Goal: Task Accomplishment & Management: Use online tool/utility

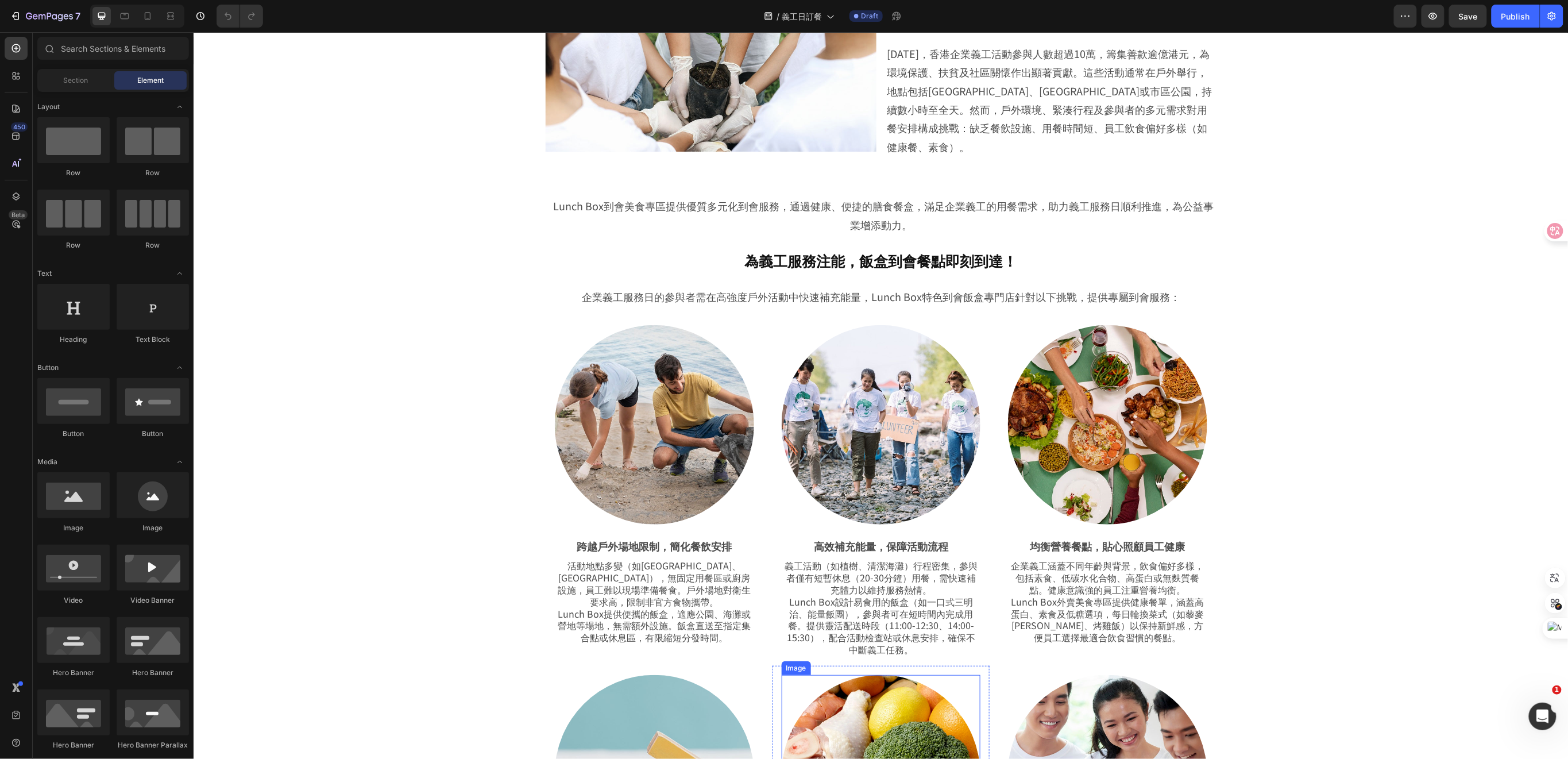
scroll to position [766, 0]
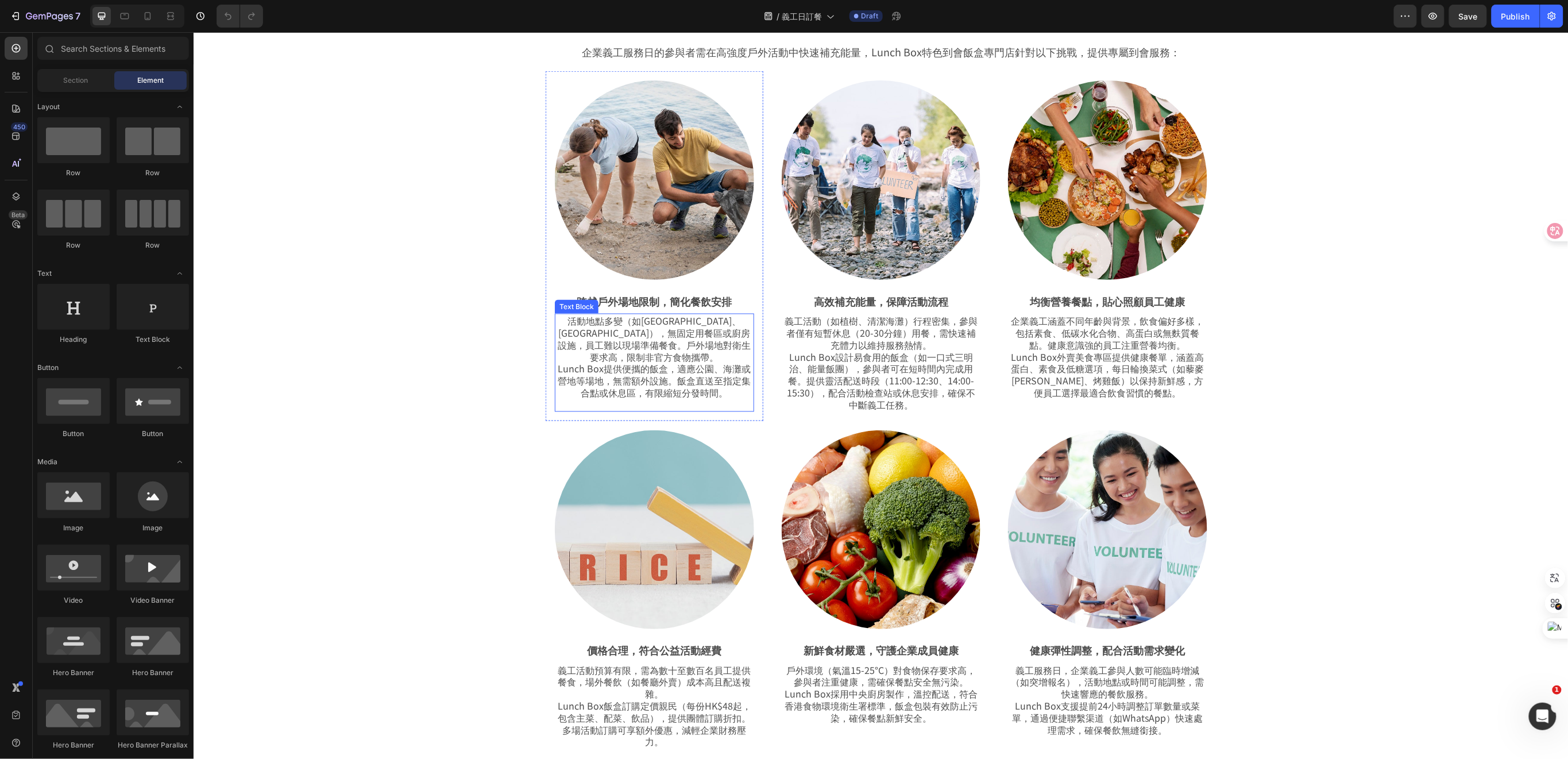
click at [641, 374] on p "活動地點多變（如西貢海灘、荔枝角公園），無固定用餐區或廚房設施，員工難以現場準備餐食。戶外場地對衛生要求高，限制非官方食物攜帶。 Lunch Box提供便攜的…" at bounding box center [654, 356] width 197 height 84
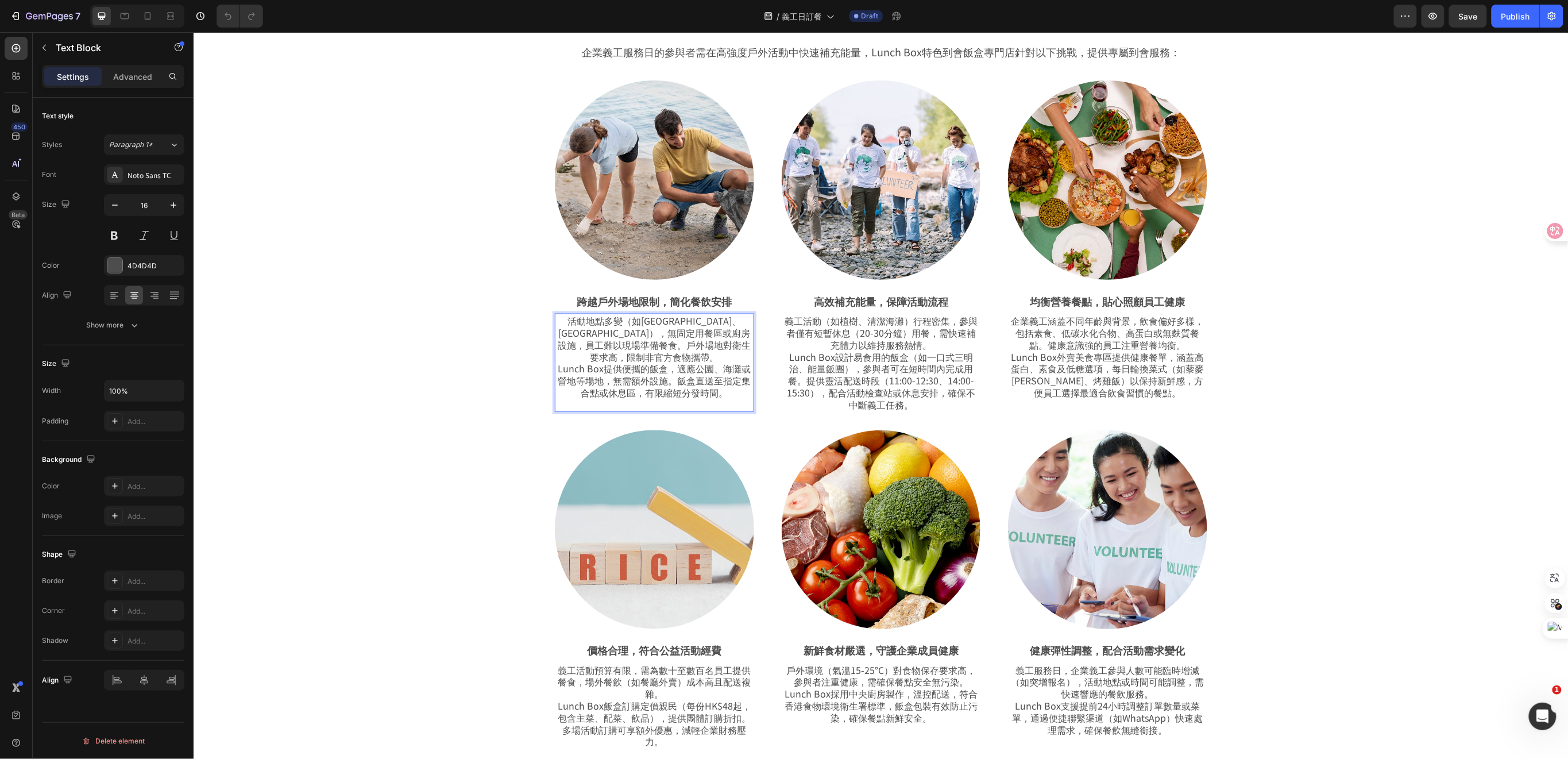
click at [727, 326] on p "活動地點多變（如西貢海灘、荔枝角公園），無固定用餐區或廚房設施，員工難以現場準備餐食。戶外場地對衛生要求高，限制非官方食物攜帶。 Lunch Box提供便攜的…" at bounding box center [654, 356] width 197 height 84
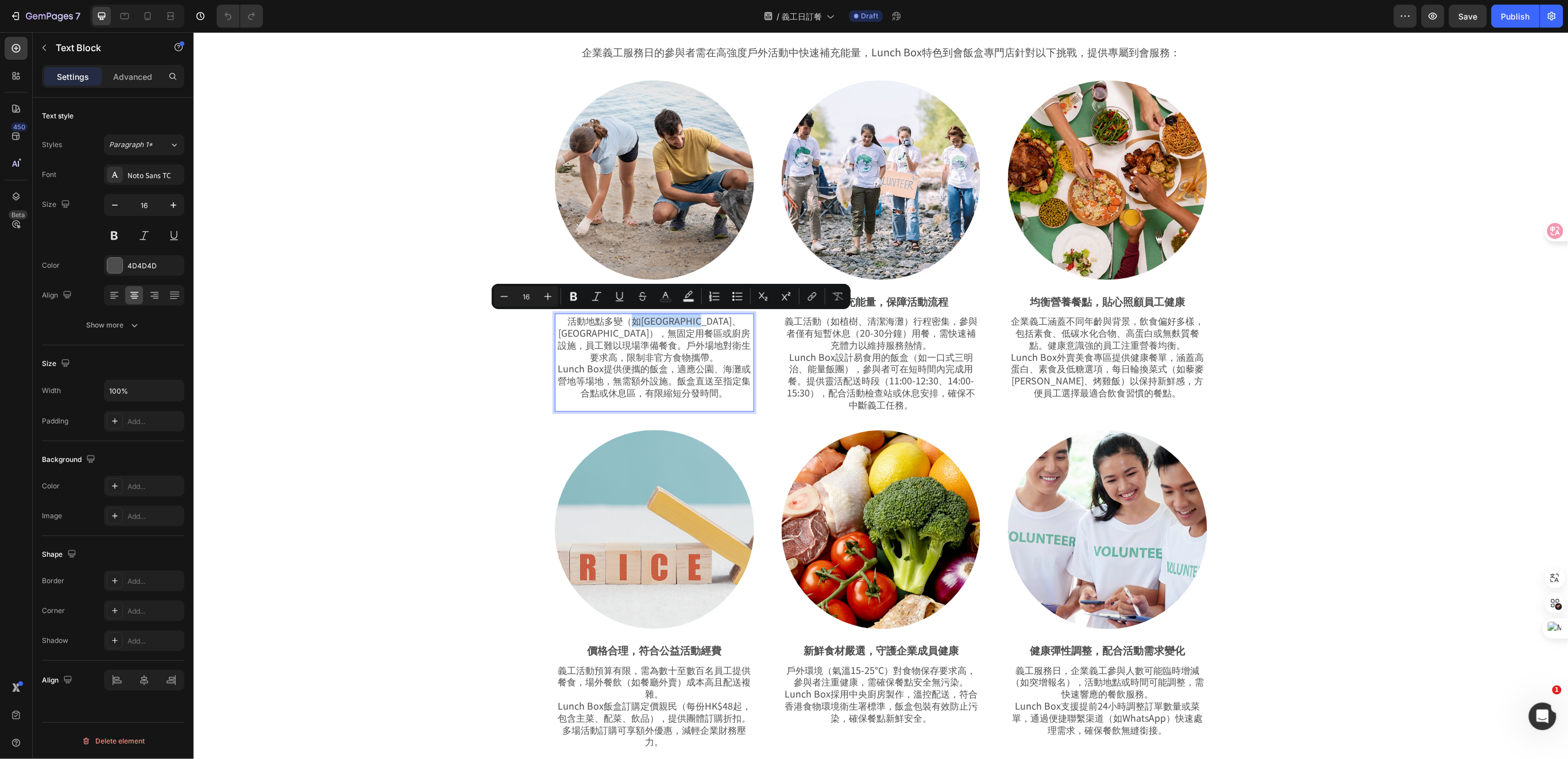
drag, startPoint x: 722, startPoint y: 323, endPoint x: 614, endPoint y: 321, distance: 108.0
click at [614, 321] on p "活動地點多變（如西貢海灘、荔枝角公園），無固定用餐區或廚房設施，員工難以現場準備餐食。戶外場地對衛生要求高，限制非官方食物攜帶。 Lunch Box提供便攜的…" at bounding box center [654, 356] width 197 height 84
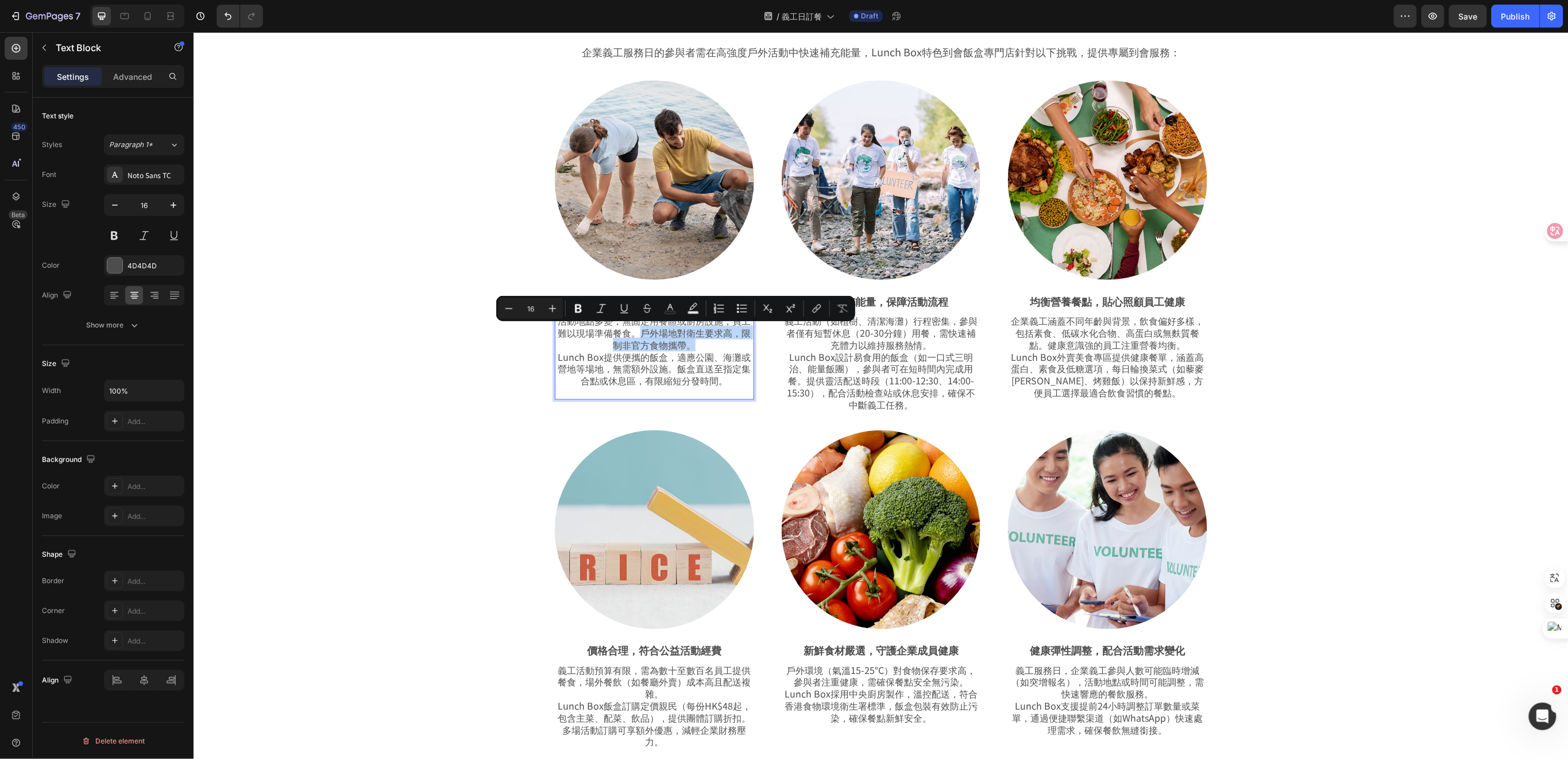
drag, startPoint x: 635, startPoint y: 331, endPoint x: 692, endPoint y: 348, distance: 59.5
click at [692, 348] on p "活動地點多變，無固定用餐區或廚房設施，員工難以現場準備餐食。戶外場地對衛生要求高，限制非官方食物攜帶。 Lunch Box提供便攜的飯盒，適應公園、海灘或營地…" at bounding box center [654, 350] width 197 height 72
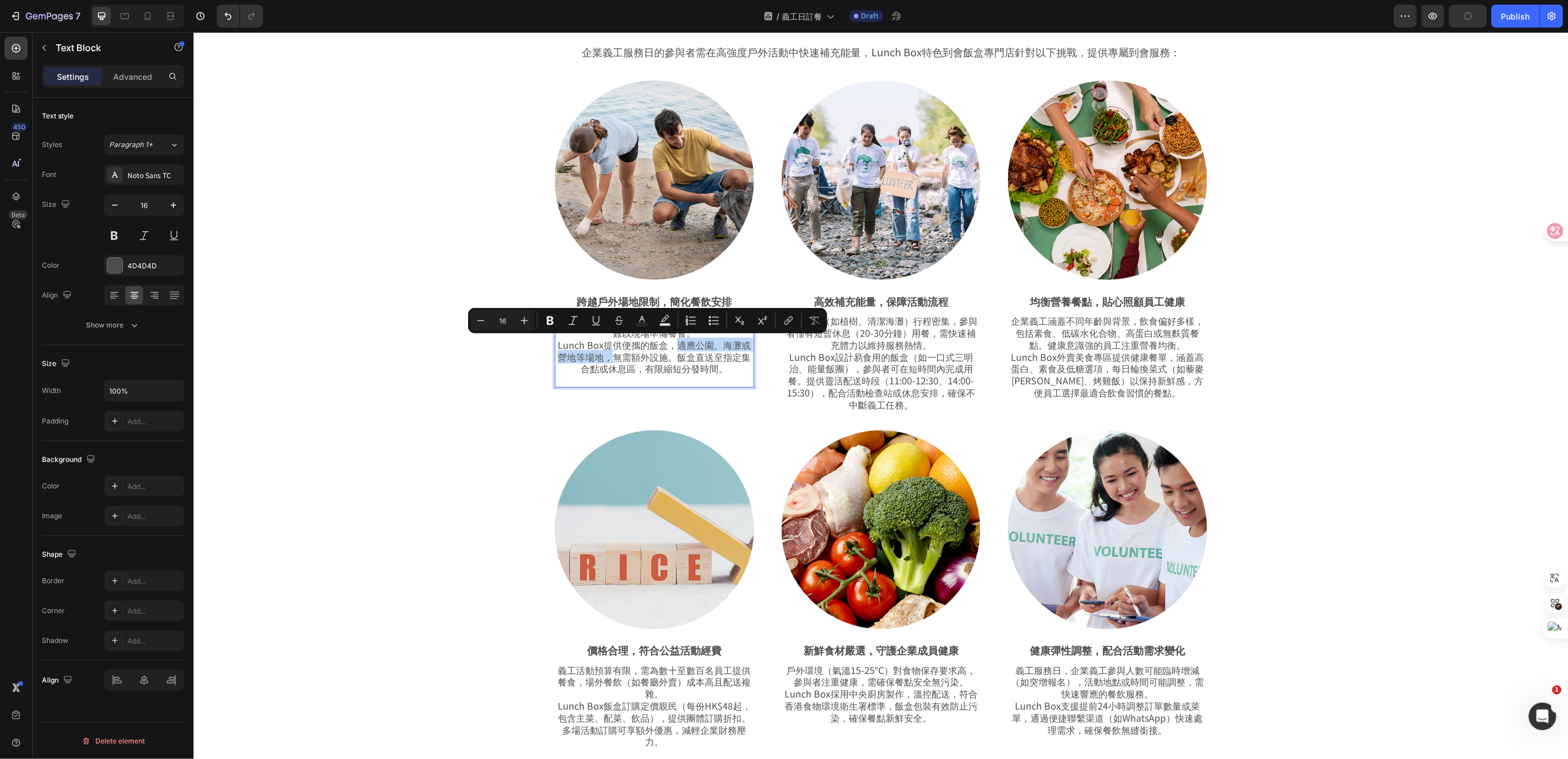
drag, startPoint x: 672, startPoint y: 346, endPoint x: 605, endPoint y: 356, distance: 67.7
click at [605, 356] on p "活動地點多變，無固定用餐區或廚房設施，員工難以現場準備餐食。 Lunch Box提供便攜的飯盒，適應公園、海灘或營地等場地，無需額外設施。飯盒直送至指定集合點…" at bounding box center [654, 344] width 197 height 60
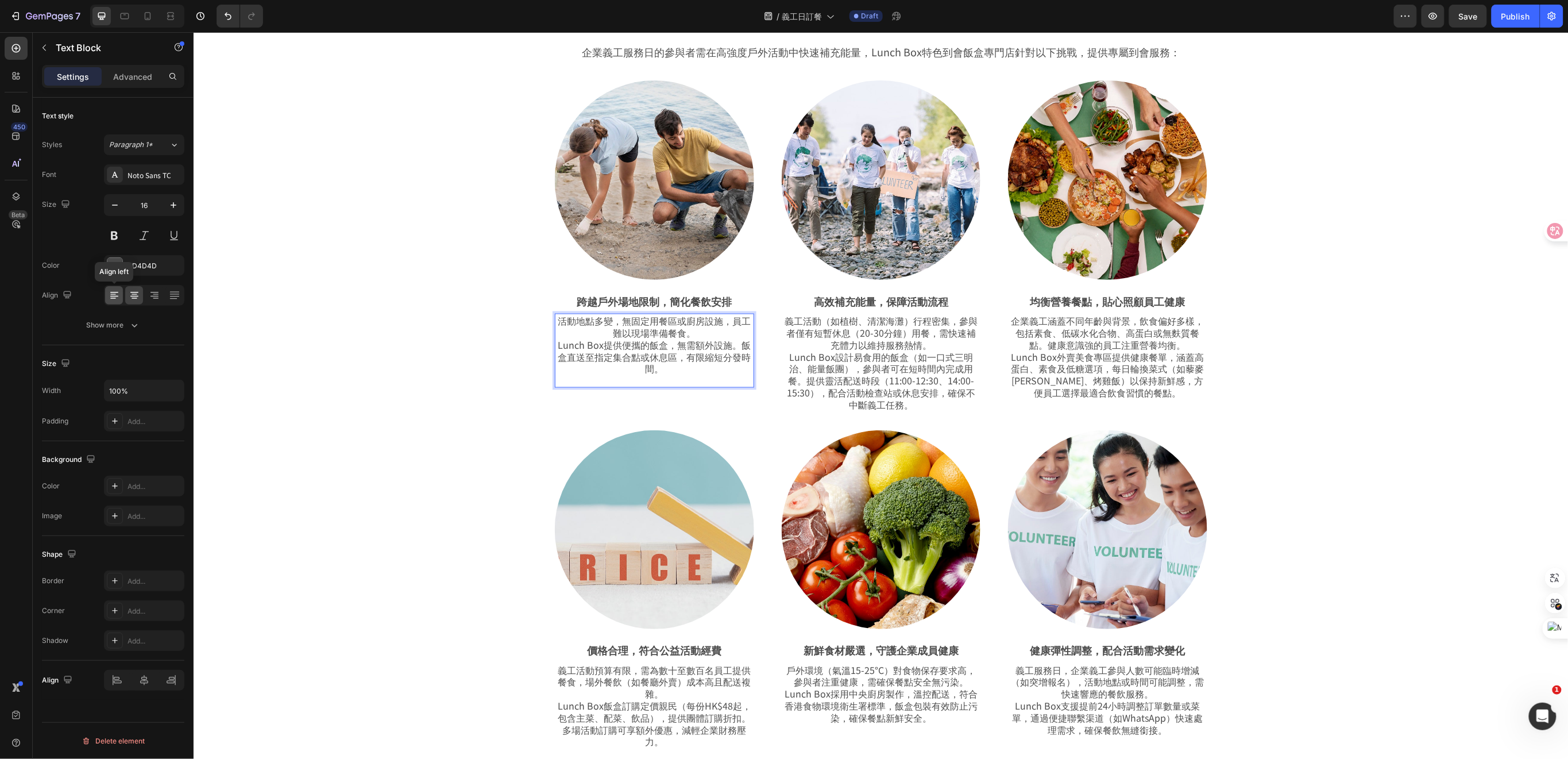
click at [117, 294] on icon at bounding box center [114, 295] width 12 height 12
click at [574, 383] on p "Rich Text Editor. Editing area: main" at bounding box center [654, 380] width 197 height 12
click at [664, 335] on p "活動地點多變，無固定用餐區或廚房設施，員工難以現場準備餐食。 Lunch Box提供便攜的飯盒，無需額外設施。飯盒直送至指定集合點或休息區，有限縮短分發時間。" at bounding box center [654, 344] width 197 height 60
click at [556, 345] on p "活動地點多變，無固定用餐區或廚房設施，員工難以現場準備餐食。 Lunch Box提供便攜的飯盒，無需額外設施。飯盒直送至指定集合點或休息區，有限縮短分發時間。" at bounding box center [654, 344] width 197 height 60
click at [400, 409] on div "為義工服務注能，飯盒到會餐點即刻到達！ Heading Row 企業義工服務日的參與者需在高強度戶外活動中快速補充能量，Lunch Box特色到會飯盒專門店針…" at bounding box center [880, 384] width 1317 height 771
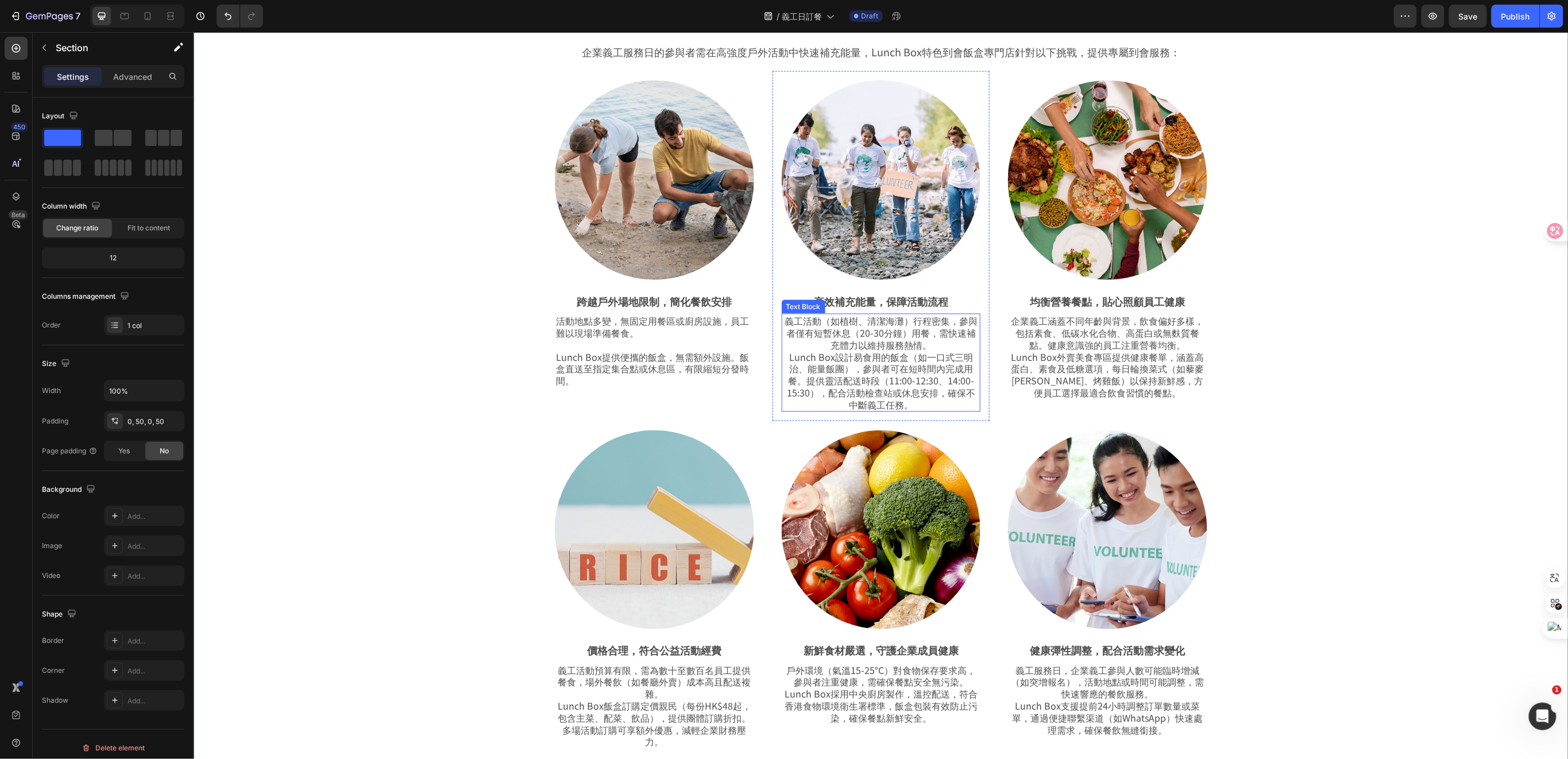
click at [897, 361] on p "義工活動（如植樹、清潔海灘）行程密集，參與者僅有短暫休息（20-30分鐘）用餐，需快速補充體力以維持服務熱情。 Lunch Box設計易食用的飯盒（如一口式三…" at bounding box center [881, 361] width 197 height 95
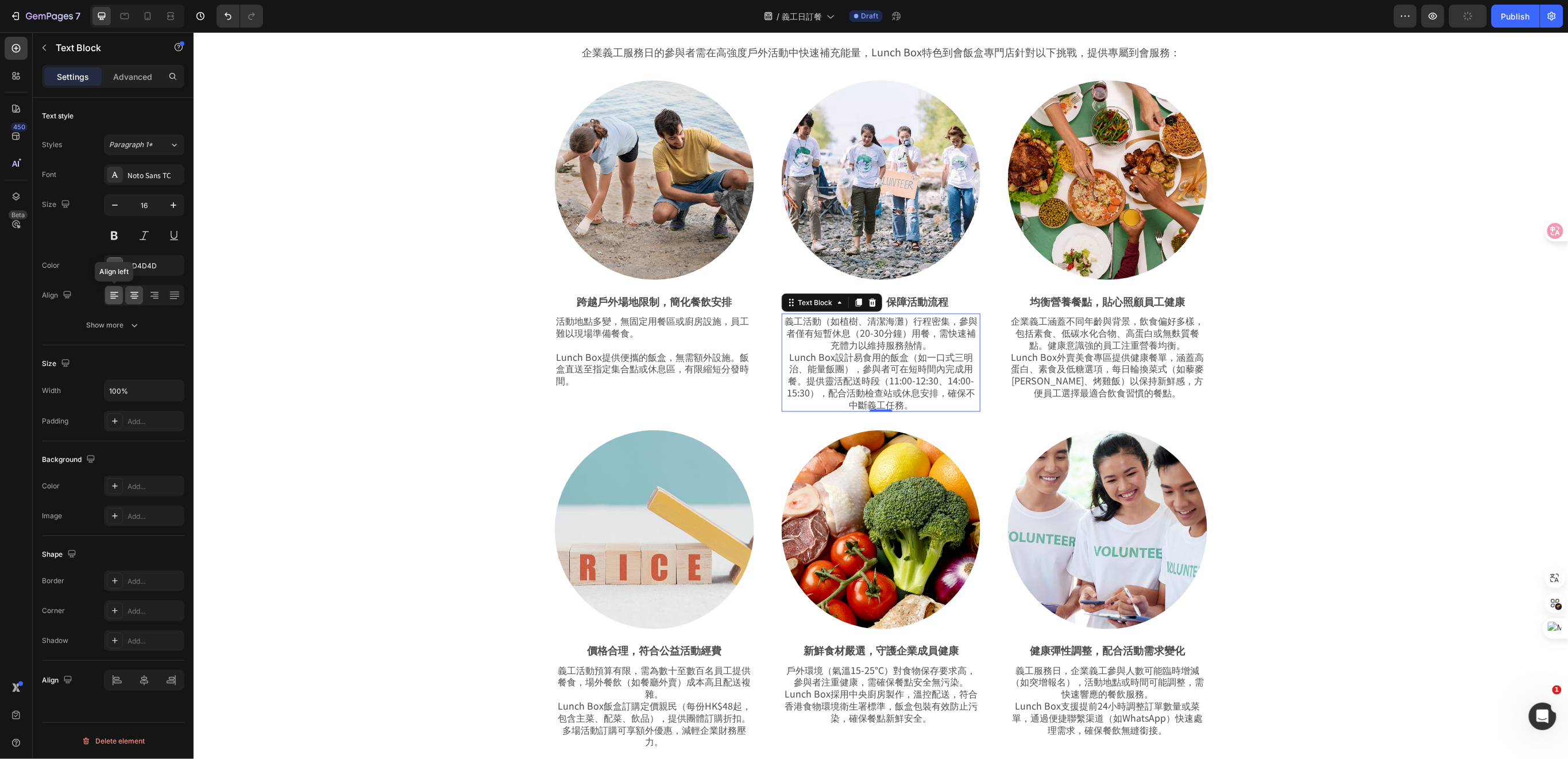
click at [117, 298] on icon at bounding box center [114, 295] width 12 height 12
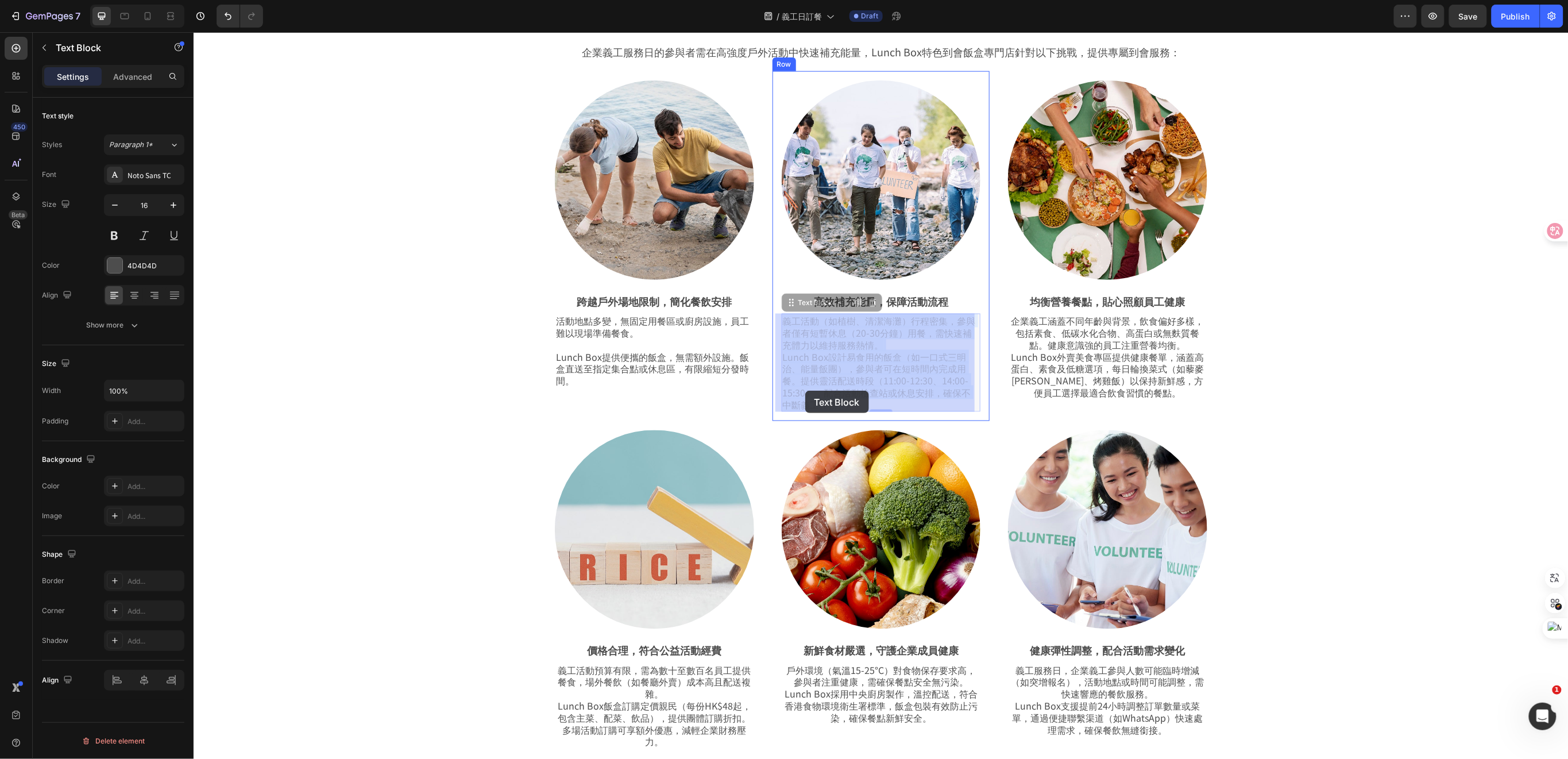
drag, startPoint x: 868, startPoint y: 381, endPoint x: 805, endPoint y: 390, distance: 63.6
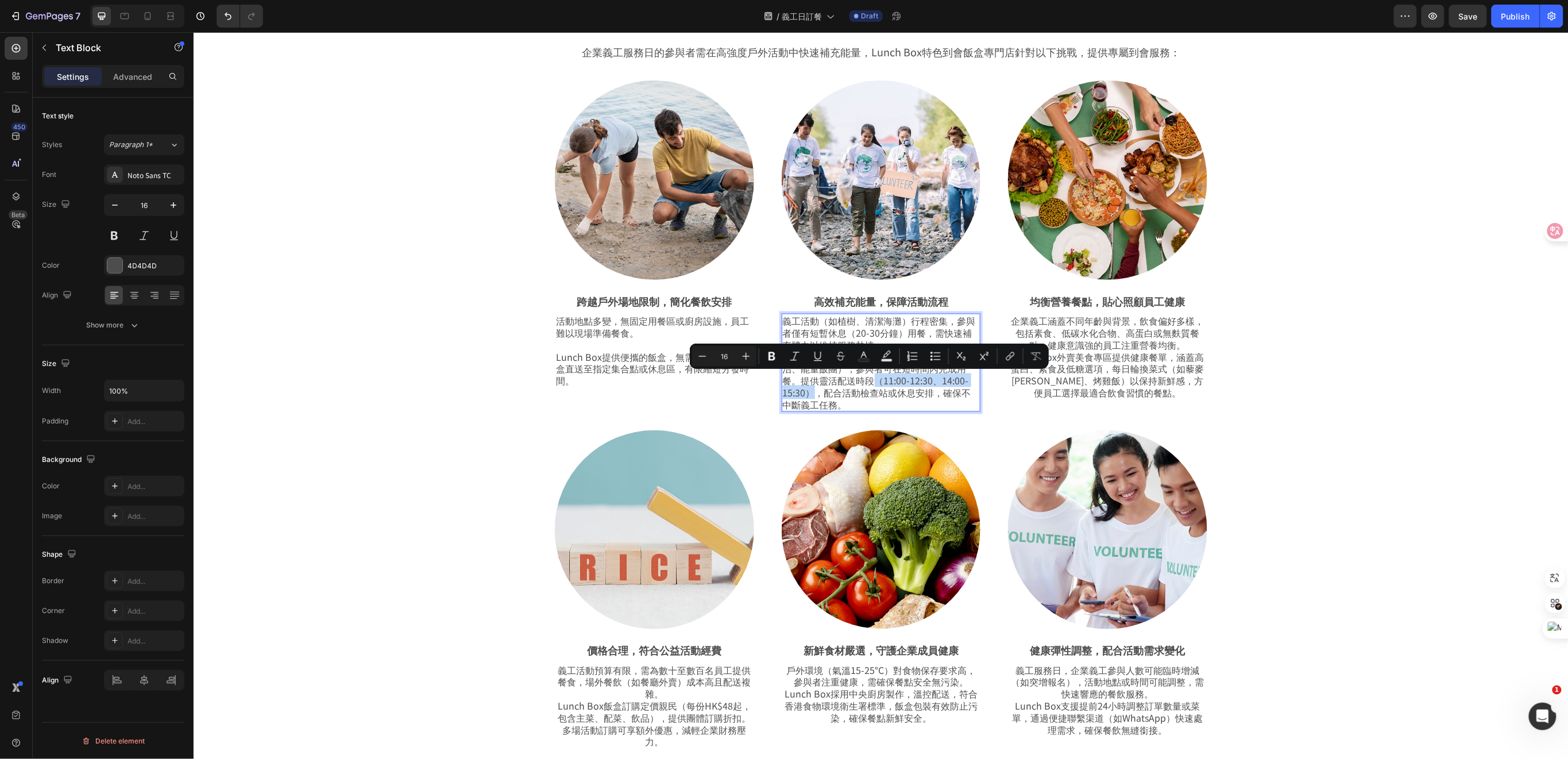
drag, startPoint x: 872, startPoint y: 382, endPoint x: 806, endPoint y: 394, distance: 67.1
click at [806, 394] on p "義工活動（如植樹、清潔海灘）行程密集，參與者僅有短暫休息（20-30分鐘）用餐，需快速補充體力以維持服務熱情。 Lunch Box設計易食用的飯盒（如一口式三…" at bounding box center [881, 361] width 197 height 95
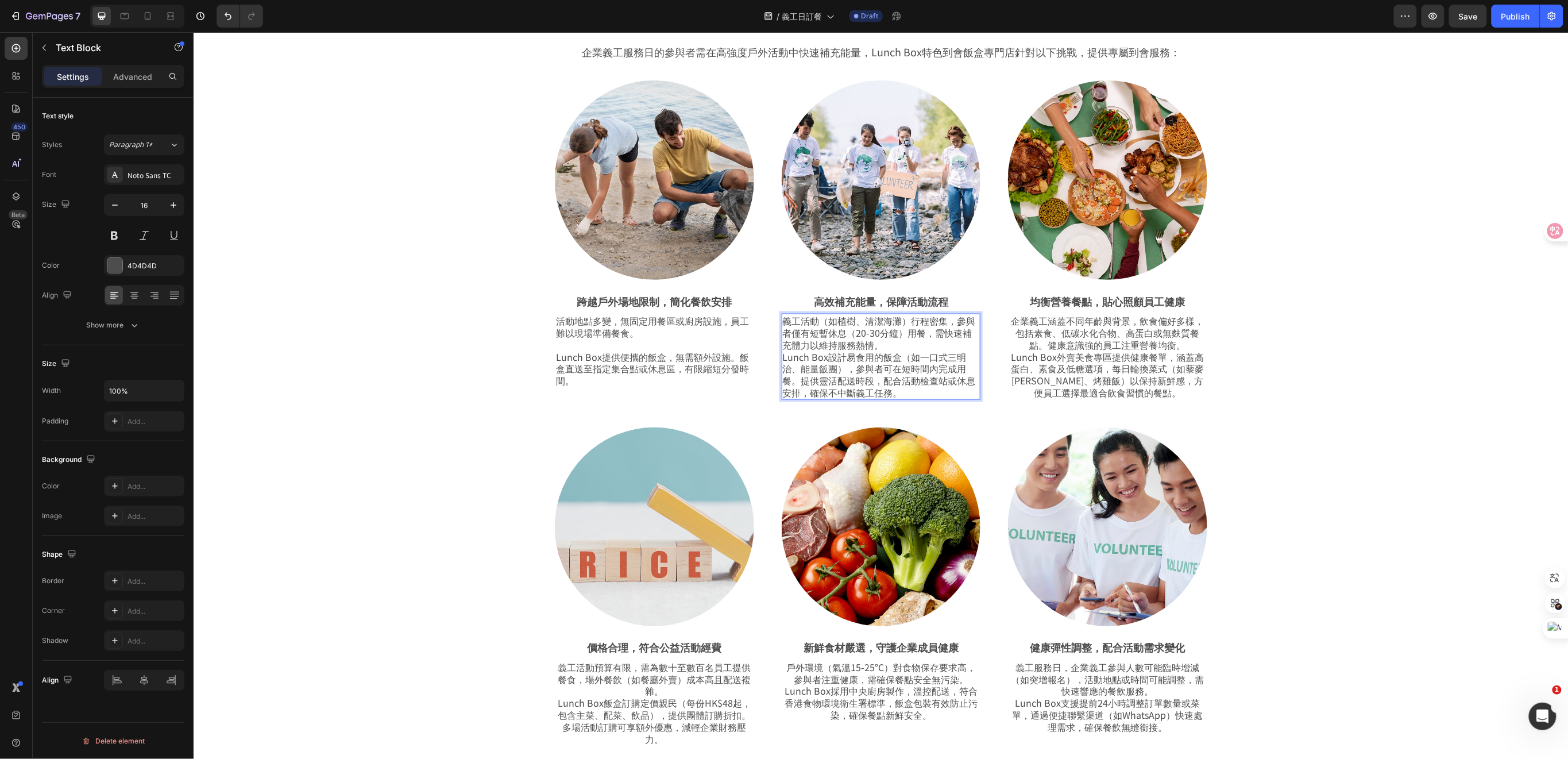
click at [901, 322] on p "義工活動（如植樹、清潔海灘）行程密集，參與者僅有短暫休息（20-30分鐘）用餐，需快速補充體力以維持服務熱情。 Lunch Box設計易食用的飯盒（如一口式三…" at bounding box center [881, 356] width 197 height 84
click at [887, 342] on p "義工活動（如植樹、清潔海灘）行程密集，參與者僅有短暫休息（20-30分鐘）用餐，需快速補充體力以維持服務熱情。 Lunch Box設計易食用的飯盒（如一口式三…" at bounding box center [881, 356] width 197 height 84
click at [608, 344] on p "活動地點多變，無固定用餐區或廚房設施，員工難以現場準備餐食。" at bounding box center [654, 332] width 197 height 36
click at [890, 346] on p "義工活動（如植樹、清潔海灘）行程密集，參與者僅有短暫休息（20-30分鐘）用餐，需快速補充體力以維持服務熱情。 Lunch Box設計易食用的飯盒（如一口式三…" at bounding box center [881, 356] width 197 height 84
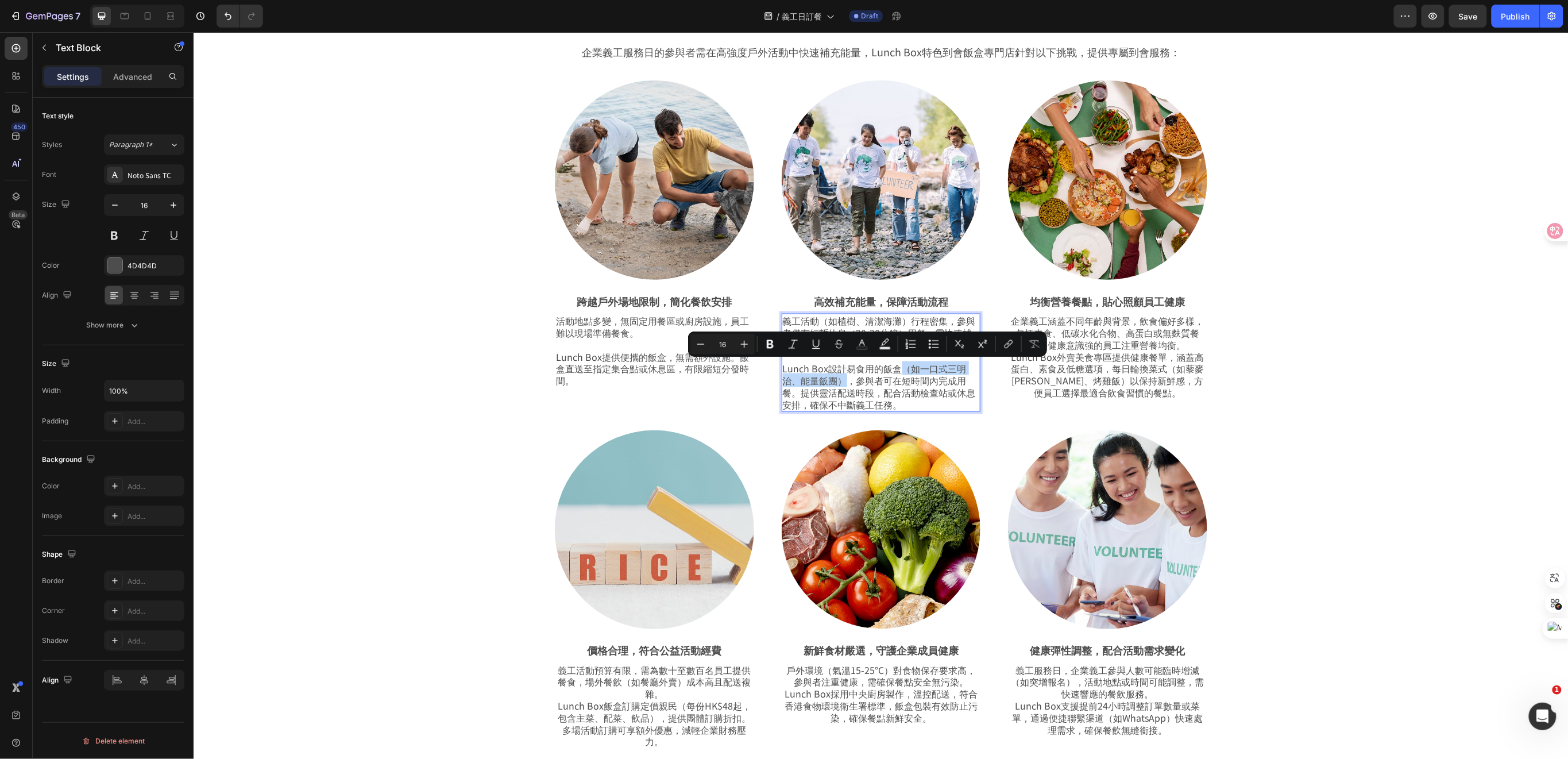
drag, startPoint x: 838, startPoint y: 379, endPoint x: 895, endPoint y: 371, distance: 57.6
click at [895, 371] on p "⁠⁠⁠⁠⁠⁠⁠ Lunch Box設計易食用的飯盒（如一口式三明治、能量飯團），參與者可在短時間內完成用餐。提供靈活配送時段，配合活動檢查站或休息安排，確保不…" at bounding box center [881, 380] width 197 height 60
click at [839, 382] on p "Lunch Box設計易食用的飯盒（如一口式三明治、能量飯團），參與者可在短時間內完成用餐。提供靈活配送時段，配合活動檢查站或休息安排，確保不中斷義工任務。" at bounding box center [881, 380] width 197 height 60
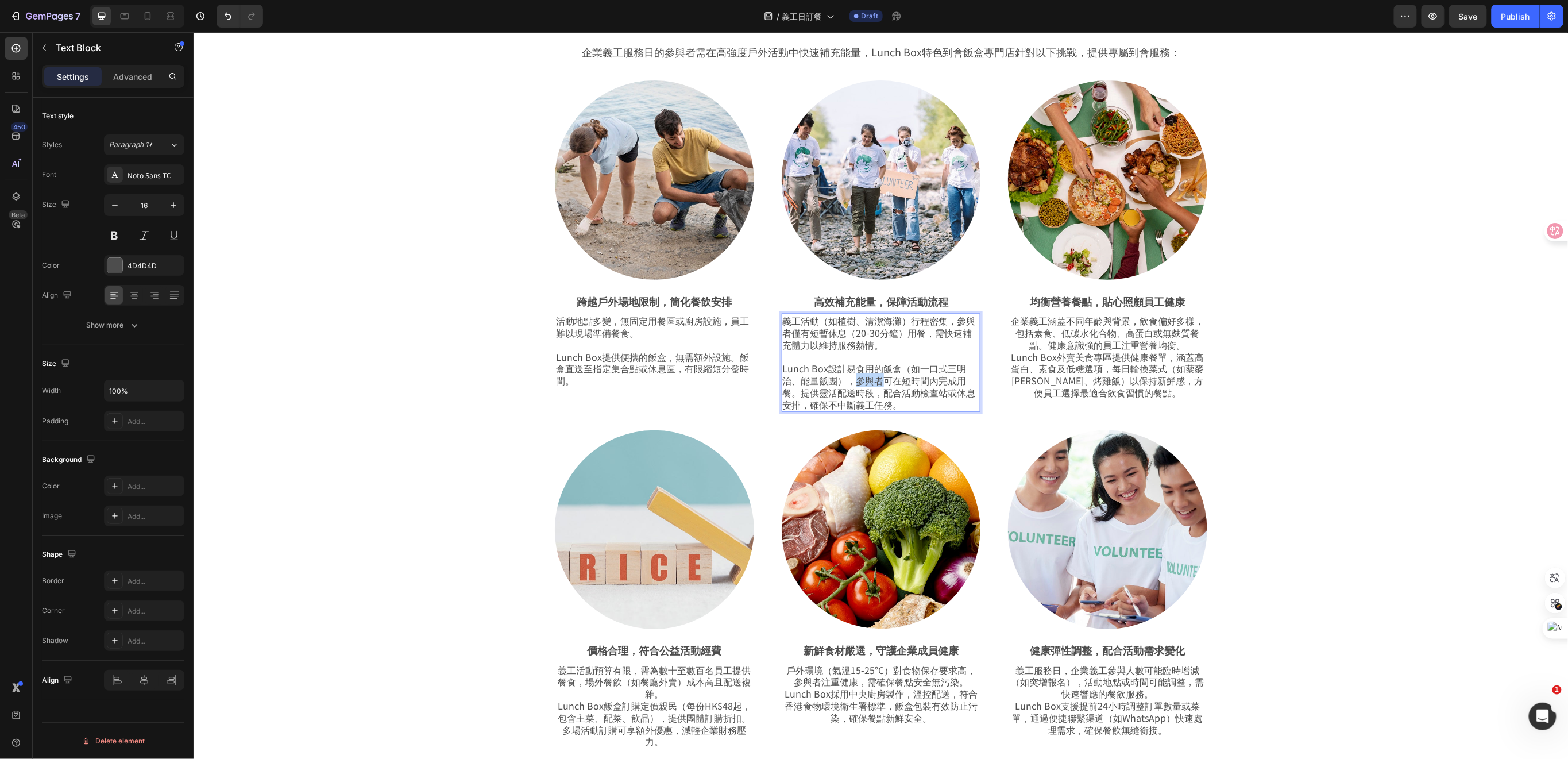
drag, startPoint x: 846, startPoint y: 380, endPoint x: 874, endPoint y: 385, distance: 28.4
click at [874, 385] on p "Lunch Box設計易食用的飯盒（如一口式三明治、能量飯團），參與者可在短時間內完成用餐。提供靈活配送時段，配合活動檢查站或休息安排，確保不中斷義工任務。" at bounding box center [881, 380] width 197 height 60
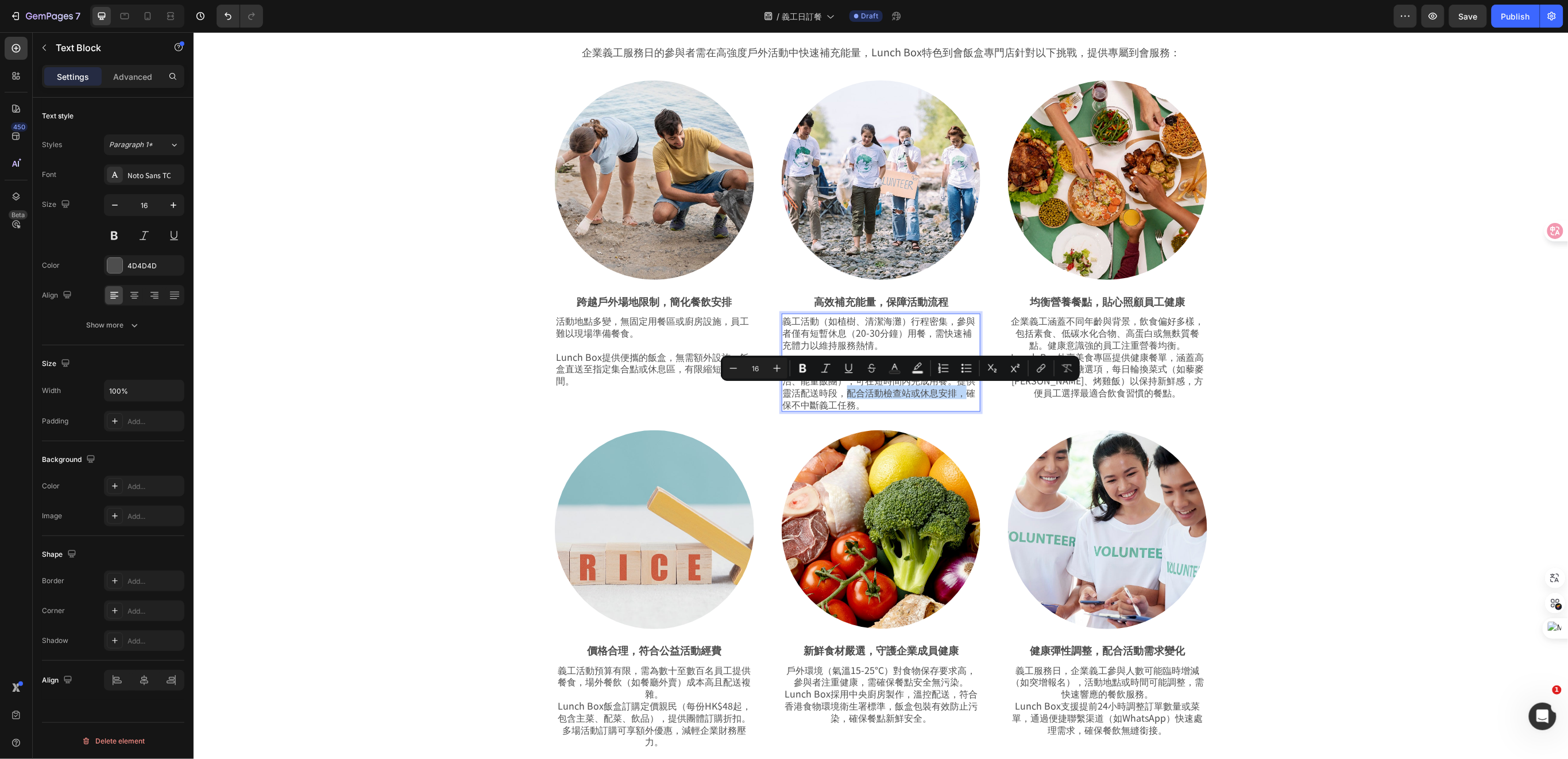
drag, startPoint x: 841, startPoint y: 392, endPoint x: 957, endPoint y: 394, distance: 116.0
click at [957, 394] on p "Lunch Box設計易食用的飯盒（如一口式三明治、能量飯團），可在短時間內完成用餐。提供靈活配送時段，配合活動檢查站或休息安排，確保不中斷義工任務。" at bounding box center [881, 380] width 197 height 60
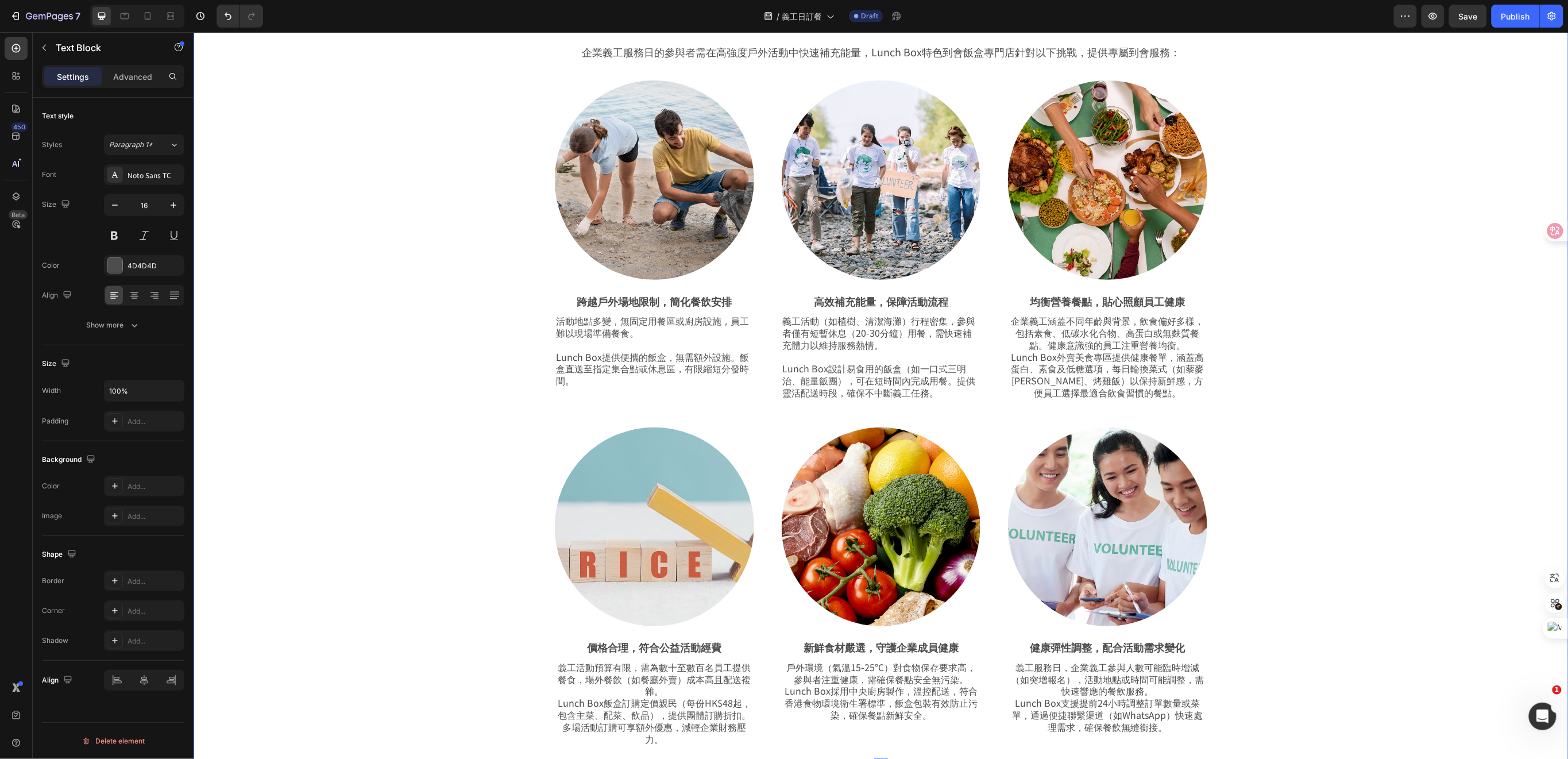
click at [451, 444] on div "為義工服務注能，飯盒到會餐點即刻到達！ Heading Row 企業義工服務日的參與者需在高強度戶外活動中快速補充能量，Lunch Box特色到會飯盒專門店針…" at bounding box center [880, 383] width 1317 height 768
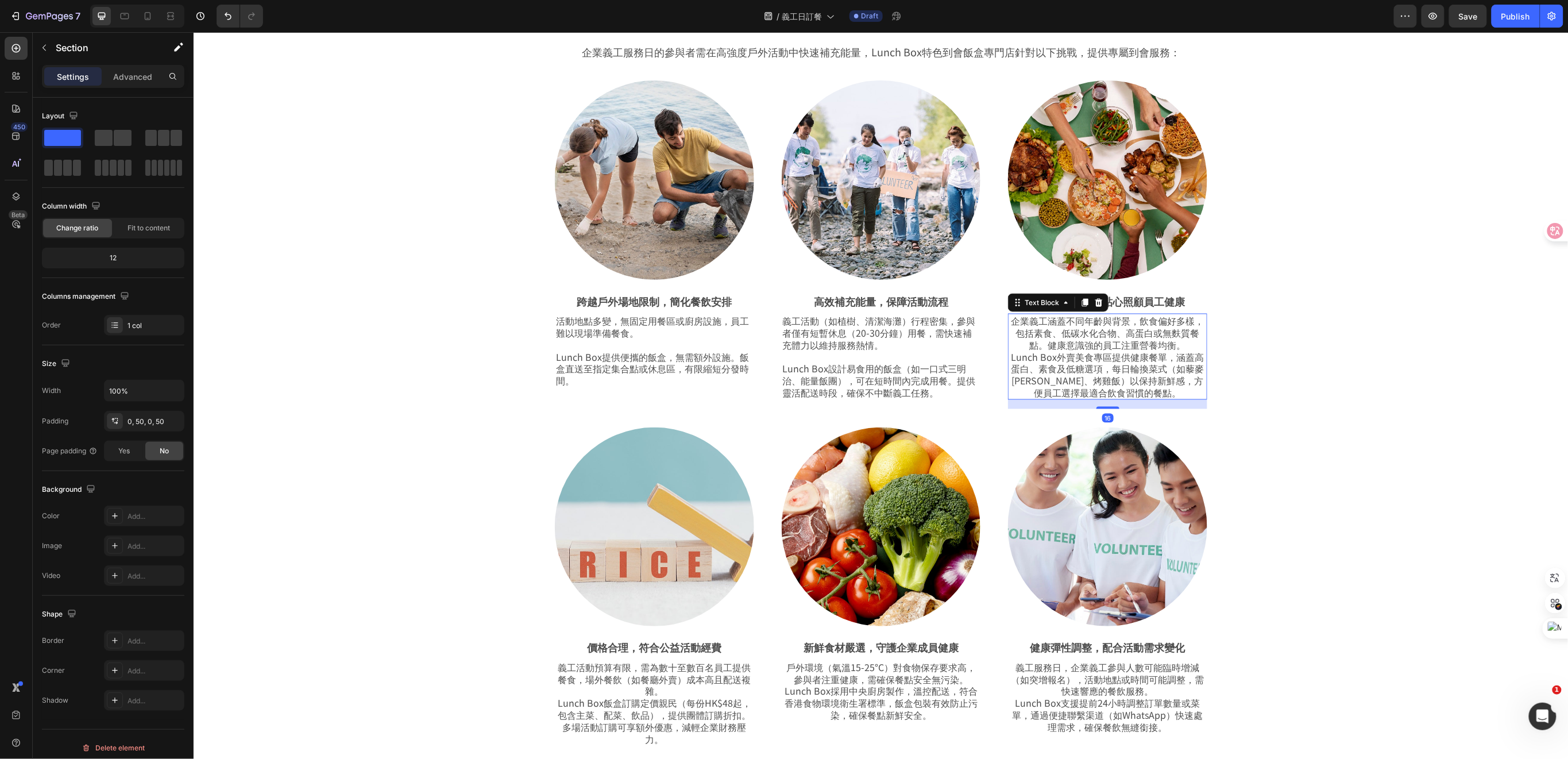
click at [1108, 342] on p "企業義工涵蓋不同年齡與背景，飲食偏好多樣，包括素食、低碳水化合物、高蛋白或無麩質餐點。健康意識強的員工注重營養均衡。 Lunch Box外賣美食專區提供健康餐…" at bounding box center [1106, 356] width 197 height 84
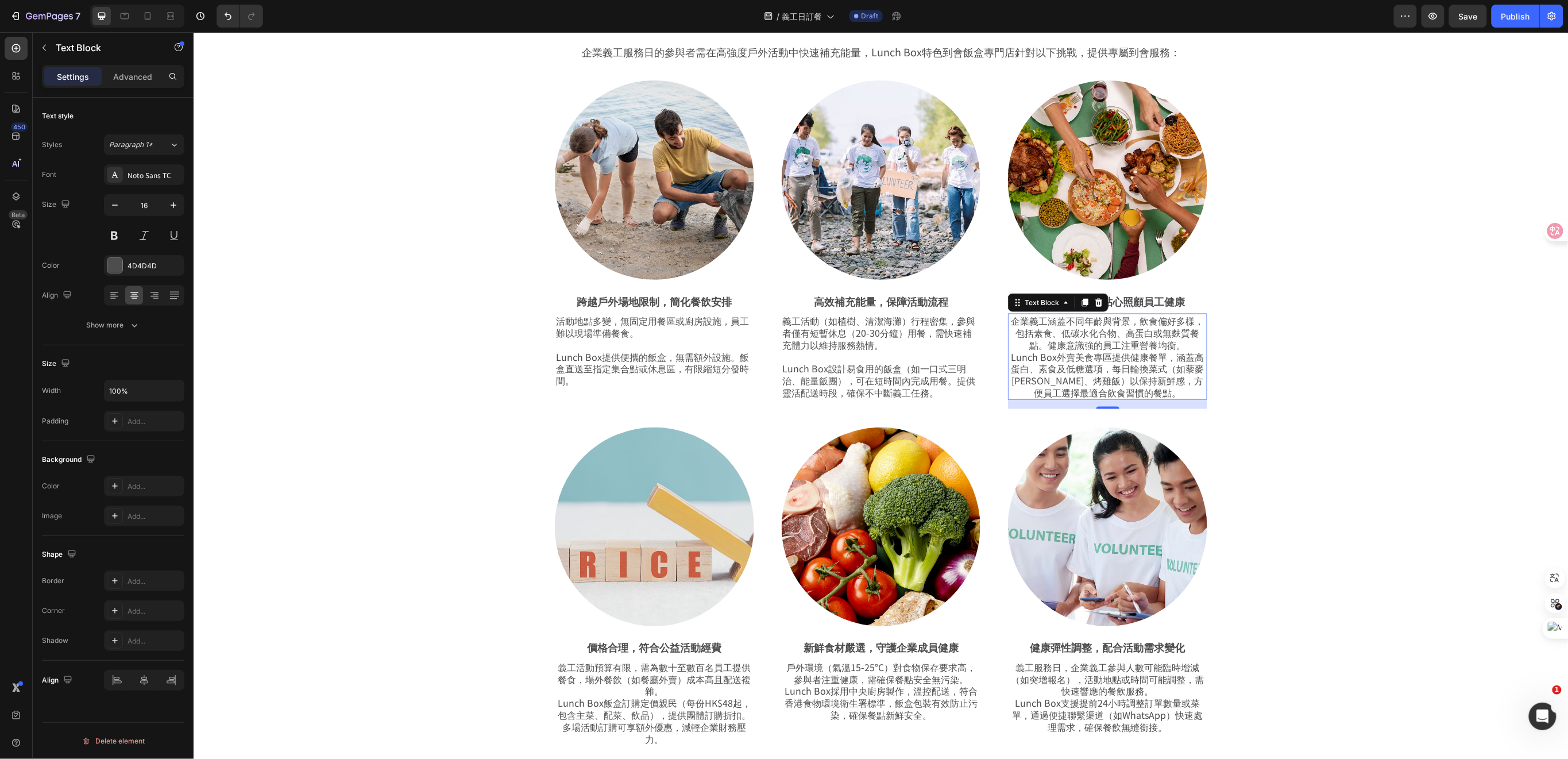
click at [1044, 337] on p "企業義工涵蓋不同年齡與背景，飲食偏好多樣，包括素食、低碳水化合物、高蛋白或無麩質餐點。健康意識強的員工注重營養均衡。 Lunch Box外賣美食專區提供健康餐…" at bounding box center [1106, 356] width 197 height 84
drag, startPoint x: 1012, startPoint y: 331, endPoint x: 1036, endPoint y: 345, distance: 27.8
click at [1036, 345] on p "企業義工涵蓋不同年齡與背景，飲食偏好多樣，包括素食、低碳水化合物、高蛋白或無麩質餐點。健康意識強的員工注重營養均衡。 Lunch Box外賣美食專區提供健康餐…" at bounding box center [1106, 356] width 197 height 84
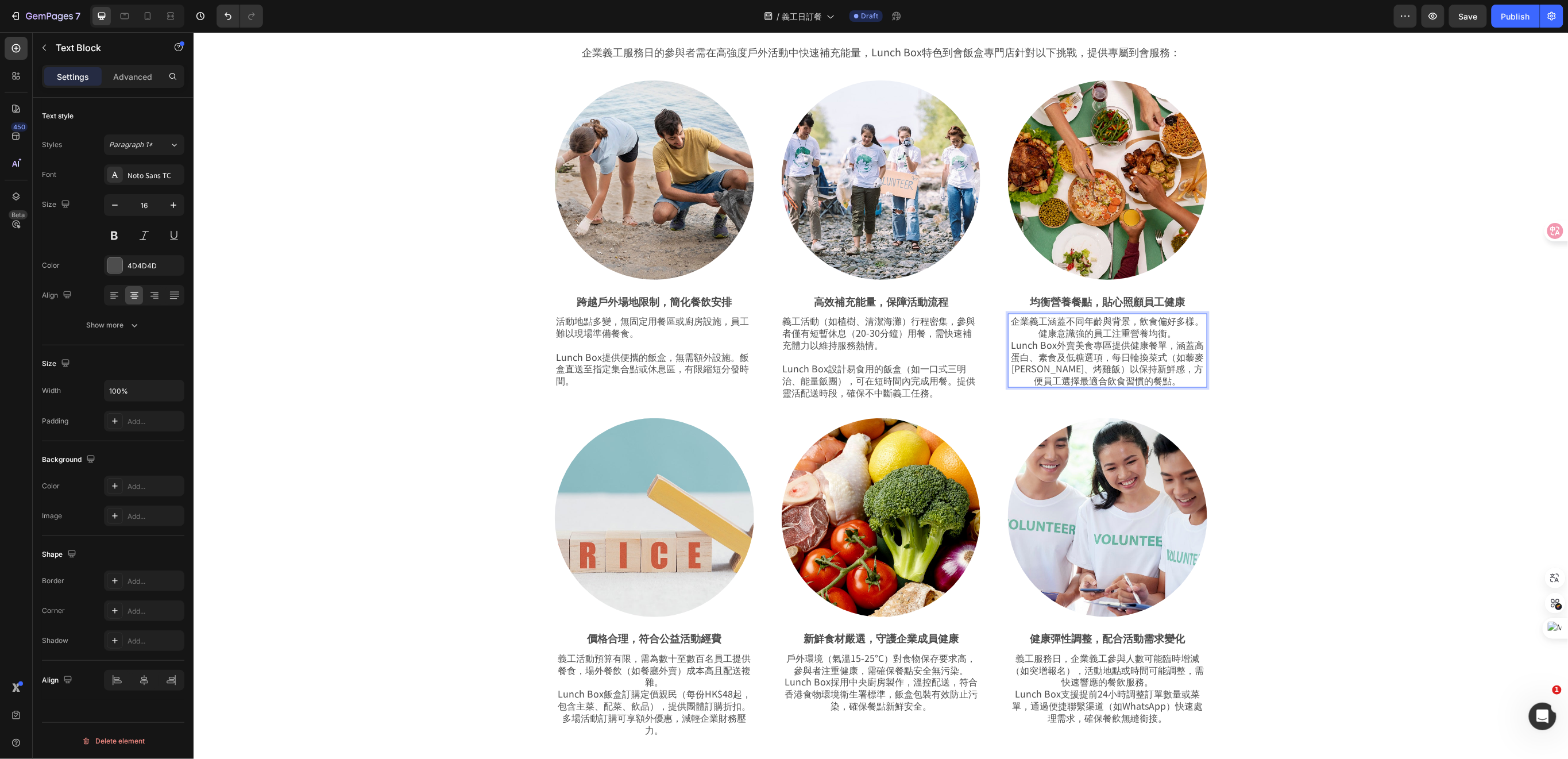
click at [1173, 334] on p "企業義工涵蓋不同年齡與背景，飲食偏好多樣。健康意識強的員工注重營養均衡。 Lunch Box外賣美食專區提供健康餐單，涵蓋高蛋白、素食及低糖選項，每日輪換菜式…" at bounding box center [1106, 350] width 197 height 72
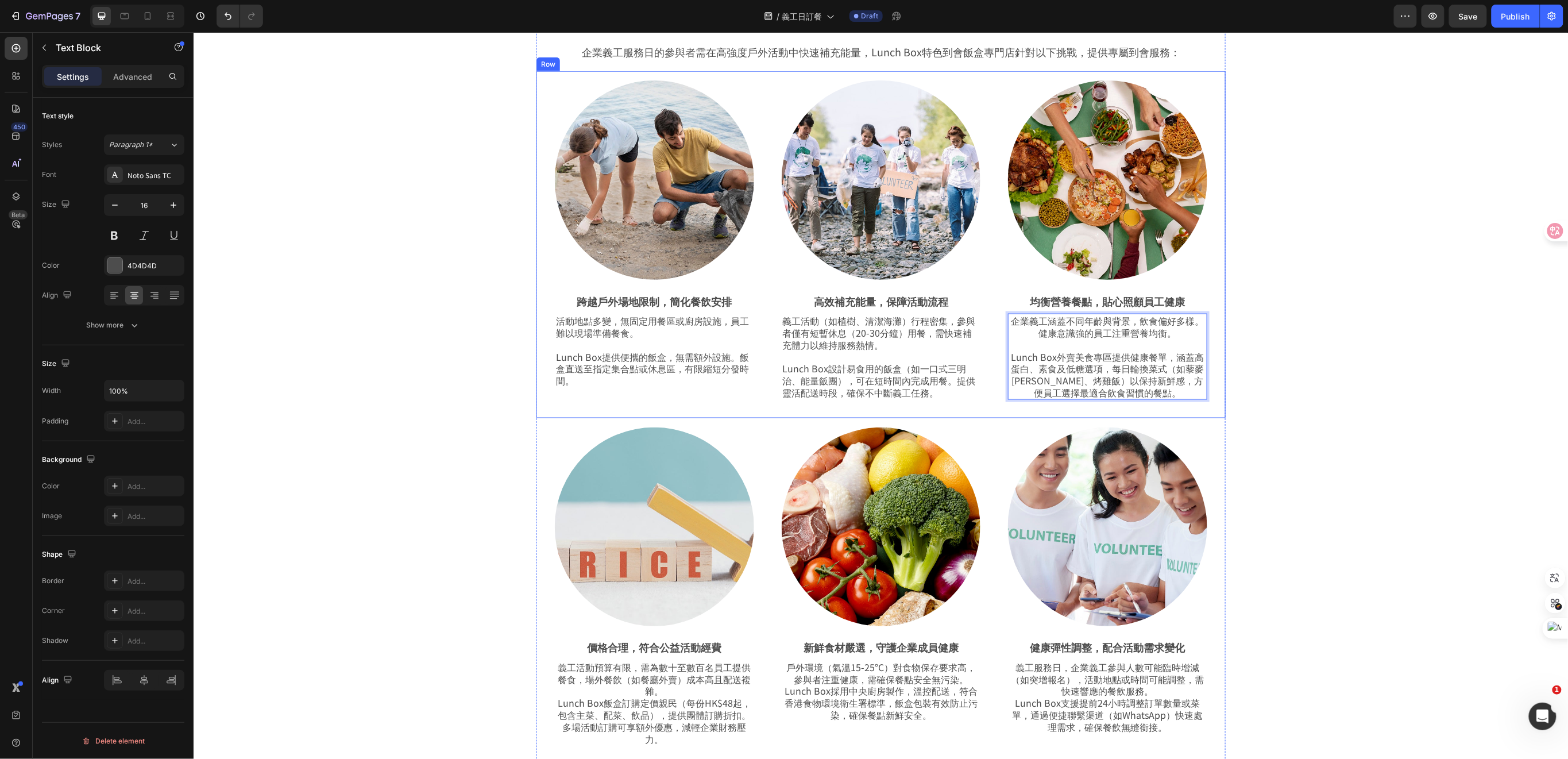
click at [1320, 382] on div "為義工服務注能，飯盒到會餐點即刻到達！ Heading Row 企業義工服務日的參與者需在高強度戶外活動中快速補充能量，Lunch Box特色到會飯盒專門店針…" at bounding box center [880, 383] width 1317 height 768
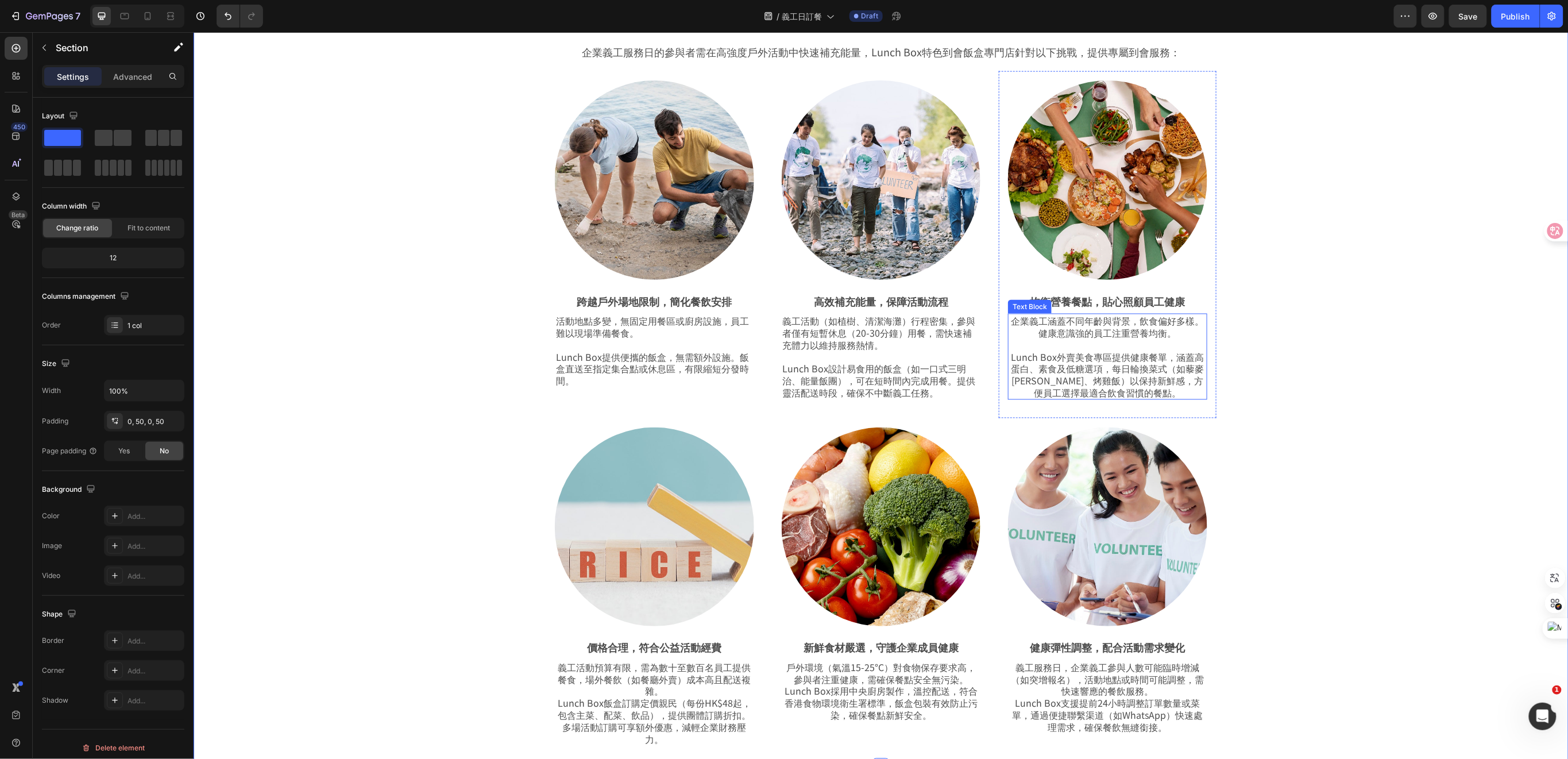
click at [1138, 391] on p "⁠⁠⁠⁠⁠⁠⁠ Lunch Box外賣美食專區提供健康餐單，涵蓋高蛋白、素食及低糖選項，每日輪換菜式（如藜麥沙拉、烤雞飯）以保持新鮮感，方便員工選擇最適合飲食…" at bounding box center [1106, 368] width 197 height 60
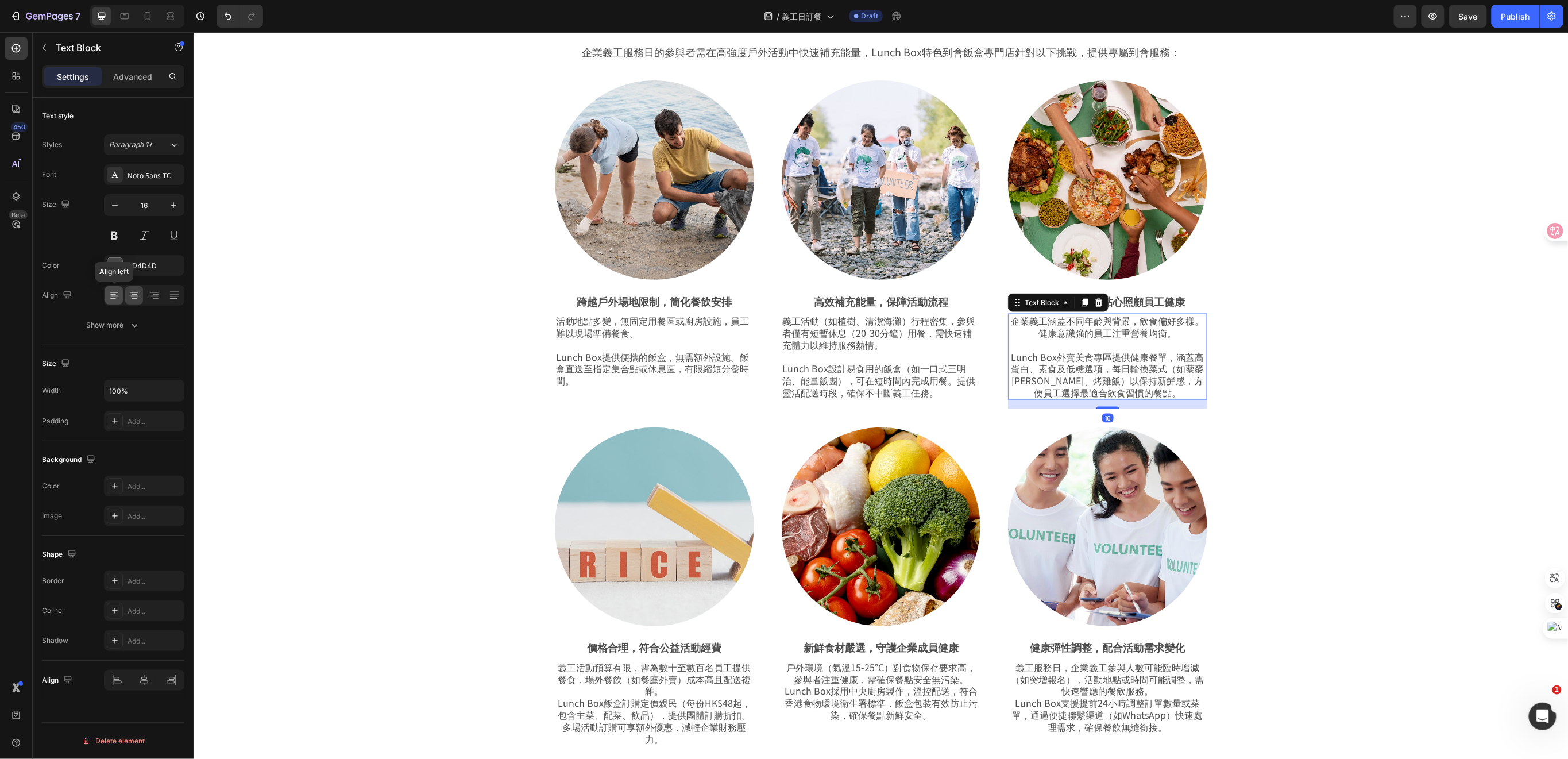
click at [113, 302] on div at bounding box center [113, 295] width 18 height 18
click at [1252, 379] on div "為義工服務注能，飯盒到會餐點即刻到達！ Heading Row 企業義工服務日的參與者需在高強度戶外活動中快速補充能量，Lunch Box特色到會飯盒專門店針…" at bounding box center [880, 383] width 1317 height 768
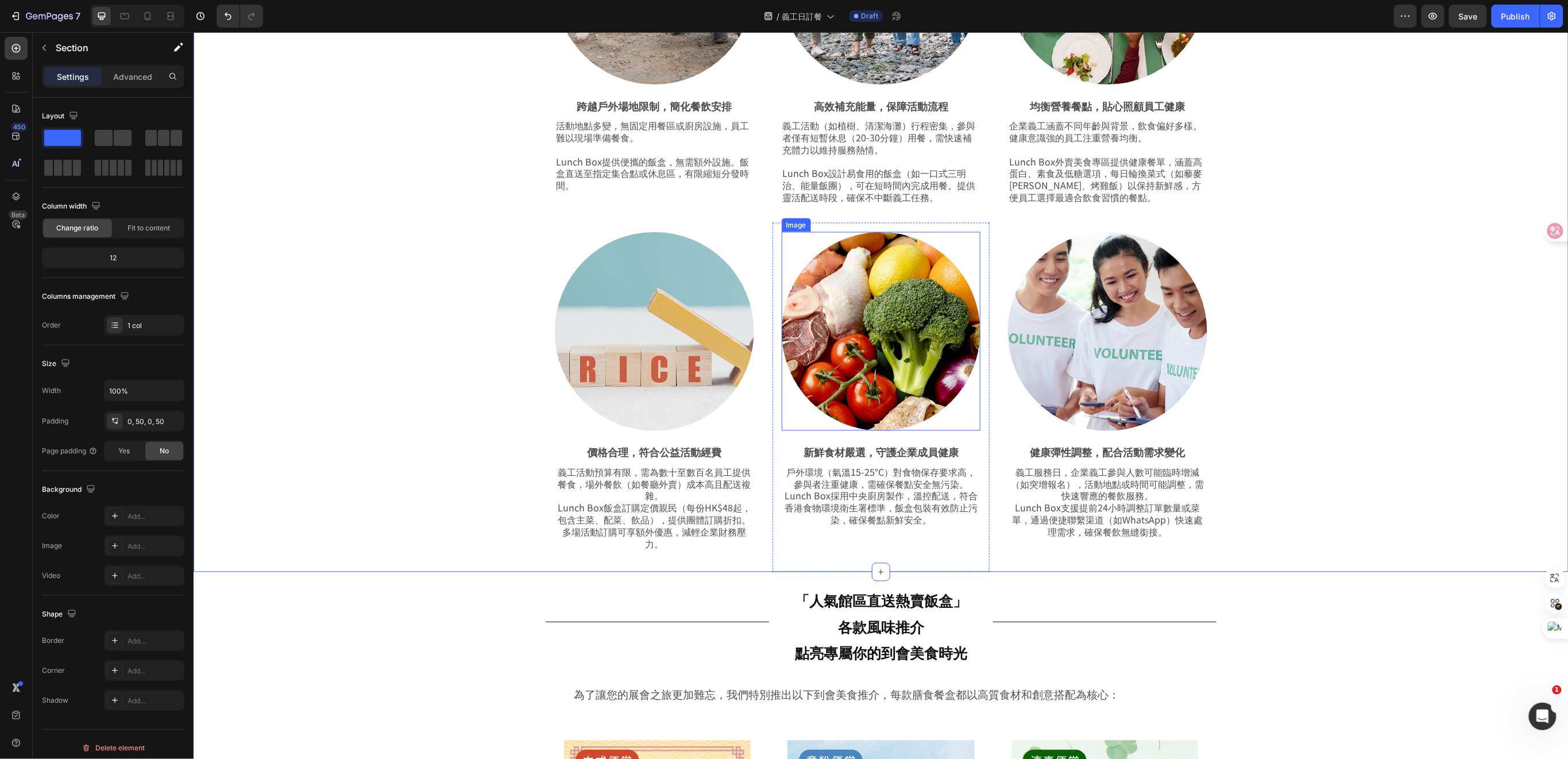
scroll to position [996, 0]
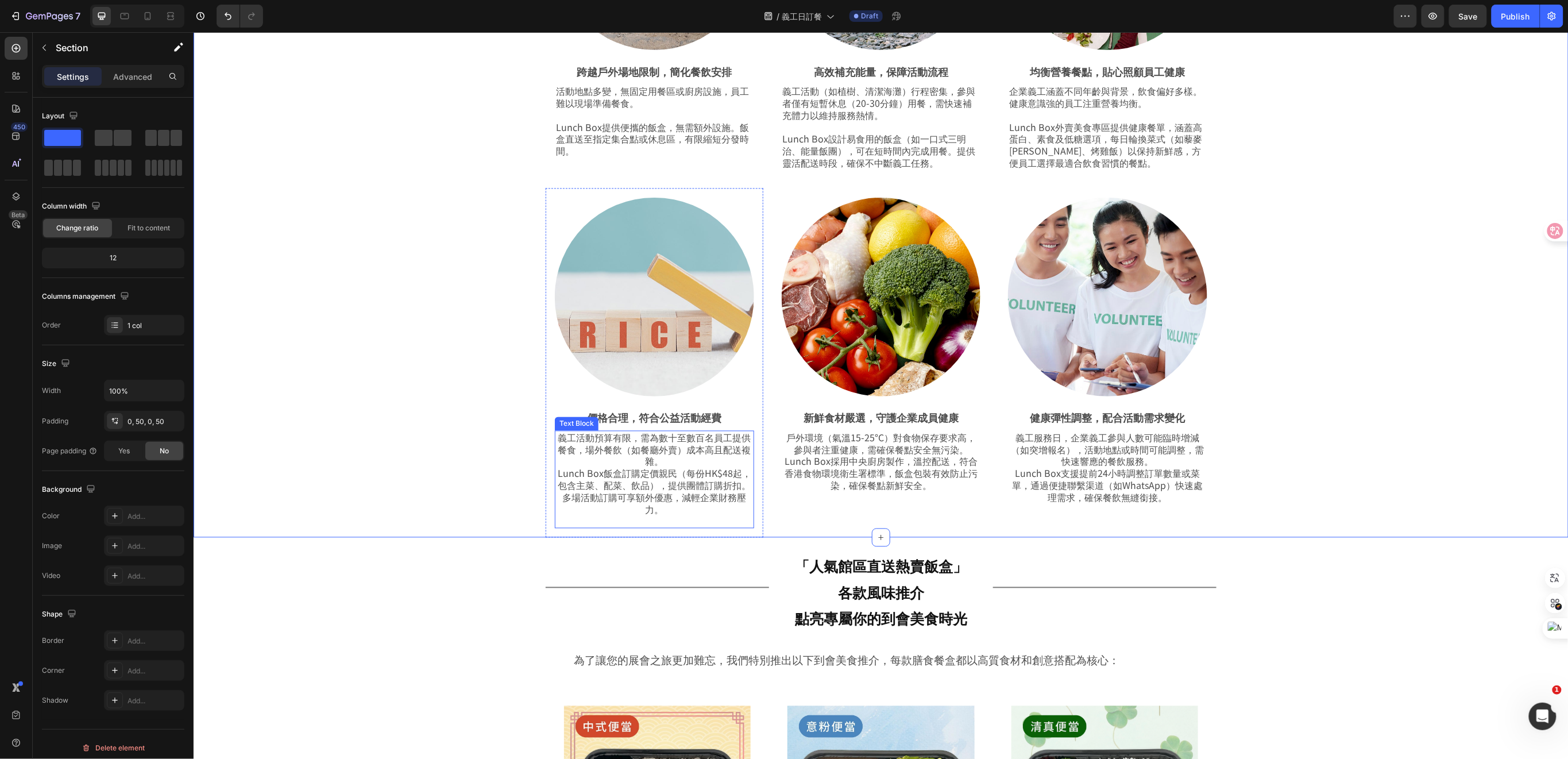
click at [708, 472] on p "義工活動預算有限，需為數十至數百名員工提供餐食，場外餐飲（如餐廳外賣）成本高且配送複雜。 Lunch Box飯盒訂購定價親民（每份HK$48起，包含主菜、配菜…" at bounding box center [654, 473] width 197 height 84
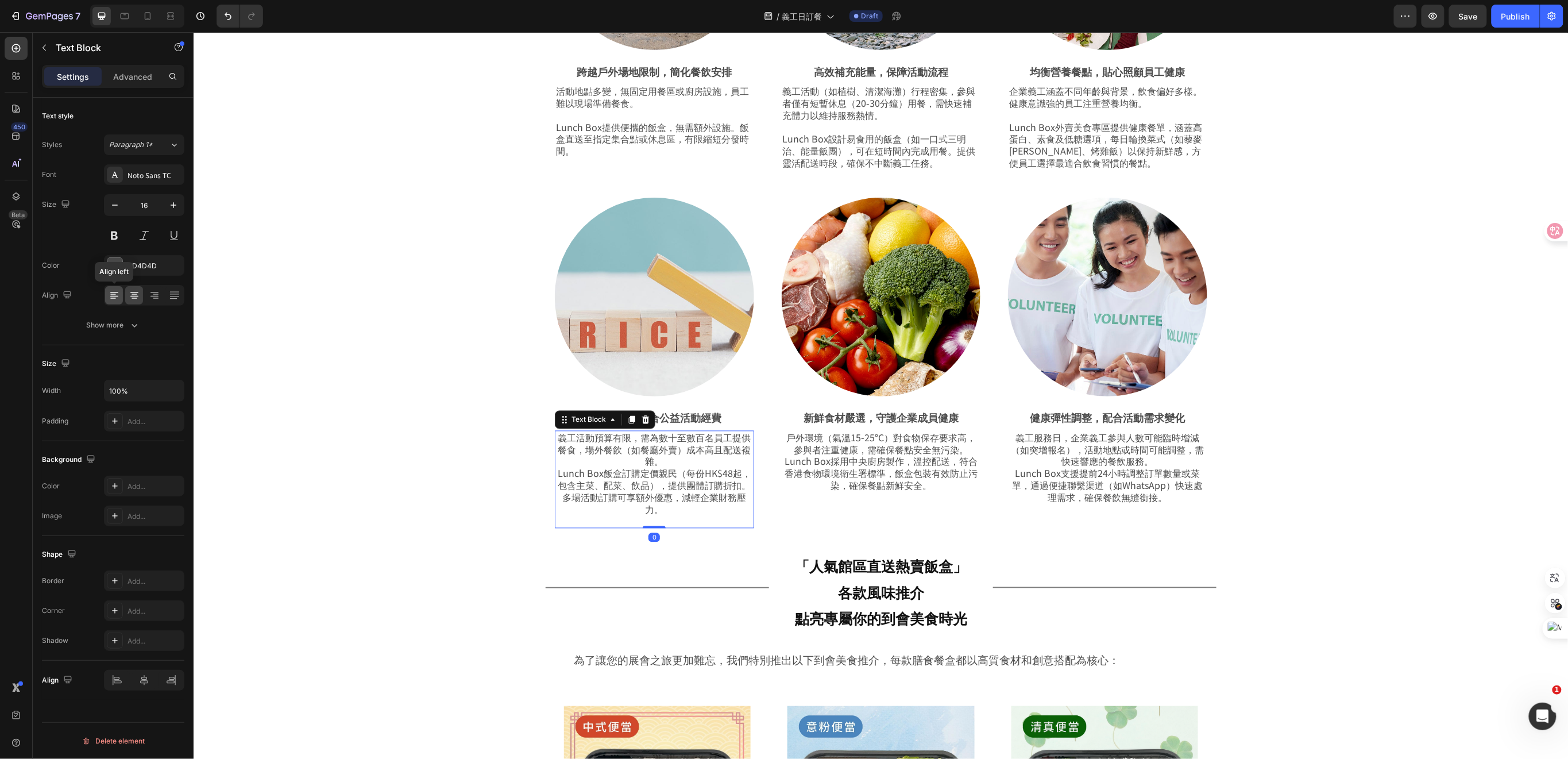
click at [113, 301] on icon at bounding box center [114, 295] width 12 height 12
click at [850, 445] on p "戶外環境（氣溫15-25°C）對食物保存要求高，參與者注重健康，需確保餐點安全無污染。 Lunch Box採用中央廚房製作，溫控配送，符合香港食物環境衛生署標…" at bounding box center [881, 461] width 197 height 60
click at [109, 296] on icon at bounding box center [114, 295] width 12 height 12
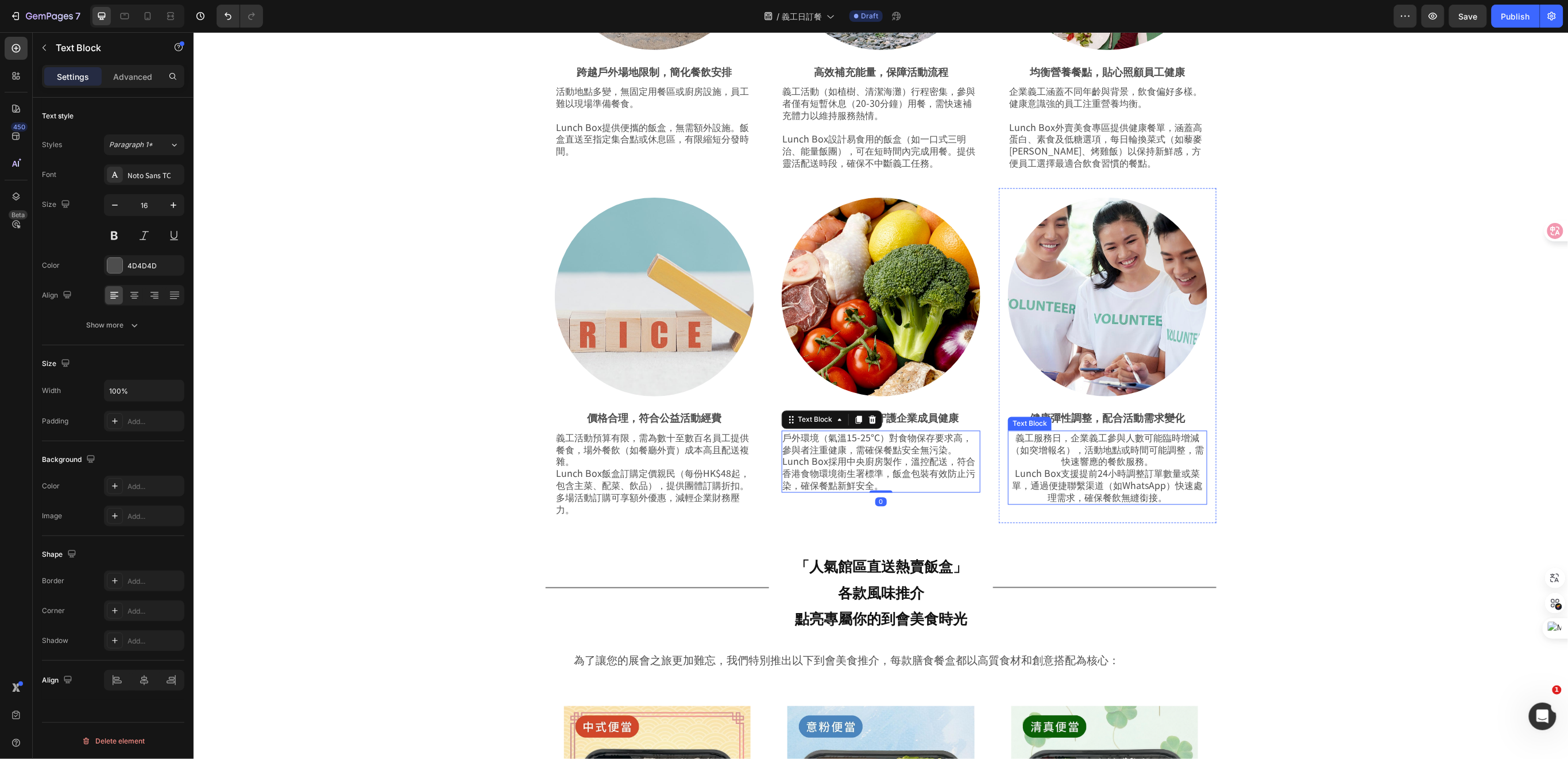
click at [1042, 465] on p "義工服務日，企業義工參與人數可能臨時增減（如突增報名），活動地點或時間可能調整，需快速響應的餐飲服務。 Lunch Box支援提前24小時調整訂單數量或菜單，…" at bounding box center [1106, 467] width 197 height 72
click at [111, 298] on icon at bounding box center [114, 295] width 12 height 12
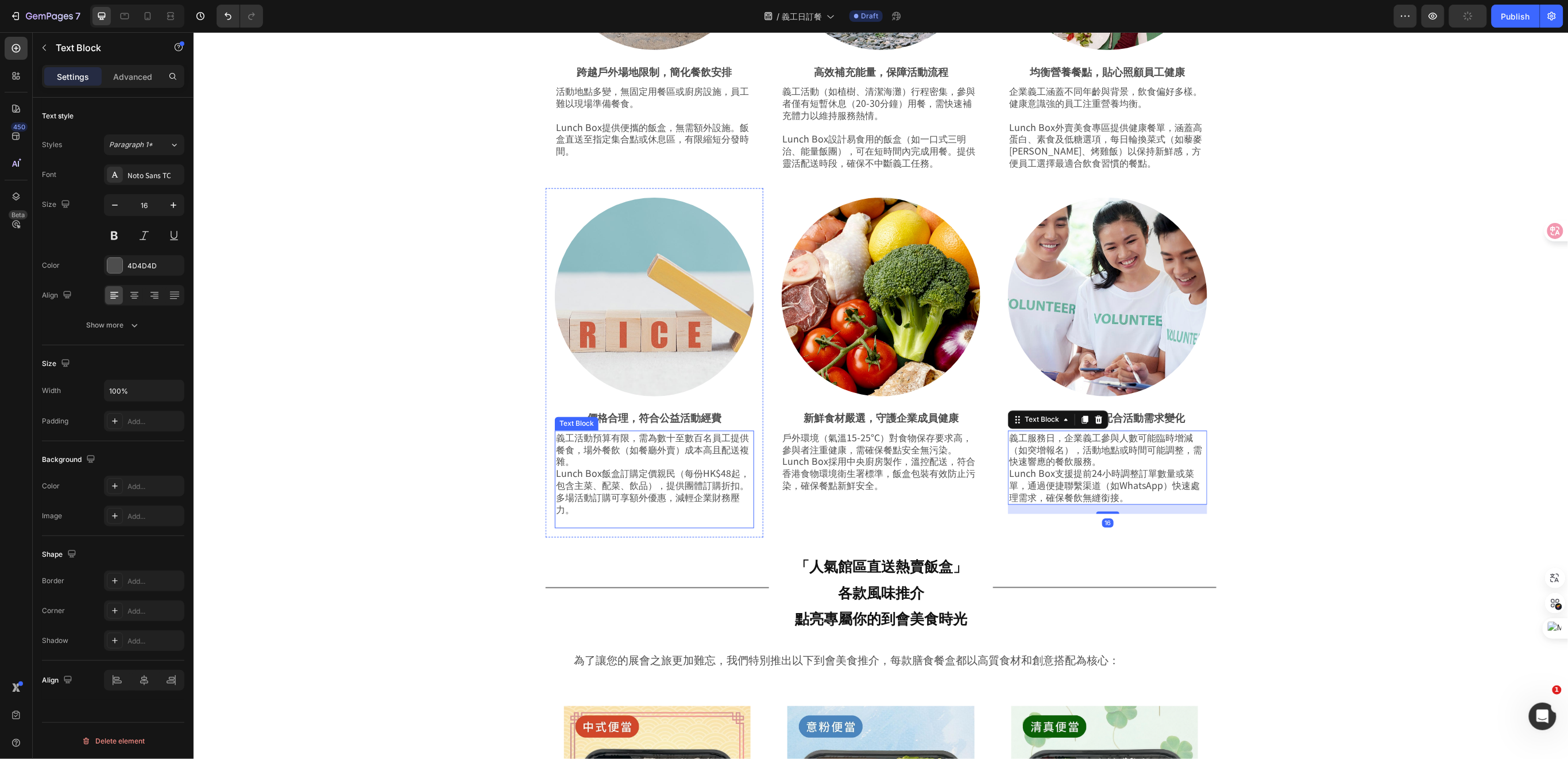
click at [653, 477] on p "義工活動預算有限，需為數十至數百名員工提供餐食，場外餐飲（如餐廳外賣）成本高且配送複雜。 Lunch Box飯盒訂購定價親民（每份HK$48起，包含主菜、配菜…" at bounding box center [654, 473] width 197 height 84
click at [583, 461] on p "義工活動預算有限，需為數十至數百名員工提供餐食，場外餐飲（如餐廳外賣）成本高且配送複雜。 Lunch Box飯盒訂購定價親民（每份HK$48起，包含主菜、配菜…" at bounding box center [654, 473] width 197 height 84
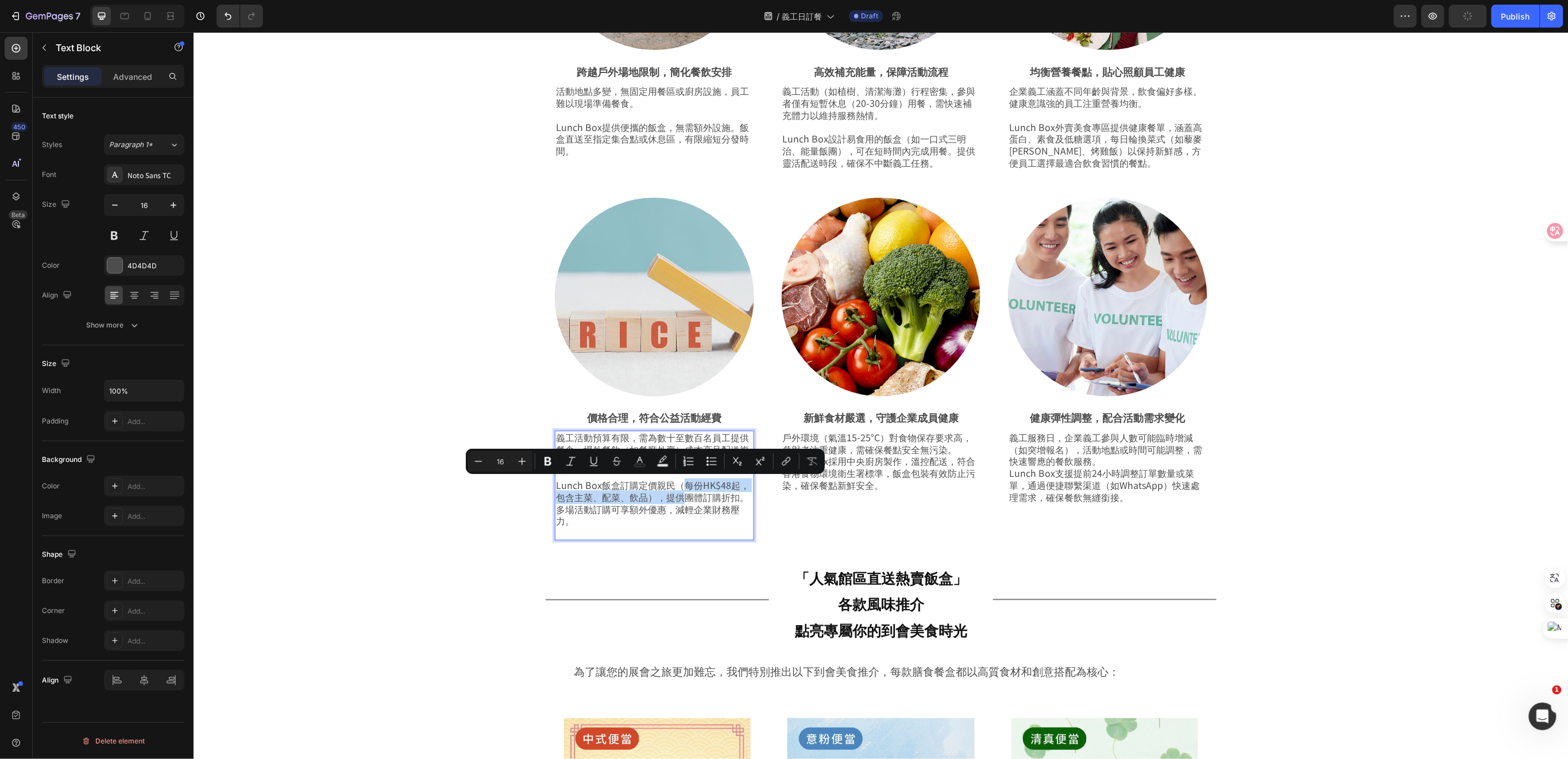
drag, startPoint x: 673, startPoint y: 487, endPoint x: 671, endPoint y: 493, distance: 6.3
click at [674, 493] on p "⁠⁠⁠⁠⁠⁠⁠ Lunch Box飯盒訂購定價親民（每份HK$48起，包含主菜、配菜、飲品），提供團體訂購折扣。多場活動訂購可享額外優惠，減輕企業財務壓力。" at bounding box center [654, 496] width 197 height 60
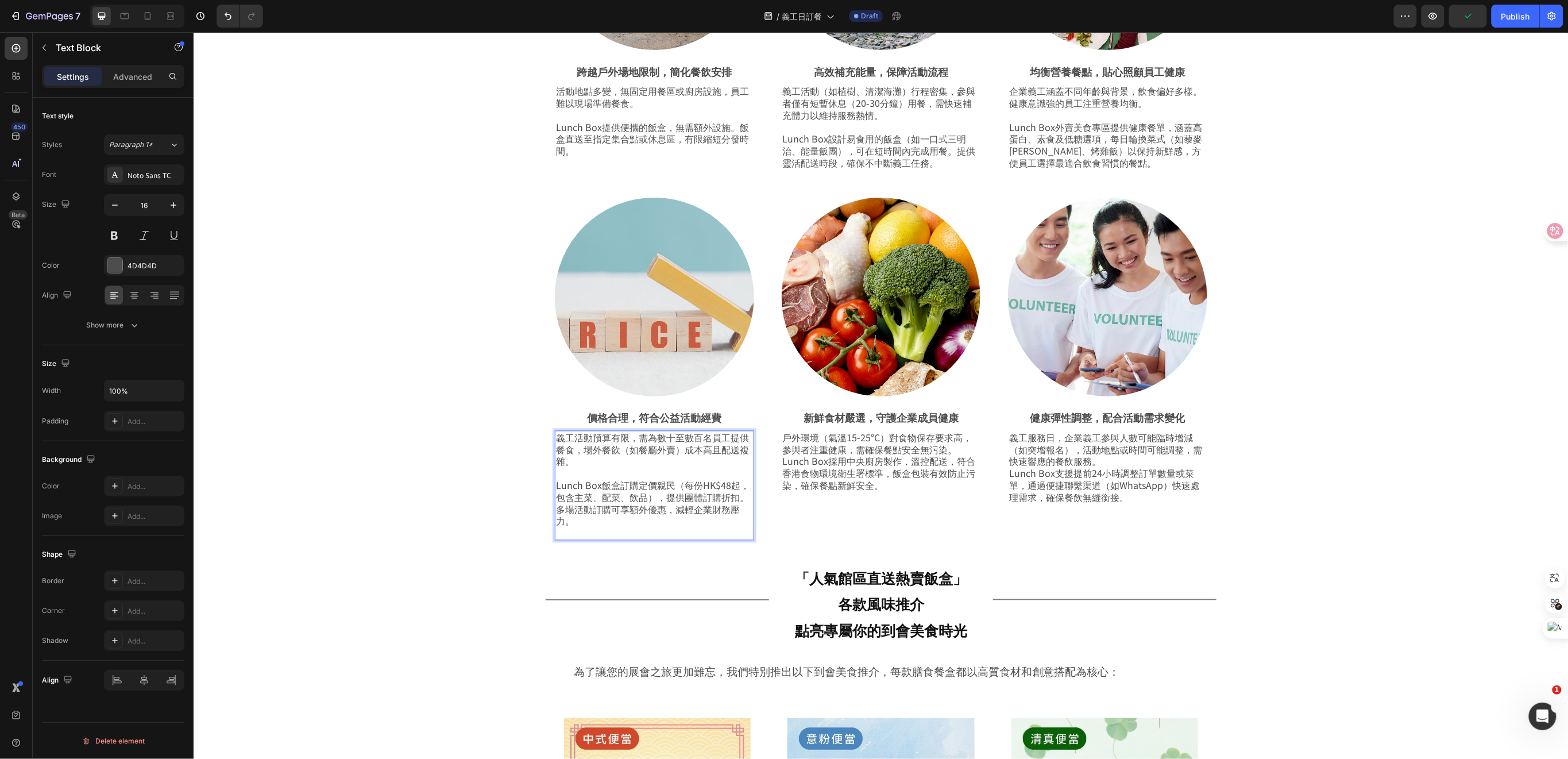
click at [627, 510] on p "Lunch Box飯盒訂購定價親民（每份HK$48起，包含主菜、配菜、飲品），提供團體訂購折扣。多場活動訂購可享額外優惠，減輕企業財務壓力。" at bounding box center [654, 496] width 197 height 60
click at [671, 486] on p "Lunch Box飯盒訂購定價親民（每份HK$48起，包含主菜、配菜、飲品），提供團體訂購折扣。多場活動訂購可享額外優惠，減輕企業財務壓力。" at bounding box center [654, 496] width 197 height 60
click at [676, 489] on p "Lunch Box飯盒訂購定價親民（每份HK$48起，包含主菜、配菜、飲品），提供團體訂購折扣。多場活動訂購可享額外優惠，減輕企業財務壓力。" at bounding box center [654, 496] width 197 height 60
drag, startPoint x: 672, startPoint y: 485, endPoint x: 683, endPoint y: 490, distance: 12.1
click at [683, 490] on p "Lunch Box飯盒訂購定價親民（每份HK$48起，包含主菜、配菜、飲品），提供團體訂購折扣。多場活動訂購可享額外優惠，減輕企業財務壓力。" at bounding box center [654, 496] width 197 height 60
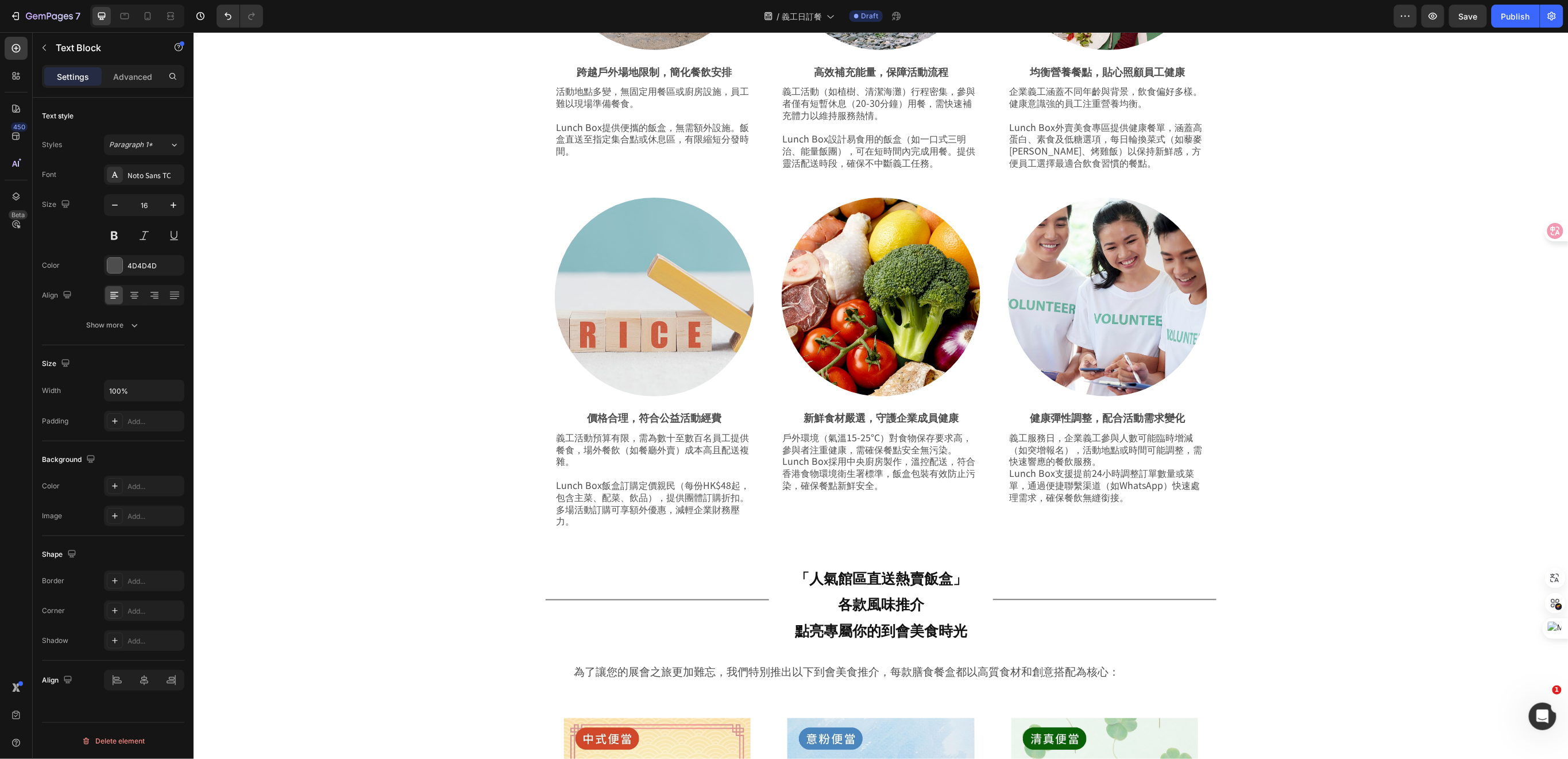
click at [674, 515] on p "Lunch Box飯盒訂購定價親民（每份HK$48起，包含主菜、配菜、飲品），提供團體訂購折扣。多場活動訂購可享額外優惠，減輕企業財務壓力。" at bounding box center [654, 496] width 197 height 60
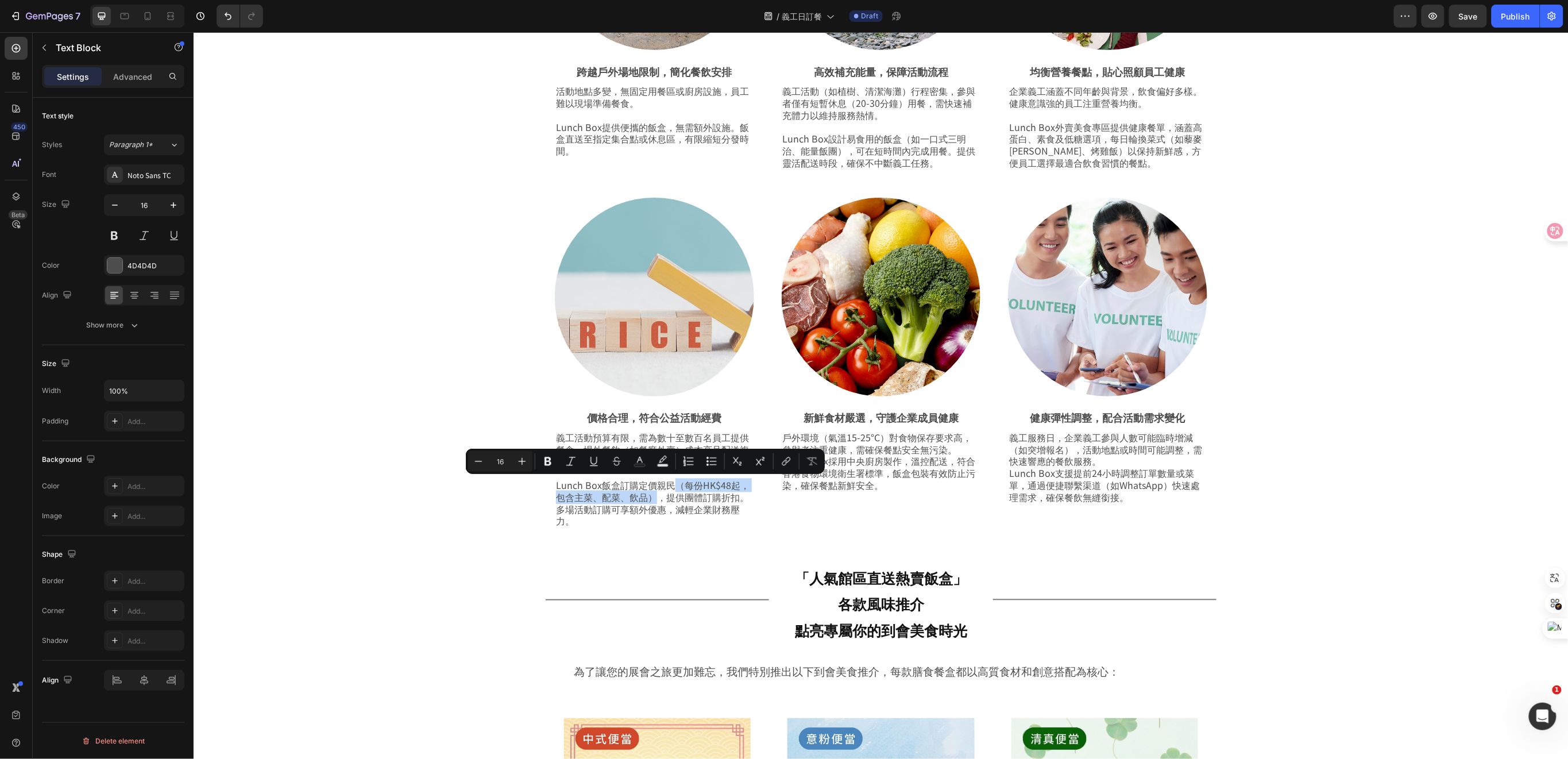
drag, startPoint x: 670, startPoint y: 487, endPoint x: 645, endPoint y: 495, distance: 26.2
click at [645, 495] on p "Lunch Box飯盒訂購定價親民（每份HK$48起，包含主菜、配菜、飲品），提供團體訂購折扣。多場活動訂購可享額外優惠，減輕企業財務壓力。" at bounding box center [654, 496] width 197 height 60
click at [607, 515] on p "Lunch Box飯盒訂購定價親民（每份HK$48起，包含主菜、配菜、飲品），提供團體訂購折扣。多場活動訂購可享額外優惠，減輕企業財務壓力。" at bounding box center [654, 496] width 197 height 60
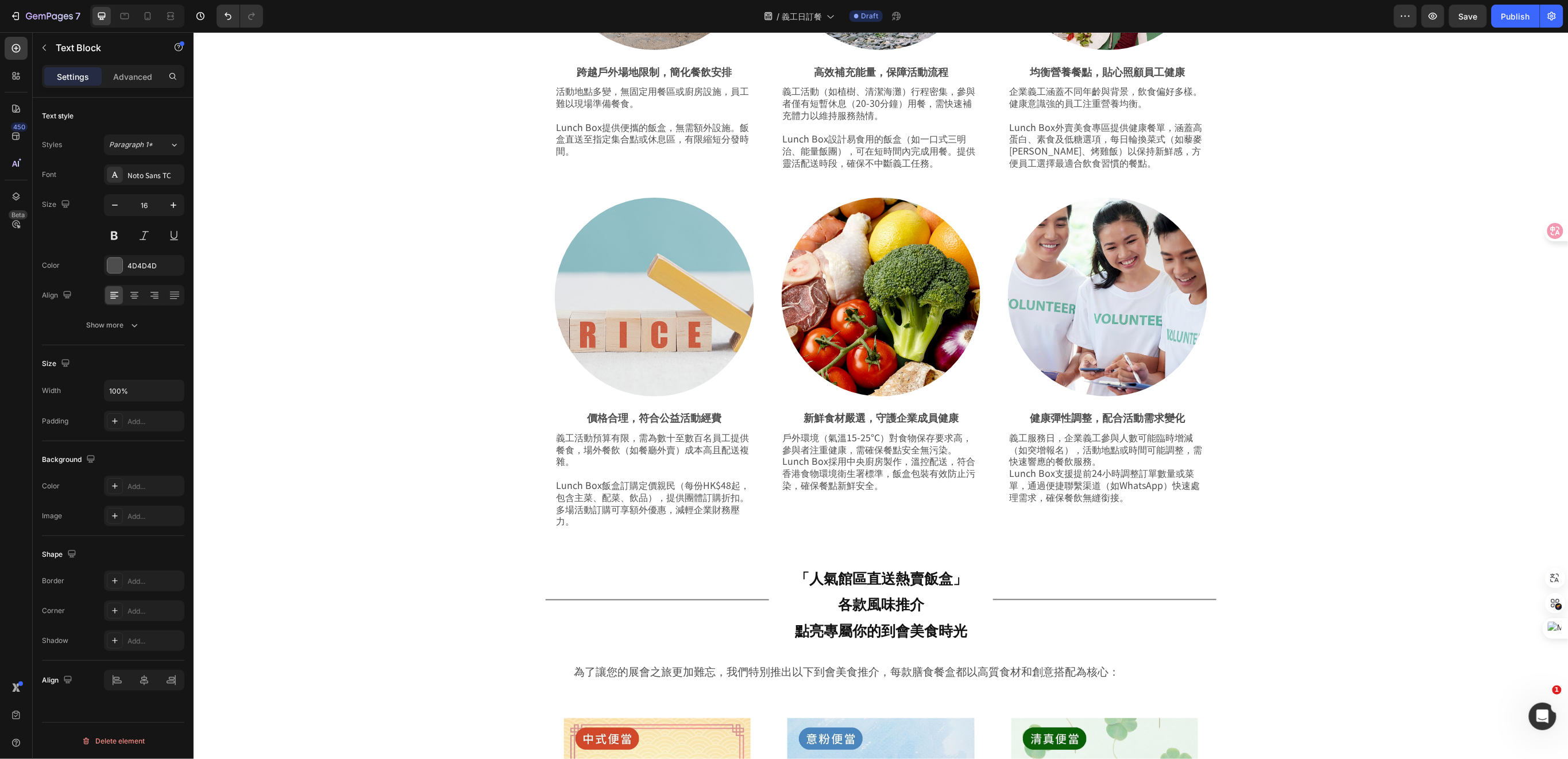
click at [556, 519] on p "Lunch Box飯盒訂購定價親民（每份HK$48起，包含主菜、配菜、飲品），提供團體訂購折扣。多場活動訂購可享額外優惠，減輕企業財務壓力。" at bounding box center [654, 496] width 197 height 60
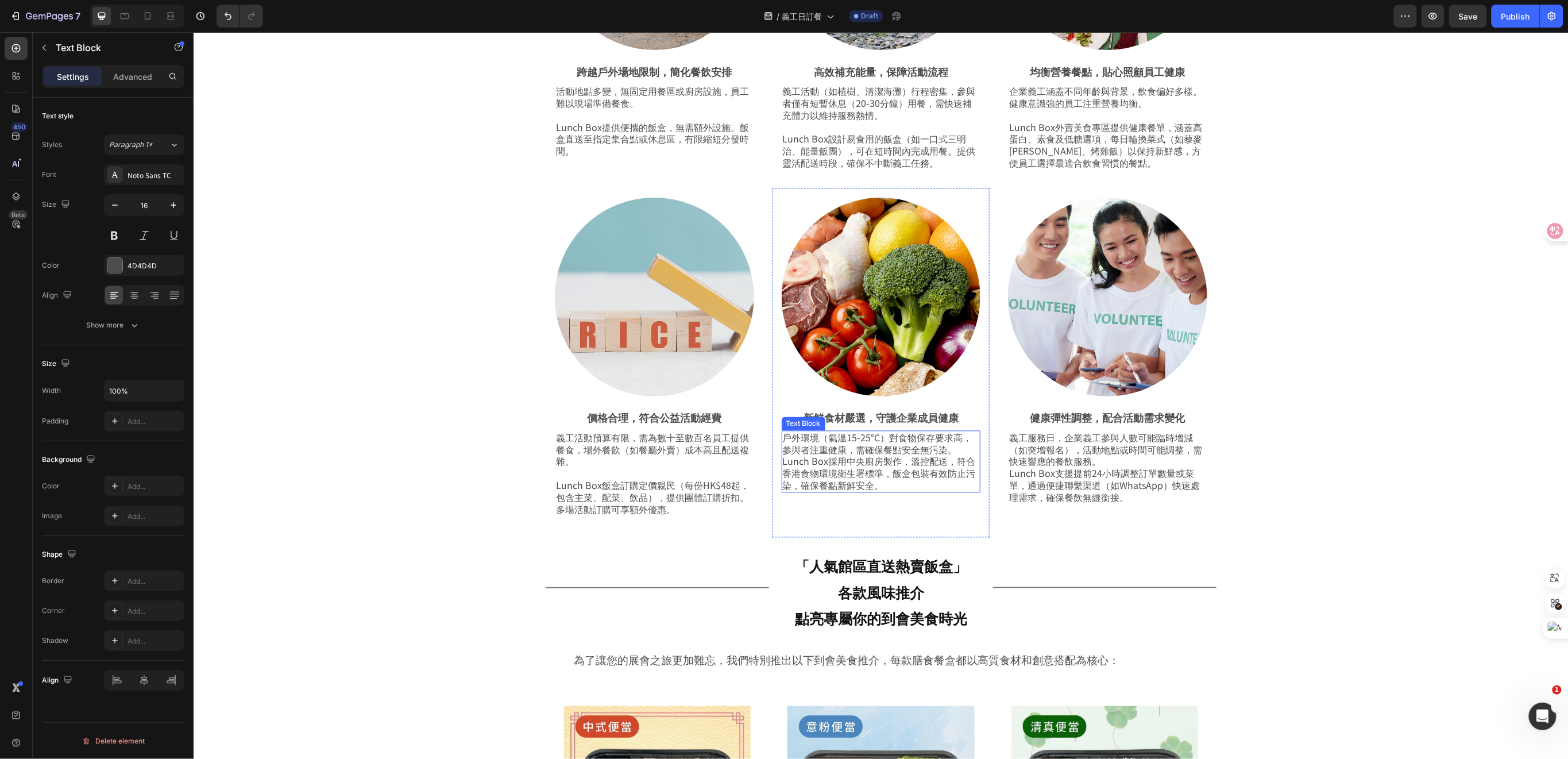
click at [836, 466] on p "戶外環境（氣溫15-25°C）對食物保存要求高，參與者注重健康，需確保餐點安全無污染。 Lunch Box採用中央廚房製作，溫控配送，符合香港食物環境衛生署標…" at bounding box center [881, 461] width 197 height 60
click at [953, 453] on p "戶外環境（氣溫15-25°C）對食物保存要求高，參與者注重健康，需確保餐點安全無污染。 Lunch Box採用中央廚房製作，溫控配送，符合香港食物環境衛生署標…" at bounding box center [881, 461] width 197 height 60
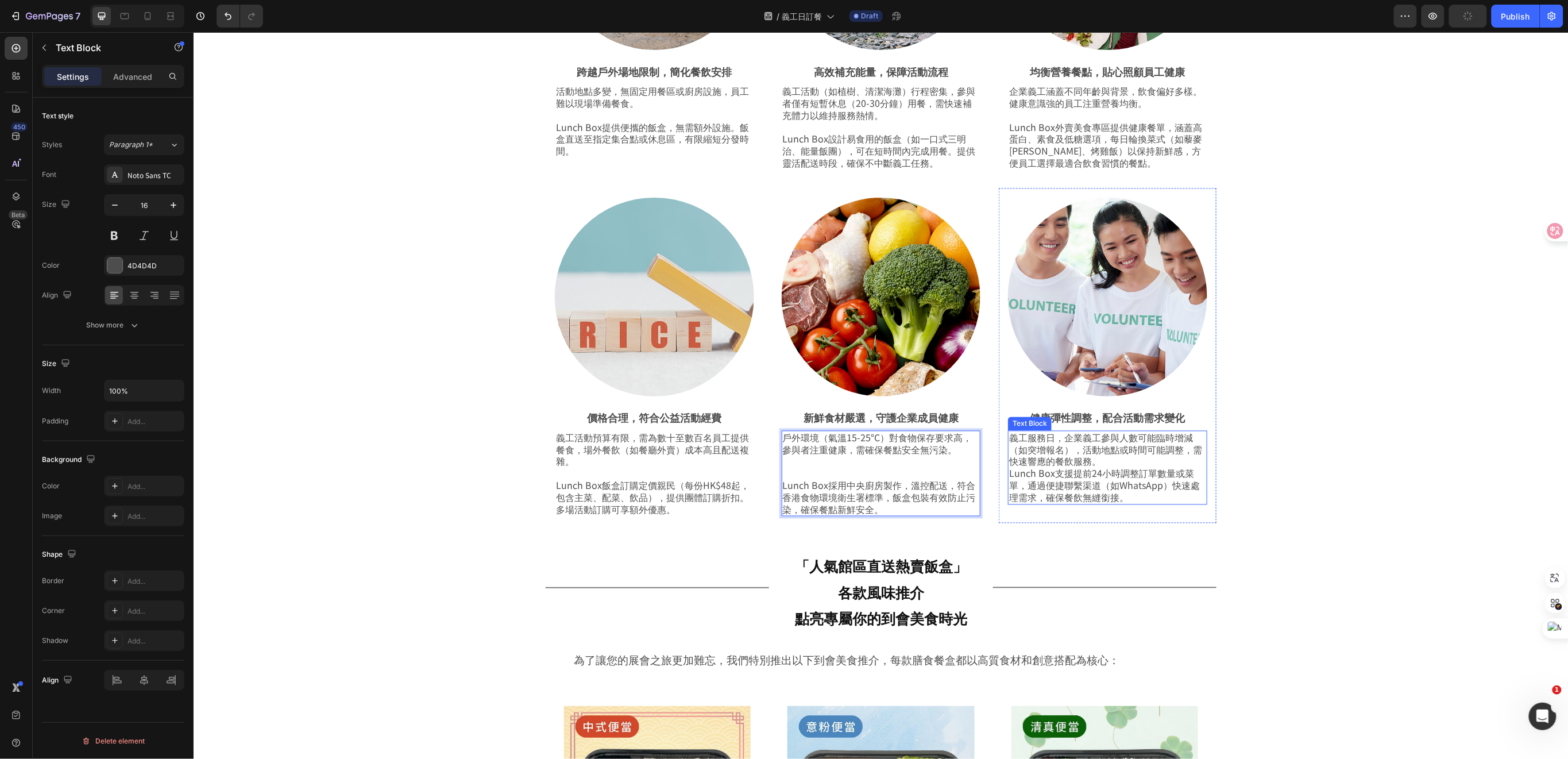
click at [1061, 480] on p "義工服務日，企業義工參與人數可能臨時增減（如突增報名），活動地點或時間可能調整，需快速響應的餐飲服務。 Lunch Box支援提前24小時調整訂單數量或菜單，…" at bounding box center [1106, 467] width 197 height 72
click at [1104, 460] on p "義工服務日，企業義工參與人數可能臨時增減（如突增報名），活動地點或時間可能調整，需快速響應的餐飲服務。 Lunch Box支援提前24小時調整訂單數量或菜單，…" at bounding box center [1106, 467] width 197 height 72
click at [369, 487] on div "為義工服務注能，飯盒到會餐點即刻到達！ Heading Row 企業義工服務日的參與者需在高強度戶外活動中快速補充能量，Lunch Box特色到會飯盒專門店針…" at bounding box center [880, 153] width 1317 height 768
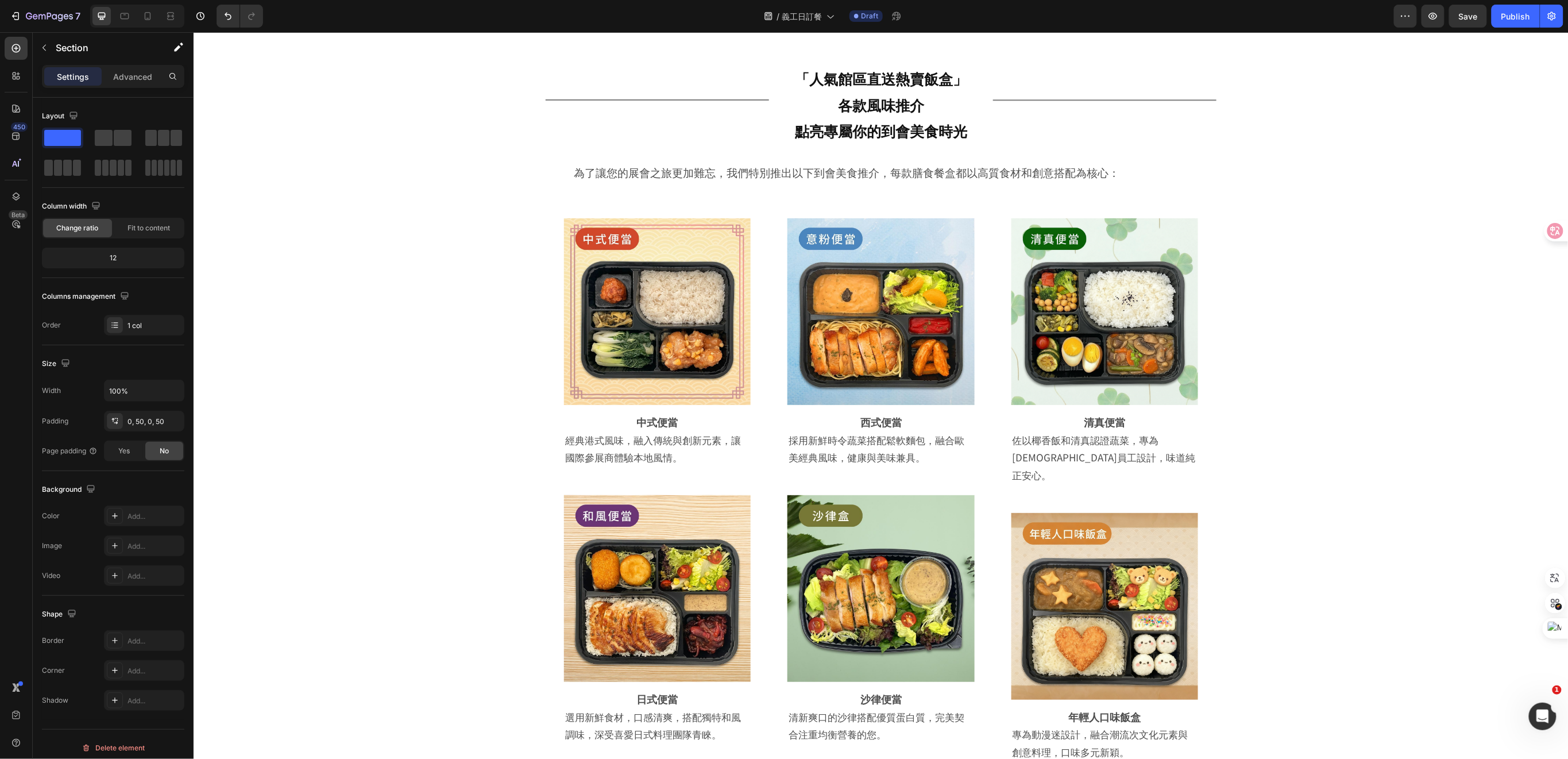
scroll to position [1254, 0]
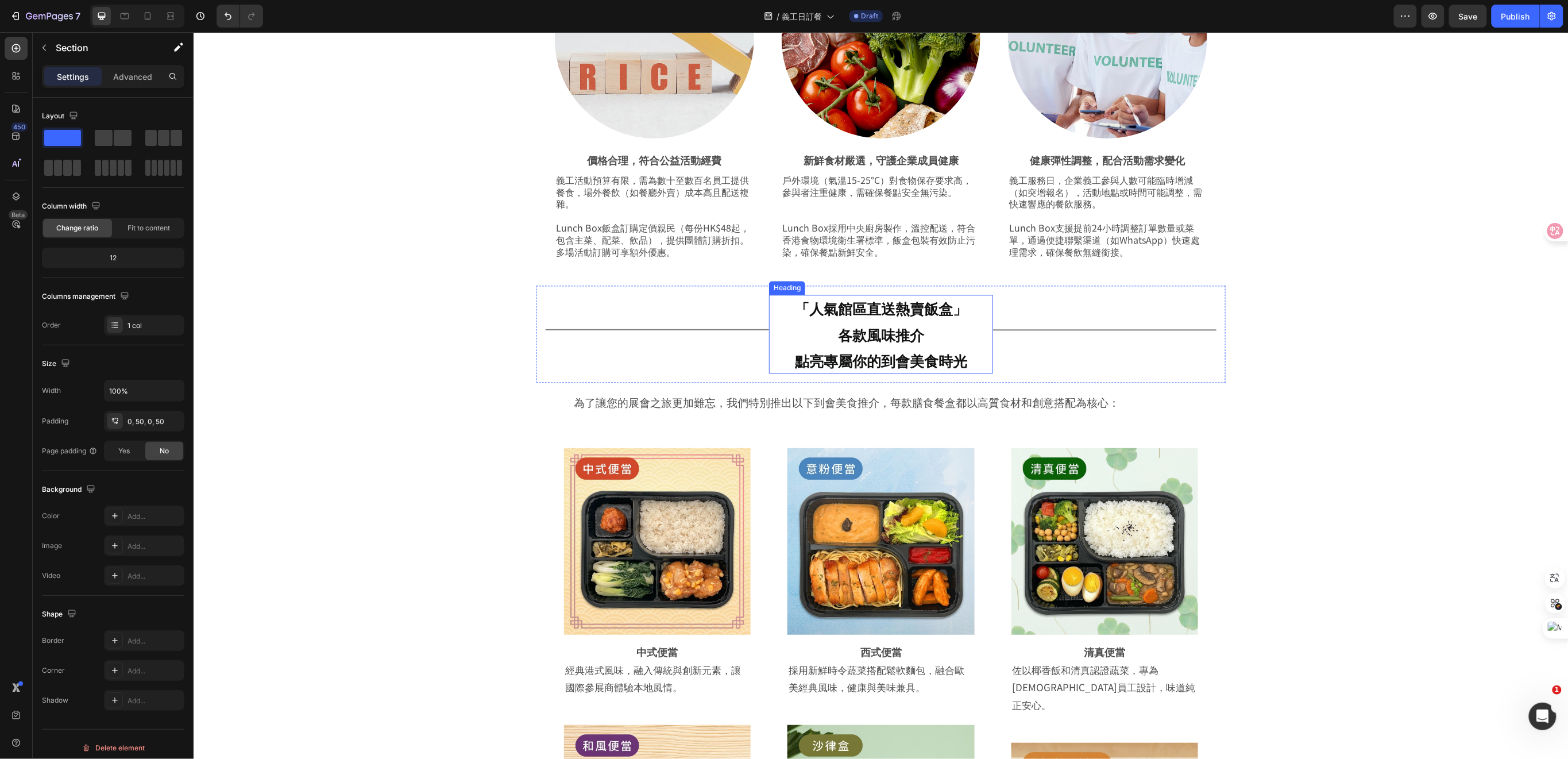
click at [873, 342] on span "各款風味推介" at bounding box center [880, 334] width 86 height 21
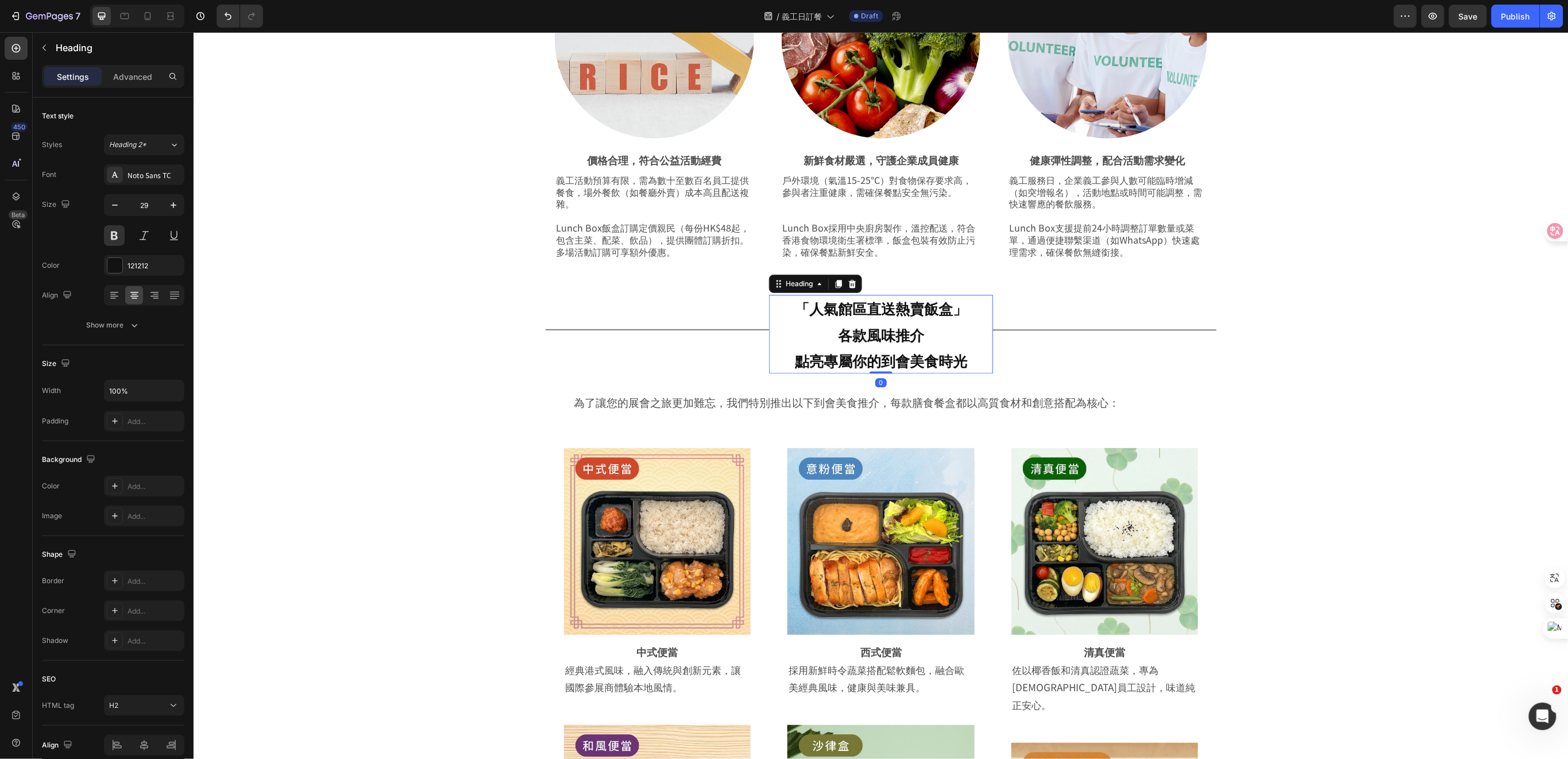
click at [963, 360] on h2 "「人氣館區直送熱賣飯盒」 各款風味推介 點亮專屬你的到會美食時光" at bounding box center [880, 333] width 223 height 79
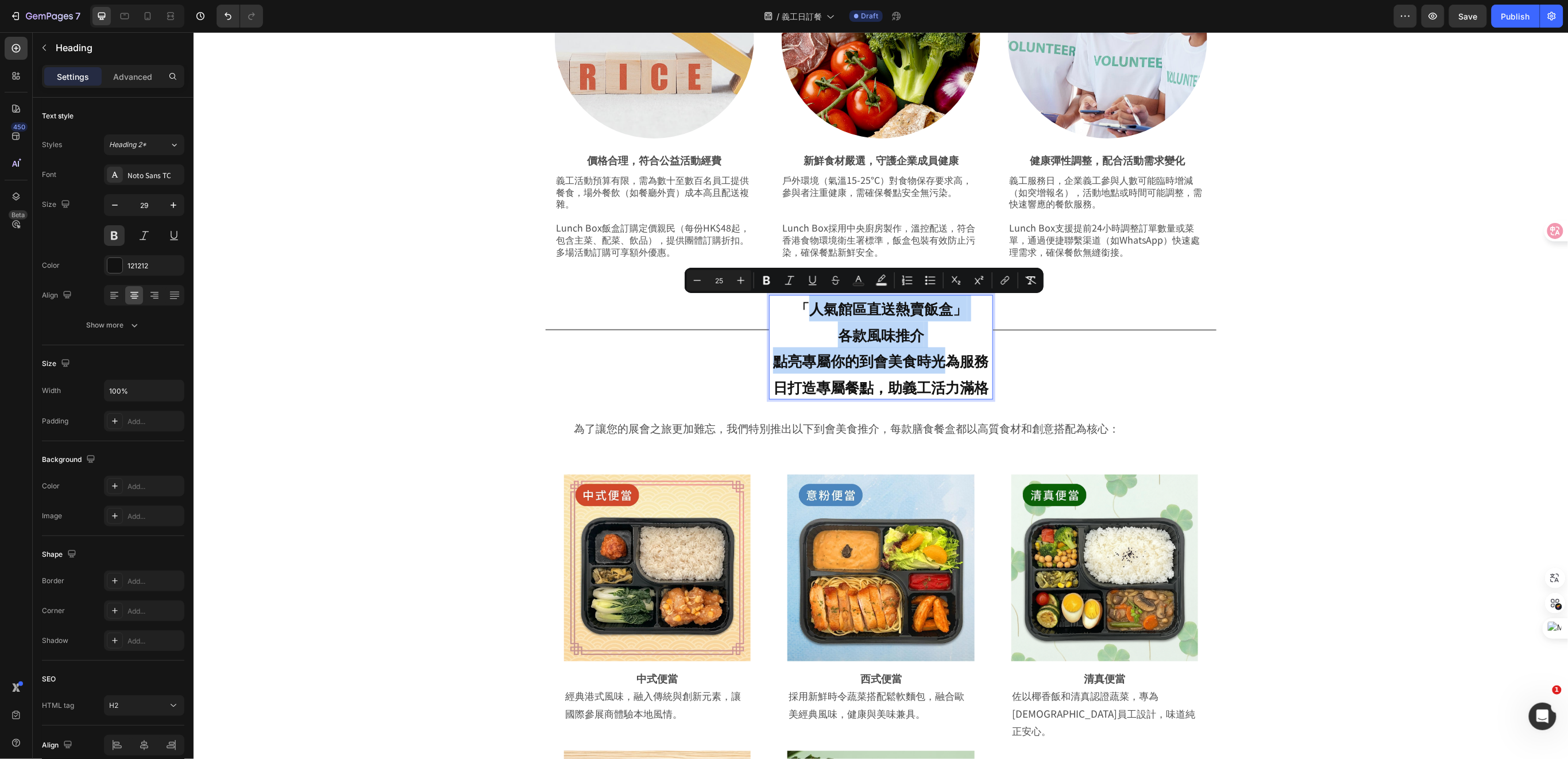
drag, startPoint x: 940, startPoint y: 365, endPoint x: 795, endPoint y: 307, distance: 156.2
click at [795, 307] on p "「人氣館區直送熱賣飯盒」 各款風味推介 點亮專屬你的到會美食時光為服務日打造專屬餐點，助義工活力滿格" at bounding box center [880, 346] width 223 height 104
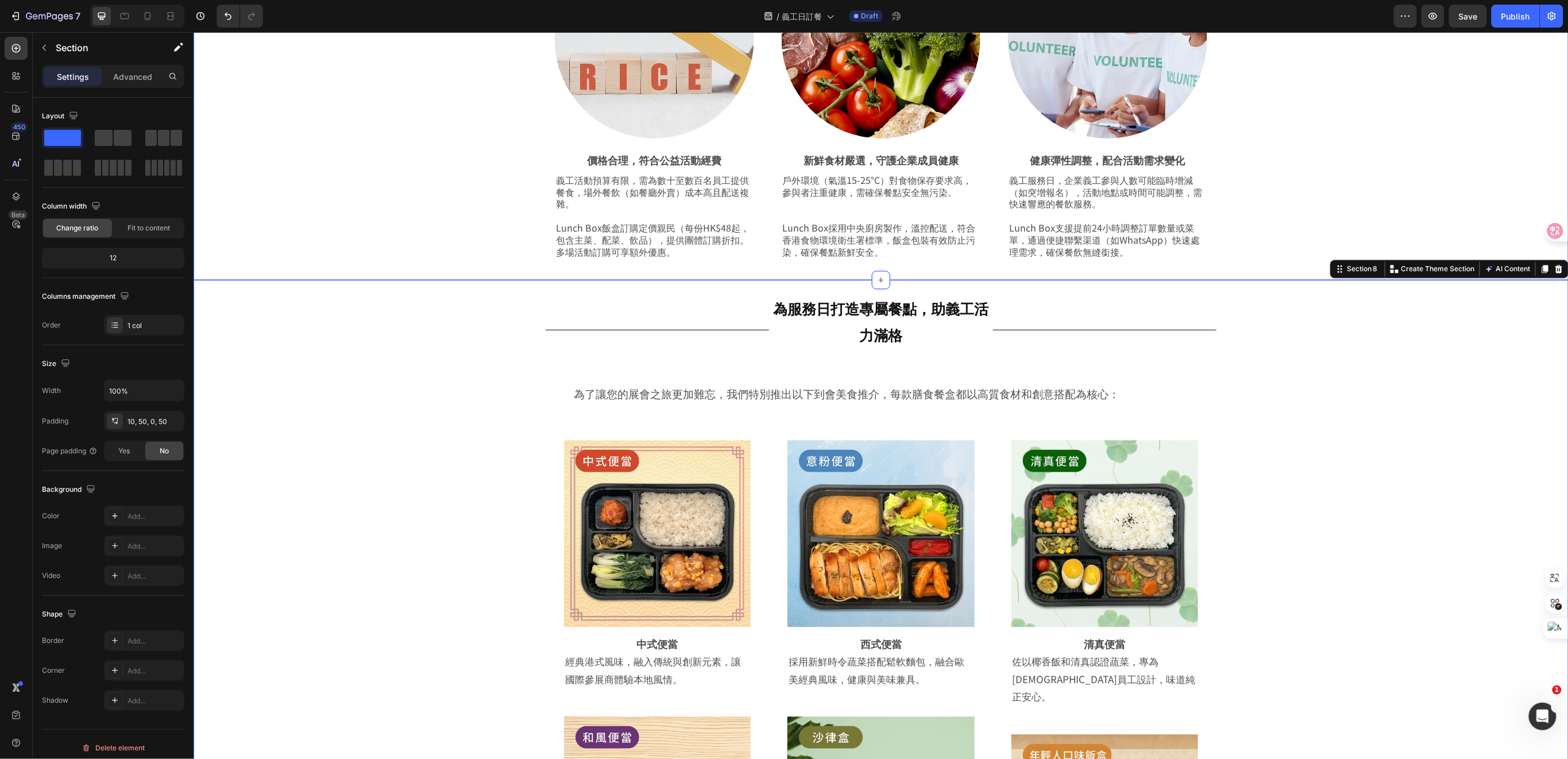
click at [879, 279] on div at bounding box center [881, 279] width 18 height 18
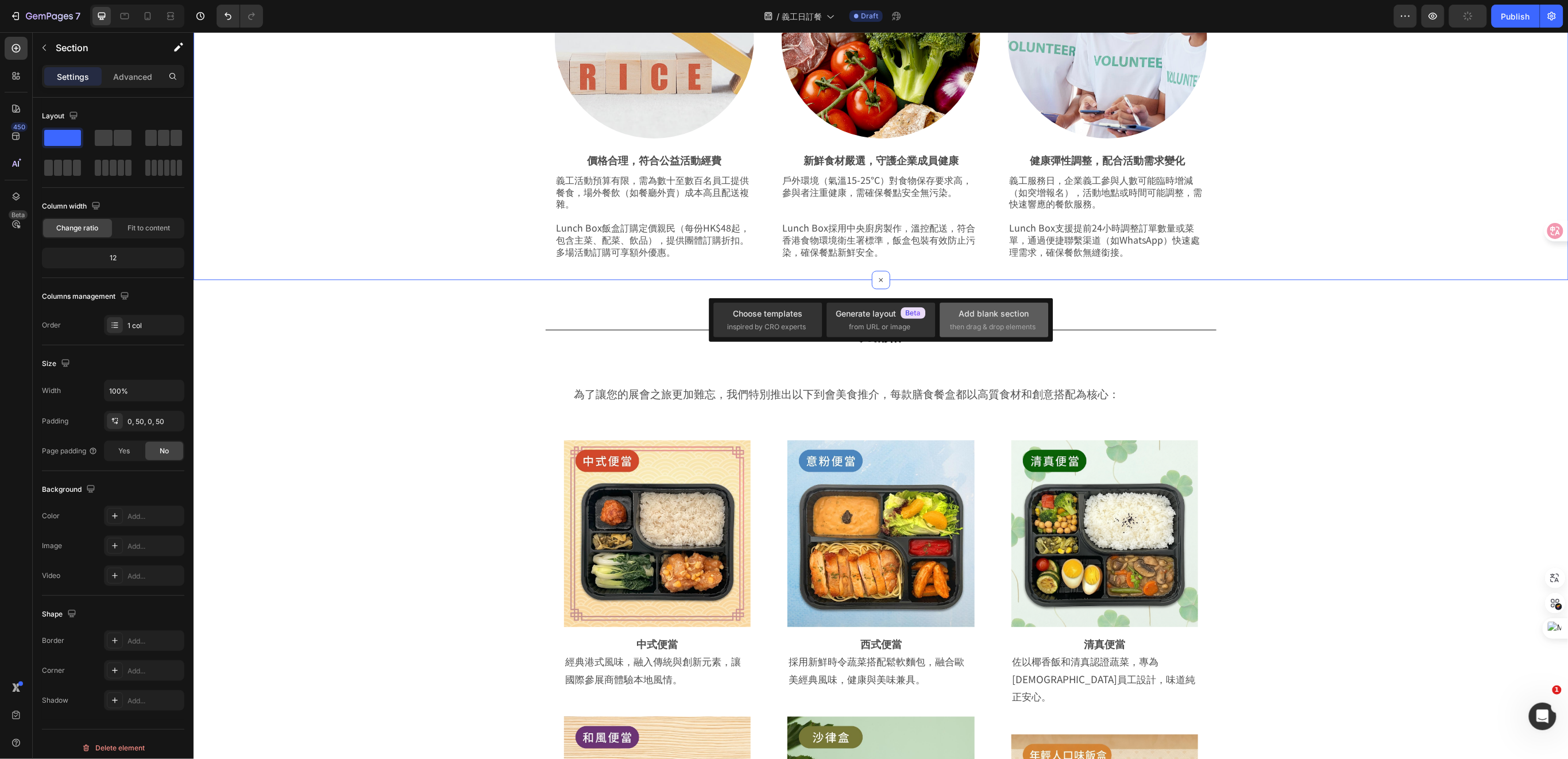
click at [1000, 321] on div "Add blank section then drag & drop elements" at bounding box center [994, 320] width 87 height 25
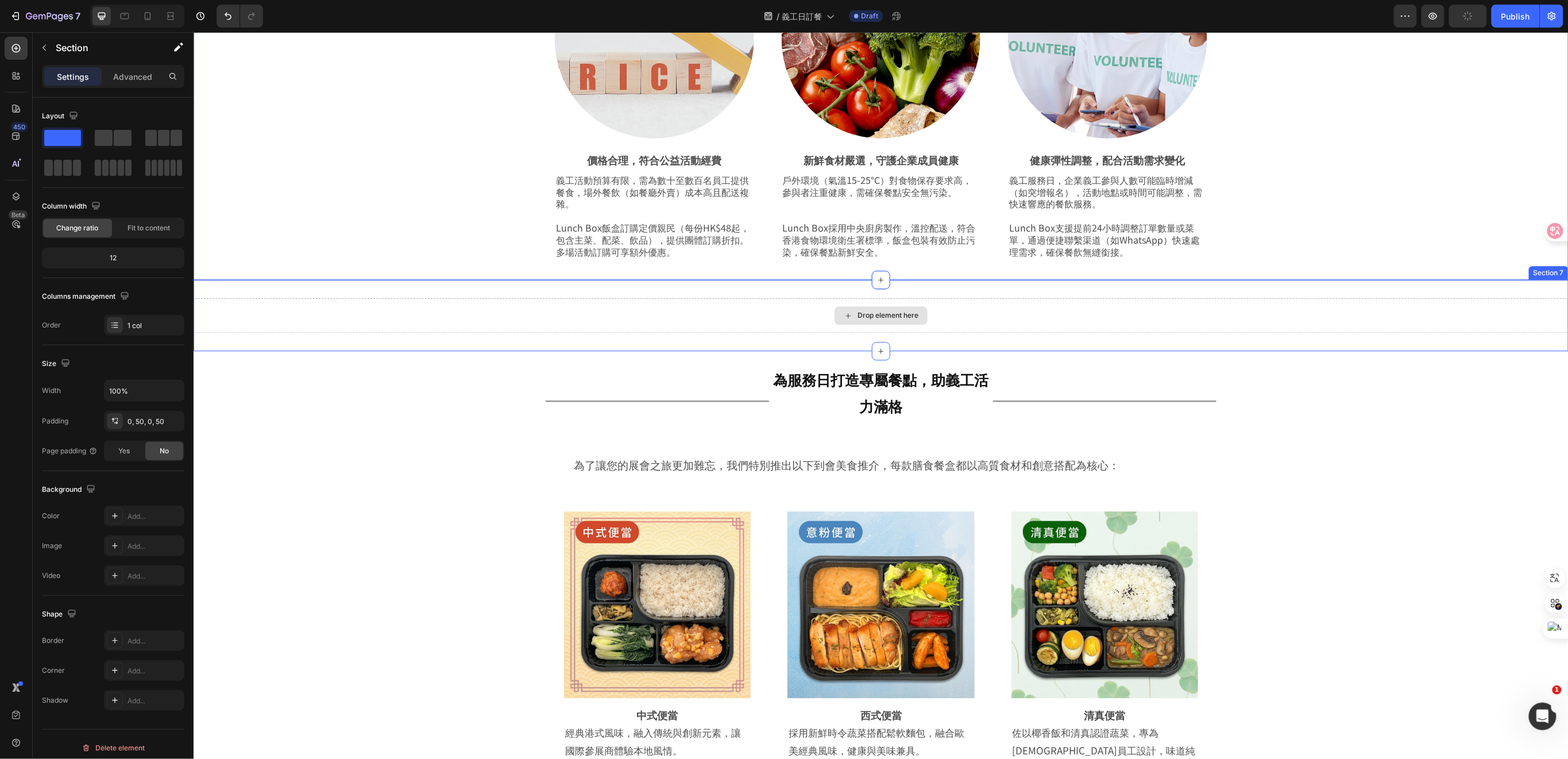
click at [757, 298] on div "Drop element here" at bounding box center [881, 315] width 1375 height 34
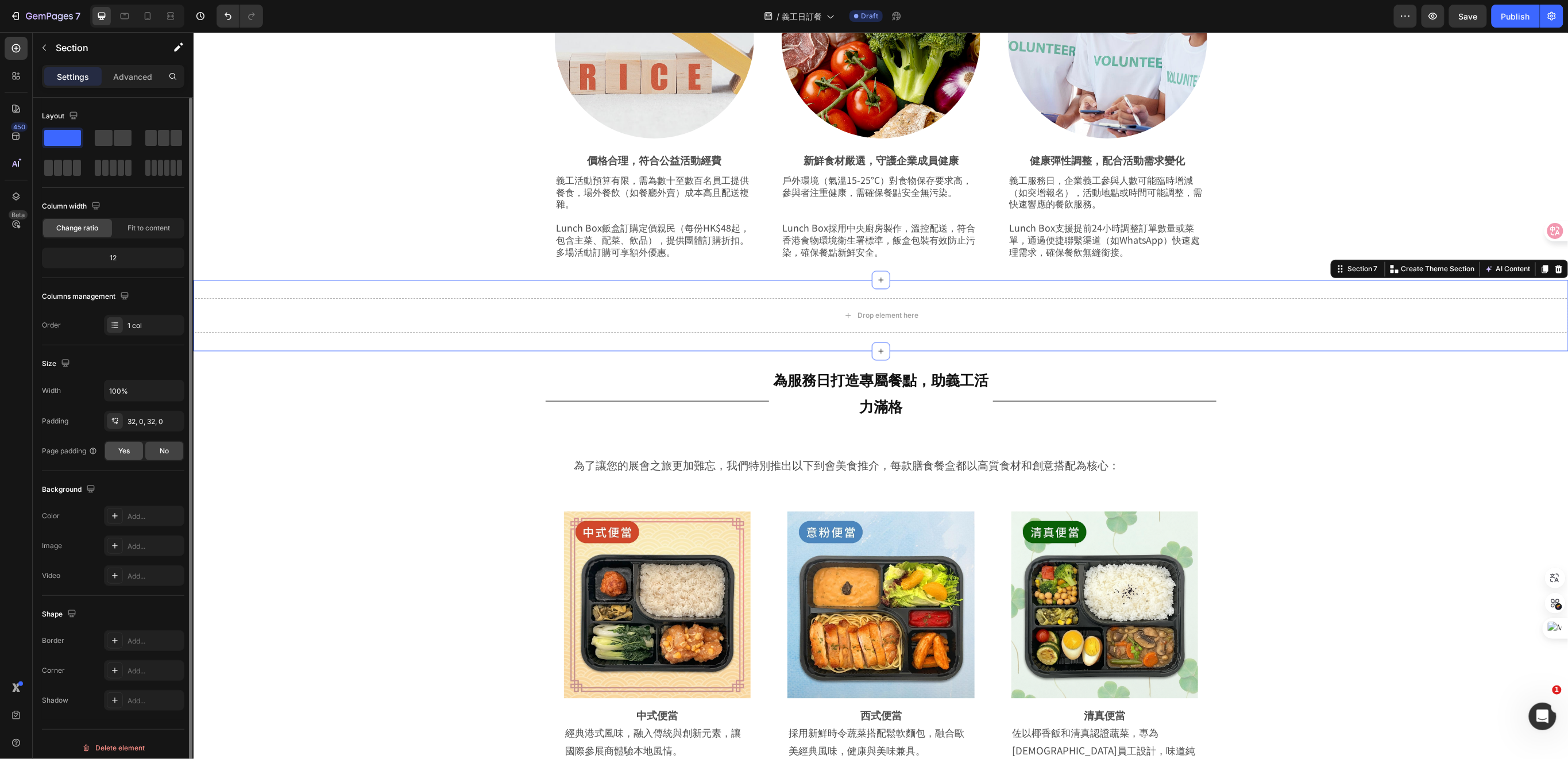
click at [126, 453] on span "Yes" at bounding box center [124, 451] width 12 height 10
click at [138, 387] on input "100%" at bounding box center [143, 391] width 79 height 21
click at [164, 400] on button "button" at bounding box center [174, 391] width 21 height 21
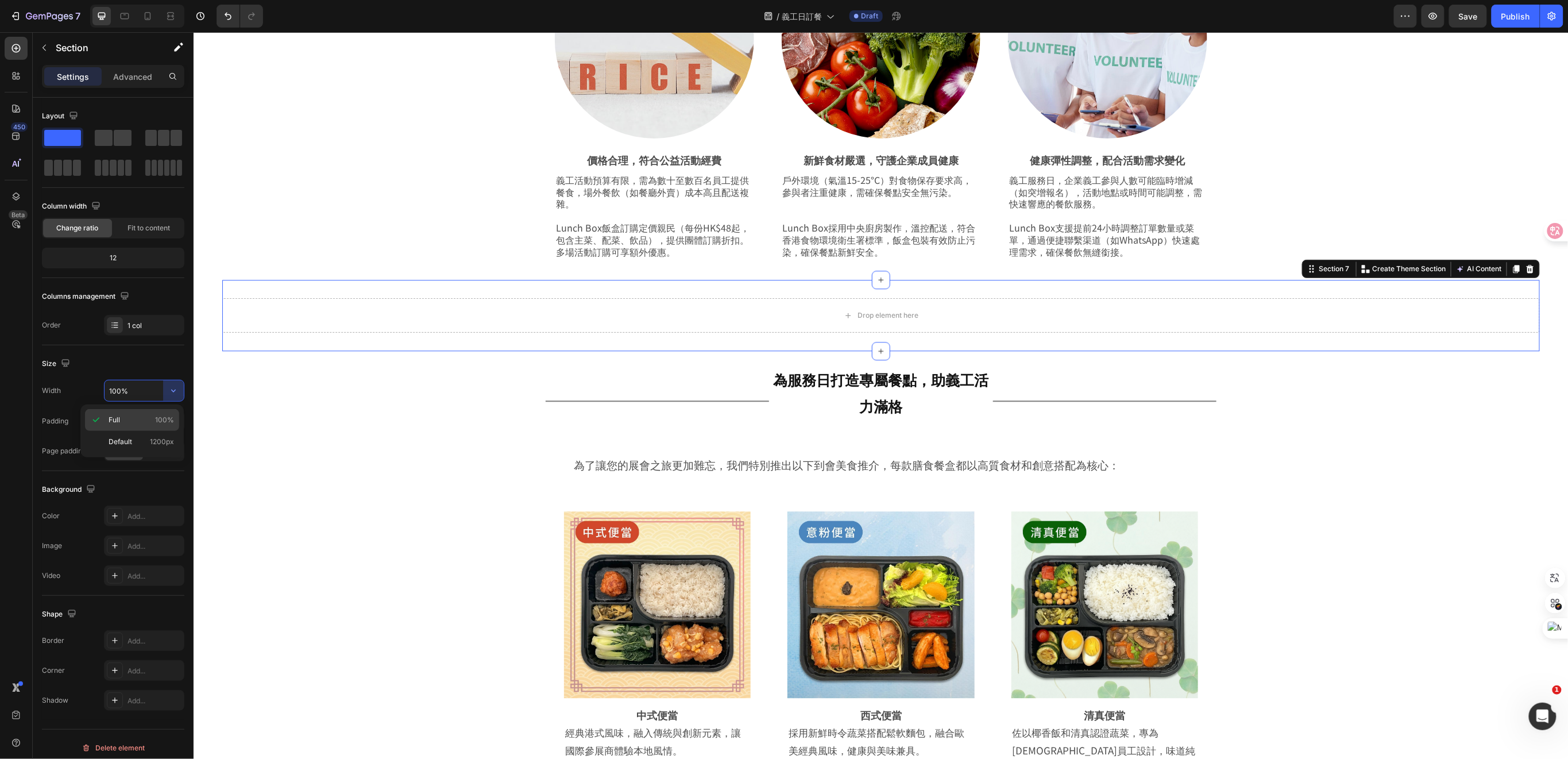
click at [122, 422] on p "Full 100%" at bounding box center [141, 420] width 66 height 10
click at [139, 419] on div "32, 0, 32, 0" at bounding box center [144, 422] width 33 height 10
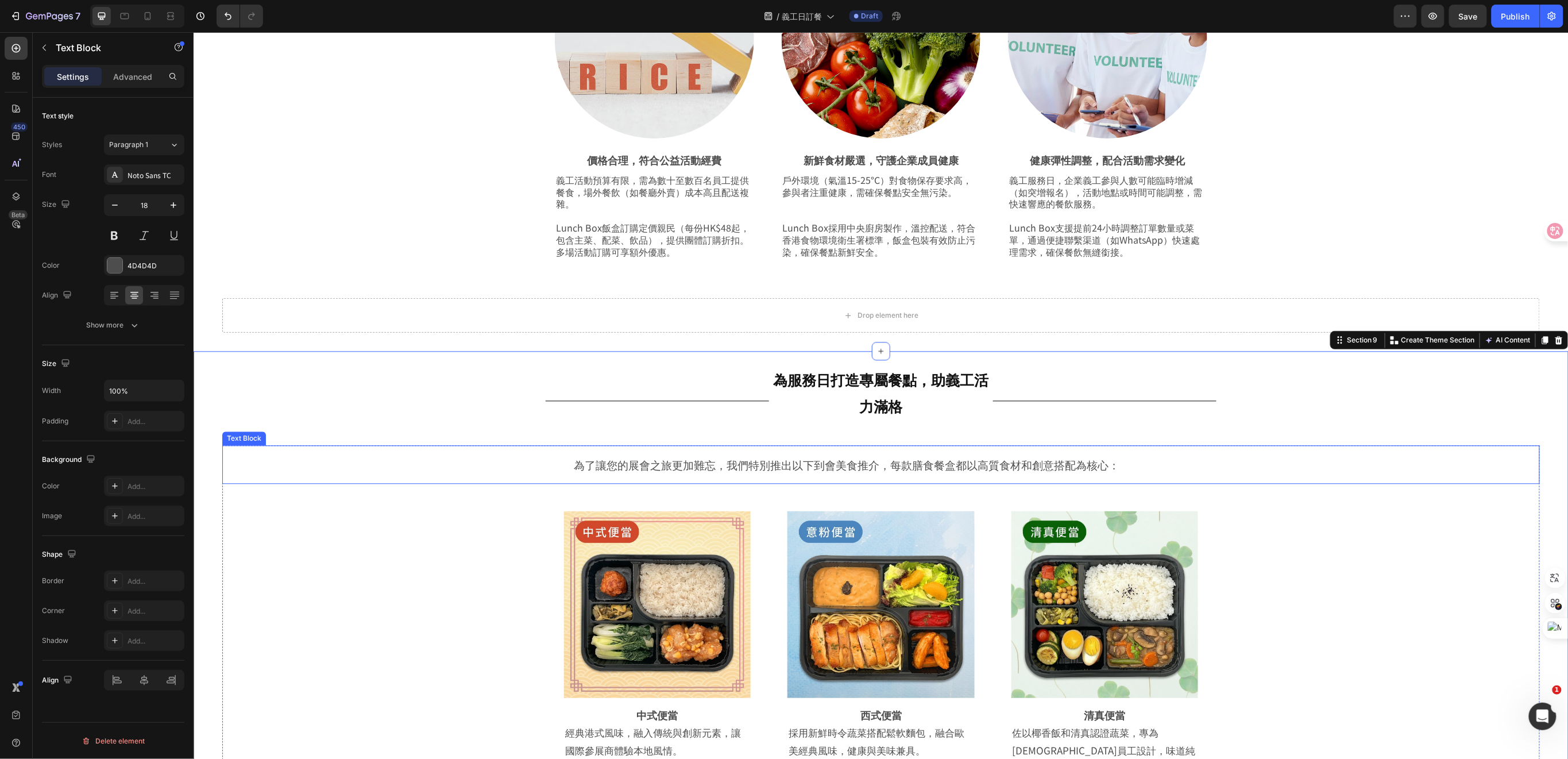
click at [435, 454] on p "為了讓您的展會之旅更加難忘，我們特別推出以下到會美食推介，每款膳食餐盒都以高質食材和創意搭配為核心：" at bounding box center [880, 464] width 1299 height 20
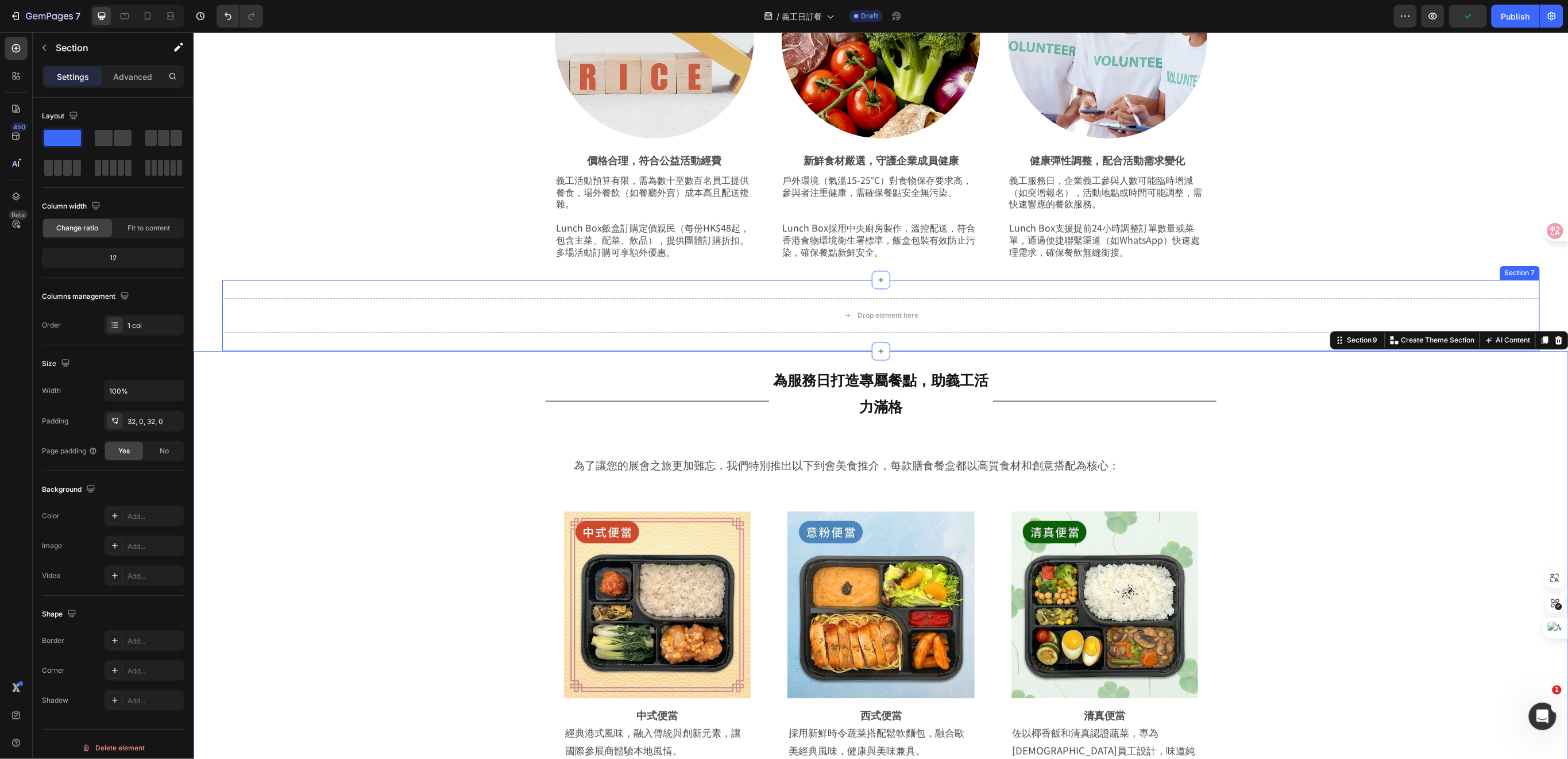
click at [362, 289] on div "Drop element here Section 7" at bounding box center [880, 315] width 1317 height 71
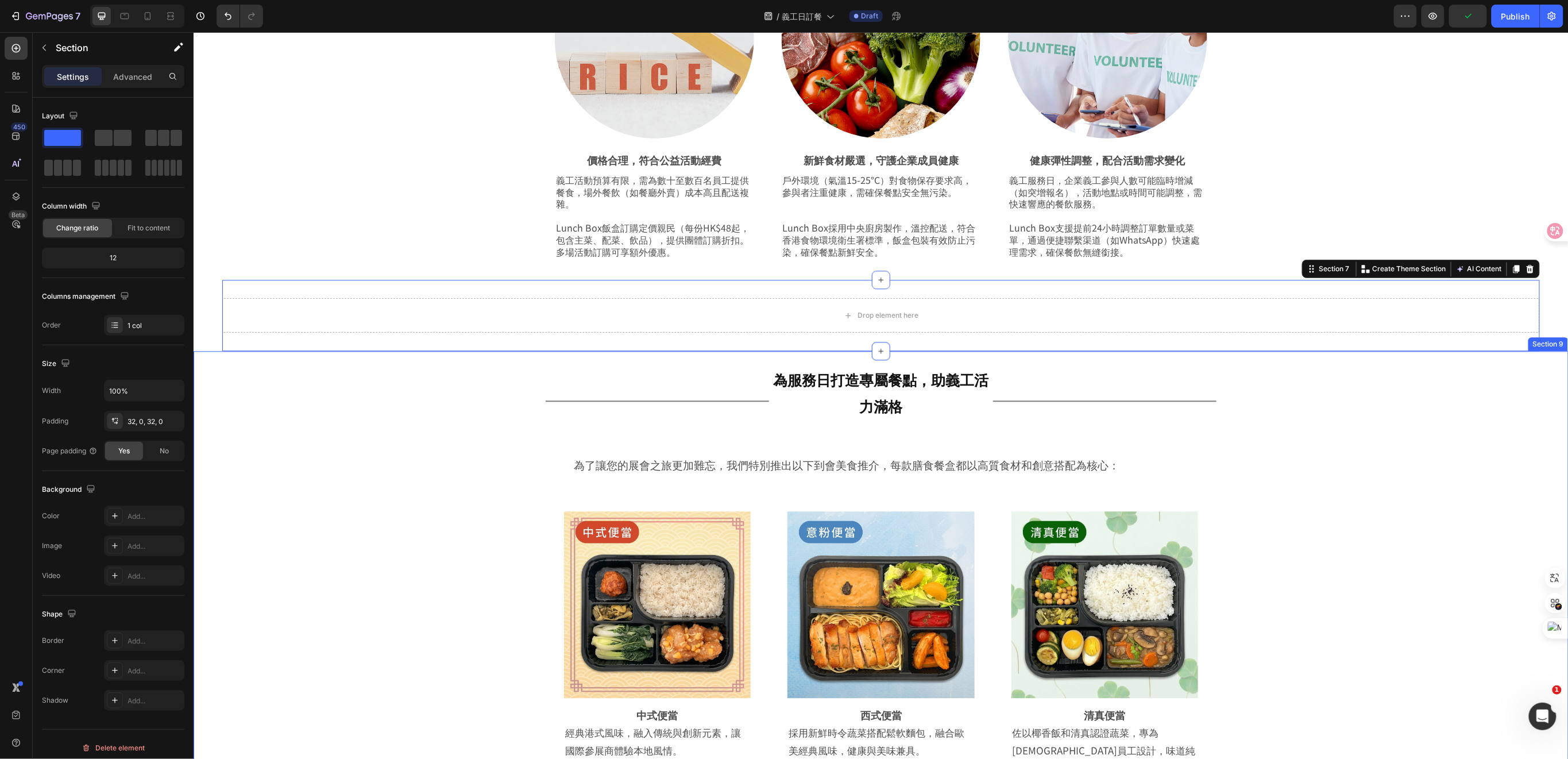
click at [342, 290] on div "Drop element here Section 7 Create Theme Section AI Content Write with GemAI Wh…" at bounding box center [880, 315] width 1317 height 71
click at [148, 423] on div "32, 0, 32, 0" at bounding box center [144, 422] width 33 height 10
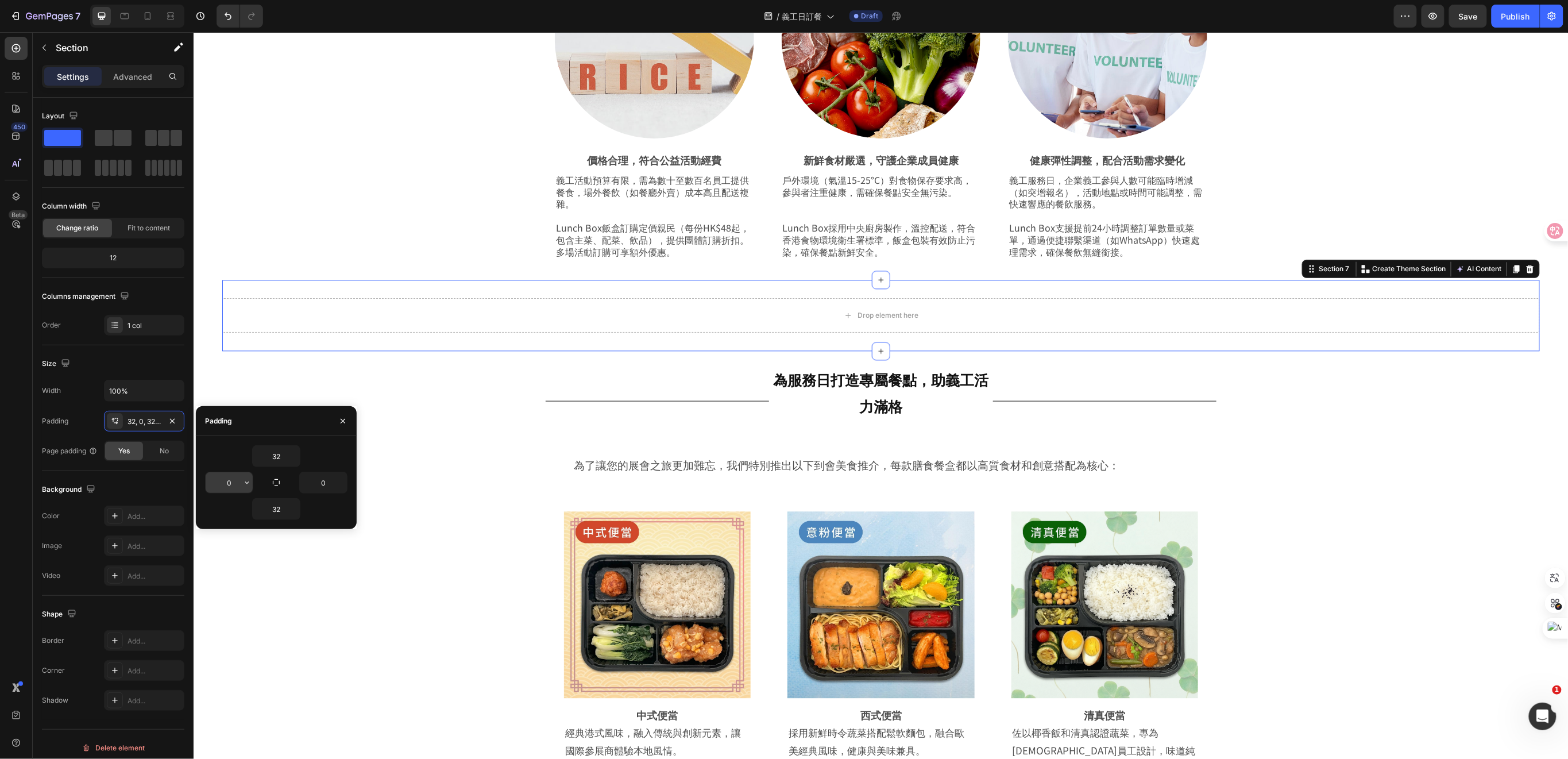
click at [230, 490] on input "0" at bounding box center [229, 483] width 47 height 21
type input "50"
click at [329, 485] on input "0" at bounding box center [323, 483] width 47 height 21
type input "50"
click at [283, 504] on input "32" at bounding box center [276, 509] width 47 height 21
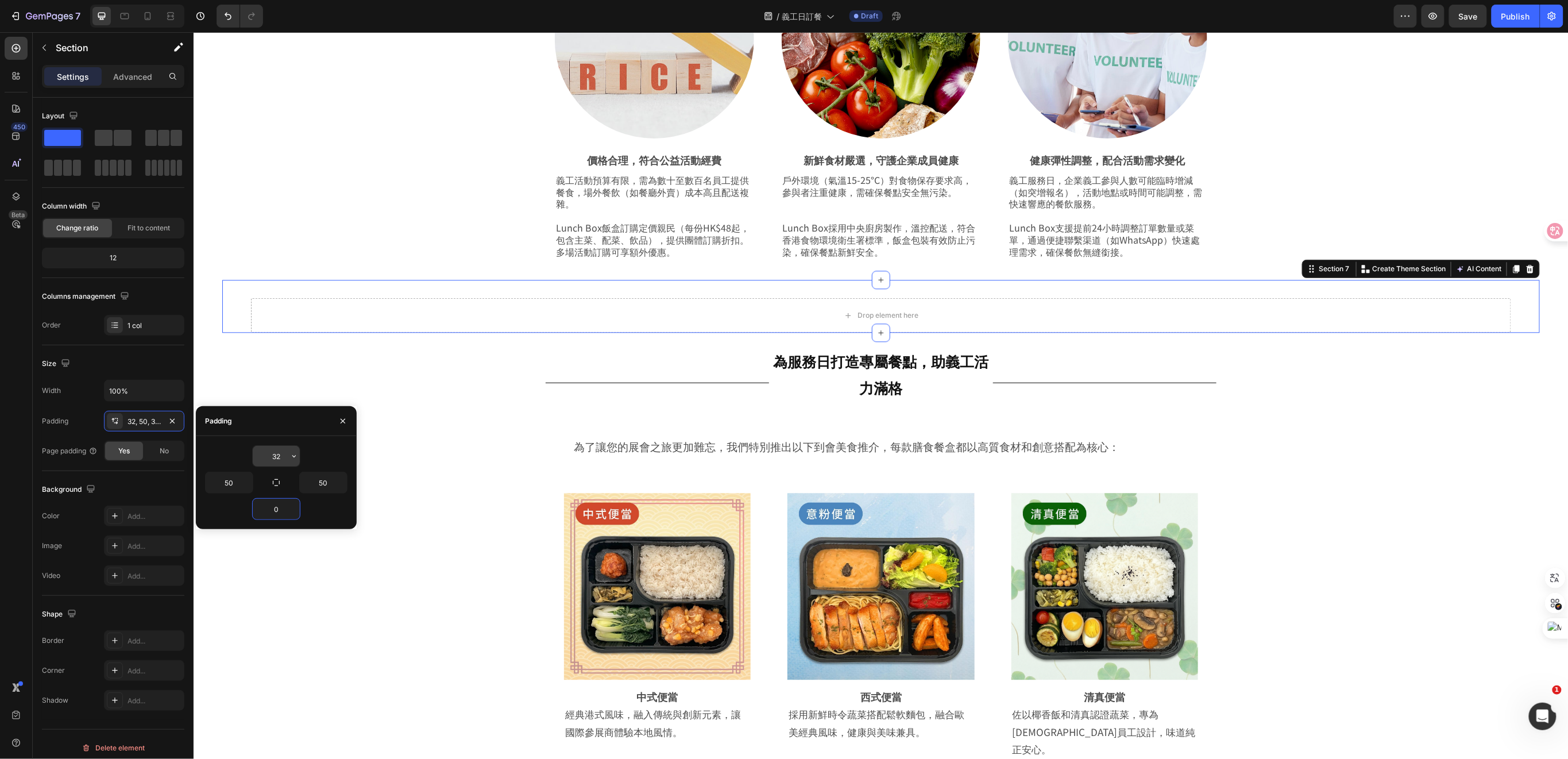
type input "0"
click at [285, 457] on input "32" at bounding box center [276, 457] width 47 height 21
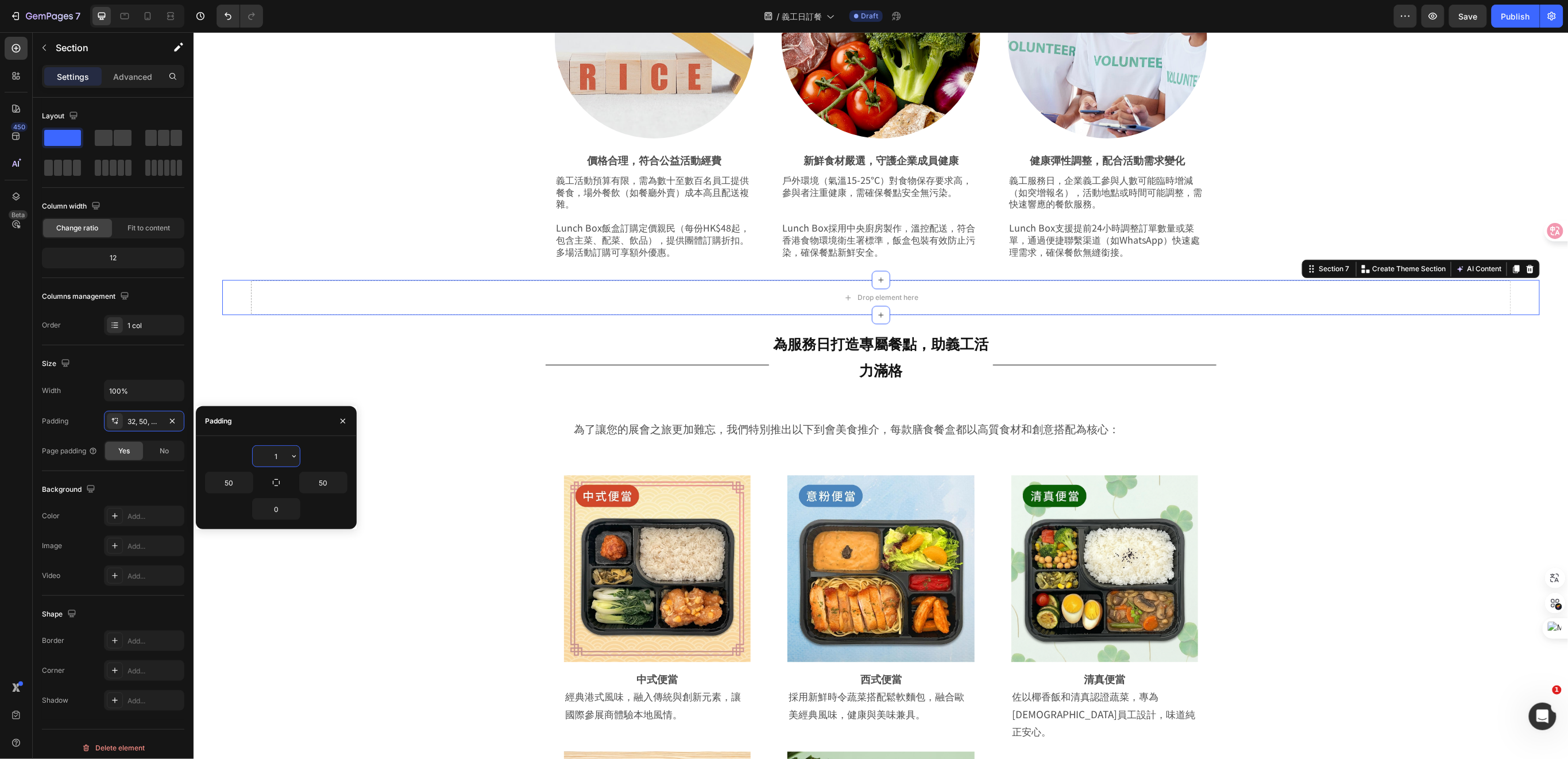
type input "10"
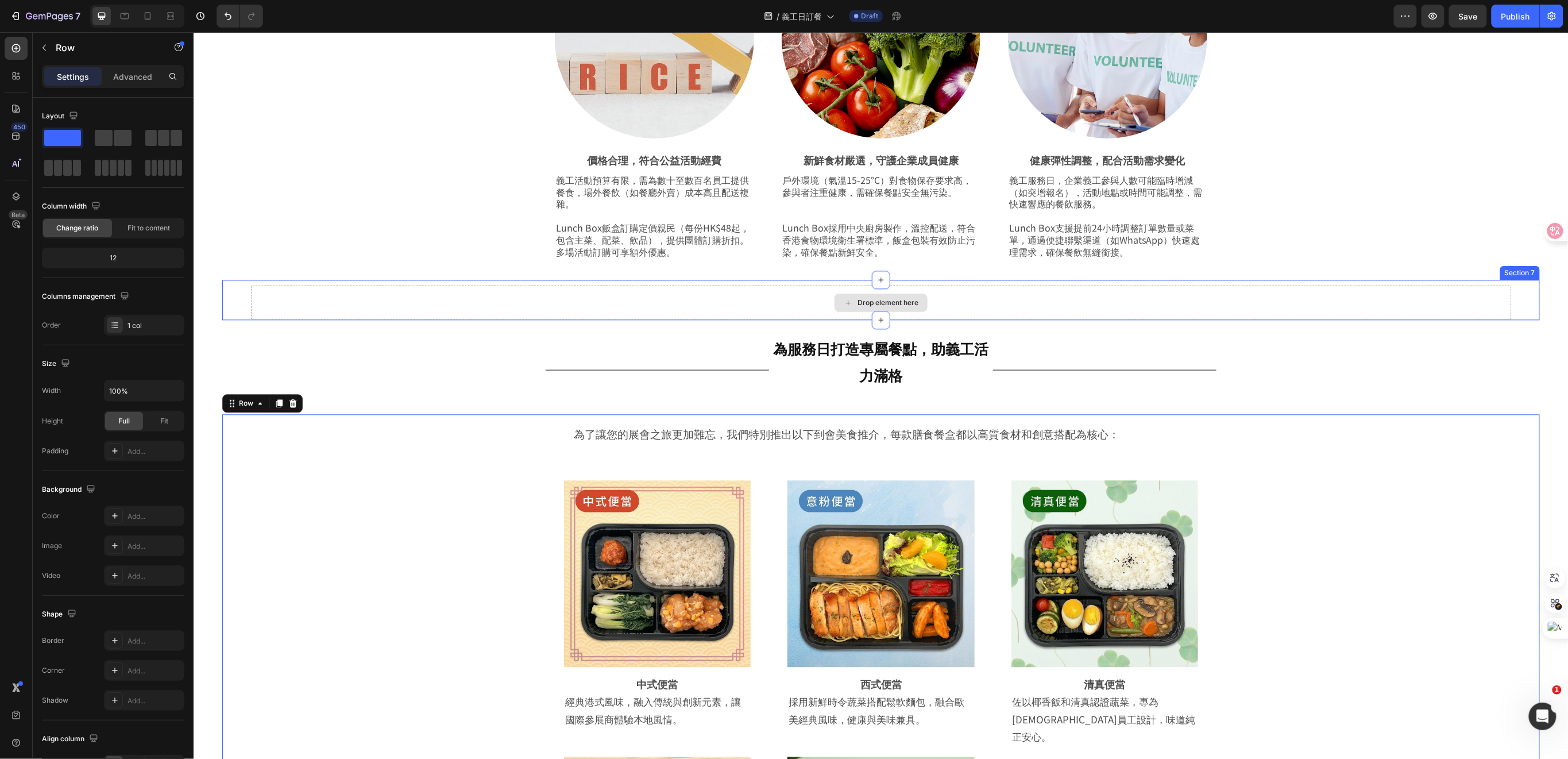
click at [459, 299] on div "Drop element here" at bounding box center [880, 302] width 1260 height 34
click at [208, 297] on section "Drop element here Section 7" at bounding box center [881, 299] width 1375 height 40
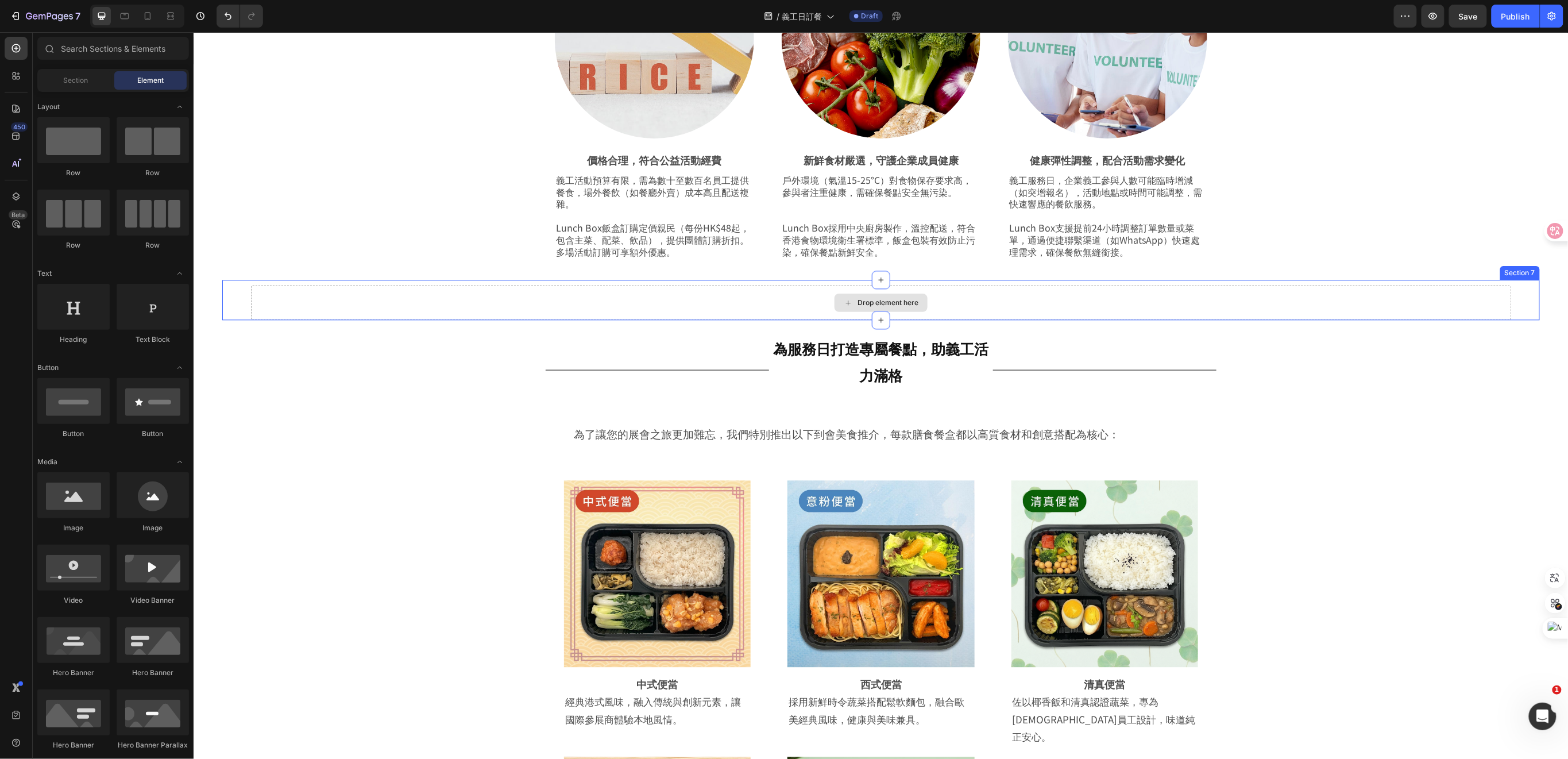
click at [258, 302] on div "Drop element here" at bounding box center [880, 302] width 1260 height 34
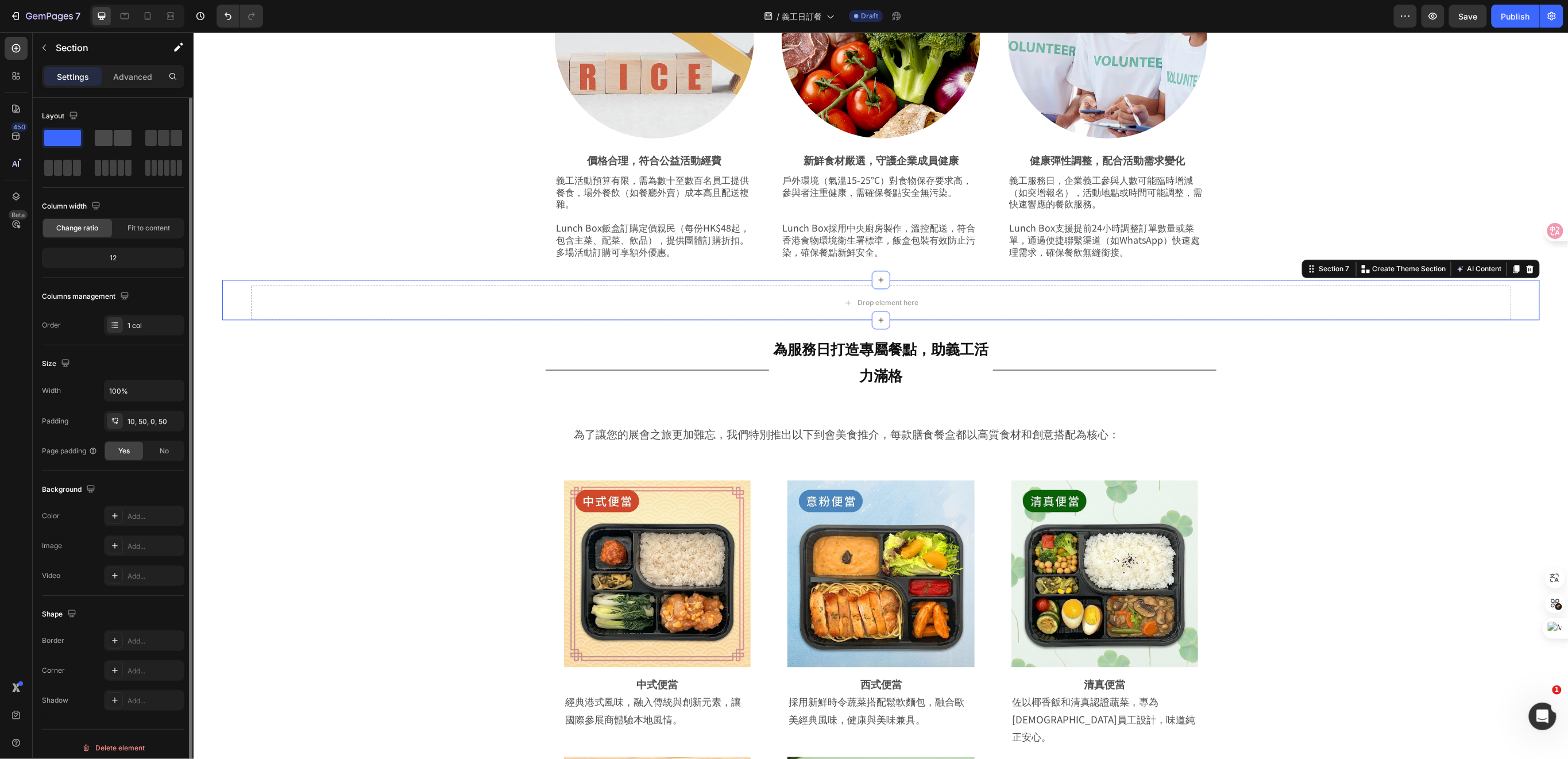
click at [124, 137] on span at bounding box center [122, 138] width 18 height 16
click at [49, 50] on button "button" at bounding box center [44, 48] width 18 height 18
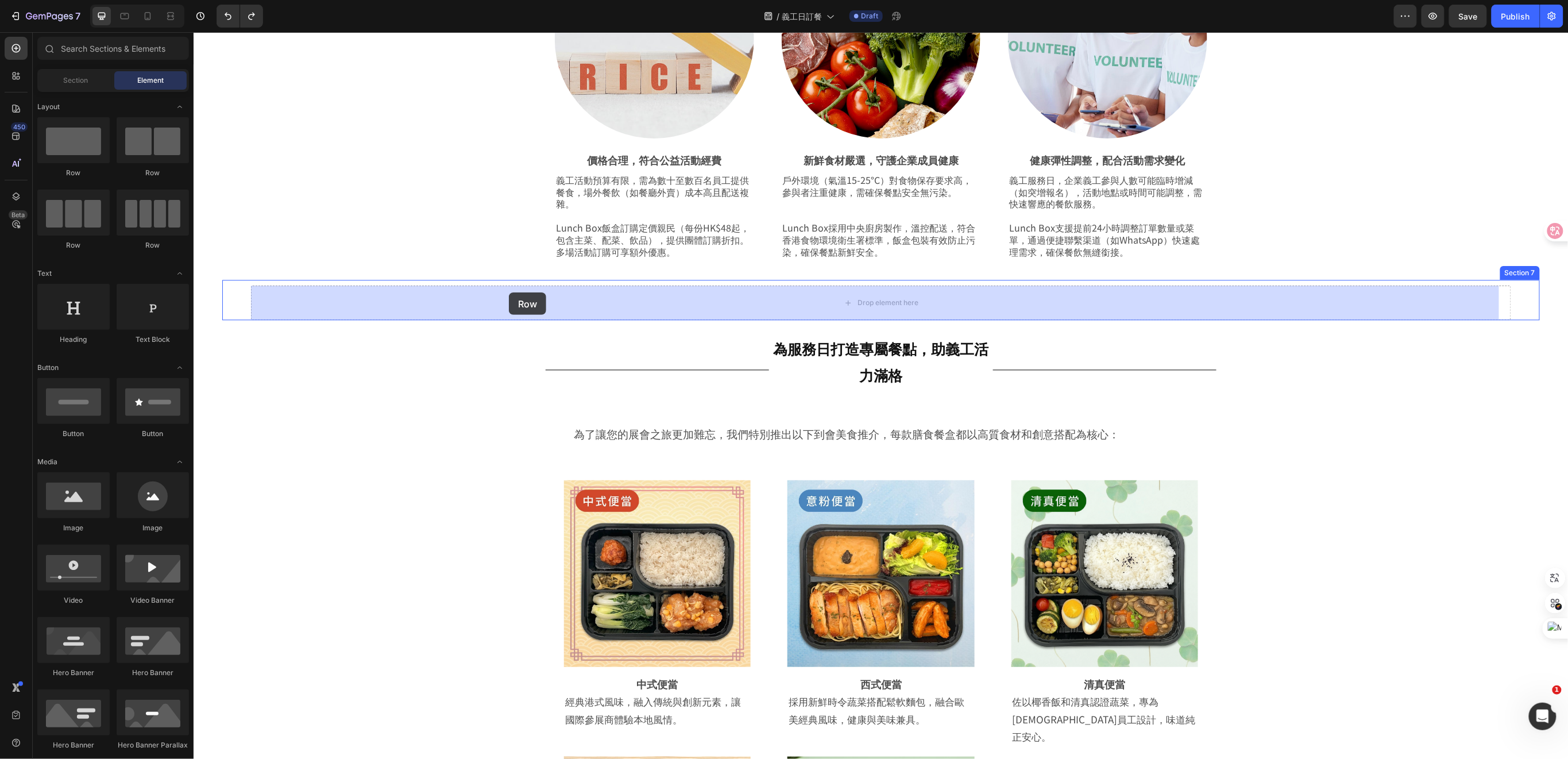
drag, startPoint x: 261, startPoint y: 179, endPoint x: 508, endPoint y: 292, distance: 271.6
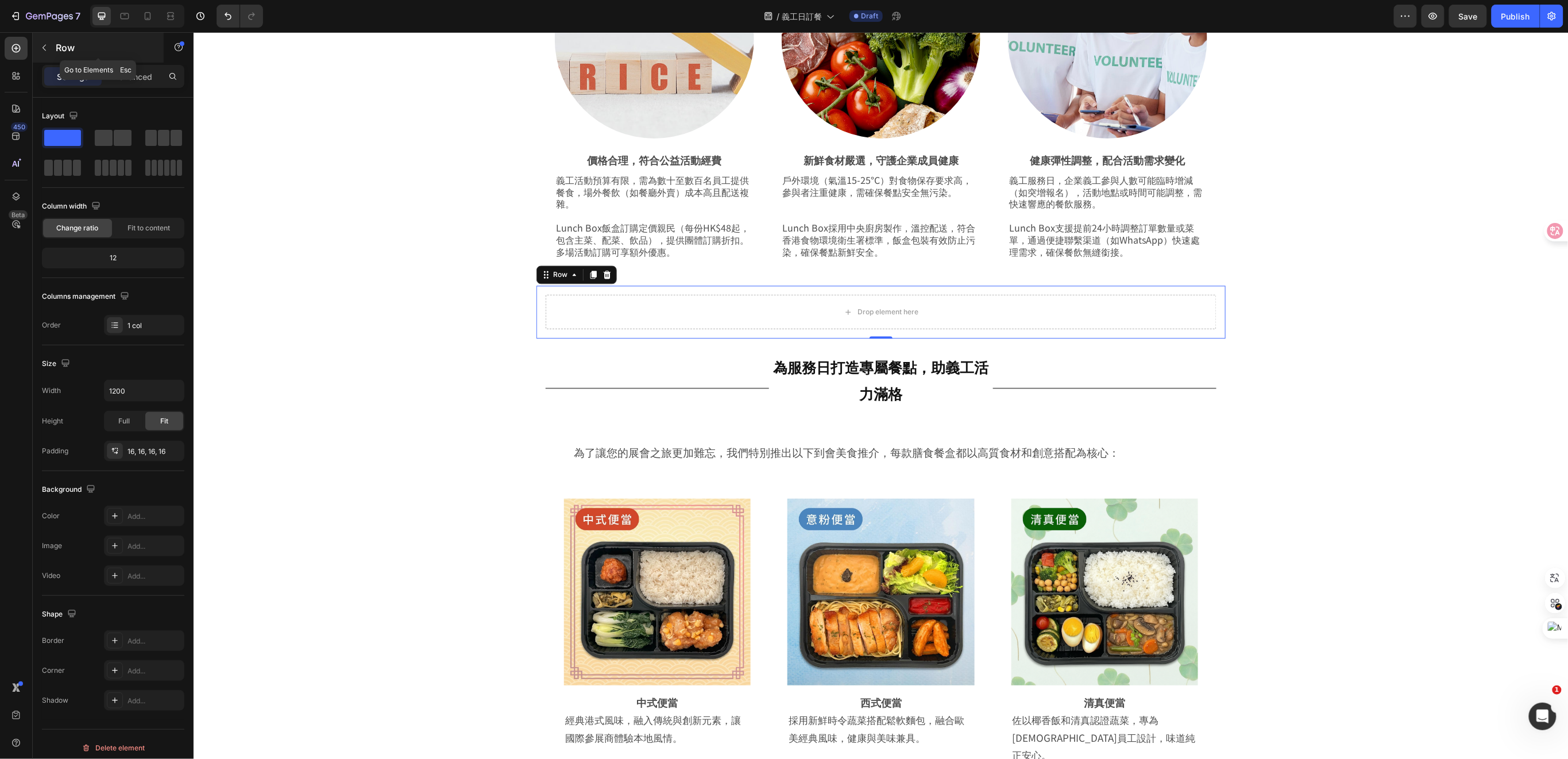
click at [48, 41] on button "button" at bounding box center [44, 48] width 18 height 18
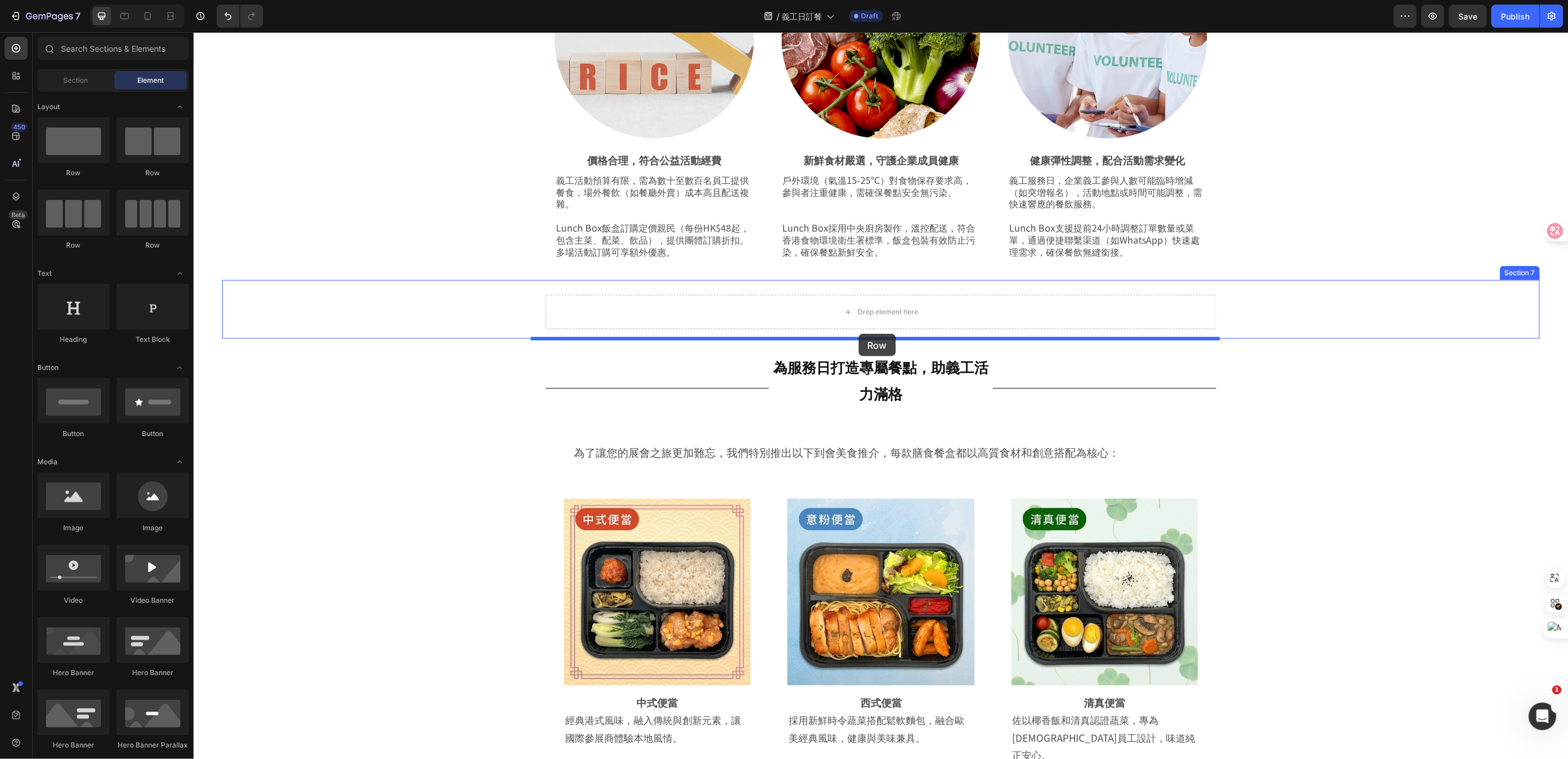
drag, startPoint x: 275, startPoint y: 179, endPoint x: 858, endPoint y: 333, distance: 603.0
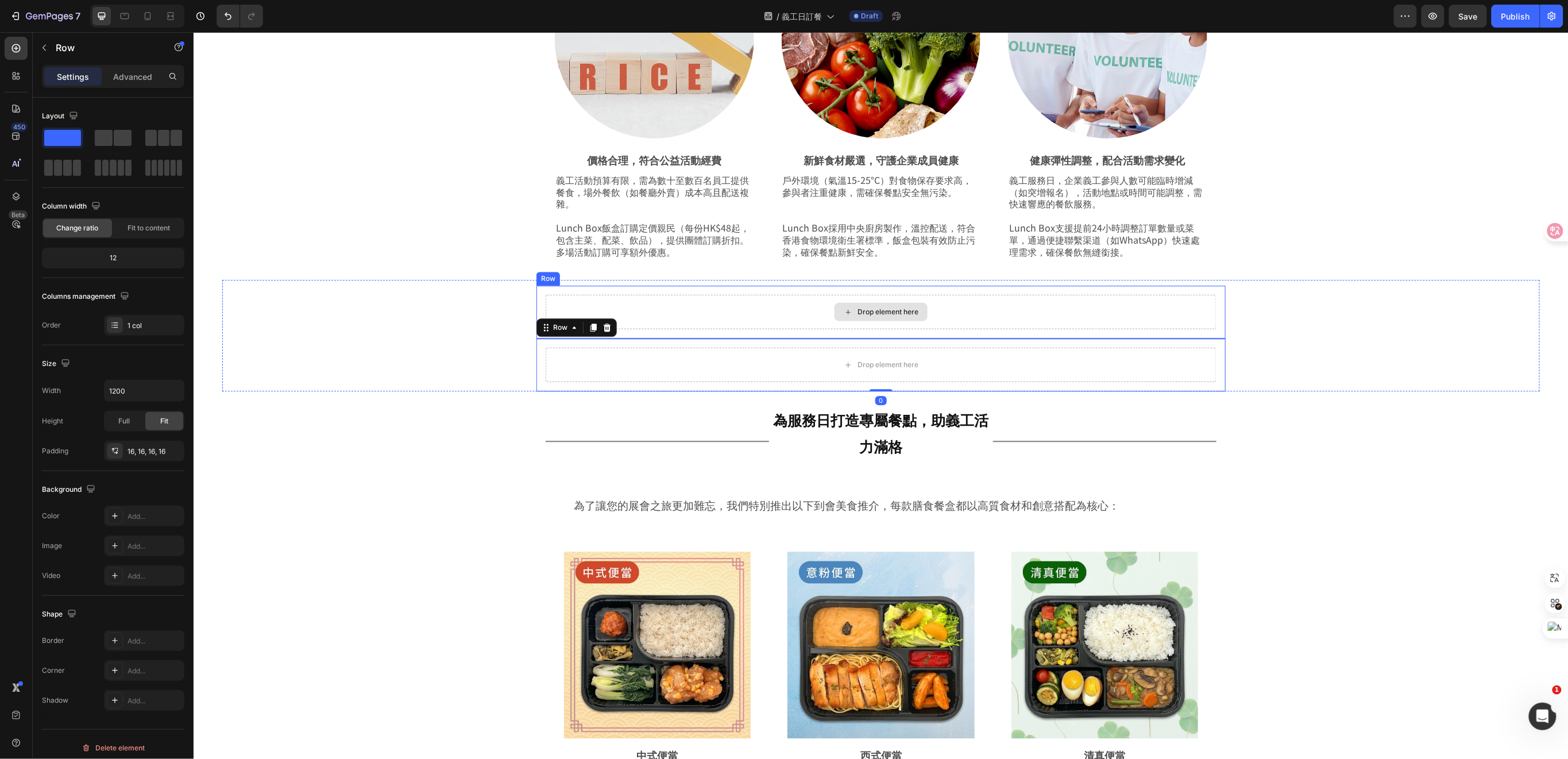
click at [718, 303] on div "Drop element here" at bounding box center [881, 311] width 671 height 34
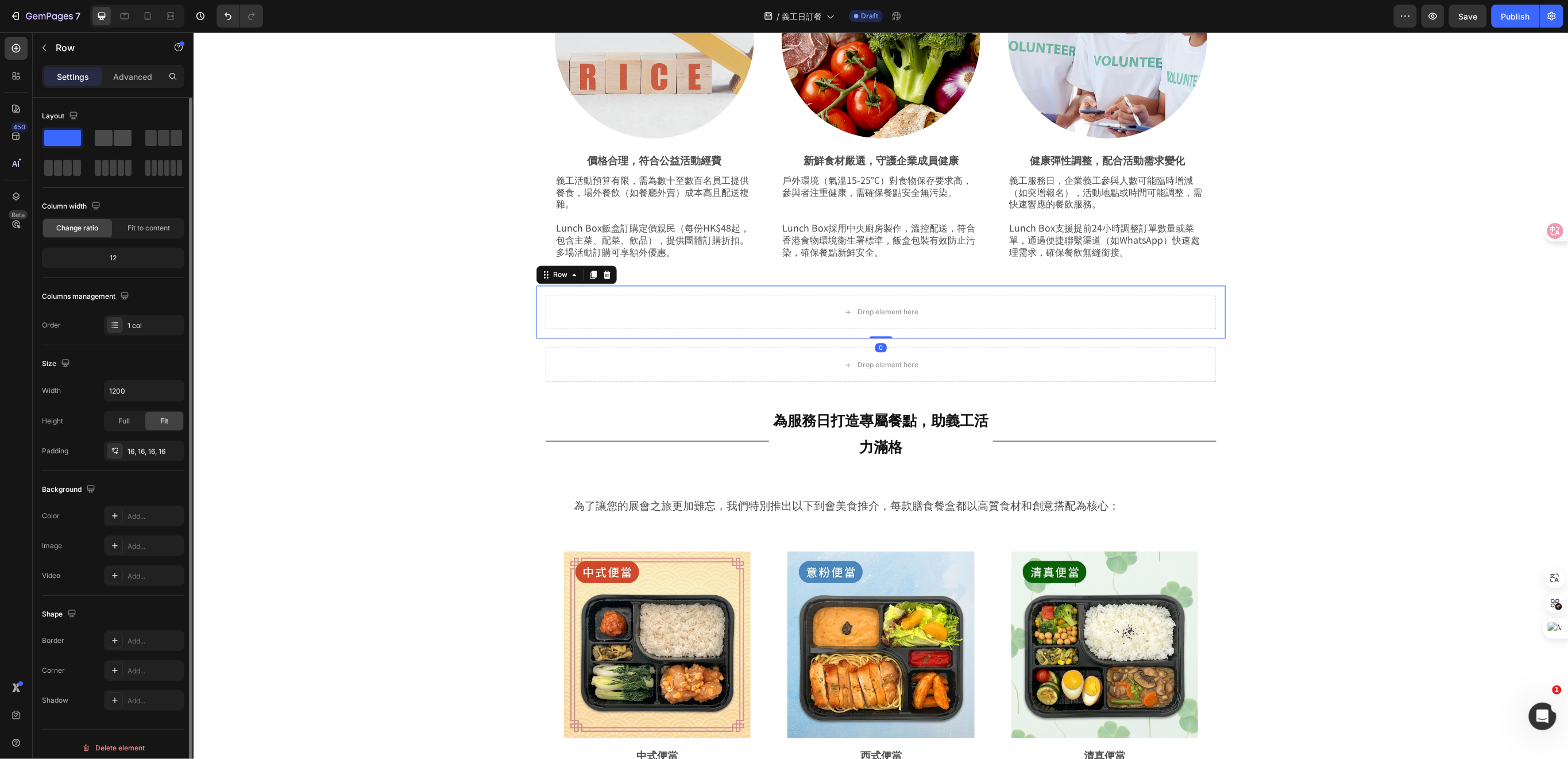
drag, startPoint x: 111, startPoint y: 142, endPoint x: 10, endPoint y: 150, distance: 101.3
click at [110, 142] on span at bounding box center [104, 138] width 18 height 16
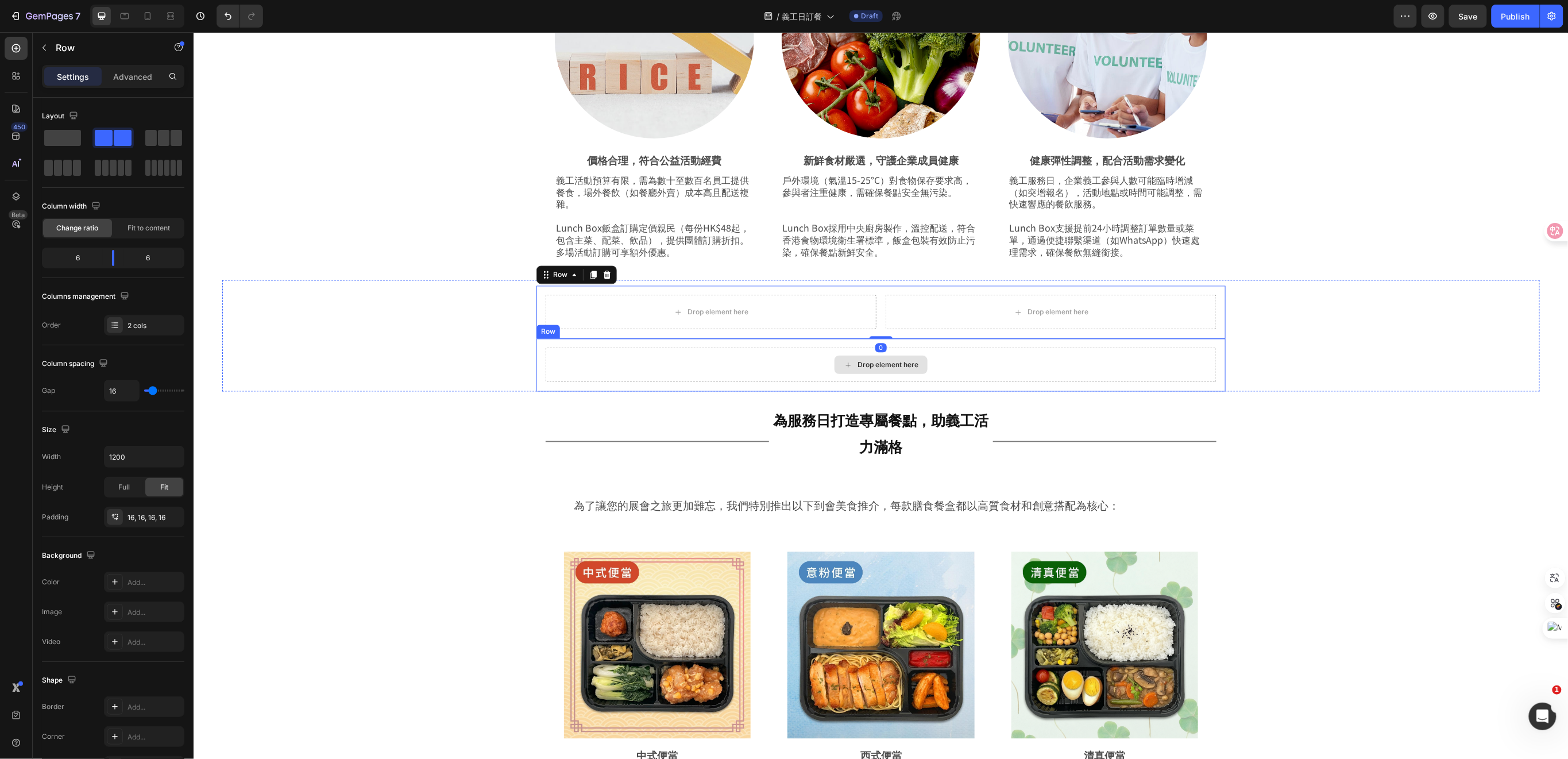
click at [638, 367] on div "Drop element here" at bounding box center [881, 364] width 671 height 34
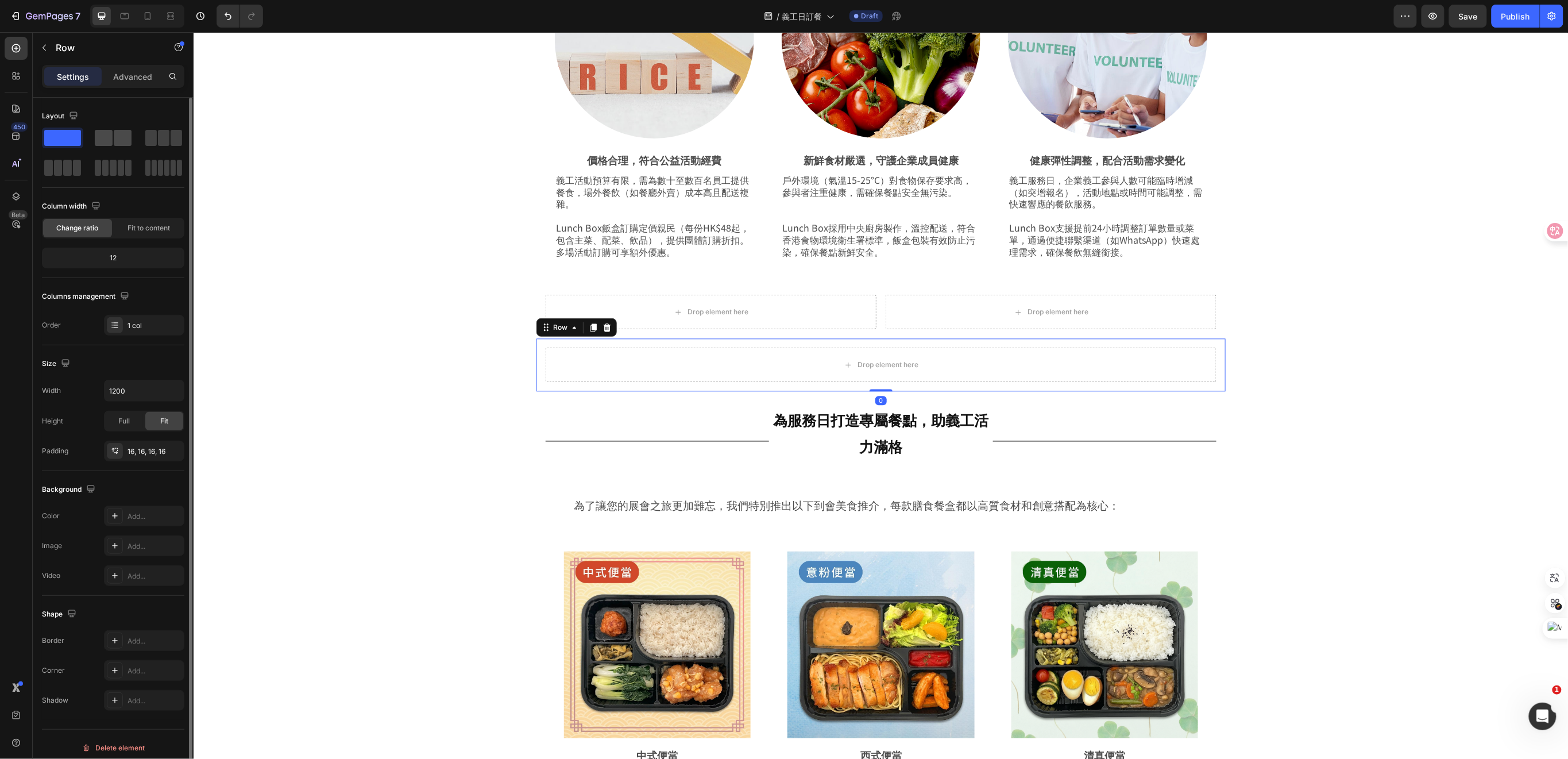
click at [118, 144] on span at bounding box center [122, 138] width 18 height 16
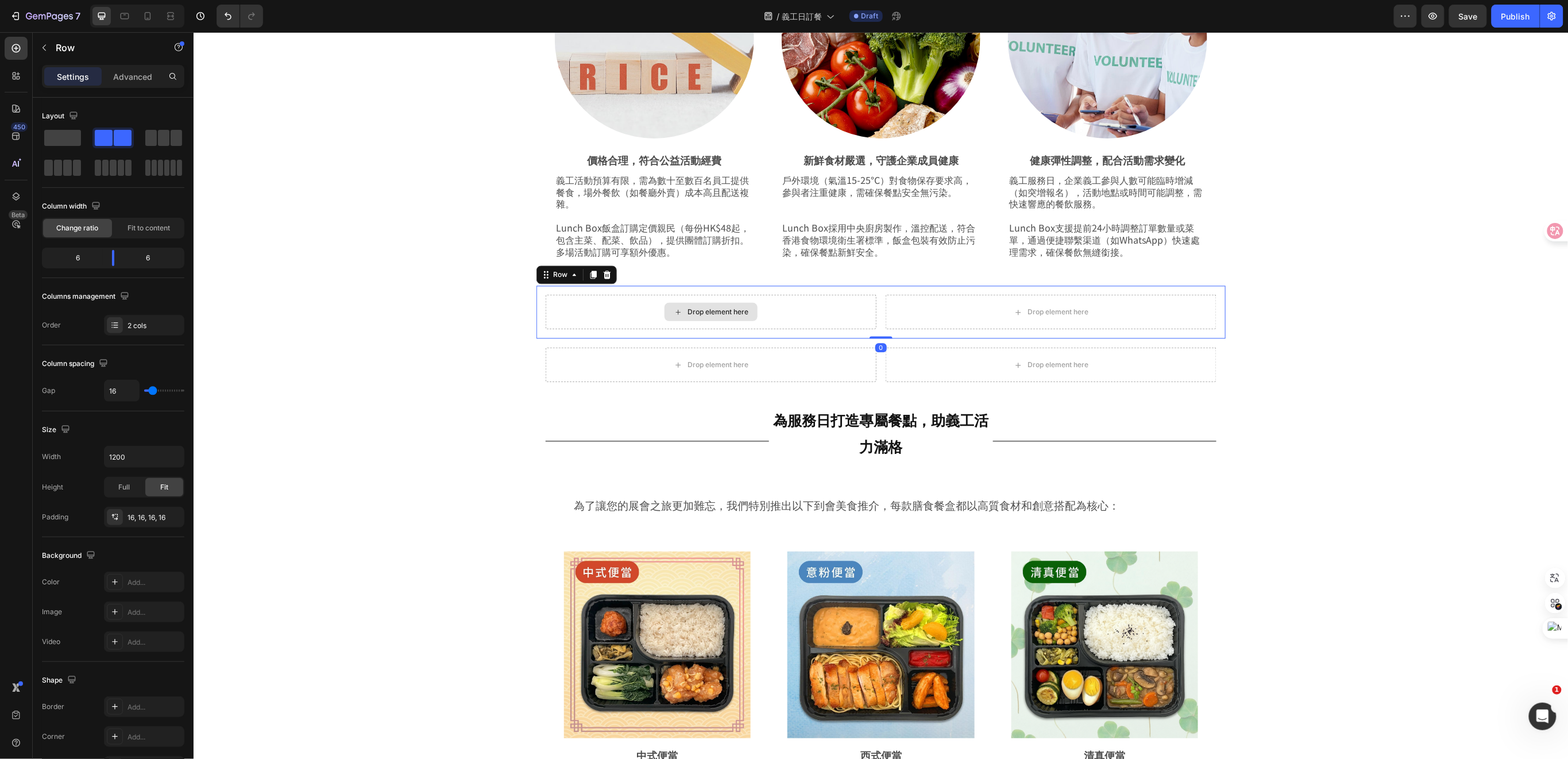
click at [817, 314] on div "Drop element here" at bounding box center [710, 311] width 331 height 34
click at [54, 52] on div "Row" at bounding box center [98, 47] width 131 height 30
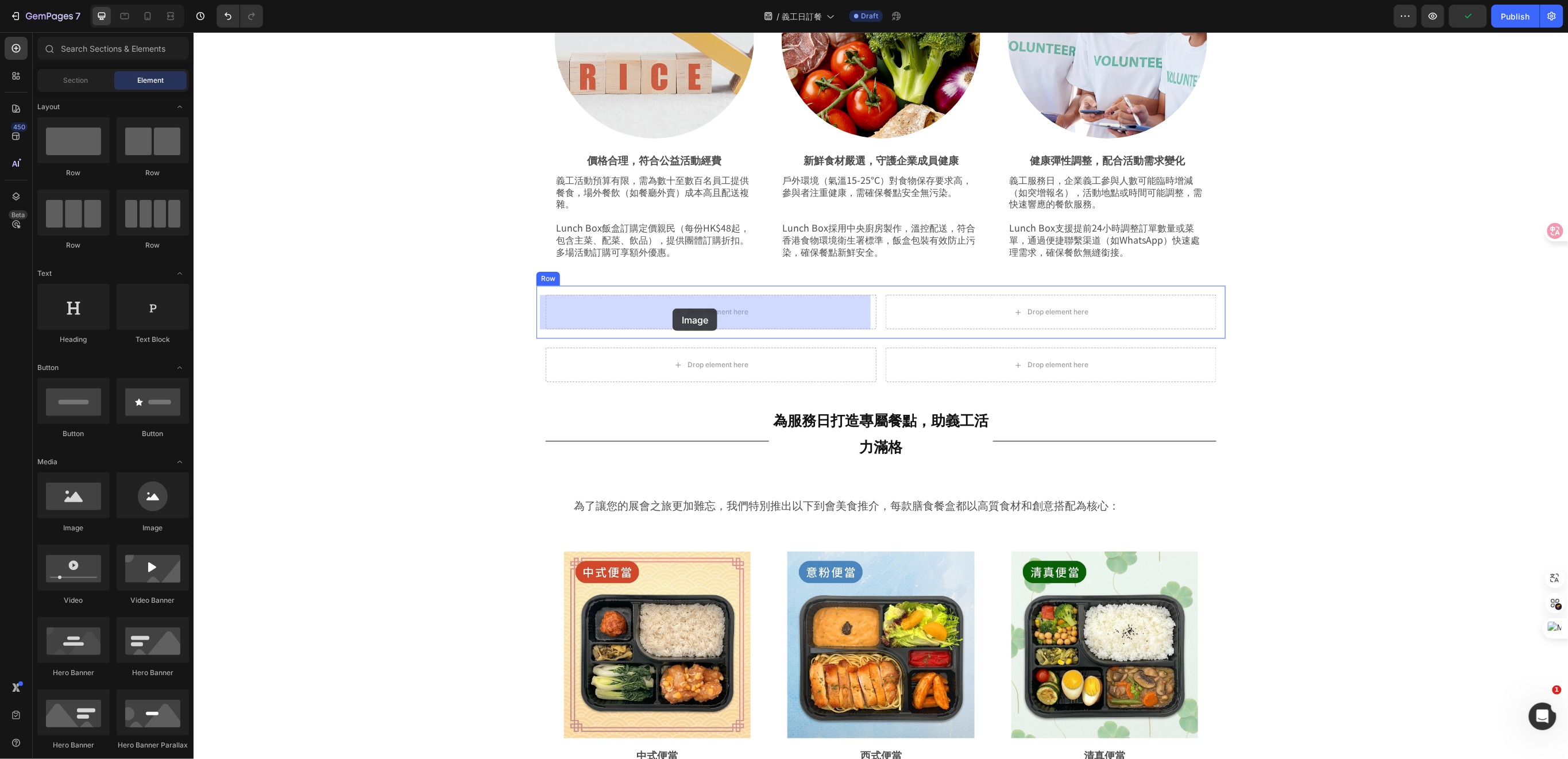
drag, startPoint x: 269, startPoint y: 541, endPoint x: 672, endPoint y: 308, distance: 465.5
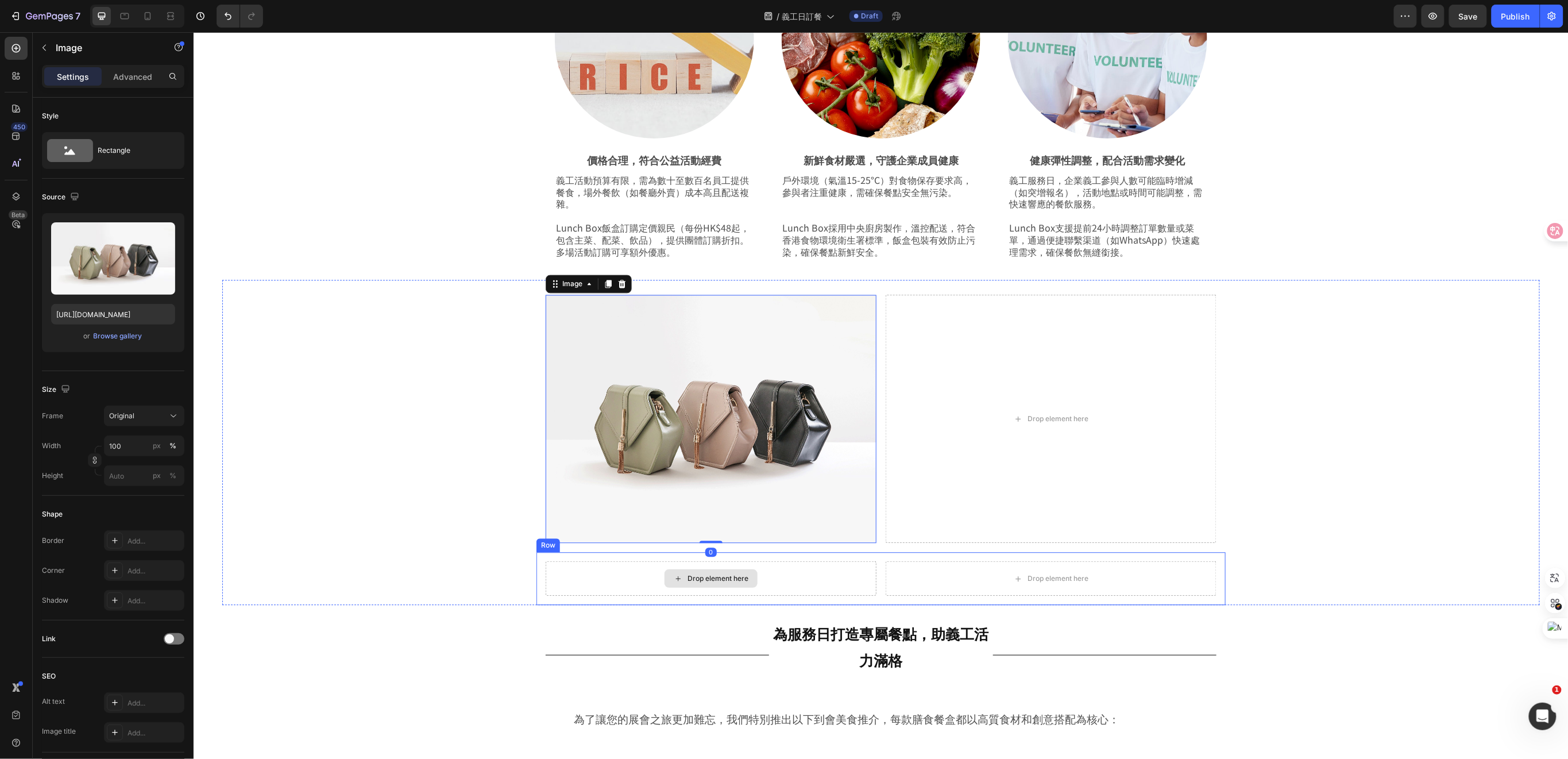
click at [840, 579] on div "Drop element here" at bounding box center [710, 578] width 331 height 34
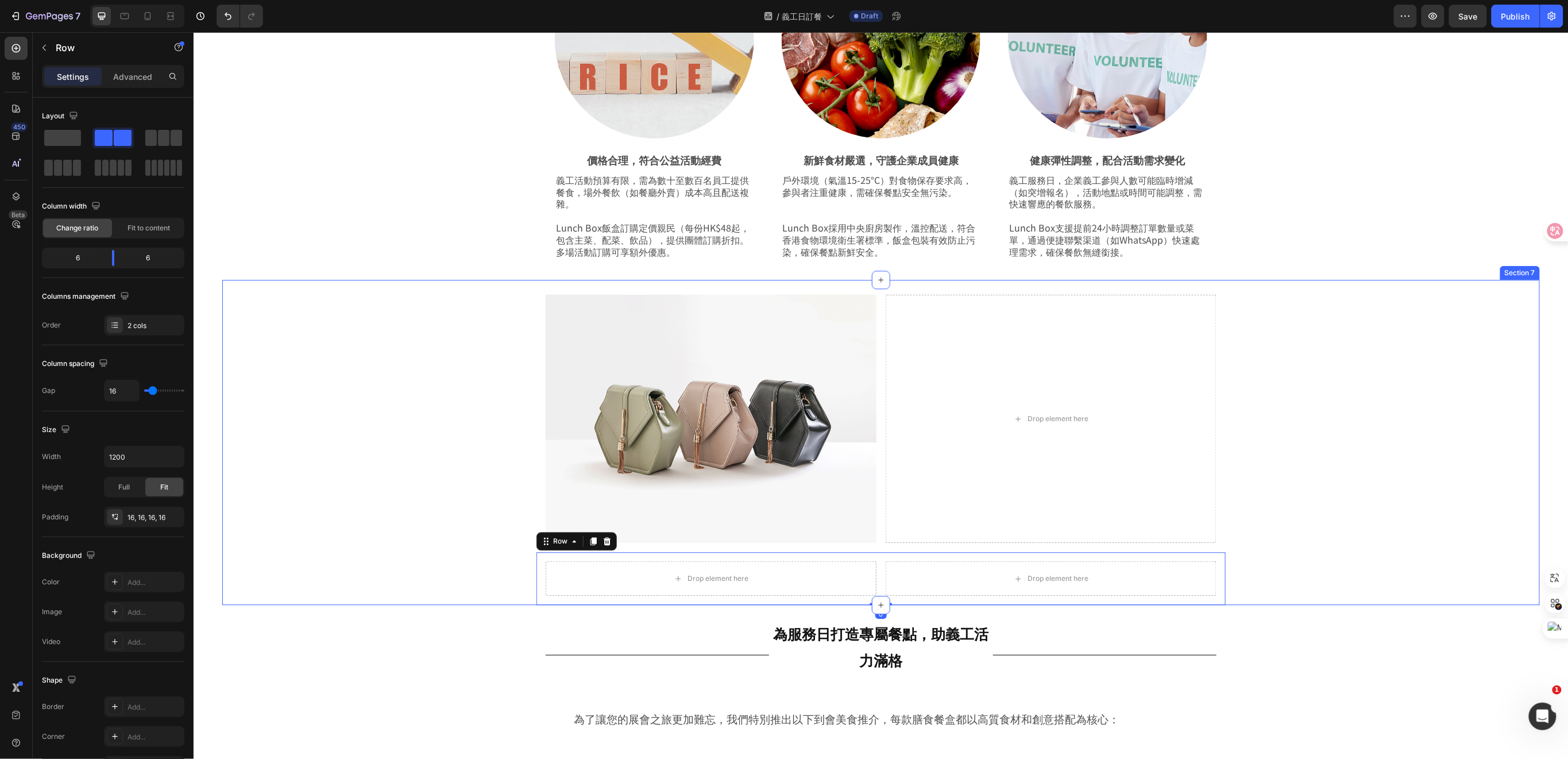
scroll to position [1484, 0]
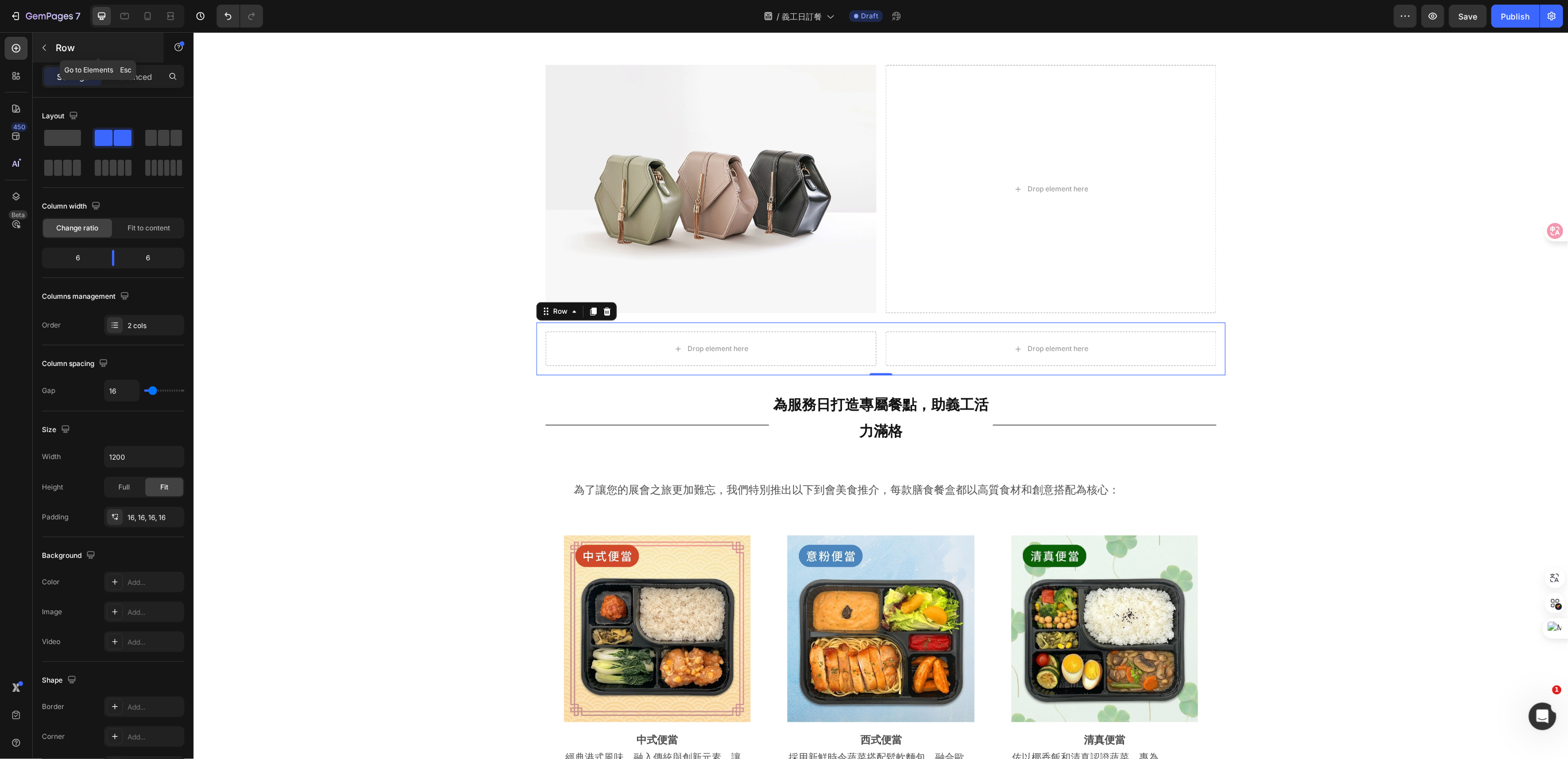
click at [47, 47] on icon "button" at bounding box center [44, 47] width 9 height 9
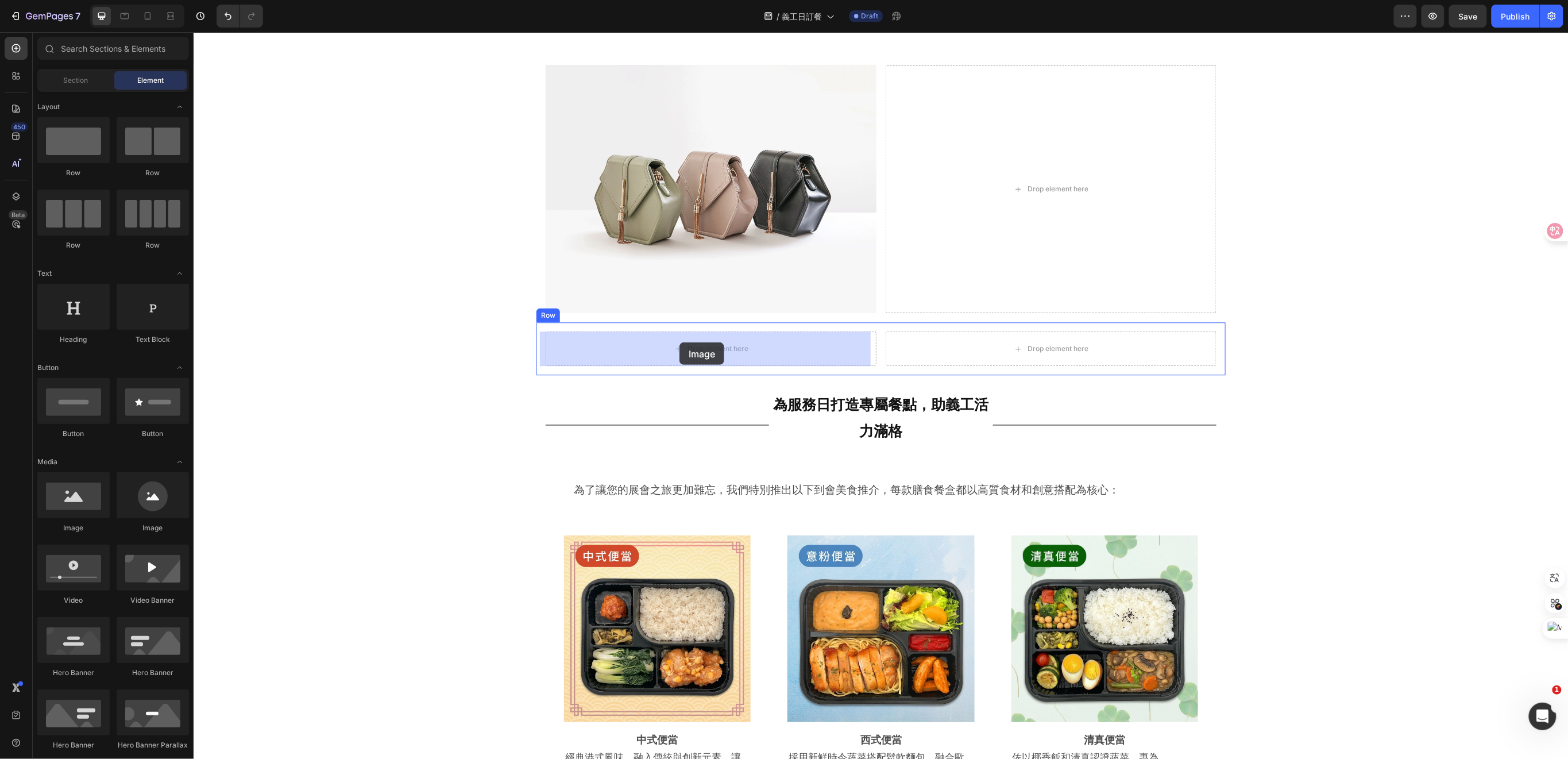
drag, startPoint x: 270, startPoint y: 523, endPoint x: 679, endPoint y: 342, distance: 447.3
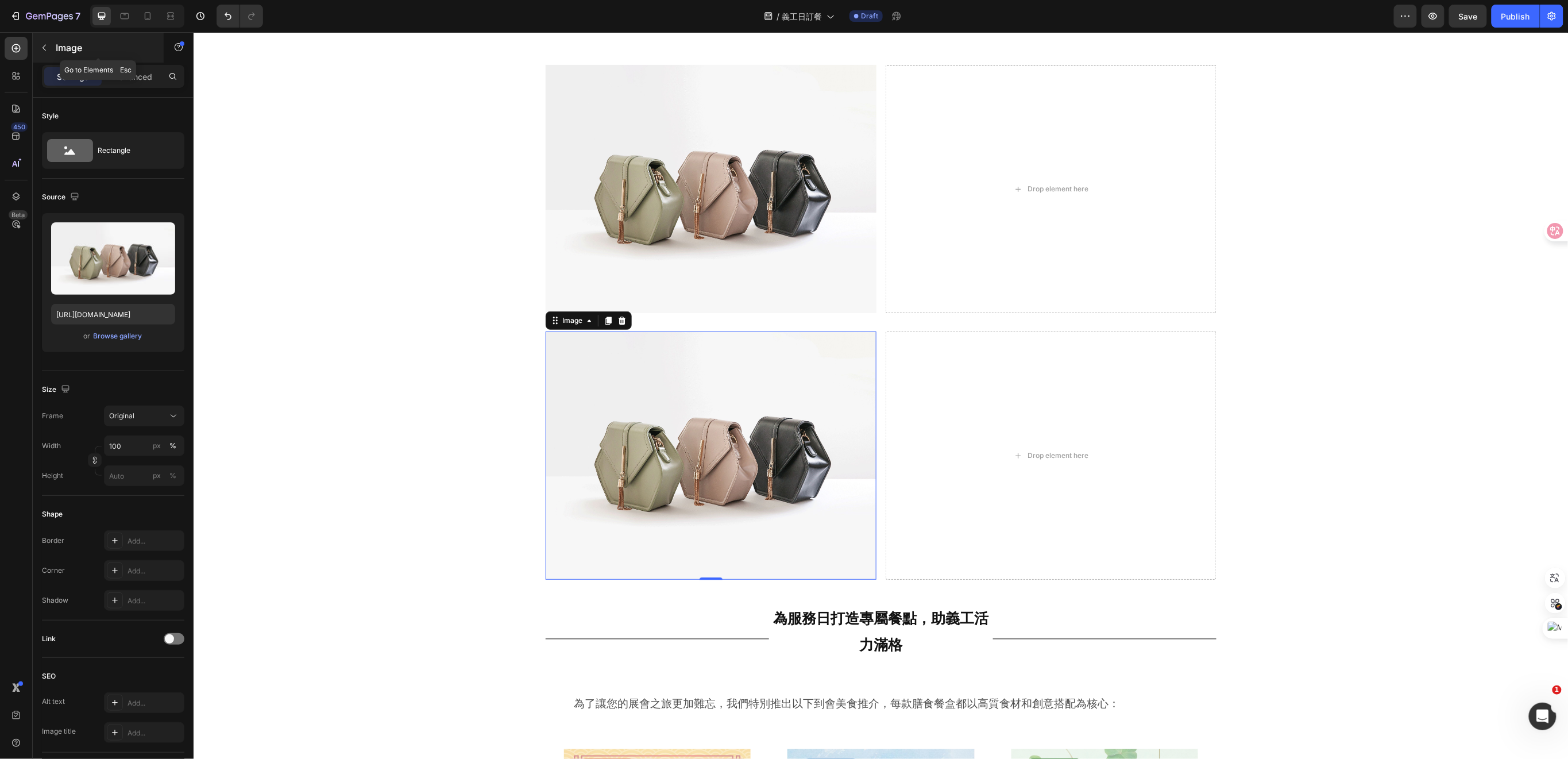
click at [46, 45] on icon "button" at bounding box center [44, 47] width 9 height 9
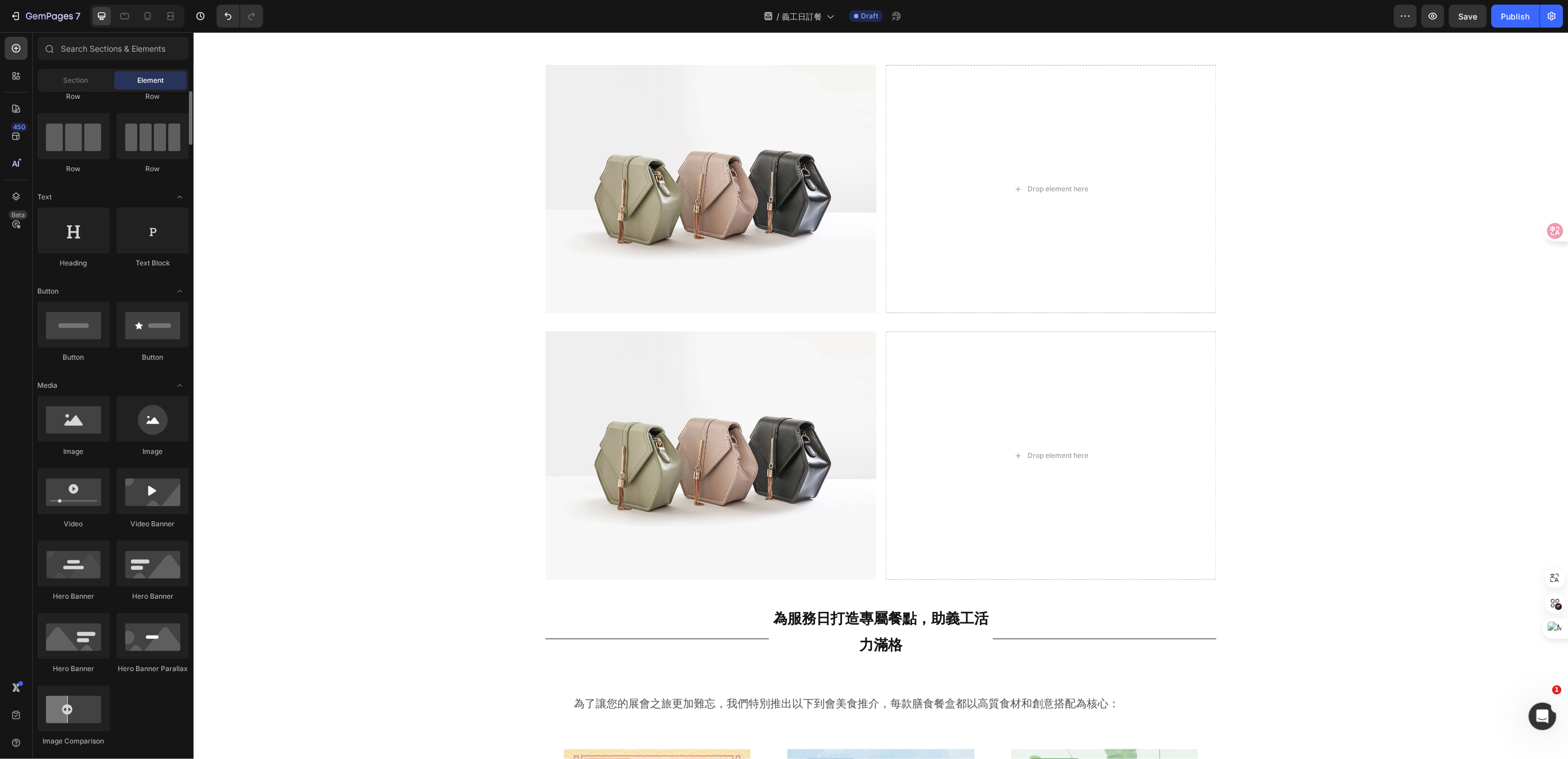
scroll to position [0, 0]
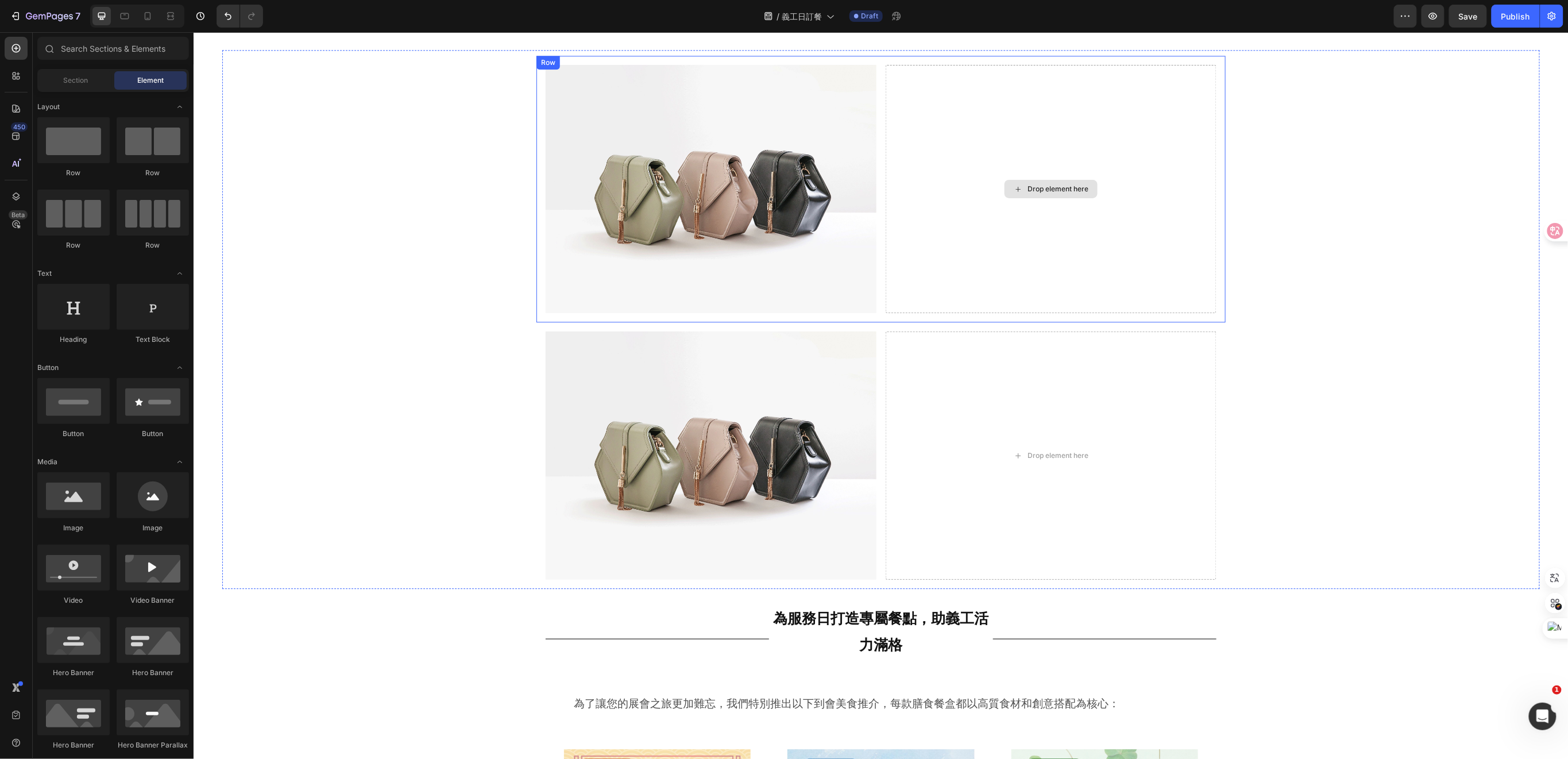
click at [914, 264] on div "Drop element here" at bounding box center [1050, 188] width 331 height 249
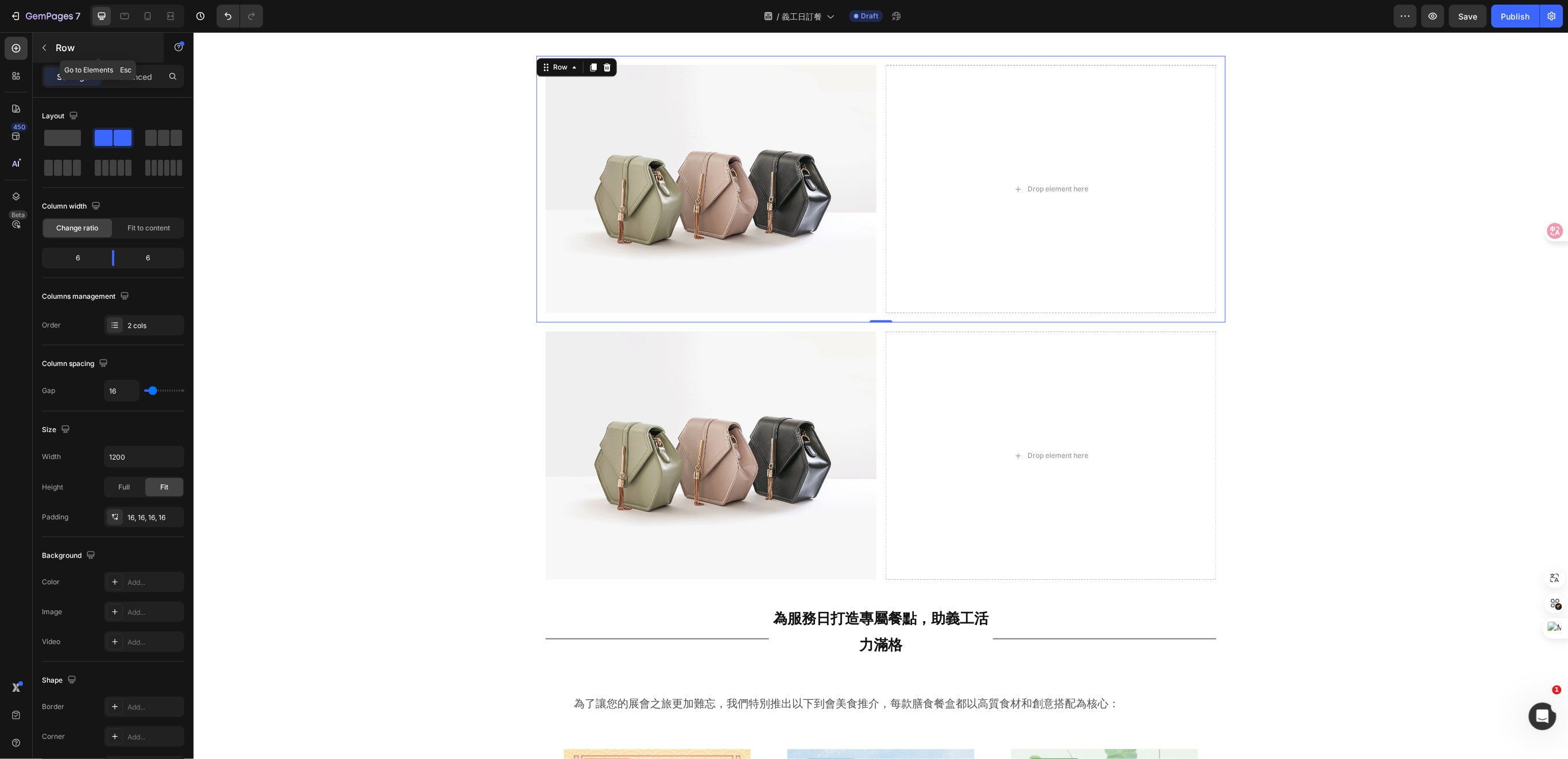
click at [46, 48] on icon "button" at bounding box center [44, 47] width 9 height 9
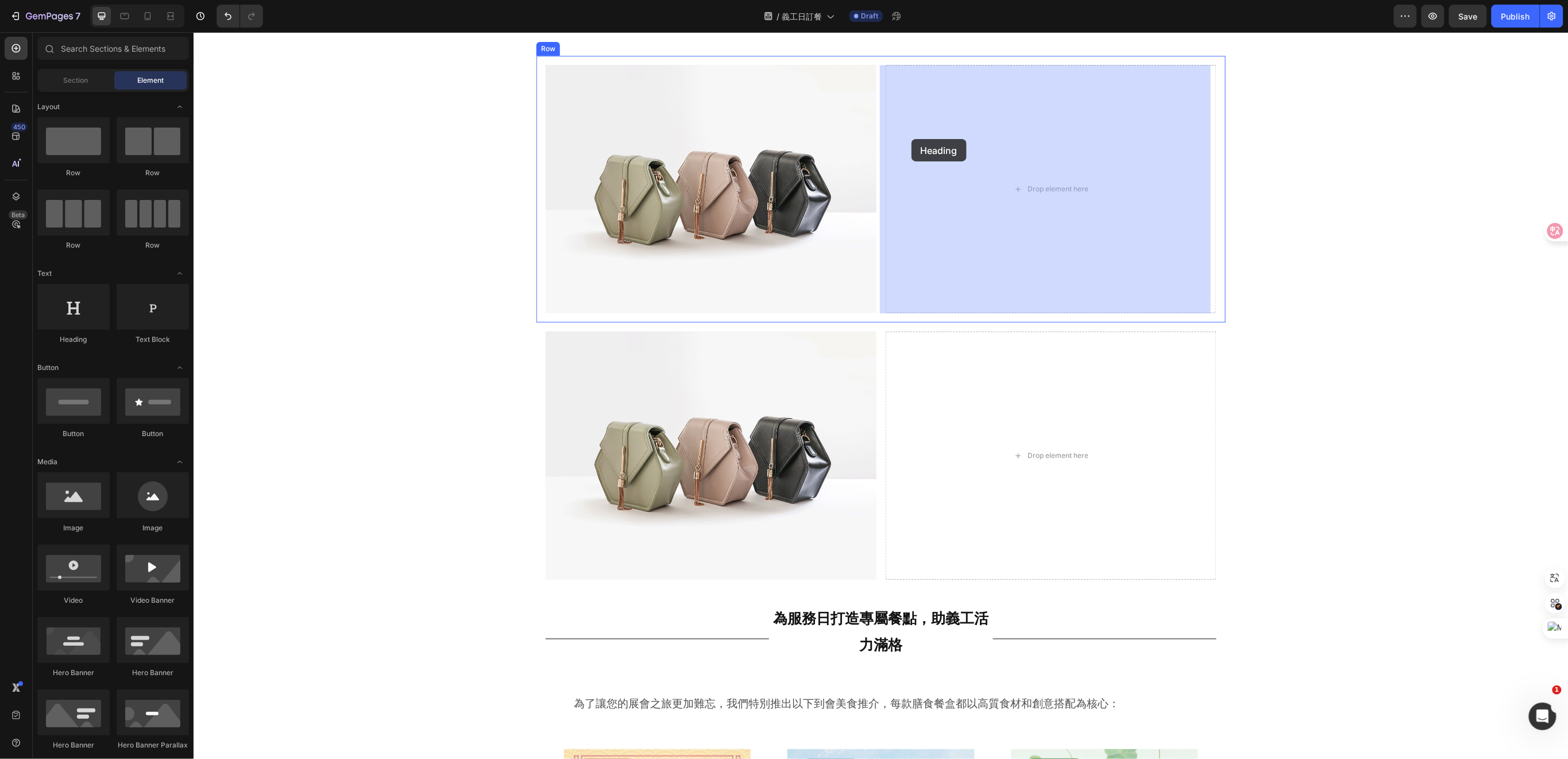
drag, startPoint x: 282, startPoint y: 347, endPoint x: 918, endPoint y: 135, distance: 670.4
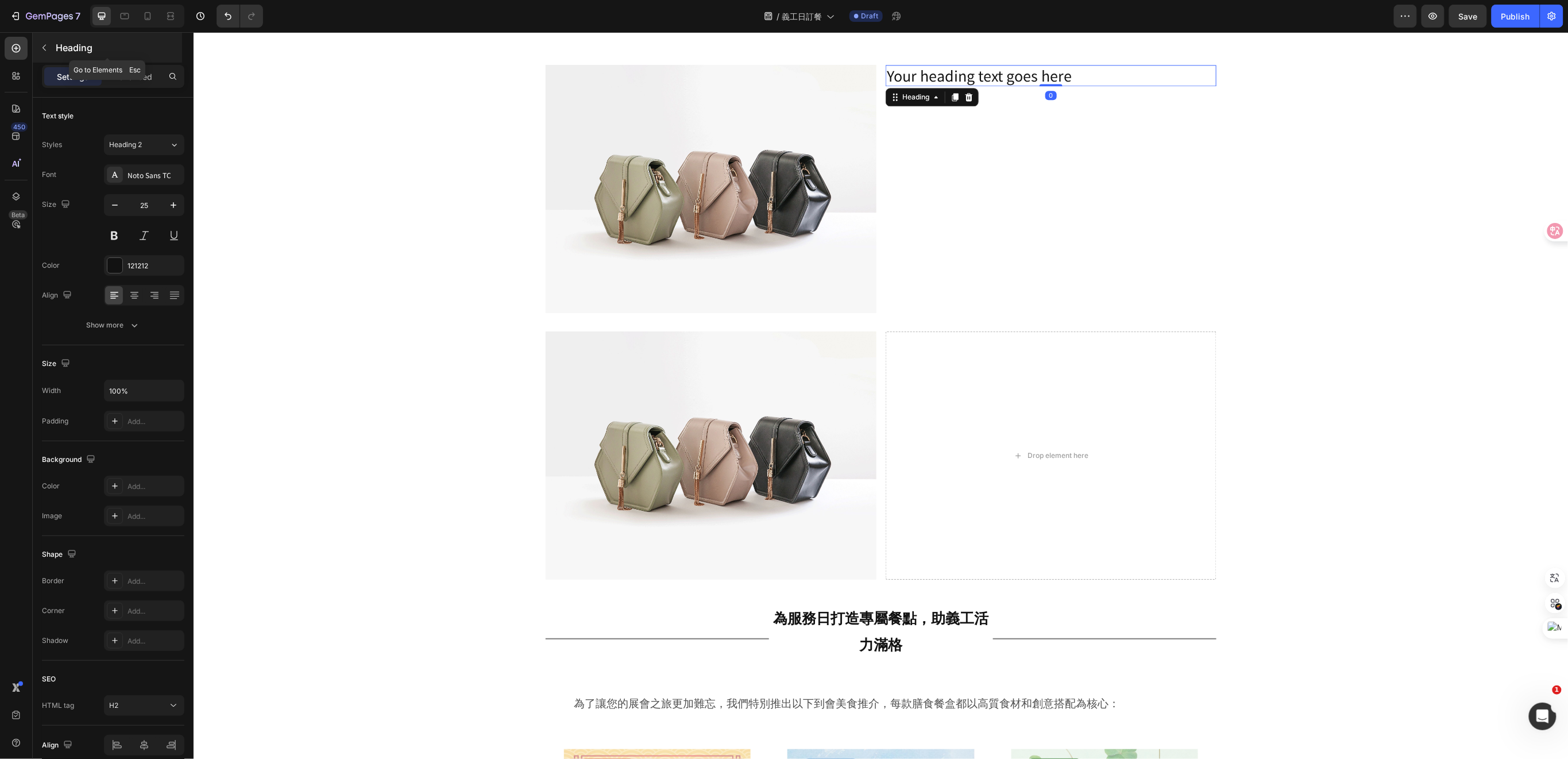
click at [45, 47] on icon "button" at bounding box center [44, 47] width 9 height 9
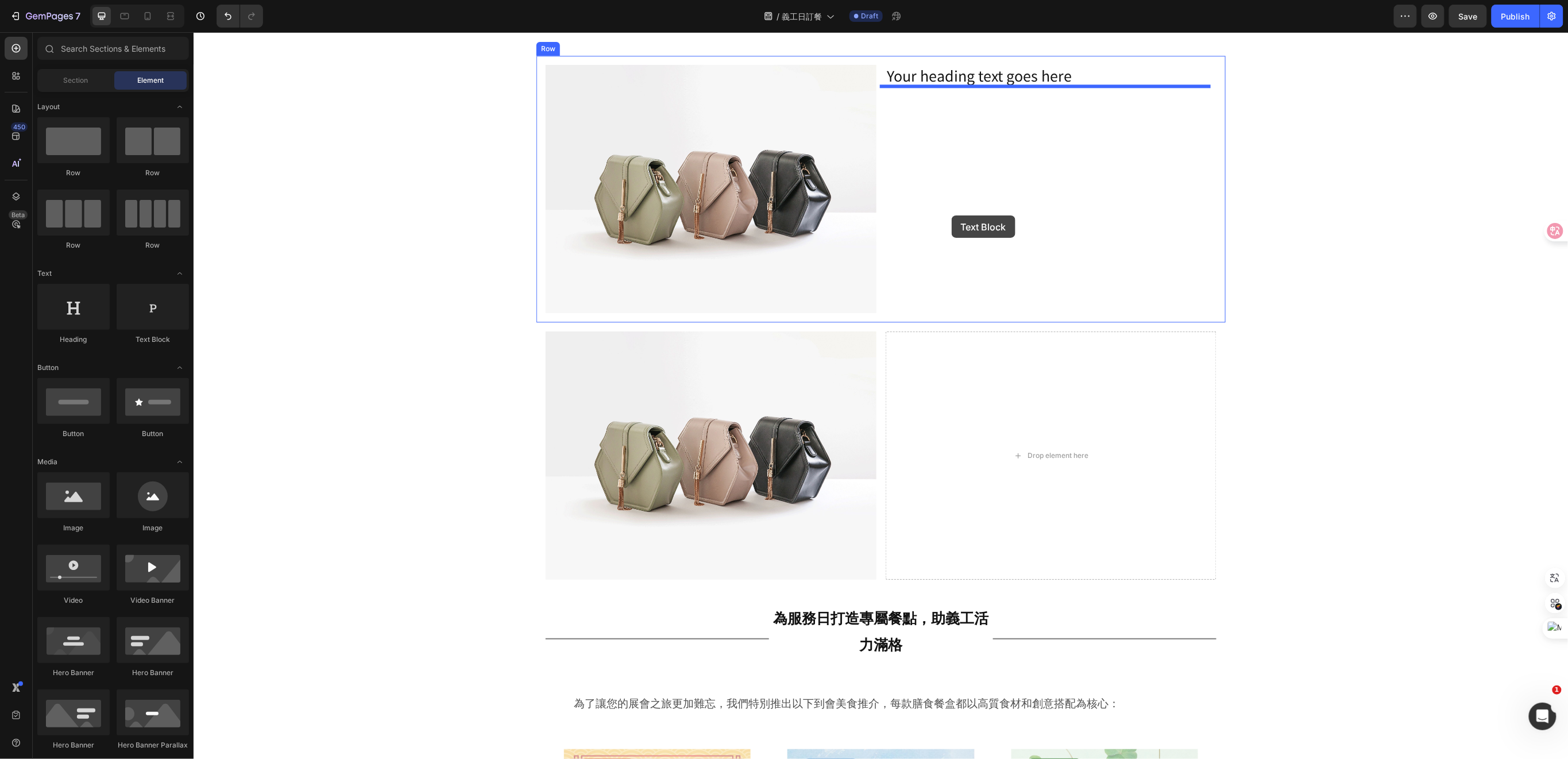
drag, startPoint x: 338, startPoint y: 340, endPoint x: 953, endPoint y: 215, distance: 627.6
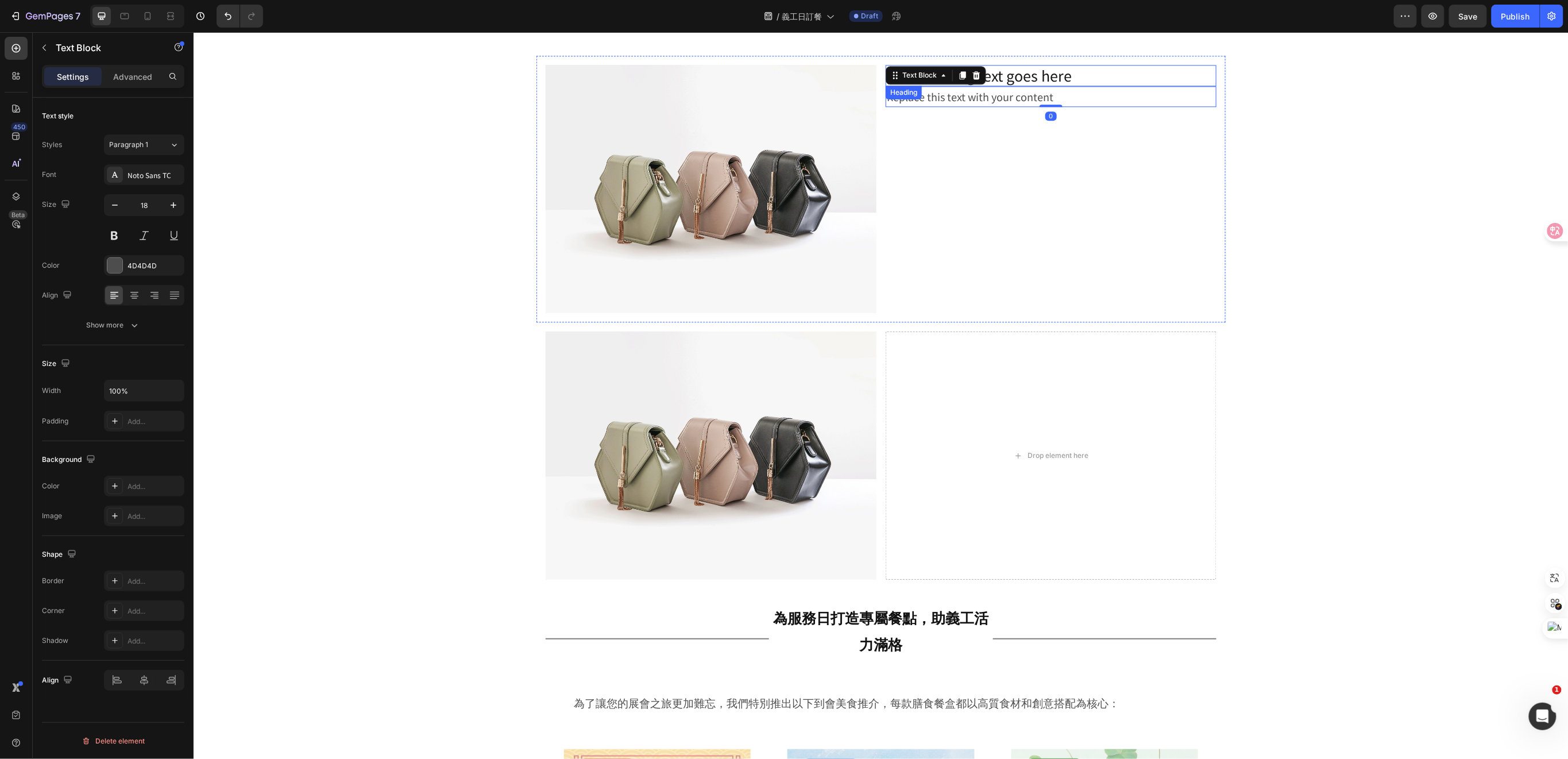
click at [1093, 72] on h2 "Your heading text goes here" at bounding box center [1050, 75] width 331 height 21
click at [952, 96] on icon at bounding box center [955, 96] width 6 height 8
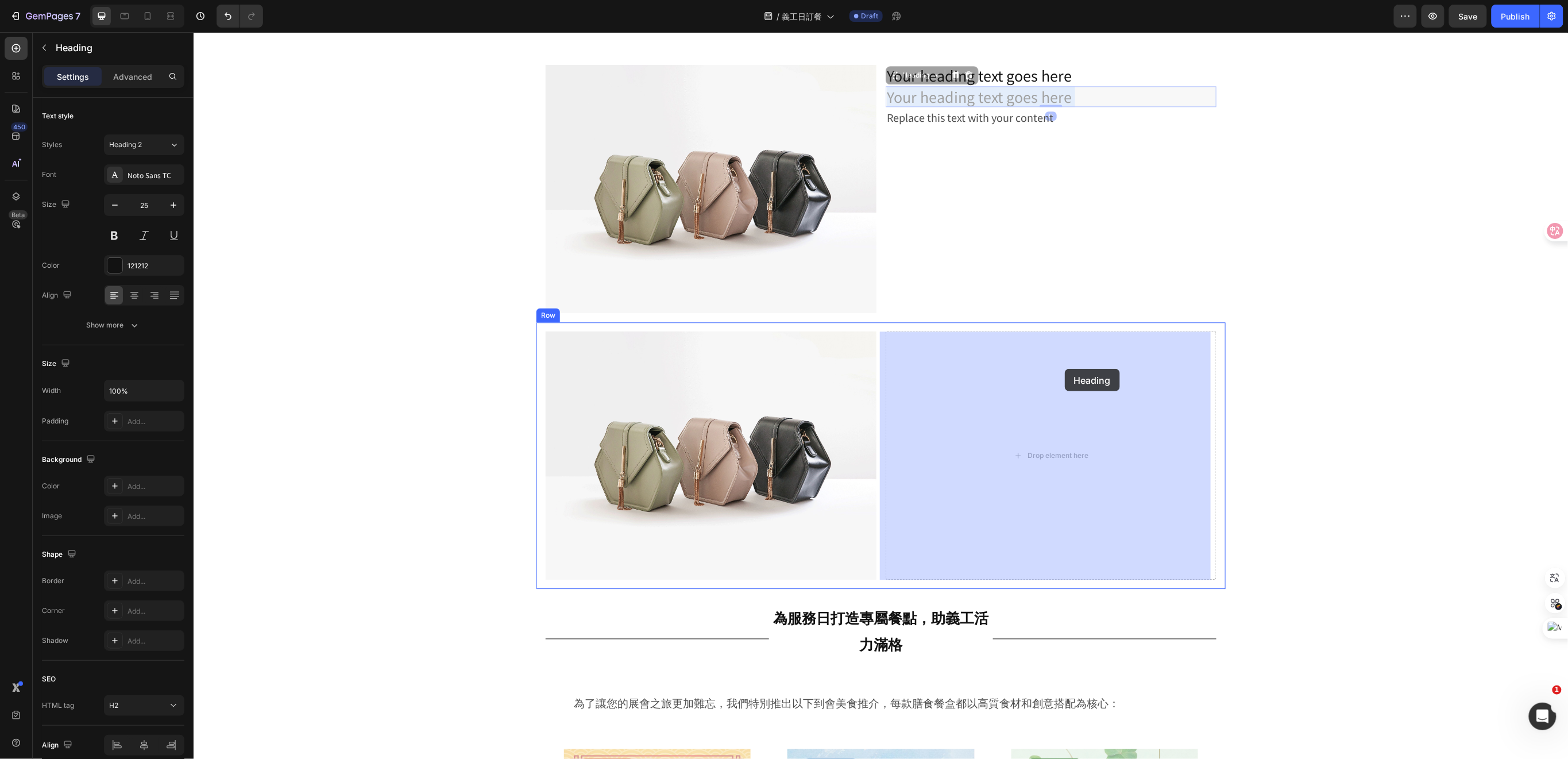
drag, startPoint x: 1106, startPoint y: 97, endPoint x: 1064, endPoint y: 368, distance: 274.2
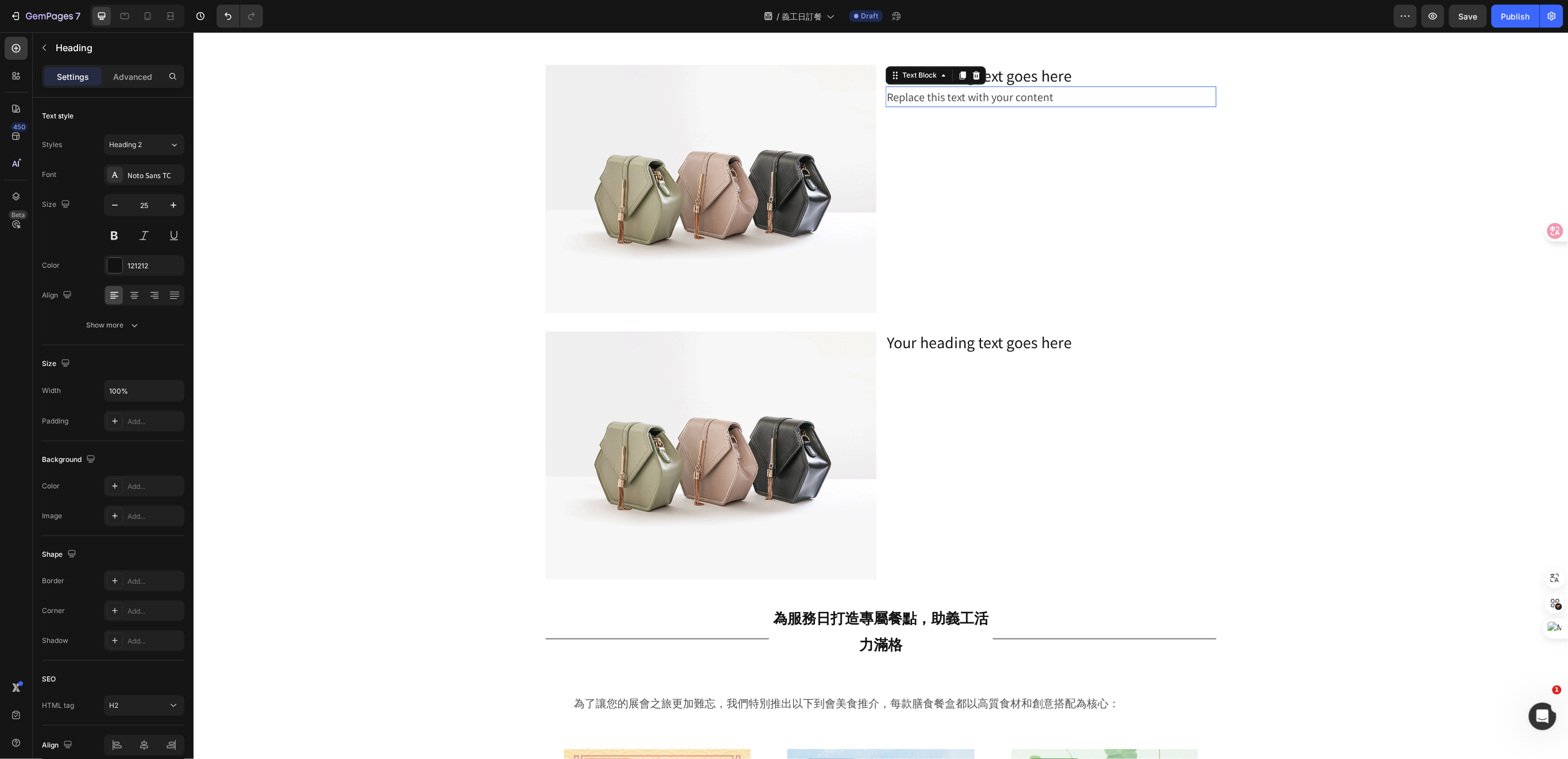
click at [1004, 95] on div "Replace this text with your content" at bounding box center [1050, 96] width 331 height 21
click at [959, 76] on icon at bounding box center [962, 74] width 6 height 8
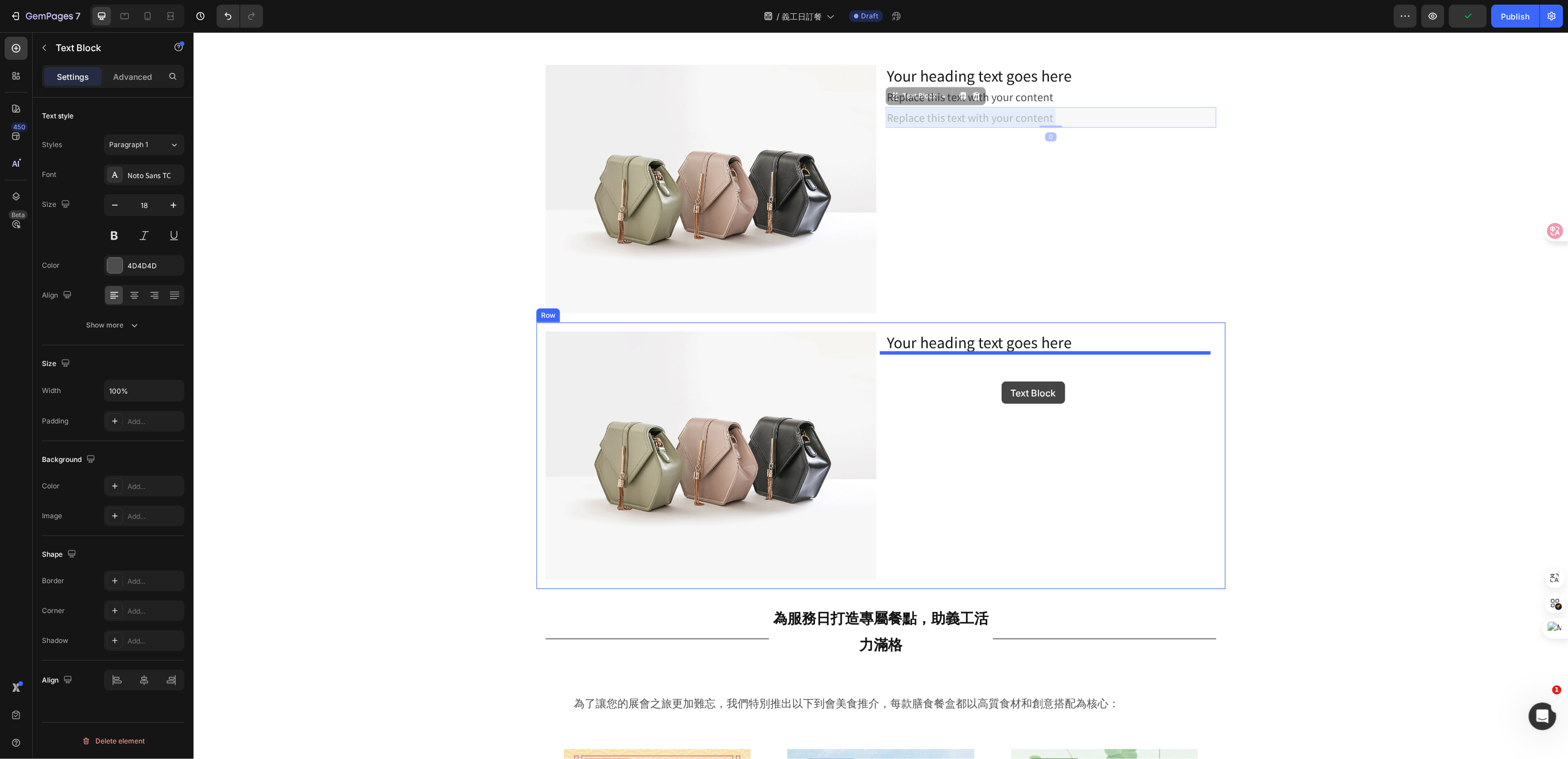
drag, startPoint x: 987, startPoint y: 119, endPoint x: 1001, endPoint y: 381, distance: 262.4
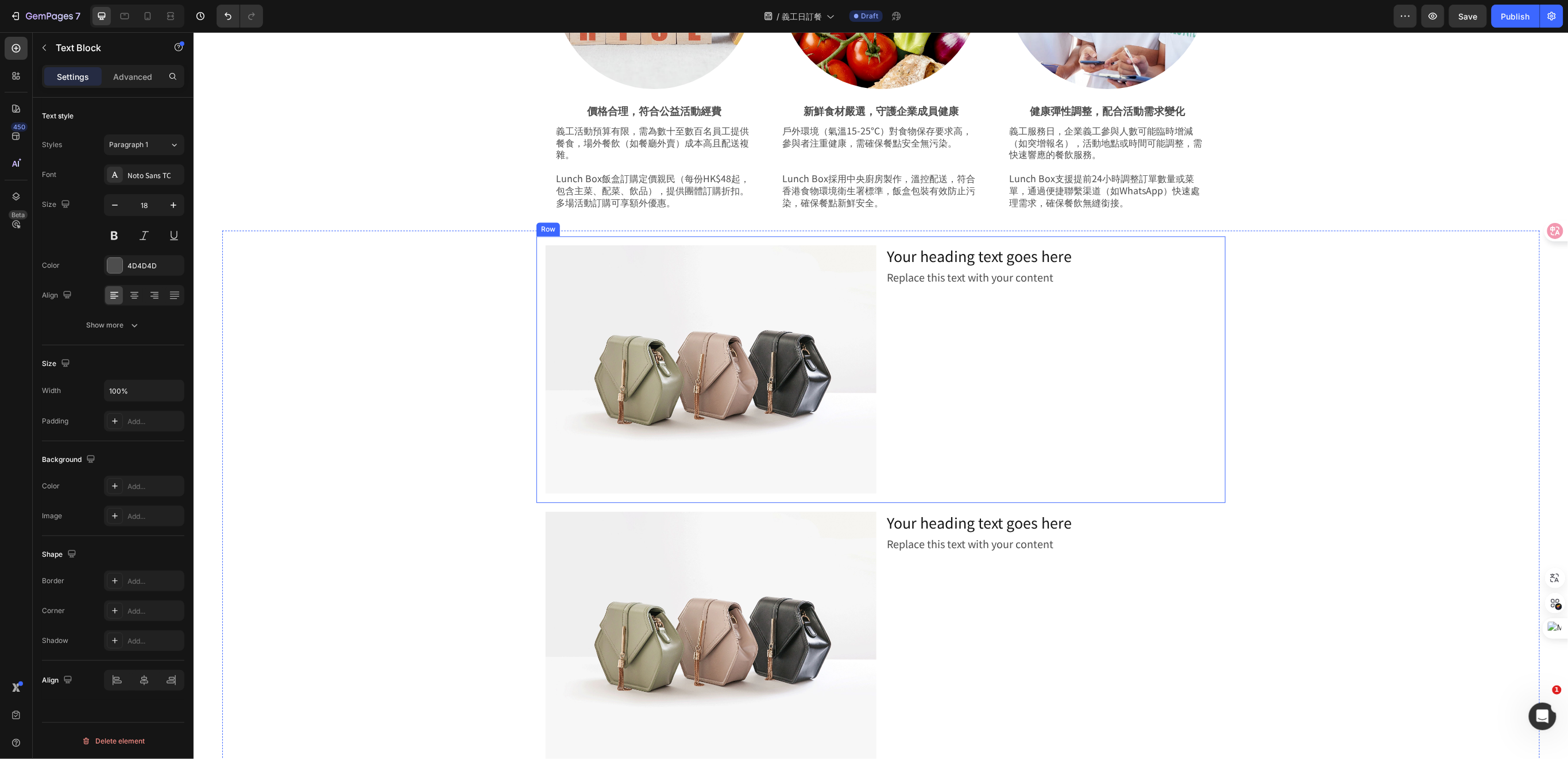
scroll to position [1407, 0]
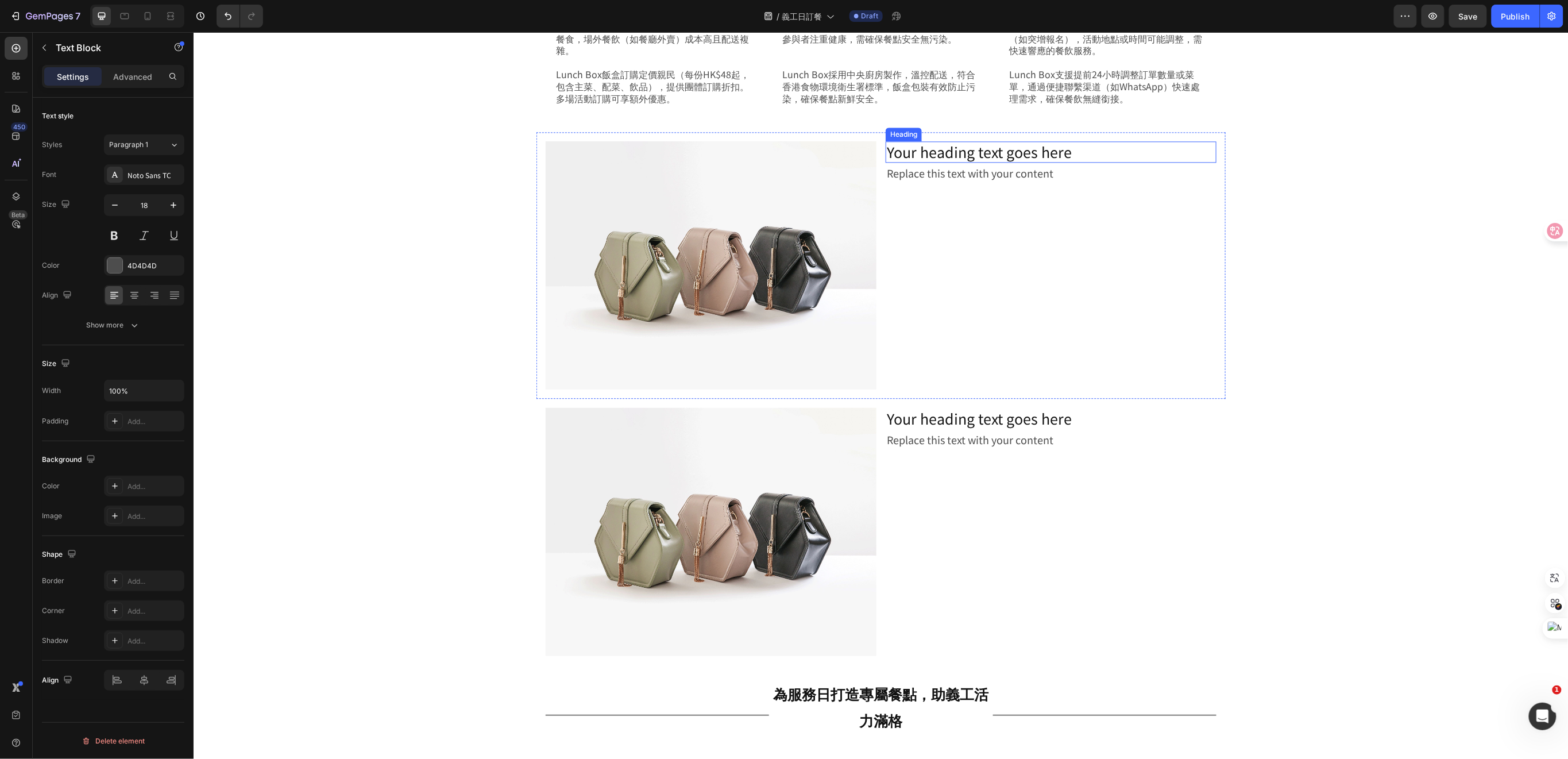
click at [950, 158] on h2 "Your heading text goes here" at bounding box center [1050, 151] width 331 height 21
click at [1072, 153] on h2 "Your heading text goes here" at bounding box center [1050, 151] width 331 height 21
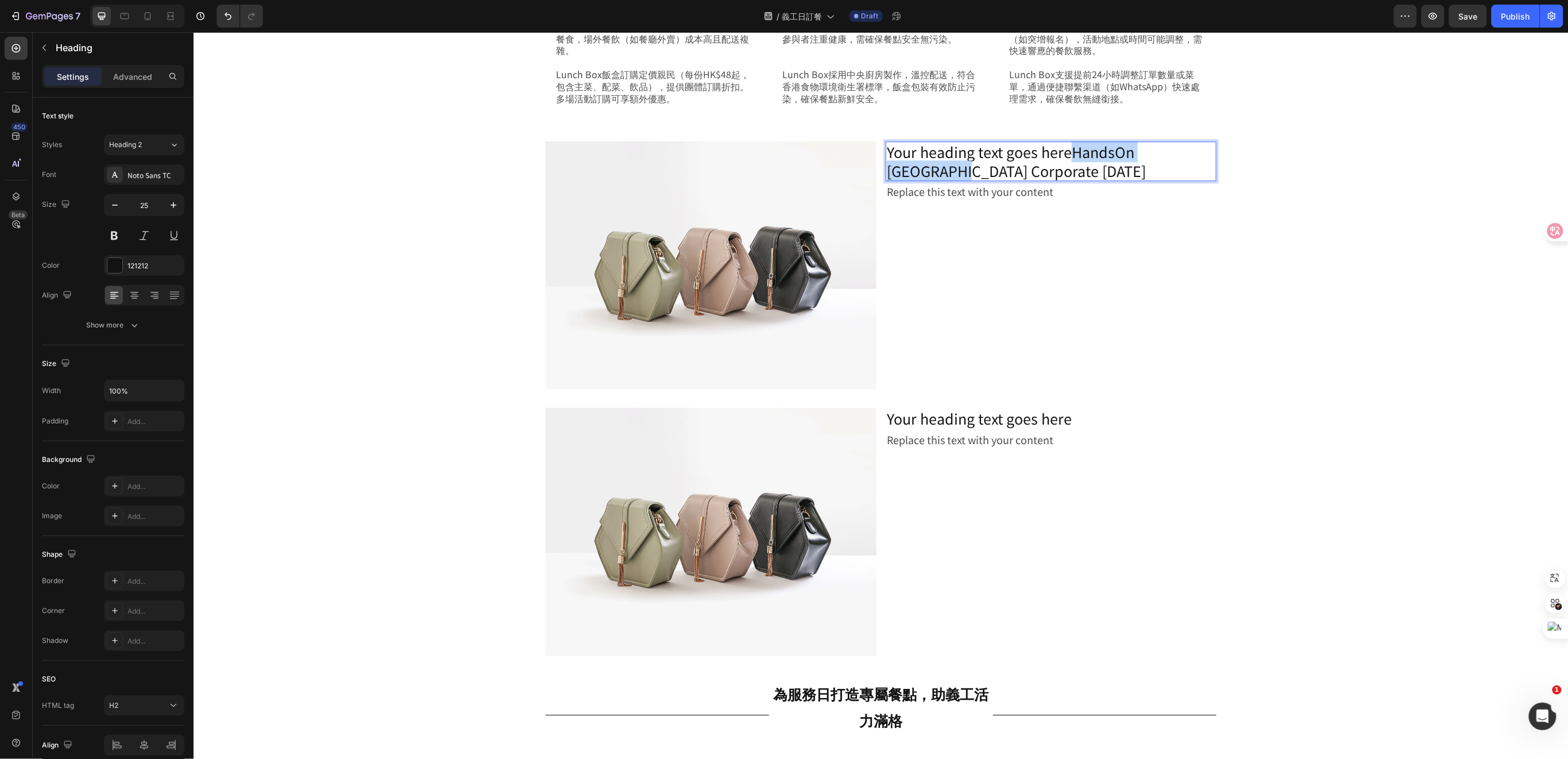
drag, startPoint x: 1060, startPoint y: 153, endPoint x: 882, endPoint y: 163, distance: 178.3
click at [886, 163] on p "Your heading text goes hereHandsOn Hong Kong Corporate Volunteer Day" at bounding box center [1050, 160] width 329 height 37
click at [1047, 165] on p "Your heading text goes hereHandsOn Hong Kong Corporate Volunteer Day" at bounding box center [1050, 160] width 329 height 37
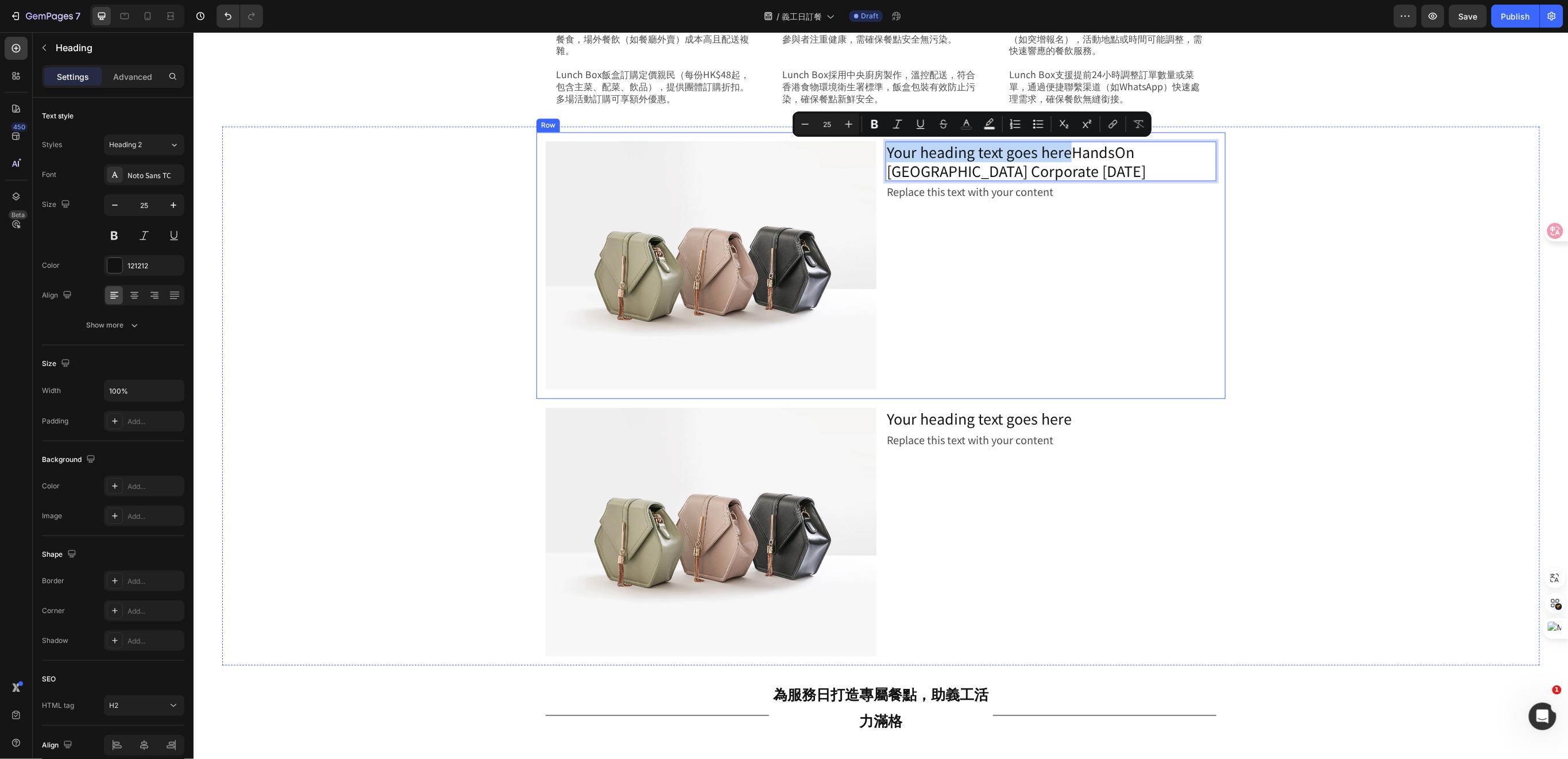
drag, startPoint x: 1065, startPoint y: 152, endPoint x: 874, endPoint y: 156, distance: 191.0
click at [874, 156] on div "Image Your heading text goes hereHandsOn Hong Kong Corporate Volunteer Day Head…" at bounding box center [881, 264] width 689 height 267
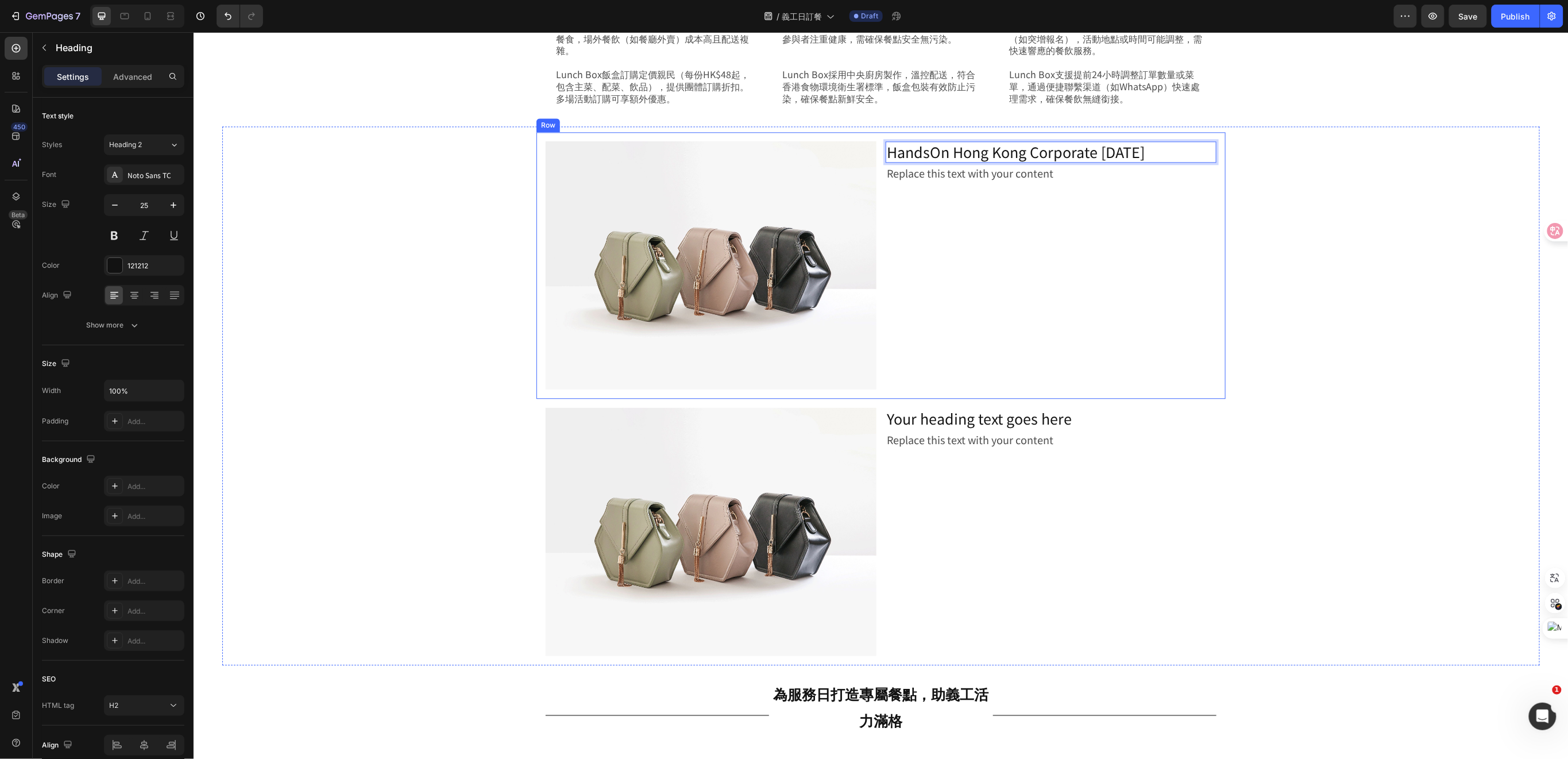
click at [1031, 182] on div "Replace this text with your content" at bounding box center [1050, 172] width 331 height 21
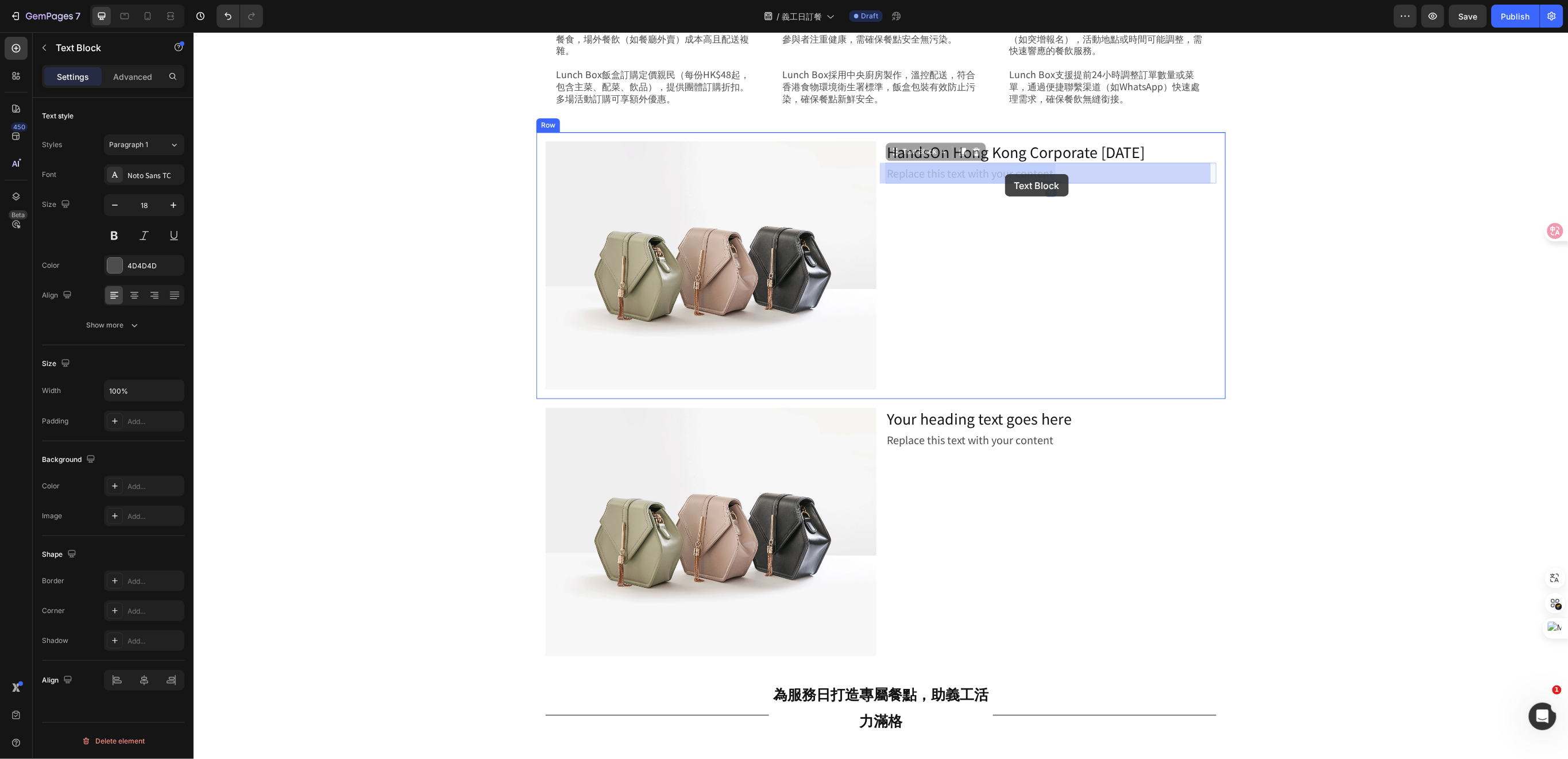
drag, startPoint x: 1058, startPoint y: 172, endPoint x: 1004, endPoint y: 174, distance: 54.0
click at [1052, 180] on div at bounding box center [1050, 182] width 23 height 2
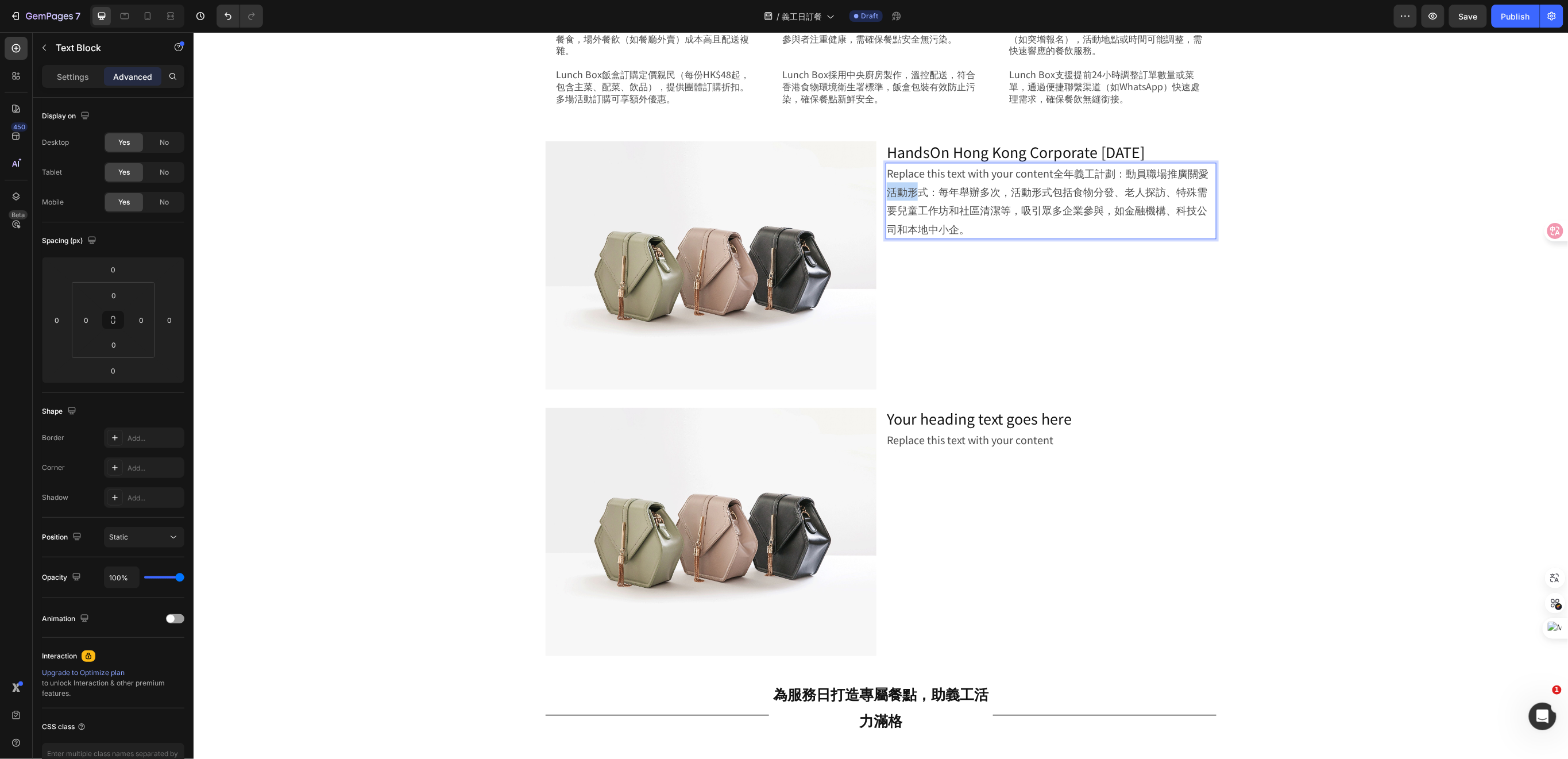
drag, startPoint x: 1031, startPoint y: 174, endPoint x: 918, endPoint y: 189, distance: 114.0
drag, startPoint x: 1048, startPoint y: 173, endPoint x: 882, endPoint y: 175, distance: 166.0
click at [886, 175] on p "Replace this text with your content全年義工計劃：動員職場推廣關愛 活動形式：每年舉辦多次，活動形式包括食物分發、老人探訪、…" at bounding box center [1050, 201] width 329 height 75
click at [421, 405] on div "Image HandsOn Hong Kong Corporate Volunteer Day Heading 全年義工計劃：動員職場推廣關愛 活動形式：每年…" at bounding box center [880, 398] width 1260 height 533
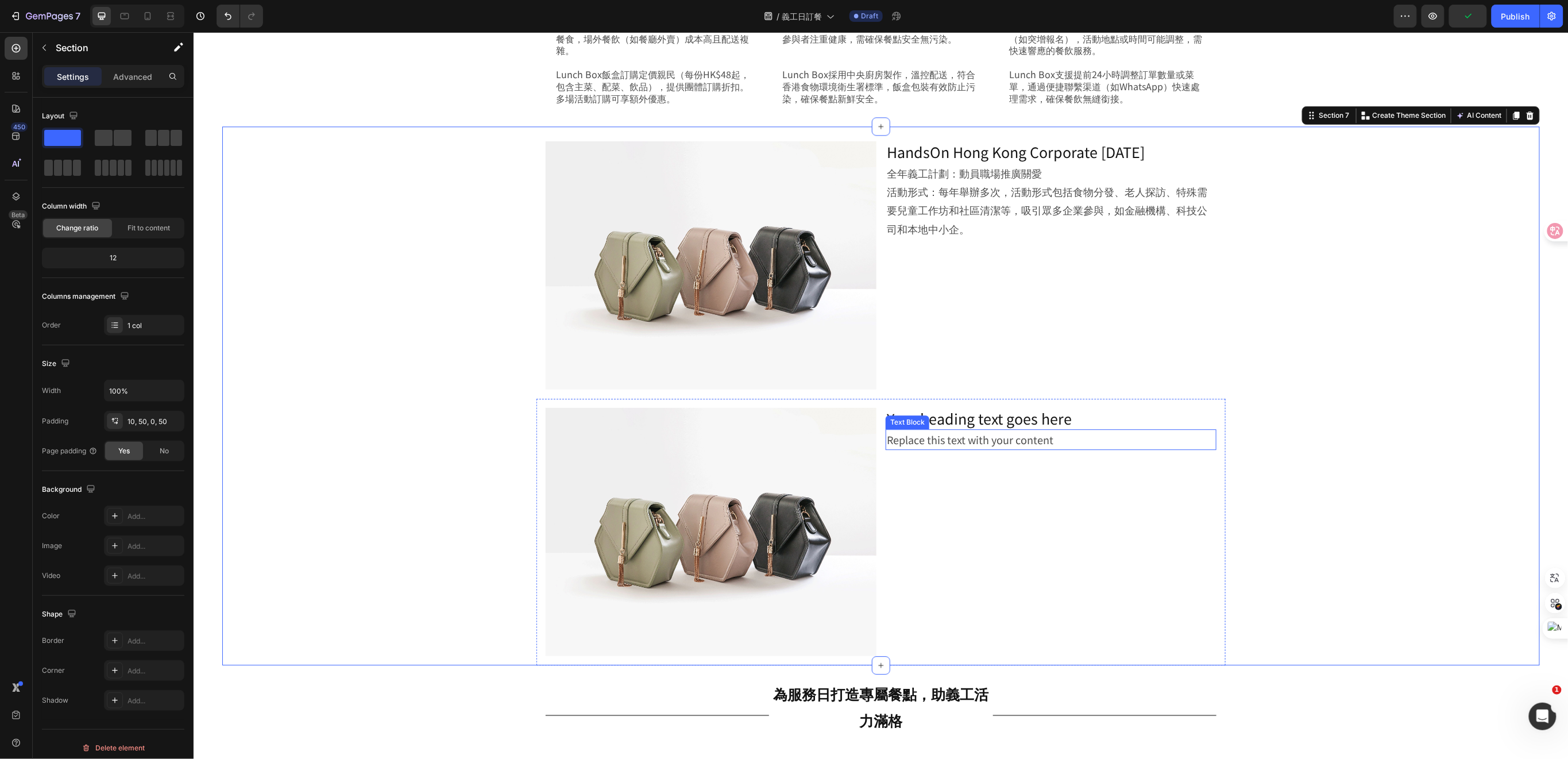
click at [945, 431] on div "Replace this text with your content" at bounding box center [1050, 439] width 331 height 21
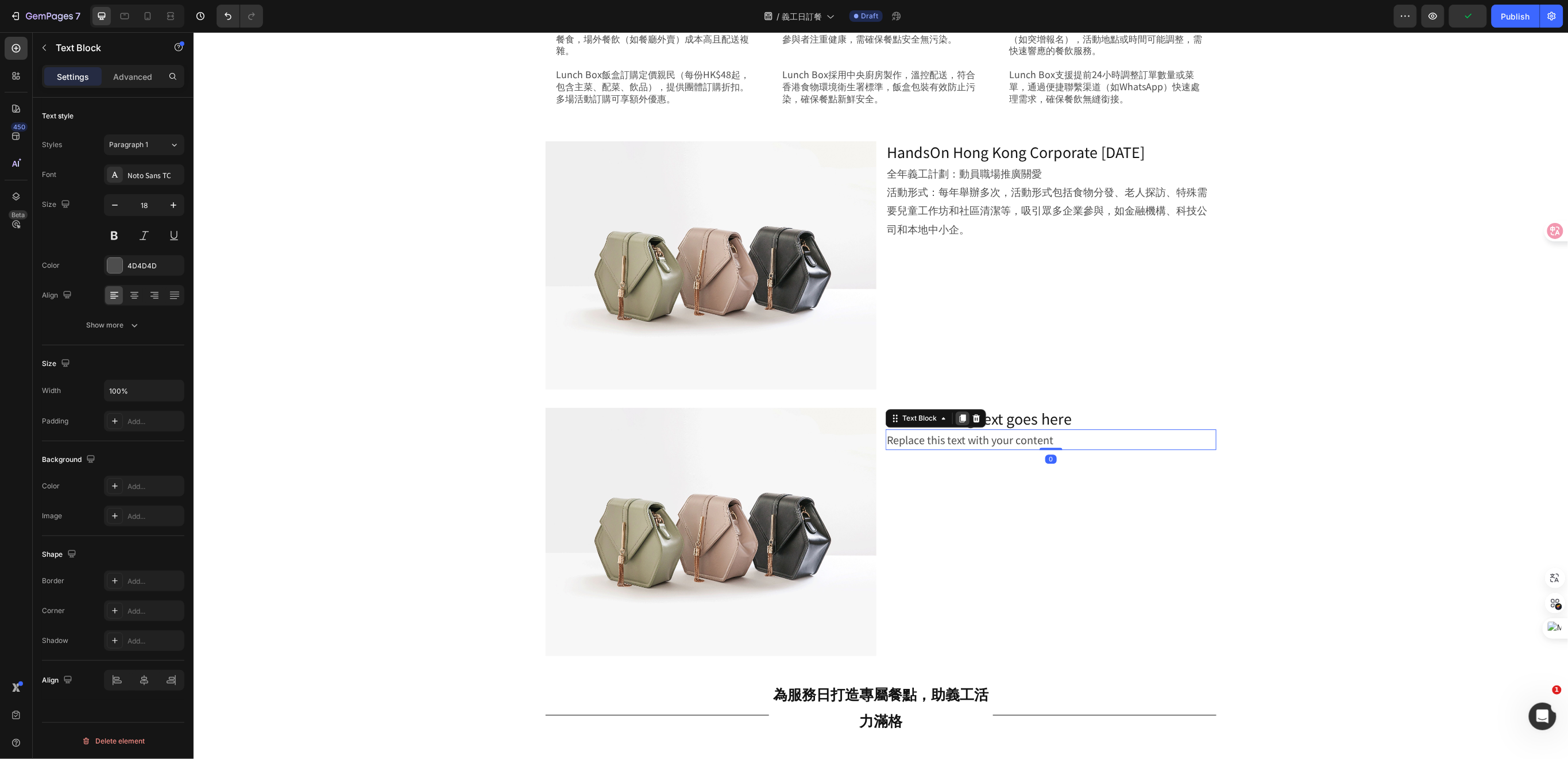
click at [959, 418] on icon at bounding box center [962, 417] width 6 height 8
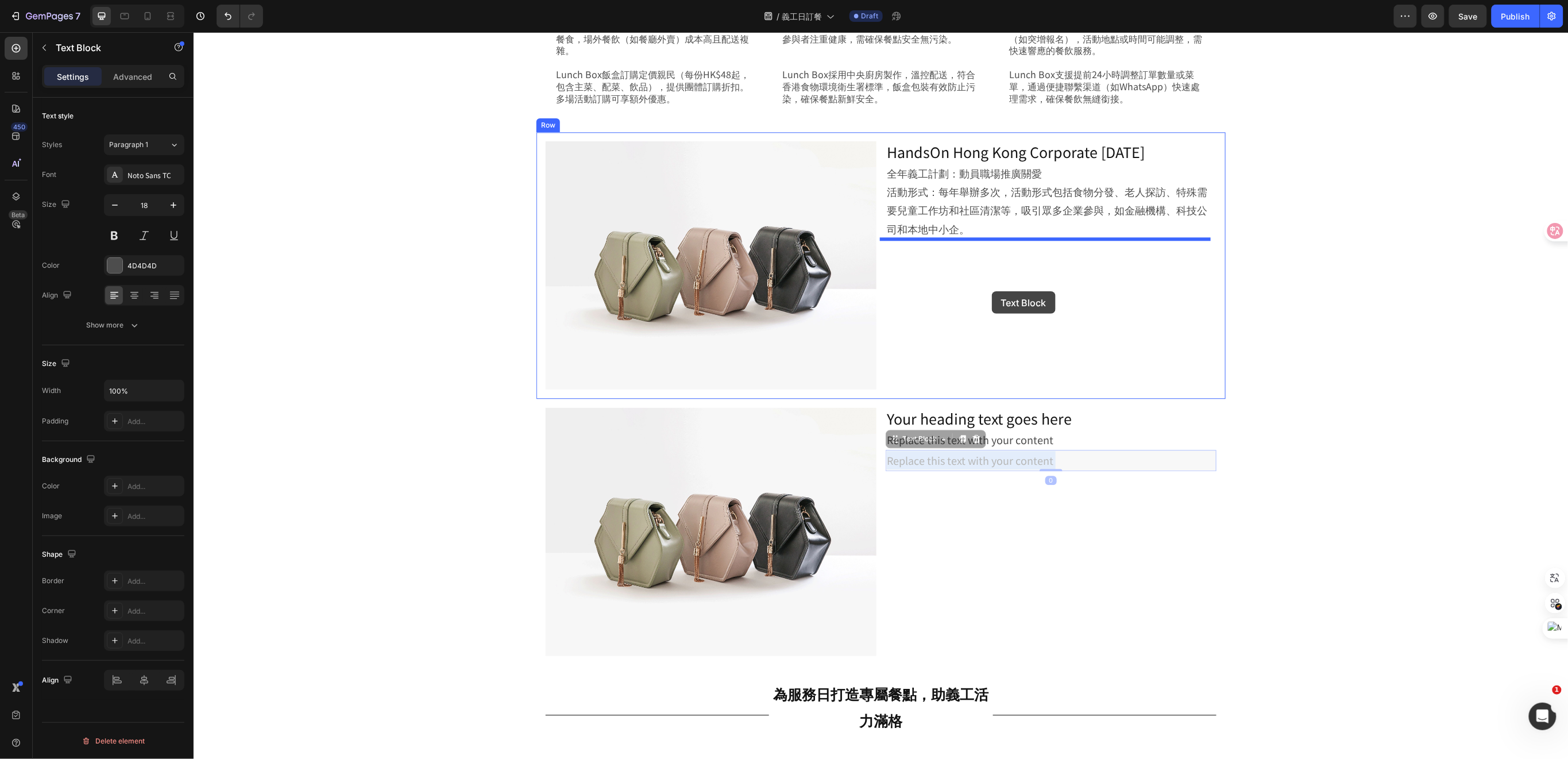
drag, startPoint x: 996, startPoint y: 462, endPoint x: 991, endPoint y: 291, distance: 171.1
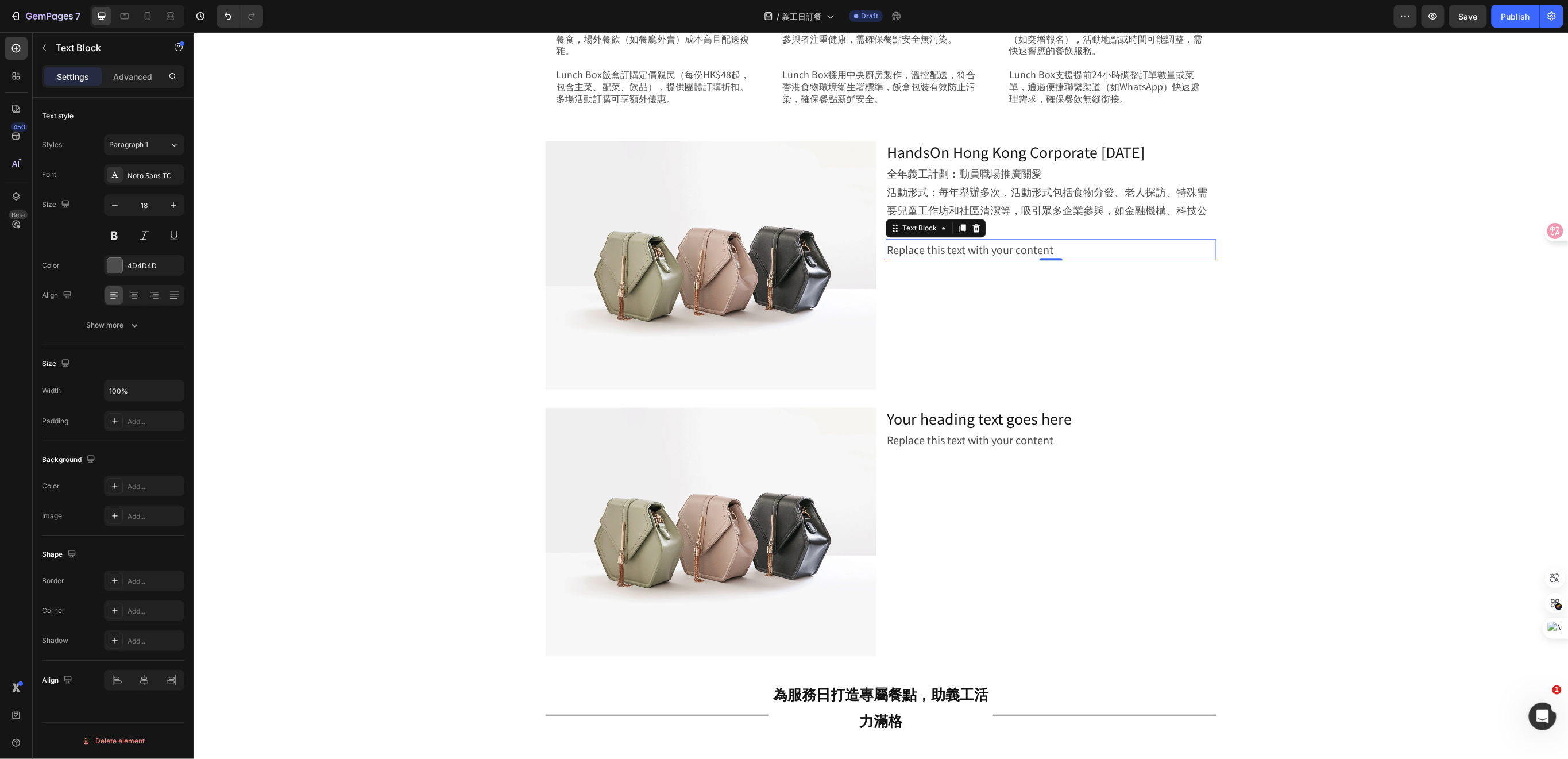
click at [1068, 246] on div "Replace this text with your content" at bounding box center [1050, 249] width 331 height 21
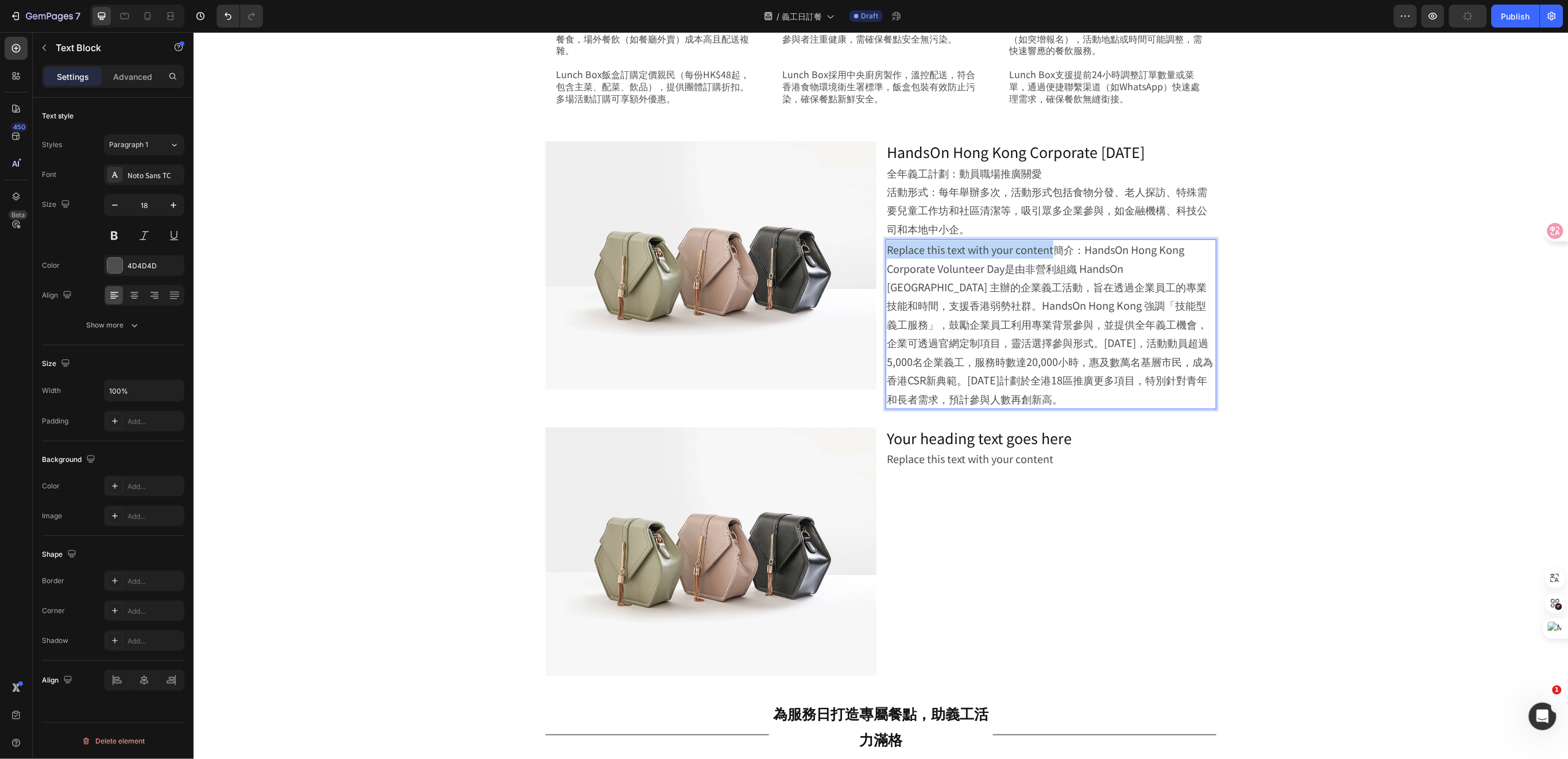
drag, startPoint x: 1046, startPoint y: 247, endPoint x: 878, endPoint y: 249, distance: 168.0
click at [885, 249] on div "Replace this text with your content簡介：HandsOn Hong Kong Corporate Volunteer Day…" at bounding box center [1050, 323] width 331 height 170
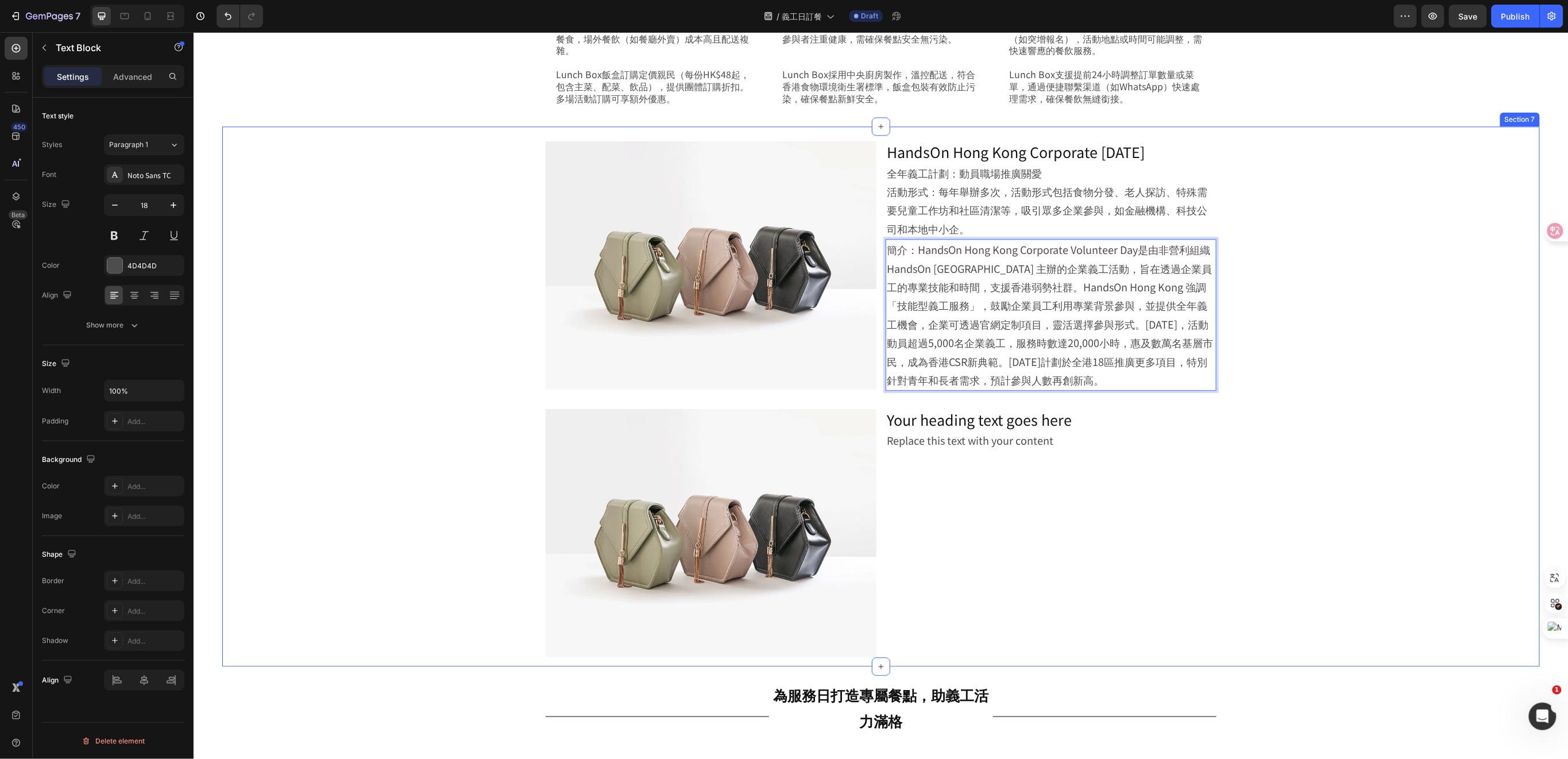
click at [1282, 305] on div "Image HandsOn Hong Kong Corporate Volunteer Day Heading 全年義工計劃：動員職場推廣關愛 活動形式：每年…" at bounding box center [880, 398] width 1260 height 534
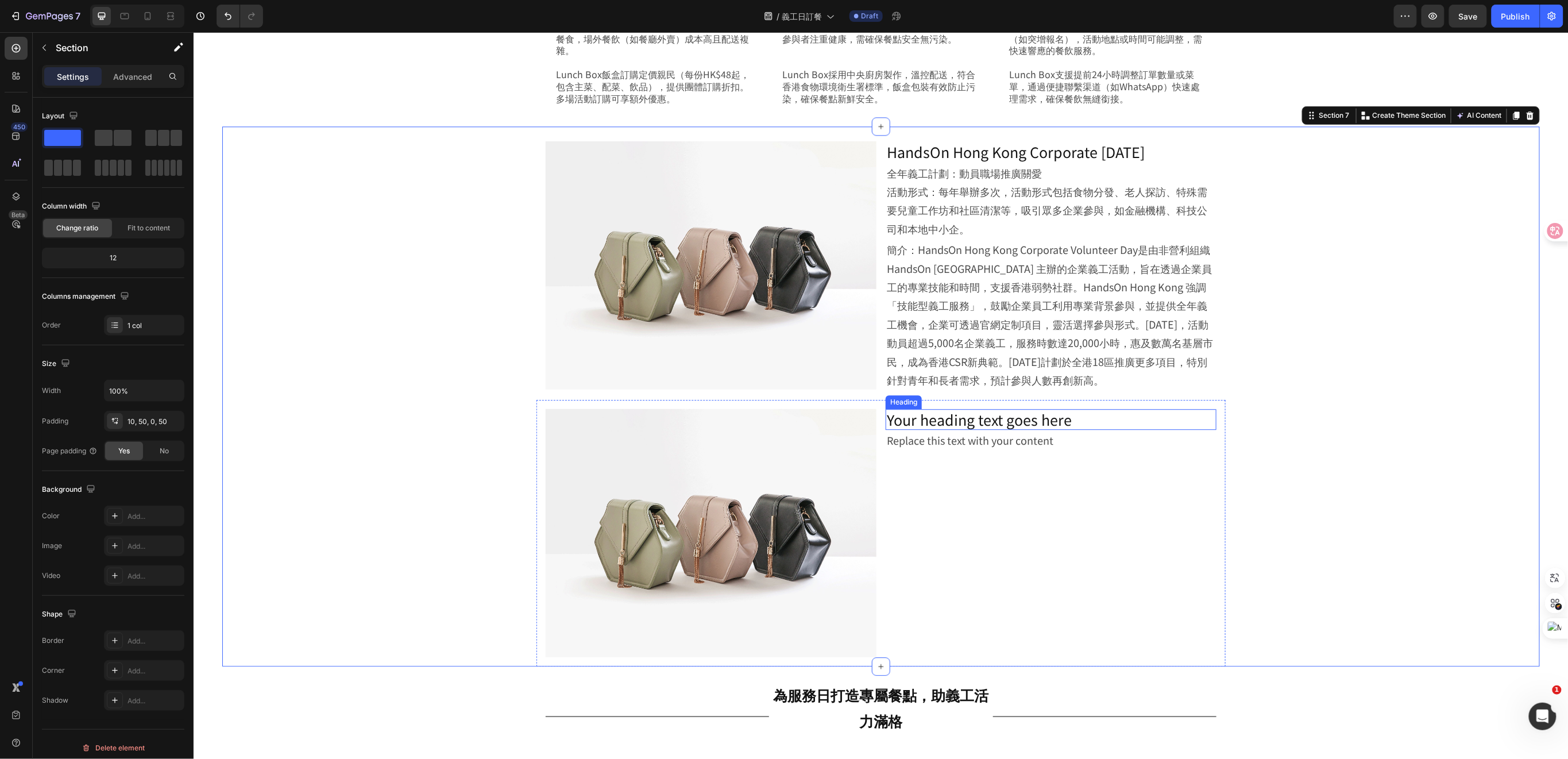
click at [1017, 426] on h2 "Your heading text goes here" at bounding box center [1050, 419] width 331 height 21
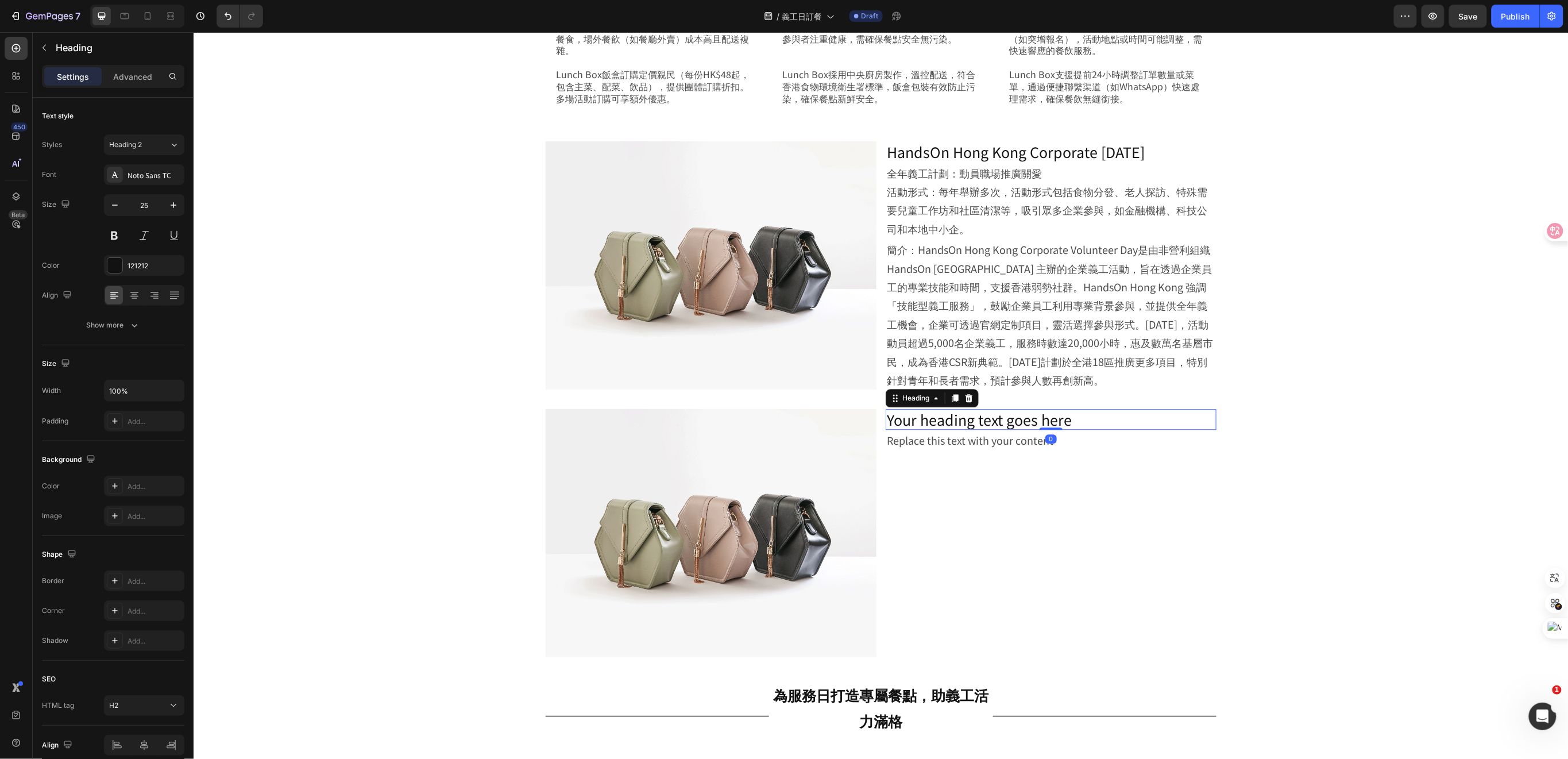
click at [1067, 421] on h2 "Your heading text goes here" at bounding box center [1050, 419] width 331 height 21
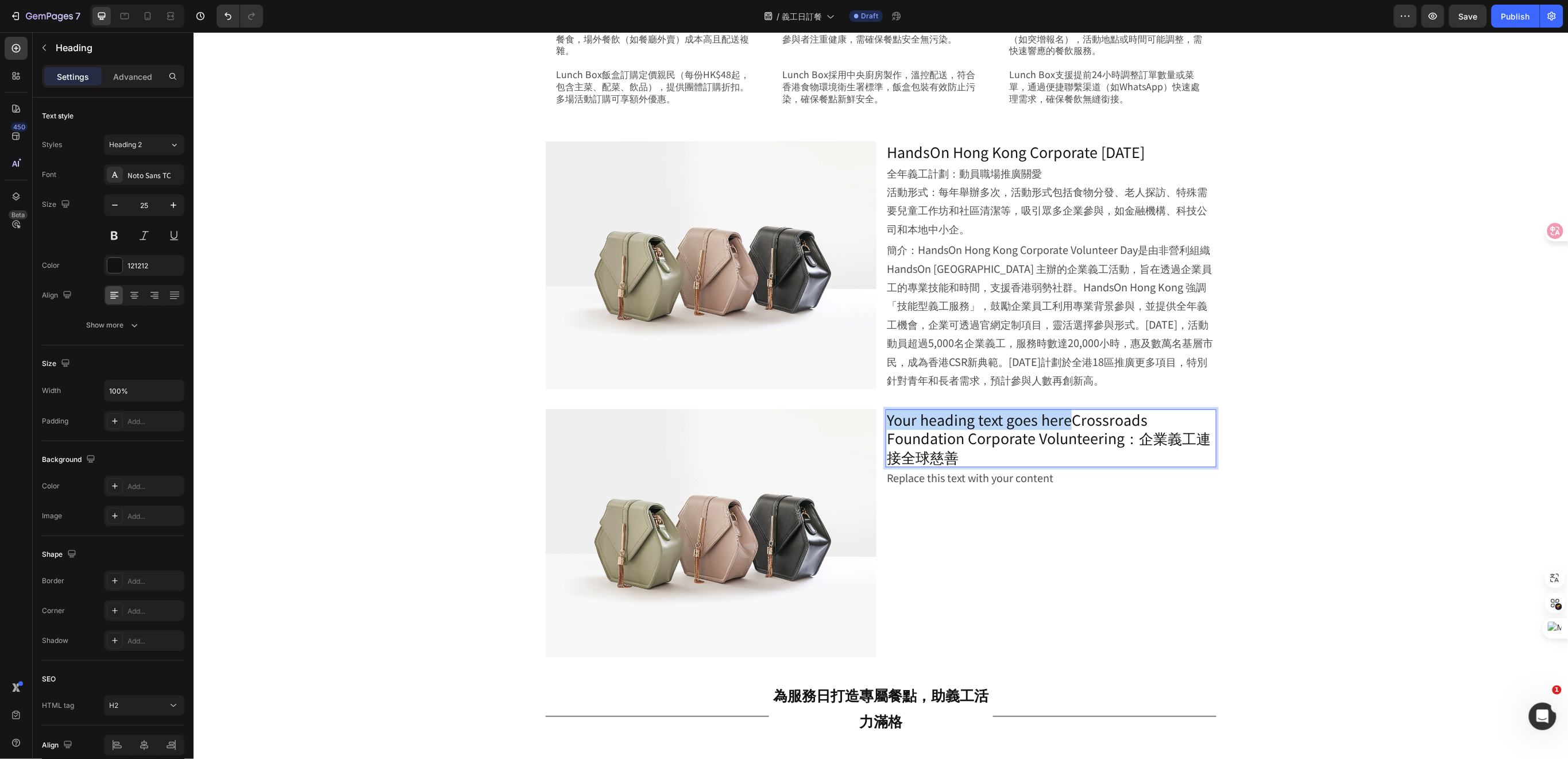
drag, startPoint x: 1063, startPoint y: 420, endPoint x: 882, endPoint y: 418, distance: 181.0
click at [886, 418] on p "Your heading text goes hereCrossroads Foundation Corporate Volunteering：企業義工連接全…" at bounding box center [1050, 438] width 329 height 56
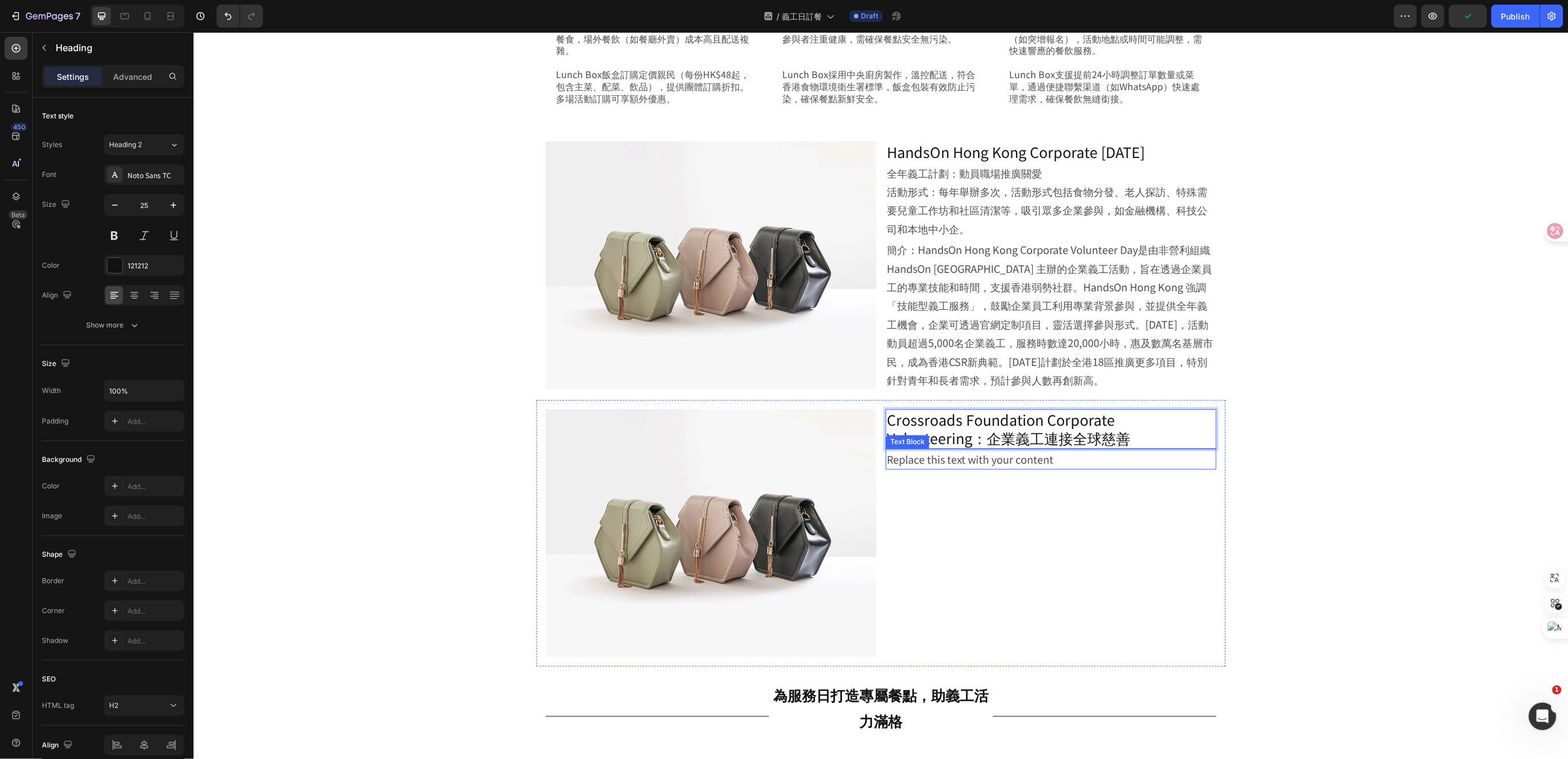
click at [988, 459] on div "Replace this text with your content" at bounding box center [1050, 458] width 331 height 21
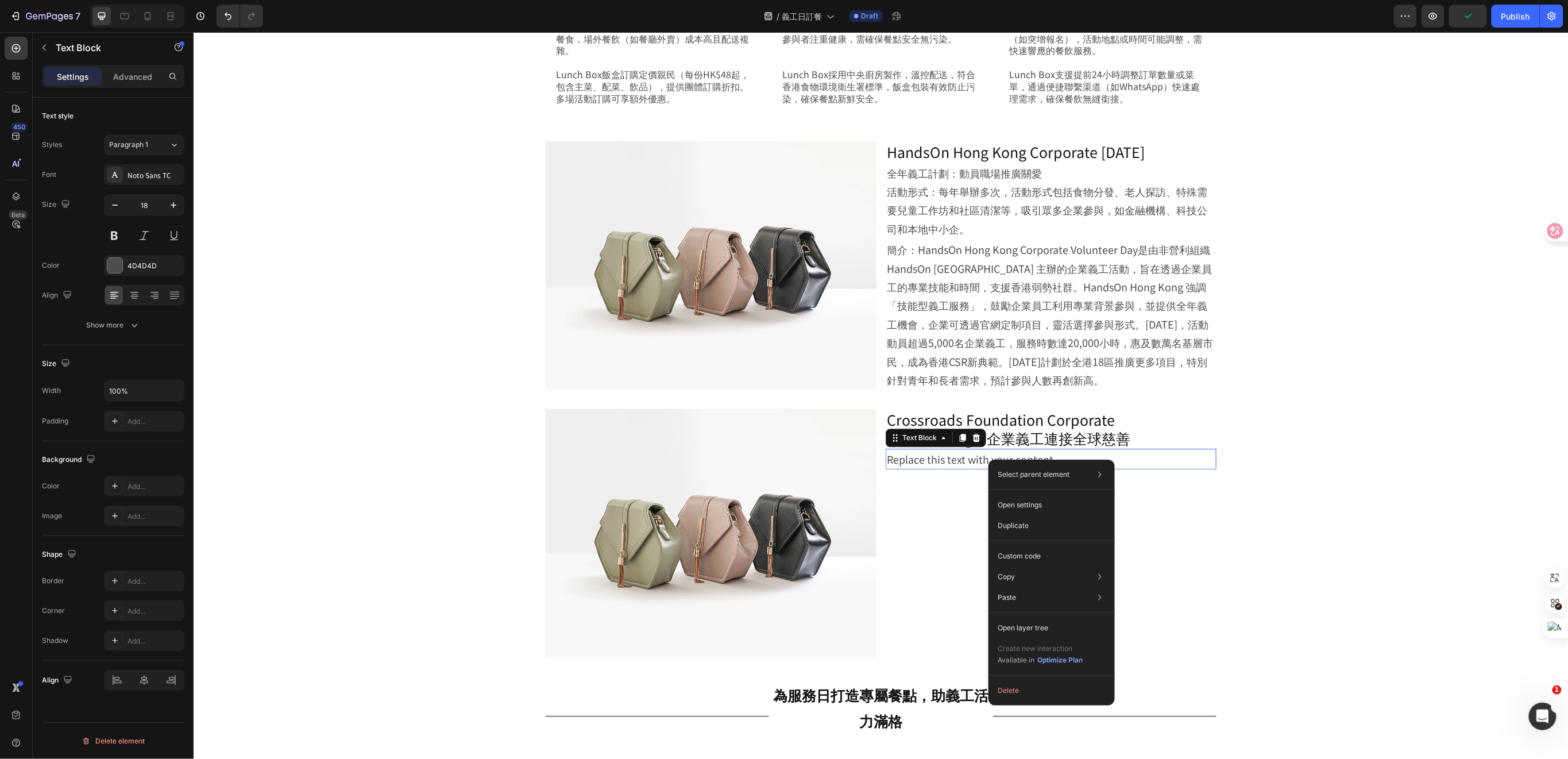
click at [1100, 454] on div "Replace this text with your content" at bounding box center [1050, 458] width 331 height 21
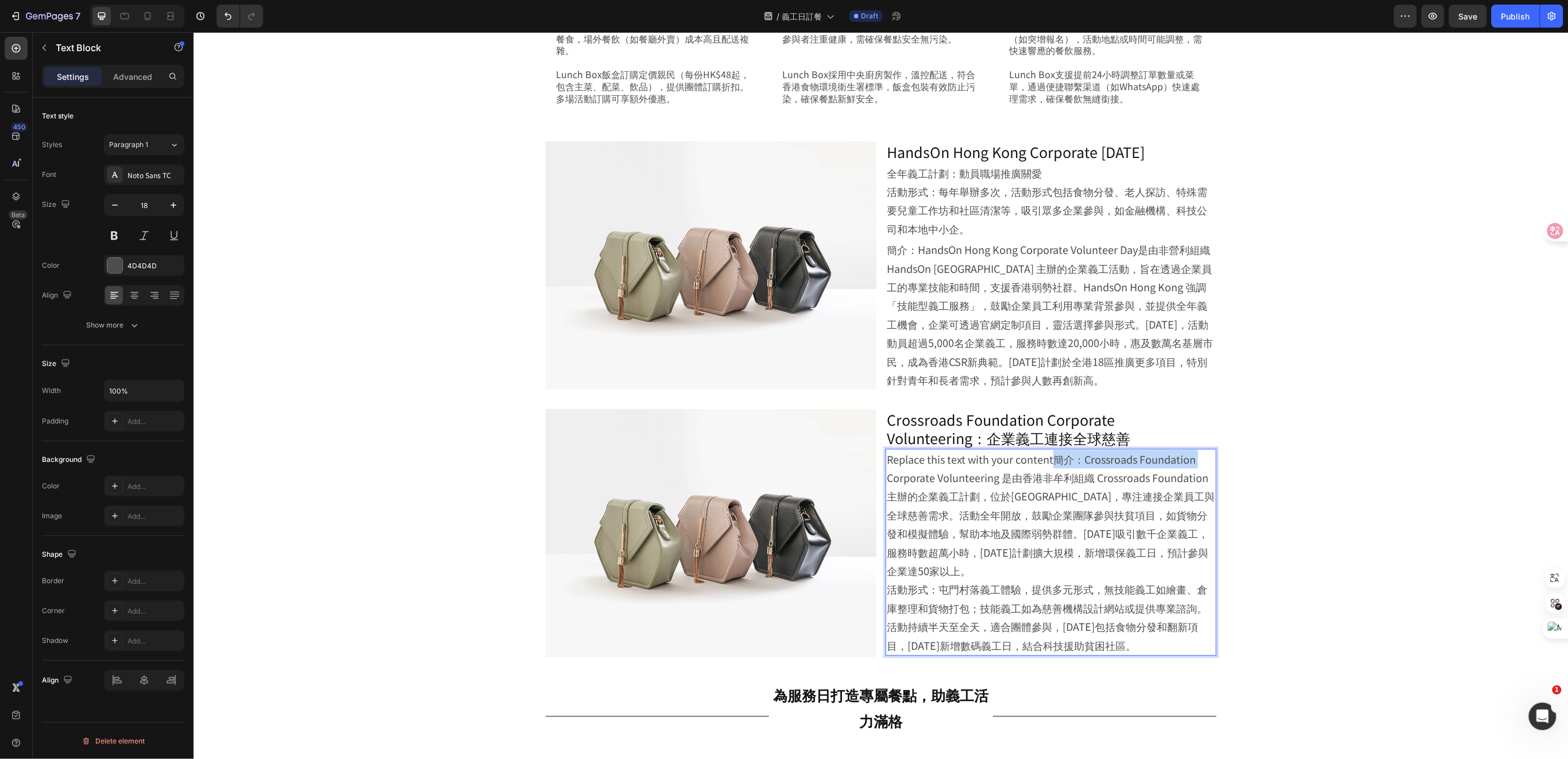
drag, startPoint x: 1047, startPoint y: 458, endPoint x: 879, endPoint y: 469, distance: 168.4
click at [885, 469] on div "Replace this text with your content簡介：Crossroads Foundation Corporate Volunteer…" at bounding box center [1050, 551] width 331 height 207
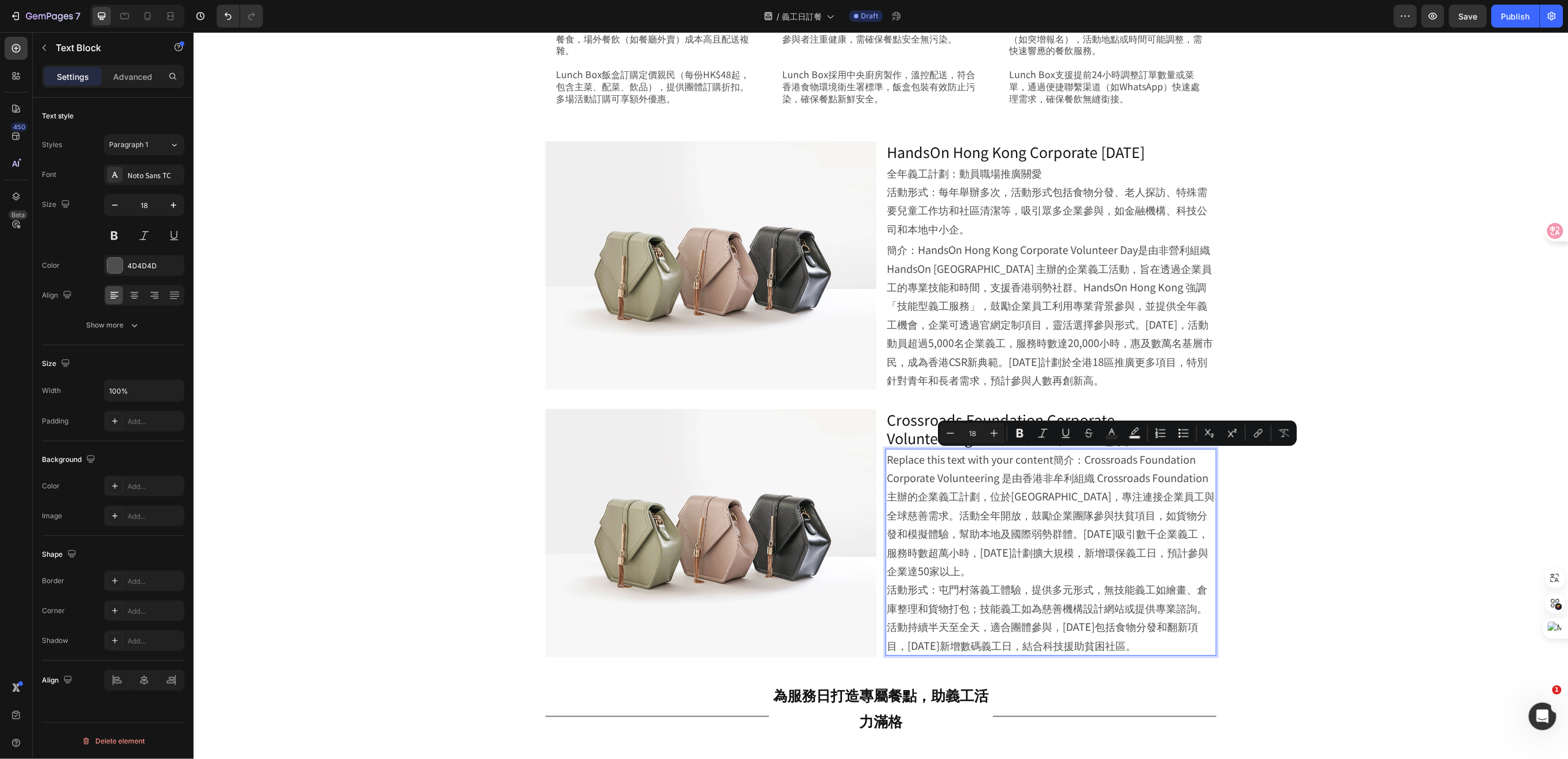
click at [1049, 488] on p "Replace this text with your content簡介：Crossroads Foundation Corporate Volunteer…" at bounding box center [1050, 551] width 329 height 204
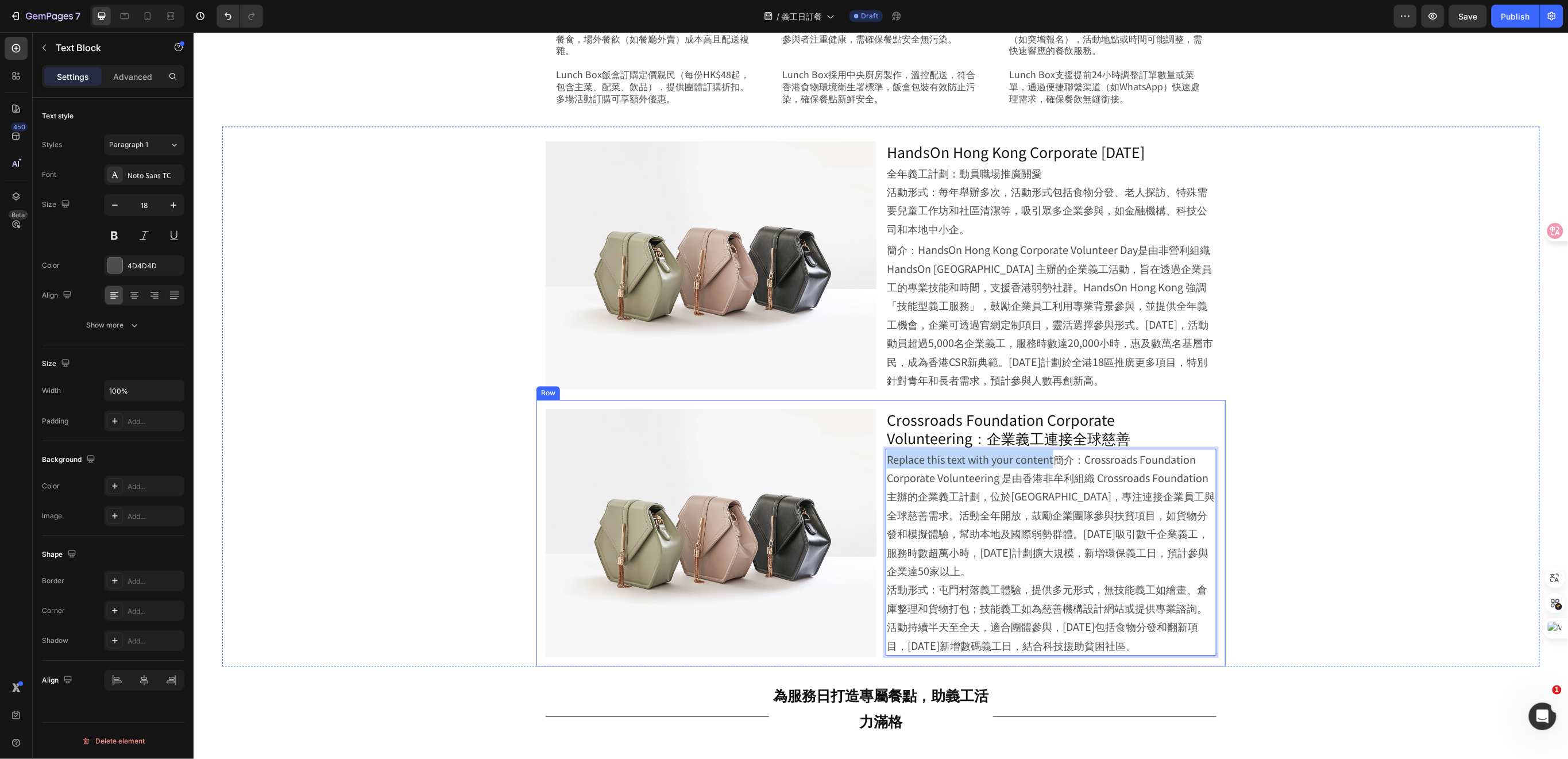
drag, startPoint x: 1046, startPoint y: 458, endPoint x: 878, endPoint y: 459, distance: 168.0
click at [878, 459] on div "Image Crossroads Foundation Corporate Volunteering：企業義工連接全球慈善 Heading Replace t…" at bounding box center [881, 533] width 689 height 267
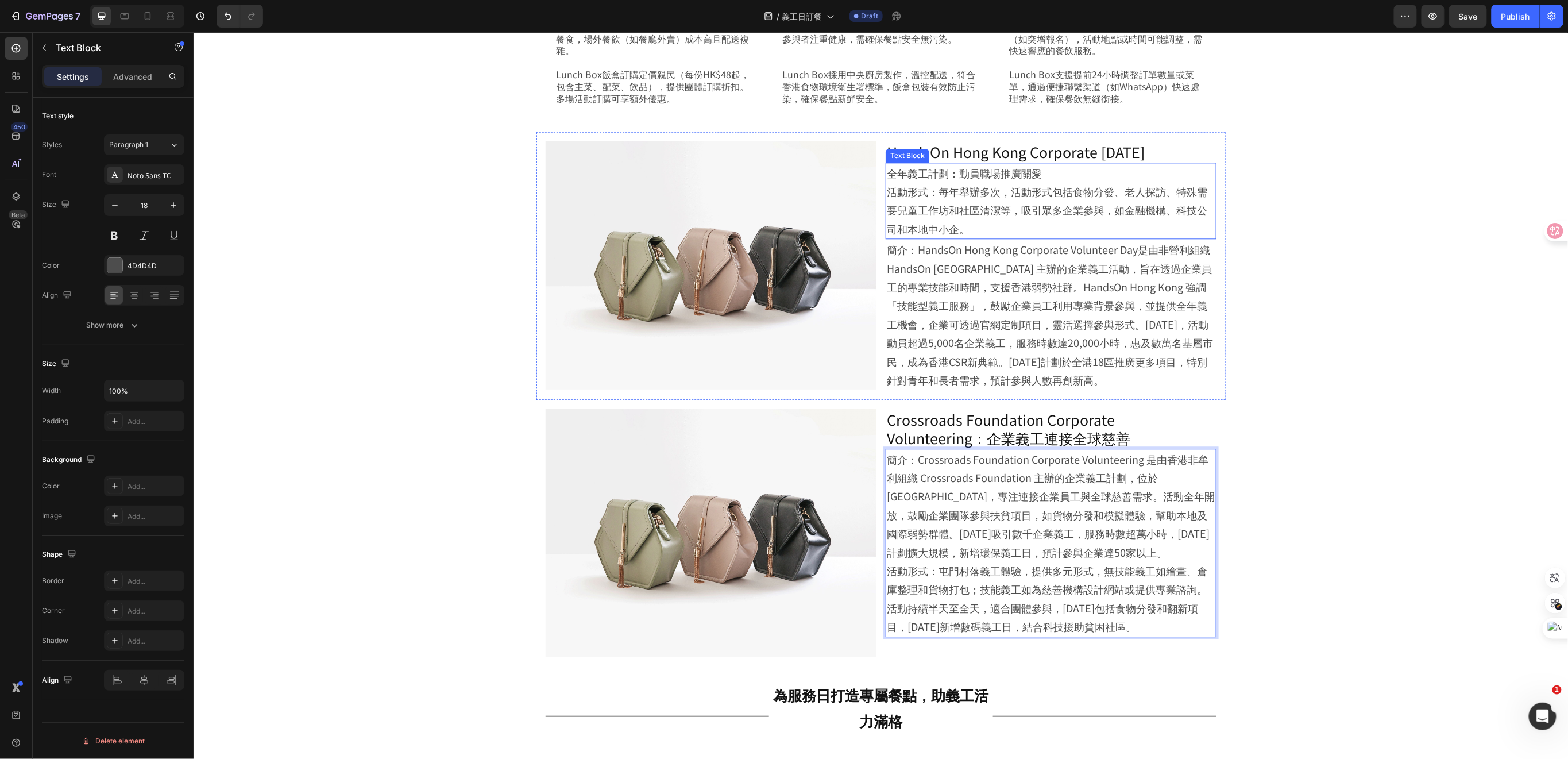
click at [971, 183] on p "全年義工計劃：動員職場推廣關愛 活動形式：每年舉辦多次，活動形式包括食物分發、老人探訪、特殊需要兒童工作坊和社區清潔等，吸引眾多企業參與，如金融機構、科技公司…" at bounding box center [1050, 201] width 329 height 75
drag, startPoint x: 957, startPoint y: 172, endPoint x: 947, endPoint y: 177, distance: 11.2
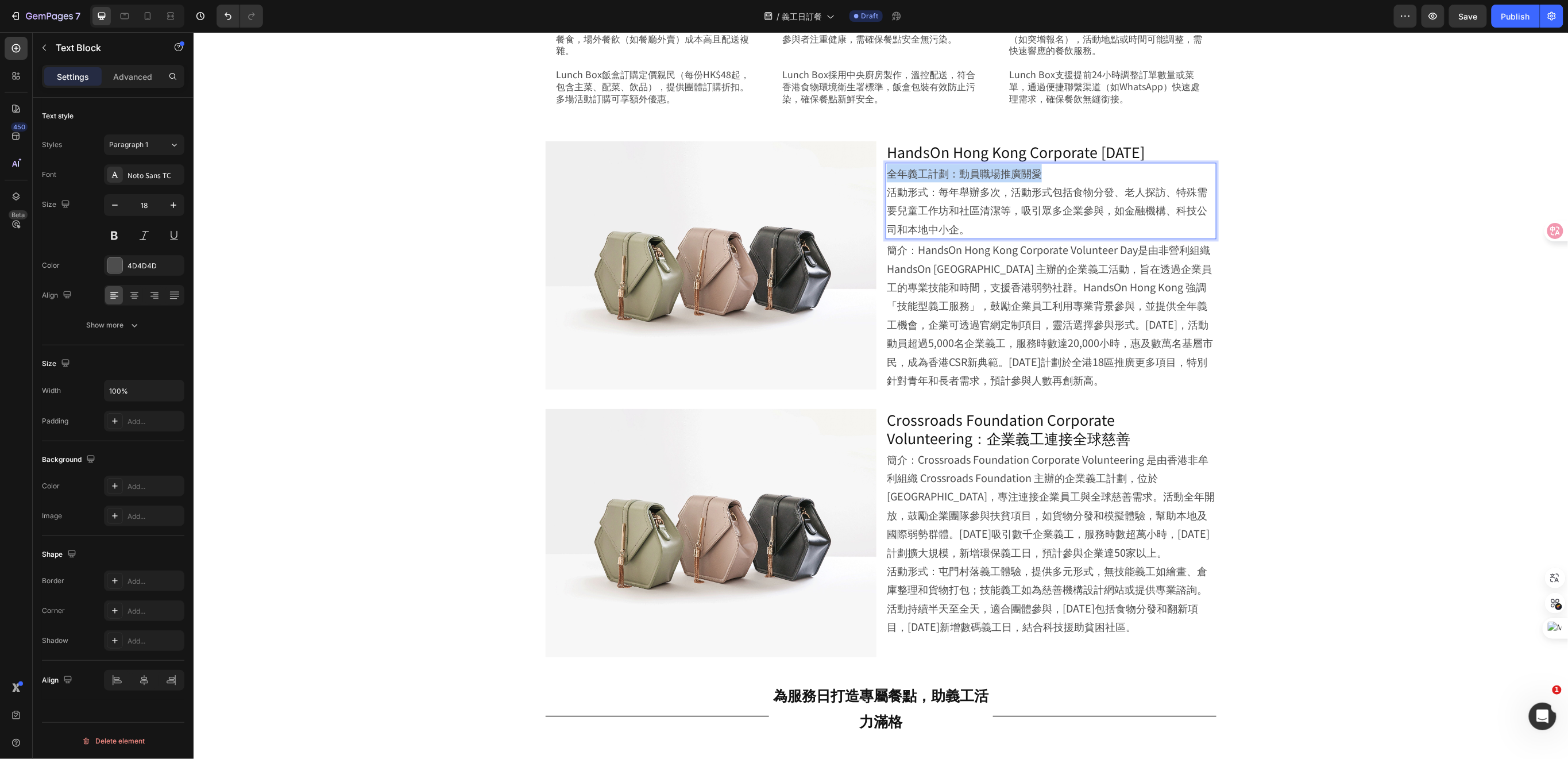
drag, startPoint x: 882, startPoint y: 171, endPoint x: 1038, endPoint y: 180, distance: 156.3
click at [1038, 180] on p "全年義工計劃：動員職場推廣關愛 活動形式：每年舉辦多次，活動形式包括食物分發、老人探訪、特殊需要兒童工作坊和社區清潔等，吸引眾多企業參與，如金融機構、科技公司…" at bounding box center [1050, 201] width 329 height 75
click at [1181, 155] on p "HandsOn Hong Kong Corporate Volunteer Day" at bounding box center [1050, 151] width 329 height 19
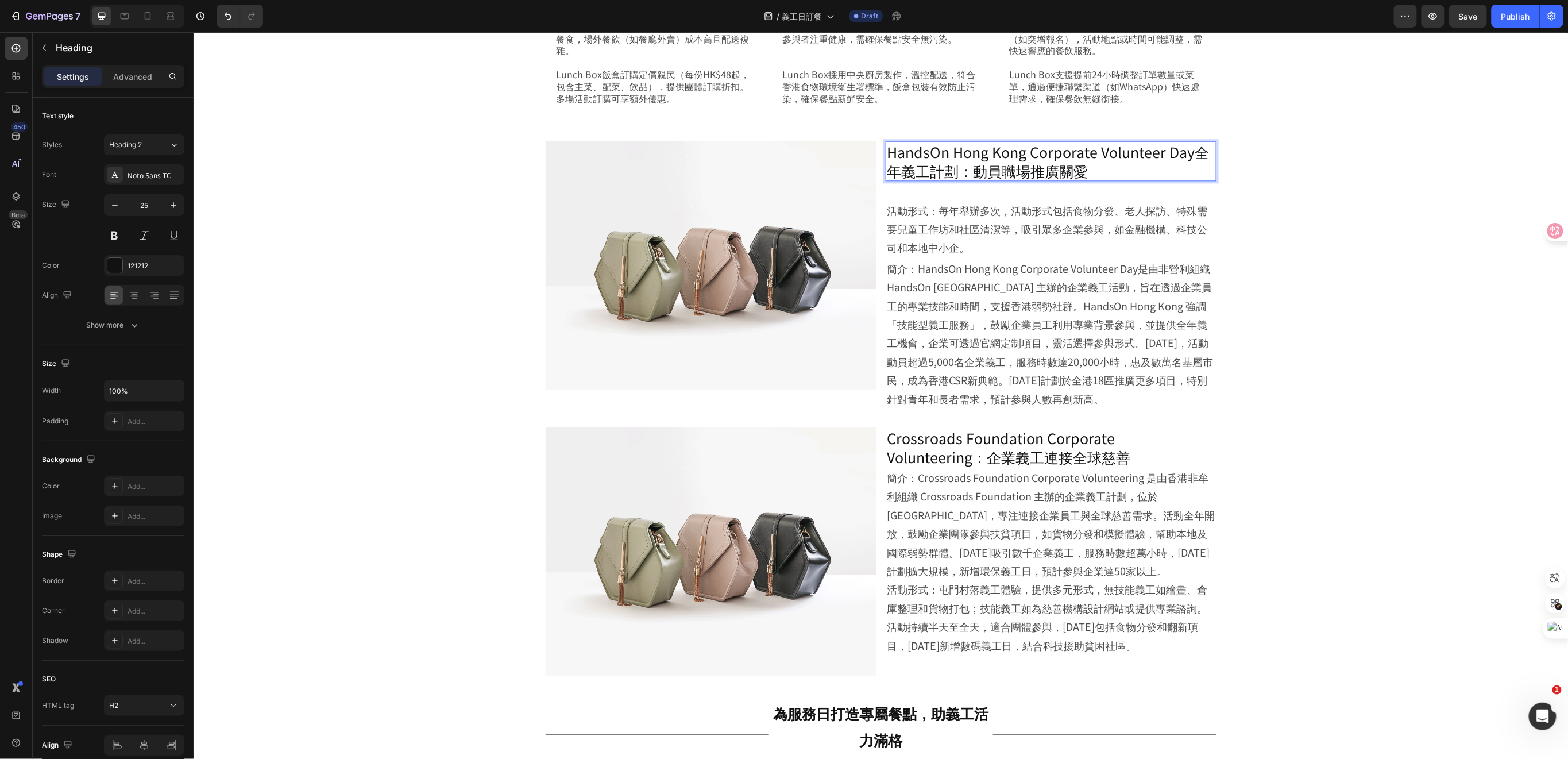
click at [1188, 153] on p "HandsOn Hong Kong Corporate Volunteer Day全年義工計劃：動員職場推廣關愛" at bounding box center [1050, 160] width 329 height 37
click at [1126, 450] on p "Crossroads Foundation Corporate Volunteering：企業義工連接全球慈善" at bounding box center [1050, 447] width 329 height 37
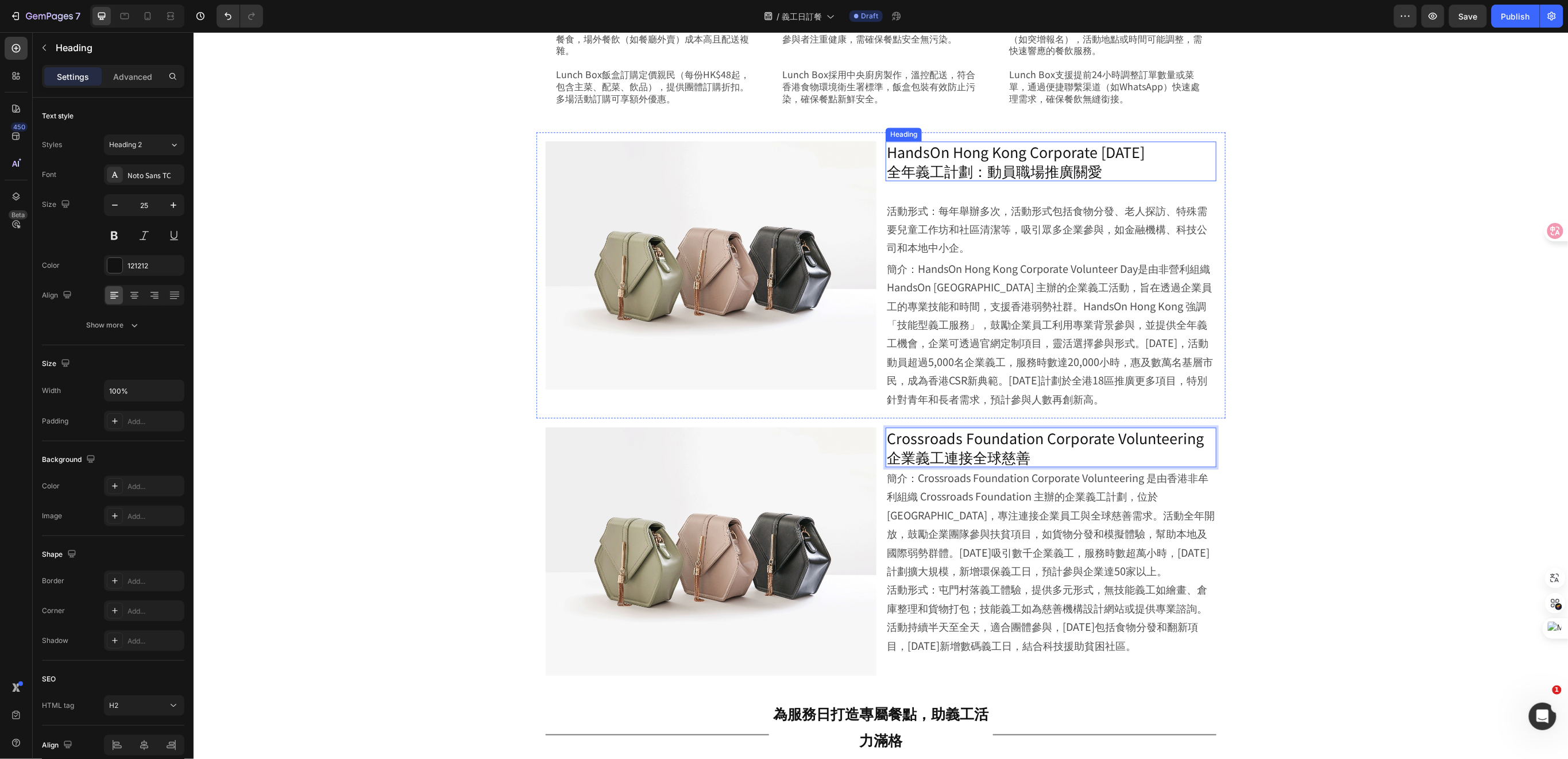
click at [974, 171] on p "HandsOn Hong Kong Corporate Volunteer Day 全年義工計劃：動員職場推廣關愛" at bounding box center [1050, 160] width 329 height 37
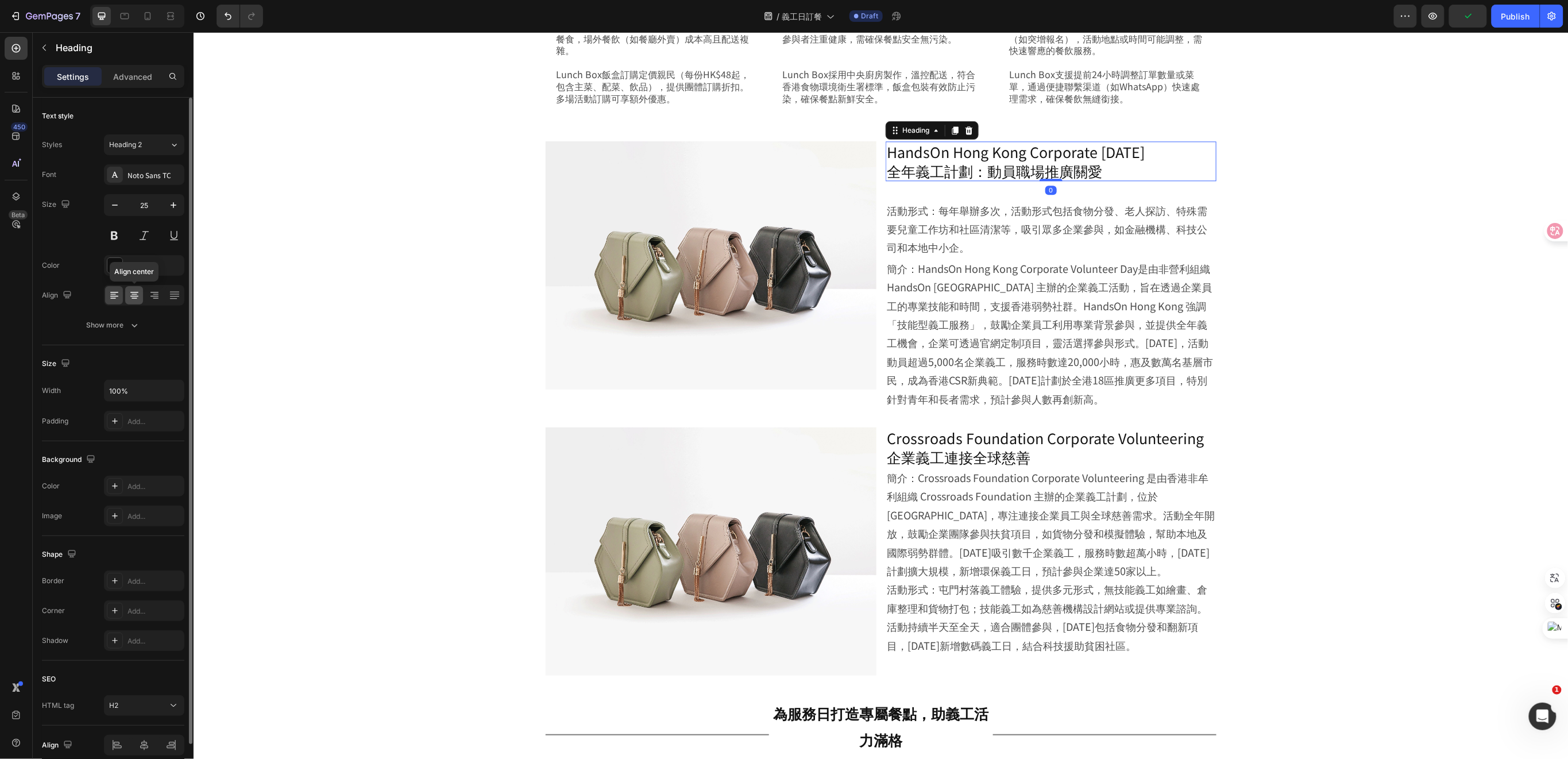
click at [132, 287] on div at bounding box center [134, 295] width 18 height 18
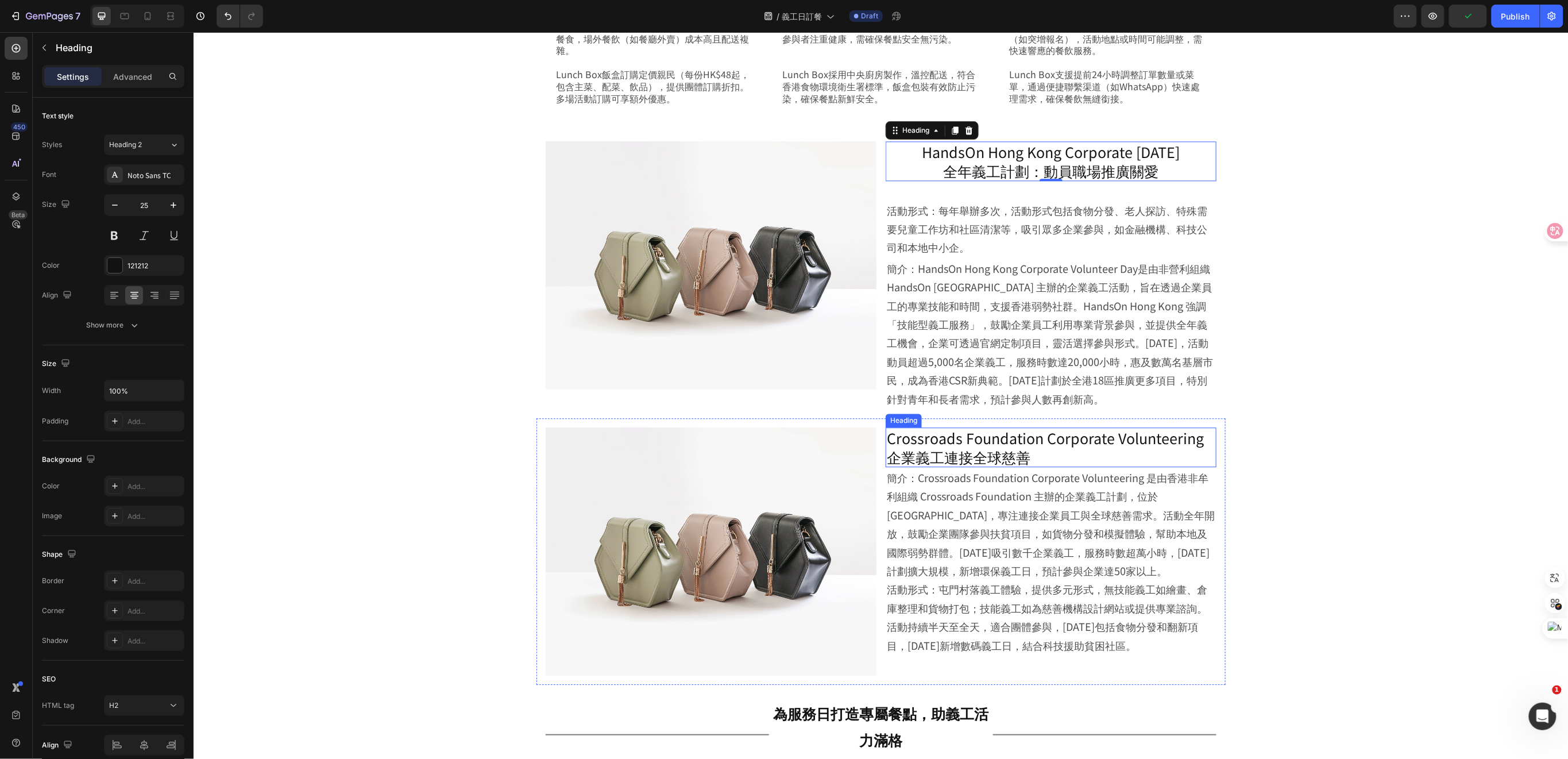
click at [920, 445] on p "Crossroads Foundation Corporate Volunteering 企業義工連接全球慈善" at bounding box center [1050, 447] width 329 height 37
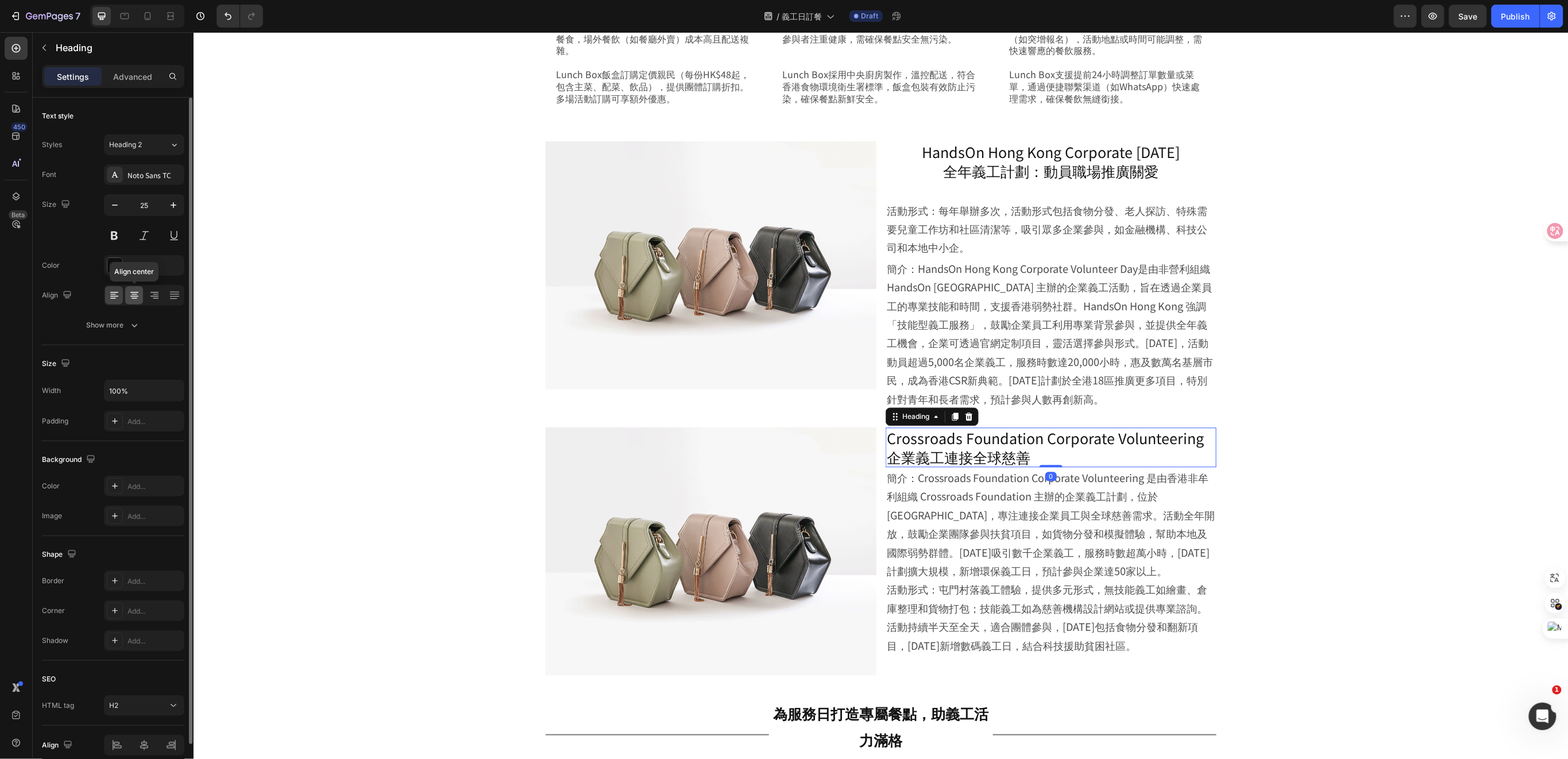
click at [139, 293] on icon at bounding box center [134, 295] width 12 height 12
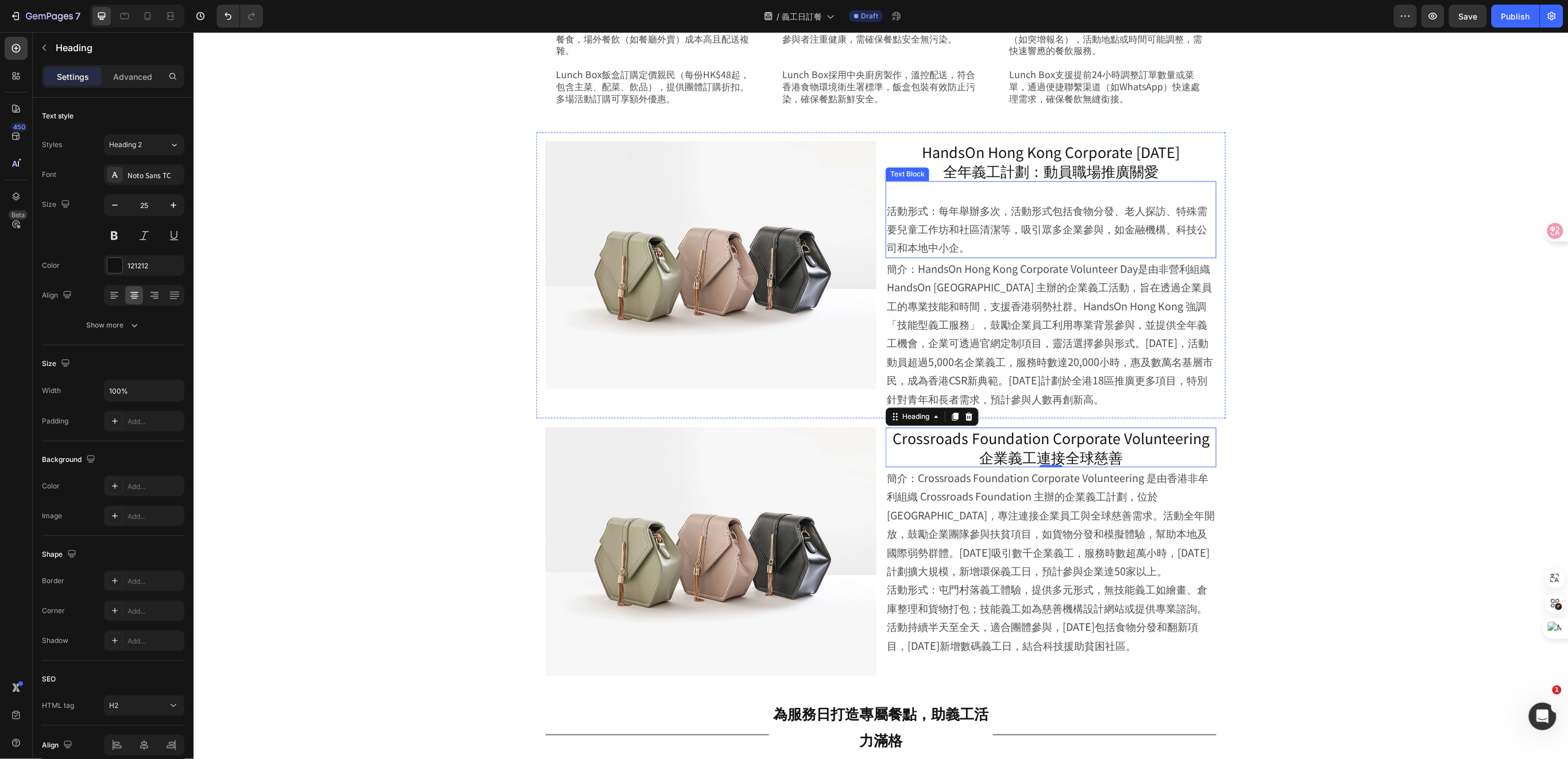
click at [1054, 215] on p "⁠⁠⁠⁠⁠⁠⁠ 活動形式：每年舉辦多次，活動形式包括食物分發、老人探訪、特殊需要兒童工作坊和社區清潔等，吸引眾多企業參與，如金融機構、科技公司和本地中小企。" at bounding box center [1050, 219] width 329 height 75
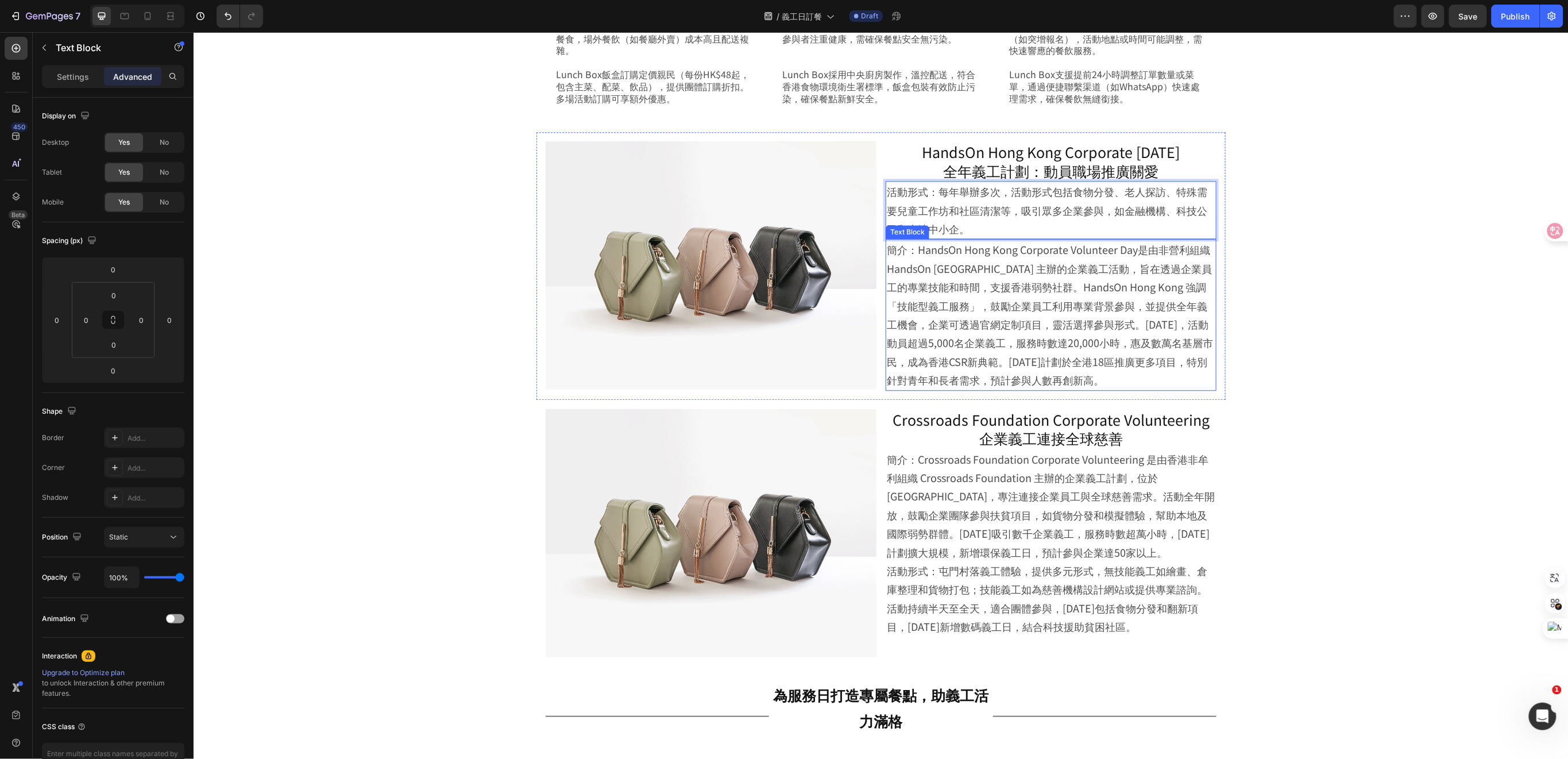
click at [950, 292] on p "簡介：HandsOn Hong Kong Corporate Volunteer Day是由非營利組織 HandsOn Hong Kong 主辦的企業義工活動…" at bounding box center [1050, 314] width 329 height 149
click at [1009, 225] on p "活動形式：每年舉辦多次，活動形式包括食物分發、老人探訪、特殊需要兒童工作坊和社區清潔等，吸引眾多企業參與，如金融機構、科技公司和本地中小企。" at bounding box center [1050, 209] width 329 height 56
click at [1019, 583] on p "簡介：Crossroads Foundation Corporate Volunteering 是由香港非牟利組織 Crossroads Foundation…" at bounding box center [1050, 542] width 329 height 186
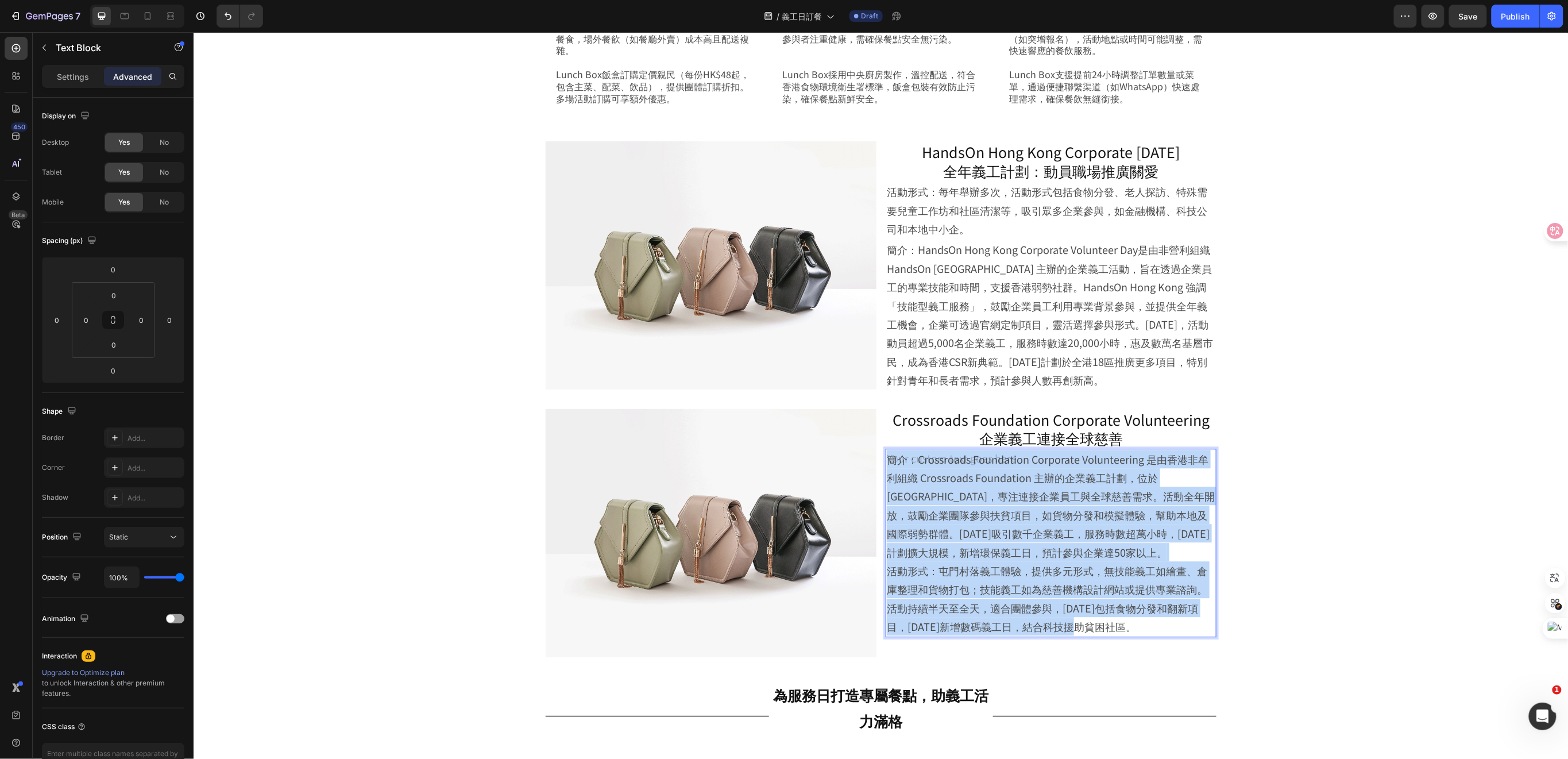
drag, startPoint x: 884, startPoint y: 574, endPoint x: 1082, endPoint y: 623, distance: 204.0
click at [1028, 538] on p "簡介：Crossroads Foundation Corporate Volunteering 是由香港非牟利組織 Crossroads Foundation…" at bounding box center [1050, 542] width 329 height 186
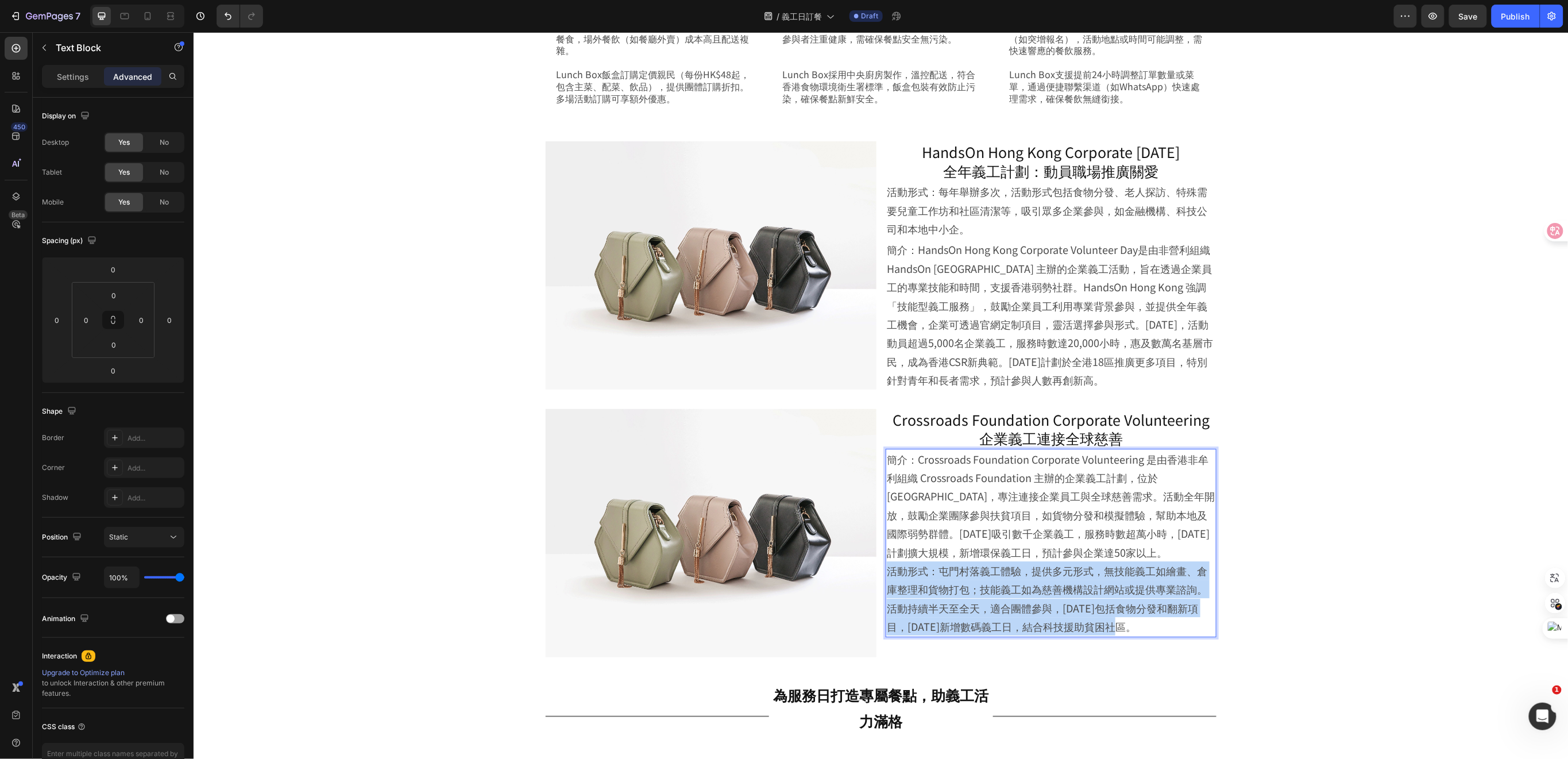
drag, startPoint x: 882, startPoint y: 572, endPoint x: 1130, endPoint y: 625, distance: 253.6
click at [1130, 625] on p "簡介：Crossroads Foundation Corporate Volunteering 是由香港非牟利組織 Crossroads Foundation…" at bounding box center [1050, 542] width 329 height 186
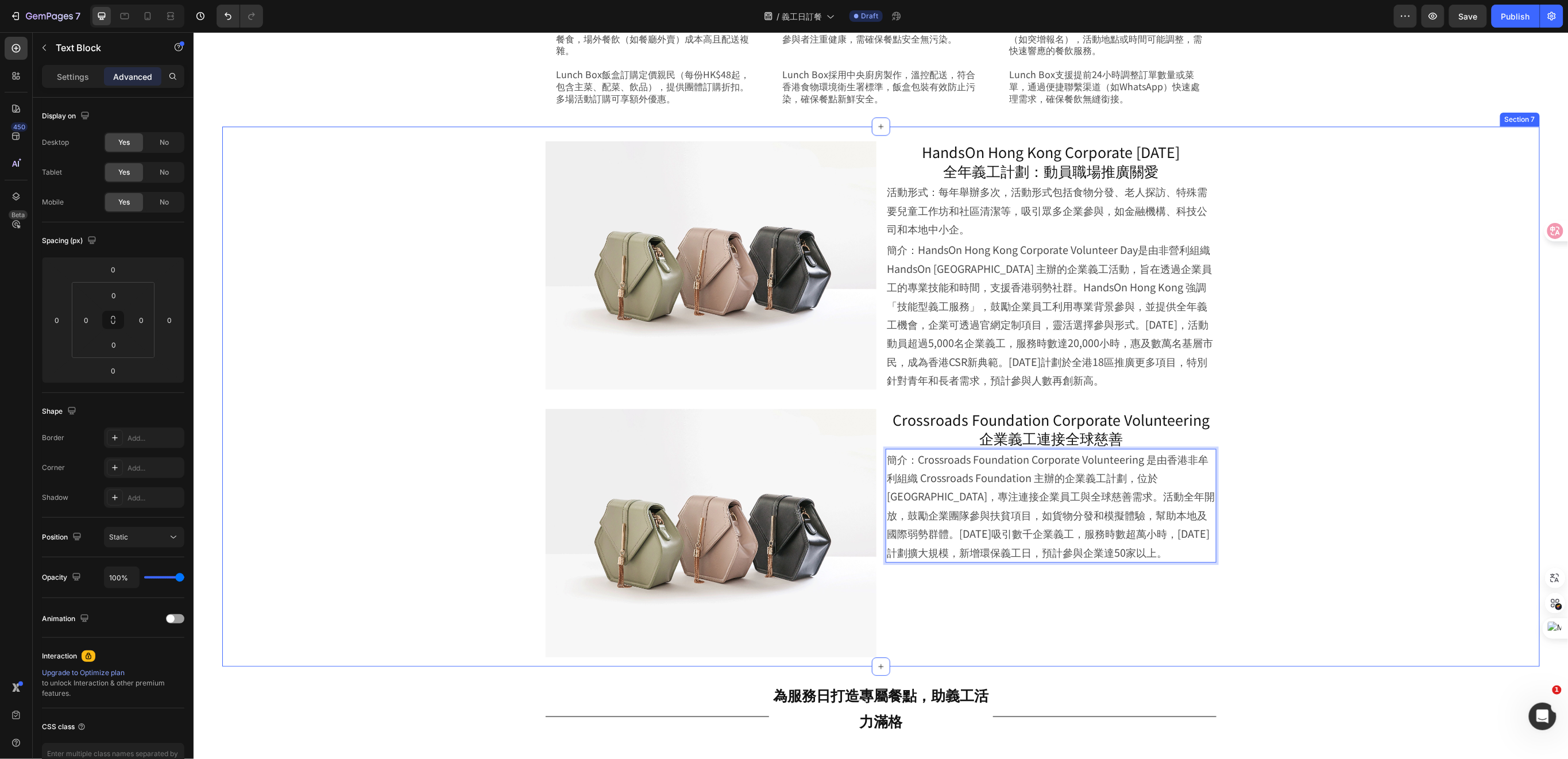
click at [1320, 439] on div "Image HandsOn Hong Kong Corporate Volunteer Day 全年義工計劃：動員職場推廣關愛 Heading 活動形式：每年…" at bounding box center [880, 398] width 1260 height 534
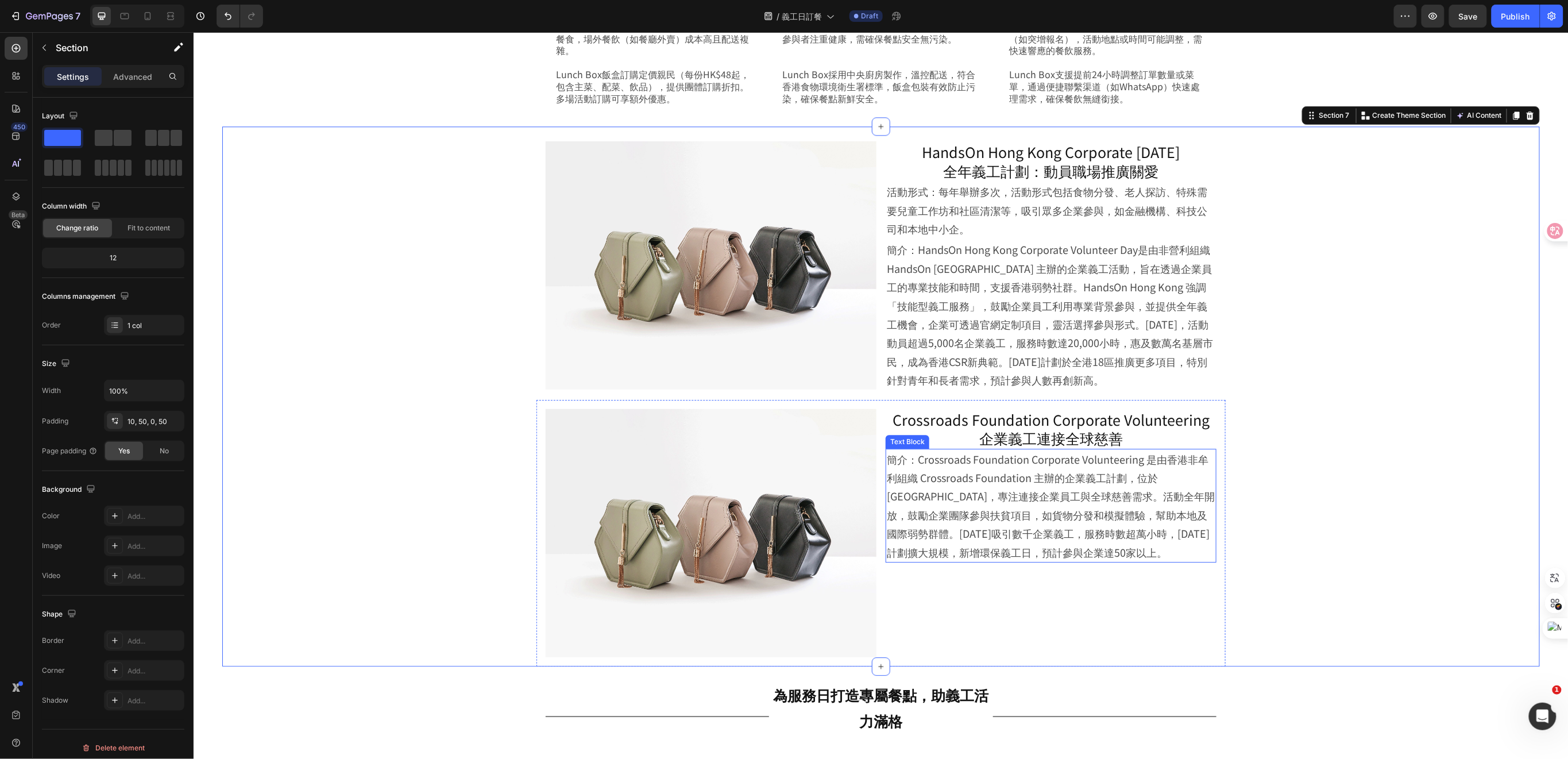
click at [1188, 495] on p "簡介：Crossroads Foundation Corporate Volunteering 是由香港非牟利組織 Crossroads Foundation…" at bounding box center [1050, 505] width 329 height 112
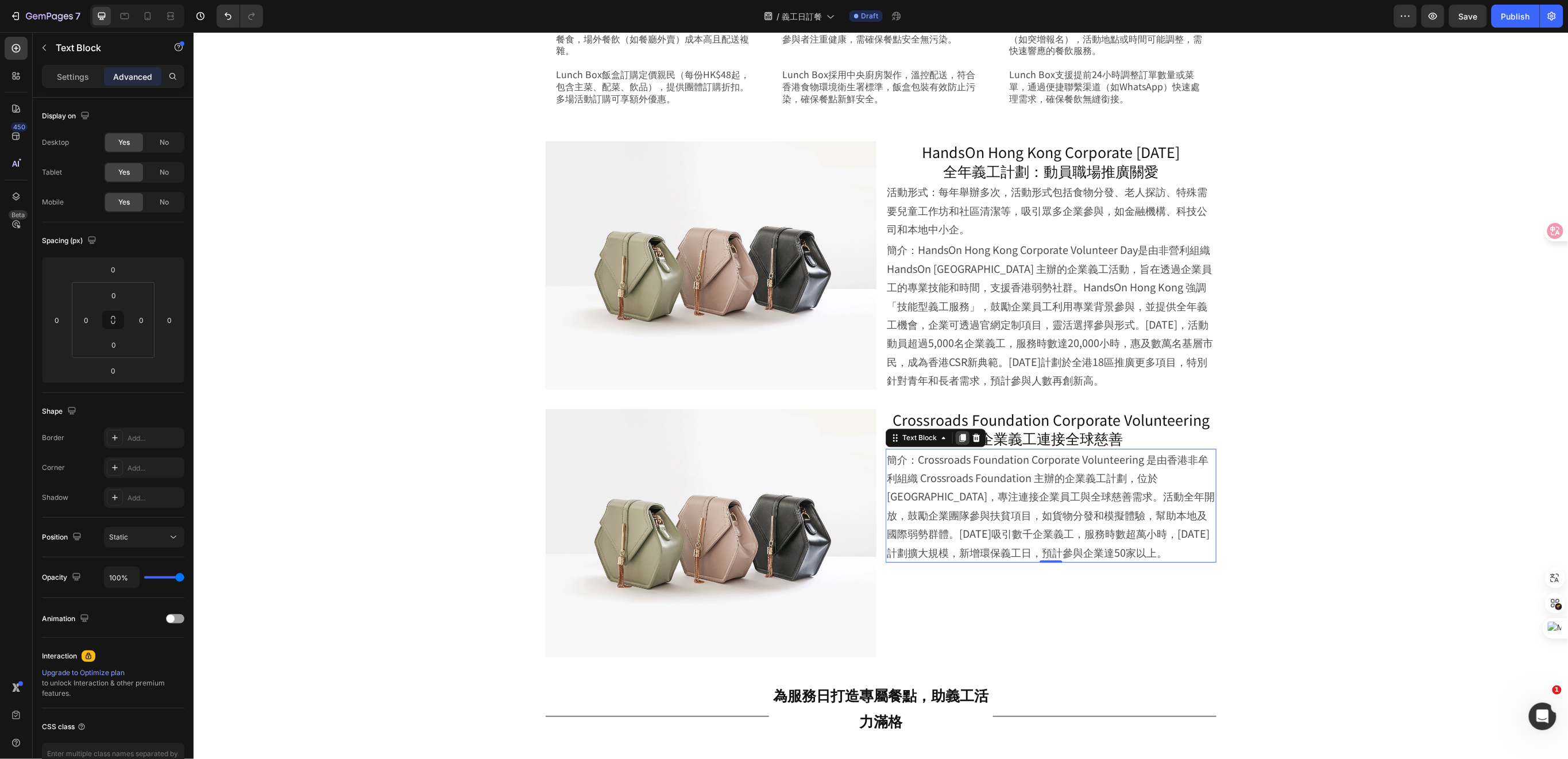
click at [959, 434] on icon at bounding box center [962, 437] width 6 height 8
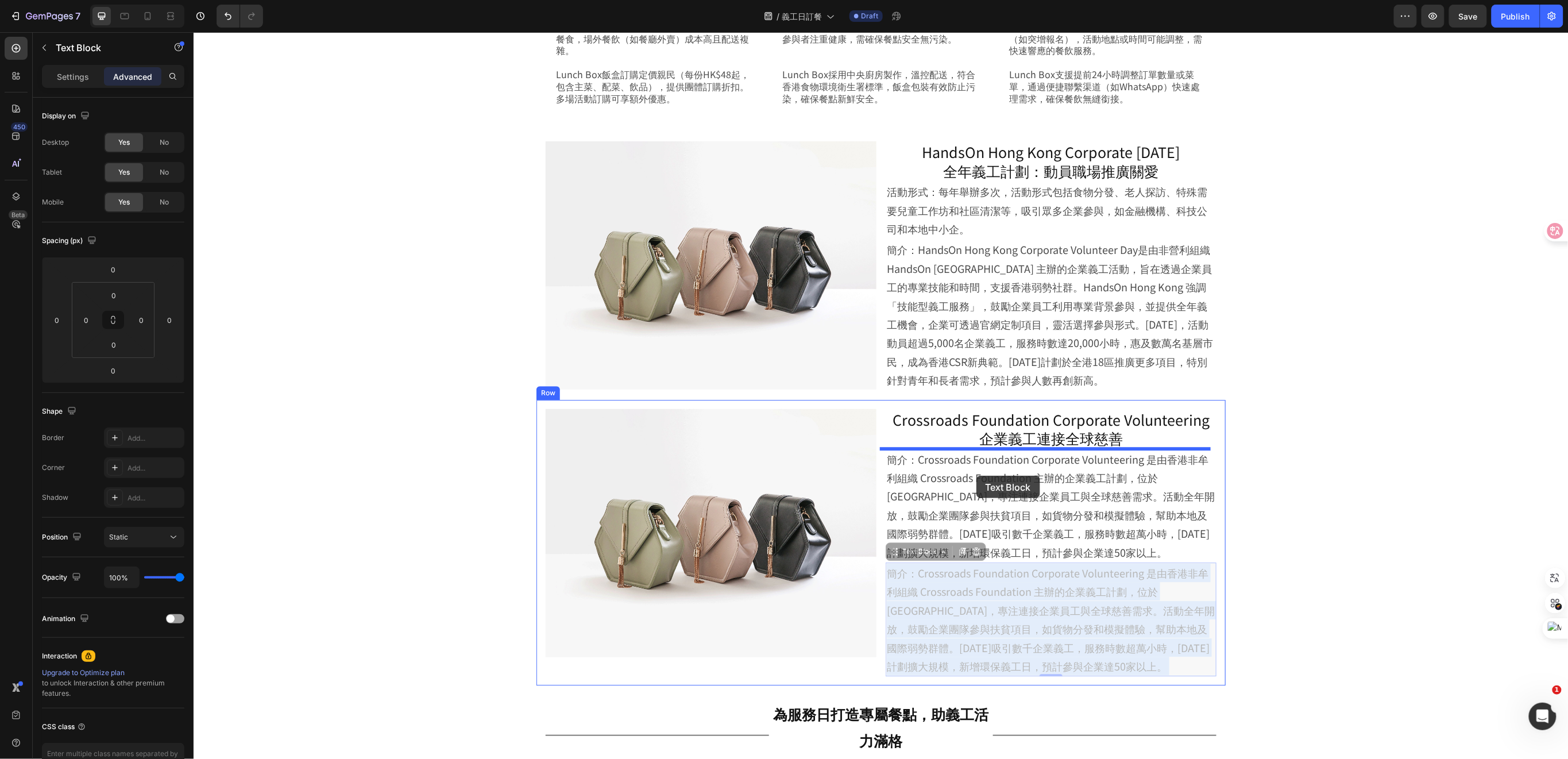
drag, startPoint x: 993, startPoint y: 605, endPoint x: 976, endPoint y: 475, distance: 131.1
click at [976, 475] on div "Header 展會必備到會飯盒服務|您的專屬外賣飯盒 Heading 準時配送，多元菜式，輕鬆訂餐助您展會高效運作 Text Block Row Row 網上…" at bounding box center [881, 503] width 1375 height 3758
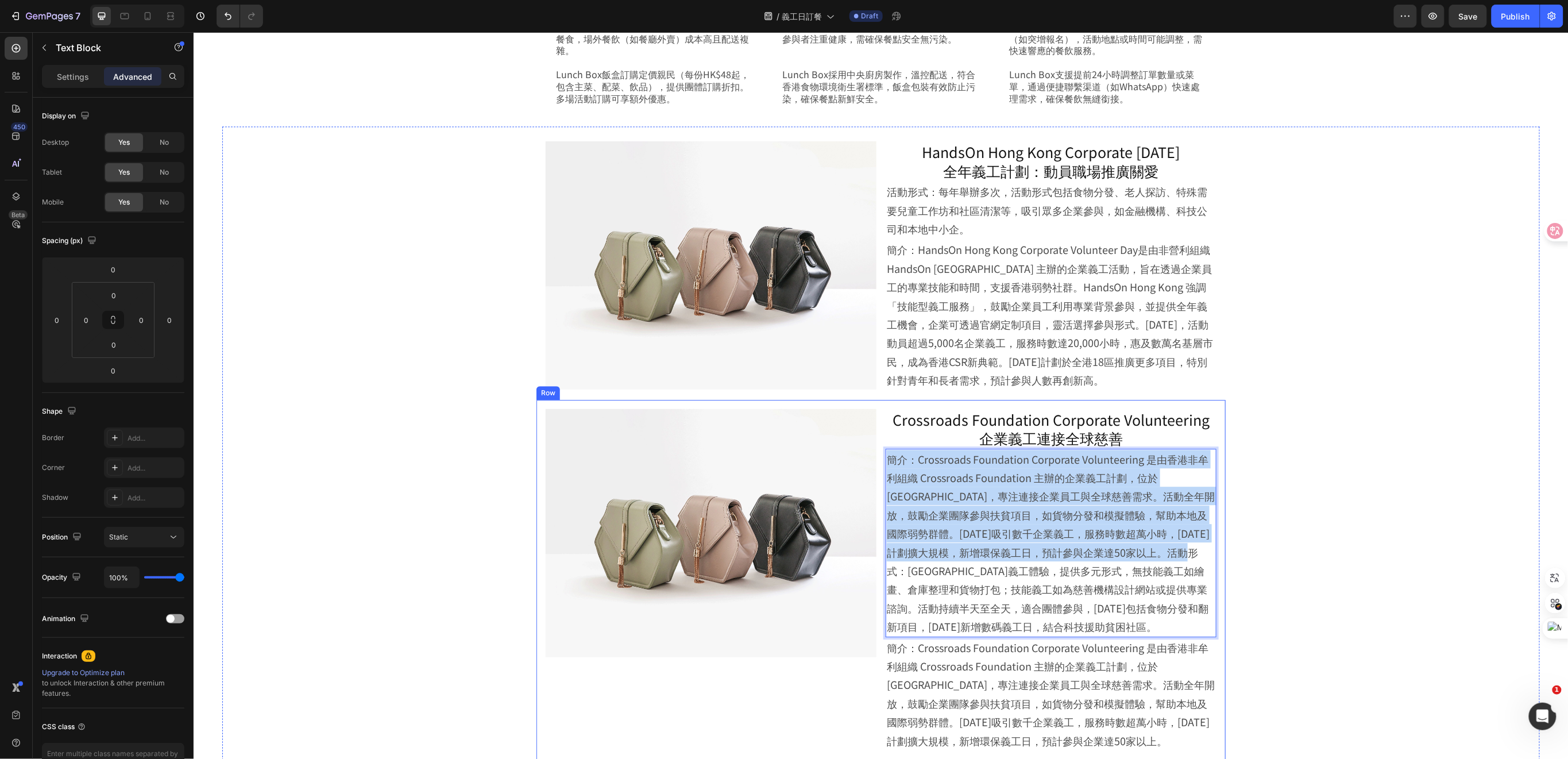
click at [870, 458] on div "Image Crossroads Foundation Corporate Volunteering 企業義工連接全球慈善 Heading 簡介：Crossr…" at bounding box center [881, 580] width 689 height 361
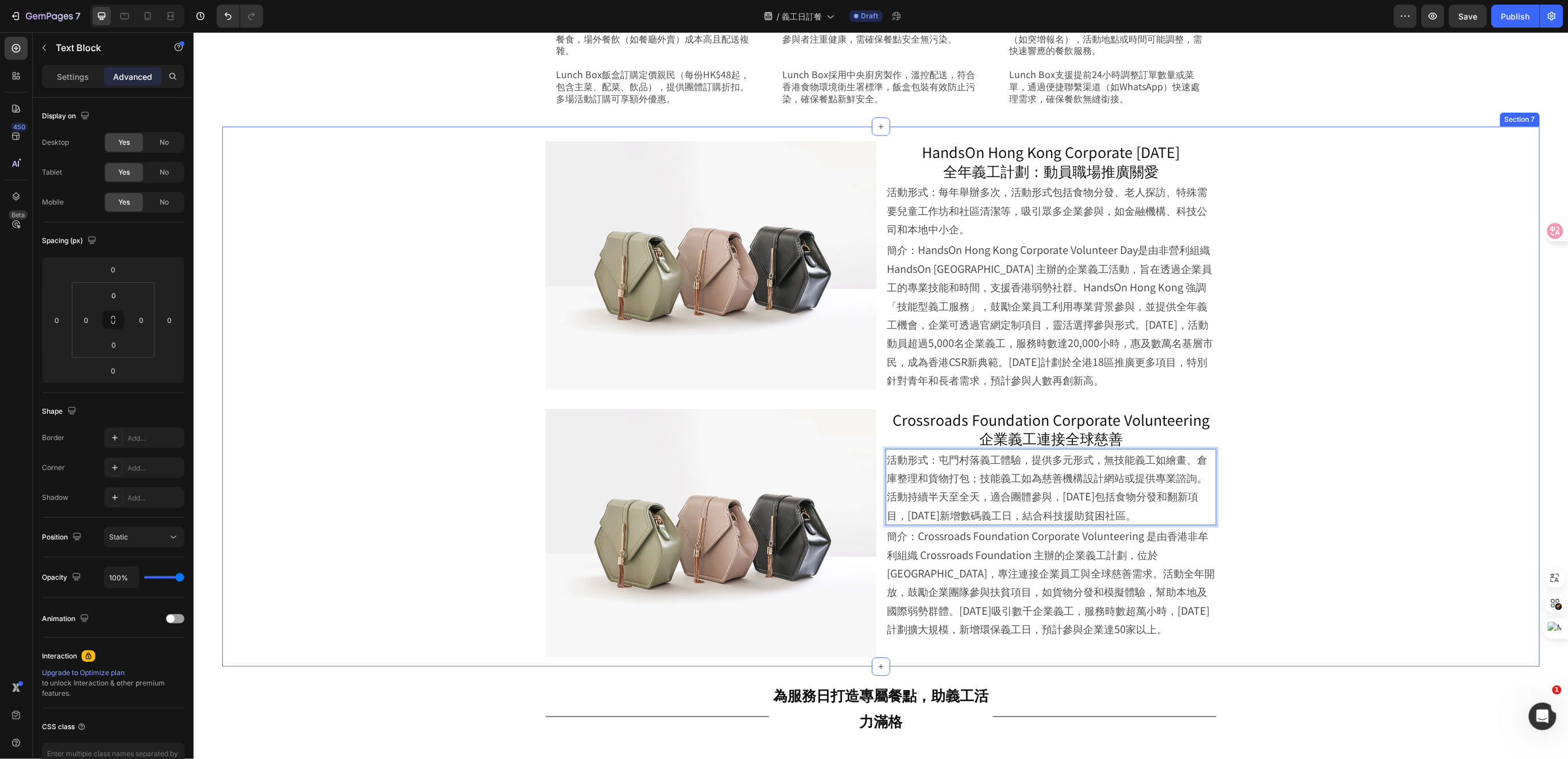
click at [1309, 458] on div "Image HandsOn Hong Kong Corporate [DATE] 全年義工計劃：動員職場推廣關愛 Heading 活動形式：每年舉辦多次，活動…" at bounding box center [880, 398] width 1260 height 534
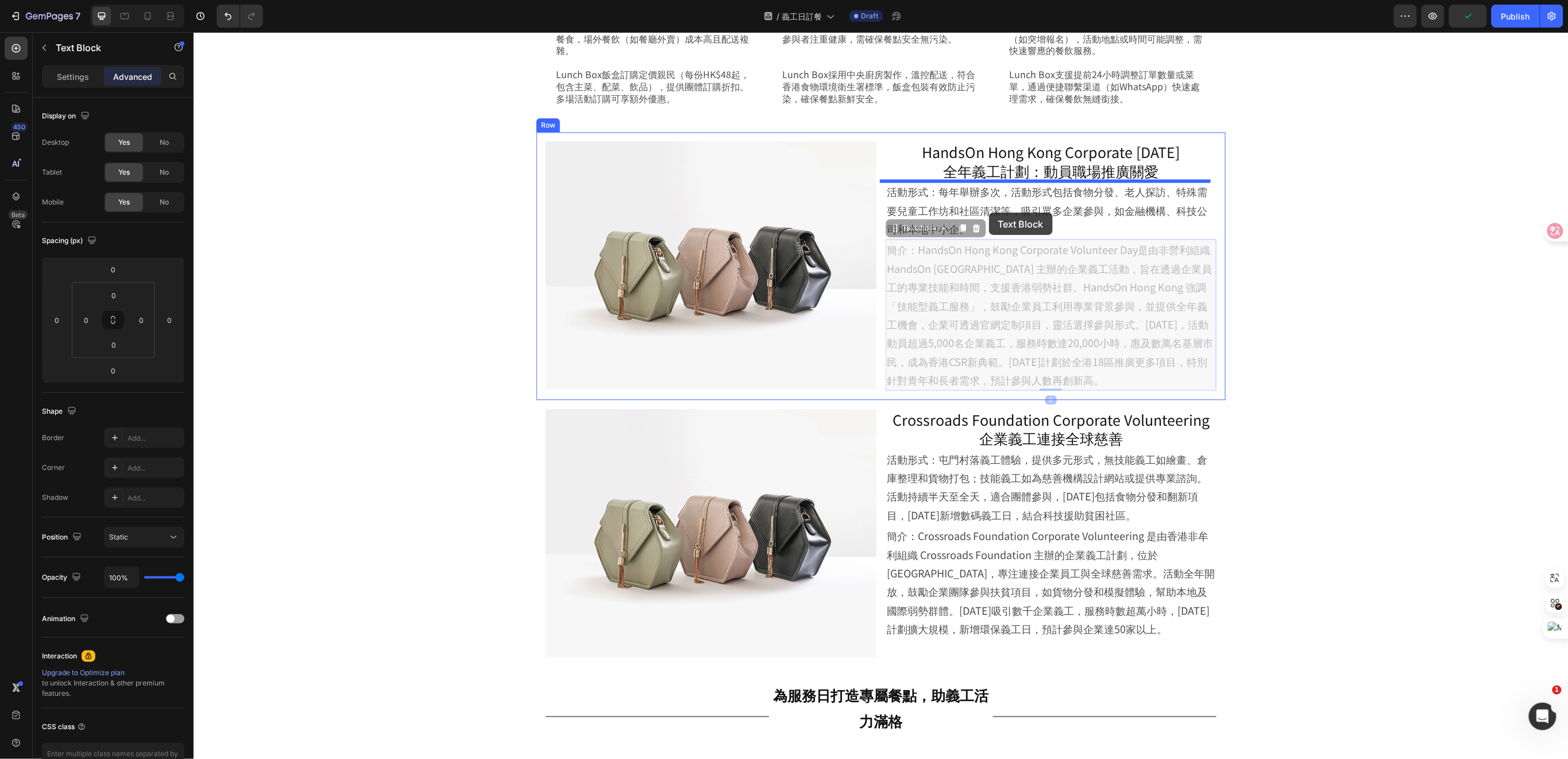
drag, startPoint x: 995, startPoint y: 285, endPoint x: 989, endPoint y: 212, distance: 73.2
click at [989, 212] on div "Header 展會必備到會飯盒服務|您的專屬外賣飯盒 Heading 準時配送，多元菜式，輕鬆訂餐助您展會高效運作 Text Block Row Row 網上…" at bounding box center [881, 206] width 1375 height 3163
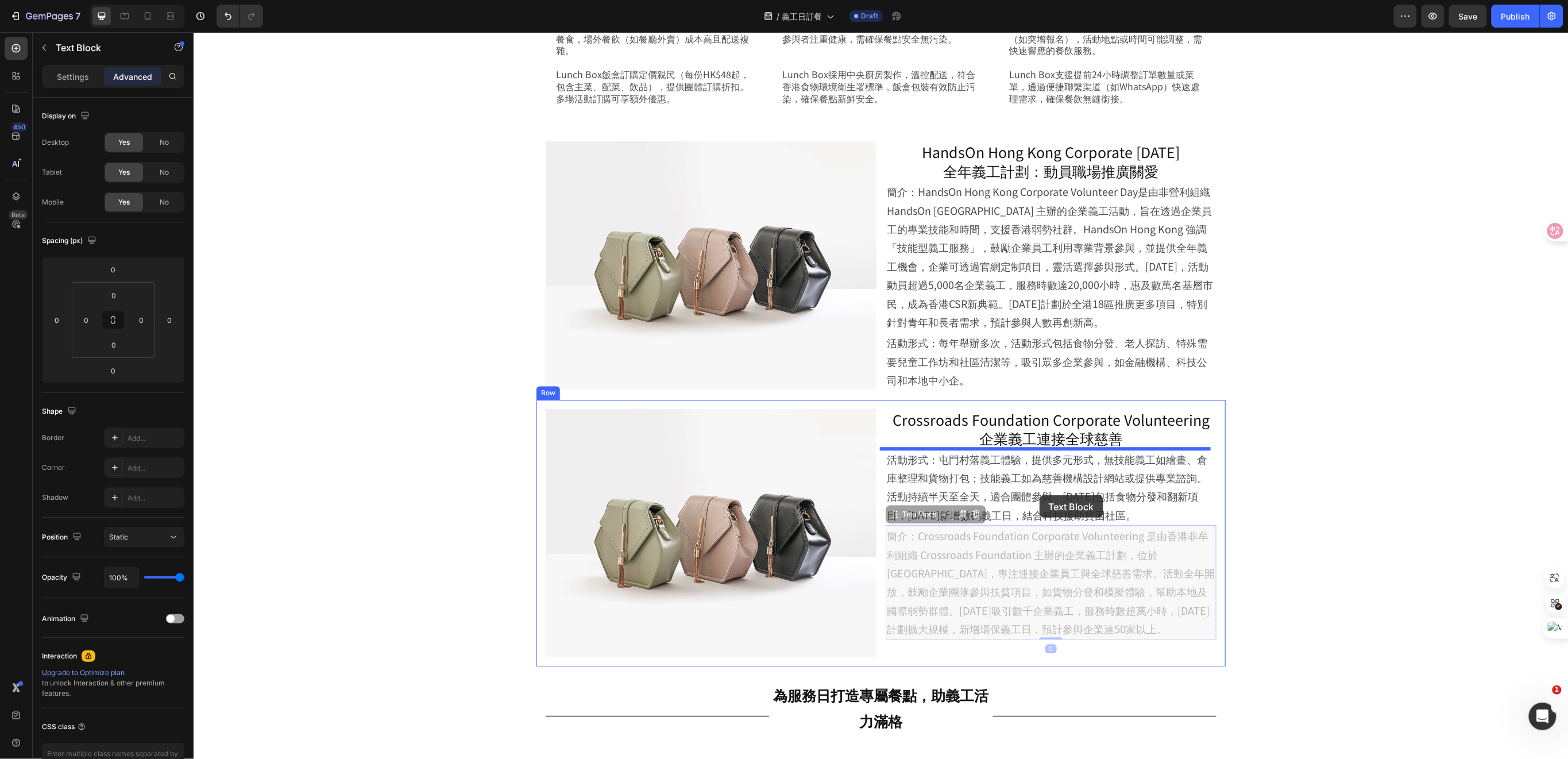
drag, startPoint x: 1046, startPoint y: 560, endPoint x: 1039, endPoint y: 495, distance: 65.4
click at [1039, 495] on div "Header 展會必備到會飯盒服務|您的專屬外賣飯盒 Heading 準時配送，多元菜式，輕鬆訂餐助您展會高效運作 Text Block Row Row 網上…" at bounding box center [881, 206] width 1375 height 3163
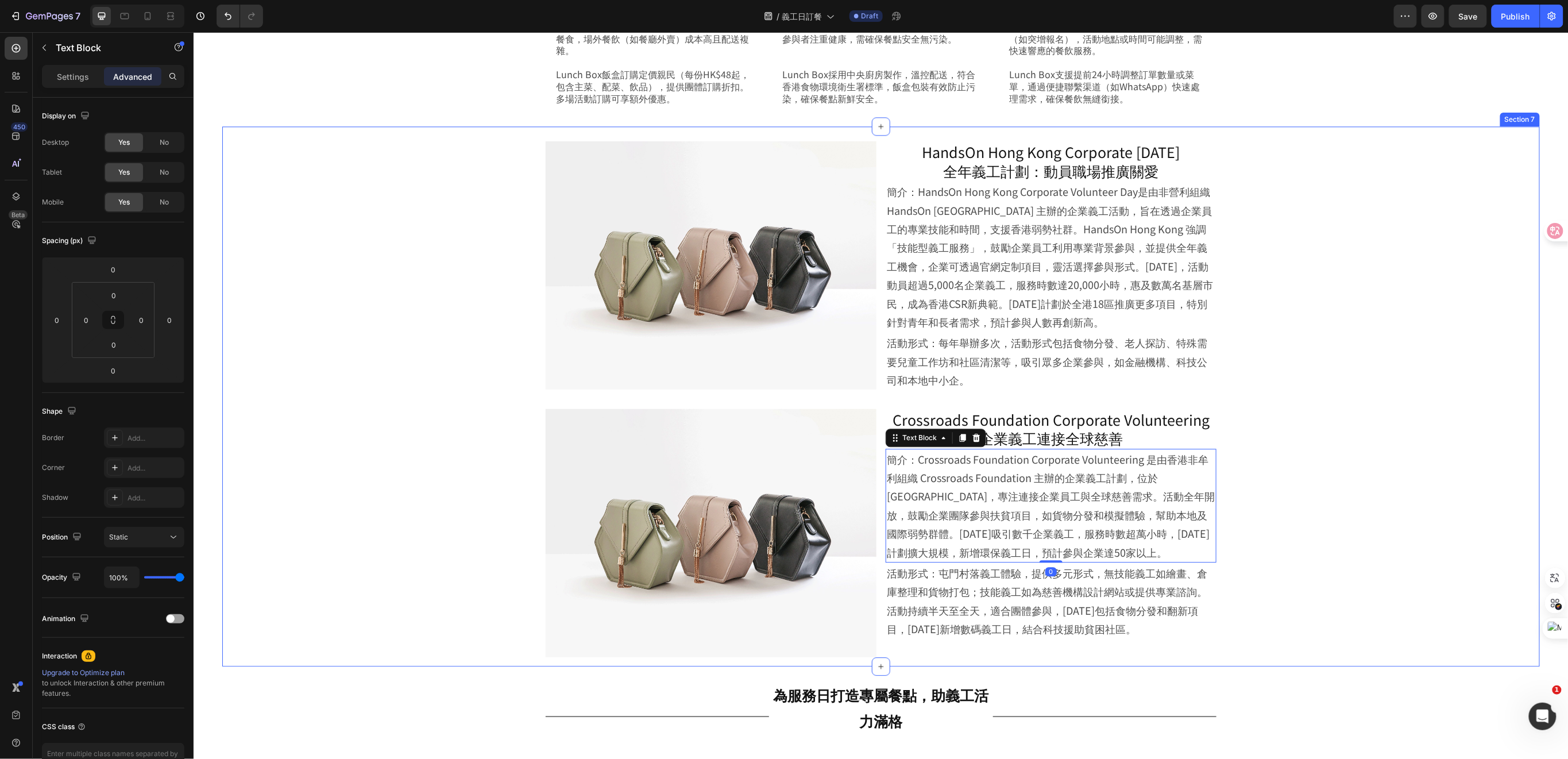
click at [1333, 420] on div "Image HandsOn Hong Kong Corporate [DATE] 全年義工計劃：動員職場推廣關愛 Heading 簡介：HandsOn Hon…" at bounding box center [880, 398] width 1260 height 534
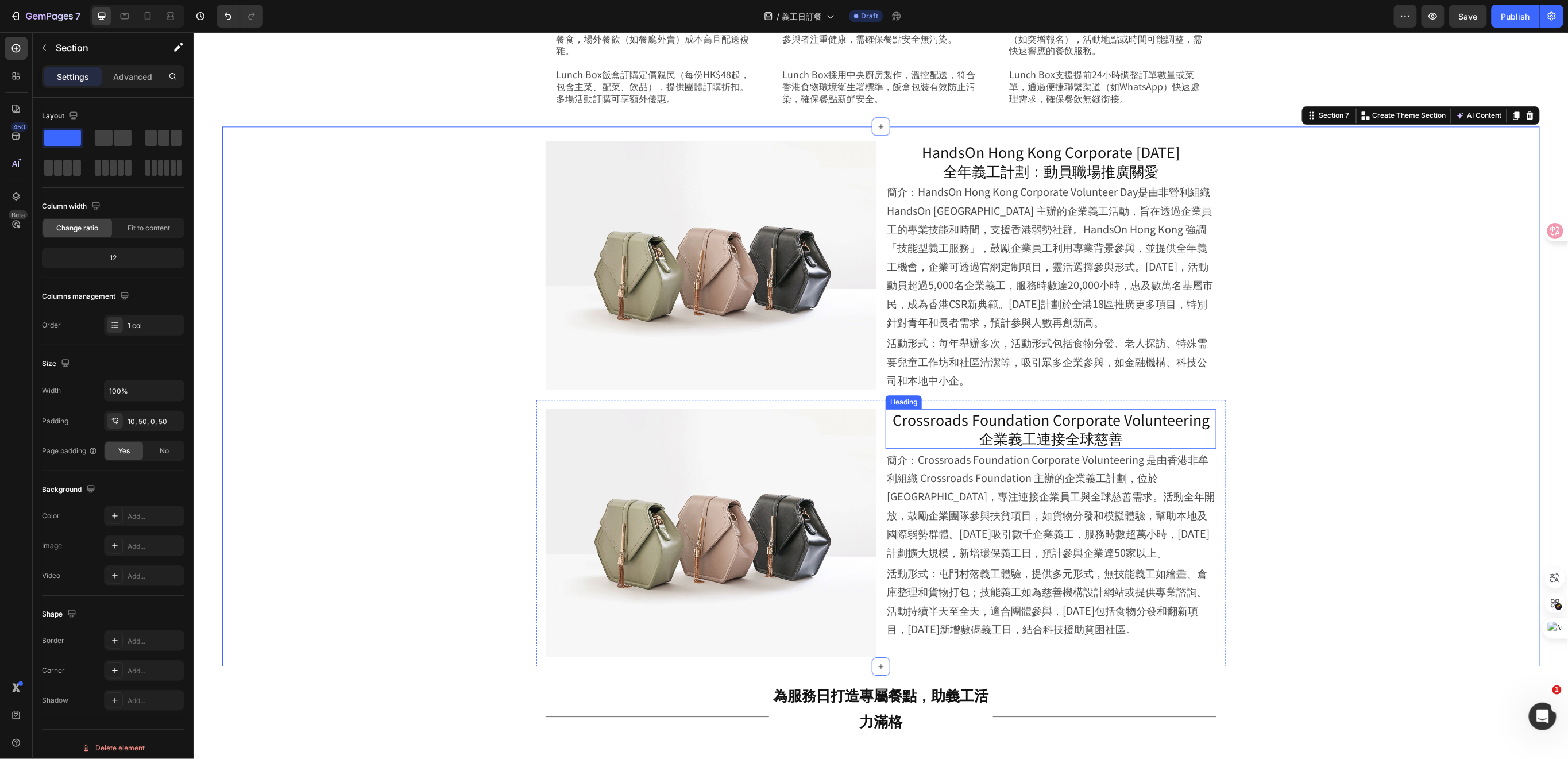
click at [1036, 426] on p "Crossroads Foundation Corporate Volunteering 企業義工連接全球慈善" at bounding box center [1050, 428] width 329 height 37
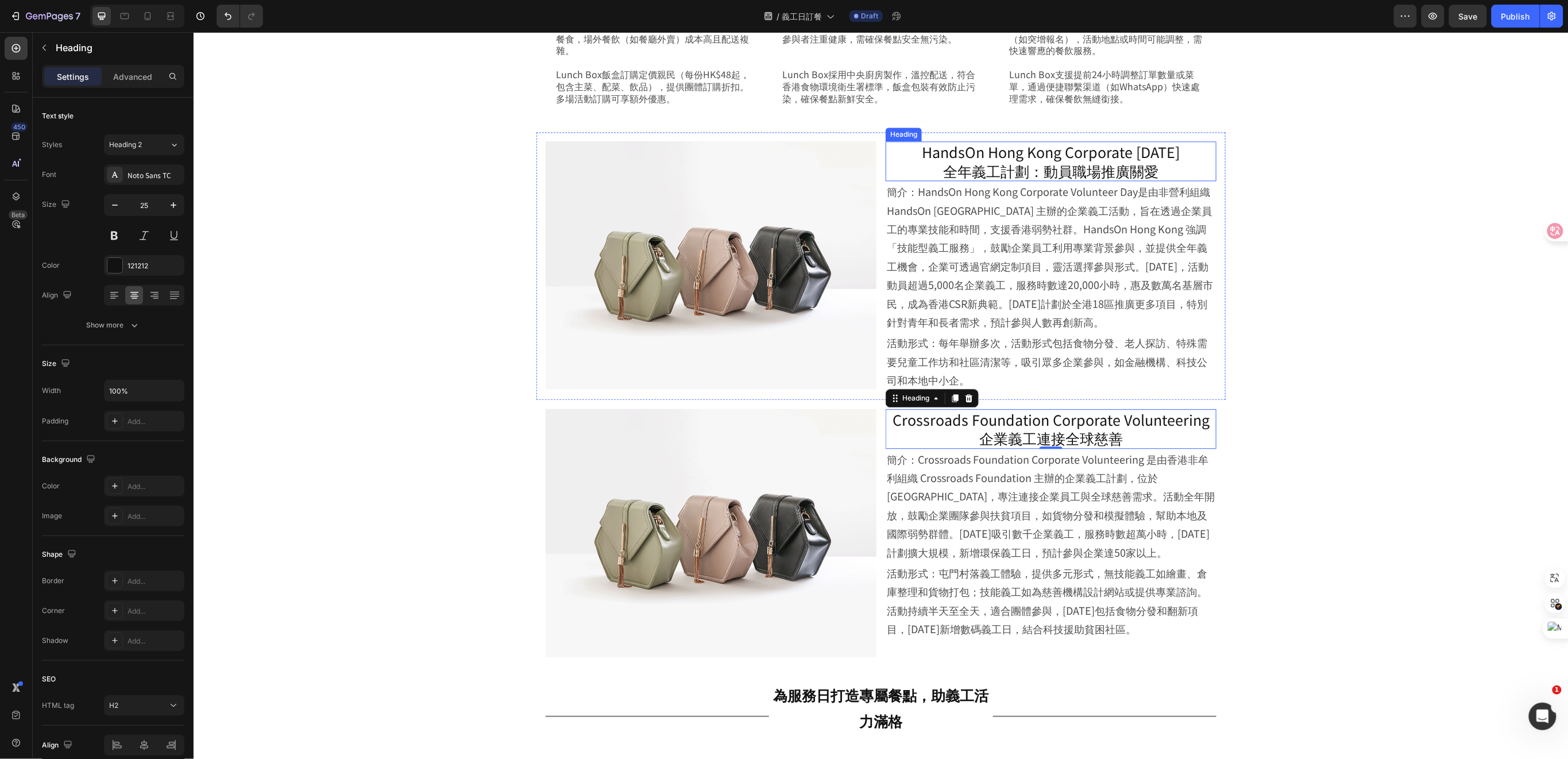
click at [1036, 168] on p "HandsOn Hong Kong Corporate [DATE] 全年義工計劃：動員職場推廣關愛" at bounding box center [1050, 160] width 329 height 37
click at [1012, 252] on p "簡介：HandsOn Hong Kong Corporate Volunteer Day是由非營利組織 HandsOn [GEOGRAPHIC_DATA] 主…" at bounding box center [1050, 256] width 329 height 149
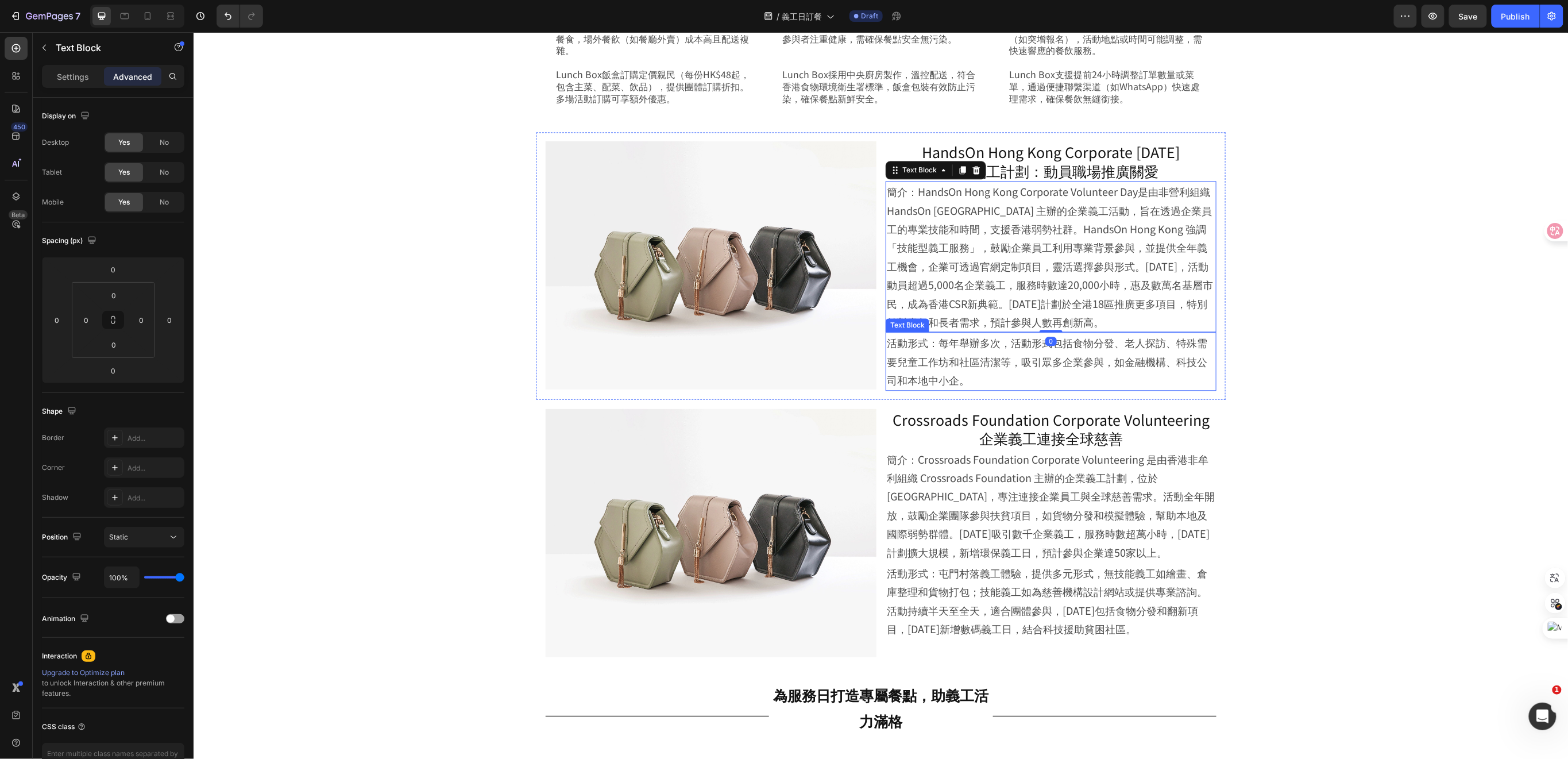
click at [977, 358] on p "活動形式：每年舉辦多次，活動形式包括食物分發、老人探訪、特殊需要兒童工作坊和社區清潔等，吸引眾多企業參與，如金融機構、科技公司和本地中小企。" at bounding box center [1050, 360] width 329 height 56
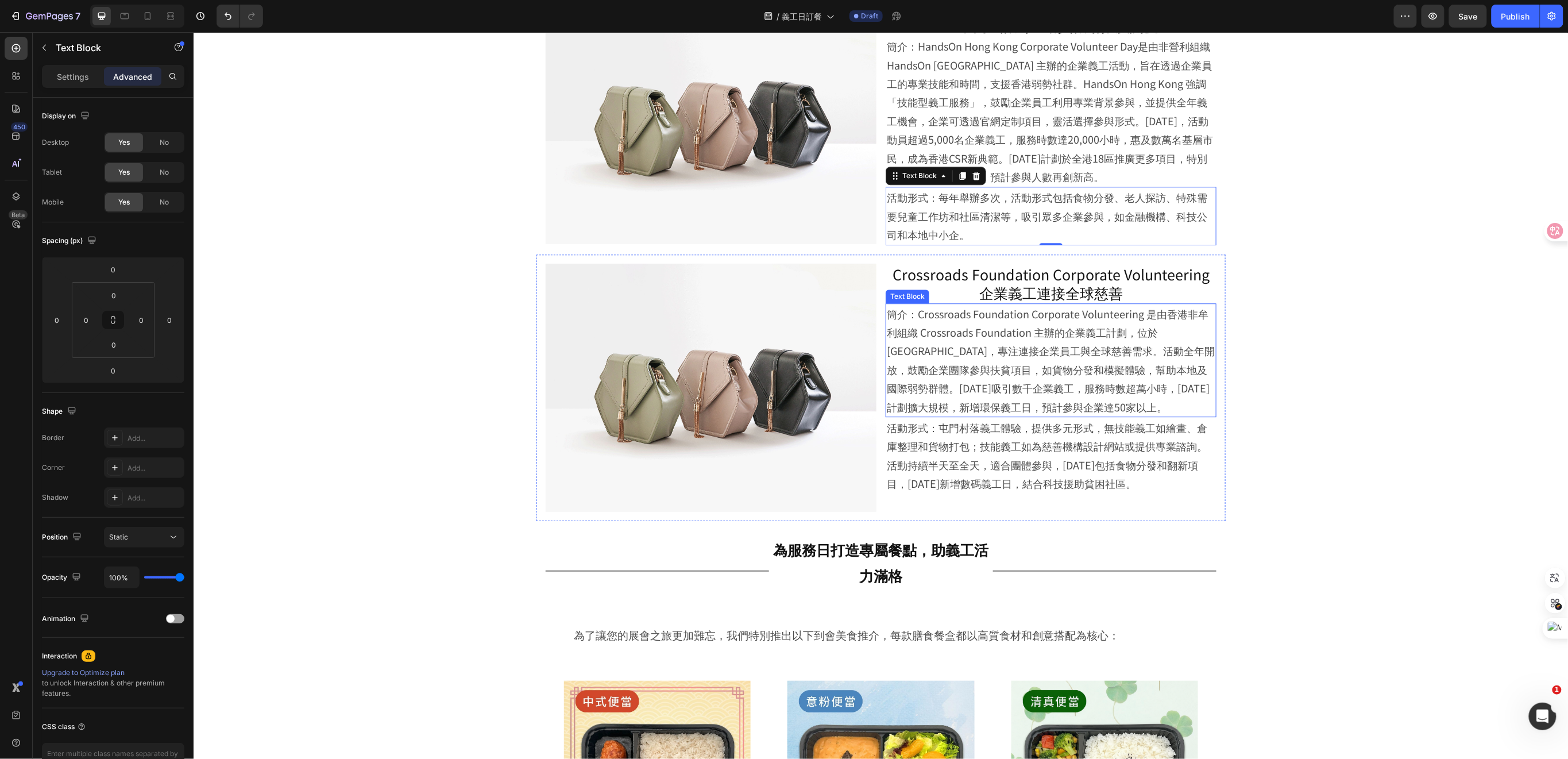
scroll to position [1560, 0]
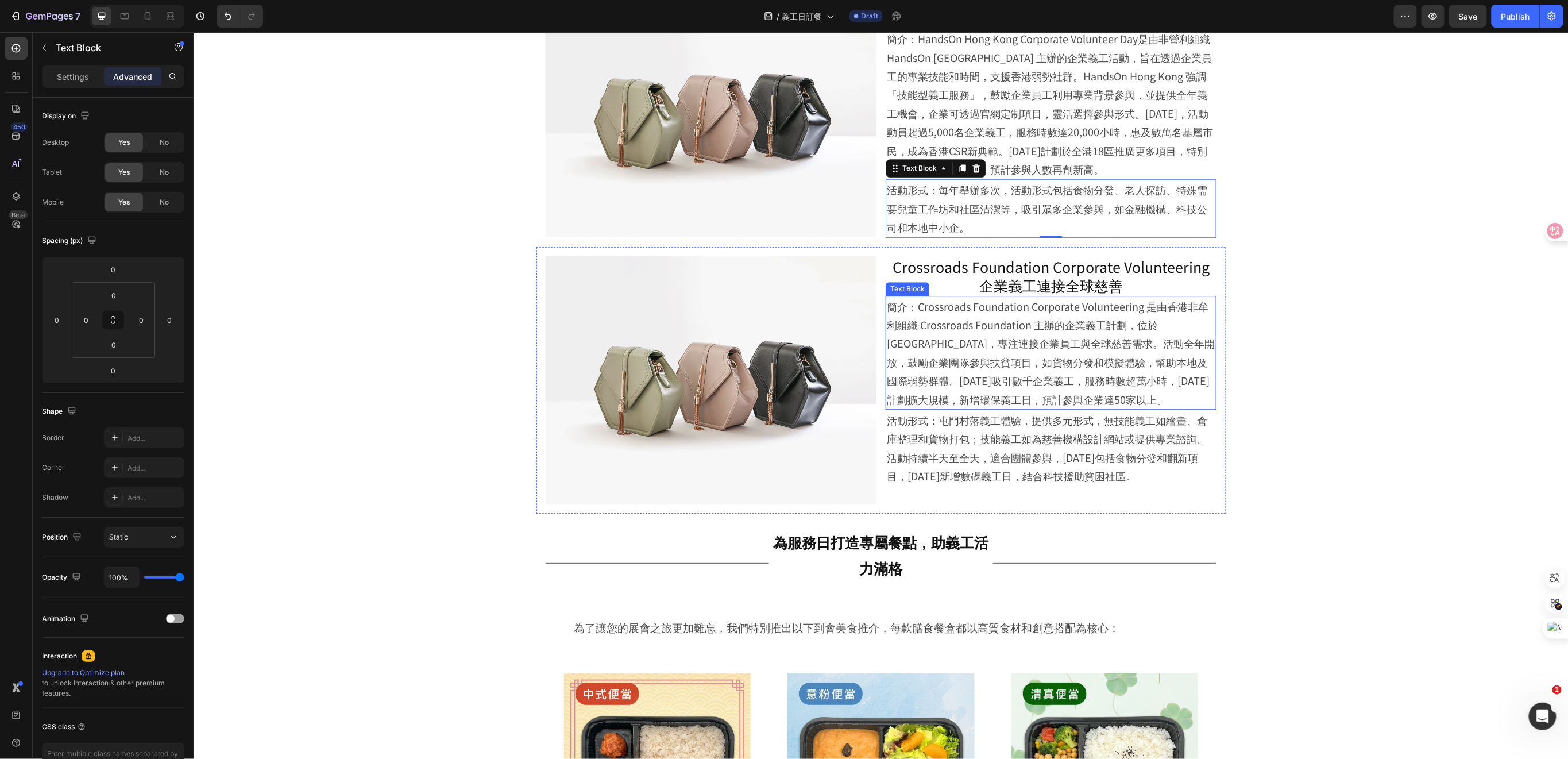
click at [1044, 341] on p "簡介：Crossroads Foundation Corporate Volunteering 是由香港非牟利組織 Crossroads Foundation…" at bounding box center [1050, 352] width 329 height 112
click at [47, 49] on icon "button" at bounding box center [44, 47] width 9 height 9
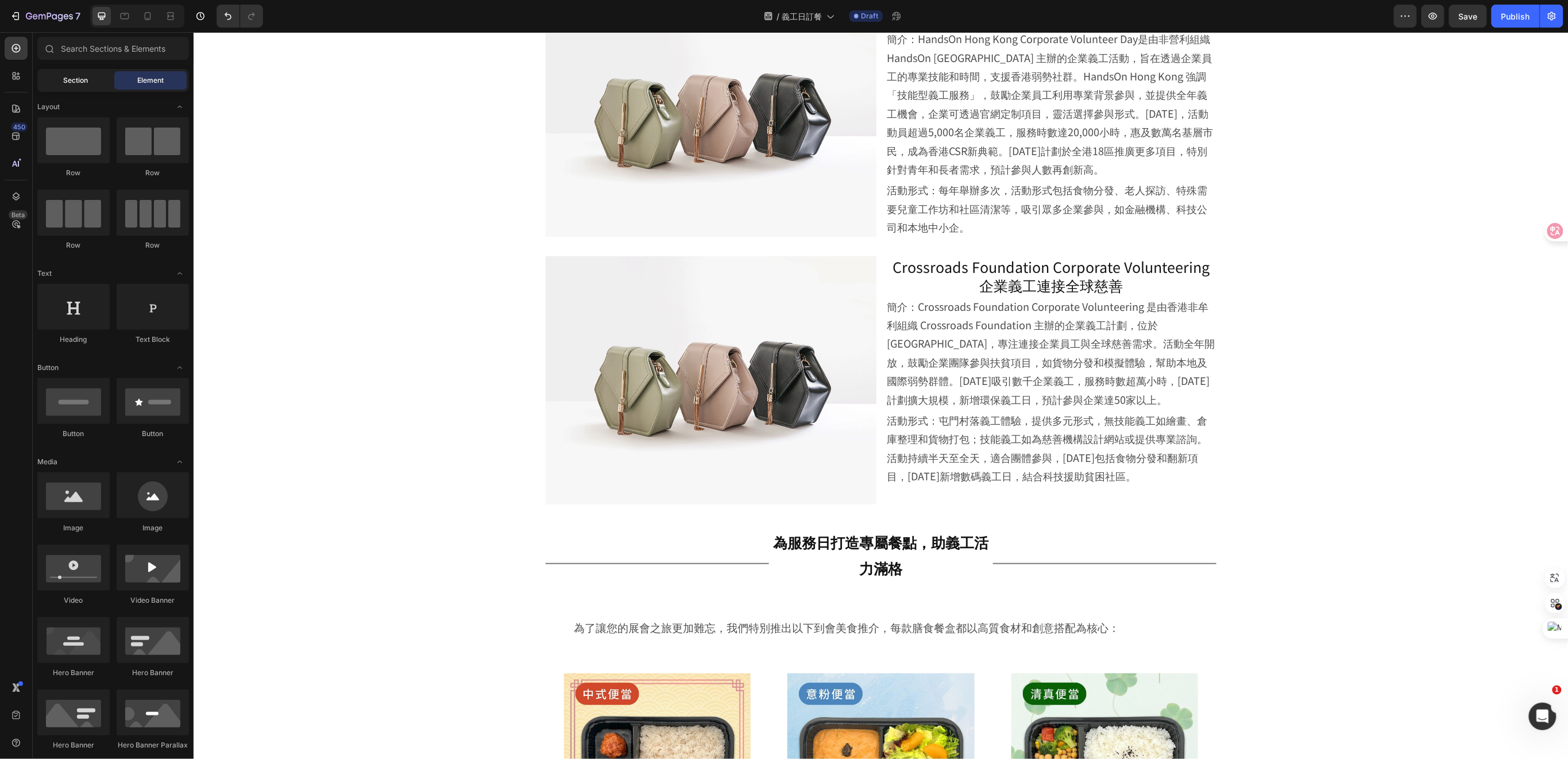
click at [74, 80] on span "Section" at bounding box center [76, 80] width 25 height 10
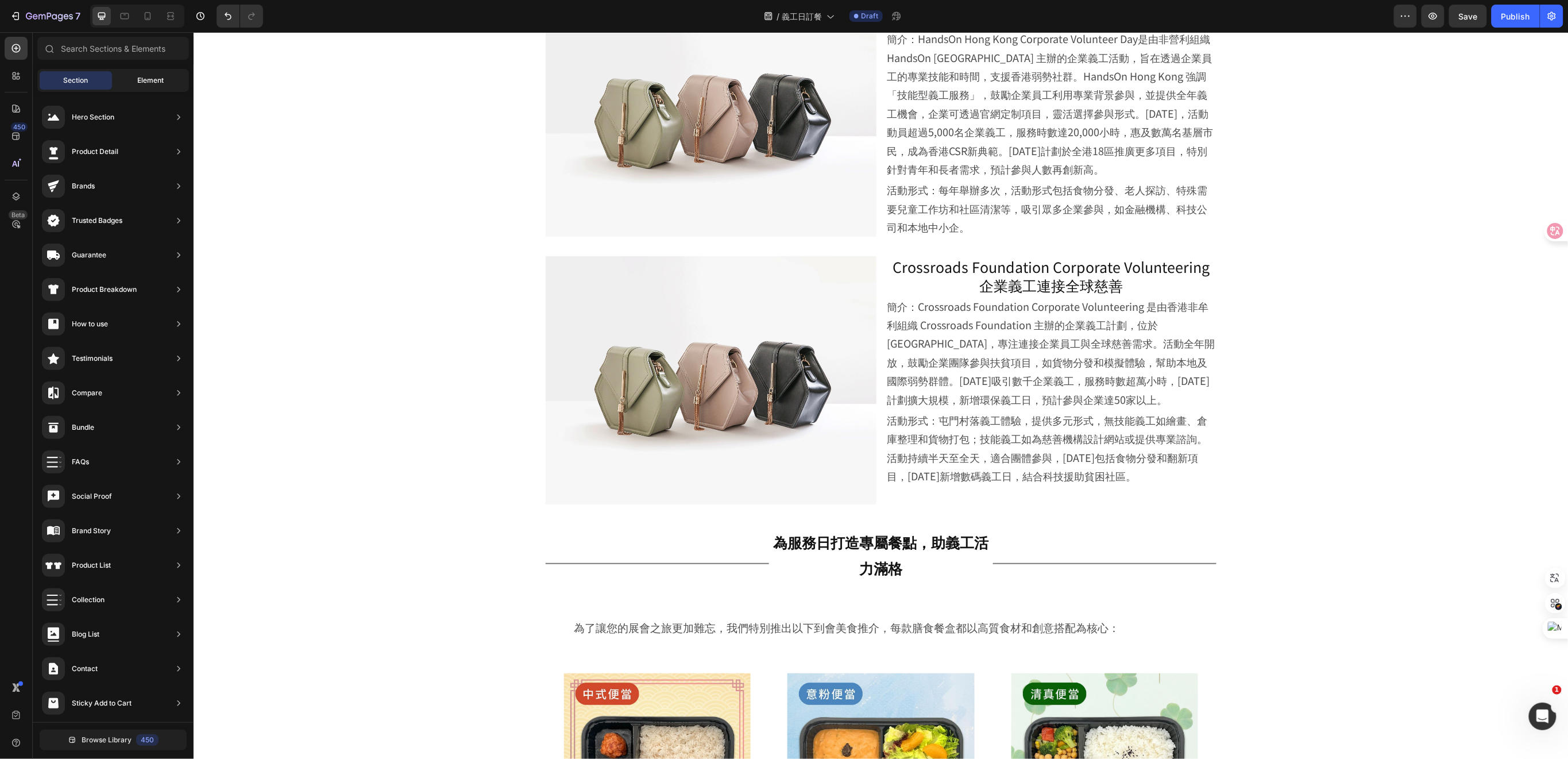
click at [134, 81] on div "Element" at bounding box center [150, 80] width 72 height 18
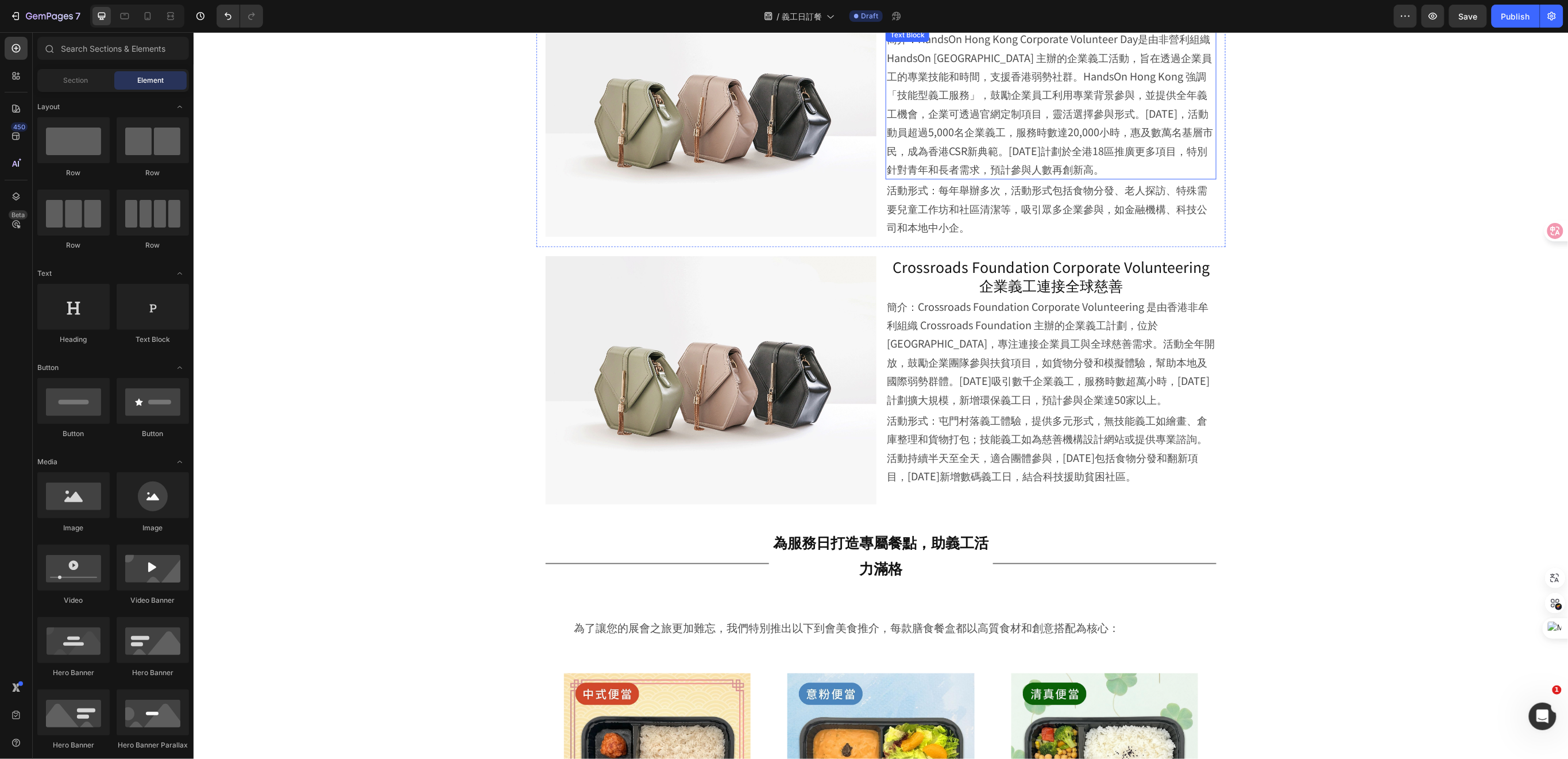
click at [936, 149] on p "簡介：HandsOn Hong Kong Corporate Volunteer Day是由非營利組織 HandsOn [GEOGRAPHIC_DATA] 主…" at bounding box center [1050, 103] width 329 height 149
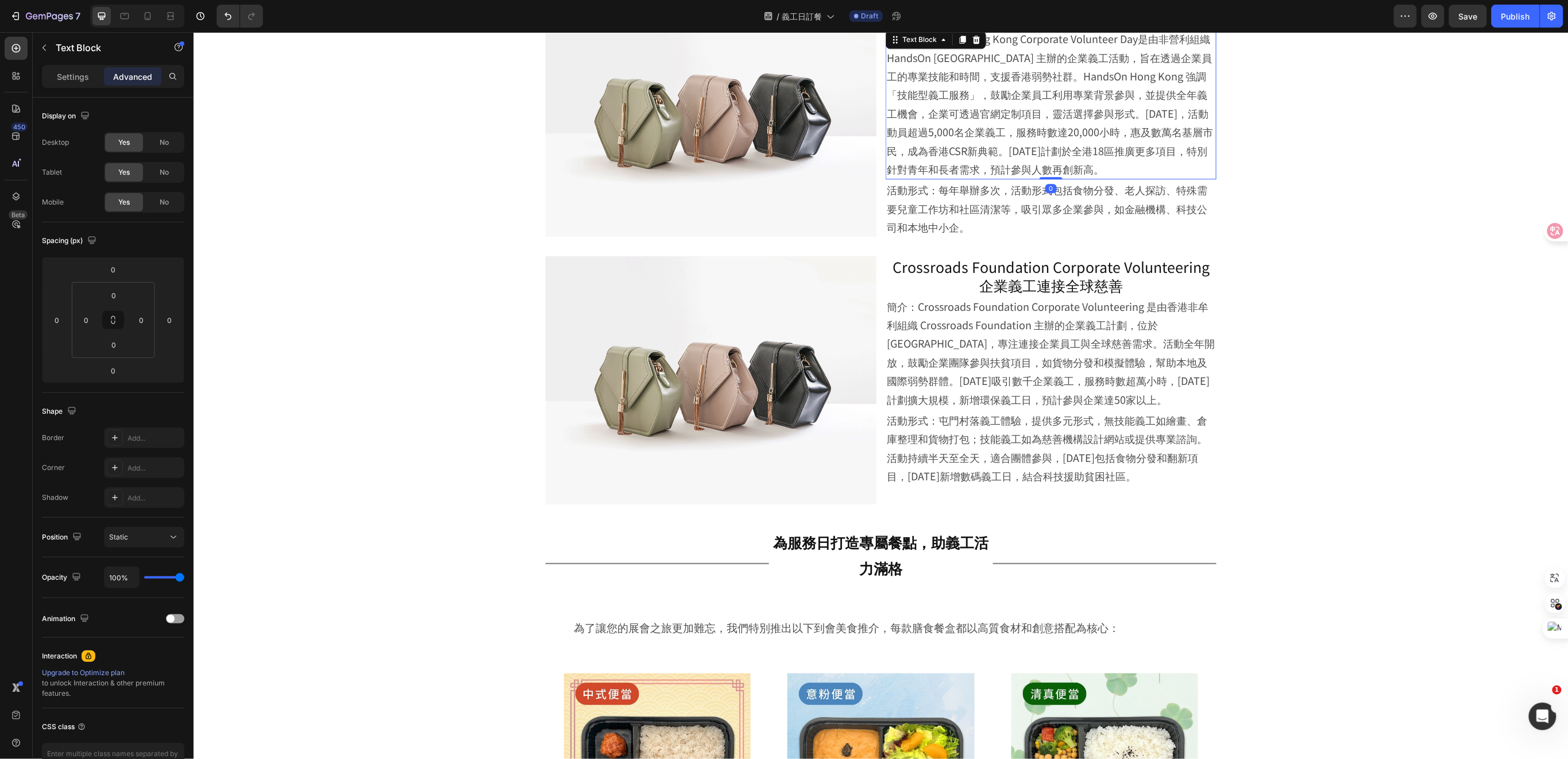
scroll to position [1558, 0]
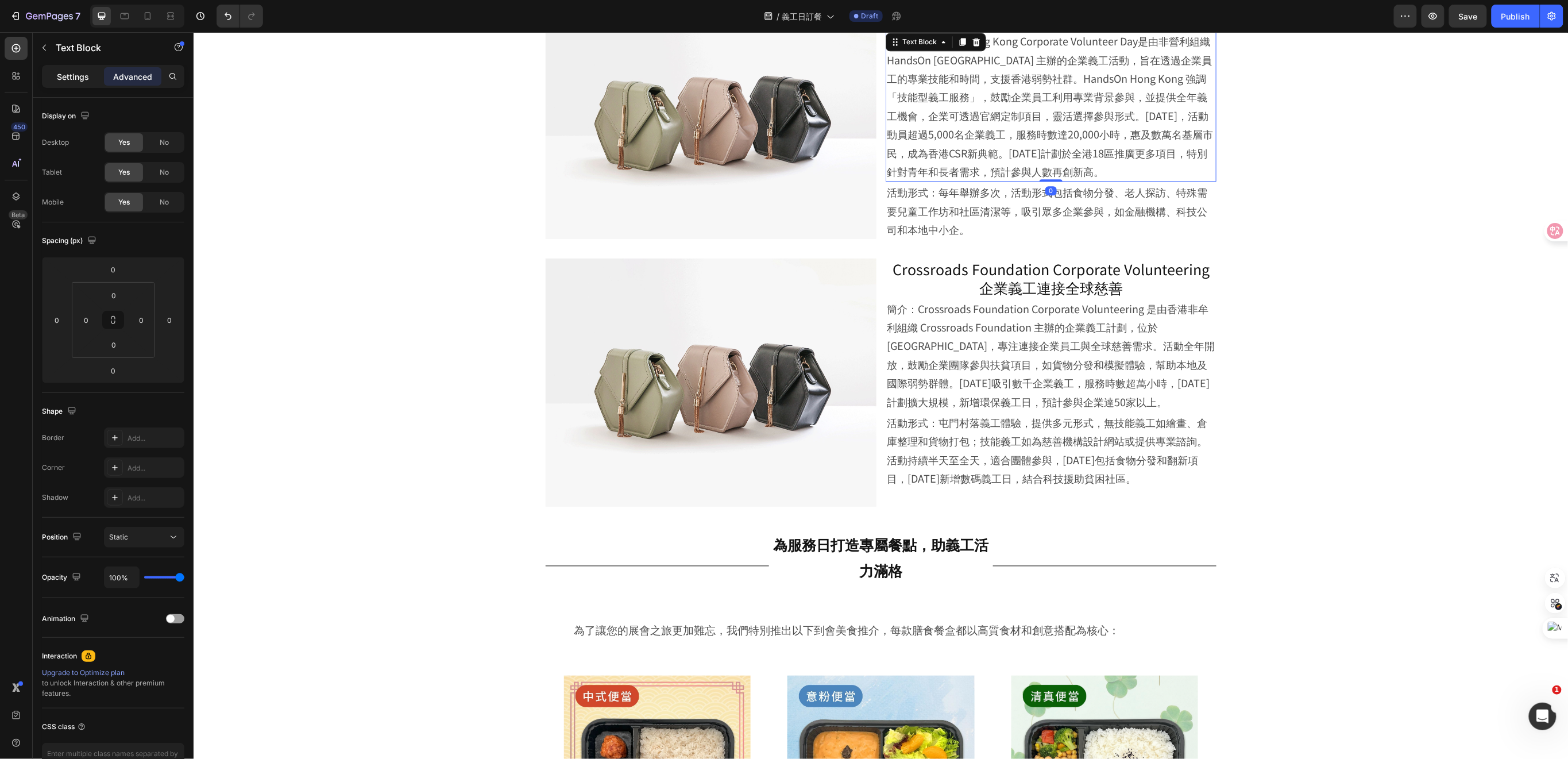
click at [86, 80] on p "Settings" at bounding box center [73, 77] width 32 height 12
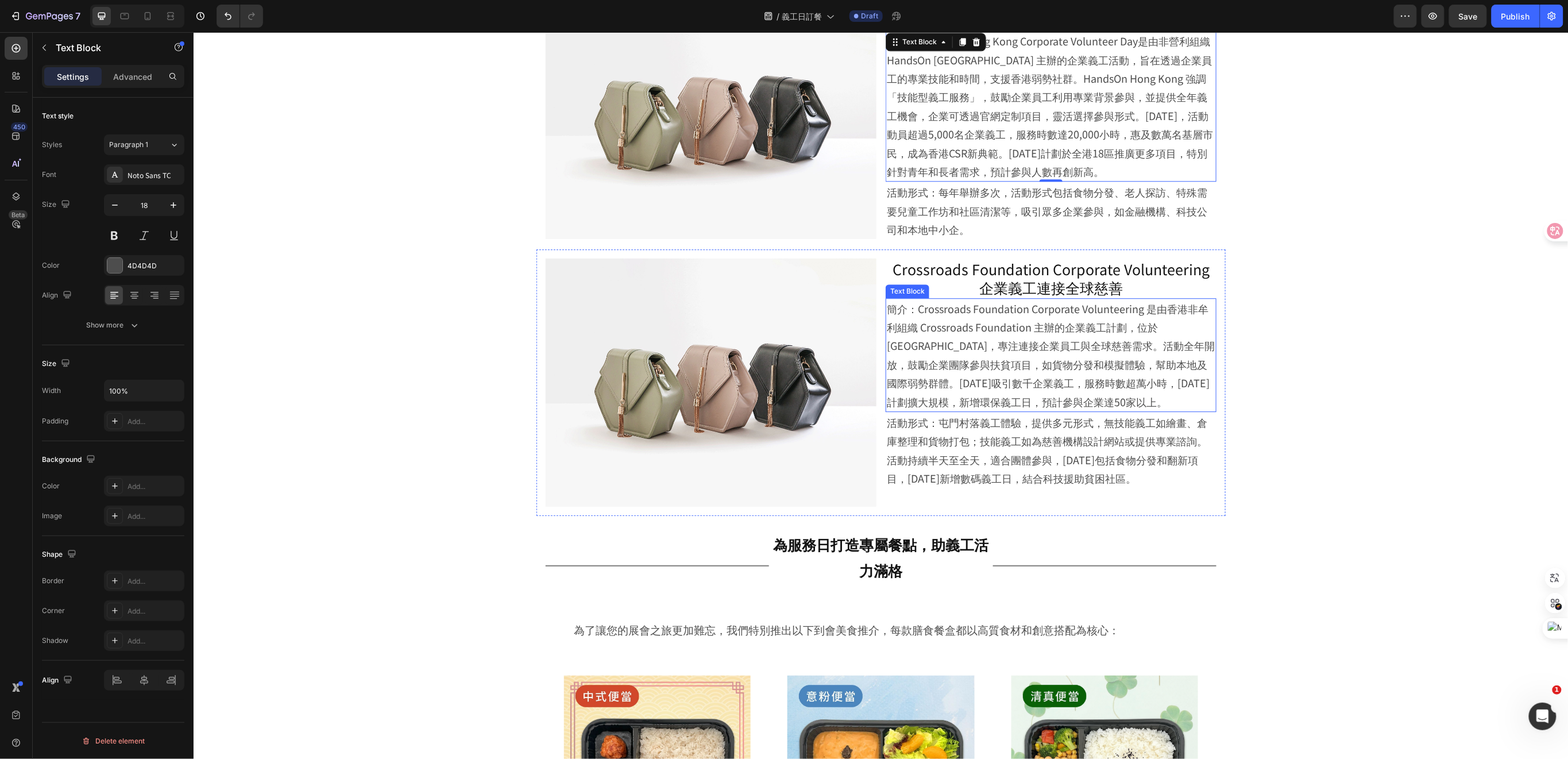
click at [978, 349] on p "簡介：Crossroads Foundation Corporate Volunteering 是由香港非牟利組織 Crossroads Foundation…" at bounding box center [1050, 355] width 329 height 112
click at [998, 213] on p "活動形式：每年舉辦多次，活動形式包括食物分發、老人探訪、特殊需要兒童工作坊和社區清潔等，吸引眾多企業參與，如金融機構、科技公司和本地中小企。" at bounding box center [1050, 210] width 329 height 56
click at [1039, 279] on p "Crossroads Foundation Corporate Volunteering 企業義工連接全球慈善" at bounding box center [1050, 277] width 329 height 37
click at [1105, 371] on p "簡介：Crossroads Foundation Corporate Volunteering 是由香港非牟利組織 Crossroads Foundation…" at bounding box center [1050, 355] width 329 height 112
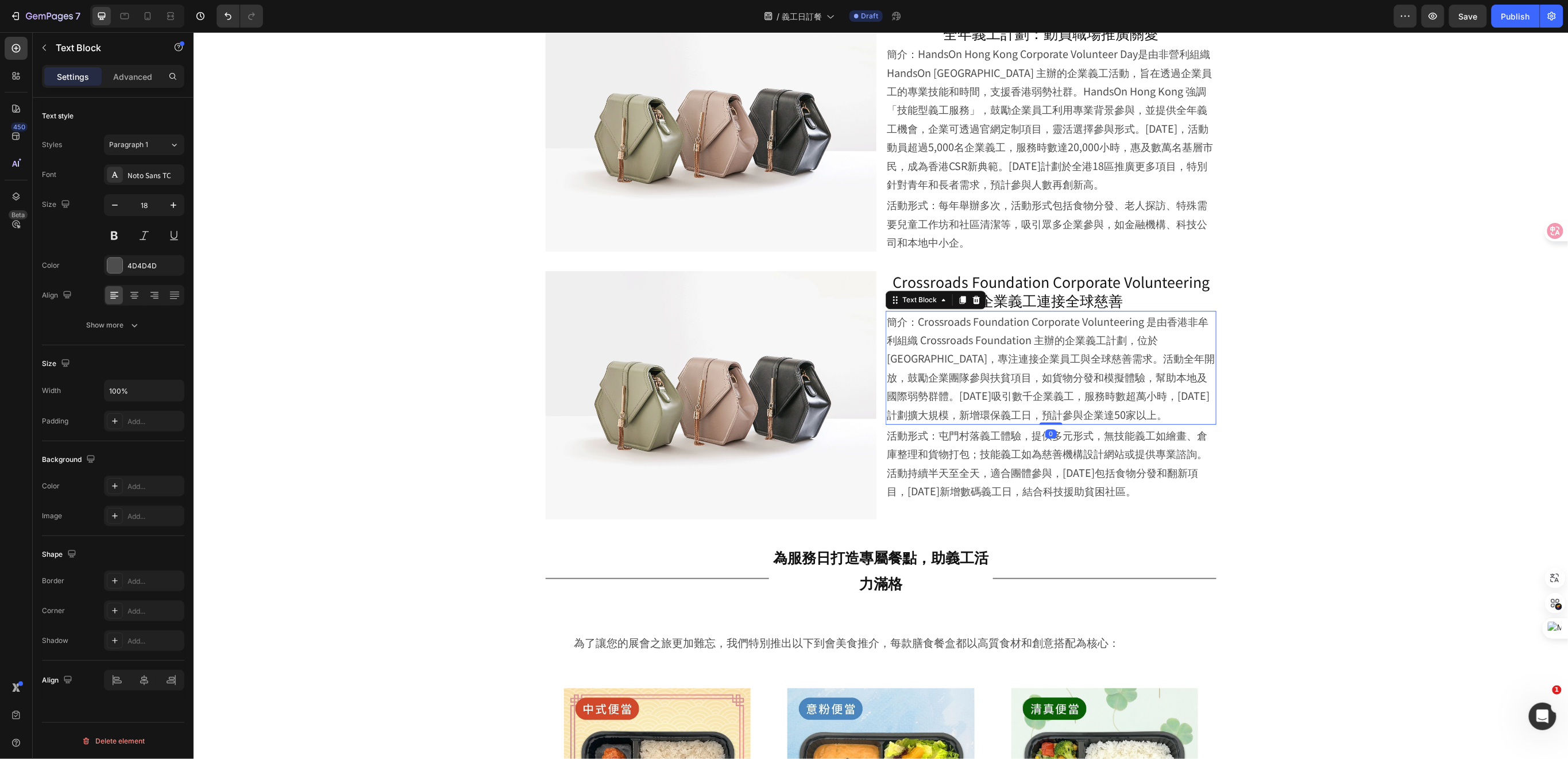
scroll to position [1481, 0]
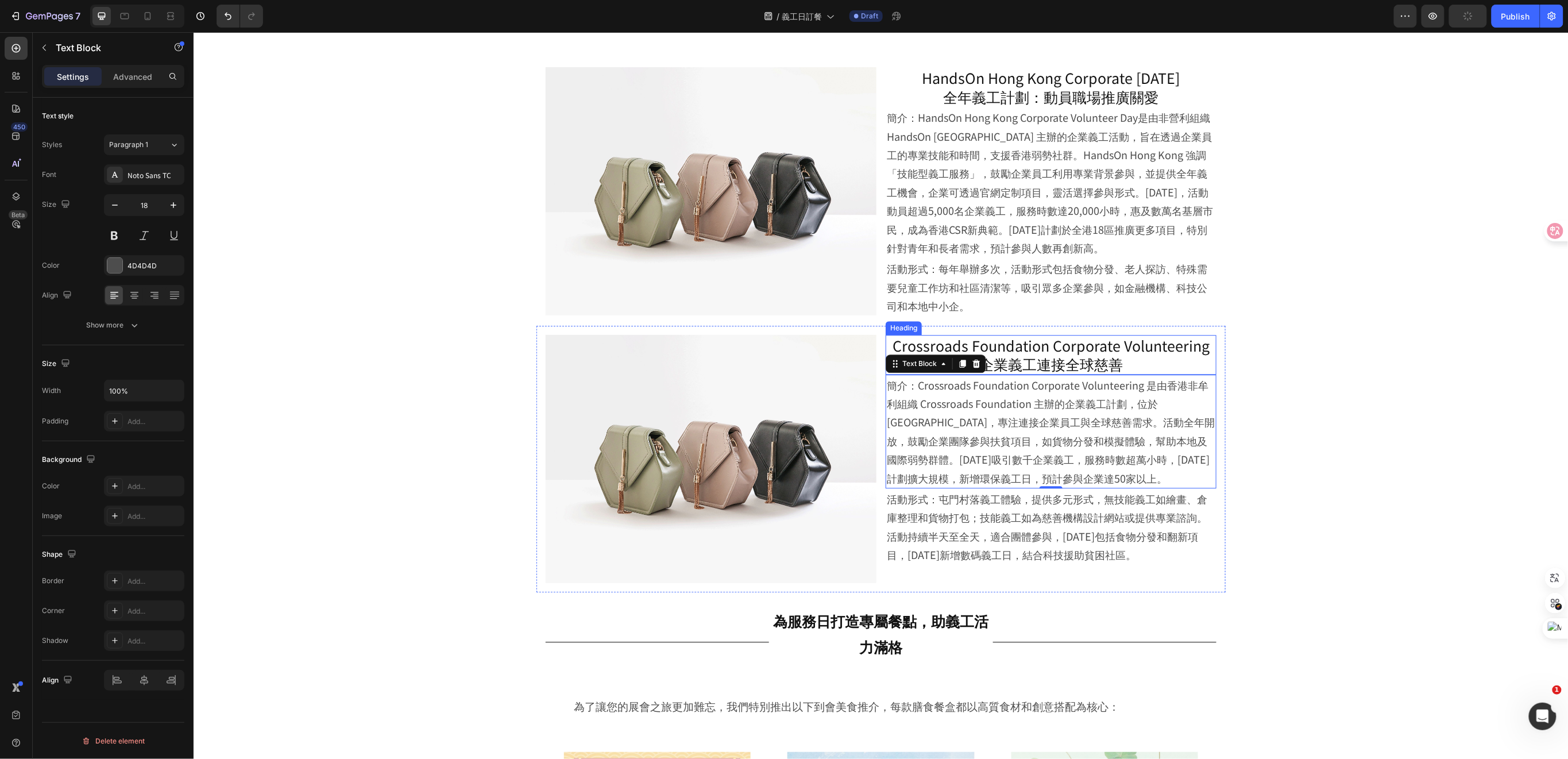
click at [1095, 357] on p "Crossroads Foundation Corporate Volunteering 企業義工連接全球慈善" at bounding box center [1050, 354] width 329 height 37
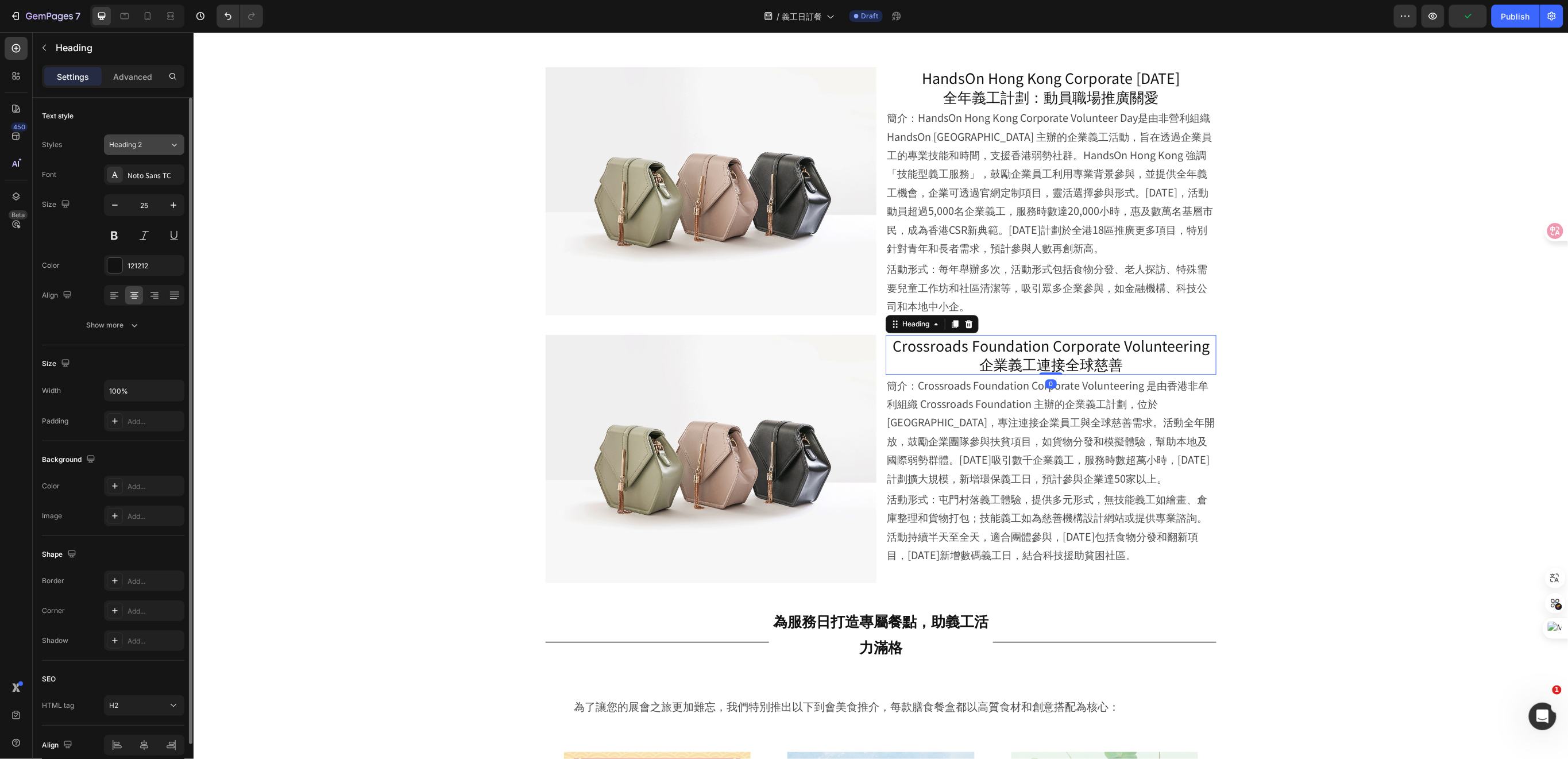
click at [170, 153] on button "Heading 2" at bounding box center [144, 145] width 80 height 21
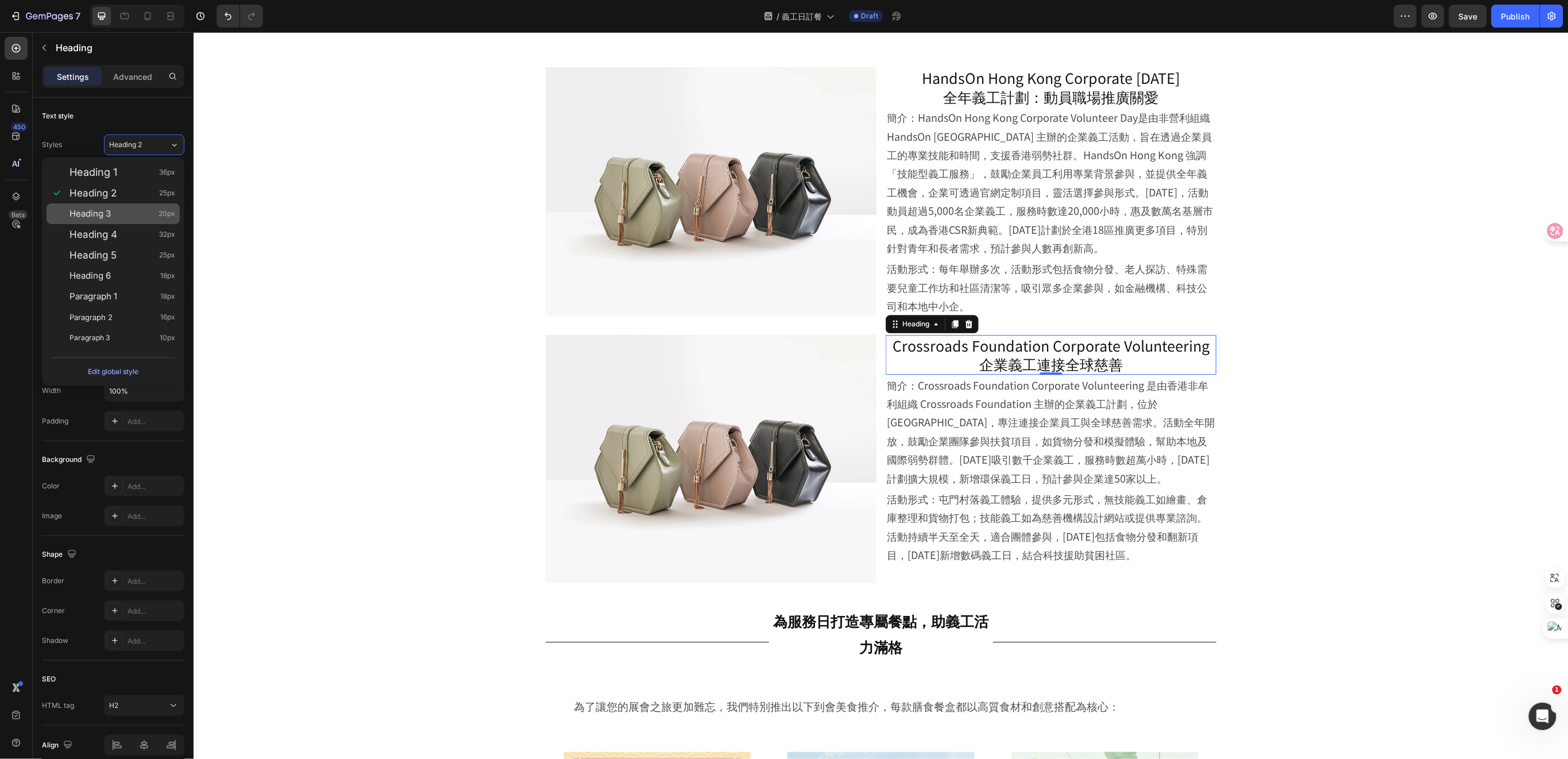
click at [129, 216] on div "Heading 3 20px" at bounding box center [122, 214] width 105 height 12
type input "20"
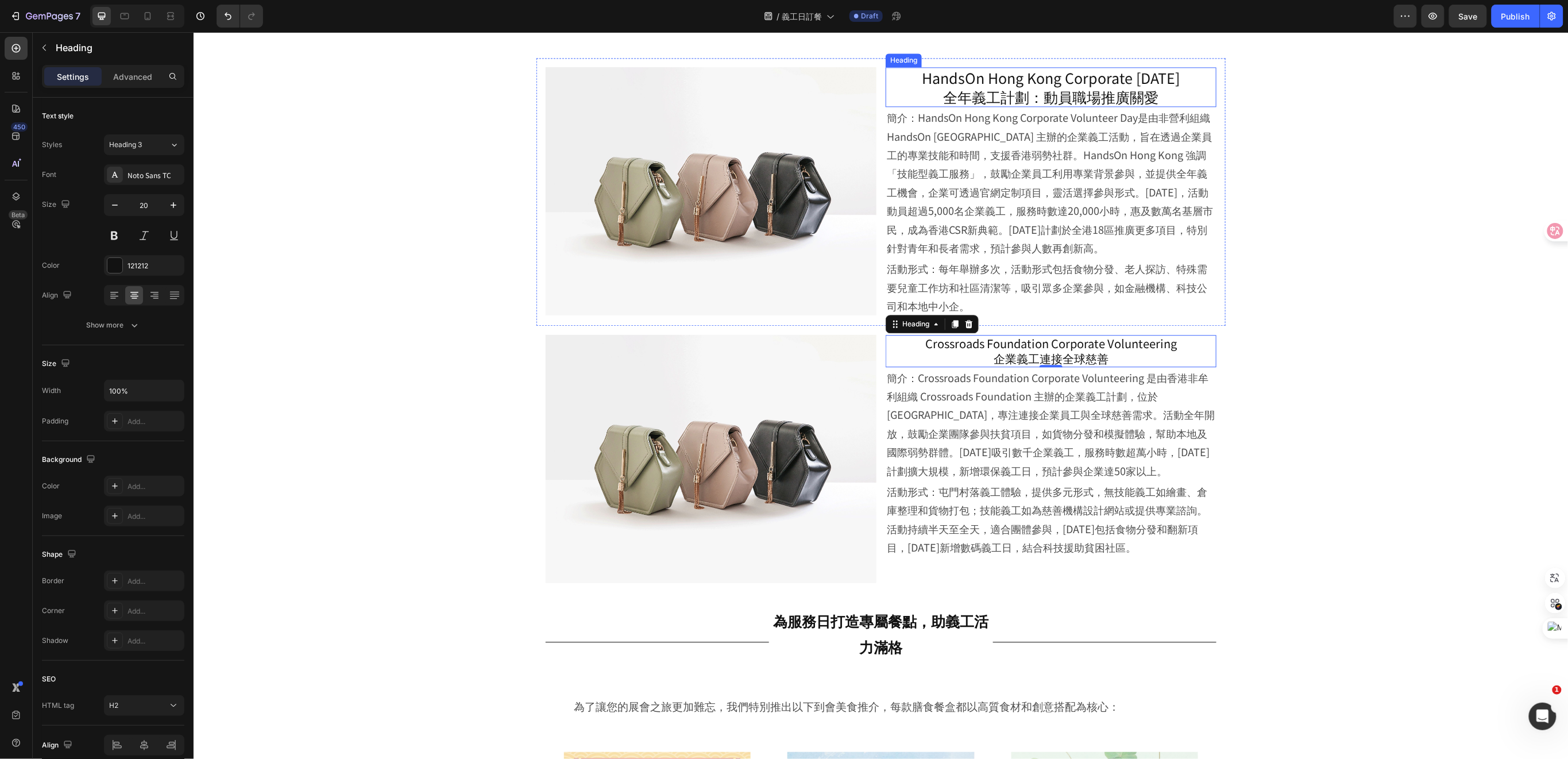
click at [1077, 98] on p "HandsOn Hong Kong Corporate [DATE] 全年義工計劃：動員職場推廣關愛" at bounding box center [1050, 87] width 329 height 37
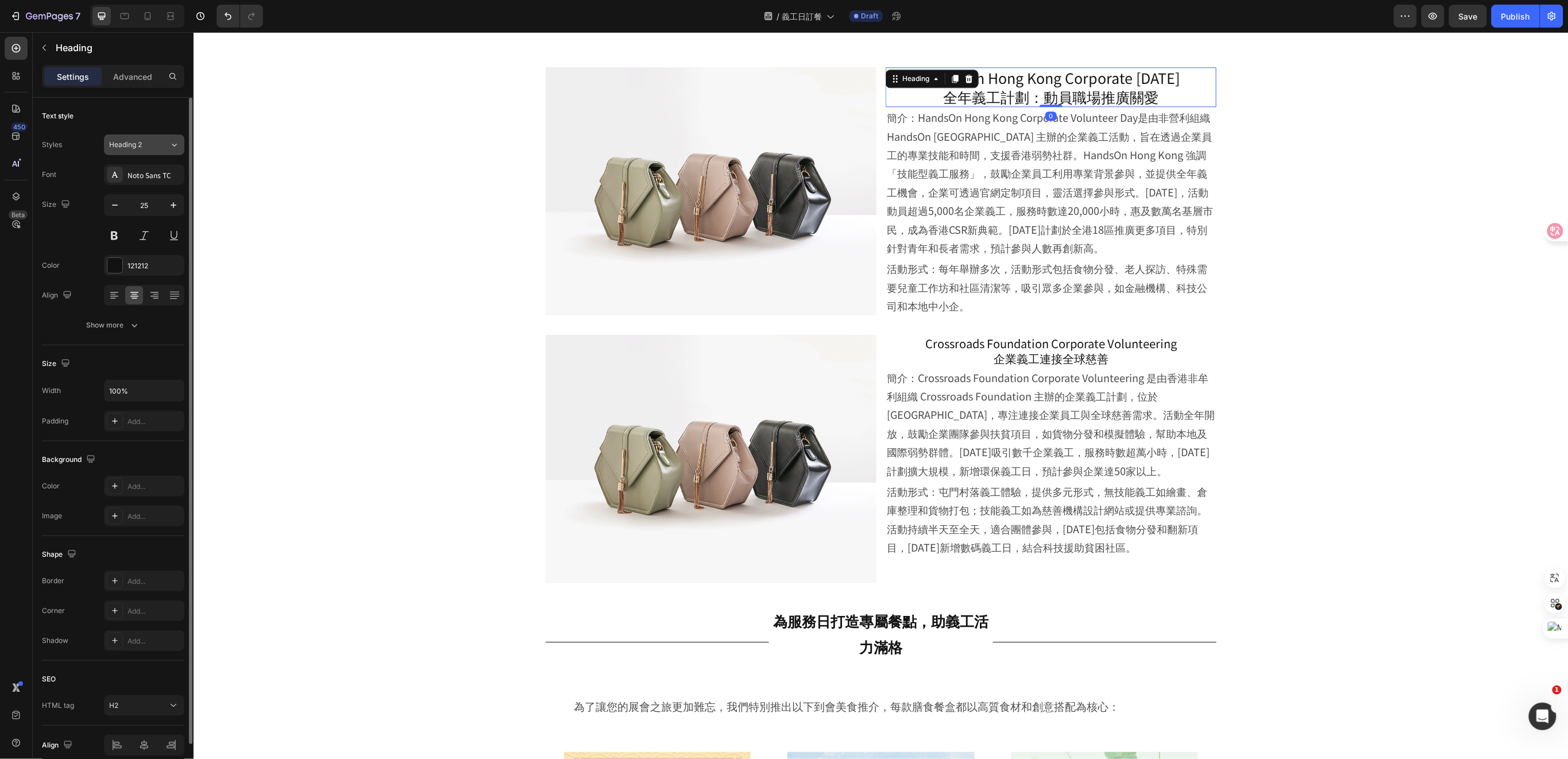
click at [159, 150] on div "Heading 2" at bounding box center [139, 145] width 60 height 10
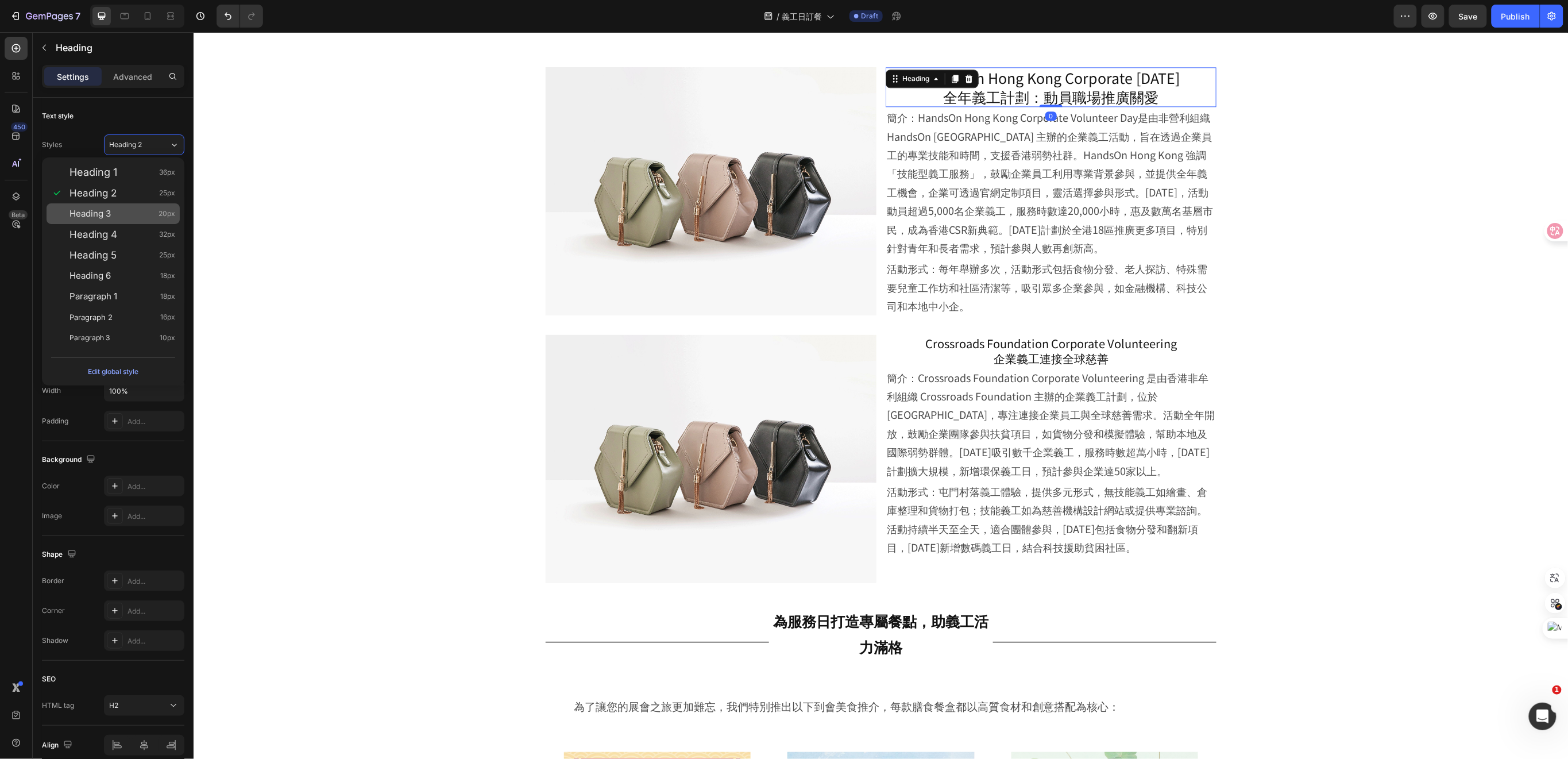
click at [123, 217] on div "Heading 3 20px" at bounding box center [122, 214] width 105 height 12
type input "20"
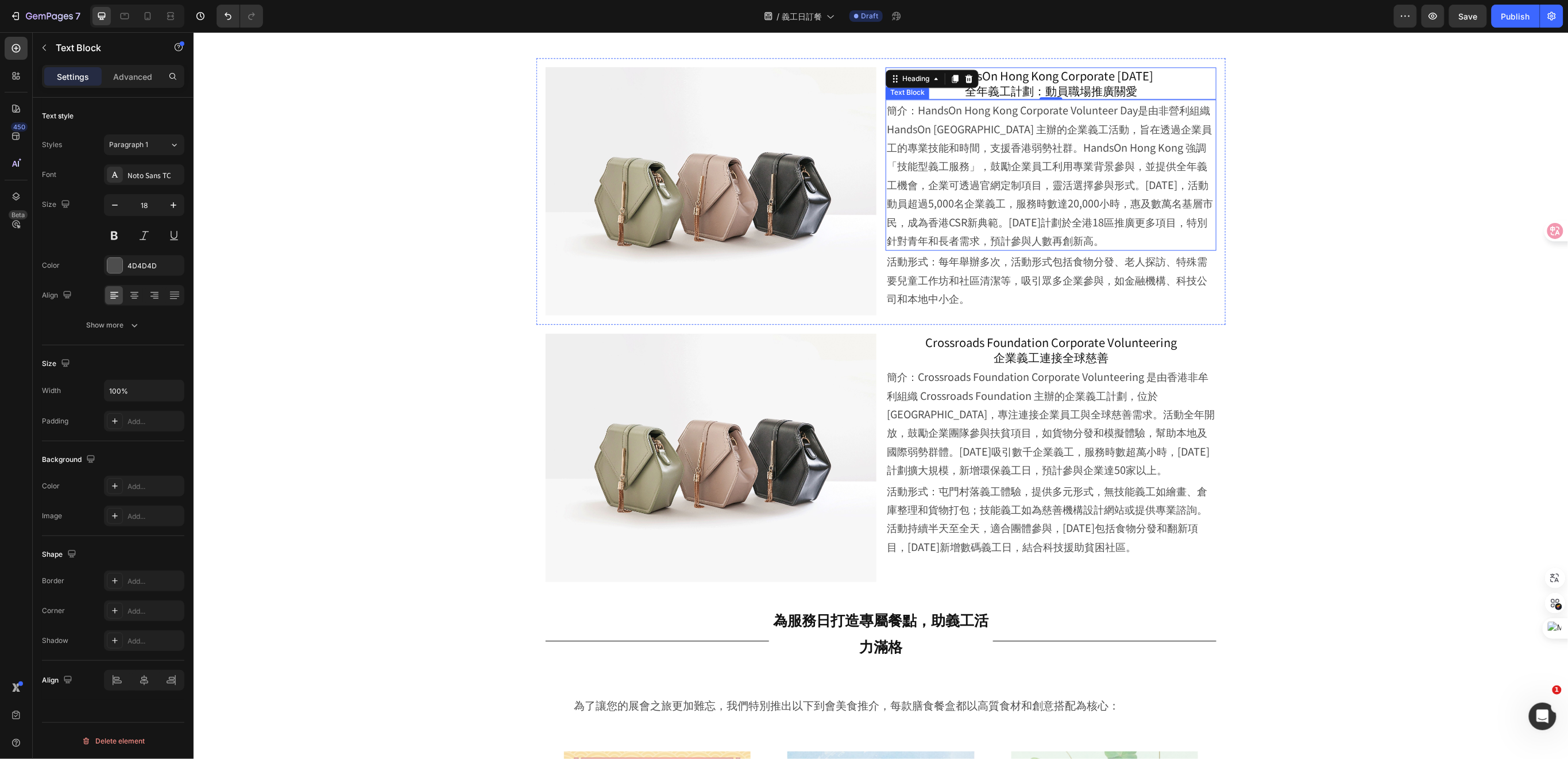
click at [1043, 220] on p "簡介：HandsOn Hong Kong Corporate Volunteer Day是由非營利組織 HandsOn [GEOGRAPHIC_DATA] 主…" at bounding box center [1050, 174] width 329 height 149
click at [1038, 287] on p "活動形式：每年舉辦多次，活動形式包括食物分發、老人探訪、特殊需要兒童工作坊和社區清潔等，吸引眾多企業參與，如金融機構、科技公司和本地中小企。" at bounding box center [1050, 279] width 329 height 56
click at [1060, 415] on p "簡介：Crossroads Foundation Corporate Volunteering 是由香港非牟利組織 Crossroads Foundation…" at bounding box center [1050, 422] width 329 height 112
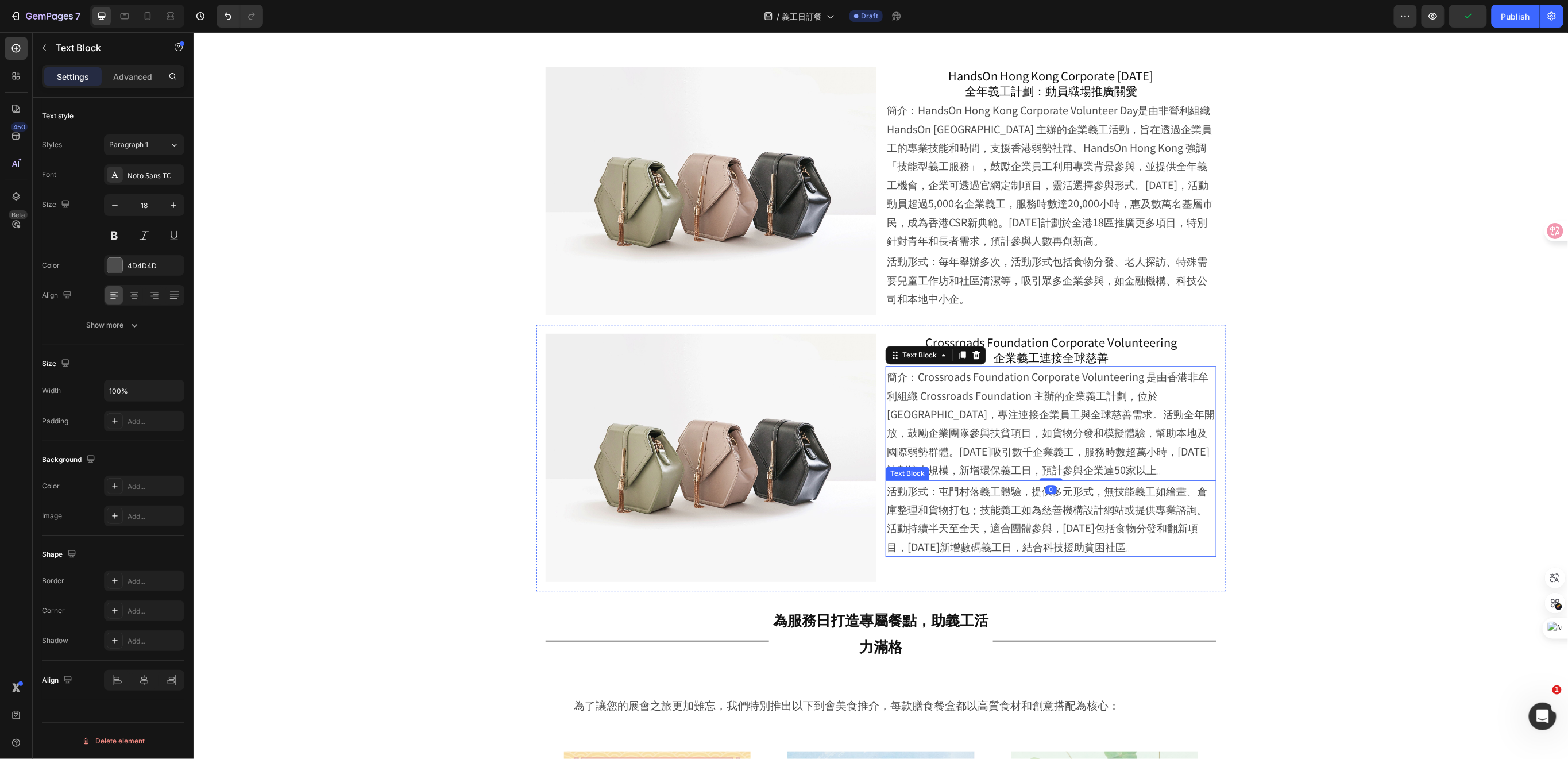
click at [1022, 521] on p "活動形式：屯門村落義工體驗，提供多元形式，無技能義工如繪畫、倉庫整理和貨物打包；技能義工如為慈善機構設計網站或提供專業諮詢。活動持續半天至全天，適合團體參與，…" at bounding box center [1050, 518] width 329 height 75
click at [1079, 353] on p "Crossroads Foundation Corporate Volunteering 企業義工連接全球慈善" at bounding box center [1050, 349] width 329 height 30
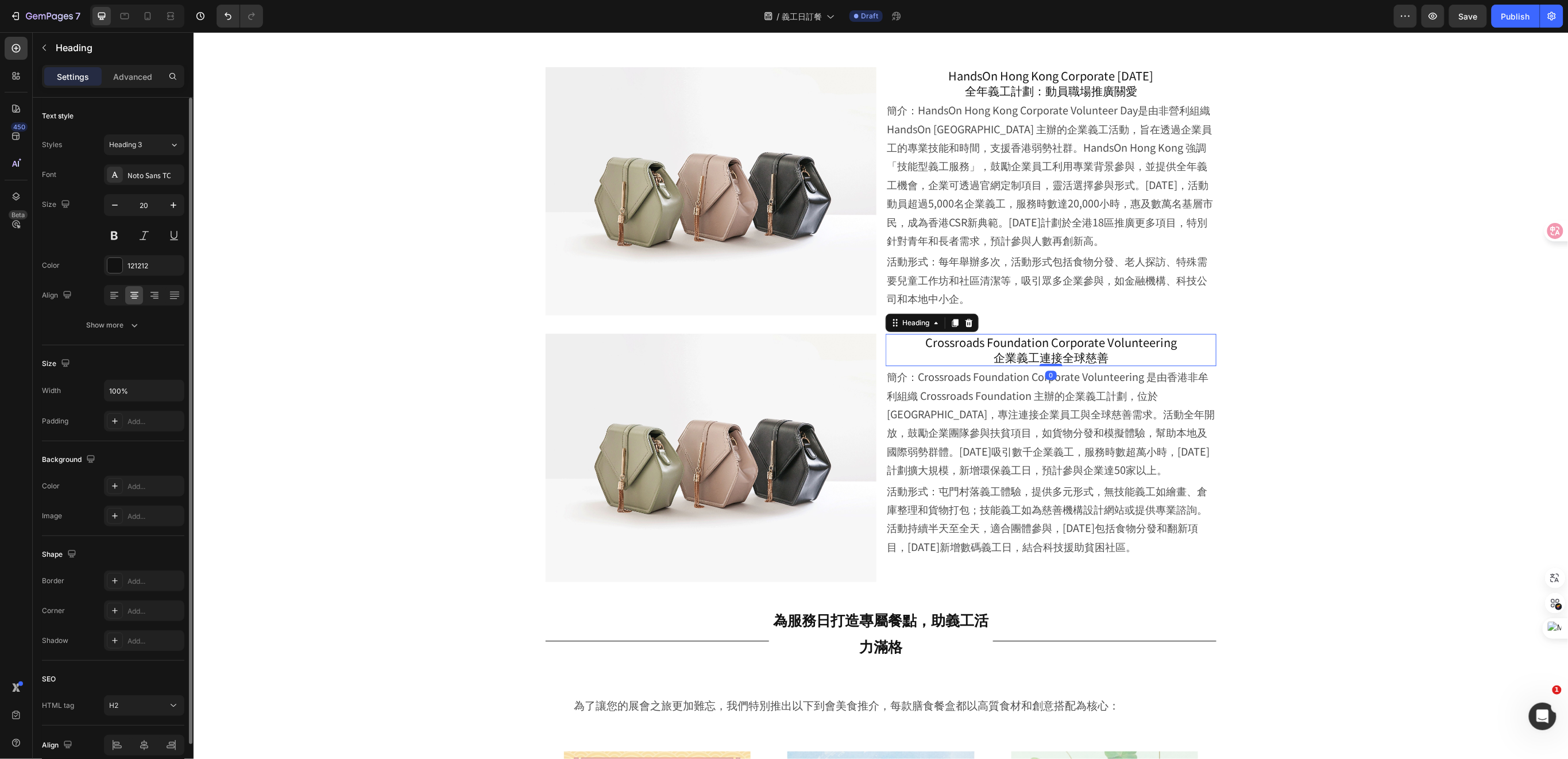
click at [113, 242] on button at bounding box center [115, 236] width 21 height 21
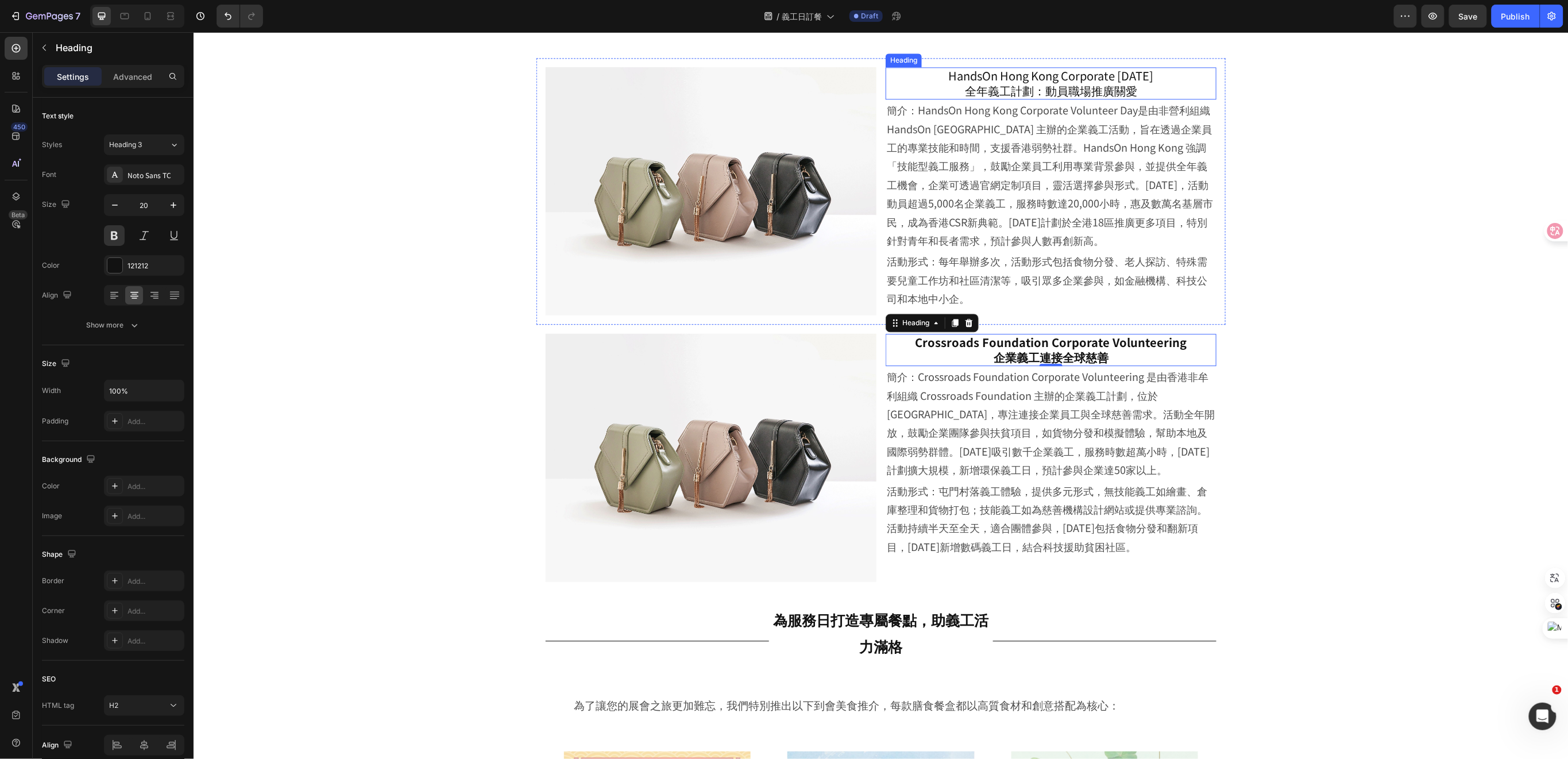
click at [1102, 78] on p "HandsOn Hong Kong Corporate [DATE] 全年義工計劃：動員職場推廣關愛" at bounding box center [1050, 83] width 329 height 30
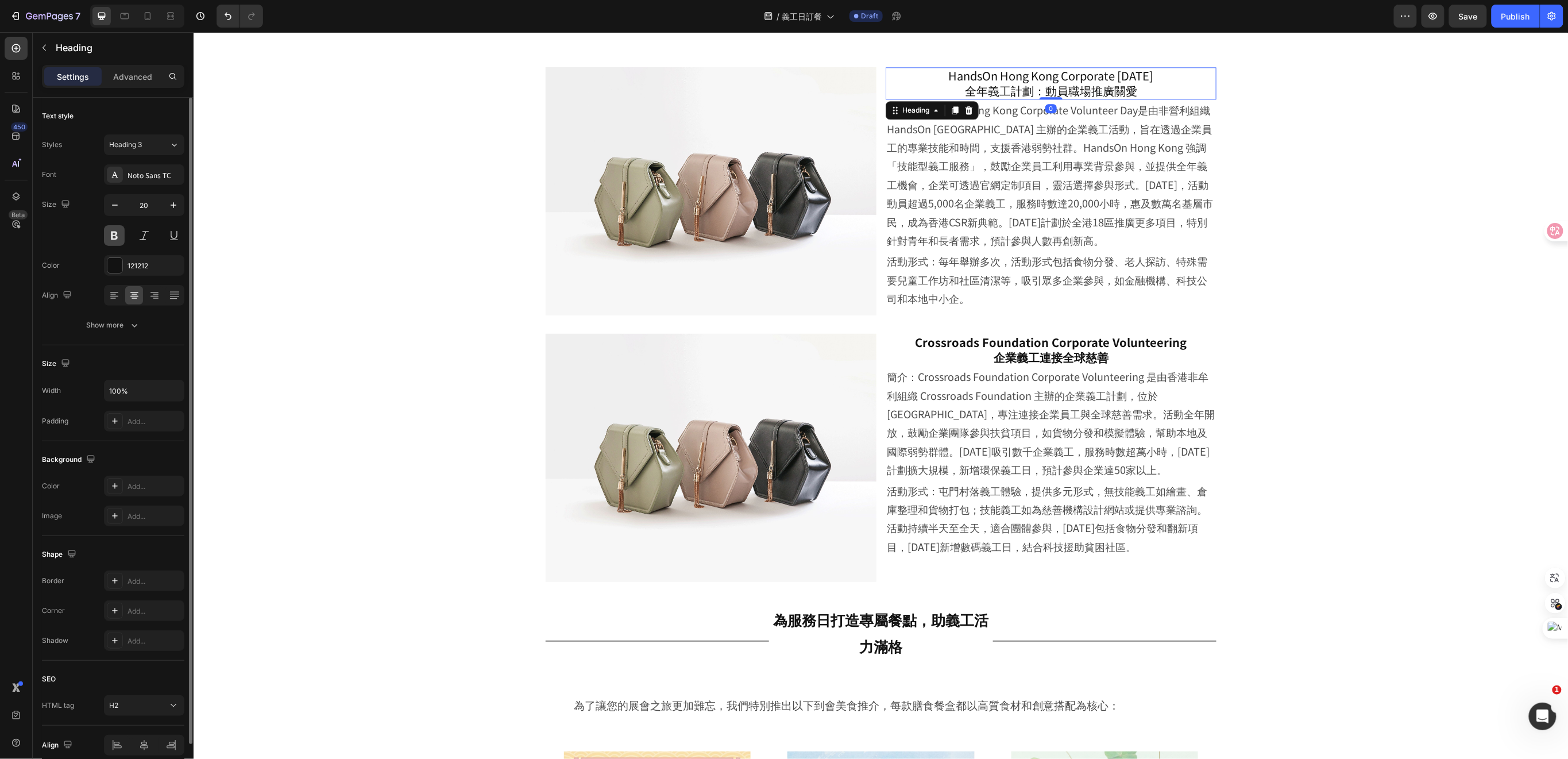
click at [109, 240] on button at bounding box center [115, 236] width 21 height 21
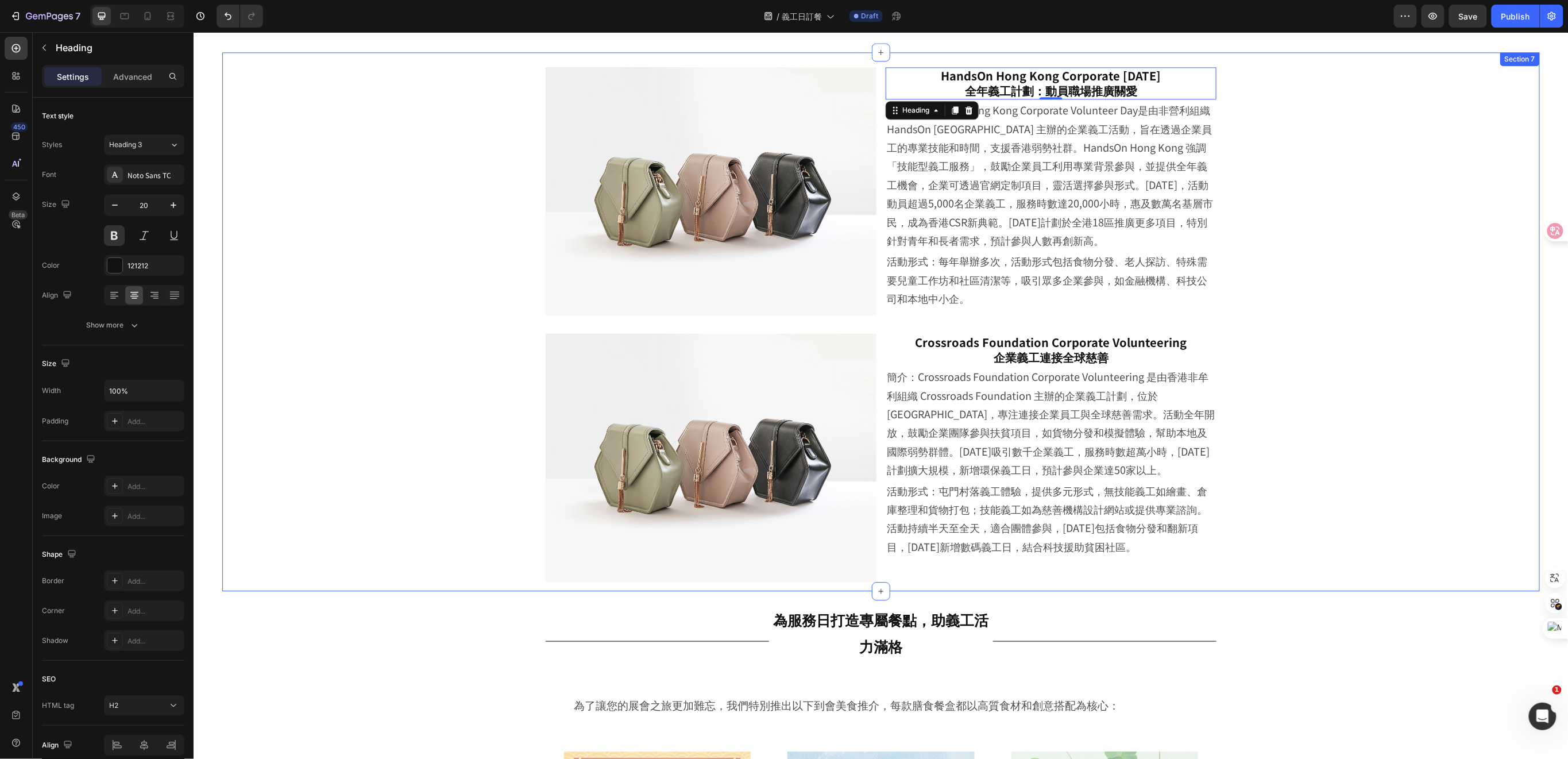
click at [1309, 454] on div "Image HandsOn Hong Kong Corporate [DATE] 全年義工計劃：動員職場推廣關愛 Heading 0 簡介：HandsOn H…" at bounding box center [880, 324] width 1260 height 533
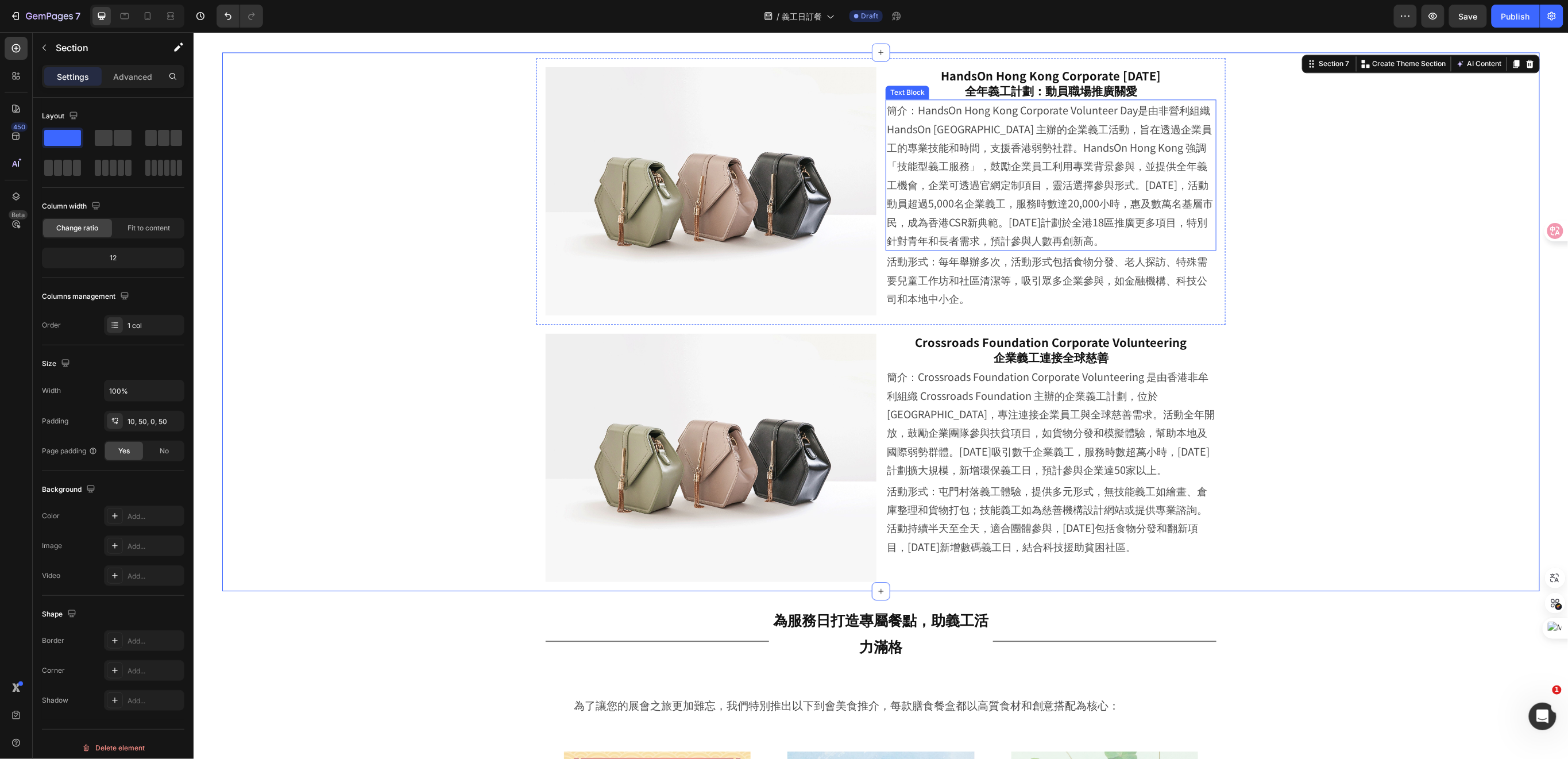
click at [1022, 166] on p "簡介：HandsOn Hong Kong Corporate Volunteer Day是由非營利組織 HandsOn [GEOGRAPHIC_DATA] 主…" at bounding box center [1050, 174] width 329 height 149
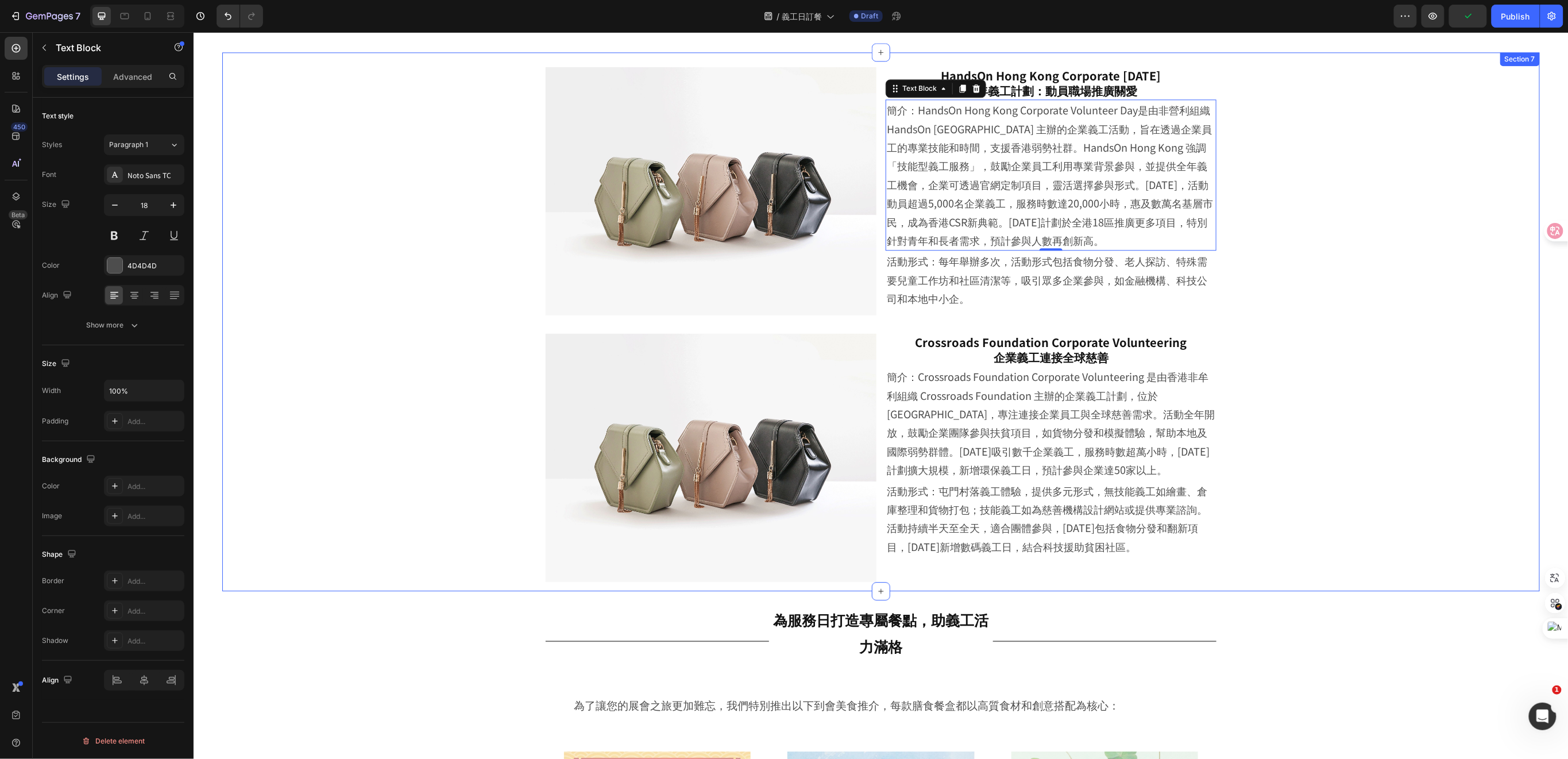
click at [1265, 307] on div "Image HandsOn Hong Kong Corporate [DATE] 全年義工計劃：動員職場推廣關愛 Heading 簡介：HandsOn Hon…" at bounding box center [880, 324] width 1260 height 533
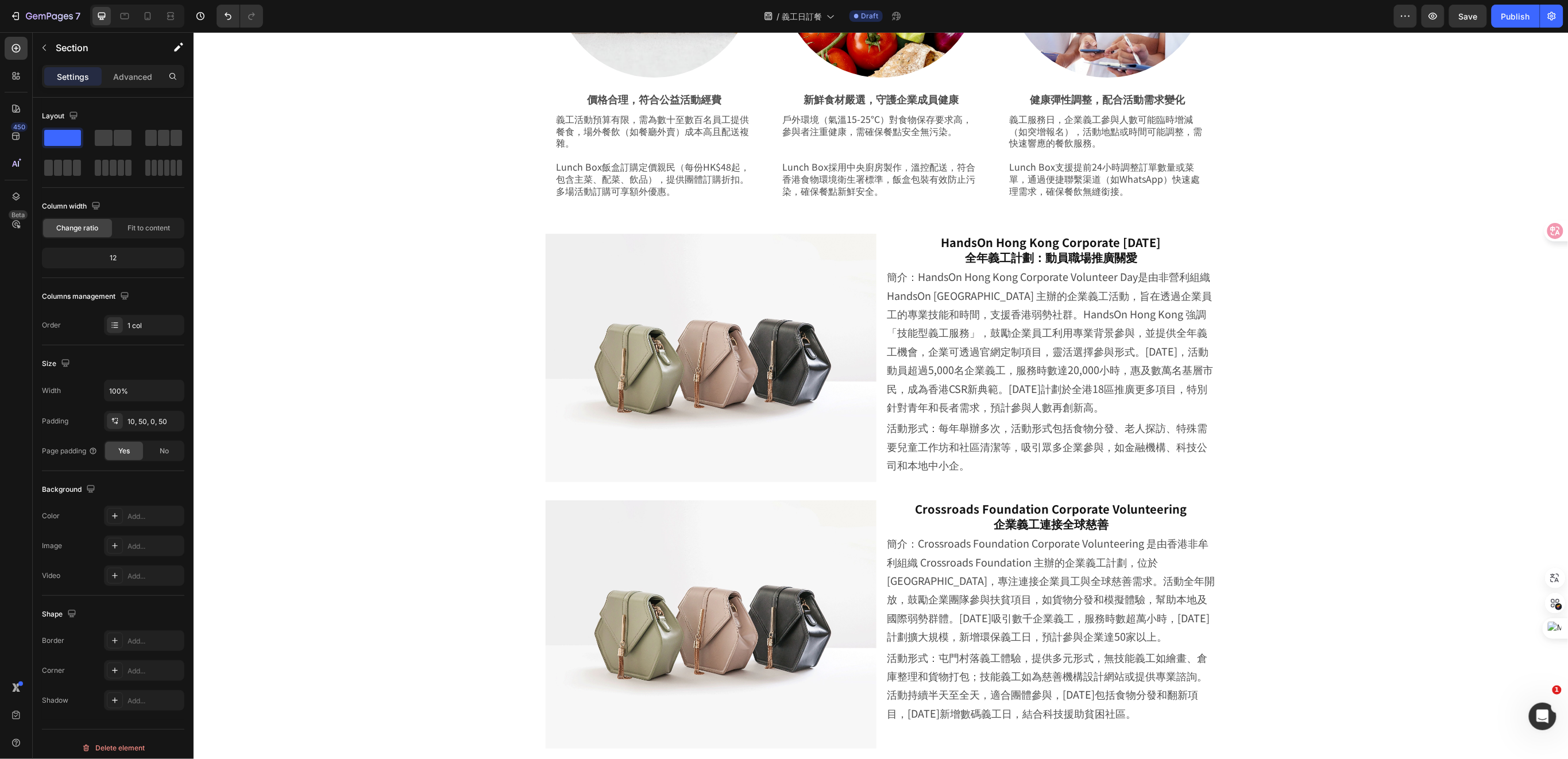
scroll to position [1328, 0]
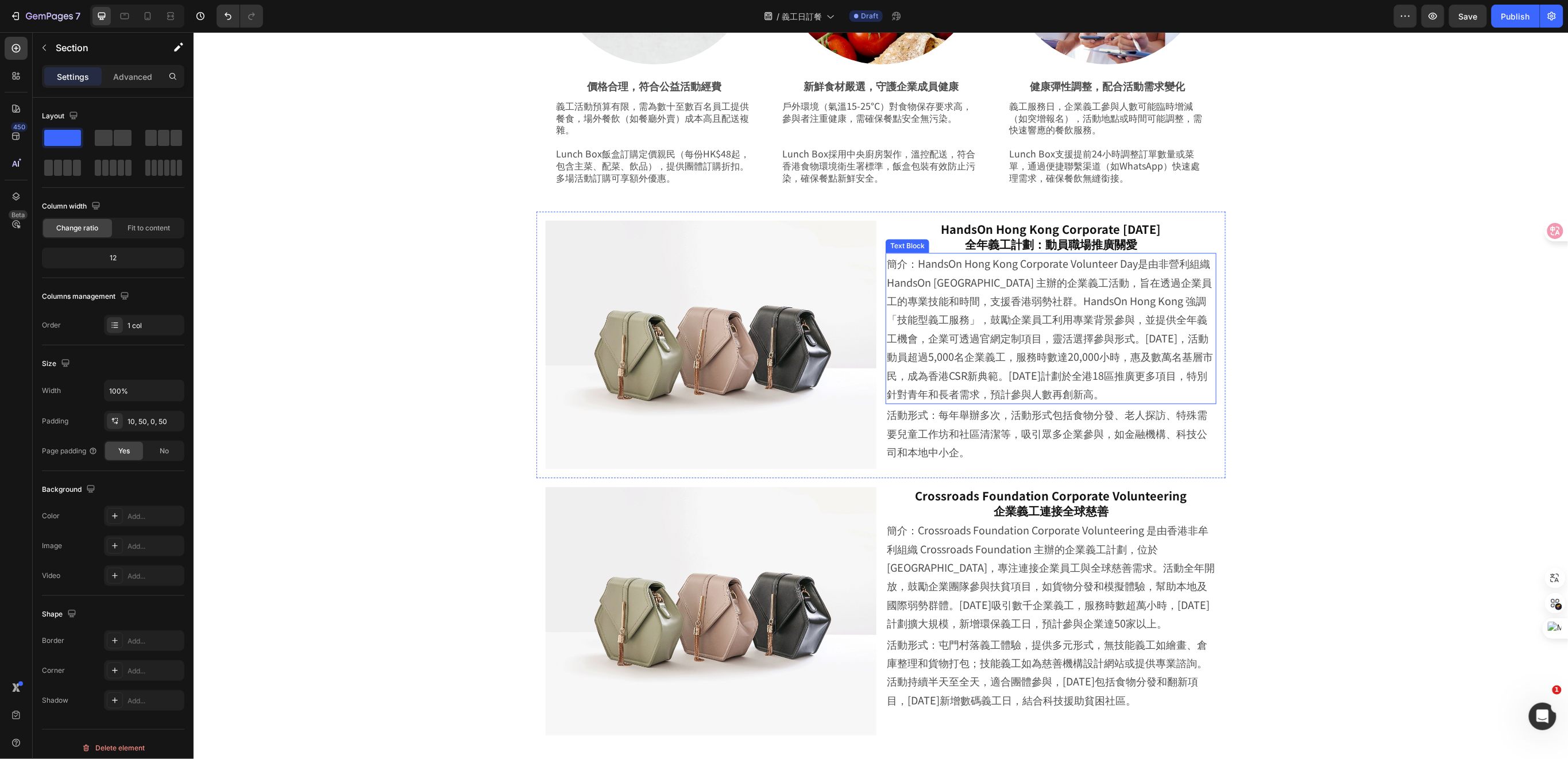
click at [923, 271] on p "簡介：HandsOn Hong Kong Corporate Volunteer Day是由非營利組織 HandsOn [GEOGRAPHIC_DATA] 主…" at bounding box center [1050, 328] width 329 height 149
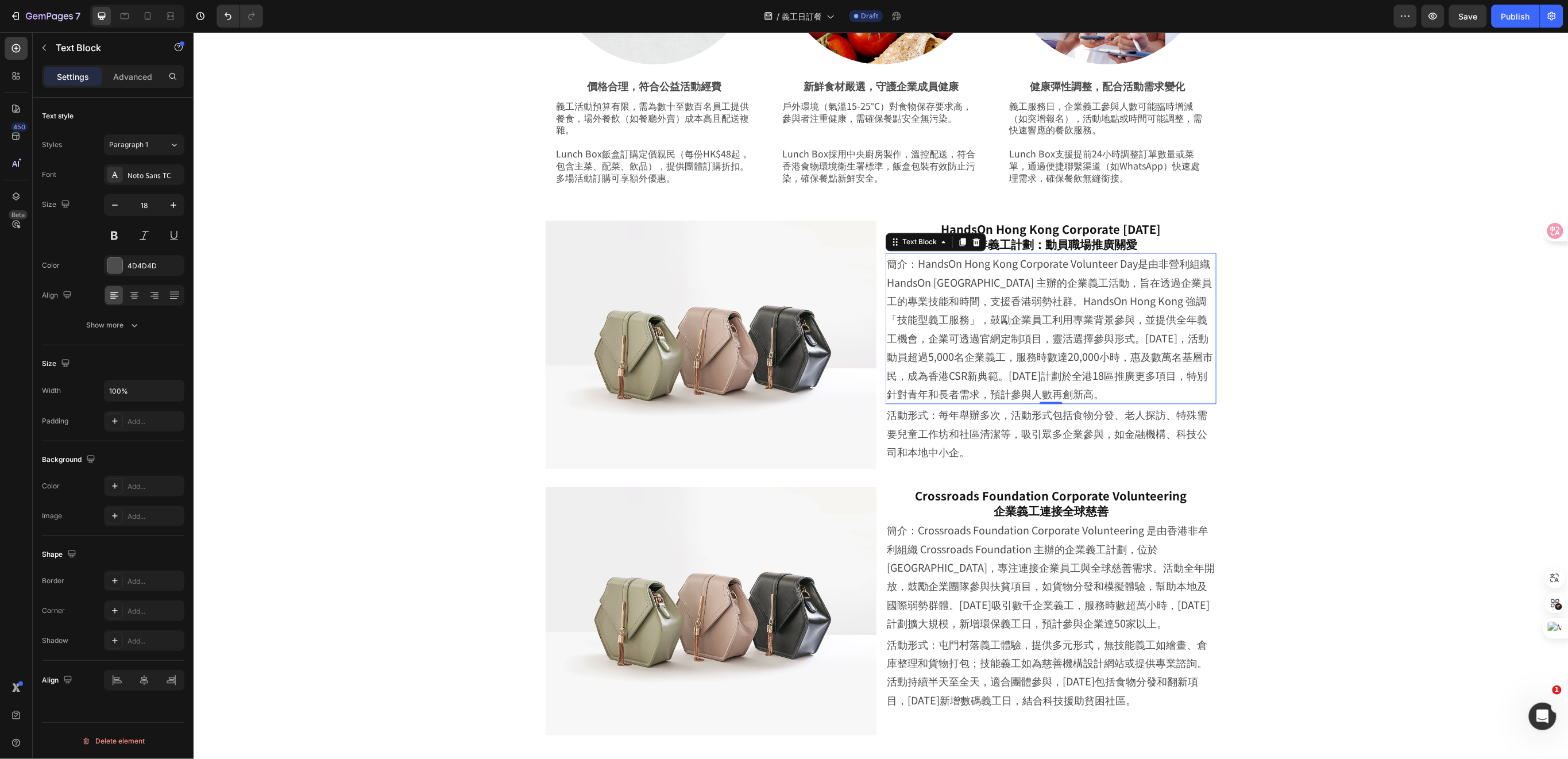
drag, startPoint x: 1123, startPoint y: 287, endPoint x: 1053, endPoint y: 263, distance: 74.0
click at [957, 228] on h2 "HandsOn Hong Kong Corporate Volunteer Day 全年義工計劃：動員職場推廣關愛" at bounding box center [1050, 236] width 331 height 32
click at [952, 228] on h2 "HandsOn Hong Kong Corporate Volunteer Day 全年義工計劃：動員職場推廣關愛" at bounding box center [1050, 236] width 331 height 32
click at [1188, 224] on p "Hands On Hong Kong Corporate Volunteer Day 全年義工計劃：動員職場推廣關愛" at bounding box center [1050, 236] width 329 height 30
click at [958, 232] on p "Hands On Hong Kong Corporate Volunteer Day 全年義工計劃：動員職場推廣關愛" at bounding box center [1050, 236] width 329 height 30
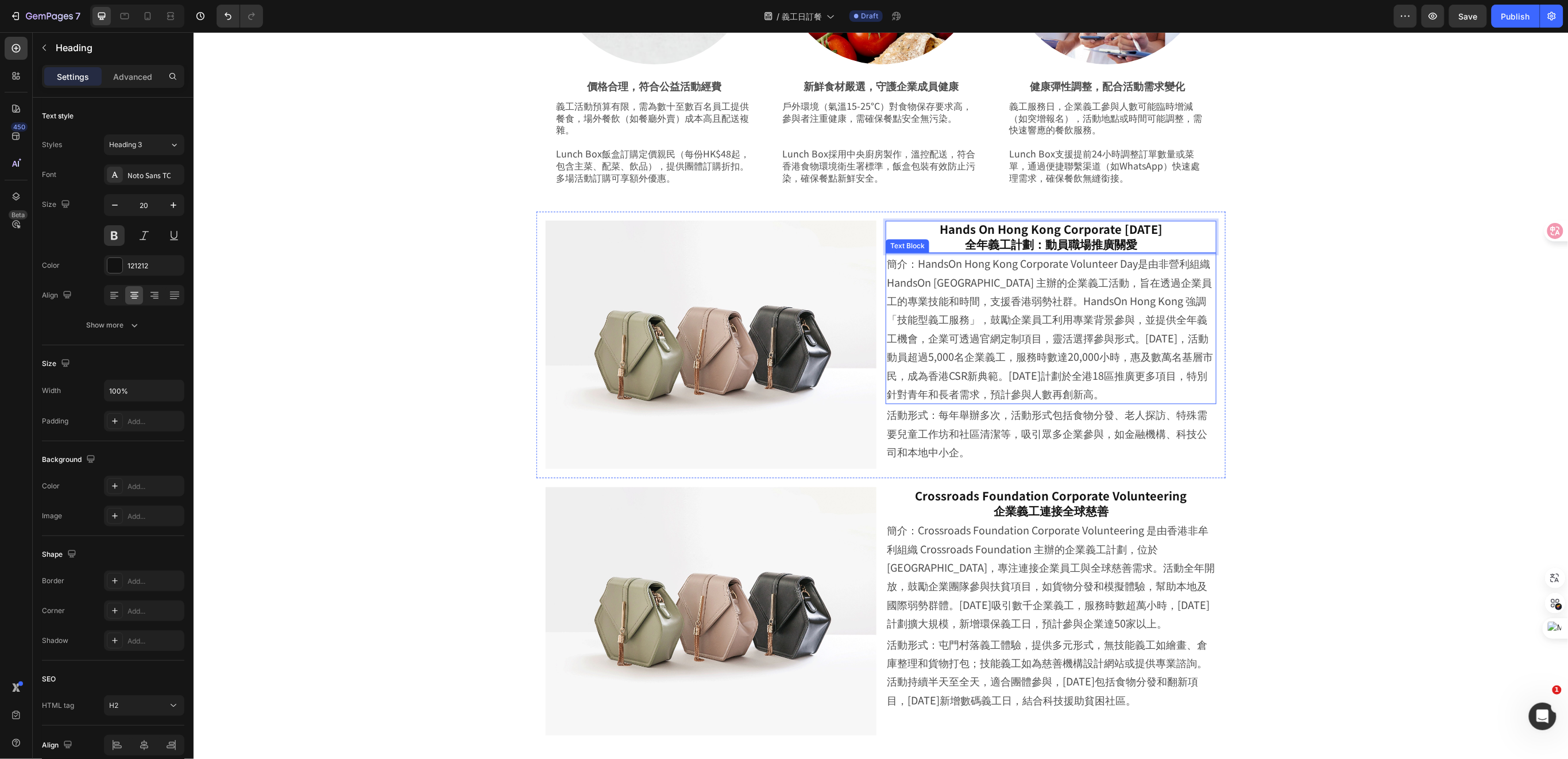
click at [1090, 285] on p "簡介：HandsOn Hong Kong Corporate Volunteer Day是由非營利組織 HandsOn Hong Kong 主辦的企業義工活動…" at bounding box center [1050, 328] width 329 height 149
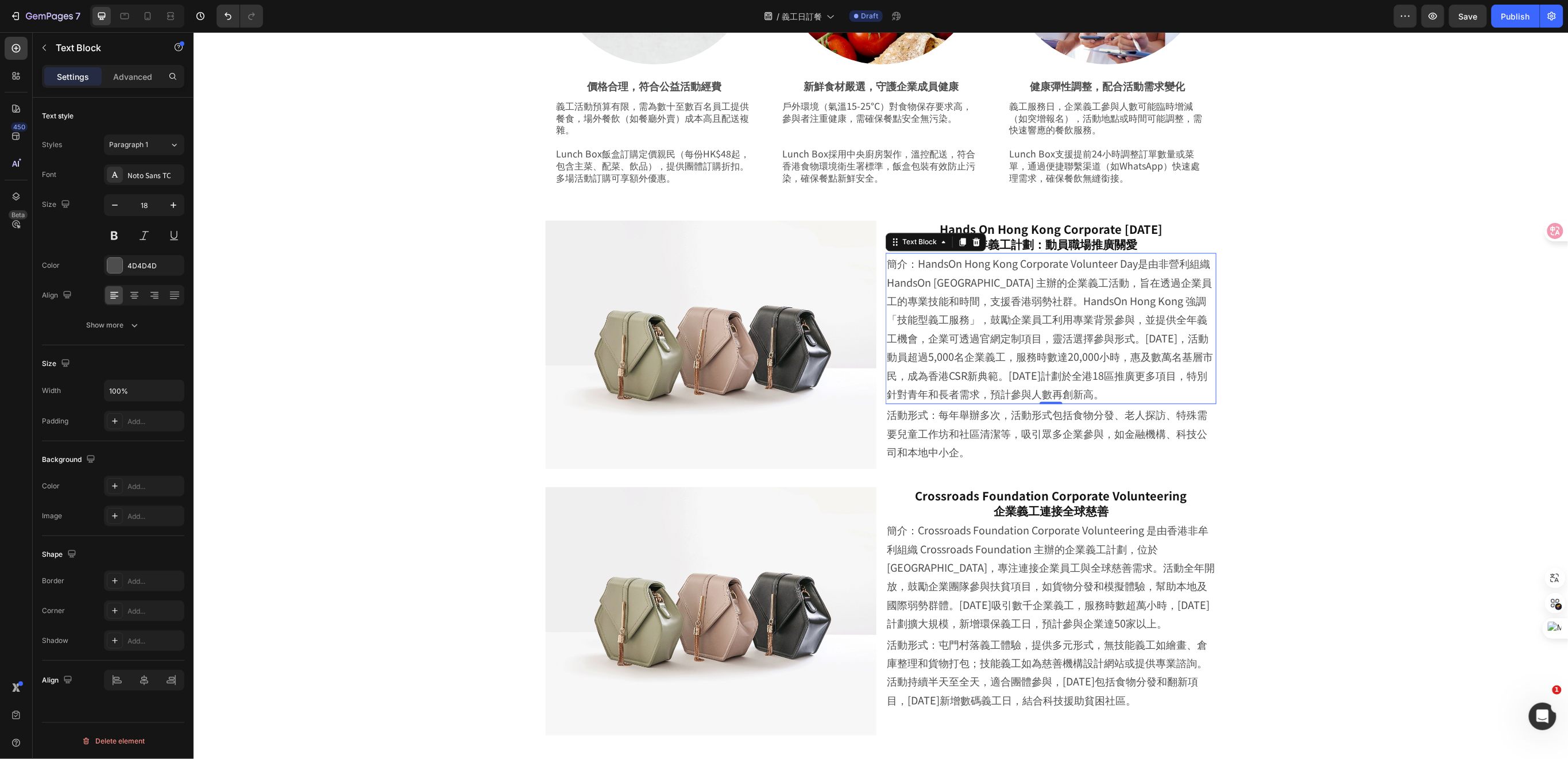
drag, startPoint x: 966, startPoint y: 269, endPoint x: 955, endPoint y: 268, distance: 11.0
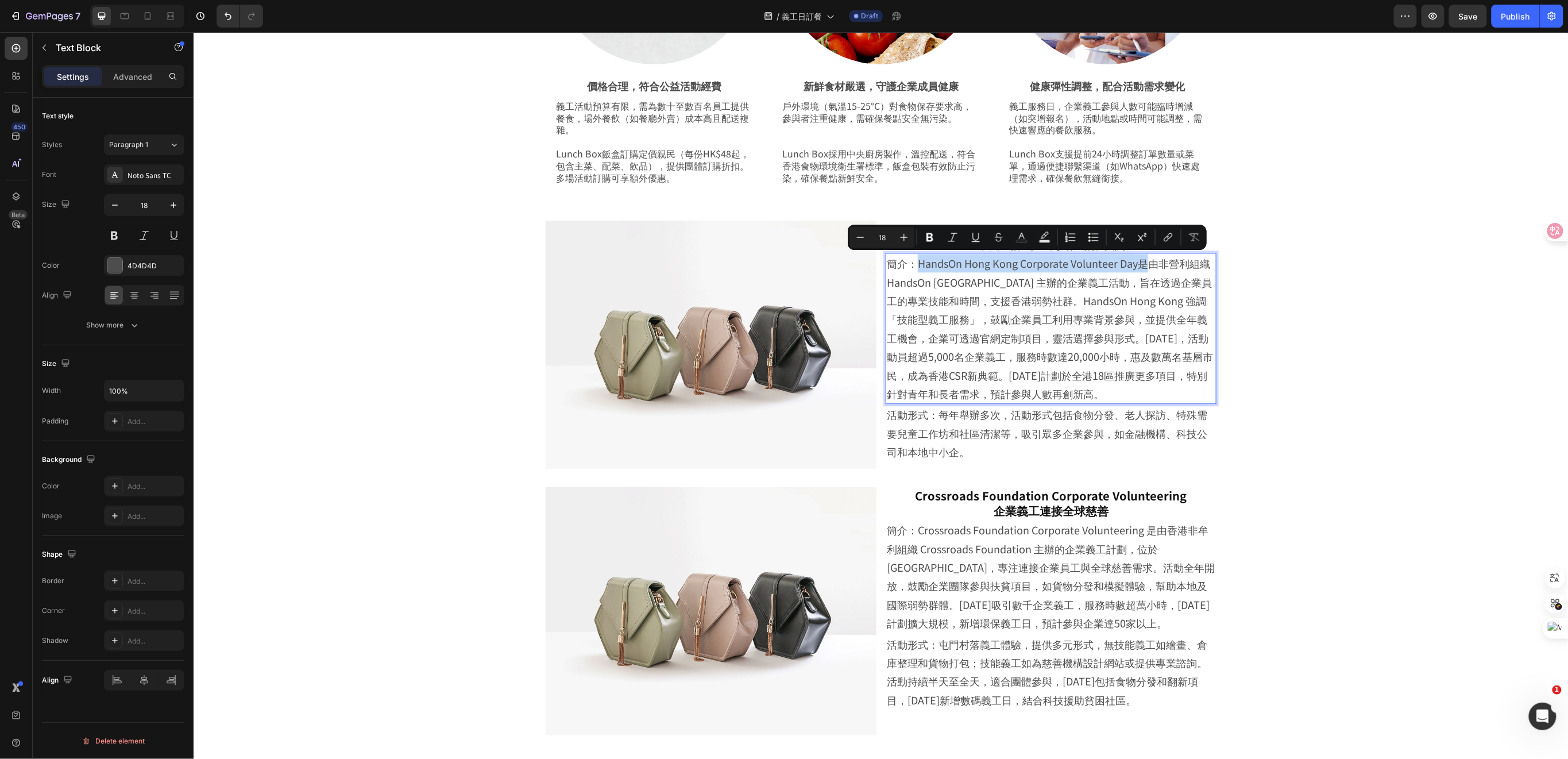
drag, startPoint x: 914, startPoint y: 266, endPoint x: 1141, endPoint y: 269, distance: 227.0
click at [1141, 269] on p "簡介：HandsOn Hong Kong Corporate Volunteer Day是由非營利組織 HandsOn Hong Kong 主辦的企業義工活動…" at bounding box center [1050, 328] width 329 height 149
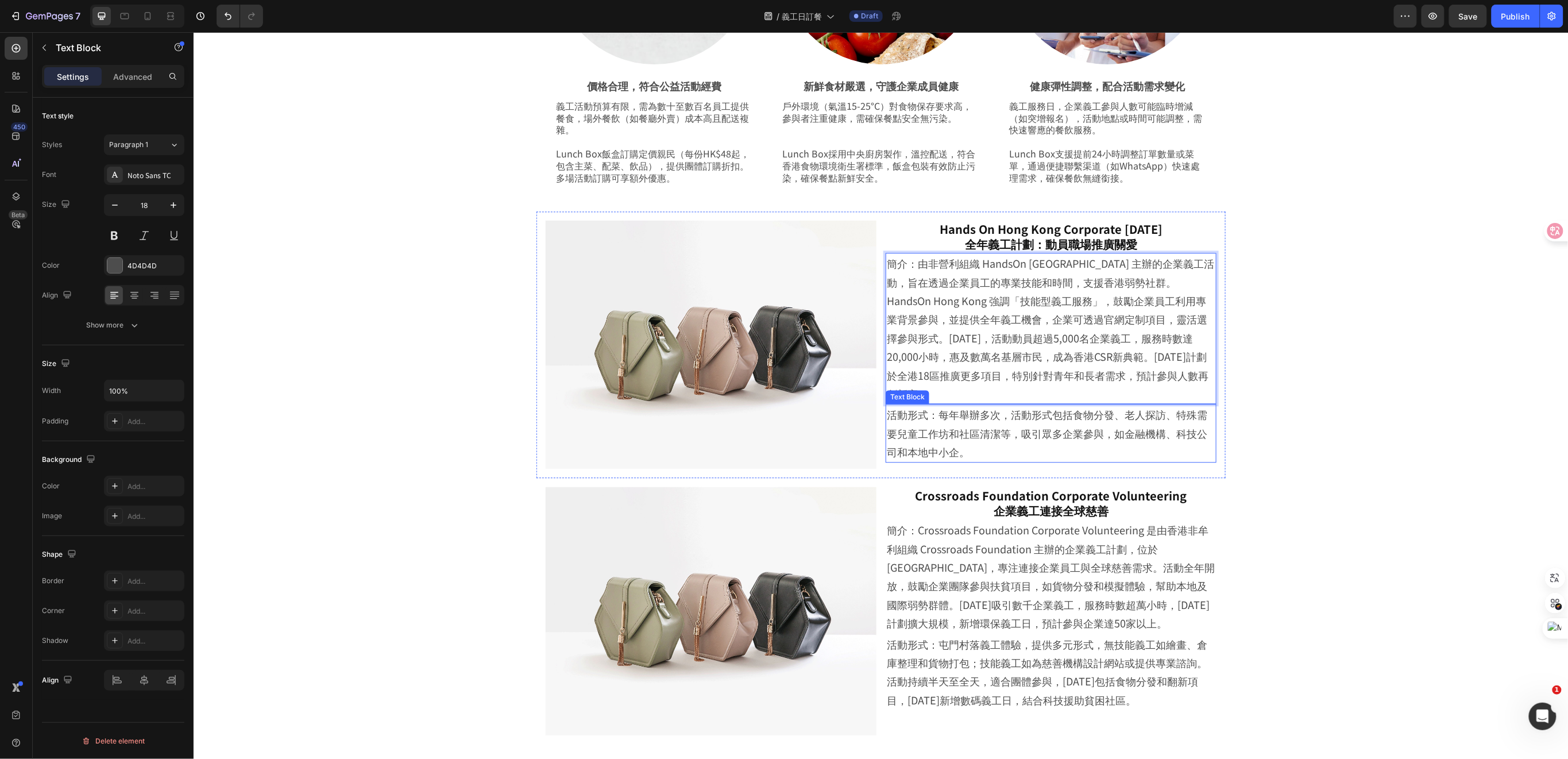
click at [963, 422] on p "活動形式：每年舉辦多次，活動形式包括食物分發、老人探訪、特殊需要兒童工作坊和社區清潔等，吸引眾多企業參與，如金融機構、科技公司和本地中小企。" at bounding box center [1050, 432] width 329 height 56
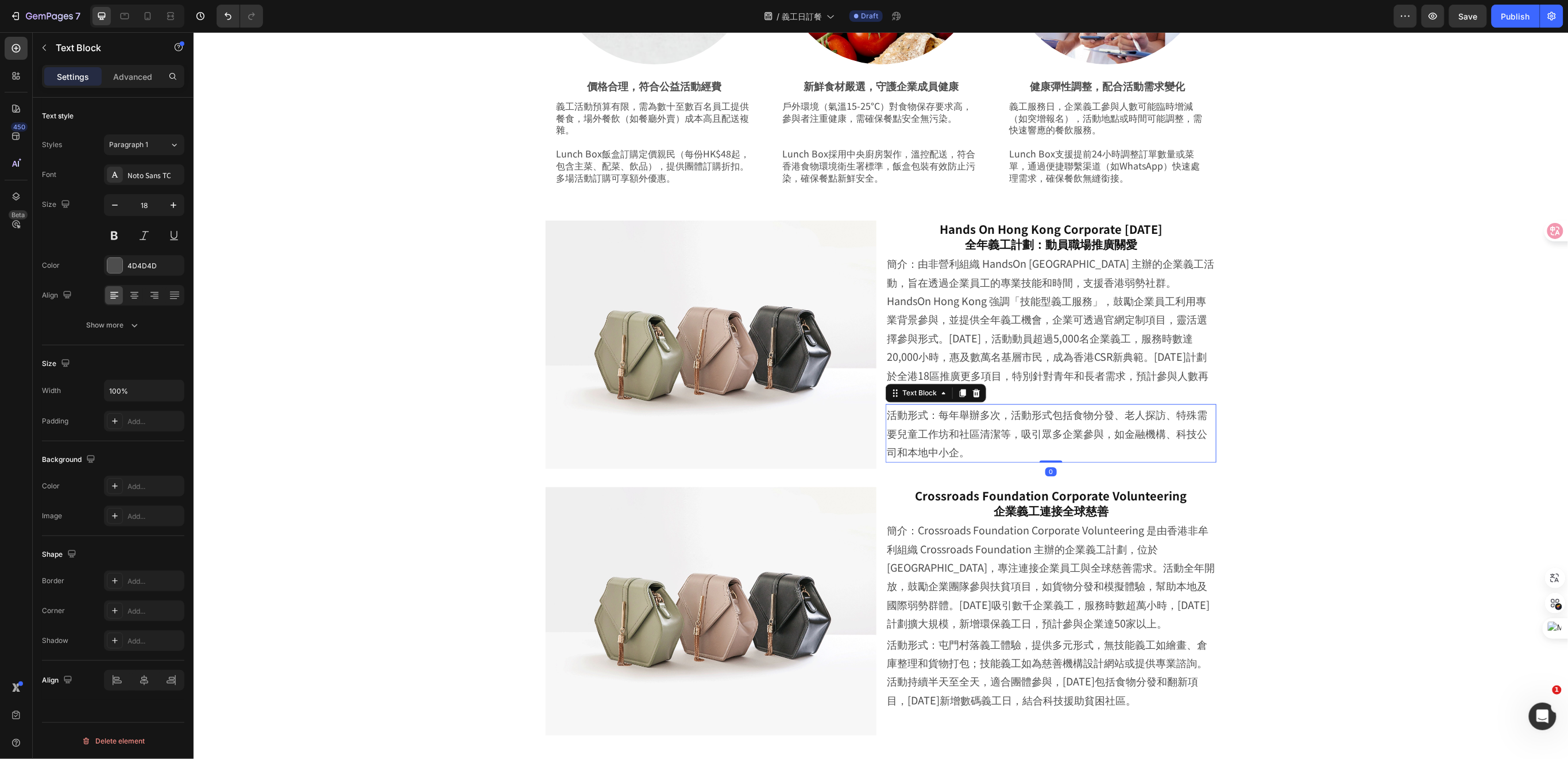
click at [886, 404] on p "活動形式：每年舉辦多次，活動形式包括食物分發、老人探訪、特殊需要兒童工作坊和社區清潔等，吸引眾多企業參與，如金融機構、科技公司和本地中小企。" at bounding box center [1050, 432] width 329 height 56
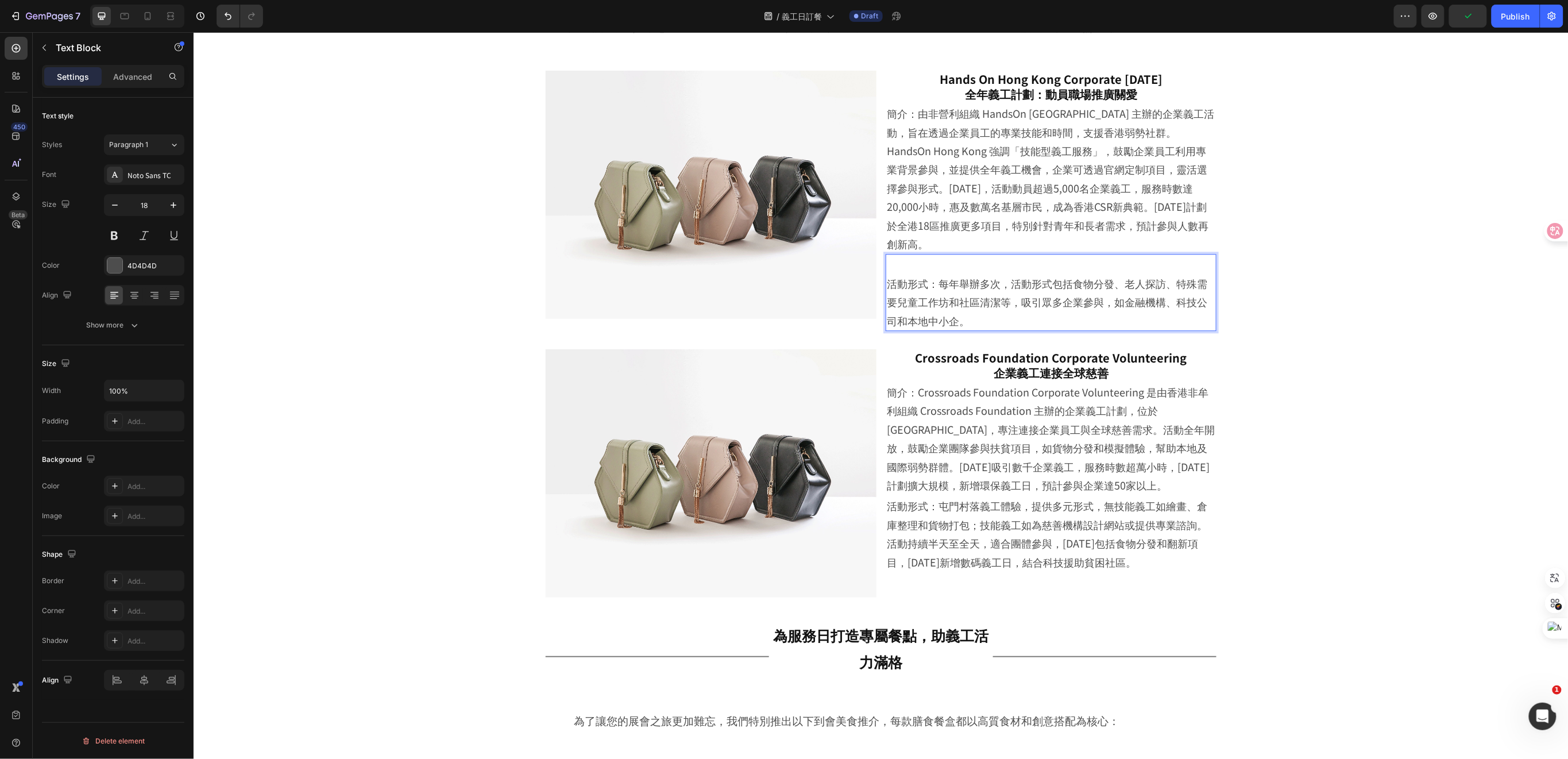
scroll to position [1481, 0]
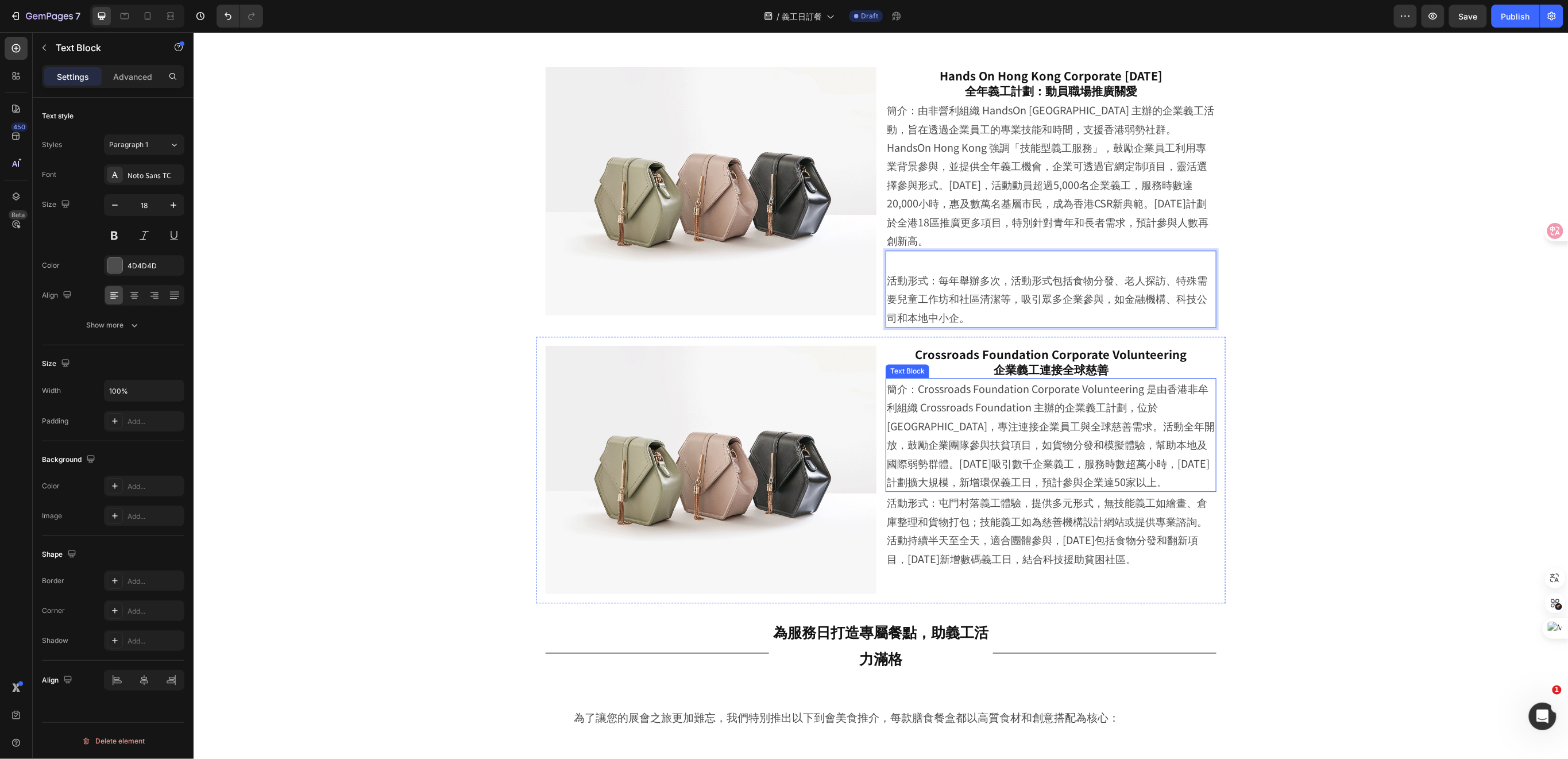
click at [1052, 432] on p "簡介：Crossroads Foundation Corporate Volunteering 是由香港非牟利組織 Crossroads Foundation…" at bounding box center [1050, 434] width 329 height 112
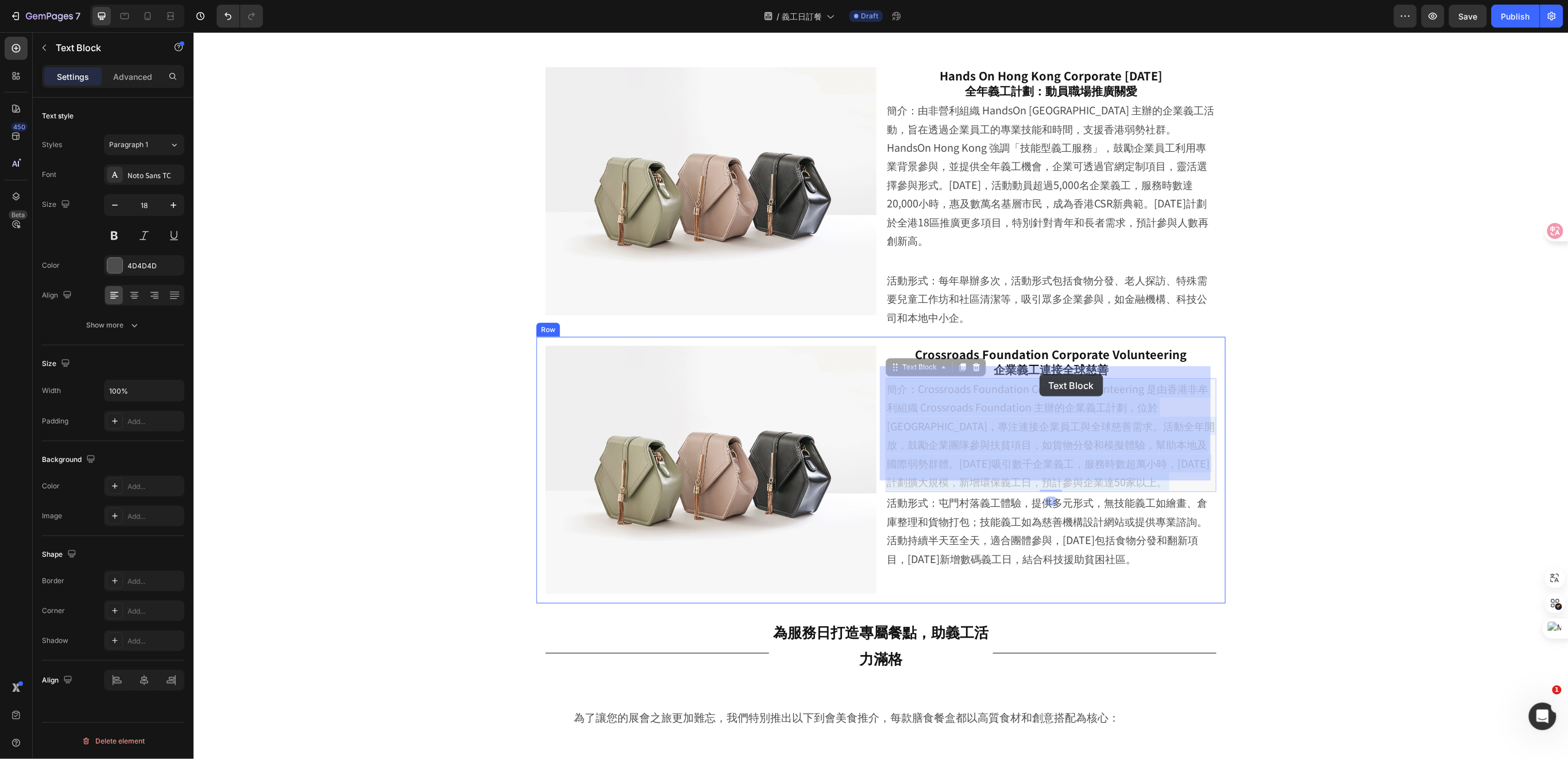
drag, startPoint x: 911, startPoint y: 377, endPoint x: 1039, endPoint y: 374, distance: 128.0
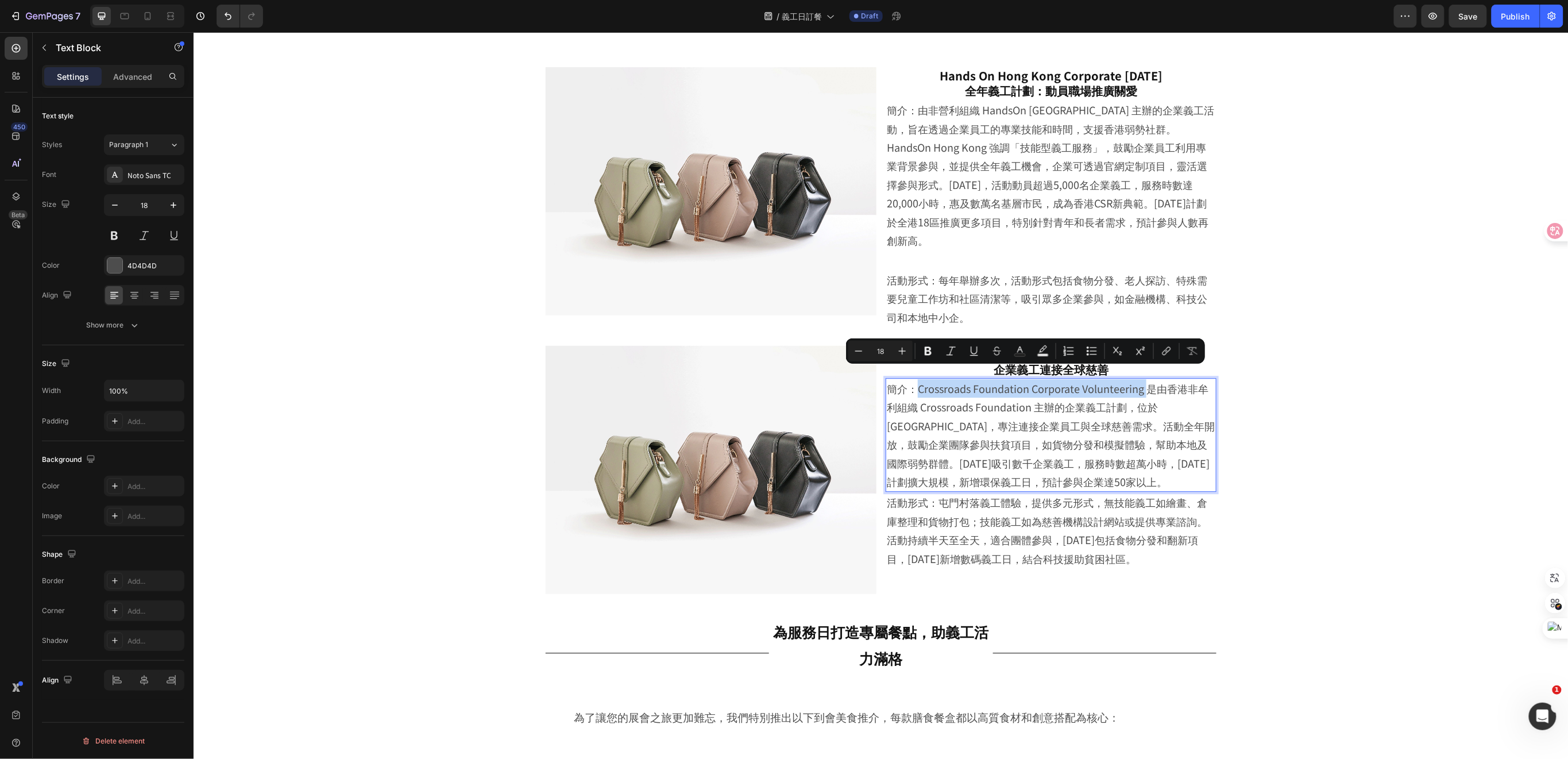
drag, startPoint x: 1139, startPoint y: 379, endPoint x: 912, endPoint y: 376, distance: 227.0
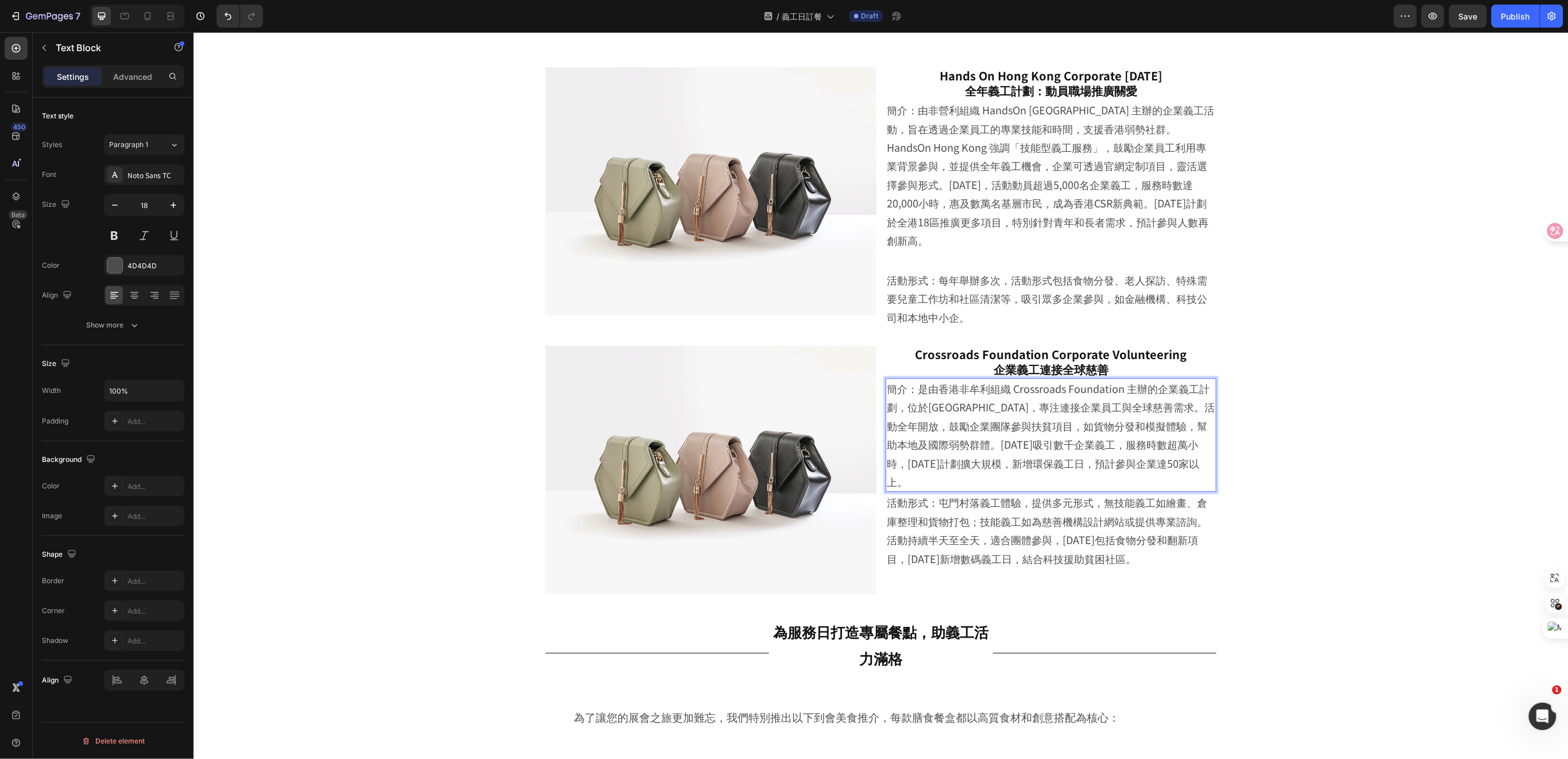
click at [886, 412] on p "簡介：是由香港非牟利組織 Crossroads Foundation 主辦的企業義工計劃，位於屯門 Crossroads Village，專注連接企業員工與全…" at bounding box center [1050, 434] width 329 height 112
click at [938, 501] on p "活動形式：屯門村落義工體驗，提供多元形式，無技能義工如繪畫、倉庫整理和貨物打包；技能義工如為慈善機構設計網站或提供專業諮詢。活動持續半天至全天，適合團體參與，…" at bounding box center [1050, 530] width 329 height 75
click at [886, 493] on p "活動形式：屯門村落義工體驗，提供多元形式，無技能義工如繪畫、倉庫整理和貨物打包；技能義工如為慈善機構設計網站或提供專業諮詢。活動持續半天至全天，適合團體參與，…" at bounding box center [1050, 530] width 329 height 75
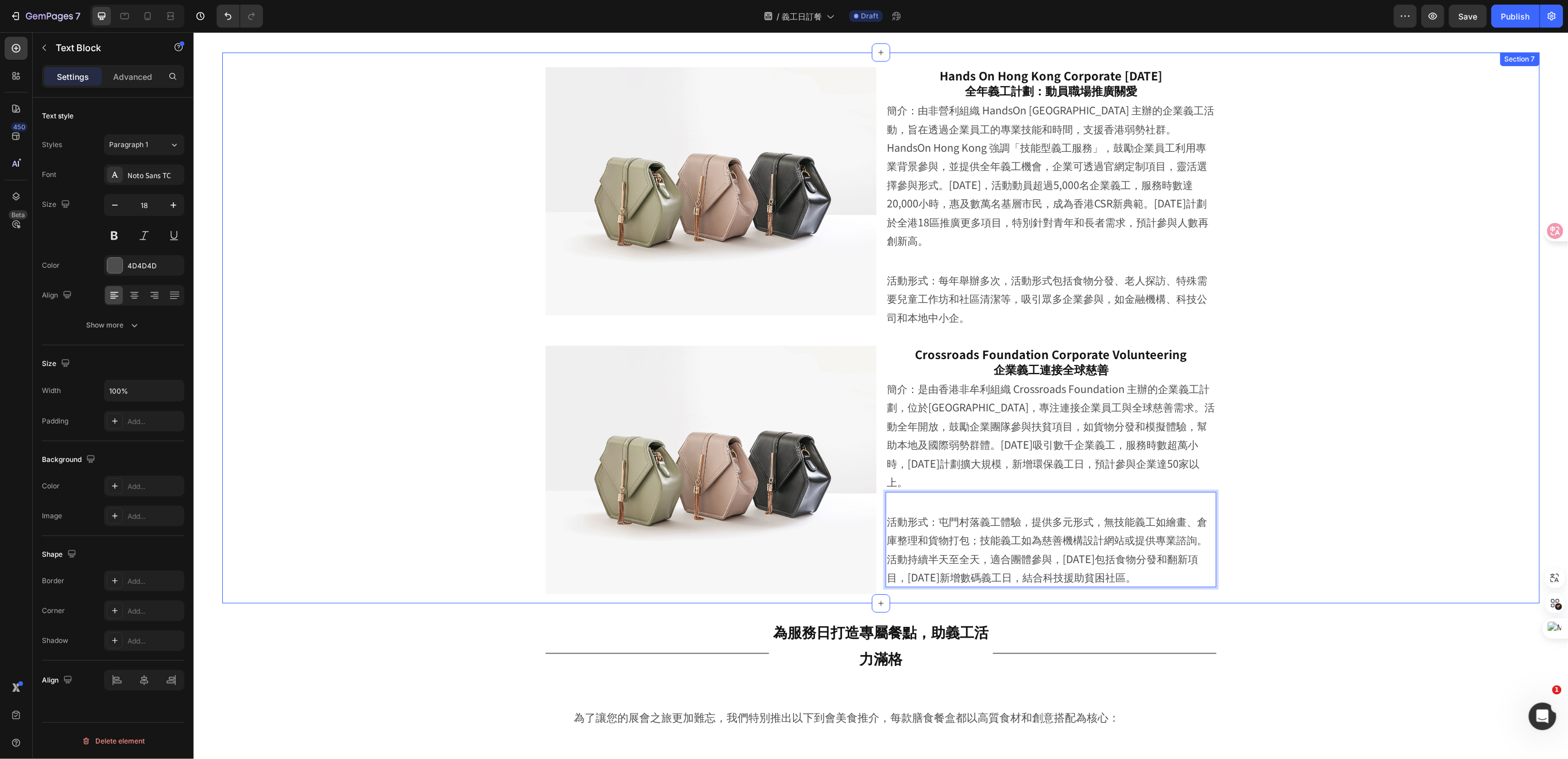
click at [1310, 457] on div "Image Hands On Hong Kong Corporate Volunteer Day 全年義工計劃：動員職場推廣關愛 Heading 簡介：由非營…" at bounding box center [880, 330] width 1260 height 545
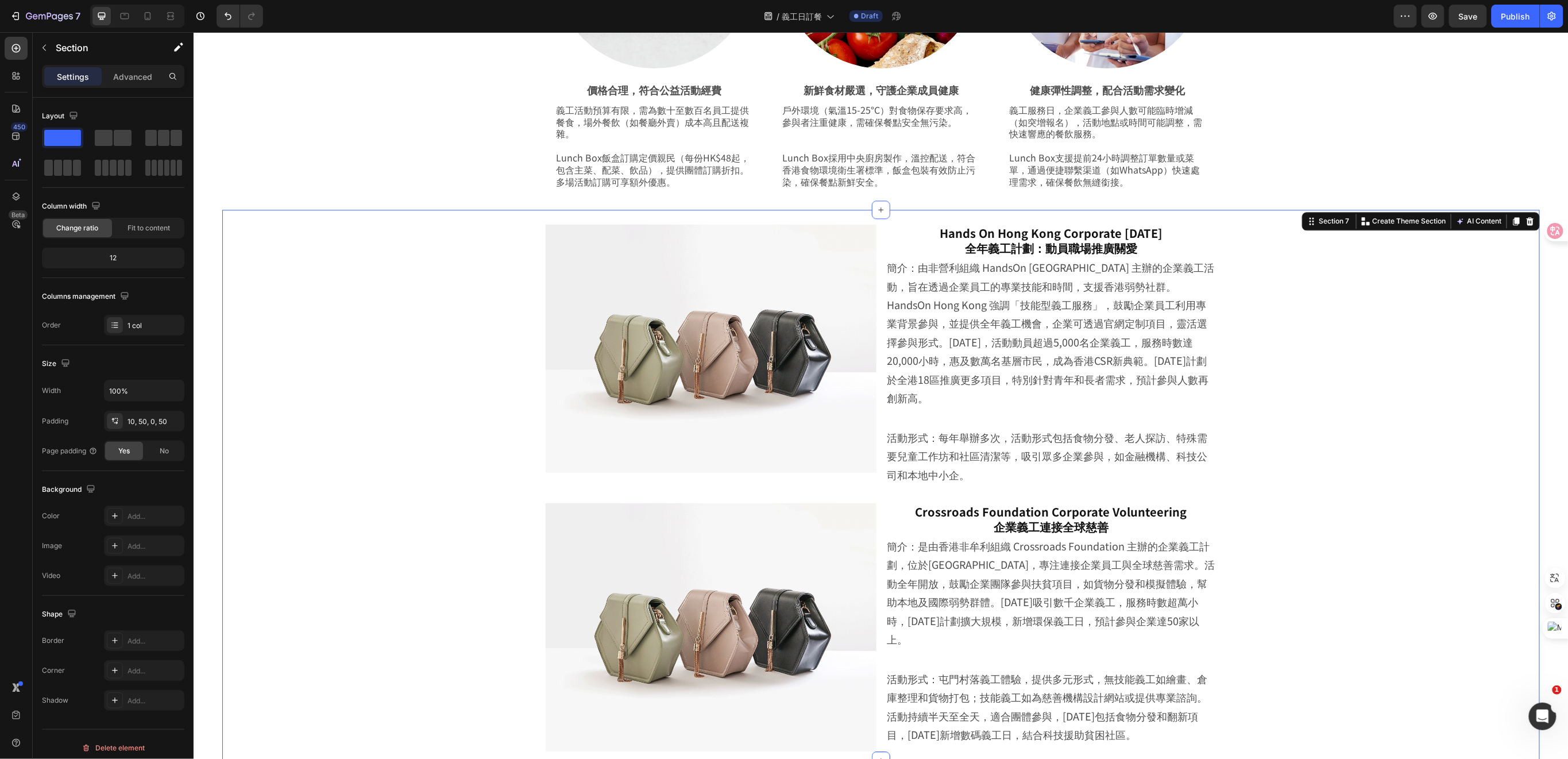
scroll to position [1404, 0]
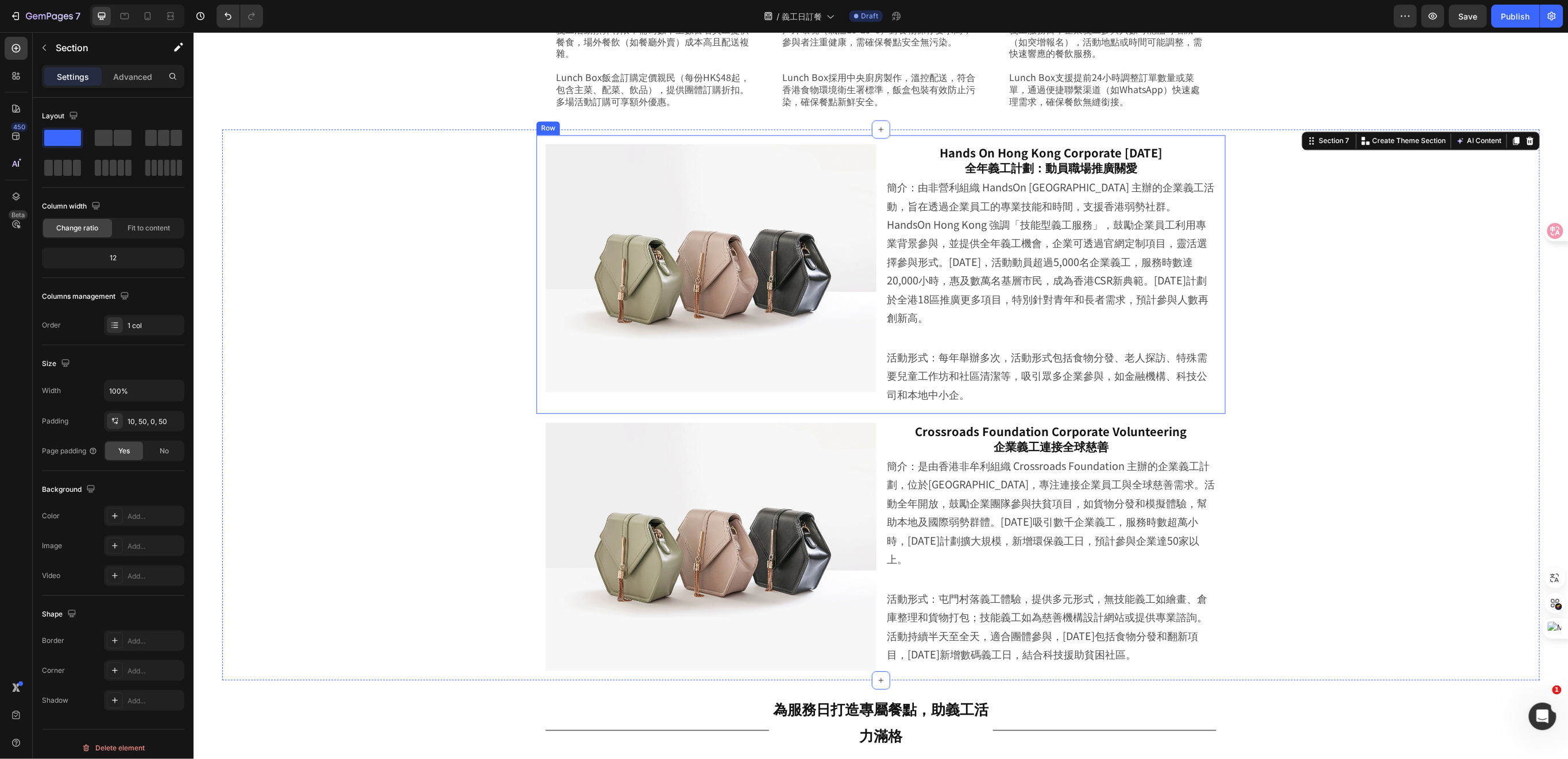
click at [1015, 174] on p "Hands On Hong Kong Corporate Volunteer Day 全年義工計劃：動員職場推廣關愛" at bounding box center [1050, 160] width 329 height 30
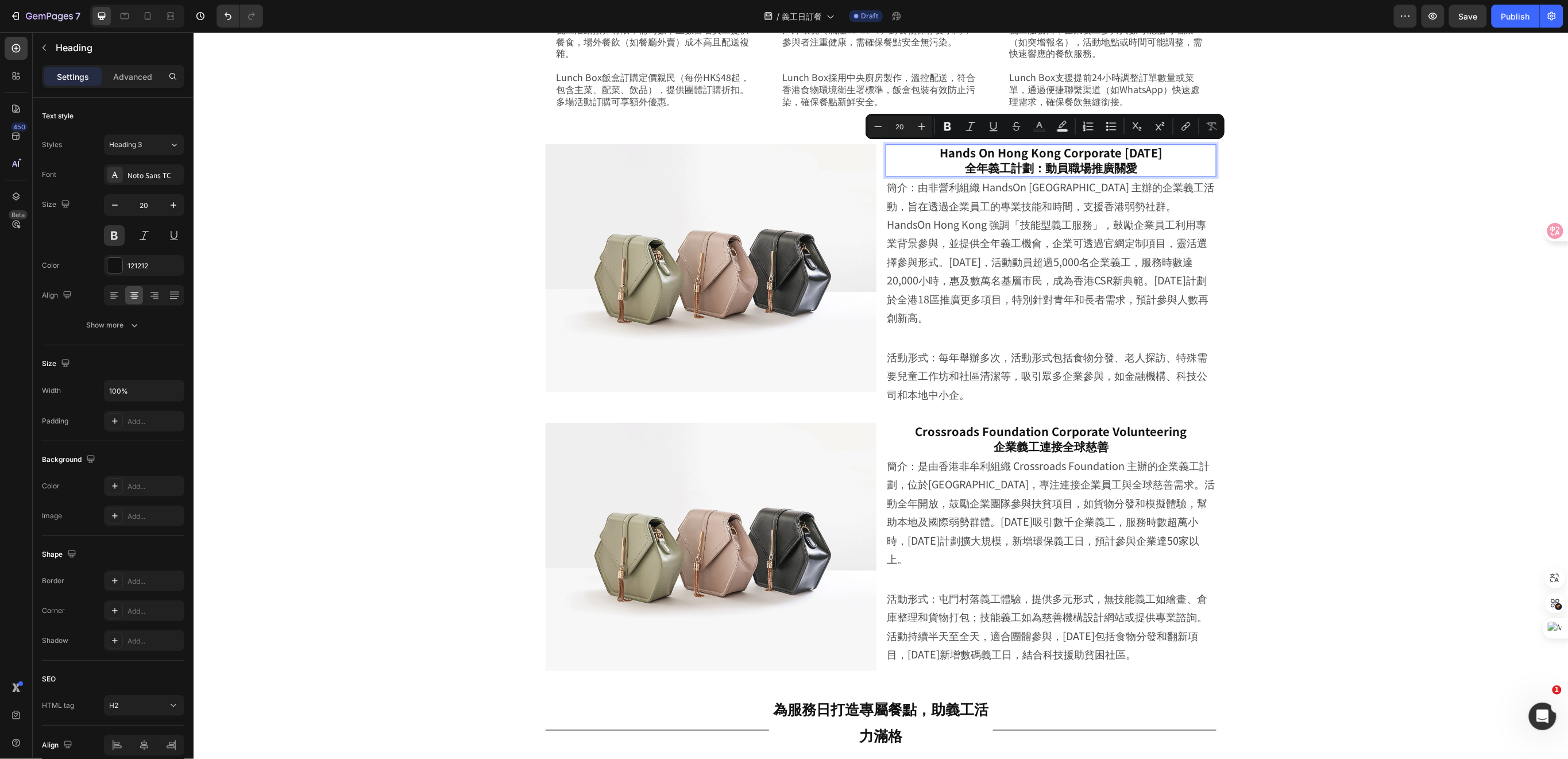
drag, startPoint x: 914, startPoint y: 153, endPoint x: 1175, endPoint y: 148, distance: 261.0
copy p "Hands On Hong Kong Corporate Volunteer Day"
click at [1289, 268] on div "Image Hands On Hong Kong Corporate Volunteer Day 全年義工計劃：動員職場推廣關愛 Heading 0 簡介：由…" at bounding box center [880, 407] width 1260 height 545
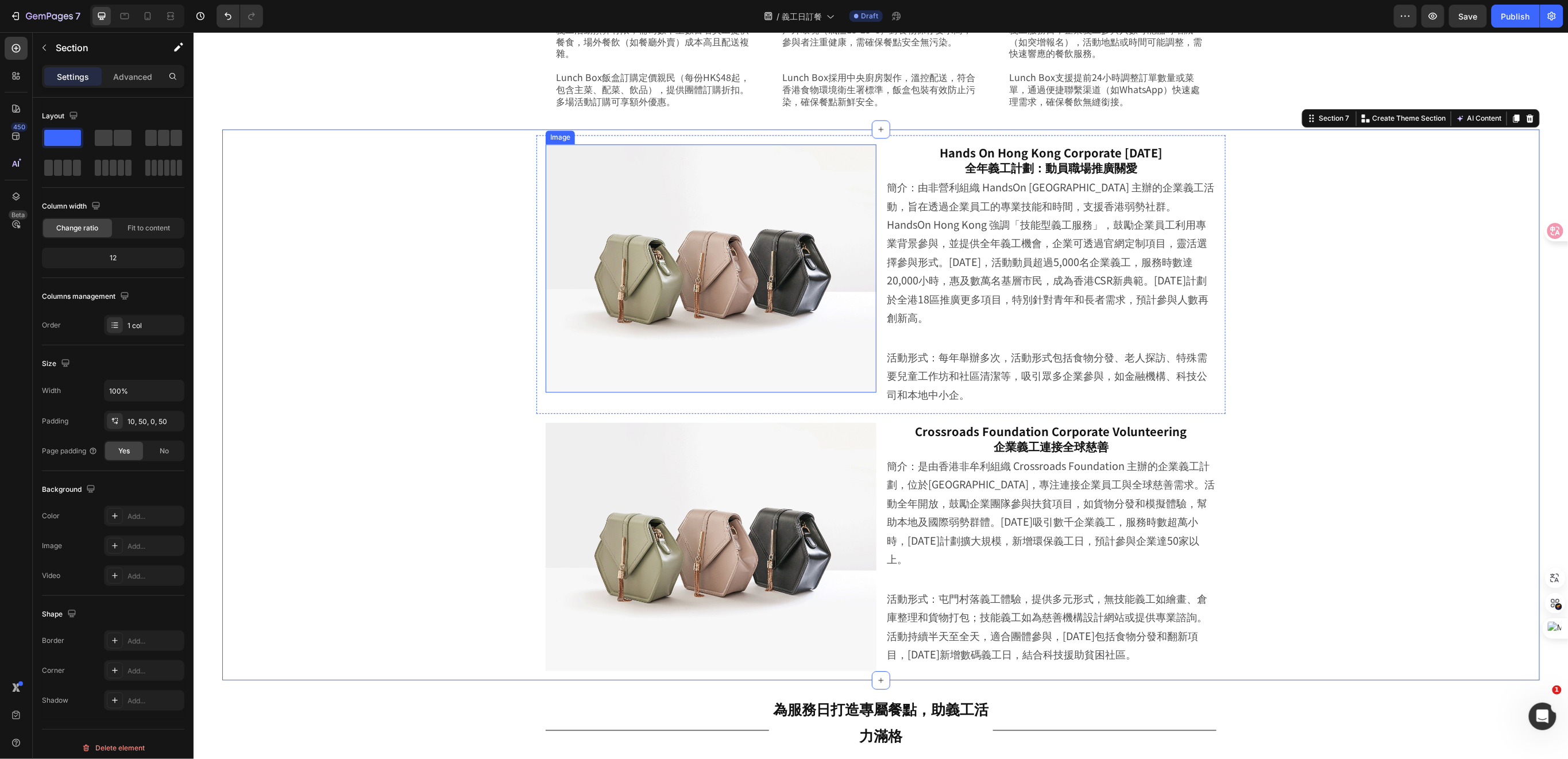
click at [855, 345] on img at bounding box center [710, 268] width 331 height 249
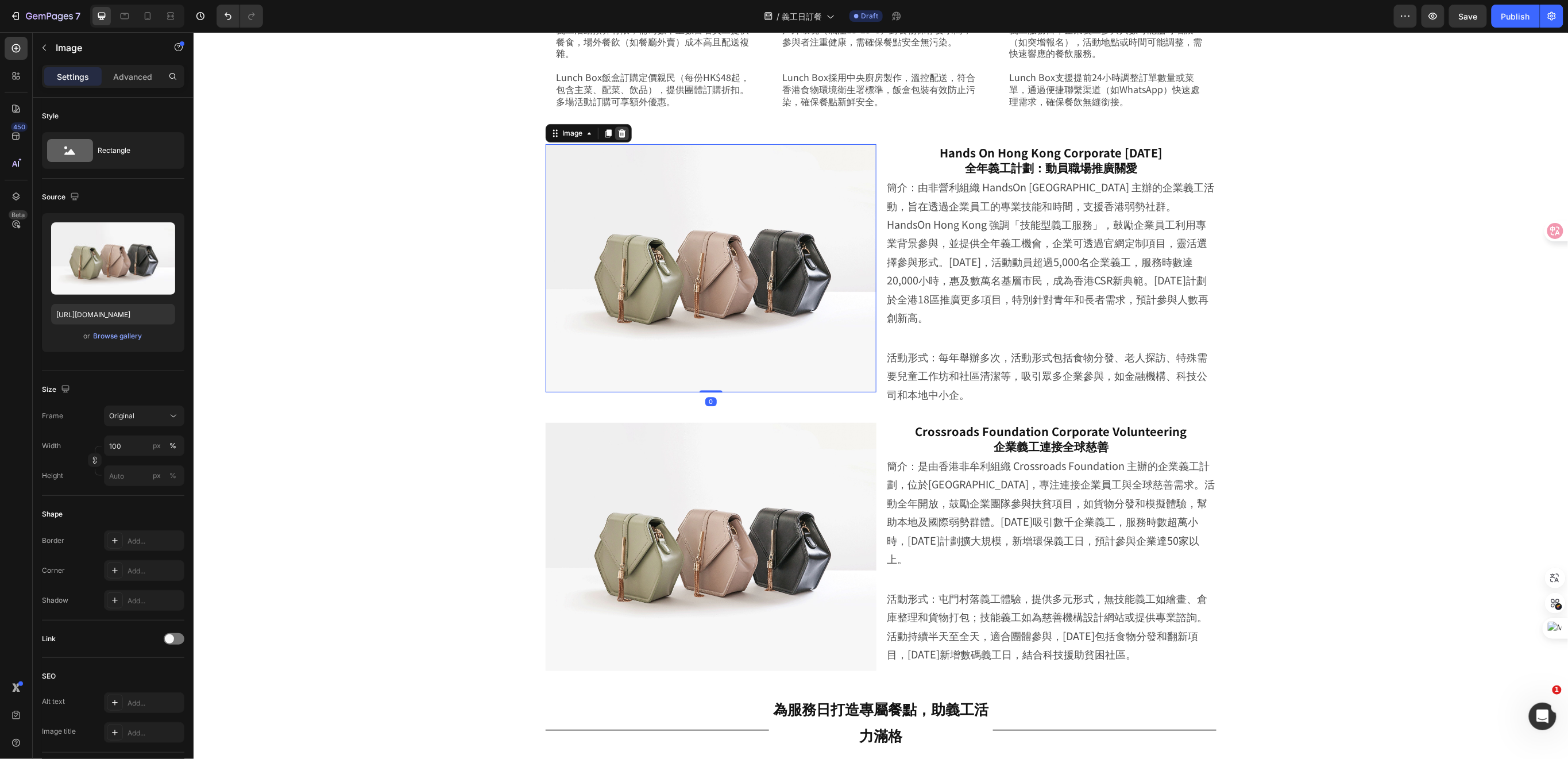
click at [617, 131] on icon at bounding box center [621, 133] width 9 height 9
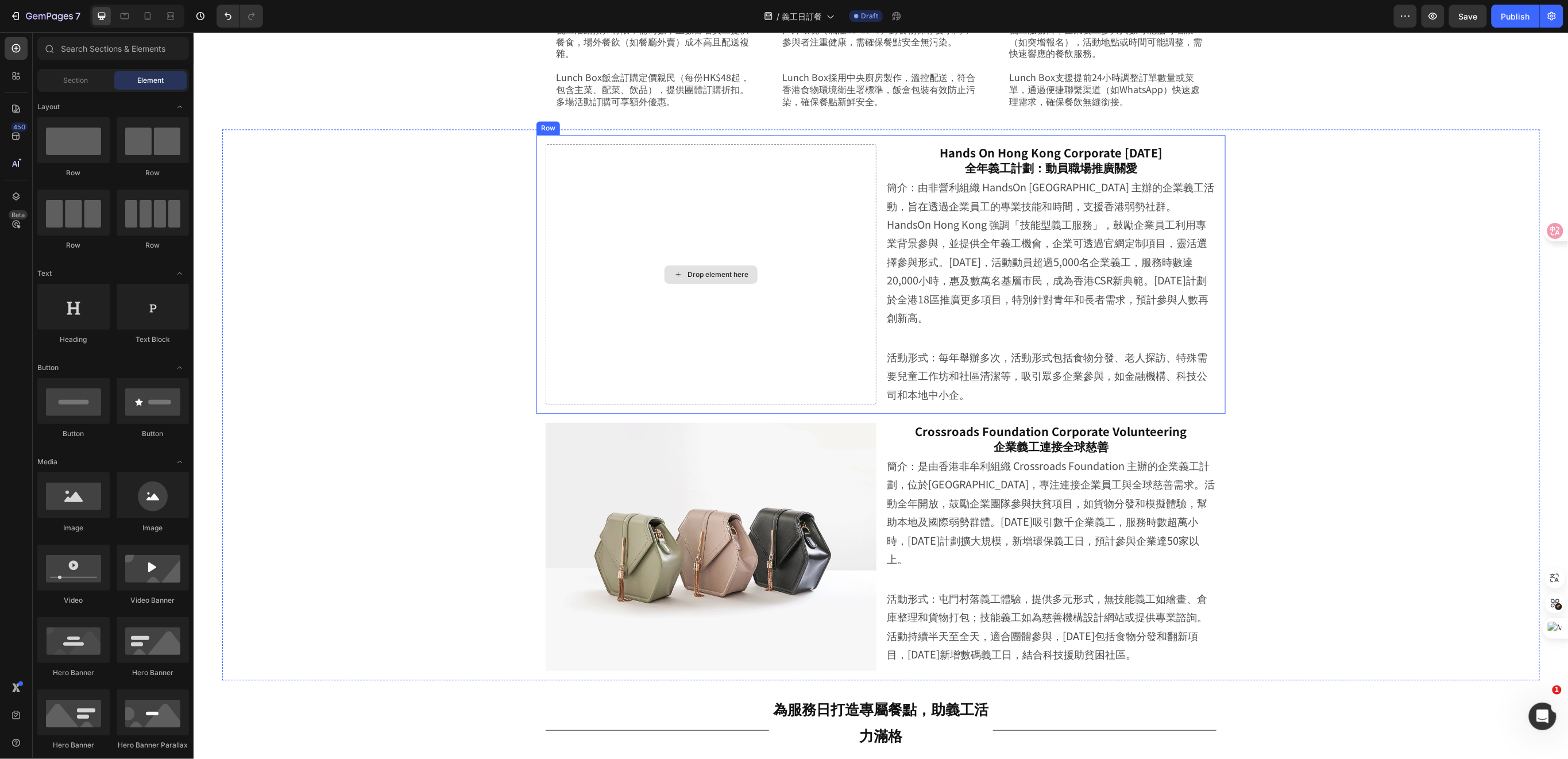
click at [824, 291] on div "Drop element here" at bounding box center [710, 274] width 331 height 260
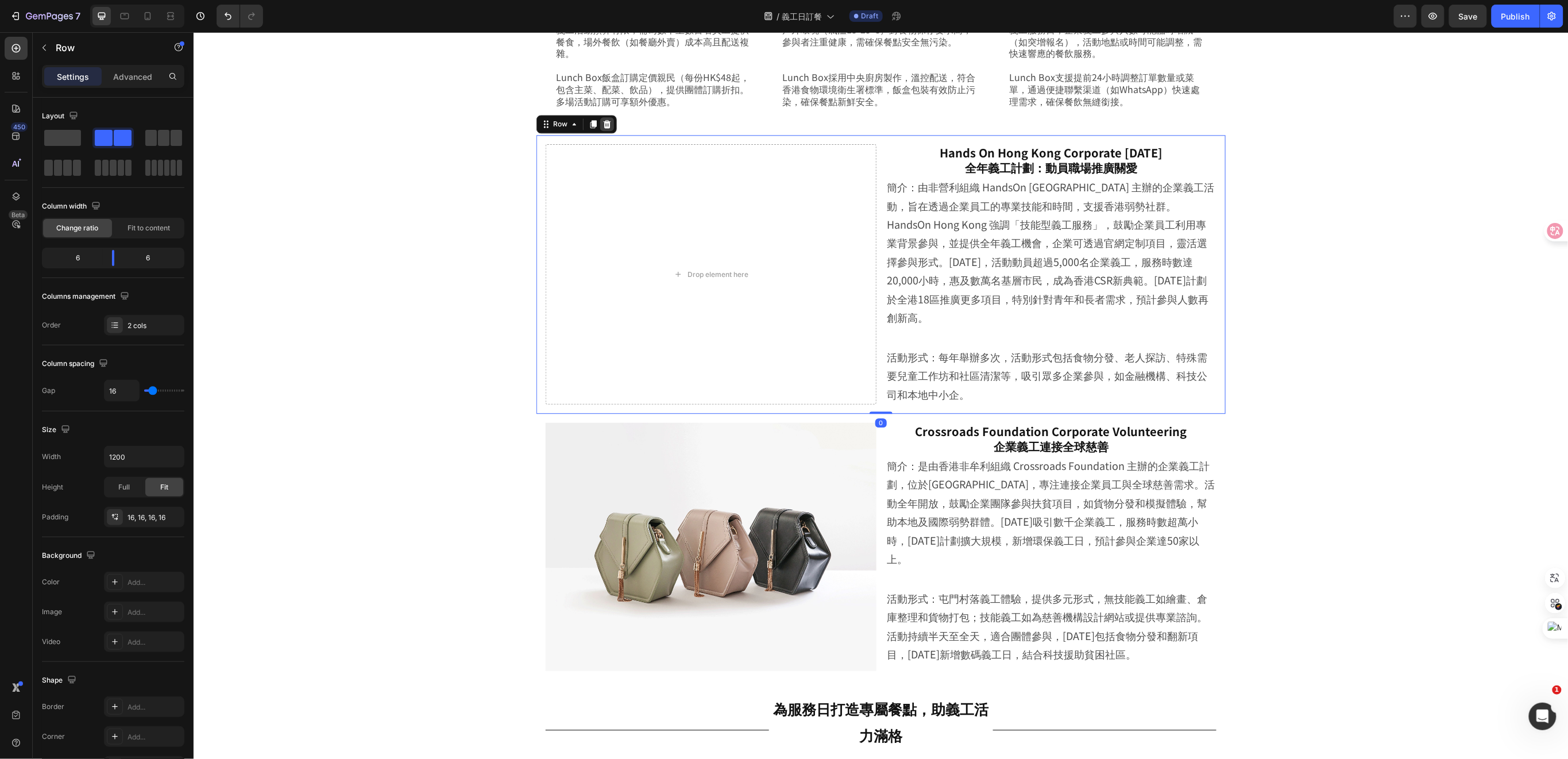
click at [603, 120] on icon at bounding box center [606, 123] width 7 height 8
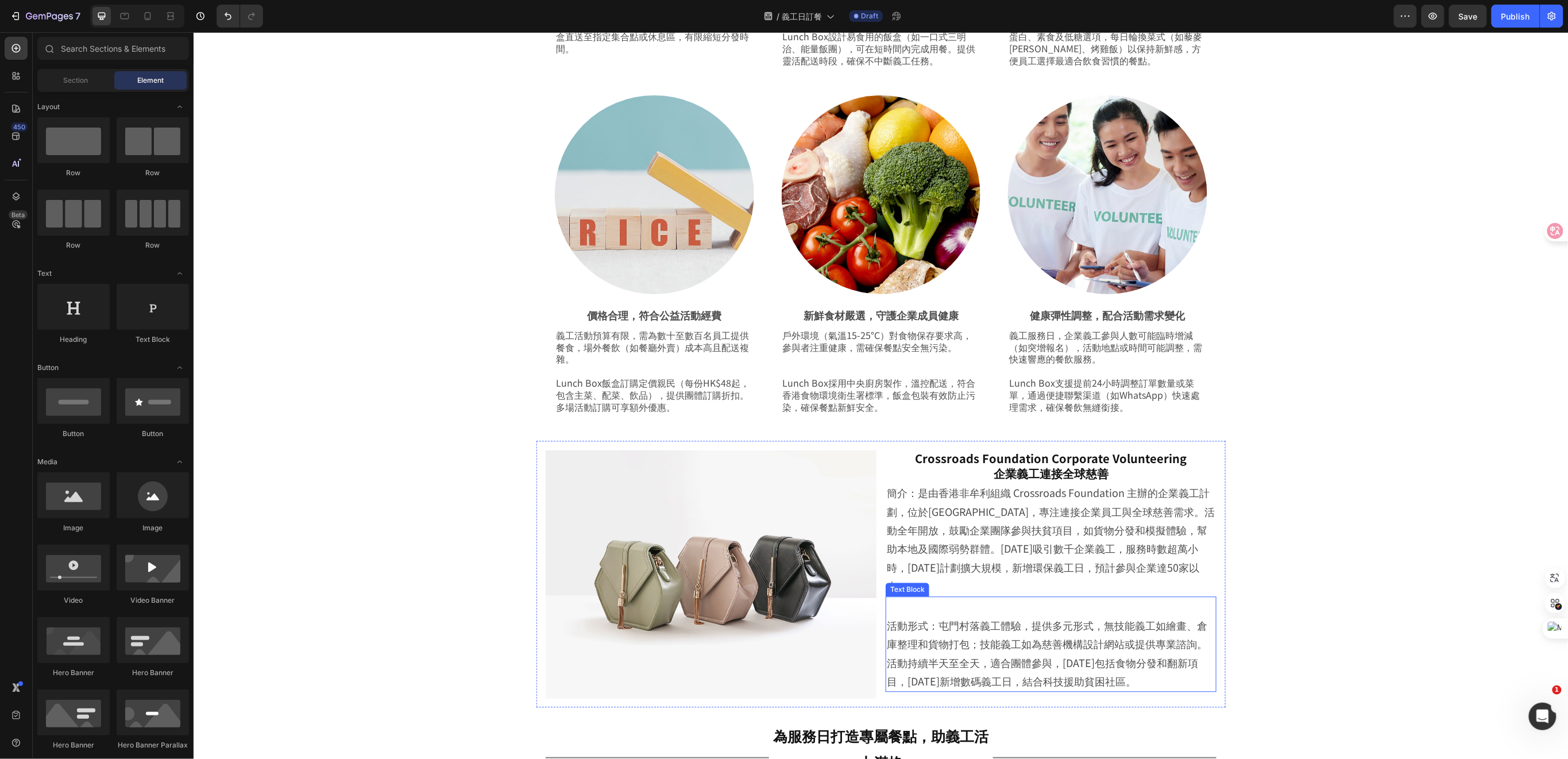
scroll to position [1328, 0]
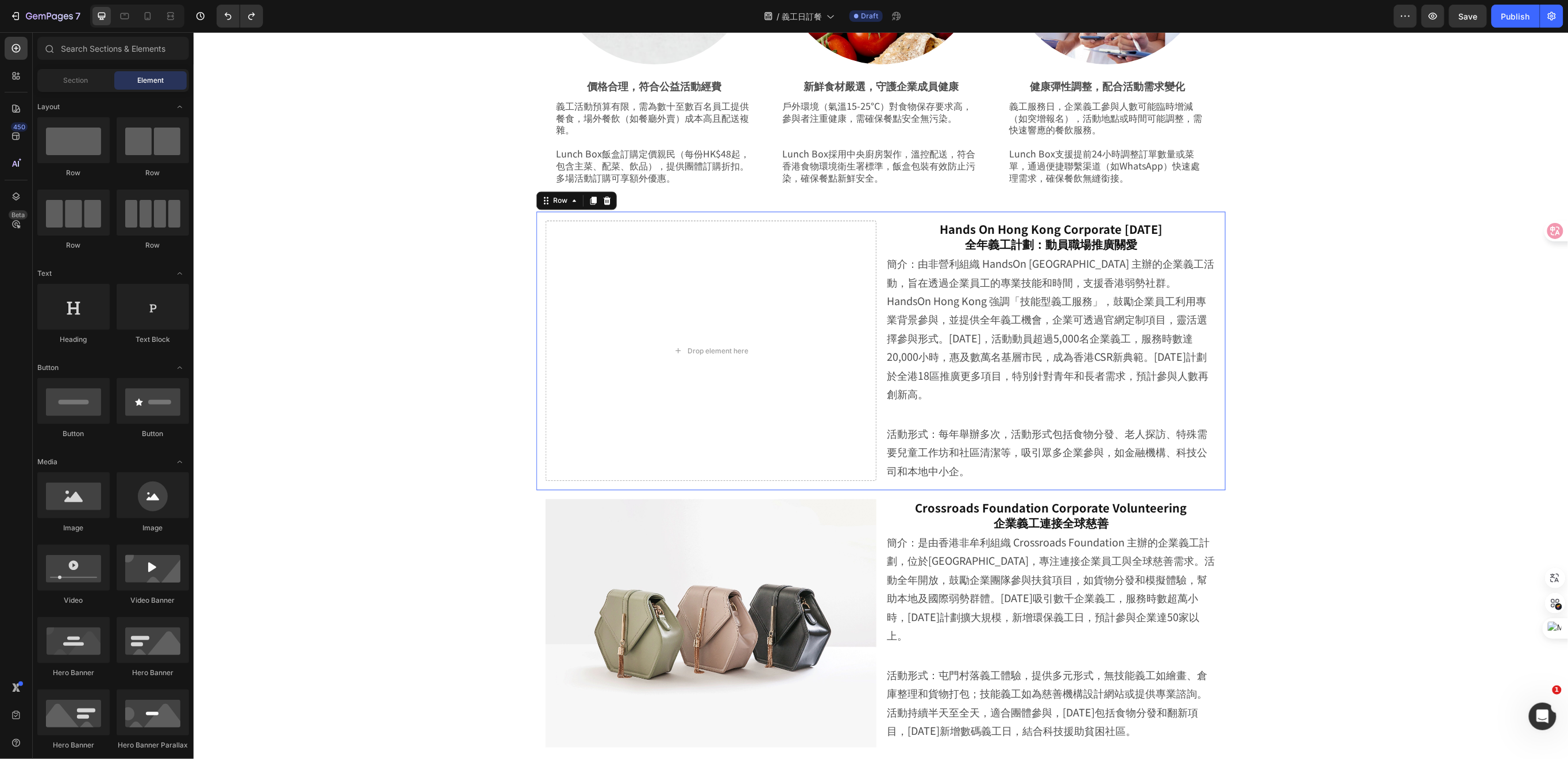
click at [875, 396] on div "Drop element here Hands On Hong Kong Corporate Volunteer Day 全年義工計劃：動員職場推廣關愛 He…" at bounding box center [881, 350] width 689 height 279
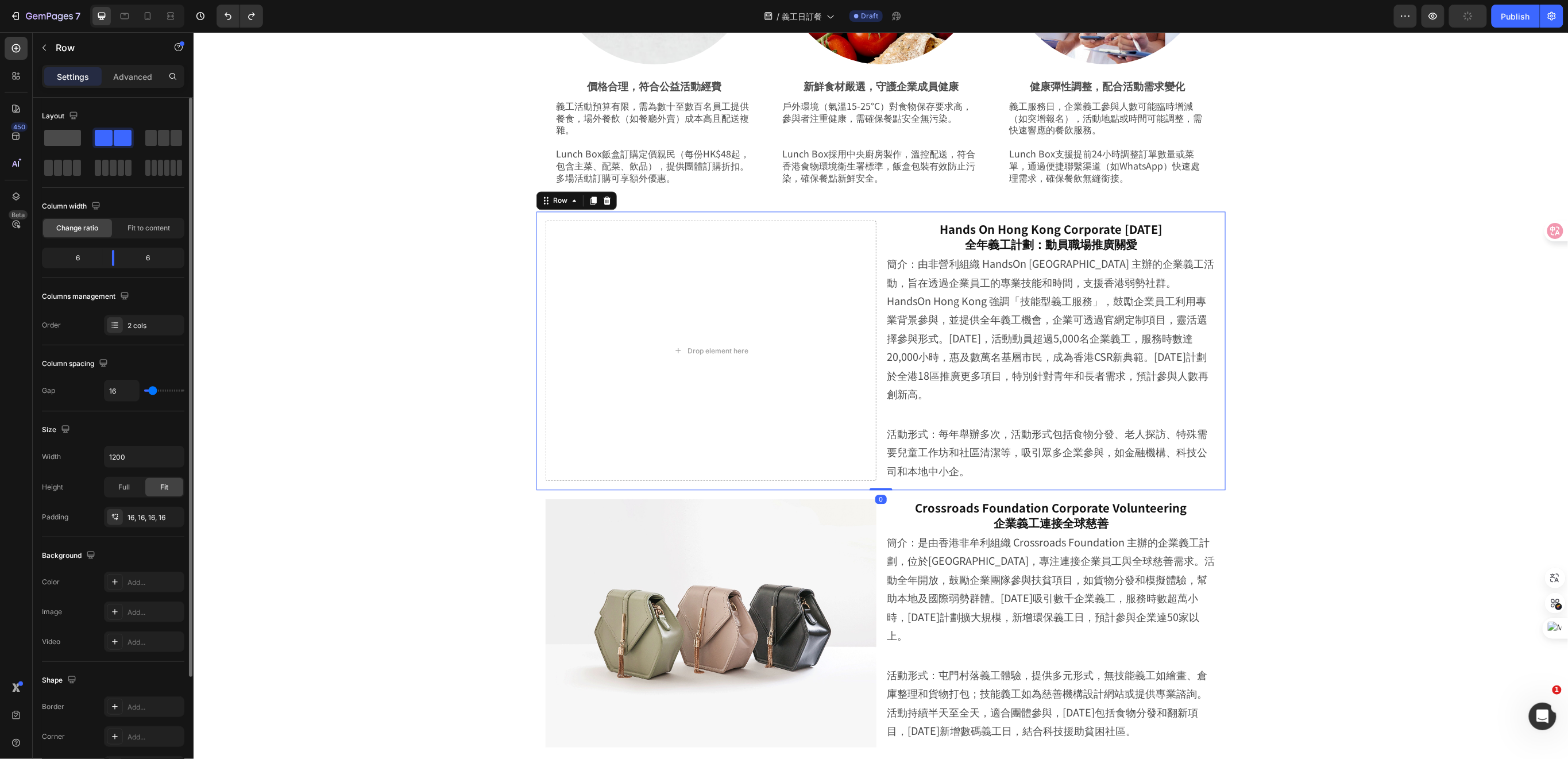
click at [65, 137] on span at bounding box center [63, 138] width 37 height 16
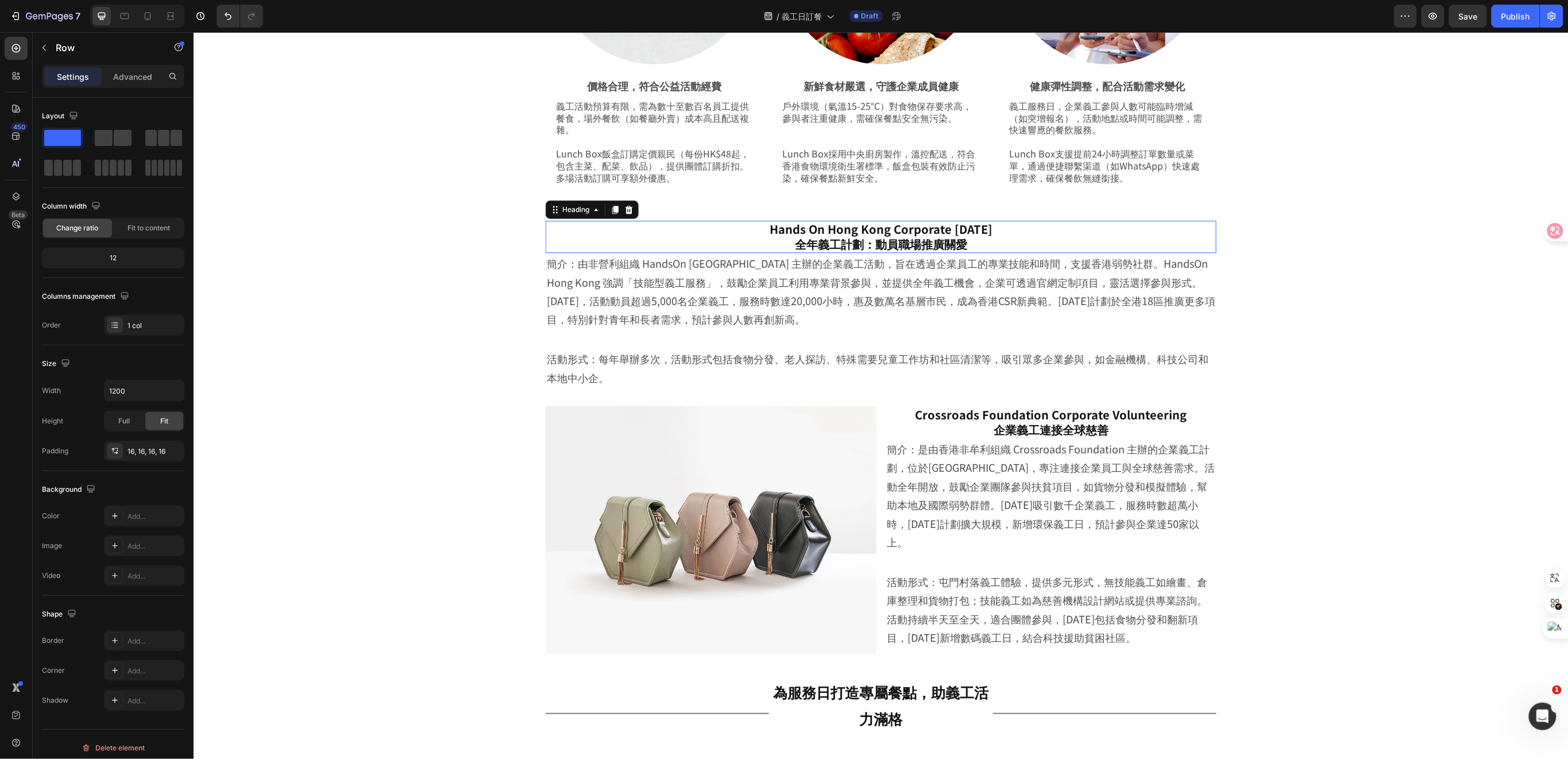
click at [1063, 233] on h2 "Hands On Hong Kong Corporate Volunteer Day 全年義工計劃：動員職場推廣關愛" at bounding box center [881, 236] width 671 height 32
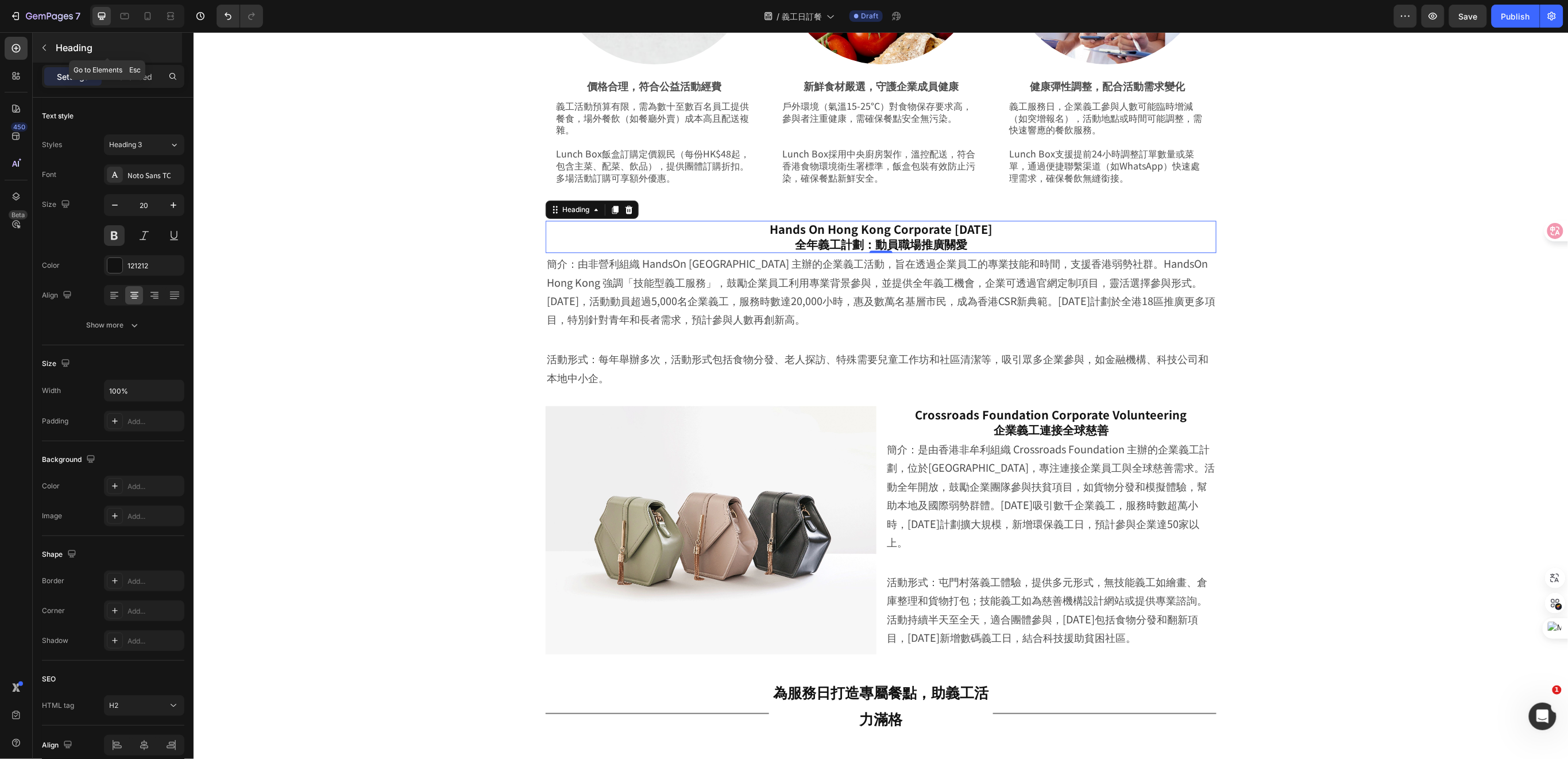
click at [47, 50] on icon "button" at bounding box center [44, 47] width 9 height 9
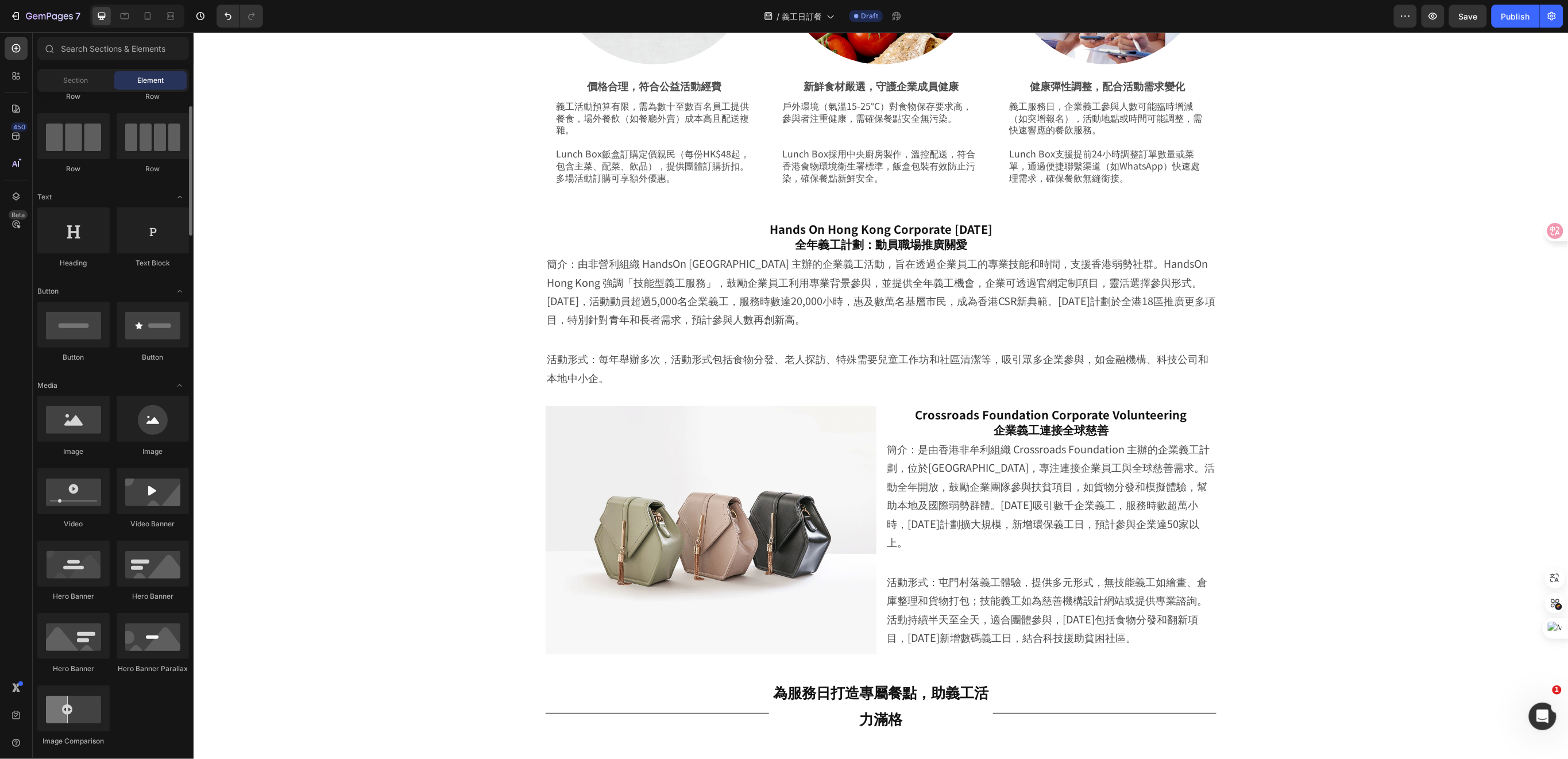
scroll to position [0, 0]
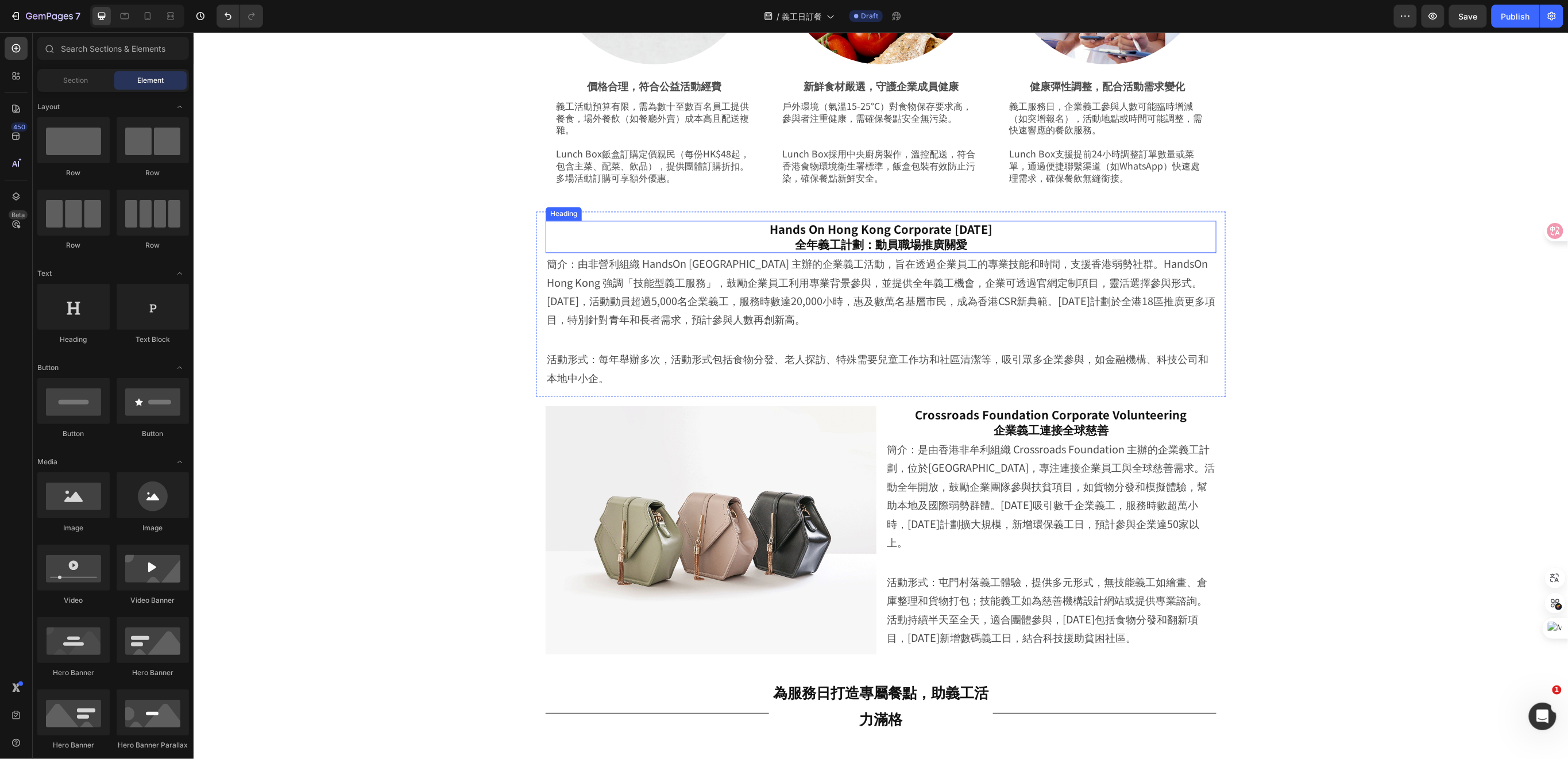
click at [725, 234] on h2 "Hands On Hong Kong Corporate Volunteer Day 全年義工計劃：動員職場推廣關愛" at bounding box center [881, 236] width 671 height 32
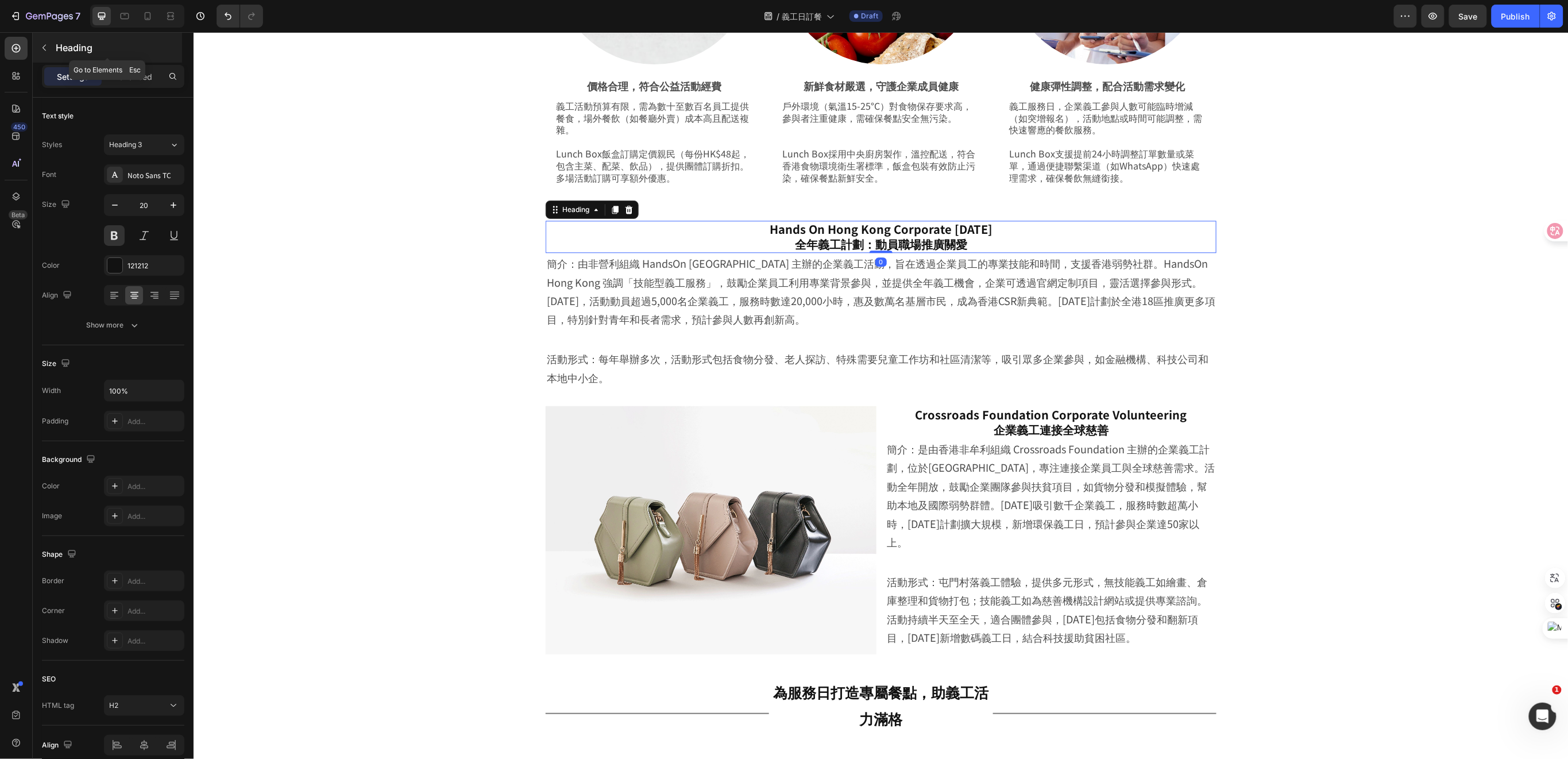
click at [44, 45] on icon "button" at bounding box center [44, 47] width 9 height 9
click at [727, 234] on h2 "Hands On Hong Kong Corporate Volunteer Day 全年義工計劃：動員職場推廣關愛" at bounding box center [881, 236] width 671 height 32
click at [536, 244] on div "Hands On Hong Kong Corporate Volunteer Day 全年義工計劃：動員職場推廣關愛 Heading 0 簡介：由非營利組織 …" at bounding box center [881, 304] width 689 height 185
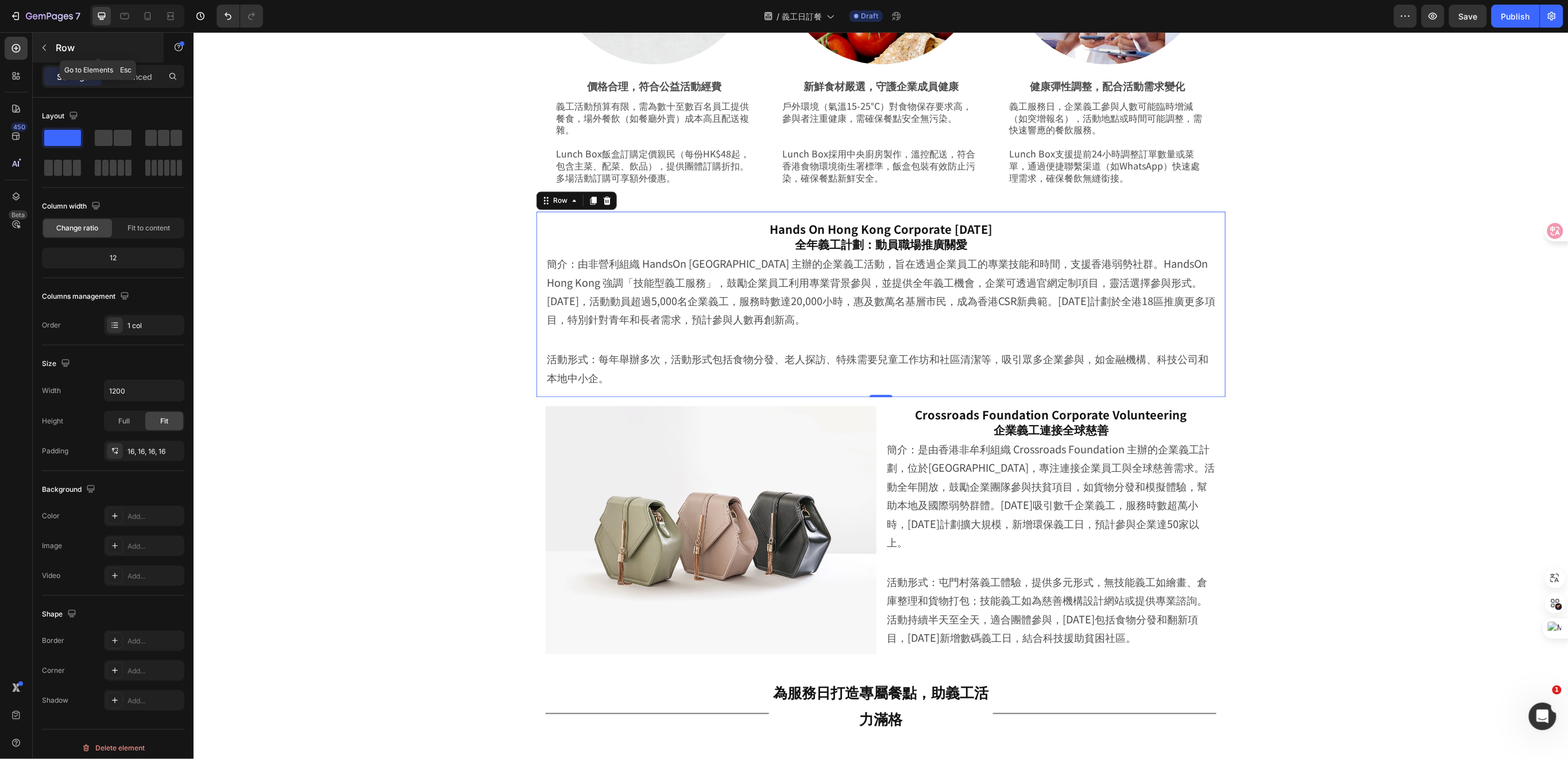
click at [45, 44] on icon "button" at bounding box center [44, 47] width 9 height 9
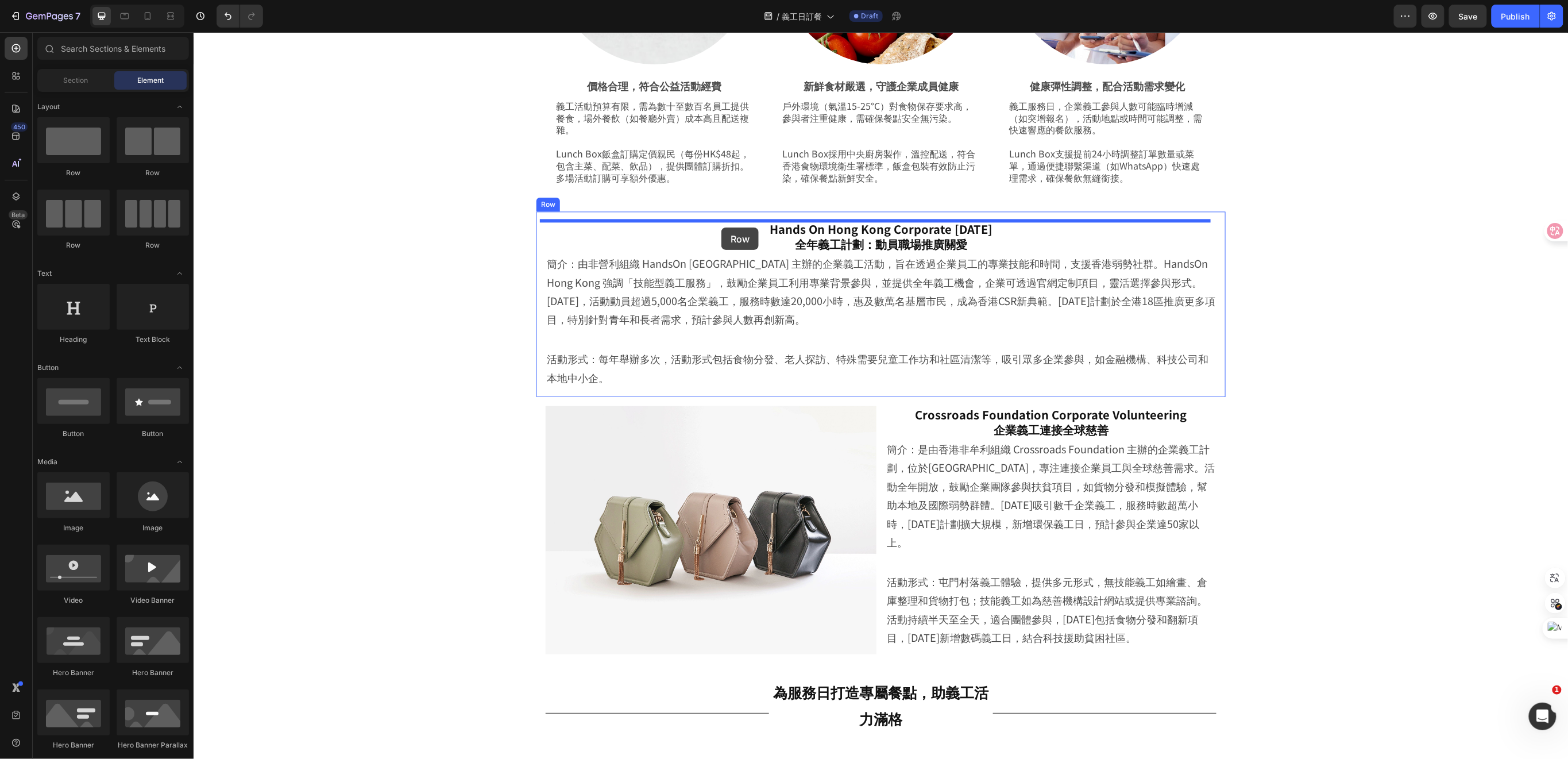
drag, startPoint x: 280, startPoint y: 193, endPoint x: 721, endPoint y: 227, distance: 442.3
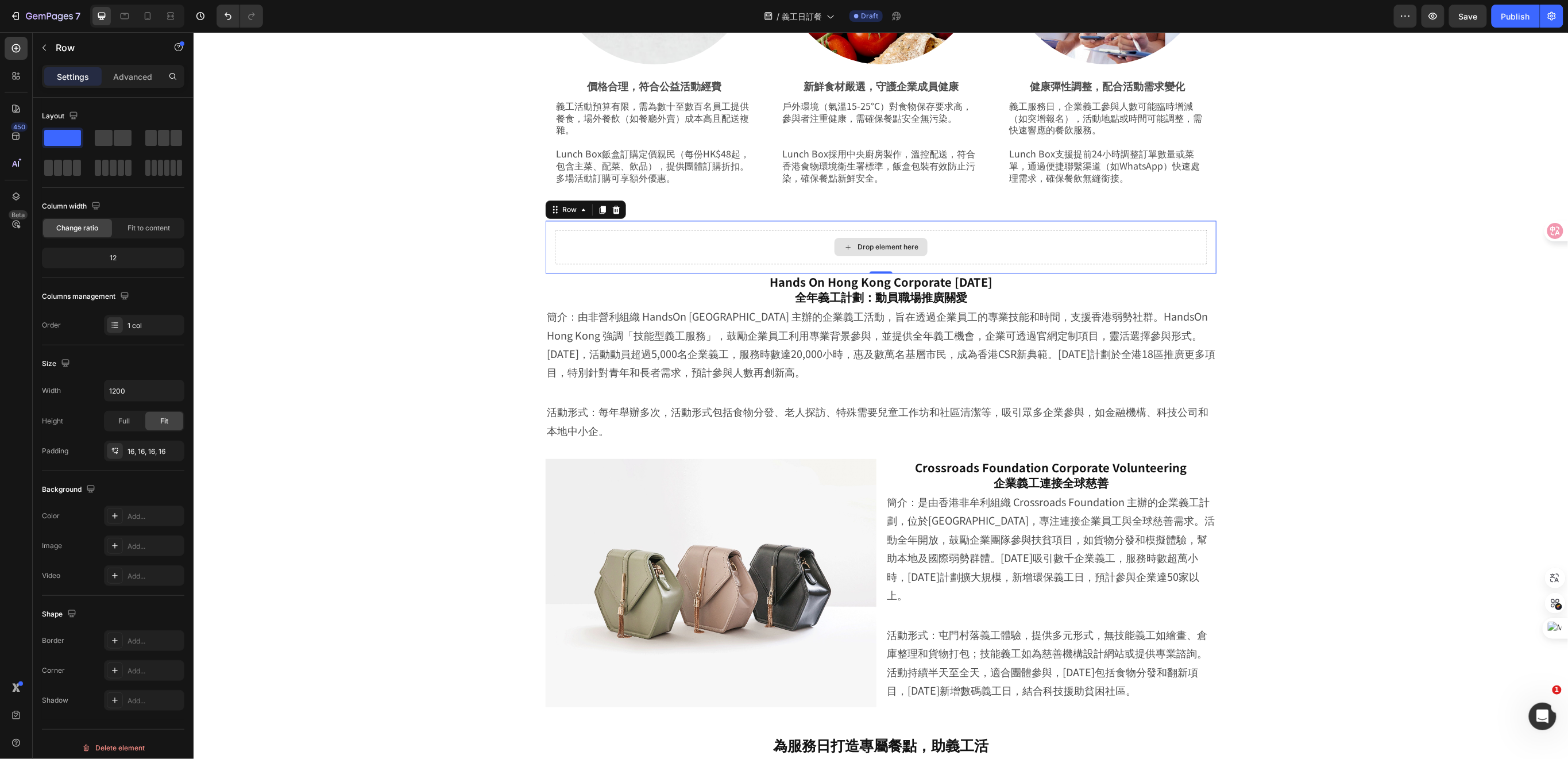
click at [556, 258] on div "Drop element here" at bounding box center [881, 247] width 652 height 34
click at [100, 139] on span at bounding box center [104, 138] width 18 height 16
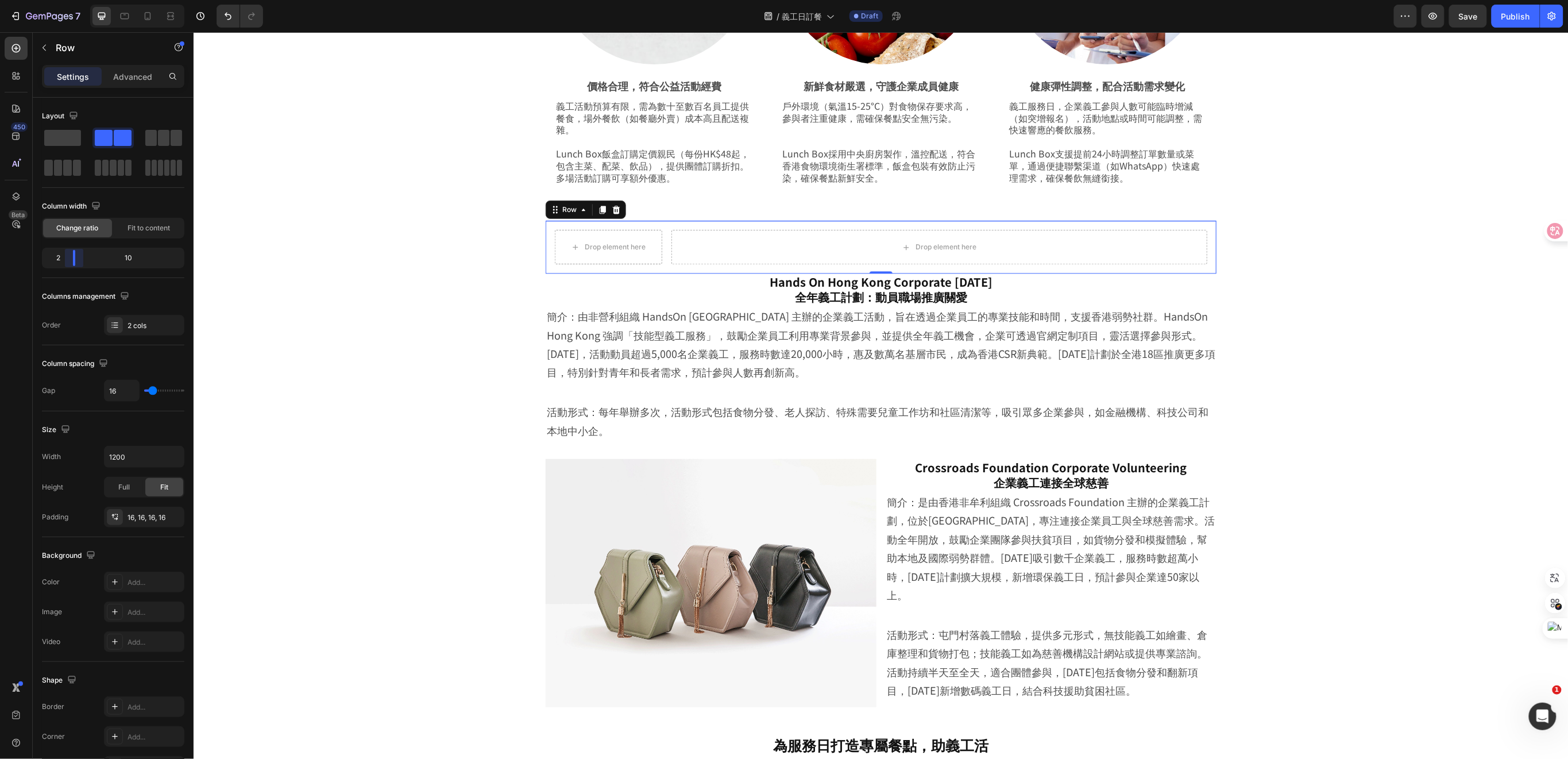
drag, startPoint x: 112, startPoint y: 263, endPoint x: 63, endPoint y: 261, distance: 49.0
click at [63, 0] on body "7 Version history / 義工日訂餐 Draft Preview Save Publish 450 Beta Sections(18) Elem…" at bounding box center [784, 0] width 1568 height 0
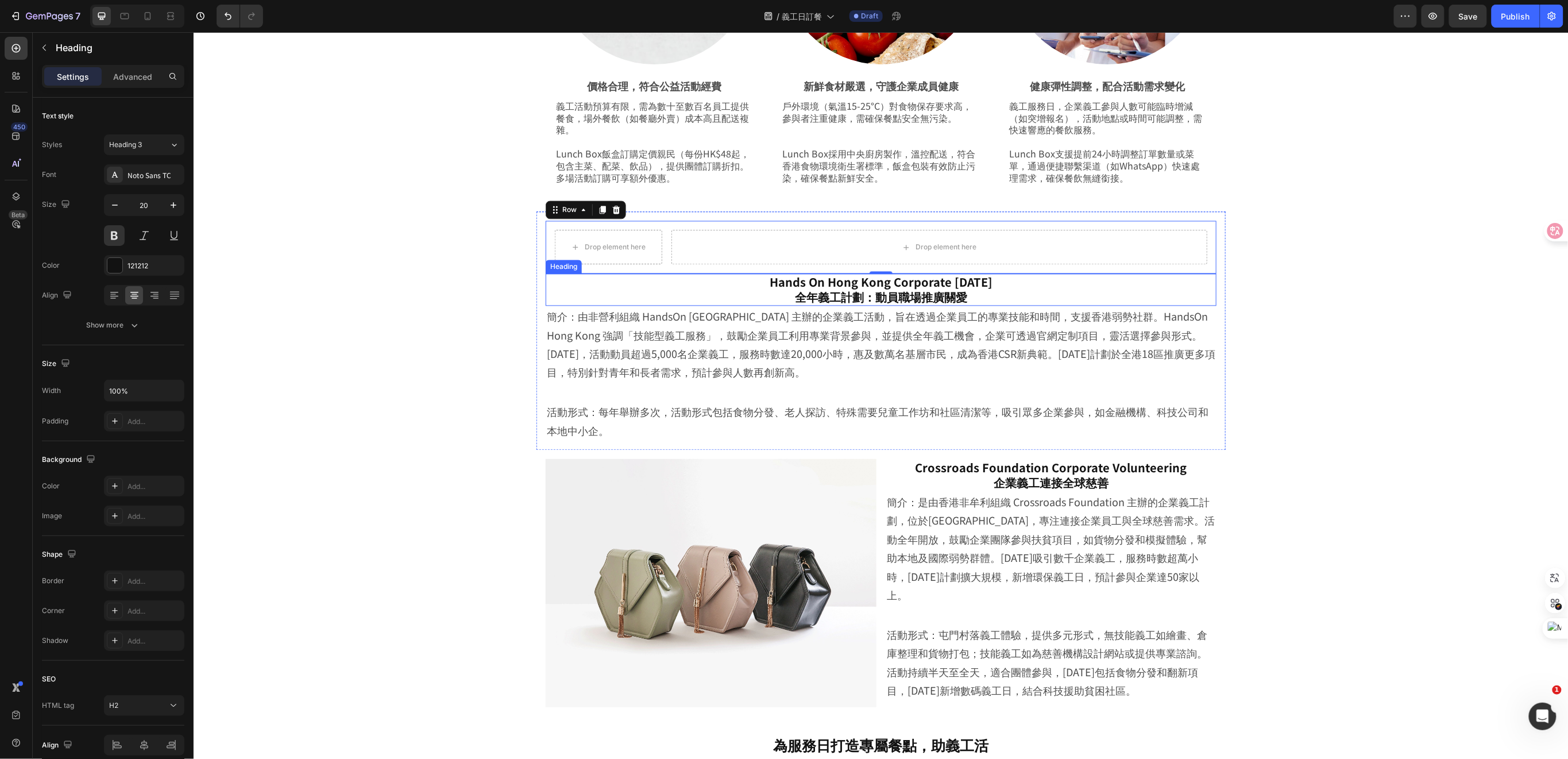
click at [761, 279] on h2 "Hands On Hong Kong Corporate Volunteer Day 全年義工計劃：動員職場推廣關愛" at bounding box center [881, 289] width 671 height 32
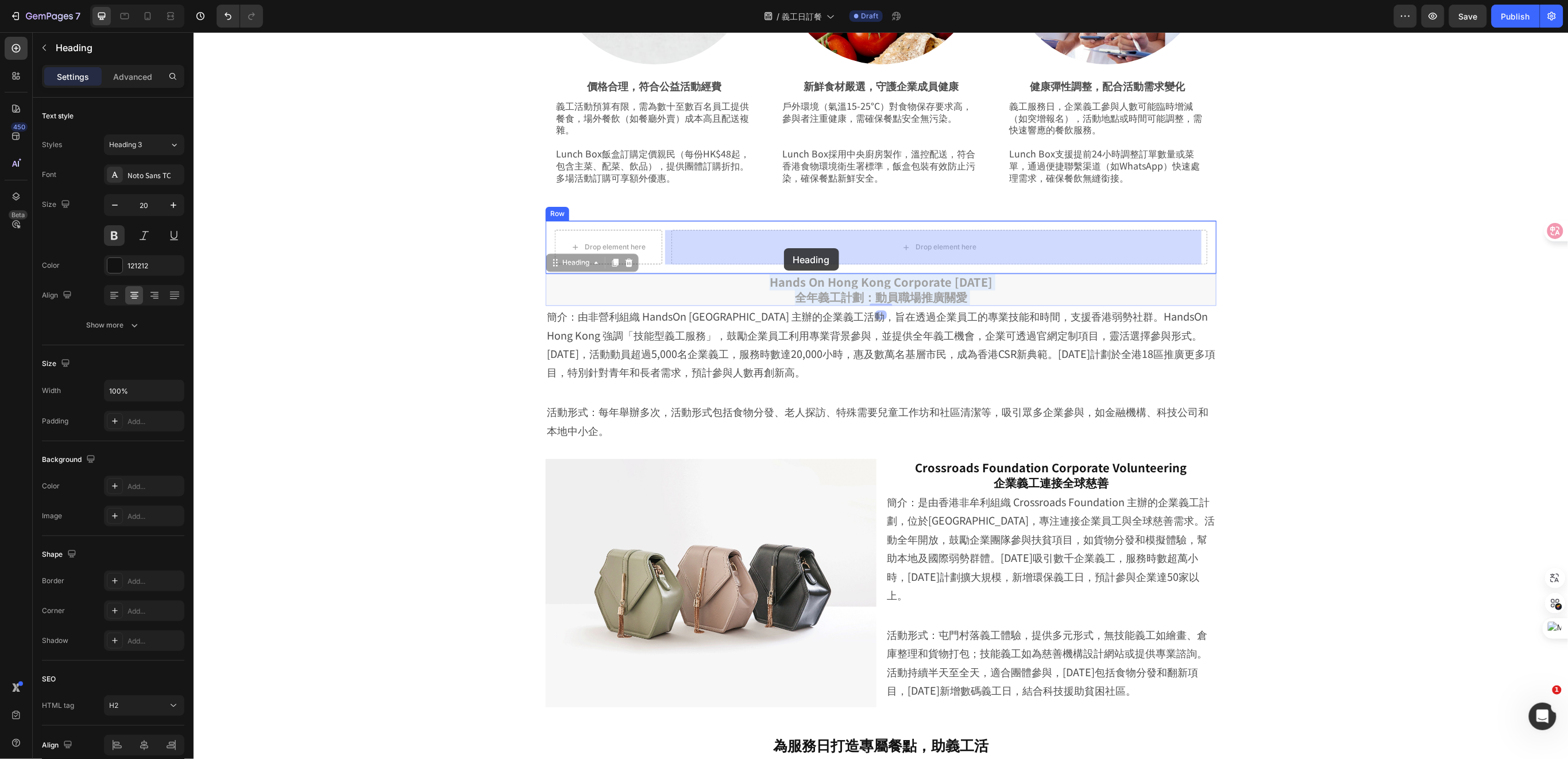
drag, startPoint x: 721, startPoint y: 288, endPoint x: 783, endPoint y: 248, distance: 73.8
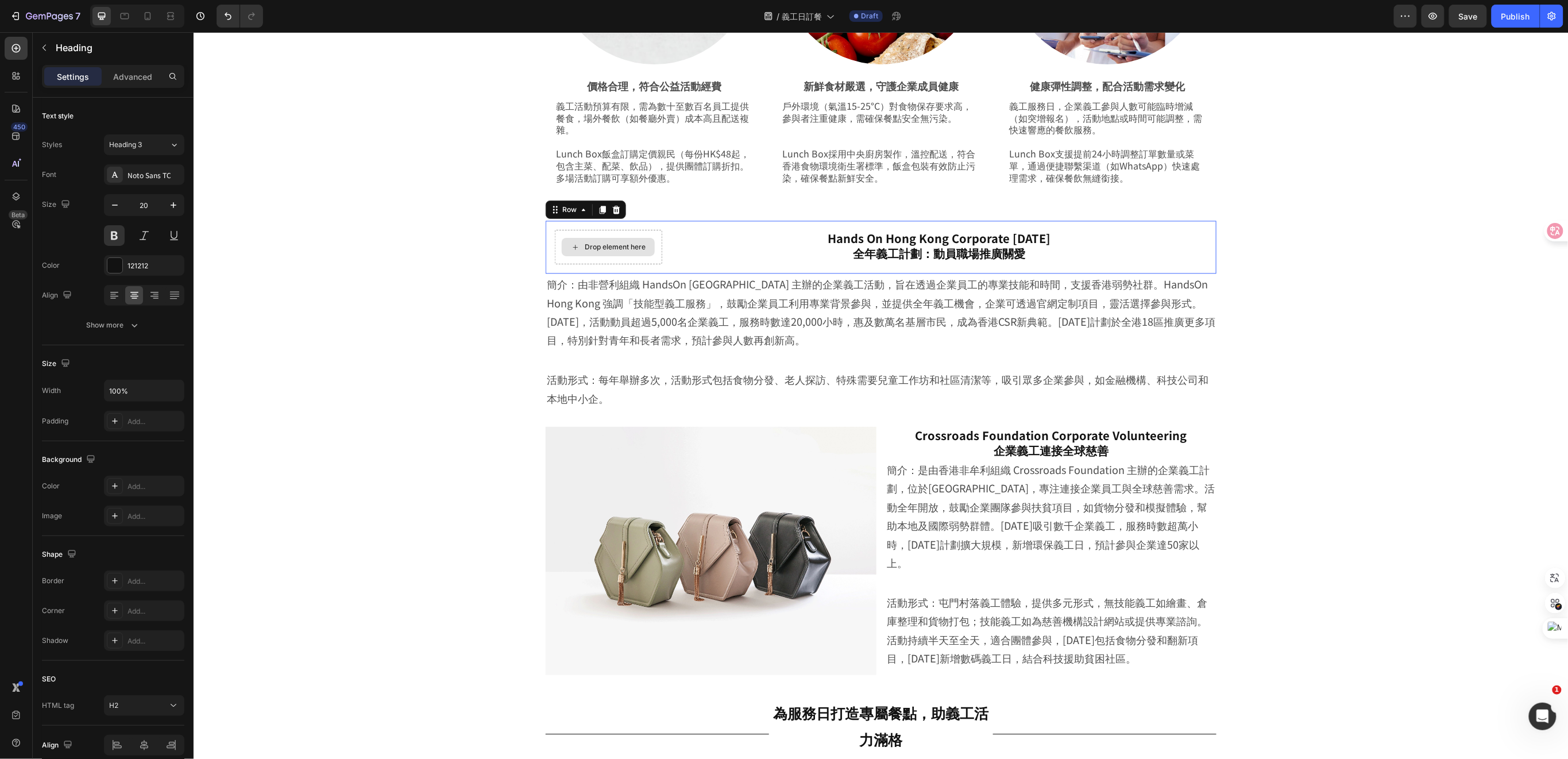
click at [644, 258] on div "Drop element here" at bounding box center [608, 247] width 107 height 34
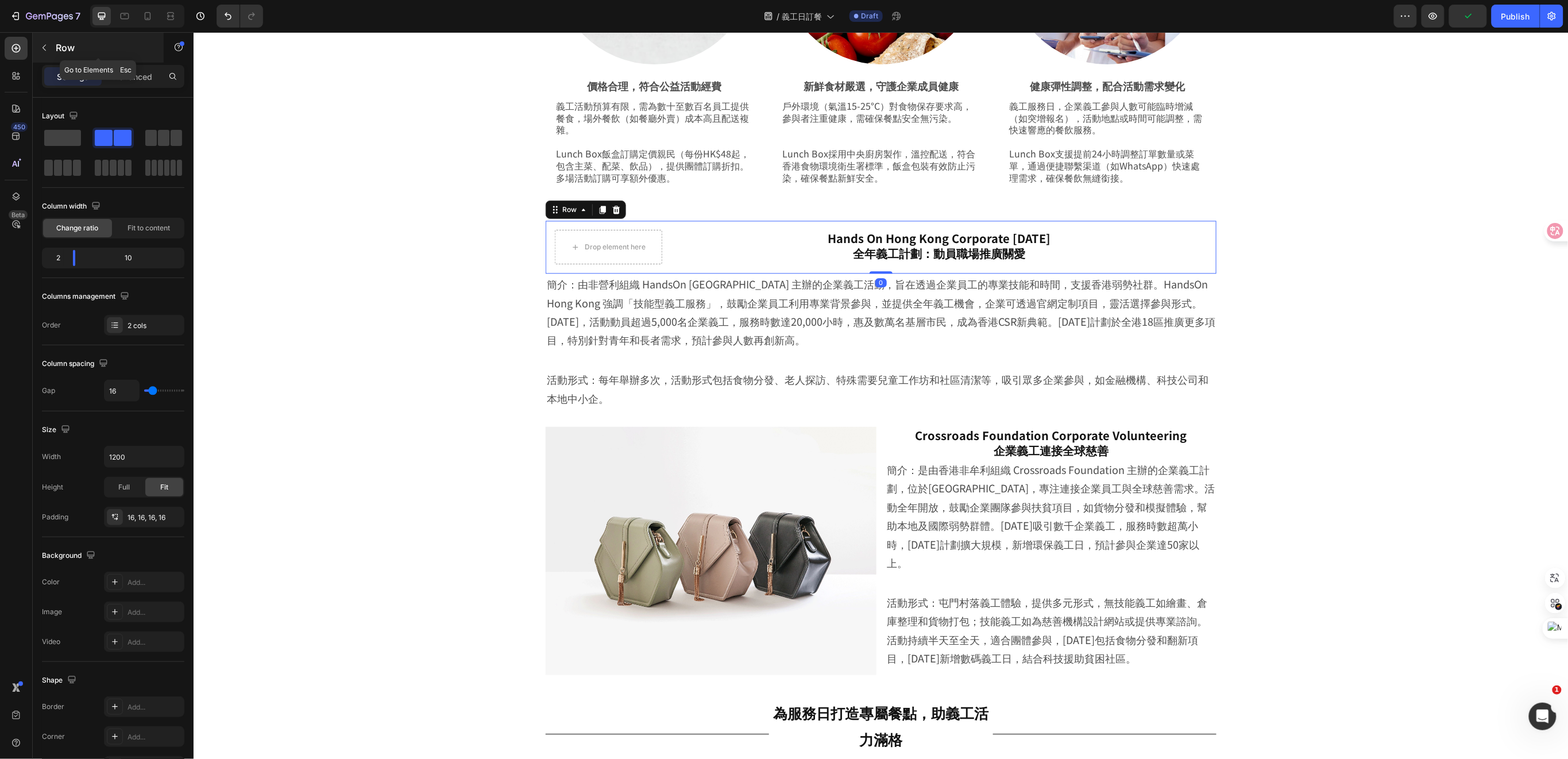
click at [44, 51] on icon "button" at bounding box center [44, 47] width 9 height 9
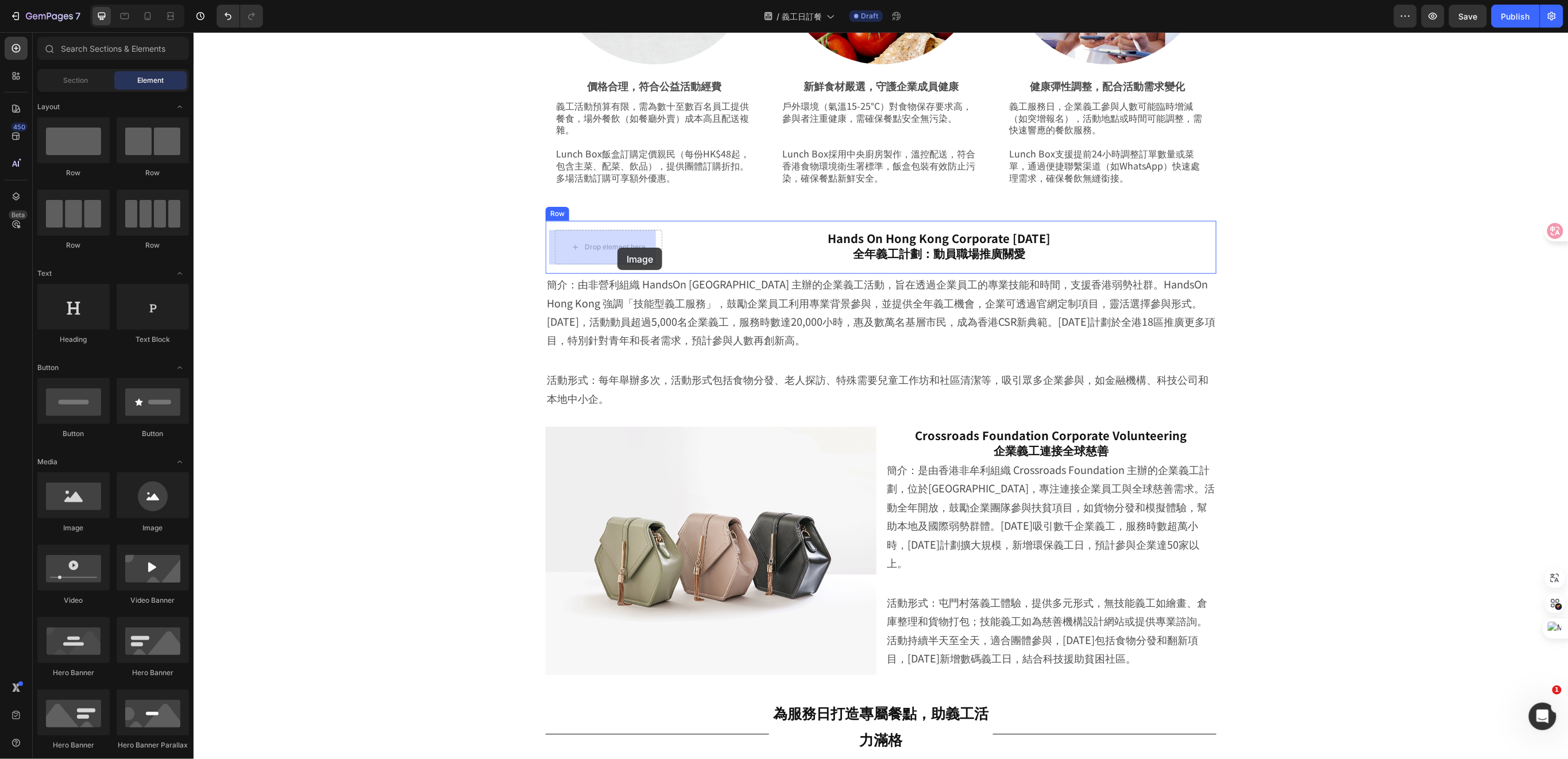
drag, startPoint x: 269, startPoint y: 544, endPoint x: 617, endPoint y: 247, distance: 457.5
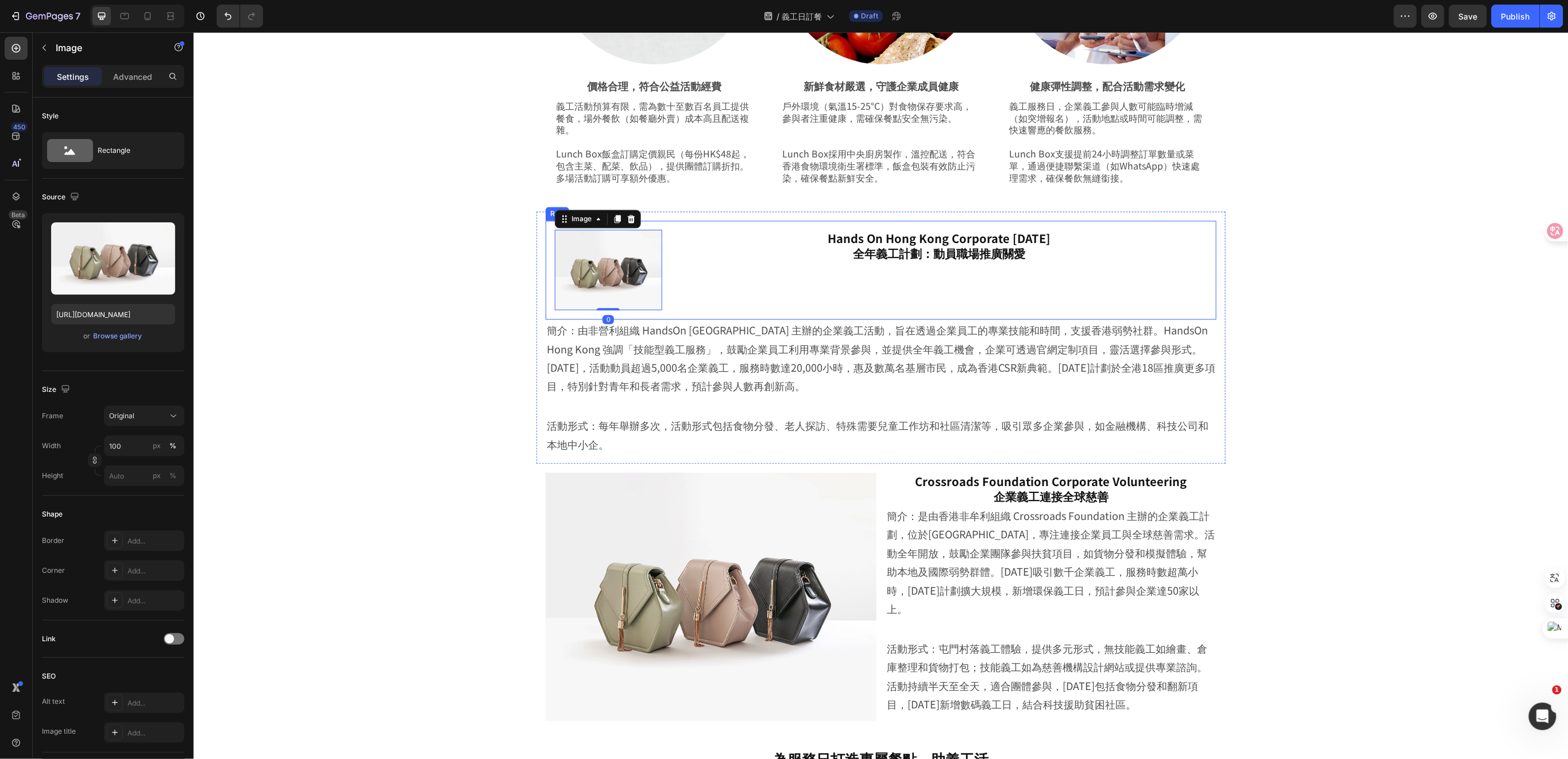
click at [892, 290] on div "Hands On Hong Kong Corporate Volunteer Day 全年義工計劃：動員職場推廣關愛 Heading" at bounding box center [939, 269] width 536 height 80
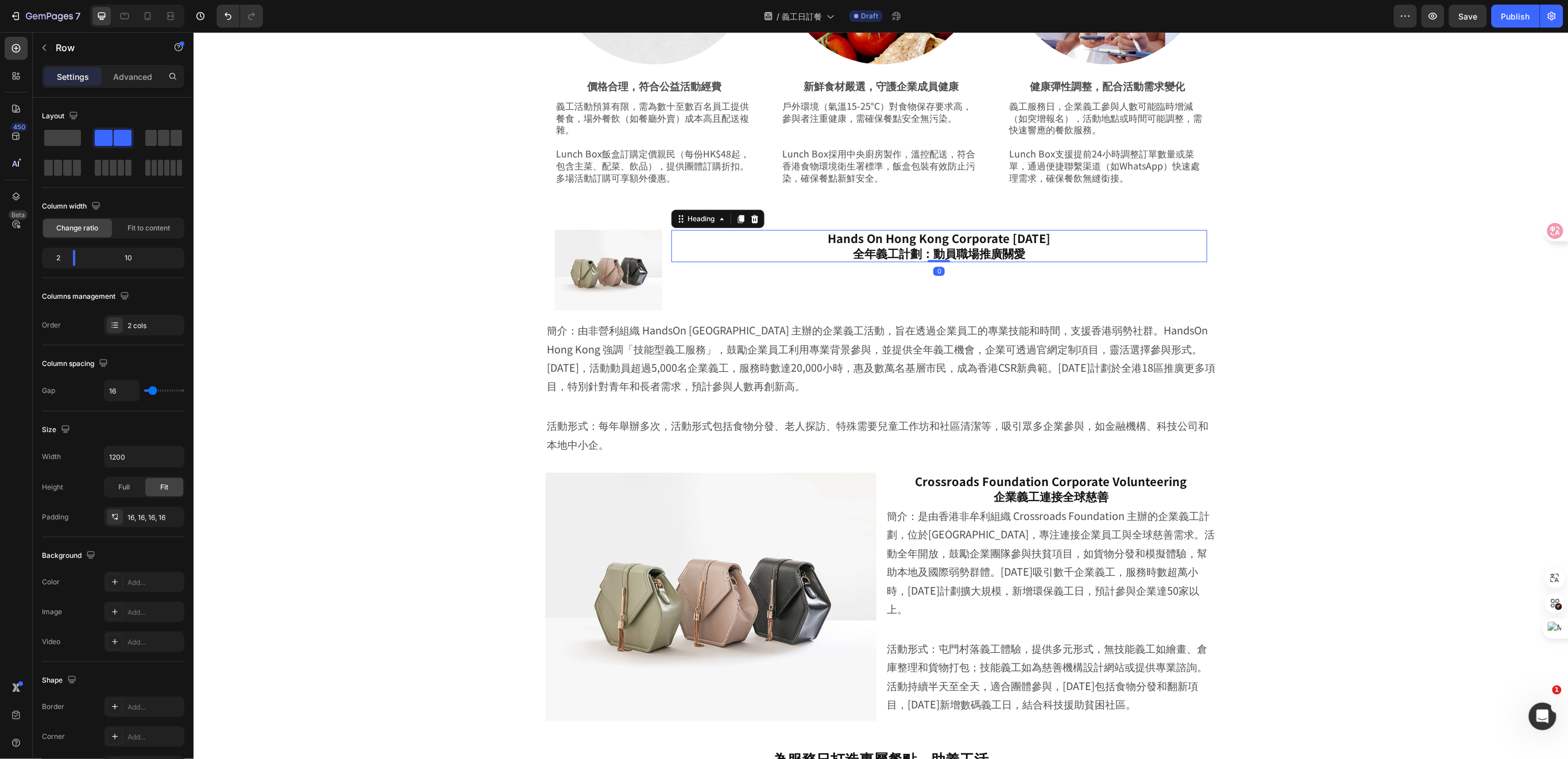
click at [874, 253] on h2 "Hands On Hong Kong Corporate Volunteer Day 全年義工計劃：動員職場推廣關愛" at bounding box center [939, 245] width 536 height 32
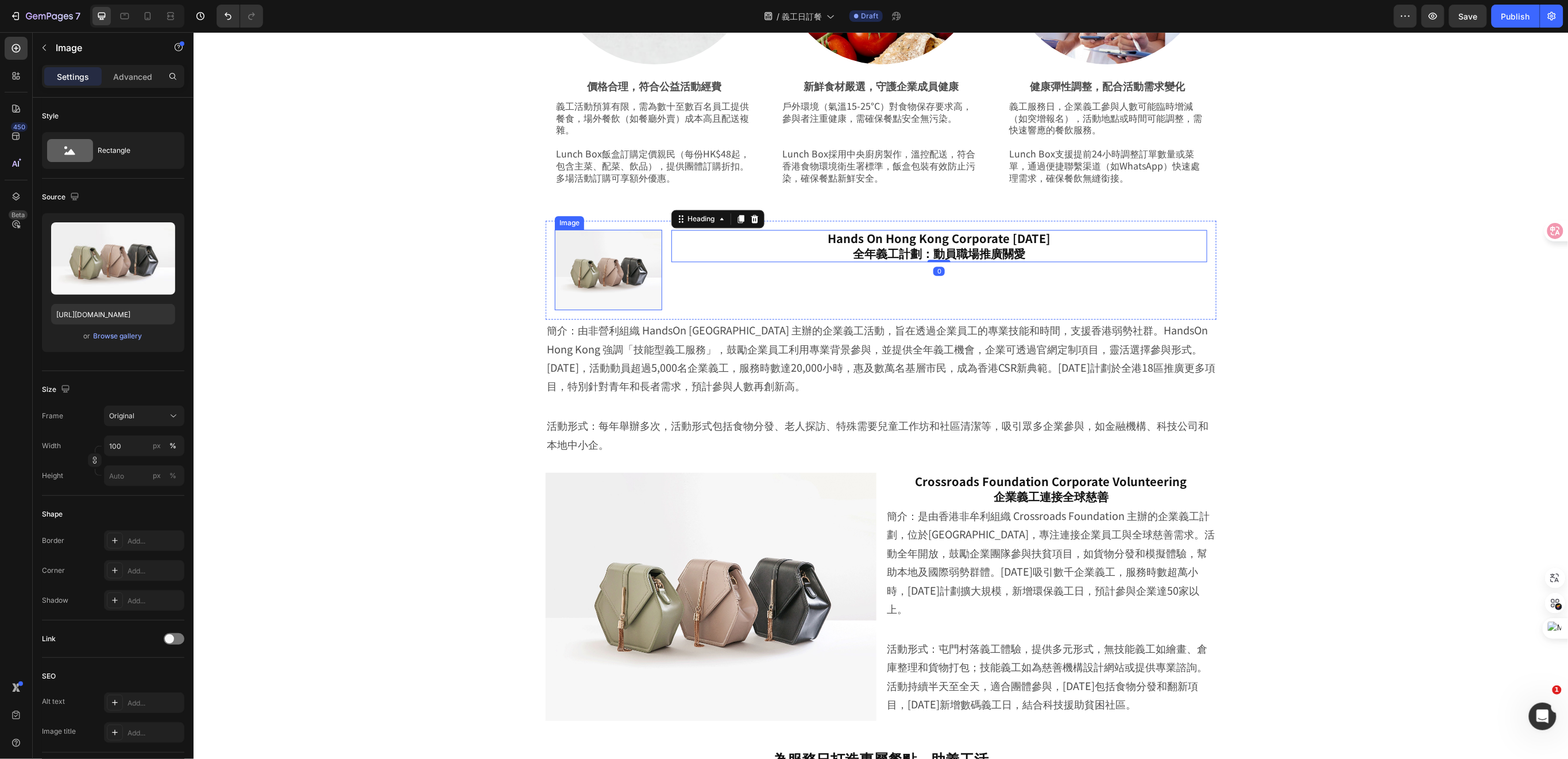
click at [625, 290] on img at bounding box center [608, 269] width 107 height 80
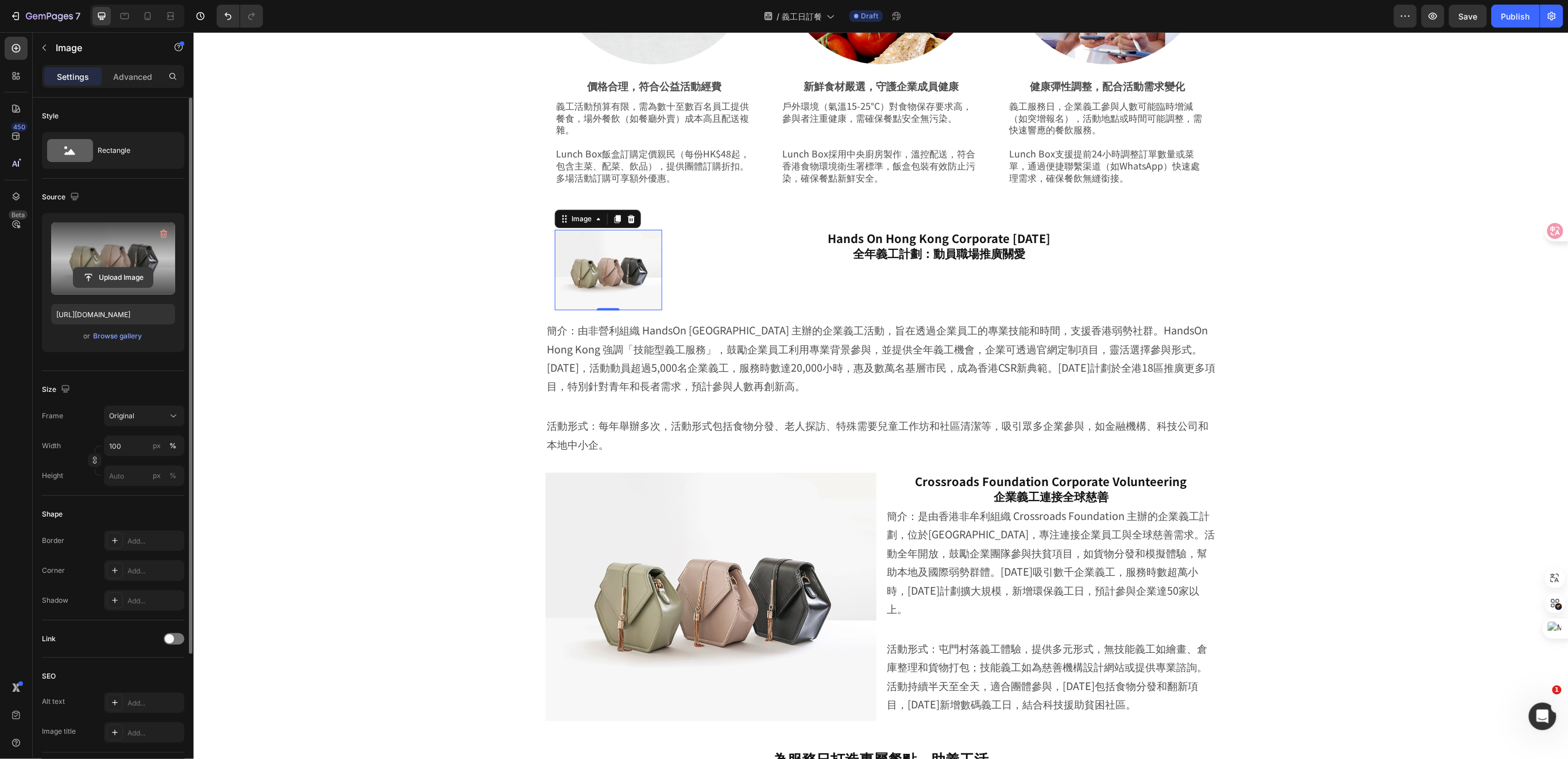
click at [127, 274] on input "file" at bounding box center [113, 277] width 79 height 20
type input "https://cdn.shopify.com/s/files/1/0836/7715/1505/files/gempages_509728002079196…"
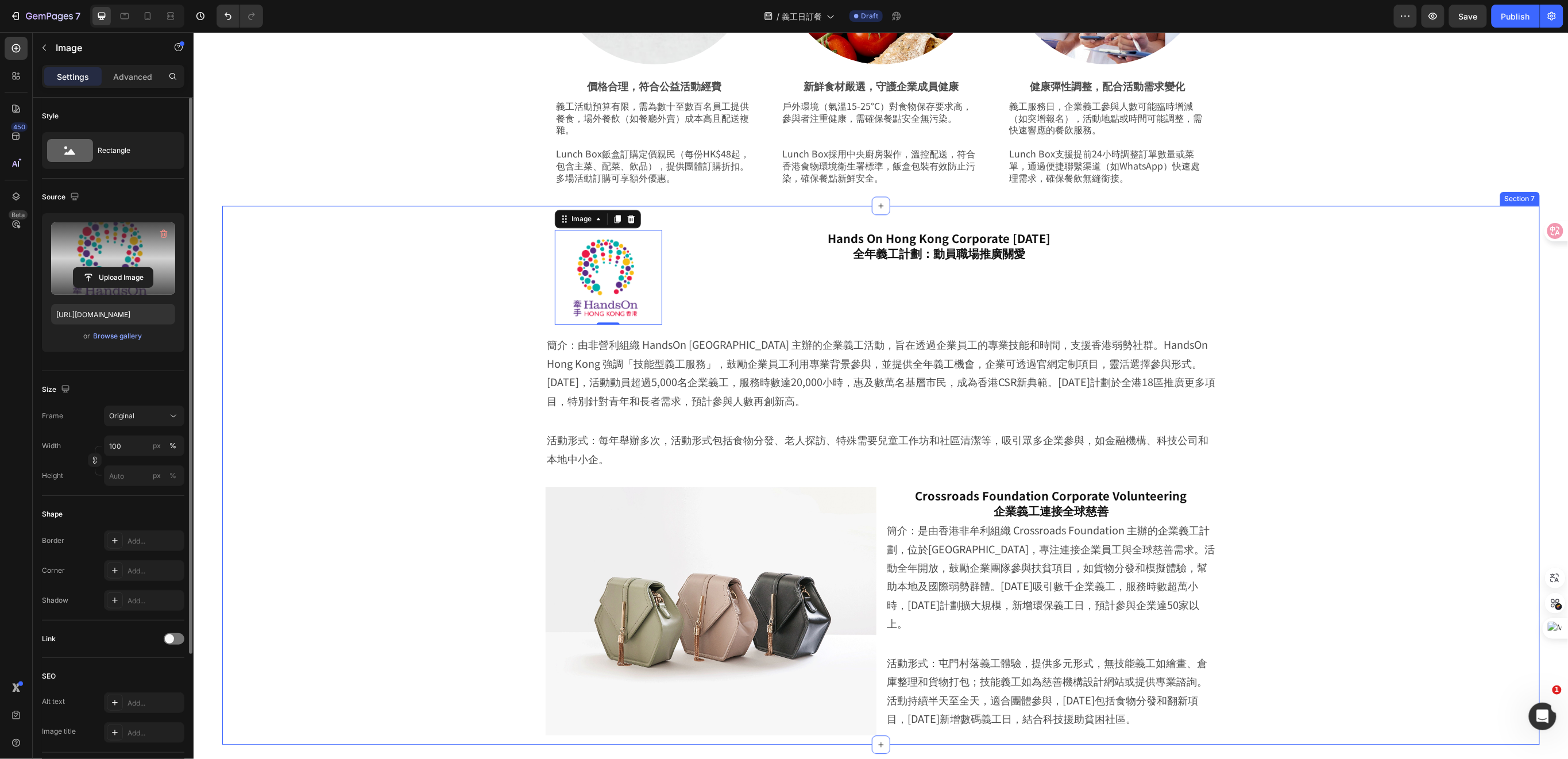
click at [461, 452] on div "Image 0 Hands On Hong Kong Corporate Volunteer Day 全年義工計劃：動員職場推廣關愛 Heading Row …" at bounding box center [880, 477] width 1260 height 533
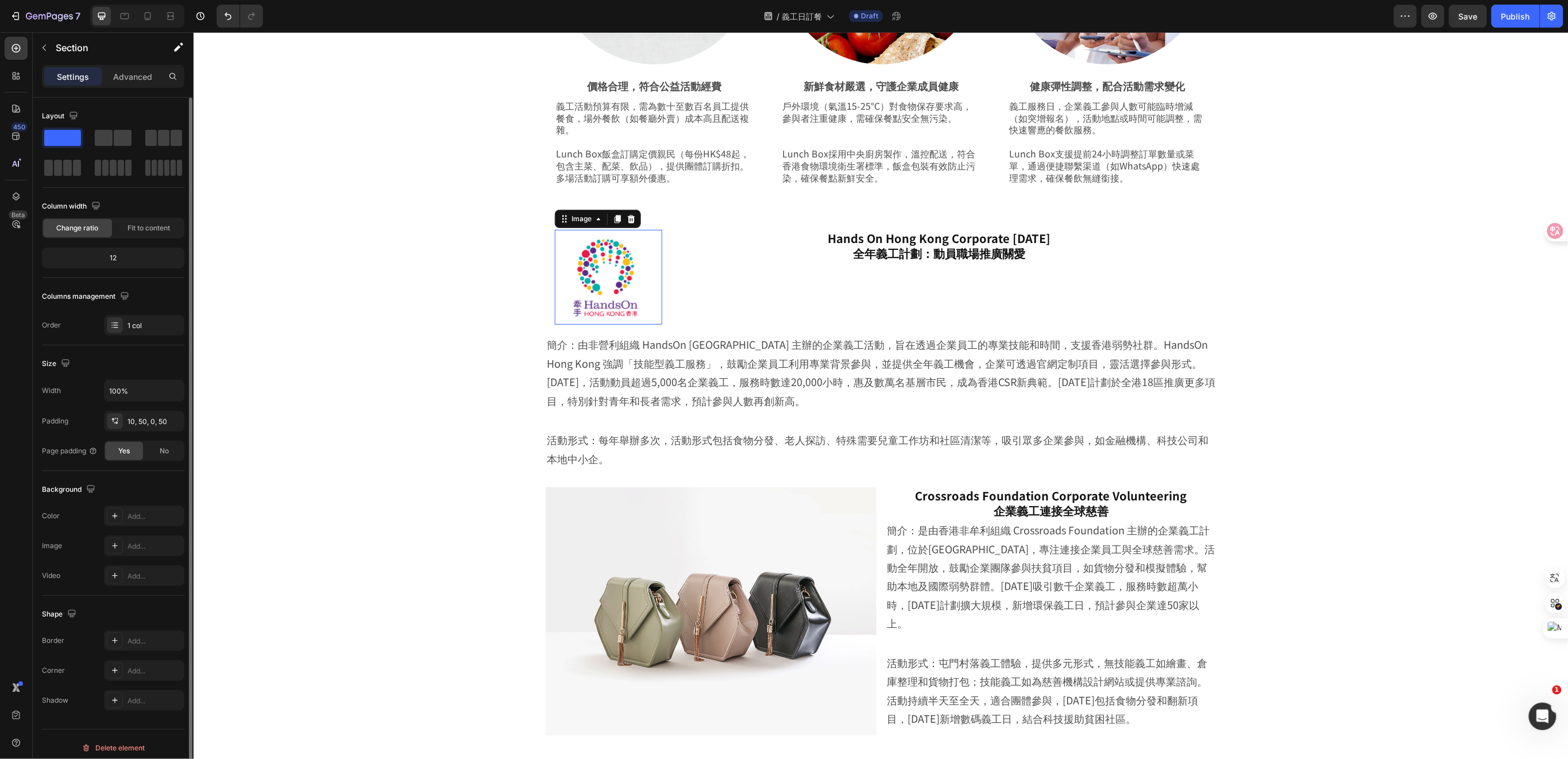
click at [599, 289] on img at bounding box center [608, 277] width 107 height 95
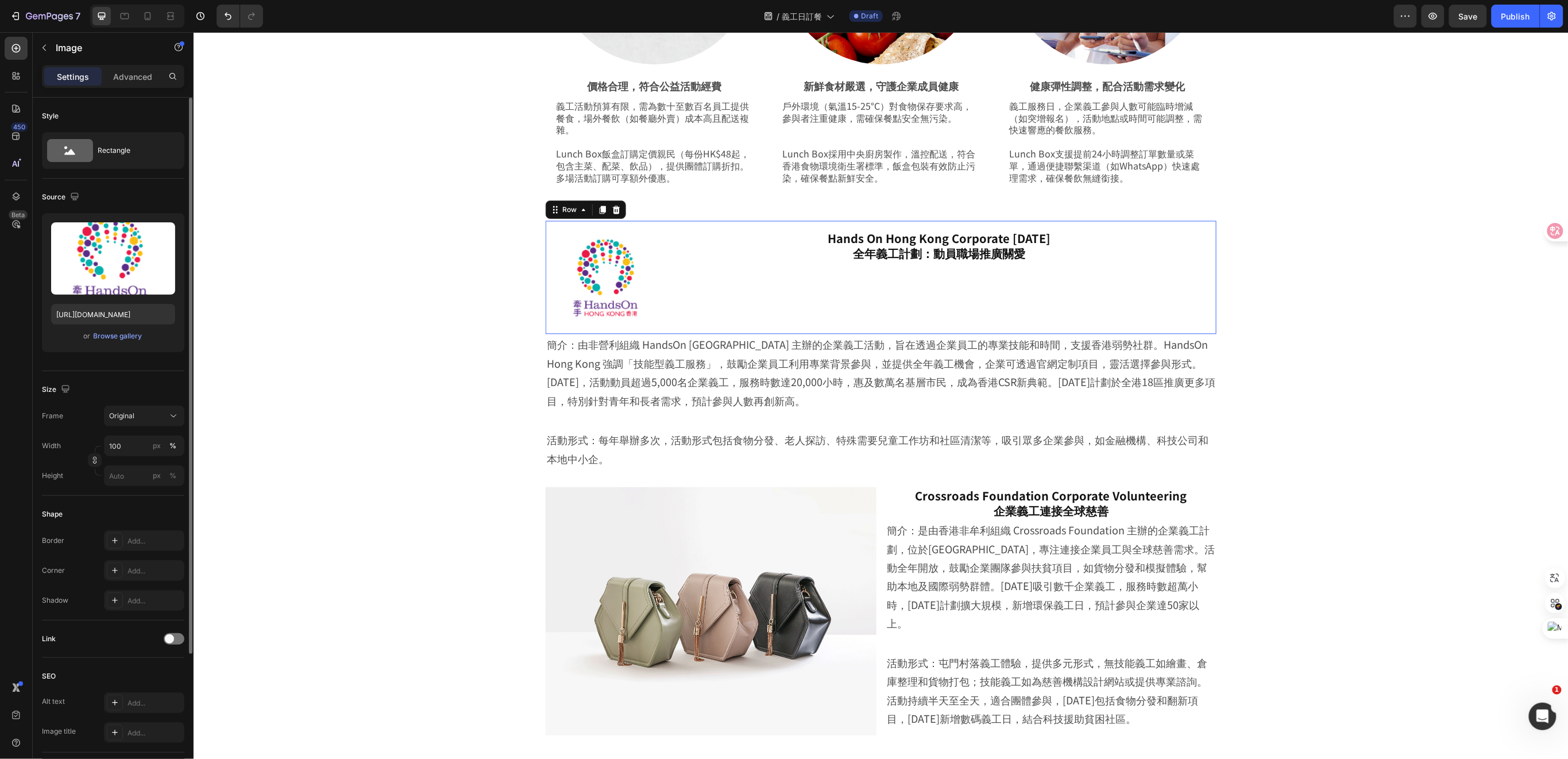
click at [732, 283] on div "Hands On Hong Kong Corporate Volunteer Day 全年義工計劃：動員職場推廣關愛 Heading" at bounding box center [939, 277] width 536 height 95
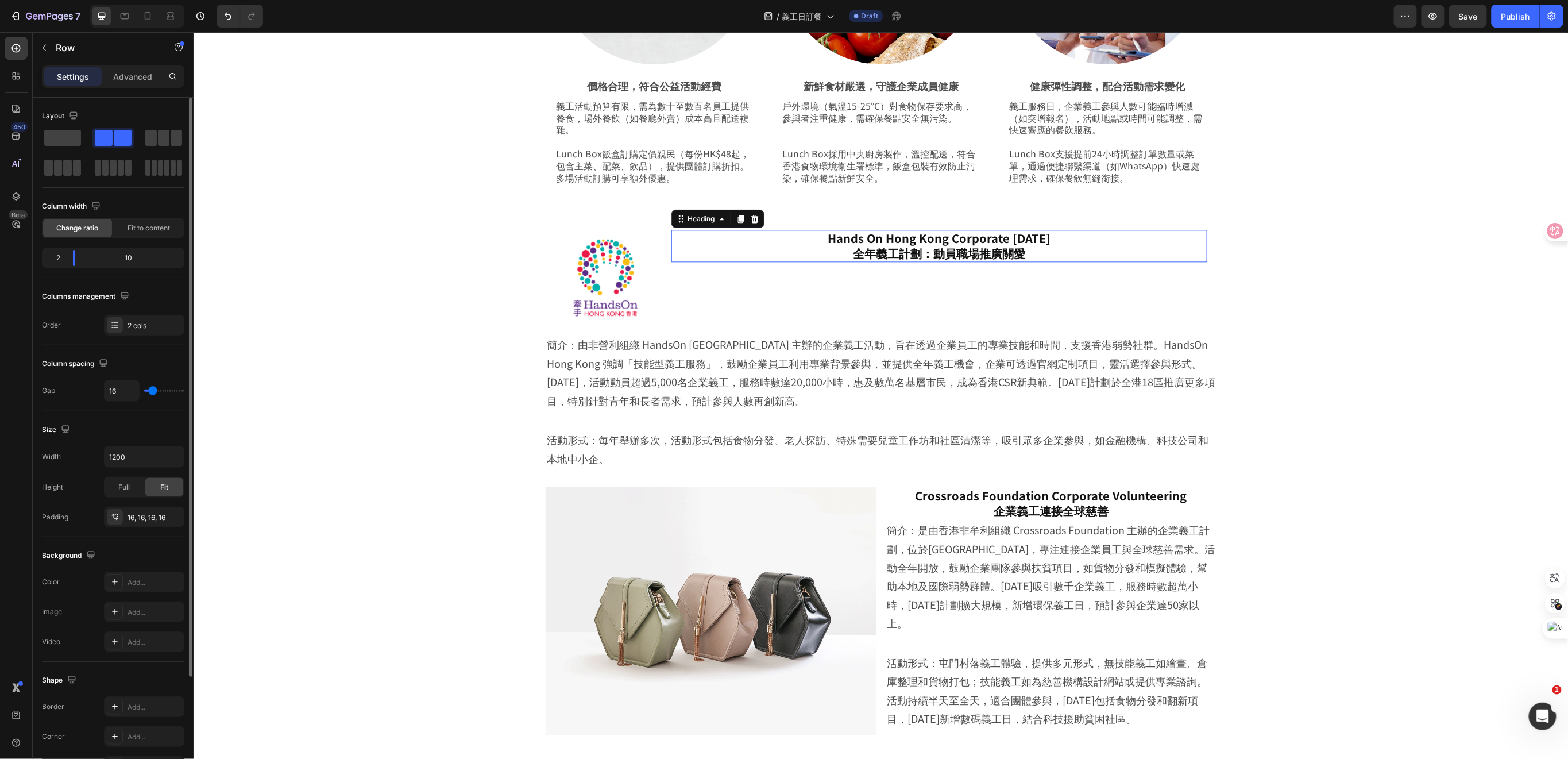
click at [754, 247] on h2 "Hands On Hong Kong Corporate Volunteer Day 全年義工計劃：動員職場推廣關愛" at bounding box center [939, 245] width 536 height 32
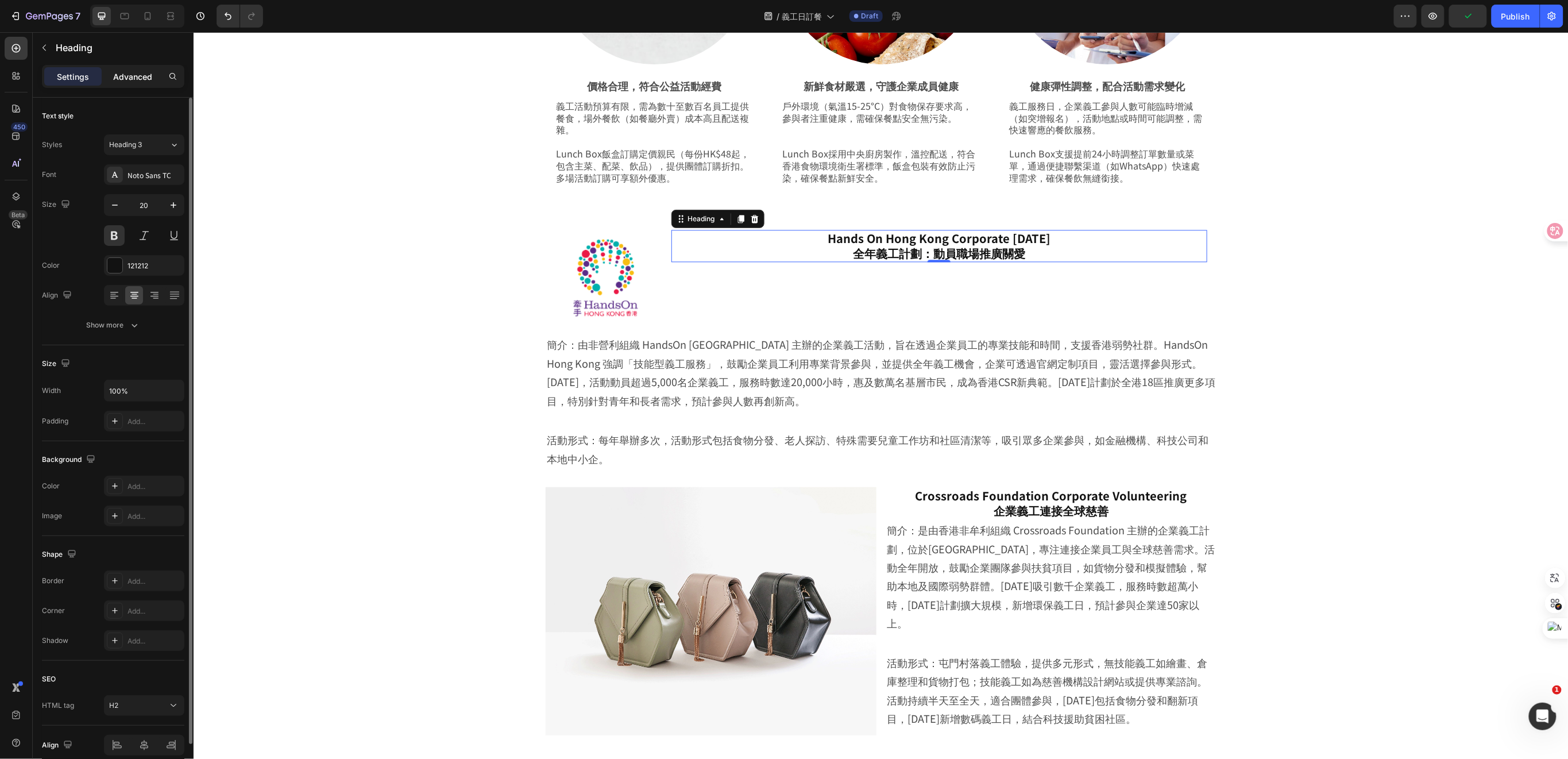
click at [140, 79] on p "Advanced" at bounding box center [132, 77] width 39 height 12
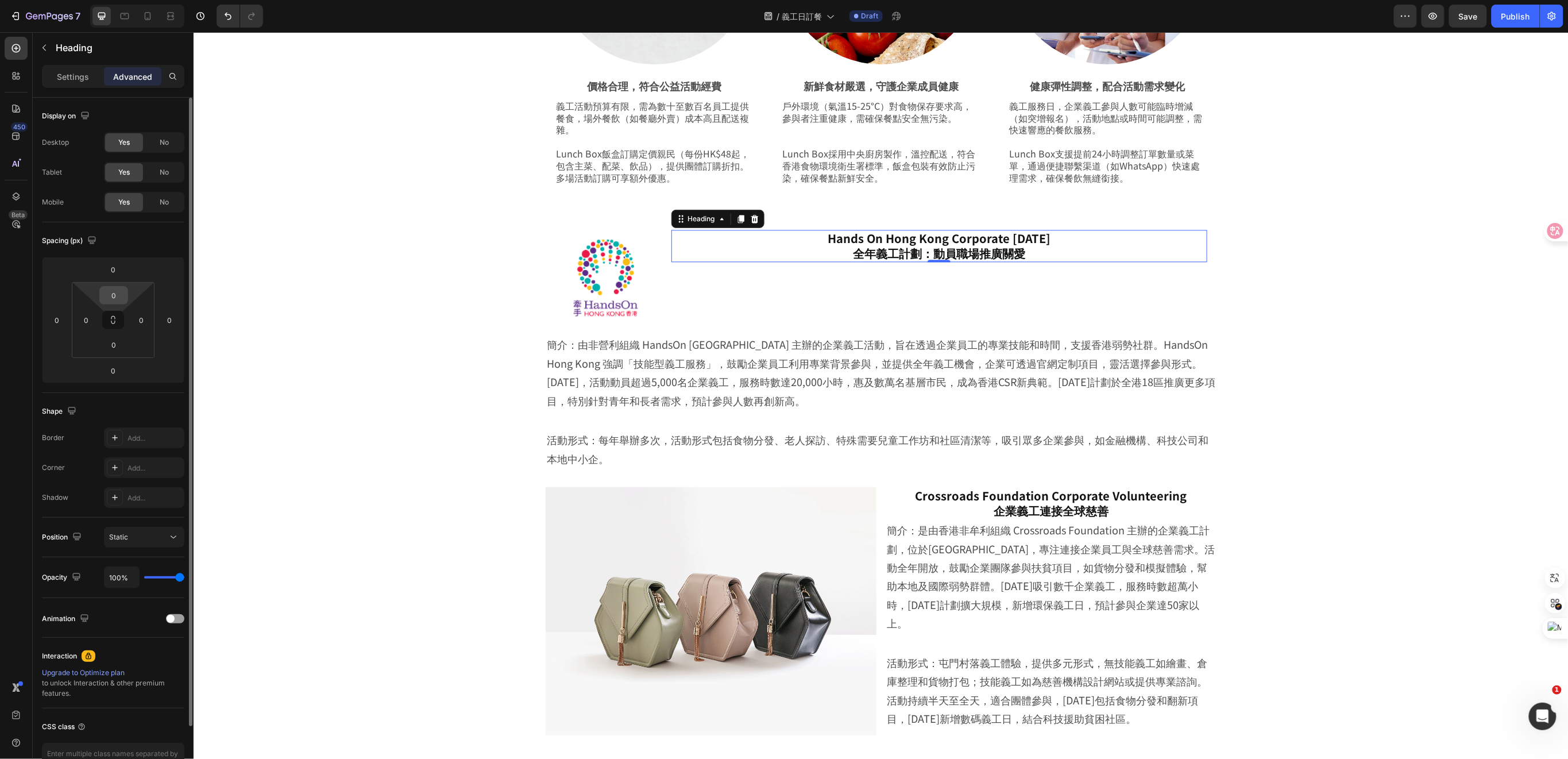
click at [120, 297] on input "0" at bounding box center [113, 295] width 23 height 17
type input "20"
click at [113, 349] on input "0" at bounding box center [113, 345] width 23 height 17
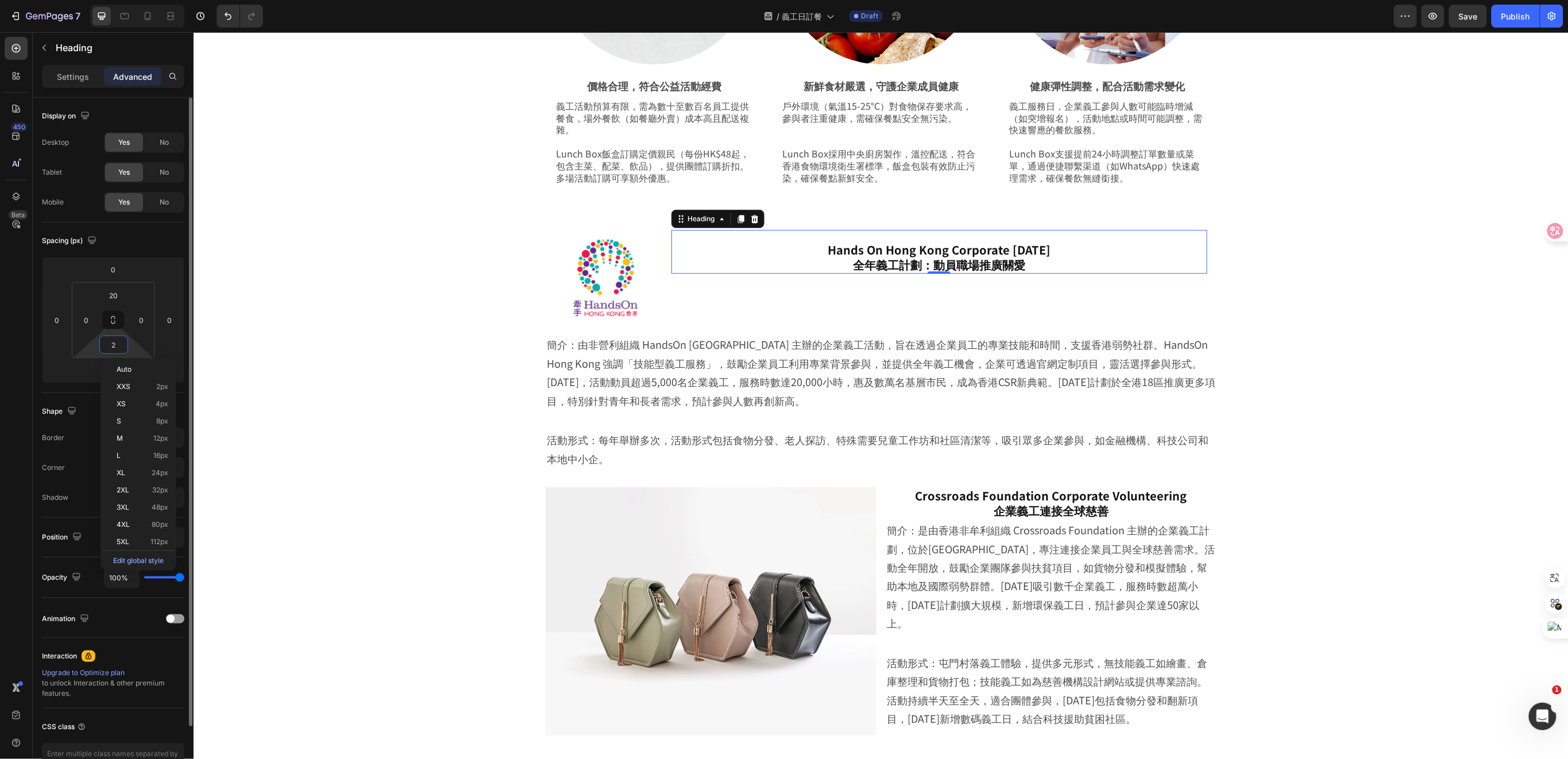
type input "20"
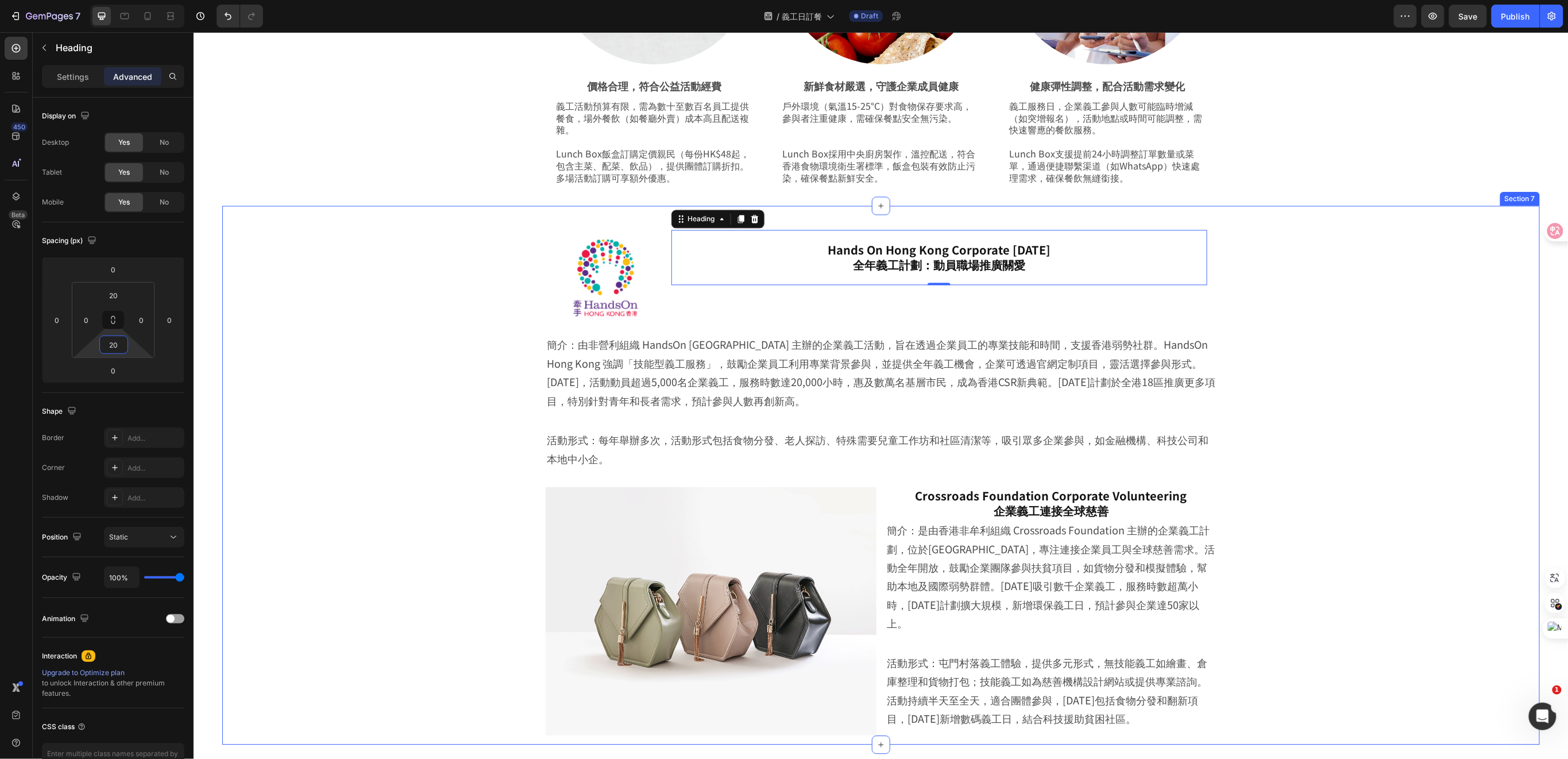
click at [421, 344] on div "Image Hands On Hong Kong Corporate Volunteer Day 全年義工計劃：動員職場推廣關愛 Heading 0 Row …" at bounding box center [880, 477] width 1260 height 533
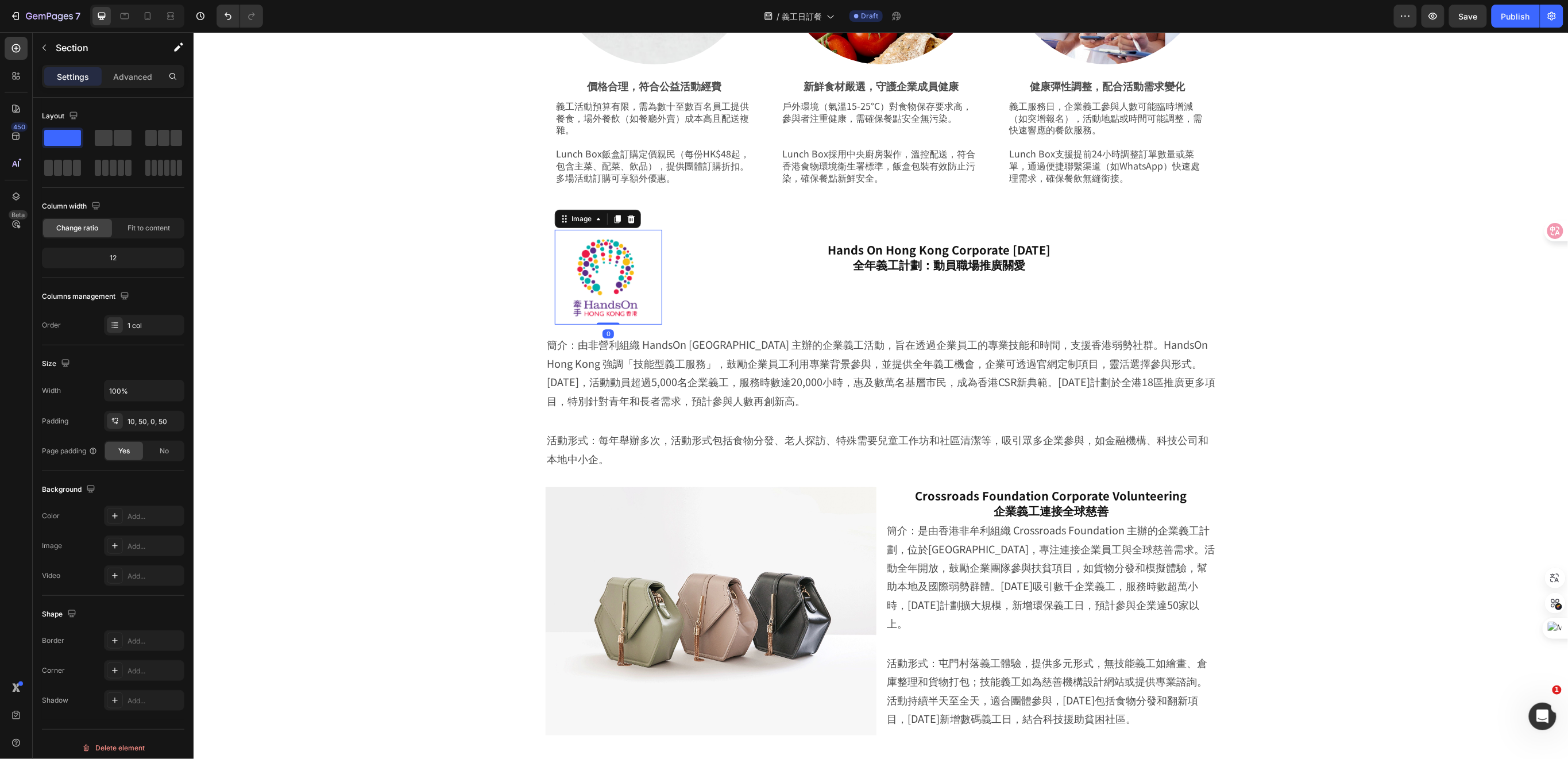
click at [640, 302] on img at bounding box center [608, 277] width 107 height 95
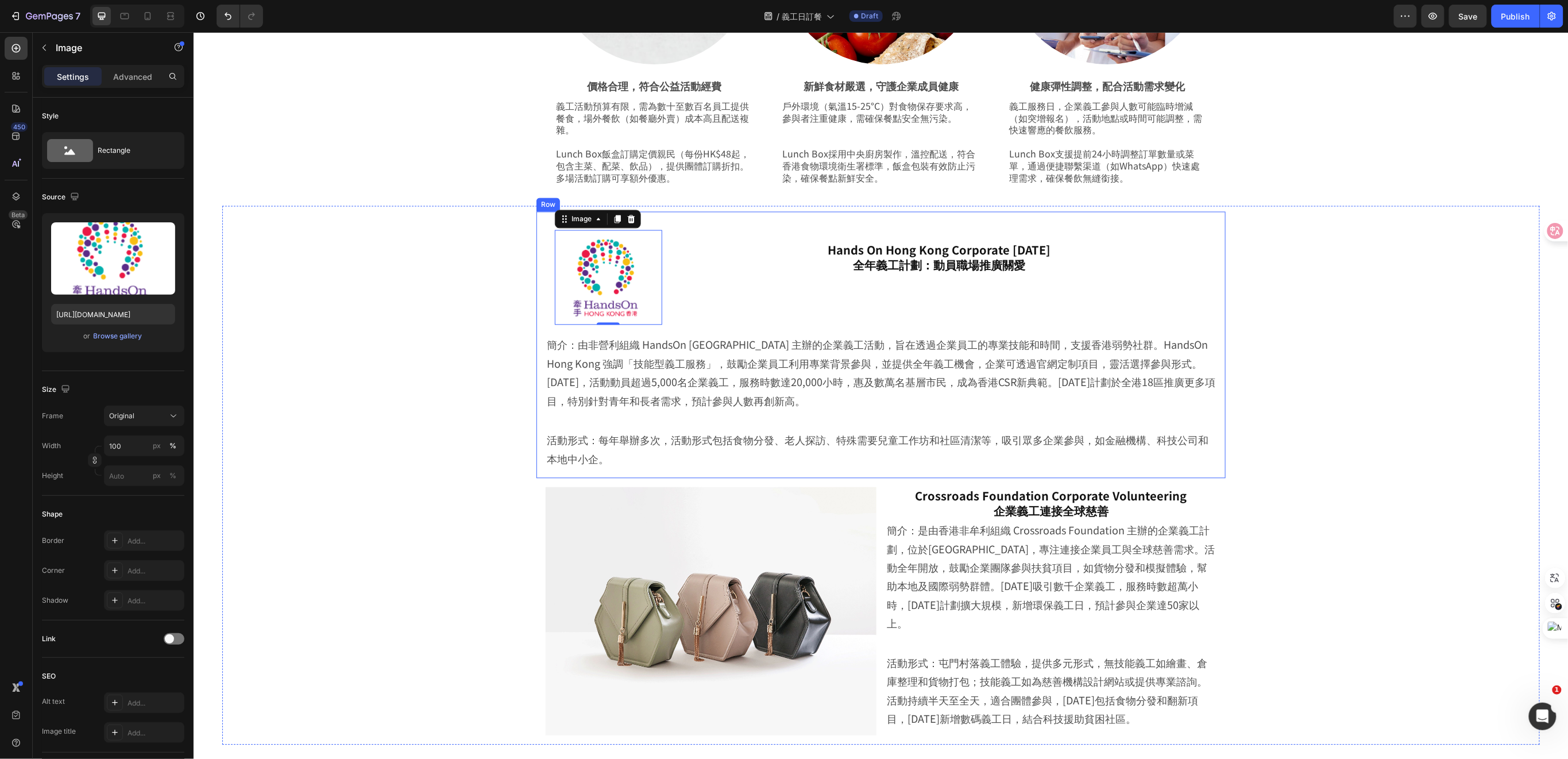
click at [751, 217] on div "Image 0 Hands On Hong Kong Corporate Volunteer Day 全年義工計劃：動員職場推廣關愛 Heading Row …" at bounding box center [881, 344] width 689 height 267
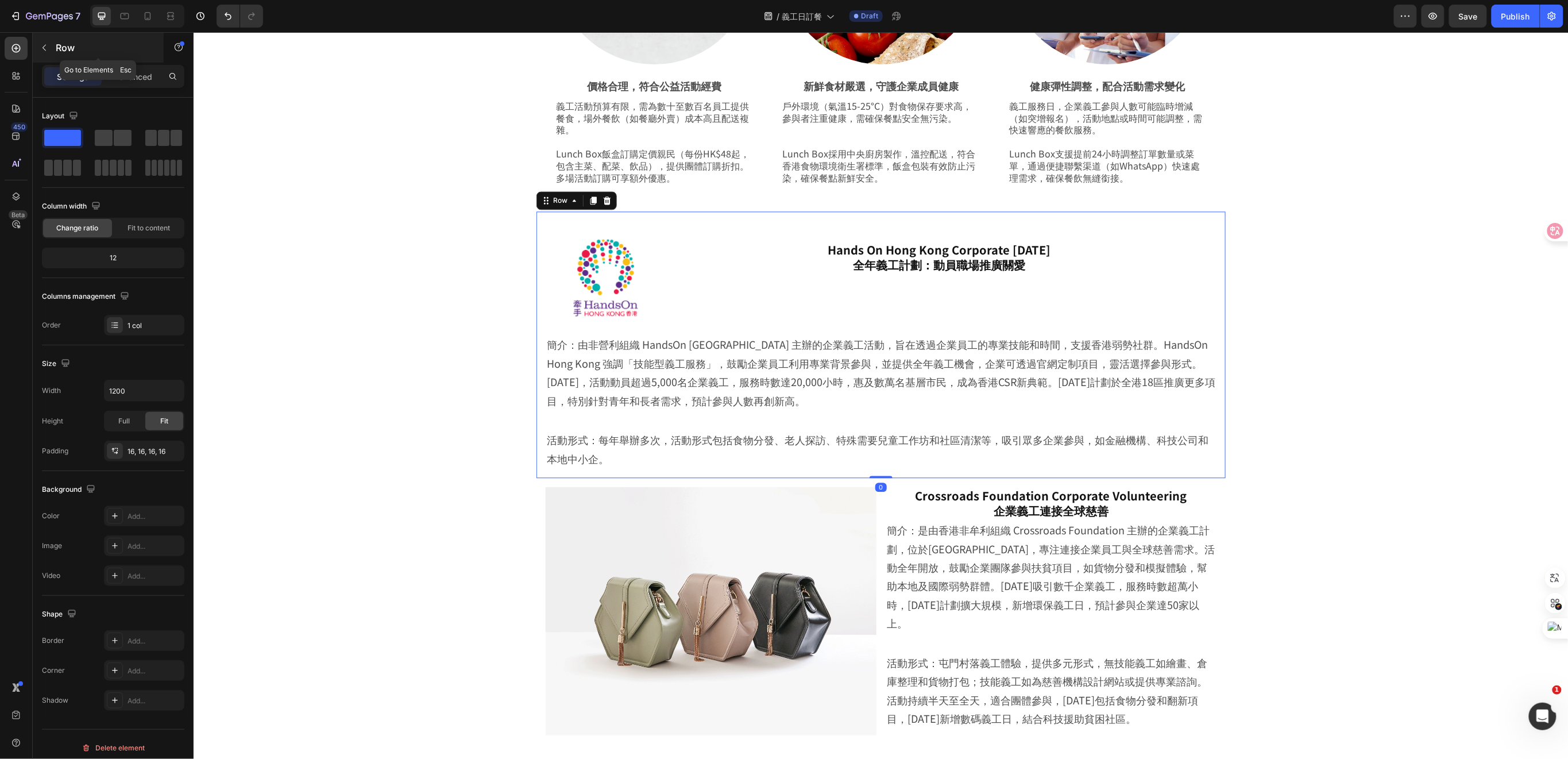
click at [44, 52] on button "button" at bounding box center [44, 48] width 18 height 18
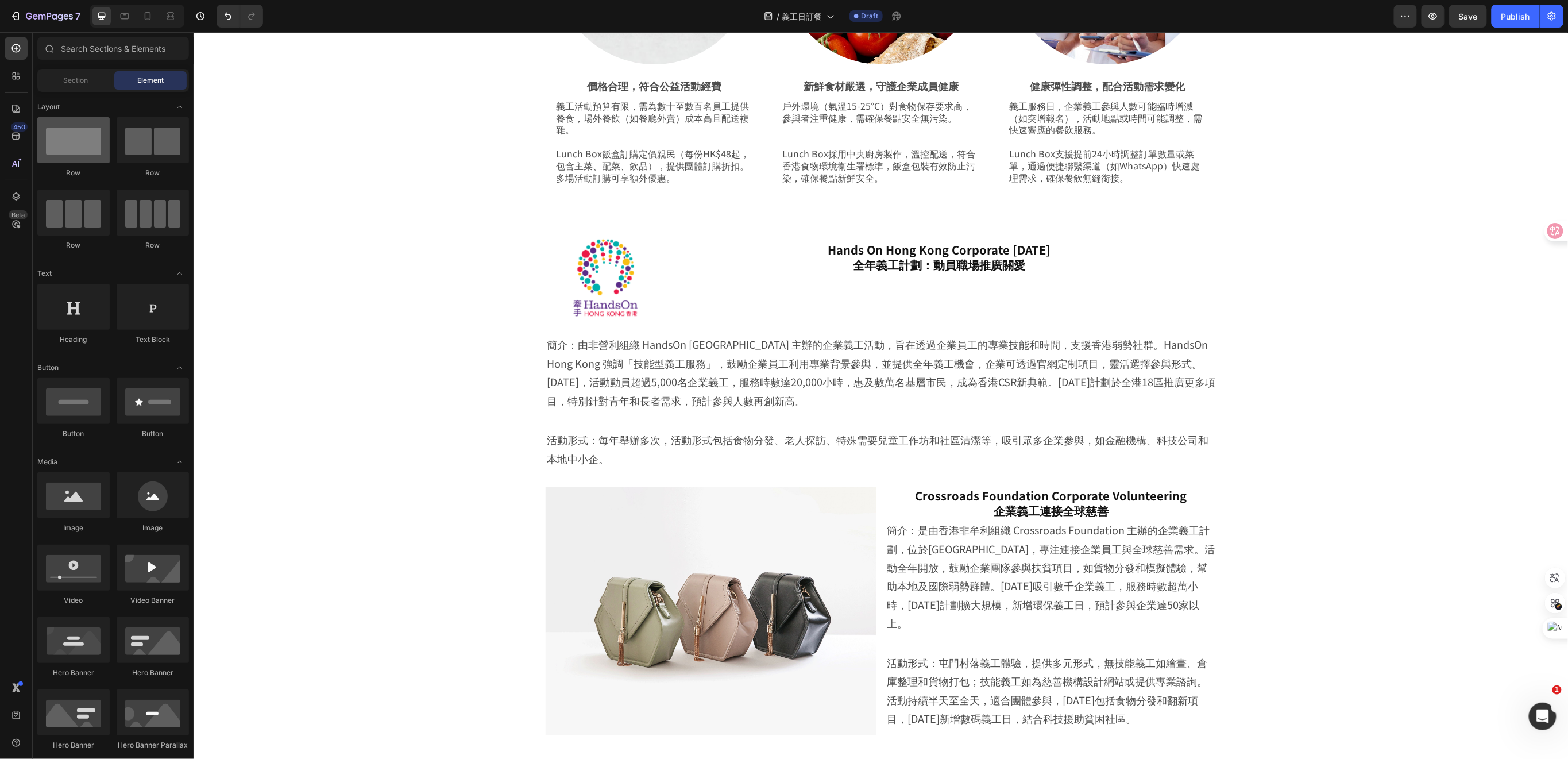
click at [81, 157] on div at bounding box center [74, 140] width 72 height 46
click at [85, 83] on span "Section" at bounding box center [76, 80] width 25 height 10
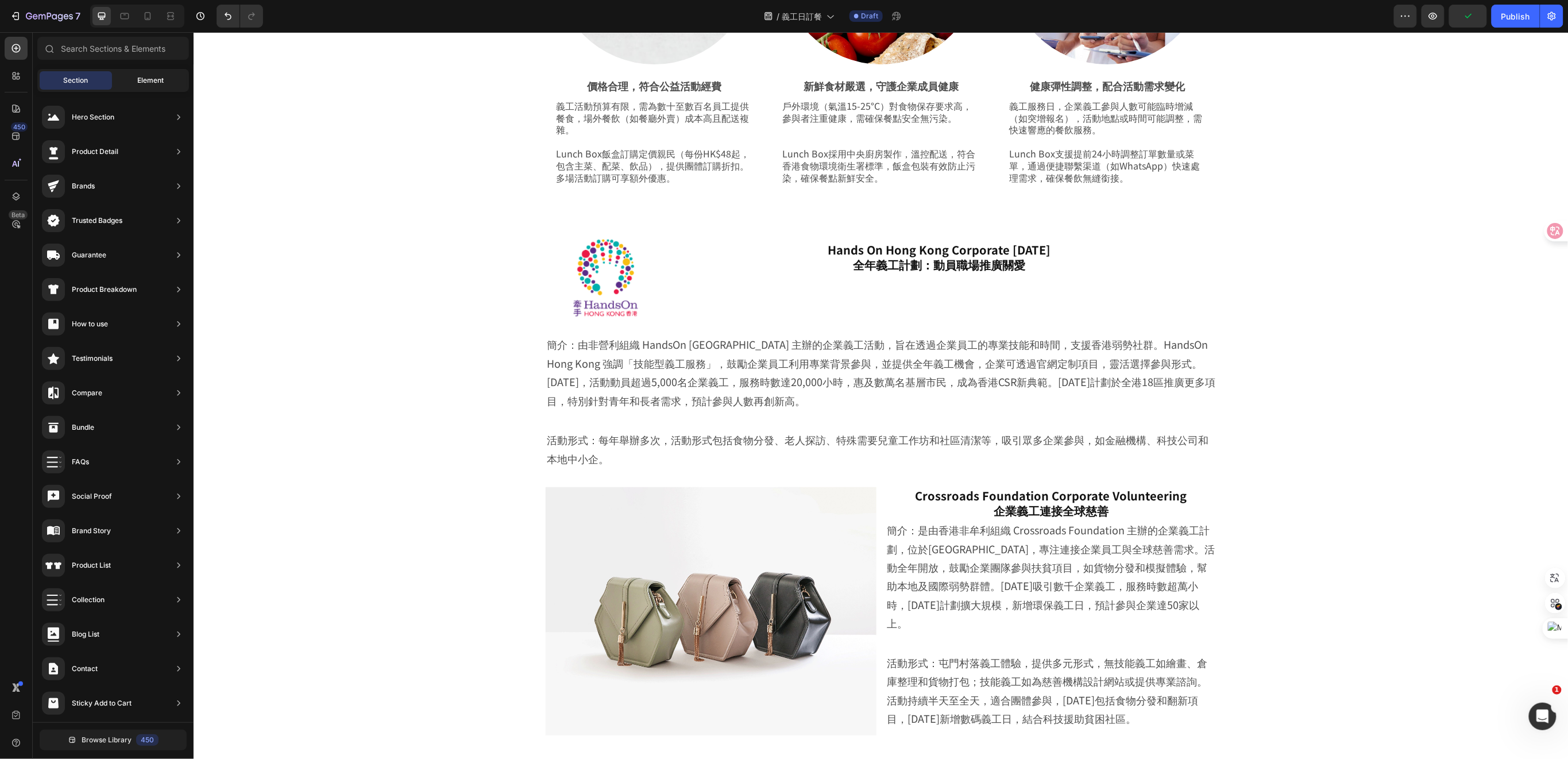
click at [149, 82] on span "Element" at bounding box center [150, 80] width 26 height 10
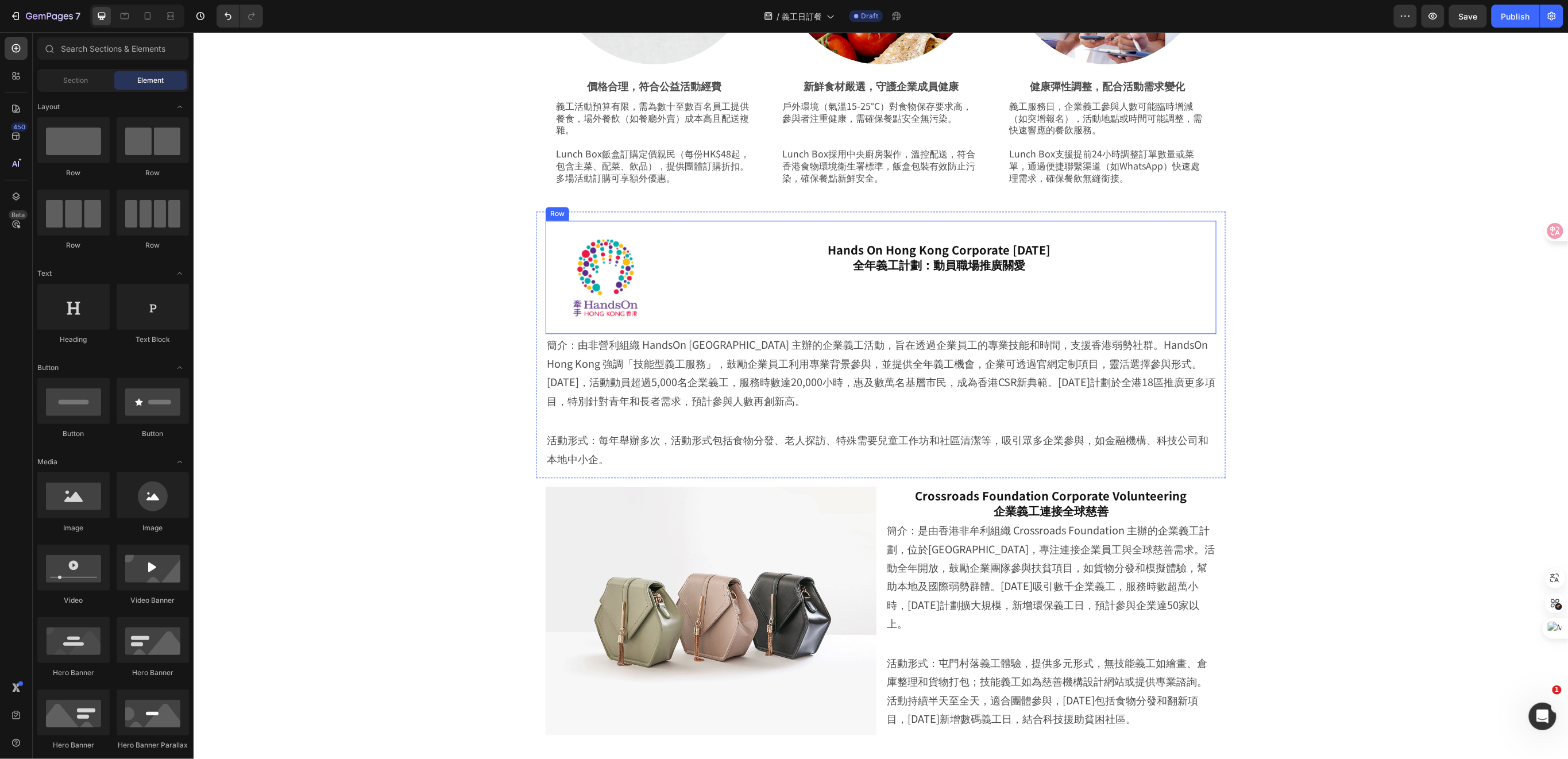
click at [671, 299] on div "Hands On Hong Kong Corporate Volunteer Day 全年義工計劃：動員職場推廣關愛 Heading" at bounding box center [939, 277] width 536 height 95
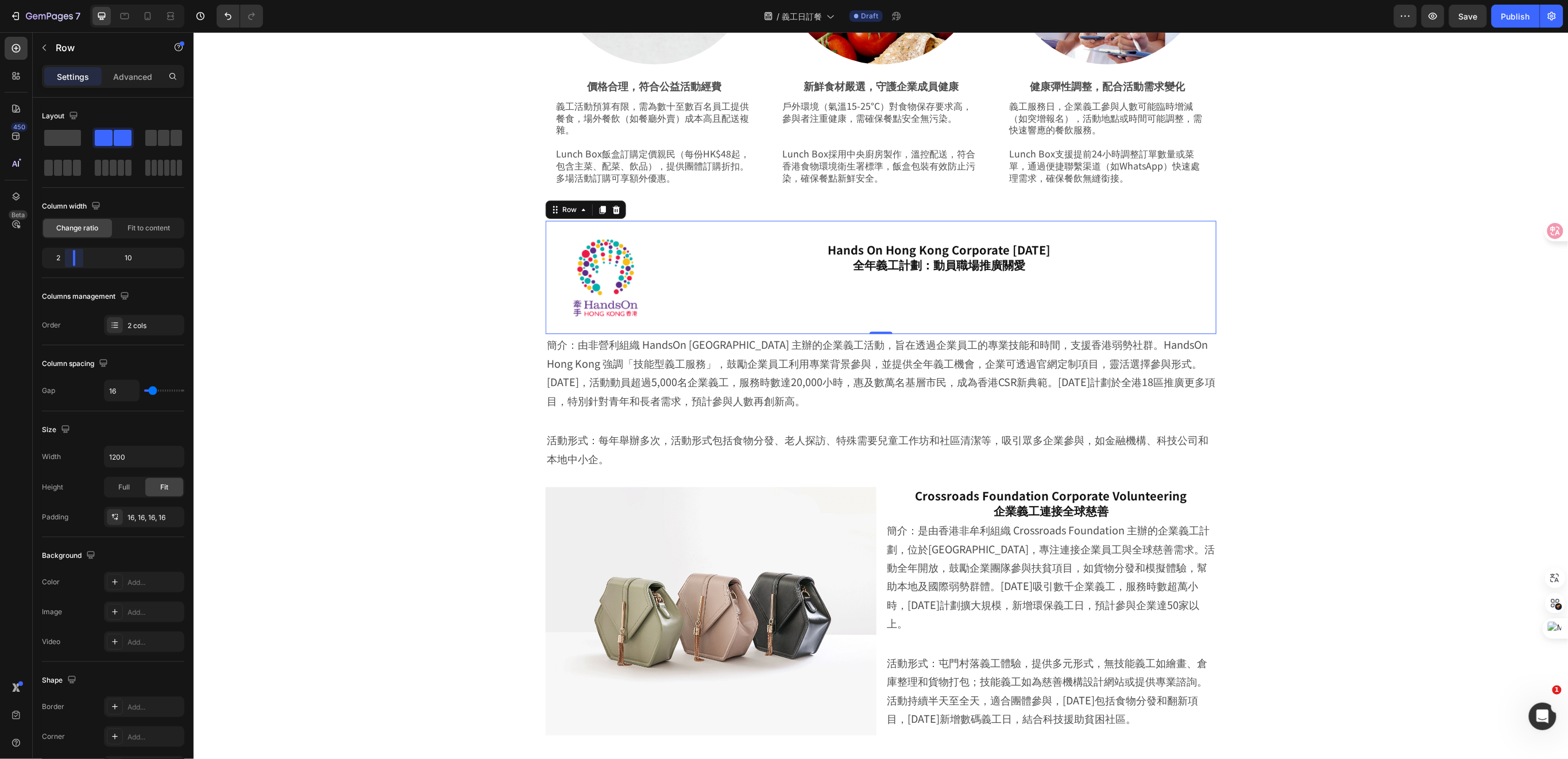
drag, startPoint x: 72, startPoint y: 258, endPoint x: 207, endPoint y: 237, distance: 136.6
click at [63, 0] on body "7 Version history / 義工日訂餐 Draft Preview Save Publish 450 Beta Sections(18) Elem…" at bounding box center [784, 0] width 1568 height 0
click at [600, 276] on img at bounding box center [608, 277] width 107 height 95
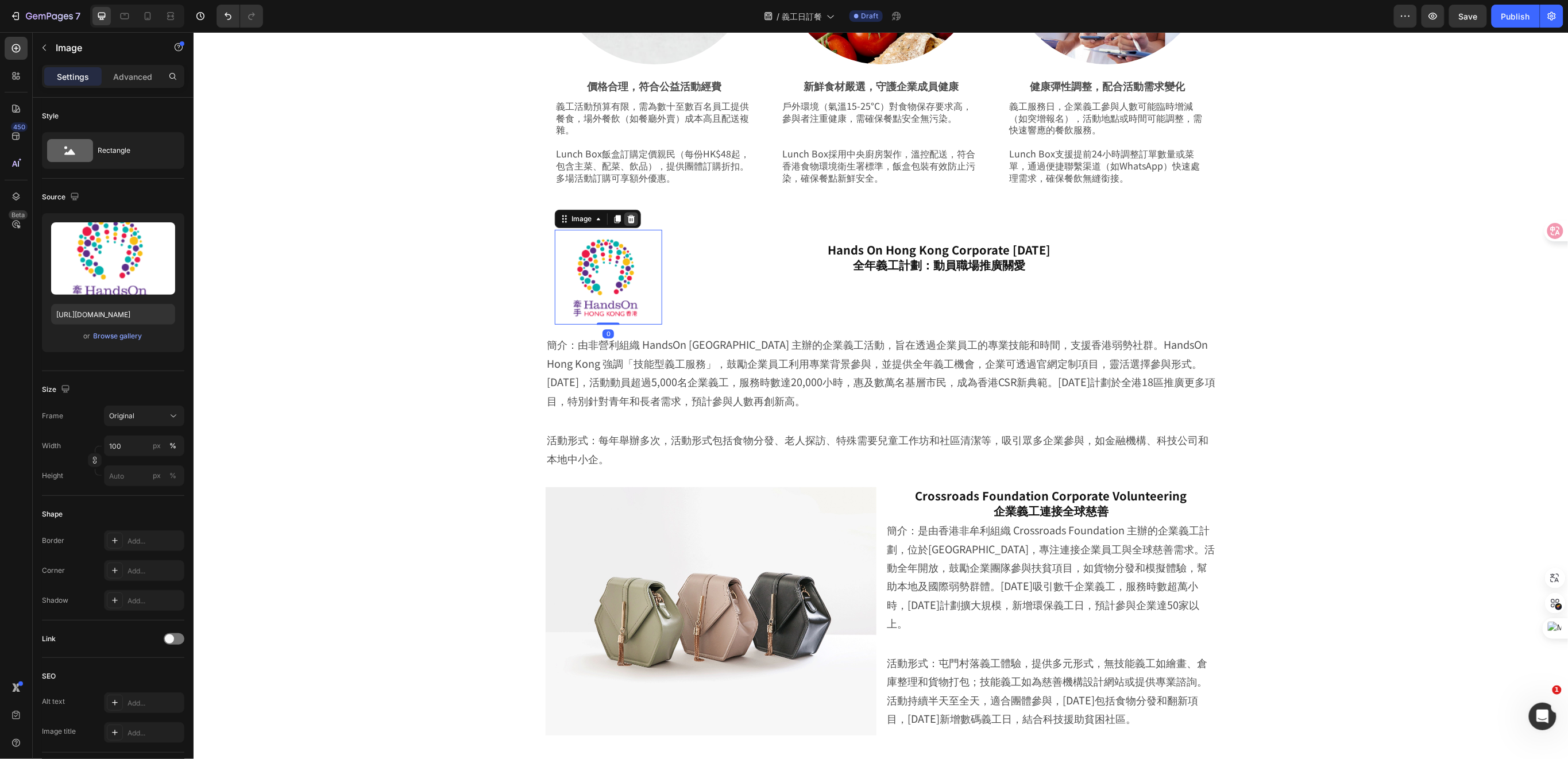
click at [629, 214] on icon at bounding box center [630, 218] width 9 height 9
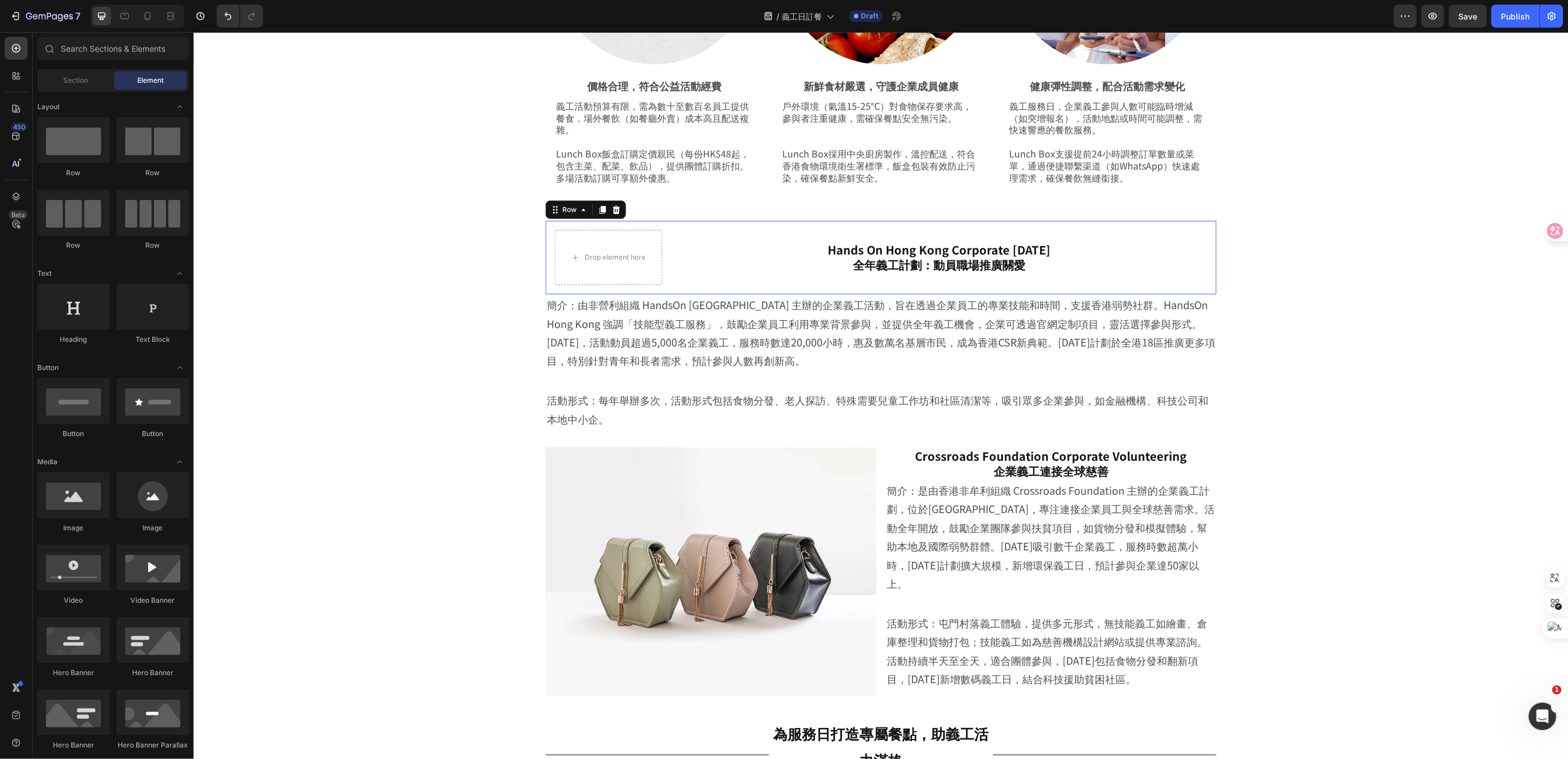
click at [656, 256] on div "Drop element here Hands On Hong Kong Corporate Volunteer Day 全年義工計劃：動員職場推廣關愛 He…" at bounding box center [881, 257] width 671 height 74
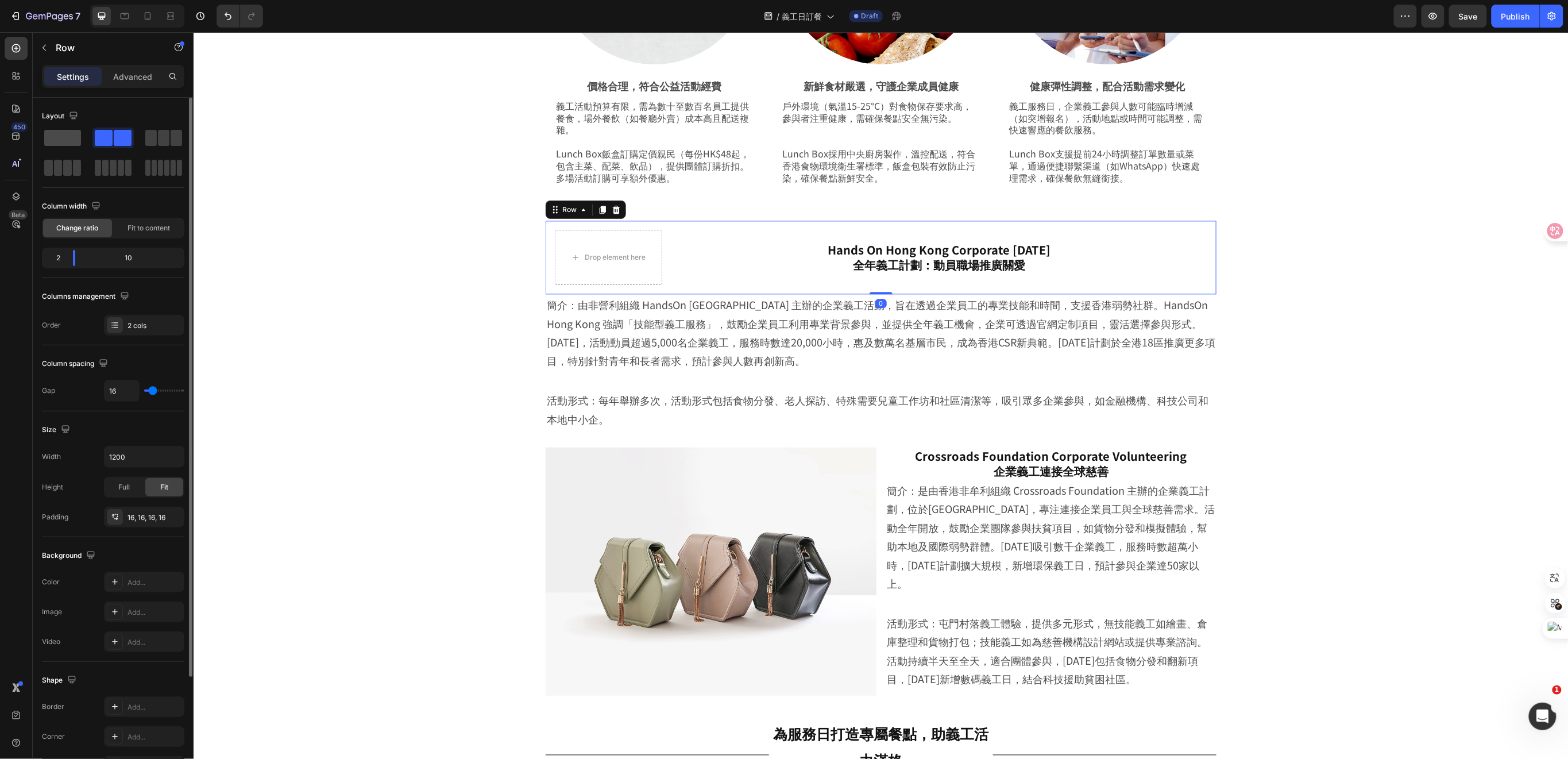
click at [71, 141] on span at bounding box center [63, 138] width 37 height 16
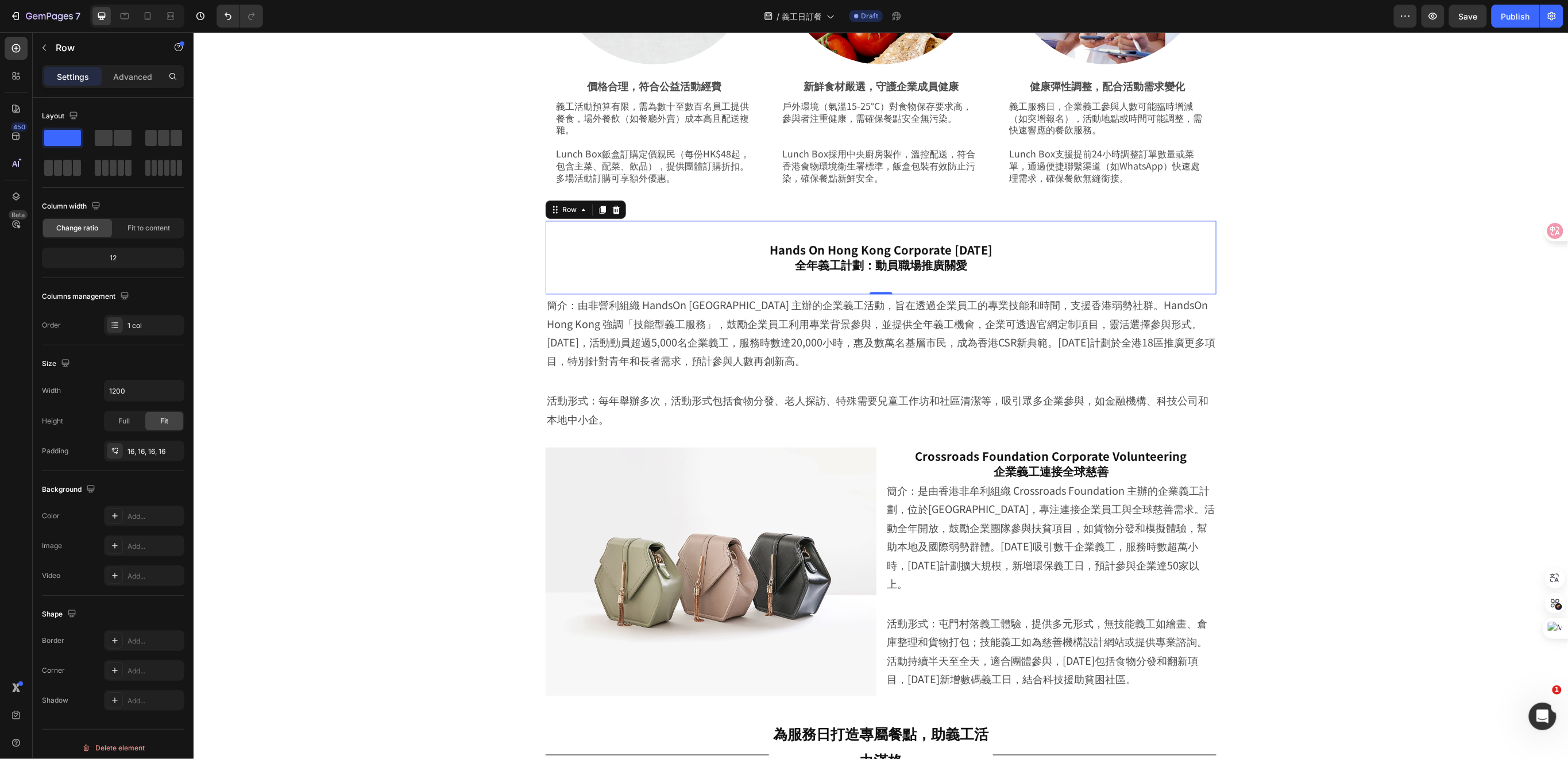
click at [133, 86] on div "Settings Advanced" at bounding box center [113, 76] width 142 height 23
click at [133, 77] on p "Advanced" at bounding box center [132, 77] width 39 height 12
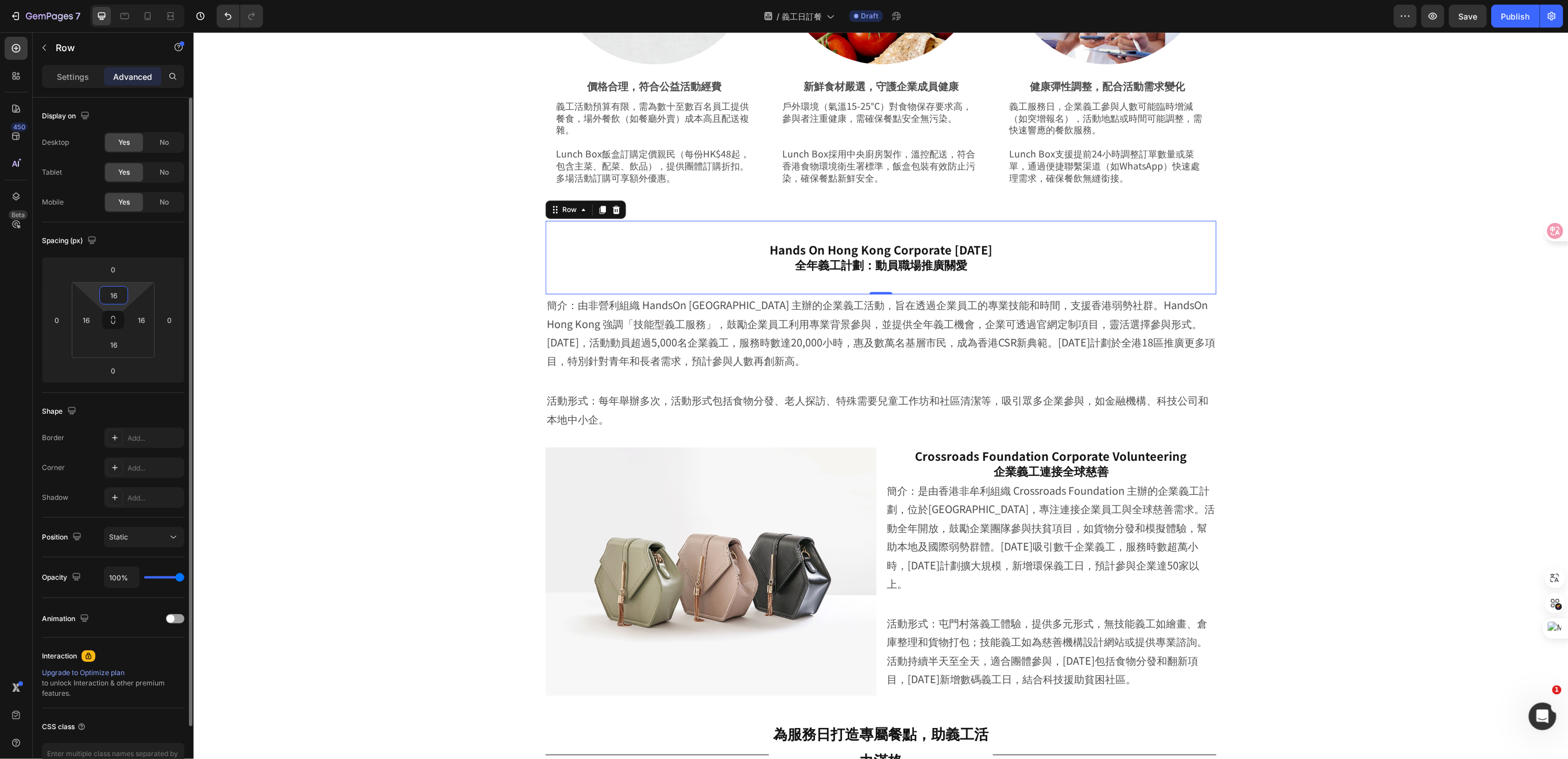
click at [123, 290] on input "16" at bounding box center [113, 295] width 23 height 17
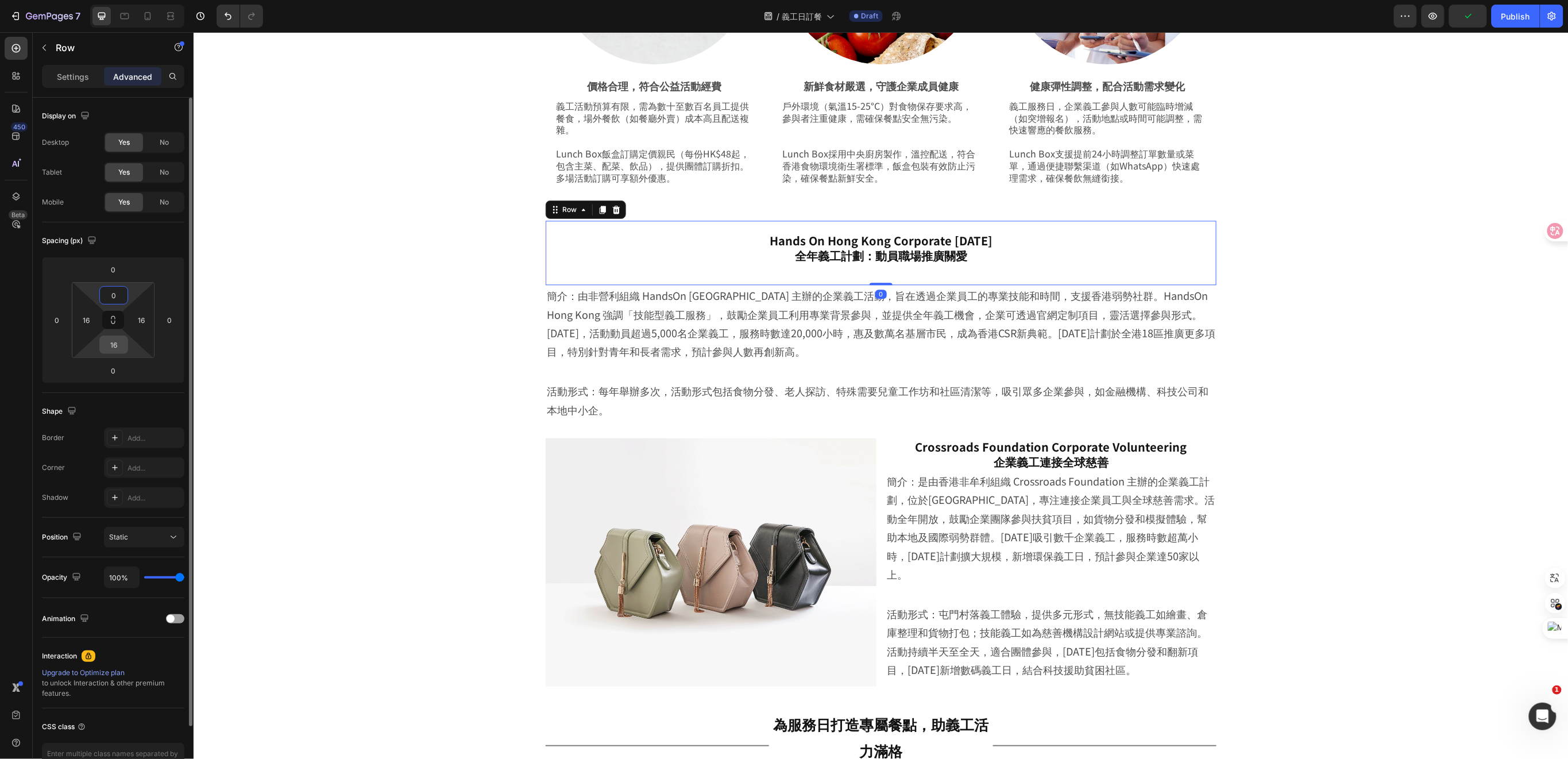
type input "0"
click at [118, 349] on input "16" at bounding box center [113, 345] width 23 height 17
type input "0"
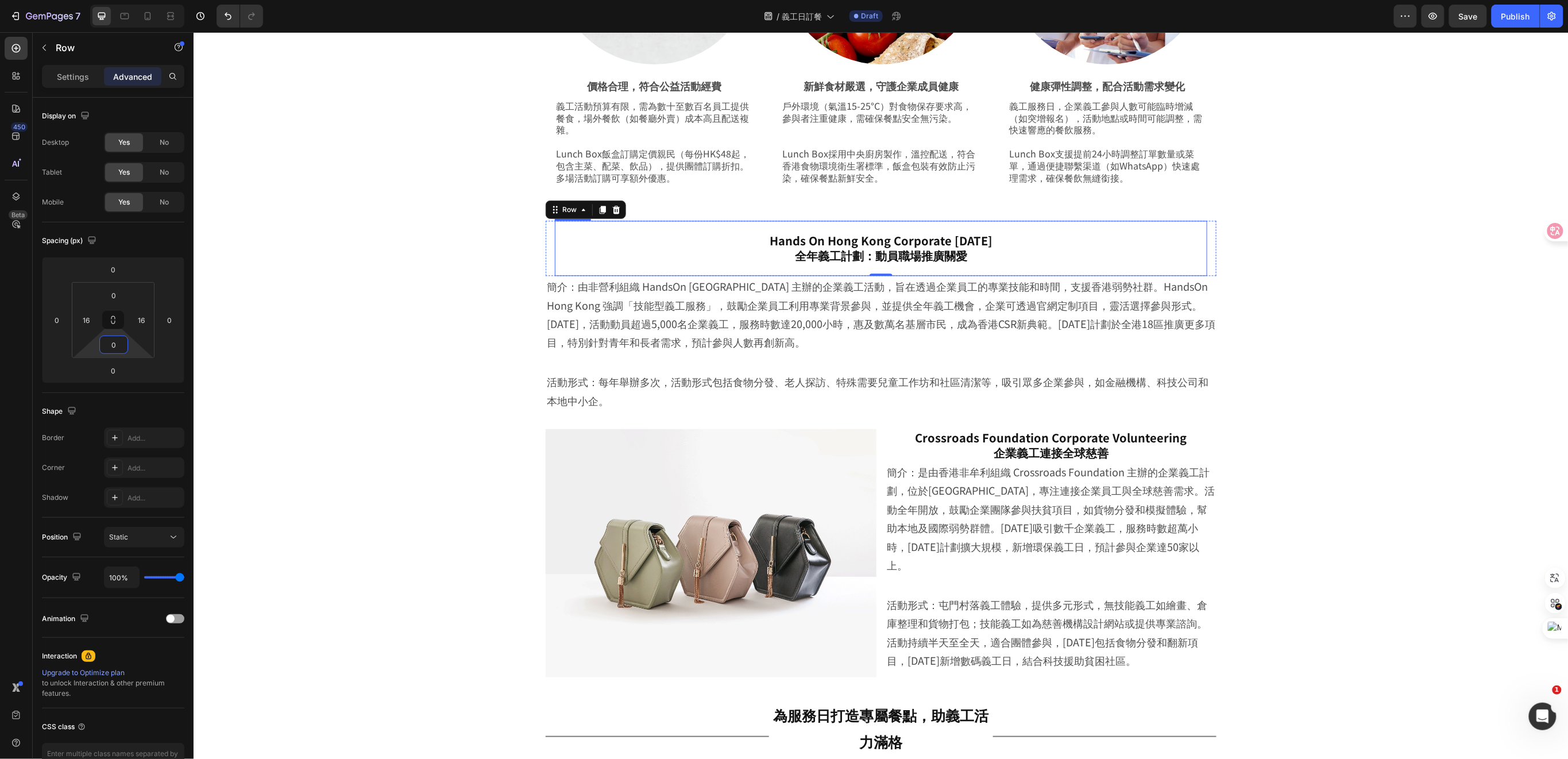
click at [1077, 249] on h2 "Hands On Hong Kong Corporate Volunteer Day 全年義工計劃：動員職場推廣關愛" at bounding box center [881, 247] width 652 height 32
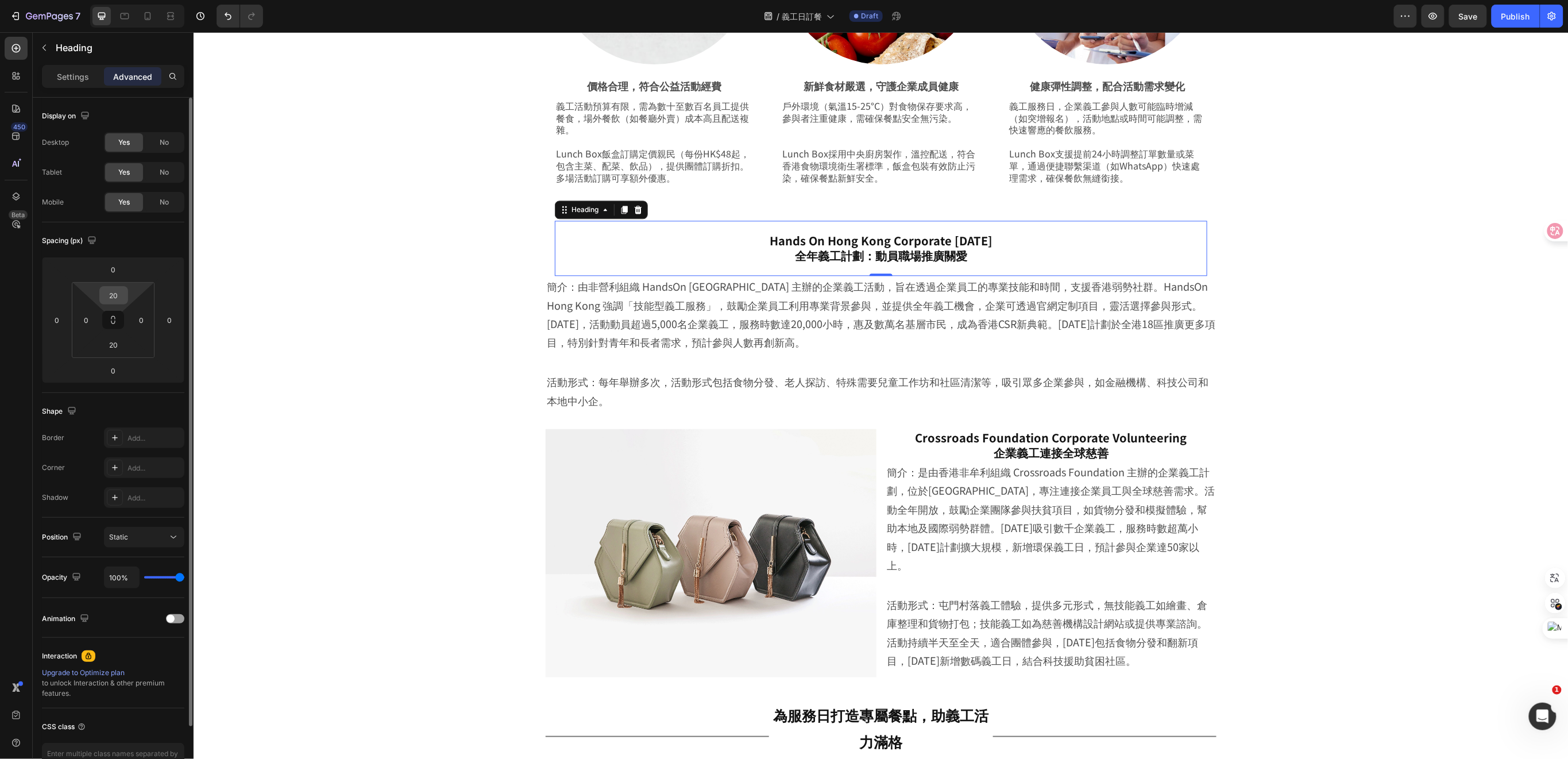
click at [118, 297] on input "20" at bounding box center [113, 295] width 23 height 17
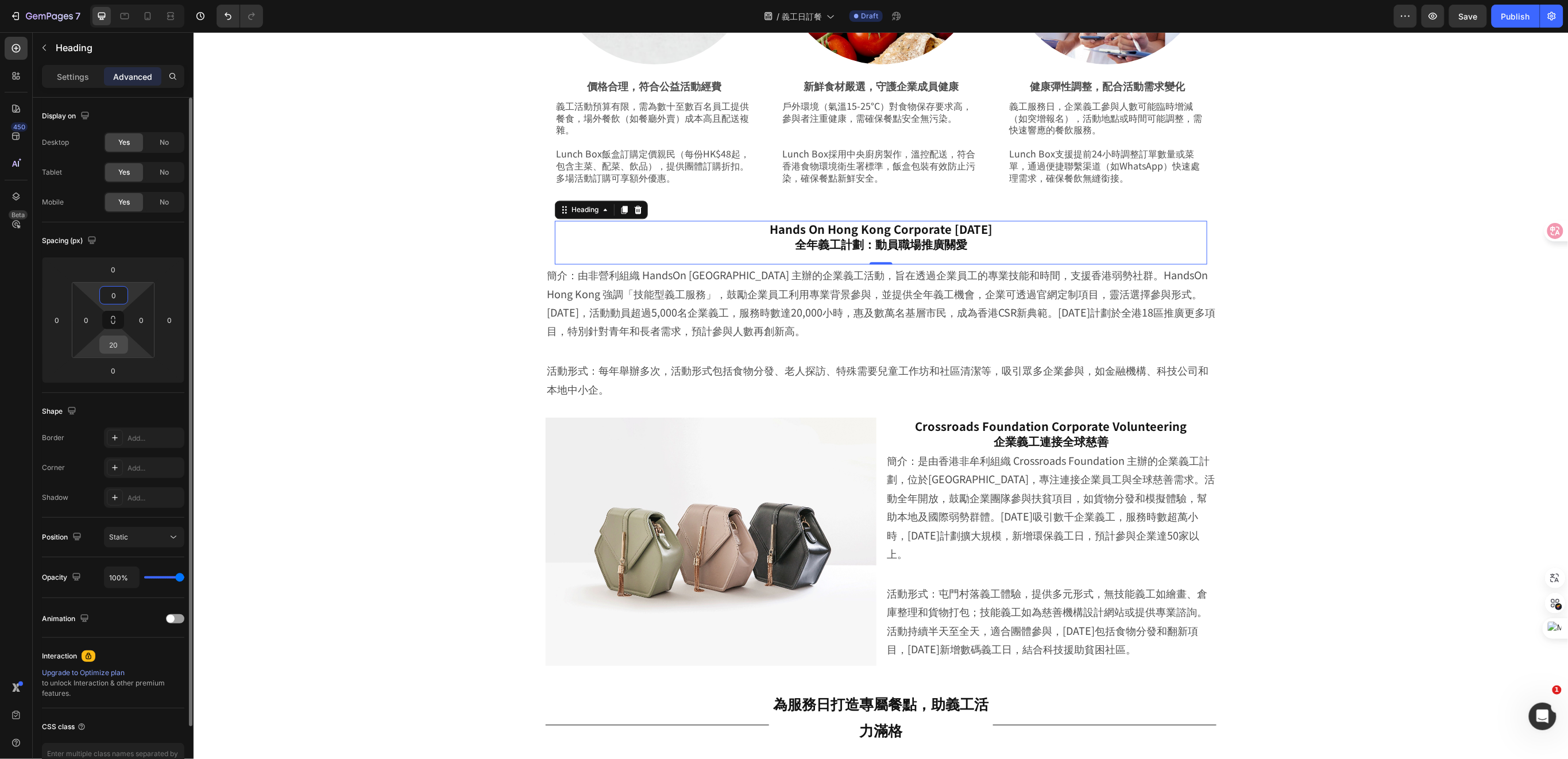
type input "0"
click at [115, 349] on input "20" at bounding box center [113, 345] width 23 height 17
type input "0"
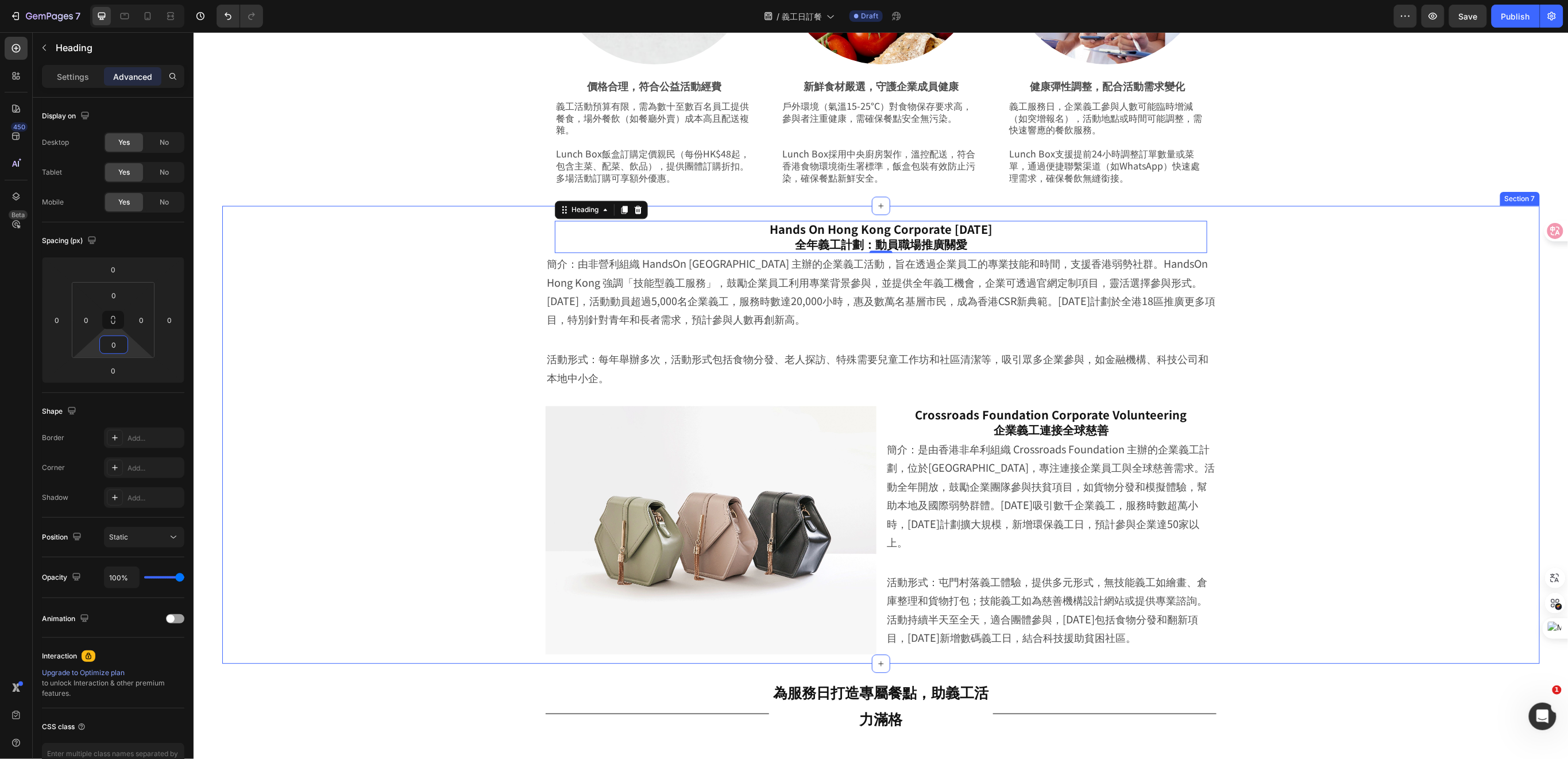
click at [490, 336] on div "Hands On Hong Kong Corporate Volunteer Day 全年義工計劃：動員職場推廣關愛 Heading 0 Row 簡介：由非營…" at bounding box center [880, 437] width 1260 height 452
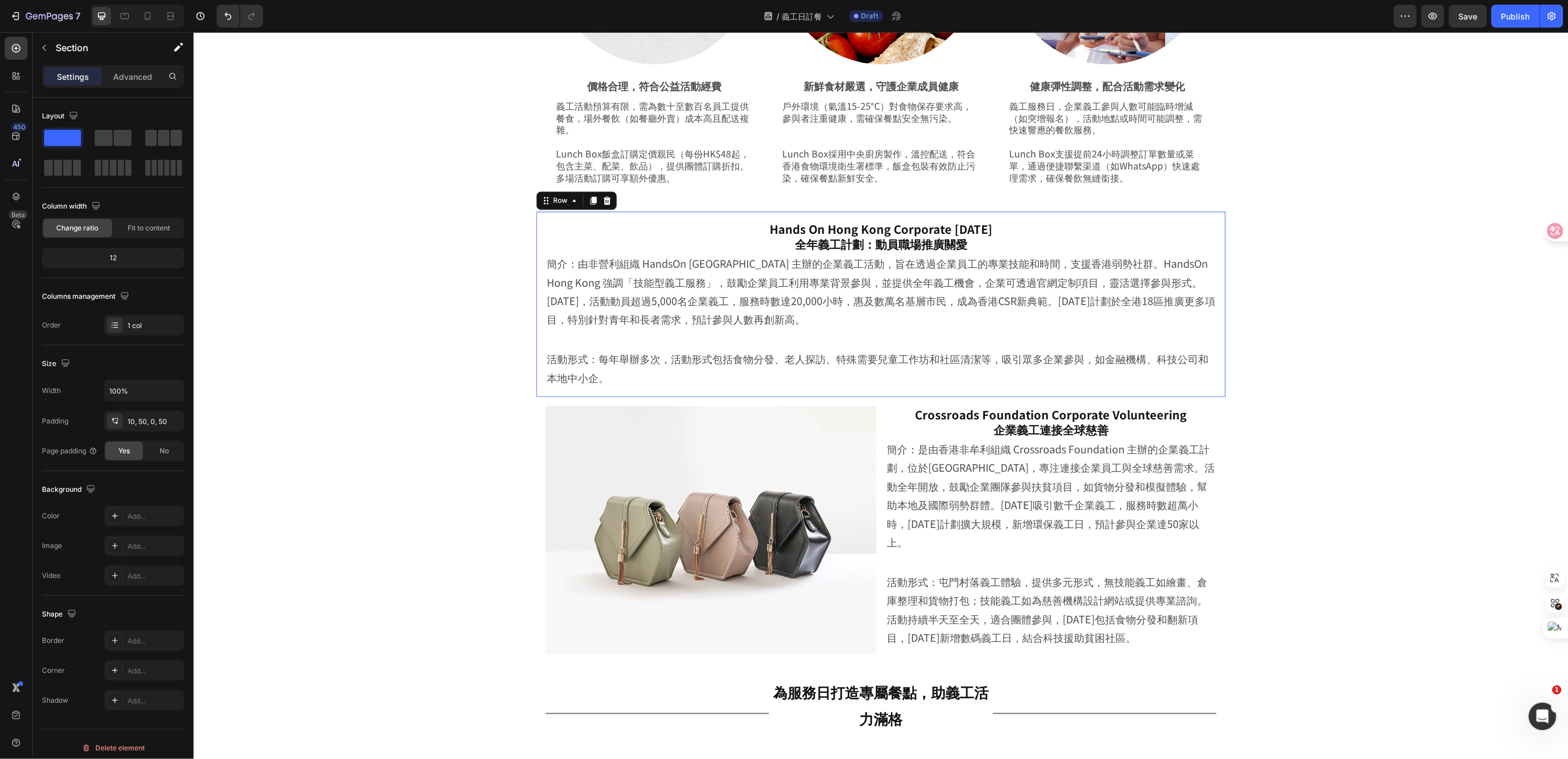
click at [1215, 279] on div "Hands On Hong Kong Corporate Volunteer Day 全年義工計劃：動員職場推廣關愛 Heading Row 簡介：由非營利組…" at bounding box center [881, 304] width 689 height 185
click at [121, 137] on span at bounding box center [122, 138] width 18 height 16
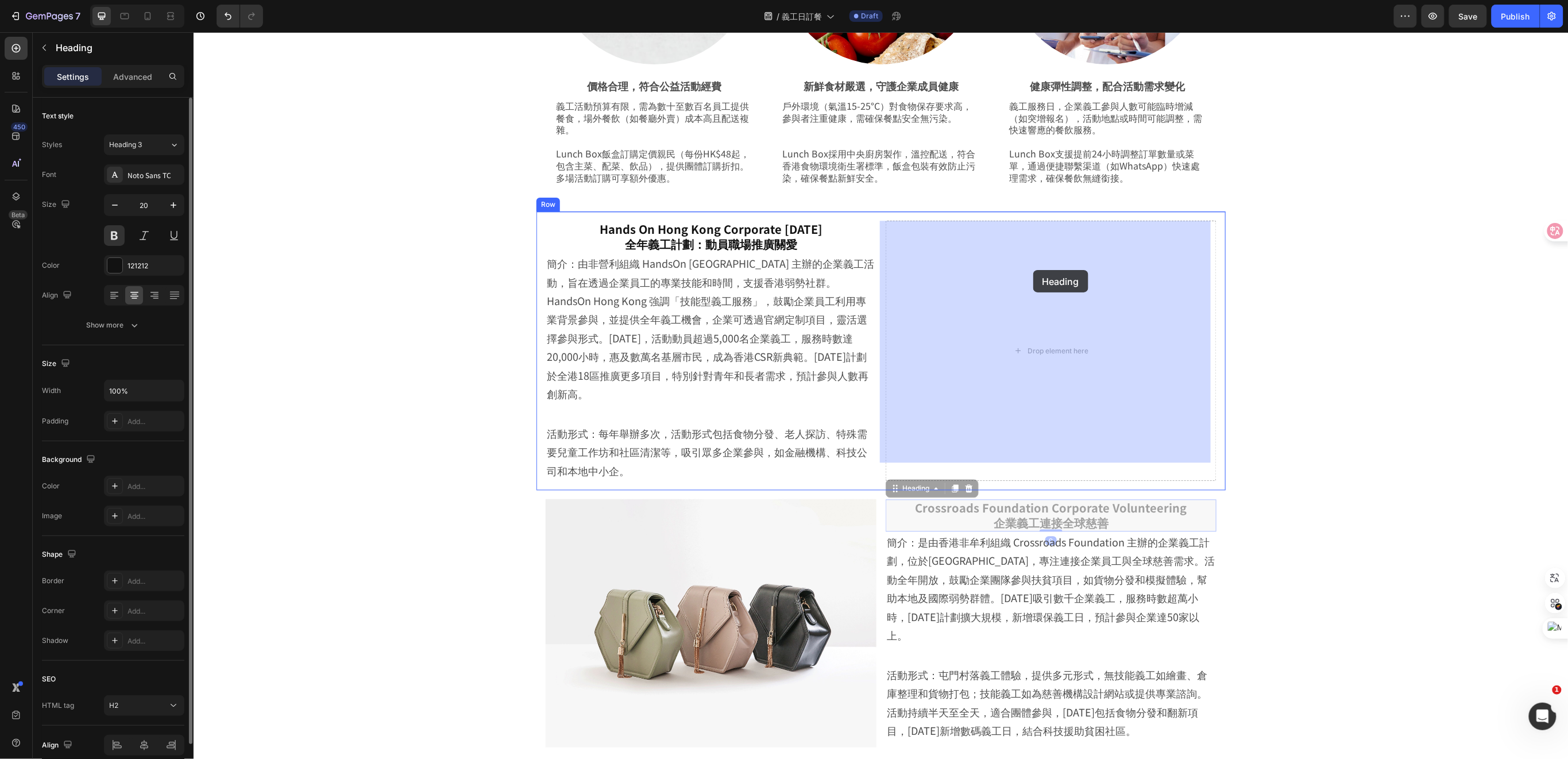
drag, startPoint x: 1033, startPoint y: 493, endPoint x: 1033, endPoint y: 269, distance: 224.0
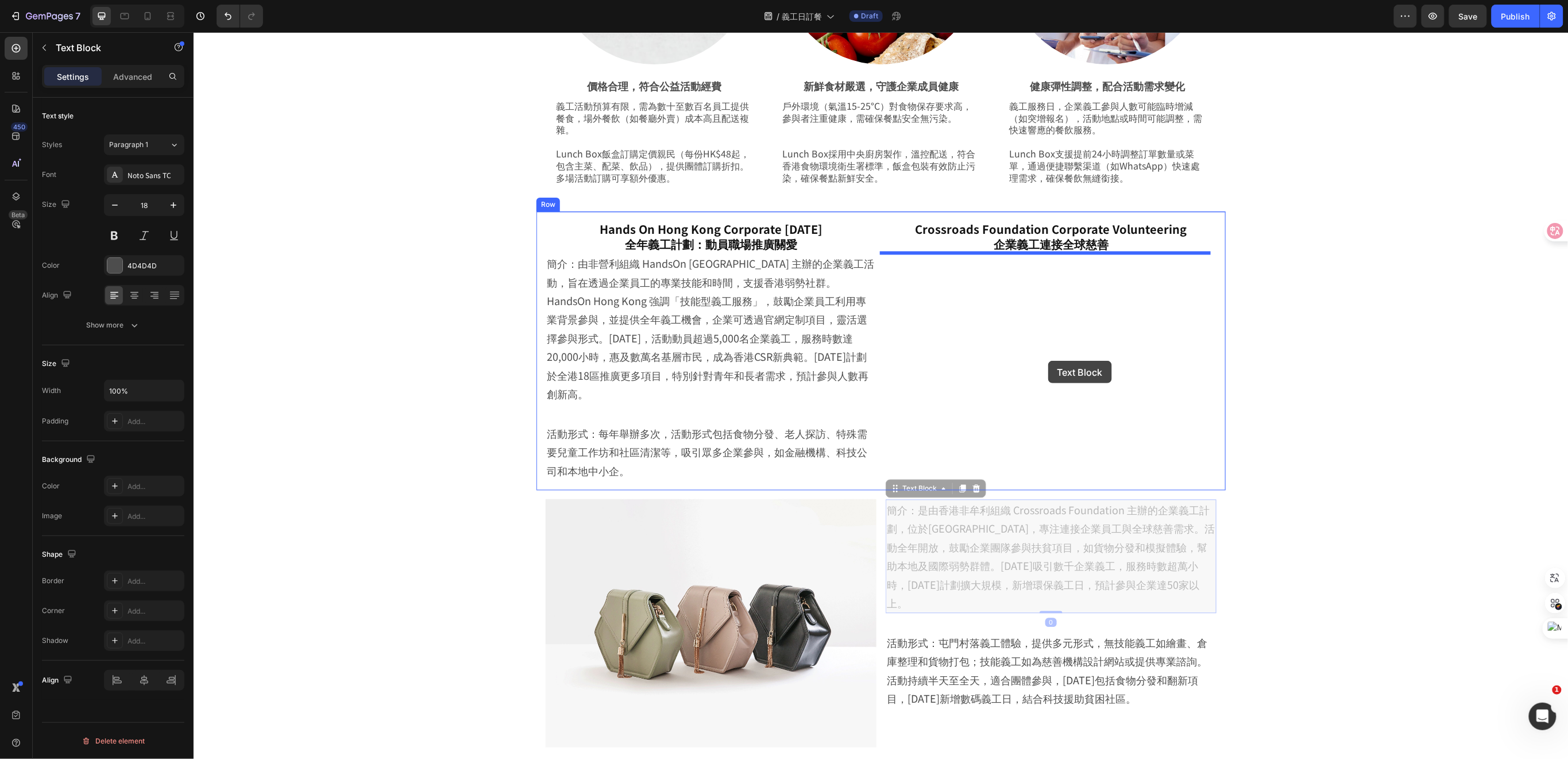
drag, startPoint x: 1057, startPoint y: 547, endPoint x: 1047, endPoint y: 360, distance: 187.3
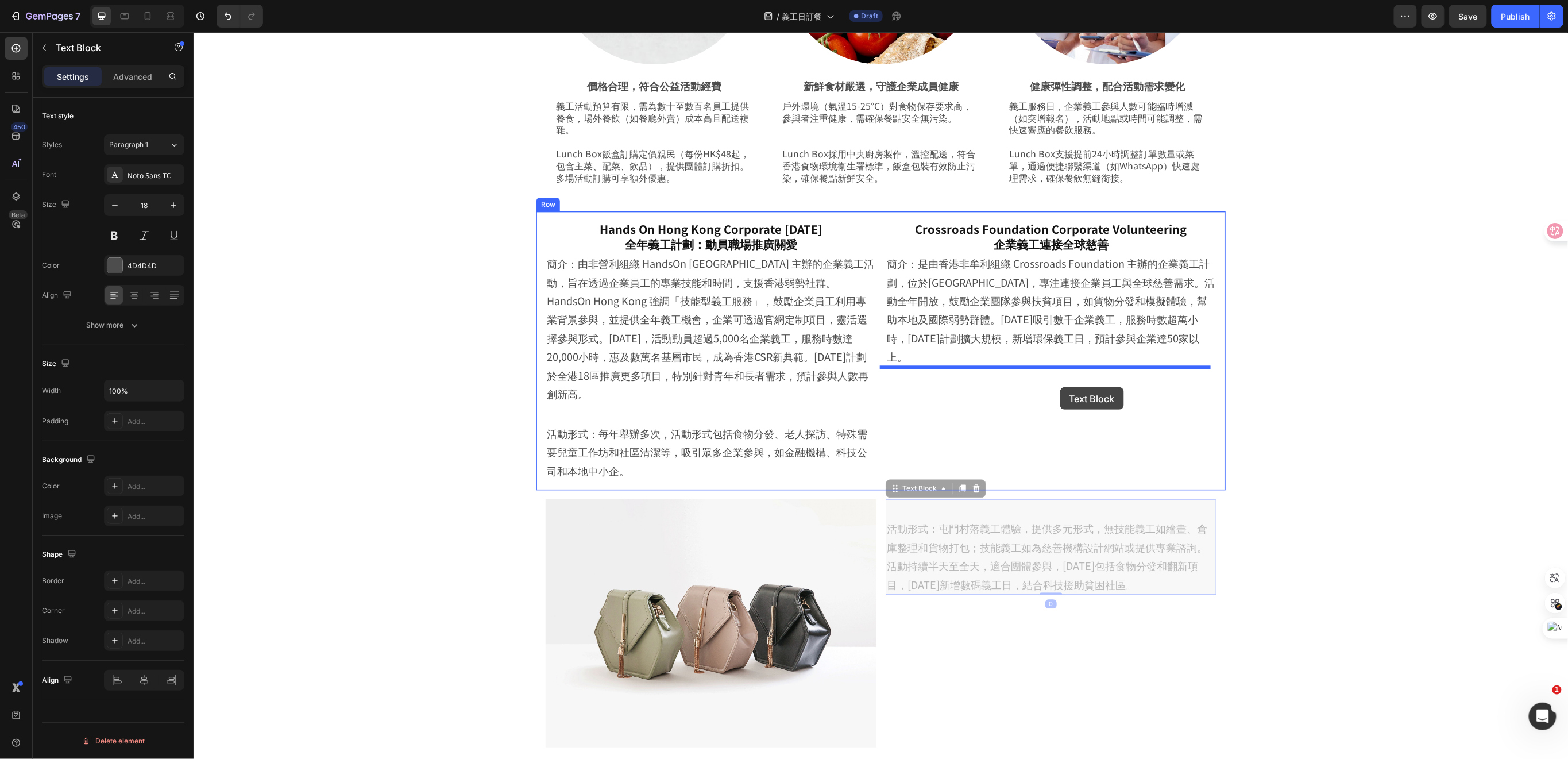
drag, startPoint x: 1054, startPoint y: 542, endPoint x: 1060, endPoint y: 385, distance: 157.1
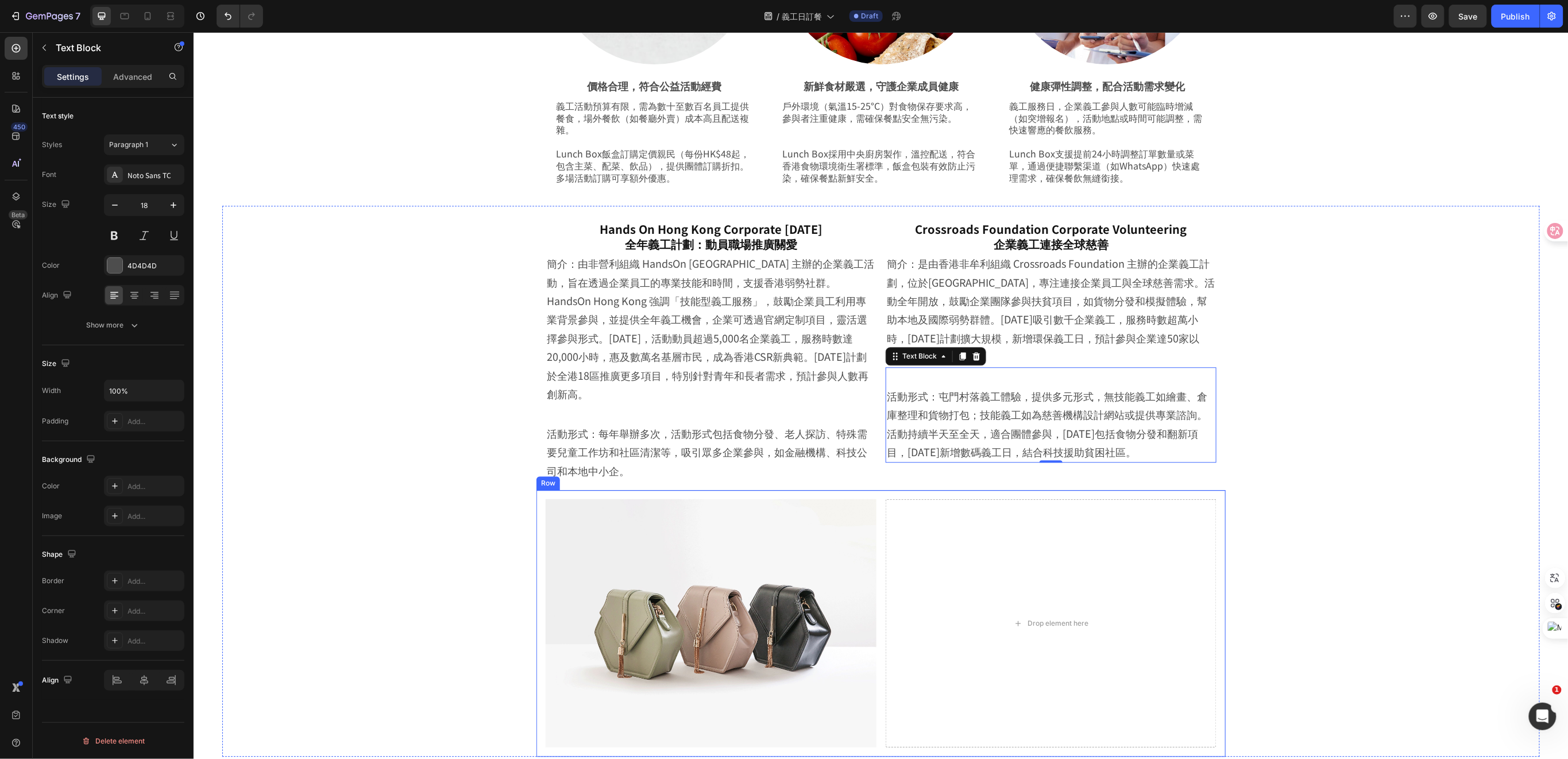
click at [1216, 538] on div "Image Drop element here Row" at bounding box center [881, 623] width 689 height 267
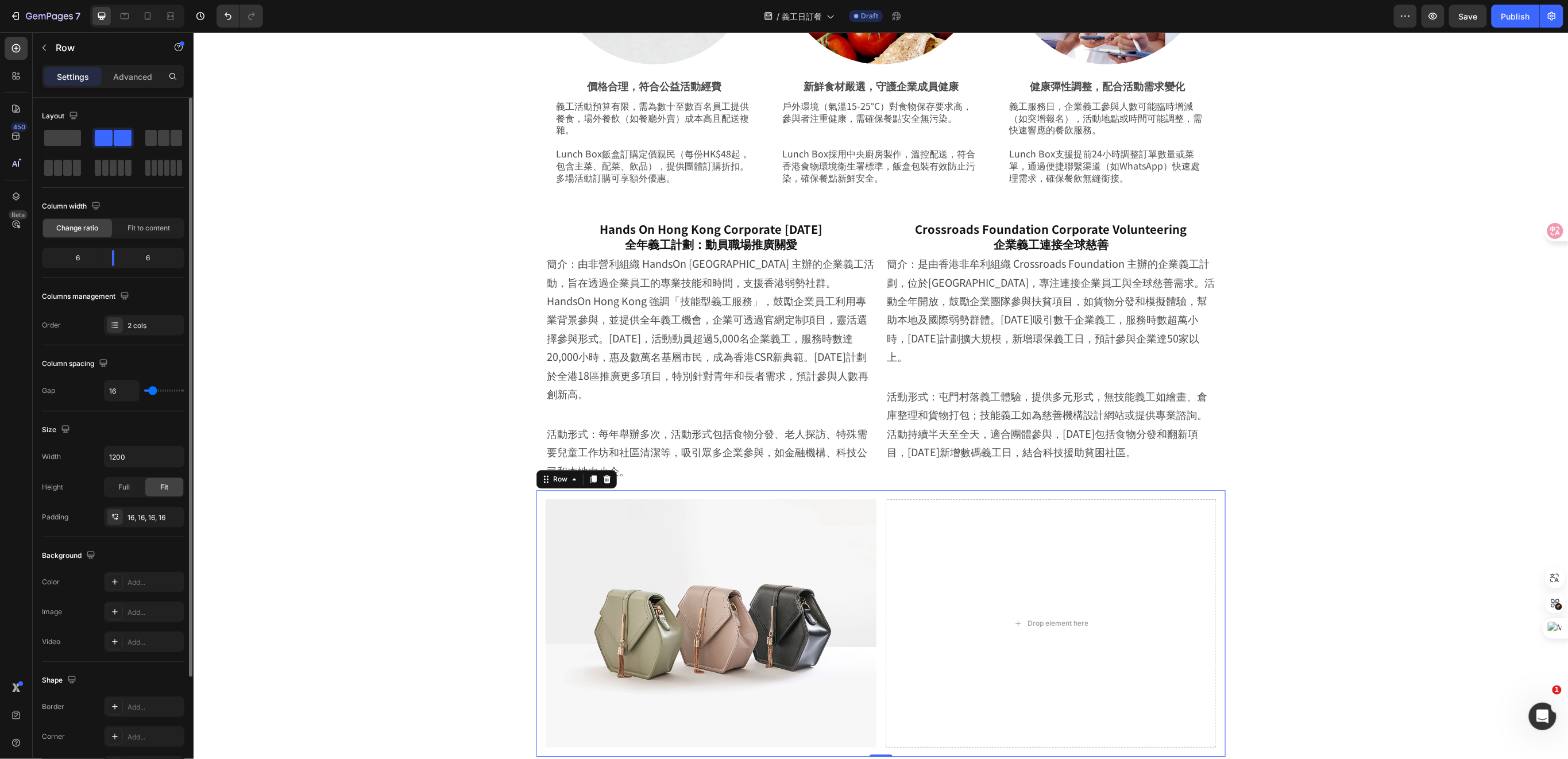
click at [602, 472] on div at bounding box center [606, 479] width 13 height 13
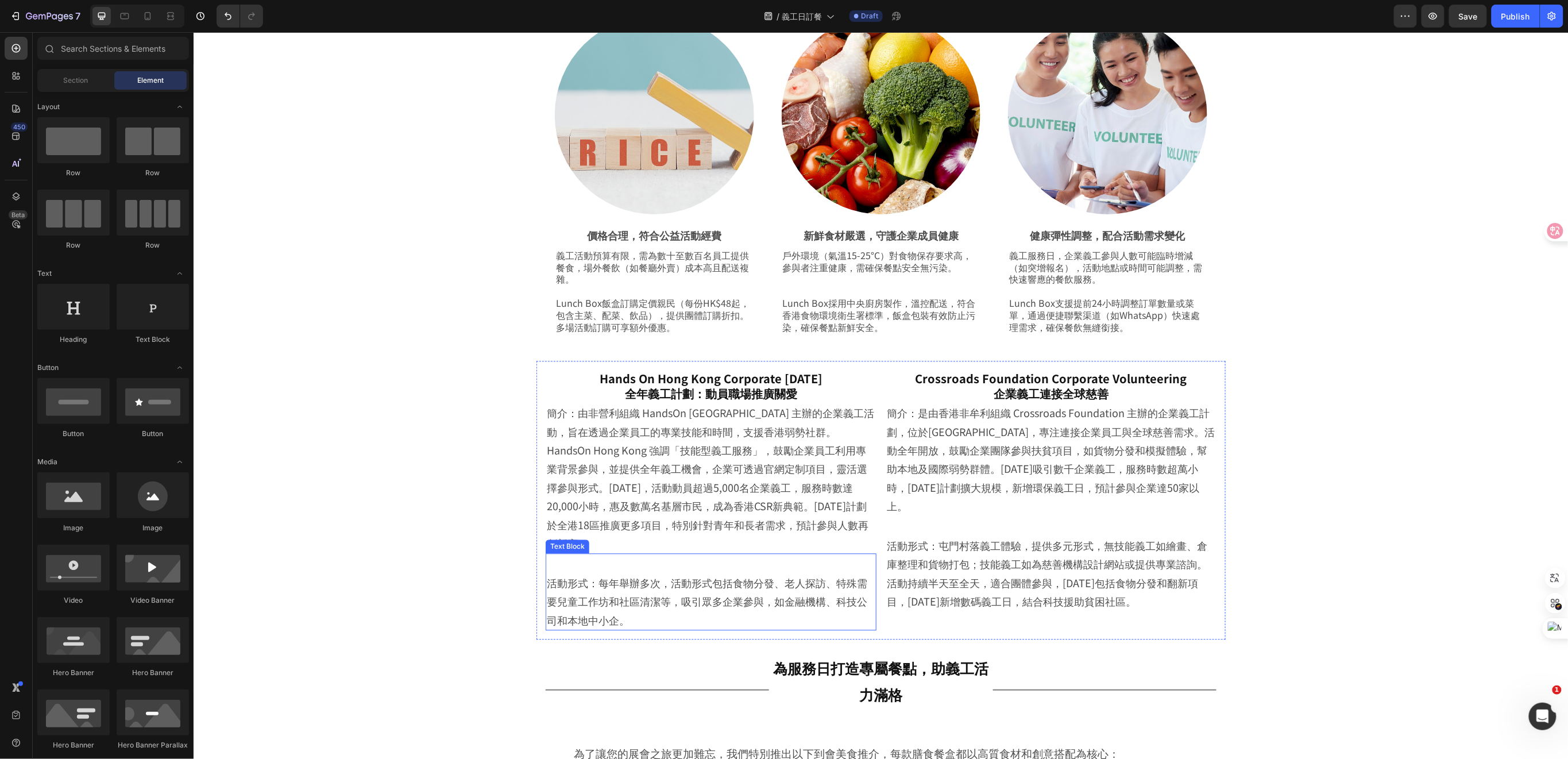
scroll to position [1174, 0]
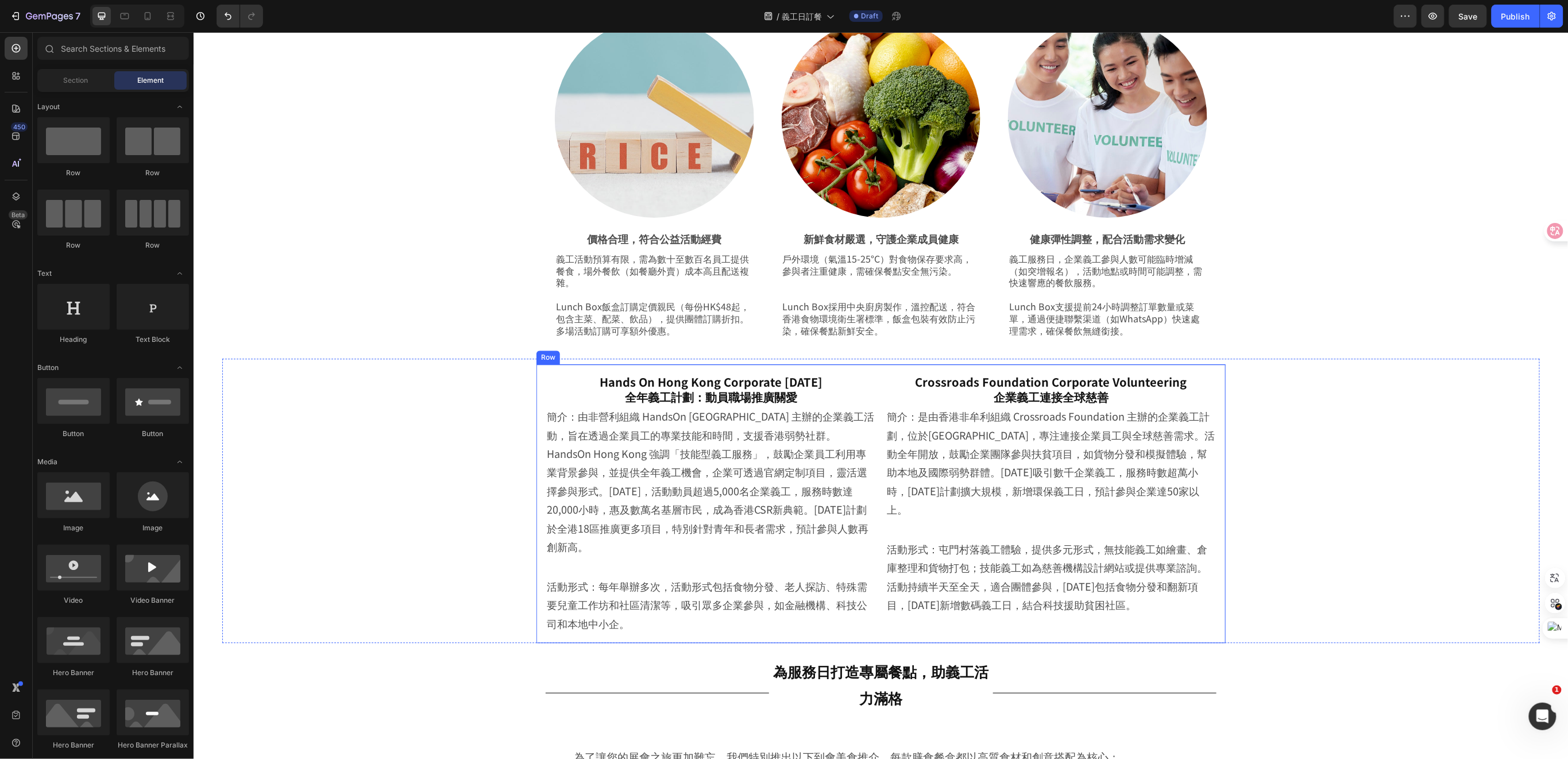
click at [873, 385] on div "Hands On Hong Kong Corporate Volunteer Day 全年義工計劃：動員職場推廣關愛 Heading Row 簡介：由非營利組…" at bounding box center [881, 504] width 689 height 279
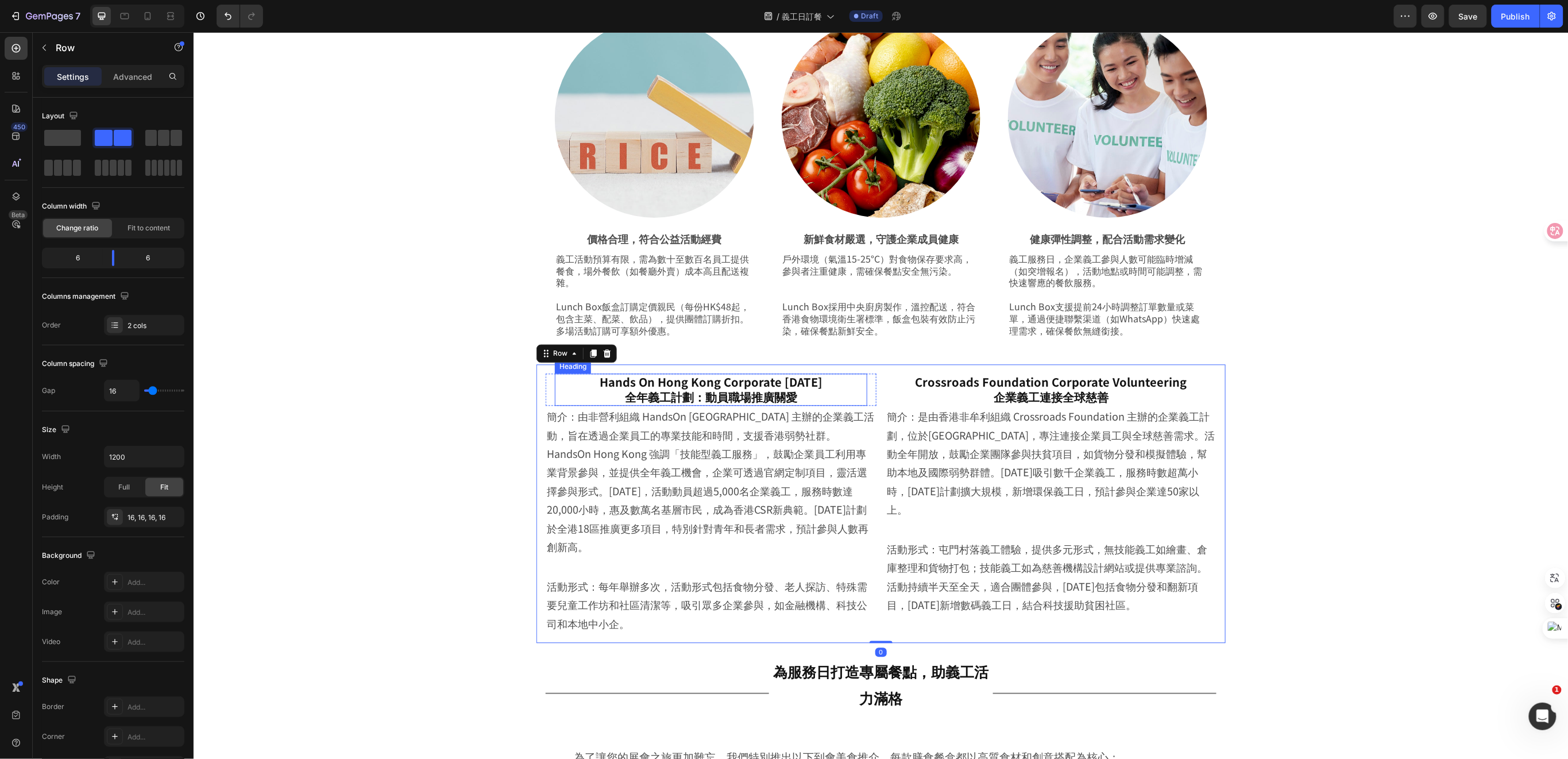
click at [573, 379] on h2 "Hands On Hong Kong Corporate Volunteer Day 全年義工計劃：動員職場推廣關愛" at bounding box center [710, 390] width 312 height 32
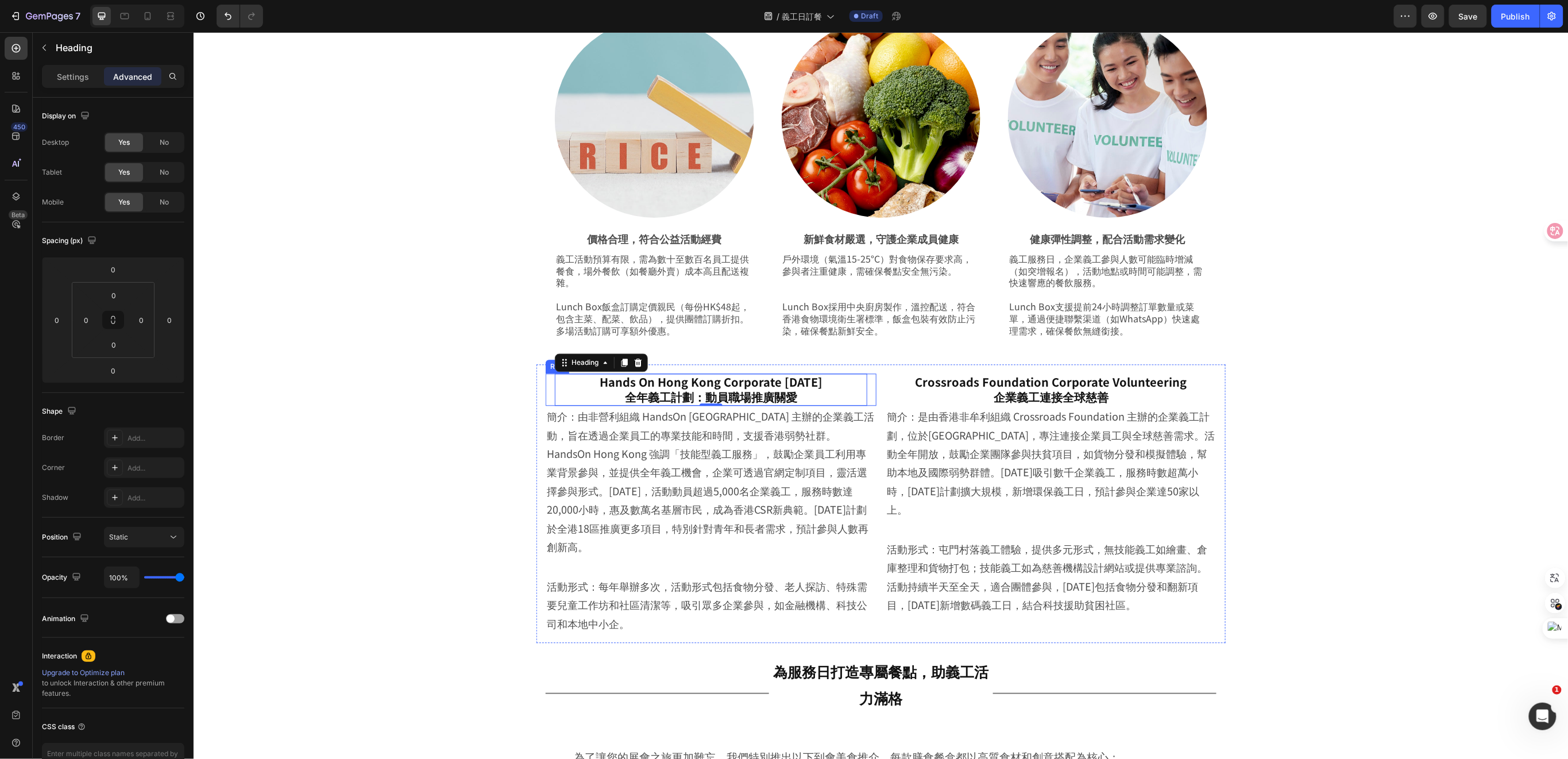
click at [867, 390] on div "Hands On Hong Kong Corporate Volunteer Day 全年義工計劃：動員職場推廣關愛 Heading 0 Row" at bounding box center [710, 390] width 331 height 32
click at [54, 74] on div "Settings" at bounding box center [73, 77] width 58 height 18
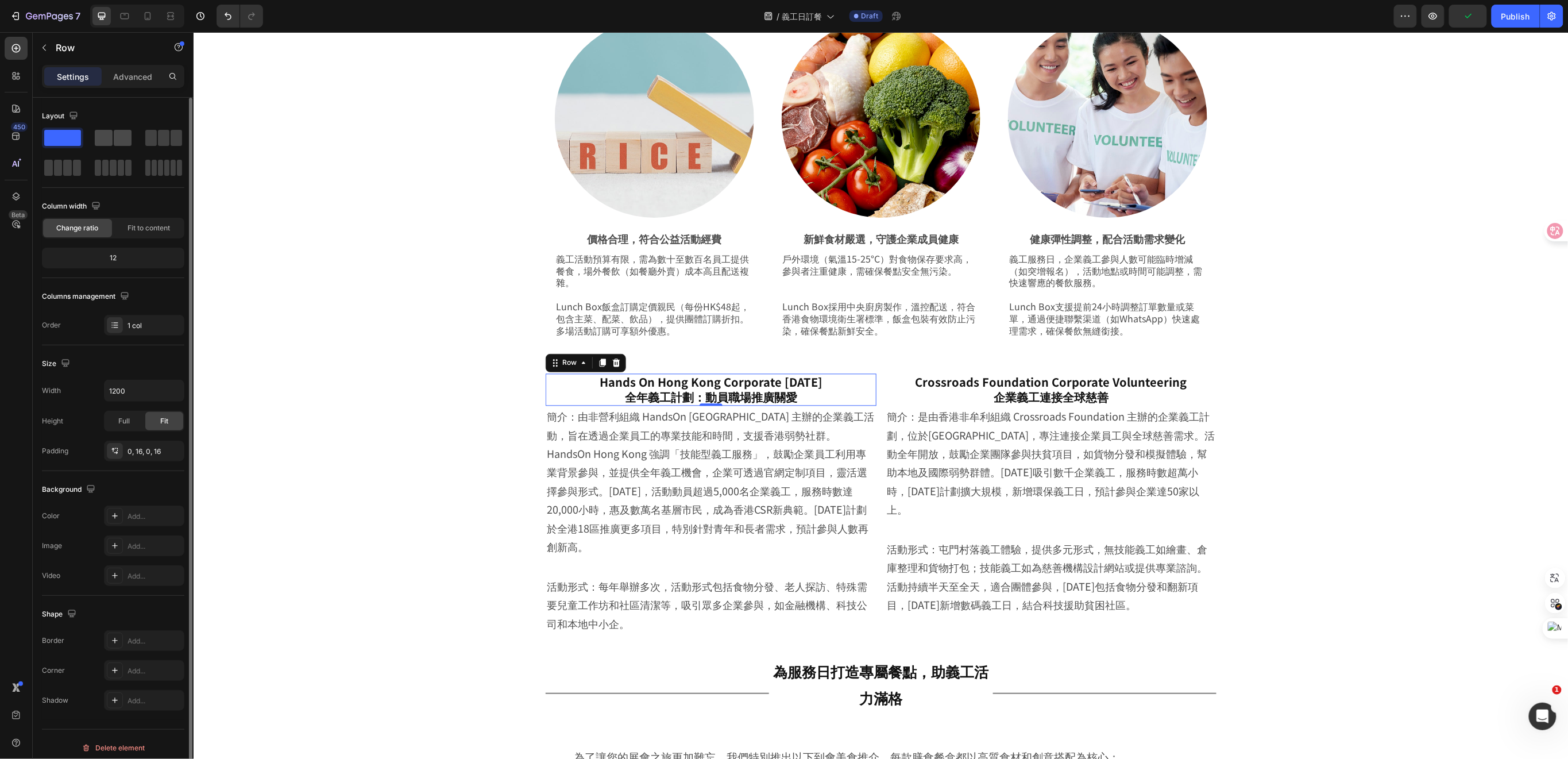
click at [113, 130] on span at bounding box center [122, 138] width 18 height 16
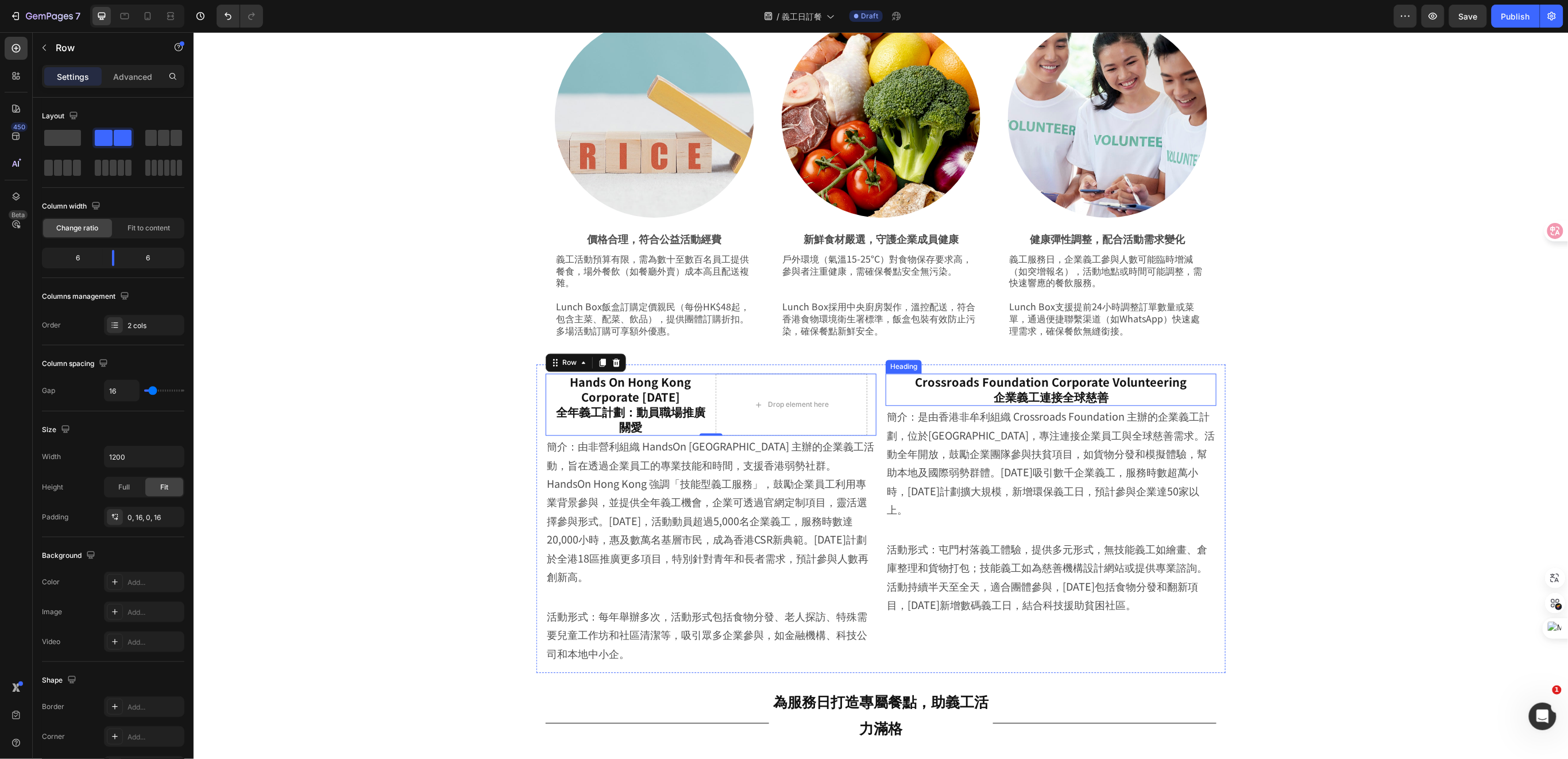
click at [904, 390] on h2 "Crossroads Foundation Corporate Volunteering 企業義工連接全球慈善" at bounding box center [1050, 390] width 331 height 32
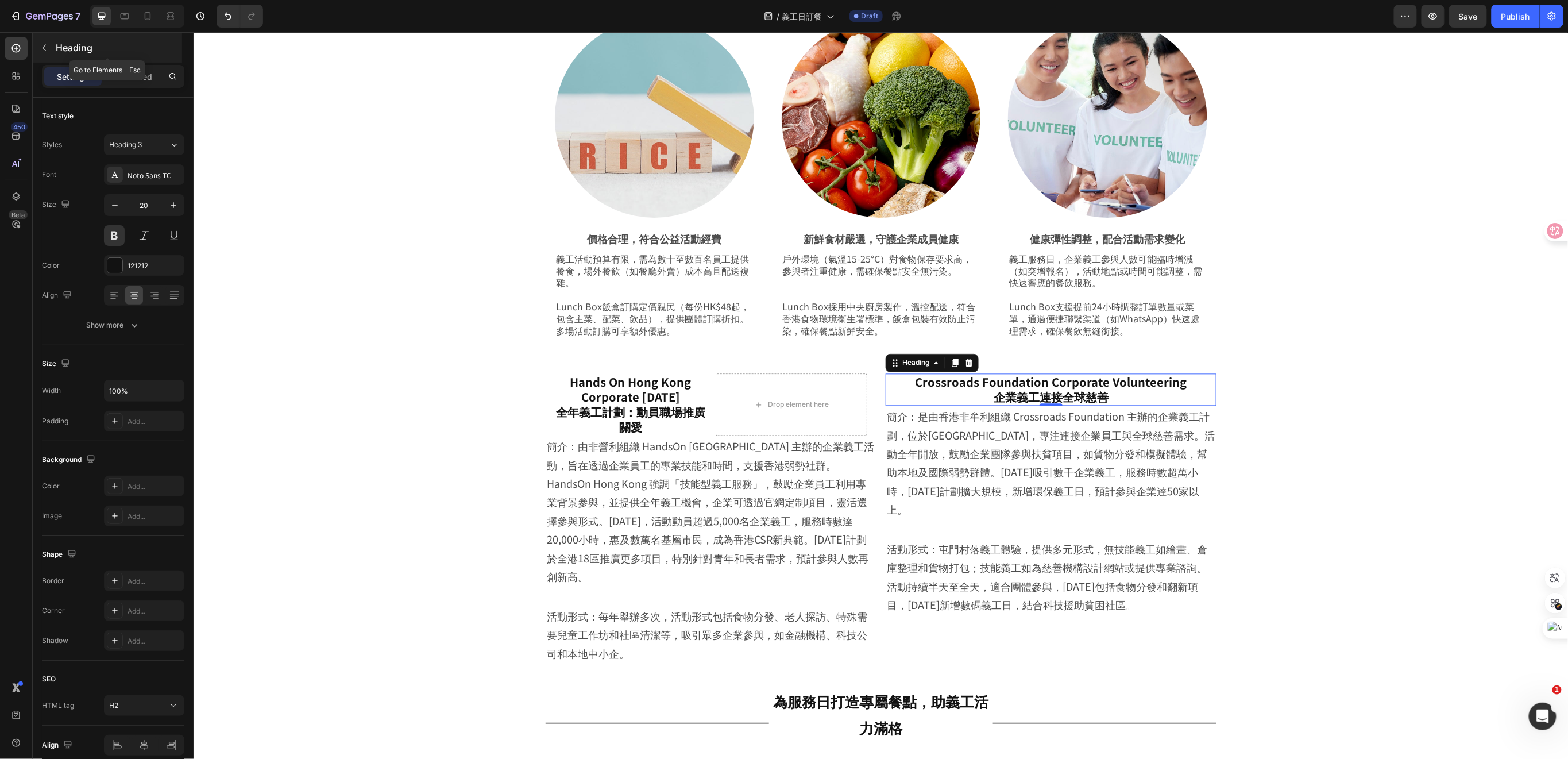
click at [41, 45] on icon "button" at bounding box center [44, 47] width 9 height 9
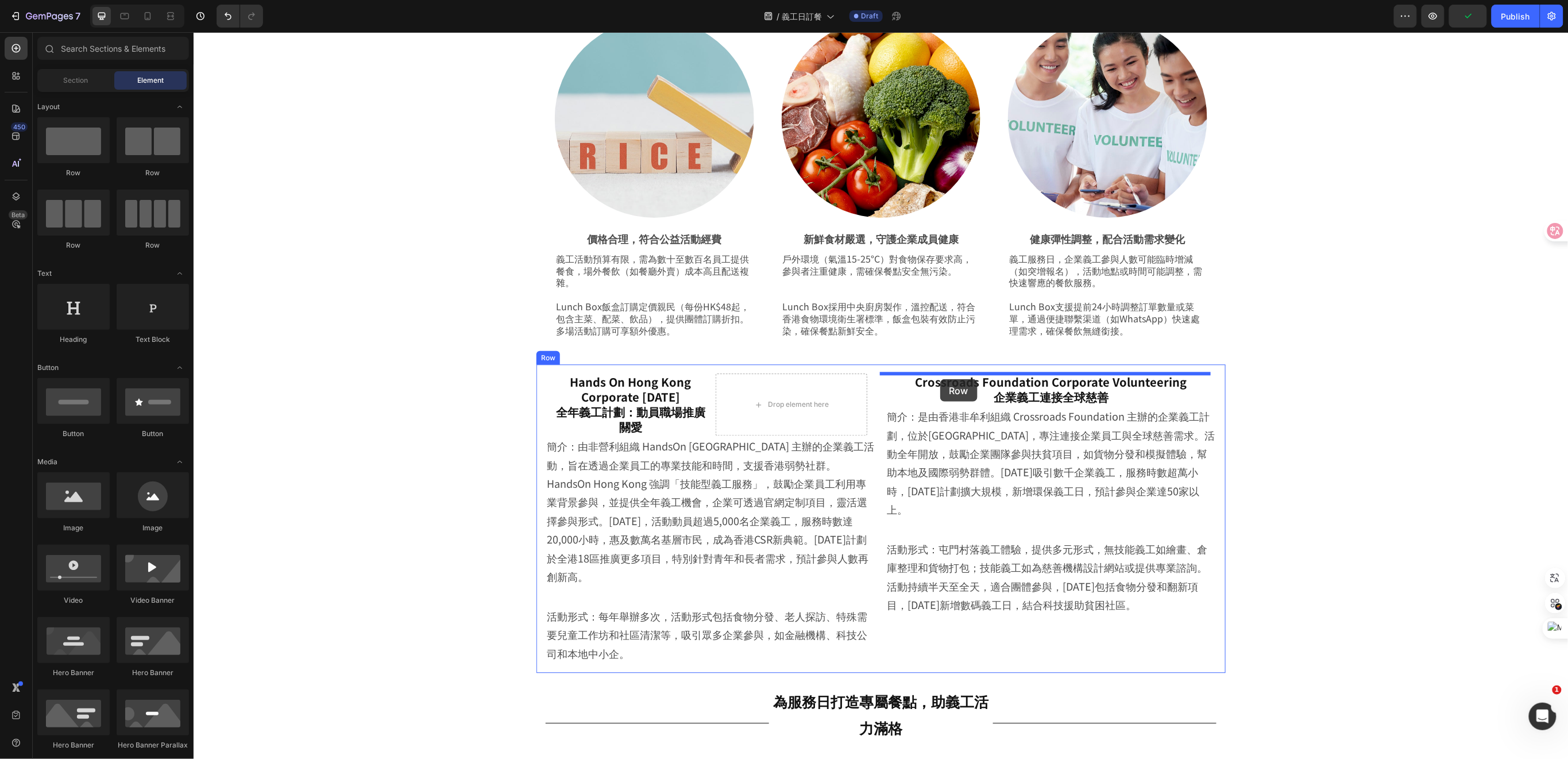
drag, startPoint x: 334, startPoint y: 179, endPoint x: 939, endPoint y: 379, distance: 637.2
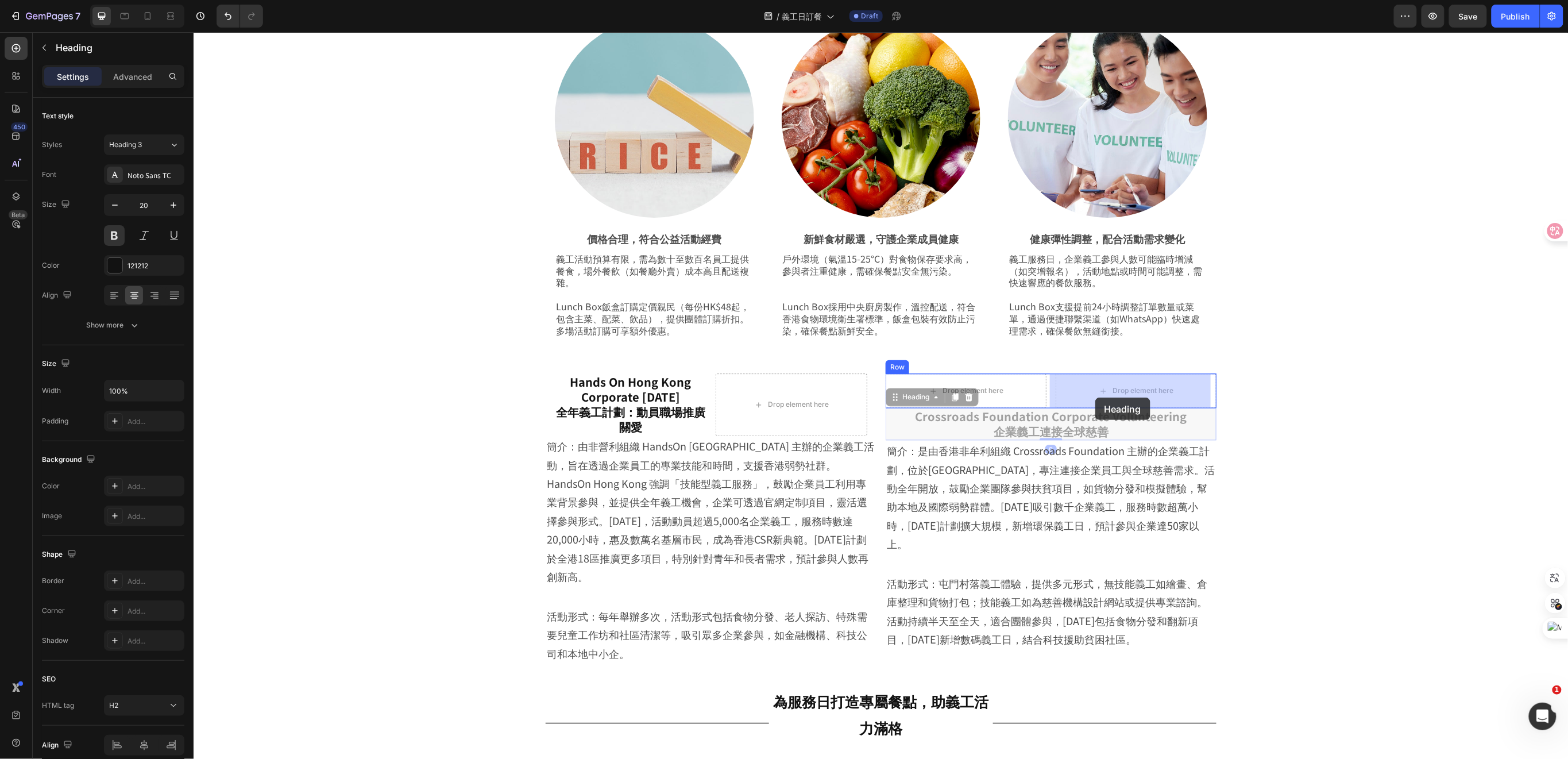
drag, startPoint x: 1004, startPoint y: 426, endPoint x: 1095, endPoint y: 397, distance: 95.5
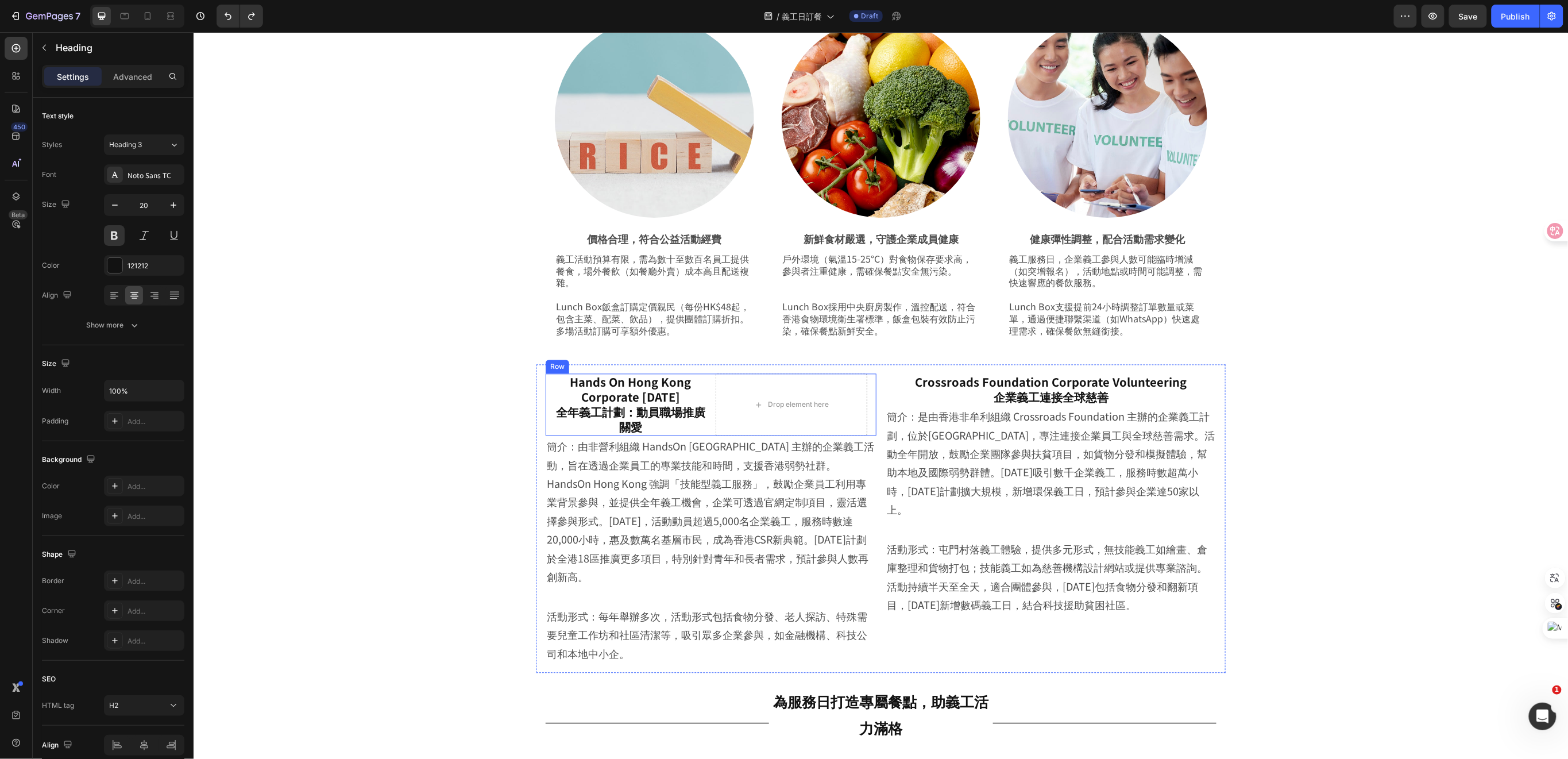
click at [706, 431] on div "Hands On Hong Kong Corporate Volunteer Day 全年義工計劃：動員職場推廣關愛 Heading Drop element…" at bounding box center [710, 404] width 331 height 62
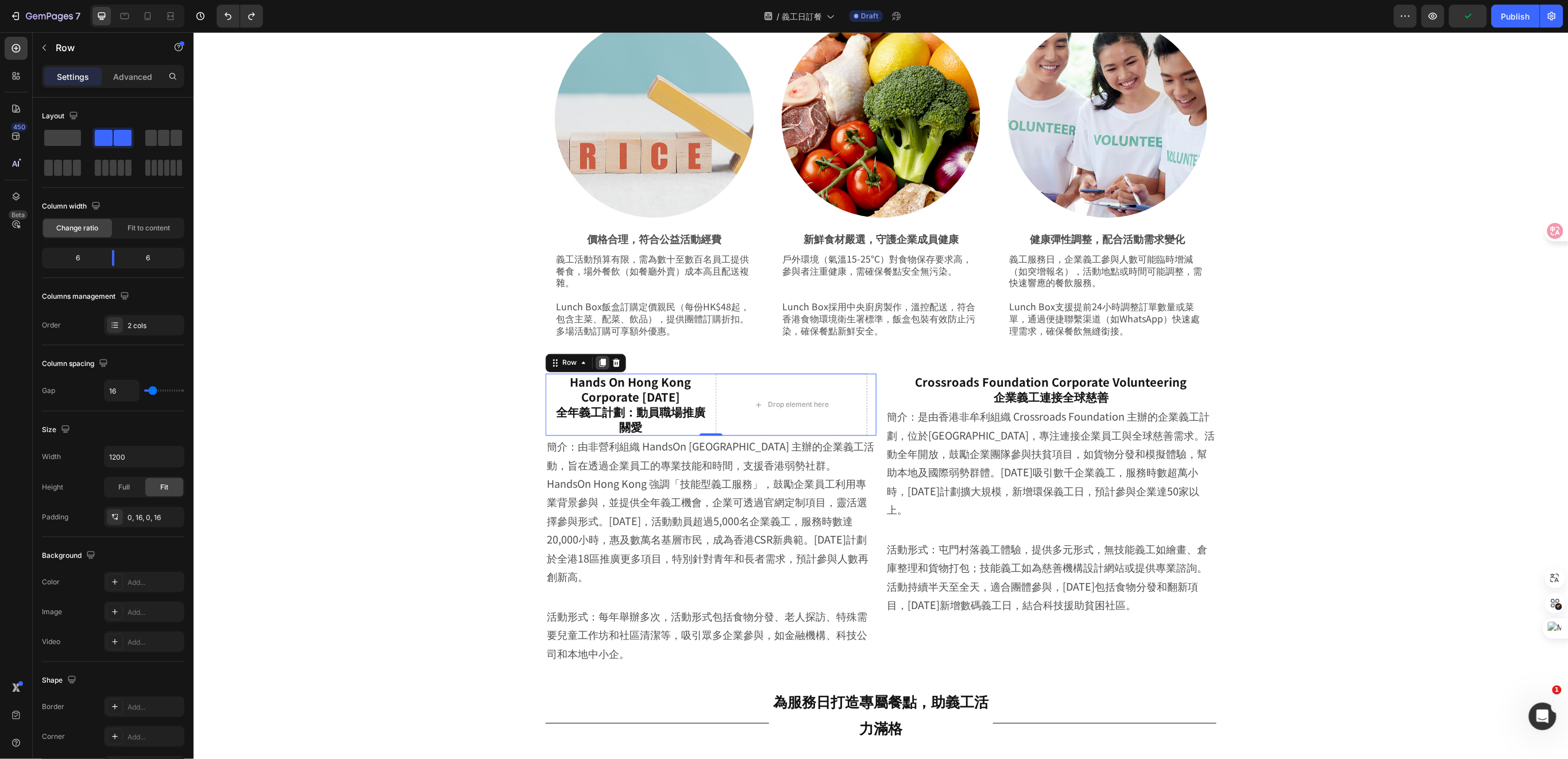
click at [599, 358] on icon at bounding box center [602, 362] width 6 height 8
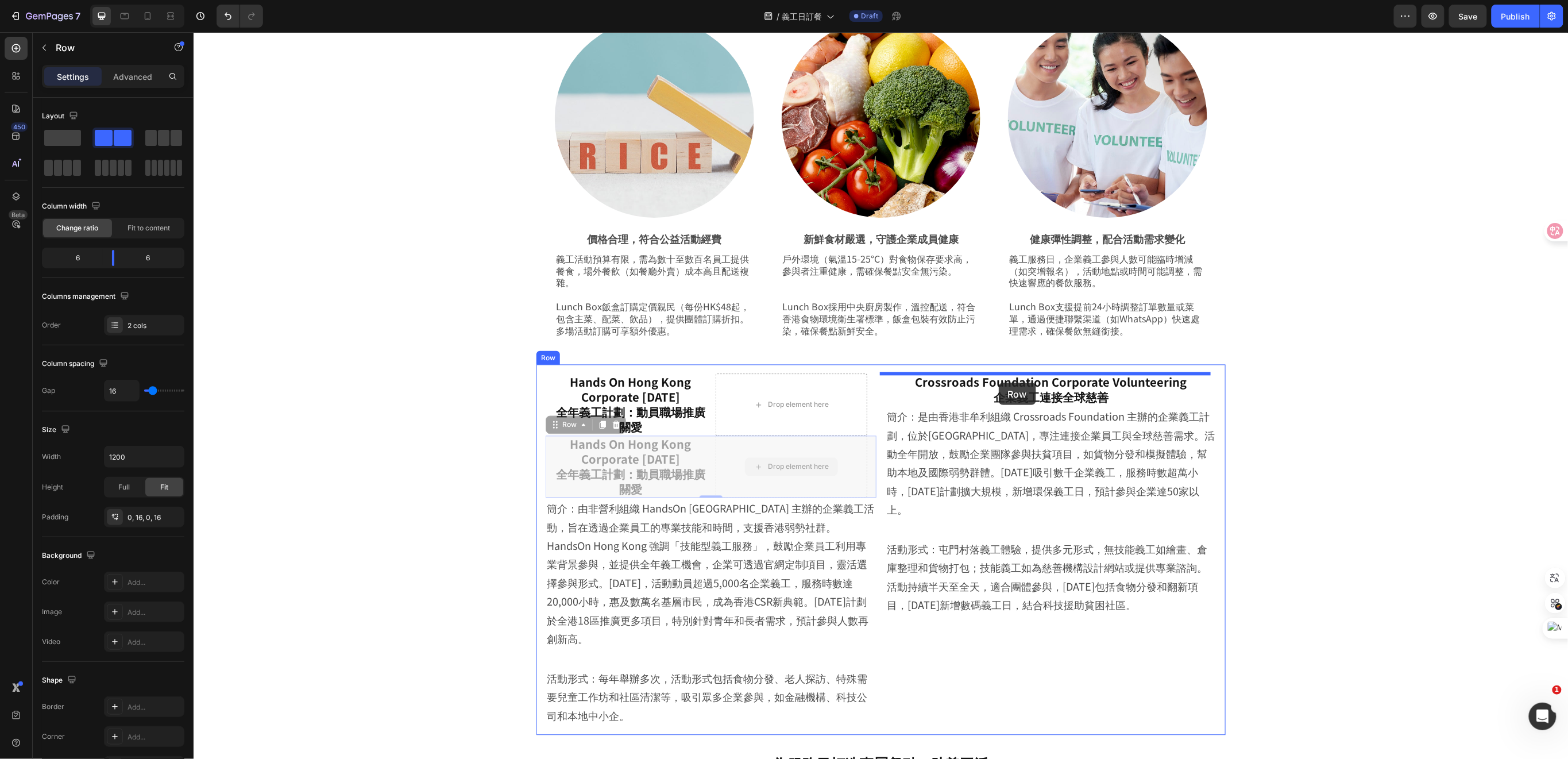
drag, startPoint x: 704, startPoint y: 447, endPoint x: 998, endPoint y: 382, distance: 301.1
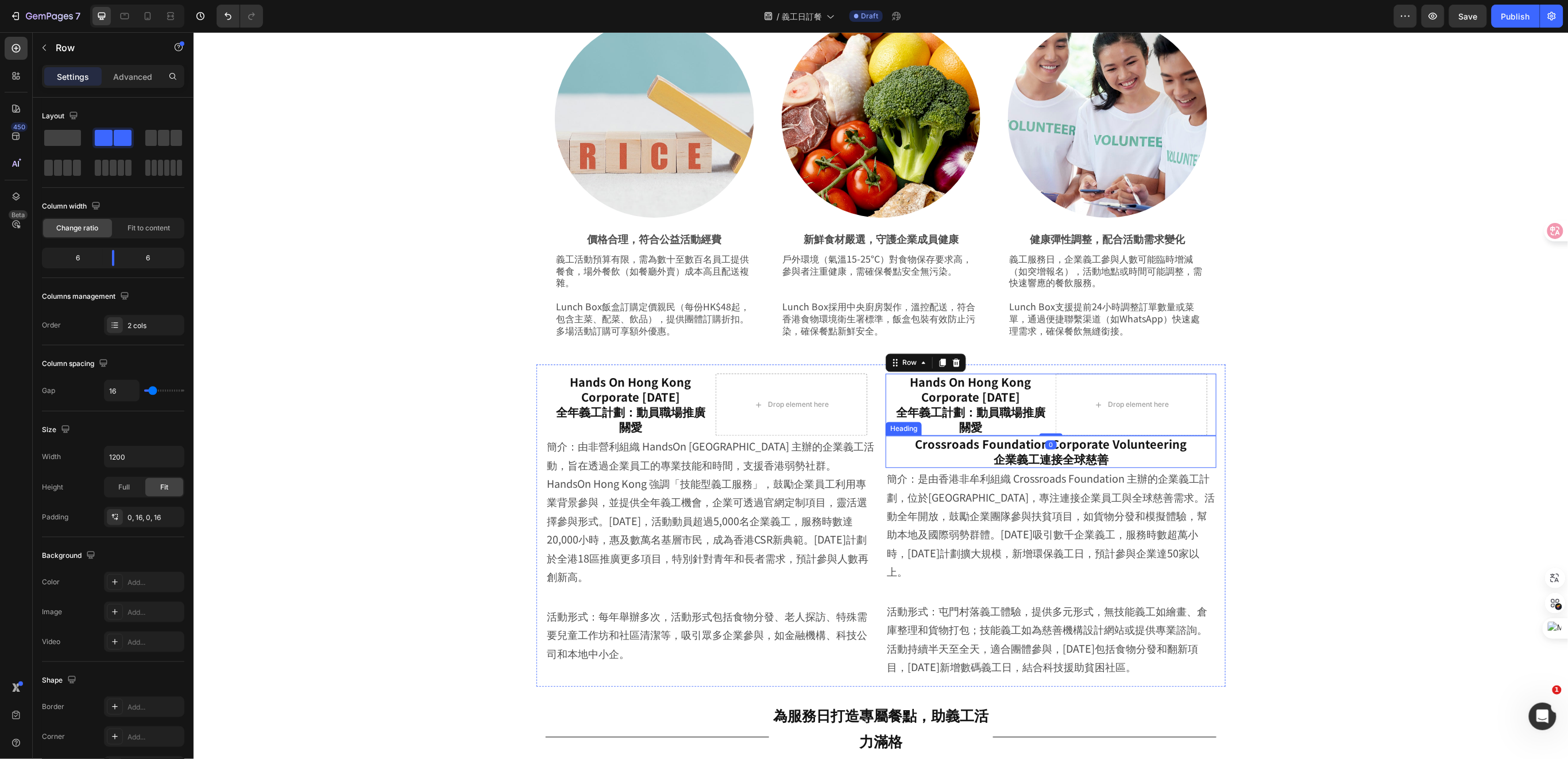
click at [1021, 455] on h2 "Crossroads Foundation Corporate Volunteering 企業義工連接全球慈善" at bounding box center [1050, 452] width 331 height 32
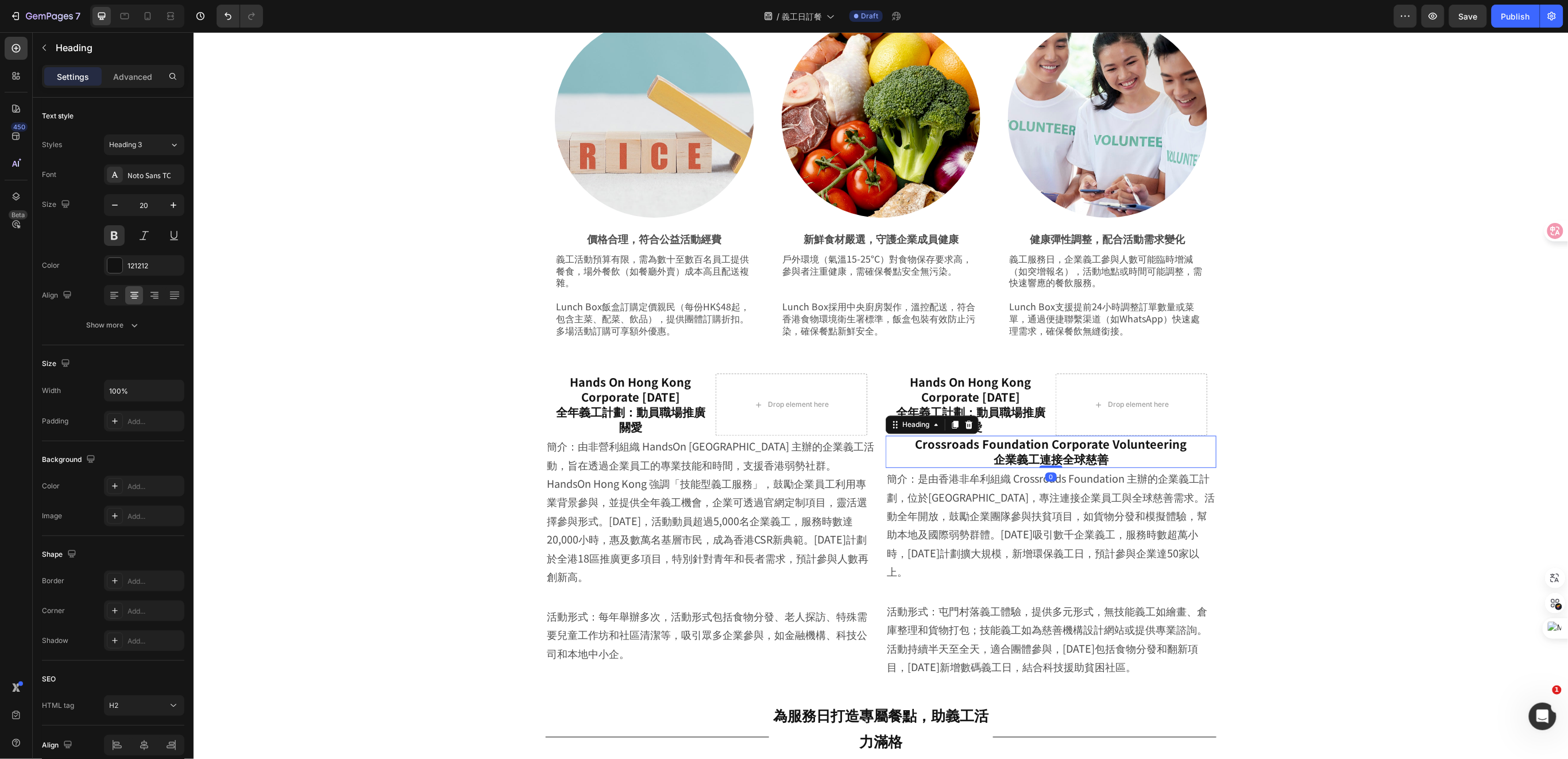
click at [1087, 449] on h2 "Crossroads Foundation Corporate Volunteering 企業義工連接全球慈善" at bounding box center [1050, 452] width 331 height 32
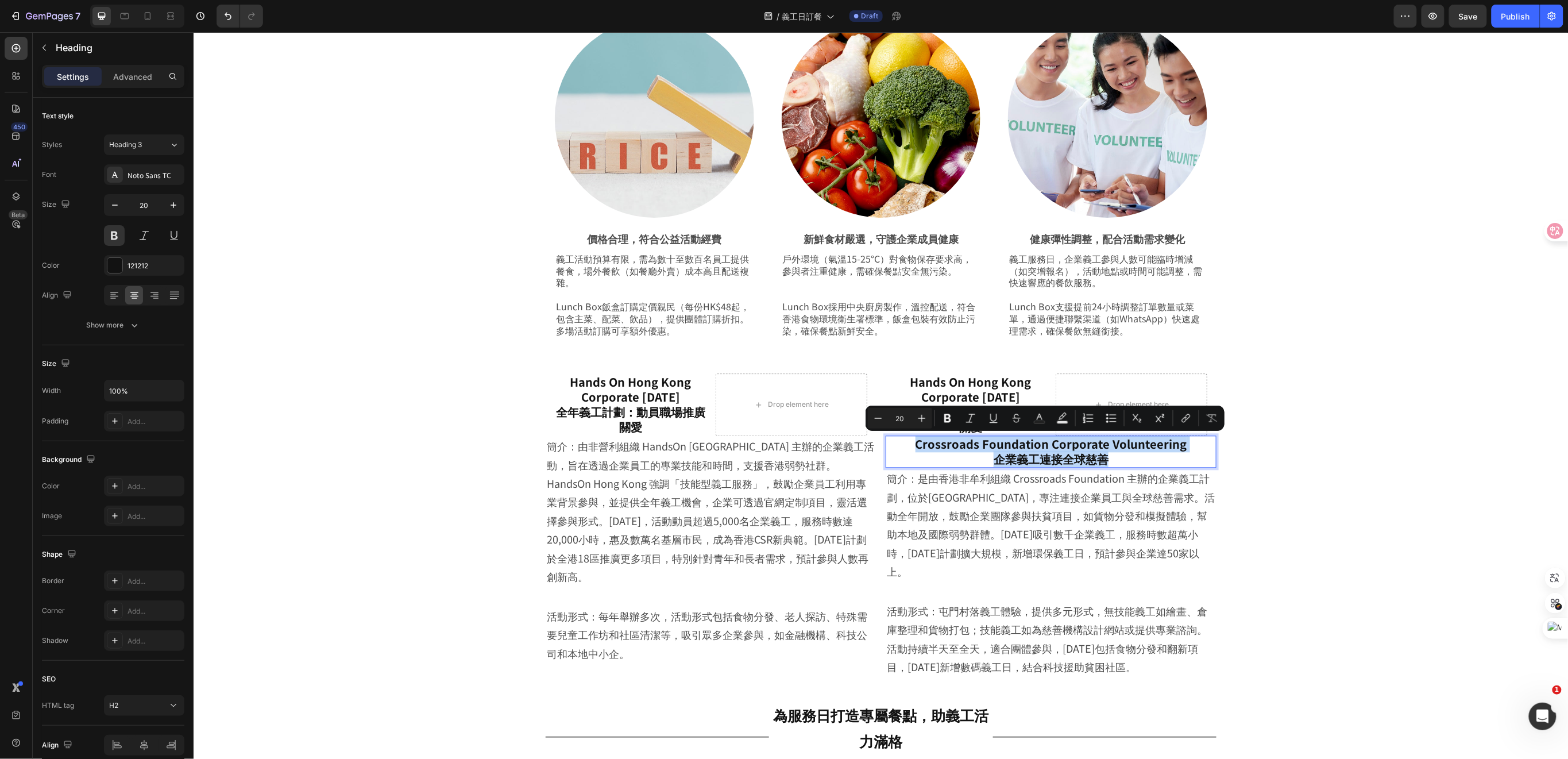
drag, startPoint x: 1103, startPoint y: 457, endPoint x: 909, endPoint y: 439, distance: 194.8
click at [909, 439] on p "Crossroads Foundation Corporate Volunteering 企業義工連接全球慈善" at bounding box center [1050, 452] width 329 height 30
click at [921, 487] on p "簡介：是由香港非牟利組織 Crossroads Foundation 主辦的企業義工計劃，位於屯門 Crossroads Village，專注連接企業員工與全…" at bounding box center [1050, 525] width 329 height 112
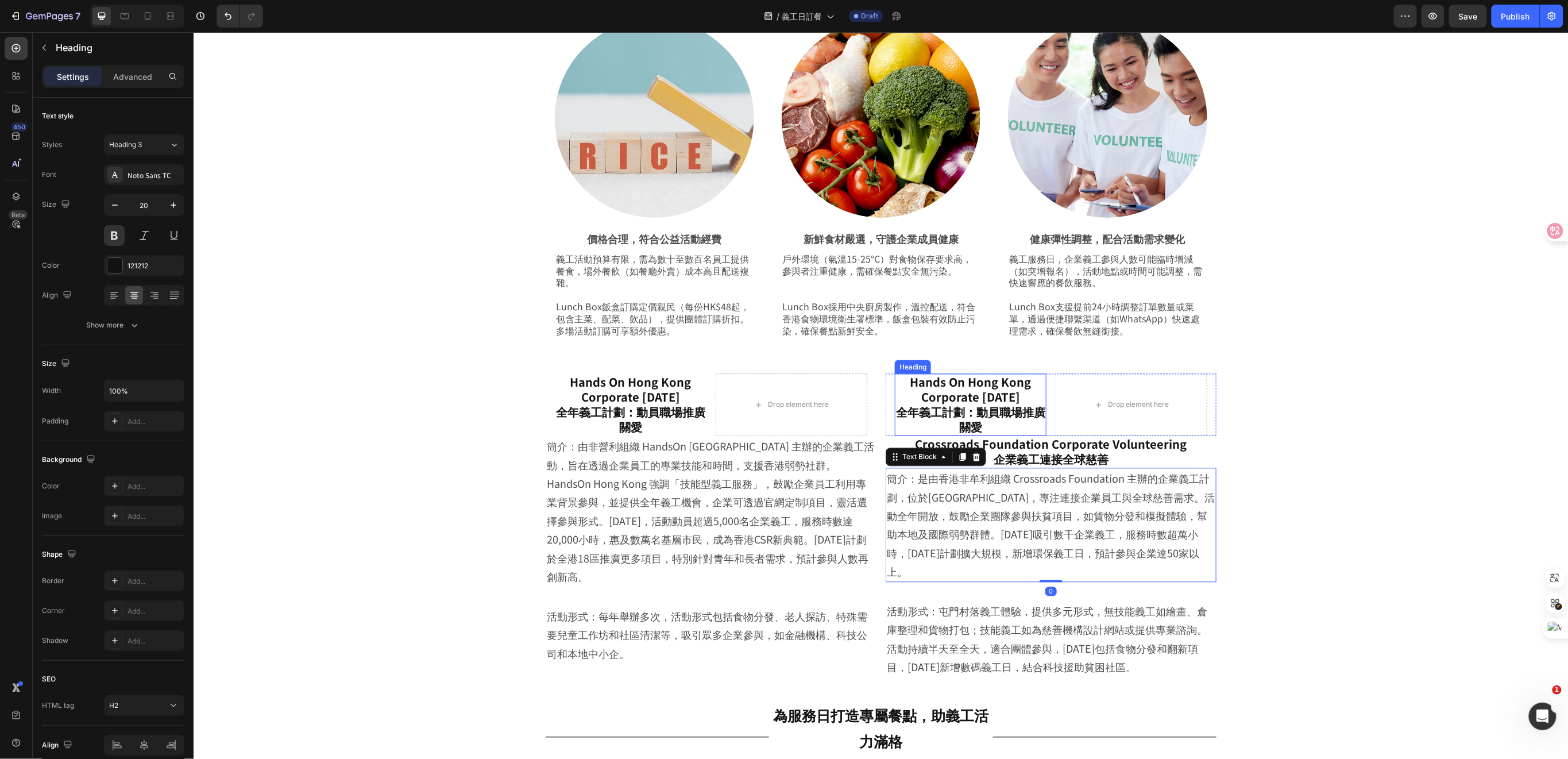
click at [990, 398] on h2 "Hands On Hong Kong Corporate Volunteer Day 全年義工計劃：動員職場推廣關愛" at bounding box center [969, 404] width 151 height 62
click at [974, 364] on icon at bounding box center [977, 362] width 7 height 8
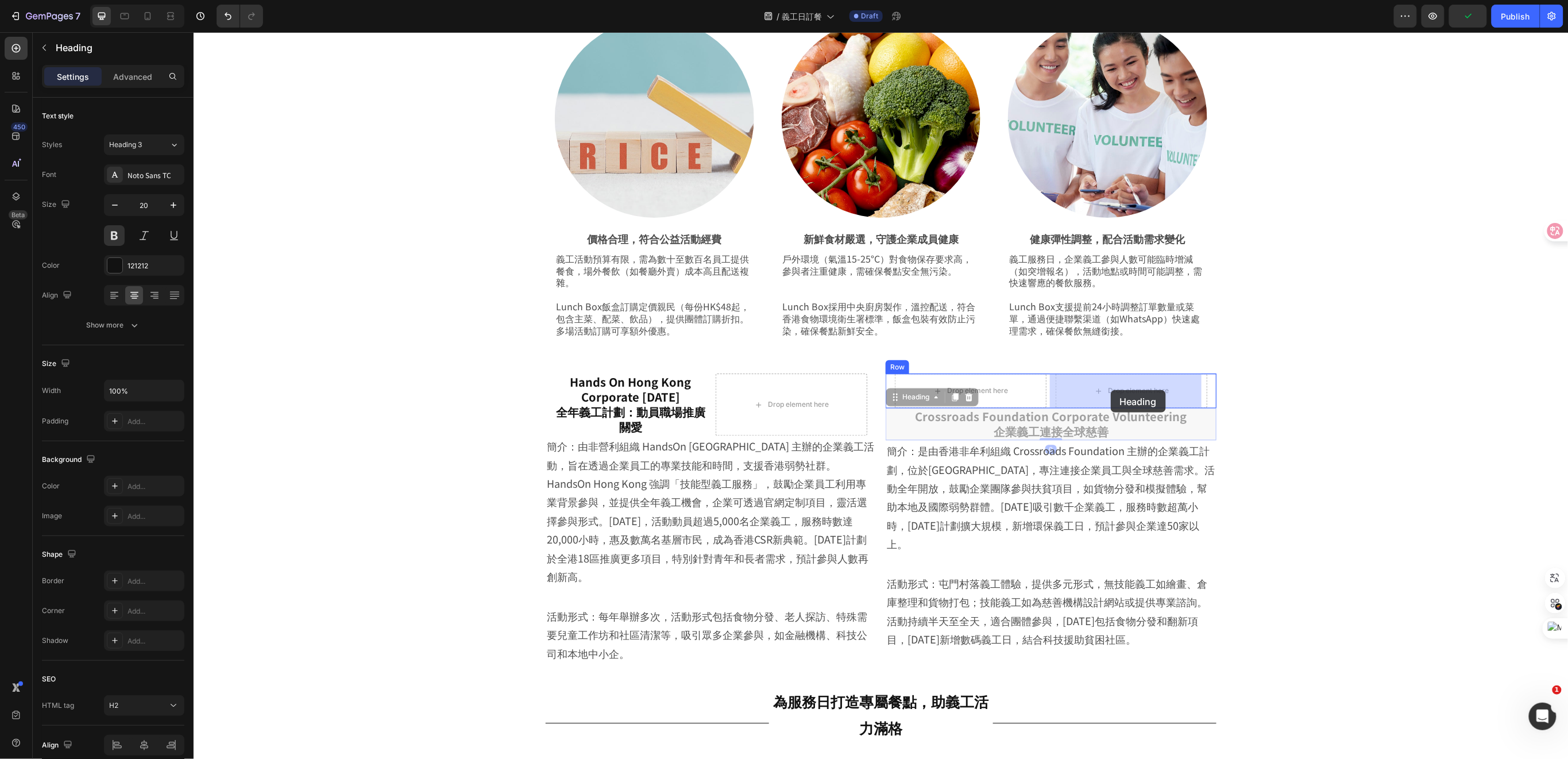
drag, startPoint x: 1044, startPoint y: 430, endPoint x: 1110, endPoint y: 390, distance: 77.2
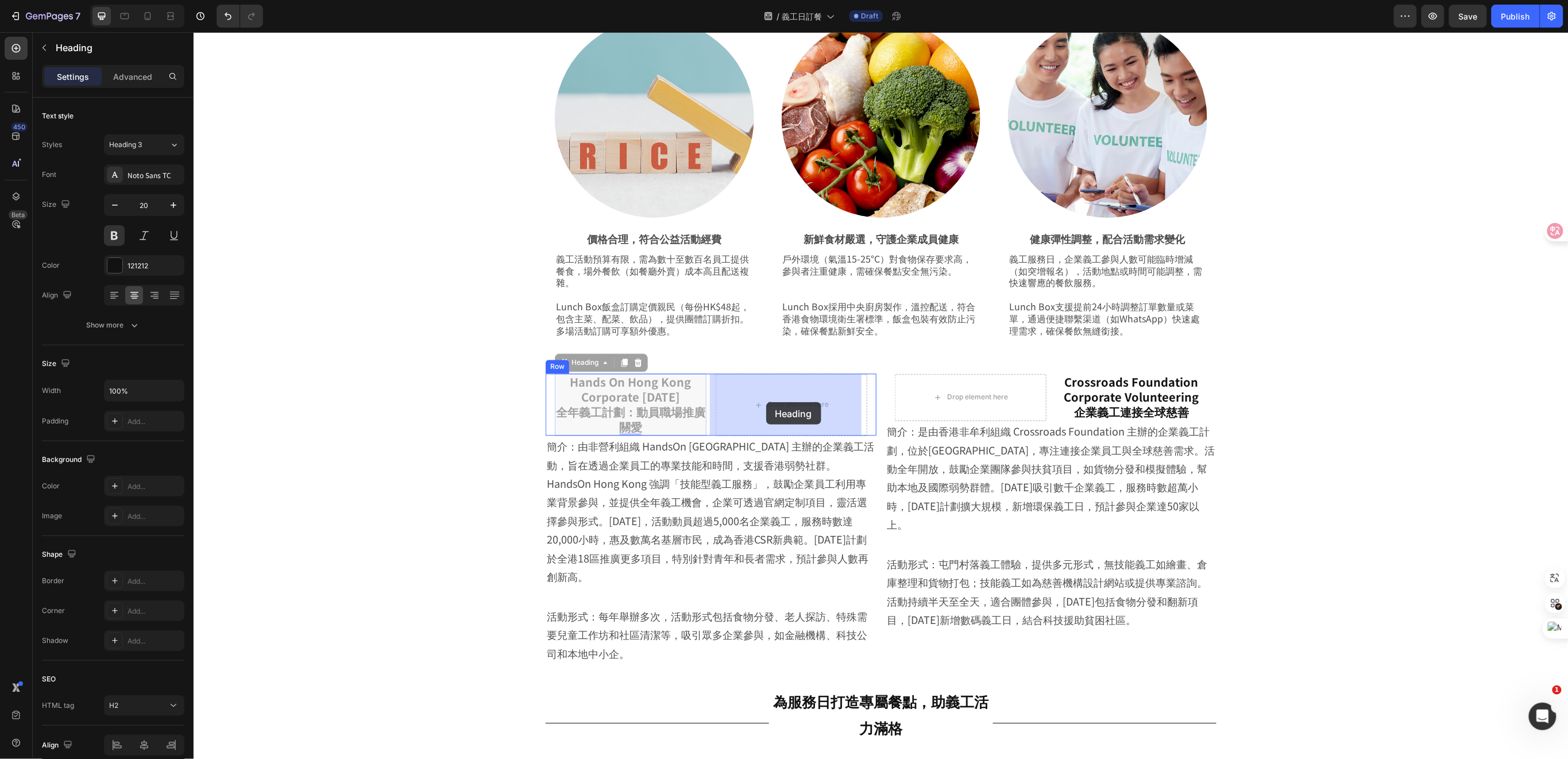
drag, startPoint x: 647, startPoint y: 411, endPoint x: 765, endPoint y: 402, distance: 118.3
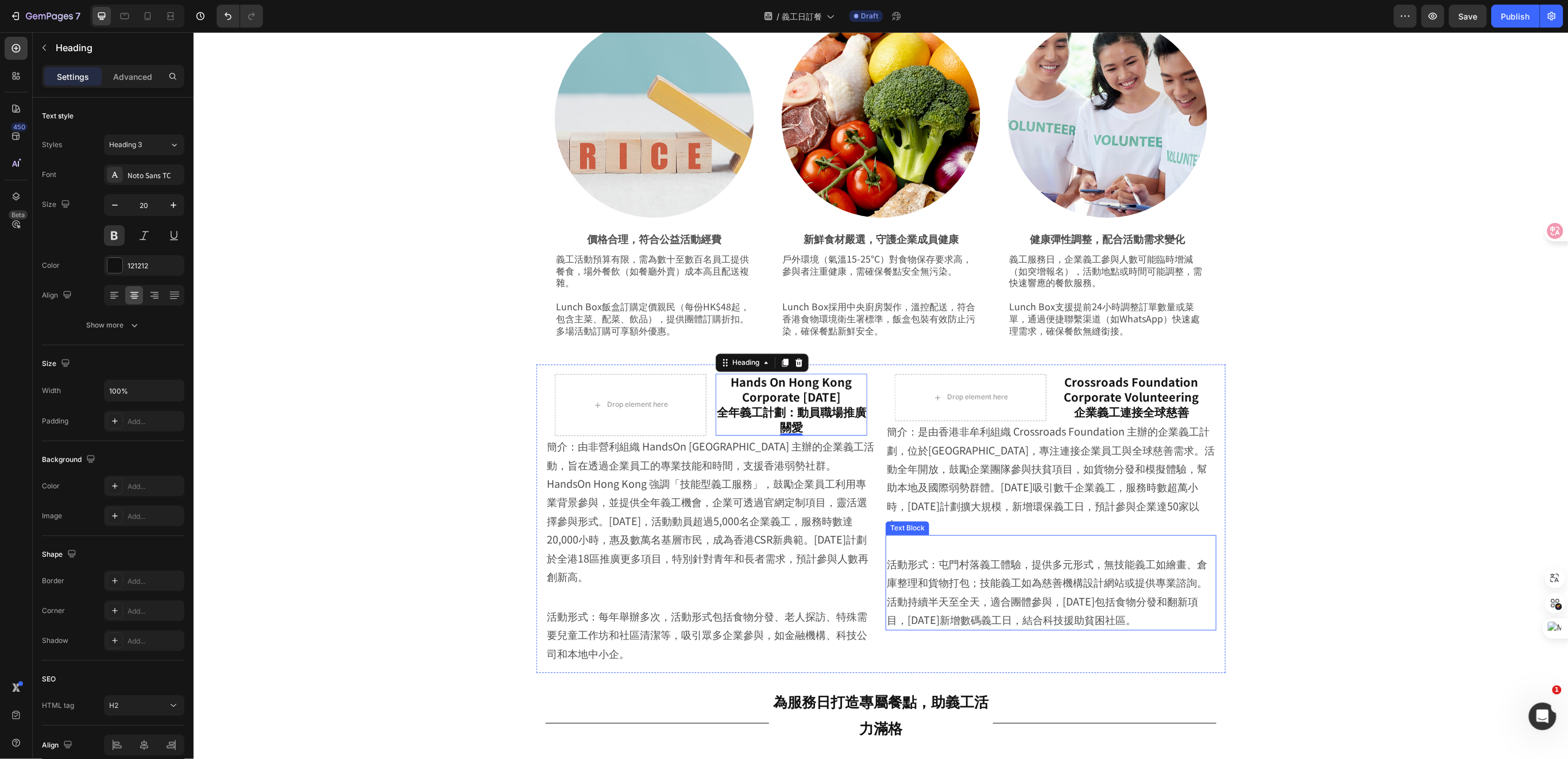
click at [1001, 539] on p at bounding box center [1050, 545] width 329 height 18
click at [895, 547] on p at bounding box center [1050, 545] width 329 height 18
click at [886, 561] on p "活動形式：屯門村落義工體驗，提供多元形式，無技能義工如繪畫、倉庫整理和貨物打包；技能義工如為慈善機構設計網站或提供專業諮詢。活動持續半天至全天，適合團體參與，…" at bounding box center [1050, 592] width 329 height 75
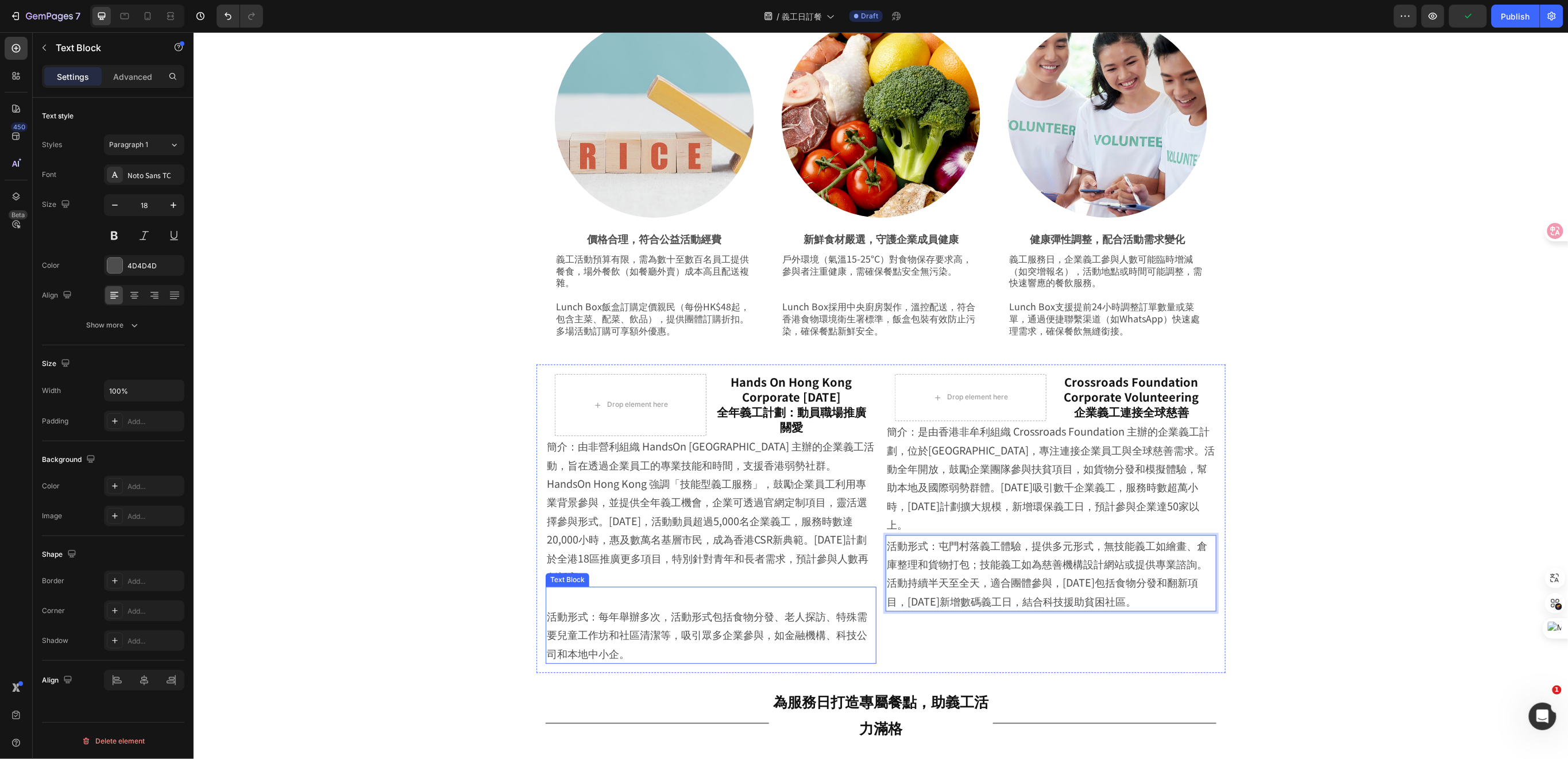
click at [641, 607] on p "活動形式：每年舉辦多次，活動形式包括食物分發、老人探訪、特殊需要兒童工作坊和社區清潔等，吸引眾多企業參與，如金融機構、科技公司和本地中小企。" at bounding box center [711, 634] width 329 height 56
click at [897, 513] on p "簡介：是由香港非牟利組織 Crossroads Foundation 主辦的企業義工計劃，位於屯門 Crossroads Village，專注連接企業員工與全…" at bounding box center [1050, 477] width 329 height 112
click at [886, 431] on p "簡介：是由香港非牟利組織 Crossroads Foundation 主辦的企業義工計劃，位於屯門 Crossroads Village，專注連接企業員工與全…" at bounding box center [1050, 477] width 329 height 112
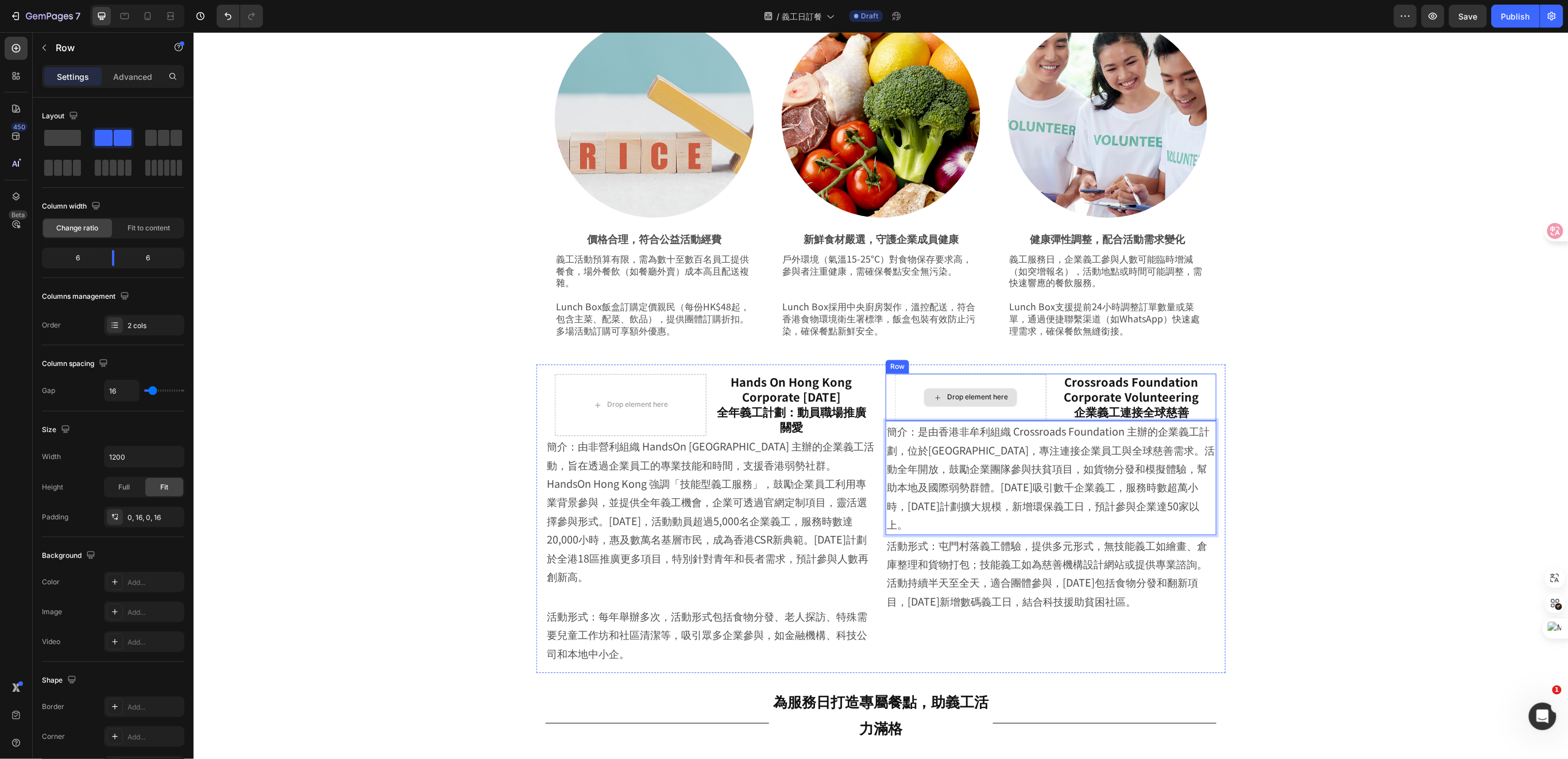
click at [1035, 388] on div "Drop element here" at bounding box center [969, 397] width 151 height 47
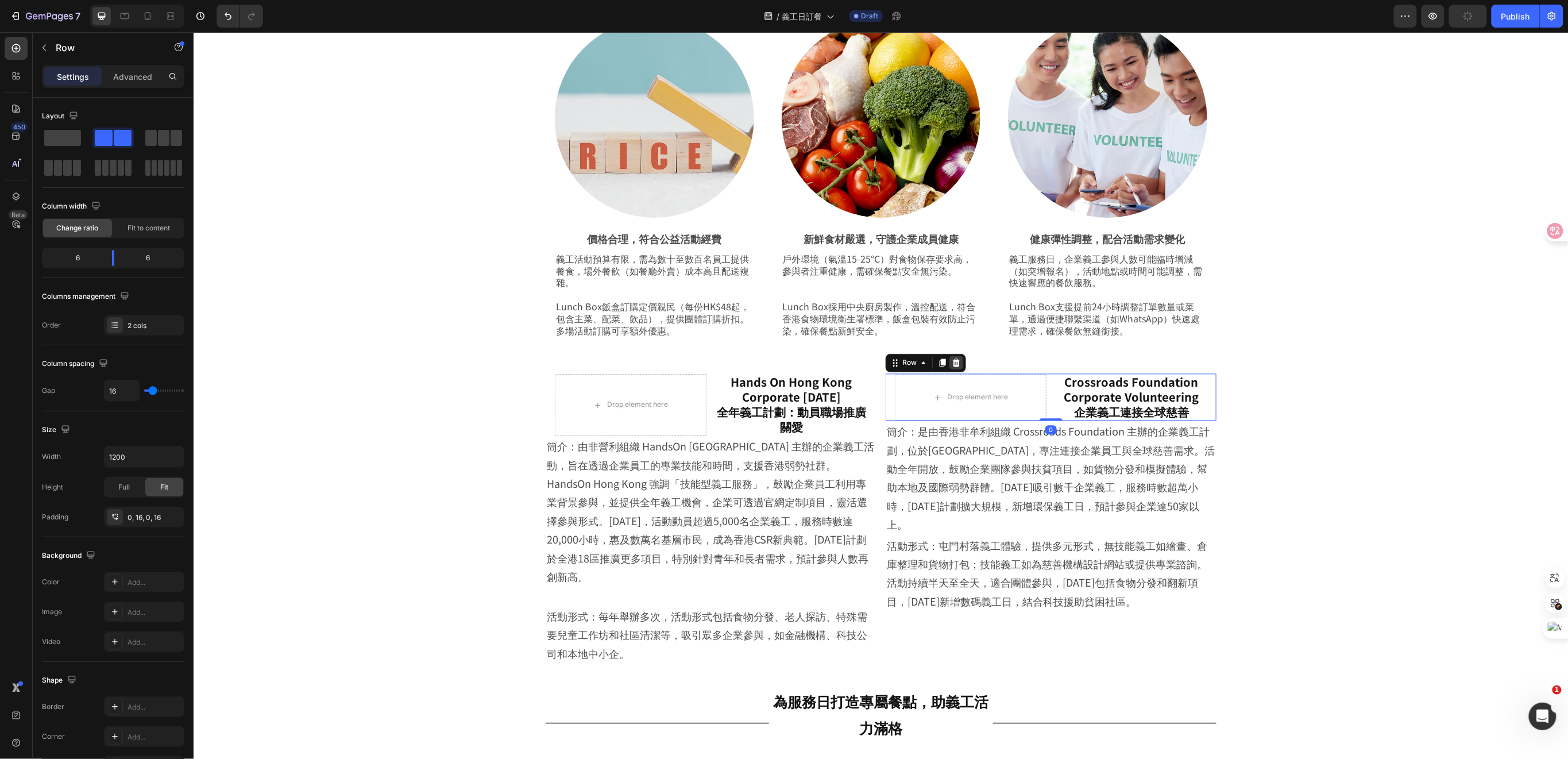
click at [955, 361] on div at bounding box center [955, 363] width 13 height 13
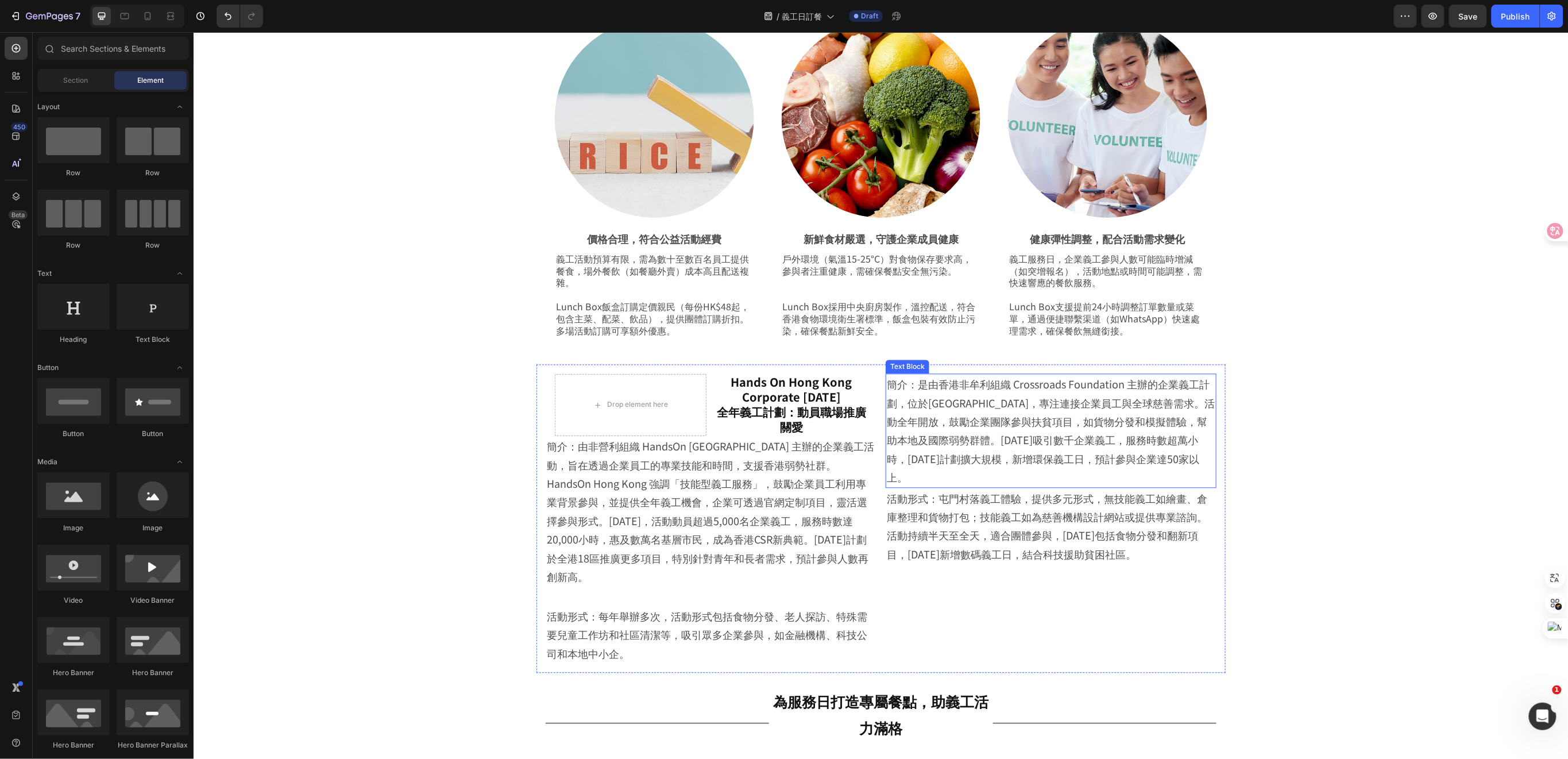
click at [1050, 404] on p "簡介：是由香港非牟利組織 Crossroads Foundation 主辦的企業義工計劃，位於屯門 Crossroads Village，專注連接企業員工與全…" at bounding box center [1050, 431] width 329 height 112
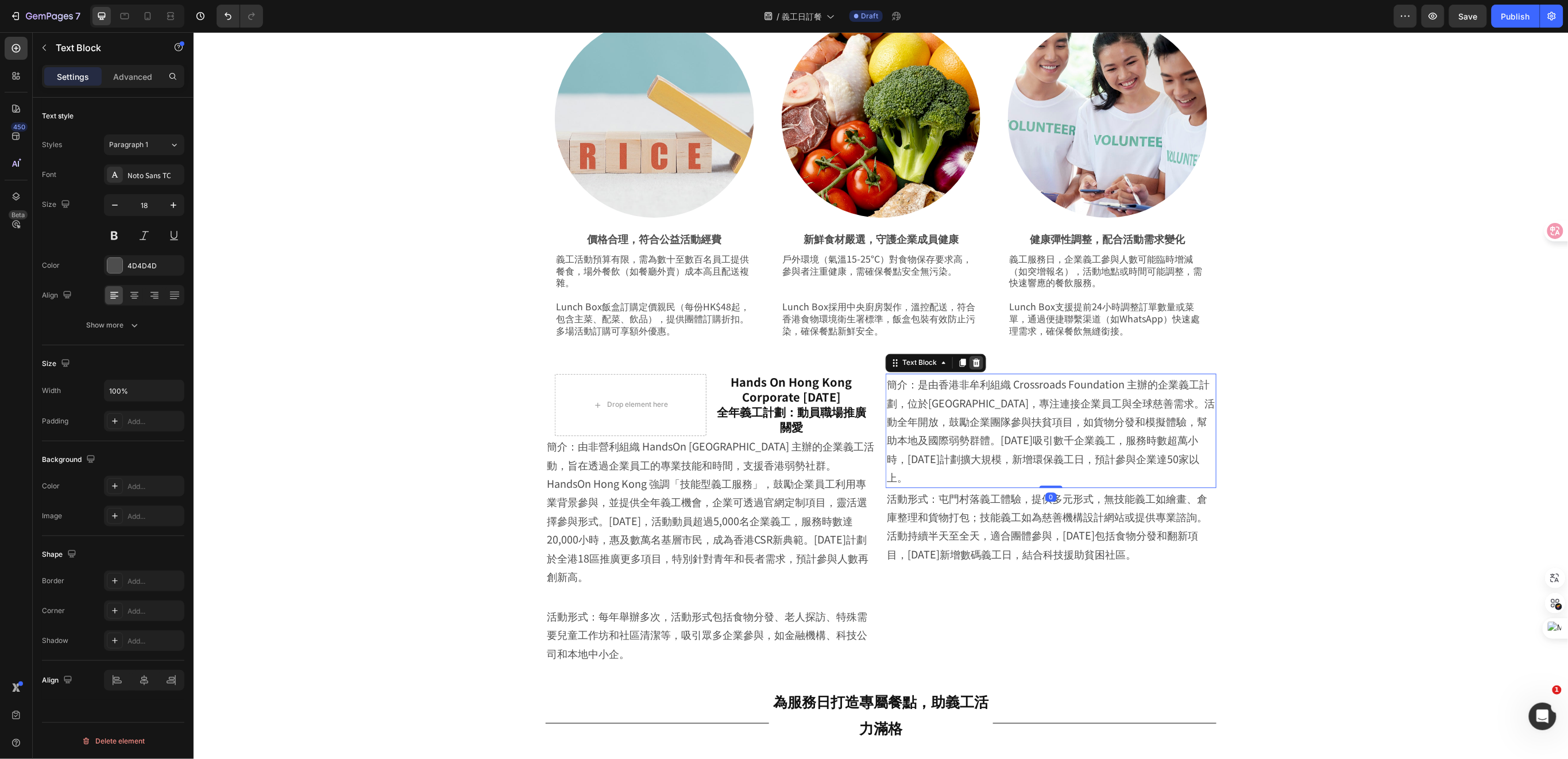
click at [972, 361] on icon at bounding box center [976, 362] width 7 height 8
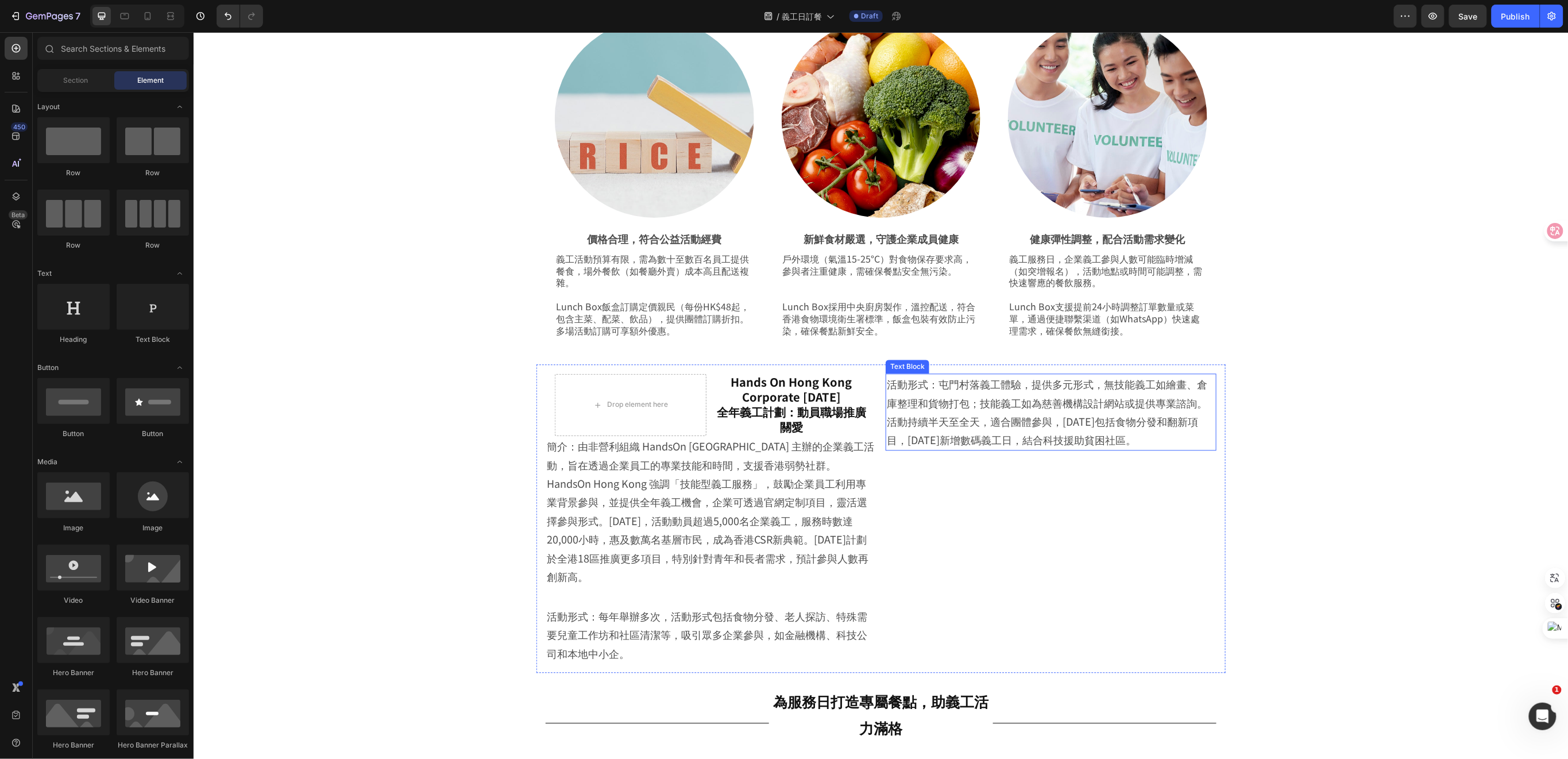
click at [996, 418] on p "活動形式：屯門村落義工體驗，提供多元形式，無技能義工如繪畫、倉庫整理和貨物打包；技能義工如為慈善機構設計網站或提供專業諮詢。活動持續半天至全天，適合團體參與，…" at bounding box center [1050, 412] width 329 height 75
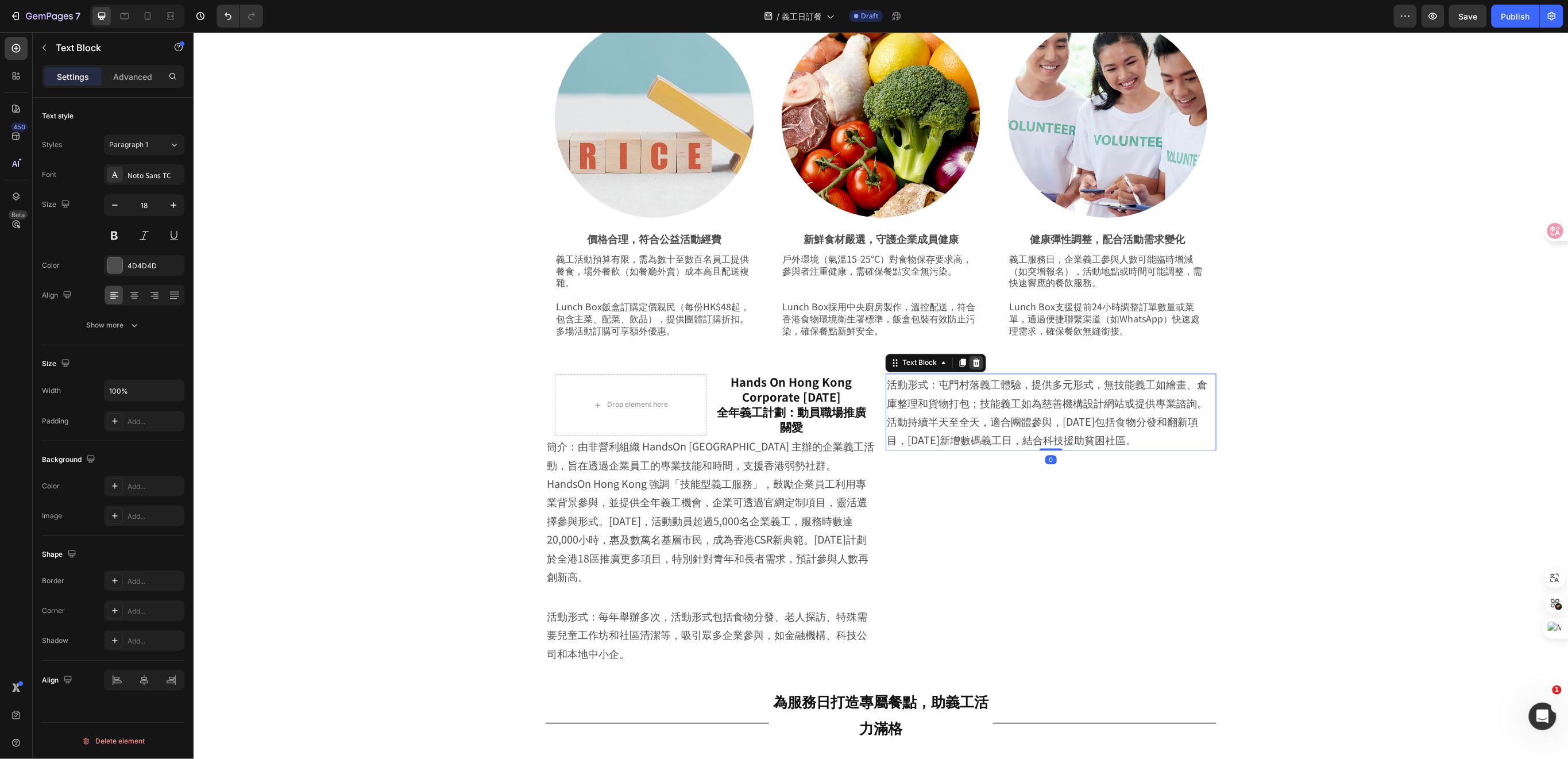
click at [973, 362] on icon at bounding box center [976, 362] width 9 height 9
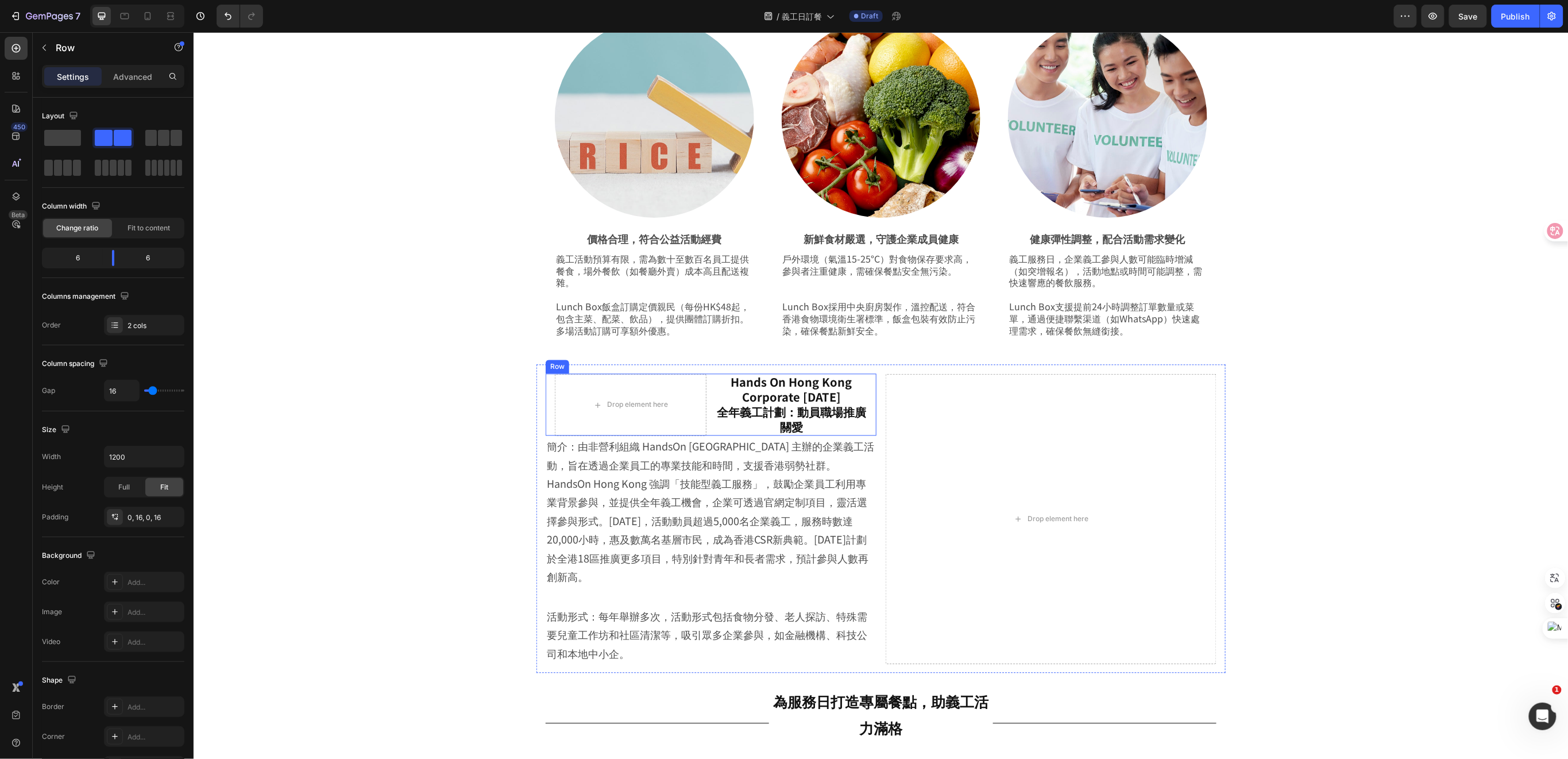
click at [545, 400] on div "Drop element here Hands On Hong Kong Corporate Volunteer Day 全年義工計劃：動員職場推廣關愛 He…" at bounding box center [710, 404] width 331 height 62
click at [599, 360] on icon at bounding box center [602, 362] width 6 height 8
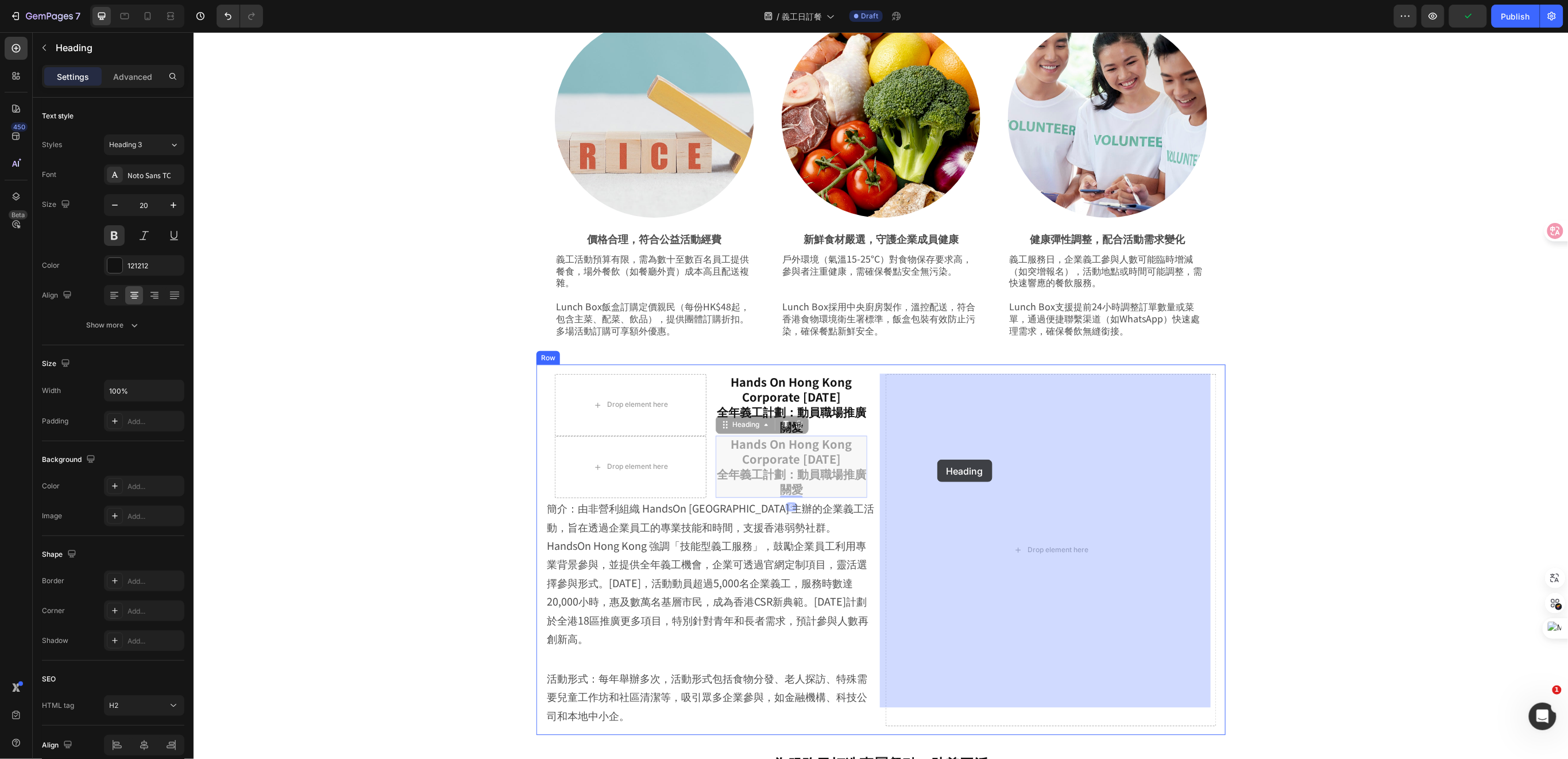
drag, startPoint x: 741, startPoint y: 486, endPoint x: 928, endPoint y: 465, distance: 188.2
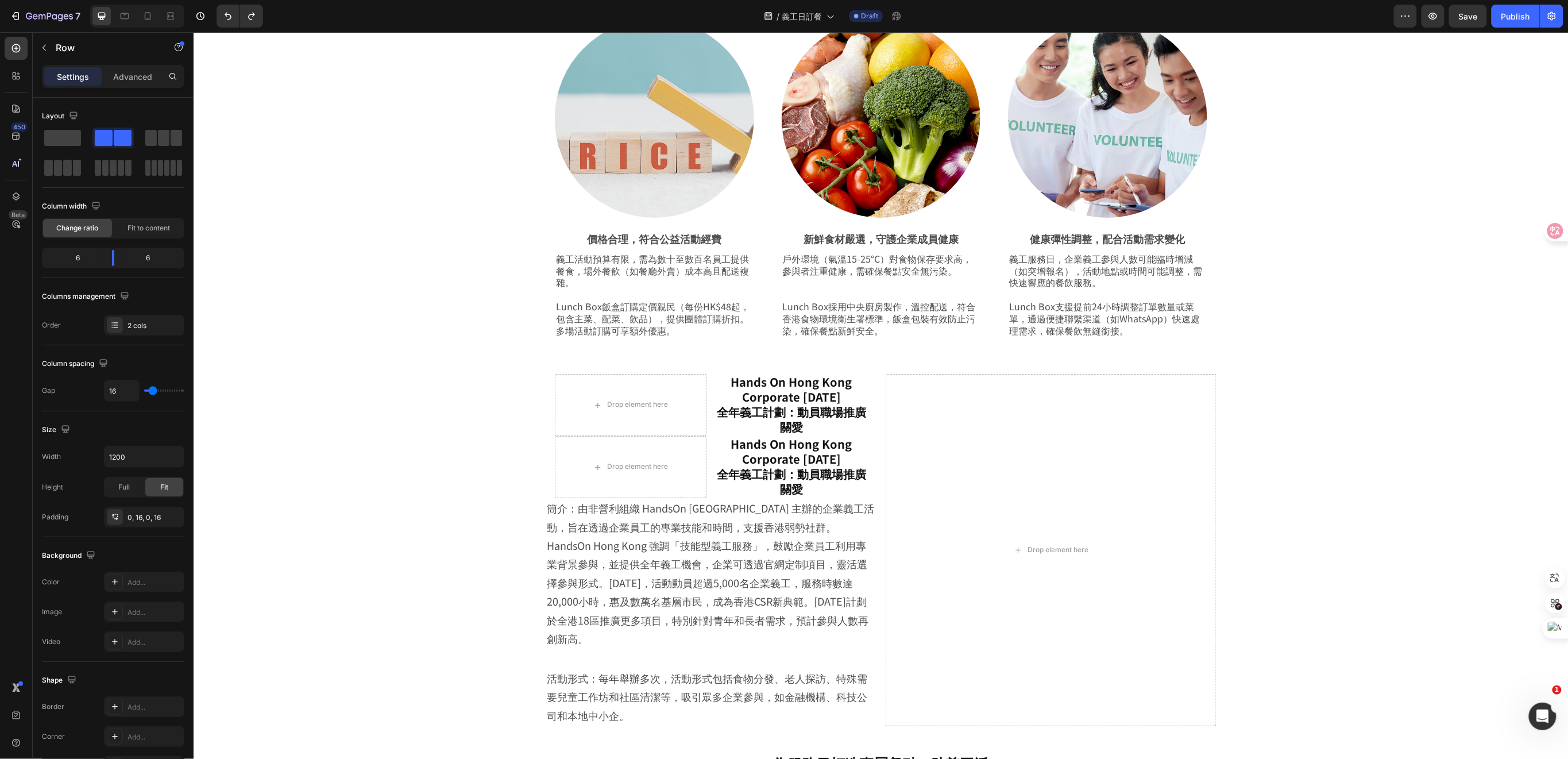
click at [860, 452] on div "Drop element here Hands On Hong Kong Corporate Volunteer Day 全年義工計劃：動員職場推廣關愛 He…" at bounding box center [710, 466] width 331 height 62
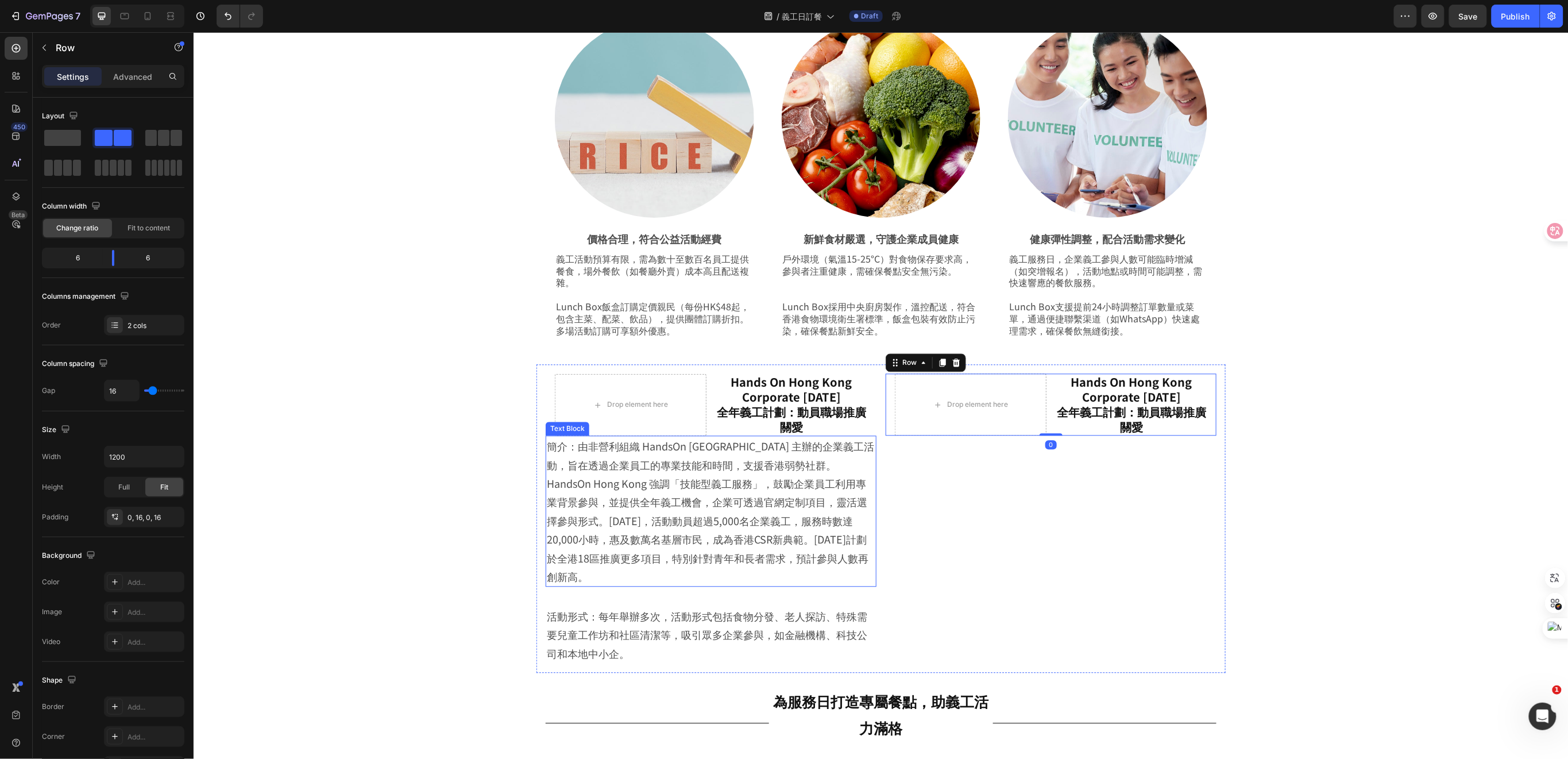
click at [827, 503] on p "簡介：由非營利組織 HandsOn Hong Kong 主辦的企業義工活動，旨在透過企業員工的專業技能和時間，支援香港弱勢社群。HandsOn Hong Ko…" at bounding box center [711, 511] width 329 height 149
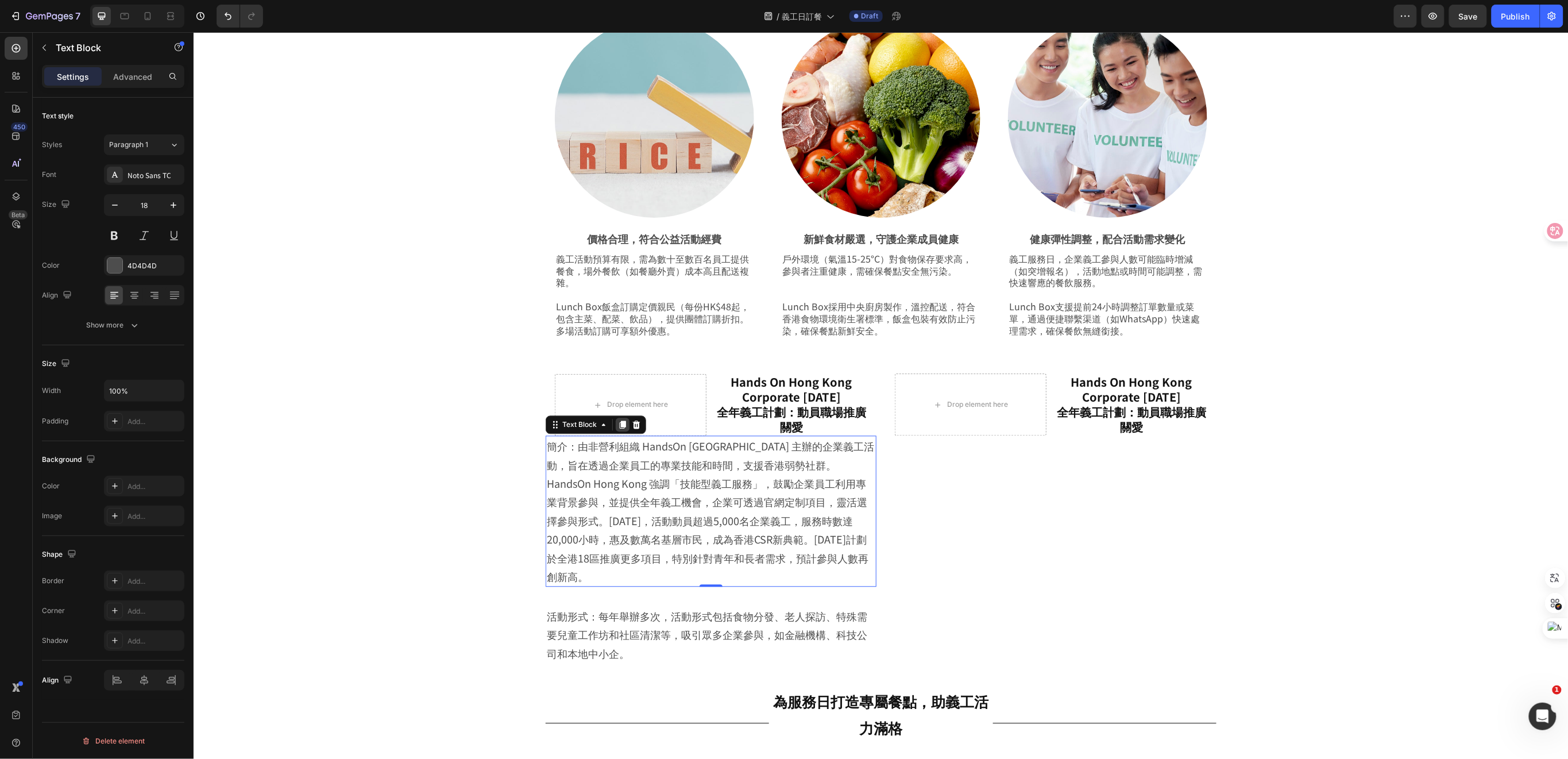
click at [616, 419] on div at bounding box center [622, 425] width 13 height 13
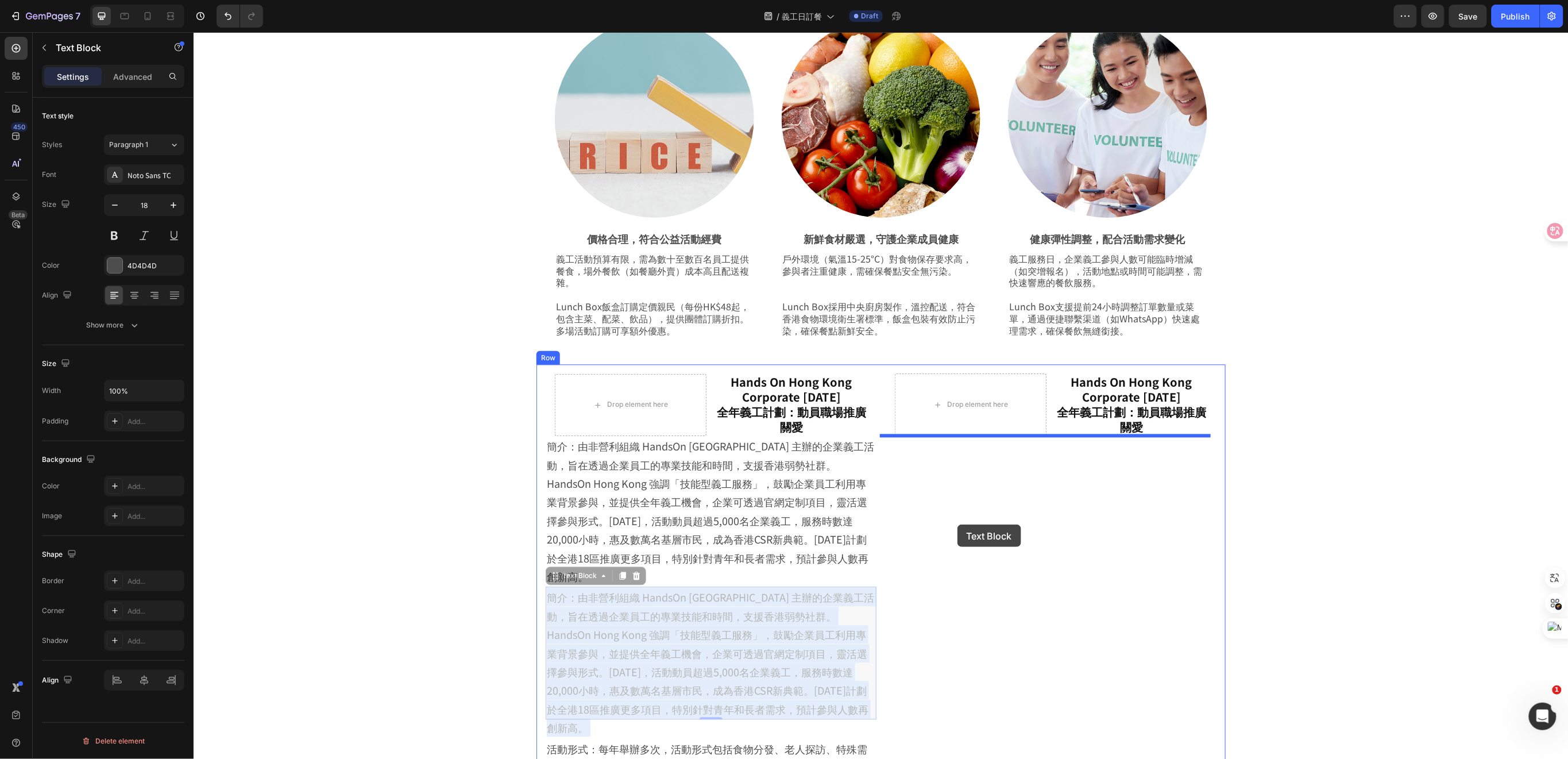
drag, startPoint x: 781, startPoint y: 604, endPoint x: 957, endPoint y: 524, distance: 193.3
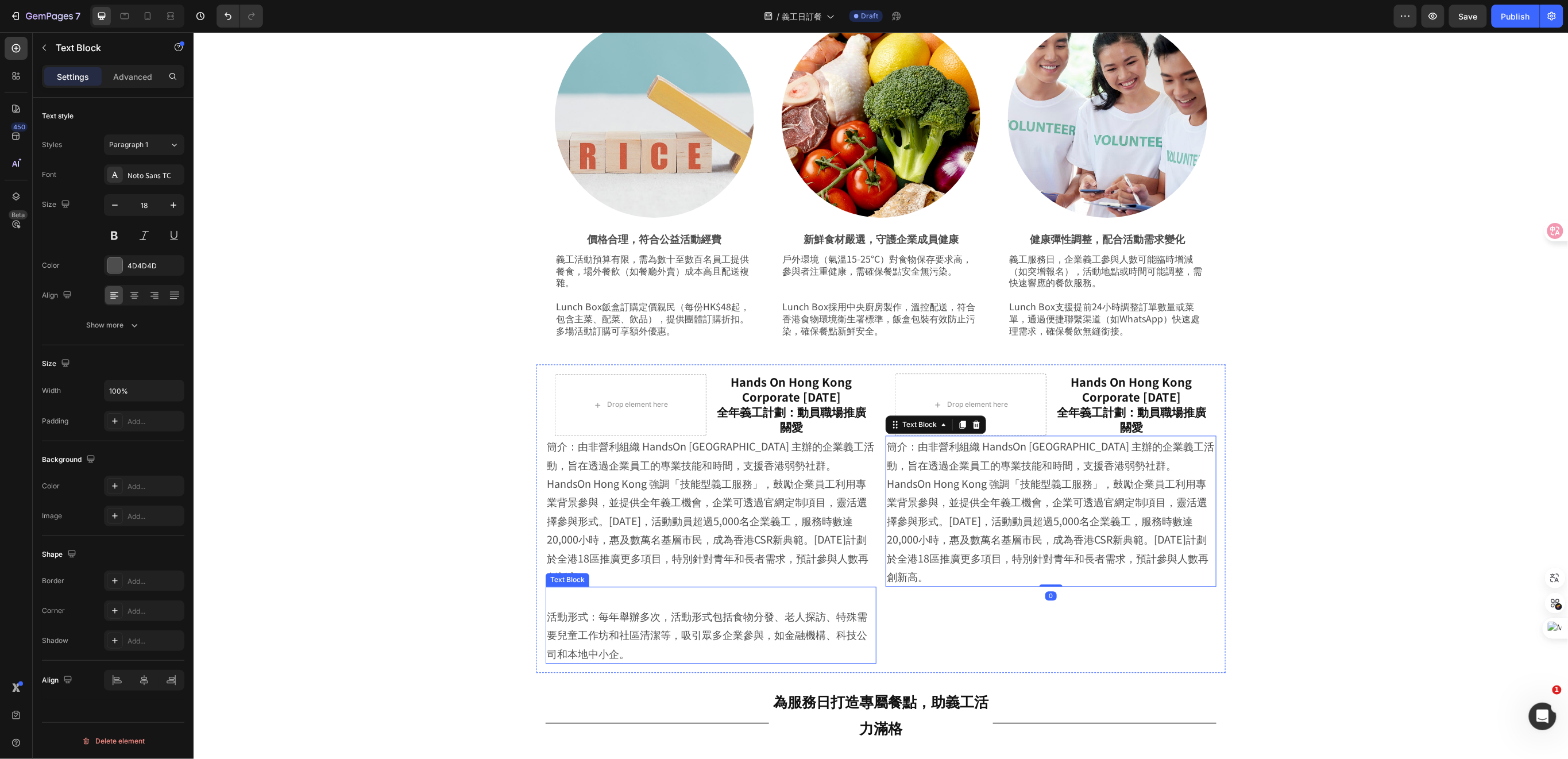
click at [774, 607] on p "活動形式：每年舉辦多次，活動形式包括食物分發、老人探訪、特殊需要兒童工作坊和社區清潔等，吸引眾多企業參與，如金融機構、科技公司和本地中小企。" at bounding box center [711, 634] width 329 height 56
click at [619, 572] on icon at bounding box center [622, 576] width 6 height 8
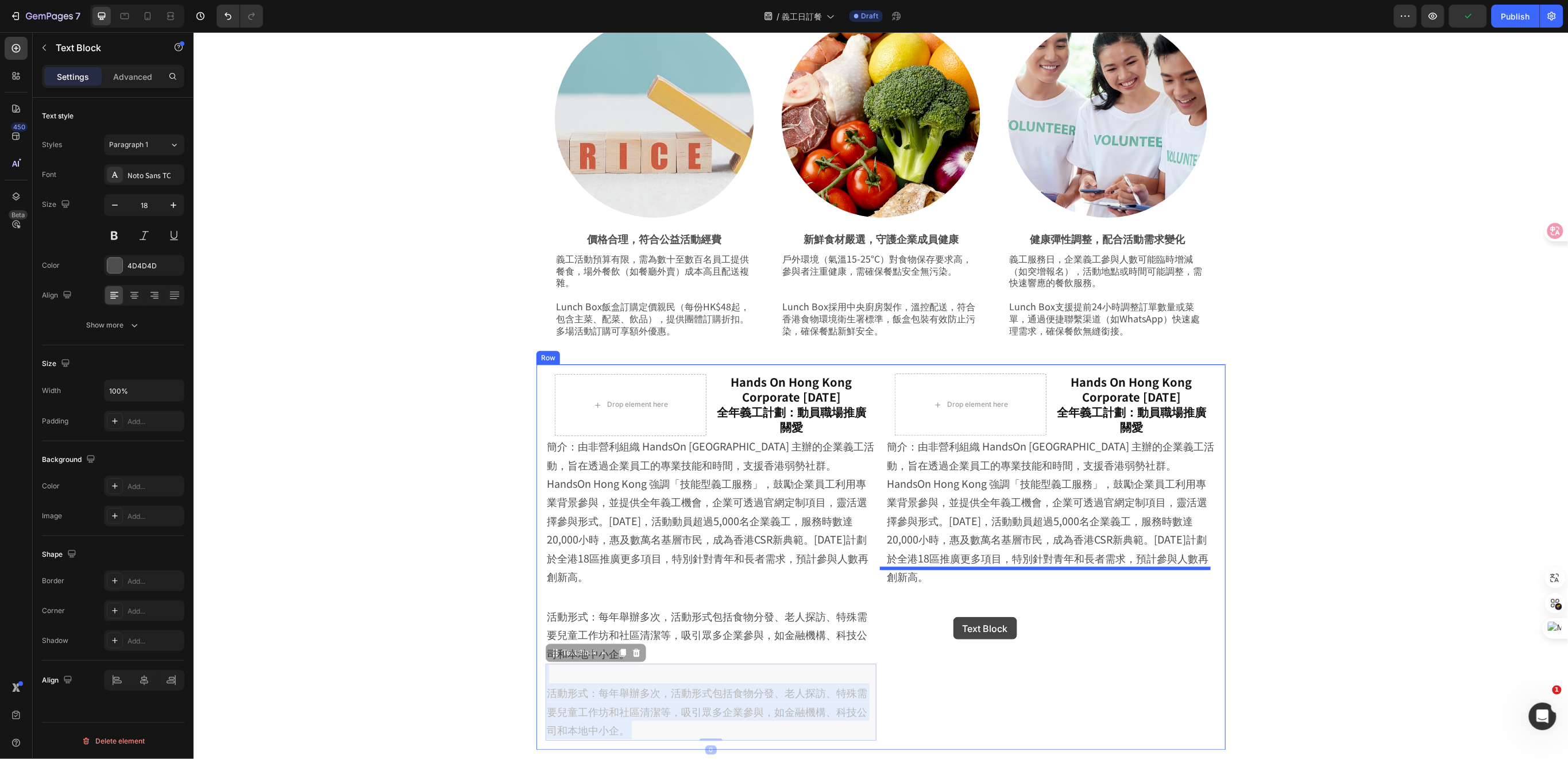
drag, startPoint x: 781, startPoint y: 666, endPoint x: 963, endPoint y: 612, distance: 189.8
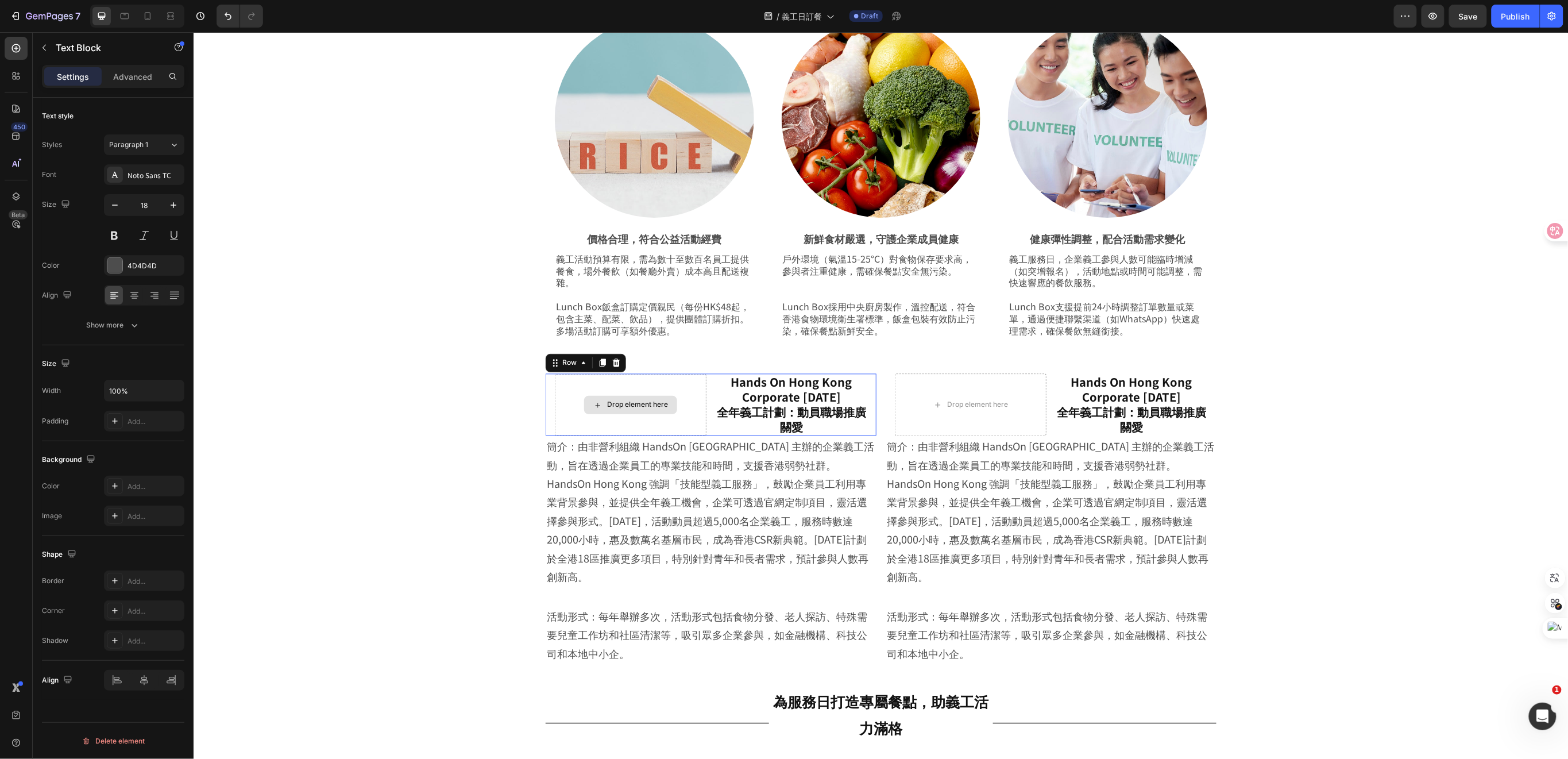
click at [690, 421] on div "Drop element here" at bounding box center [630, 404] width 151 height 62
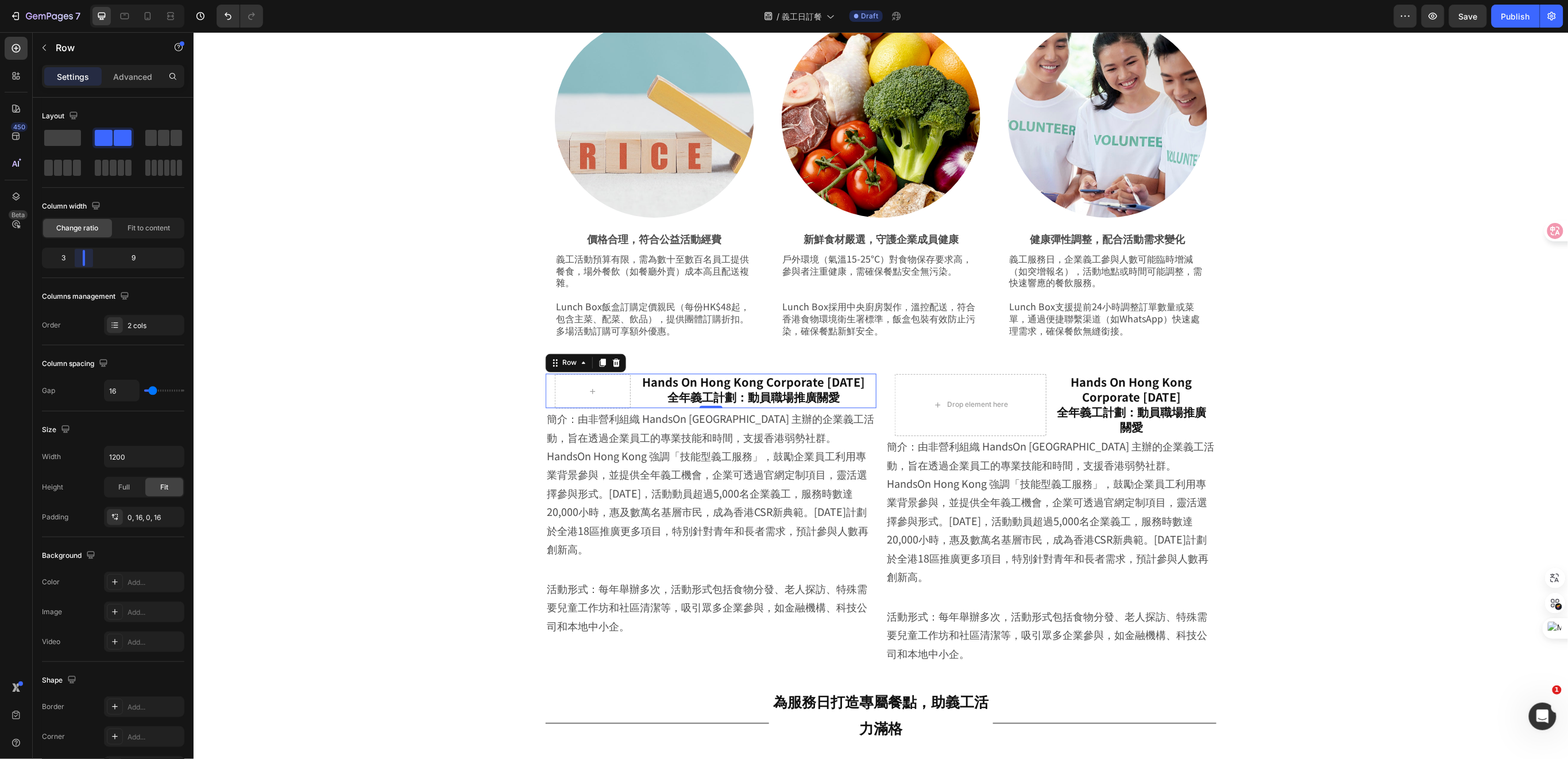
drag, startPoint x: 112, startPoint y: 261, endPoint x: 77, endPoint y: 261, distance: 35.0
click at [77, 0] on body "7 Version history / 義工日訂餐 Draft Preview Save Publish 450 Beta Sections(18) Elem…" at bounding box center [784, 0] width 1568 height 0
click at [835, 406] on h2 "Hands On Hong Kong Corporate Volunteer Day 全年義工計劃：動員職場推廣關愛" at bounding box center [752, 390] width 228 height 32
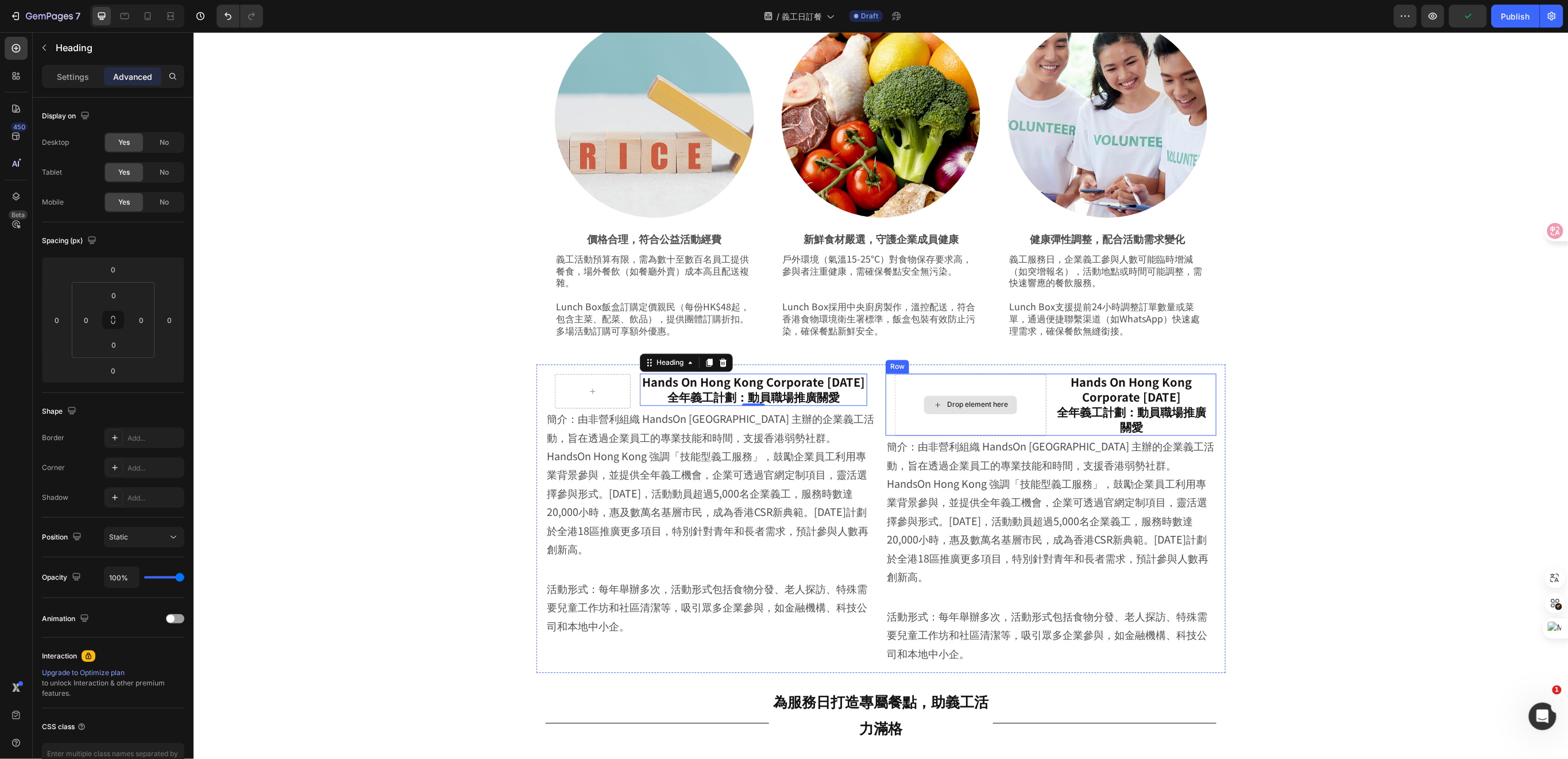
click at [988, 421] on div "Drop element here" at bounding box center [969, 404] width 151 height 62
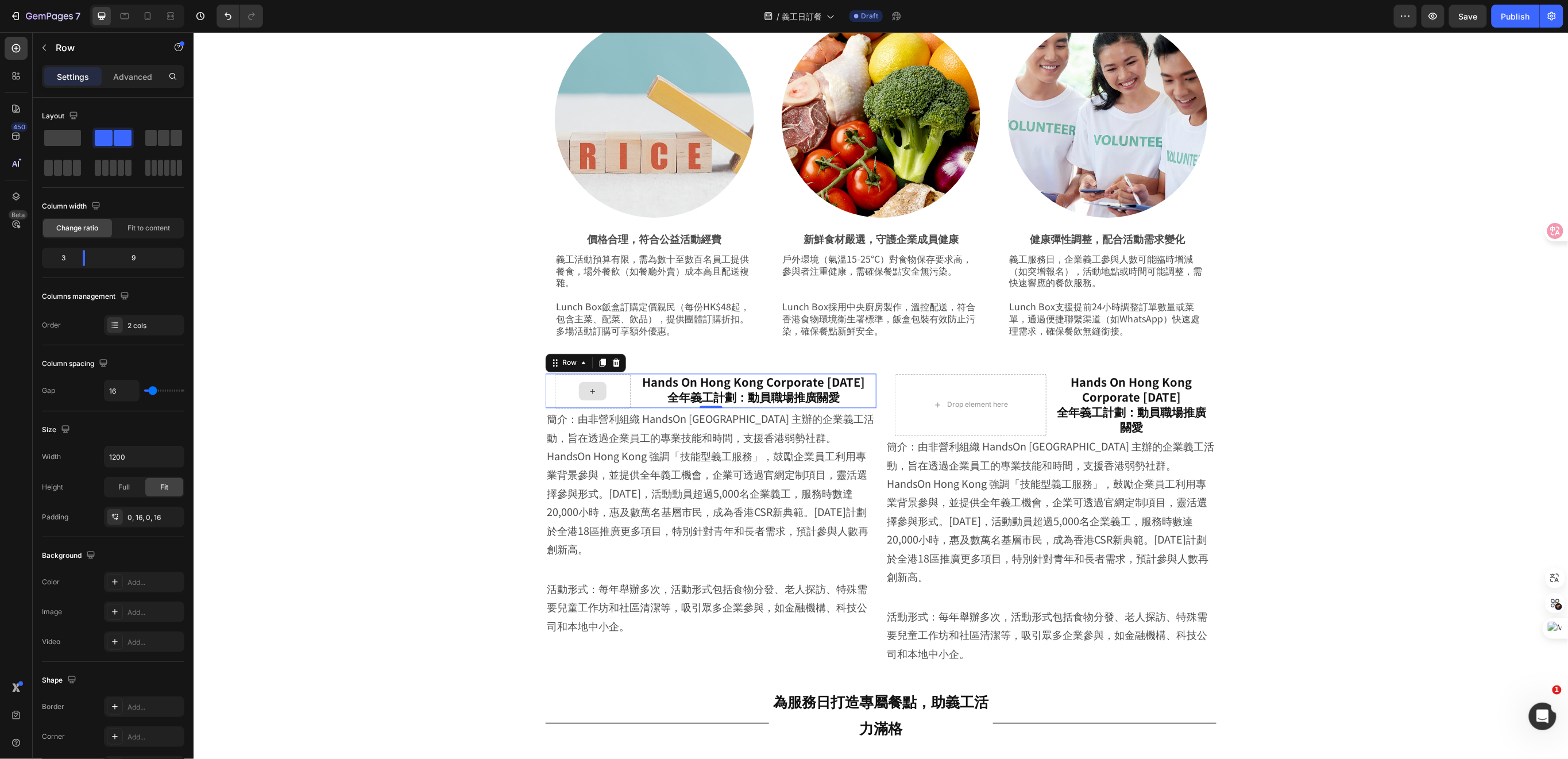
click at [619, 392] on div at bounding box center [592, 391] width 76 height 34
click at [900, 425] on div "Drop element here" at bounding box center [969, 404] width 151 height 62
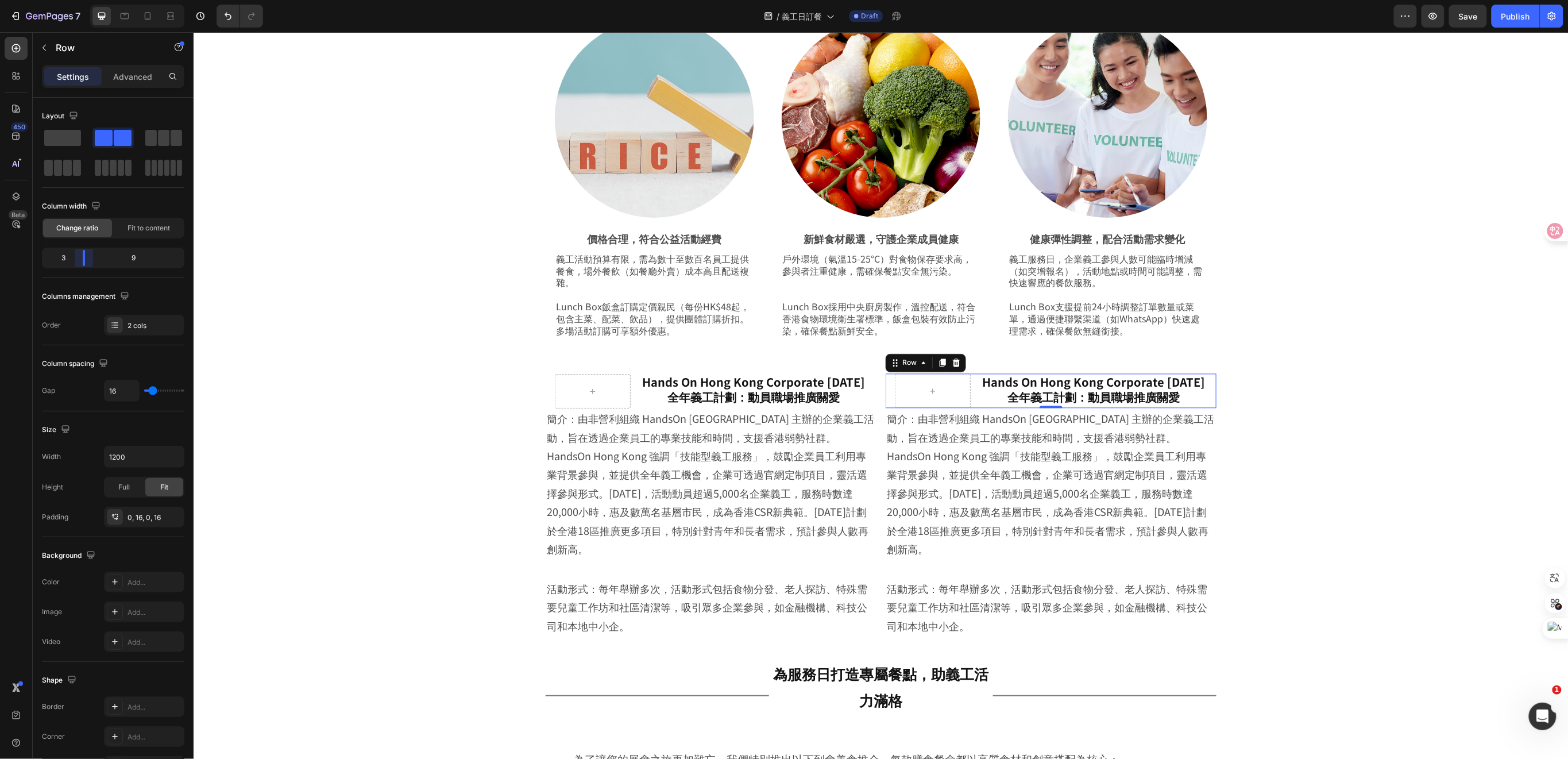
drag, startPoint x: 113, startPoint y: 261, endPoint x: 305, endPoint y: 298, distance: 195.5
click at [78, 0] on body "7 Version history / 義工日訂餐 Draft Preview Save Publish 450 Beta Sections(18) Elem…" at bounding box center [784, 0] width 1568 height 0
click at [1065, 536] on p "簡介：由非營利組織 HandsOn Hong Kong 主辦的企業義工活動，旨在透過企業員工的專業技能和時間，支援香港弱勢社群。HandsOn Hong Ko…" at bounding box center [1050, 484] width 329 height 149
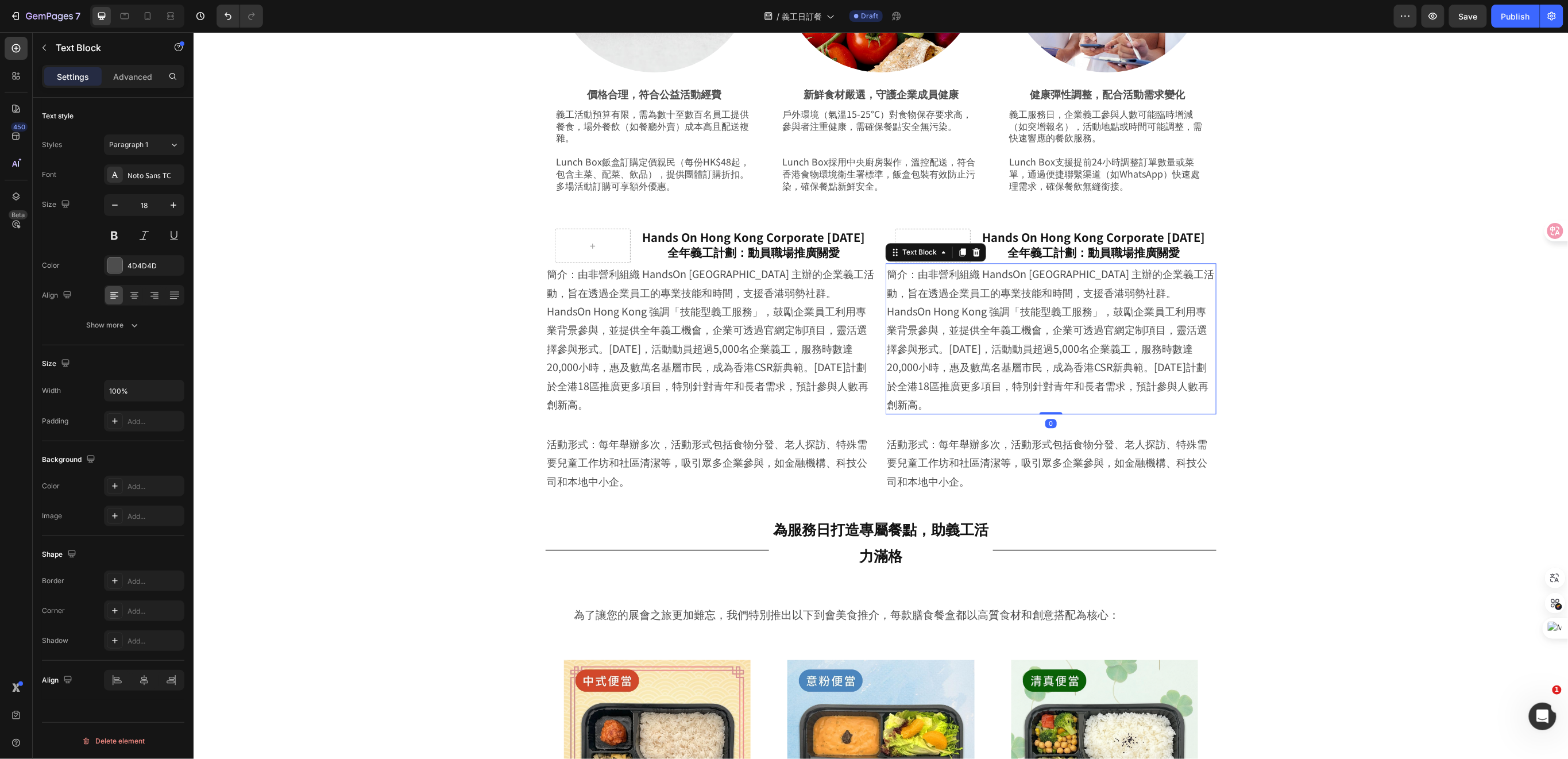
scroll to position [1328, 0]
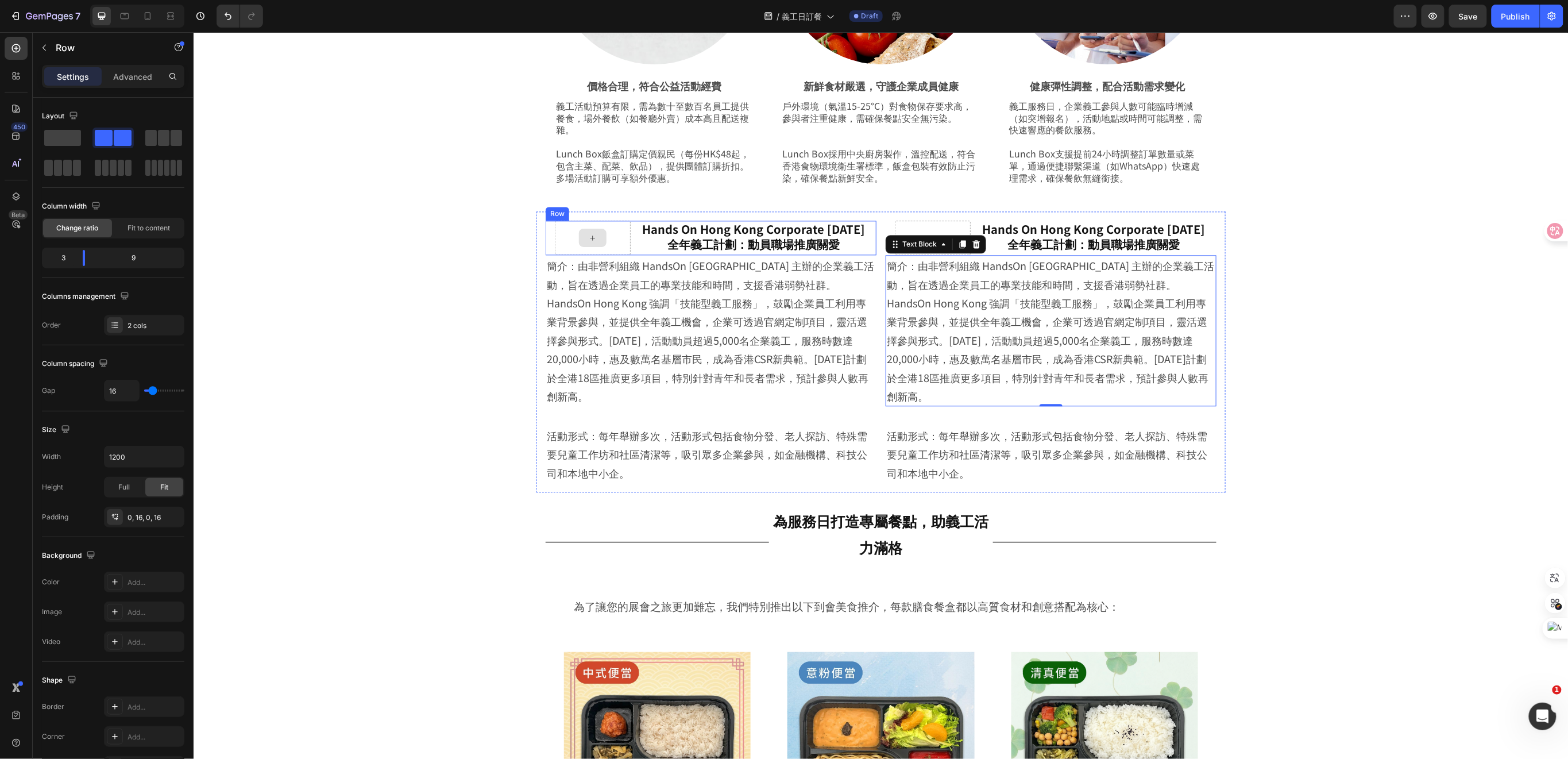
click at [610, 242] on div at bounding box center [592, 237] width 76 height 34
click at [48, 50] on icon "button" at bounding box center [44, 47] width 9 height 9
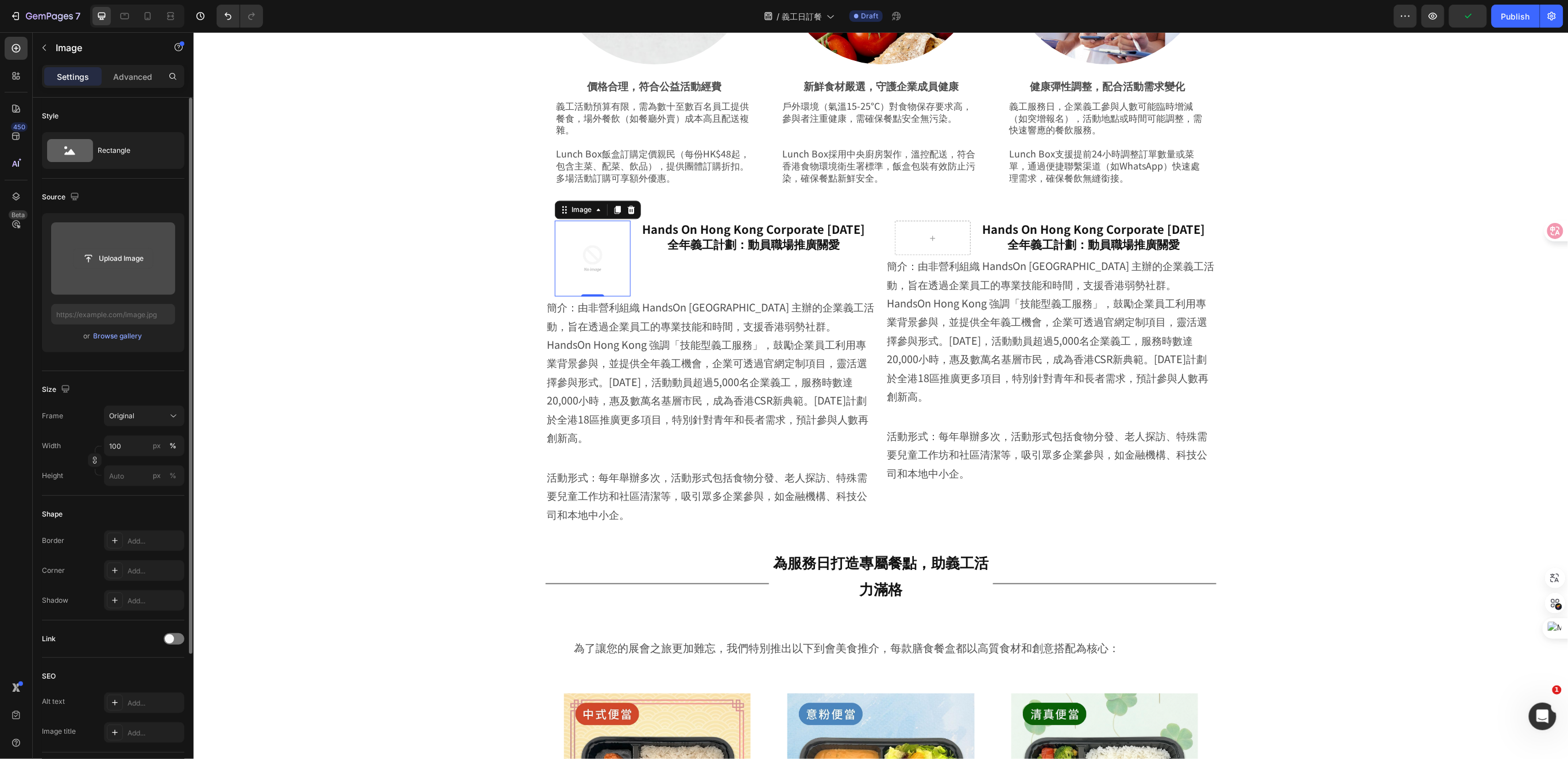
click at [121, 258] on input "file" at bounding box center [113, 259] width 79 height 20
type input "[URL][DOMAIN_NAME]"
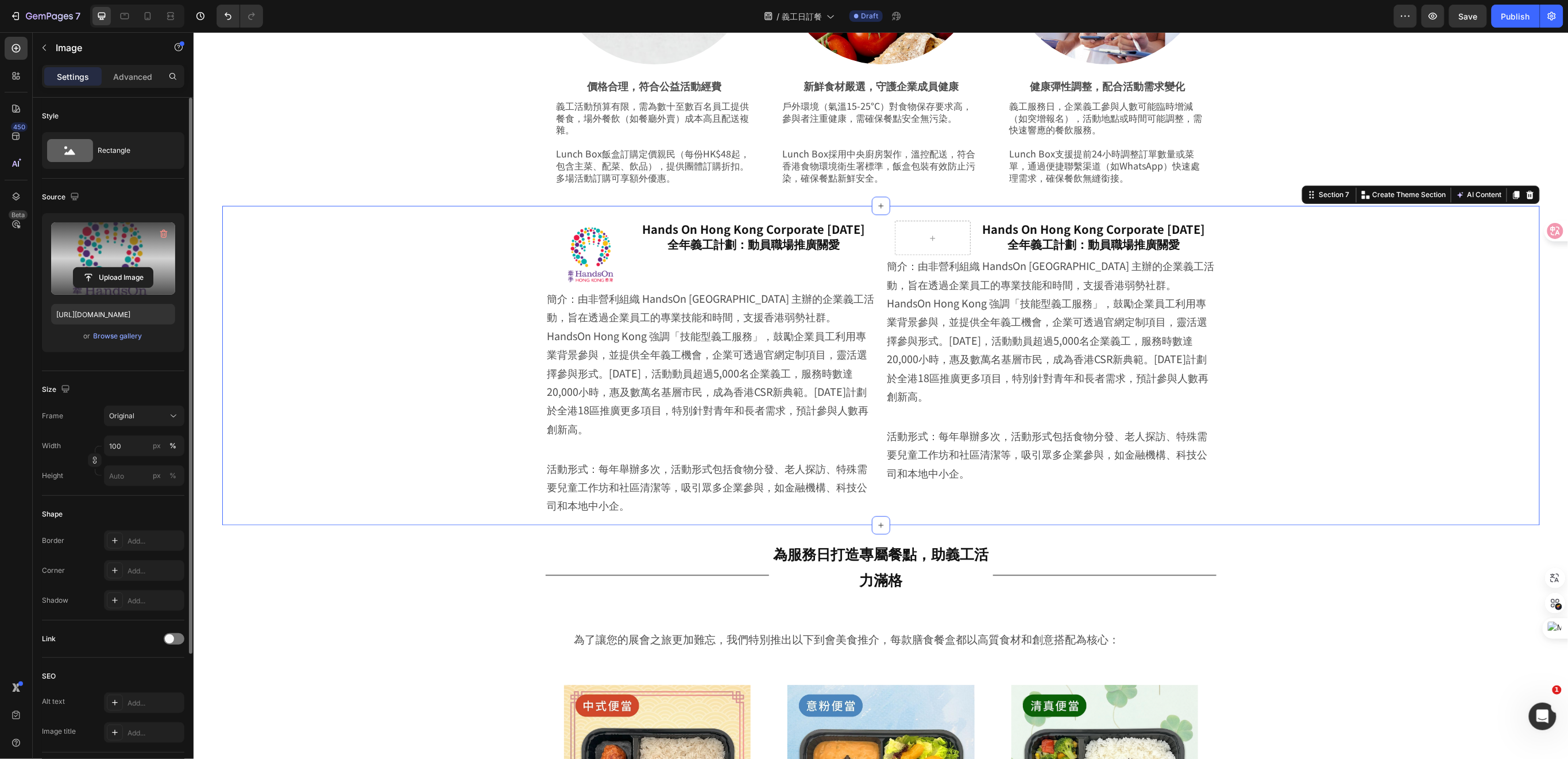
click at [1298, 320] on div "Image Hands On Hong Kong Corporate Volunteer Day 全年義工計劃：動員職場推廣關愛 Heading Row 簡介…" at bounding box center [880, 368] width 1260 height 314
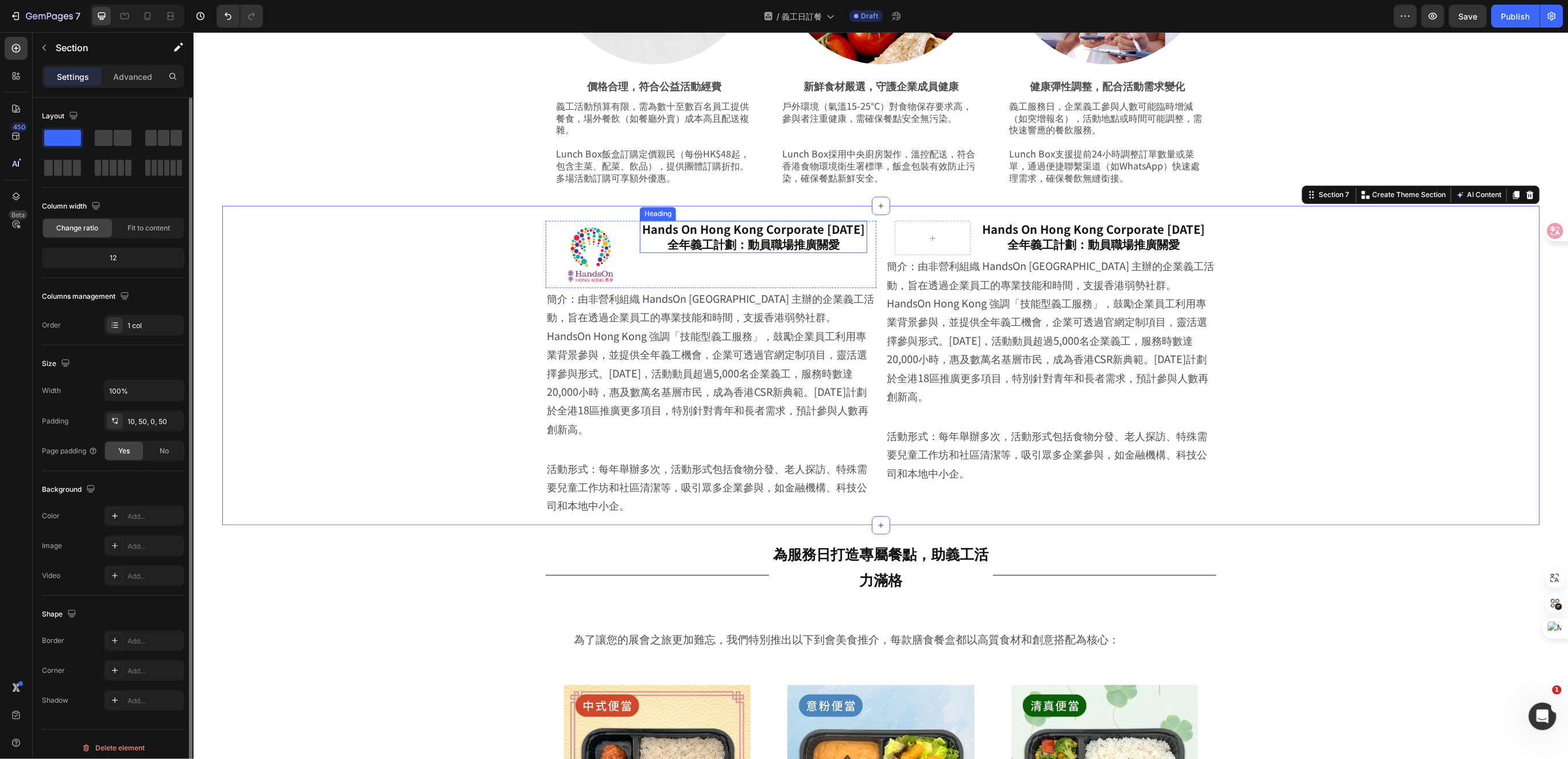
click at [683, 252] on h2 "Hands On Hong Kong Corporate [DATE] 全年義工計劃：動員職場推廣關愛" at bounding box center [752, 236] width 228 height 32
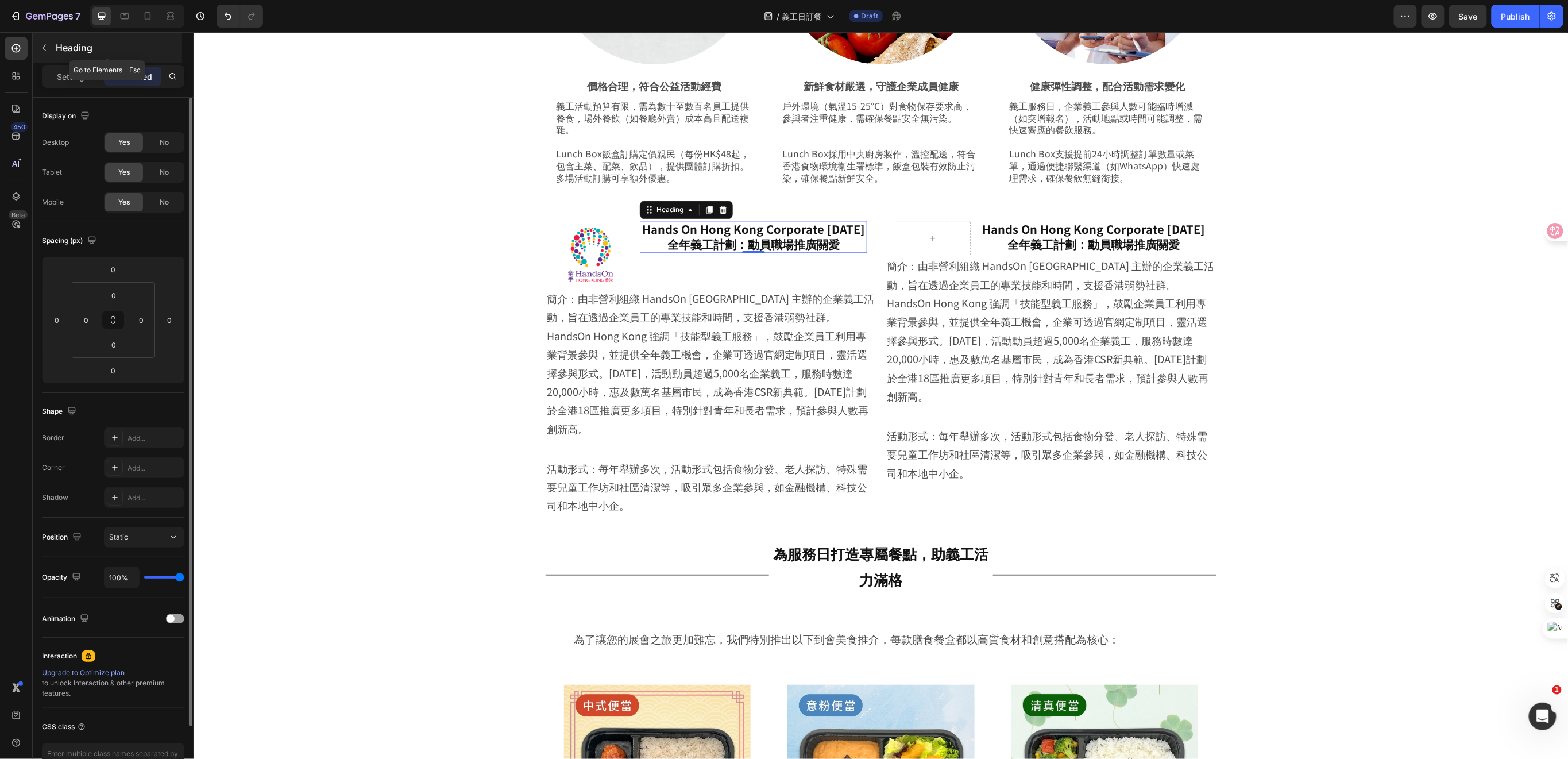
click at [50, 49] on button "button" at bounding box center [44, 48] width 18 height 18
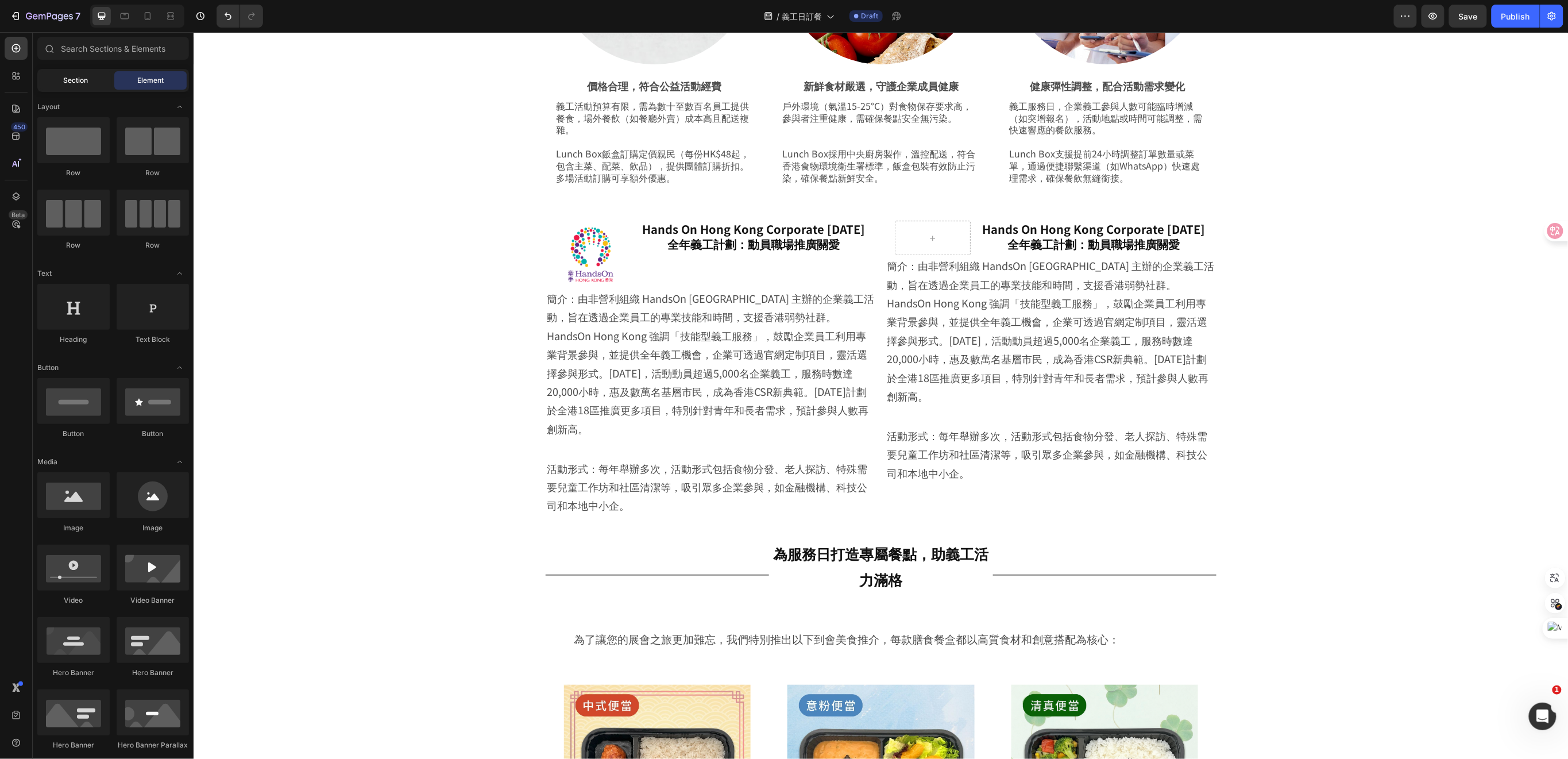
click at [77, 77] on span "Section" at bounding box center [76, 80] width 25 height 10
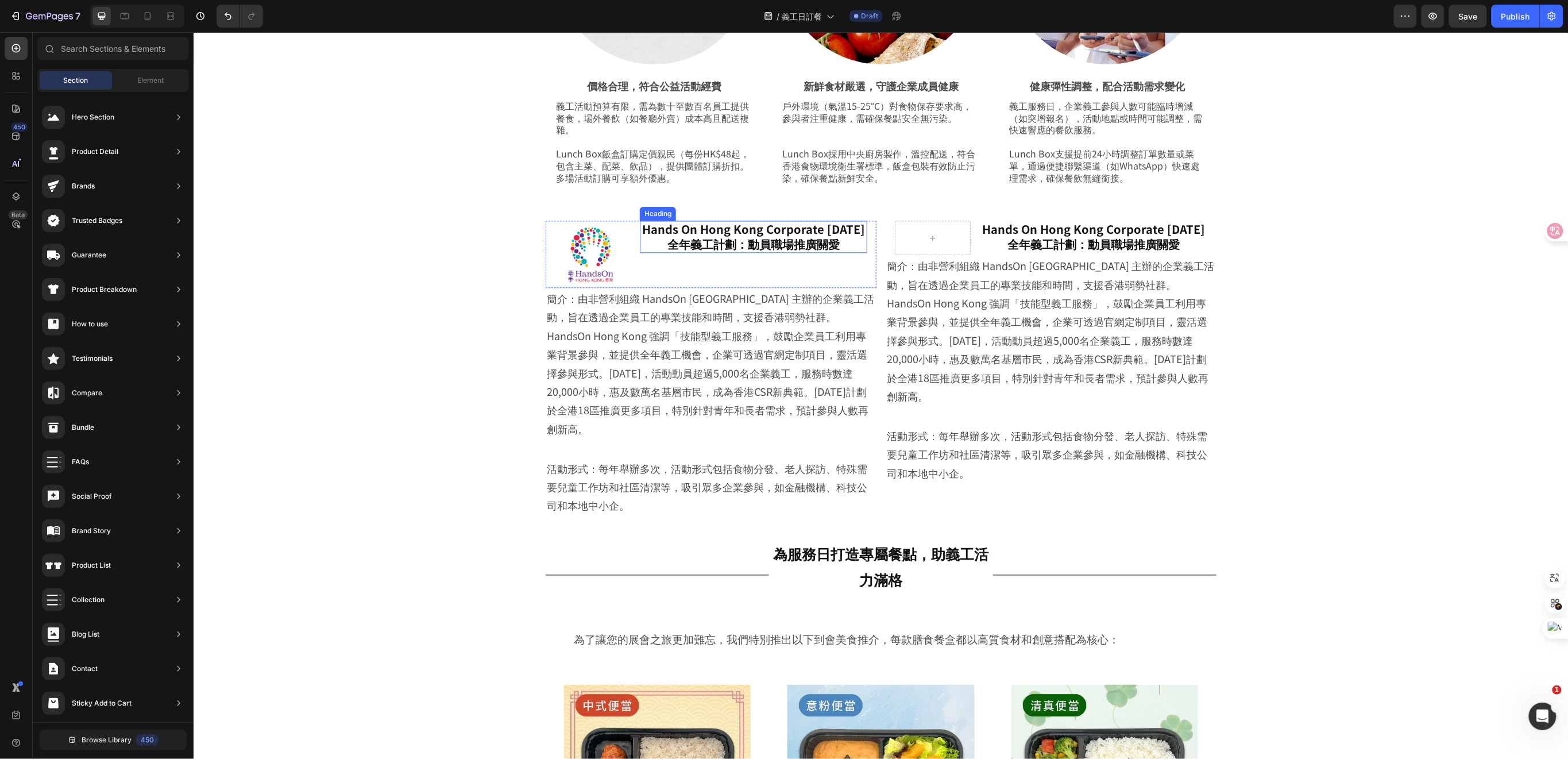
click at [780, 246] on h2 "Hands On Hong Kong Corporate [DATE] 全年義工計劃：動員職場推廣關愛" at bounding box center [752, 236] width 228 height 32
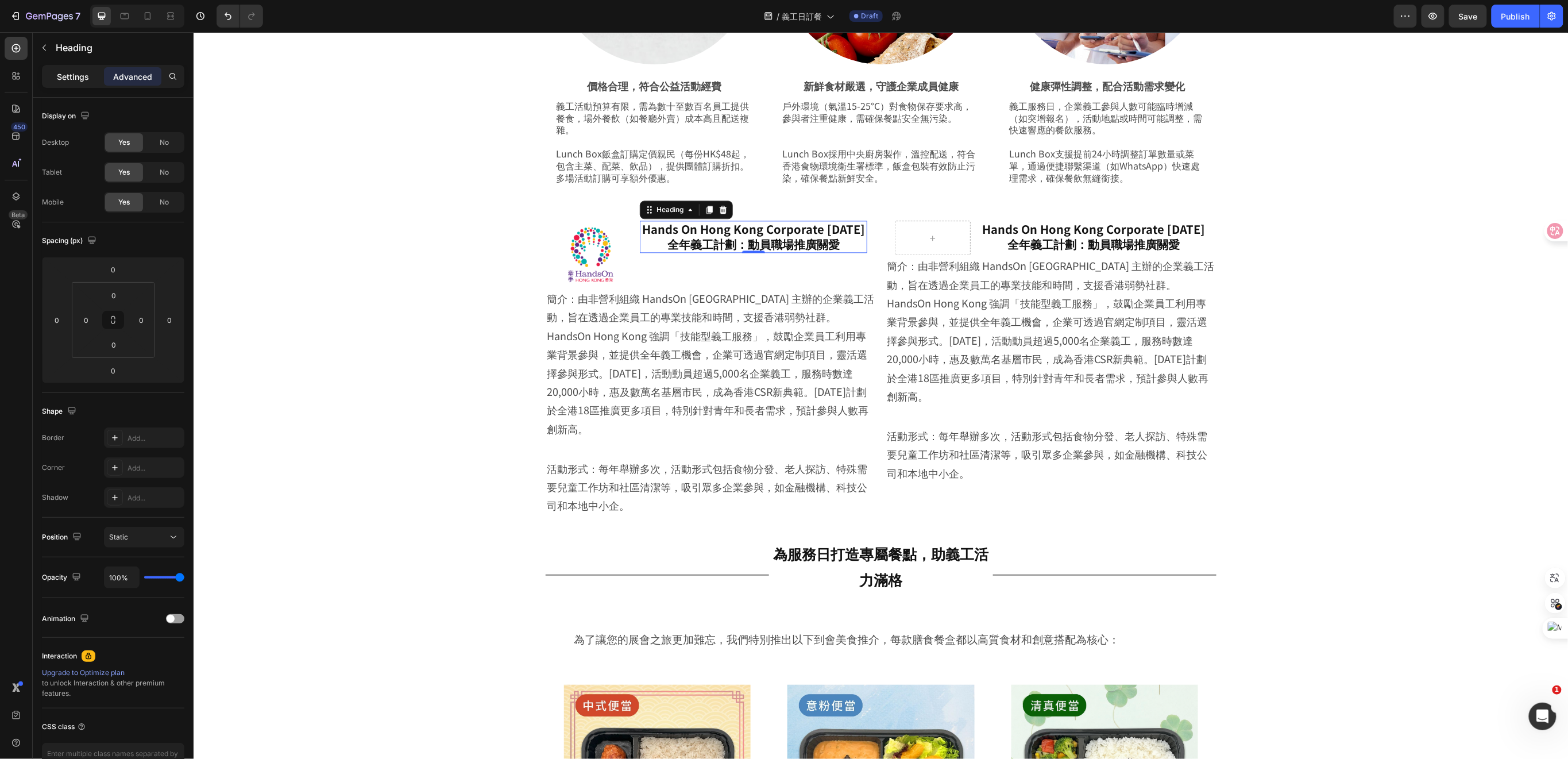
click at [77, 78] on p "Settings" at bounding box center [73, 77] width 32 height 12
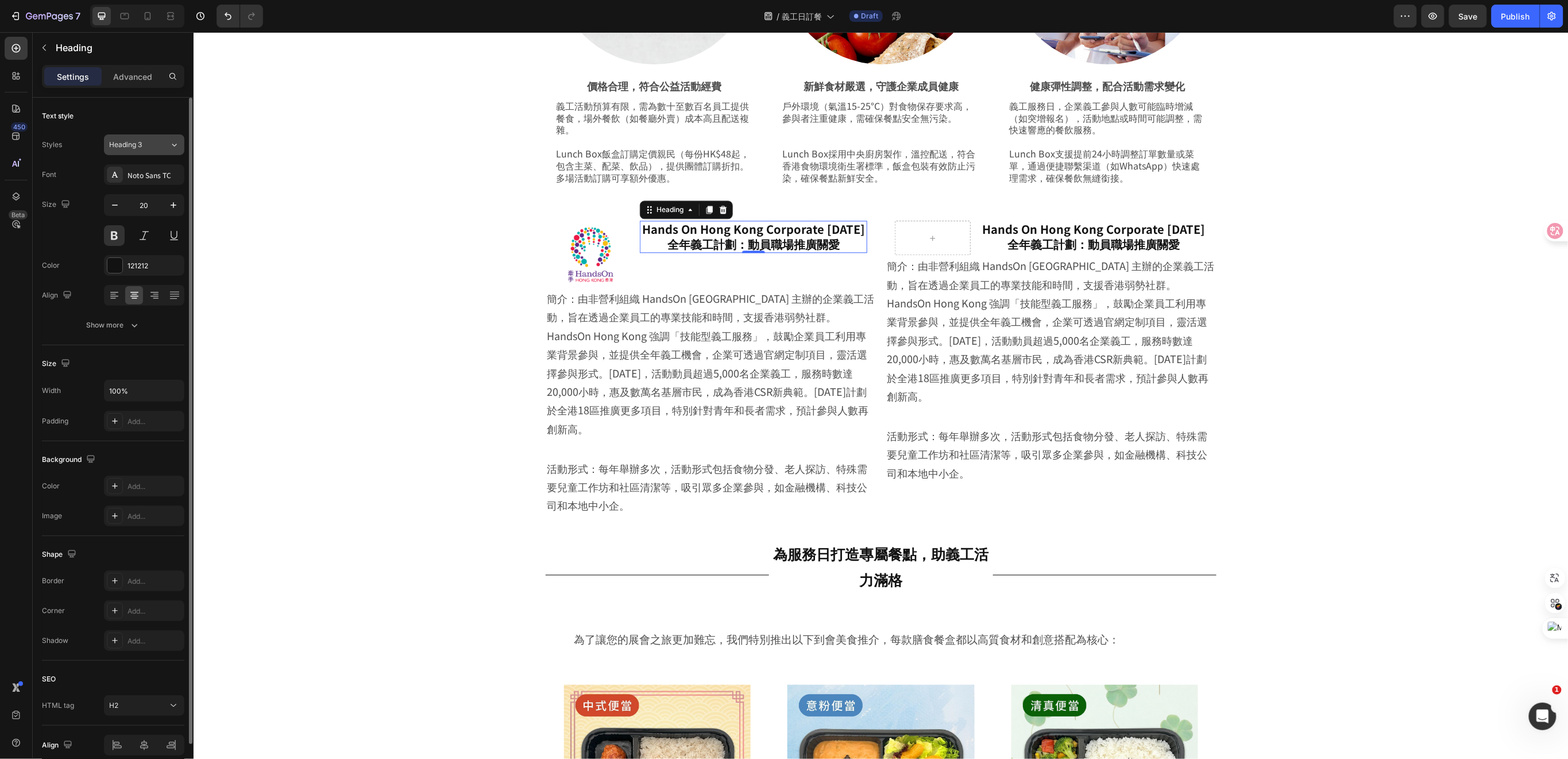
click at [156, 146] on div "Heading 3" at bounding box center [139, 145] width 60 height 10
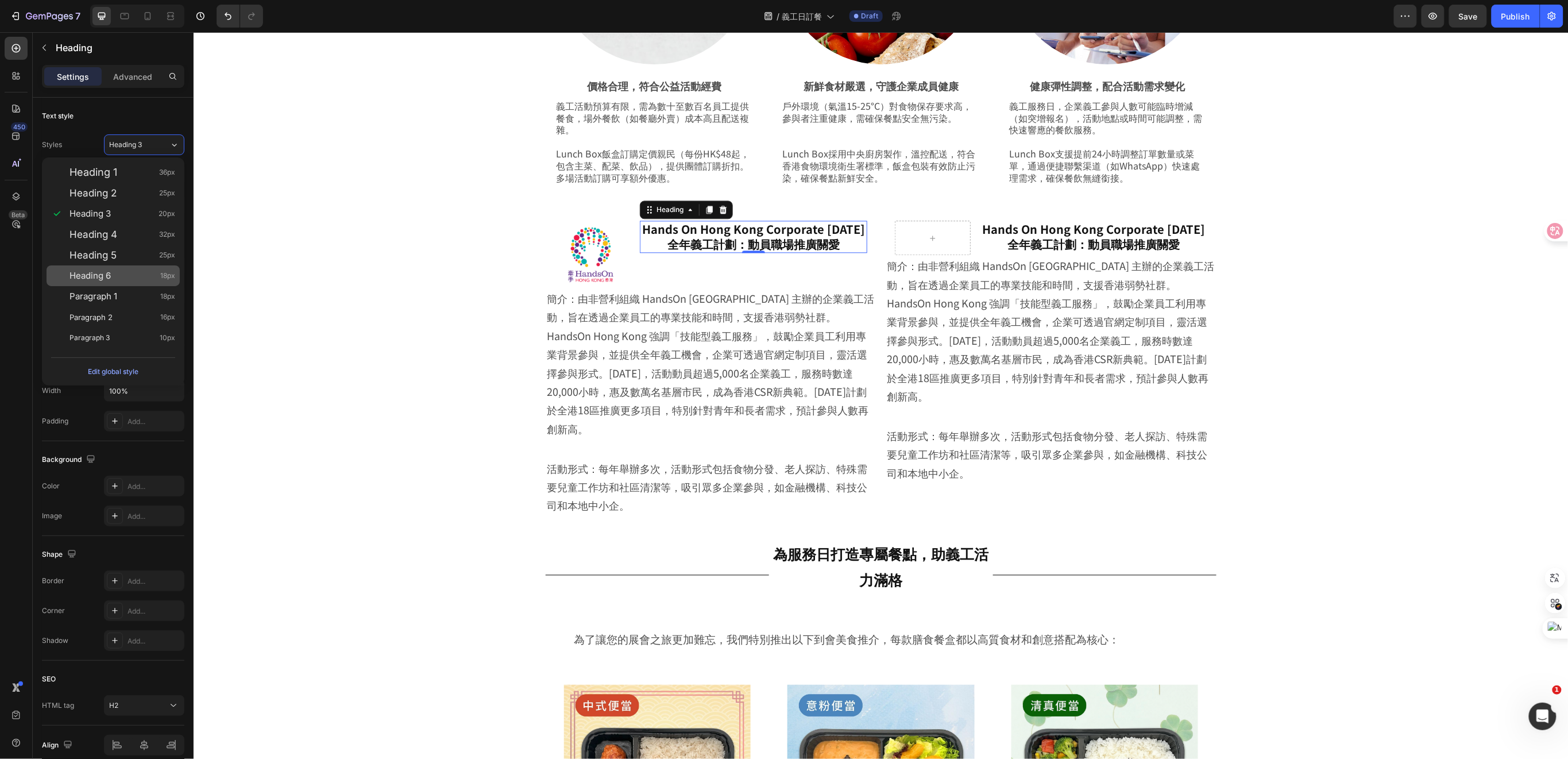
click at [149, 276] on div "Heading 6 18px" at bounding box center [122, 275] width 105 height 12
type input "18"
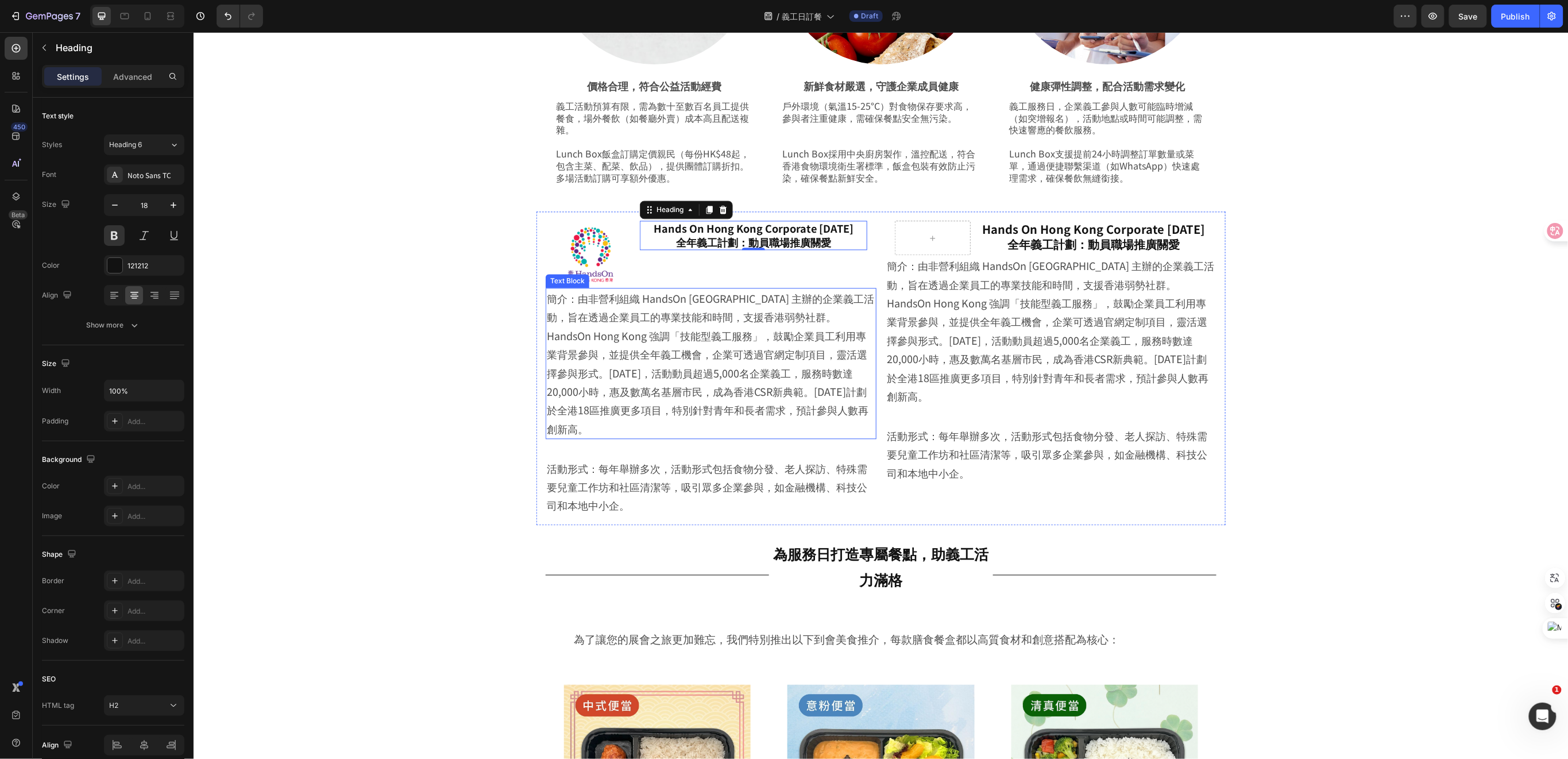
click at [792, 356] on p "簡介：由非營利組織 HandsOn [GEOGRAPHIC_DATA] 主辦的企業義工活動，旨在透過企業員工的專業技能和時間，支援香港弱勢社群。HandsOn…" at bounding box center [711, 363] width 329 height 149
click at [728, 247] on h2 "Hands On Hong Kong Corporate [DATE] 全年義工計劃：動員職場推廣關愛" at bounding box center [752, 235] width 228 height 29
click at [141, 144] on span "Heading 6" at bounding box center [125, 145] width 33 height 10
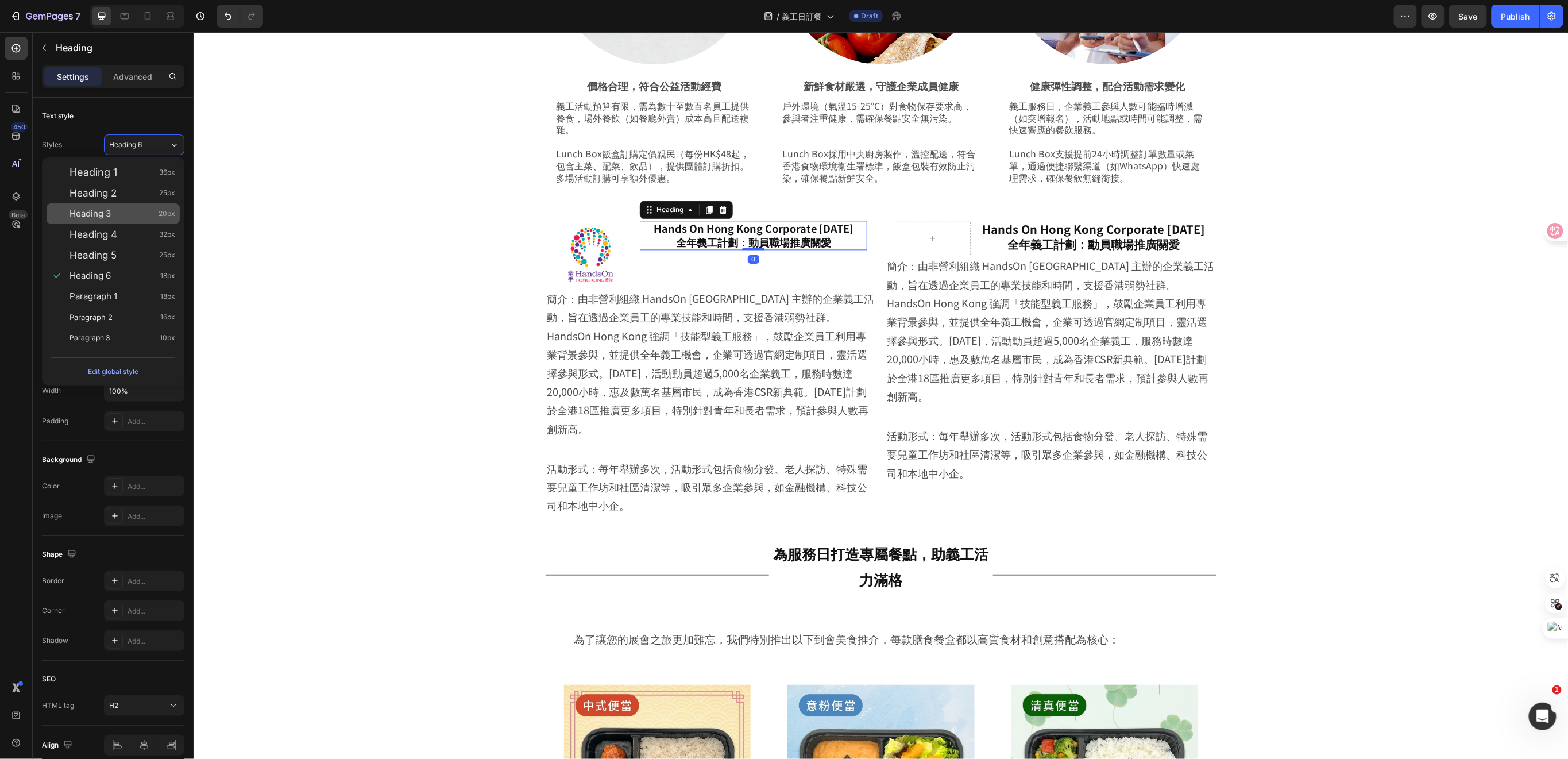
click at [132, 220] on div "Heading 3 20px" at bounding box center [113, 214] width 133 height 21
type input "20"
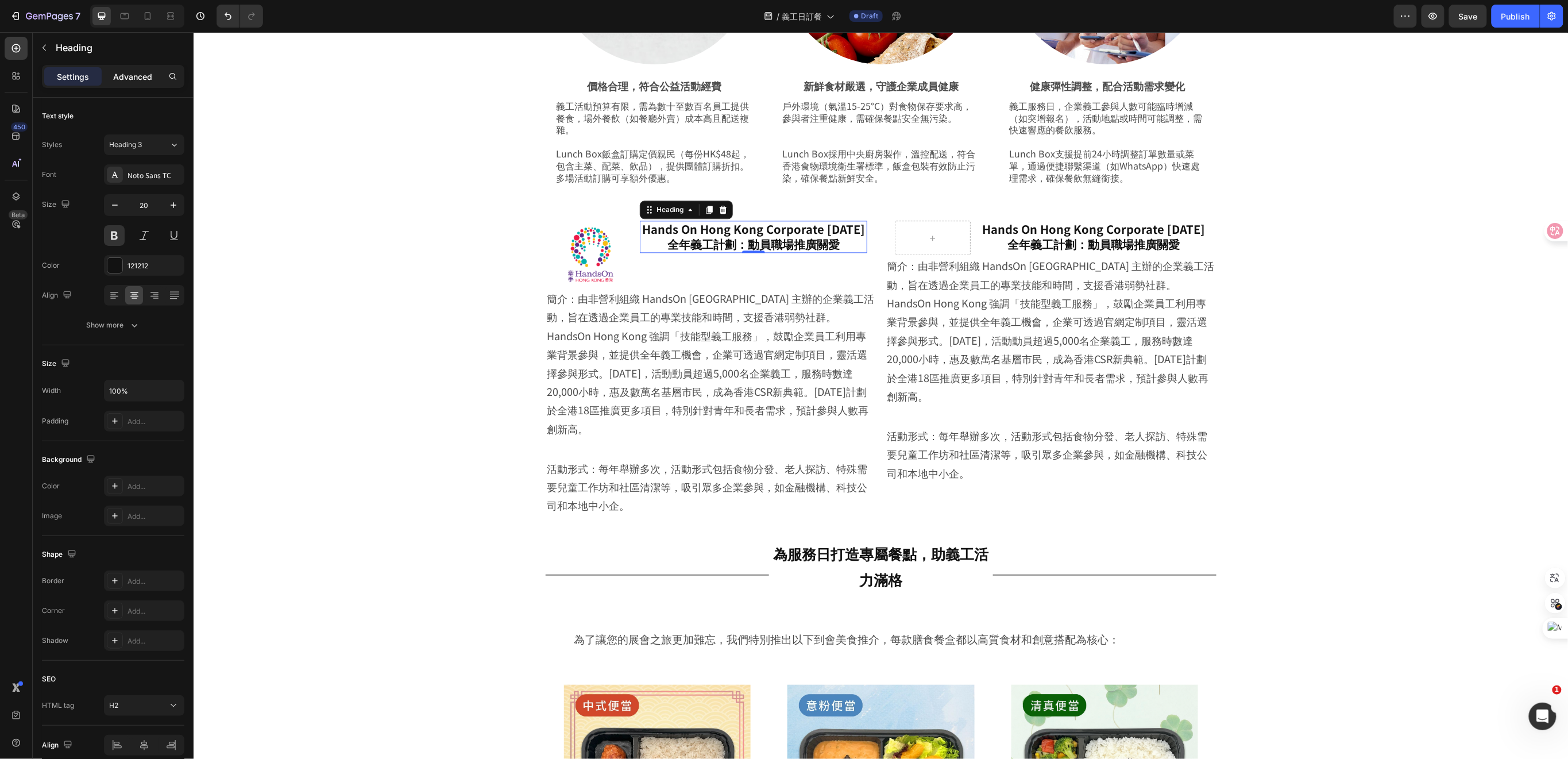
click at [128, 73] on p "Advanced" at bounding box center [132, 77] width 39 height 12
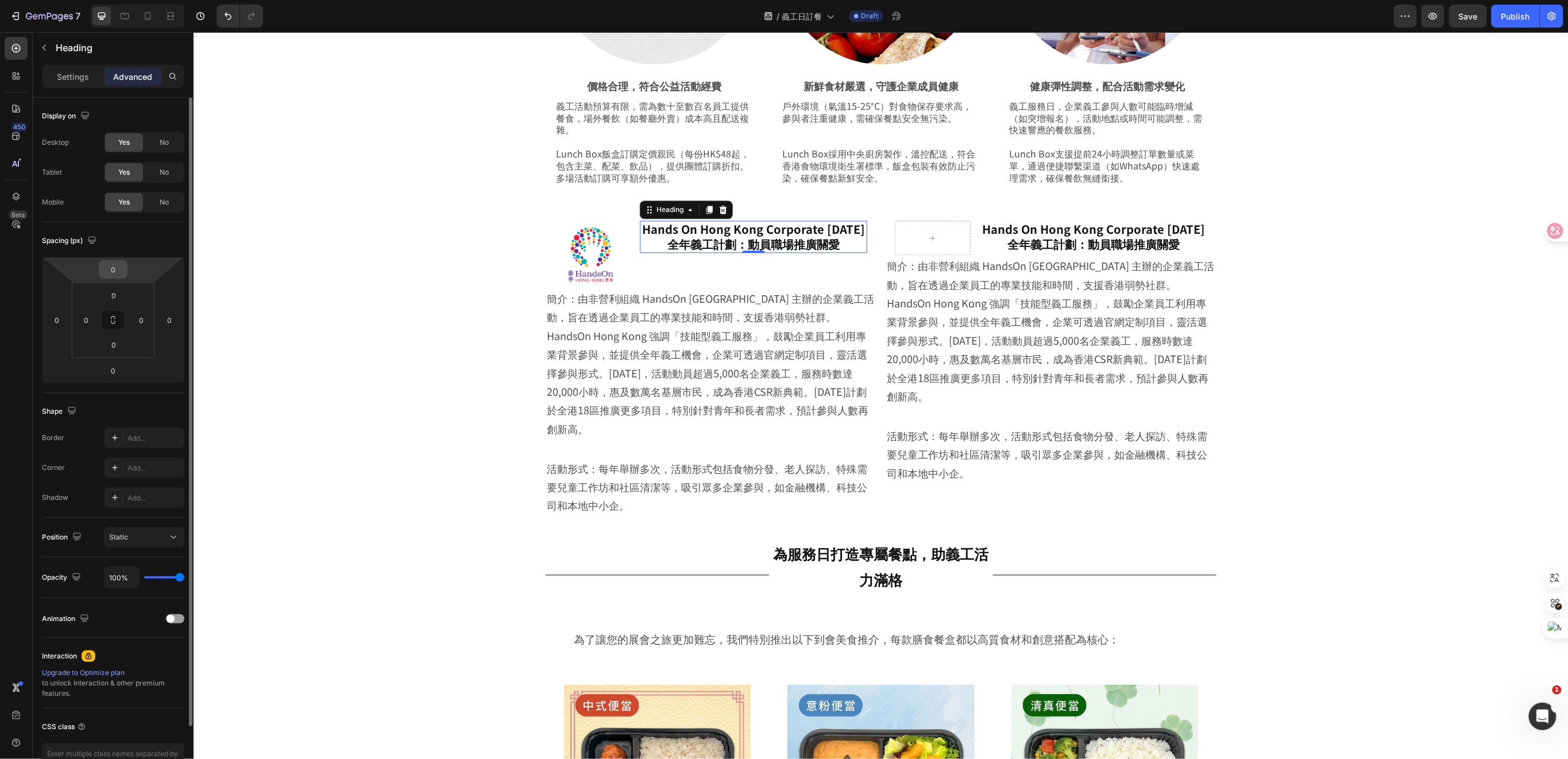
click at [113, 268] on input "0" at bounding box center [113, 269] width 23 height 17
type input "10"
click at [117, 366] on input "0" at bounding box center [113, 371] width 23 height 17
type input "1"
type input "0"
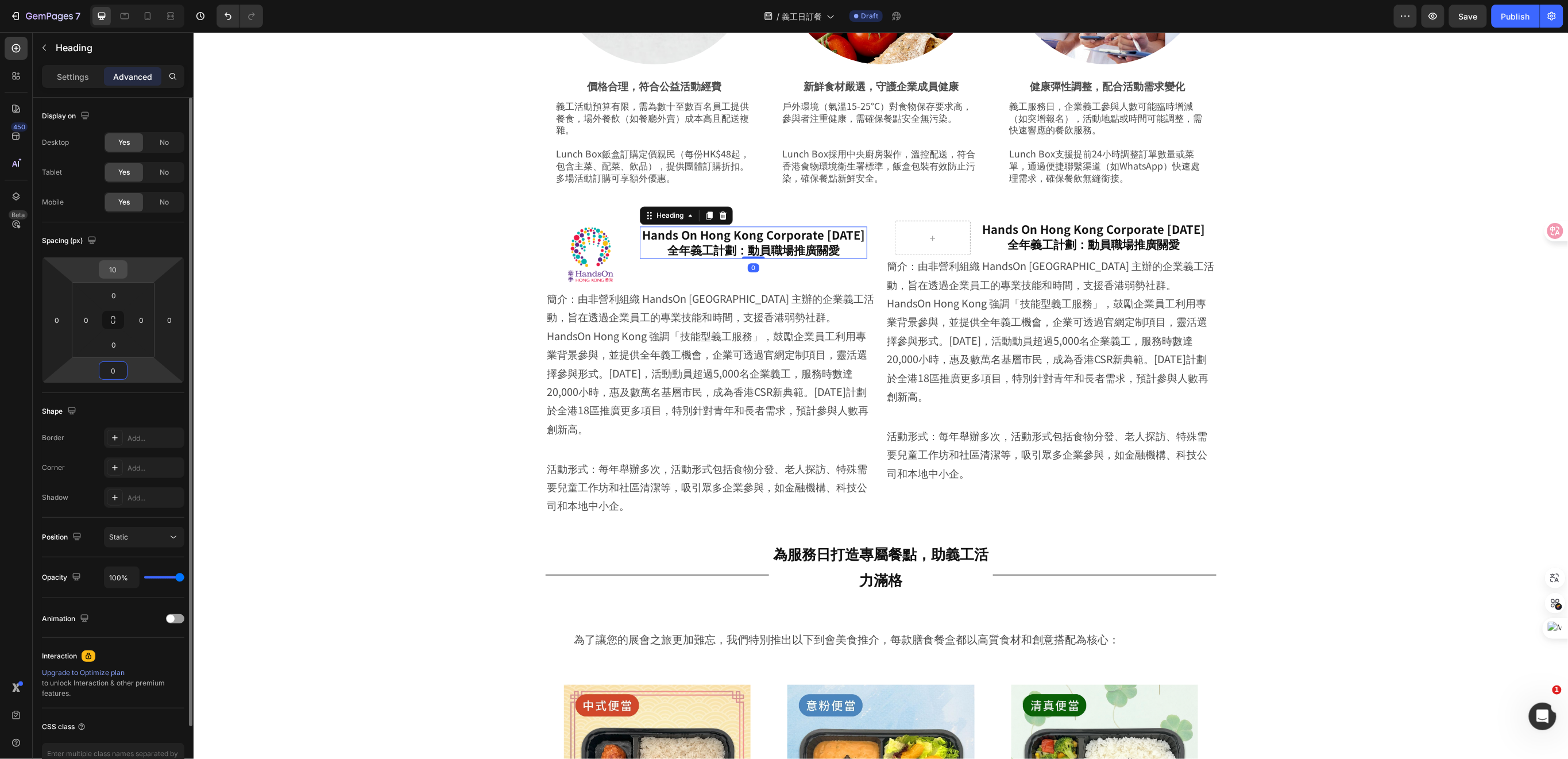
click at [115, 264] on input "10" at bounding box center [113, 269] width 23 height 17
drag, startPoint x: 121, startPoint y: 270, endPoint x: 106, endPoint y: 266, distance: 15.5
click at [106, 266] on input "16" at bounding box center [113, 269] width 23 height 17
type input "20"
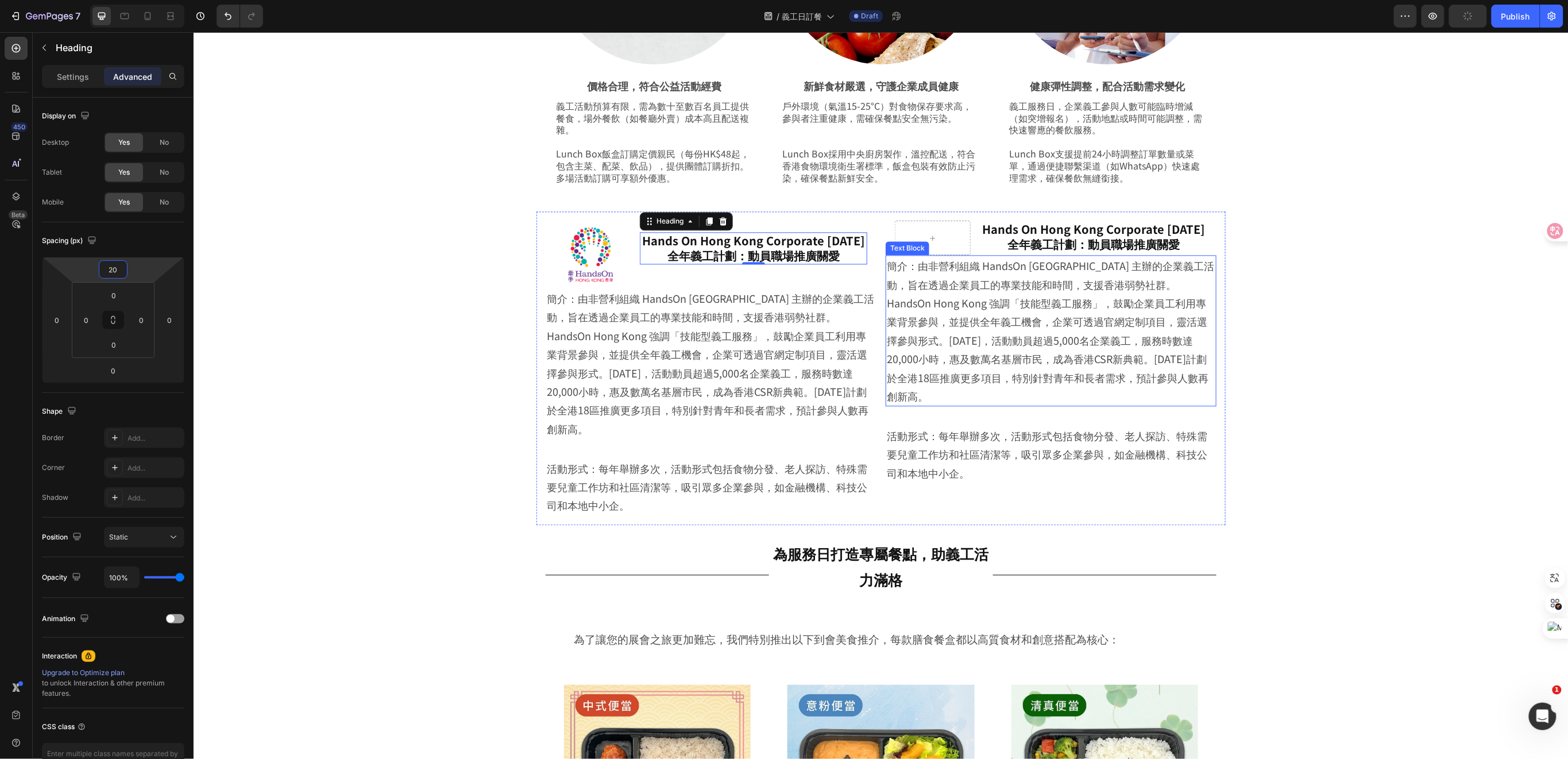
click at [1101, 244] on h2 "Hands On Hong Kong Corporate [DATE] 全年義工計劃：動員職場推廣關愛" at bounding box center [1093, 236] width 228 height 32
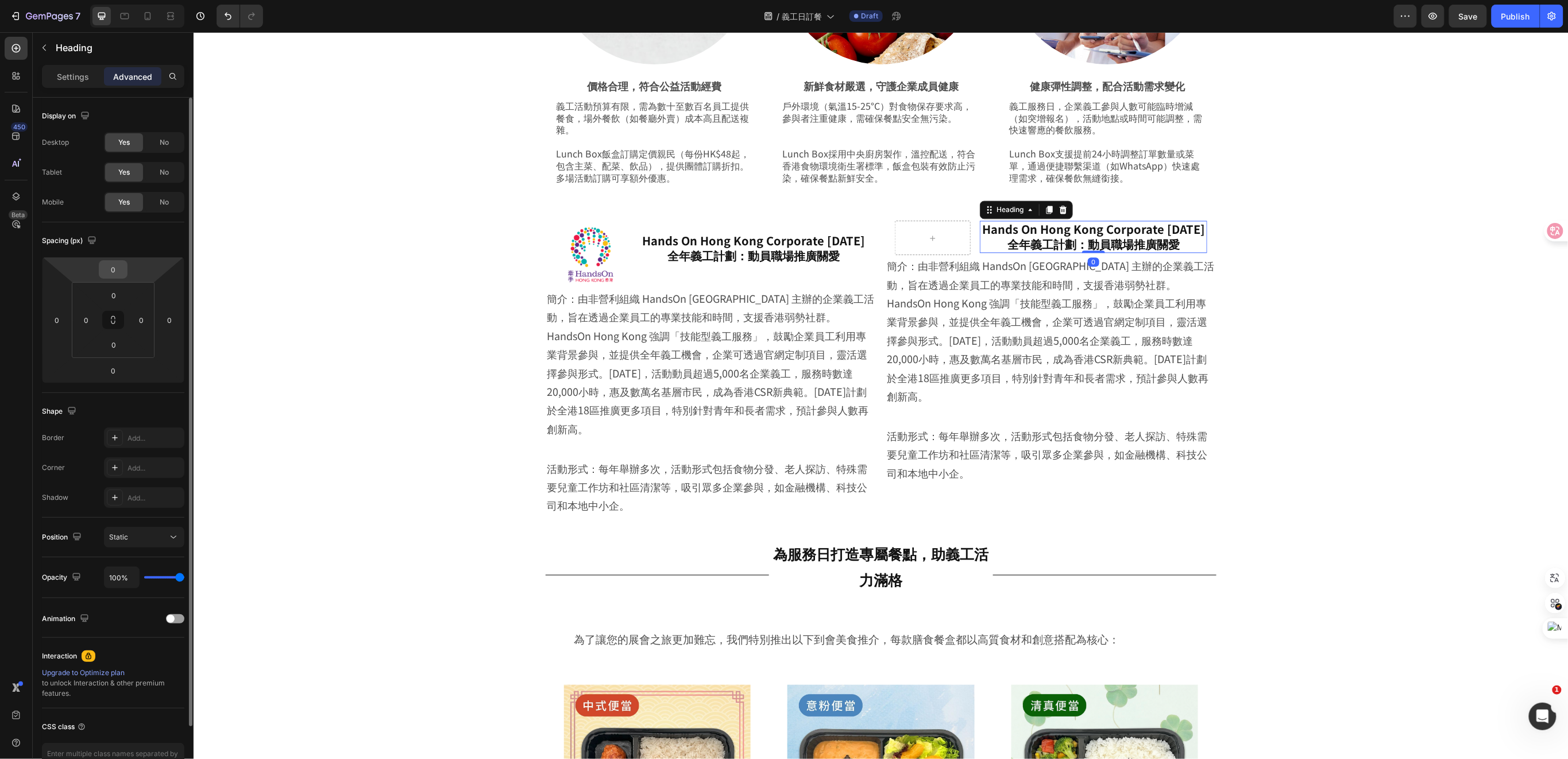
click at [120, 263] on input "0" at bounding box center [113, 269] width 23 height 17
type input "20"
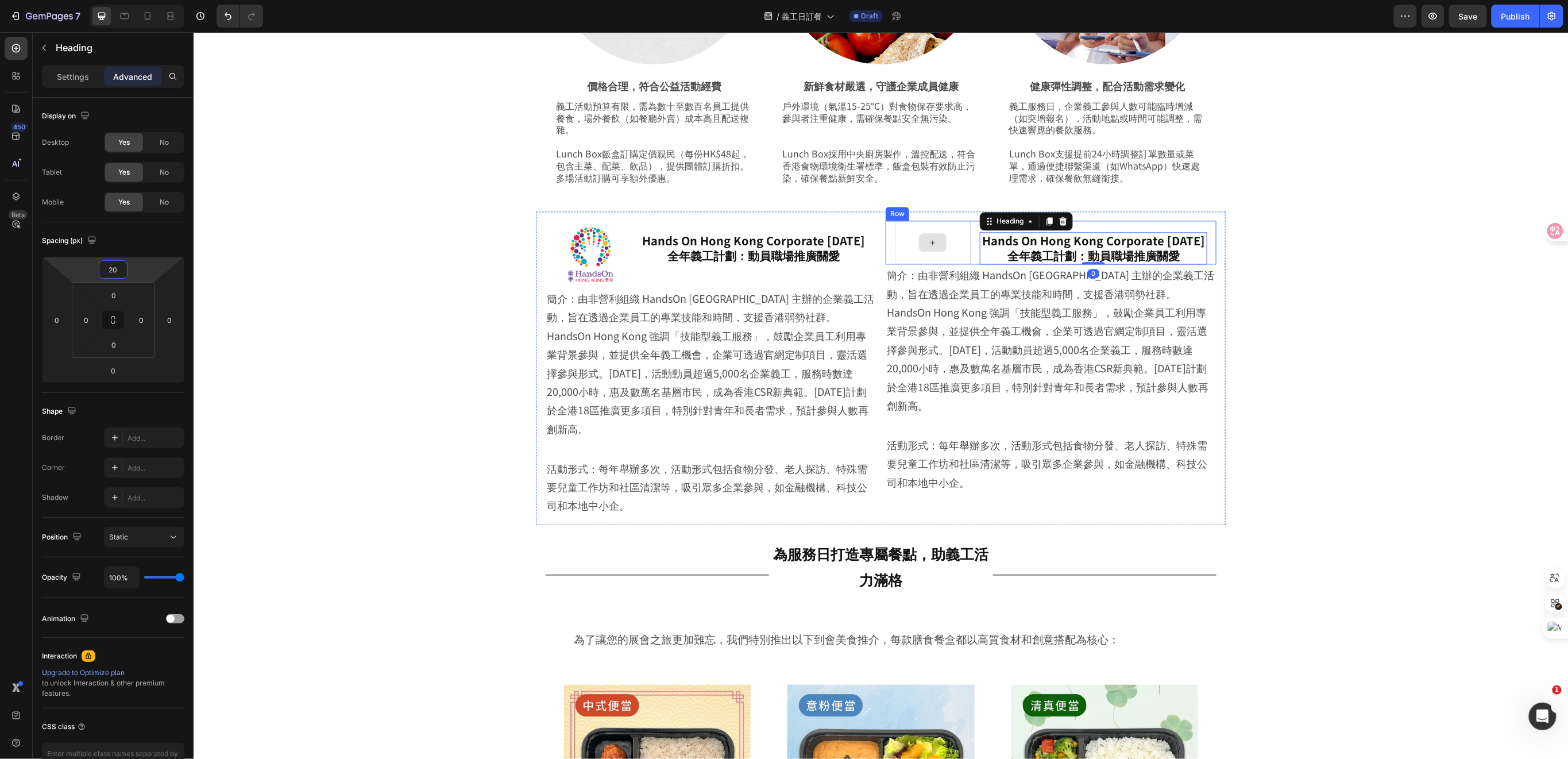
click at [950, 260] on div at bounding box center [932, 242] width 76 height 44
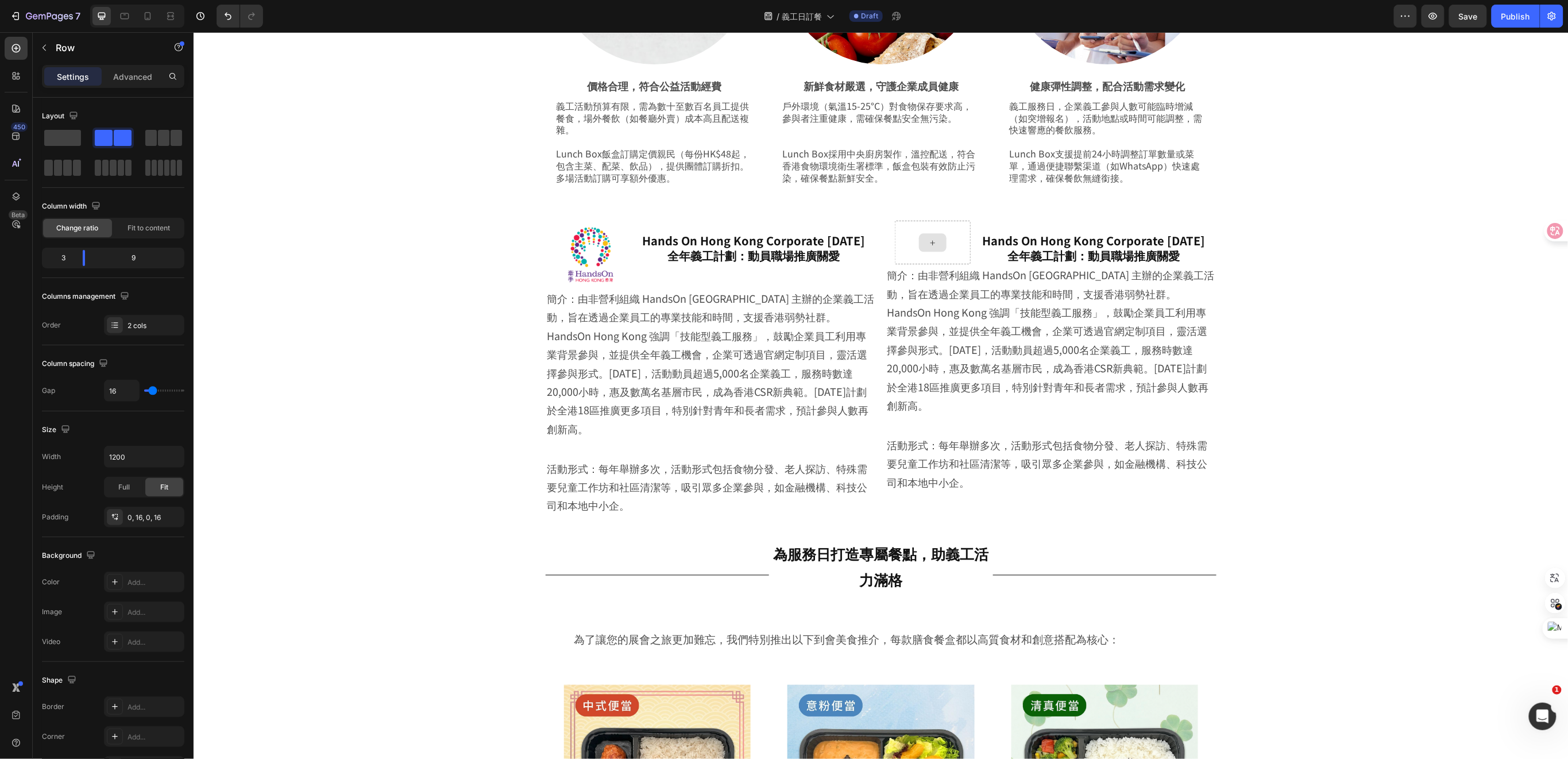
click at [932, 249] on div at bounding box center [931, 242] width 28 height 18
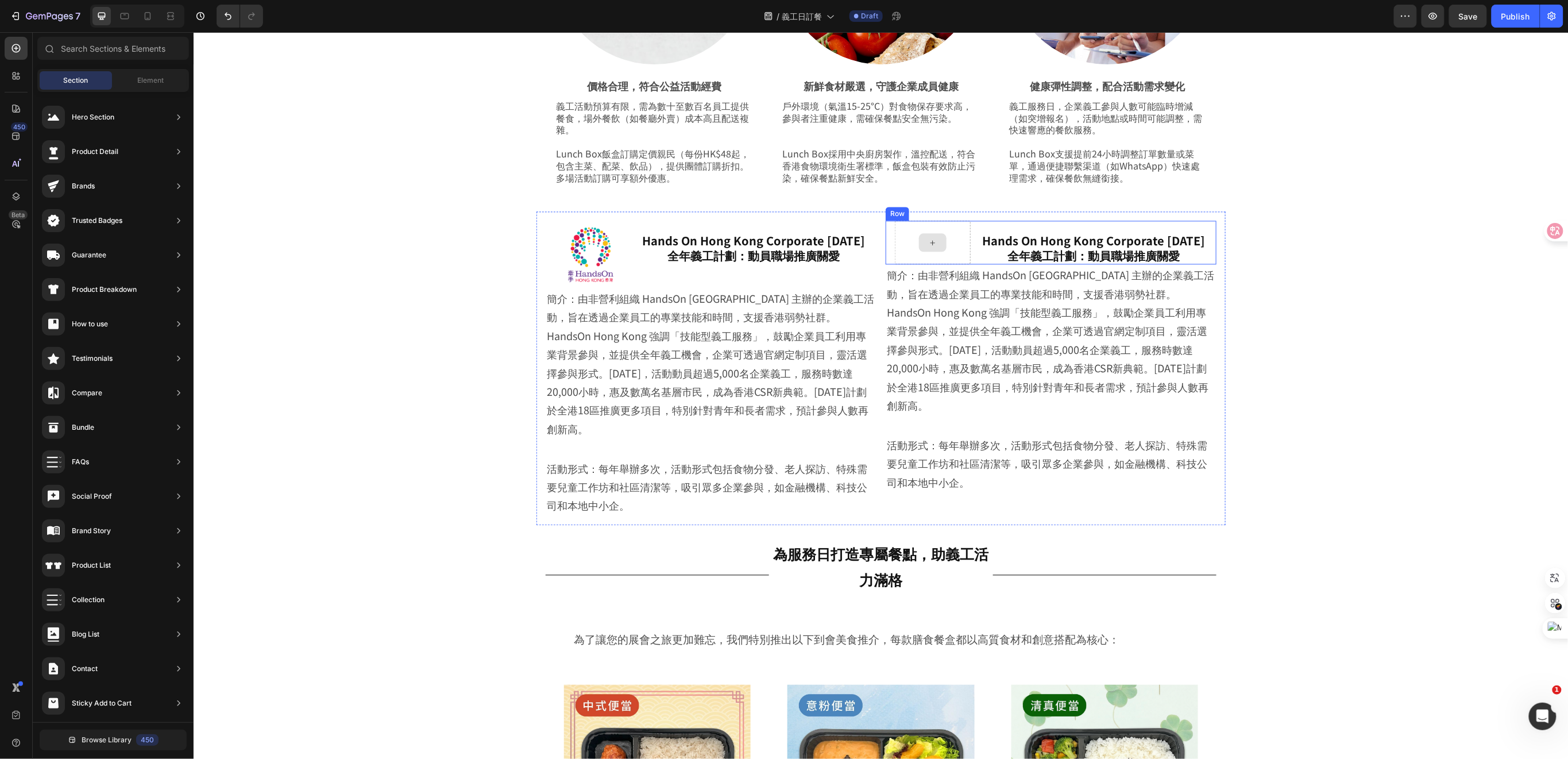
click at [954, 264] on div at bounding box center [932, 242] width 76 height 44
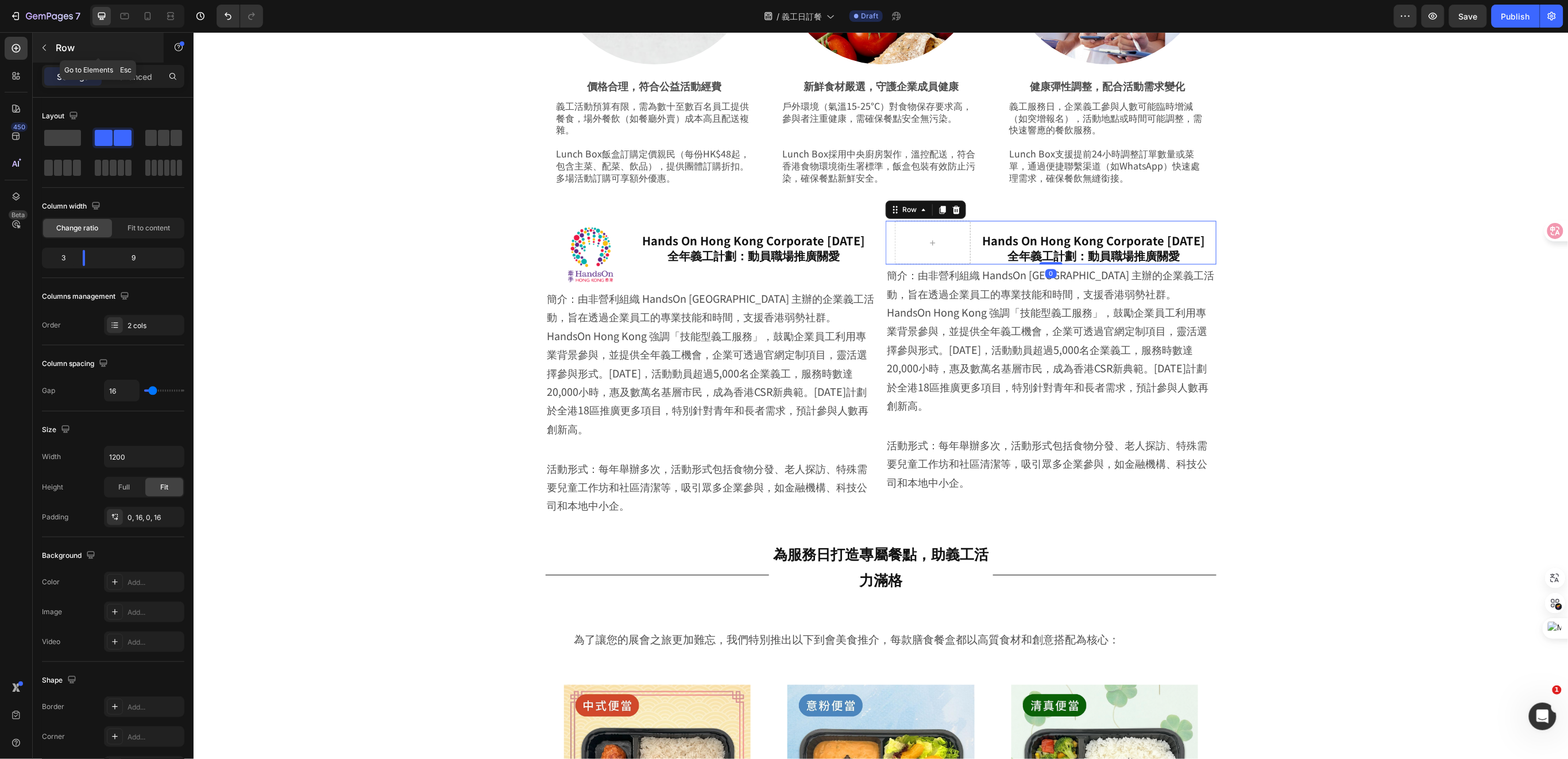
click at [50, 54] on button "button" at bounding box center [44, 48] width 18 height 18
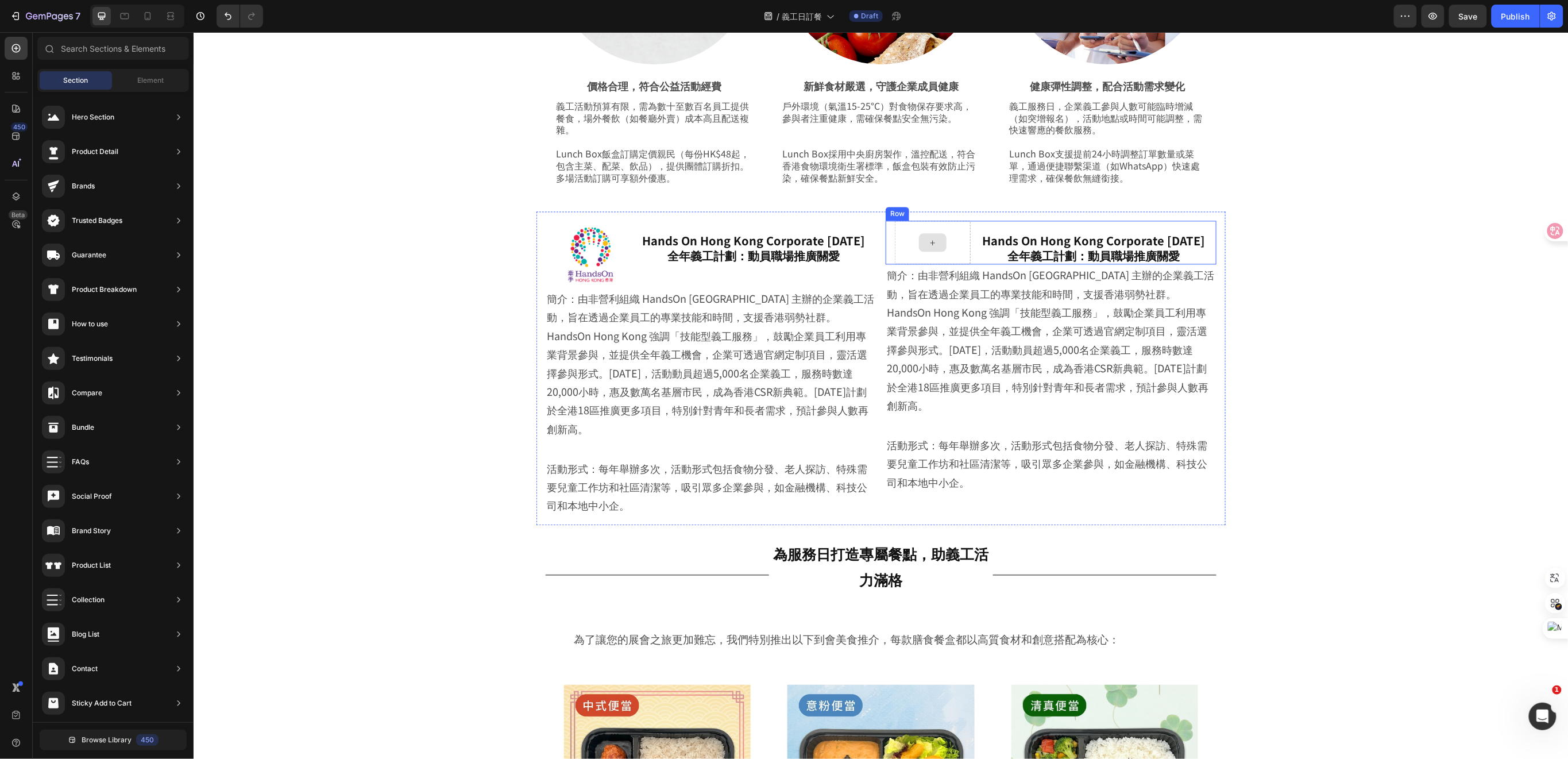
click at [912, 257] on div at bounding box center [932, 242] width 76 height 44
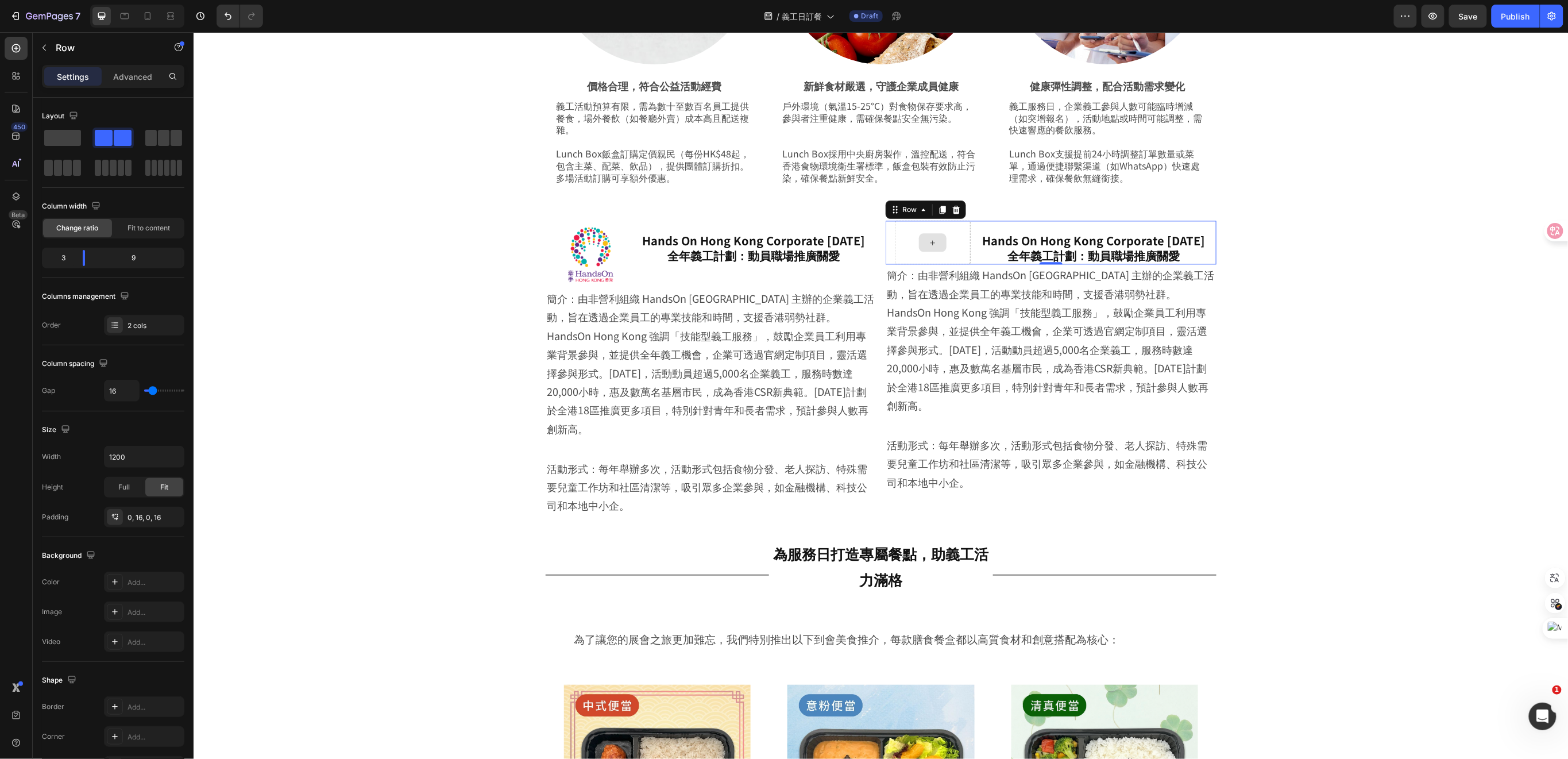
click at [900, 261] on div at bounding box center [932, 242] width 76 height 44
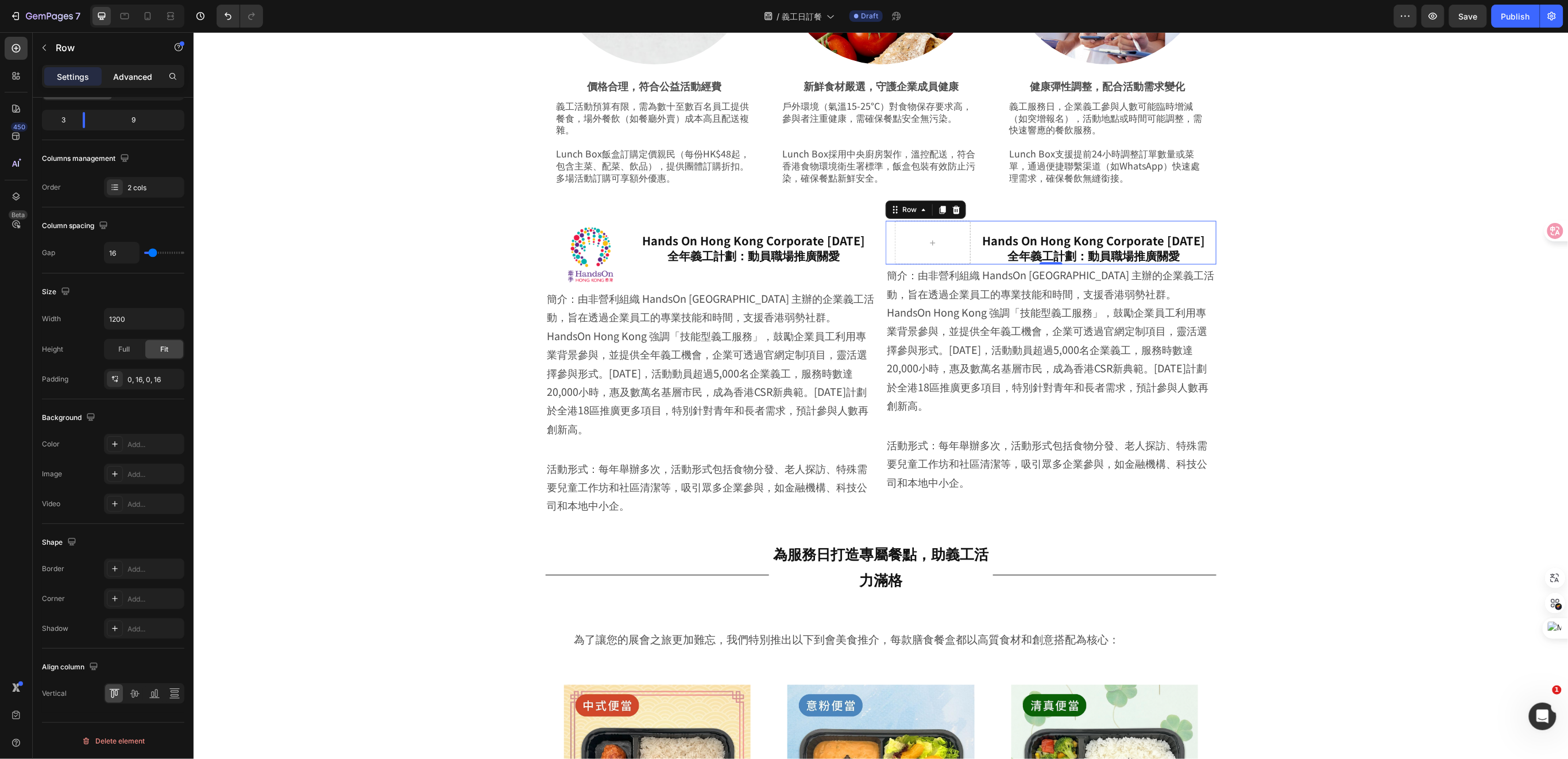
click at [136, 75] on p "Advanced" at bounding box center [132, 77] width 39 height 12
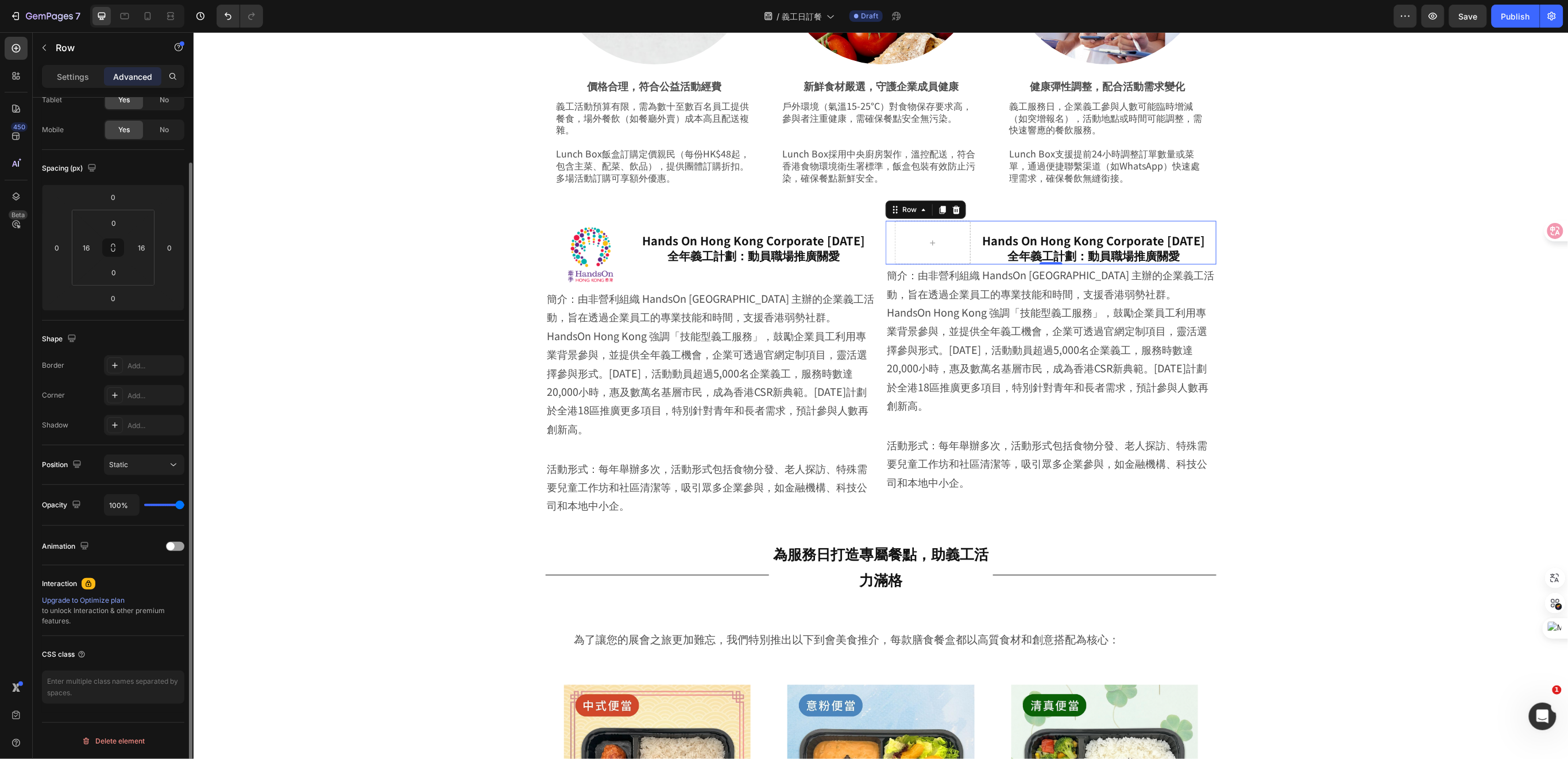
scroll to position [72, 0]
click at [58, 44] on p "Row" at bounding box center [104, 47] width 98 height 13
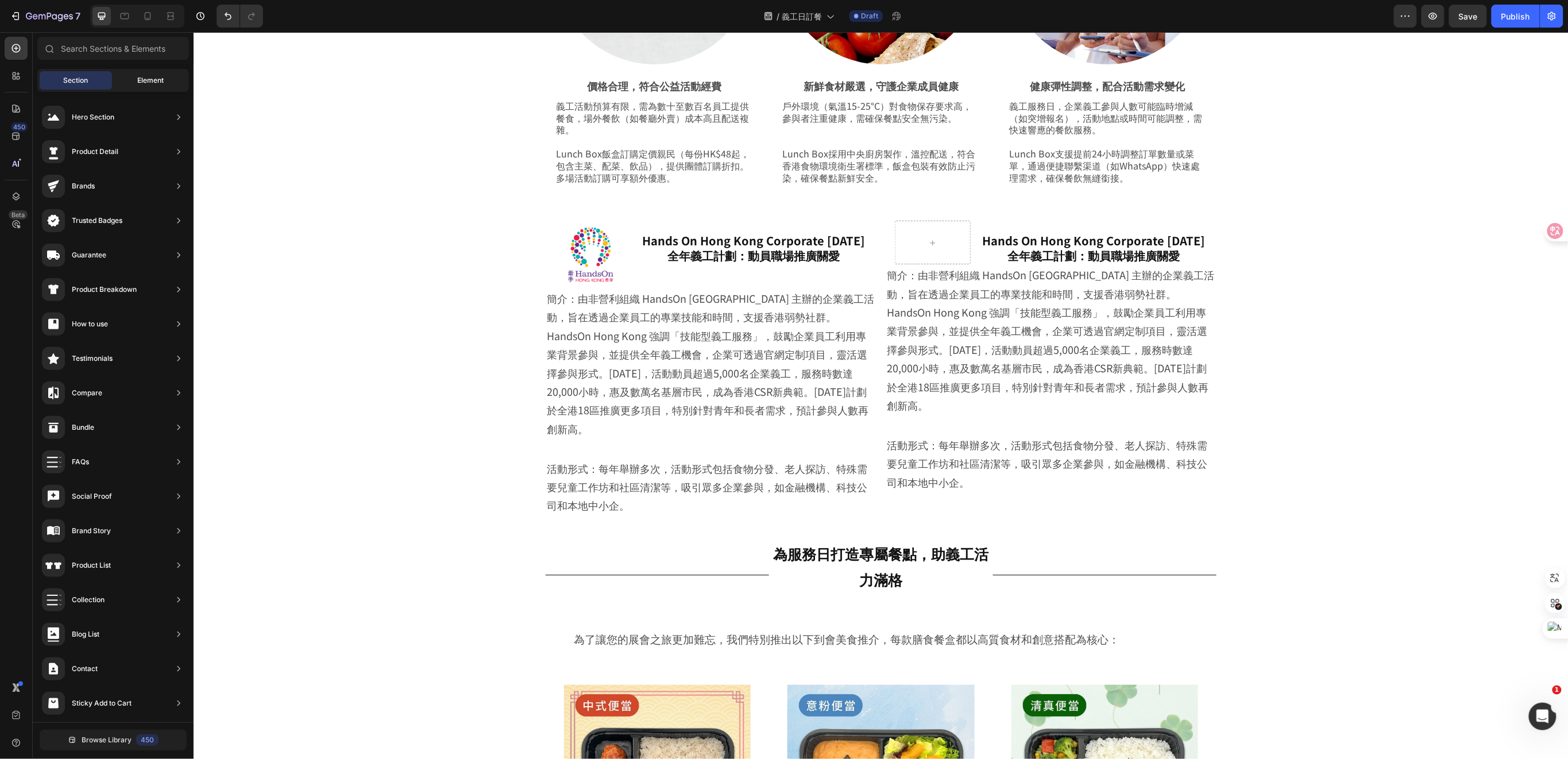
click at [138, 81] on span "Element" at bounding box center [150, 80] width 26 height 10
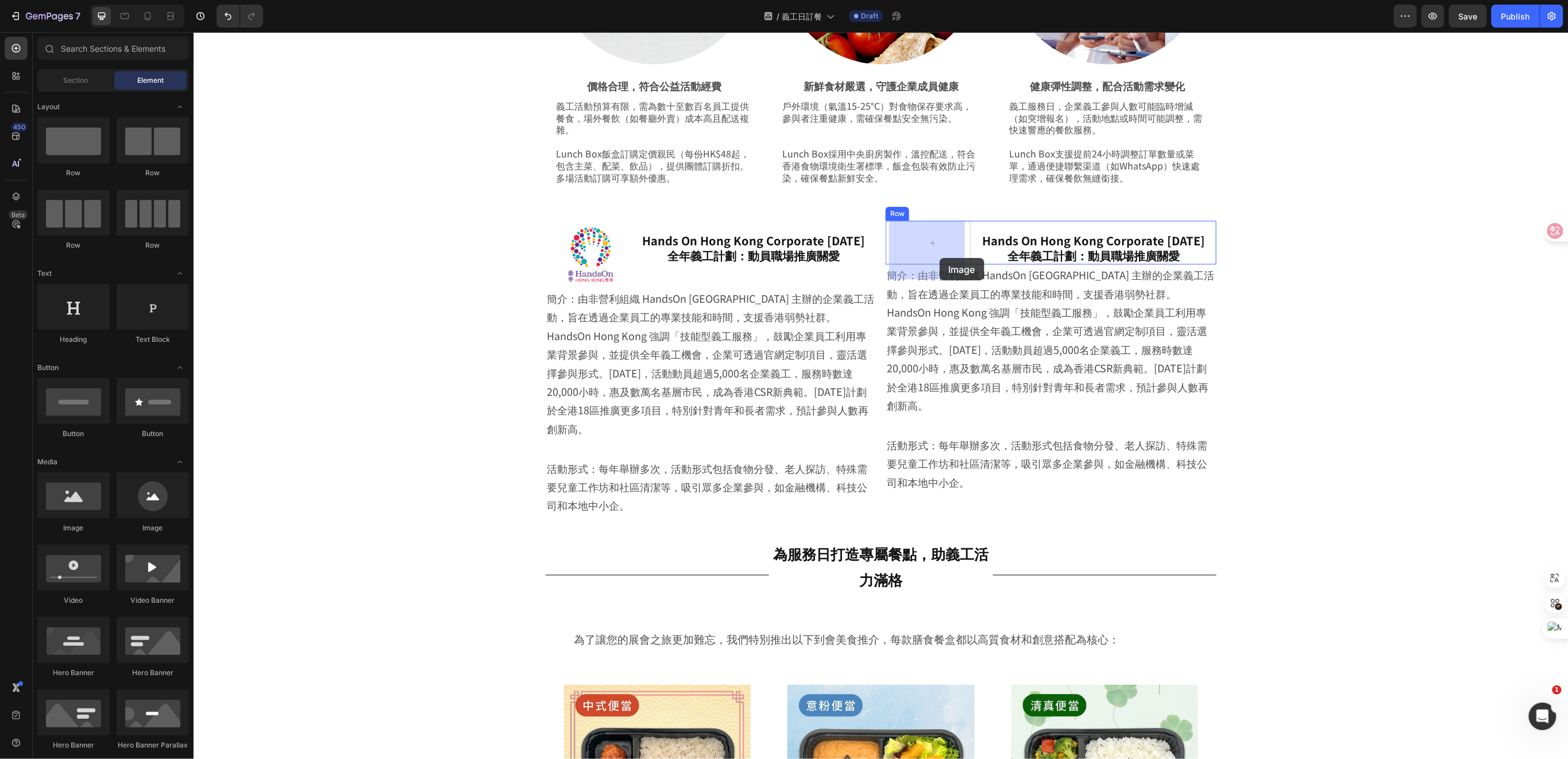
drag, startPoint x: 279, startPoint y: 529, endPoint x: 936, endPoint y: 255, distance: 711.8
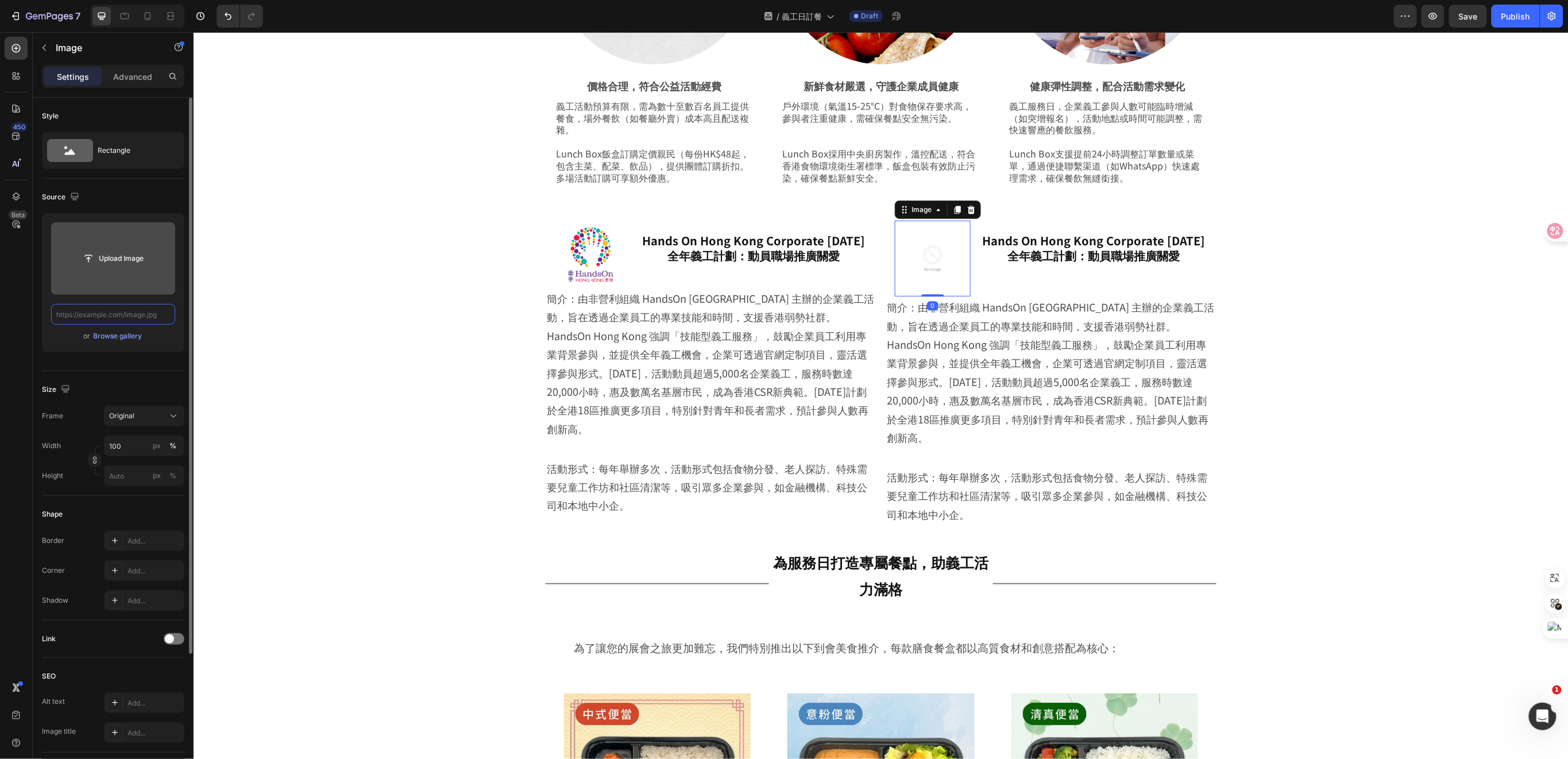
scroll to position [0, 0]
click at [108, 254] on input "file" at bounding box center [113, 259] width 79 height 20
type input "https://cdn.shopify.com/s/files/1/0836/7715/1505/files/gempages_509728002079196…"
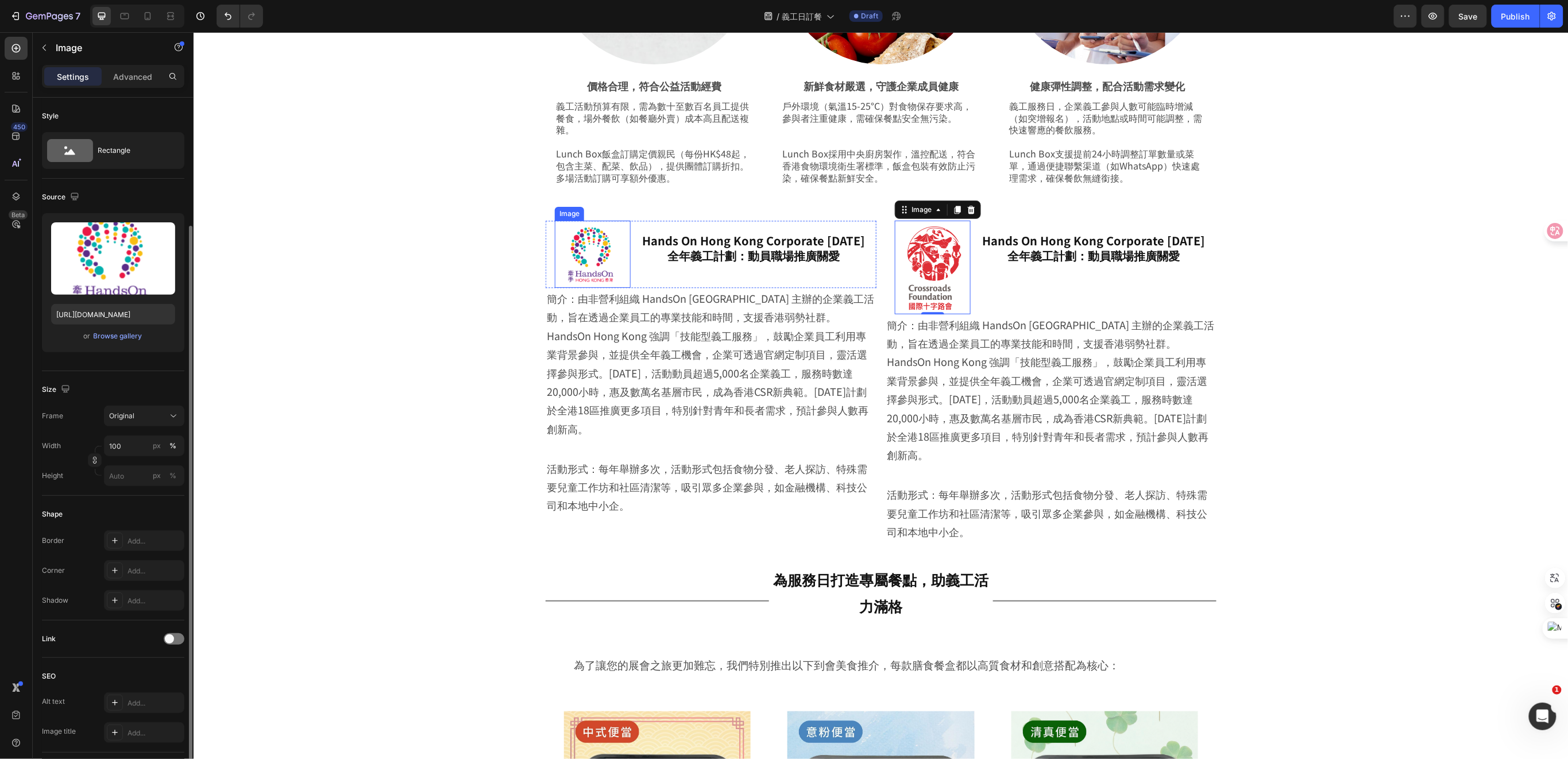
click at [606, 260] on img at bounding box center [592, 254] width 76 height 67
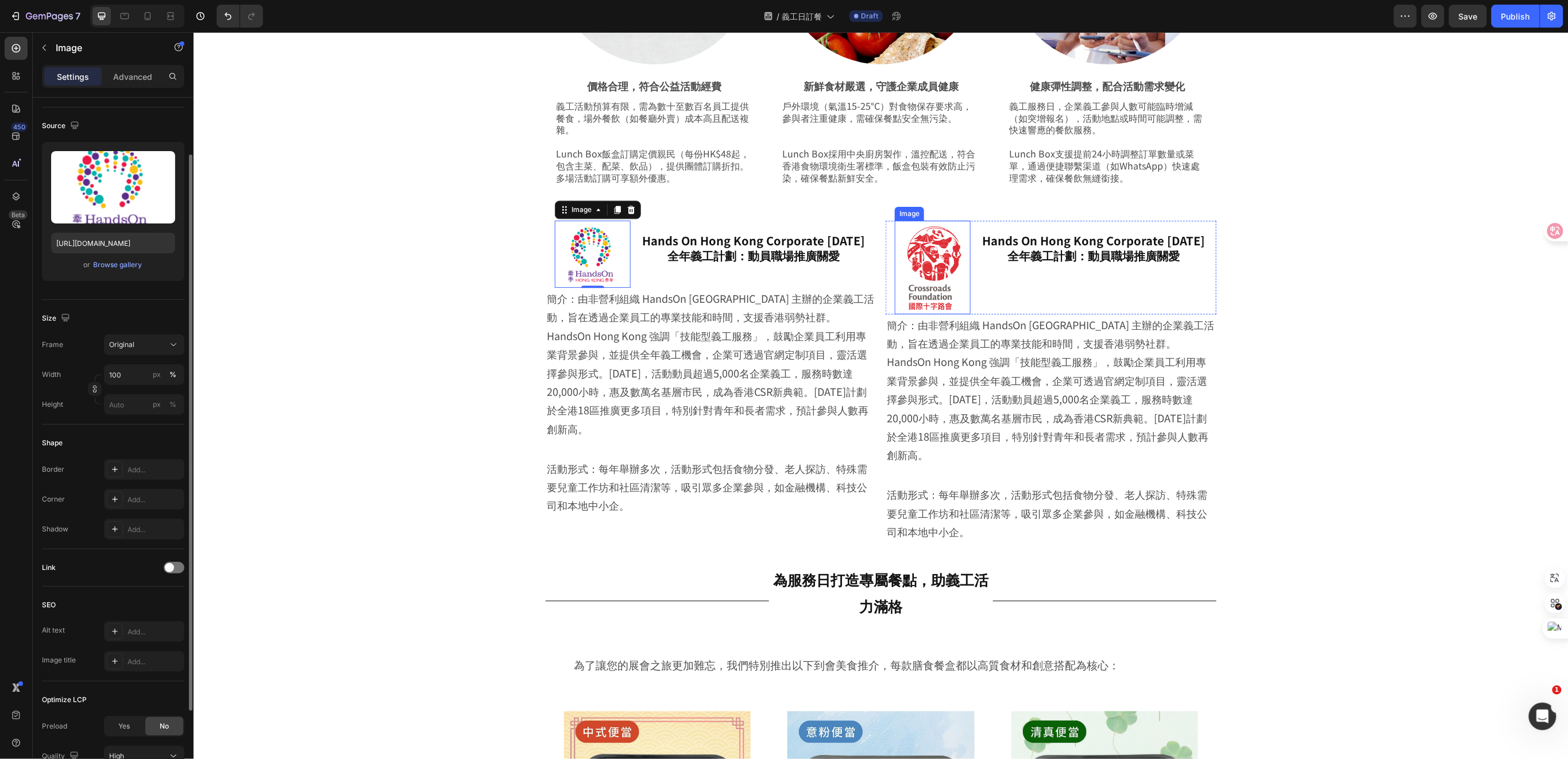
click at [920, 258] on img at bounding box center [932, 267] width 76 height 93
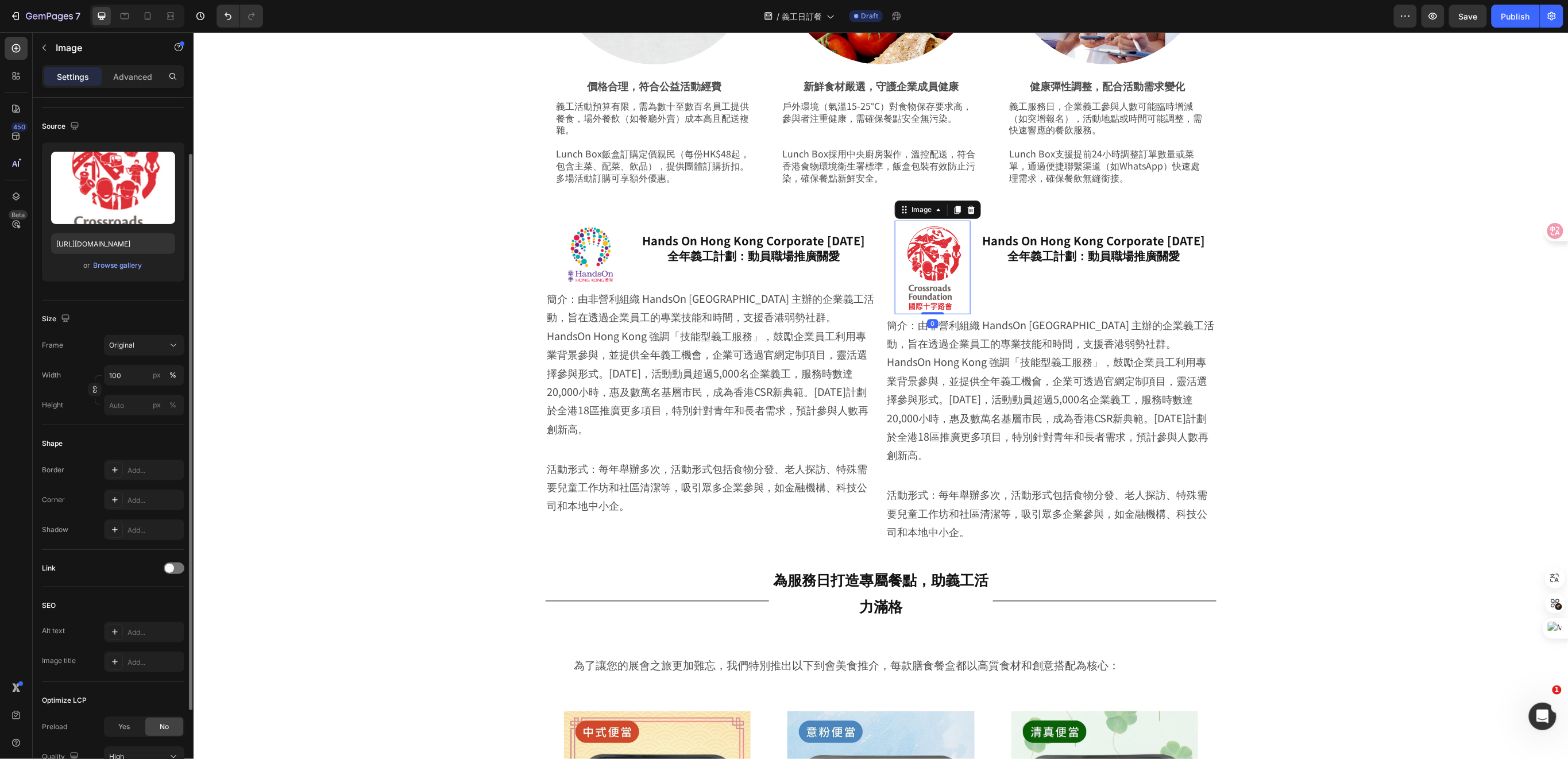
click at [966, 209] on icon at bounding box center [970, 209] width 9 height 9
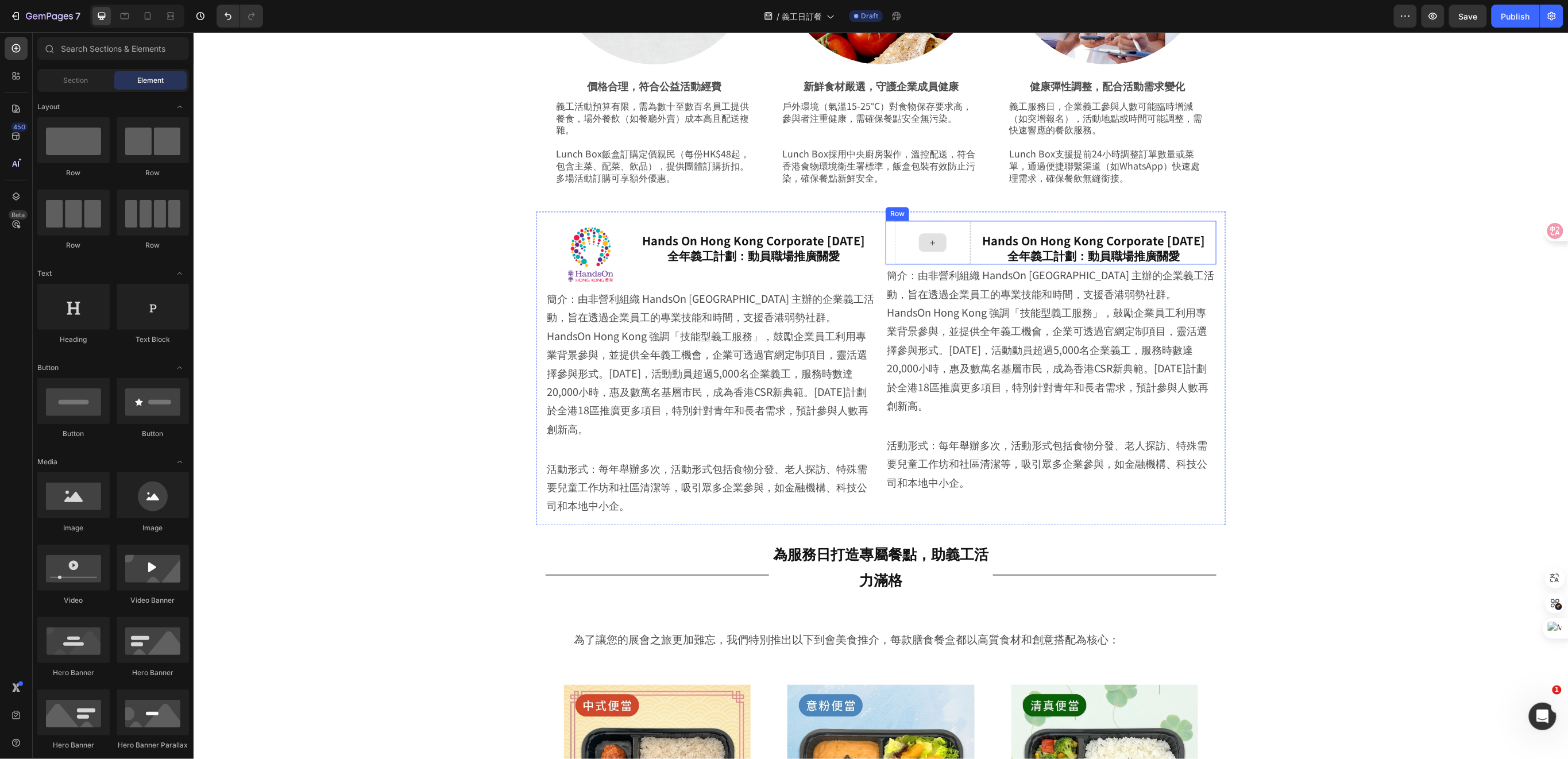
click at [955, 261] on div at bounding box center [932, 242] width 76 height 44
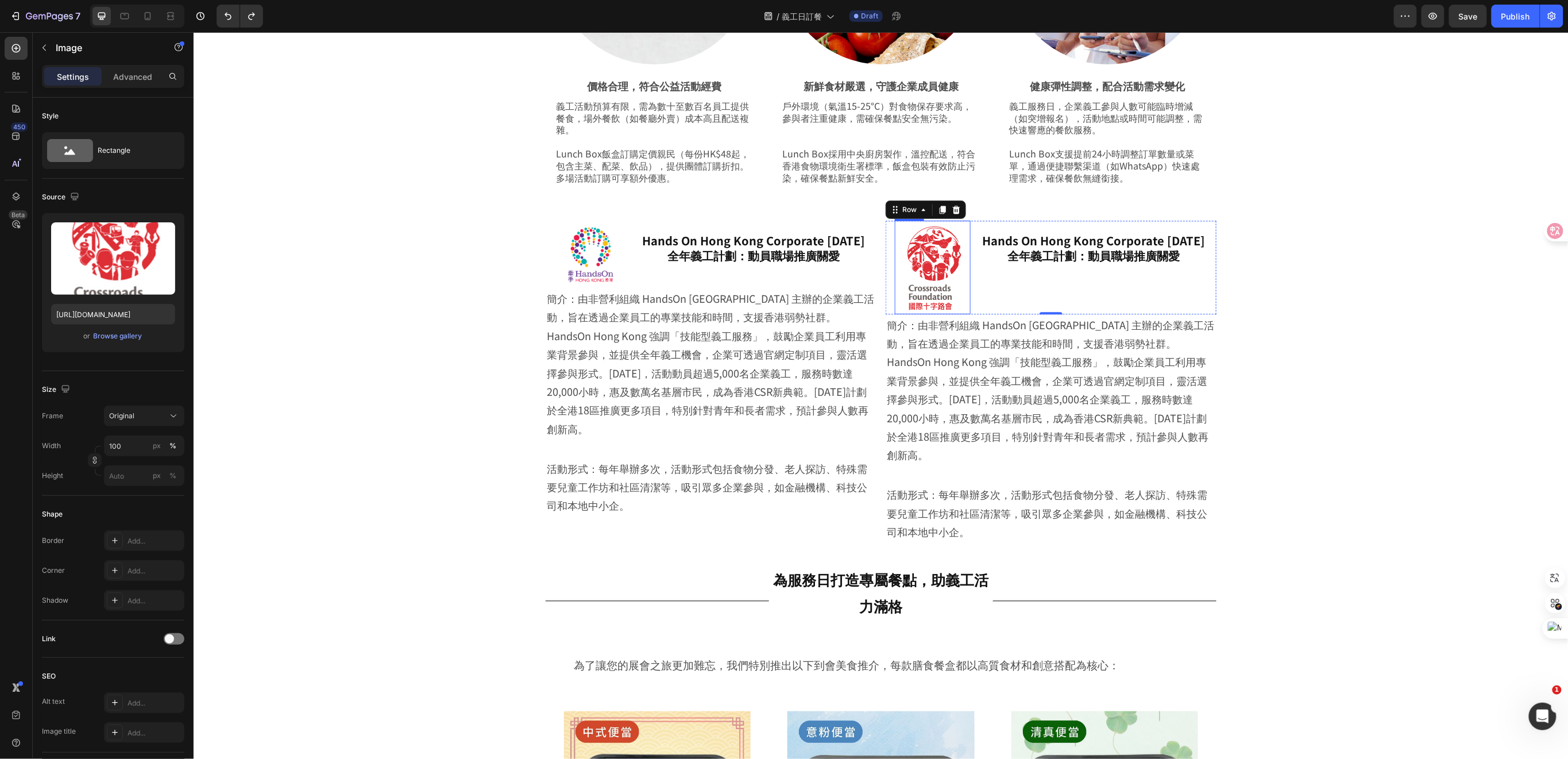
click at [937, 271] on img at bounding box center [932, 267] width 76 height 93
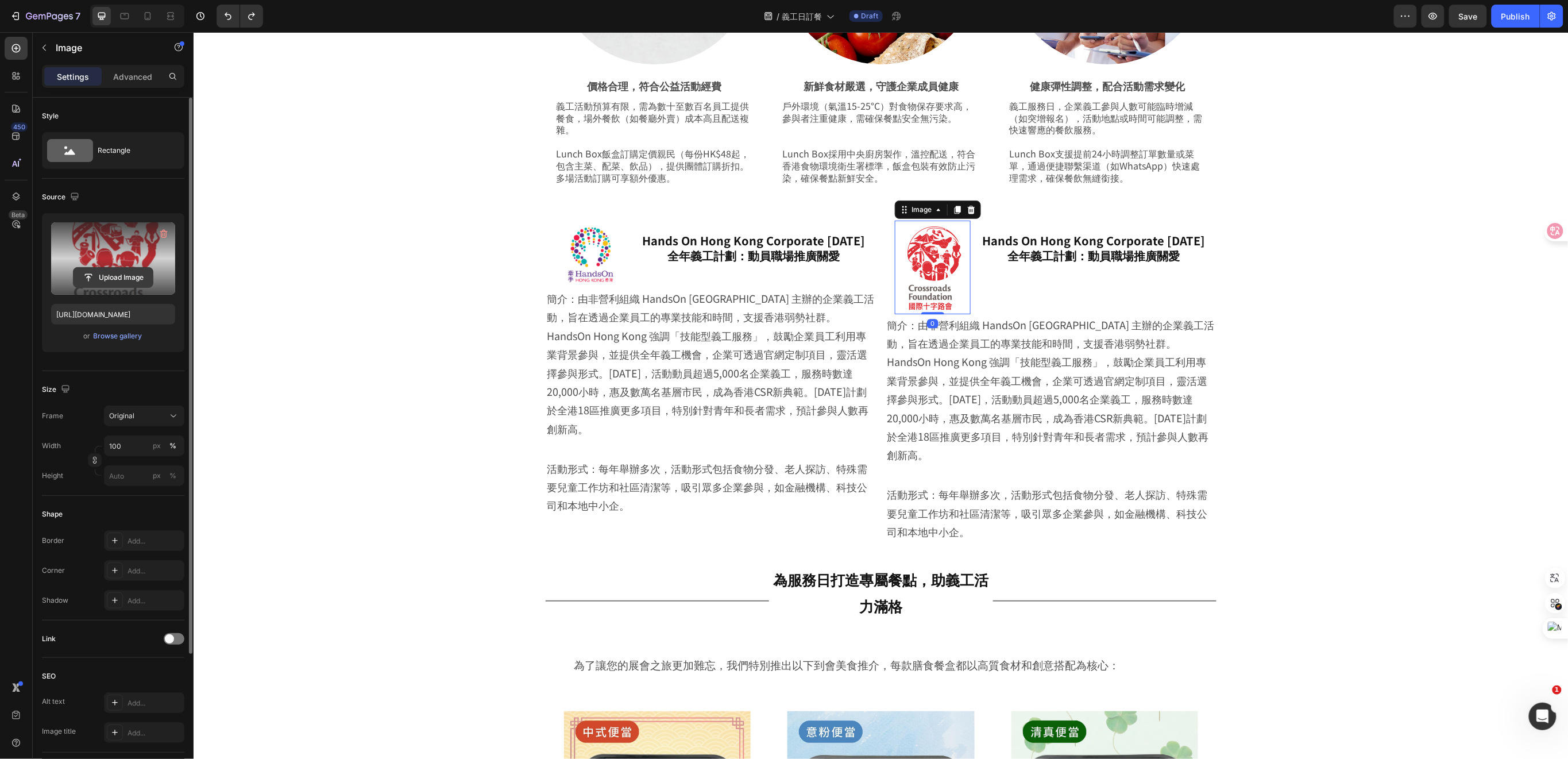
click at [116, 272] on input "file" at bounding box center [113, 277] width 79 height 20
type input "https://cdn.shopify.com/s/files/1/0836/7715/1505/files/gempages_509728002079196…"
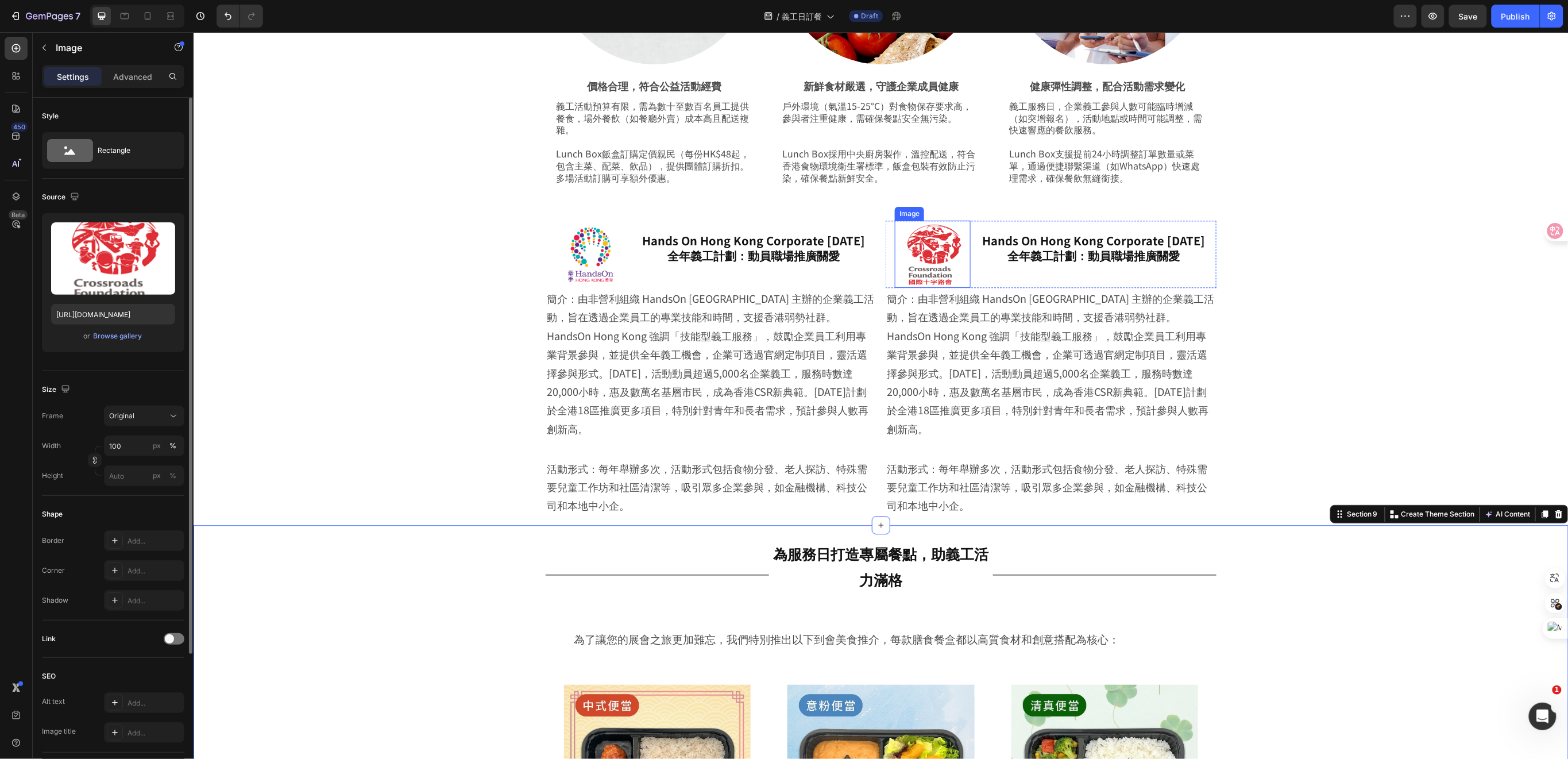
click at [924, 267] on img at bounding box center [932, 254] width 76 height 67
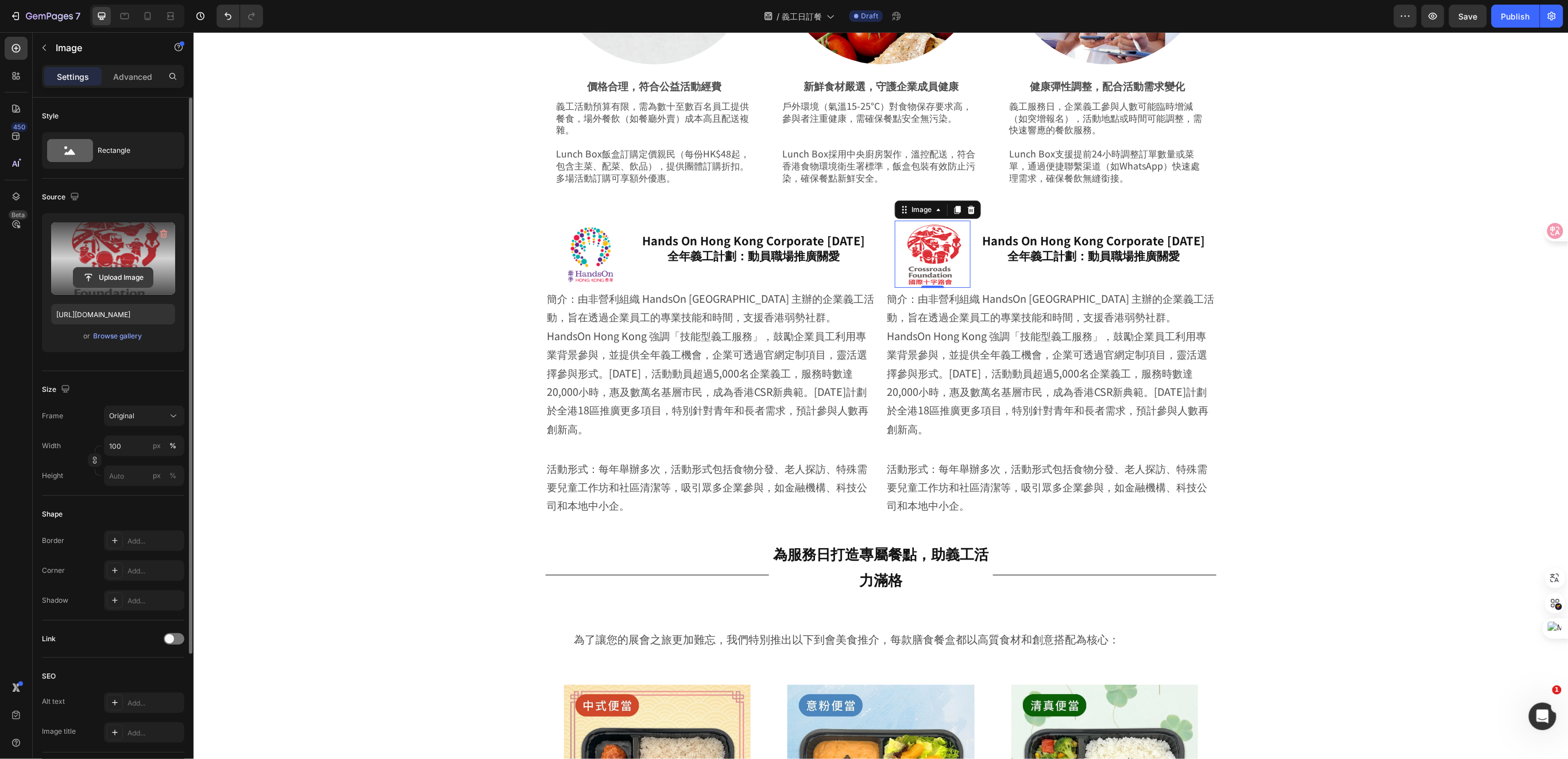
click at [126, 279] on input "file" at bounding box center [113, 277] width 79 height 20
type input "https://cdn.shopify.com/s/files/1/0836/7715/1505/files/gempages_509728002079196…"
click at [597, 272] on img at bounding box center [592, 254] width 76 height 67
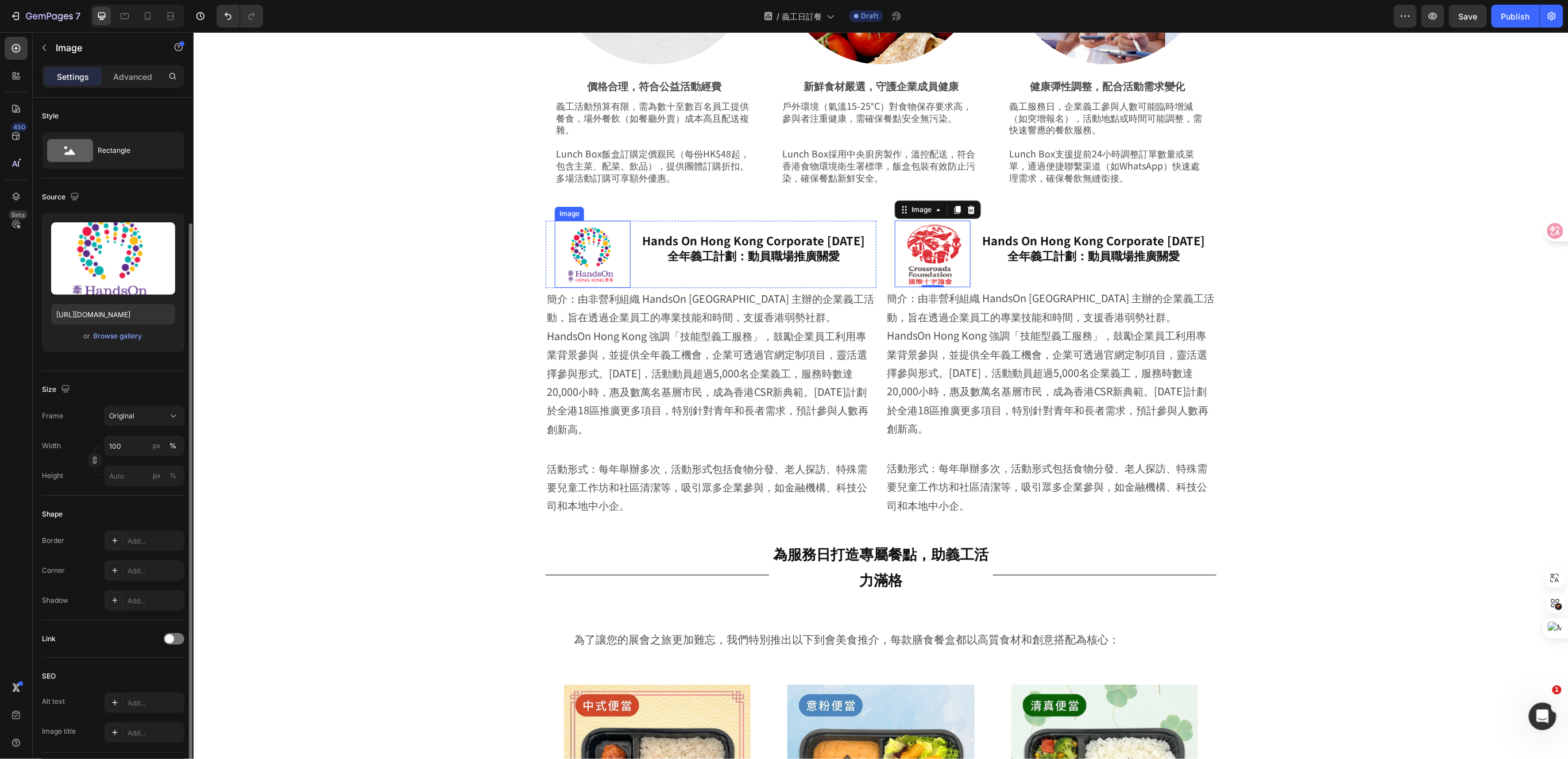
scroll to position [70, 0]
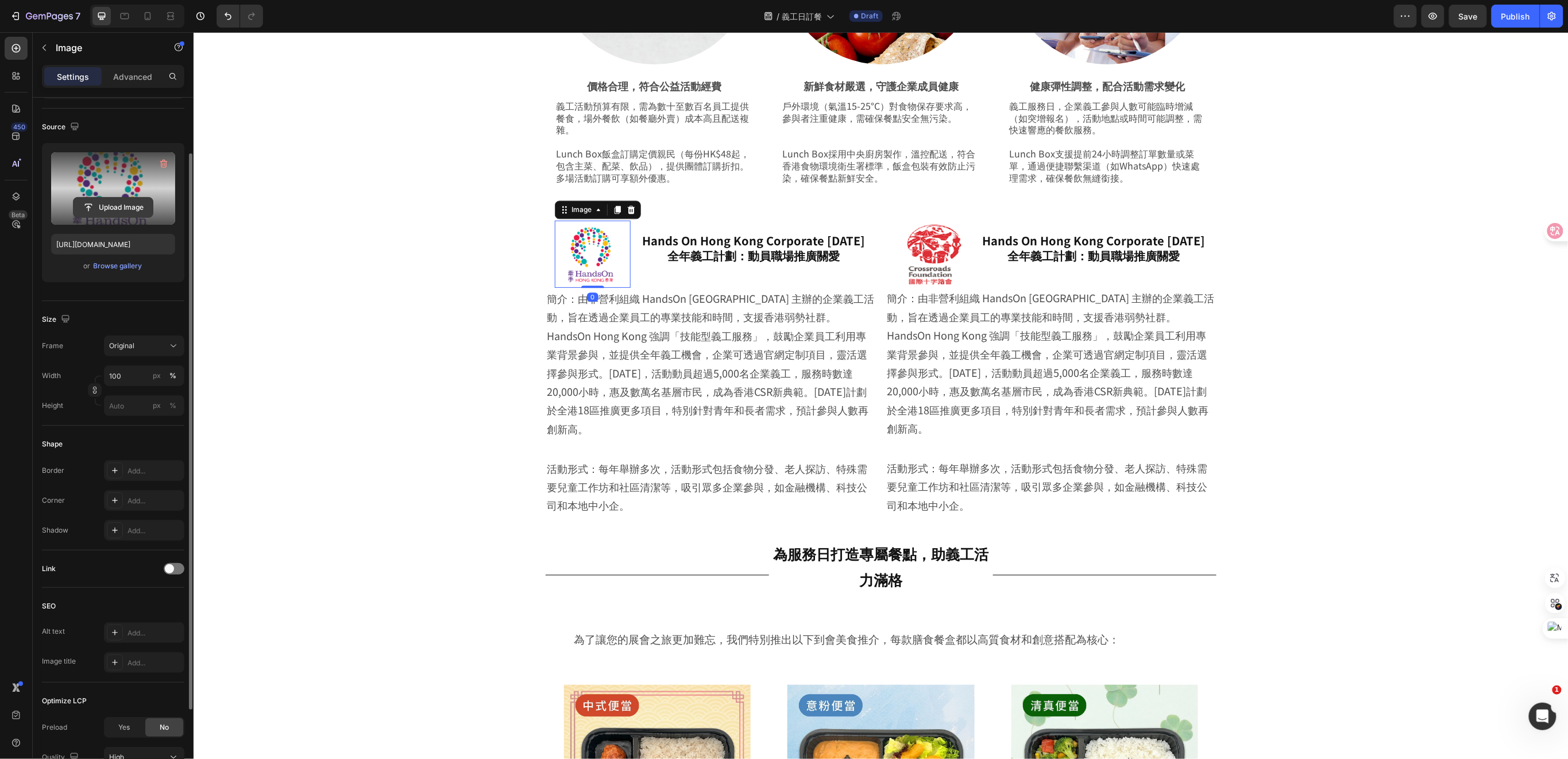
click at [121, 209] on input "file" at bounding box center [113, 207] width 79 height 20
type input "https://cdn.shopify.com/s/files/1/0836/7715/1505/files/gempages_509728002079196…"
drag, startPoint x: 443, startPoint y: 380, endPoint x: 435, endPoint y: 379, distance: 8.1
click at [438, 380] on div "Image 0 Hands On Hong Kong Corporate Volunteer Day 全年義工計劃：動員職場推廣關愛 Heading Row …" at bounding box center [880, 368] width 1260 height 313
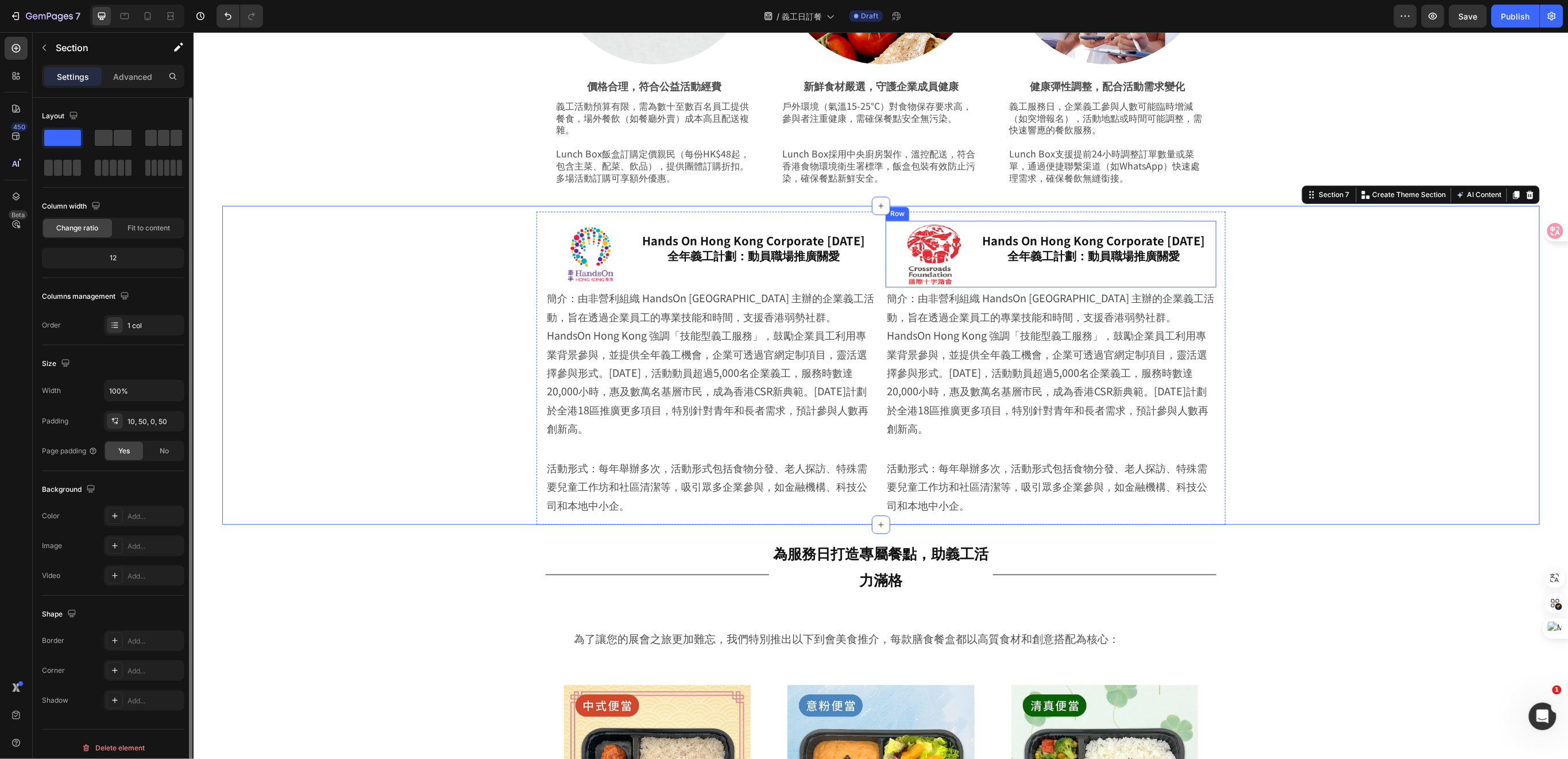
click at [1093, 263] on h2 "Hands On Hong Kong Corporate [DATE] 全年義工計劃：動員職場推廣關愛" at bounding box center [1093, 247] width 228 height 32
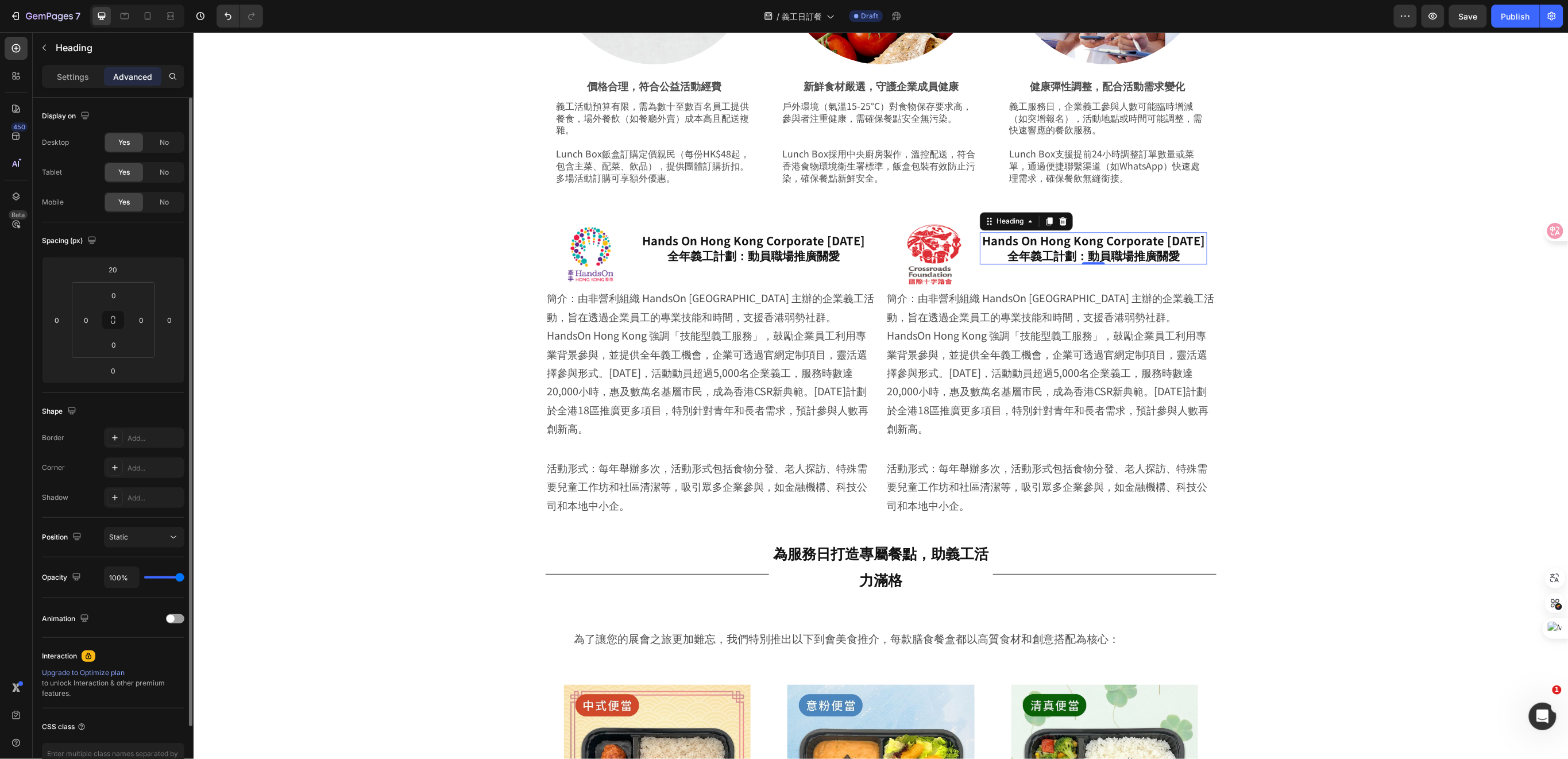
click at [1171, 264] on h2 "Hands On Hong Kong Corporate [DATE] 全年義工計劃：動員職場推廣關愛" at bounding box center [1093, 247] width 228 height 32
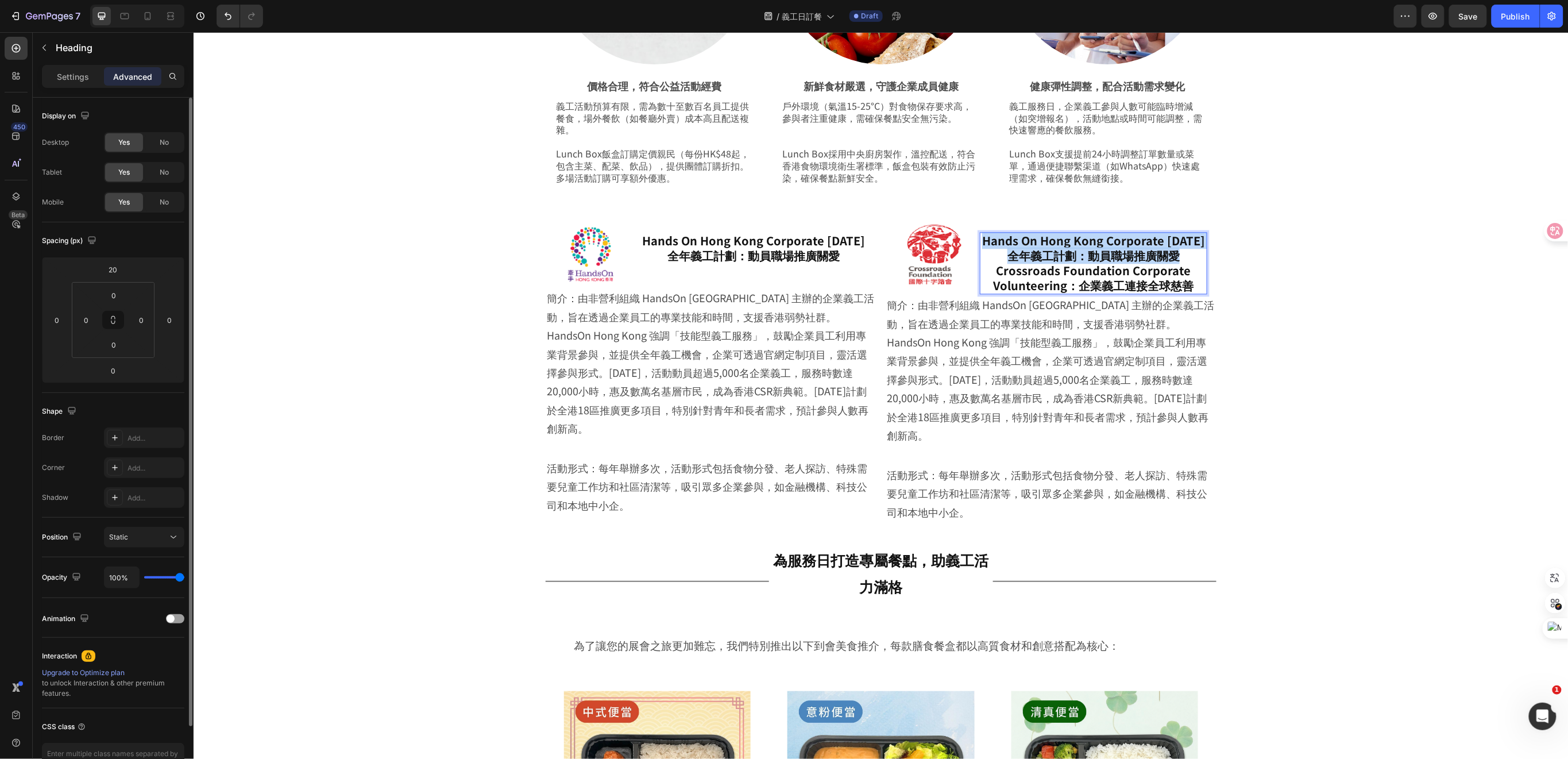
drag, startPoint x: 991, startPoint y: 282, endPoint x: 984, endPoint y: 241, distance: 41.6
click at [984, 241] on p "Hands On Hong Kong Corporate Volunteer Day 全年義工計劃：動員職場推廣關愛Crossroads Foundation…" at bounding box center [1093, 262] width 225 height 60
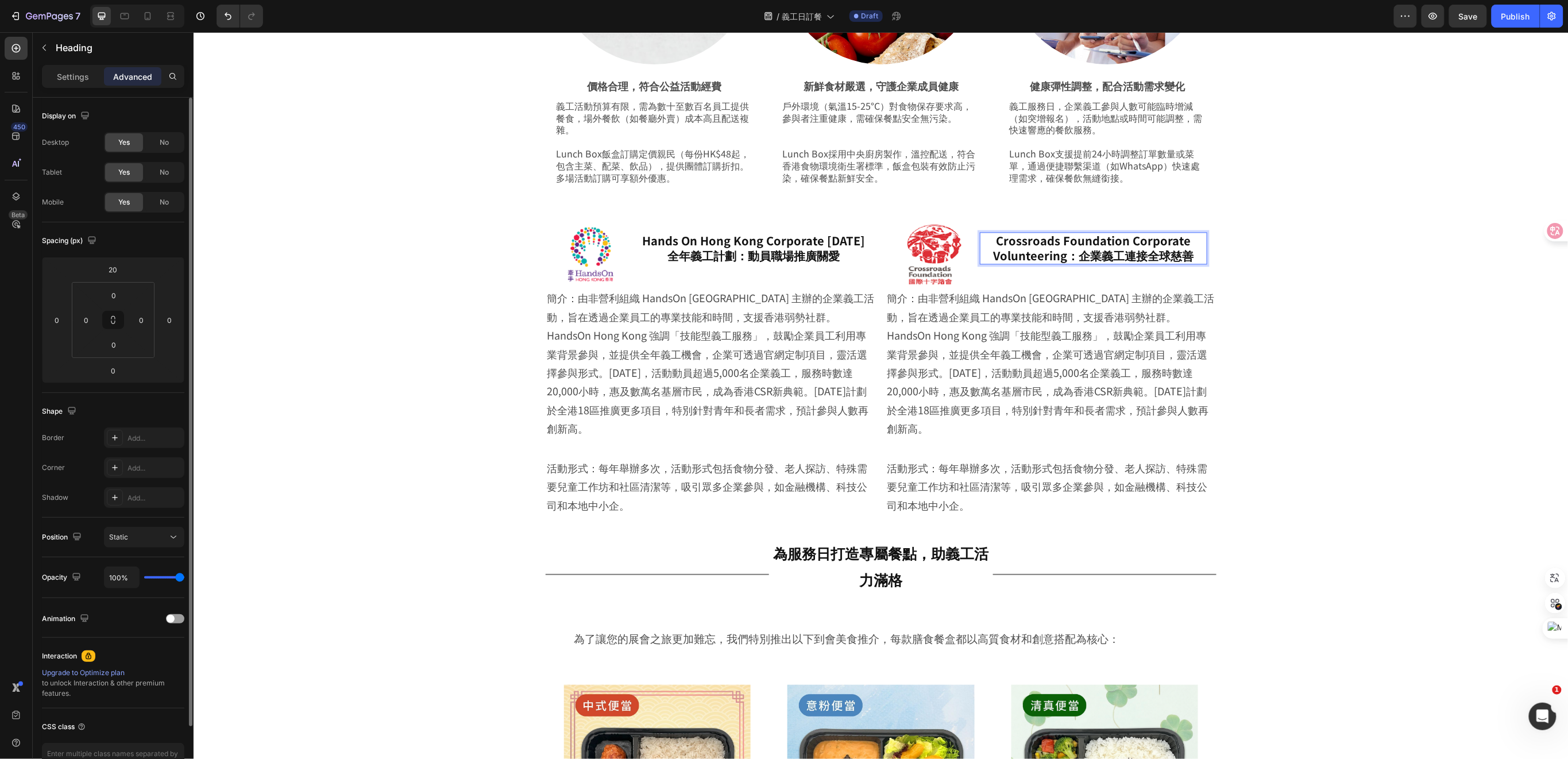
click at [1082, 257] on p "Crossroads Foundation Corporate Volunteering：企業義工連接全球慈善" at bounding box center [1093, 247] width 225 height 30
click at [1072, 259] on p "Crossroads Foundation Corporate Volunteering：企業義工連接全球慈善" at bounding box center [1093, 247] width 225 height 30
click at [1337, 297] on div "Image Hands On Hong Kong Corporate Volunteer Day 全年義工計劃：動員職場推廣關愛 Heading Row 簡介…" at bounding box center [880, 368] width 1260 height 313
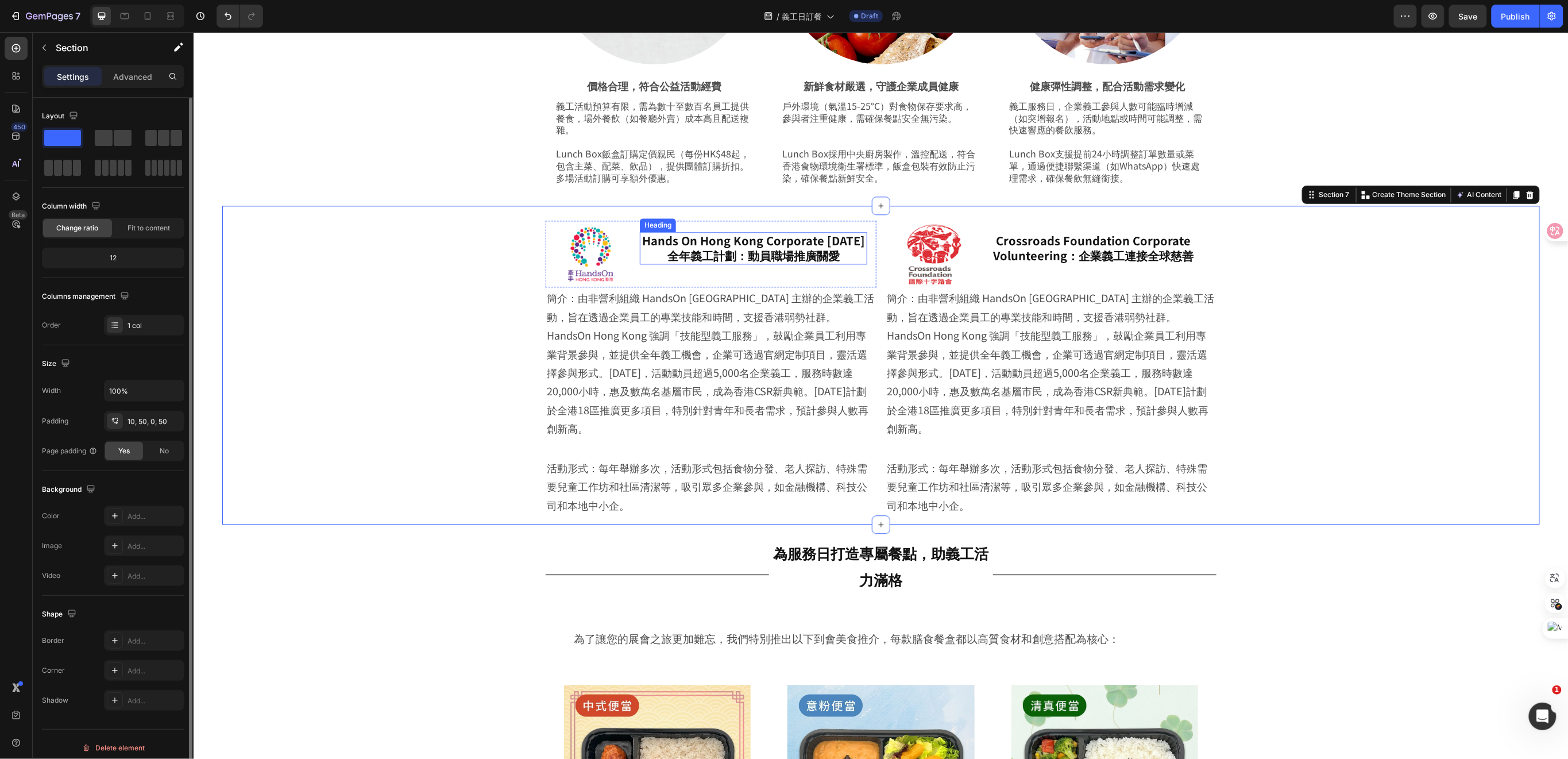
click at [790, 264] on h2 "Hands On Hong Kong Corporate Volunteer Day 全年義工計劃：動員職場推廣關愛" at bounding box center [752, 247] width 228 height 32
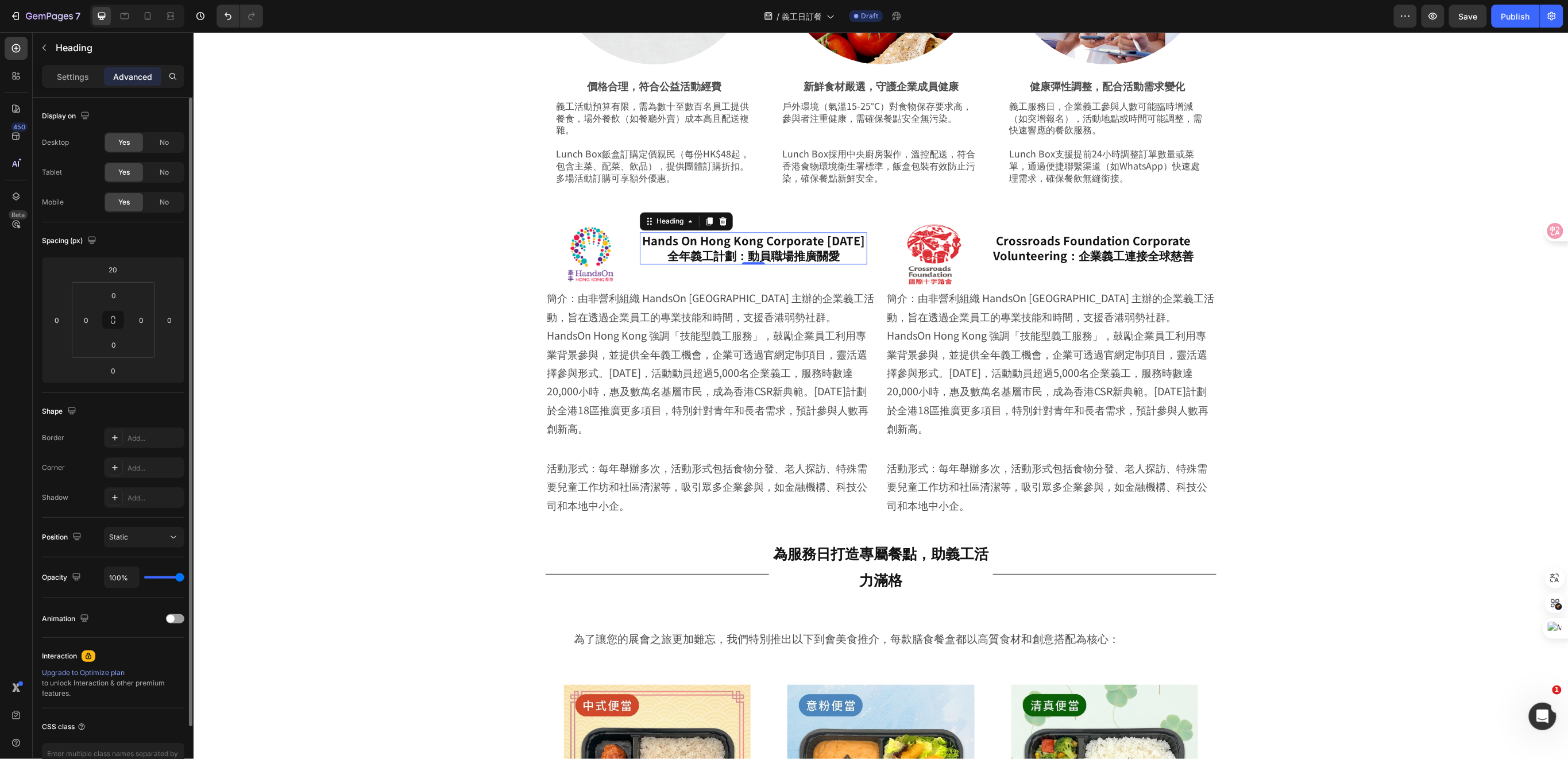
click at [662, 264] on h2 "Hands On Hong Kong Corporate Volunteer Day 全年義工計劃：動員職場推廣關愛" at bounding box center [752, 247] width 228 height 32
click at [787, 256] on p "Hands On Hong Kong Corporate Volunteer Day全年義工計劃：動員職場推廣關愛" at bounding box center [752, 255] width 225 height 45
click at [1047, 336] on p "簡介：由非營利組織 HandsOn [GEOGRAPHIC_DATA] 主辦的企業義工活動，旨在透過企業員工的專業技能和時間，支援香港弱勢社群。HandsOn…" at bounding box center [1050, 362] width 329 height 149
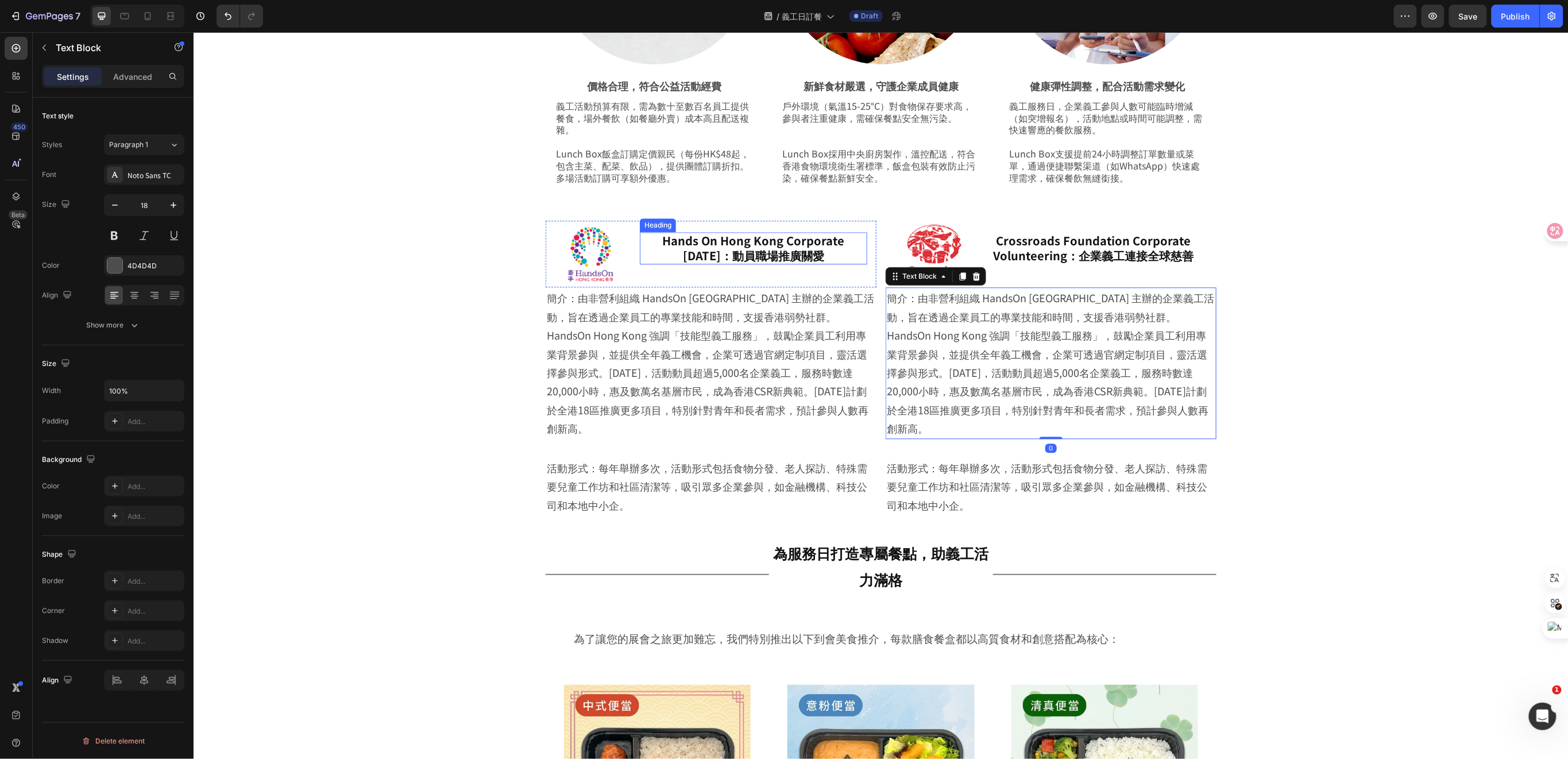
click at [776, 258] on p "Hands On Hong Kong Corporate [DATE]：動員職場推廣關愛" at bounding box center [752, 247] width 225 height 30
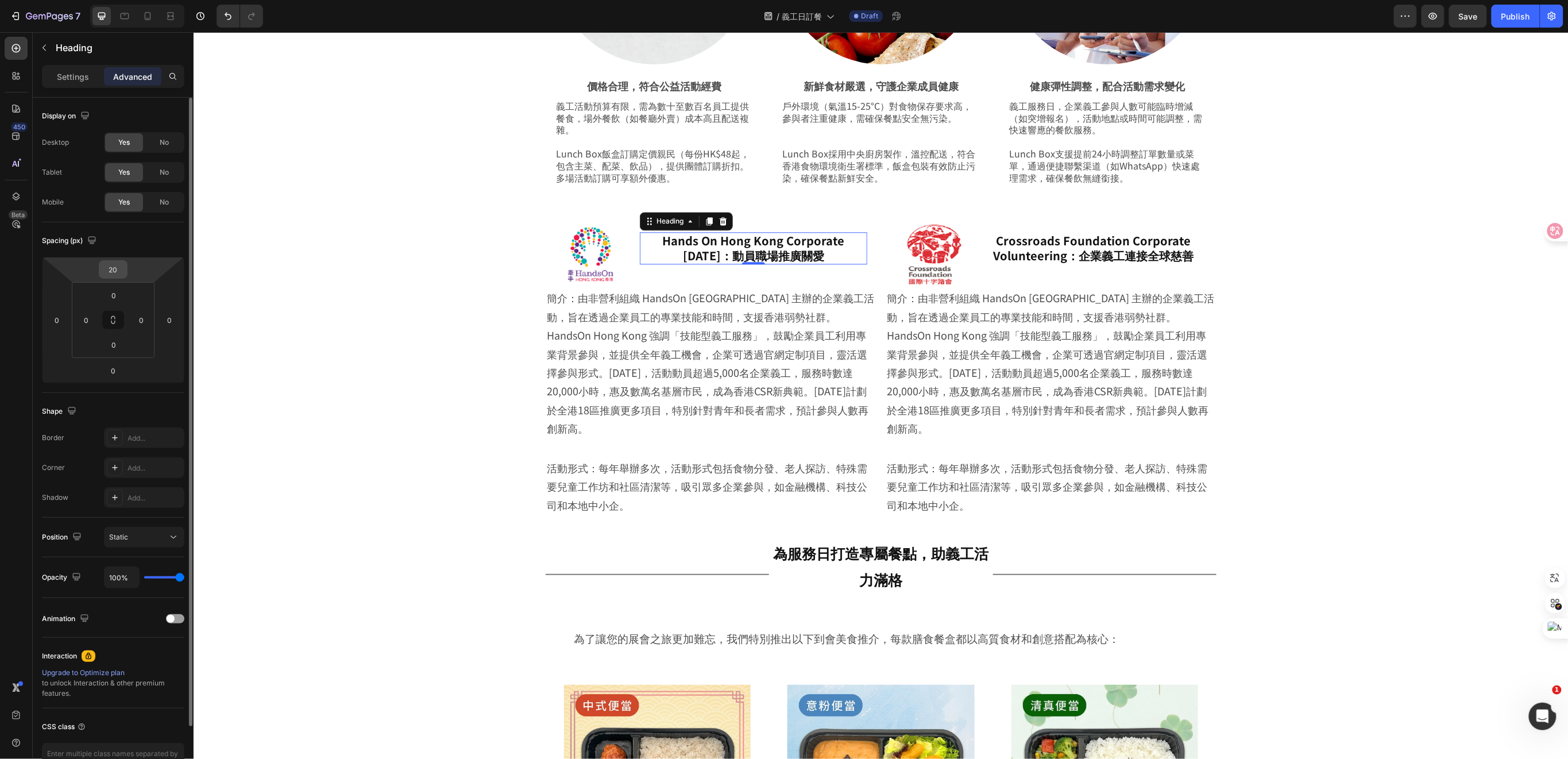
click at [122, 271] on input "20" at bounding box center [113, 269] width 23 height 17
type input "30"
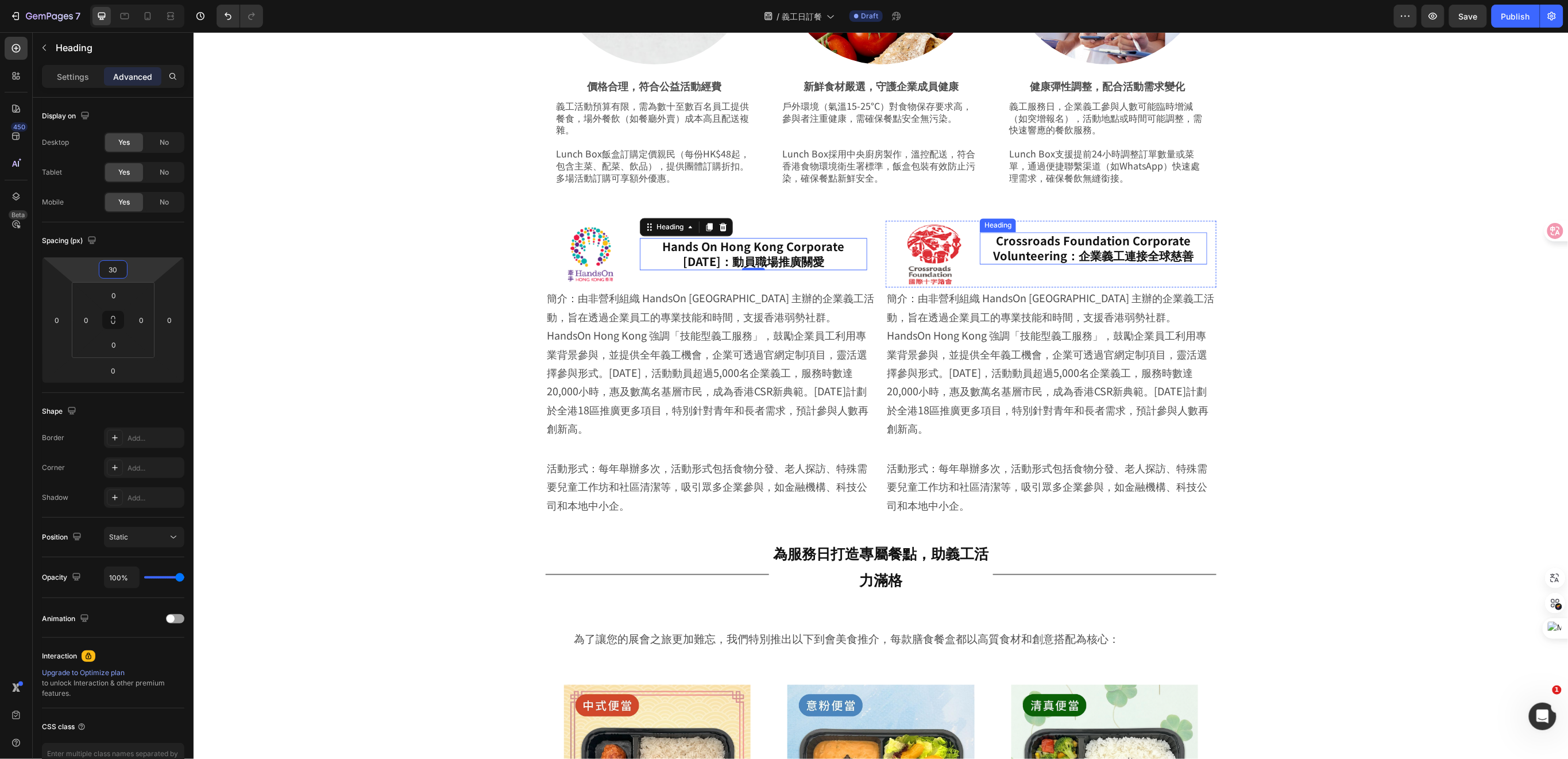
click at [1000, 247] on p "Crossroads Foundation Corporate Volunteering：企業義工連接全球慈善" at bounding box center [1093, 247] width 225 height 30
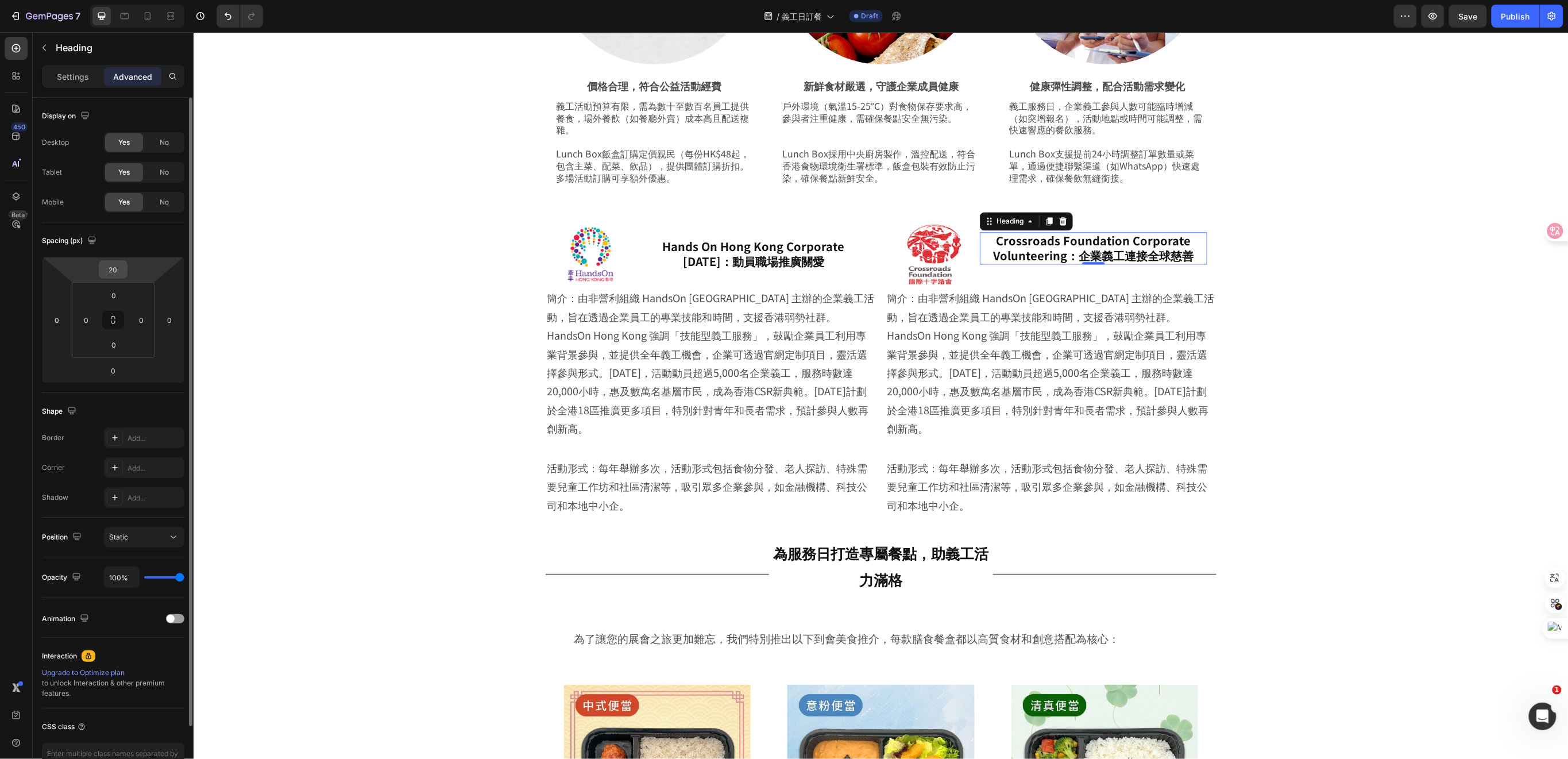
click at [114, 273] on input "20" at bounding box center [113, 269] width 23 height 17
type input "30"
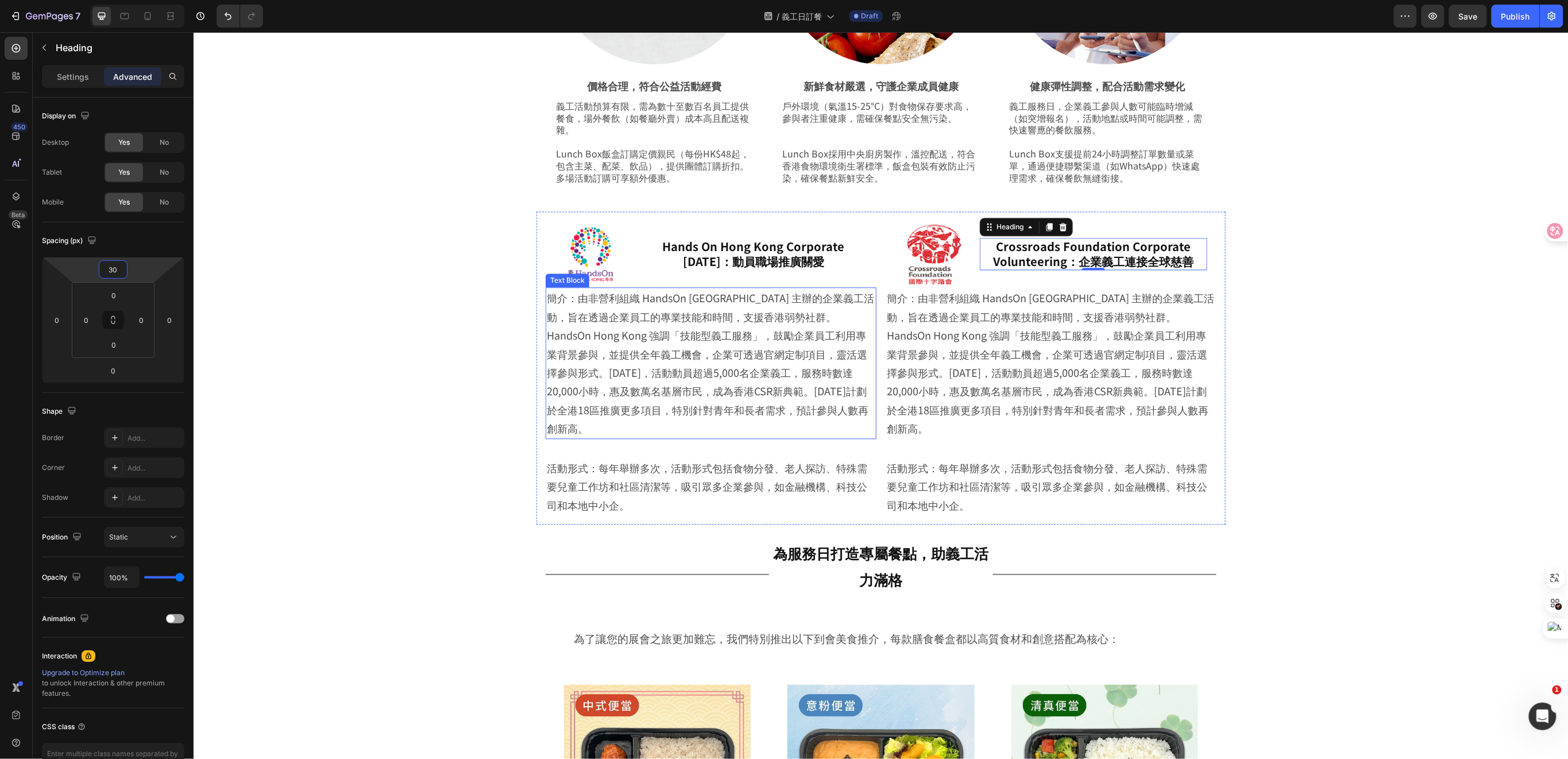
click at [610, 339] on p "簡介：由非營利組織 HandsOn [GEOGRAPHIC_DATA] 主辦的企業義工活動，旨在透過企業員工的專業技能和時間，支援香港弱勢社群。HandsOn…" at bounding box center [711, 362] width 329 height 149
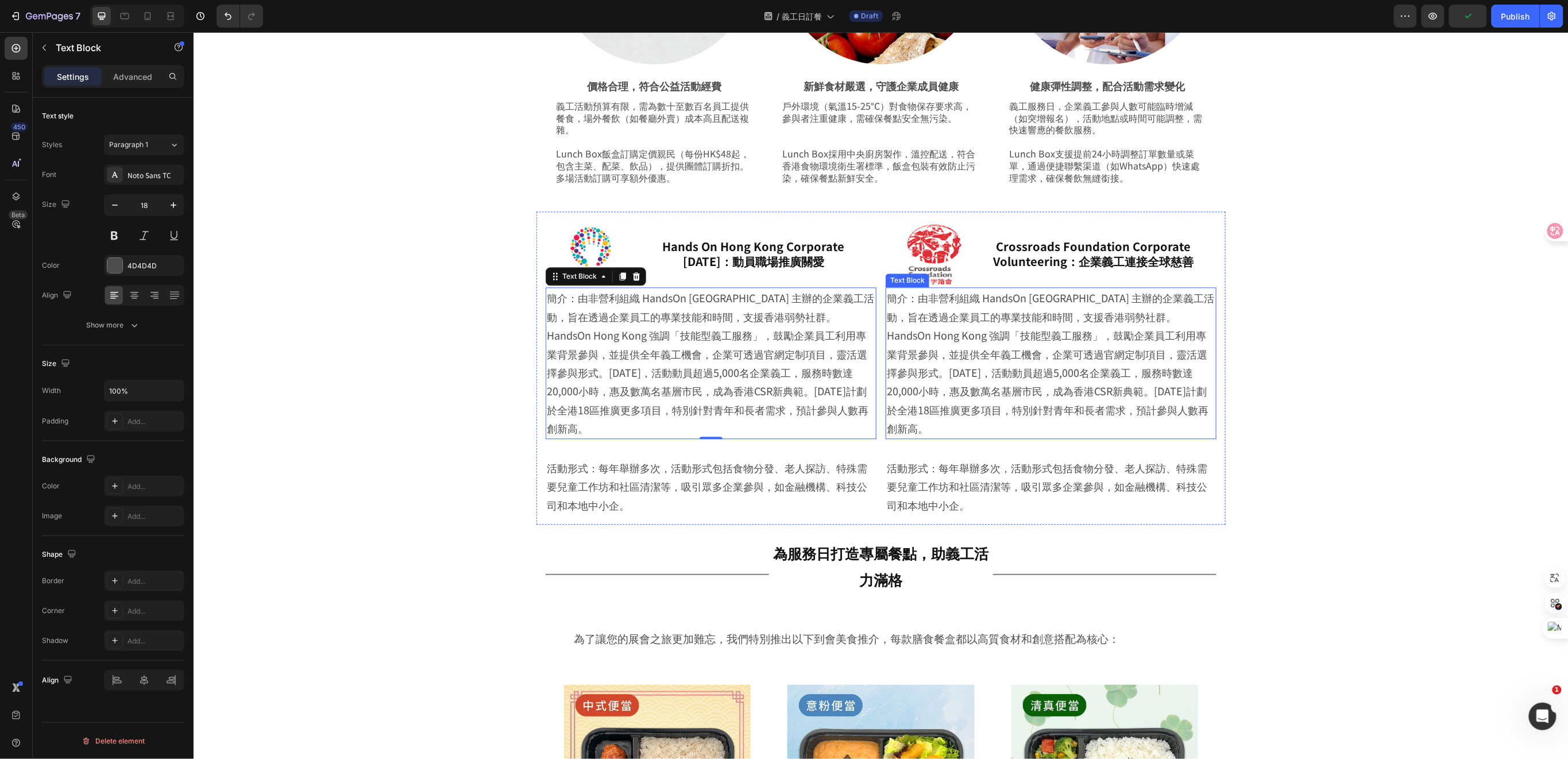
click at [1002, 364] on p "簡介：由非營利組織 HandsOn [GEOGRAPHIC_DATA] 主辦的企業義工活動，旨在透過企業員工的專業技能和時間，支援香港弱勢社群。HandsOn…" at bounding box center [1050, 362] width 329 height 149
click at [1149, 406] on p "簡介：由非營利組織 HandsOn [GEOGRAPHIC_DATA] 主辦的企業義工活動，旨在透過企業員工的專業技能和時間，支援香港弱勢社群。HandsOn…" at bounding box center [1050, 362] width 329 height 149
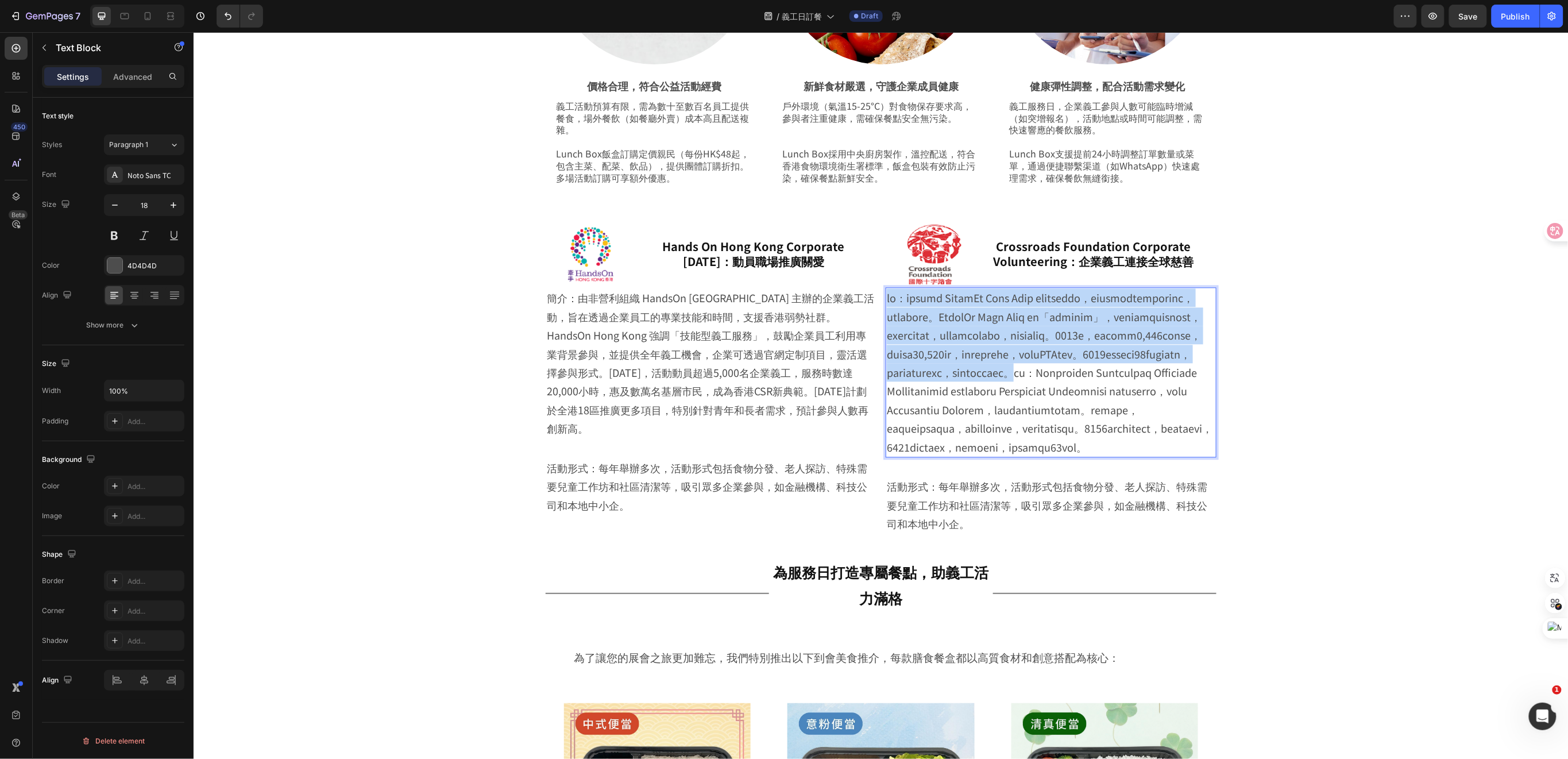
drag, startPoint x: 1138, startPoint y: 411, endPoint x: 882, endPoint y: 299, distance: 279.4
click at [886, 299] on p "Rich Text Editor. Editing area: main" at bounding box center [1050, 371] width 329 height 168
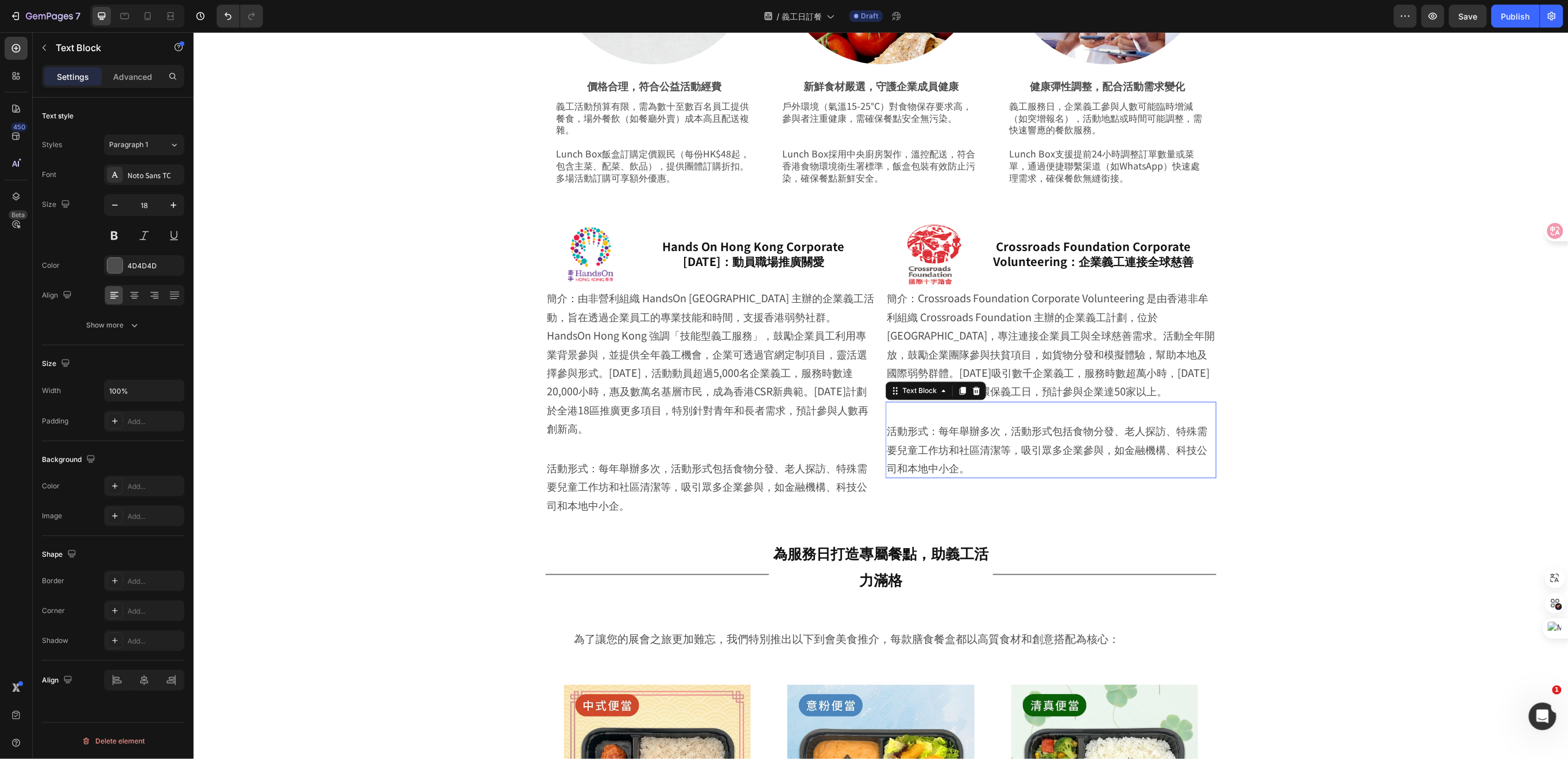
click at [943, 451] on p "活動形式：每年舉辦多次，活動形式包括食物分發、老人探訪、特殊需要兒童工作坊和社區清潔等，吸引眾多企業參與，如金融機構、科技公司和本地中小企。" at bounding box center [1050, 449] width 329 height 56
click at [966, 464] on p "活動形式：每年舉辦多次，活動形式包括食物分發、老人探訪、特殊需要兒童工作坊和社區清潔等，吸引眾多企業參與，如金融機構、科技公司和本地中小企。" at bounding box center [1050, 449] width 329 height 56
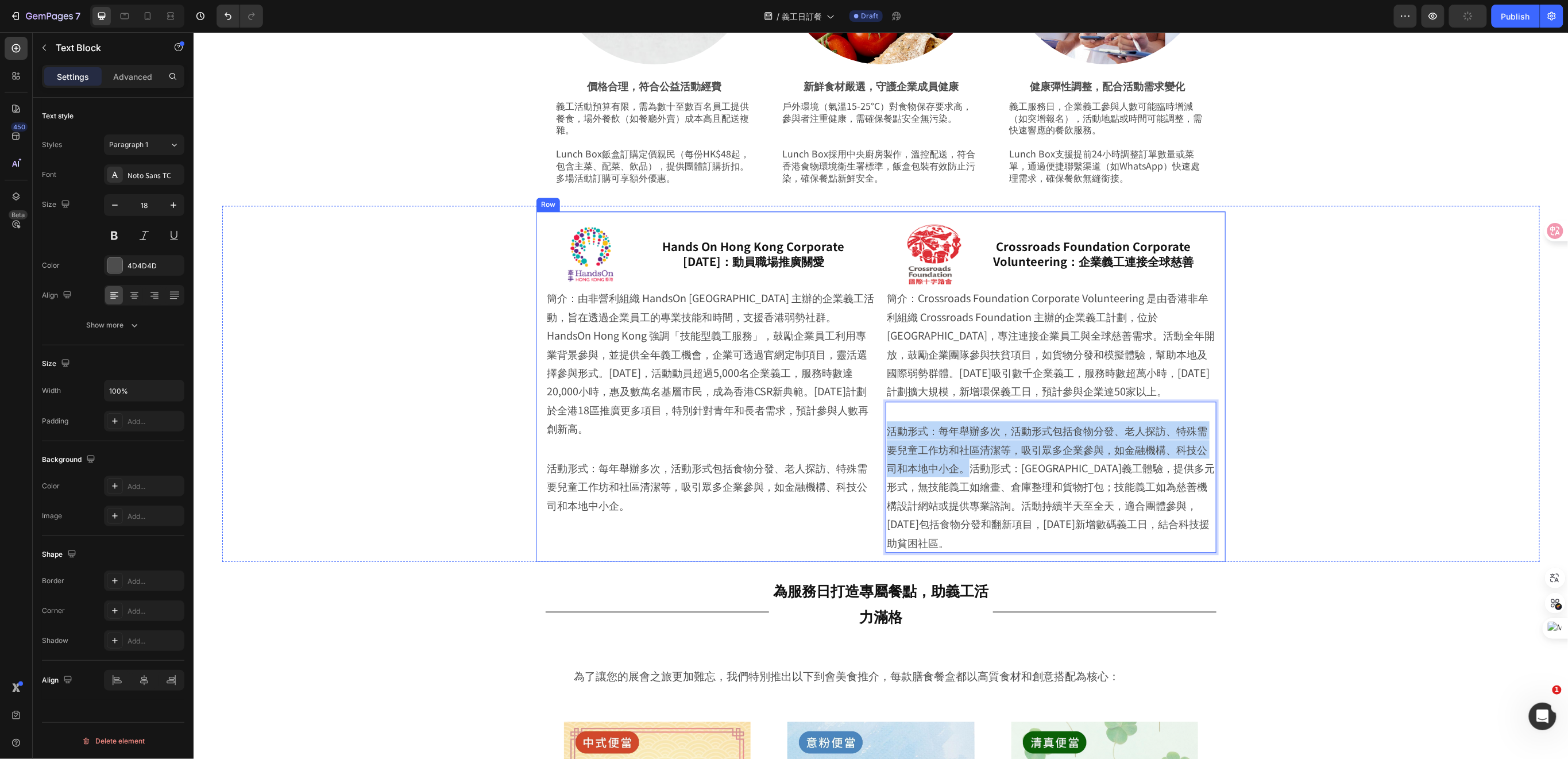
drag, startPoint x: 962, startPoint y: 469, endPoint x: 876, endPoint y: 429, distance: 94.8
click at [876, 429] on div "Image Hands On Hong Kong Corporate [DATE]：動員職場推廣關愛 Heading Row 簡介：由非營利組織 HandsO…" at bounding box center [881, 386] width 689 height 350
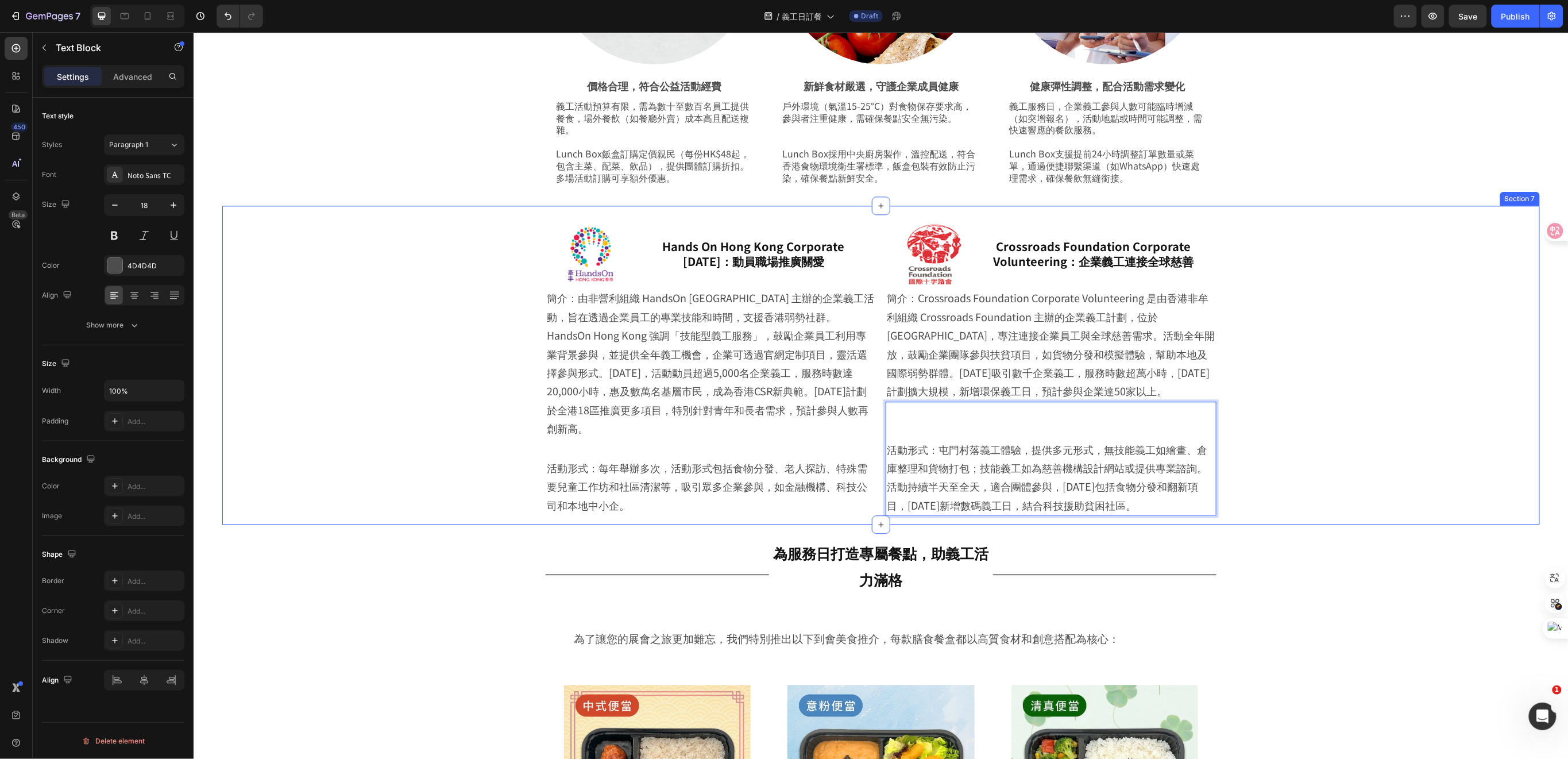
click at [1306, 426] on div "Image Hands On Hong Kong Corporate [DATE]：動員職場推廣關愛 Heading Row 簡介：由非營利組織 HandsO…" at bounding box center [880, 368] width 1260 height 313
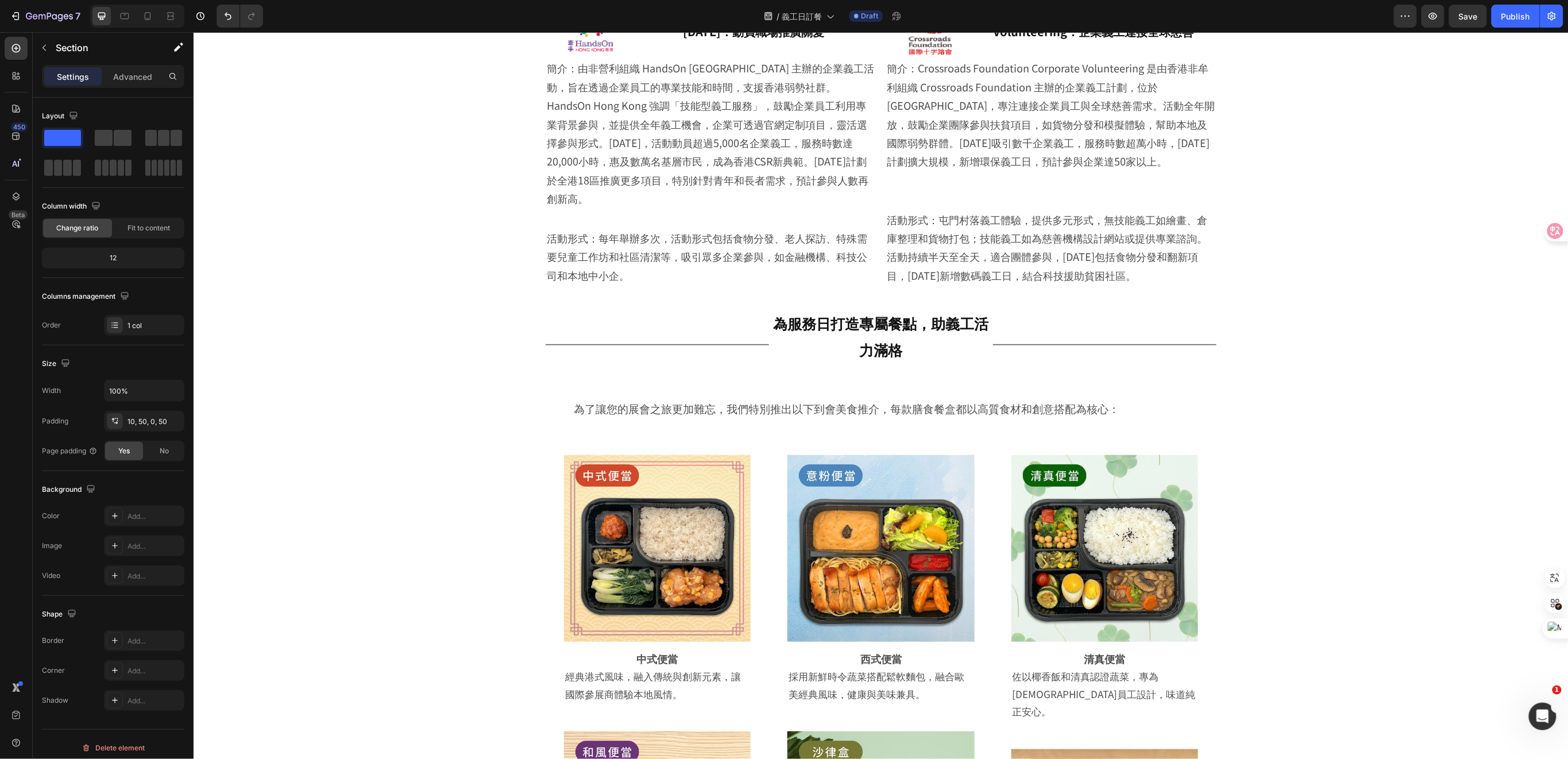
scroll to position [1252, 0]
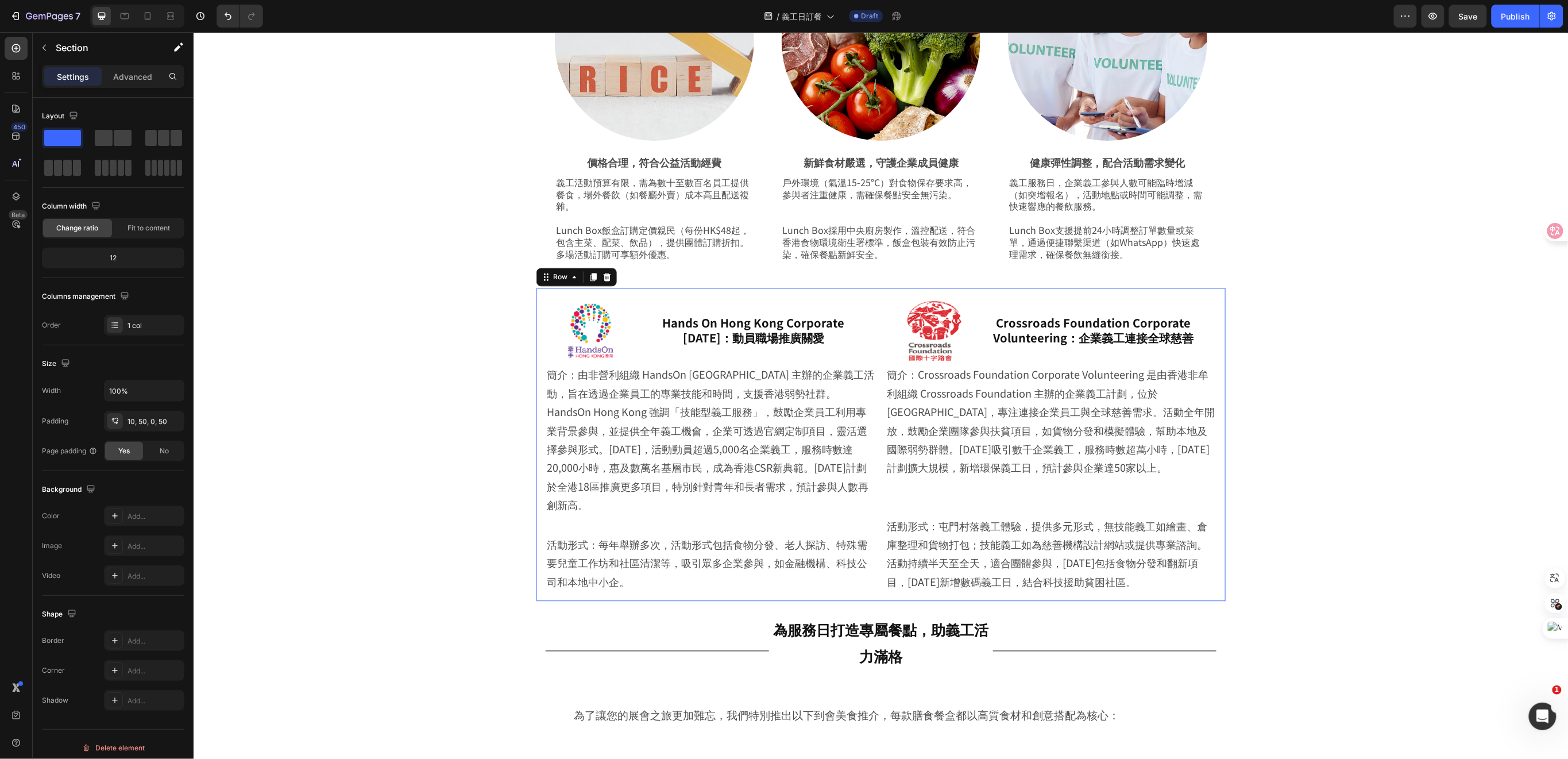
click at [867, 290] on div "Image Hands On Hong Kong Corporate [DATE]：動員職場推廣關愛 Heading Row 簡介：由非營利組織 HandsO…" at bounding box center [881, 444] width 689 height 313
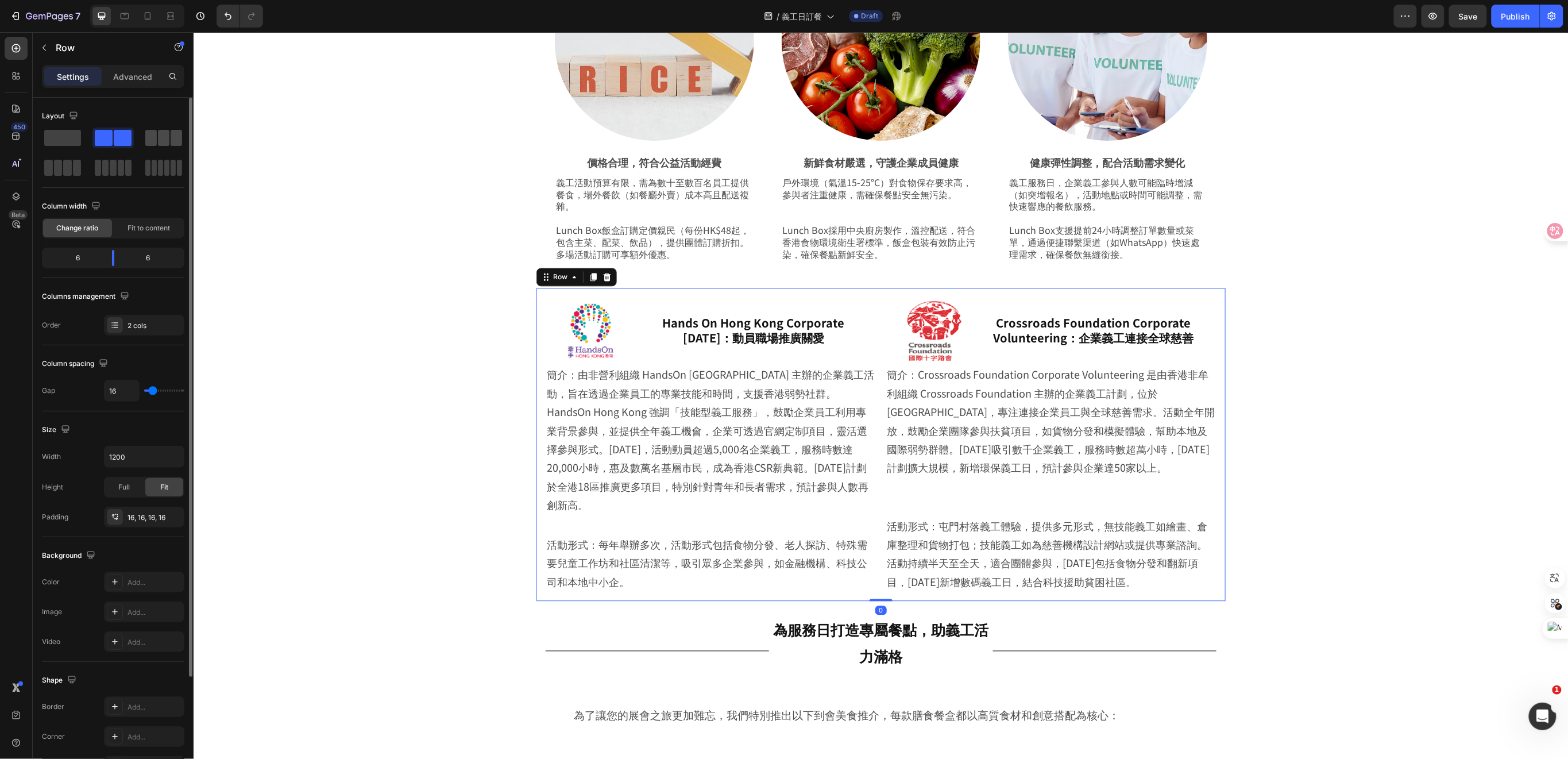
click at [172, 147] on div at bounding box center [163, 138] width 41 height 21
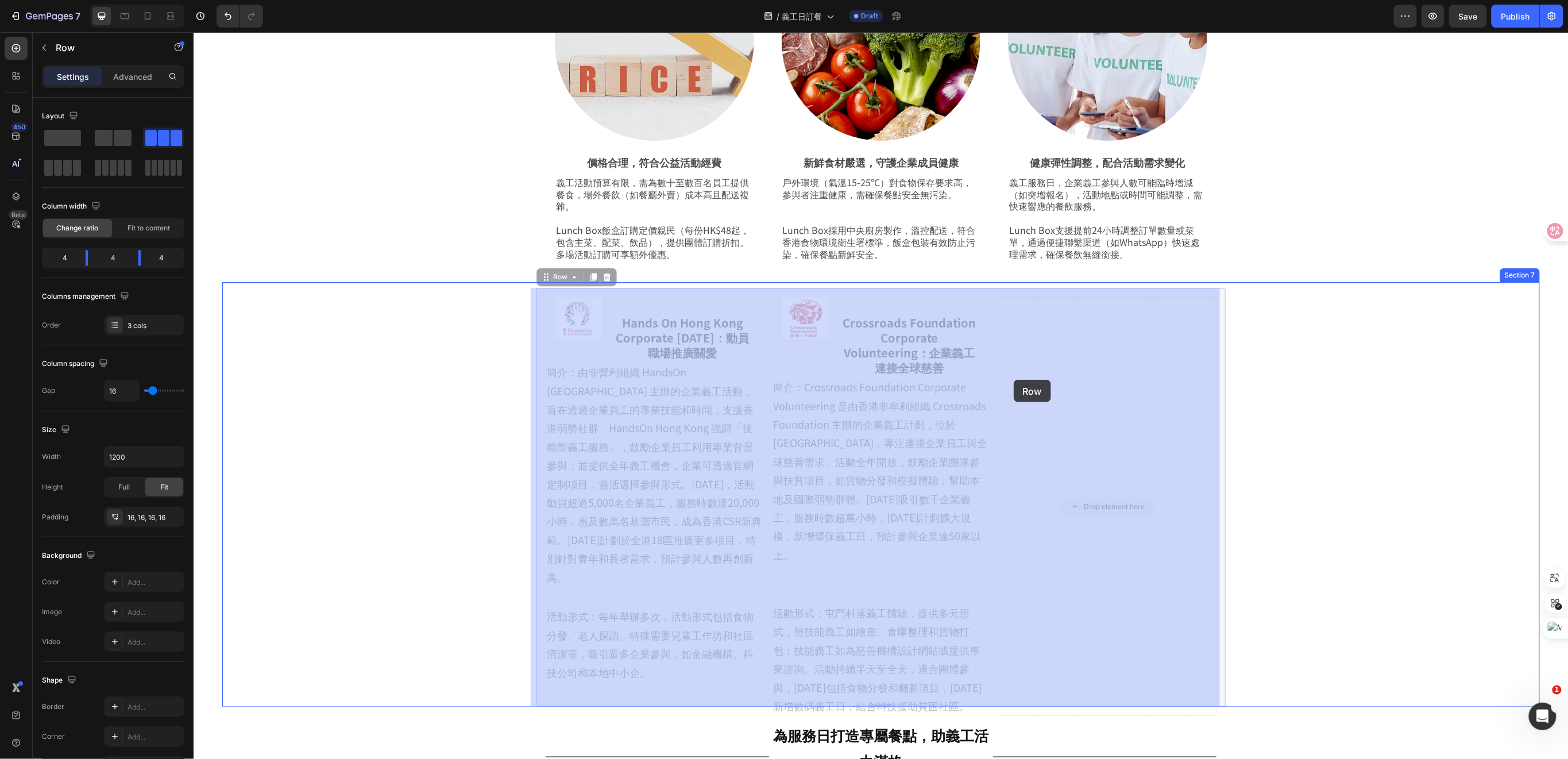
drag, startPoint x: 1042, startPoint y: 356, endPoint x: 1034, endPoint y: 382, distance: 27.2
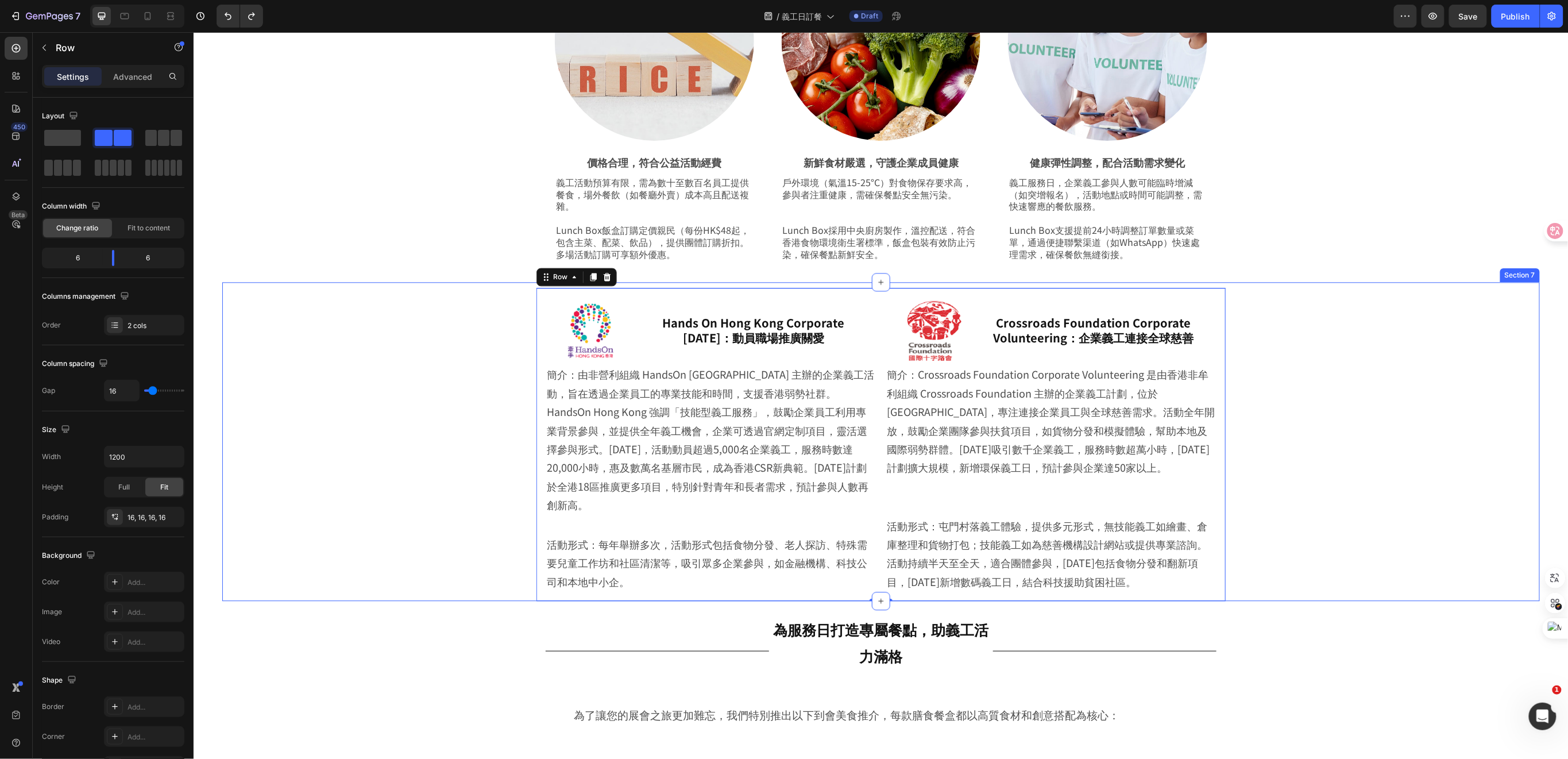
click at [1356, 412] on div "Image Hands On Hong Kong Corporate [DATE]：動員職場推廣關愛 Heading Row 簡介：由非營利組織 HandsO…" at bounding box center [880, 444] width 1260 height 313
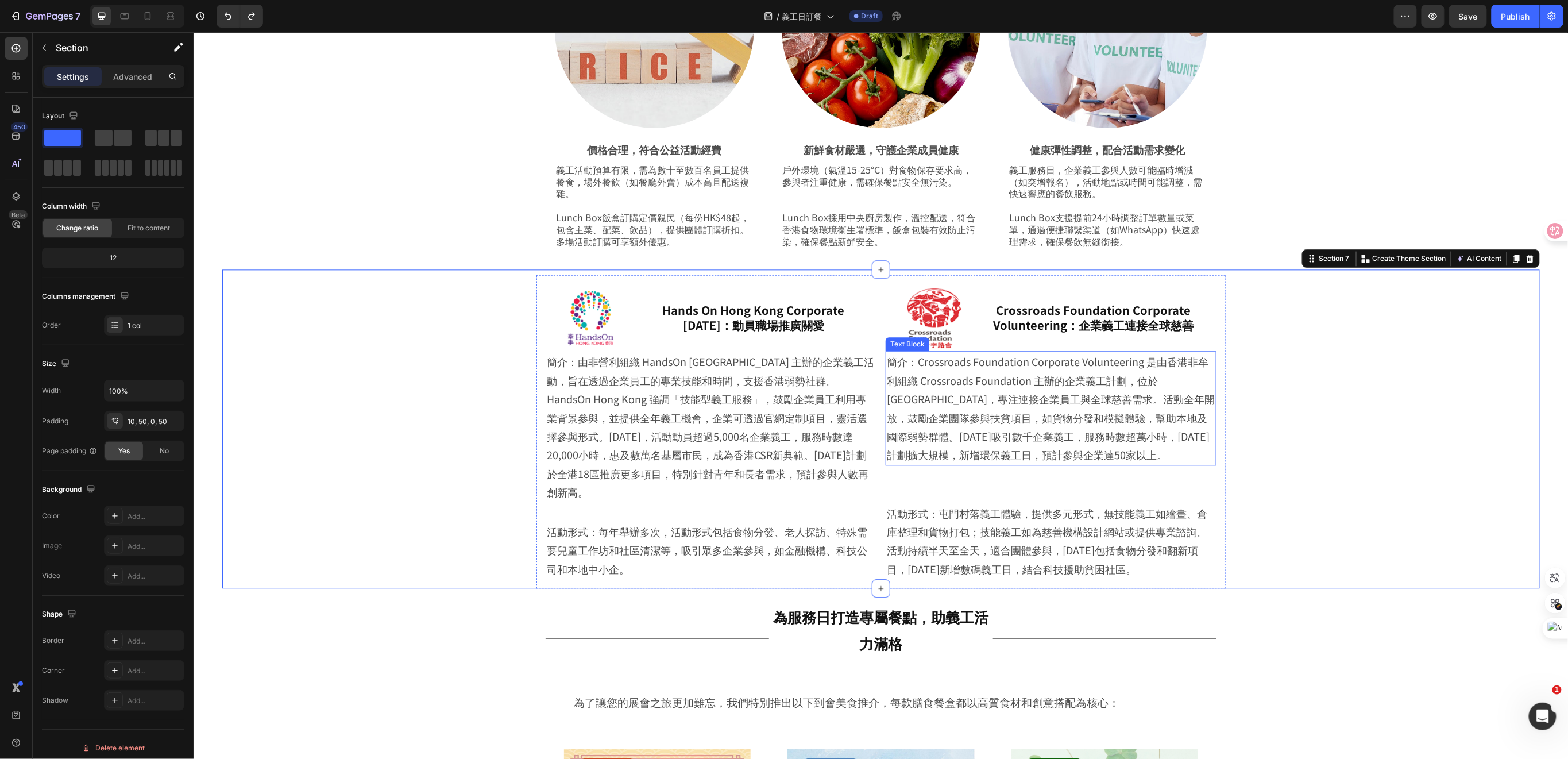
scroll to position [1481, 0]
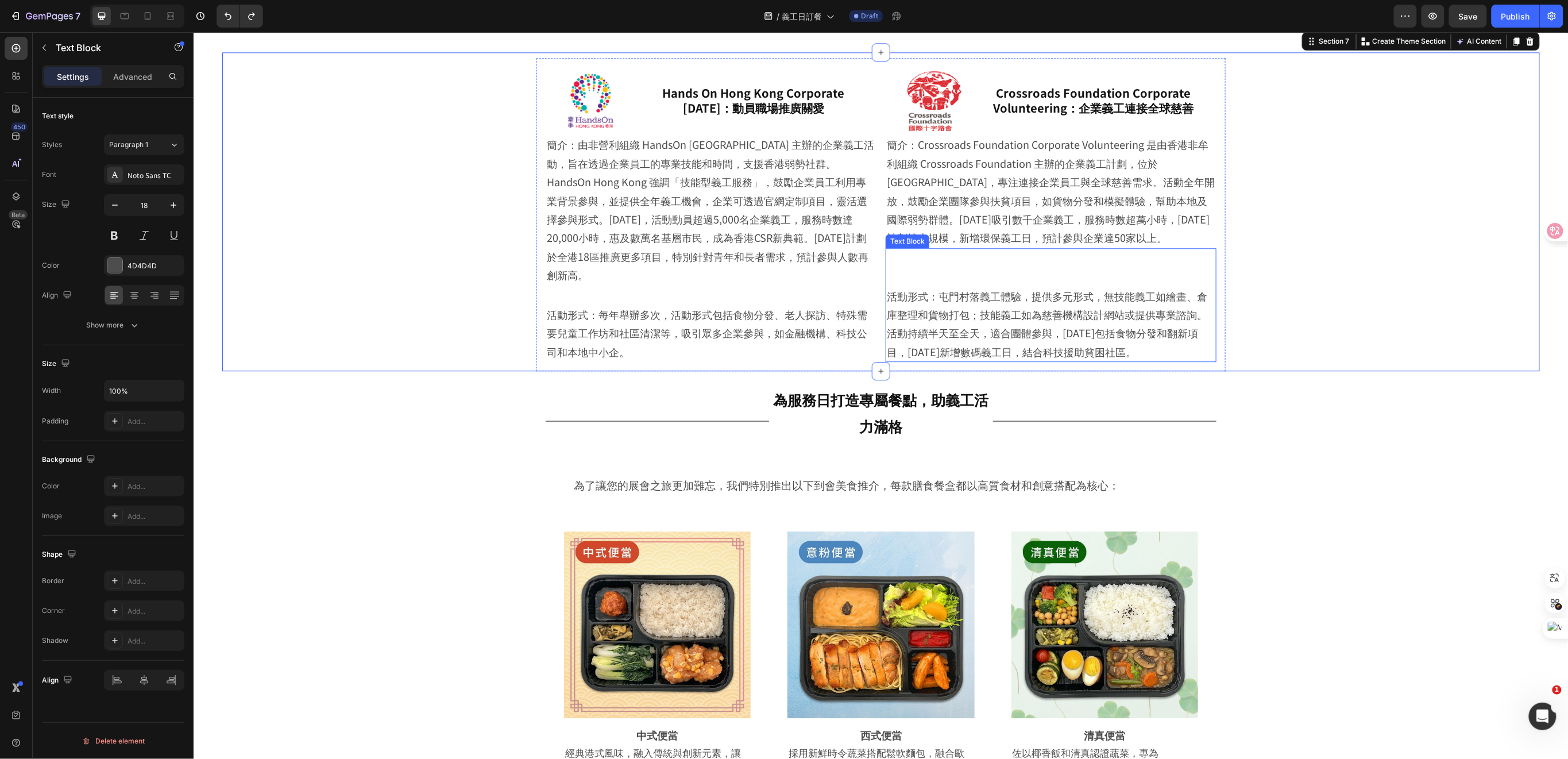
click at [931, 336] on p "活動形式：屯門村落義工體驗，提供多元形式，無技能義工如繪畫、倉庫整理和貨物打包；技能義工如為慈善機構設計網站或提供專業諮詢。活動持續半天至全天，適合團體參與，…" at bounding box center [1050, 323] width 329 height 75
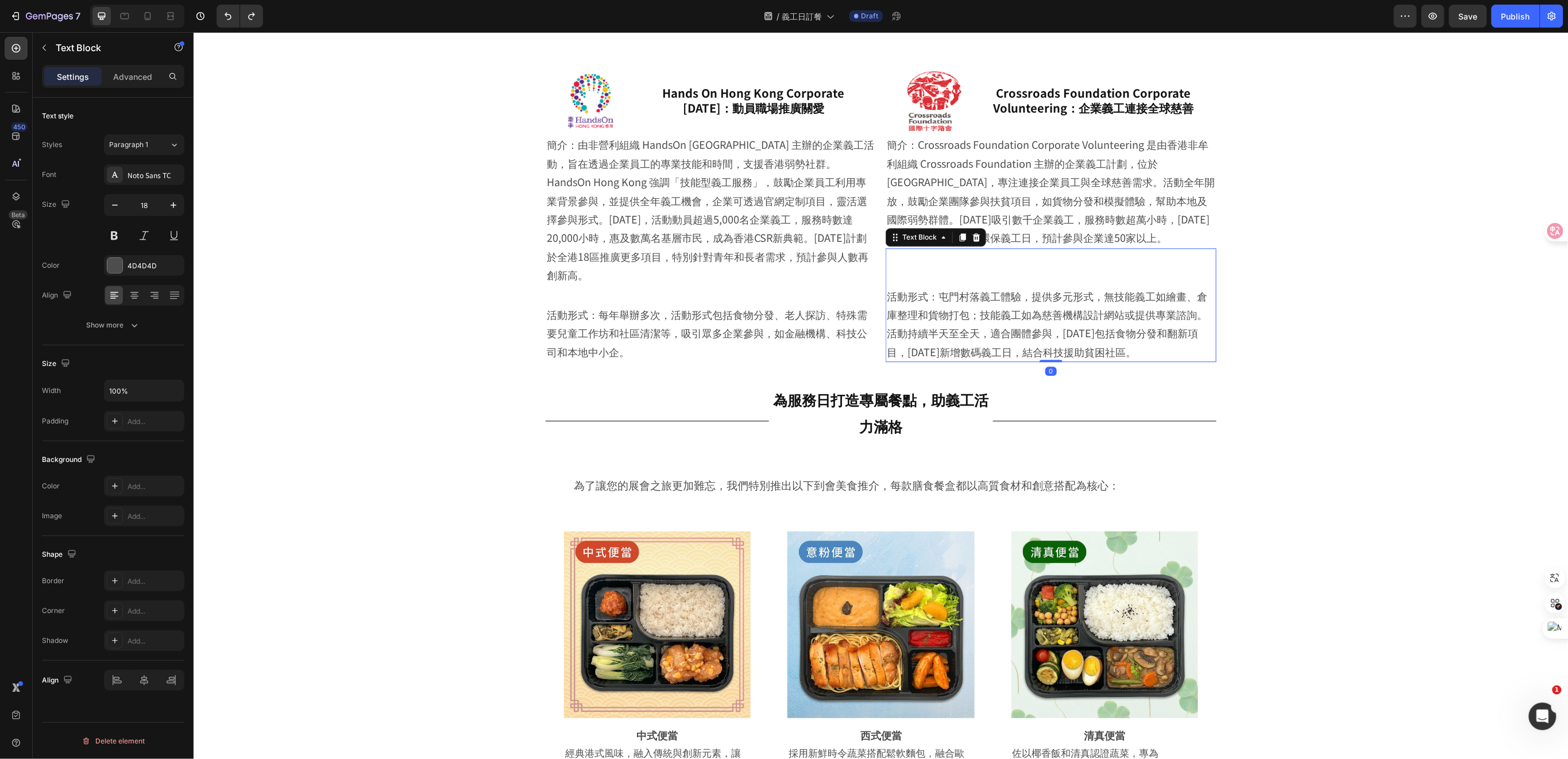
click at [886, 336] on p "活動形式：屯門村落義工體驗，提供多元形式，無技能義工如繪畫、倉庫整理和貨物打包；技能義工如為慈善機構設計網站或提供專業諮詢。活動持續半天至全天，適合團體參與，…" at bounding box center [1050, 323] width 329 height 75
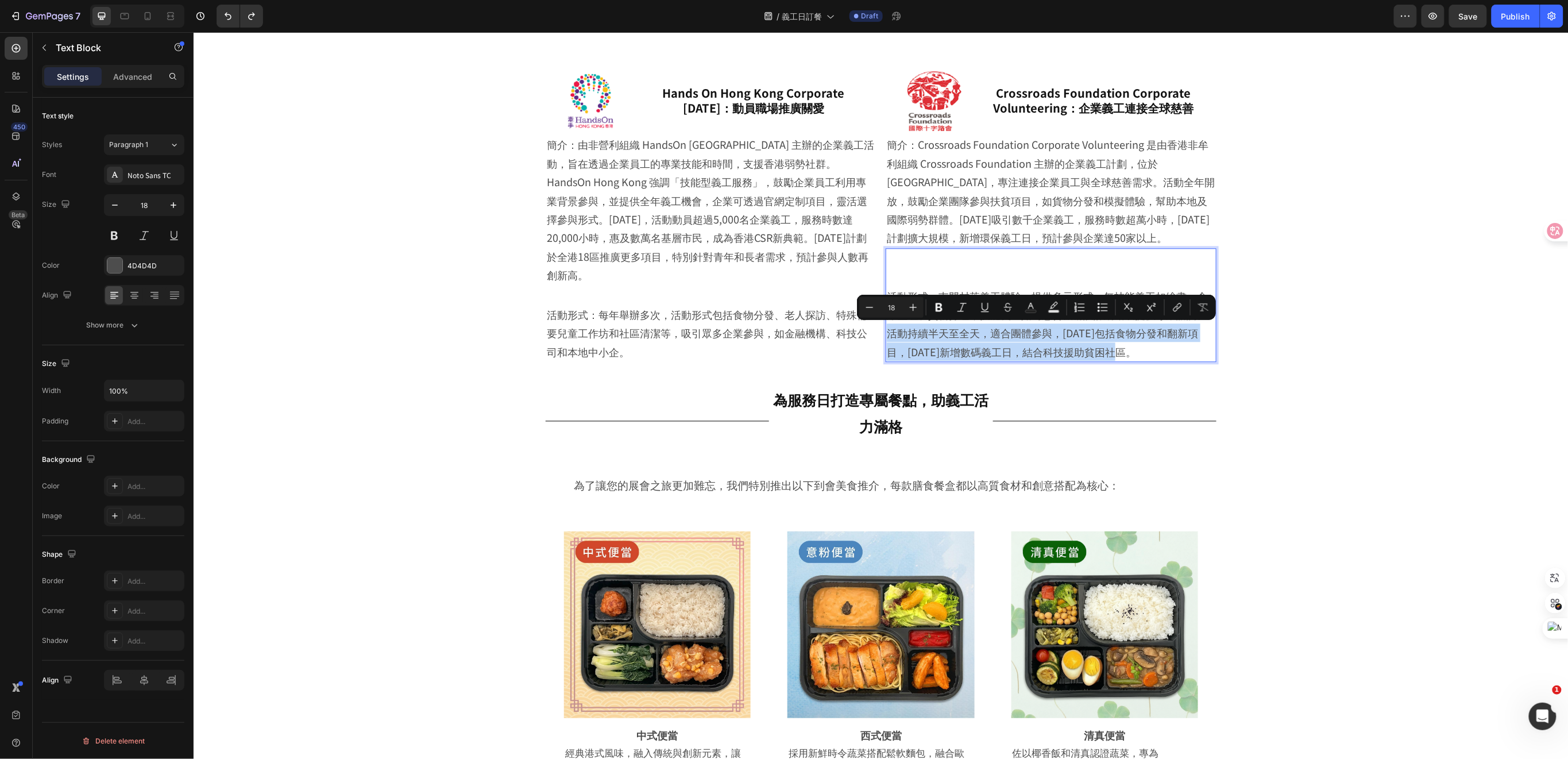
drag, startPoint x: 883, startPoint y: 333, endPoint x: 1133, endPoint y: 346, distance: 250.3
click at [1133, 346] on p "活動形式：屯門村落義工體驗，提供多元形式，無技能義工如繪畫、倉庫整理和貨物打包；技能義工如為慈善機構設計網站或提供專業諮詢。活動持續半天至全天，適合團體參與，…" at bounding box center [1050, 323] width 329 height 75
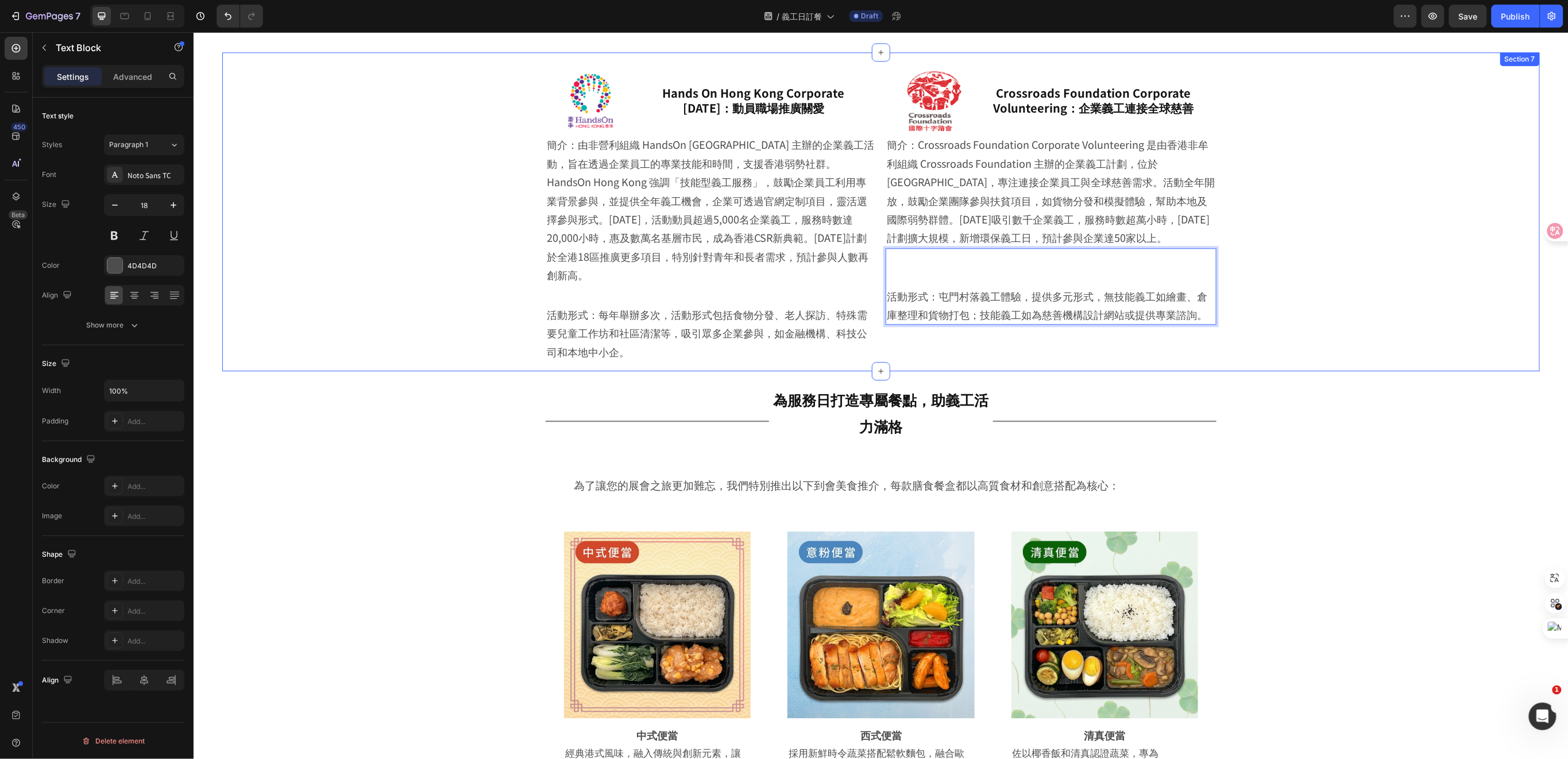
click at [1283, 279] on div "Image Hands On Hong Kong Corporate [DATE]：動員職場推廣關愛 Heading Row 簡介：由非營利組織 HandsO…" at bounding box center [880, 214] width 1260 height 313
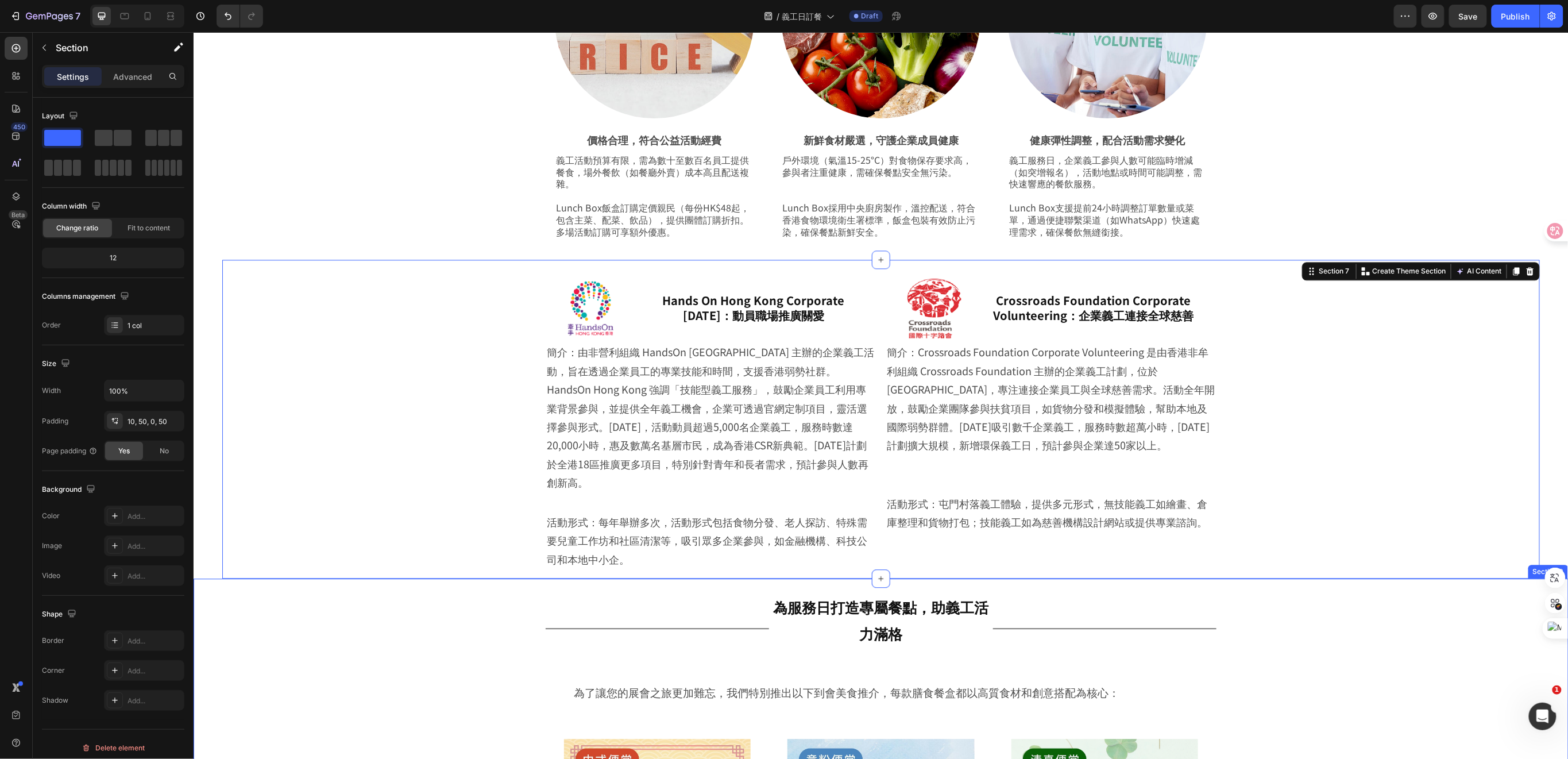
scroll to position [1174, 0]
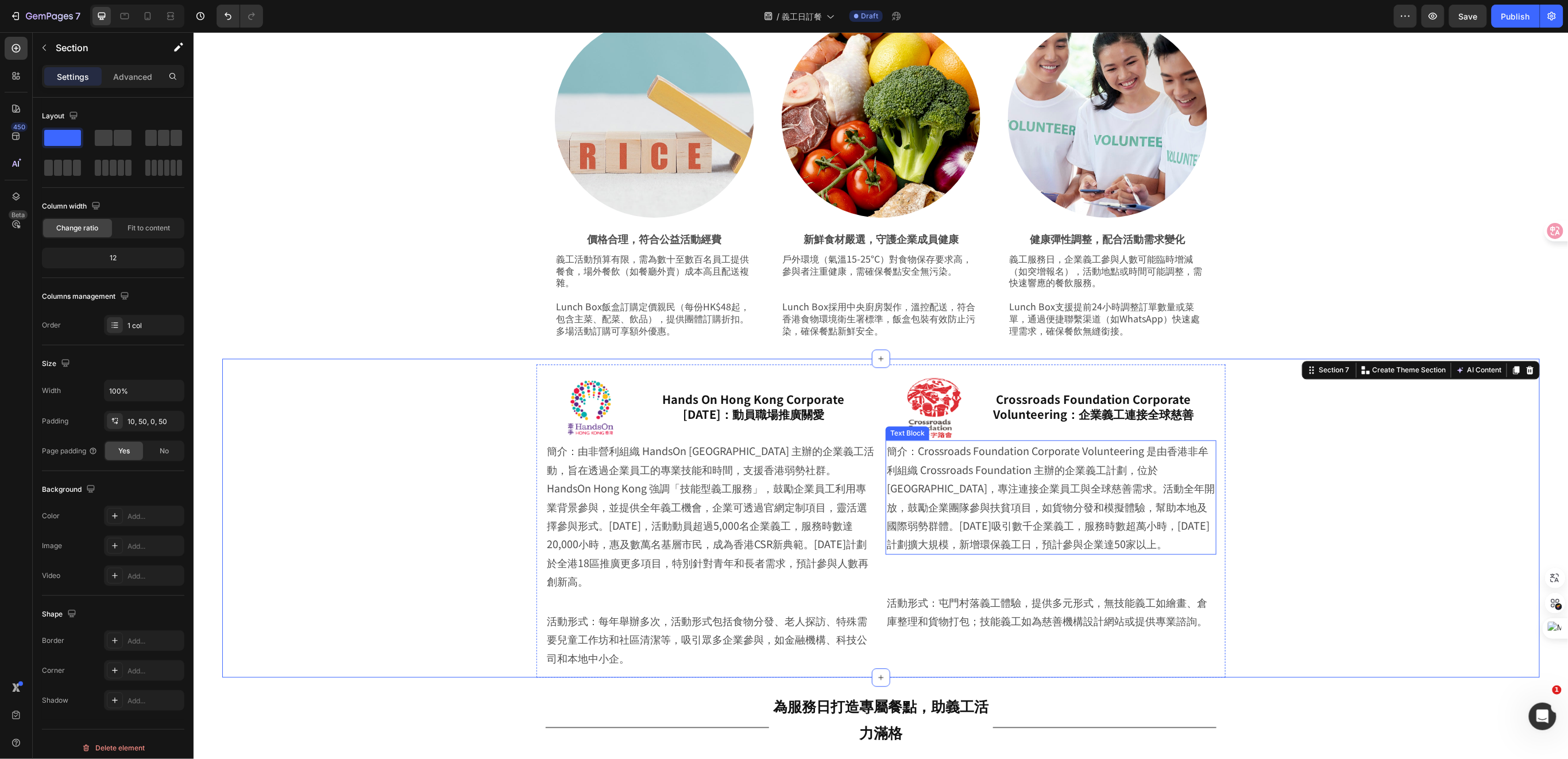
click at [944, 531] on p "簡介：Crossroads Foundation Corporate Volunteering 是由香港非牟利組織 Crossroads Foundation…" at bounding box center [1050, 497] width 329 height 112
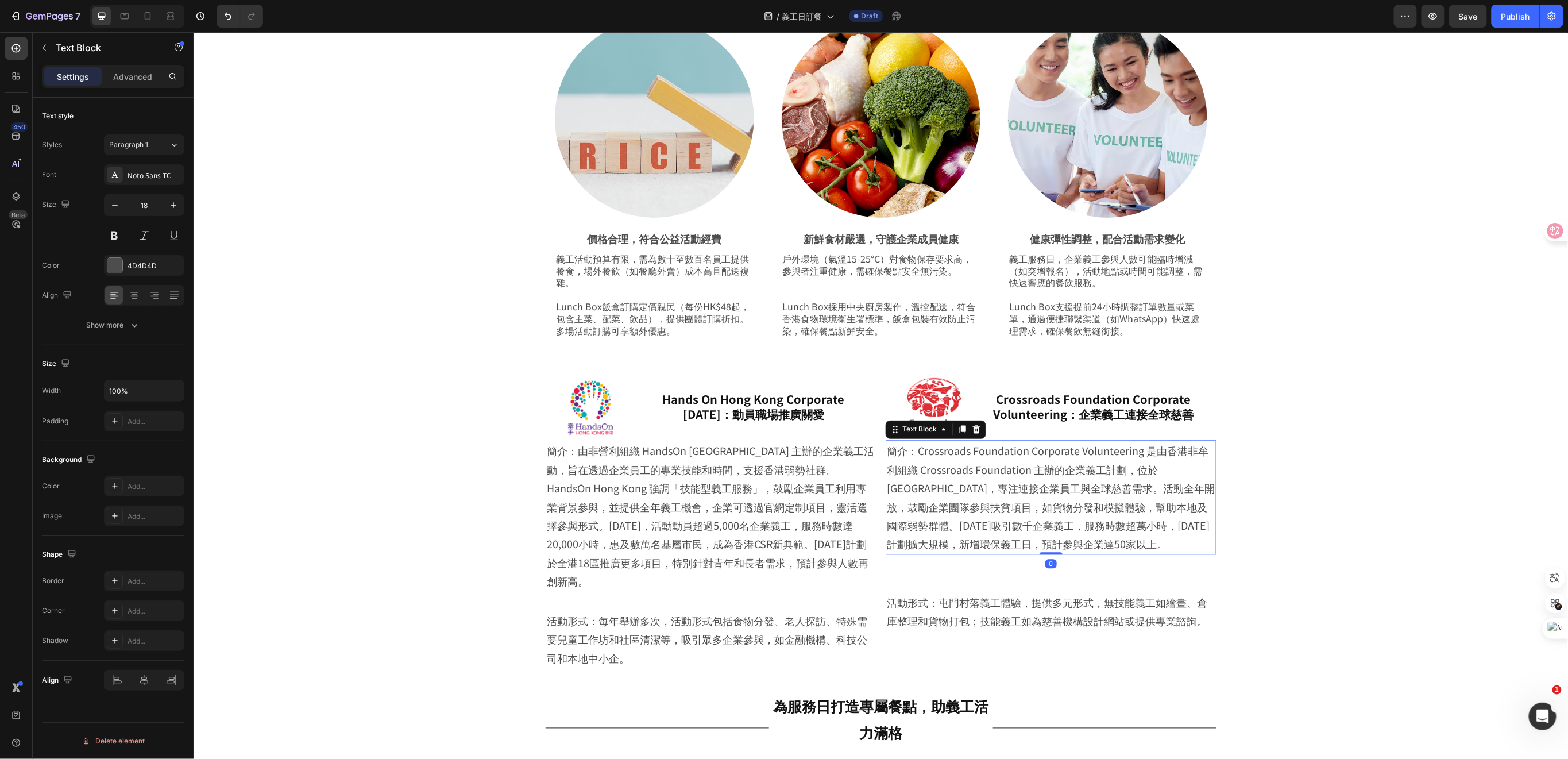
click at [886, 450] on p "簡介：Crossroads Foundation Corporate Volunteering 是由香港非牟利組織 Crossroads Foundation…" at bounding box center [1050, 497] width 329 height 112
click at [1340, 446] on div "Image Hands On Hong Kong Corporate [DATE]：動員職場推廣關愛 Heading Row 簡介：由非營利組織 HandsO…" at bounding box center [880, 521] width 1260 height 313
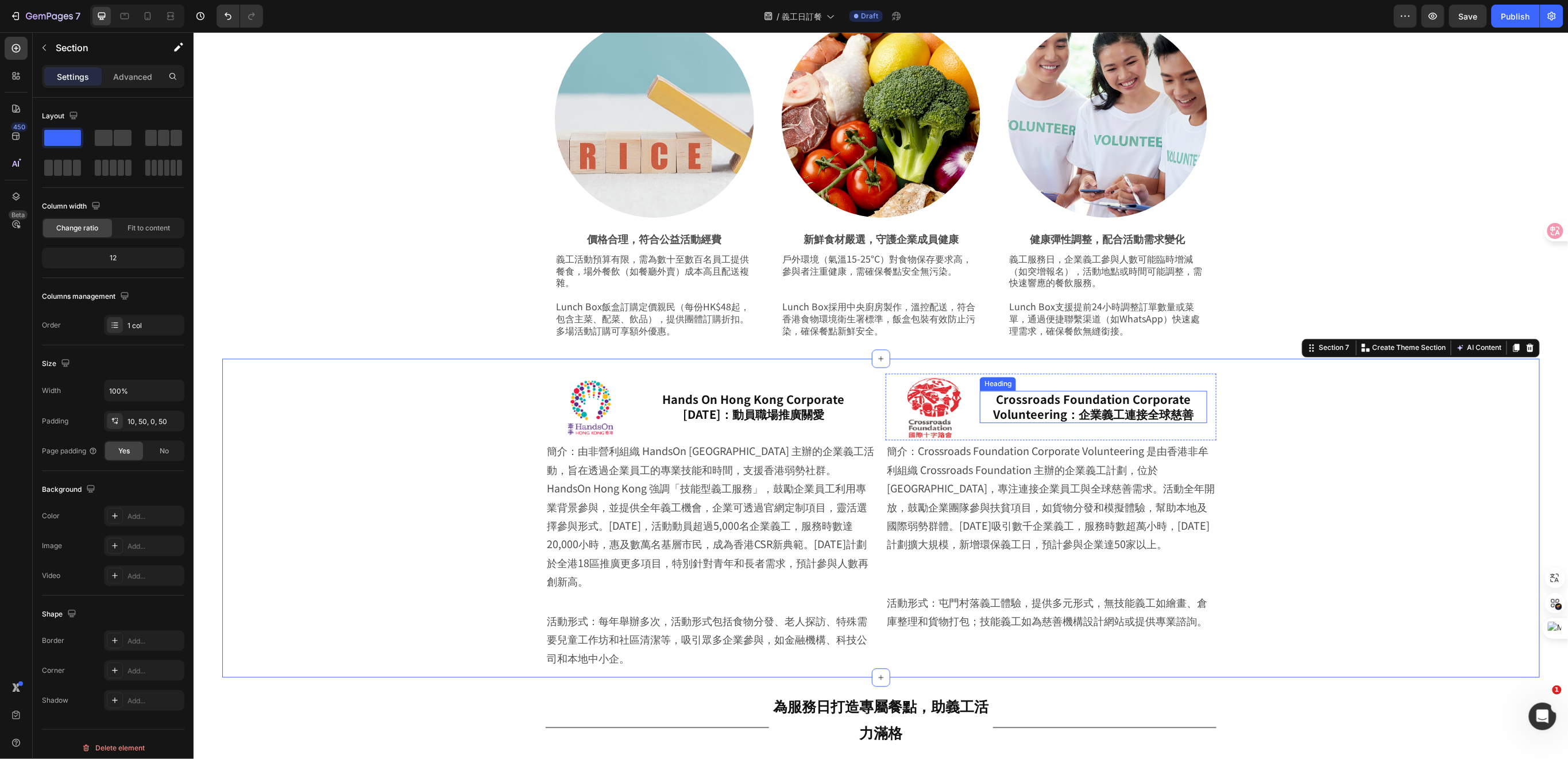
scroll to position [1404, 0]
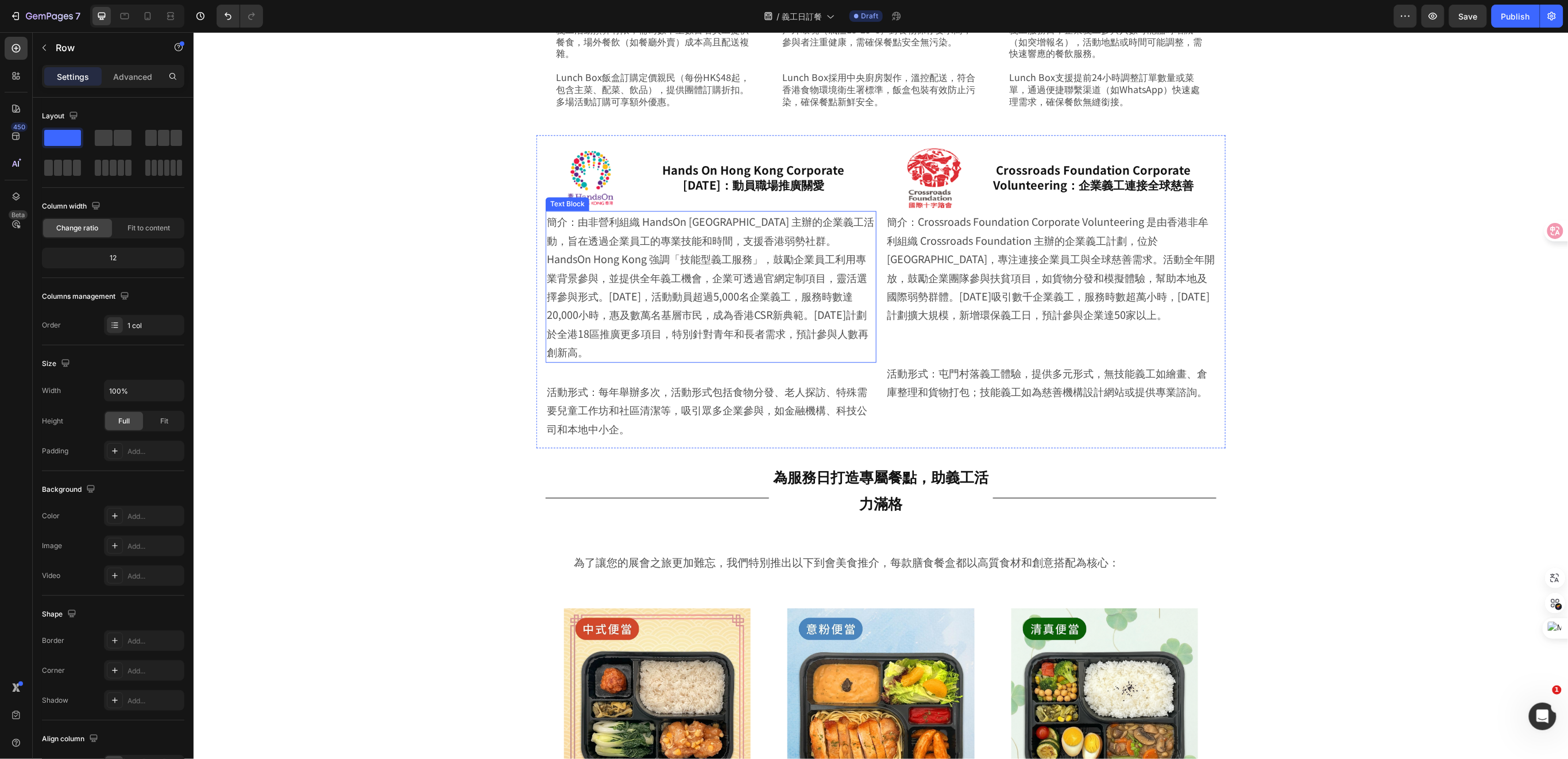
scroll to position [1558, 0]
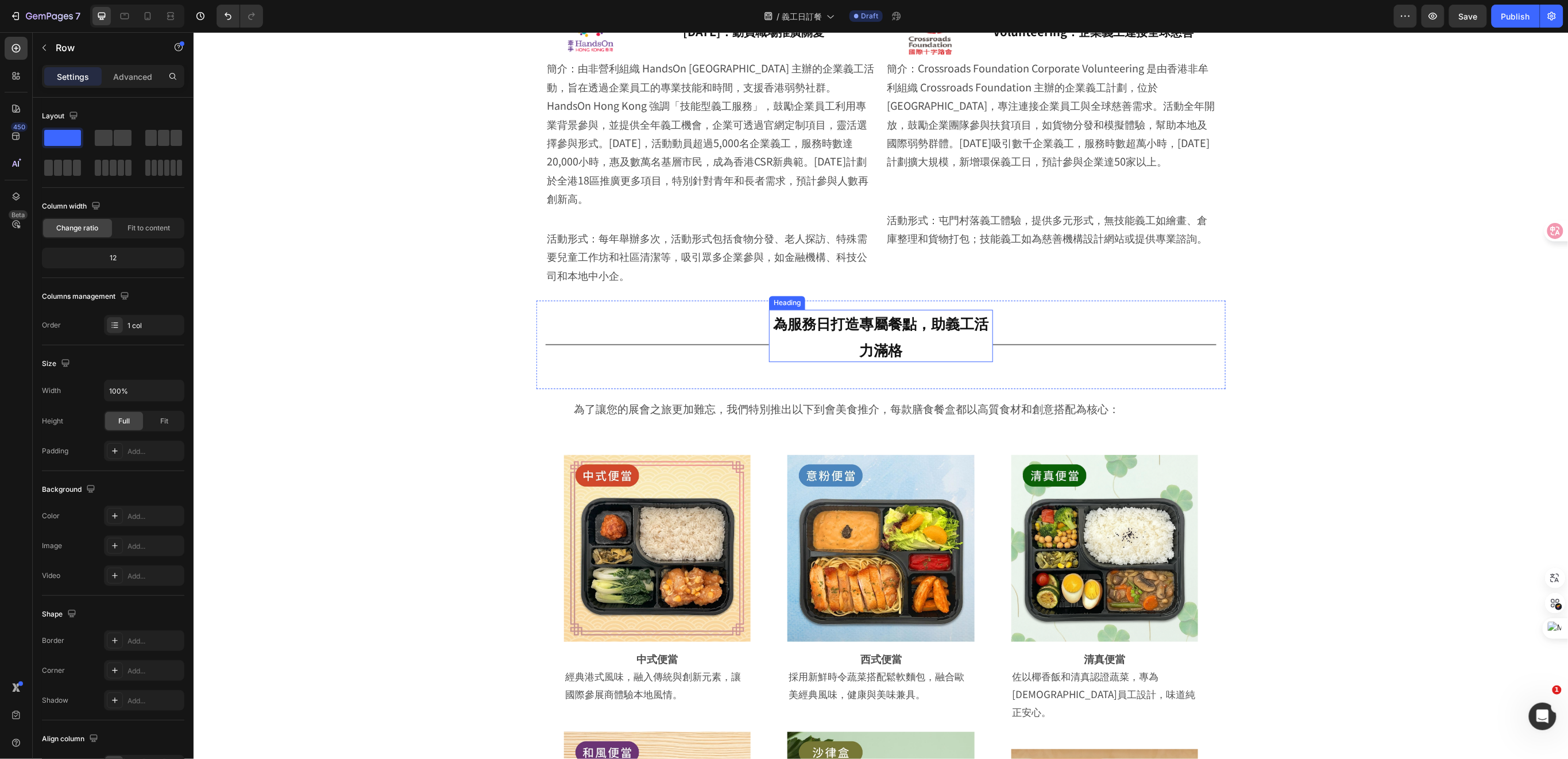
click at [906, 322] on h2 "為服務日打造專屬餐點，助義工活力滿格" at bounding box center [880, 335] width 223 height 52
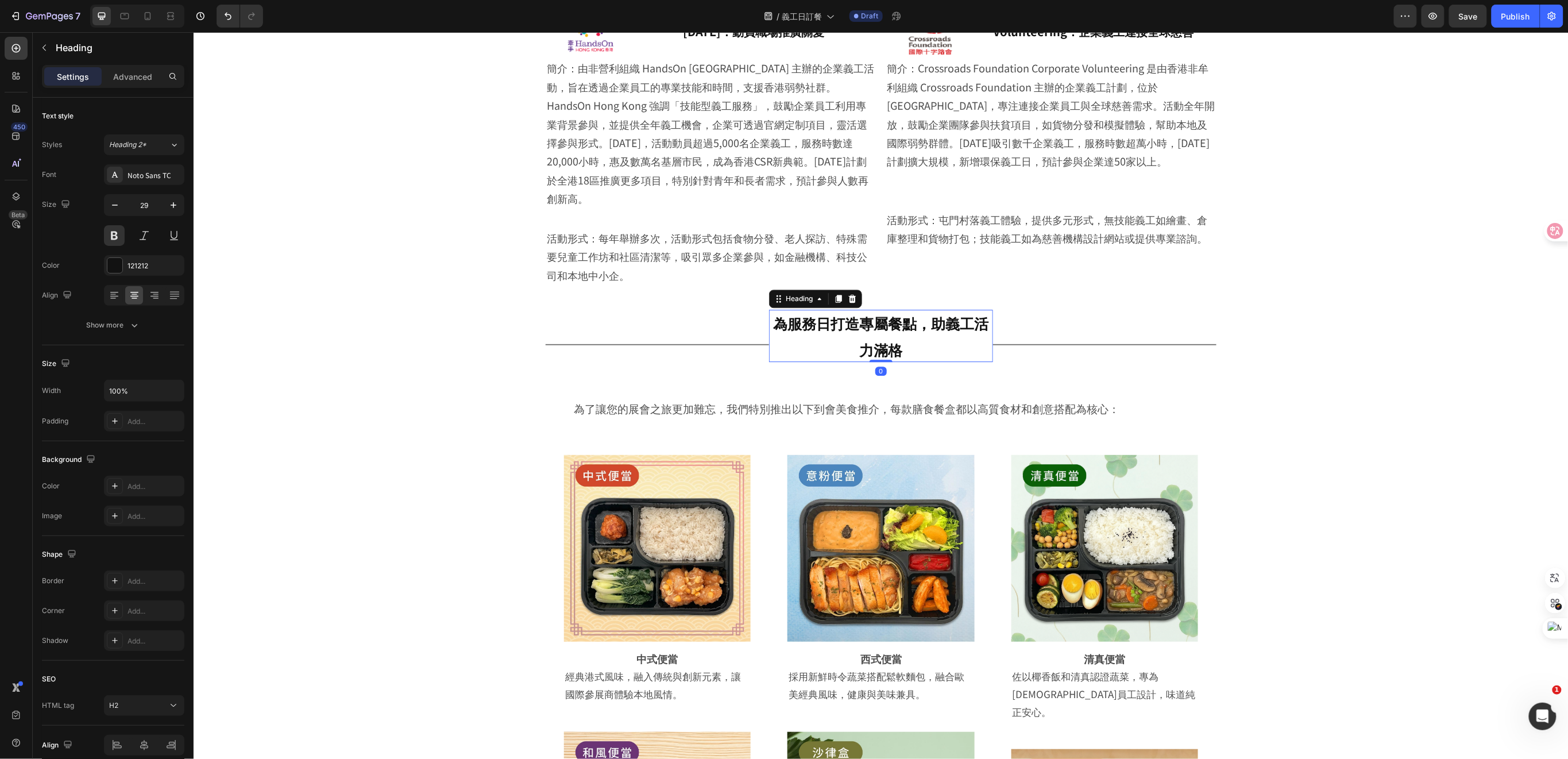
click at [914, 329] on h2 "為服務日打造專屬餐點，助義工活力滿格" at bounding box center [880, 335] width 223 height 52
click at [729, 309] on div "Title Line" at bounding box center [657, 344] width 223 height 70
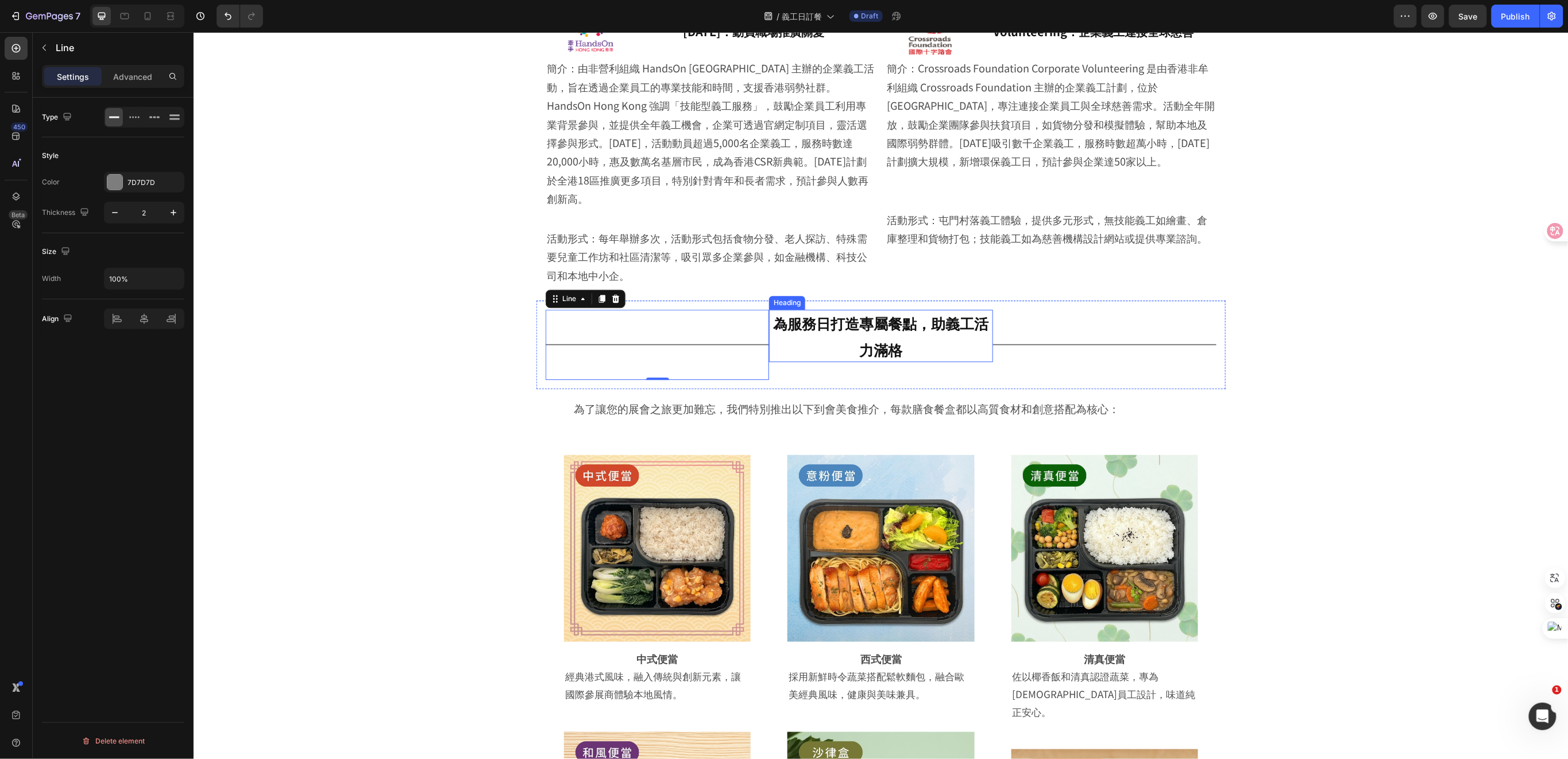
click at [781, 313] on span "為服務日打造專屬餐點，助義工活力滿格" at bounding box center [880, 336] width 215 height 47
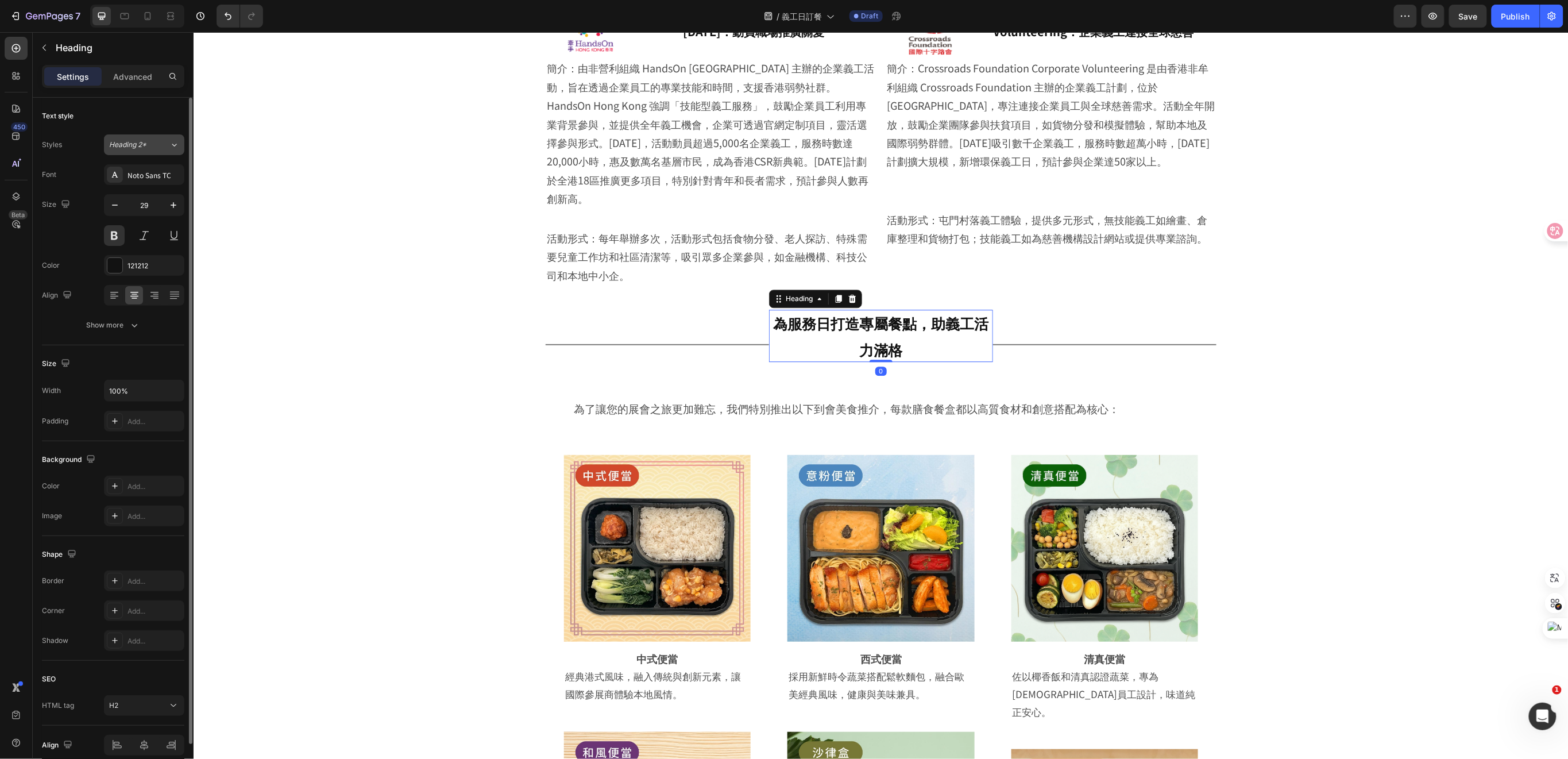
click at [159, 140] on div "Heading 2*" at bounding box center [139, 145] width 60 height 10
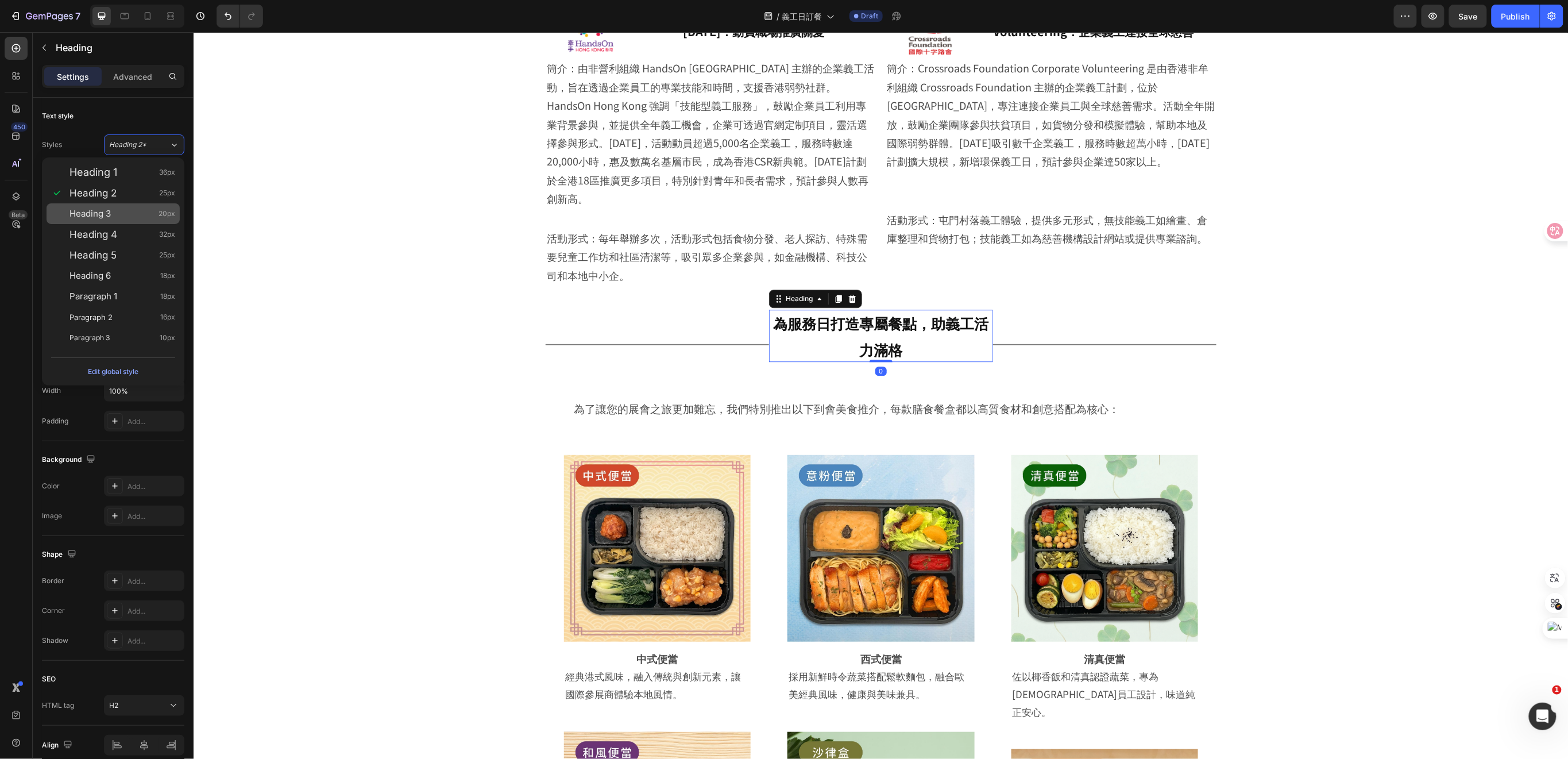
click at [134, 208] on div "Heading 3 20px" at bounding box center [122, 214] width 105 height 12
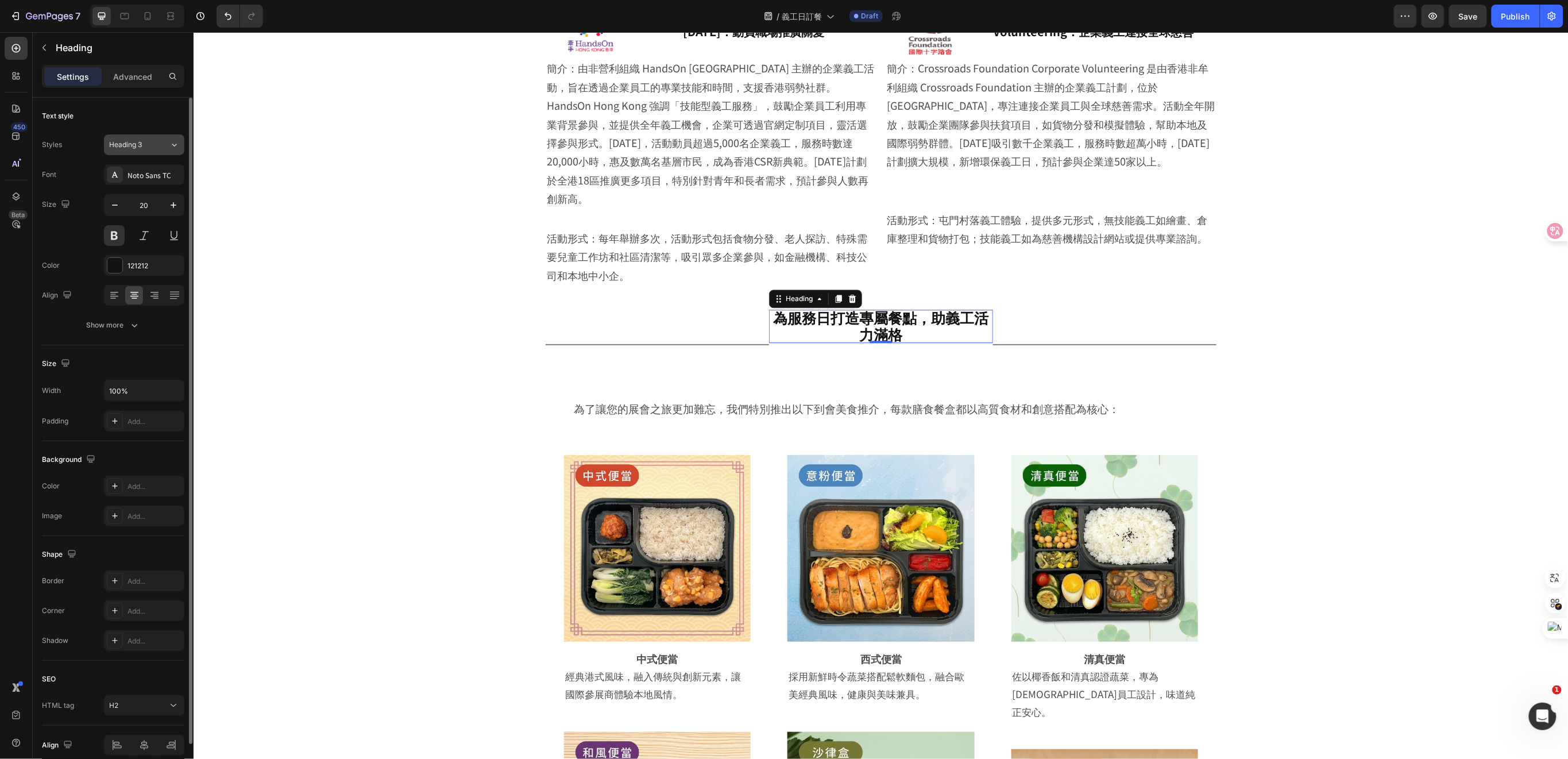
click at [158, 148] on div "Heading 3" at bounding box center [139, 145] width 60 height 10
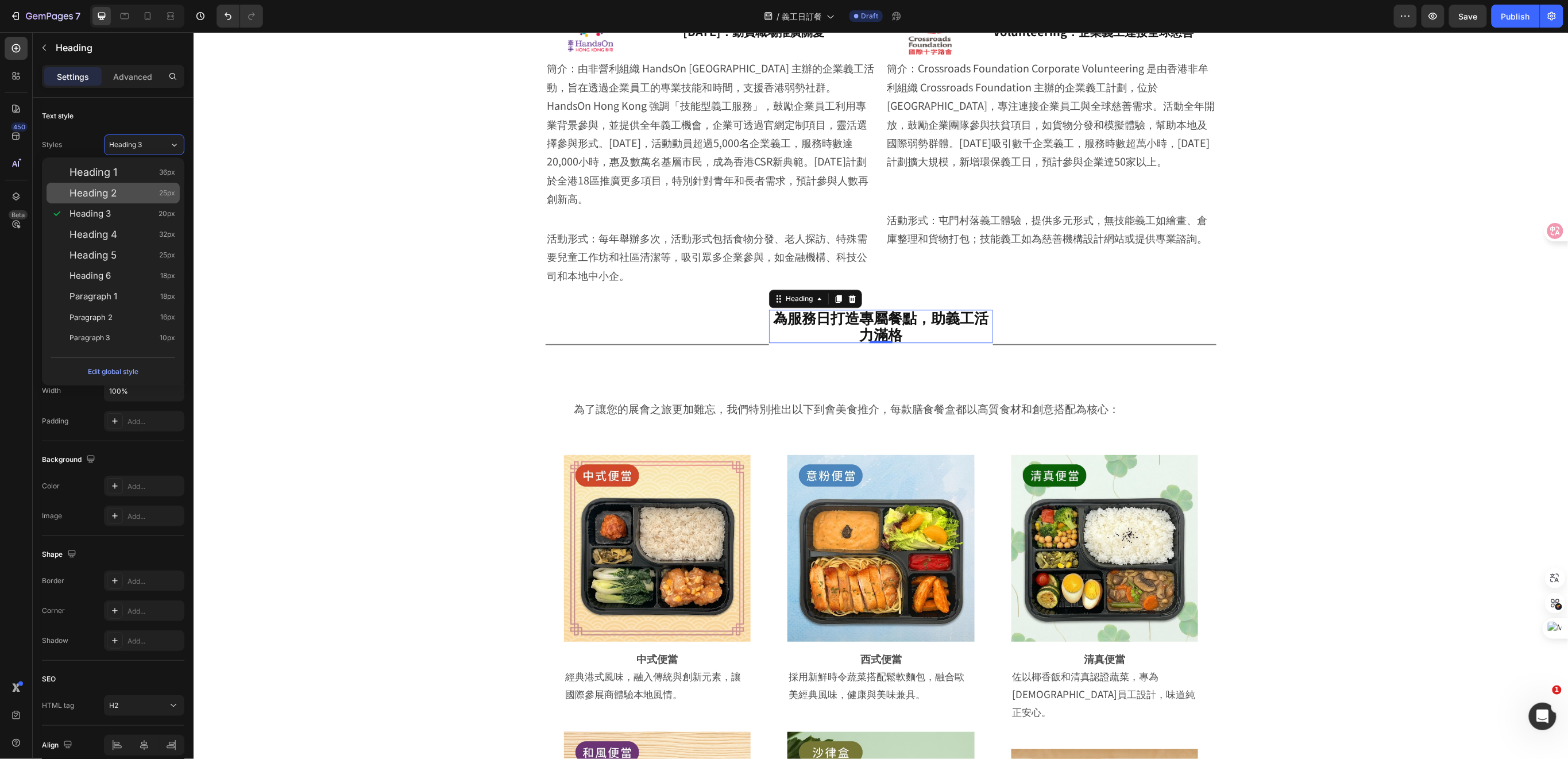
click at [142, 193] on div "Heading 2 25px" at bounding box center [122, 193] width 105 height 12
type input "25"
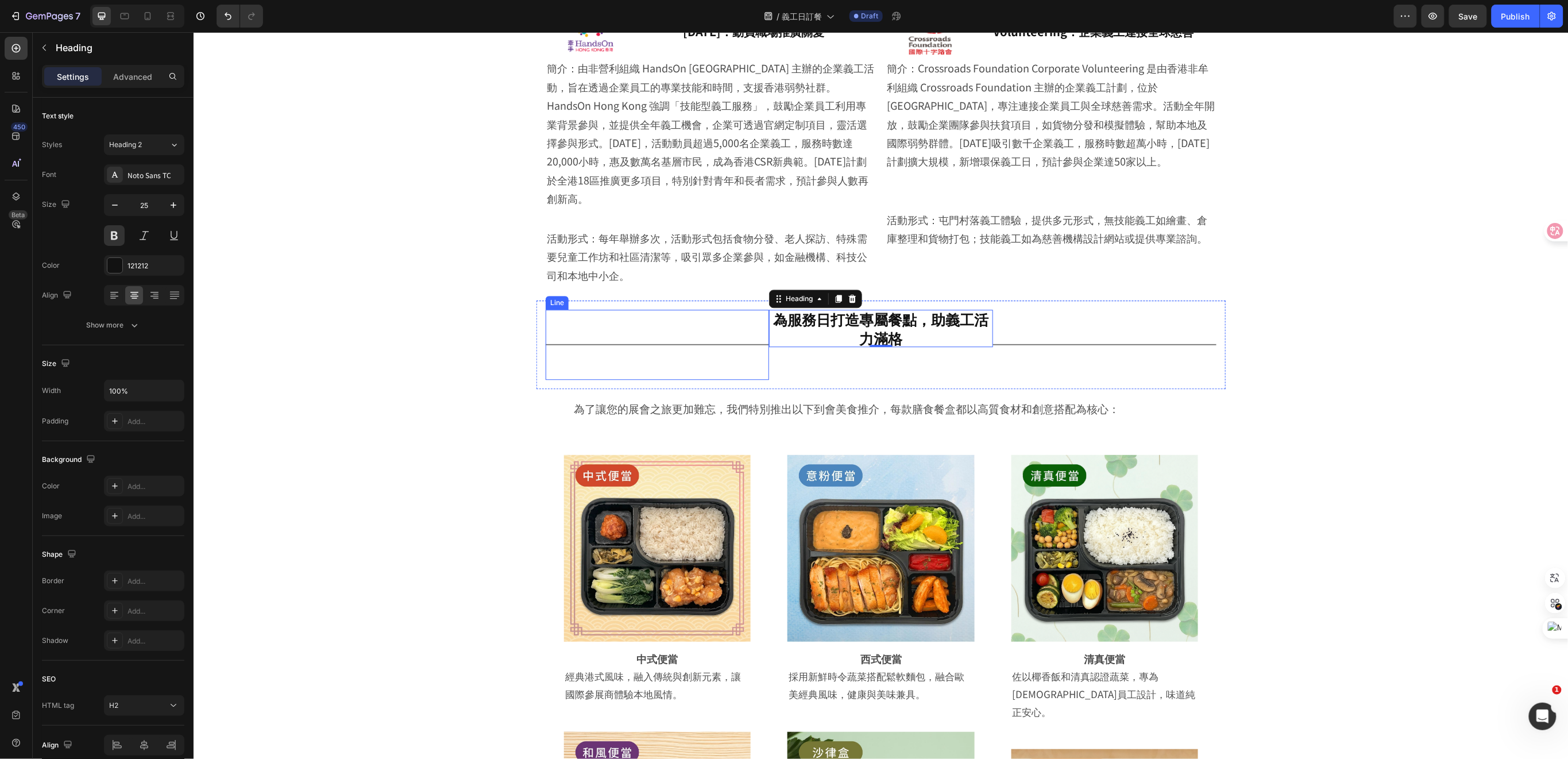
click at [743, 344] on div at bounding box center [657, 344] width 223 height 1
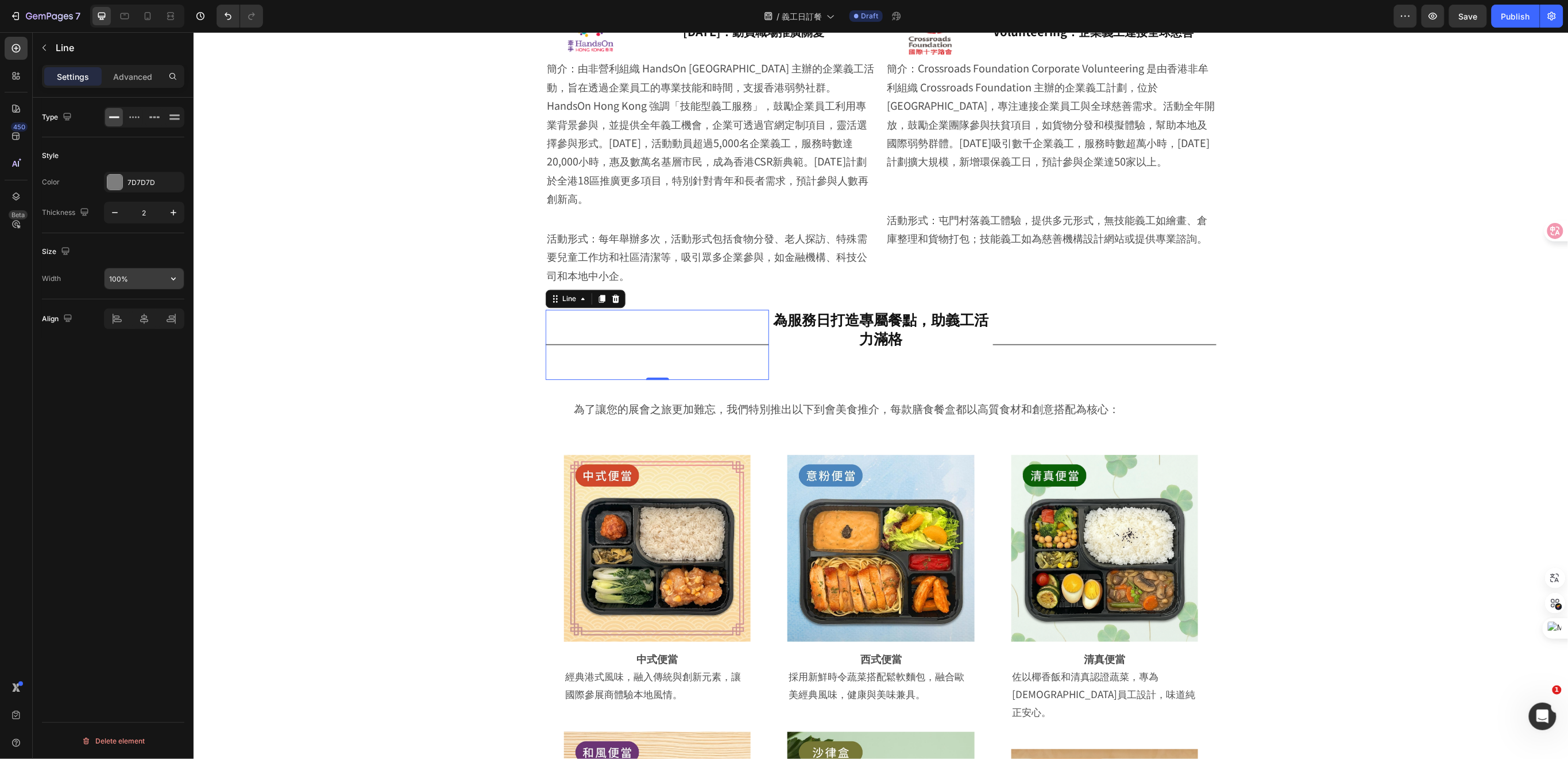
click at [142, 284] on input "100%" at bounding box center [143, 279] width 79 height 21
type input "4"
type input "6"
type input "80"
click at [1050, 326] on div "Title Line" at bounding box center [1104, 344] width 223 height 70
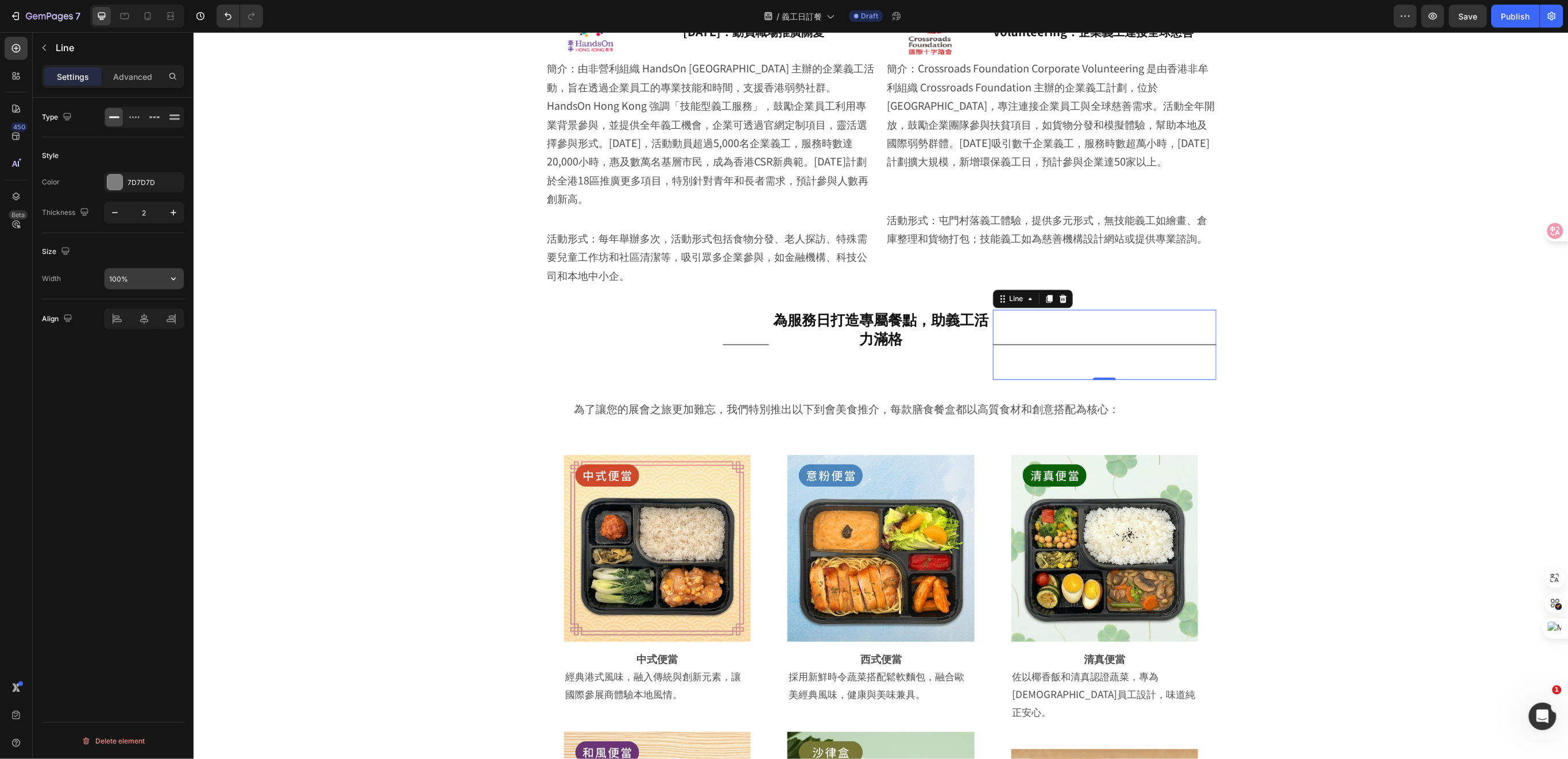
click at [132, 288] on input "100%" at bounding box center [143, 279] width 79 height 21
type input "80"
click at [734, 329] on div "Title Line" at bounding box center [657, 344] width 223 height 70
click at [136, 83] on div "Advanced" at bounding box center [133, 77] width 58 height 18
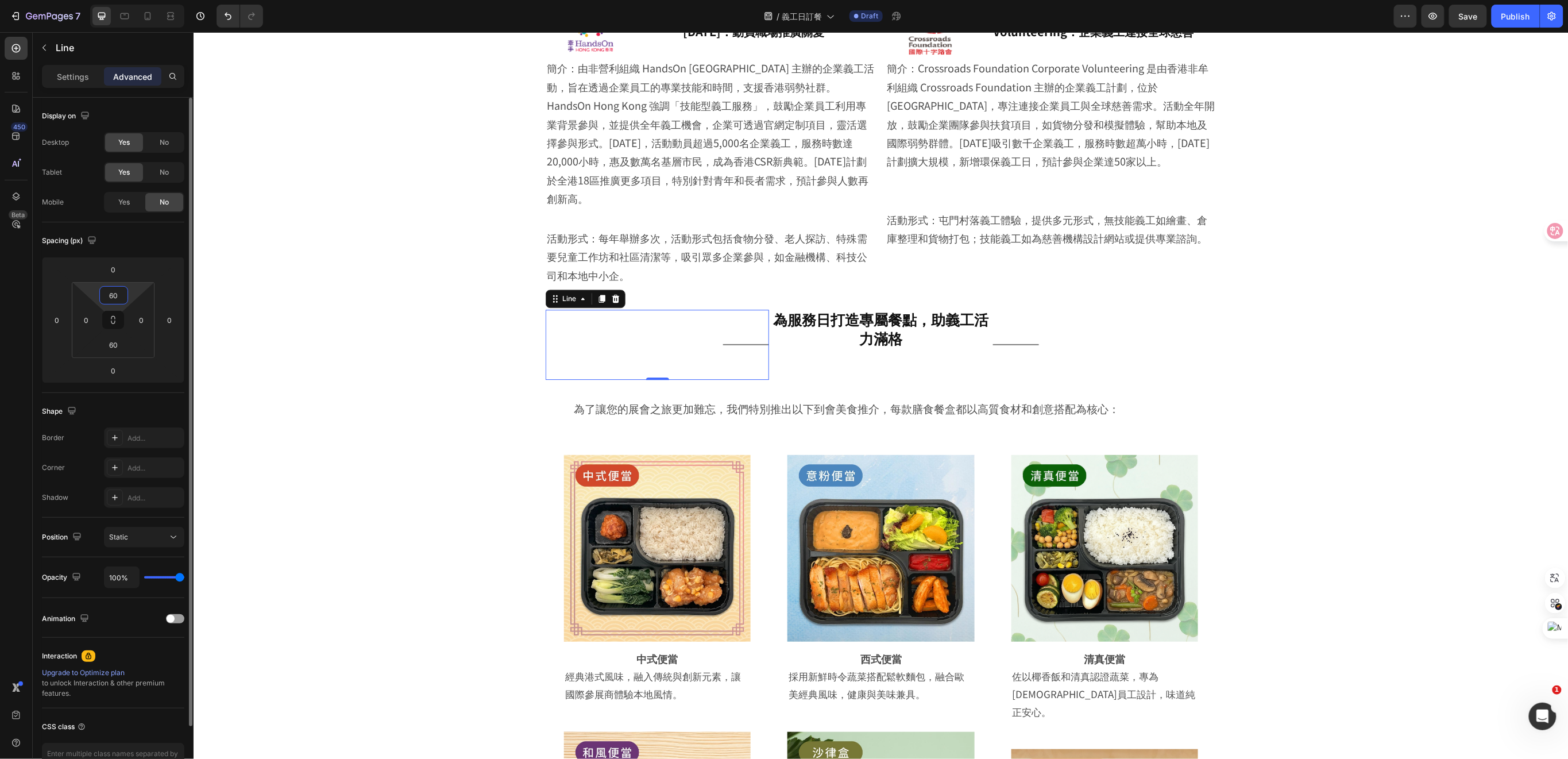
click at [118, 294] on input "60" at bounding box center [113, 295] width 23 height 17
type input "10"
click at [115, 339] on input "60" at bounding box center [113, 345] width 23 height 17
type input "1"
type input "20"
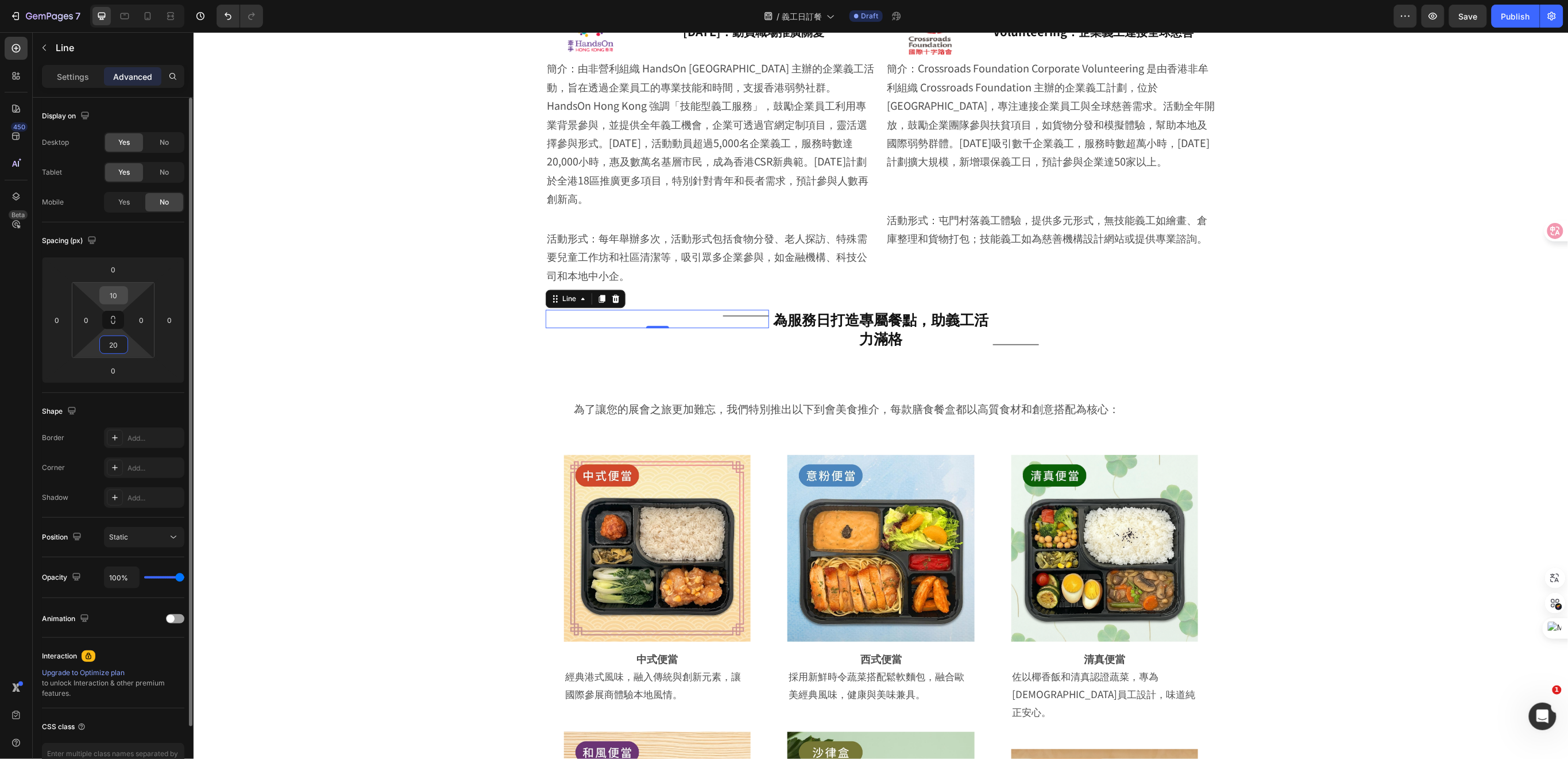
click at [116, 300] on input "10" at bounding box center [113, 295] width 23 height 17
type input "20"
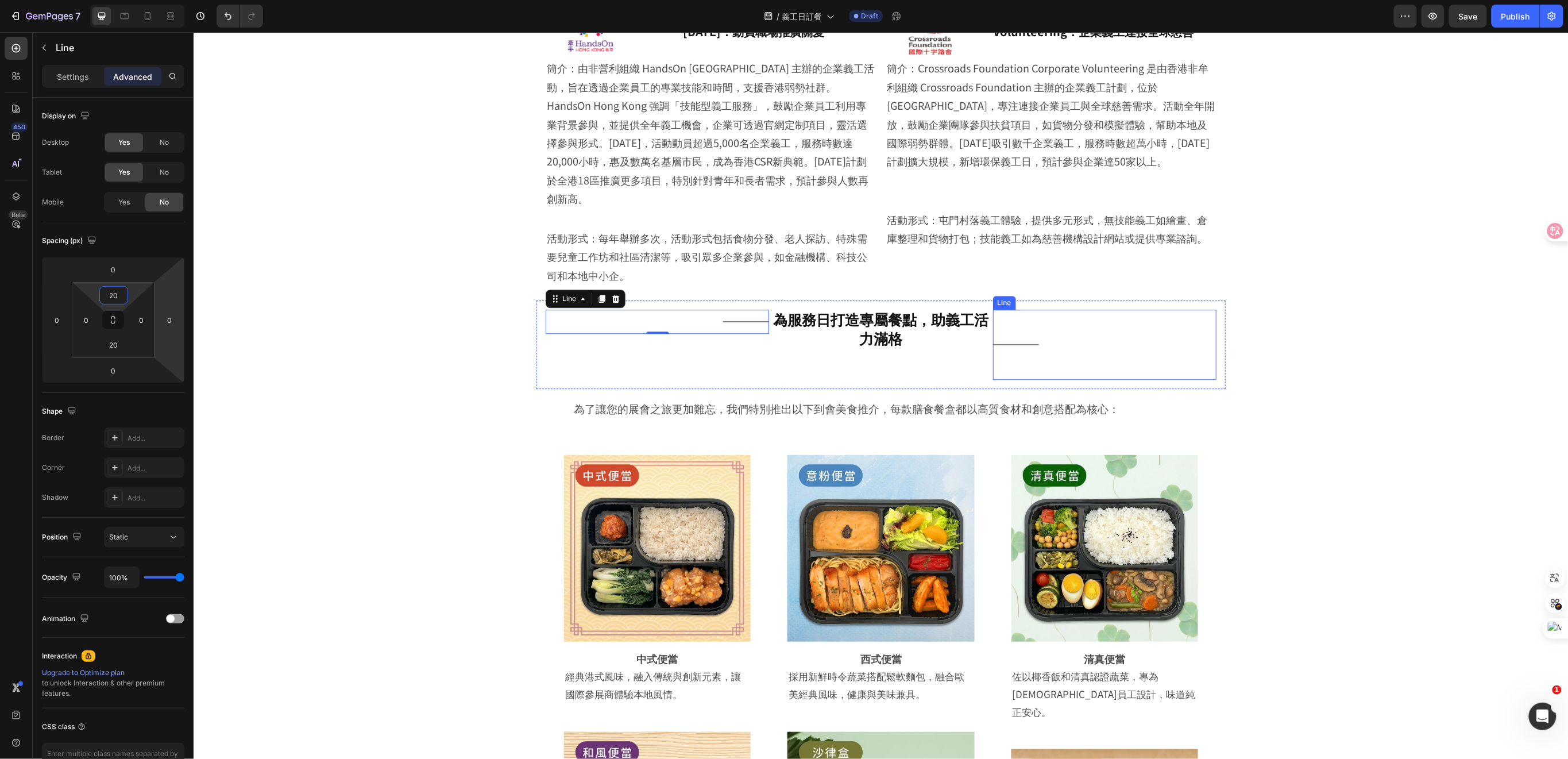
click at [1016, 326] on div "Title Line" at bounding box center [1104, 344] width 223 height 70
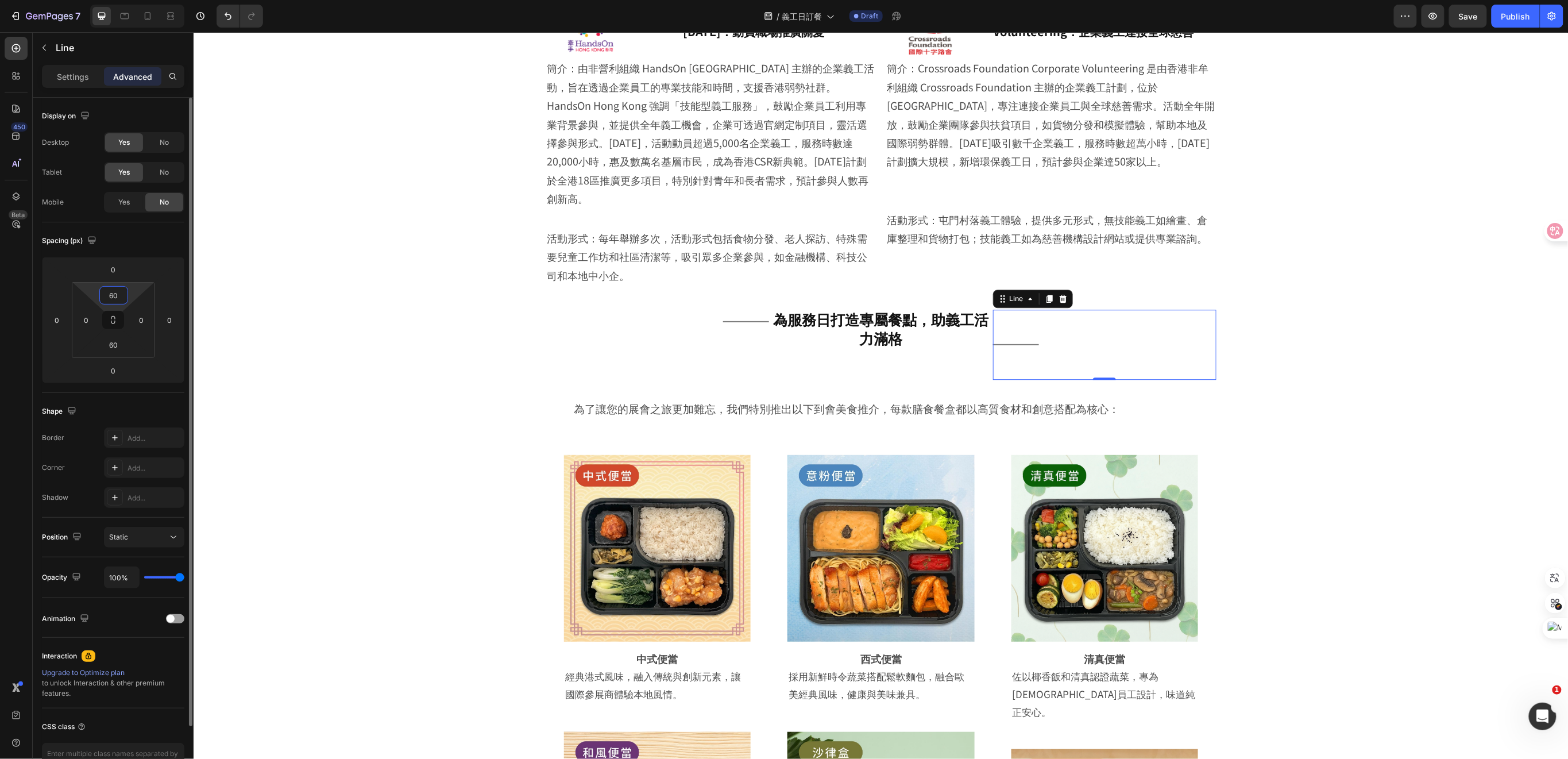
click at [118, 299] on input "60" at bounding box center [113, 295] width 23 height 17
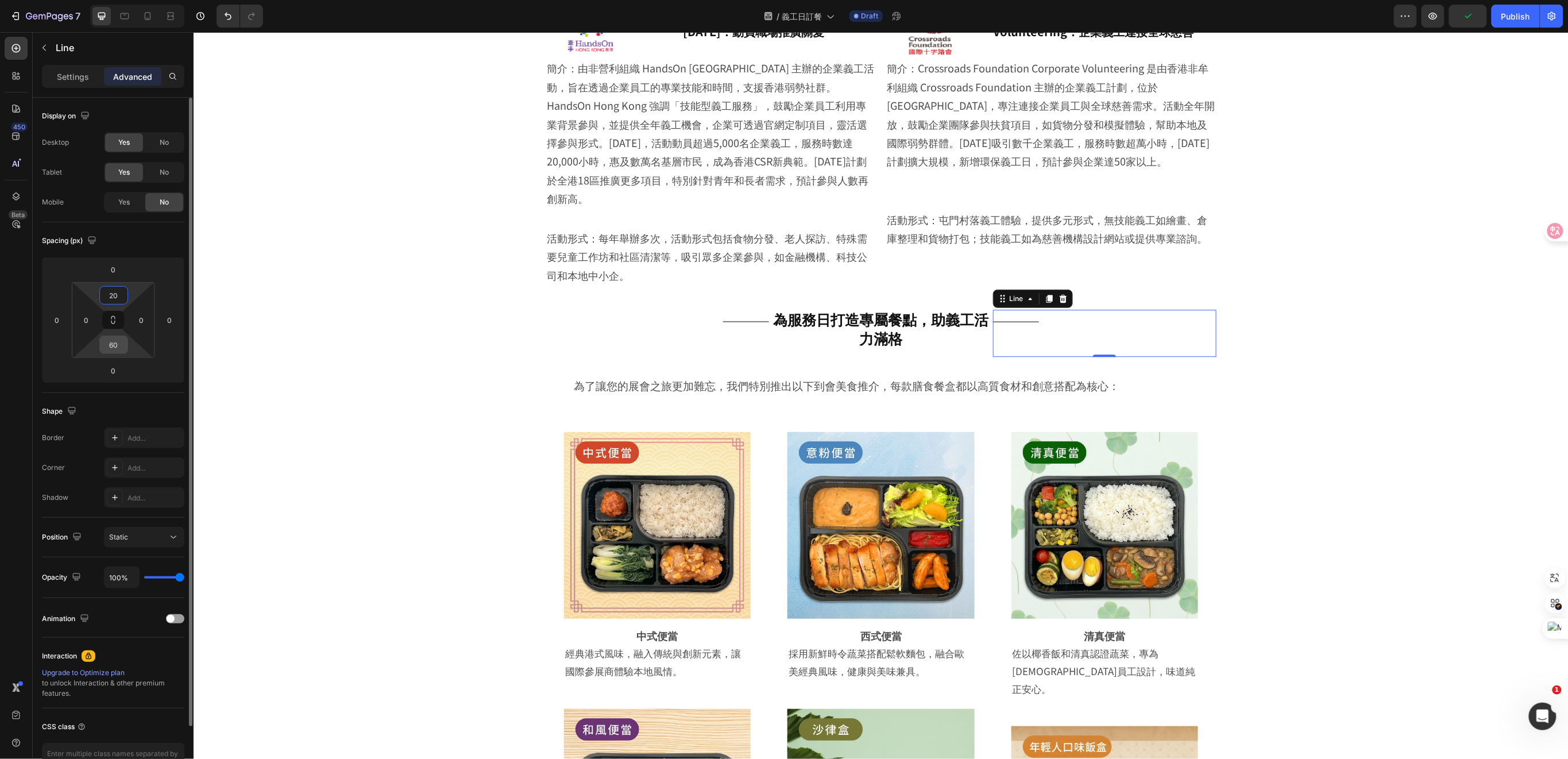
type input "20"
click at [123, 347] on input "60" at bounding box center [113, 345] width 23 height 17
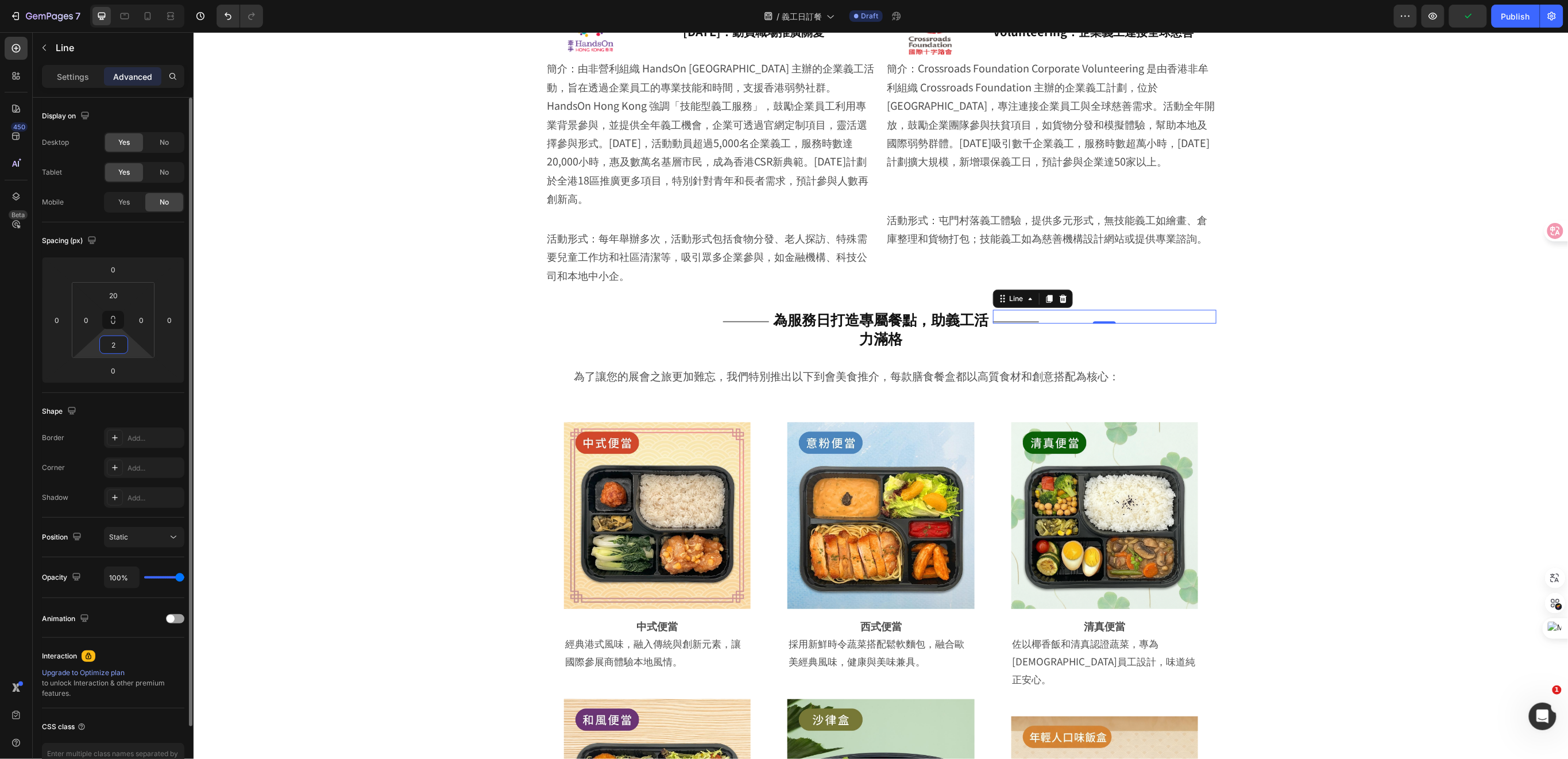
type input "20"
click at [786, 308] on span "為服務日打造專屬餐點，助義工活力滿格" at bounding box center [880, 328] width 215 height 40
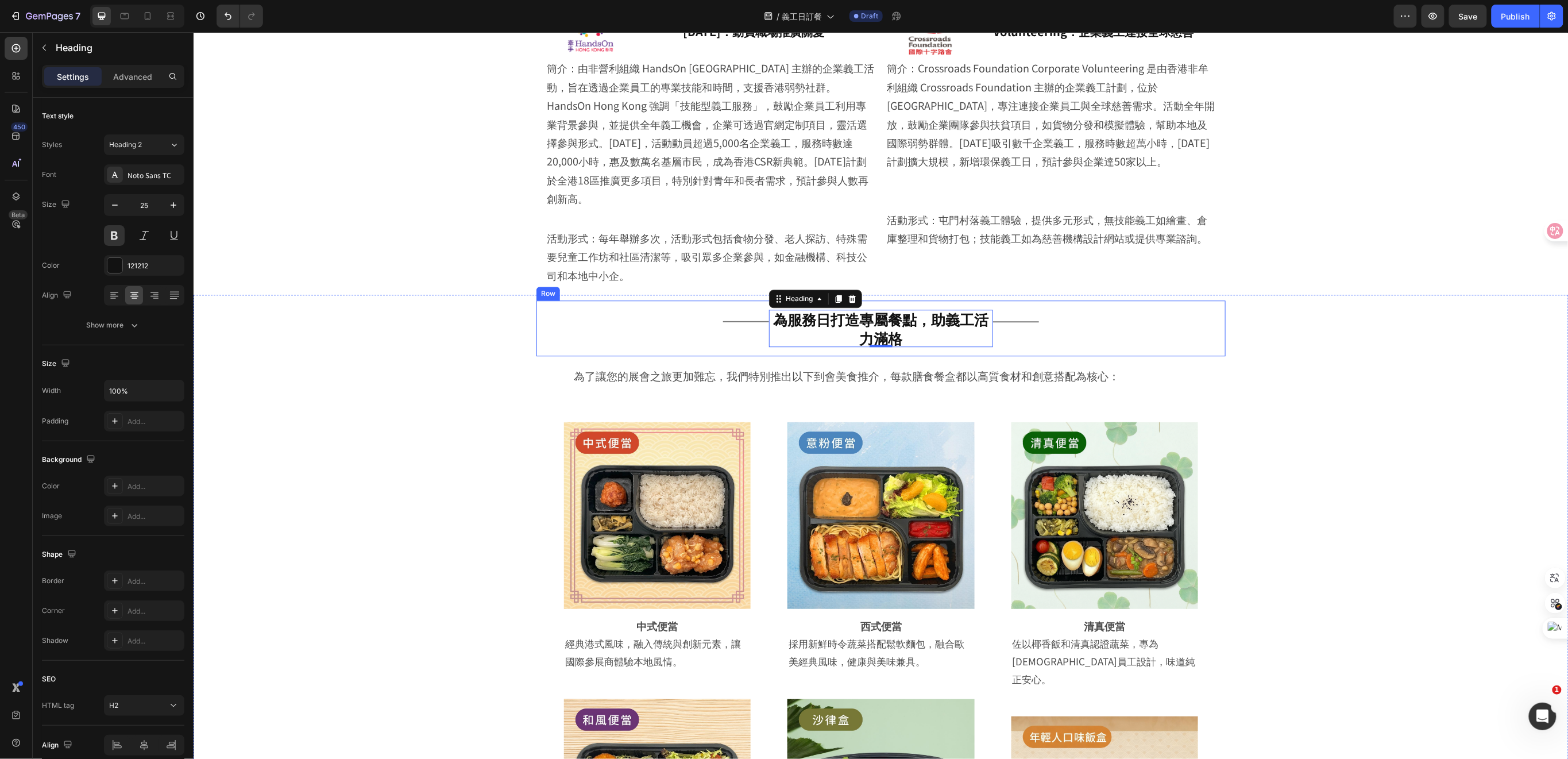
click at [741, 318] on div "Title Line" at bounding box center [657, 328] width 223 height 37
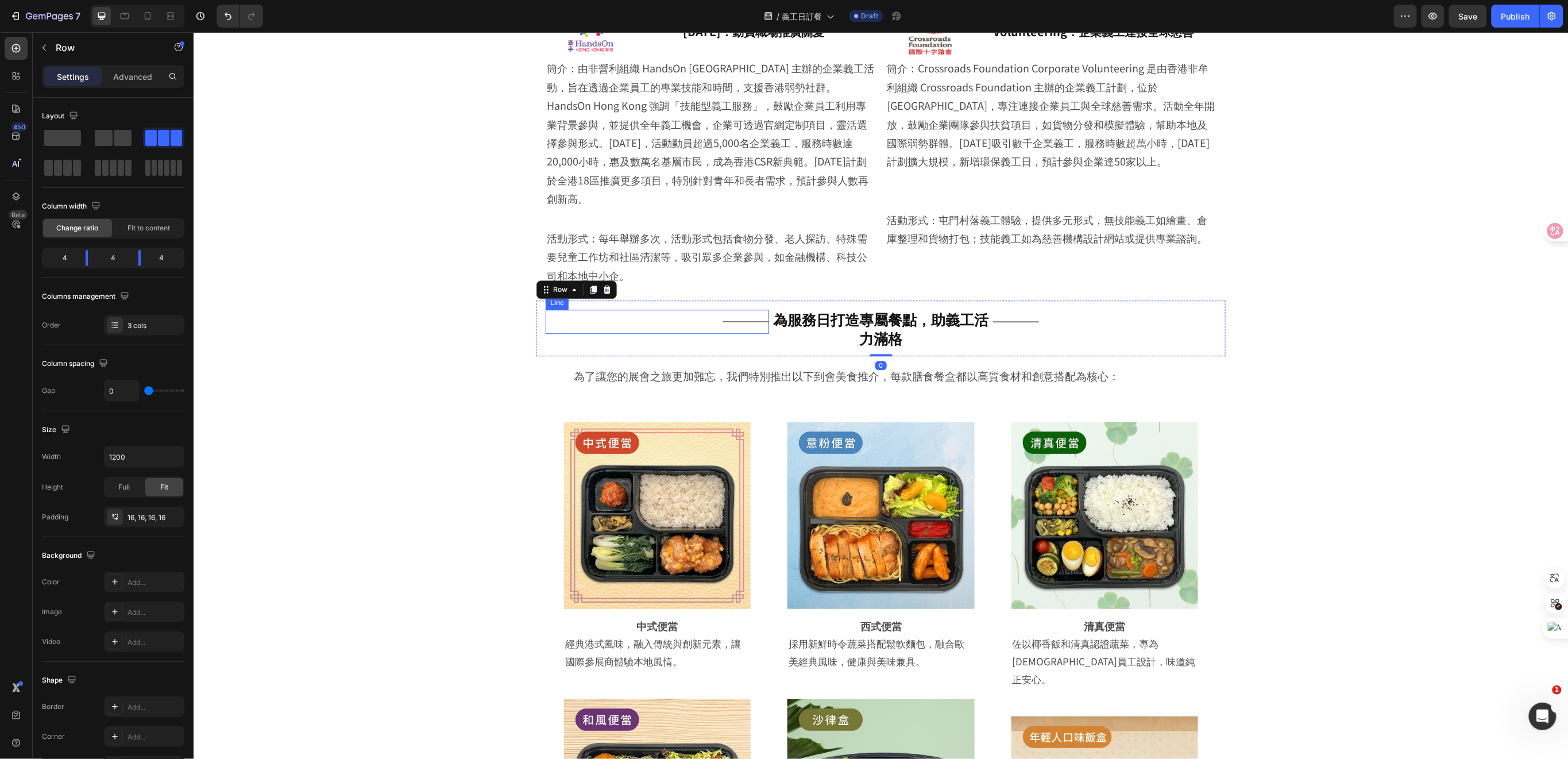
click at [716, 309] on div "Title Line" at bounding box center [657, 321] width 223 height 24
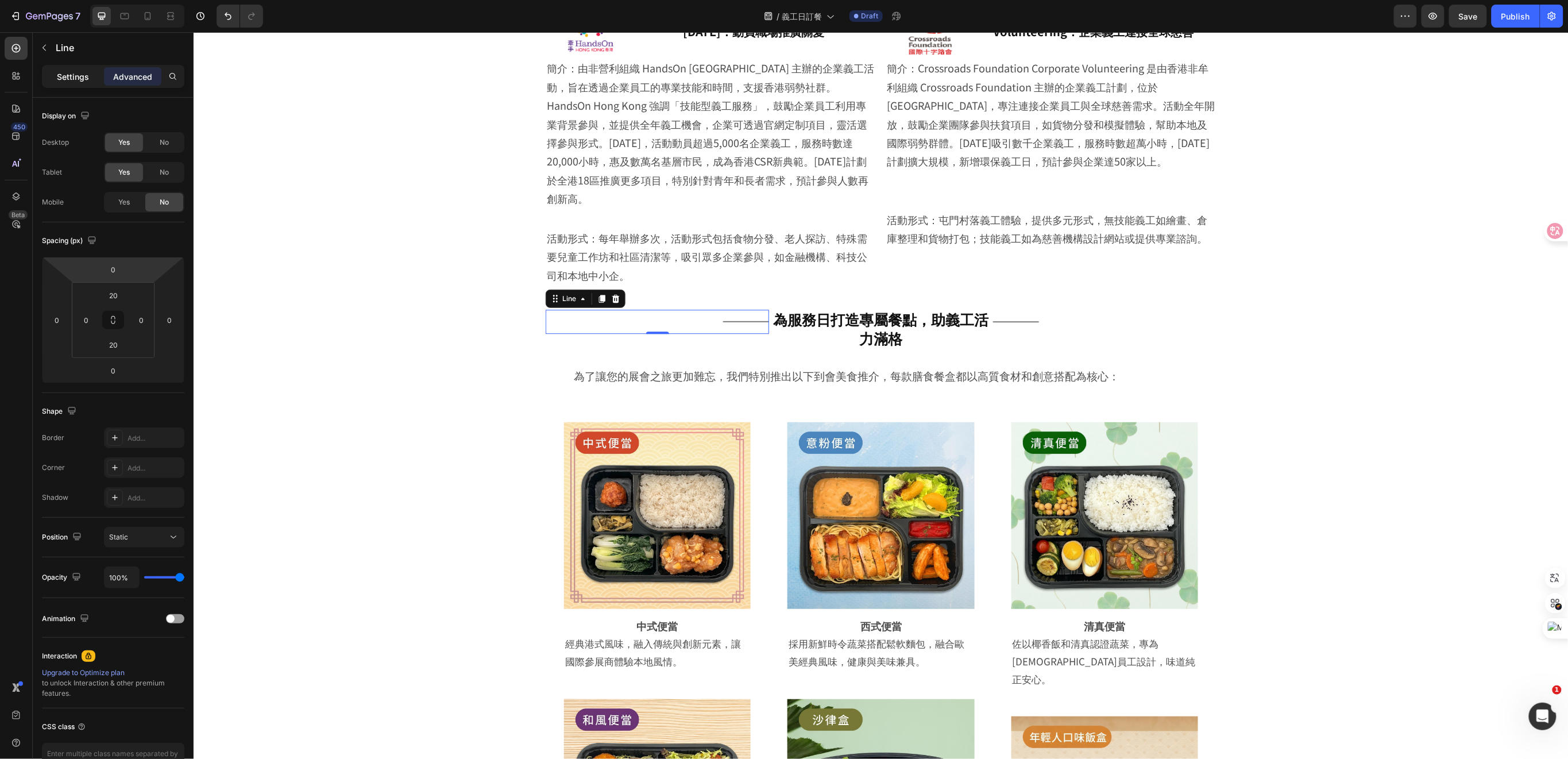
click at [75, 72] on p "Settings" at bounding box center [73, 77] width 32 height 12
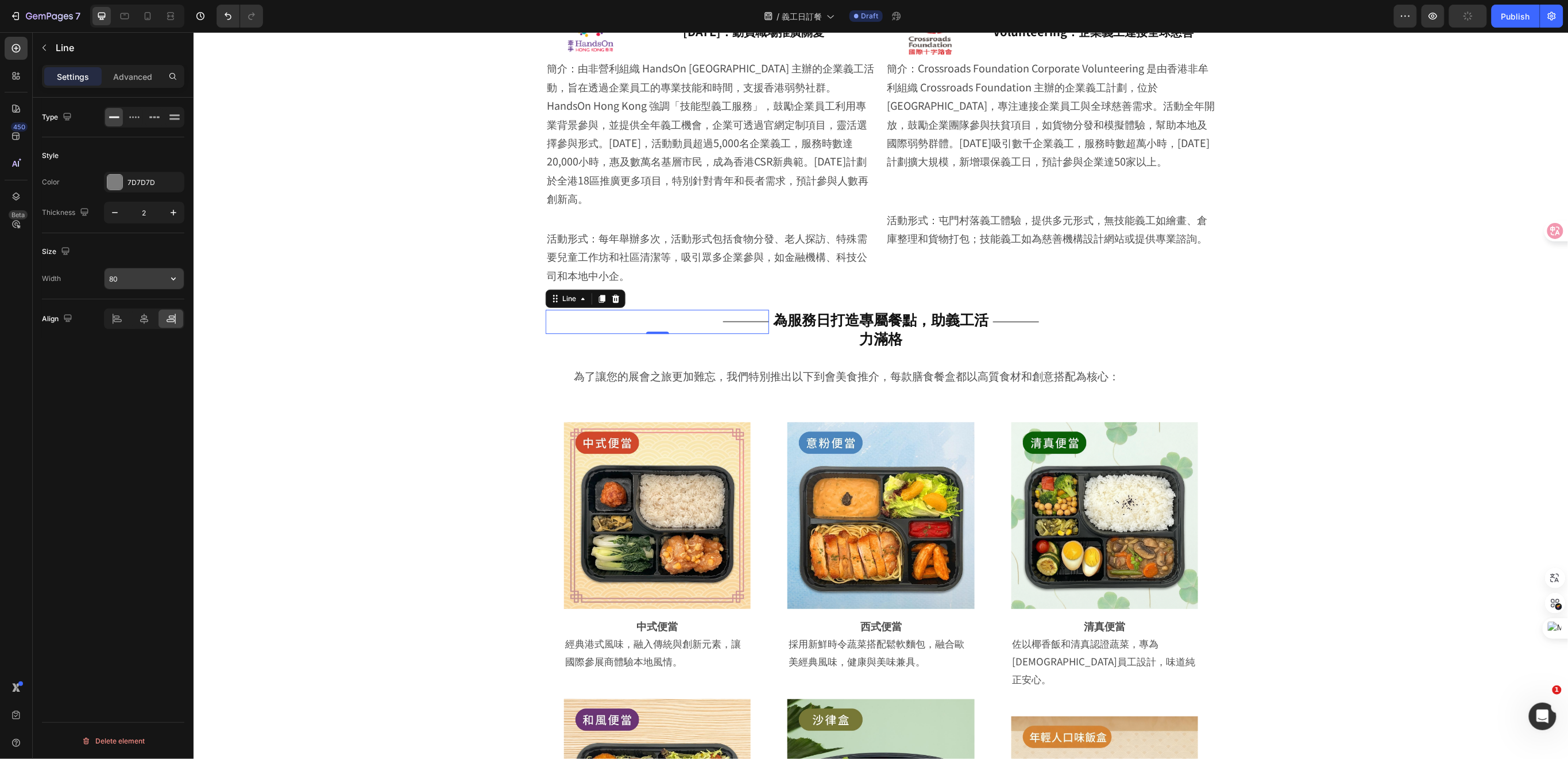
click at [129, 281] on input "80" at bounding box center [143, 279] width 79 height 21
click at [172, 279] on icon "button" at bounding box center [173, 279] width 4 height 3
click at [143, 306] on p "Full 100%" at bounding box center [141, 308] width 66 height 10
type input "100%"
click at [1013, 309] on div "Title Line" at bounding box center [1104, 321] width 223 height 24
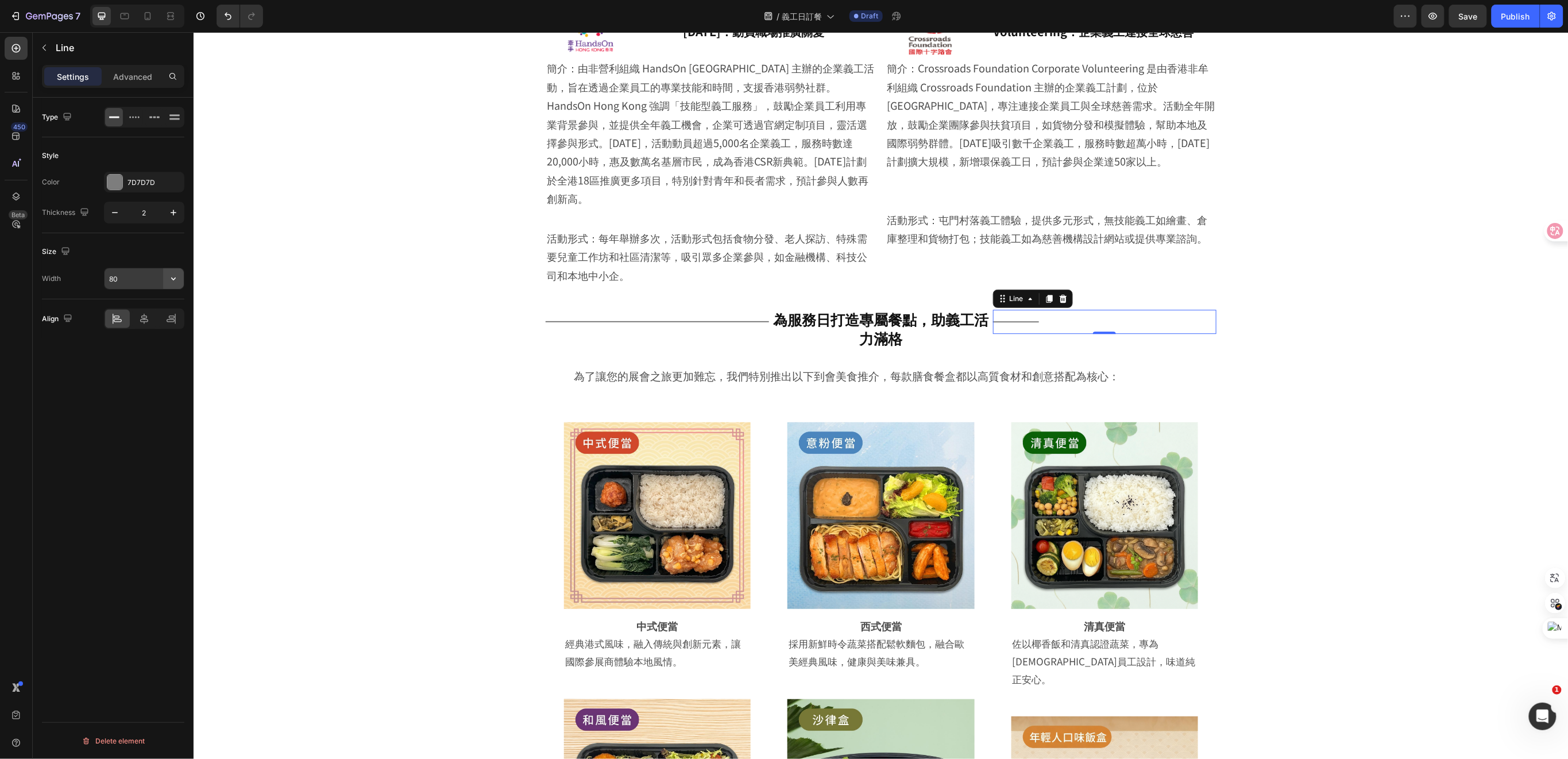
click at [169, 289] on button "button" at bounding box center [174, 279] width 21 height 21
click at [143, 303] on p "Full 100%" at bounding box center [141, 308] width 66 height 10
type input "100%"
click at [938, 308] on span "為服務日打造專屬餐點，助義工活力滿格" at bounding box center [880, 328] width 215 height 40
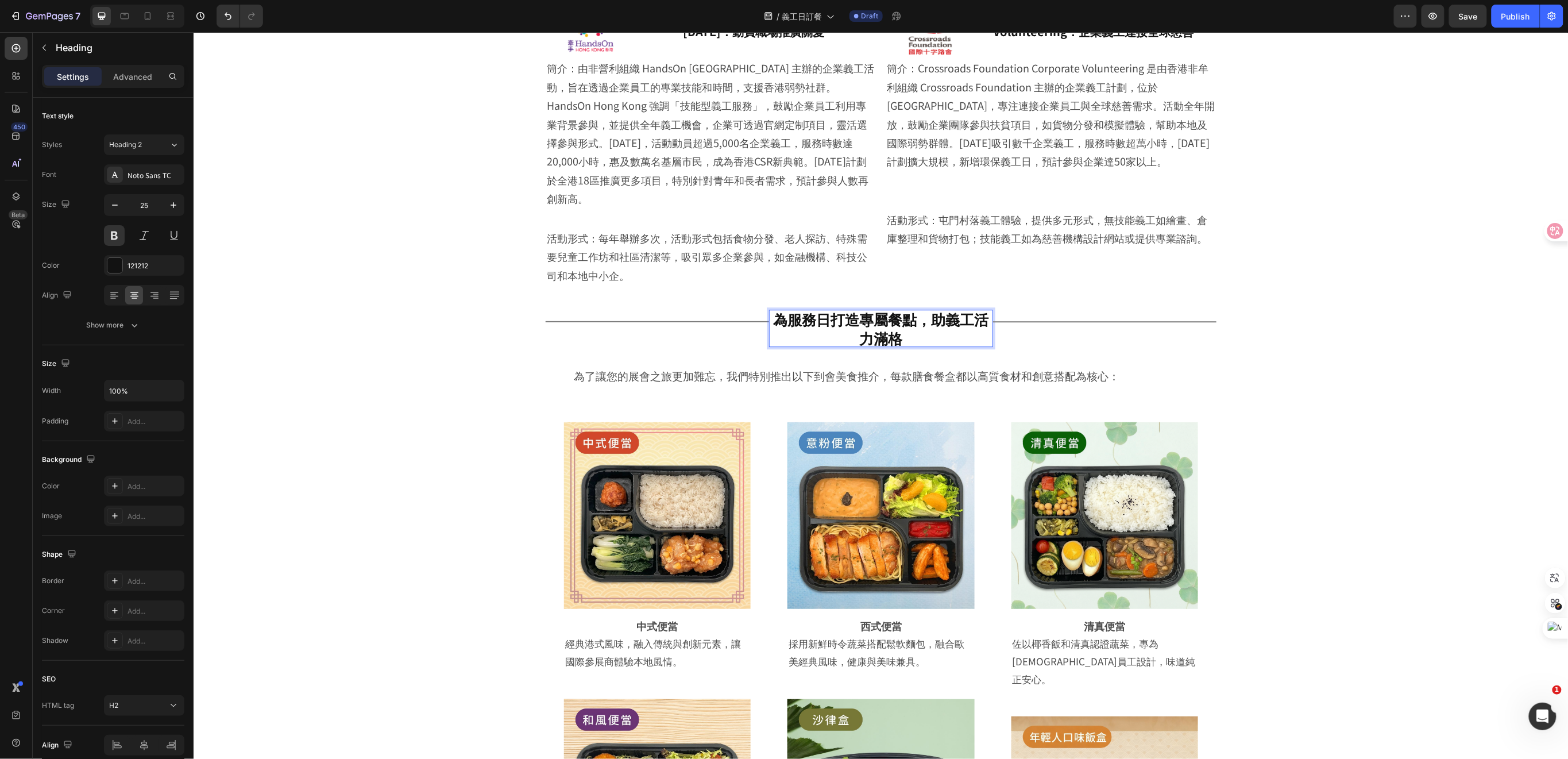
click at [927, 308] on span "為服務日打造專屬餐點，助義工活力滿格" at bounding box center [880, 328] width 215 height 40
click at [954, 322] on p "為服務日打造專屬餐點，助義工活力滿格" at bounding box center [880, 328] width 223 height 37
click at [48, 50] on icon "button" at bounding box center [44, 47] width 9 height 9
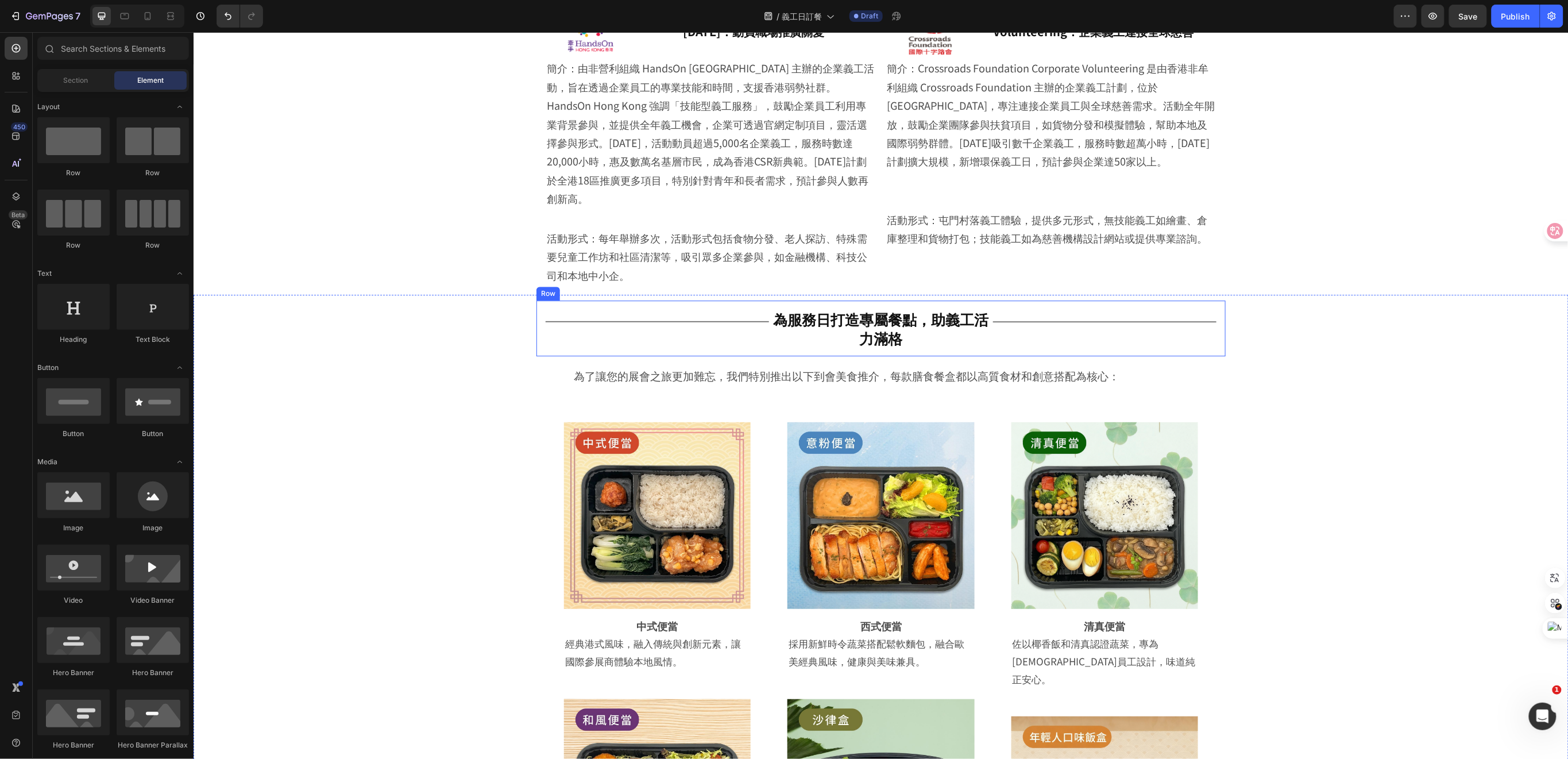
click at [753, 300] on div "Title Line ⁠⁠⁠⁠⁠⁠⁠ 為服務日打造專屬餐點，助義工活力滿格 Heading Title Line Row" at bounding box center [881, 328] width 689 height 56
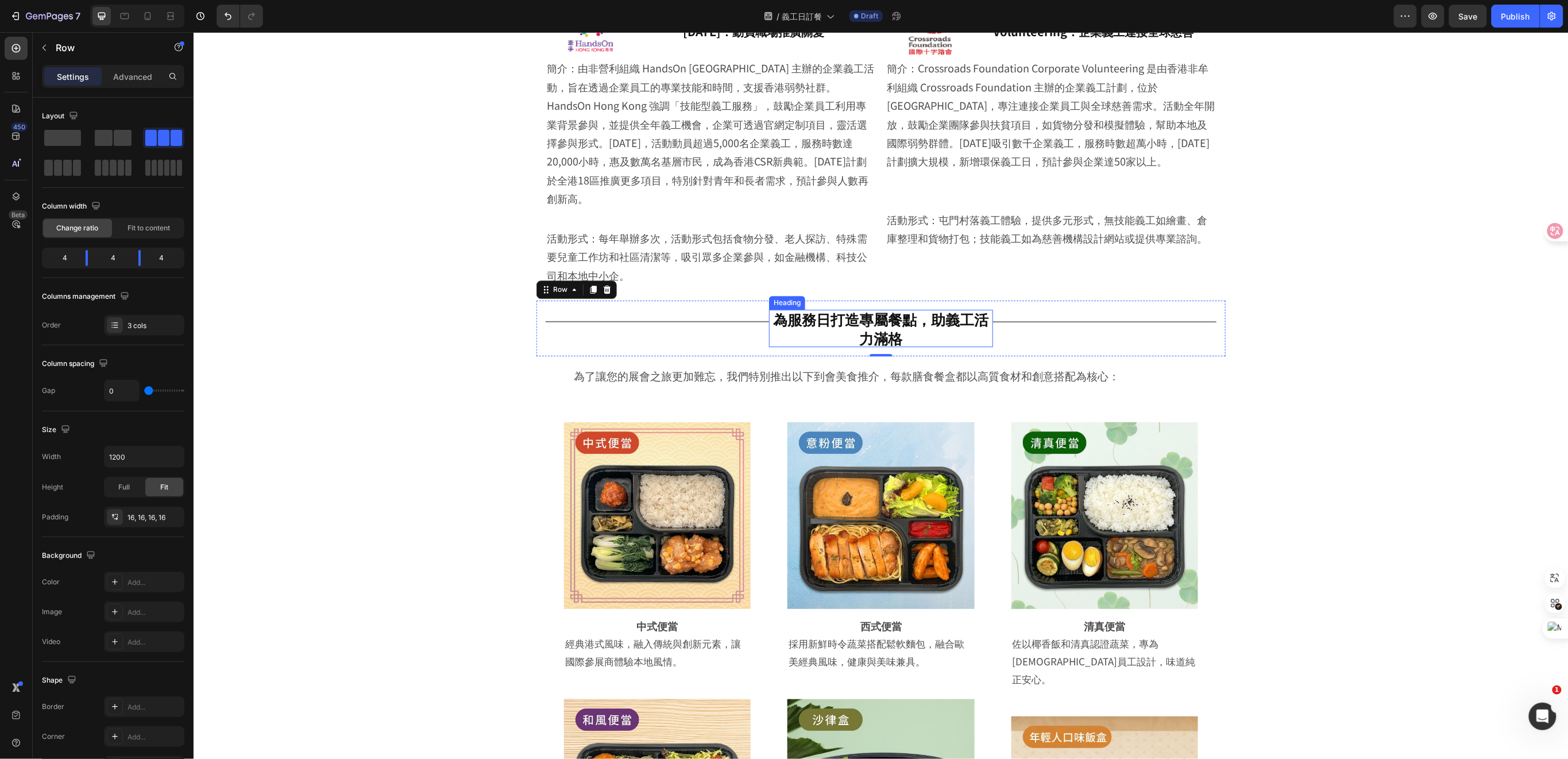
click at [782, 313] on p "⁠⁠⁠⁠⁠⁠⁠ 為服務日打造專屬餐點，助義工活力滿格" at bounding box center [880, 328] width 223 height 37
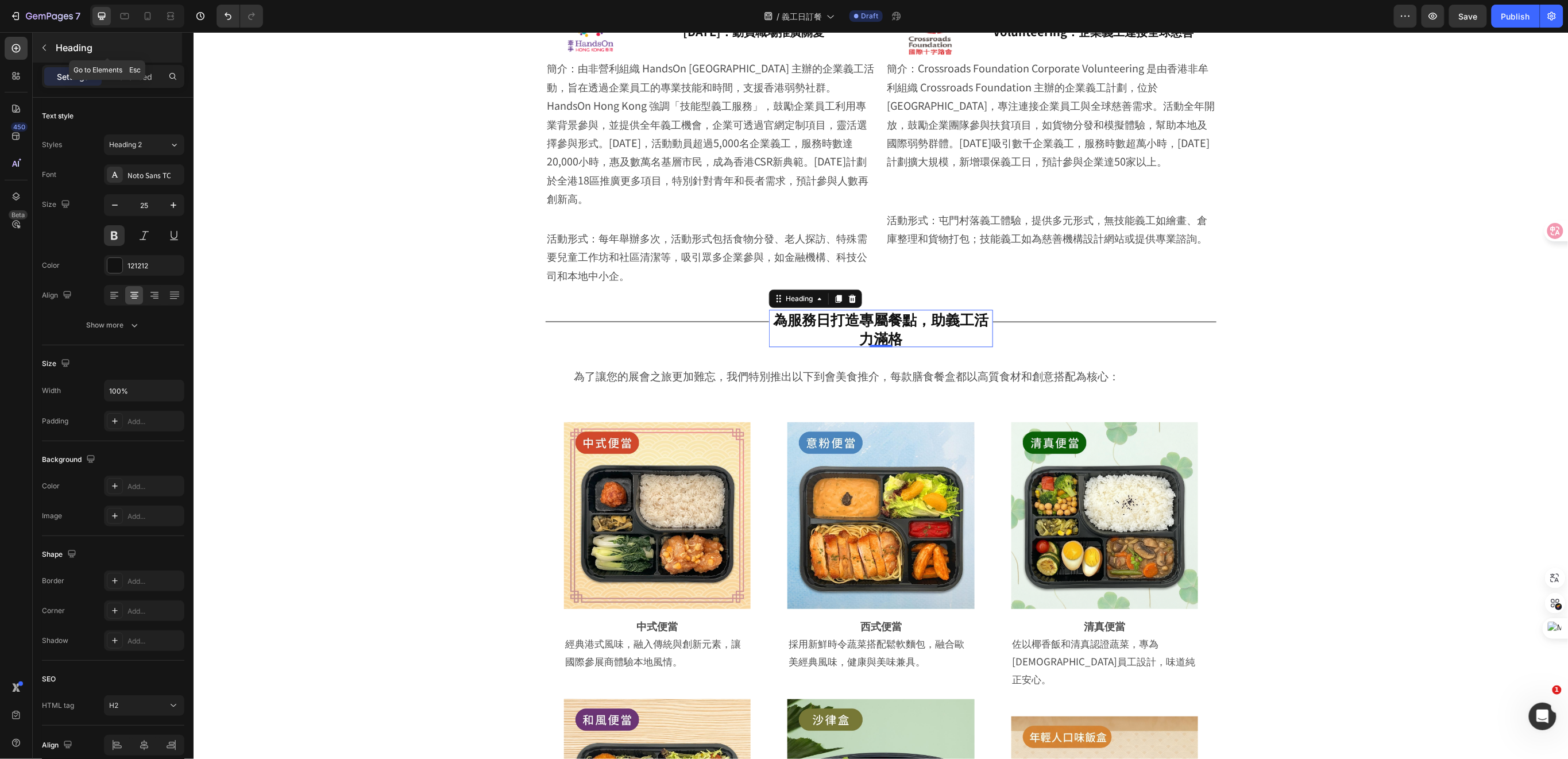
click at [50, 47] on button "button" at bounding box center [44, 48] width 18 height 18
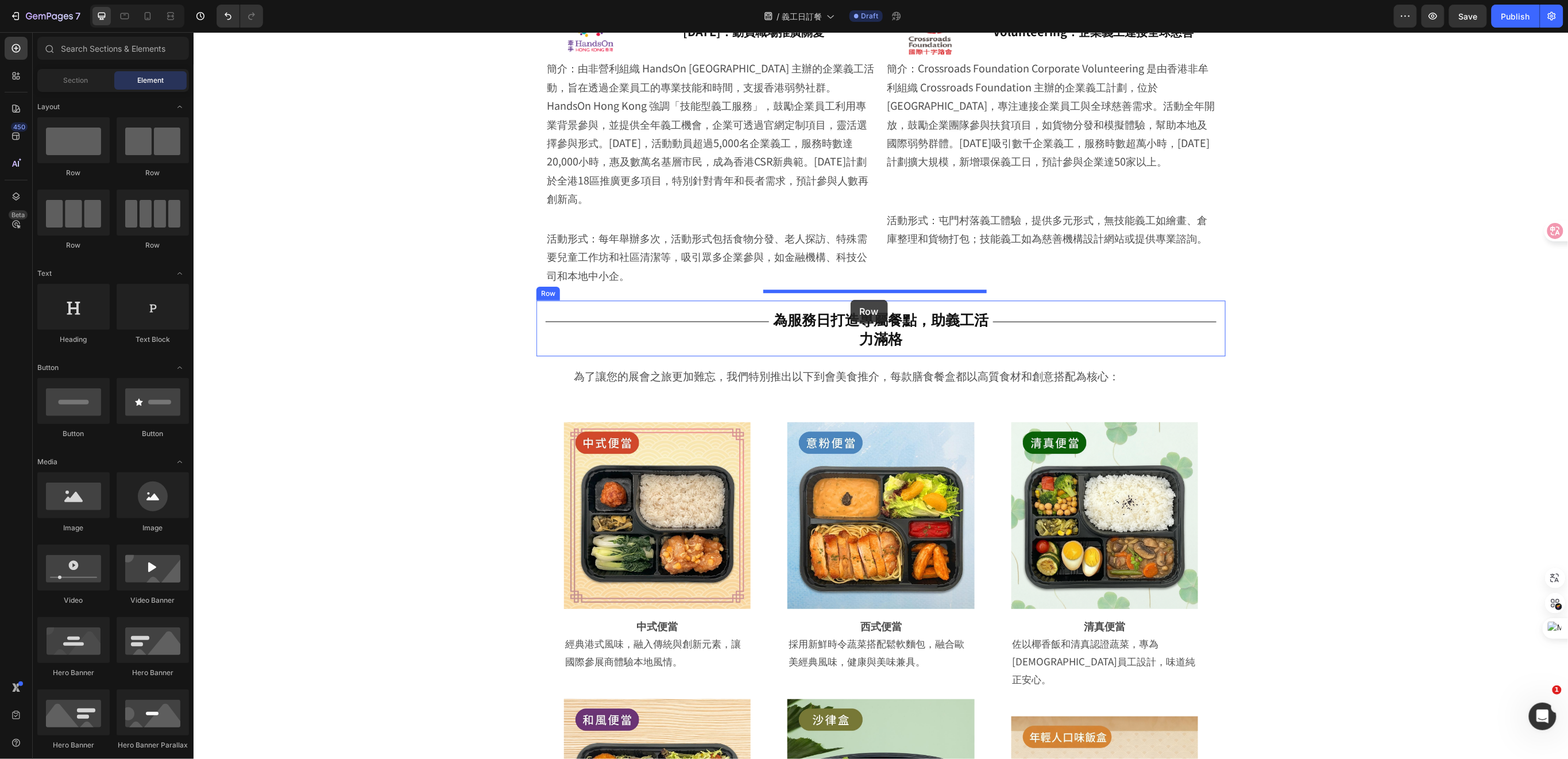
drag, startPoint x: 282, startPoint y: 185, endPoint x: 850, endPoint y: 299, distance: 579.3
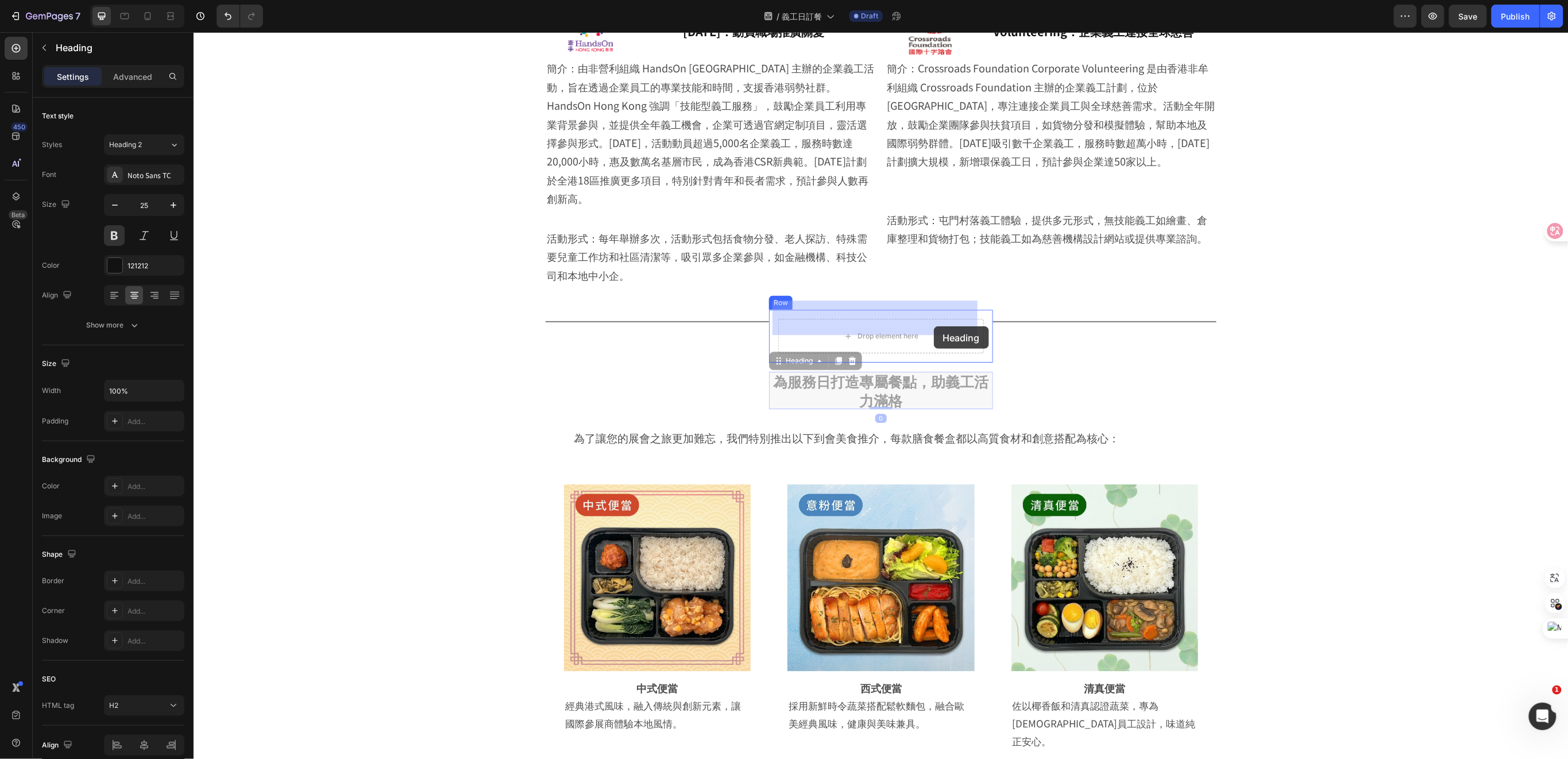
drag, startPoint x: 942, startPoint y: 369, endPoint x: 933, endPoint y: 326, distance: 43.9
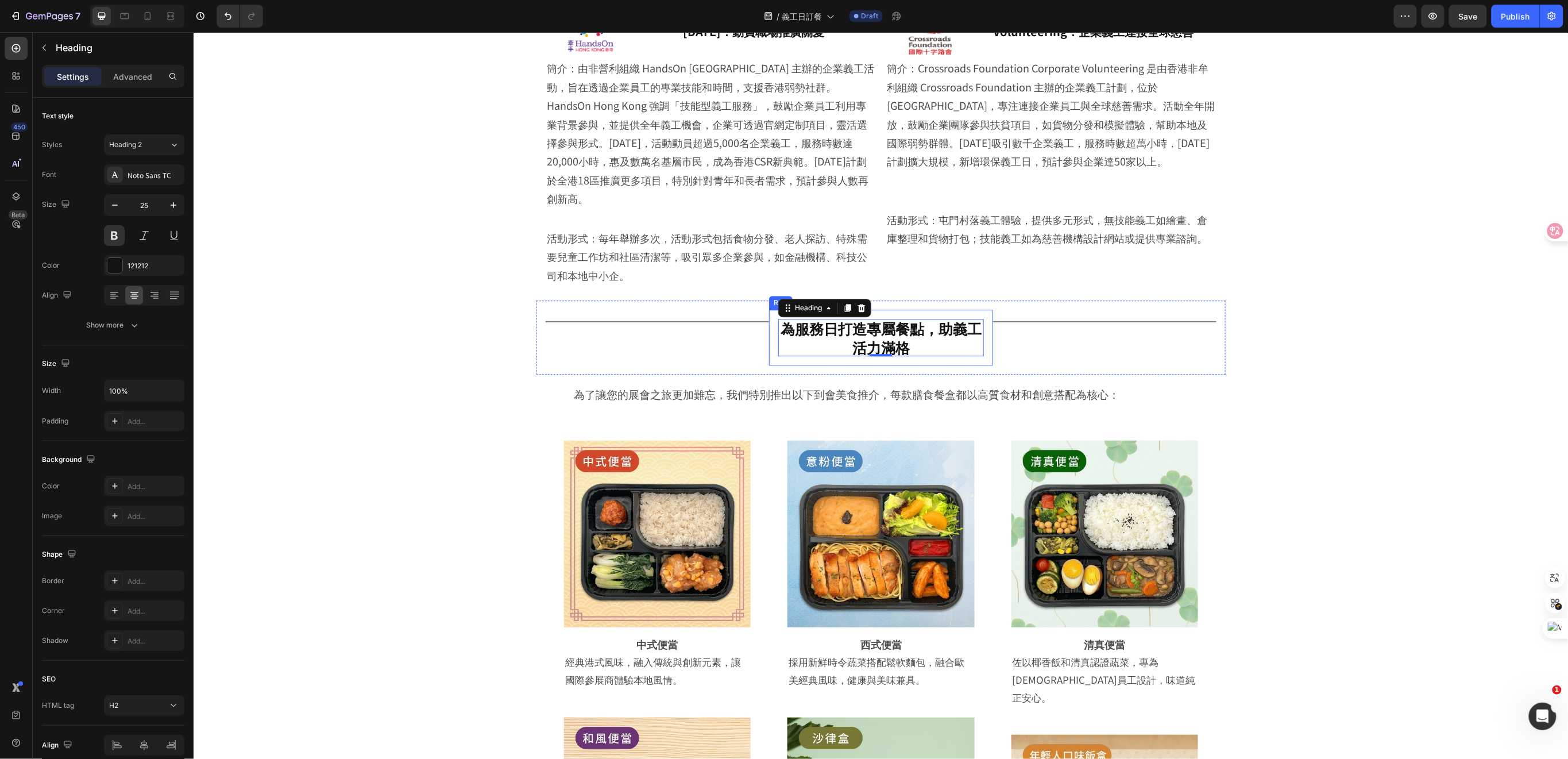
click at [794, 340] on div "為服務日打造專屬餐點，助義工活力滿格 Heading 0 Row" at bounding box center [880, 337] width 223 height 56
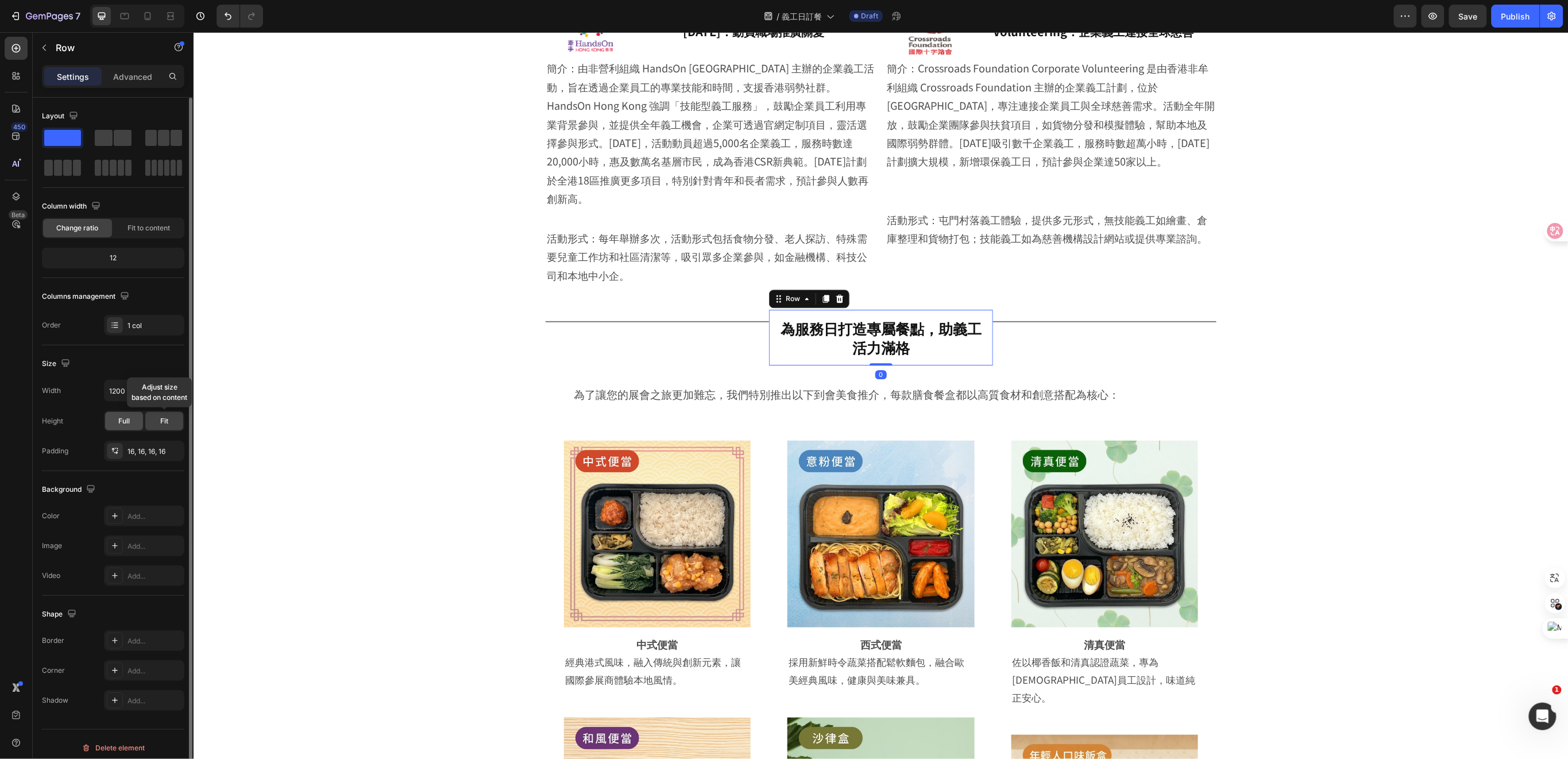
click at [123, 420] on span "Full" at bounding box center [124, 421] width 12 height 10
click at [127, 79] on p "Advanced" at bounding box center [132, 77] width 39 height 12
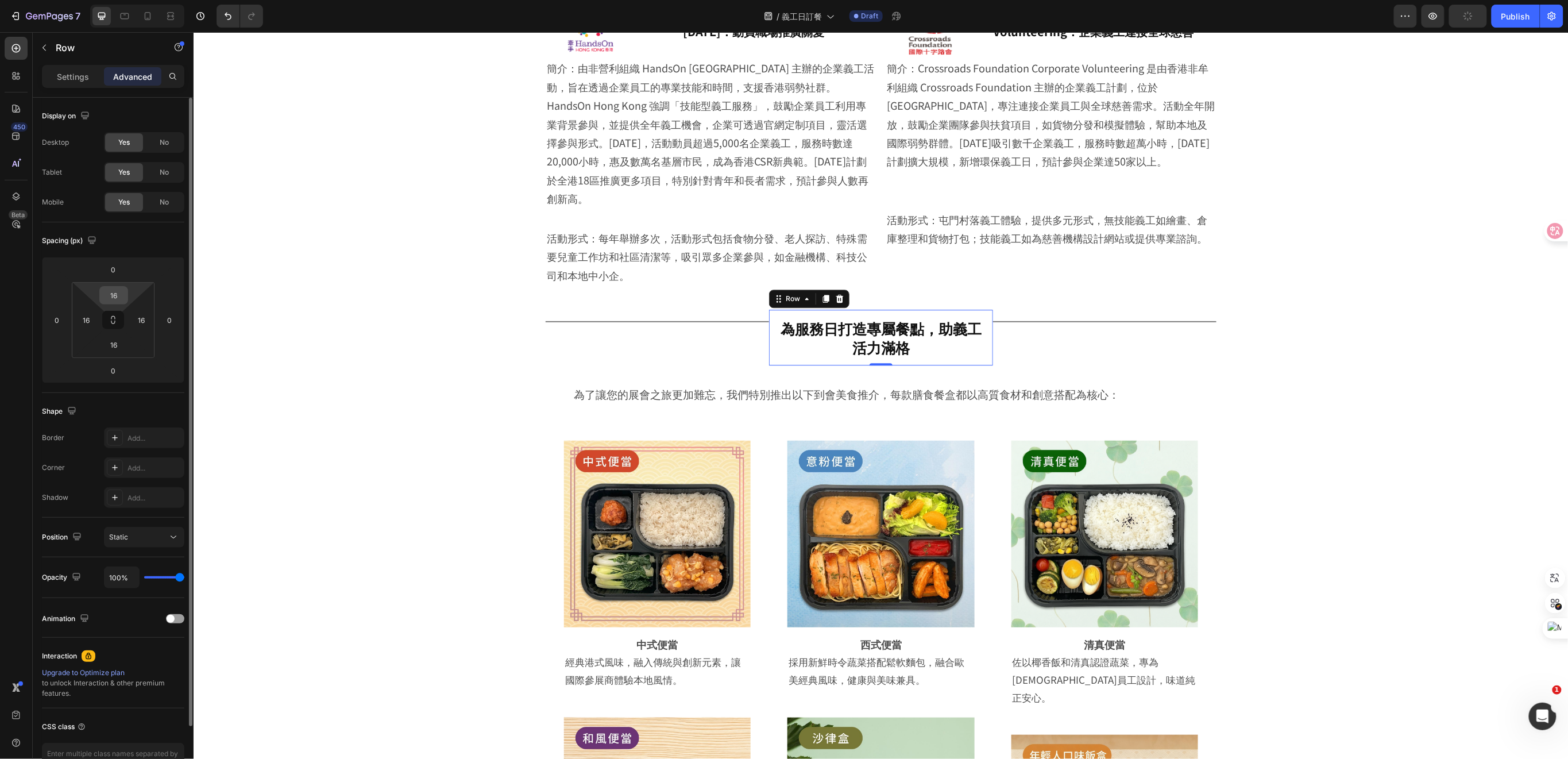
click at [122, 292] on input "16" at bounding box center [113, 295] width 23 height 17
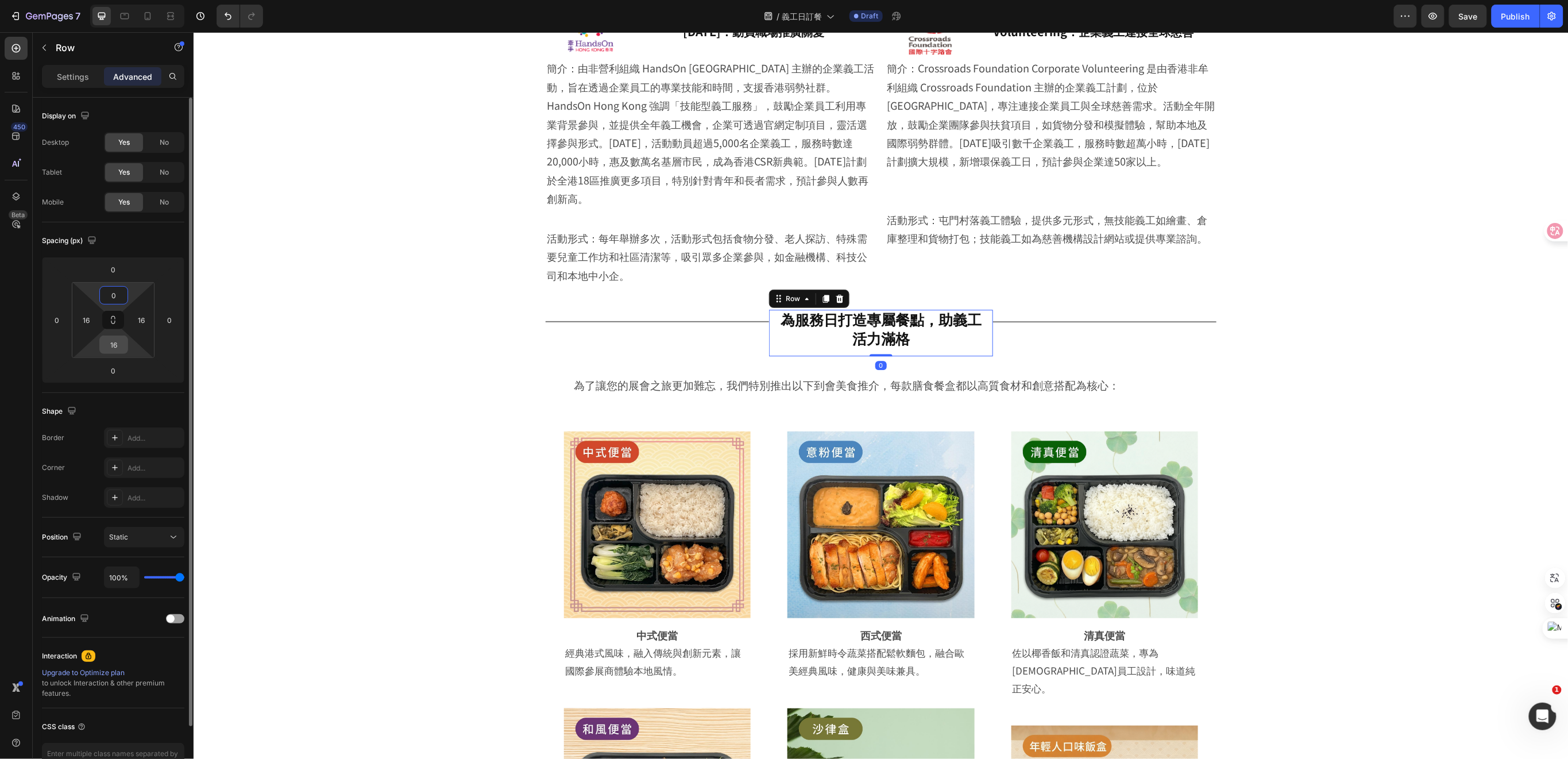
type input "0"
click at [118, 339] on input "16" at bounding box center [113, 345] width 23 height 17
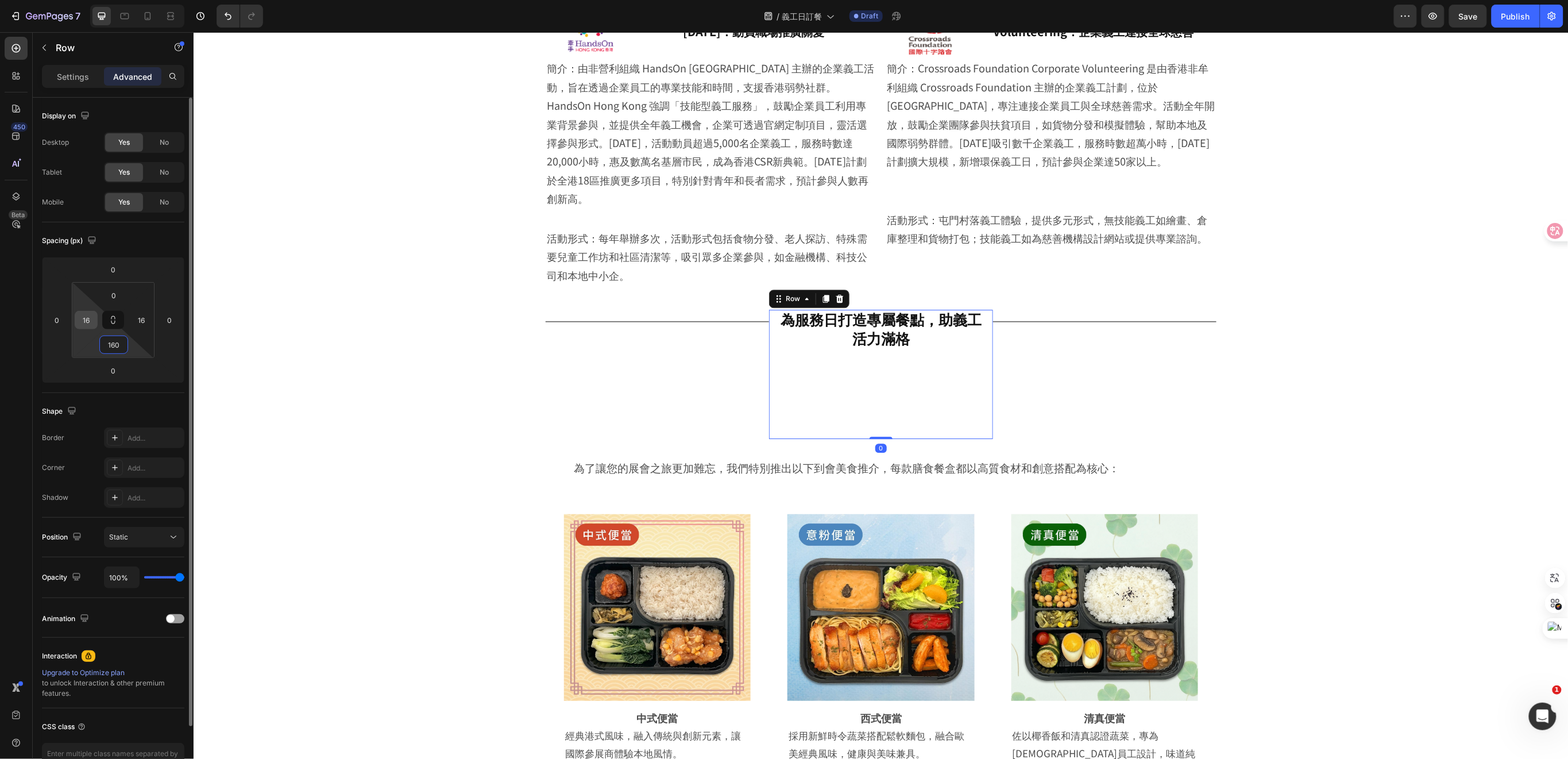
type input "160"
click at [90, 322] on input "16" at bounding box center [86, 320] width 17 height 17
type input "0"
click at [148, 319] on input "16" at bounding box center [141, 320] width 17 height 17
type input "0"
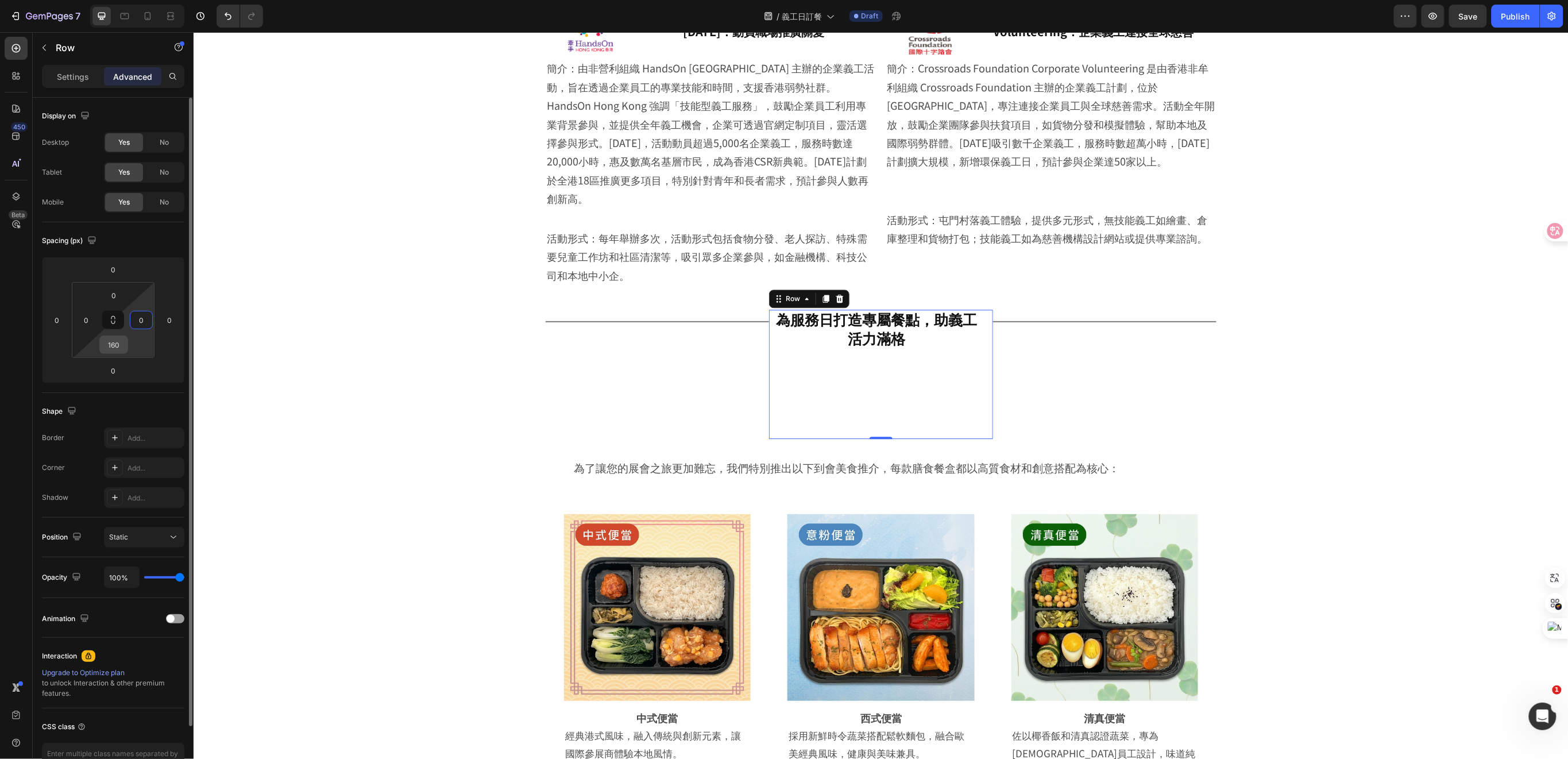
click at [122, 348] on input "160" at bounding box center [113, 345] width 23 height 17
type input "0"
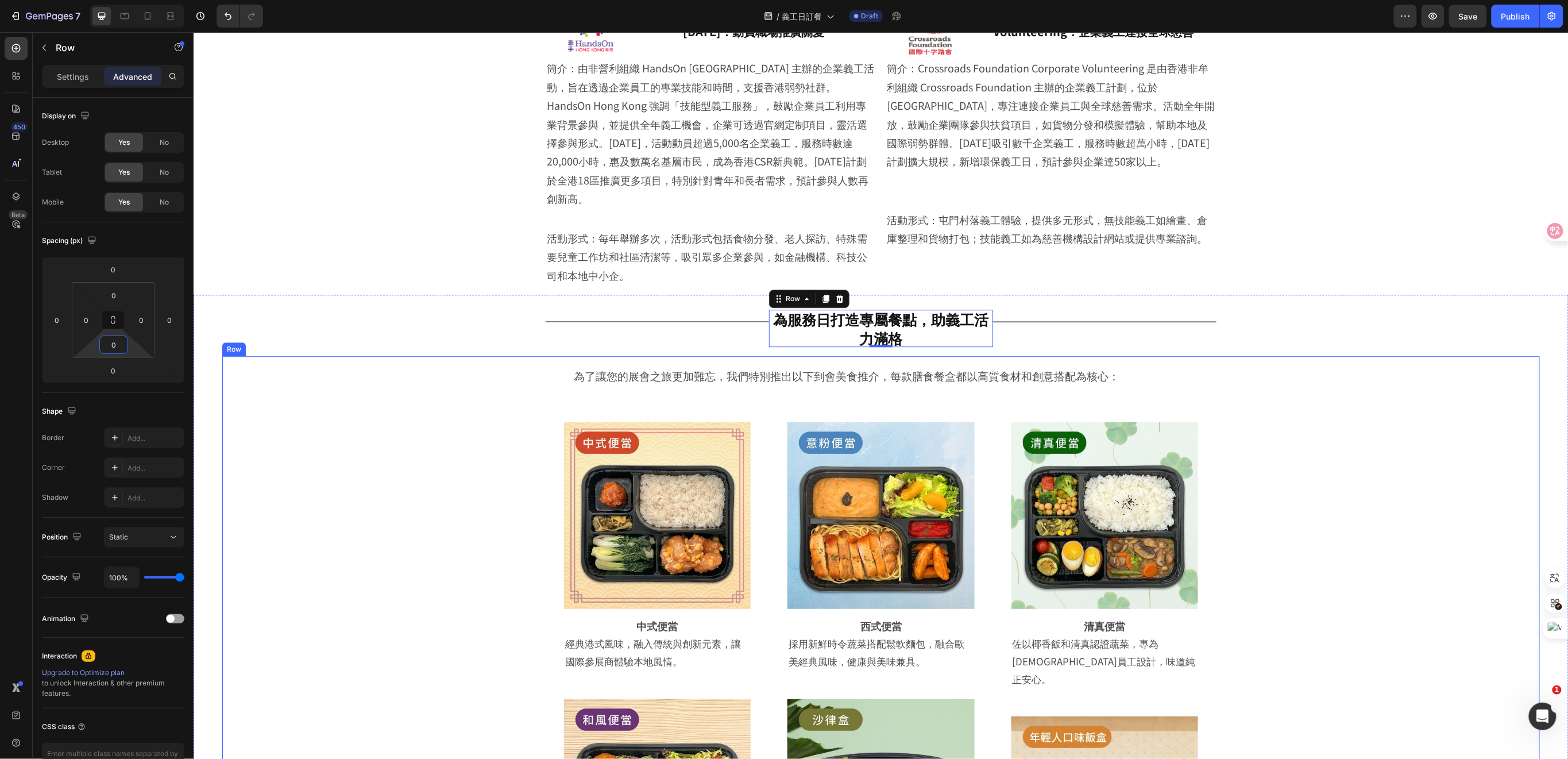
click at [957, 308] on span "為服務日打造專屬餐點，助義工活力滿格" at bounding box center [880, 328] width 215 height 40
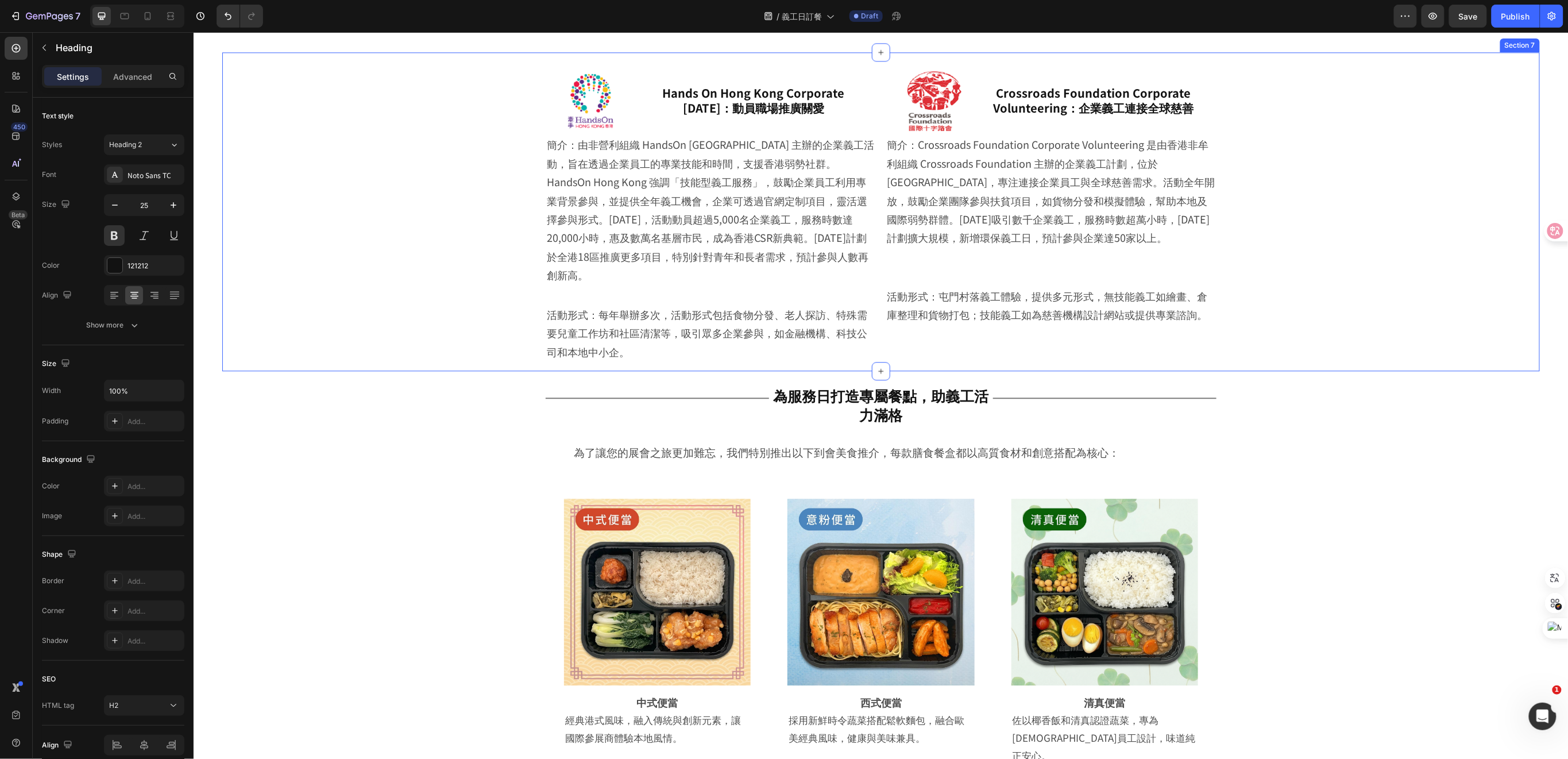
scroll to position [1634, 0]
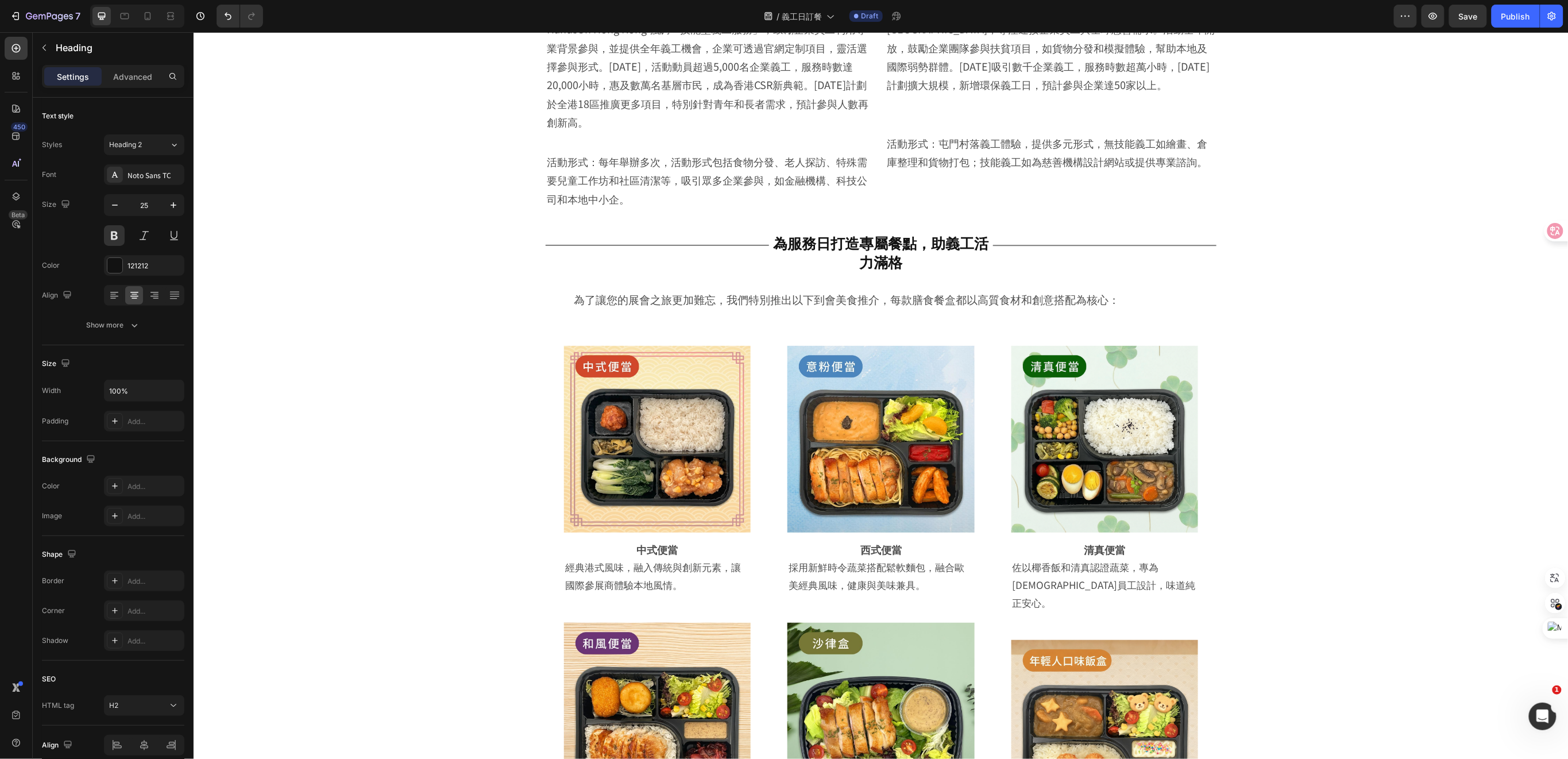
click at [921, 231] on span "為服務日打造專屬餐點，助義工活力滿格" at bounding box center [880, 251] width 215 height 40
click at [773, 236] on p "為服務日打造專屬餐點 助義工活力滿格" at bounding box center [880, 251] width 223 height 37
click at [752, 233] on div "Title Line 0" at bounding box center [657, 244] width 223 height 24
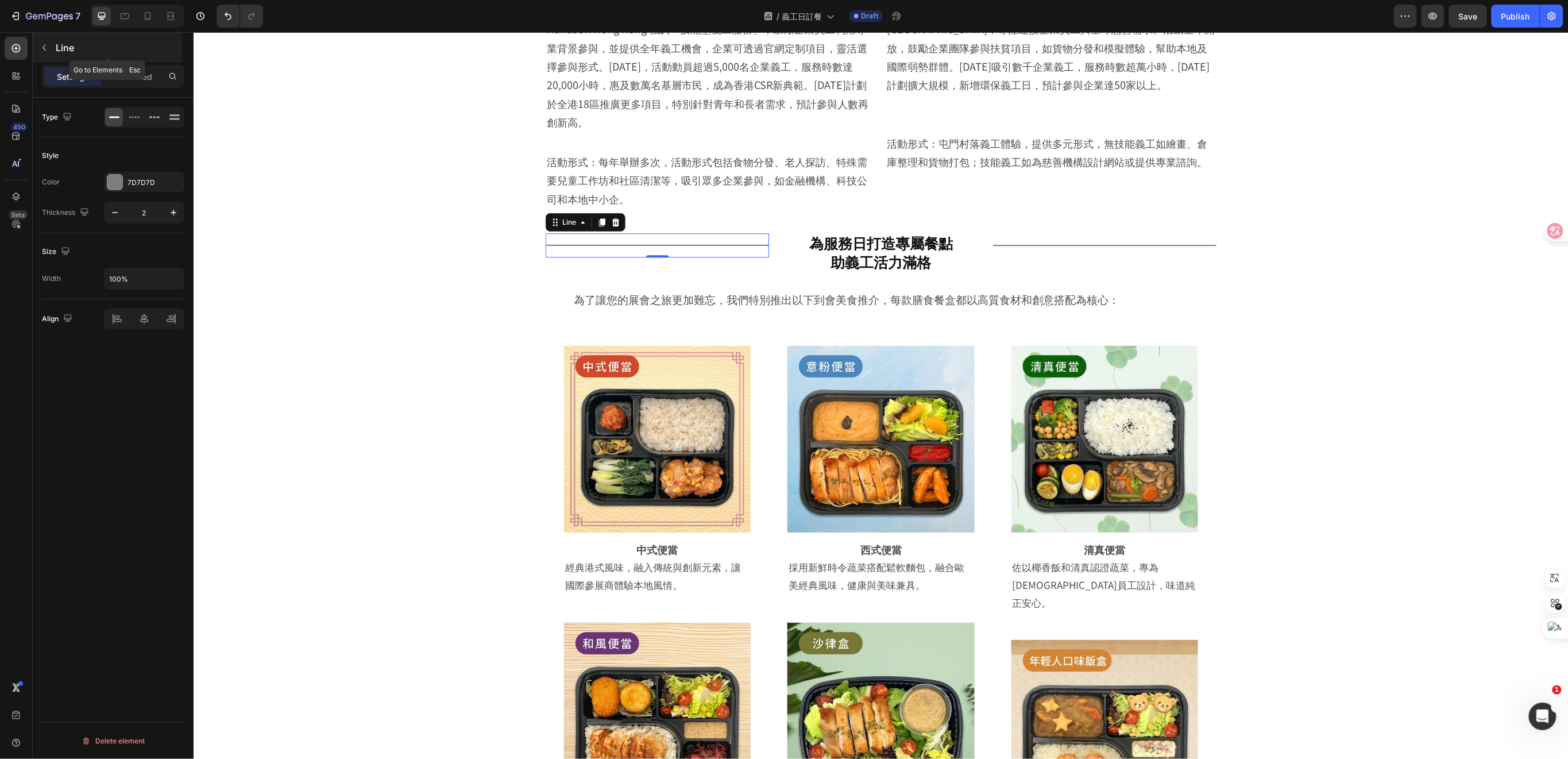
click at [45, 50] on icon "button" at bounding box center [44, 48] width 4 height 6
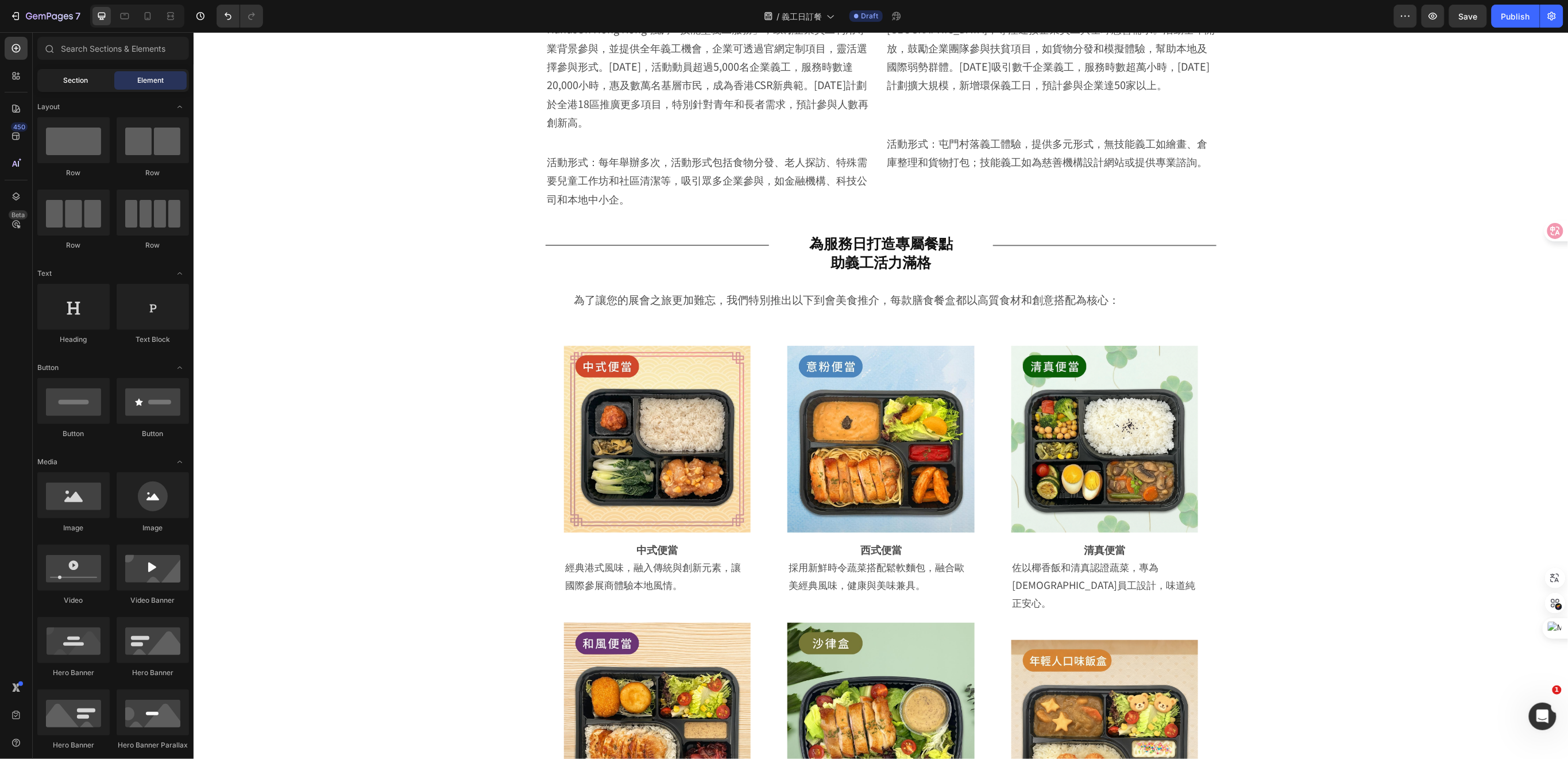
click at [89, 79] on div "Section" at bounding box center [76, 80] width 72 height 18
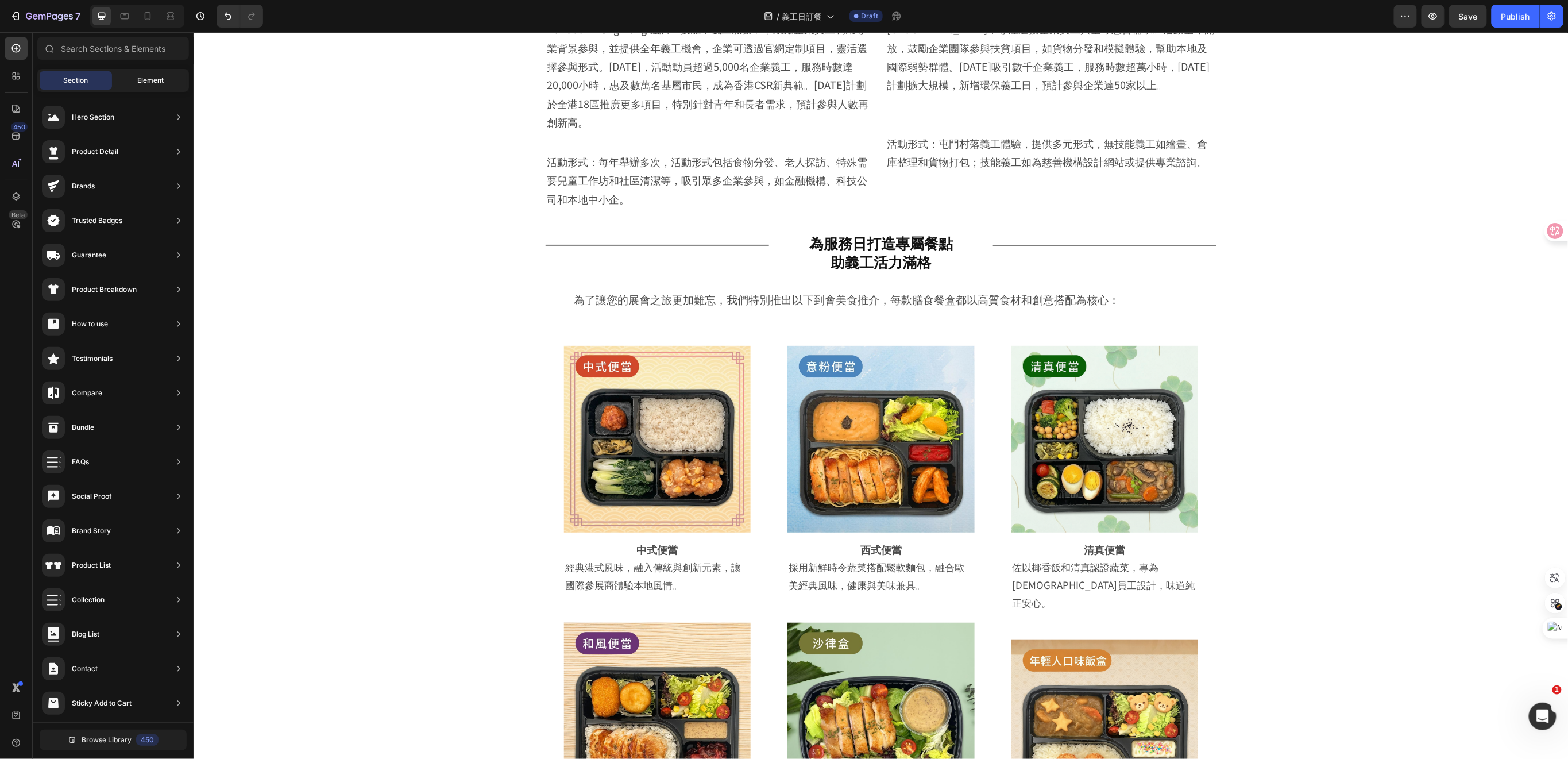
click at [149, 80] on span "Element" at bounding box center [150, 80] width 26 height 10
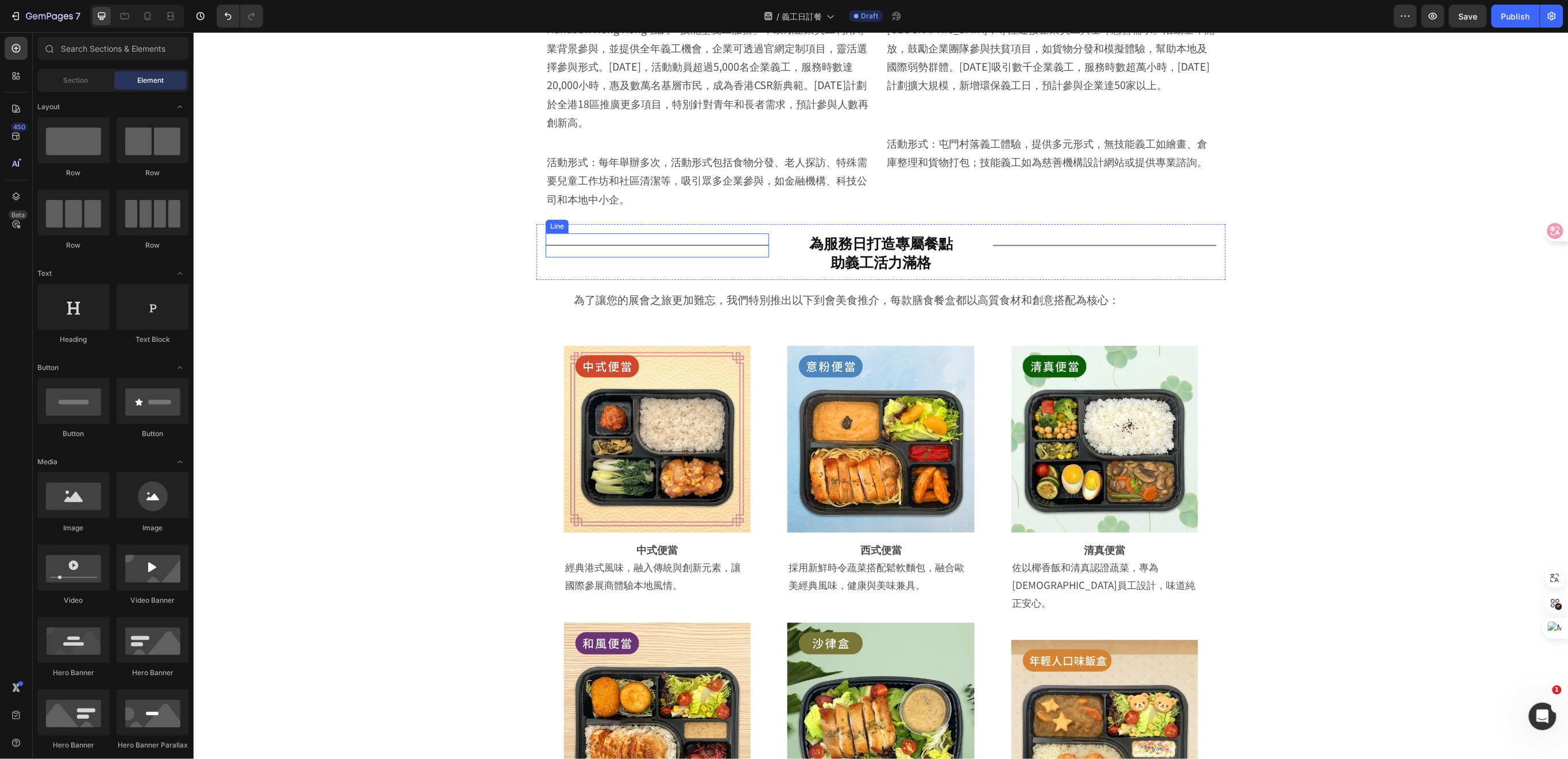
click at [701, 233] on div "Title Line" at bounding box center [657, 244] width 223 height 24
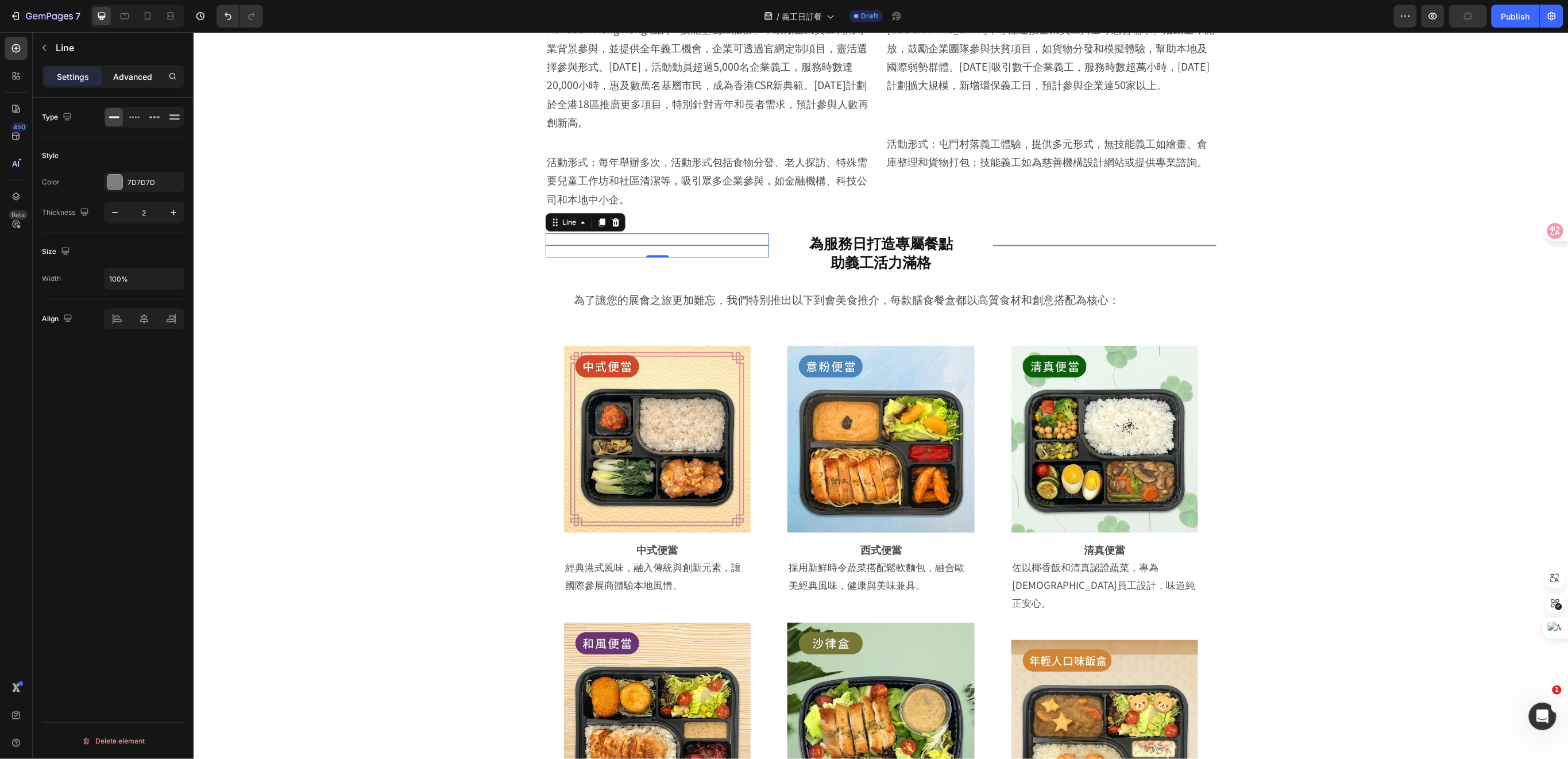
click at [139, 75] on p "Advanced" at bounding box center [132, 77] width 39 height 12
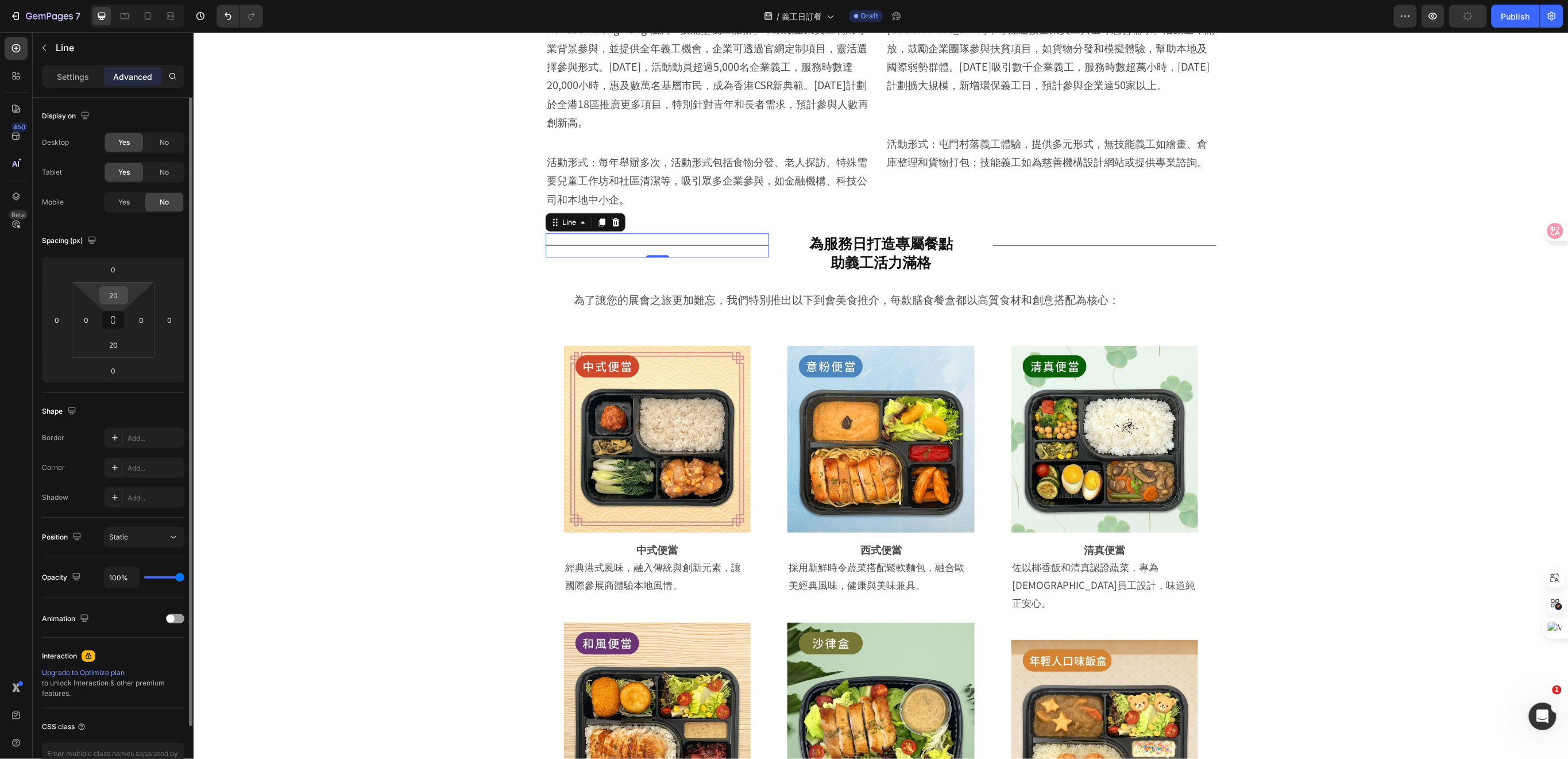
click at [114, 294] on input "20" at bounding box center [113, 295] width 23 height 17
type input "30"
click at [120, 348] on input "20" at bounding box center [113, 345] width 23 height 17
type input "30"
click at [1046, 233] on div "Title Line" at bounding box center [1104, 244] width 223 height 24
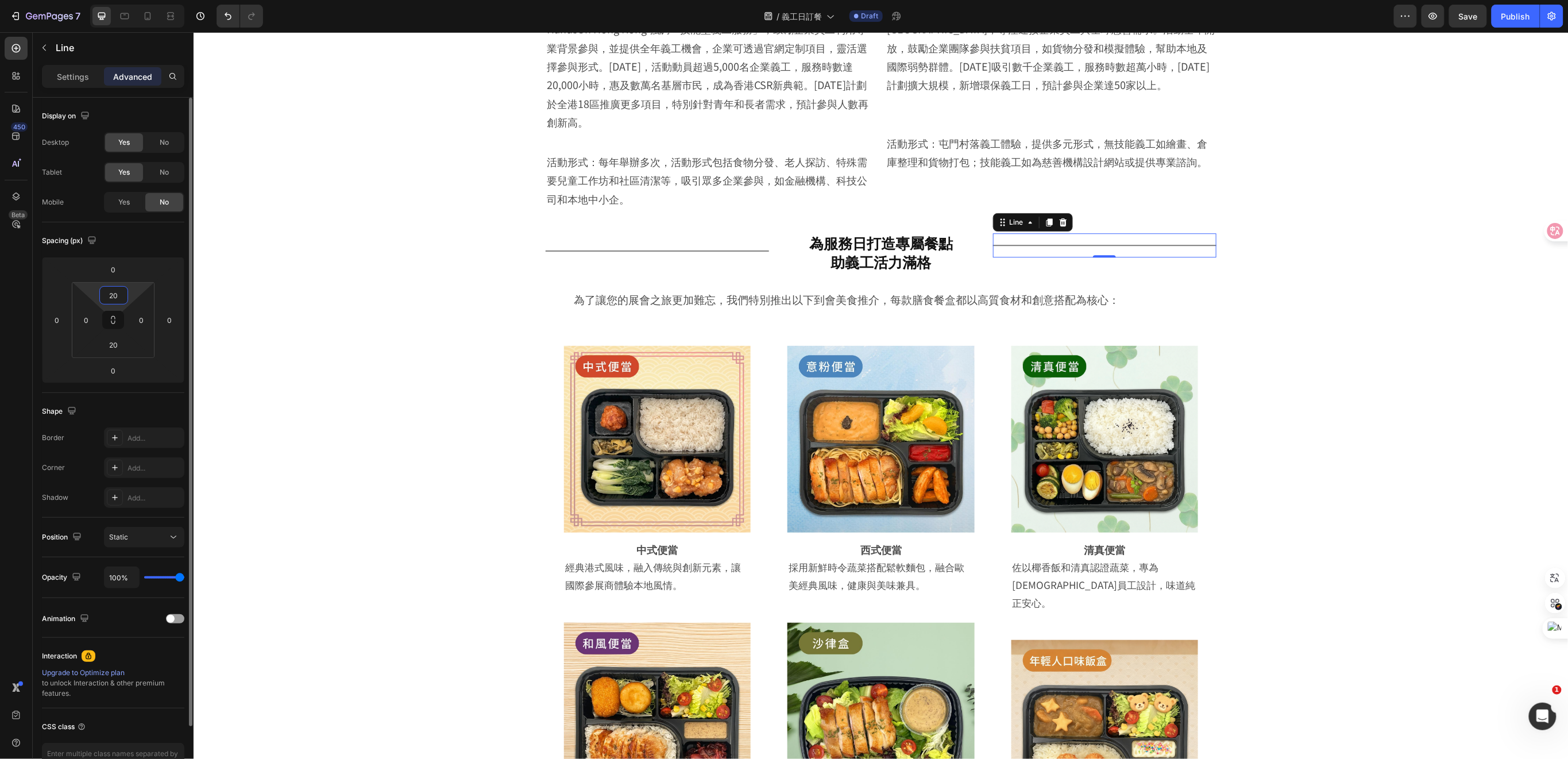
click at [113, 301] on input "20" at bounding box center [113, 295] width 23 height 17
type input "30"
click at [120, 344] on input "20" at bounding box center [113, 345] width 23 height 17
type input "30"
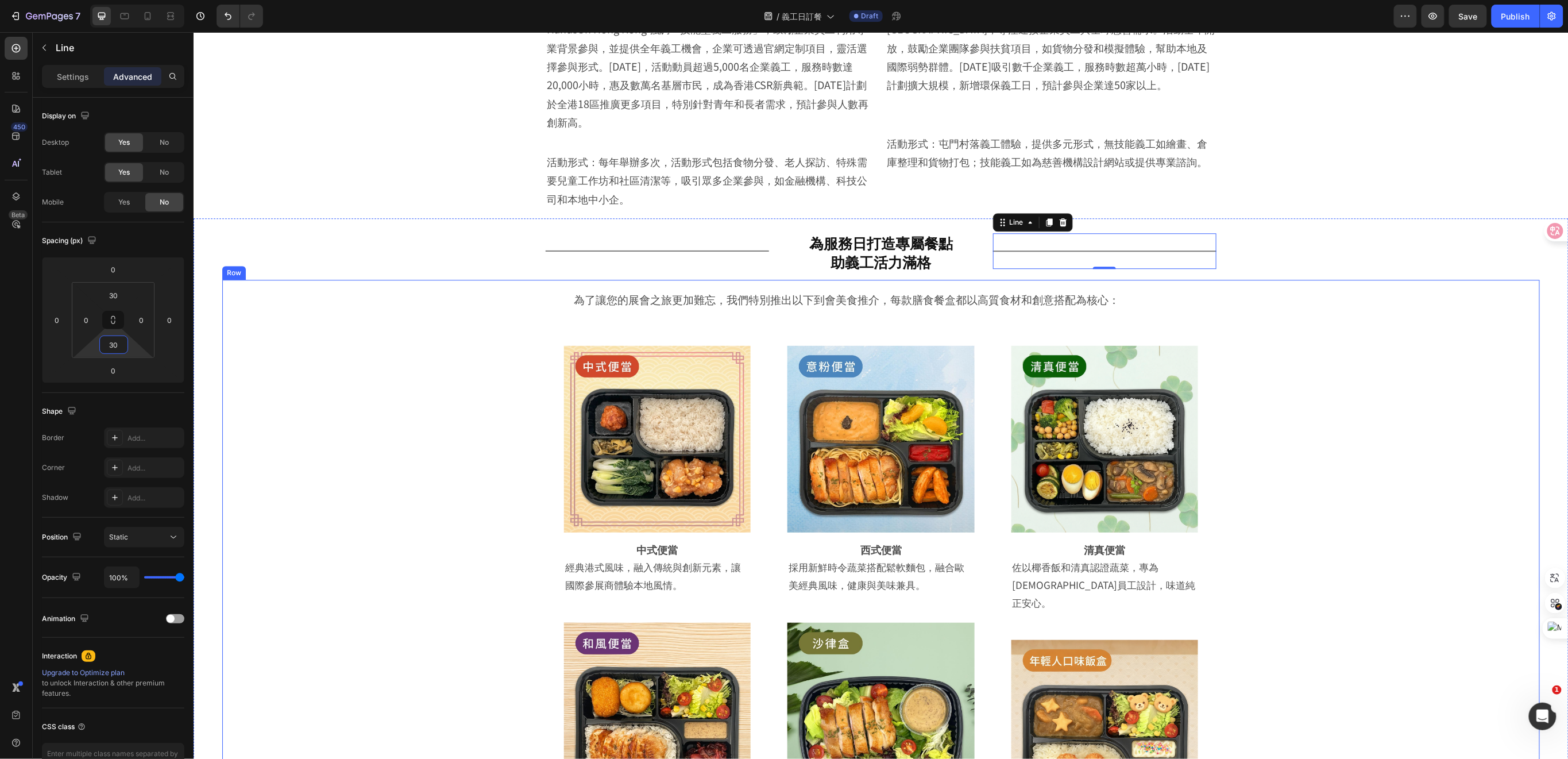
click at [1295, 336] on div "為了讓您的展會之旅更加難忘，我們特別推出以下到會美食推介，每款膳食餐盒都以高質食材和創意搭配為核心： Text Block Image Row 中式便當 He…" at bounding box center [880, 761] width 1317 height 964
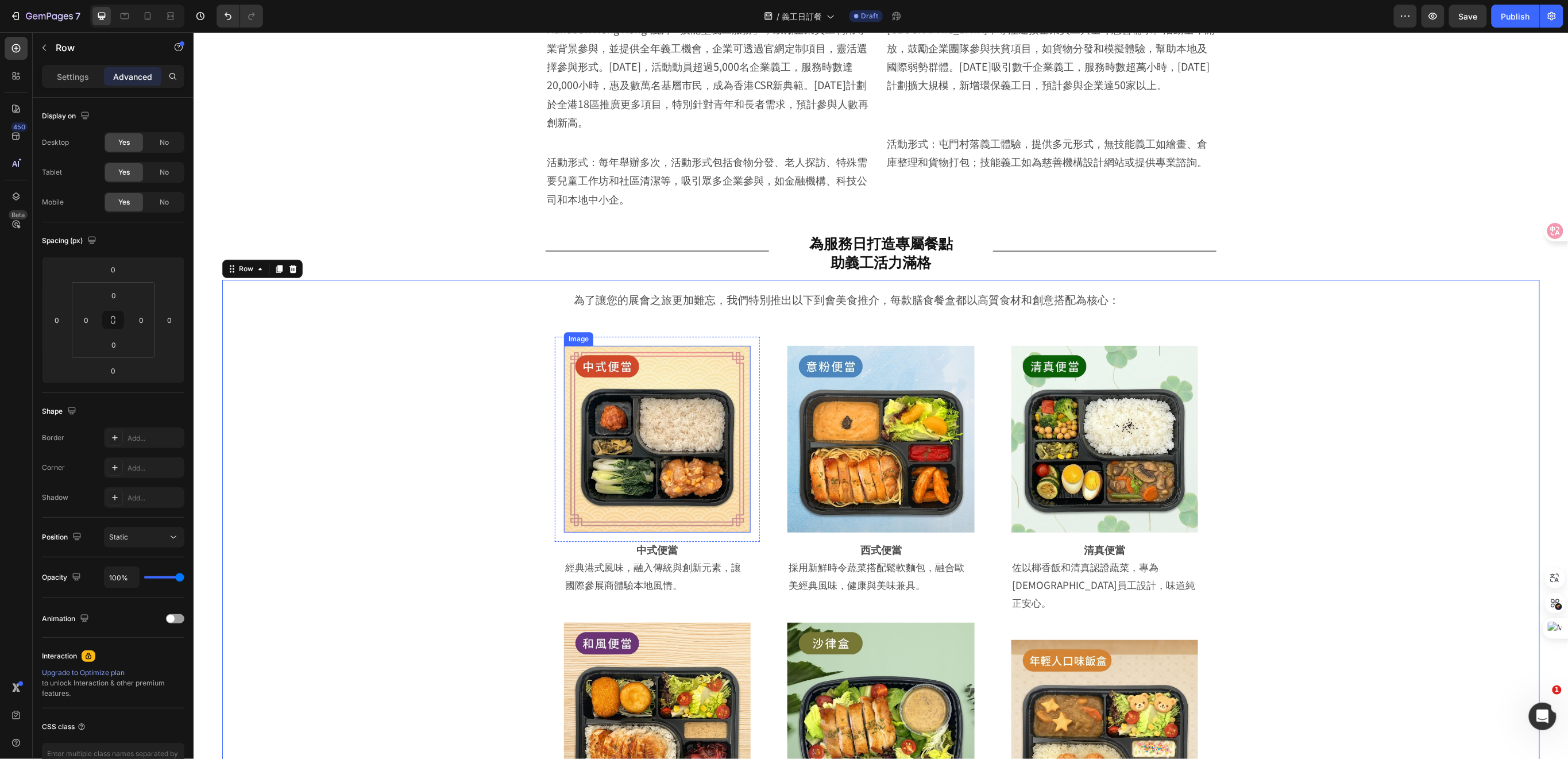
scroll to position [1711, 0]
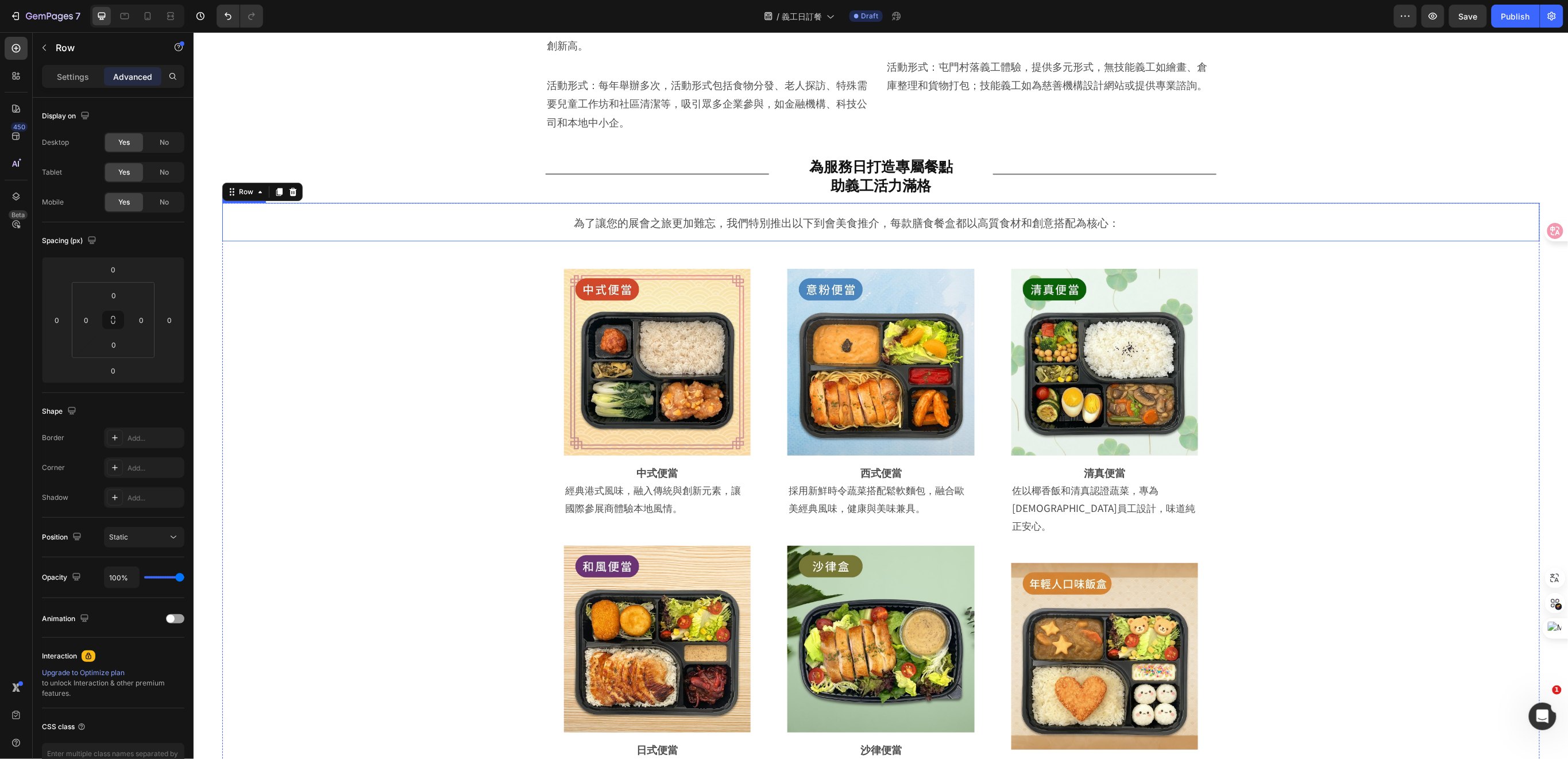
click at [918, 214] on span "為了讓您的展會之旅更加難忘，我們特別推出以下到會美食推介，每款膳食餐盒都以高質食材和創意搭配為核心：" at bounding box center [846, 221] width 546 height 15
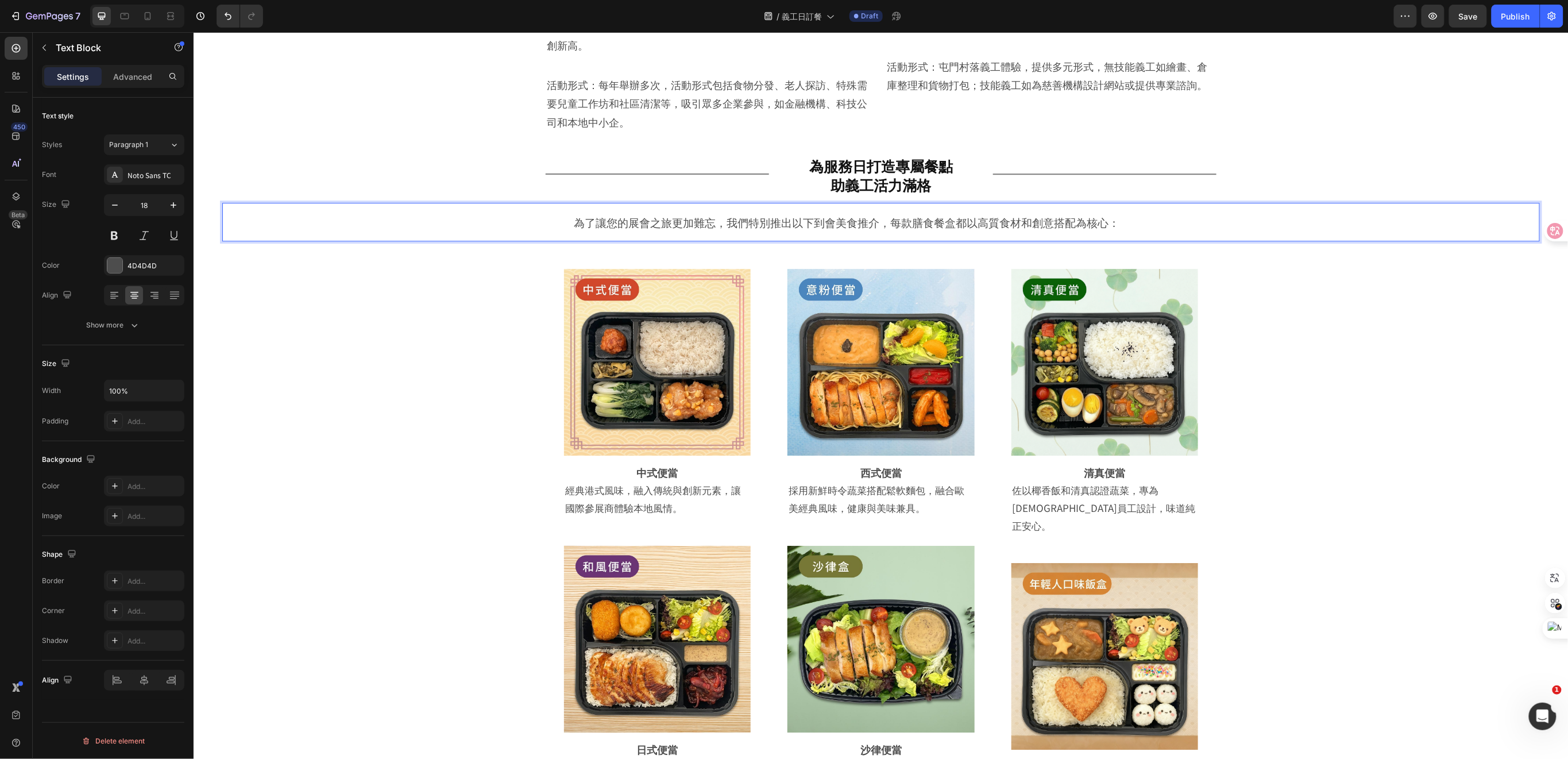
click at [1098, 214] on span "為了讓您的展會之旅更加難忘，我們特別推出以下到會美食推介，每款膳食餐盒都以高質食材和創意搭配為核心：" at bounding box center [846, 221] width 546 height 15
click at [1119, 210] on strong "Rich Text Editor. Editing area: main" at bounding box center [1153, 220] width 69 height 20
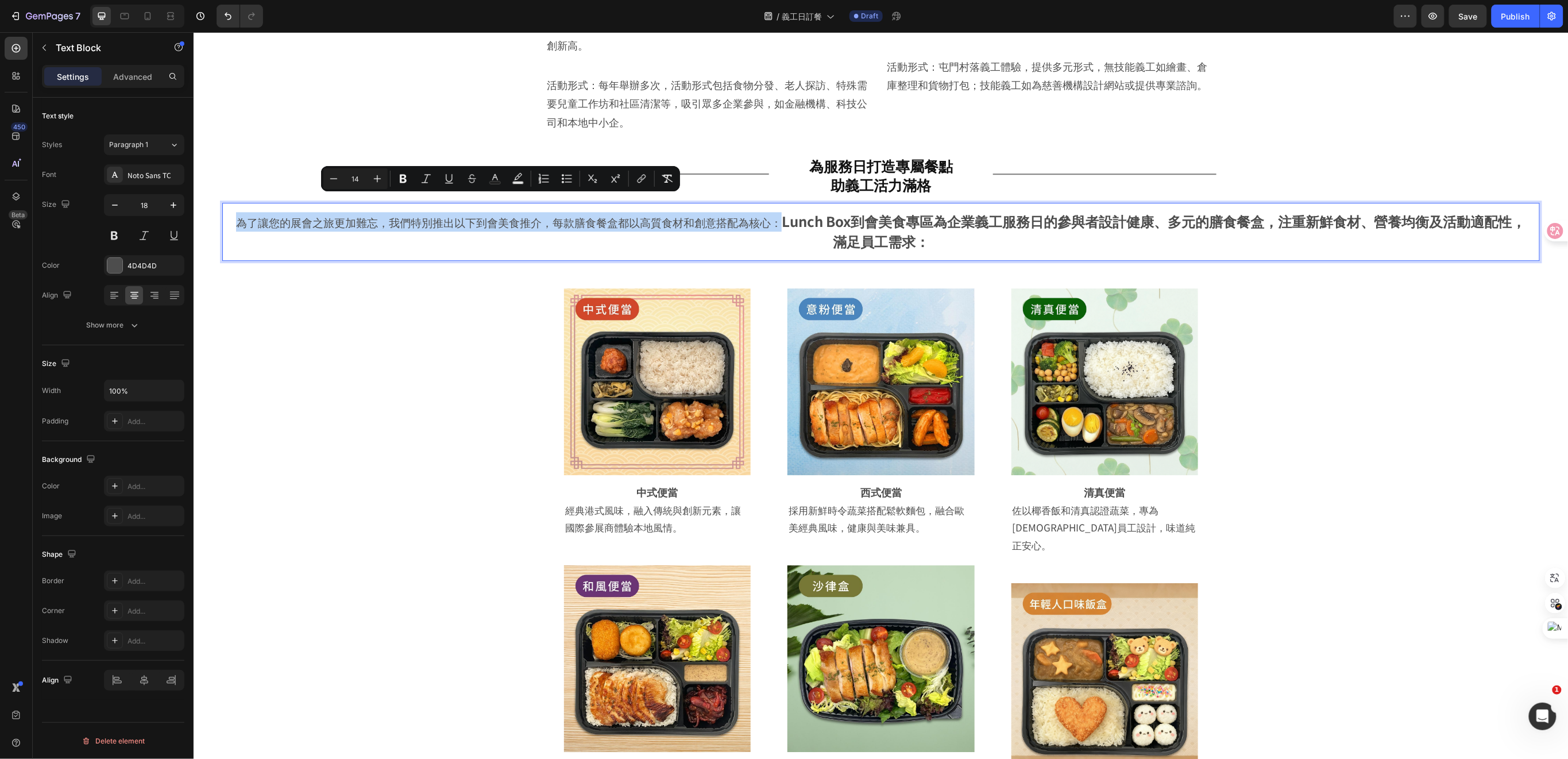
drag, startPoint x: 767, startPoint y: 205, endPoint x: 229, endPoint y: 207, distance: 538.0
click at [229, 207] on div "為了讓您的展會之旅更加難忘，我們特別推出以下到會美食推介，每款膳食餐盒都以高質食材和創意搭配為核心： Lunch Box到會美食專區為企業義工服務日的參與者設…" at bounding box center [880, 231] width 1317 height 58
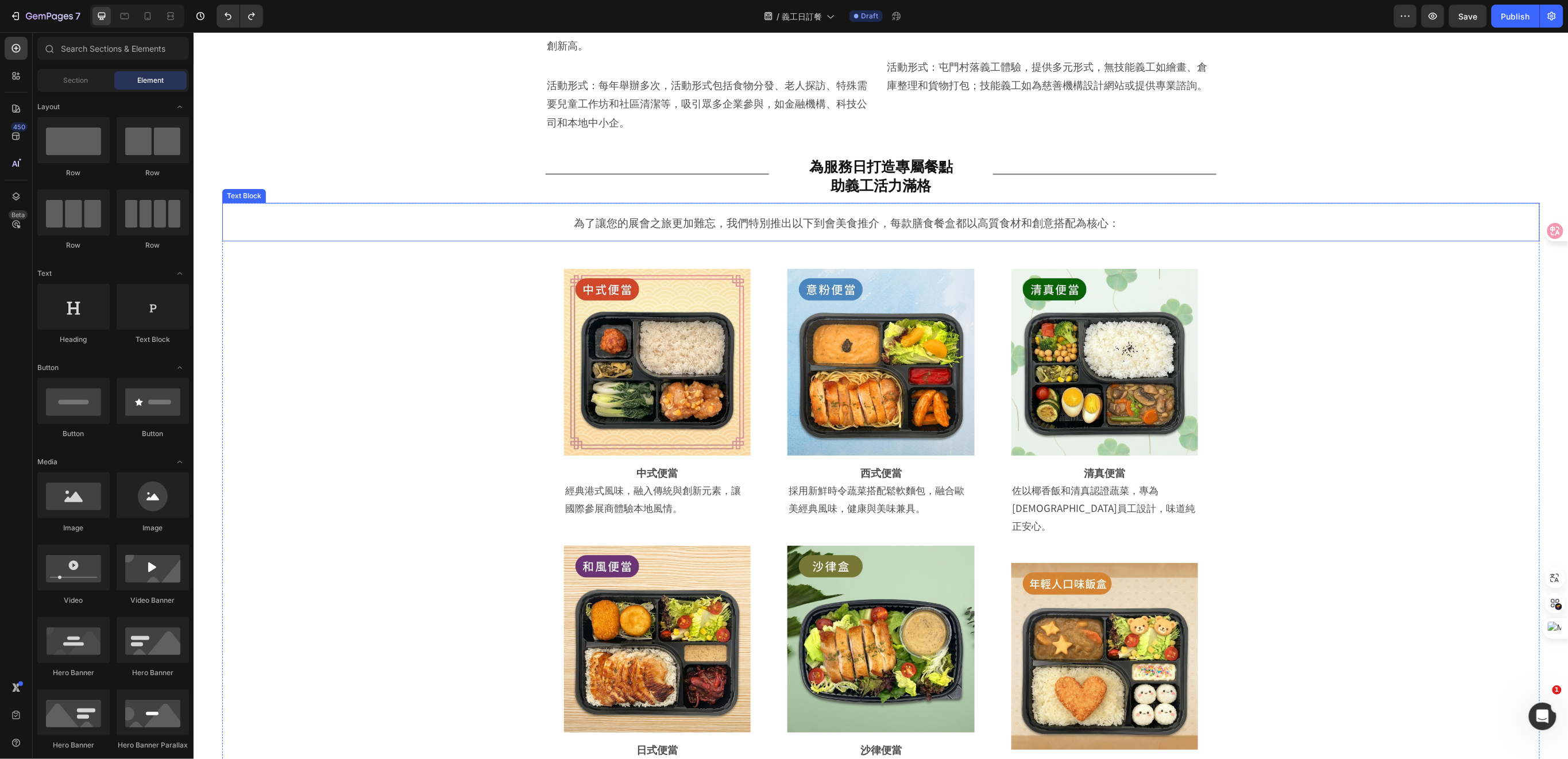
click at [934, 214] on span "為了讓您的展會之旅更加難忘，我們特別推出以下到會美食推介，每款膳食餐盒都以高質食材和創意搭配為核心：" at bounding box center [846, 221] width 546 height 15
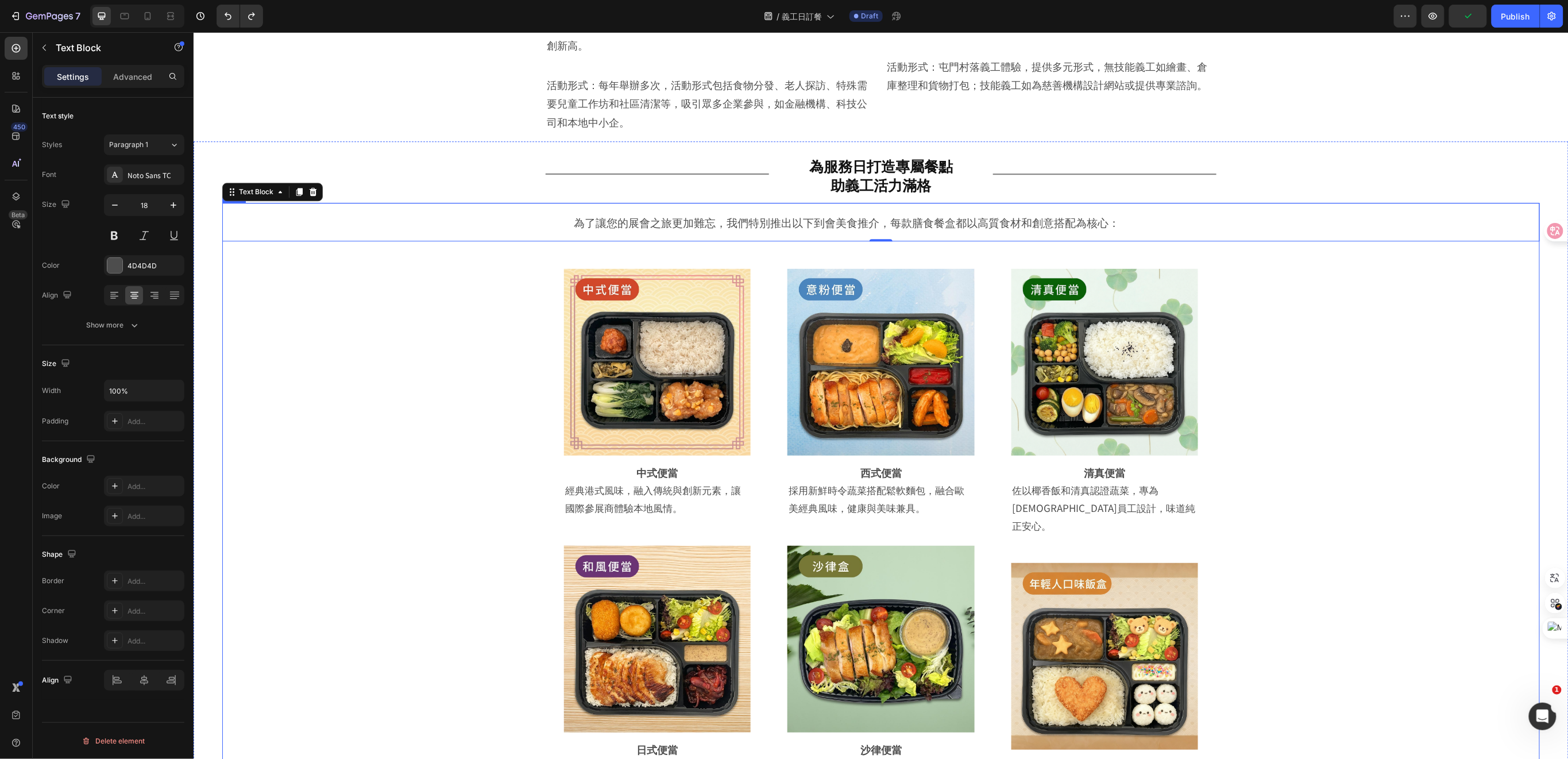
click at [1317, 285] on div "為了讓您的展會之旅更加難忘，我們特別推出以下到會美食推介，每款膳食餐盒都以高質食材和創意搭配為核心： Text Block 0 Image Row 中式便當 …" at bounding box center [880, 684] width 1317 height 964
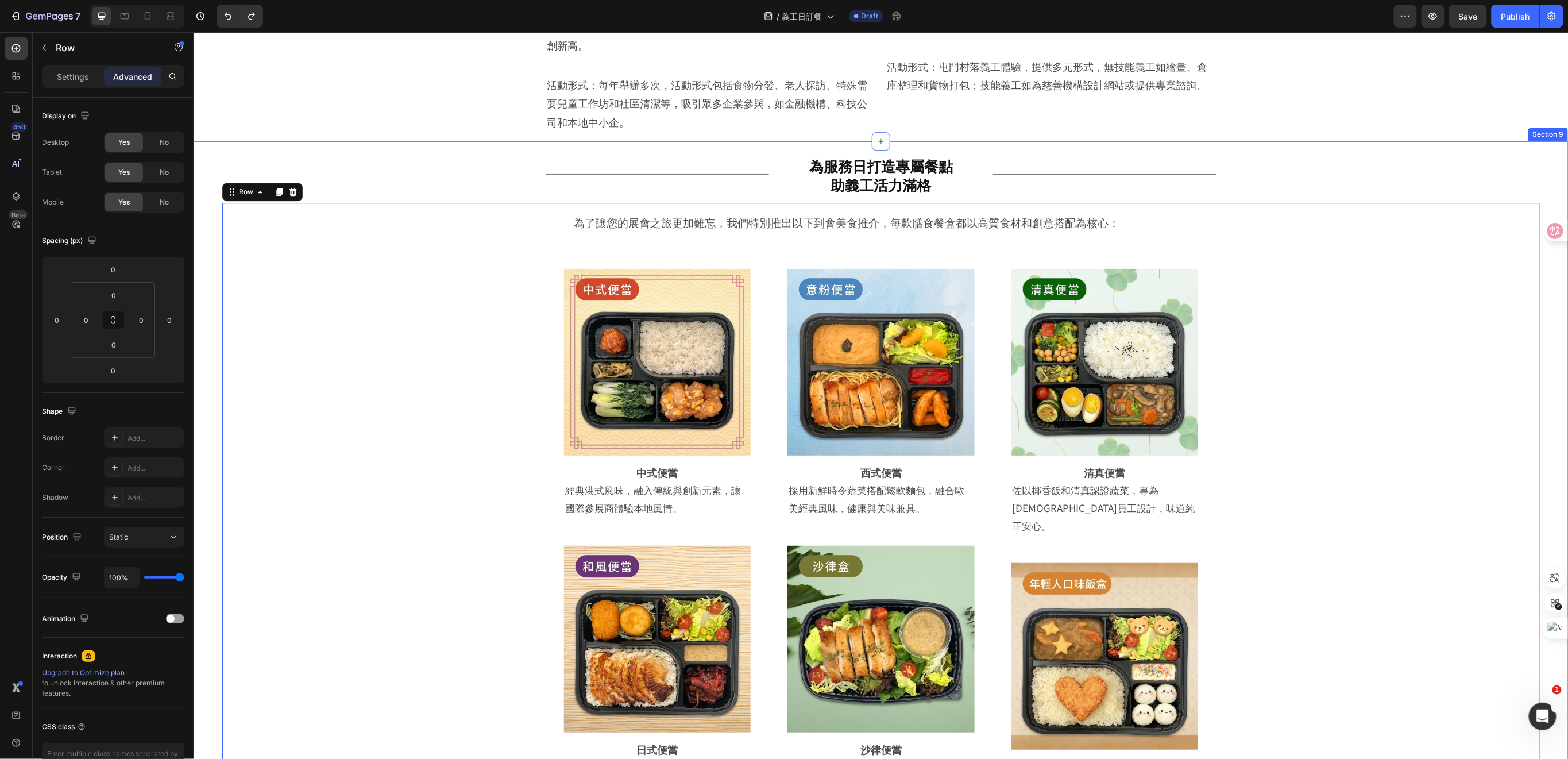
click at [1265, 166] on div "Title Line ⁠⁠⁠⁠⁠⁠⁠ 為服務日打造專屬餐點 助義工活力滿格 Heading Row Title Line Row 為了讓您的展會之旅更加難忘，…" at bounding box center [880, 656] width 1317 height 1019
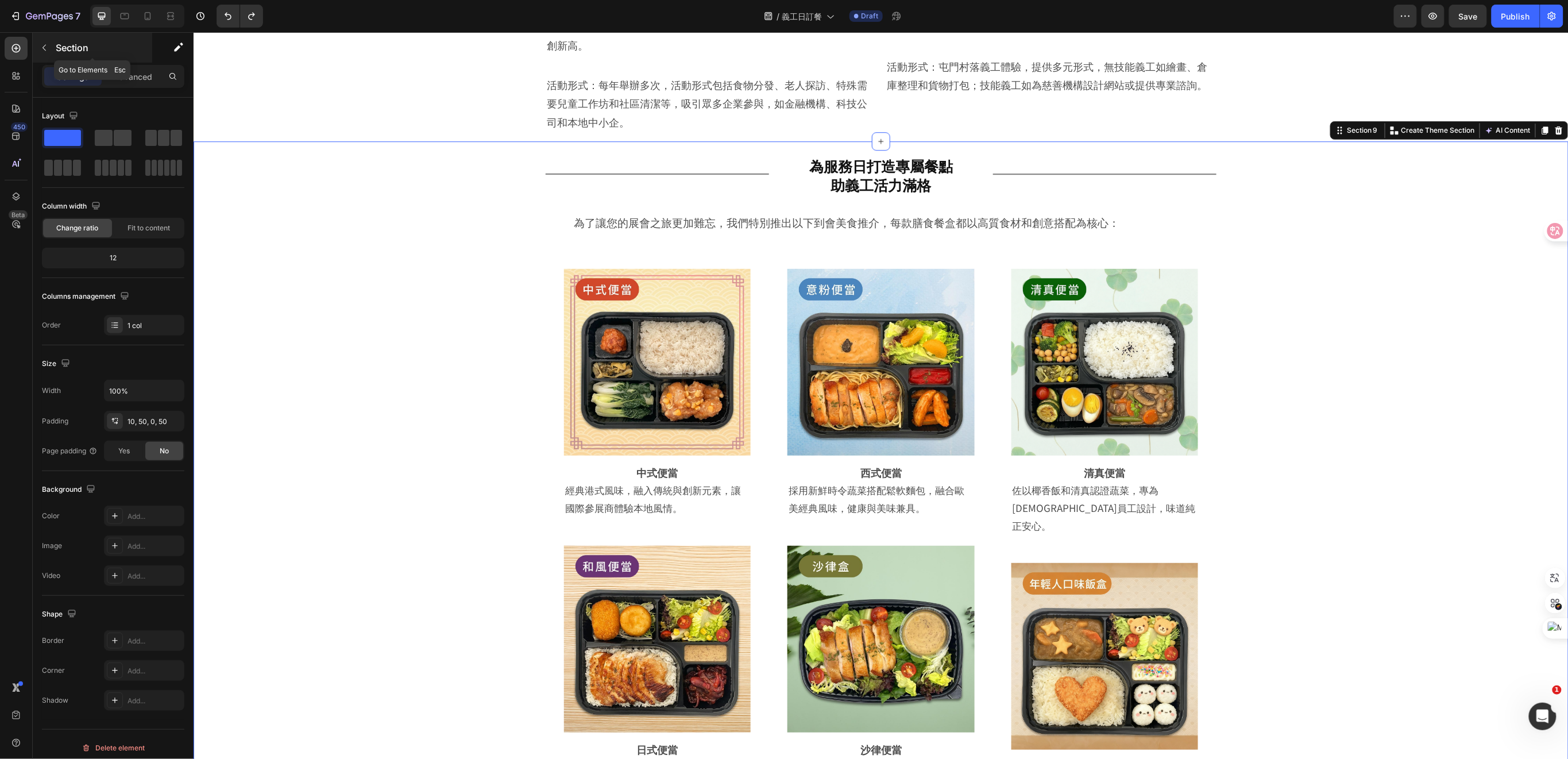
click at [44, 45] on icon "button" at bounding box center [44, 47] width 9 height 9
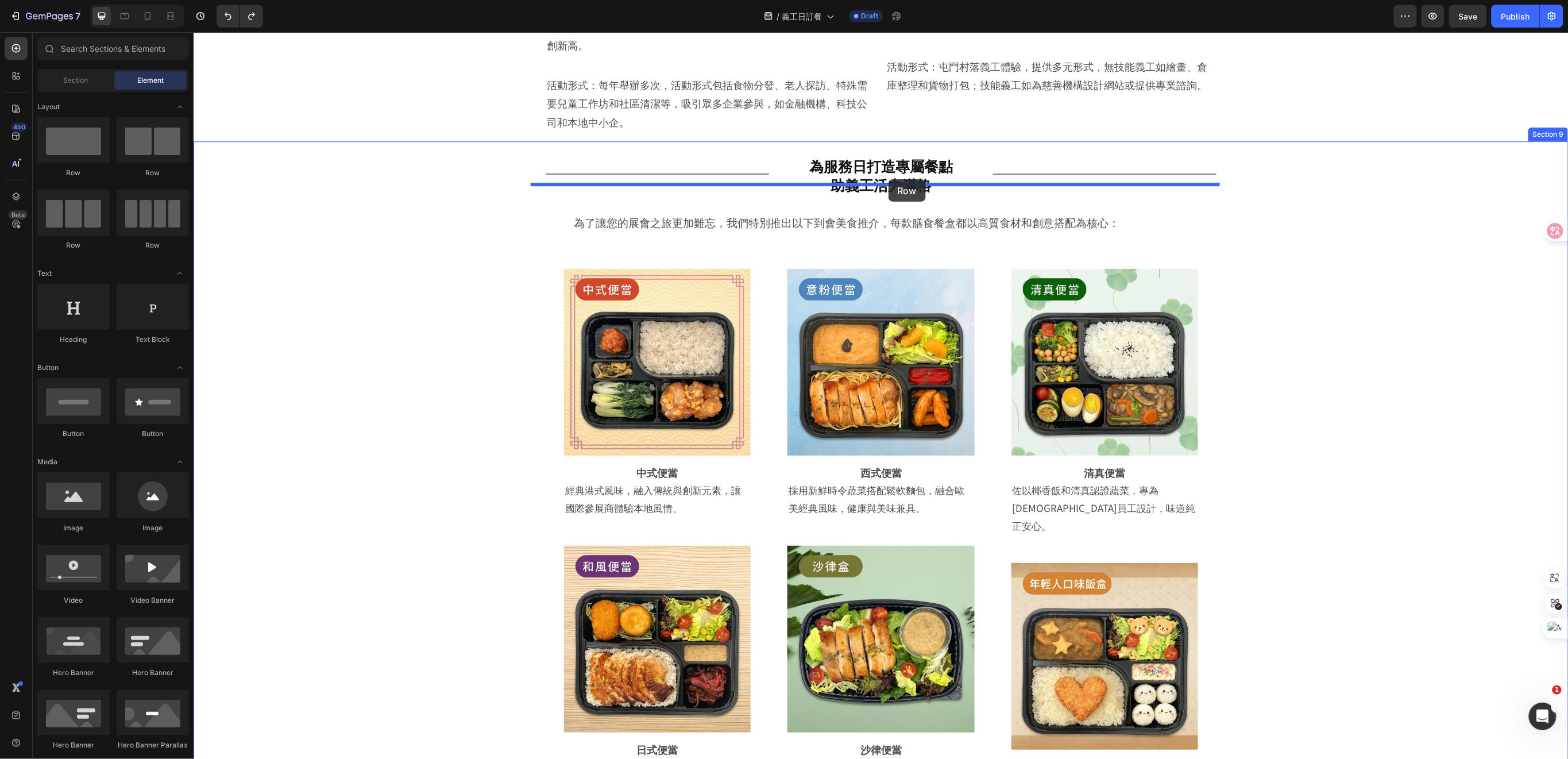
drag, startPoint x: 275, startPoint y: 196, endPoint x: 888, endPoint y: 179, distance: 613.2
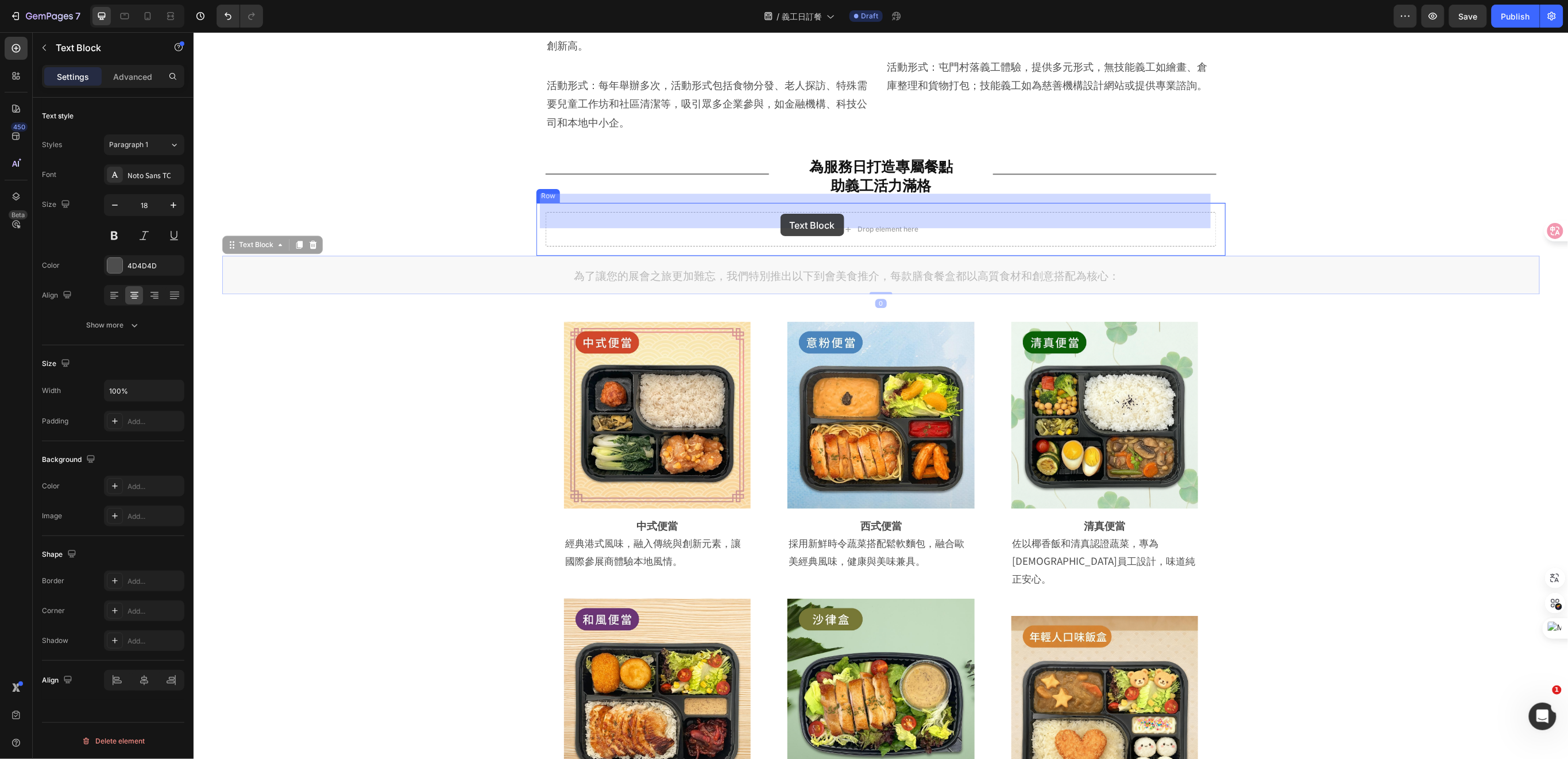
drag, startPoint x: 768, startPoint y: 258, endPoint x: 780, endPoint y: 213, distance: 46.6
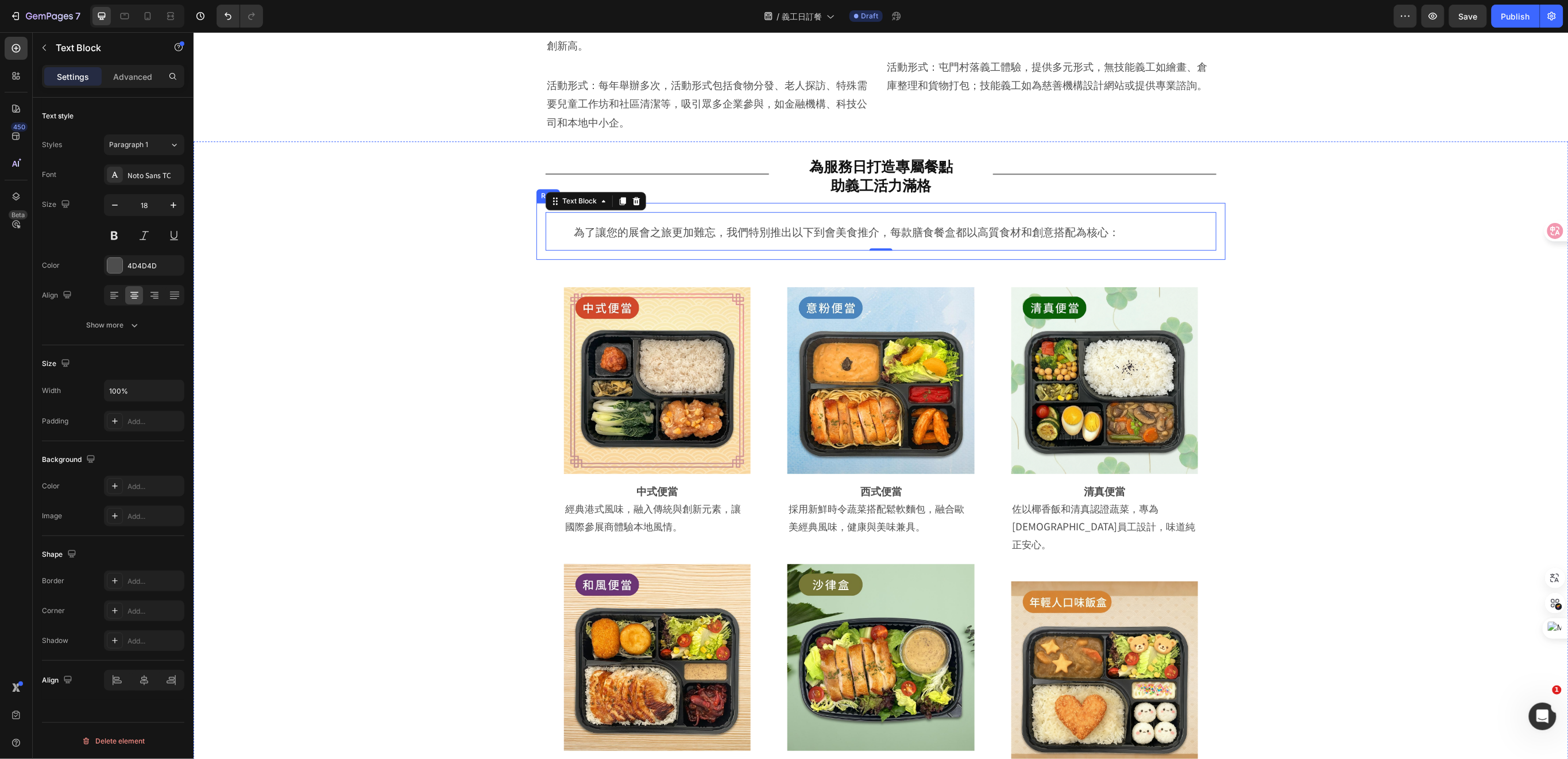
click at [946, 202] on div "為了讓您的展會之旅更加難忘，我們特別推出以下到會美食推介，每款膳食餐盒都以高質食材和創意搭配為核心： Text Block 0 Row" at bounding box center [881, 231] width 689 height 56
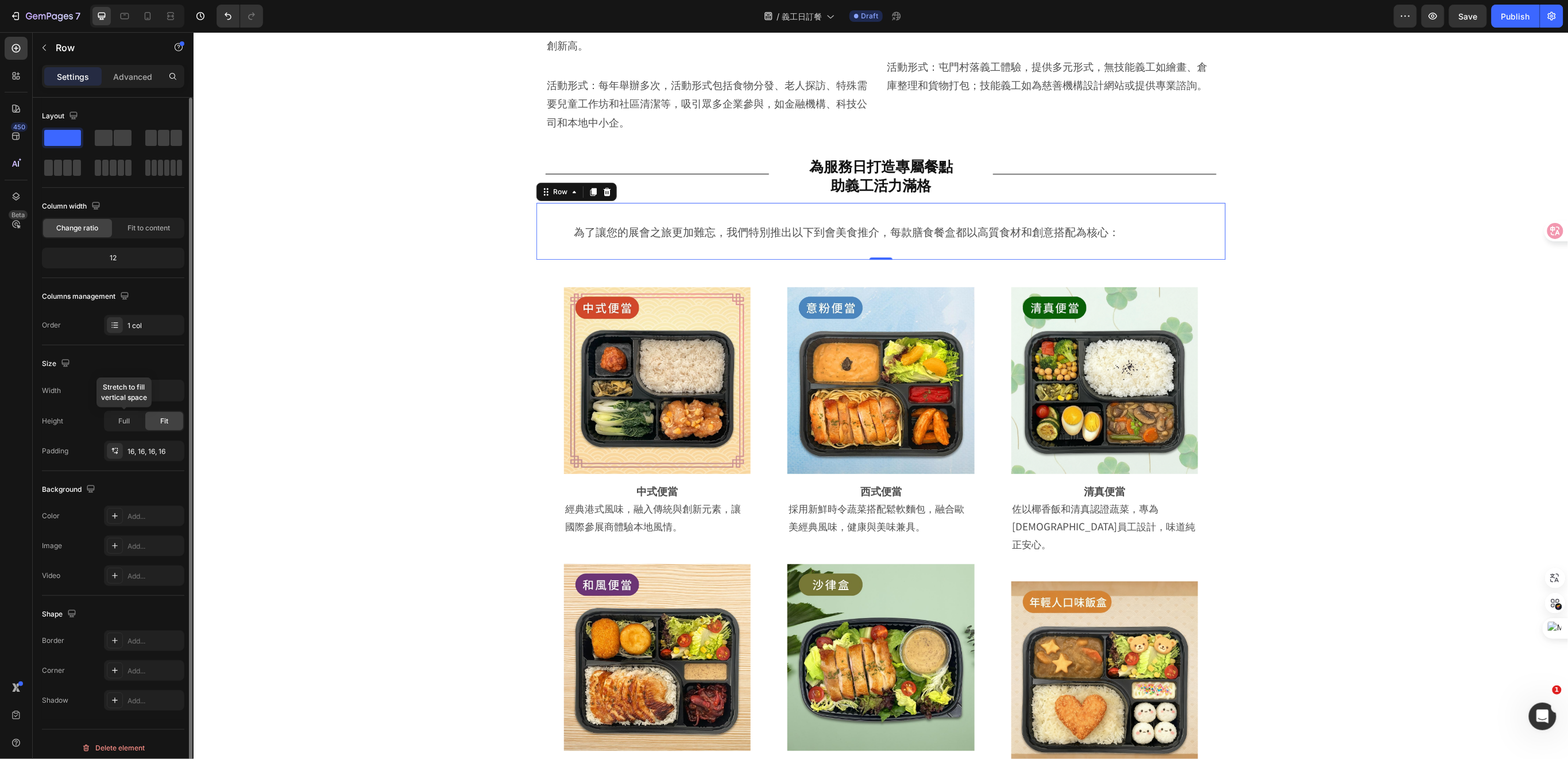
drag, startPoint x: 122, startPoint y: 417, endPoint x: 123, endPoint y: 410, distance: 7.1
click at [124, 417] on span "Full" at bounding box center [124, 421] width 12 height 10
click at [130, 77] on p "Advanced" at bounding box center [132, 77] width 39 height 12
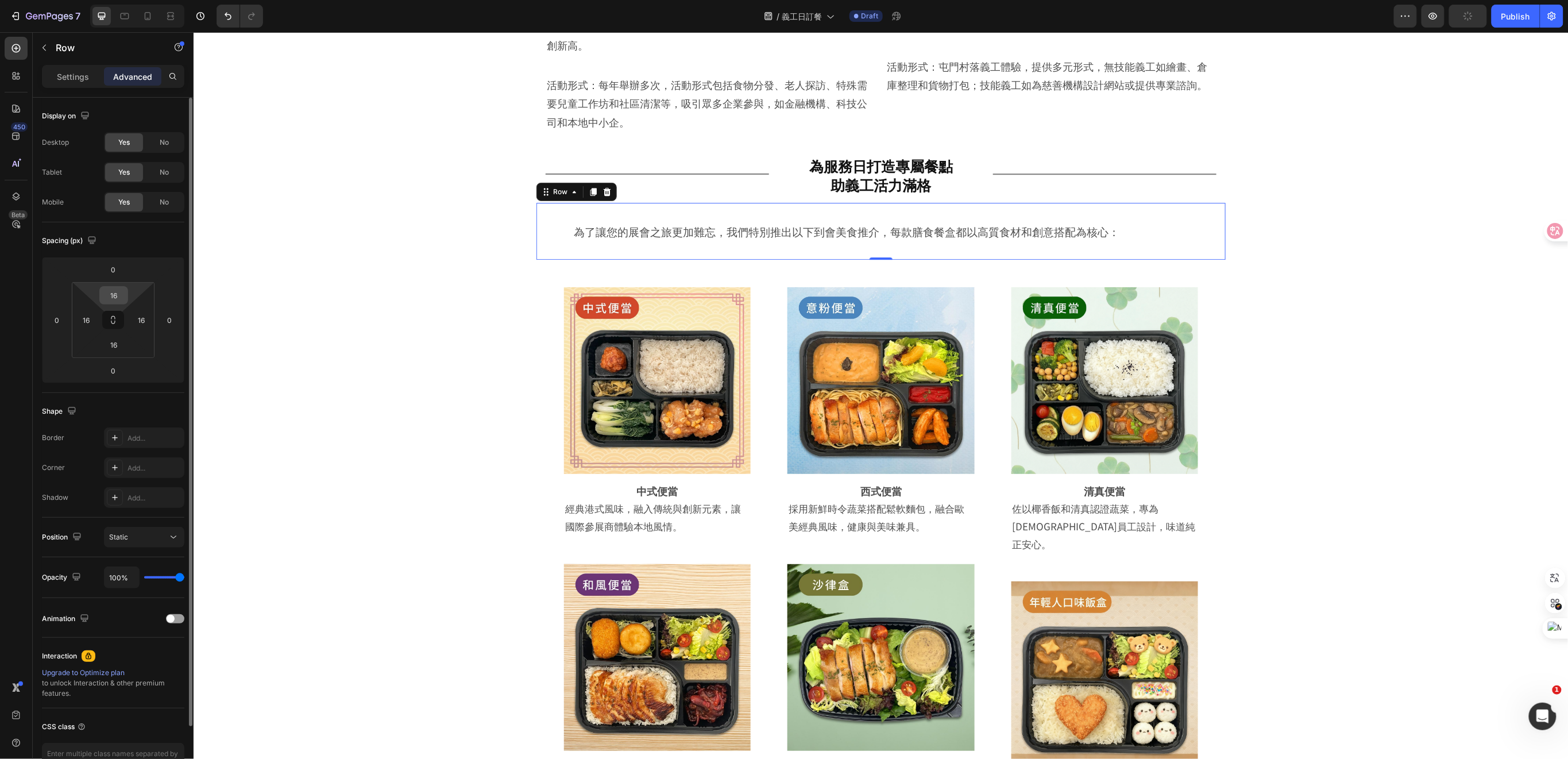
click at [124, 298] on input "16" at bounding box center [113, 295] width 23 height 17
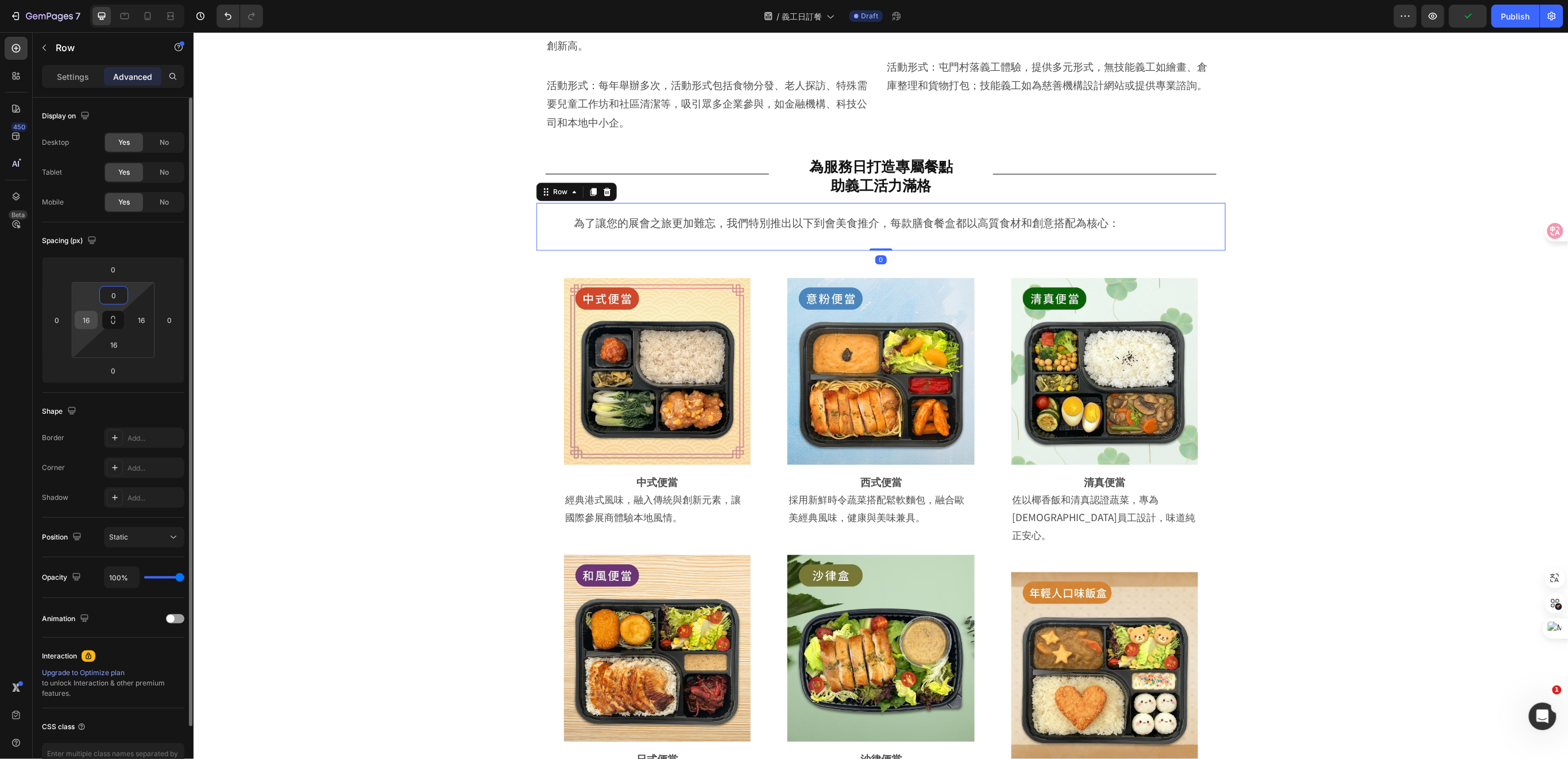
type input "0"
click at [90, 314] on input "16" at bounding box center [86, 320] width 17 height 17
type input "0"
click at [122, 344] on input "16" at bounding box center [113, 345] width 23 height 17
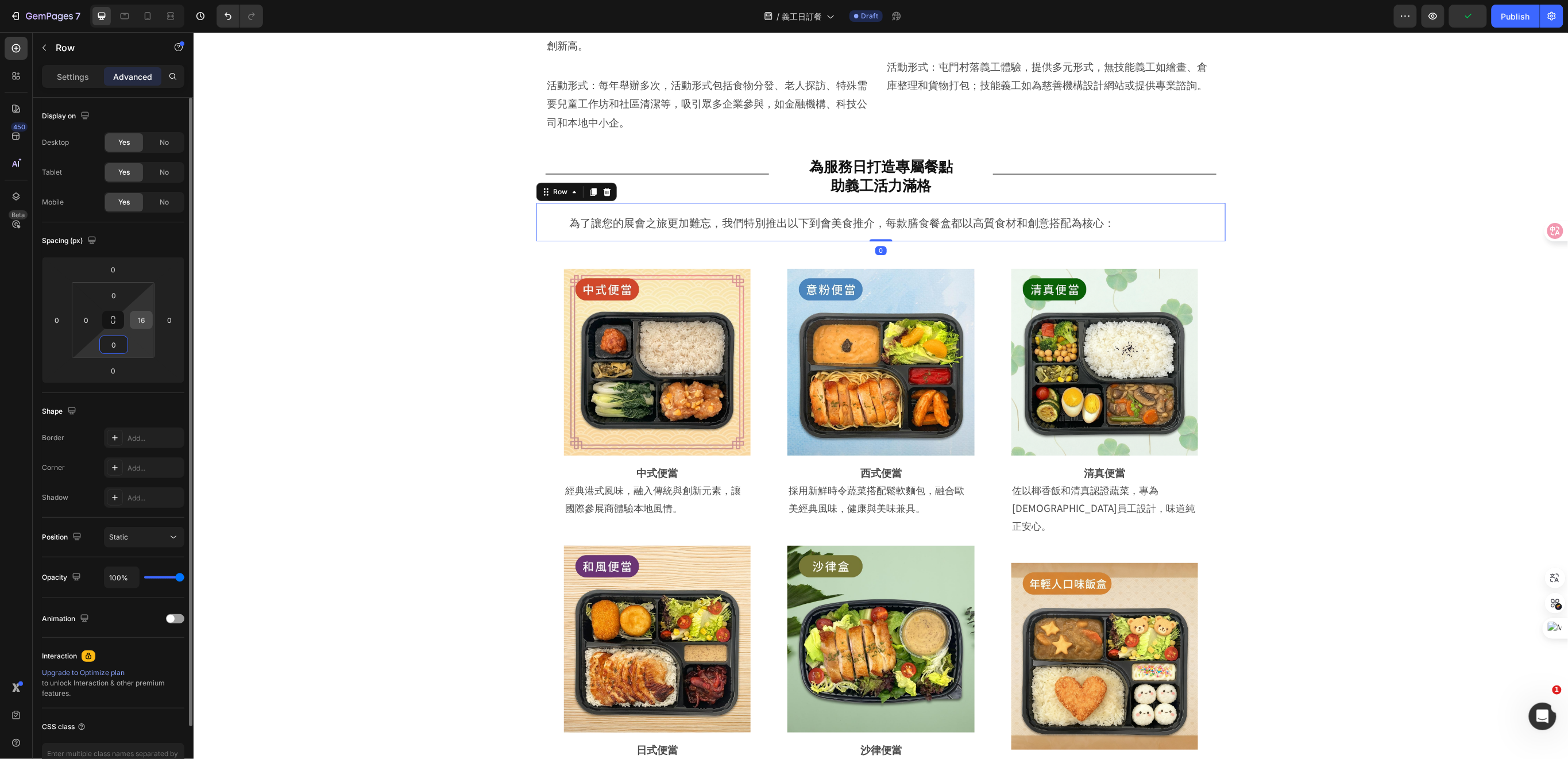
type input "0"
click at [139, 323] on input "16" at bounding box center [141, 320] width 17 height 17
type input "0"
click at [445, 256] on div "Image Row 中式便當 Heading 經典港式風味，融入傳統與創新元素，讓國際參展商體驗本地風情。 Text Block Row Row Image …" at bounding box center [880, 703] width 1317 height 925
click at [549, 212] on p "為了讓您的展會之旅更加難忘，我們特別推出以下到會美食推介，每款膳食餐盒都以高質食材和創意搭配為核心：" at bounding box center [881, 222] width 671 height 20
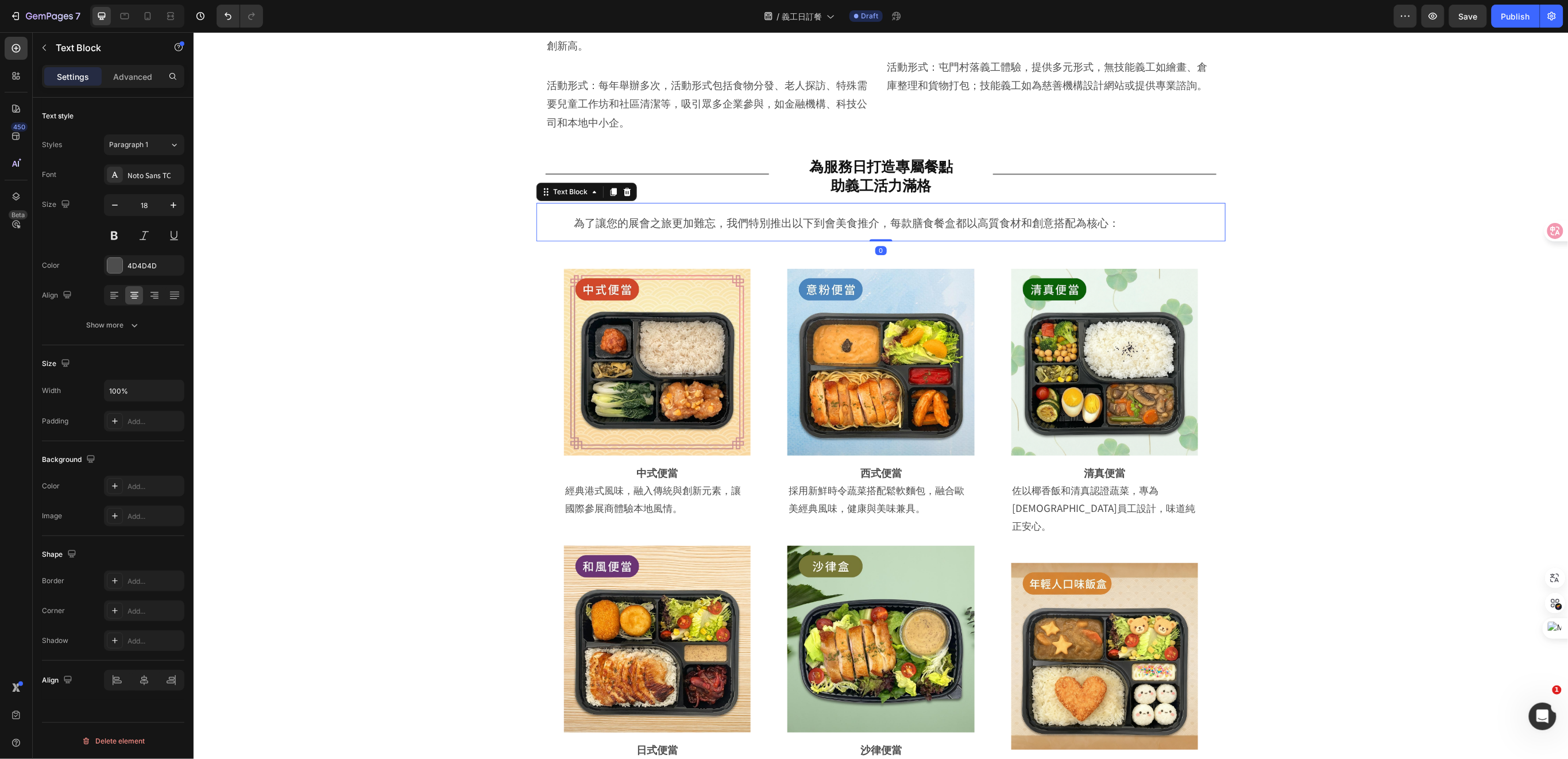
click at [573, 214] on span "為了讓您的展會之旅更加難忘，我們特別推出以下到會美食推介，每款膳食餐盒都以高質食材和創意搭配為核心：" at bounding box center [846, 221] width 546 height 15
click at [545, 212] on p "為了讓您的展會之旅更加難忘，我們特別推出以下到會美食推介，每款膳食餐盒都以高質食材和創意搭配為核心：" at bounding box center [881, 222] width 671 height 20
click at [493, 245] on div "Image Row 中式便當 Heading 經典港式風味，融入傳統與創新元素，讓國際參展商體驗本地風情。 Text Block Row Row Image …" at bounding box center [880, 703] width 1317 height 925
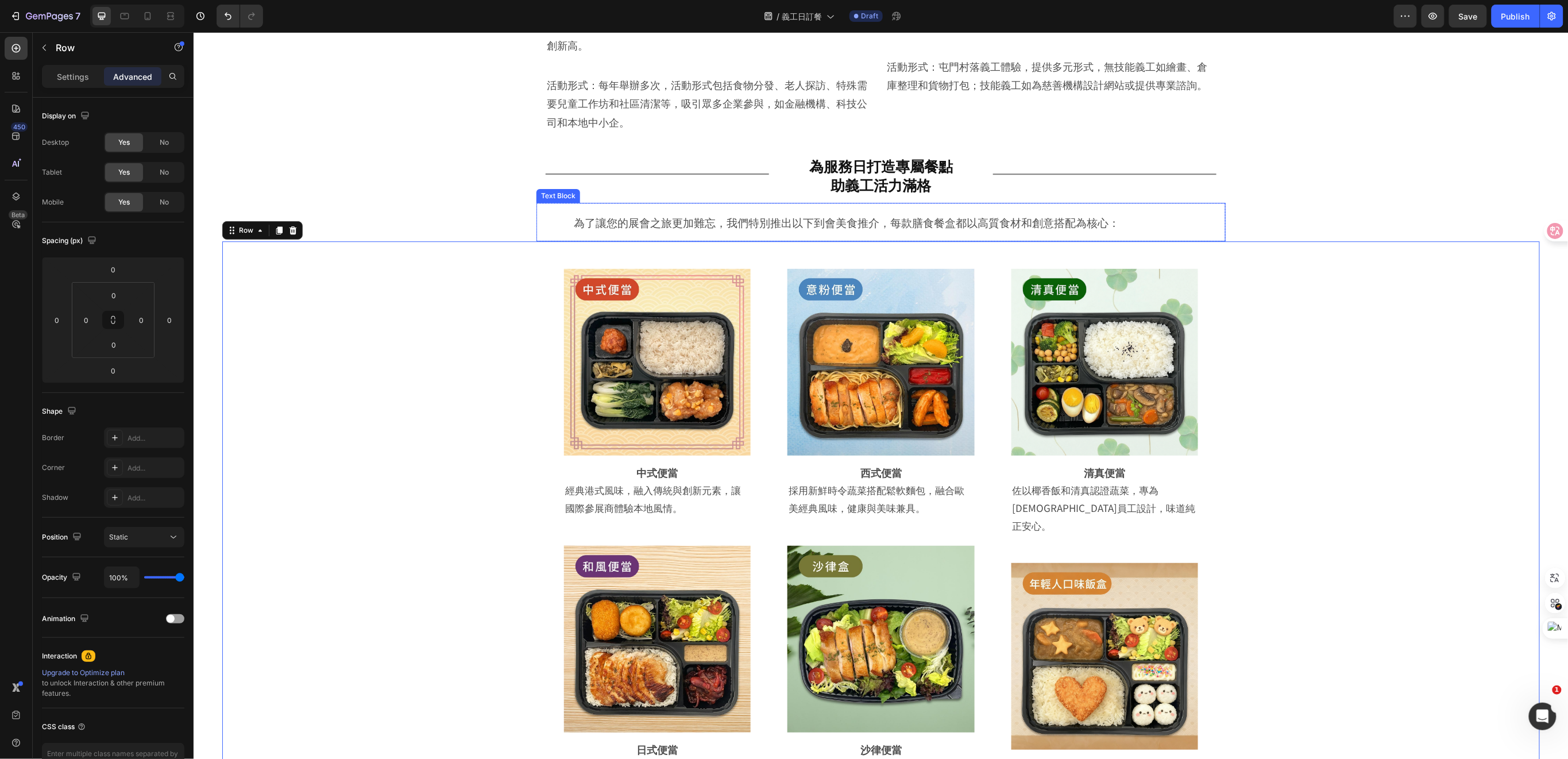
click at [578, 213] on p "為了讓您的展會之旅更加難忘，我們特別推出以下到會美食推介，每款膳食餐盒都以高質食材和創意搭配為核心：" at bounding box center [881, 222] width 671 height 20
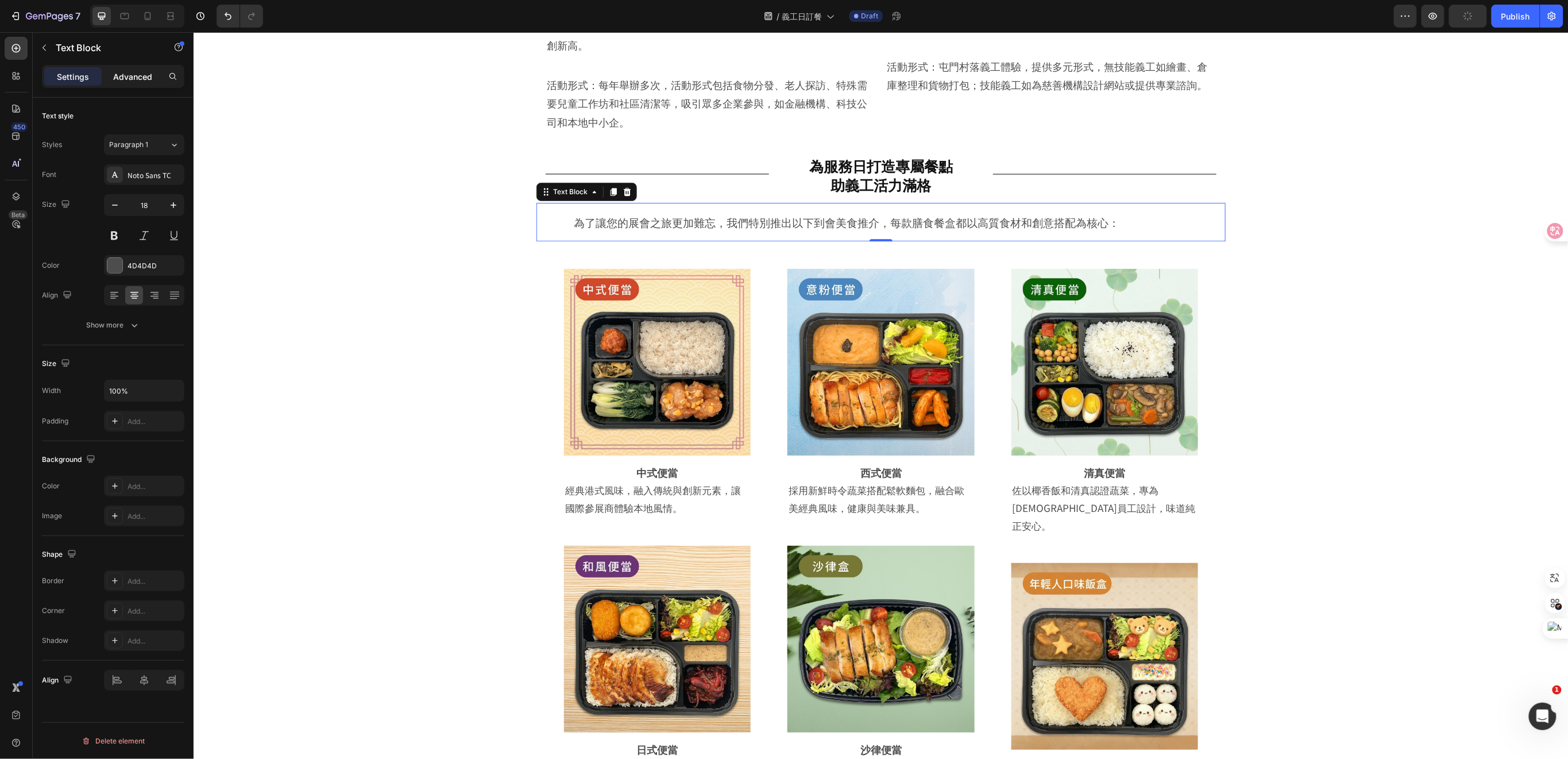
click at [132, 79] on p "Advanced" at bounding box center [132, 77] width 39 height 12
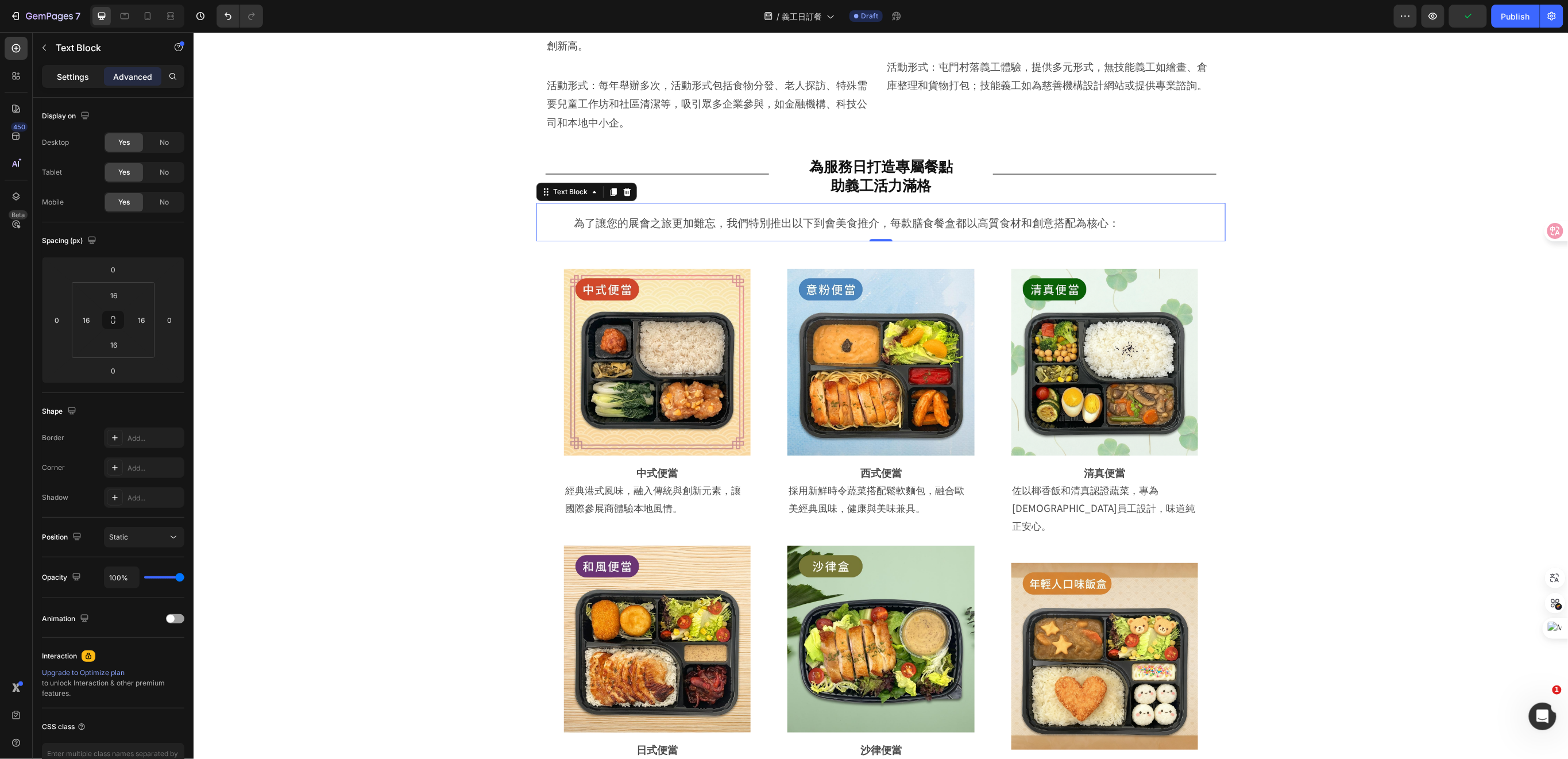
click at [74, 76] on p "Settings" at bounding box center [73, 77] width 32 height 12
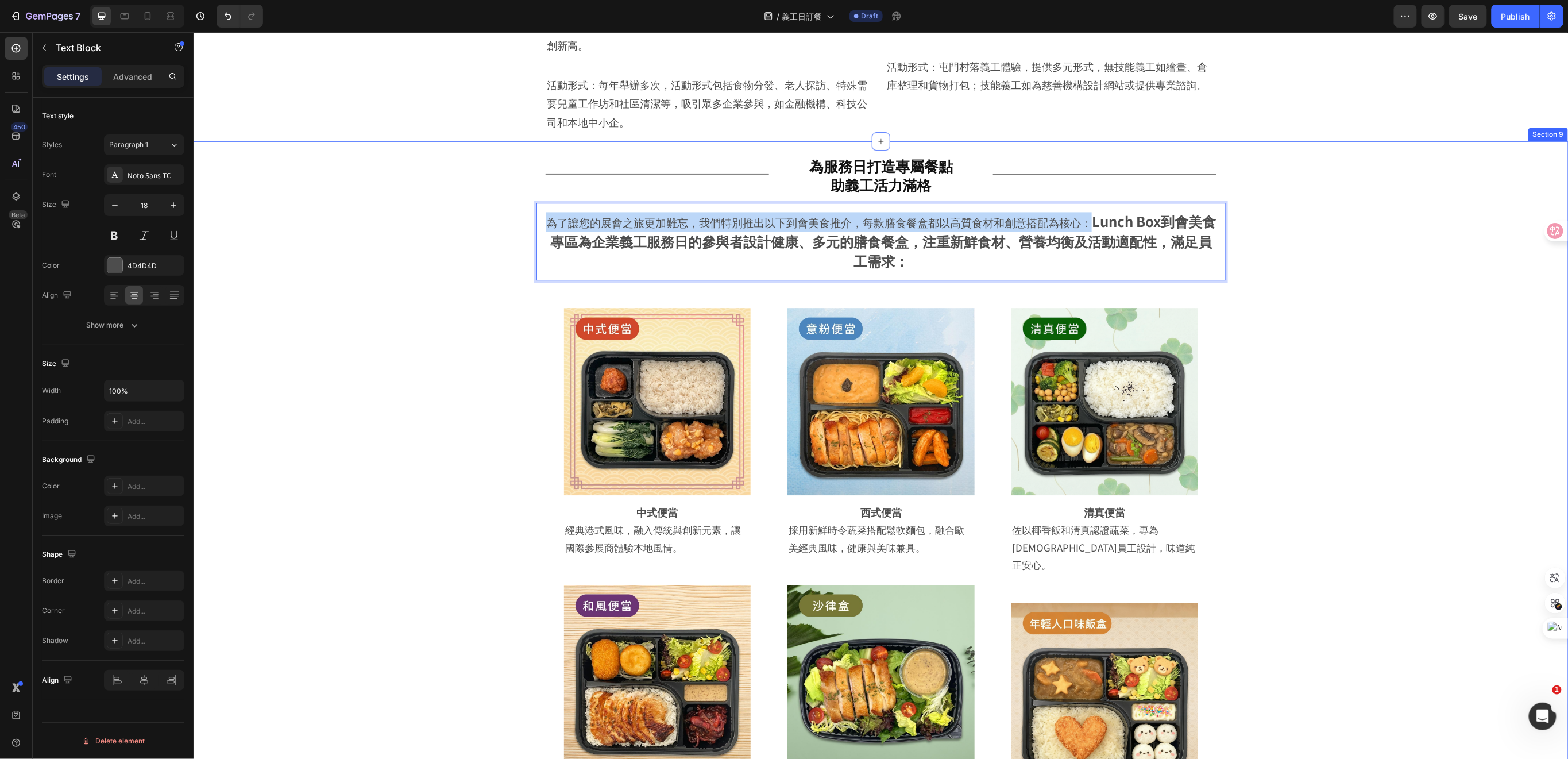
drag, startPoint x: 1078, startPoint y: 203, endPoint x: 518, endPoint y: 206, distance: 560.0
click at [518, 206] on div "Title Line ⁠⁠⁠⁠⁠⁠⁠ 為服務日打造專屬餐點 助義工活力滿格 Heading Row Title Line Row 為了讓您的展會之旅更加難忘，…" at bounding box center [880, 676] width 1317 height 1059
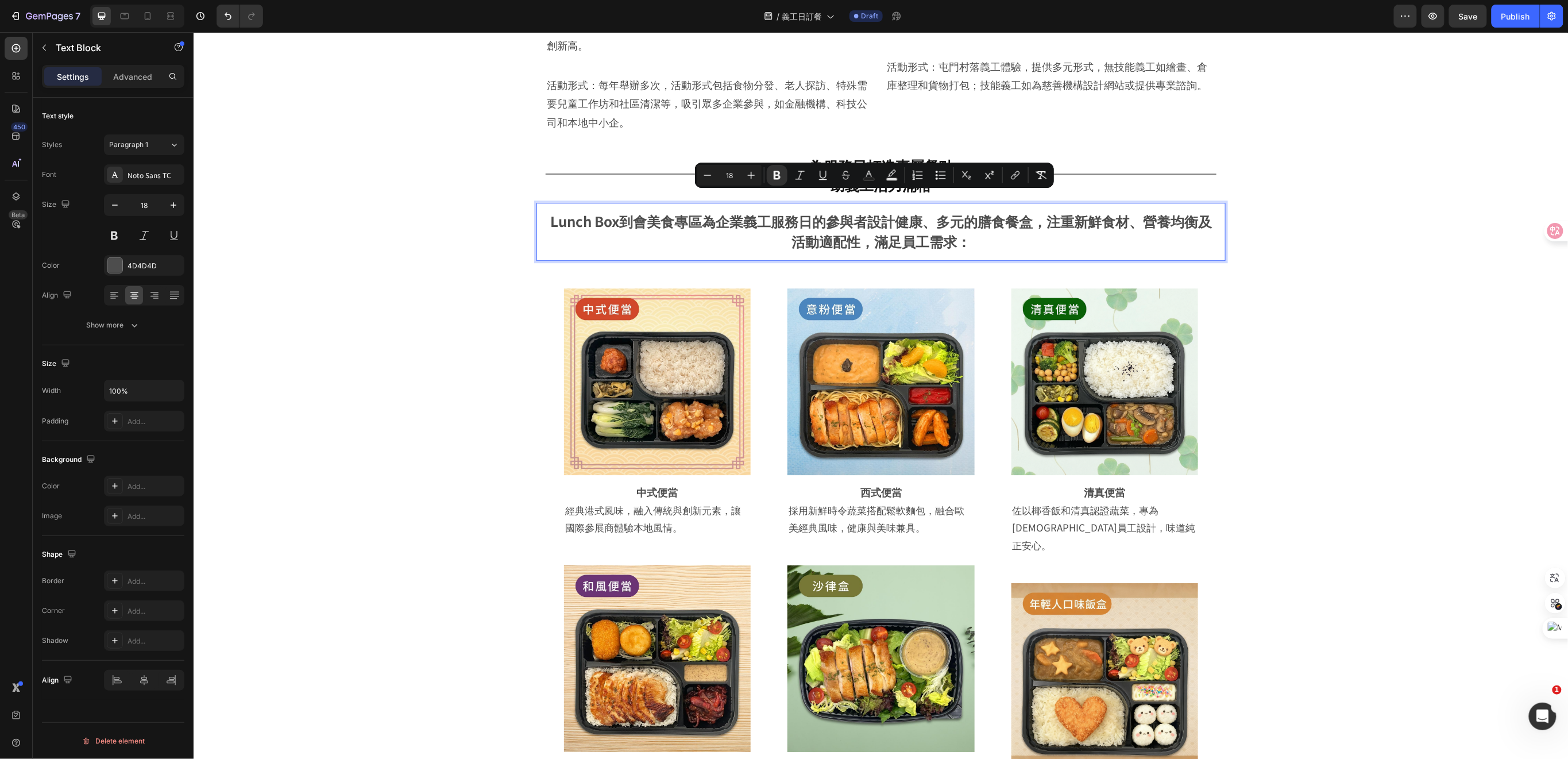
drag, startPoint x: 928, startPoint y: 226, endPoint x: 531, endPoint y: 197, distance: 398.1
click at [536, 202] on div "Lunch Box到會美食專區為企業義工服務日的參與者設計健康、多元的膳食餐盒，注重新鮮食材、營養均衡及活動適配性，滿足員工需求： Text Block 0" at bounding box center [881, 231] width 689 height 58
click at [142, 141] on span "Paragraph 1" at bounding box center [129, 145] width 39 height 10
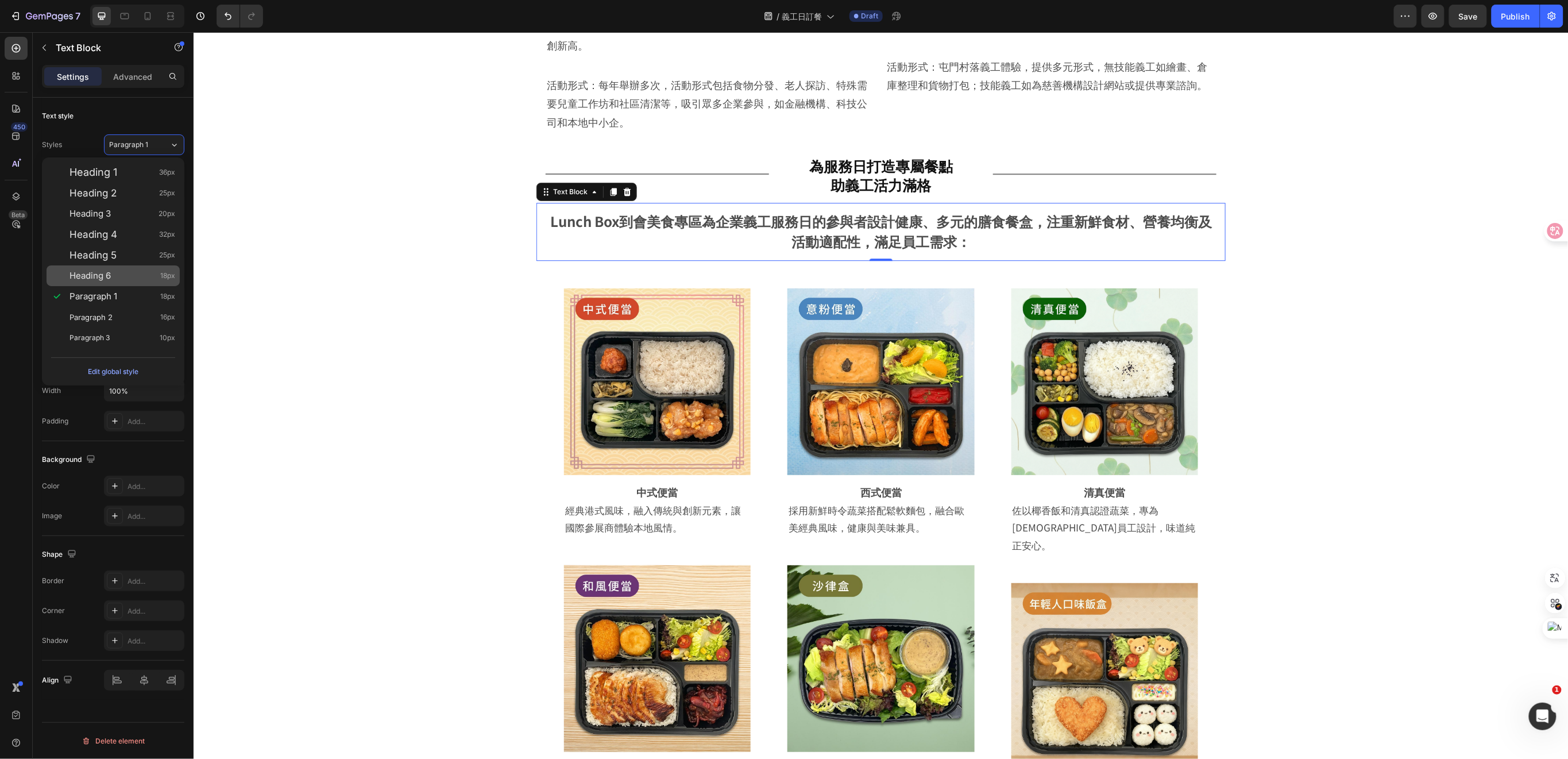
click at [103, 276] on span "Heading 6" at bounding box center [90, 275] width 41 height 12
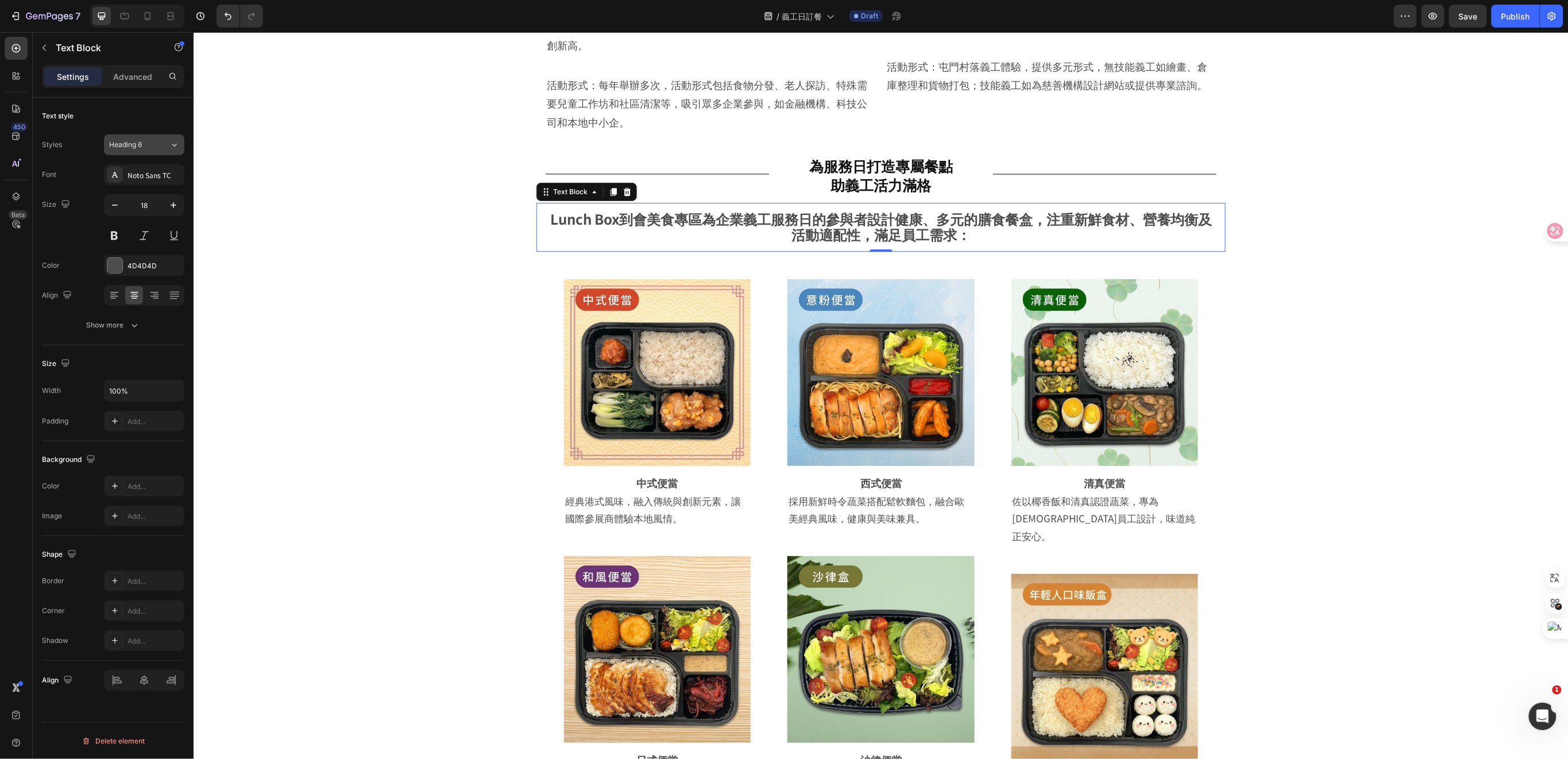
click at [143, 143] on div "Heading 6" at bounding box center [132, 145] width 47 height 10
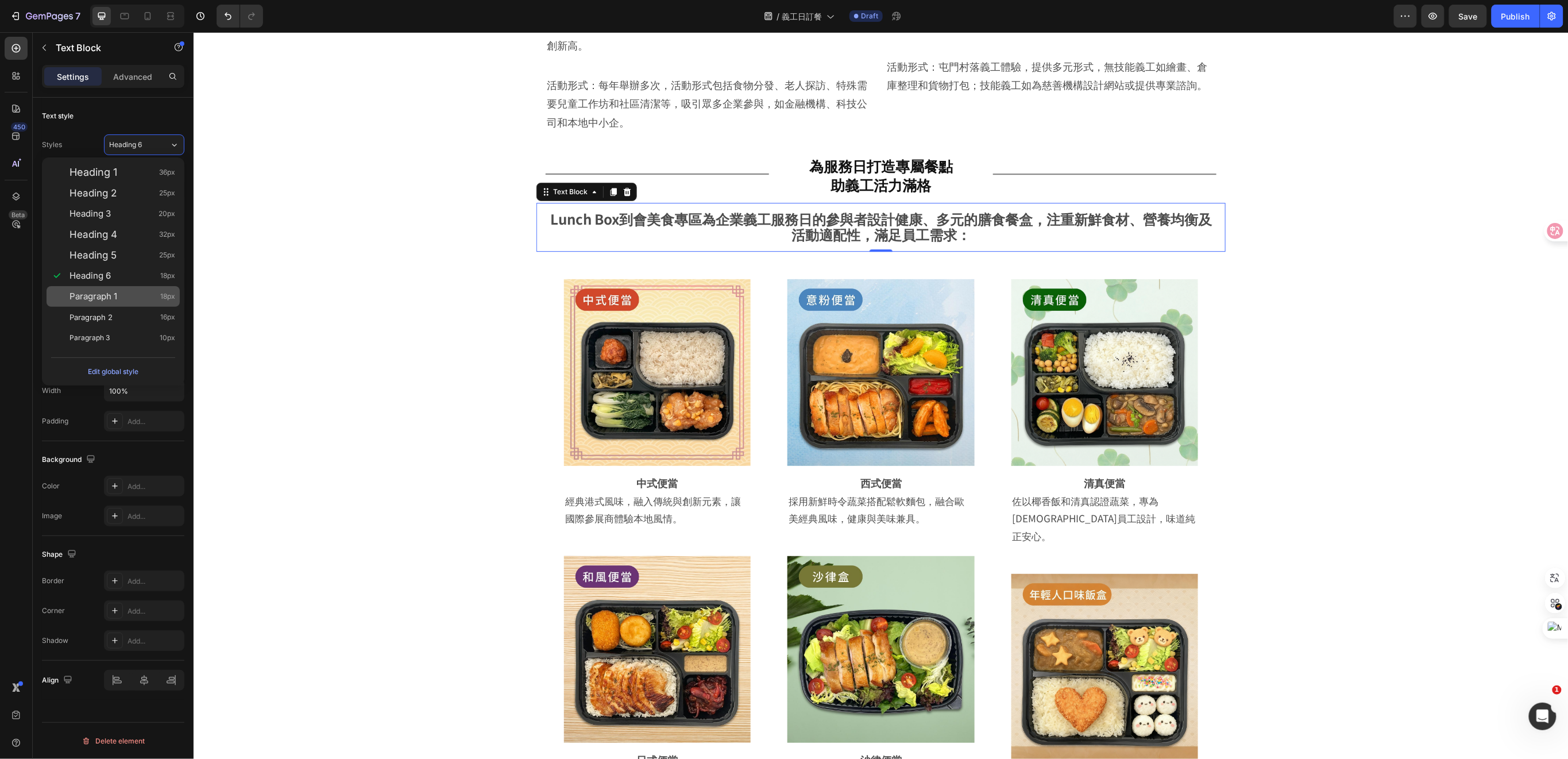
click at [121, 294] on div "Paragraph 1 18px" at bounding box center [122, 296] width 105 height 12
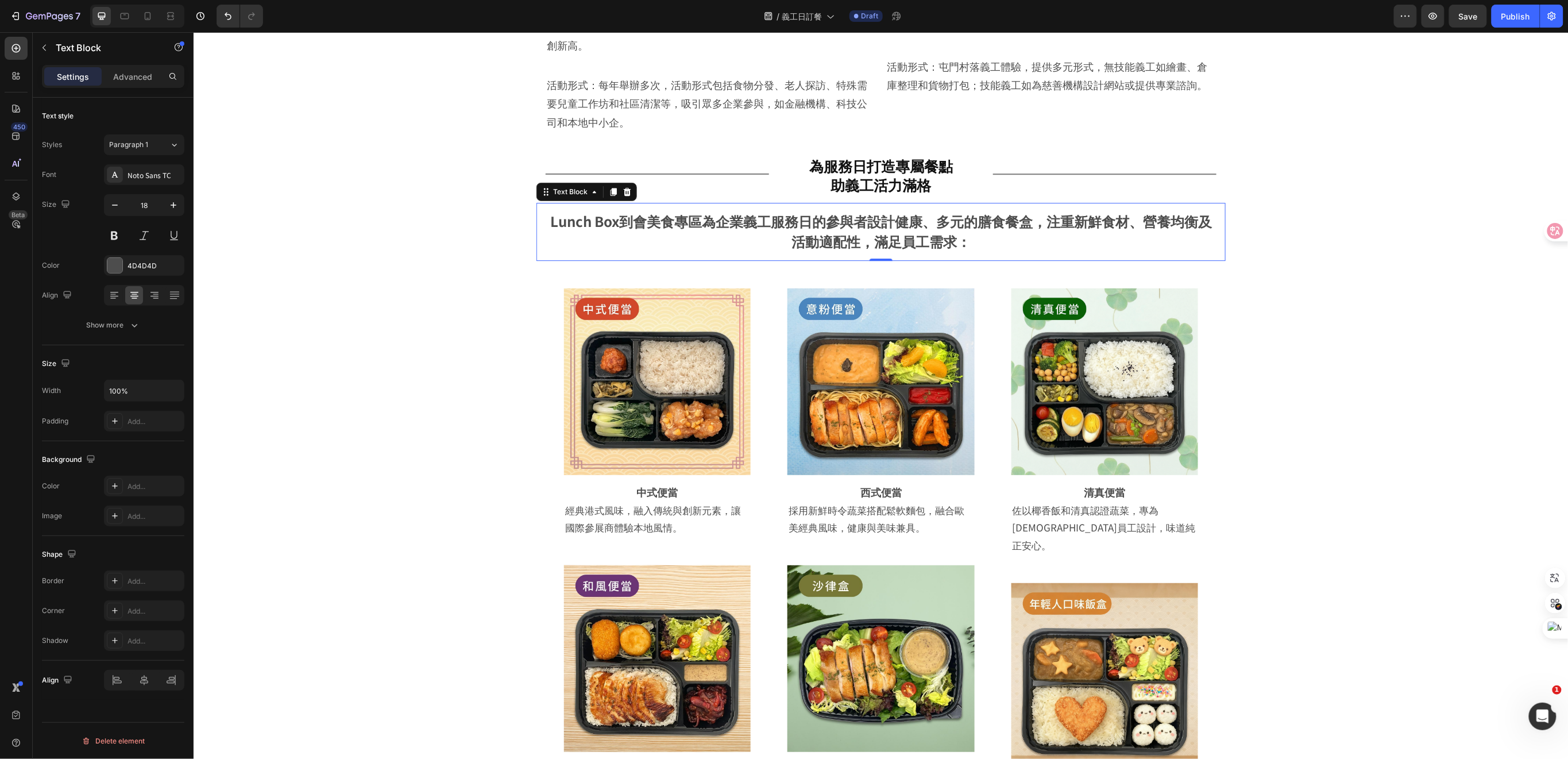
click at [160, 133] on div "Styles Paragraph 1 Font Noto Sans TC Size 18 Color 4D4D4D Align Show more" at bounding box center [113, 234] width 142 height 204
click at [158, 144] on div "Paragraph 1" at bounding box center [139, 145] width 60 height 10
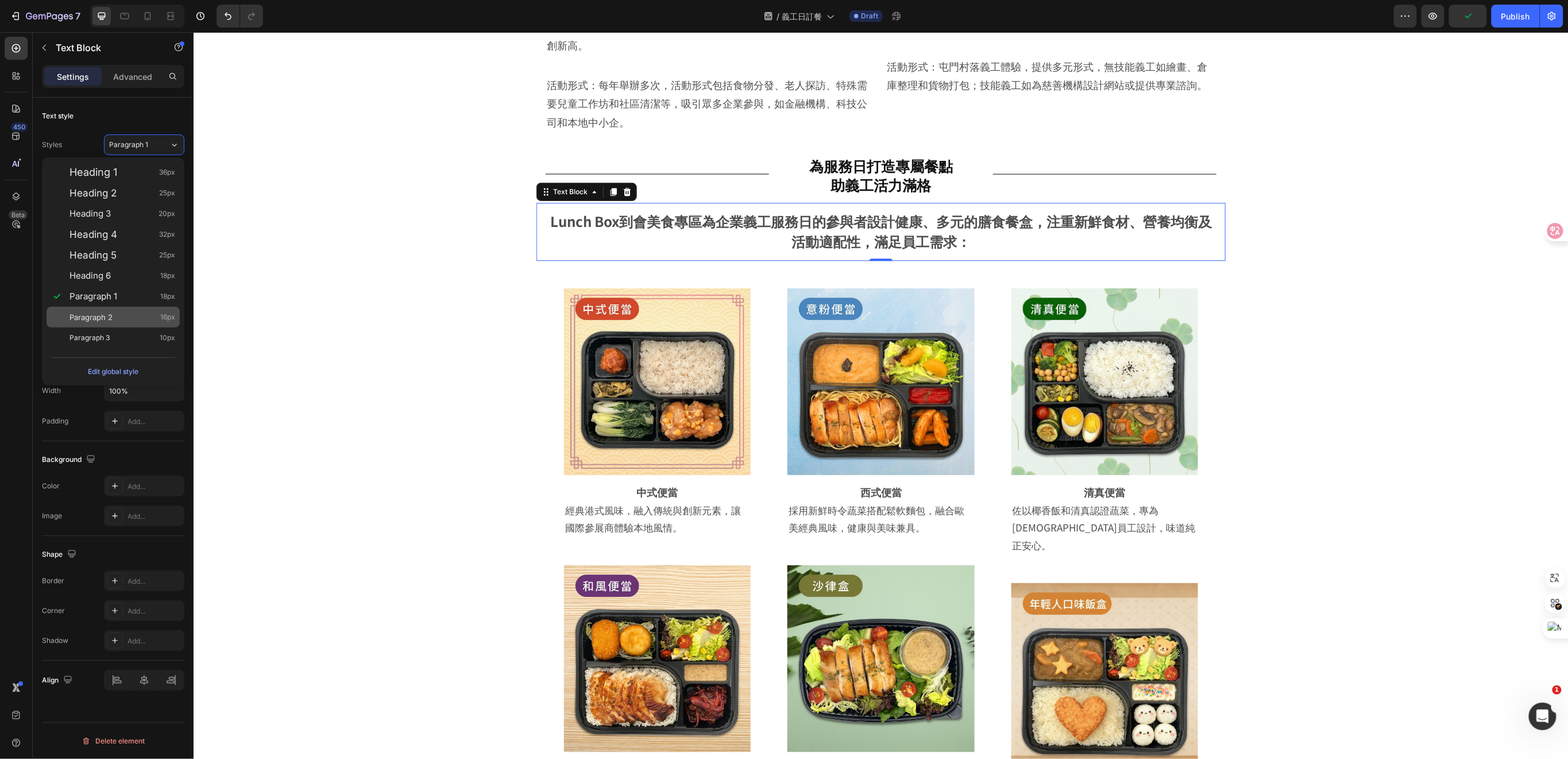
click at [123, 317] on div "Paragraph 2 16px" at bounding box center [122, 317] width 105 height 12
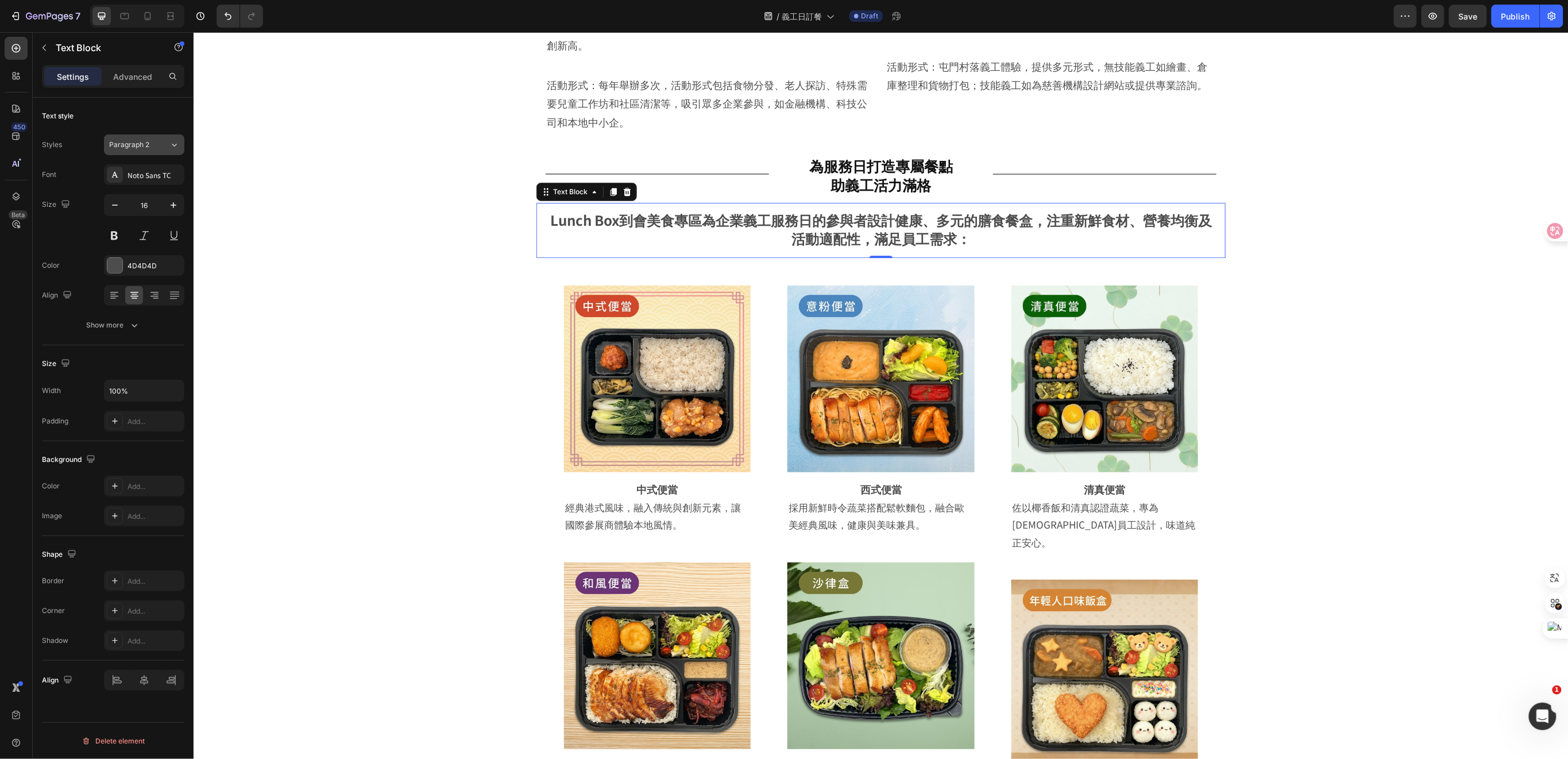
click at [161, 150] on button "Paragraph 2" at bounding box center [144, 145] width 80 height 21
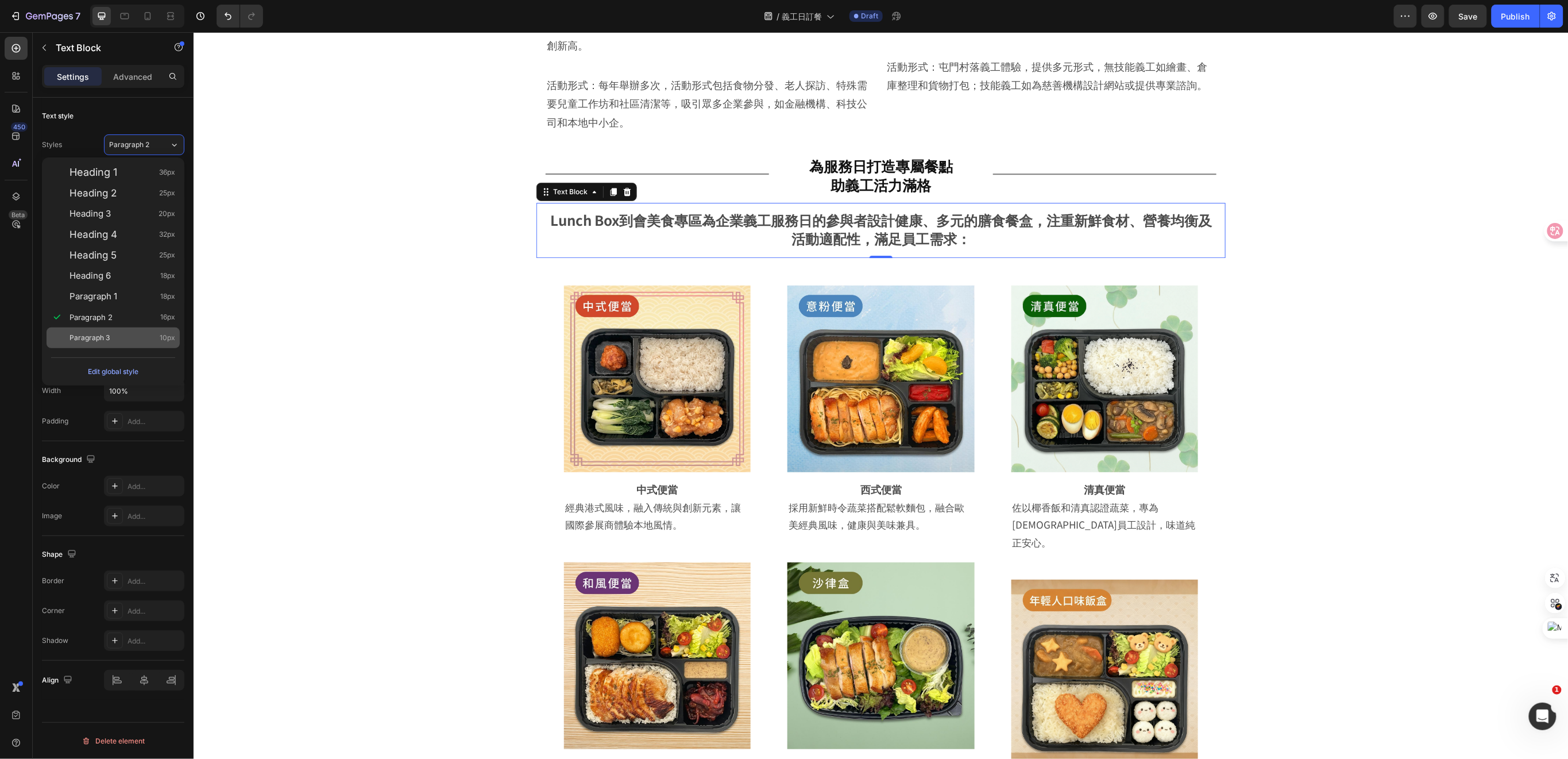
click at [139, 335] on div "Paragraph 3 10px" at bounding box center [122, 337] width 105 height 12
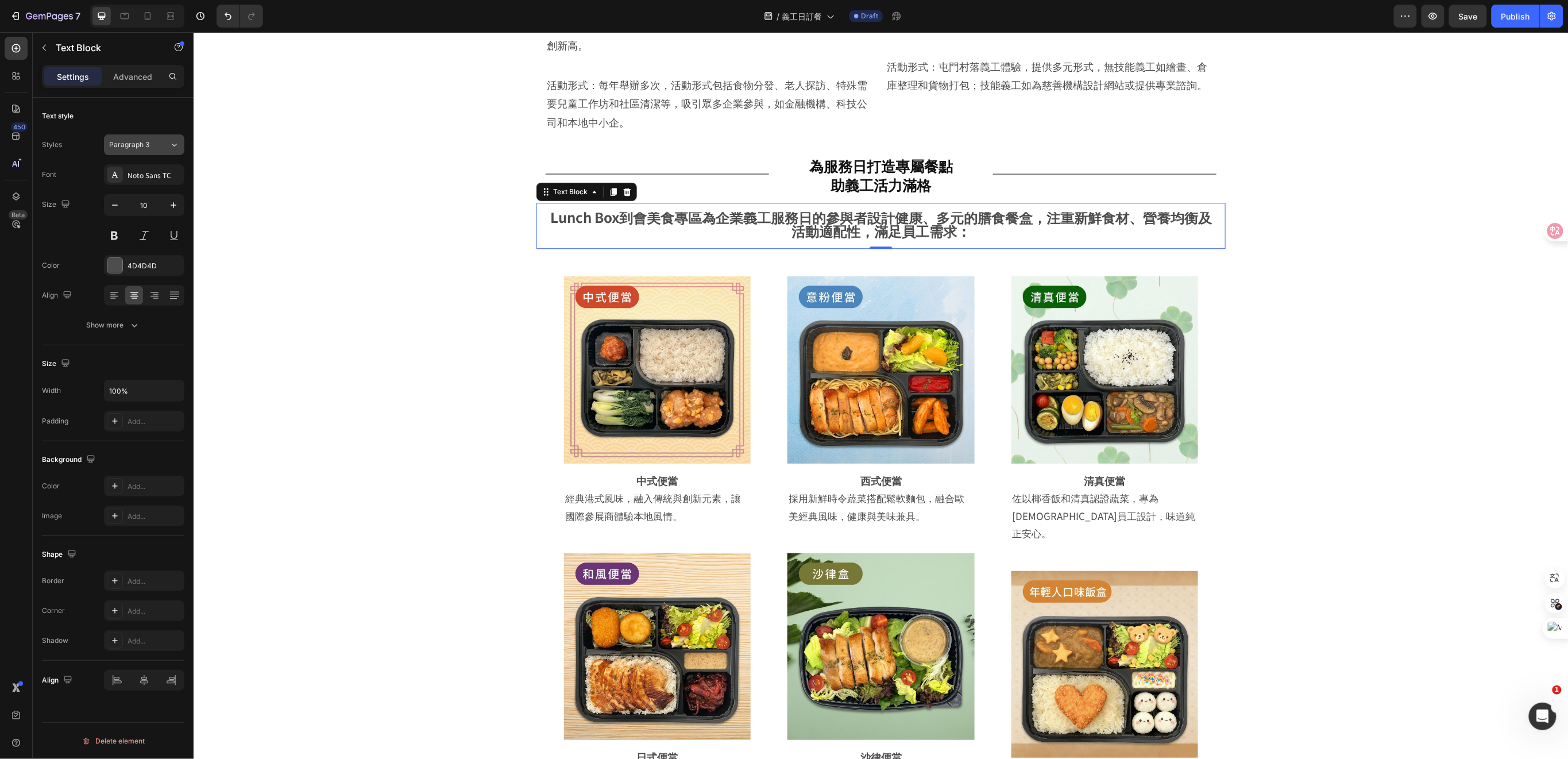
click at [167, 144] on div "Paragraph 3" at bounding box center [139, 145] width 60 height 10
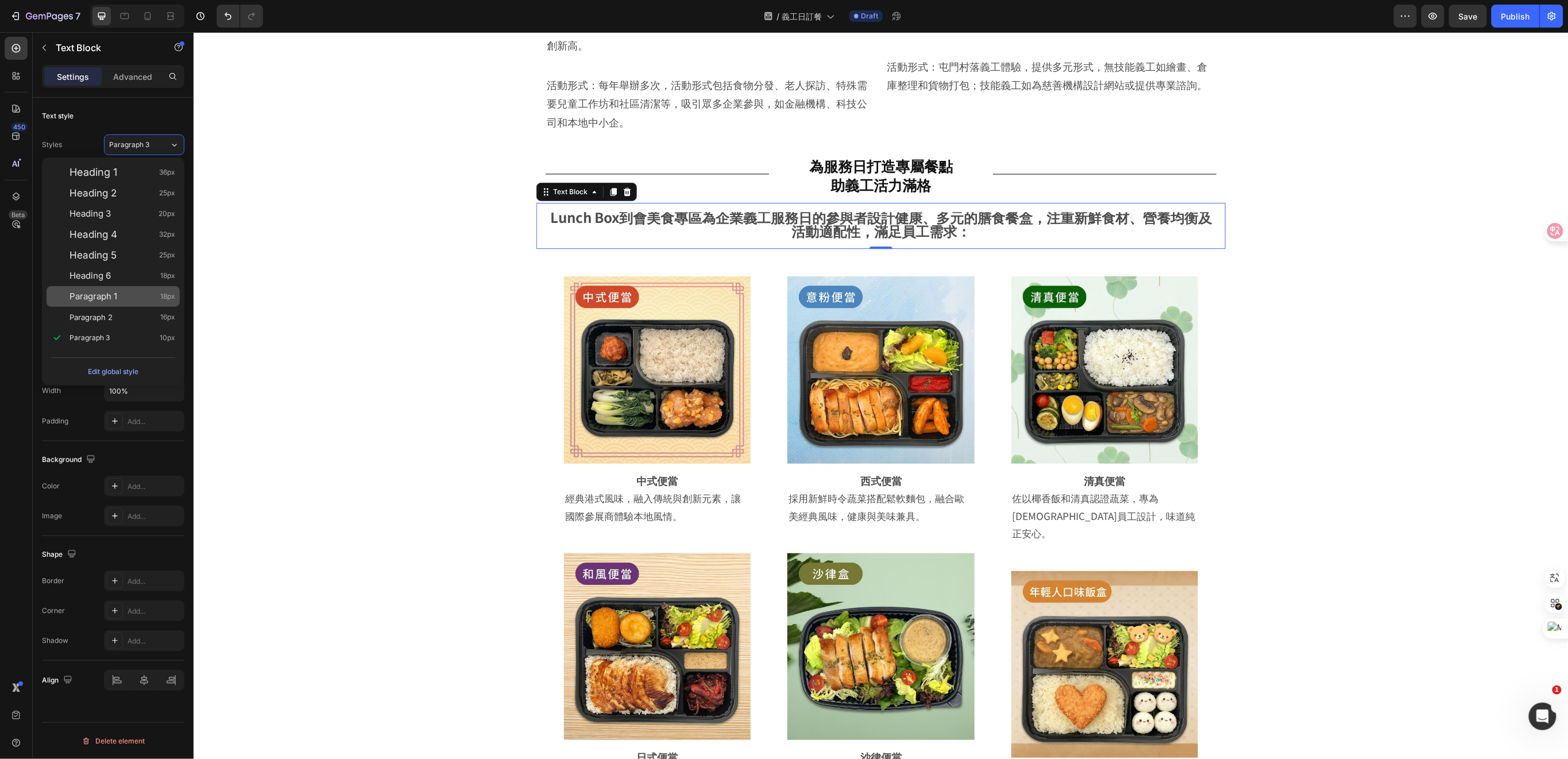
click at [122, 302] on div "Paragraph 1 18px" at bounding box center [122, 296] width 105 height 12
type input "18"
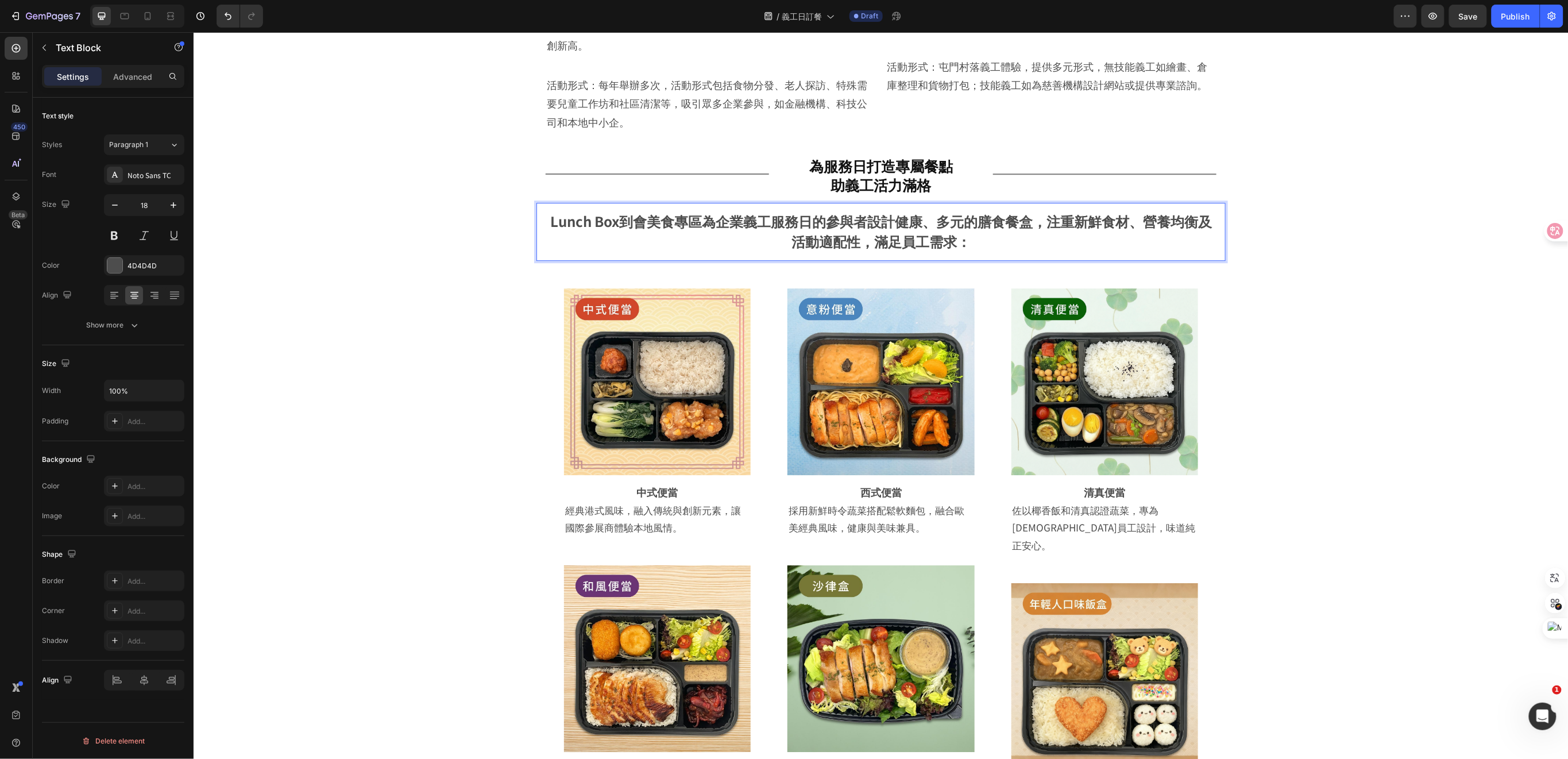
drag, startPoint x: 545, startPoint y: 203, endPoint x: 928, endPoint y: 222, distance: 383.5
click at [928, 222] on strong "Lunch Box到會美食專區為企業義工服務日的參與者設計健康、多元的膳食餐盒，注重新鮮食材、營養均衡及活動適配性，滿足員工需求：" at bounding box center [880, 230] width 662 height 40
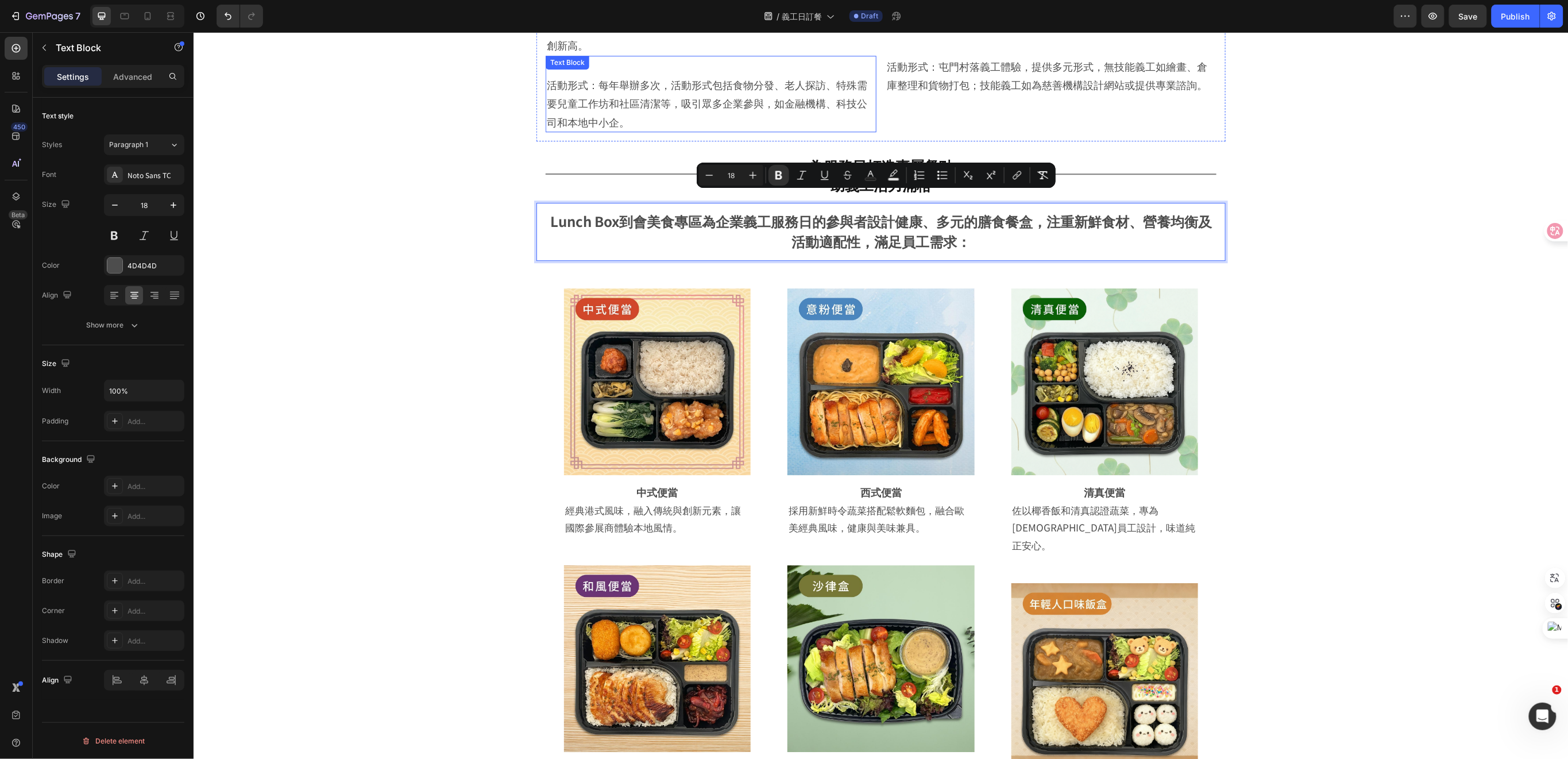
click at [782, 93] on p "活動形式：每年舉辦多次，活動形式包括食物分發、老人探訪、特殊需要兒童工作坊和社區清潔等，吸引眾多企業參與，如金融機構、科技公司和本地中小企。" at bounding box center [711, 102] width 329 height 56
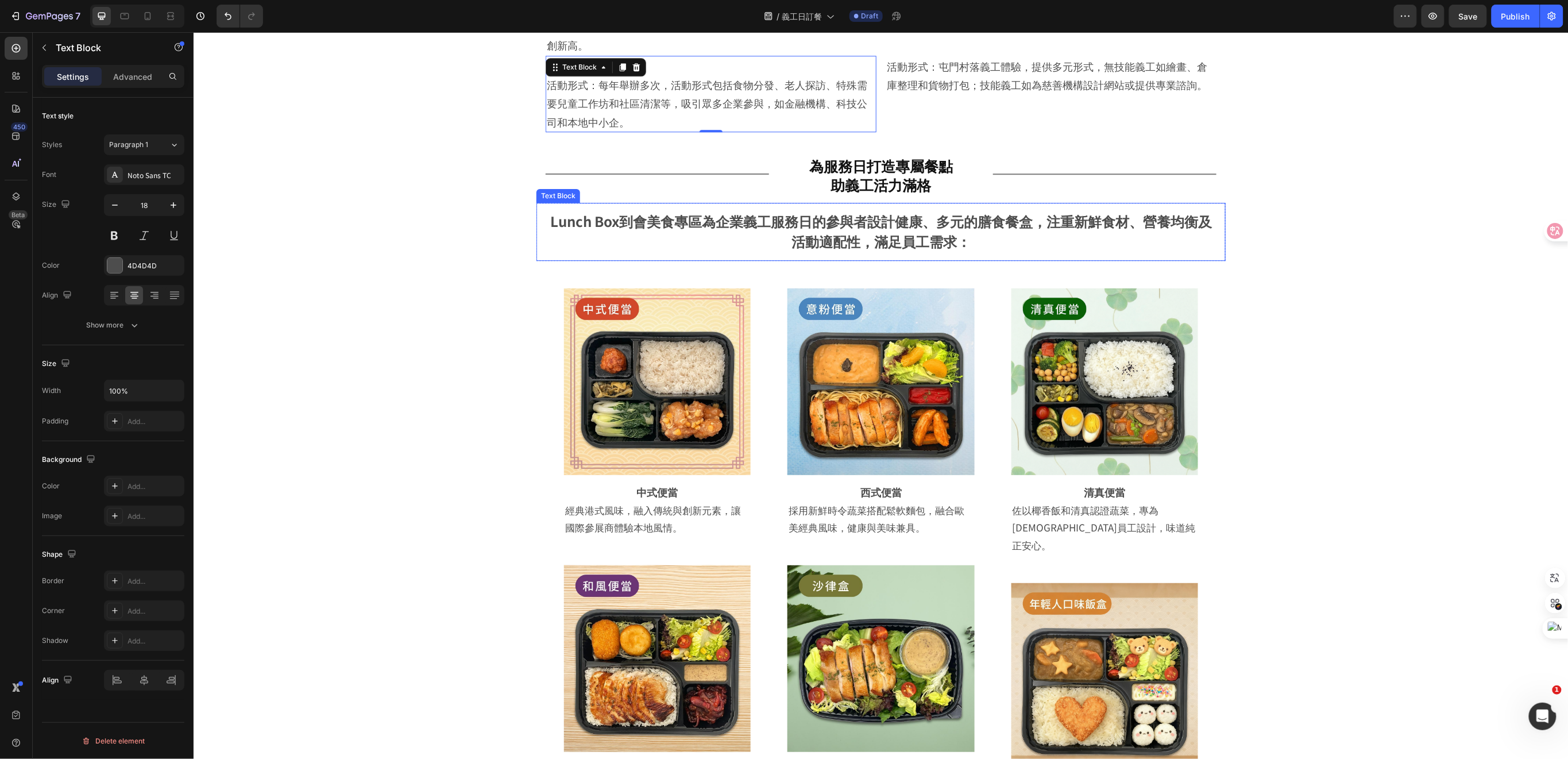
click at [784, 222] on strong "Lunch Box到會美食專區為企業義工服務日的參與者設計健康、多元的膳食餐盒，注重新鮮食材、營養均衡及活動適配性，滿足員工需求：" at bounding box center [880, 230] width 662 height 40
click at [672, 89] on p "活動形式：每年舉辦多次，活動形式包括食物分發、老人探訪、特殊需要兒童工作坊和社區清潔等，吸引眾多企業參與，如金融機構、科技公司和本地中小企。" at bounding box center [711, 102] width 329 height 56
click at [734, 217] on p "Lunch Box到會美食專區為企業義工服務日的參與者設計健康、多元的膳食餐盒，注重新鮮食材、營養均衡及活動適配性，滿足員工需求：" at bounding box center [881, 231] width 671 height 40
click at [722, 86] on p "活動形式：每年舉辦多次，活動形式包括食物分發、老人探訪、特殊需要兒童工作坊和社區清潔等，吸引眾多企業參與，如金融機構、科技公司和本地中小企。" at bounding box center [711, 102] width 329 height 56
click at [619, 63] on icon at bounding box center [622, 66] width 6 height 8
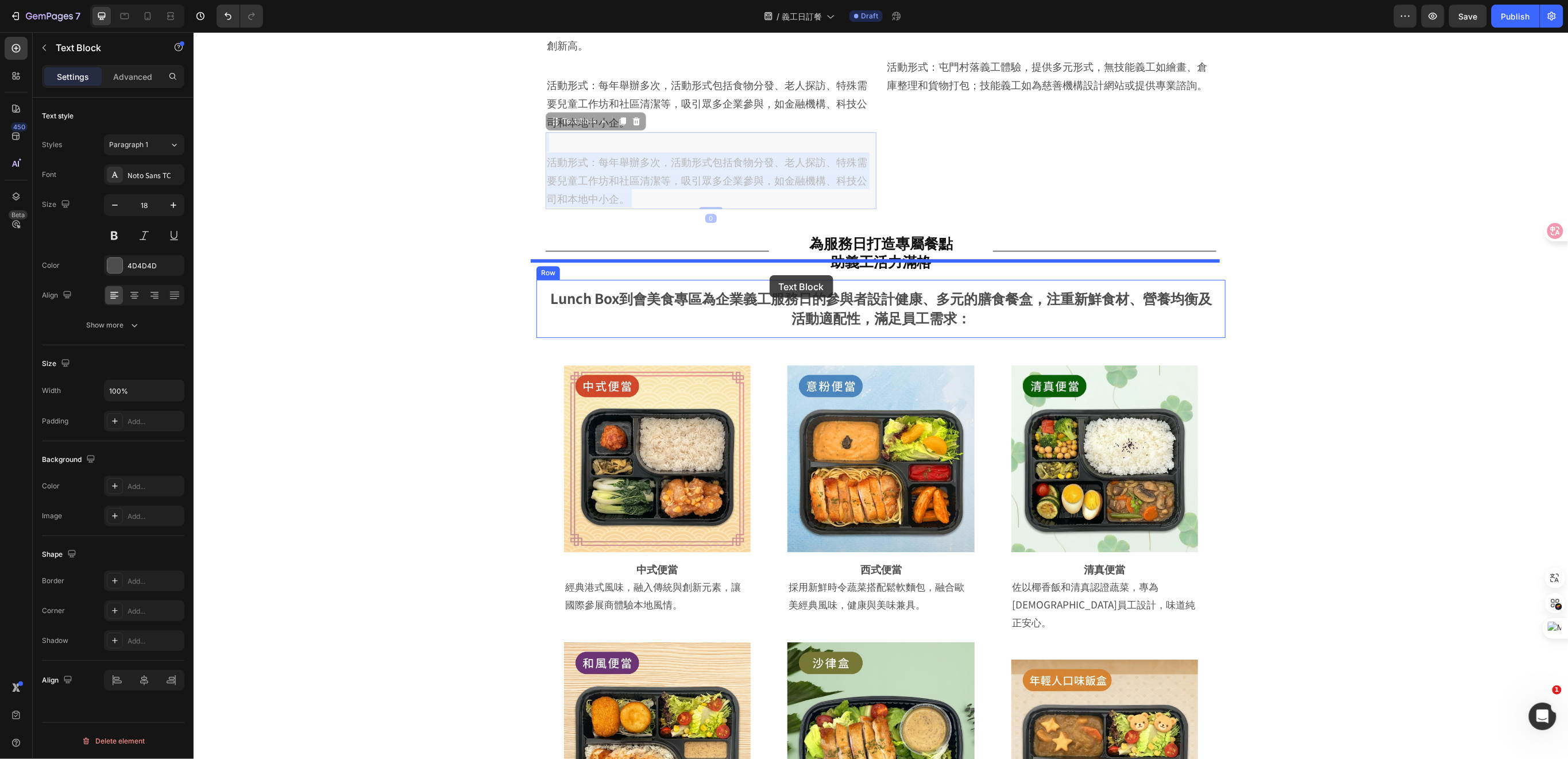
drag, startPoint x: 725, startPoint y: 145, endPoint x: 769, endPoint y: 275, distance: 137.2
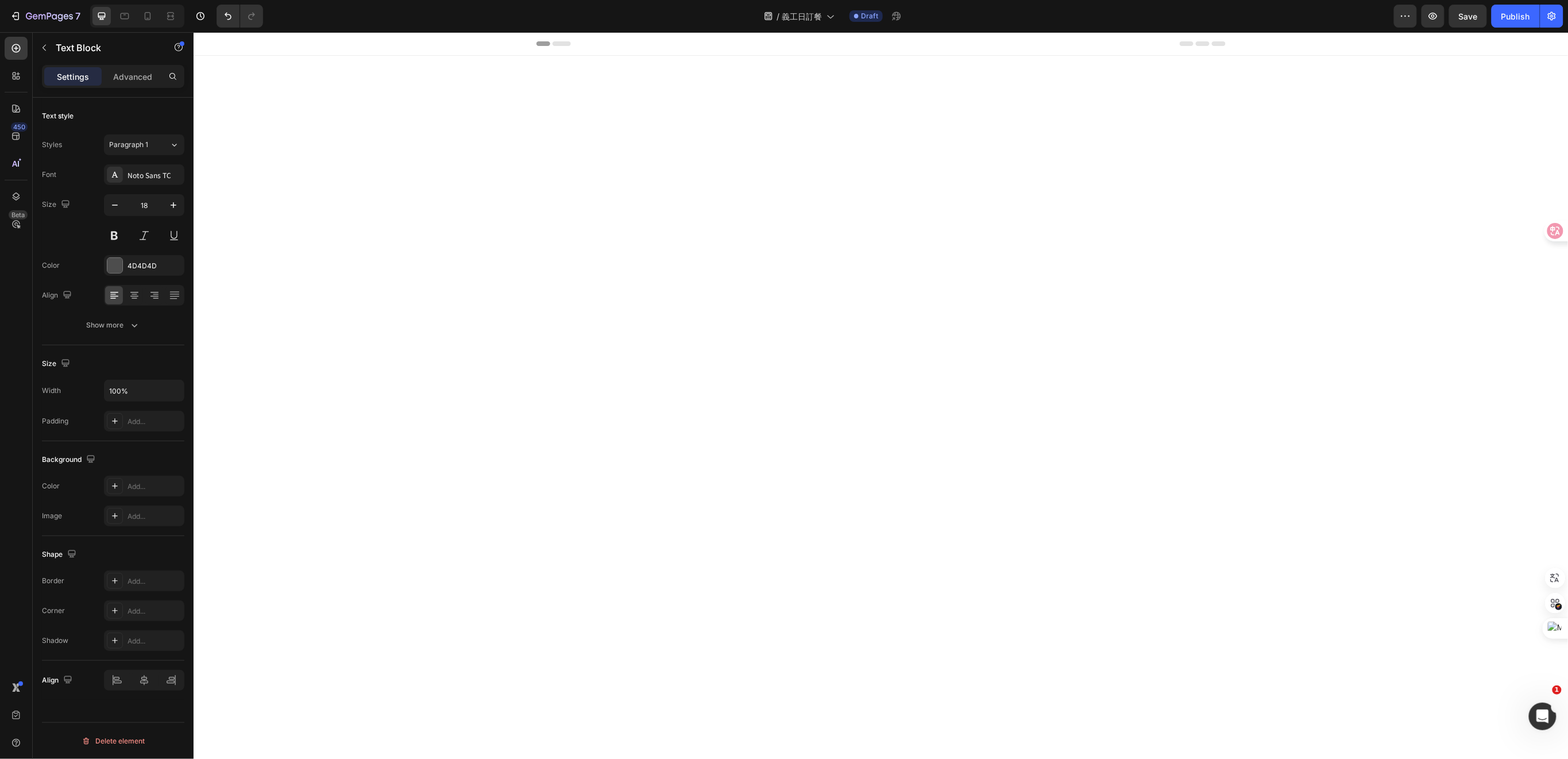
scroll to position [1711, 0]
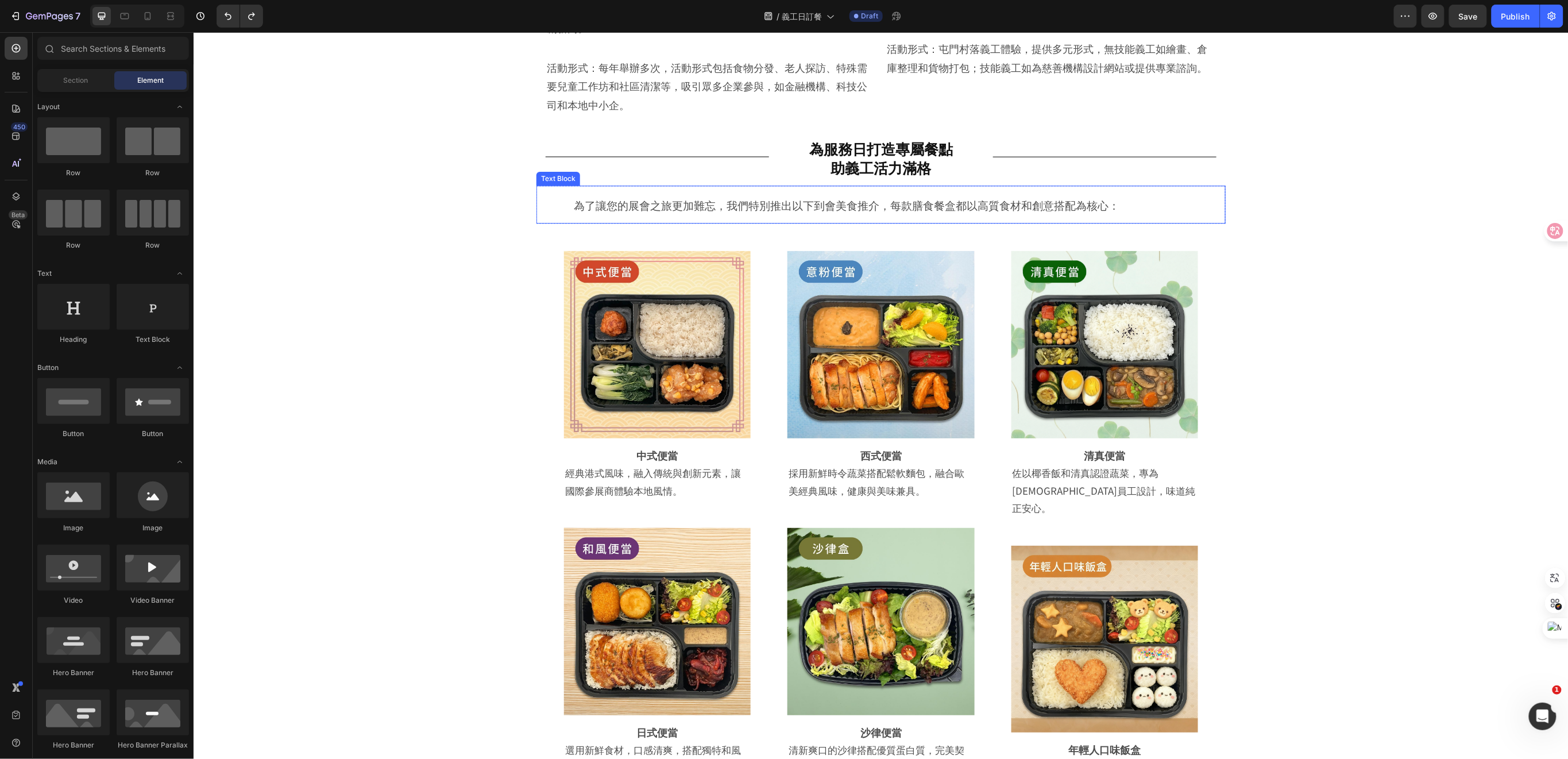
click at [873, 214] on div "為了讓您的展會之旅更加難忘，我們特別推出以下到會美食推介，每款膳食餐盒都以高質食材和創意搭配為核心： Text Block" at bounding box center [881, 204] width 689 height 38
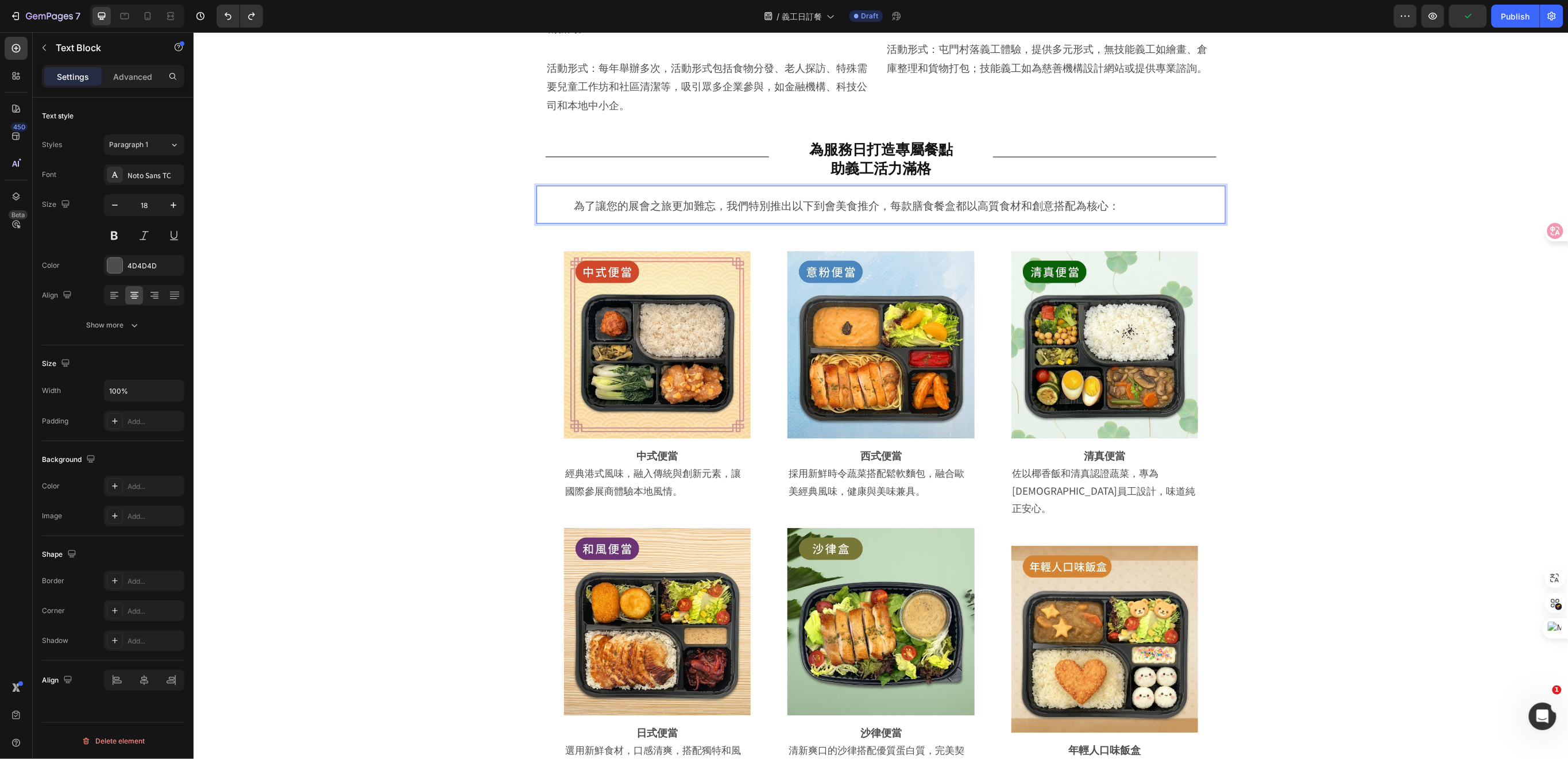
click at [1119, 209] on strong "Rich Text Editor. Editing area: main" at bounding box center [1153, 203] width 69 height 20
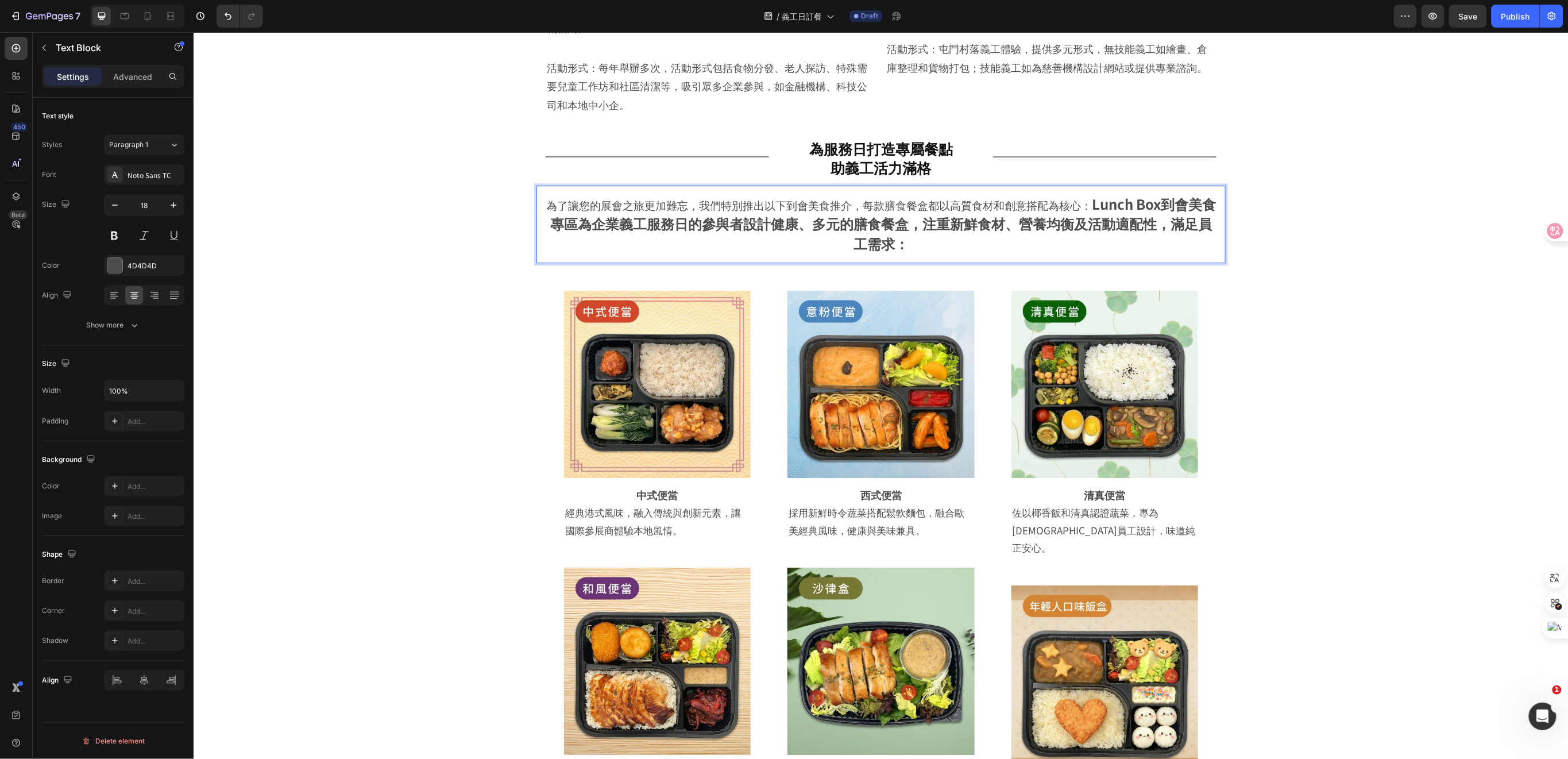
click at [1031, 199] on span "為了讓您的展會之旅更加難忘，我們特別推出以下到會美食推介，每款膳食餐盒都以高質食材和創意搭配為核心：" at bounding box center [819, 204] width 546 height 15
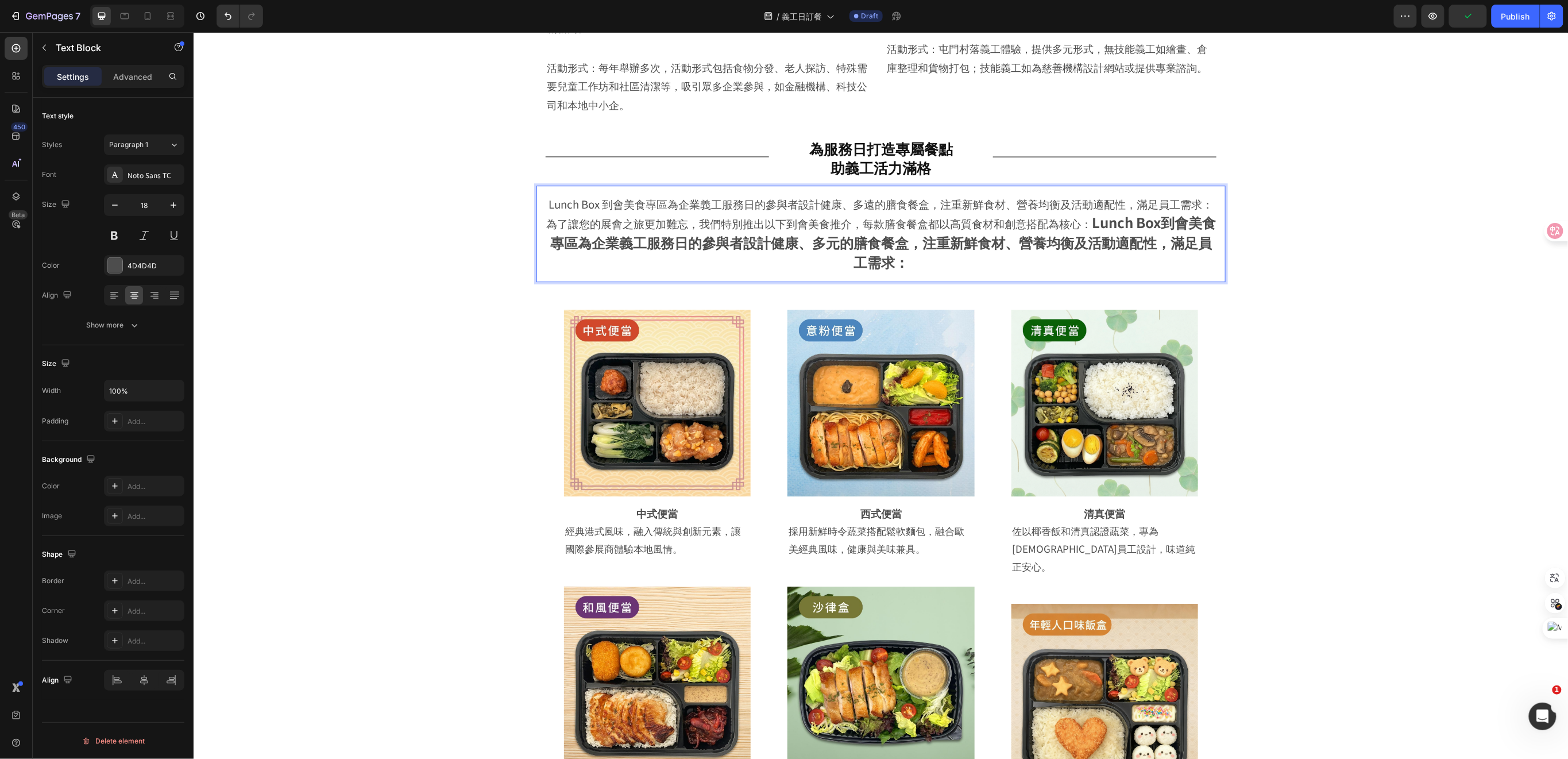
drag, startPoint x: 1196, startPoint y: 202, endPoint x: 1179, endPoint y: 256, distance: 56.6
click at [1179, 256] on p "Lunch Box 到會美食專區為企業義工服務日的參與者設計健康、多遠的膳食餐盒，注重新鮮食材、營養均衡及活動適配性，滿足員工需求：為了讓您的展會之旅更加難忘…" at bounding box center [881, 233] width 671 height 78
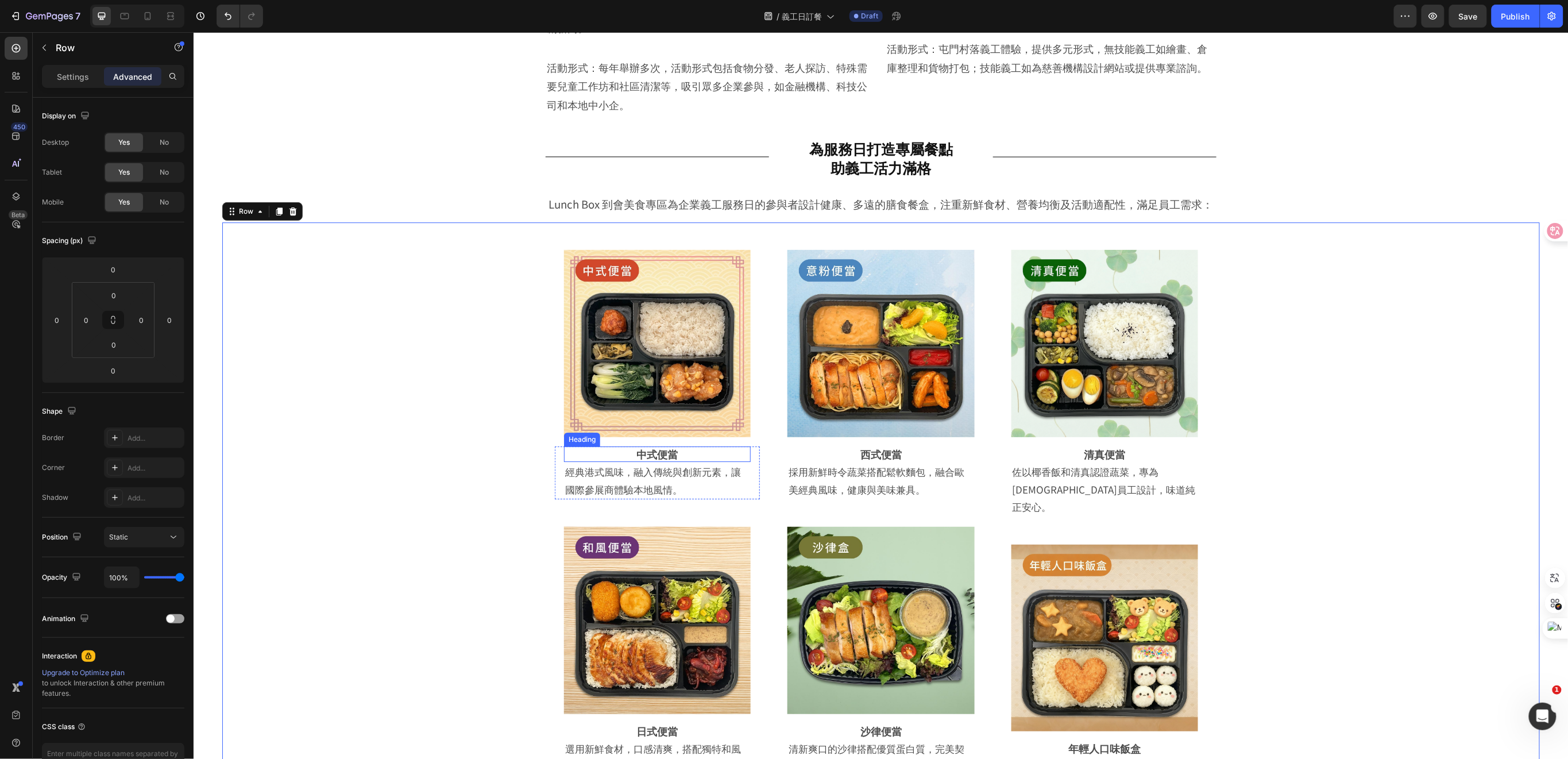
click at [655, 448] on strong "中式便當" at bounding box center [657, 453] width 41 height 15
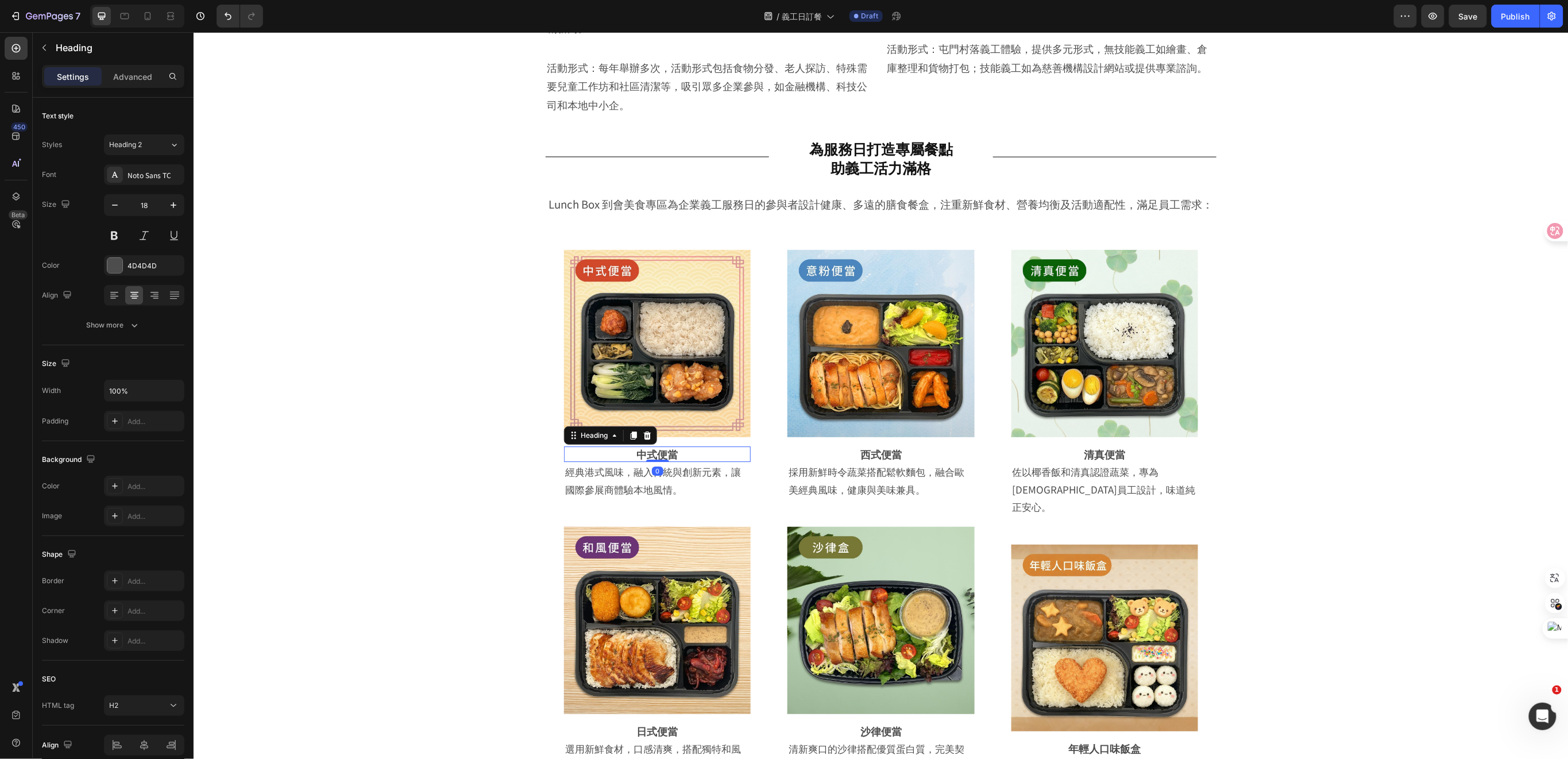
click at [673, 449] on h2 "中式便當" at bounding box center [657, 453] width 186 height 15
drag, startPoint x: 637, startPoint y: 452, endPoint x: 591, endPoint y: 447, distance: 46.3
click at [591, 447] on p "中式便當高能量義工飯盒" at bounding box center [657, 454] width 185 height 13
click at [636, 489] on p "經典港式風味，融入傳統與創新元素，讓國際參展商體驗本地風情。" at bounding box center [657, 480] width 185 height 35
click at [689, 492] on p "經典港式風味，融入傳統與創新元素，讓國際參展商體驗本地風情。" at bounding box center [657, 480] width 185 height 35
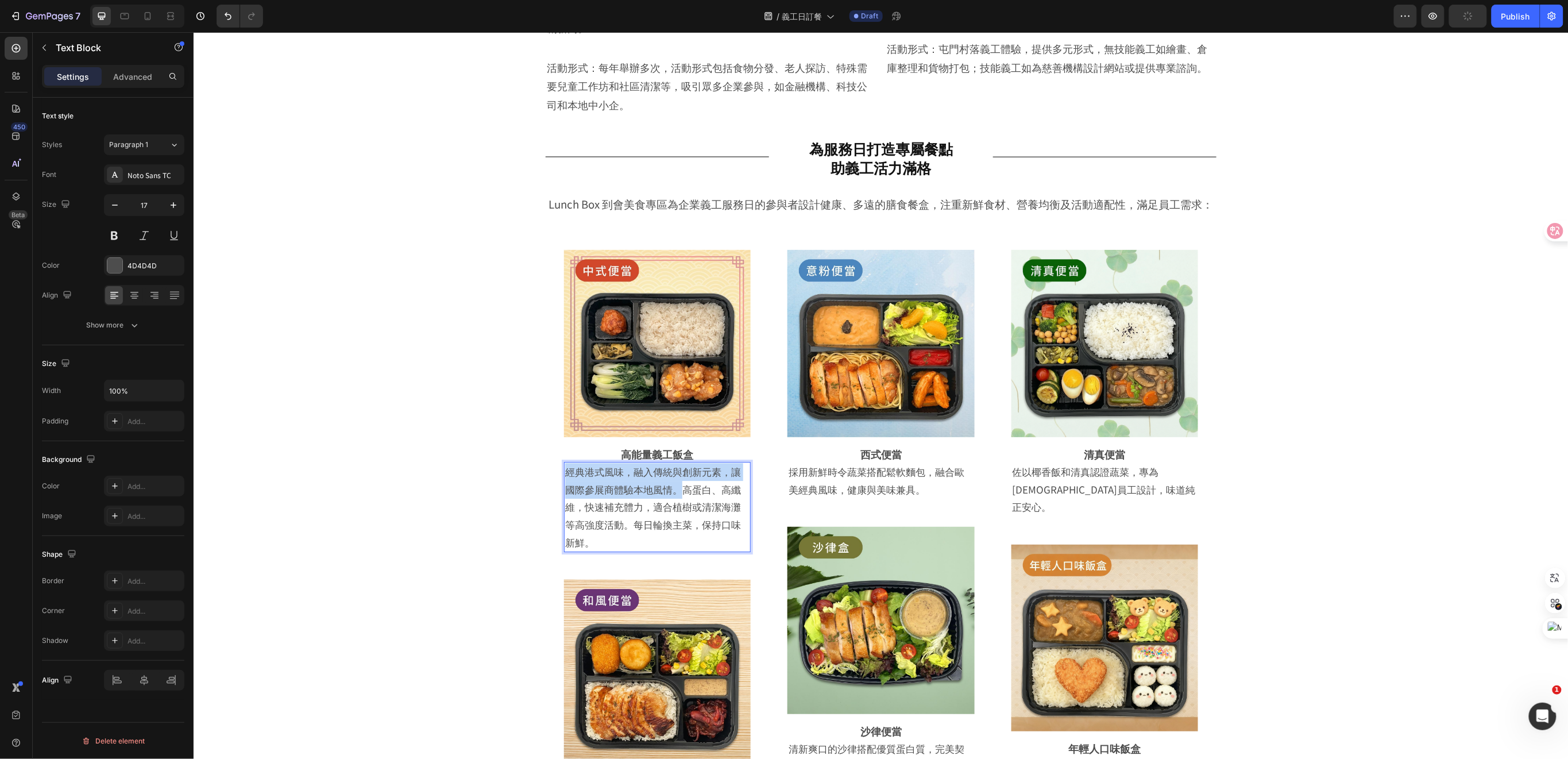
drag, startPoint x: 676, startPoint y: 485, endPoint x: 562, endPoint y: 473, distance: 114.6
click at [565, 473] on p "經典港式風味，融入傳統與創新元素，讓國際參展商體驗本地風情。高蛋白、高纖維，快速補充體力，適合植樹或清潔海灘等高強度活動。每日輪換主菜，保持口味新鮮。" at bounding box center [657, 506] width 185 height 88
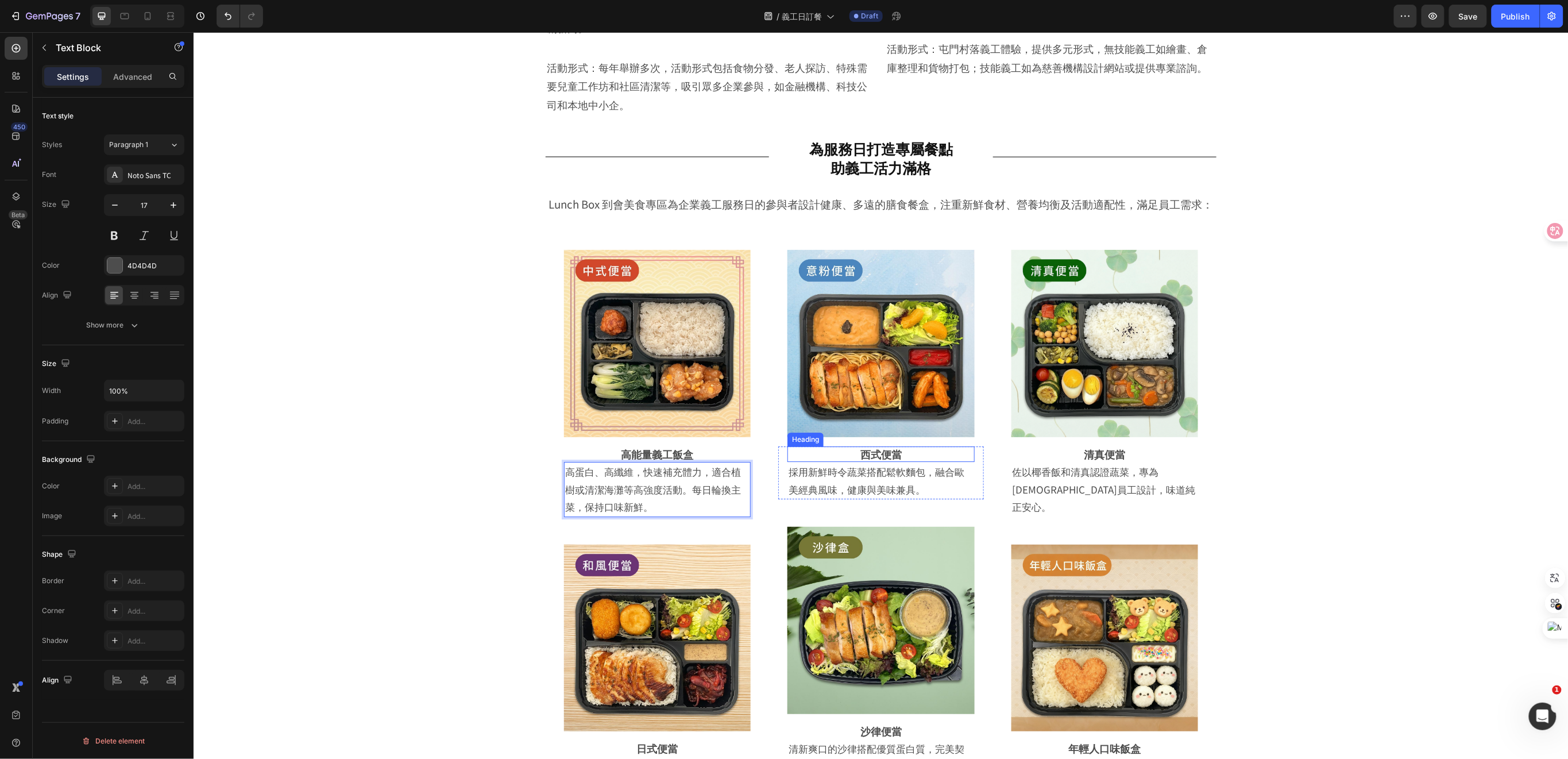
click at [870, 457] on strong "西式便當" at bounding box center [880, 453] width 41 height 15
click at [903, 451] on h2 "西式便當" at bounding box center [880, 453] width 186 height 15
drag, startPoint x: 865, startPoint y: 455, endPoint x: 827, endPoint y: 448, distance: 38.6
click at [828, 448] on strong "西式便當素食健康飯盒" at bounding box center [880, 453] width 104 height 15
click at [826, 490] on p "採用新鮮時令蔬菜搭配鬆軟麵包，融合歐美經典風味，健康與美味兼具。" at bounding box center [880, 480] width 185 height 35
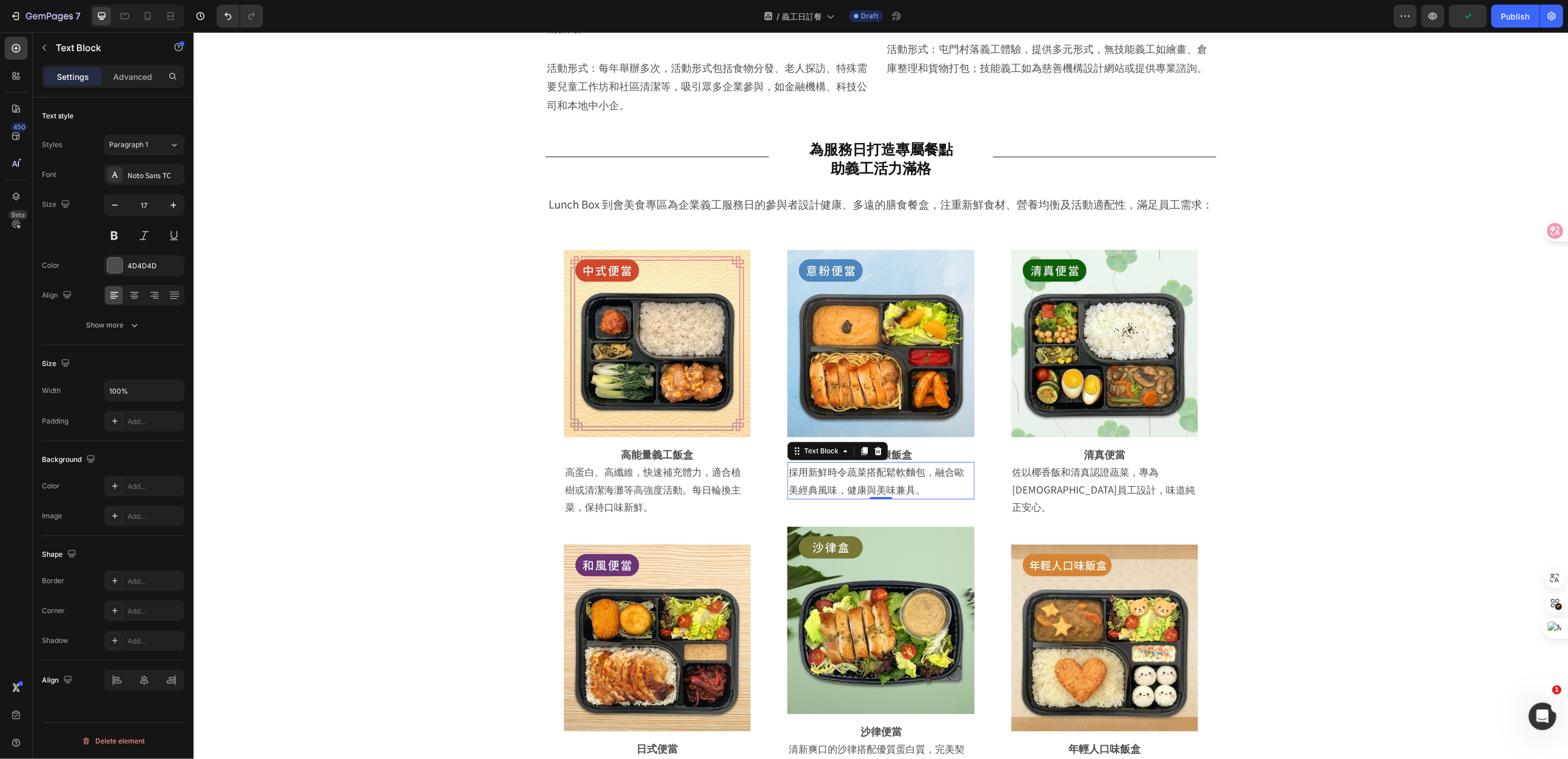
click at [901, 479] on p "採用新鮮時令蔬菜搭配鬆軟麵包，融合歐美經典風味，健康與美味兼具。" at bounding box center [880, 480] width 185 height 35
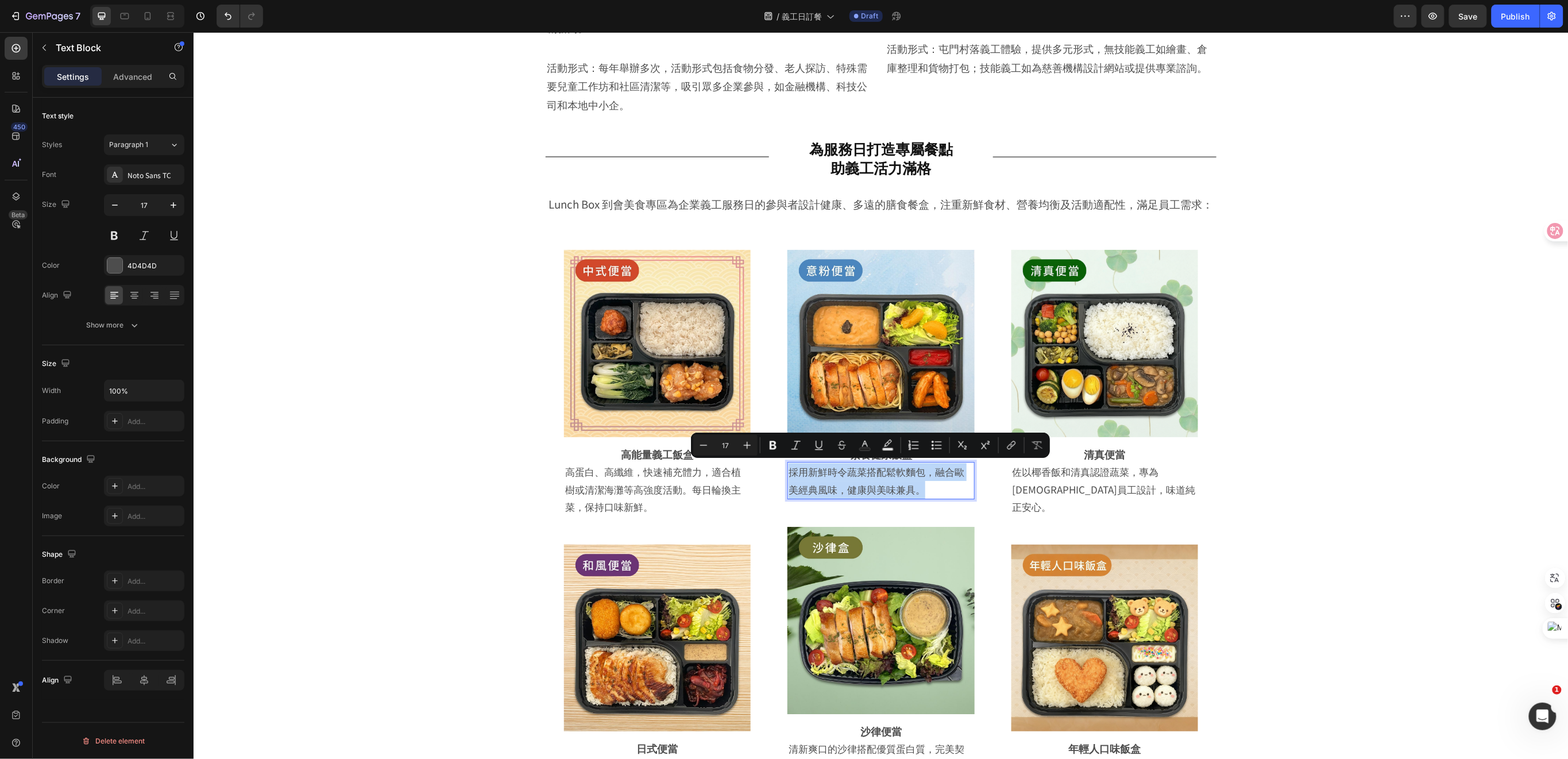
drag, startPoint x: 922, startPoint y: 487, endPoint x: 786, endPoint y: 471, distance: 136.9
click at [788, 471] on p "採用新鮮時令蔬菜搭配鬆軟麵包，融合歐美經典風味，健康與美味兼具。" at bounding box center [880, 480] width 185 height 35
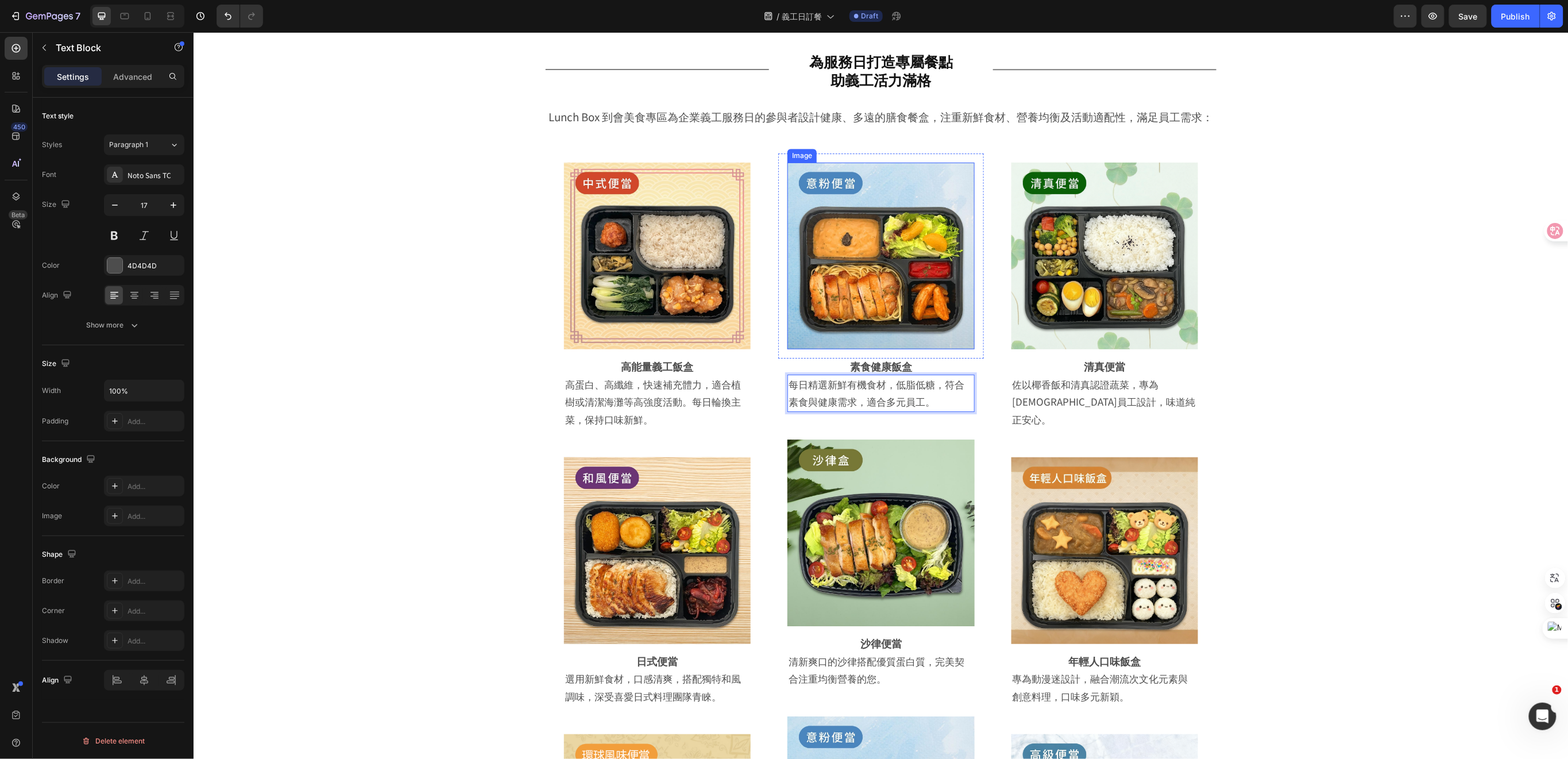
scroll to position [1787, 0]
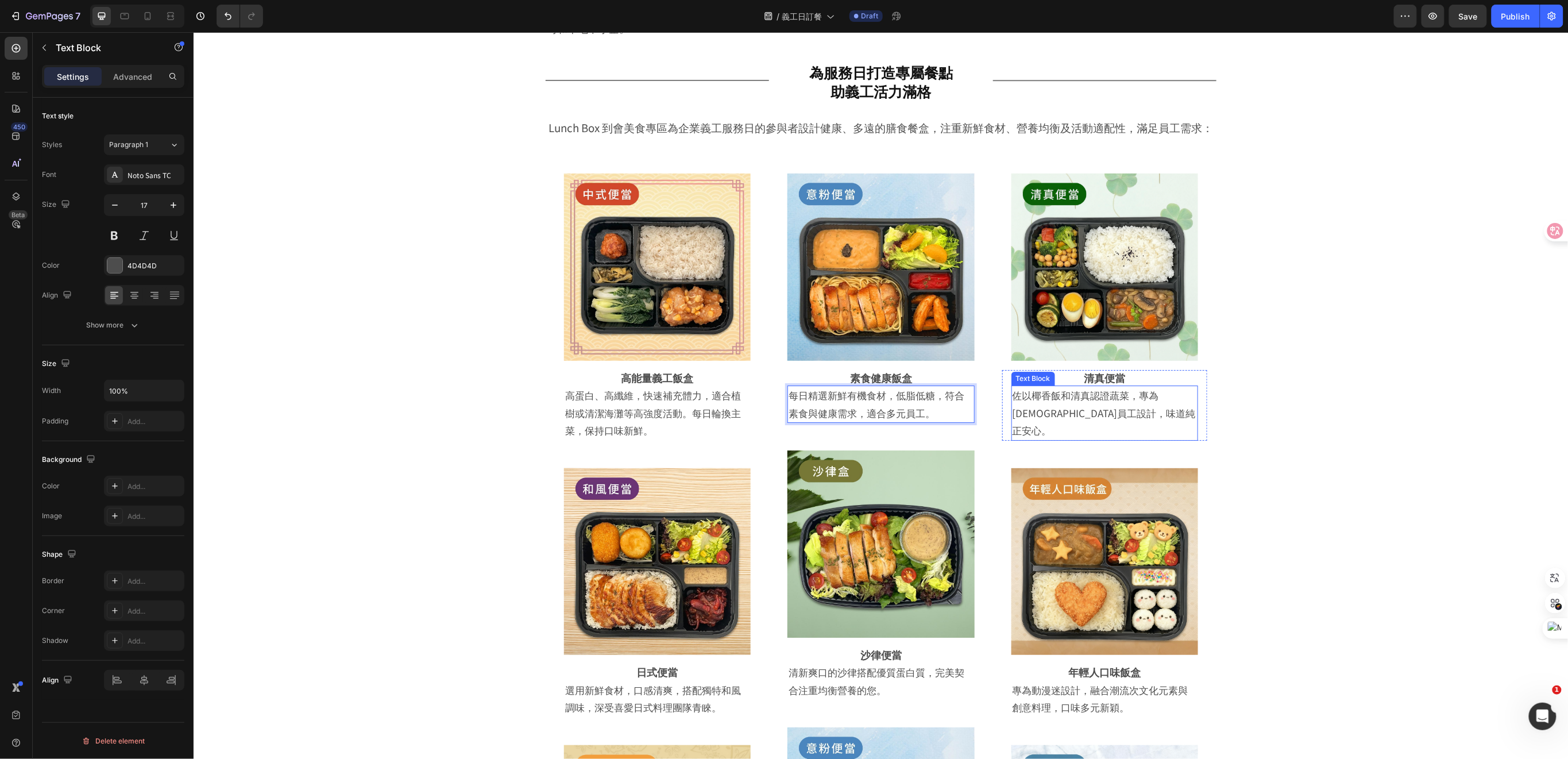
click at [1083, 372] on strong "清真便當" at bounding box center [1103, 377] width 41 height 15
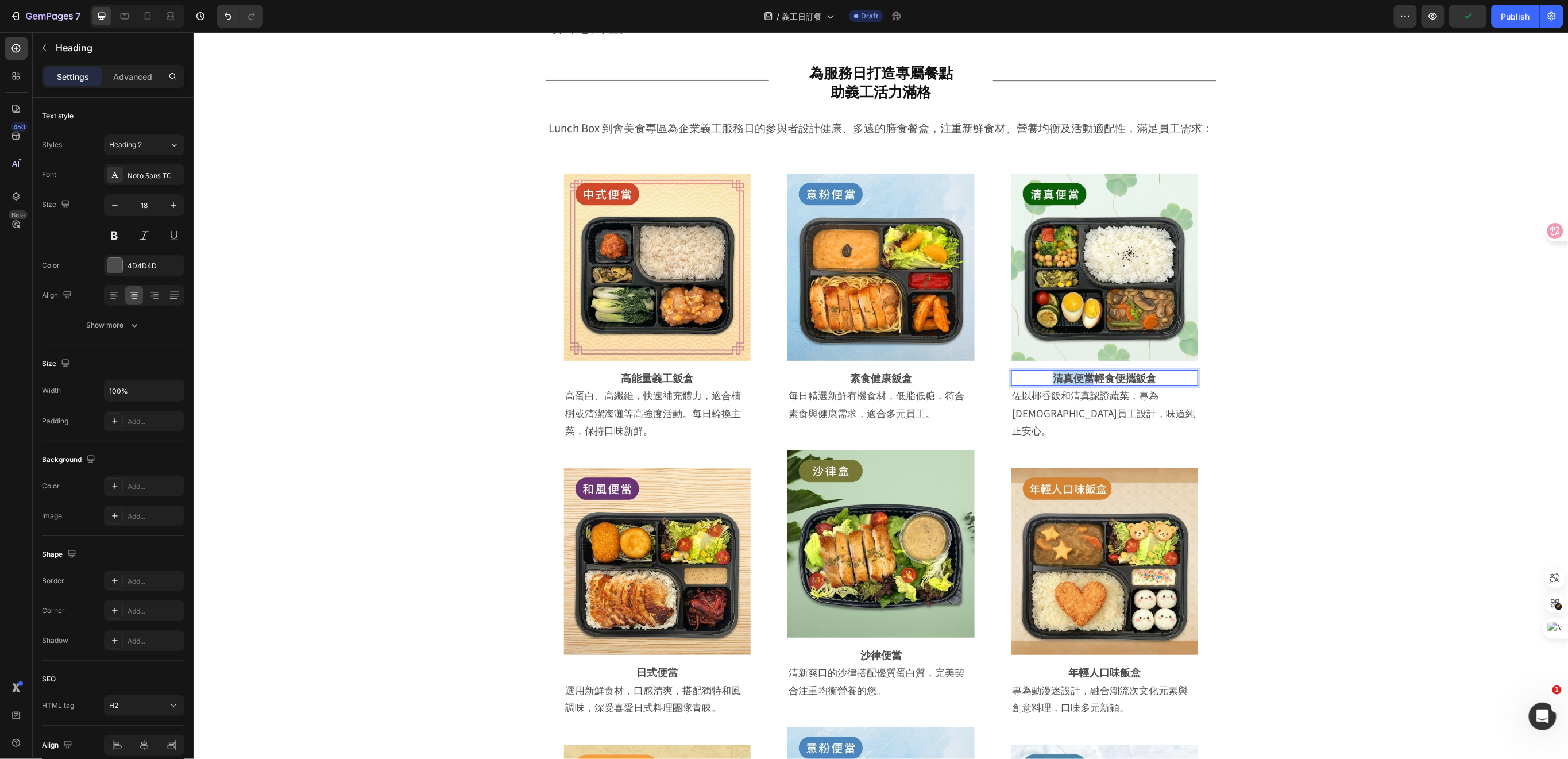
drag, startPoint x: 1090, startPoint y: 377, endPoint x: 1039, endPoint y: 369, distance: 51.6
click at [1039, 371] on p "清真便當輕食便攜飯盒" at bounding box center [1104, 377] width 185 height 13
click at [1077, 404] on p "佐以椰香飯和清真認證蔬菜，專為[DEMOGRAPHIC_DATA]員工設計，味道純正安心。" at bounding box center [1104, 412] width 185 height 53
click at [1126, 412] on p "佐以椰香飯和清真認證蔬菜，專為[DEMOGRAPHIC_DATA]員工設計，味道純正安心。" at bounding box center [1104, 412] width 185 height 53
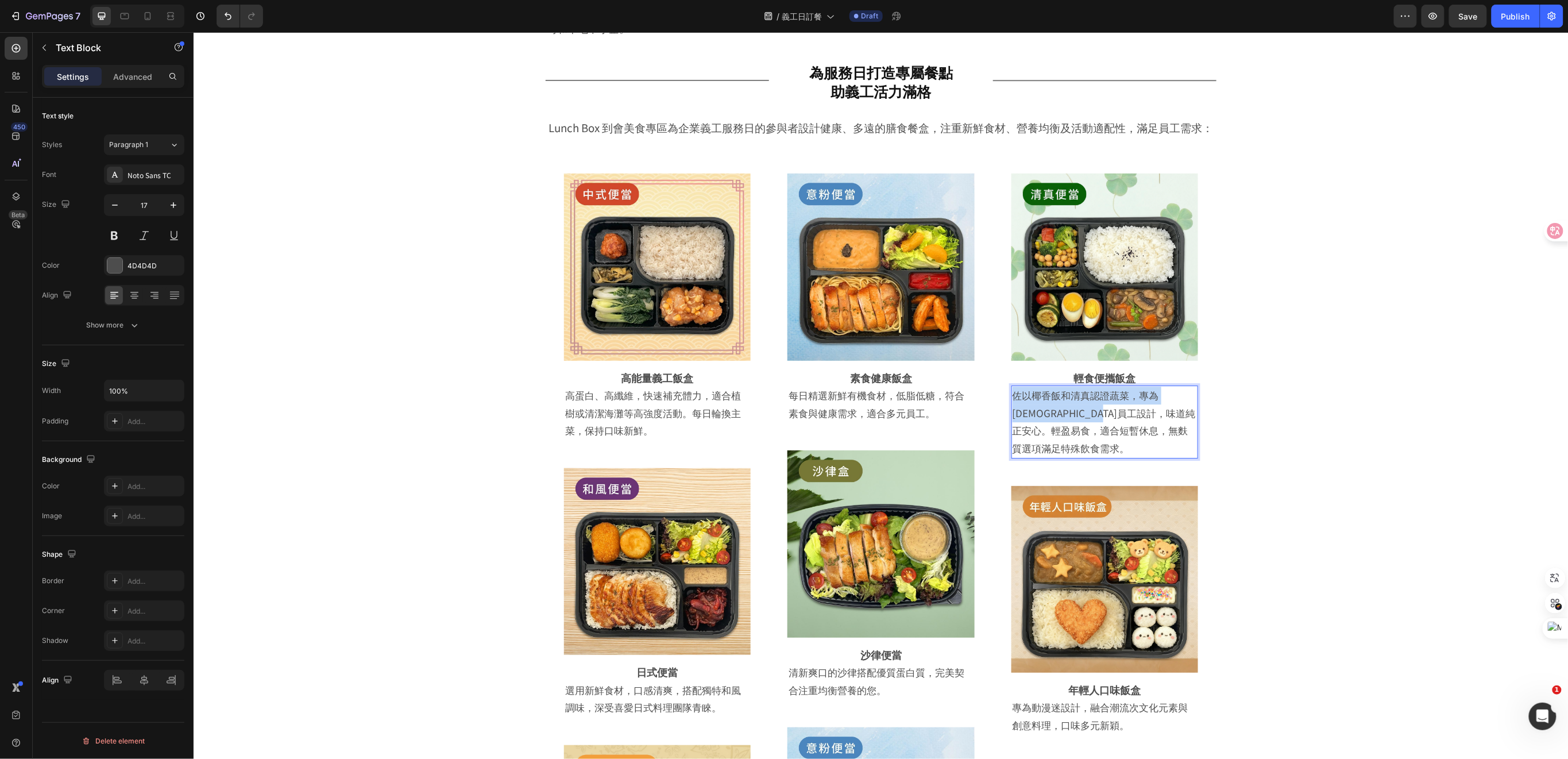
drag, startPoint x: 1121, startPoint y: 414, endPoint x: 1004, endPoint y: 393, distance: 118.9
click at [1011, 393] on div "佐以椰香飯和清真認證蔬菜，專為穆斯林員工設計，味道純正安心。輕盈易食，適合短暫休息，無麩質選項滿足特殊飲食需求。" at bounding box center [1104, 421] width 186 height 72
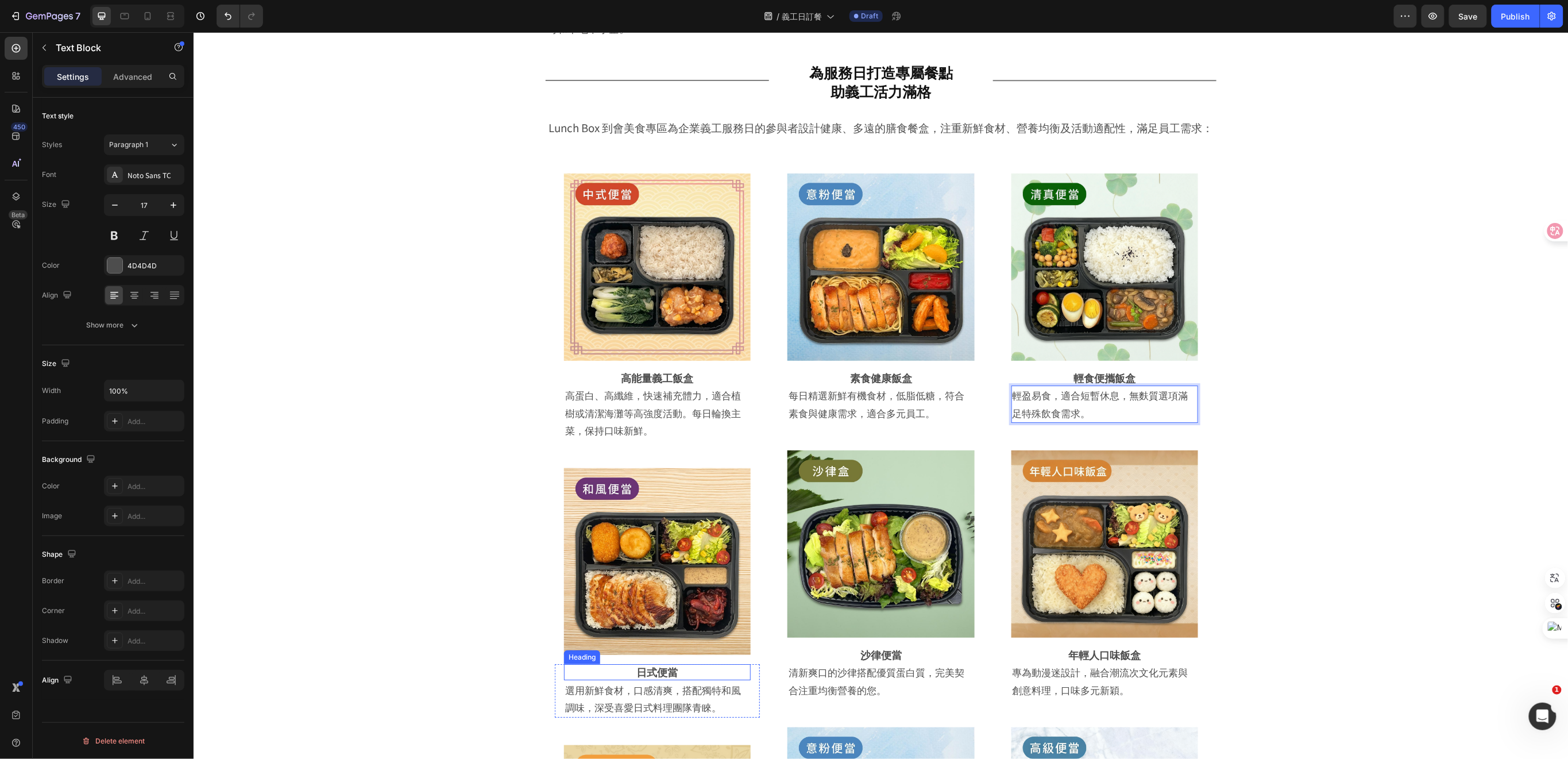
click at [652, 669] on strong "日式便當" at bounding box center [657, 671] width 41 height 15
click at [610, 652] on icon at bounding box center [614, 652] width 9 height 9
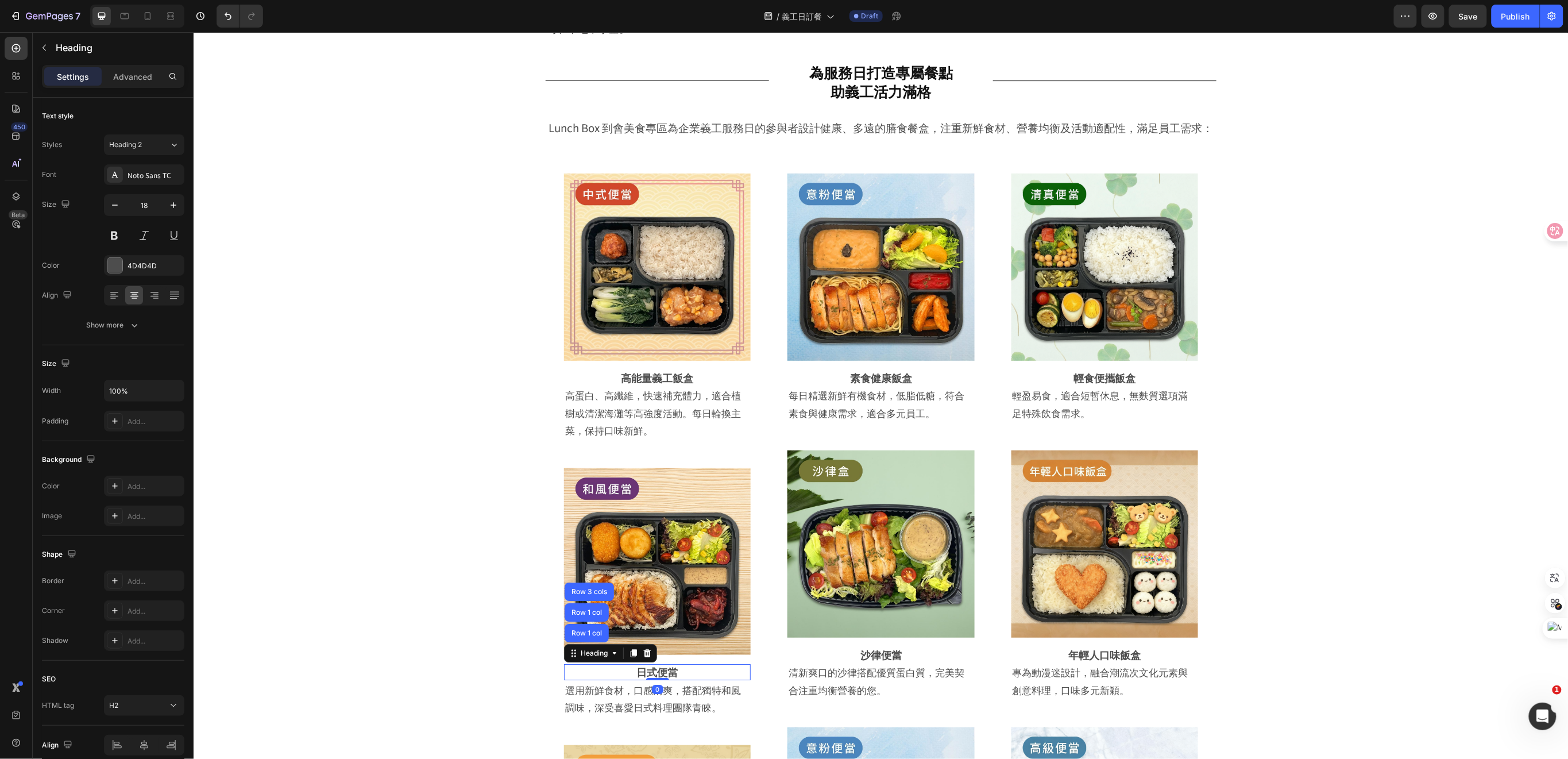
scroll to position [2017, 0]
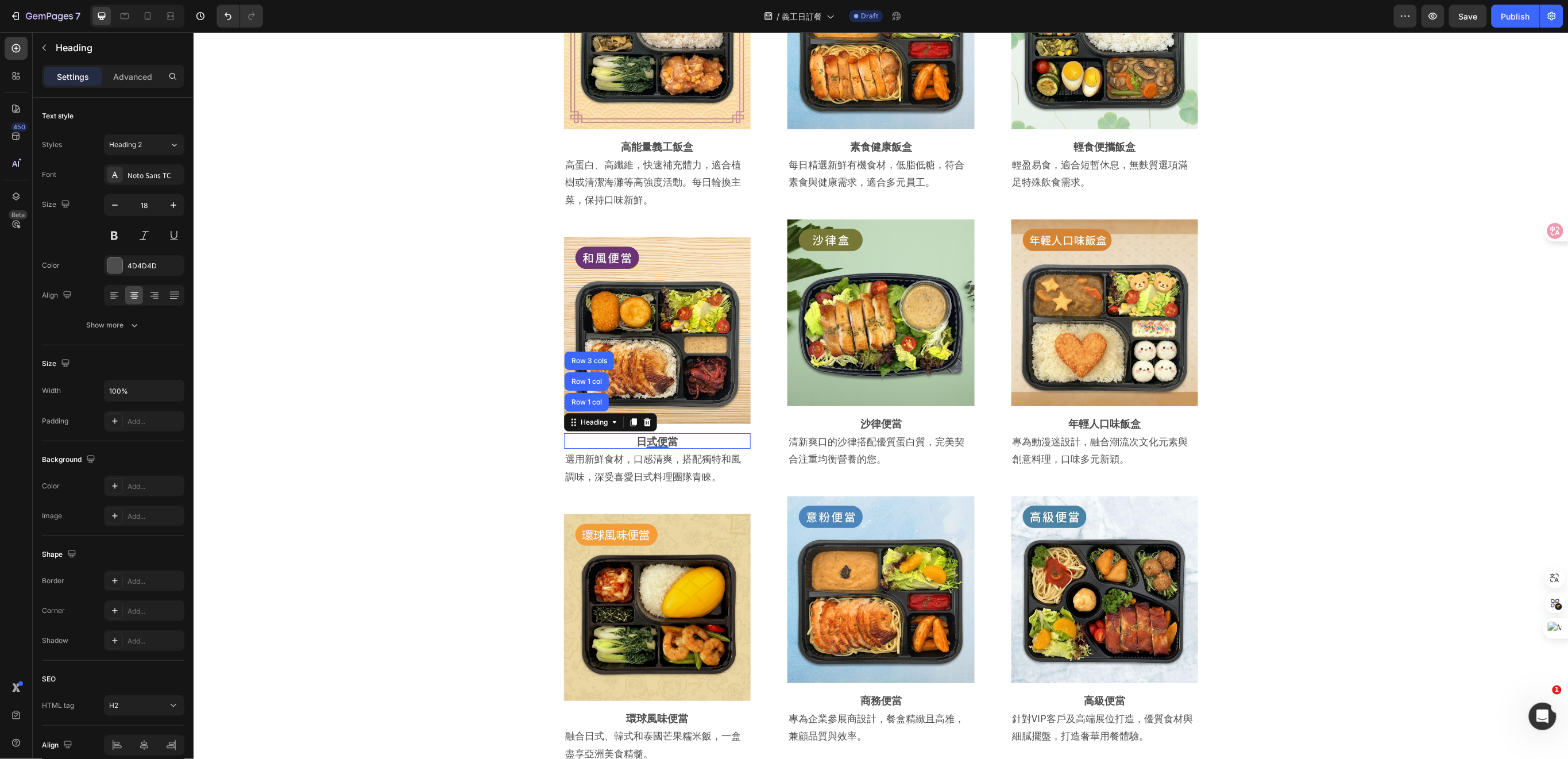
click at [686, 435] on h2 "日式便當" at bounding box center [657, 440] width 186 height 15
drag, startPoint x: 634, startPoint y: 444, endPoint x: 587, endPoint y: 439, distance: 47.3
click at [587, 439] on p "日式便當青少年活力飯盒" at bounding box center [657, 441] width 185 height 13
click at [628, 468] on p "選用新鮮食材，口感清爽，搭配獨特和風調味，深受喜愛日式料理團隊青睞。" at bounding box center [657, 466] width 185 height 35
click at [732, 477] on div "選用新鮮食材，口感清爽，搭配獨特和風調味，深受喜愛日式料理團隊青睞。" at bounding box center [657, 466] width 186 height 37
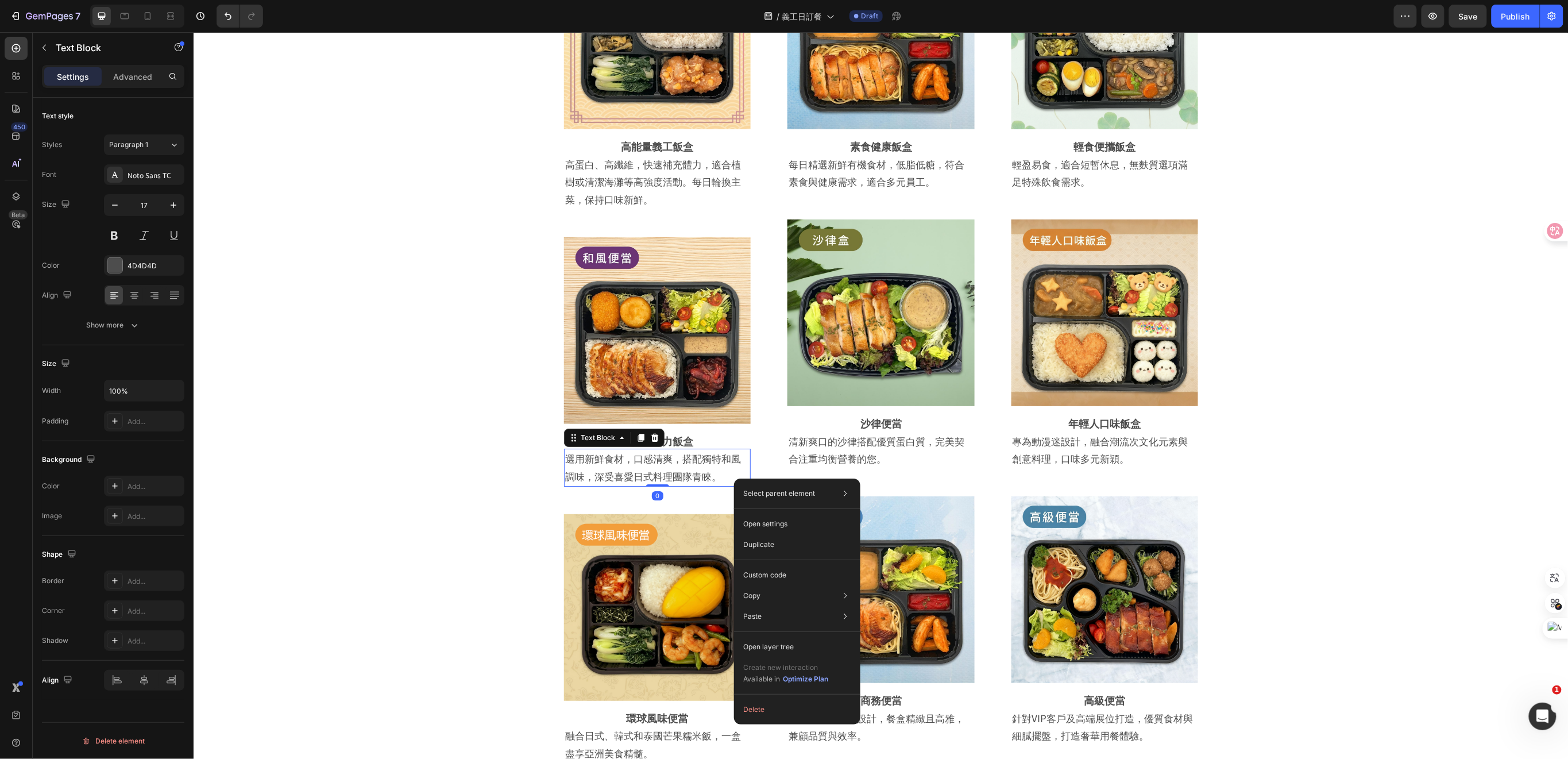
click at [648, 471] on p "選用新鮮食材，口感清爽，搭配獨特和風調味，深受喜愛日式料理團隊青睞。" at bounding box center [657, 466] width 185 height 35
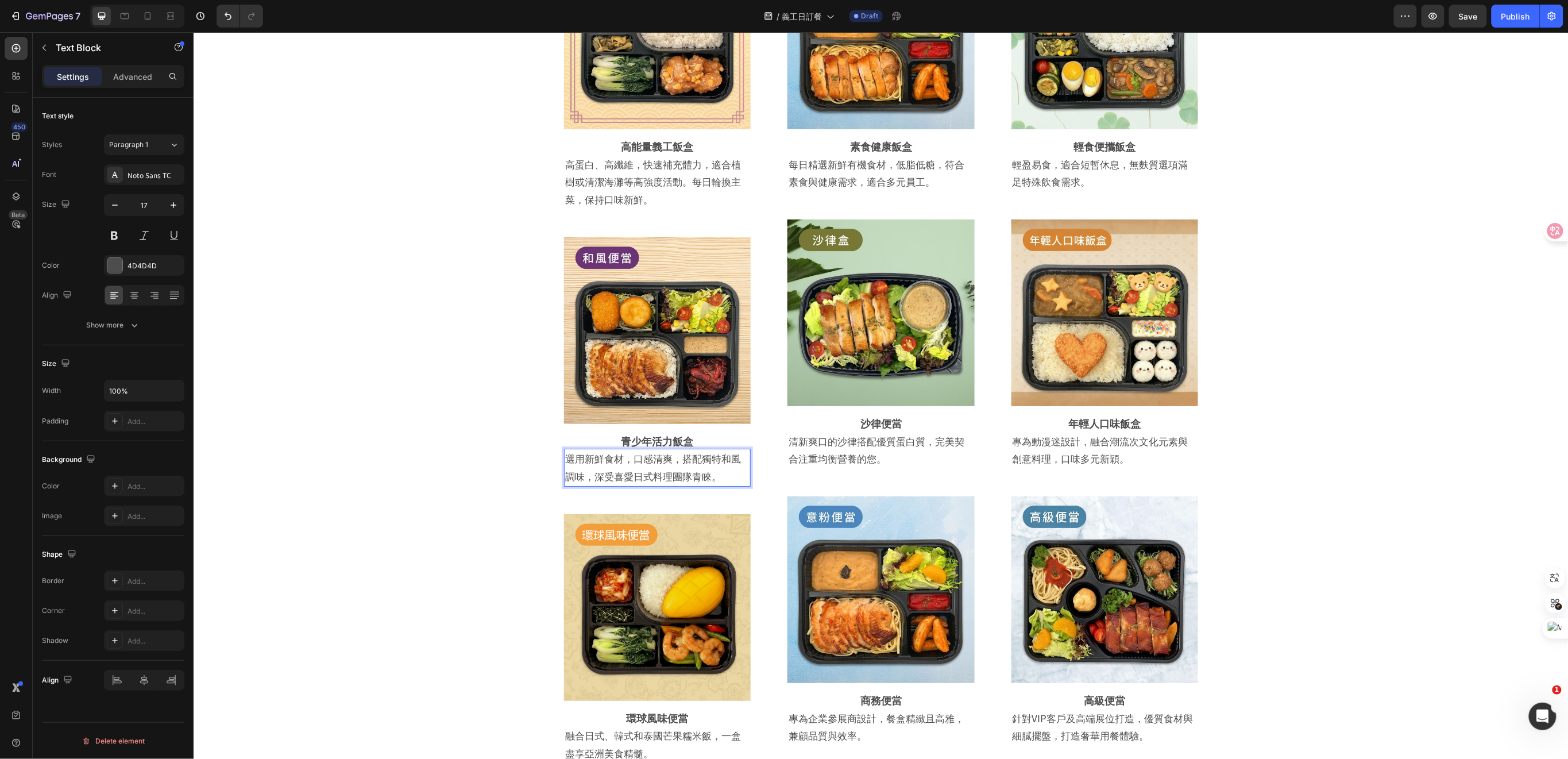
click at [713, 477] on p "選用新鮮食材，口感清爽，搭配獨特和風調味，深受喜愛日式料理團隊青睞。" at bounding box center [657, 466] width 185 height 35
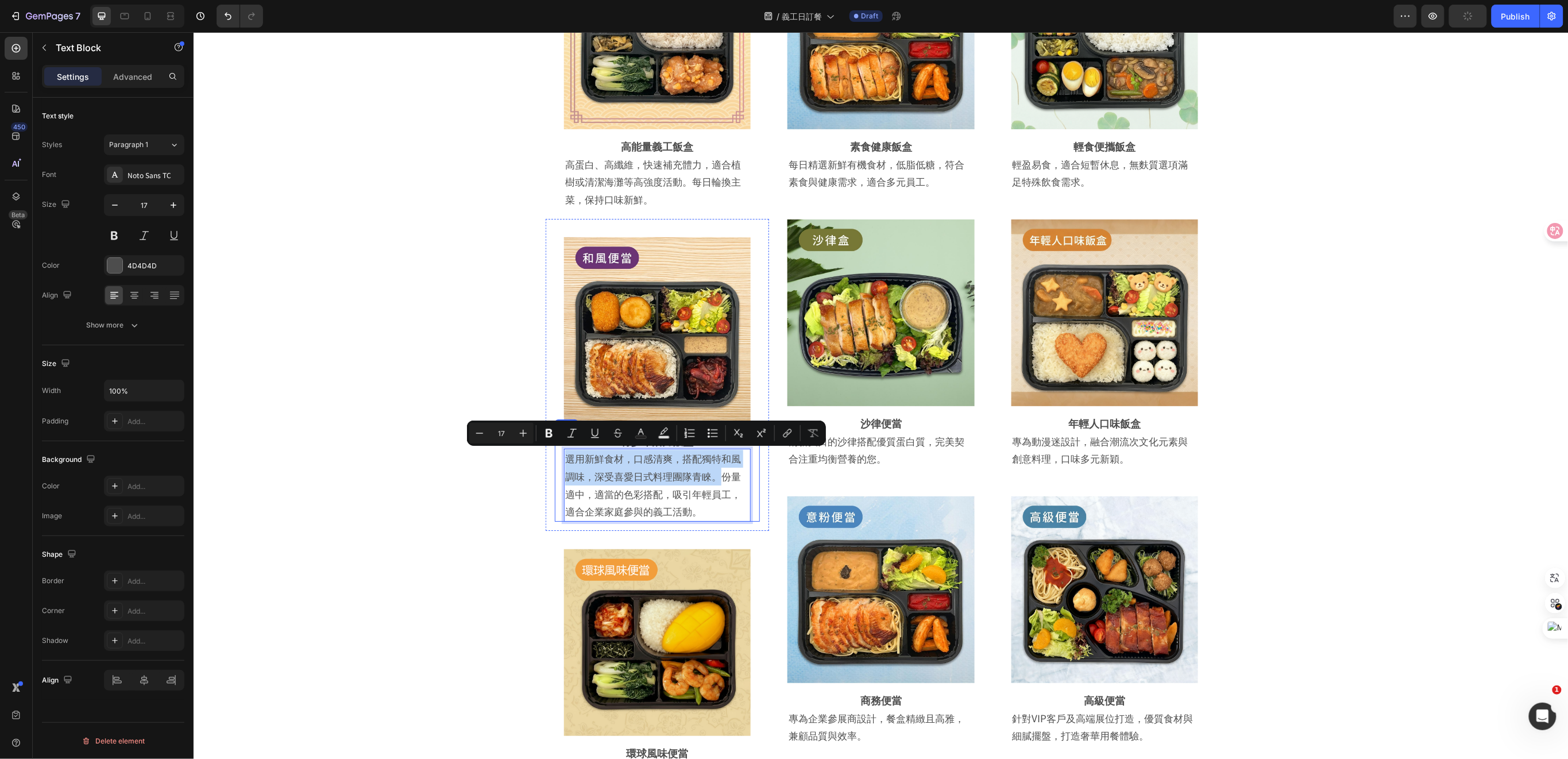
drag, startPoint x: 713, startPoint y: 477, endPoint x: 555, endPoint y: 454, distance: 159.7
click at [555, 454] on div "⁠⁠⁠⁠⁠⁠⁠ 青少年活力飯盒 Heading 選用新鮮食材，口感清爽，搭配獨特和風調味，深受喜愛日式料理團隊青睞。份量適中，適當的色彩搭配，吸引年輕員工，適…" at bounding box center [657, 477] width 205 height 88
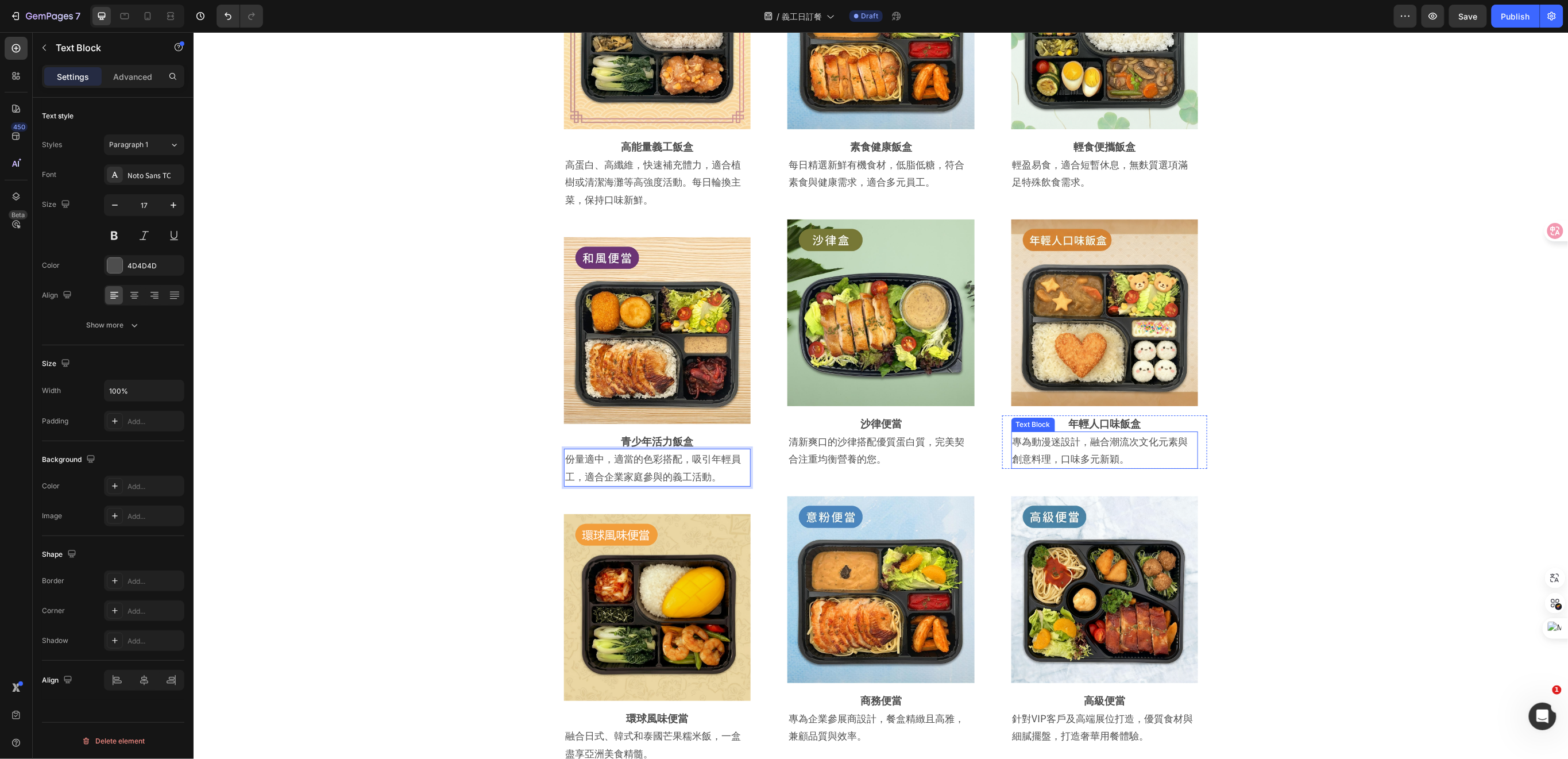
click at [1058, 431] on div "專為動漫迷設計，融合潮流次文化元素與創意料理，口味多元新穎。" at bounding box center [1104, 449] width 186 height 37
click at [1134, 421] on strong "年輕人口味飯盒" at bounding box center [1104, 422] width 72 height 15
drag, startPoint x: 1135, startPoint y: 421, endPoint x: 1068, endPoint y: 419, distance: 67.0
click at [977, 422] on div "Image Row 沙律便當 Heading 清新爽口的沙律搭配優質蛋白質，完美契合注重均衡營養的您。 Text Block Row Row" at bounding box center [880, 339] width 223 height 277
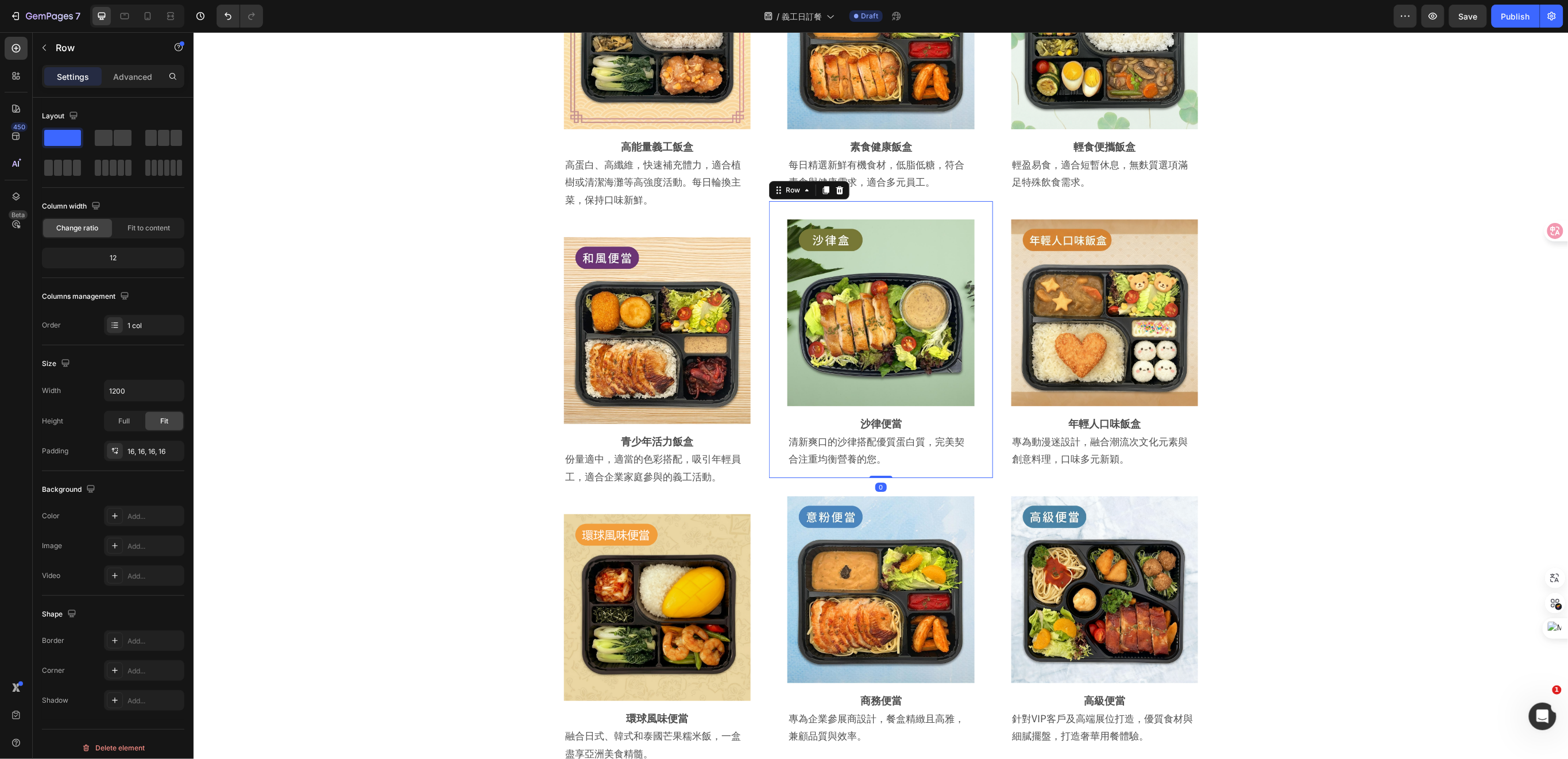
click at [830, 182] on div "Row" at bounding box center [808, 190] width 80 height 18
click at [836, 190] on icon at bounding box center [839, 189] width 7 height 8
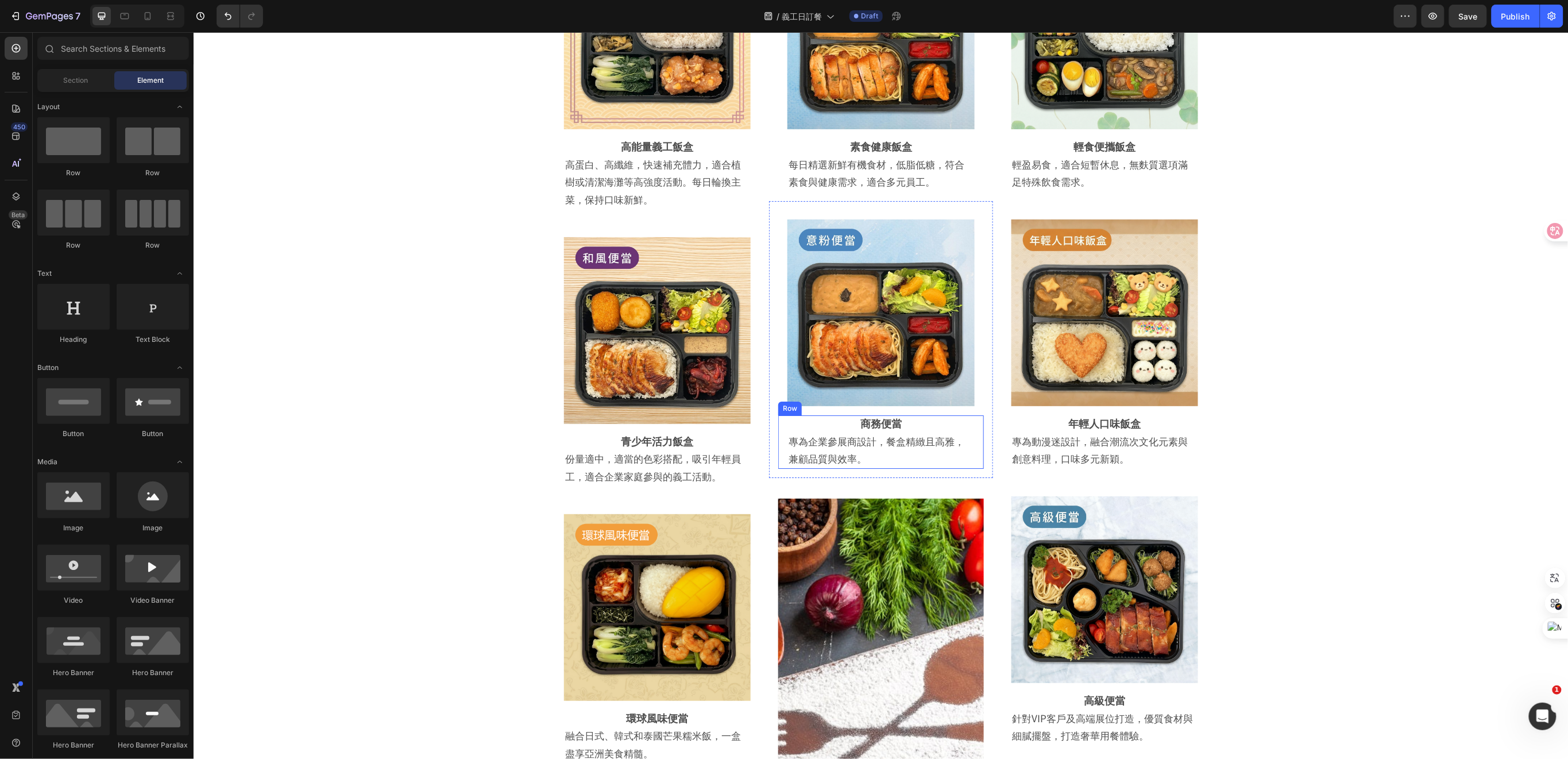
click at [975, 449] on div "商務便當 Heading 專為企業參展商設計，餐盒精緻且高雅，兼顧品質與效率。 Text Block Row" at bounding box center [880, 441] width 205 height 53
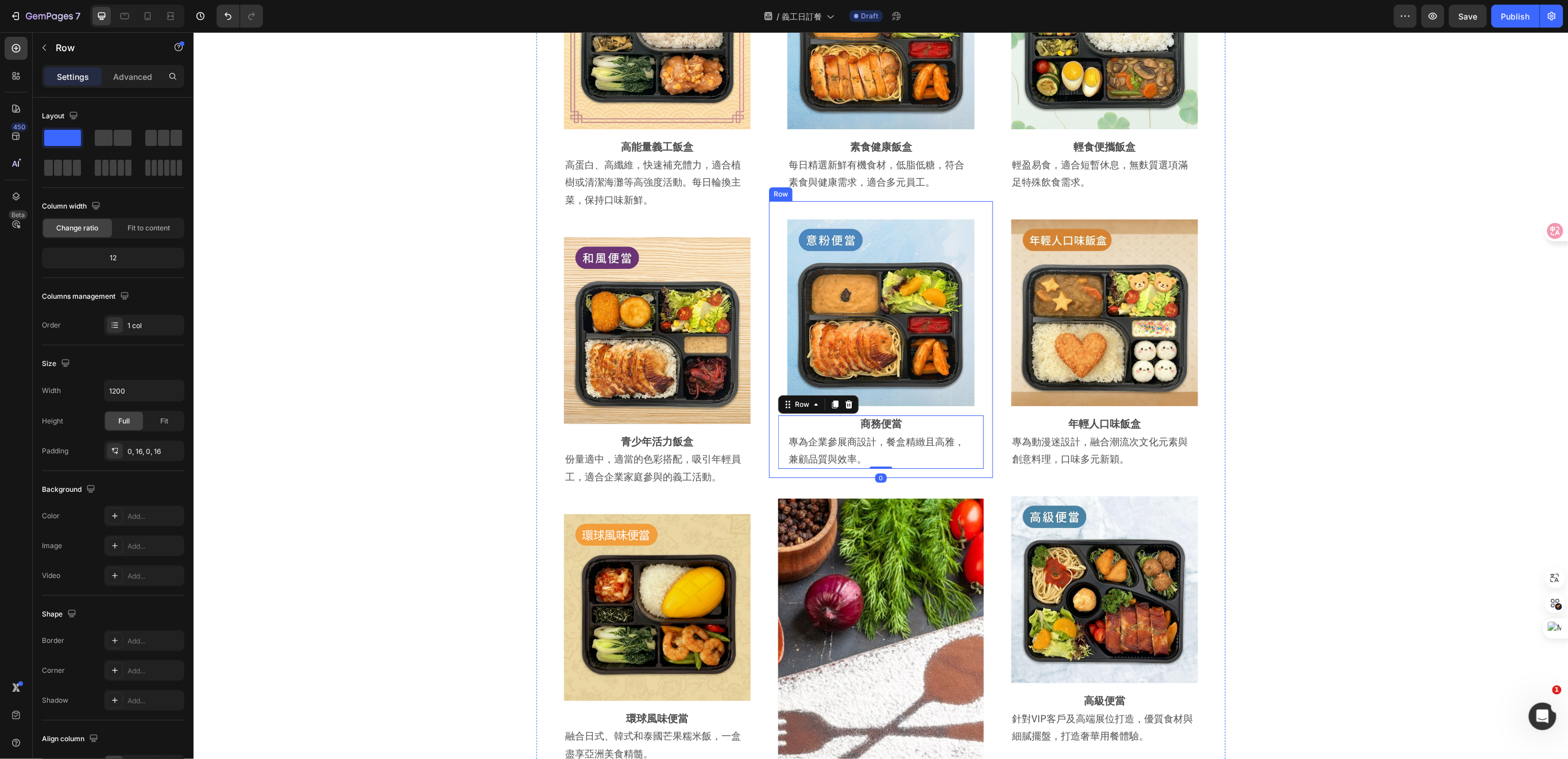
click at [981, 414] on div "Image Row 商務便當 Heading 專為企業參展商設計，餐盒精緻且高雅，兼顧品質與效率。 Text Block Row 0 Row" at bounding box center [880, 339] width 223 height 277
click at [836, 188] on icon at bounding box center [839, 190] width 9 height 9
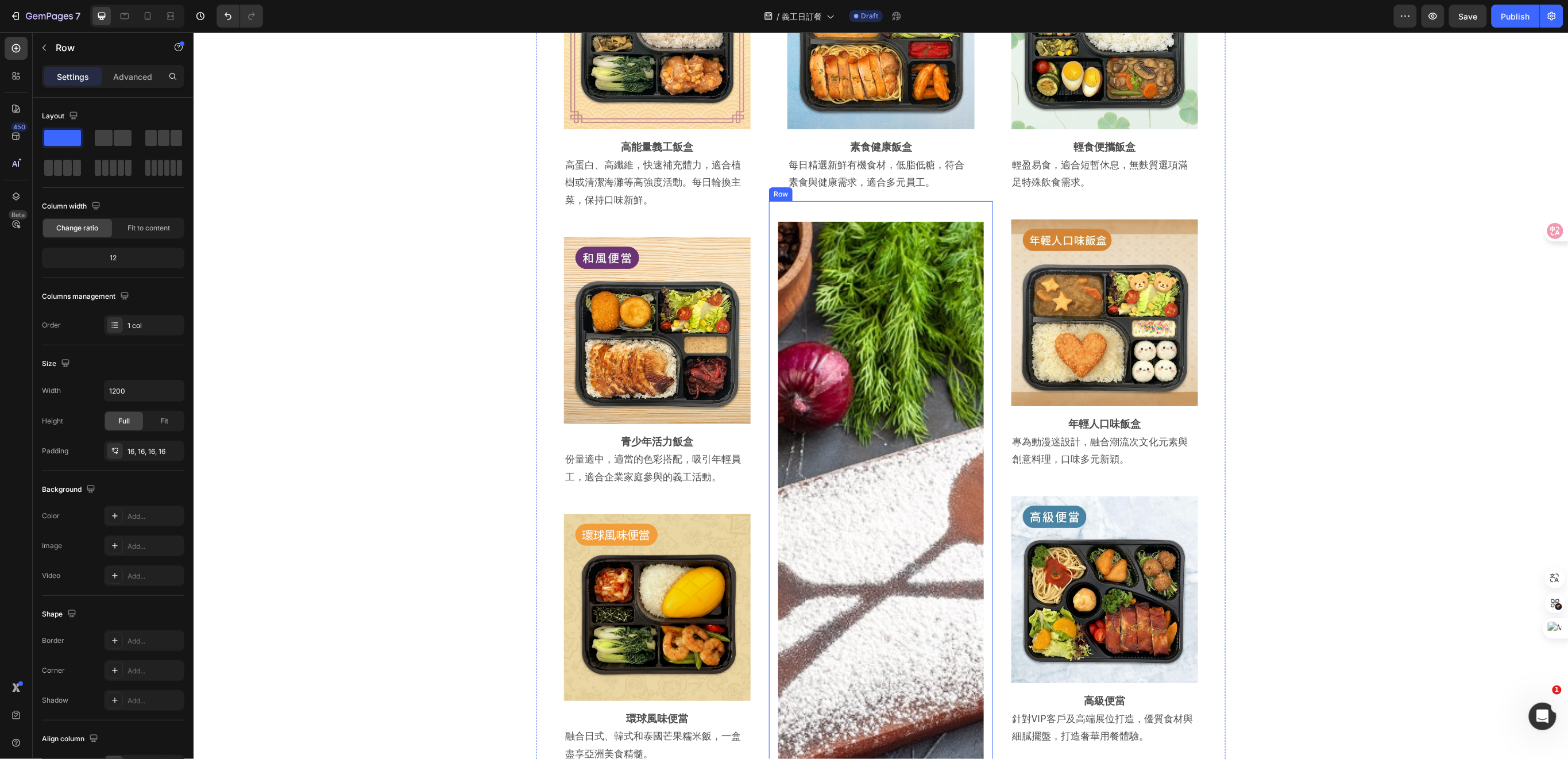
click at [982, 412] on div "Image Row" at bounding box center [880, 625] width 223 height 848
click at [836, 188] on icon at bounding box center [839, 189] width 7 height 8
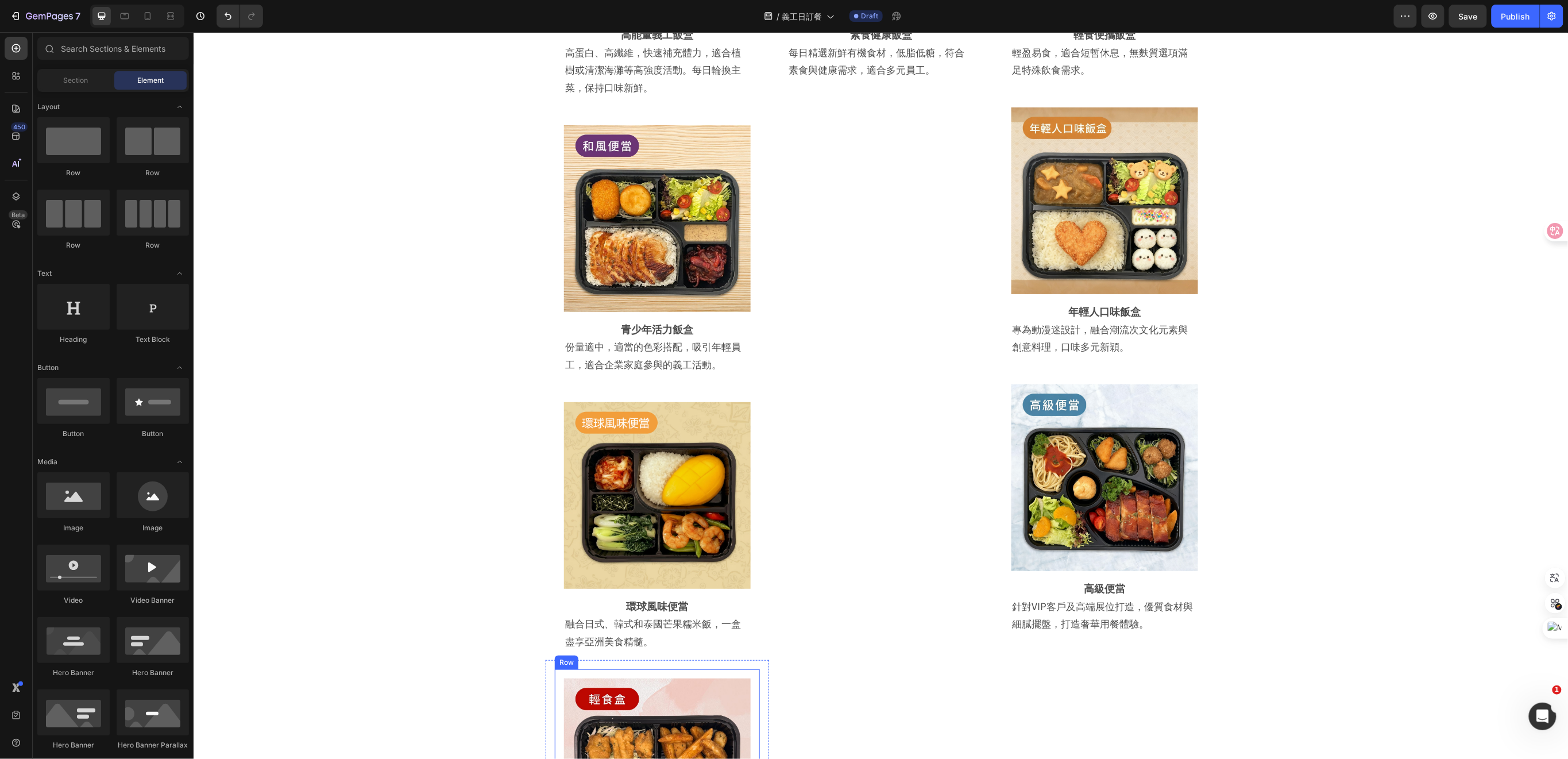
scroll to position [2094, 0]
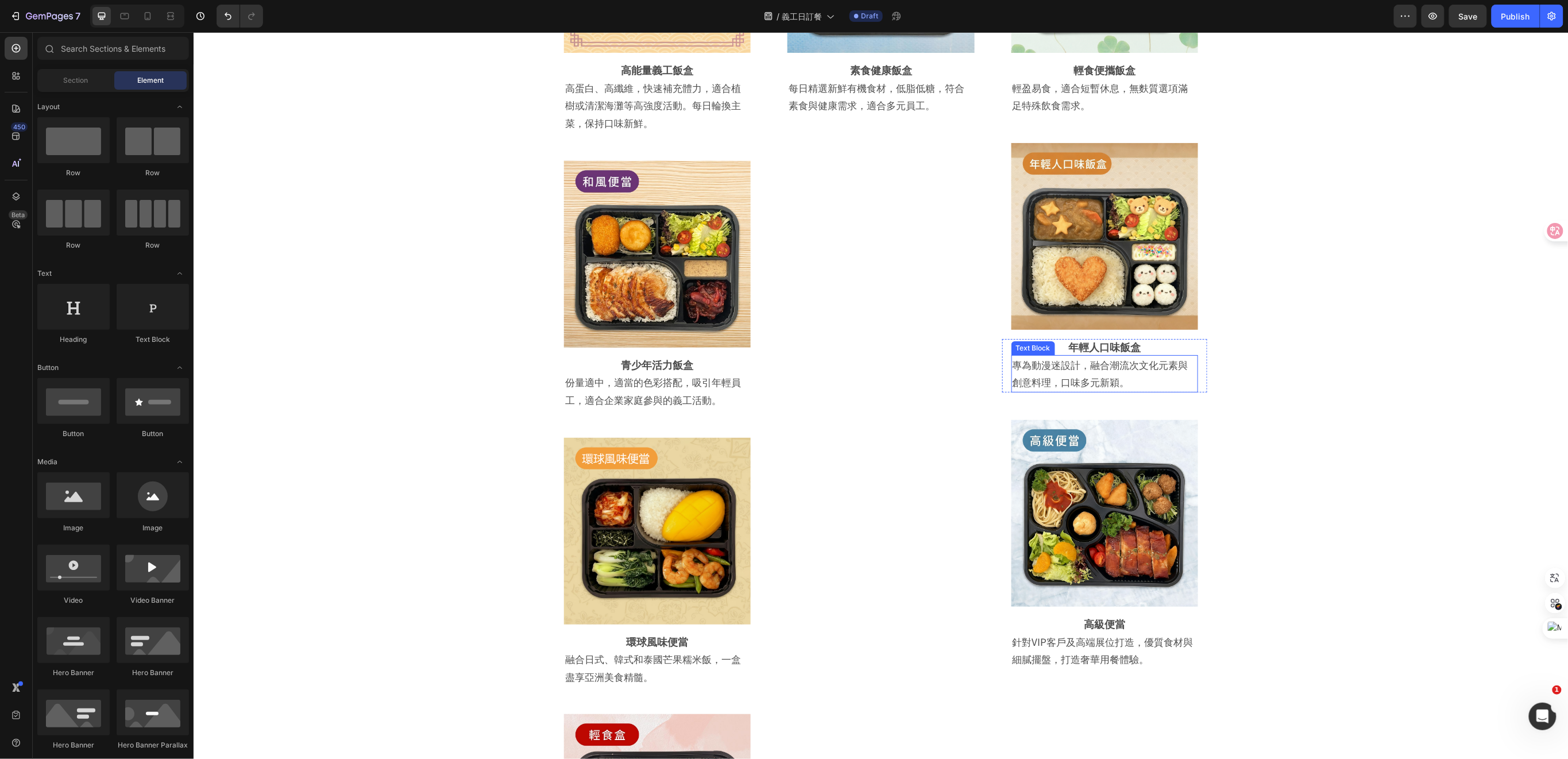
click at [1098, 344] on strong "年輕人口味飯盒" at bounding box center [1104, 346] width 72 height 15
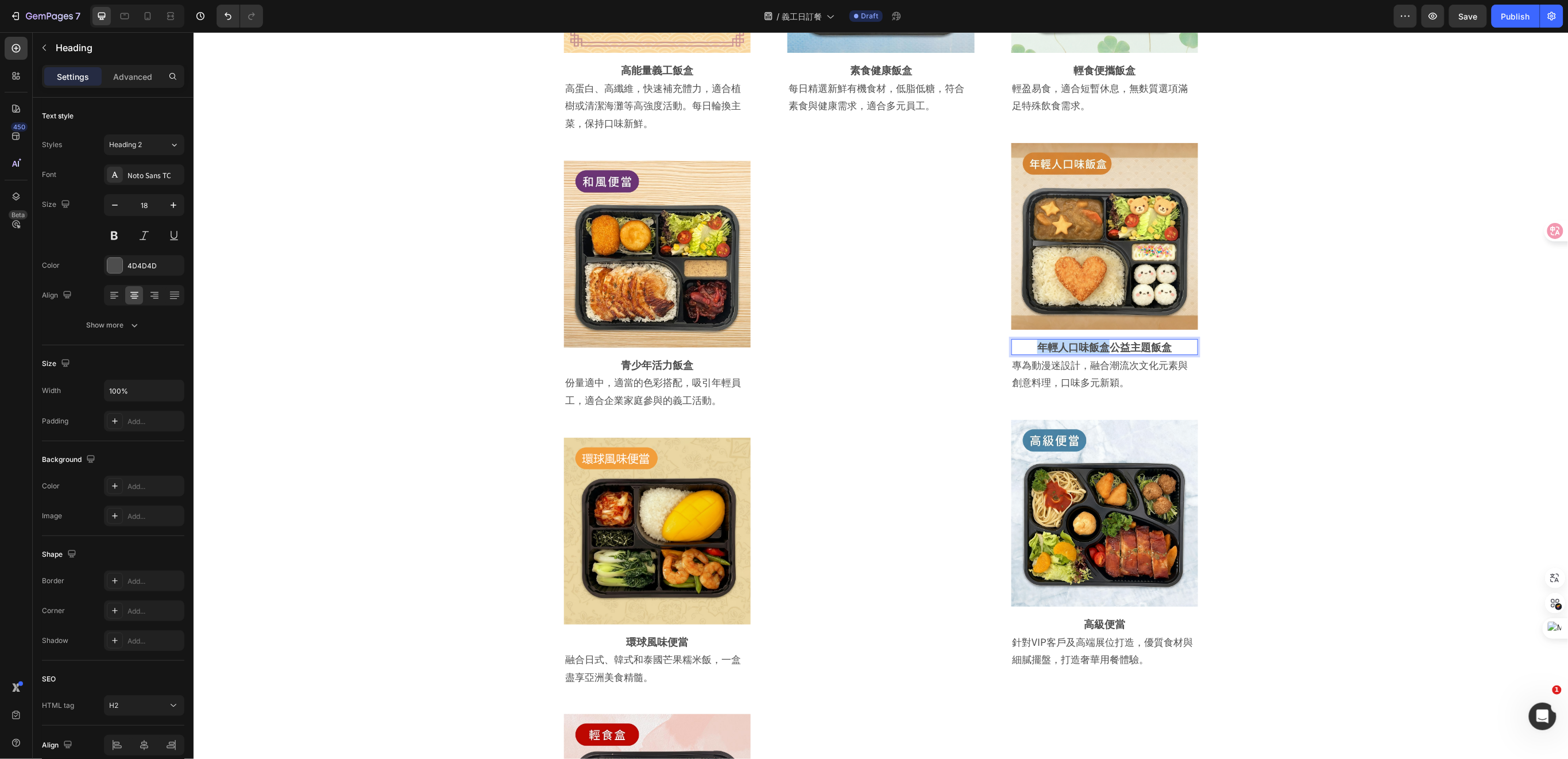
drag, startPoint x: 1101, startPoint y: 347, endPoint x: 1021, endPoint y: 345, distance: 80.0
click at [1021, 345] on p "年輕人口味飯盒公益主題飯盒" at bounding box center [1104, 346] width 185 height 13
click at [1133, 369] on p "專為動漫迷設計，融合潮流次文化元素與創意料理，口味多元新穎。" at bounding box center [1104, 373] width 185 height 35
click at [1130, 379] on p "專為動漫迷設計，融合潮流次文化元素與創意料理，口味多元新穎。" at bounding box center [1104, 373] width 185 height 35
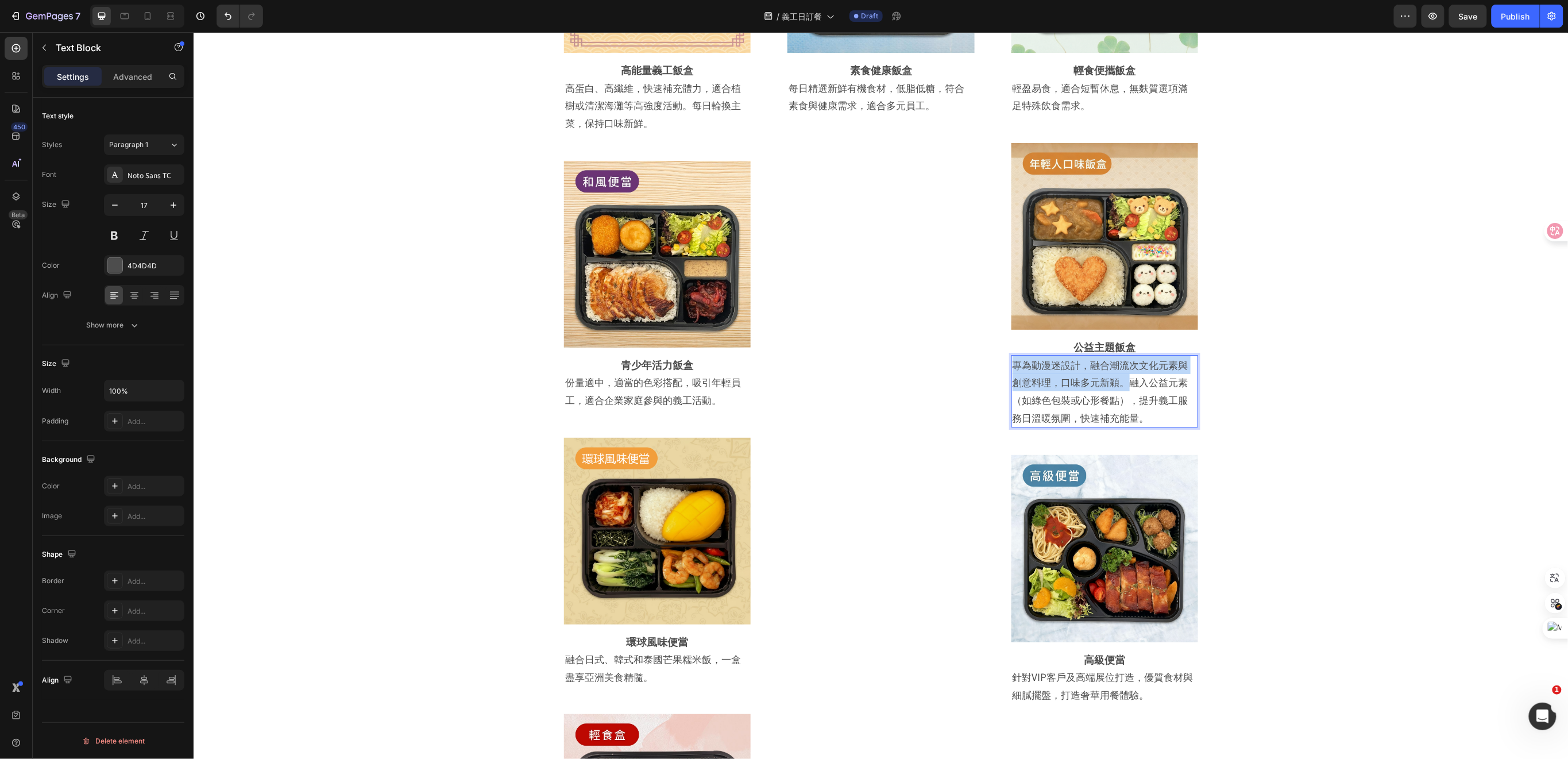
drag, startPoint x: 1122, startPoint y: 380, endPoint x: 1007, endPoint y: 363, distance: 116.2
click at [1012, 363] on p "專為動漫迷設計，融合潮流次文化元素與創意料理，口味多元新穎。融入公益元素（如綠色包裝或心形餐點），提升義工服務日溫暖氛圍，快速補充能量。" at bounding box center [1104, 391] width 185 height 70
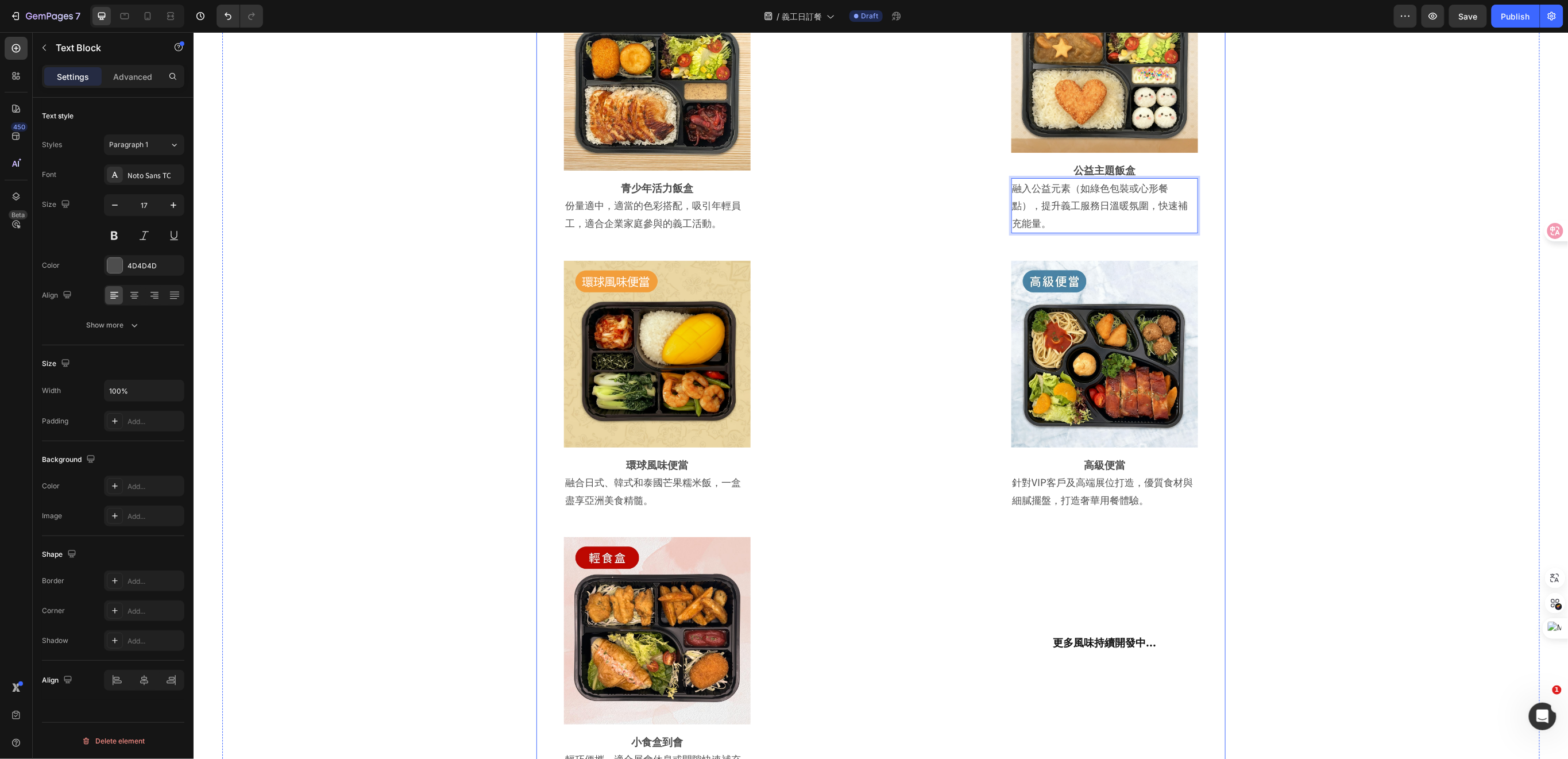
scroll to position [2324, 0]
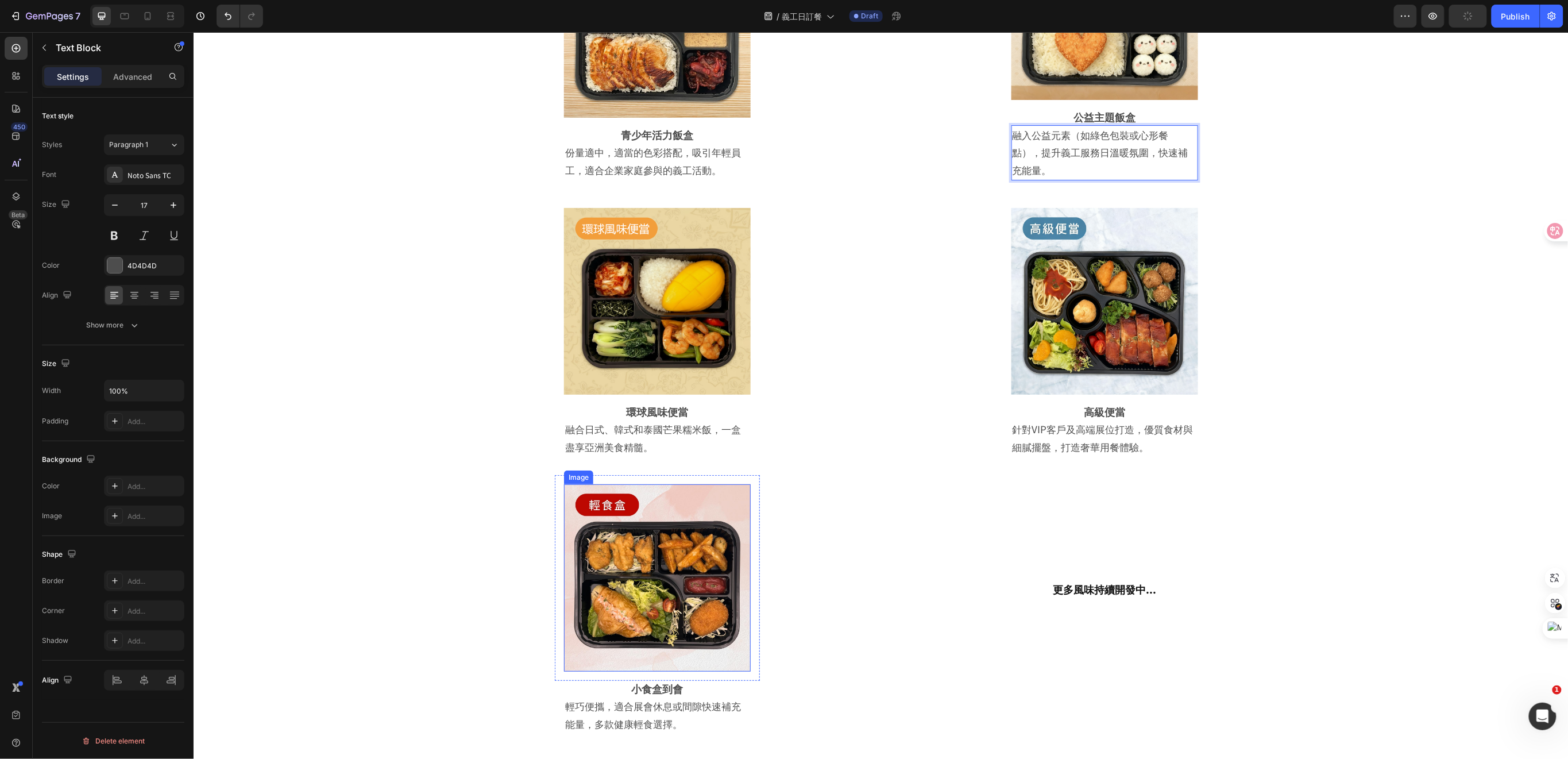
click at [690, 599] on img at bounding box center [657, 577] width 186 height 187
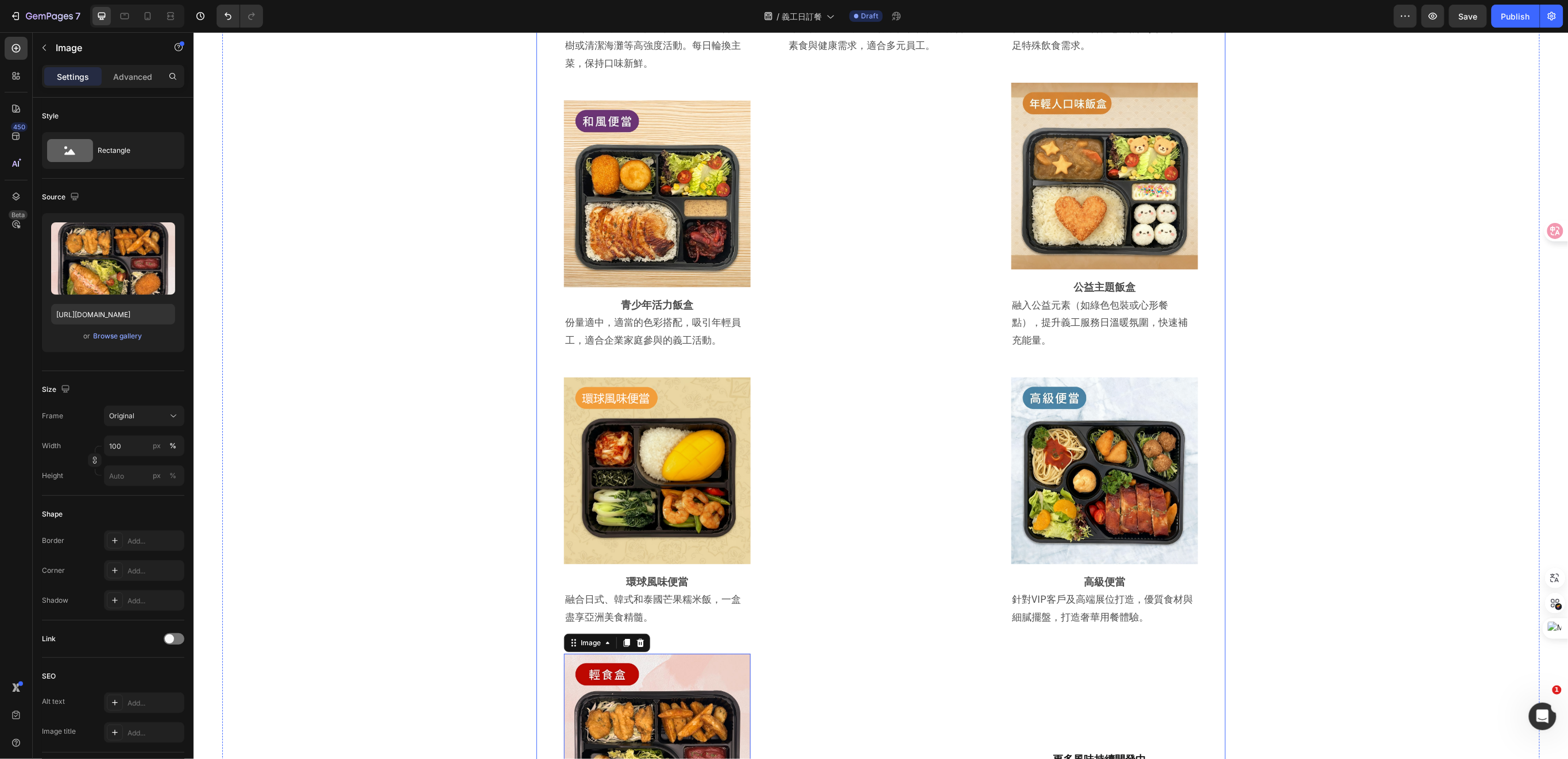
scroll to position [2401, 0]
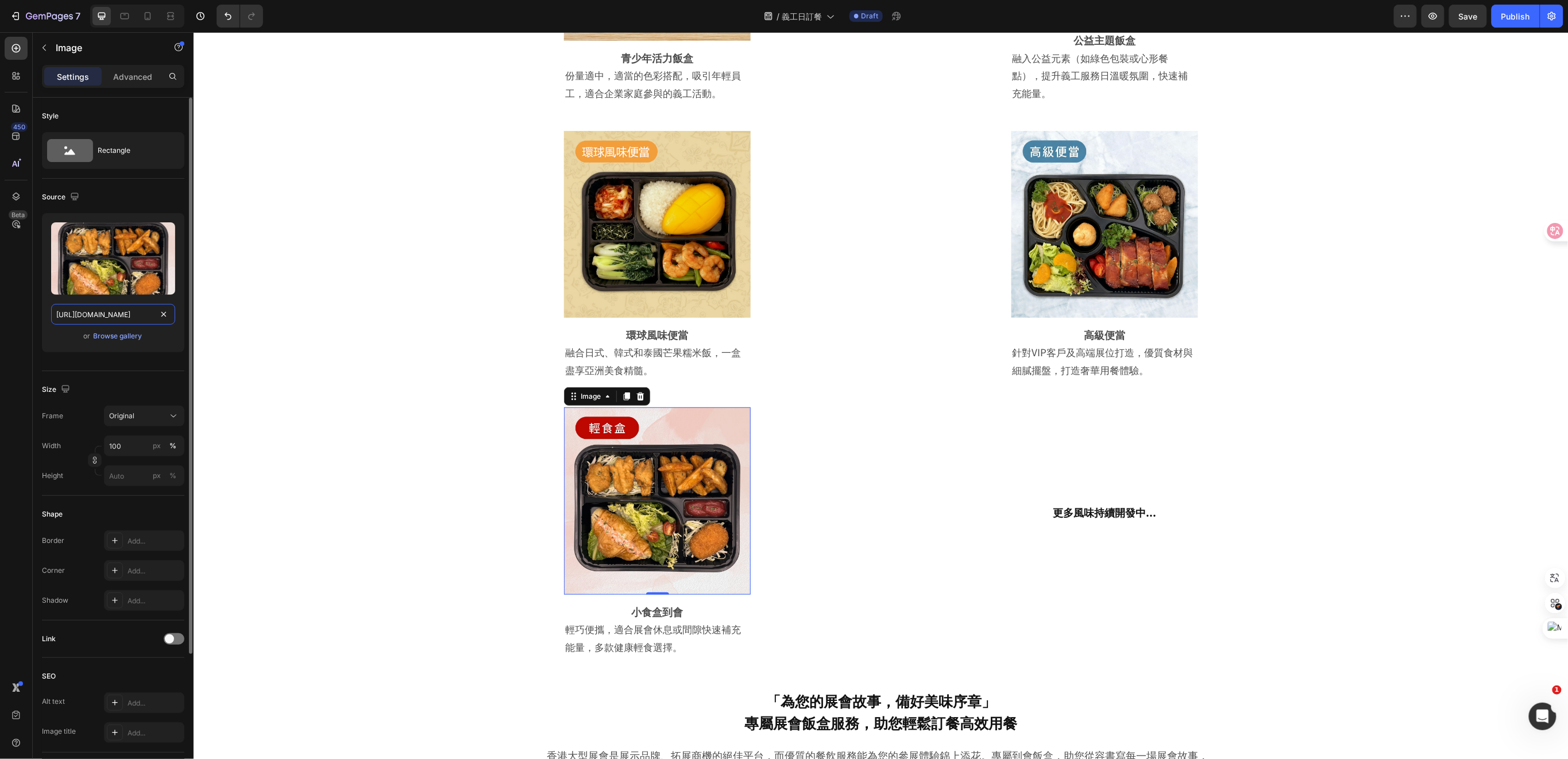
click at [113, 310] on input "https://cdn.shopify.com/s/files/1/0836/7715/1505/files/gempages_509728002079196…" at bounding box center [113, 314] width 124 height 21
click at [906, 534] on div "Image Row ⁠⁠⁠⁠⁠⁠⁠ 素食健康飯盒 Heading 每日精選新鮮有機食材，低脂低糖，符合素食與健康需求，適合多元員工。 Text Block R…" at bounding box center [880, 103] width 223 height 1125
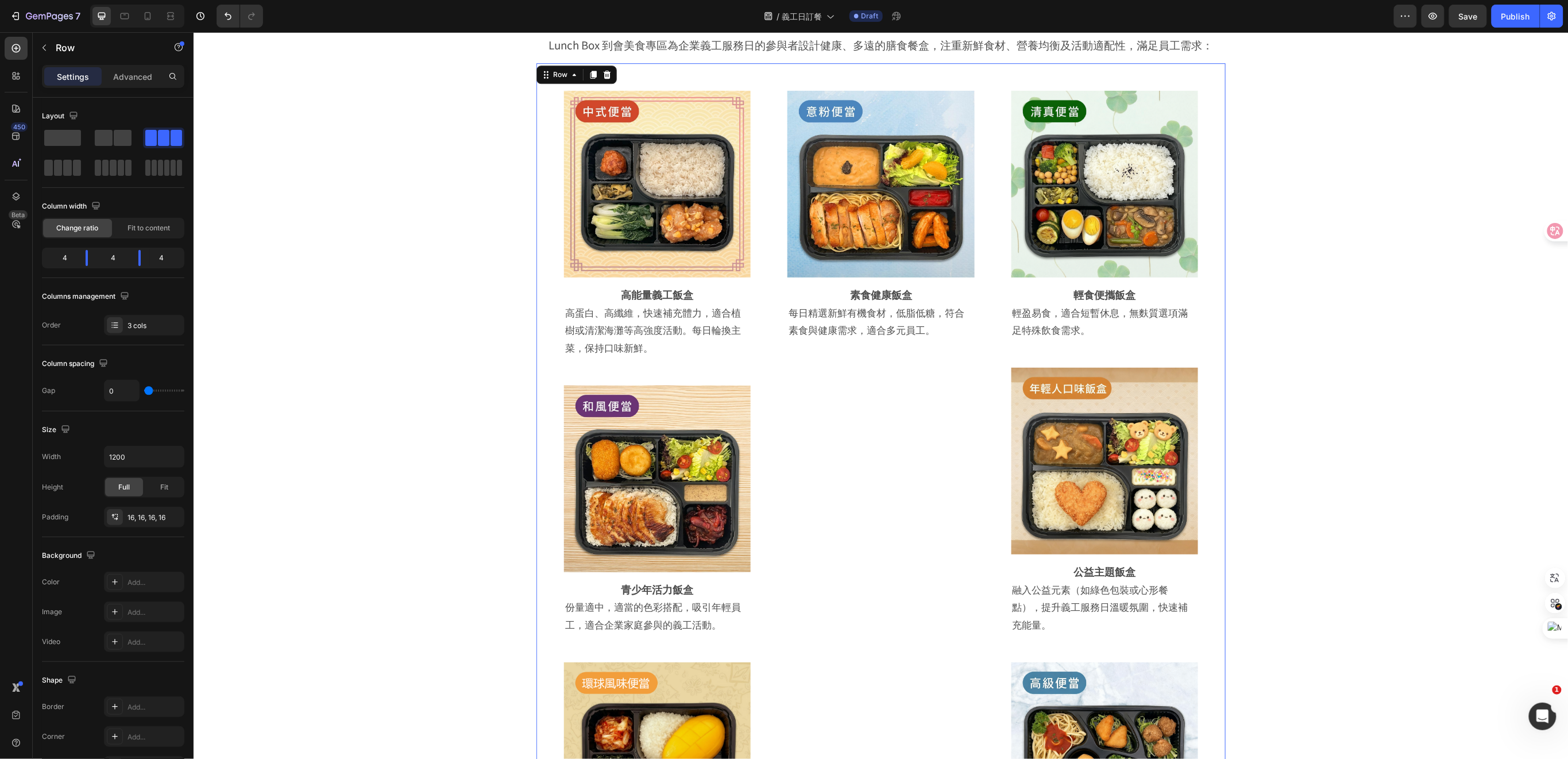
scroll to position [1711, 0]
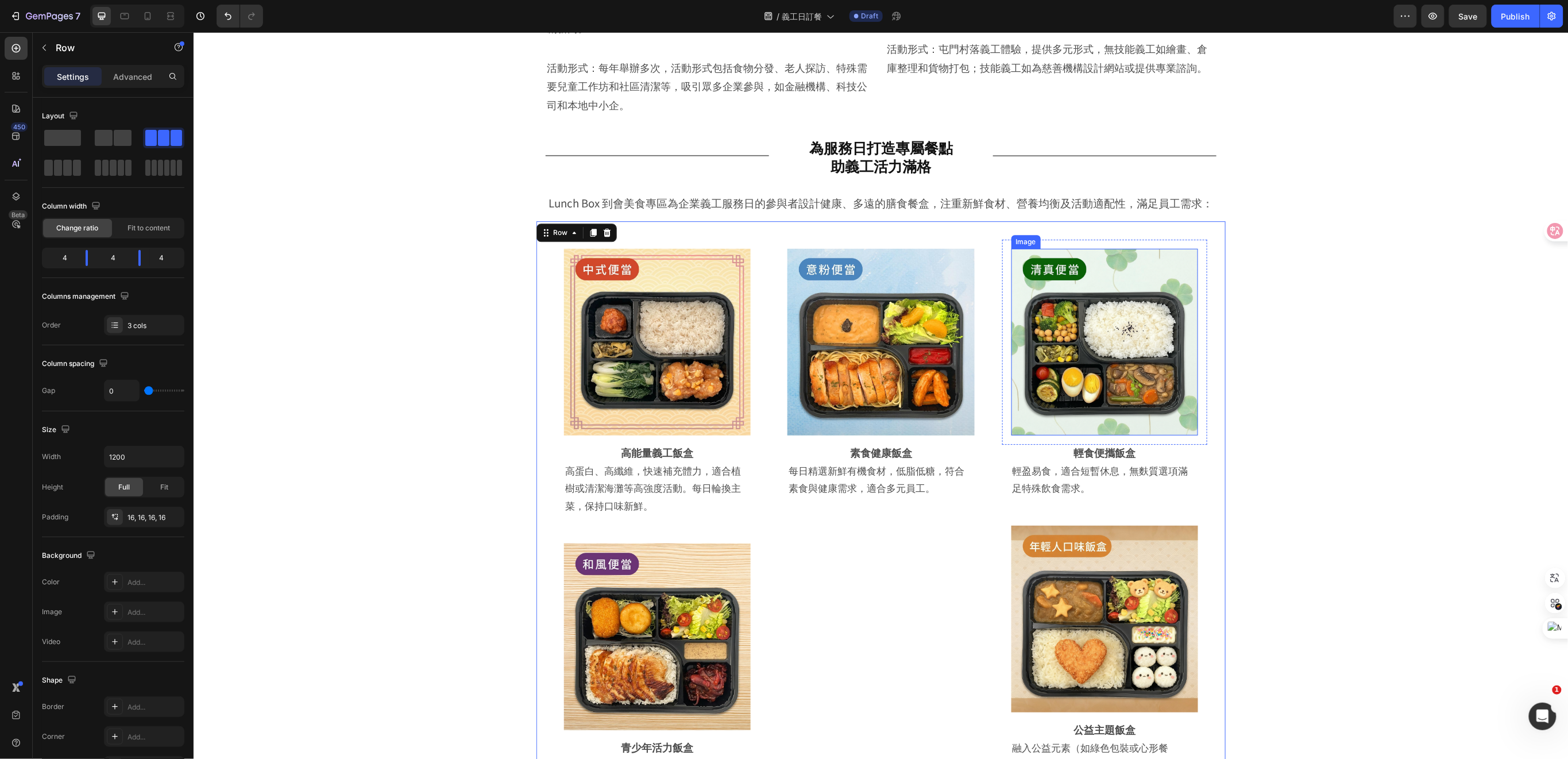
click at [1077, 382] on img at bounding box center [1104, 342] width 186 height 187
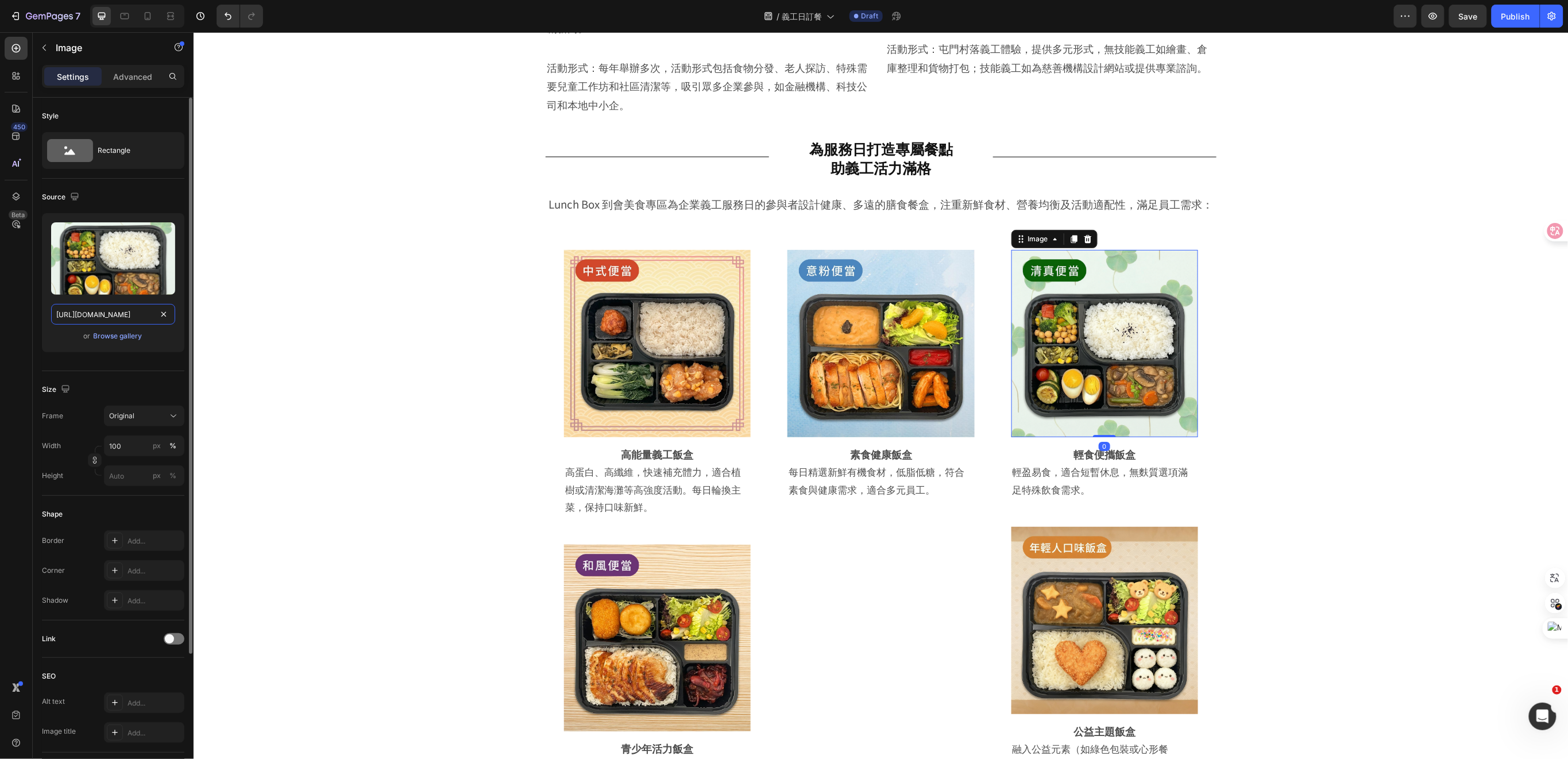
click at [123, 313] on input "https://cdn.shopify.com/s/files/1/0836/7715/1505/files/gempages_509728002079196…" at bounding box center [113, 314] width 124 height 21
paste input "8b577f28-2263-4001-bbb8-85e6cd54a5ee.jp"
type input "https://cdn.shopify.com/s/files/1/0836/7715/1505/files/gempages_509728002079196…"
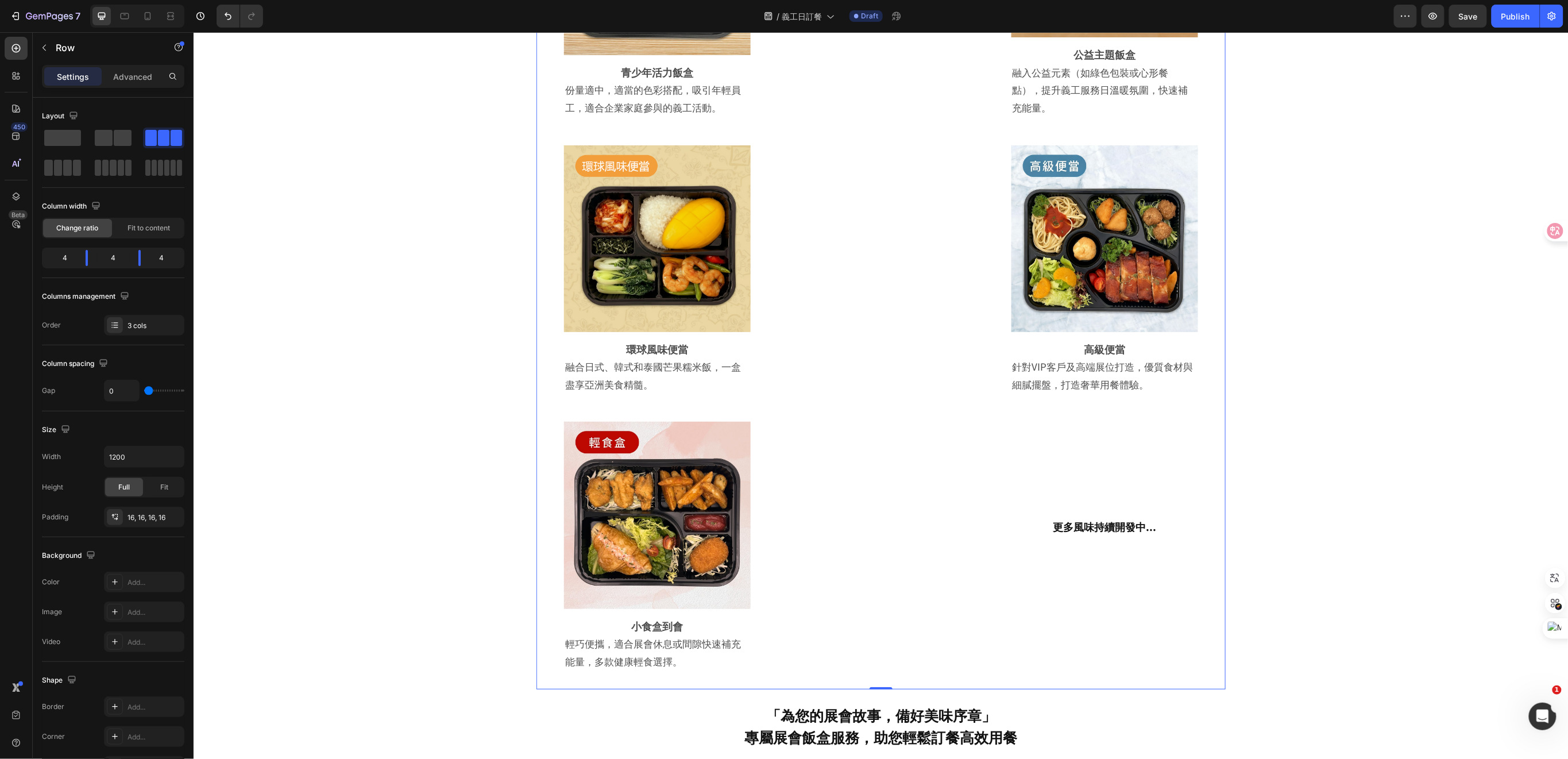
scroll to position [2401, 0]
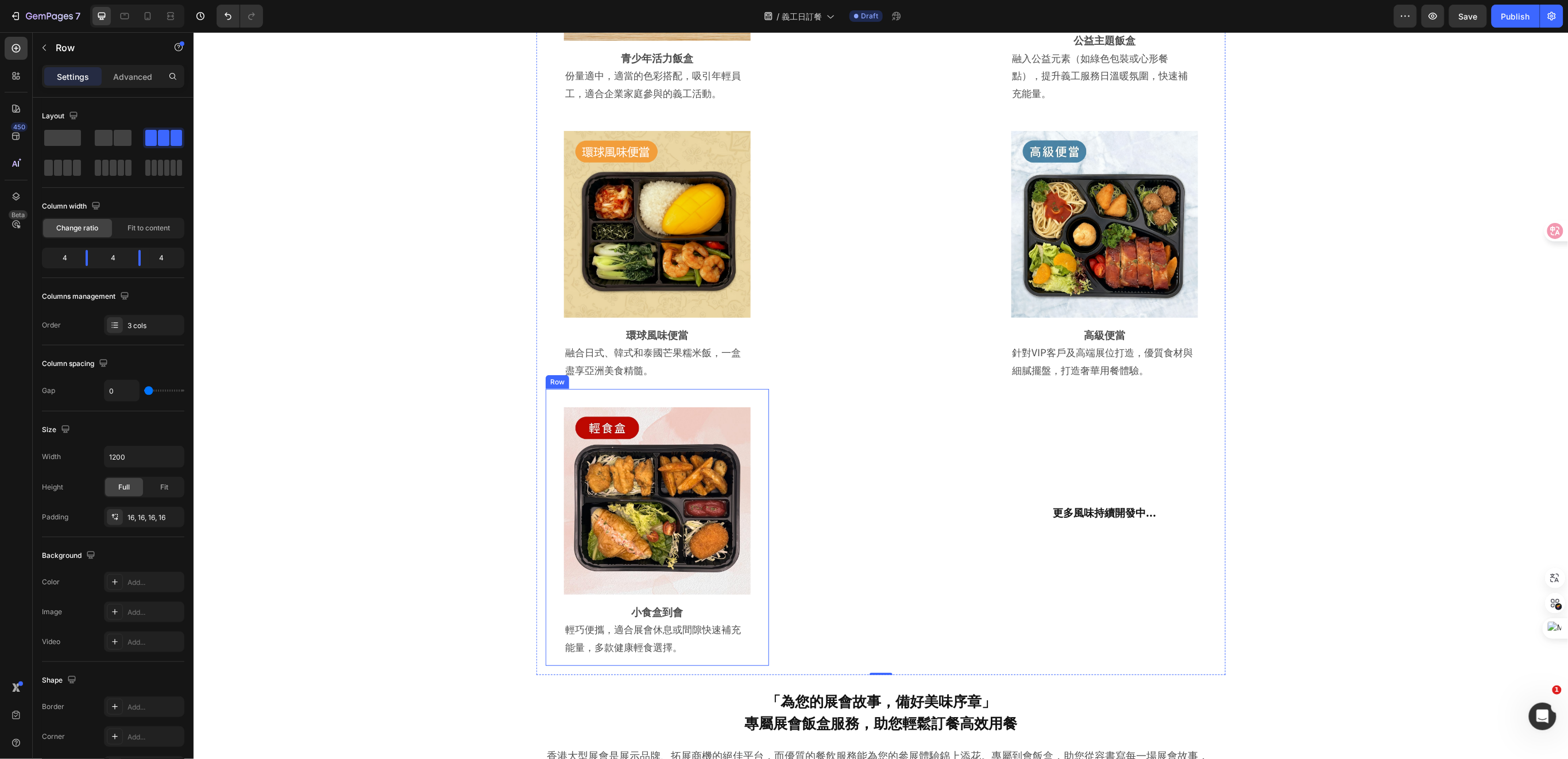
click at [757, 441] on div "Image Row 小食盒到會 Heading 輕巧便攜，適合展會休息或間隙快速補充能量，多款健康輕食選擇。 Text Block Row Row" at bounding box center [657, 526] width 223 height 277
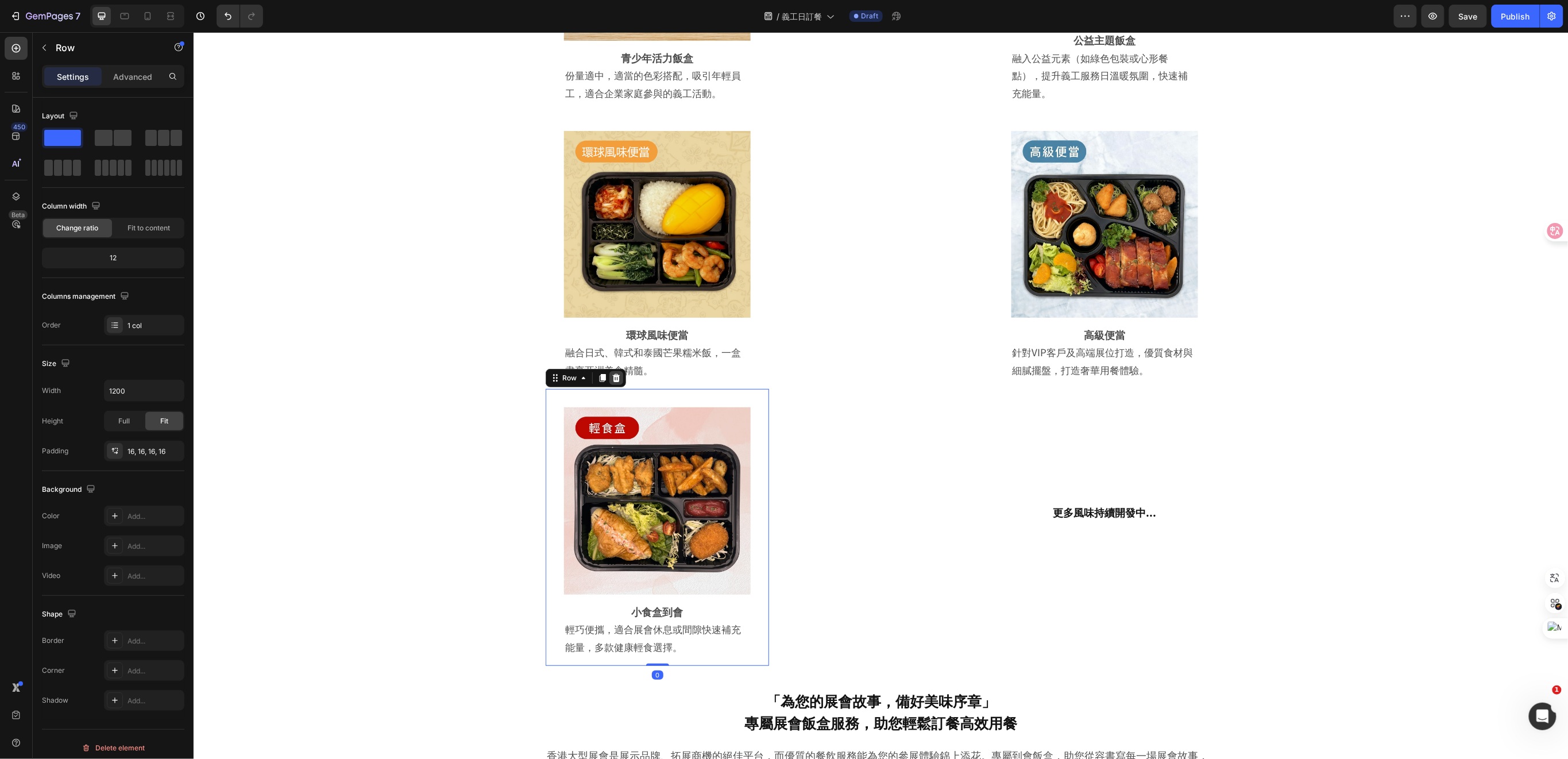
click at [612, 379] on icon at bounding box center [616, 377] width 7 height 8
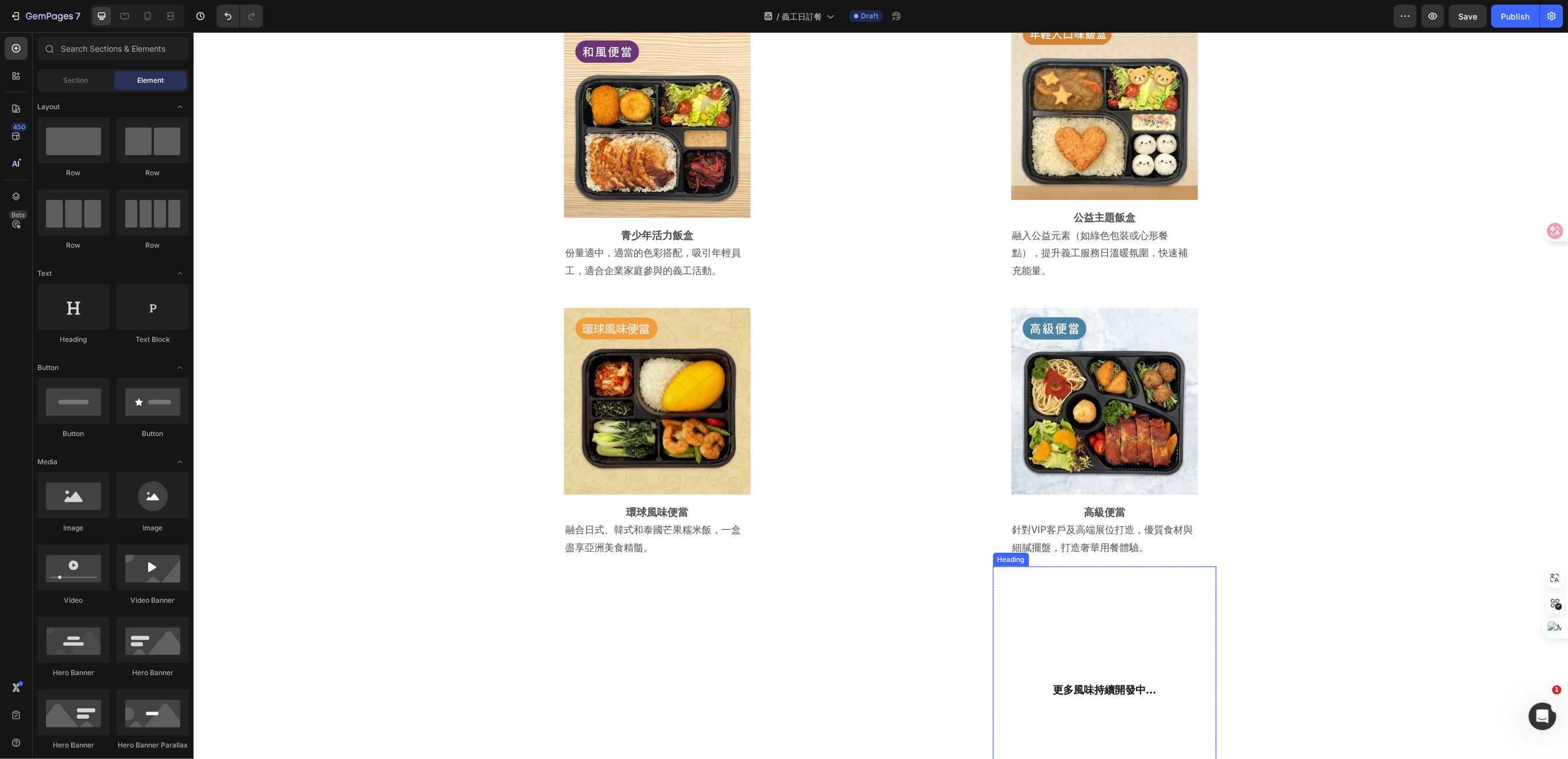
scroll to position [2324, 0]
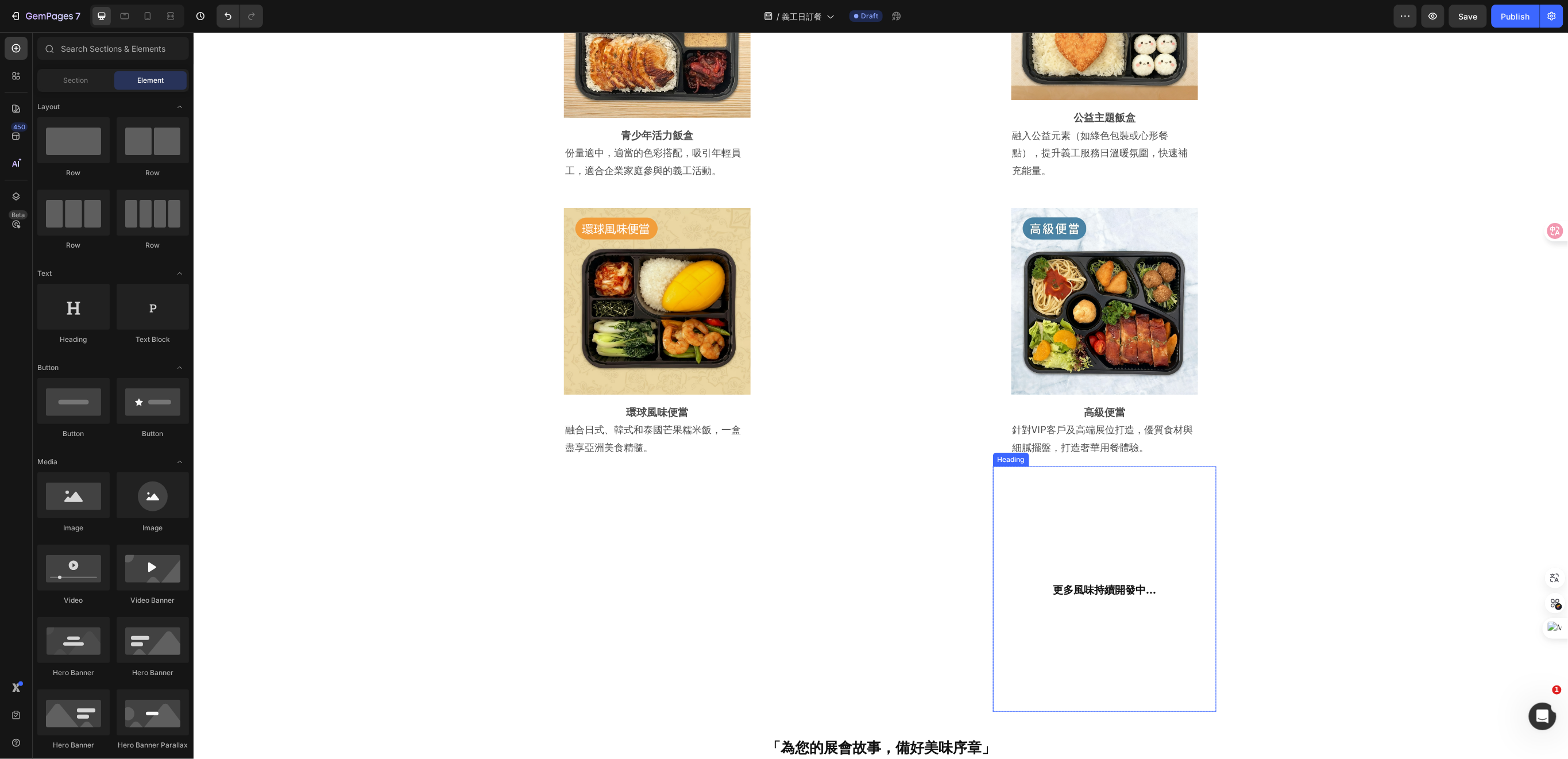
click at [1034, 536] on div "更多風味持續開發中... Heading" at bounding box center [1104, 588] width 223 height 245
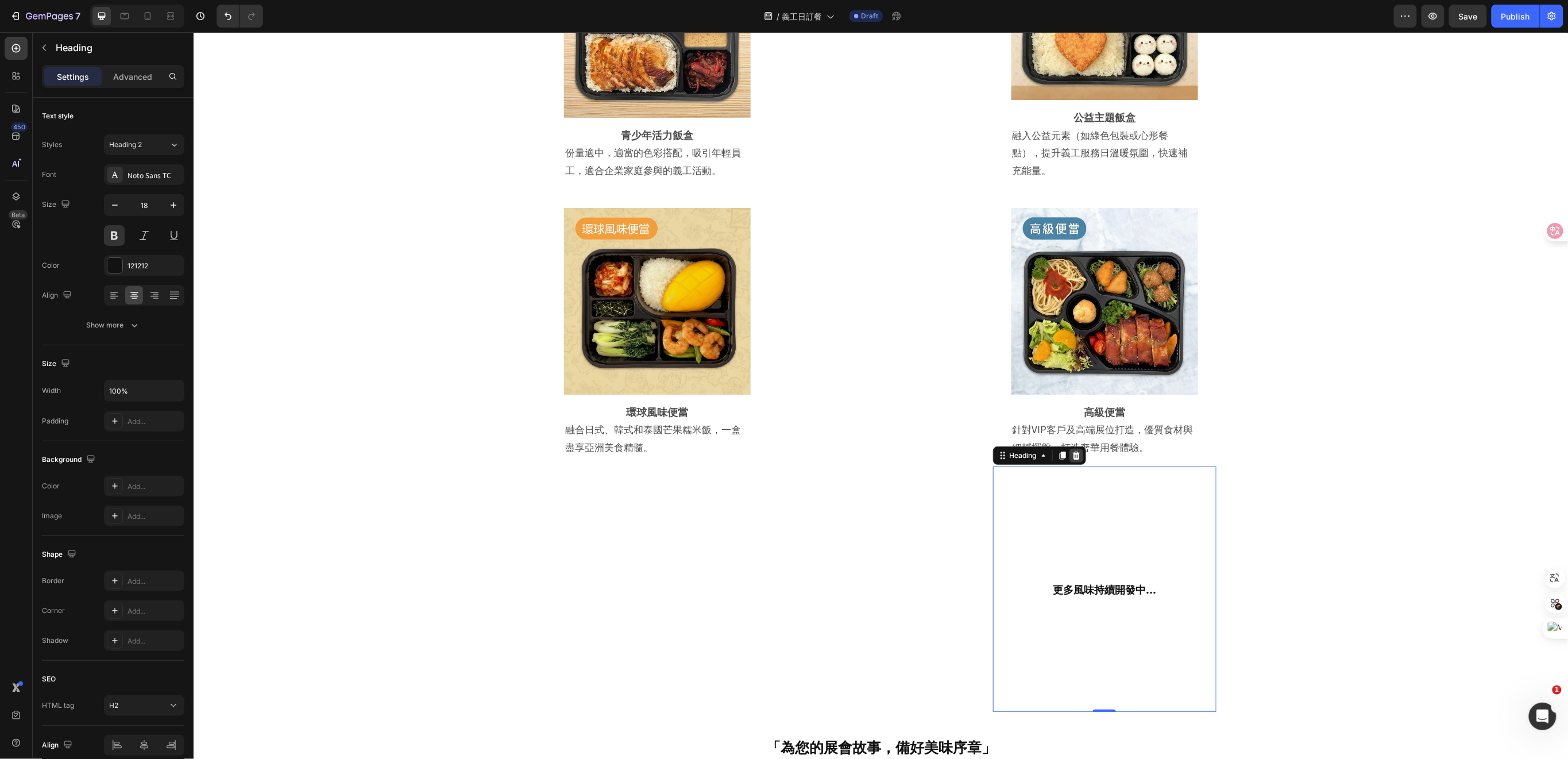
click at [1072, 454] on icon at bounding box center [1076, 454] width 7 height 8
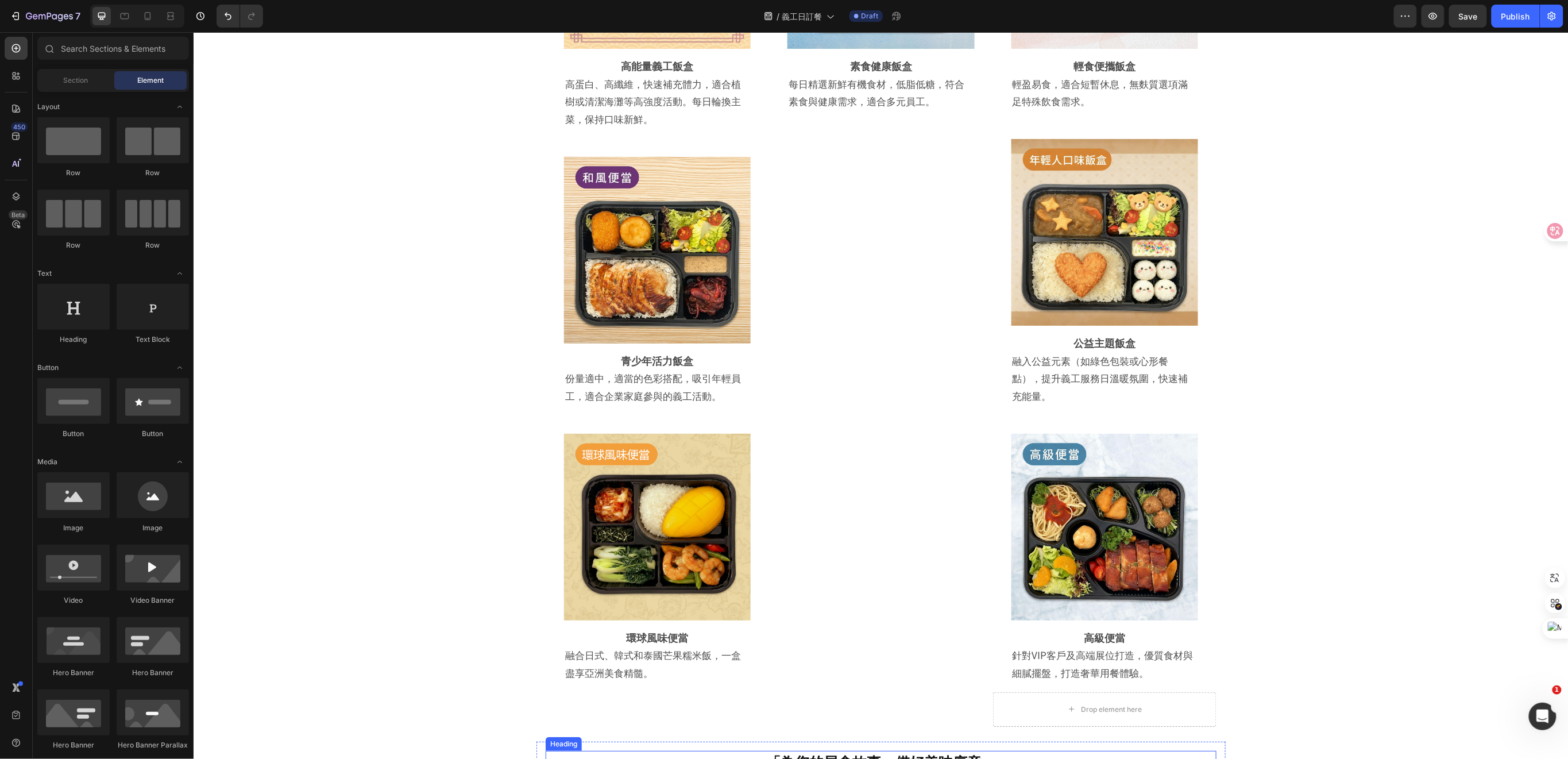
scroll to position [2094, 0]
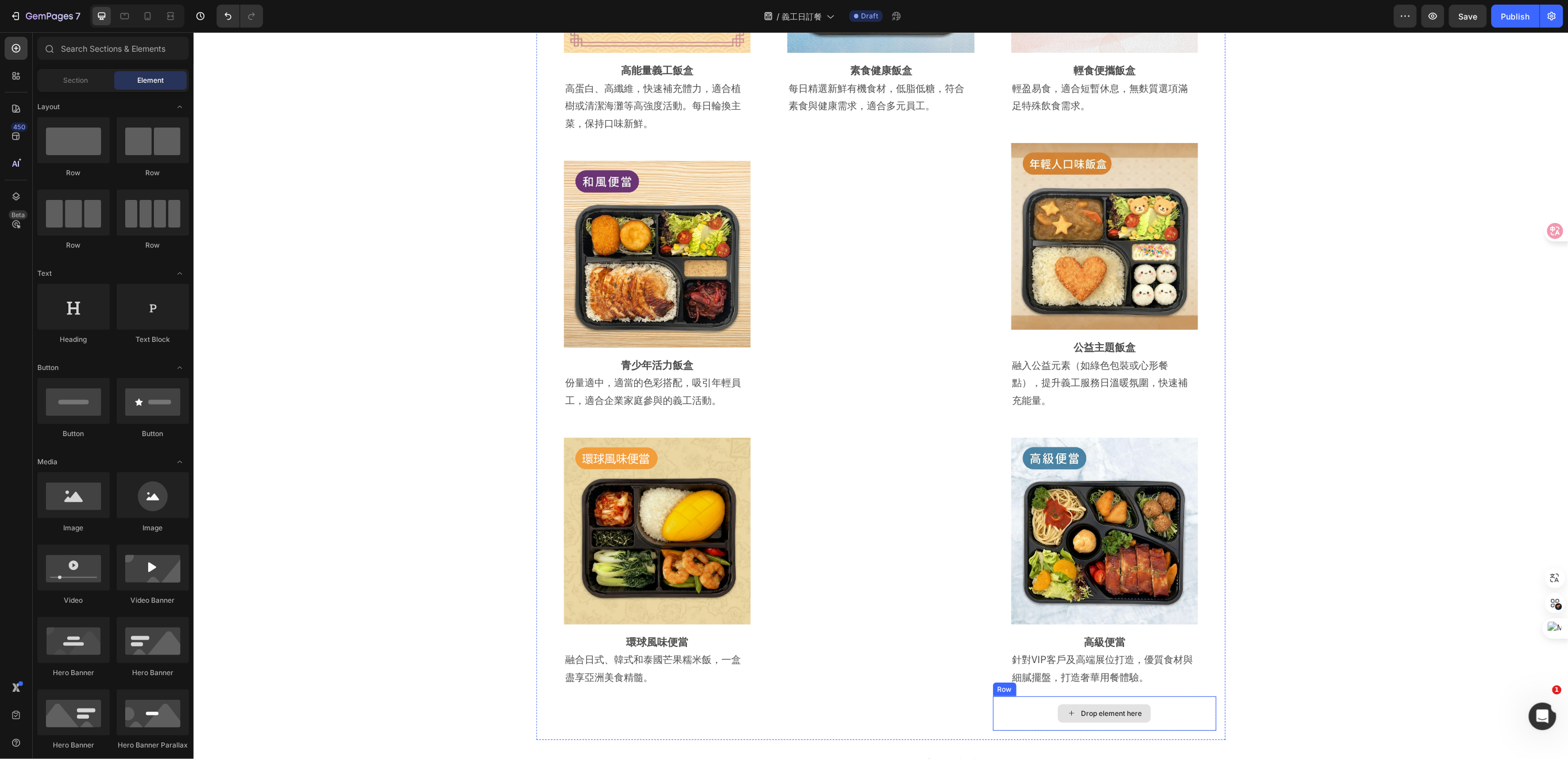
click at [992, 715] on div "Drop element here" at bounding box center [1104, 713] width 223 height 34
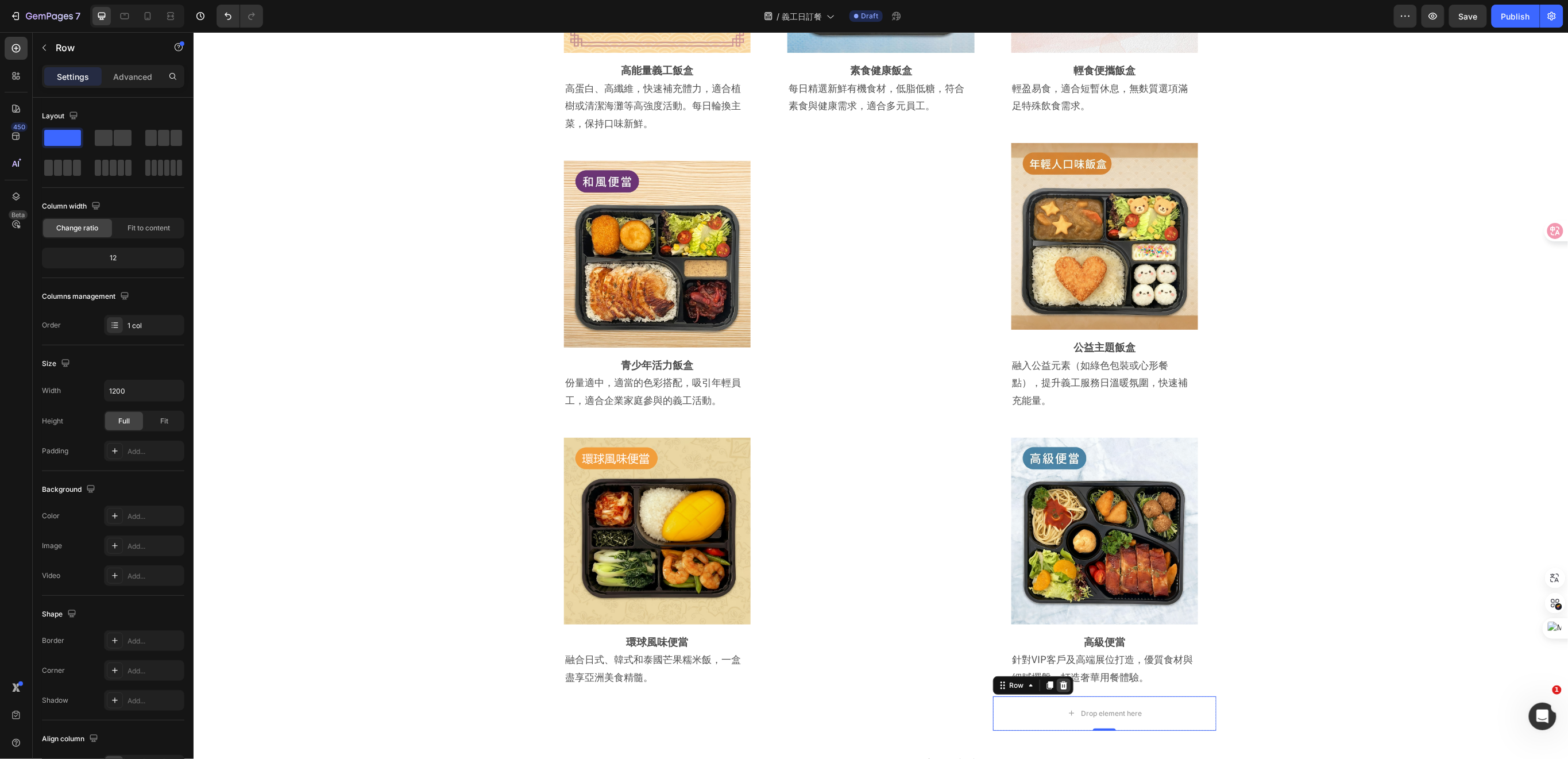
click at [1058, 684] on icon at bounding box center [1063, 685] width 9 height 9
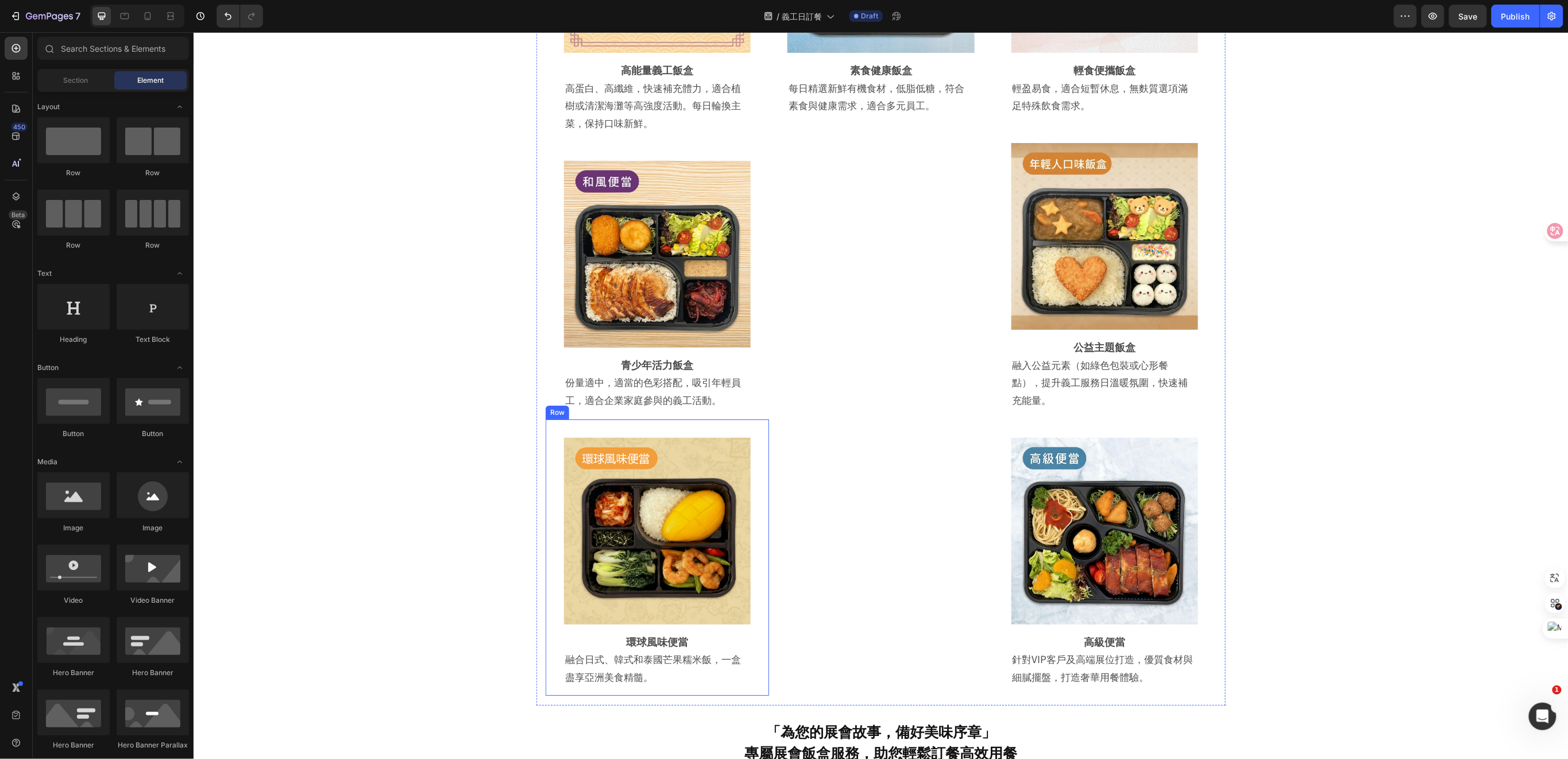
click at [754, 538] on div "Image Row 環球風味便當 Heading 融合日式、韓式和泰國芒果糯米飯，一盒盡享亞洲美食精髓。 Text Block Row Row" at bounding box center [657, 557] width 223 height 277
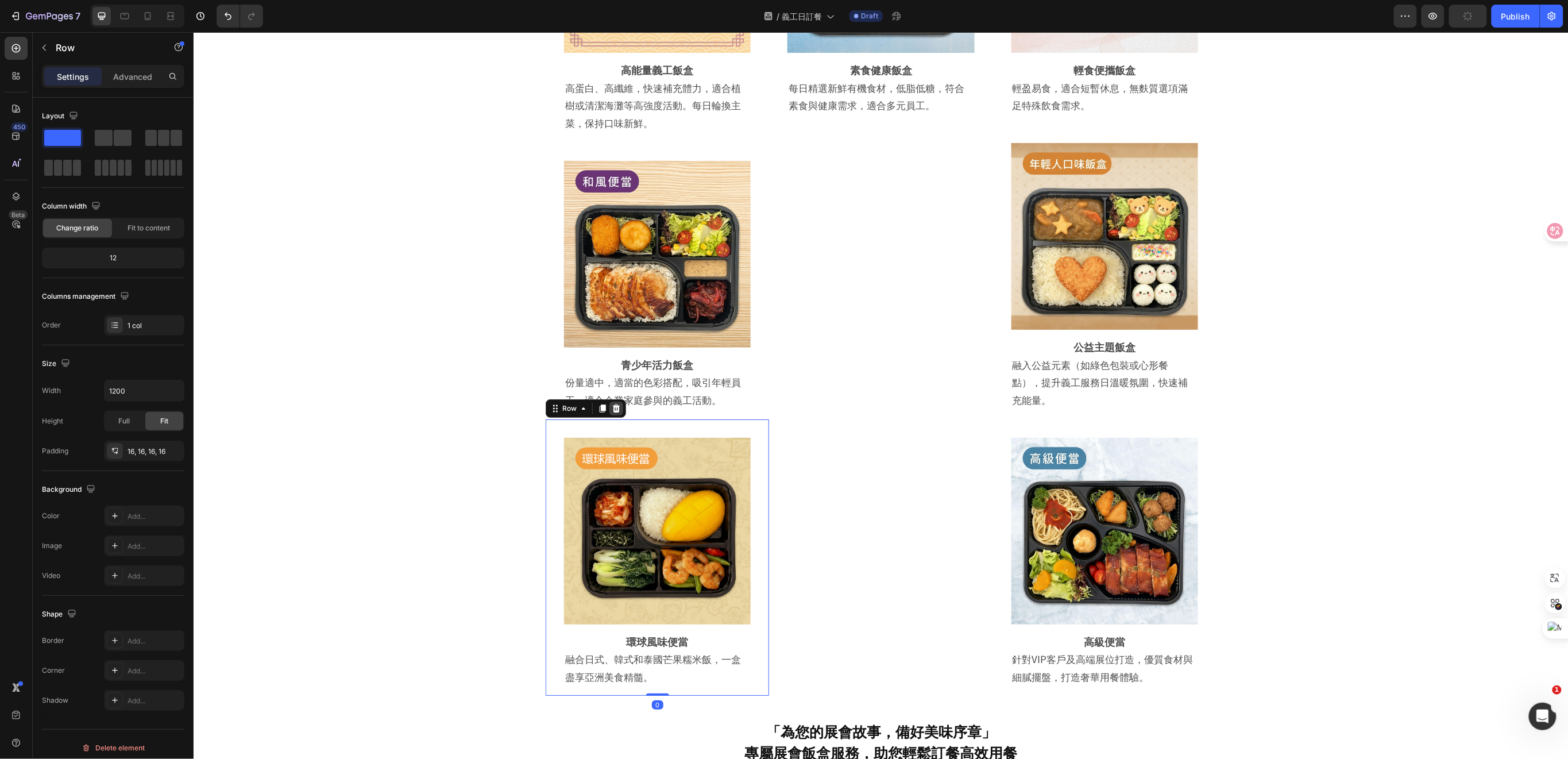
click at [610, 412] on div at bounding box center [616, 408] width 13 height 13
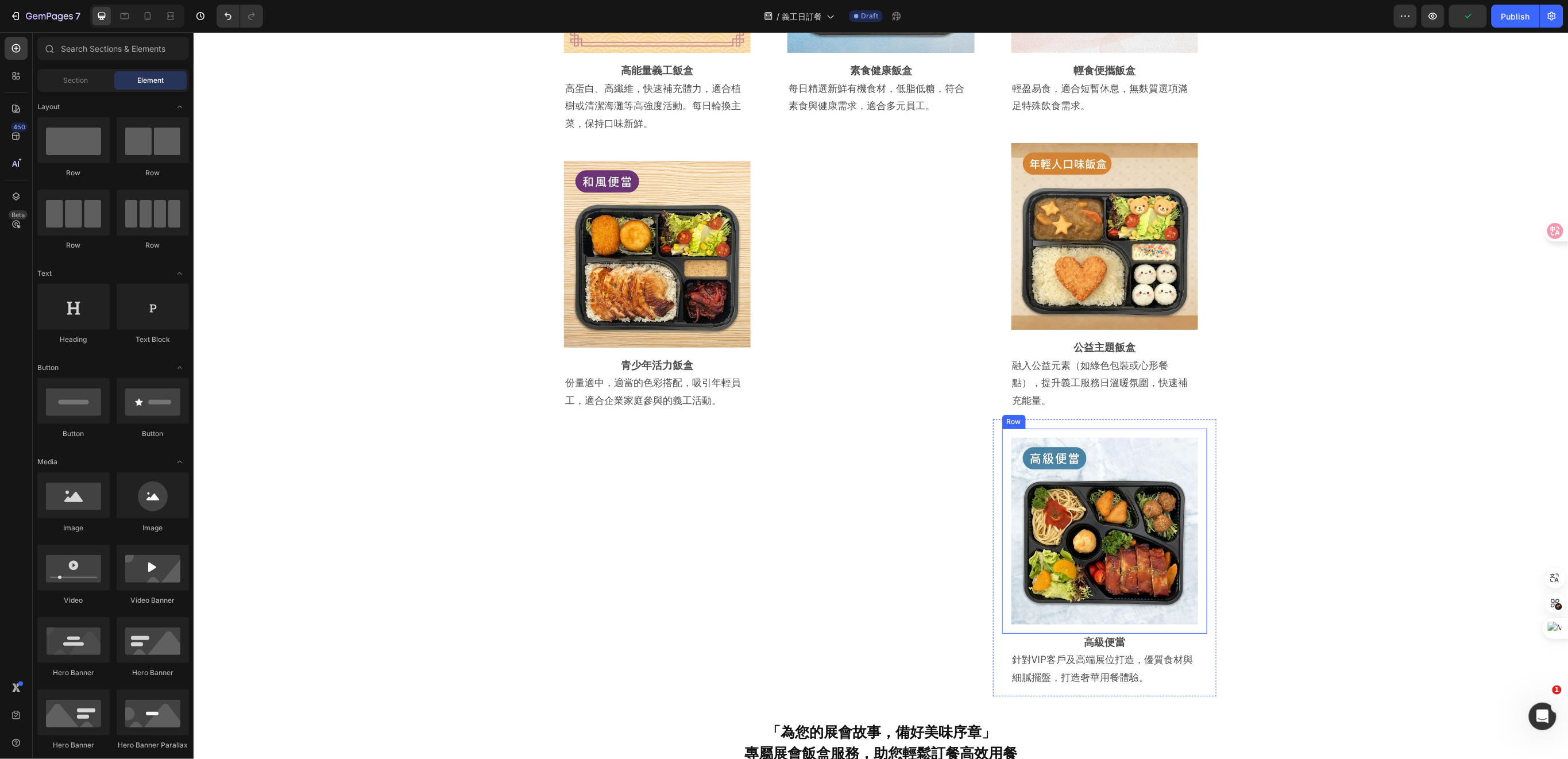
click at [1001, 471] on div "Image Row" at bounding box center [1104, 531] width 205 height 205
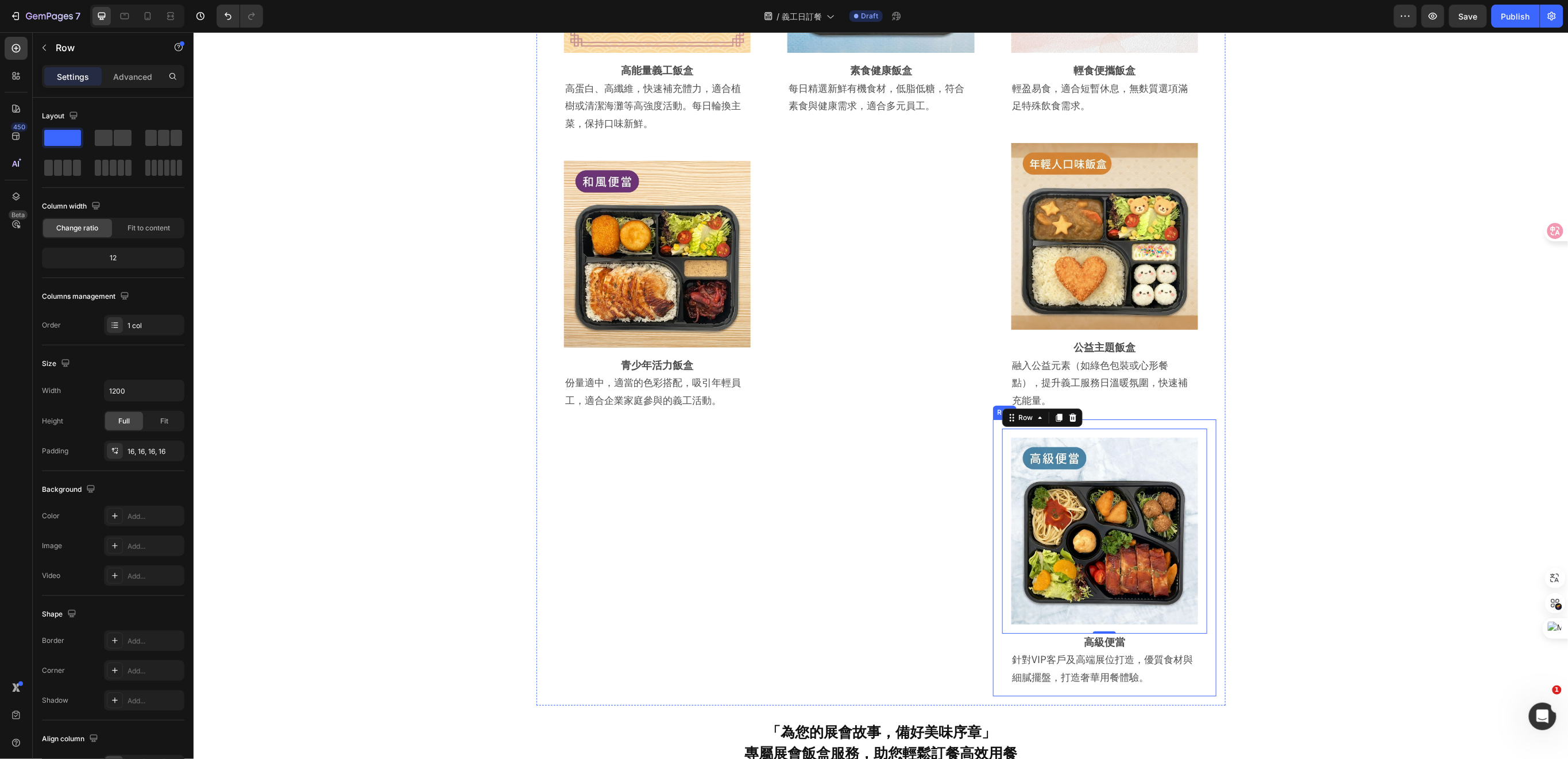
click at [992, 477] on div "Image Row 0 高級便當 Heading 針對VIP客戶及高端展位打造，優質食材與細膩擺盤，打造奢華用餐體驗。 Text Block Row Row" at bounding box center [1104, 557] width 223 height 277
click at [1059, 406] on icon at bounding box center [1063, 407] width 7 height 8
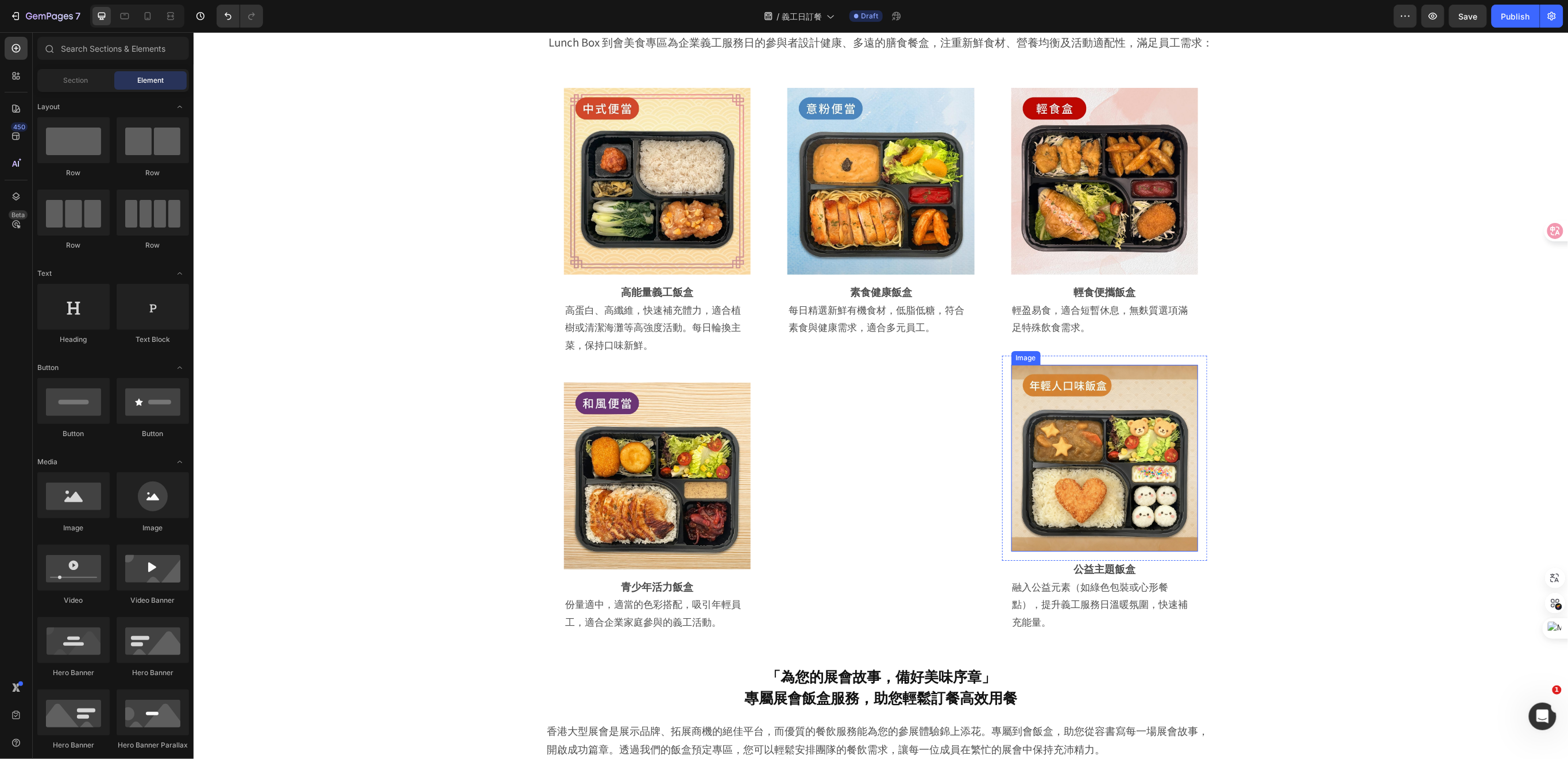
scroll to position [1864, 0]
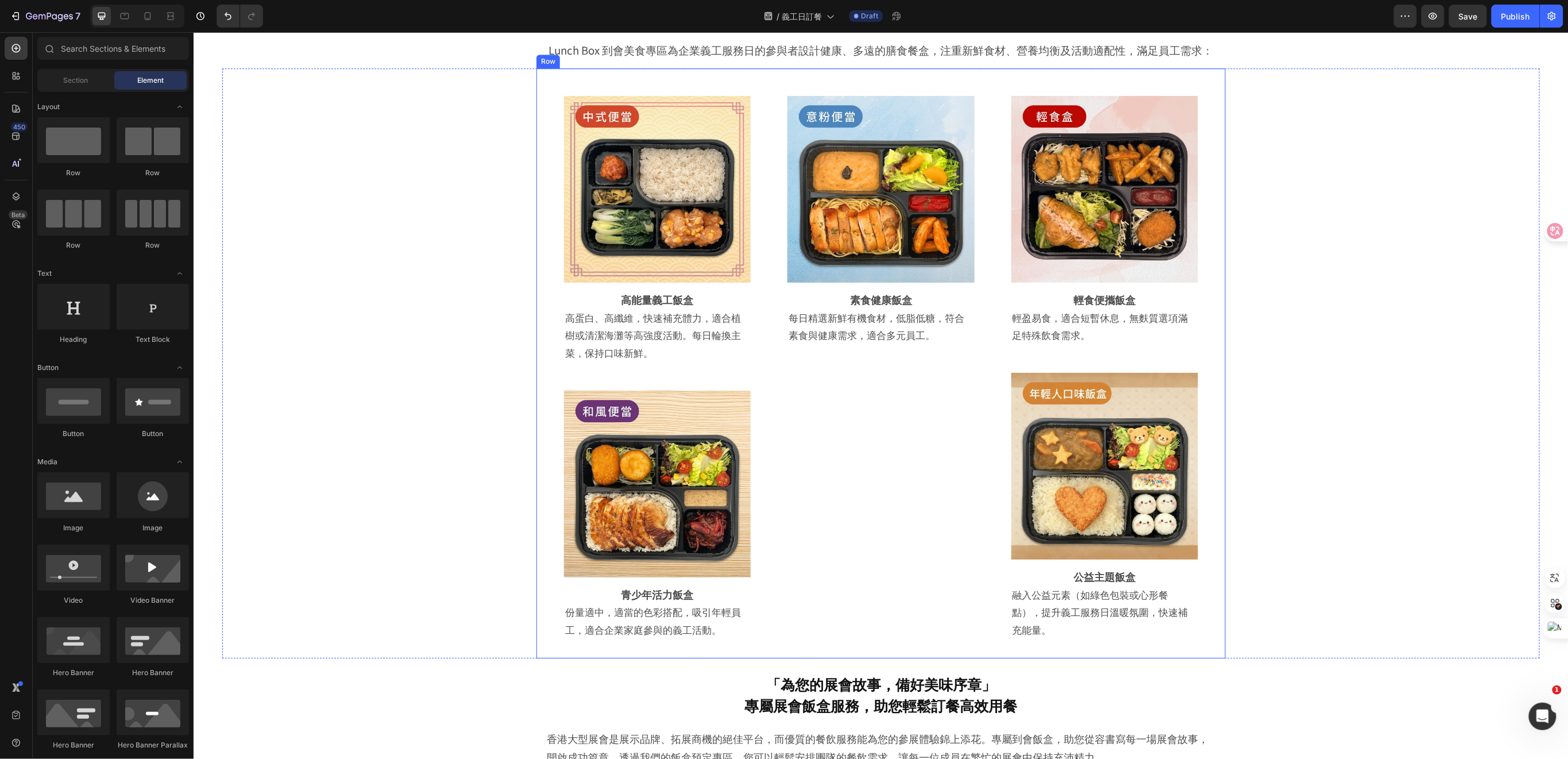
click at [829, 420] on div "Image Row ⁠⁠⁠⁠⁠⁠⁠ 素食健康飯盒 Heading 每日精選新鮮有機食材，低脂低糖，符合素食與健康需求，適合多元員工。 Text Block R…" at bounding box center [880, 362] width 223 height 571
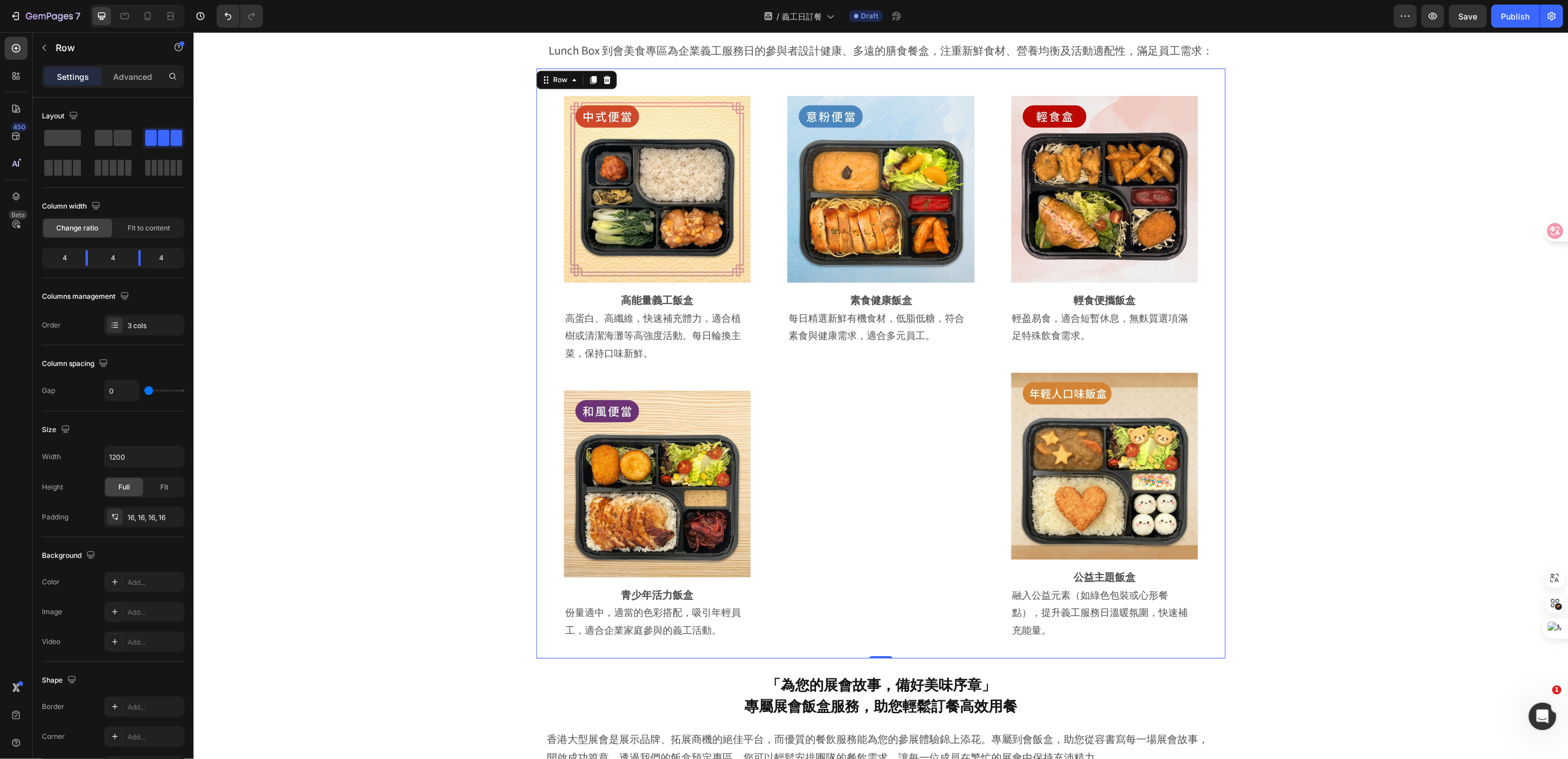
scroll to position [2094, 0]
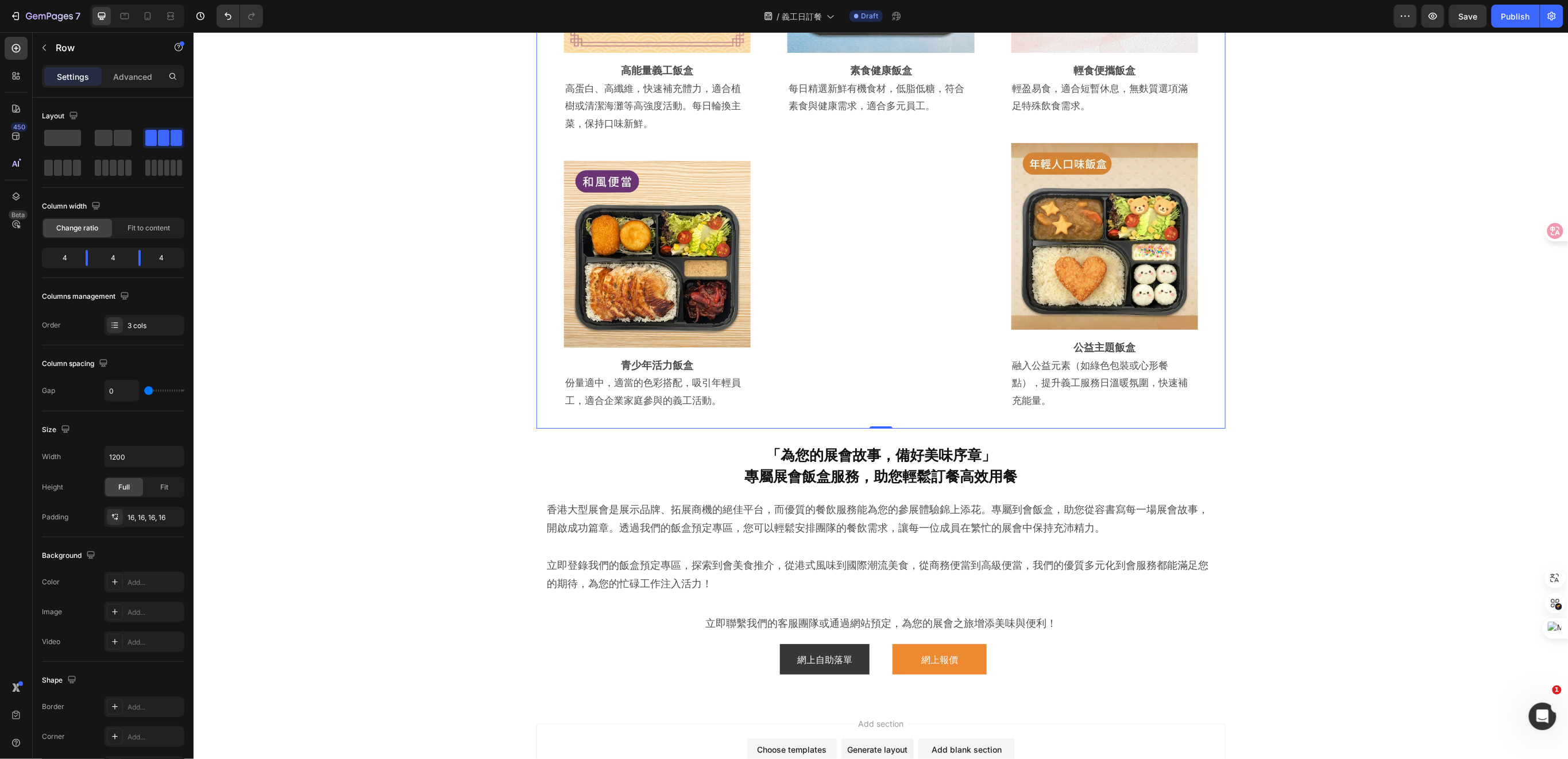
drag, startPoint x: 300, startPoint y: 173, endPoint x: 846, endPoint y: 418, distance: 598.4
click at [50, 52] on button "button" at bounding box center [44, 48] width 18 height 18
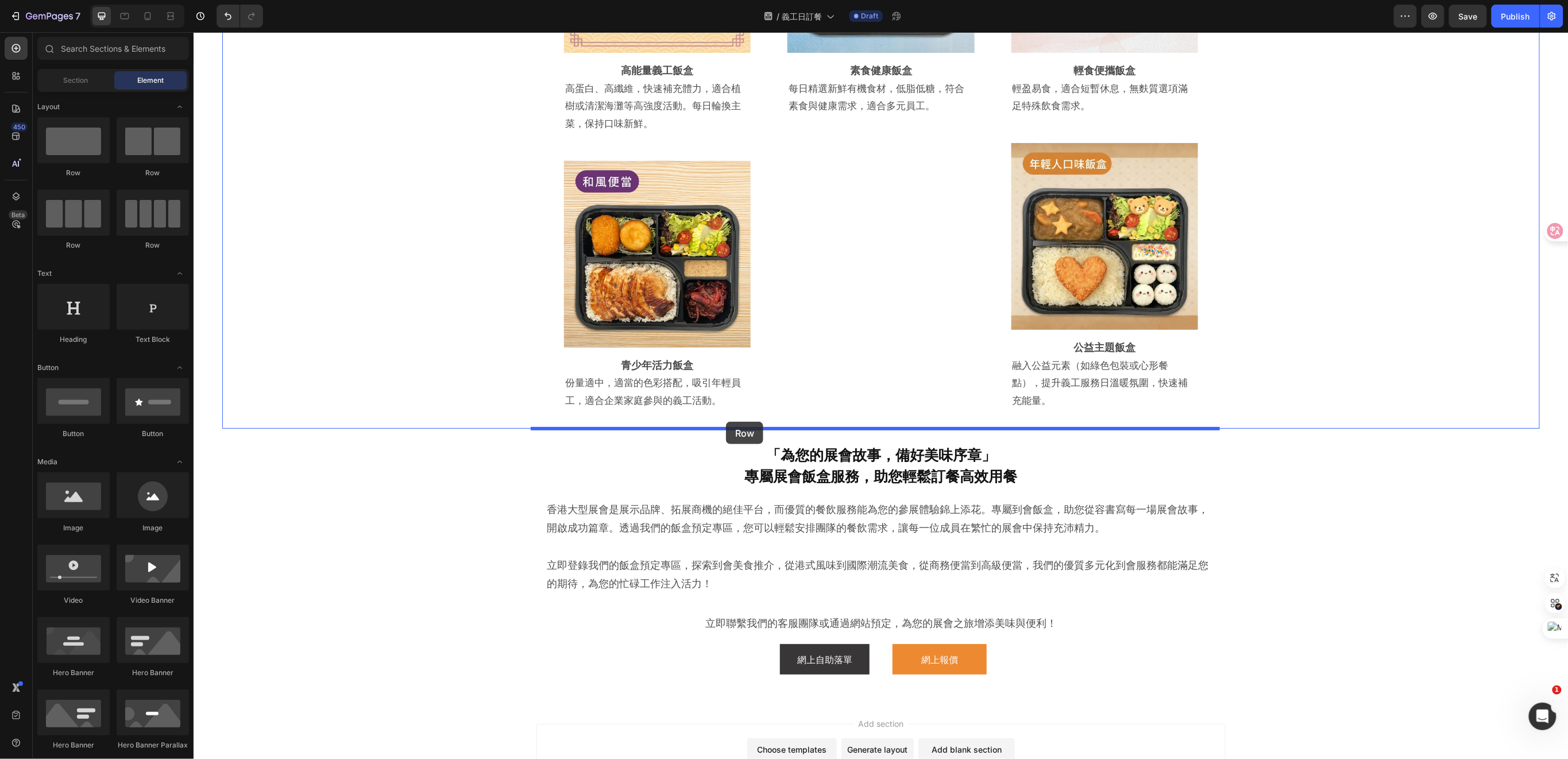
drag, startPoint x: 345, startPoint y: 188, endPoint x: 725, endPoint y: 421, distance: 445.7
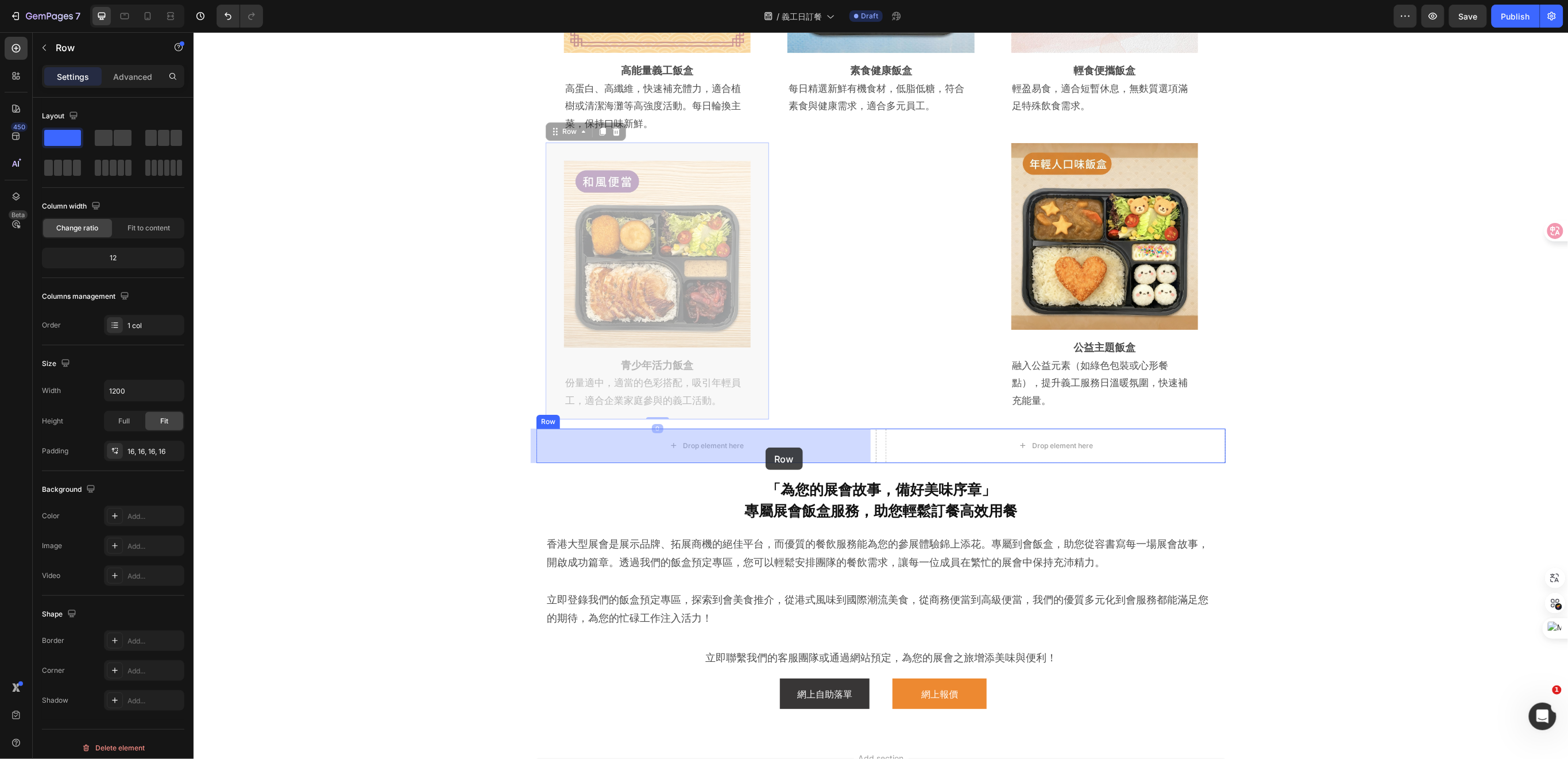
drag, startPoint x: 754, startPoint y: 372, endPoint x: 764, endPoint y: 442, distance: 70.7
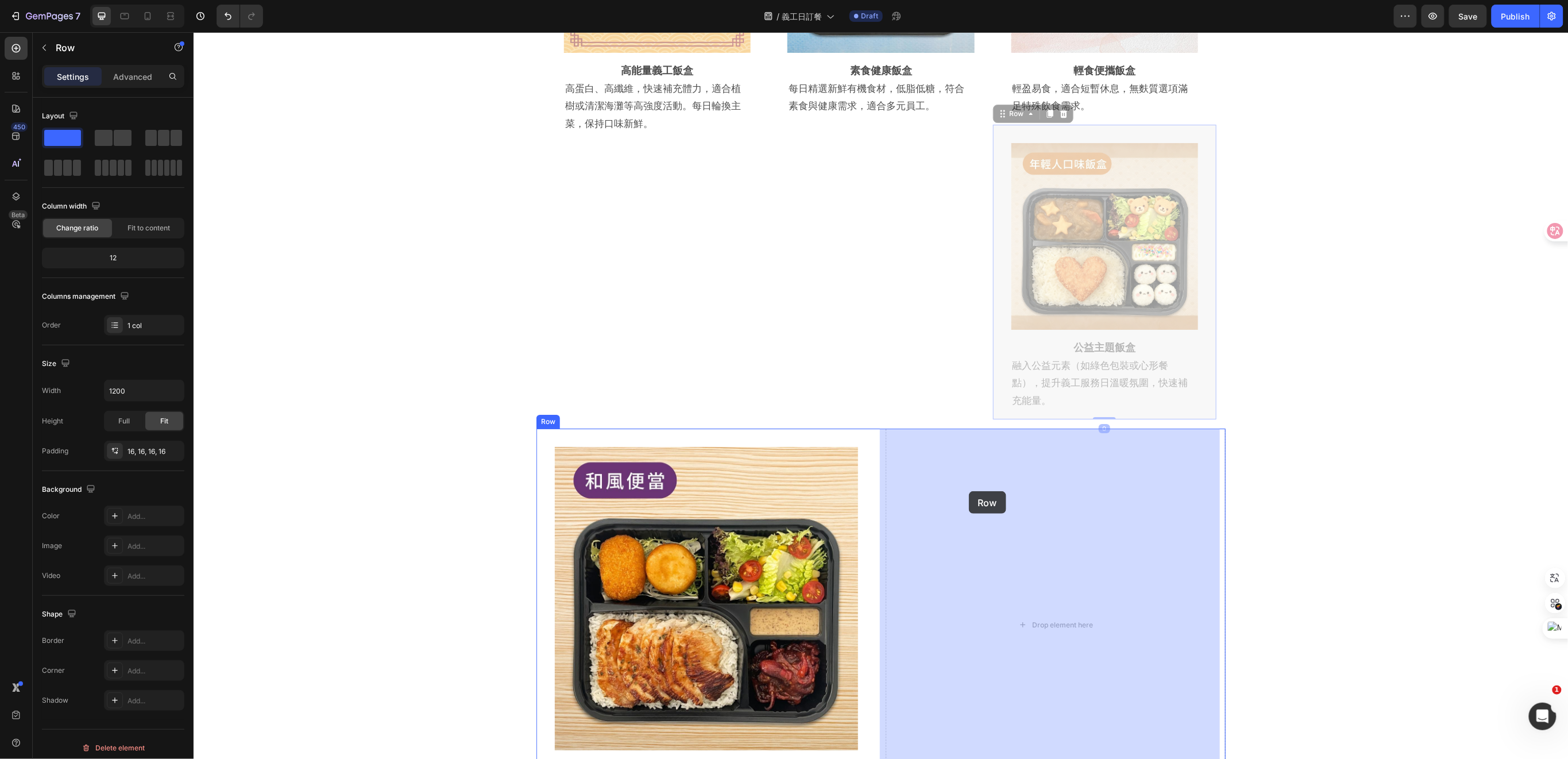
drag, startPoint x: 991, startPoint y: 358, endPoint x: 969, endPoint y: 491, distance: 134.8
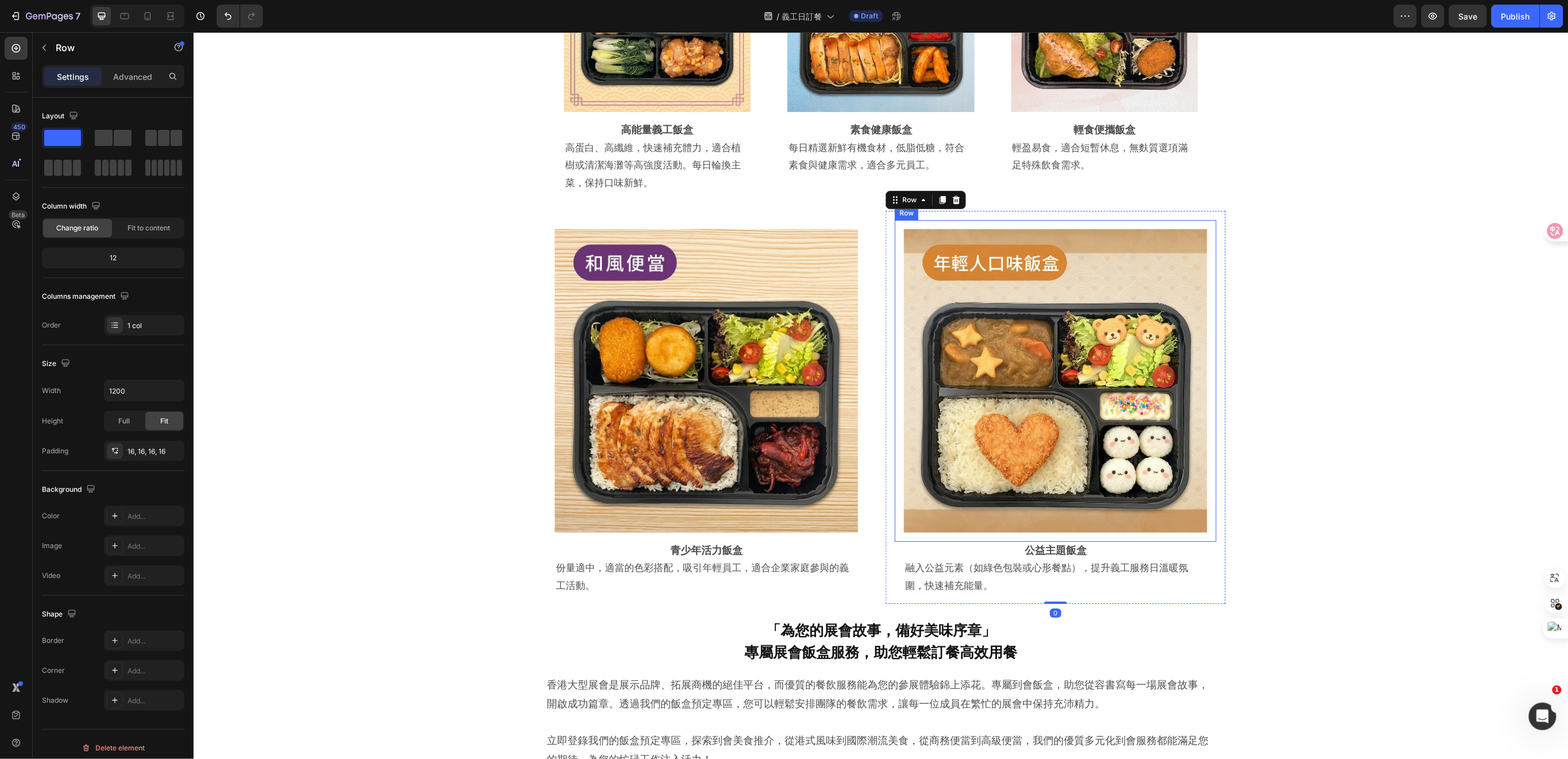
scroll to position [1941, 0]
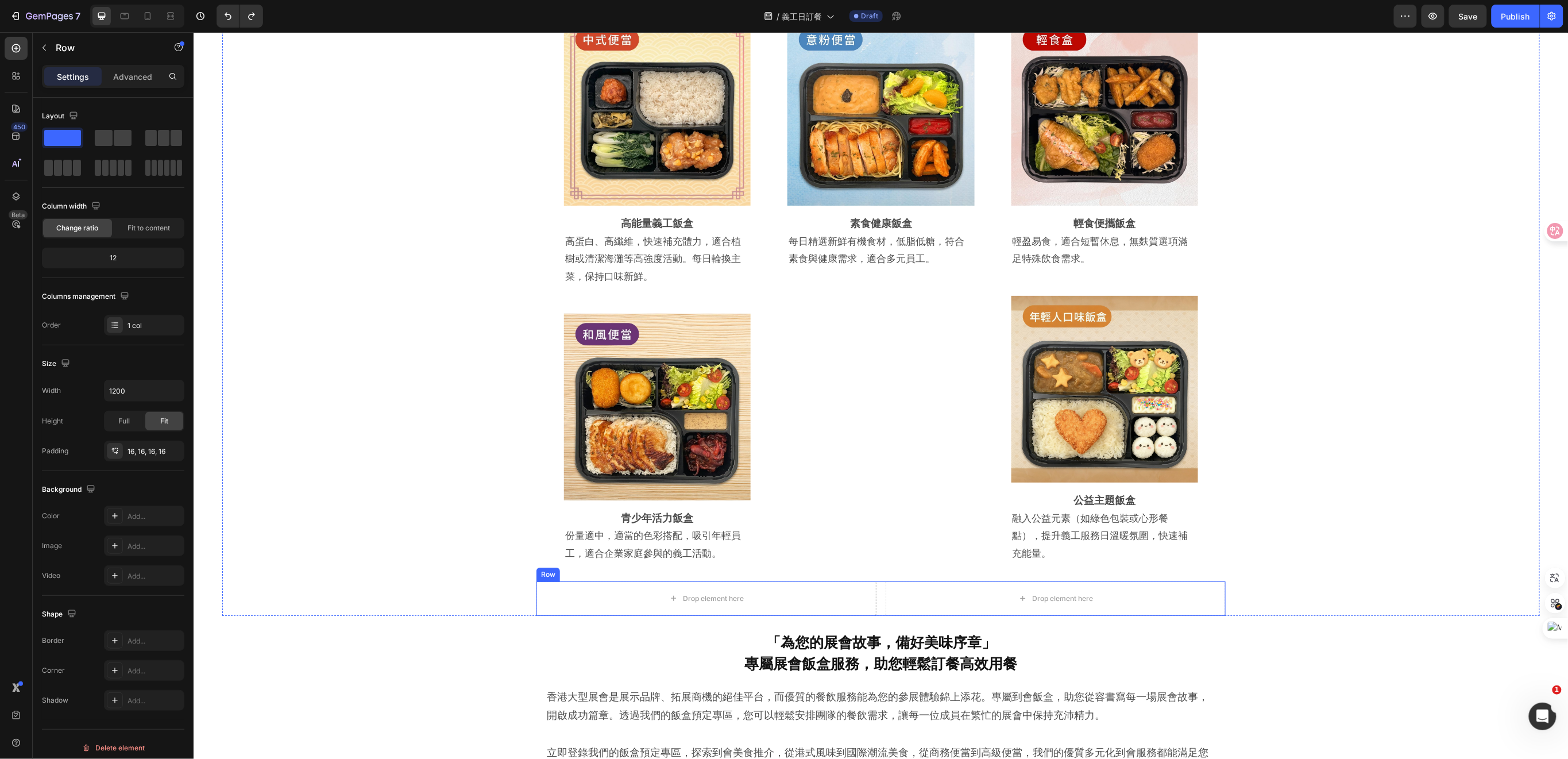
click at [878, 598] on div "Drop element here Drop element here Row" at bounding box center [881, 598] width 689 height 34
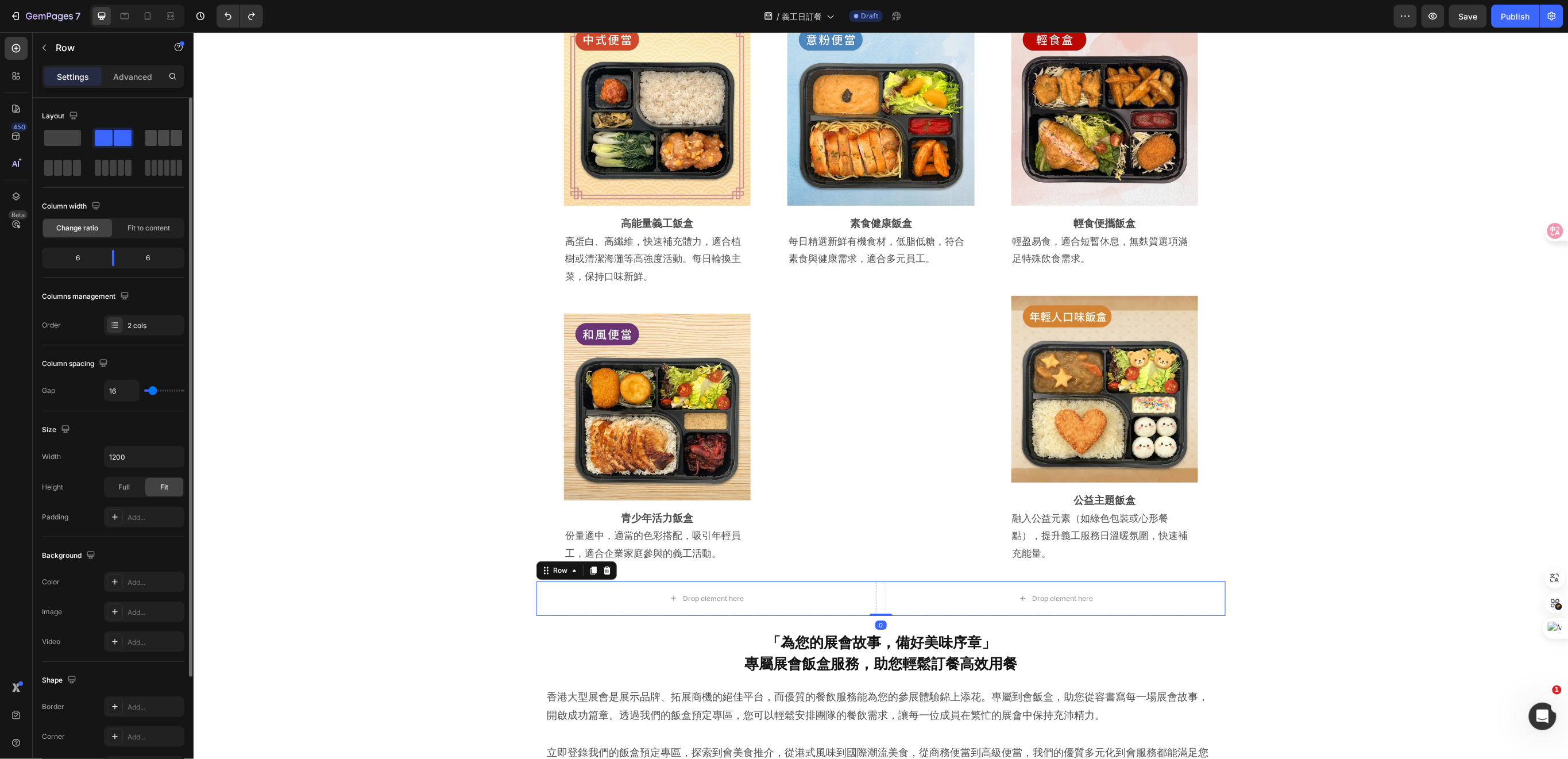
click at [162, 138] on span at bounding box center [164, 138] width 12 height 16
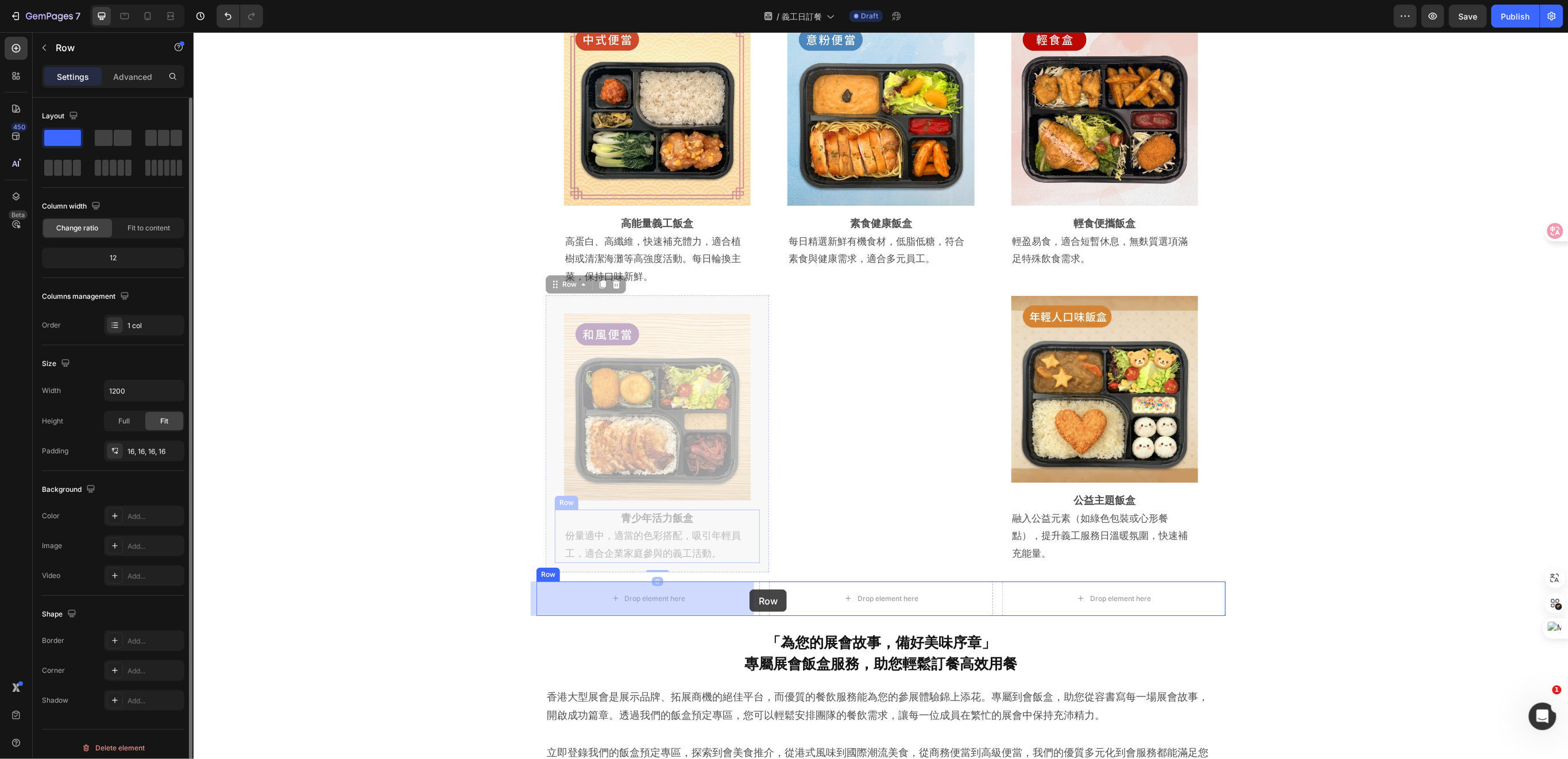
drag, startPoint x: 760, startPoint y: 520, endPoint x: 749, endPoint y: 589, distance: 69.9
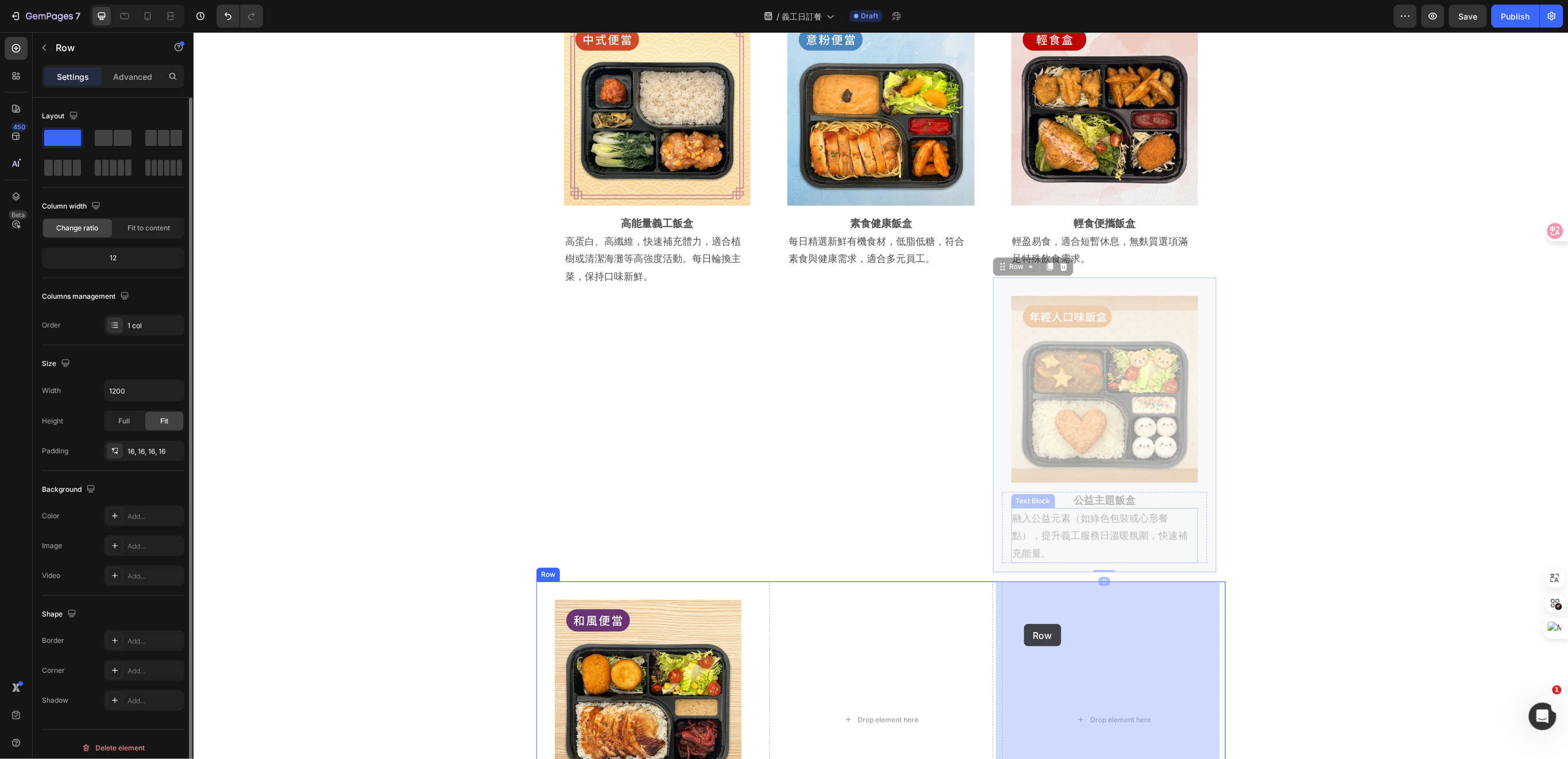
drag, startPoint x: 991, startPoint y: 484, endPoint x: 1018, endPoint y: 624, distance: 142.6
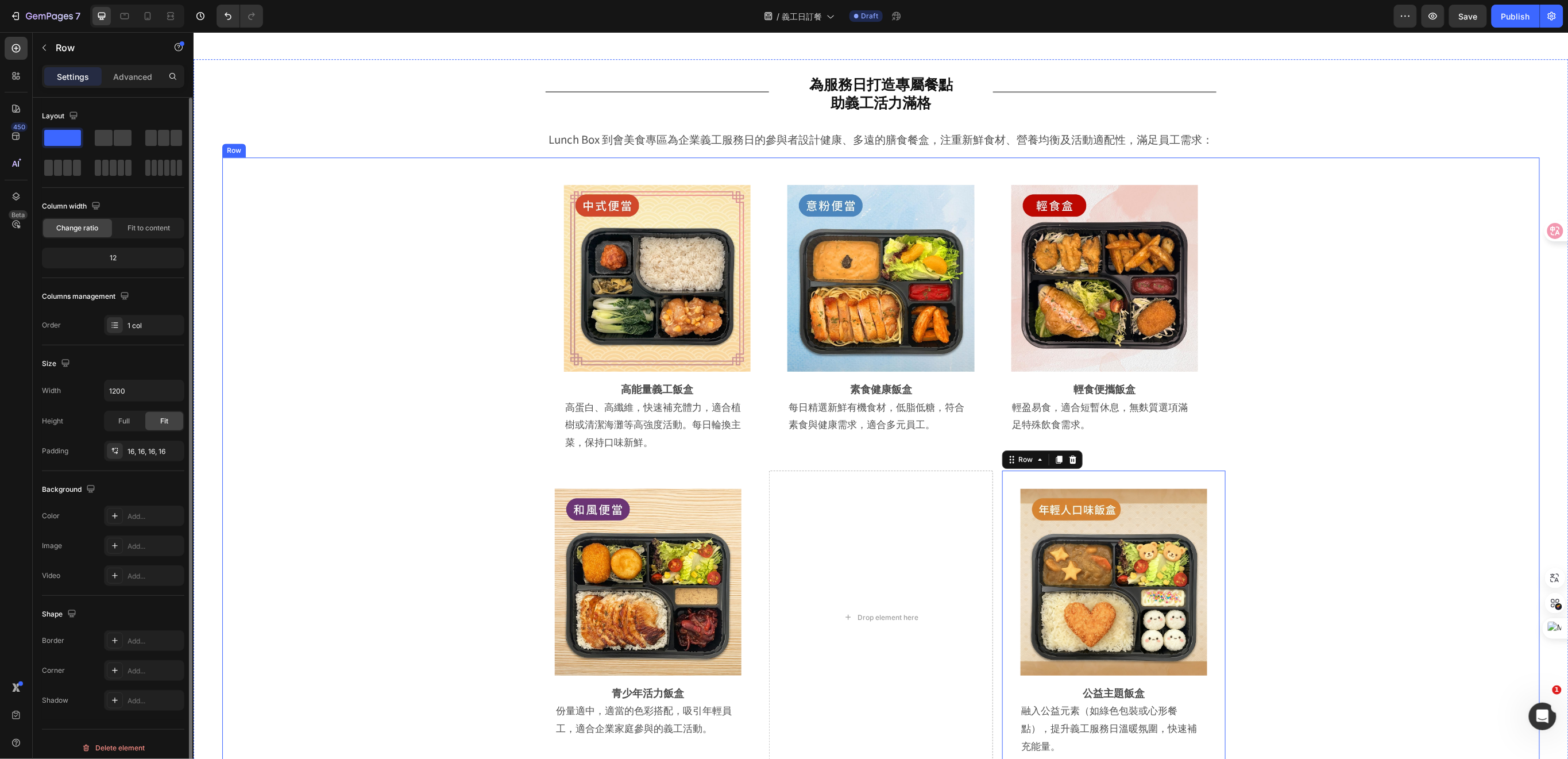
scroll to position [1864, 0]
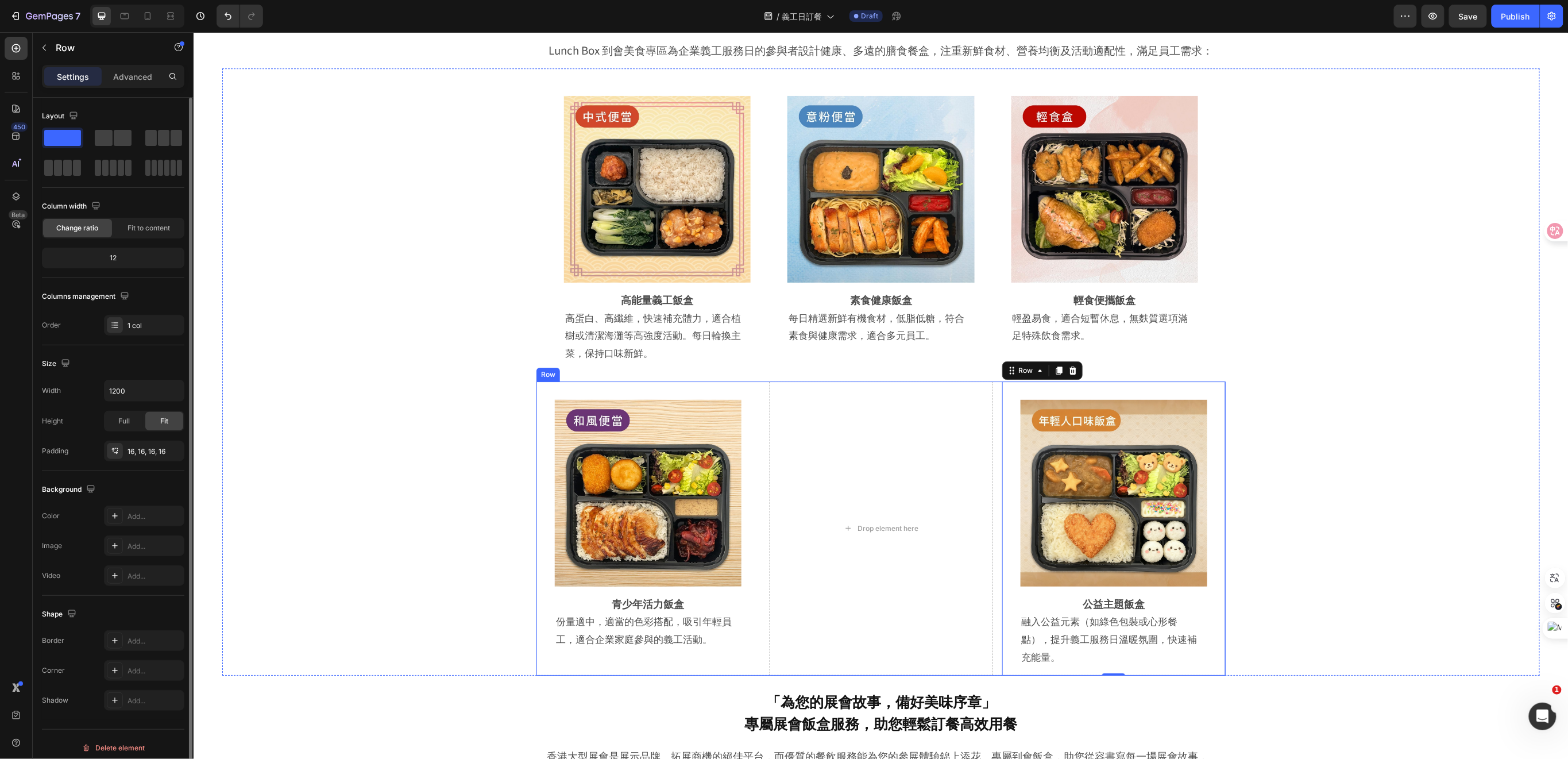
click at [756, 531] on div "Image Row 青少年活力飯盒 Heading 份量適中，適當的色彩搭配，吸引年輕員工，適合企業家庭參與的義工活動。 Text Block Row Row…" at bounding box center [881, 528] width 689 height 295
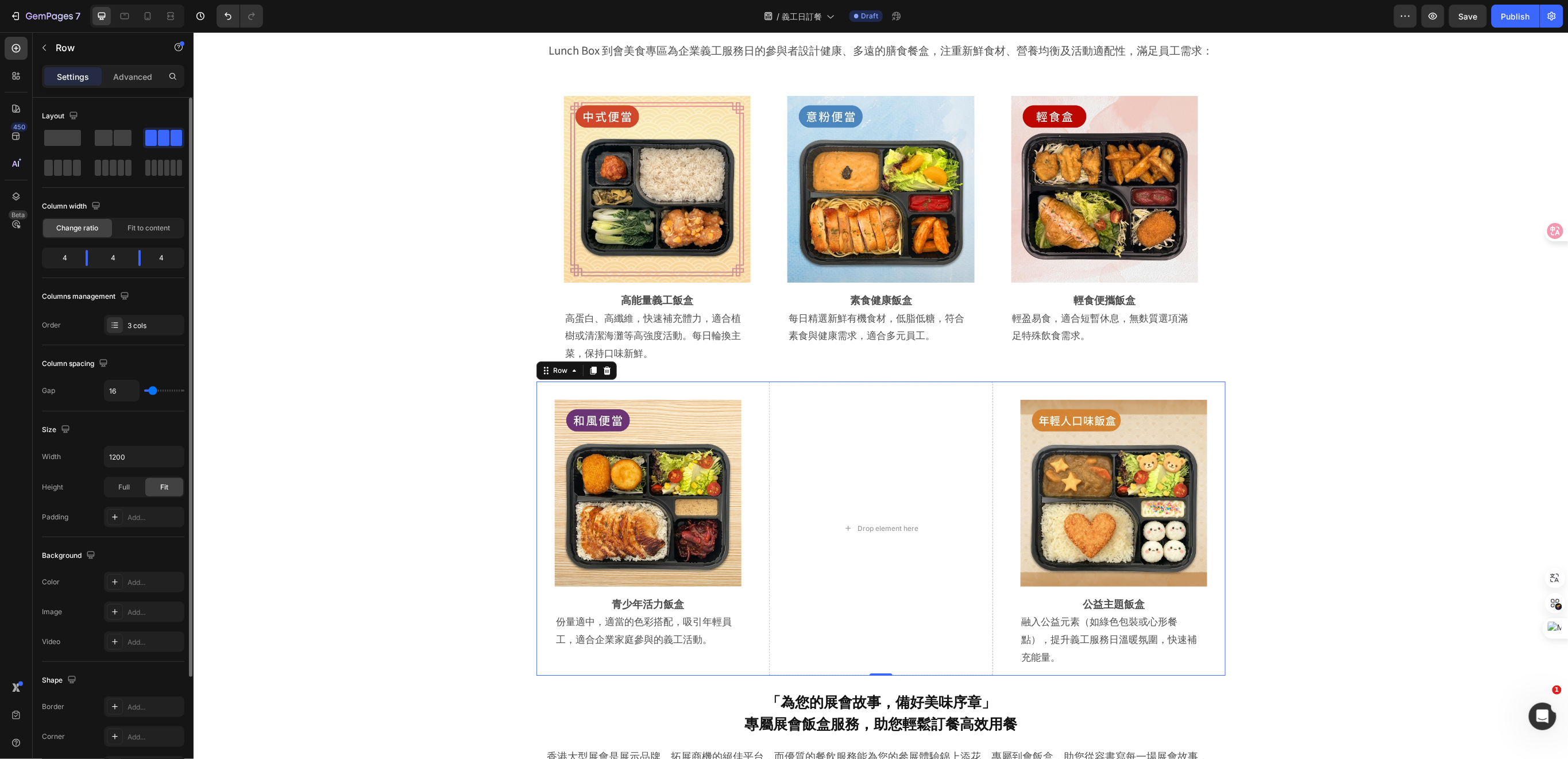
type input "5"
type input "0"
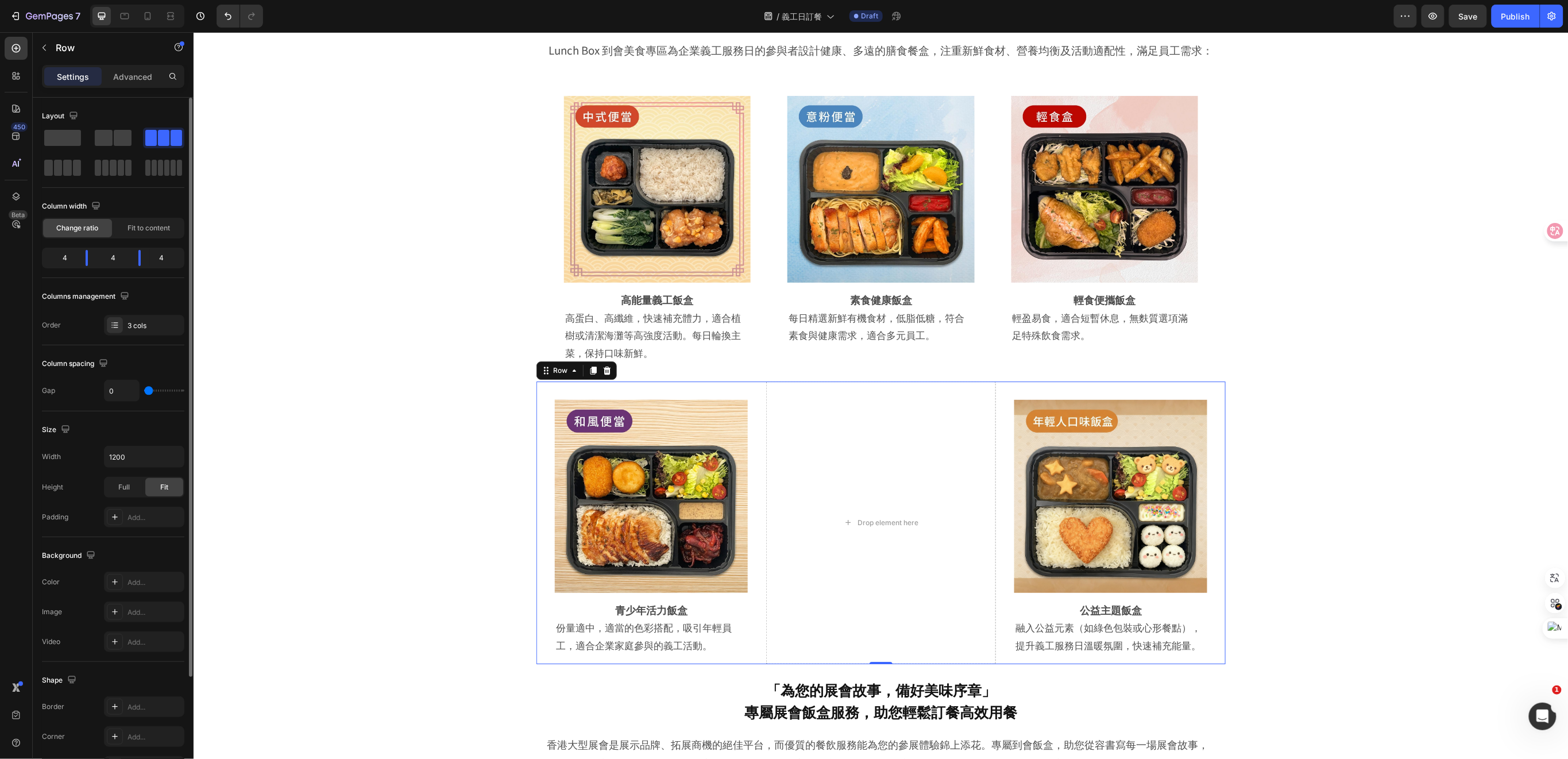
drag, startPoint x: 150, startPoint y: 390, endPoint x: 138, endPoint y: 391, distance: 12.0
type input "0"
click at [144, 391] on input "range" at bounding box center [164, 391] width 40 height 2
type input "16"
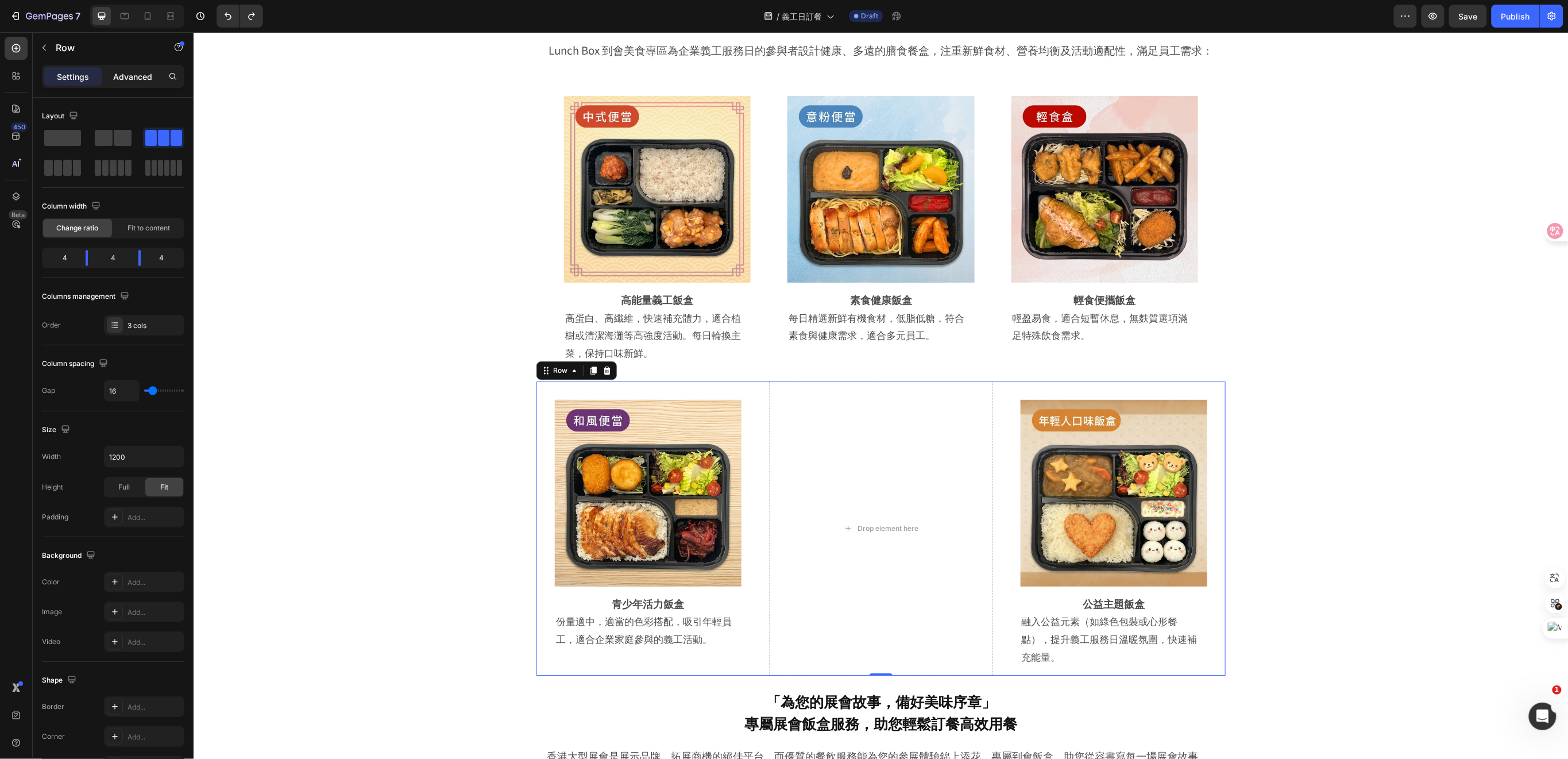
click at [125, 73] on p "Advanced" at bounding box center [132, 77] width 39 height 12
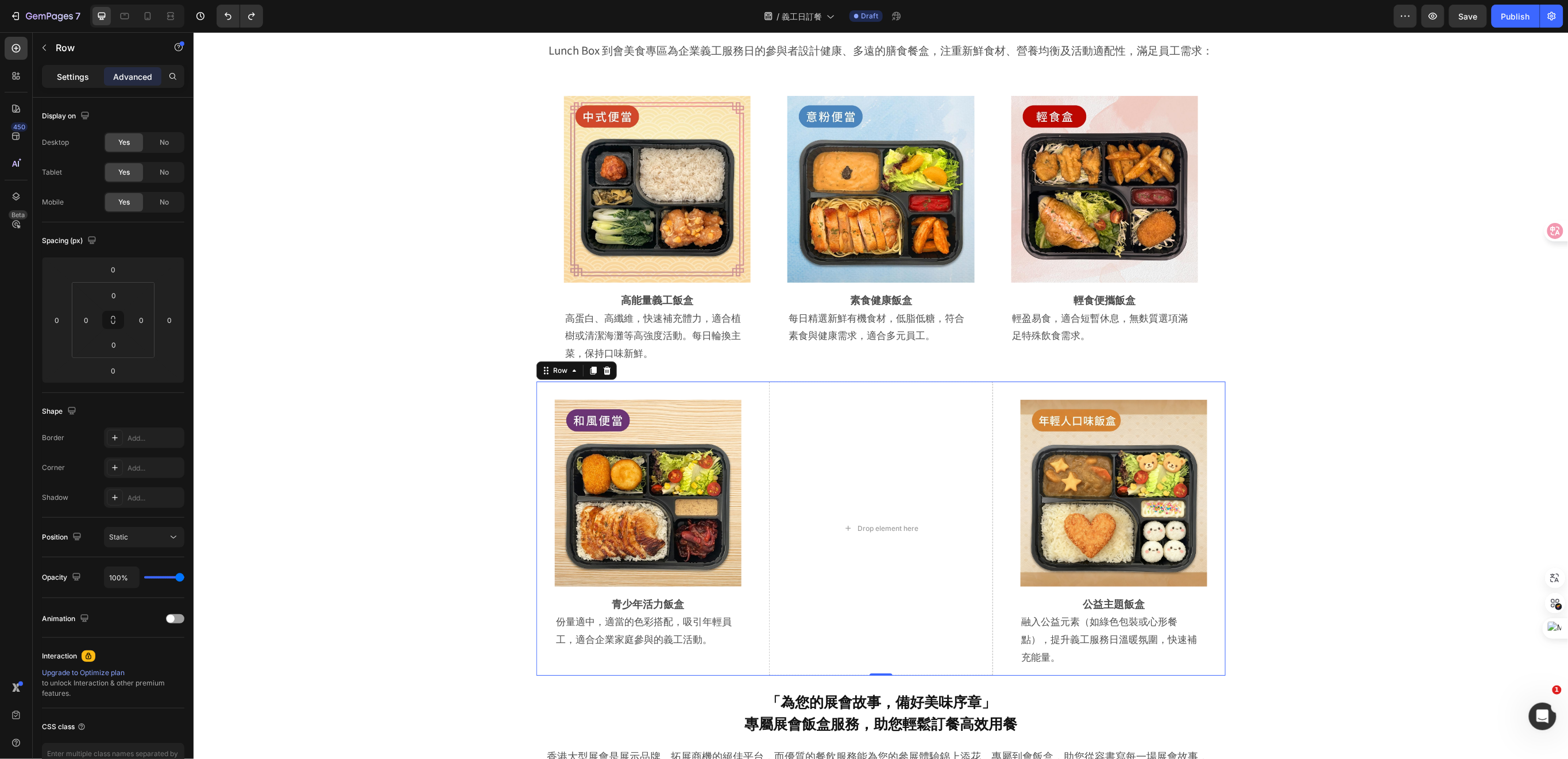
click at [65, 77] on p "Settings" at bounding box center [73, 77] width 32 height 12
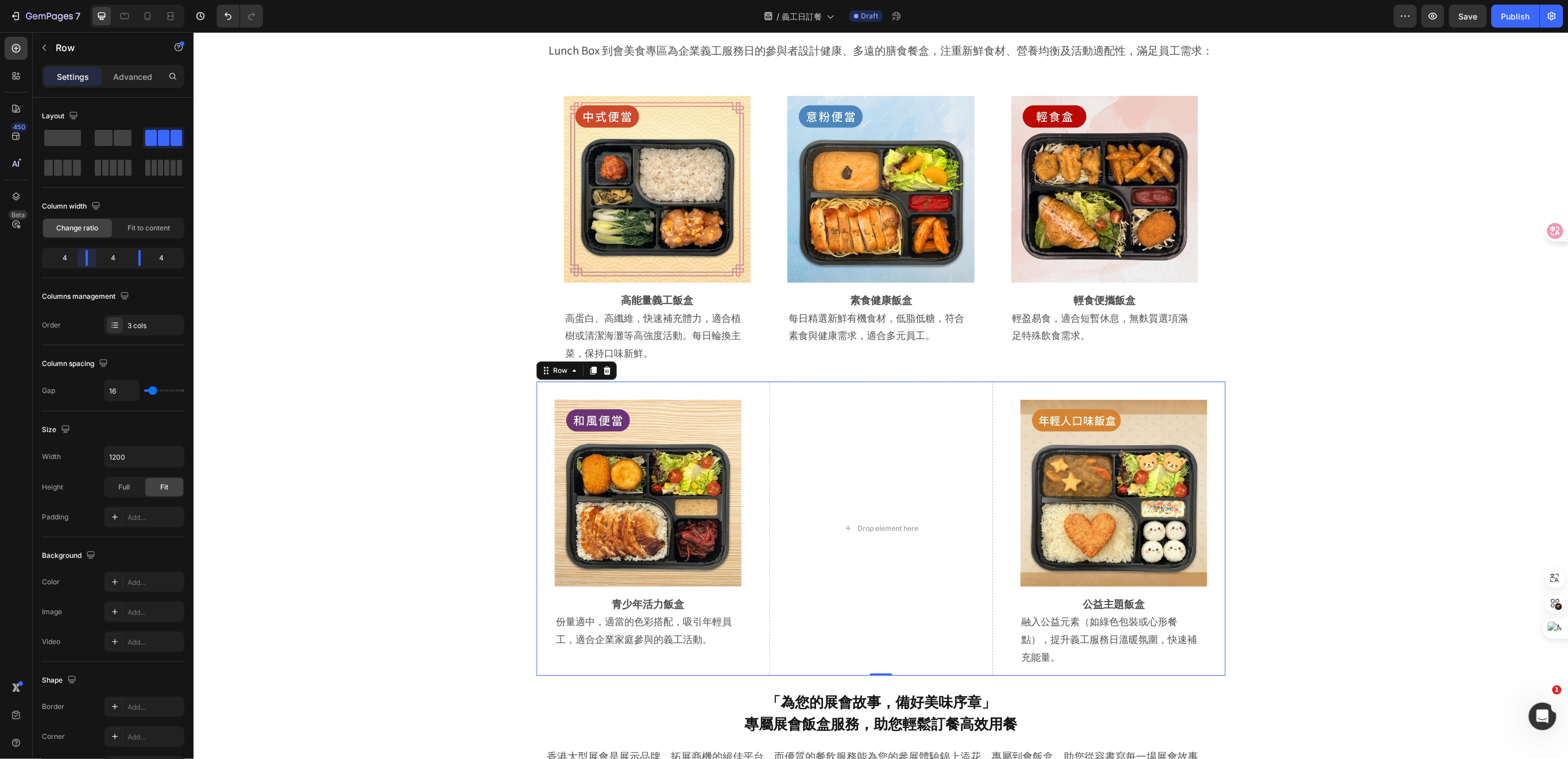
drag, startPoint x: 86, startPoint y: 258, endPoint x: 93, endPoint y: 262, distance: 8.1
click at [93, 0] on body "7 Version history / 義工日訂餐 Draft Preview Save Publish 450 Beta Sections(18) Elem…" at bounding box center [784, 0] width 1568 height 0
click at [132, 72] on p "Advanced" at bounding box center [132, 77] width 39 height 12
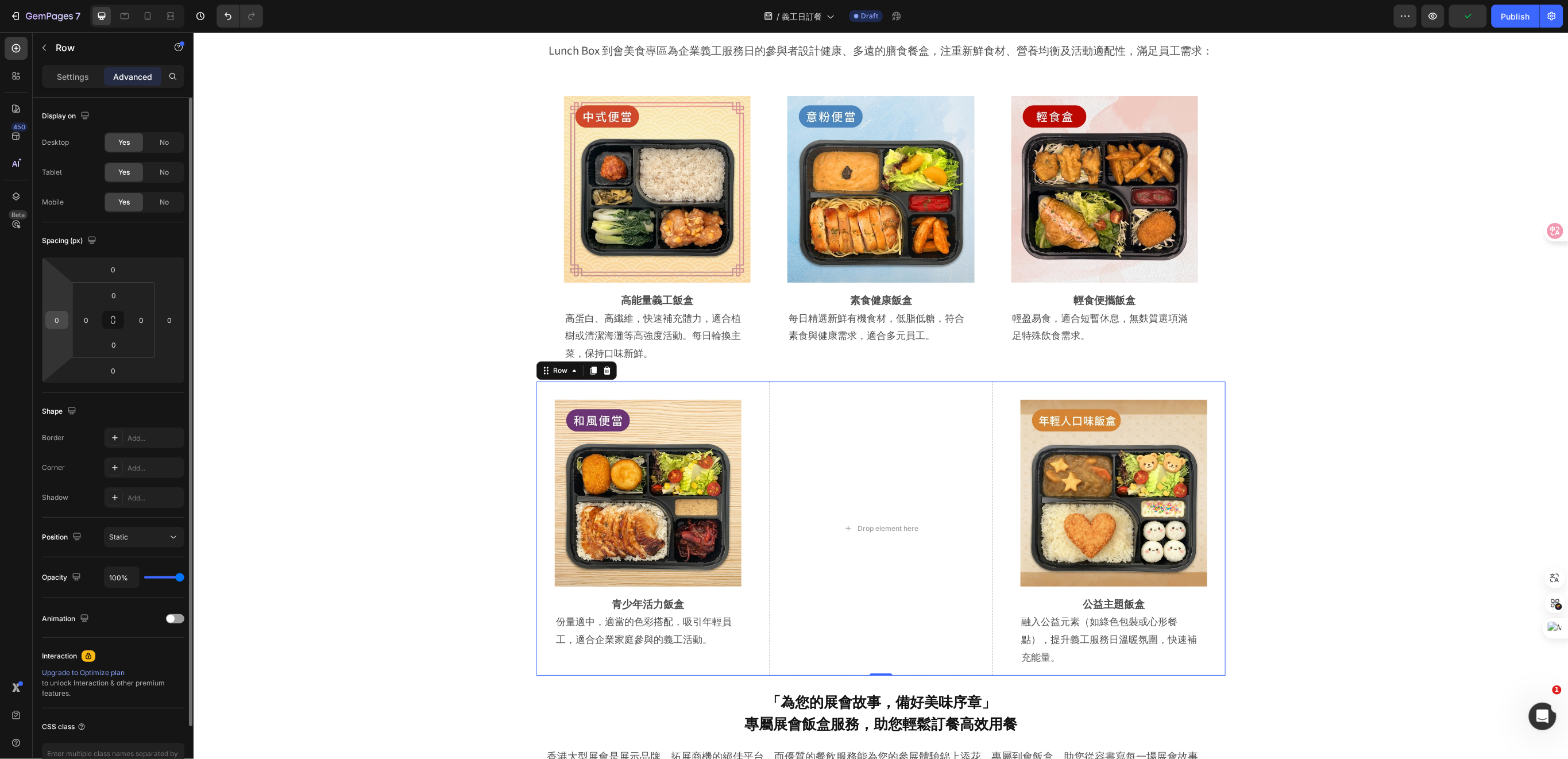
click at [64, 317] on input "0" at bounding box center [57, 320] width 17 height 17
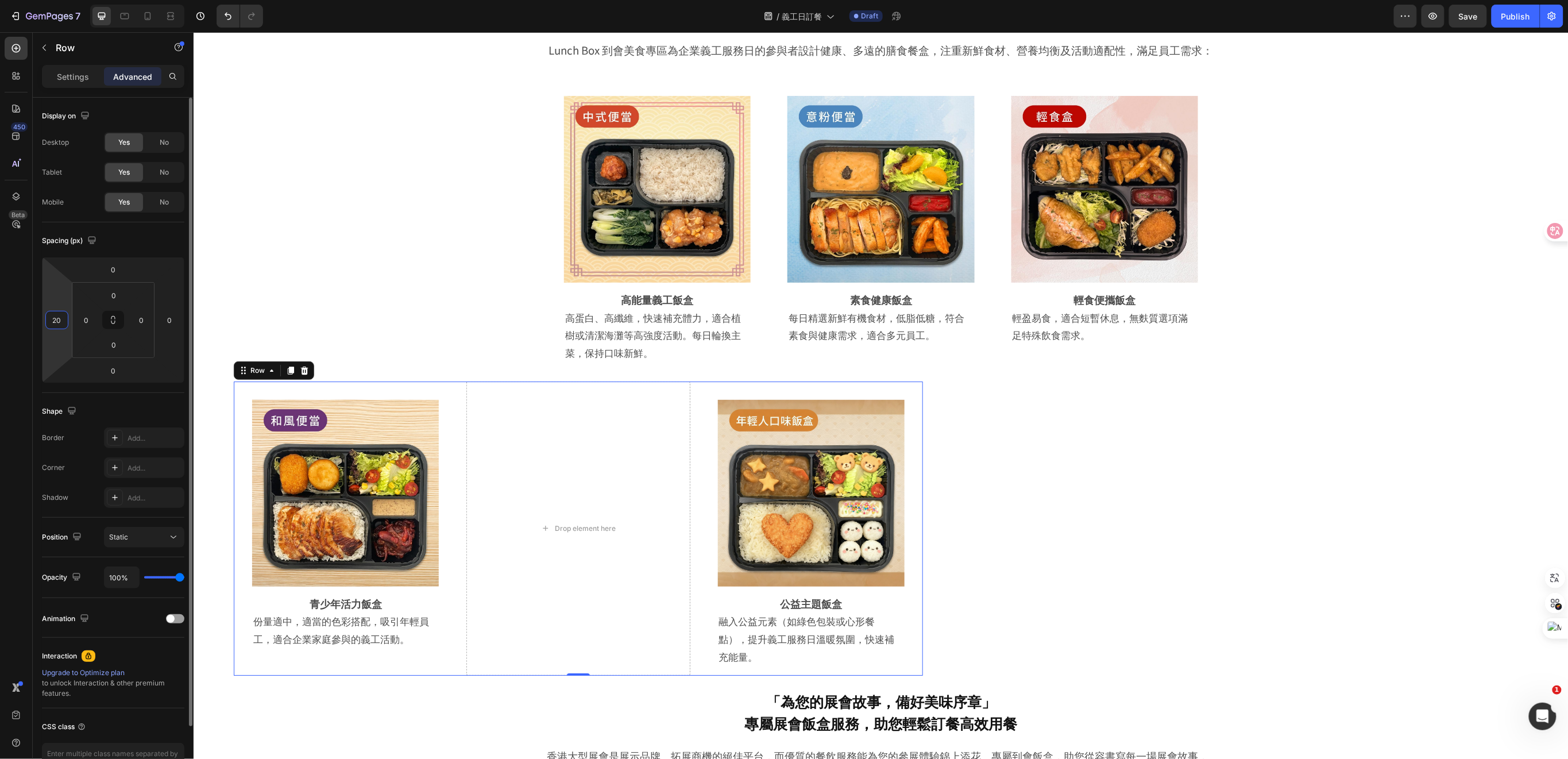
type input "0"
click at [93, 320] on input "0" at bounding box center [86, 320] width 17 height 17
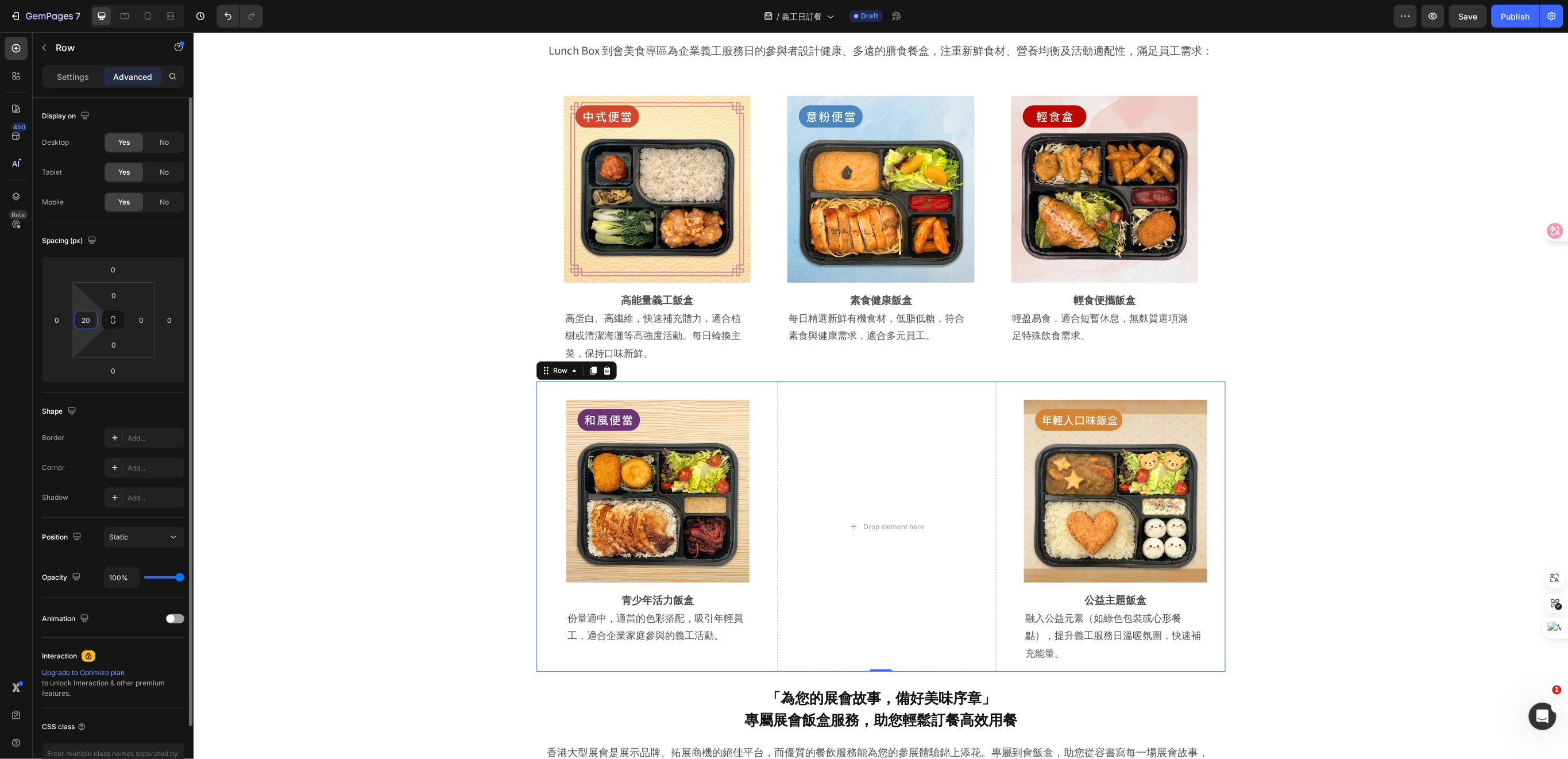
type input "2"
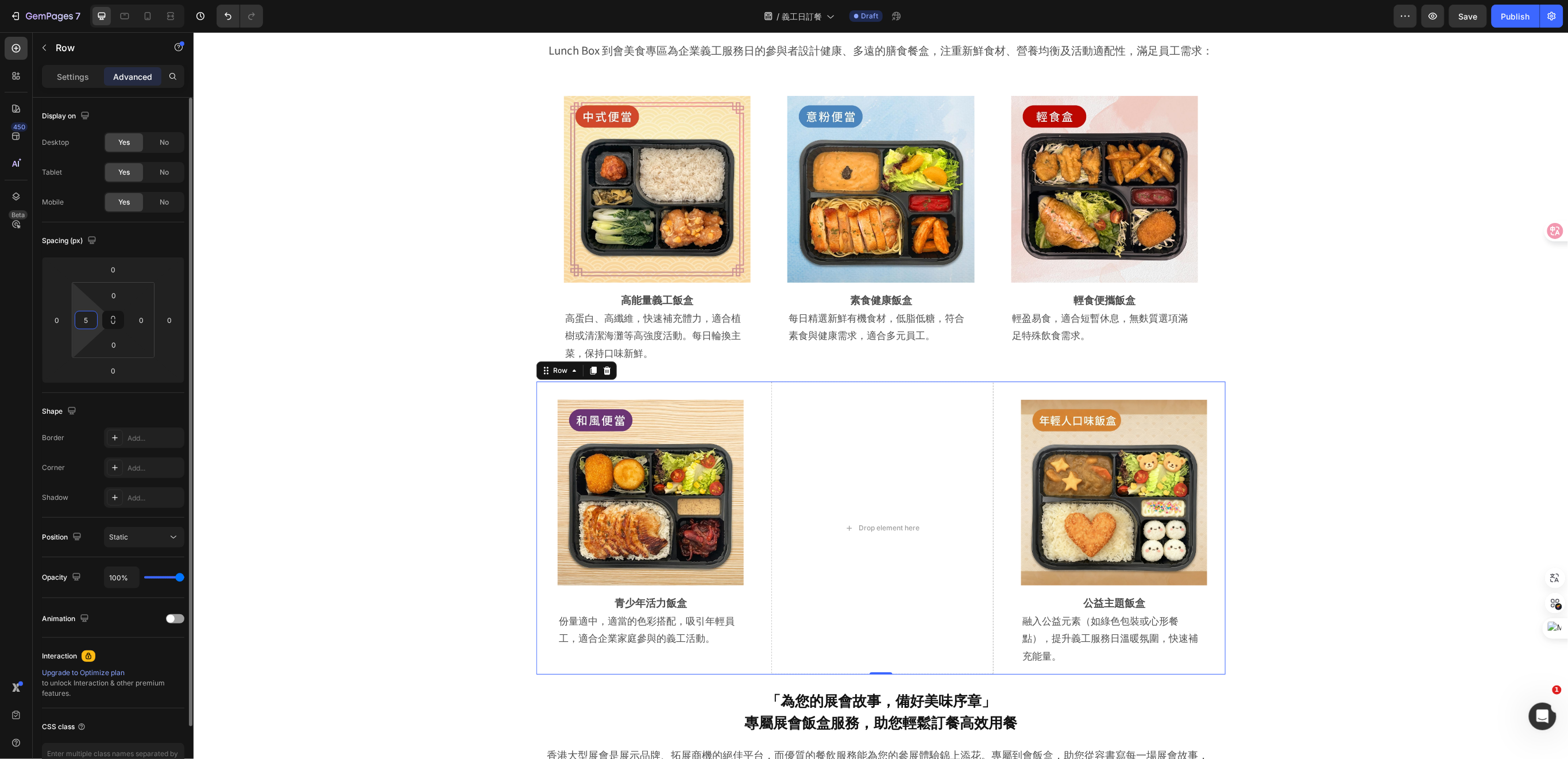
type input "50"
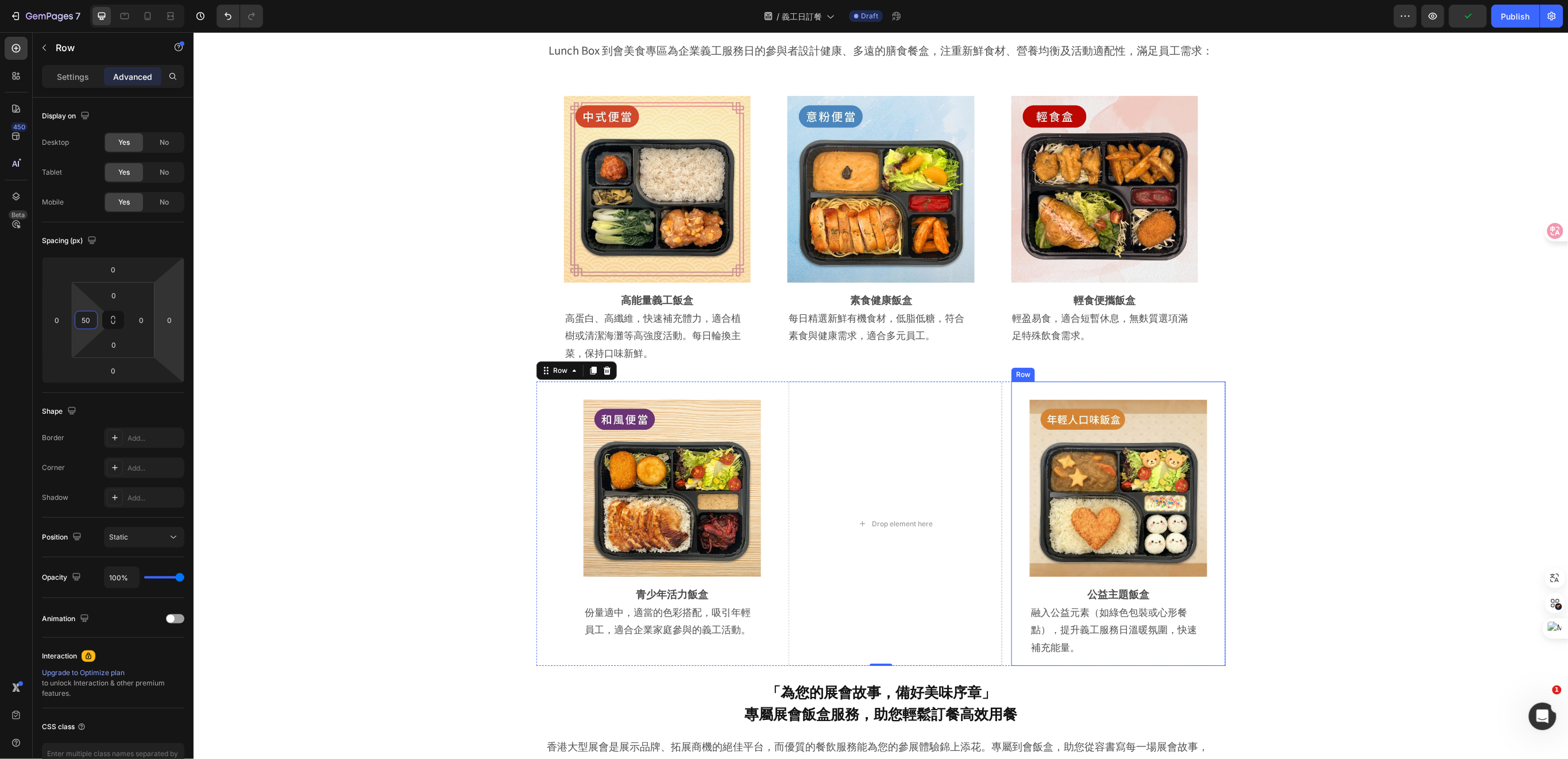
click at [1011, 609] on div "Image Row 公益主題飯盒 Heading 融入公益元素（如綠色包裝或心形餐點），提升義工服務日溫暖氛圍，快速補充能量。 Text Block Row …" at bounding box center [1117, 523] width 214 height 285
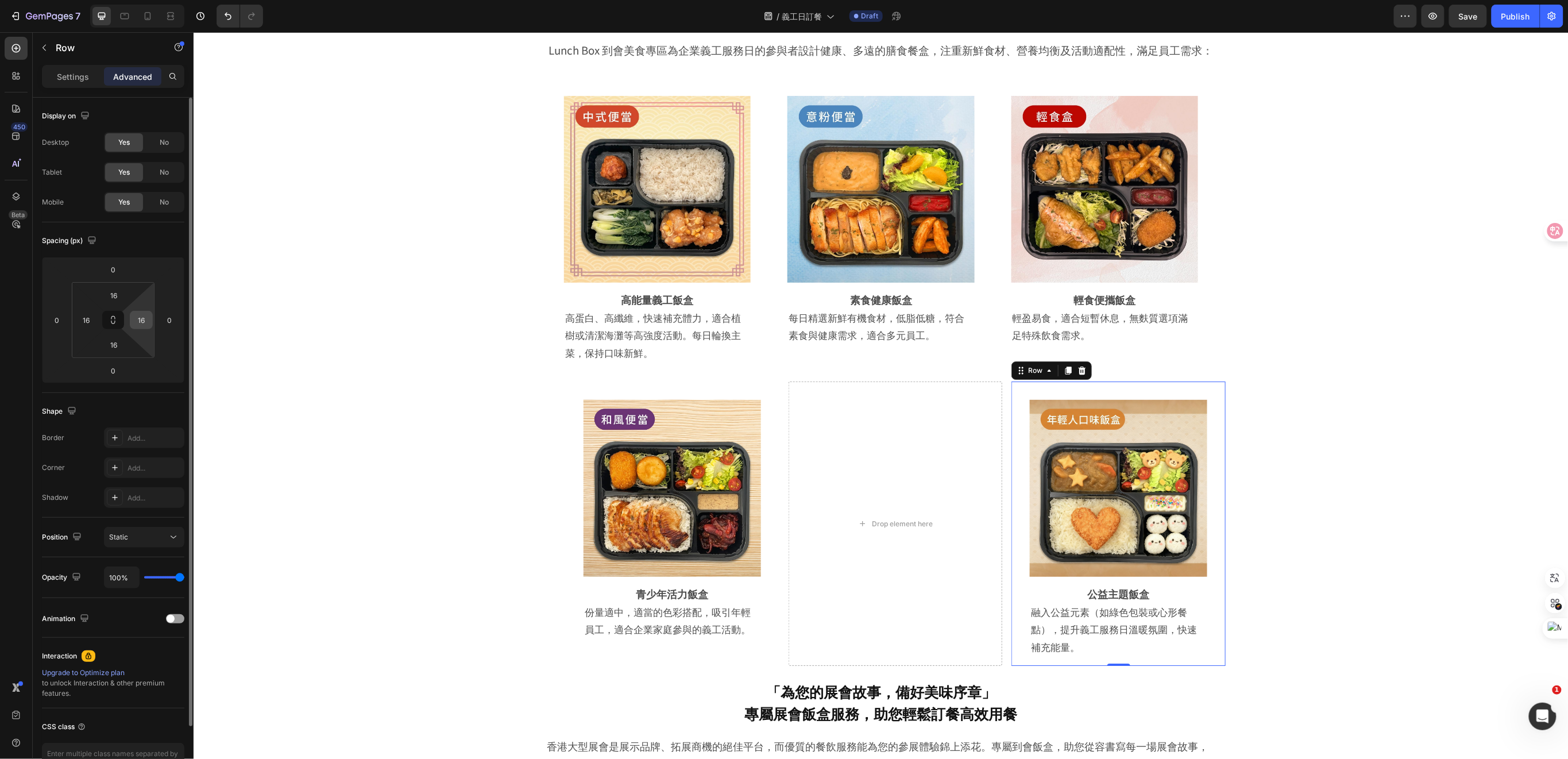
click at [145, 322] on input "16" at bounding box center [141, 320] width 17 height 17
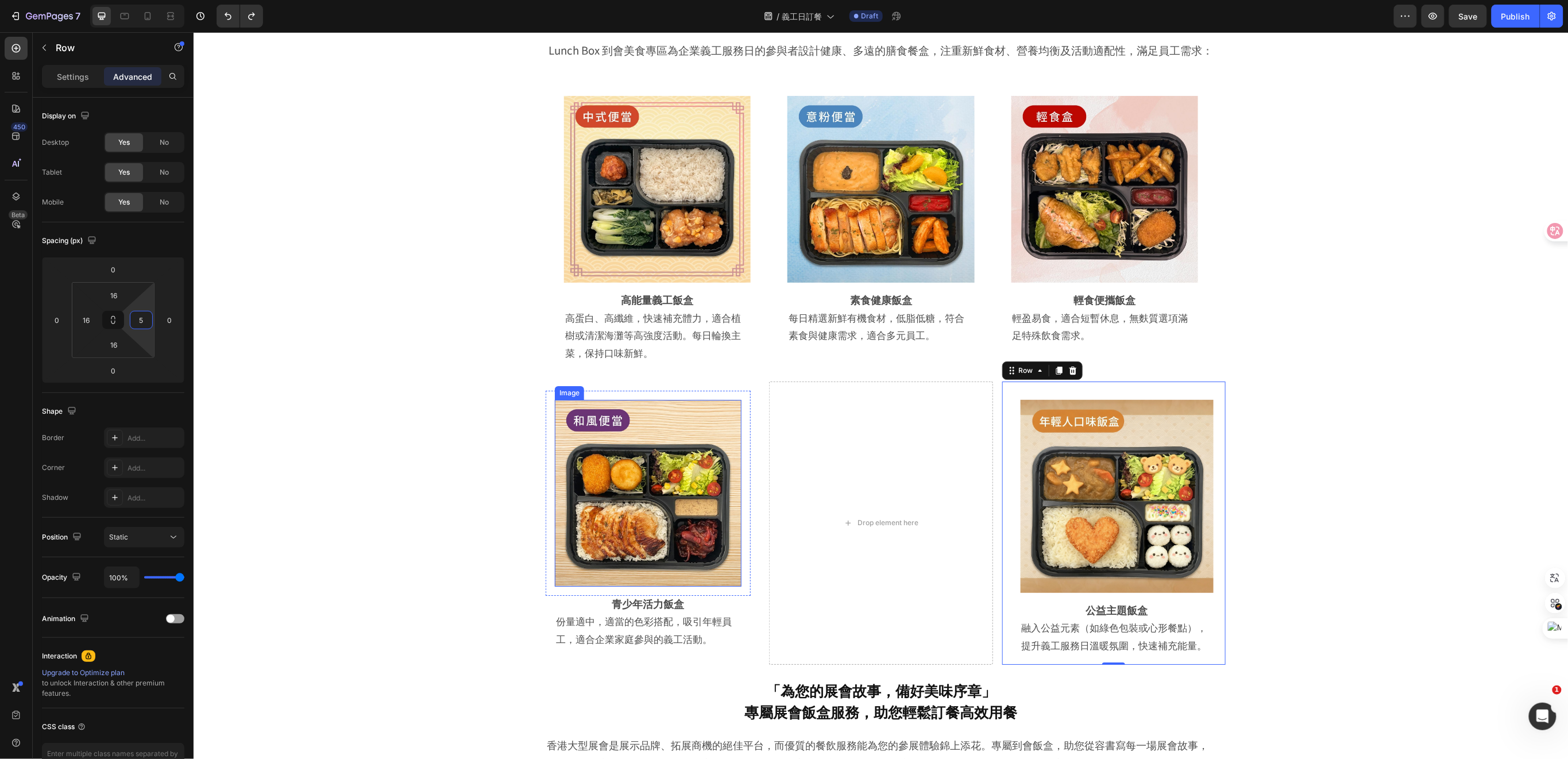
type input "16"
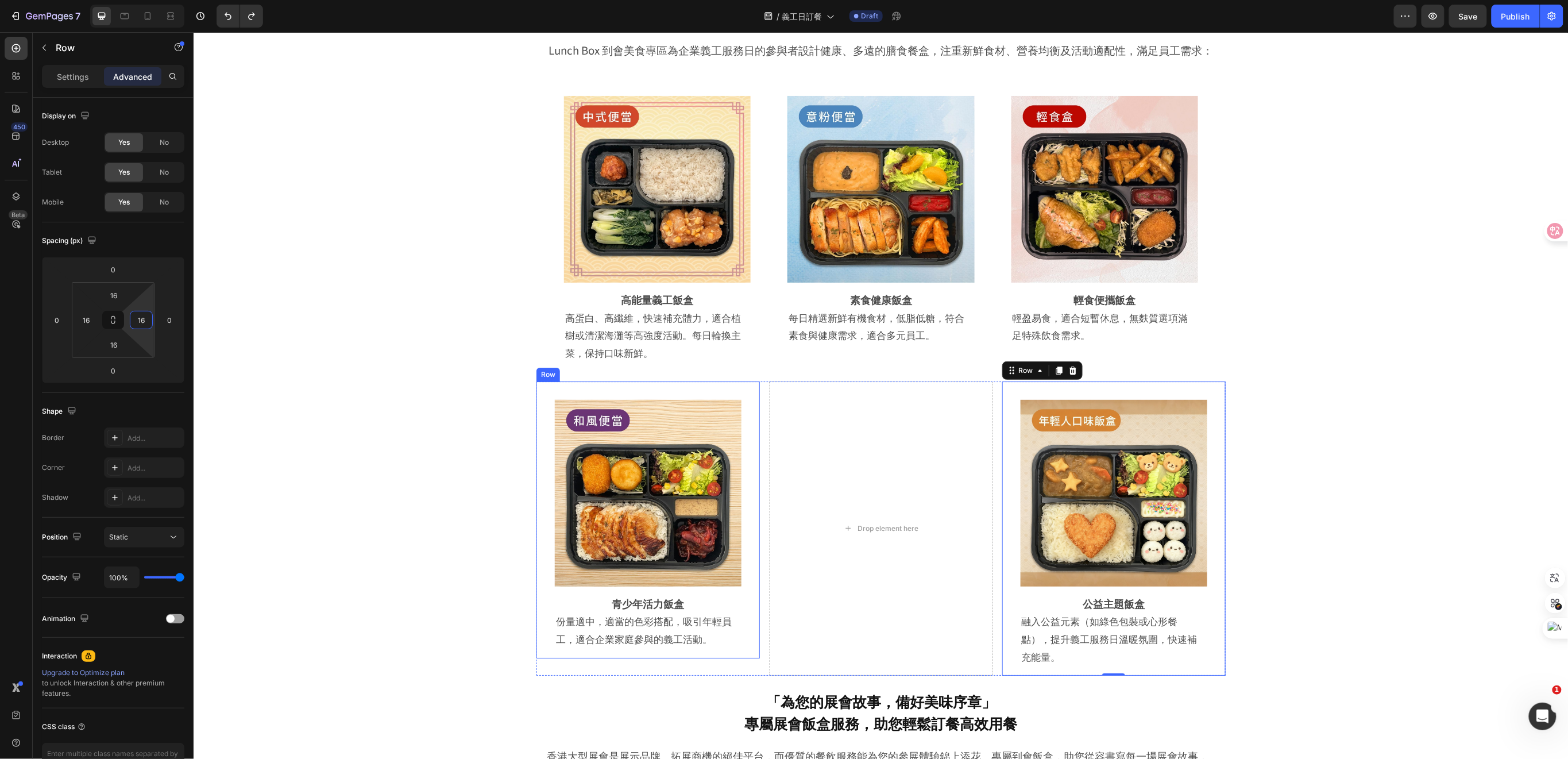
click at [753, 612] on div "Image Row 青少年活力飯盒 Heading 份量適中，適當的色彩搭配，吸引年輕員工，適合企業家庭參與的義工活動。 Text Block Row Row" at bounding box center [648, 519] width 223 height 277
click at [72, 81] on p "Settings" at bounding box center [73, 77] width 32 height 12
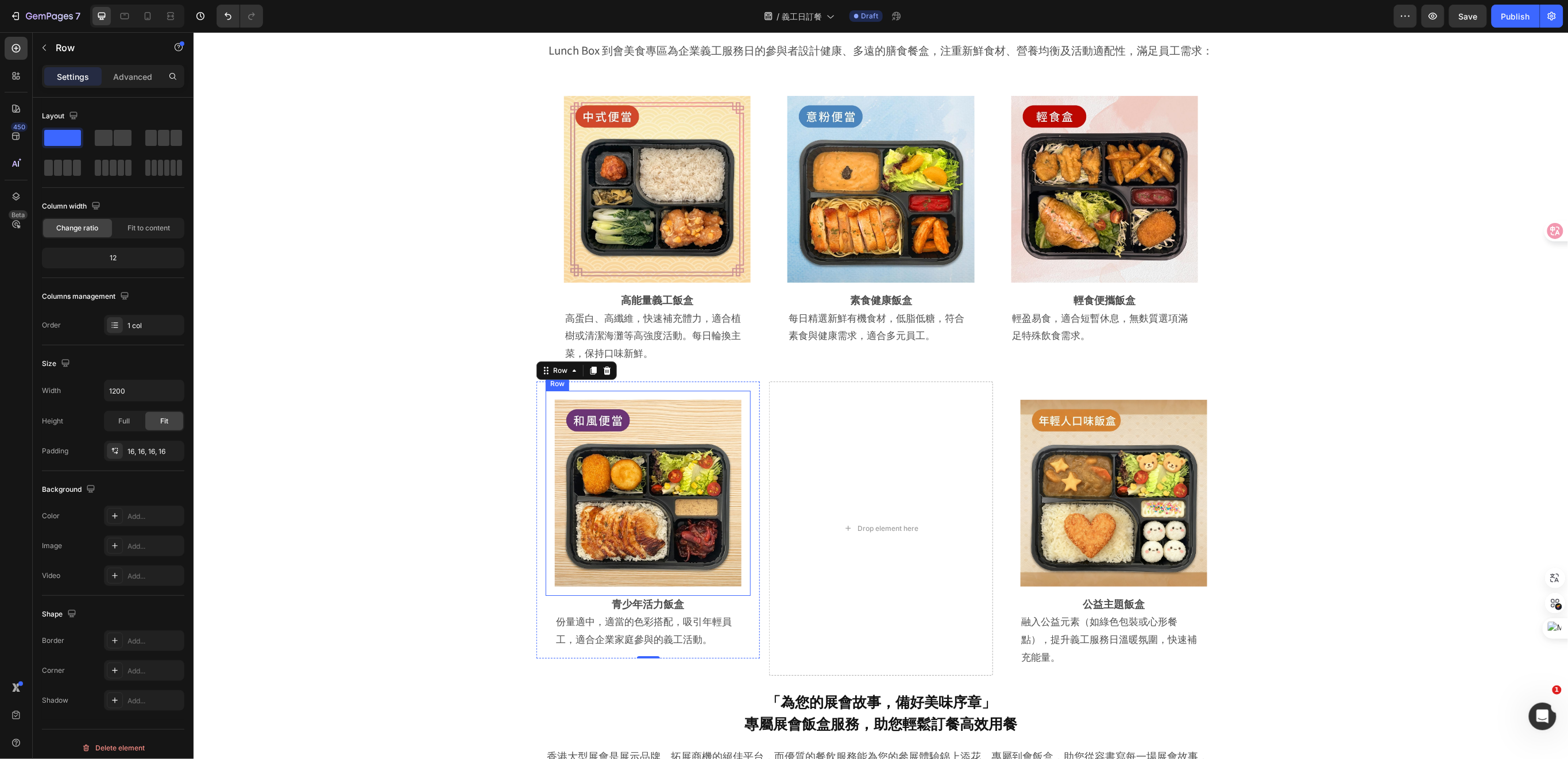
click at [545, 438] on div "Image Row" at bounding box center [648, 493] width 205 height 205
click at [122, 75] on p "Advanced" at bounding box center [132, 77] width 39 height 12
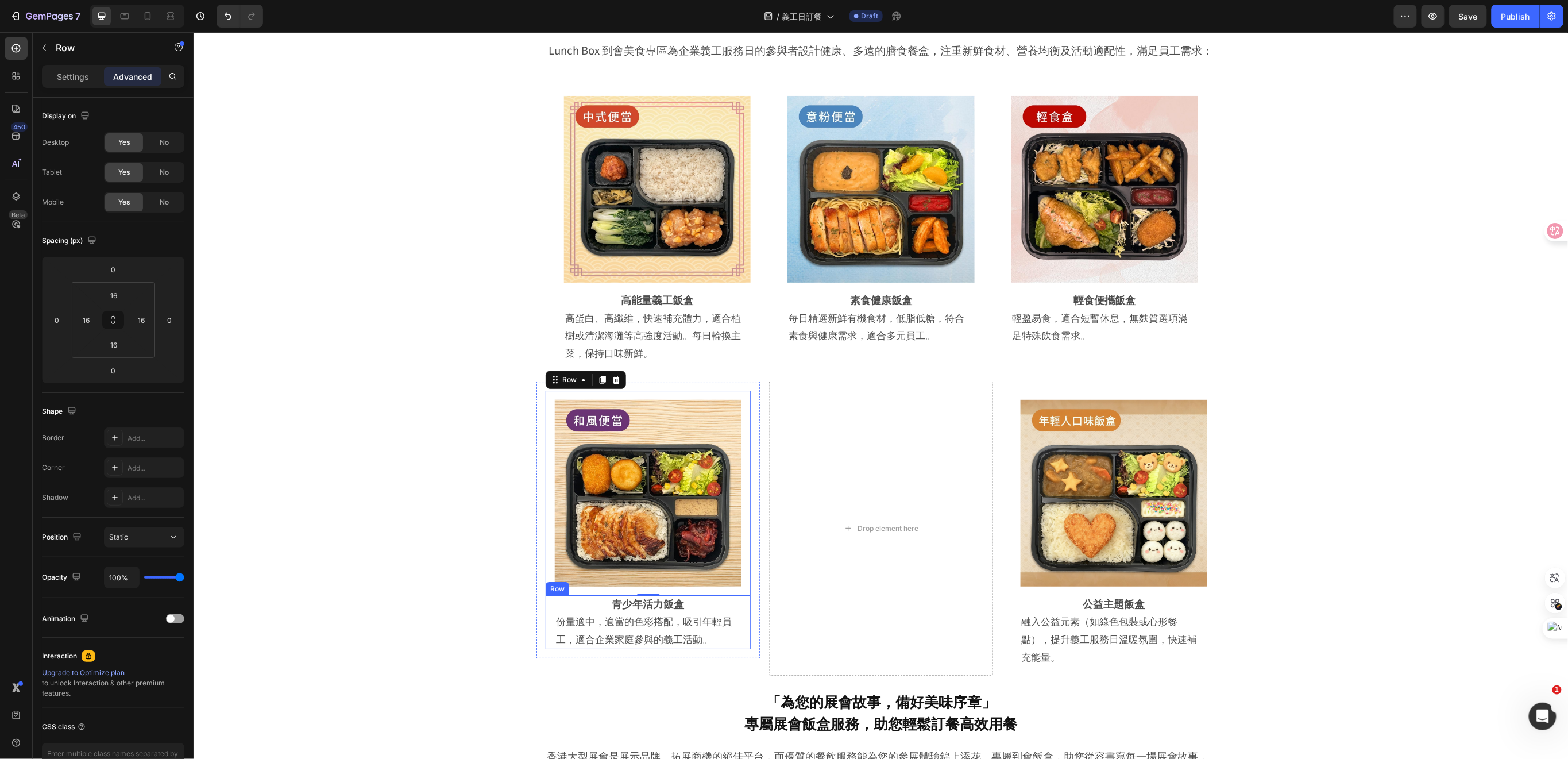
click at [545, 630] on div "青少年活力飯盒 Heading 份量適中，適當的色彩搭配，吸引年輕員工，適合企業家庭參與的義工活動。 Text Block Row" at bounding box center [648, 622] width 205 height 53
click at [752, 515] on div "Image Row 青少年活力飯盒 Heading 份量適中，適當的色彩搭配，吸引年輕員工，適合企業家庭參與的義工活動。 Text Block Row 0 R…" at bounding box center [648, 519] width 223 height 277
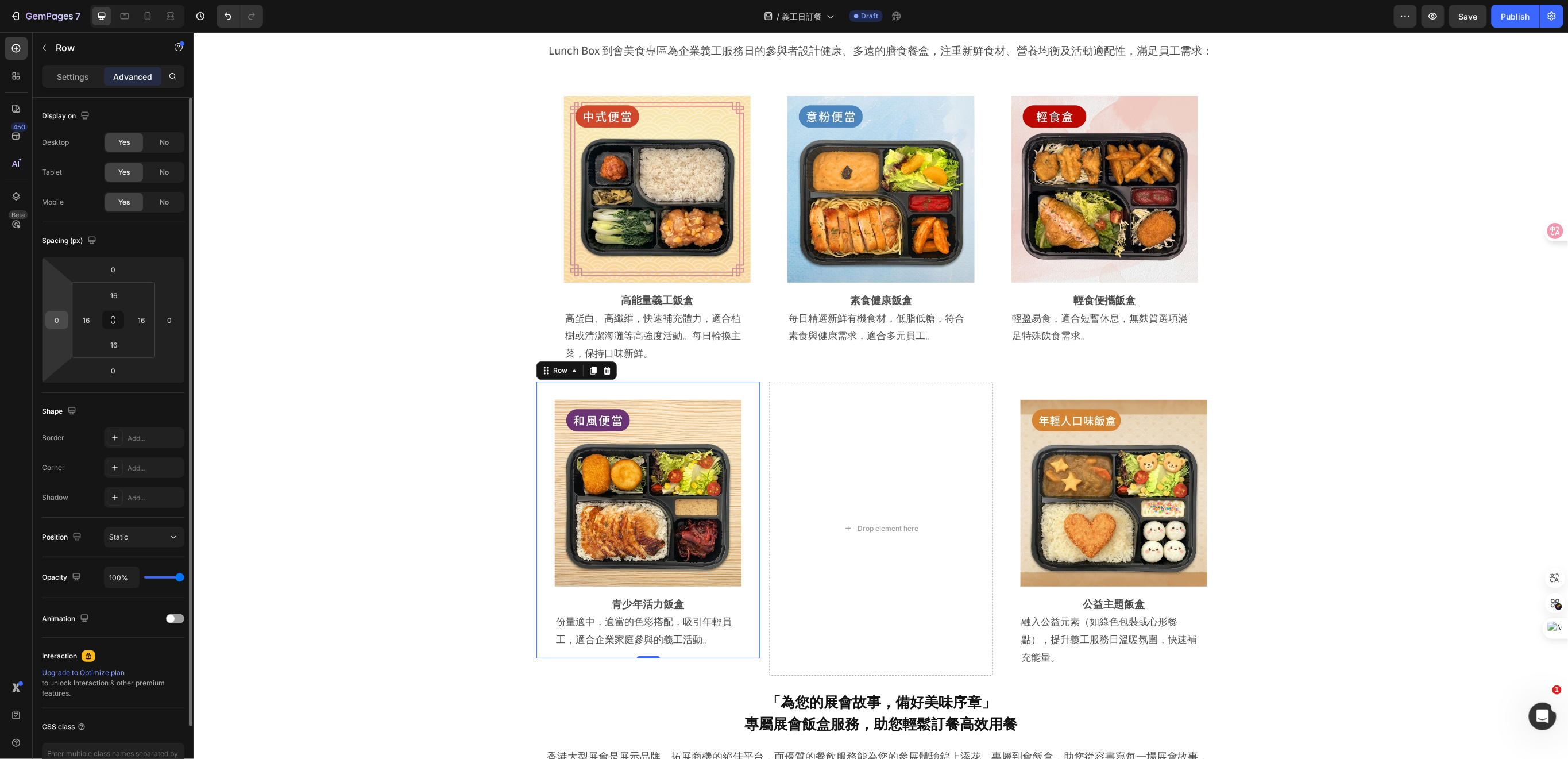
click at [67, 323] on div "0" at bounding box center [56, 320] width 23 height 18
click at [58, 317] on input "0" at bounding box center [57, 320] width 17 height 17
type input "20"
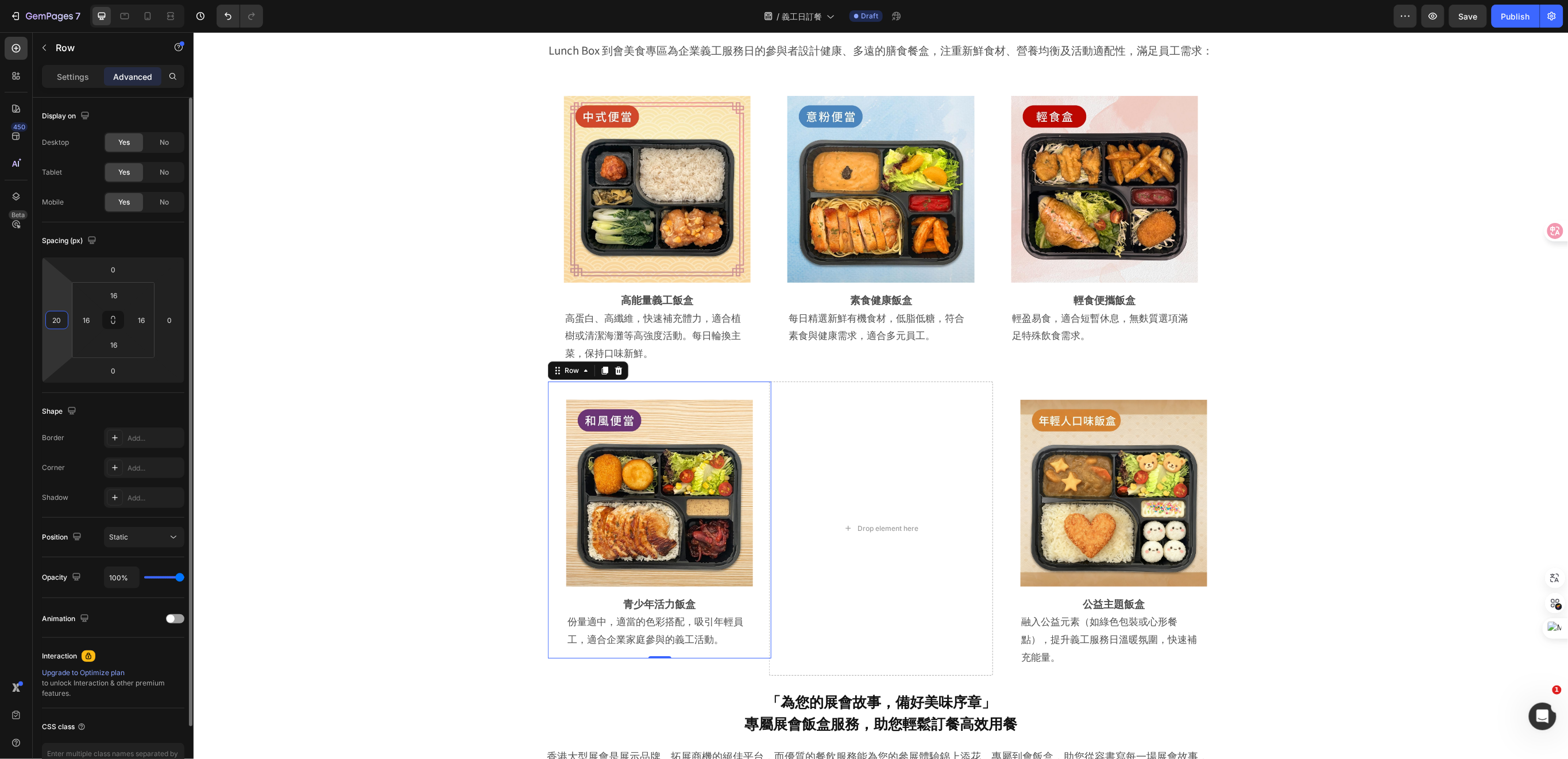
click at [53, 319] on input "20" at bounding box center [57, 320] width 17 height 17
drag, startPoint x: 63, startPoint y: 319, endPoint x: 48, endPoint y: 318, distance: 15.0
click at [48, 318] on input "20" at bounding box center [57, 320] width 17 height 17
type input "50"
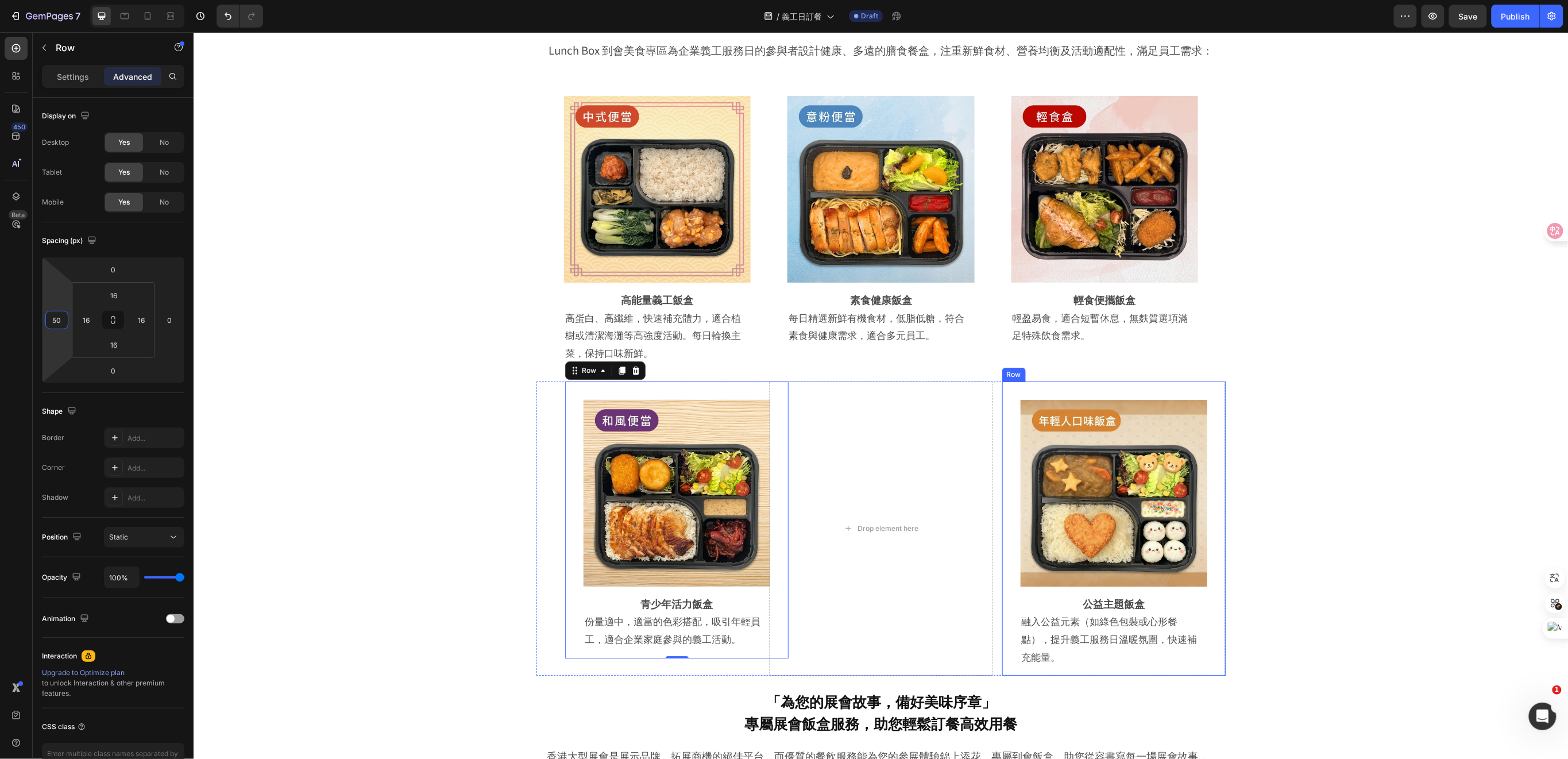
click at [1210, 422] on div "Image Row 公益主題飯盒 Heading 融入公益元素（如綠色包裝或心形餐點），提升義工服務日溫暖氛圍，快速補充能量。 Text Block Row …" at bounding box center [1113, 528] width 223 height 295
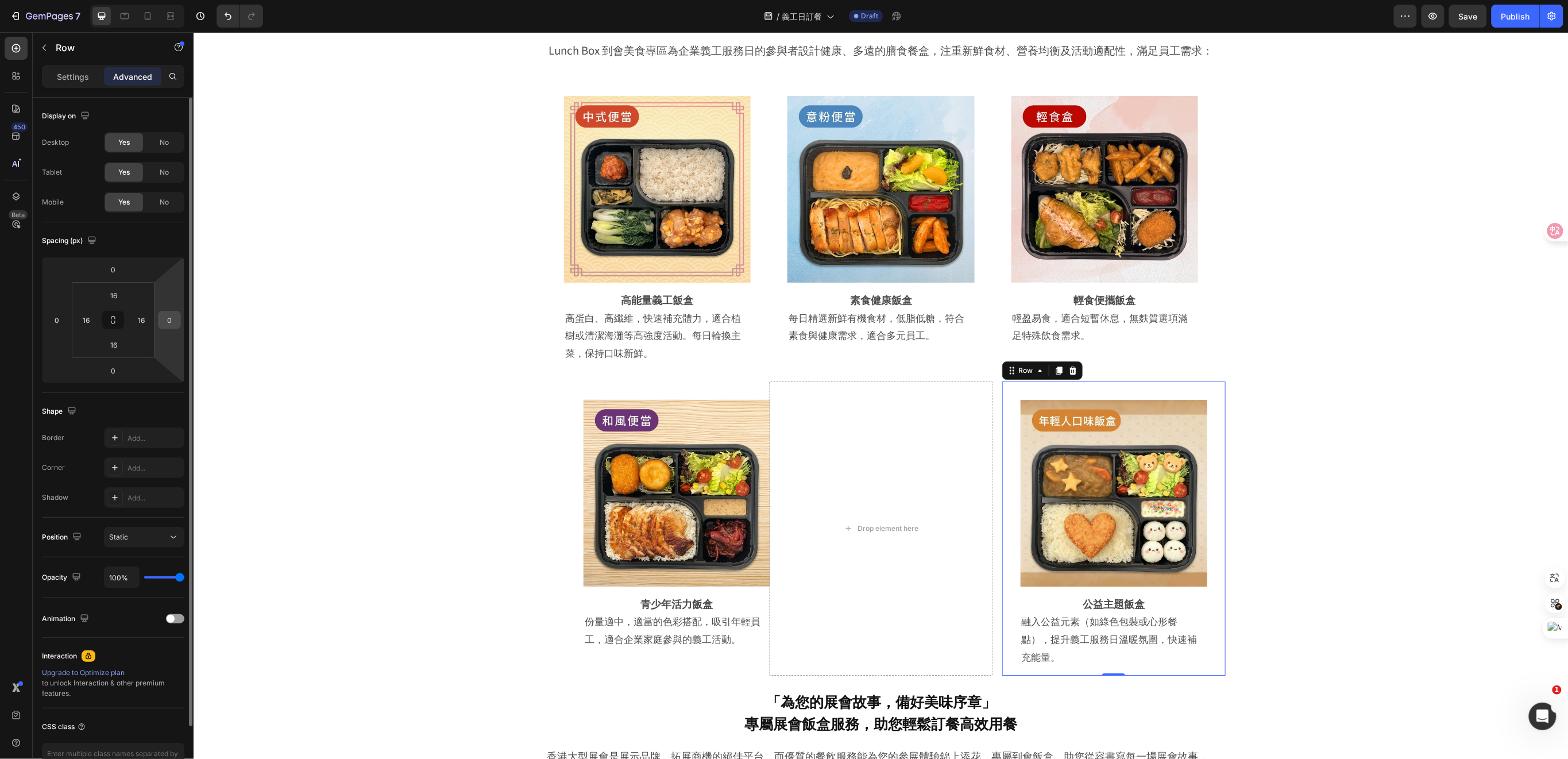
click at [168, 326] on input "0" at bounding box center [169, 320] width 17 height 17
click at [177, 319] on input "500" at bounding box center [169, 320] width 17 height 17
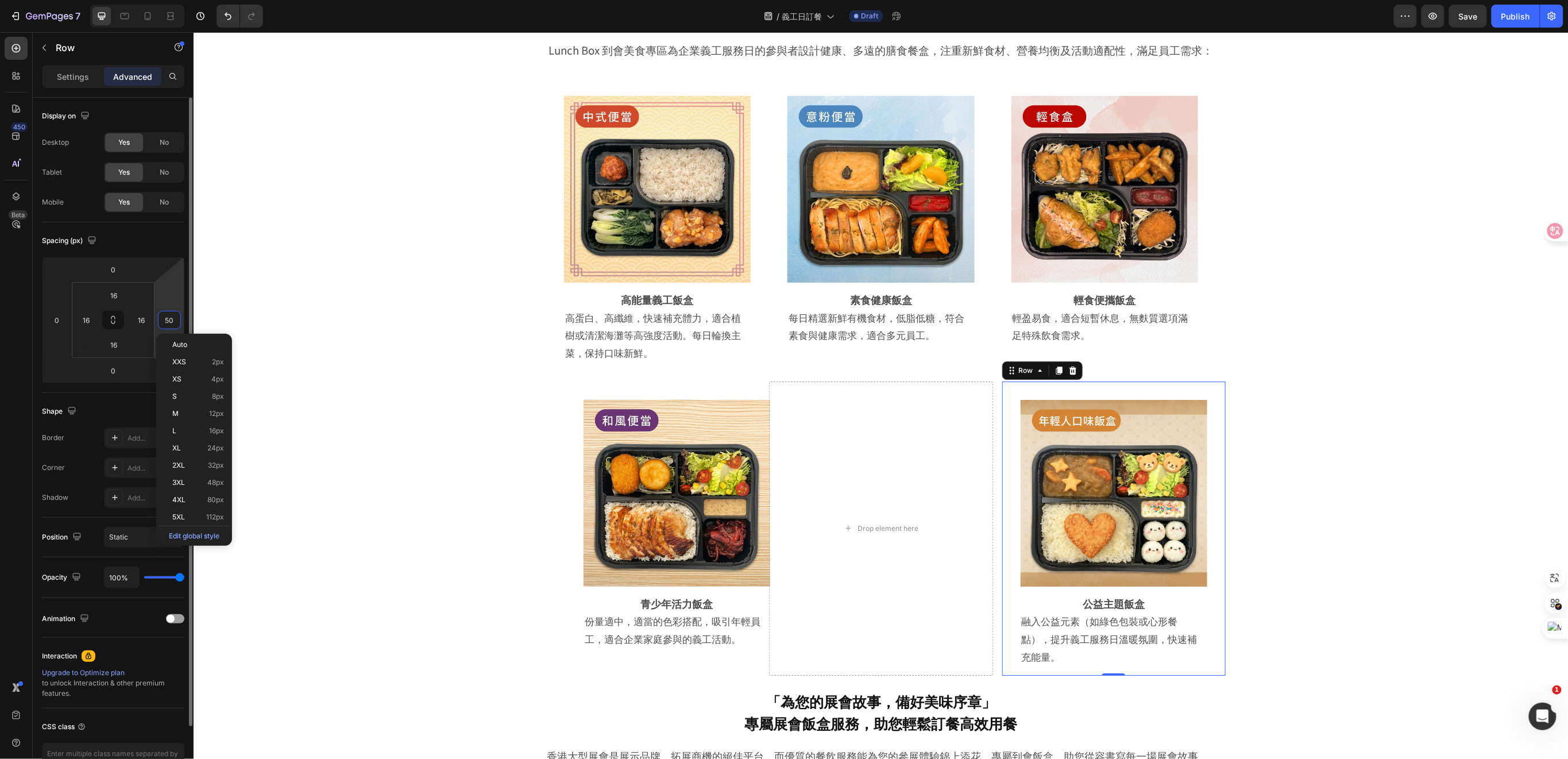
type input "5"
type input "50"
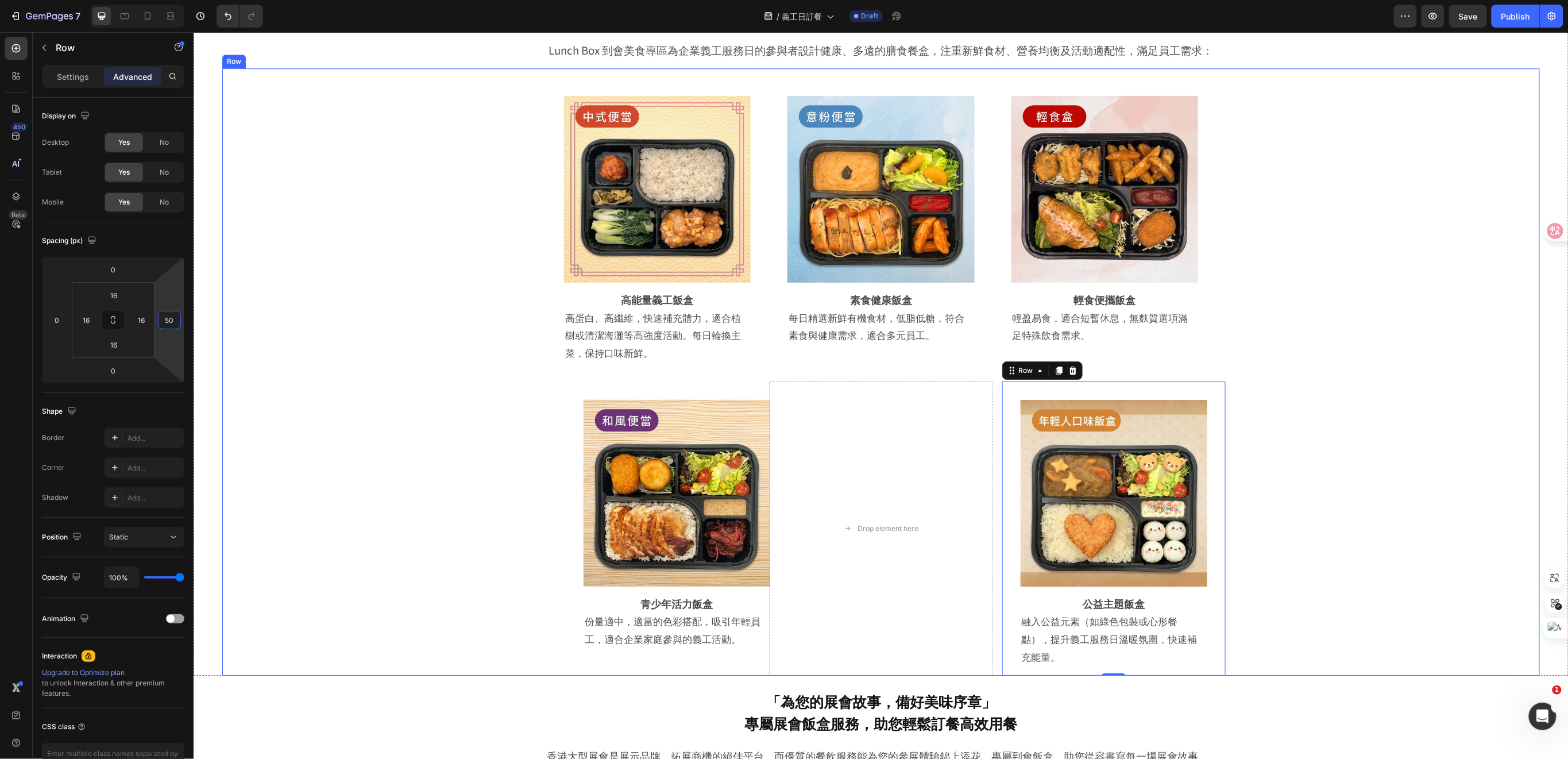
click at [367, 464] on div "Image Row ⁠⁠⁠⁠⁠⁠⁠ 高能量義工飯盒 Heading 高蛋白、高纖維，快速補充體力，適合植樹或清潔海灘等高強度活動。每日輪換主菜，保持口味新鮮。…" at bounding box center [880, 372] width 1317 height 607
click at [224, 23] on button "Undo/Redo" at bounding box center [228, 15] width 23 height 23
click at [556, 445] on div "Image Row 青少年活力飯盒 Heading 份量適中，適當的色彩搭配，吸引年輕員工，適合企業家庭參與的義工活動。 Text Block Row Row" at bounding box center [648, 528] width 223 height 295
click at [566, 474] on div "Image Row 青少年活力飯盒 Heading 份量適中，適當的色彩搭配，吸引年輕員工，適合企業家庭參與的義工活動。 Text Block Row Row" at bounding box center [676, 519] width 223 height 277
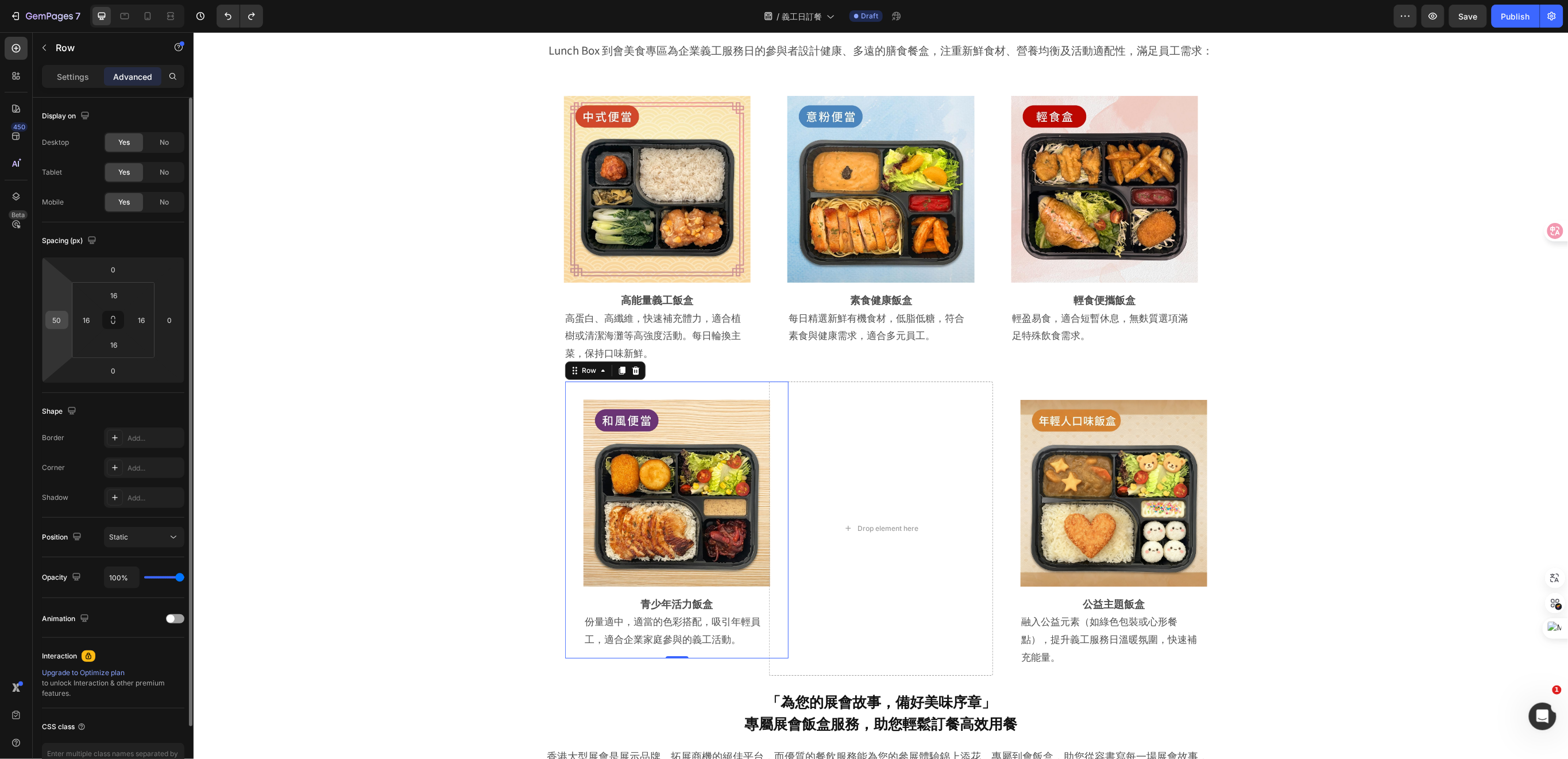
click at [61, 319] on input "50" at bounding box center [57, 320] width 17 height 17
type input "0"
click at [432, 545] on div "Image Row ⁠⁠⁠⁠⁠⁠⁠ 高能量義工飯盒 Heading 高蛋白、高纖維，快速補充體力，適合植樹或清潔海灘等高強度活動。每日輪換主菜，保持口味新鮮。…" at bounding box center [880, 372] width 1317 height 607
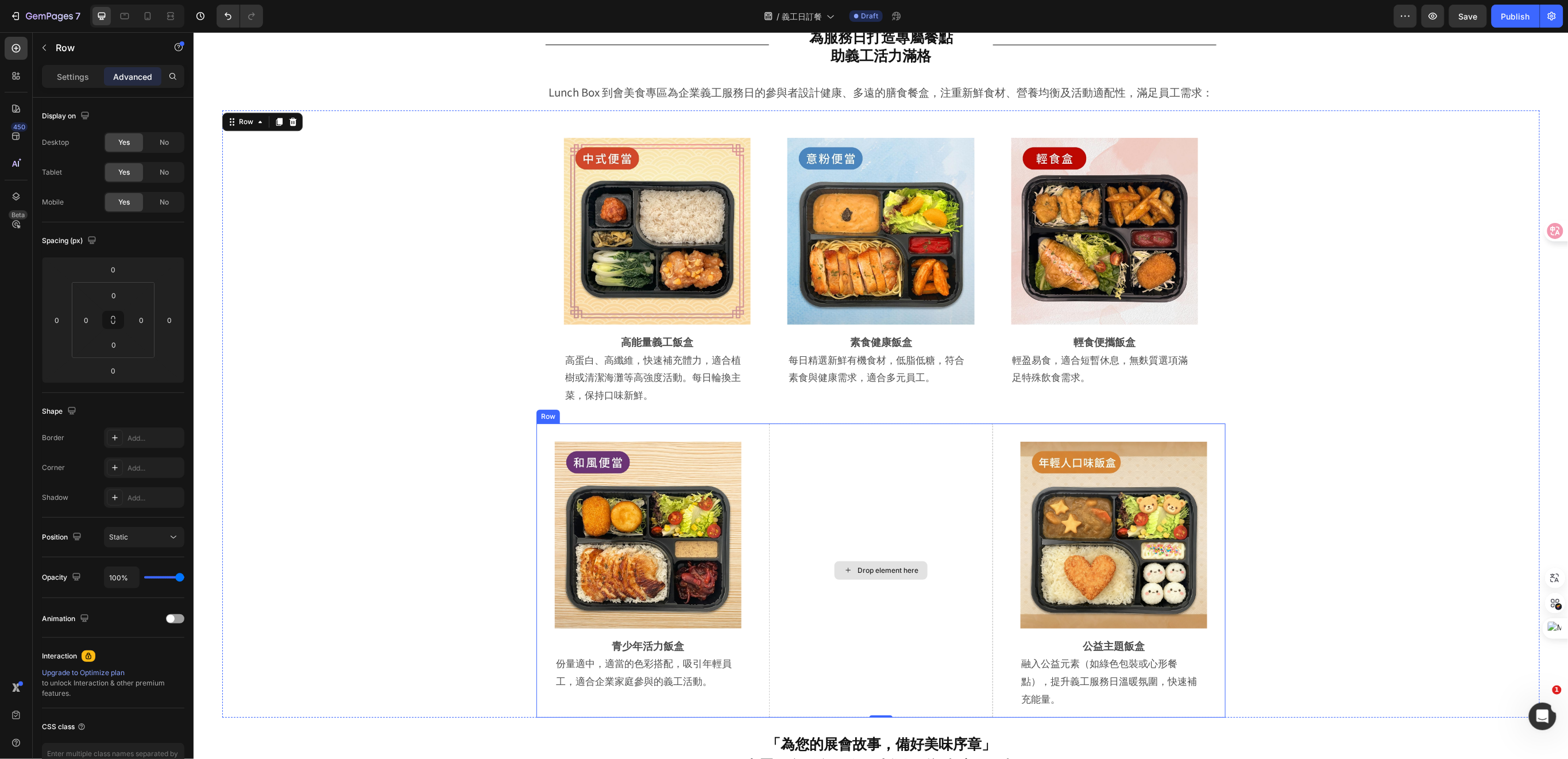
scroll to position [1787, 0]
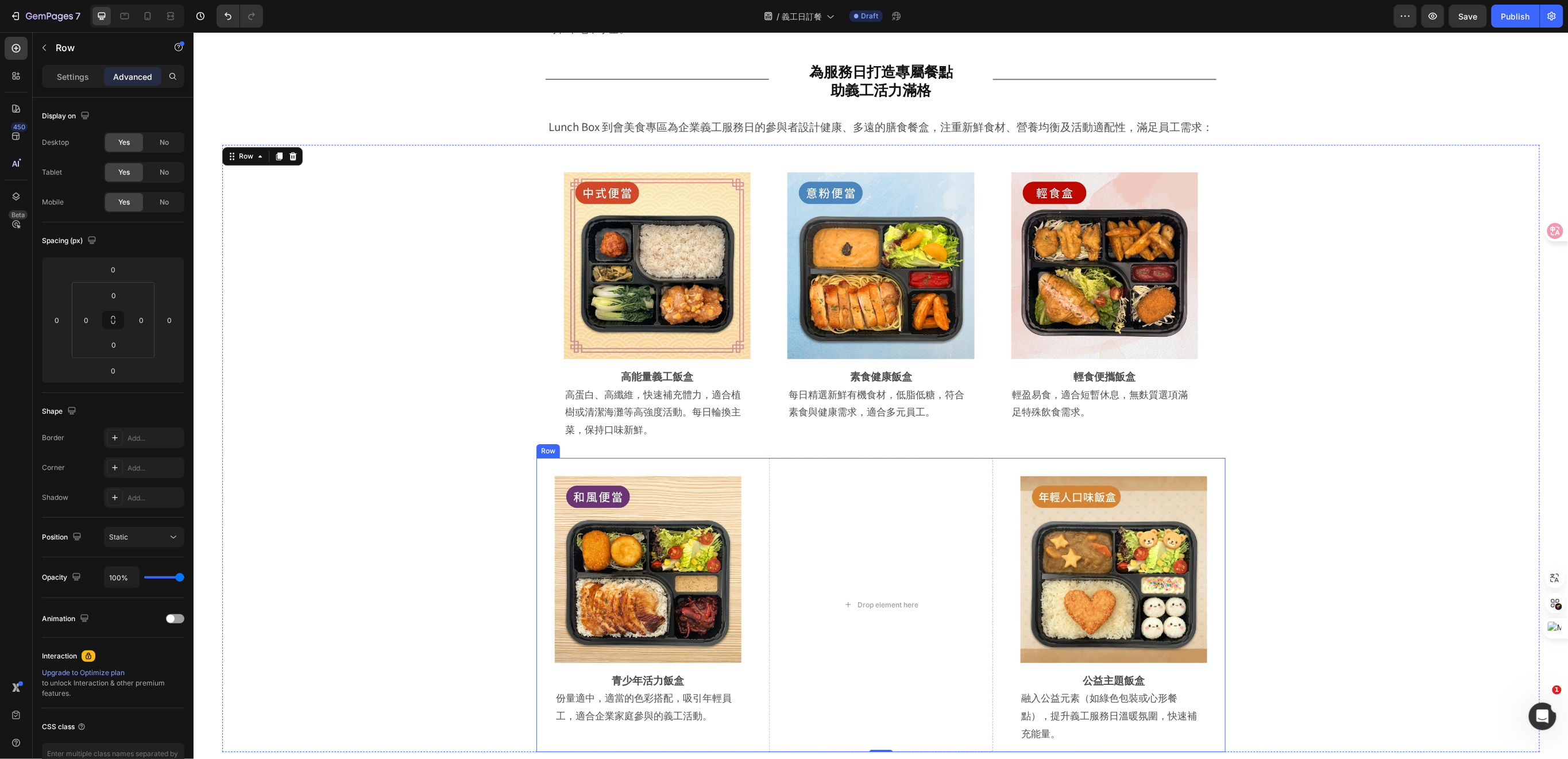
click at [756, 585] on div "Image Row 青少年活力飯盒 Heading 份量適中，適當的色彩搭配，吸引年輕員工，適合企業家庭參與的義工活動。 Text Block Row Row…" at bounding box center [881, 604] width 689 height 295
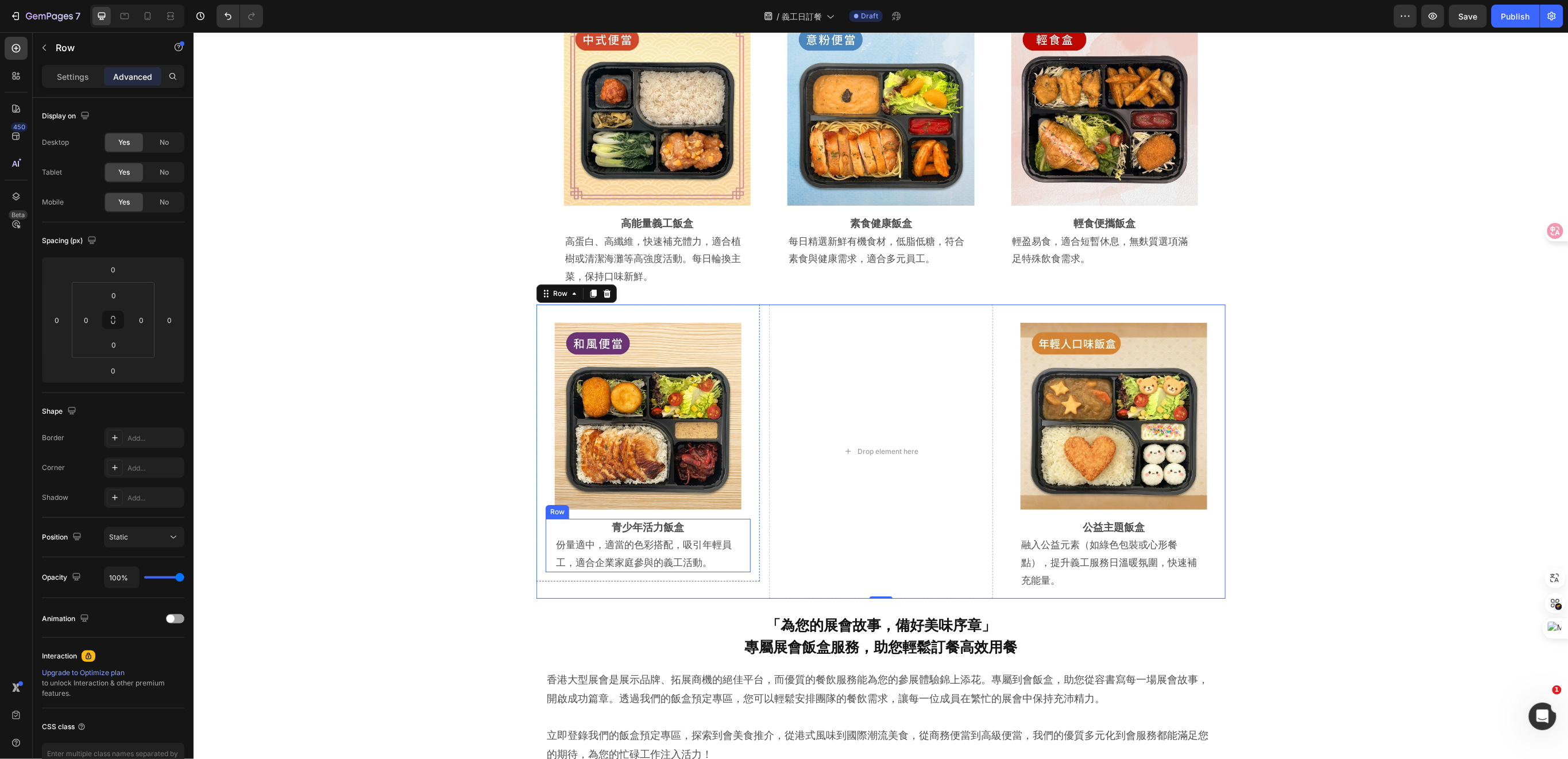
click at [739, 518] on div "青少年活力飯盒 Heading 份量適中，適當的色彩搭配，吸引年輕員工，適合企業家庭參與的義工活動。 Text Block Row" at bounding box center [648, 545] width 205 height 53
click at [748, 505] on div "Image Row 青少年活力飯盒 Heading 份量適中，適當的色彩搭配，吸引年輕員工，適合企業家庭參與的義工活動。 Text Block Row 0 R…" at bounding box center [648, 442] width 223 height 277
click at [1001, 502] on div "Image Row 公益主題飯盒 Heading 融入公益元素（如綠色包裝或心形餐點），提升義工服務日溫暖氛圍，快速補充能量。 Text Block Row …" at bounding box center [1113, 451] width 223 height 295
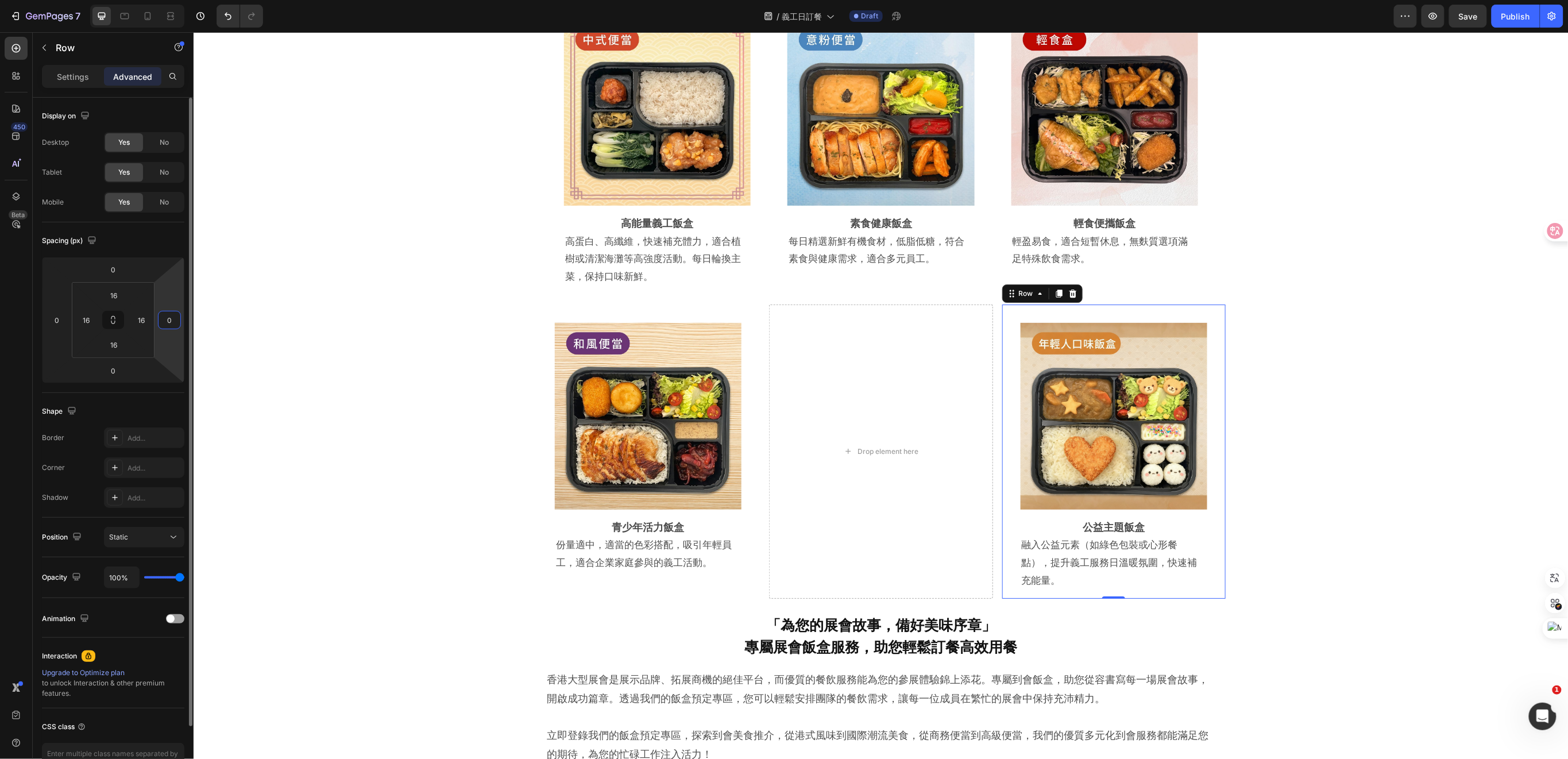
click at [173, 326] on input "0" at bounding box center [169, 320] width 17 height 17
type input "1"
click at [145, 321] on input "16" at bounding box center [141, 320] width 17 height 17
type input "0"
type input "2"
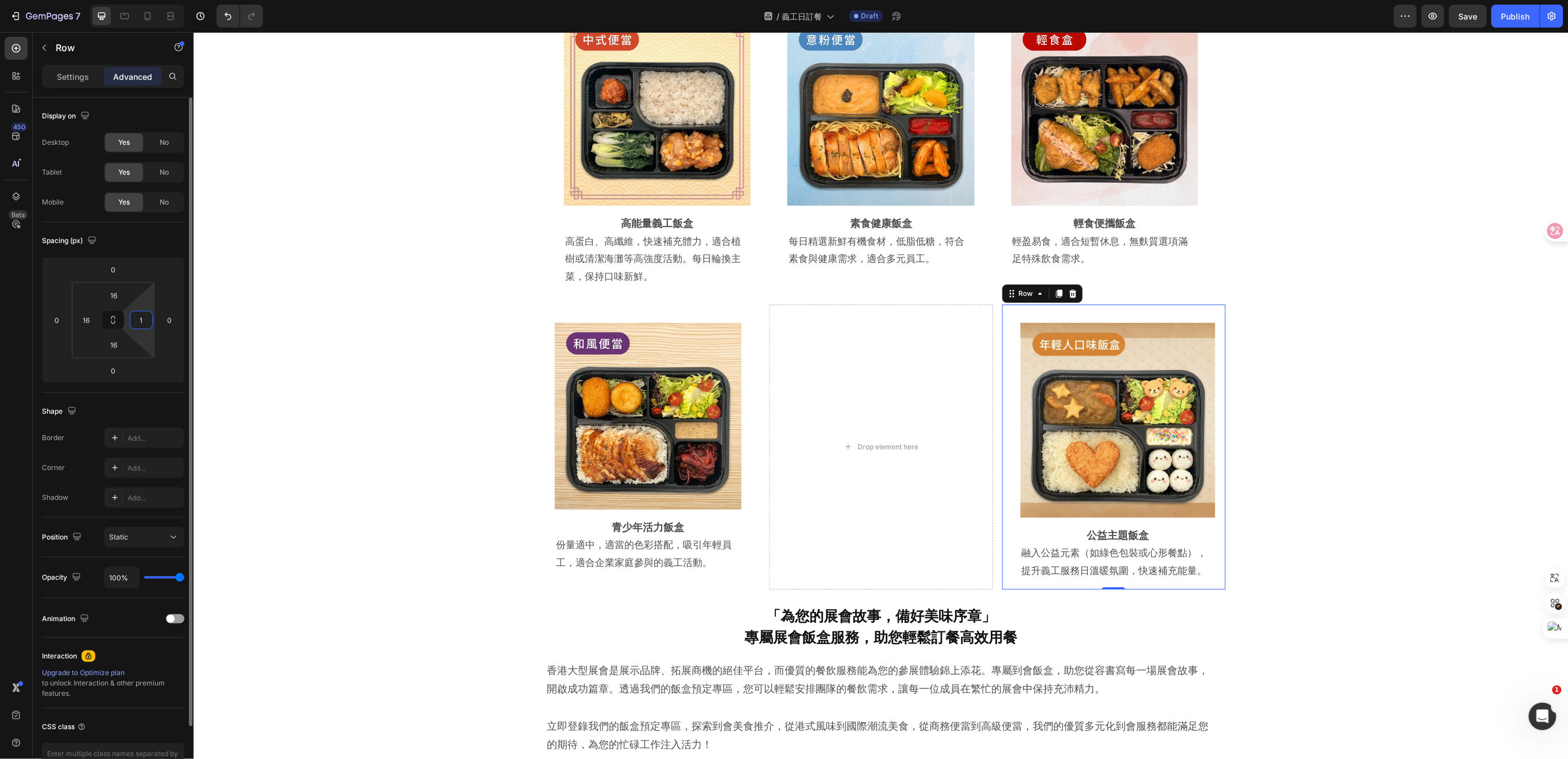
type input "16"
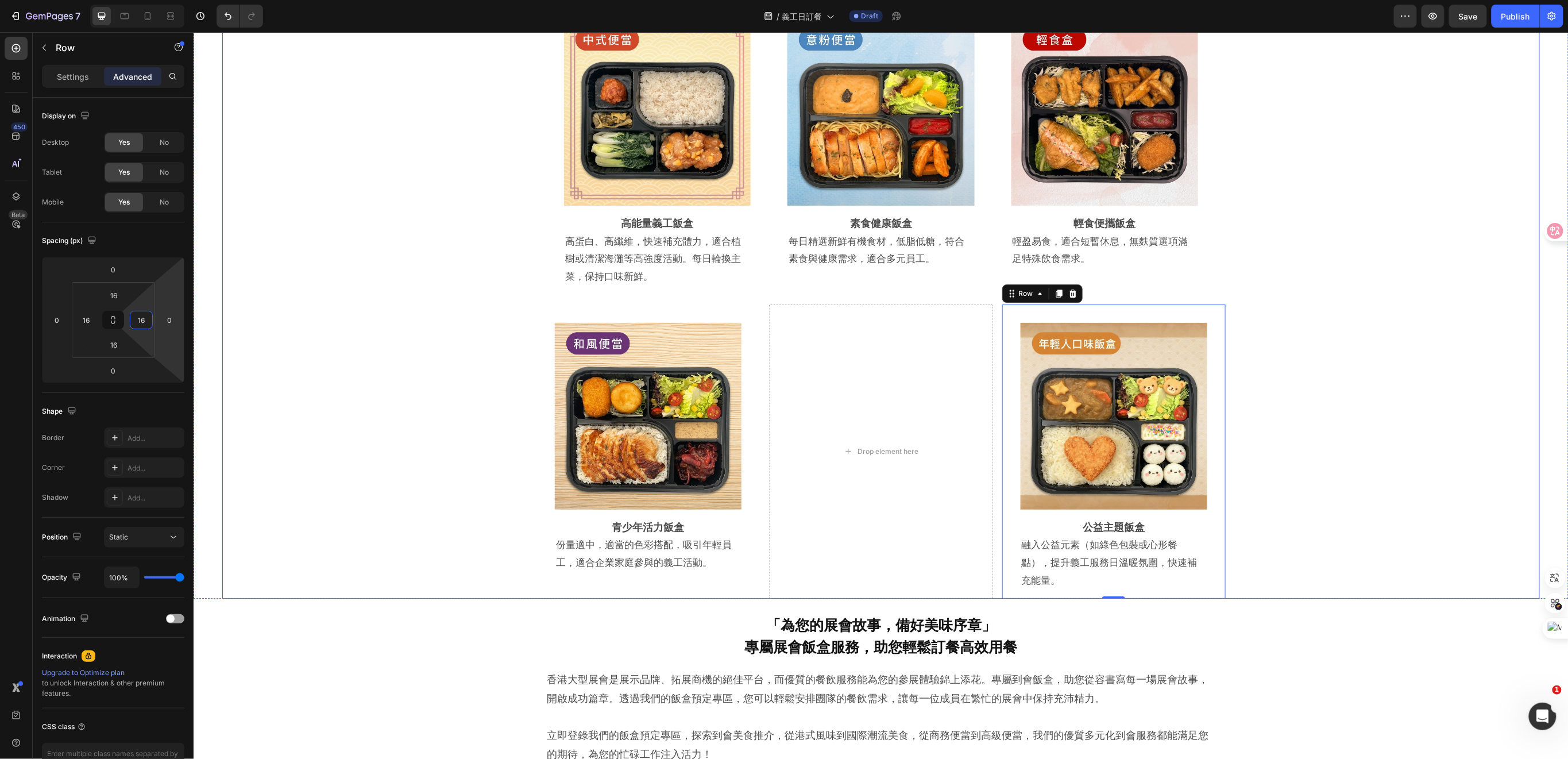
click at [415, 526] on div "Image Row ⁠⁠⁠⁠⁠⁠⁠ 高能量義工飯盒 Heading 高蛋白、高纖維，快速補充體力，適合植樹或清潔海灘等高強度活動。每日輪換主菜，保持口味新鮮。…" at bounding box center [880, 295] width 1317 height 607
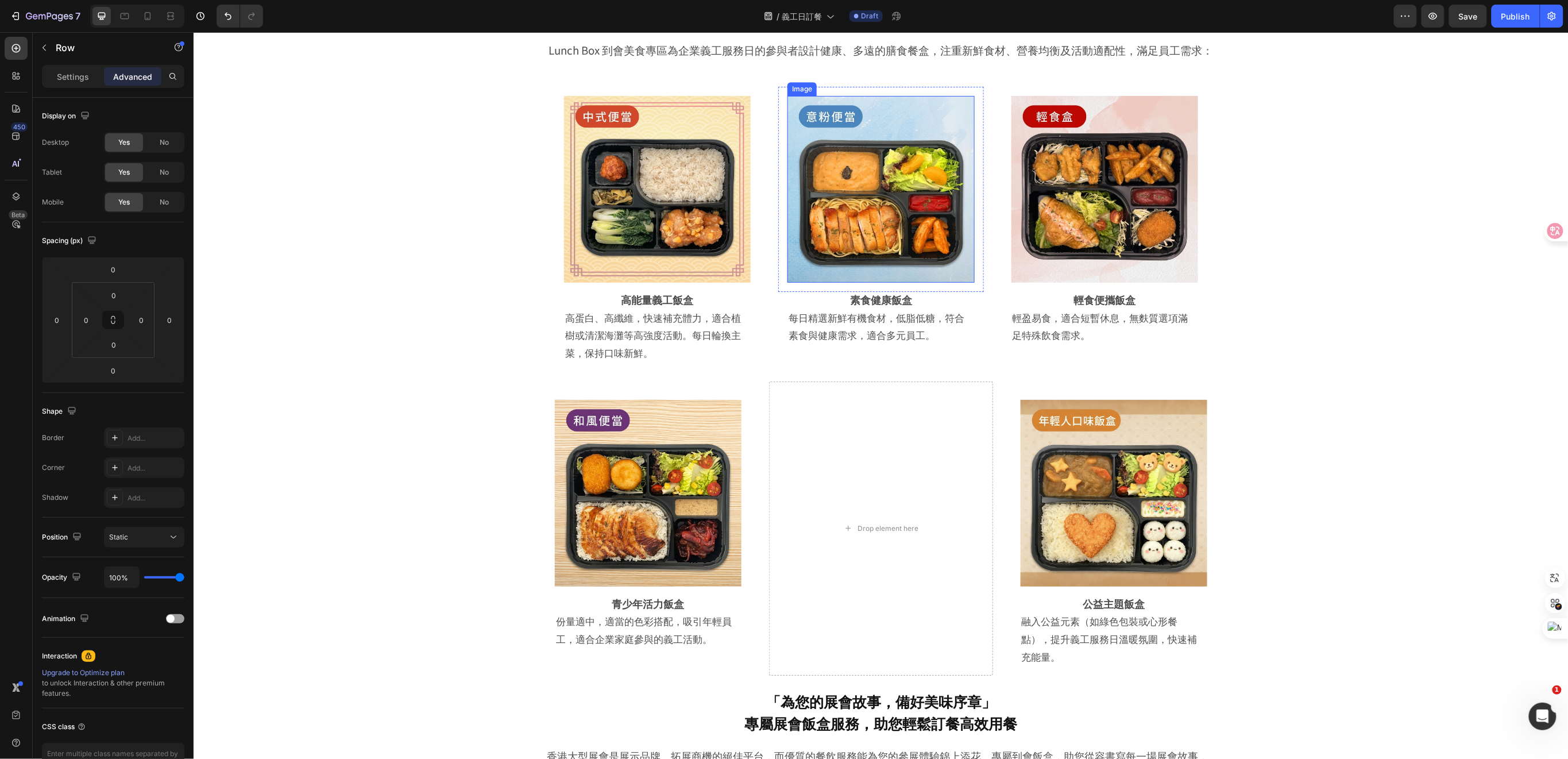
click at [923, 229] on img at bounding box center [880, 188] width 186 height 187
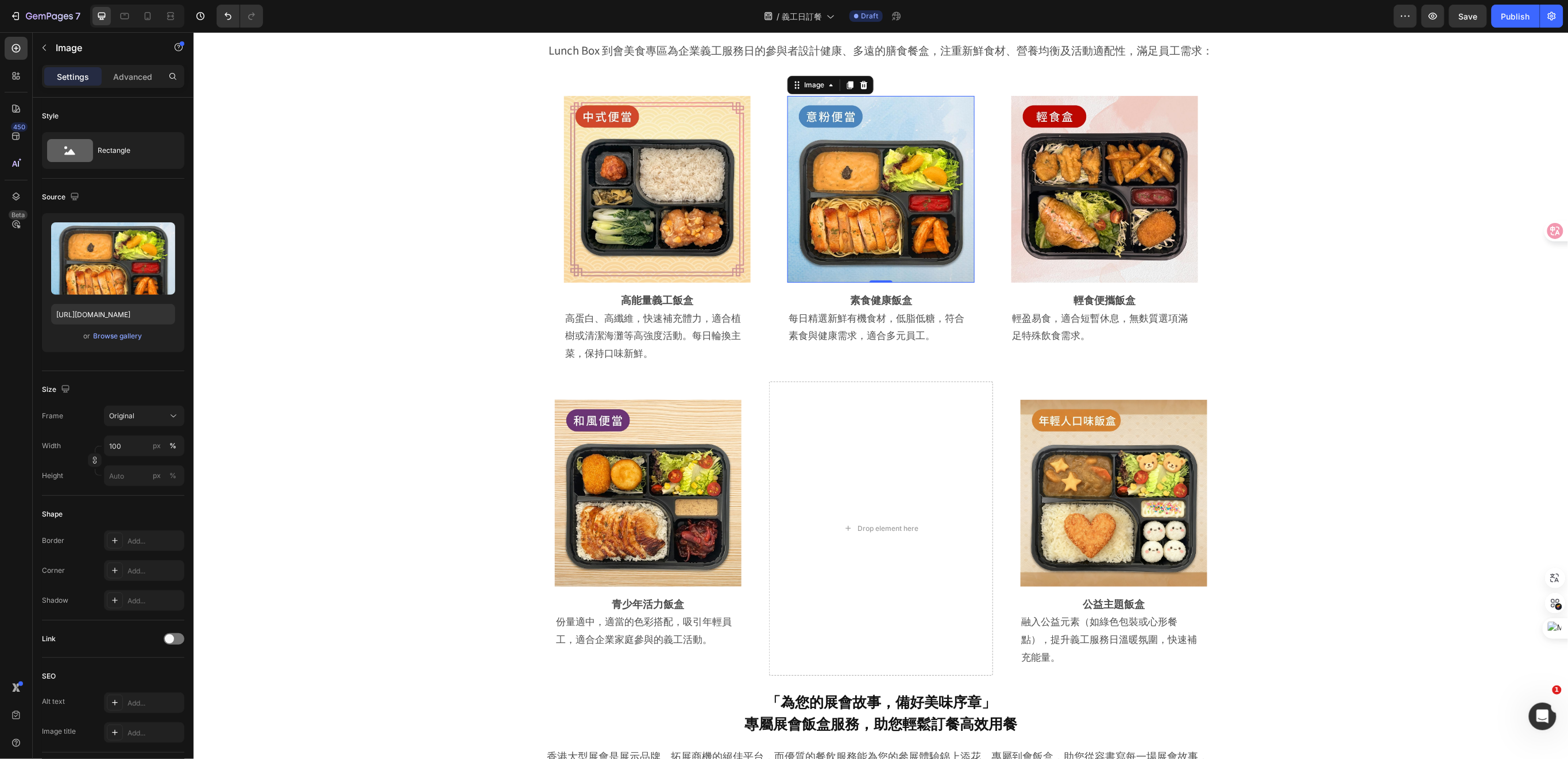
click at [851, 204] on img at bounding box center [880, 188] width 186 height 187
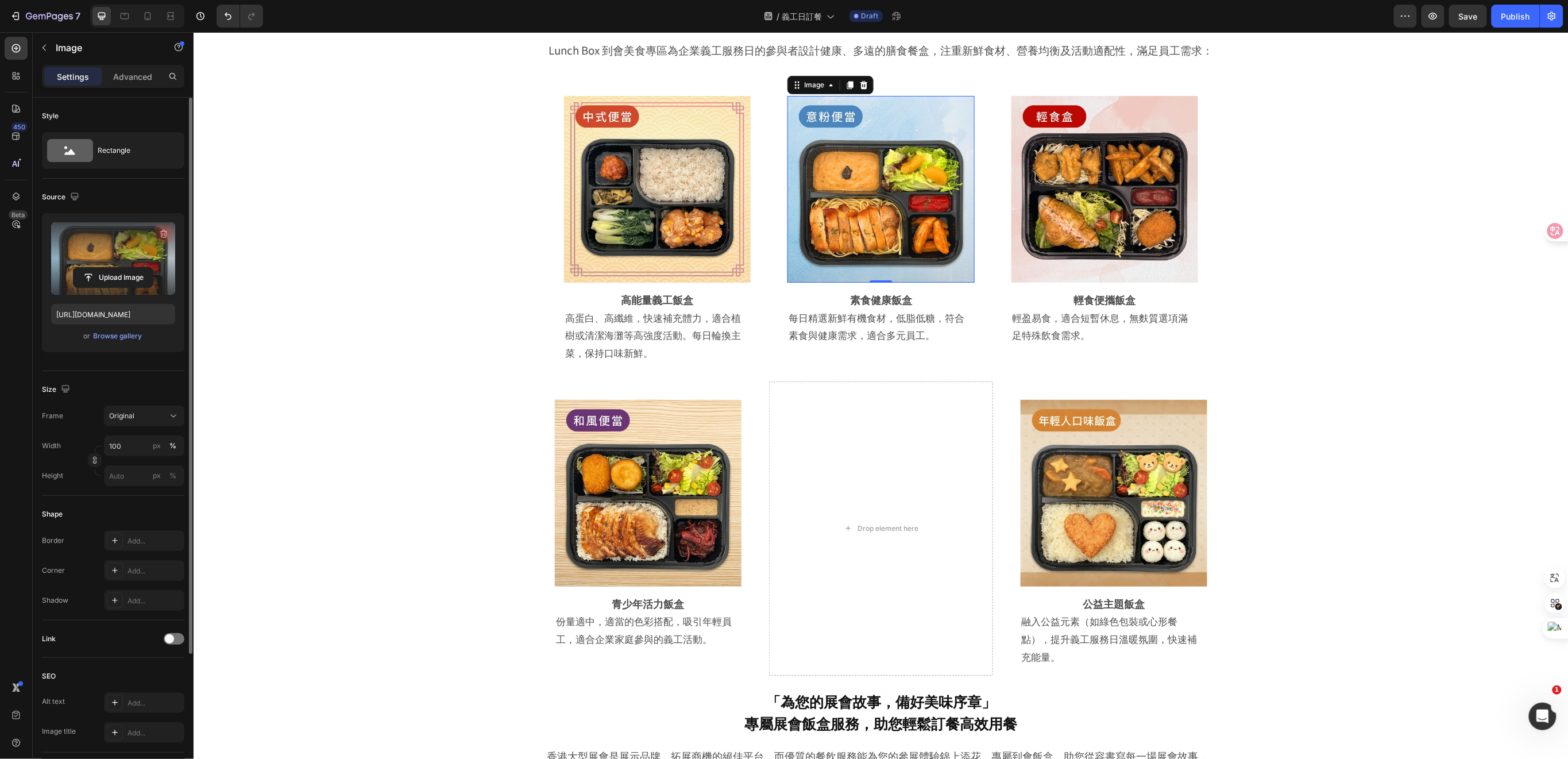
click at [160, 237] on icon "button" at bounding box center [164, 234] width 12 height 12
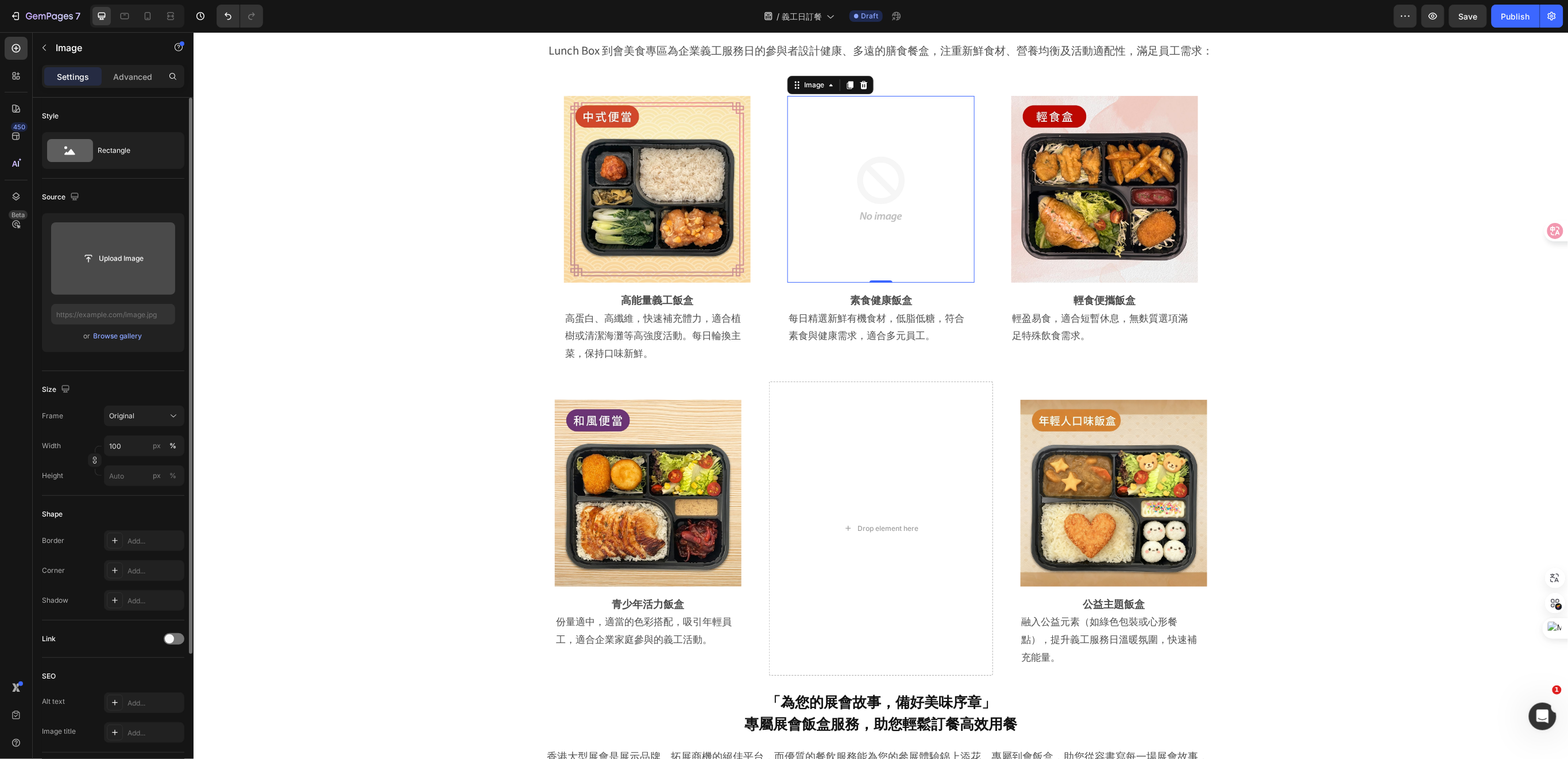
click at [876, 189] on img at bounding box center [880, 188] width 186 height 187
click at [113, 268] on input "file" at bounding box center [113, 259] width 79 height 20
type input "https://cdn.shopify.com/s/files/1/0836/7715/1505/files/gempages_509728002079196…"
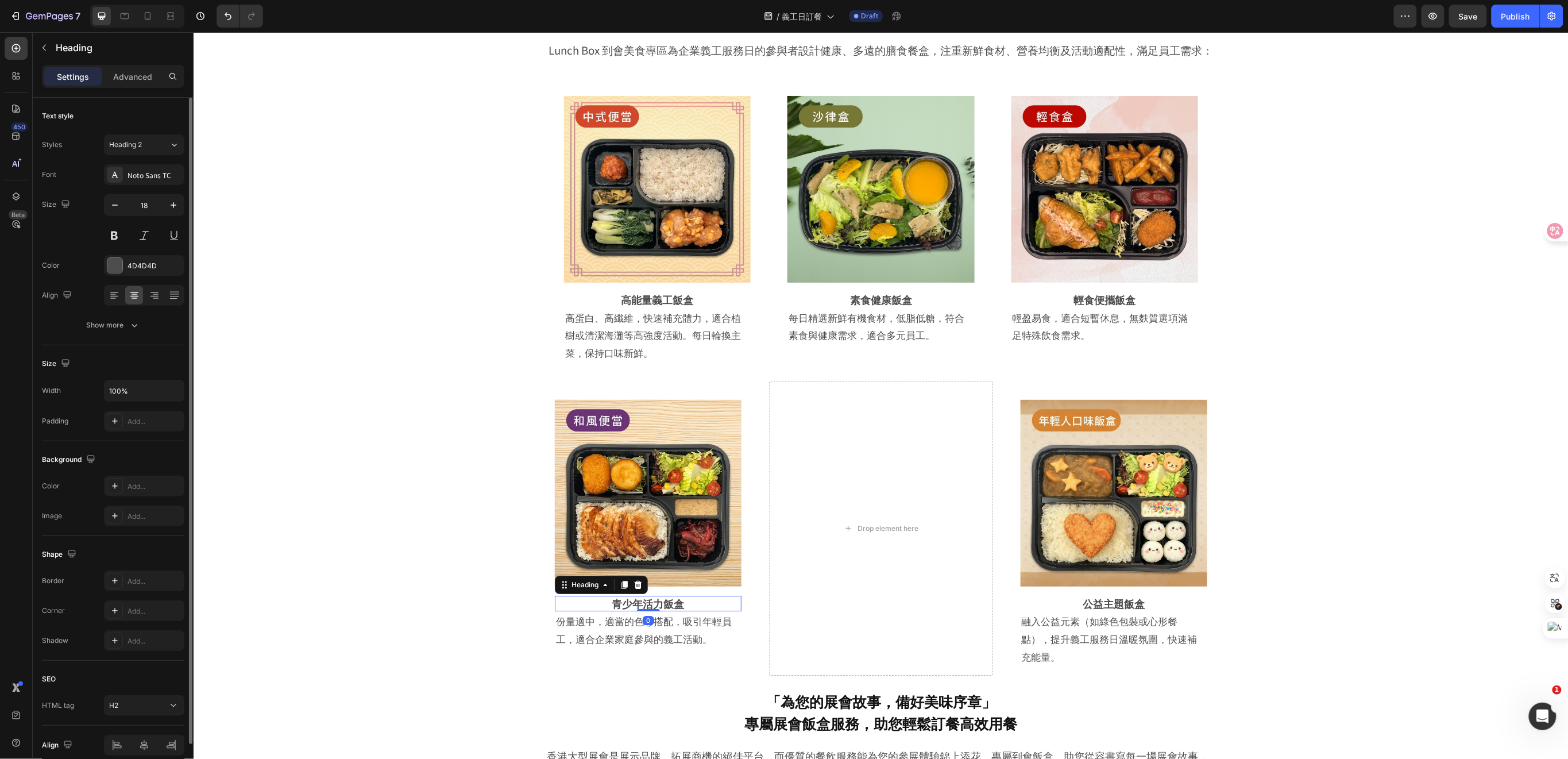
click at [670, 601] on strong "青少年活力飯盒" at bounding box center [648, 603] width 72 height 15
click at [416, 587] on div "Image Row 高能量義工飯盒 Heading 高蛋白、高纖維，快速補充體力，適合植樹或清潔海灘等高強度活動。每日輪換主菜，保持口味新鮮。 Text Bl…" at bounding box center [880, 372] width 1317 height 607
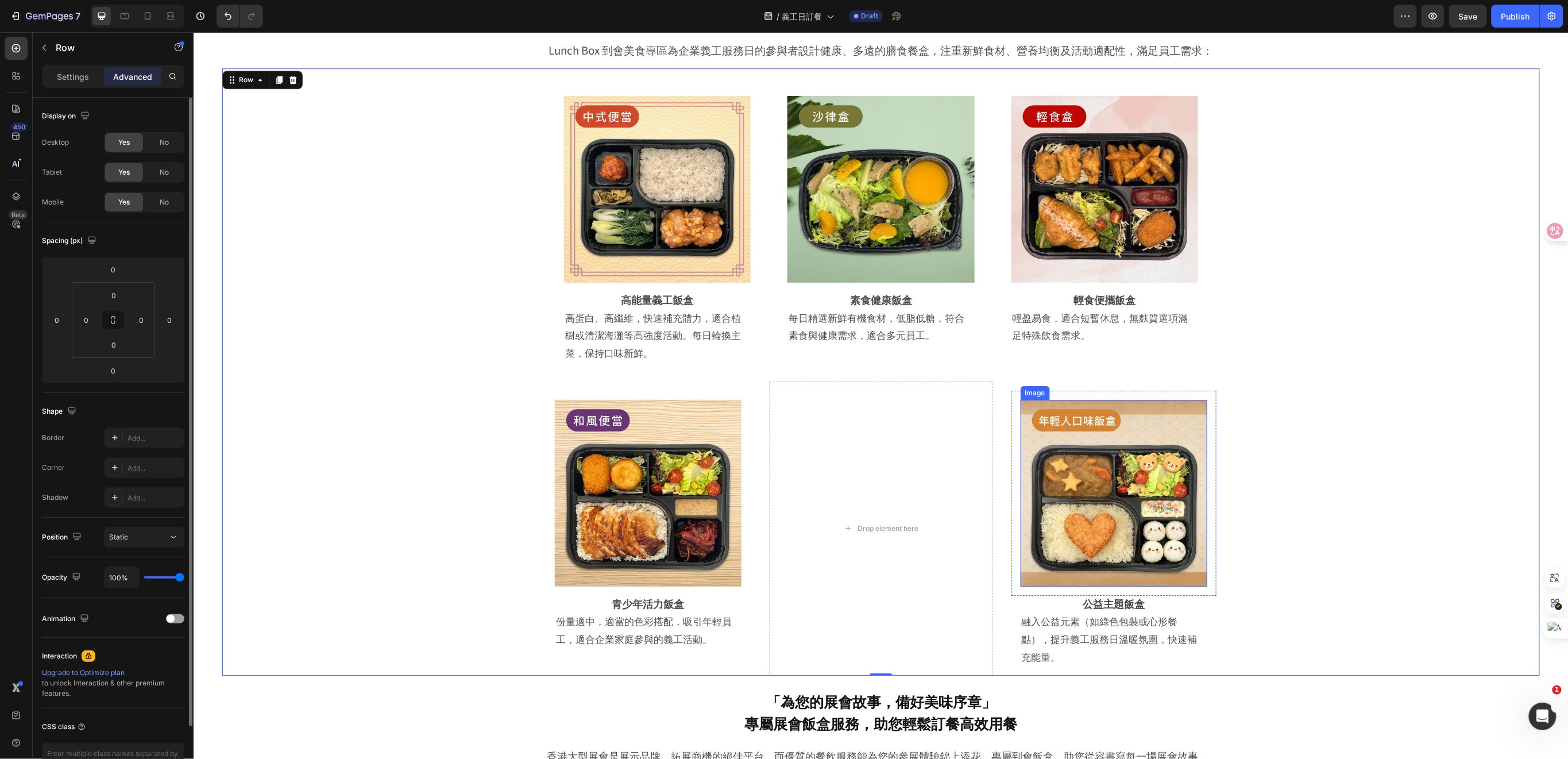
click at [1135, 524] on img at bounding box center [1113, 493] width 186 height 187
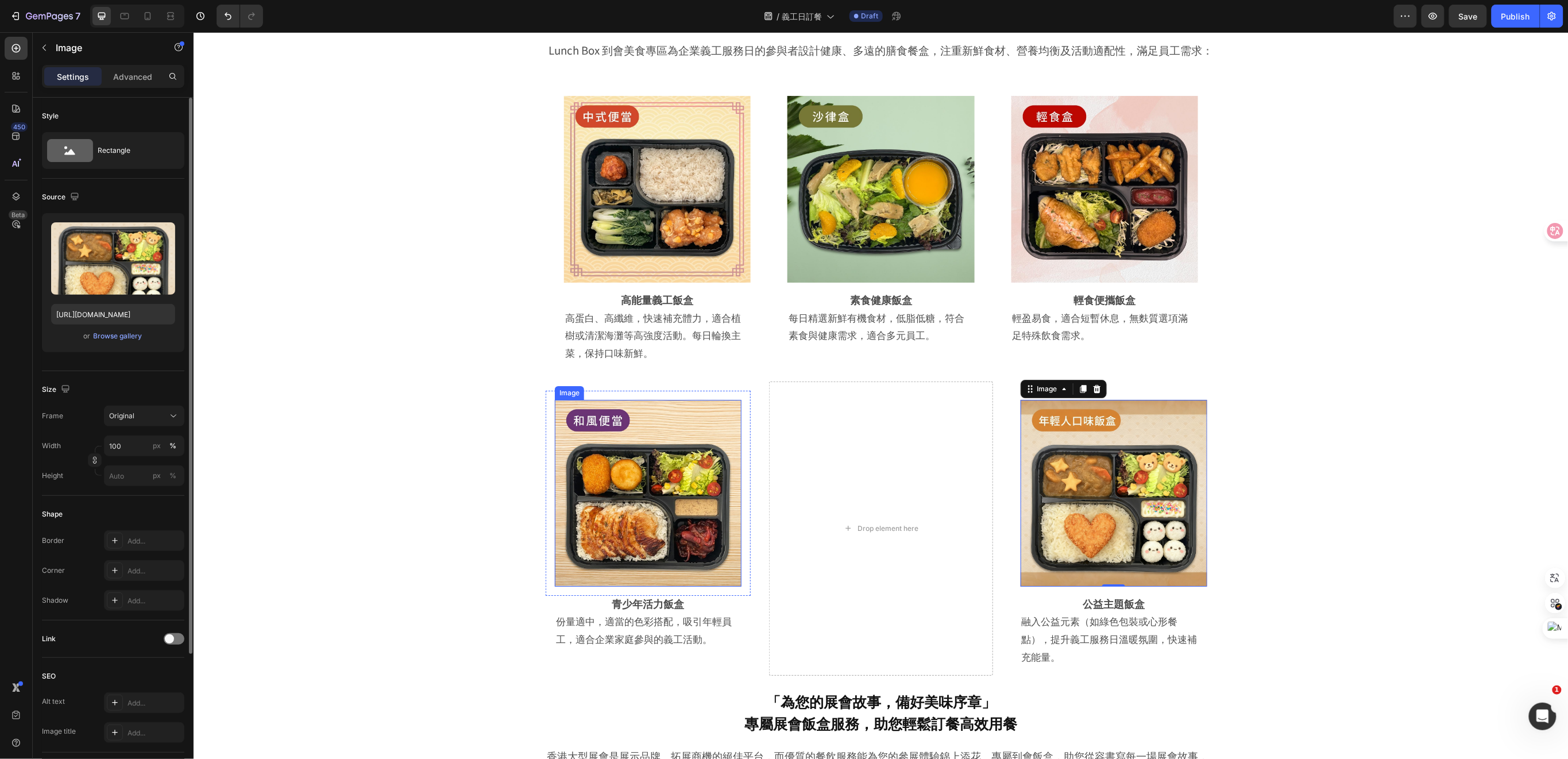
click at [680, 536] on img at bounding box center [648, 493] width 186 height 187
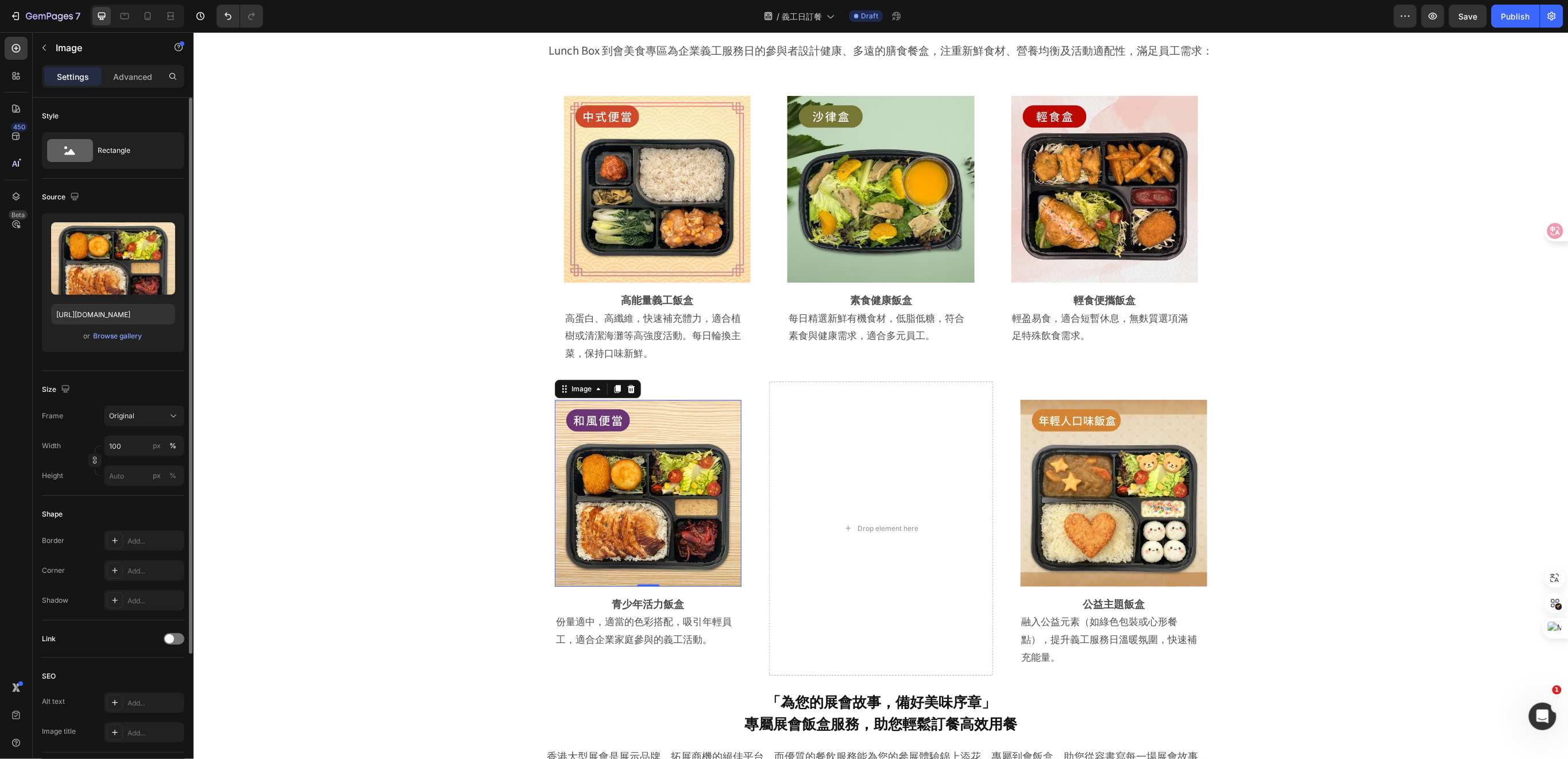
click at [680, 520] on img at bounding box center [648, 493] width 186 height 187
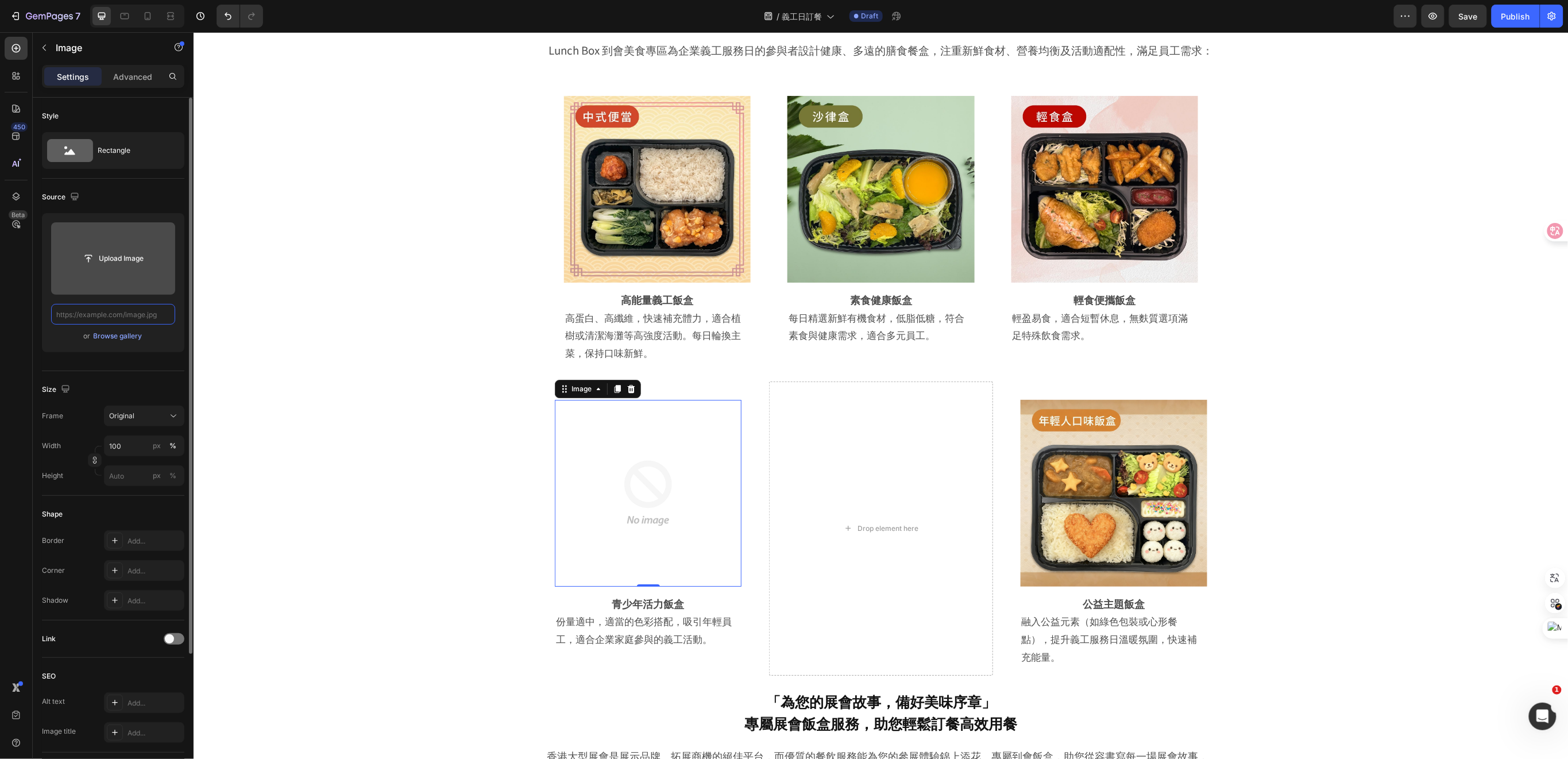
scroll to position [0, 0]
click at [112, 260] on input "file" at bounding box center [113, 259] width 79 height 20
click at [1107, 498] on img at bounding box center [1113, 493] width 186 height 187
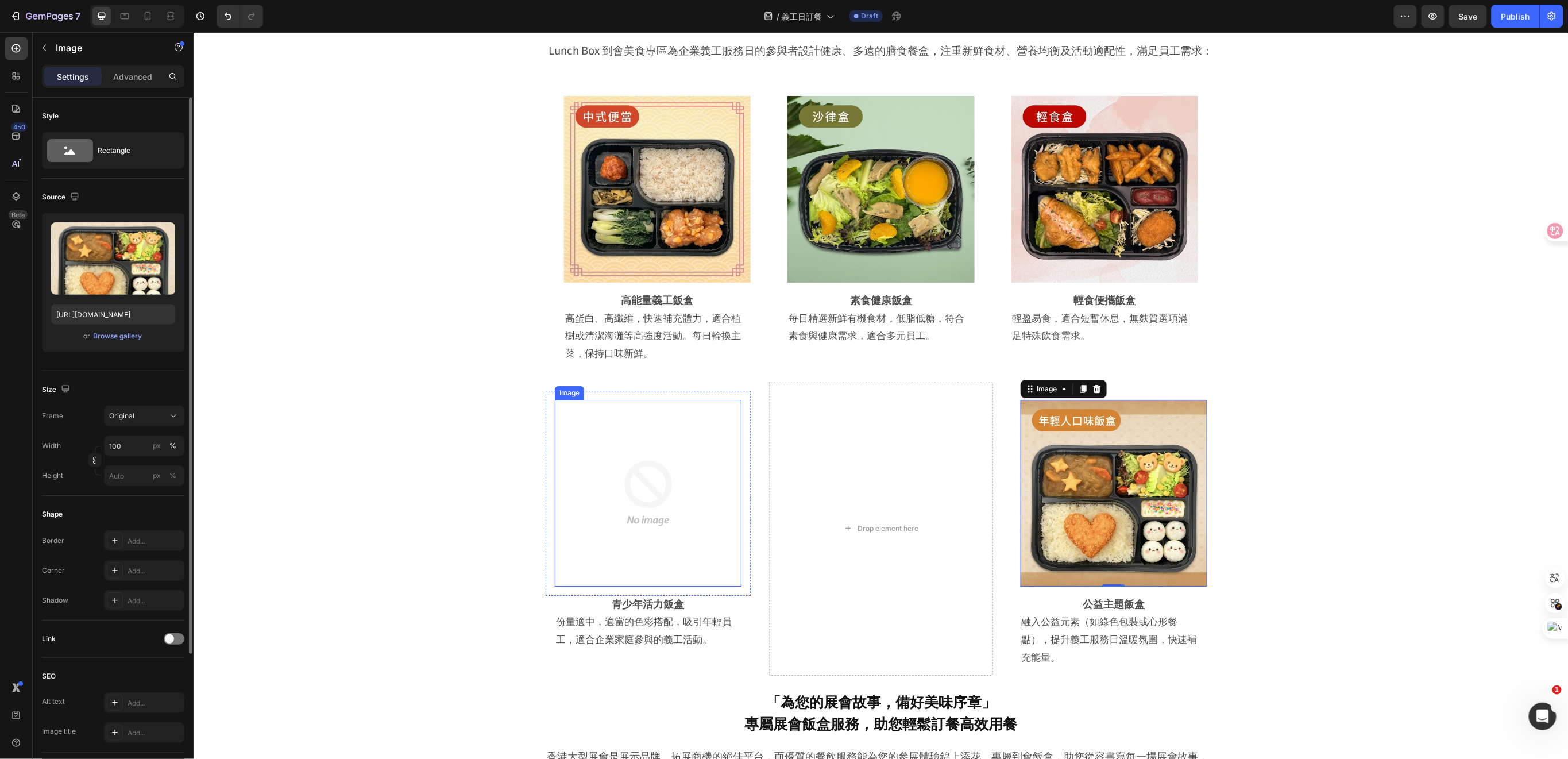
click at [649, 493] on img at bounding box center [648, 493] width 186 height 187
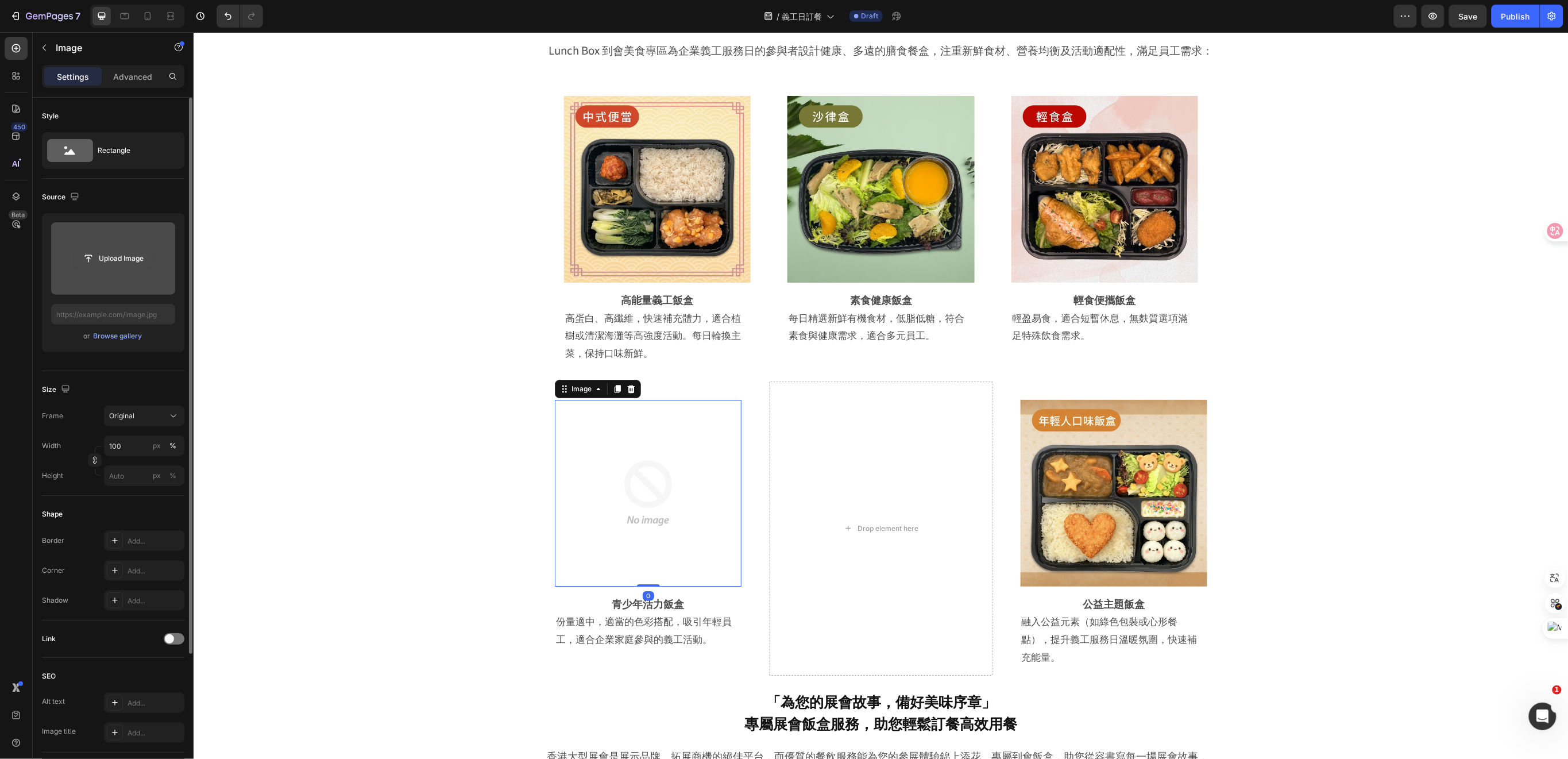
click at [111, 257] on input "file" at bounding box center [113, 259] width 79 height 20
type input "https://cdn.shopify.com/s/files/1/0836/7715/1505/files/gempages_509728002079196…"
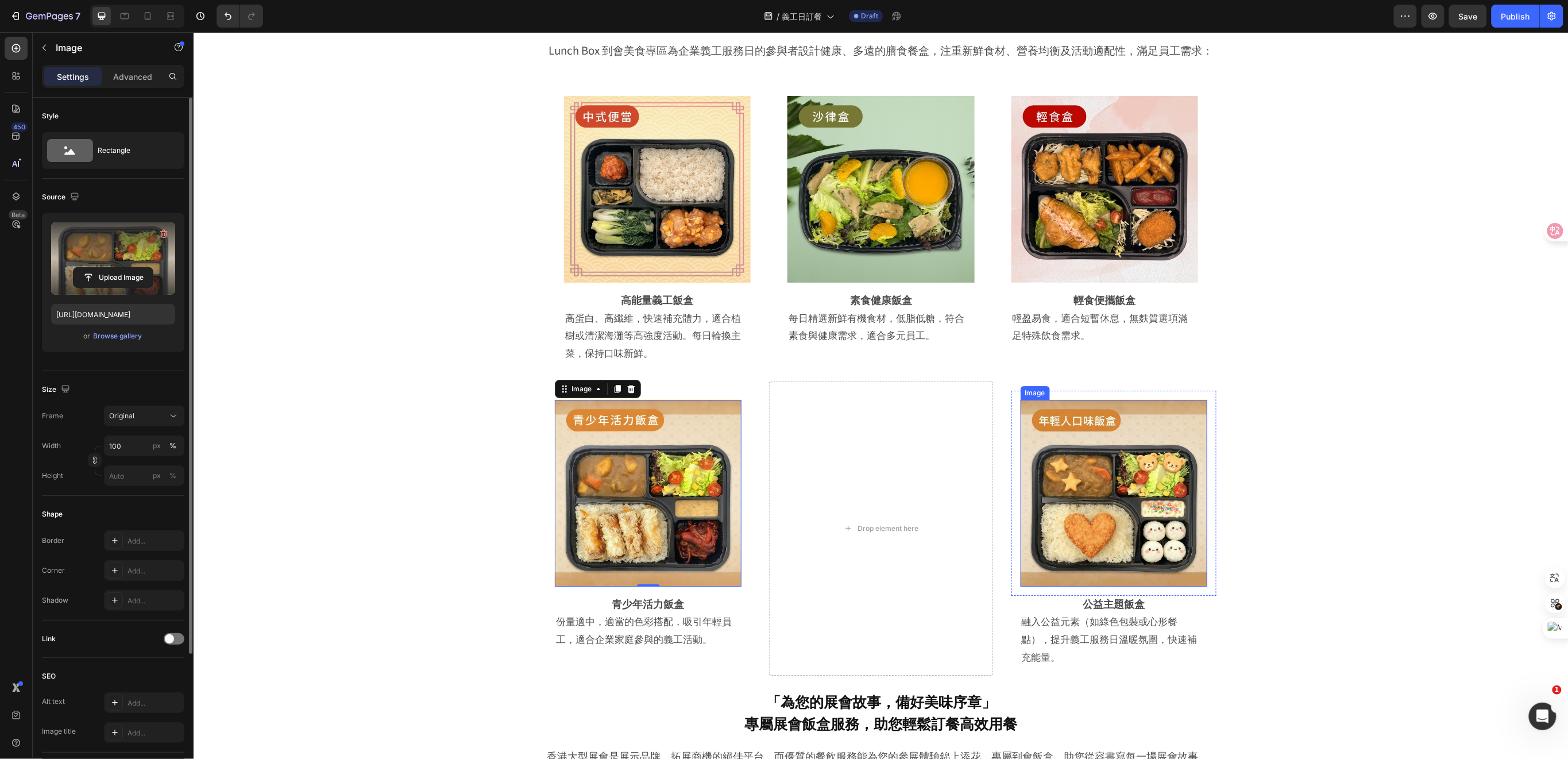
click at [1076, 497] on img at bounding box center [1113, 493] width 186 height 187
click at [162, 234] on icon "button" at bounding box center [164, 234] width 12 height 12
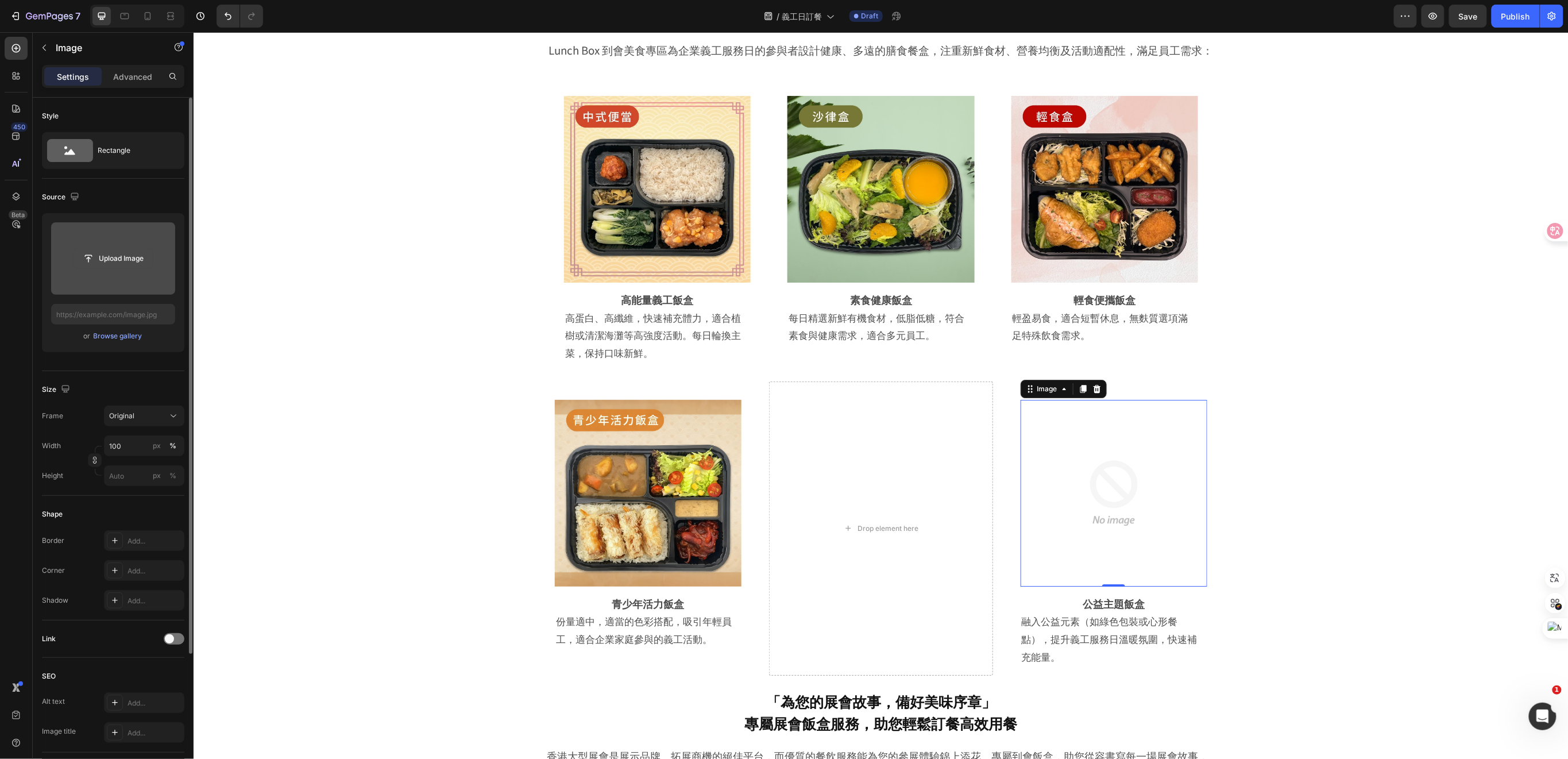
click at [108, 258] on input "file" at bounding box center [113, 259] width 79 height 20
type input "https://cdn.shopify.com/s/files/1/0836/7715/1505/files/gempages_509728002079196…"
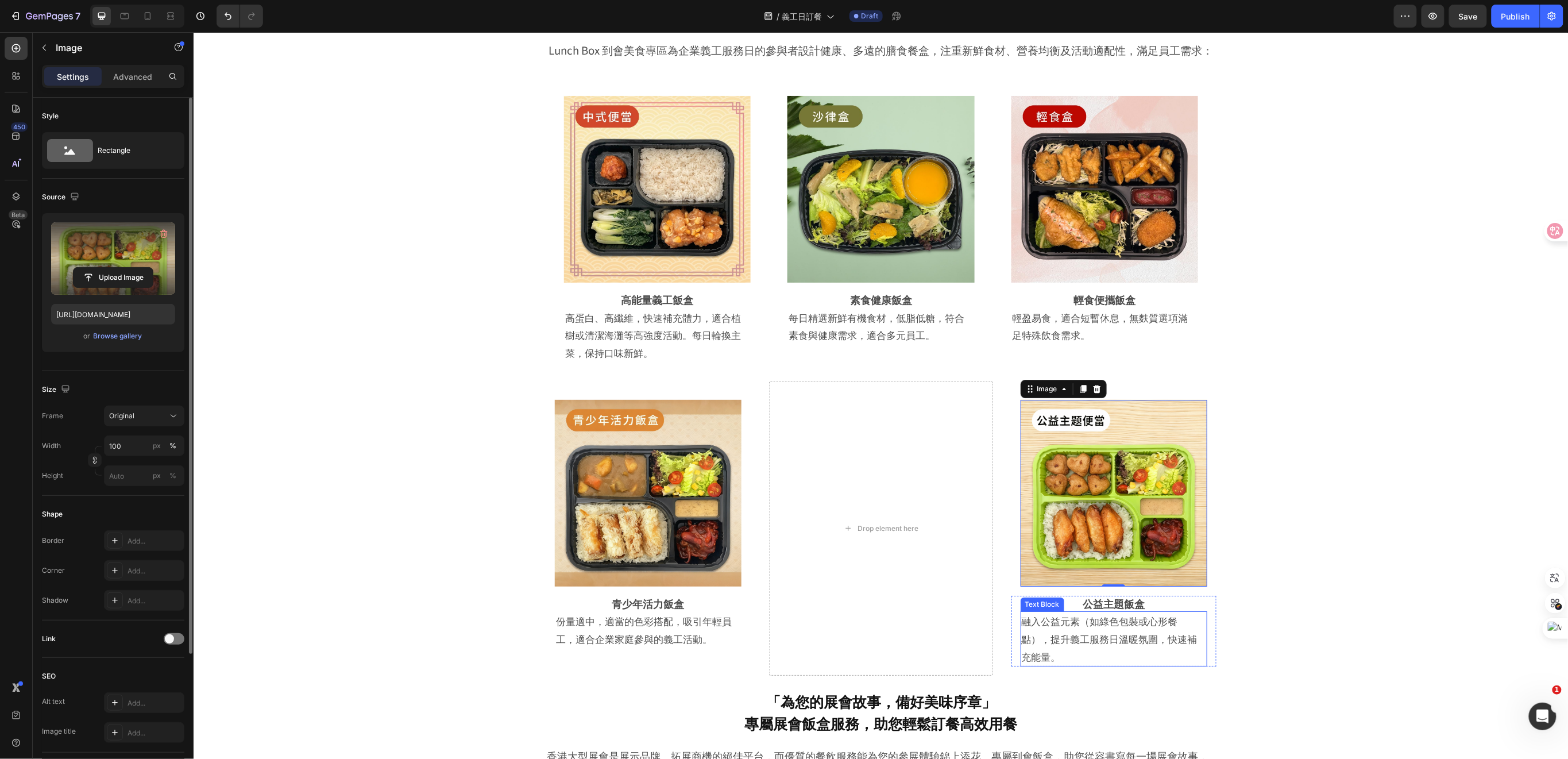
click at [1153, 632] on p "融入公益元素（如綠色包裝或心形餐點），提升義工服務日溫暖氛圍，快速補充能量。" at bounding box center [1113, 638] width 185 height 53
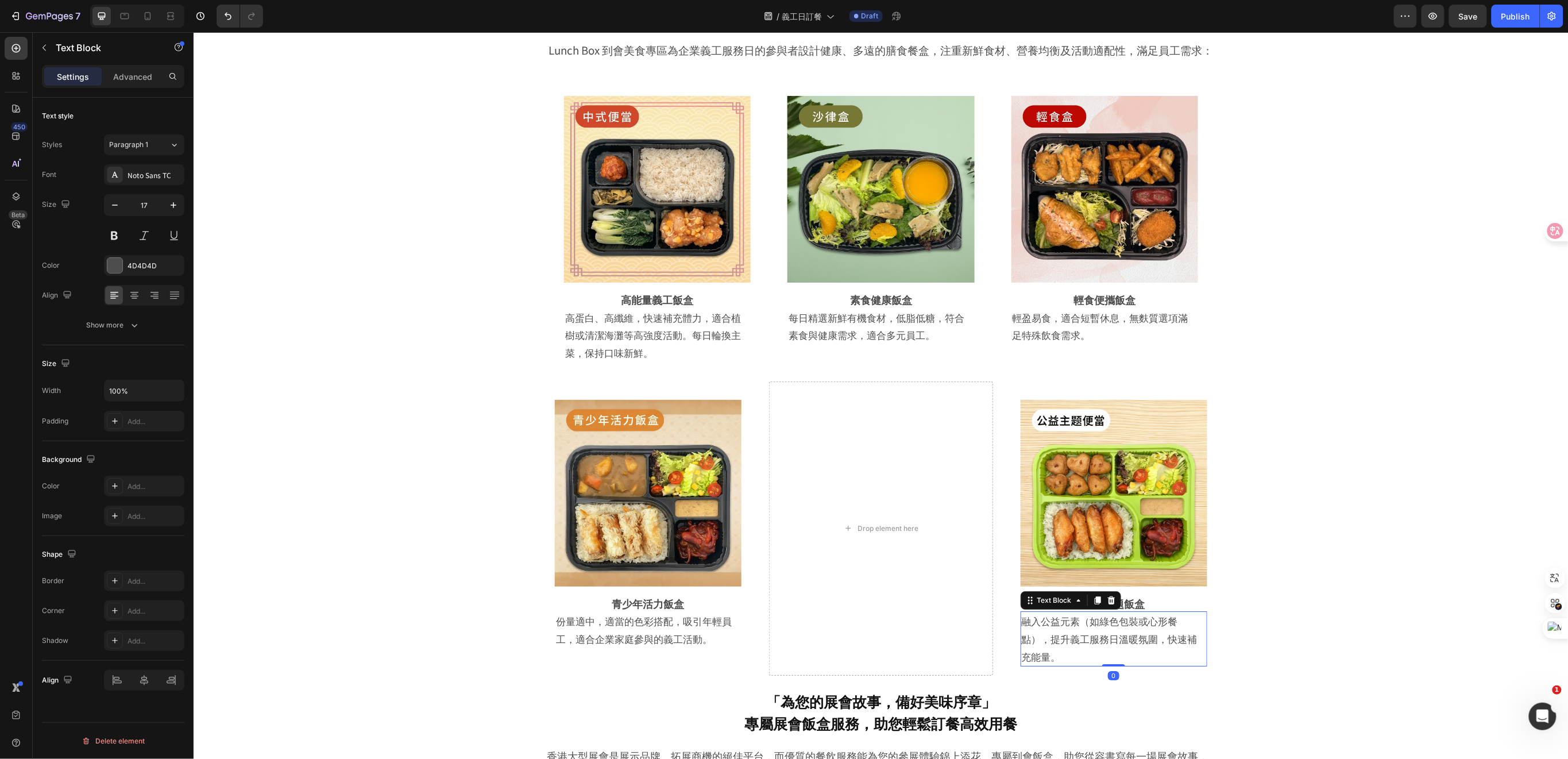
click at [1147, 639] on p "融入公益元素（如綠色包裝或心形餐點），提升義工服務日溫暖氛圍，快速補充能量。" at bounding box center [1113, 638] width 185 height 53
click at [1264, 567] on div "Image Row 高能量義工飯盒 Heading 高蛋白、高纖維，快速補充體力，適合植樹或清潔海灘等高強度活動。每日輪換主菜，保持口味新鮮。 Text Bl…" at bounding box center [880, 372] width 1317 height 607
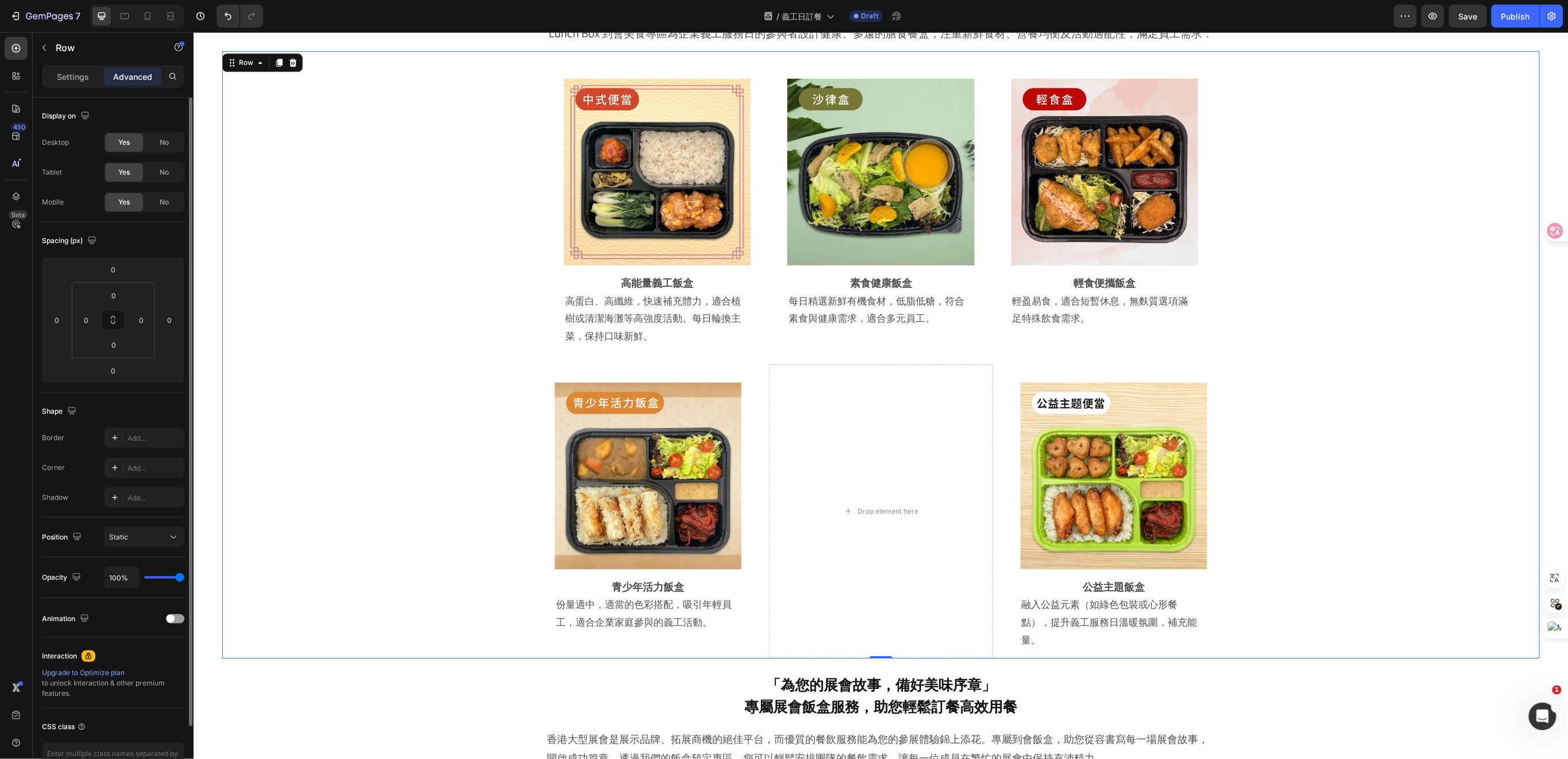
scroll to position [2035, 0]
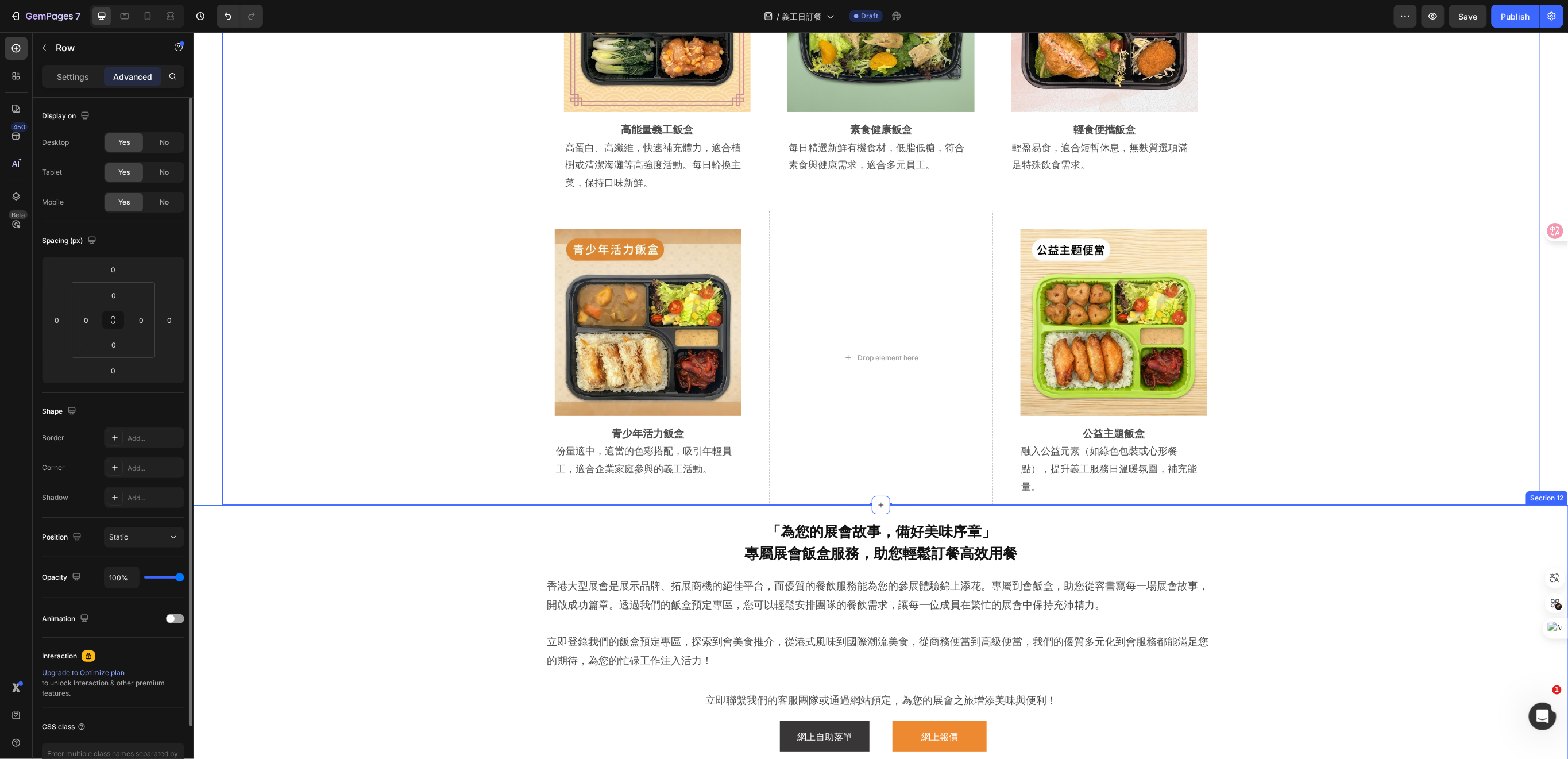
click at [492, 574] on div "「為您的展會故事，備好美味序章」 專屬展會飯盒服務，助您輕鬆訂餐高效用餐 Heading 香港大型展會是展示品牌、拓展商機的絕佳平台，而優質的餐飲服務能為您的…" at bounding box center [880, 644] width 1317 height 267
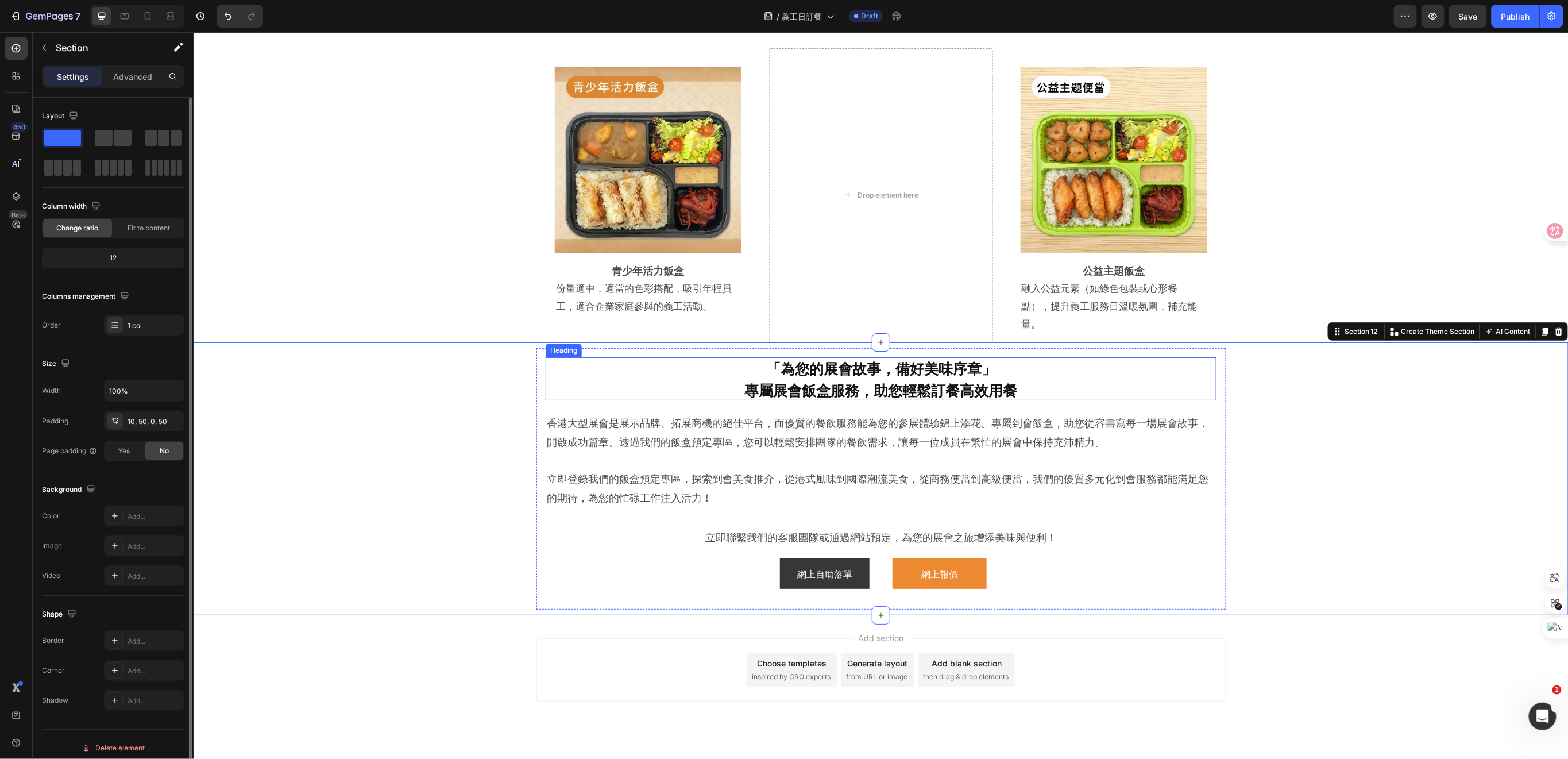
scroll to position [2201, 0]
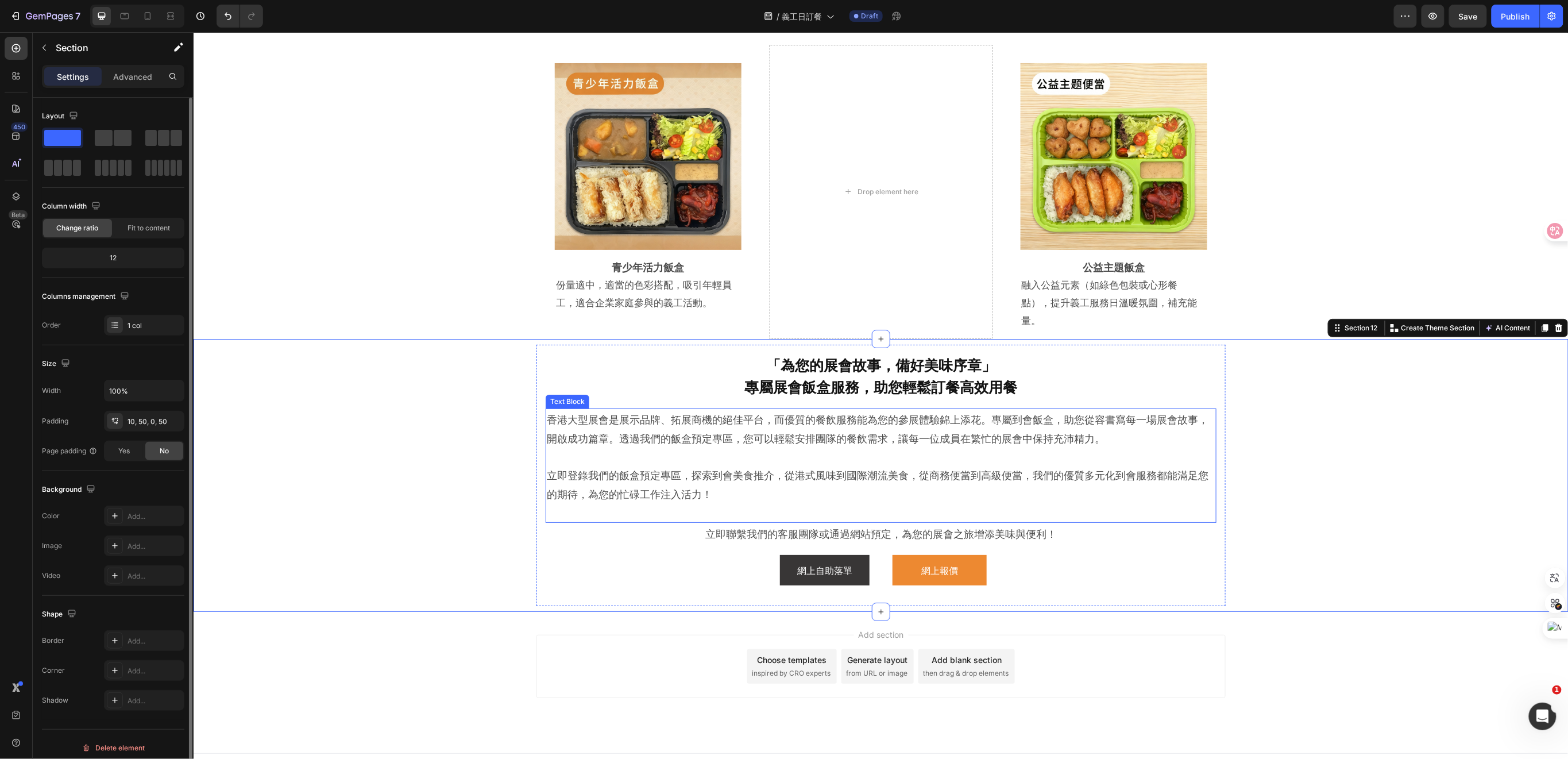
click at [931, 364] on h2 "「為您的展會故事，備好美味序章」 專屬展會飯盒服務，助您輕鬆訂餐高效用餐" at bounding box center [881, 375] width 671 height 43
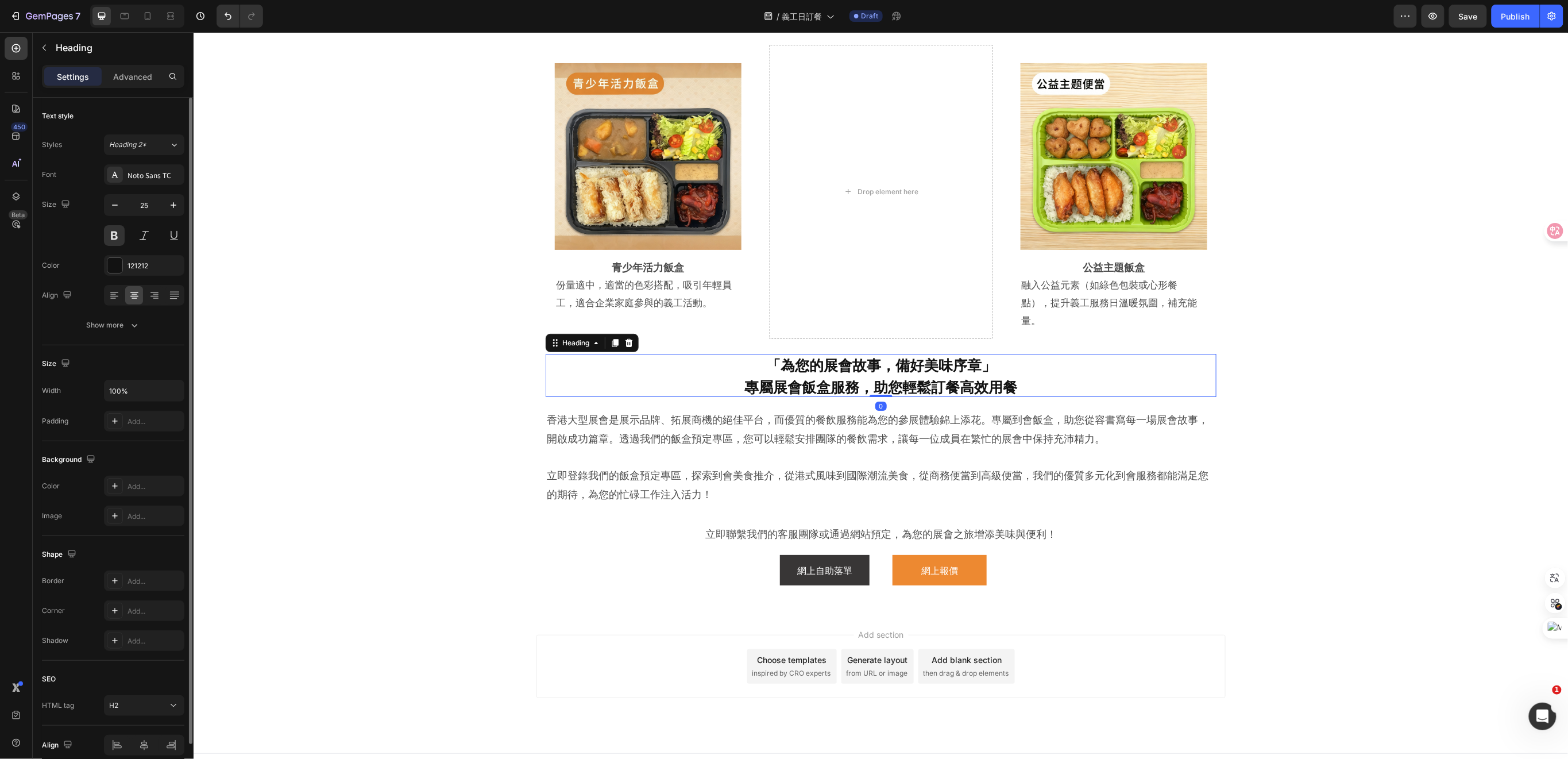
click at [1022, 368] on h2 "「為您的展會故事，備好美味序章」 專屬展會飯盒服務，助您輕鬆訂餐高效用餐" at bounding box center [881, 375] width 671 height 43
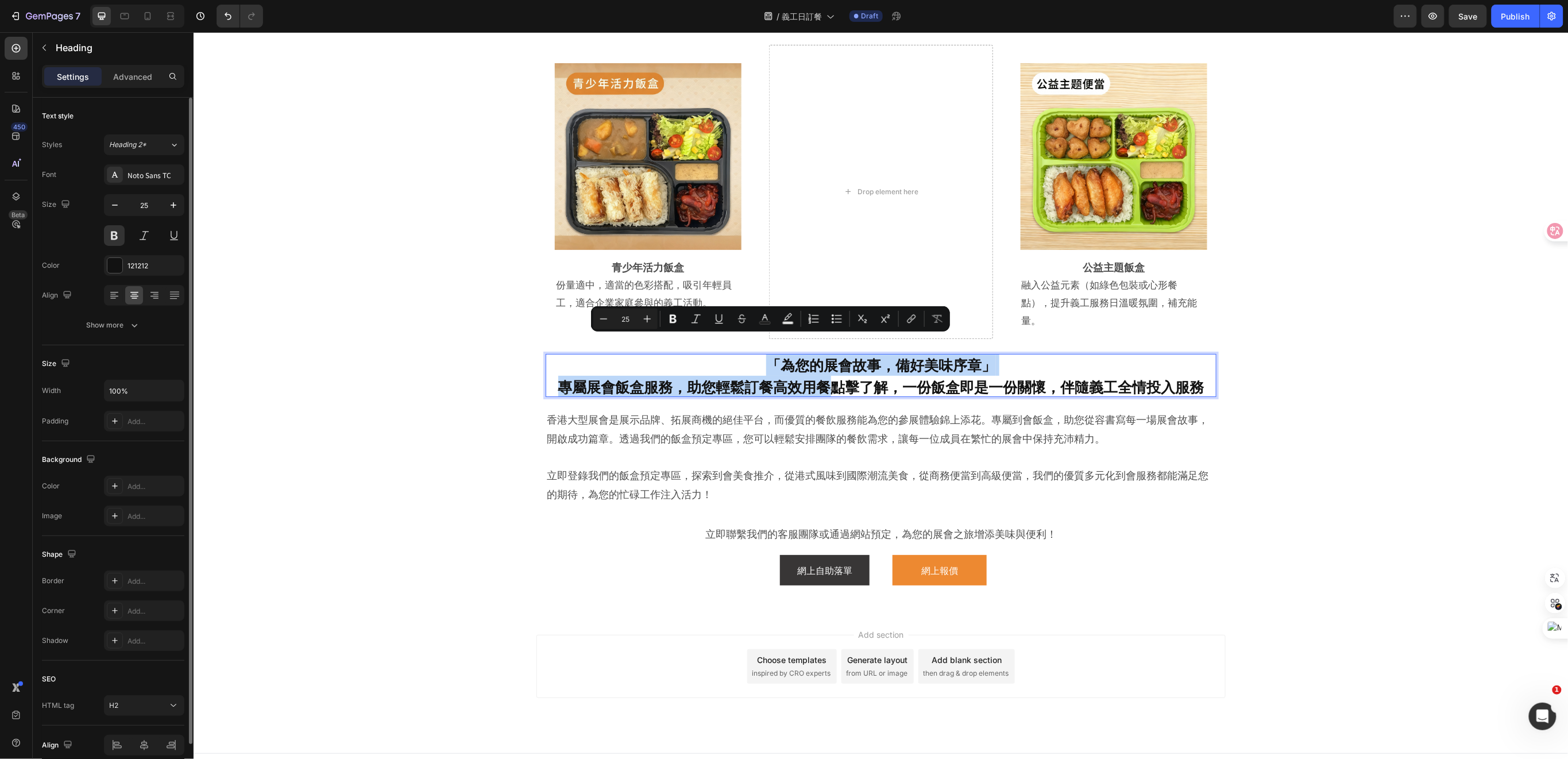
drag, startPoint x: 821, startPoint y: 370, endPoint x: 764, endPoint y: 340, distance: 64.4
click at [764, 353] on p "「為您的展會故事，備好美味序章」 專屬展會飯盒服務，助您輕鬆訂餐高效用餐點擊了解，一份飯盒即是一份關懷，伴隨義工全情投入服務" at bounding box center [881, 375] width 671 height 43
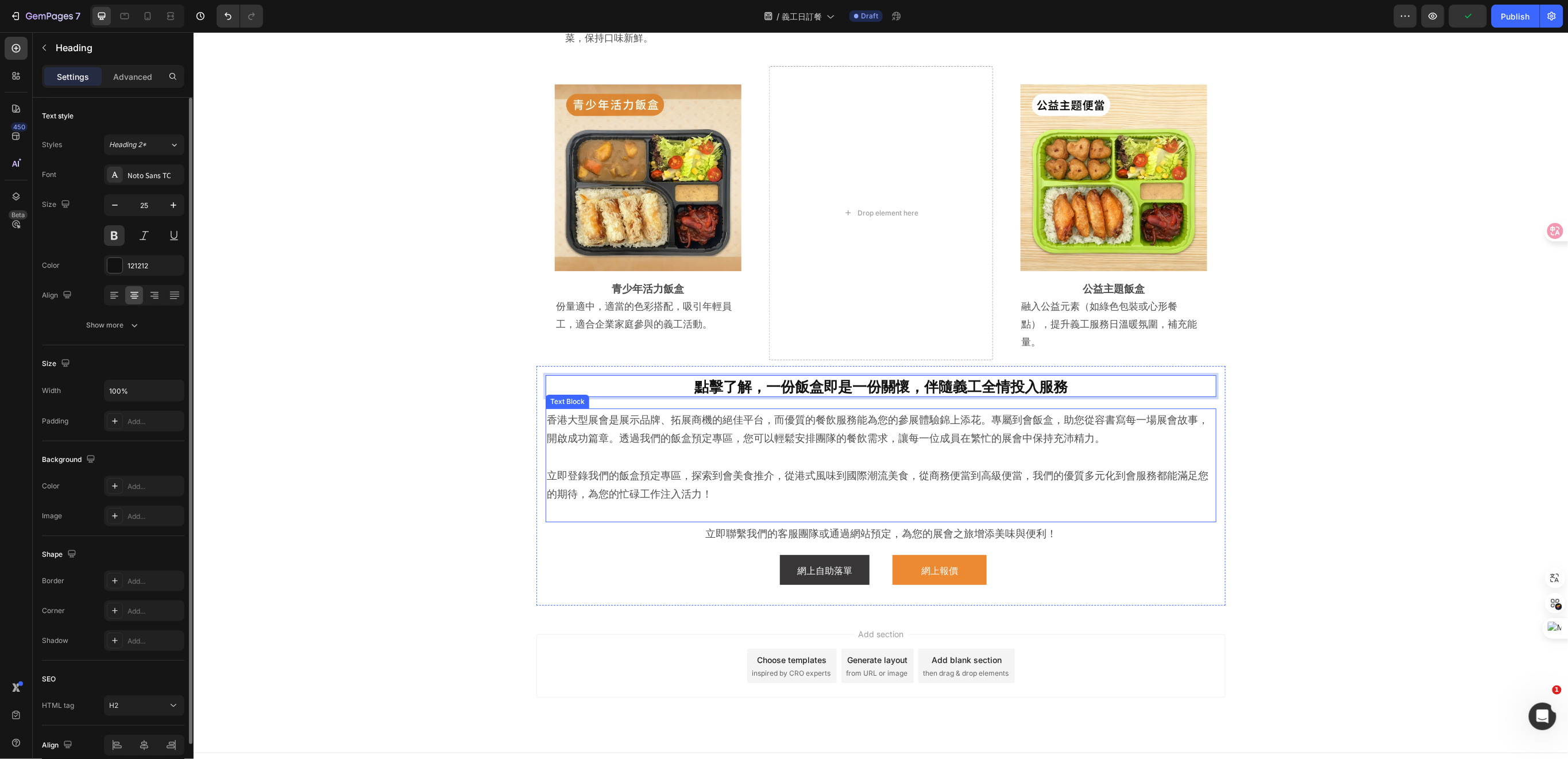
click at [1069, 417] on p "香港大型展會是展示品牌、拓展商機的絕佳平台，而優質的餐飲服務能為您的參展體驗錦上添花。專屬到會飯盒，助您從容書寫每一場展會故事，開啟成功篇章。透過我們的飯盒預…" at bounding box center [881, 428] width 668 height 37
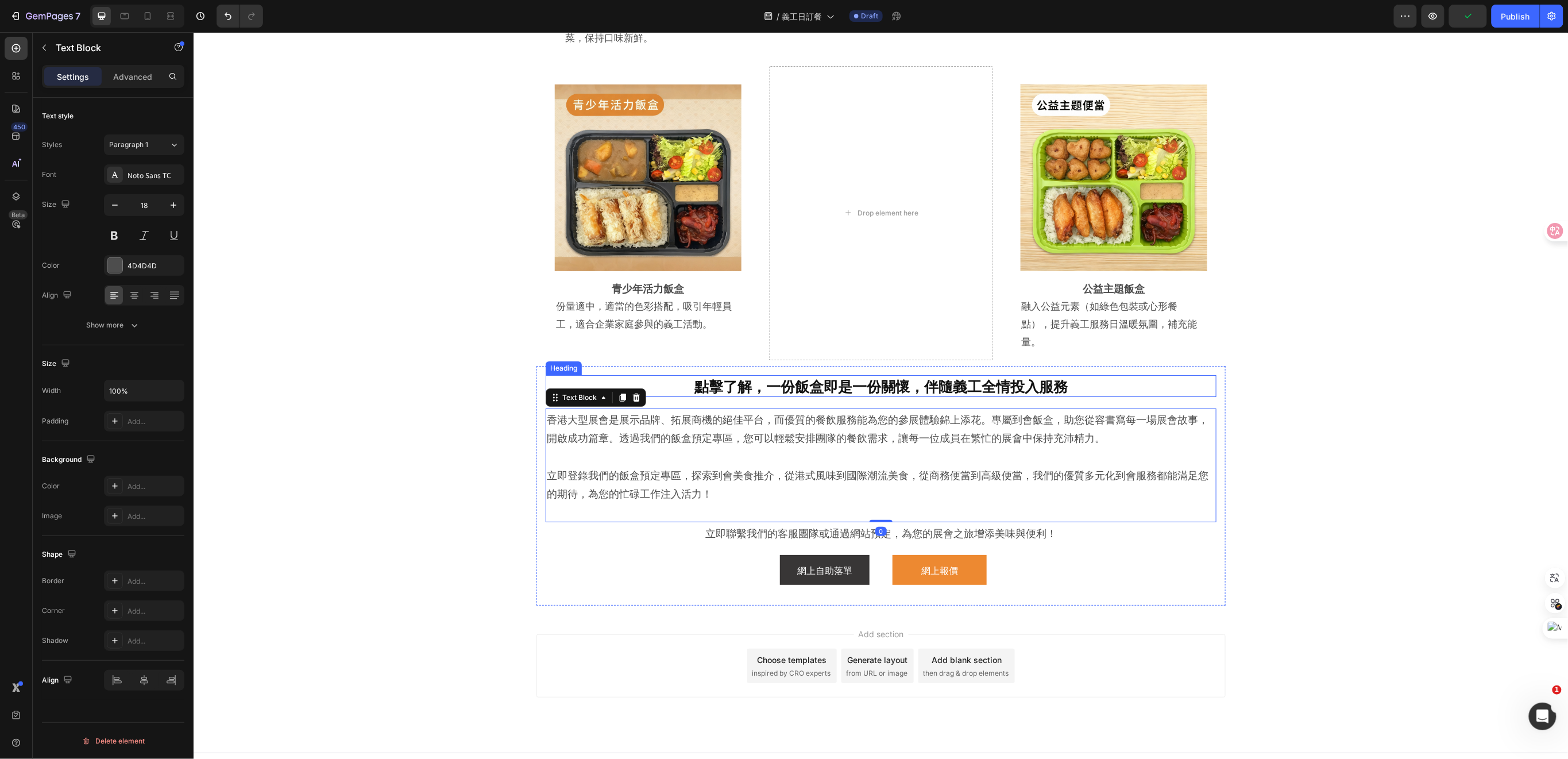
click at [1072, 375] on p "點擊了解，一份飯盒即是一份關懷，伴隨義工全情投入服務" at bounding box center [881, 386] width 671 height 22
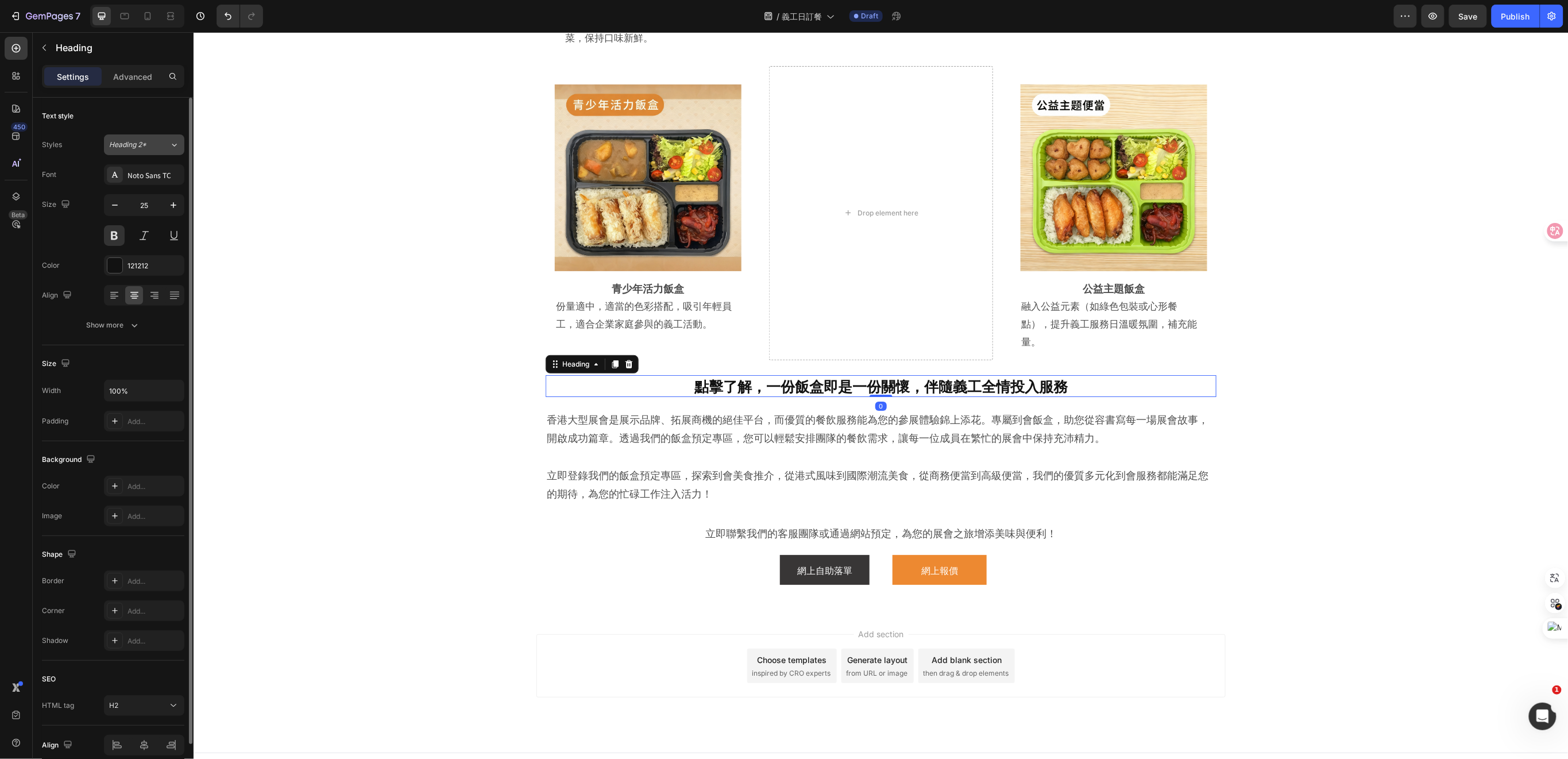
click at [161, 146] on div "Heading 2*" at bounding box center [139, 145] width 60 height 10
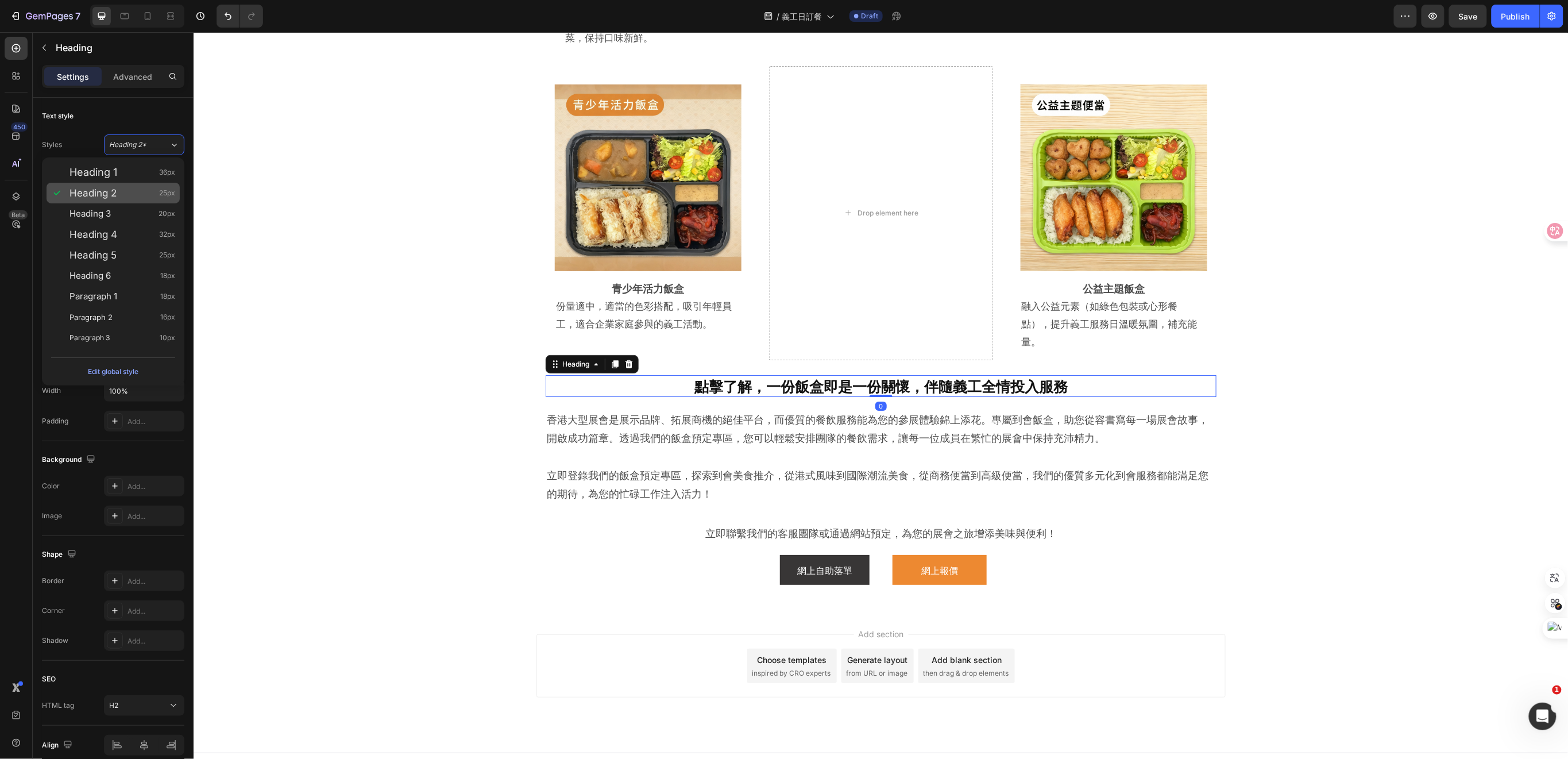
click at [139, 202] on div "Heading 2 25px" at bounding box center [113, 193] width 133 height 21
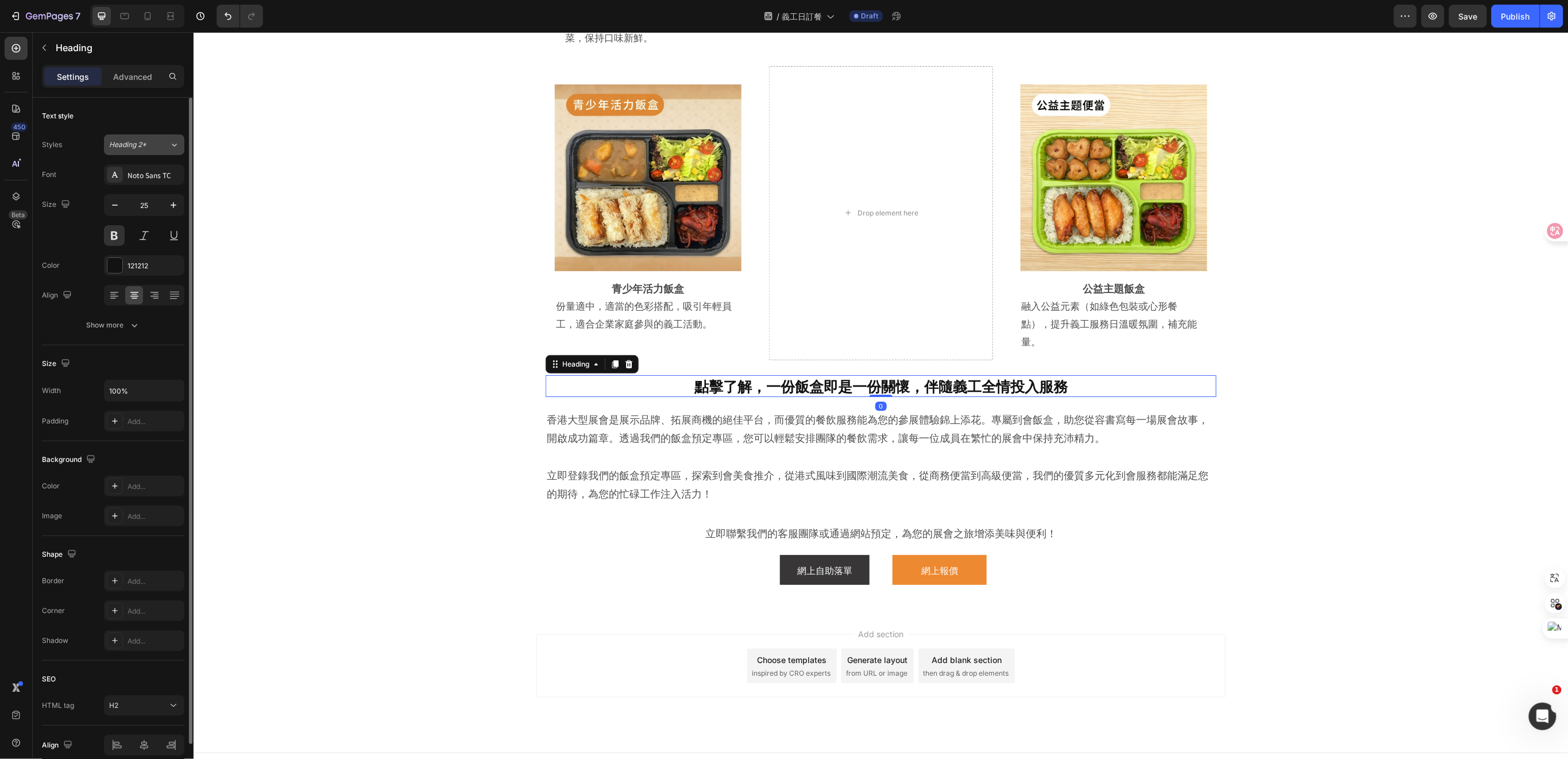
click at [167, 150] on button "Heading 2*" at bounding box center [144, 145] width 80 height 21
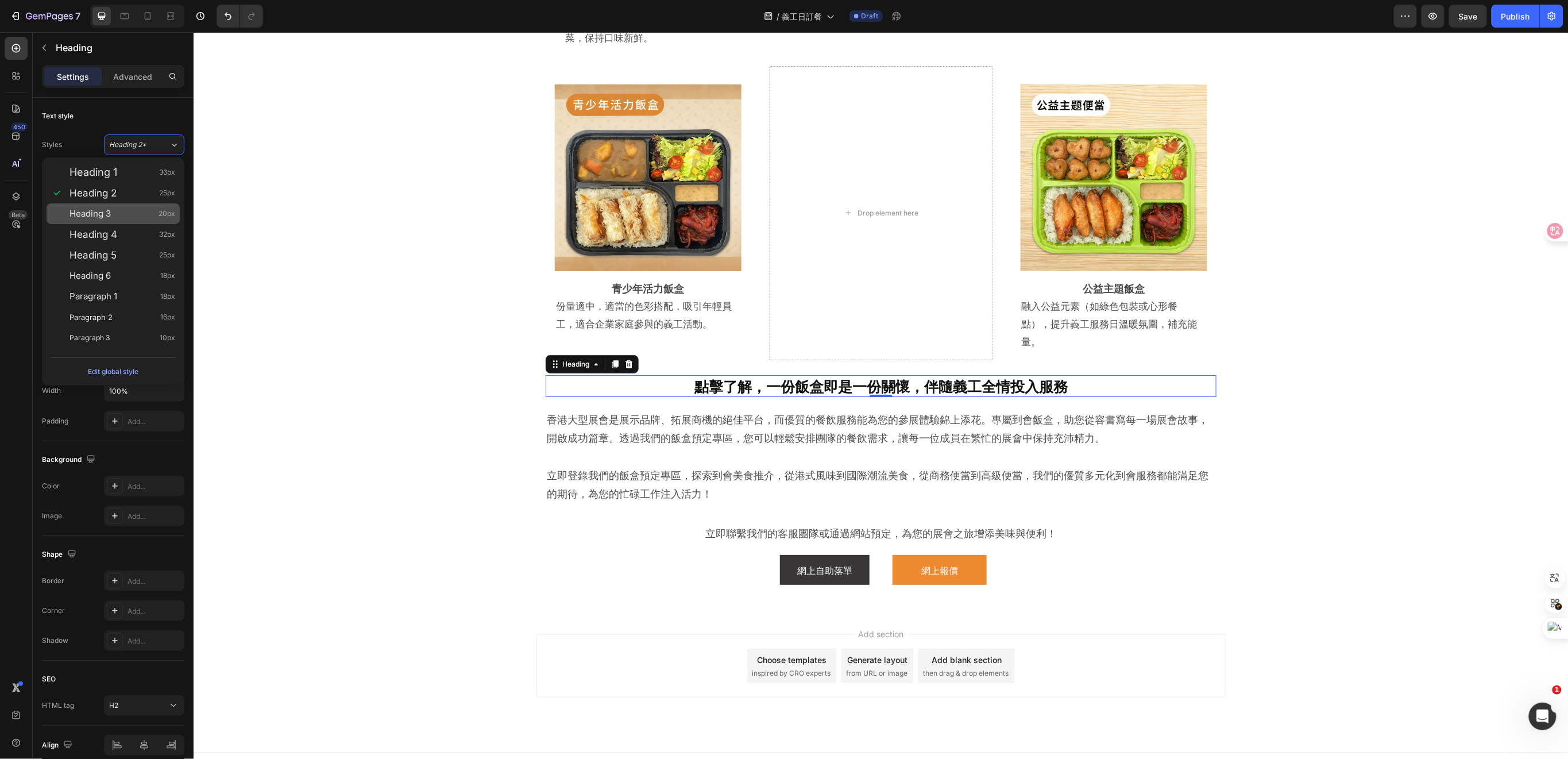
click at [124, 204] on div "Heading 3 20px" at bounding box center [113, 214] width 133 height 21
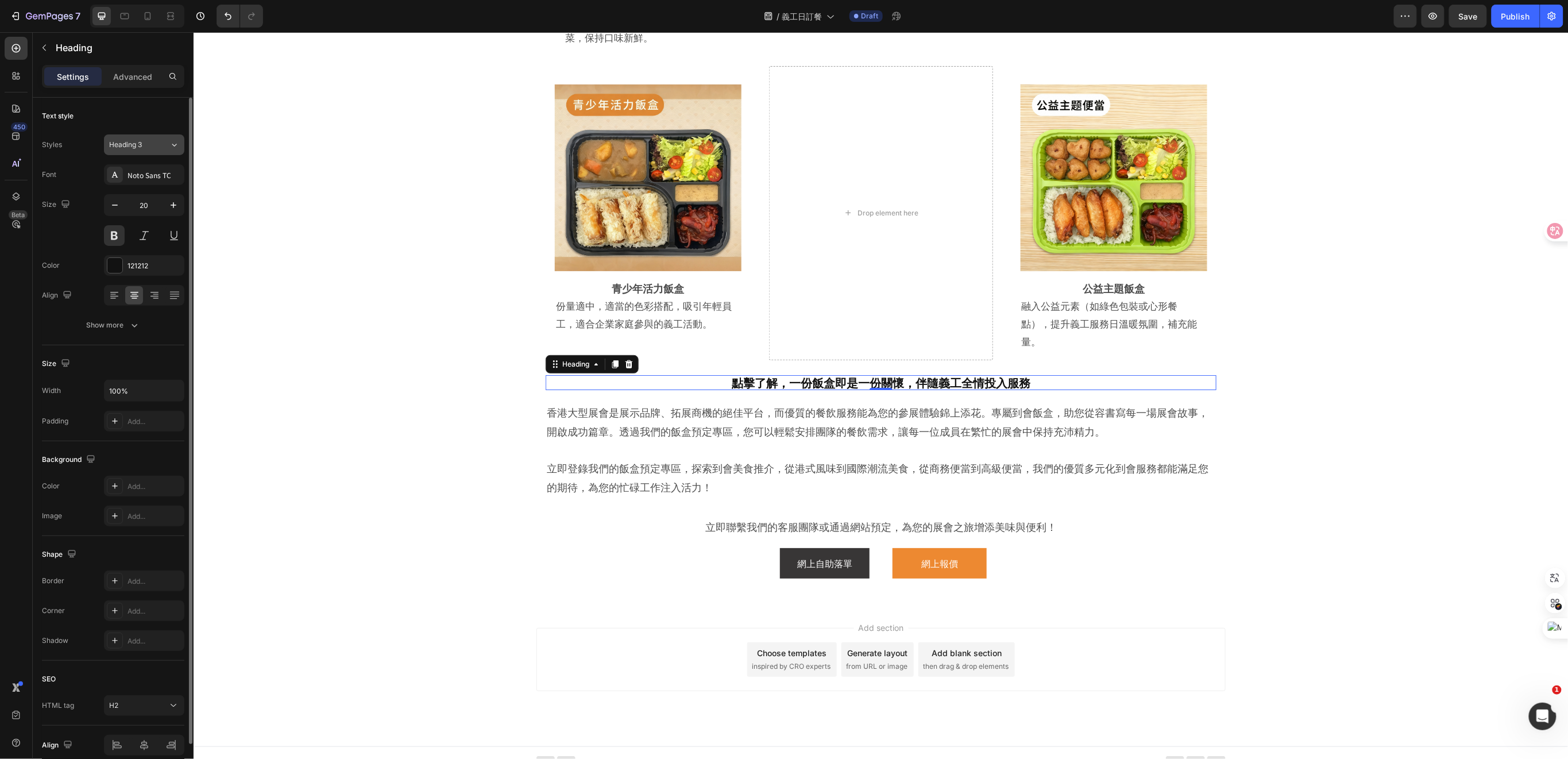
scroll to position [2173, 0]
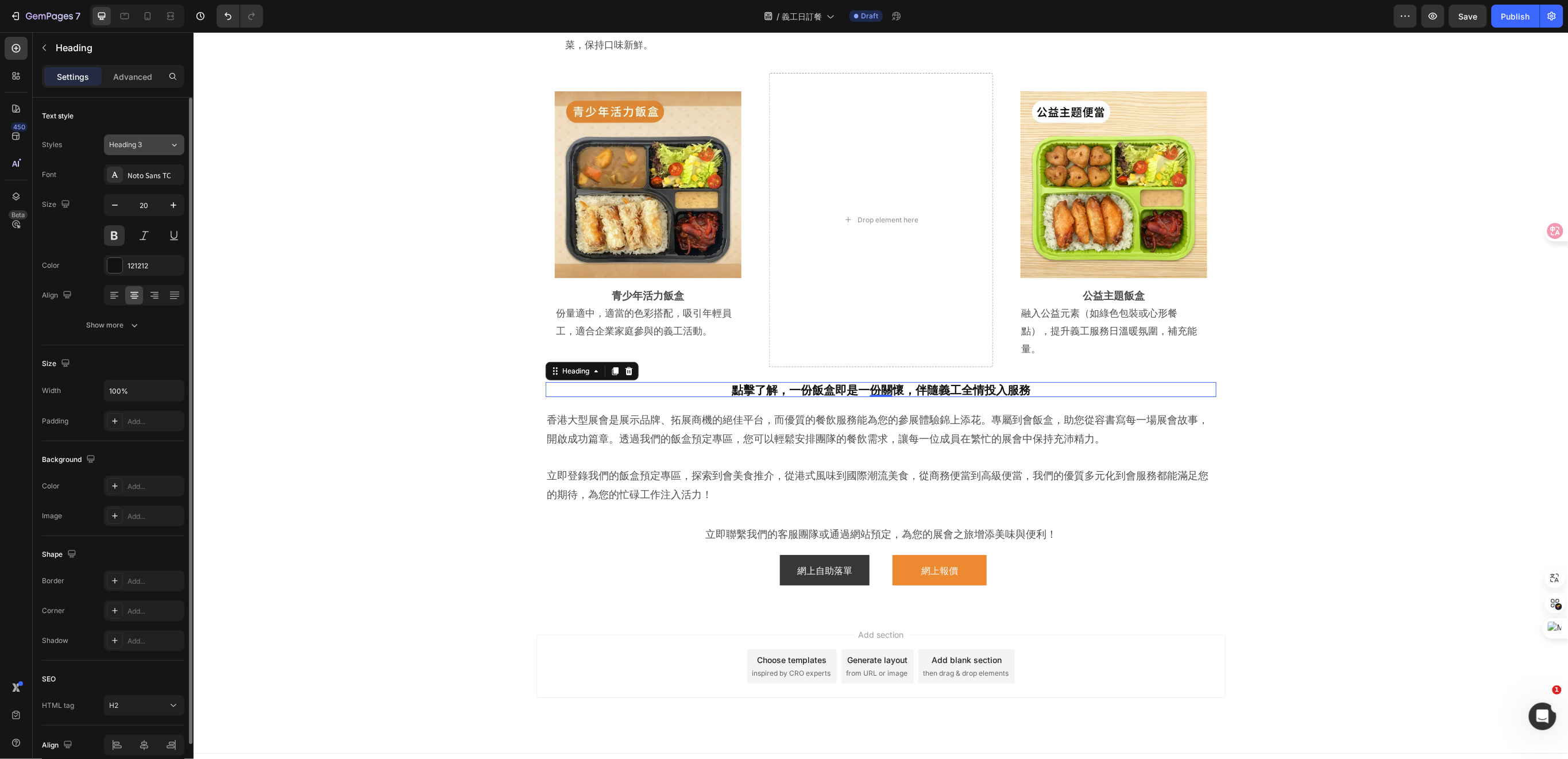
click at [155, 144] on div "Heading 3" at bounding box center [132, 145] width 47 height 10
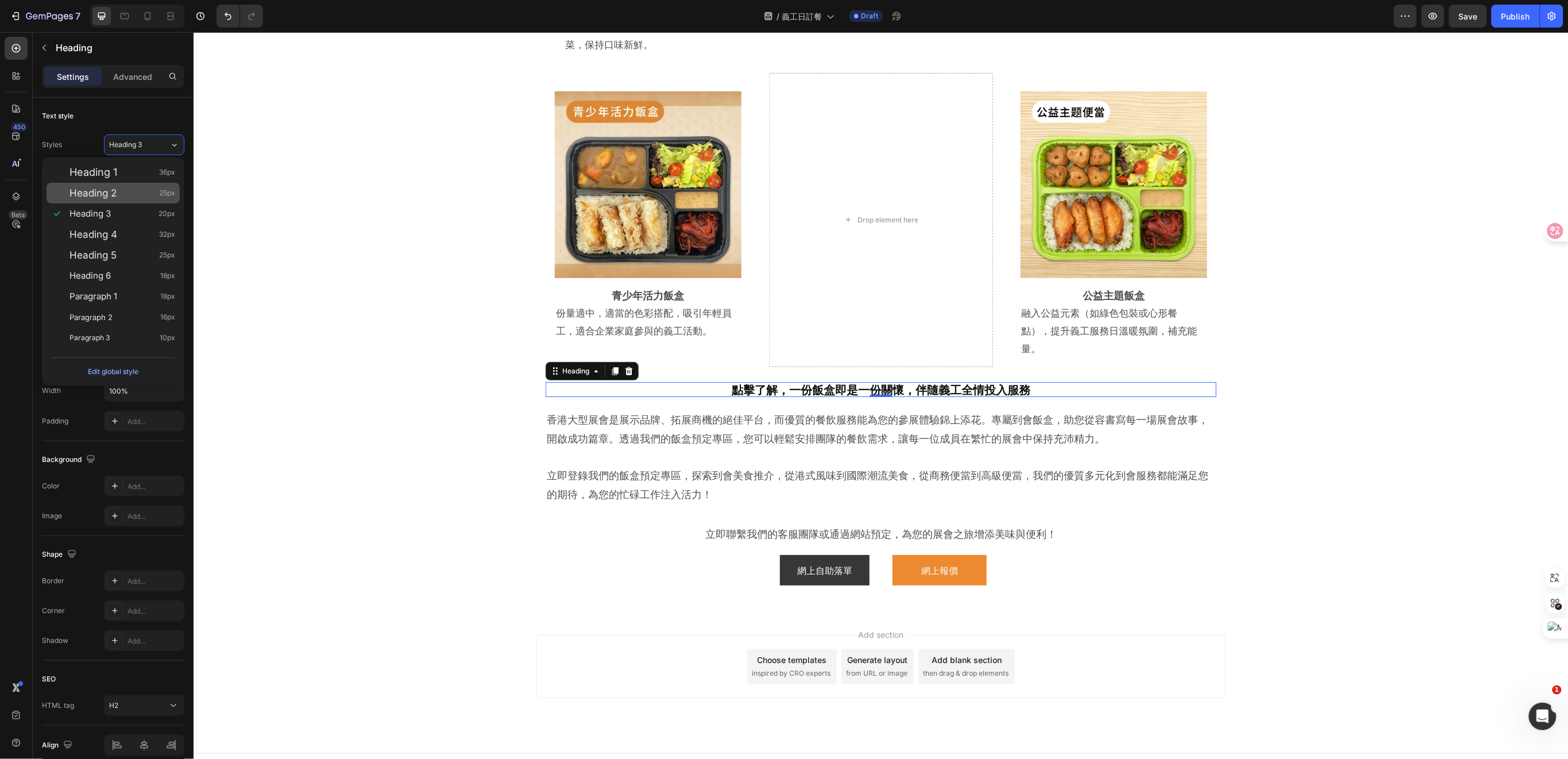
click at [135, 189] on div "Heading 2 25px" at bounding box center [122, 193] width 105 height 12
type input "25"
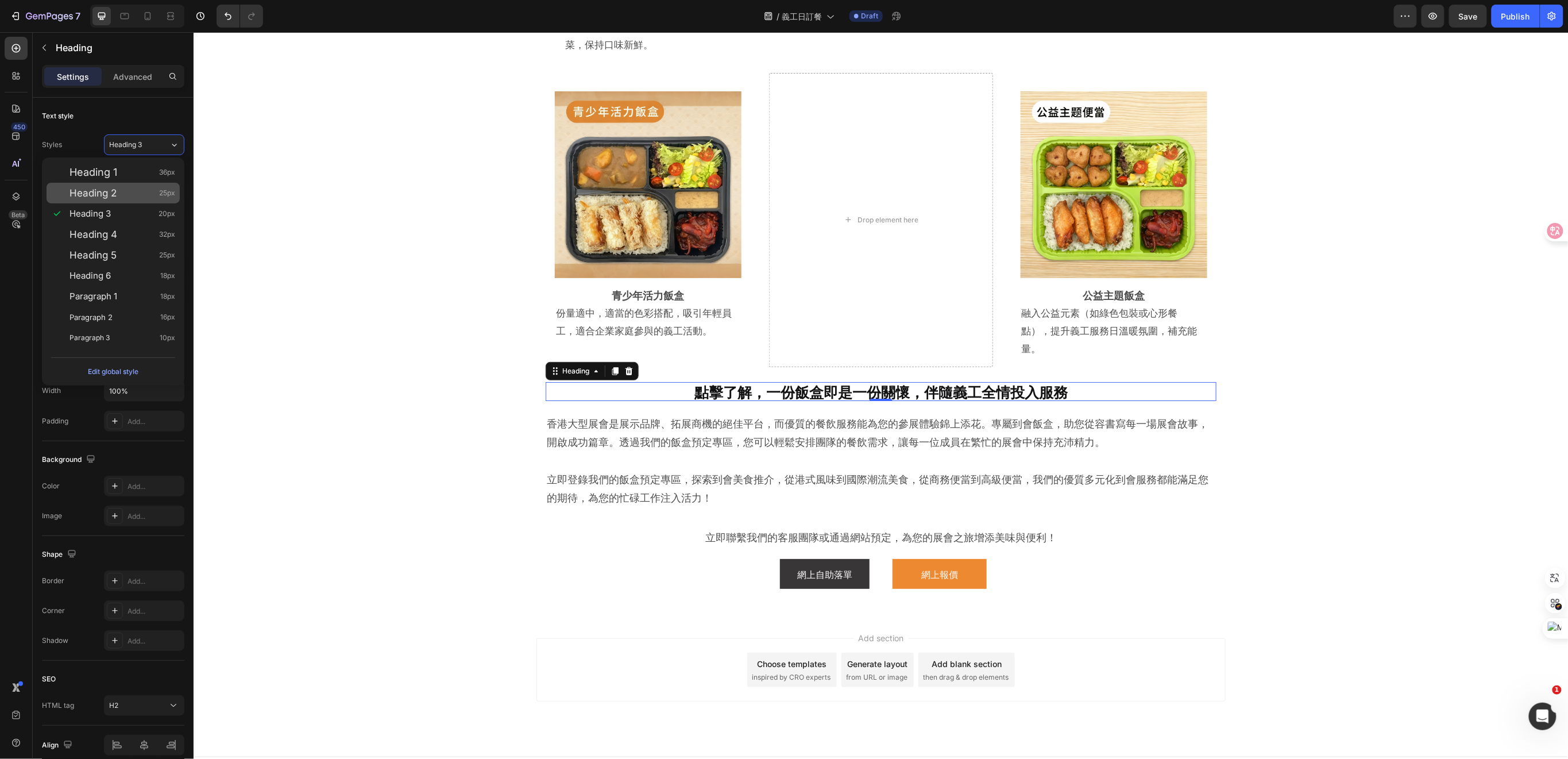
scroll to position [2176, 0]
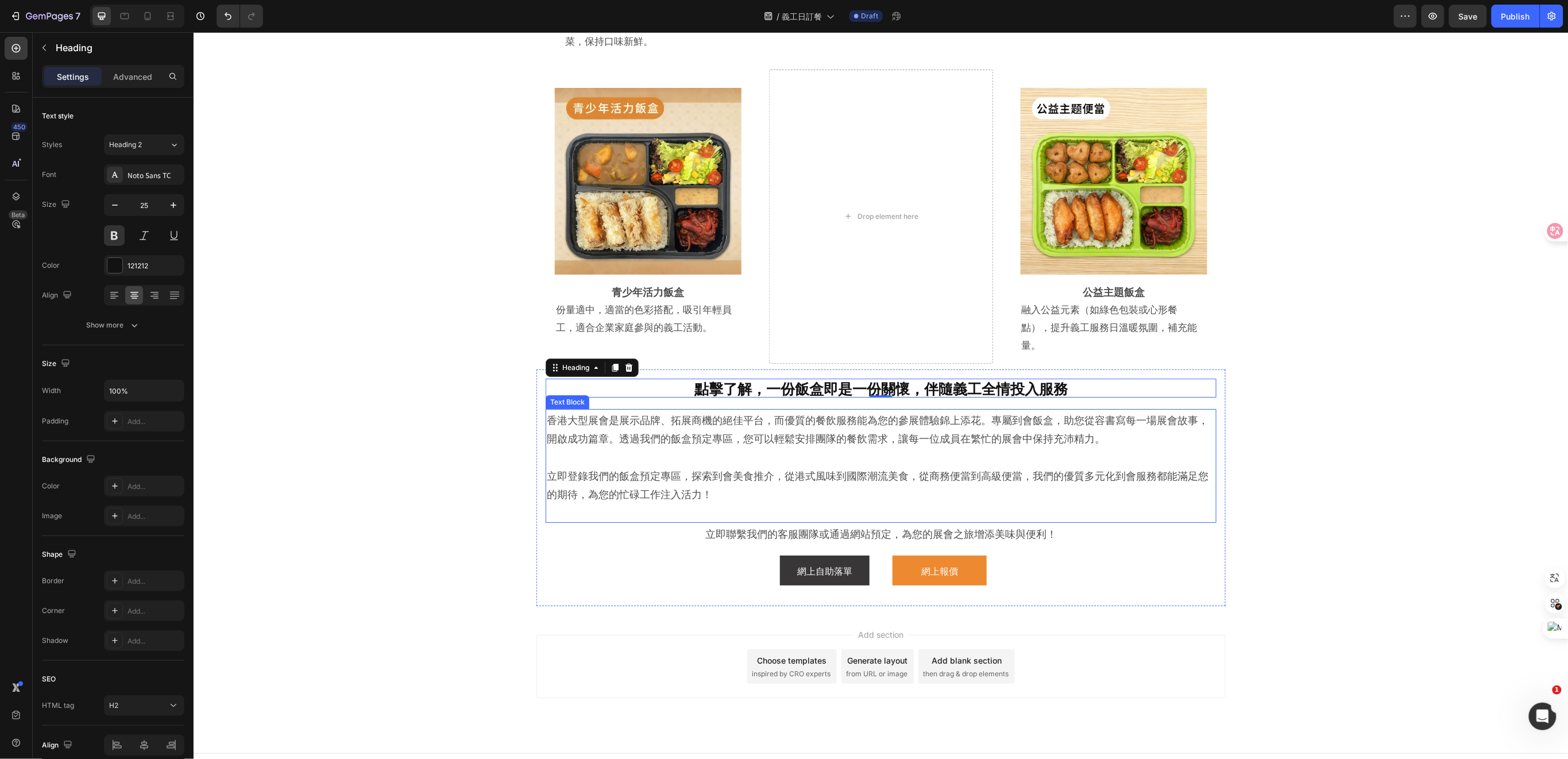
click at [797, 447] on p at bounding box center [881, 456] width 668 height 18
click at [700, 476] on p "立即登錄我們的飯盒預定專區，探索到會美食推介，從港式風味到國際潮流美食，從商務便當到高級便當，我們的優質多元化到會服務都能滿足您的期待，為您的忙碌工作注入活力！" at bounding box center [881, 484] width 668 height 37
click at [711, 476] on p "立即登錄我們的飯盒預定專區，探索到會美食推介，從港式風味到國際潮流美食，從商務便當到高級便當，我們的優質多元化到會服務都能滿足您的期待，為您的忙碌工作注入活力！" at bounding box center [881, 484] width 668 height 37
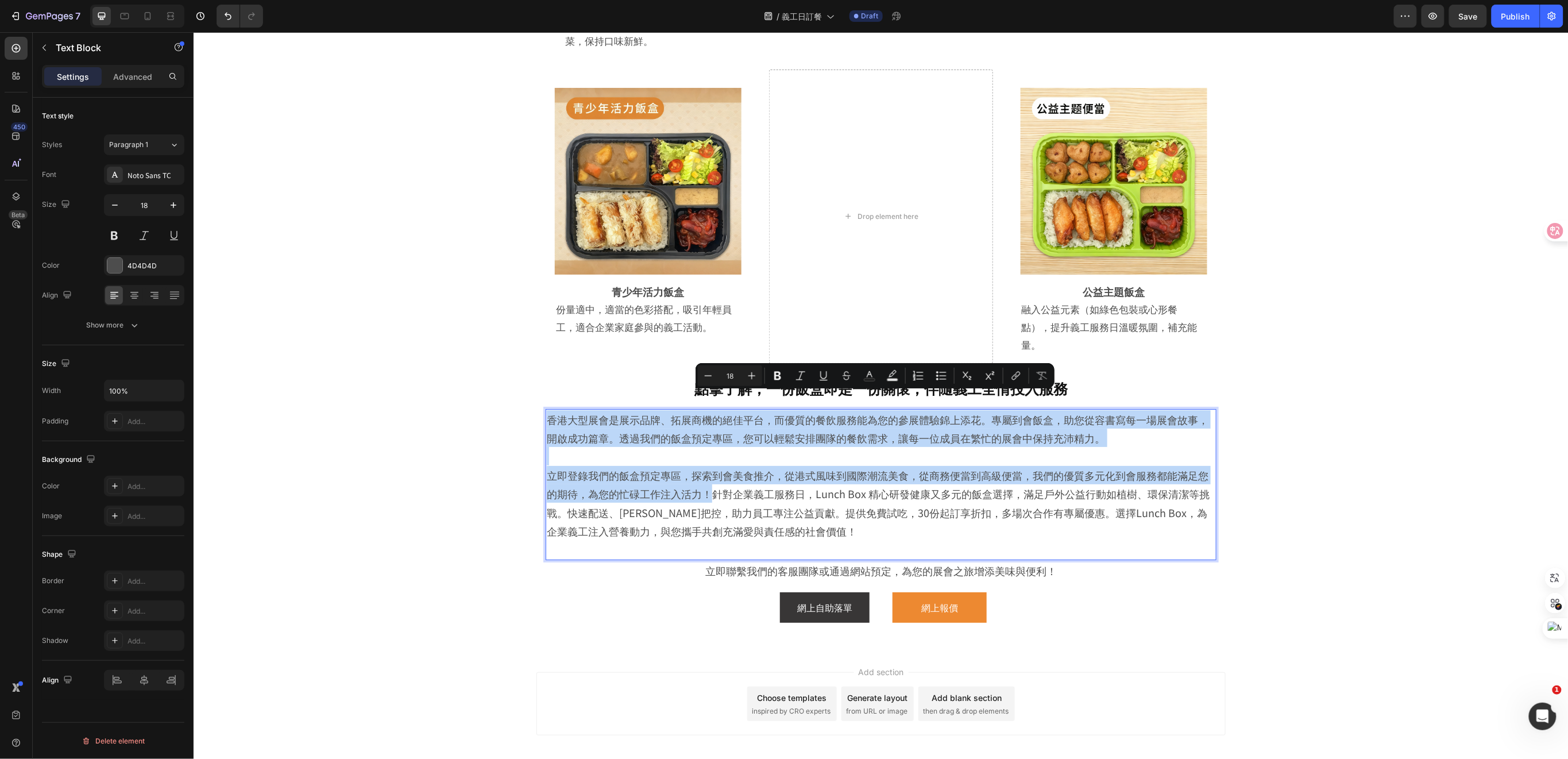
drag, startPoint x: 703, startPoint y: 475, endPoint x: 541, endPoint y: 398, distance: 179.4
click at [545, 409] on div "香港大型展會是展示品牌、拓展商機的絕佳平台，而優質的餐飲服務能為您的參展體驗錦上添花。專屬到會飯盒，助您從容書寫每一場展會故事，開啟成功篇章。透過我們的飯盒預…" at bounding box center [881, 484] width 671 height 151
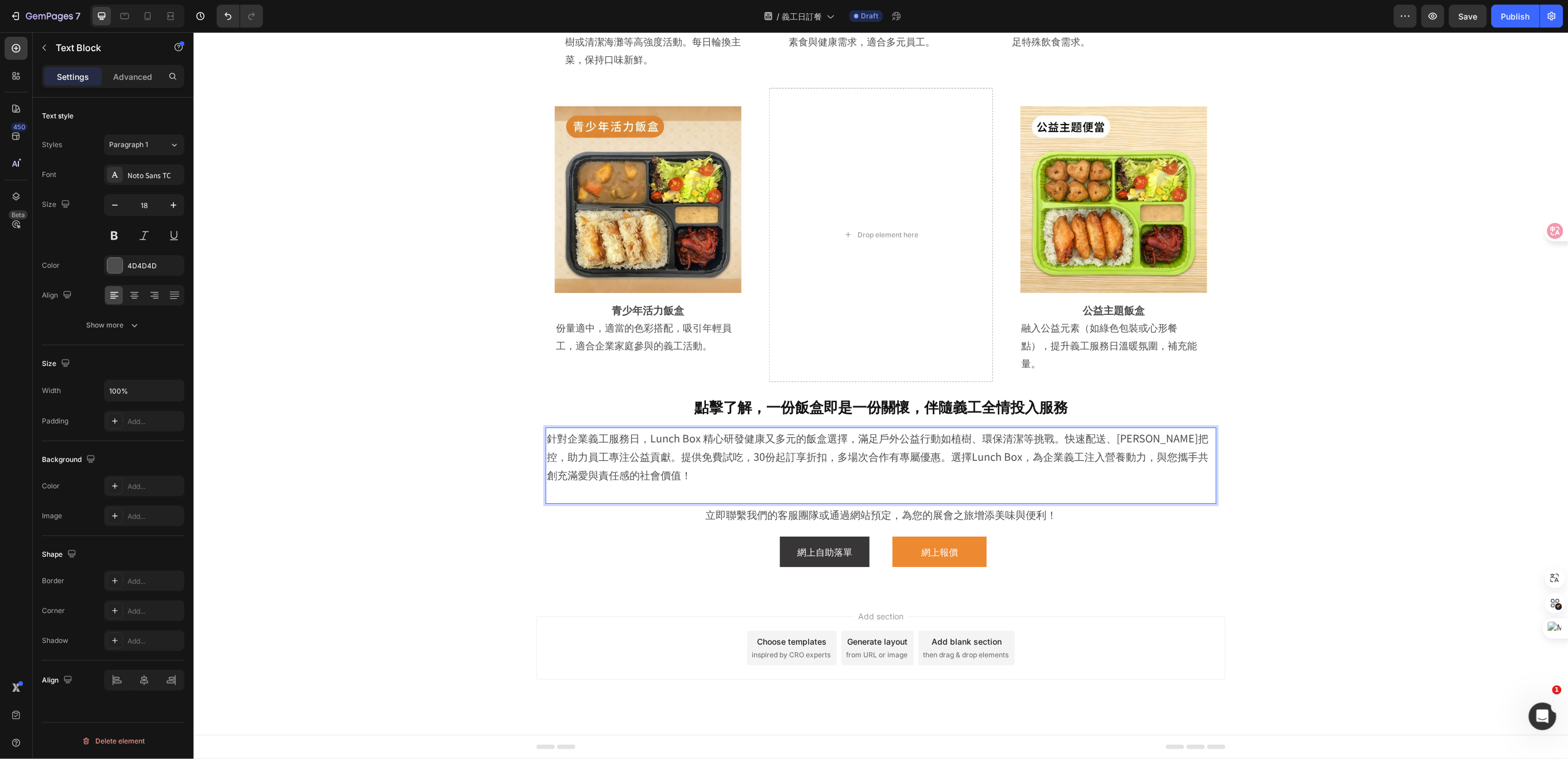
scroll to position [2139, 0]
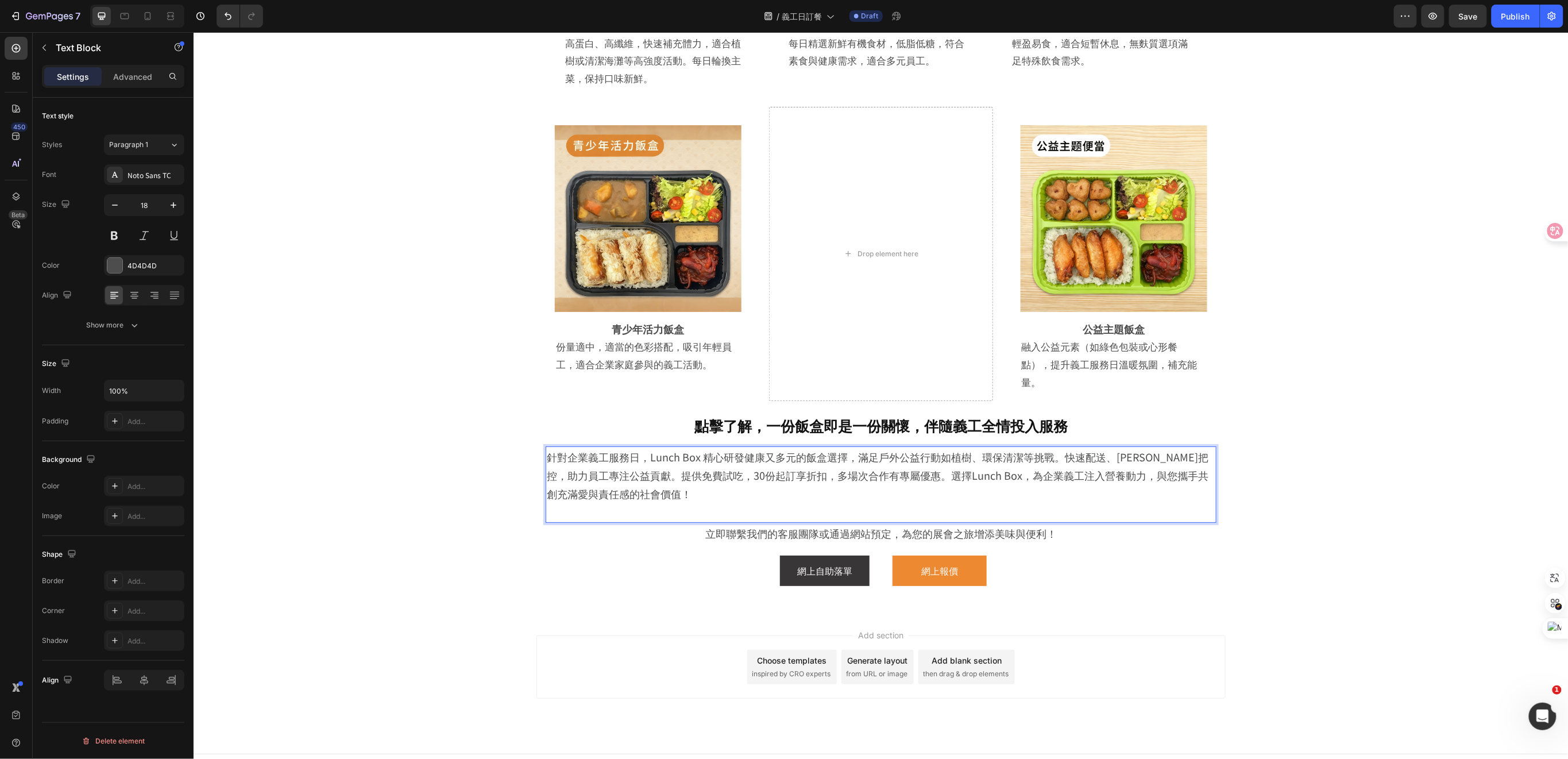
click at [603, 503] on p "Rich Text Editor. Editing area: main" at bounding box center [881, 512] width 668 height 18
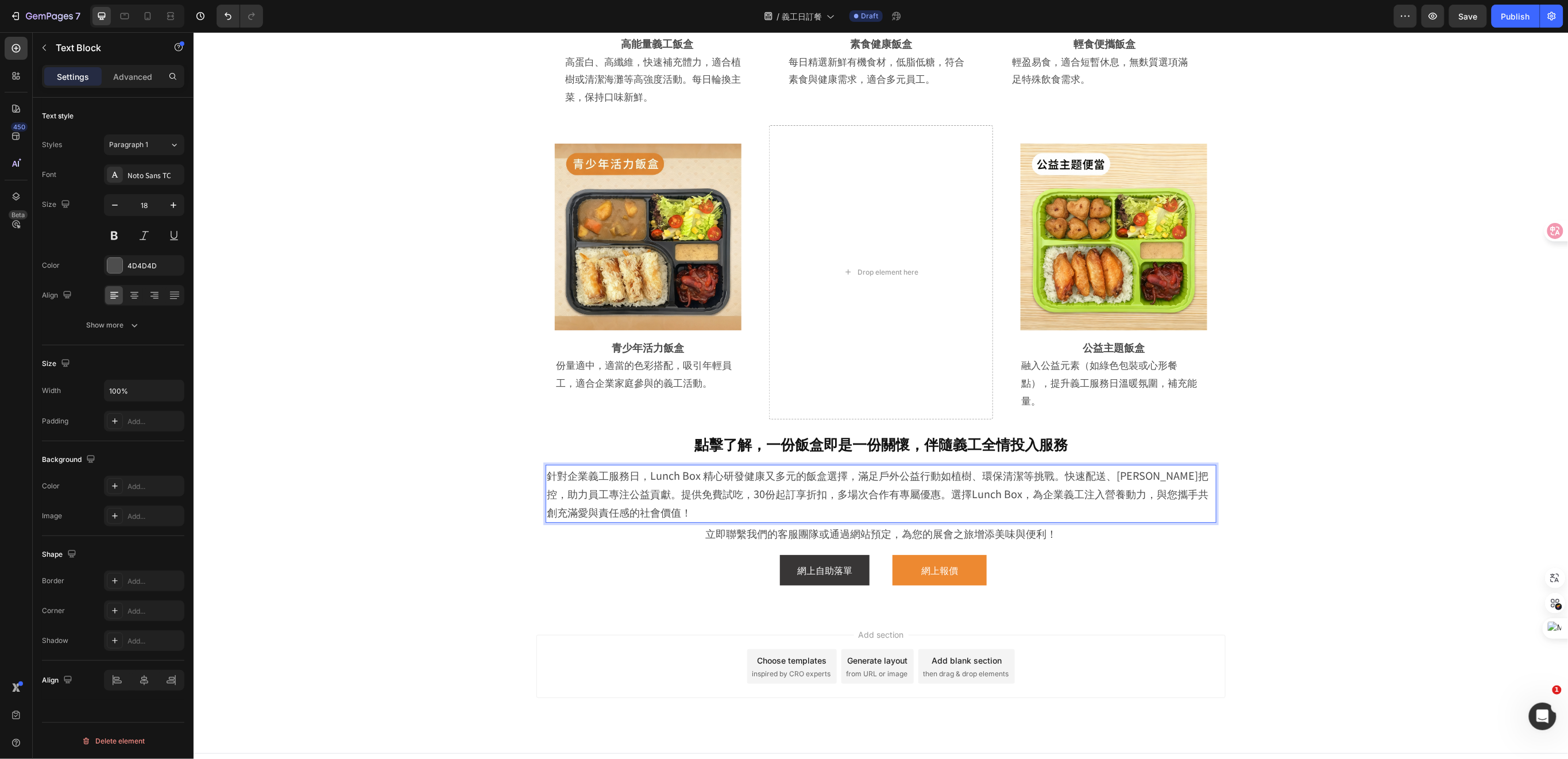
click at [542, 611] on div "Add section Choose templates inspired by CRO experts Generate layout from URL o…" at bounding box center [881, 682] width 1375 height 141
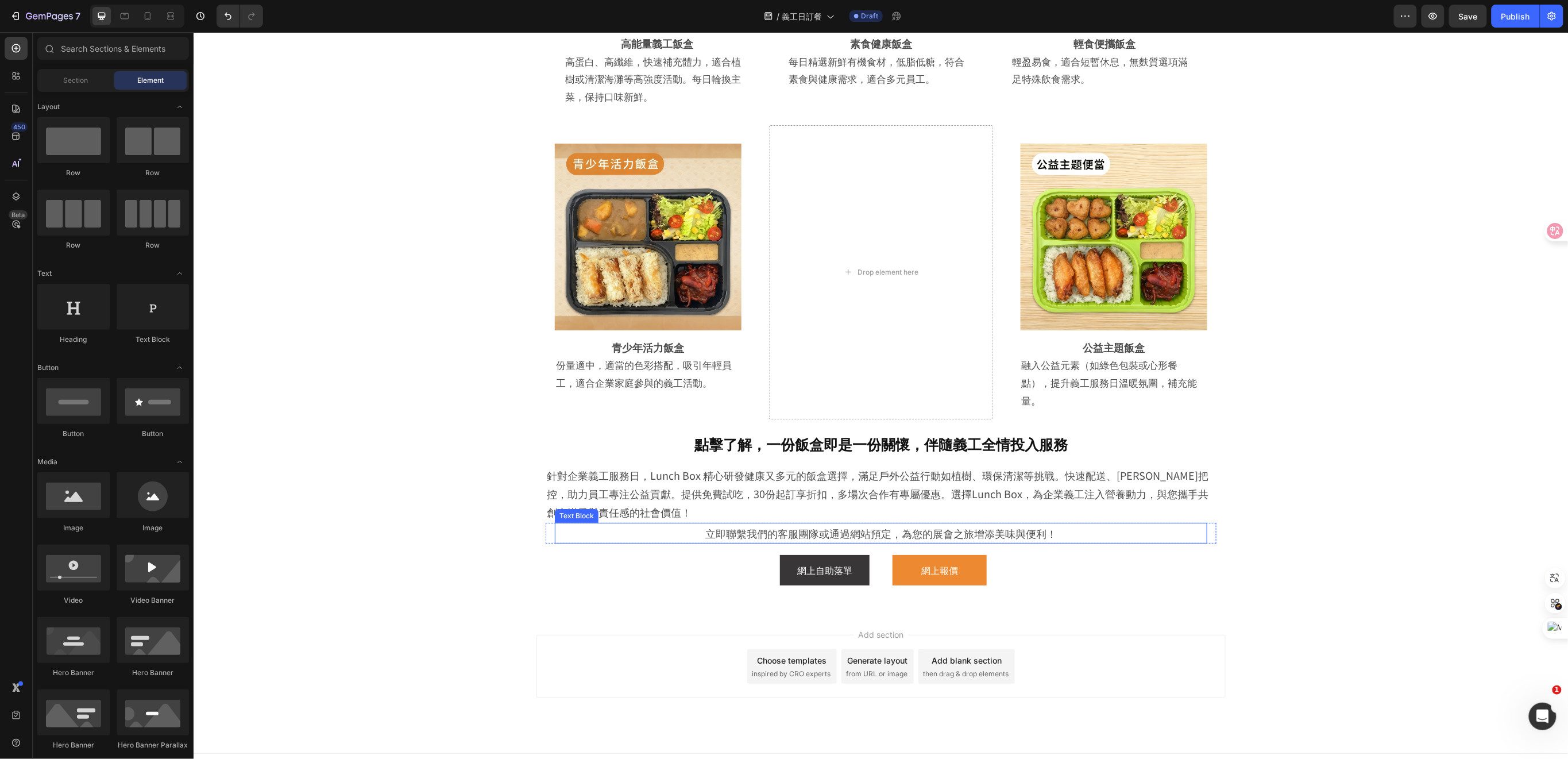
click at [965, 523] on p "立即聯繫我們的客服團隊或通過網站預定，為您的展會之旅增添美味與便利！" at bounding box center [881, 533] width 650 height 18
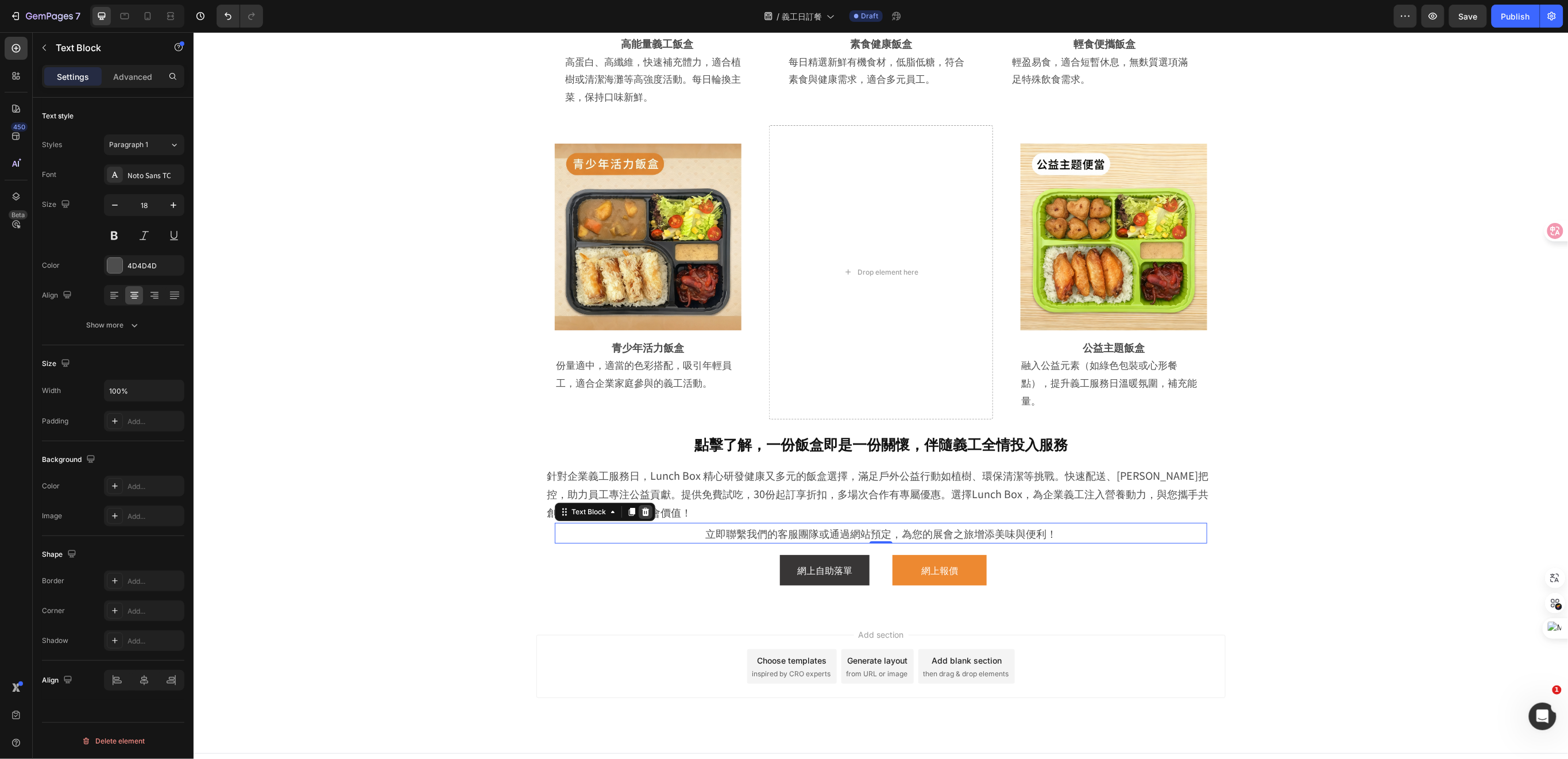
click at [641, 507] on icon at bounding box center [644, 511] width 9 height 9
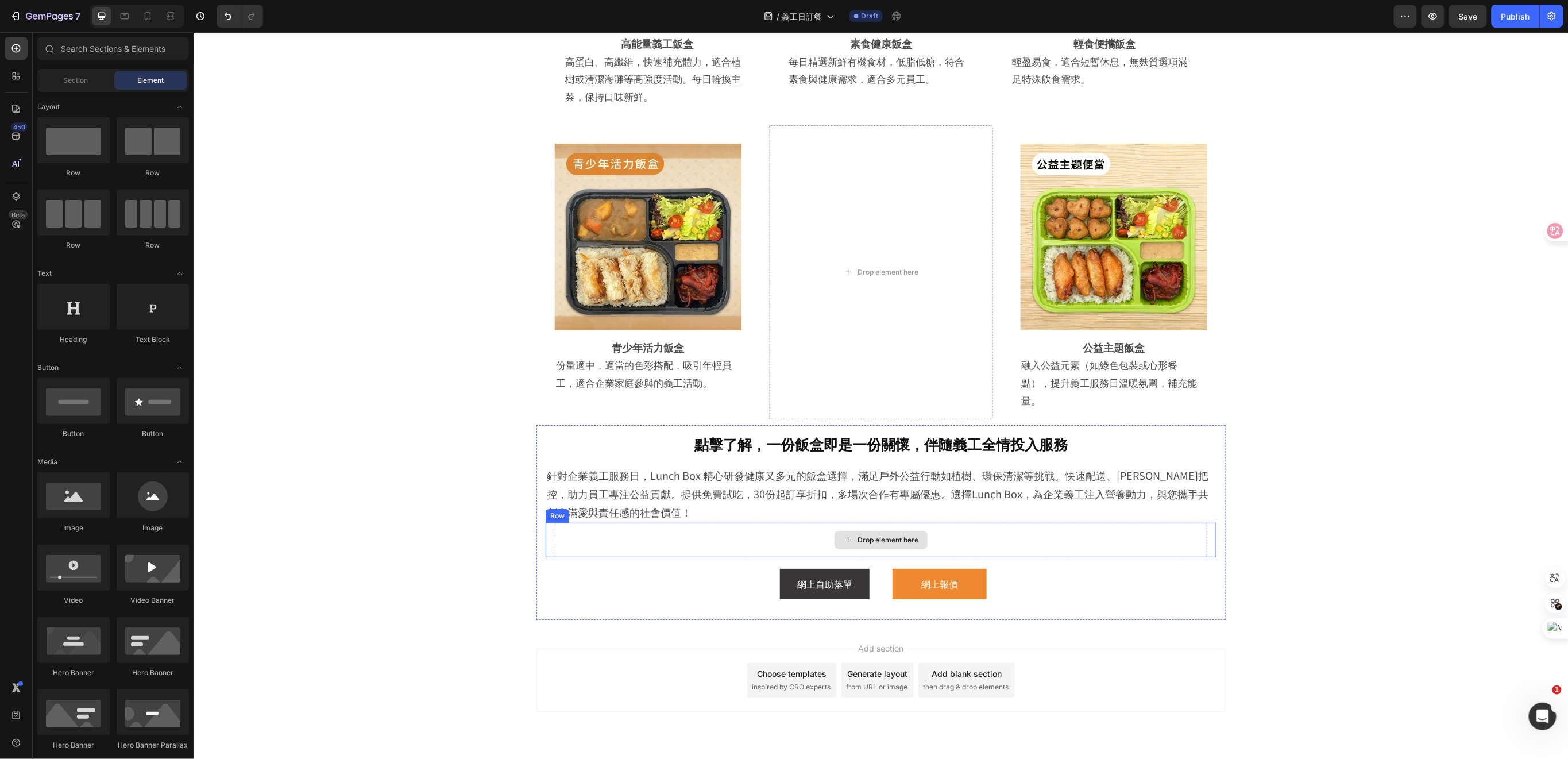
click at [767, 531] on div "Drop element here" at bounding box center [881, 539] width 652 height 34
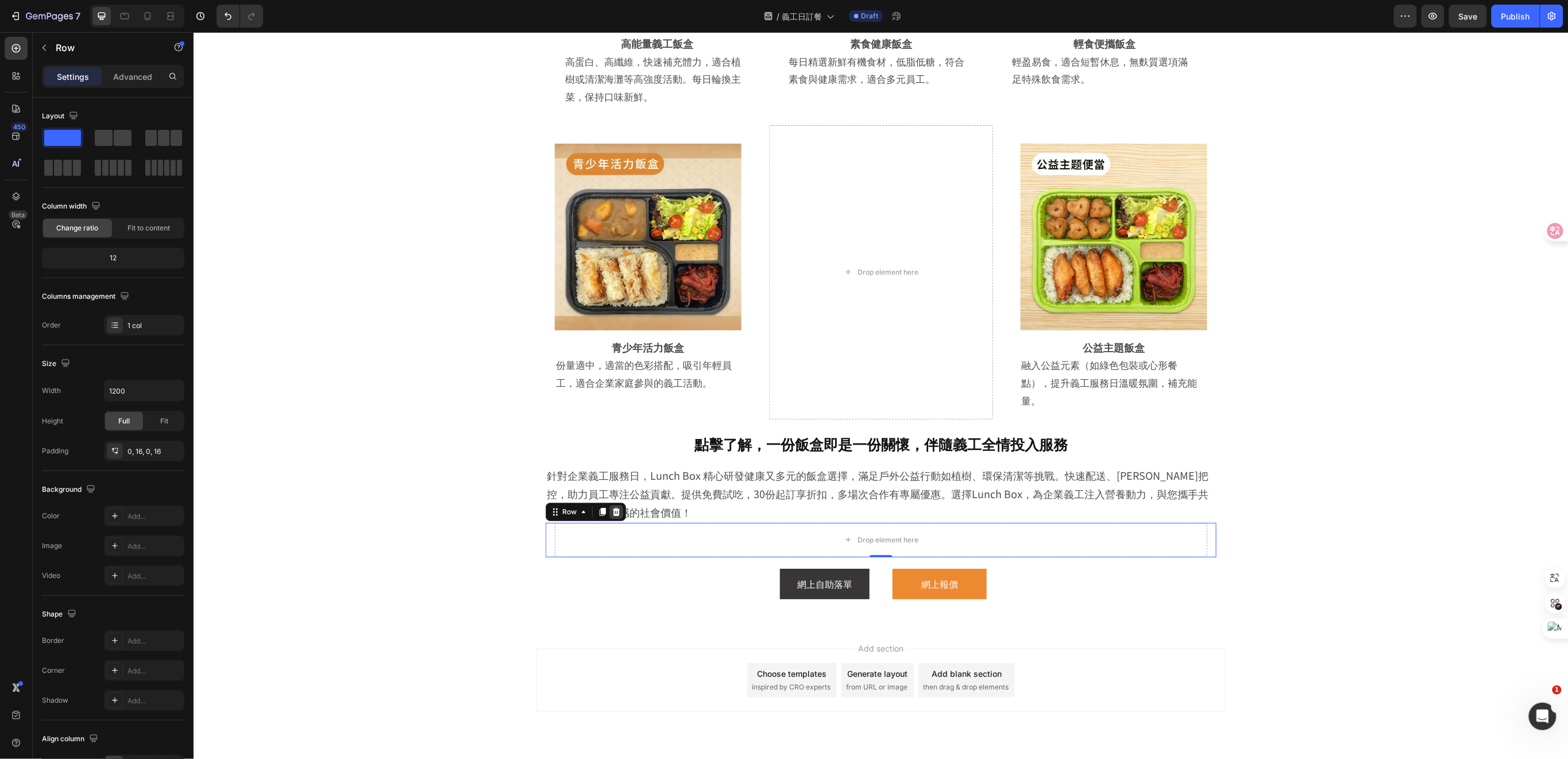
click at [612, 507] on icon at bounding box center [616, 511] width 7 height 8
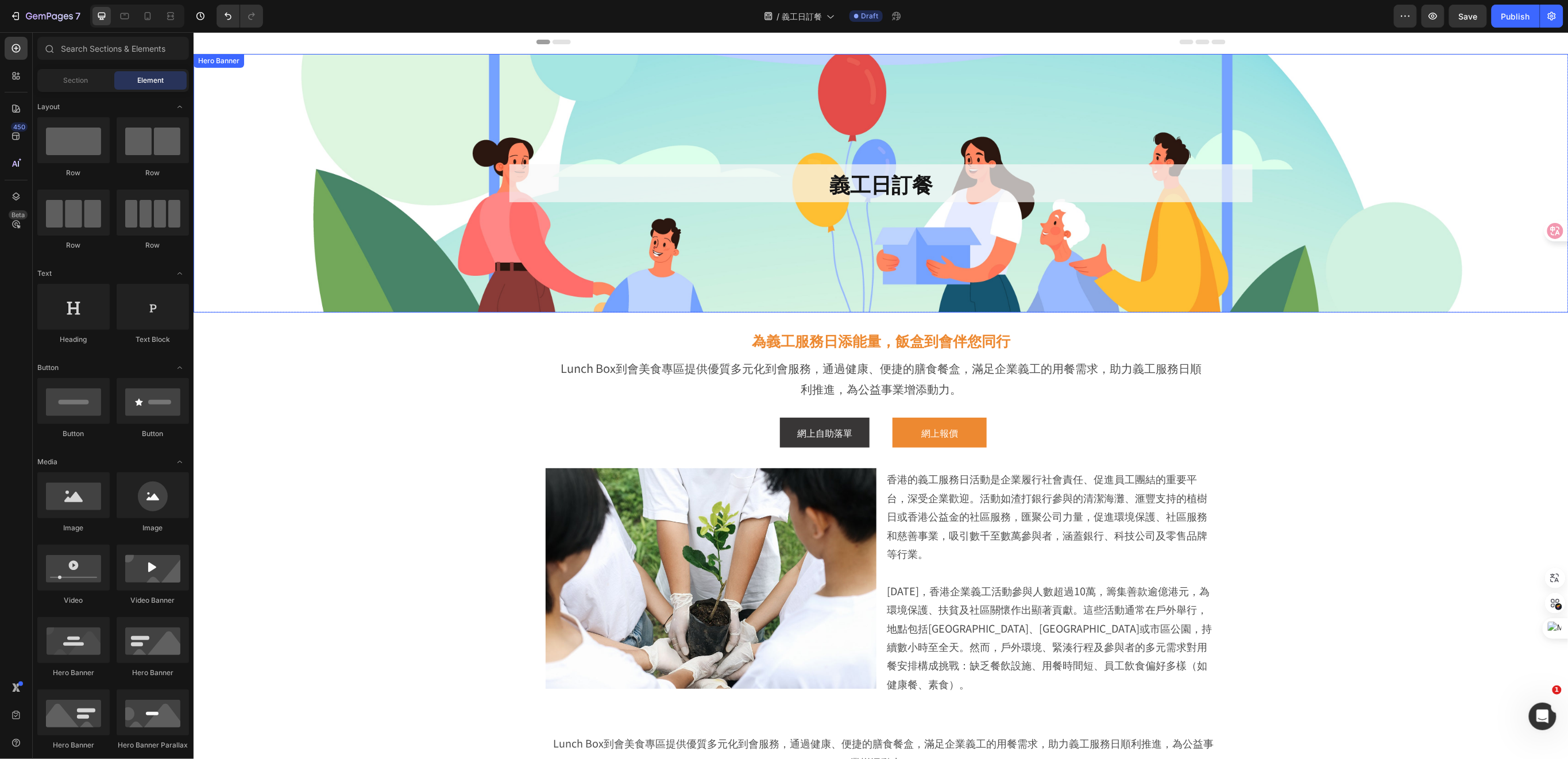
scroll to position [0, 0]
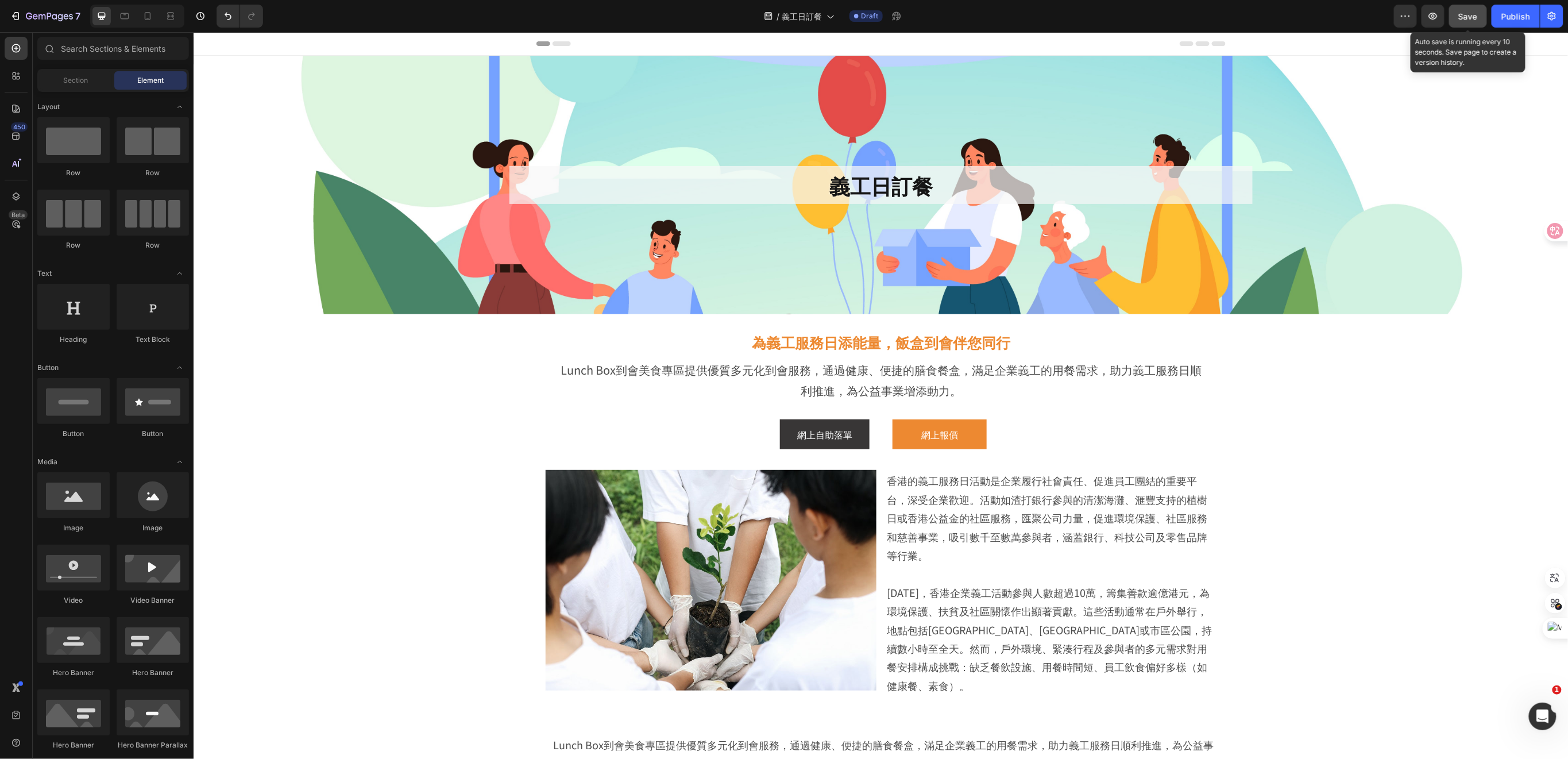
click at [1463, 21] on div "Save" at bounding box center [1468, 17] width 19 height 12
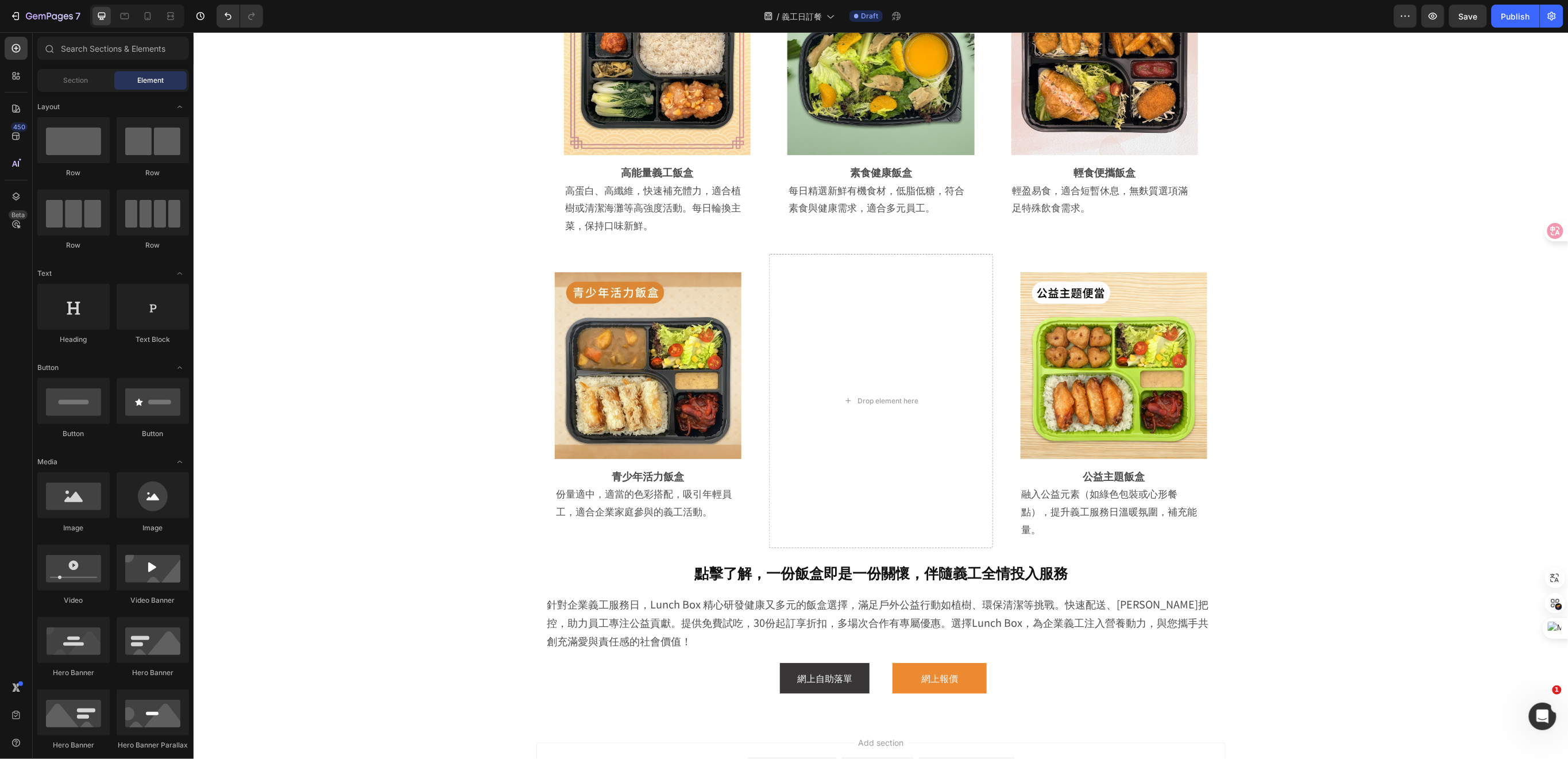
scroll to position [2100, 0]
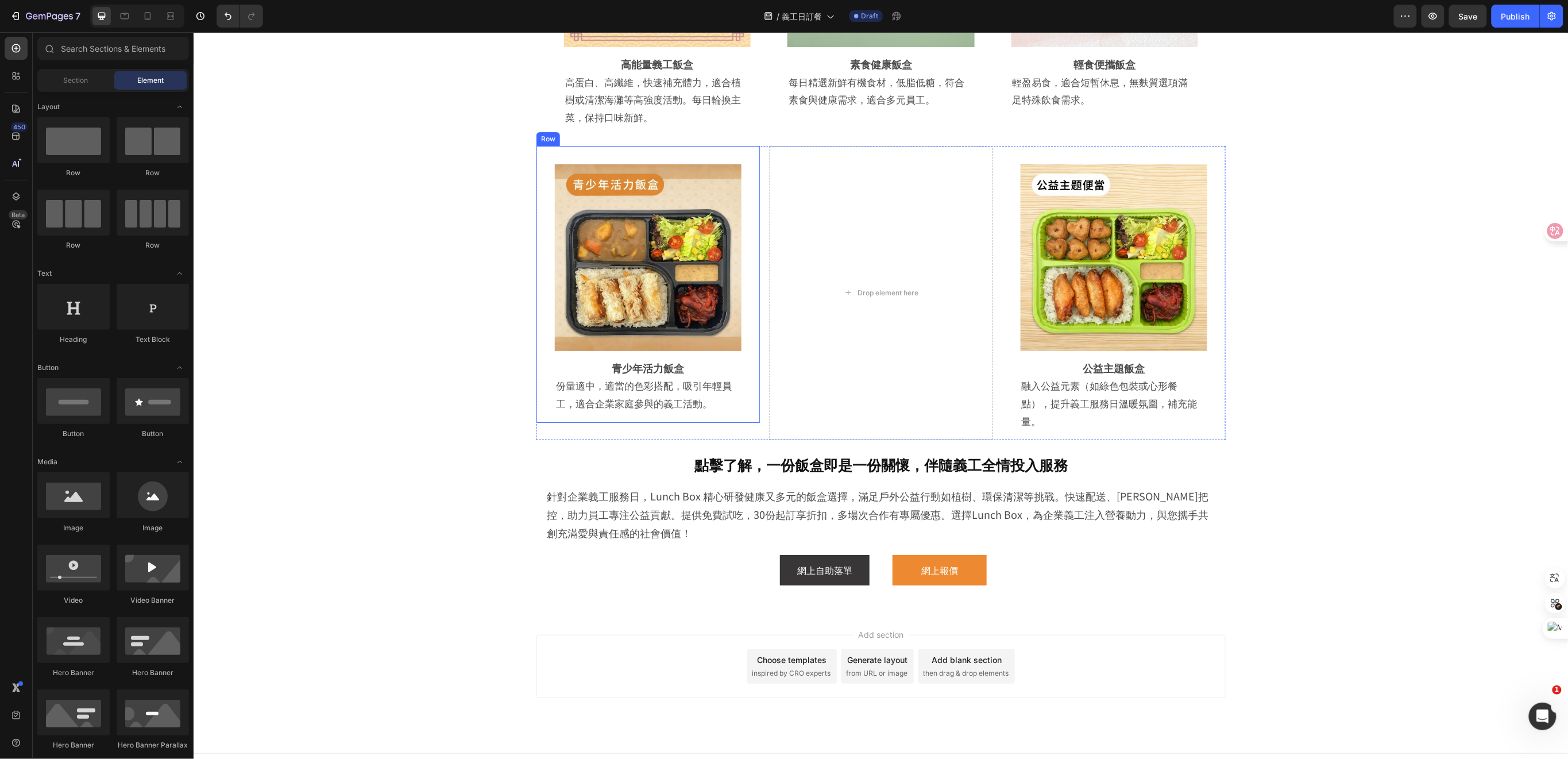
click at [536, 358] on div "Image Row 青少年活力飯盒 Heading 份量適中，適當的色彩搭配，吸引年輕員工，適合企業家庭參與的義工活動。 Text Block Row Row" at bounding box center [648, 283] width 223 height 277
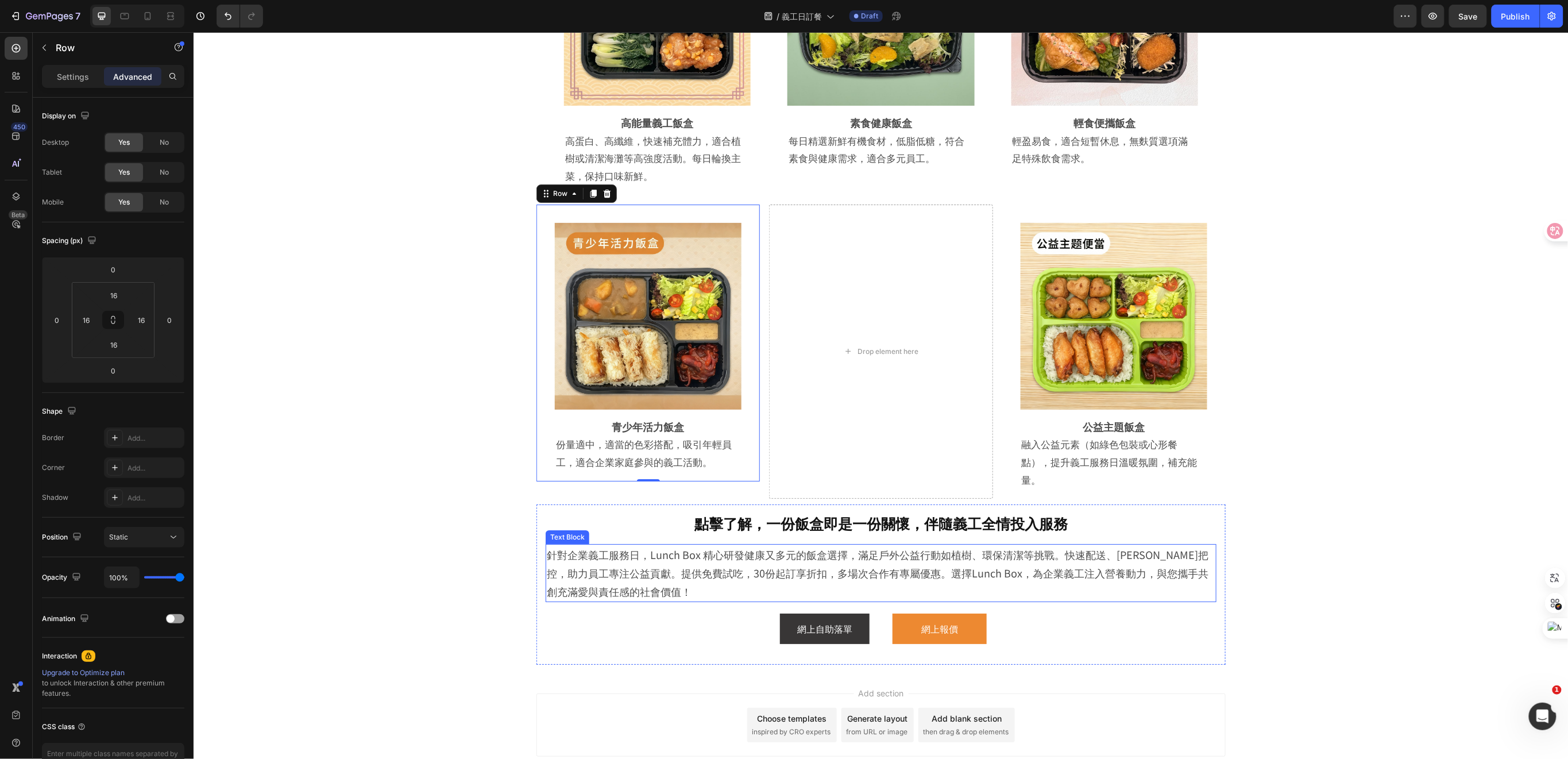
scroll to position [1946, 0]
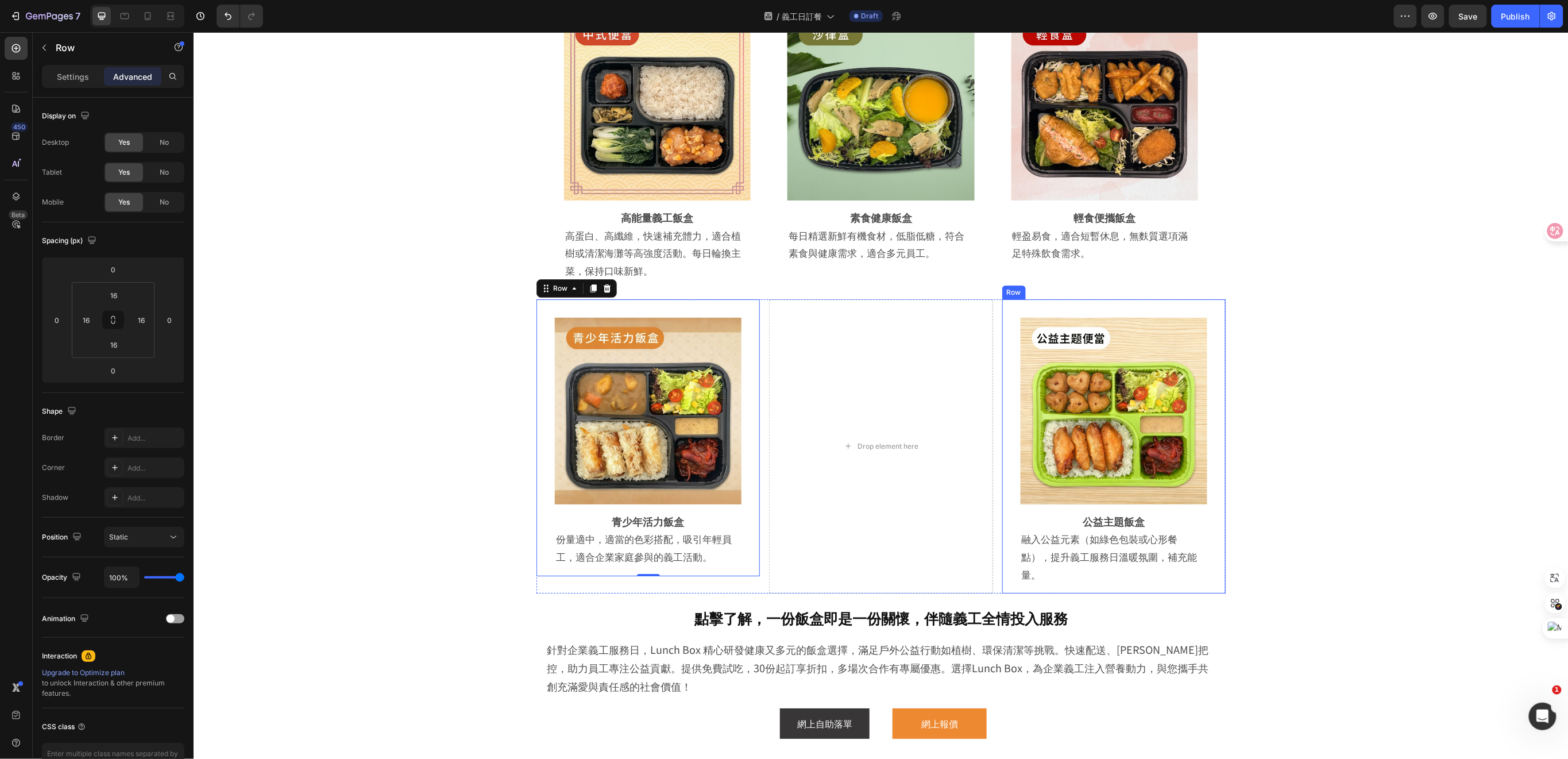
click at [1196, 301] on div "Image Row 公益主題飯盒 Heading 融入公益元素（如綠色包裝或心形餐點），提升義工服務日溫暖氛圍，補充能量。 Text Block Row Row" at bounding box center [1113, 446] width 223 height 295
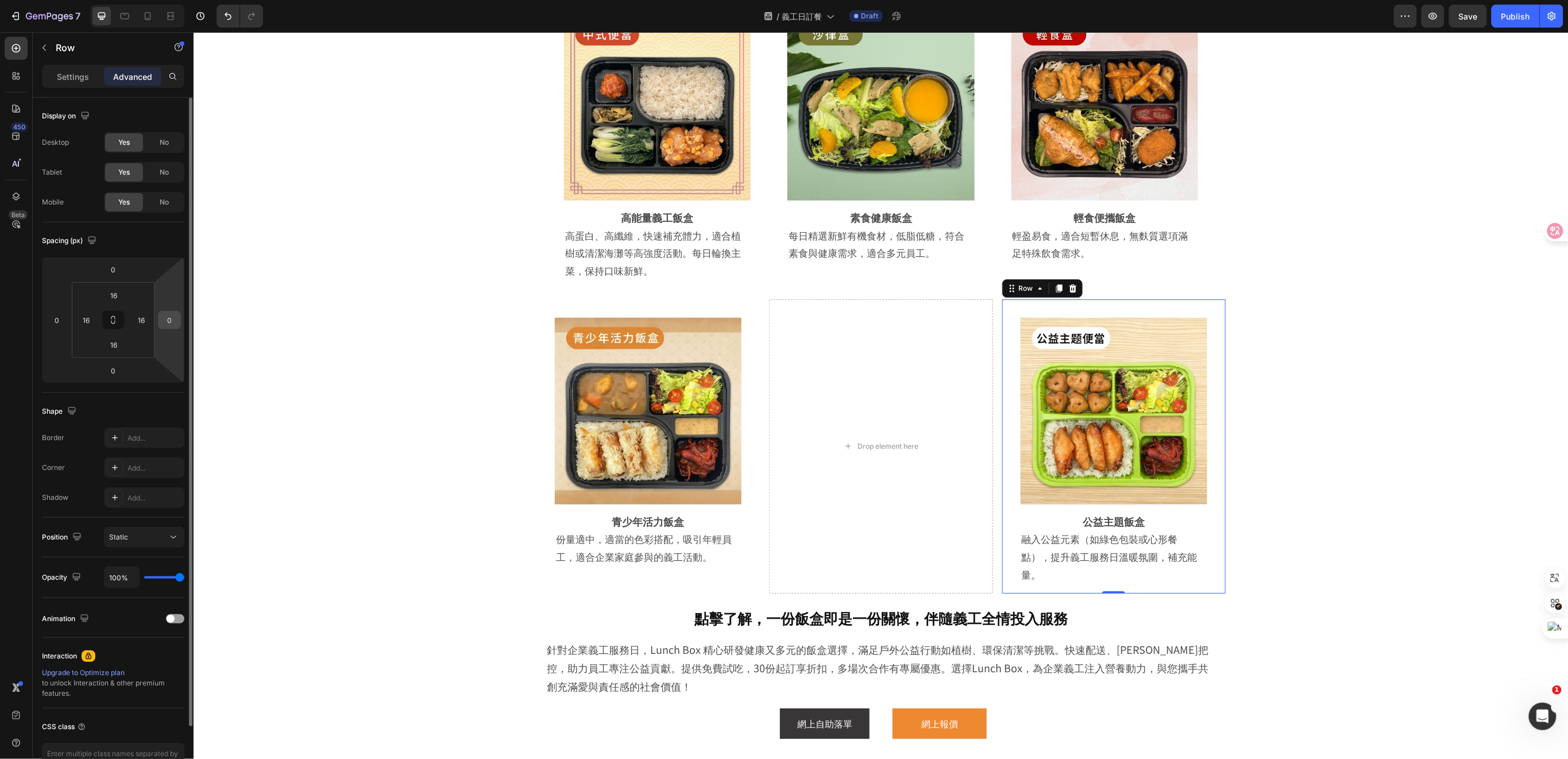
click at [169, 320] on input "0" at bounding box center [169, 320] width 17 height 17
type input "1"
type input "20"
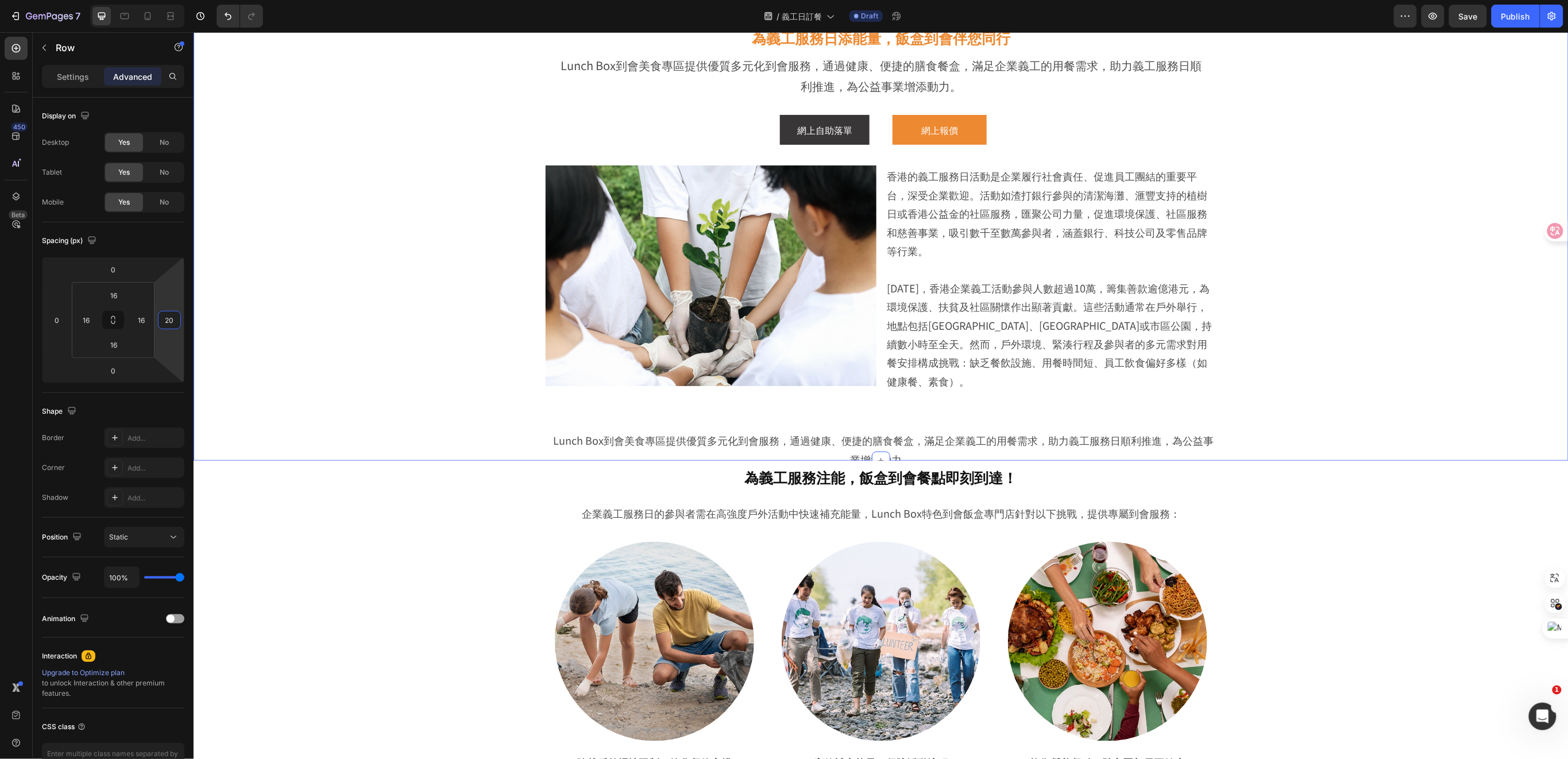
scroll to position [107, 0]
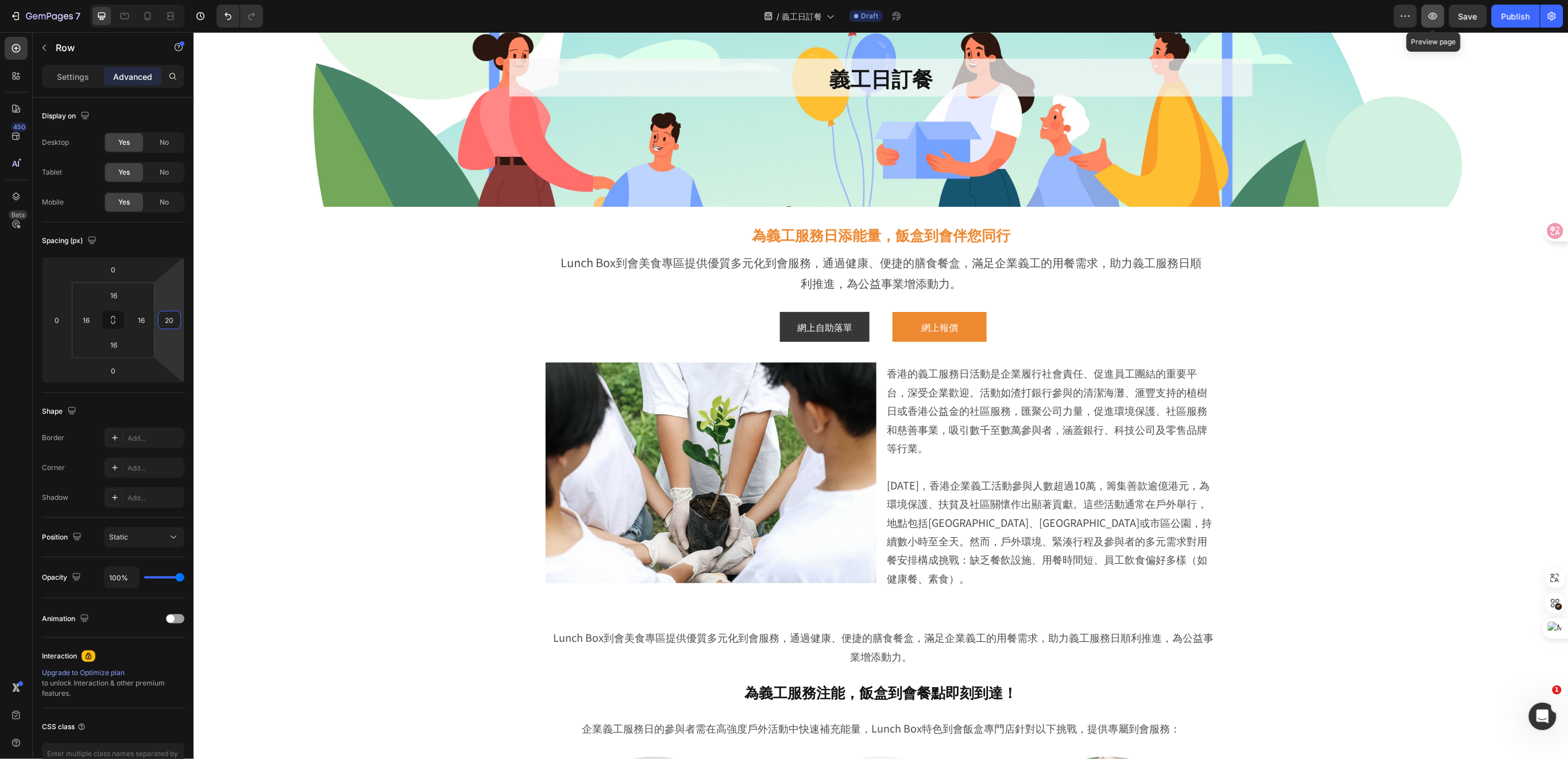
click at [1429, 17] on icon "button" at bounding box center [1432, 16] width 12 height 12
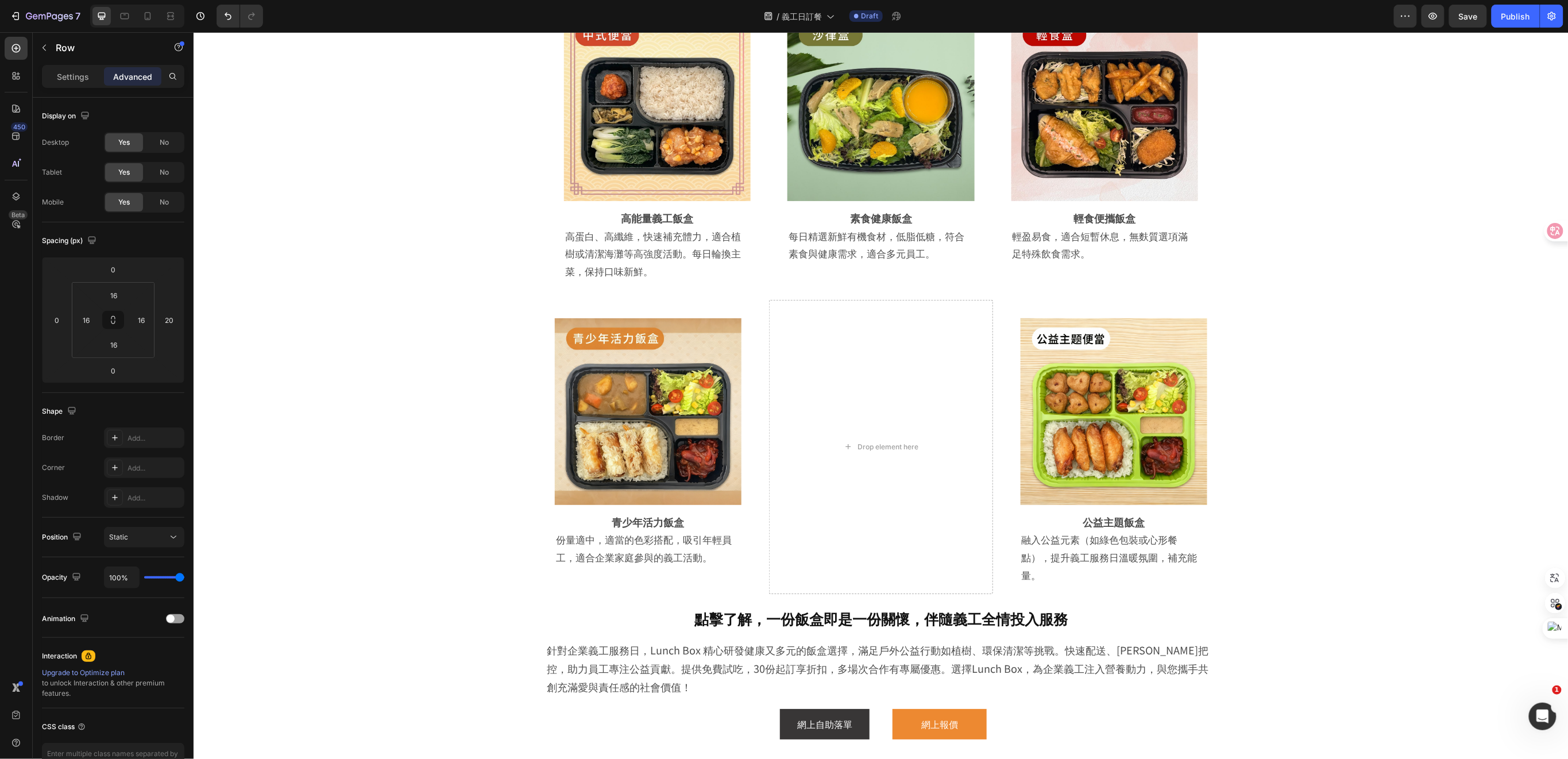
scroll to position [1946, 0]
click at [1189, 282] on div "Image Row 輕食便攜飯盒 Heading 輕盈易食，適合短暫休息，無麩質選項滿足特殊飲食需求。 Text Block Row Row" at bounding box center [1104, 142] width 223 height 295
click at [1212, 307] on div "Image Row 公益主題飯盒 Heading 融入公益元素（如綠色包裝或心形餐點），提升義工服務日溫暖氛圍，補充能量。 Text Block Row Row" at bounding box center [1113, 446] width 223 height 295
click at [1016, 293] on div "Row" at bounding box center [1025, 288] width 42 height 13
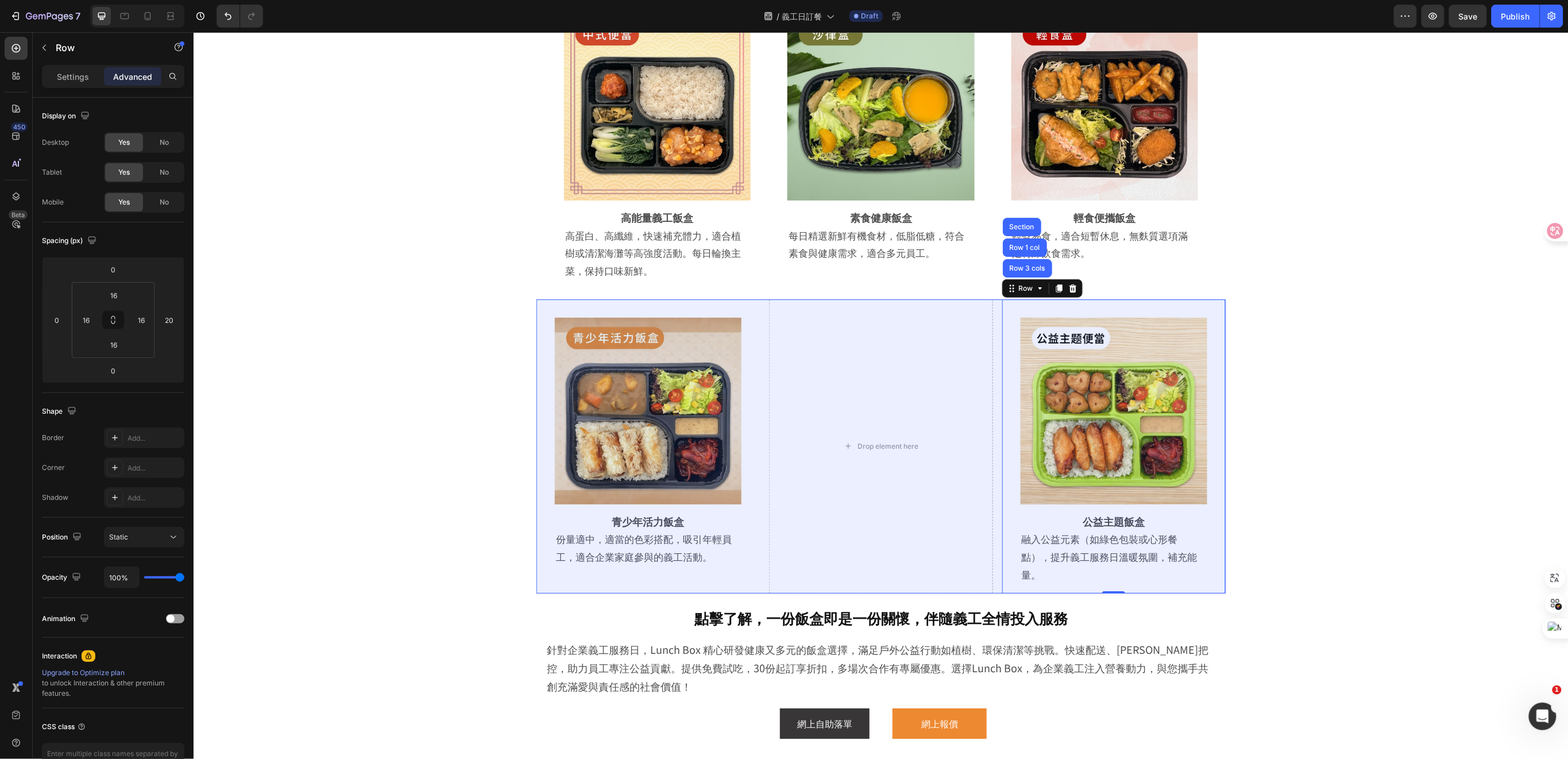
drag, startPoint x: 1016, startPoint y: 266, endPoint x: 990, endPoint y: 270, distance: 26.3
click at [1016, 264] on div "Row 3 cols" at bounding box center [1027, 268] width 40 height 7
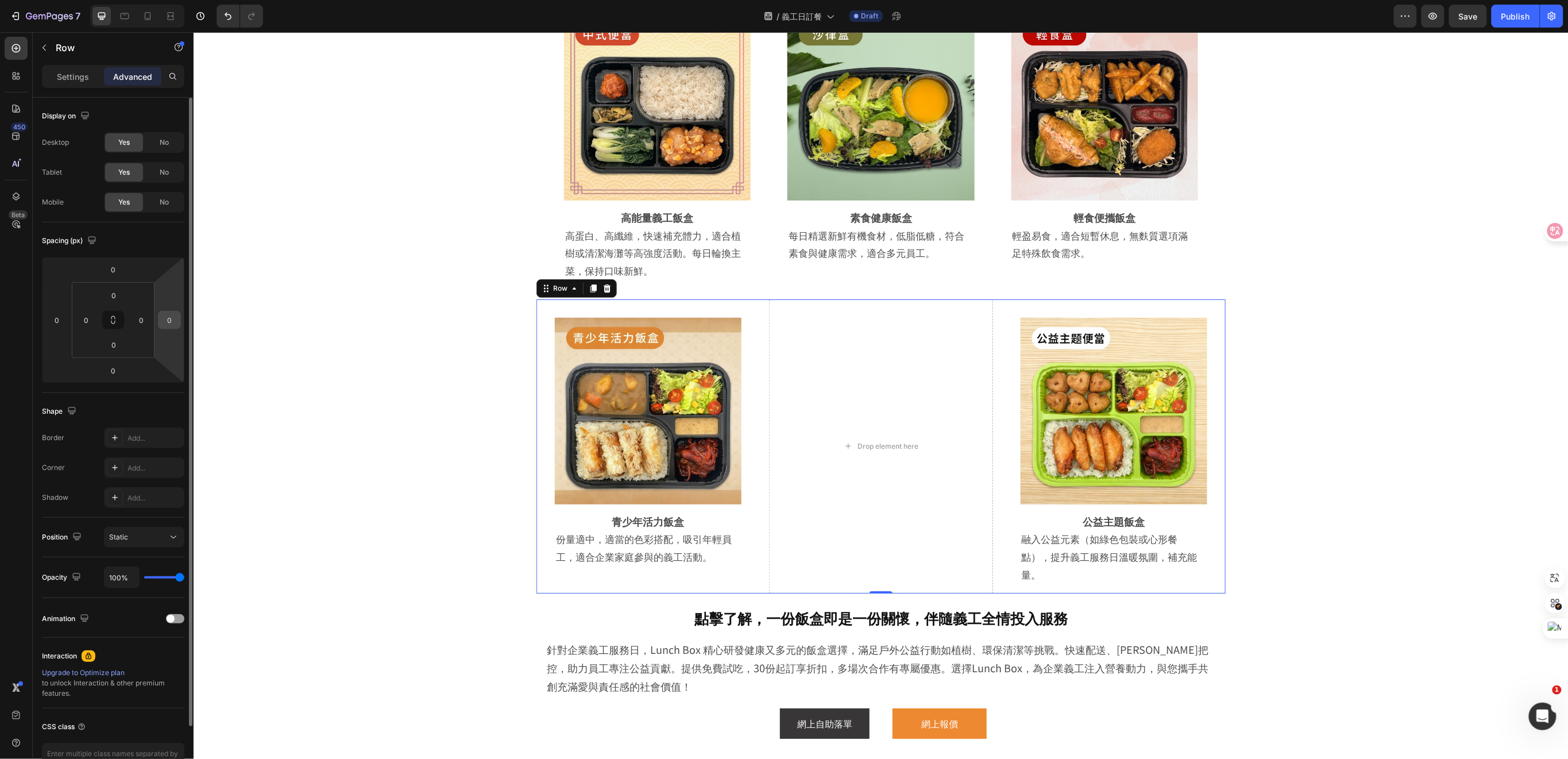
click at [172, 320] on input "0" at bounding box center [169, 320] width 17 height 17
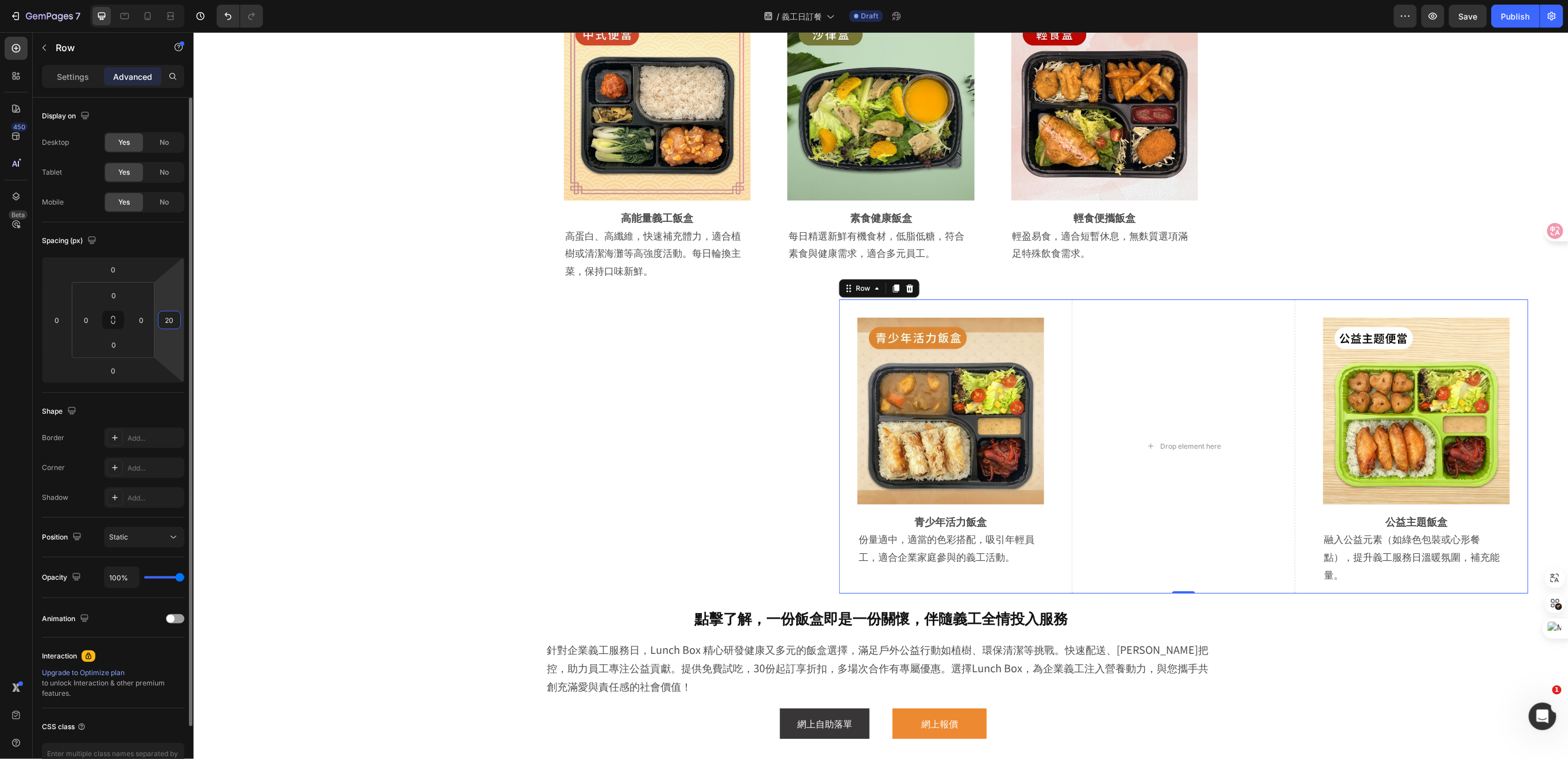
type input "0"
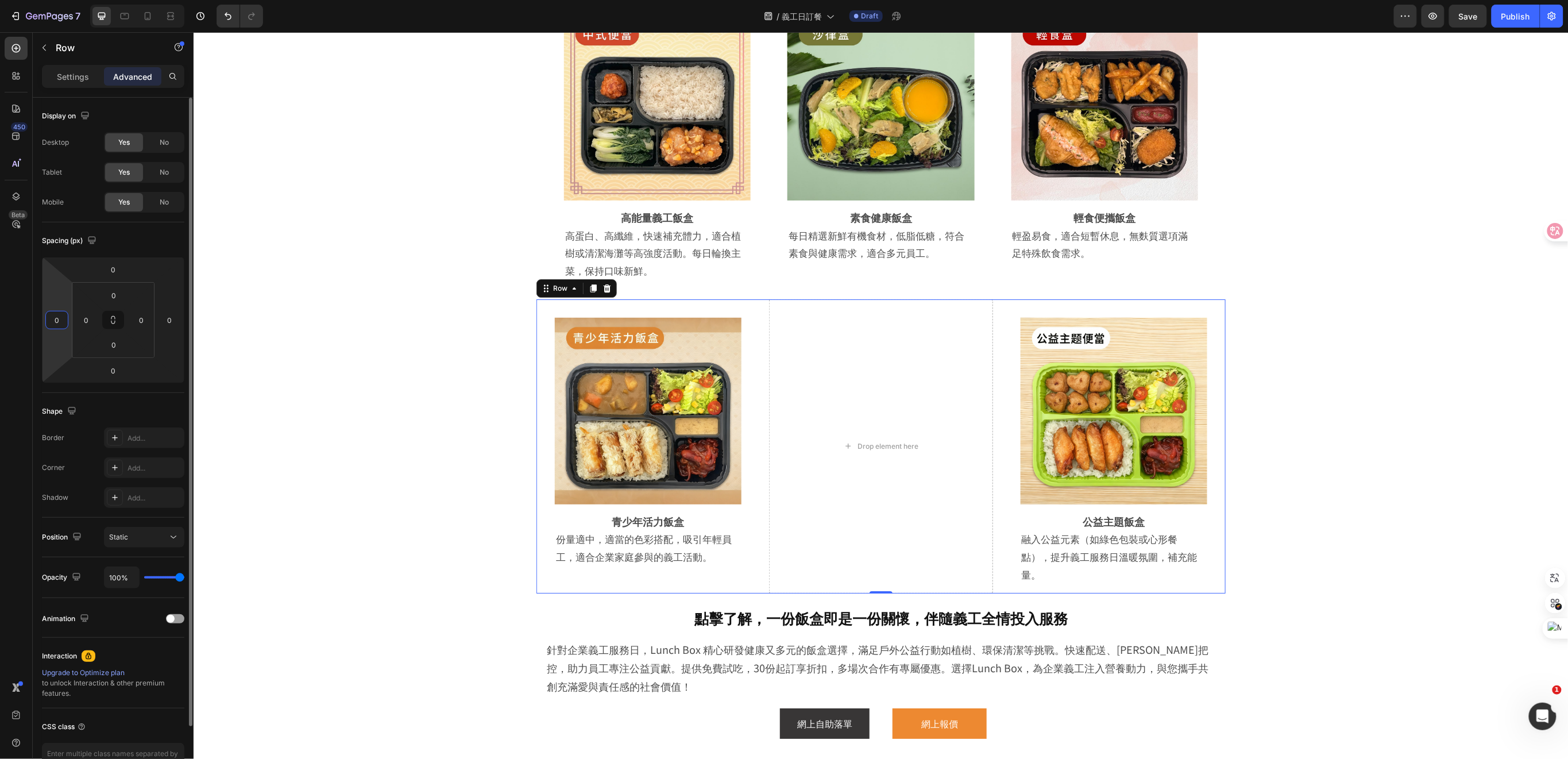
click at [59, 322] on input "0" at bounding box center [57, 320] width 17 height 17
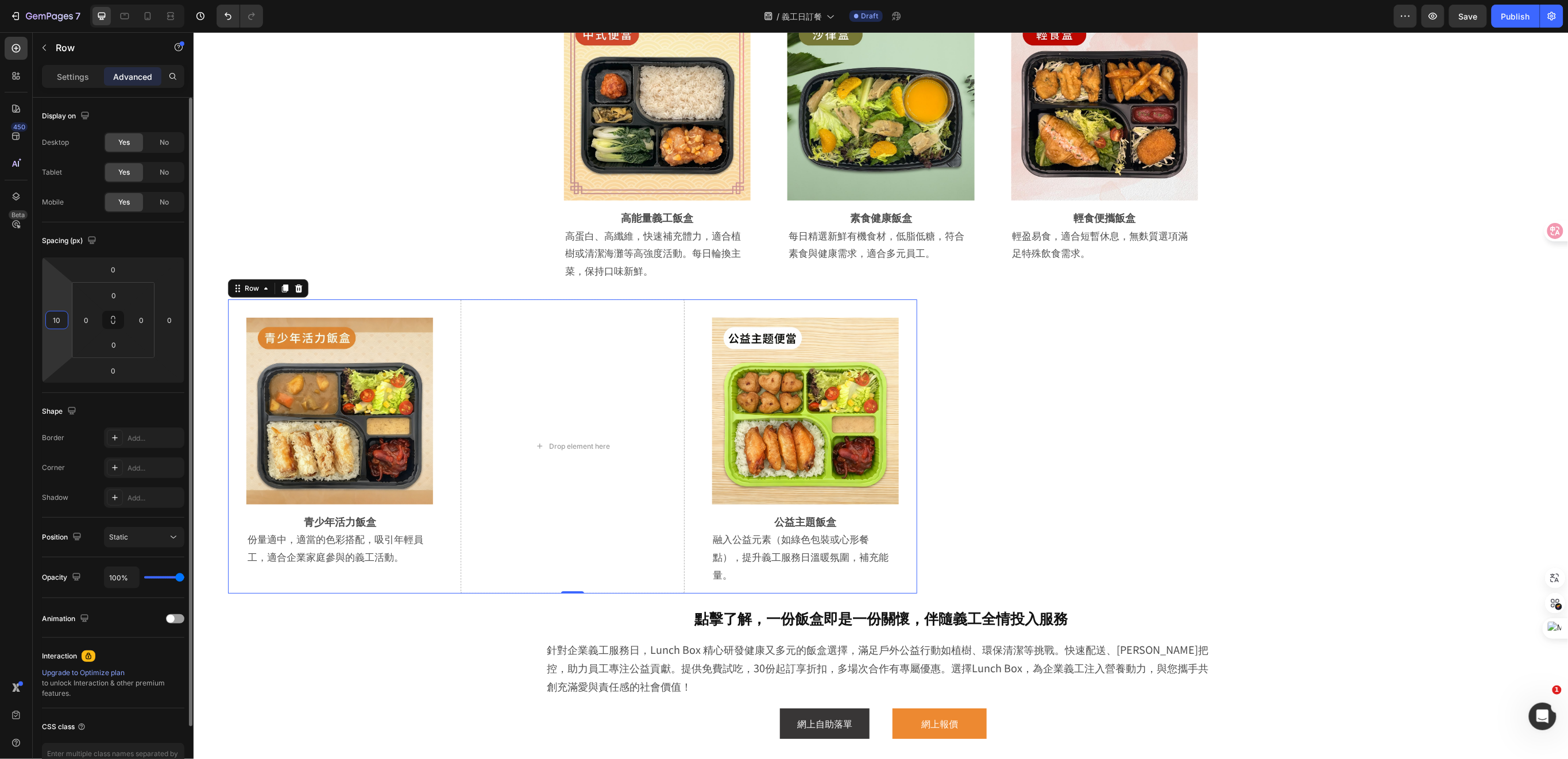
type input "0"
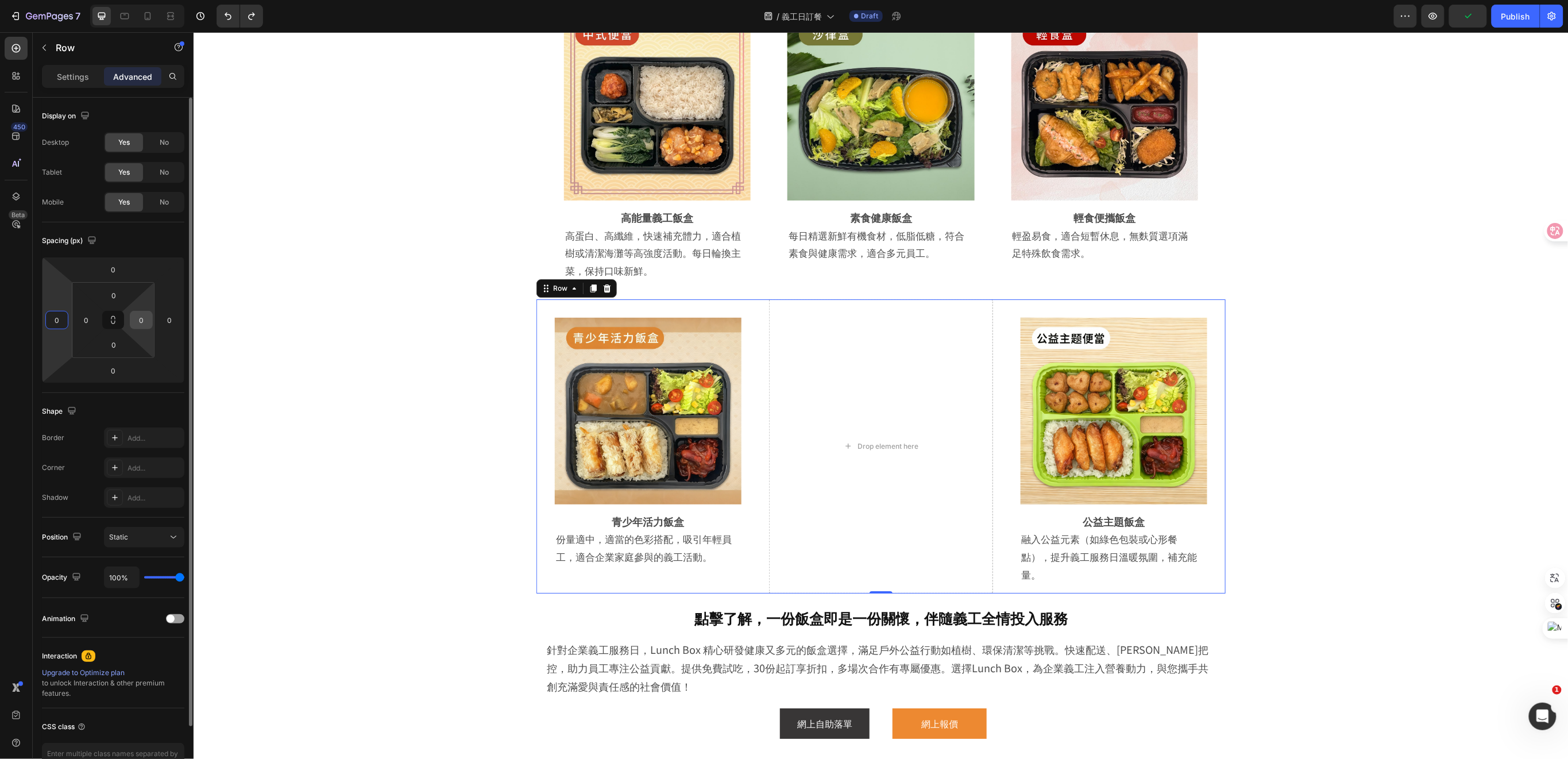
click at [147, 322] on input "0" at bounding box center [141, 320] width 17 height 17
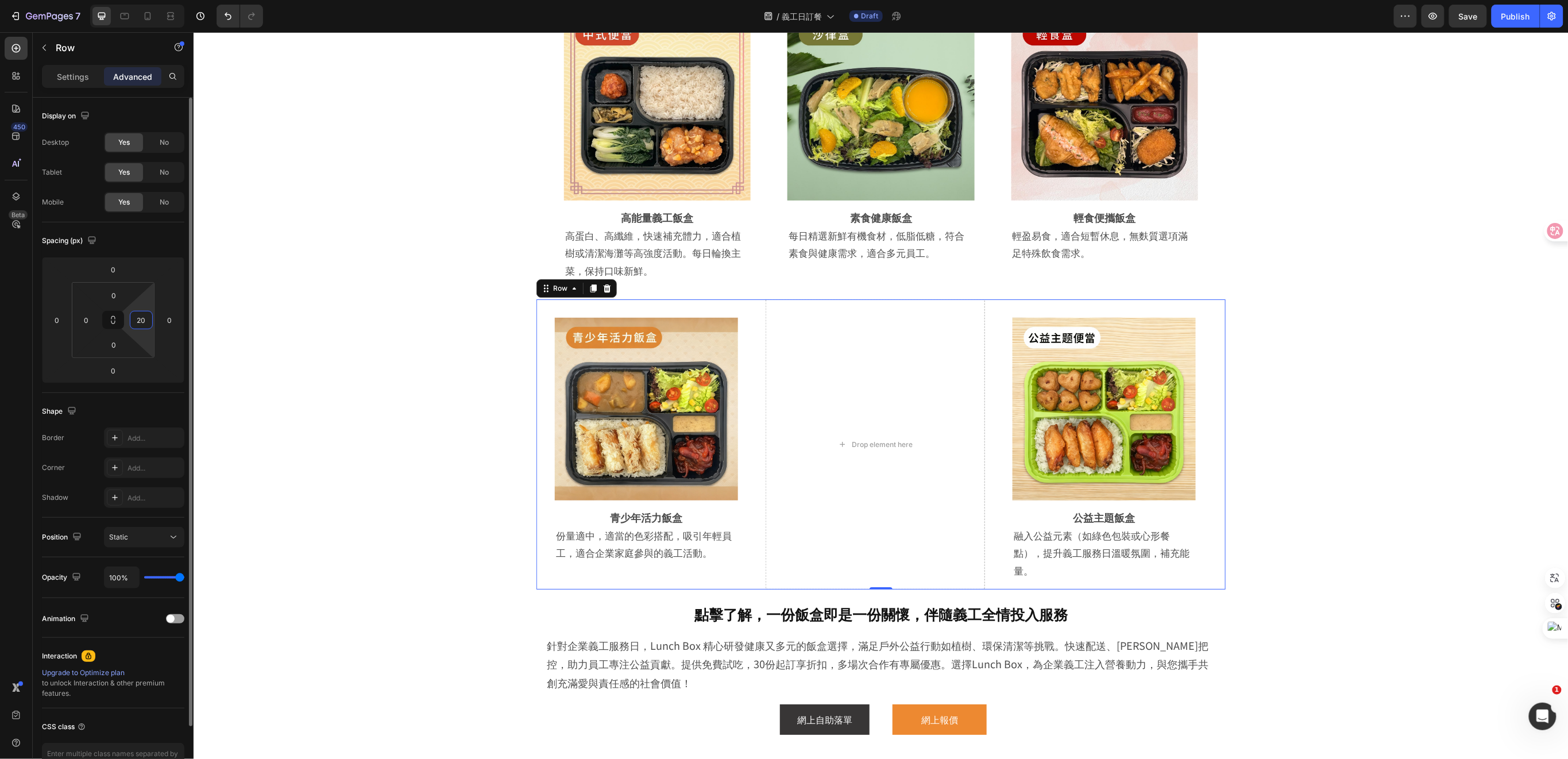
type input "2"
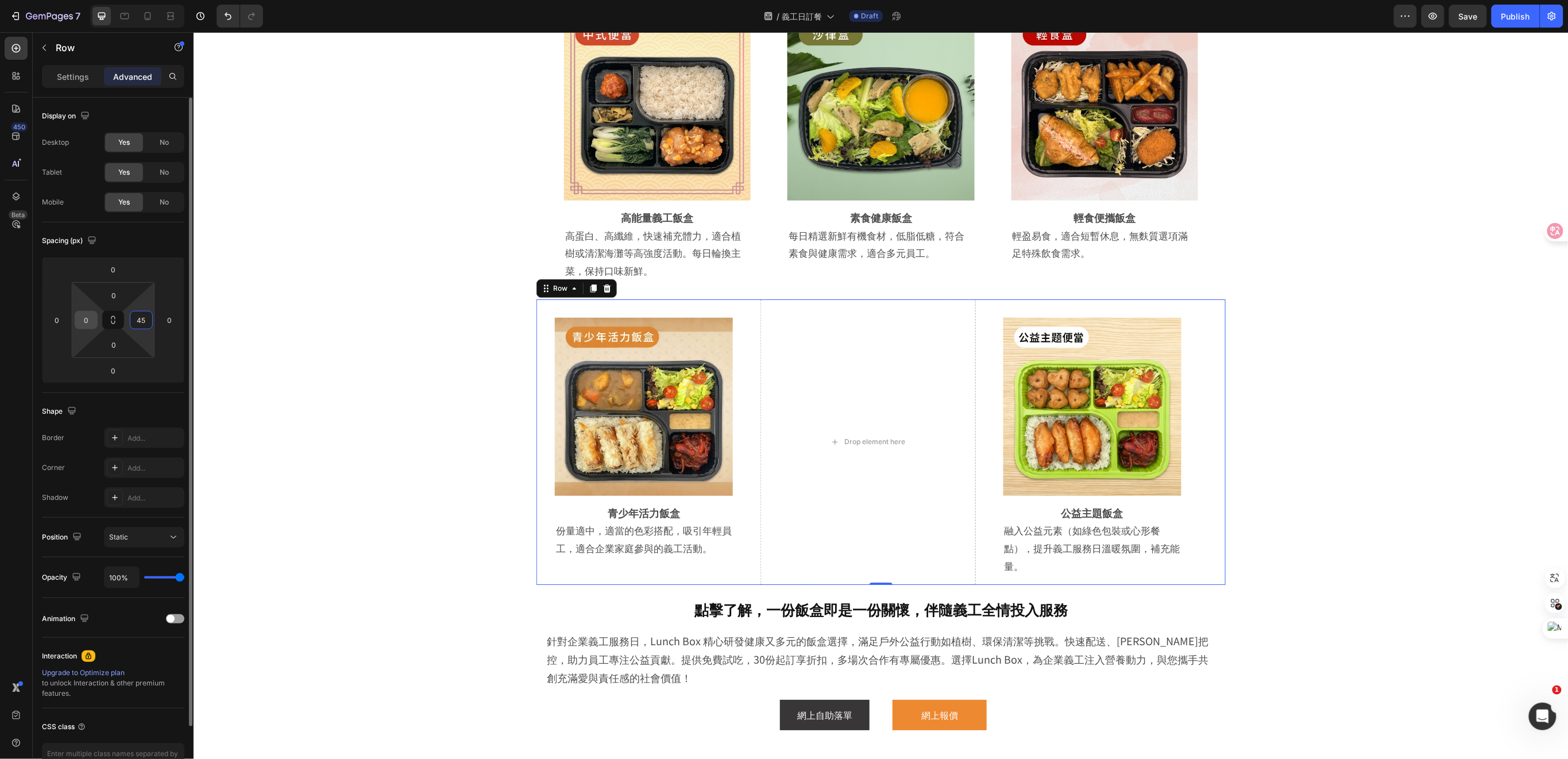
type input "45"
click at [94, 322] on input "0" at bounding box center [86, 320] width 17 height 17
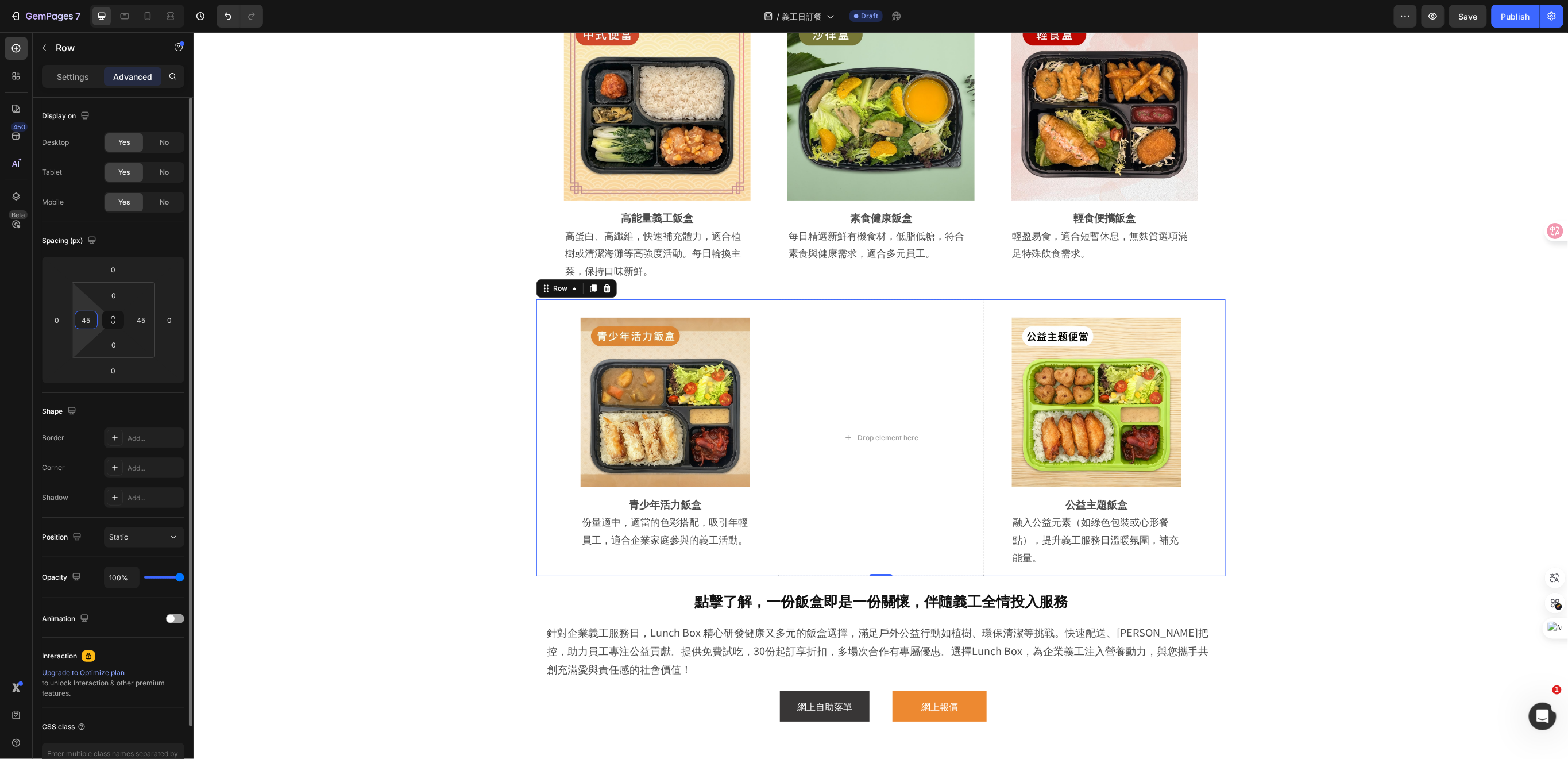
click at [94, 322] on input "45" at bounding box center [86, 320] width 17 height 17
drag, startPoint x: 89, startPoint y: 320, endPoint x: 69, endPoint y: 318, distance: 20.1
click at [69, 318] on div "0 0 0 0 0 45 0 45" at bounding box center [113, 320] width 142 height 126
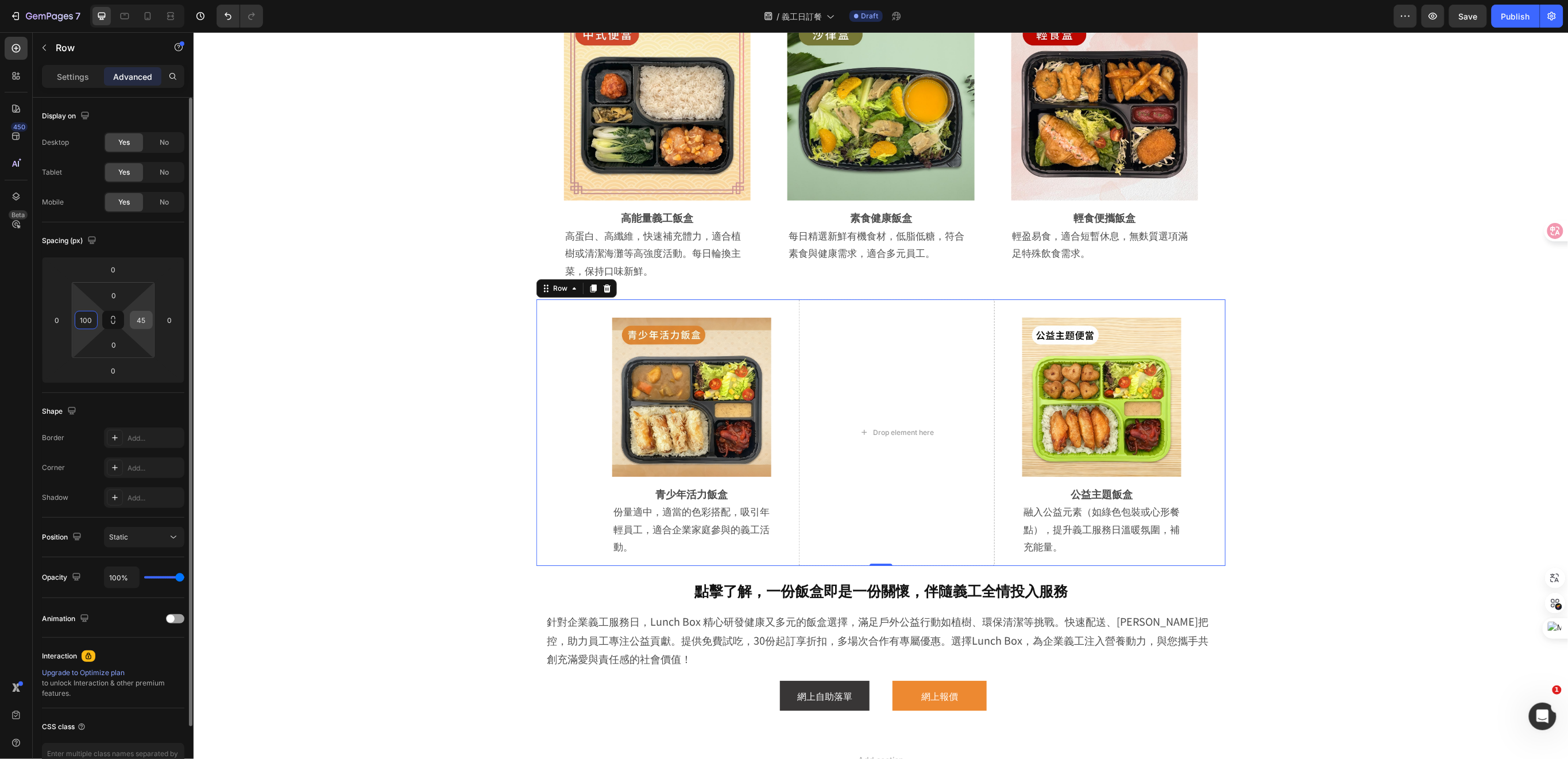
type input "100"
click at [139, 322] on input "45" at bounding box center [141, 320] width 17 height 17
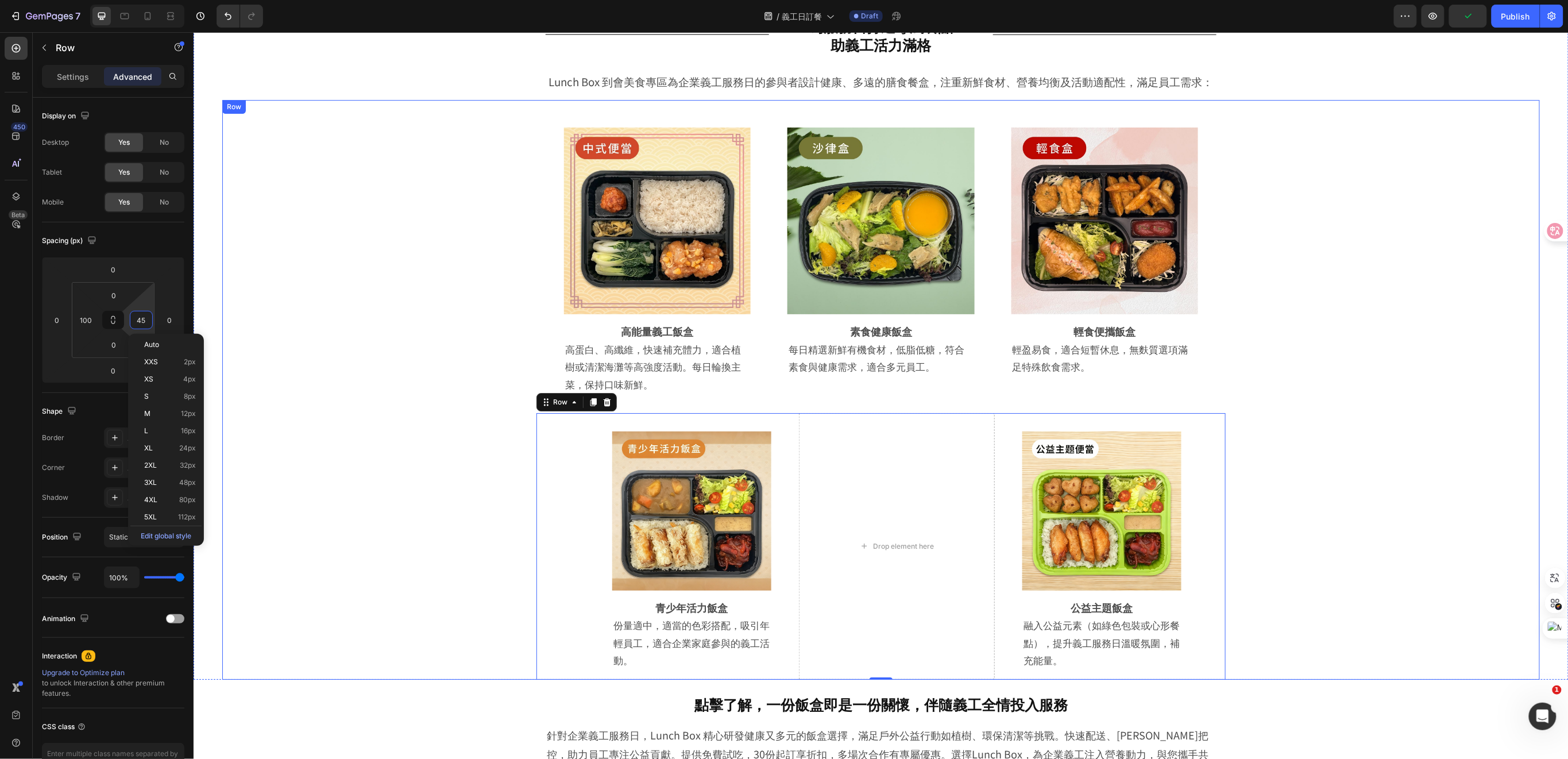
scroll to position [1870, 0]
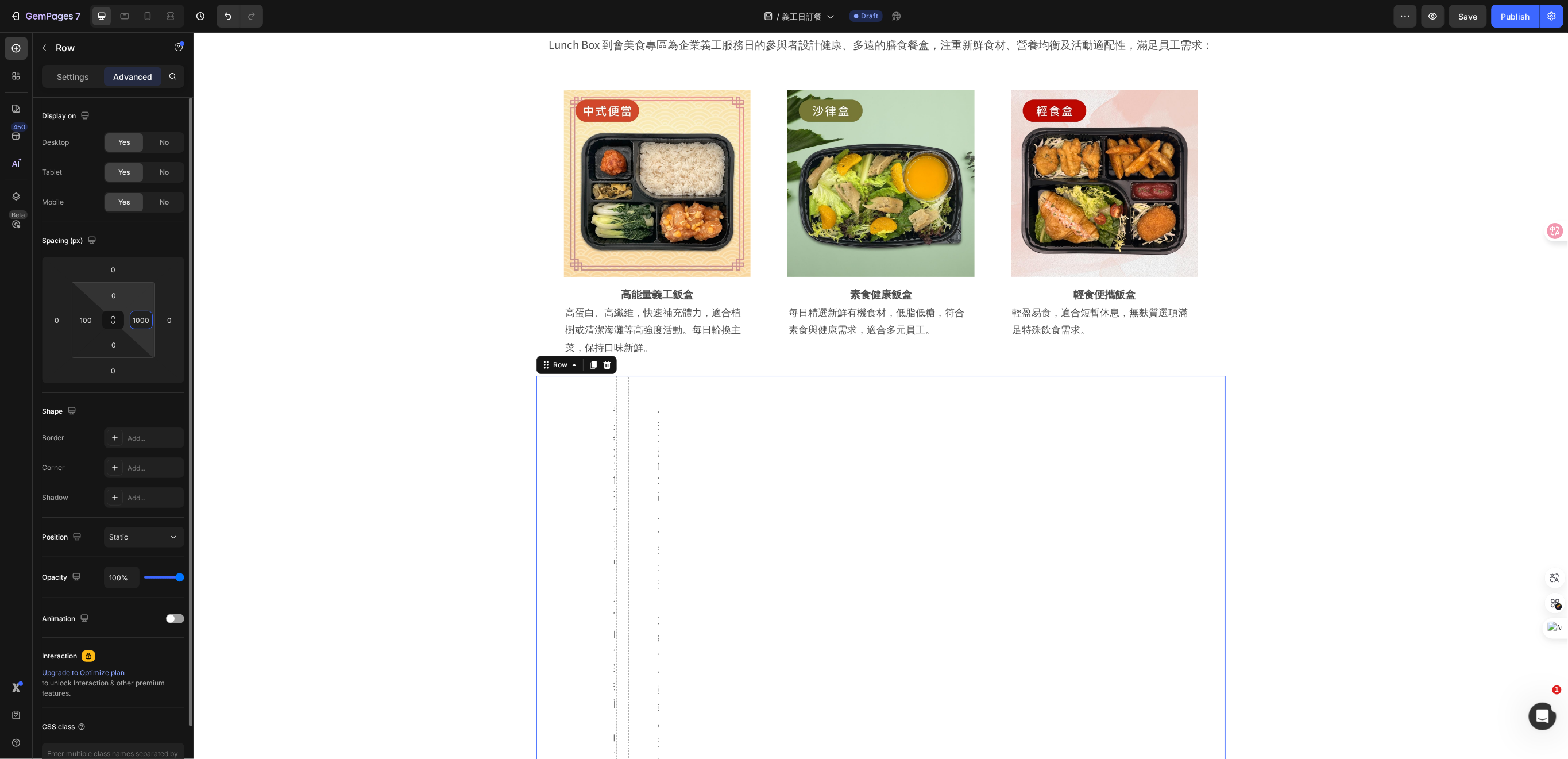
drag, startPoint x: 148, startPoint y: 318, endPoint x: 105, endPoint y: 307, distance: 44.4
click at [105, 307] on div "0 100 0 1000" at bounding box center [113, 320] width 83 height 76
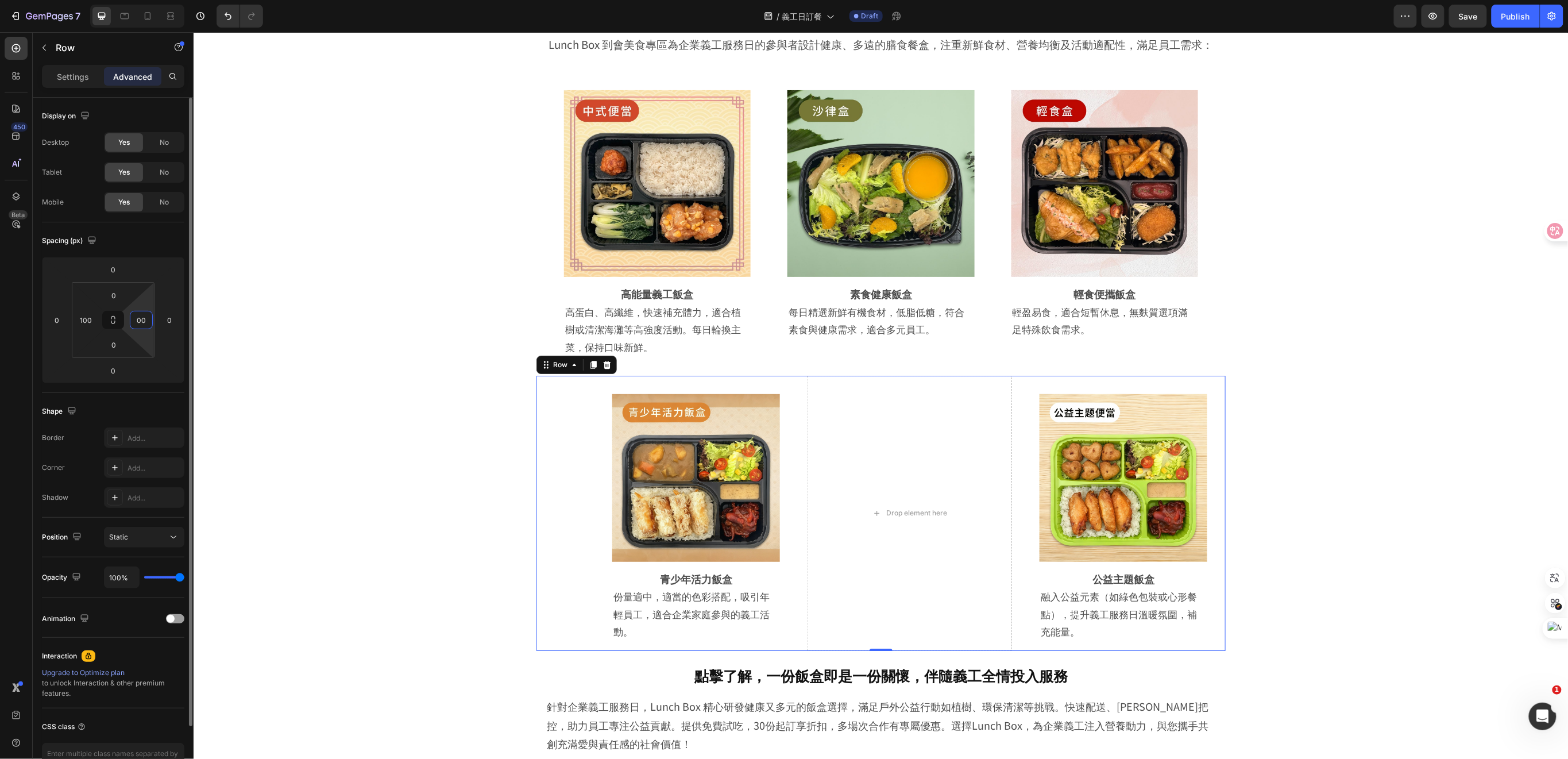
click at [147, 317] on input "00" at bounding box center [141, 320] width 17 height 17
type input "0"
click at [93, 318] on input "100" at bounding box center [86, 320] width 17 height 17
click at [86, 320] on input "100" at bounding box center [86, 320] width 17 height 17
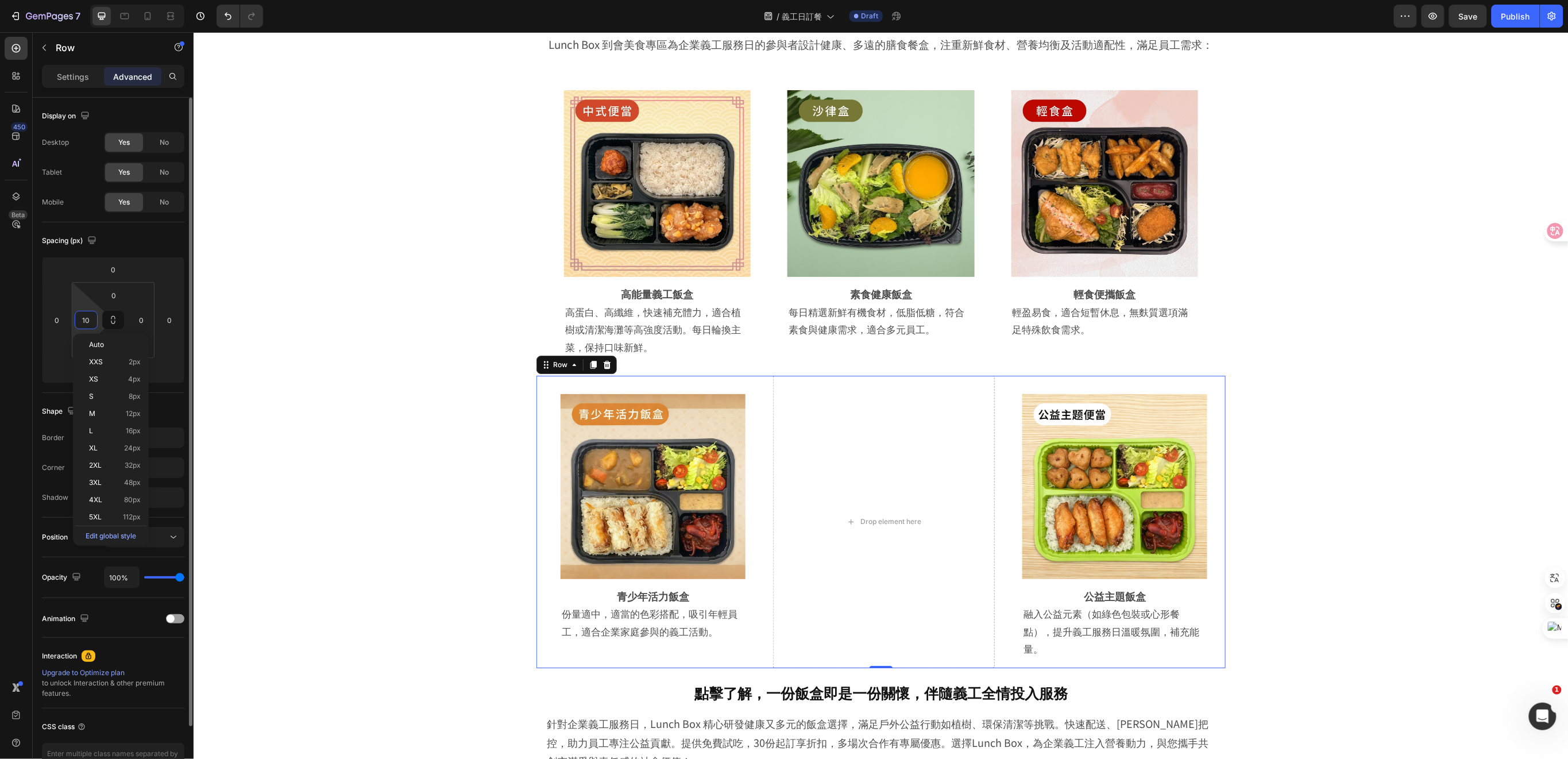
type input "0"
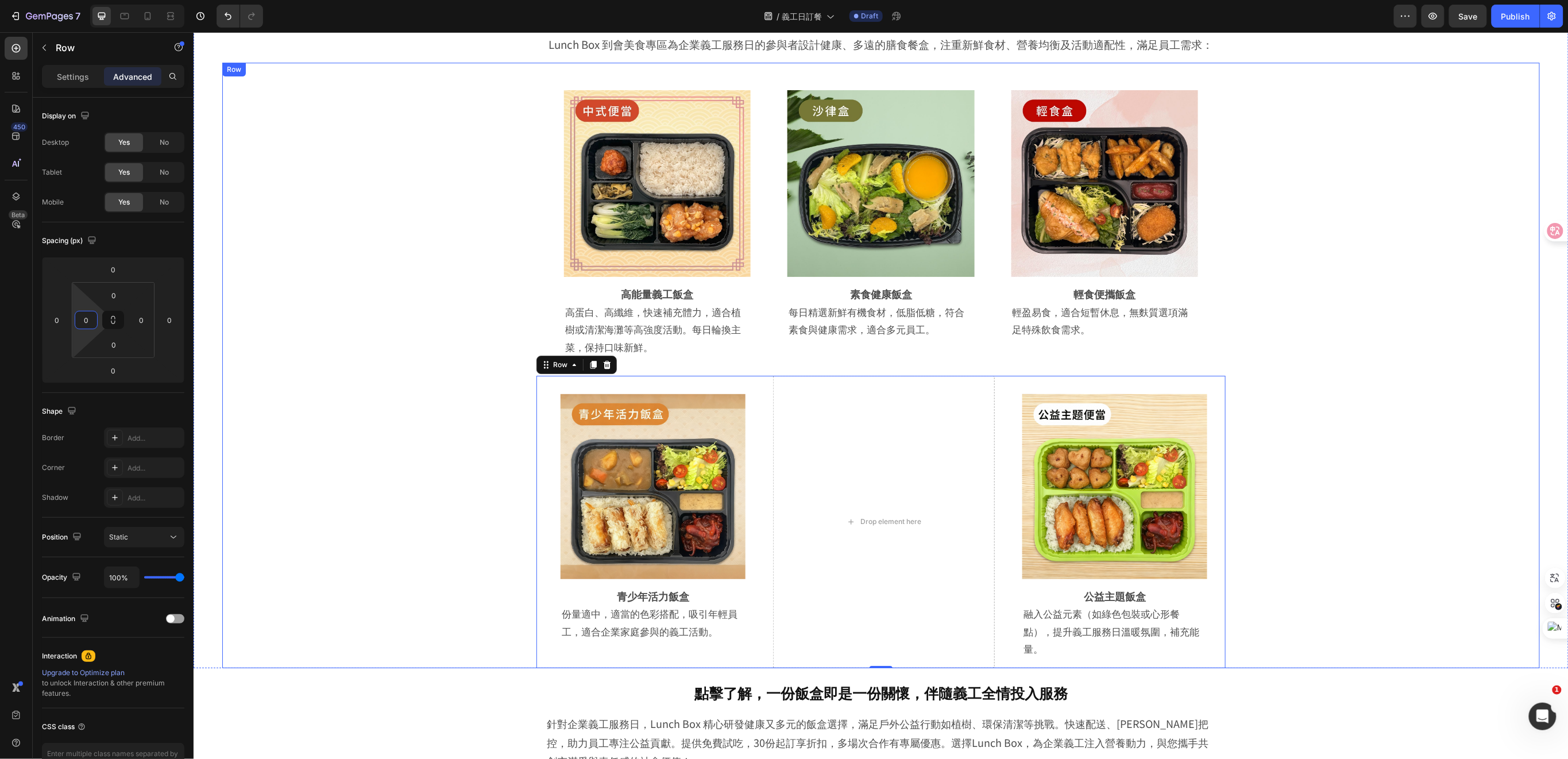
click at [1315, 420] on div "Image Row 高能量義工飯盒 Heading 高蛋白、高纖維，快速補充體力，適合植樹或清潔海灘等高強度活動。每日輪換主菜，保持口味新鮮。 Text Bl…" at bounding box center [880, 364] width 1317 height 606
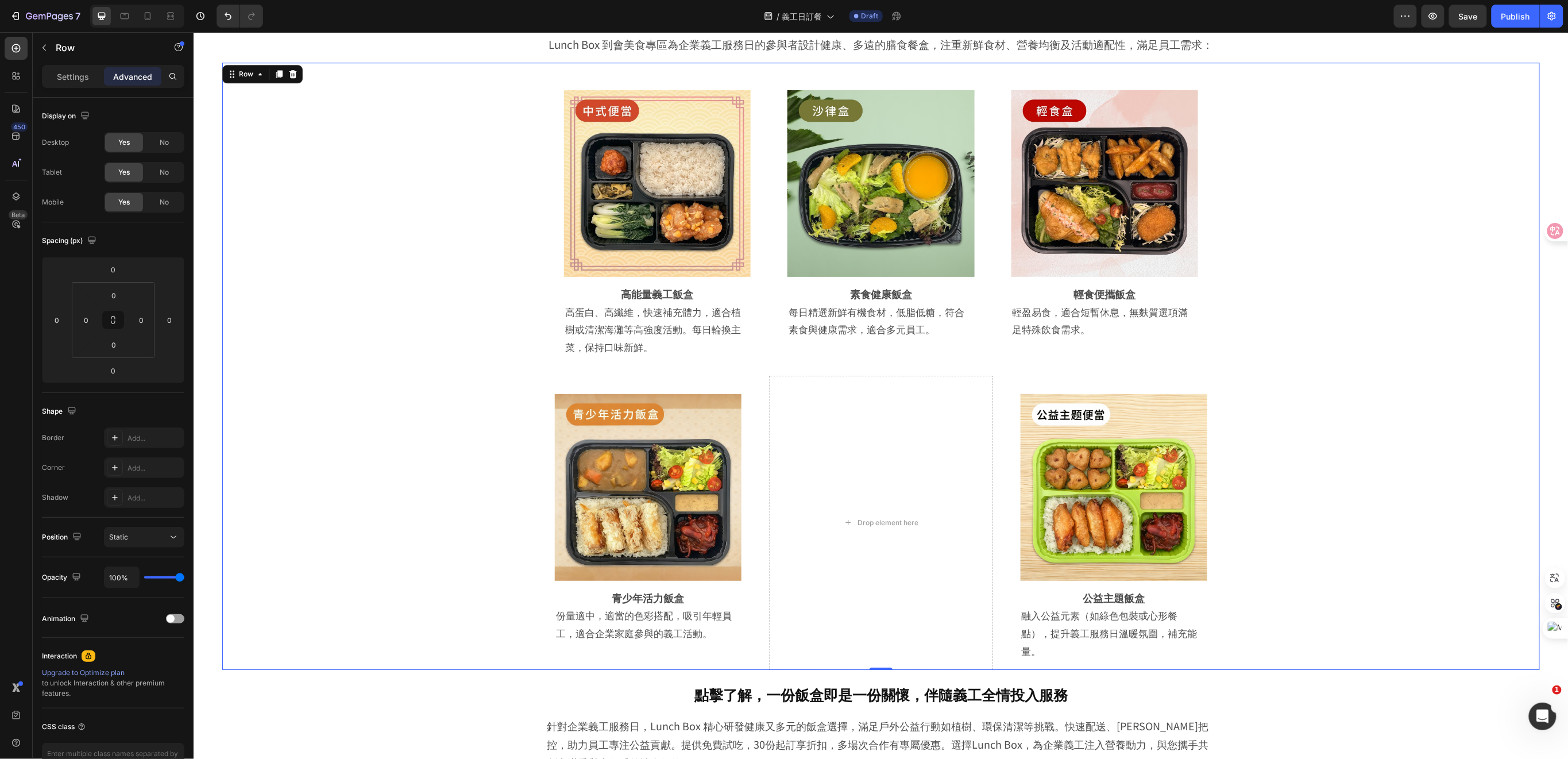
scroll to position [2100, 0]
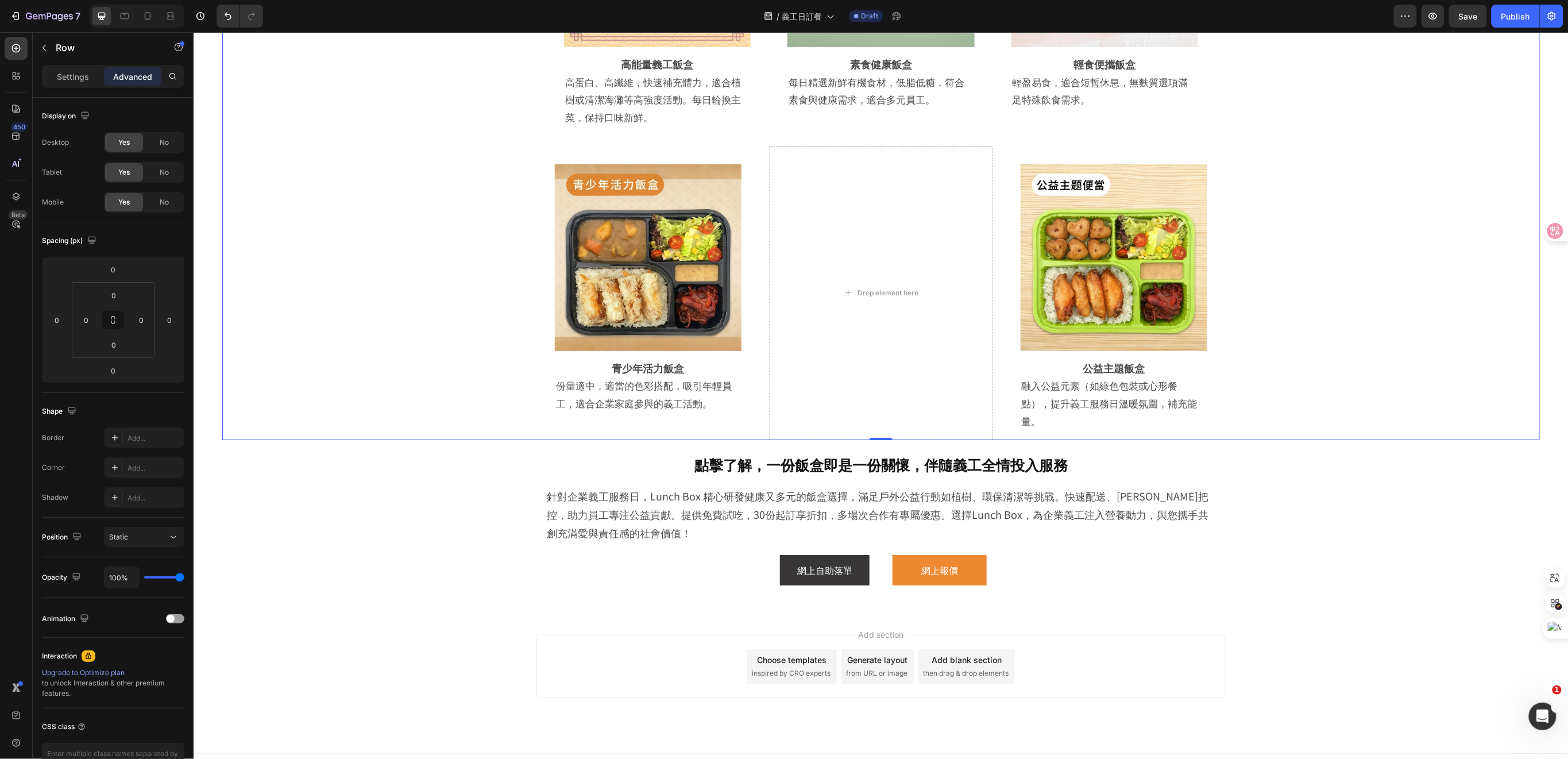
click at [537, 637] on div "Add section Choose templates inspired by CRO experts Generate layout from URL o…" at bounding box center [881, 666] width 689 height 63
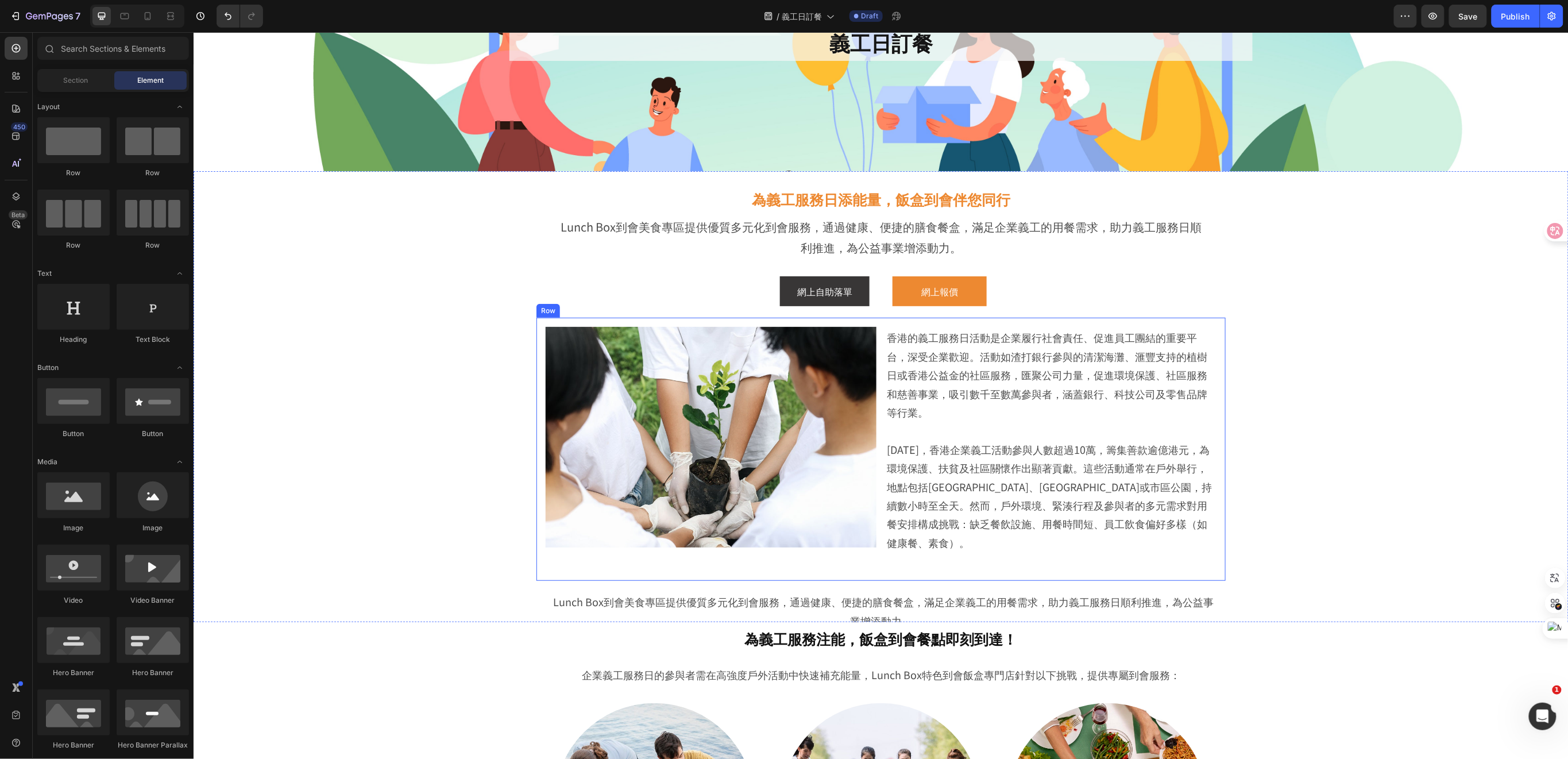
scroll to position [31, 0]
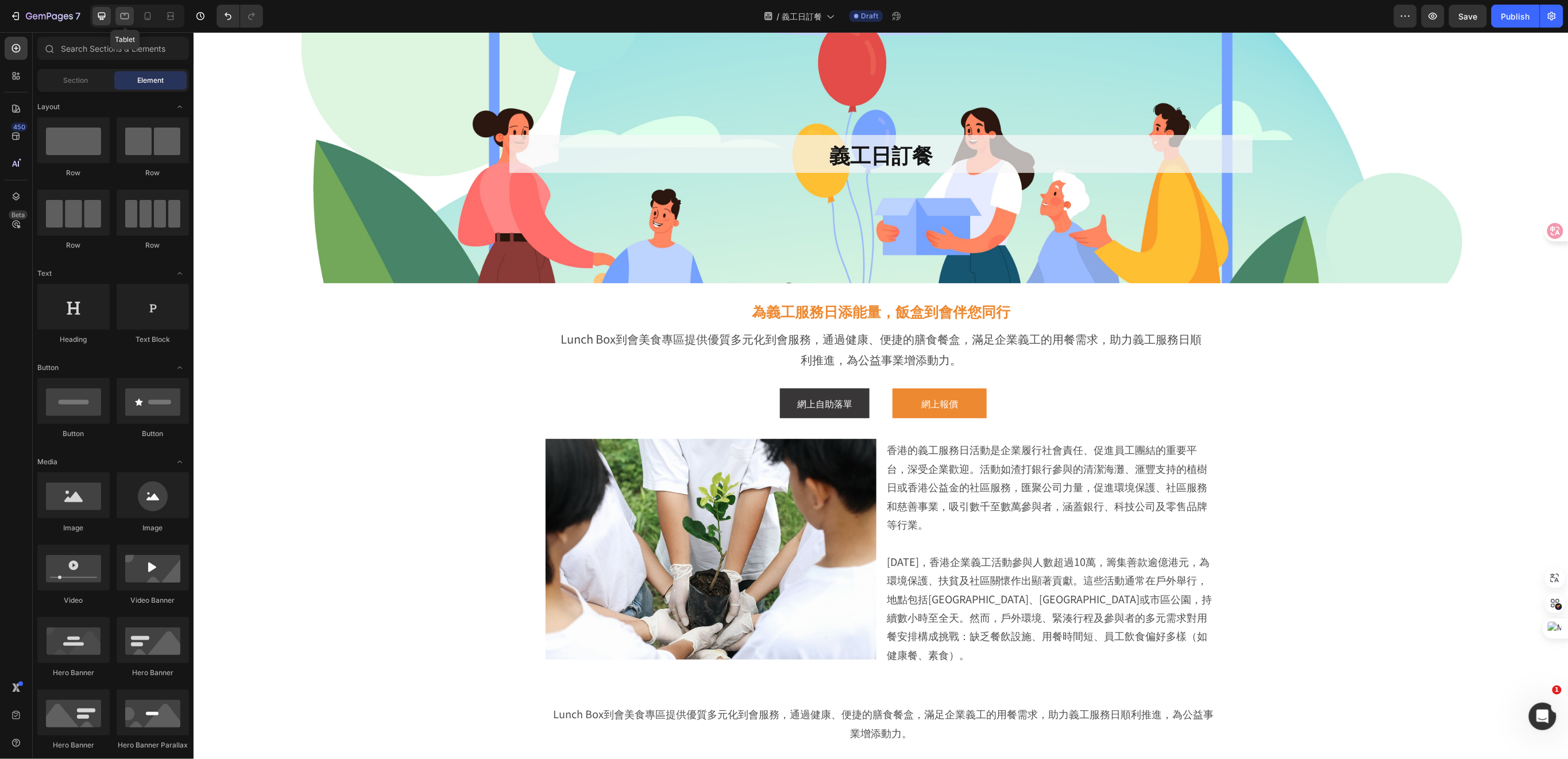
click at [128, 14] on icon at bounding box center [124, 16] width 12 height 12
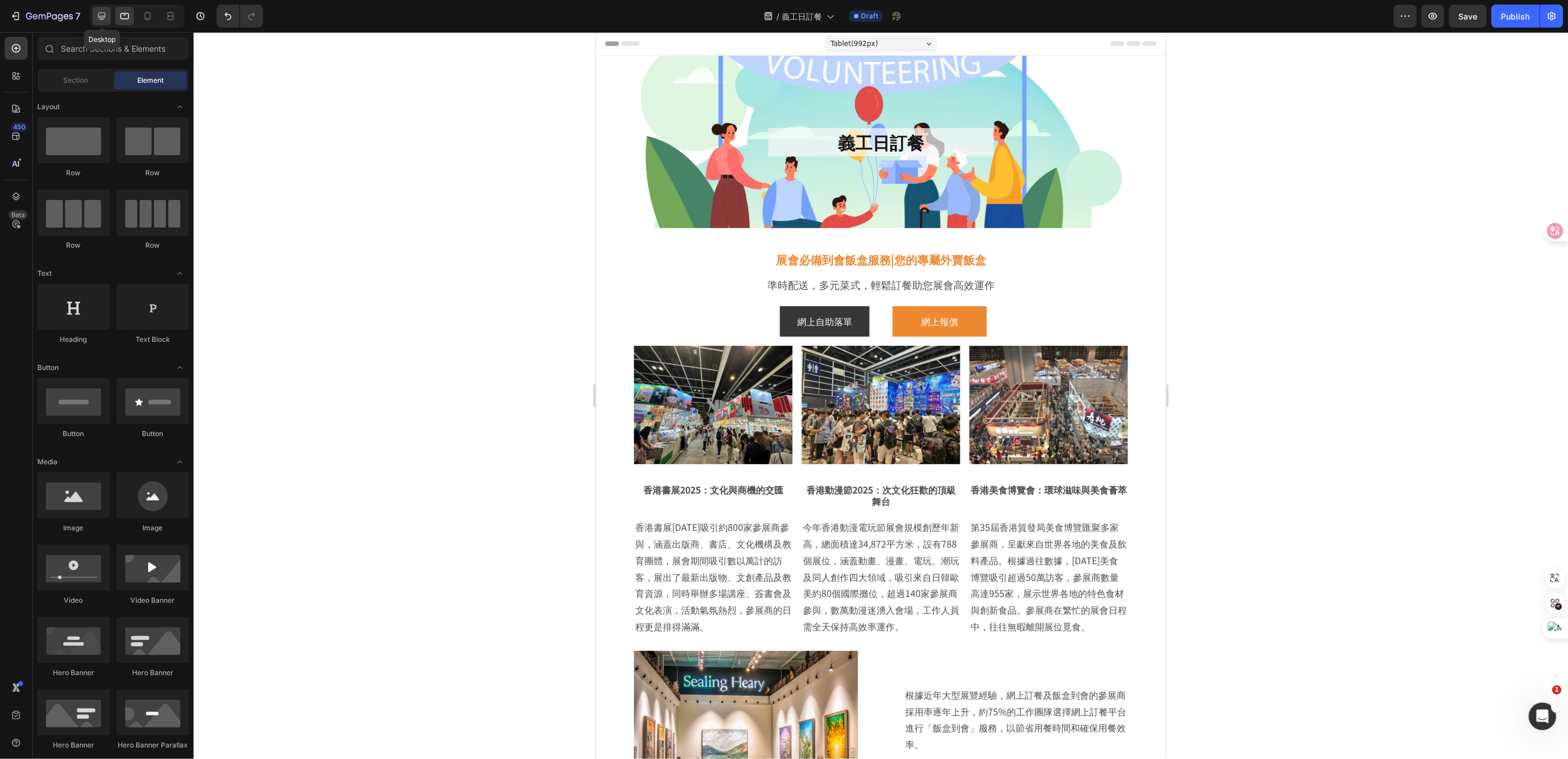
click at [105, 18] on icon at bounding box center [101, 16] width 12 height 12
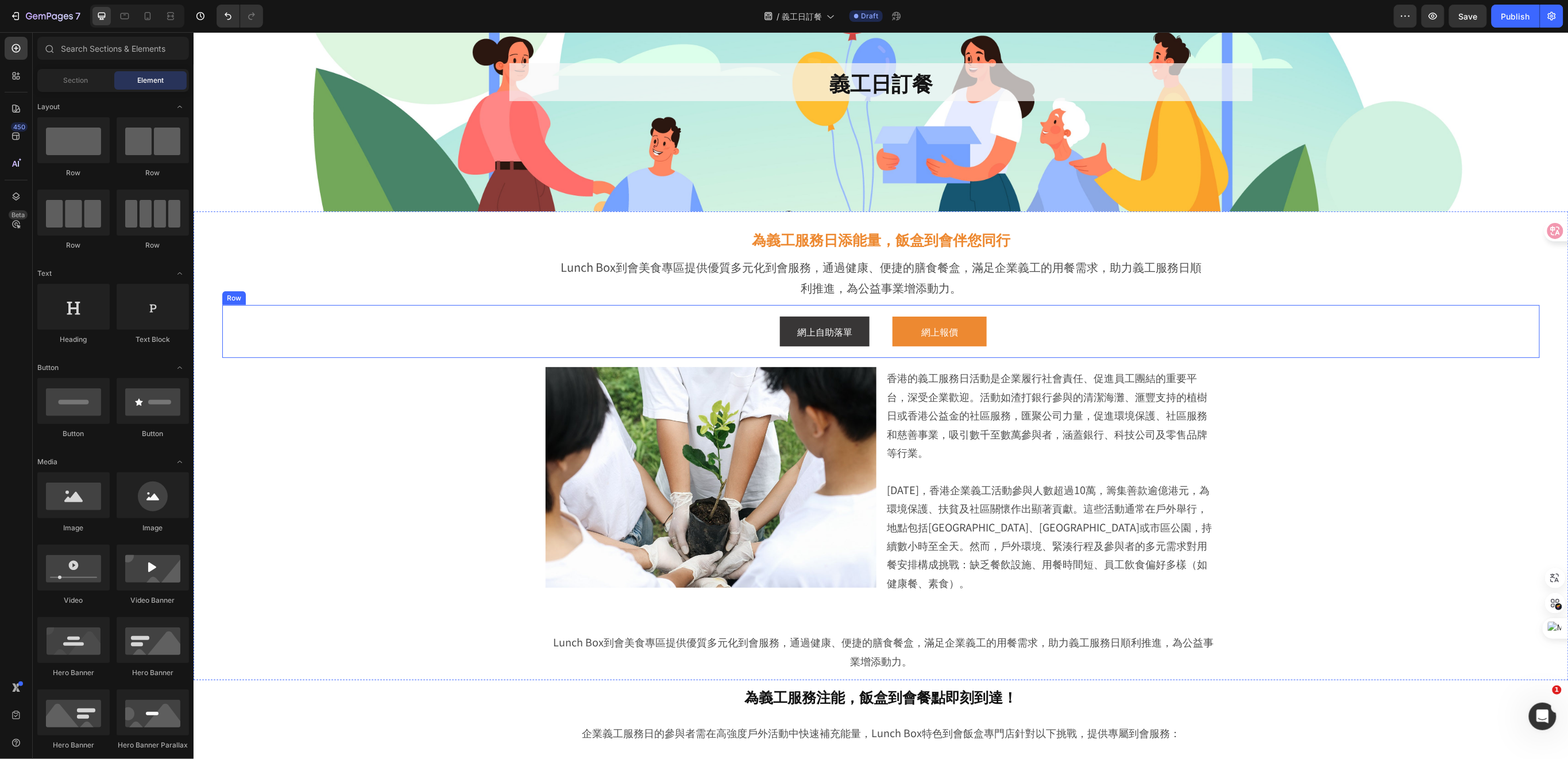
scroll to position [77, 0]
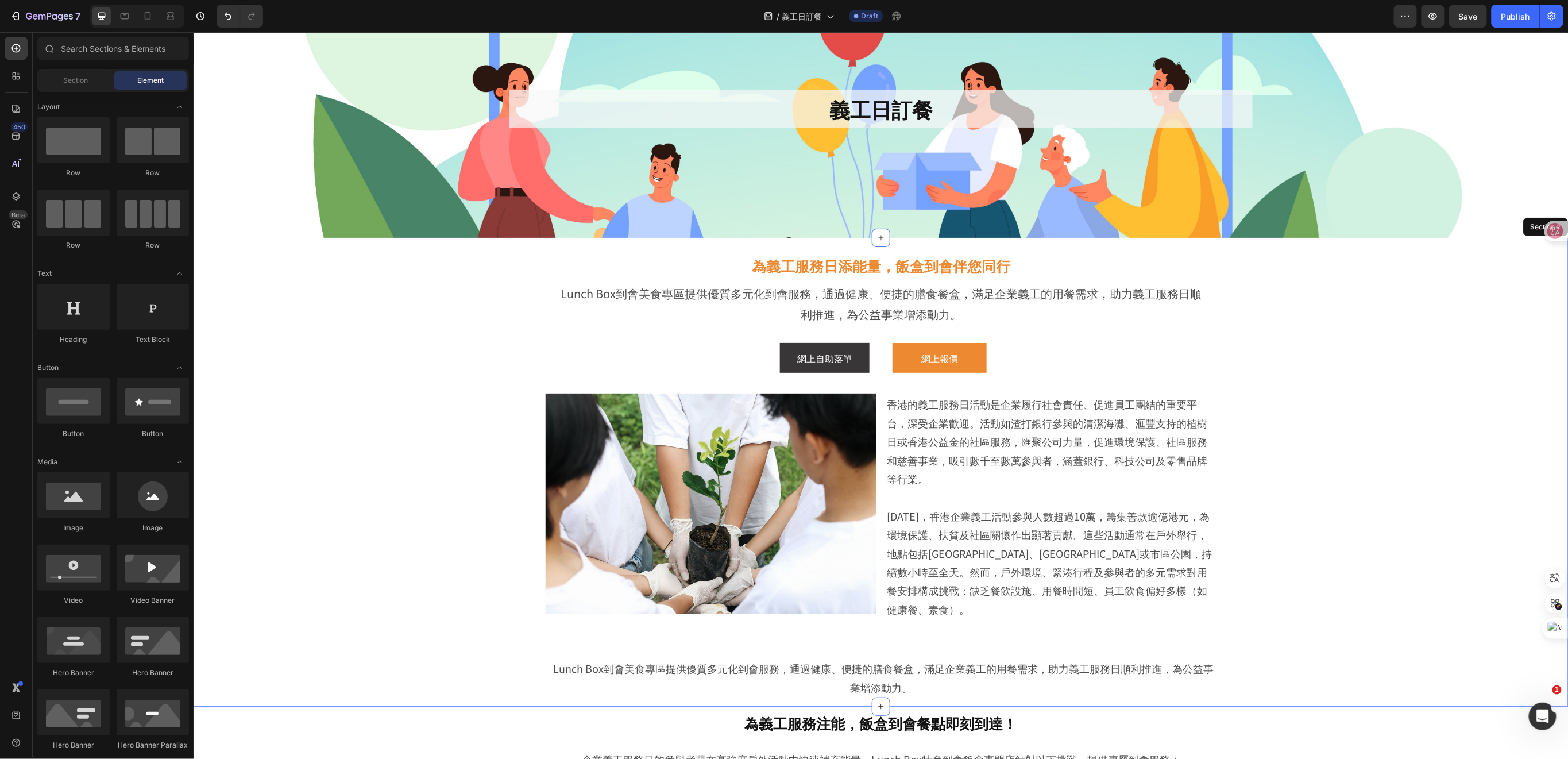
click at [1223, 252] on div "為義工服務日添能量，飯盒到會伴您同行 Heading Lunch Box到會美食專區提供優質多元化到會服務，通過健康、便捷的膳食餐盒，滿足企業義工的用餐需求，…" at bounding box center [880, 474] width 1317 height 463
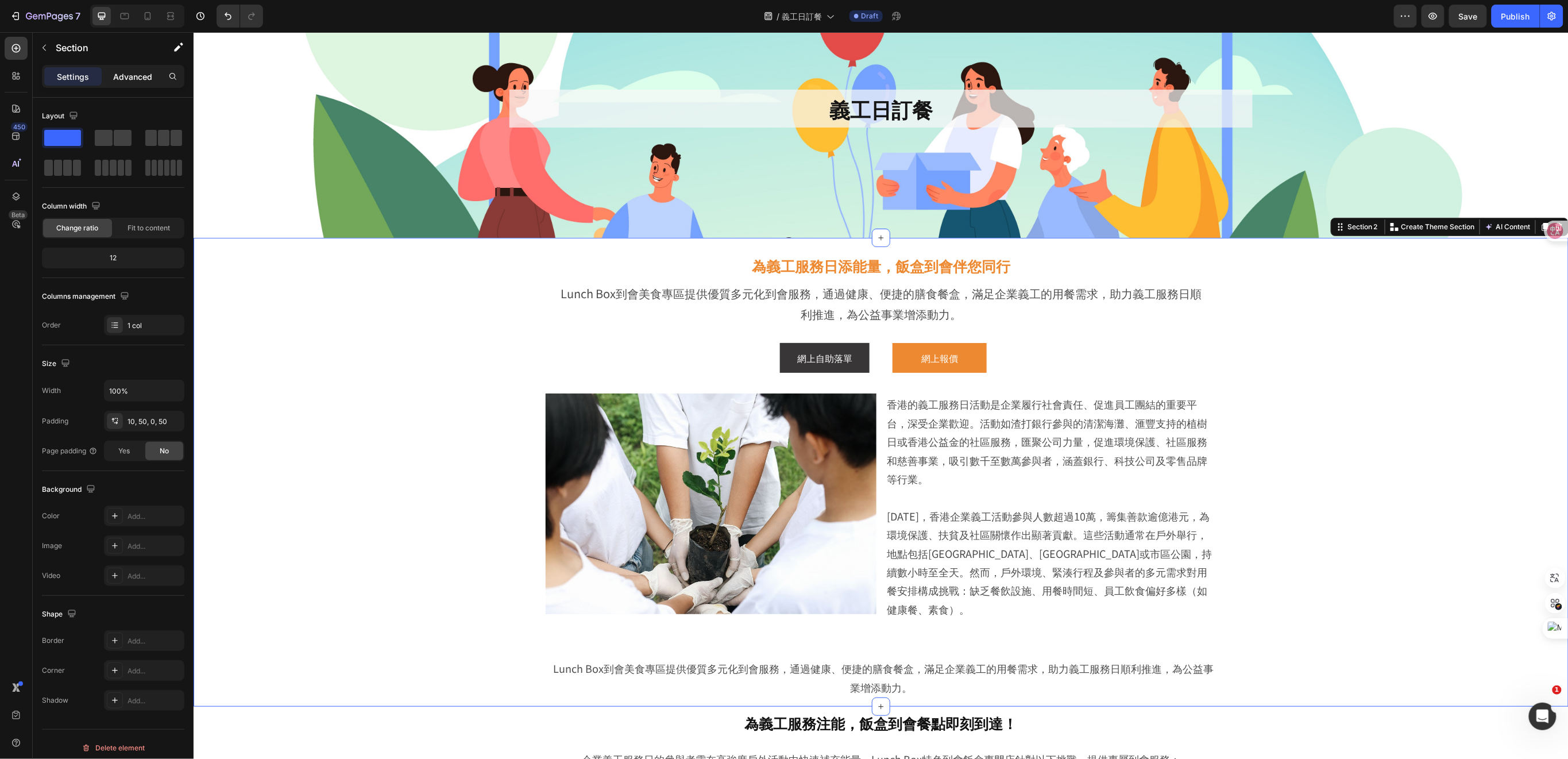
click at [140, 79] on p "Advanced" at bounding box center [132, 77] width 39 height 12
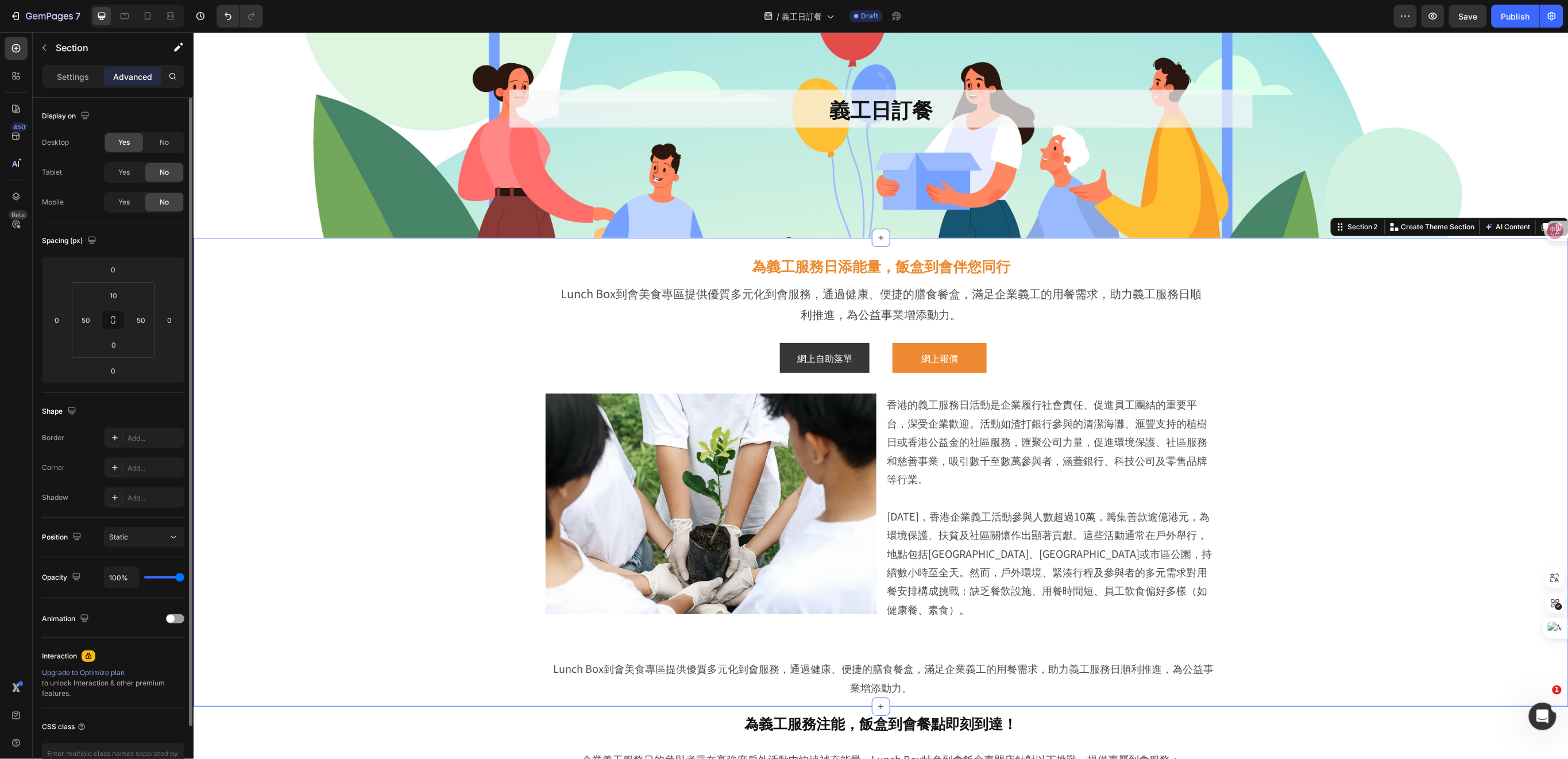
click at [129, 176] on span "Yes" at bounding box center [124, 172] width 12 height 10
click at [131, 204] on div "Yes" at bounding box center [124, 202] width 38 height 18
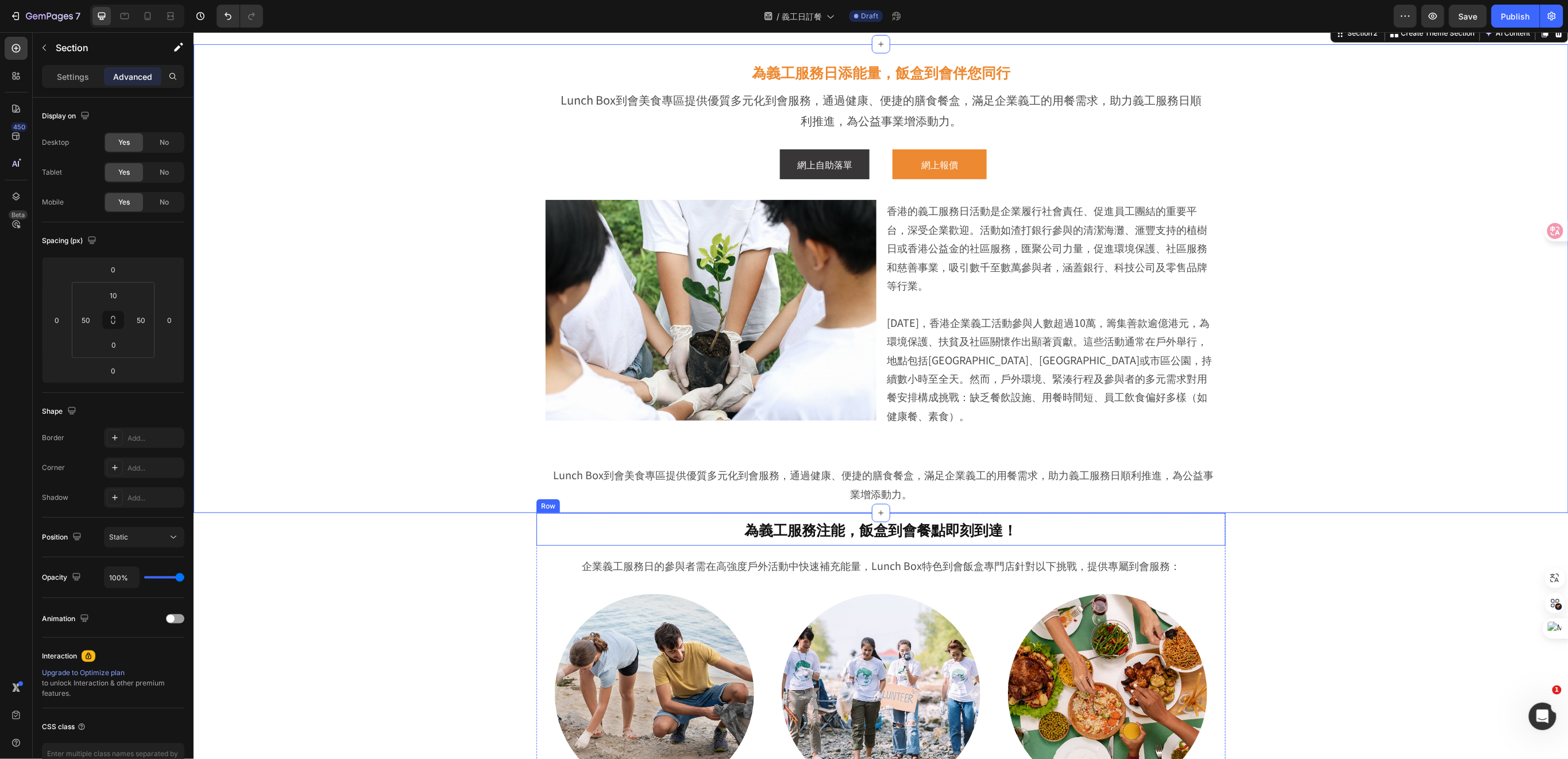
scroll to position [383, 0]
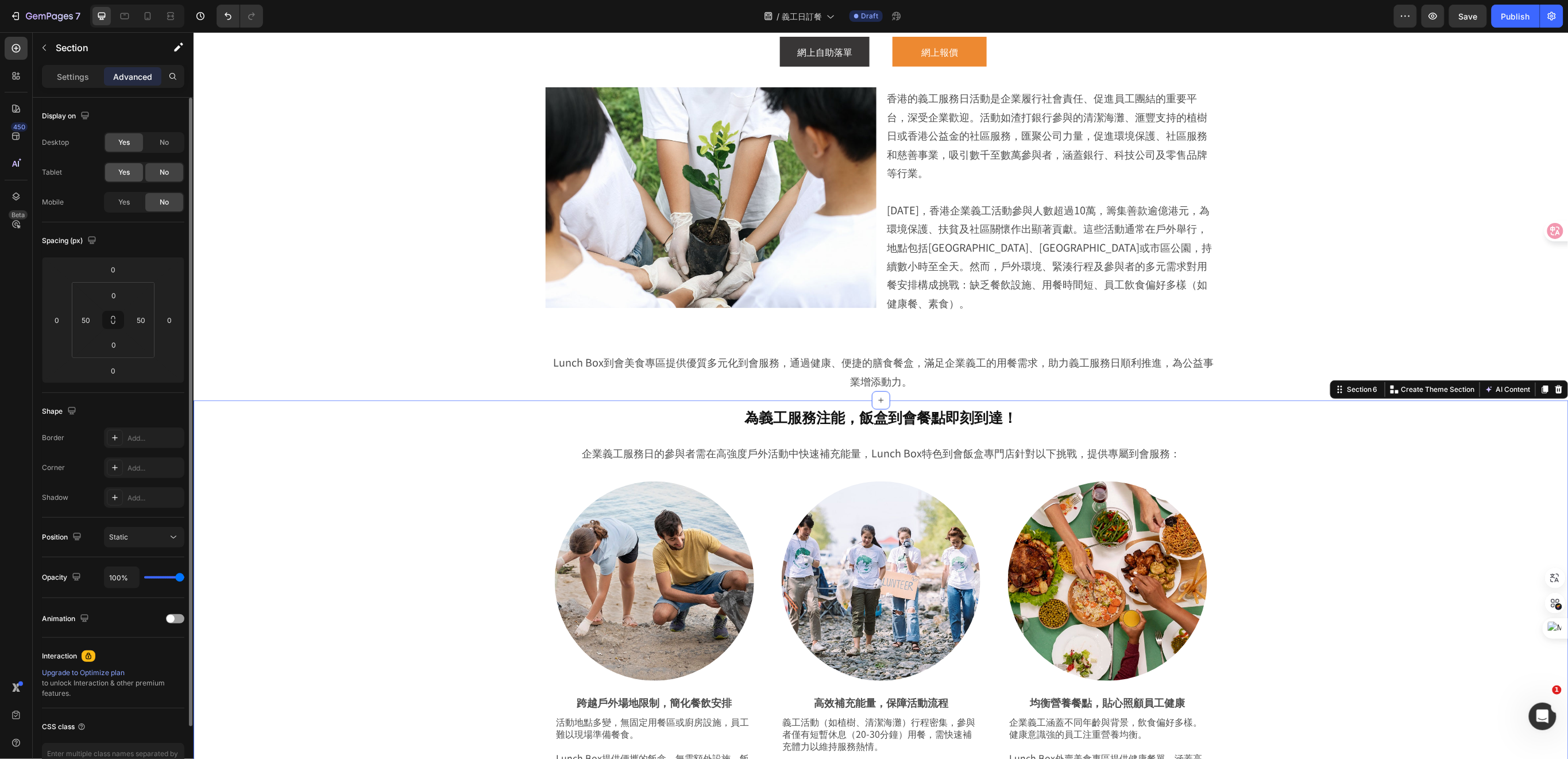
click at [132, 177] on div "Yes" at bounding box center [124, 172] width 38 height 18
click at [123, 201] on span "Yes" at bounding box center [124, 202] width 12 height 10
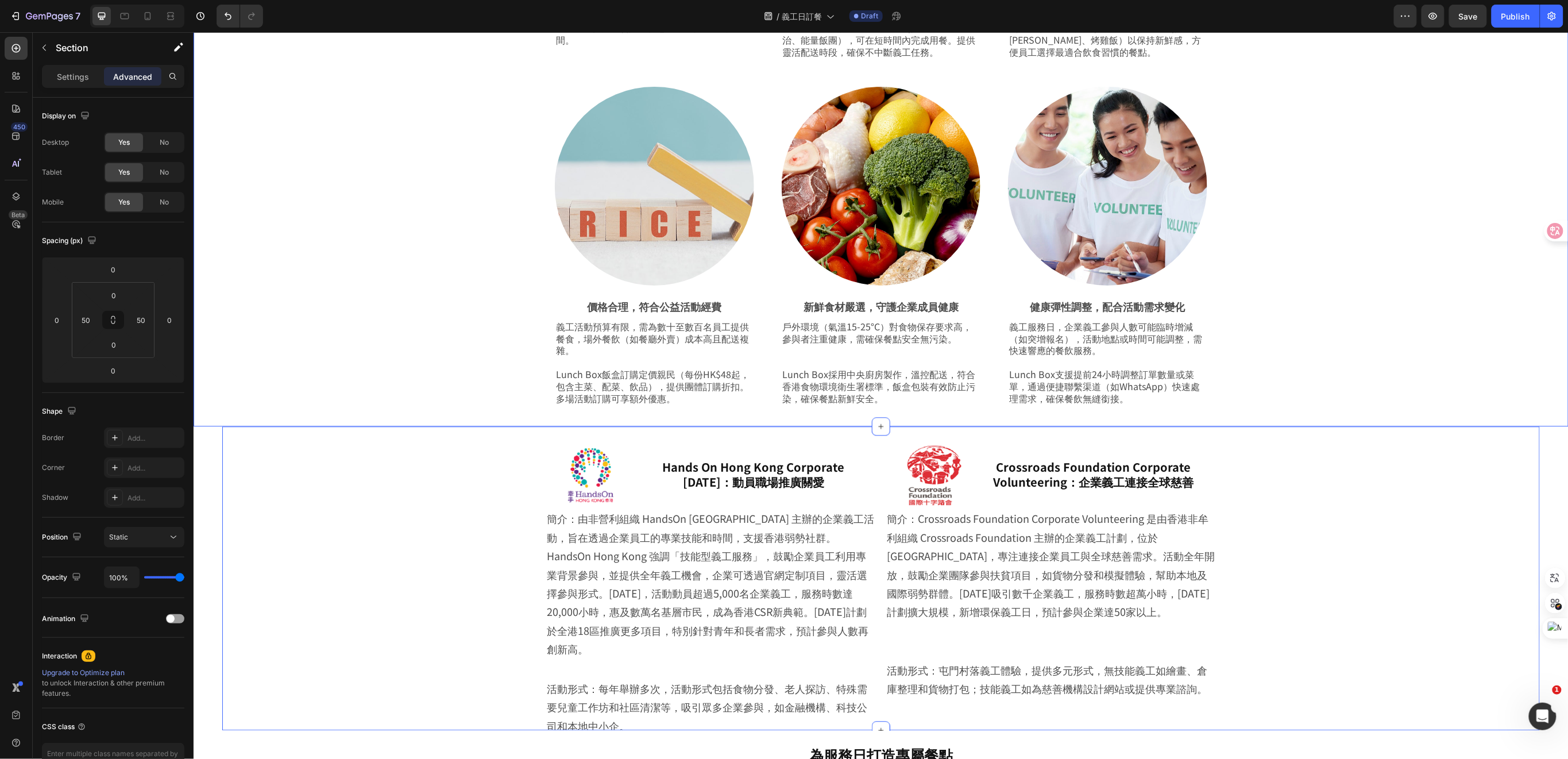
scroll to position [1226, 0]
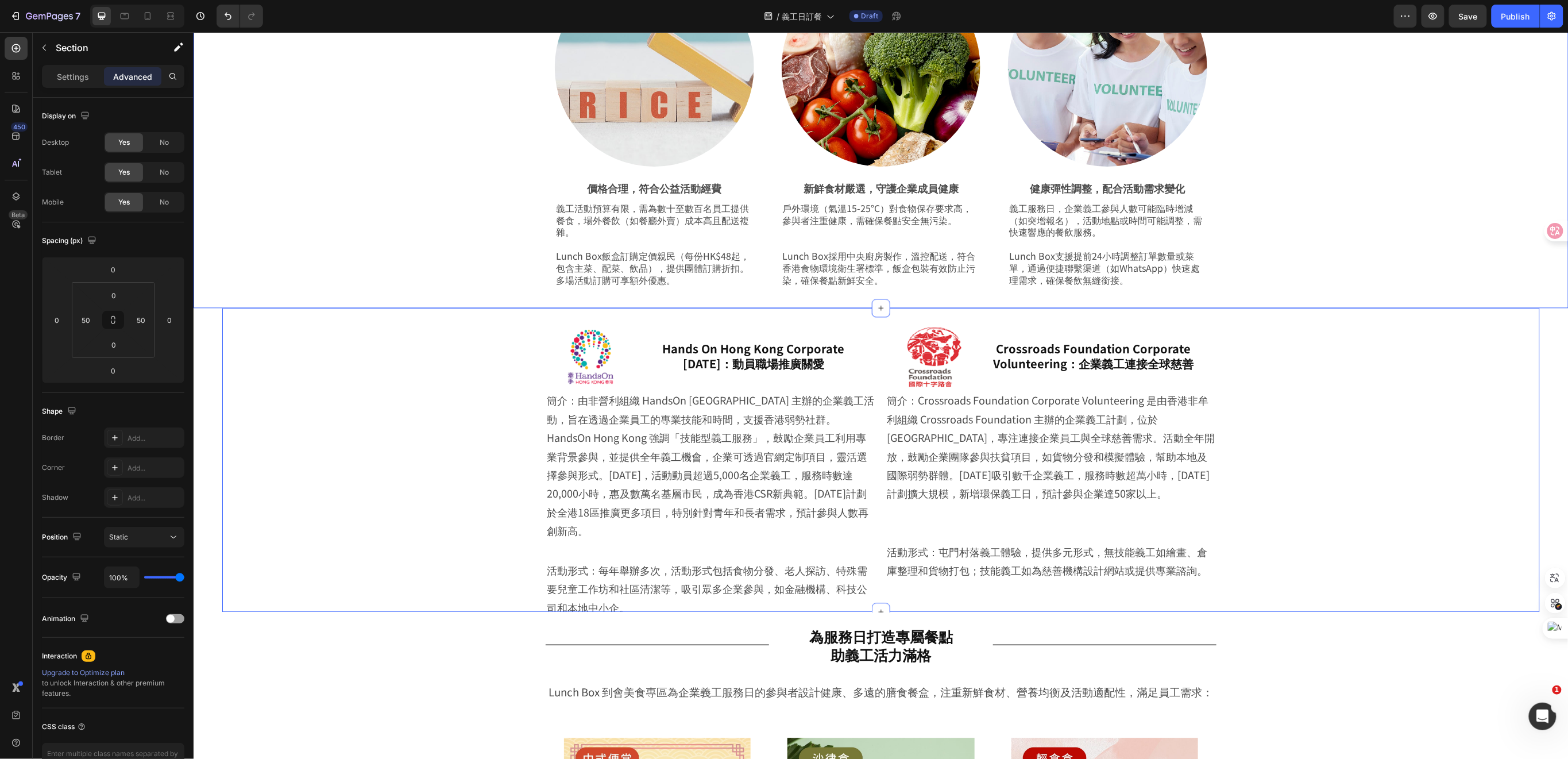
click at [416, 490] on div "Image Hands On Hong Kong Corporate Volunteer Day：動員職場推廣關愛 Heading Row 簡介：由非營利組織…" at bounding box center [880, 469] width 1260 height 313
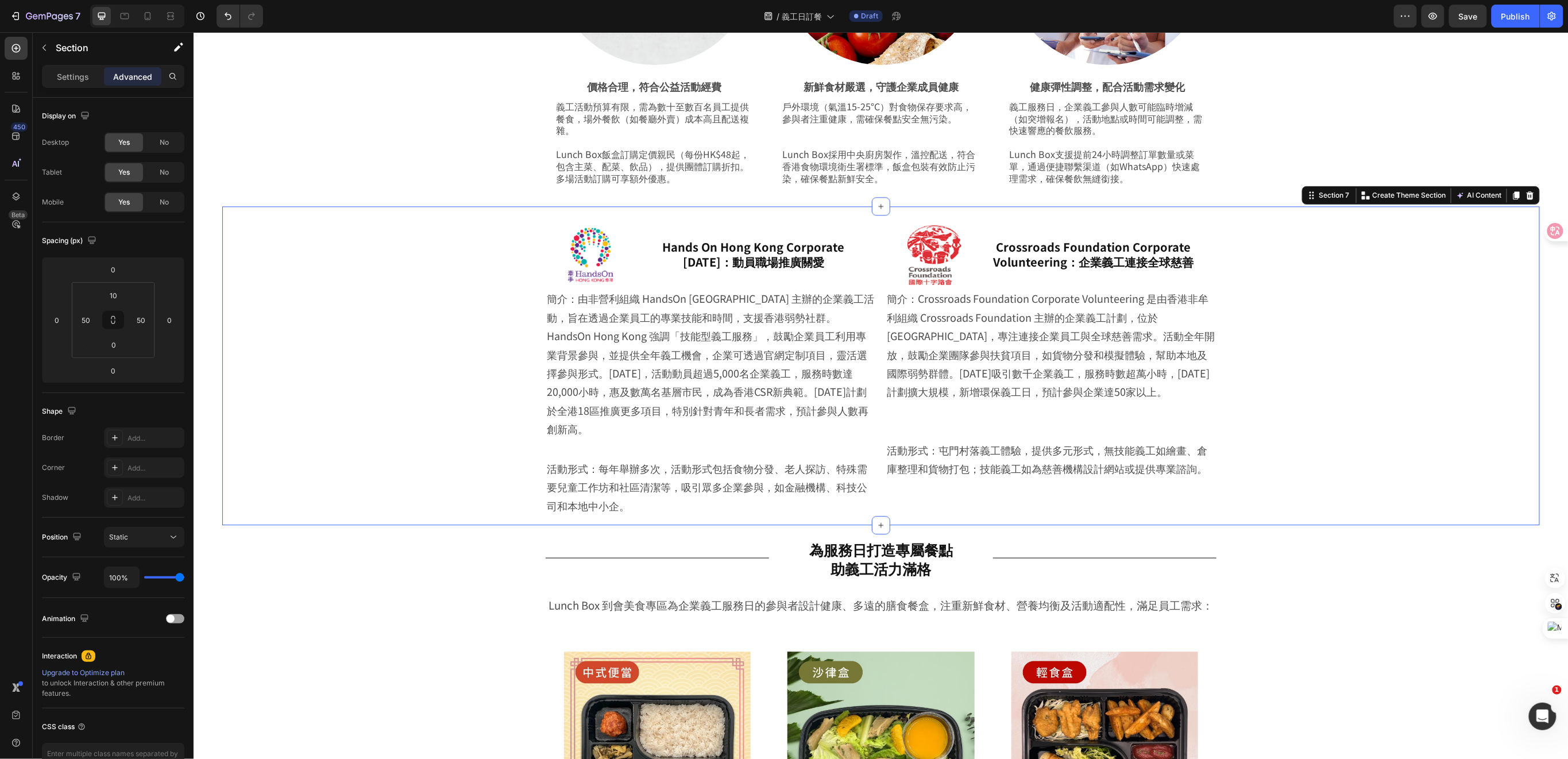
scroll to position [1455, 0]
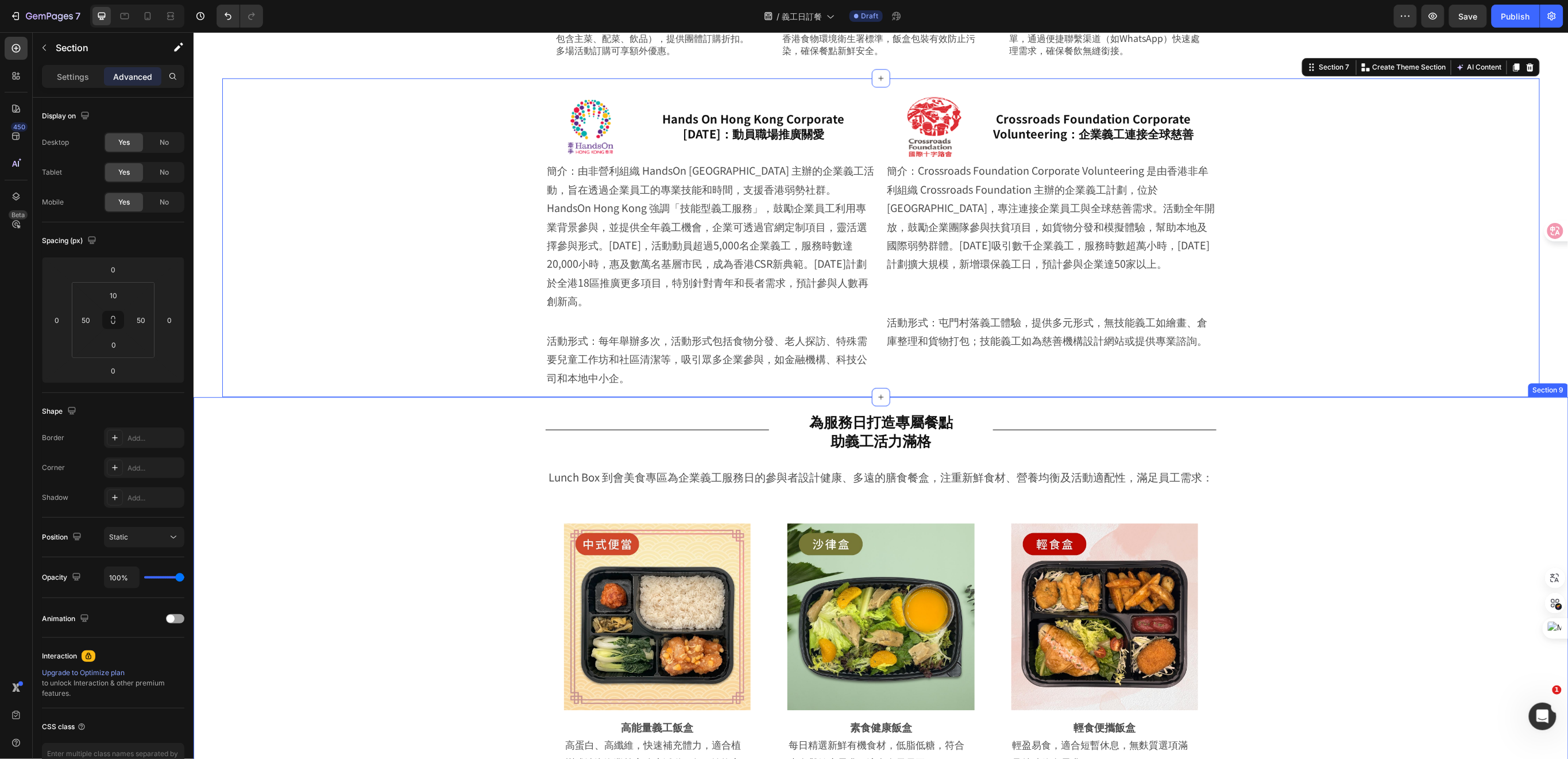
click at [408, 432] on div "Title Line 為服務日打造專屬餐點 助義工活力滿格 Heading Row Title Line Row Lunch Box 到會美食專區為企業義工服…" at bounding box center [880, 752] width 1317 height 700
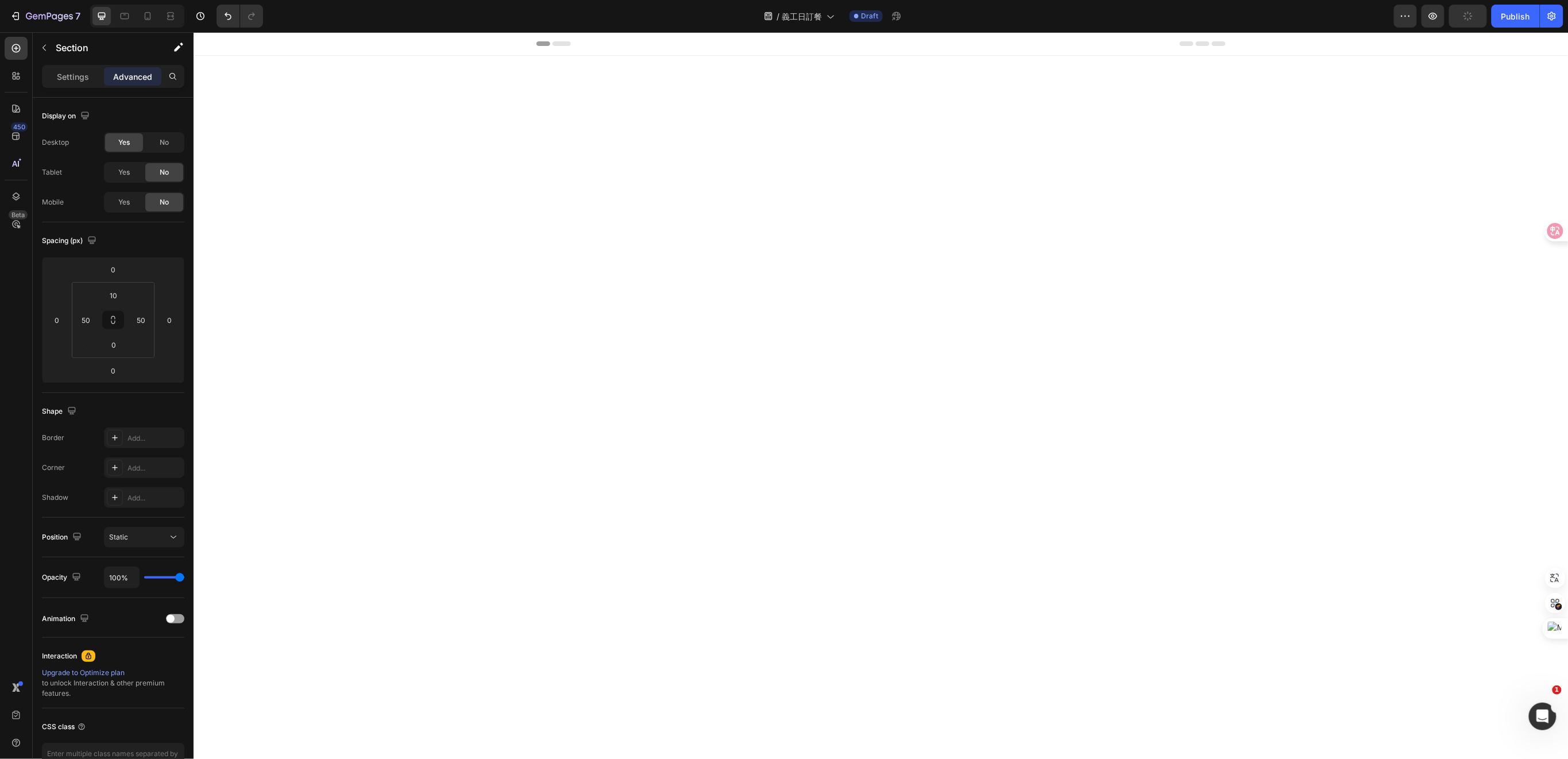
scroll to position [1455, 0]
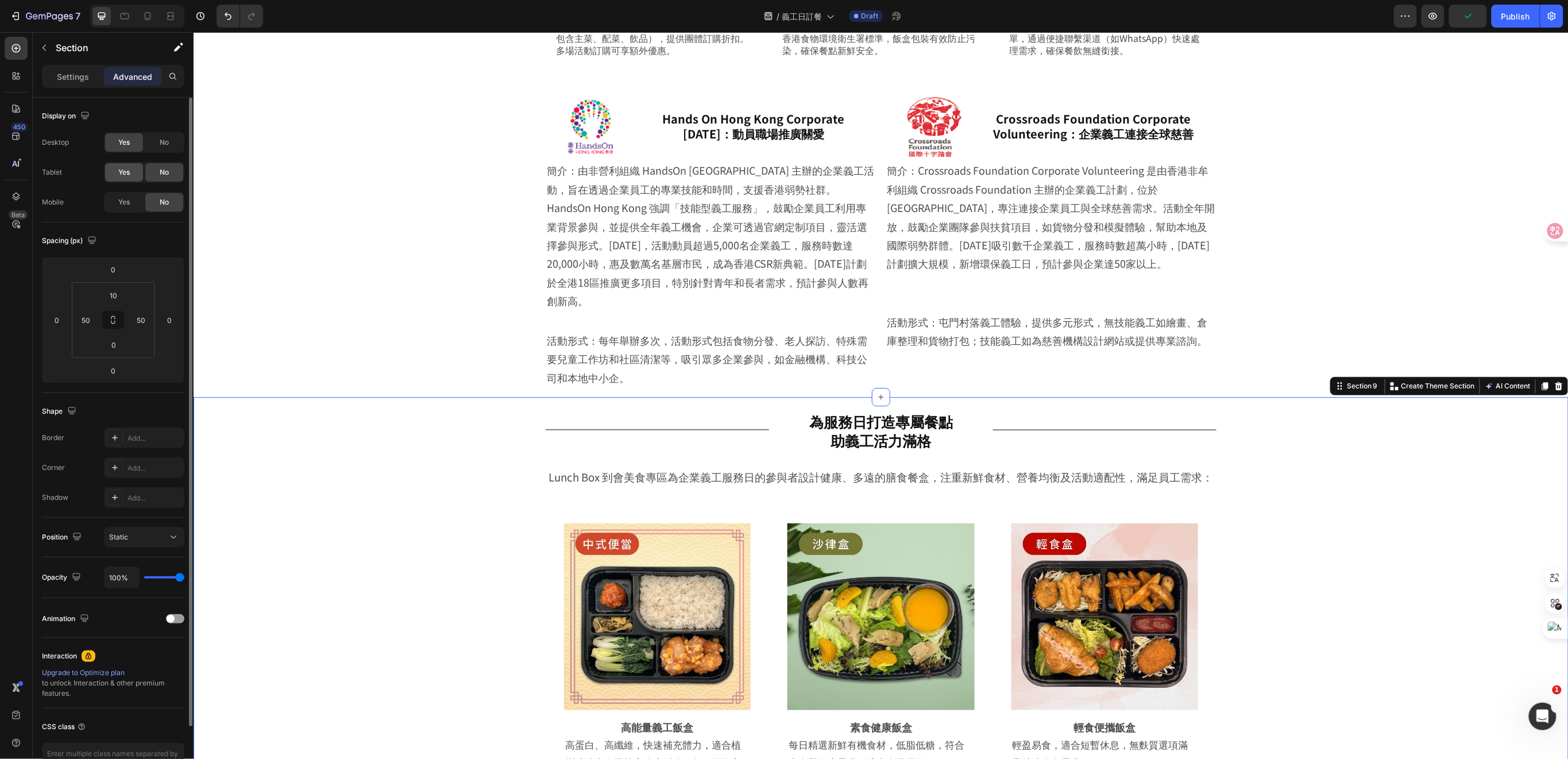
click at [123, 171] on span "Yes" at bounding box center [124, 172] width 12 height 10
click at [126, 202] on span "Yes" at bounding box center [124, 202] width 12 height 10
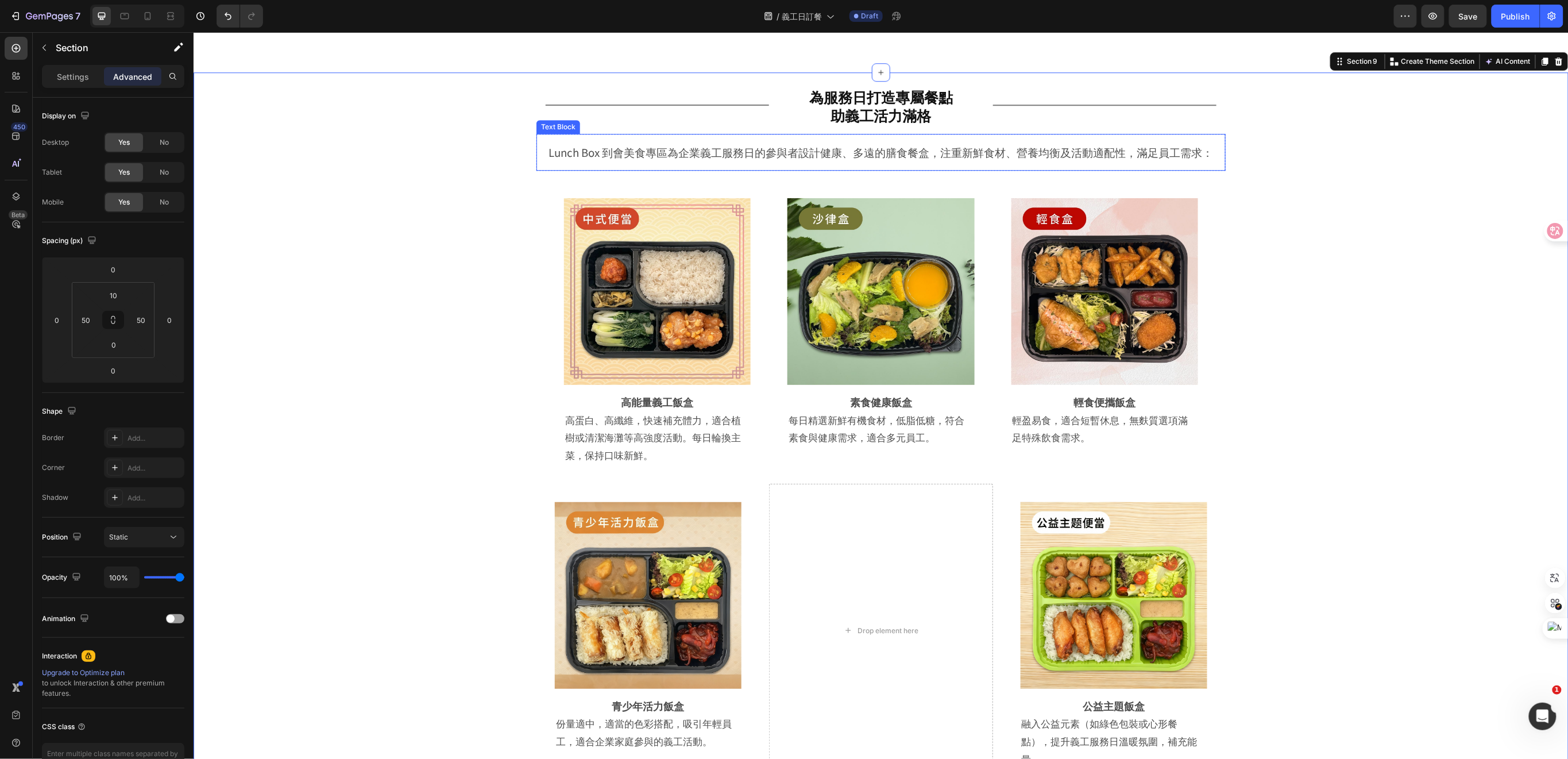
scroll to position [2068, 0]
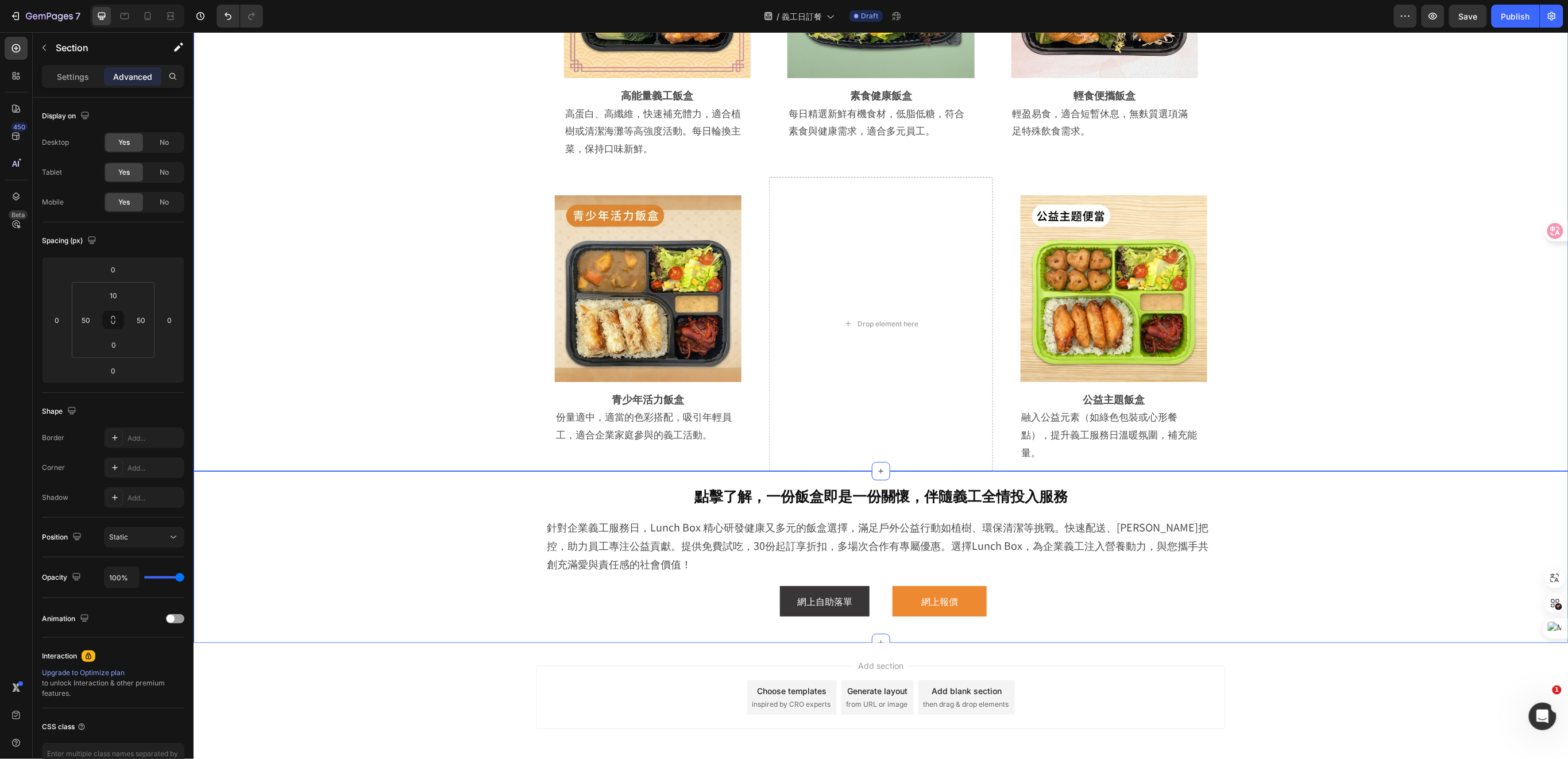
click at [386, 520] on div "點擊了解，一份飯盒即是一份關懷，伴隨義工全情投入服務 Heading 針對企業義工服務日，Lunch Box 精心研發健康又多元的飯盒選擇，滿足戶外公益行動如…" at bounding box center [880, 559] width 1317 height 166
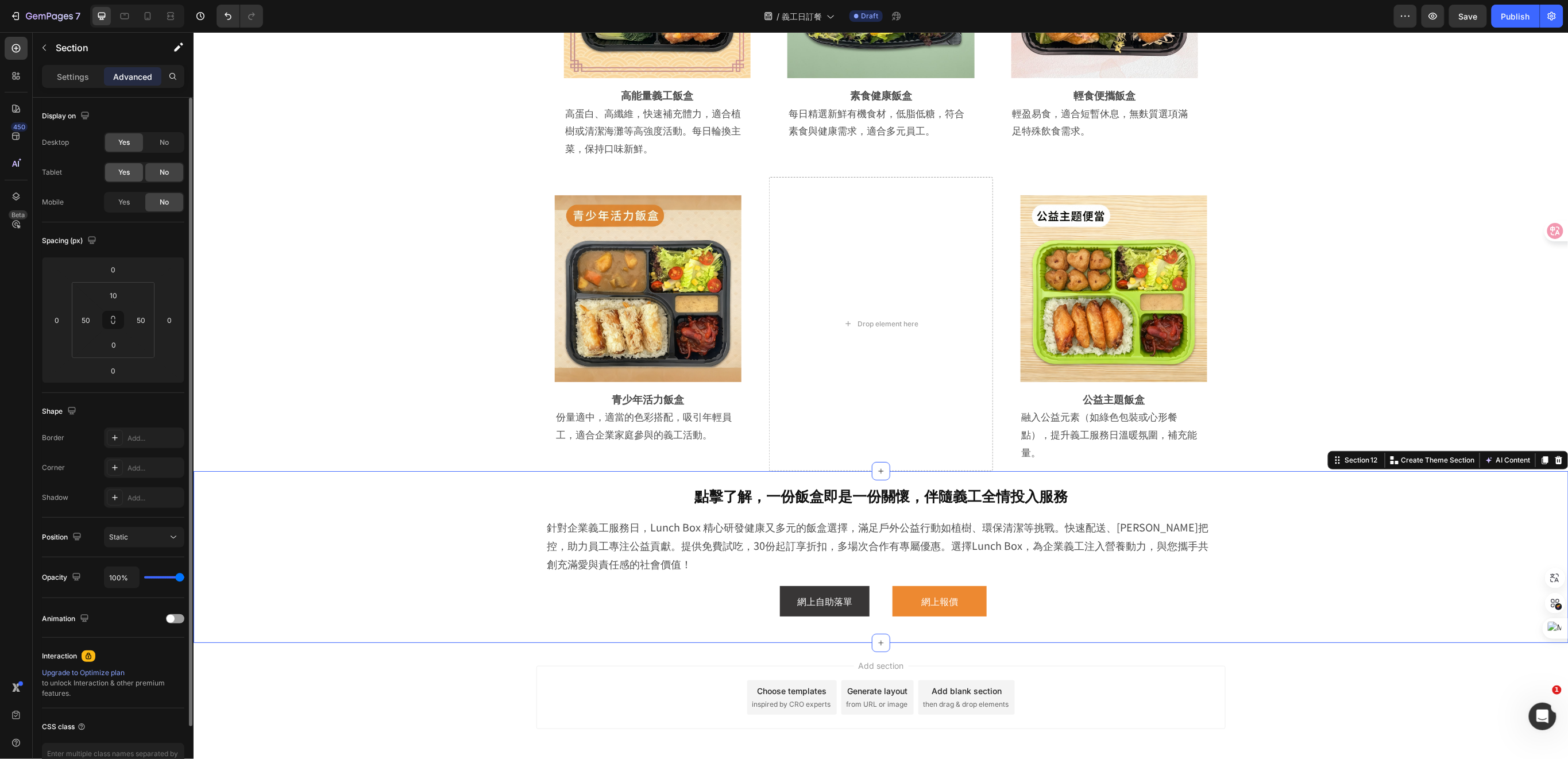
click at [126, 168] on span "Yes" at bounding box center [124, 172] width 12 height 10
click at [123, 202] on span "Yes" at bounding box center [124, 202] width 12 height 10
click at [120, 15] on icon at bounding box center [124, 16] width 12 height 12
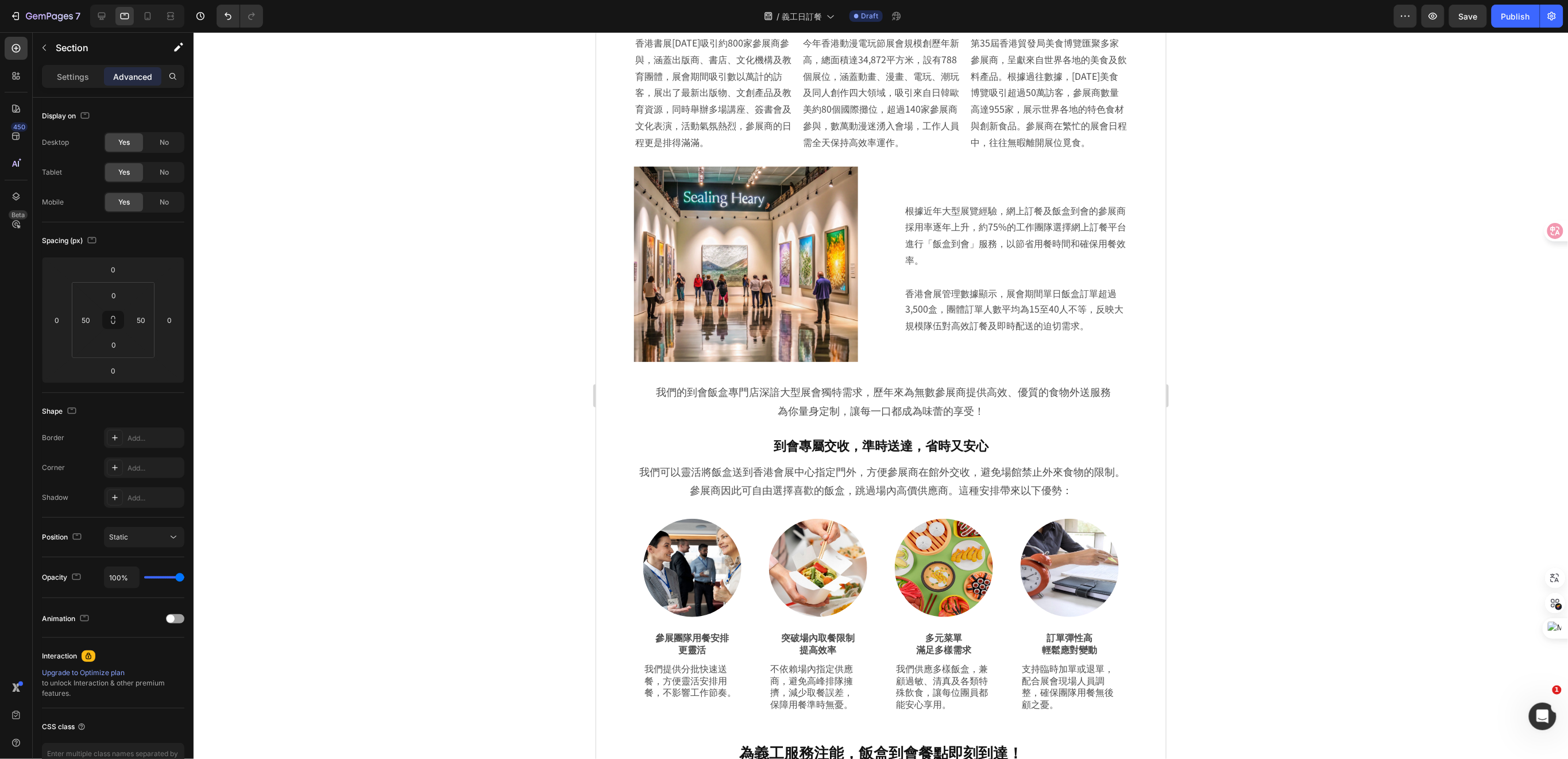
scroll to position [1037, 0]
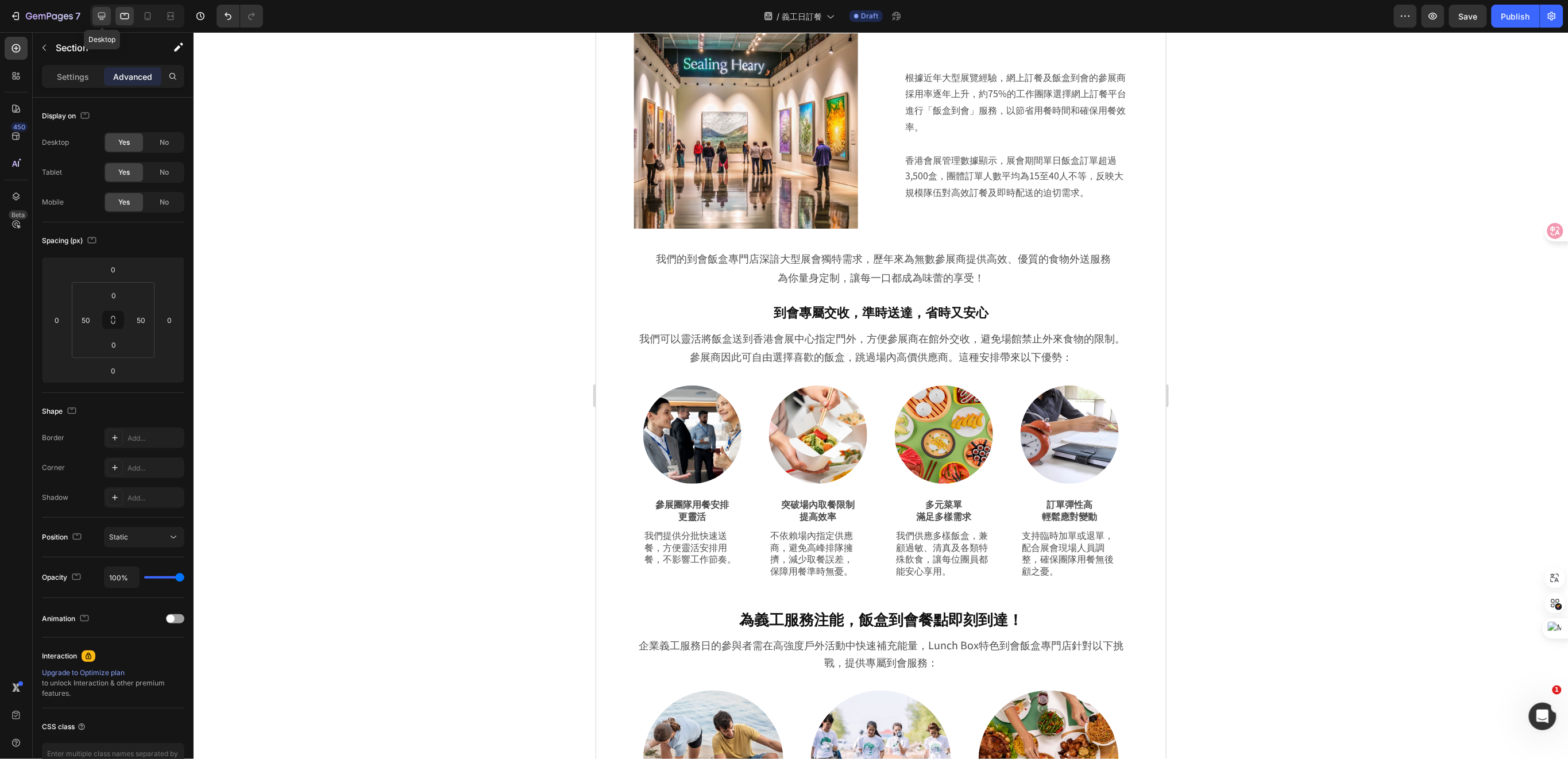
click at [98, 12] on icon at bounding box center [101, 16] width 12 height 12
type input "10"
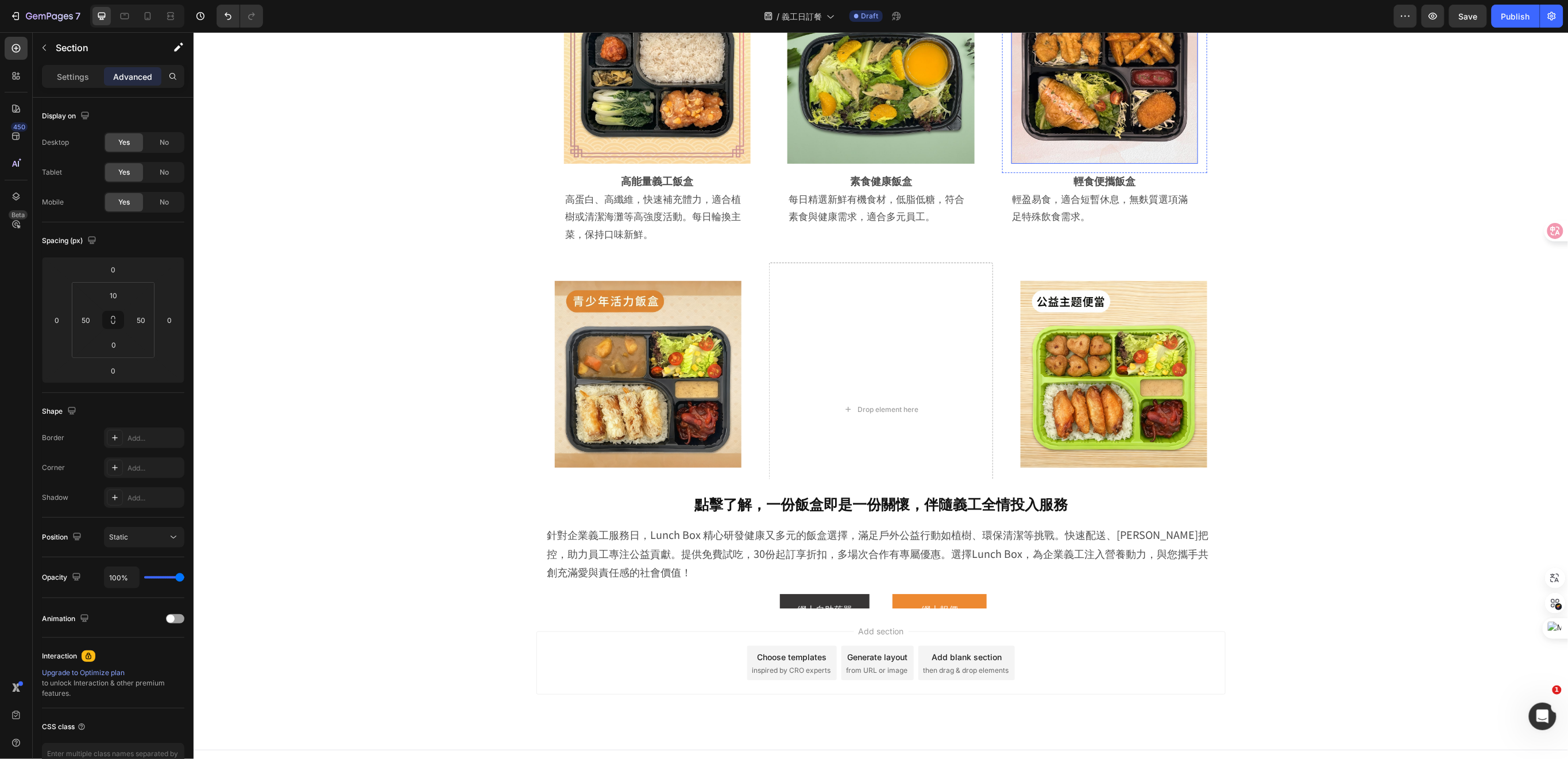
scroll to position [1997, 0]
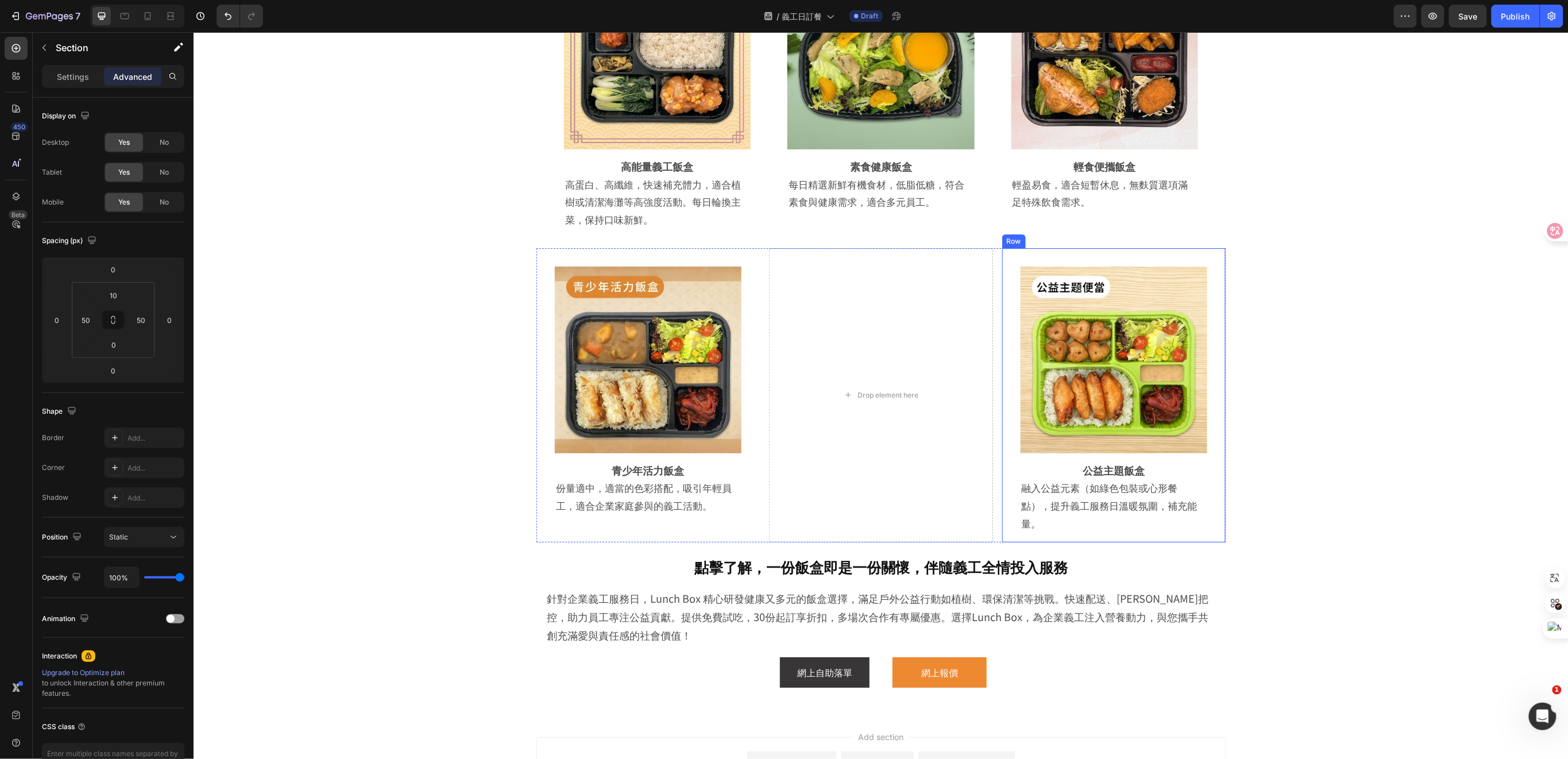
click at [1218, 468] on div "Image Row 公益主題飯盒 Heading 融入公益元素（如綠色包裝或心形餐點），提升義工服務日溫暖氛圍，補充能量。 Text Block Row Row" at bounding box center [1113, 395] width 223 height 295
click at [1016, 238] on div "Row" at bounding box center [1025, 236] width 19 height 10
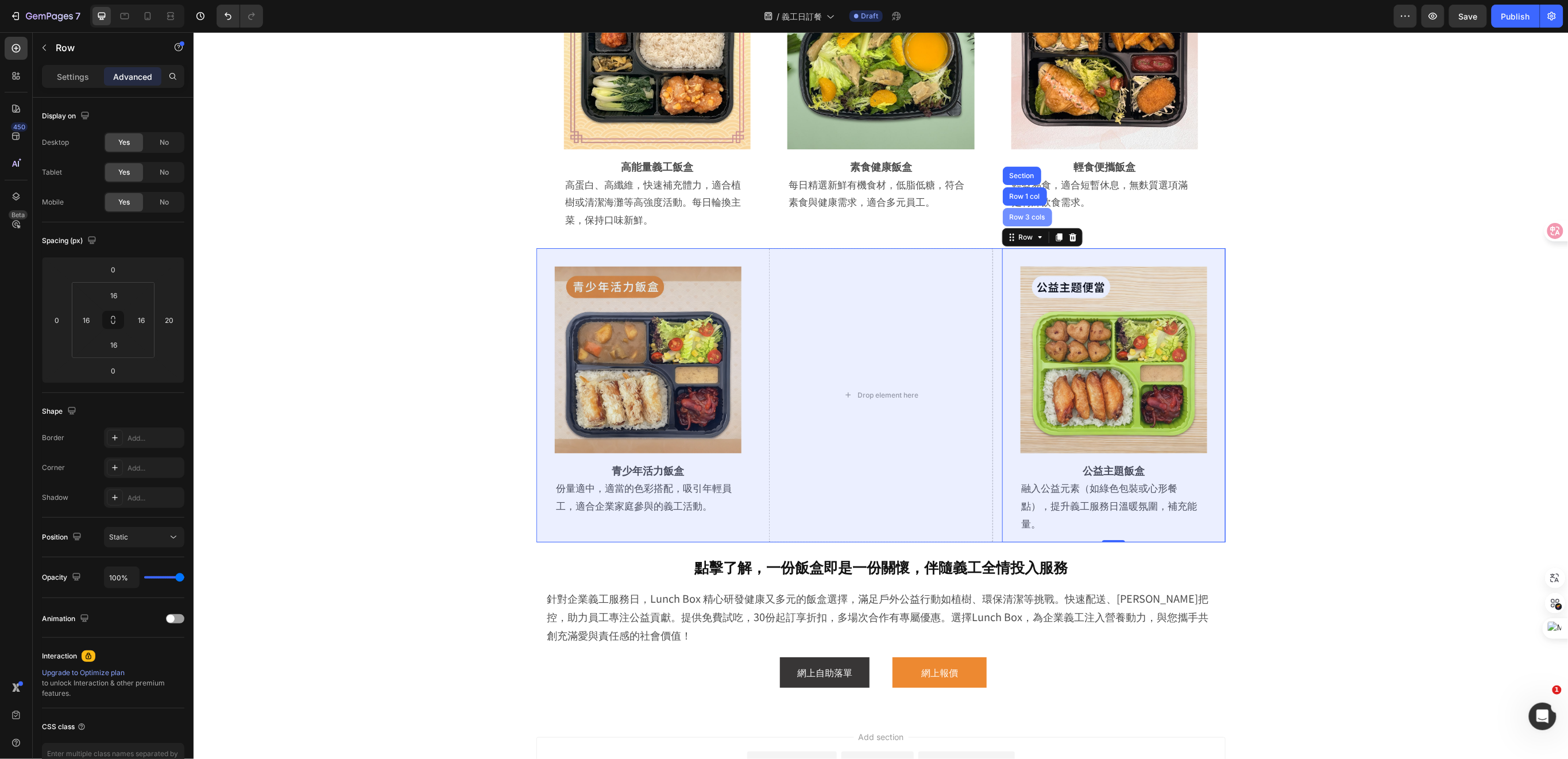
click at [1014, 218] on div "Row 3 cols" at bounding box center [1027, 216] width 40 height 7
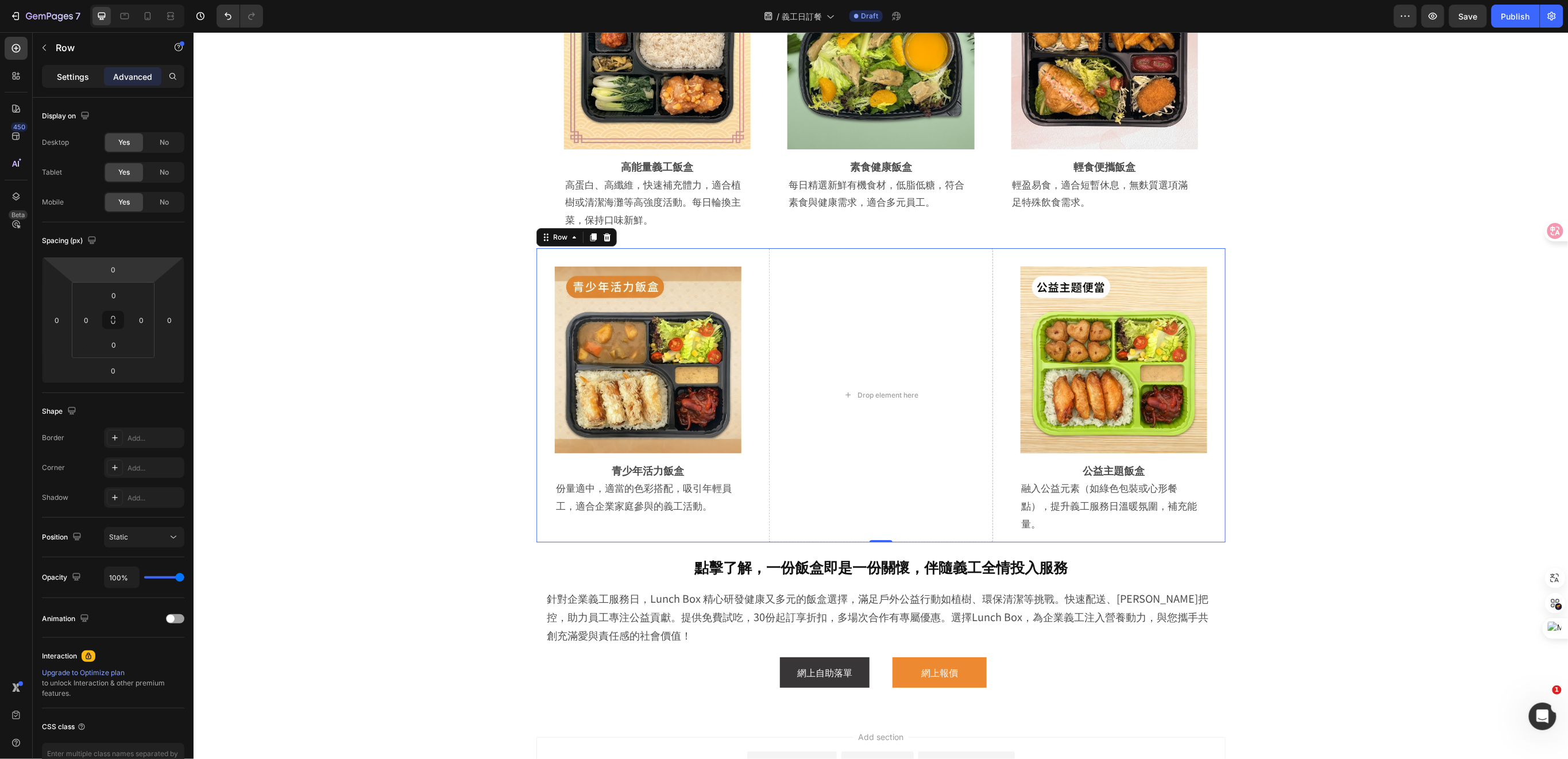
click at [69, 74] on p "Settings" at bounding box center [73, 77] width 32 height 12
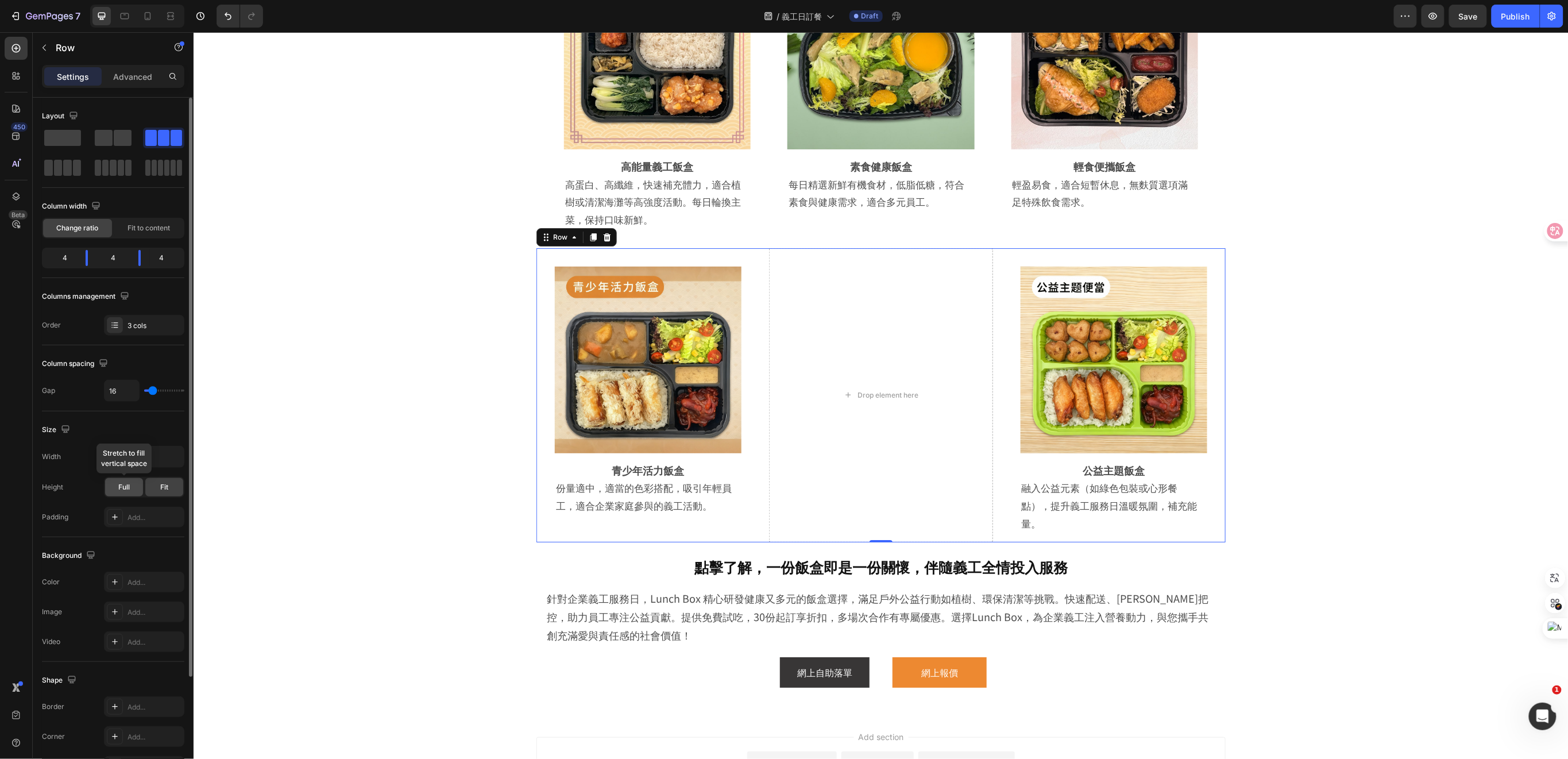
click at [131, 482] on div "Full" at bounding box center [124, 487] width 38 height 18
type input "0"
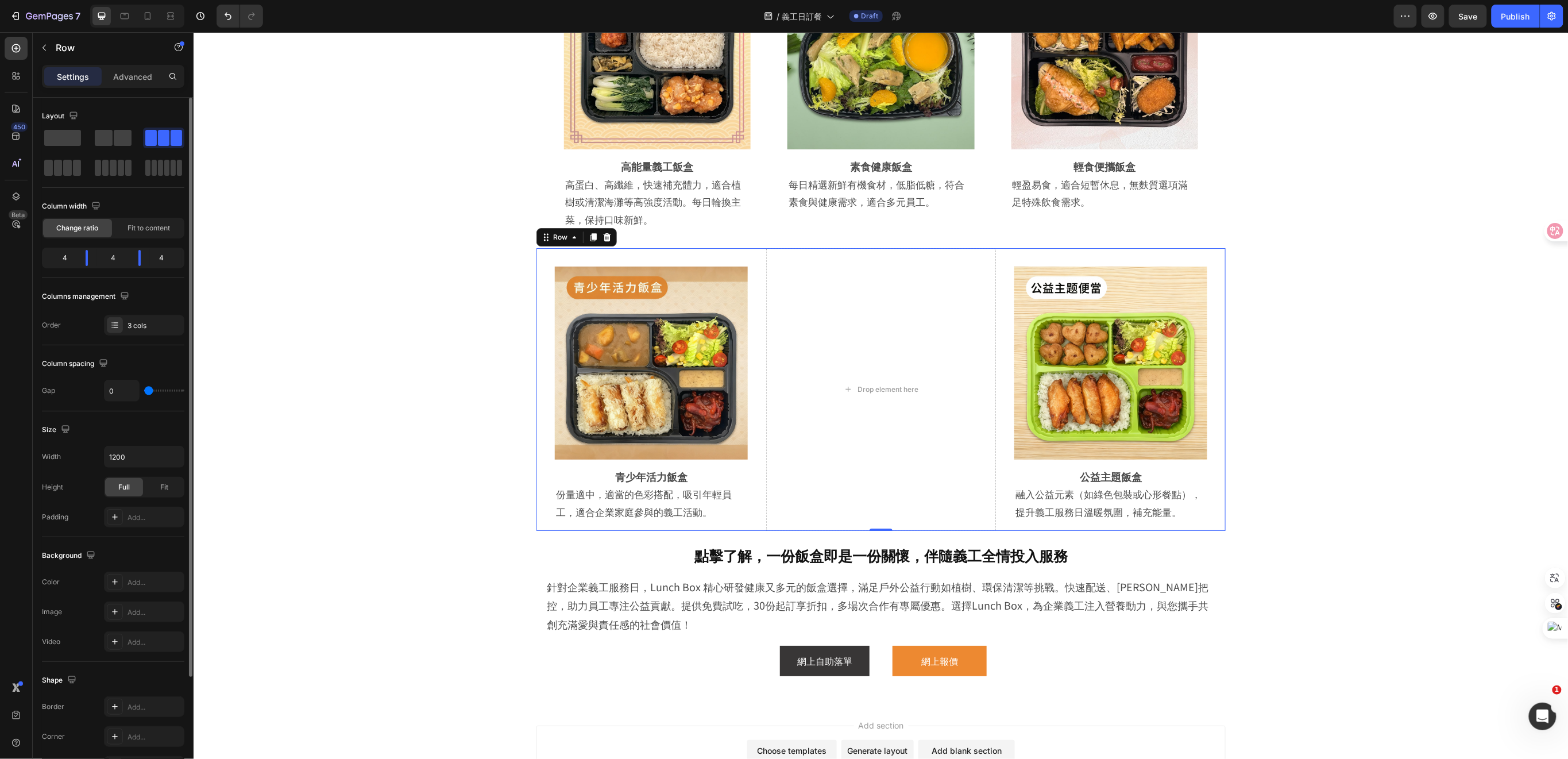
drag, startPoint x: 149, startPoint y: 393, endPoint x: 131, endPoint y: 393, distance: 18.0
type input "0"
click at [144, 392] on input "range" at bounding box center [164, 391] width 40 height 2
click at [128, 73] on p "Advanced" at bounding box center [132, 77] width 39 height 12
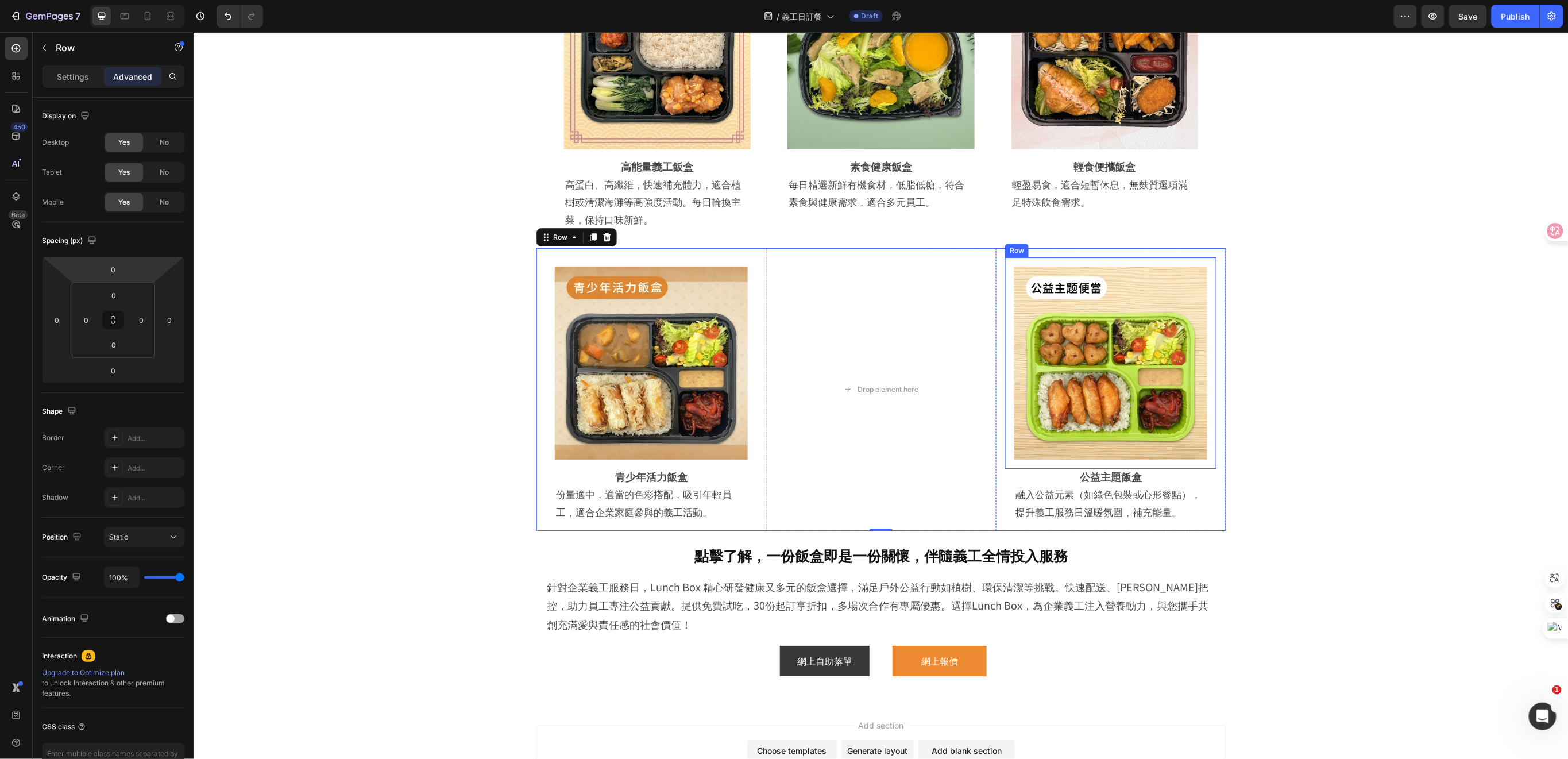
click at [1207, 280] on div "Image Row" at bounding box center [1110, 363] width 212 height 212
click at [1207, 474] on div "公益主題飯盒 Heading 融入公益元素（如綠色包裝或心形餐點），提升義工服務日溫暖氛圍，補充能量。 Text Block Row" at bounding box center [1110, 495] width 212 height 53
click at [1207, 457] on div "Image Row" at bounding box center [1110, 363] width 212 height 212
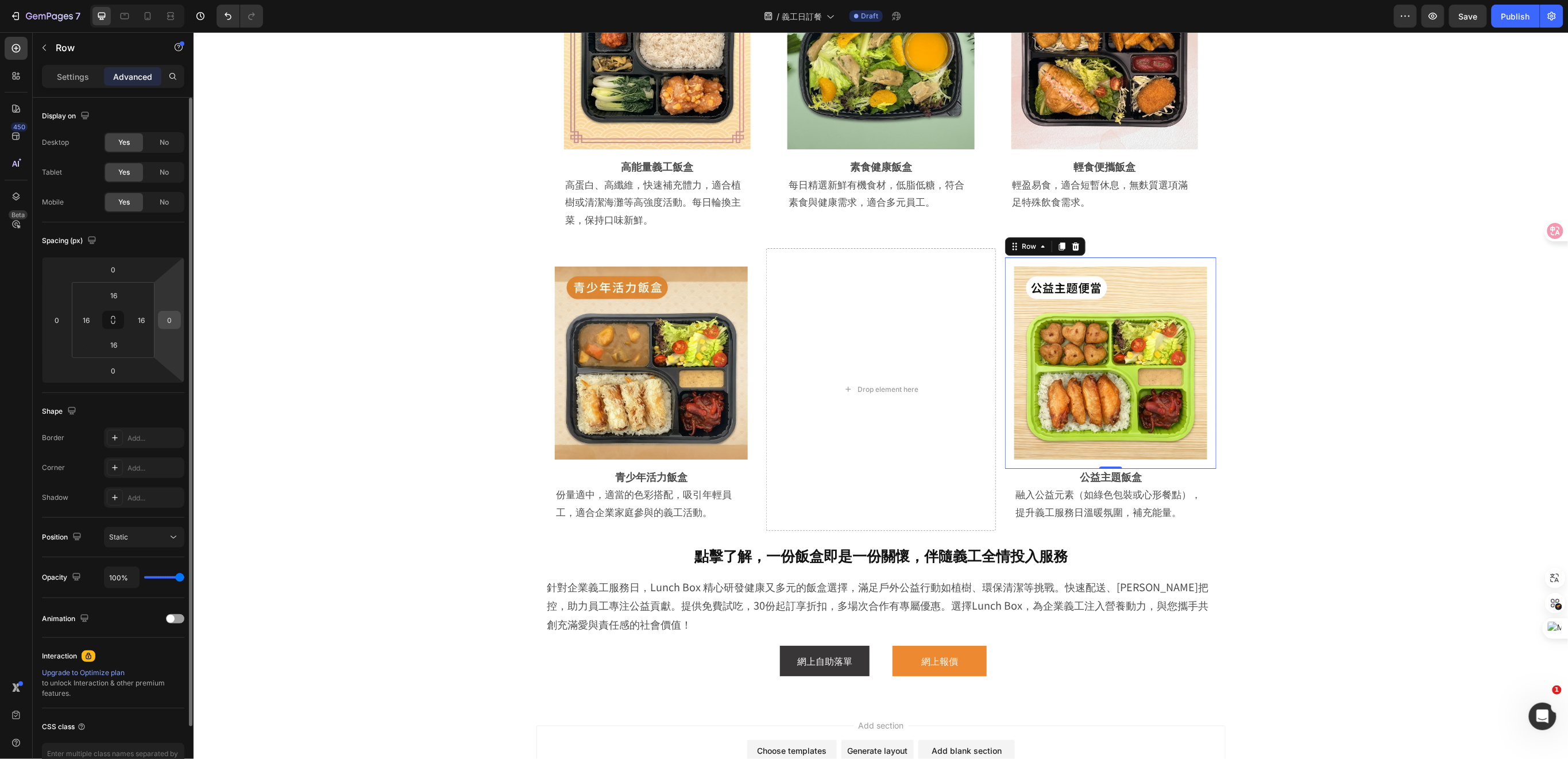
click at [167, 326] on input "0" at bounding box center [169, 320] width 17 height 17
type input "1"
type input "2"
click at [317, 355] on div "Image Row 高能量義工飯盒 Heading 高蛋白、高纖維，快速補充體力，適合植樹或清潔海灘等高強度活動。每日輪換主菜，保持口味新鮮。 Text Bl…" at bounding box center [880, 232] width 1317 height 596
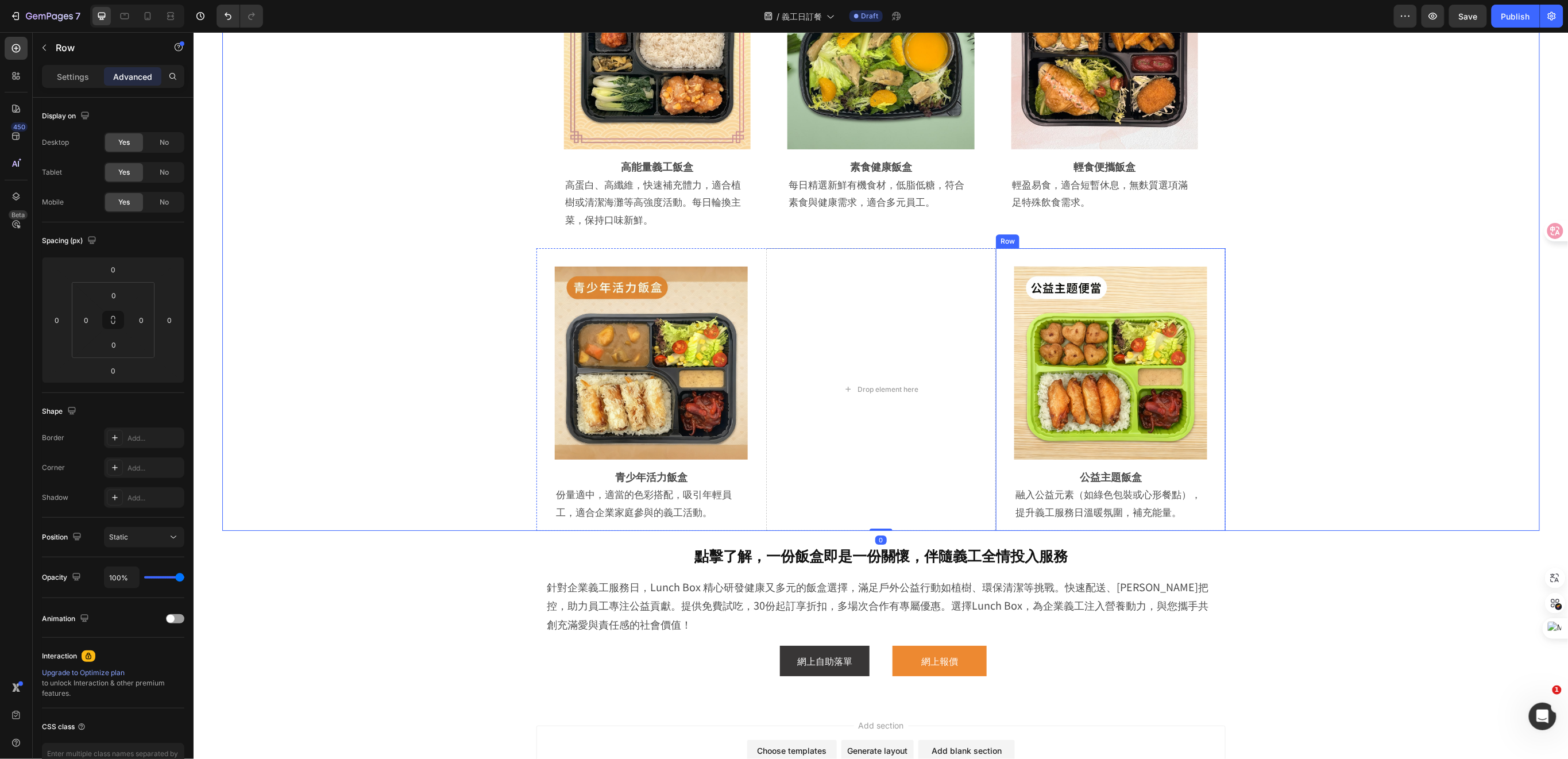
click at [1212, 474] on div "Image Row 公益主題飯盒 Heading 融入公益元素（如綠色包裝或心形餐點），提升義工服務日溫暖氛圍，補充能量。 Text Block Row Row" at bounding box center [1110, 390] width 230 height 283
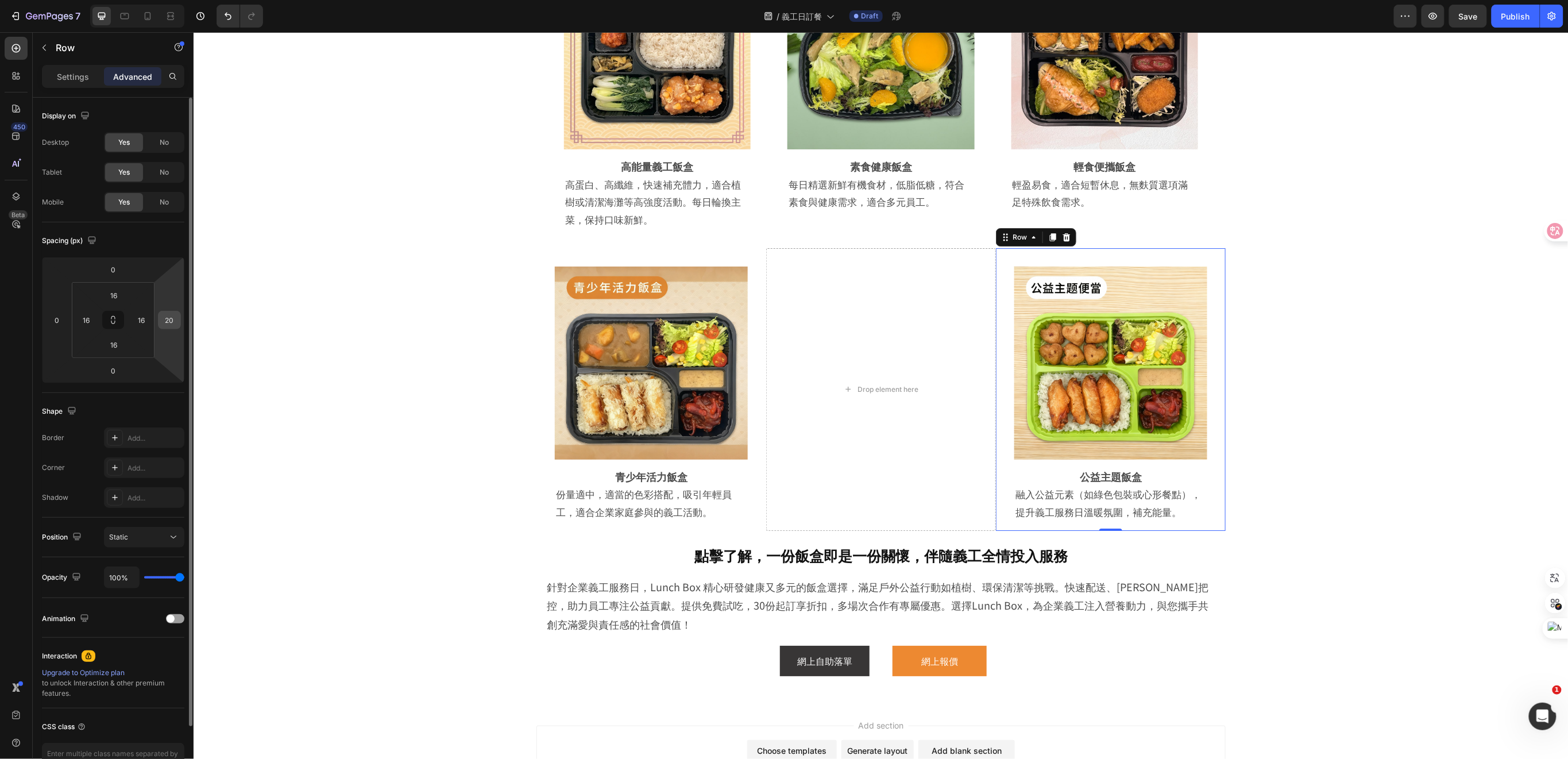
click at [176, 317] on input "20" at bounding box center [169, 320] width 17 height 17
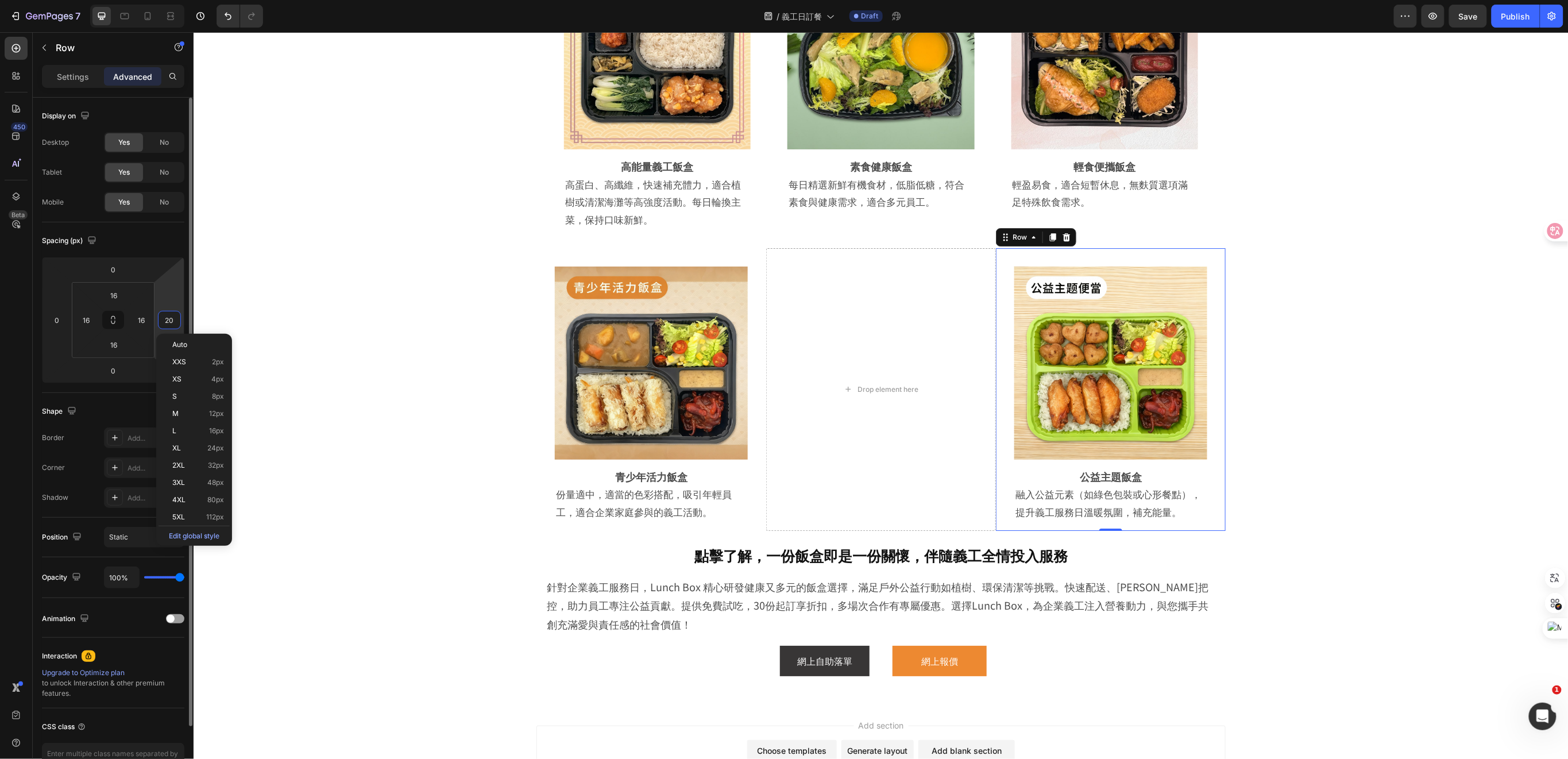
type input "0"
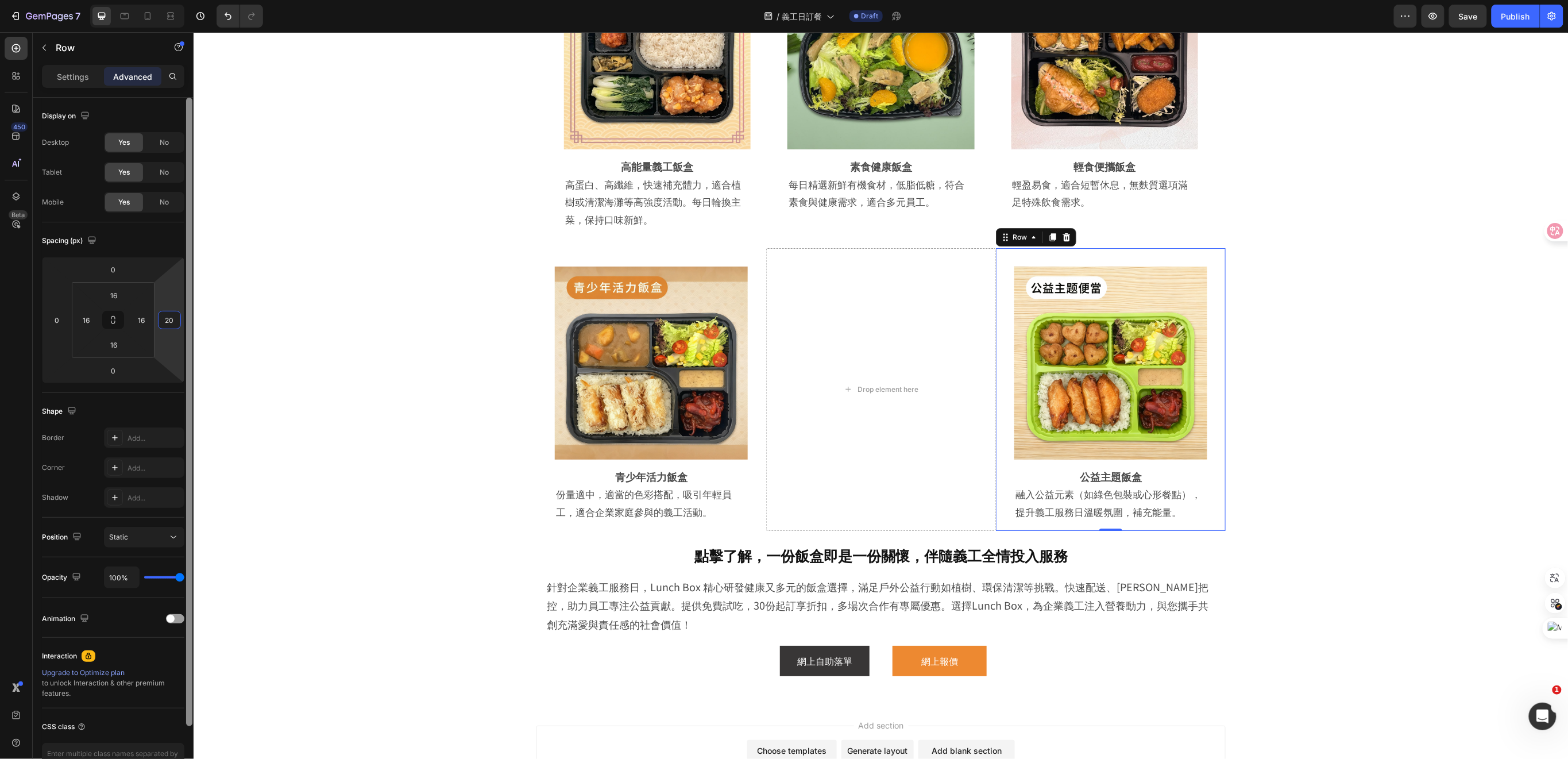
type input "2"
type input "0"
click at [340, 399] on div "Image Row 高能量義工飯盒 Heading 高蛋白、高纖維，快速補充體力，適合植樹或清潔海灘等高強度活動。每日輪換主菜，保持口味新鮮。 Text Bl…" at bounding box center [880, 232] width 1317 height 596
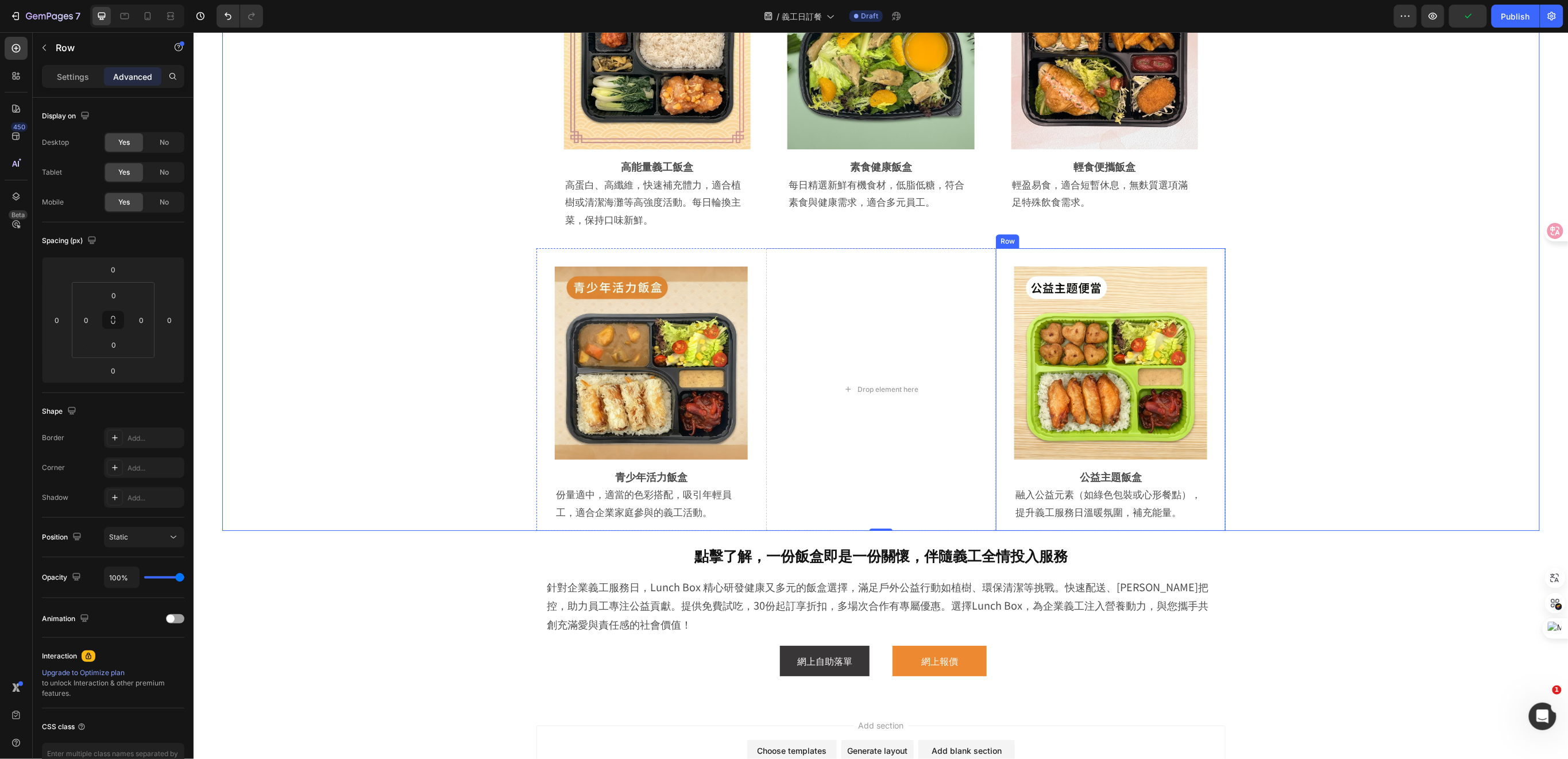
click at [1201, 252] on div "Image Row 公益主題飯盒 Heading 融入公益元素（如綠色包裝或心形餐點），提升義工服務日溫暖氛圍，補充能量。 Text Block Row Row" at bounding box center [1110, 390] width 230 height 283
click at [752, 252] on div "Image Row 青少年活力飯盒 Heading 份量適中，適當的色彩搭配，吸引年輕員工，適合企業家庭參與的義工活動。 Text Block Row Row" at bounding box center [651, 390] width 230 height 283
click at [979, 251] on div "Drop element here" at bounding box center [880, 390] width 230 height 283
click at [67, 72] on p "Settings" at bounding box center [73, 77] width 32 height 12
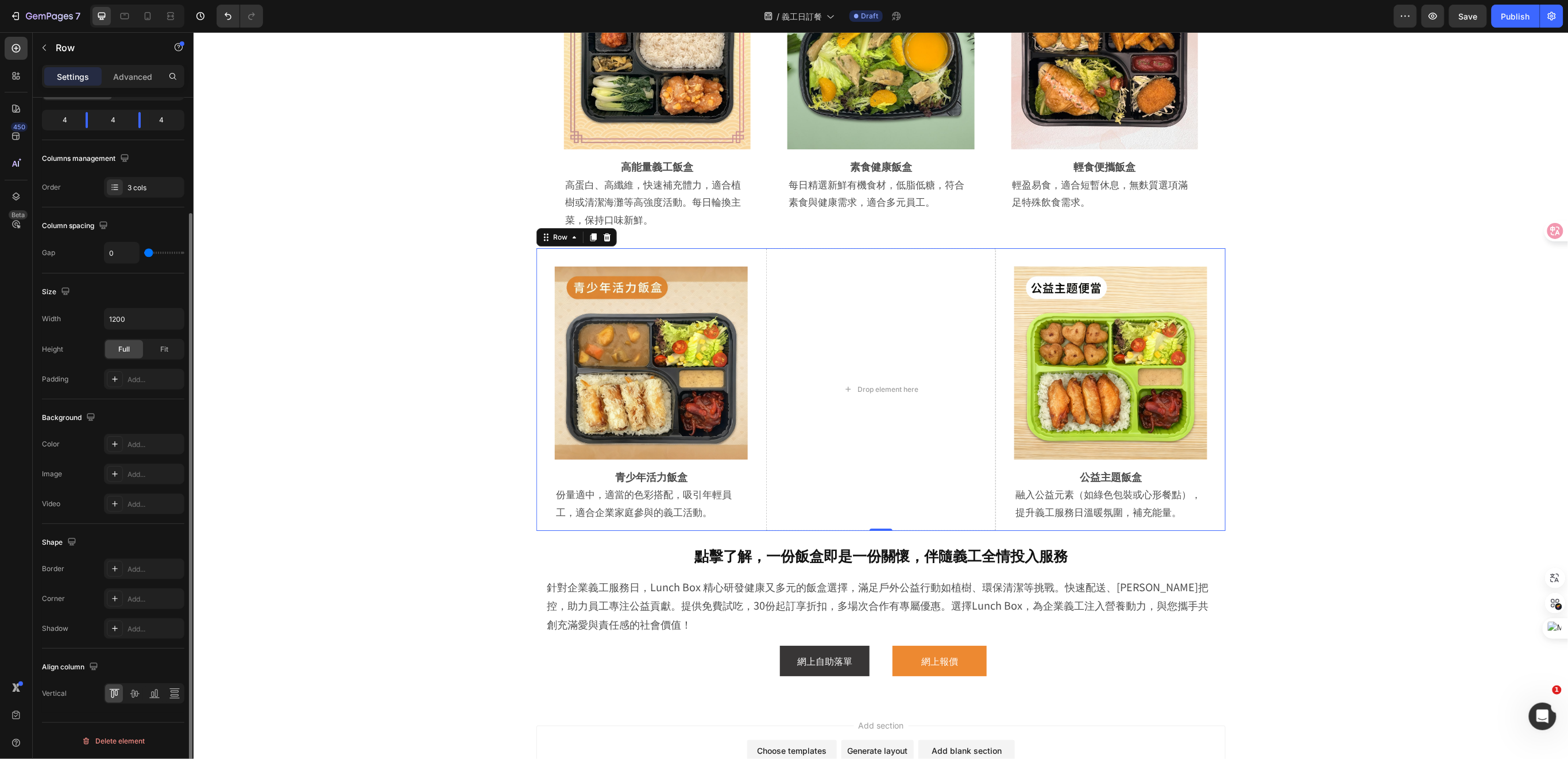
scroll to position [0, 0]
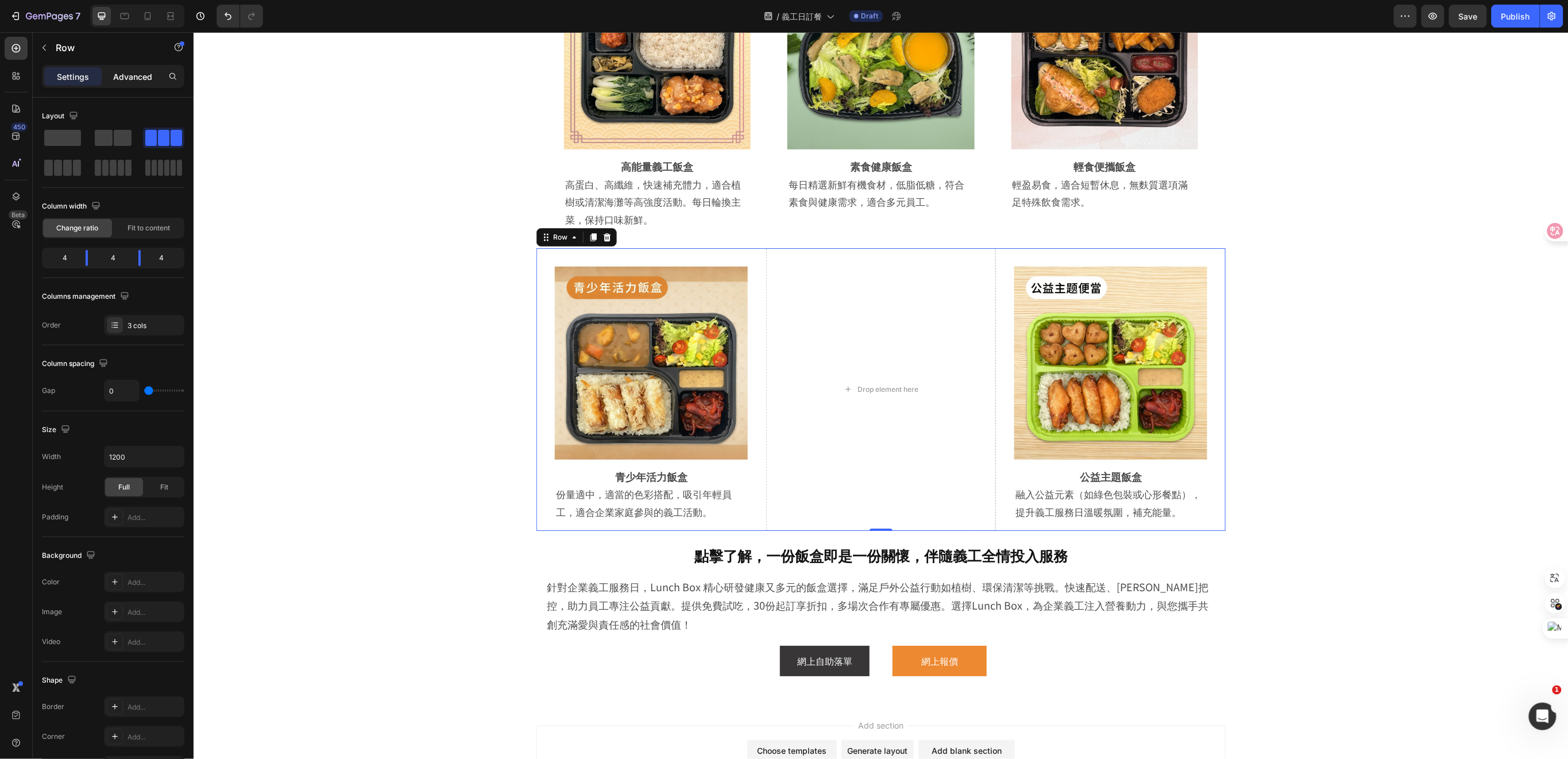
click at [140, 77] on p "Advanced" at bounding box center [132, 77] width 39 height 12
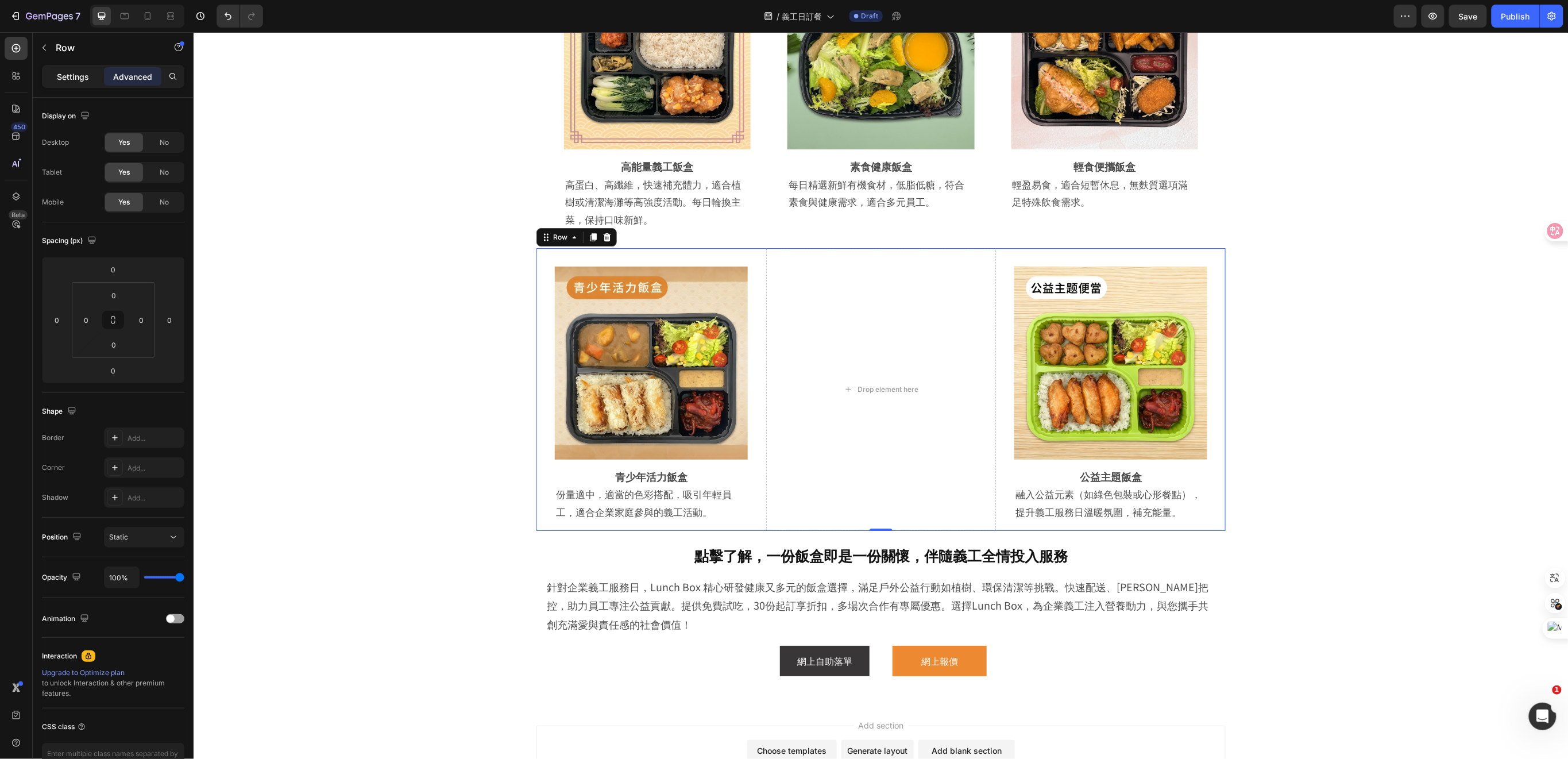
click at [75, 79] on p "Settings" at bounding box center [73, 77] width 32 height 12
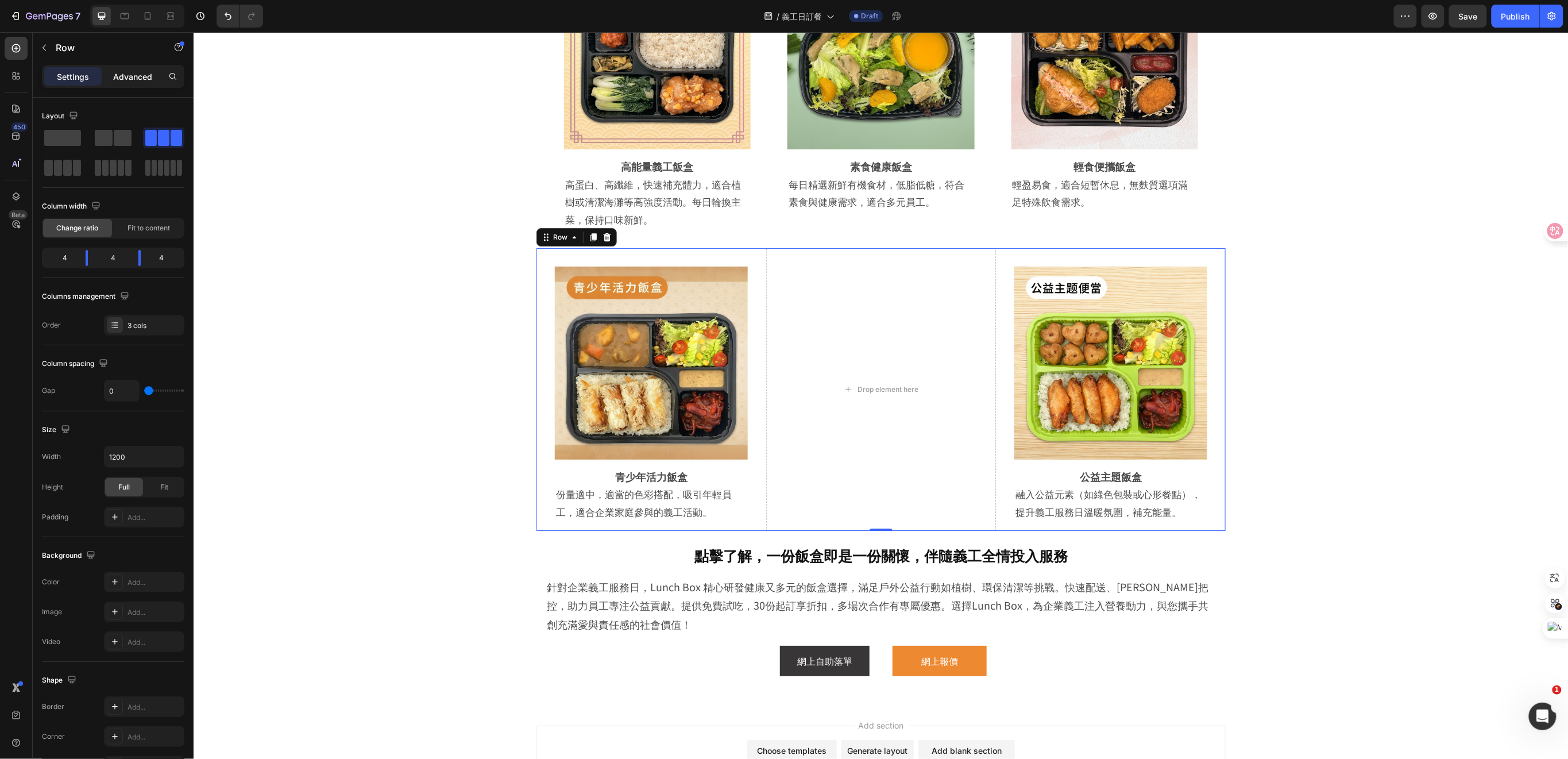
click at [131, 77] on p "Advanced" at bounding box center [132, 77] width 39 height 12
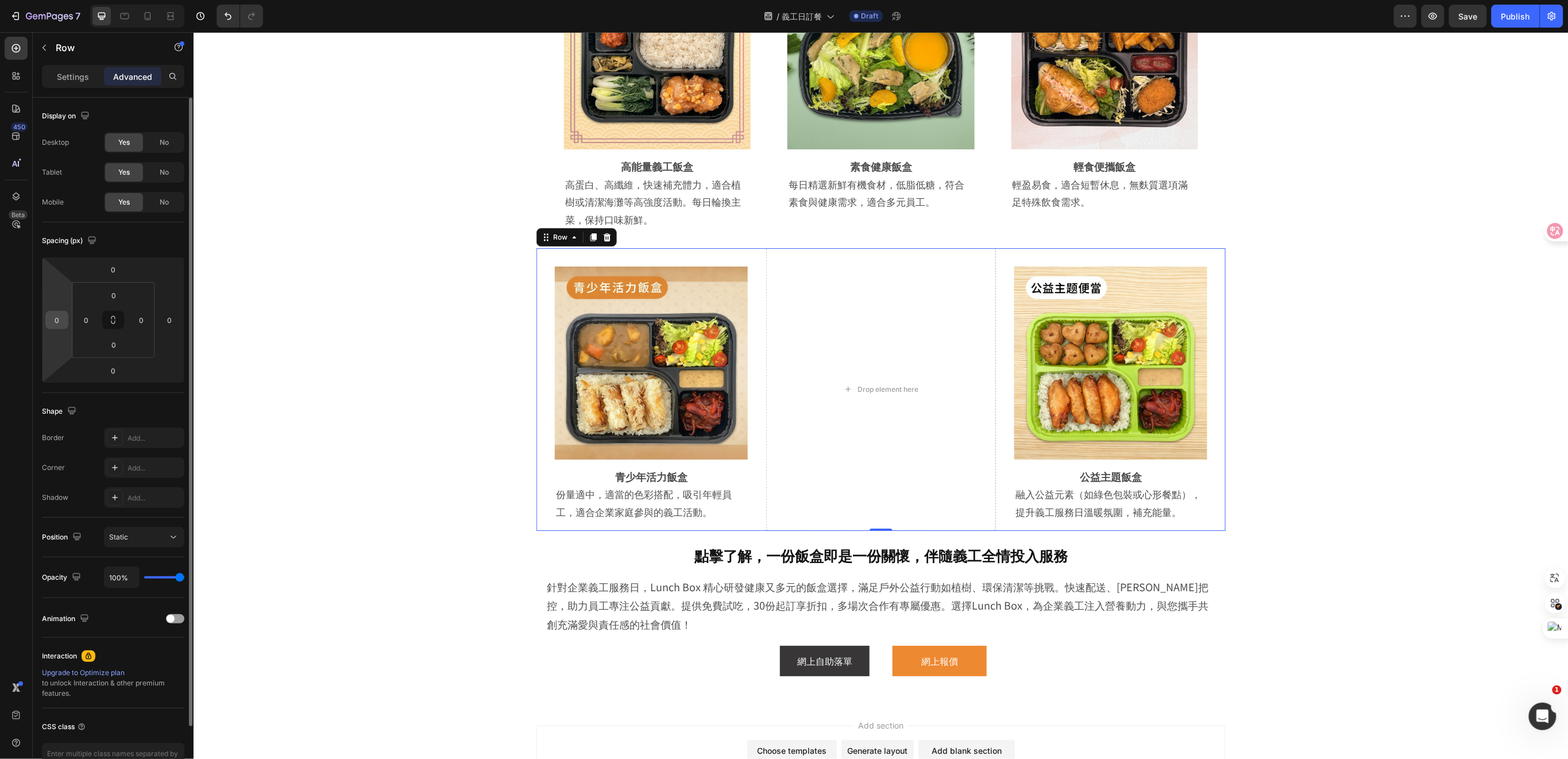
click at [57, 320] on input "0" at bounding box center [57, 320] width 17 height 17
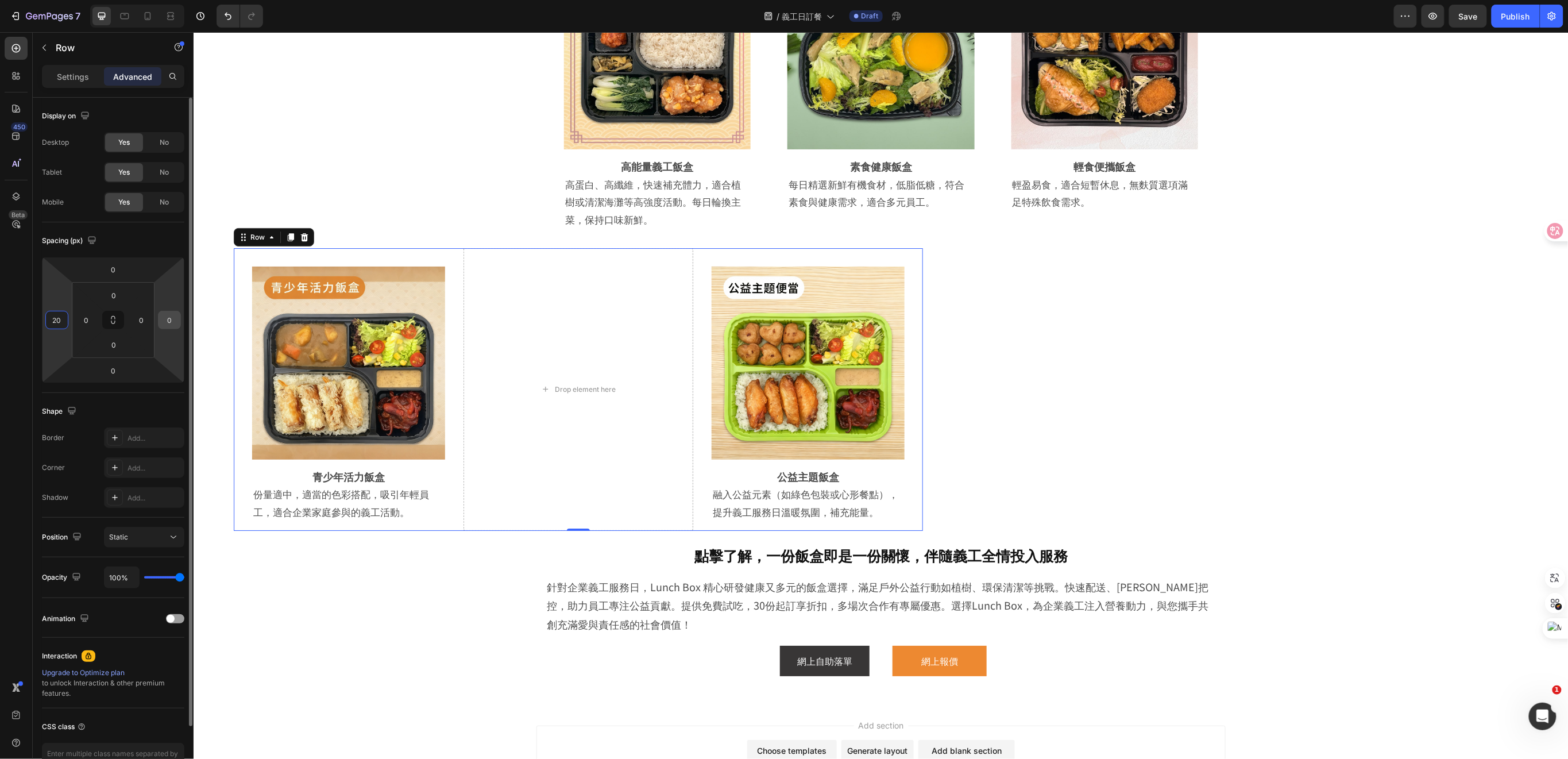
type input "20"
click at [169, 326] on input "0" at bounding box center [169, 320] width 17 height 17
click at [224, 13] on icon "Undo/Redo" at bounding box center [228, 16] width 12 height 12
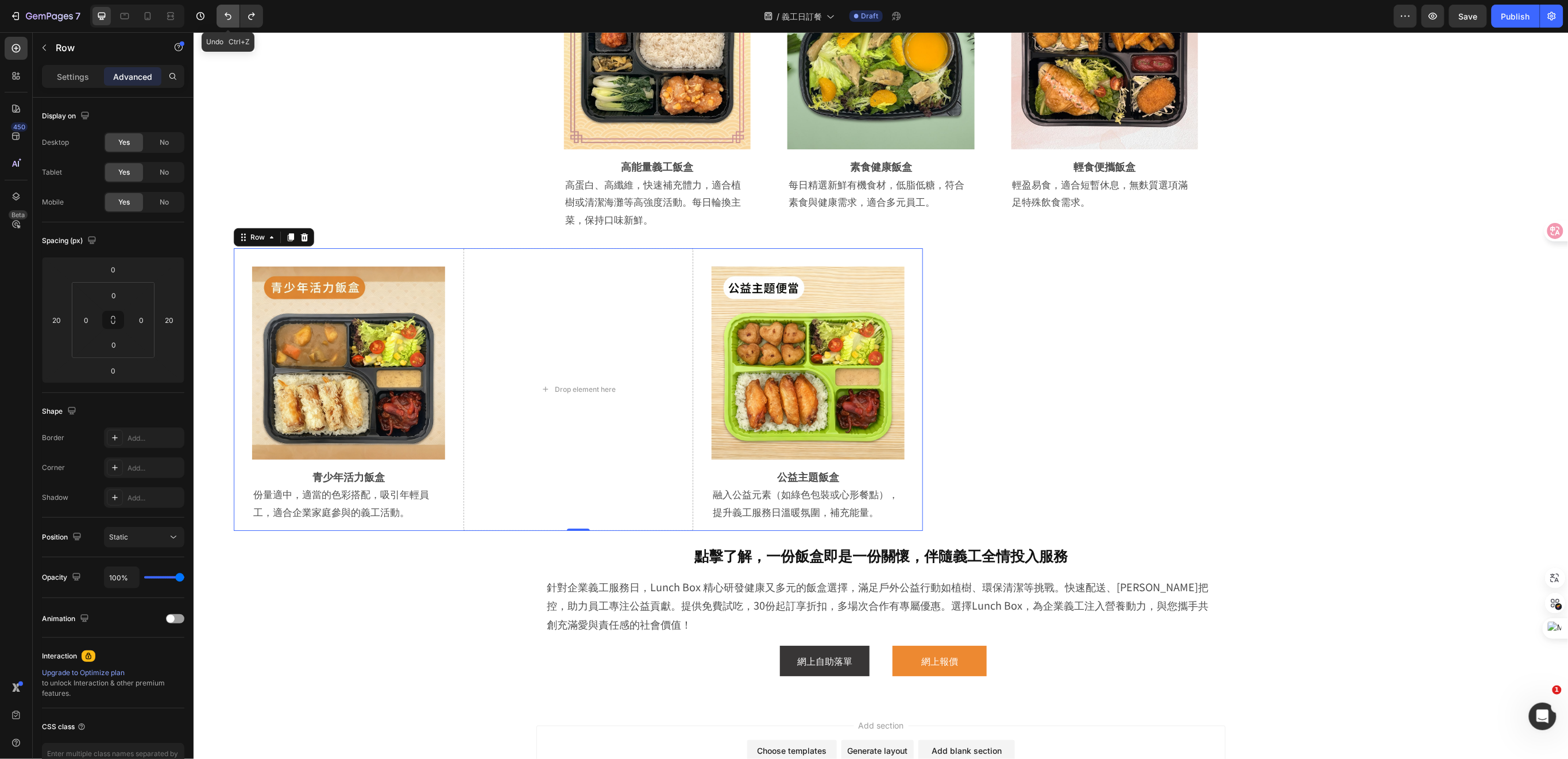
click at [224, 13] on icon "Undo/Redo" at bounding box center [228, 16] width 12 height 12
type input "0"
click at [224, 13] on icon "Undo/Redo" at bounding box center [228, 16] width 12 height 12
type input "0"
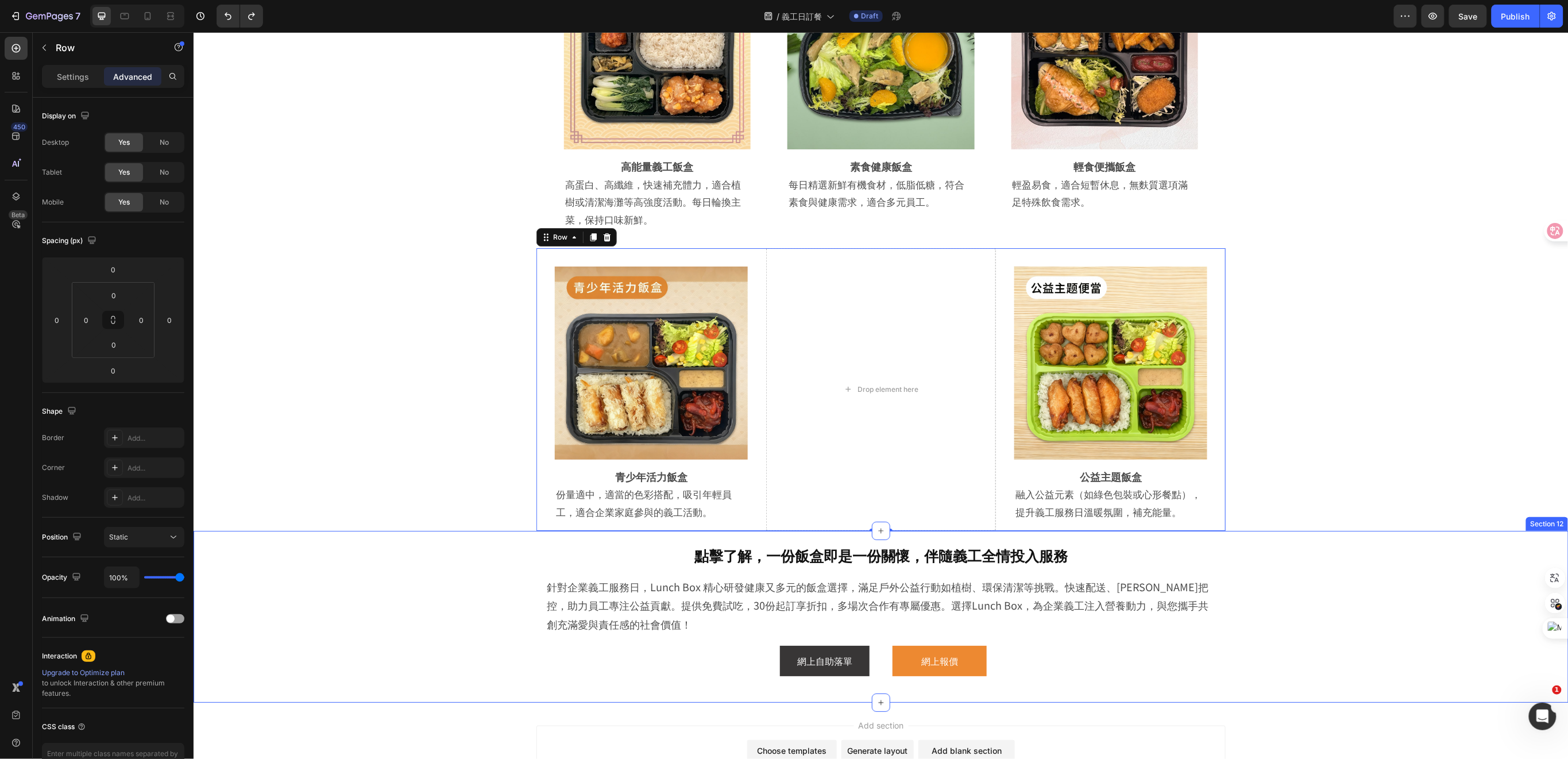
click at [1367, 538] on div "點擊了解，一份飯盒即是一份關懷，伴隨義工全情投入服務 Heading 針對企業義工服務日，Lunch Box 精心研發健康又多元的飯盒選擇，滿足戶外公益行動如…" at bounding box center [880, 619] width 1317 height 166
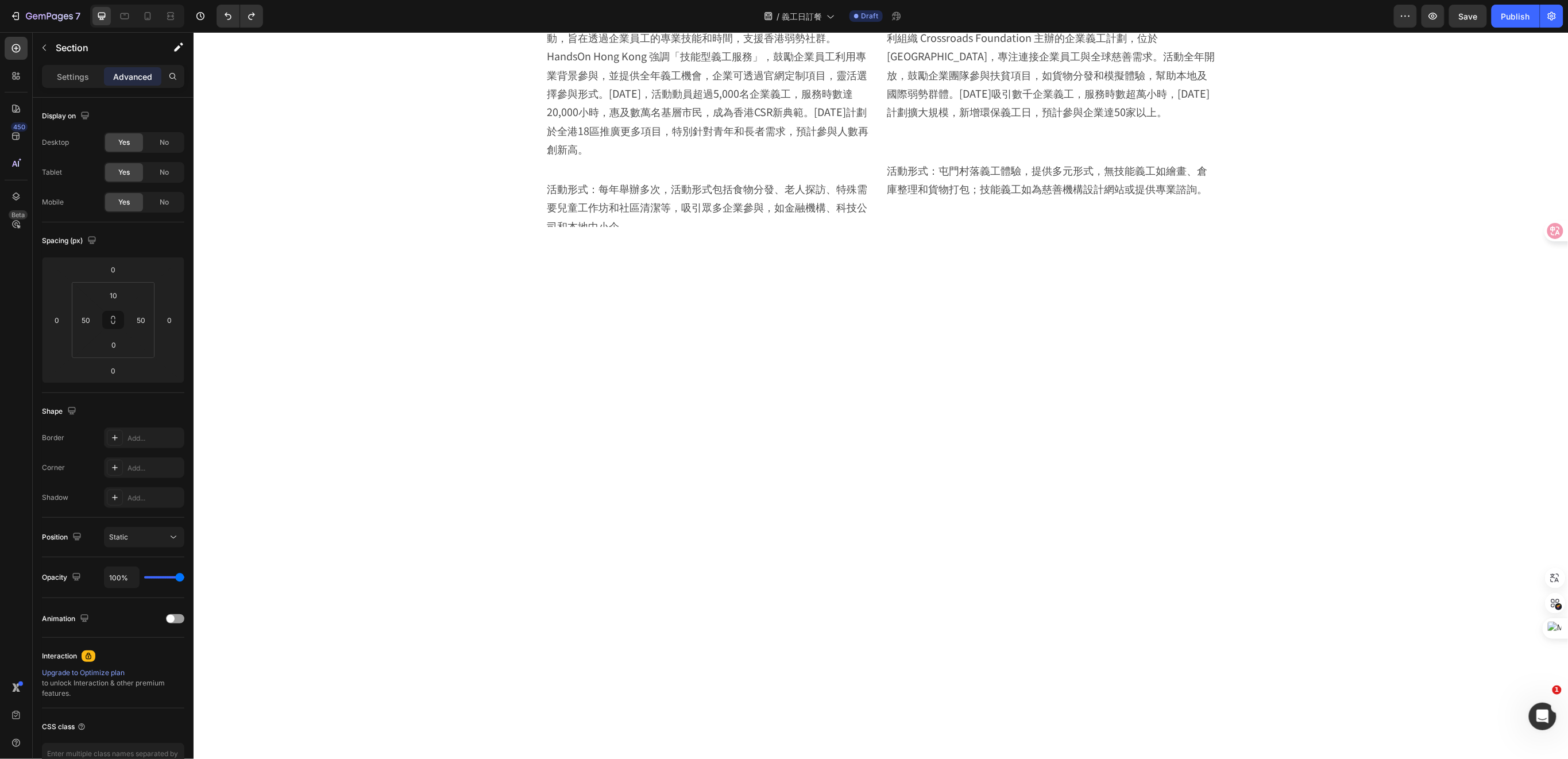
scroll to position [942, 0]
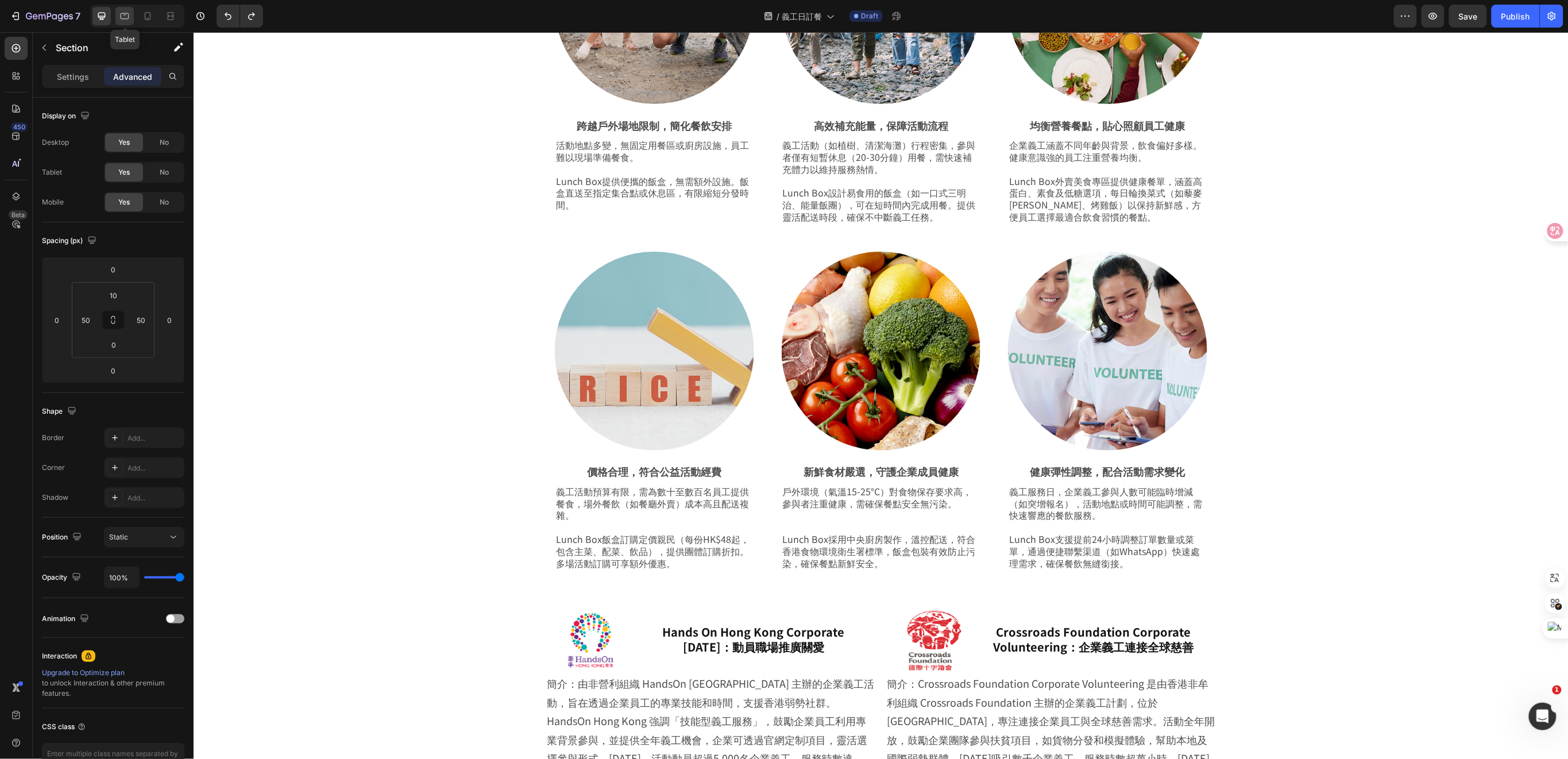
click at [124, 13] on icon at bounding box center [124, 16] width 12 height 12
type input "0"
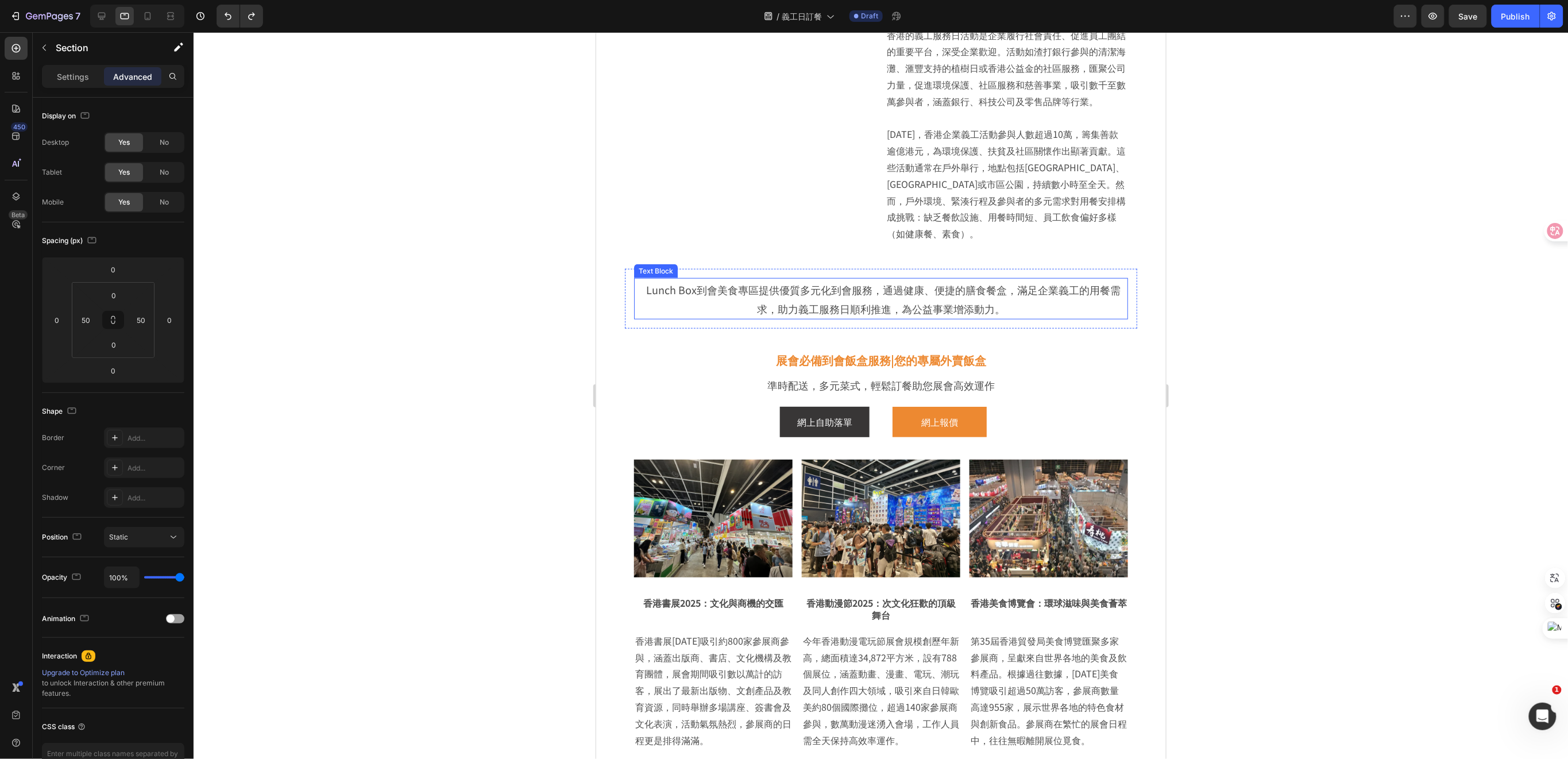
scroll to position [460, 0]
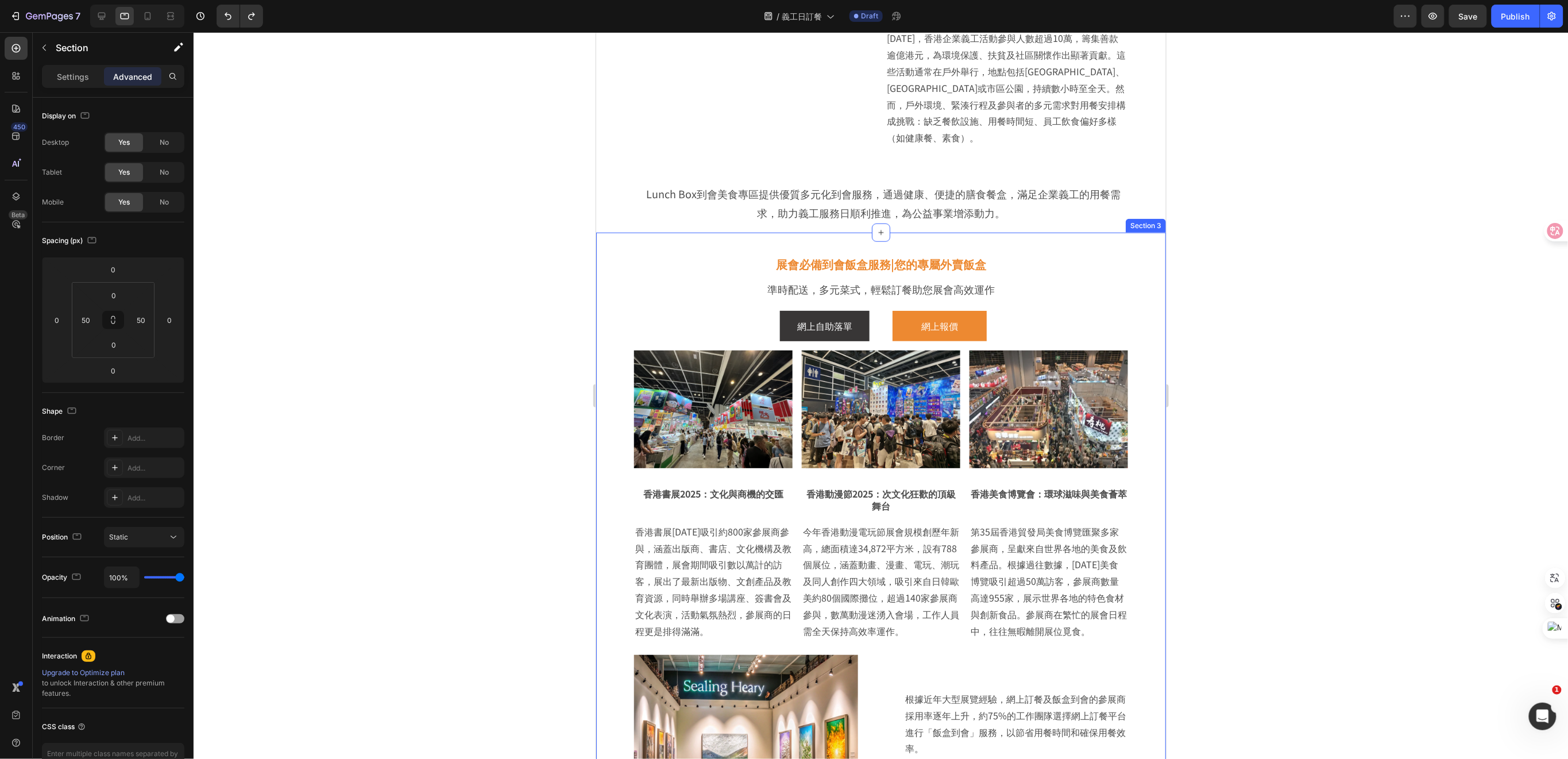
click at [1122, 263] on div "展會必備到會飯盒服務|您的專屬外賣飯盒 Heading 準時配送，多元菜式，輕鬆訂餐助您展會高效運作 Text Block Row Row 網上自助落單 Bu…" at bounding box center [880, 579] width 512 height 682
click at [1152, 225] on icon at bounding box center [1156, 220] width 7 height 8
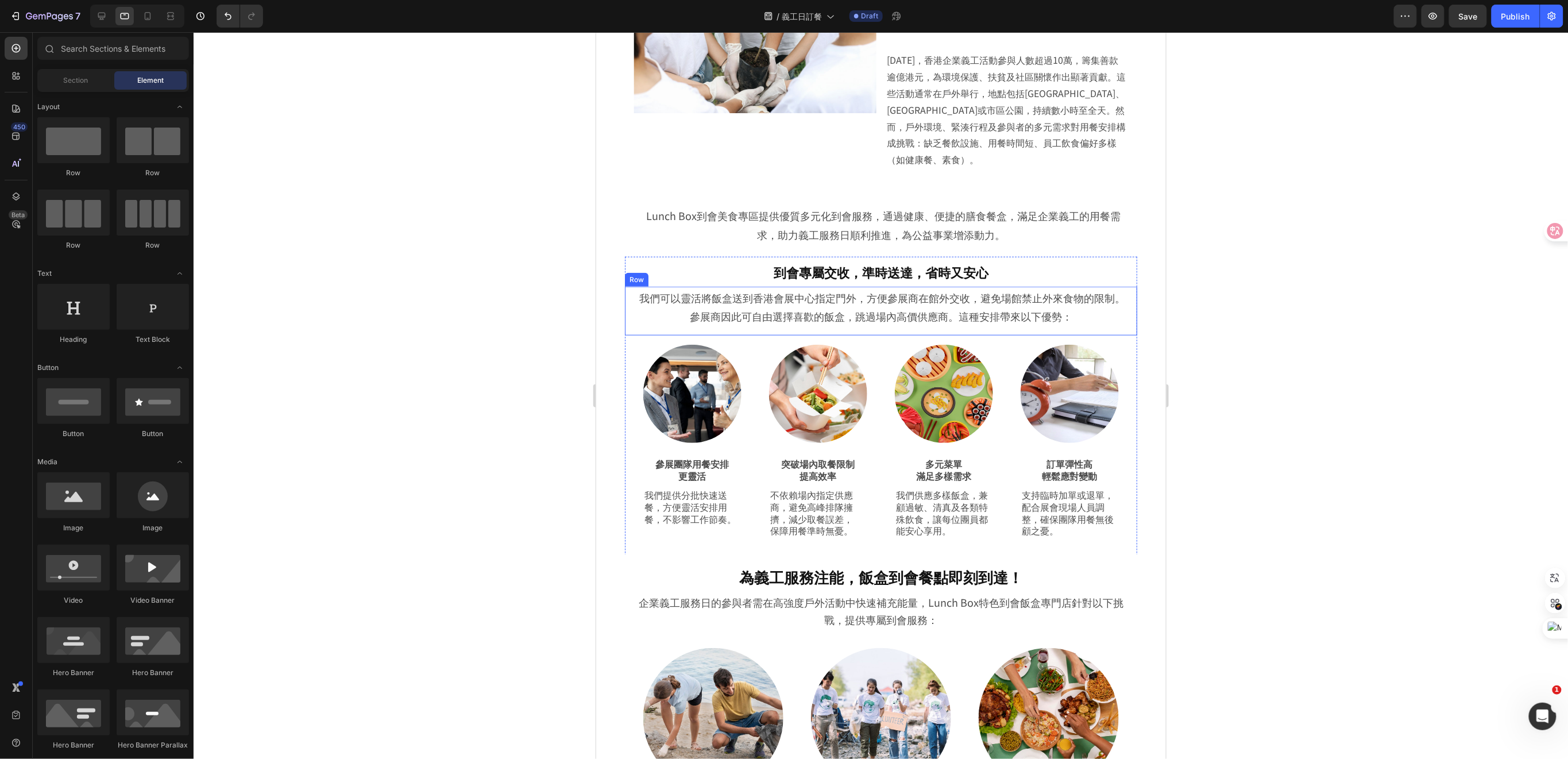
scroll to position [383, 0]
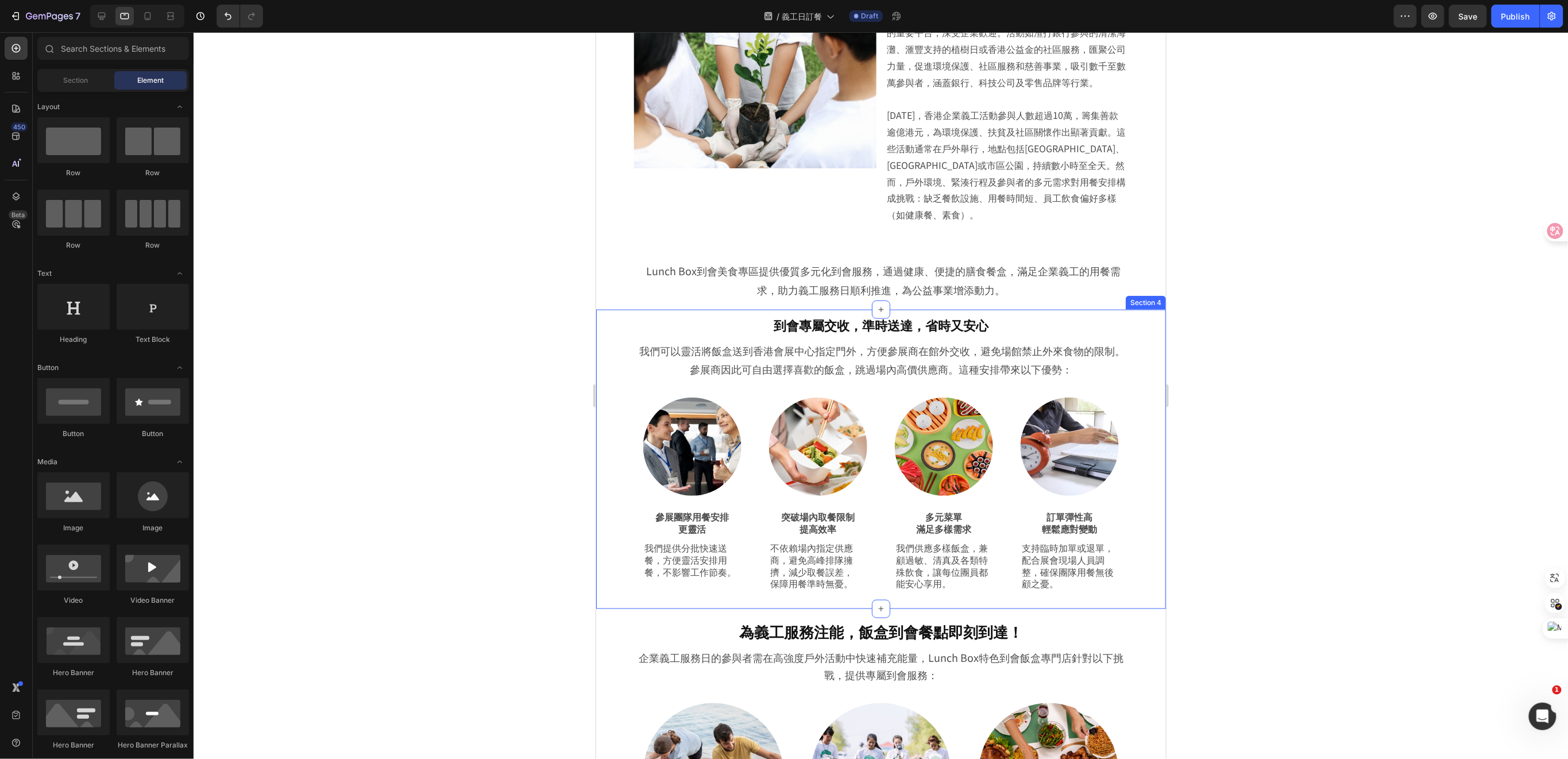
click at [1140, 334] on div "到會專屬交收，準時送達，省時又安心 Heading Row 我們可以靈活將飯盒送到香港會展中心指定門外，方便參展商在館外交收，避免場館禁止外來食物的限制。參展…" at bounding box center [880, 459] width 570 height 300
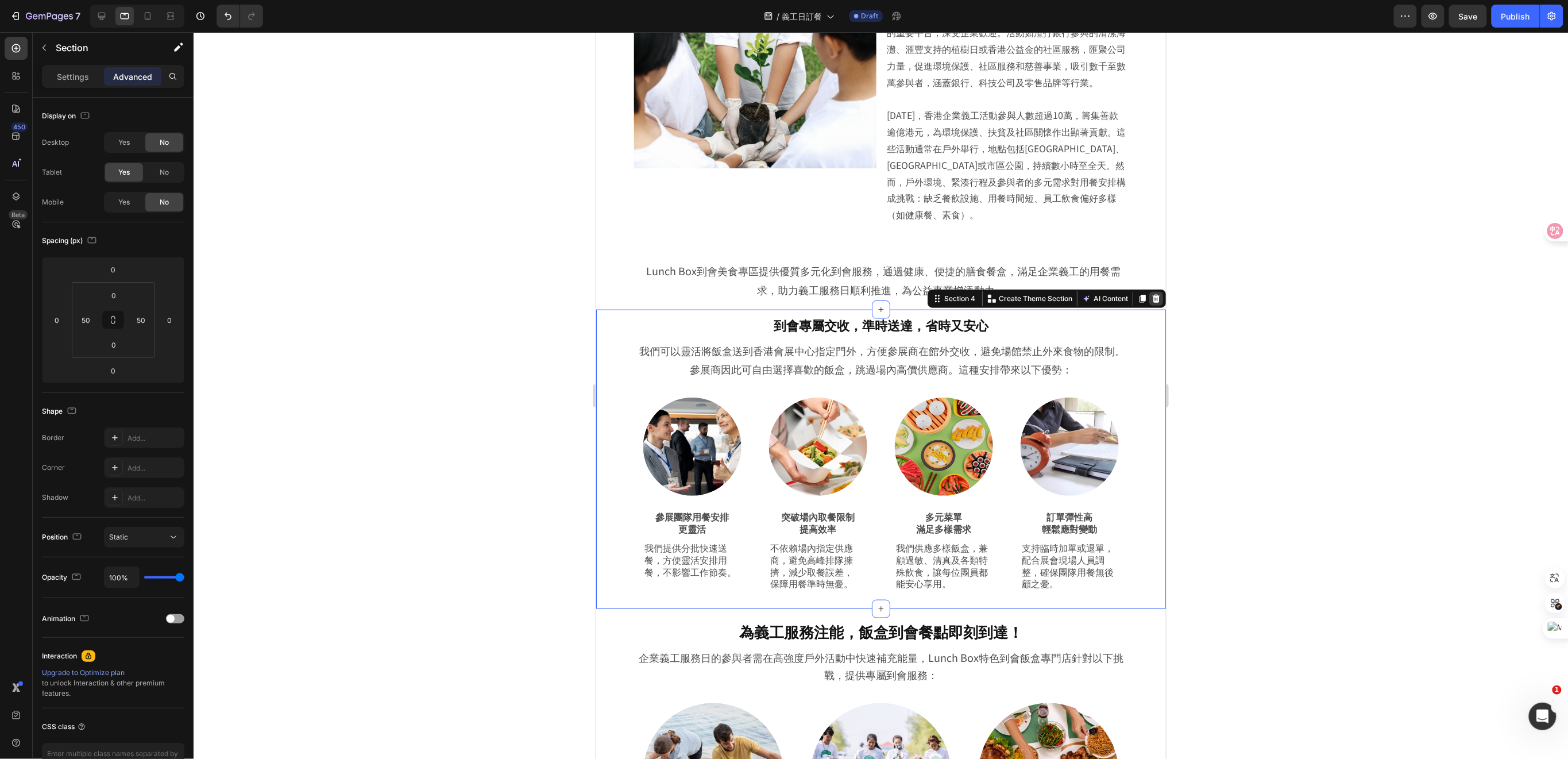
click at [1149, 305] on div at bounding box center [1155, 298] width 13 height 13
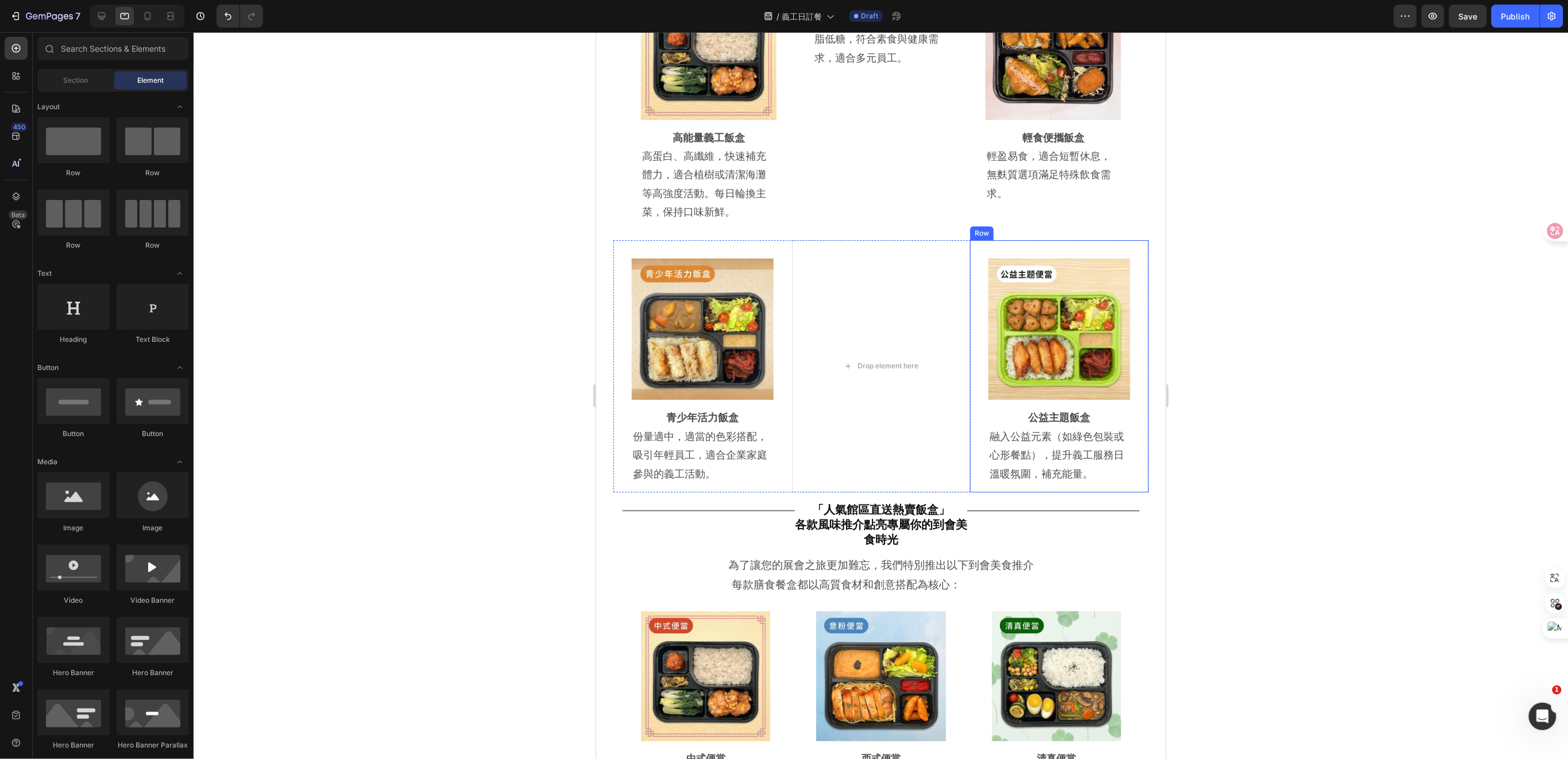
scroll to position [2145, 0]
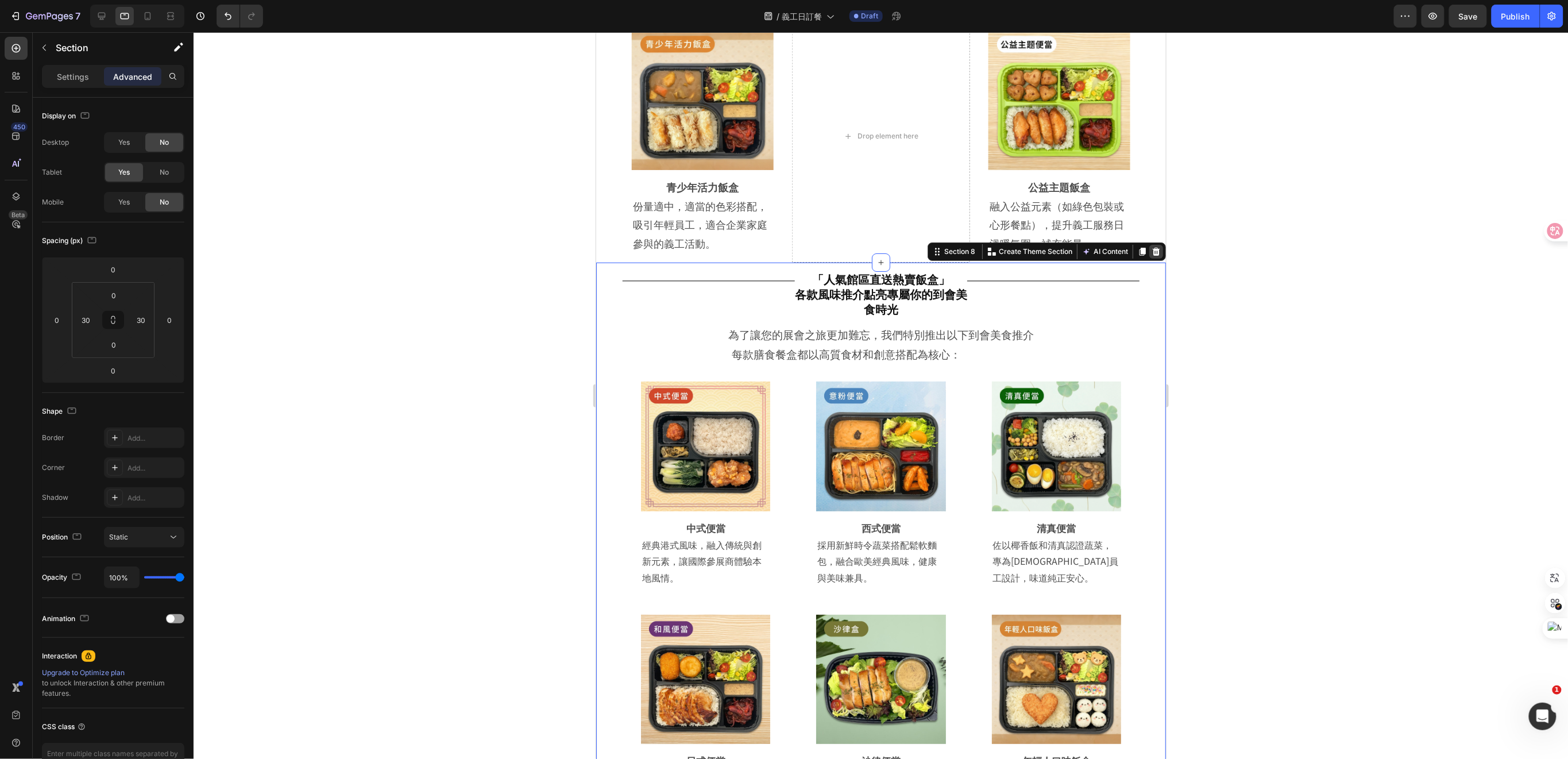
click at [1151, 247] on icon at bounding box center [1155, 251] width 9 height 9
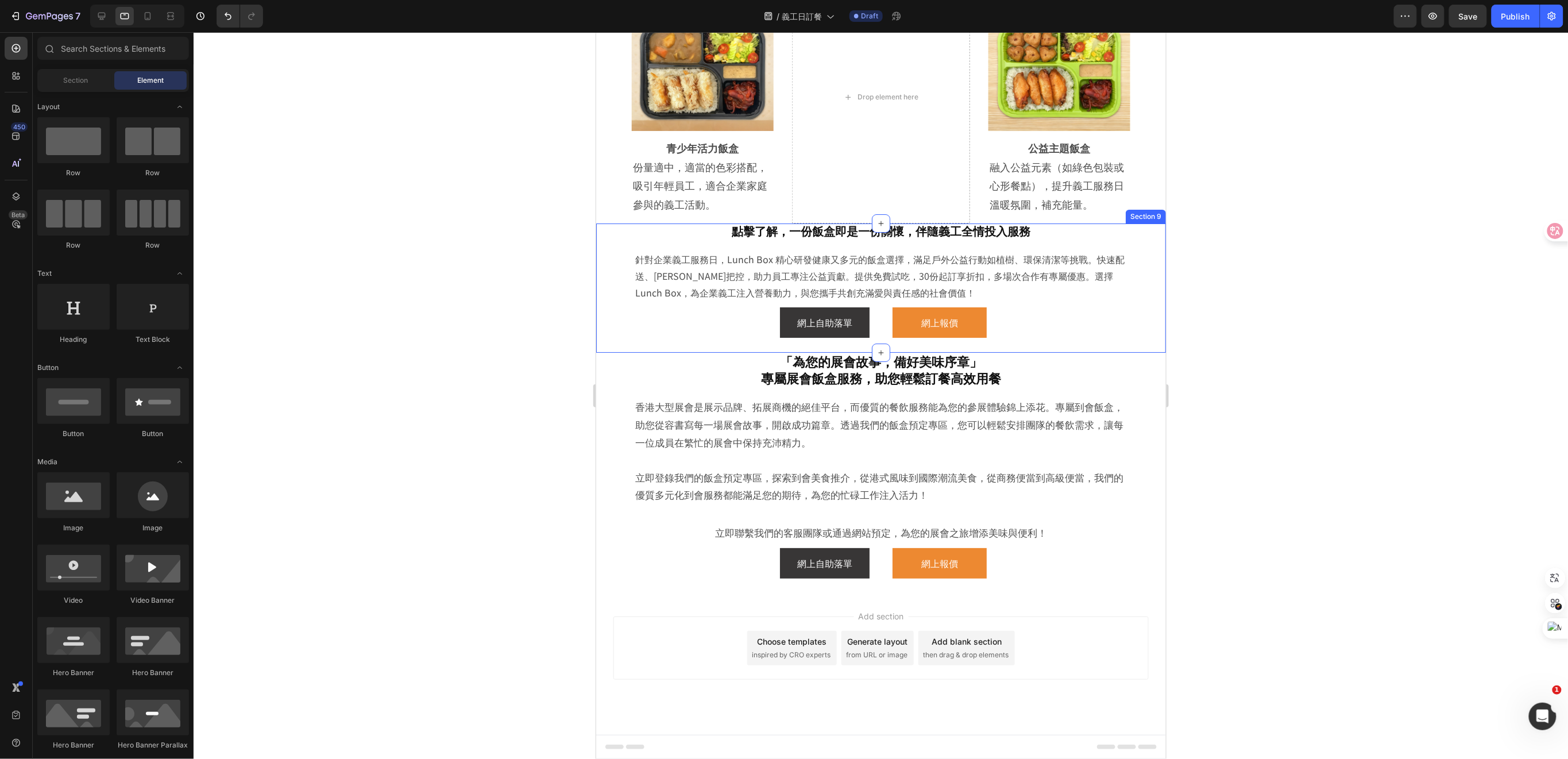
scroll to position [2175, 0]
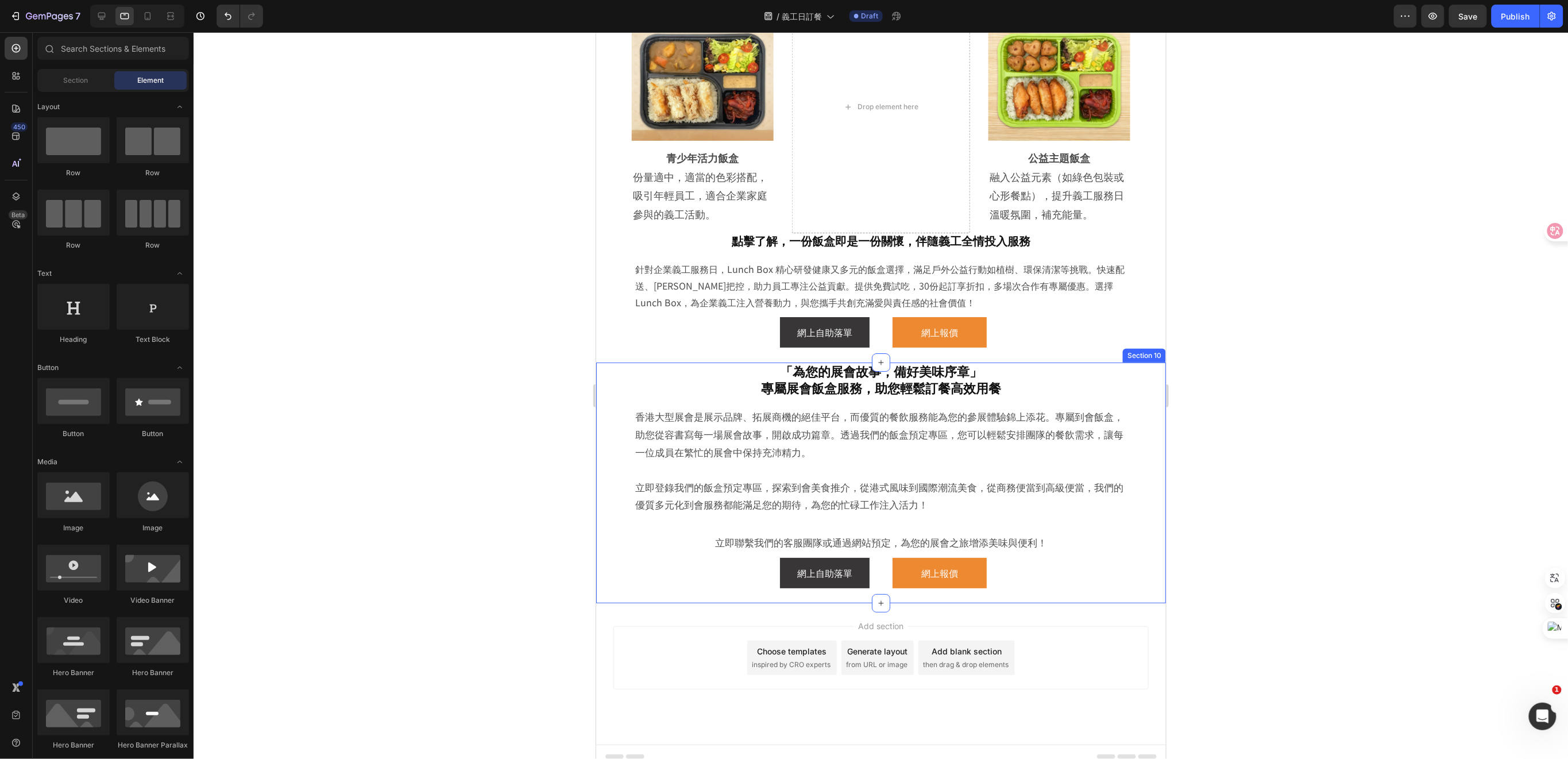
click at [1138, 372] on div "「為您的展會故事，備好美味序章」 專屬展會飯盒服務，助您輕鬆訂餐高效用餐 Heading 香港大型展會是展示品牌、拓展商機的絕佳平台，而優質的餐飲服務能為您的…" at bounding box center [880, 482] width 570 height 241
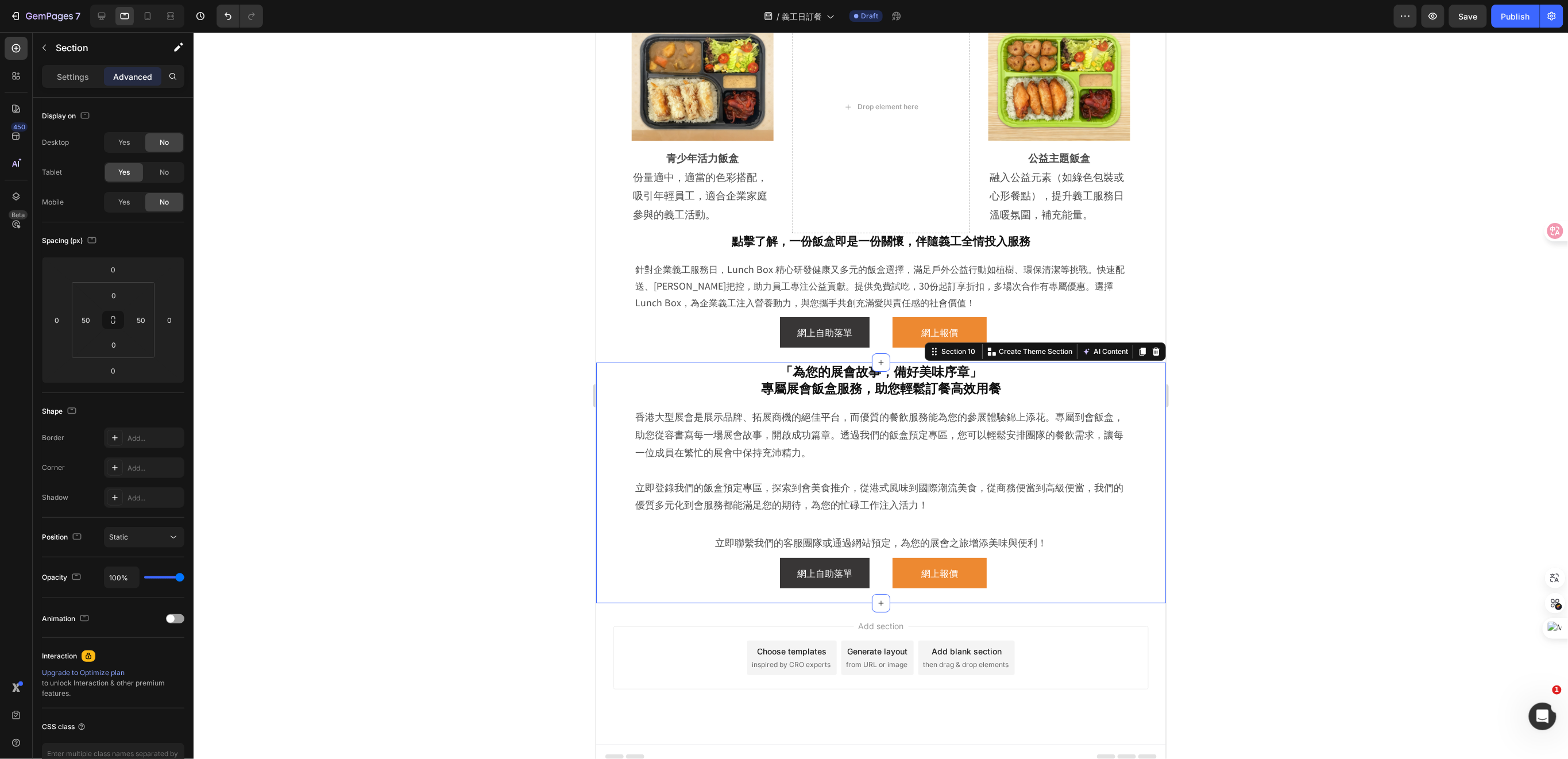
click at [1151, 347] on icon at bounding box center [1155, 351] width 9 height 9
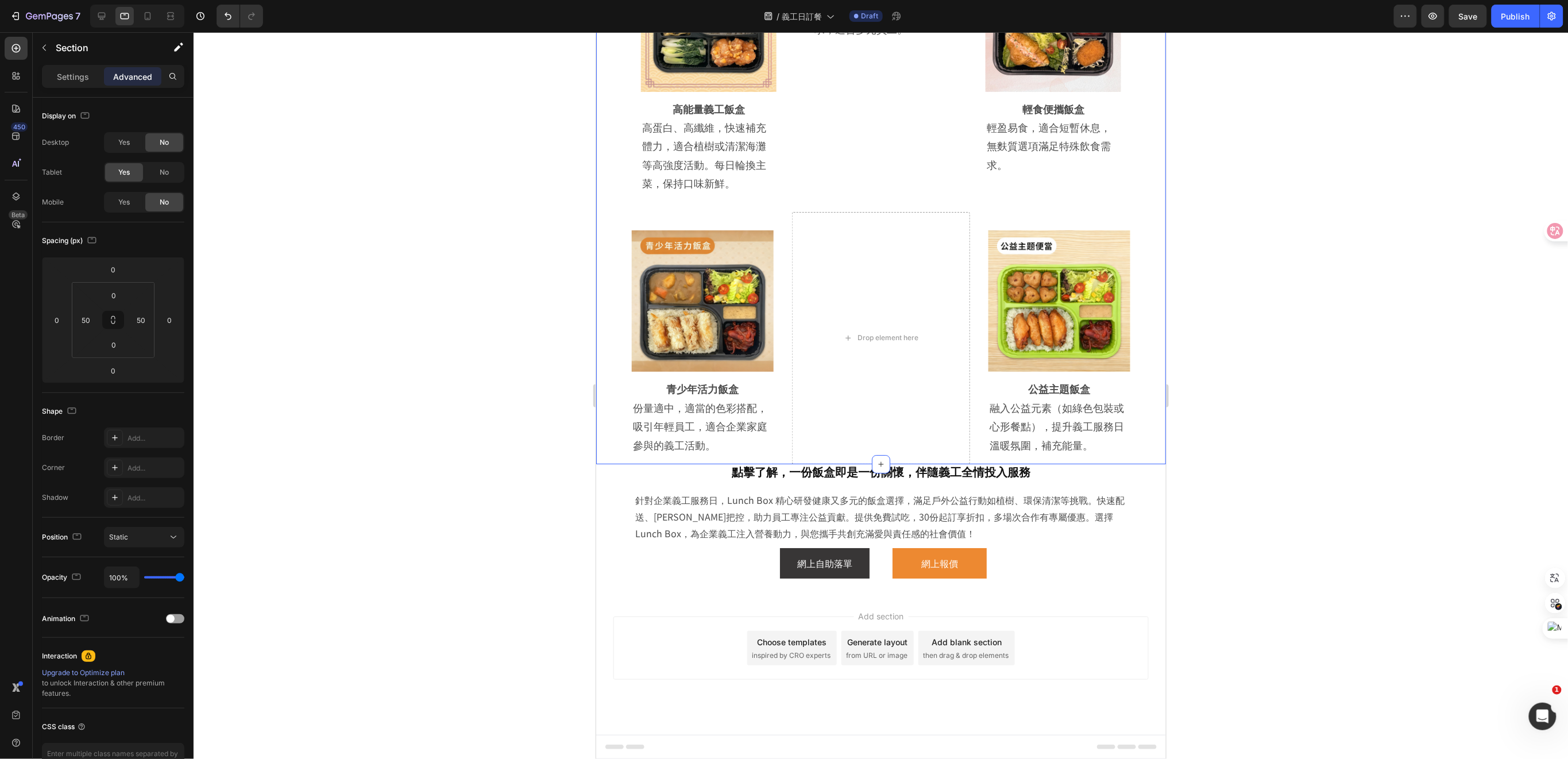
scroll to position [1934, 0]
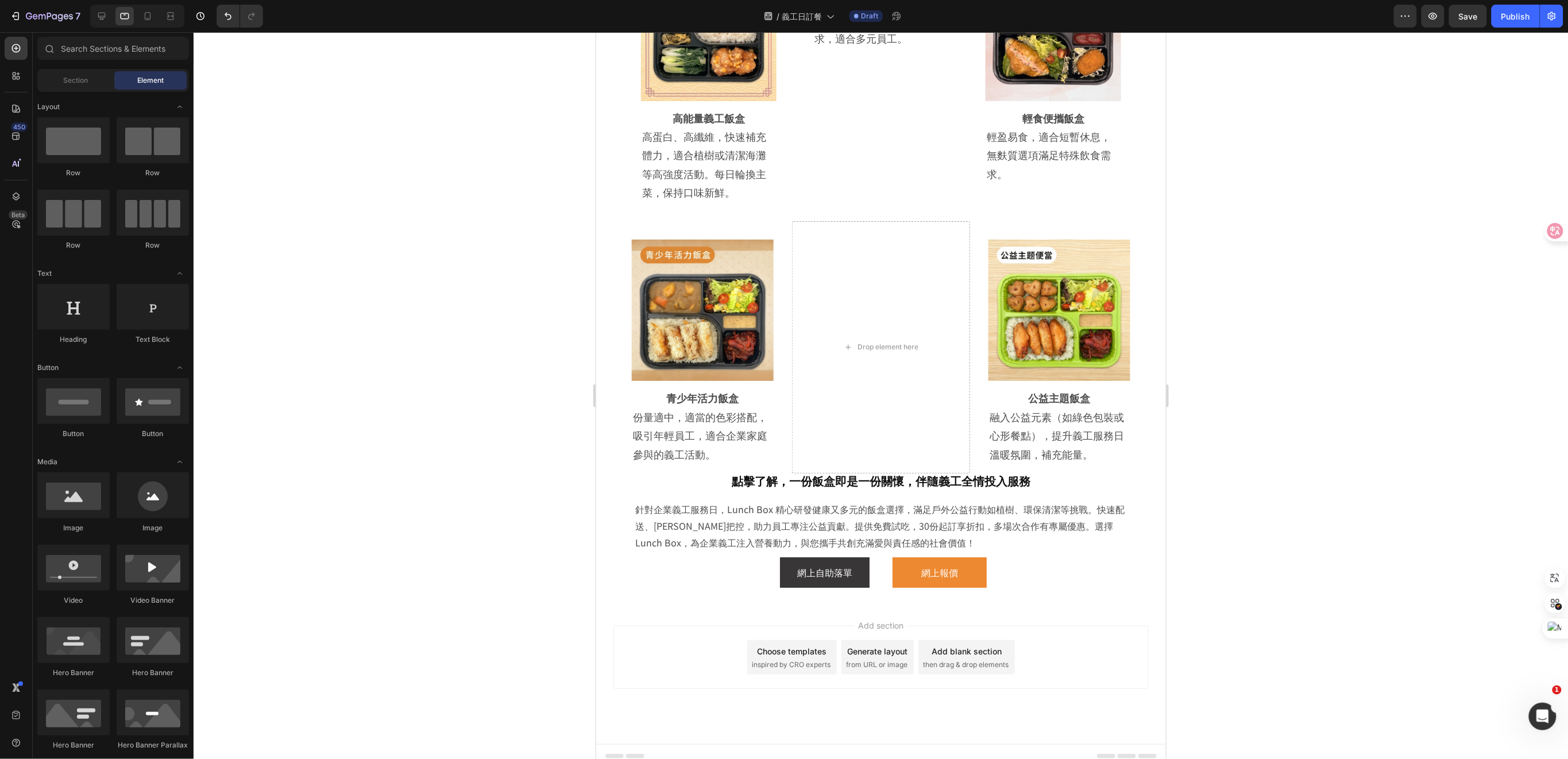
click at [1243, 464] on div at bounding box center [881, 395] width 1374 height 727
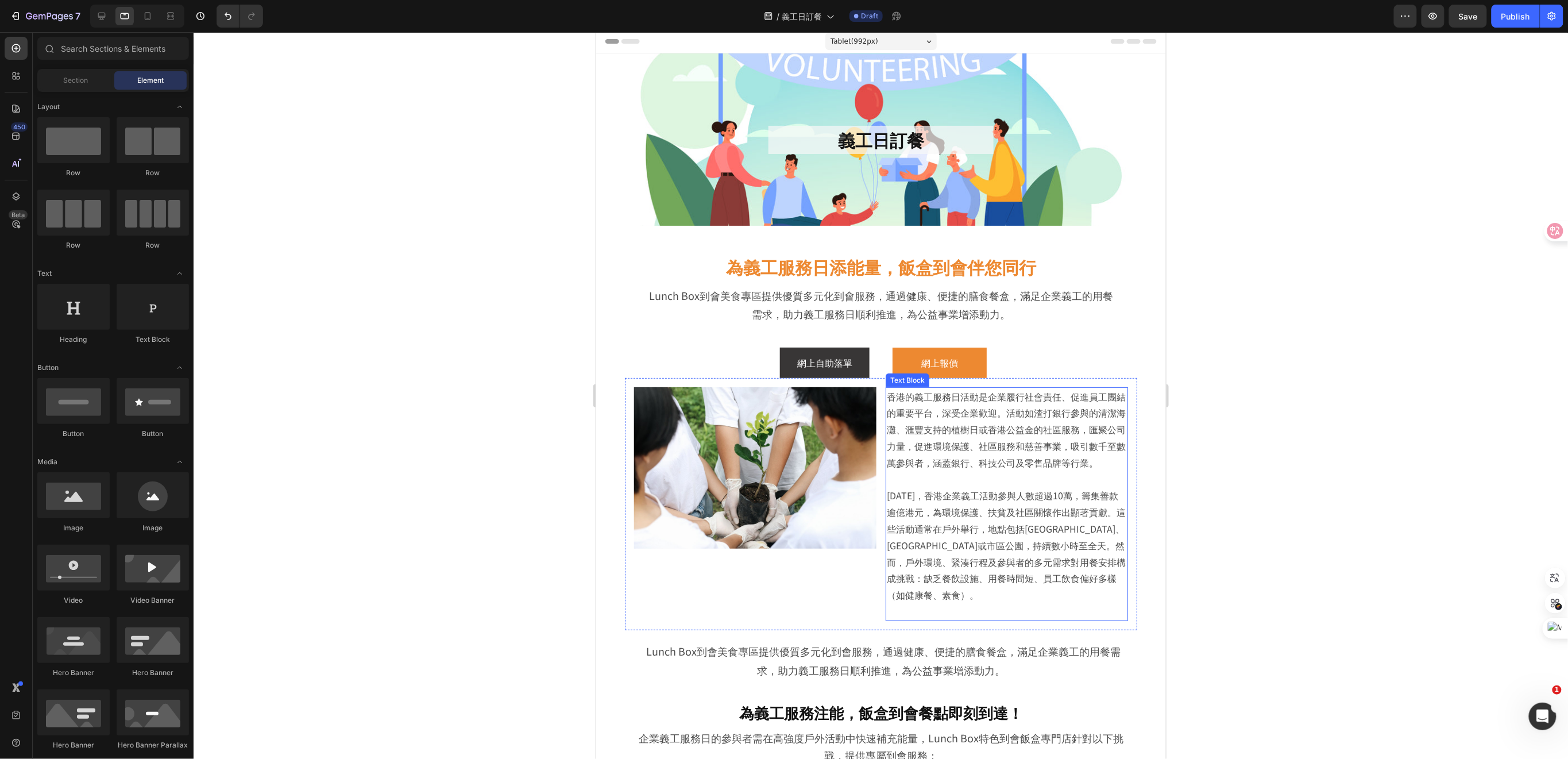
scroll to position [0, 0]
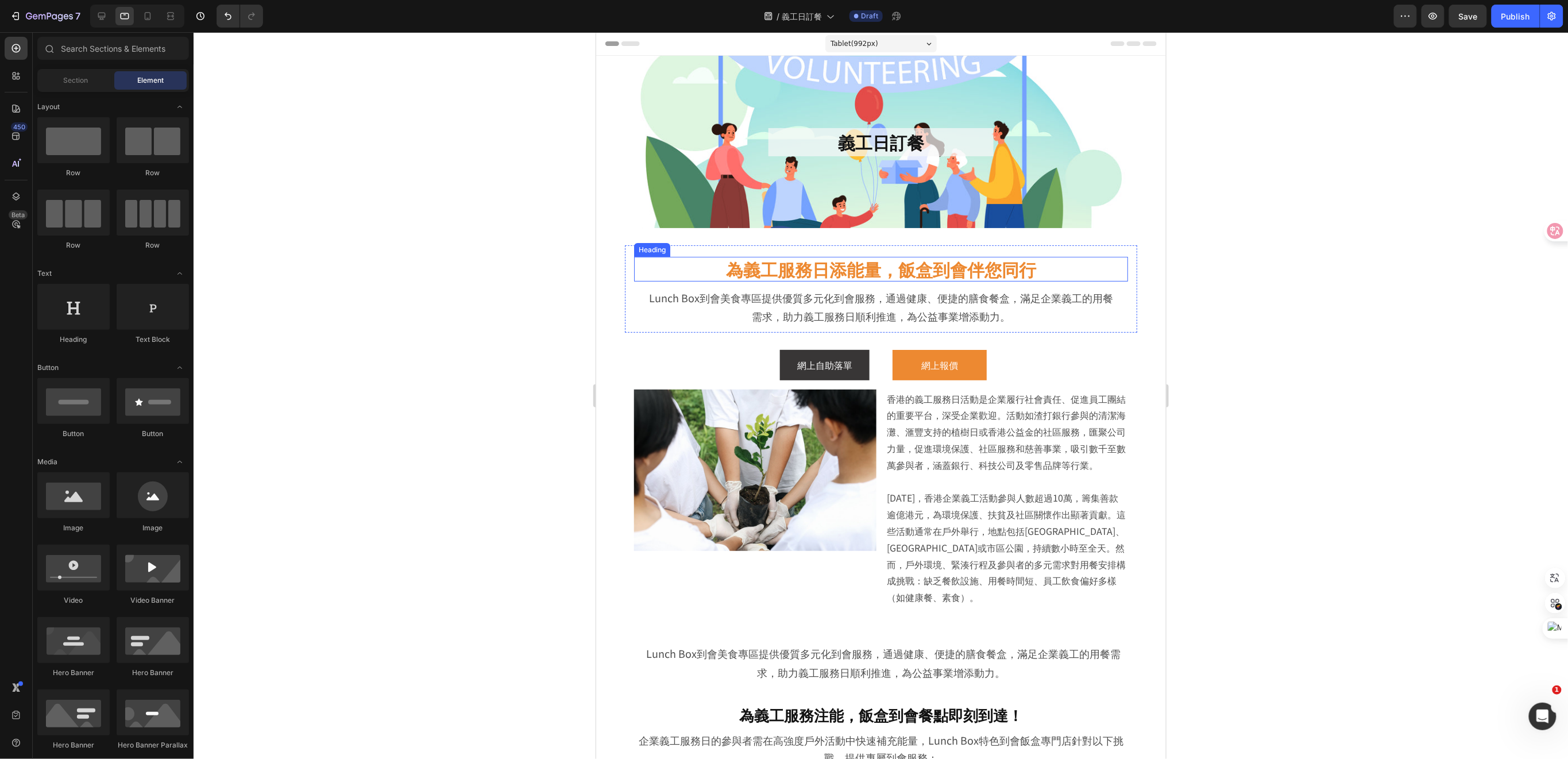
click at [1031, 272] on h2 "為義工服務日添能量，飯盒到會伴您同行" at bounding box center [880, 269] width 494 height 25
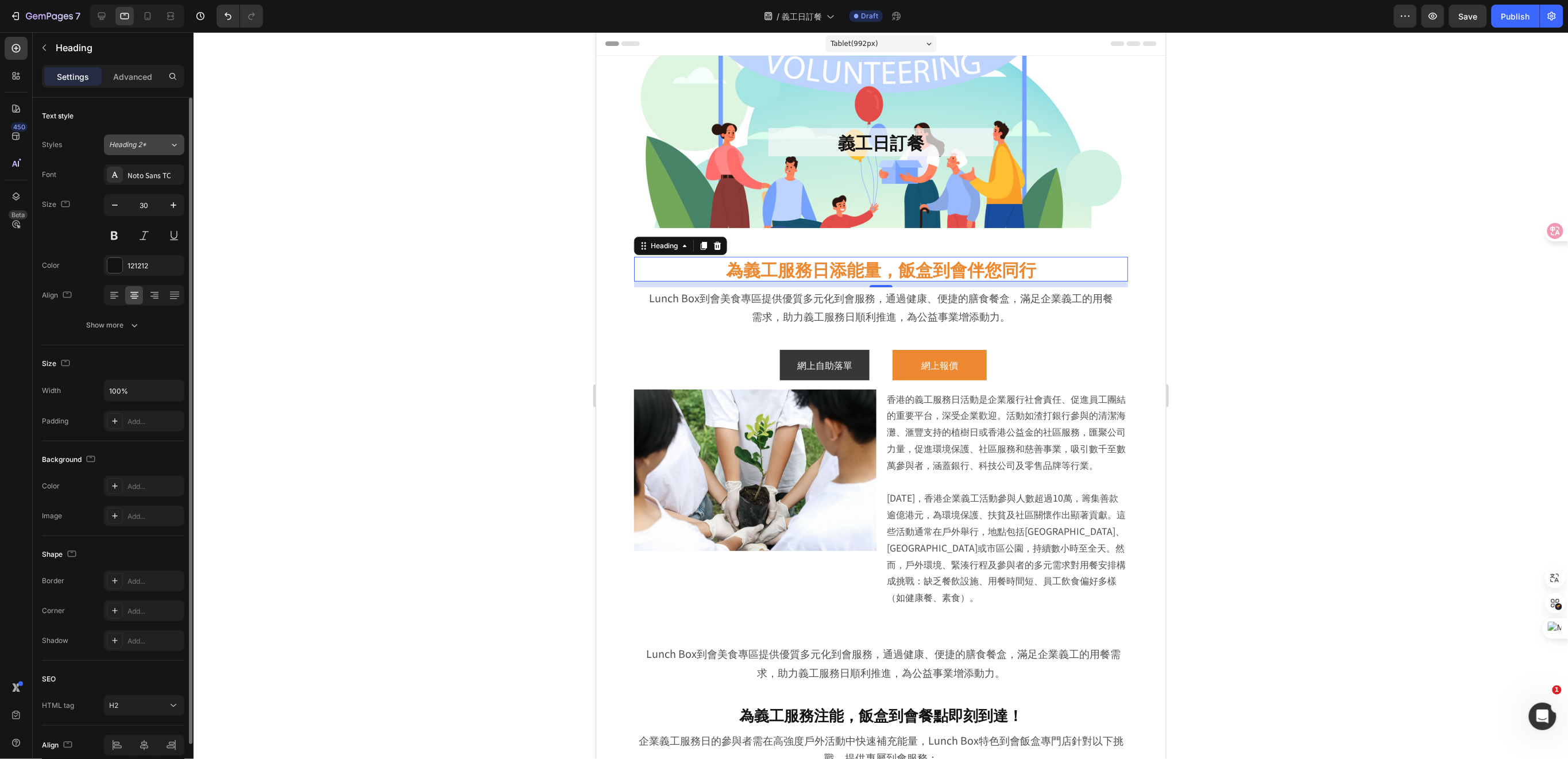
click at [170, 144] on icon at bounding box center [174, 145] width 10 height 12
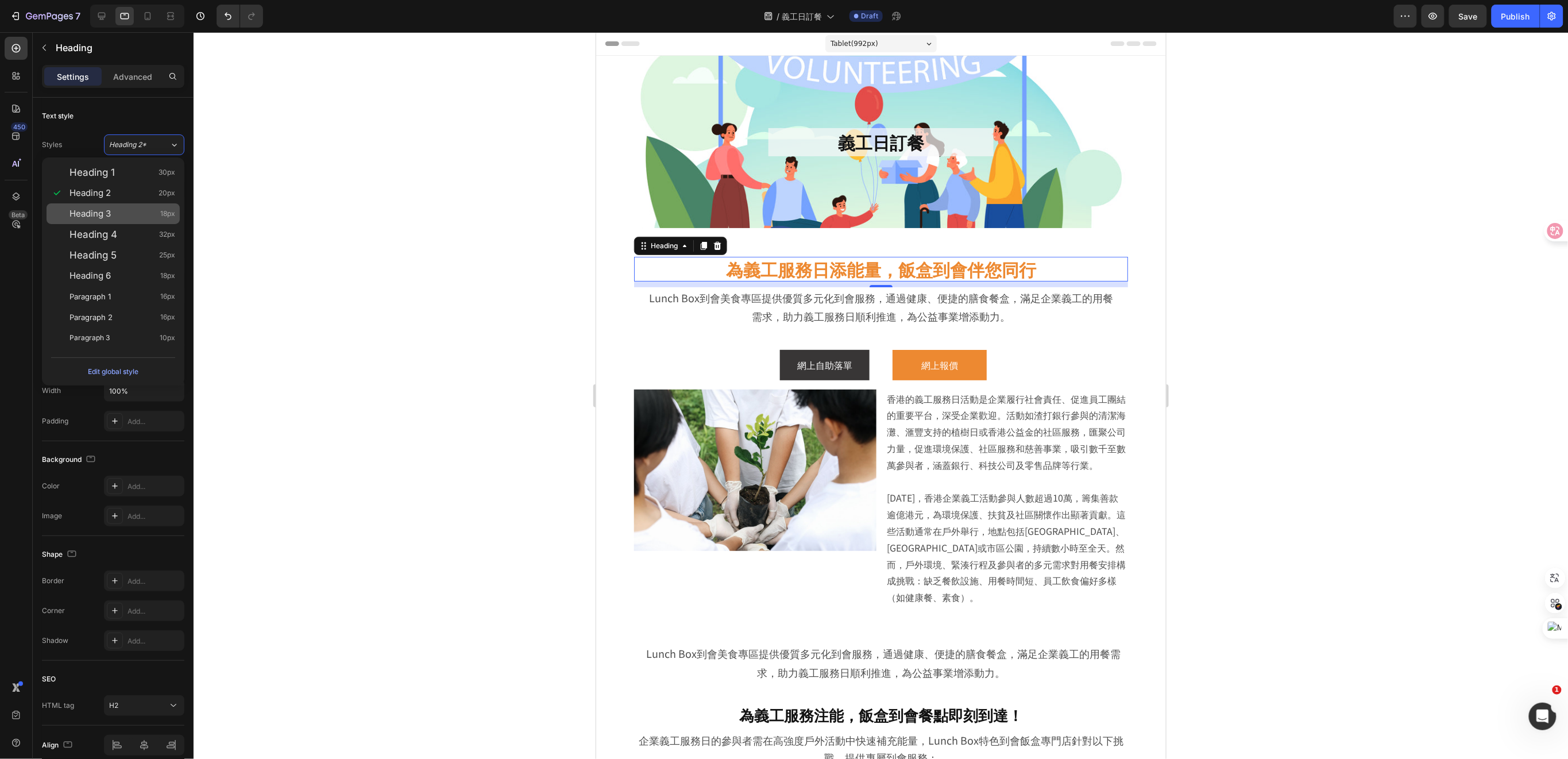
click at [132, 211] on div "Heading 3 18px" at bounding box center [122, 214] width 105 height 12
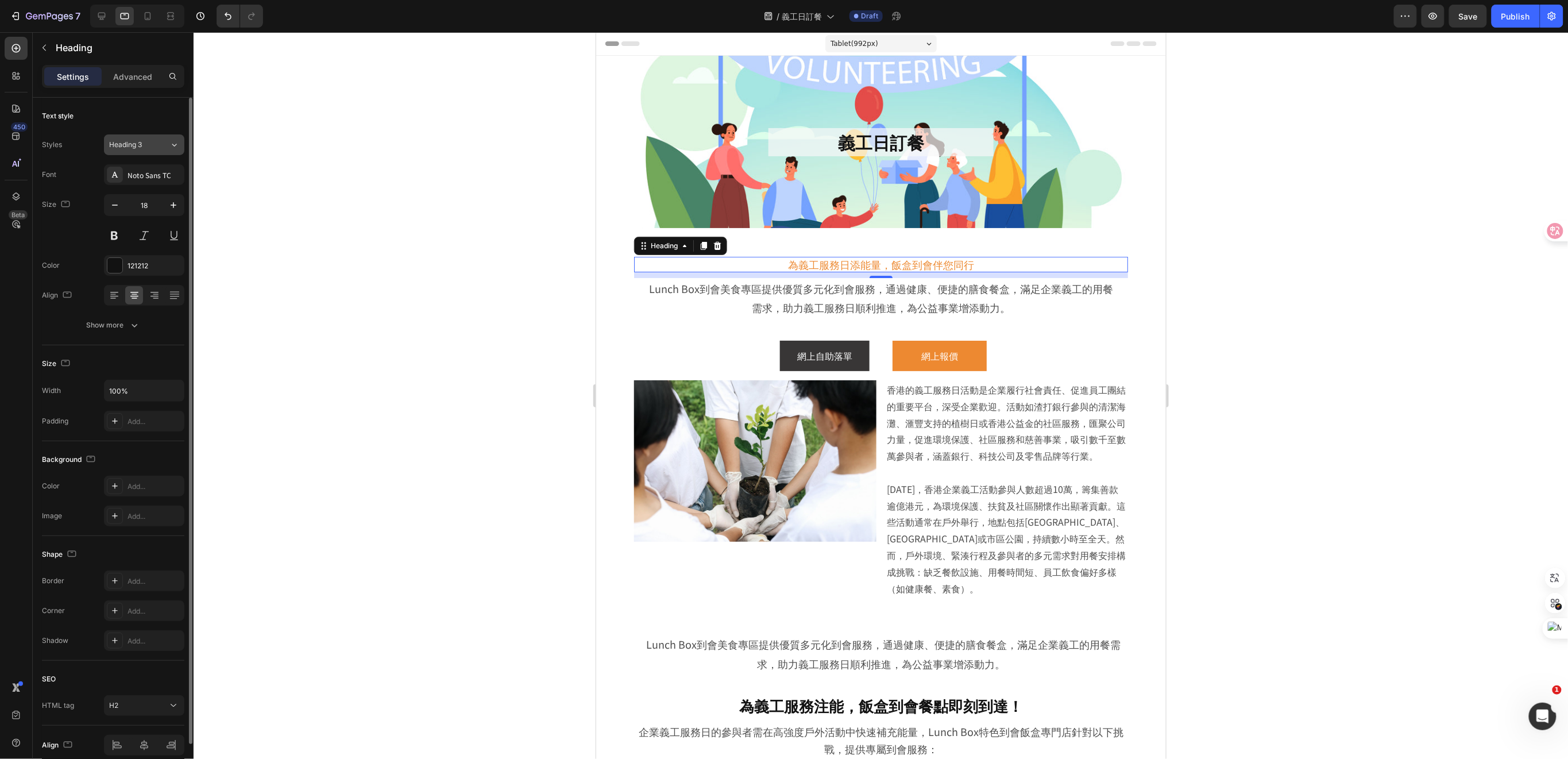
click at [171, 148] on icon at bounding box center [174, 145] width 10 height 12
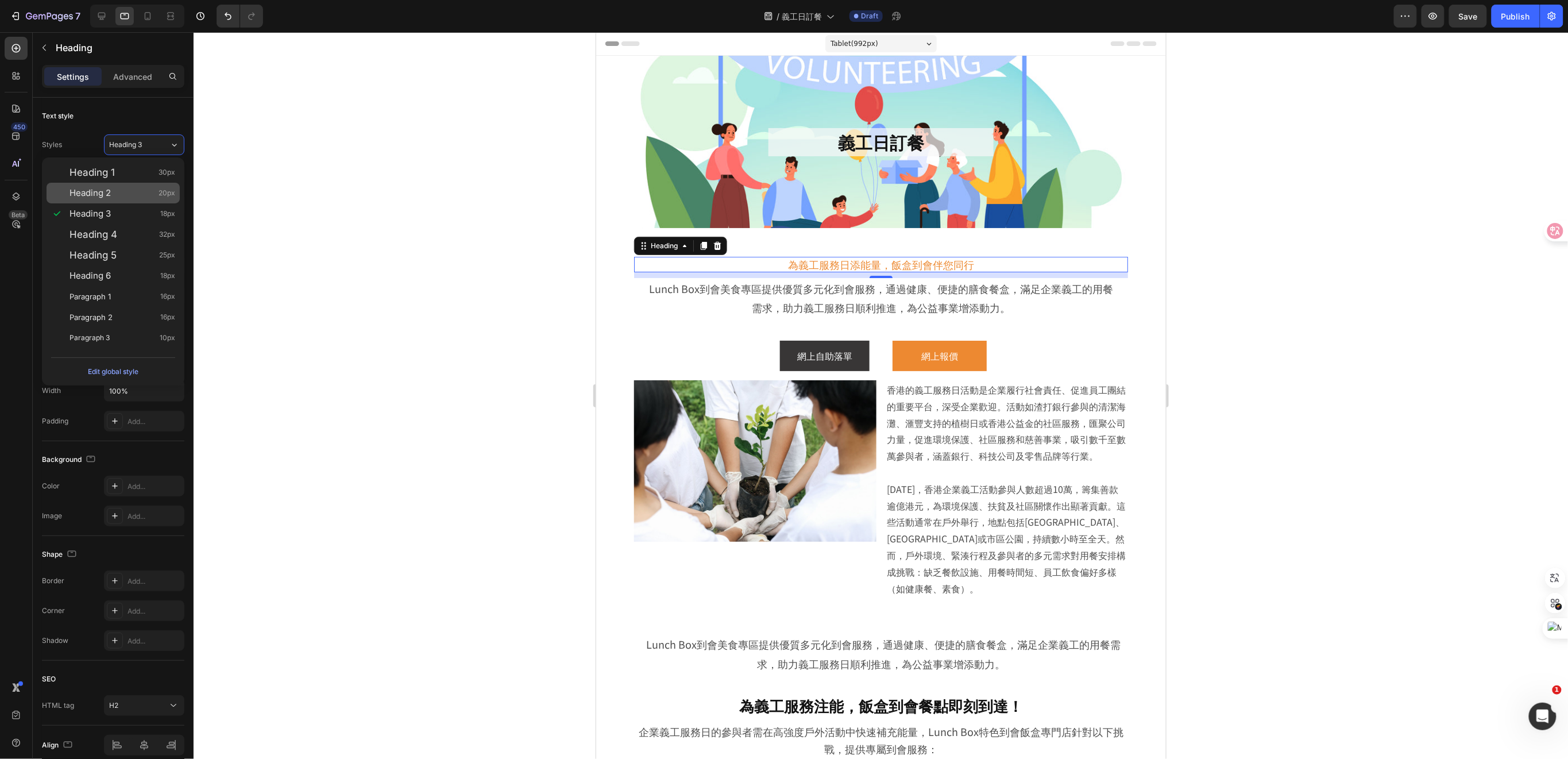
click at [144, 190] on div "Heading 2 20px" at bounding box center [122, 193] width 105 height 12
type input "20"
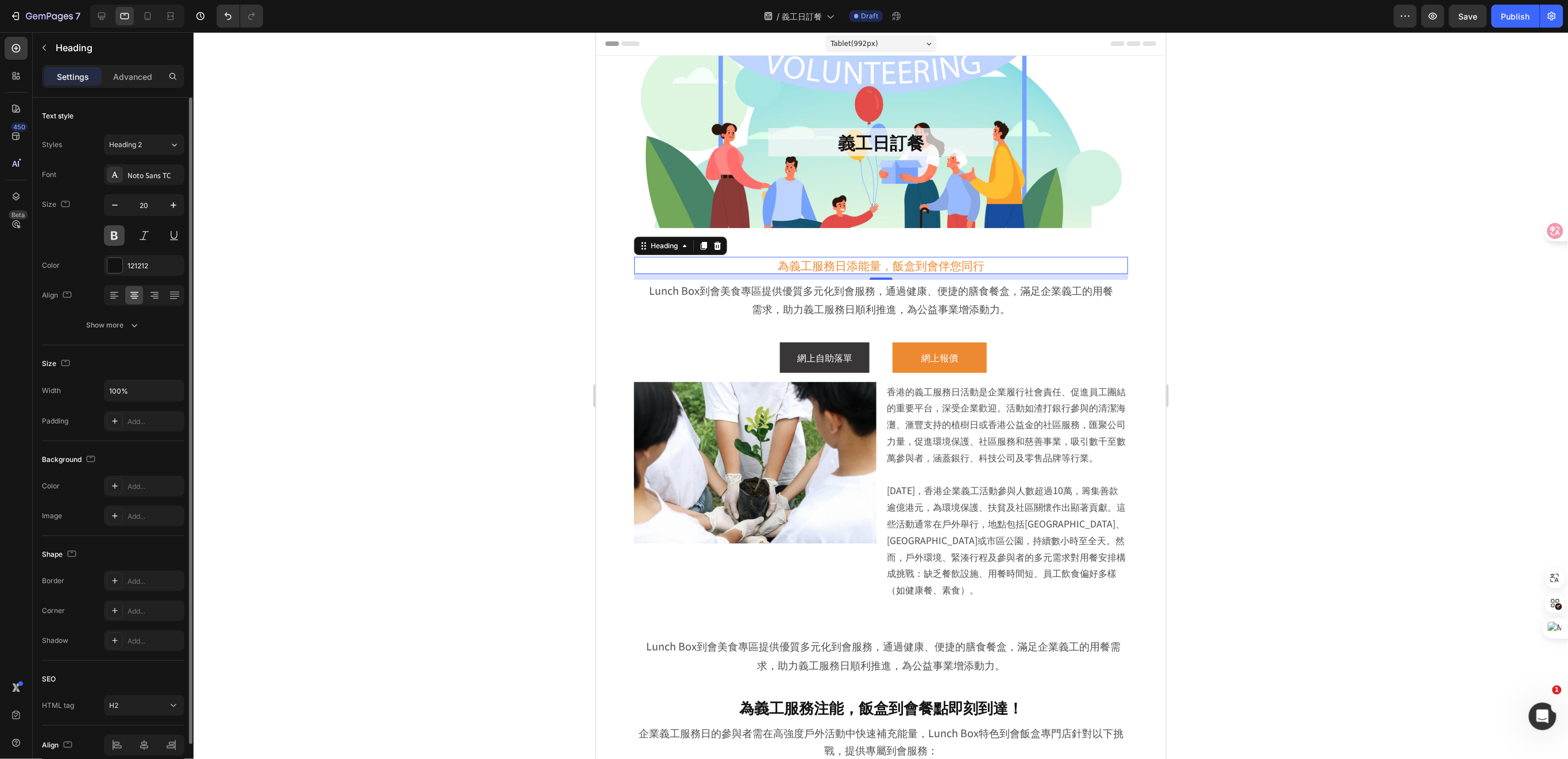
click at [118, 240] on button at bounding box center [115, 236] width 21 height 21
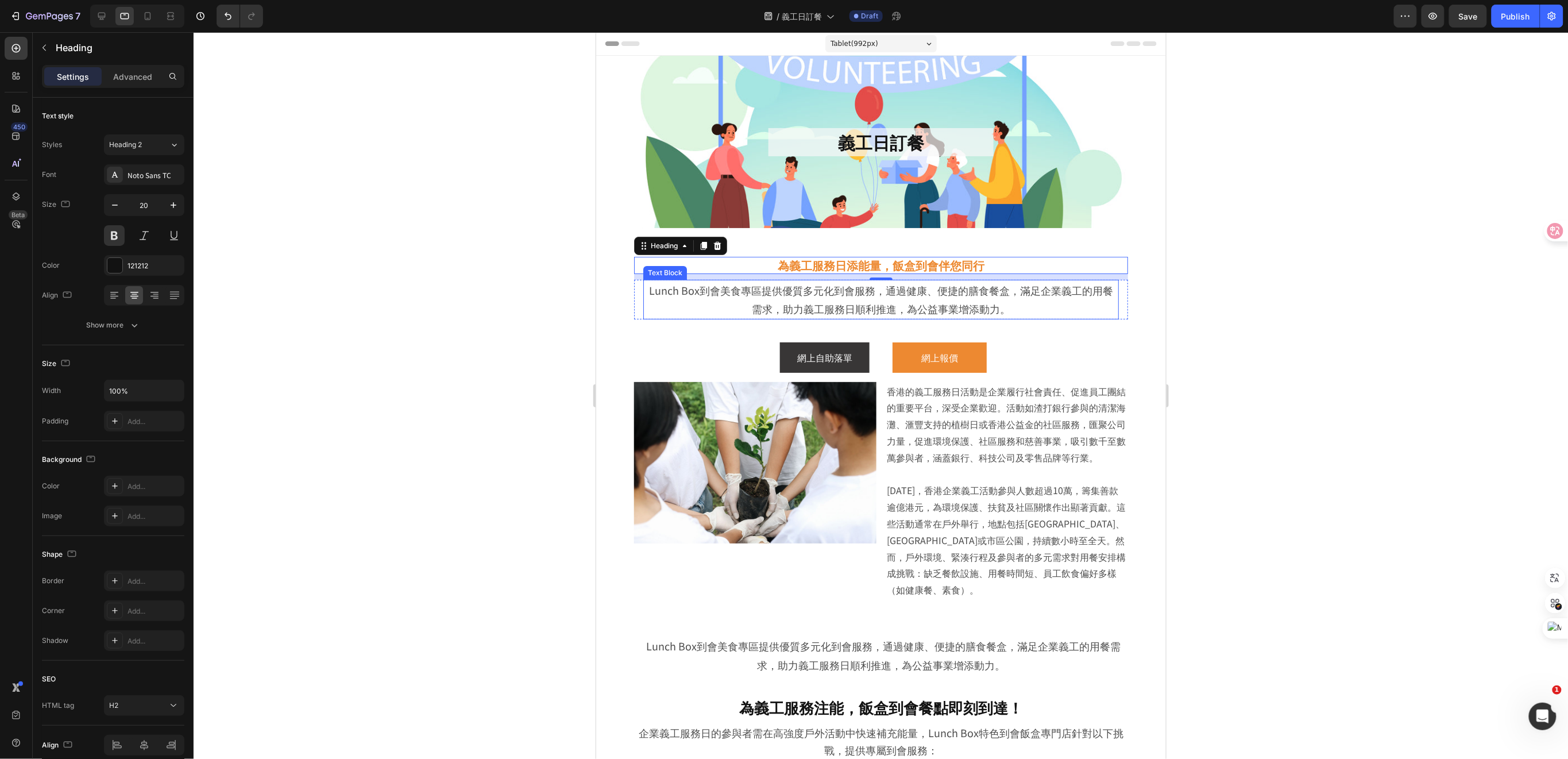
click at [1070, 309] on p "Lunch Box到會美食專區提供優質多元化到會服務，通過健康、便捷的膳食餐盒，滿足企業義工的用餐需求，助力義工服務日順利推進，為公益事業增添動力。" at bounding box center [881, 299] width 473 height 37
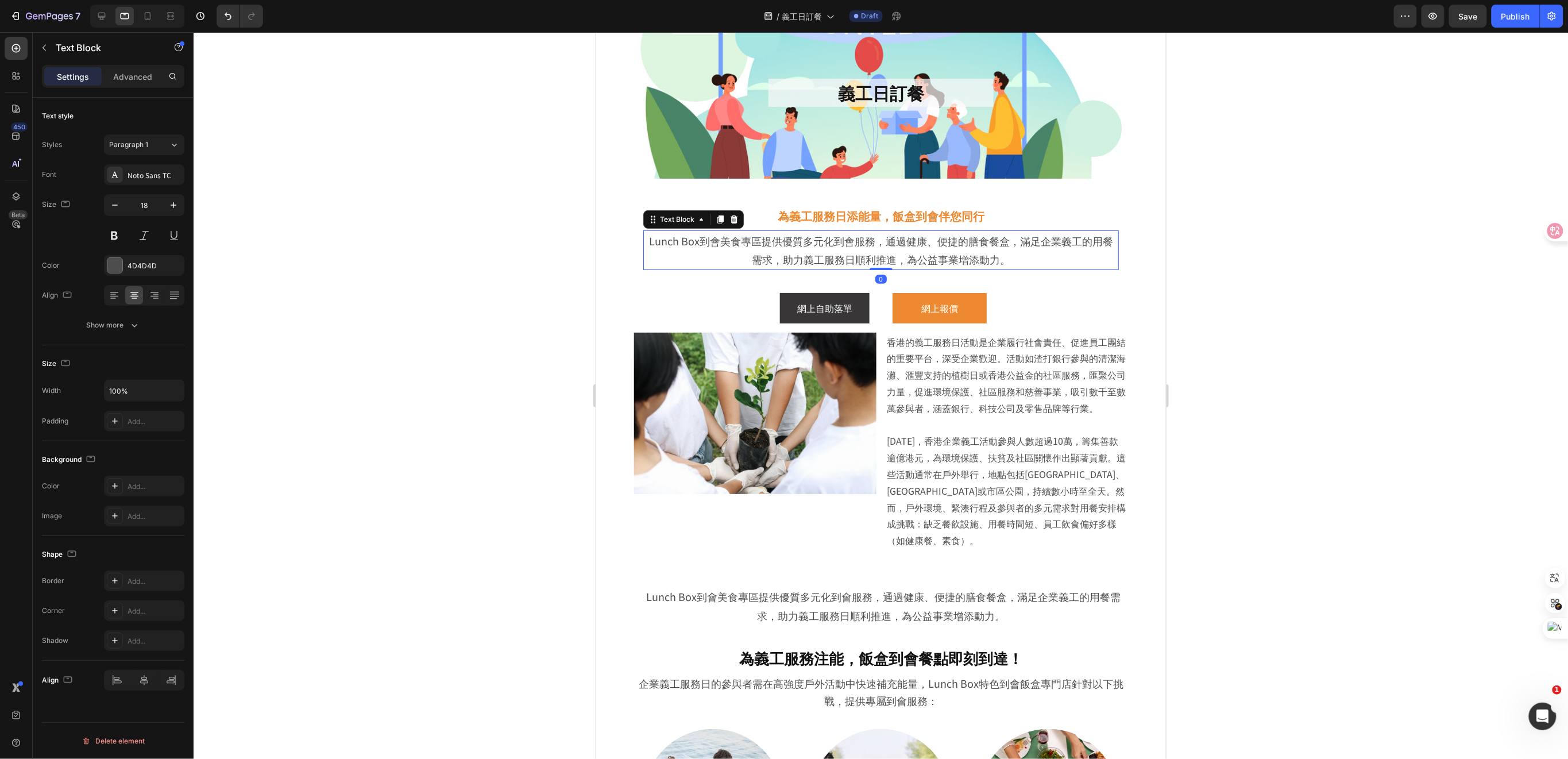
scroll to position [77, 0]
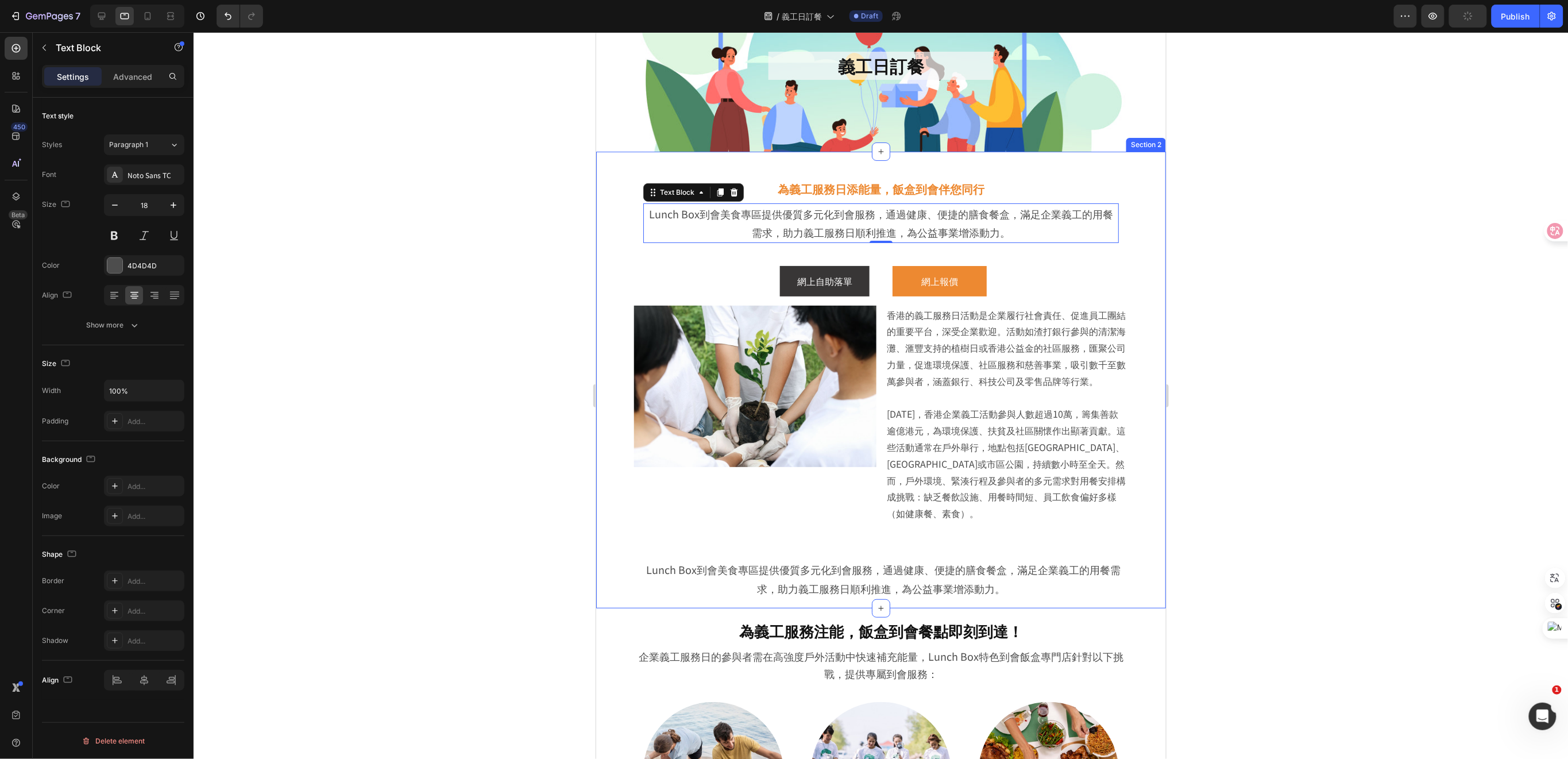
click at [1322, 217] on div at bounding box center [881, 395] width 1374 height 727
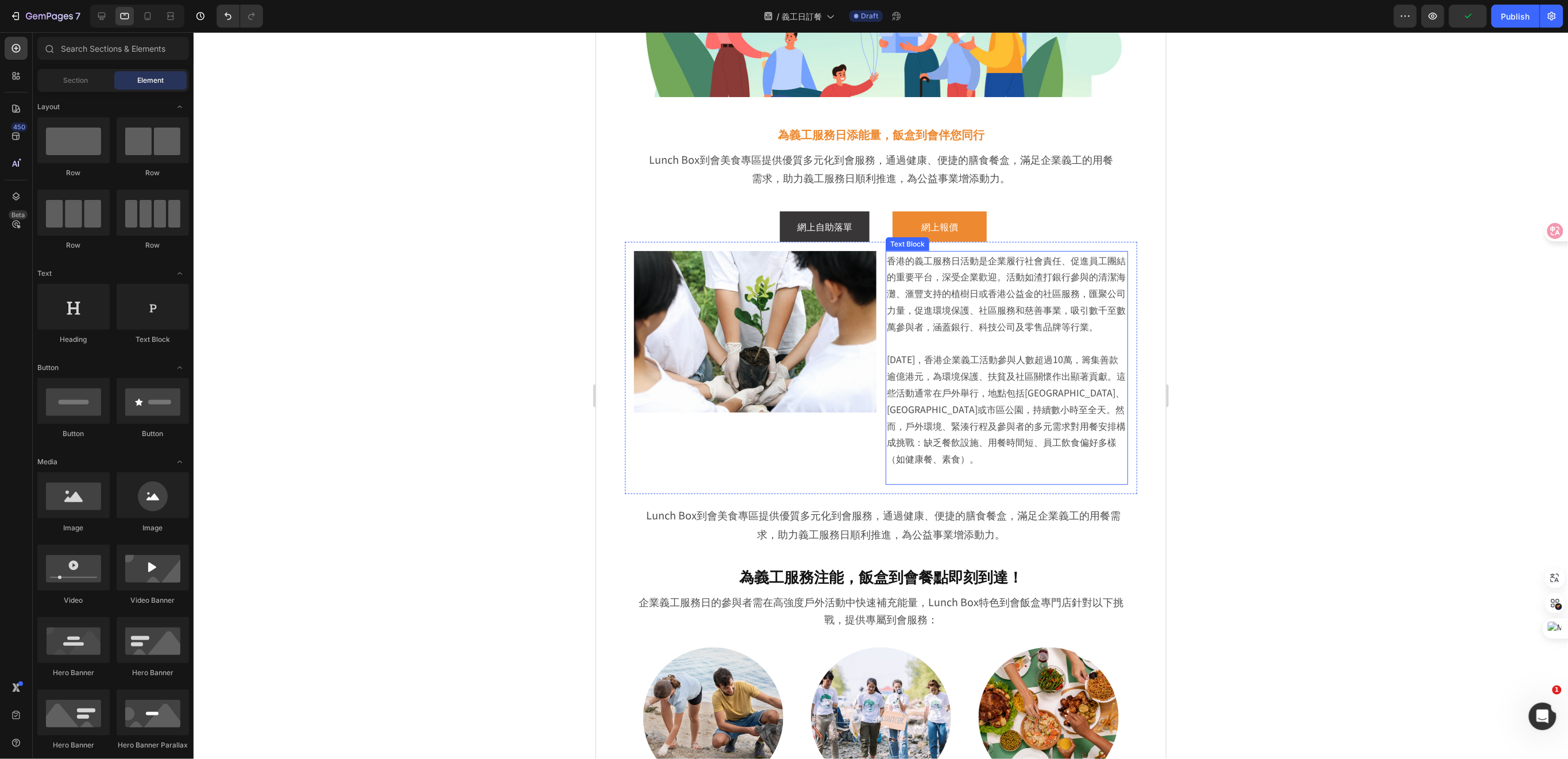
scroll to position [153, 0]
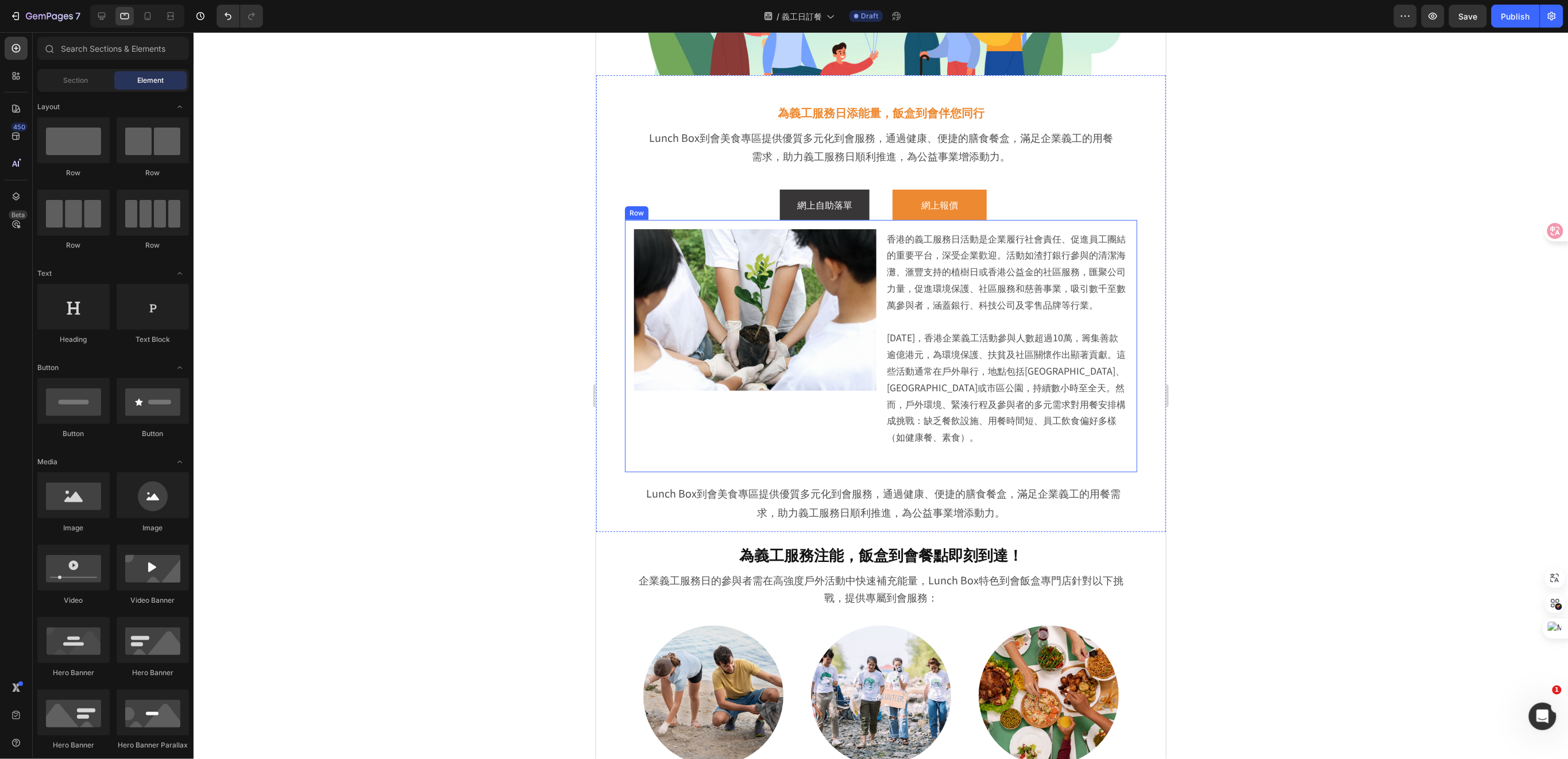
click at [1122, 239] on div "Image 香港的義工服務日活動是企業履行社會責任、促進員工團結的重要平台，深受企業歡迎。活動如渣打銀行參與的清潔海灘、滙豐支持的植樹日或香港公益金的社區服務…" at bounding box center [880, 345] width 512 height 252
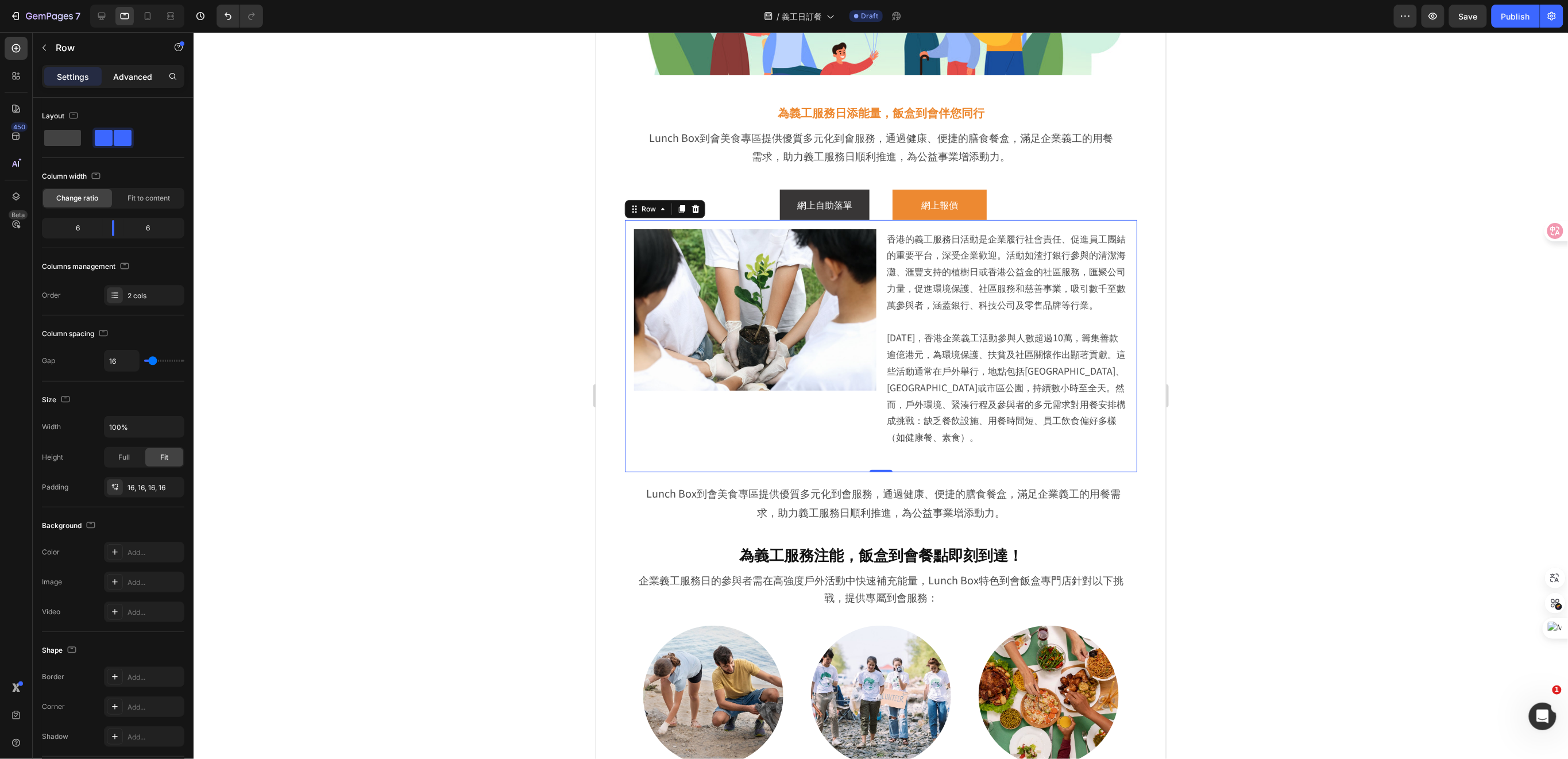
click at [123, 81] on p "Advanced" at bounding box center [132, 77] width 39 height 12
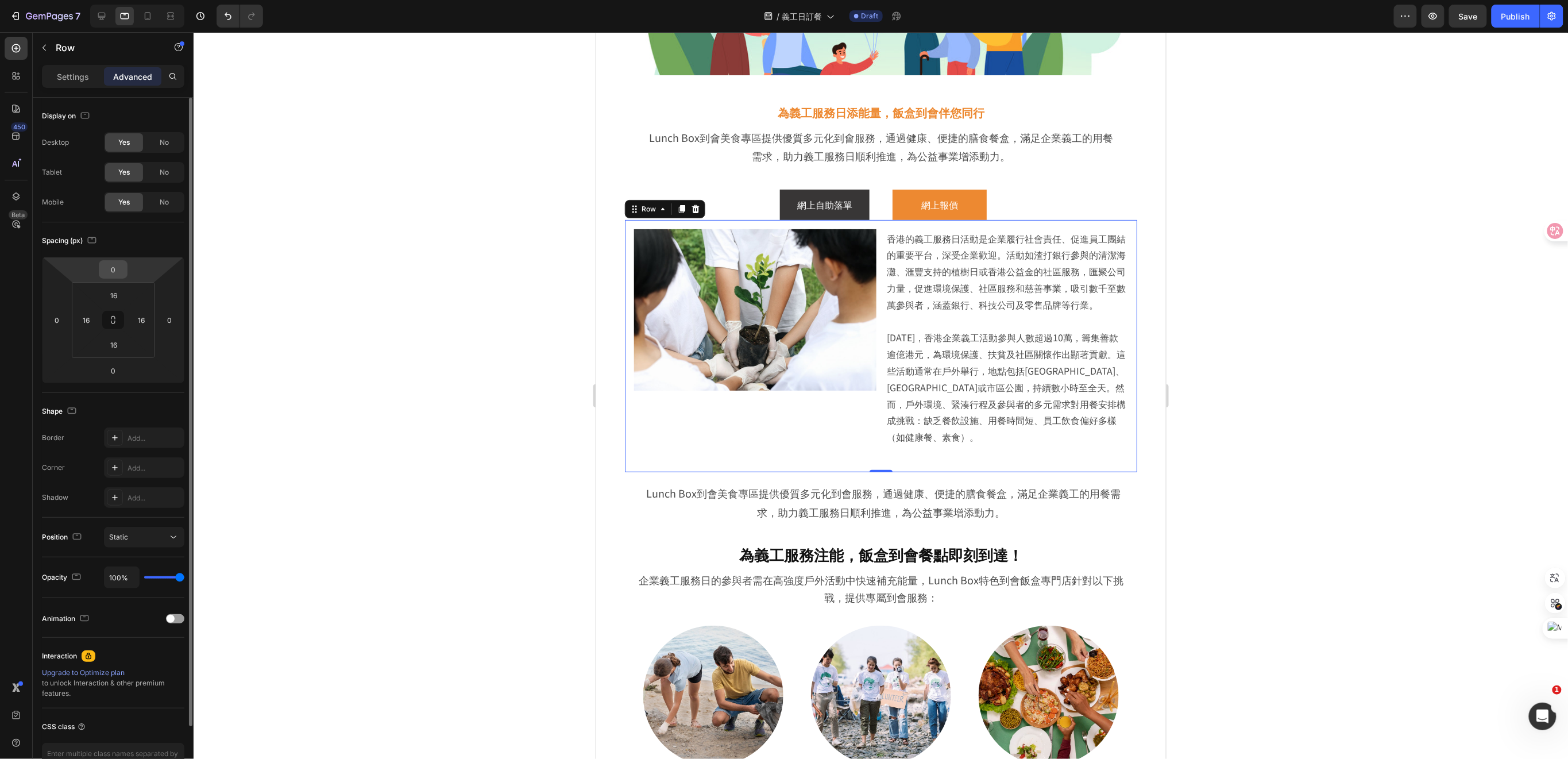
click at [113, 265] on input "0" at bounding box center [113, 269] width 23 height 17
type input "10"
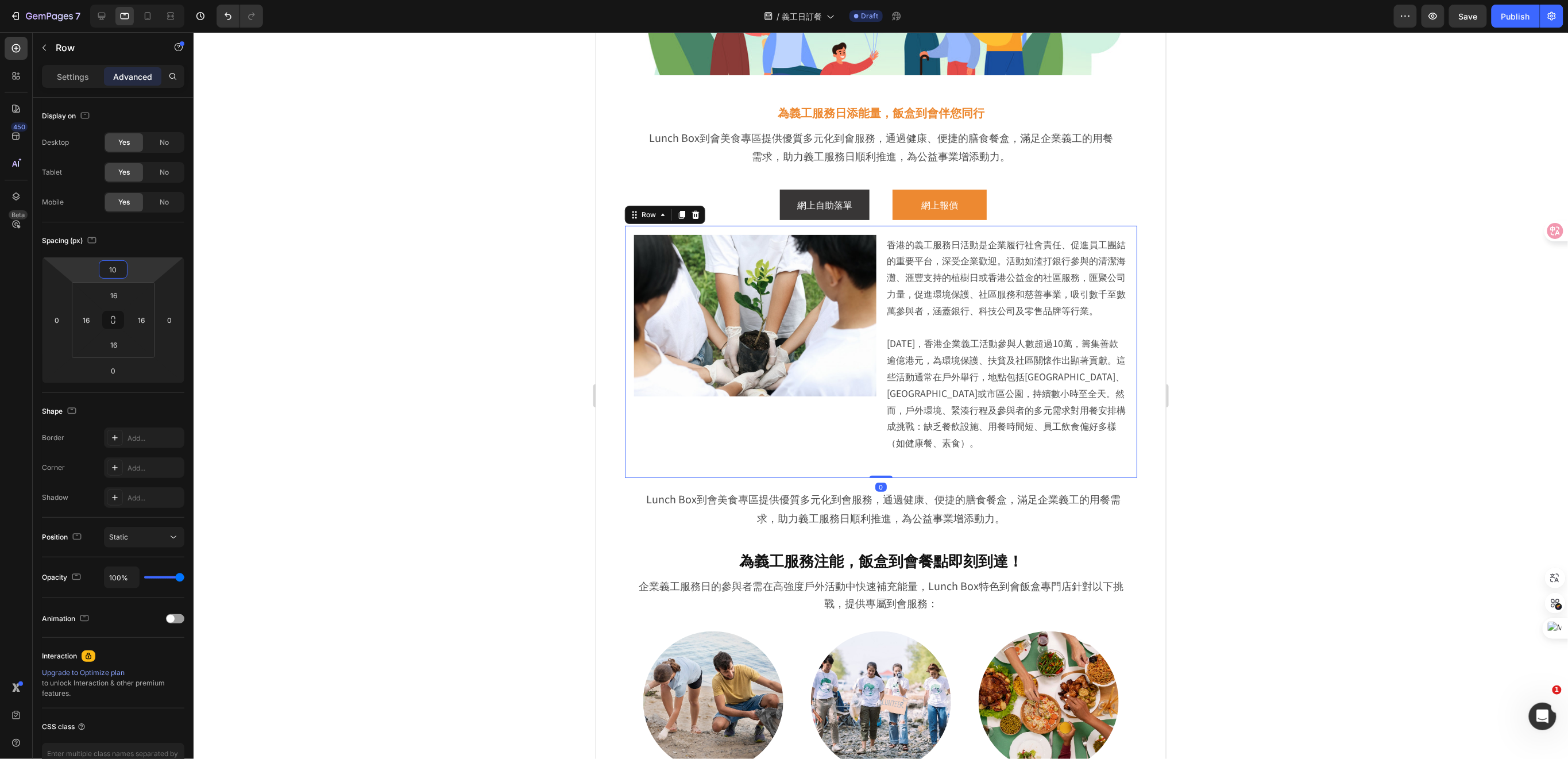
click at [1271, 309] on div at bounding box center [881, 395] width 1374 height 727
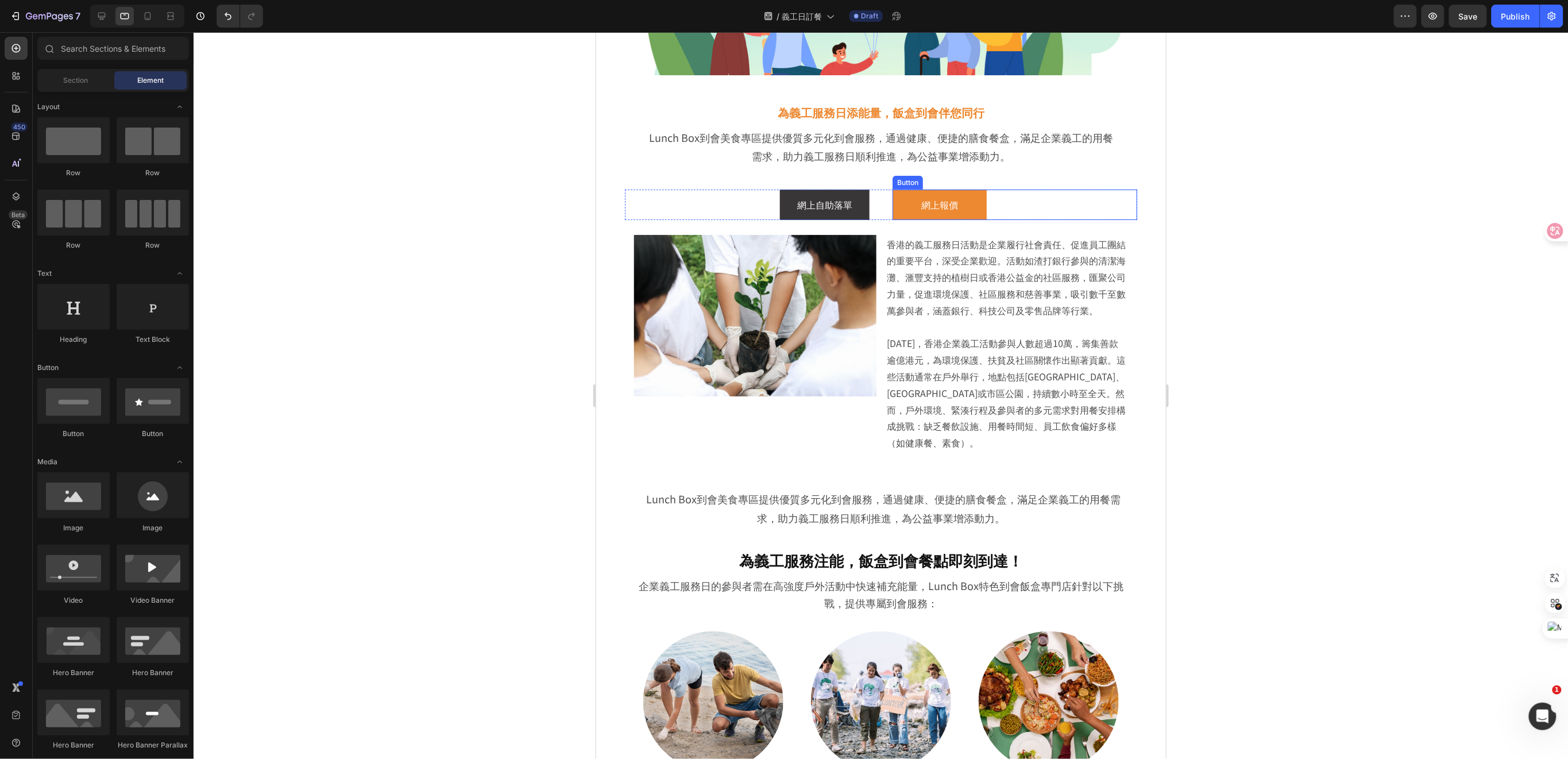
click at [1031, 194] on div "網上報價 Button" at bounding box center [1014, 204] width 245 height 31
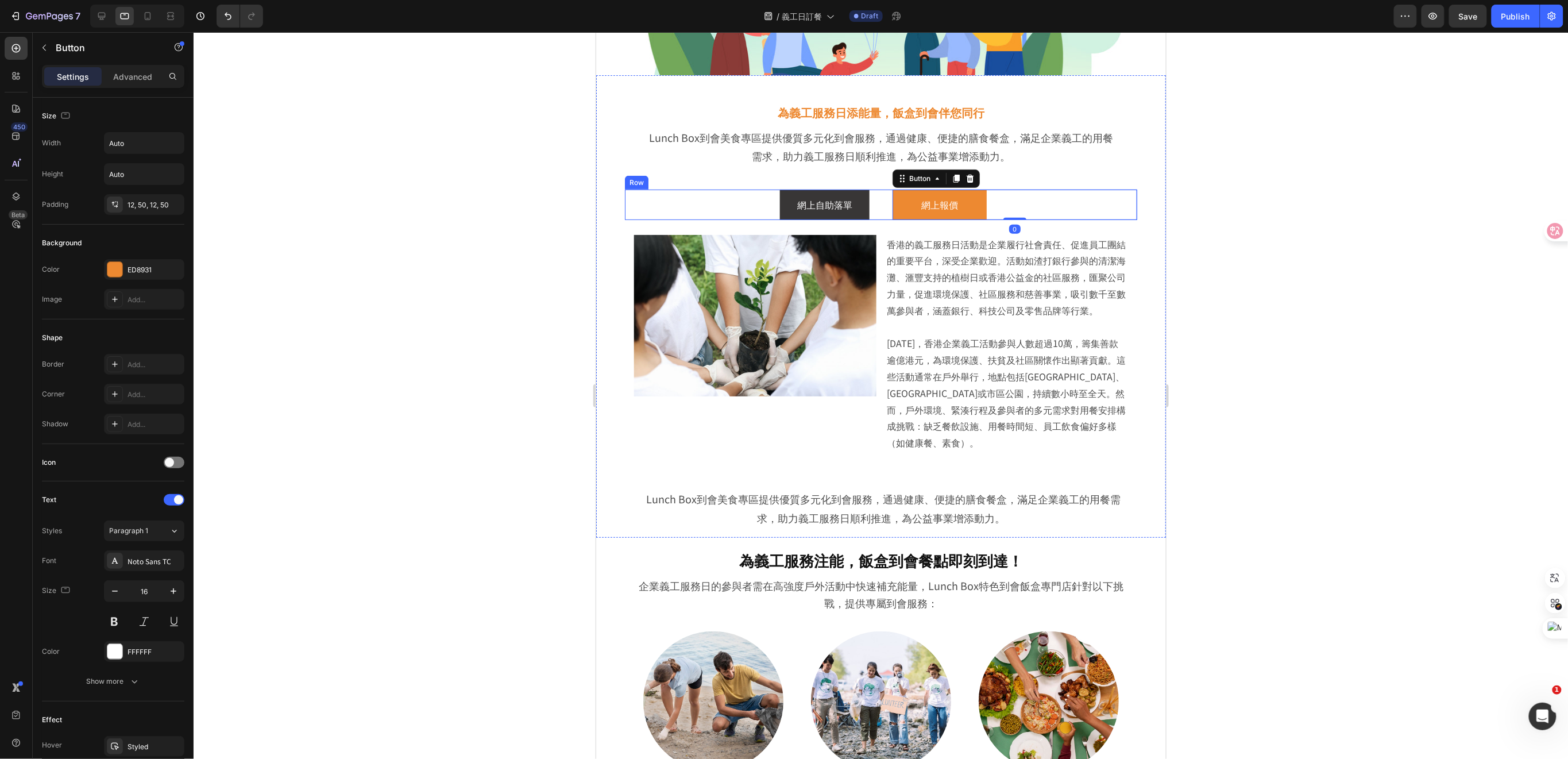
click at [878, 201] on div "網上自助落單 Button 網上報價 Button 0 Row" at bounding box center [880, 204] width 512 height 31
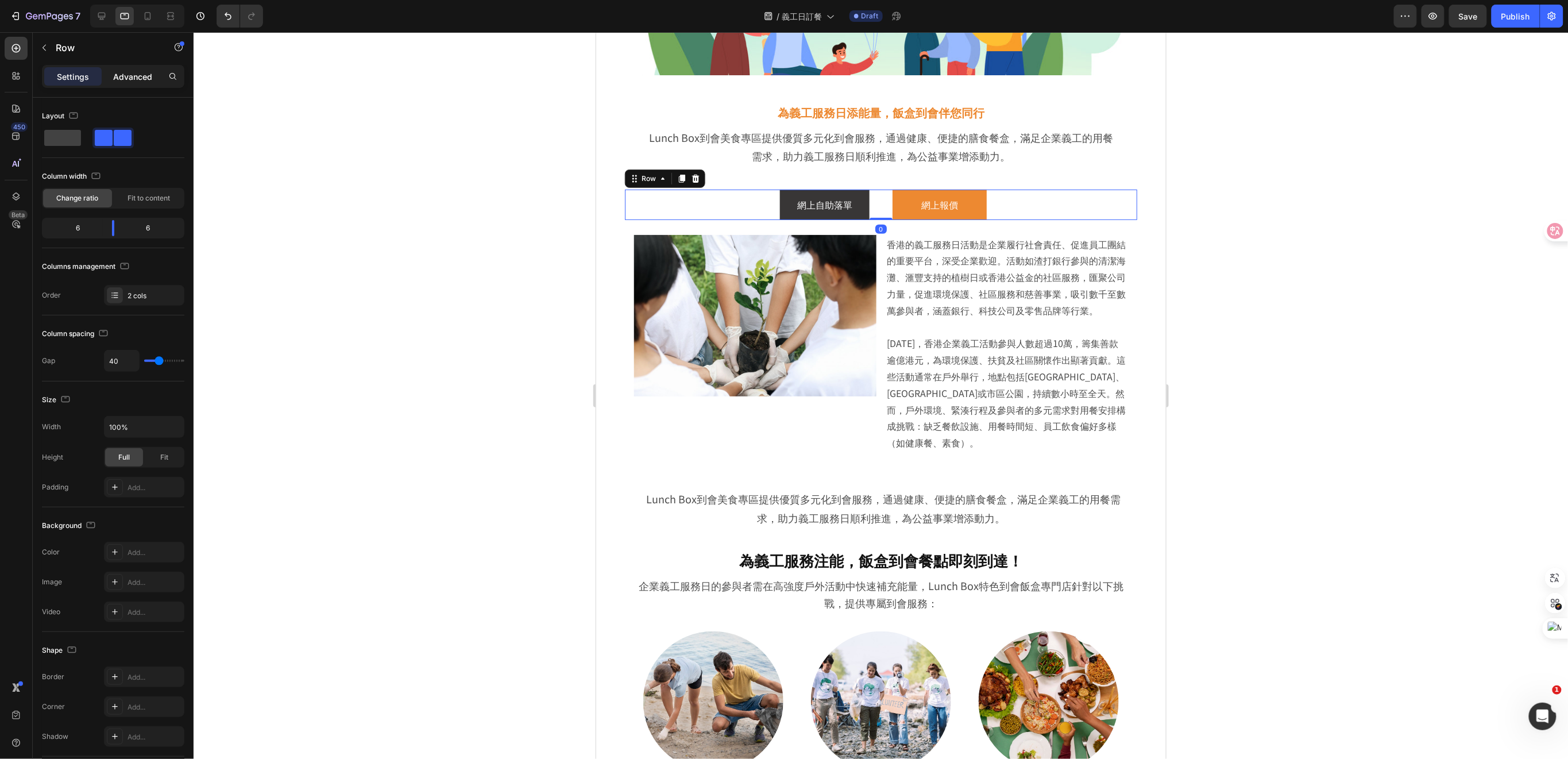
click at [130, 79] on p "Advanced" at bounding box center [132, 77] width 39 height 12
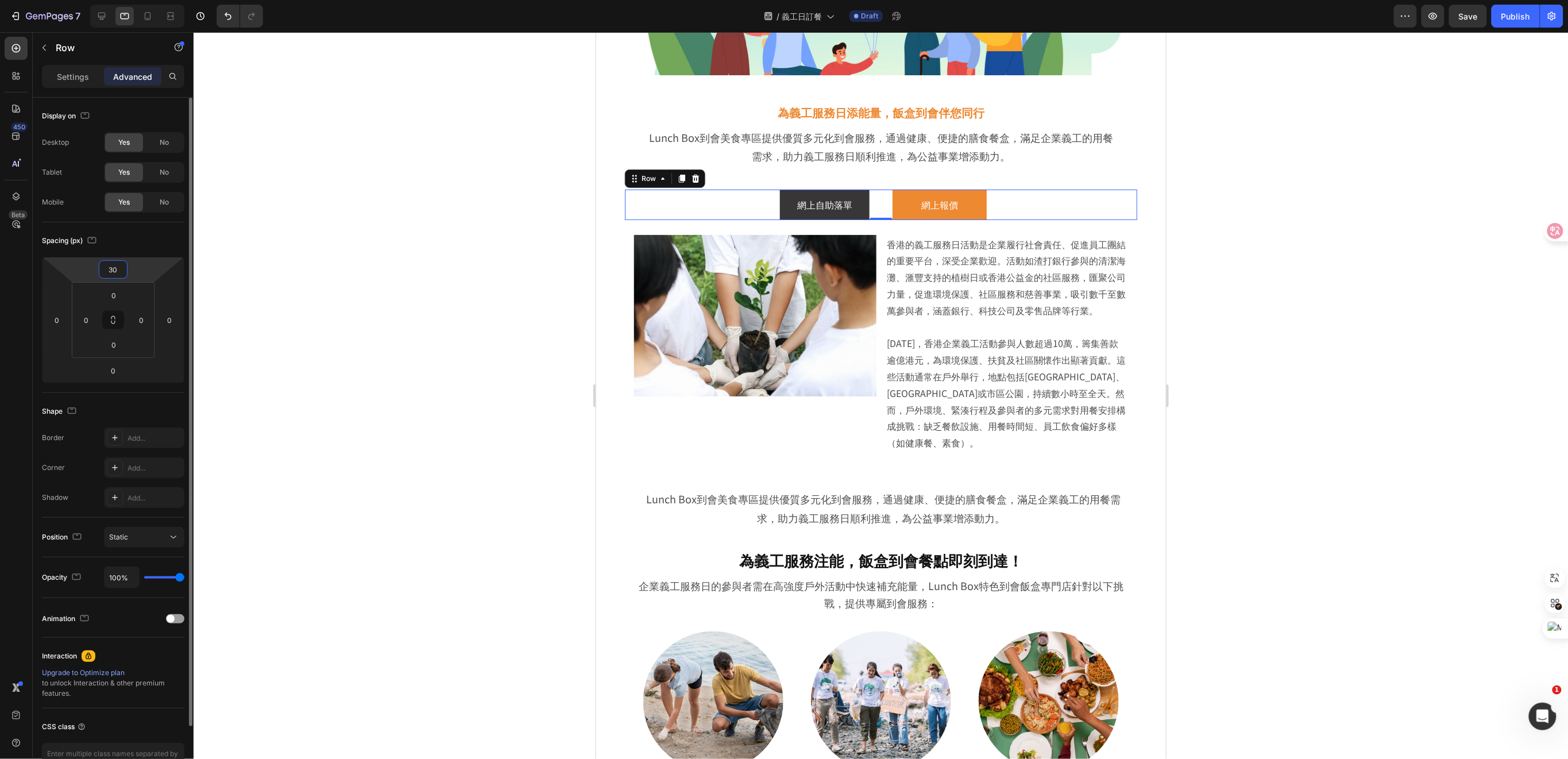
click at [120, 275] on input "30" at bounding box center [113, 269] width 23 height 17
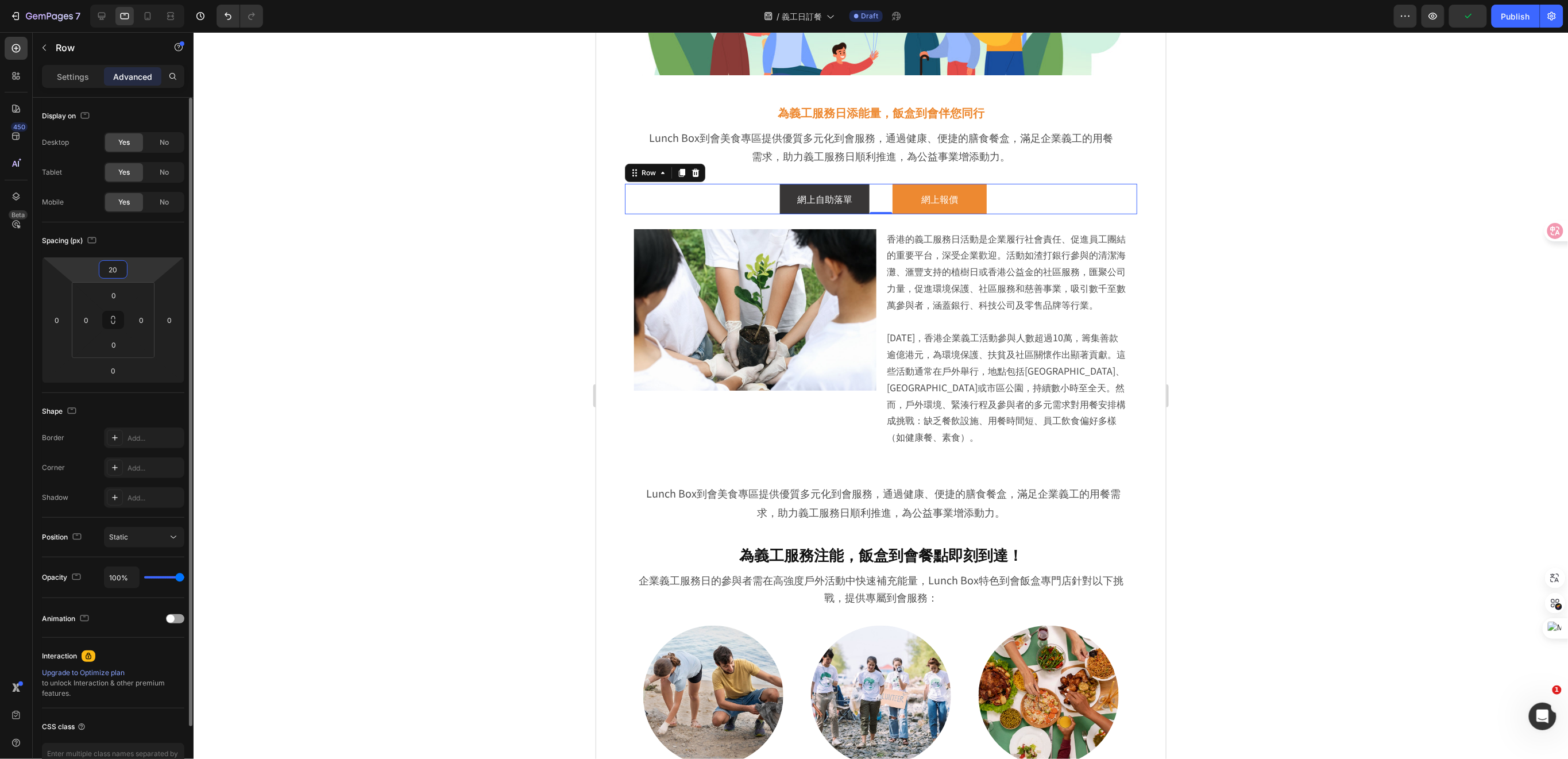
type input "2"
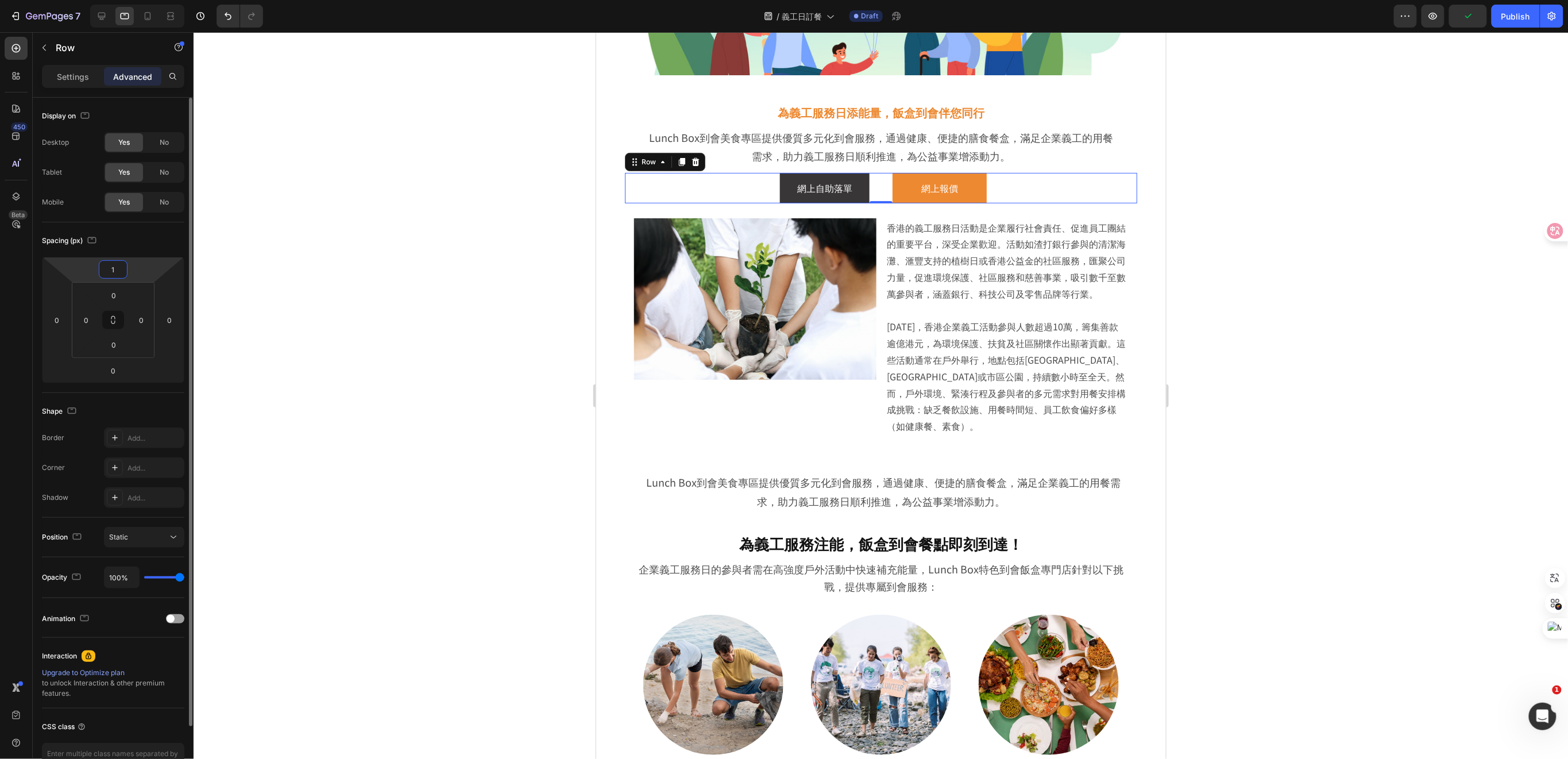
type input "10"
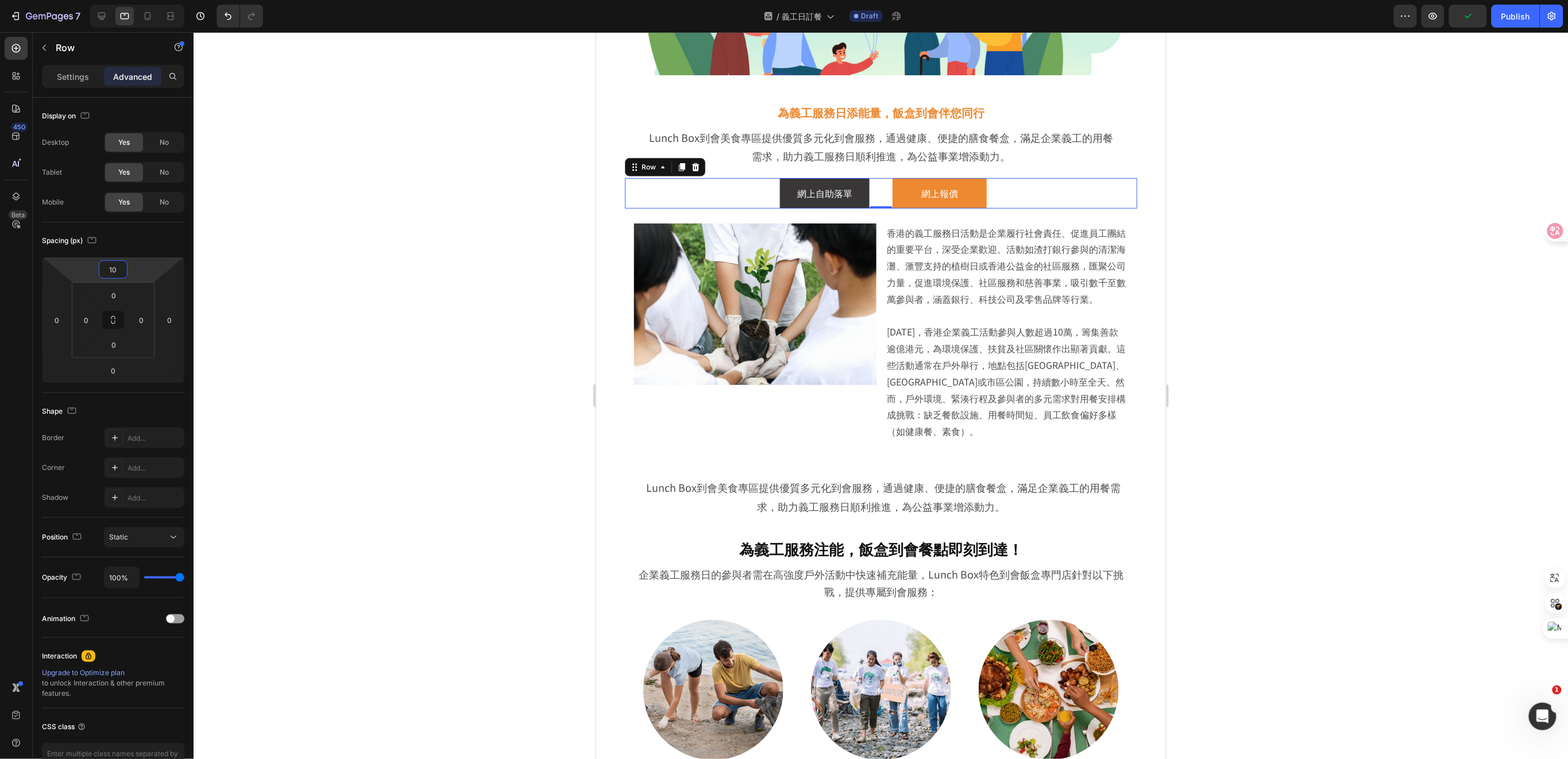
click at [349, 298] on div at bounding box center [881, 395] width 1374 height 727
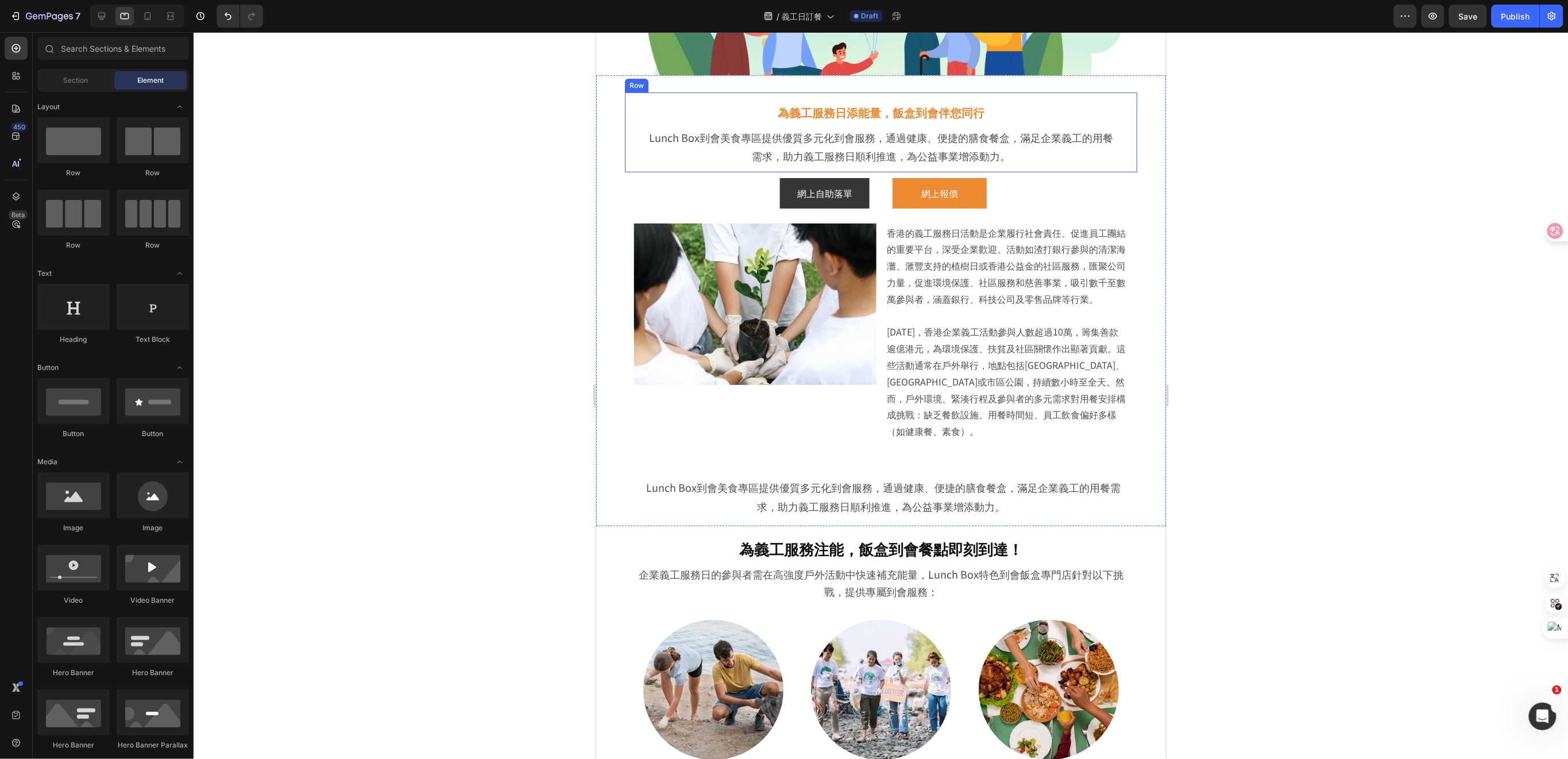
click at [1120, 102] on div "為義工服務日添能量，飯盒到會伴您同行 Heading Lunch Box到會美食專區提供優質多元化到會服務，通過健康、便捷的膳食餐盒，滿足企業義工的用餐需求，…" at bounding box center [880, 132] width 512 height 80
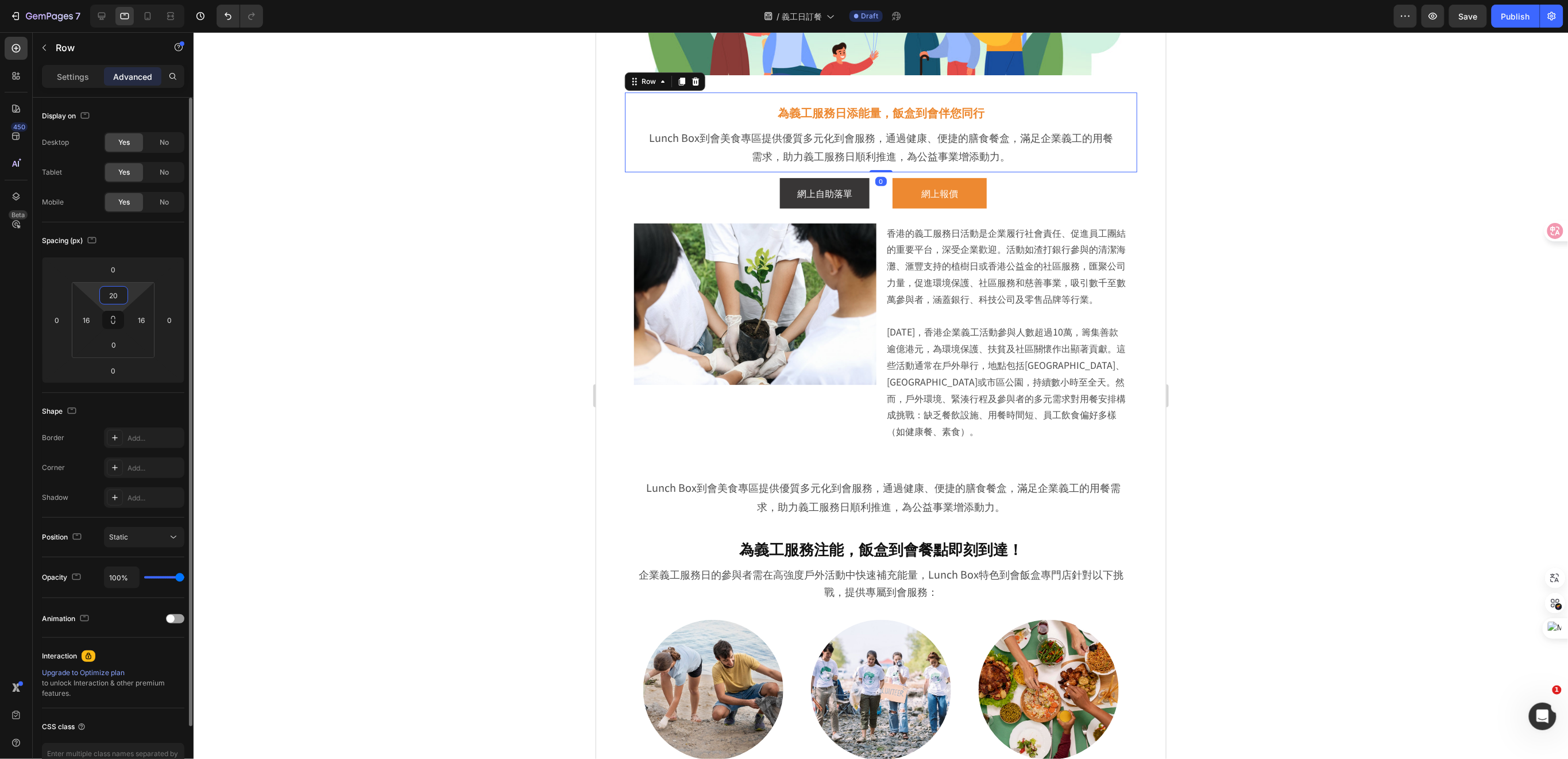
click at [117, 296] on input "20" at bounding box center [113, 295] width 23 height 17
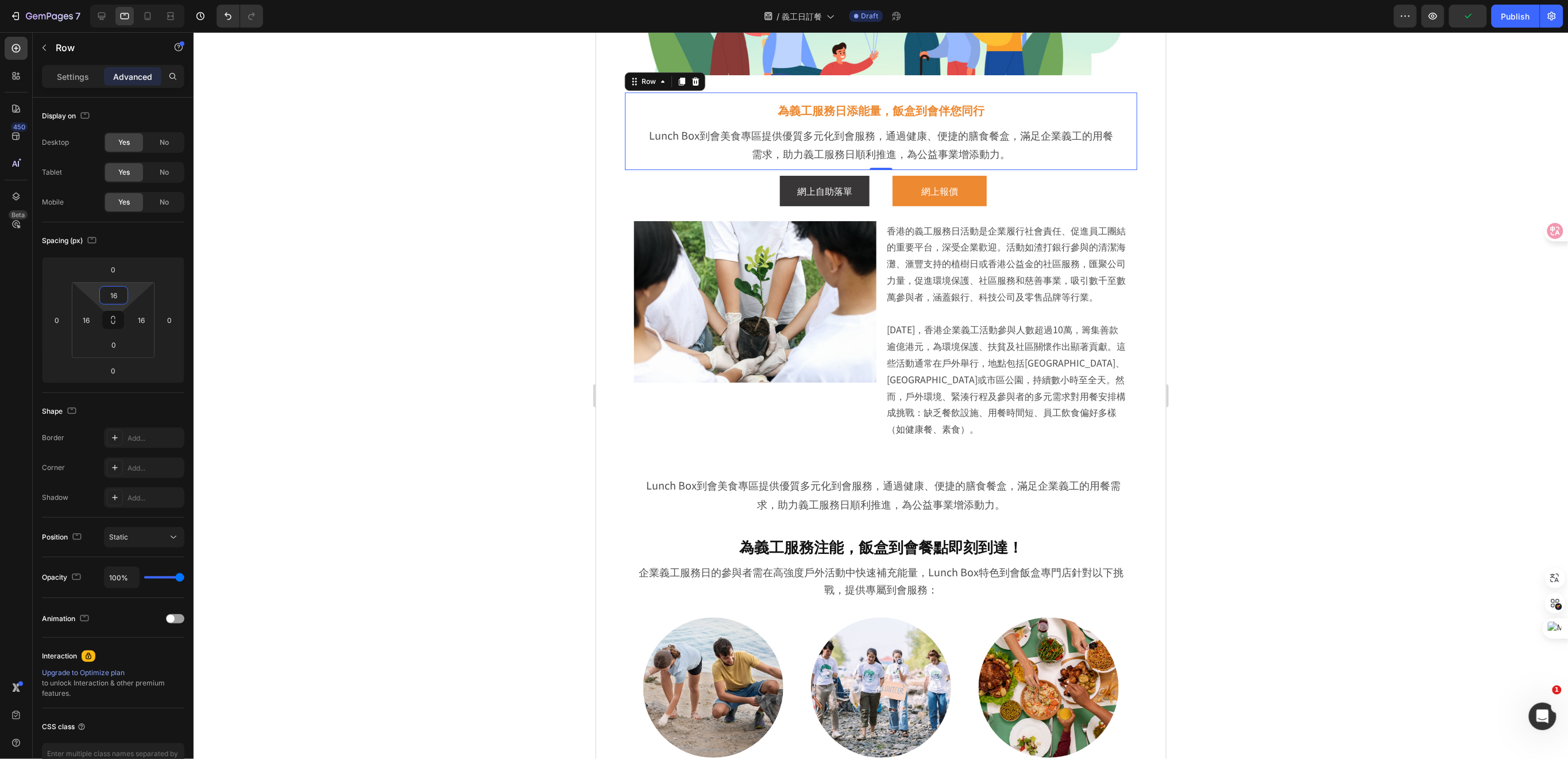
type input "1"
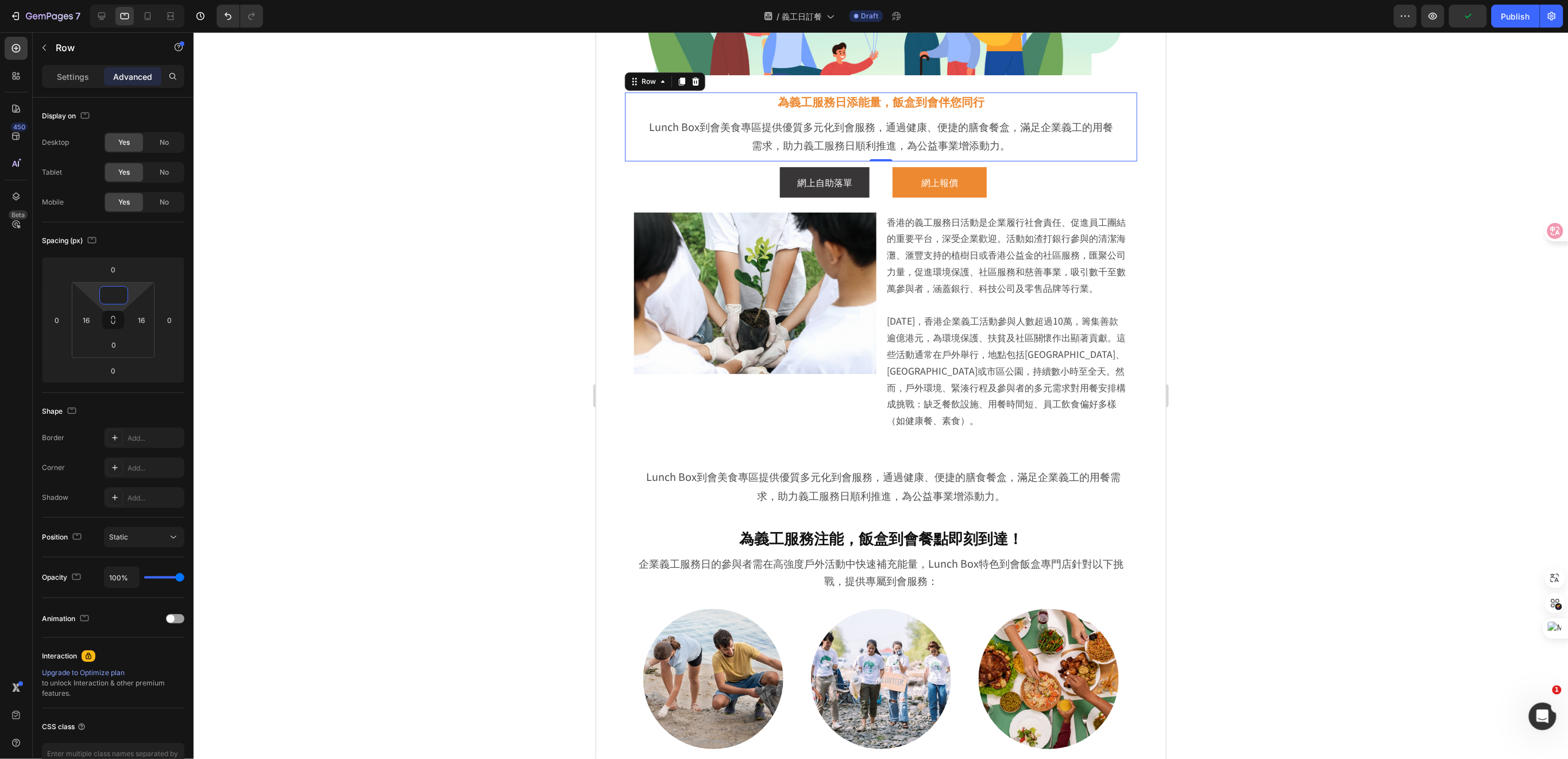
type input "0"
click at [484, 334] on div at bounding box center [881, 395] width 1374 height 727
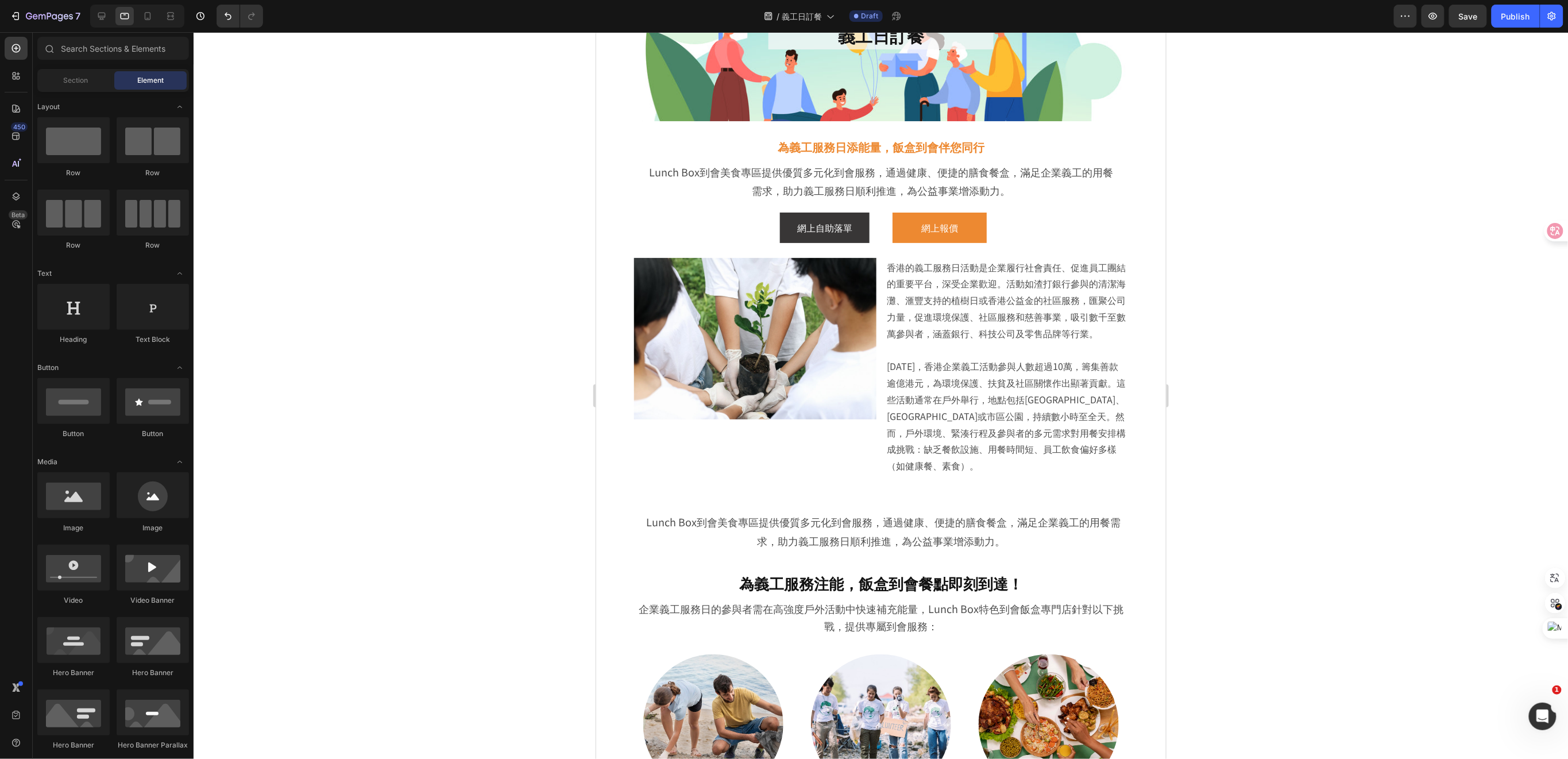
scroll to position [70, 0]
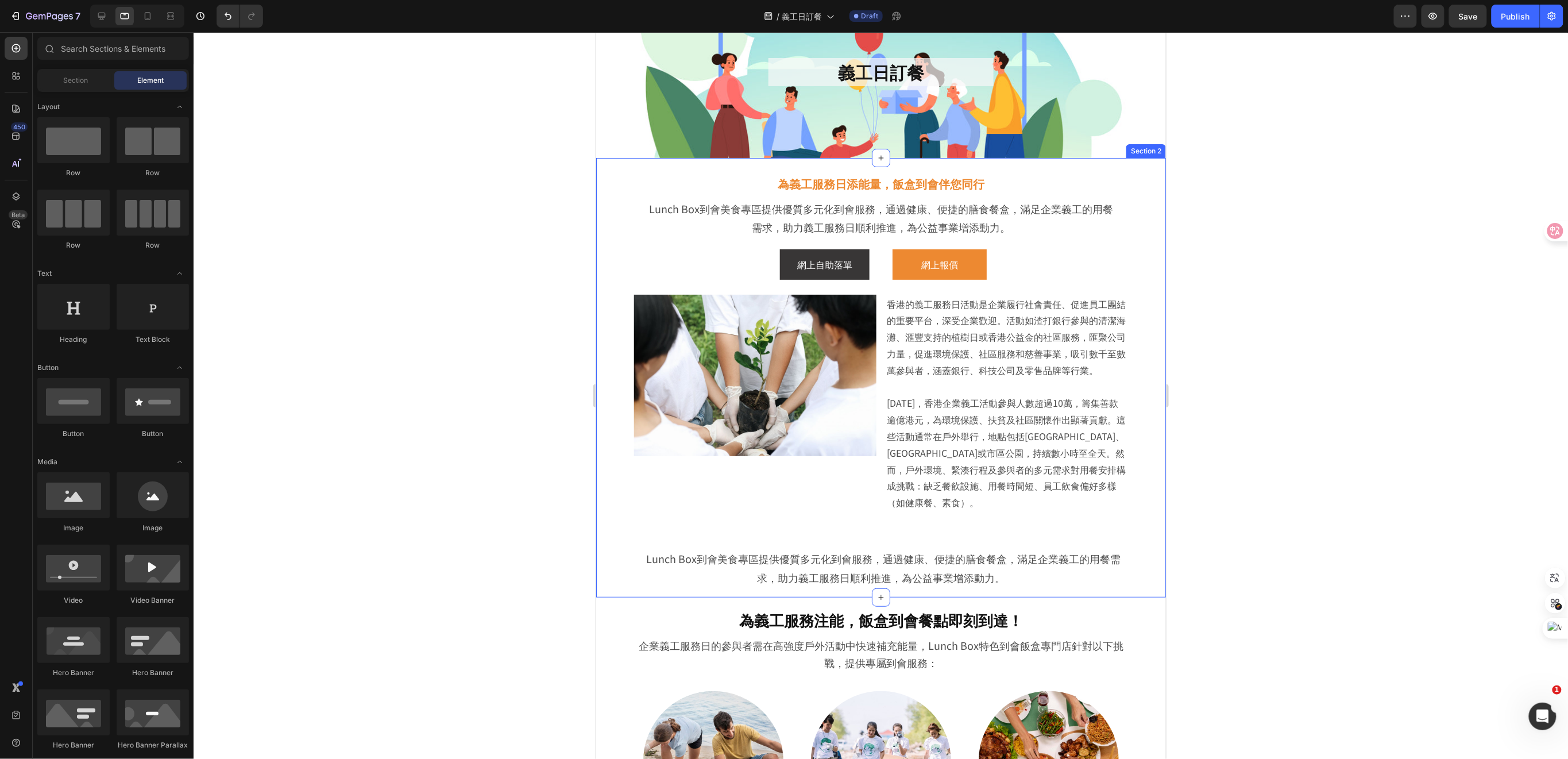
click at [1141, 520] on div "為義工服務日添能量，飯盒到會伴您同行 Heading Lunch Box到會美食專區提供優質多元化到會服務，通過健康、便捷的膳食餐盒，滿足企業義工的用餐需求，…" at bounding box center [880, 377] width 570 height 439
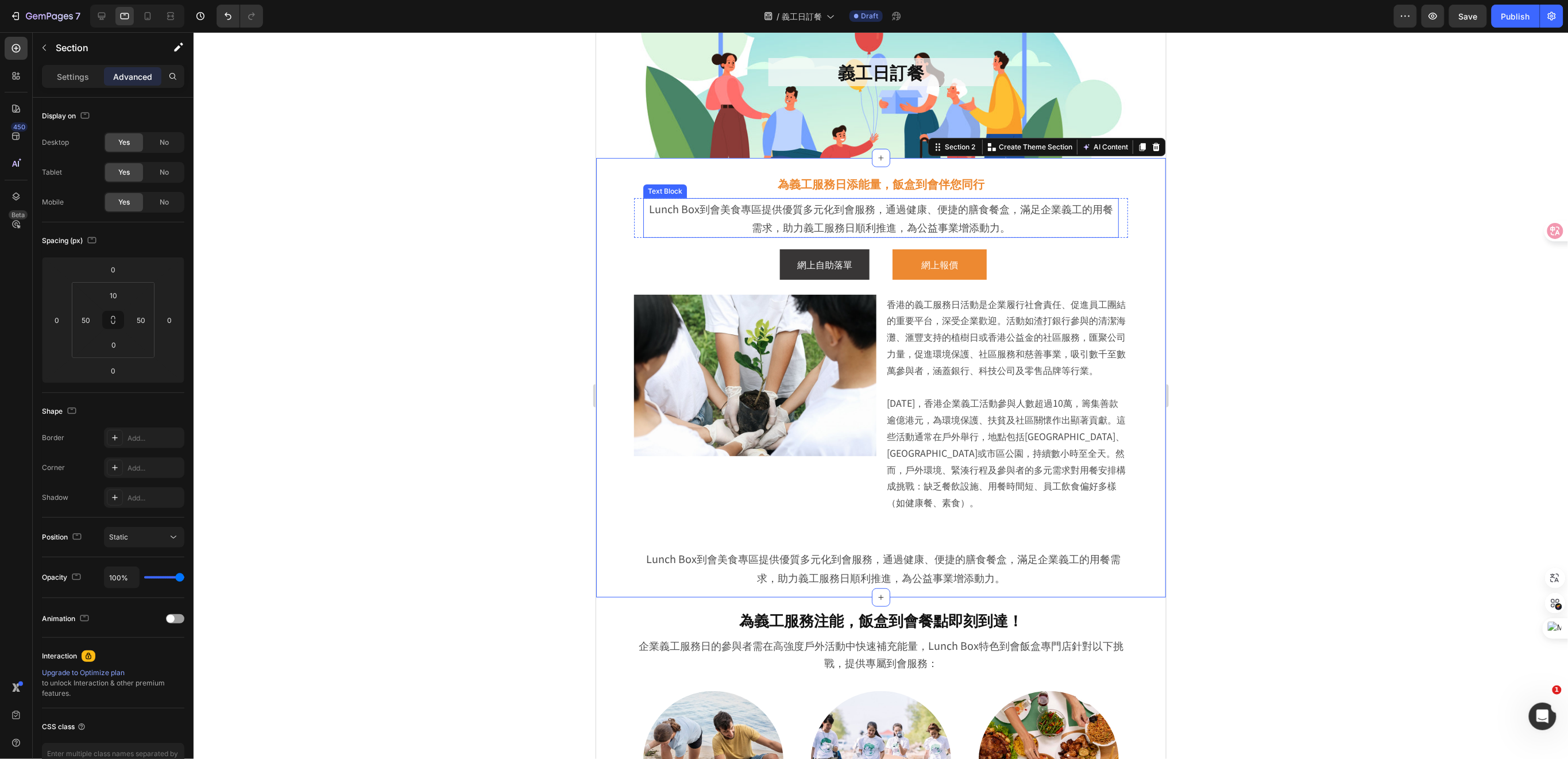
click at [960, 214] on p "Lunch Box到會美食專區提供優質多元化到會服務，通過健康、便捷的膳食餐盒，滿足企業義工的用餐需求，助力義工服務日順利推進，為公益事業增添動力。" at bounding box center [881, 217] width 473 height 37
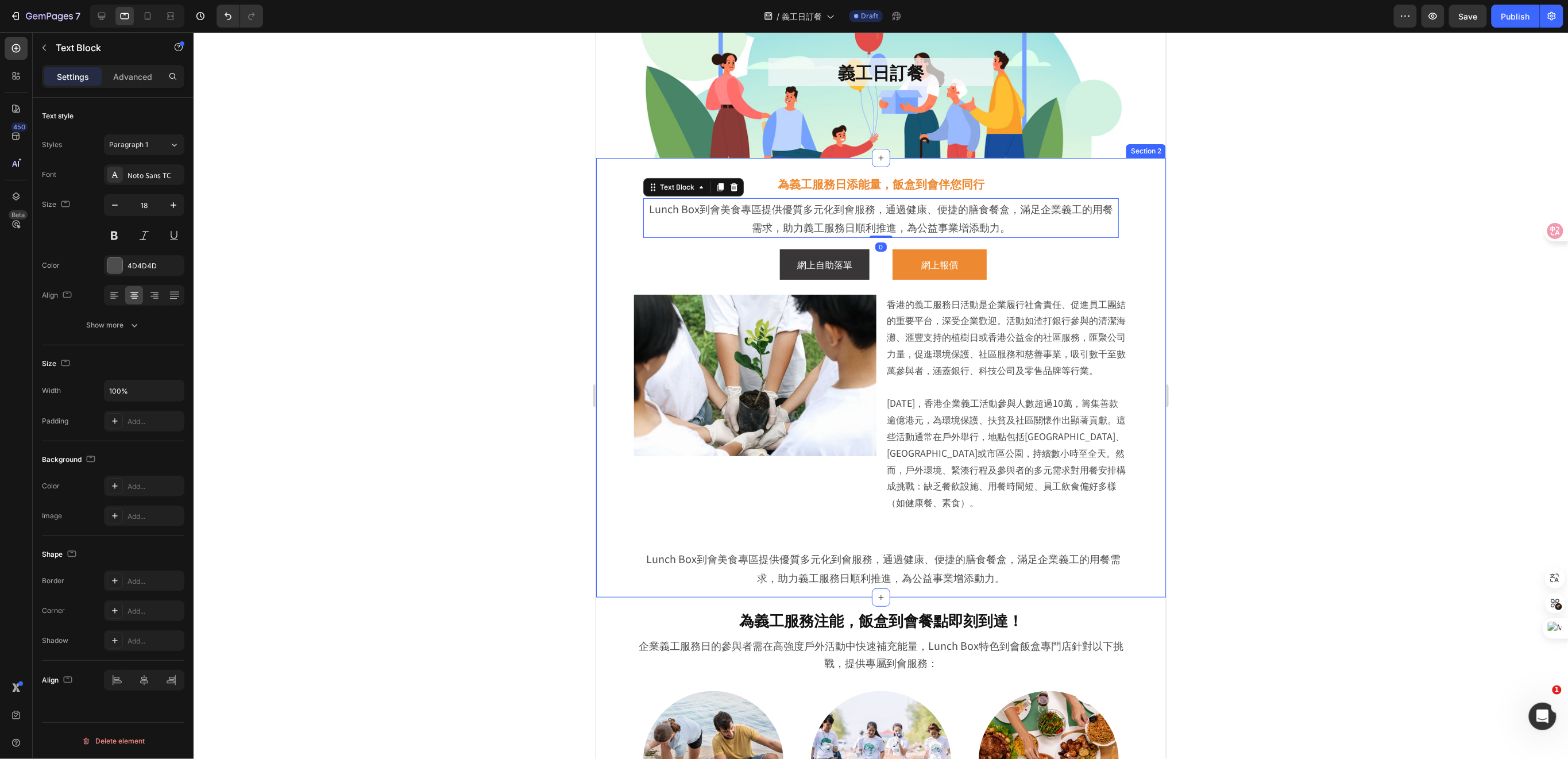
click at [1139, 272] on div "為義工服務日添能量，飯盒到會伴您同行 Heading Lunch Box到會美食專區提供優質多元化到會服務，通過健康、便捷的膳食餐盒，滿足企業義工的用餐需求，…" at bounding box center [880, 377] width 570 height 439
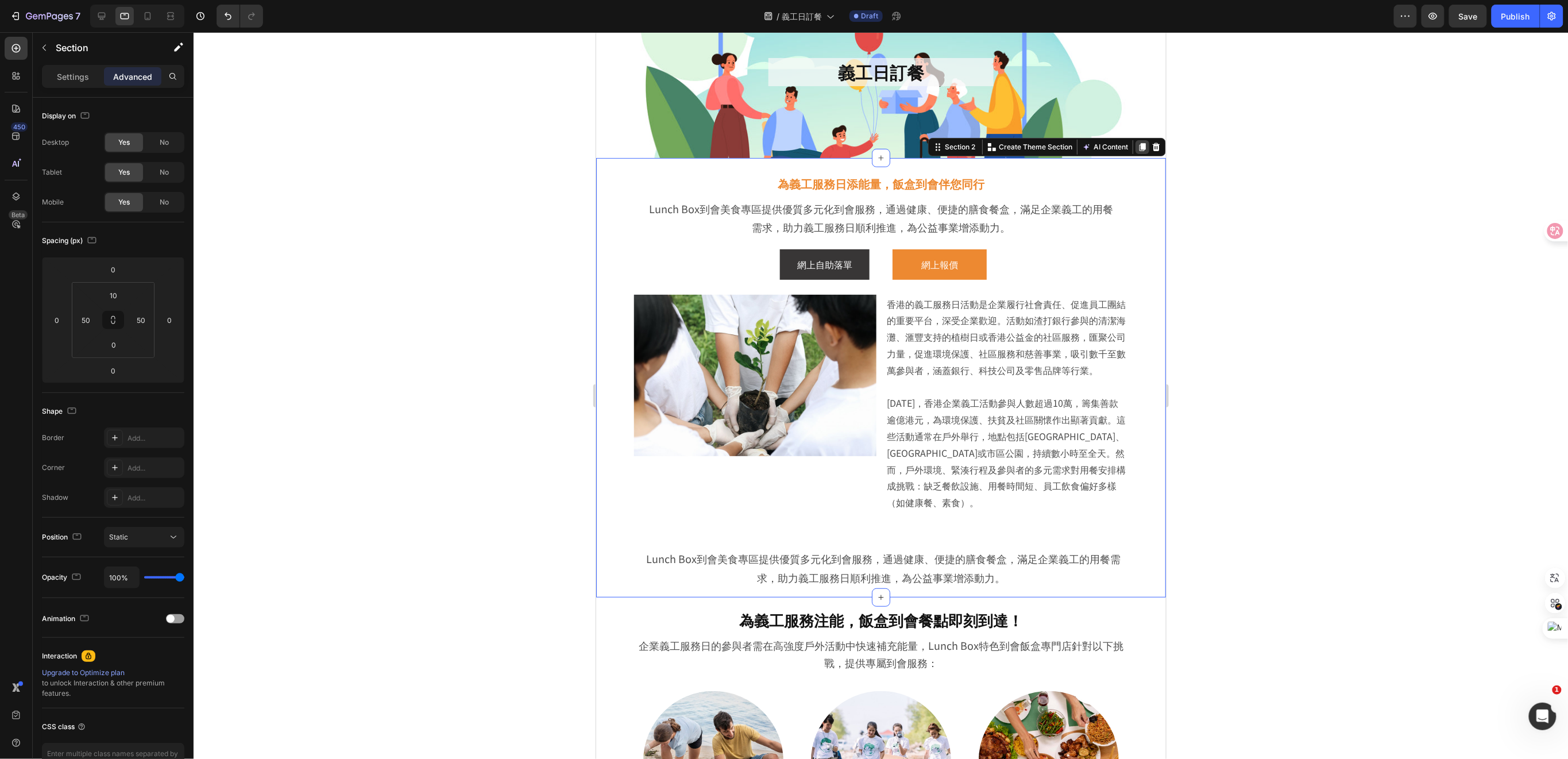
click at [1137, 144] on icon at bounding box center [1141, 146] width 9 height 9
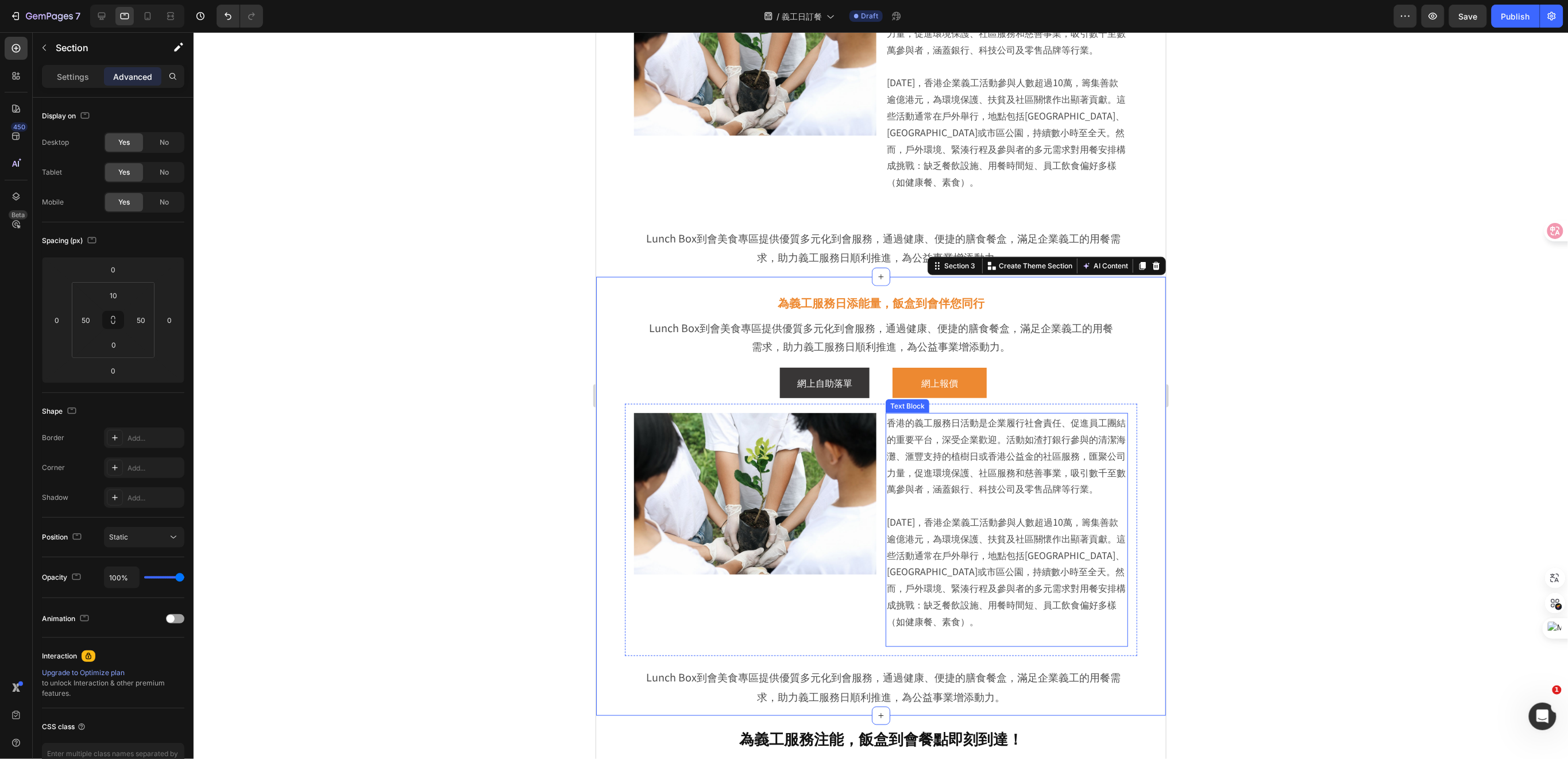
scroll to position [382, 0]
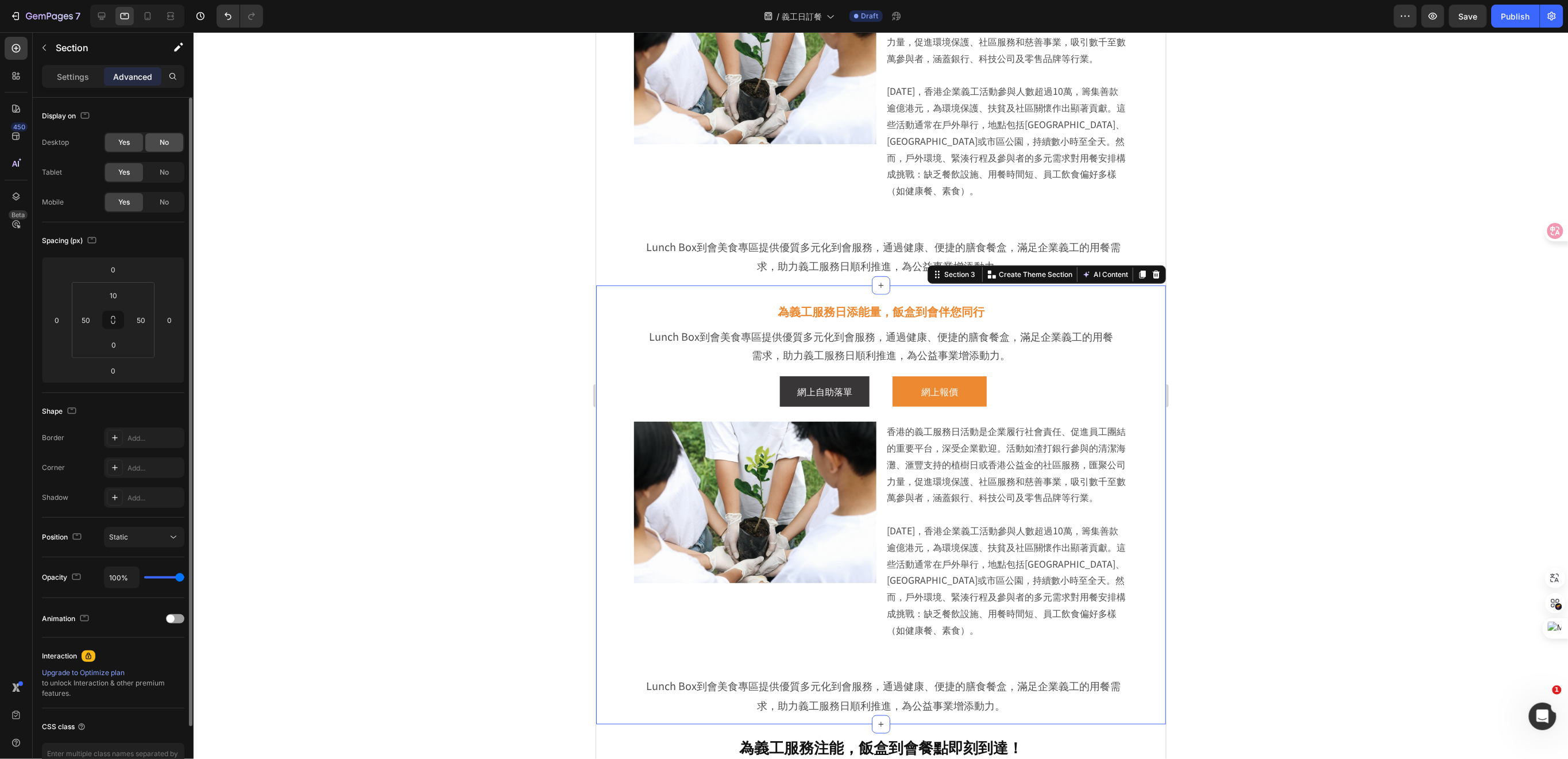
click at [163, 139] on span "No" at bounding box center [164, 142] width 9 height 10
click at [164, 198] on span "No" at bounding box center [164, 202] width 9 height 10
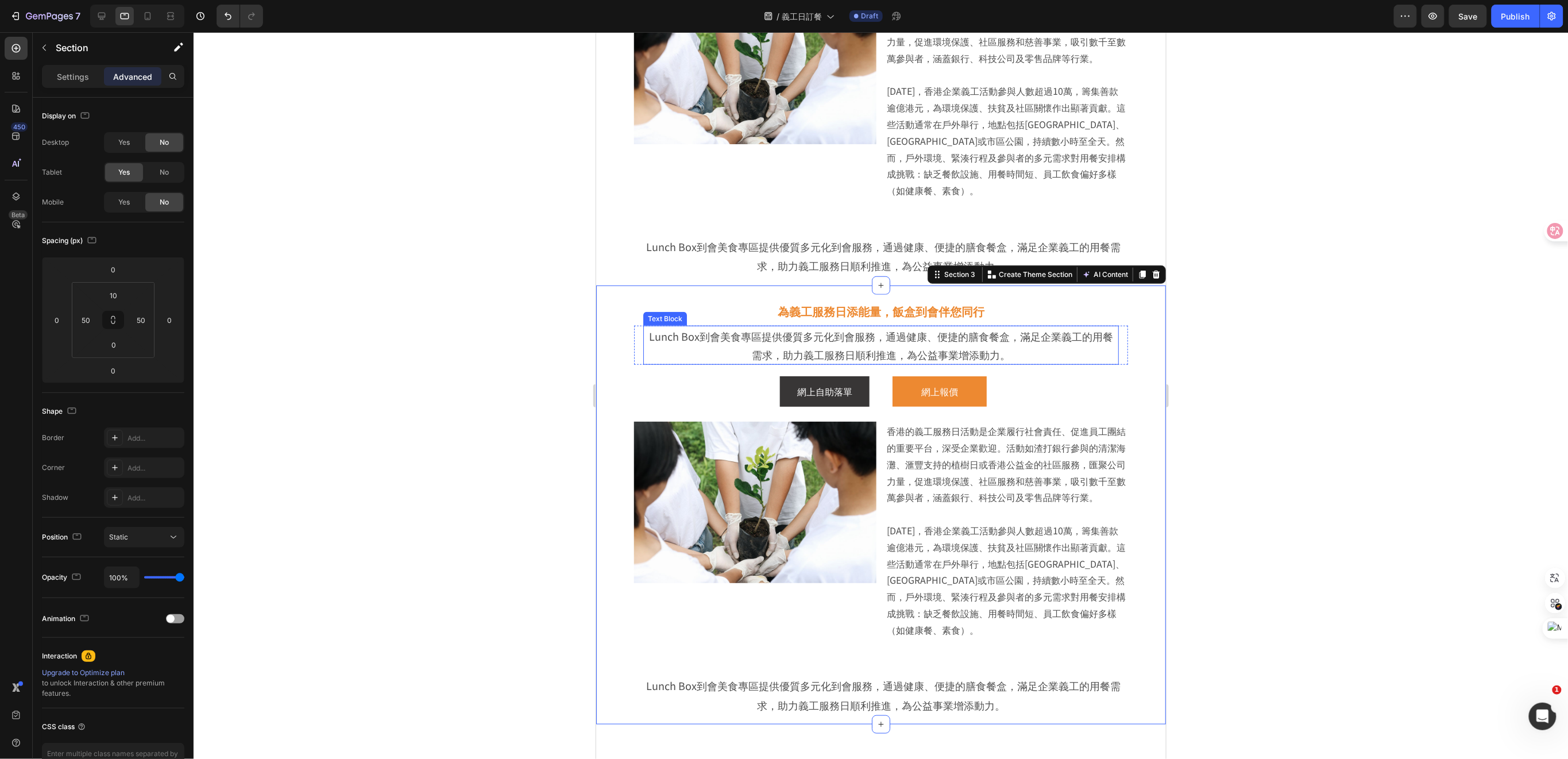
scroll to position [229, 0]
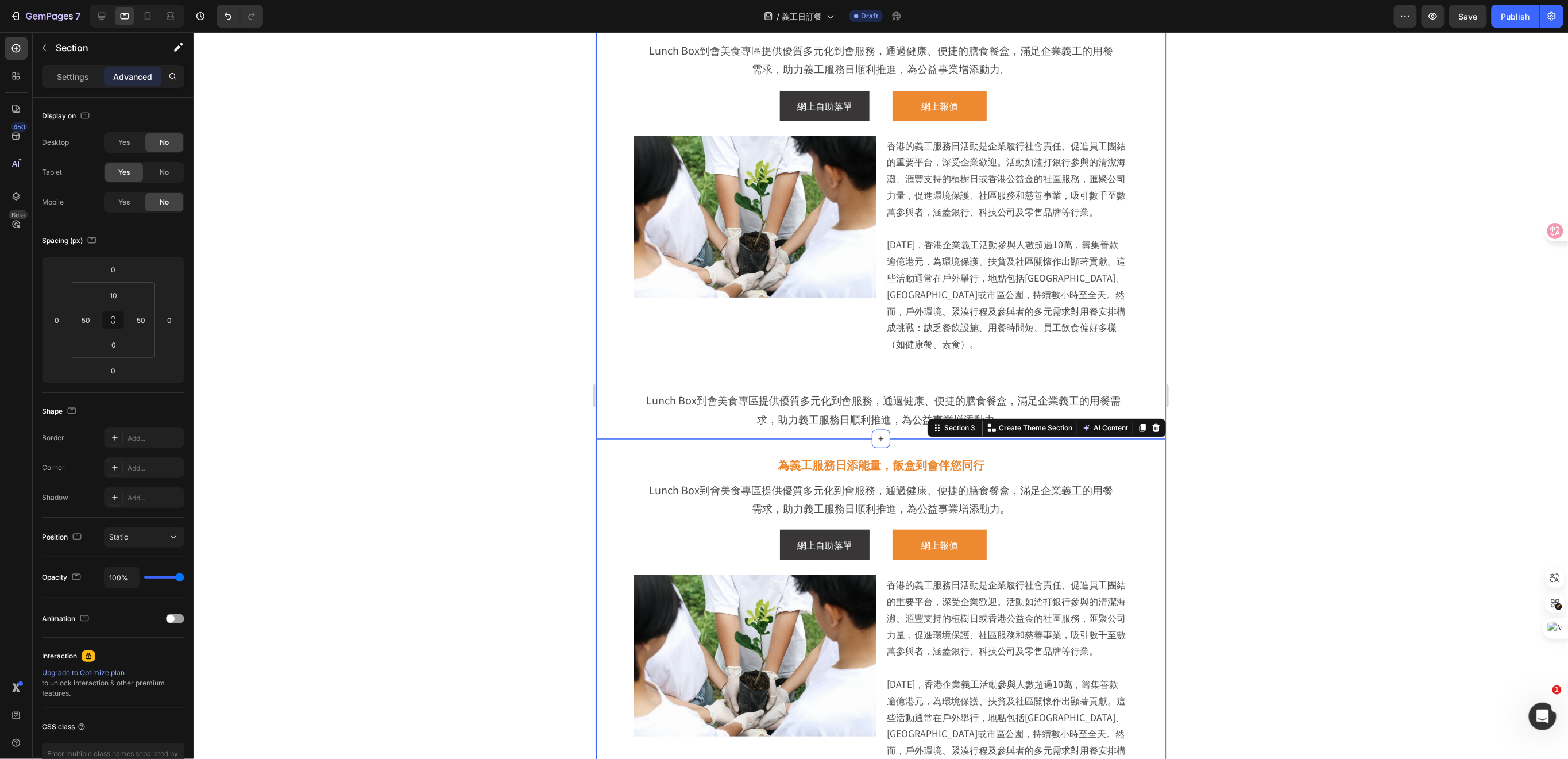
click at [1141, 374] on div "為義工服務日添能量，飯盒到會伴您同行 Heading Lunch Box到會美食專區提供優質多元化到會服務，通過健康、便捷的膳食餐盒，滿足企業義工的用餐需求，…" at bounding box center [880, 218] width 570 height 439
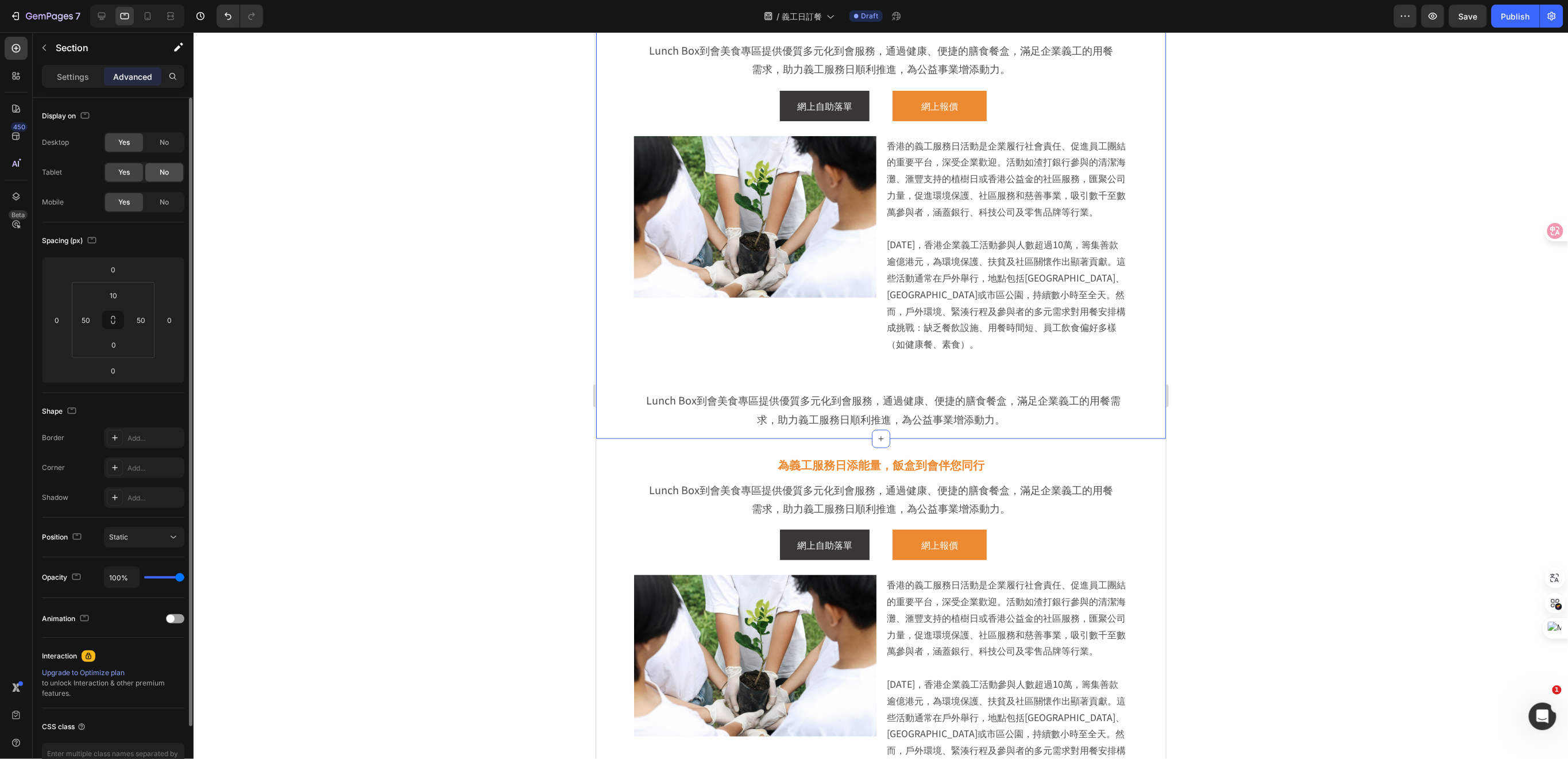
click at [164, 173] on span "No" at bounding box center [164, 172] width 9 height 10
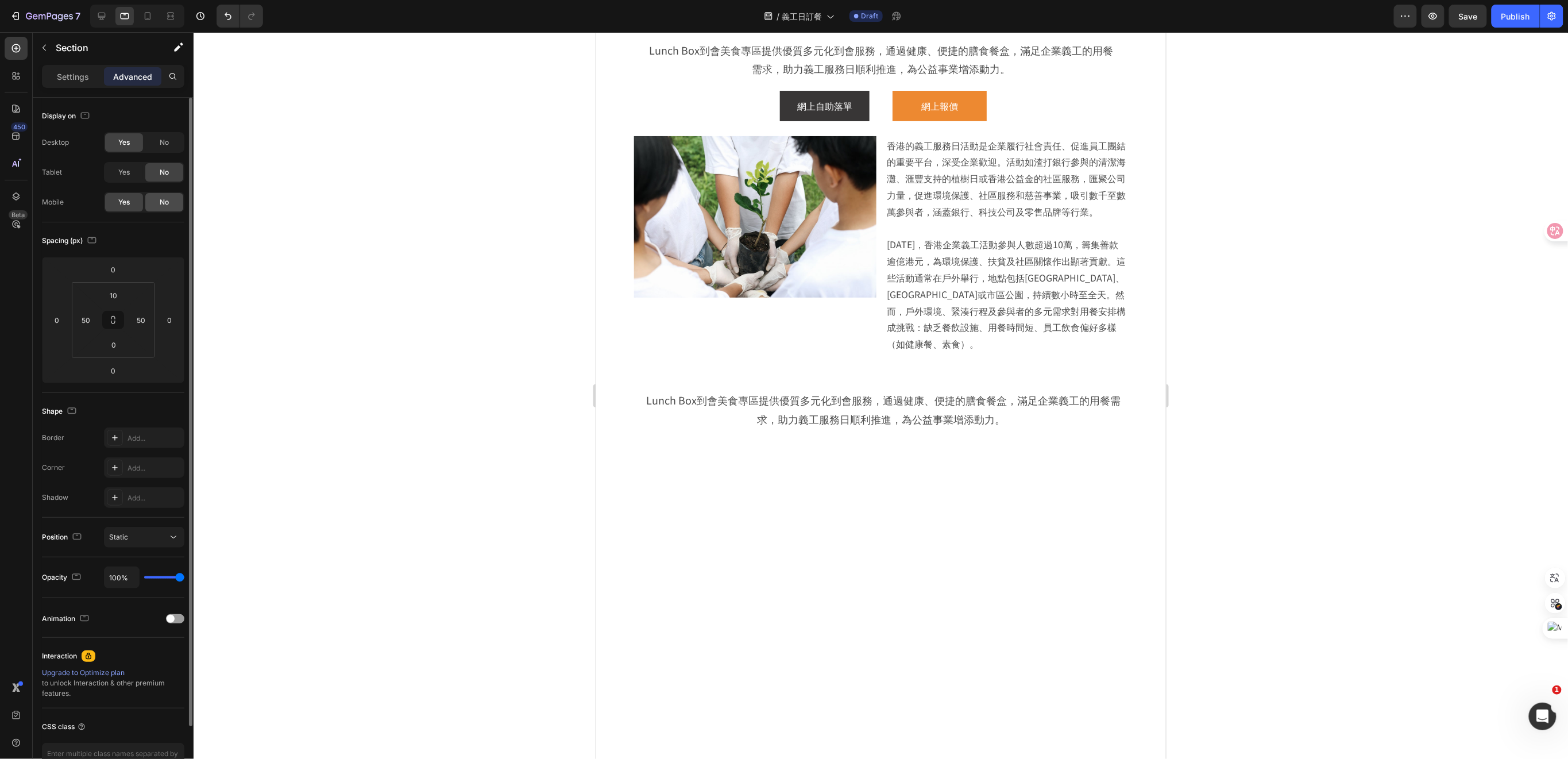
click at [160, 202] on span "No" at bounding box center [164, 202] width 9 height 10
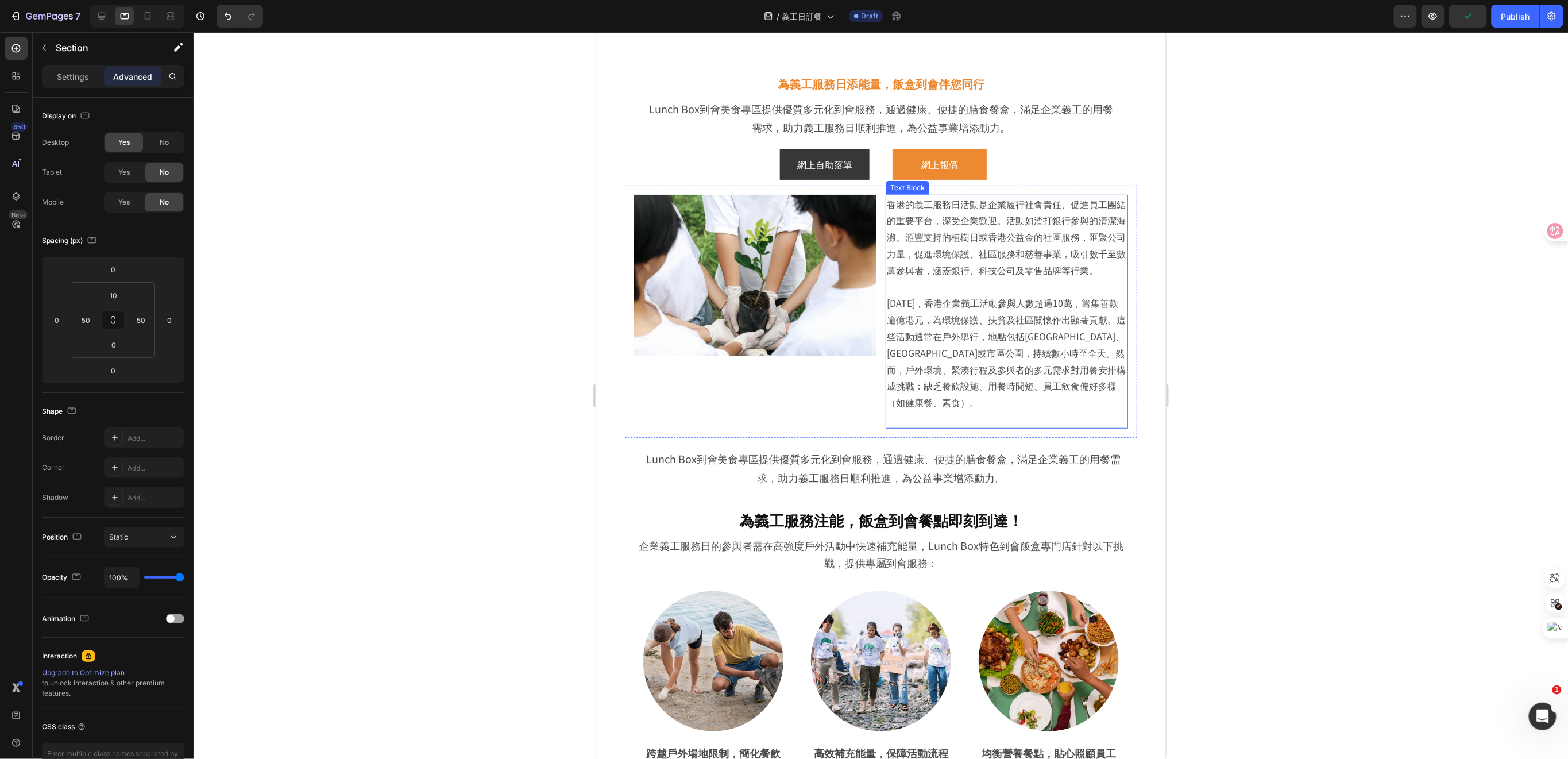
scroll to position [230, 0]
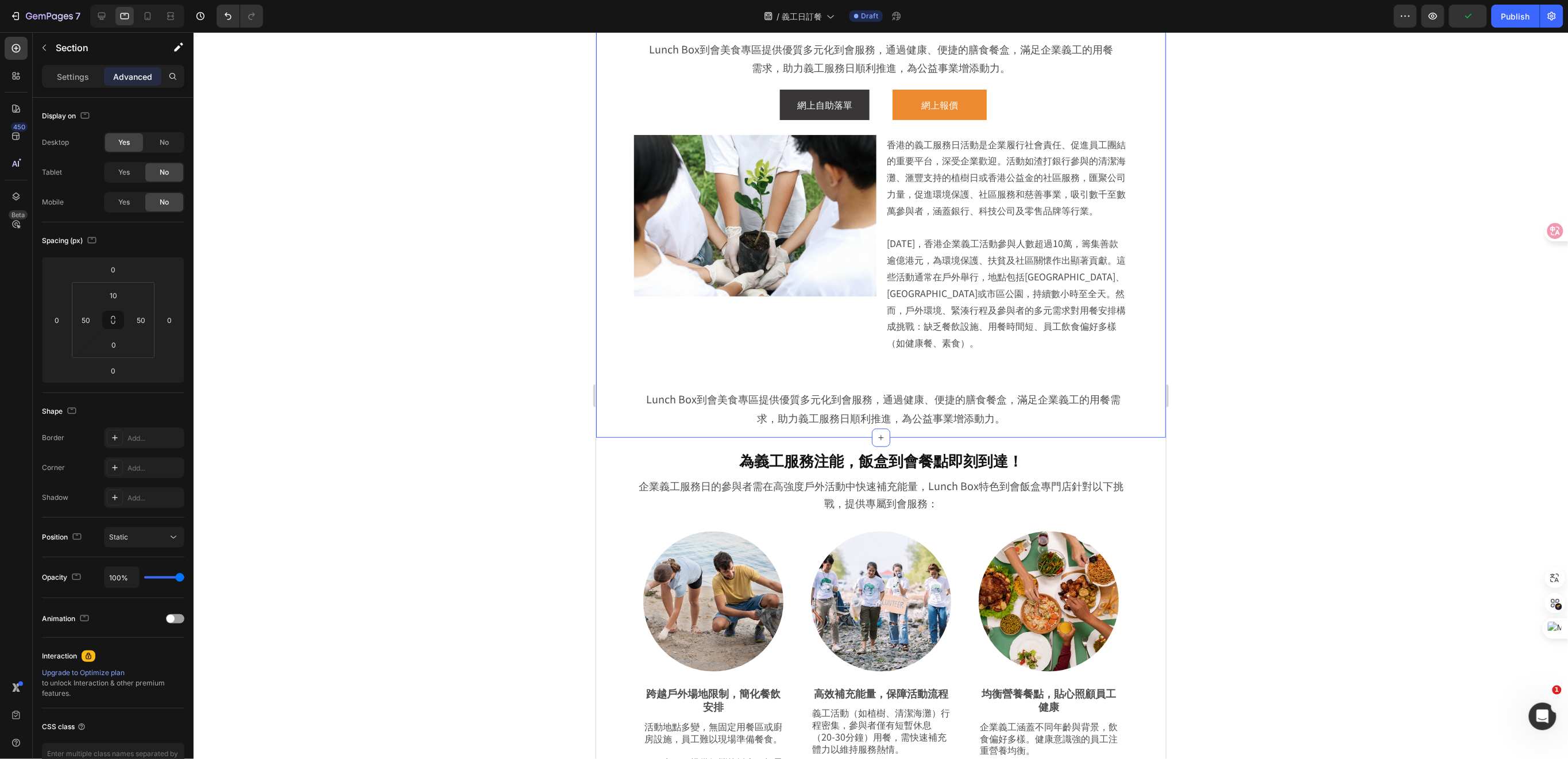
click at [1139, 243] on div "為義工服務日添能量，飯盒到會伴您同行 Heading Lunch Box到會美食專區提供優質多元化到會服務，通過健康、便捷的膳食餐盒，滿足企業義工的用餐需求，…" at bounding box center [880, 217] width 570 height 439
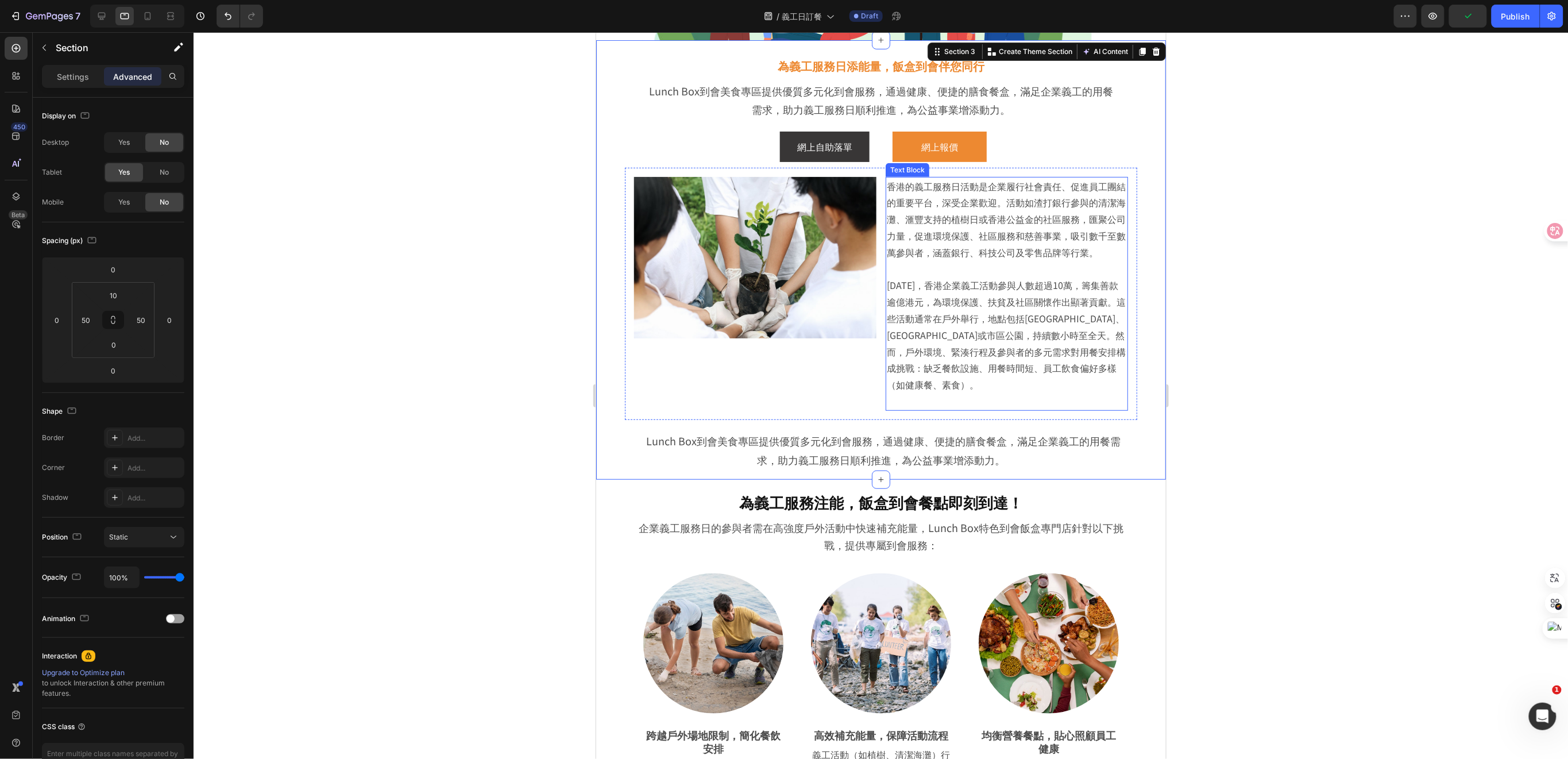
scroll to position [77, 0]
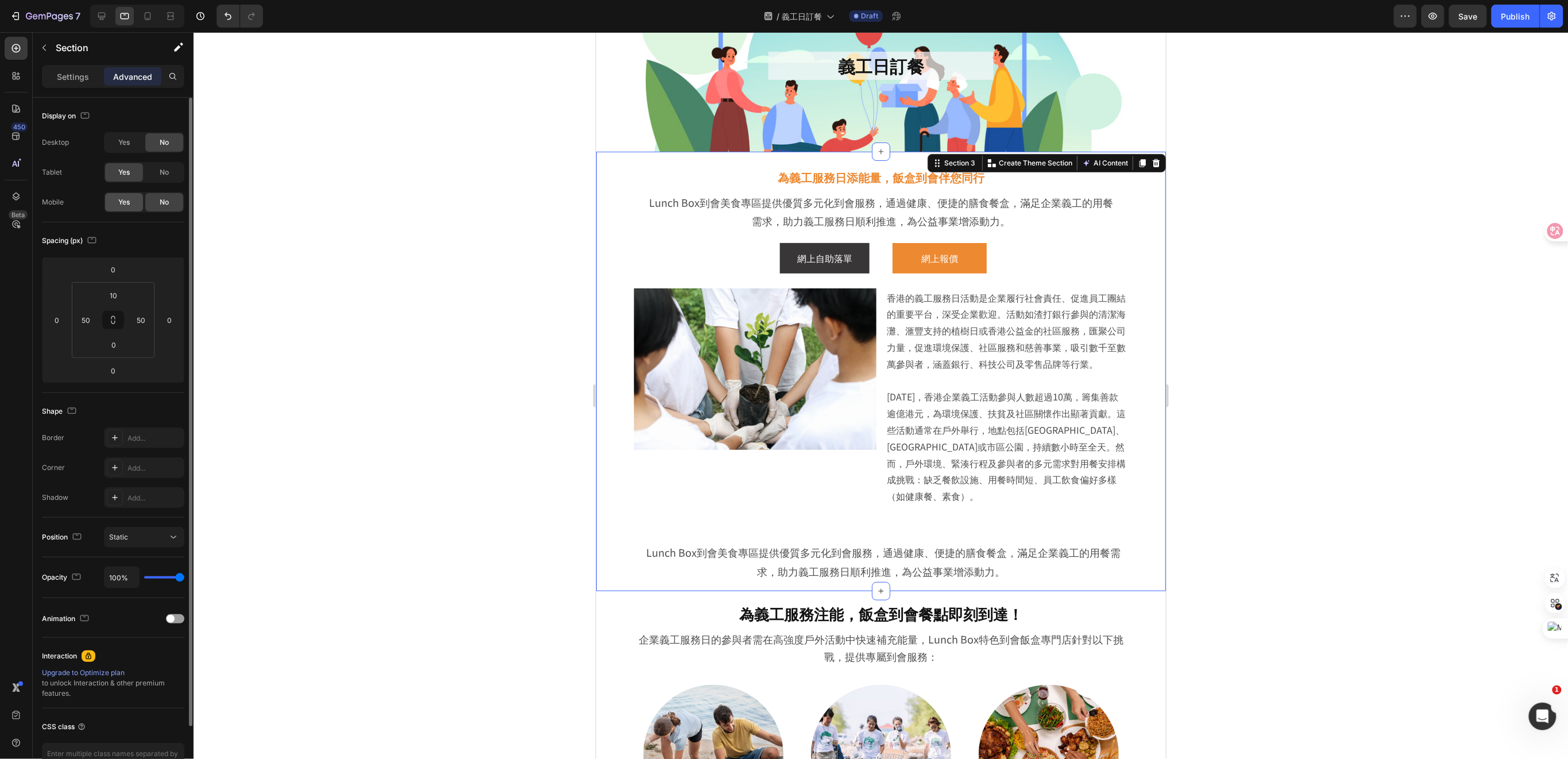
click at [133, 202] on div "Yes" at bounding box center [124, 202] width 38 height 18
click at [164, 201] on span "No" at bounding box center [164, 202] width 9 height 10
click at [775, 421] on img at bounding box center [754, 368] width 242 height 161
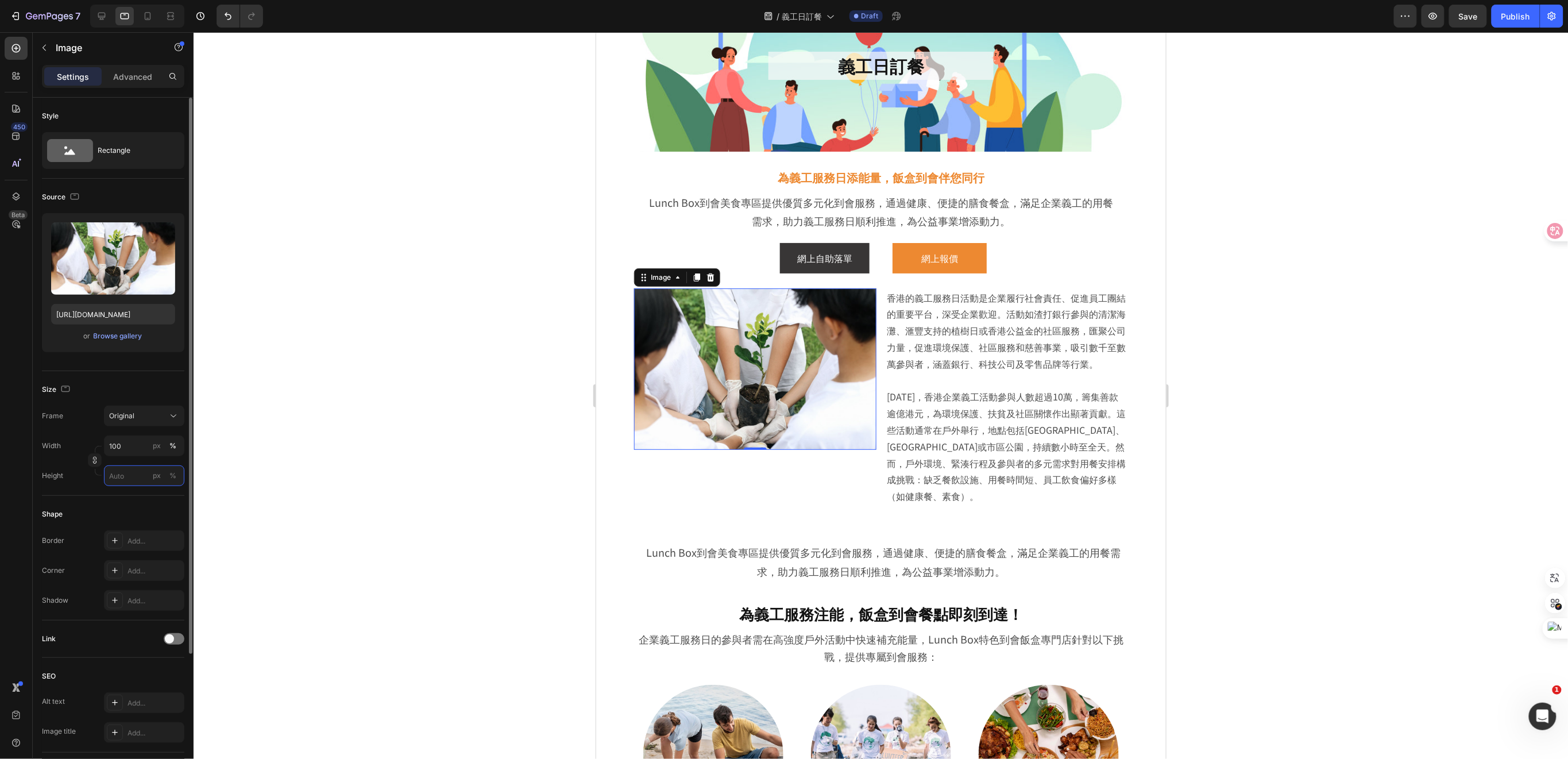
click at [128, 474] on input "px %" at bounding box center [144, 476] width 80 height 21
click at [124, 503] on p "Full 100%" at bounding box center [142, 503] width 67 height 10
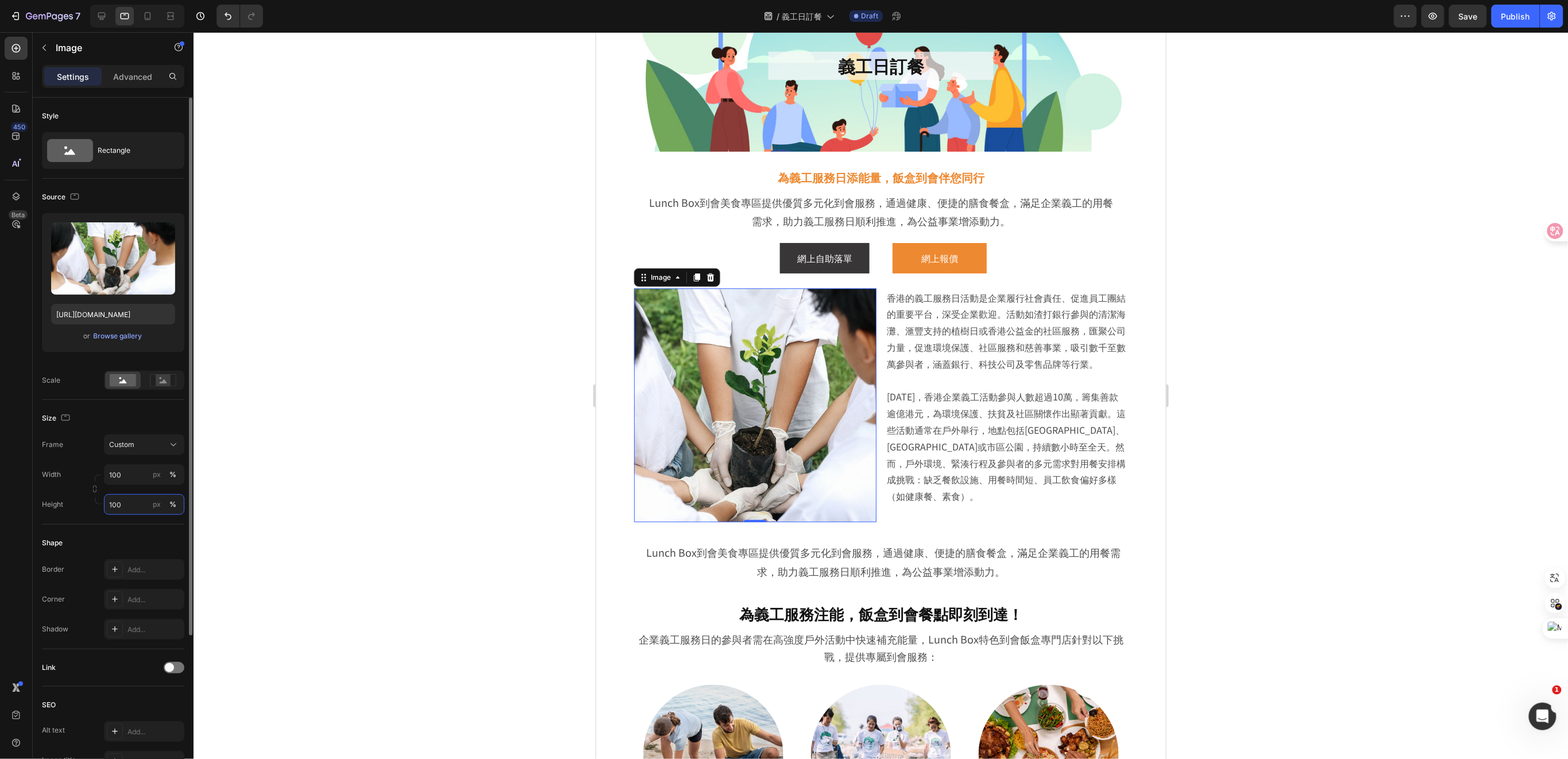
click at [128, 504] on input "100" at bounding box center [144, 504] width 80 height 21
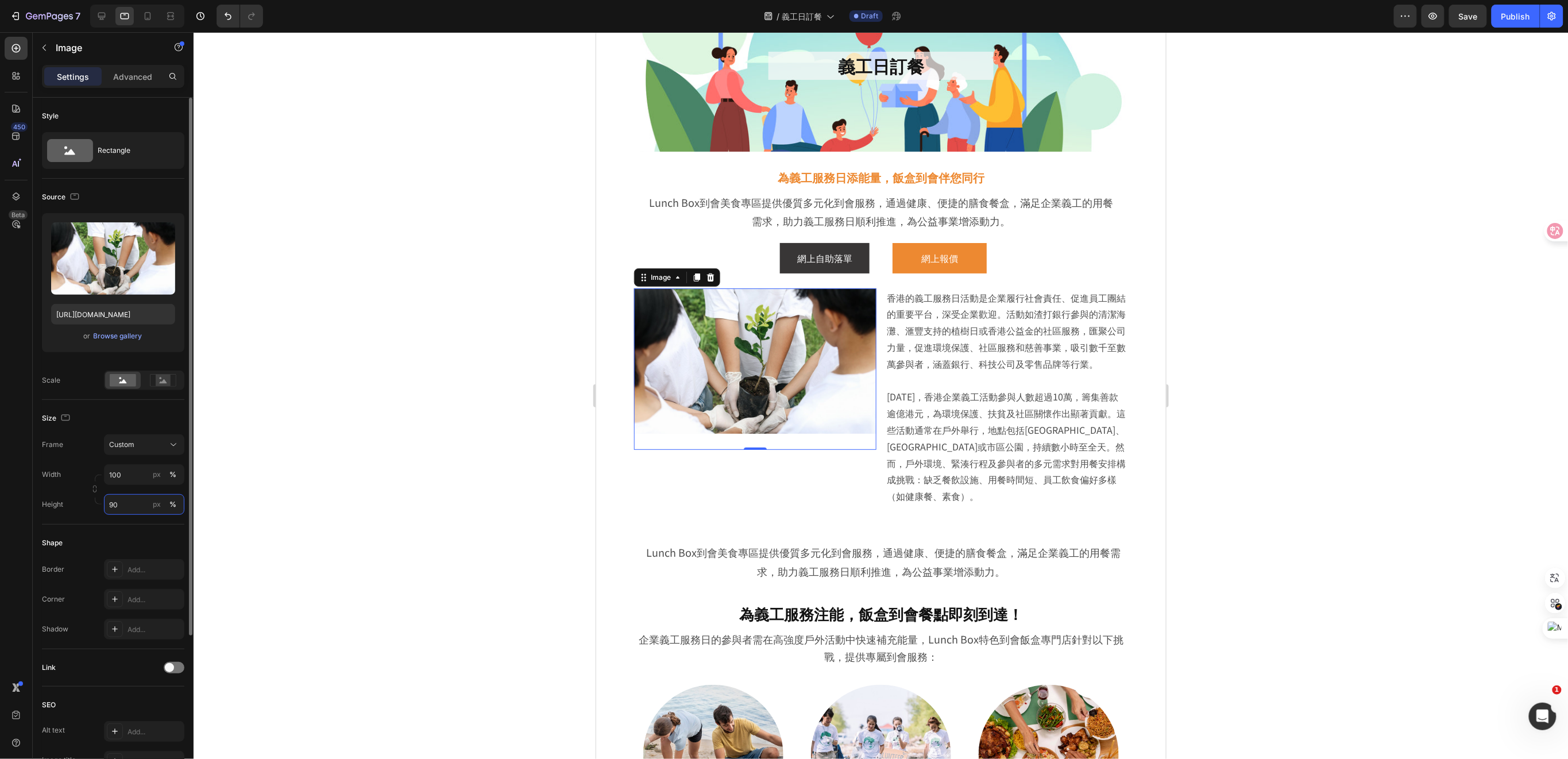
type input "9"
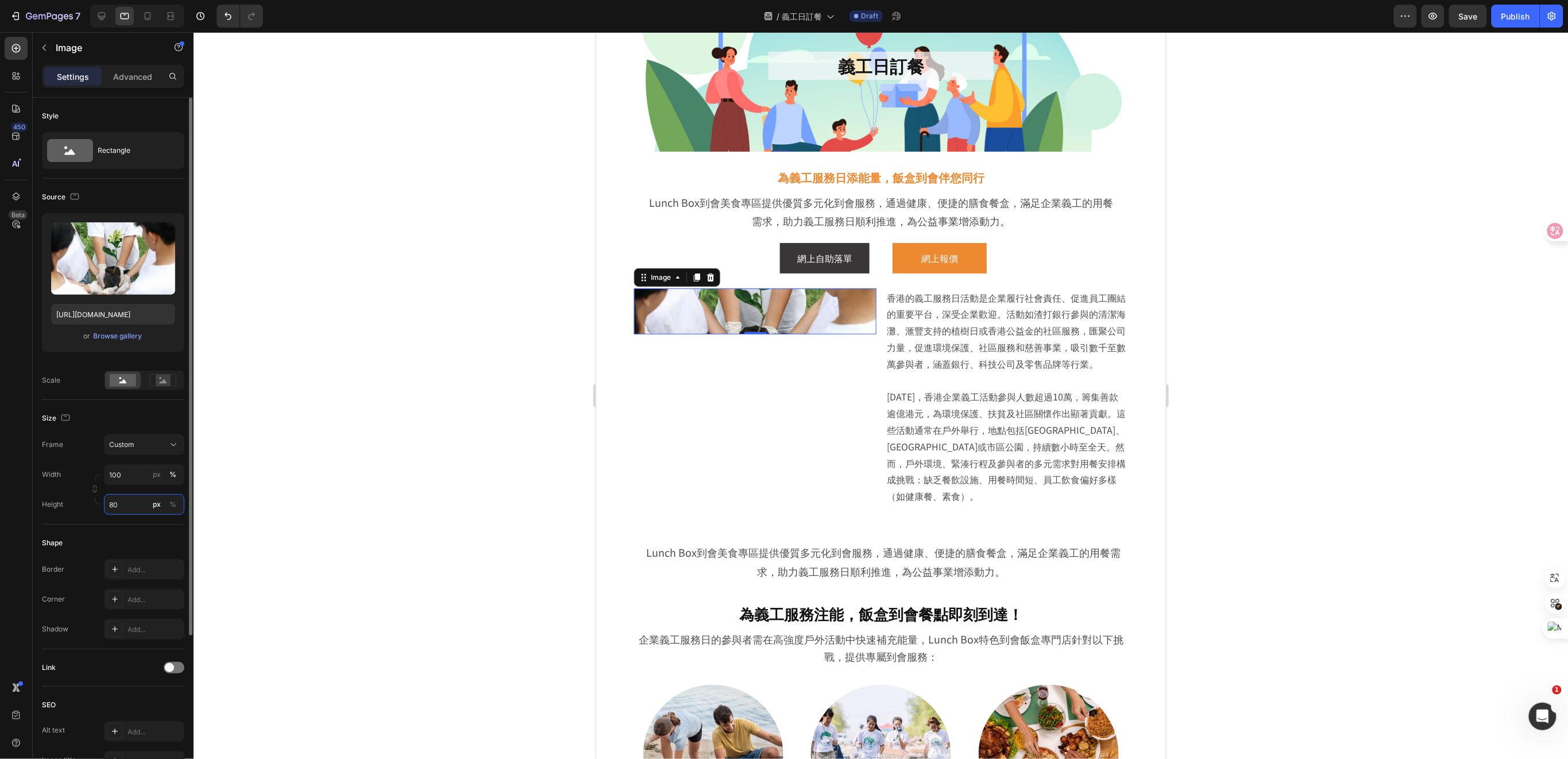
type input "8"
type input "400"
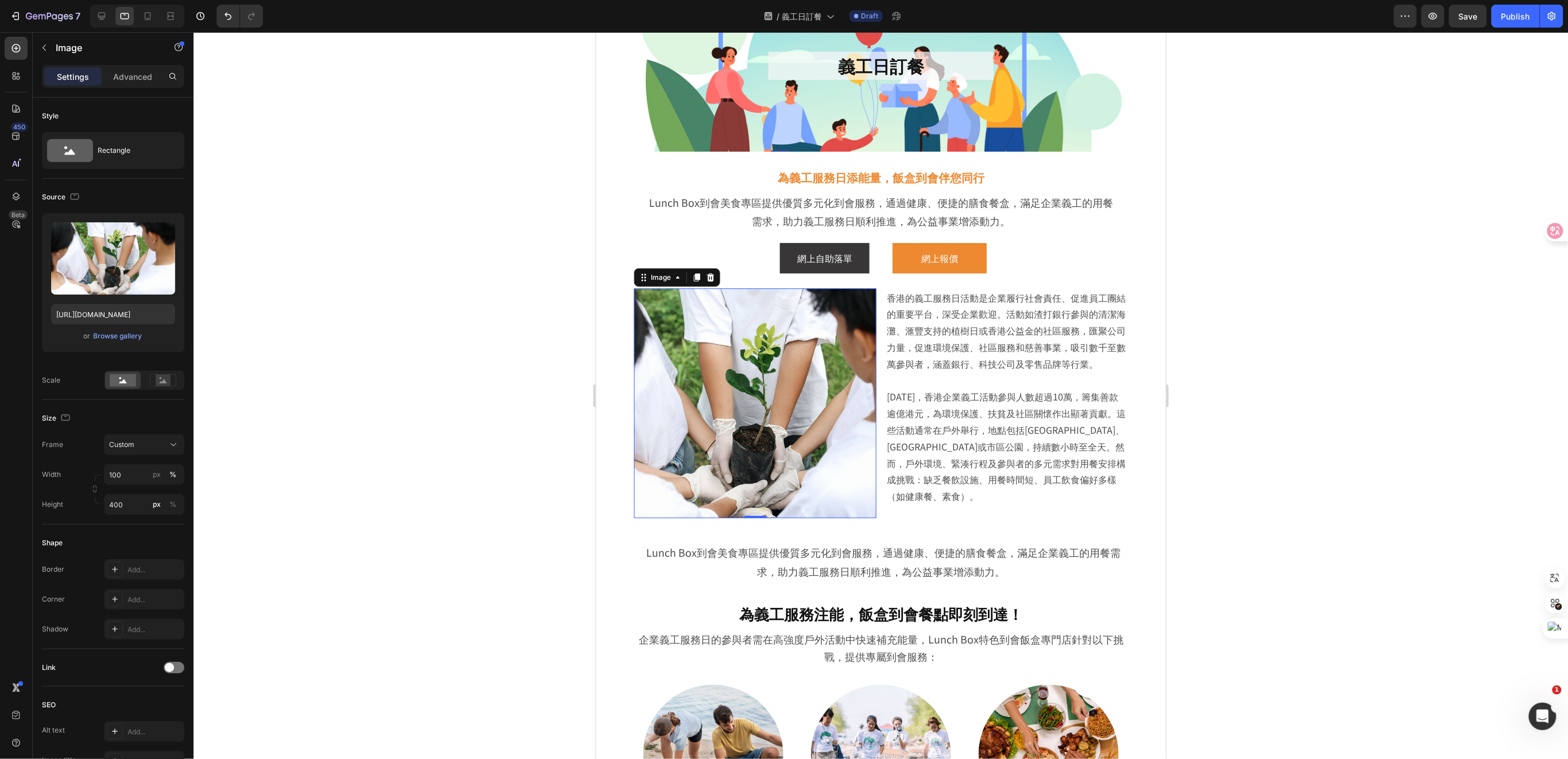
click at [1232, 420] on div at bounding box center [881, 395] width 1374 height 727
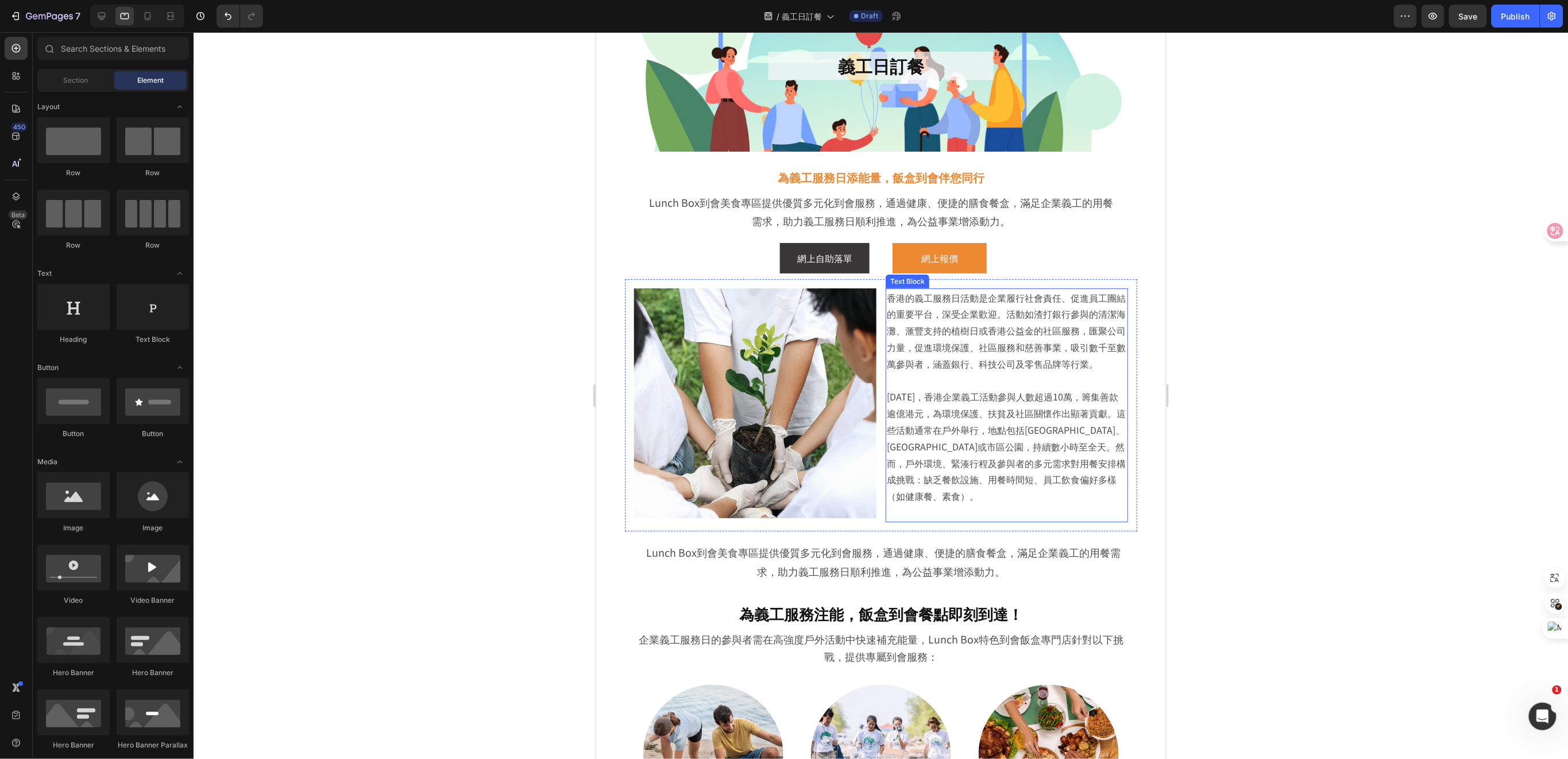
click at [1019, 520] on p at bounding box center [1006, 512] width 240 height 17
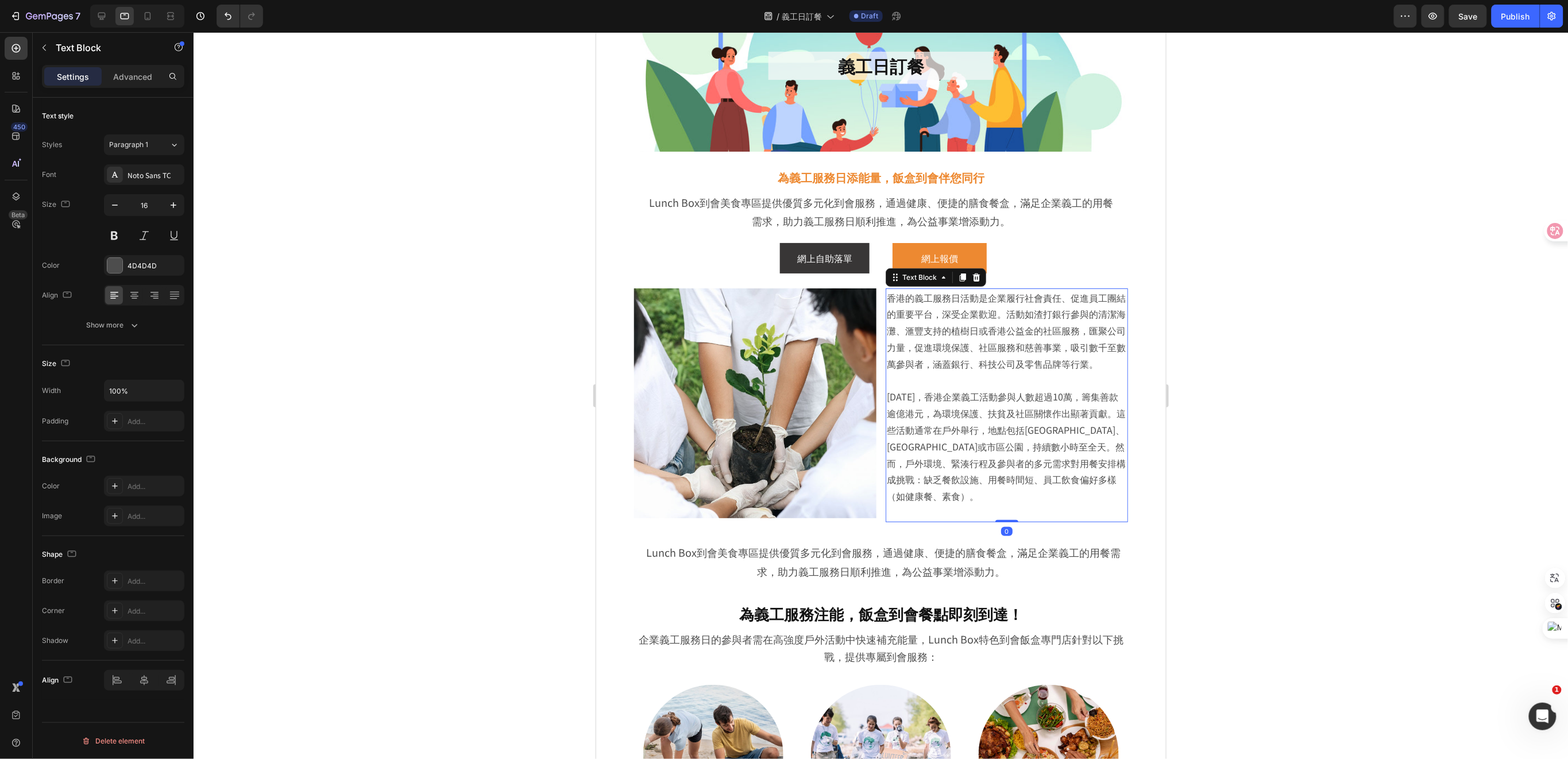
click at [895, 520] on p "Rich Text Editor. Editing area: main" at bounding box center [1006, 512] width 240 height 17
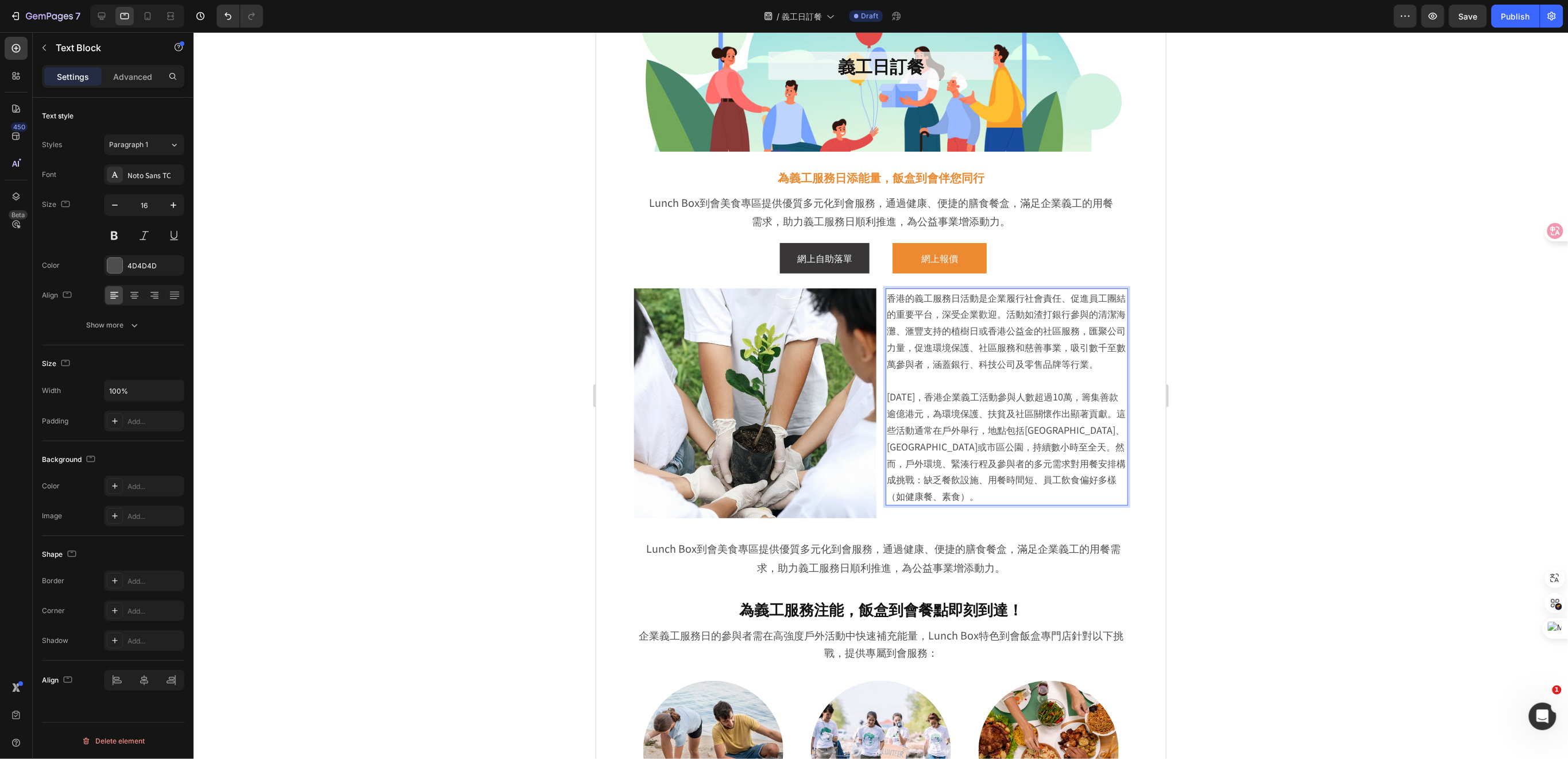
click at [891, 394] on p "[DATE]，香港企業義工活動參與人數超過10萬，籌集善款逾億港元，為環境保護、扶貧及社區關懷作出顯著貢獻。這些活動通常在戶外舉行，地點包括[GEOGRAPH…" at bounding box center [1006, 437] width 240 height 132
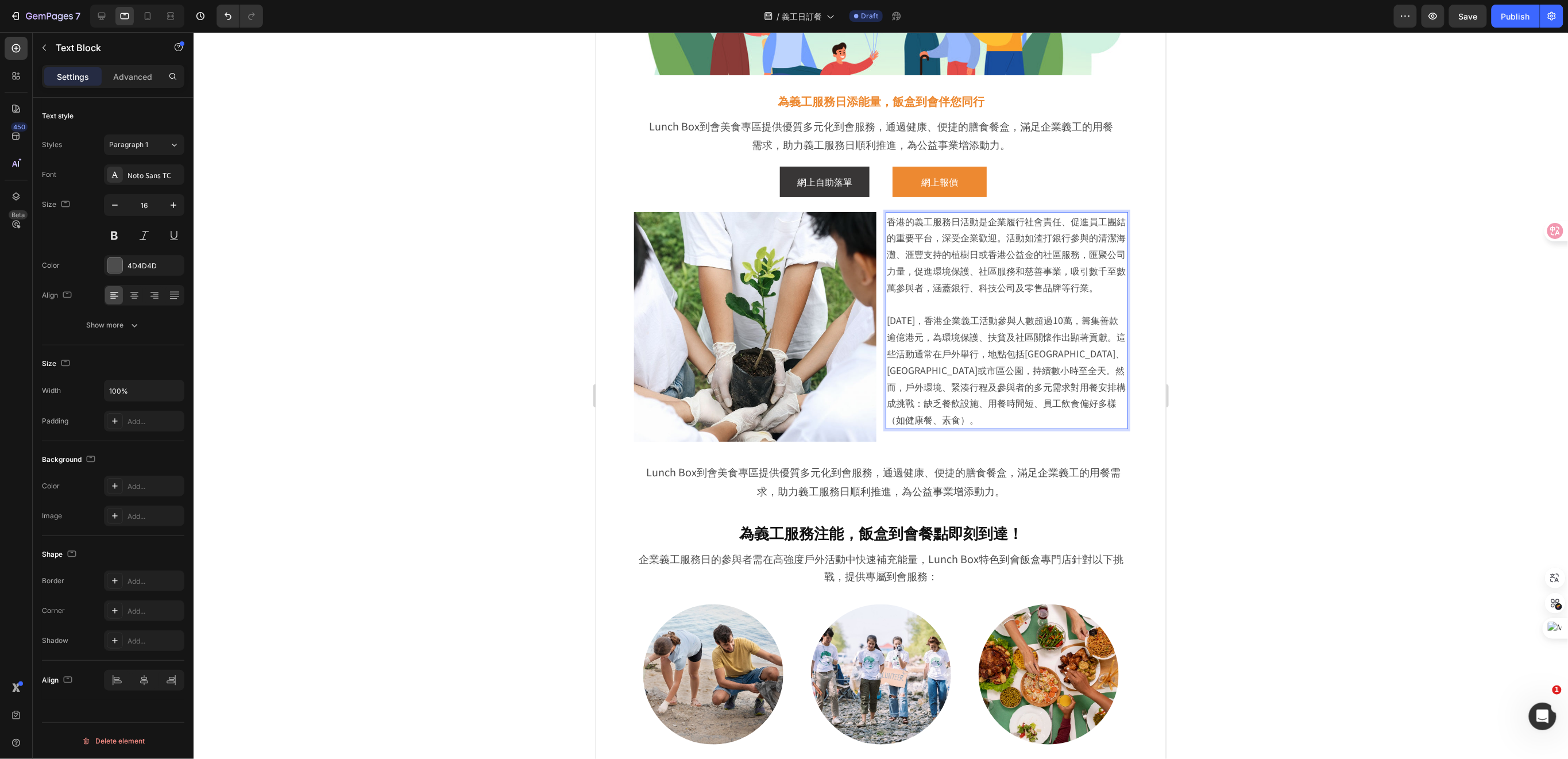
click at [1204, 408] on div at bounding box center [881, 395] width 1374 height 727
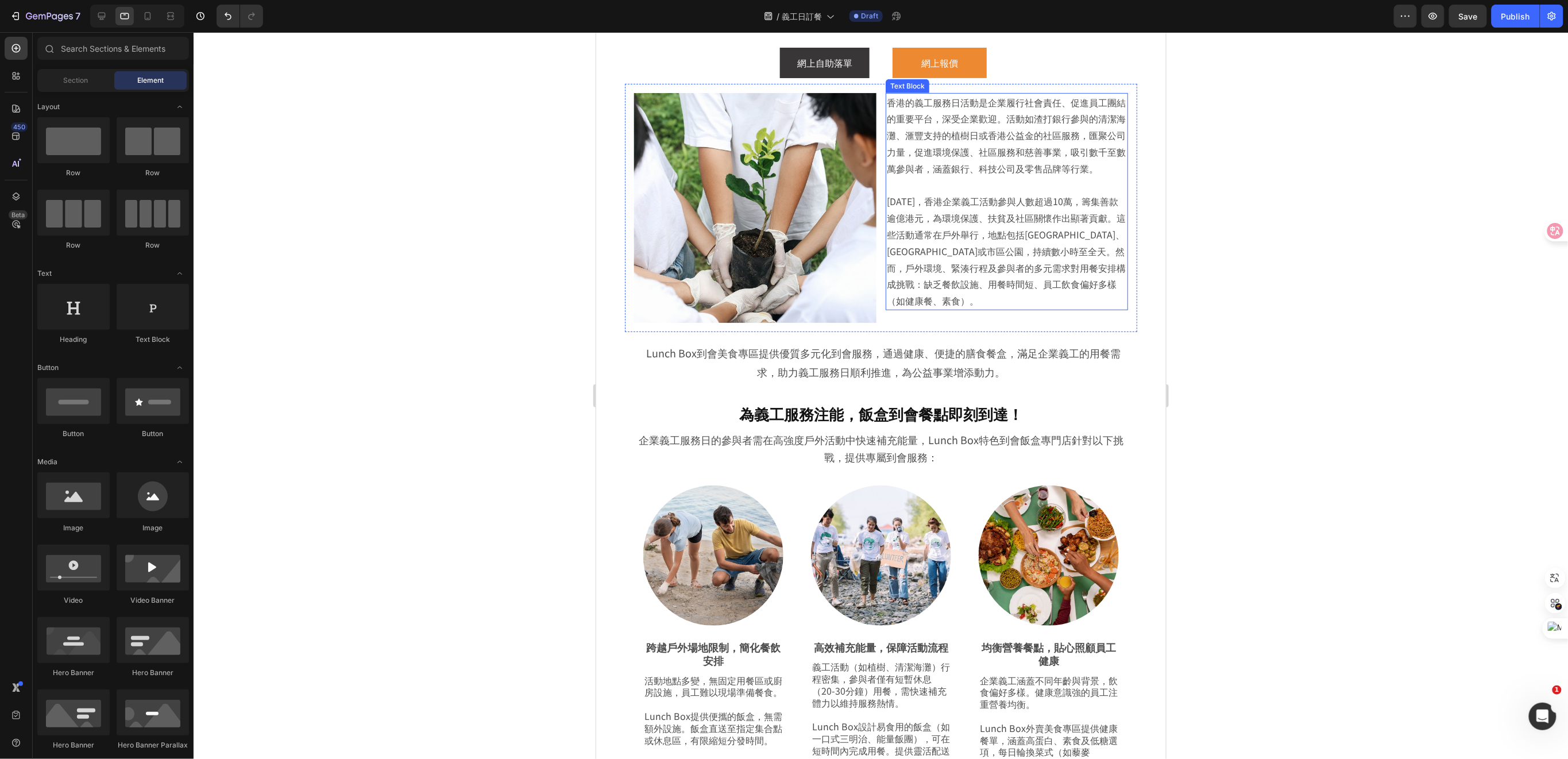
scroll to position [306, 0]
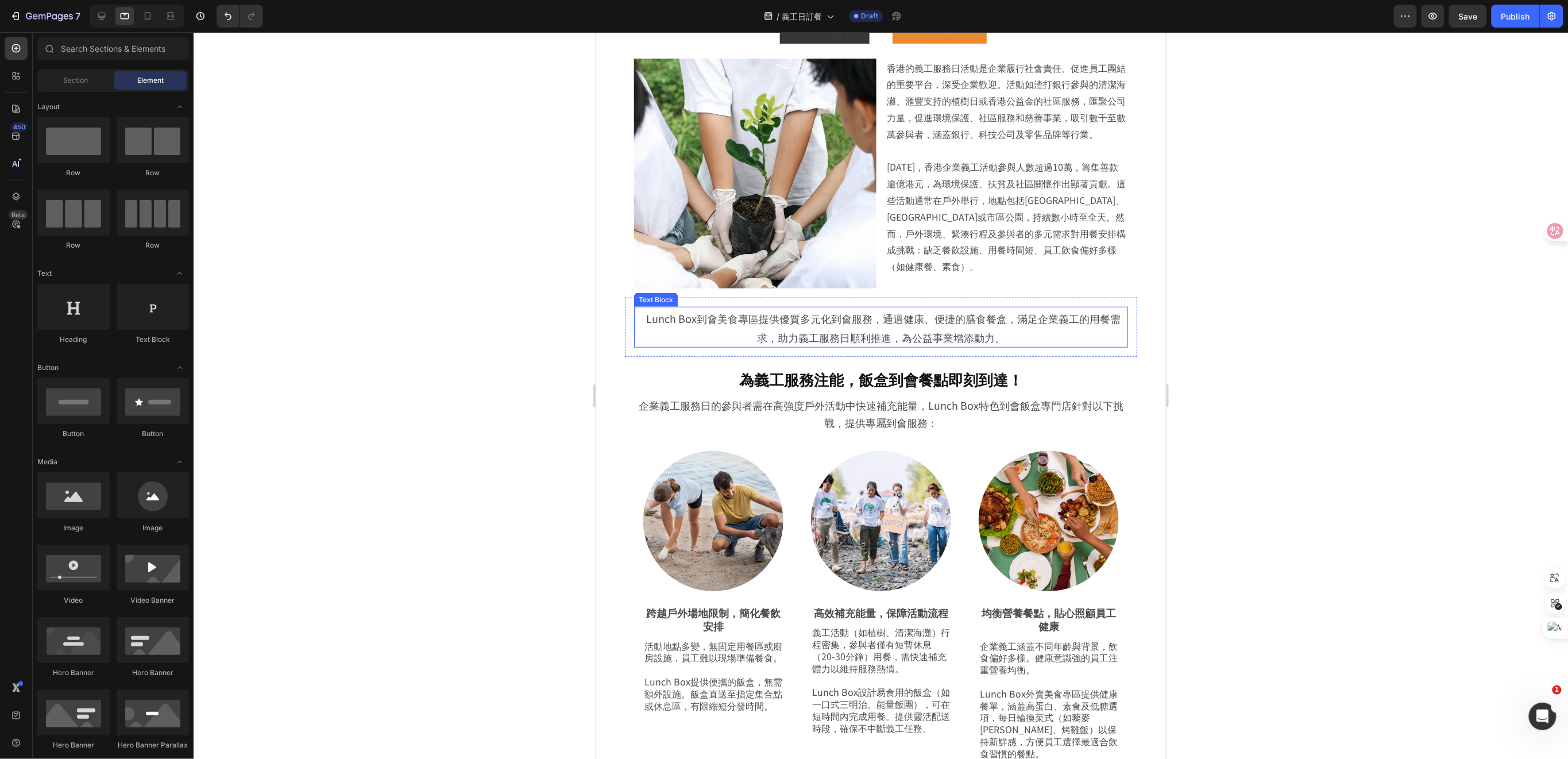
click at [983, 321] on span "Lunch Box到會美食專區提供優質多元化到會服務，通過健康、便捷的膳食餐盒，滿足企業義工的用餐需求，助力義工服務日順利推進，為公益事業增添動力。" at bounding box center [884, 327] width 475 height 34
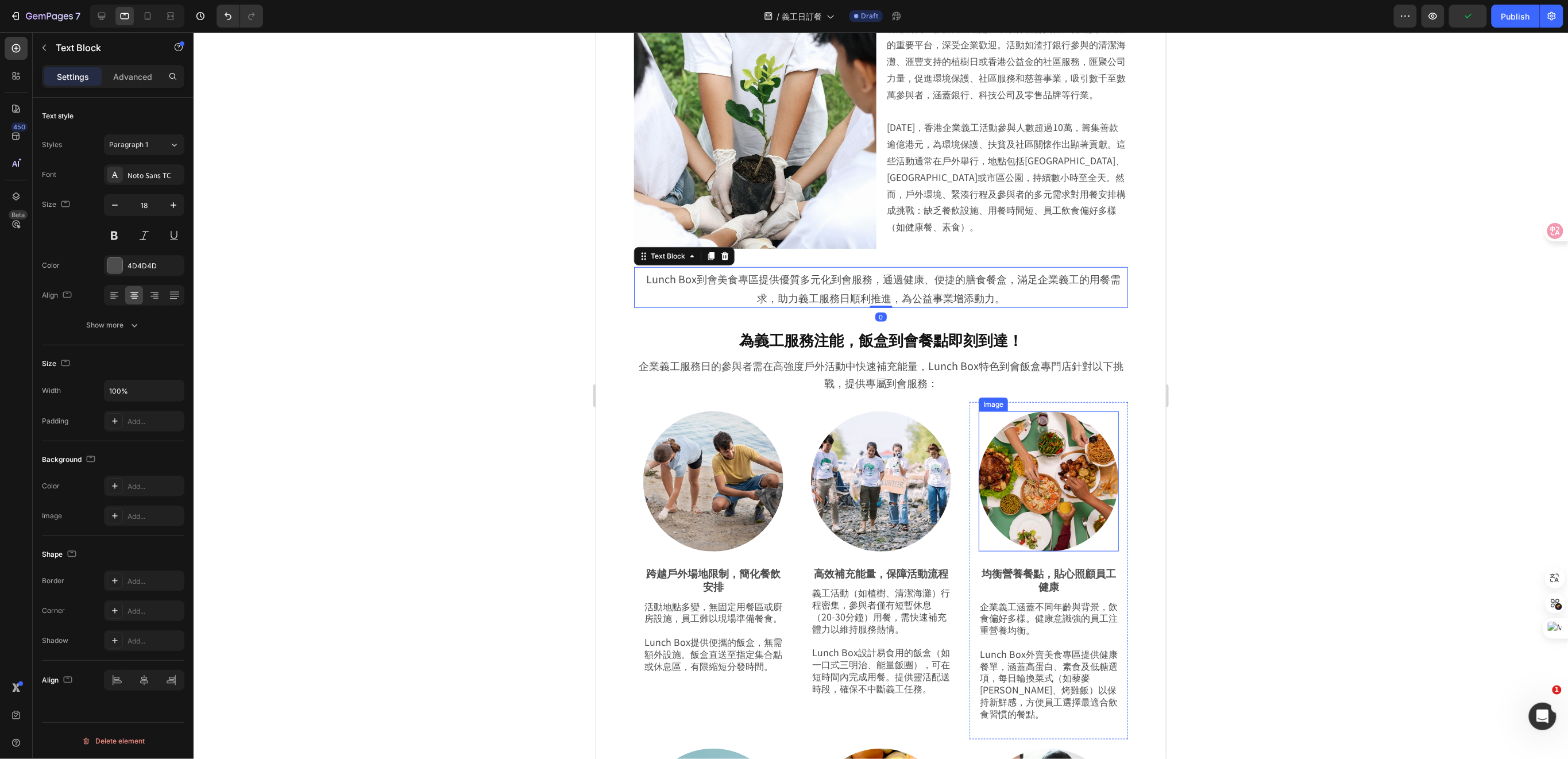
scroll to position [383, 0]
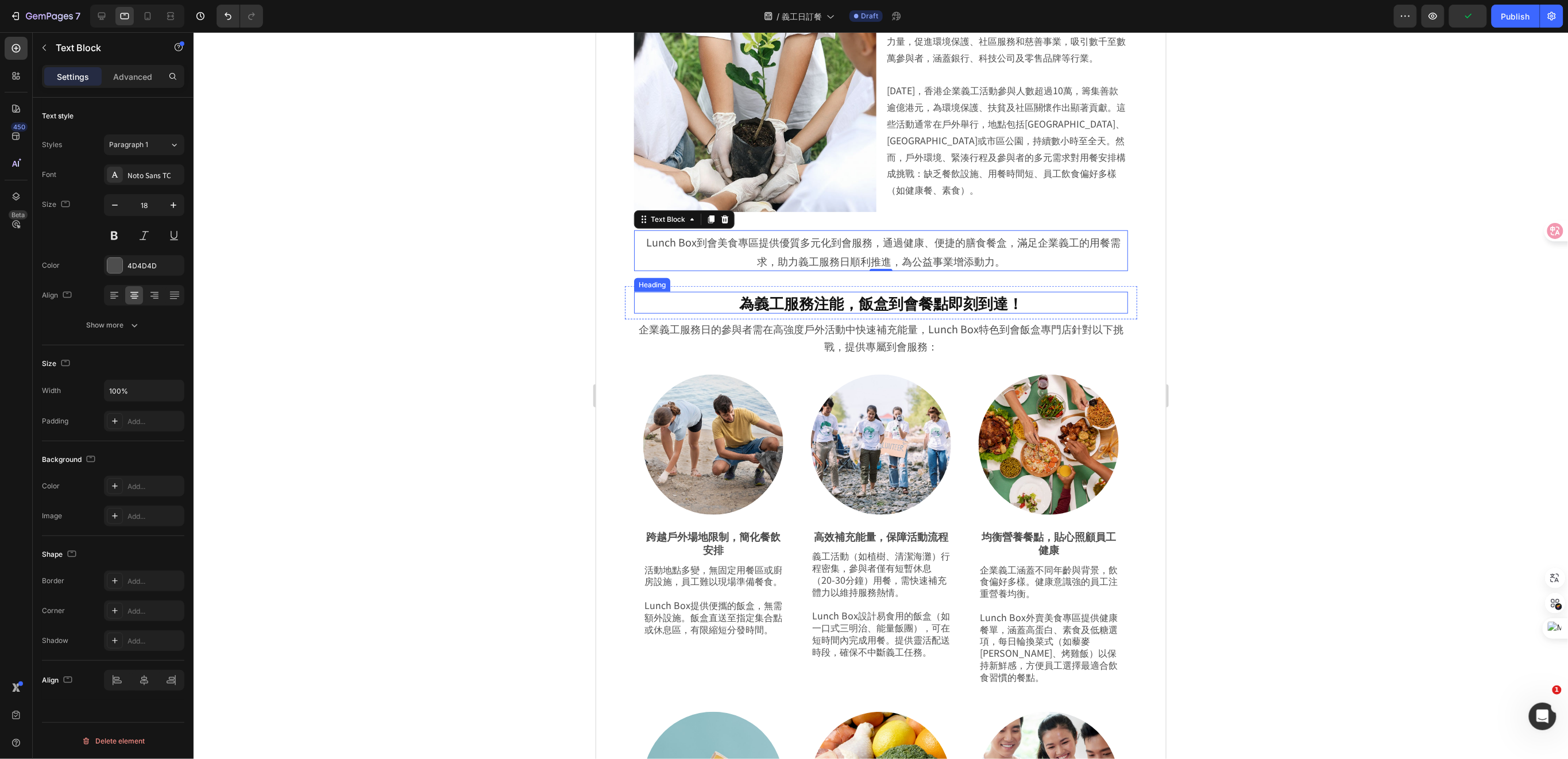
click at [957, 303] on h2 "為義工服務注能，飯盒到會餐點即刻到達！" at bounding box center [880, 302] width 494 height 22
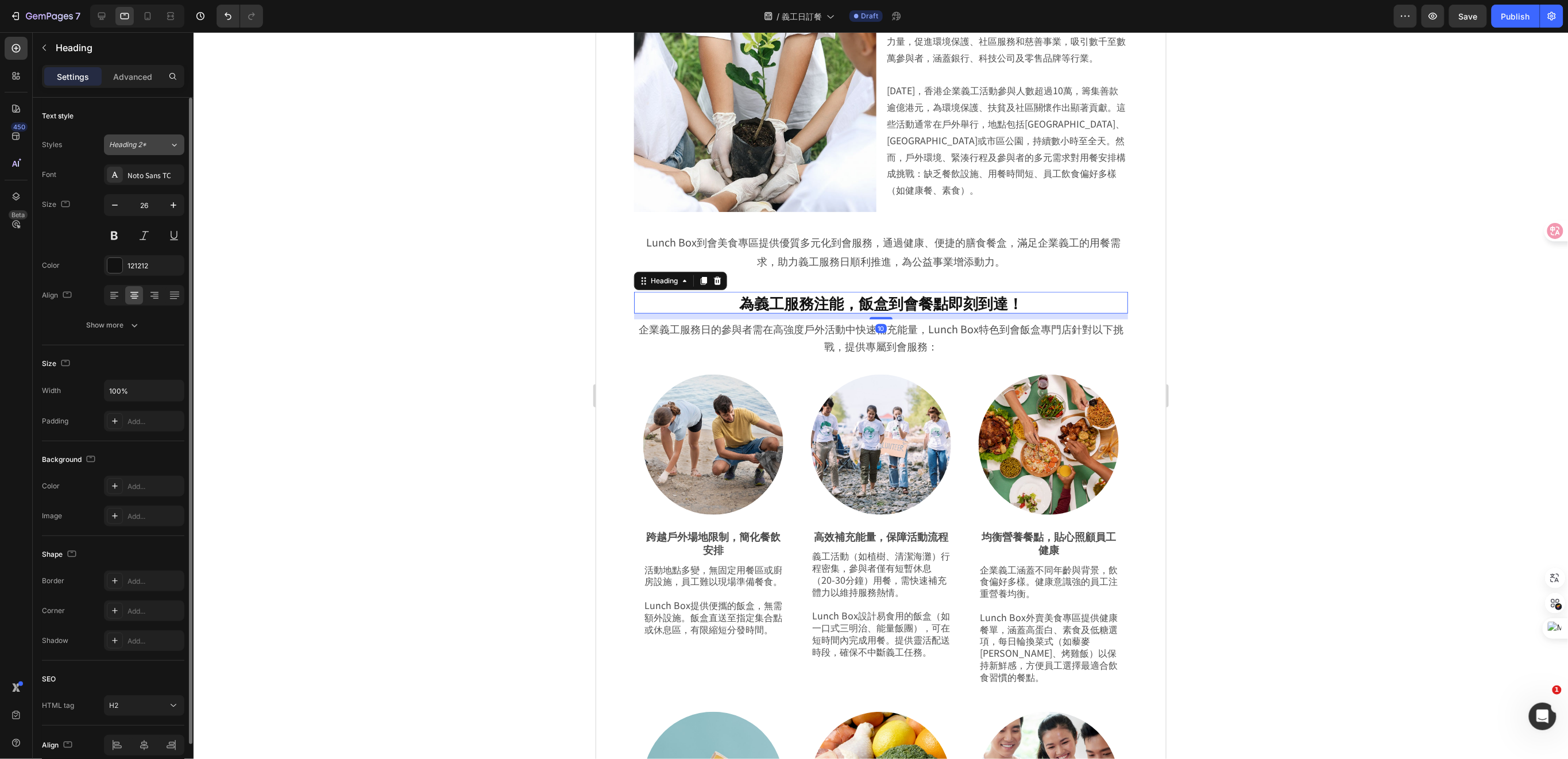
click at [167, 149] on div "Heading 2*" at bounding box center [139, 145] width 60 height 10
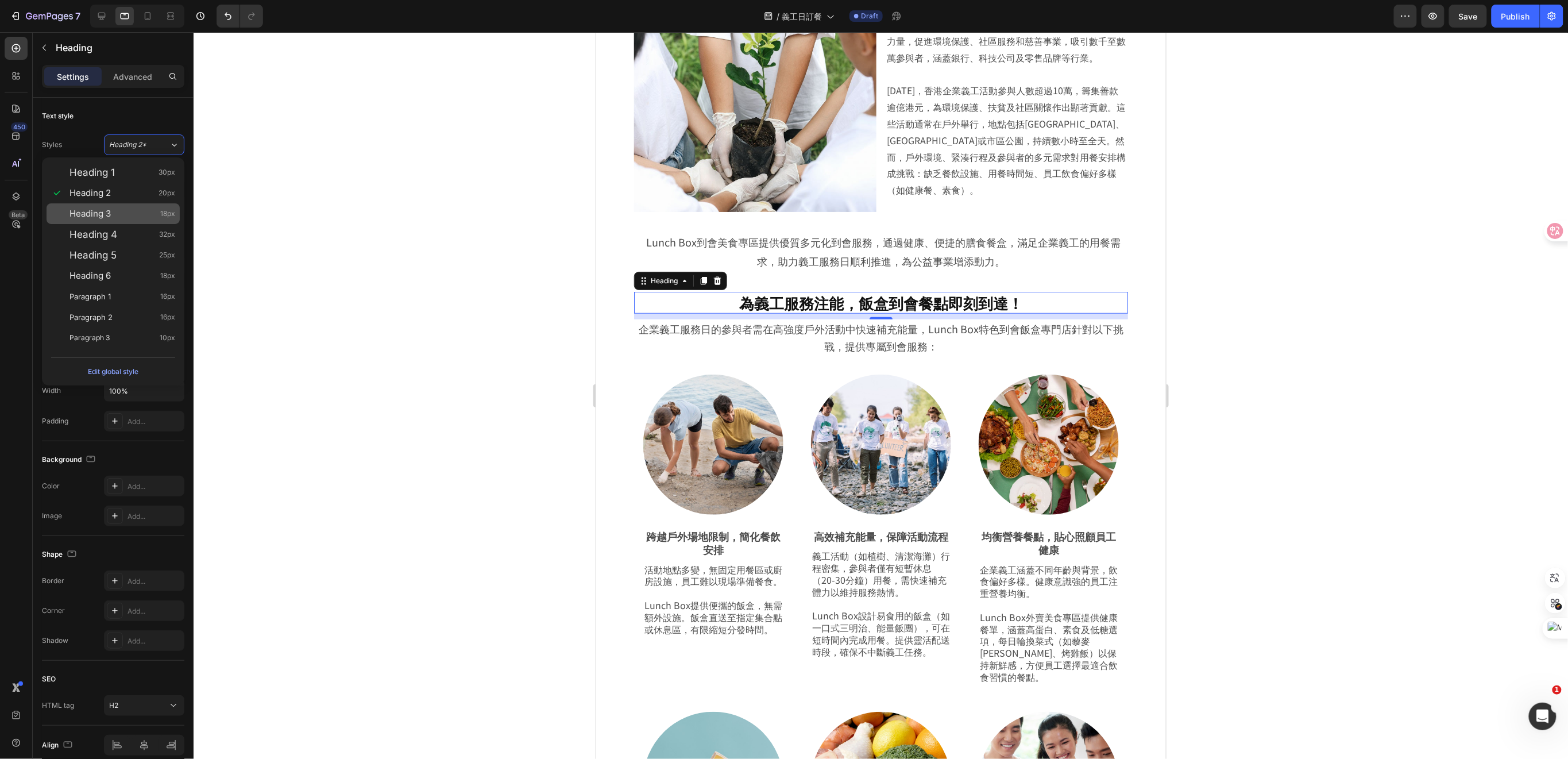
click at [127, 209] on div "Heading 3 18px" at bounding box center [122, 214] width 105 height 12
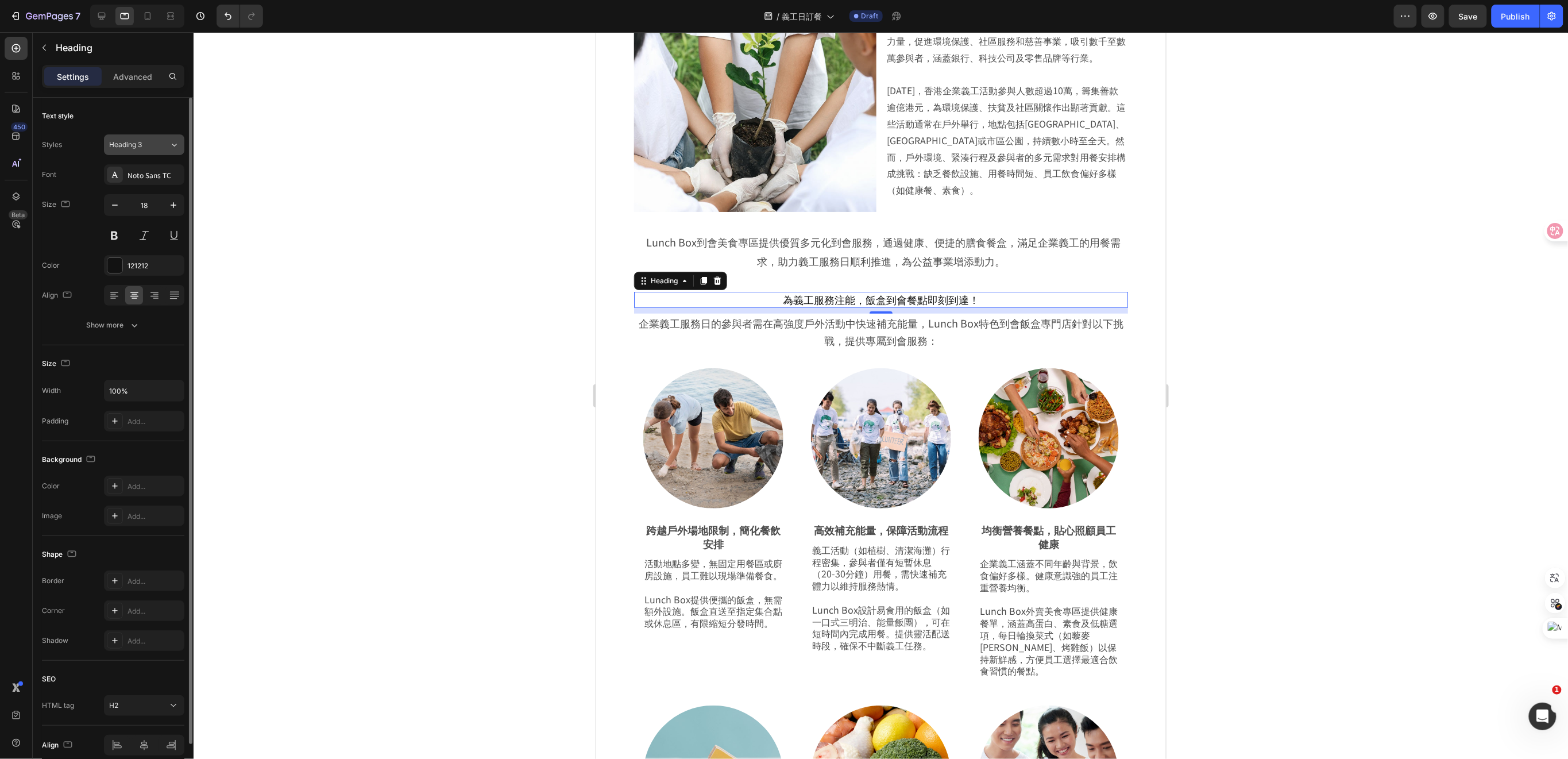
click at [159, 147] on div "Heading 3" at bounding box center [139, 145] width 60 height 10
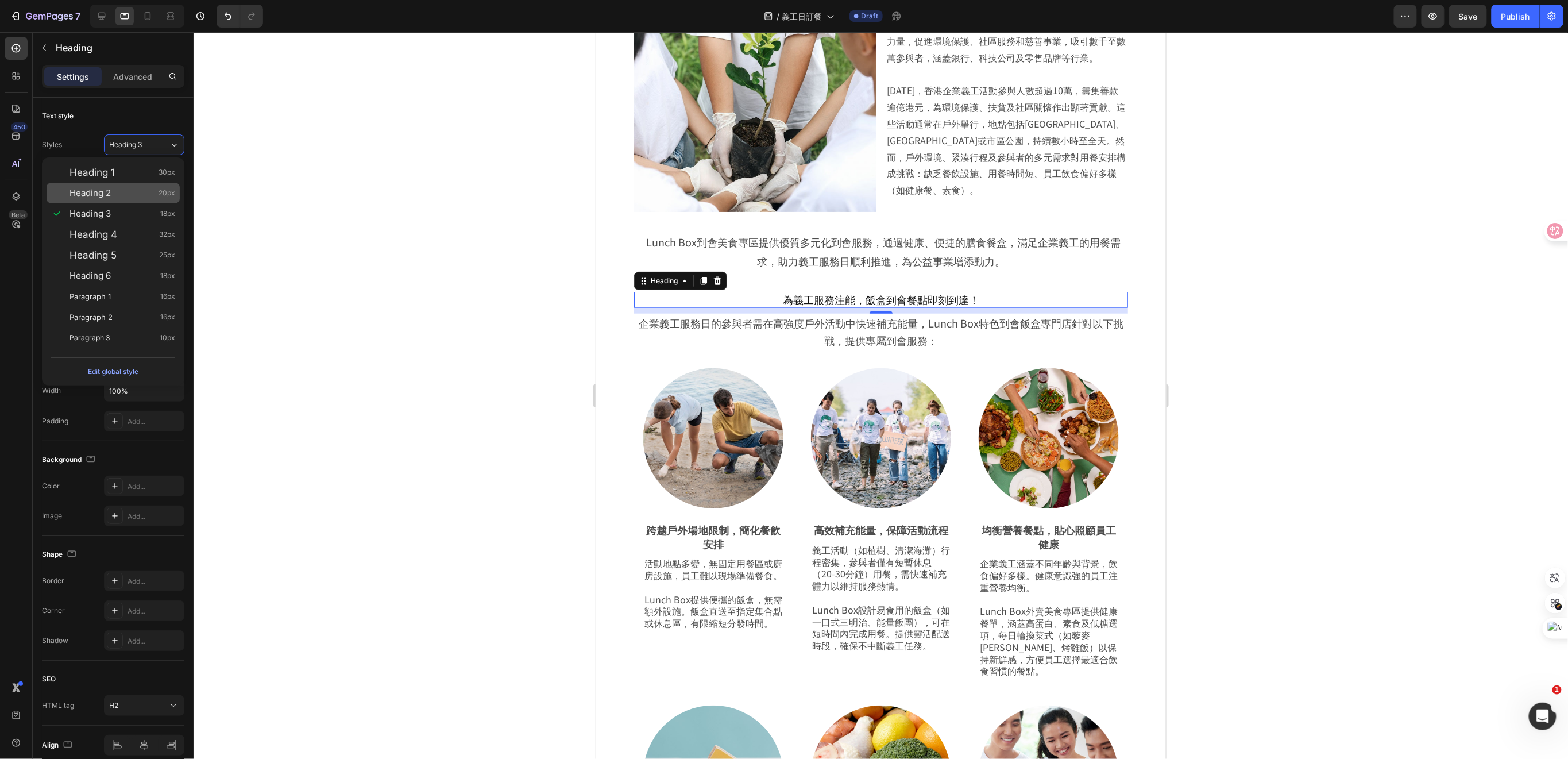
click at [132, 194] on div "Heading 2 20px" at bounding box center [122, 193] width 105 height 12
type input "20"
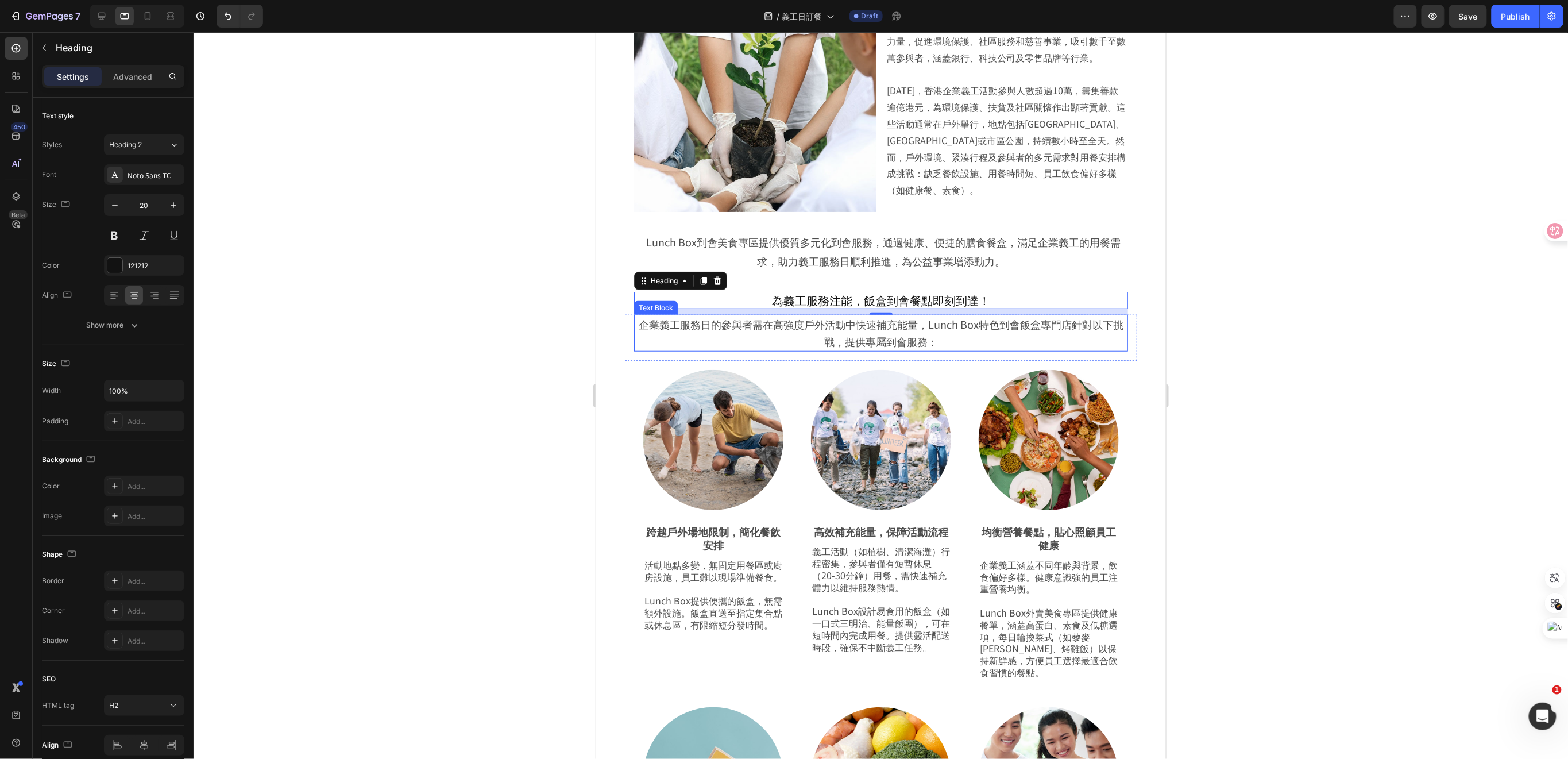
click at [968, 340] on p "企業義工服務日的參與者需在高強度戶外活動中快速補充能量，Lunch Box特色到會飯盒專門店針對以下挑戰，提供專屬到會服務：" at bounding box center [881, 333] width 492 height 34
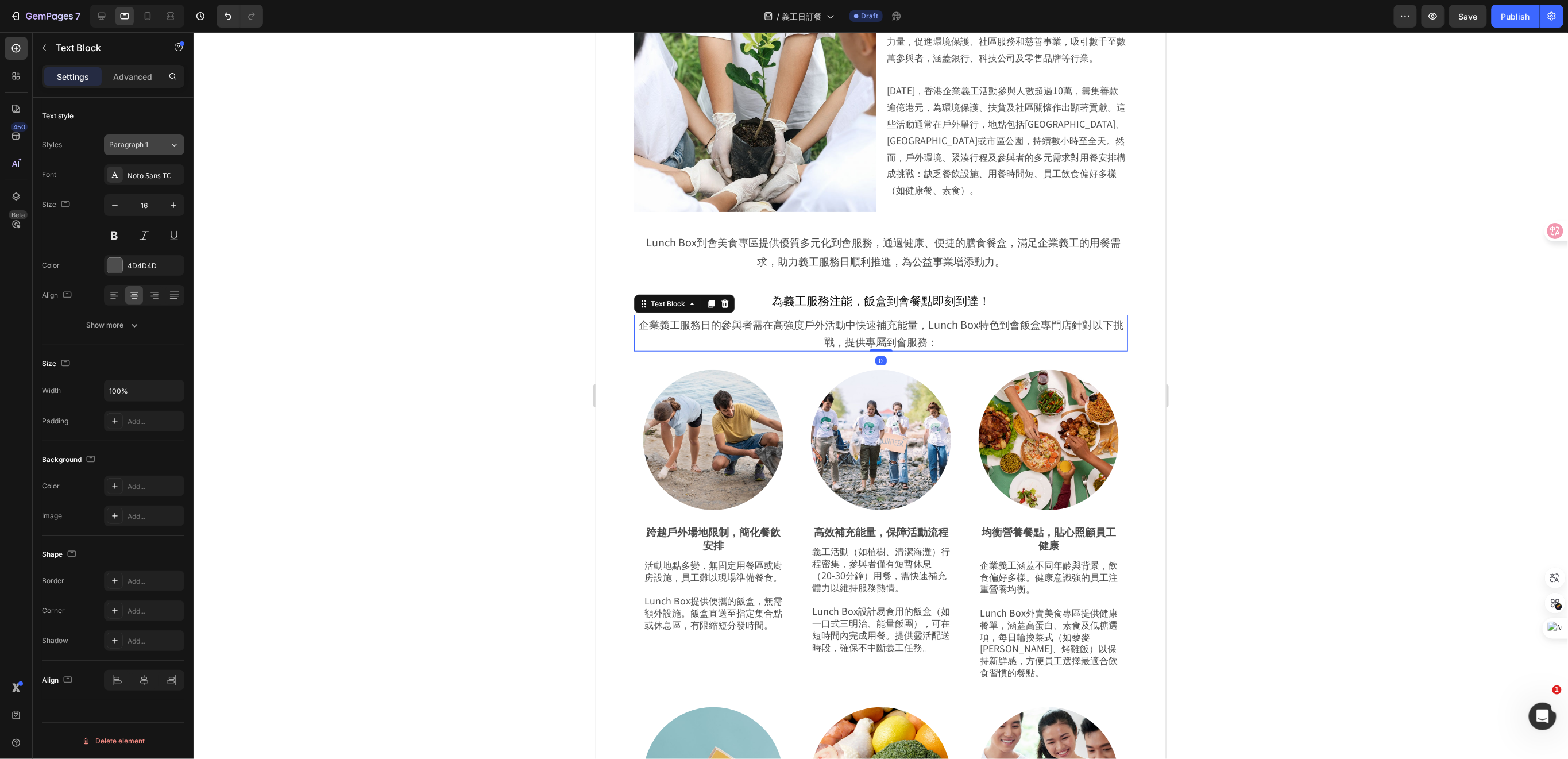
click at [156, 143] on div "Paragraph 1" at bounding box center [139, 145] width 60 height 10
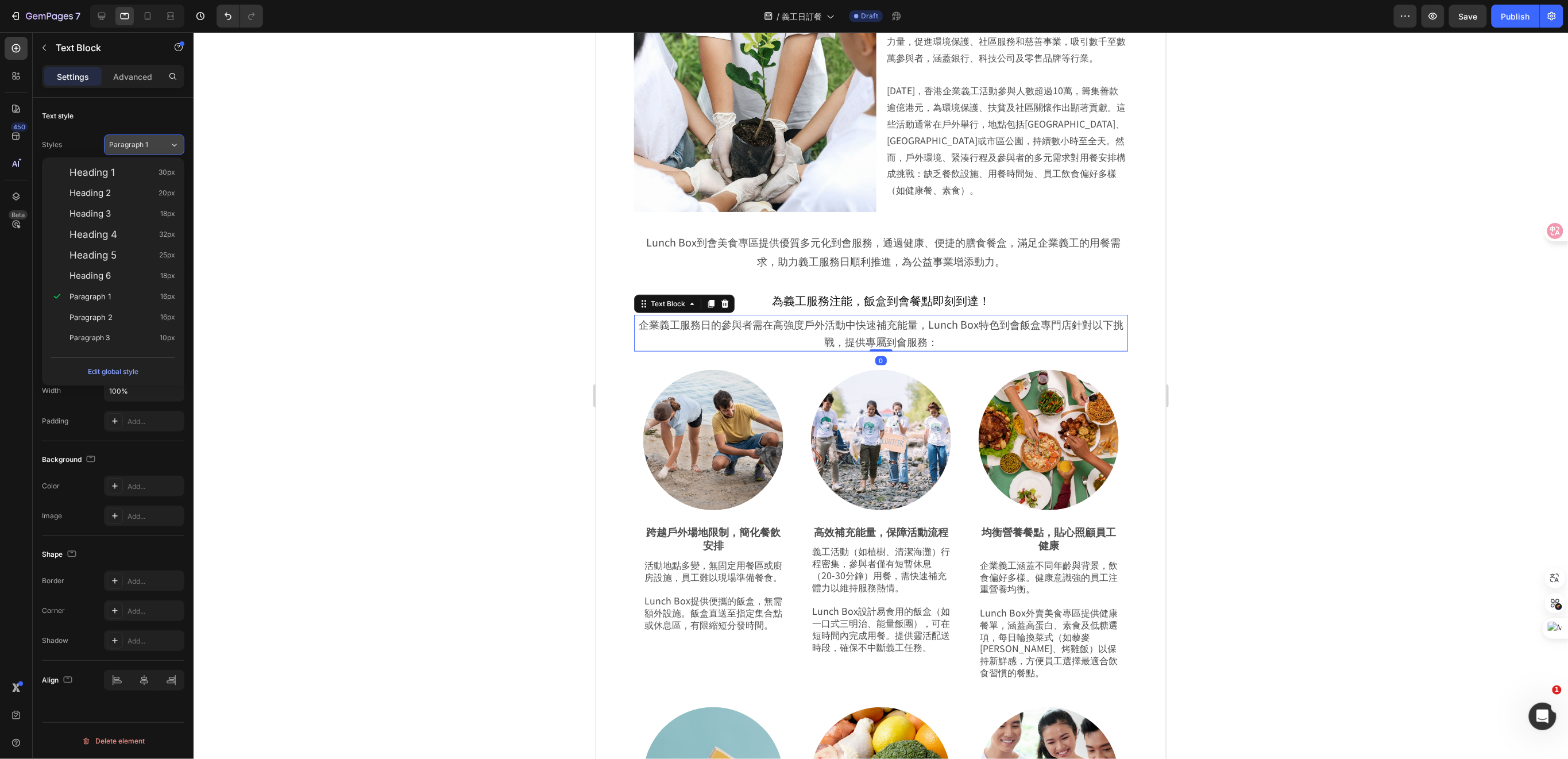
click at [156, 143] on div "Paragraph 1" at bounding box center [139, 145] width 60 height 10
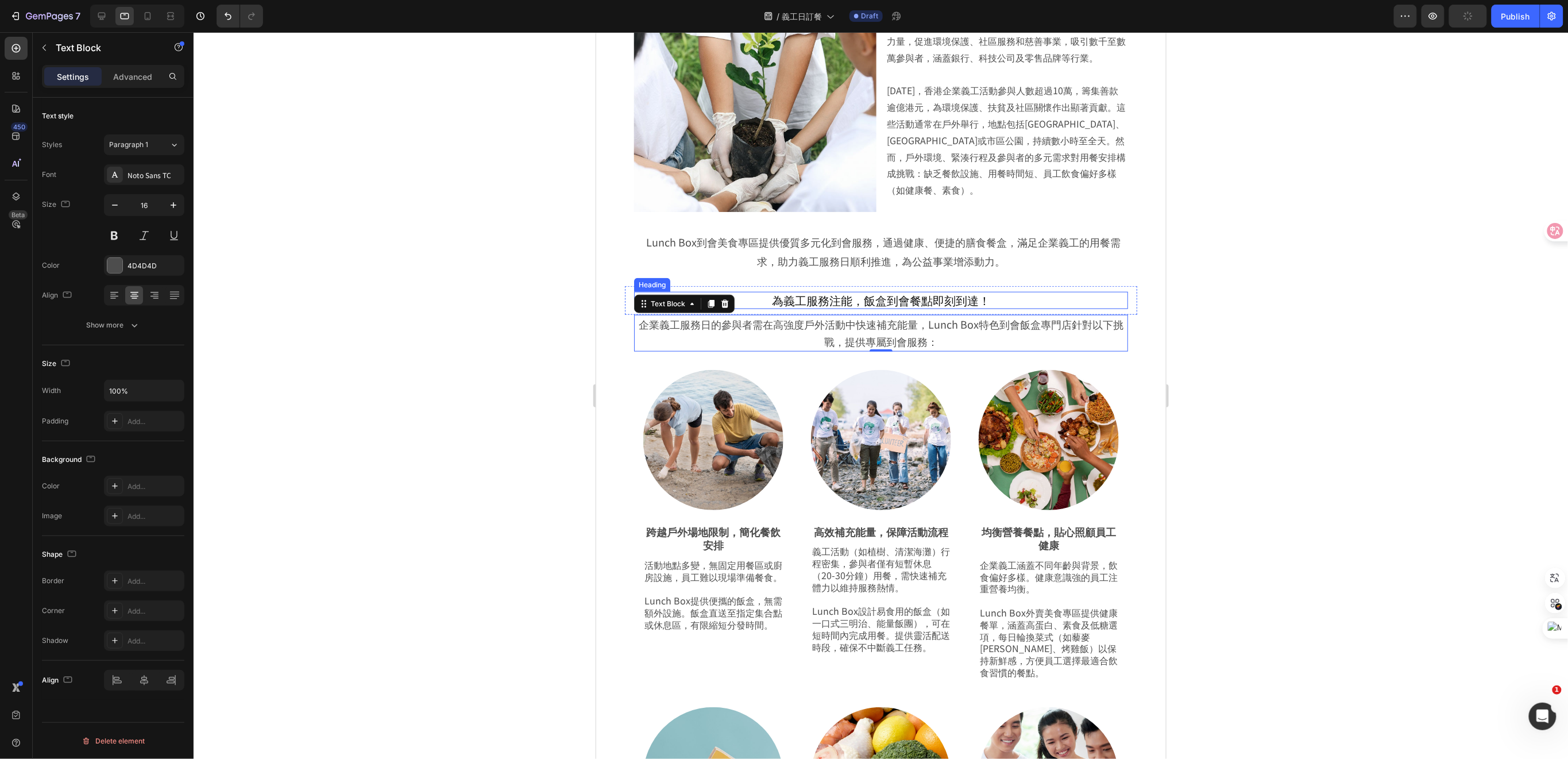
click at [892, 303] on h2 "為義工服務注能，飯盒到會餐點即刻到達！" at bounding box center [880, 300] width 494 height 17
click at [997, 337] on p "企業義工服務日的參與者需在高強度戶外活動中快速補充能量，Lunch Box特色到會飯盒專門店針對以下挑戰，提供專屬到會服務：" at bounding box center [881, 333] width 492 height 34
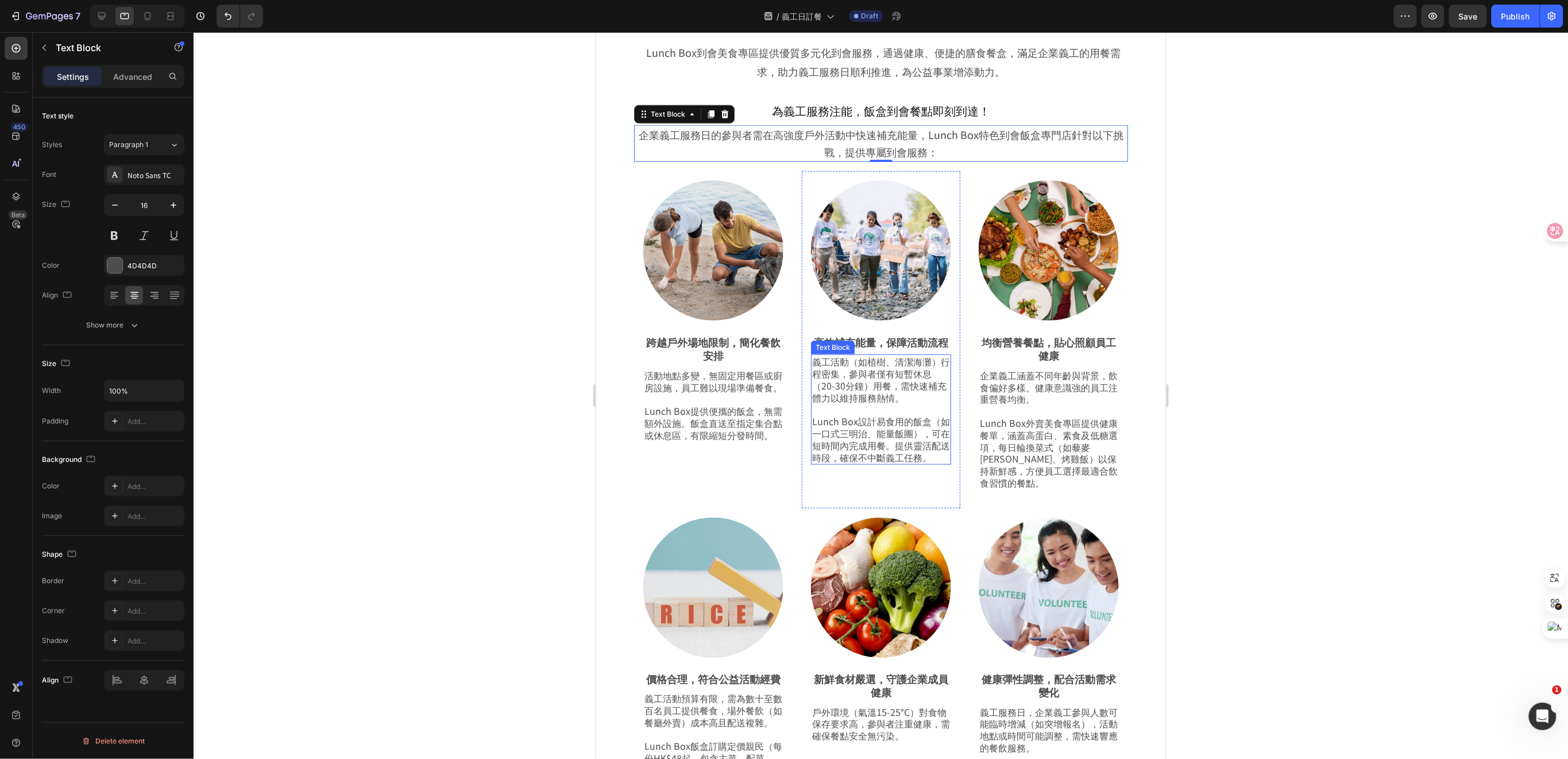
scroll to position [536, 0]
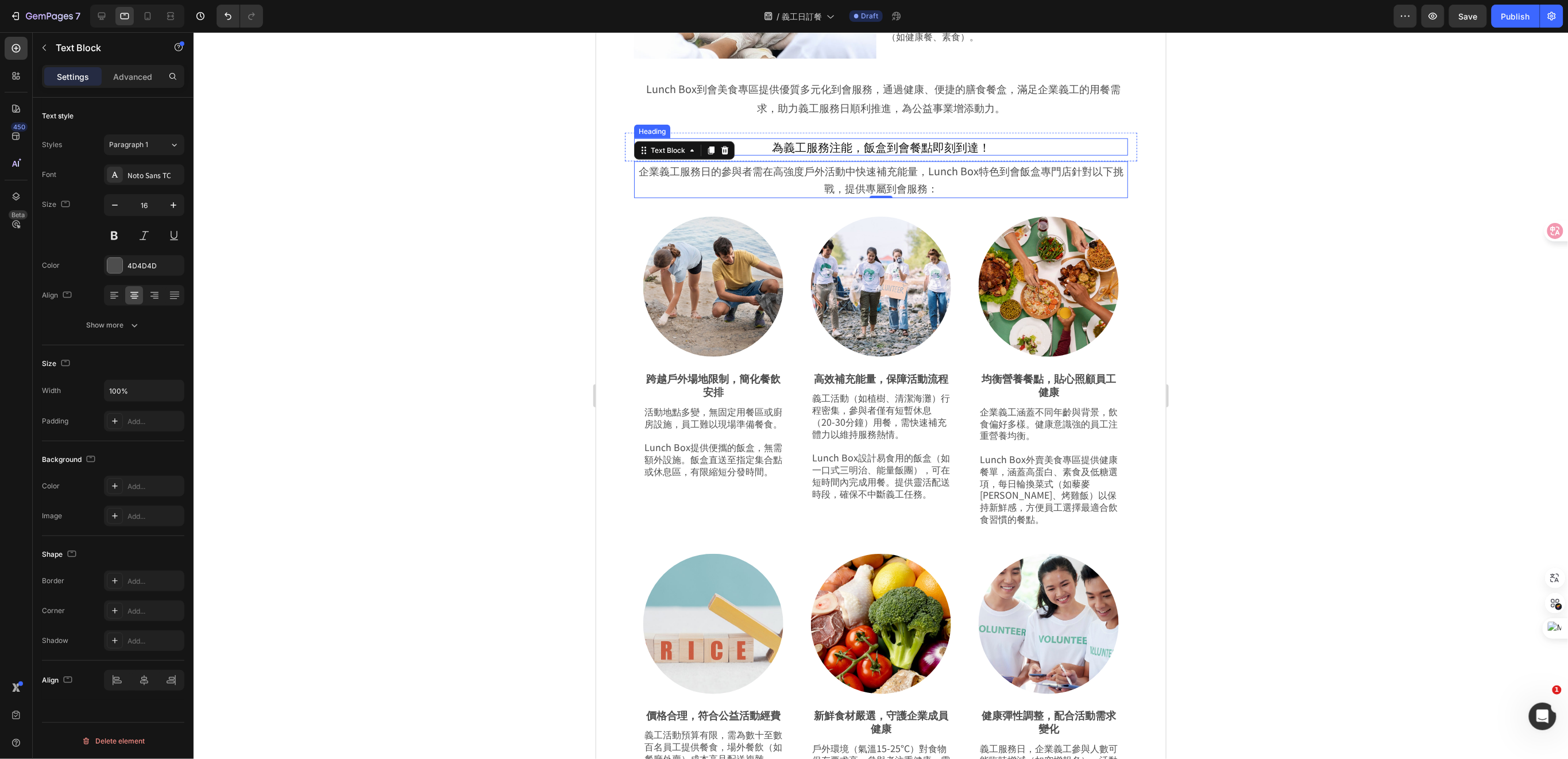
click at [927, 155] on h2 "為義工服務注能，飯盒到會餐點即刻到達！" at bounding box center [880, 147] width 494 height 17
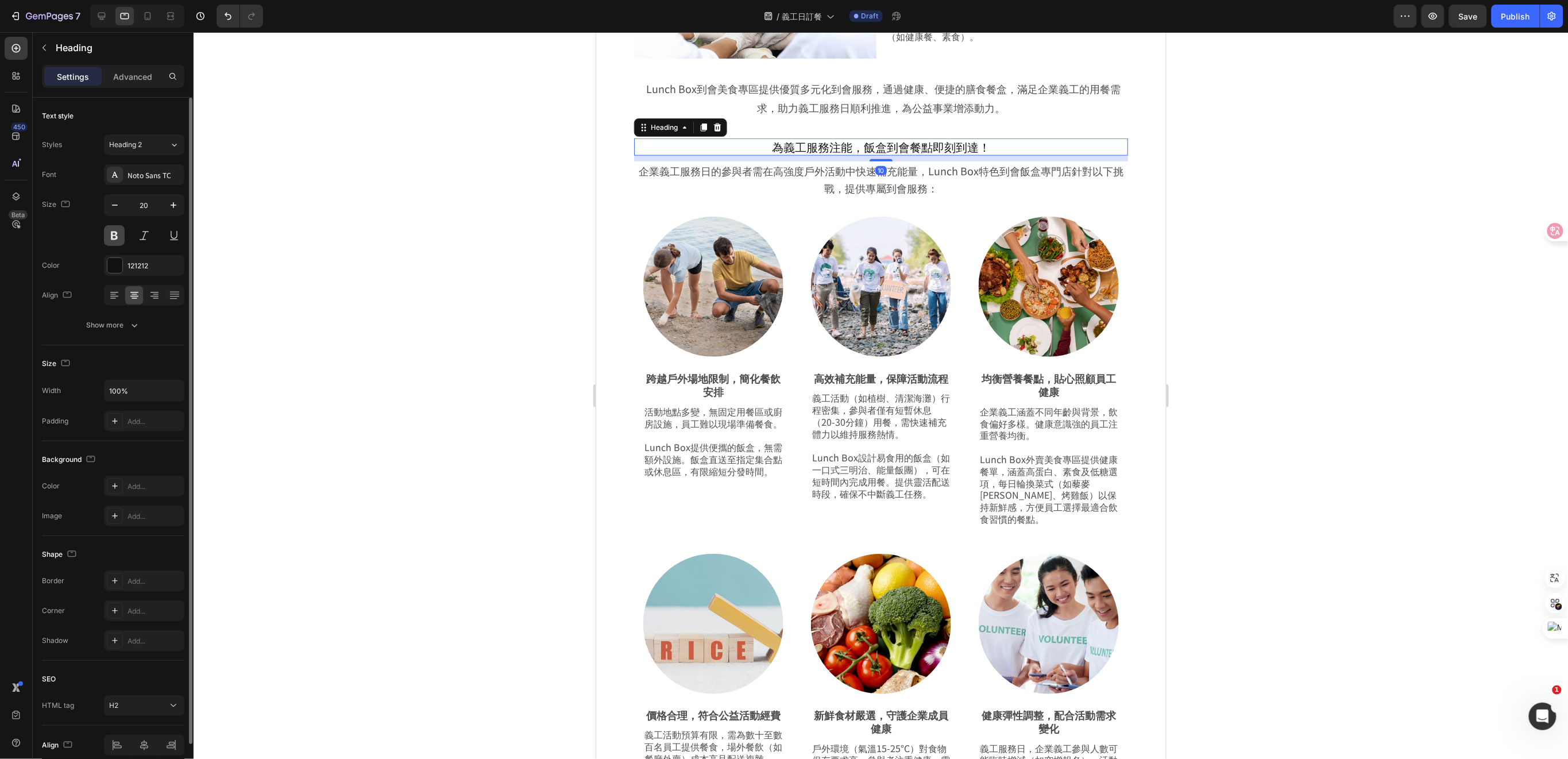
click at [113, 239] on button at bounding box center [115, 236] width 21 height 21
click at [1271, 337] on div at bounding box center [881, 395] width 1374 height 727
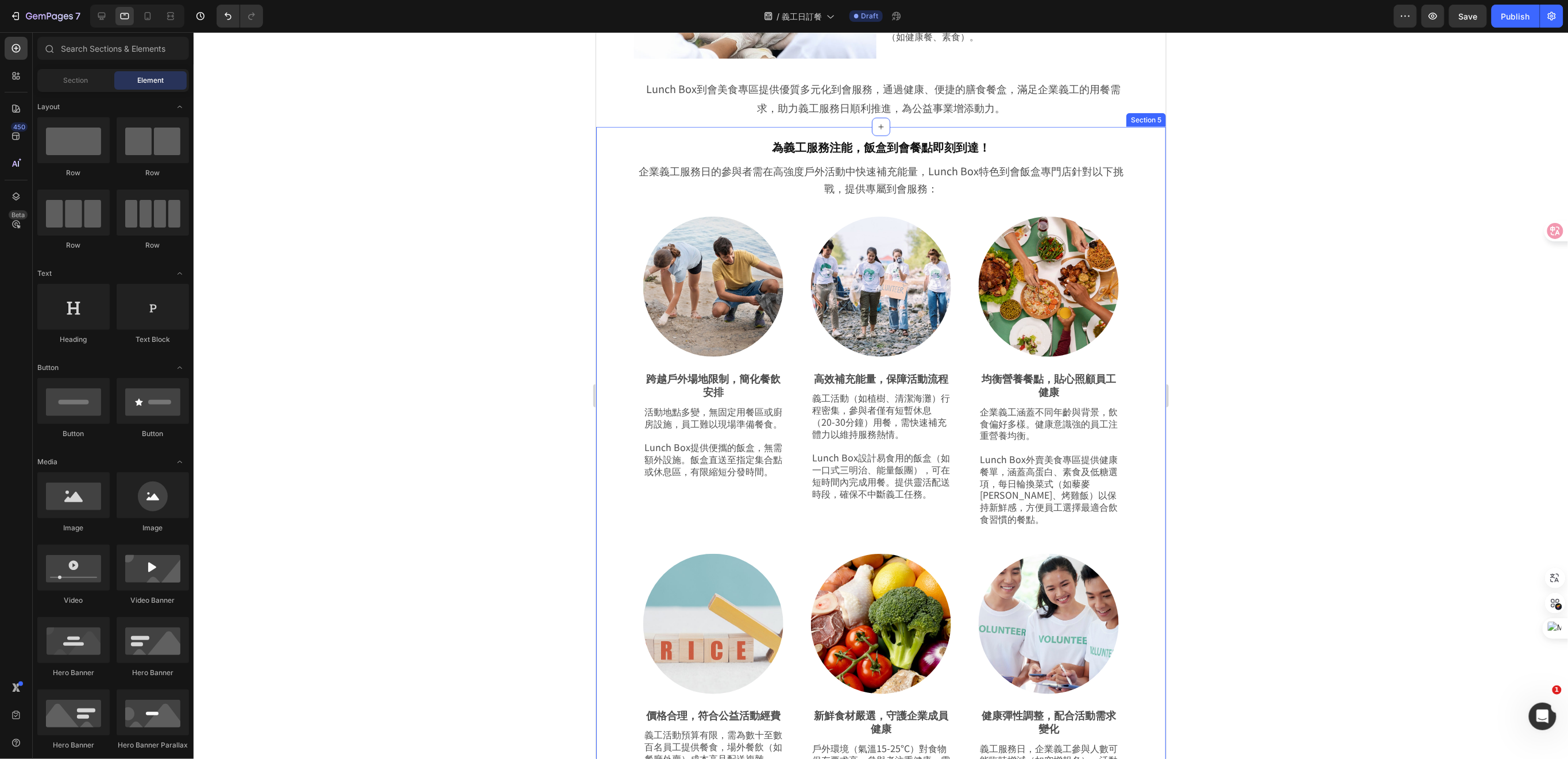
click at [1127, 399] on div "為義工服務注能，飯盒到會餐點即刻到達！ Heading Row 企業義工服務日的參與者需在高強度戶外活動中快速補充能量，Lunch Box特色到會飯盒專門店針…" at bounding box center [880, 498] width 570 height 742
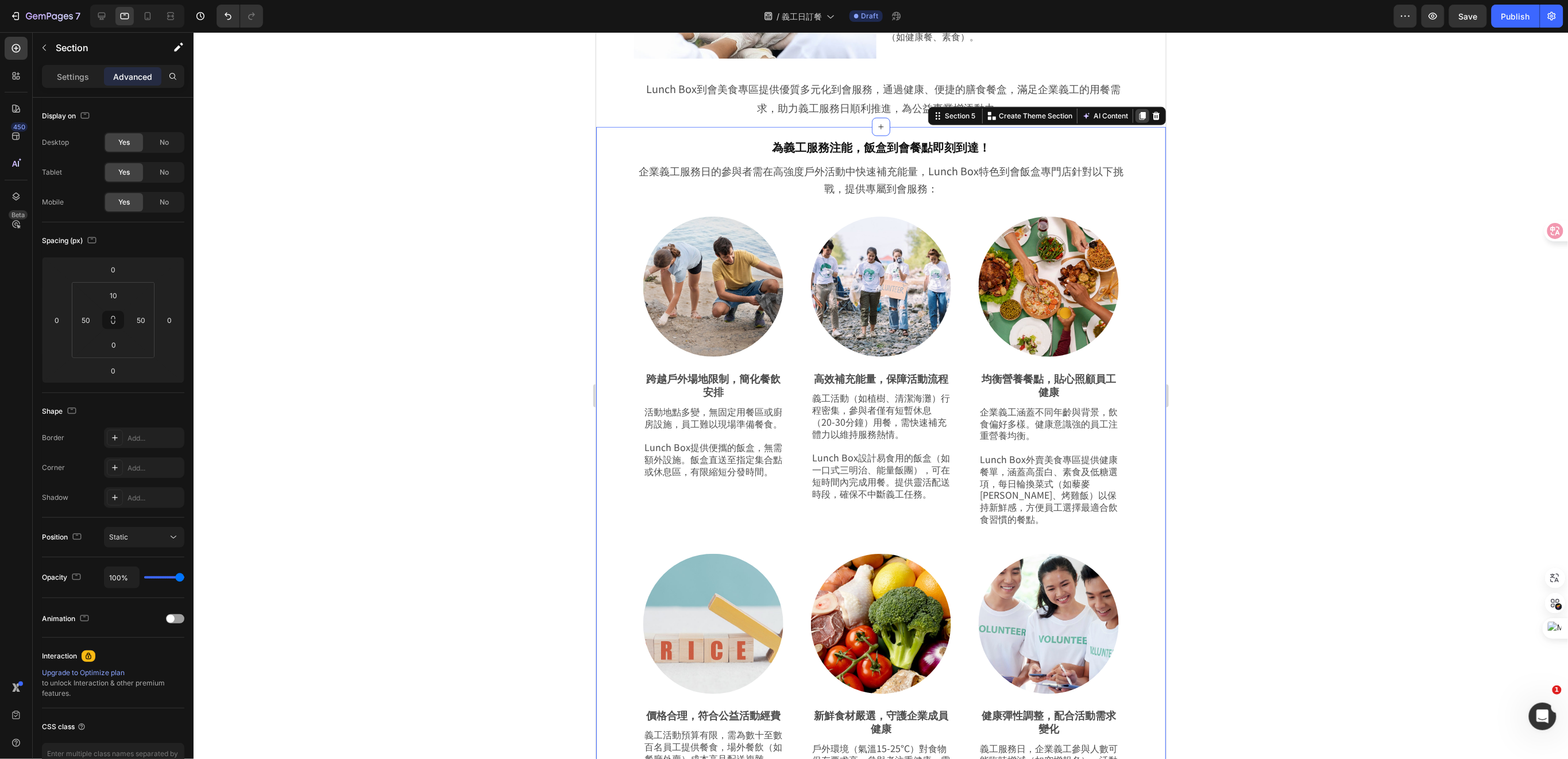
click at [1139, 120] on icon at bounding box center [1142, 116] width 6 height 8
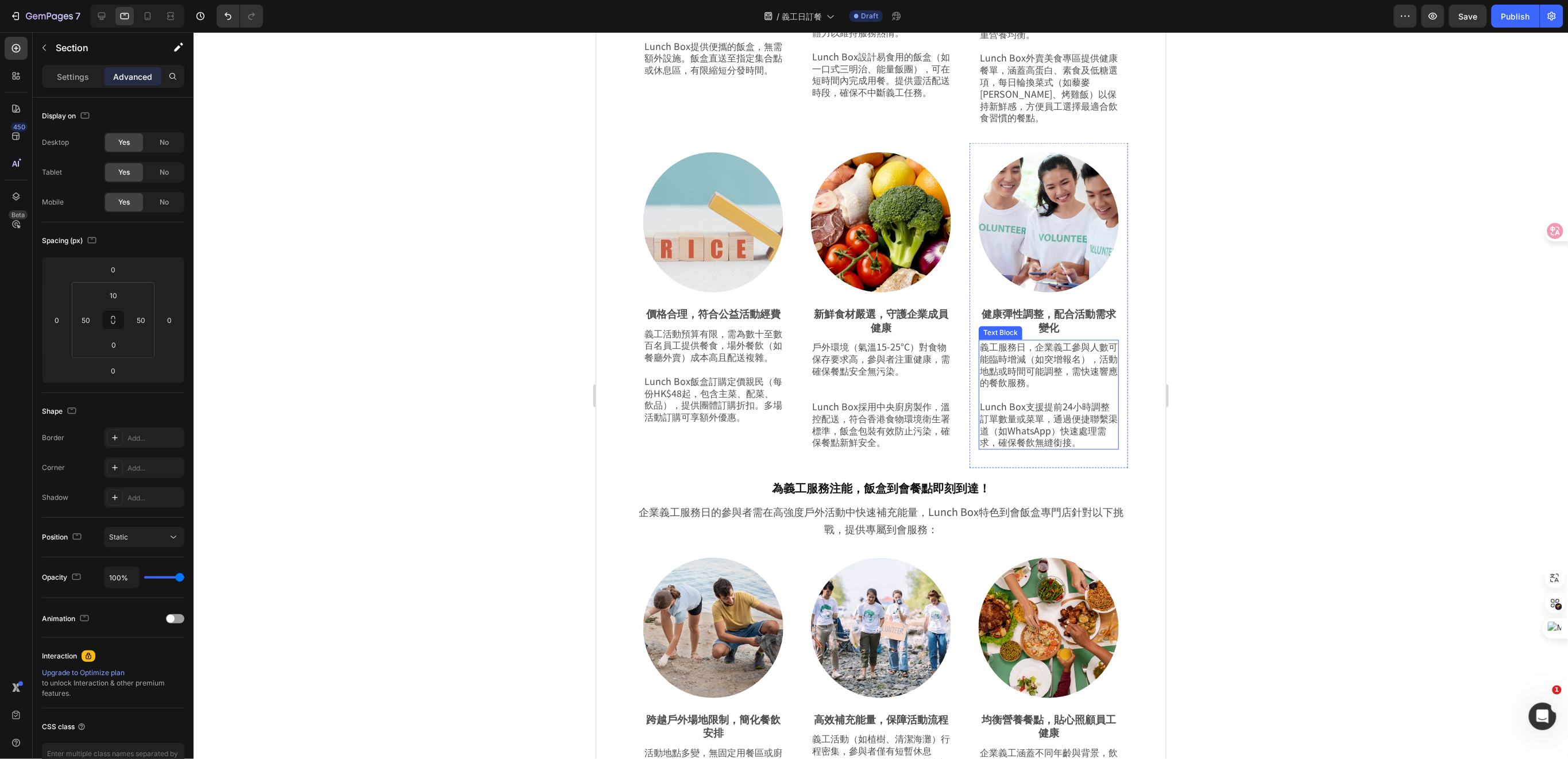
scroll to position [883, 0]
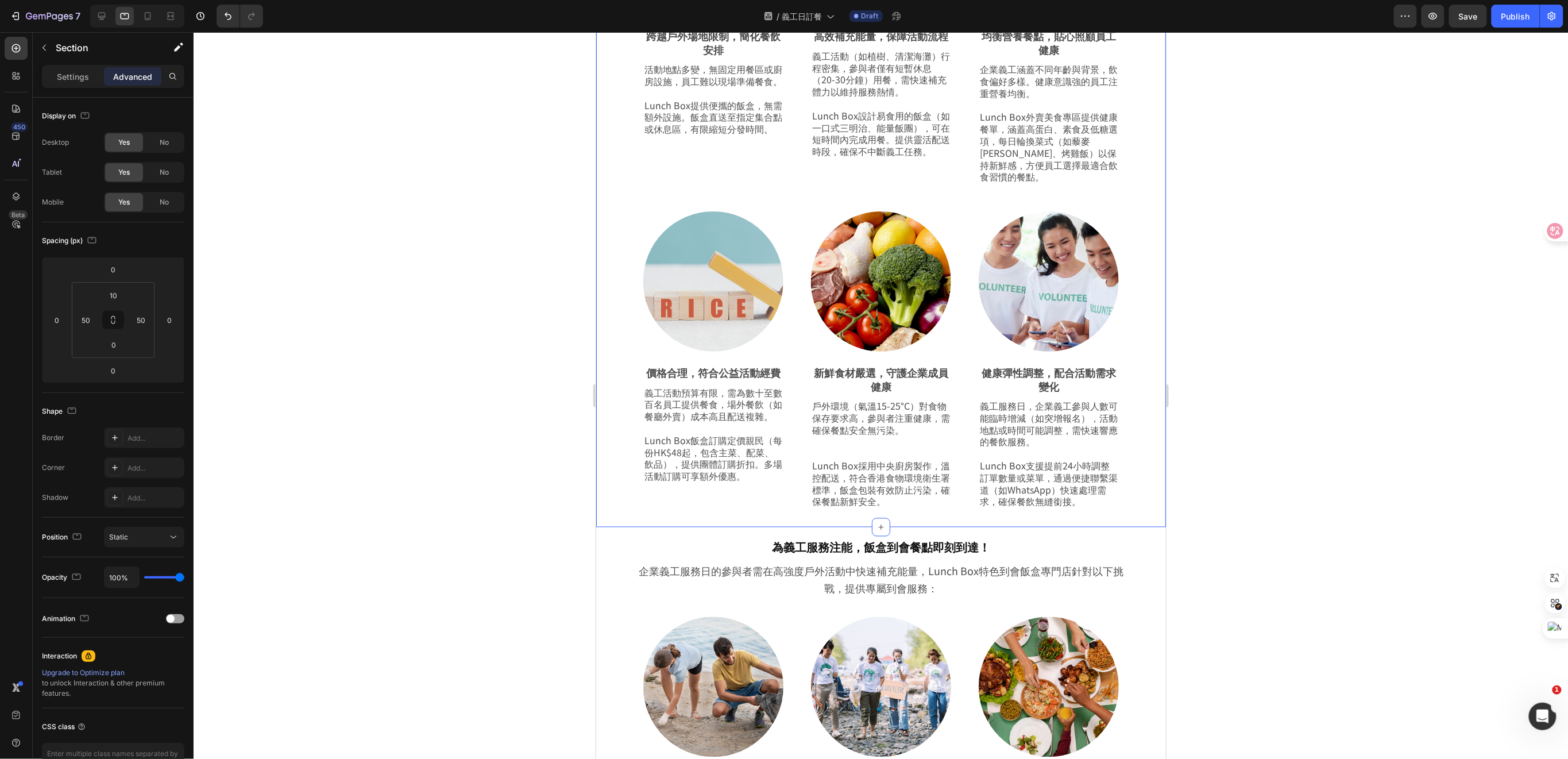
click at [1141, 325] on div "為義工服務注能，飯盒到會餐點即刻到達！ Heading Row 企業義工服務日的參與者需在高強度戶外活動中快速補充能量，Lunch Box特色到會飯盒專門店針…" at bounding box center [880, 156] width 570 height 742
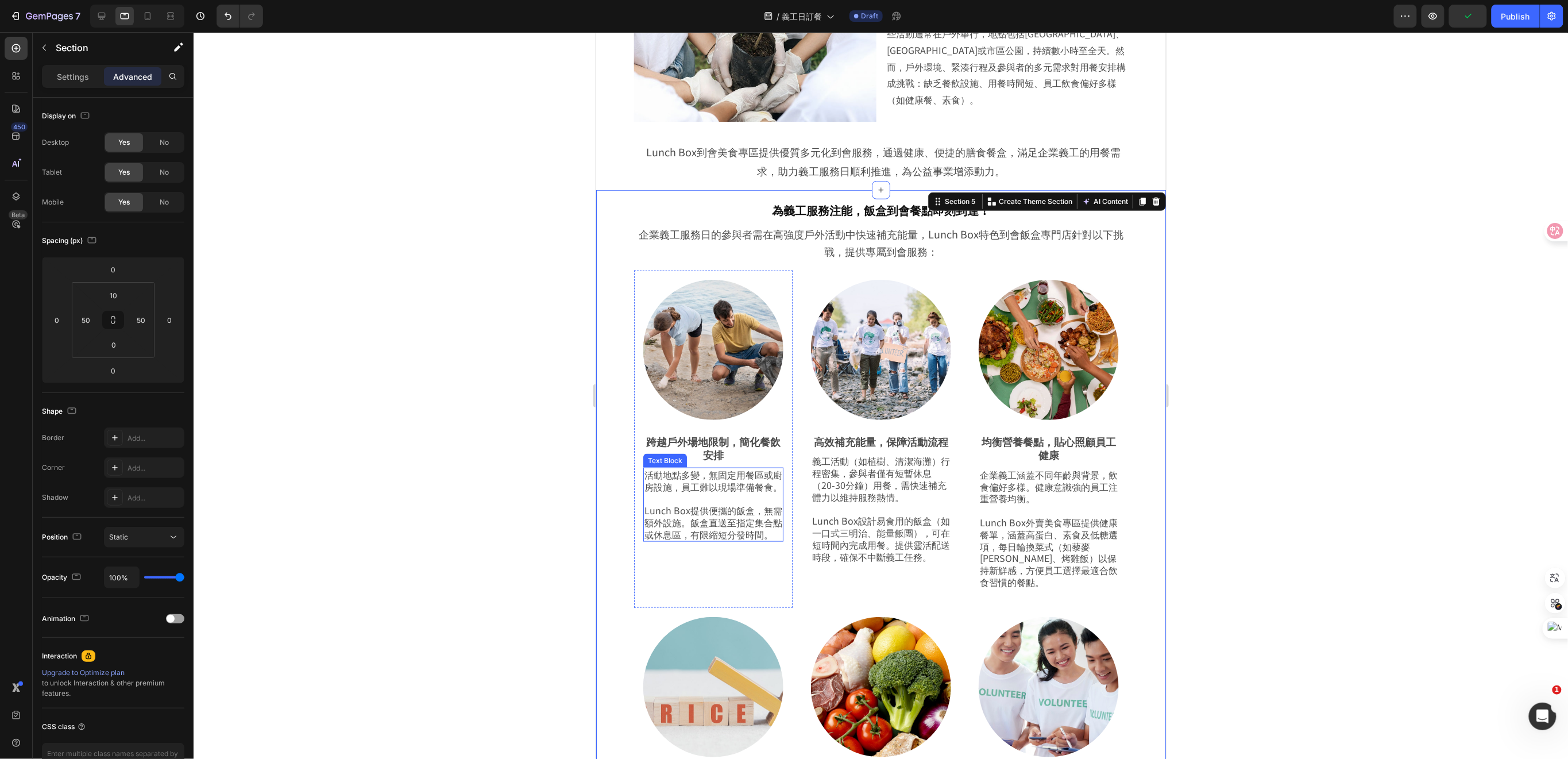
scroll to position [576, 0]
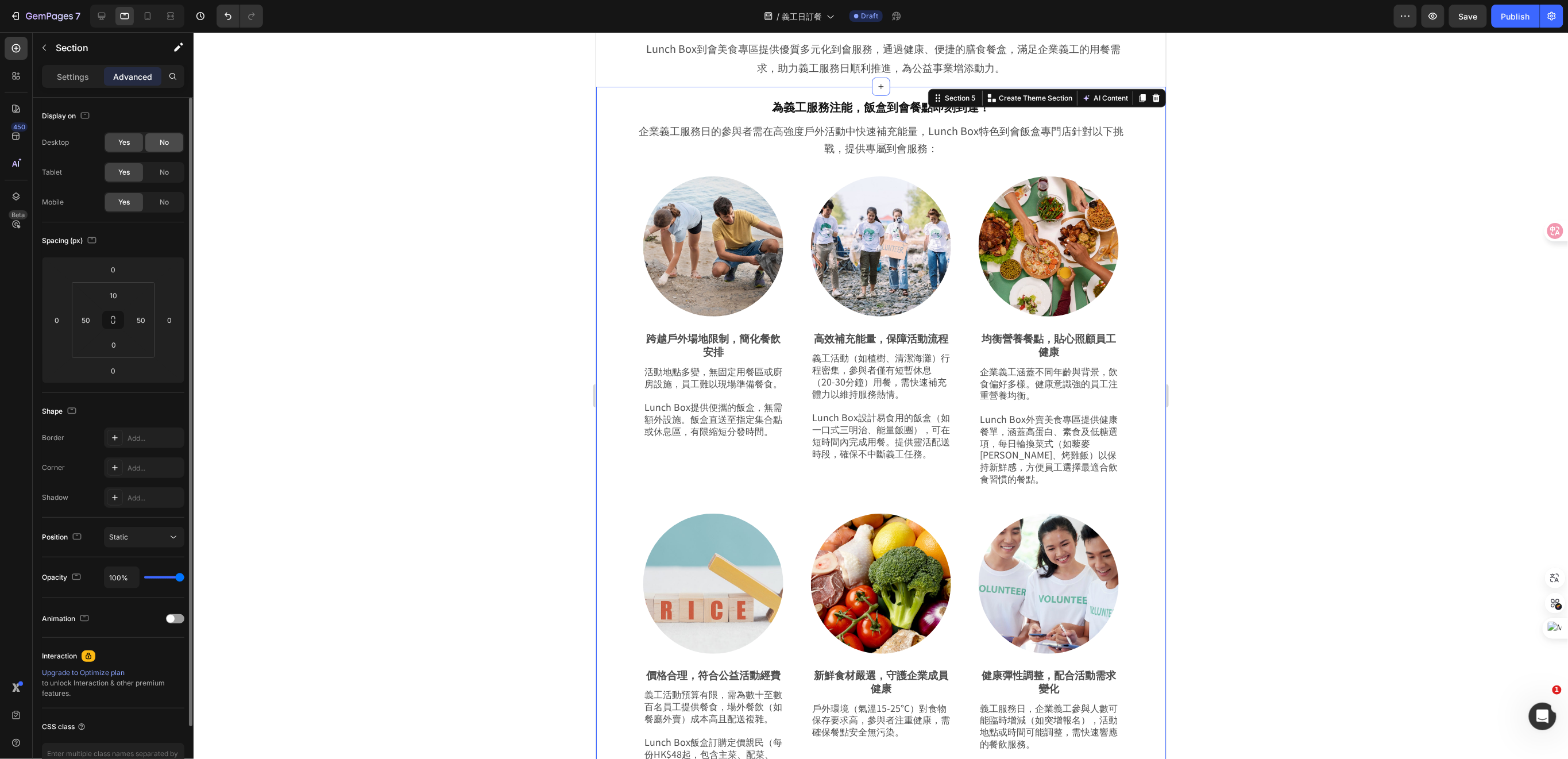
click at [157, 143] on div "No" at bounding box center [164, 142] width 38 height 18
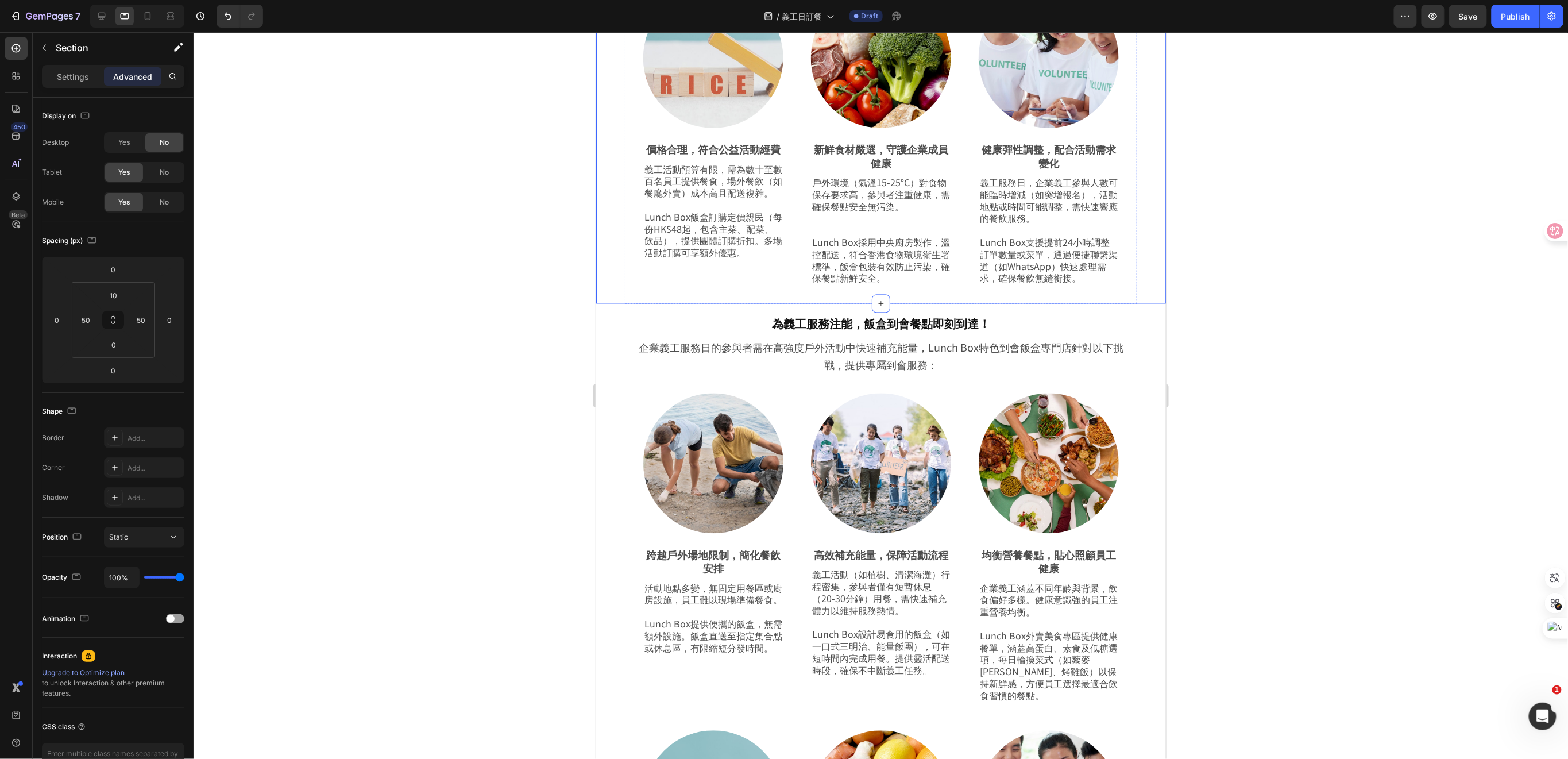
scroll to position [1113, 0]
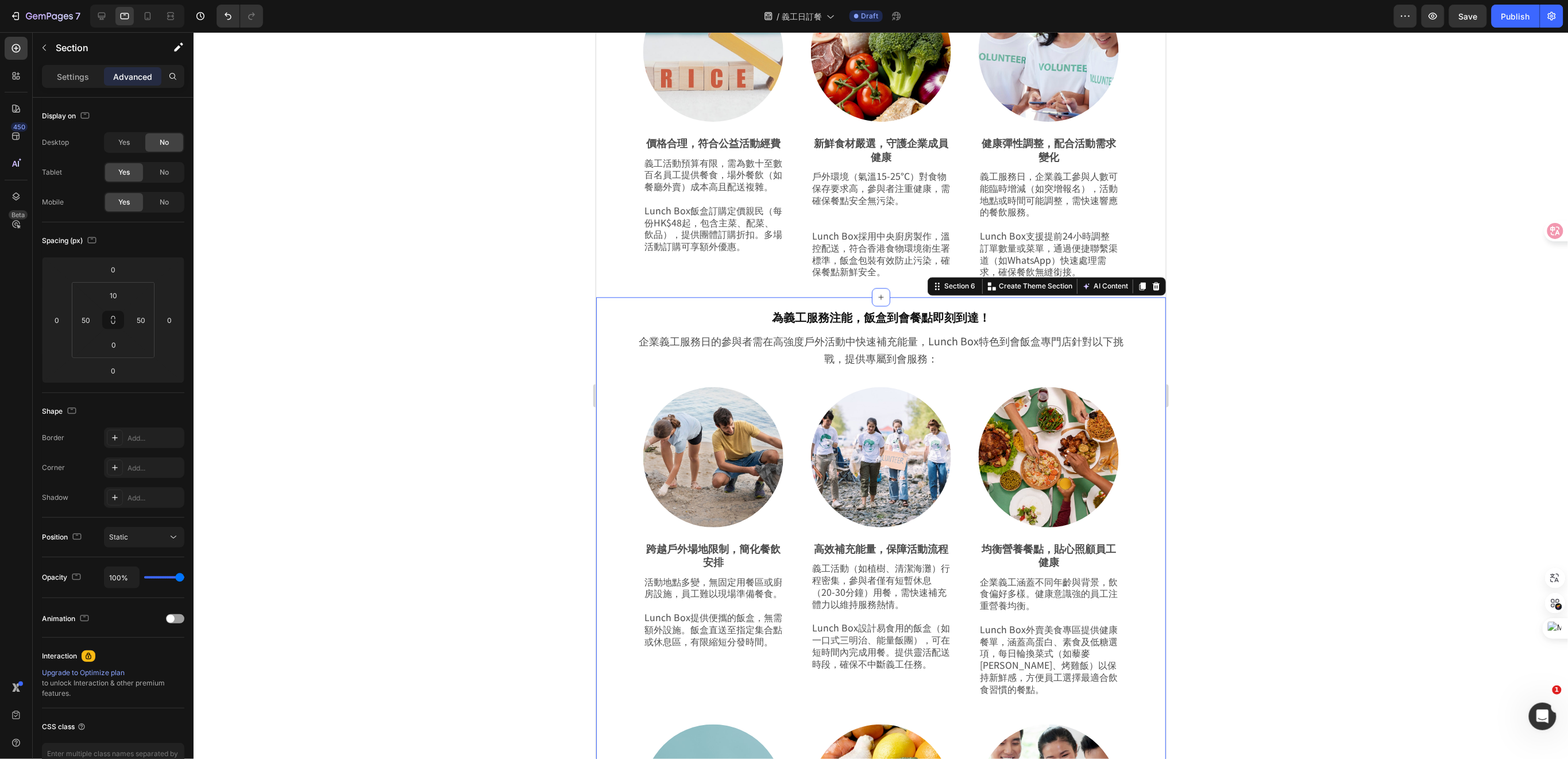
click at [1142, 369] on div "為義工服務注能，飯盒到會餐點即刻到達！ Heading Row 企業義工服務日的參與者需在高強度戶外活動中快速補充能量，Lunch Box特色到會飯盒專門店針…" at bounding box center [880, 668] width 570 height 742
click at [161, 175] on span "No" at bounding box center [164, 172] width 9 height 10
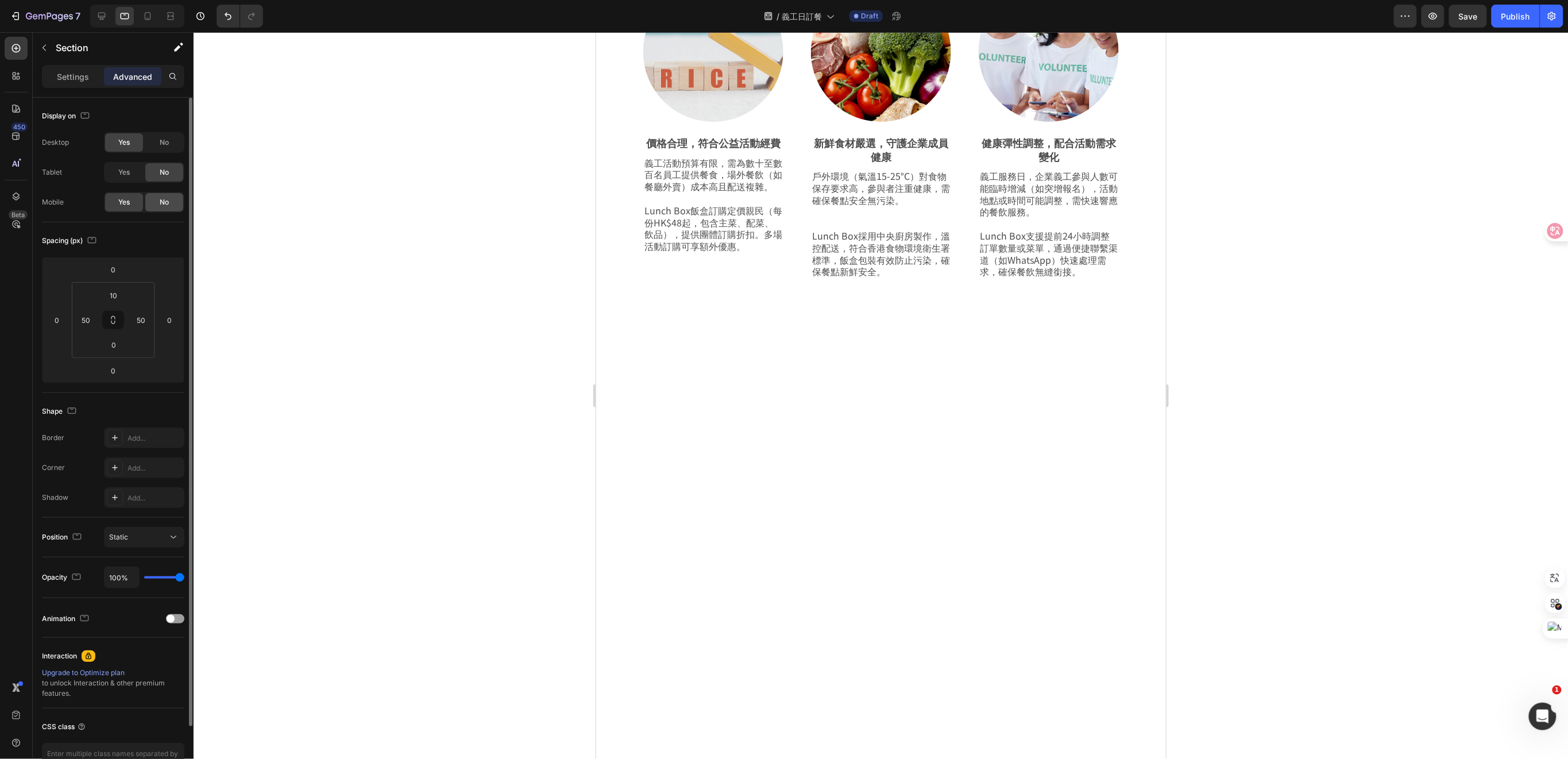
click at [161, 202] on span "No" at bounding box center [164, 202] width 9 height 10
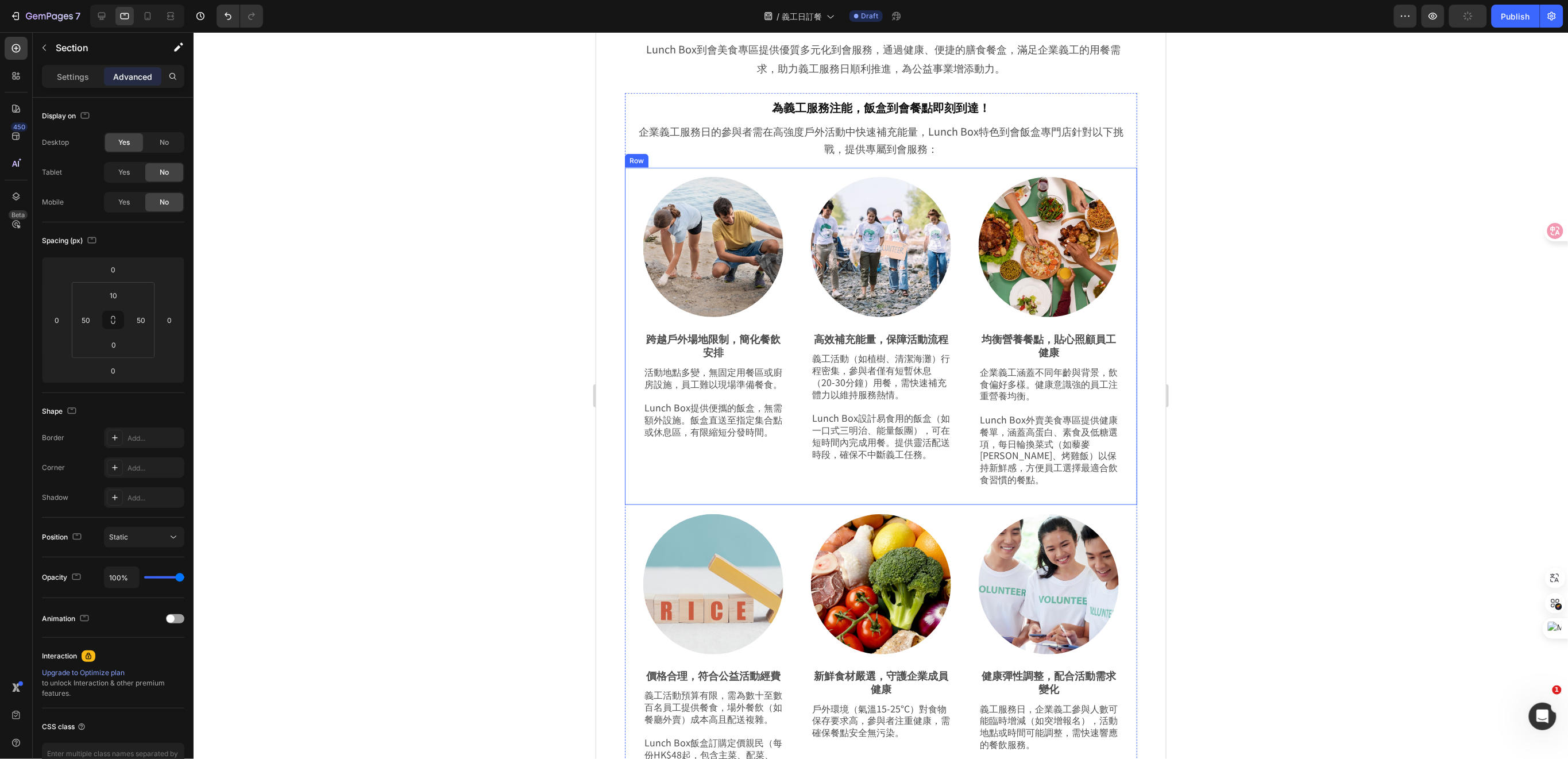
scroll to position [576, 0]
click at [1138, 309] on div "為義工服務注能，飯盒到會餐點即刻到達！ Heading Row 企業義工服務日的參與者需在高強度戶外活動中快速補充能量，Lunch Box特色到會飯盒專門店針…" at bounding box center [880, 457] width 570 height 742
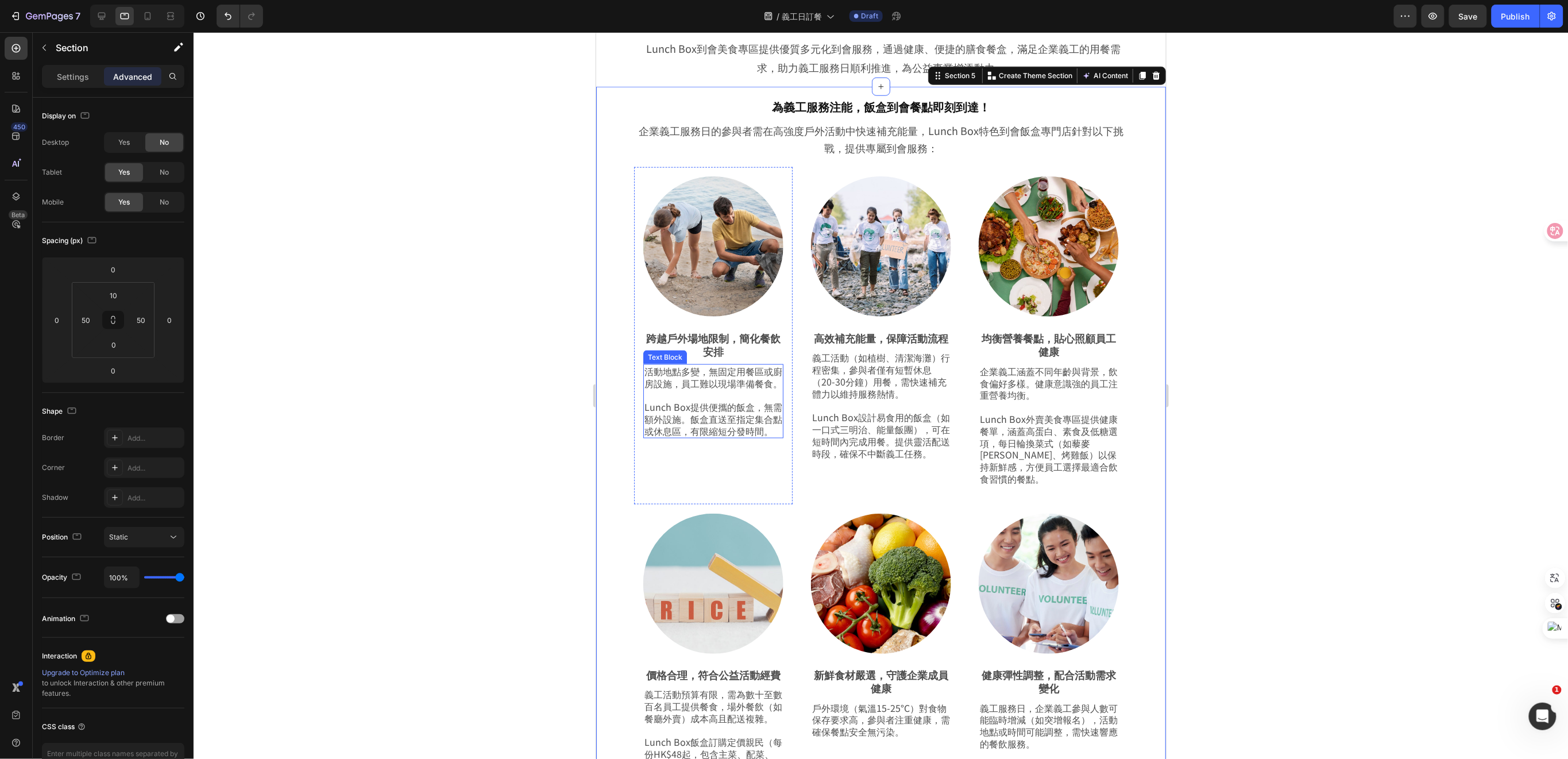
click at [702, 436] on p "Lunch Box提供便攜的飯盒，無需額外設施。飯盒直送至指定集合點或休息區，有限縮短分發時間。" at bounding box center [713, 418] width 138 height 36
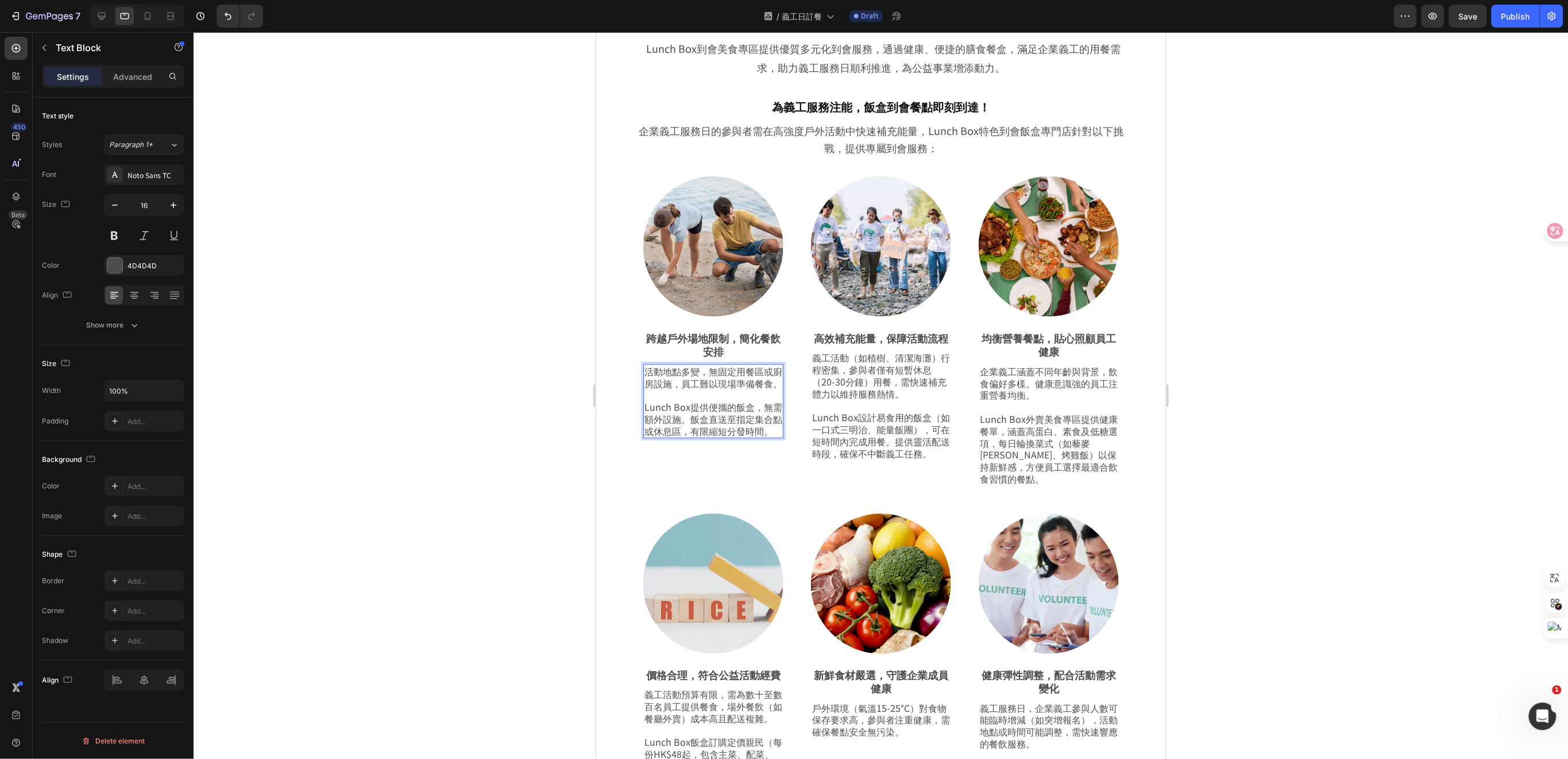
click at [646, 421] on p "Lunch Box提供便攜的飯盒，無需額外設施。飯盒直送至指定集合點或休息區，有限縮短分發時間。" at bounding box center [713, 418] width 138 height 36
click at [644, 422] on p "Lunch Box提供便攜的飯盒，無需額外設施。飯盒直送至指定集合點或休息區，有限縮短分發時間。" at bounding box center [713, 418] width 138 height 36
click at [993, 431] on p "Lunch Box外賣美食專區提供健康餐單，涵蓋高蛋白、素食及低糖選項，每日輪換菜式（如藜麥[PERSON_NAME]、烤雞飯）以保持新鮮感，方便員工選擇最適…" at bounding box center [1048, 442] width 138 height 84
click at [979, 419] on p "Lunch Box外賣美食專區提供健康餐單，涵蓋高蛋白、素食及低糖選項，每日輪換菜式（如藜麥[PERSON_NAME]、烤雞飯）以保持新鮮感，方便員工選擇最適…" at bounding box center [1048, 442] width 138 height 84
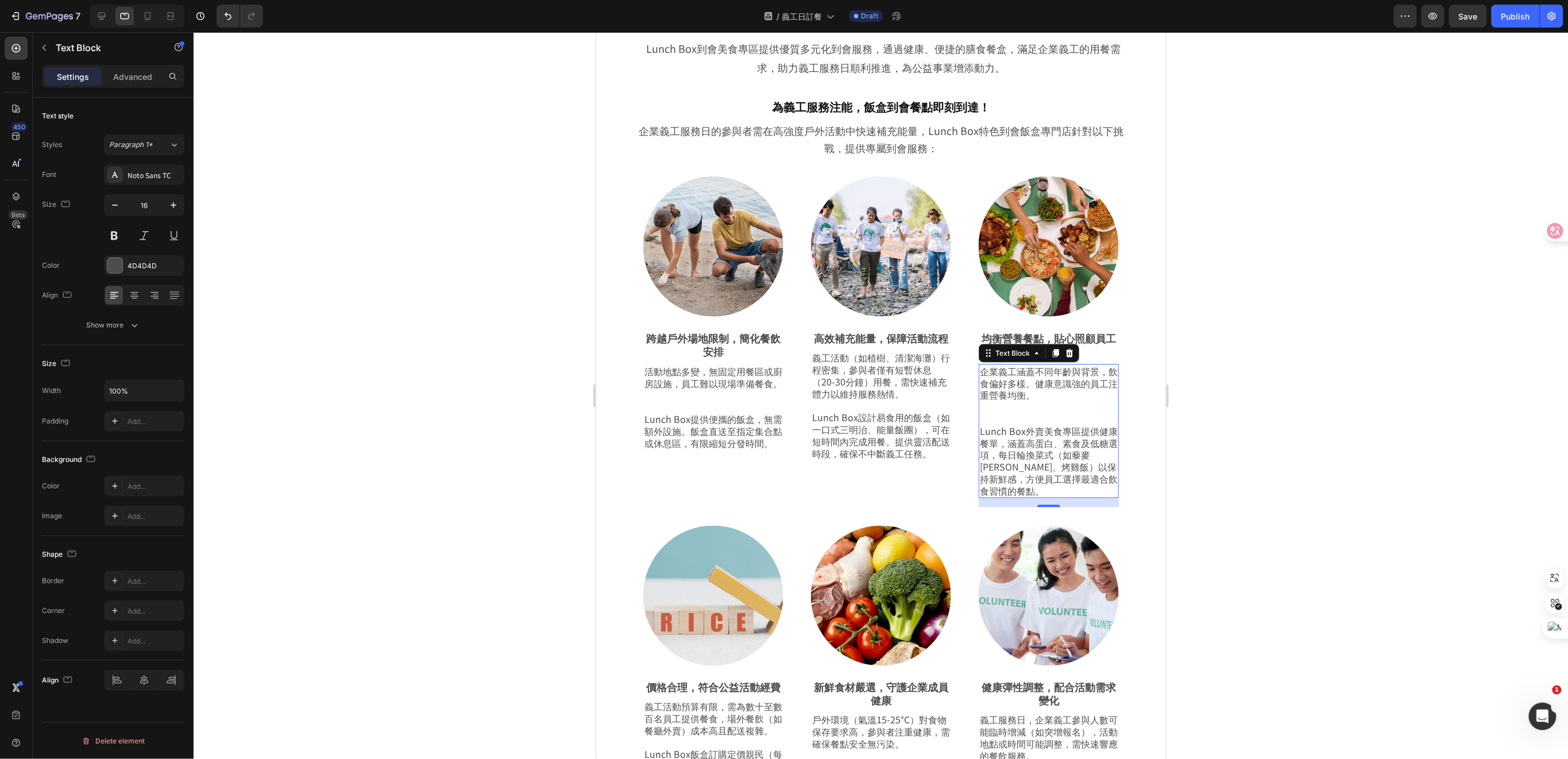
click at [1267, 426] on div at bounding box center [881, 395] width 1374 height 727
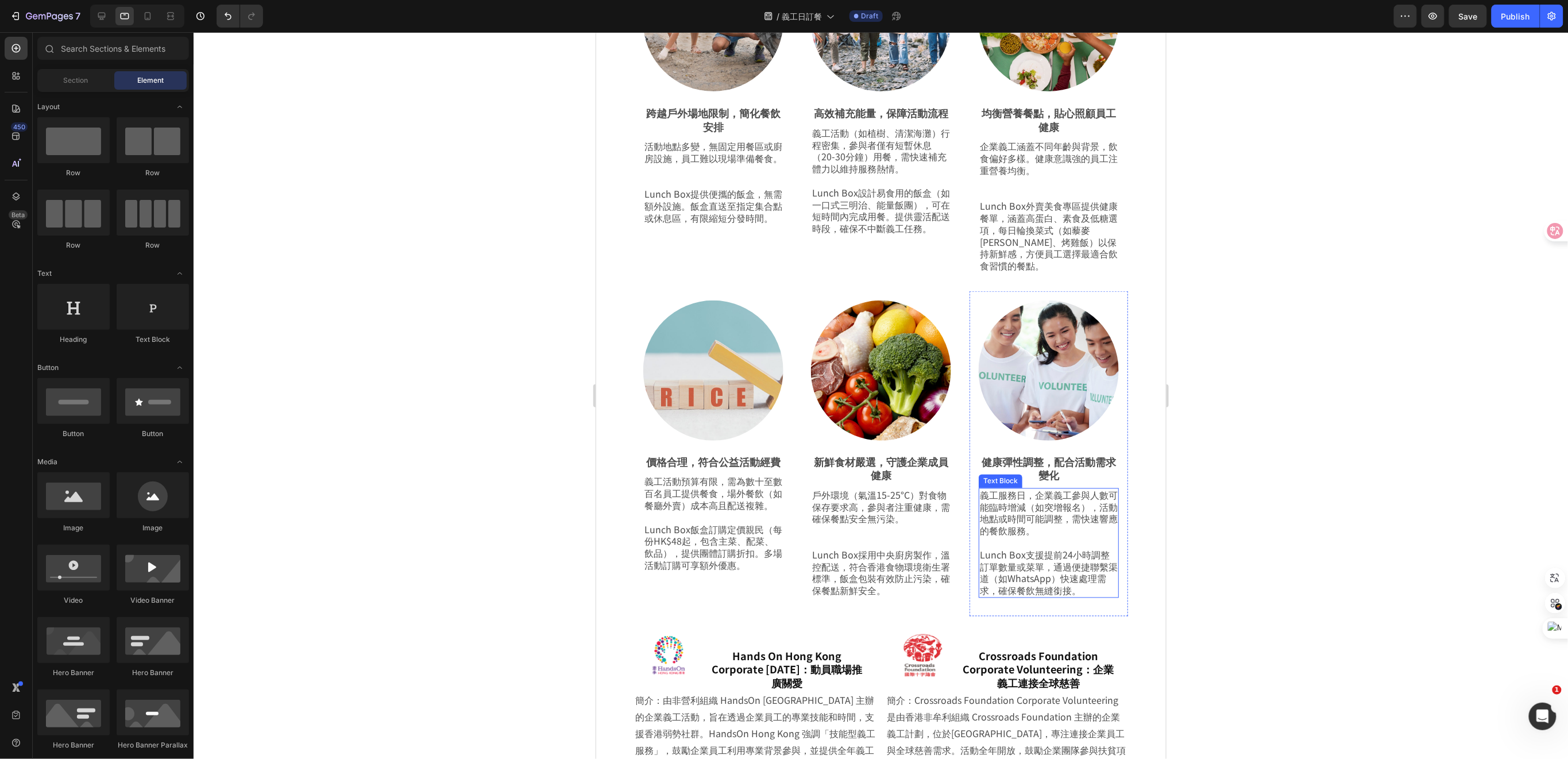
scroll to position [730, 0]
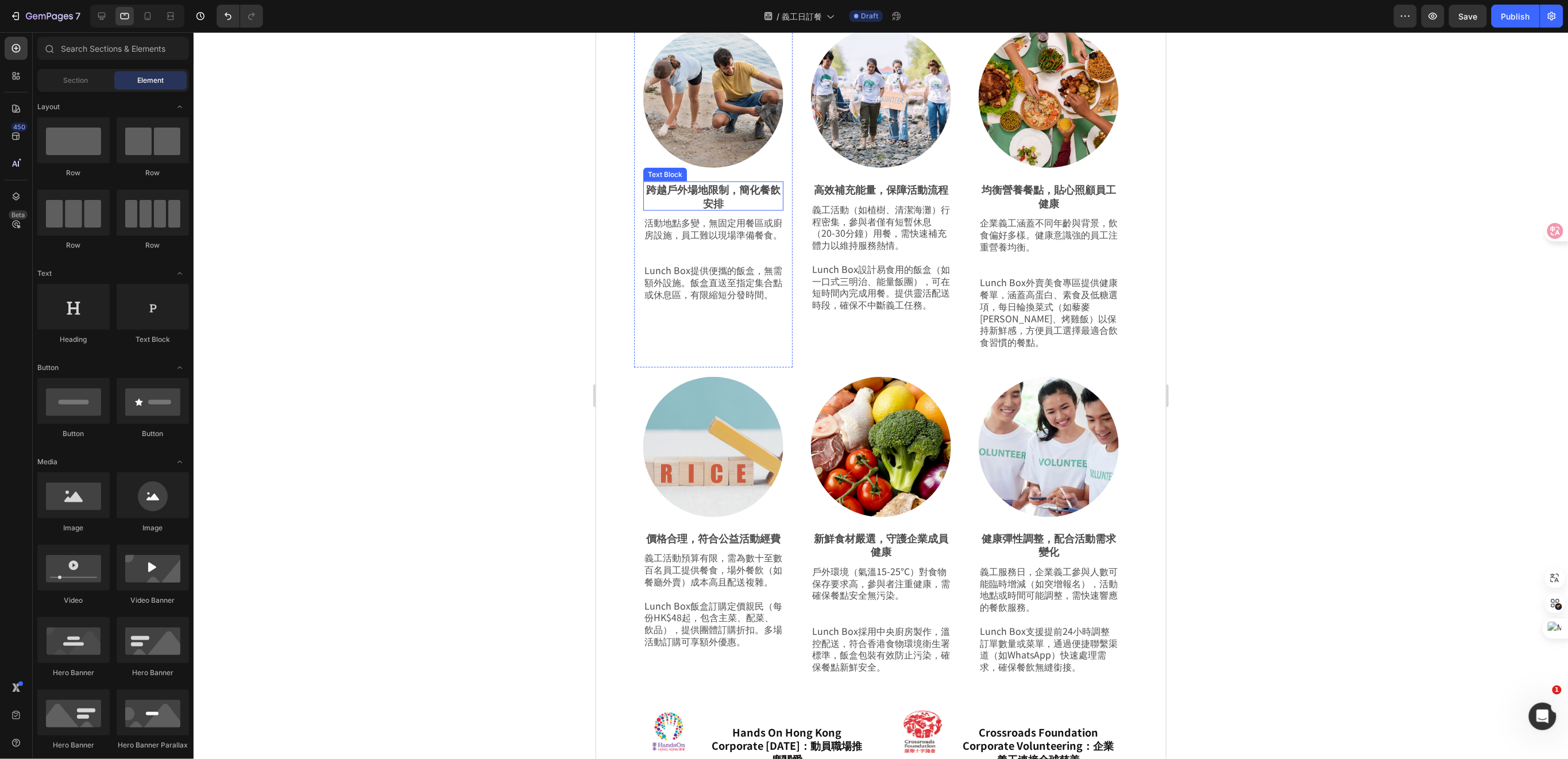
click at [740, 194] on p "跨越戶外場地限制，簡化餐飲安排" at bounding box center [713, 196] width 138 height 27
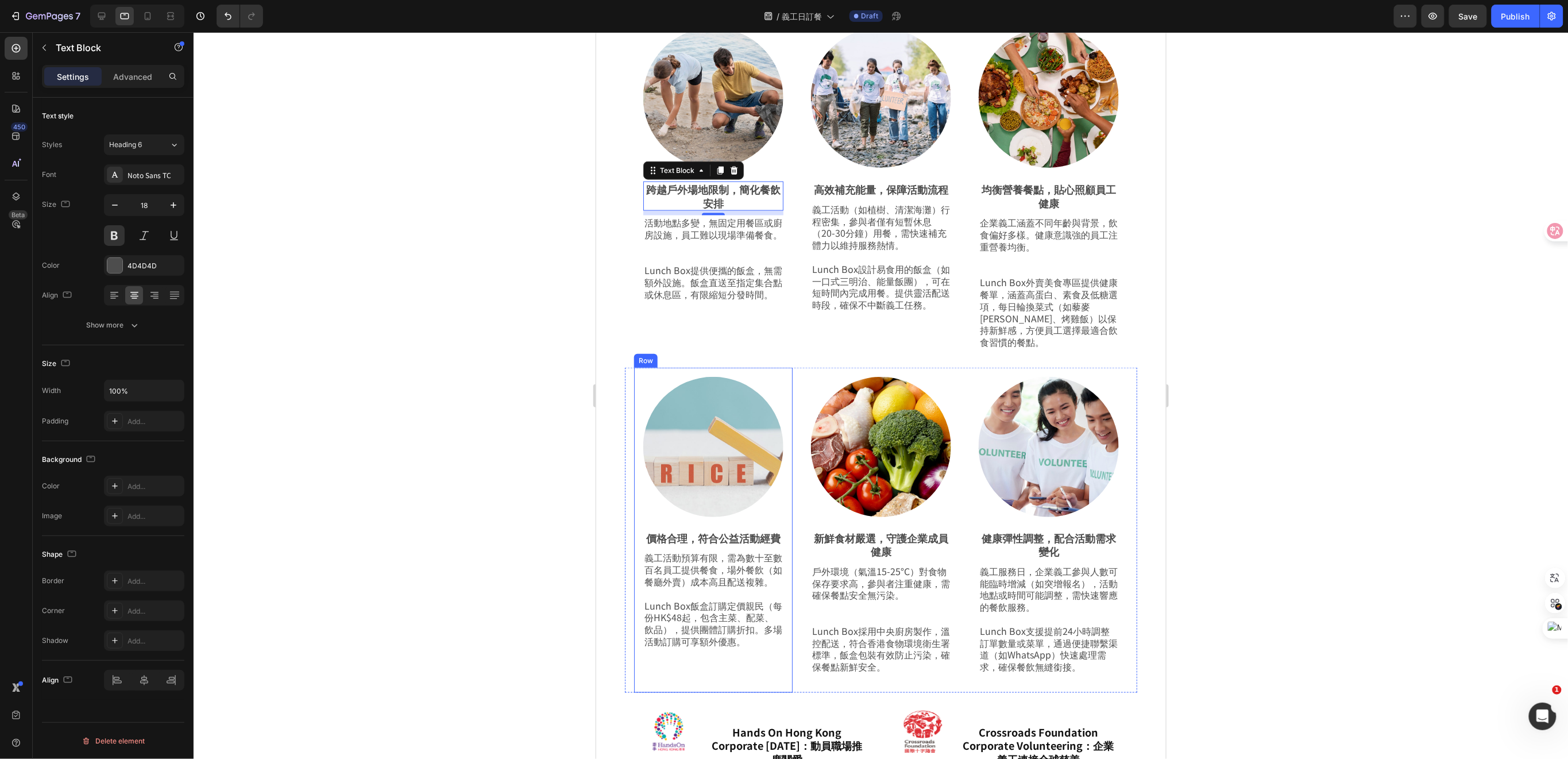
click at [746, 539] on p "價格合理，符合公益活動經費" at bounding box center [713, 538] width 138 height 13
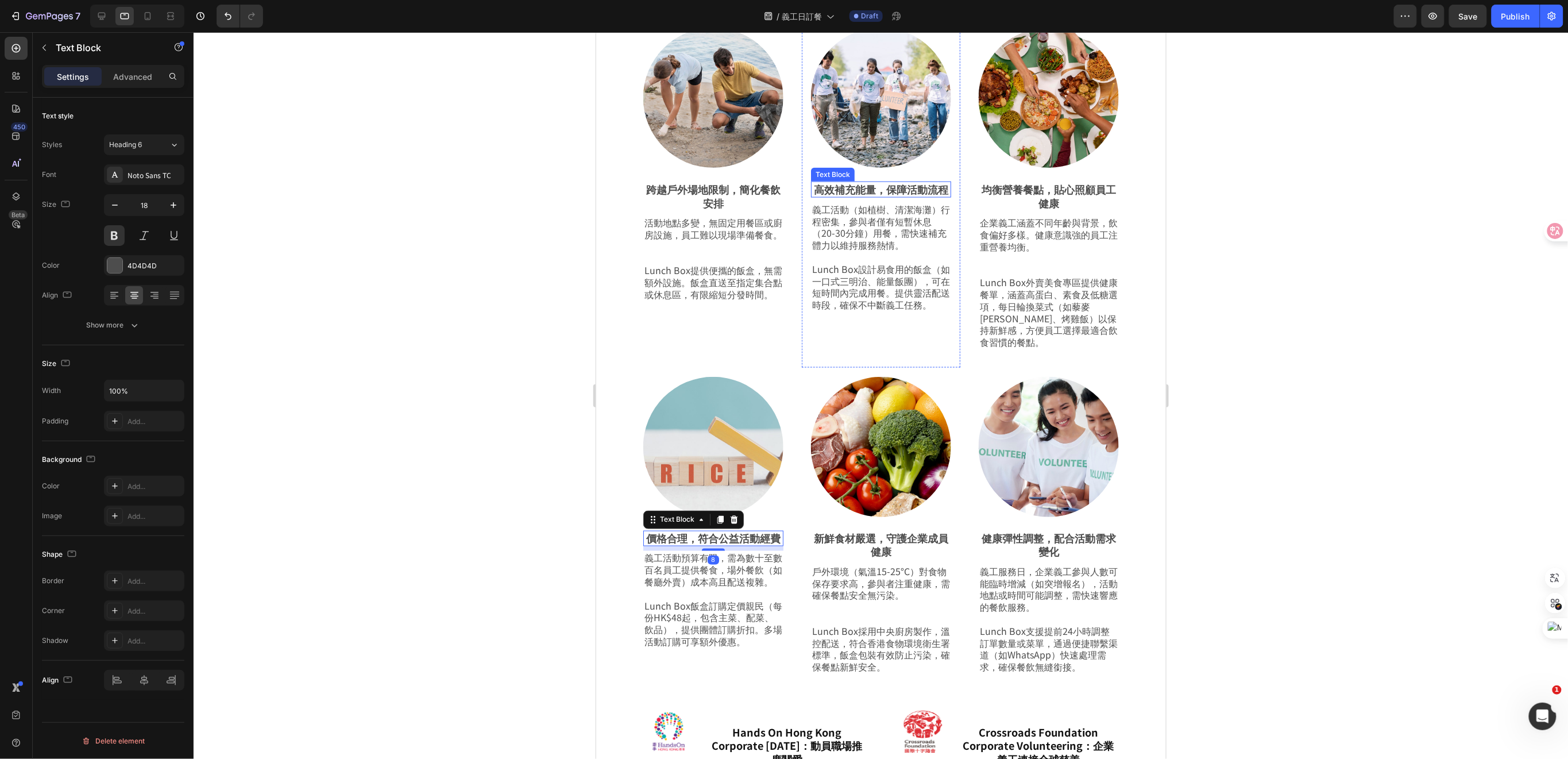
click at [902, 182] on p "高效補充能量，保障活動流程" at bounding box center [880, 189] width 138 height 13
click at [703, 185] on p "跨越戶外場地限制，簡化餐飲安排" at bounding box center [713, 196] width 138 height 27
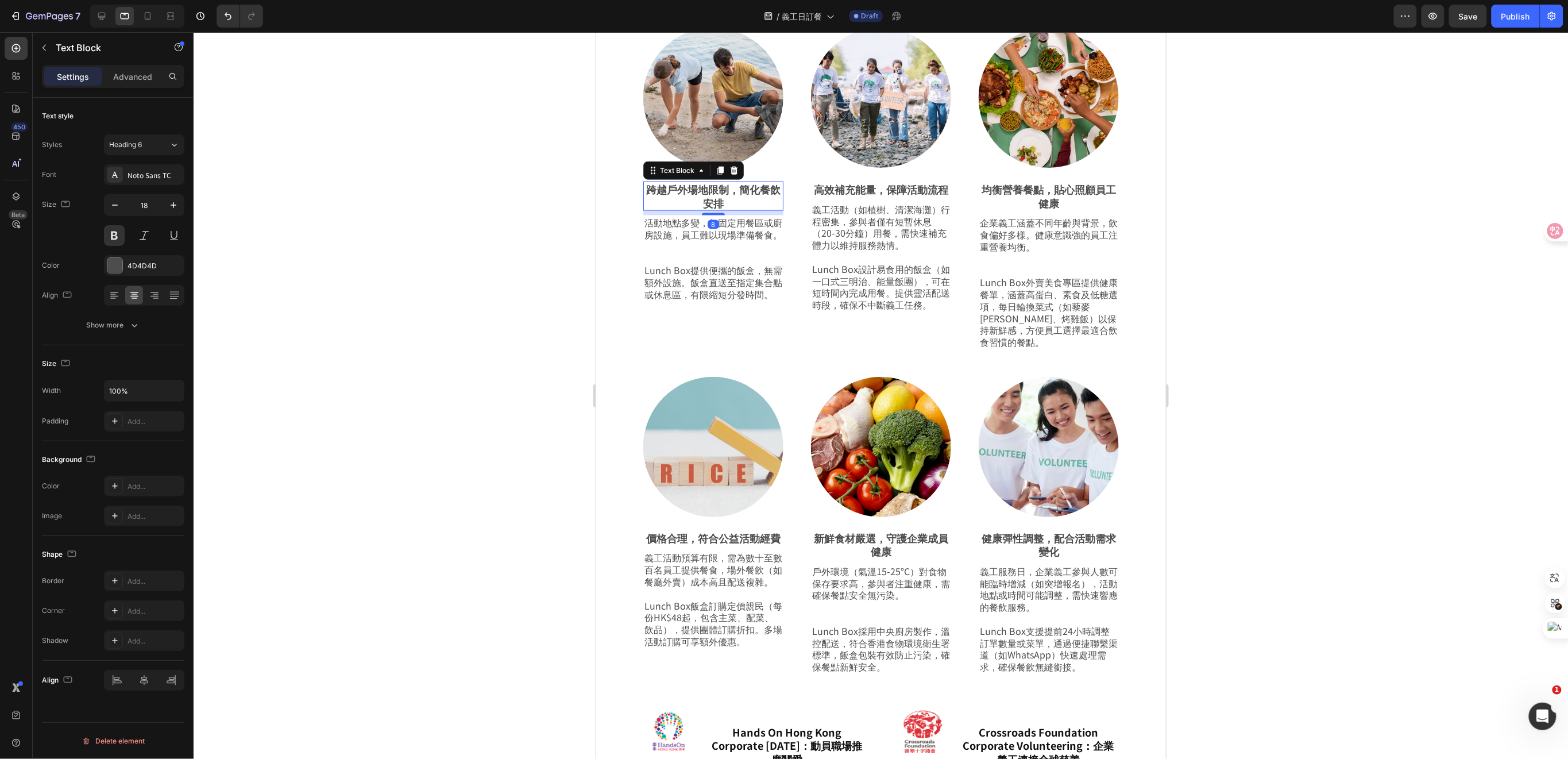
click at [741, 186] on p "跨越戶外場地限制，簡化餐飲安排" at bounding box center [713, 196] width 138 height 27
click at [882, 182] on p "高效補充能量，保障活動流程" at bounding box center [880, 189] width 138 height 13
click at [882, 184] on p "高效補充能量，保障活動流程" at bounding box center [880, 189] width 138 height 13
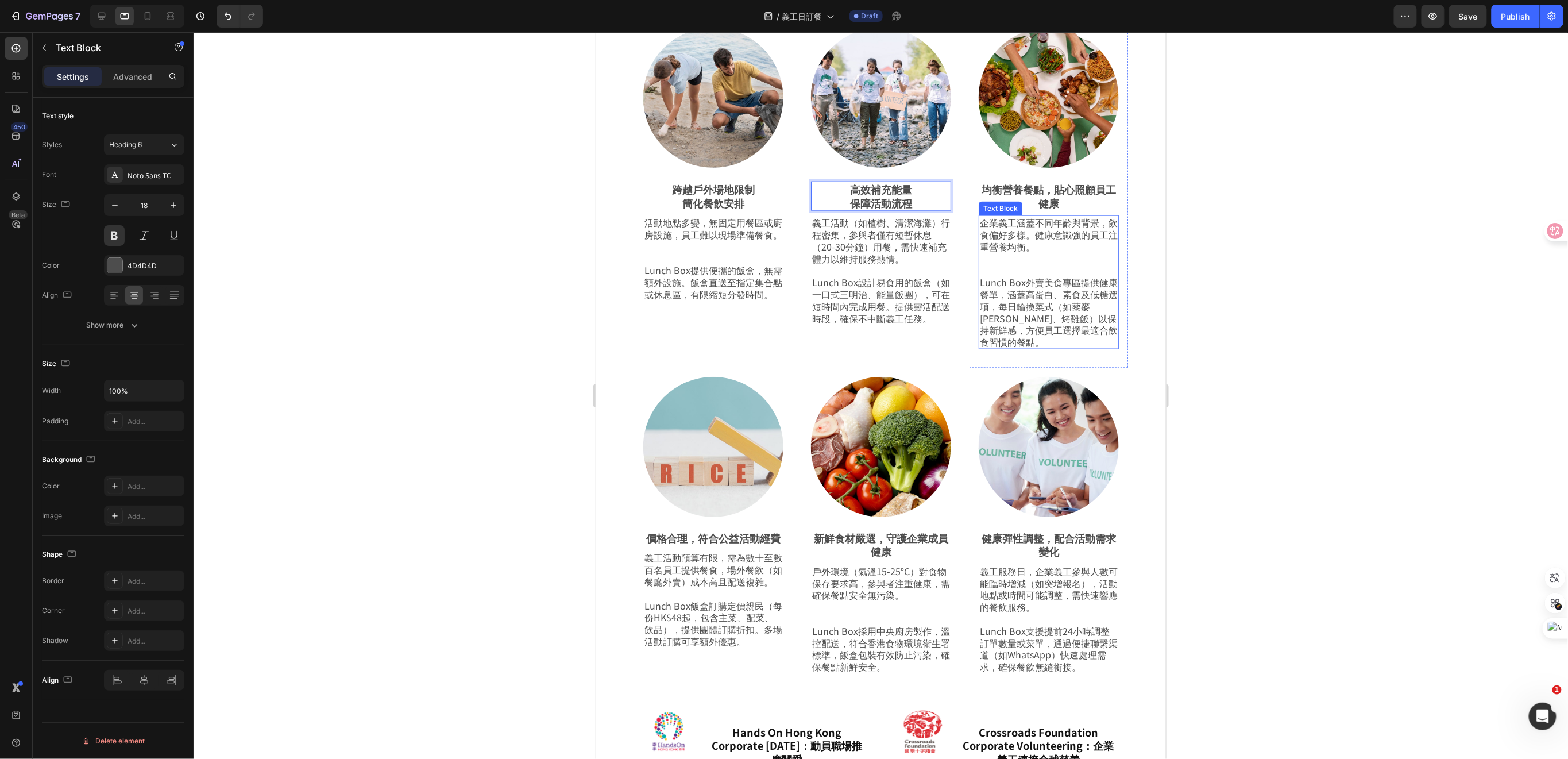
click at [1065, 185] on p "均衡營養餐點，貼心照顧員工健康" at bounding box center [1048, 196] width 138 height 27
click at [1046, 184] on p "均衡營養餐點，貼心照顧員工健康" at bounding box center [1048, 196] width 138 height 27
click at [1044, 542] on p "健康彈性調整，配合活動需求變化" at bounding box center [1048, 545] width 138 height 27
click at [1046, 532] on p "健康彈性調整，配合活動需求變化" at bounding box center [1048, 545] width 138 height 27
click at [882, 531] on p "新鮮食材嚴選，守護企業成員健康" at bounding box center [880, 545] width 138 height 27
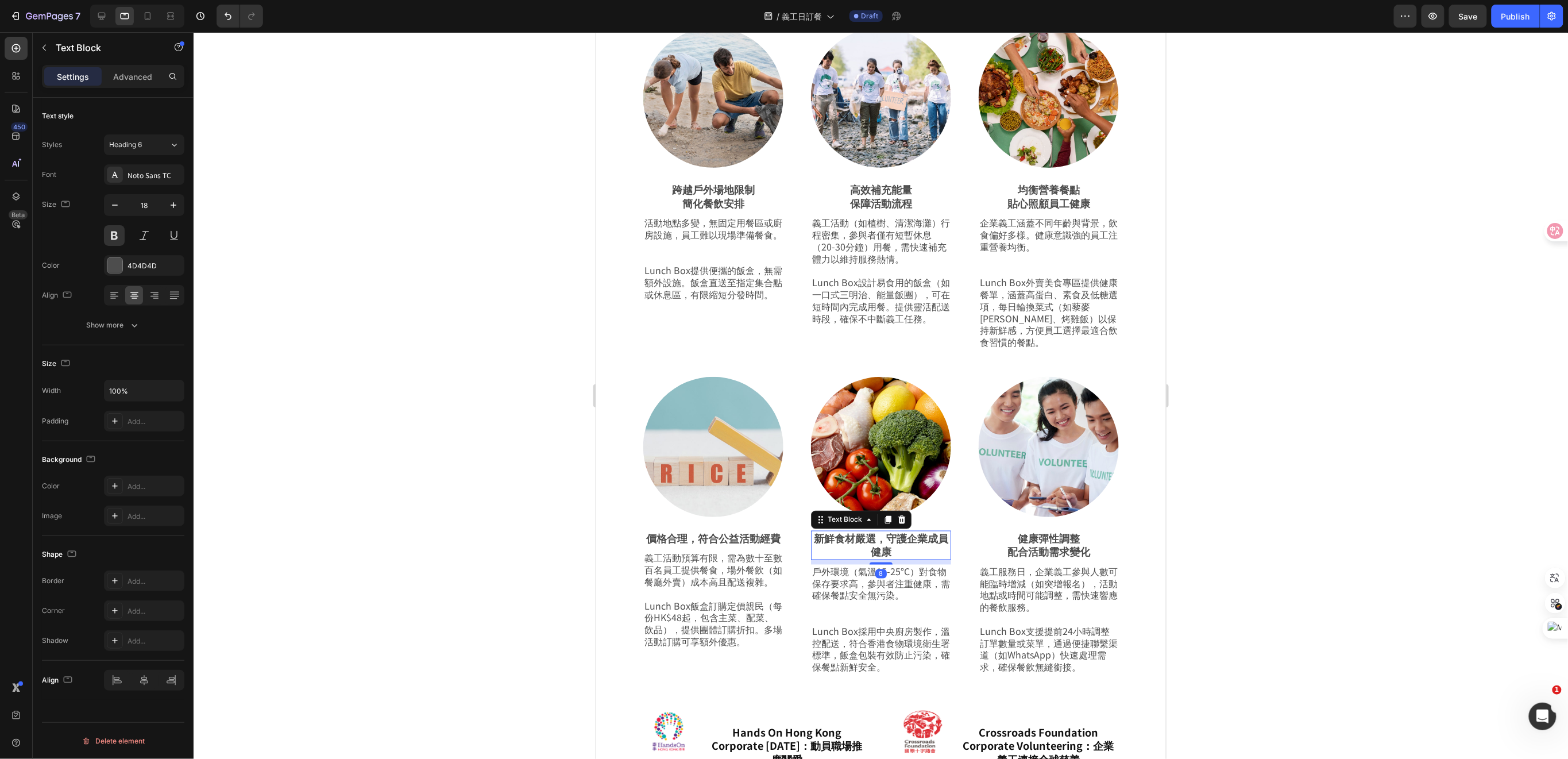
click at [883, 531] on p "新鮮食材嚴選，守護企業成員健康" at bounding box center [880, 545] width 138 height 27
click at [703, 542] on p "價格合理，符合公益活動經費" at bounding box center [713, 538] width 138 height 13
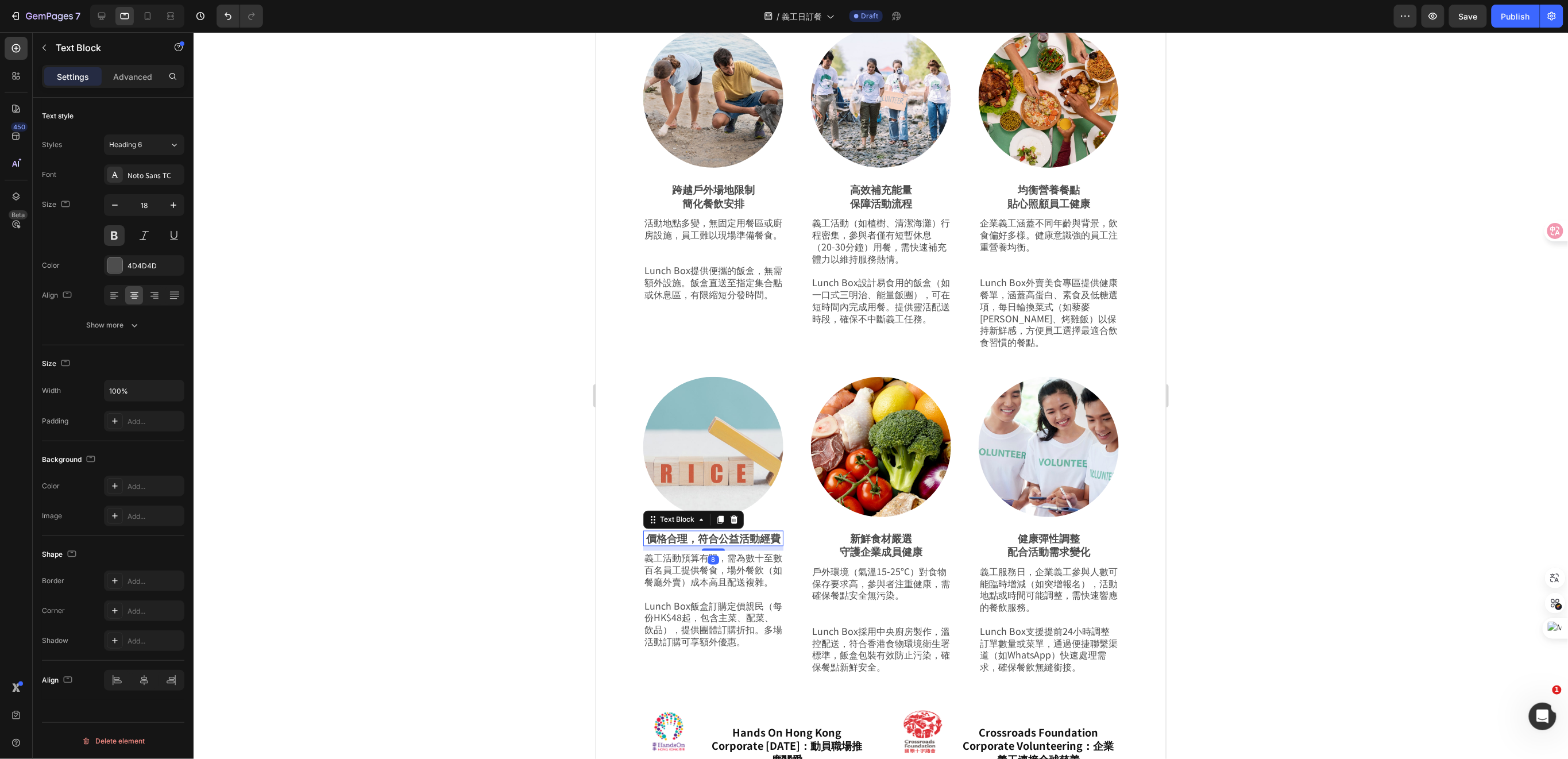
click at [697, 531] on p "價格合理，符合公益活動經費" at bounding box center [713, 538] width 138 height 13
drag, startPoint x: 1252, startPoint y: 503, endPoint x: 1185, endPoint y: 509, distance: 67.3
click at [1252, 503] on div at bounding box center [881, 395] width 1374 height 727
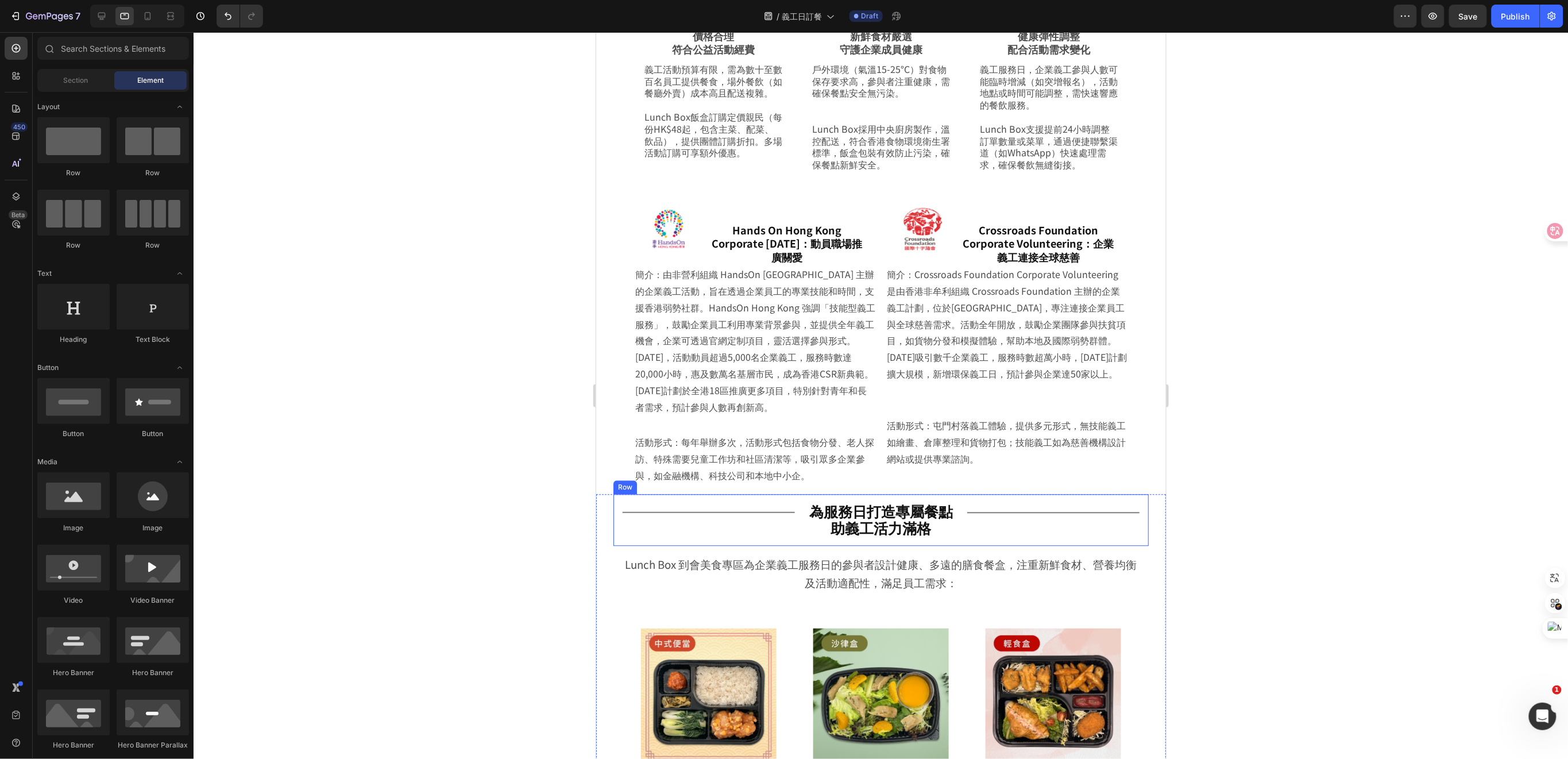
scroll to position [1343, 0]
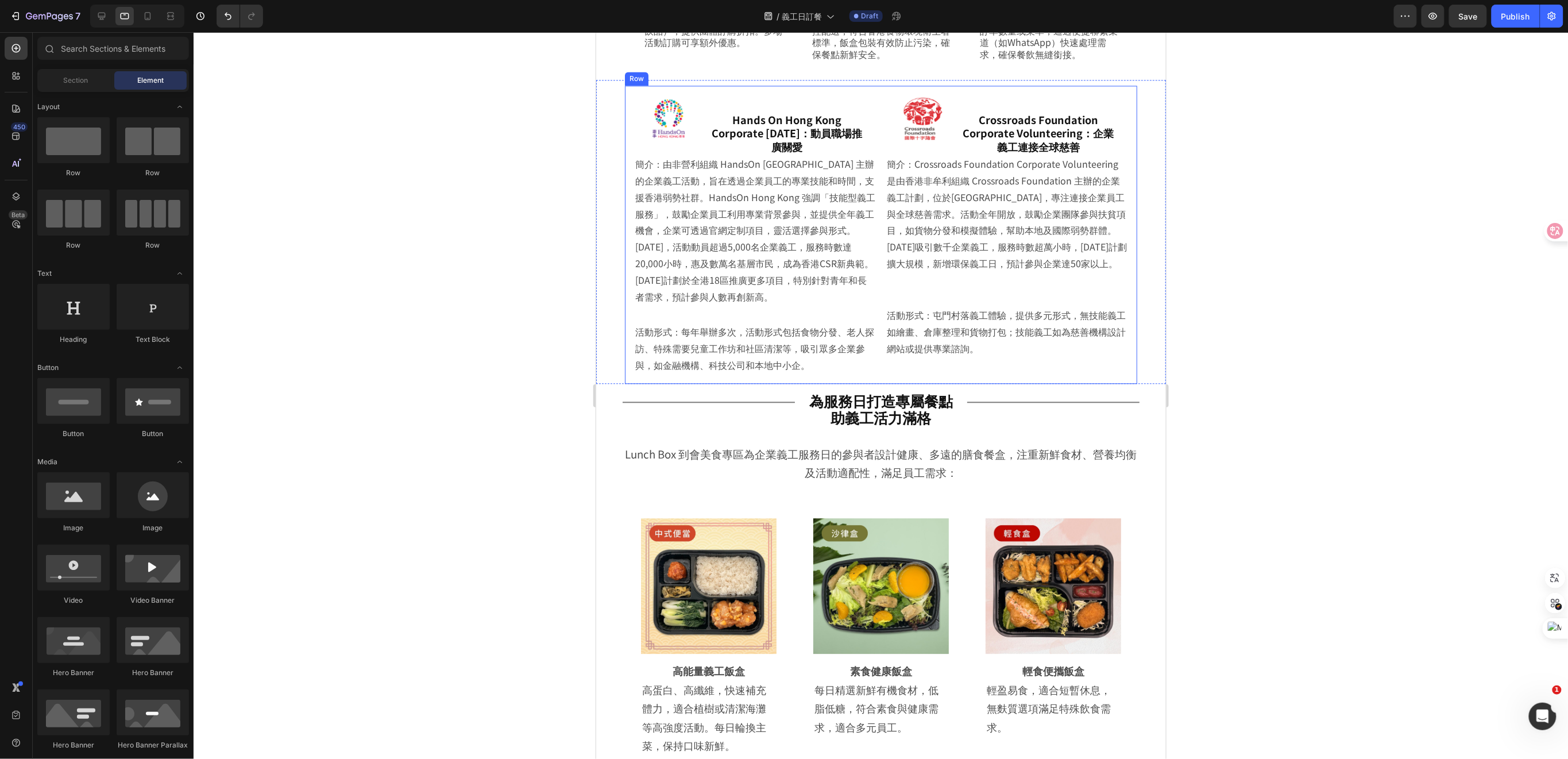
click at [873, 299] on div "Image Hands On Hong Kong Corporate Volunteer Day：動員職場推廣關愛 Heading Row 簡介：由非營利組織…" at bounding box center [880, 234] width 512 height 298
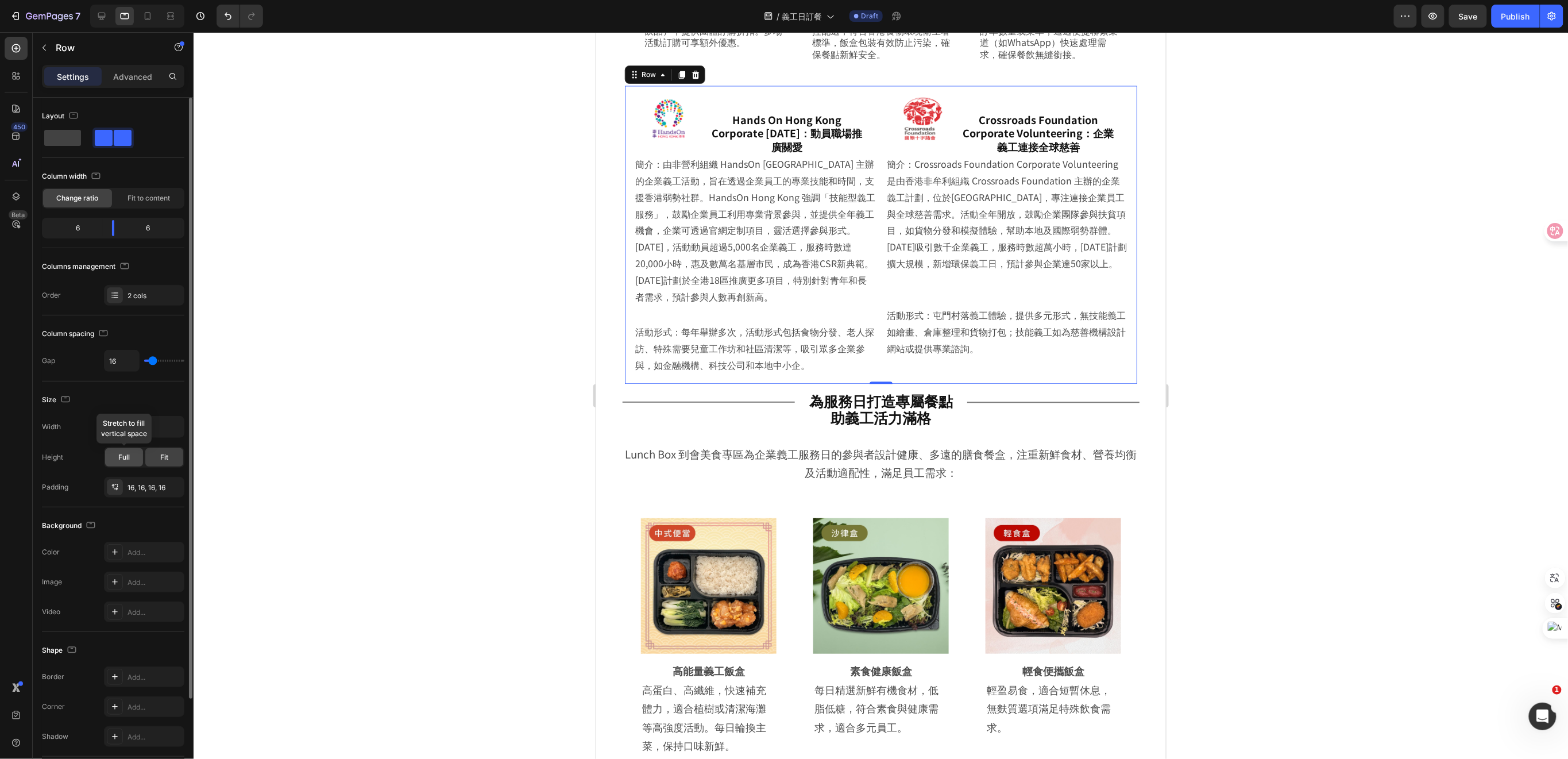
click at [126, 455] on span "Full" at bounding box center [124, 457] width 12 height 10
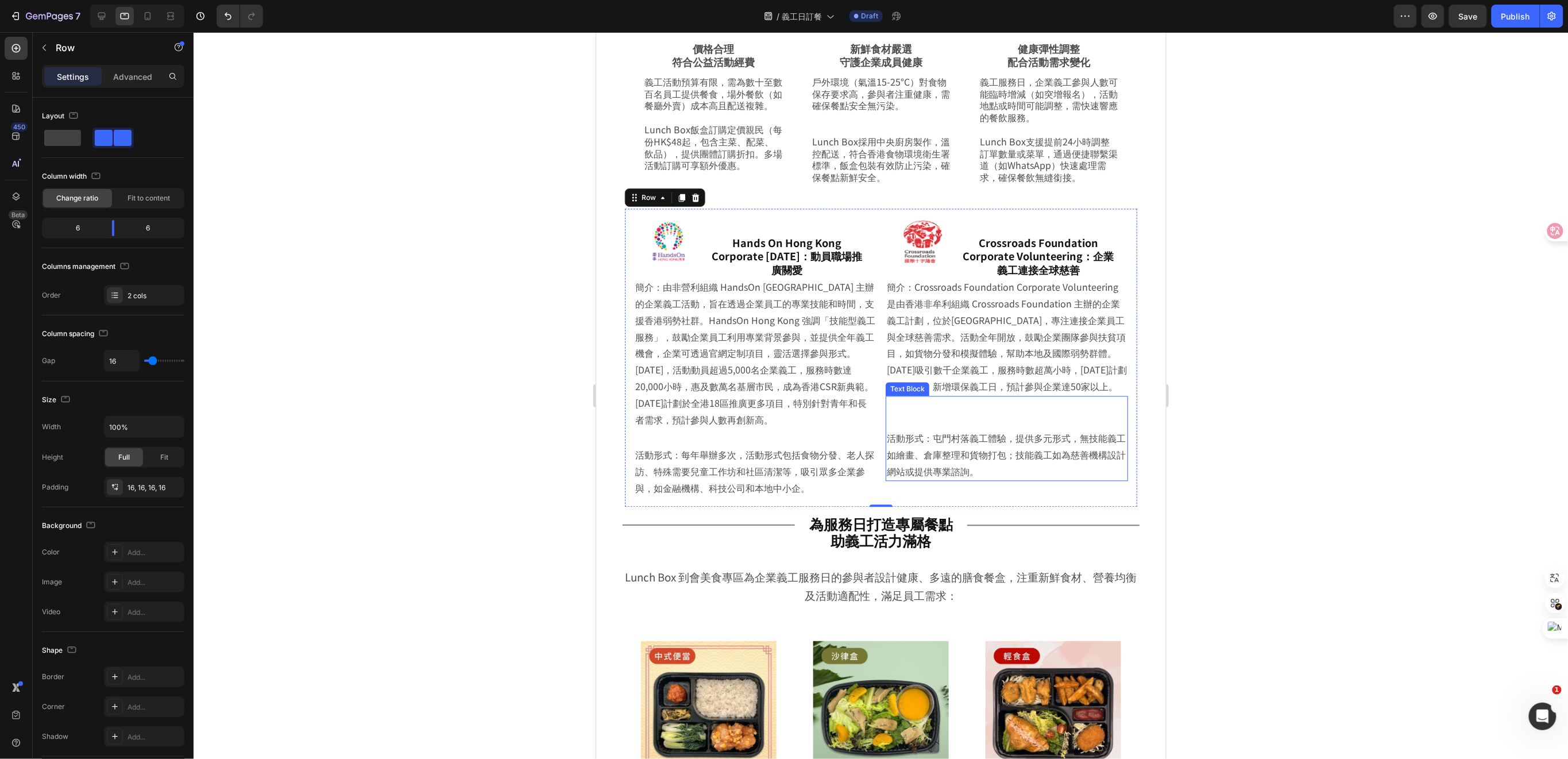
scroll to position [1190, 0]
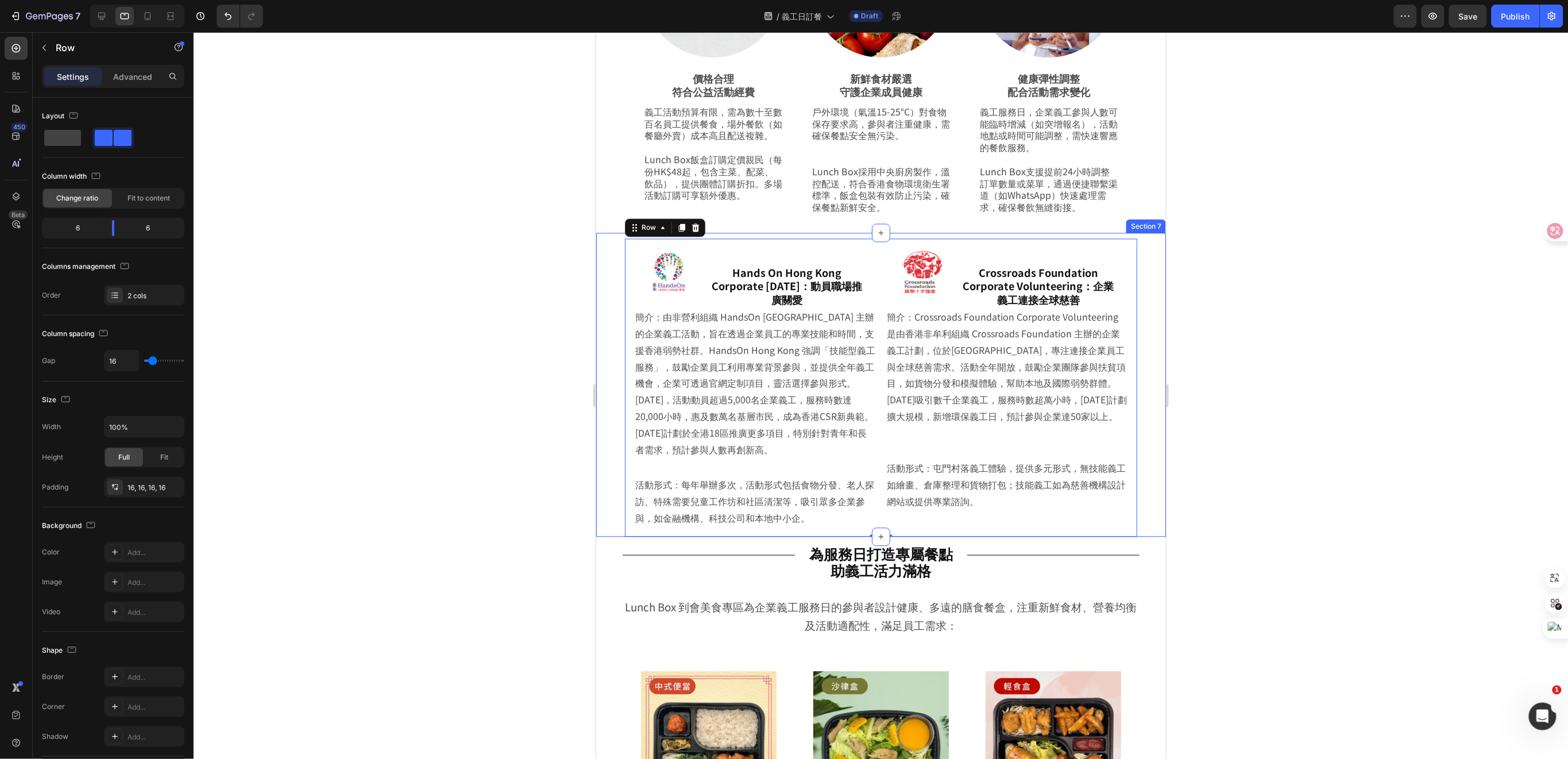
click at [1133, 288] on div "Image Hands On Hong Kong Corporate Volunteer Day：動員職場推廣關愛 Heading Row 簡介：由非營利組織…" at bounding box center [880, 384] width 570 height 304
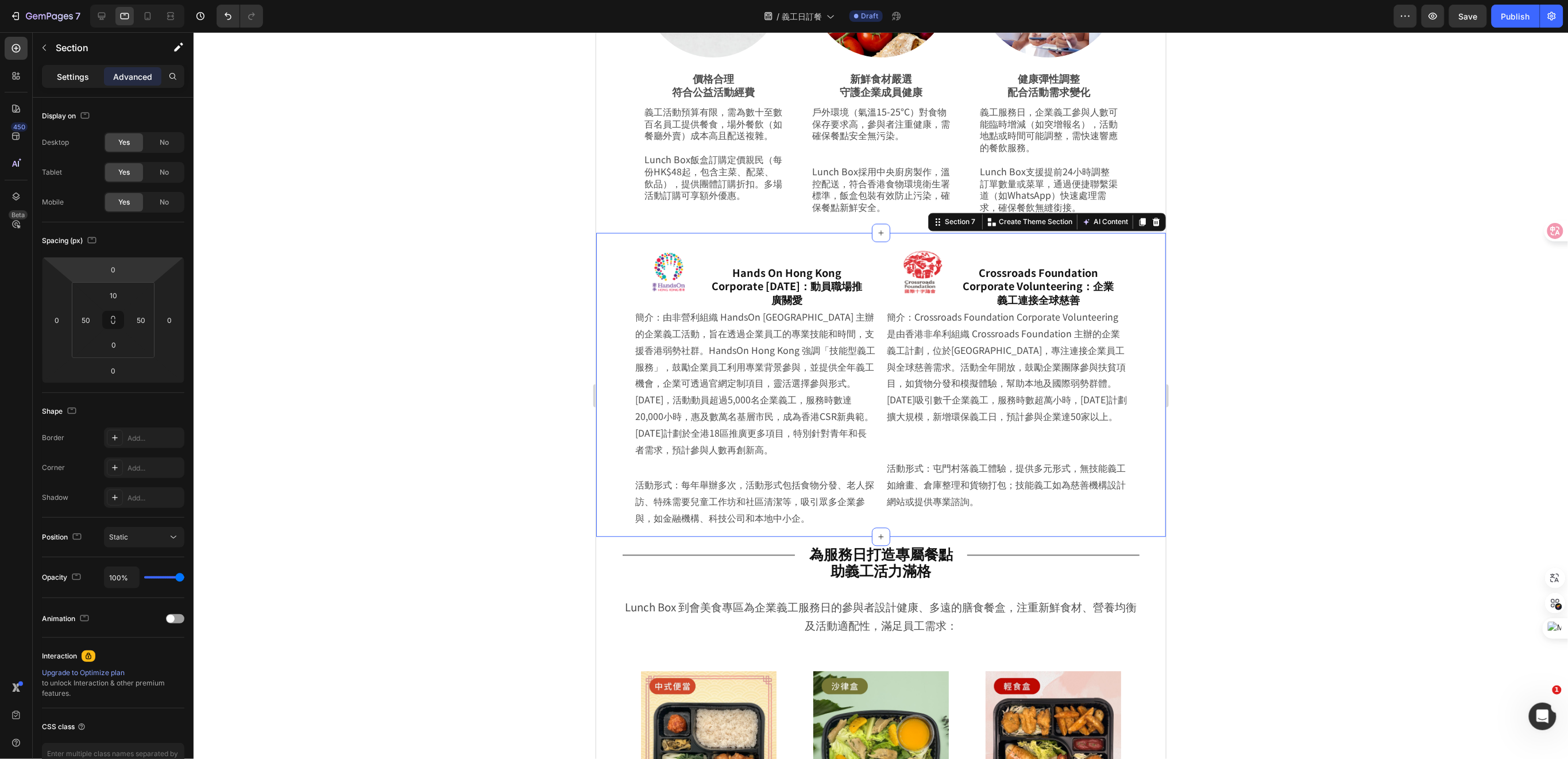
click at [67, 75] on p "Settings" at bounding box center [73, 77] width 32 height 12
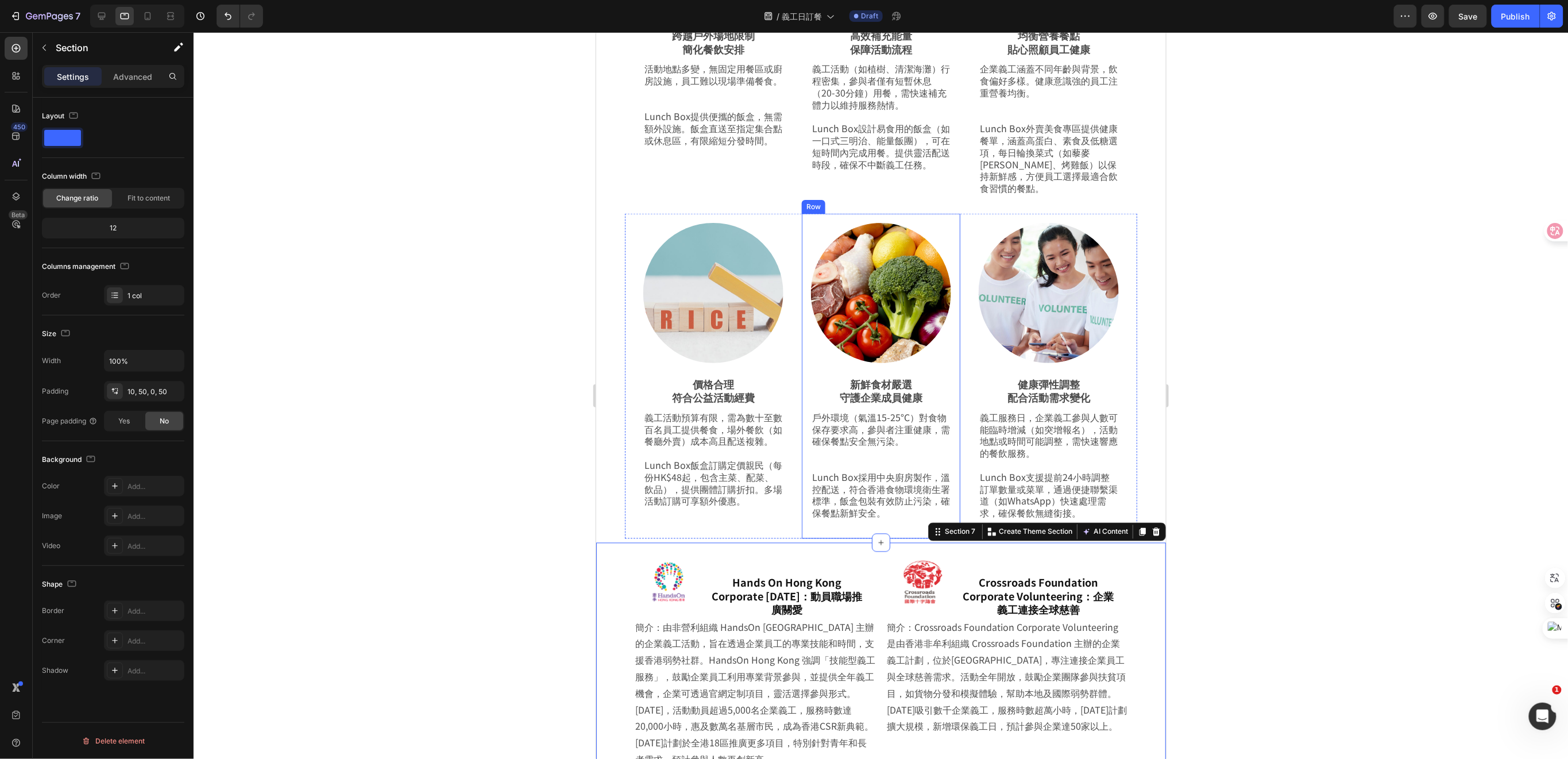
scroll to position [883, 0]
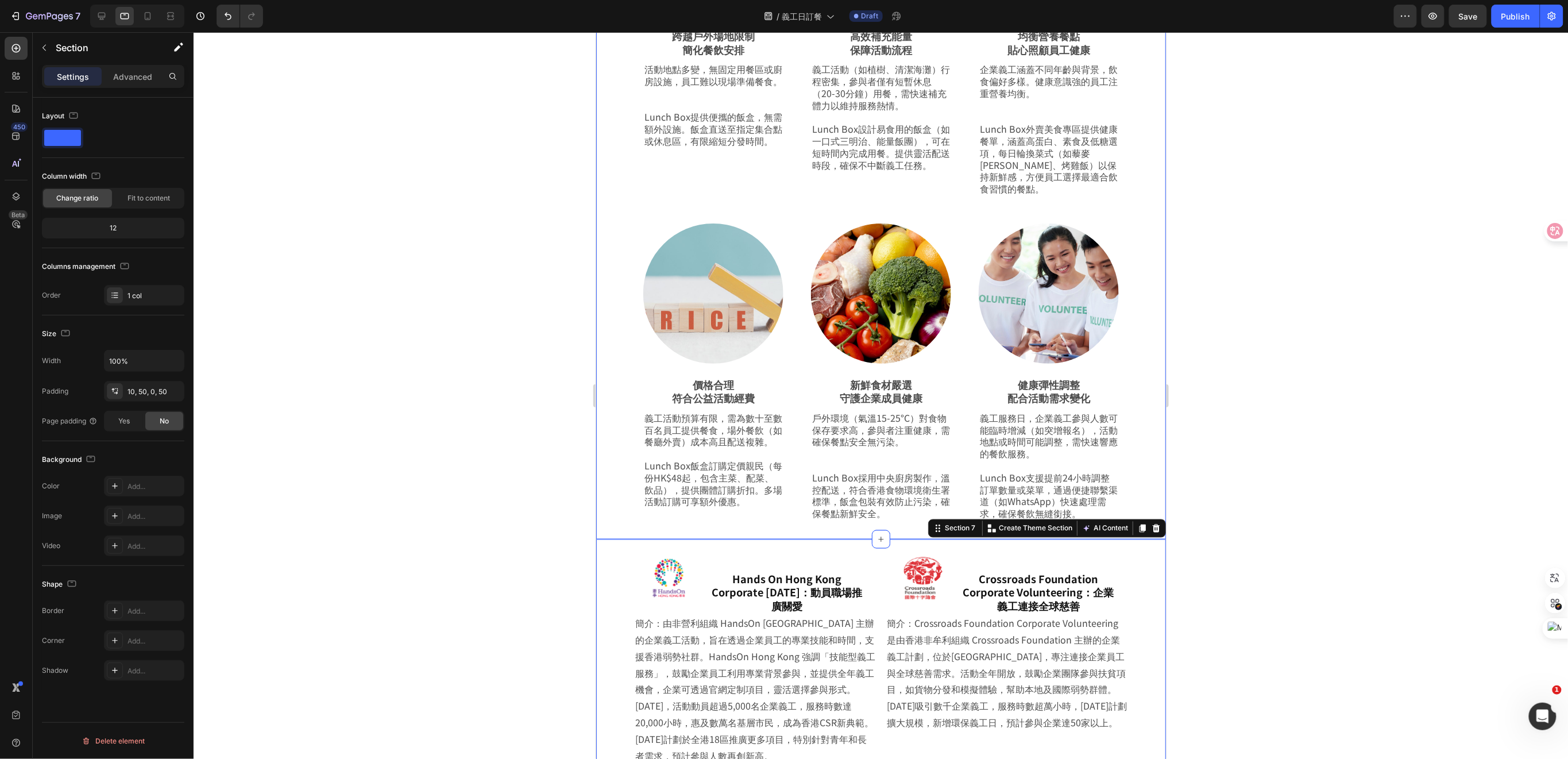
click at [620, 490] on div "為義工服務注能，飯盒到會餐點即刻到達！ Heading Row 企業義工服務日的參與者需在高強度戶外活動中快速補充能量，Lunch Box特色到會飯盒專門店針…" at bounding box center [880, 162] width 570 height 755
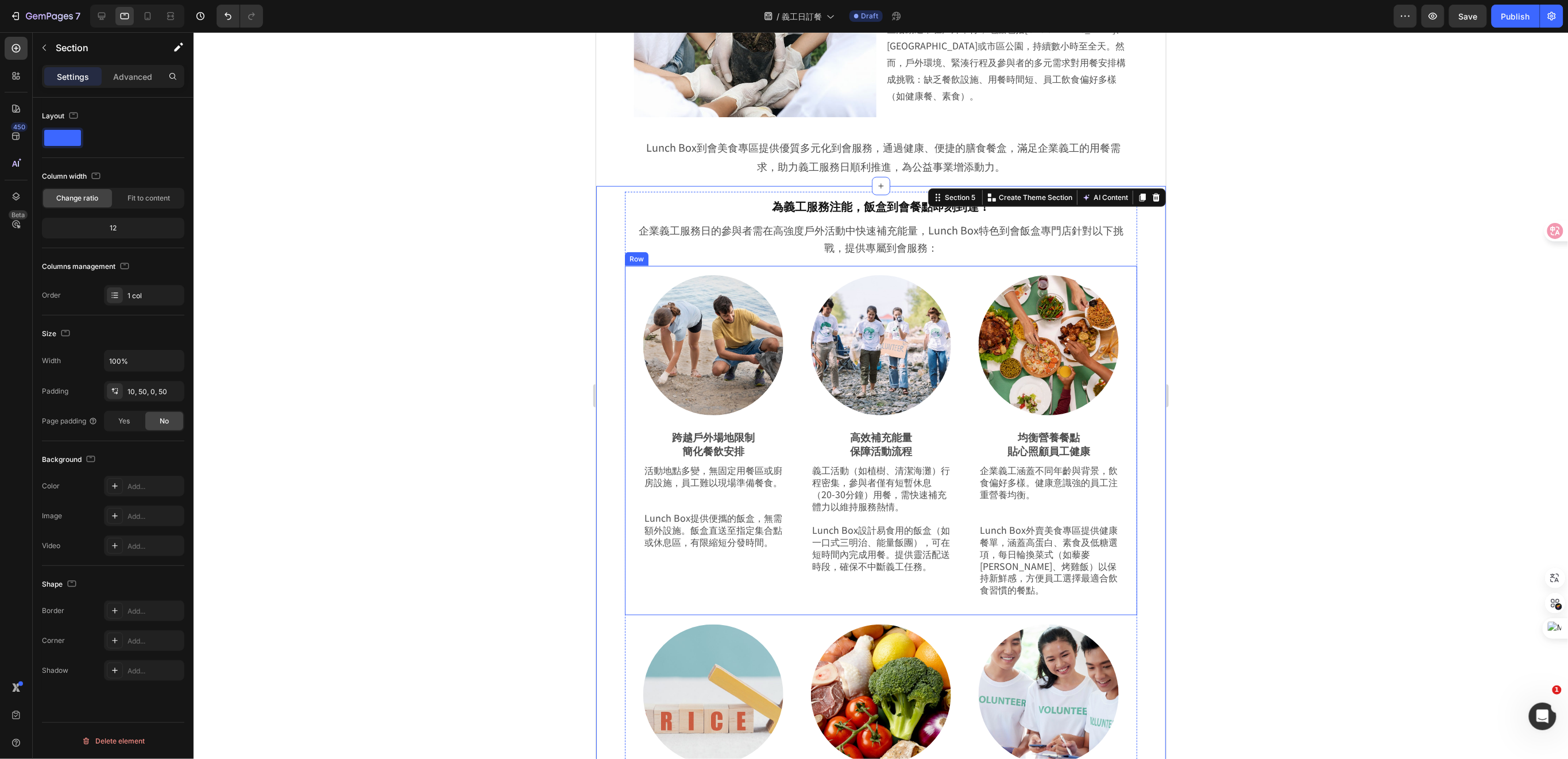
scroll to position [423, 0]
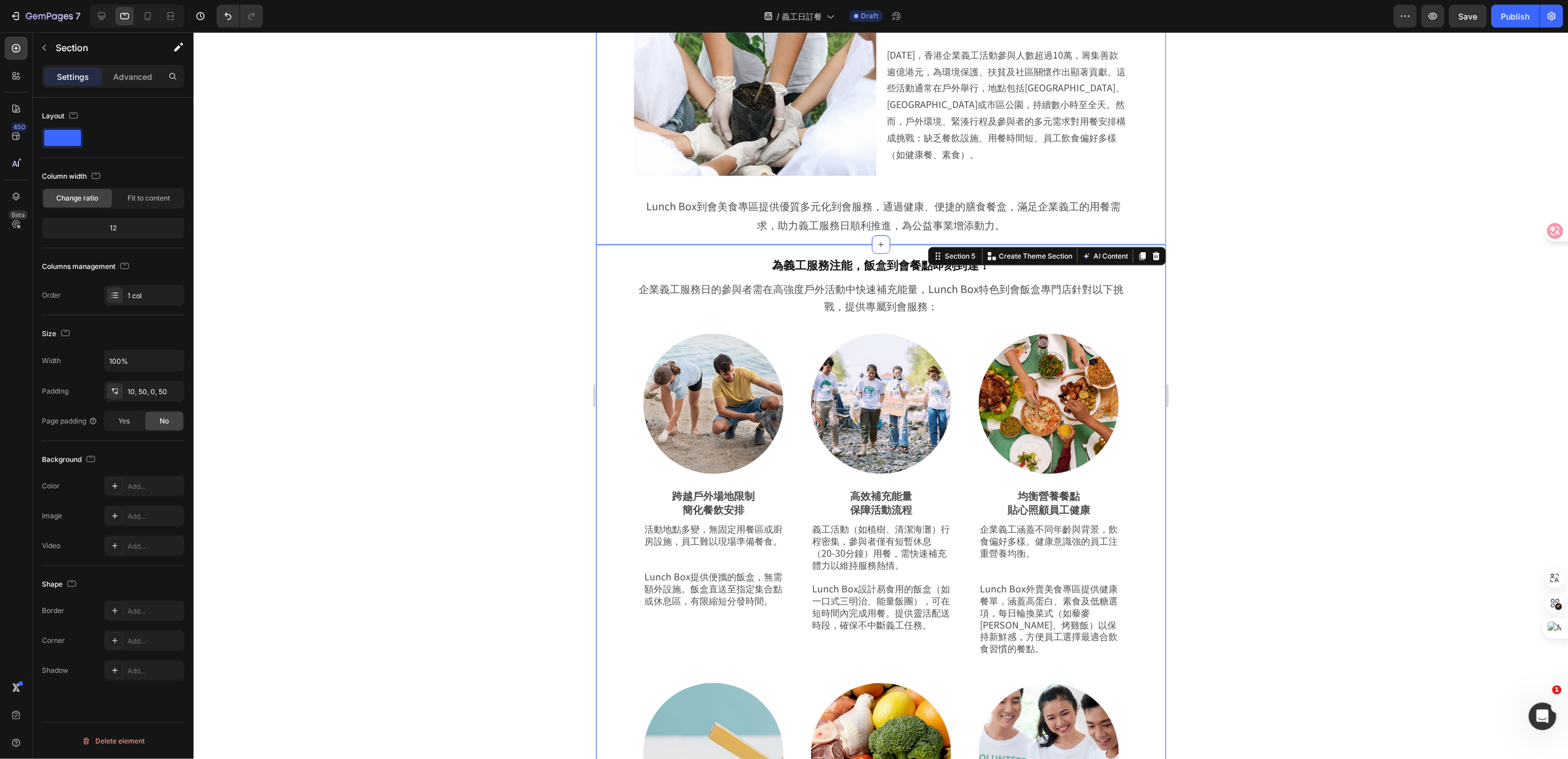
click at [608, 220] on div "為義工服務日添能量，飯盒到會伴您同行 Heading Lunch Box到會美食專區提供優質多元化到會服務，通過健康、便捷的膳食餐盒，滿足企業義工的用餐需求，…" at bounding box center [880, 24] width 570 height 440
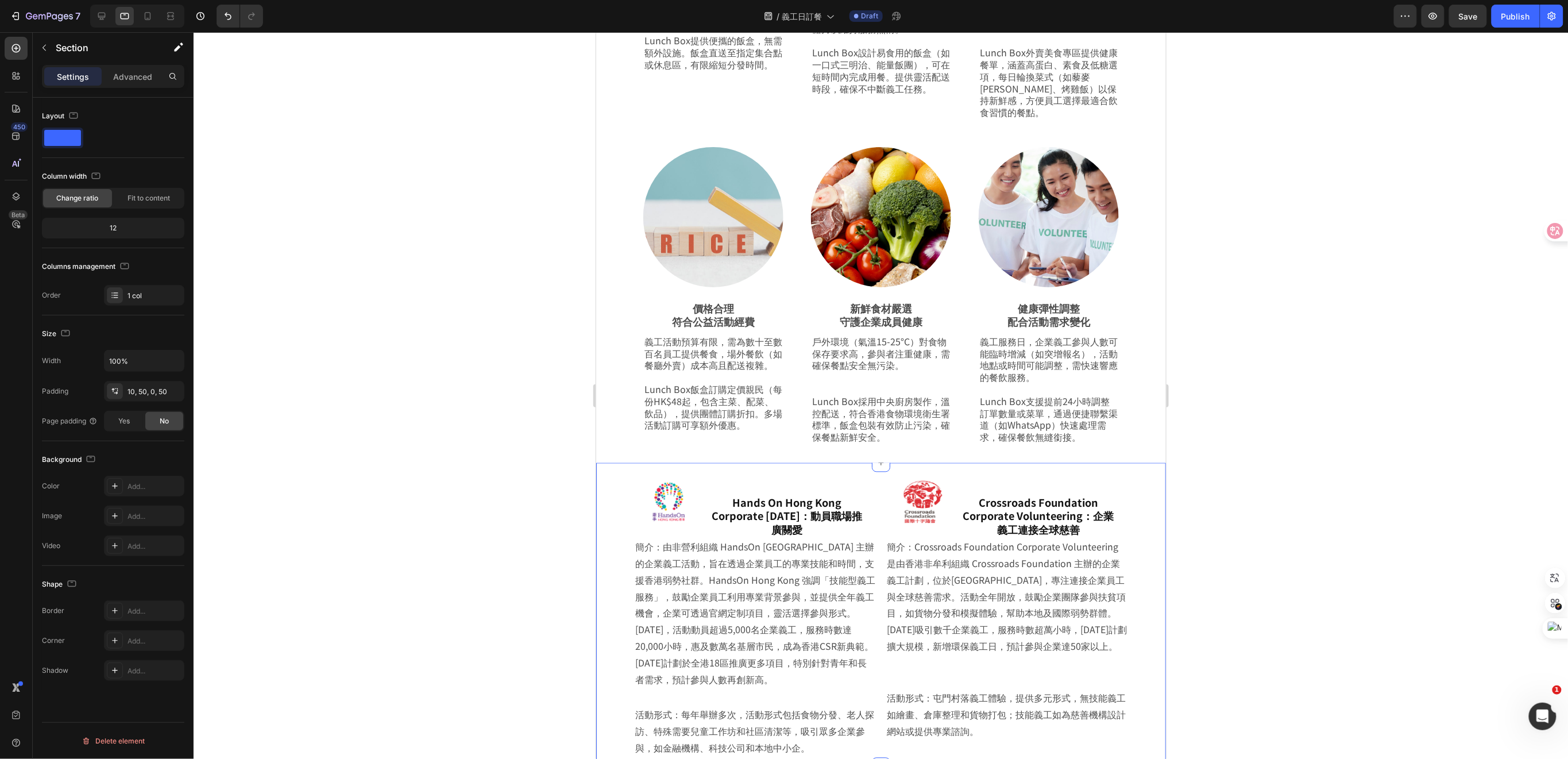
scroll to position [1190, 0]
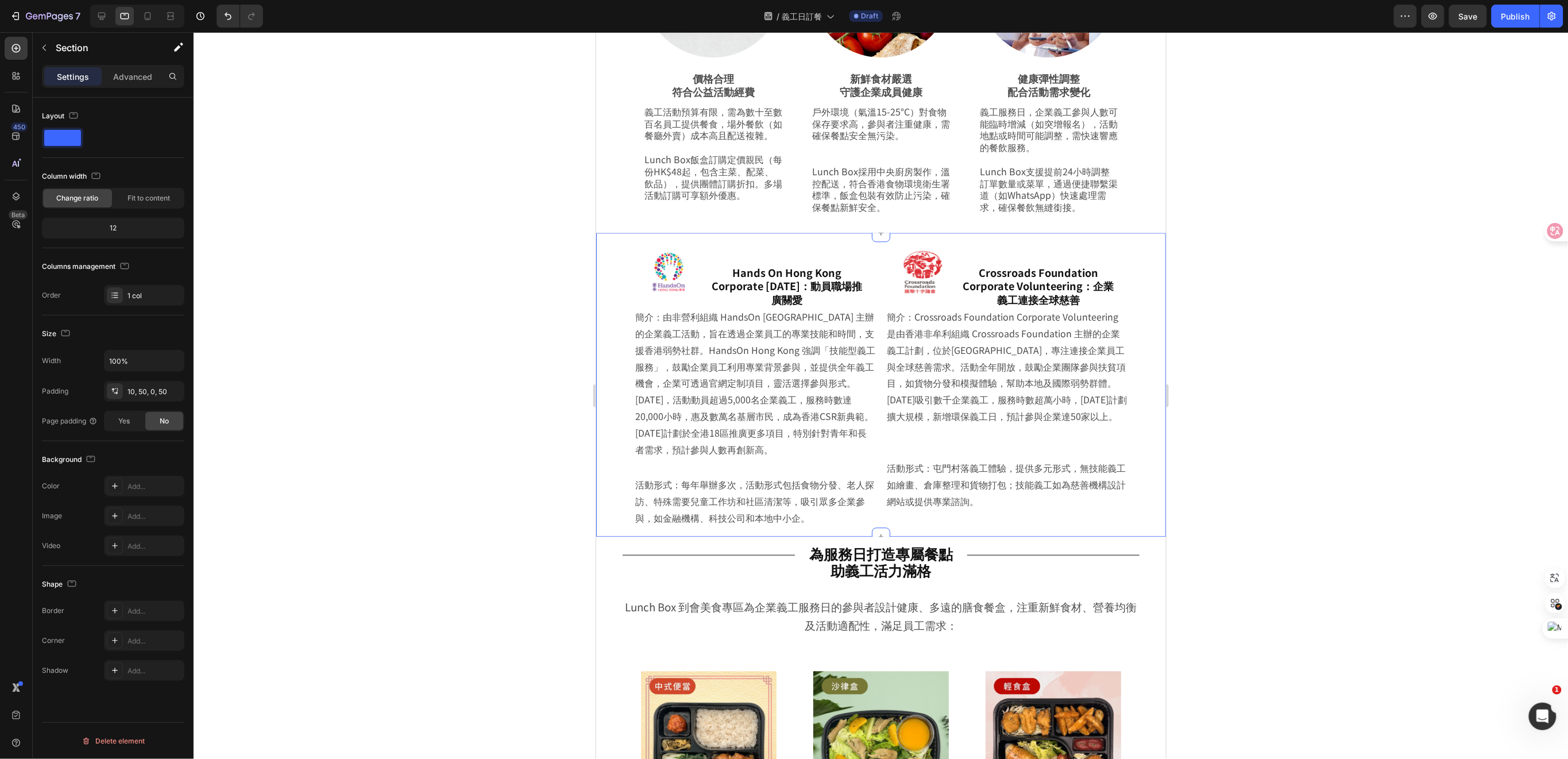
click at [610, 404] on div "Image Hands On Hong Kong Corporate Volunteer Day：動員職場推廣關愛 Heading Row 簡介：由非營利組織…" at bounding box center [880, 384] width 570 height 304
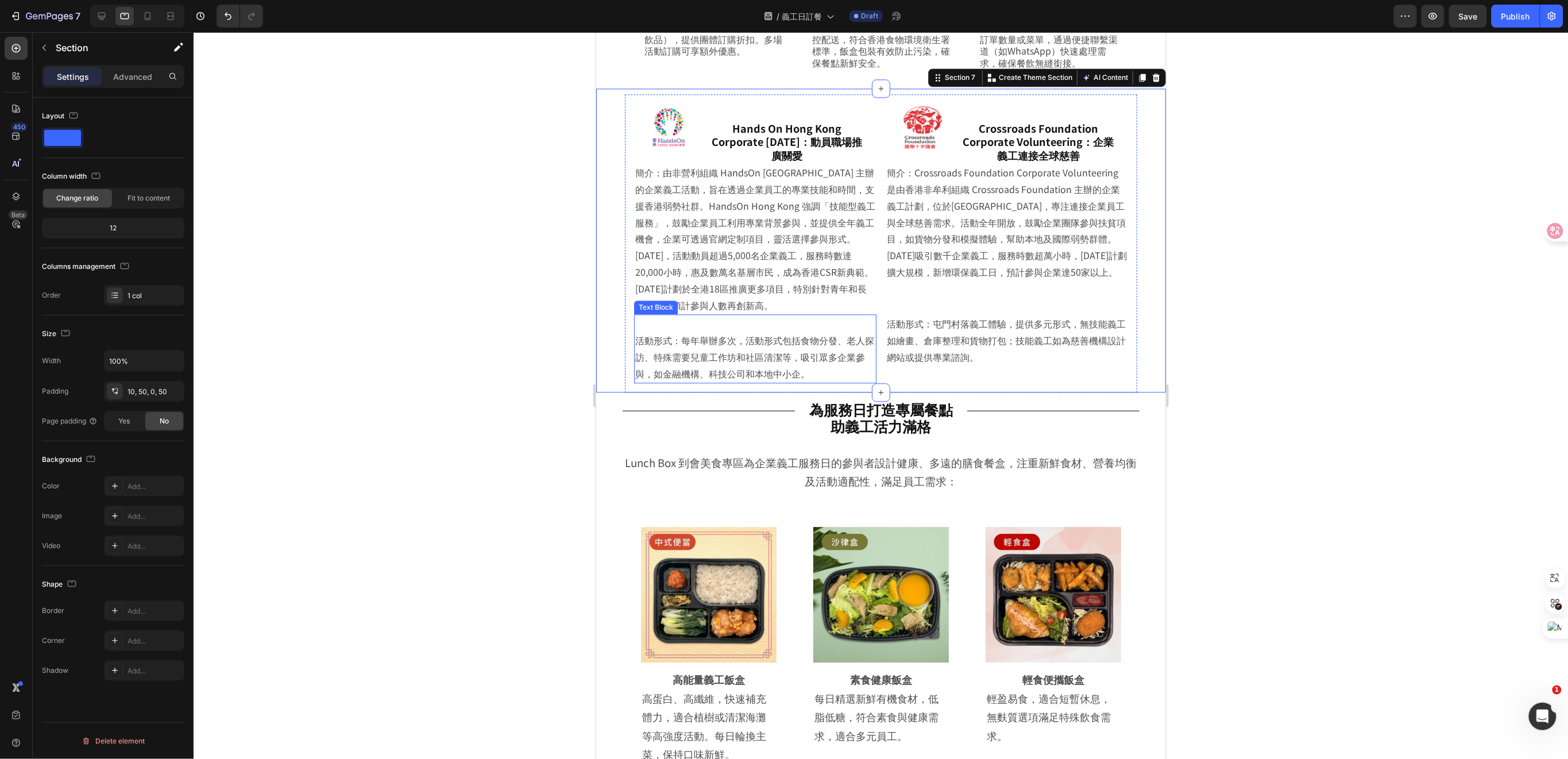
scroll to position [1343, 0]
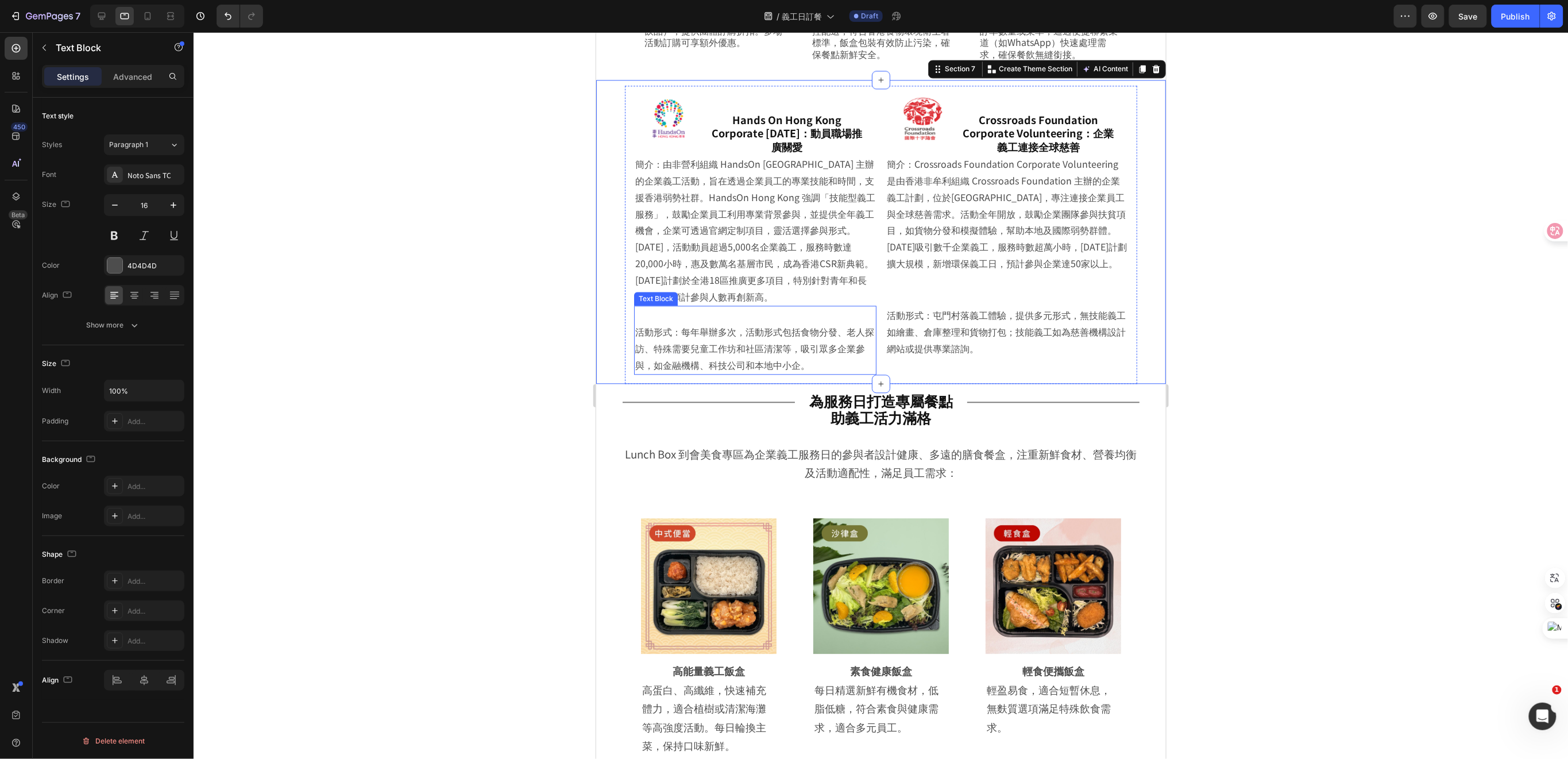
click at [672, 345] on p "活動形式：每年舉辦多次，活動形式包括食物分發、老人探訪、特殊需要兒童工作坊和社區清潔等，吸引眾多企業參與，如金融機構、科技公司和本地中小企。" at bounding box center [754, 347] width 240 height 50
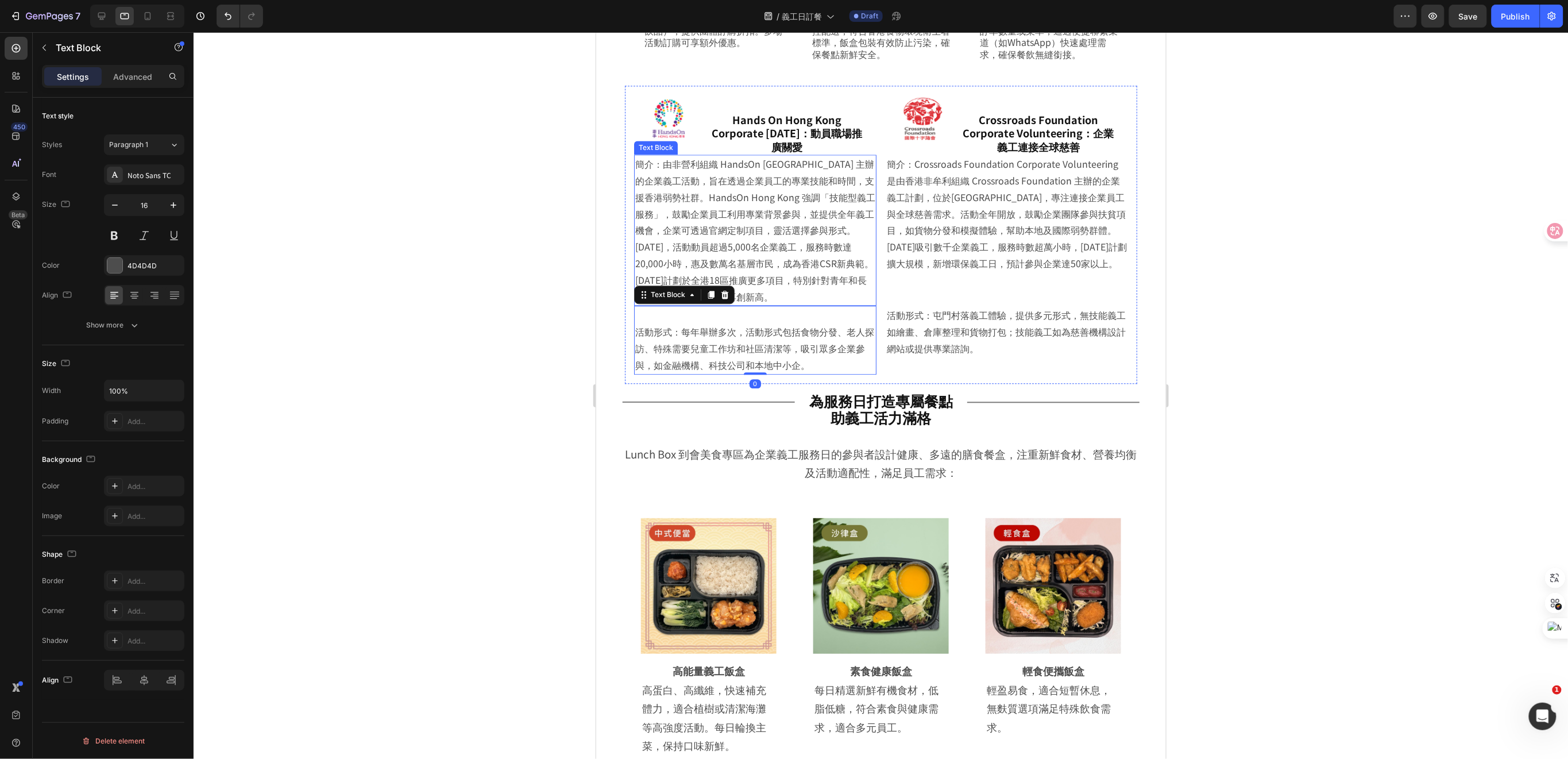
click at [730, 242] on p "簡介：由非營利組織 HandsOn Hong Kong 主辦的企業義工活動，旨在透過企業員工的專業技能和時間，支援香港弱勢社群。HandsOn Hong Ko…" at bounding box center [754, 229] width 240 height 149
click at [606, 435] on div "Title Line 為服務日打造專屬餐點 助義工活力滿格 Heading Row Title Line Row Lunch Box 到會美食專區為企業義工服…" at bounding box center [880, 705] width 570 height 643
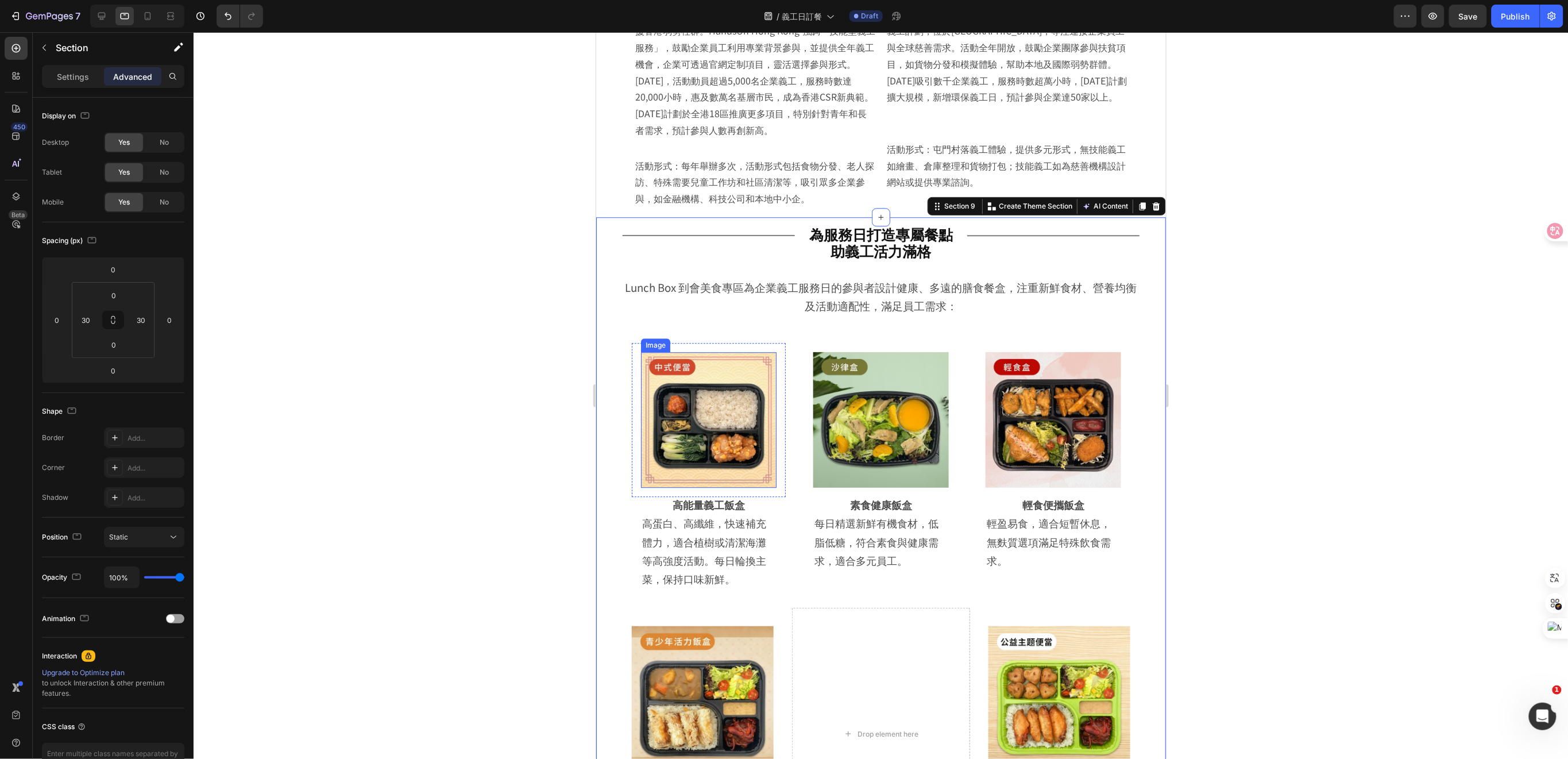
scroll to position [1419, 0]
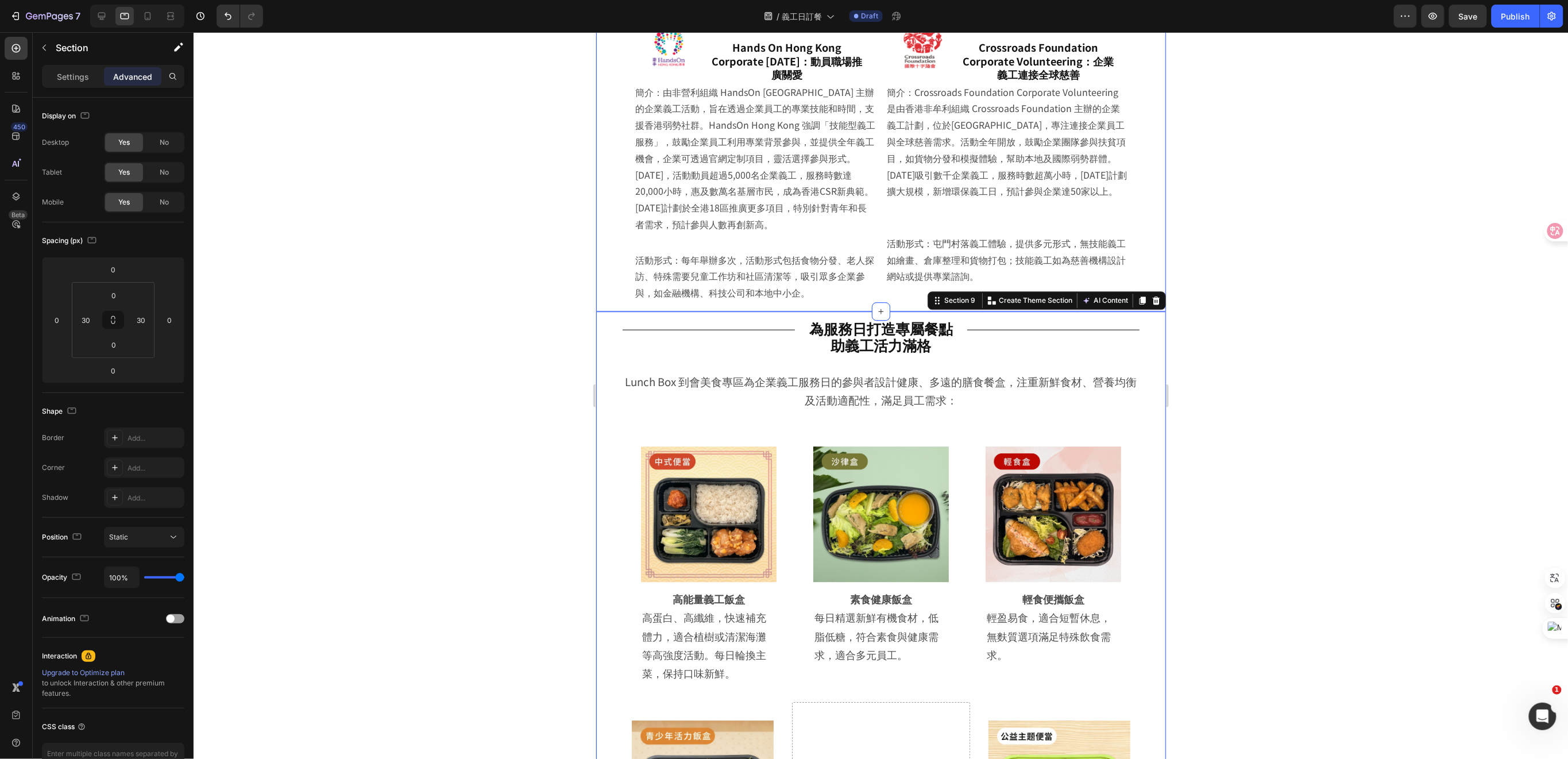
click at [606, 256] on div "Image Hands On Hong Kong Corporate Volunteer Day：動員職場推廣關愛 Heading Row 簡介：由非營利組織…" at bounding box center [880, 158] width 570 height 304
click at [599, 496] on div "Title Line 為服務日打造專屬餐點 助義工活力滿格 Heading Row Title Line Row Lunch Box 到會美食專區為企業義工服…" at bounding box center [880, 633] width 570 height 643
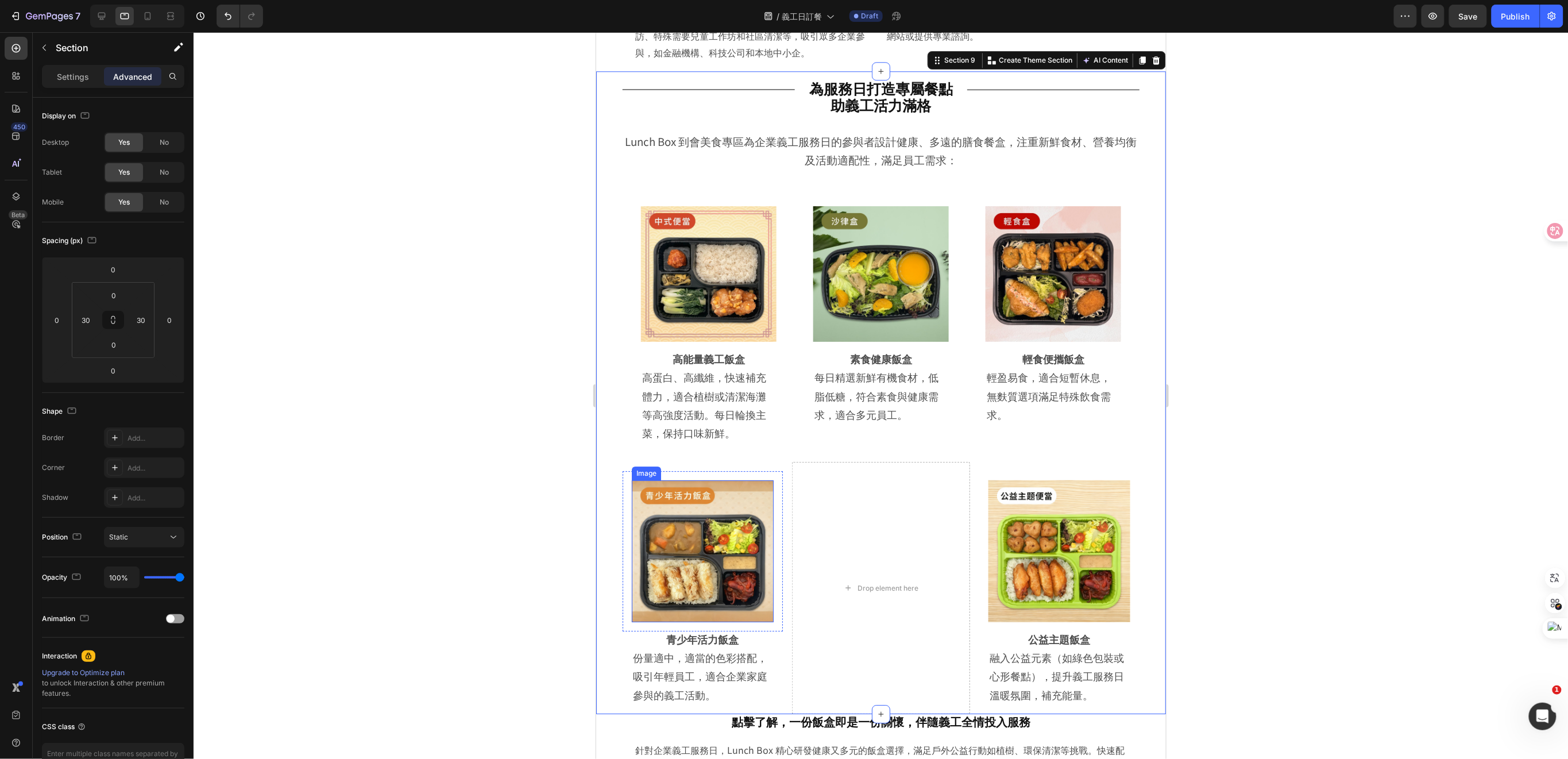
scroll to position [1879, 0]
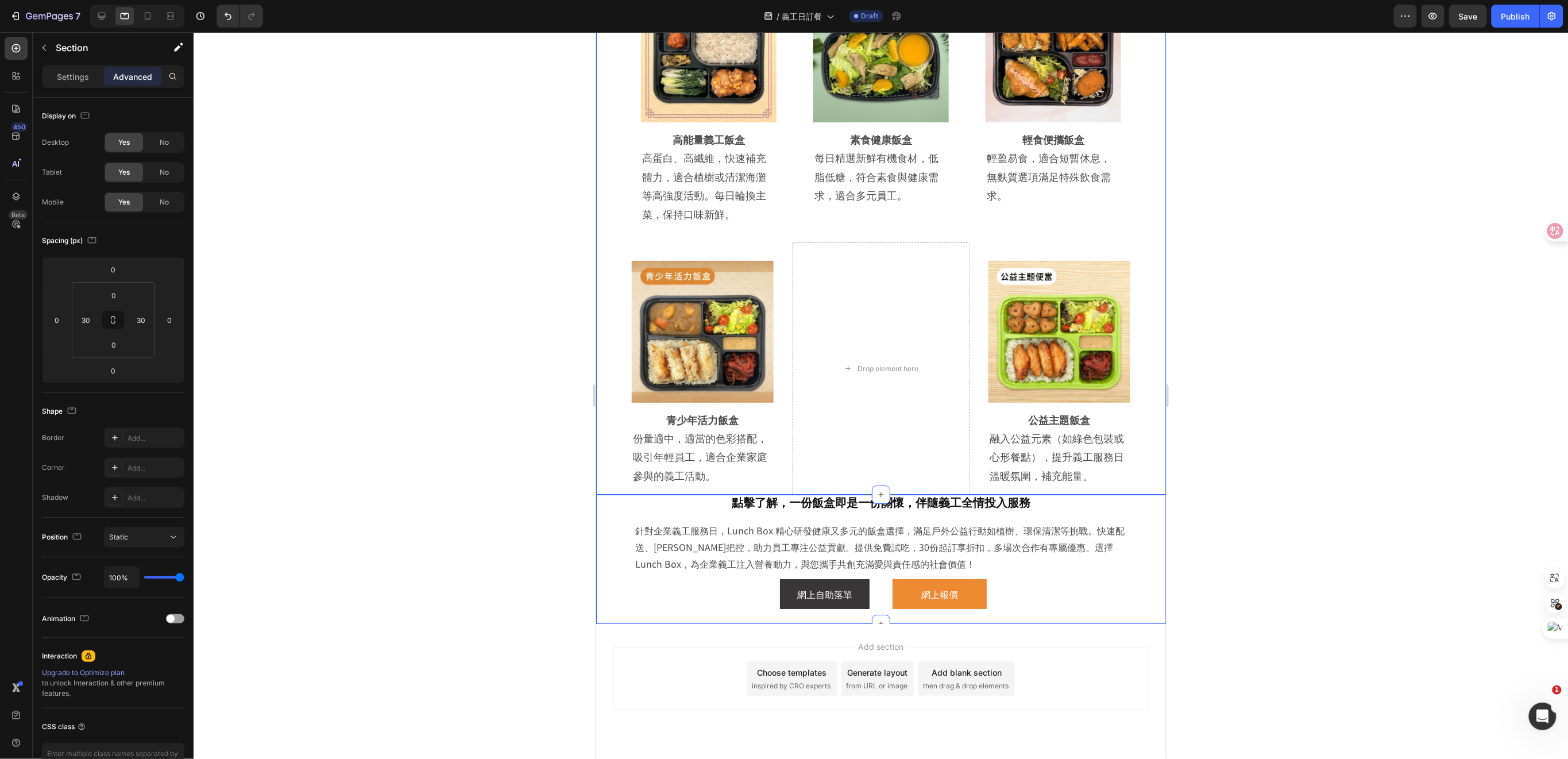
click at [612, 547] on div "點擊了解，一份飯盒即是一份關懷，伴隨義工全情投入服務 Heading 針對企業義工服務日，Lunch Box 精心研發健康又多元的飯盒選擇，滿足戶外公益行動如…" at bounding box center [880, 558] width 570 height 129
click at [609, 400] on div "Title Line 為服務日打造專屬餐點 助義工活力滿格 Heading Row Title Line Row Lunch Box 到會美食專區為企業義工服…" at bounding box center [880, 172] width 570 height 643
click at [86, 326] on input "30" at bounding box center [86, 320] width 17 height 17
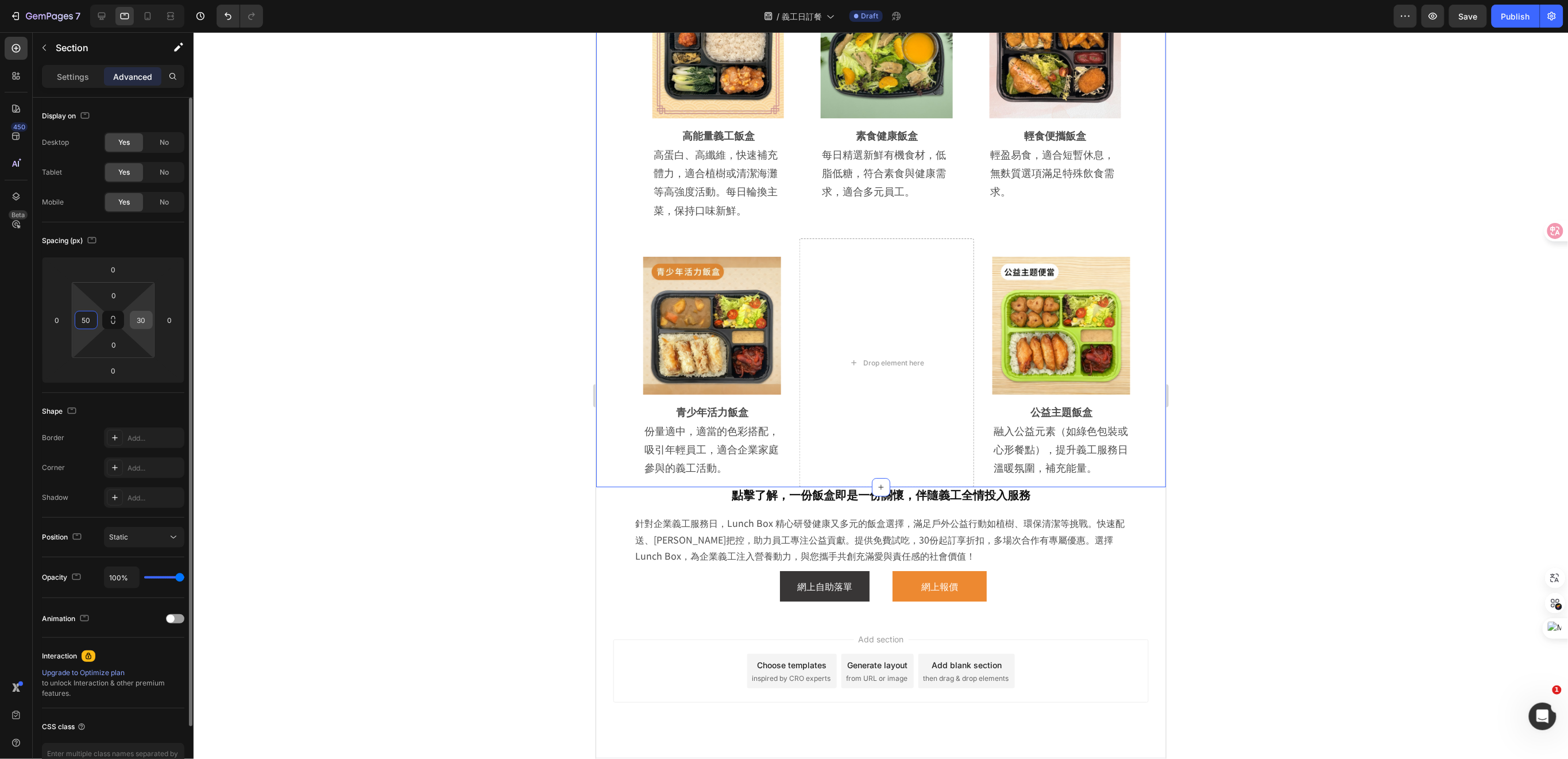
type input "50"
click at [150, 322] on div "30" at bounding box center [141, 320] width 23 height 18
click at [132, 322] on input "30" at bounding box center [141, 320] width 17 height 17
click at [140, 318] on input "30" at bounding box center [141, 320] width 17 height 17
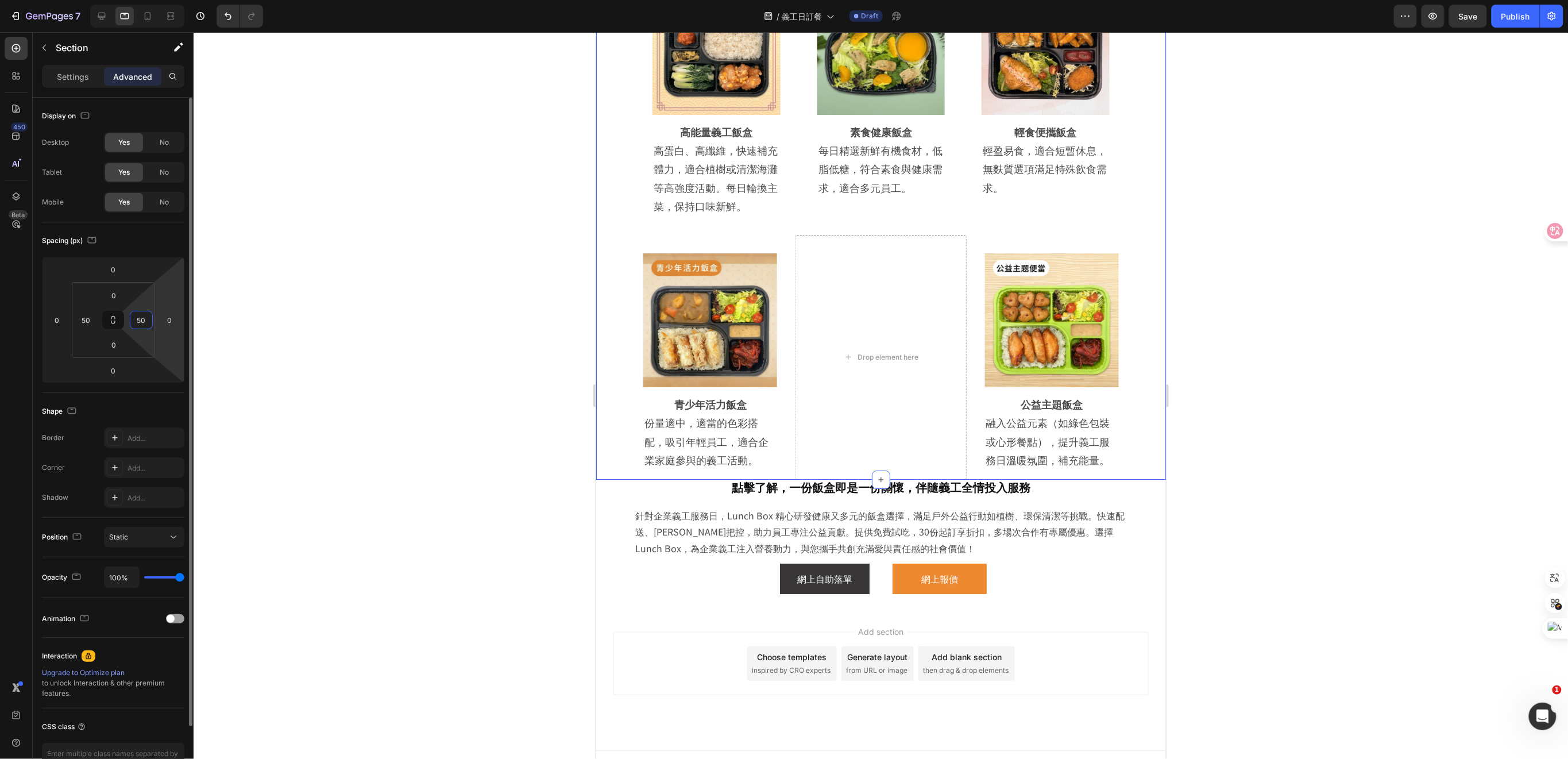
type input "0"
click at [146, 318] on input "0" at bounding box center [141, 320] width 17 height 17
type input "50"
click at [1298, 447] on div at bounding box center [881, 395] width 1374 height 727
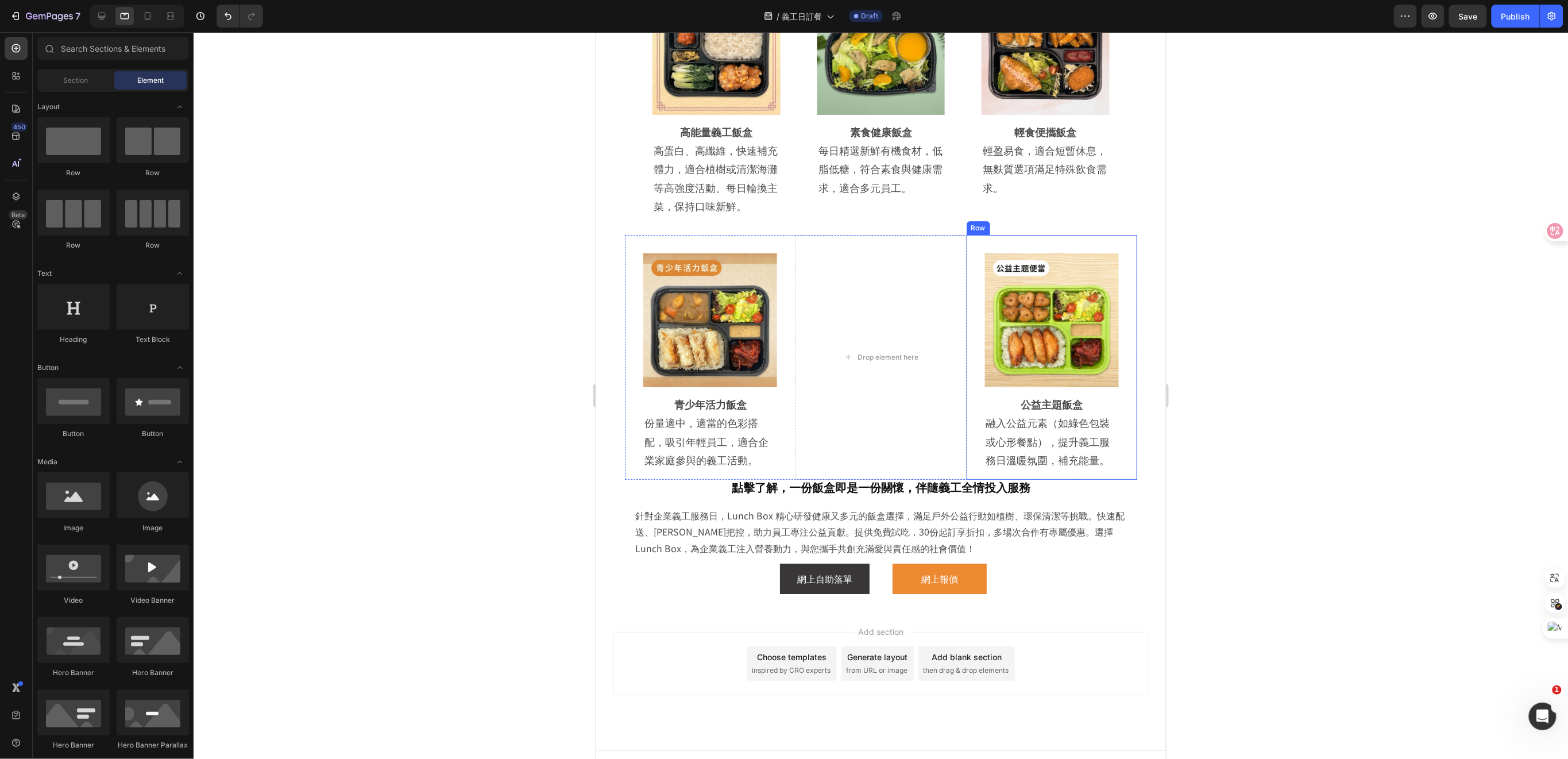
scroll to position [1803, 0]
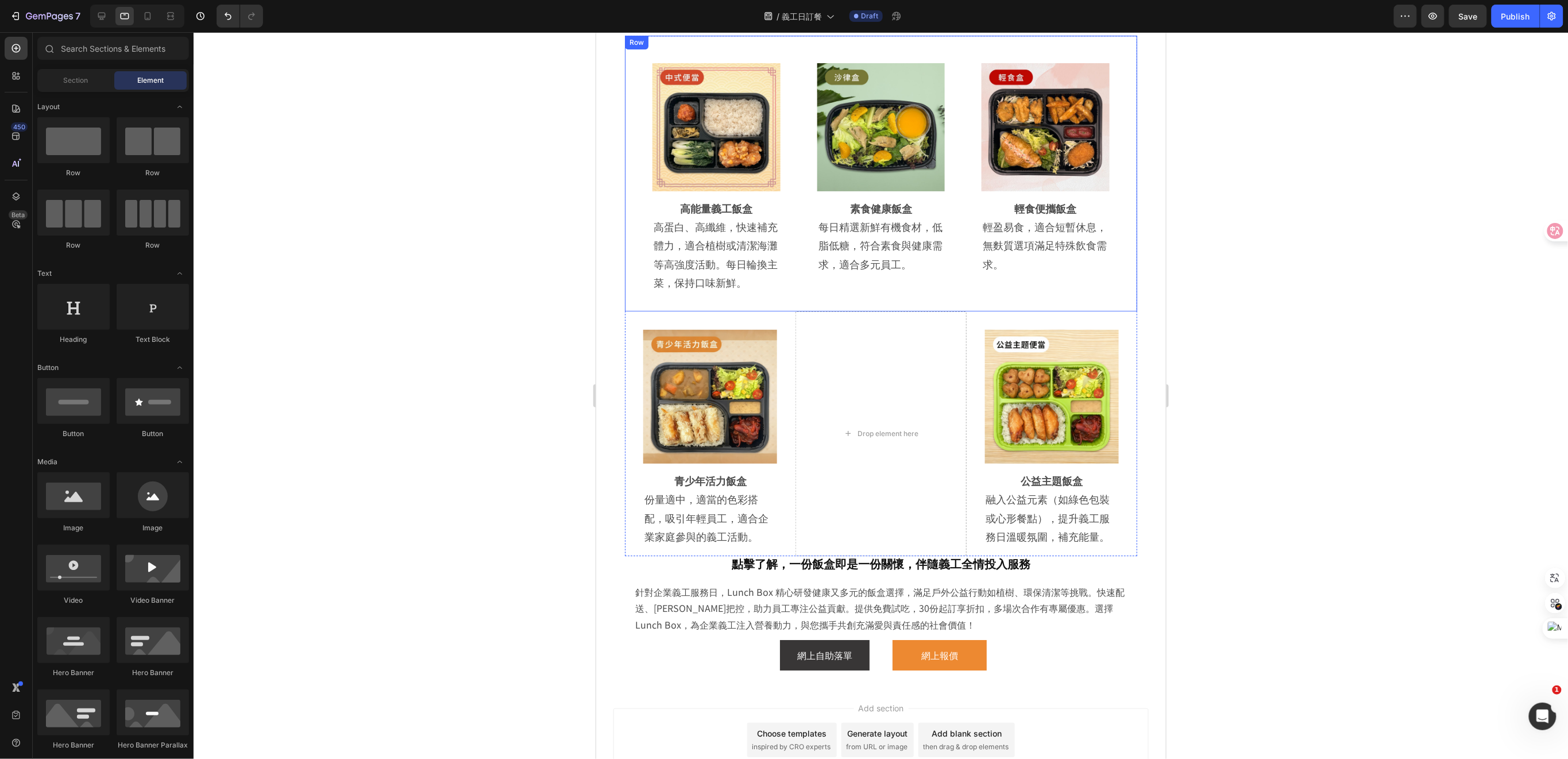
click at [1101, 299] on div "Image Row 輕食便攜飯盒 Heading 輕盈易食，適合短暫休息，無麩質選項滿足特殊飲食需求。 Text Block Row Row" at bounding box center [1045, 173] width 165 height 258
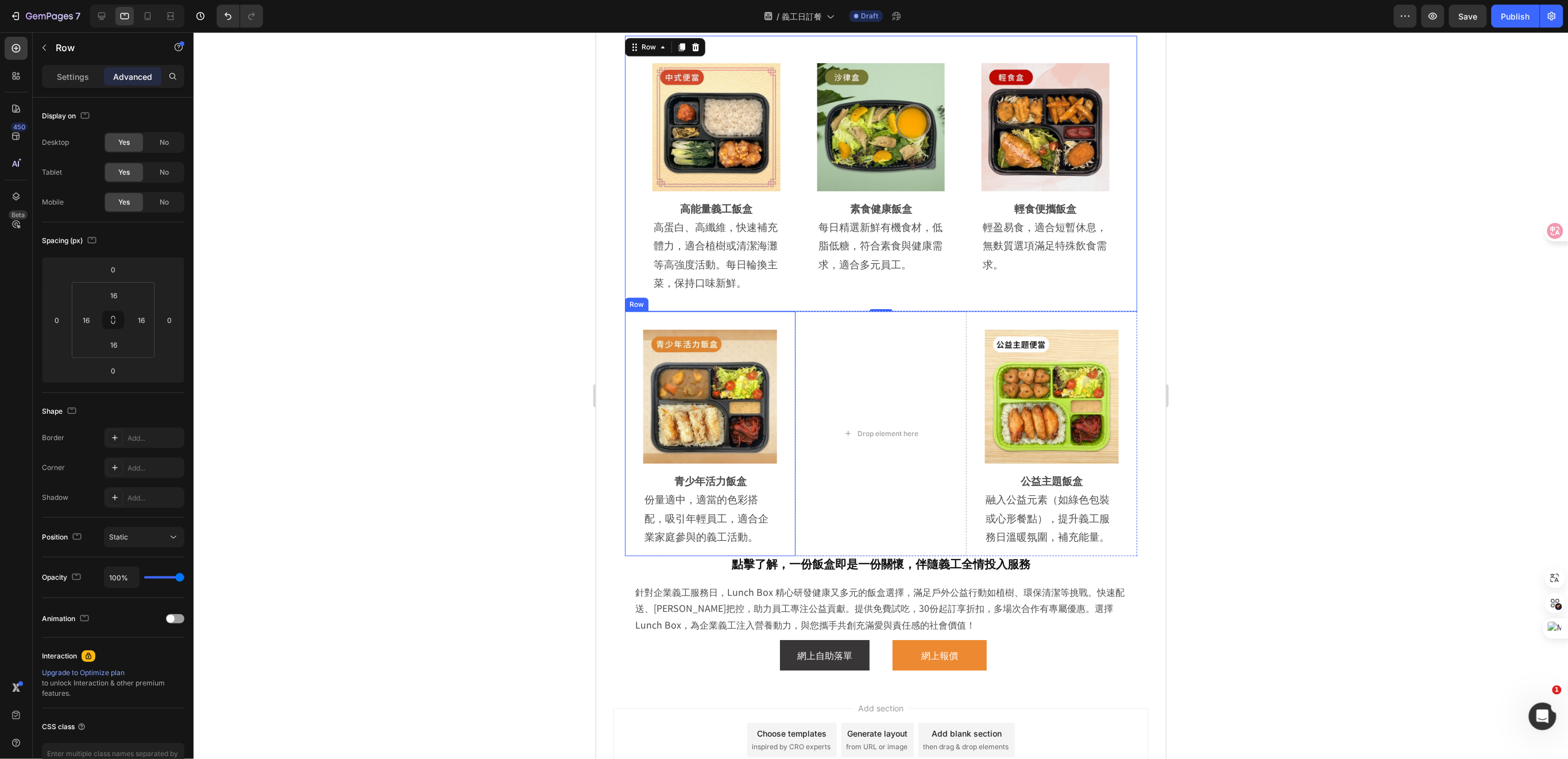
click at [627, 458] on div "Image Row 青少年活力飯盒 Heading 份量適中，適當的色彩搭配，吸引年輕員工，適合企業家庭參與的義工活動。 Text Block Row Row" at bounding box center [709, 433] width 170 height 245
click at [843, 579] on div "點擊了解，一份飯盒即是一份關懷，伴隨義工全情投入服務 Heading 針對企業義工服務日，Lunch Box 精心研發健康又多元的飯盒選擇，滿足戶外公益行動如…" at bounding box center [880, 613] width 494 height 114
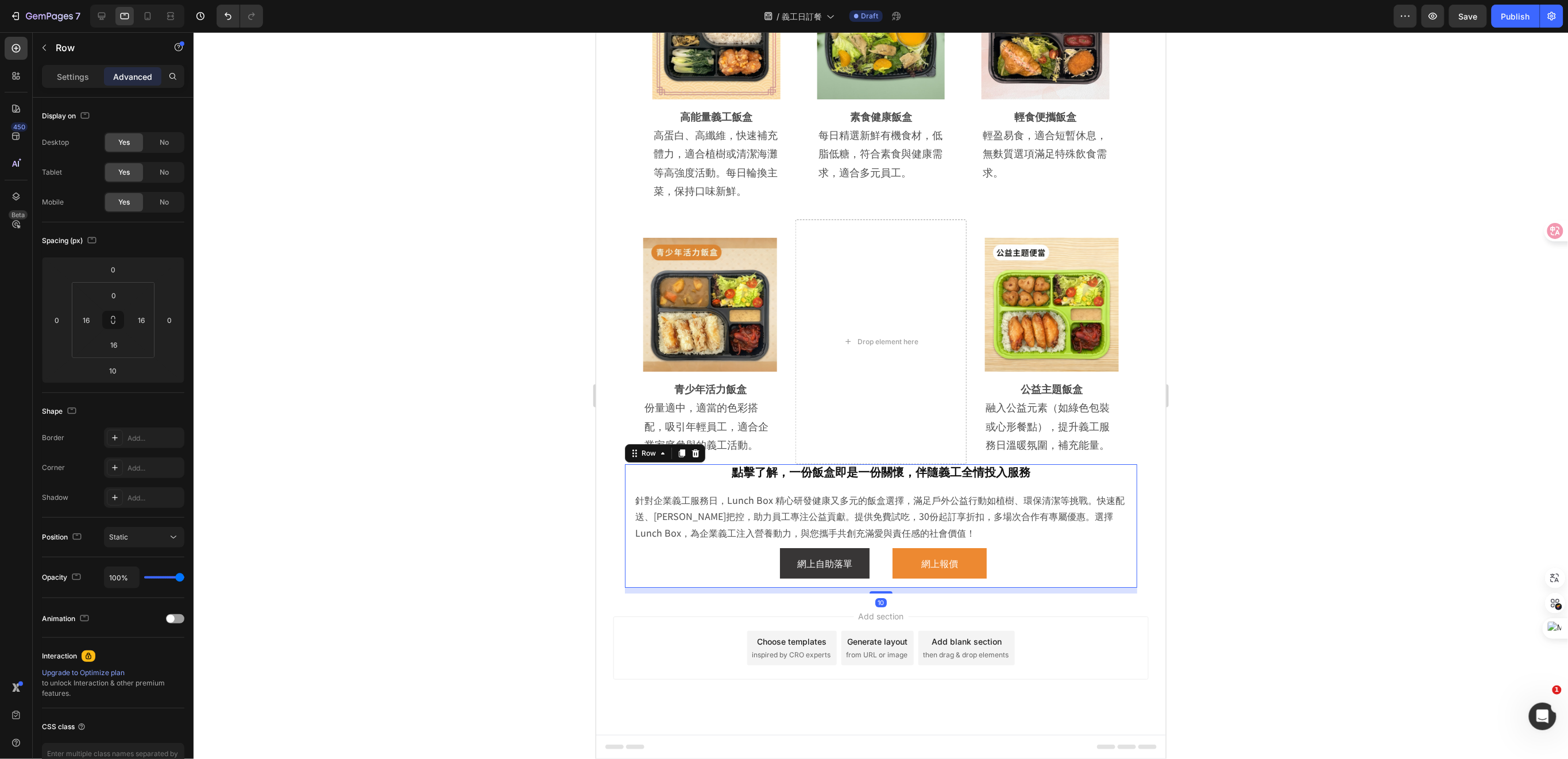
scroll to position [1904, 0]
click at [118, 295] on input "0" at bounding box center [113, 295] width 23 height 17
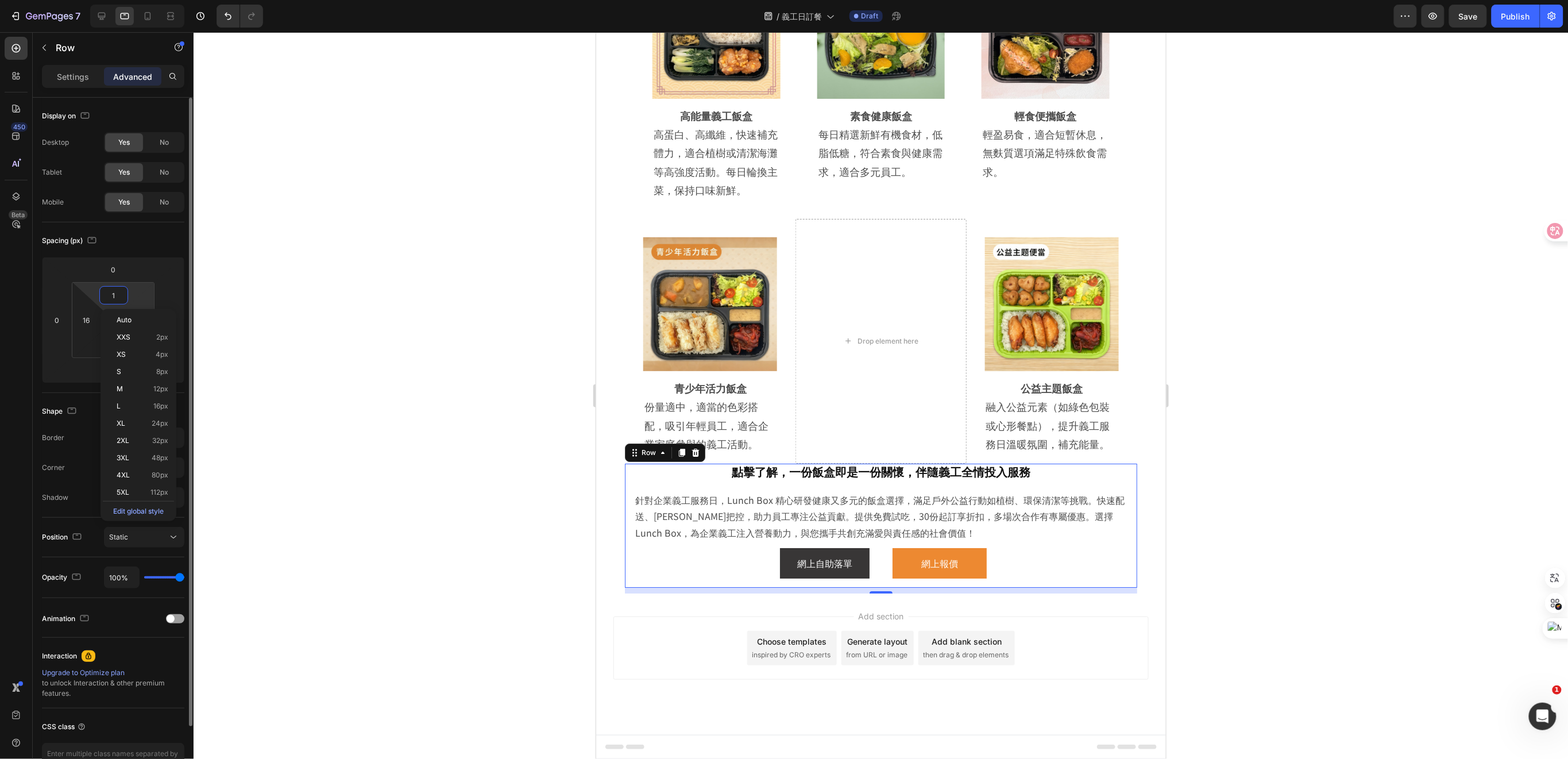
type input "16"
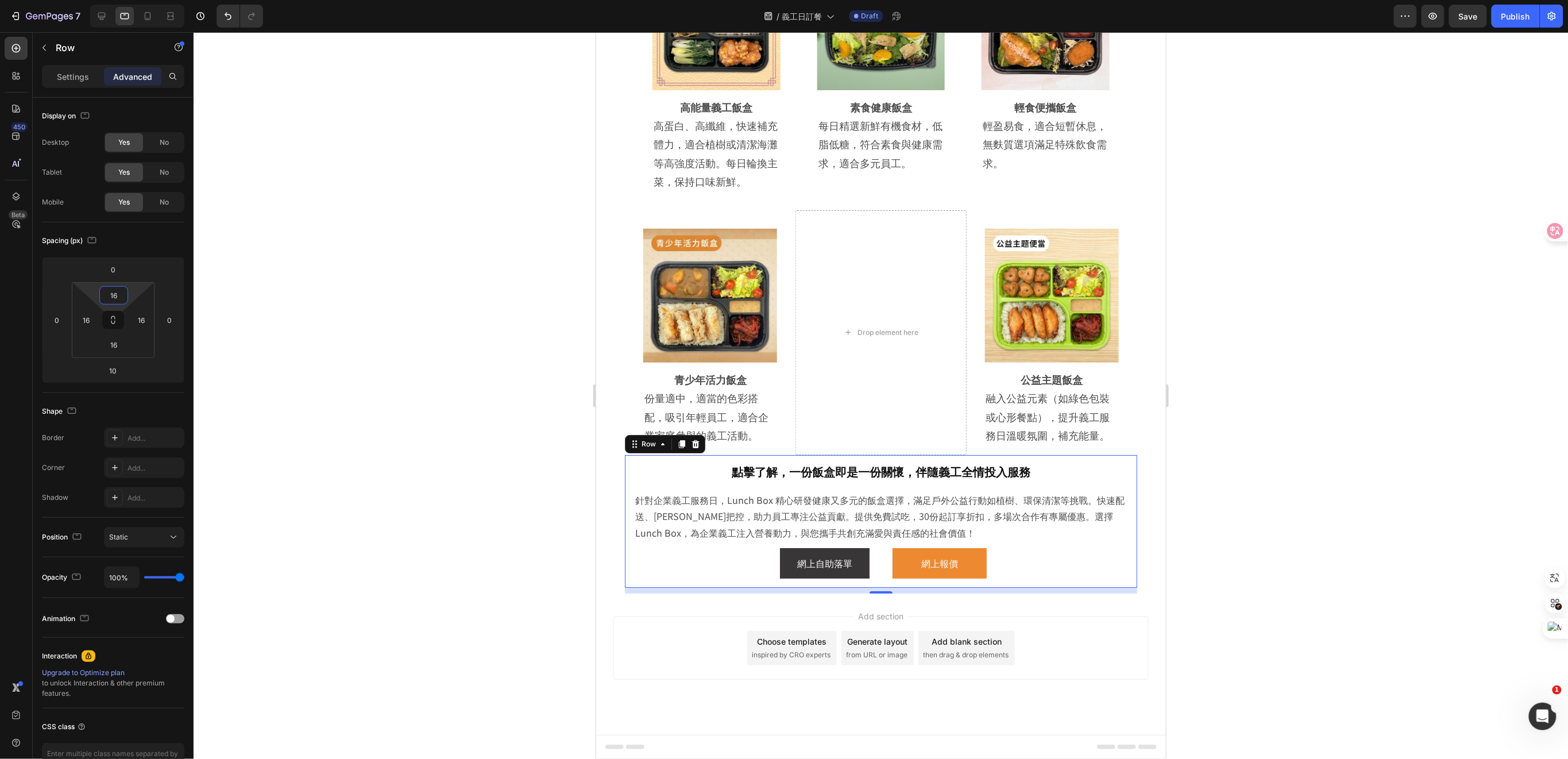
click at [1236, 457] on div at bounding box center [881, 395] width 1374 height 727
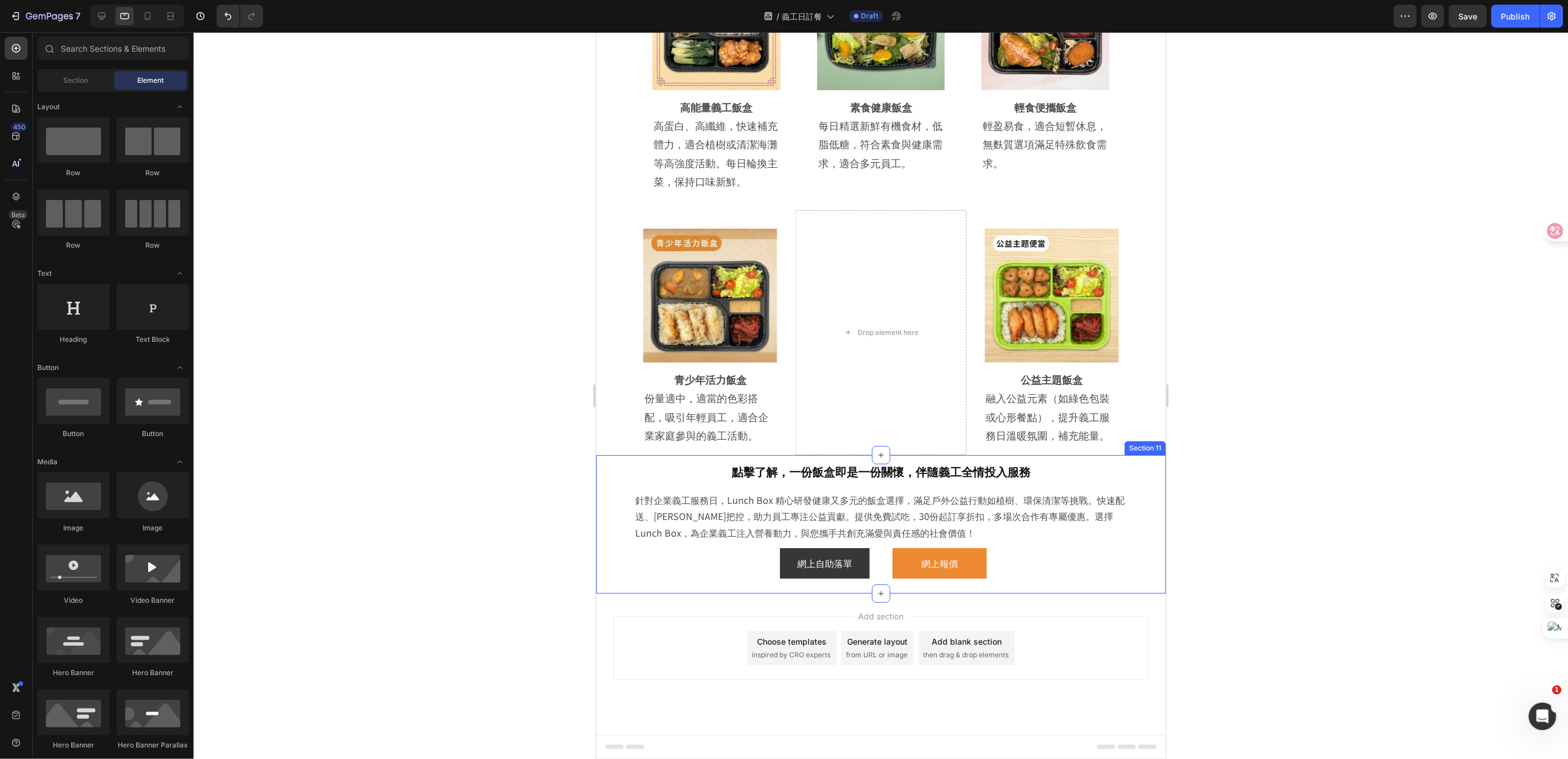
click at [1131, 538] on div "點擊了解，一份飯盒即是一份關懷，伴隨義工全情投入服務 Heading 針對企業義工服務日，Lunch Box 精心研發健康又多元的飯盒選擇，滿足戶外公益行動如…" at bounding box center [880, 524] width 570 height 139
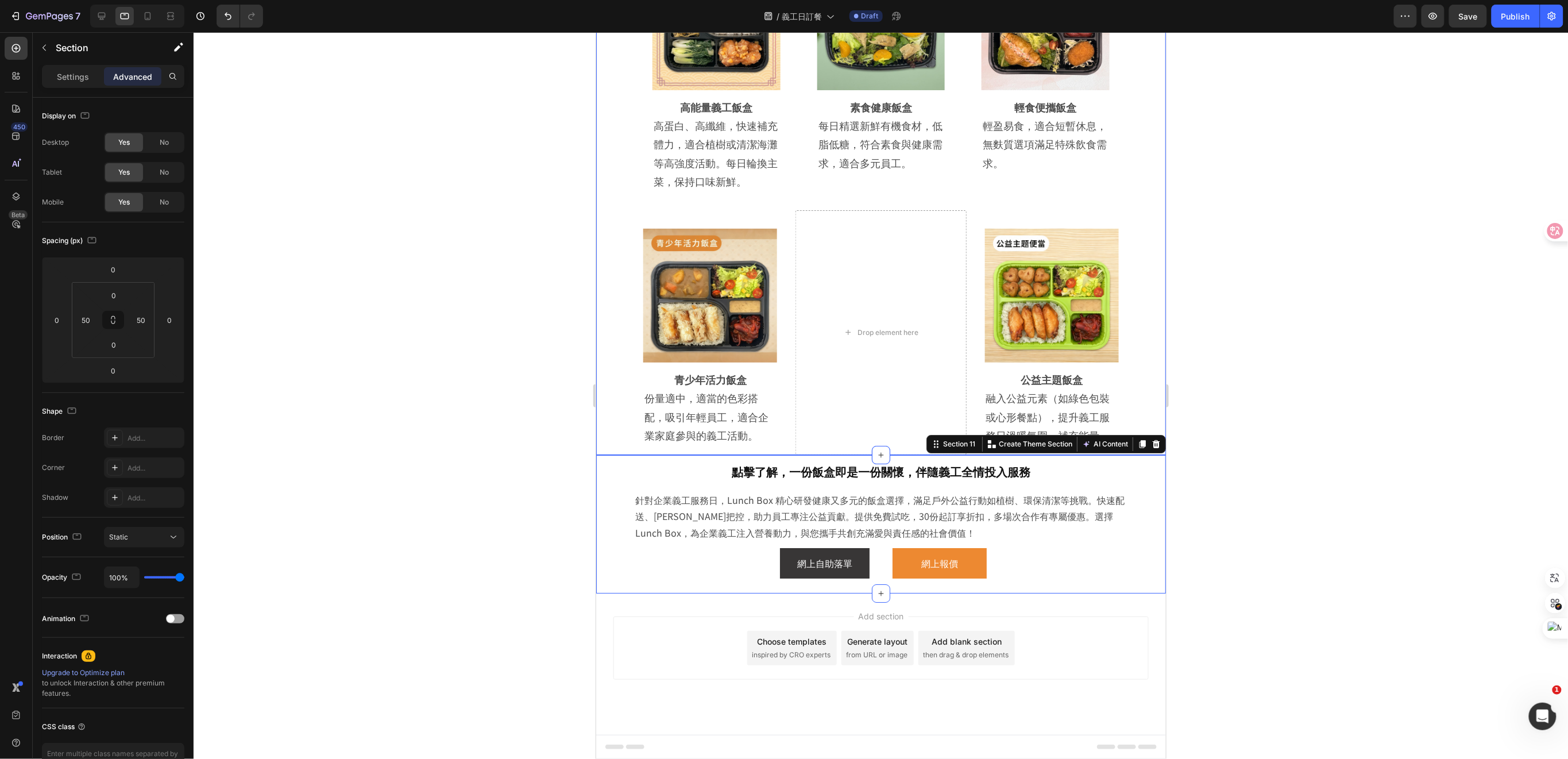
click at [610, 434] on div "Title Line 為服務日打造專屬餐點 助義工活力滿格 Heading Row Title Line Row Lunch Box 到會美食專區為企業義工服…" at bounding box center [880, 140] width 570 height 628
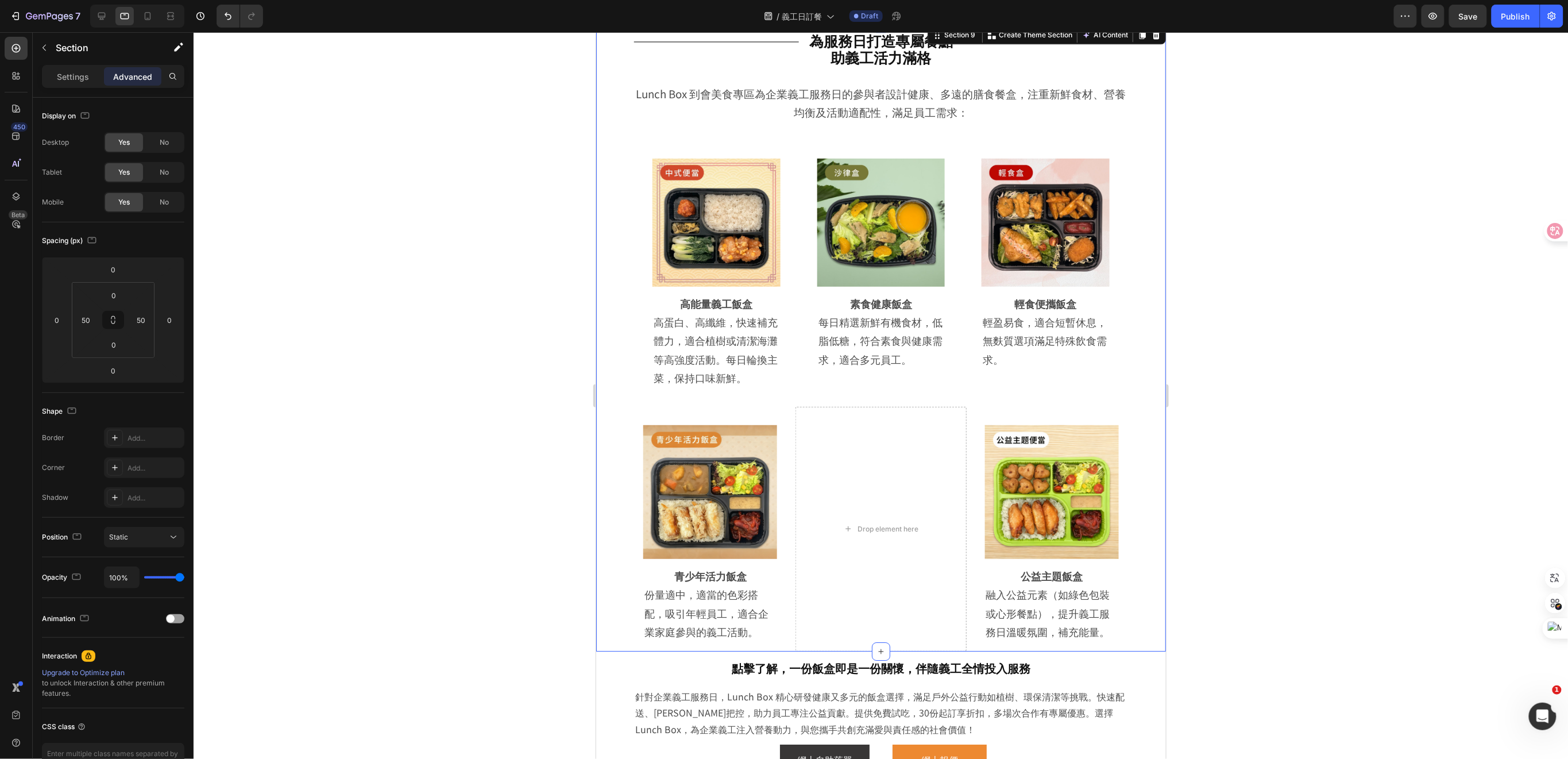
scroll to position [1444, 0]
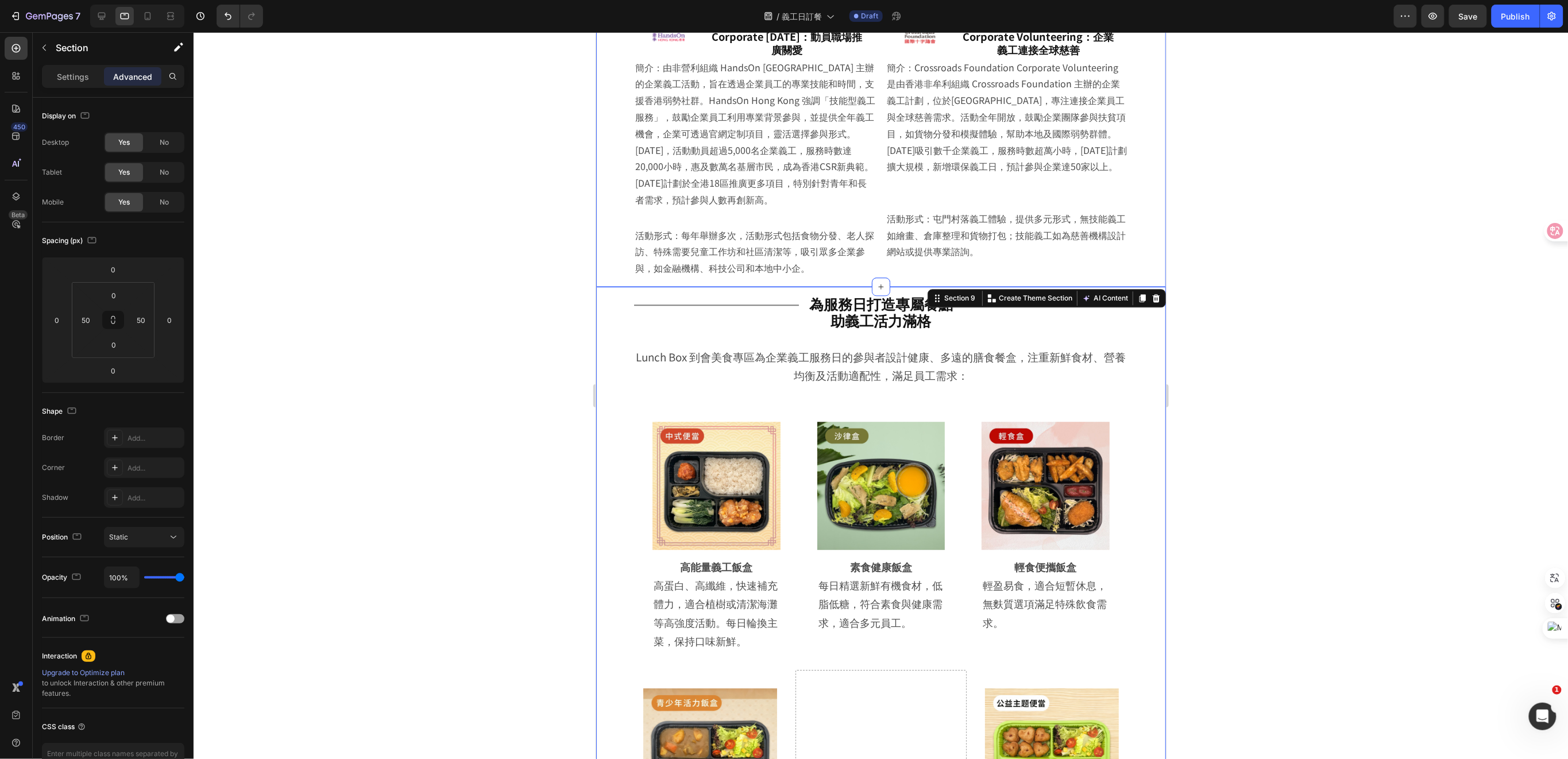
click at [603, 260] on div "Image Hands On Hong Kong Corporate Volunteer Day：動員職場推廣關愛 Heading Row 簡介：由非營利組織…" at bounding box center [880, 134] width 570 height 304
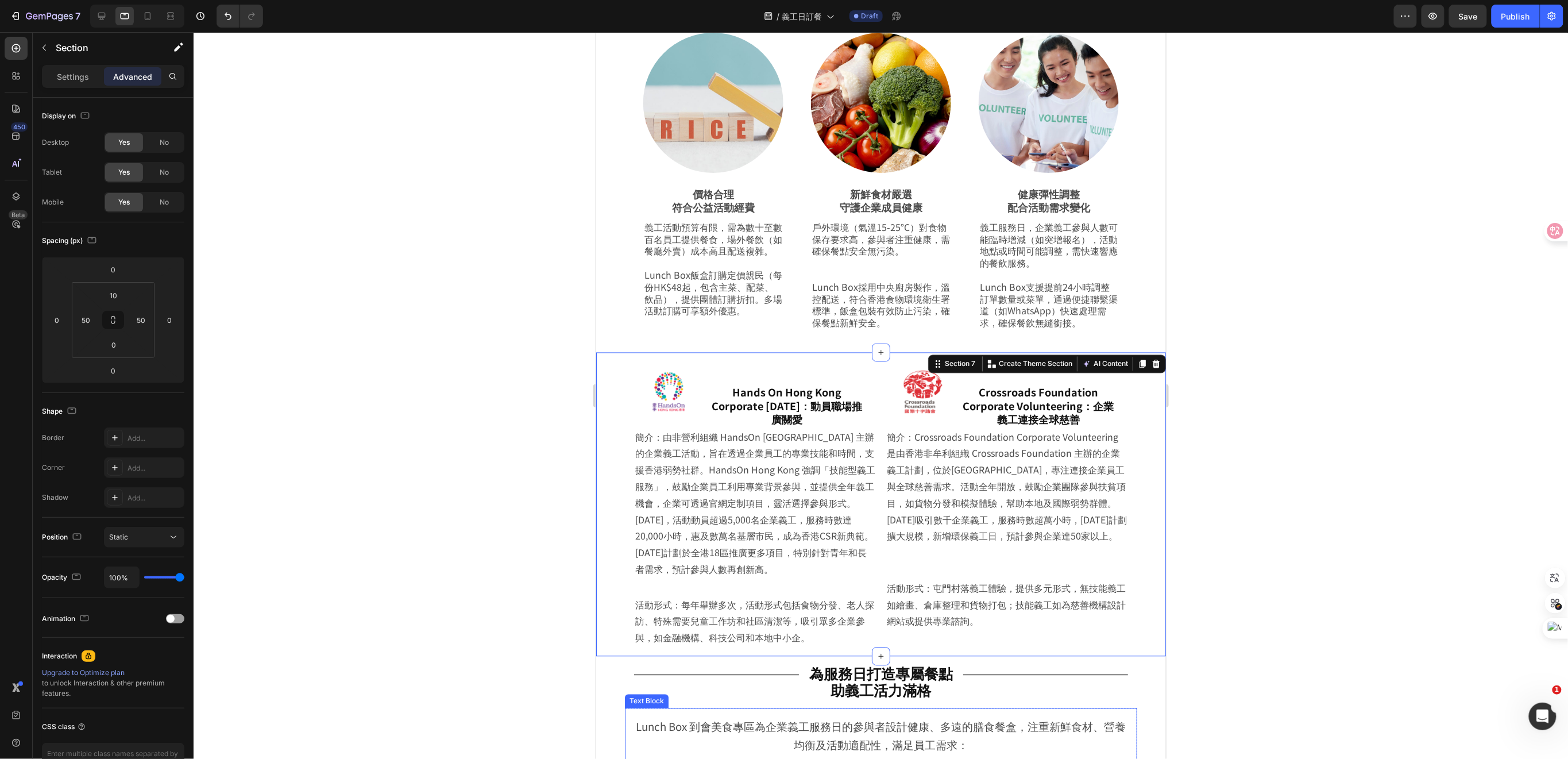
scroll to position [984, 0]
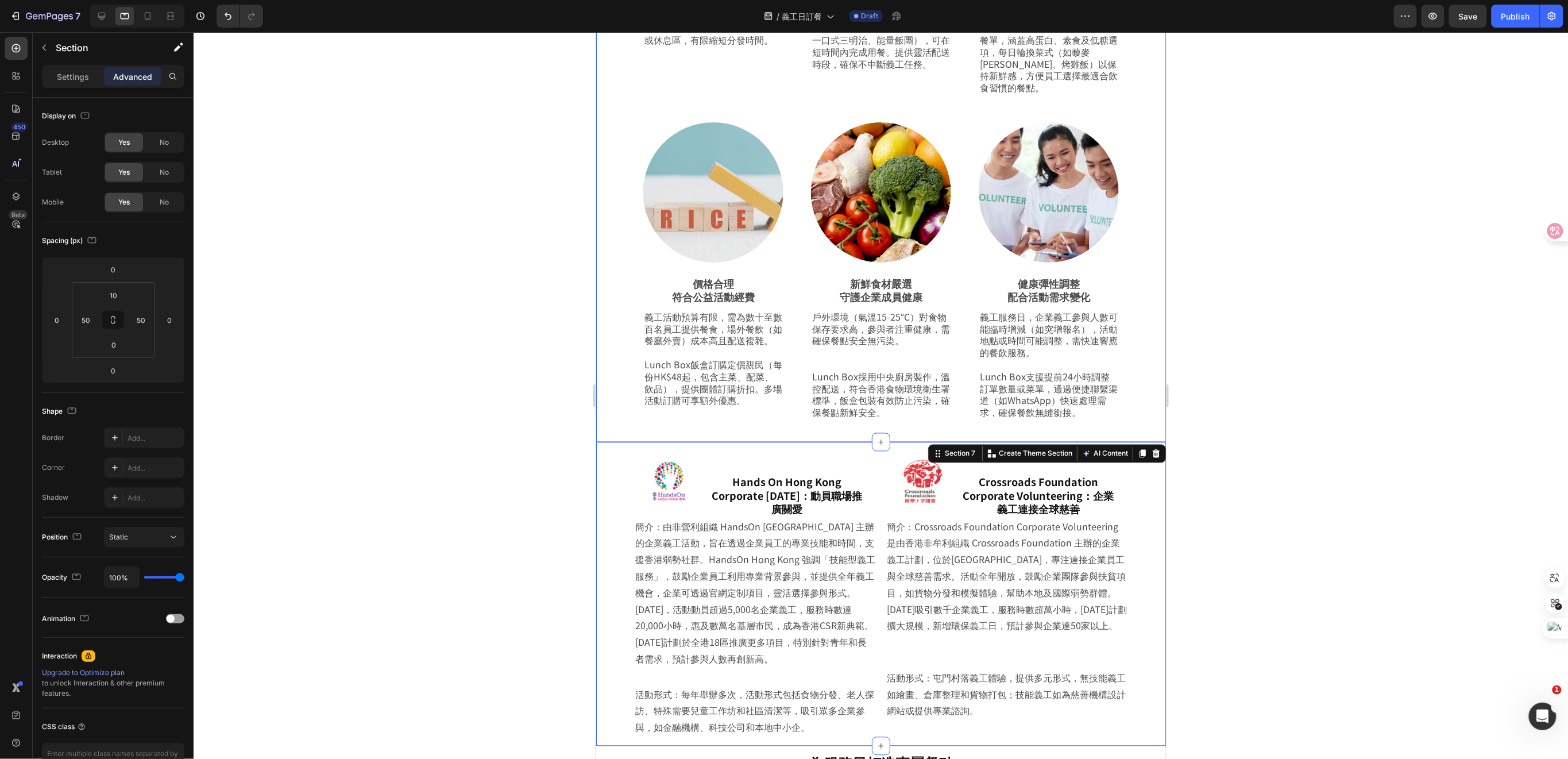
click at [610, 348] on div "為義工服務注能，飯盒到會餐點即刻到達！ Heading Row 企業義工服務日的參與者需在高強度戶外活動中快速補充能量，Lunch Box特色到會飯盒專門店針…" at bounding box center [880, 63] width 570 height 759
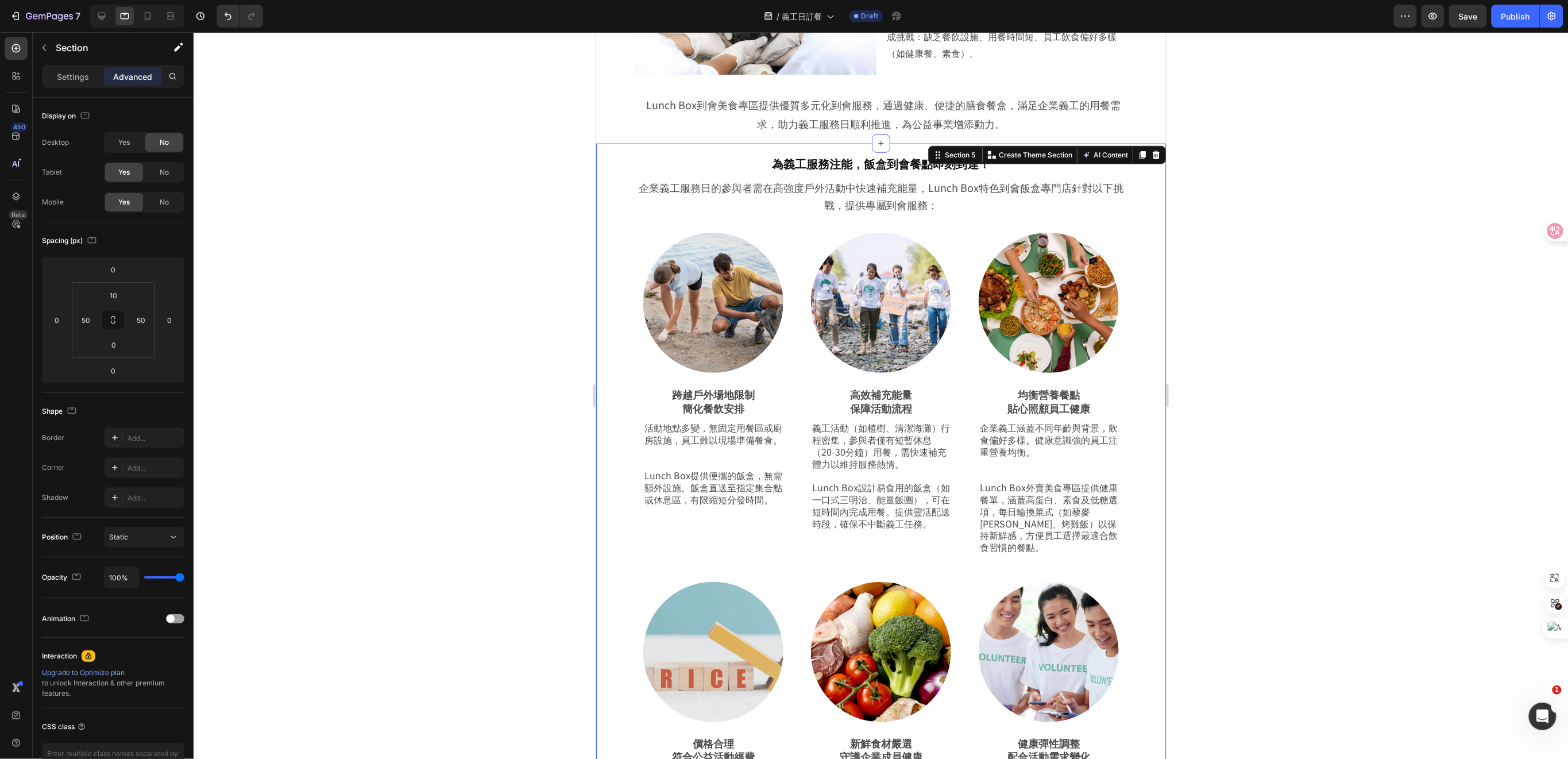
scroll to position [295, 0]
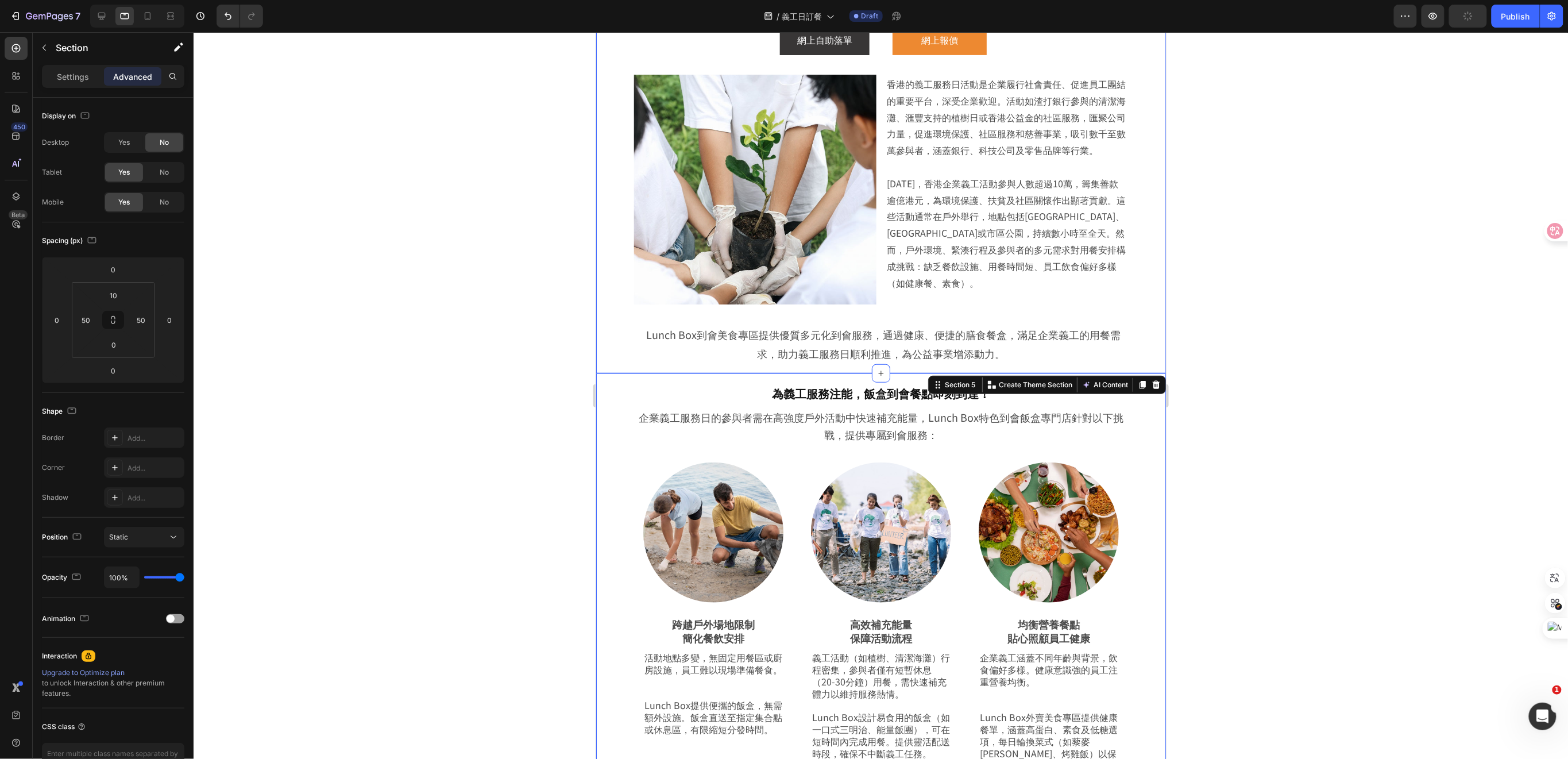
click at [605, 325] on div "為義工服務日添能量，飯盒到會伴您同行 Heading Lunch Box到會美食專區提供優質多元化到會服務，通過健康、便捷的膳食餐盒，滿足企業義工的用餐需求，…" at bounding box center [880, 152] width 570 height 440
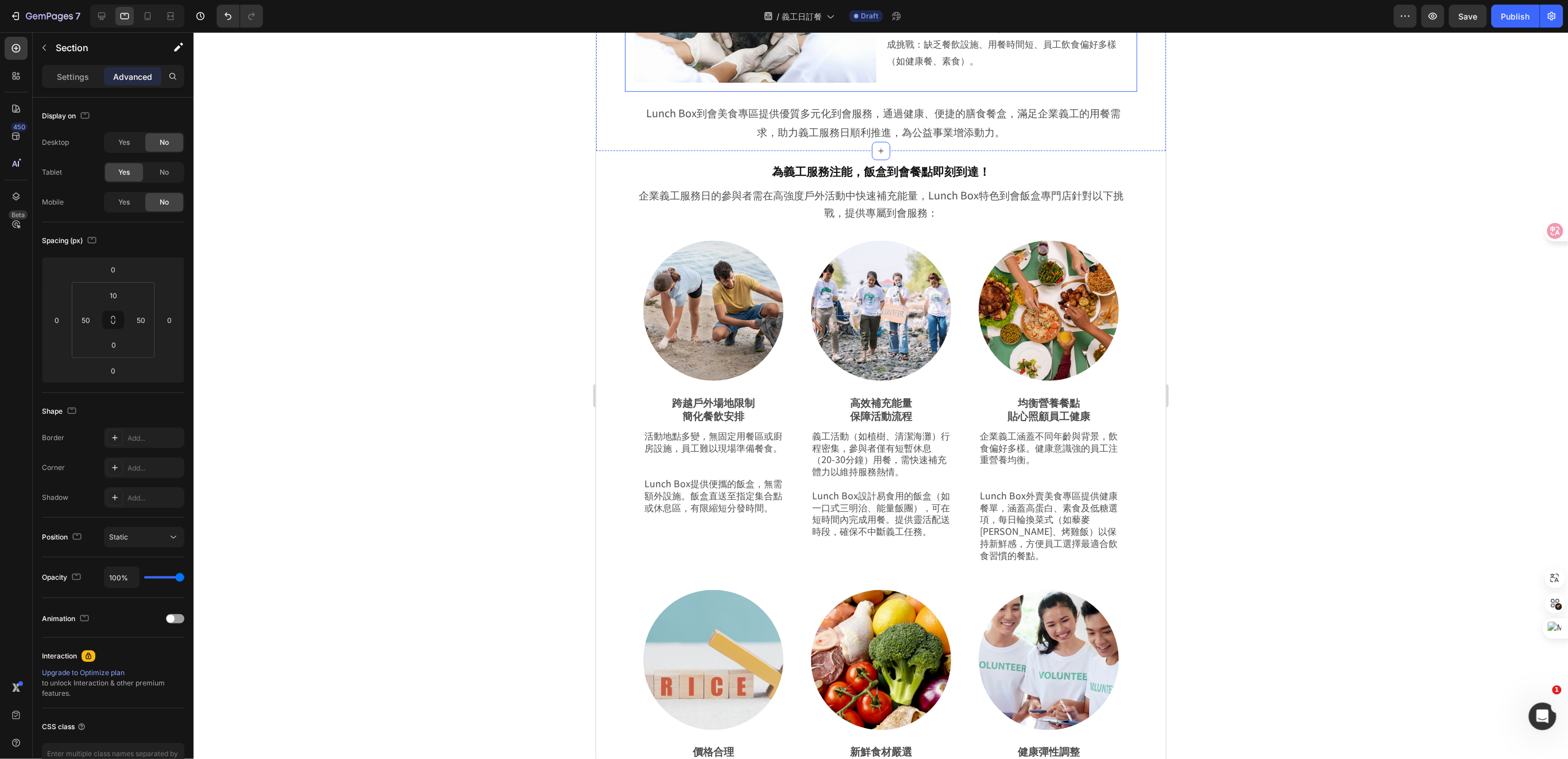
scroll to position [612, 0]
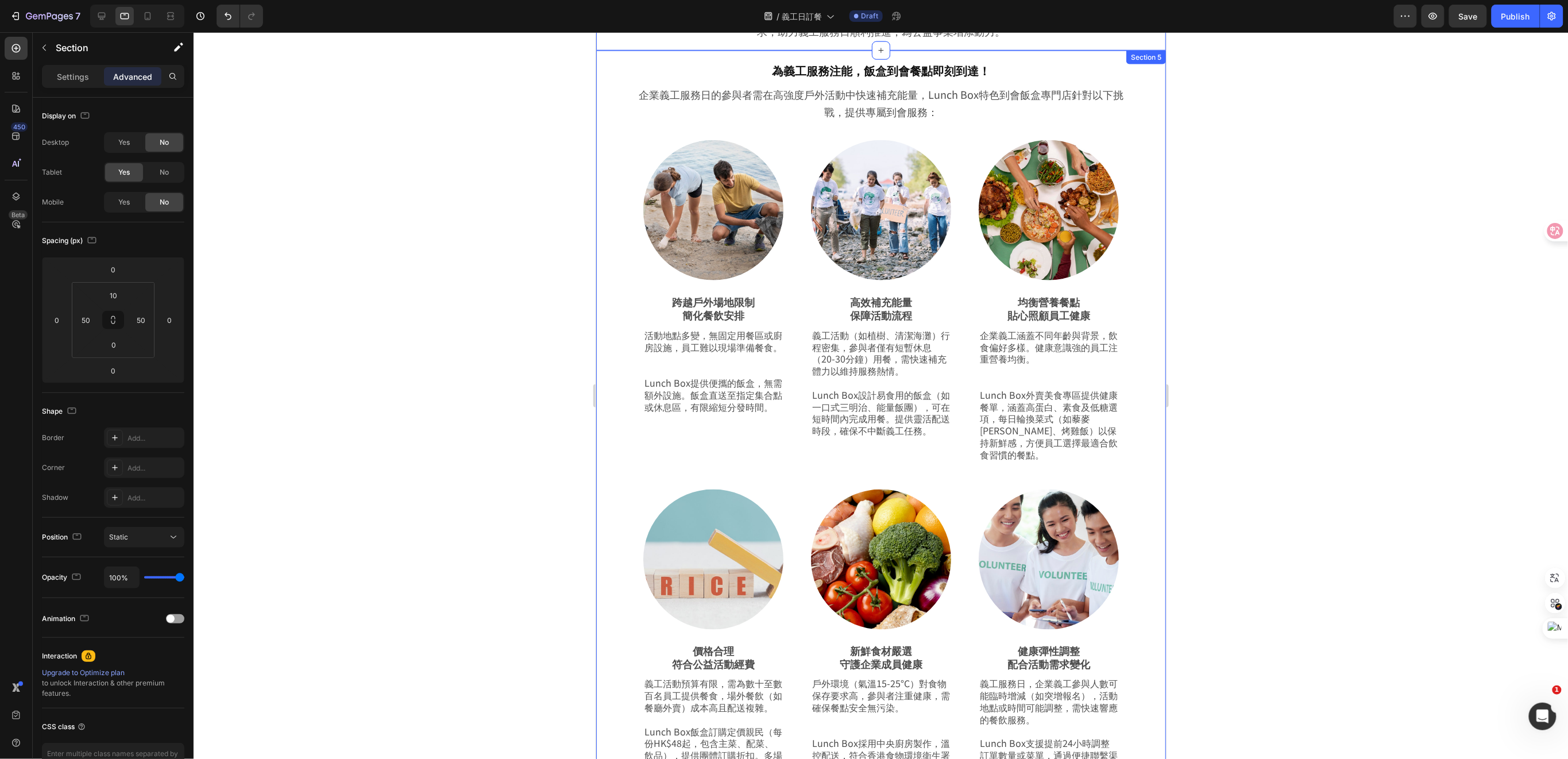
click at [617, 429] on div "為義工服務注能，飯盒到會餐點即刻到達！ Heading Row 企業義工服務日的參與者需在高強度戶外活動中快速補充能量，Lunch Box特色到會飯盒專門店針…" at bounding box center [880, 427] width 570 height 755
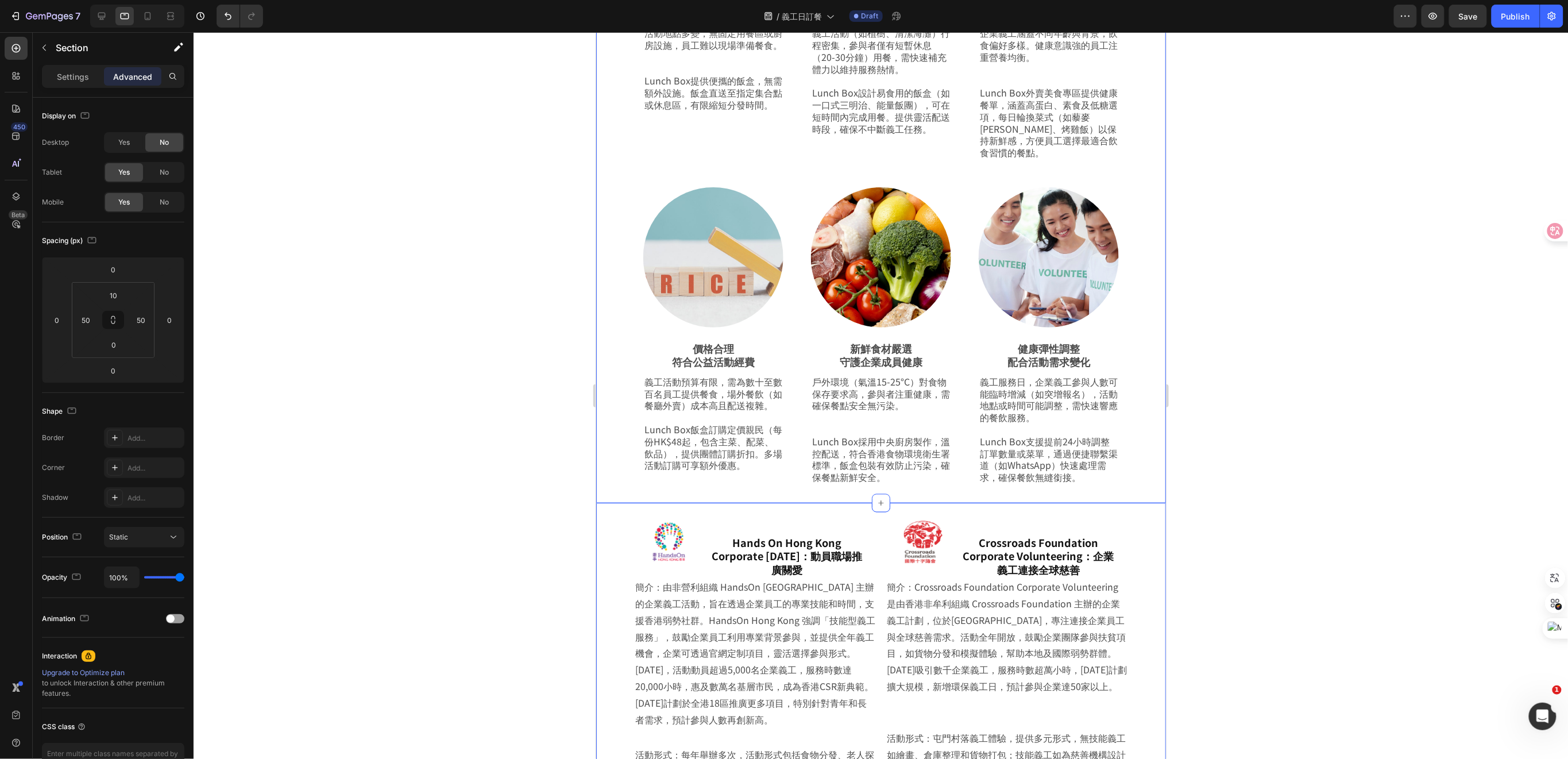
scroll to position [1149, 0]
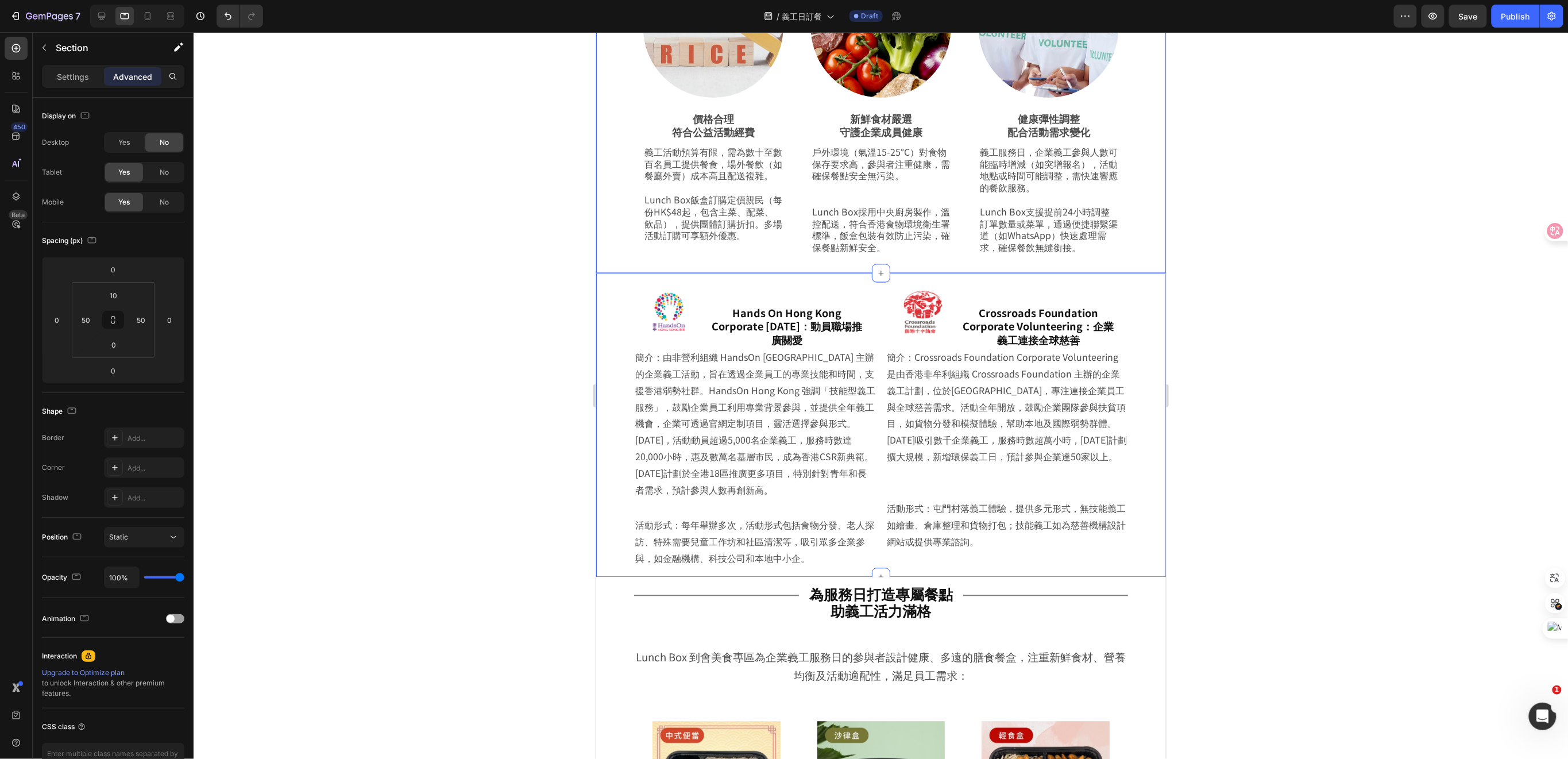
click at [610, 475] on div "Image Hands On Hong Kong Corporate Volunteer Day：動員職場推廣關愛 Heading Row 簡介：由非營利組織…" at bounding box center [880, 425] width 570 height 304
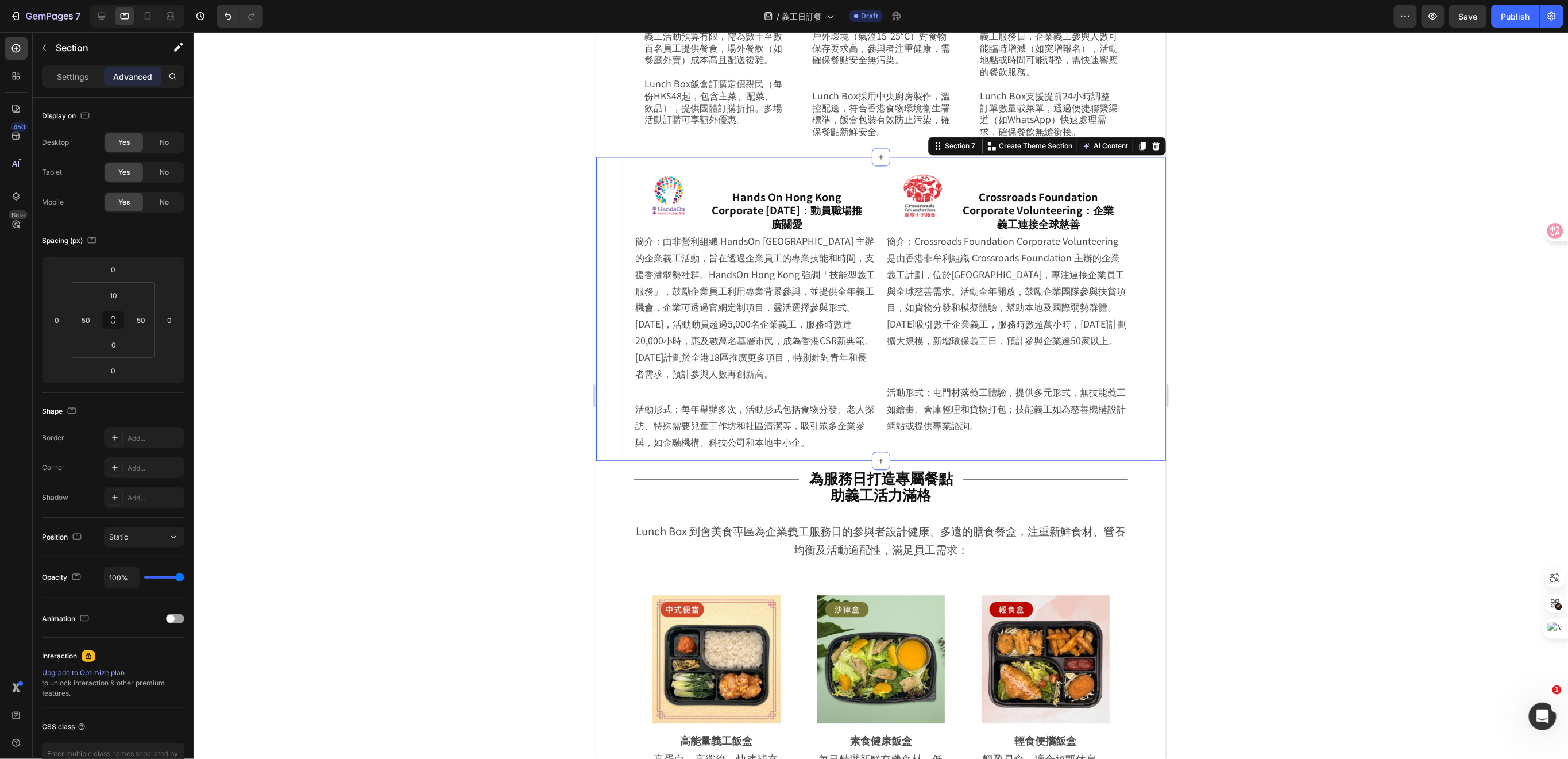
scroll to position [1379, 0]
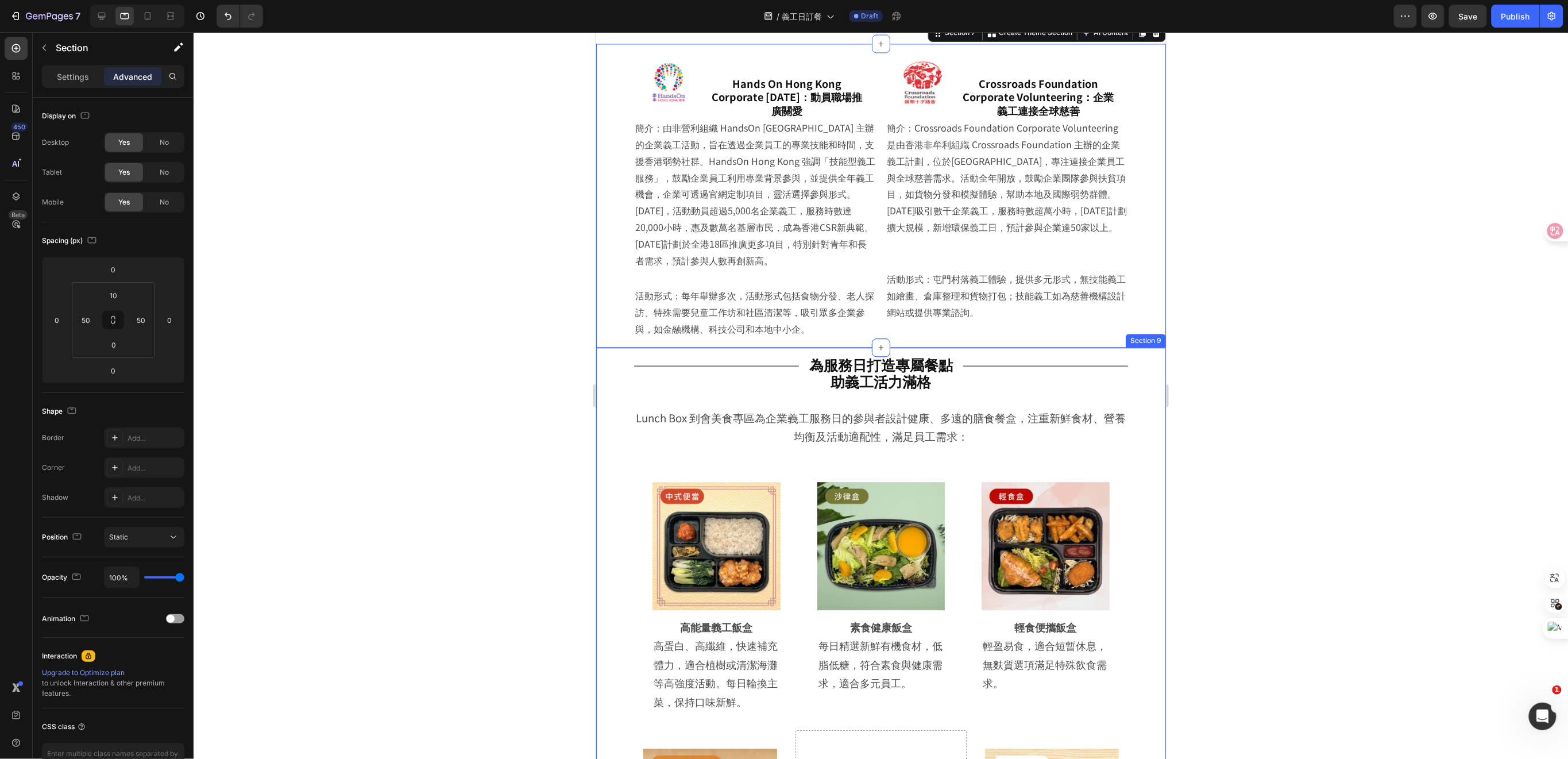
click at [619, 489] on div "Title Line 為服務日打造專屬餐點 助義工活力滿格 Heading Row Title Line Row Lunch Box 到會美食專區為企業義工服…" at bounding box center [880, 661] width 570 height 628
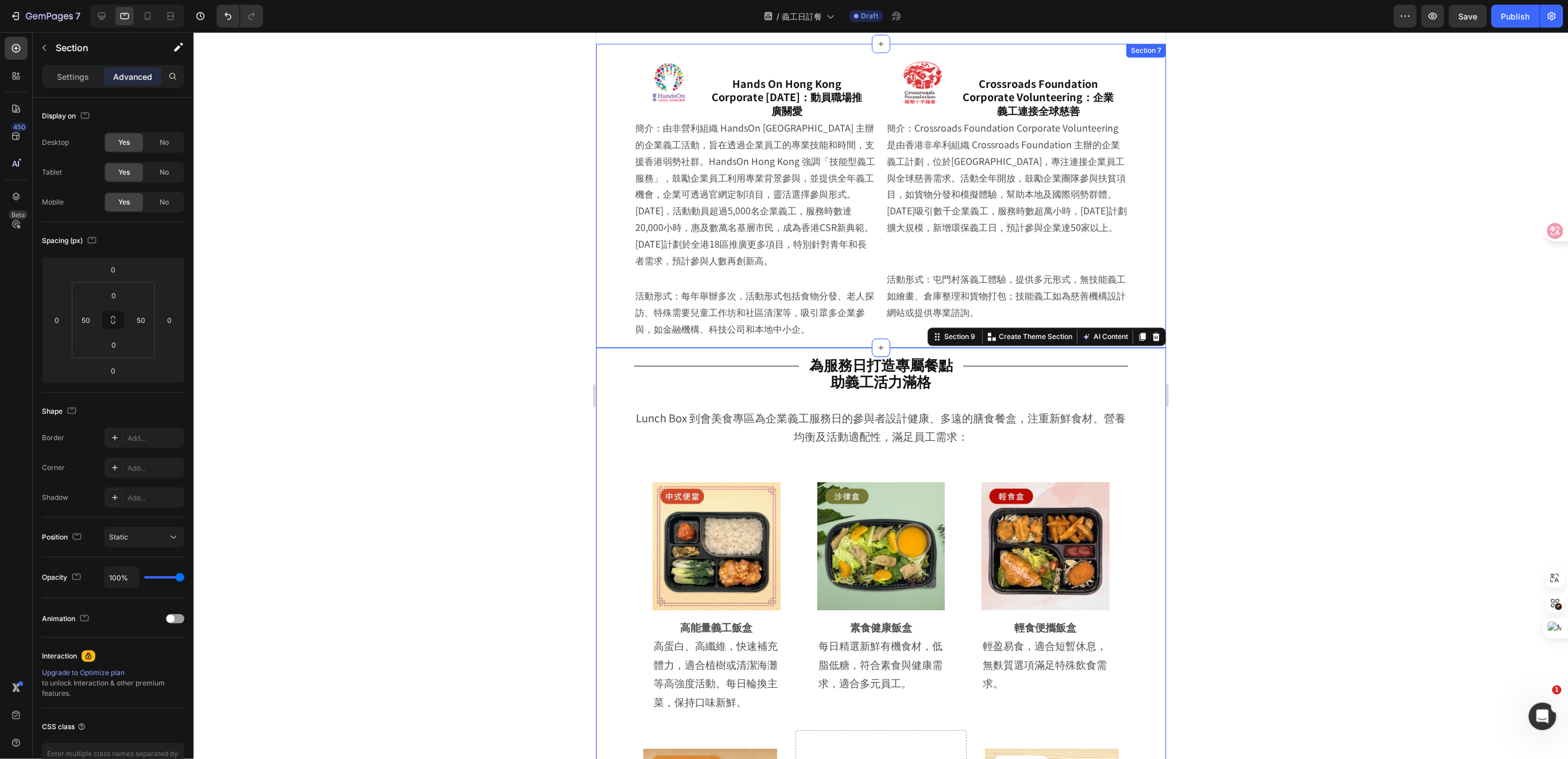
click at [1321, 348] on div at bounding box center [881, 395] width 1374 height 727
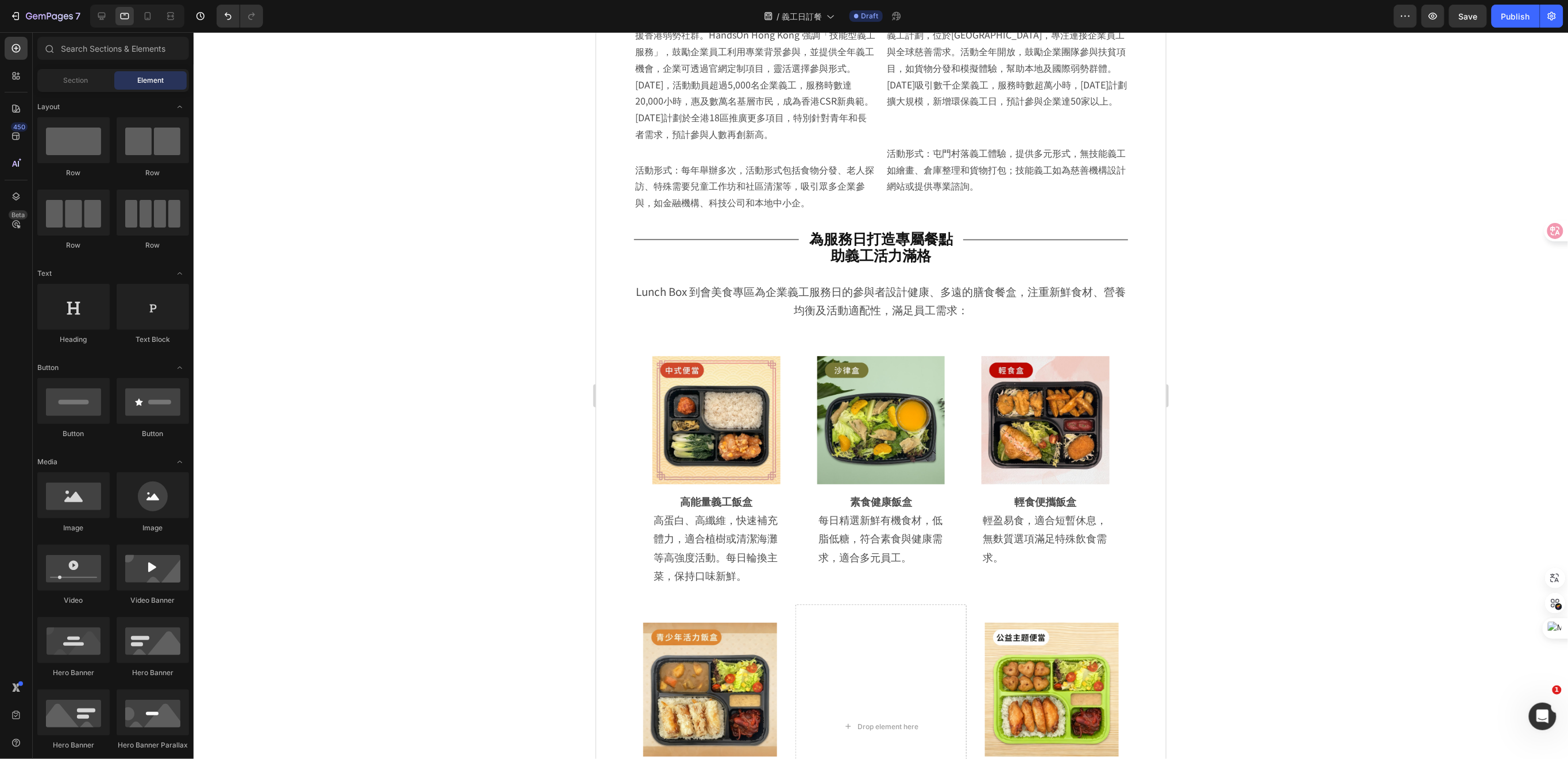
scroll to position [1146, 0]
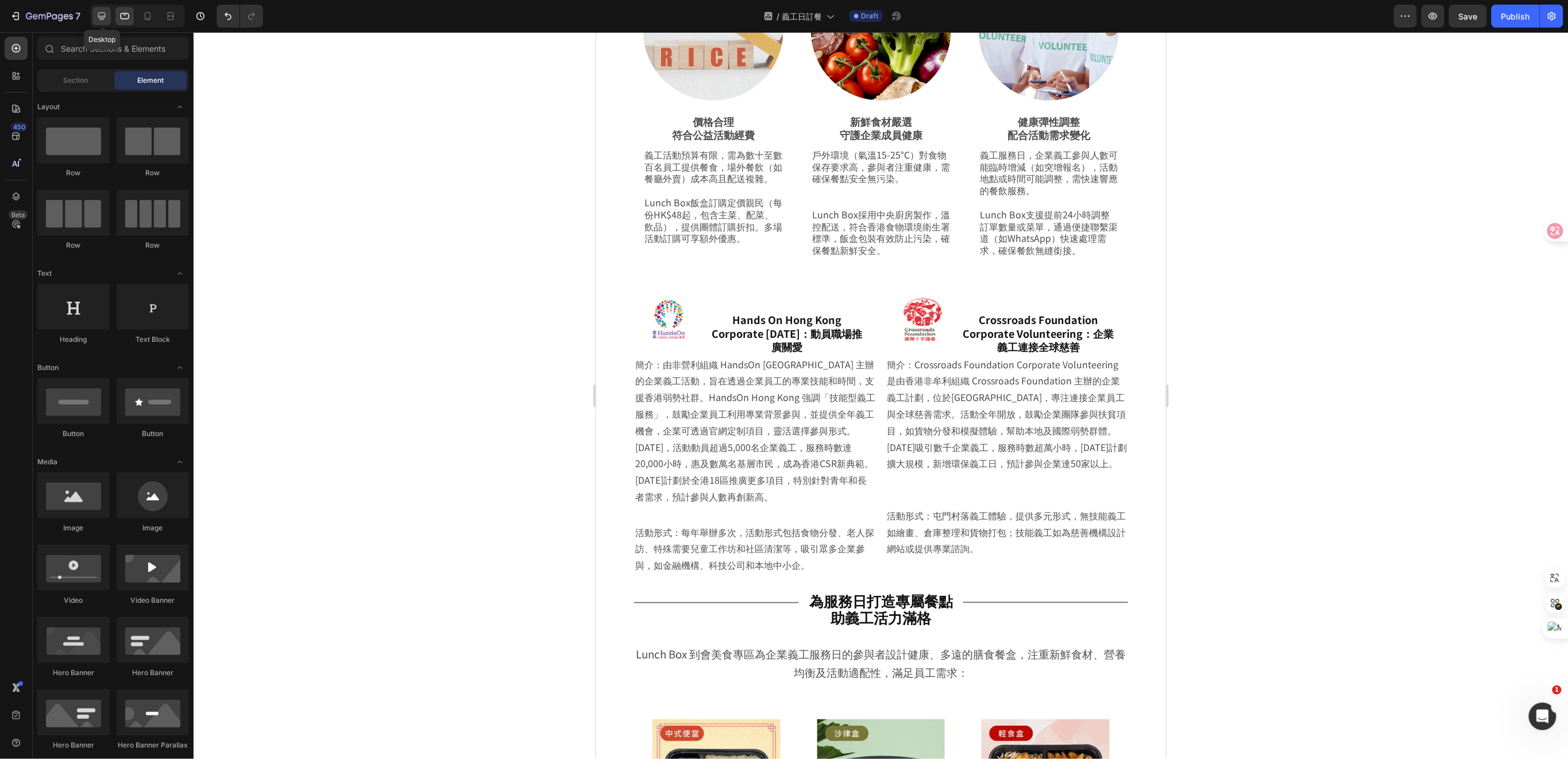
click at [100, 17] on icon at bounding box center [102, 17] width 7 height 7
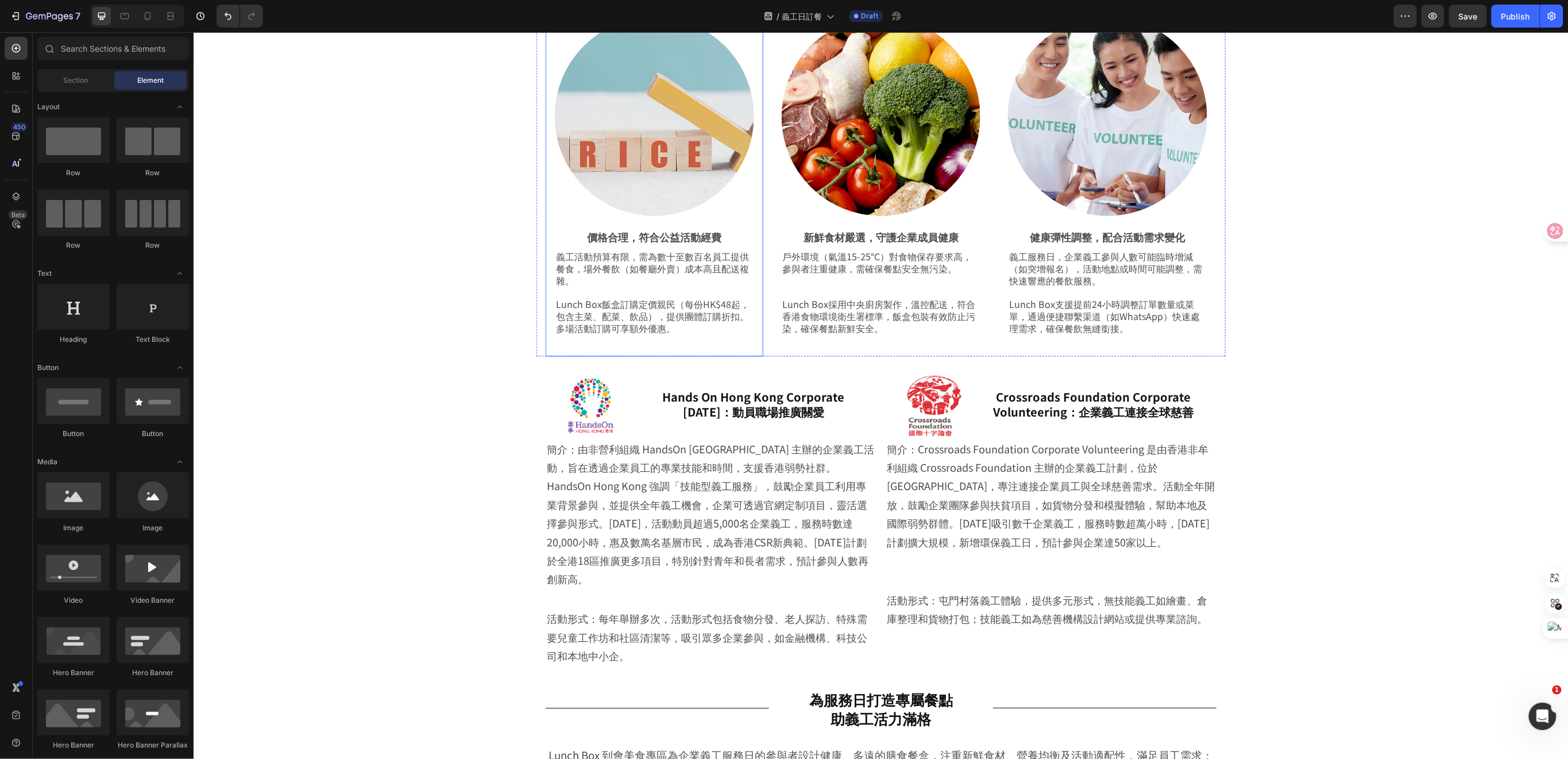
scroll to position [1214, 0]
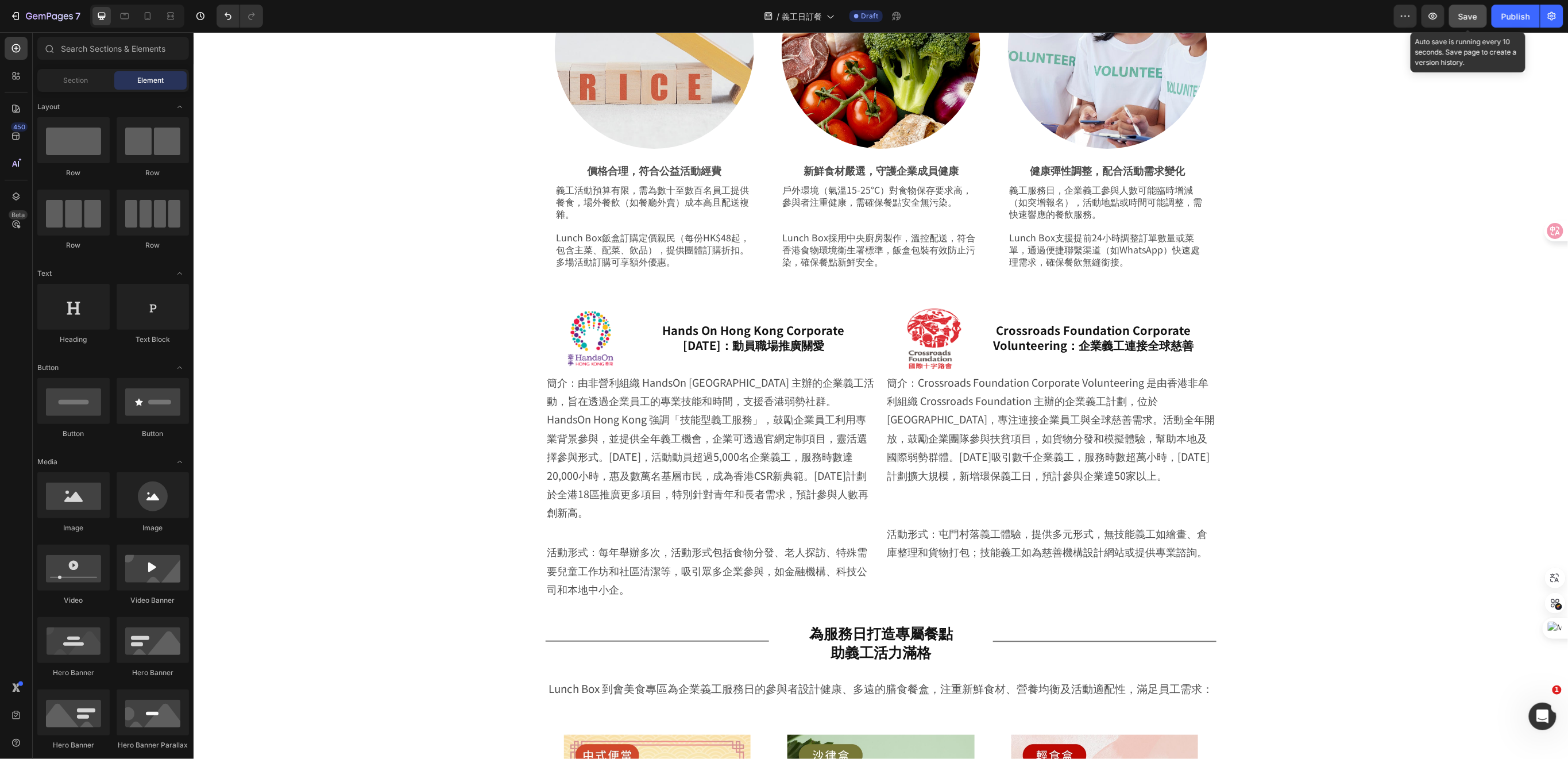
click at [1461, 21] on div "Save" at bounding box center [1468, 17] width 19 height 12
drag, startPoint x: 449, startPoint y: 325, endPoint x: 454, endPoint y: 320, distance: 7.1
click at [449, 325] on div "Image Hands On Hong Kong Corporate Volunteer Day：動員職場推廣關愛 Heading Row 簡介：由非營利組織…" at bounding box center [880, 451] width 1260 height 313
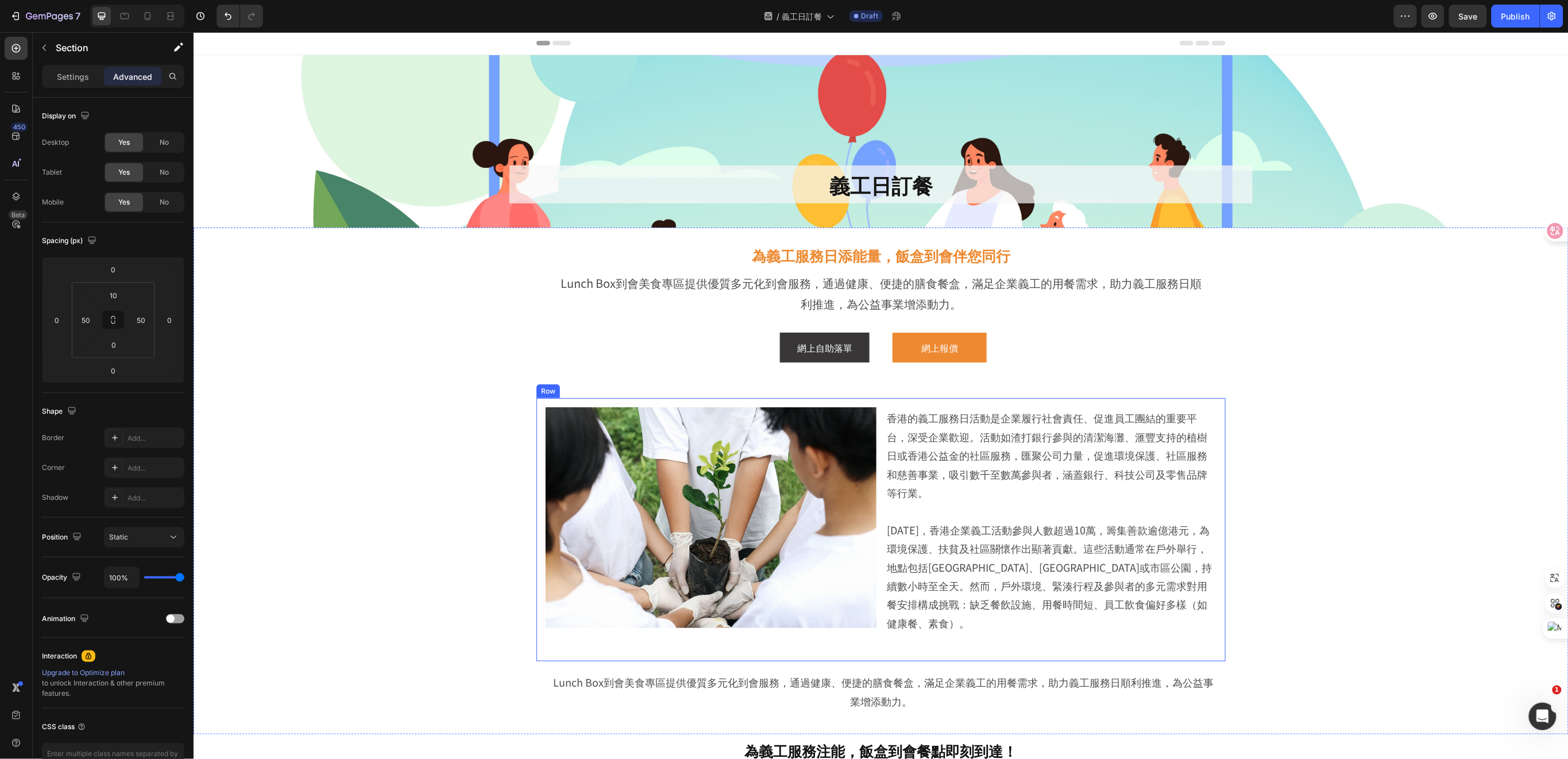
scroll to position [0, 0]
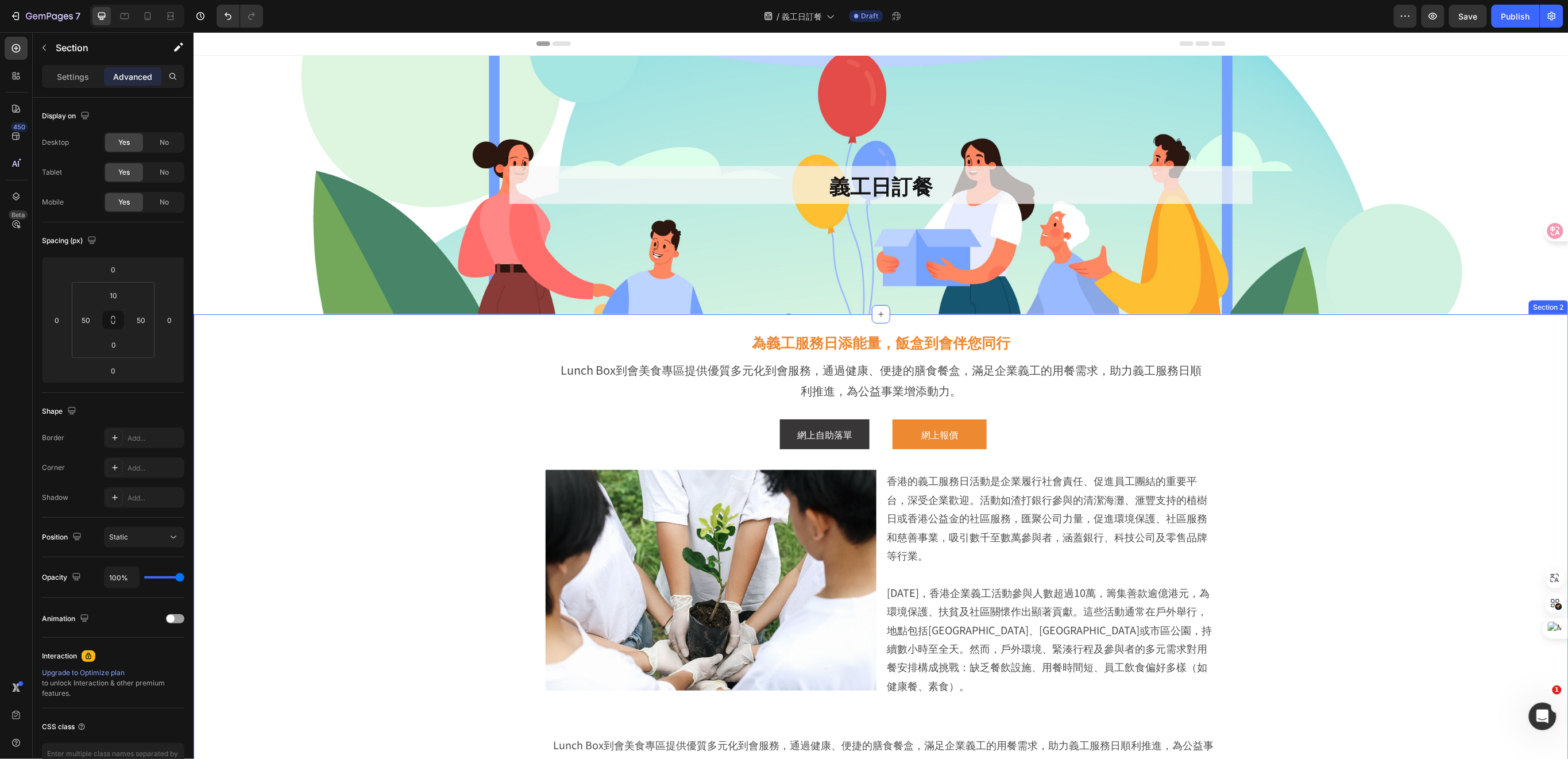
click at [340, 502] on div "為義工服務日添能量，飯盒到會伴您同行 Heading Lunch Box到會美食專區提供優質多元化到會服務，通過健康、便捷的膳食餐盒，滿足企業義工的用餐需求，…" at bounding box center [880, 551] width 1317 height 463
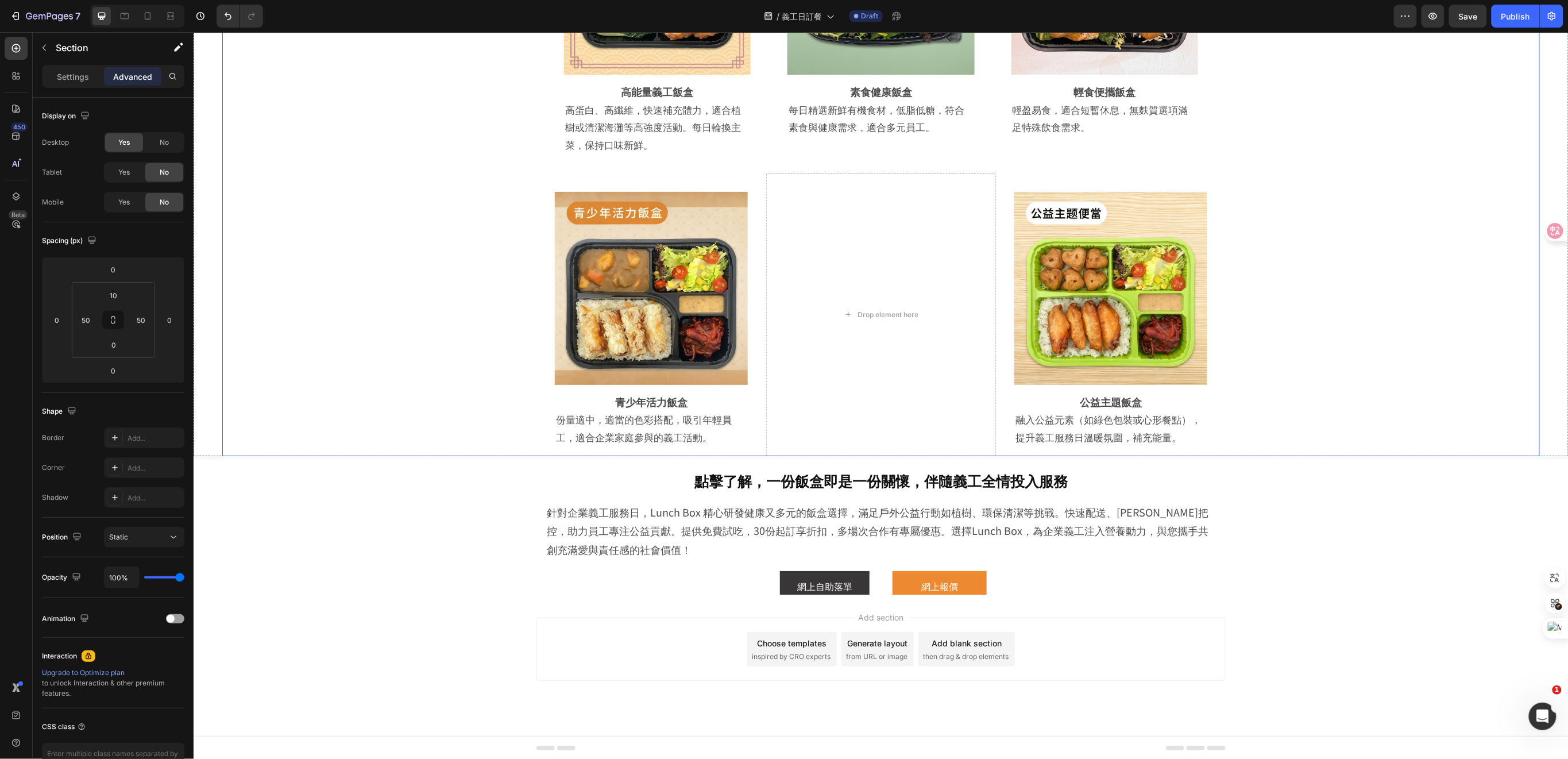
scroll to position [2073, 0]
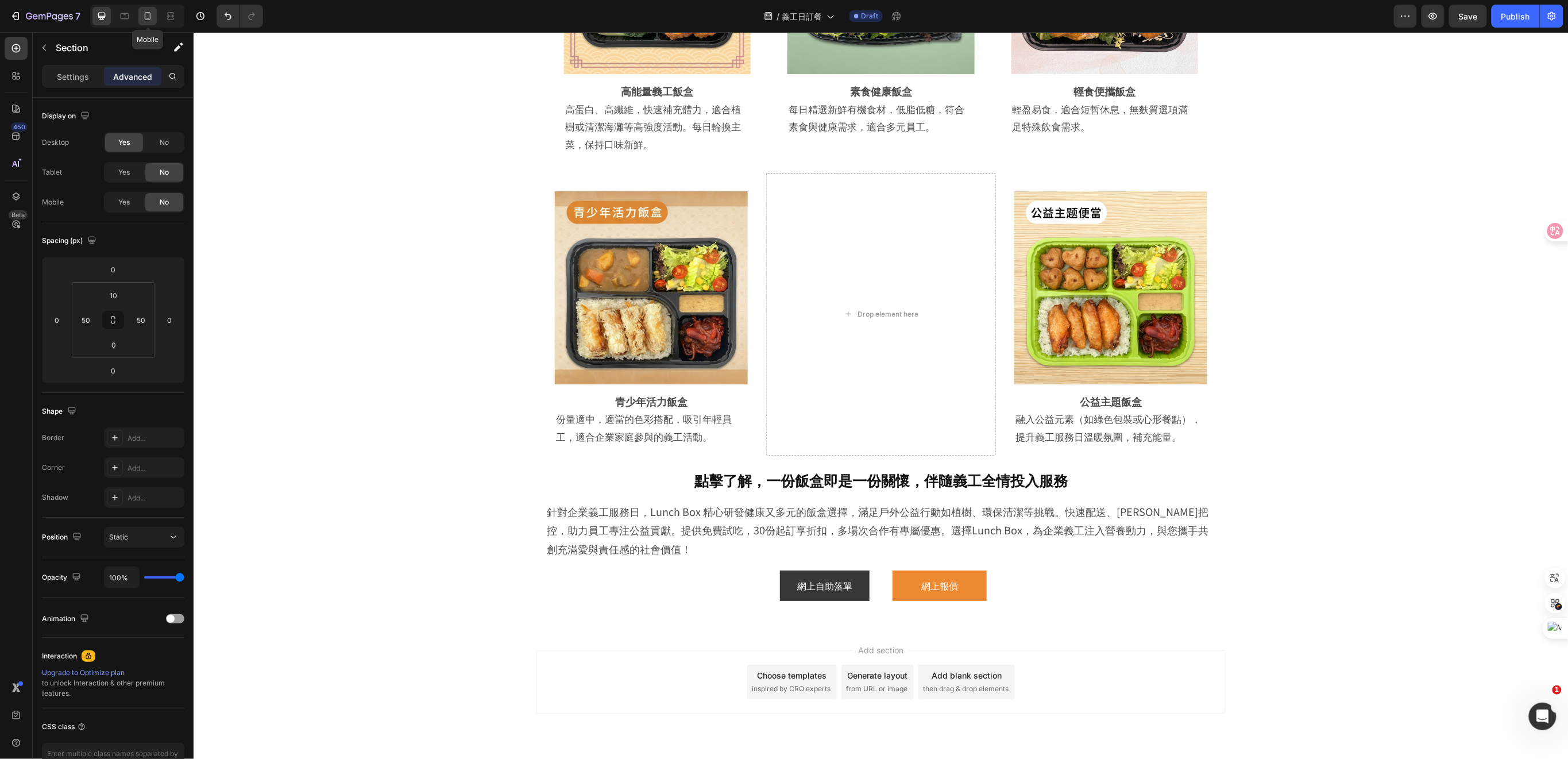
click at [149, 20] on icon at bounding box center [148, 16] width 6 height 8
type input "0"
type input "20"
type input "30"
type input "20"
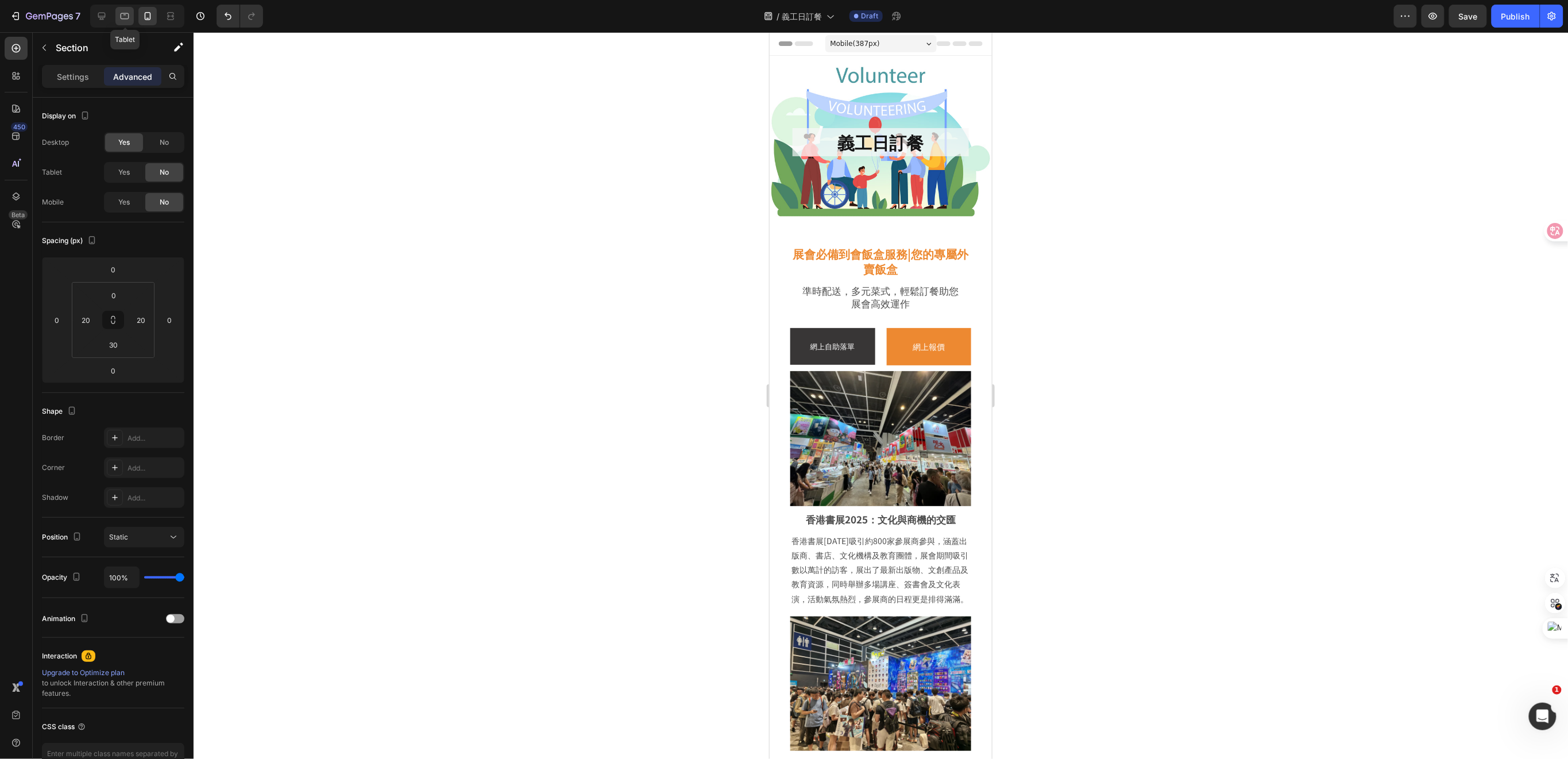
click at [126, 23] on div at bounding box center [124, 16] width 18 height 18
type input "10"
type input "50"
type input "0"
type input "50"
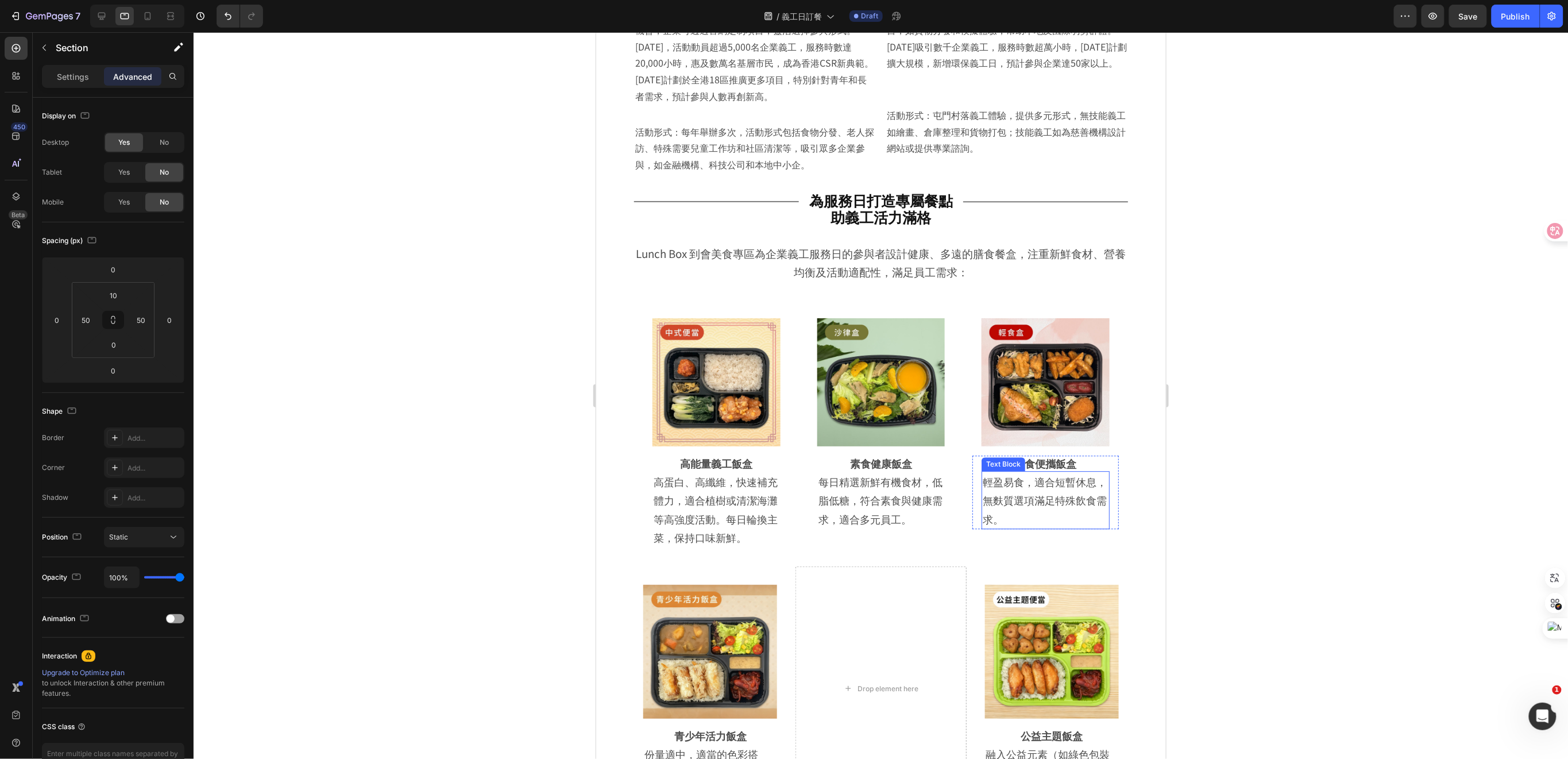
scroll to position [1683, 0]
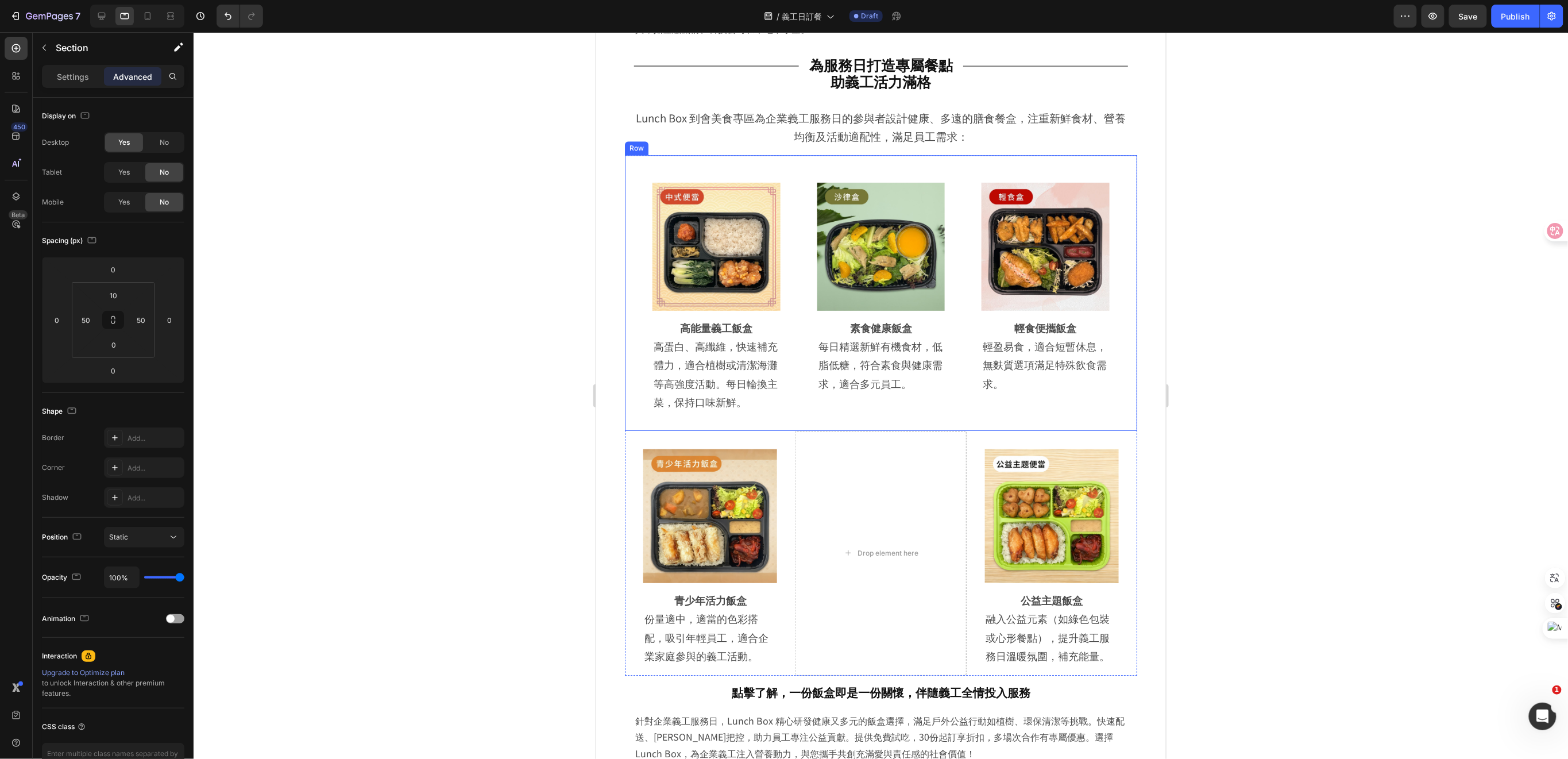
click at [1121, 163] on div "Image Row 高能量義工飯盒 Heading 高蛋白、高纖維，快速補充體力，適合植樹或清潔海灘等高強度活動。每日輪換主菜，保持口味新鮮。 Text Bl…" at bounding box center [880, 293] width 512 height 276
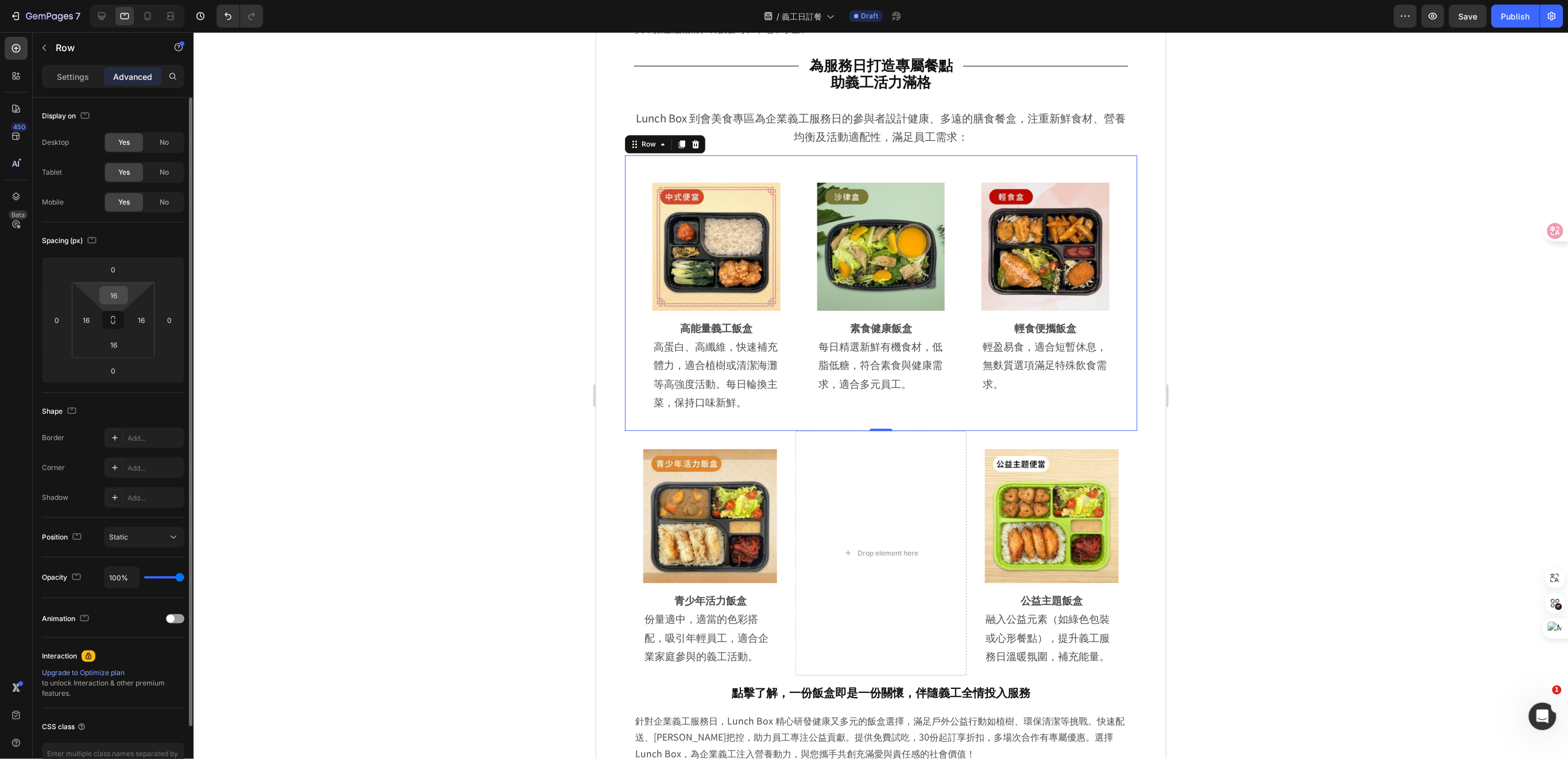
click at [120, 294] on input "16" at bounding box center [113, 295] width 23 height 17
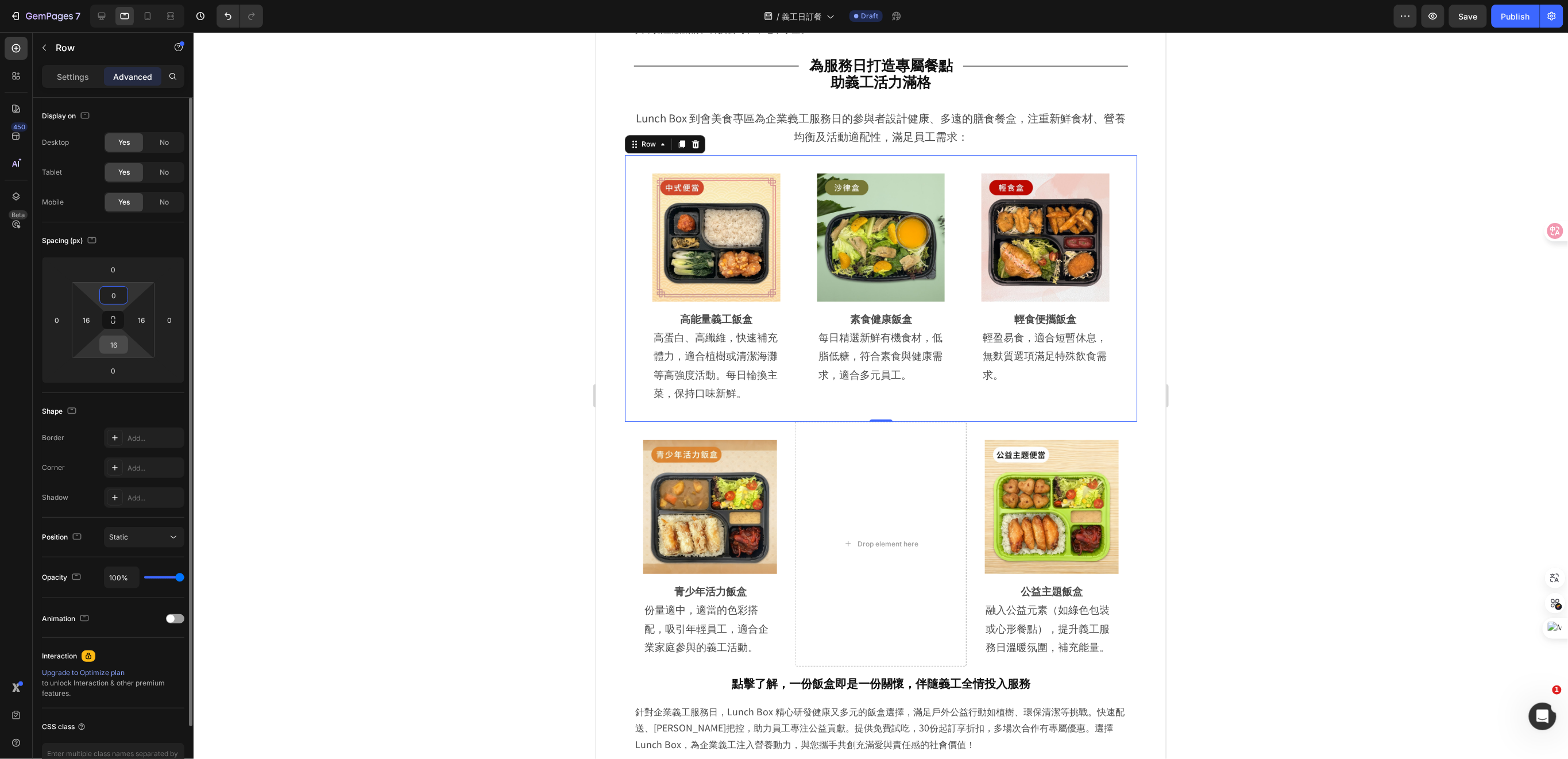
type input "0"
click at [123, 349] on input "16" at bounding box center [113, 345] width 23 height 17
type input "0"
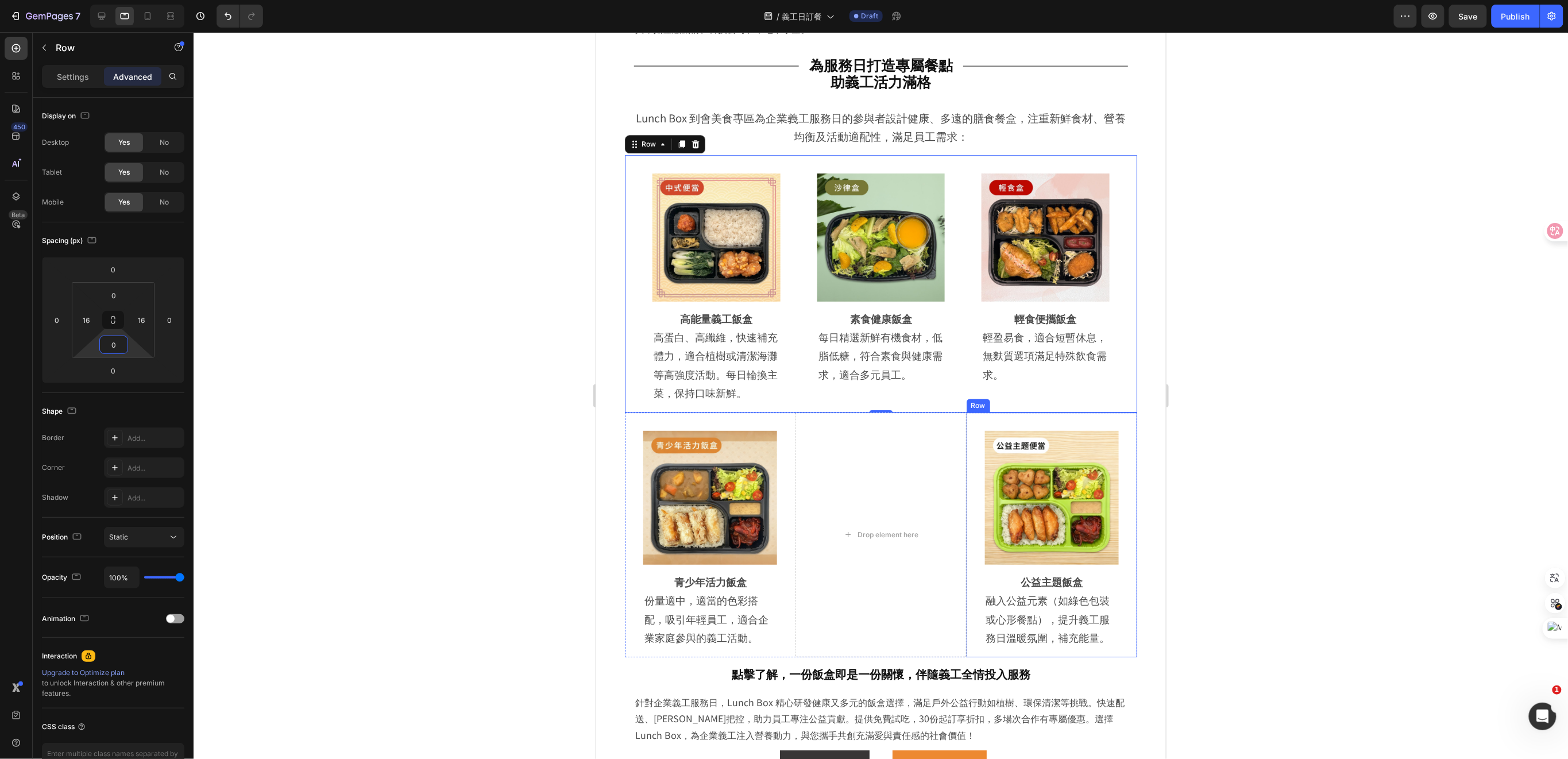
click at [1122, 450] on div "Image Row 公益主題飯盒 Heading 融入公益元素（如綠色包裝或心形餐點），提升義工服務日溫暖氛圍，補充能量。 Text Block Row Row" at bounding box center [1051, 534] width 170 height 245
click at [988, 406] on div "Row" at bounding box center [990, 401] width 19 height 10
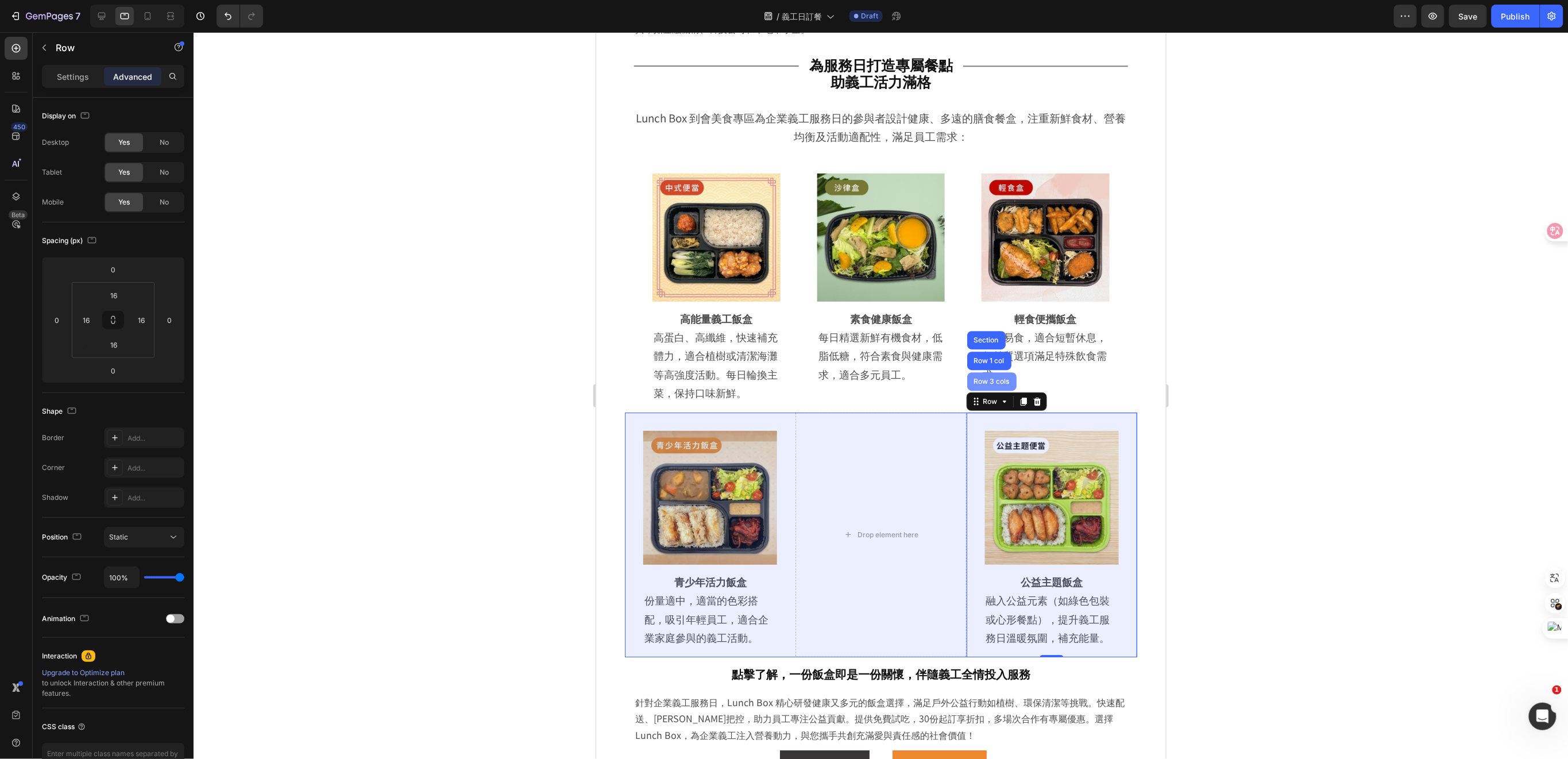
click at [985, 385] on div "Row 3 cols" at bounding box center [992, 380] width 40 height 7
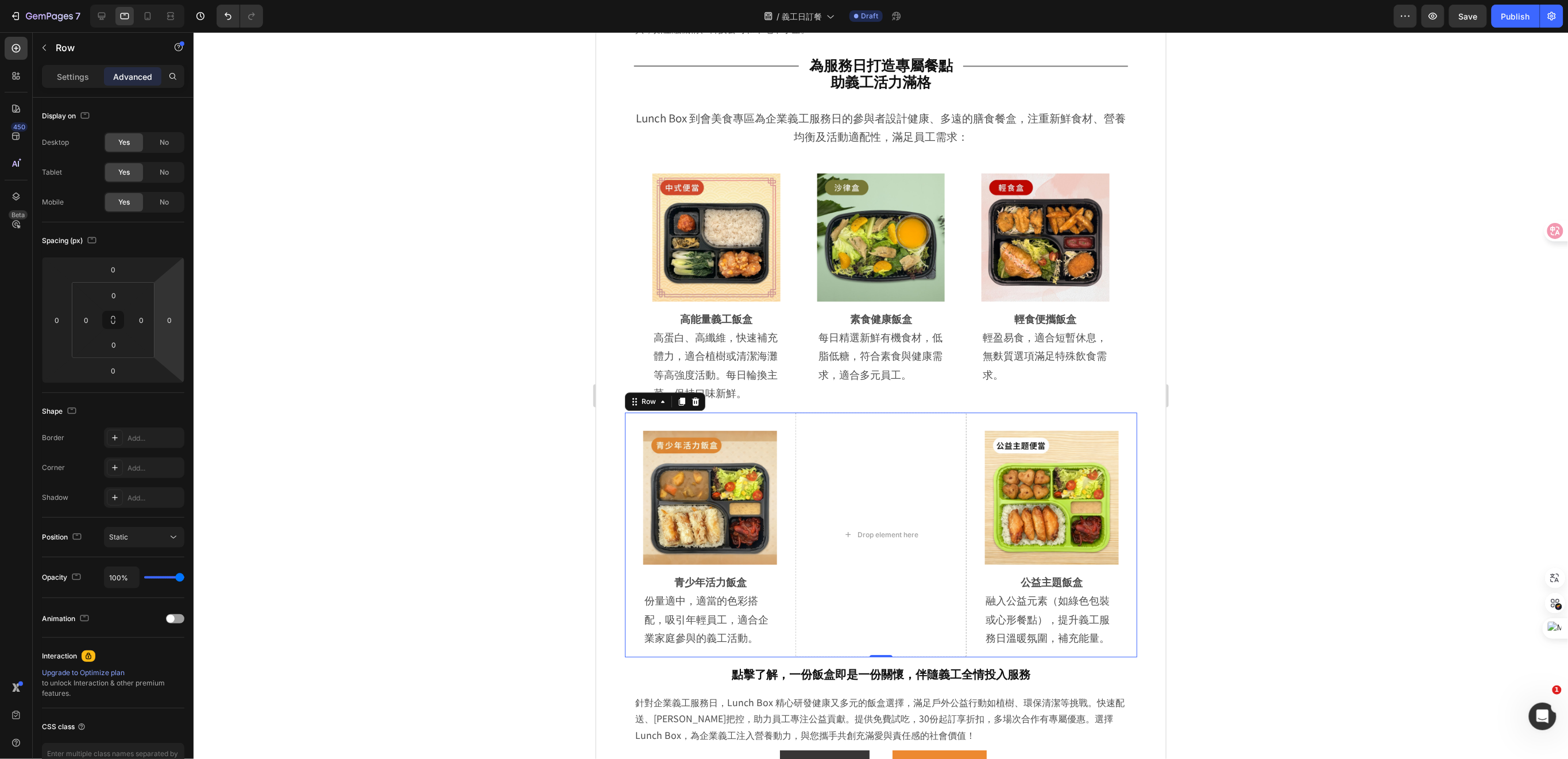
click at [1228, 408] on div at bounding box center [881, 395] width 1374 height 727
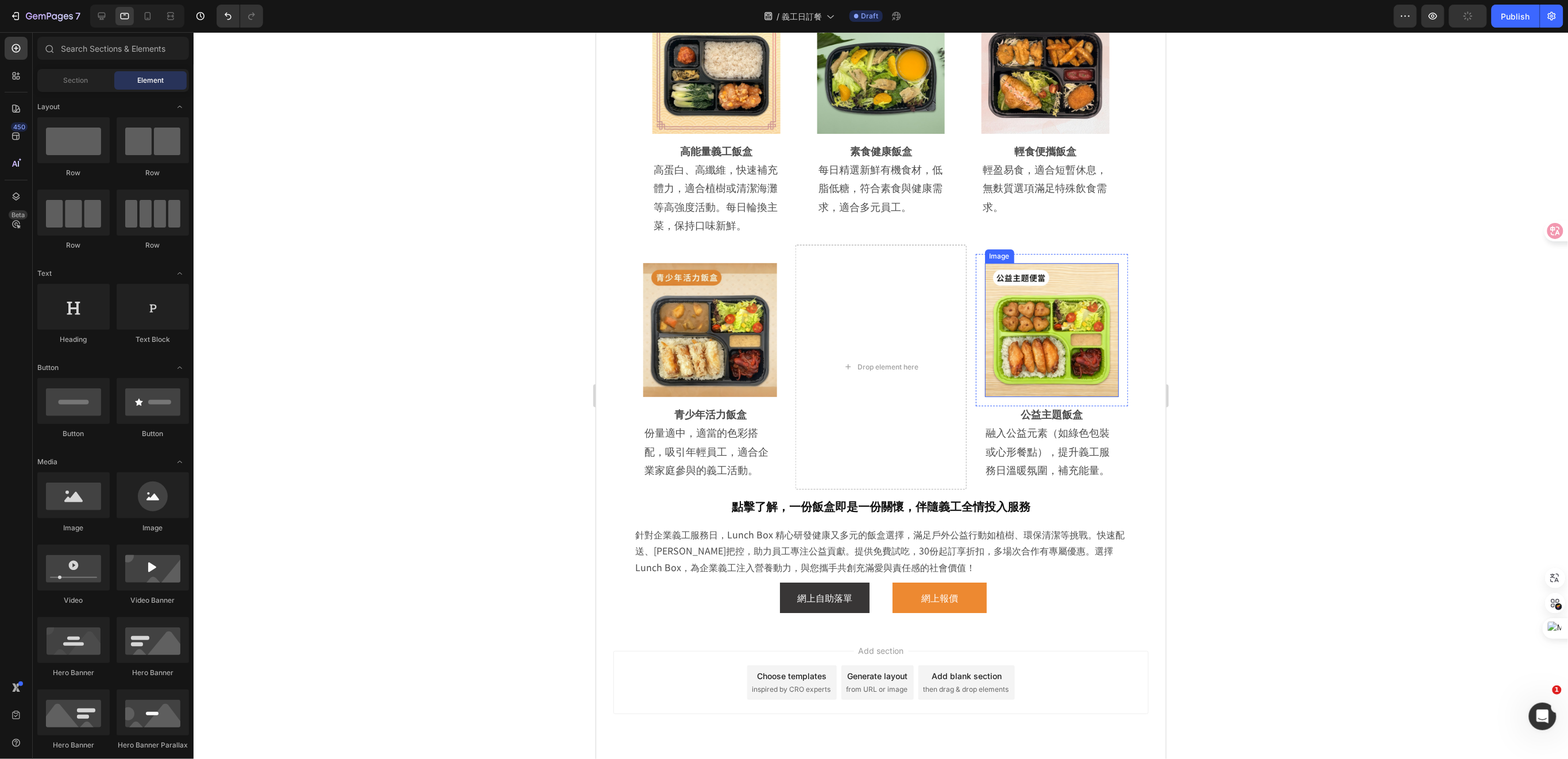
scroll to position [1895, 0]
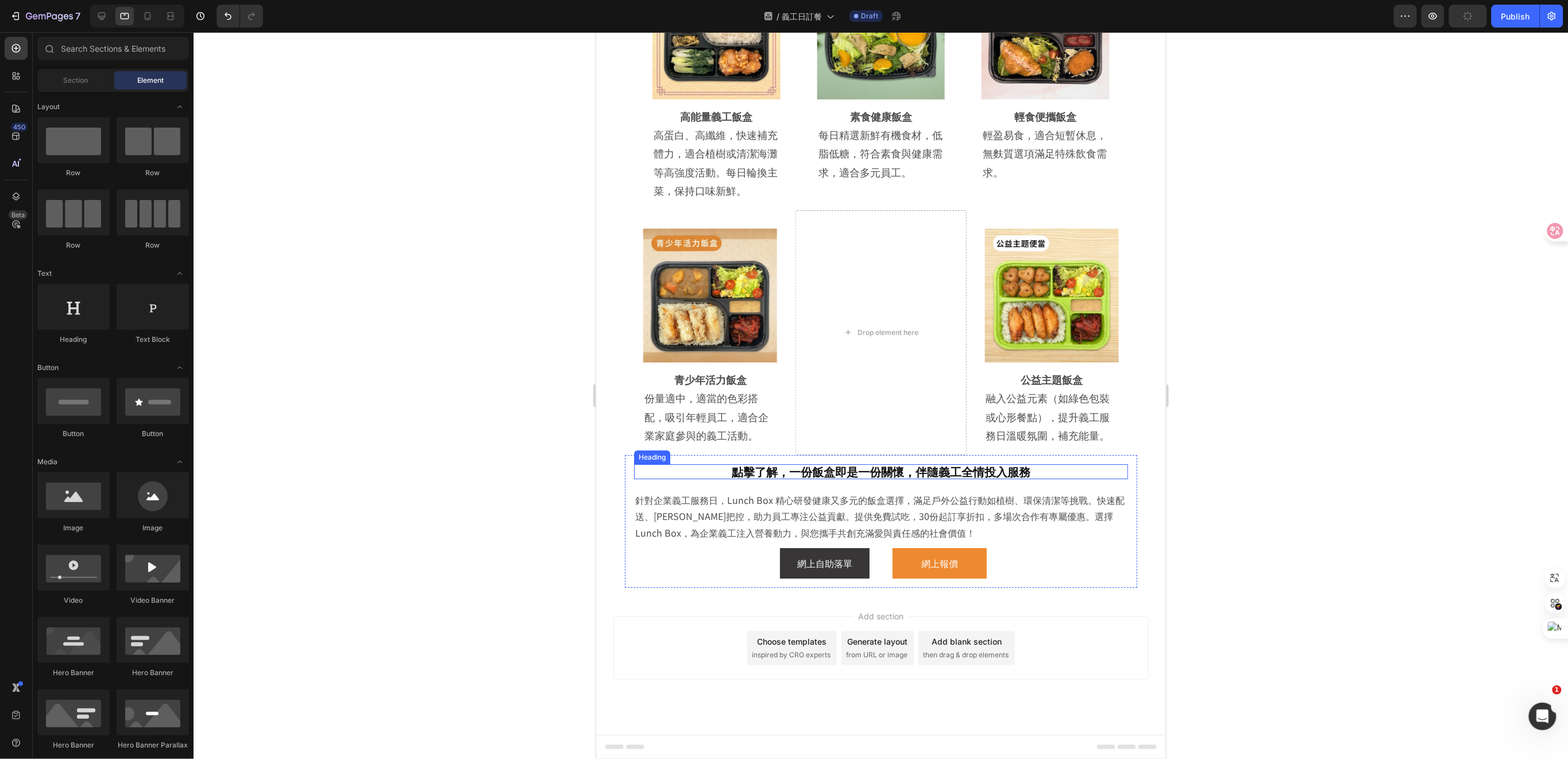
click at [1090, 476] on h2 "點擊了解，一份飯盒即是一份關懷，伴隨義工全情投入服務" at bounding box center [880, 471] width 494 height 15
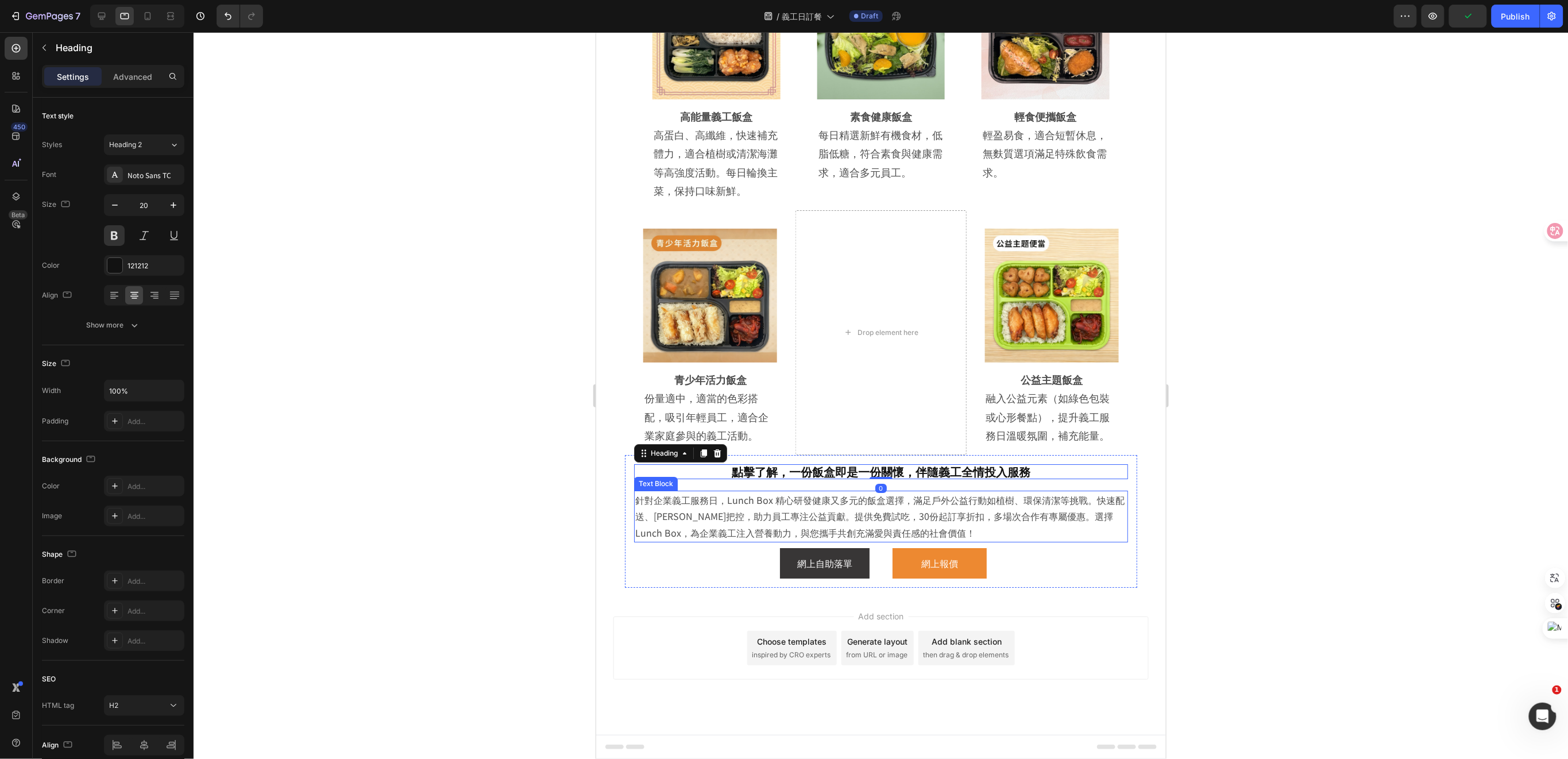
click at [1027, 510] on p "針對企業義工服務日，Lunch Box 精心研發健康又多元的飯盒選擇，滿足戶外公益行動如植樹、環保清潔等挑戰。快速配送、嚴格衛生把控，助力員工專注公益貢獻。提…" at bounding box center [881, 516] width 492 height 50
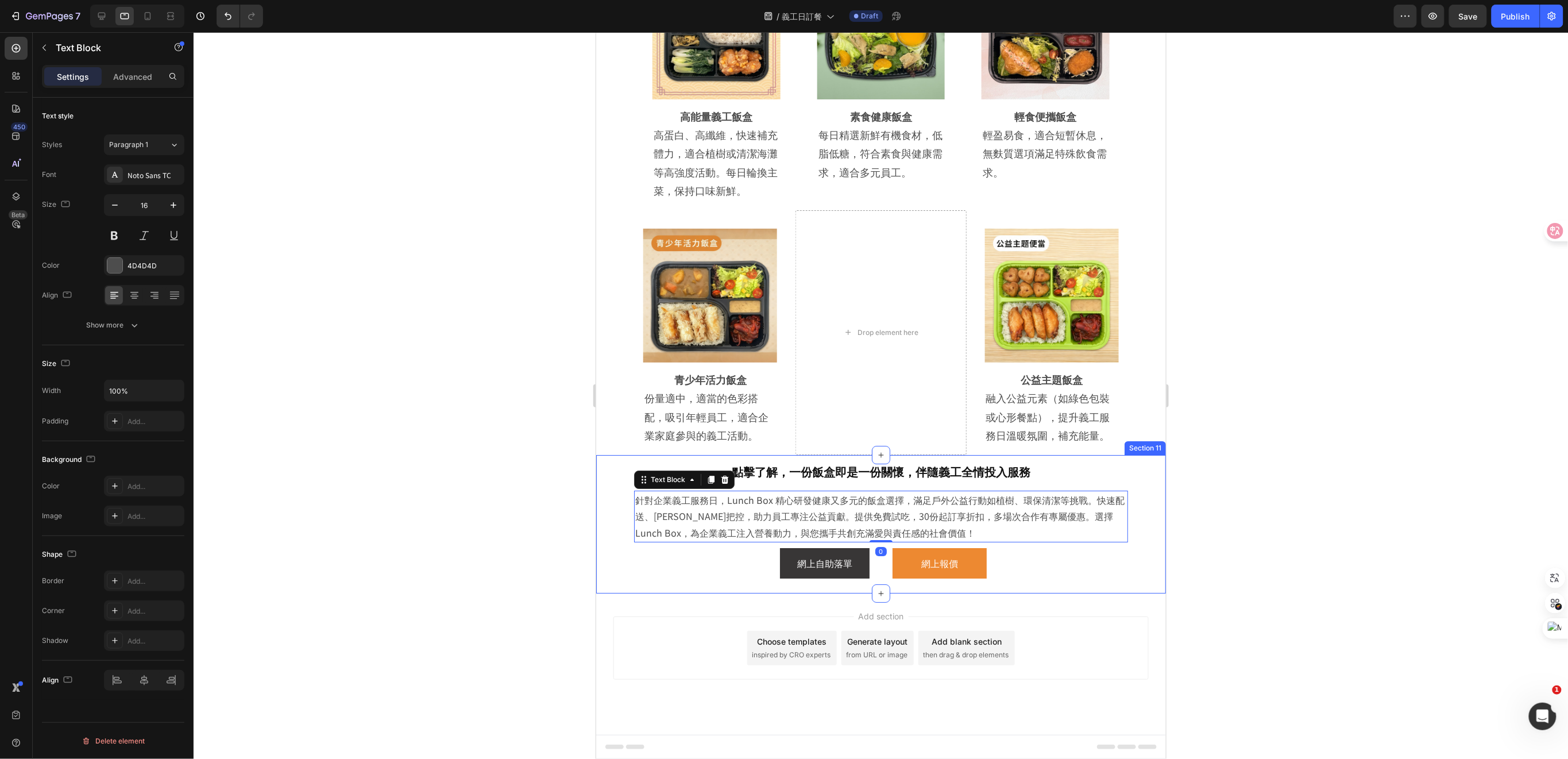
click at [1131, 533] on div "點擊了解，一份飯盒即是一份關懷，伴隨義工全情投入服務 Heading 針對企業義工服務日，Lunch Box 精心研發健康又多元的飯盒選擇，滿足戶外公益行動如…" at bounding box center [880, 524] width 570 height 139
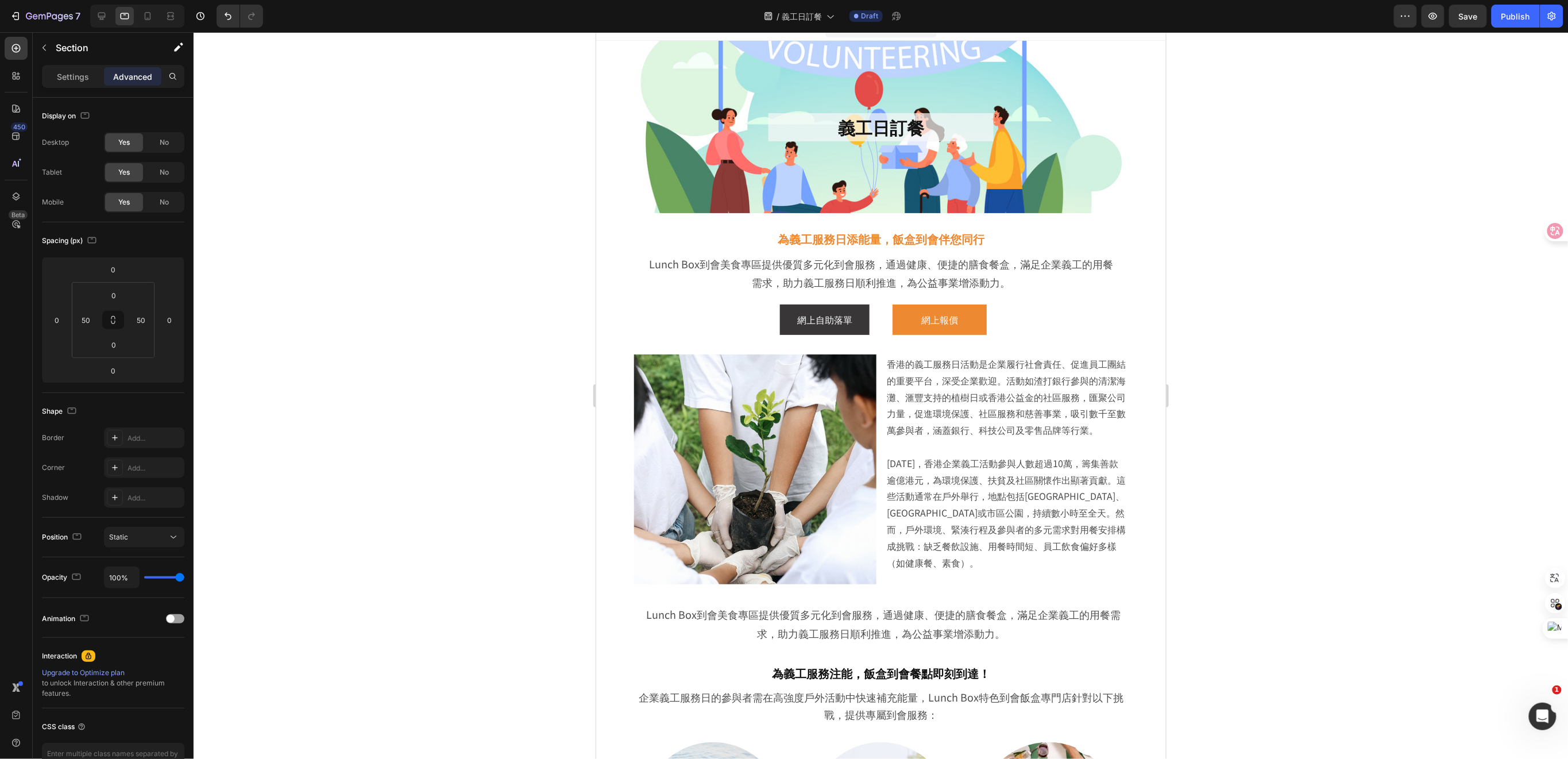
scroll to position [0, 0]
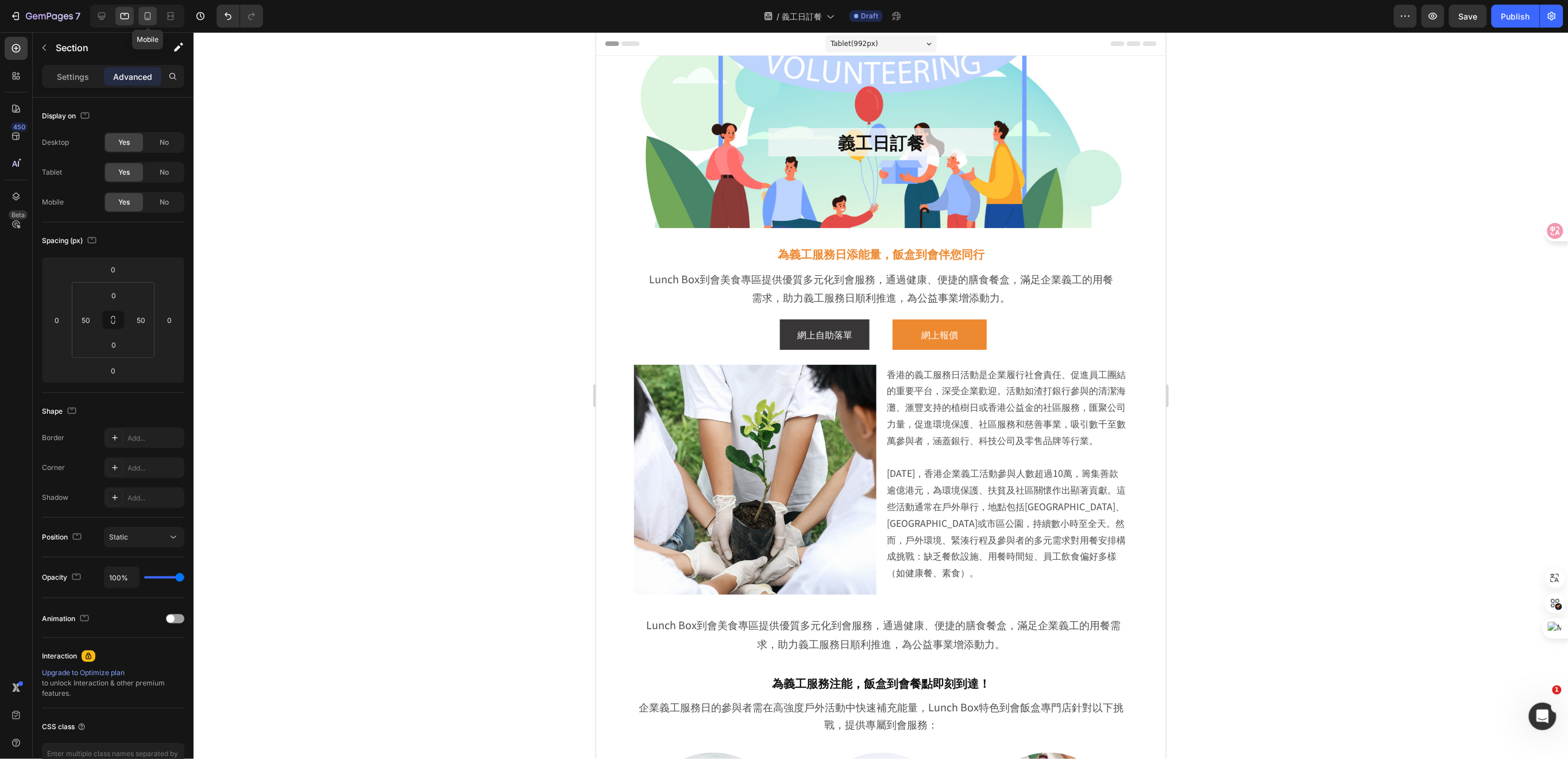
click at [144, 18] on icon at bounding box center [147, 16] width 12 height 12
type input "20"
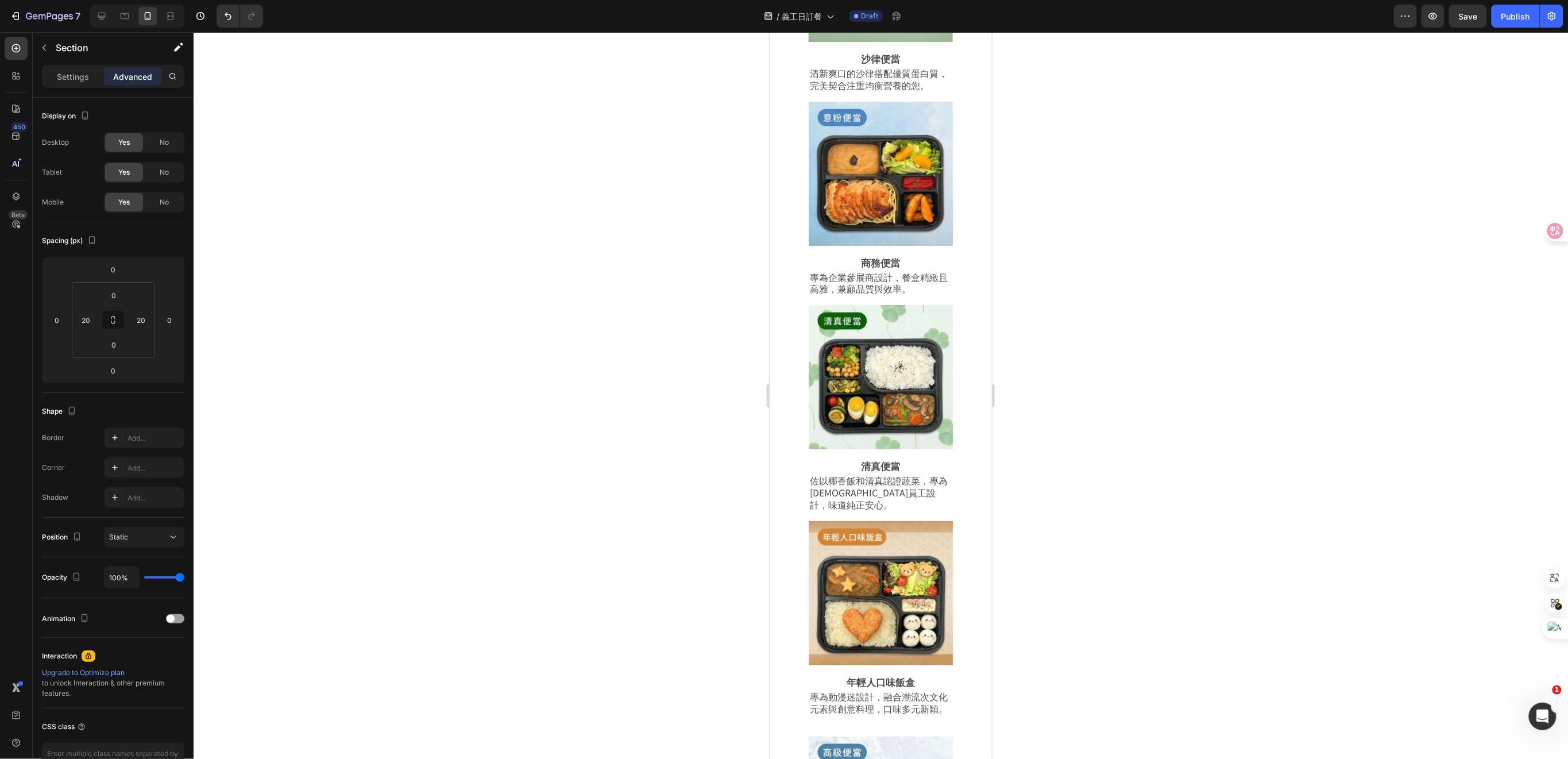
scroll to position [6565, 0]
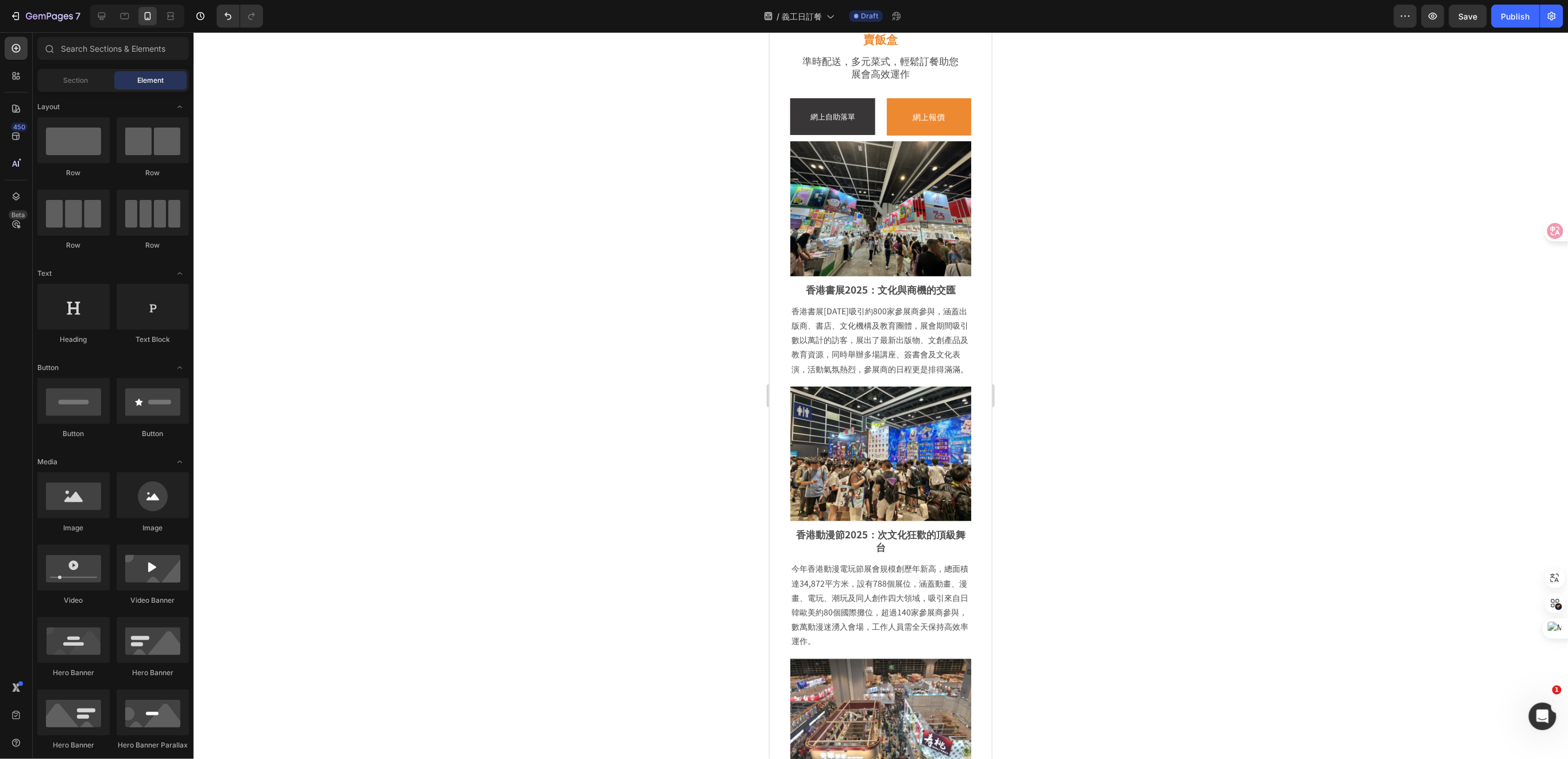
drag, startPoint x: 985, startPoint y: 623, endPoint x: 1762, endPoint y: 111, distance: 930.5
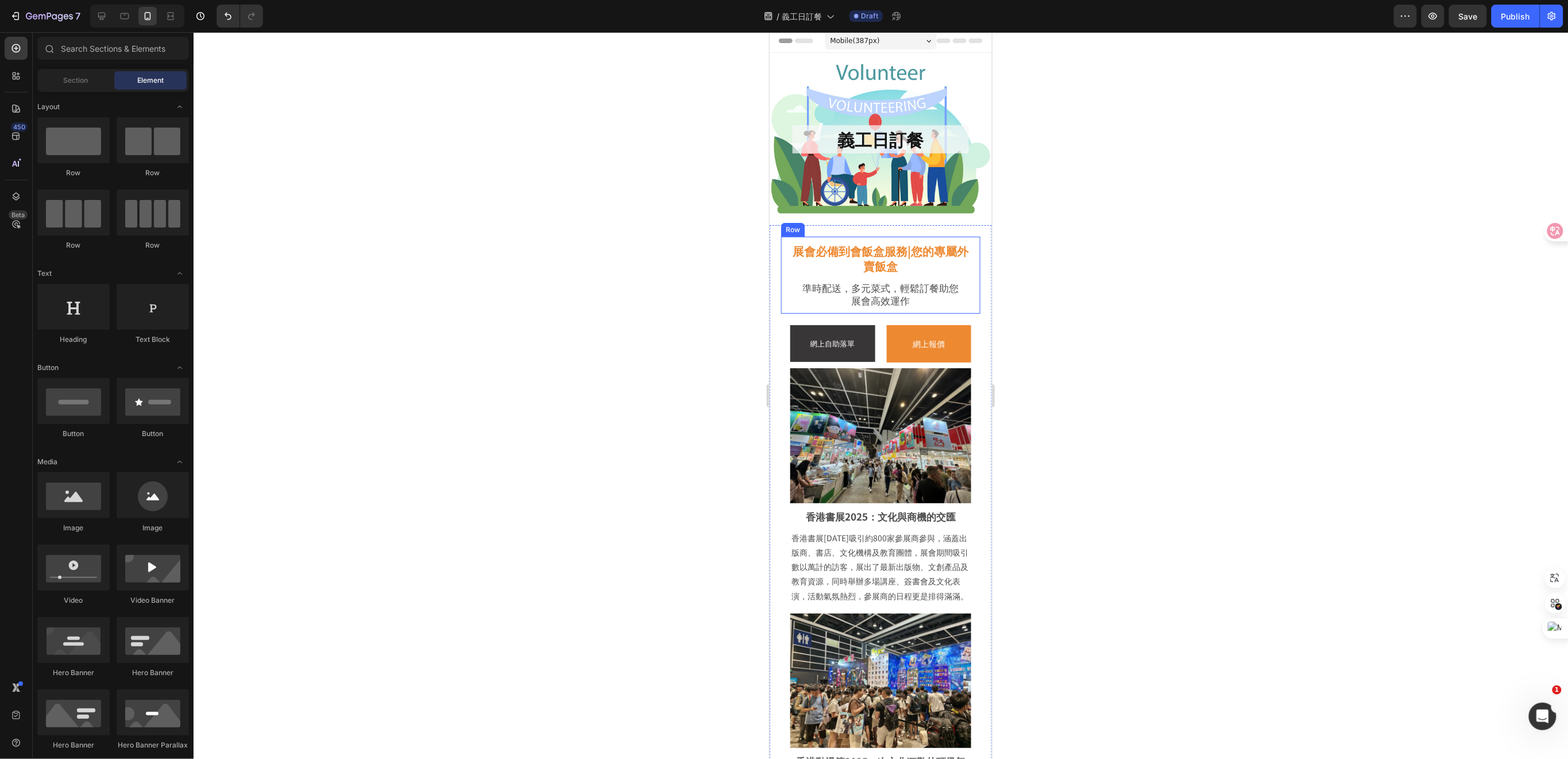
scroll to position [0, 0]
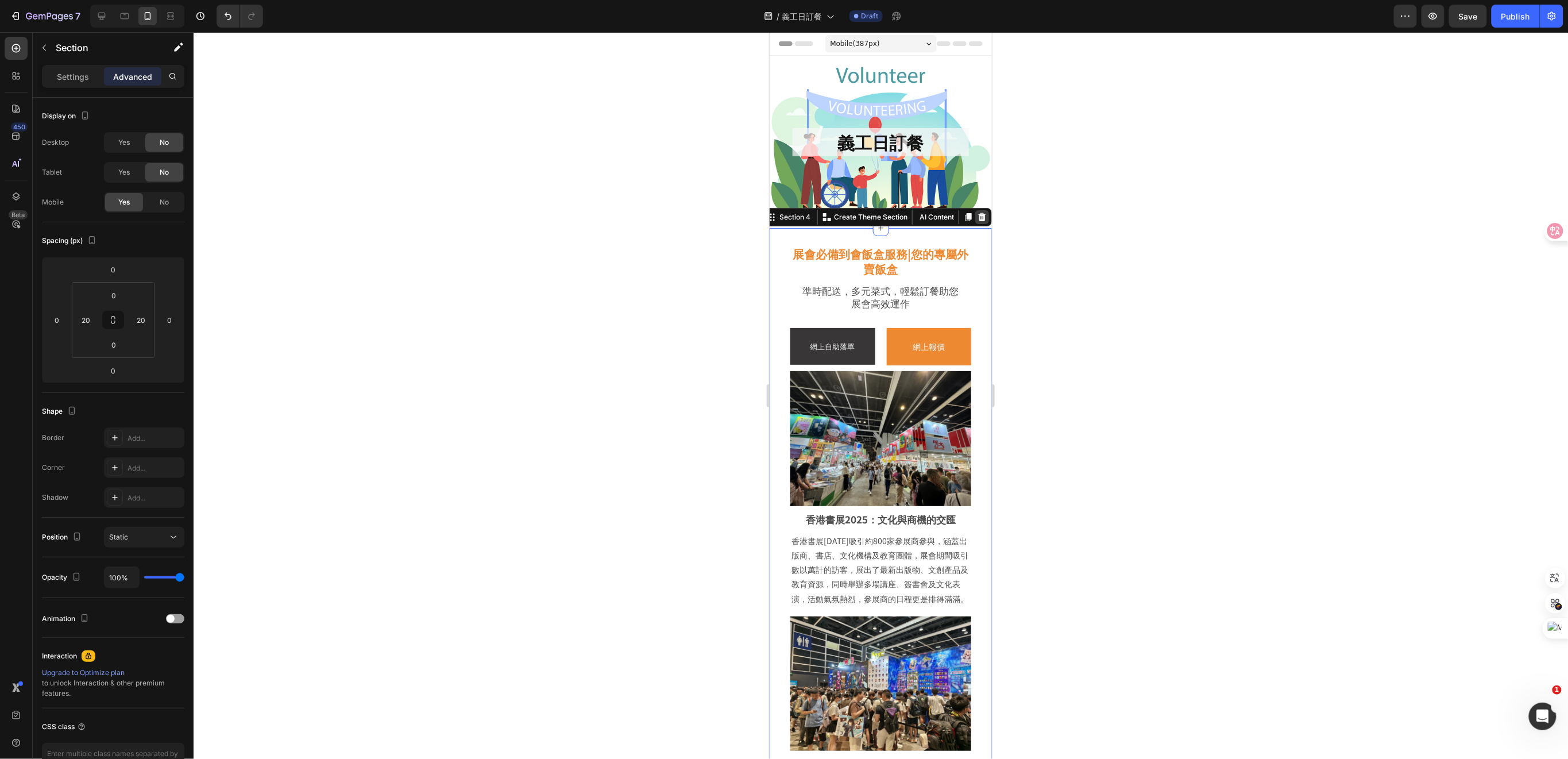
click at [978, 218] on icon at bounding box center [982, 217] width 7 height 8
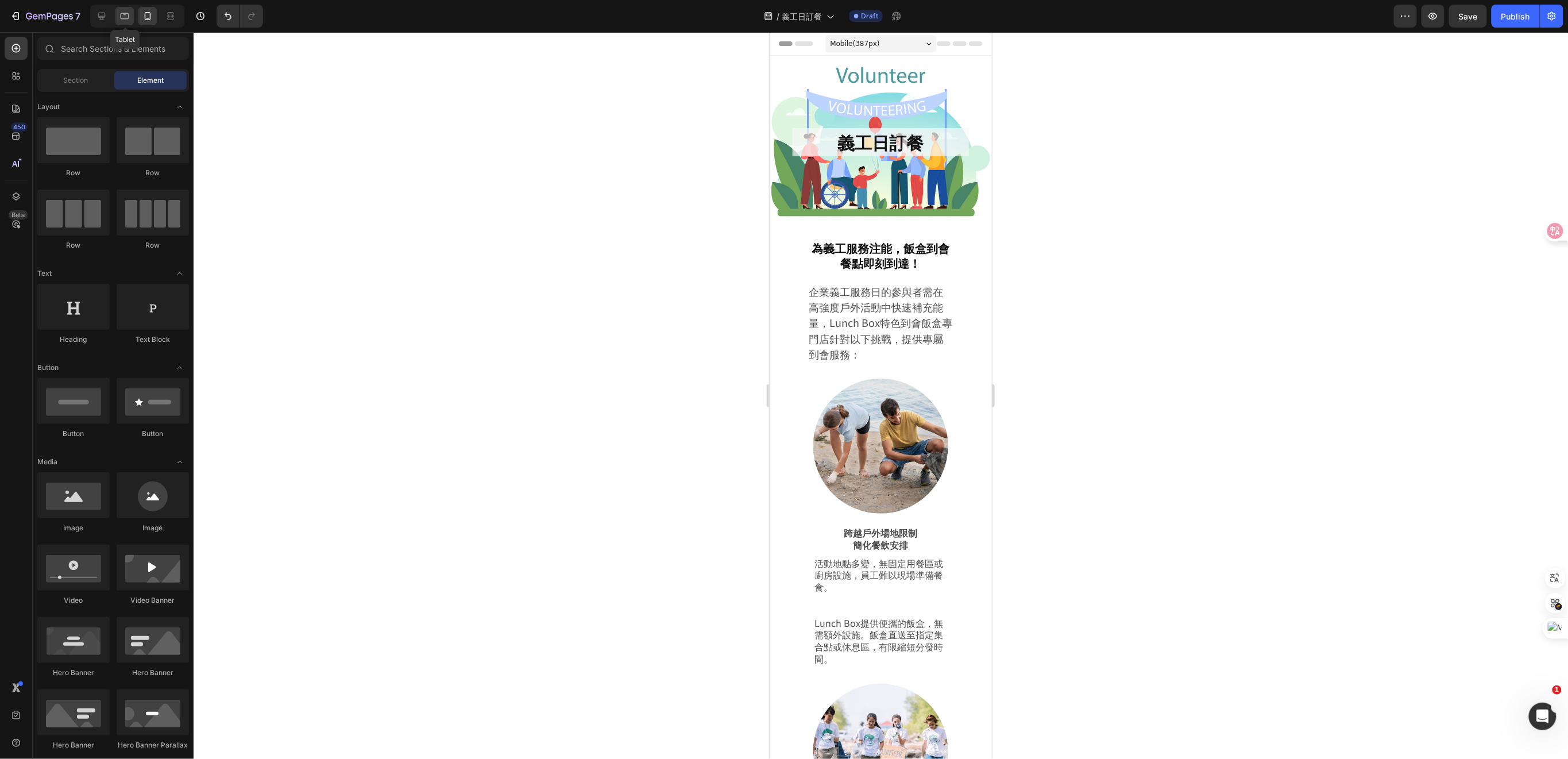
click at [129, 17] on icon at bounding box center [125, 17] width 9 height 6
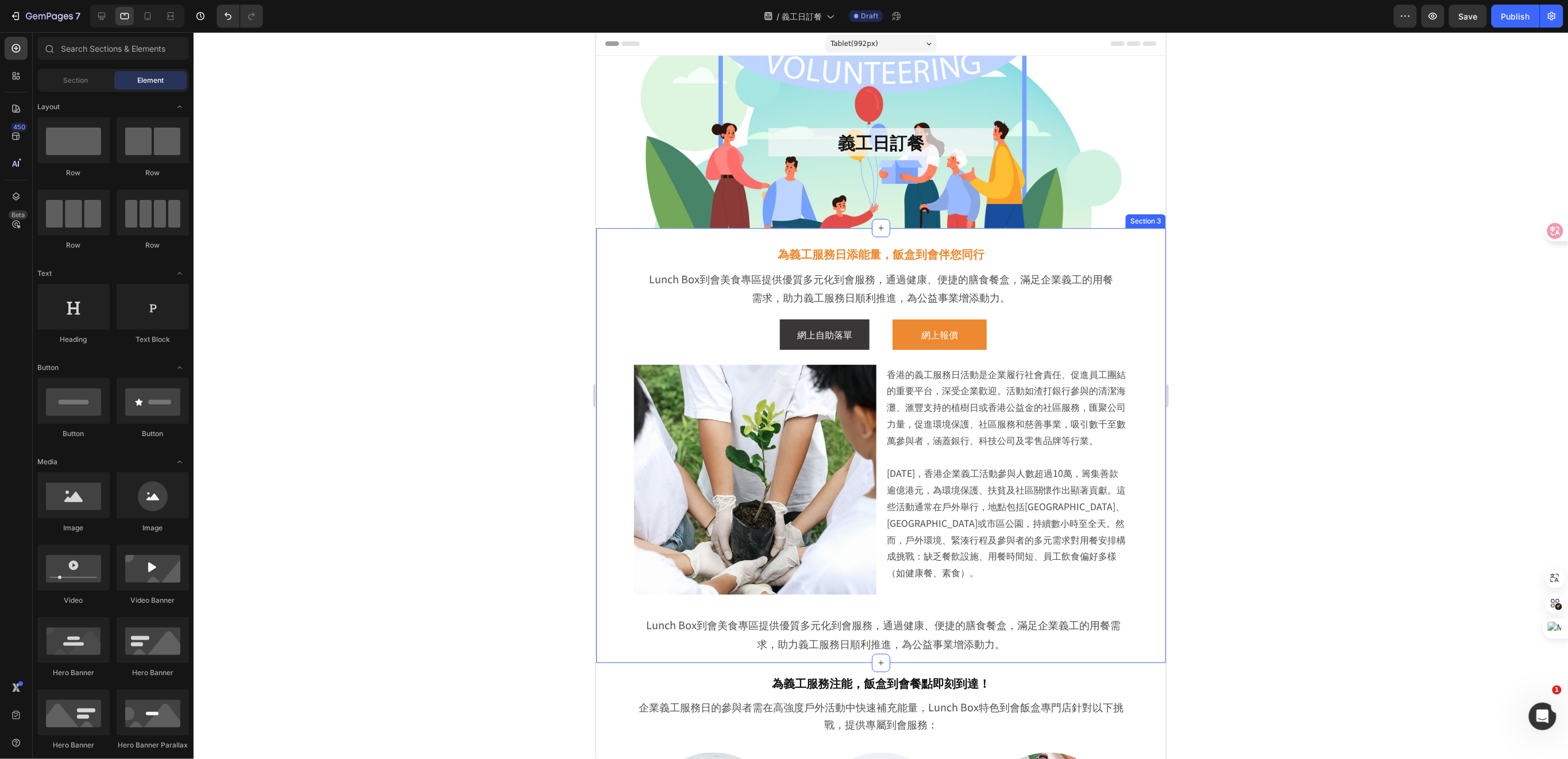
click at [1133, 266] on div "為義工服務日添能量，飯盒到會伴您同行 Heading Lunch Box到會美食專區提供優質多元化到會服務，通過健康、便捷的膳食餐盒，滿足企業義工的用餐需求，…" at bounding box center [880, 445] width 570 height 435
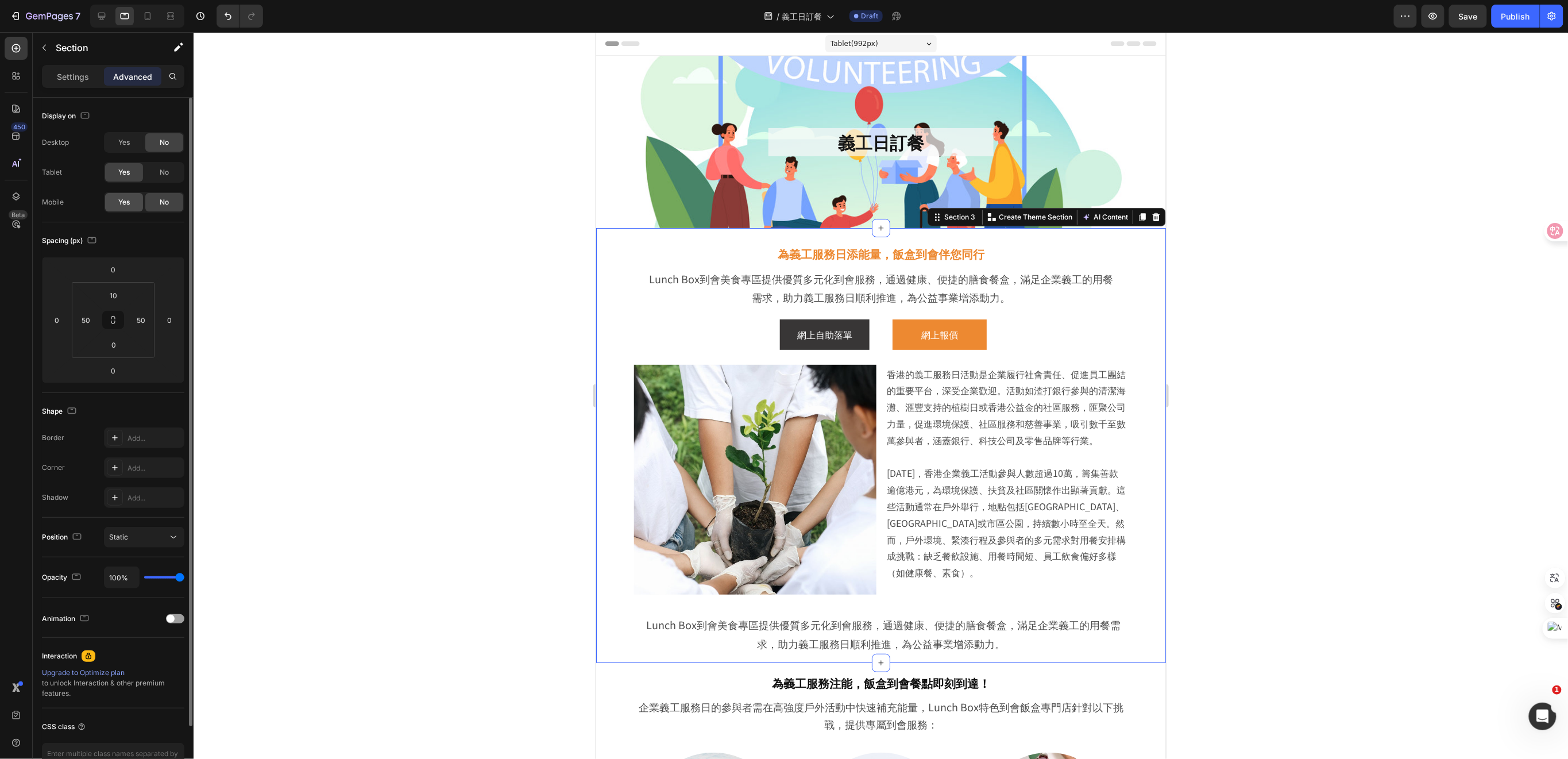
click at [133, 199] on div "Yes" at bounding box center [124, 202] width 38 height 18
click at [148, 20] on icon at bounding box center [147, 16] width 12 height 12
type input "0"
type input "20"
type input "30"
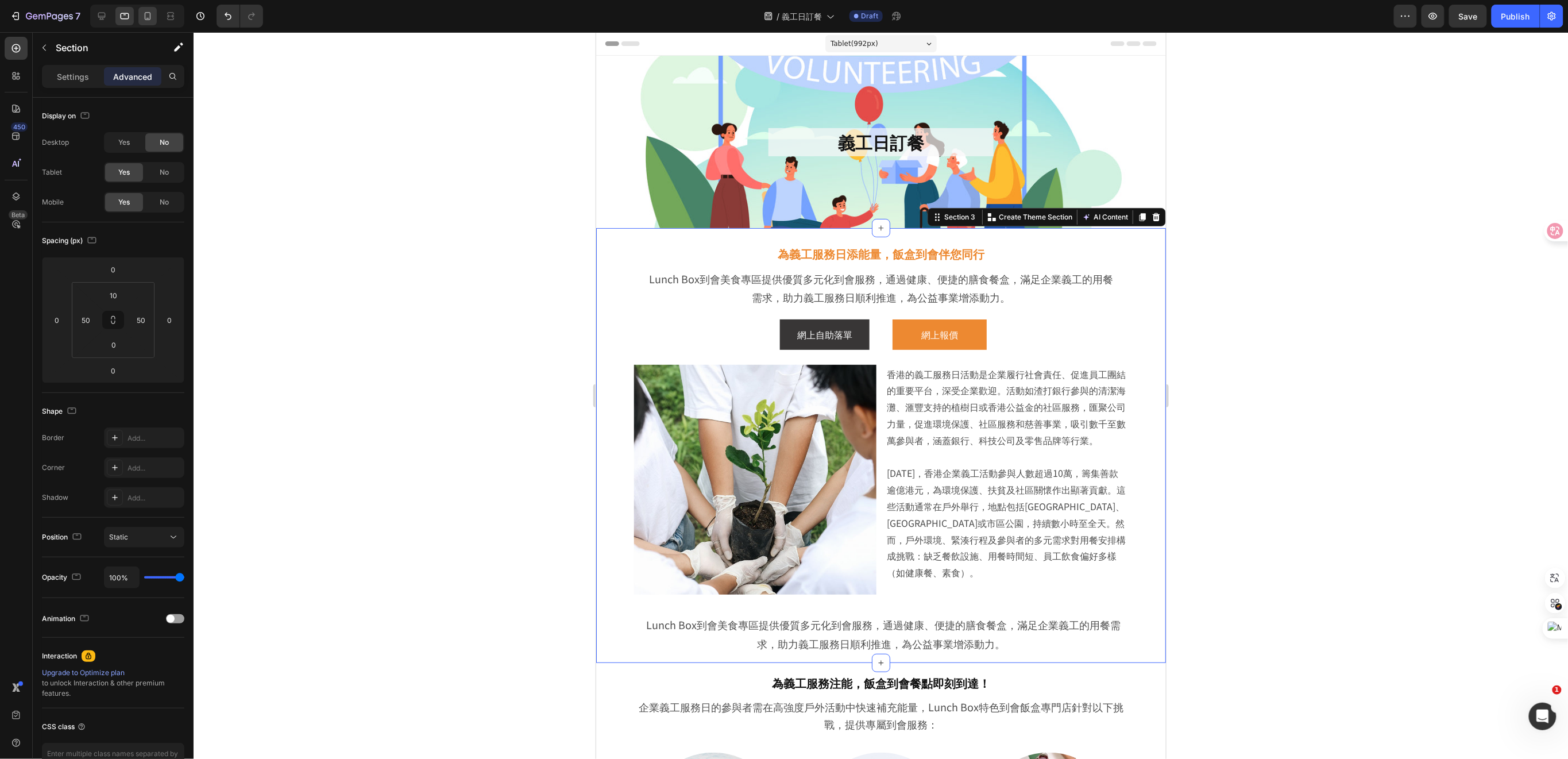
type input "20"
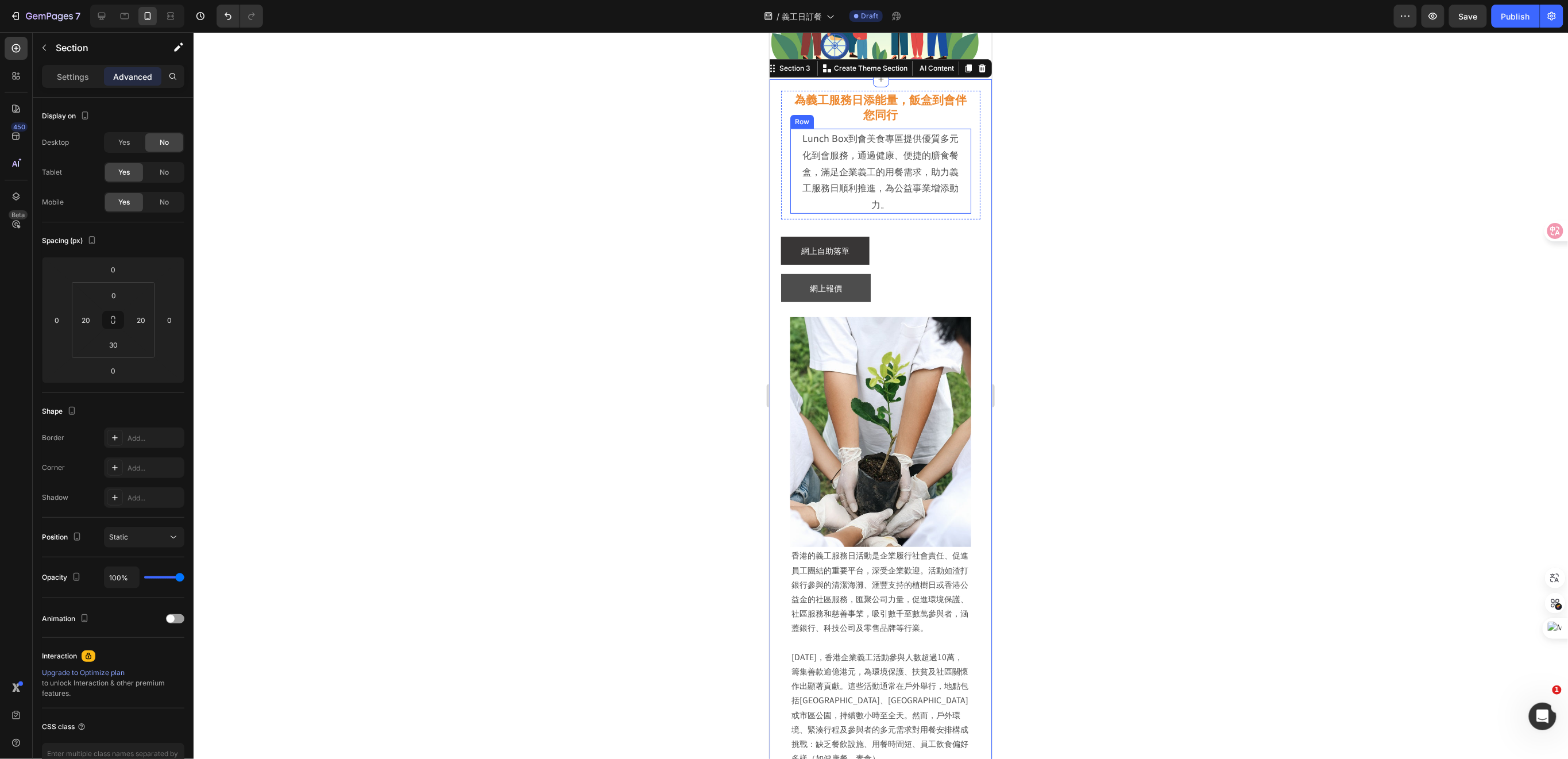
scroll to position [155, 0]
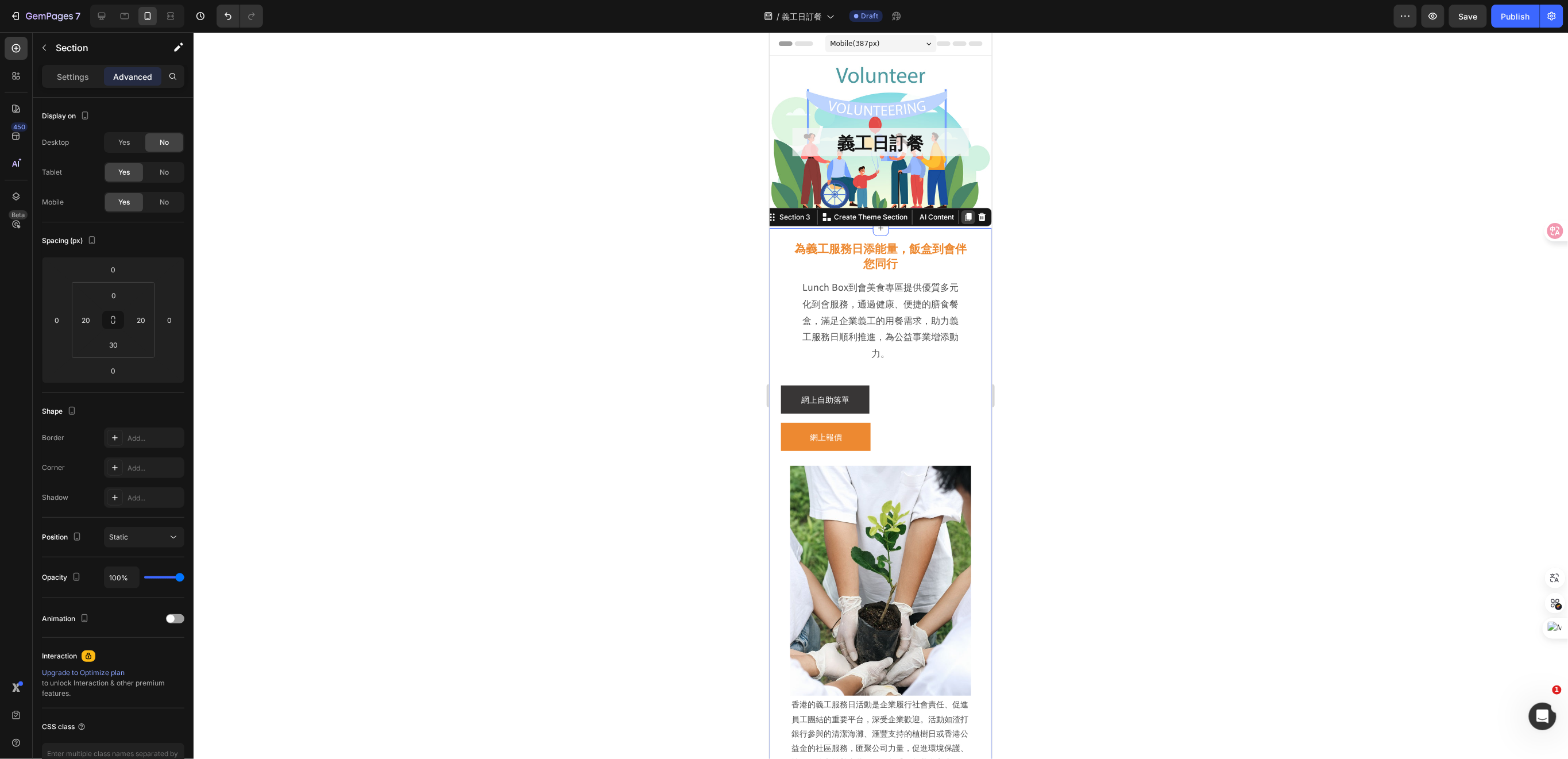
click at [961, 211] on div at bounding box center [968, 217] width 13 height 13
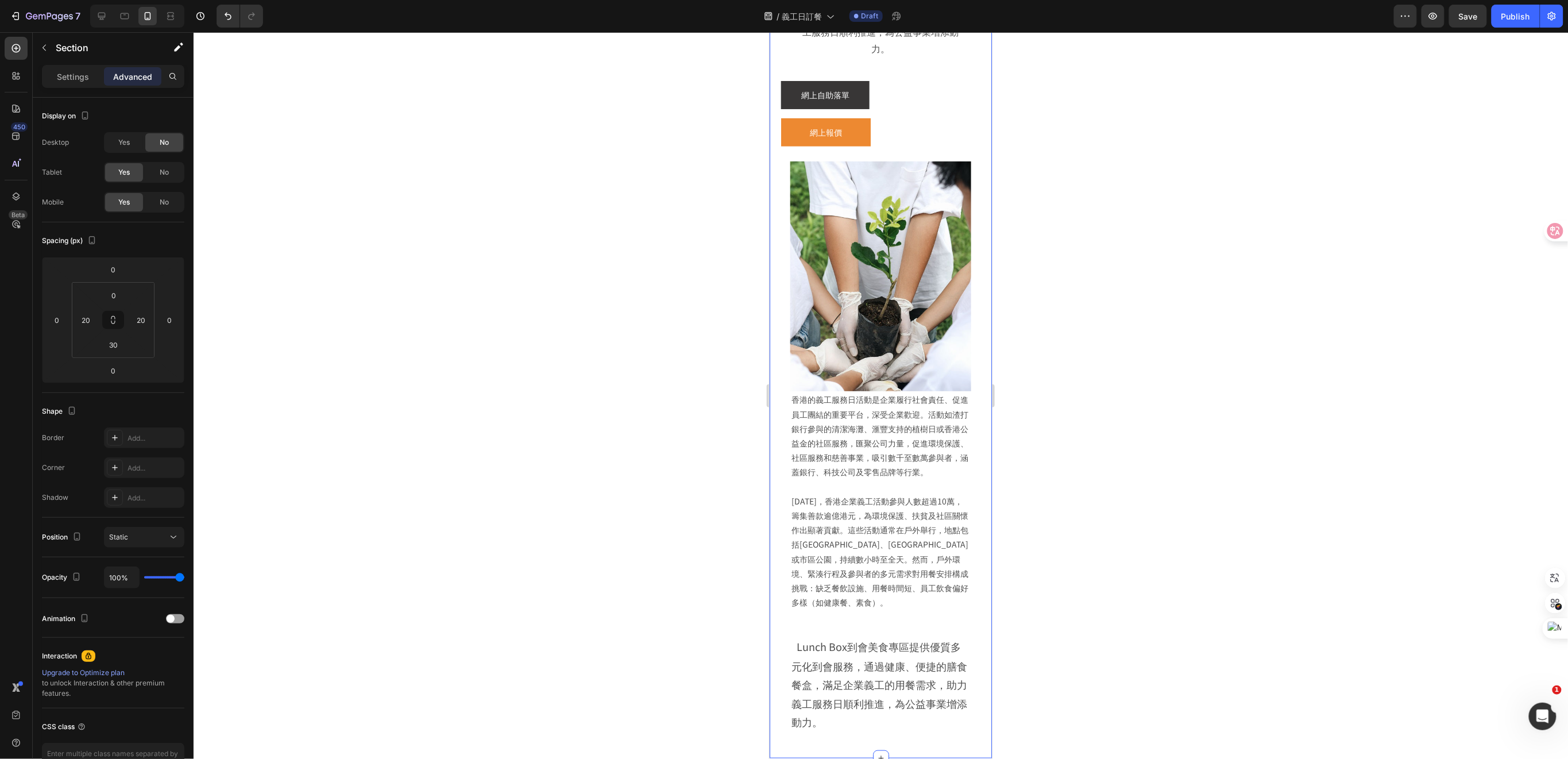
scroll to position [163, 0]
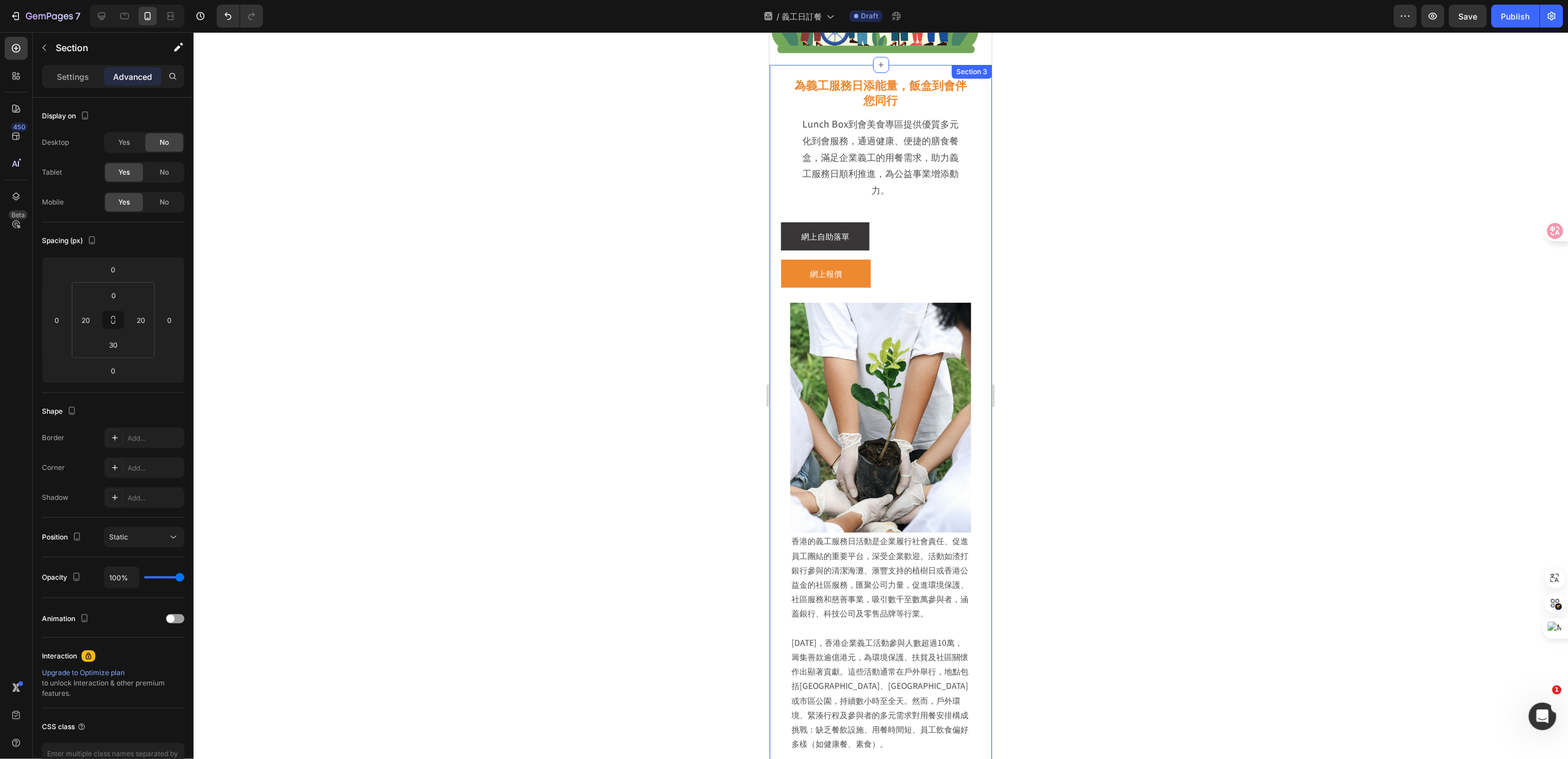
click at [972, 209] on div "為義工服務日添能量，飯盒到會伴您同行 Heading Lunch Box到會美食專區提供優質多元化到會服務，通過健康、便捷的膳食餐盒，滿足企業義工的用餐需求，…" at bounding box center [880, 482] width 222 height 835
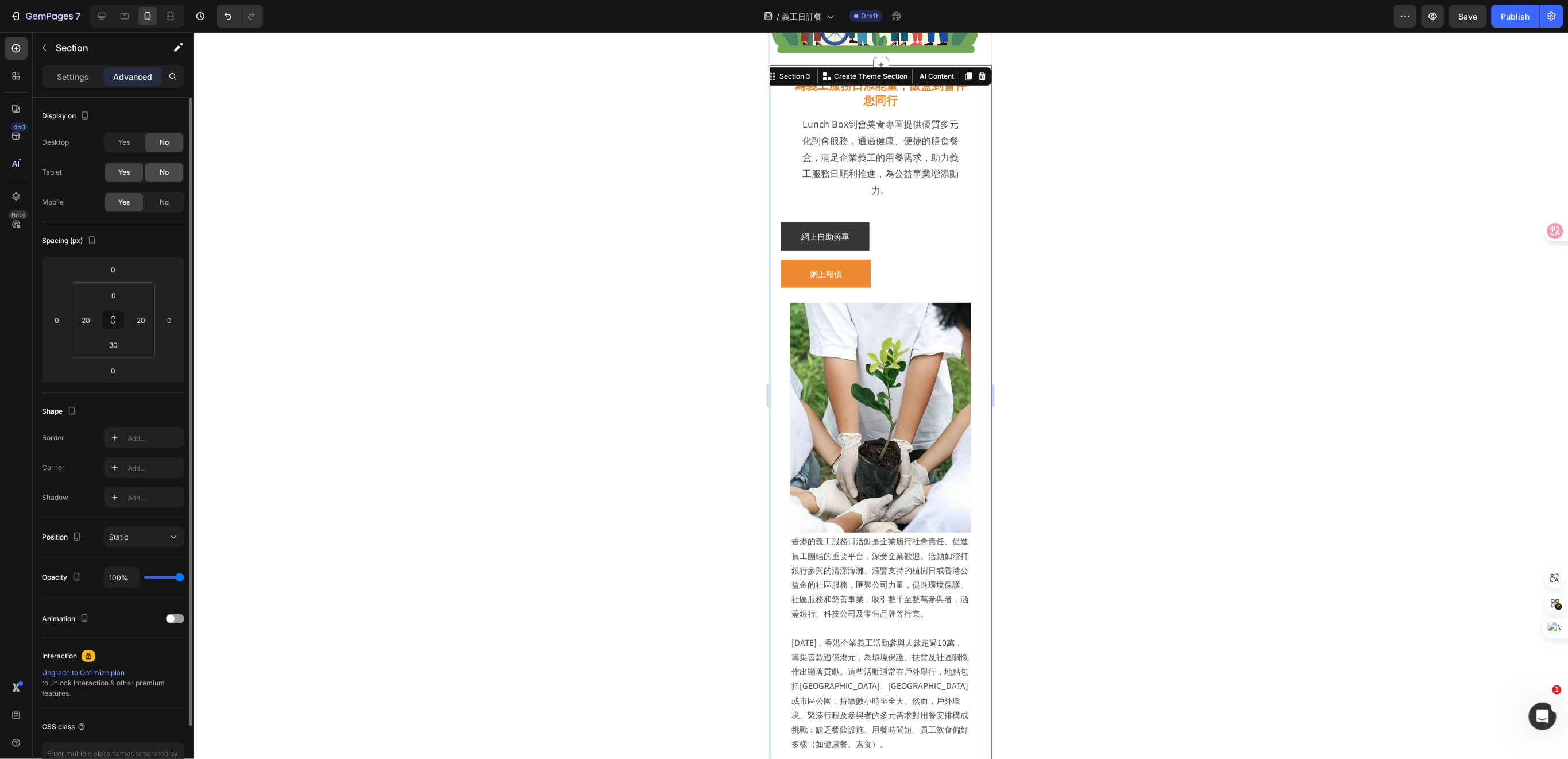
click at [158, 175] on div "No" at bounding box center [164, 172] width 38 height 18
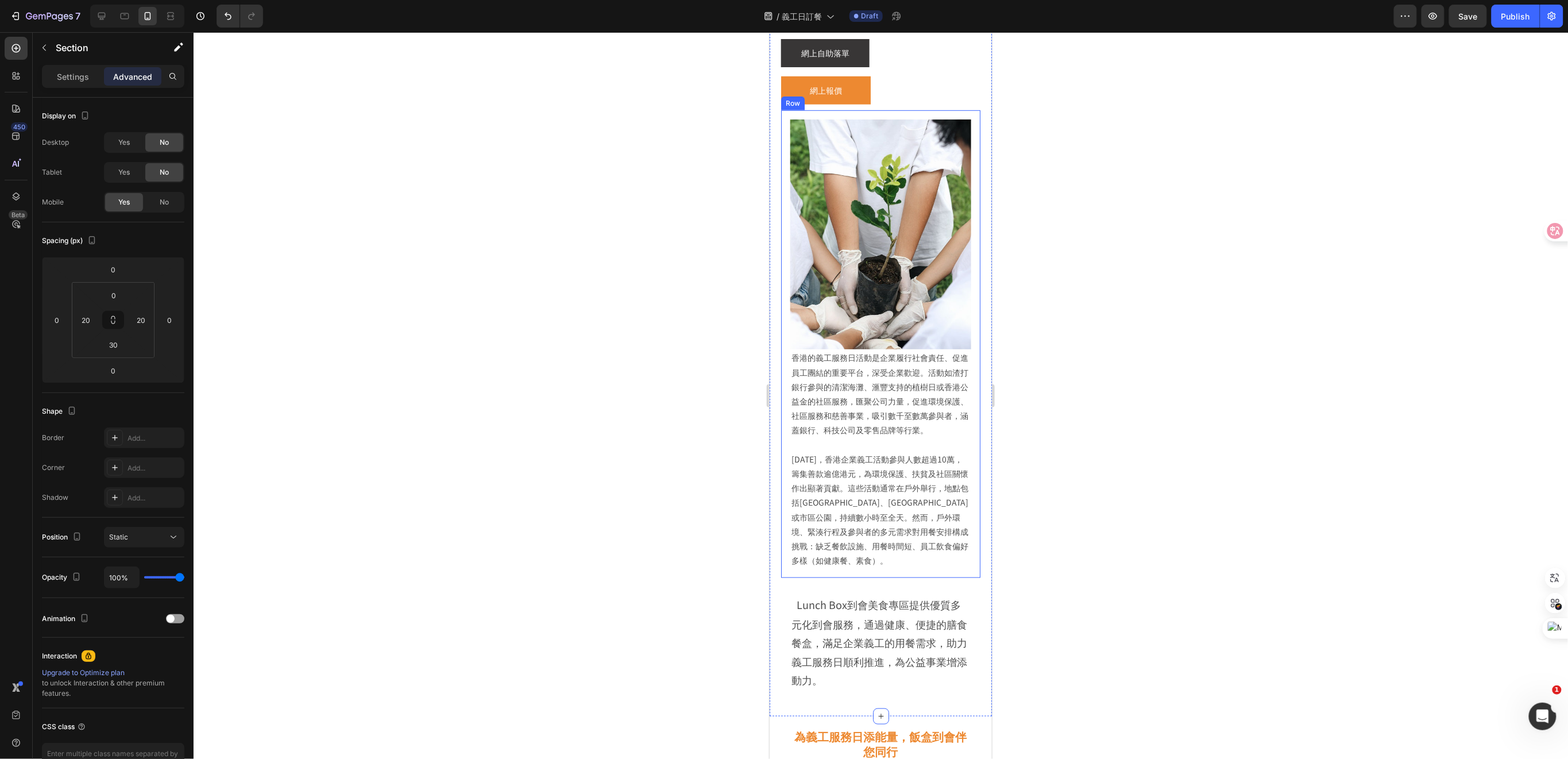
scroll to position [470, 0]
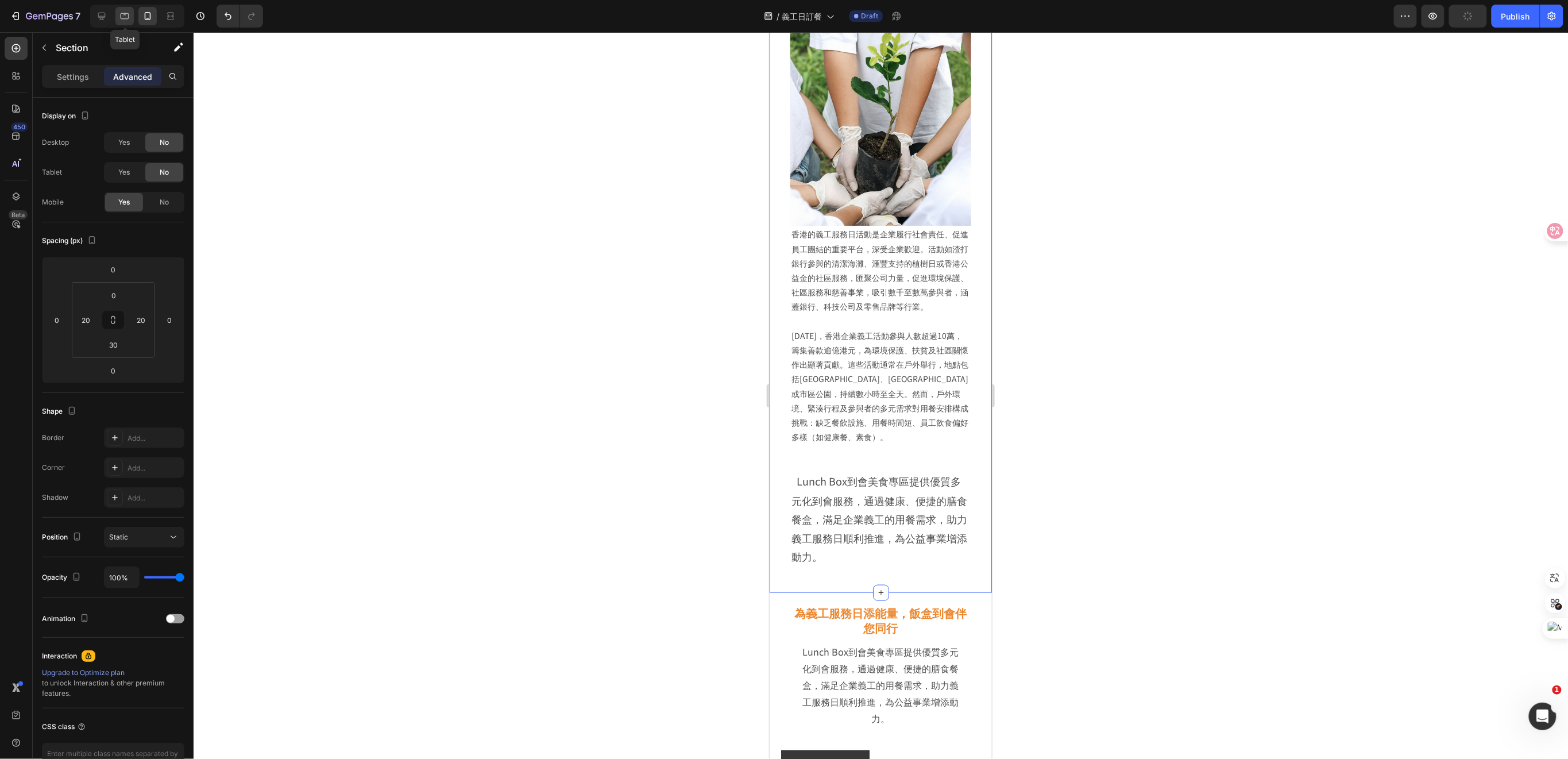
click at [131, 17] on div at bounding box center [124, 16] width 18 height 18
type input "10"
type input "50"
type input "0"
type input "50"
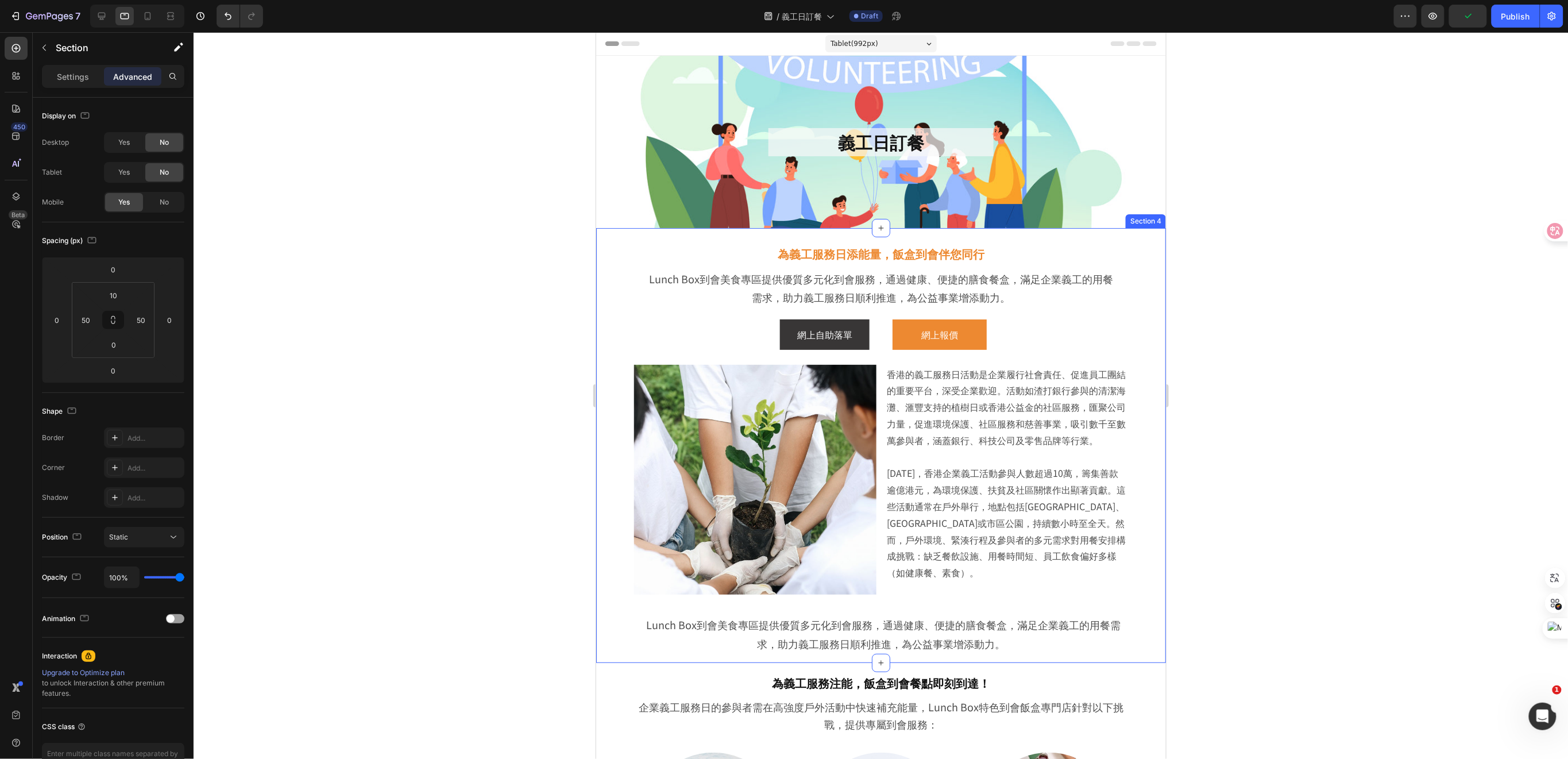
click at [1142, 369] on div "為義工服務日添能量，飯盒到會伴您同行 Heading Lunch Box到會美食專區提供優質多元化到會服務，通過健康、便捷的膳食餐盒，滿足企業義工的用餐需求，…" at bounding box center [880, 445] width 570 height 435
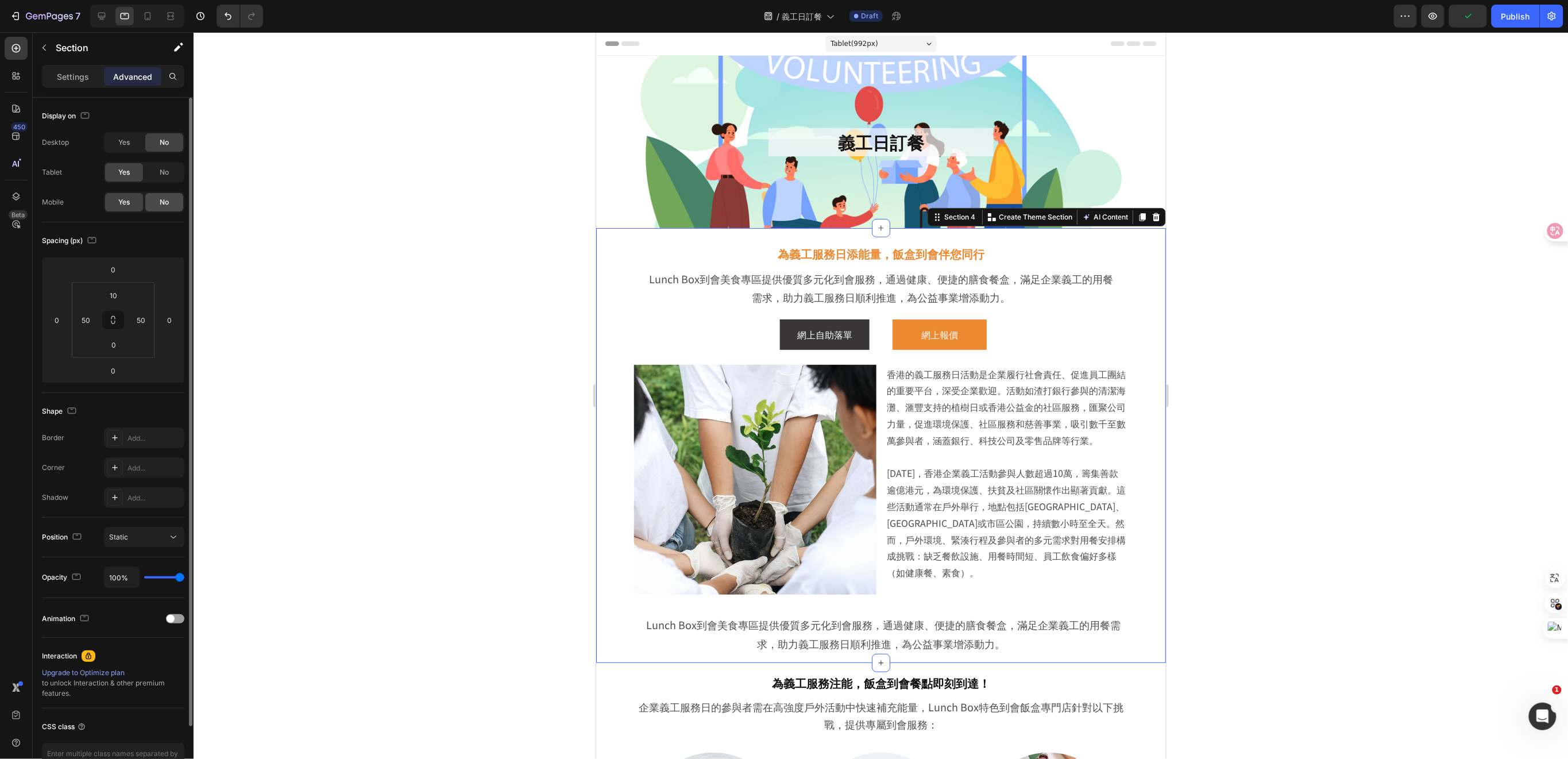
click at [155, 202] on div "No" at bounding box center [164, 202] width 38 height 18
click at [145, 12] on icon at bounding box center [147, 16] width 12 height 12
type input "0"
type input "20"
type input "30"
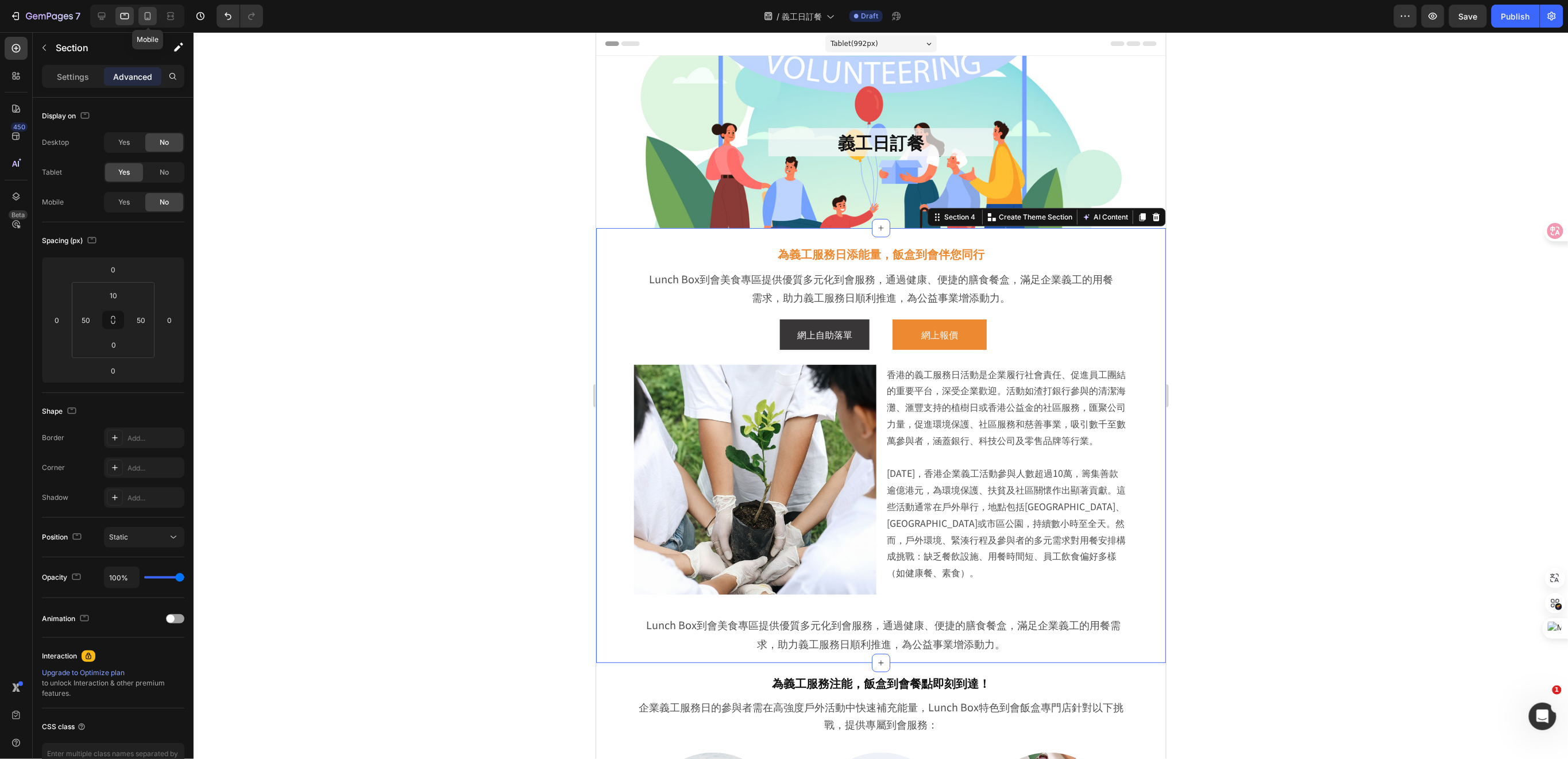
type input "20"
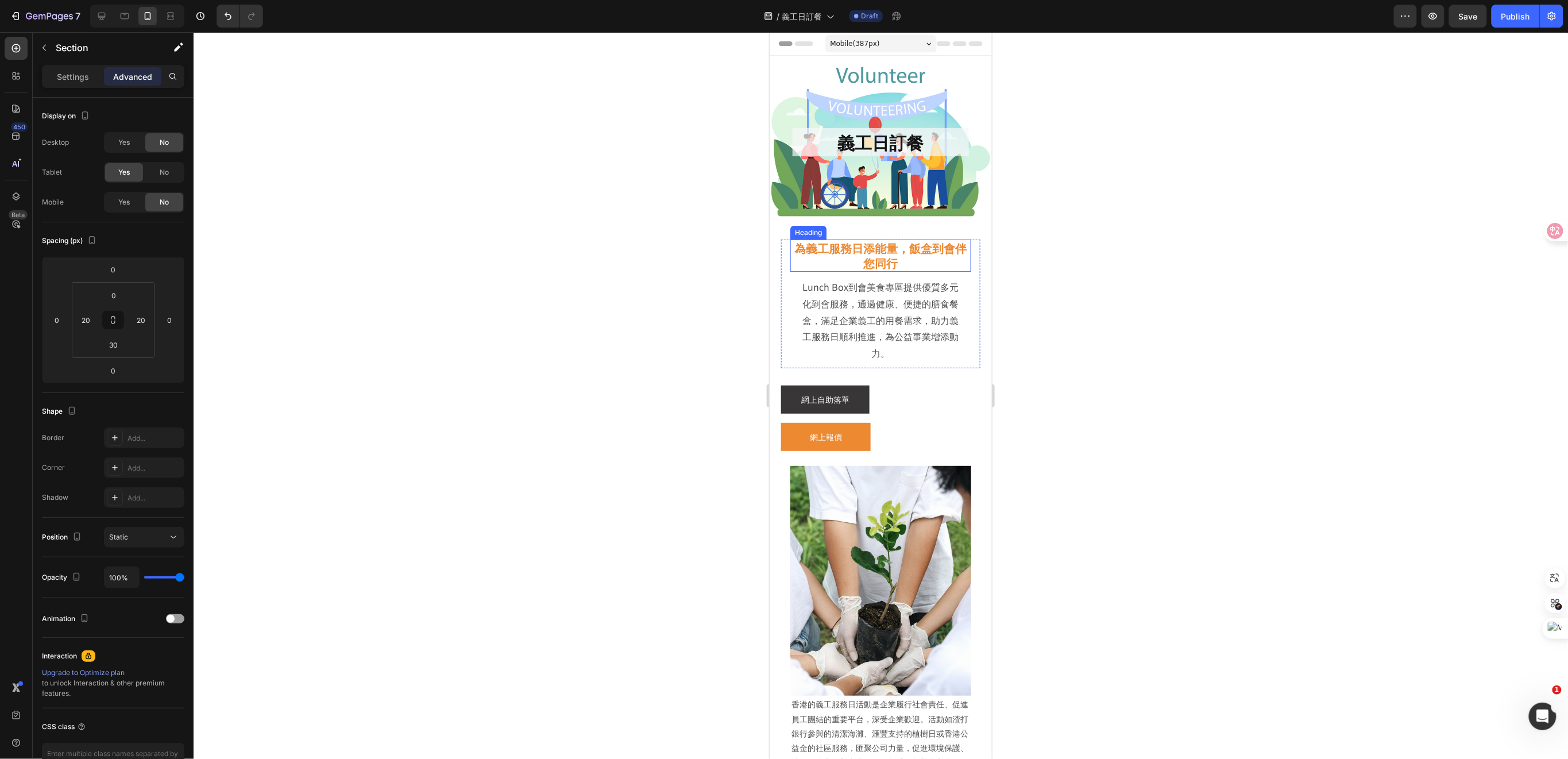
click at [901, 259] on h2 "為義工服務日添能量，飯盒到會伴您同行" at bounding box center [880, 255] width 181 height 32
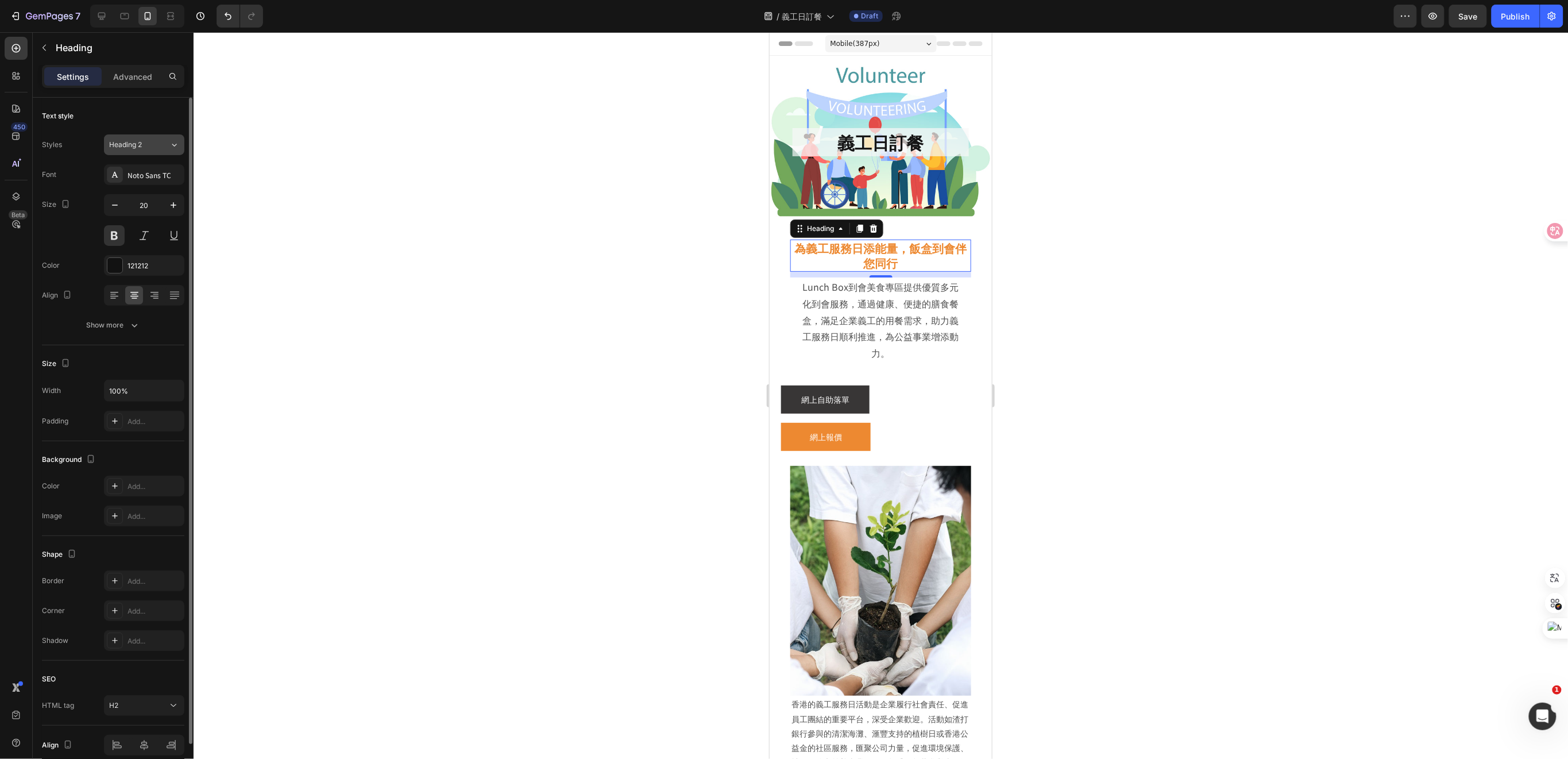
click at [146, 148] on div "Heading 2" at bounding box center [132, 145] width 47 height 10
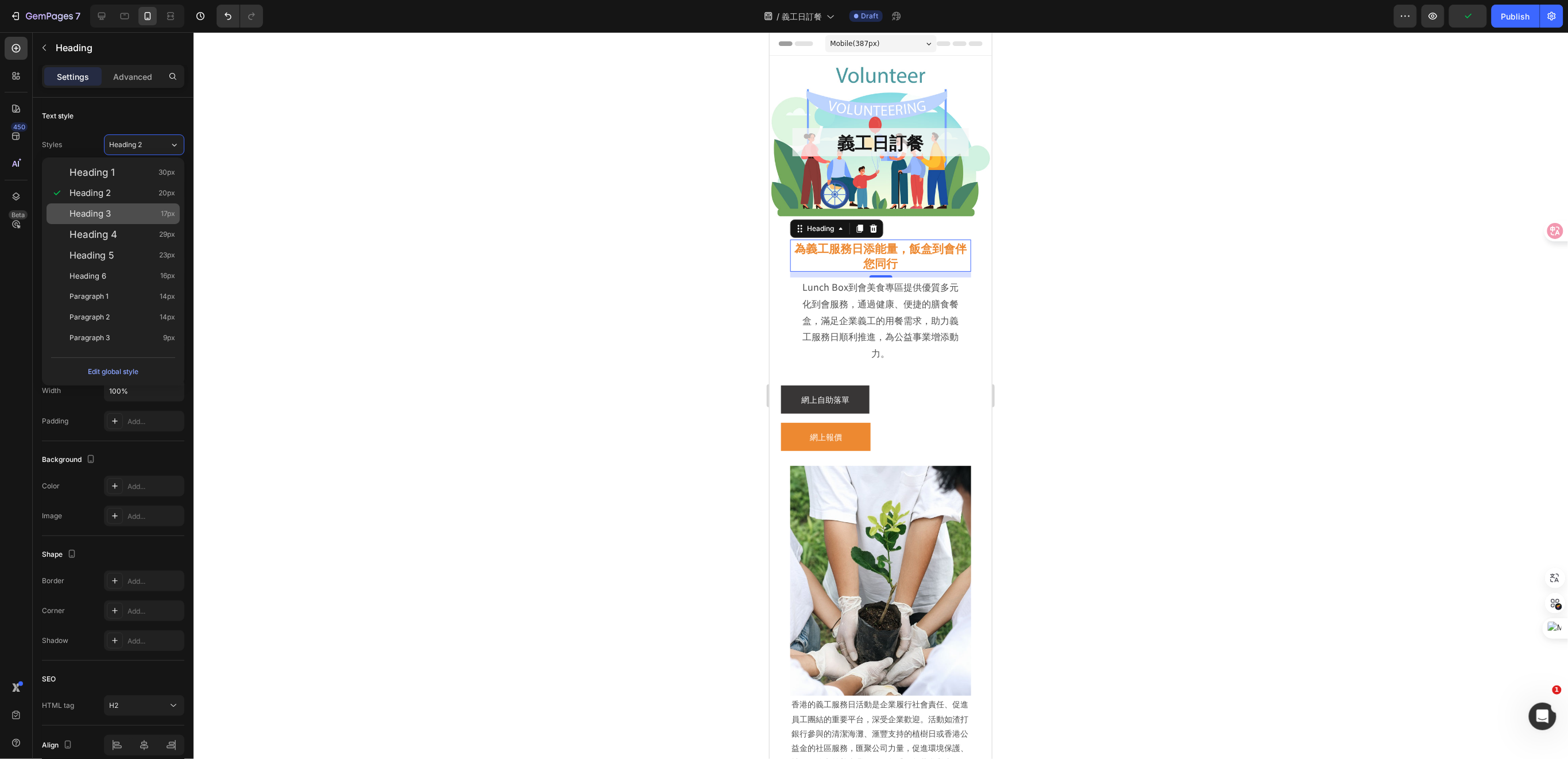
click at [130, 215] on div "Heading 3 17px" at bounding box center [122, 214] width 105 height 12
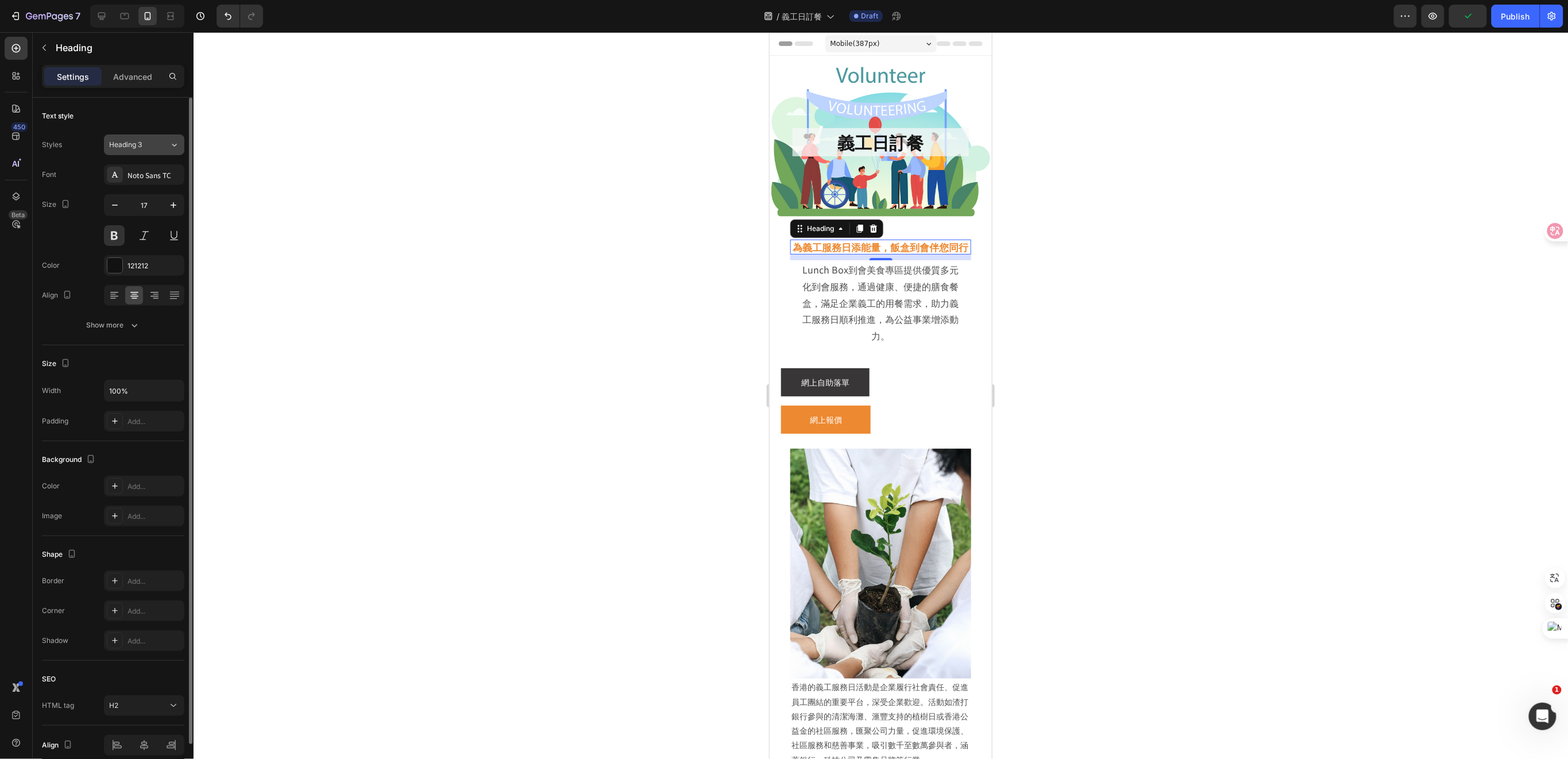
click at [158, 146] on div "Heading 3" at bounding box center [139, 145] width 60 height 10
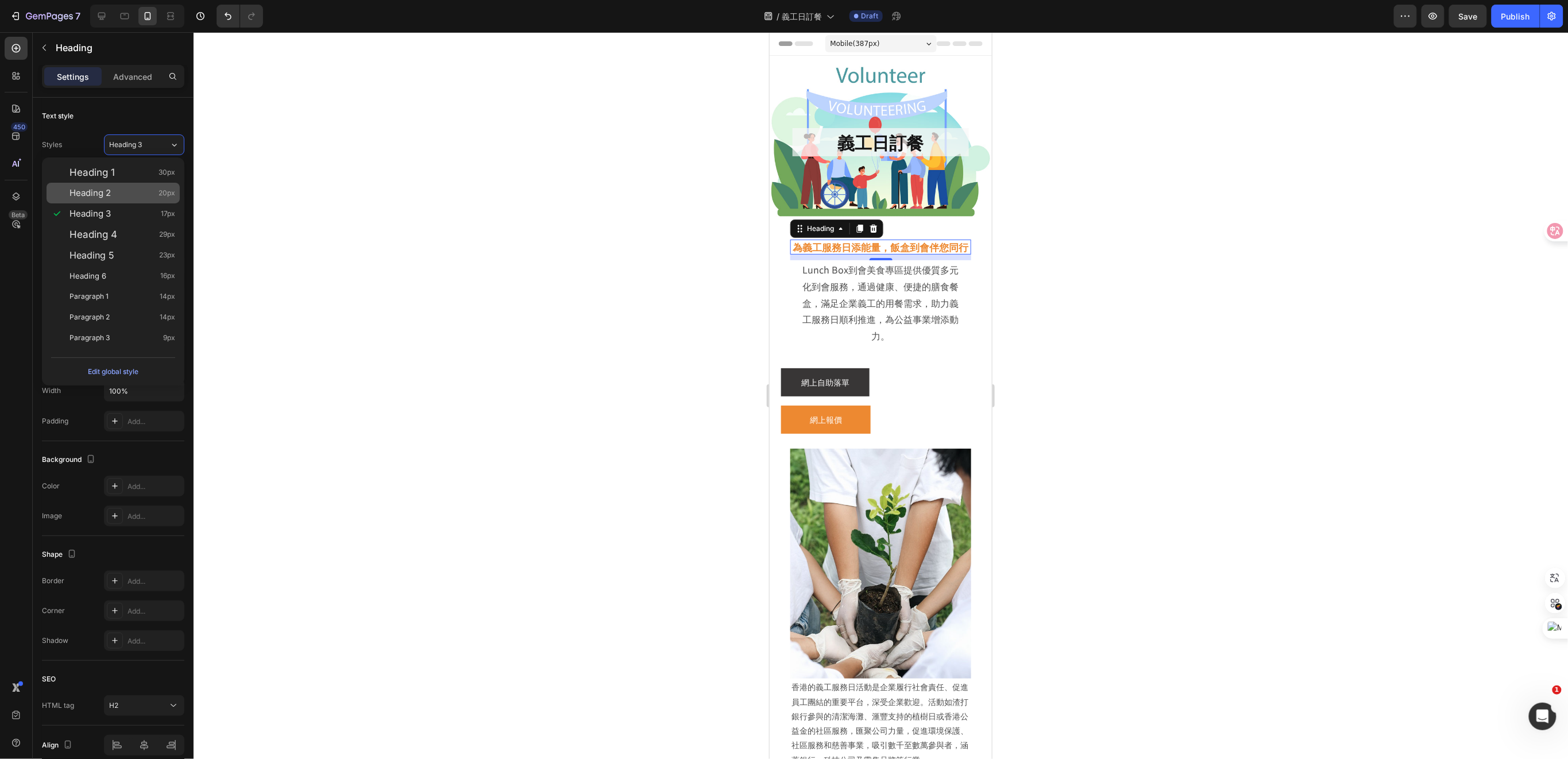
click at [134, 195] on div "Heading 2 20px" at bounding box center [122, 193] width 105 height 12
type input "20"
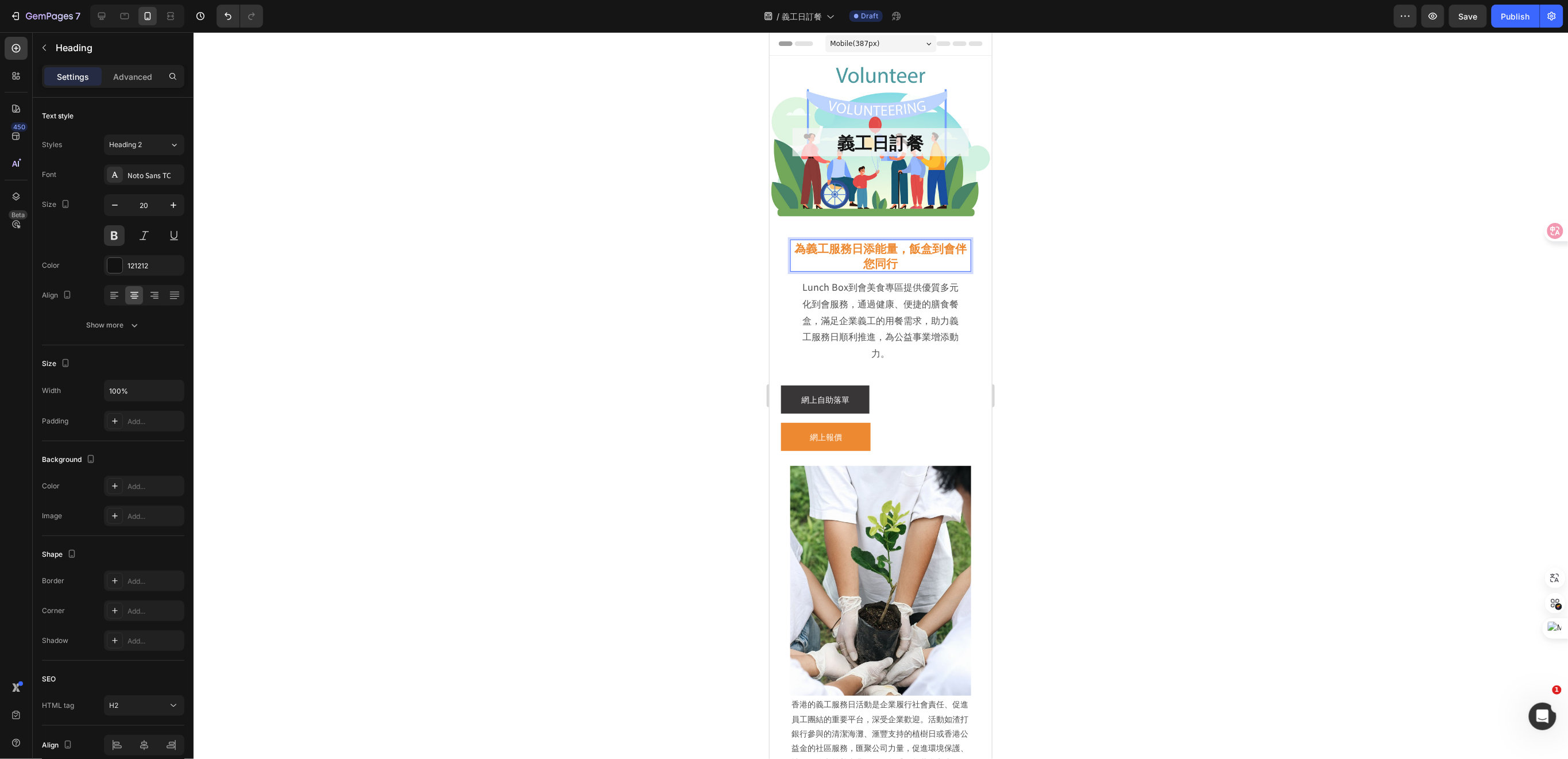
click at [909, 252] on span "為義工服務日添能量，飯盒到會伴您同行" at bounding box center [880, 255] width 172 height 32
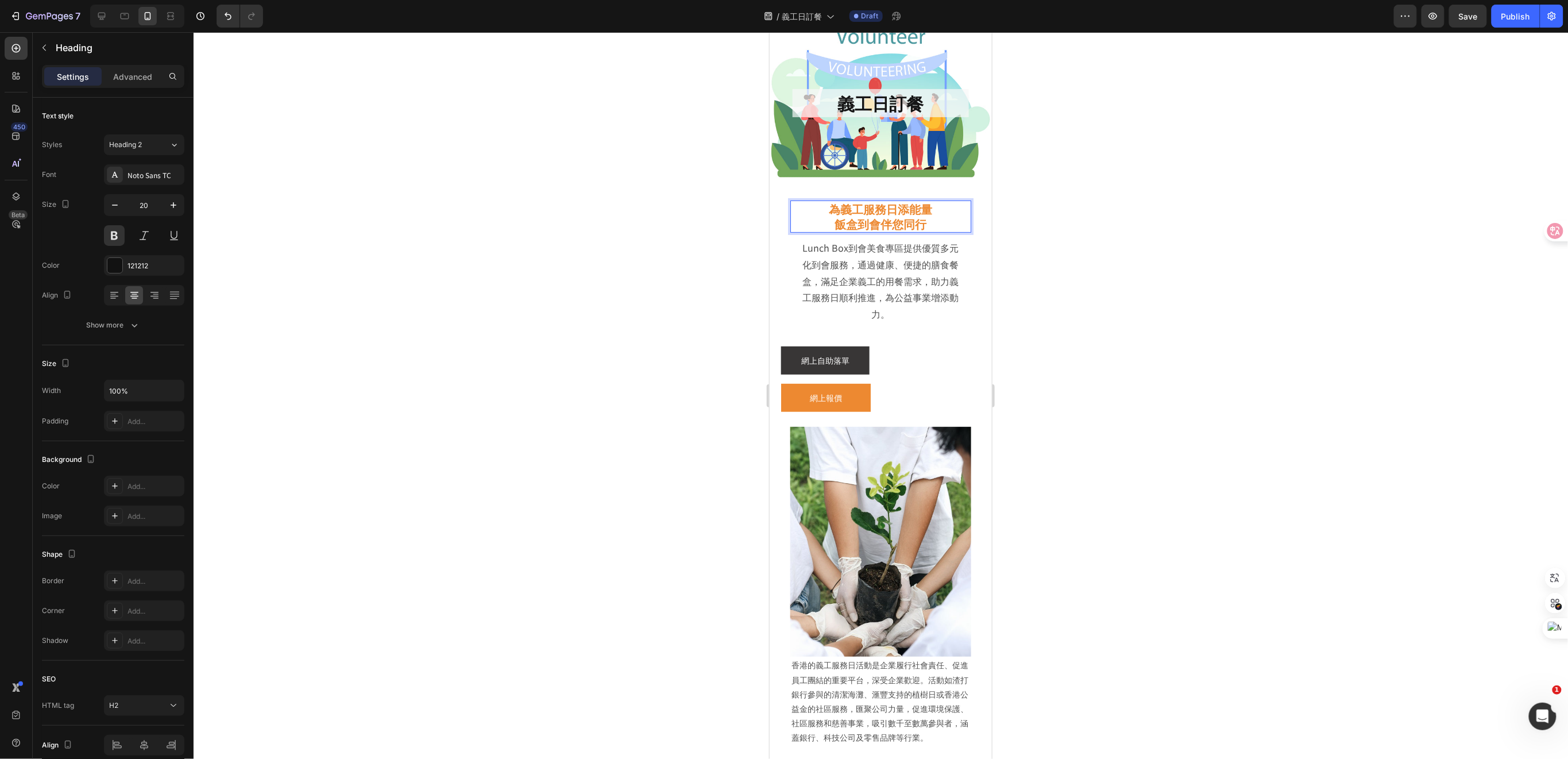
scroll to position [77, 0]
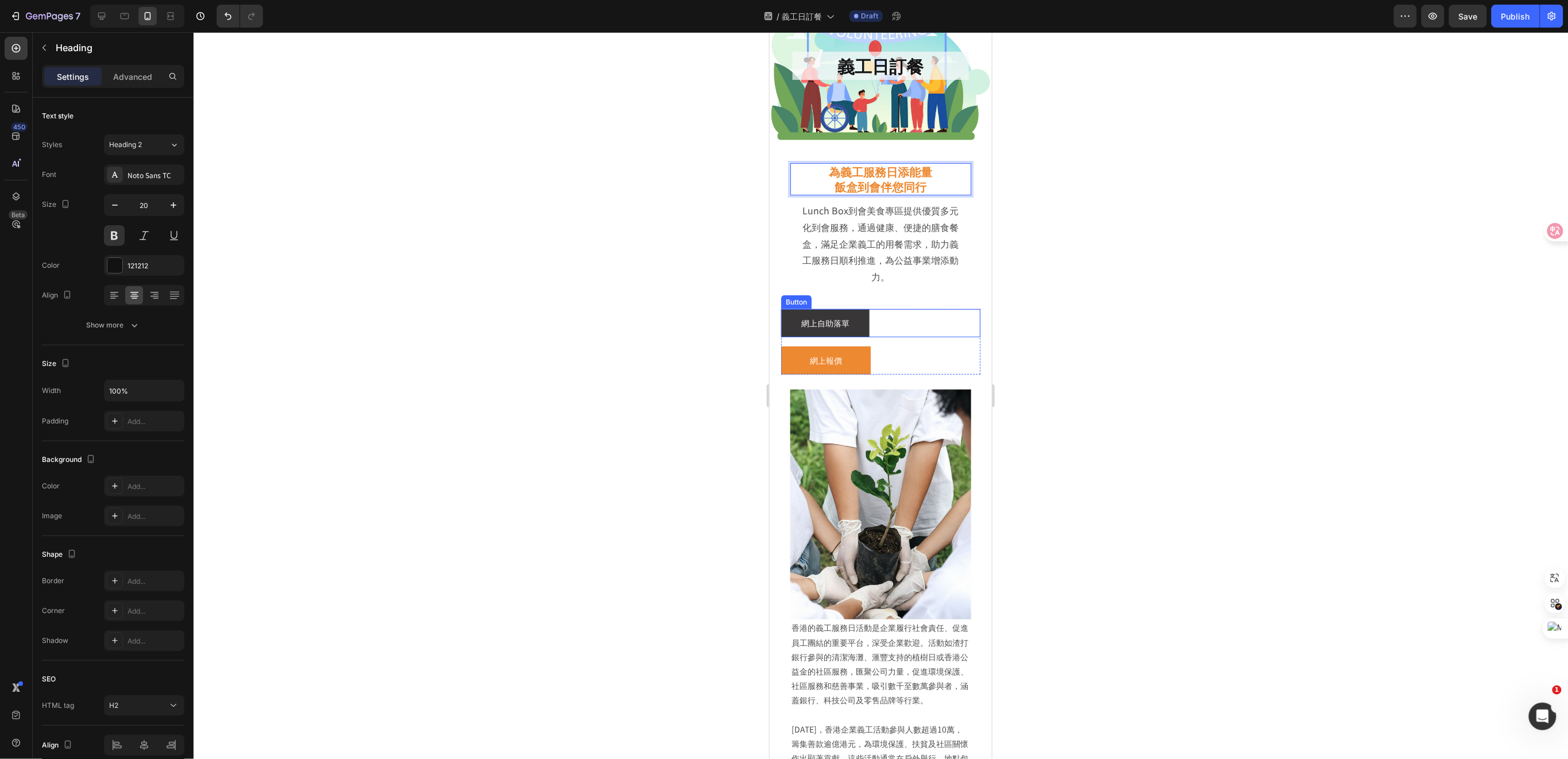
click at [914, 328] on div "網上自助落單 Button" at bounding box center [880, 323] width 199 height 28
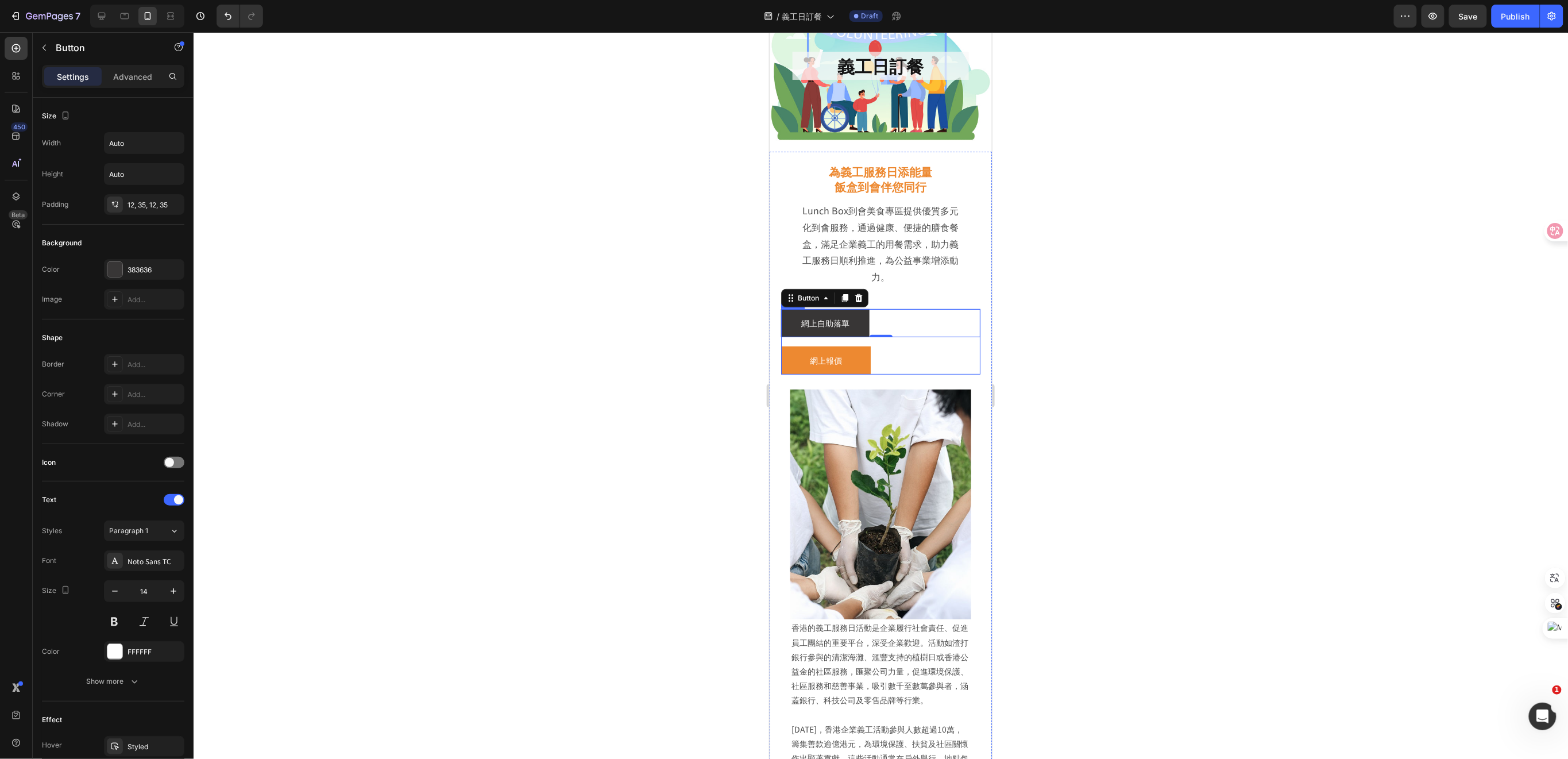
click at [962, 342] on div "網上自助落單 Button 0 網上報價 Button Row" at bounding box center [880, 341] width 199 height 66
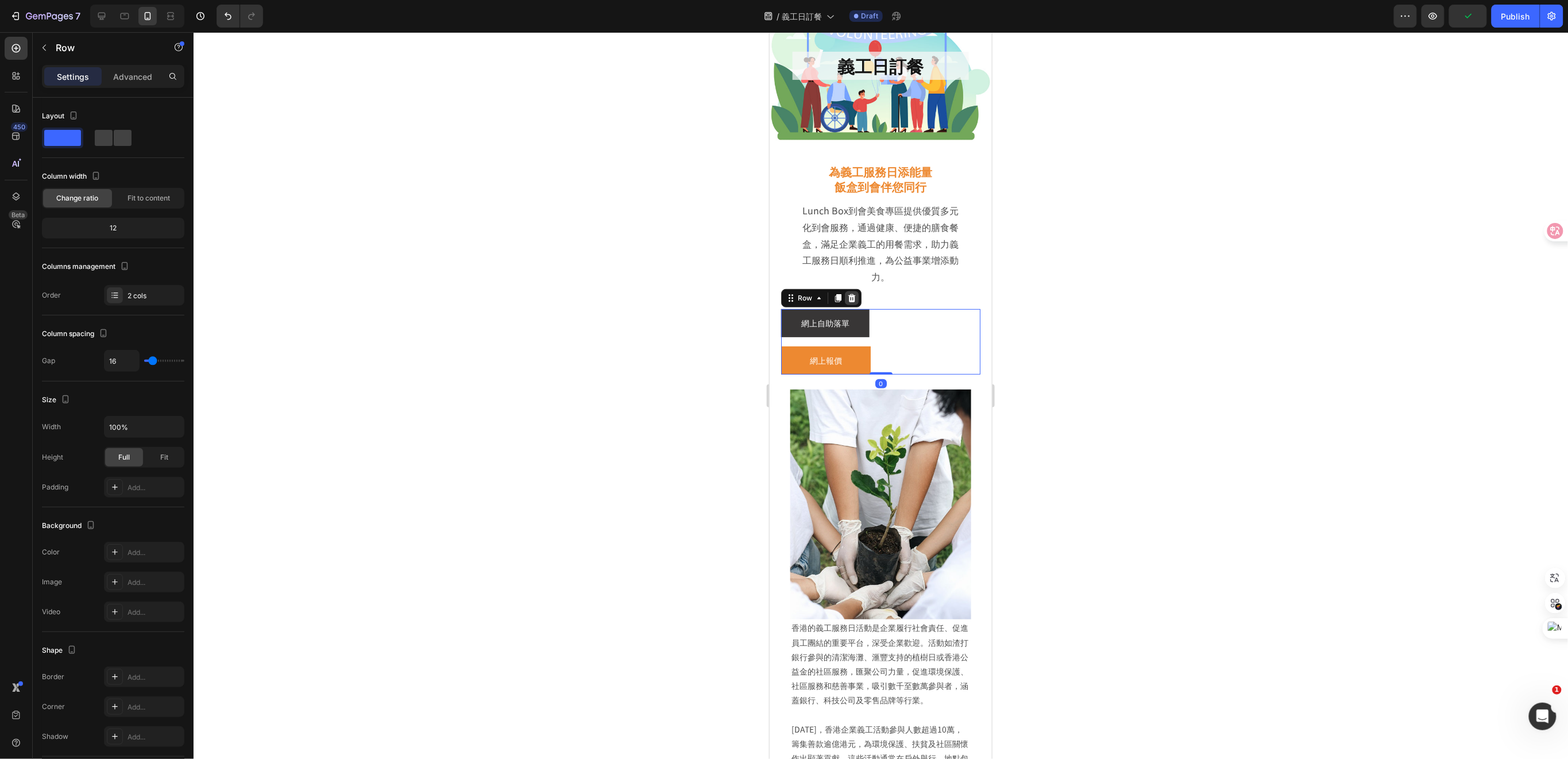
click at [850, 297] on icon at bounding box center [851, 298] width 9 height 9
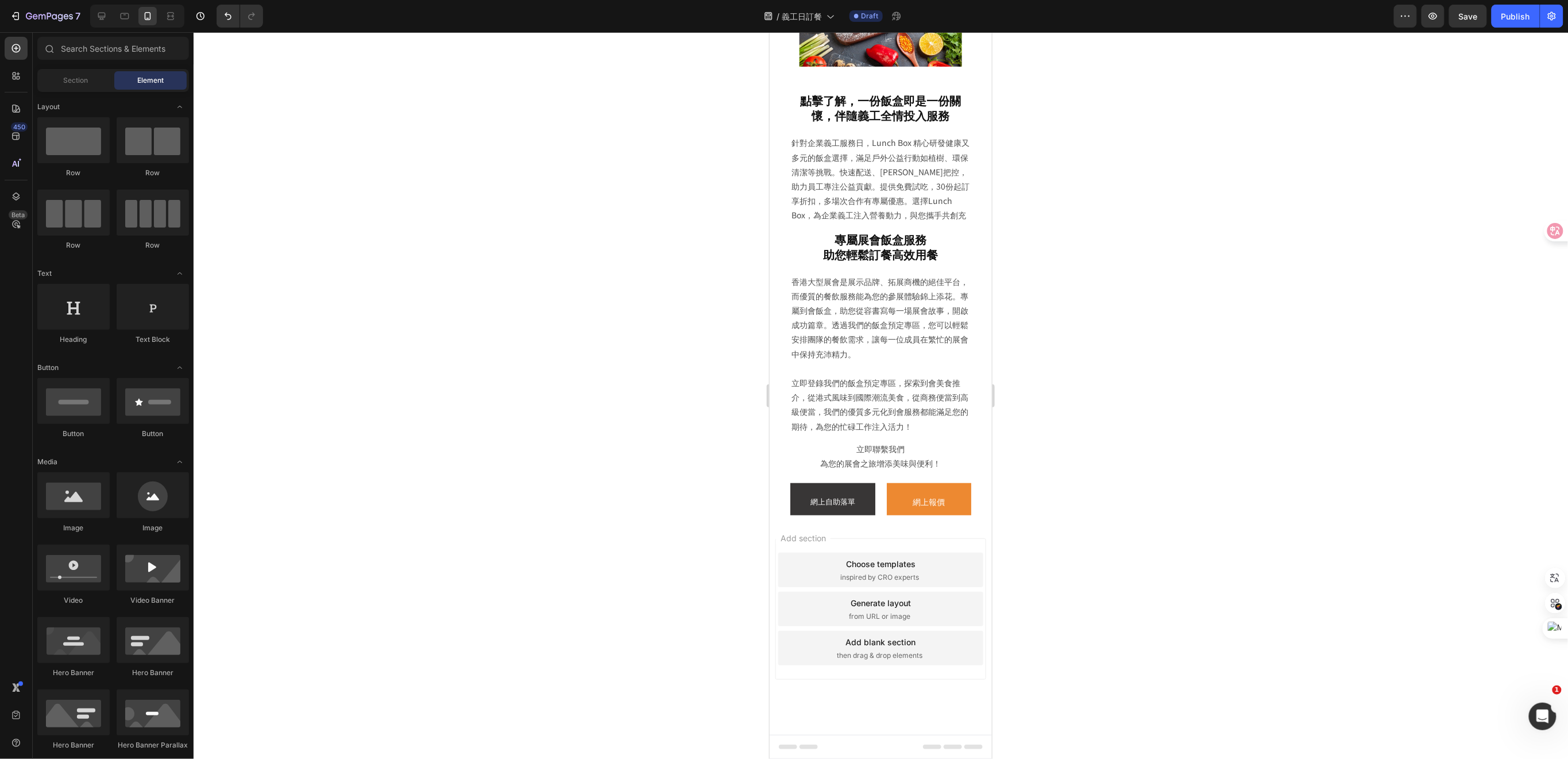
scroll to position [7432, 0]
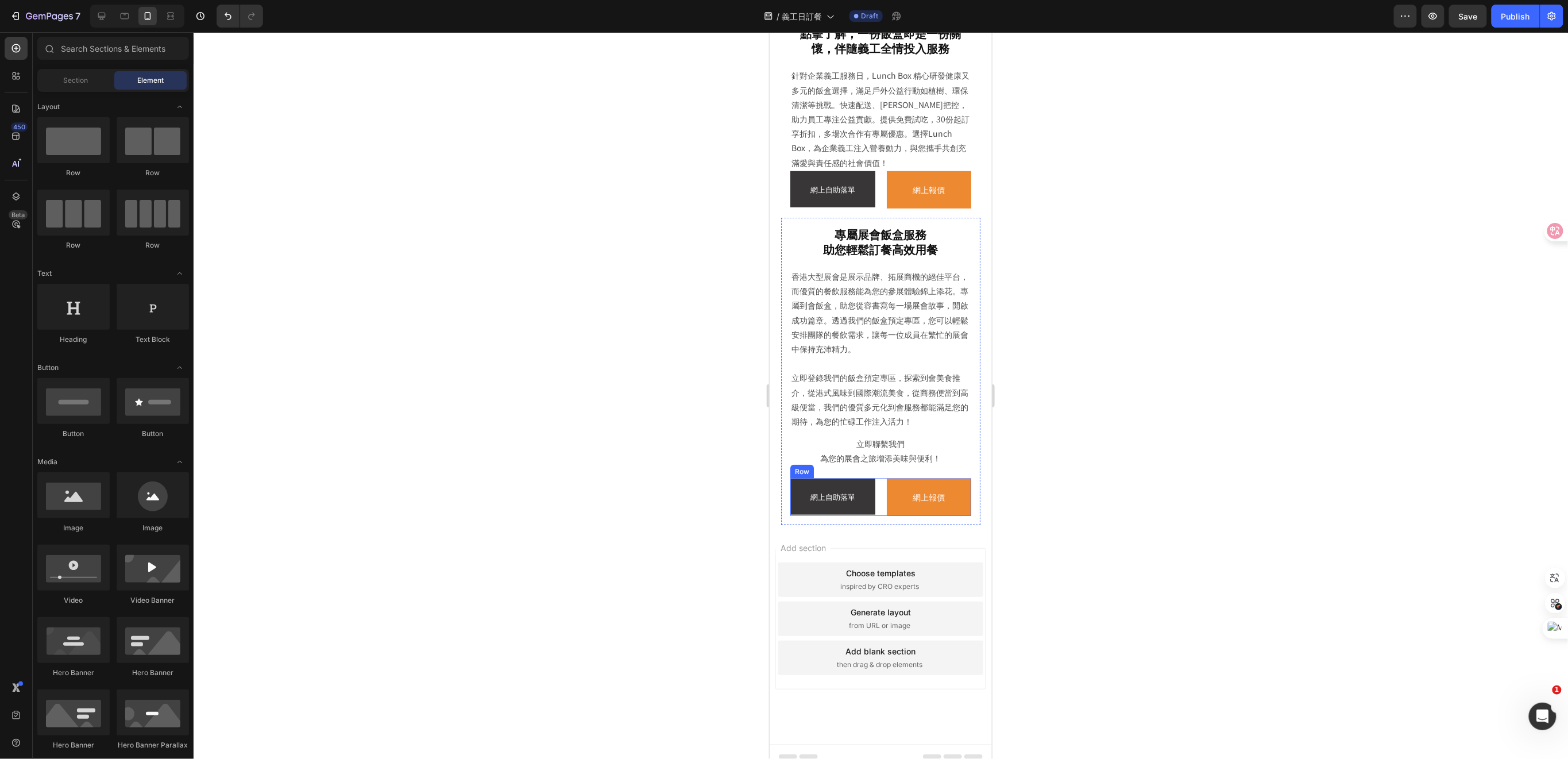
click at [877, 515] on div "網上自助落單 Button 網上報價 Button Row" at bounding box center [880, 496] width 181 height 37
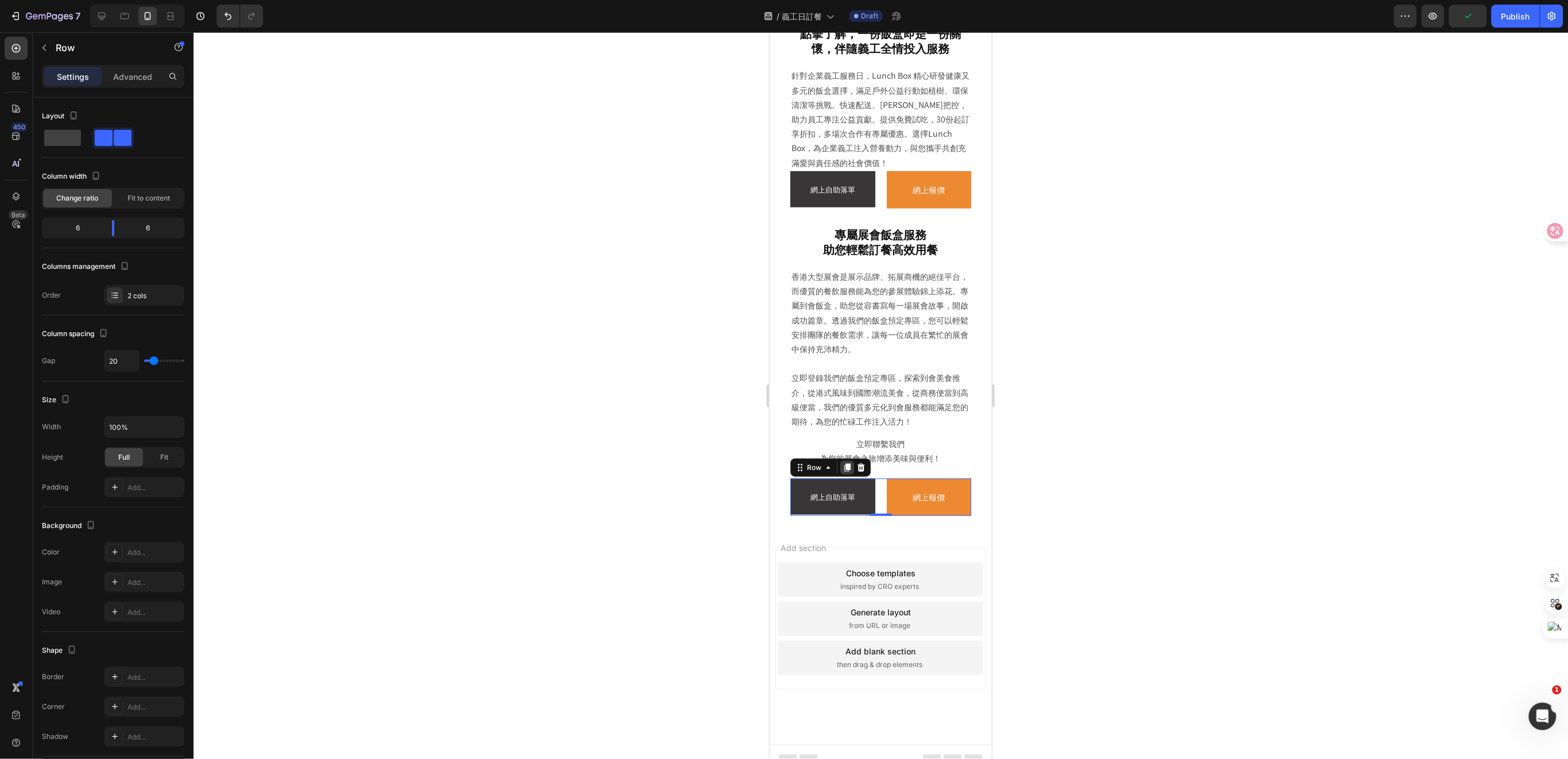
click at [844, 472] on icon at bounding box center [846, 467] width 9 height 9
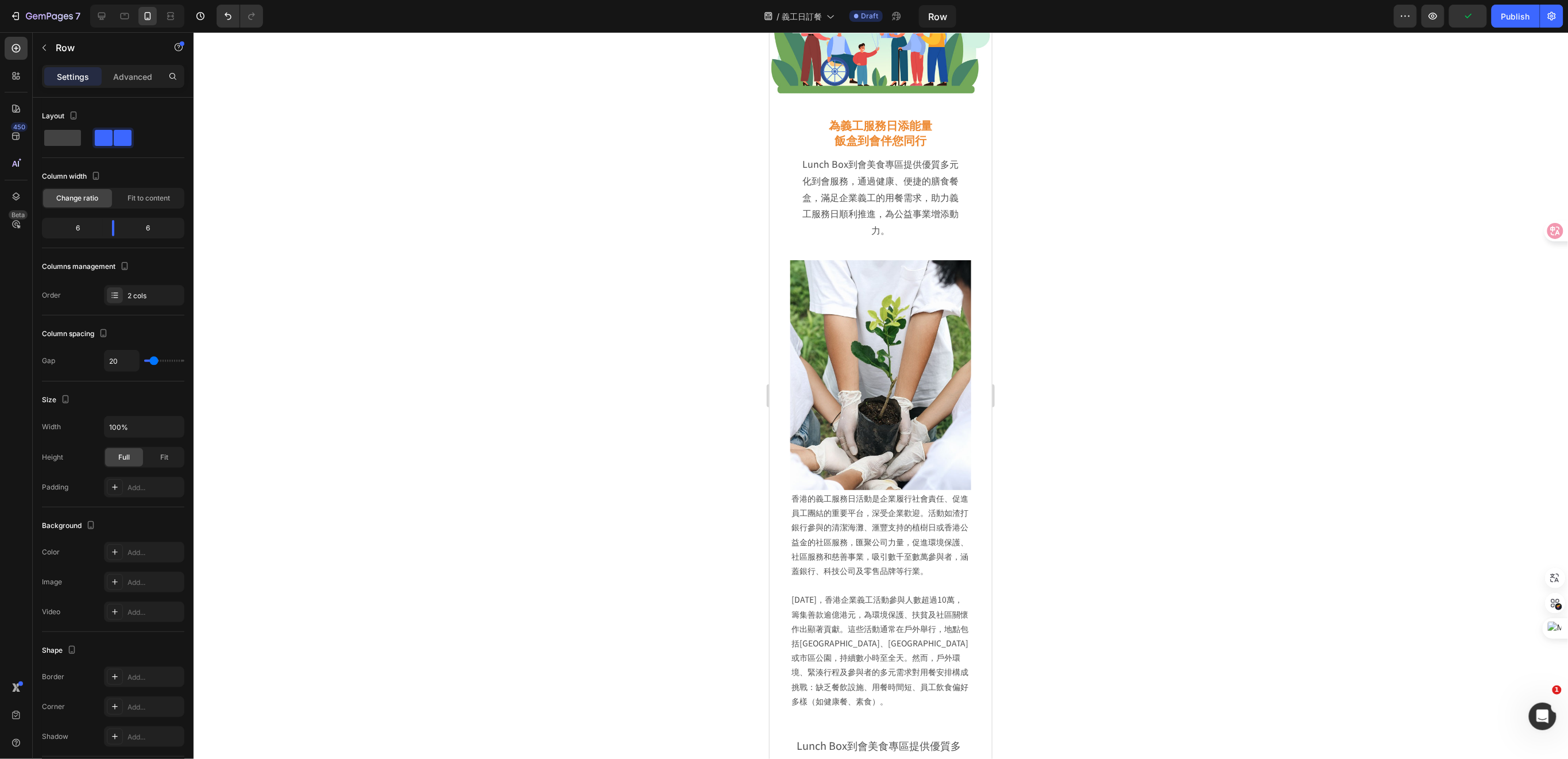
scroll to position [0, 0]
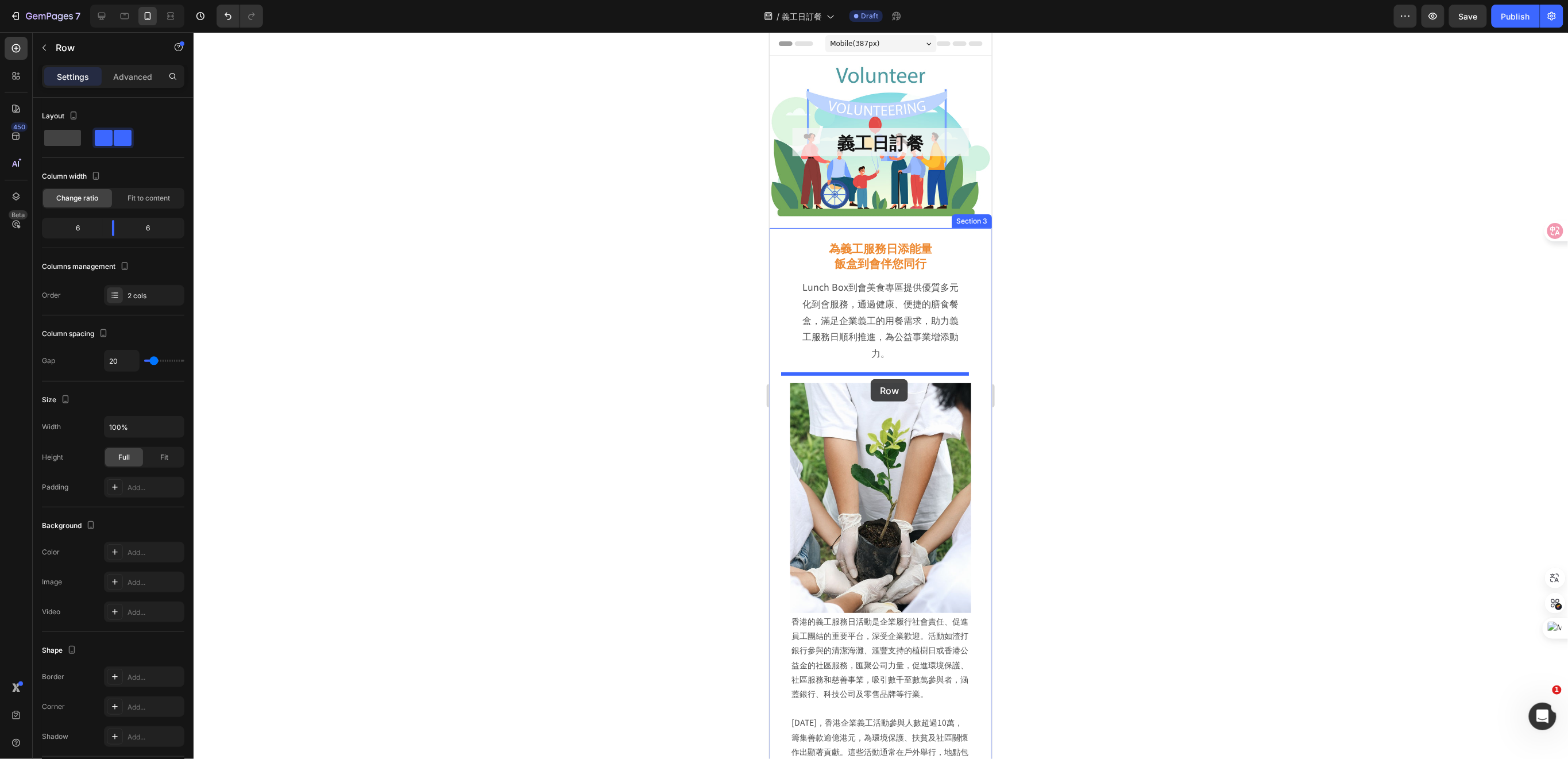
drag, startPoint x: 875, startPoint y: 597, endPoint x: 870, endPoint y: 379, distance: 218.1
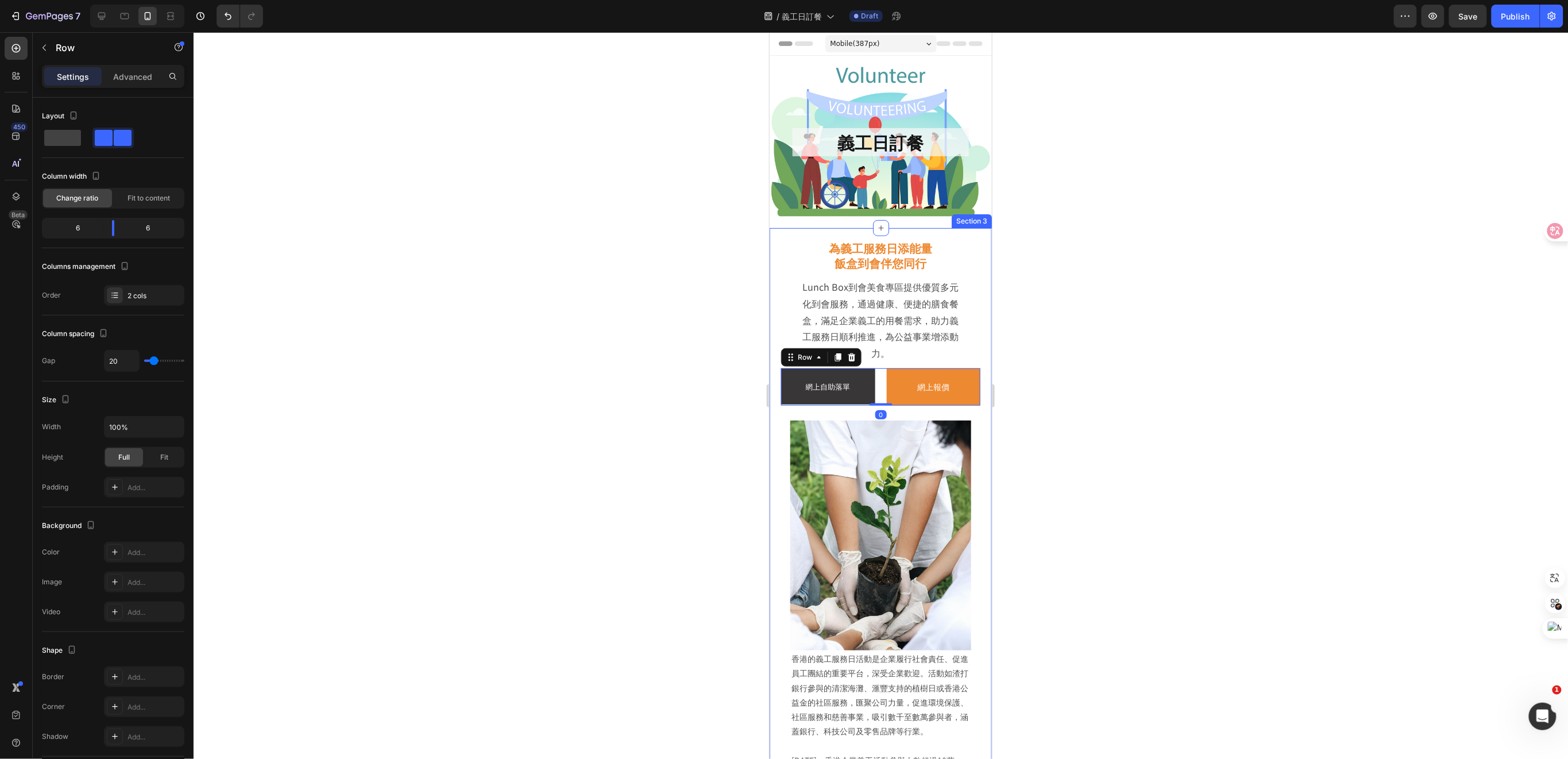
click at [1119, 403] on div at bounding box center [881, 395] width 1374 height 727
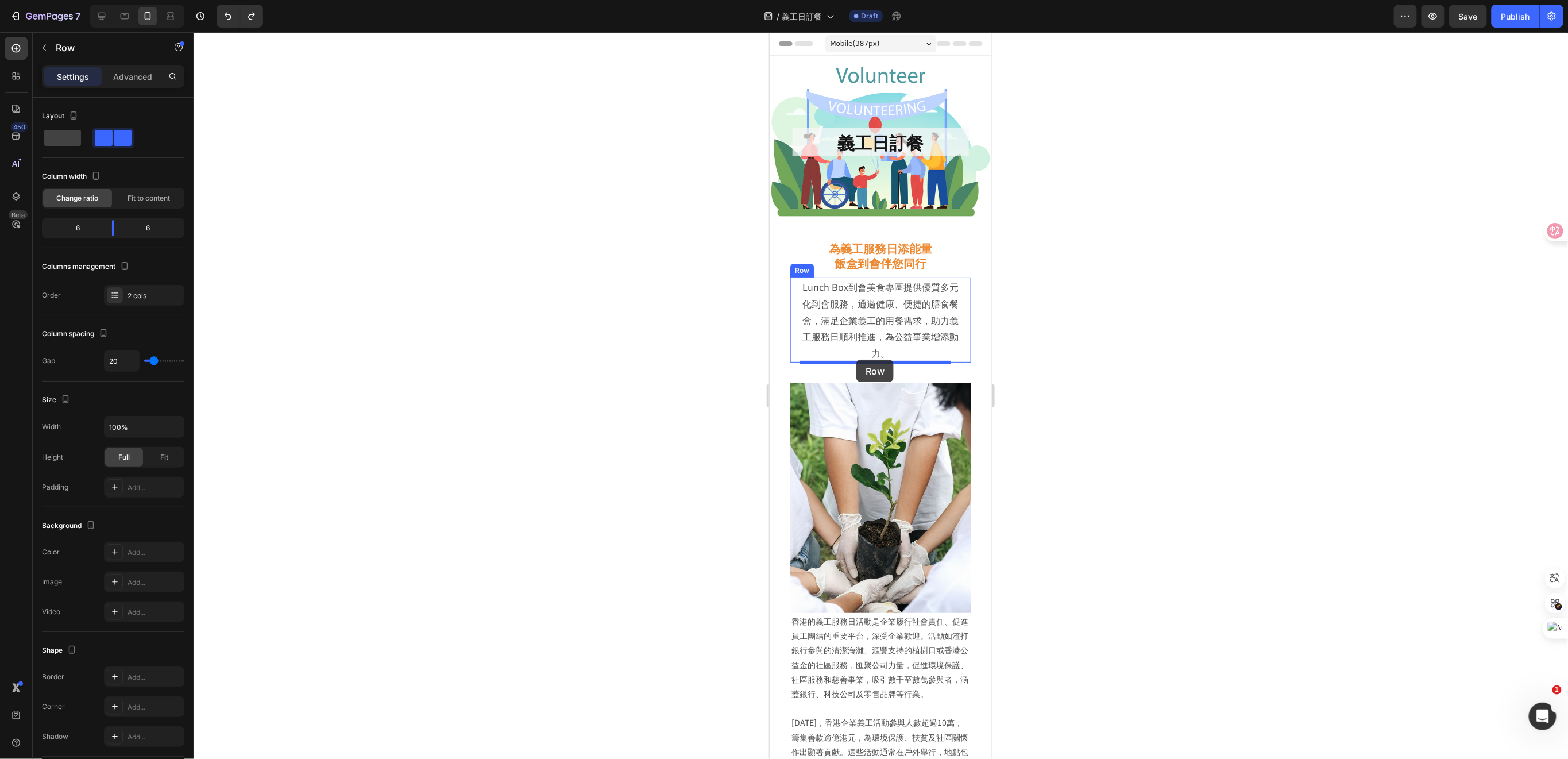
drag, startPoint x: 876, startPoint y: 552, endPoint x: 855, endPoint y: 359, distance: 194.1
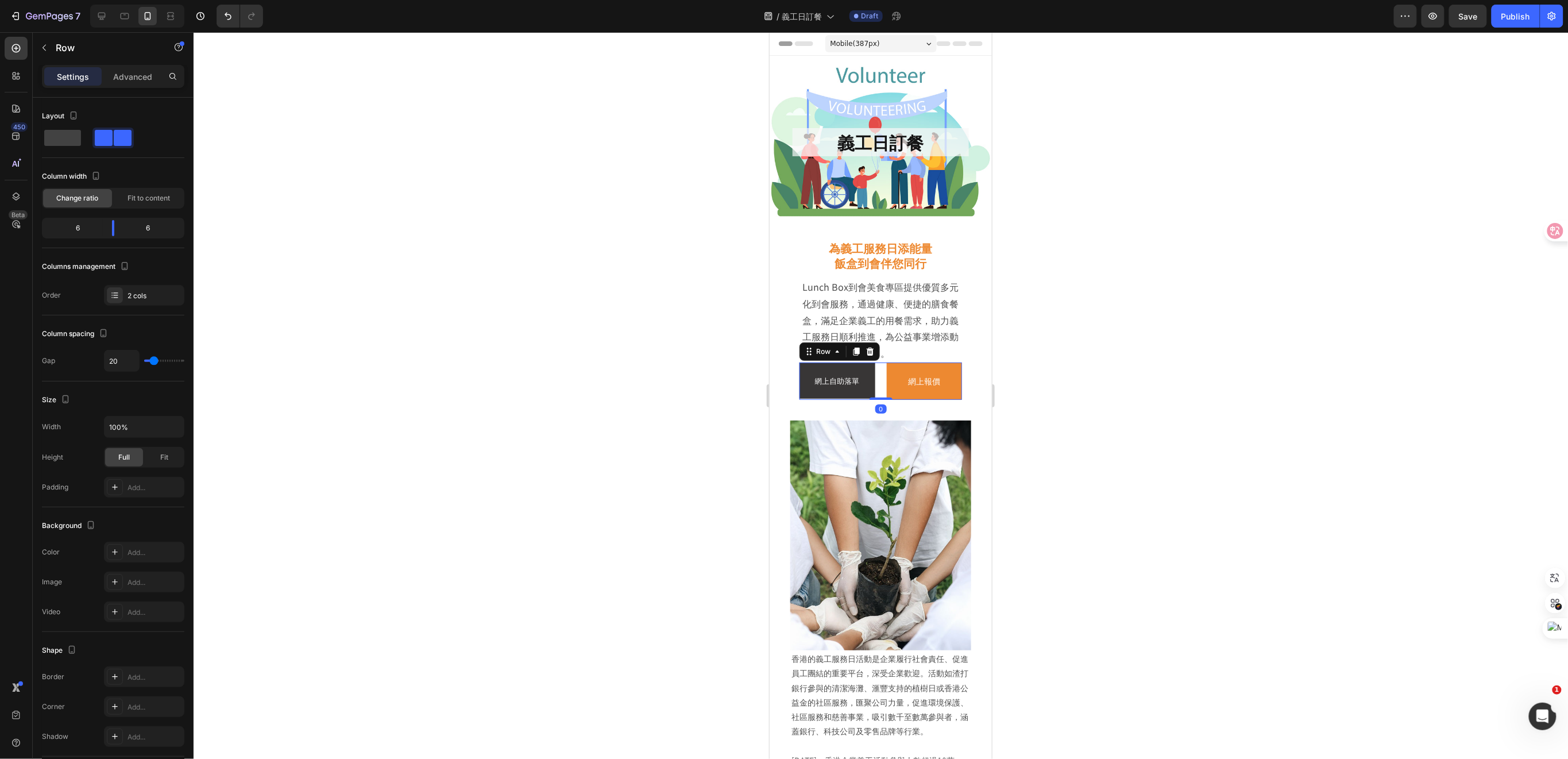
click at [1105, 431] on div at bounding box center [881, 395] width 1374 height 727
click at [874, 377] on div "網上自助落單 Button 網上報價 Button Row 0" at bounding box center [880, 380] width 163 height 37
click at [131, 74] on p "Advanced" at bounding box center [132, 77] width 39 height 12
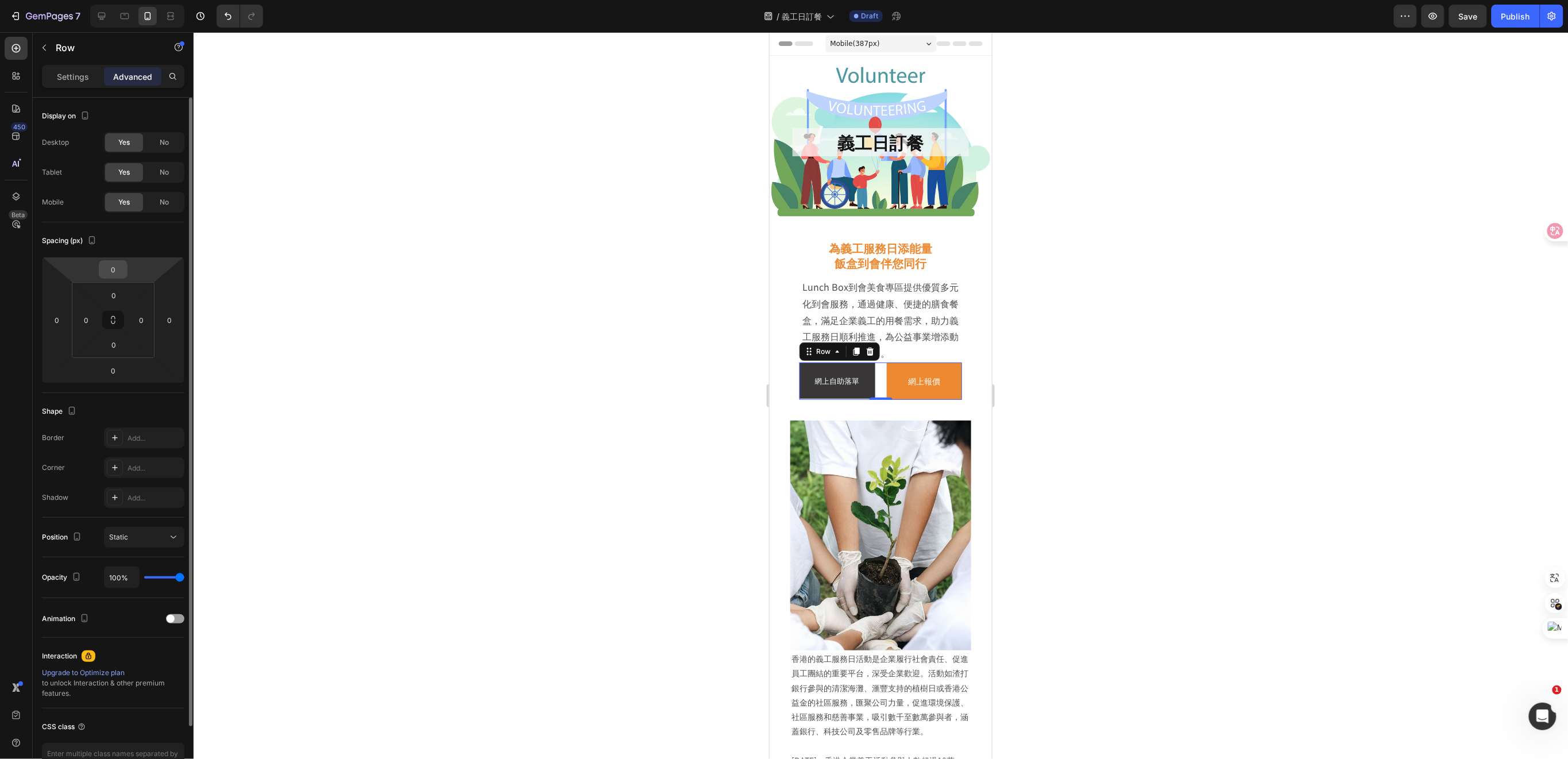
click at [120, 271] on input "0" at bounding box center [113, 269] width 23 height 17
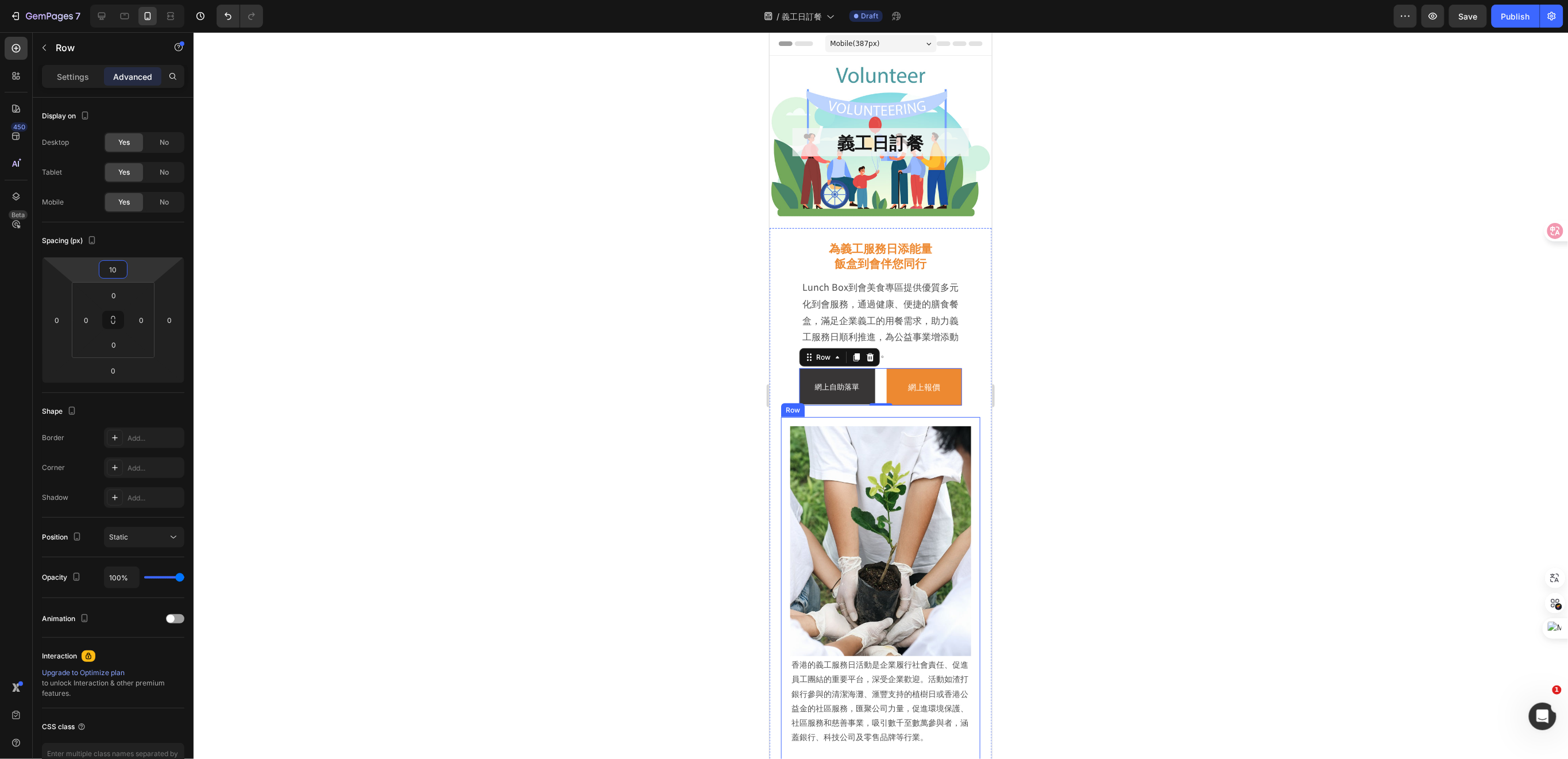
type input "10"
drag, startPoint x: 1123, startPoint y: 440, endPoint x: 1093, endPoint y: 441, distance: 30.0
click at [1123, 440] on div at bounding box center [881, 395] width 1374 height 727
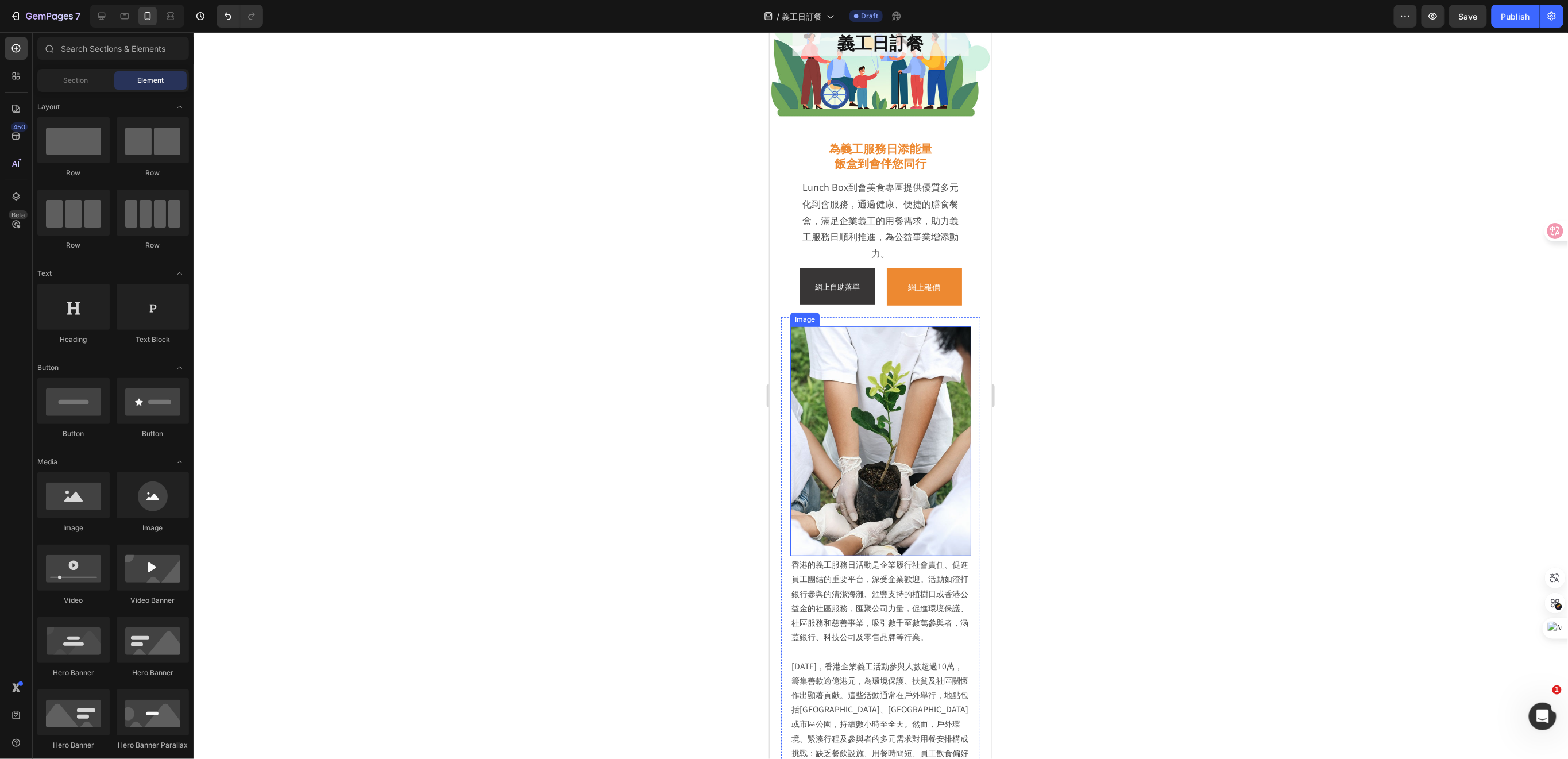
scroll to position [153, 0]
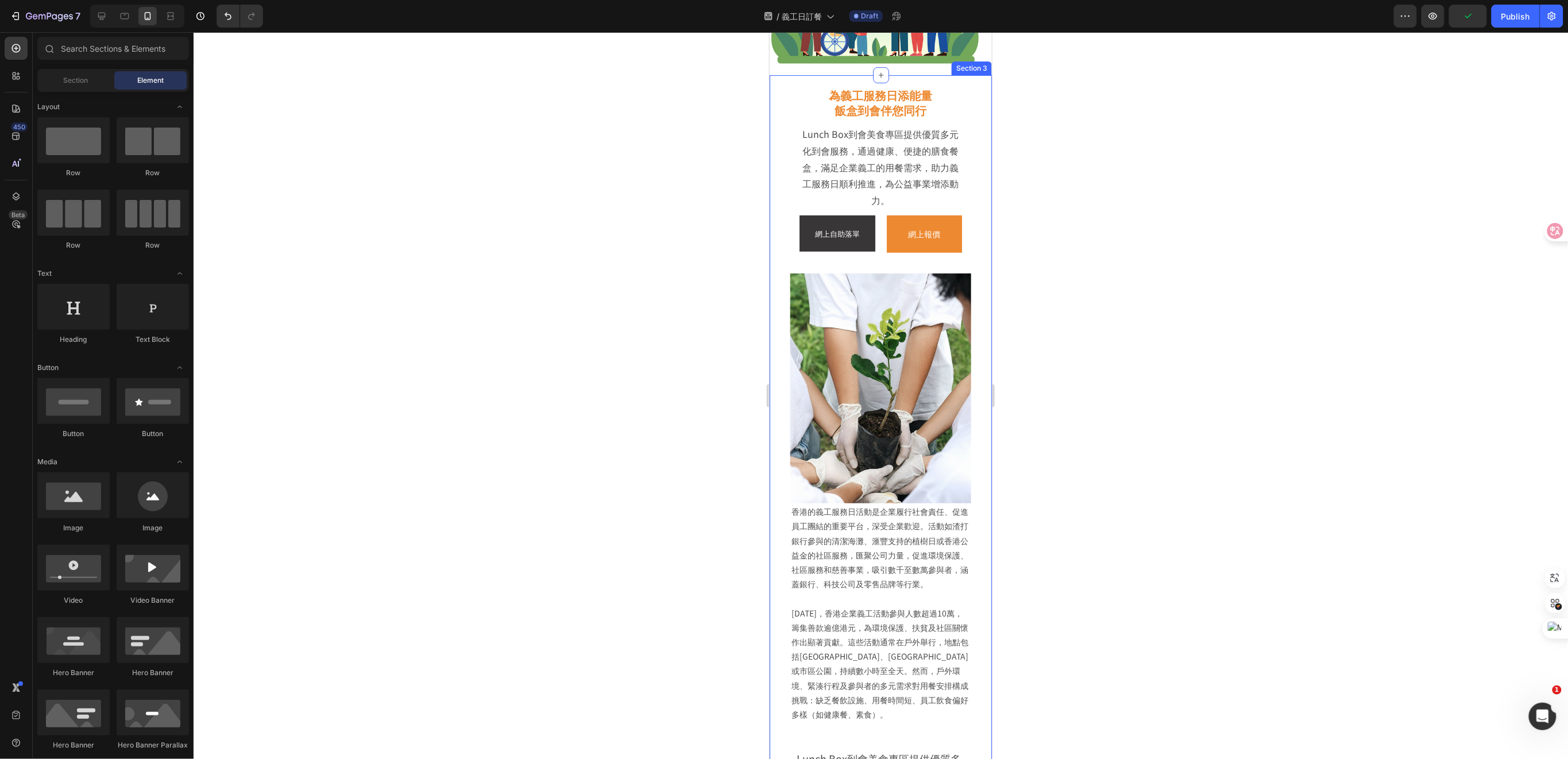
click at [972, 239] on div "為義工服務日添能量 飯盒到會伴您同行 Heading Lunch Box到會美食專區提供優質多元化到會服務，通過健康、便捷的膳食餐盒，滿足企業義工的用餐需求，…" at bounding box center [880, 472] width 222 height 795
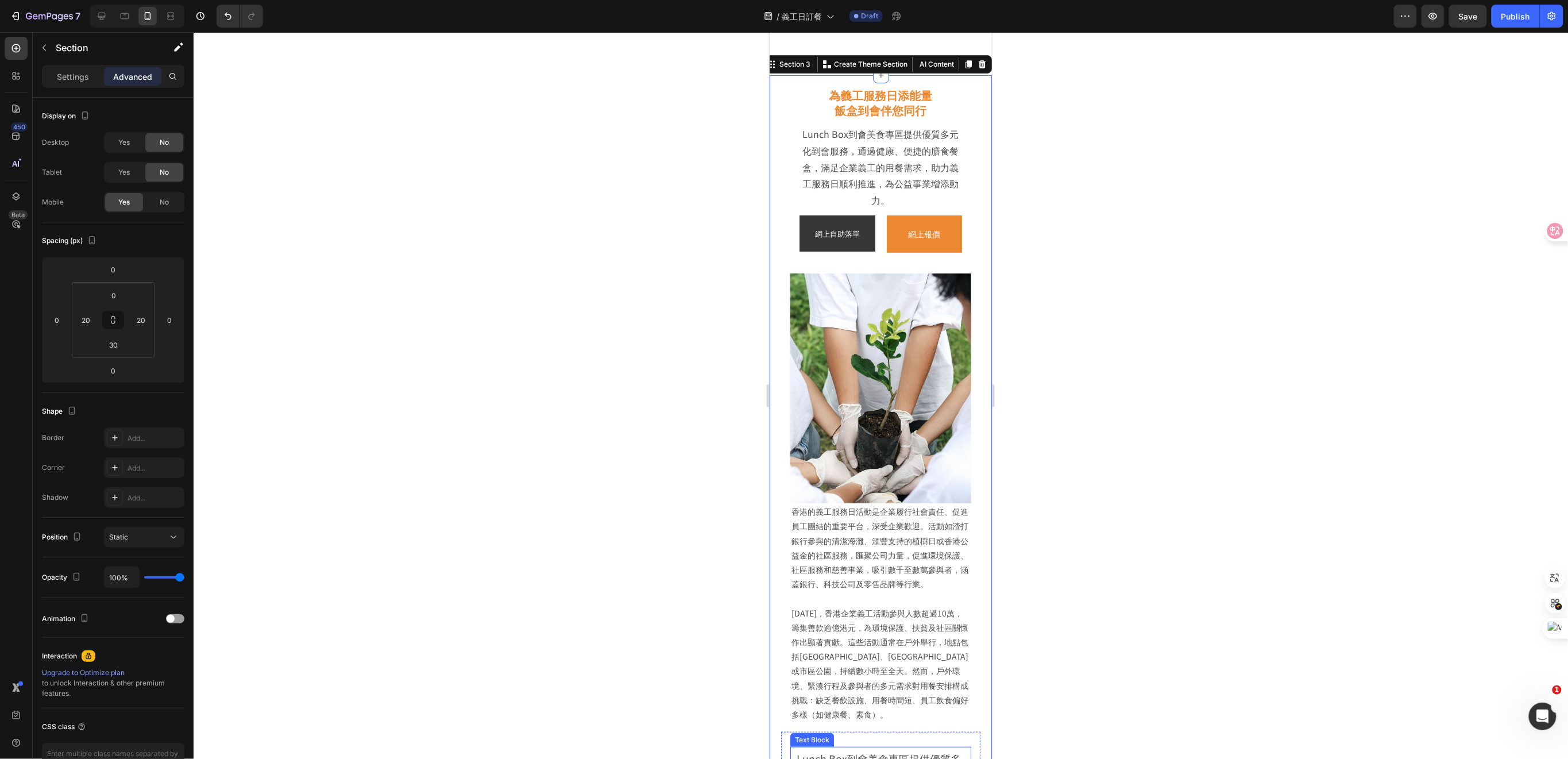
scroll to position [766, 0]
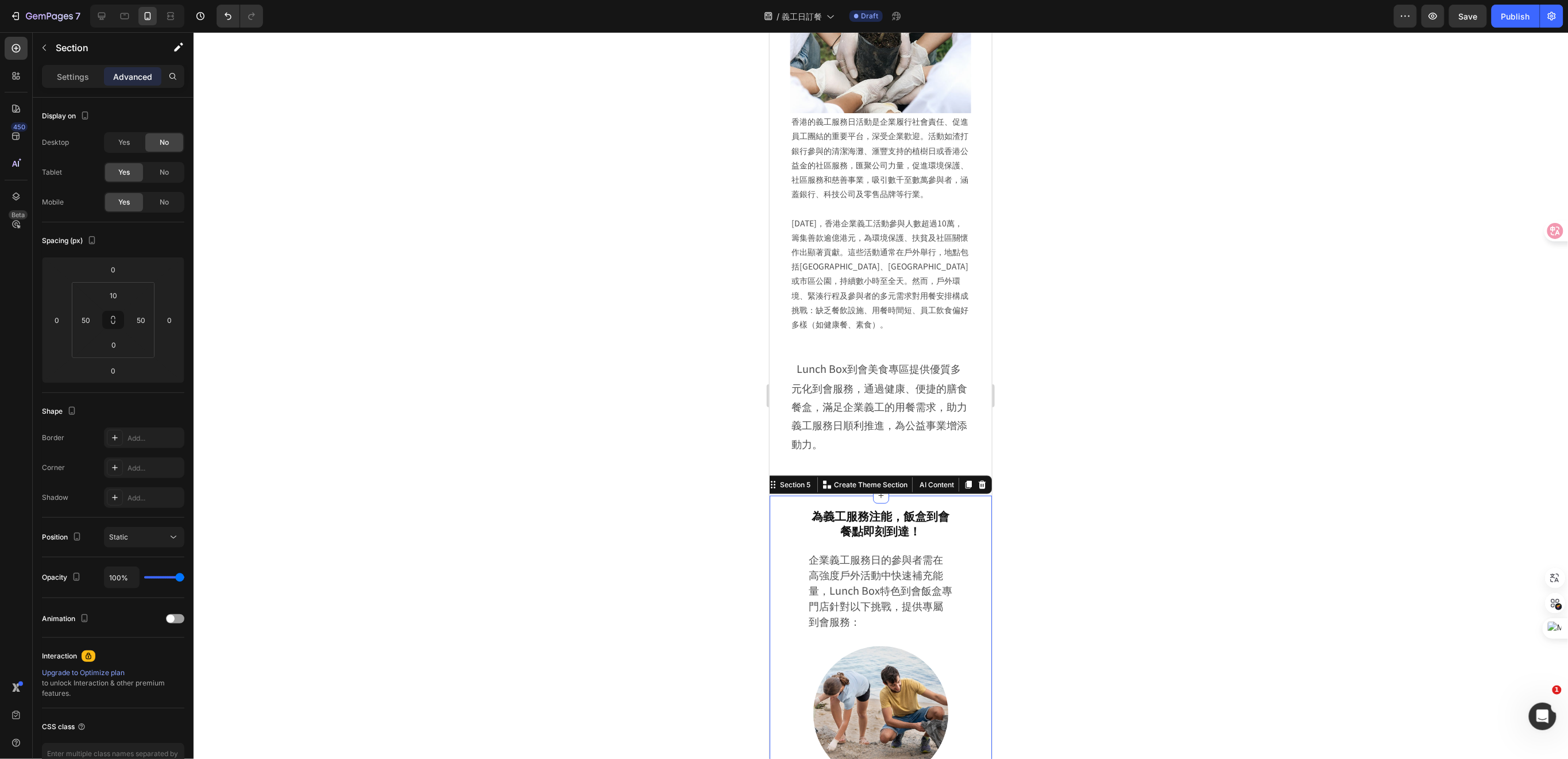
scroll to position [536, 0]
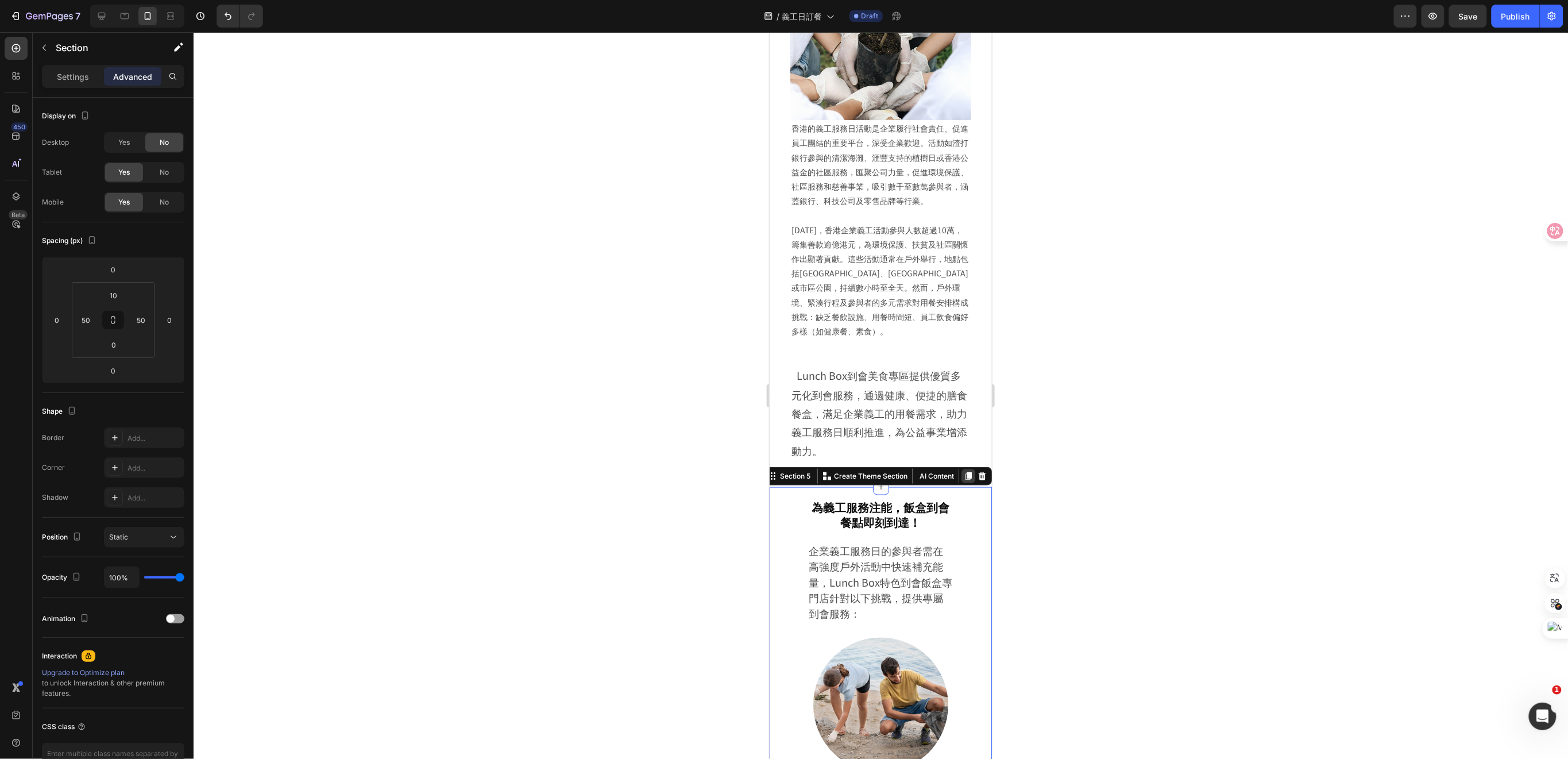
click at [965, 480] on icon at bounding box center [968, 476] width 6 height 8
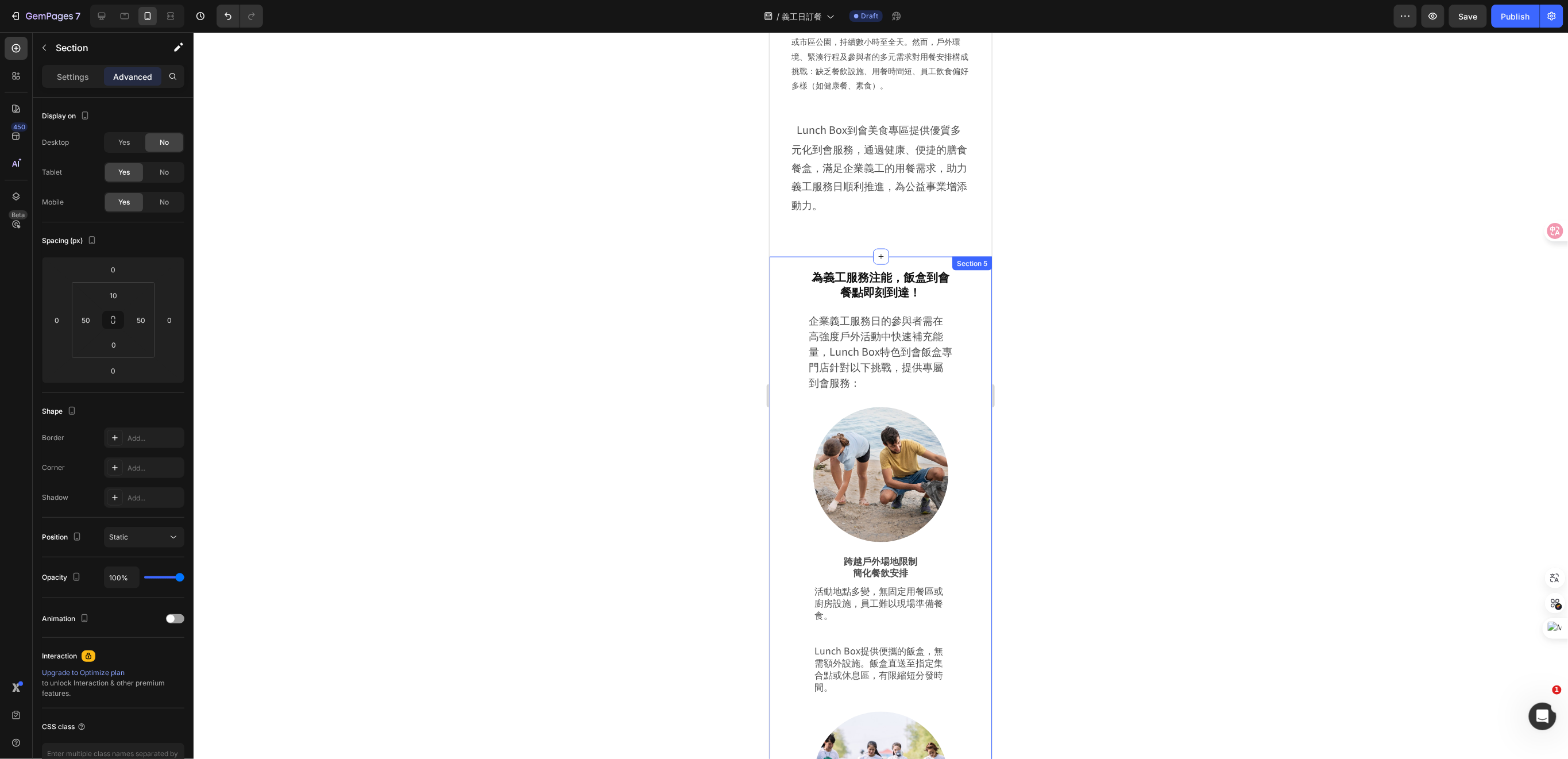
scroll to position [682, 0]
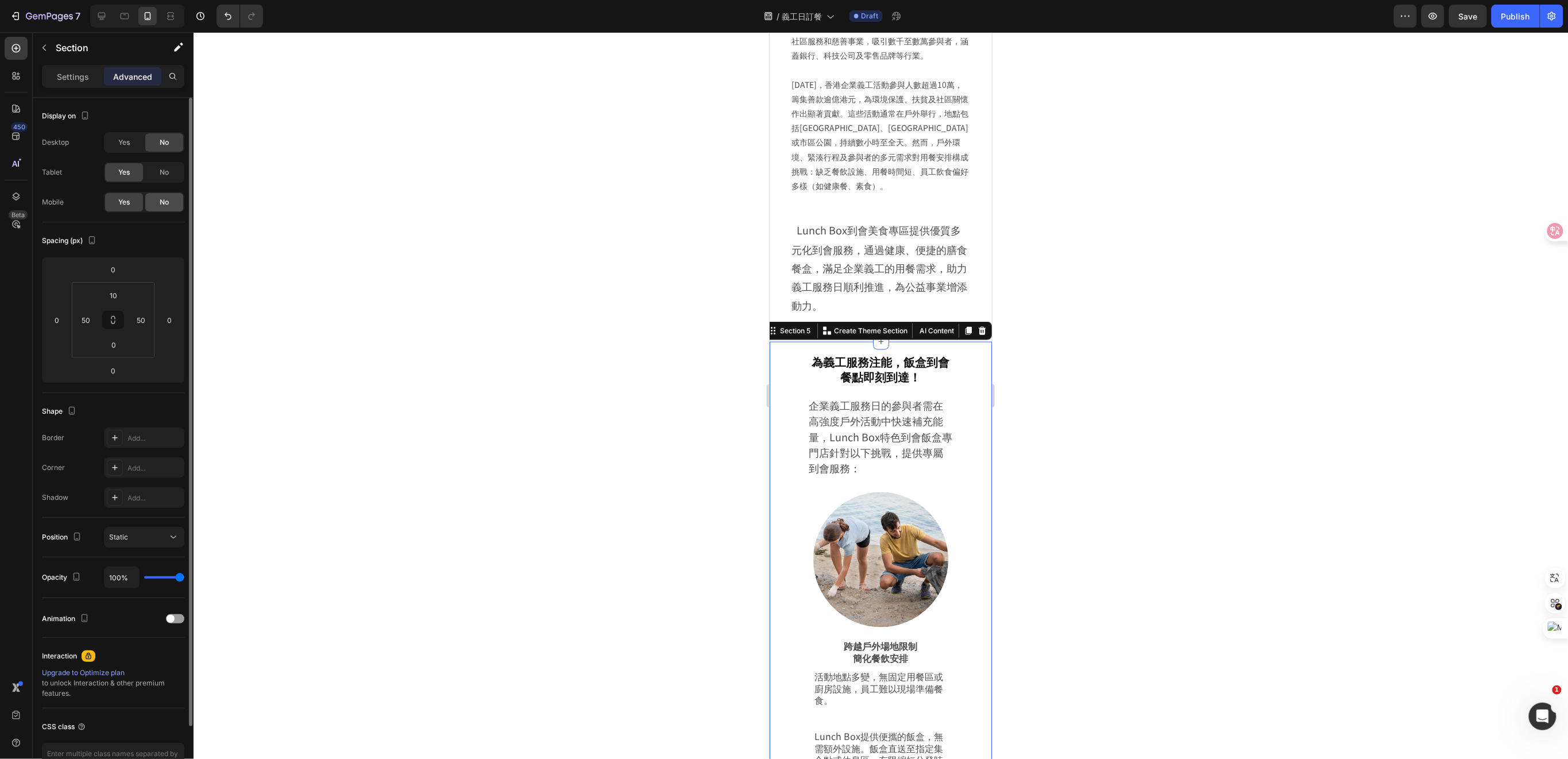
click at [167, 205] on span "No" at bounding box center [164, 202] width 9 height 10
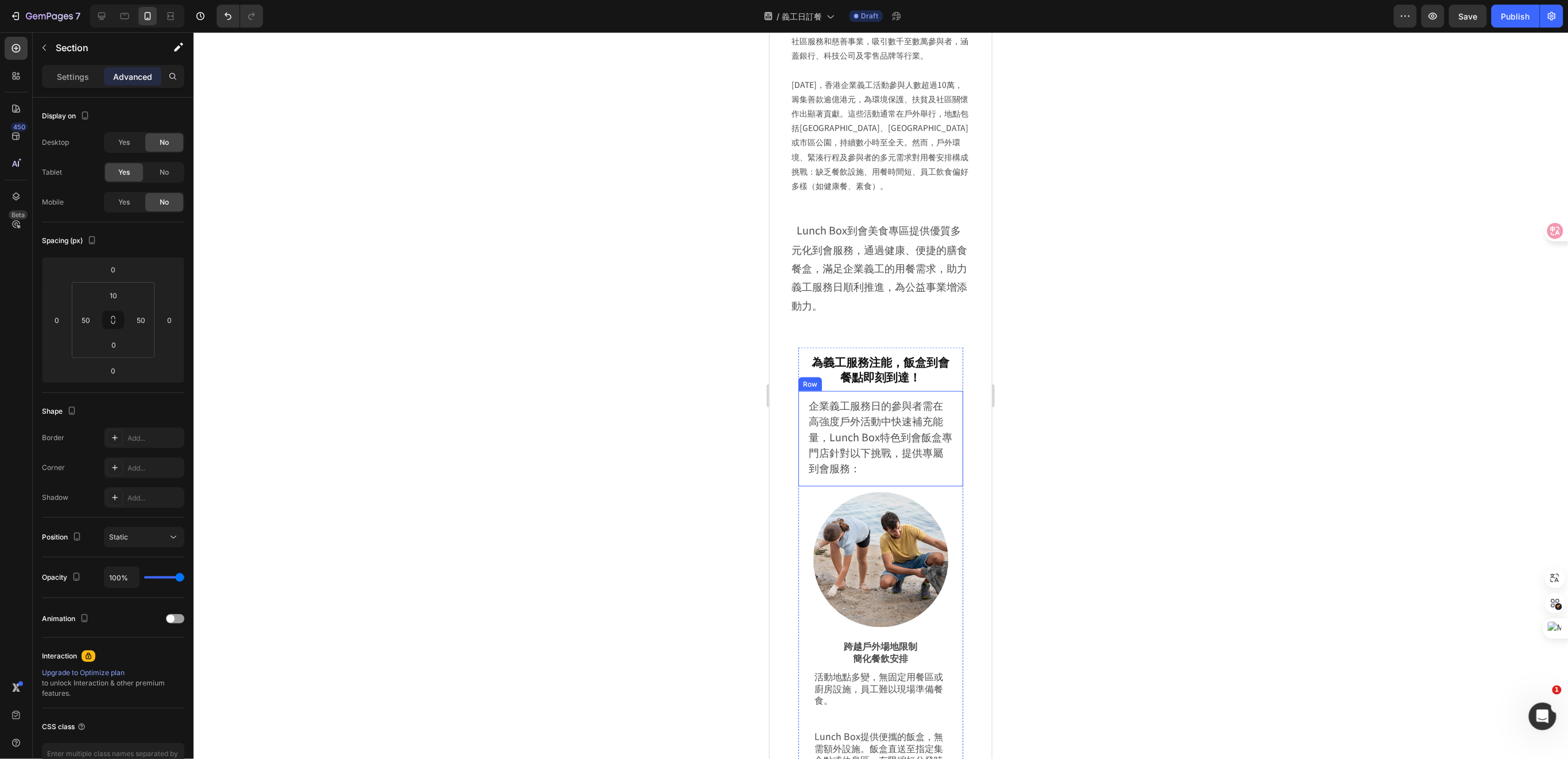
scroll to position [911, 0]
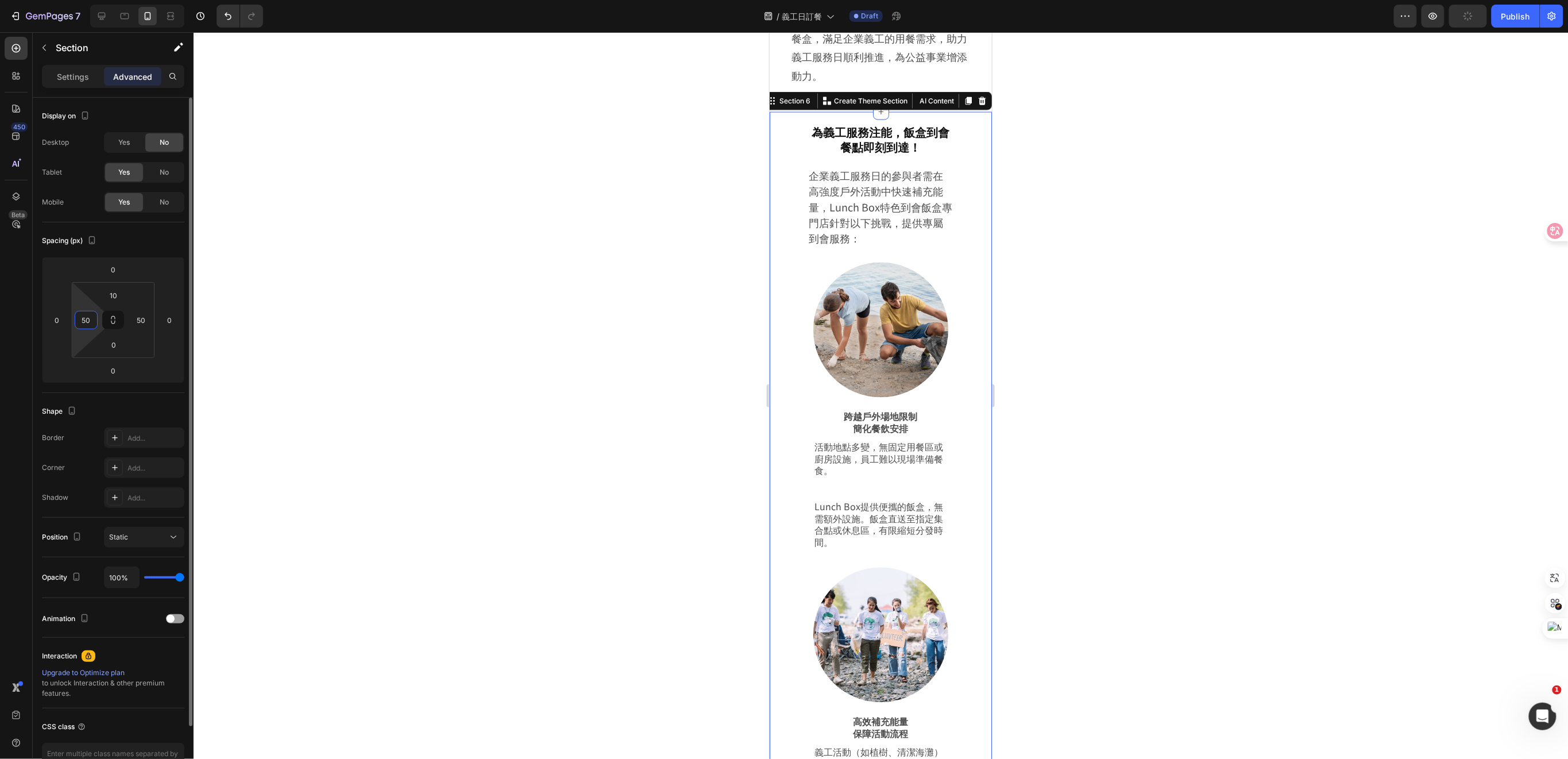
click at [92, 319] on input "50" at bounding box center [86, 320] width 17 height 17
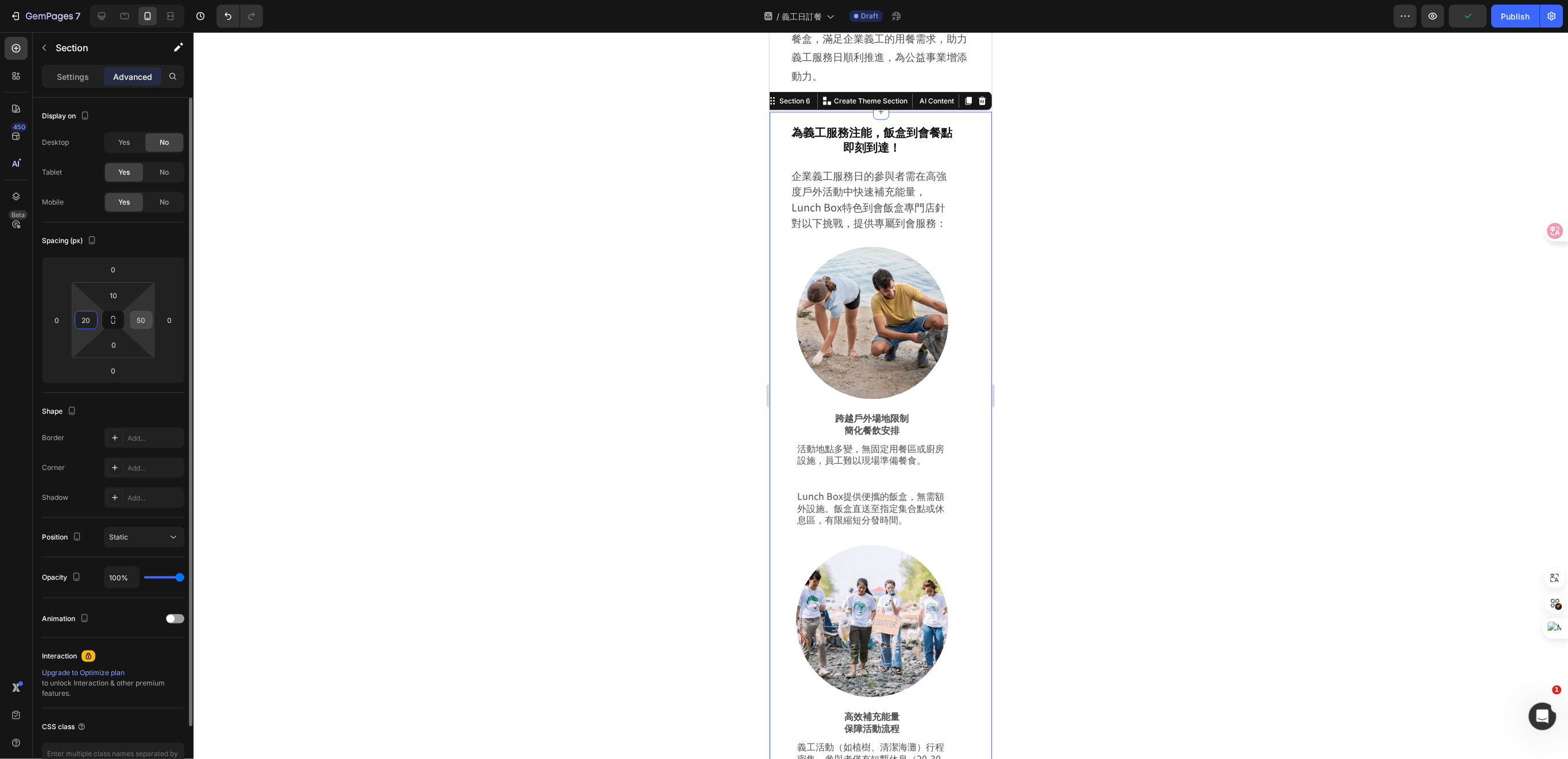
type input "20"
click at [139, 319] on input "50" at bounding box center [141, 320] width 17 height 17
type input "20"
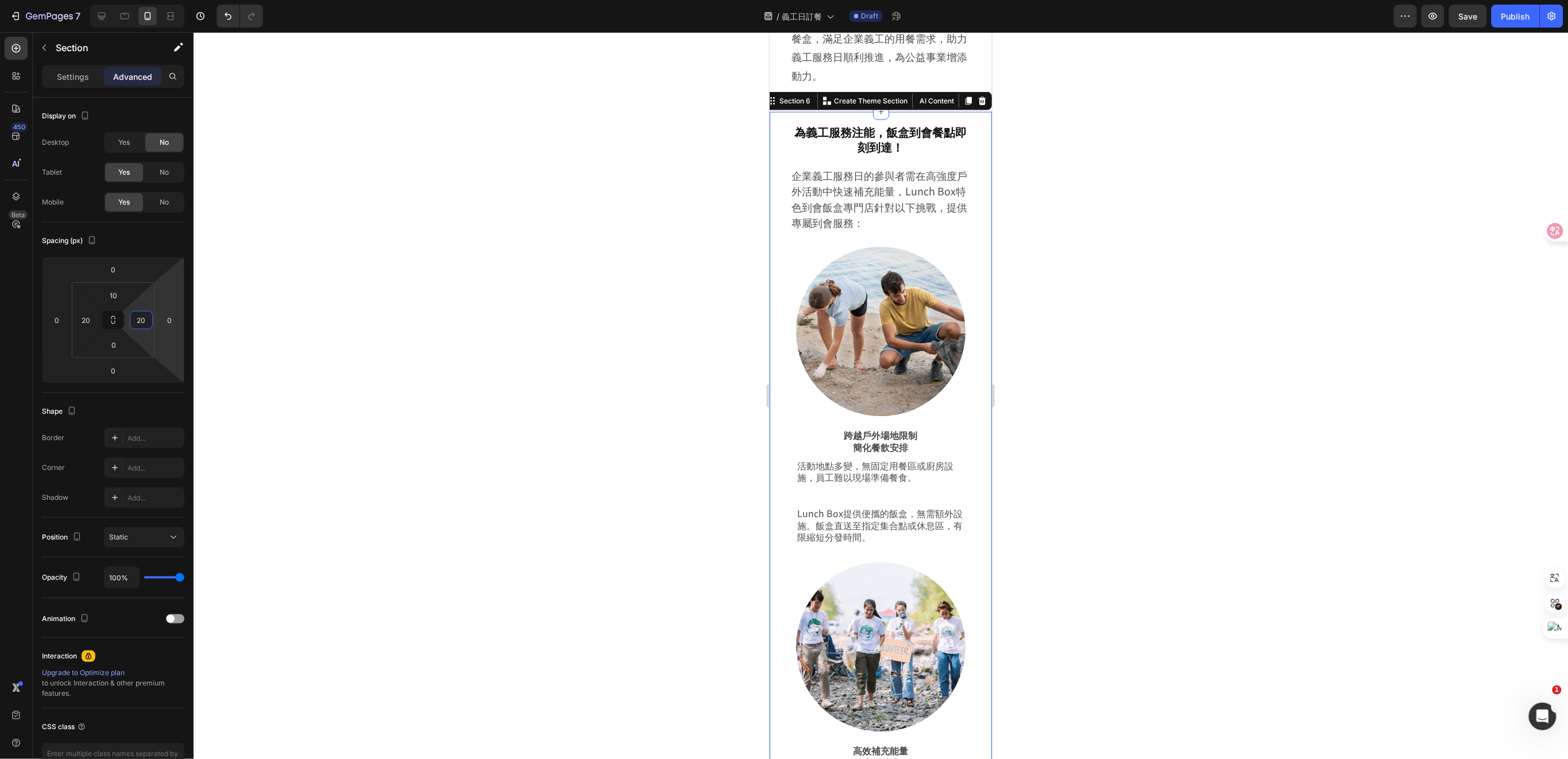
click at [1068, 298] on div at bounding box center [881, 395] width 1374 height 727
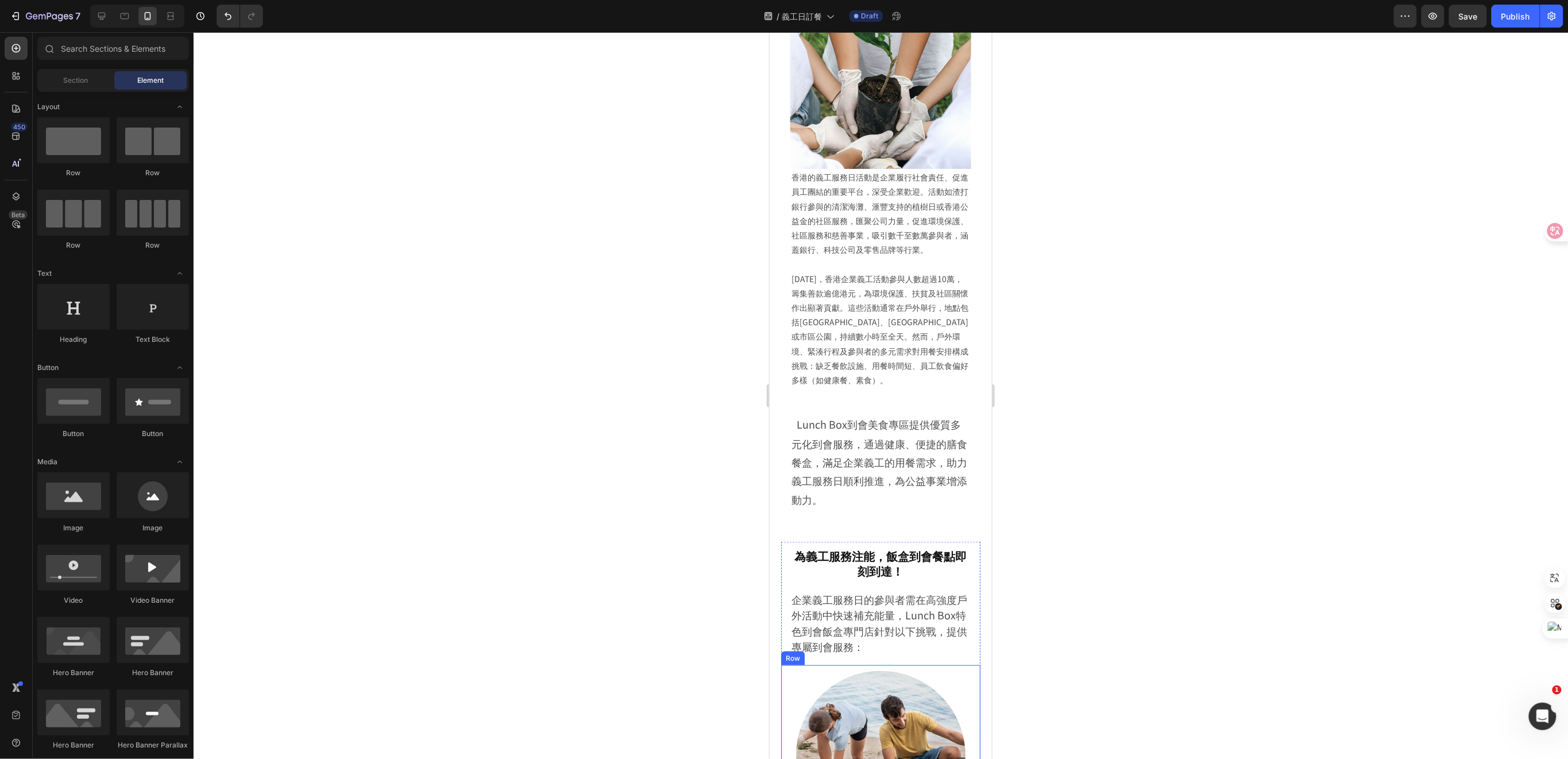
scroll to position [375, 0]
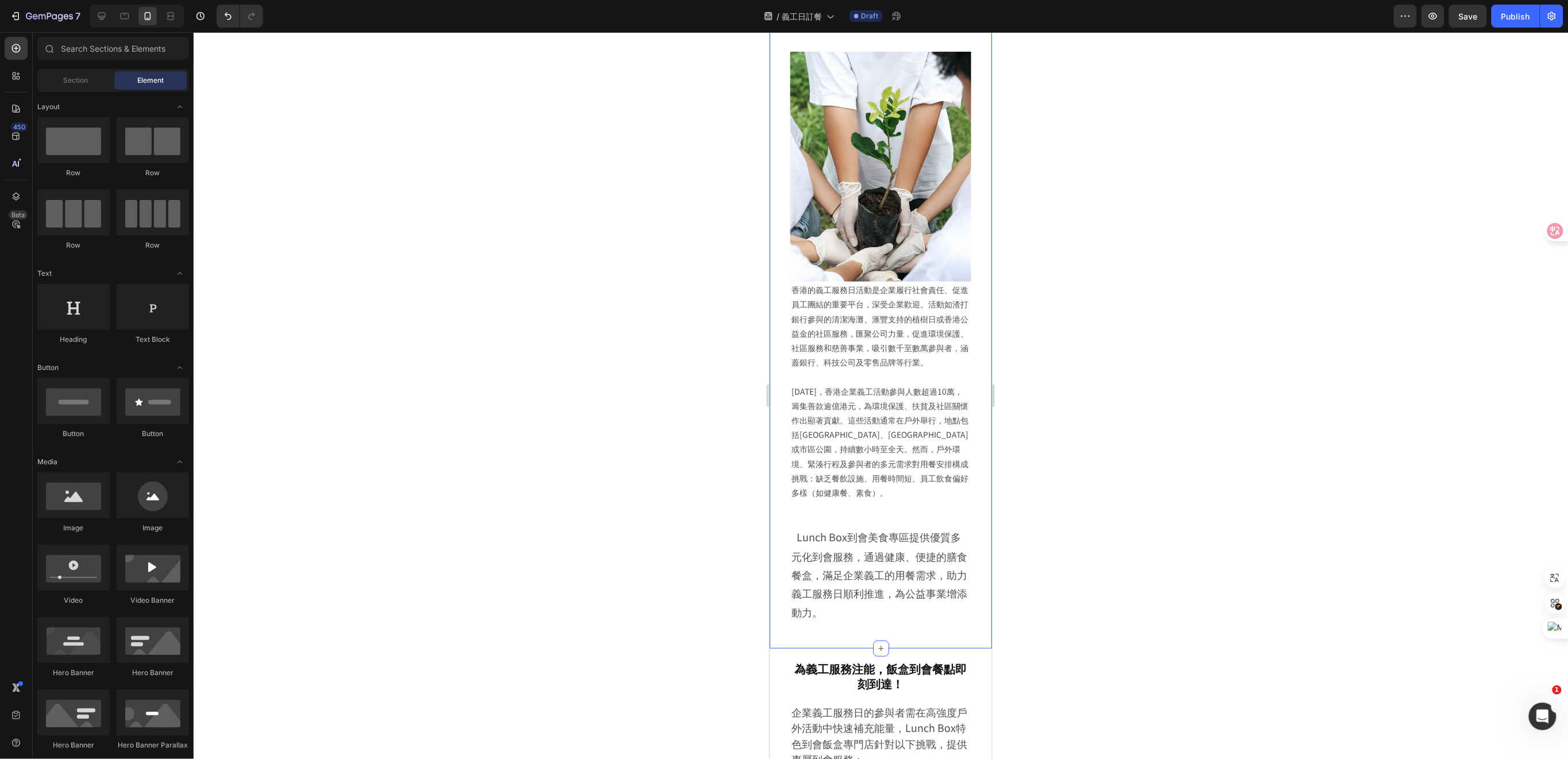
click at [971, 350] on div "為義工服務日添能量 飯盒到會伴您同行 Heading Lunch Box到會美食專區提供優質多元化到會服務，通過健康、便捷的膳食餐盒，滿足企業義工的用餐需求，…" at bounding box center [880, 250] width 222 height 795
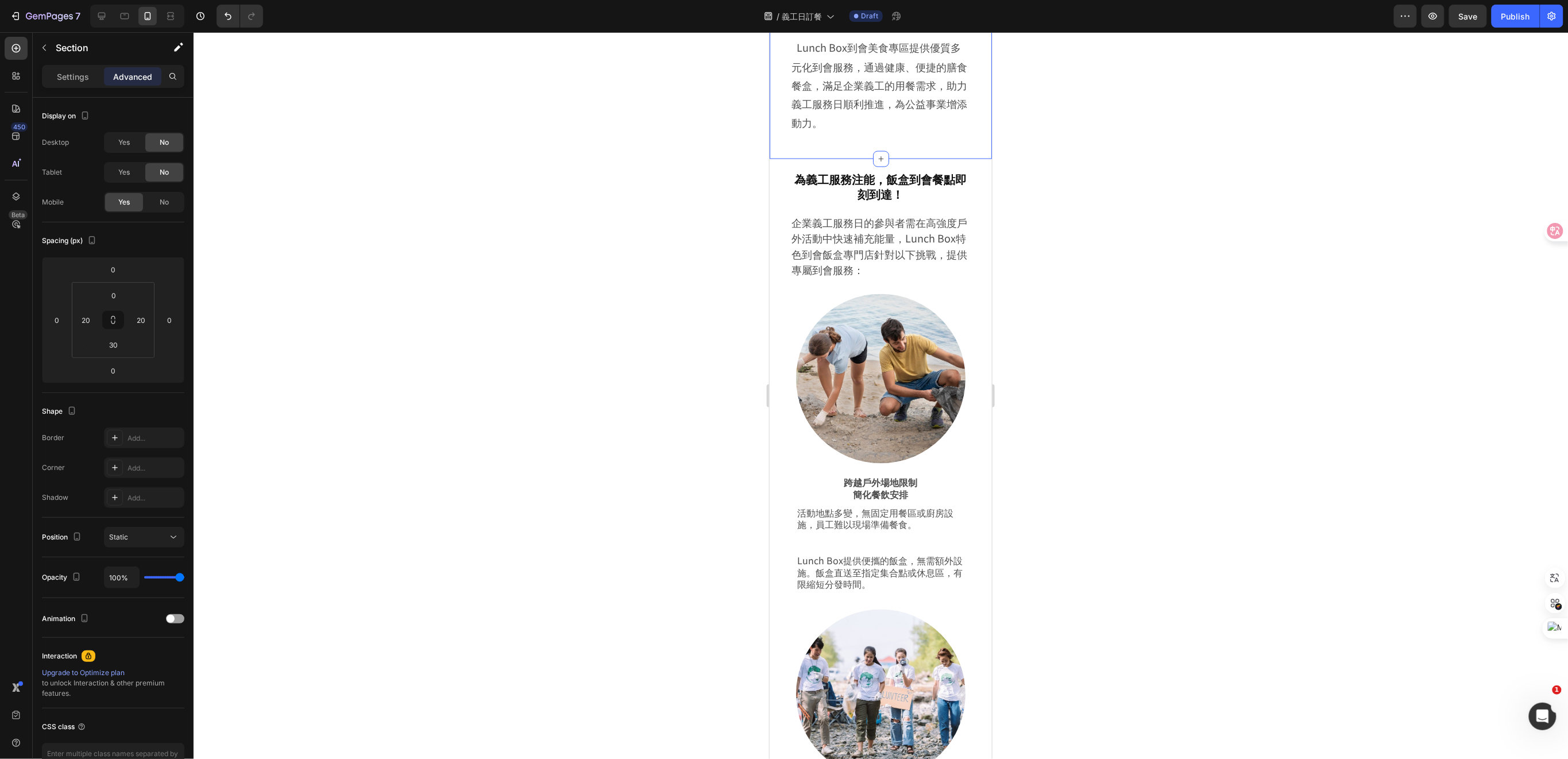
scroll to position [911, 0]
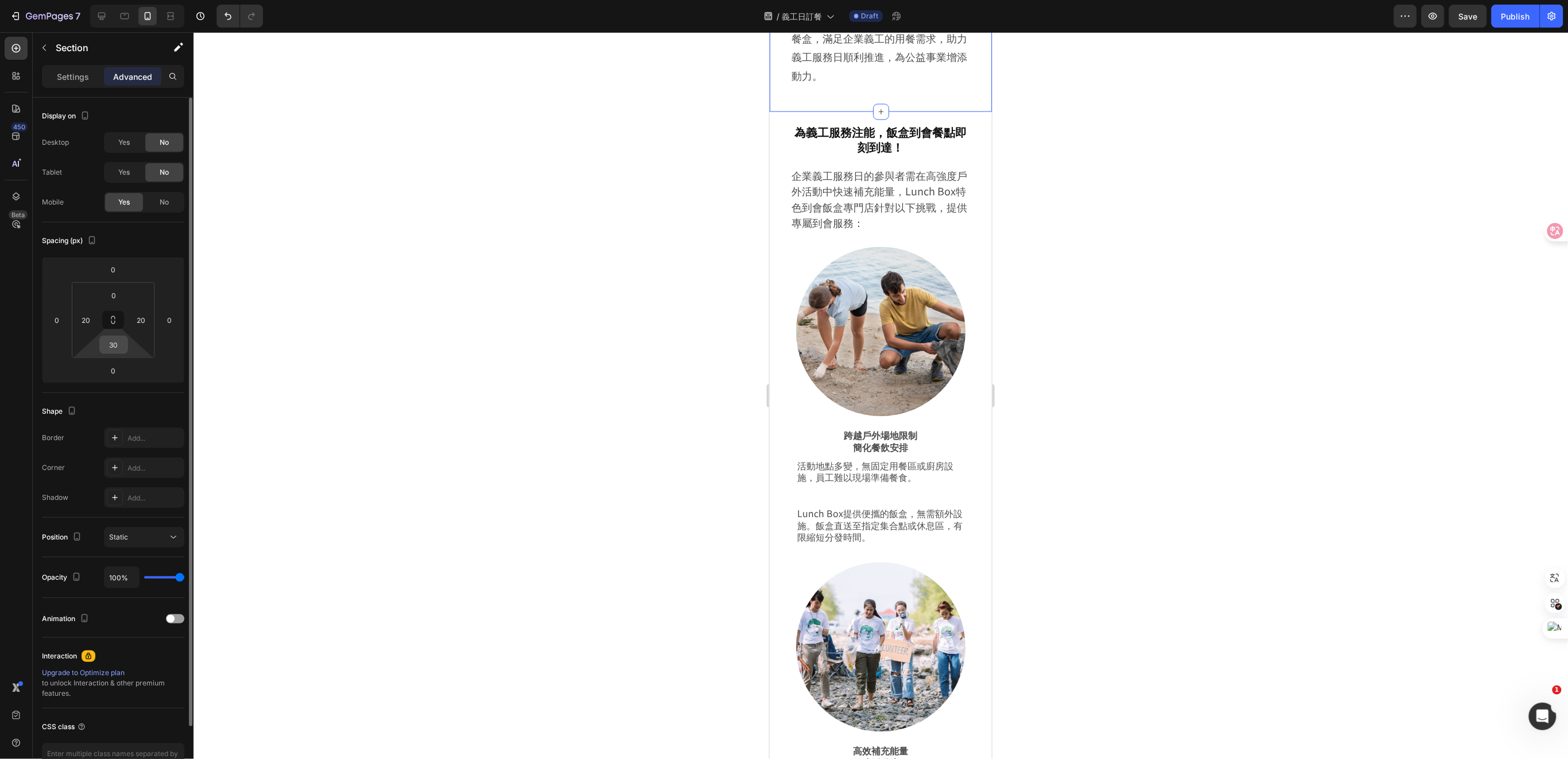
click at [123, 345] on input "30" at bounding box center [113, 345] width 23 height 17
type input "0"
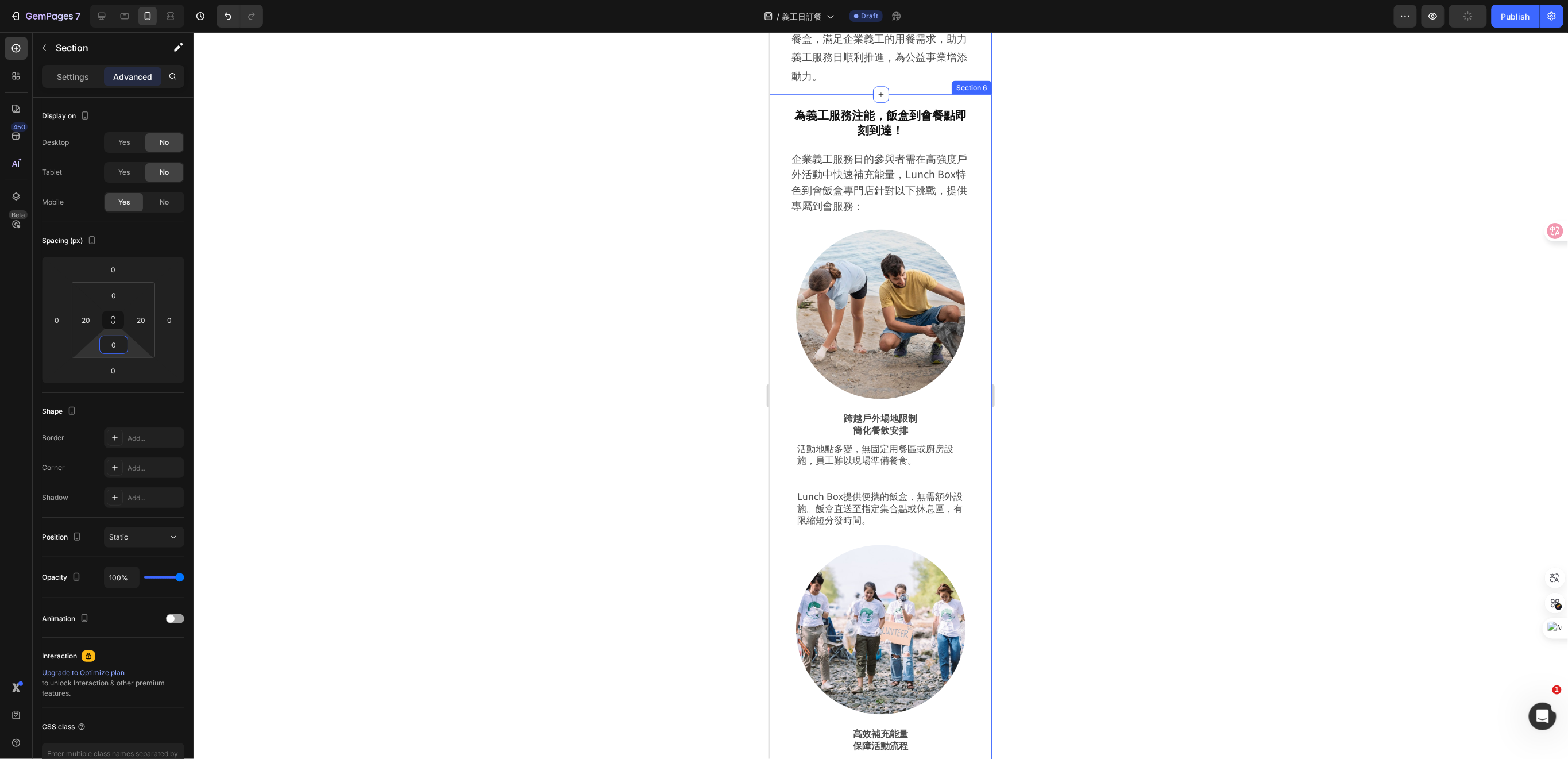
click at [78, 77] on p "Settings" at bounding box center [73, 77] width 32 height 12
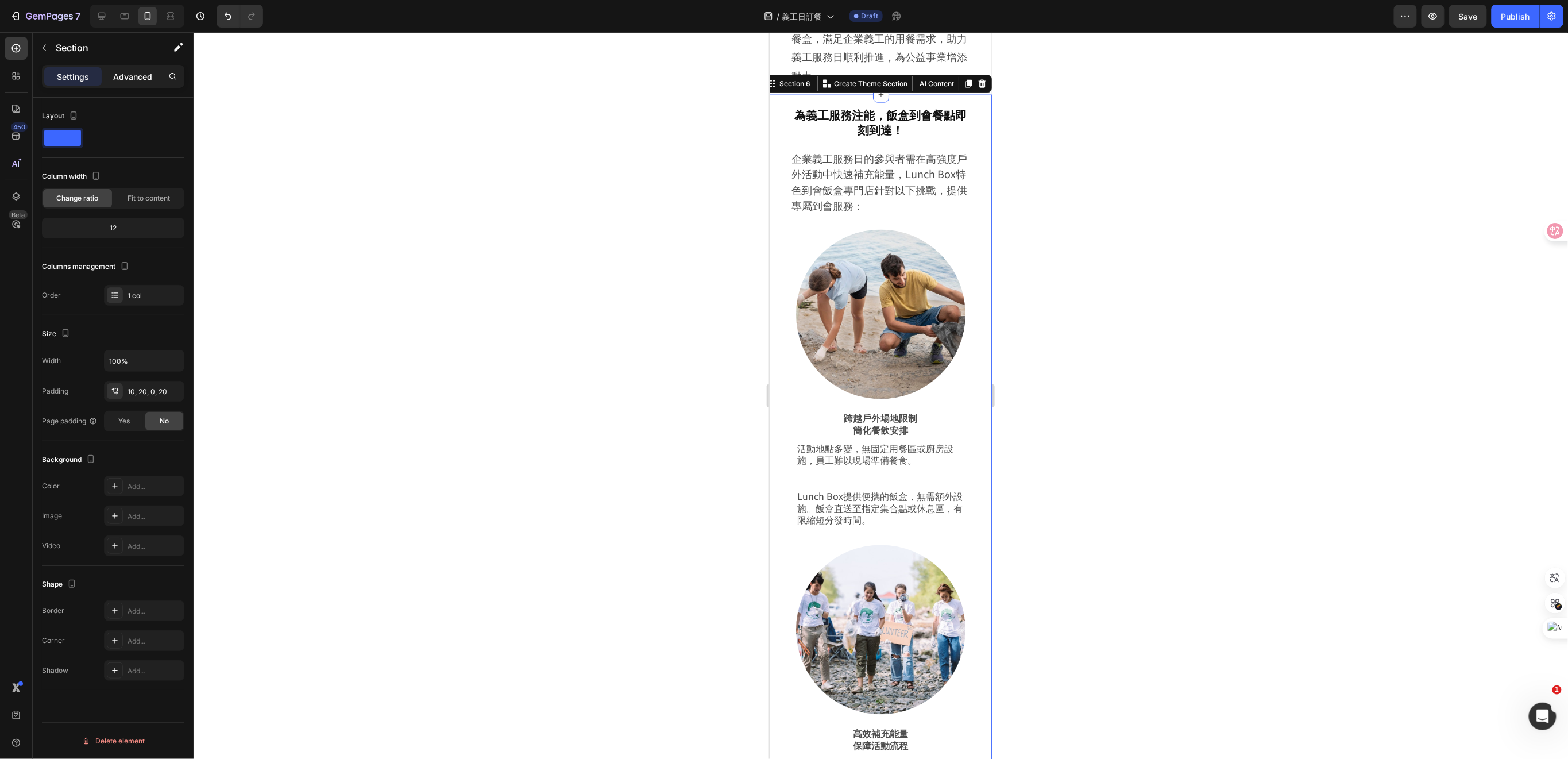
click at [109, 73] on div "Advanced" at bounding box center [133, 77] width 58 height 18
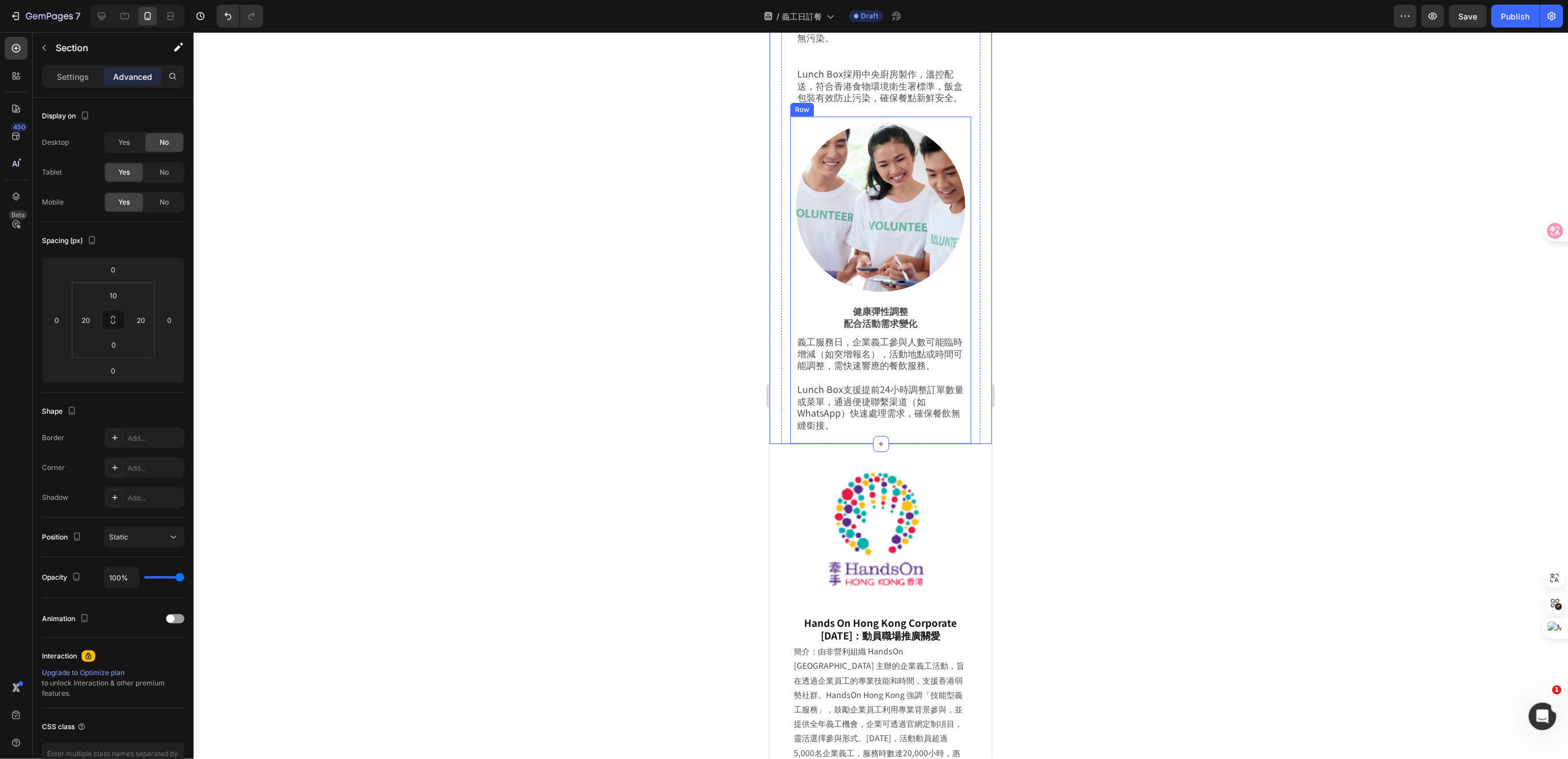
scroll to position [2903, 0]
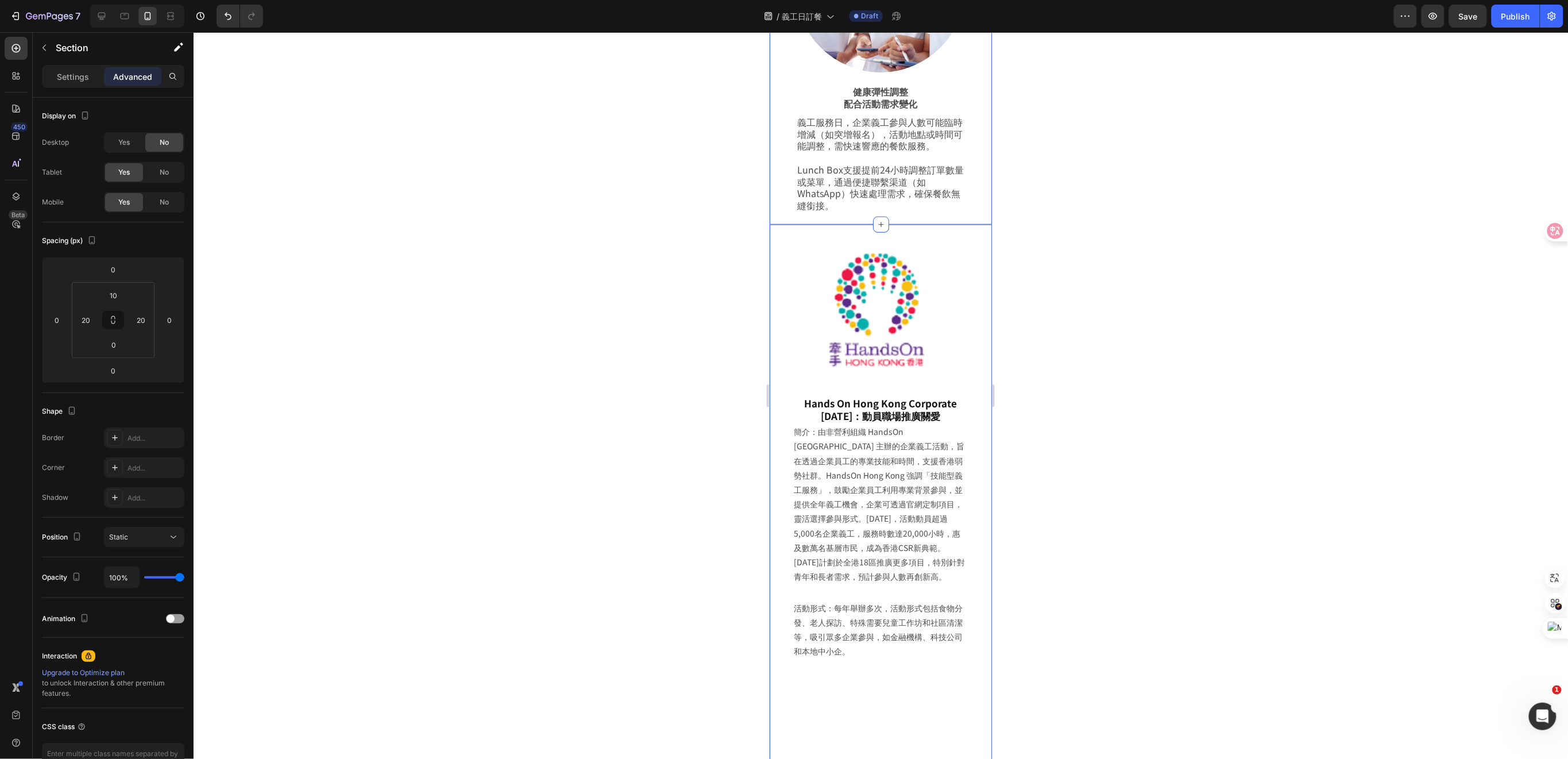
click at [974, 310] on div "Image Hands On Hong Kong Corporate Volunteer Day：動員職場推廣關愛 Heading Row 簡介：由非營利組織…" at bounding box center [880, 659] width 222 height 870
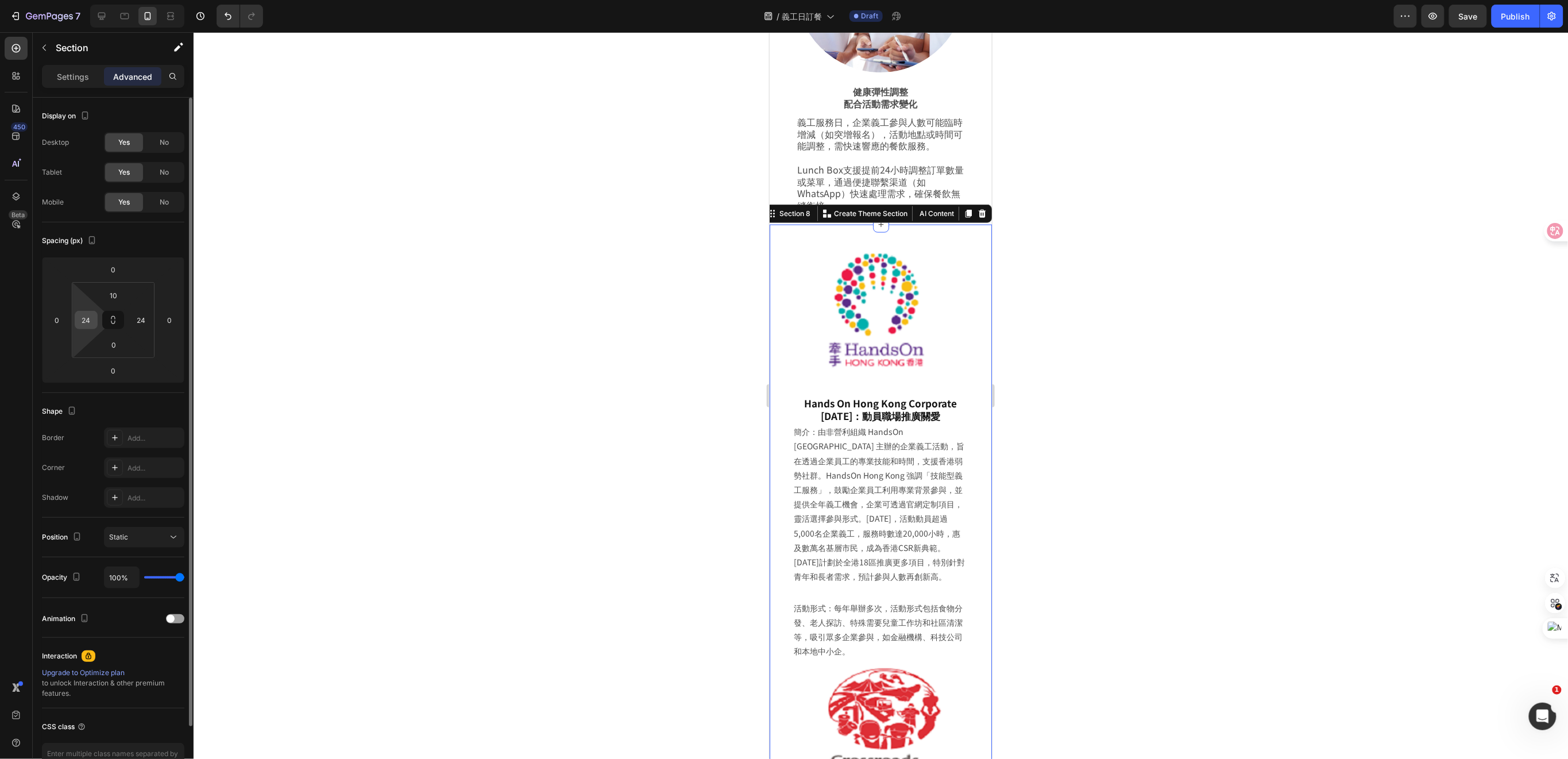
click at [85, 322] on input "24" at bounding box center [86, 320] width 17 height 17
type input "20"
click at [143, 325] on input "24" at bounding box center [141, 320] width 17 height 17
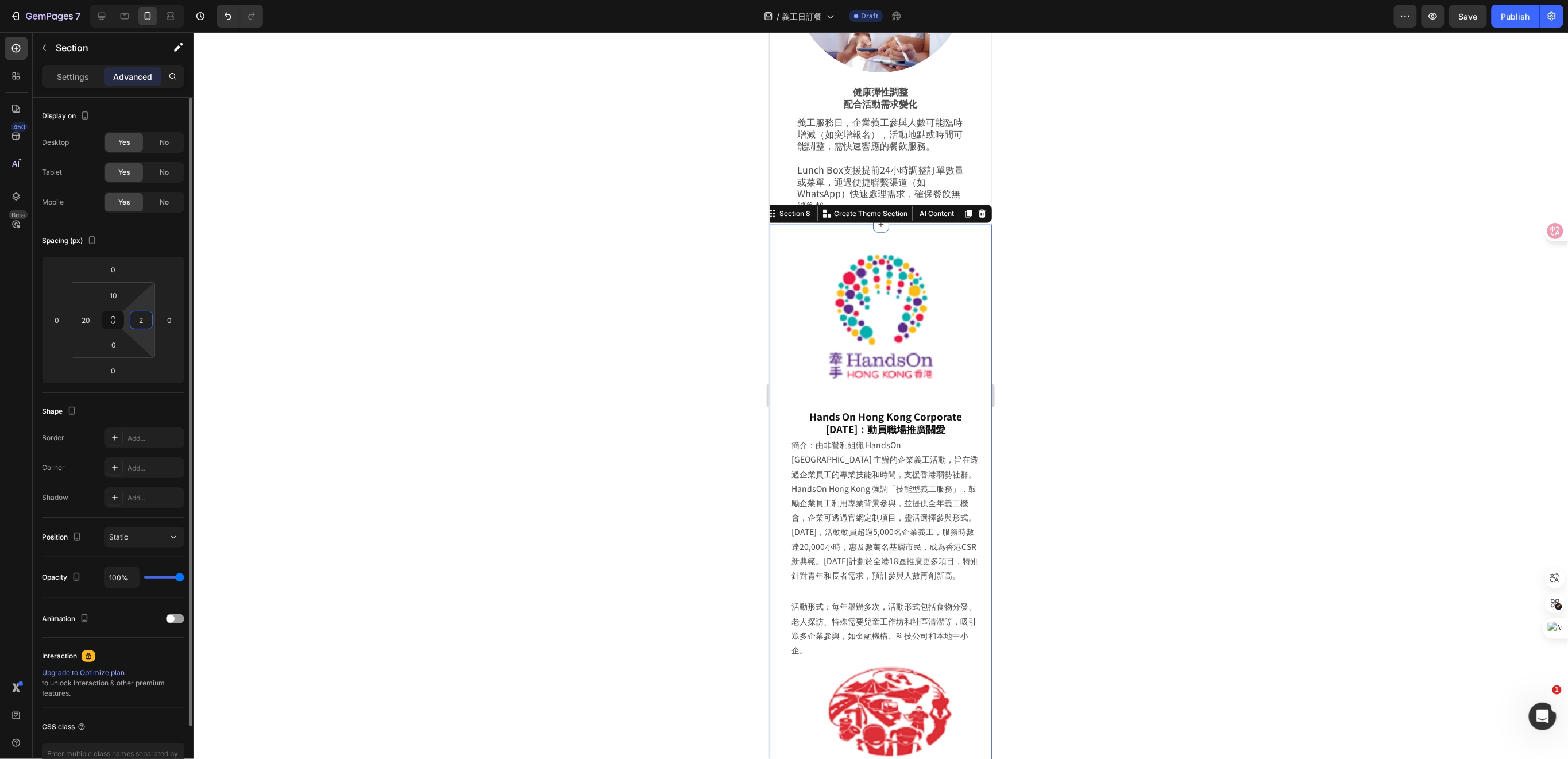
type input "20"
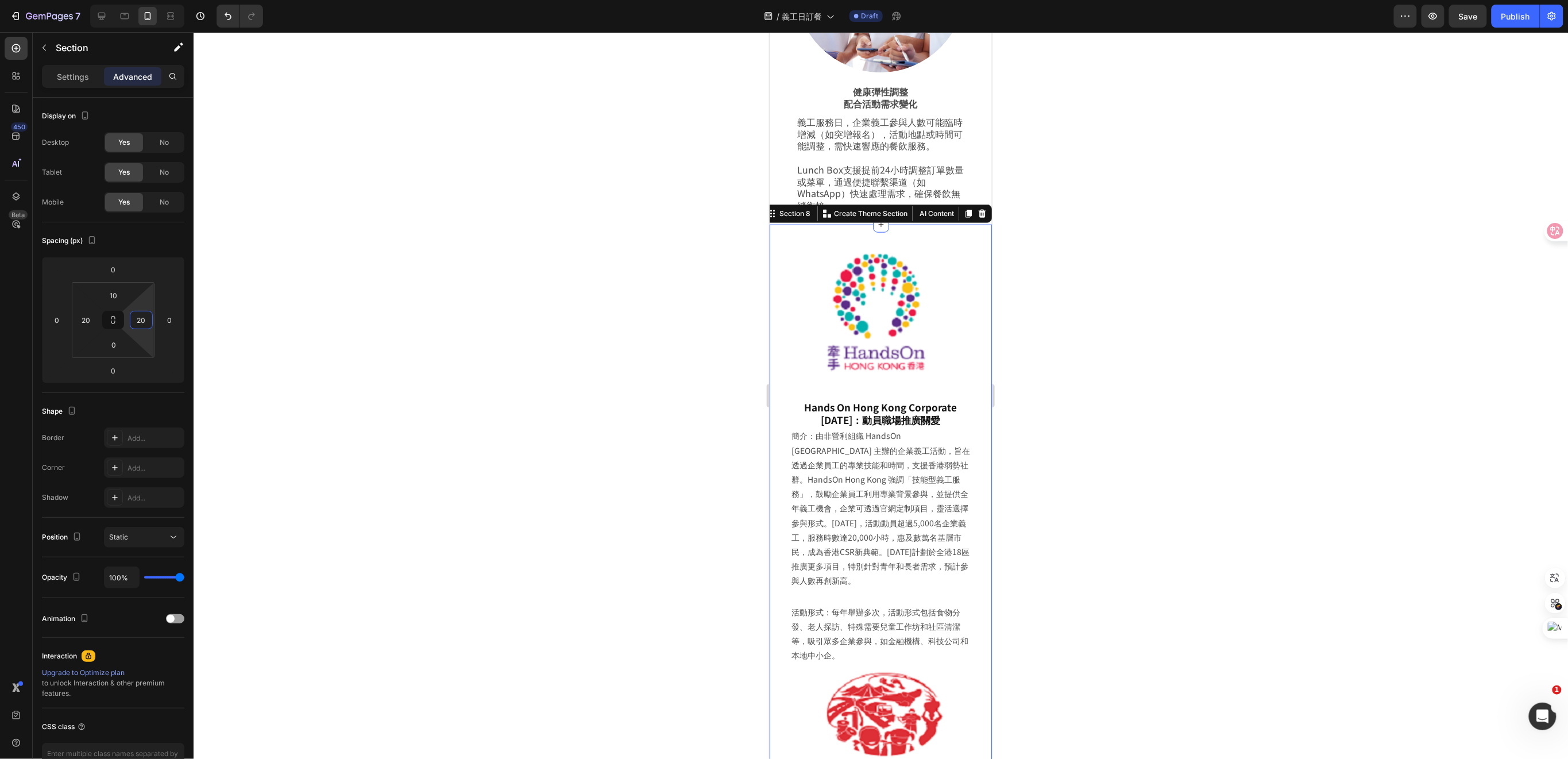
click at [1063, 324] on div at bounding box center [881, 395] width 1374 height 727
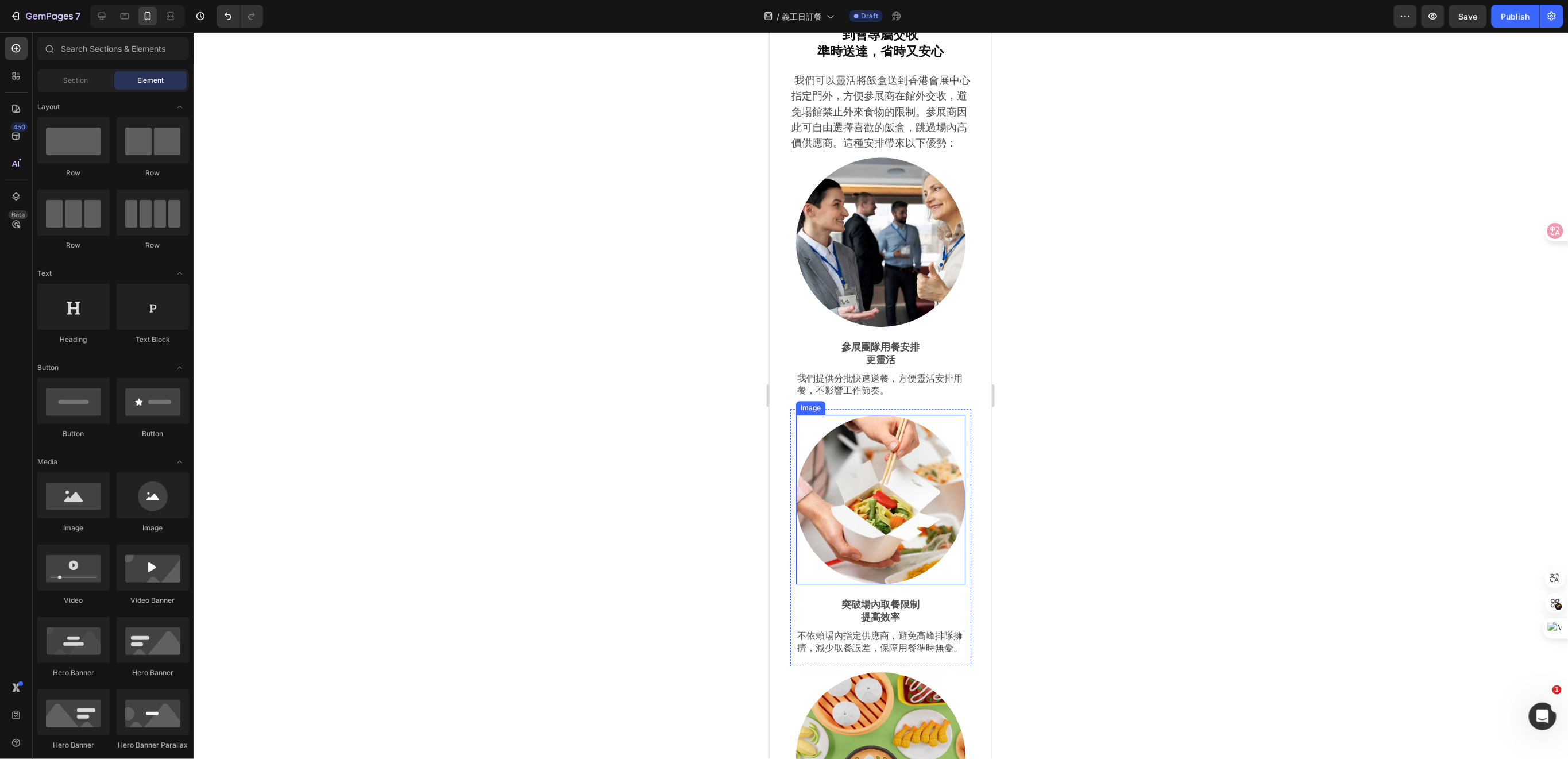
scroll to position [3823, 0]
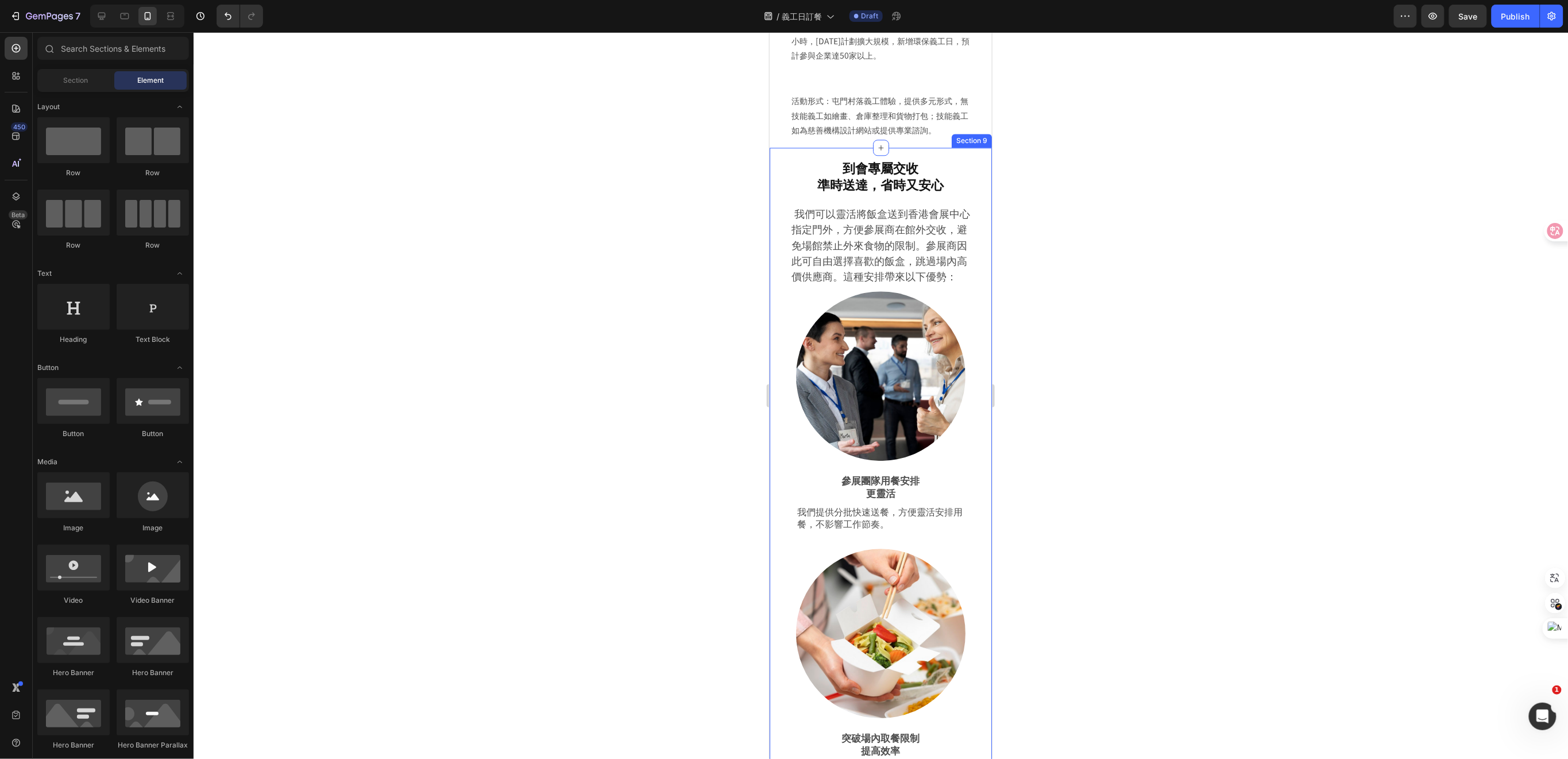
click at [970, 310] on div "到會專屬交收 準時送達，省時又安心 Heading Row 我們可以靈活將飯盒送到香港會展中心指定門外，方便參展商在館外交收，避免場館禁止外來食物的限制。參展…" at bounding box center [880, 724] width 222 height 1154
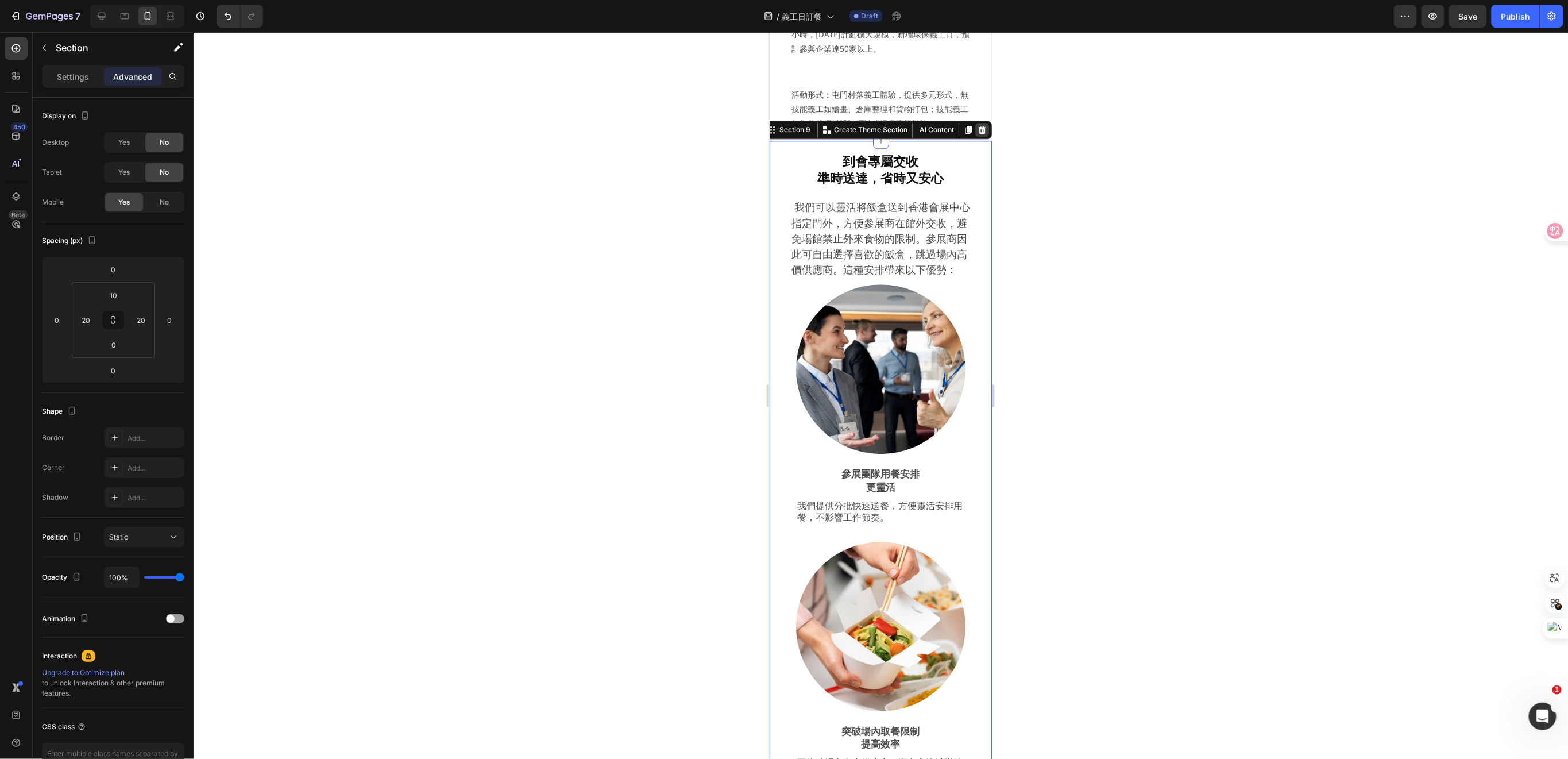
click at [977, 134] on icon at bounding box center [981, 129] width 9 height 9
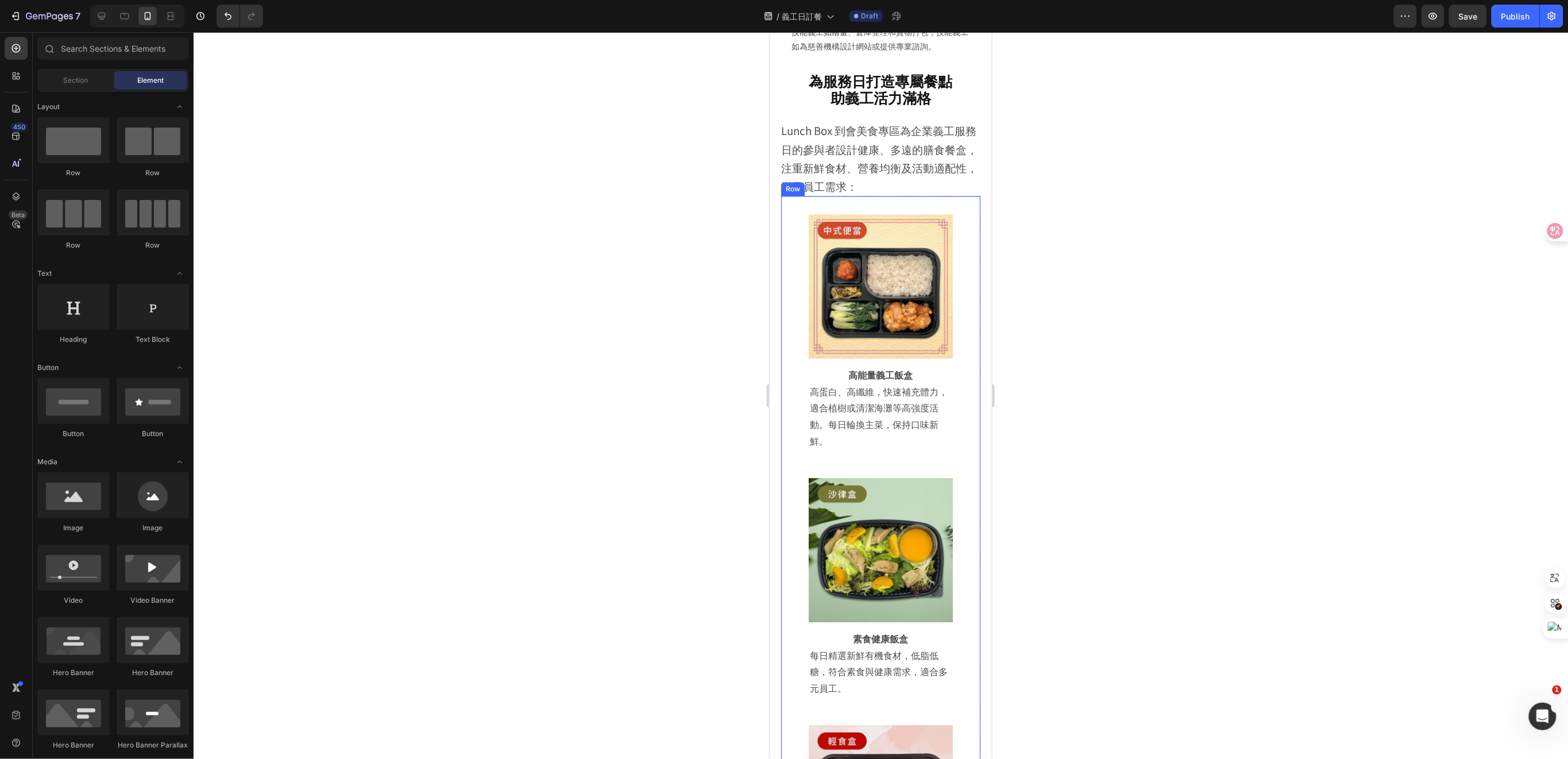
scroll to position [4205, 0]
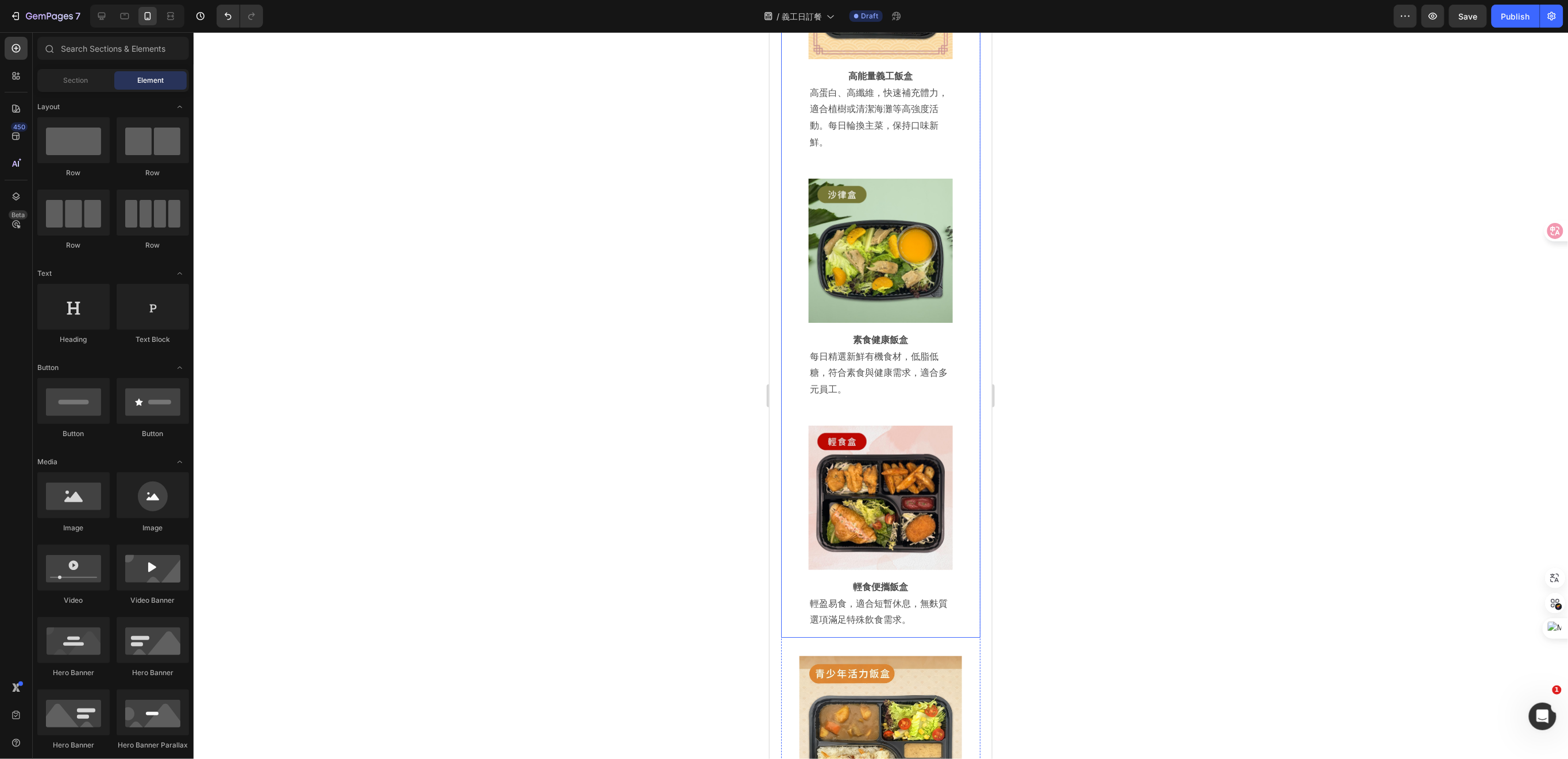
click at [963, 420] on div "Image Row 高能量義工飯盒 Heading 高蛋白、高纖維，快速補充體力，適合植樹或清潔海灘等高強度活動。每日輪換主菜，保持口味新鮮。 Text Bl…" at bounding box center [880, 266] width 199 height 742
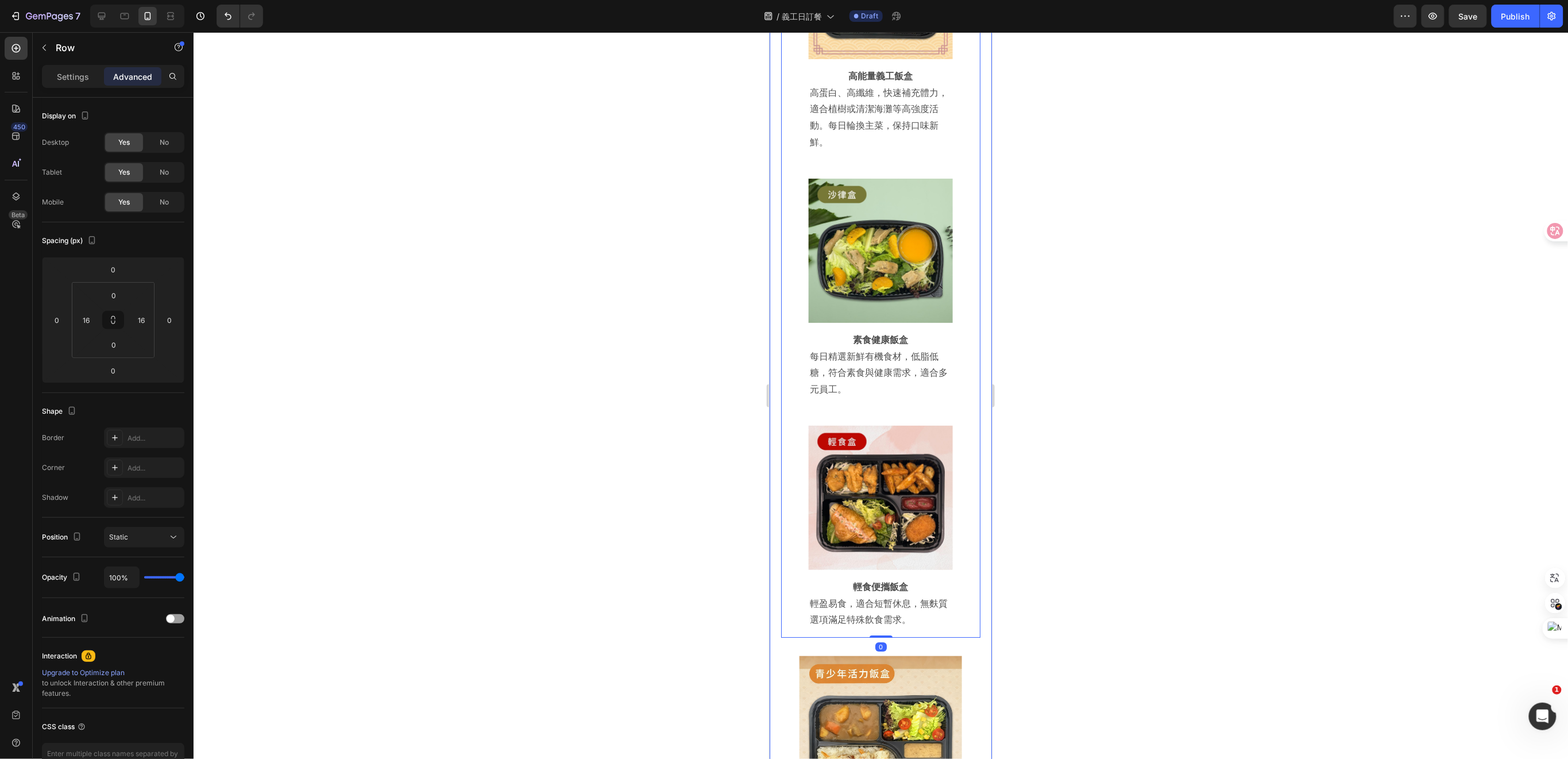
click at [971, 418] on div "Title Line 為服務日打造專屬餐點 助義工活力滿格 Heading Row Title Line Row Lunch Box 到會美食專區為企業義工服…" at bounding box center [880, 403] width 222 height 1279
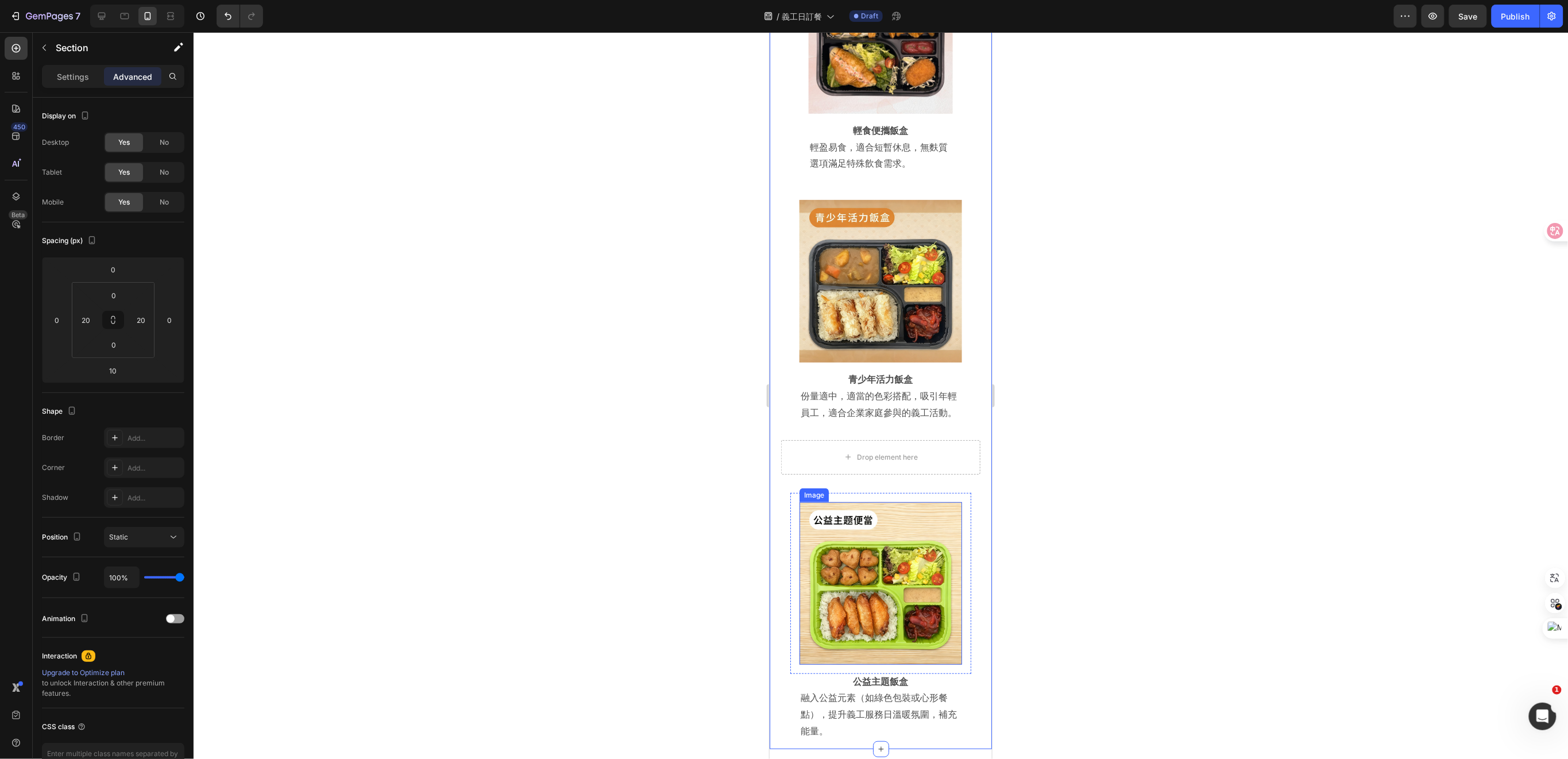
scroll to position [4742, 0]
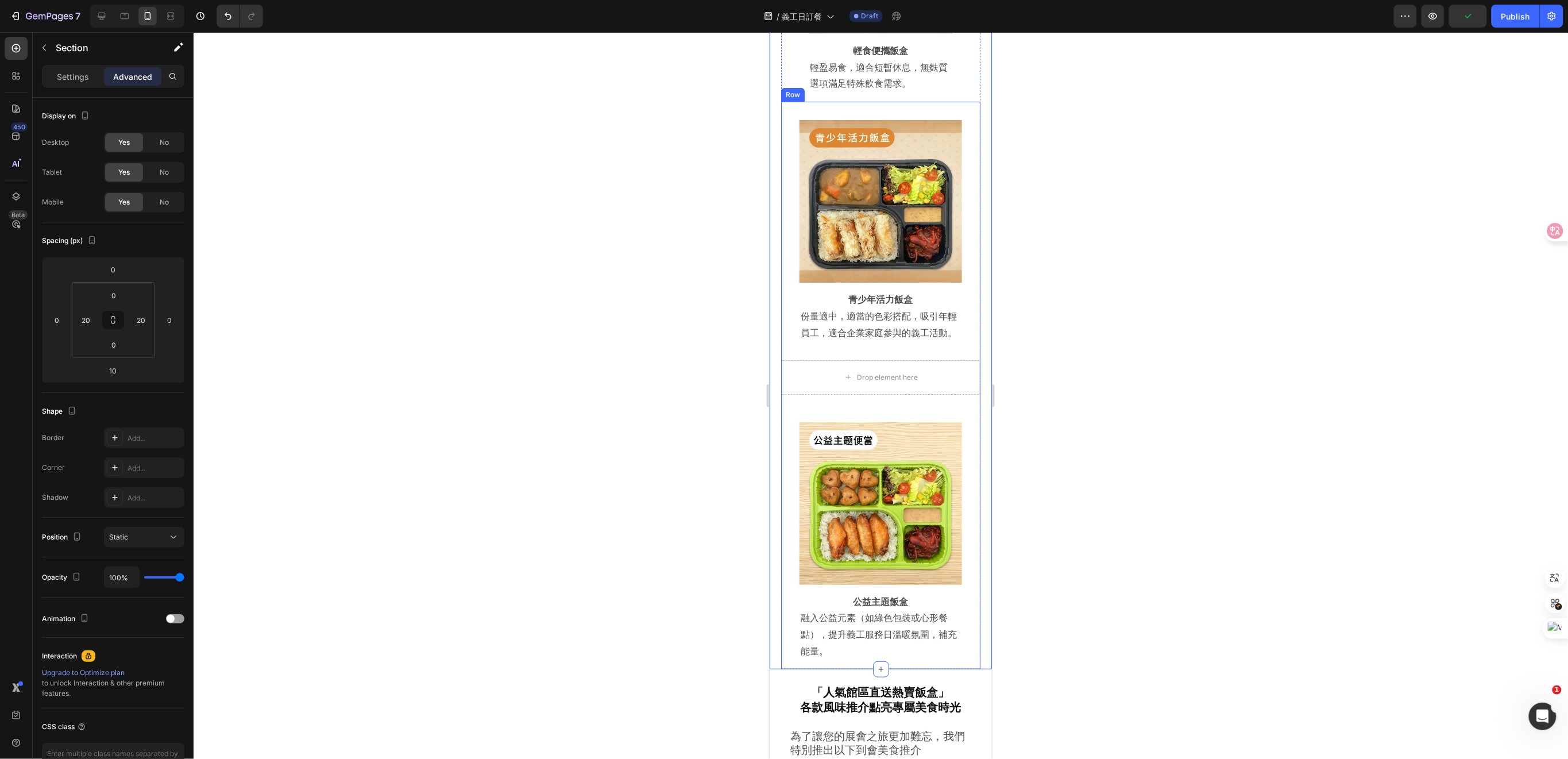
click at [949, 360] on div "Drop element here" at bounding box center [880, 377] width 199 height 34
click at [936, 360] on div "Drop element here" at bounding box center [880, 377] width 199 height 34
click at [1096, 358] on div at bounding box center [881, 395] width 1374 height 727
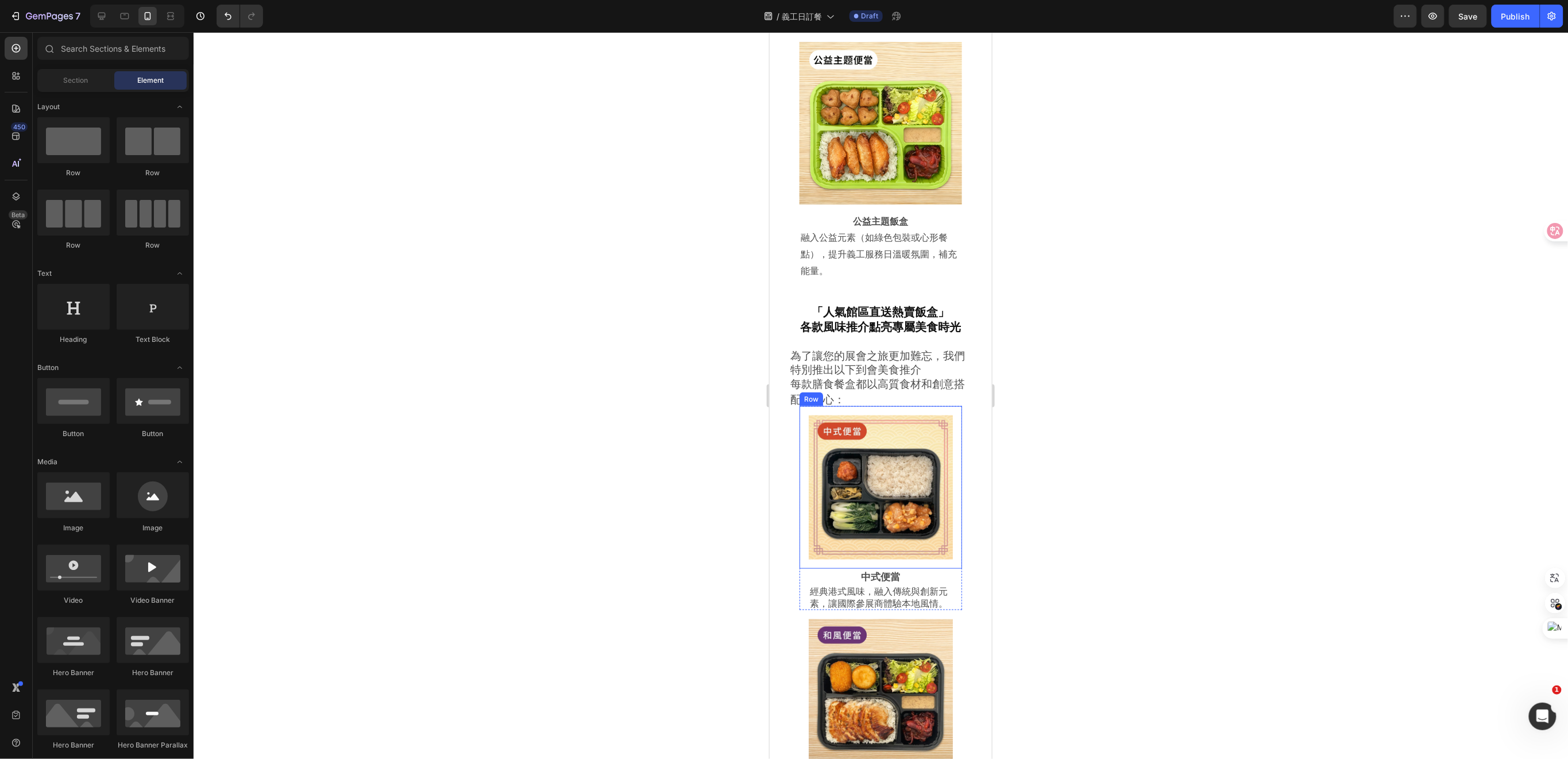
scroll to position [5125, 0]
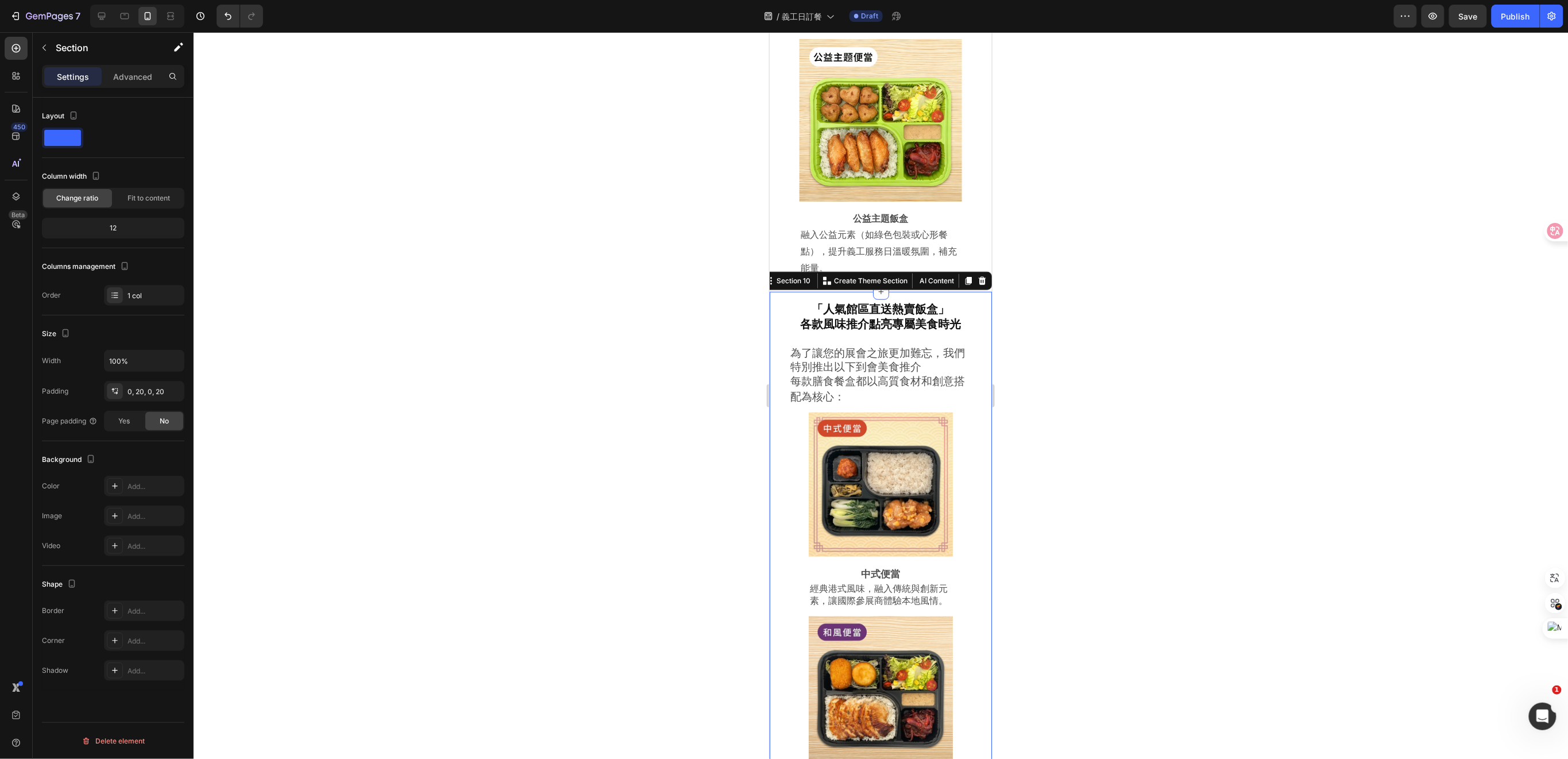
drag, startPoint x: 972, startPoint y: 241, endPoint x: 971, endPoint y: 272, distance: 31.0
click at [978, 276] on icon at bounding box center [982, 280] width 7 height 8
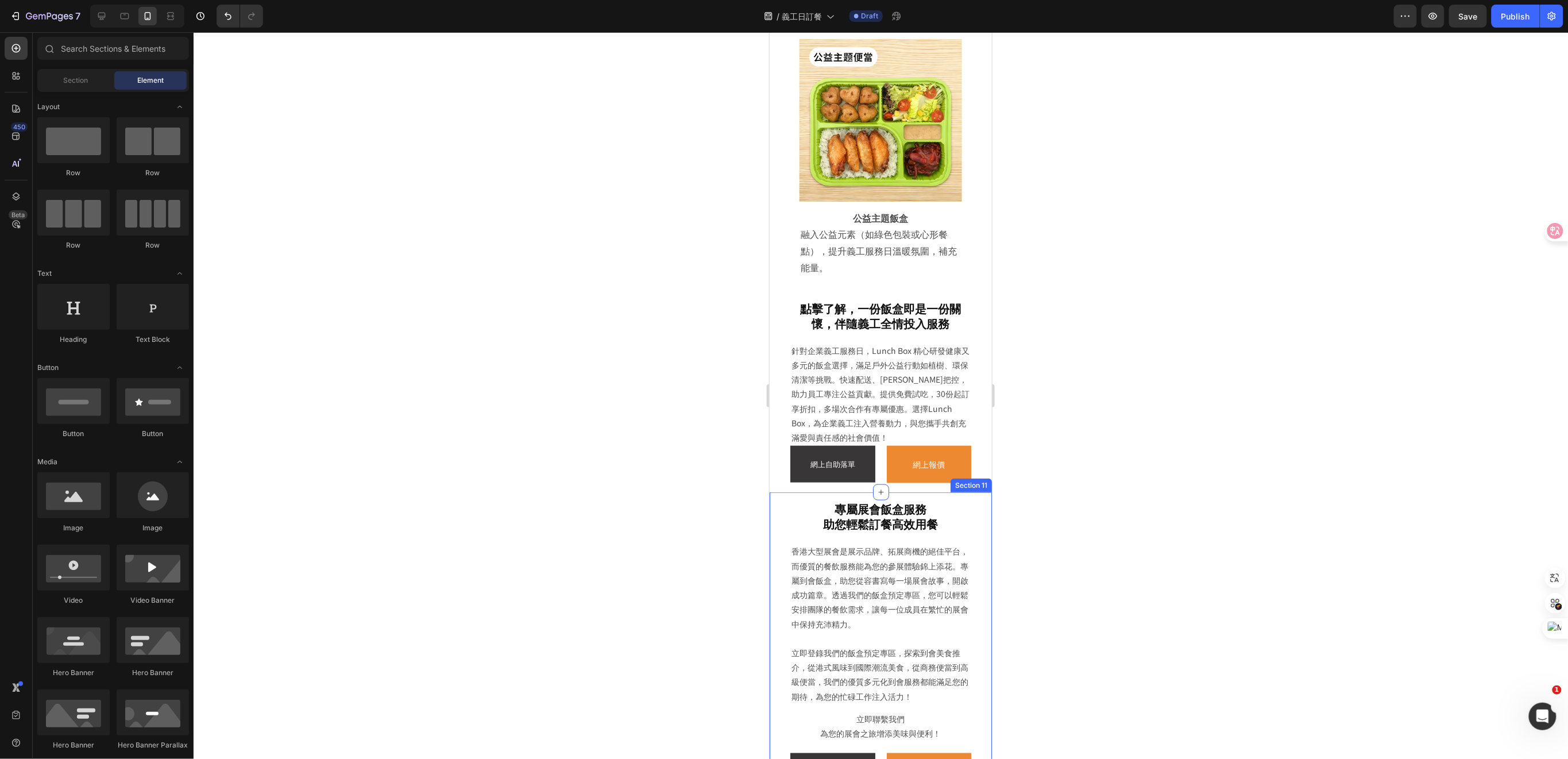
click at [972, 492] on div "專屬展會飯盒服務 助您輕鬆訂餐高效用餐 Heading 香港大型展會是展示品牌、拓展商機的絕佳平台，而優質的餐飲服務能為您的參展體驗錦上添花。專屬到會飯盒，助…" at bounding box center [880, 645] width 222 height 307
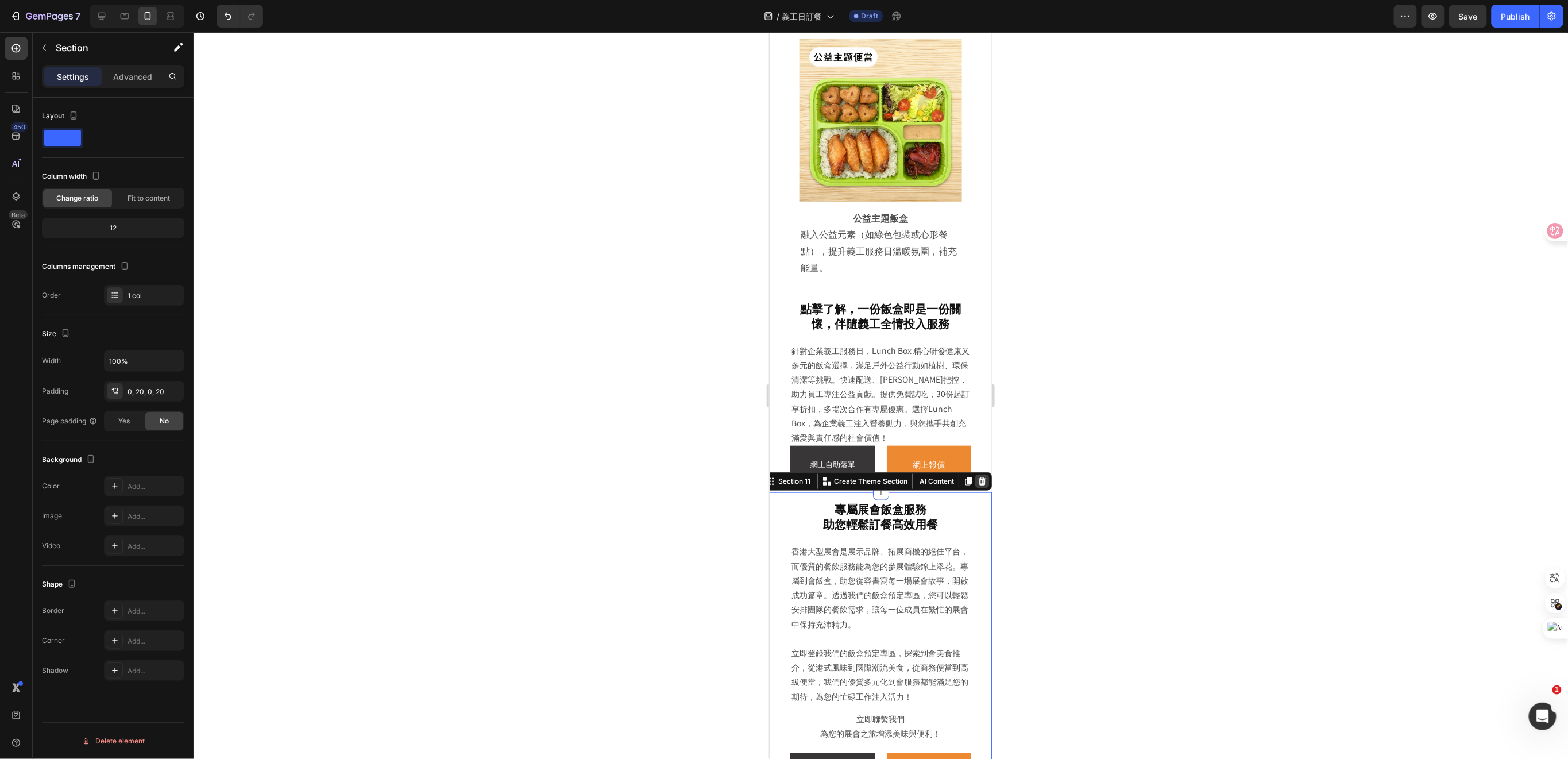
click at [974, 474] on div at bounding box center [981, 481] width 13 height 13
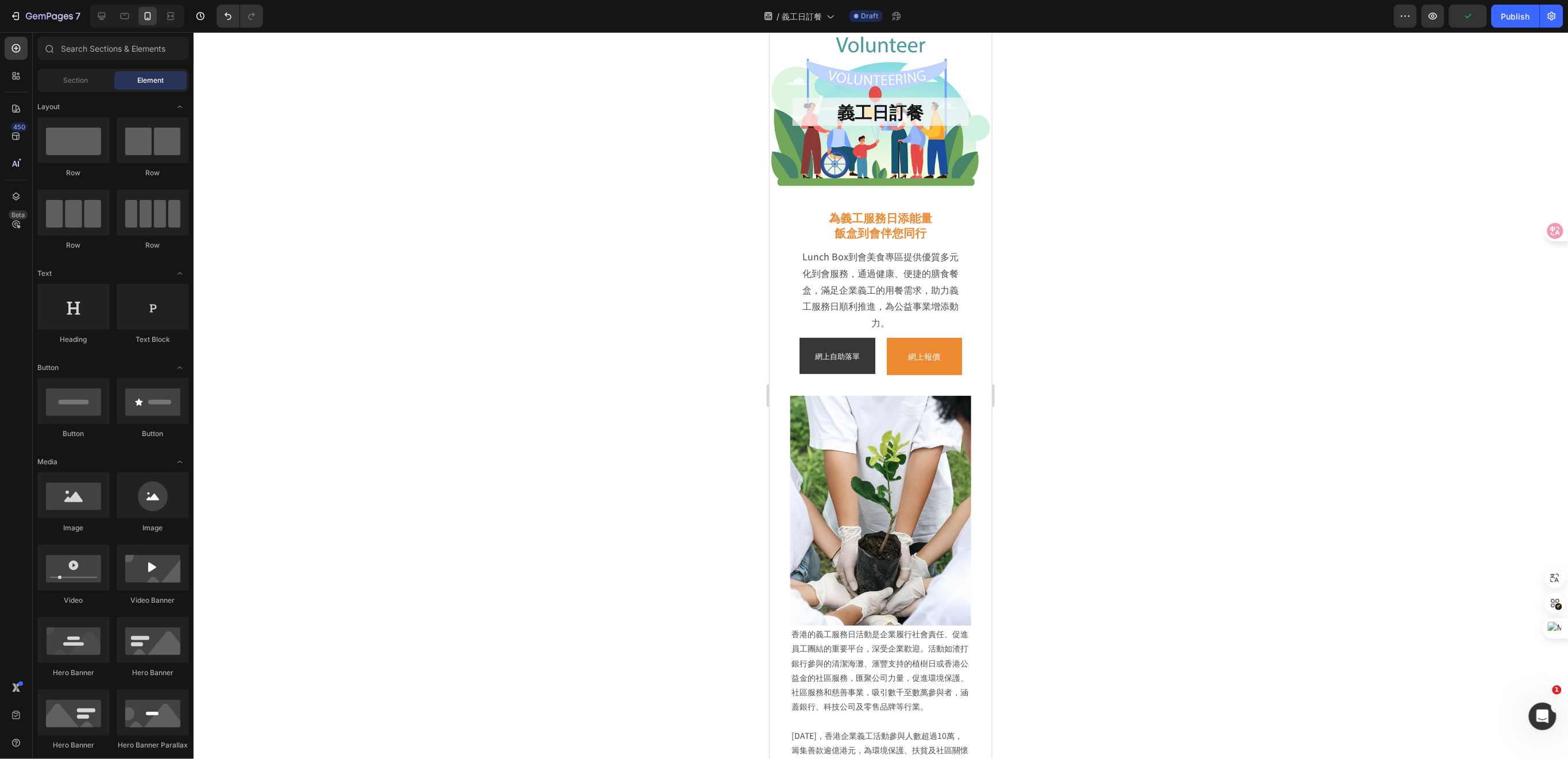
scroll to position [0, 0]
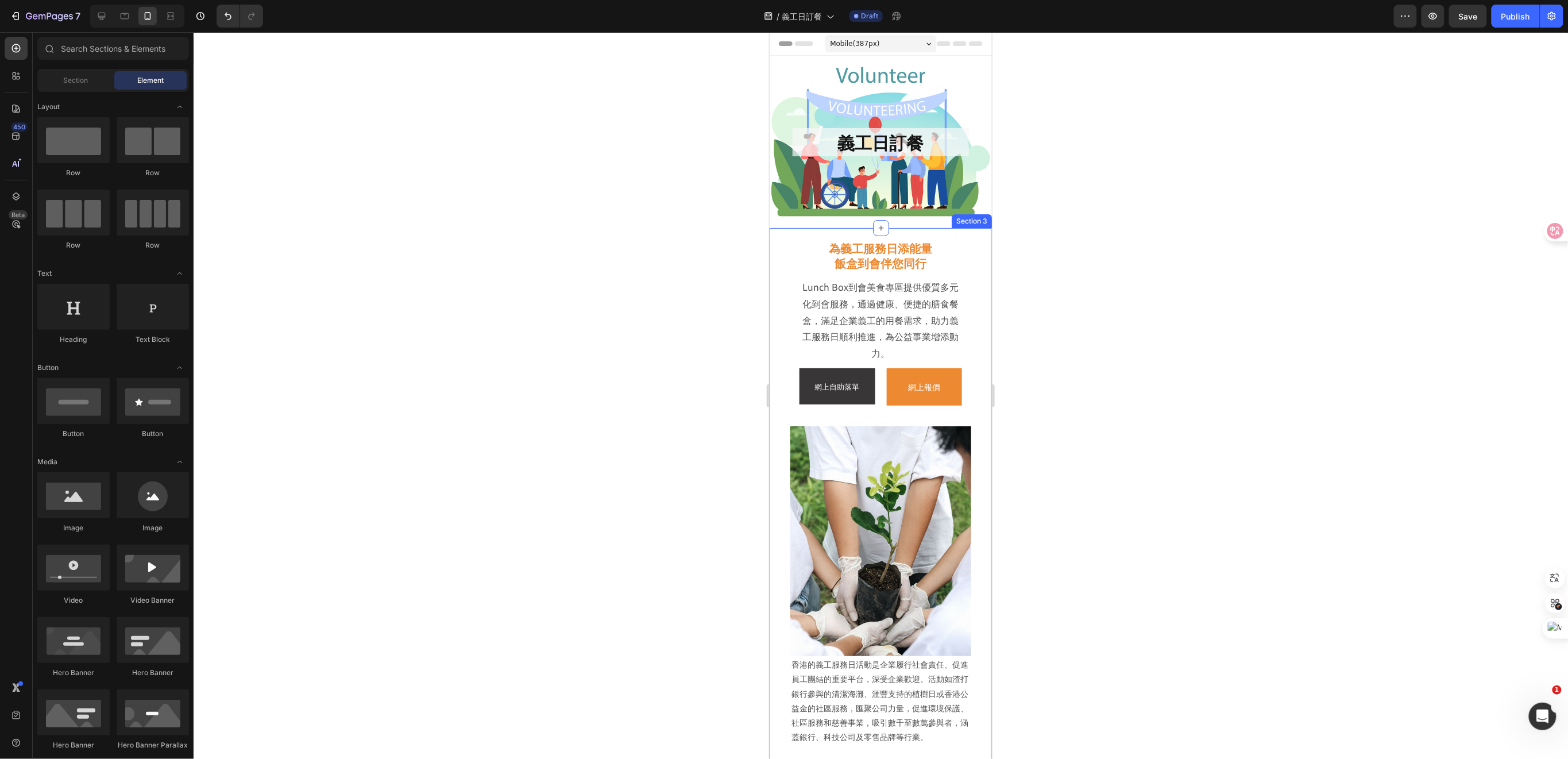
click at [974, 285] on div "為義工服務日添能量 飯盒到會伴您同行 Heading Lunch Box到會美食專區提供優質多元化到會服務，通過健康、便捷的膳食餐盒，滿足企業義工的用餐需求，…" at bounding box center [880, 617] width 222 height 778
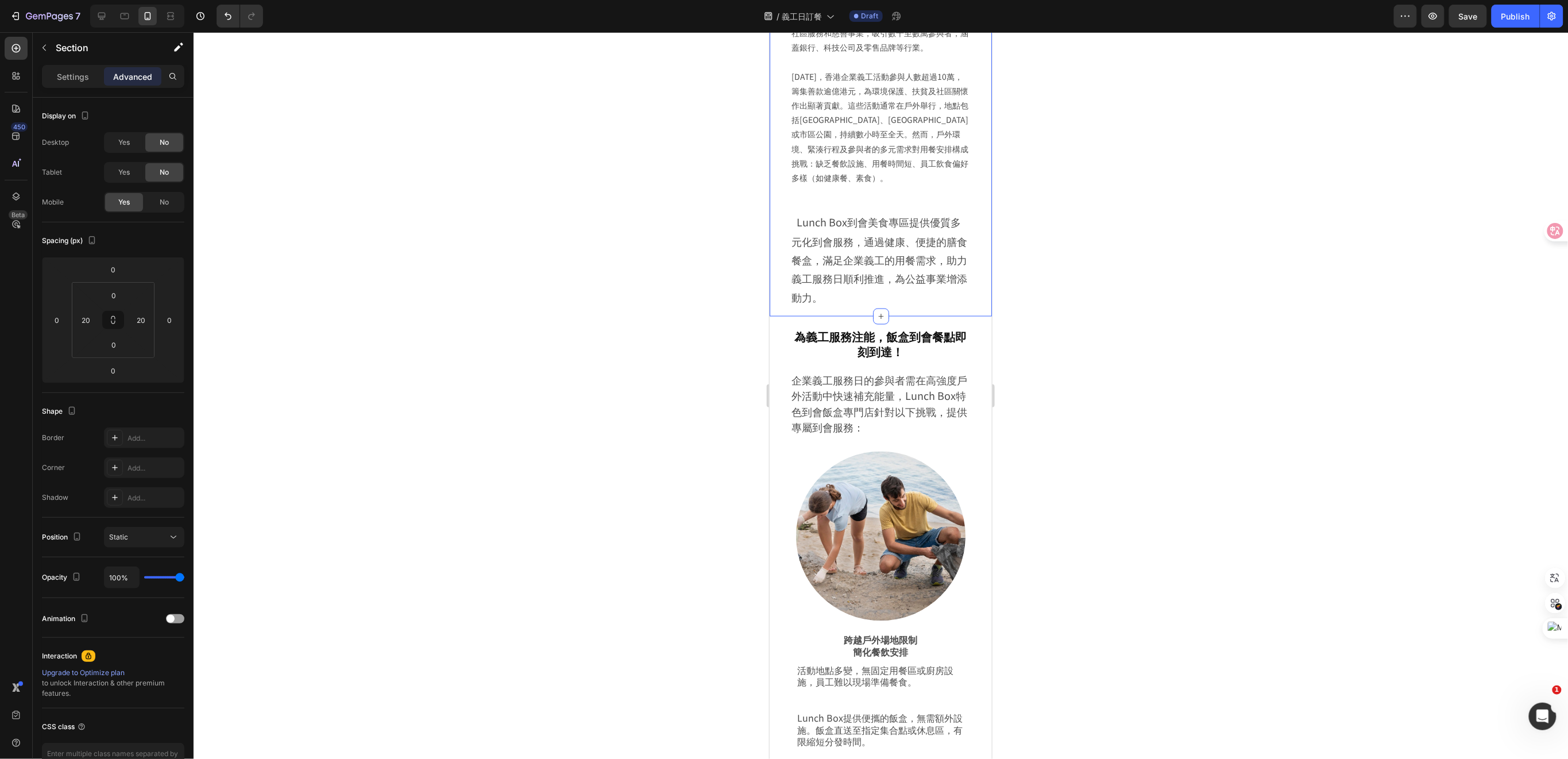
scroll to position [766, 0]
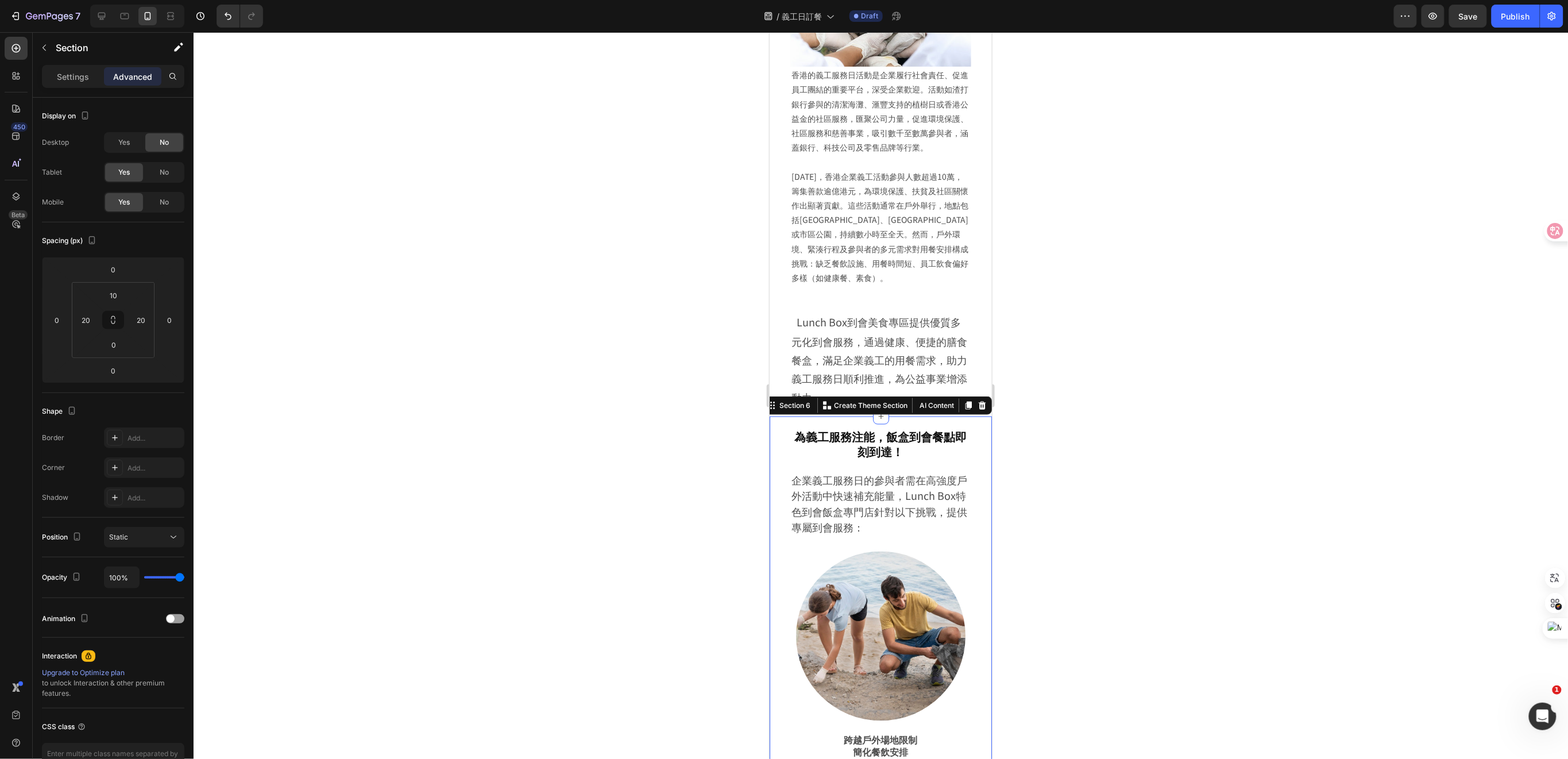
scroll to position [842, 0]
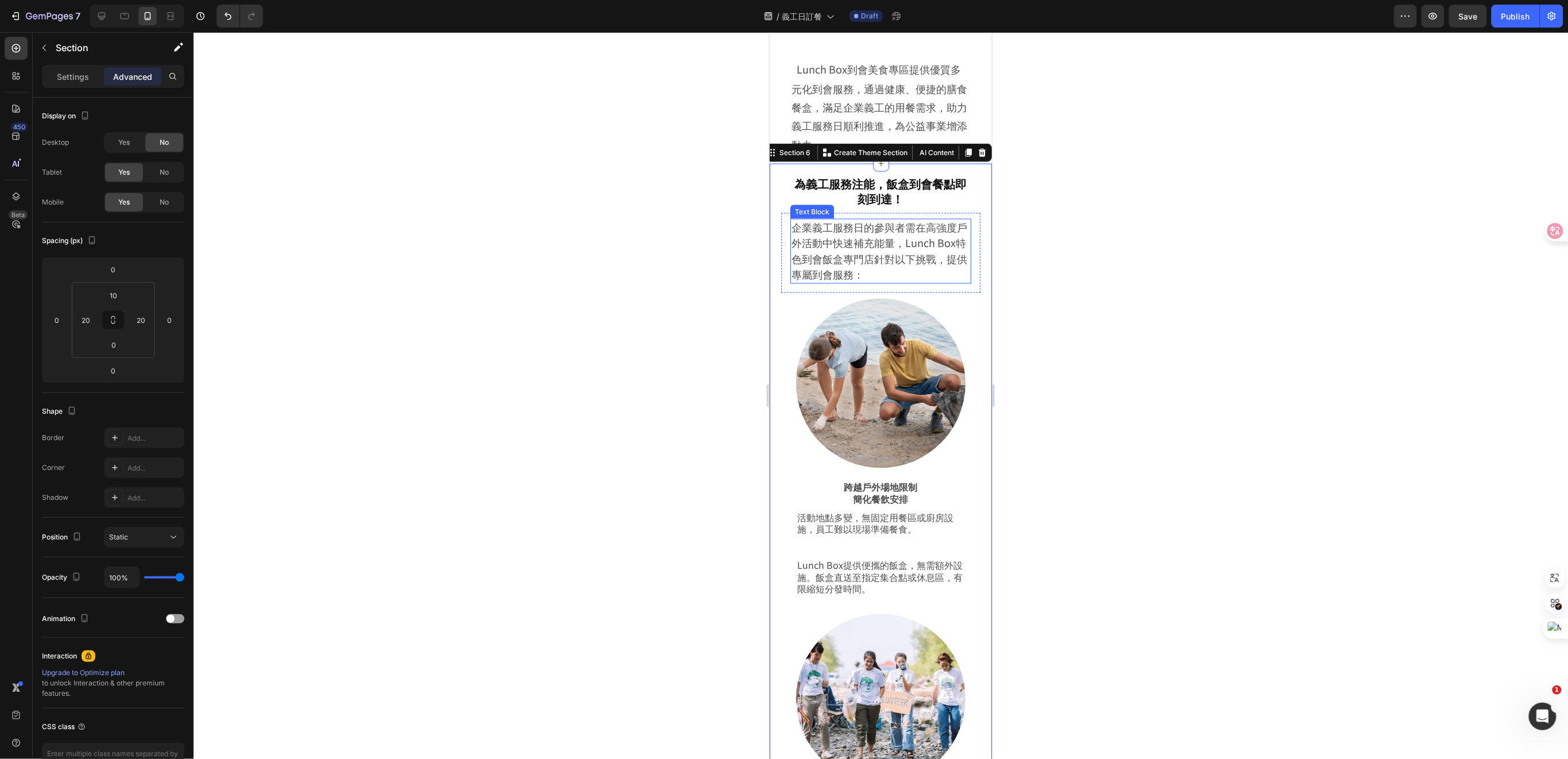
click at [863, 247] on span "企業義工服務日的參與者需在高強度戶外活動中快速補充能量，Lunch Box特色到會飯盒專門店針對以下挑戰，提供專屬到會服務：" at bounding box center [879, 250] width 176 height 62
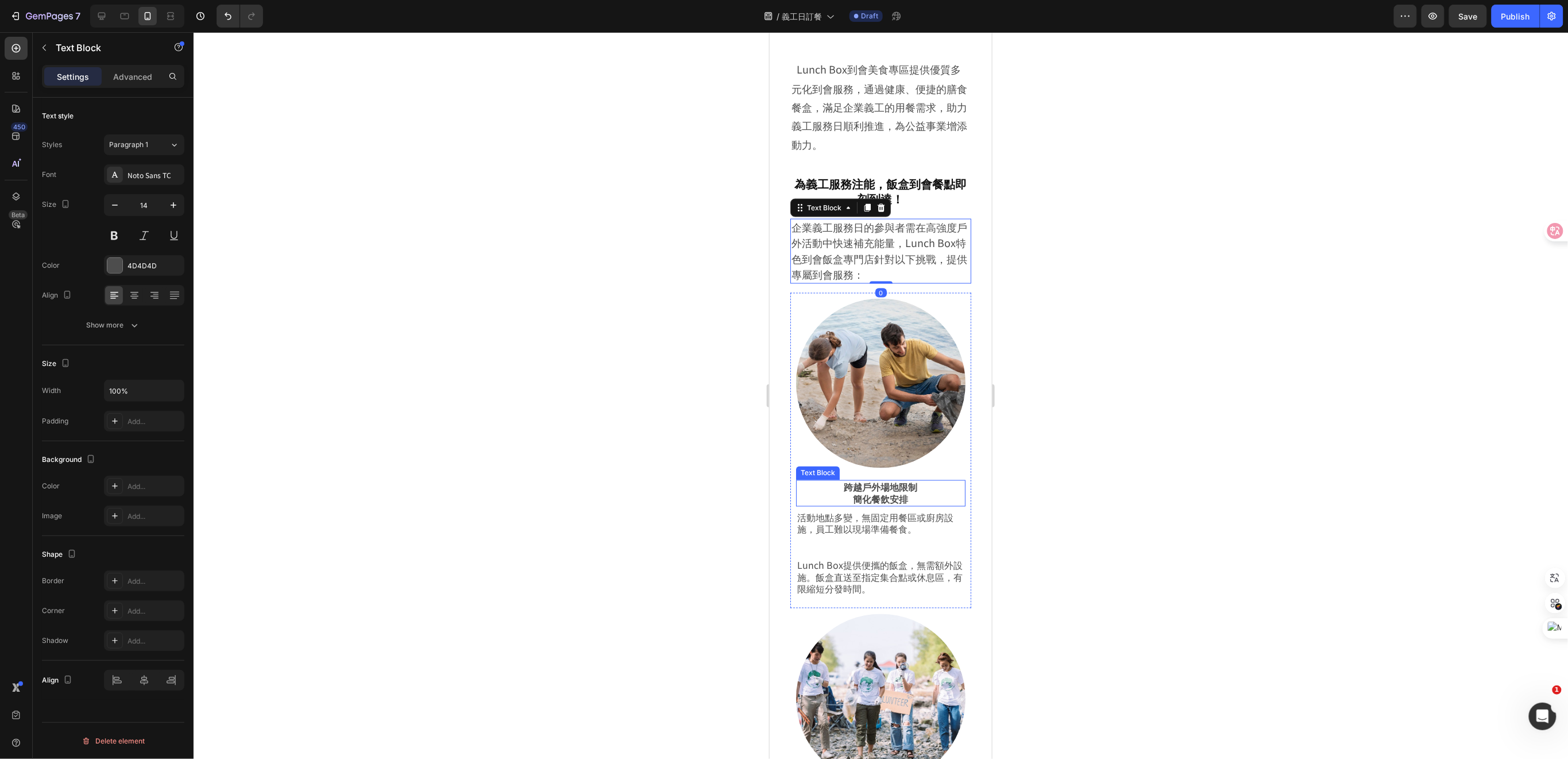
click at [875, 503] on p "簡化餐飲安排" at bounding box center [880, 499] width 167 height 12
click at [878, 530] on p "活動地點多變，無固定用餐區或廚房設施，員工難以現場準備餐食。" at bounding box center [880, 529] width 167 height 36
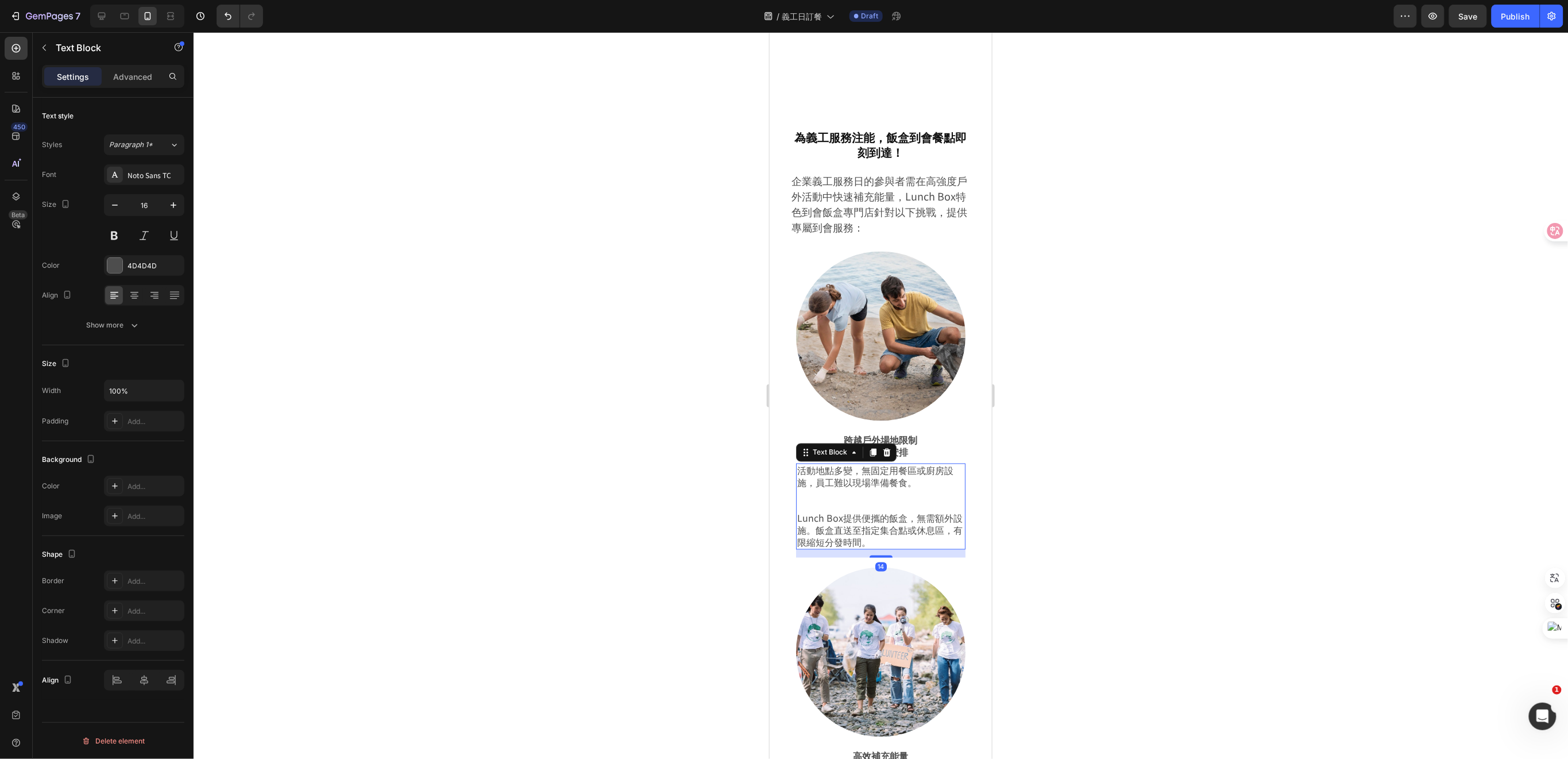
scroll to position [1073, 0]
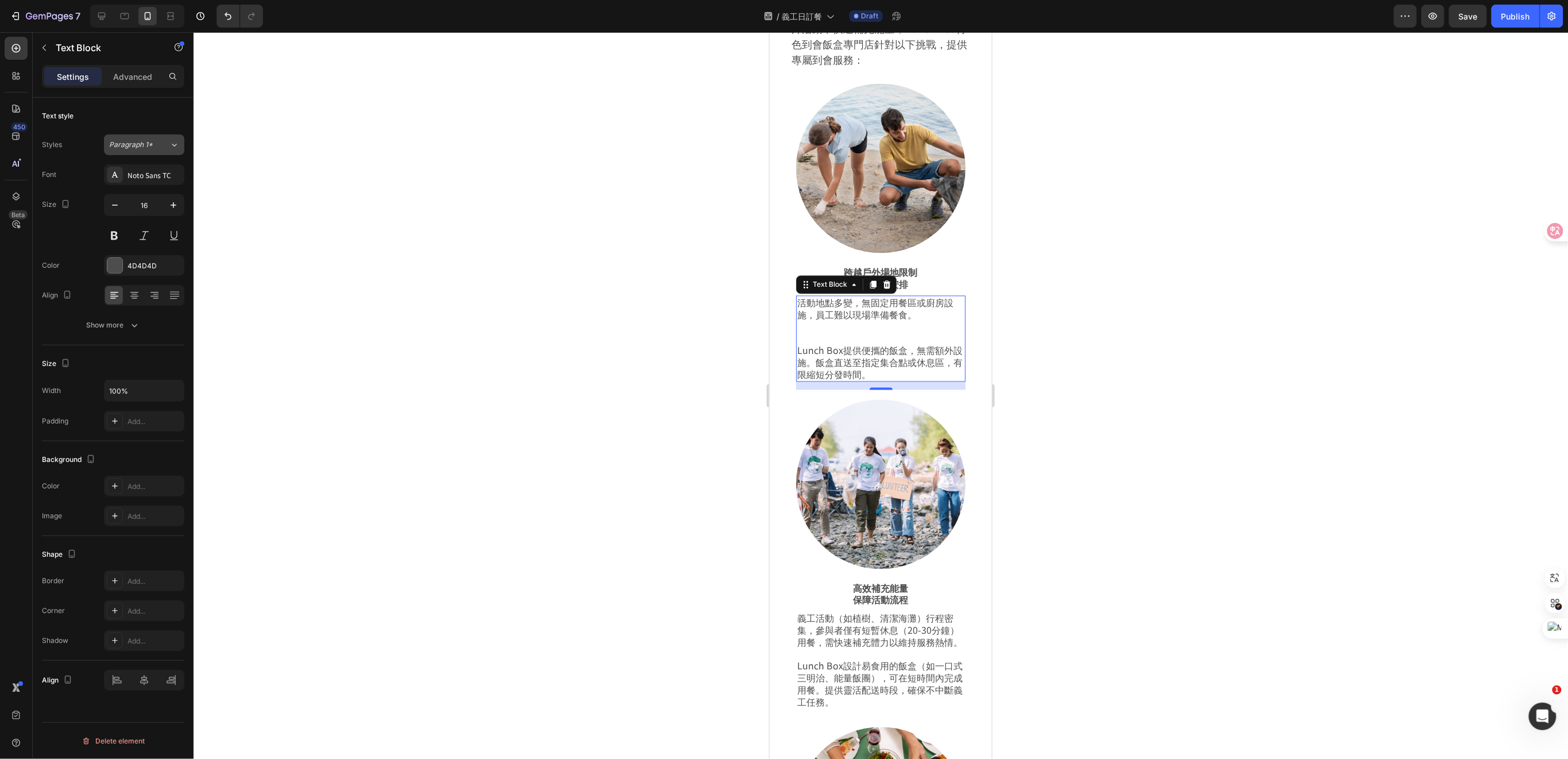
click at [172, 143] on icon at bounding box center [174, 145] width 10 height 12
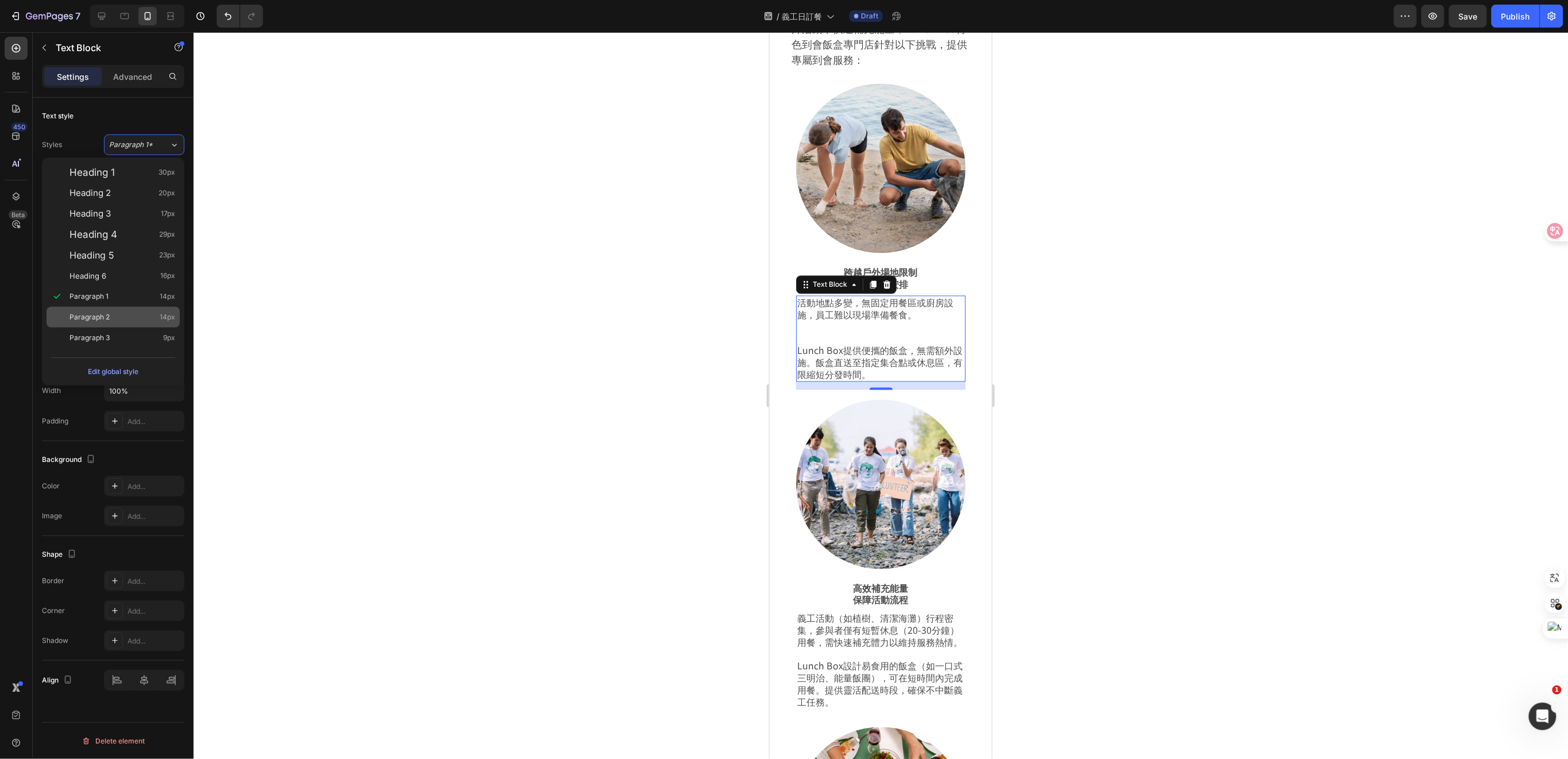
click at [109, 317] on span "Paragraph 2" at bounding box center [90, 317] width 40 height 12
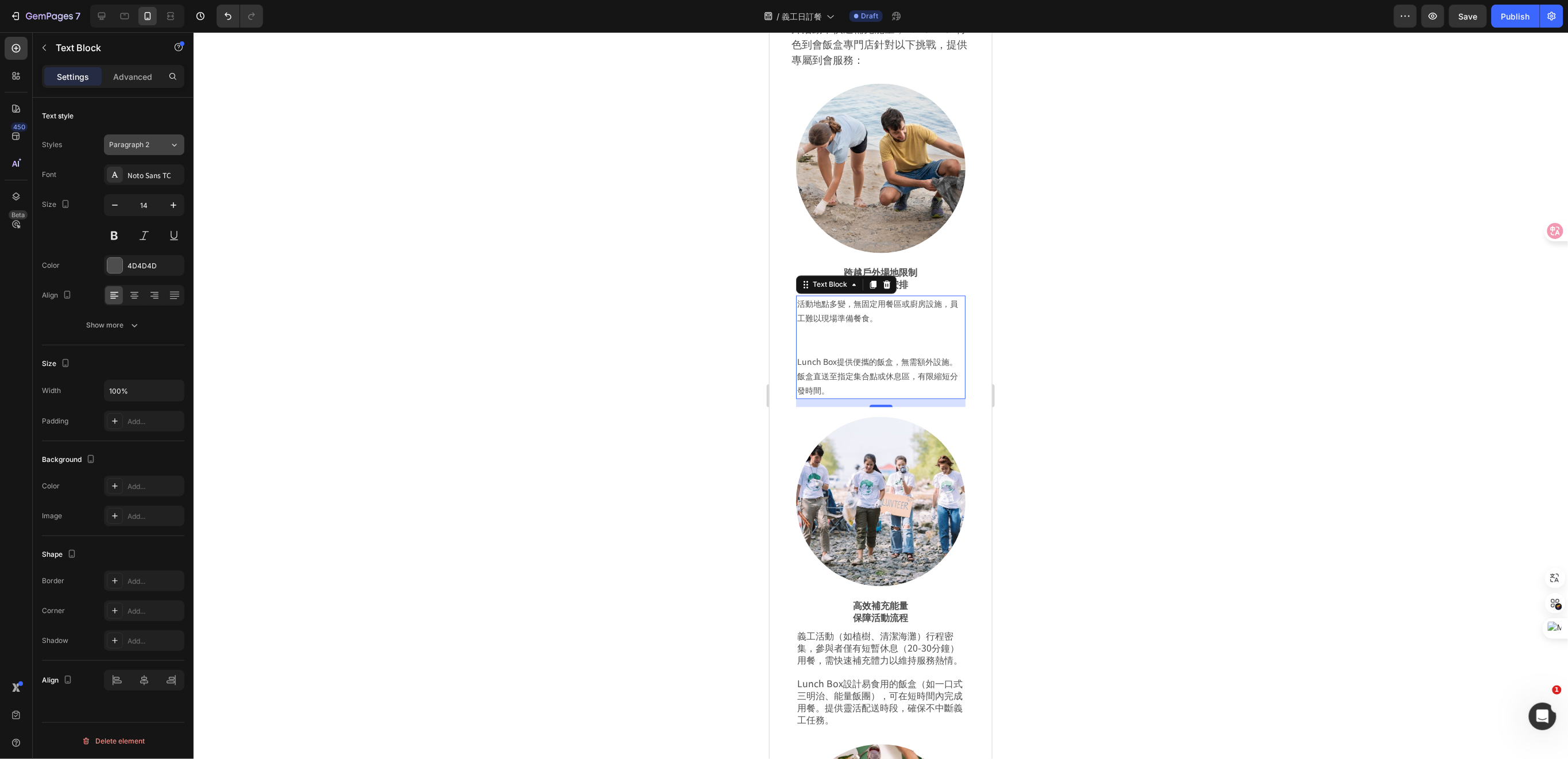
click at [153, 141] on div "Paragraph 2" at bounding box center [132, 145] width 47 height 10
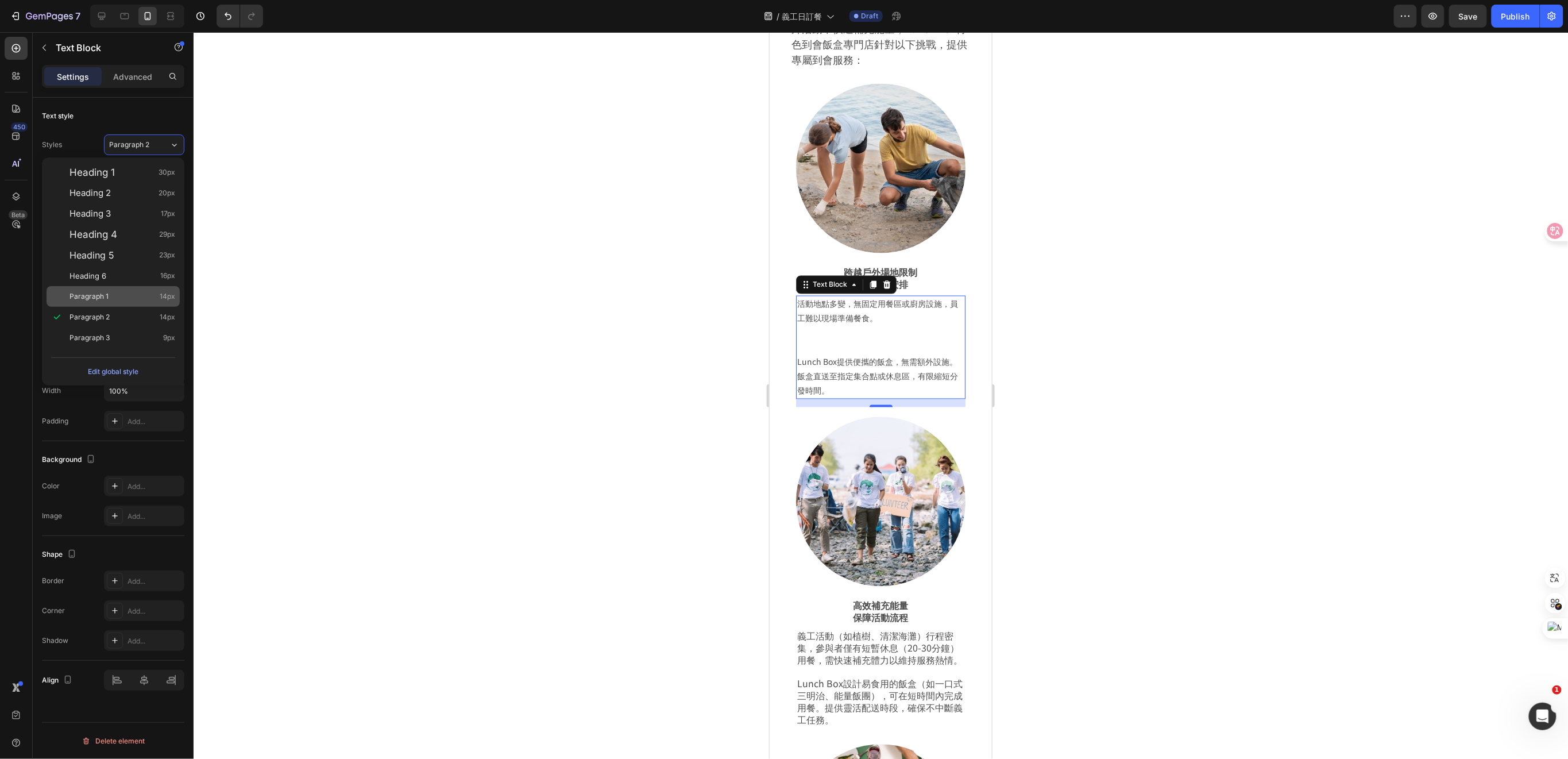
click at [130, 295] on div "Paragraph 1 14px" at bounding box center [122, 296] width 105 height 12
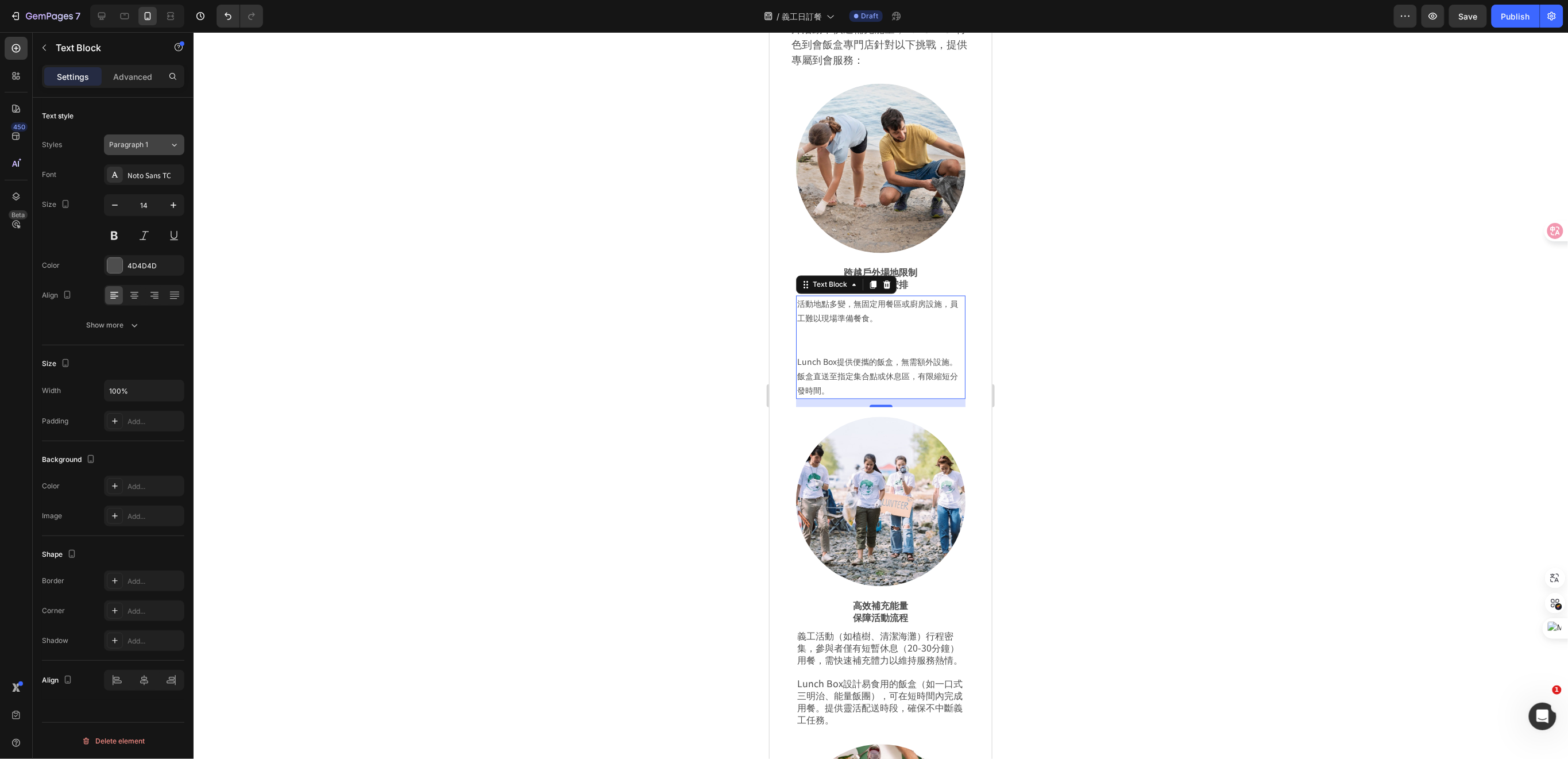
click at [162, 147] on div "Paragraph 1" at bounding box center [139, 145] width 60 height 10
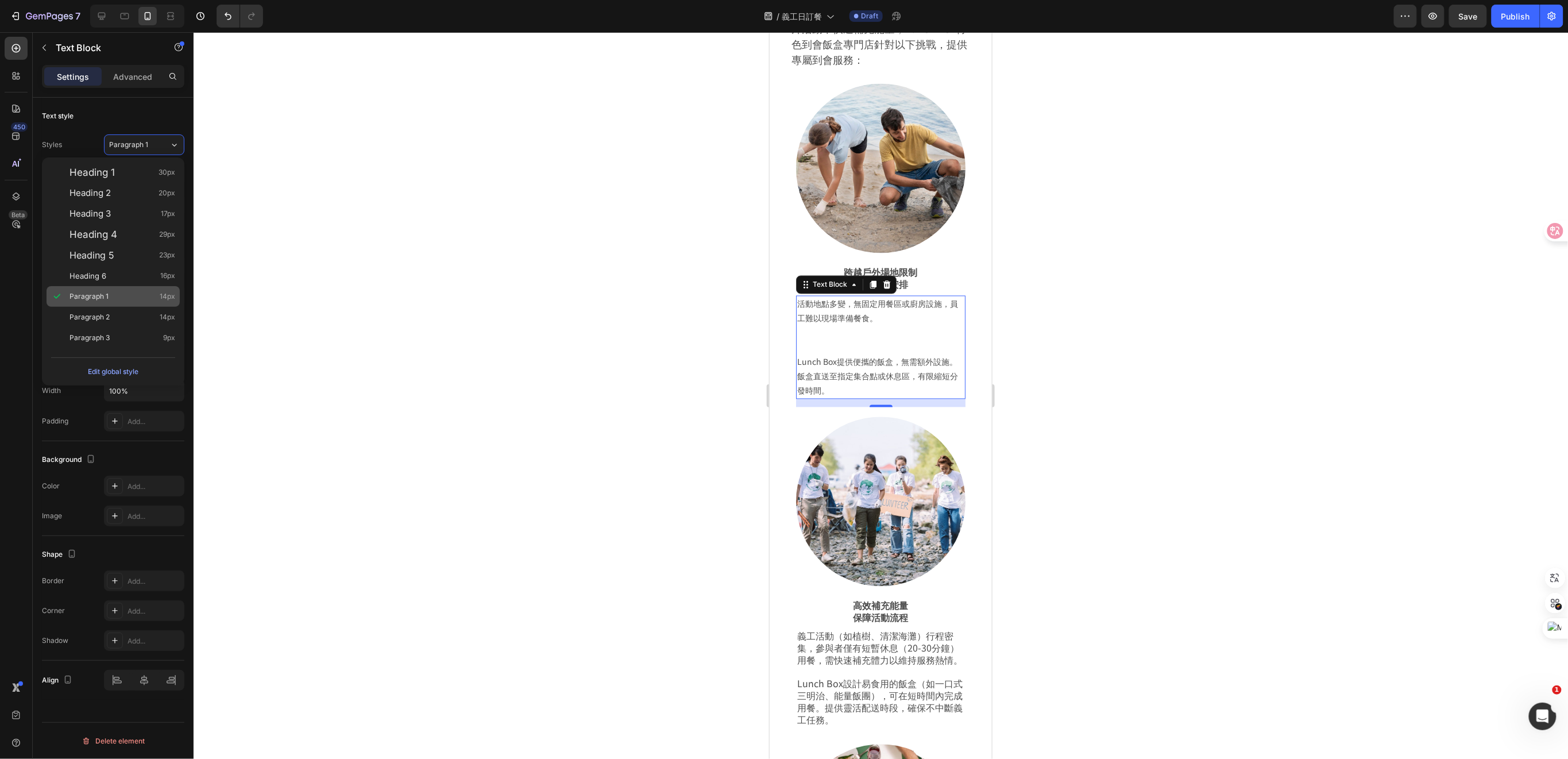
click at [117, 288] on div "Paragraph 1 14px" at bounding box center [113, 296] width 133 height 21
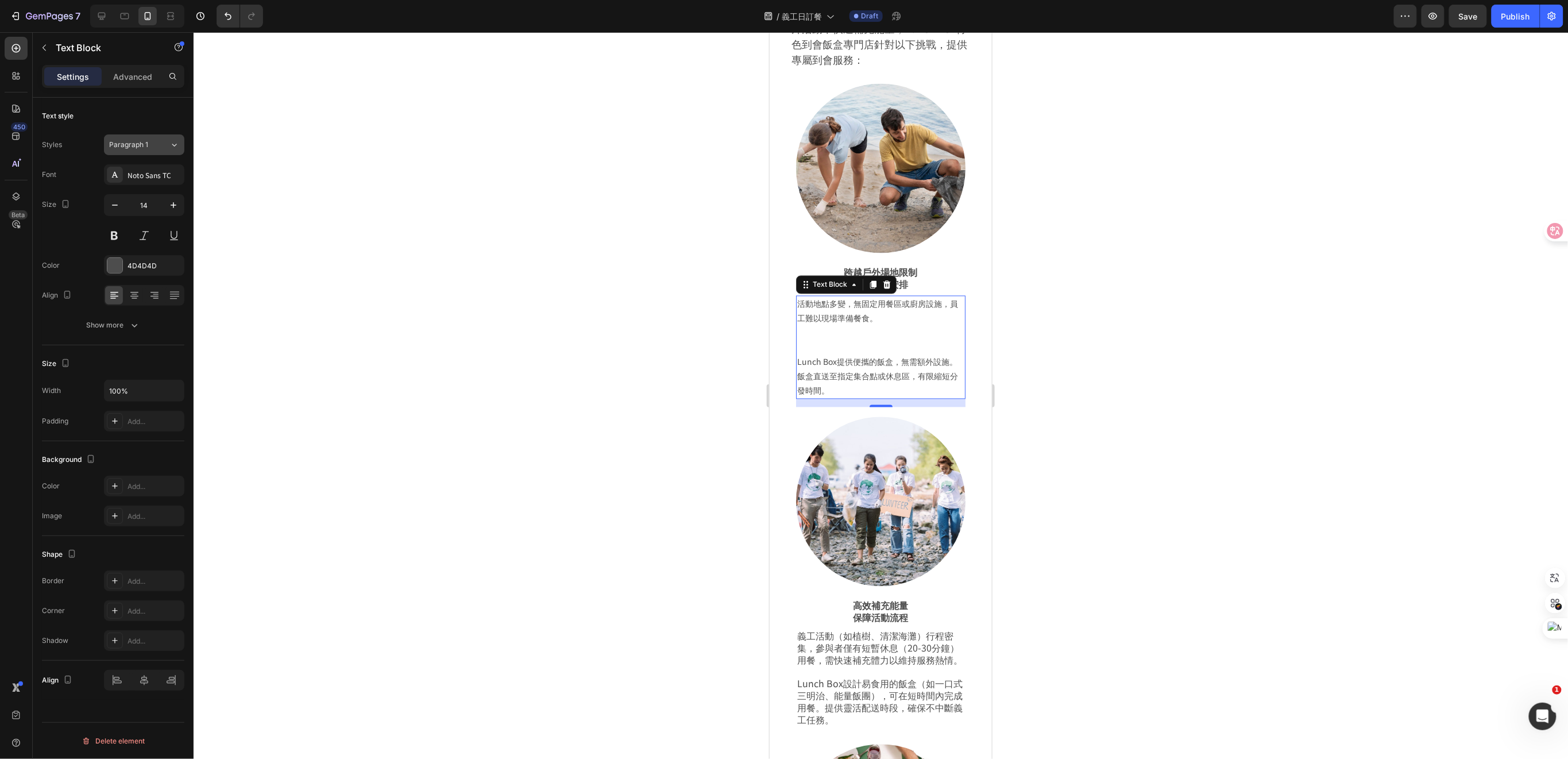
click at [168, 147] on div "Paragraph 1" at bounding box center [139, 145] width 60 height 10
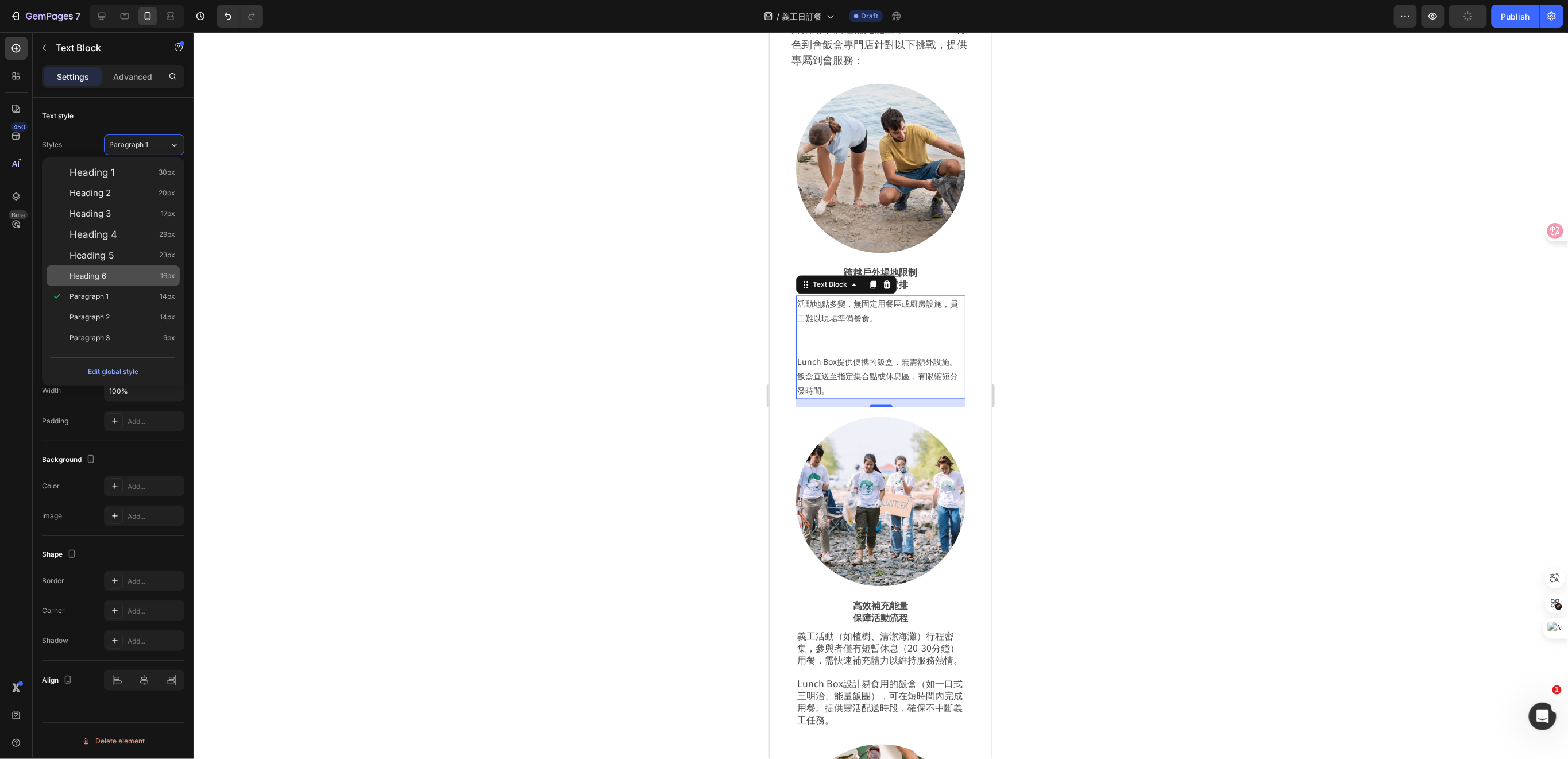
click at [118, 275] on div "Heading 6 16px" at bounding box center [122, 275] width 105 height 12
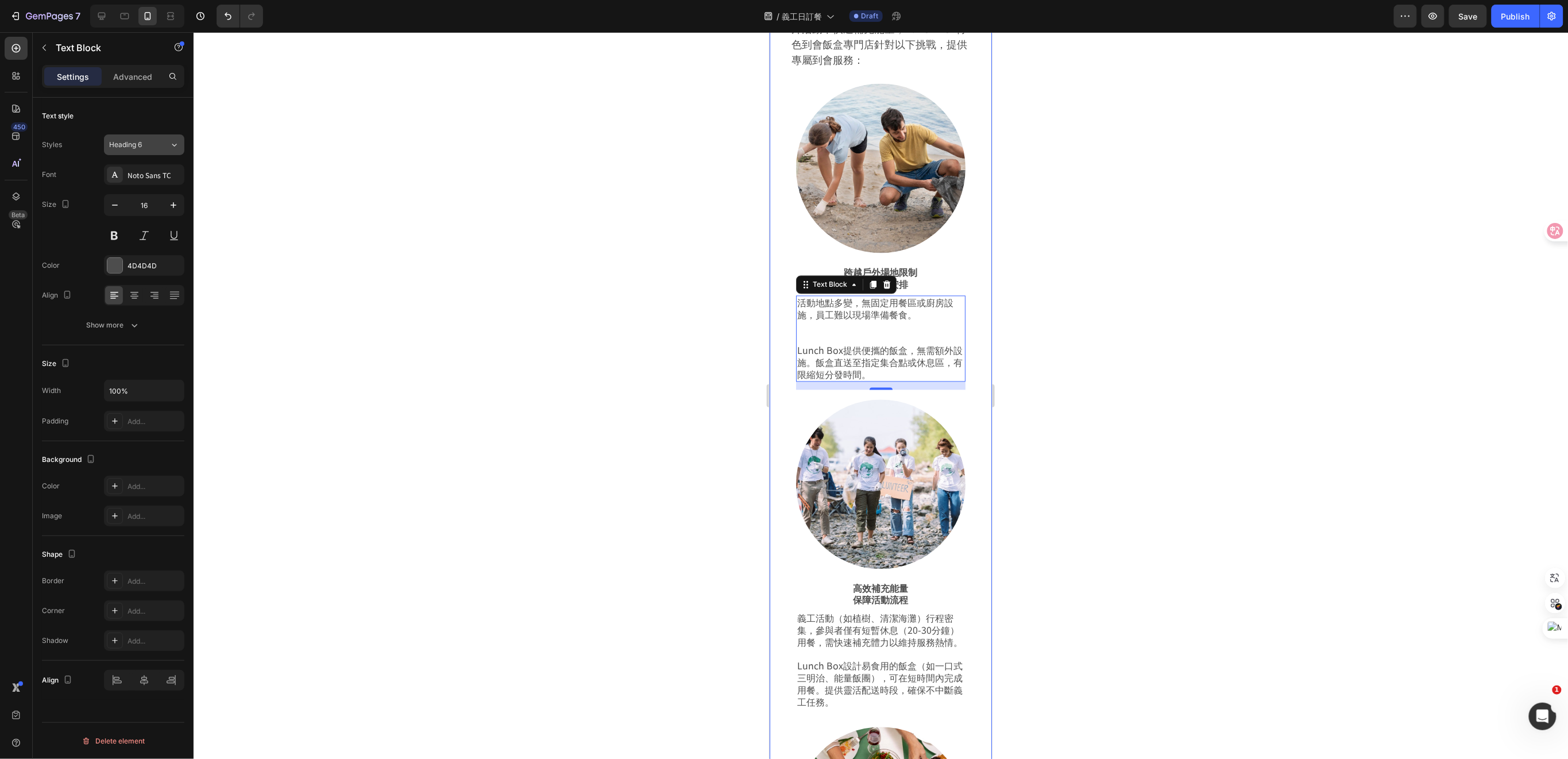
click at [175, 143] on icon at bounding box center [174, 145] width 10 height 12
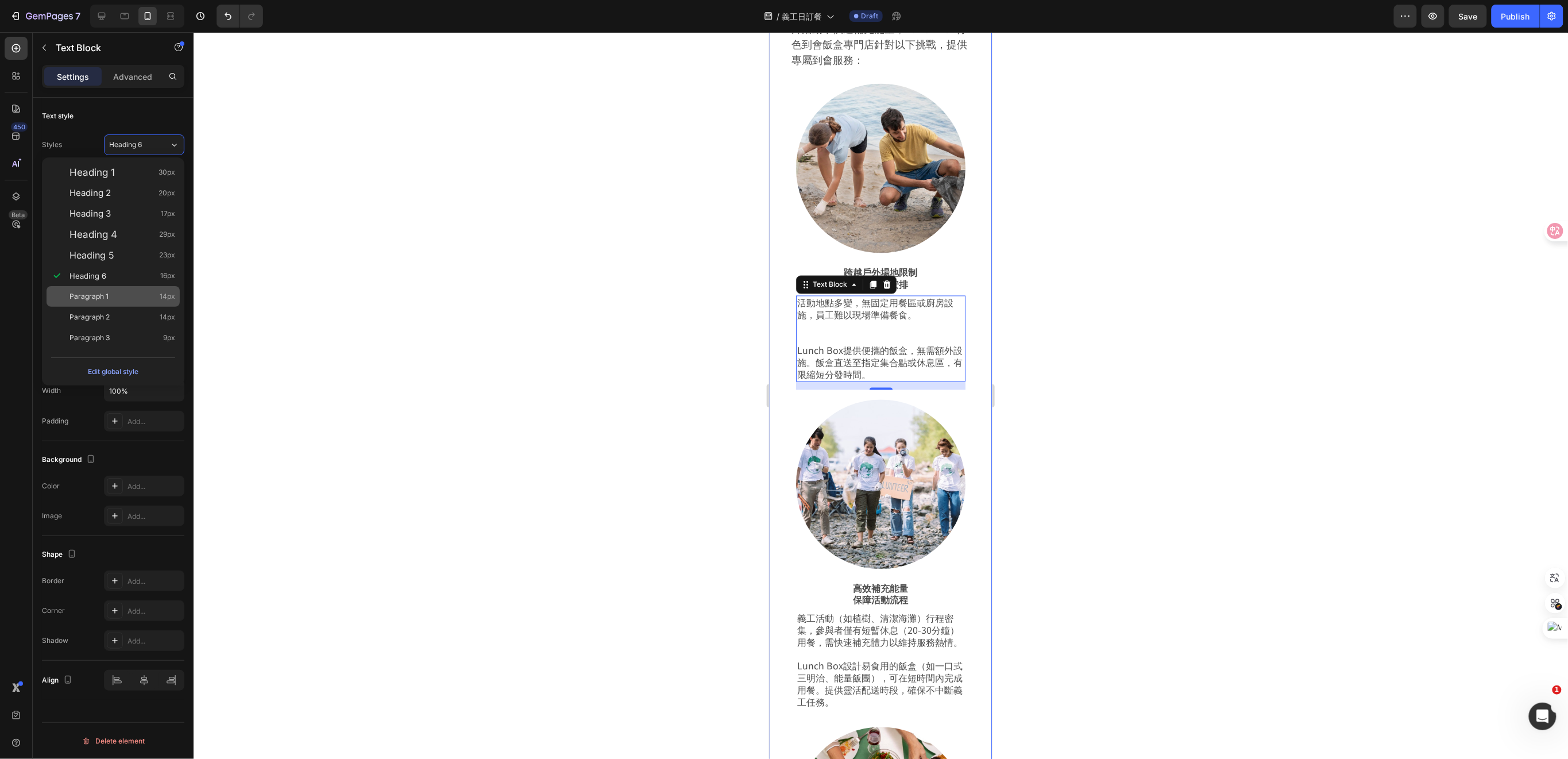
click at [114, 292] on div "Paragraph 1 14px" at bounding box center [122, 296] width 105 height 12
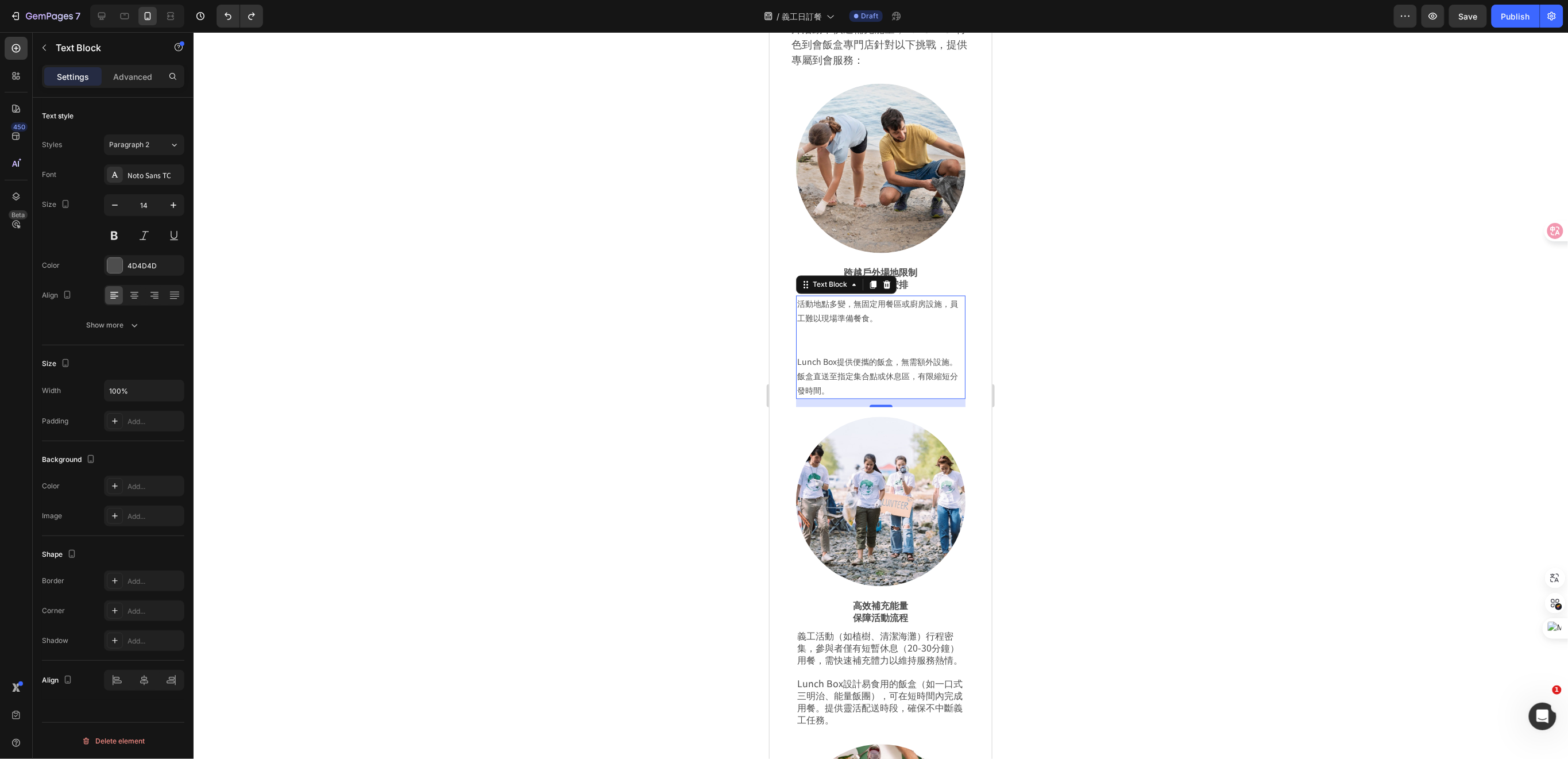
type input "16"
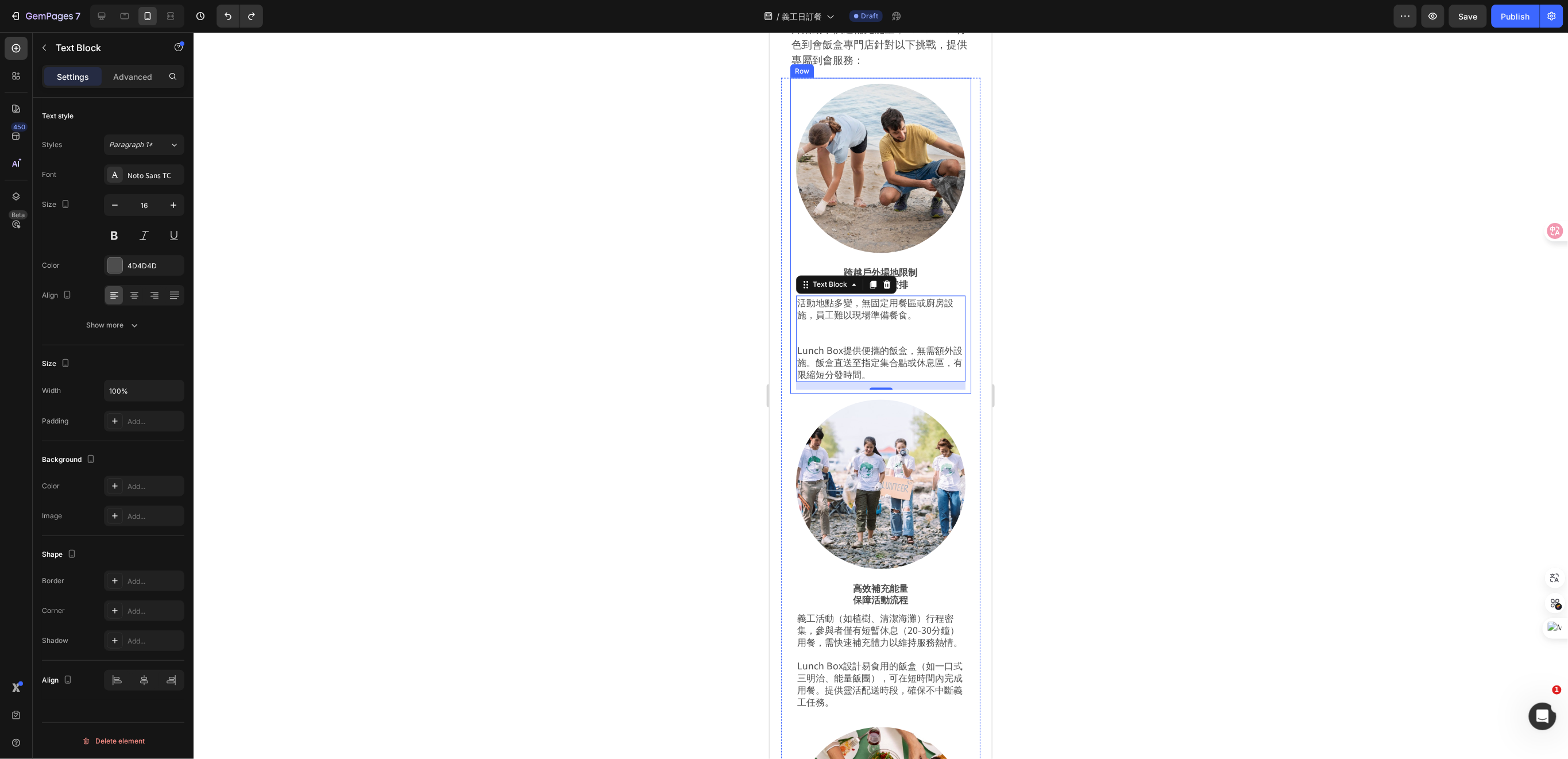
drag, startPoint x: 1195, startPoint y: 358, endPoint x: 1176, endPoint y: 358, distance: 19.0
click at [1191, 356] on div at bounding box center [881, 395] width 1374 height 727
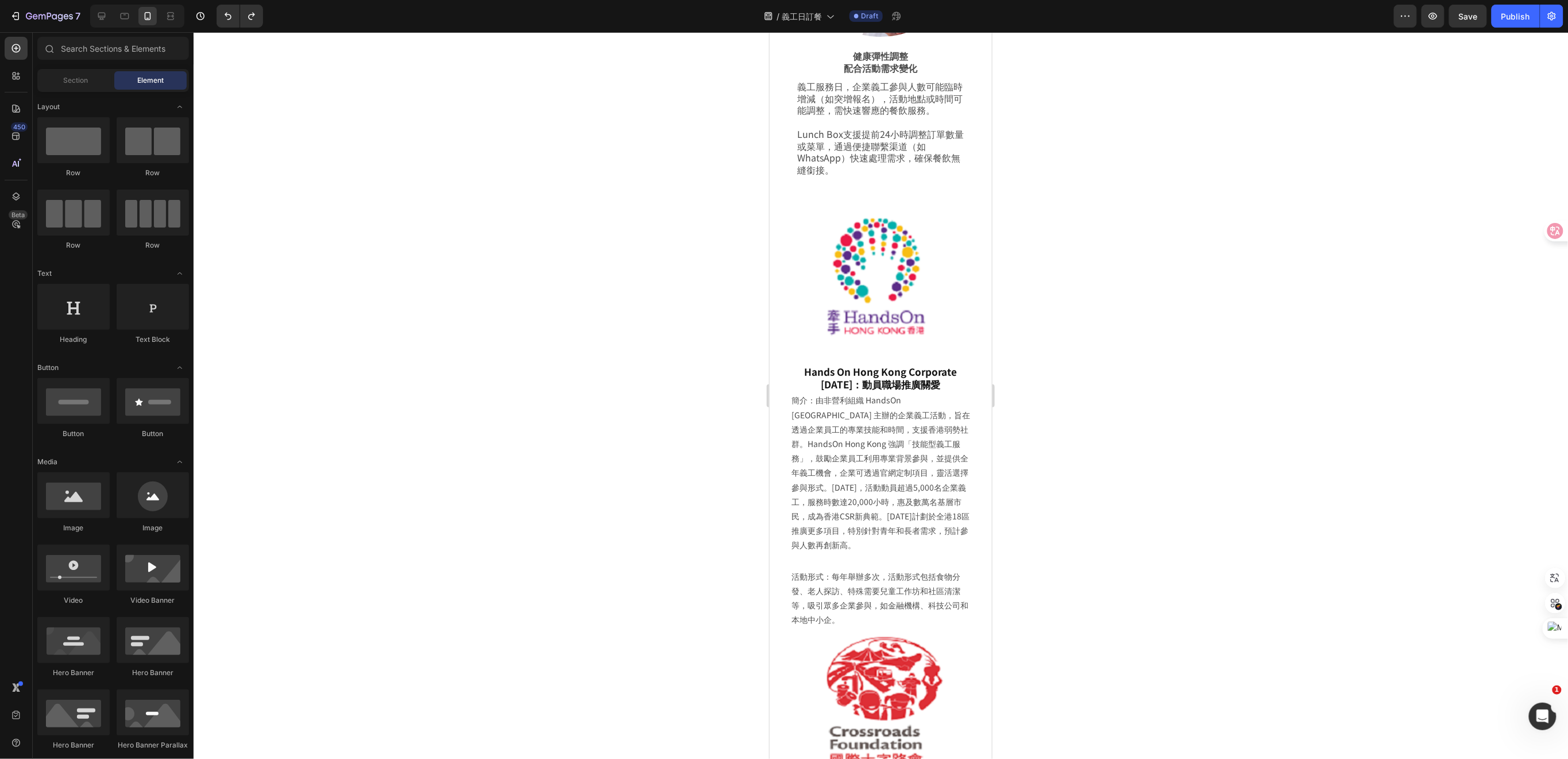
scroll to position [2988, 0]
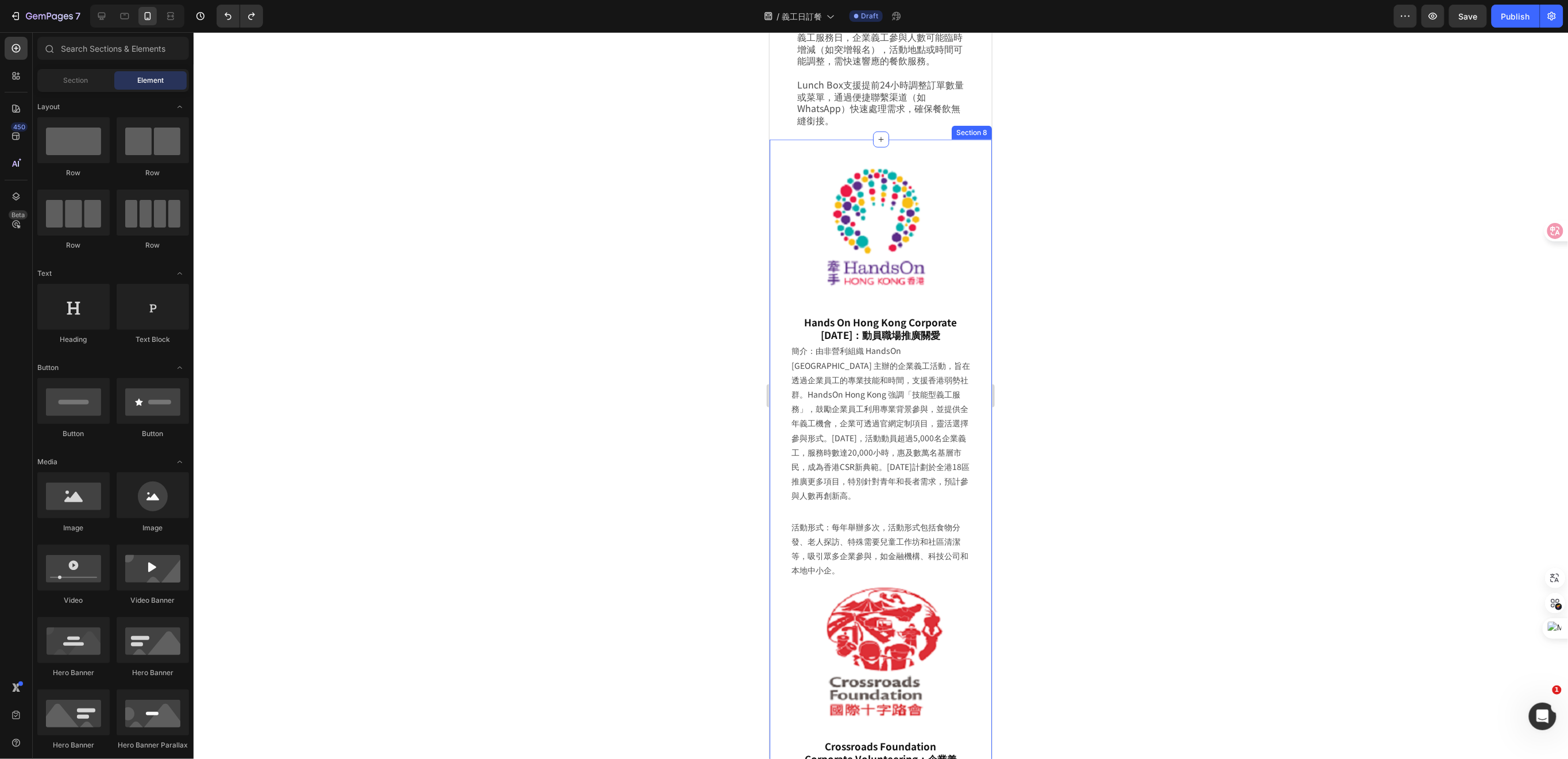
click at [969, 226] on div "Image Hands On Hong Kong Corporate Volunteer Day：動員職場推廣關愛 Heading Row 簡介：由非營利組織…" at bounding box center [880, 568] width 222 height 857
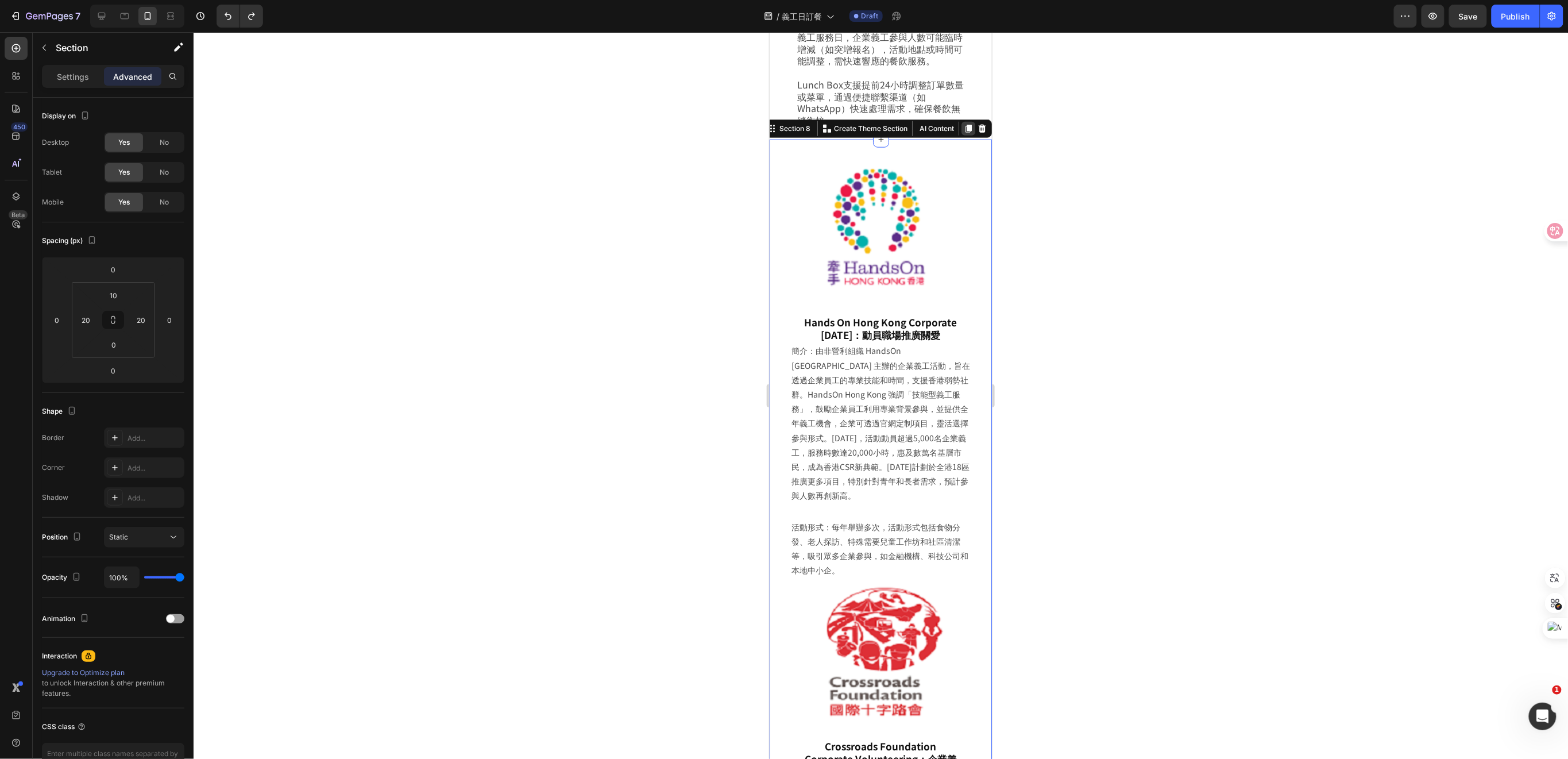
click at [965, 124] on icon at bounding box center [968, 128] width 6 height 8
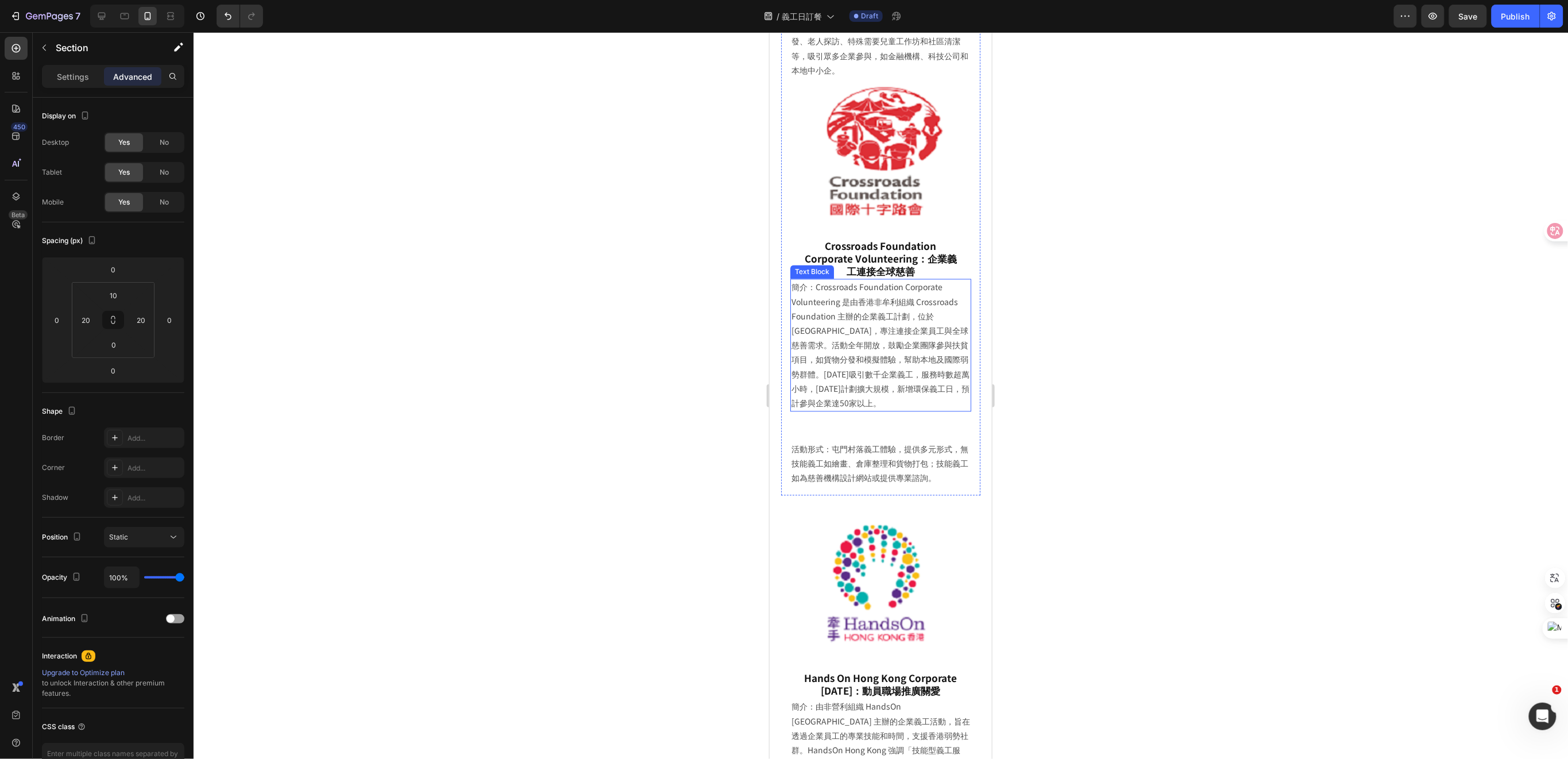
scroll to position [3285, 0]
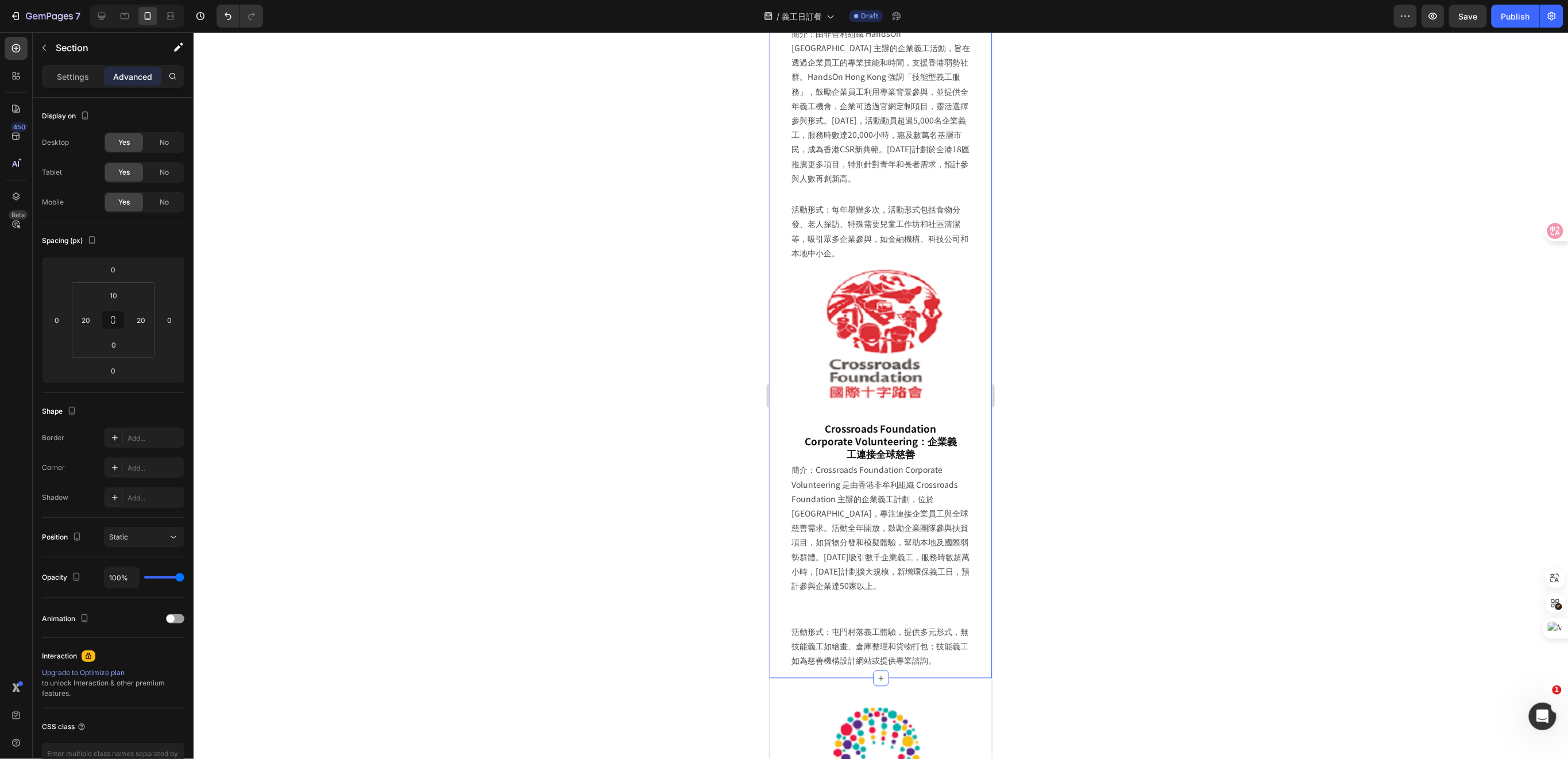
click at [967, 314] on div "Image Hands On Hong Kong Corporate Volunteer Day：動員職場推廣關愛 Heading Row 簡介：由非營利組織…" at bounding box center [880, 253] width 199 height 851
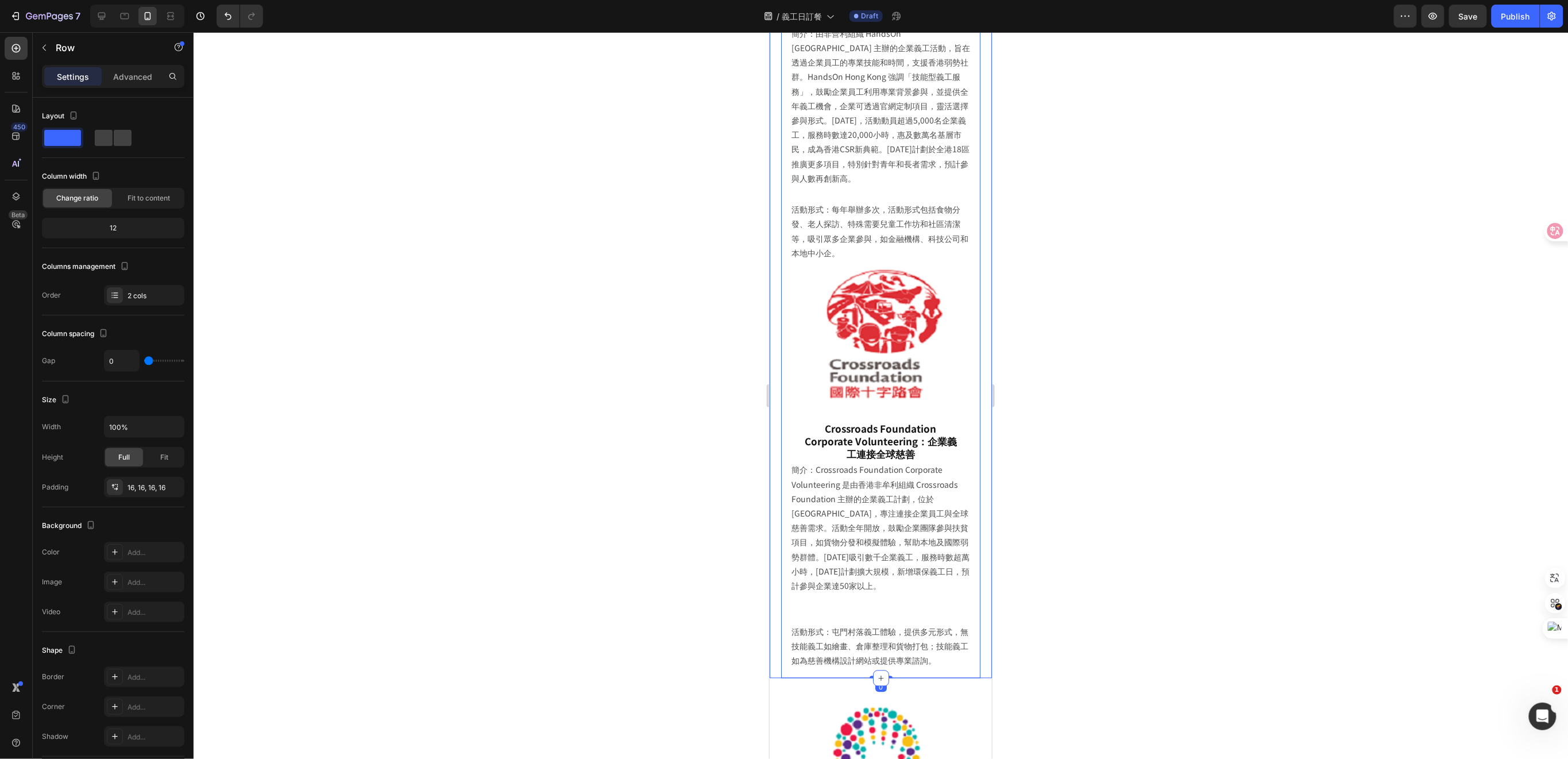
click at [976, 323] on div "Image Hands On Hong Kong Corporate Volunteer Day：動員職場推廣關愛 Heading Row 簡介：由非營利組織…" at bounding box center [880, 250] width 222 height 857
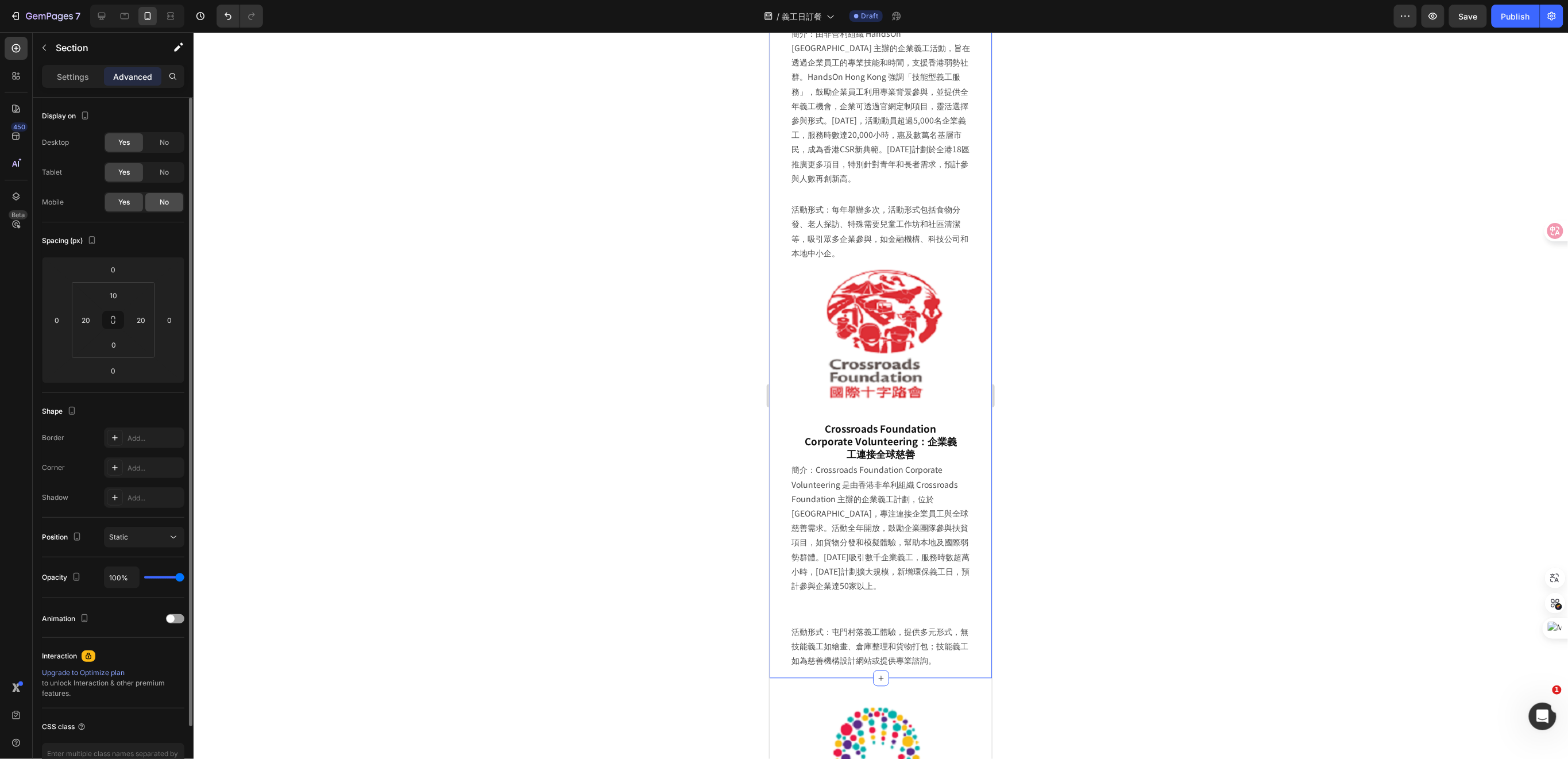
click at [160, 202] on span "No" at bounding box center [164, 202] width 9 height 10
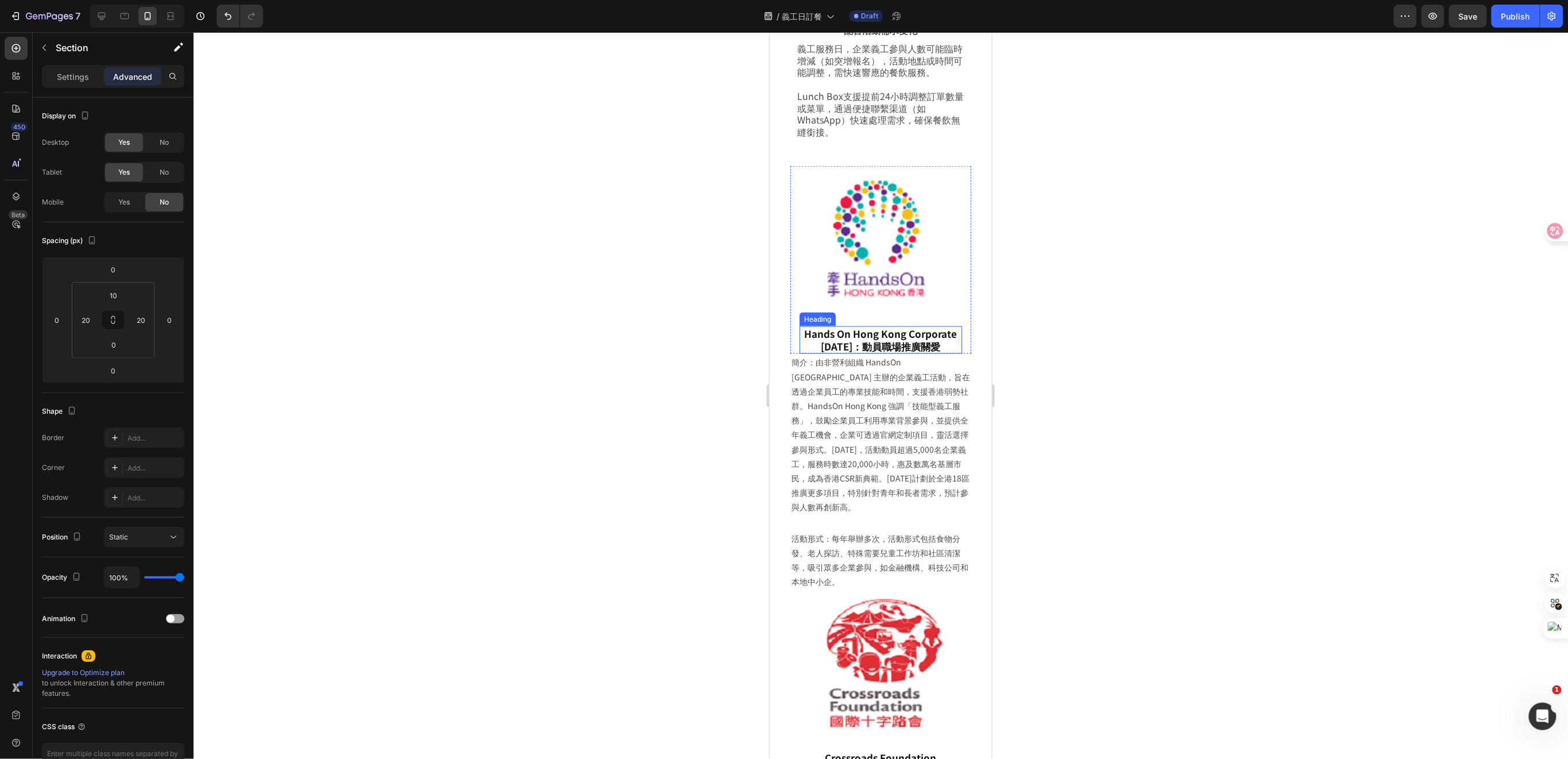
scroll to position [2978, 0]
click at [901, 221] on img at bounding box center [880, 236] width 163 height 143
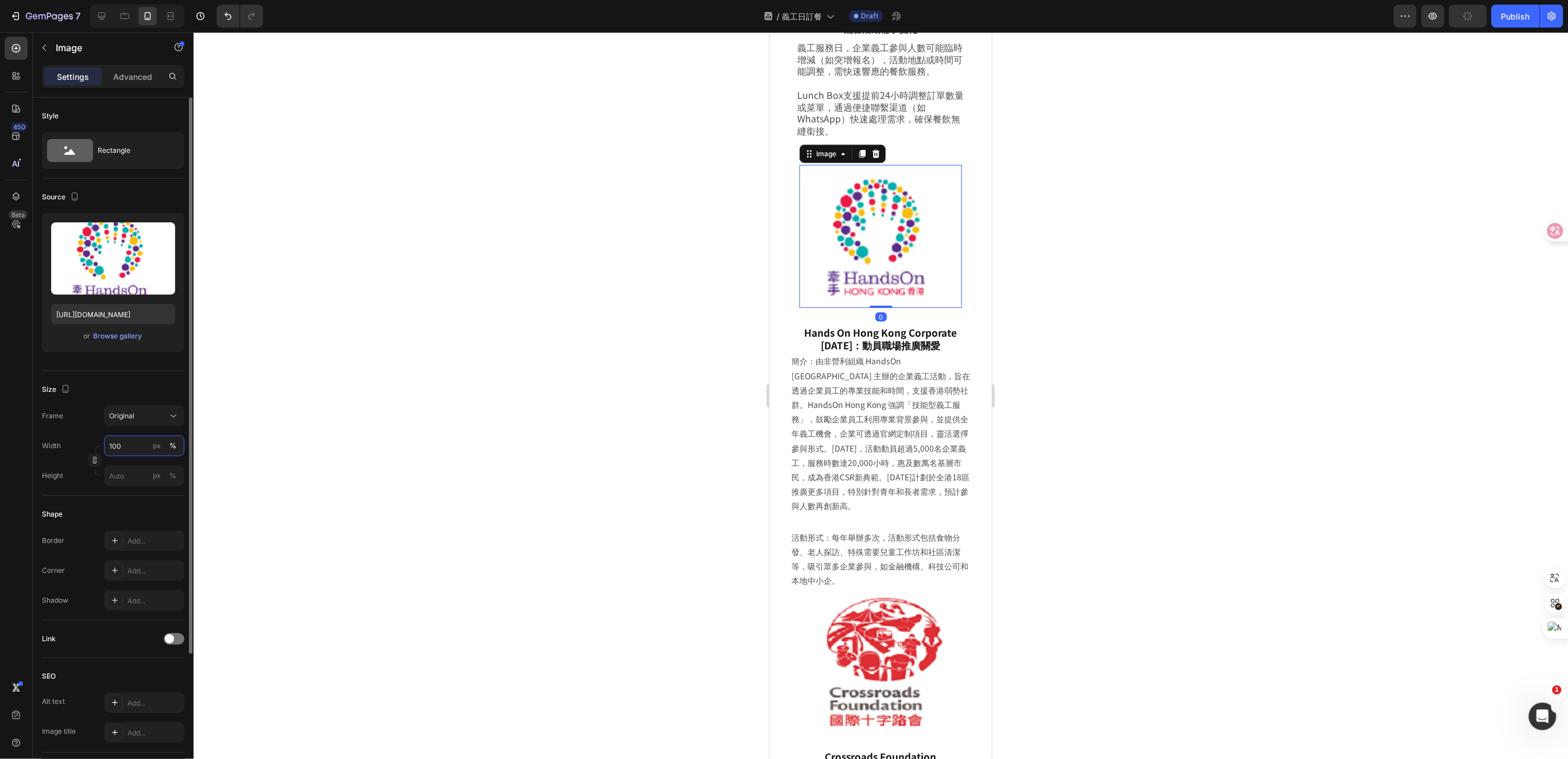
click at [121, 450] on input "100" at bounding box center [144, 446] width 80 height 21
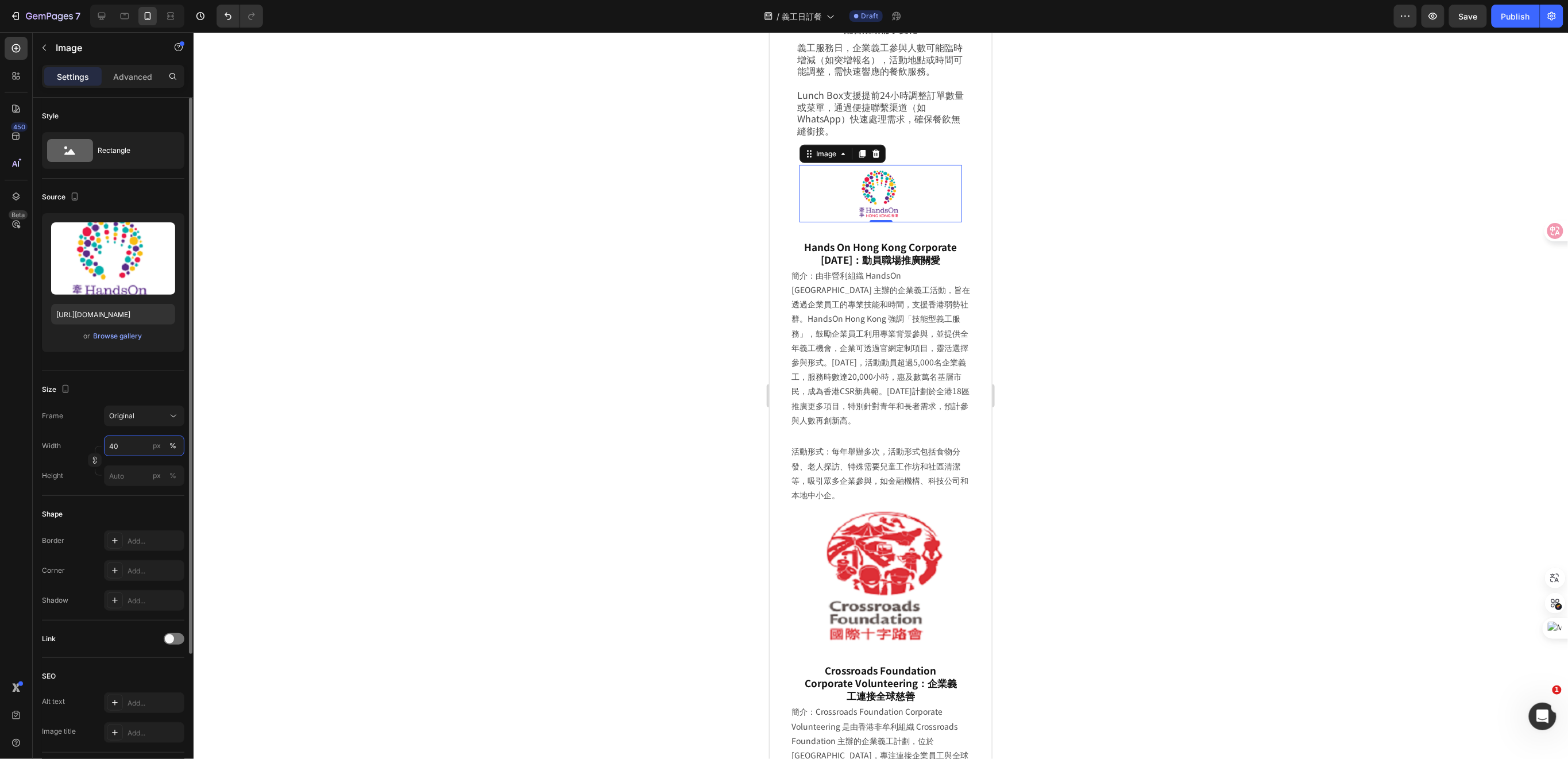
type input "4"
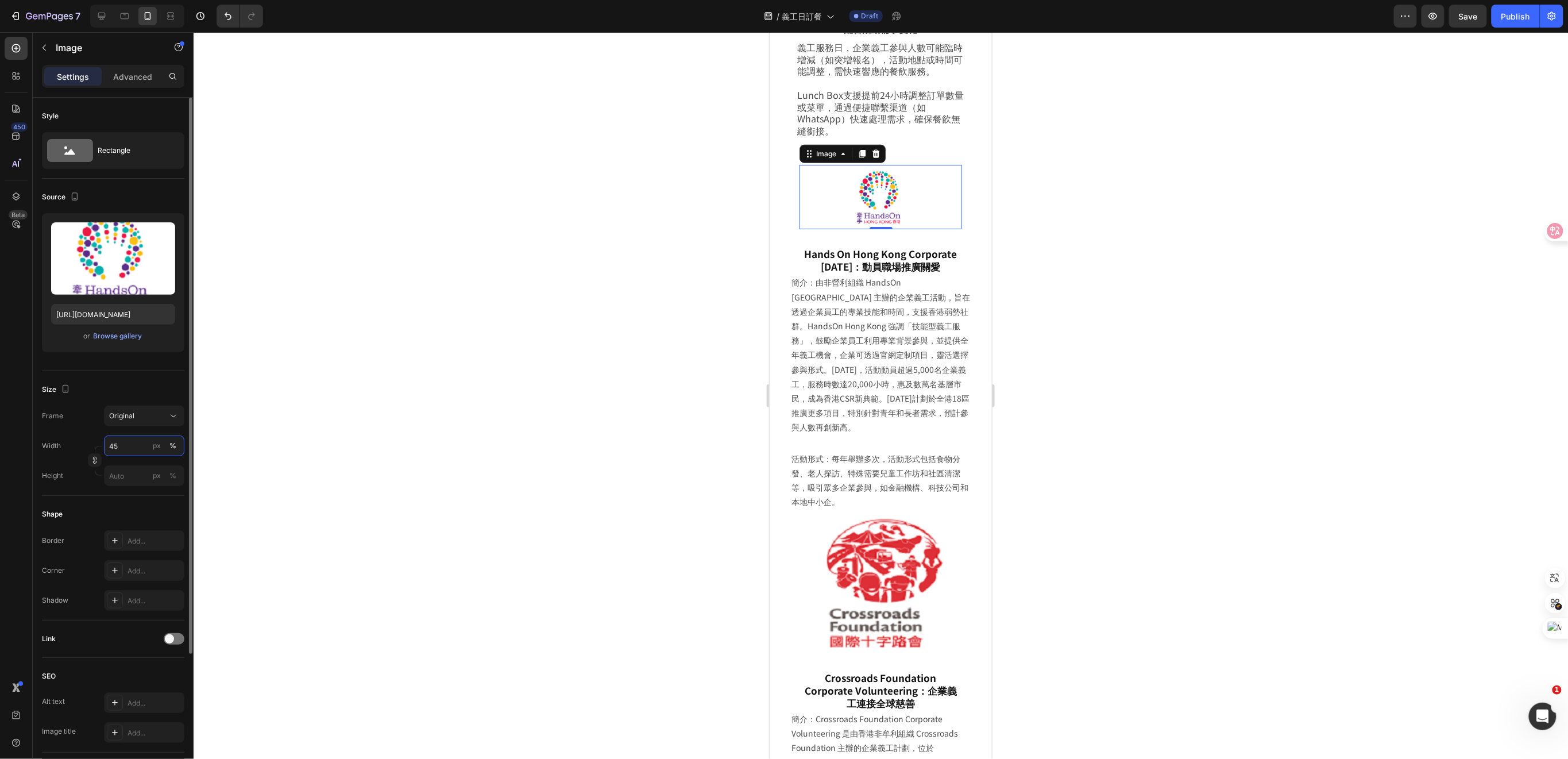
type input "4"
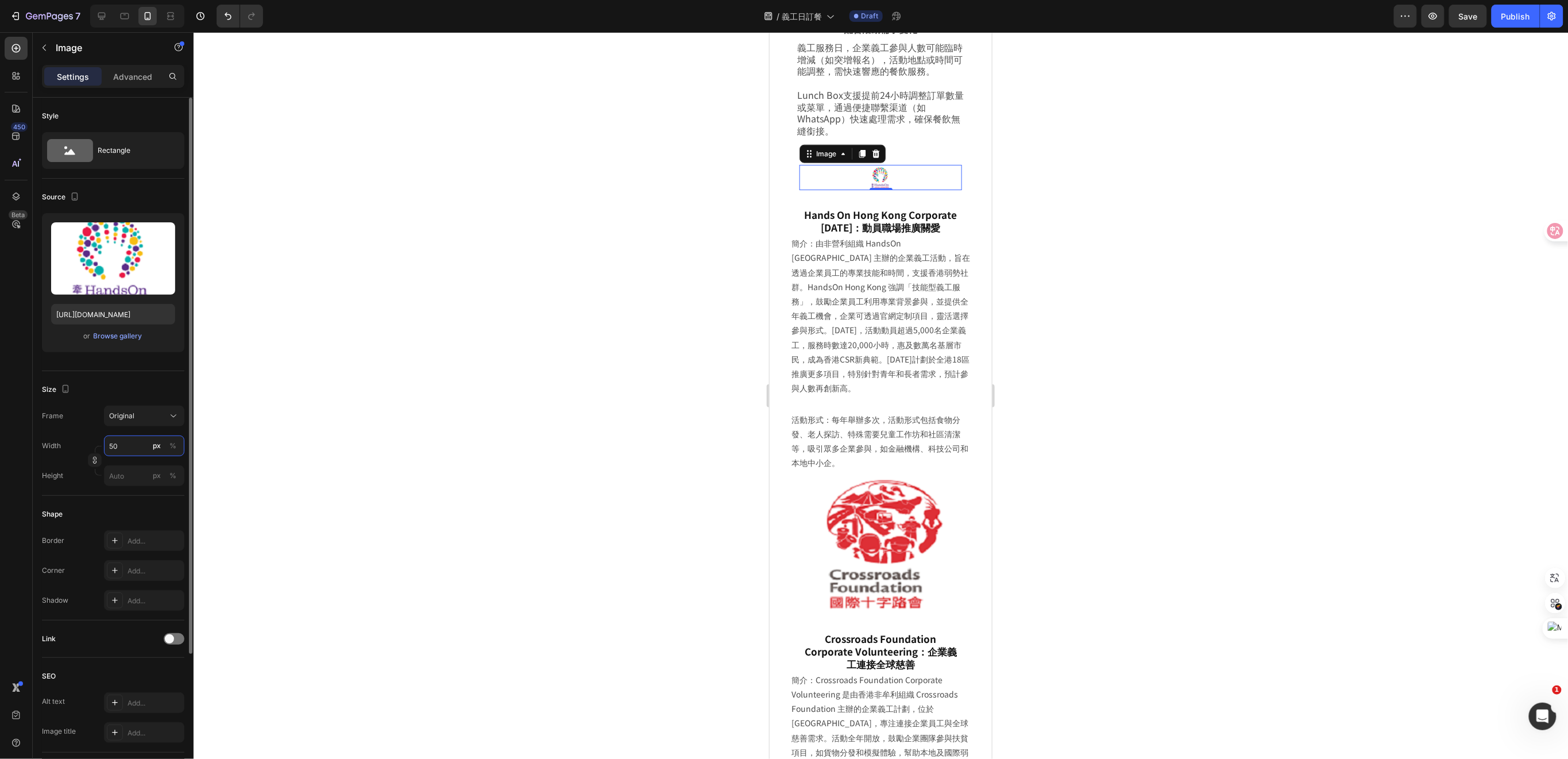
type input "5"
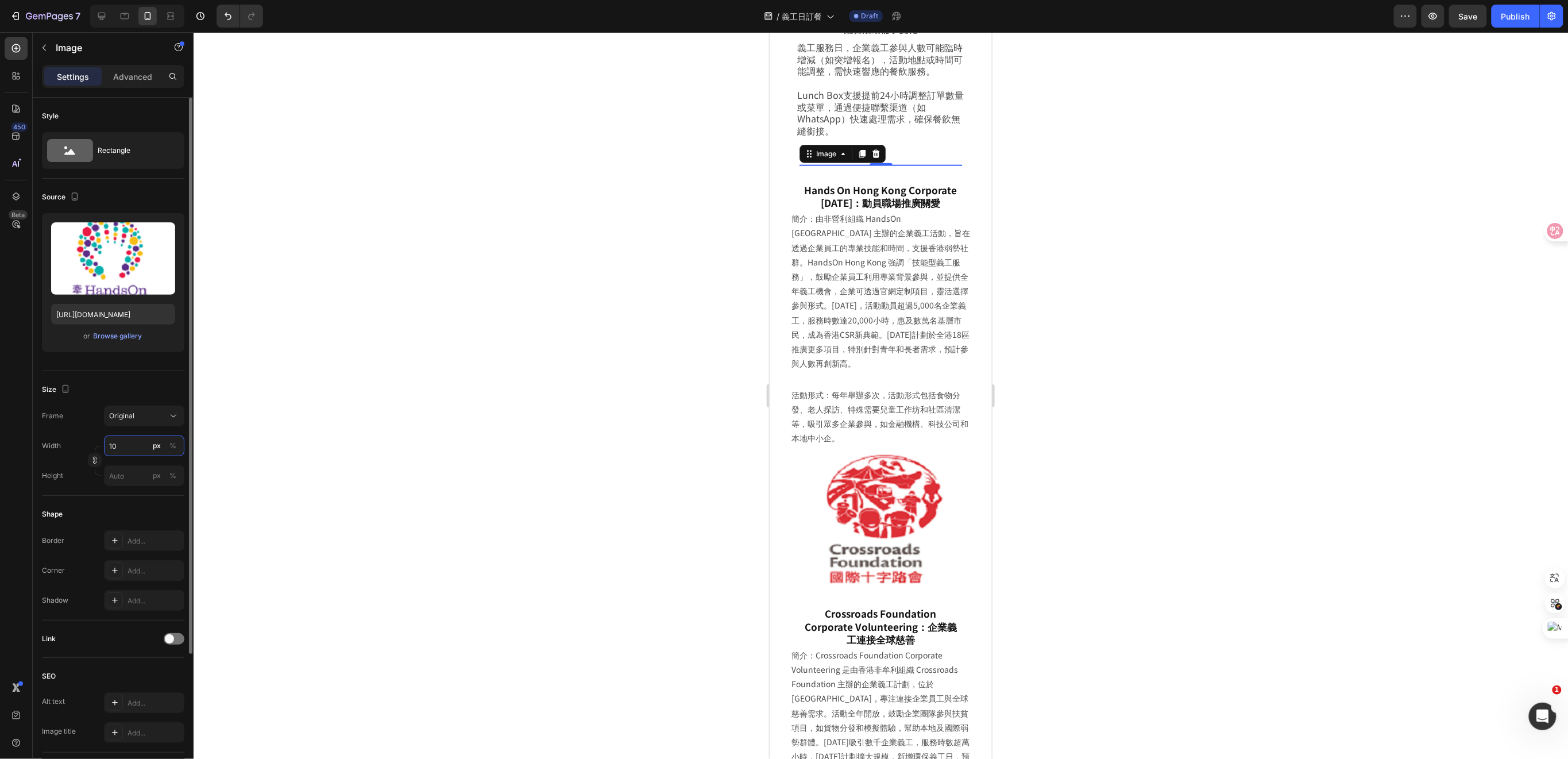
type input "100"
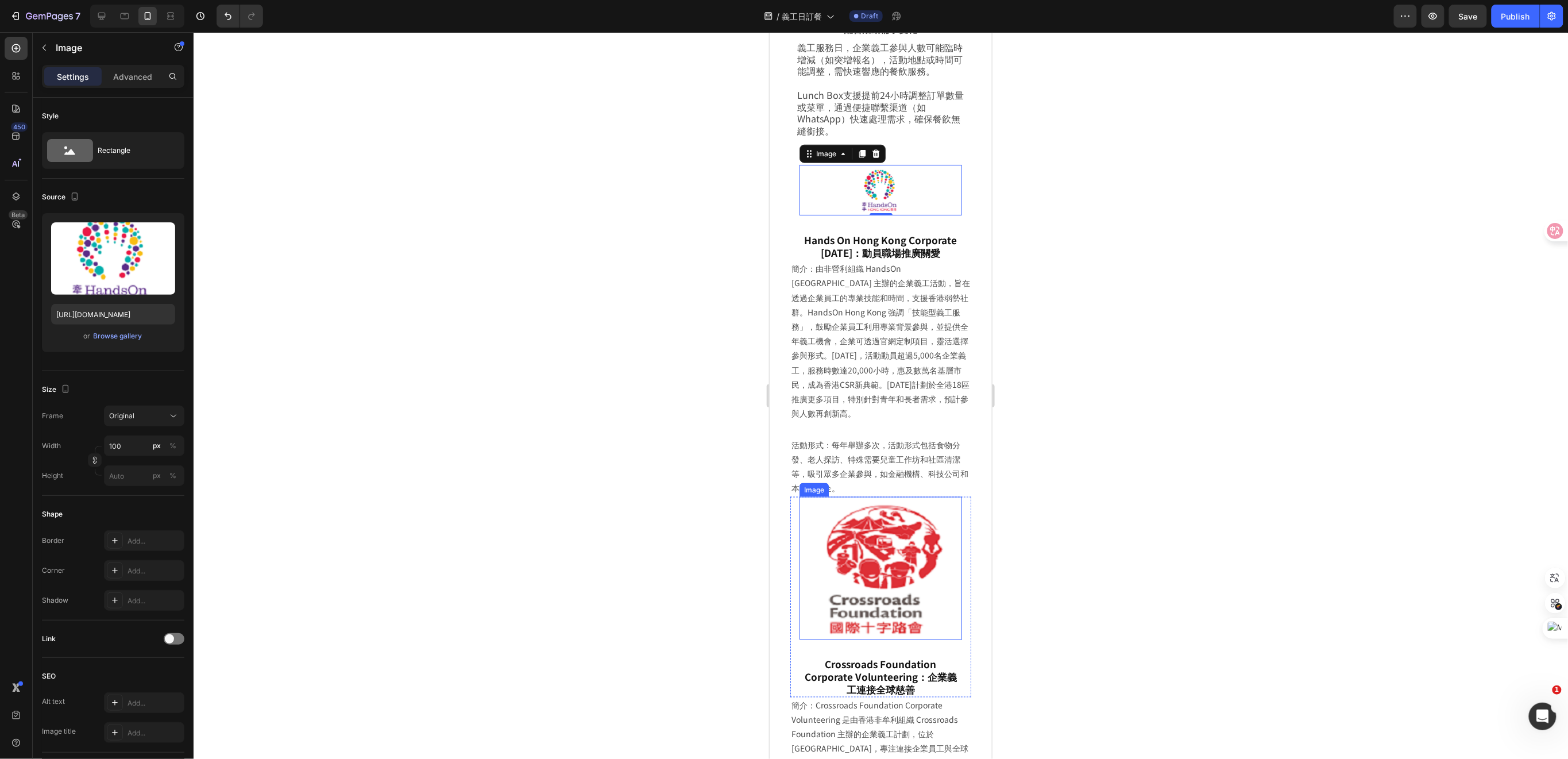
click at [891, 518] on img at bounding box center [880, 568] width 163 height 143
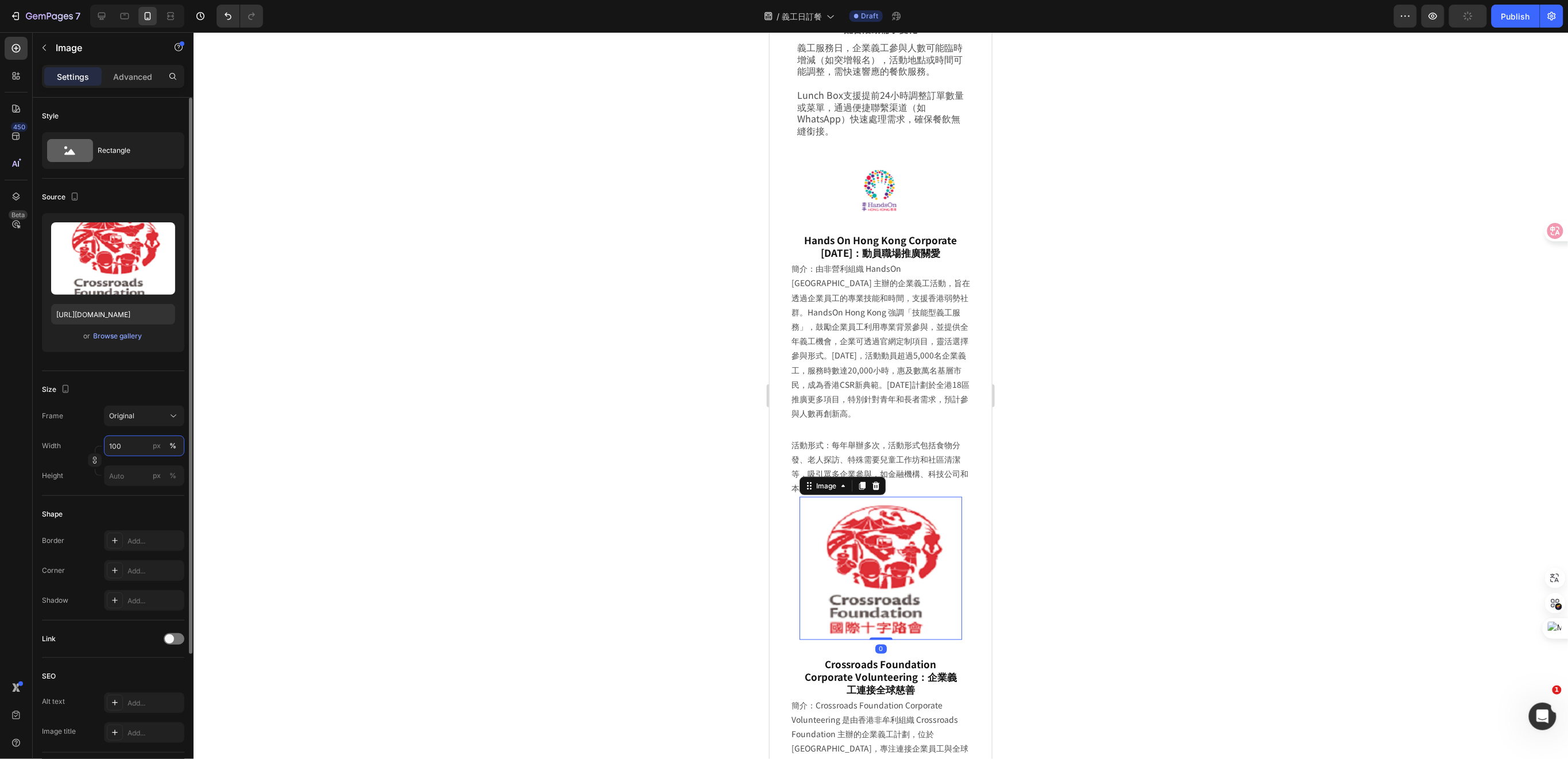
click at [121, 446] on input "100" at bounding box center [144, 446] width 80 height 21
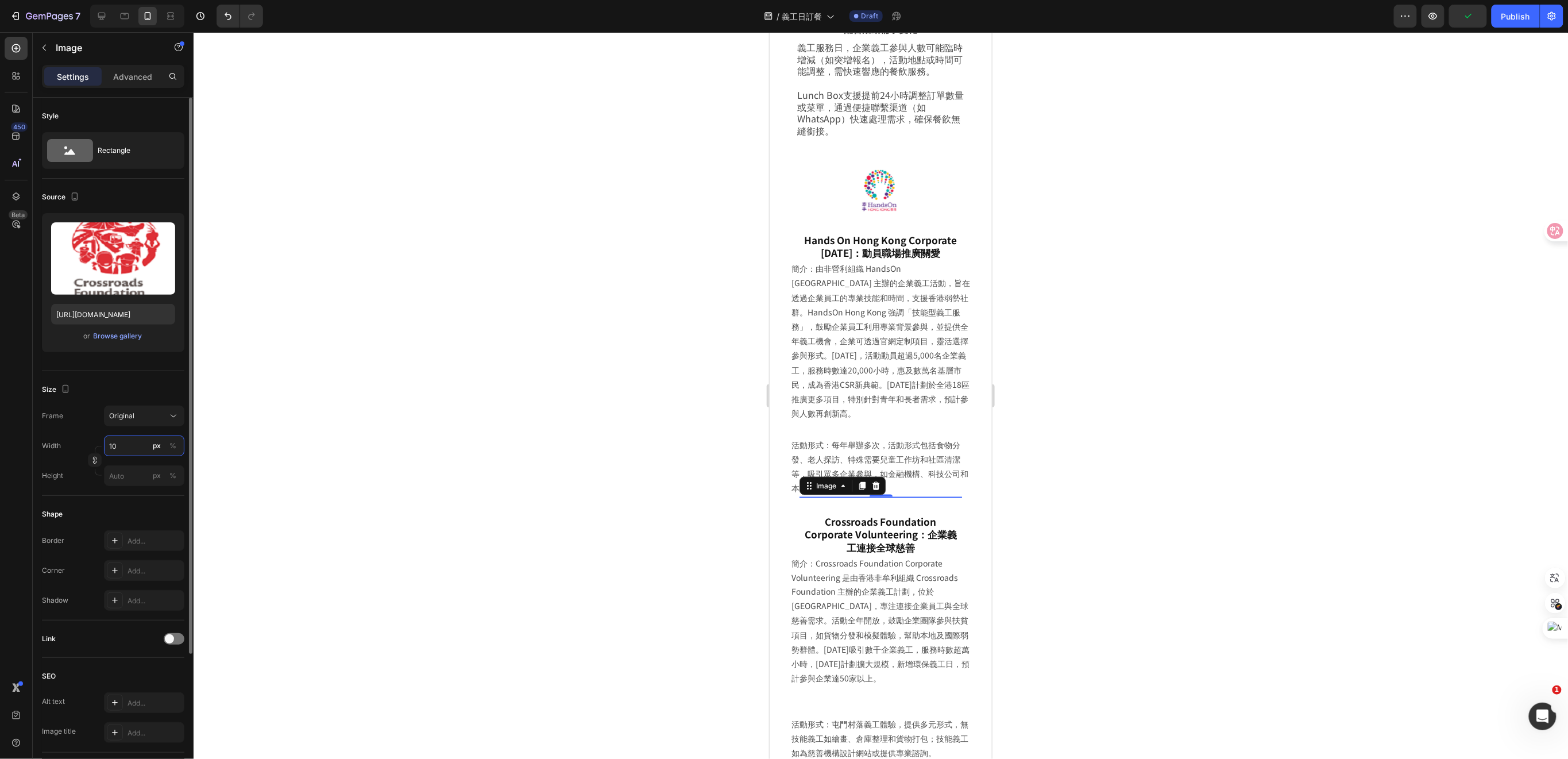
type input "100"
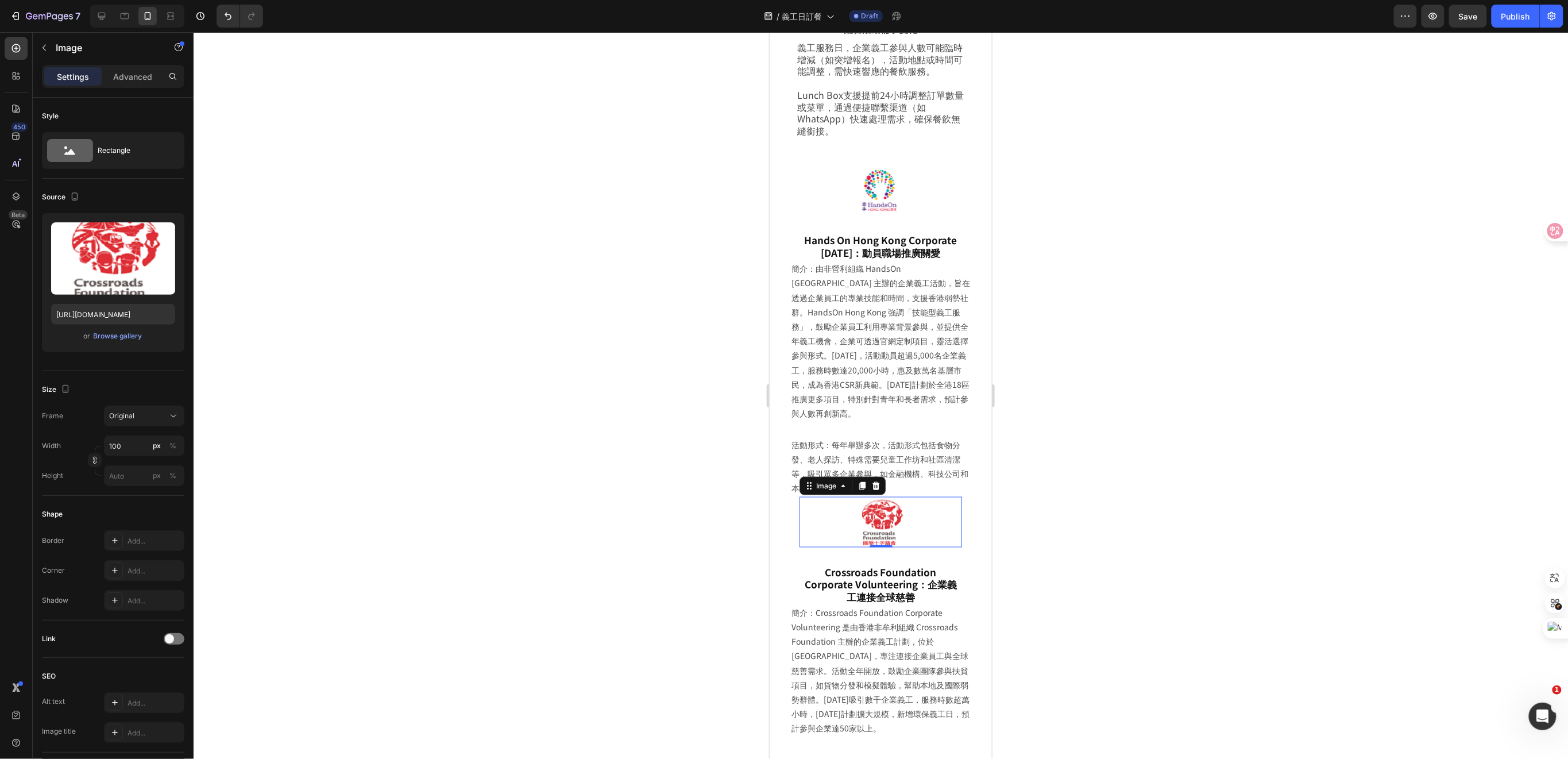
click at [1070, 525] on div at bounding box center [881, 395] width 1374 height 727
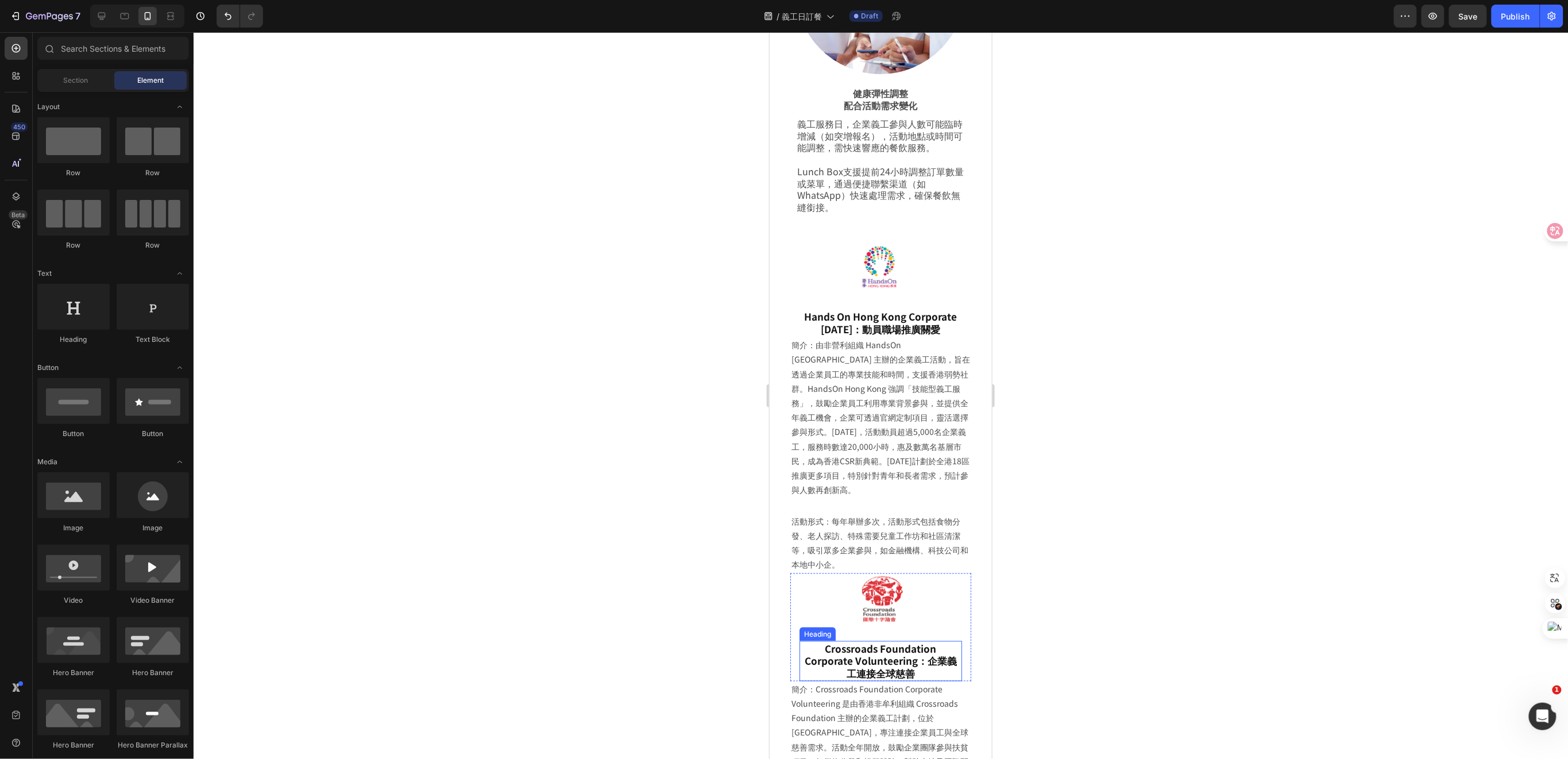
scroll to position [2825, 0]
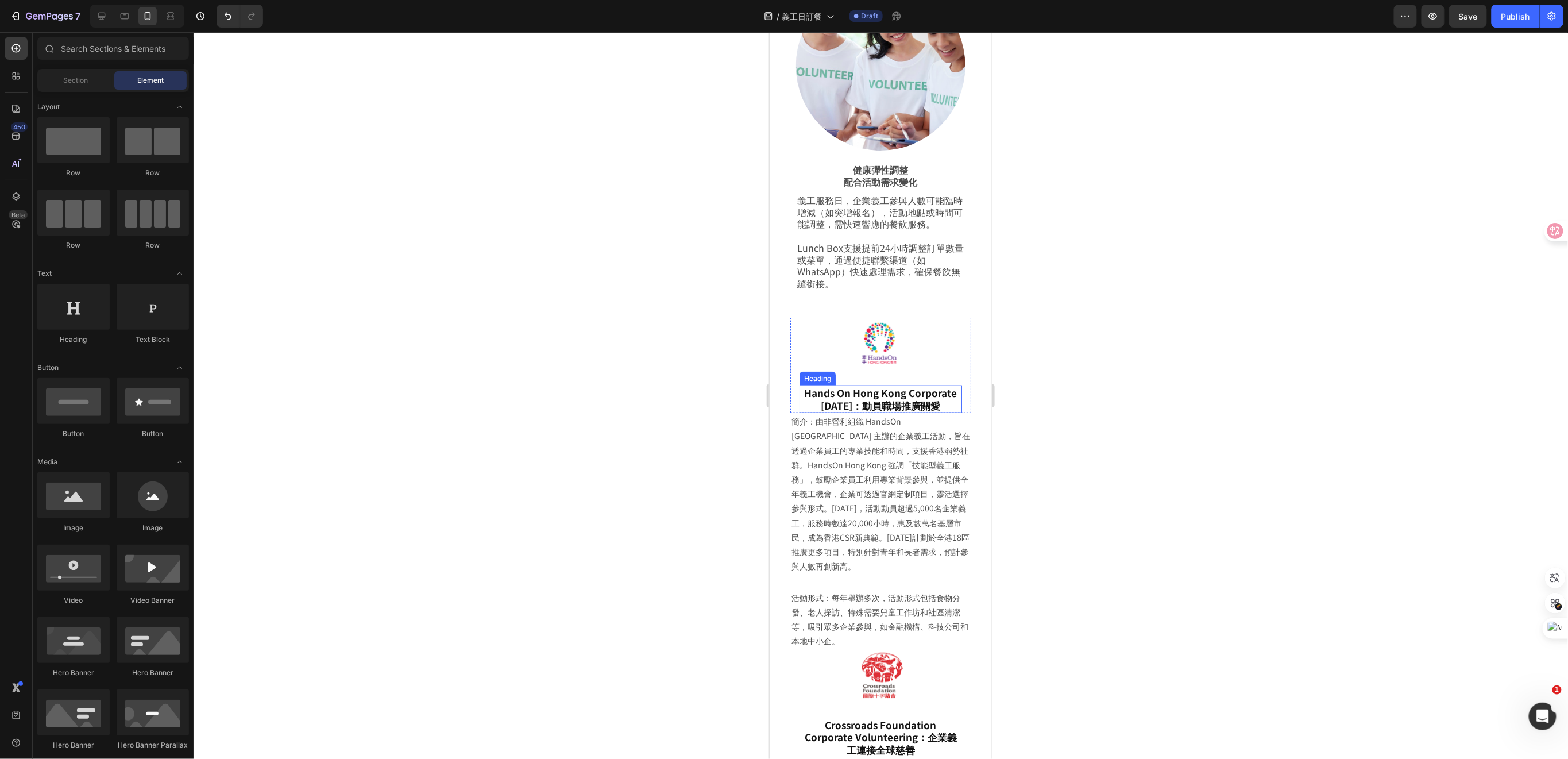
click at [914, 385] on h2 "Hands On Hong Kong Corporate Volunteer Day：動員職場推廣關愛" at bounding box center [880, 398] width 163 height 28
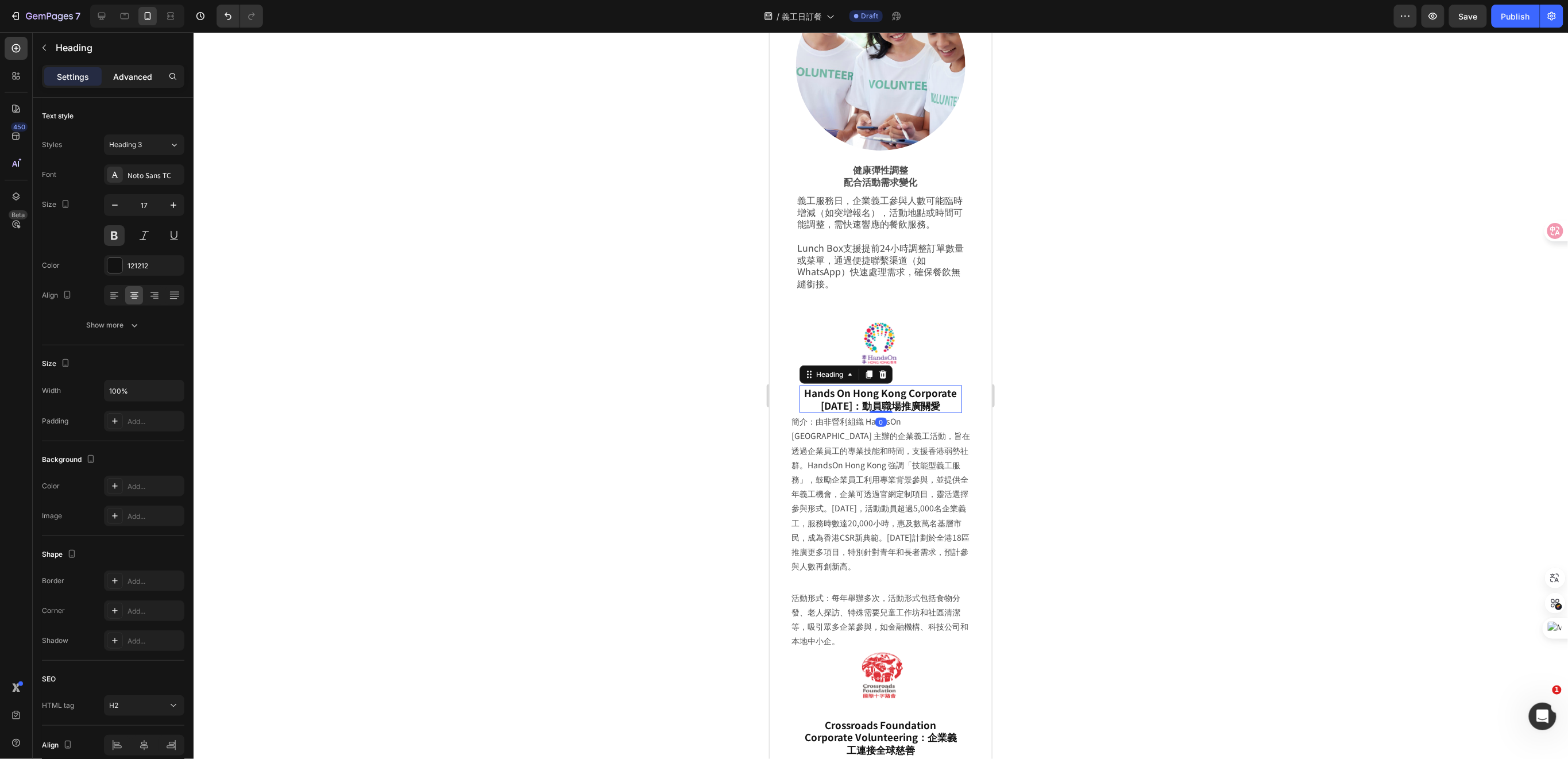
click at [131, 77] on p "Advanced" at bounding box center [132, 77] width 39 height 12
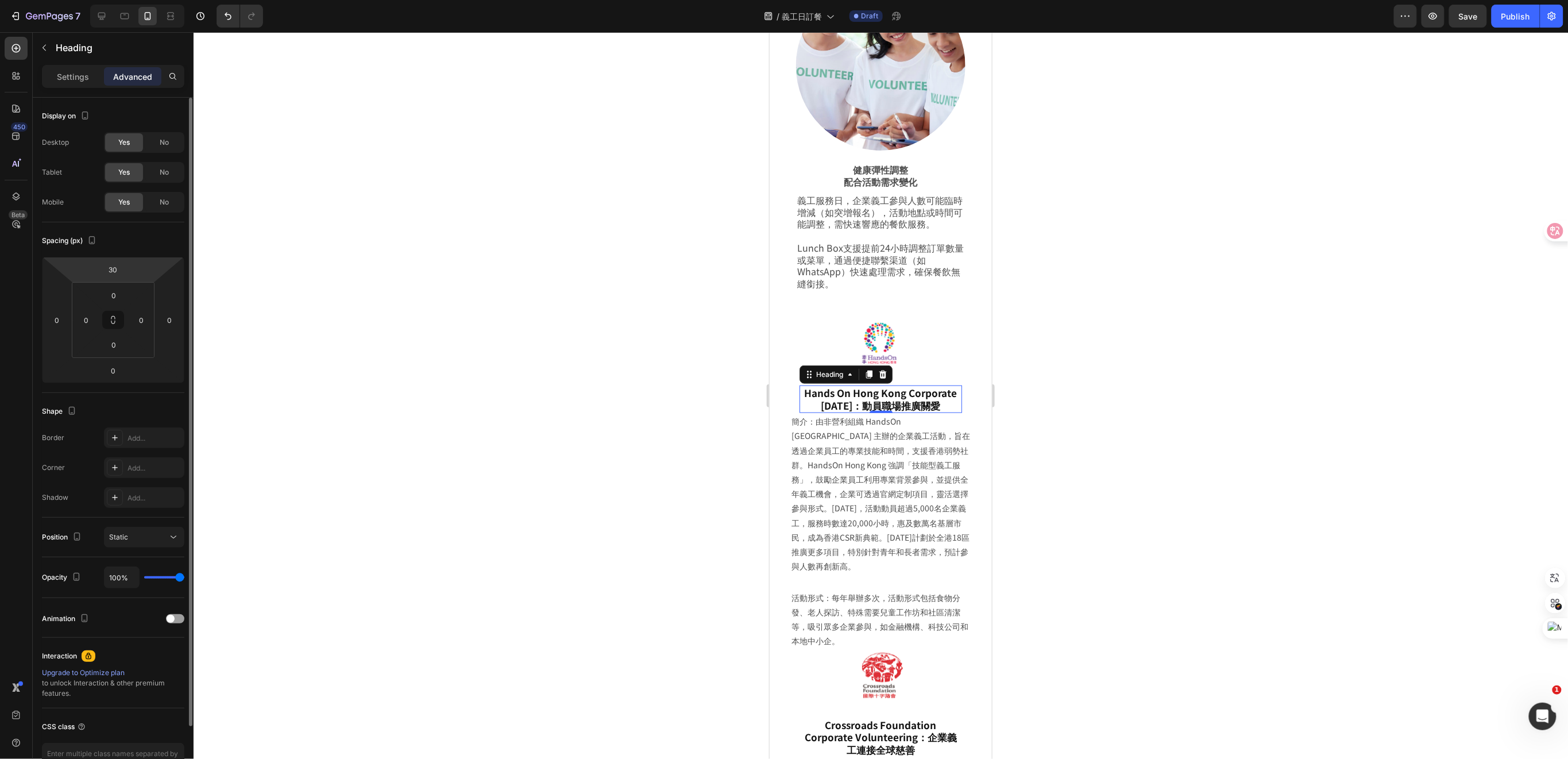
click at [136, 0] on html "7 Version history / 義工日訂餐 Draft Preview Save Publish 450 Beta Sections(18) Elem…" at bounding box center [784, 0] width 1568 height 0
click at [121, 266] on input "30" at bounding box center [113, 269] width 23 height 17
type input "3"
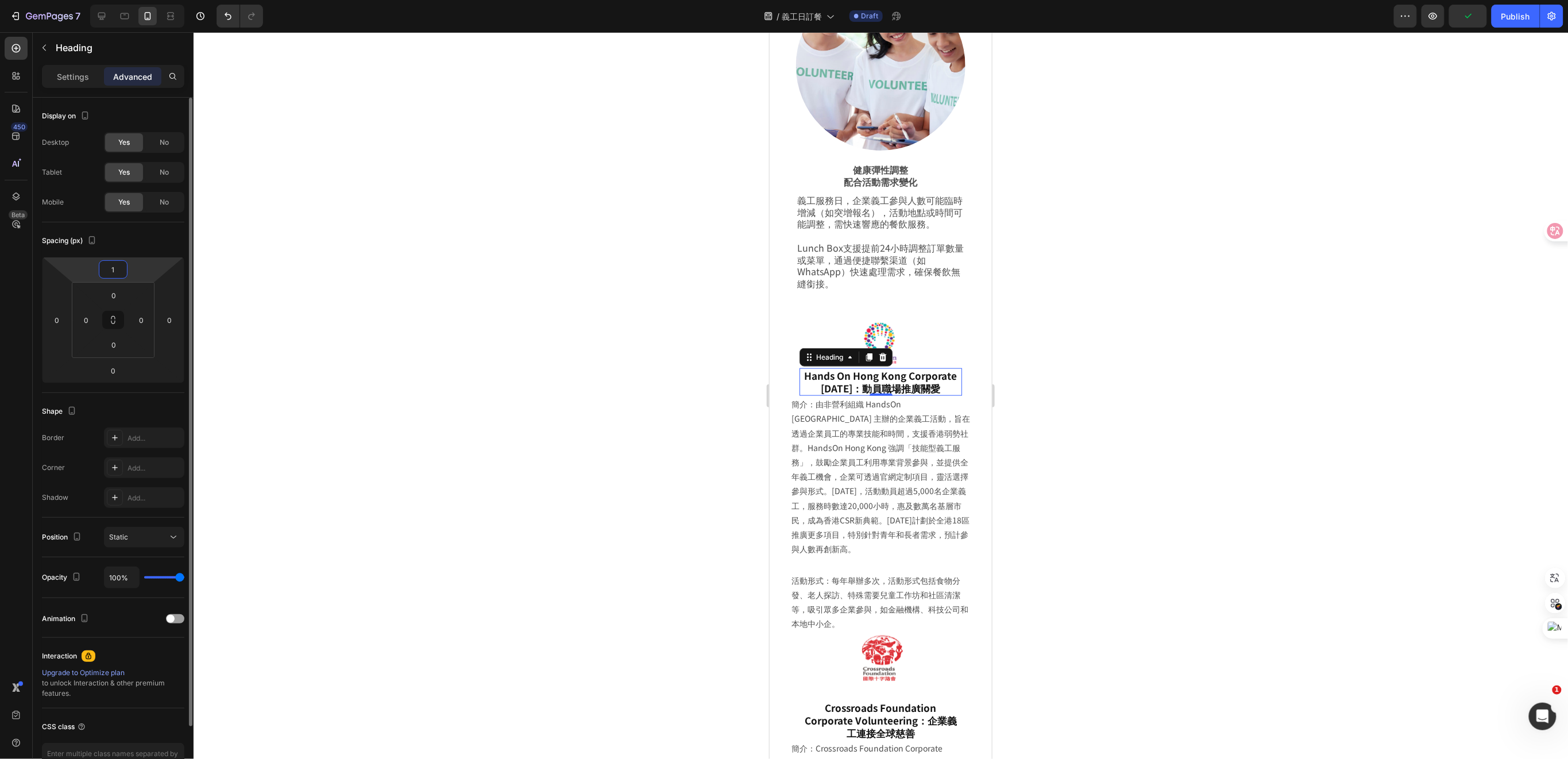
type input "10"
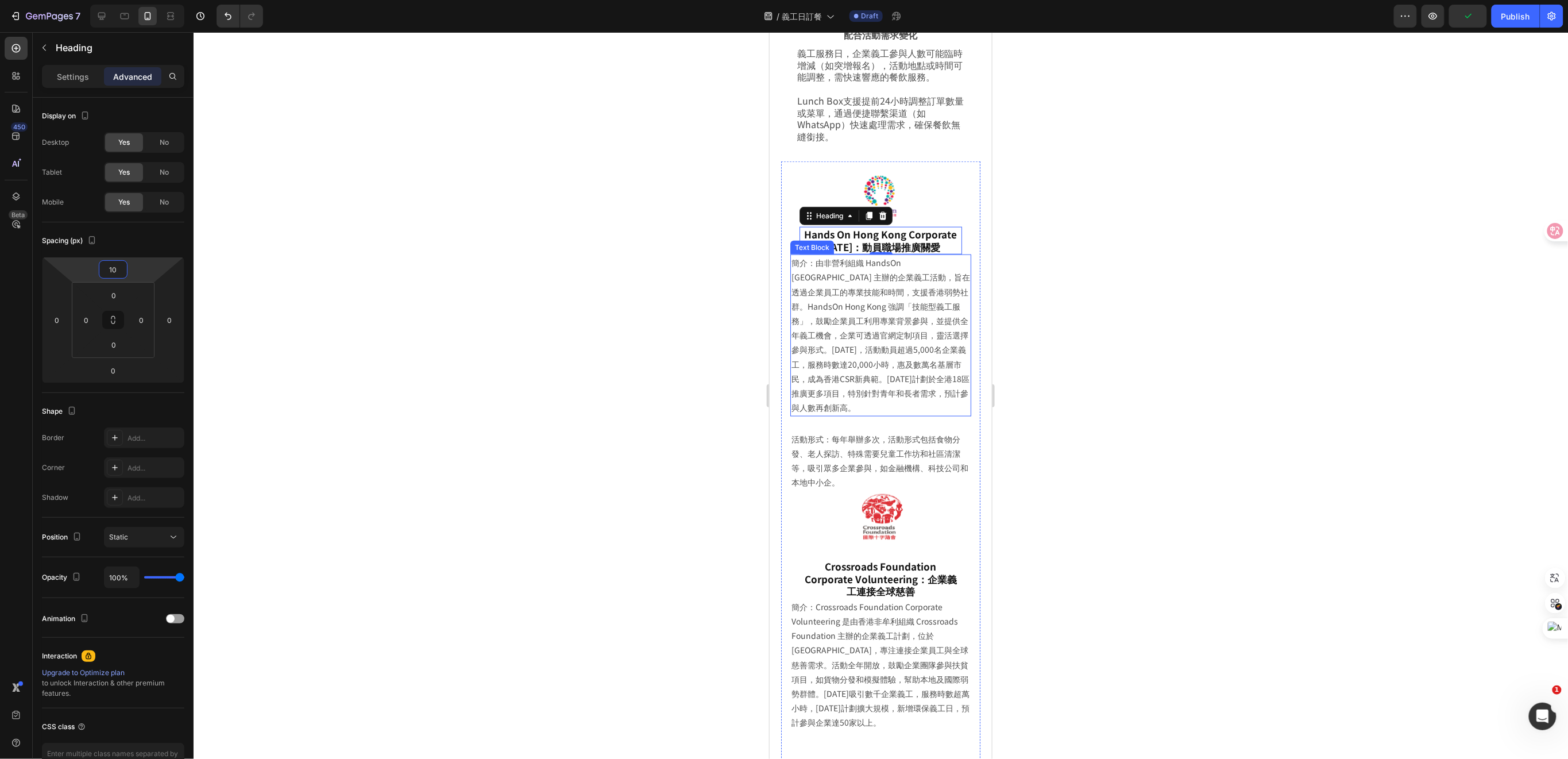
scroll to position [2978, 0]
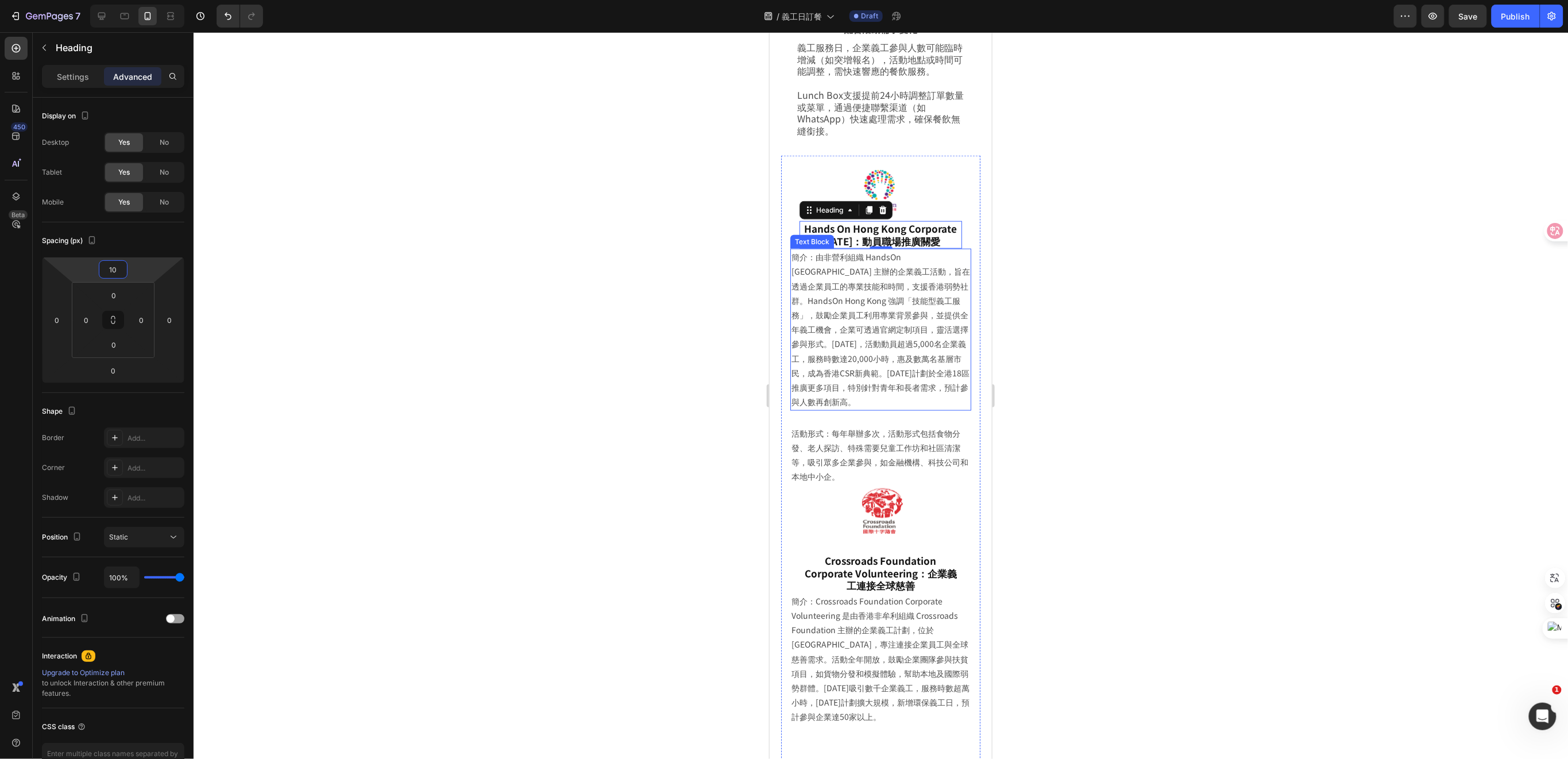
click at [882, 343] on p "簡介：由非營利組織 HandsOn Hong Kong 主辦的企業義工活動，旨在透過企業員工的專業技能和時間，支援香港弱勢社群。HandsOn Hong Ko…" at bounding box center [880, 328] width 178 height 159
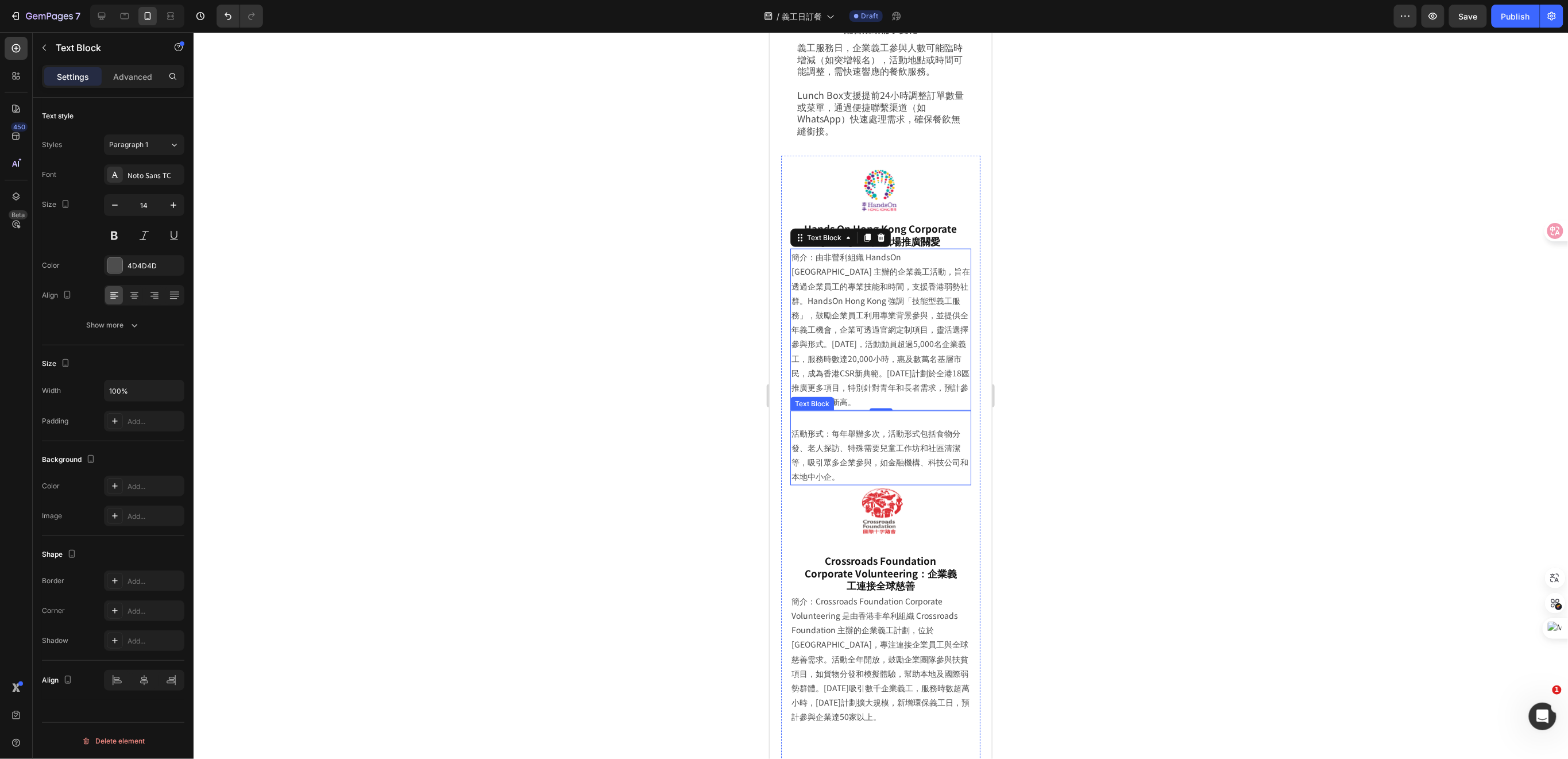
click at [909, 433] on p "活動形式：每年舉辦多次，活動形式包括食物分發、老人探訪、特殊需要兒童工作坊和社區清潔等，吸引眾多企業參與，如金融機構、科技公司和本地中小企。" at bounding box center [880, 455] width 178 height 58
click at [889, 509] on img at bounding box center [881, 510] width 58 height 50
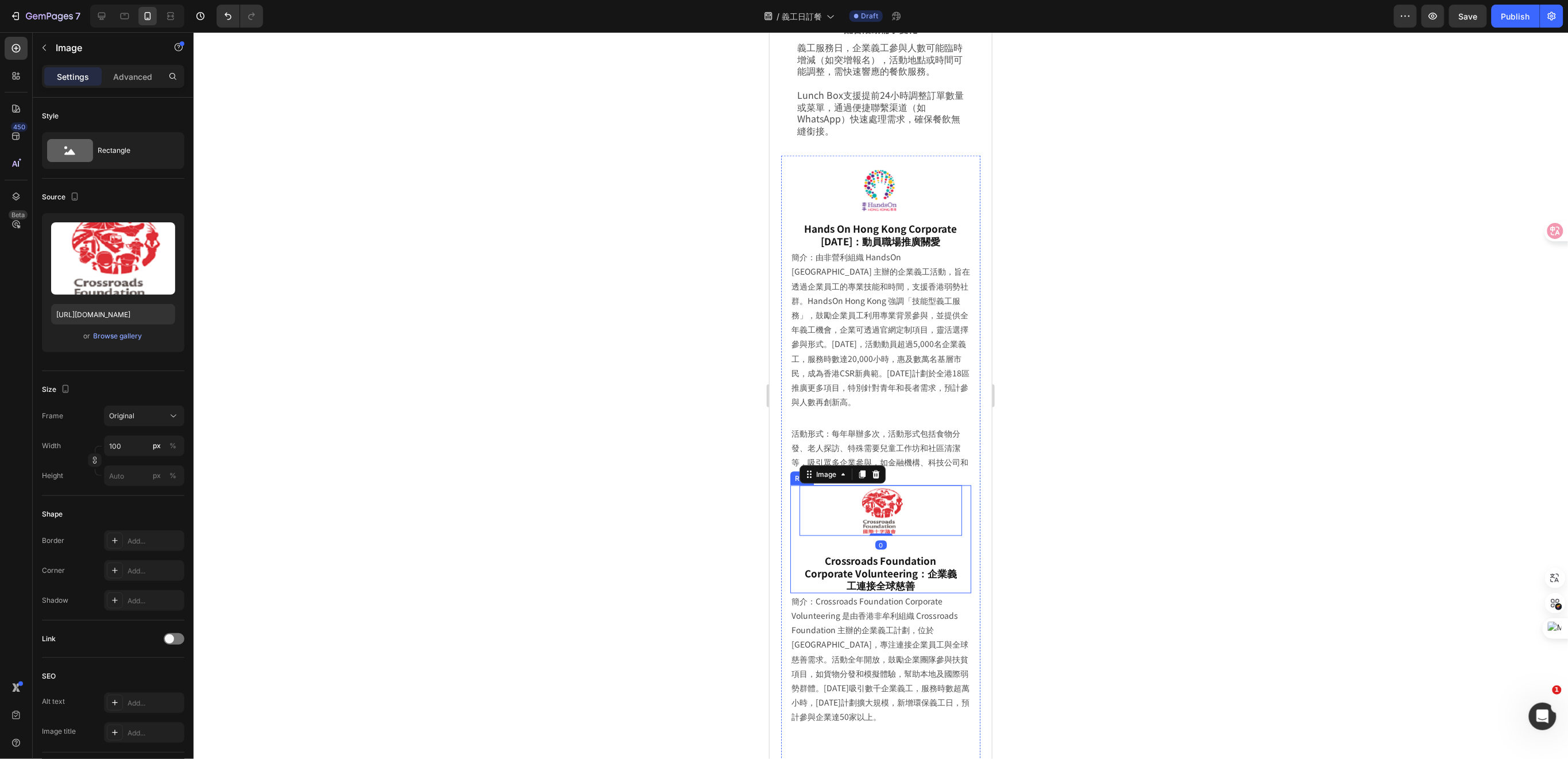
click at [937, 537] on div "Crossroads Foundation Corporate Volunteering：企業義工連接全球慈善 Heading" at bounding box center [880, 564] width 163 height 58
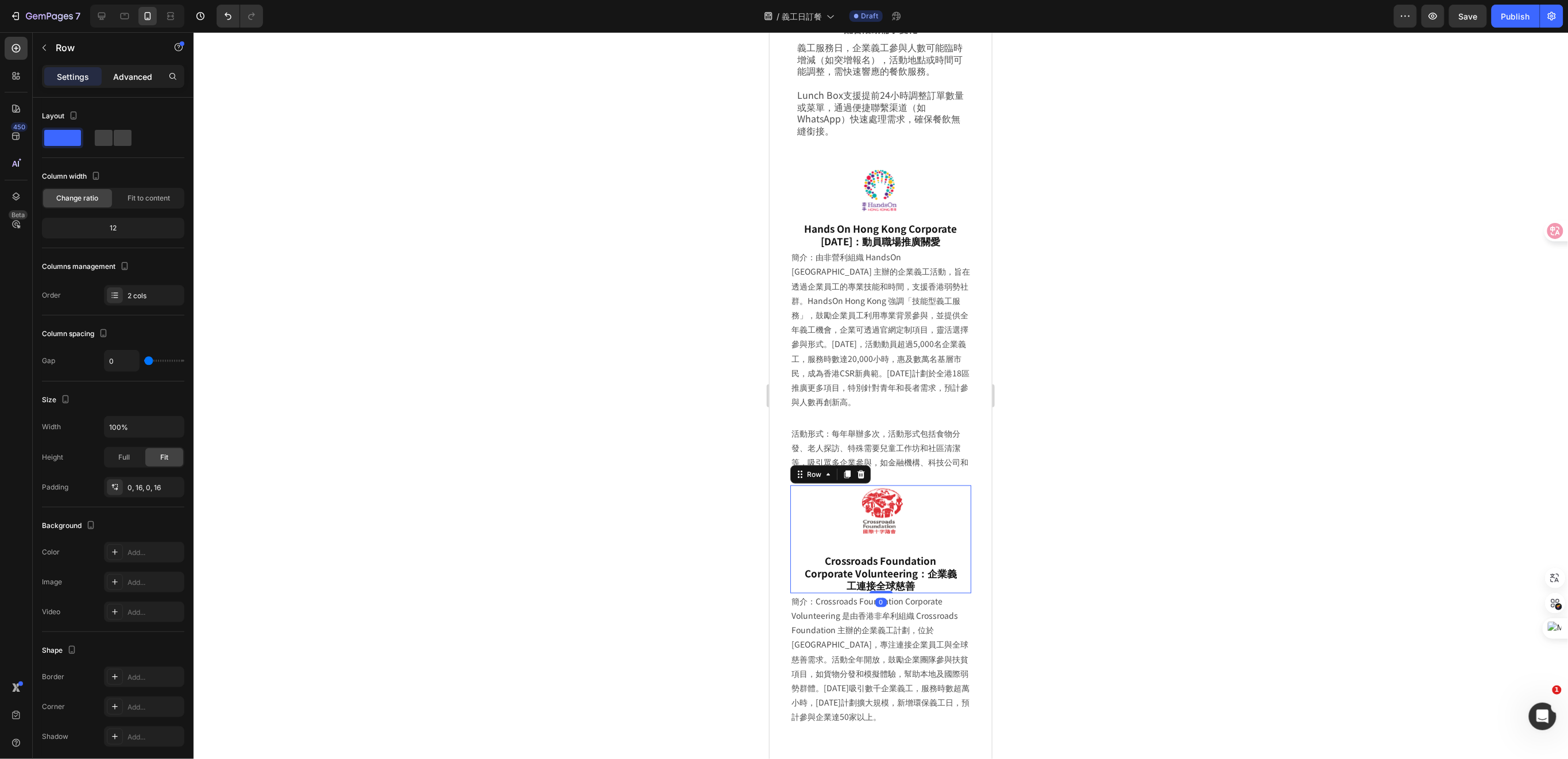
click at [128, 76] on p "Advanced" at bounding box center [132, 77] width 39 height 12
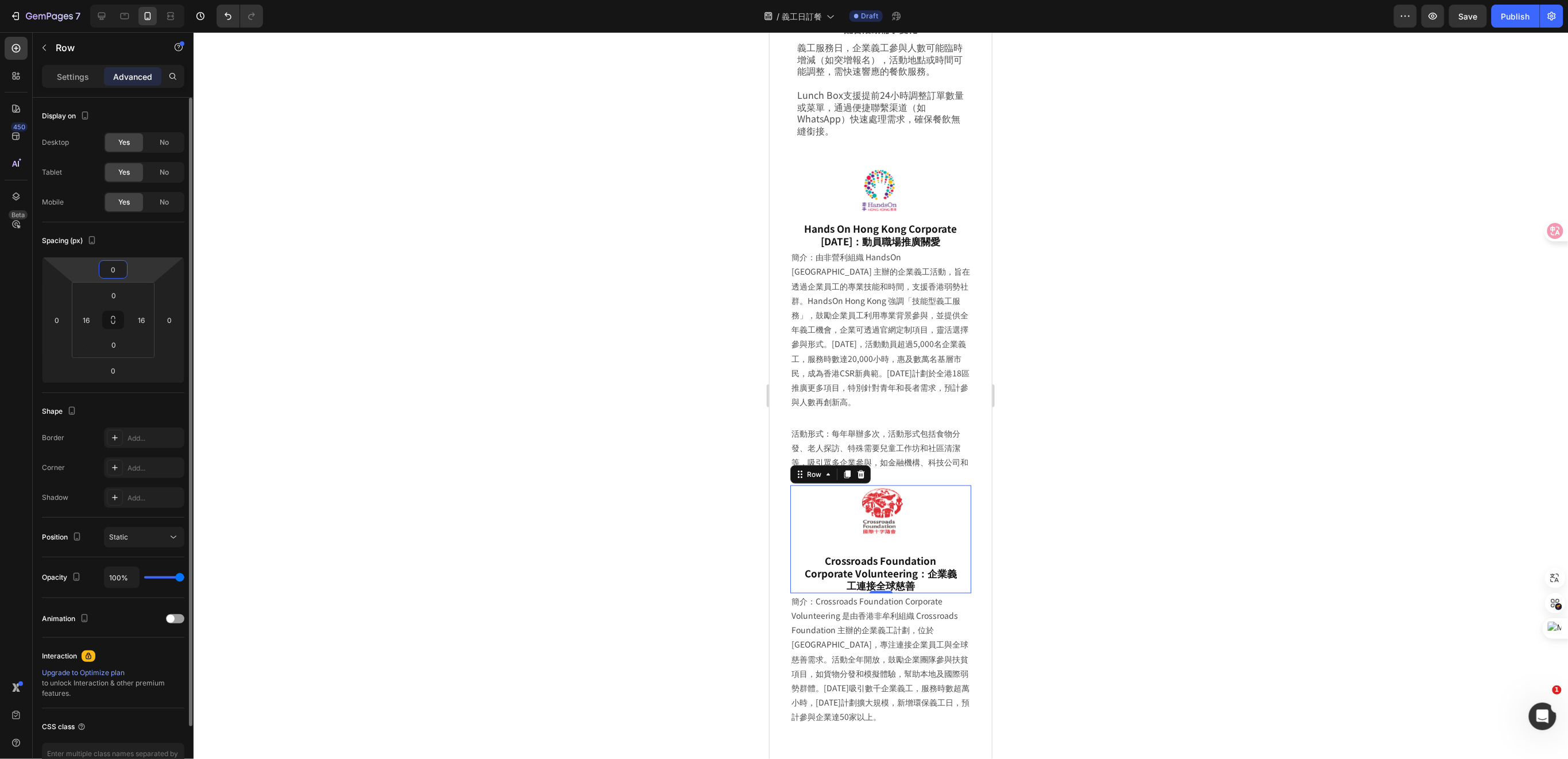
click at [120, 270] on input "0" at bounding box center [113, 269] width 23 height 17
type input "10"
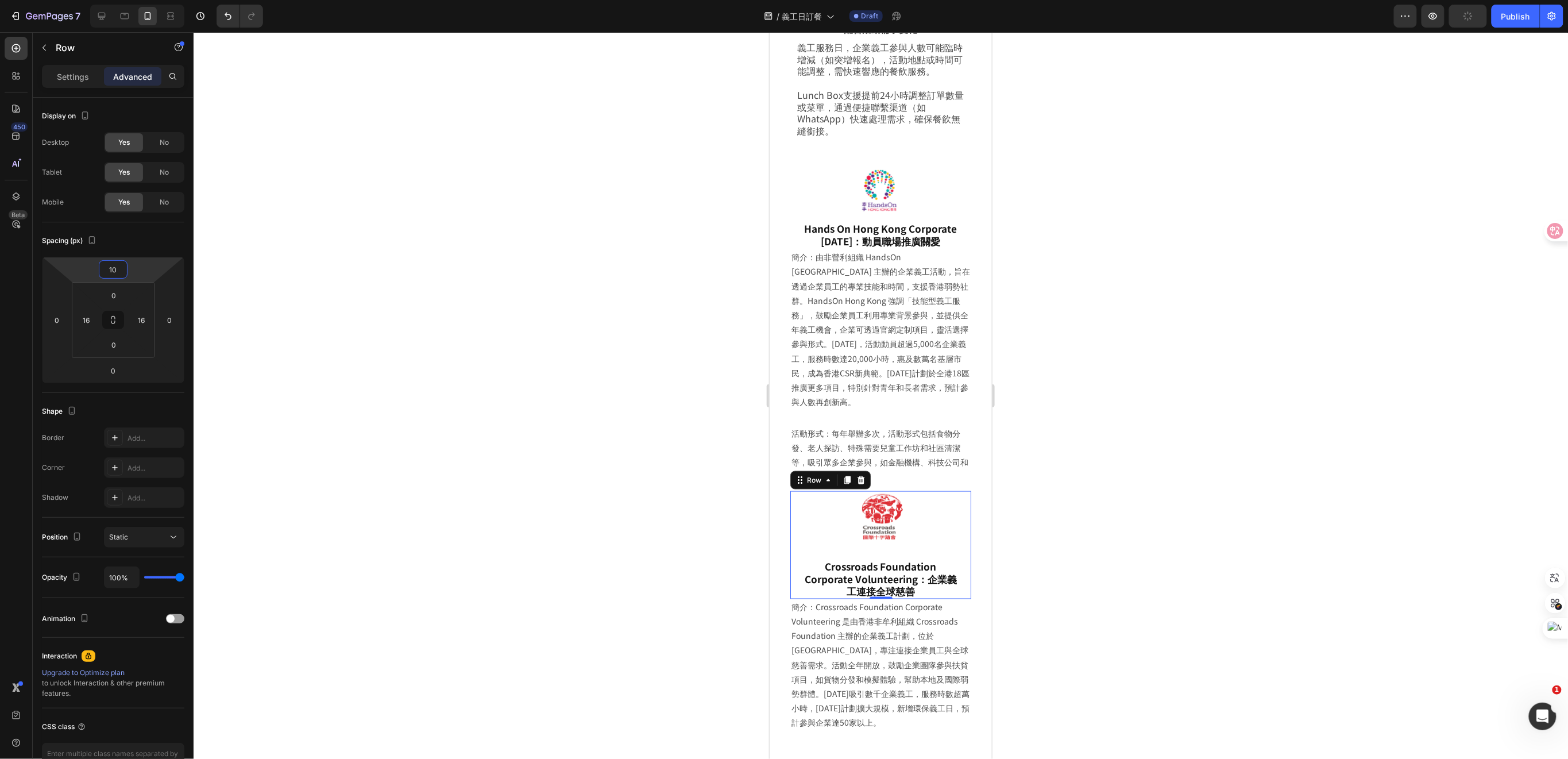
drag, startPoint x: 1097, startPoint y: 553, endPoint x: 1062, endPoint y: 495, distance: 67.7
click at [1097, 553] on div at bounding box center [881, 395] width 1374 height 727
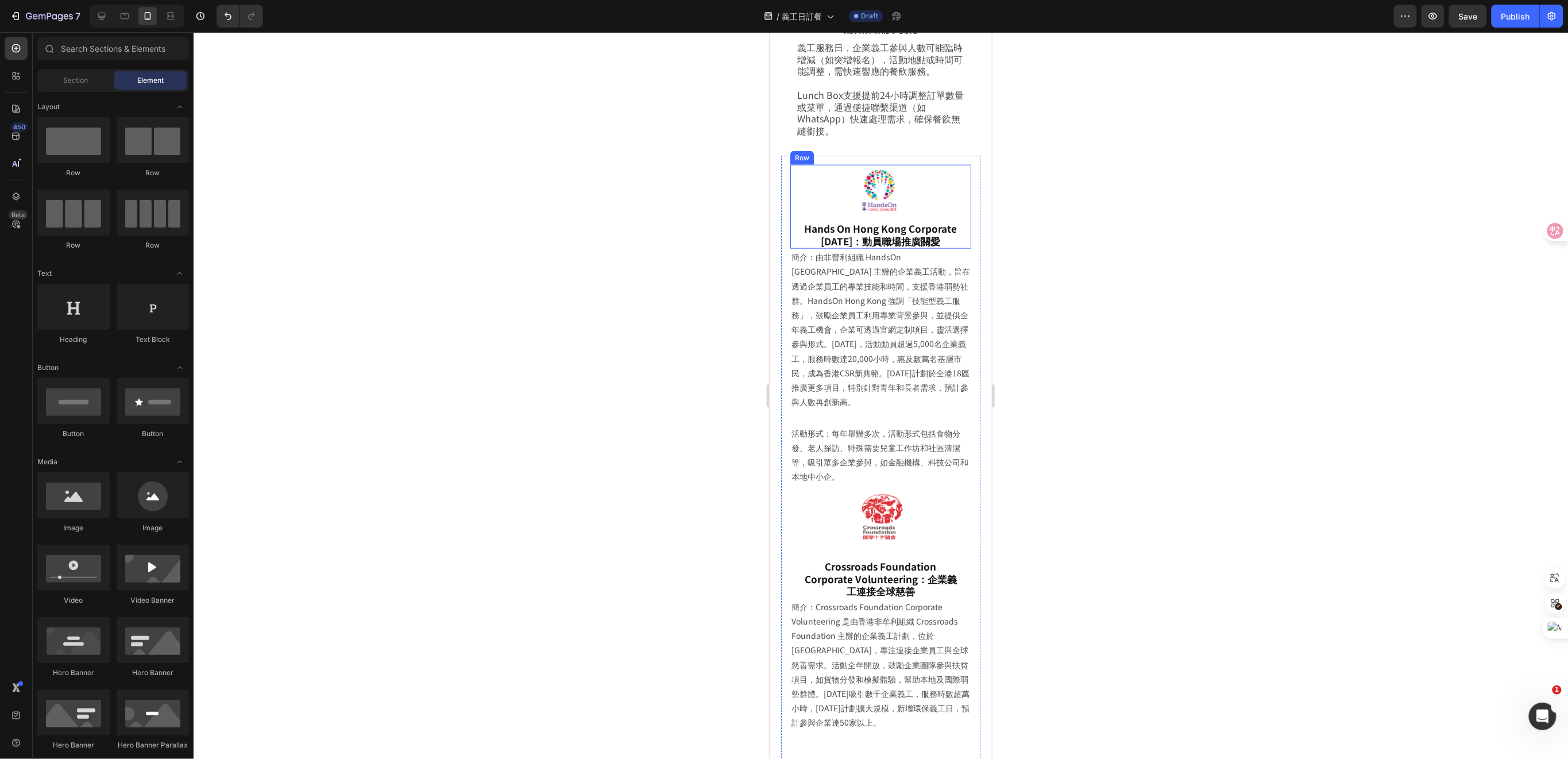
click at [954, 164] on div "Image Hands On Hong Kong Corporate Volunteer Day：動員職場推廣關愛 Heading Row" at bounding box center [880, 206] width 181 height 84
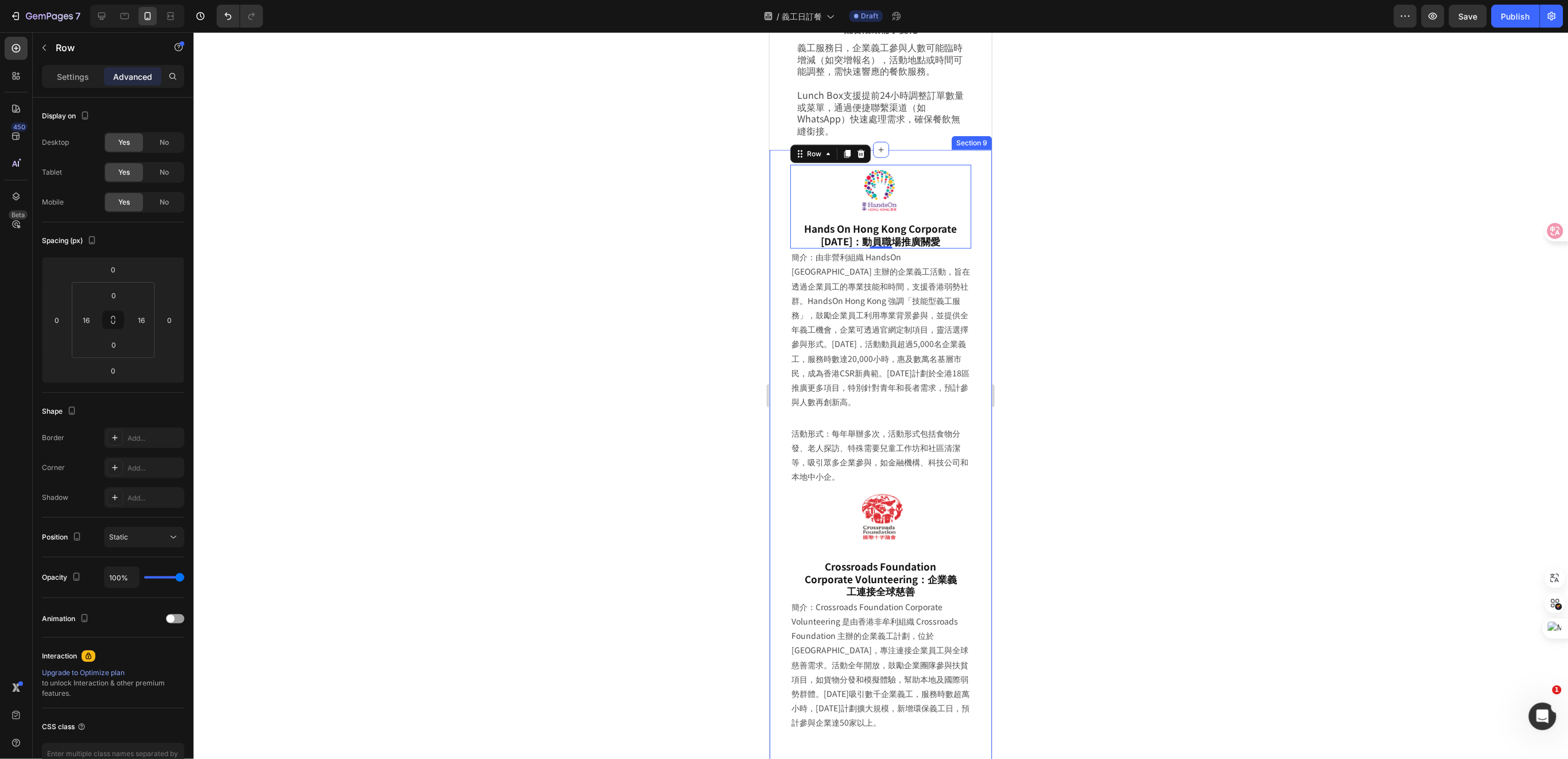
click at [969, 149] on div "Image Hands On Hong Kong Corporate Volunteer Day：動員職場推廣關愛 Heading Row 0 簡介：由非營利…" at bounding box center [880, 482] width 222 height 666
click at [941, 517] on div at bounding box center [880, 516] width 163 height 50
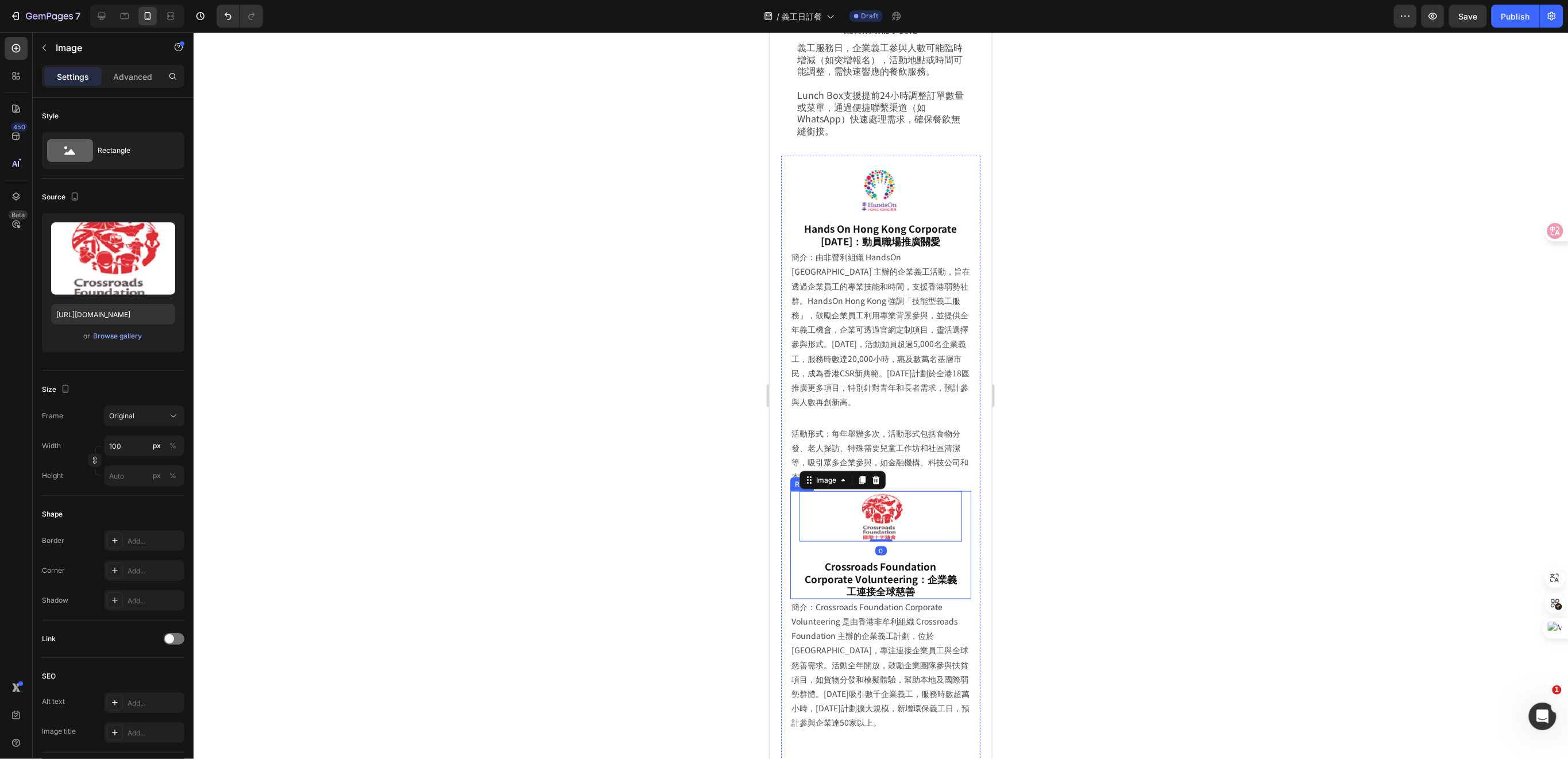
click at [952, 567] on div "Image 0 Crossroads Foundation Corporate Volunteering：企業義工連接全球慈善 Heading Row" at bounding box center [880, 545] width 181 height 108
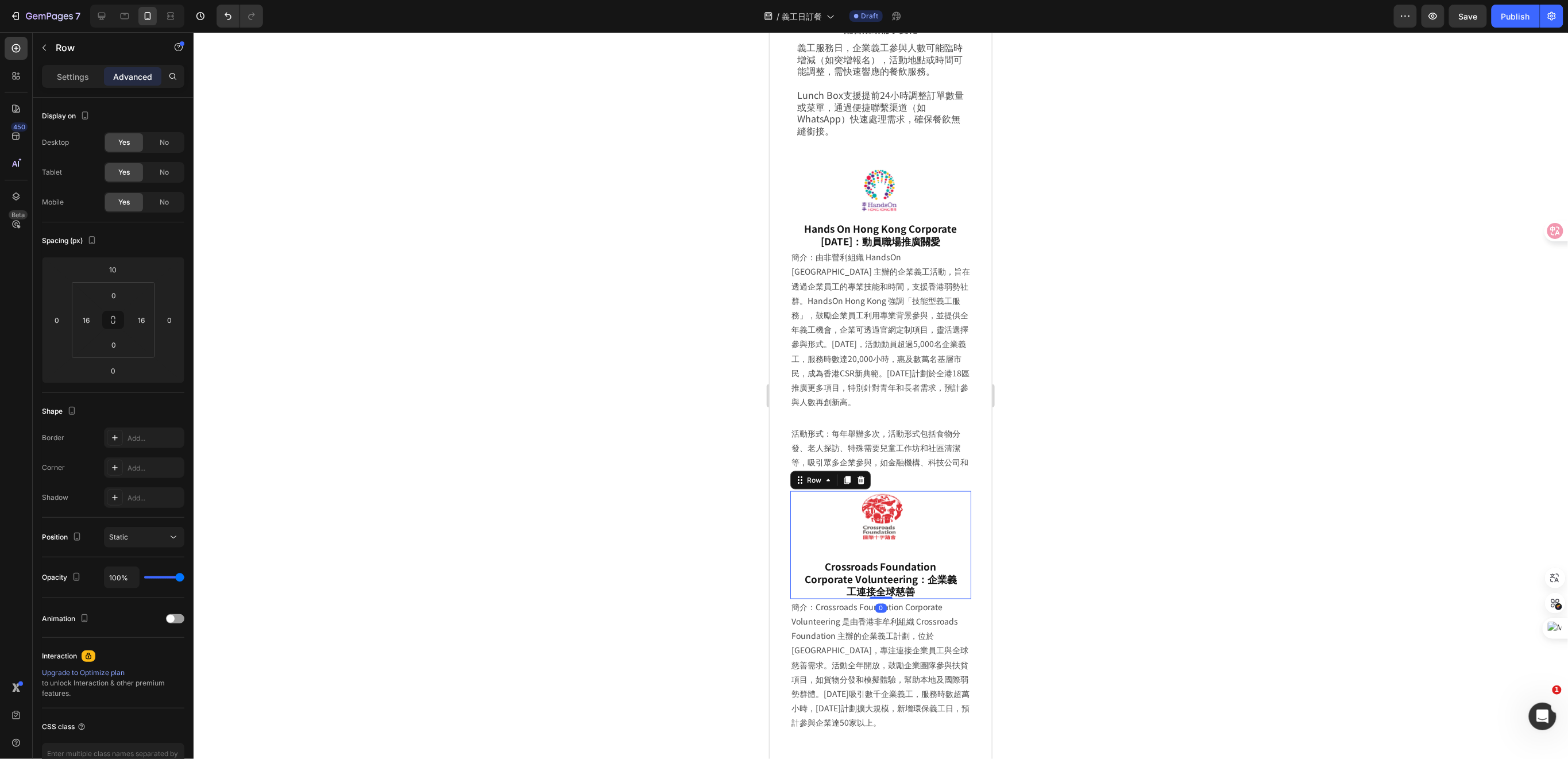
scroll to position [3023, 0]
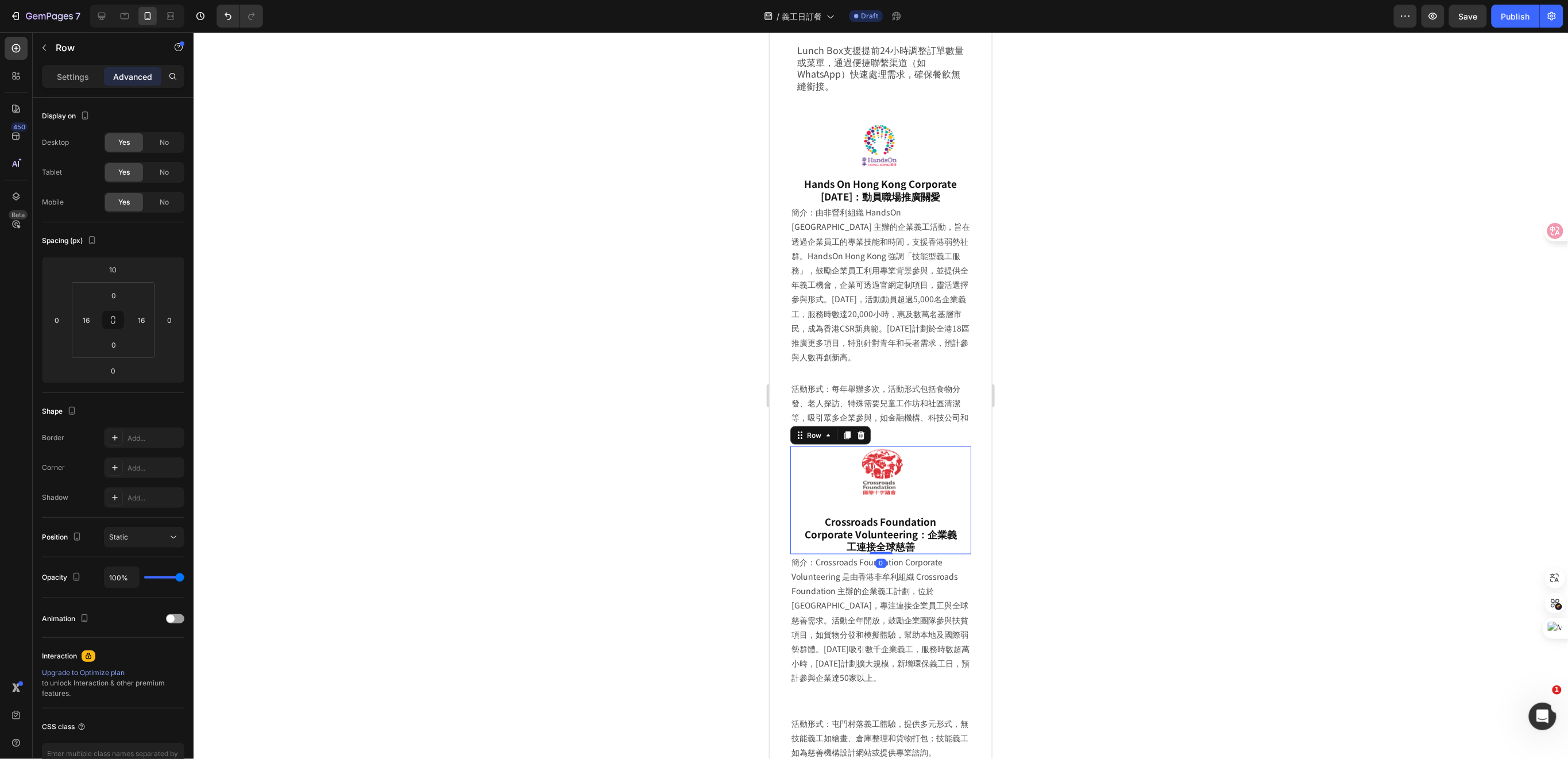
click at [937, 580] on p "簡介：Crossroads Foundation Corporate Volunteering 是由香港非牟利組織 Crossroads Foundation…" at bounding box center [880, 620] width 178 height 131
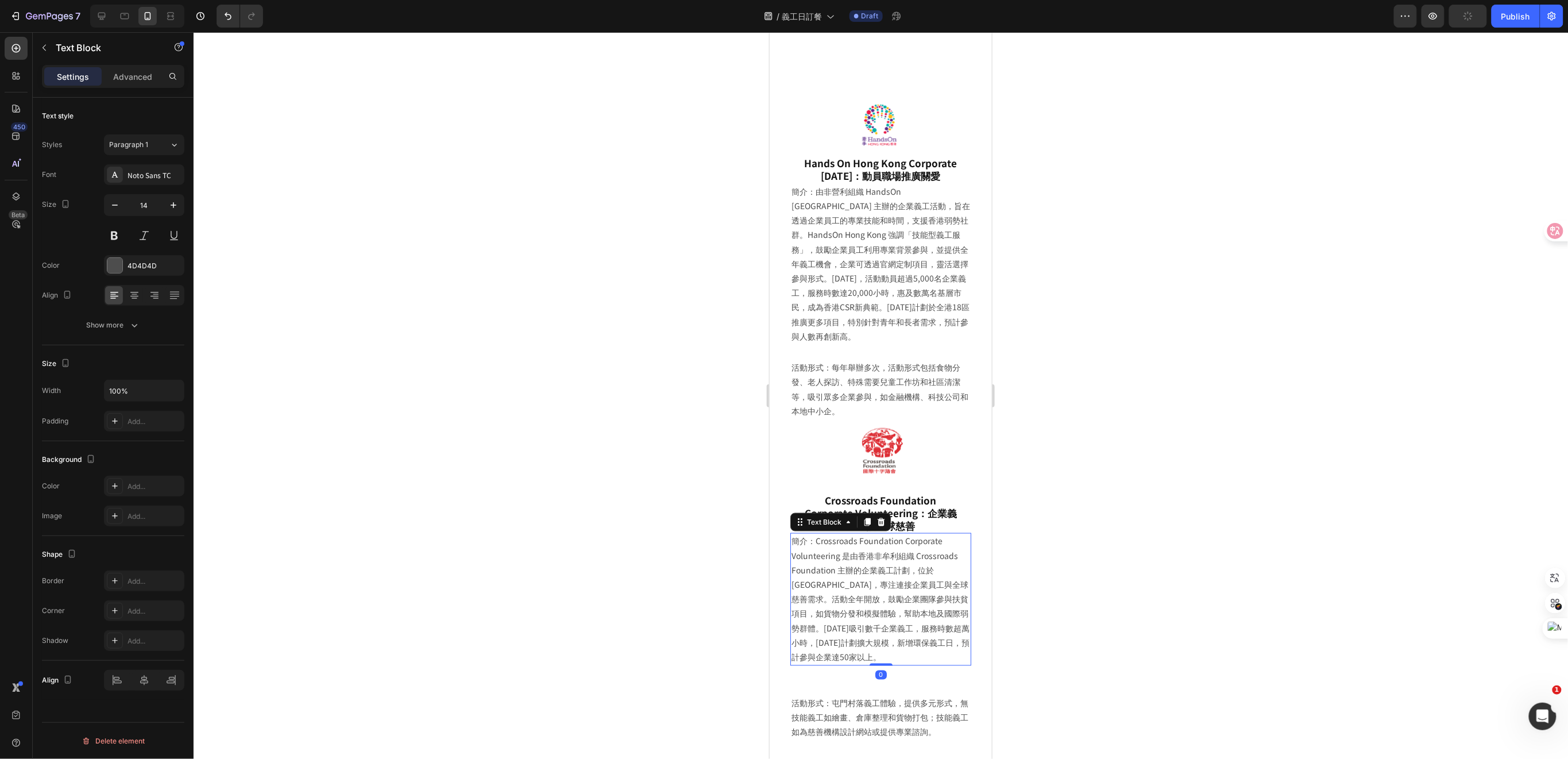
scroll to position [3131, 0]
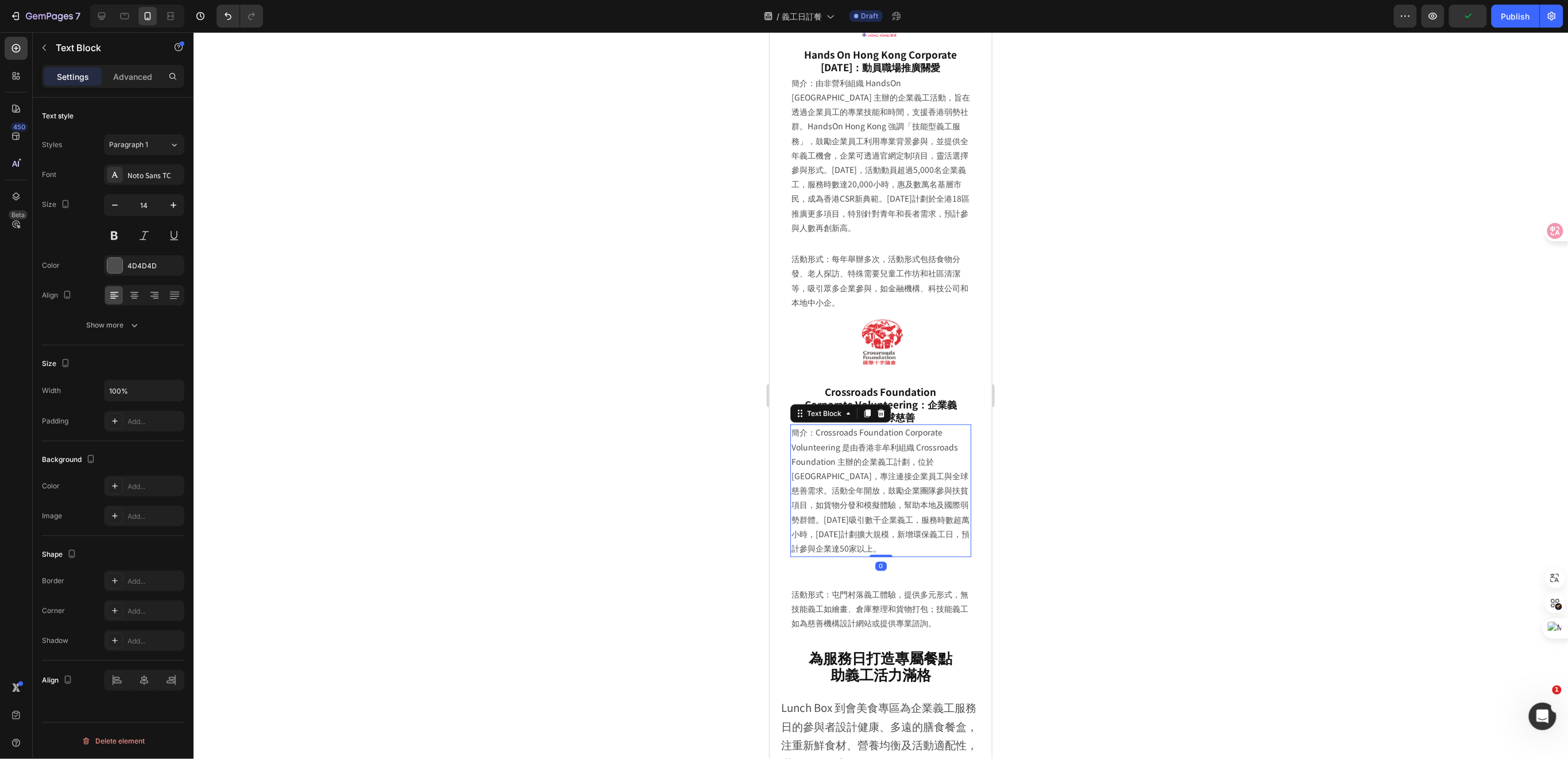
click at [1092, 525] on div at bounding box center [881, 395] width 1374 height 727
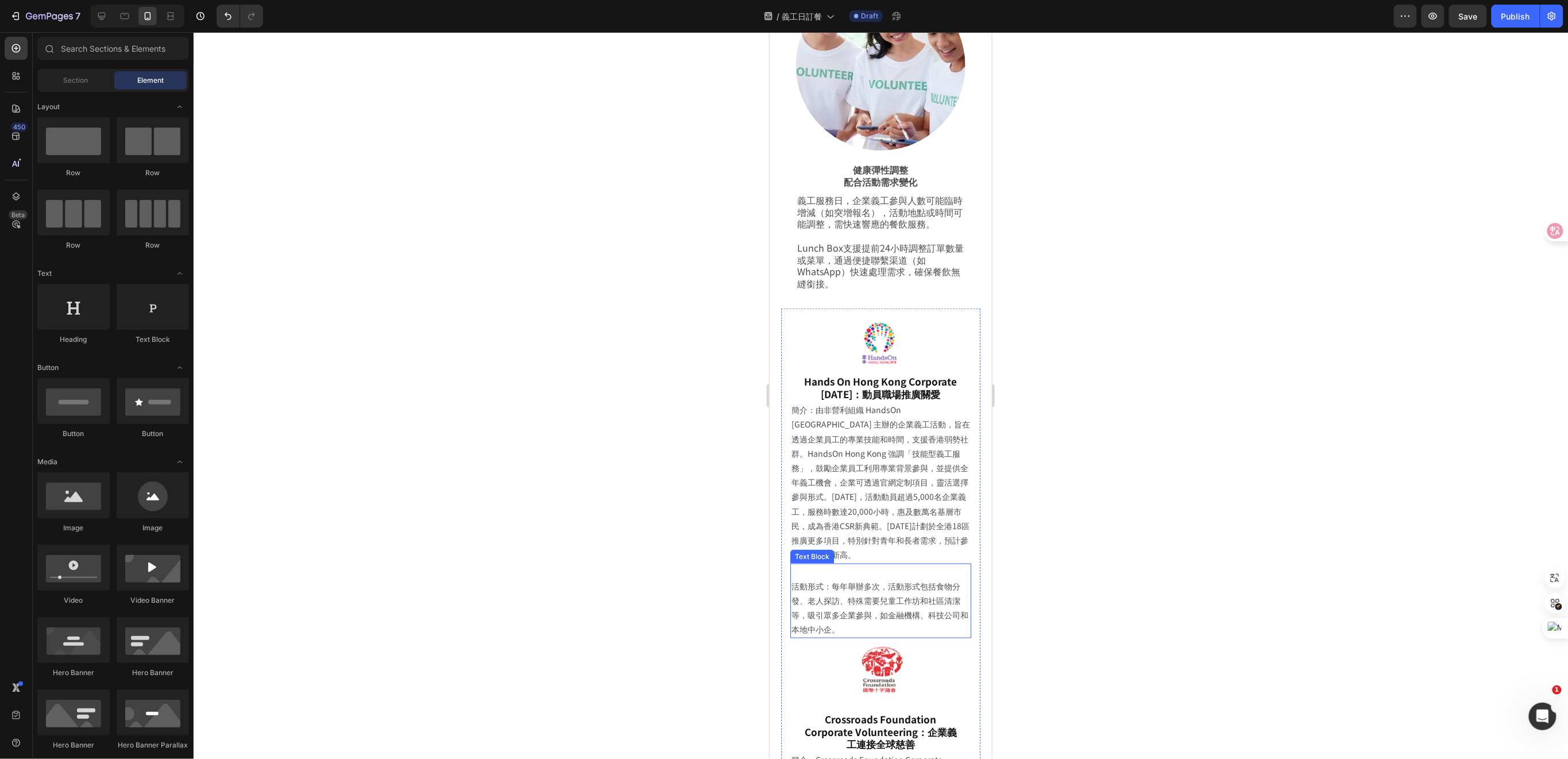
scroll to position [2949, 0]
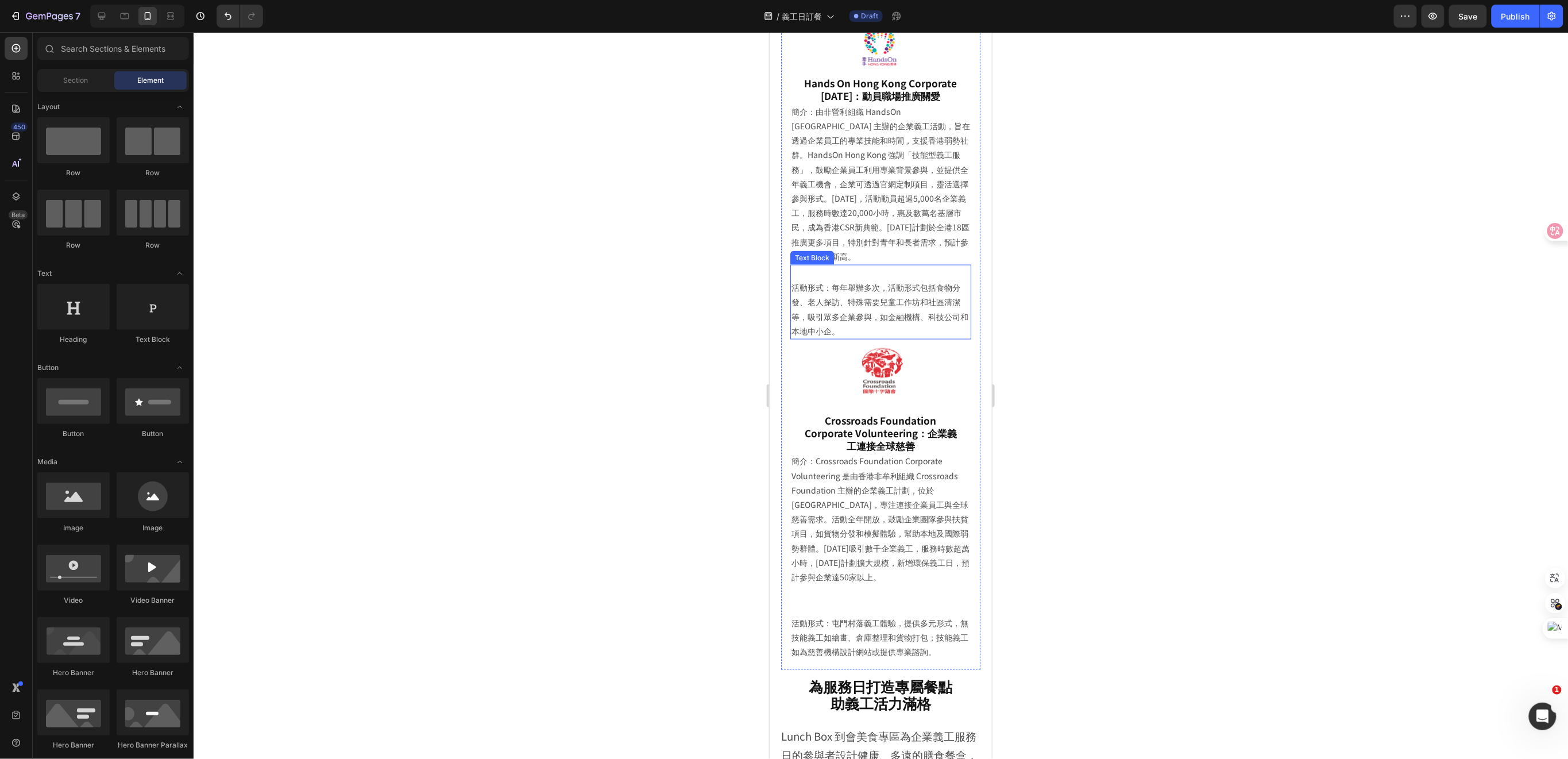
click at [805, 345] on div at bounding box center [880, 370] width 163 height 50
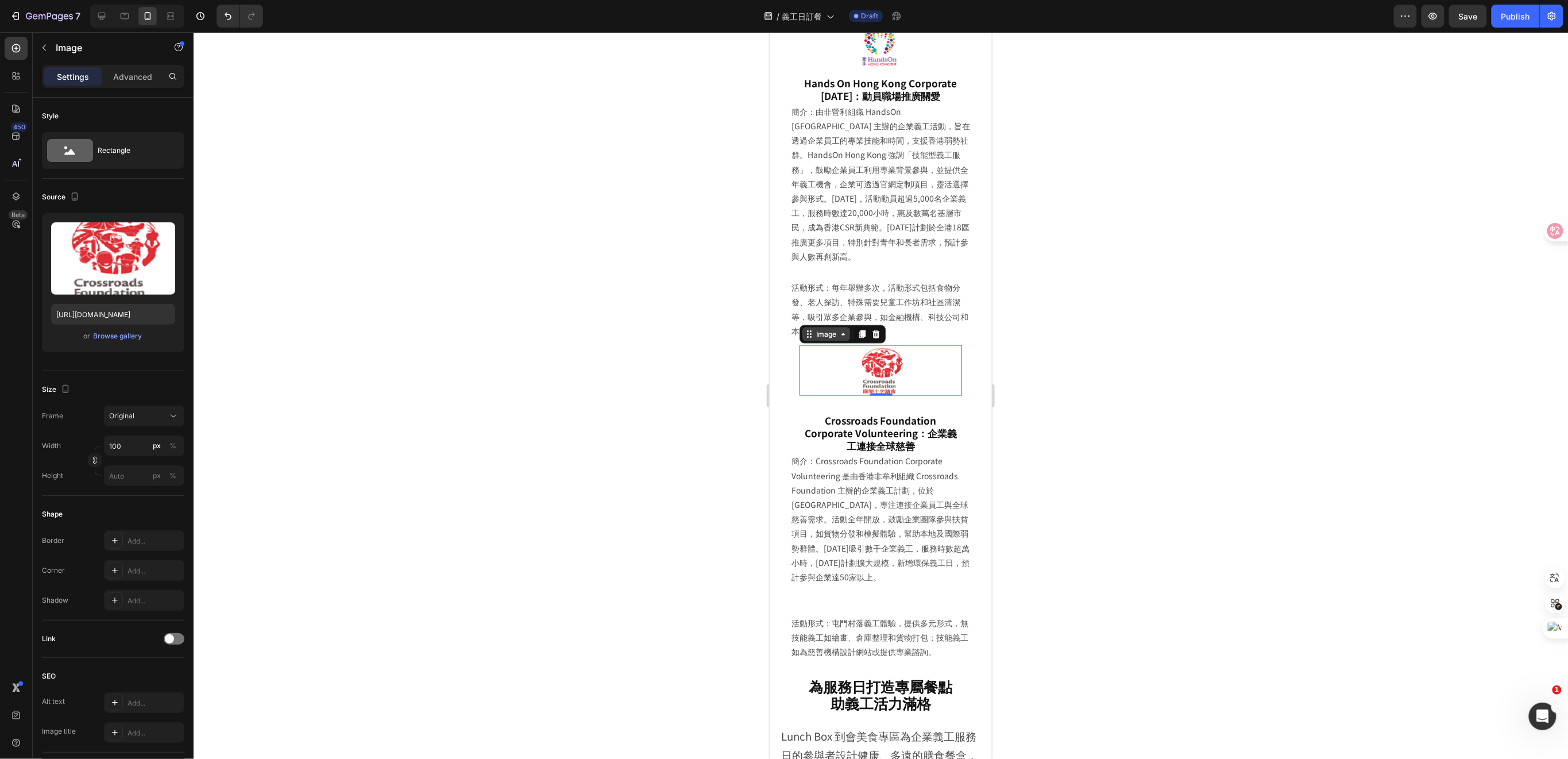
scroll to position [3131, 0]
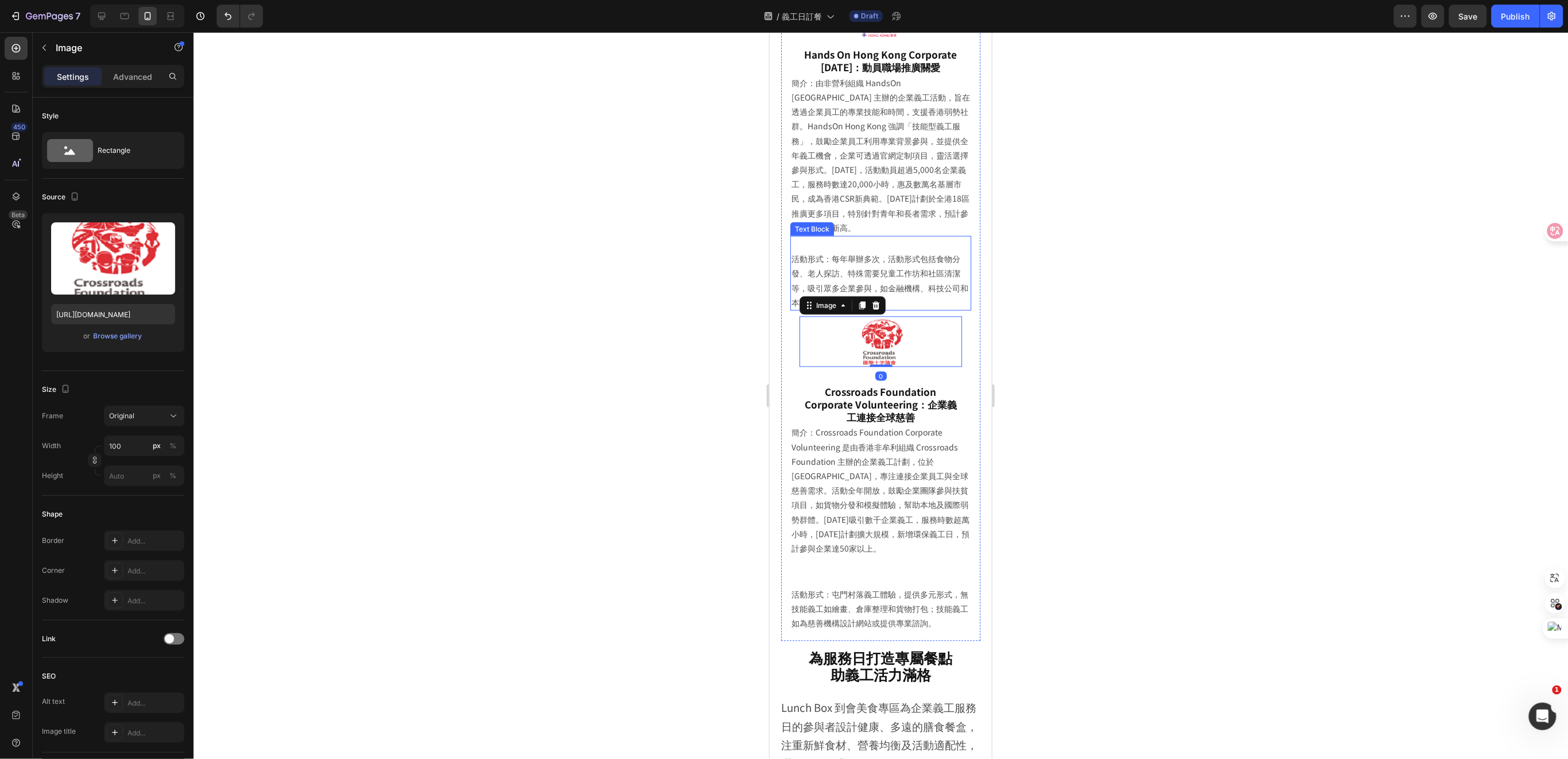
click at [794, 271] on p "活動形式：每年舉辦多次，活動形式包括食物分發、老人探訪、特殊需要兒童工作坊和社區清潔等，吸引眾多企業參與，如金融機構、科技公司和本地中小企。" at bounding box center [880, 280] width 178 height 58
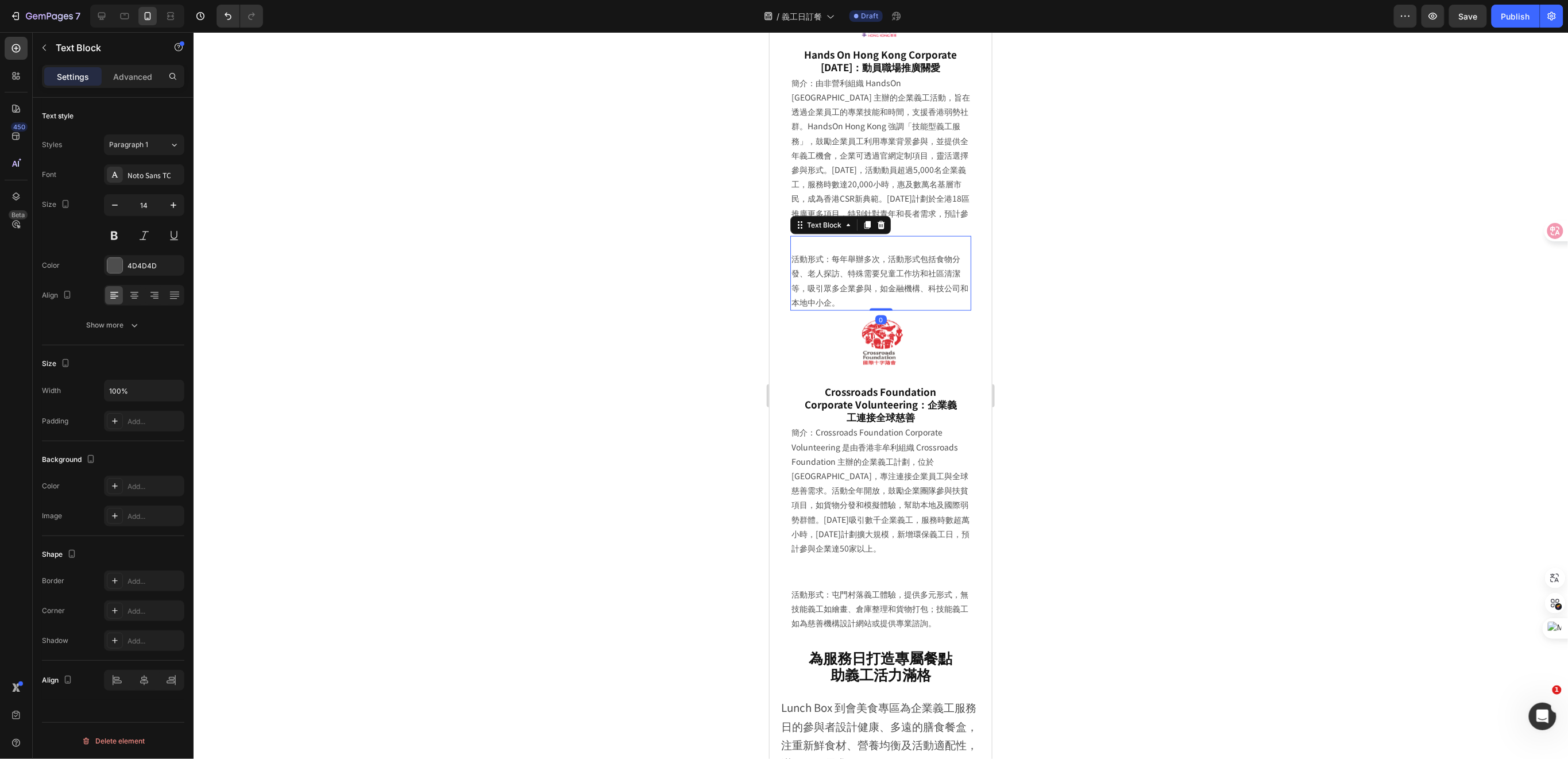
click at [792, 269] on p "活動形式：每年舉辦多次，活動形式包括食物分發、老人探訪、特殊需要兒童工作坊和社區清潔等，吸引眾多企業參與，如金融機構、科技公司和本地中小企。" at bounding box center [880, 280] width 178 height 58
drag, startPoint x: 1090, startPoint y: 395, endPoint x: 1072, endPoint y: 401, distance: 19.0
click at [1090, 395] on div at bounding box center [881, 395] width 1374 height 727
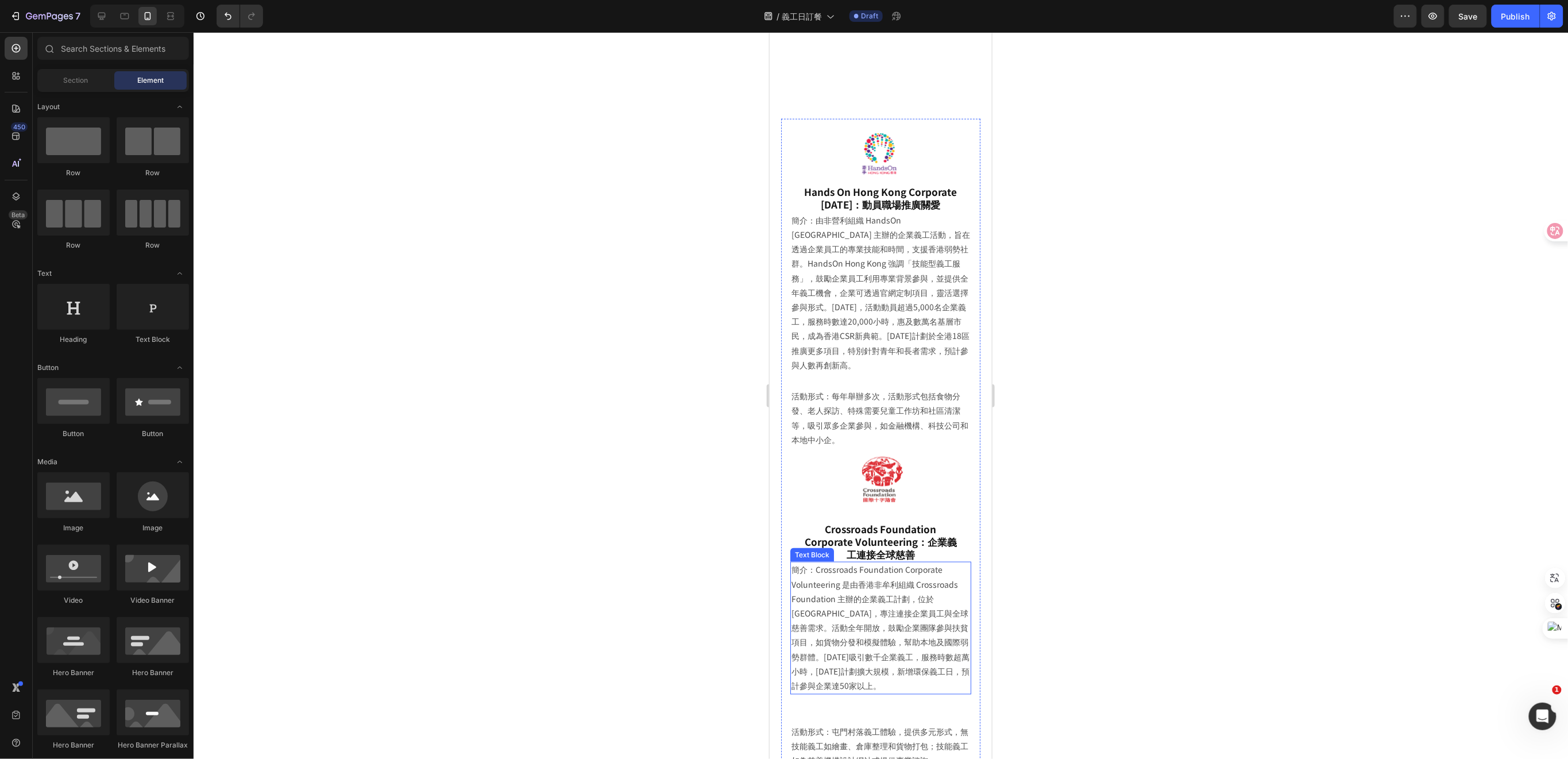
scroll to position [3285, 0]
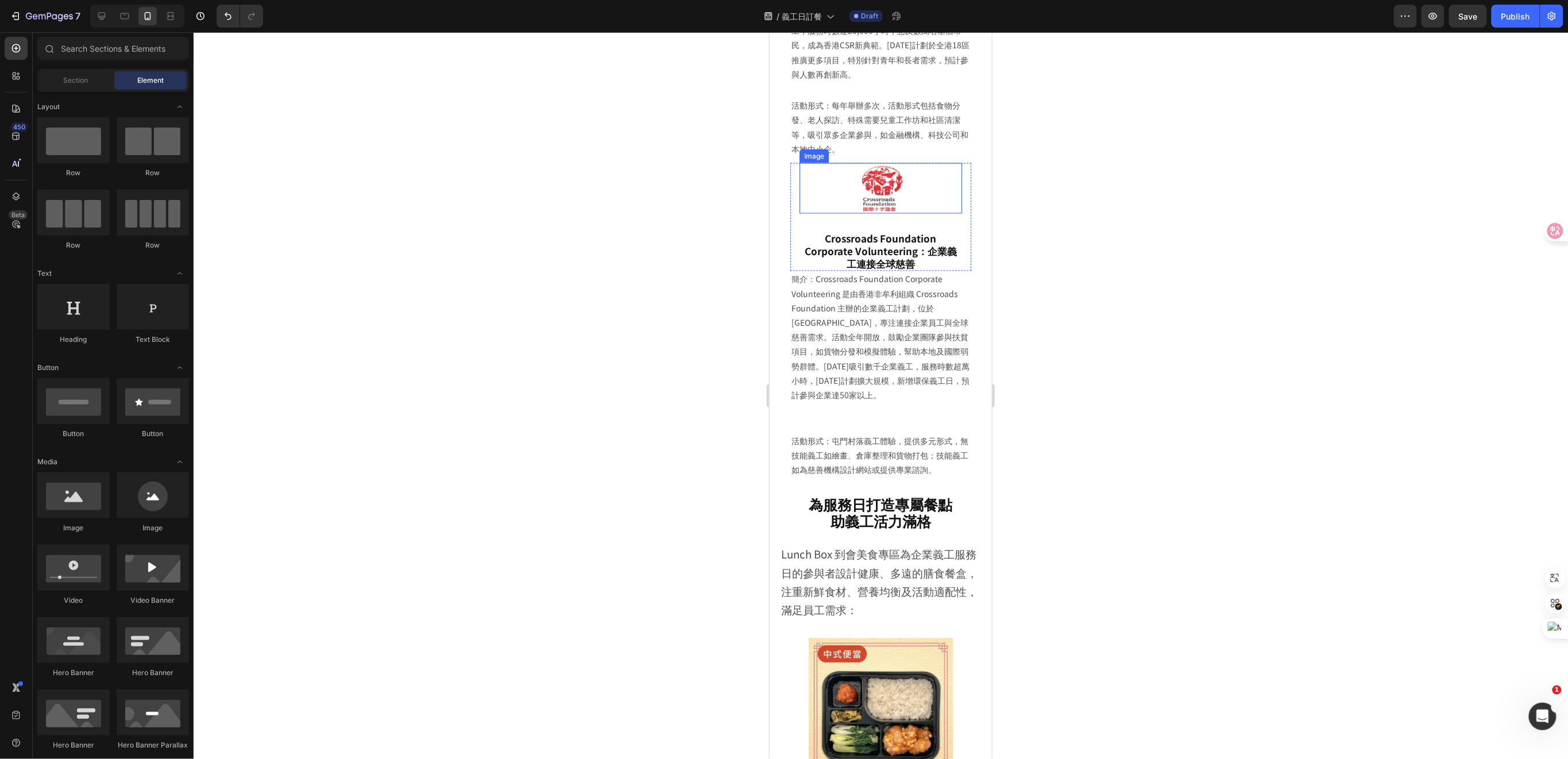
click at [881, 209] on img at bounding box center [881, 188] width 58 height 50
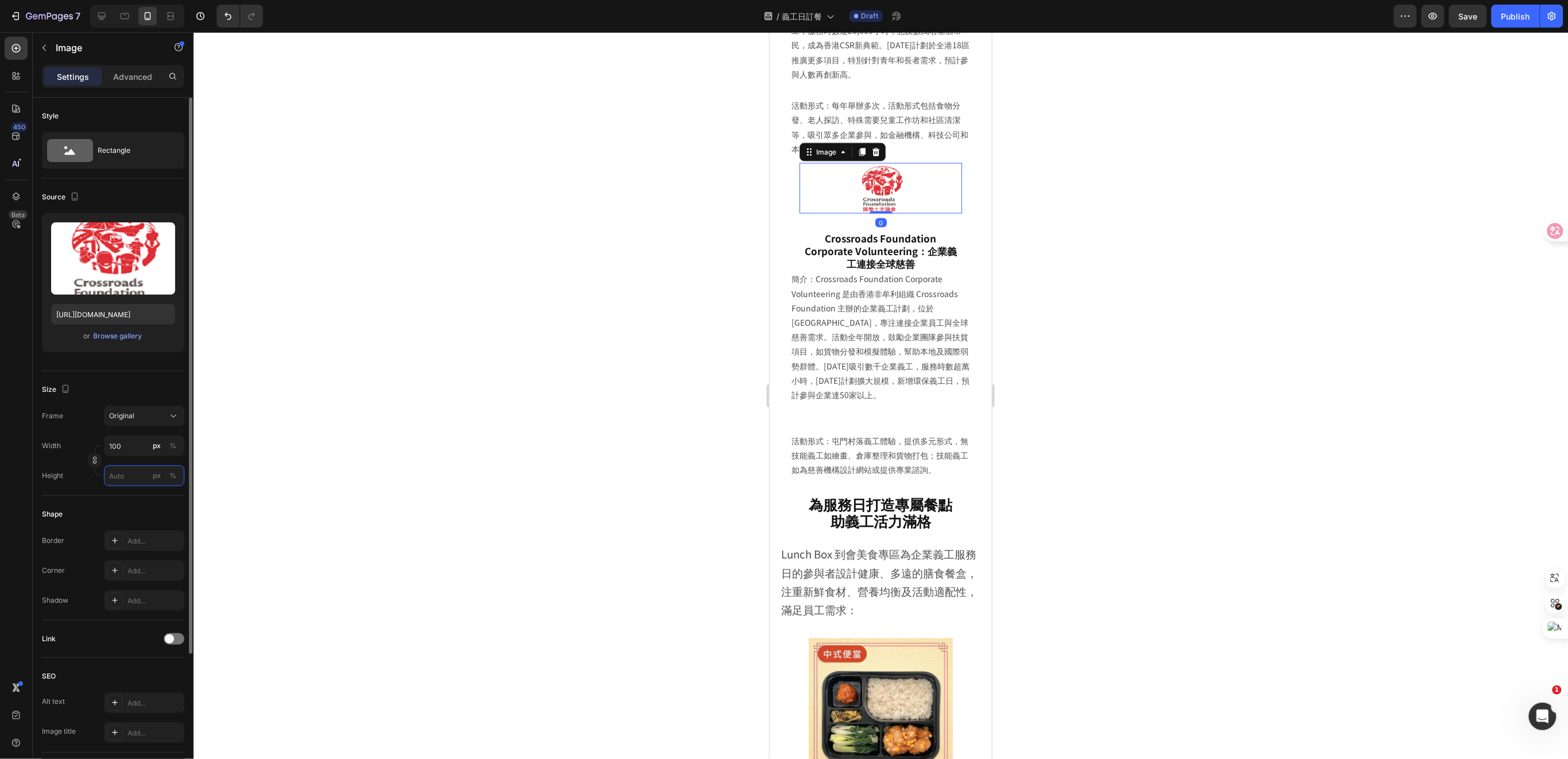
click at [129, 475] on input "px %" at bounding box center [144, 476] width 80 height 21
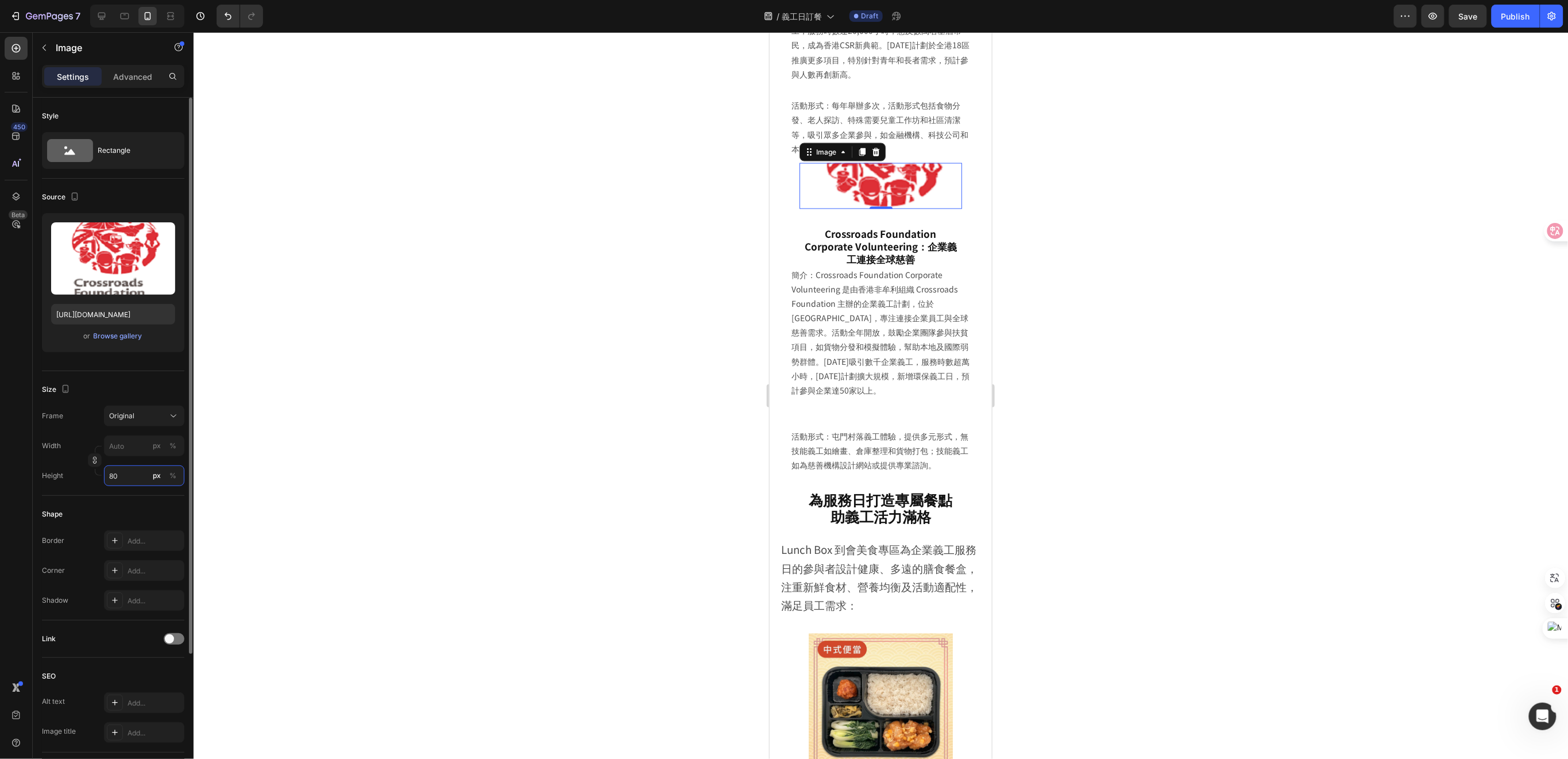
type input "8"
type input "80"
click at [120, 446] on input "px %" at bounding box center [144, 446] width 80 height 21
click at [112, 468] on span "Full" at bounding box center [114, 473] width 12 height 10
type input "100"
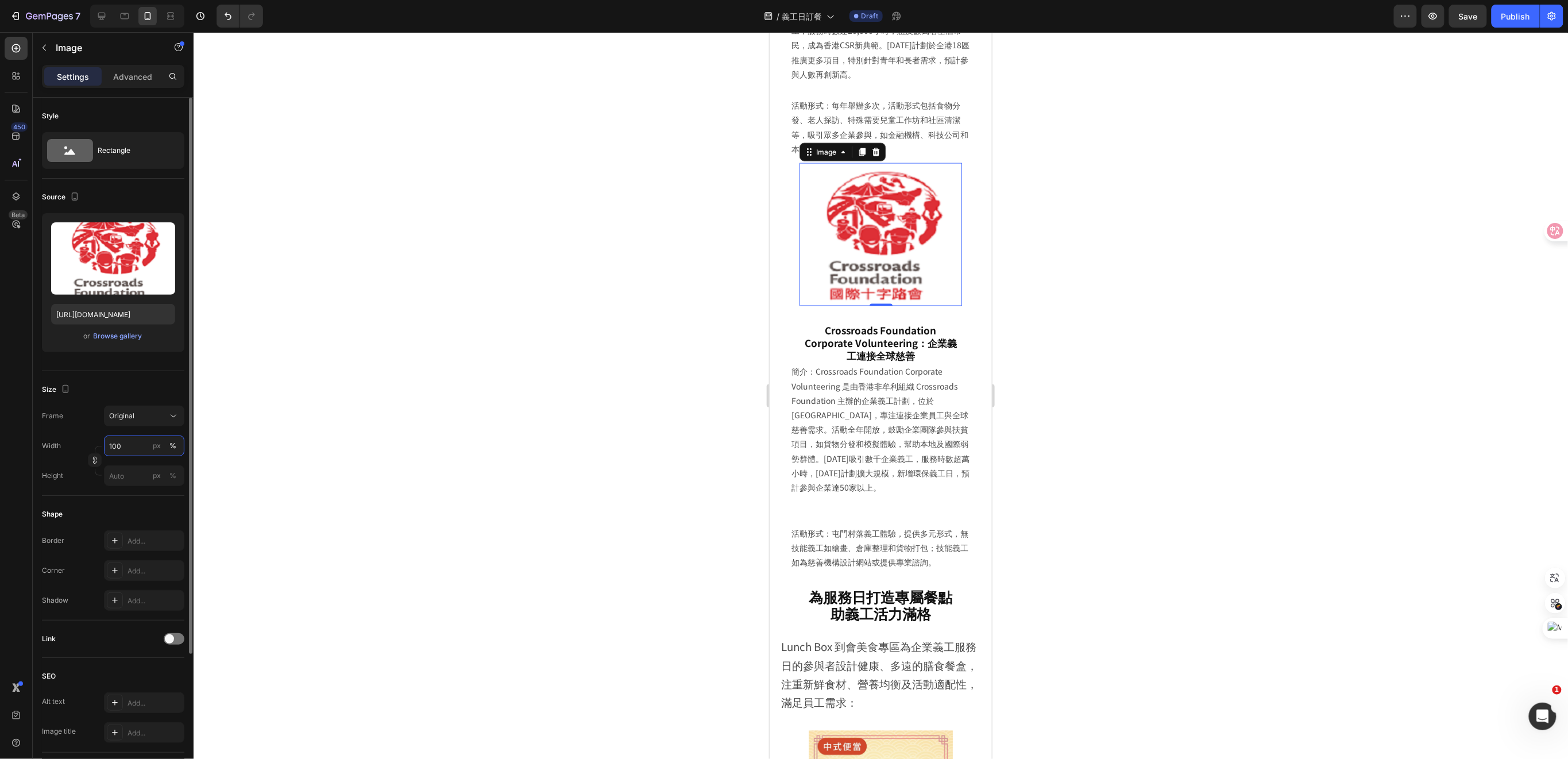
click at [129, 439] on input "100" at bounding box center [144, 446] width 80 height 21
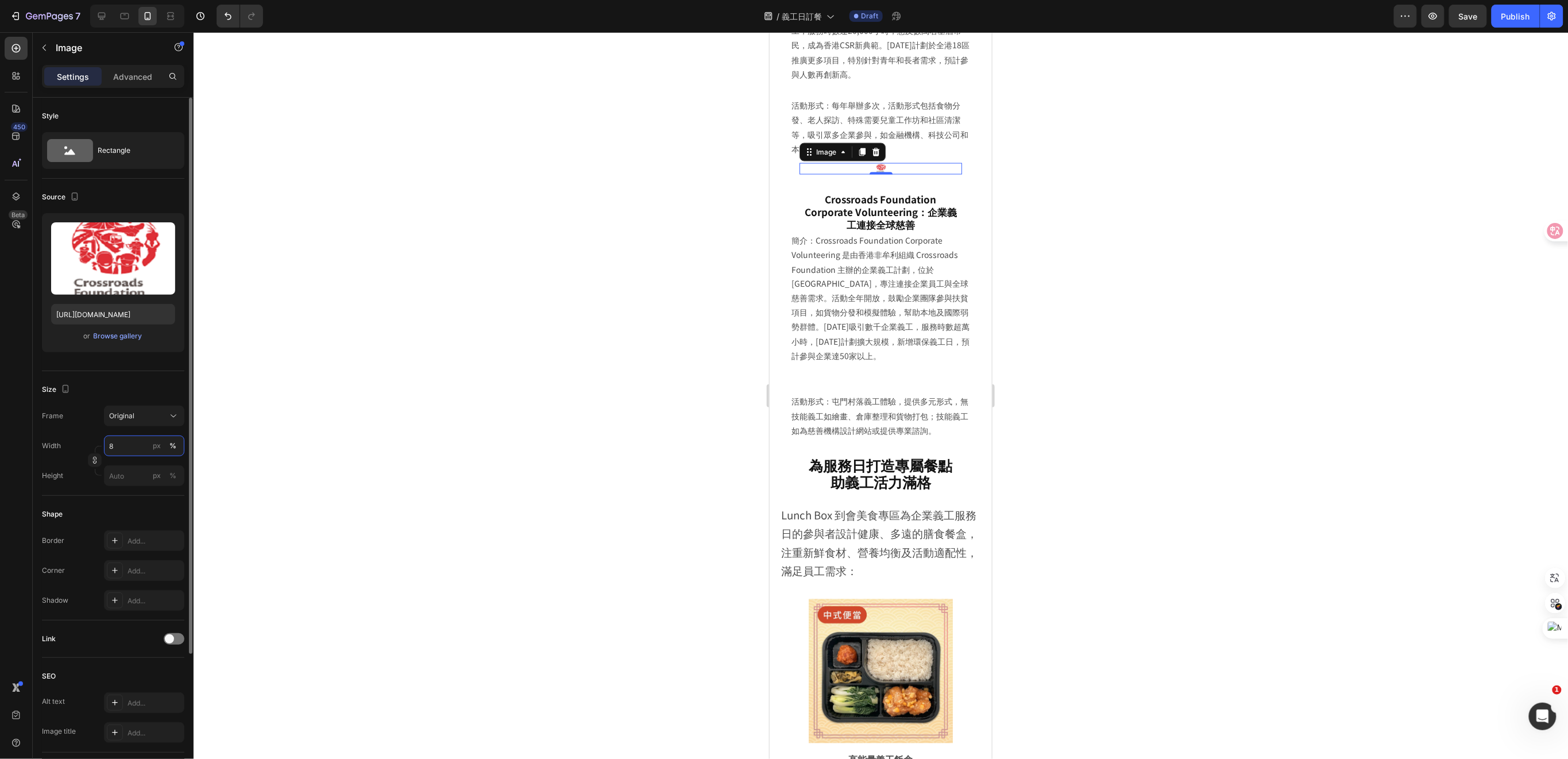
type input "80"
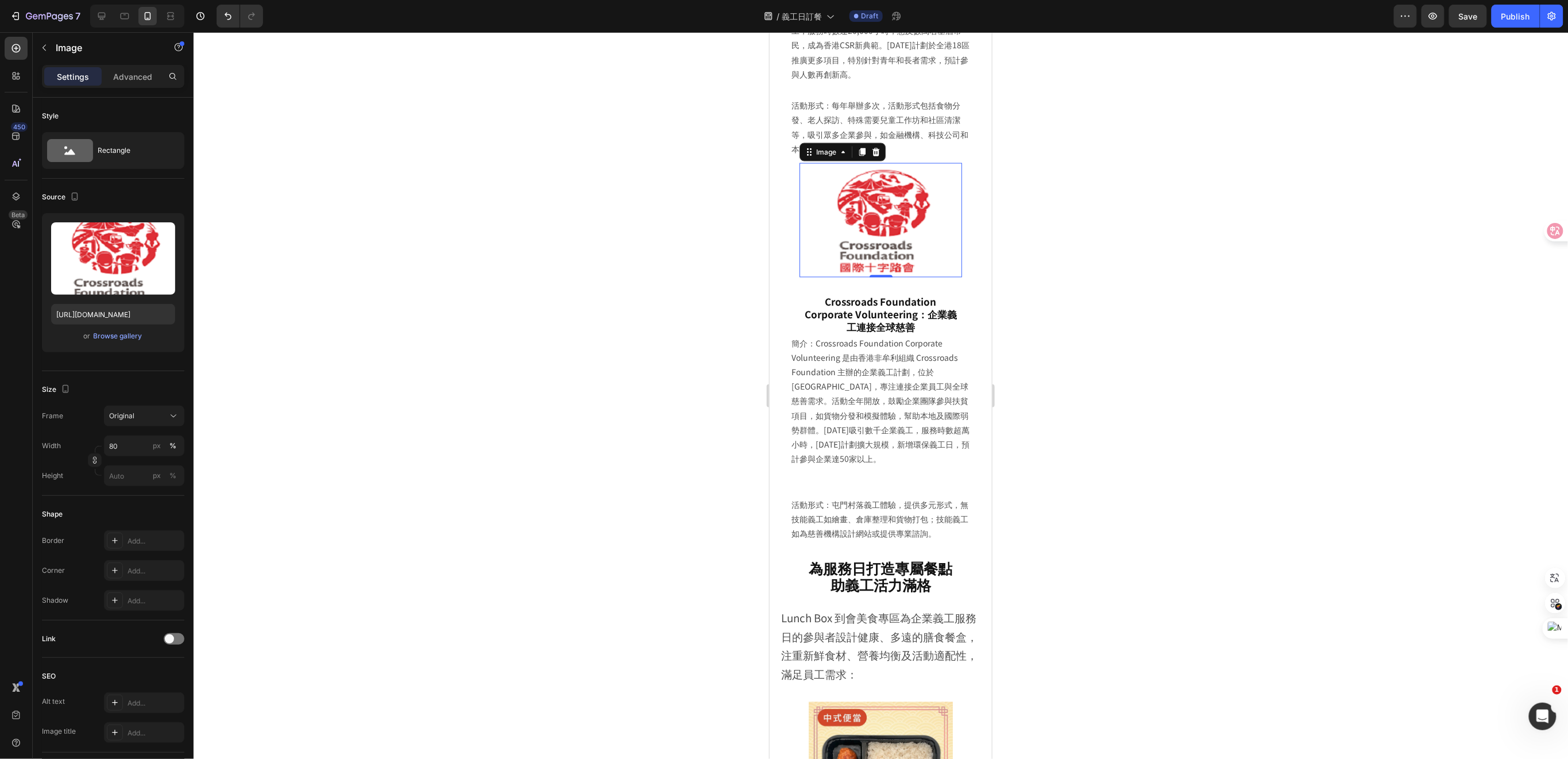
click at [1020, 361] on div at bounding box center [881, 395] width 1374 height 727
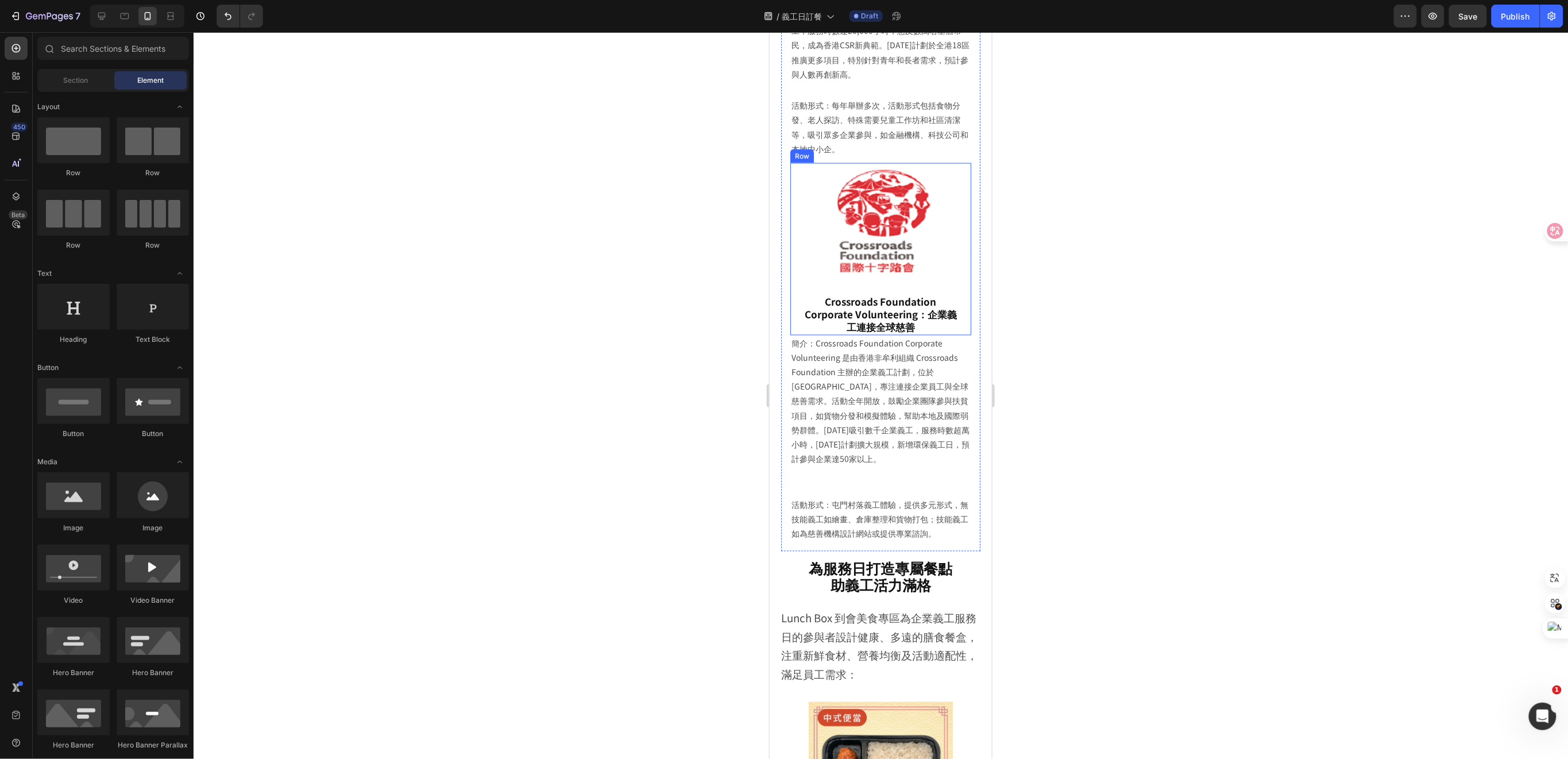
scroll to position [3110, 0]
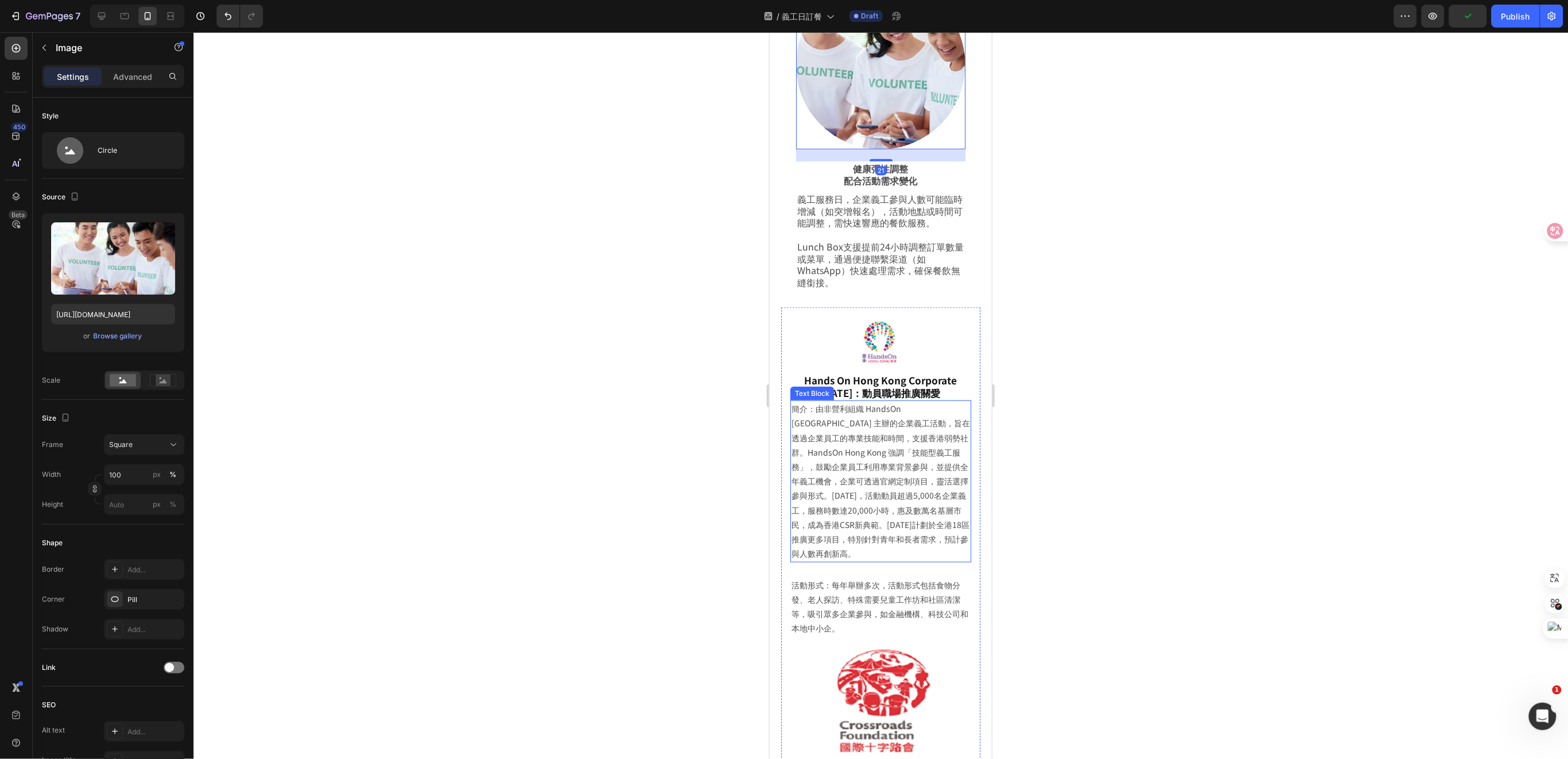
scroll to position [3054, 0]
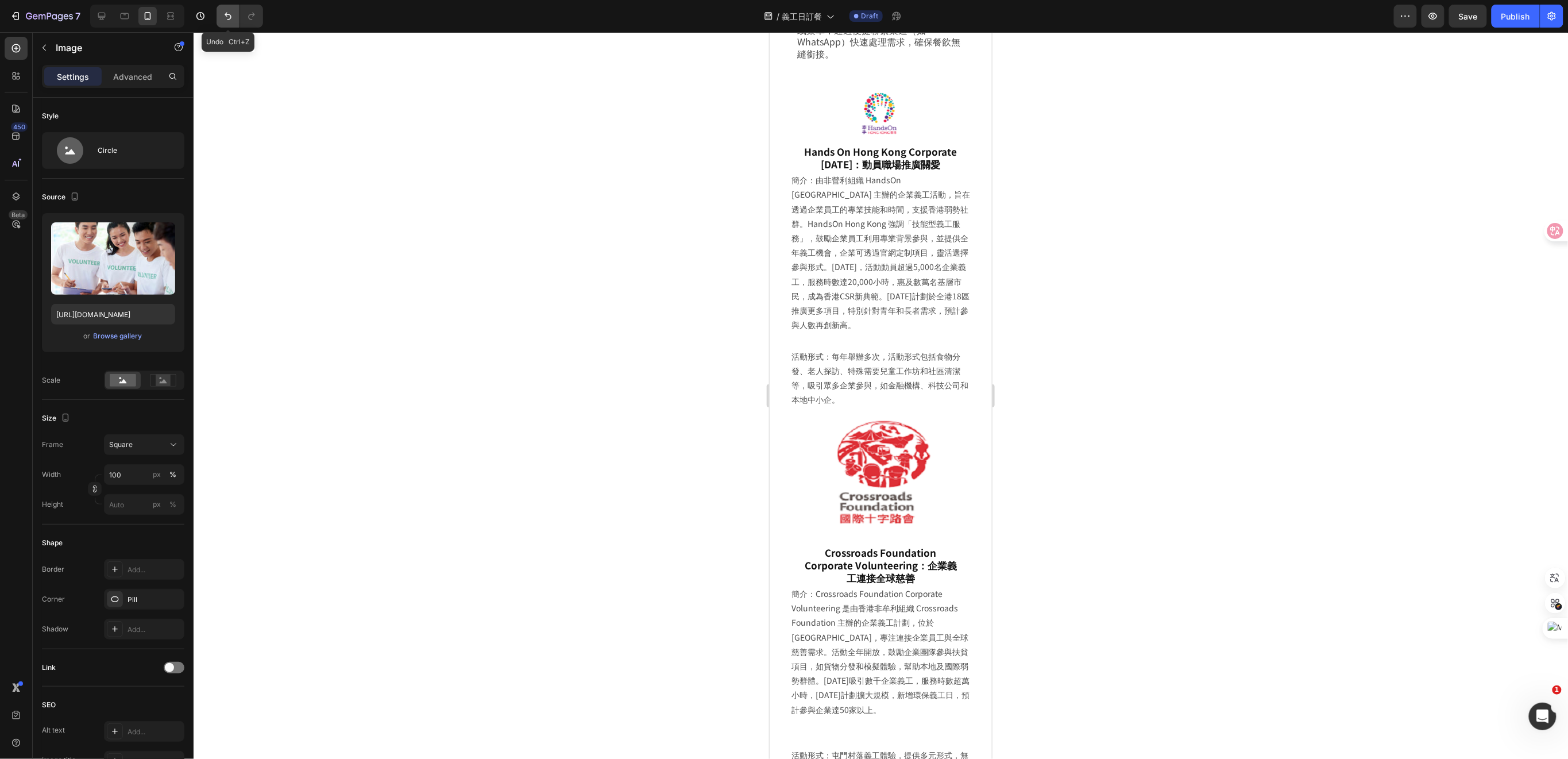
click at [231, 20] on icon "Undo/Redo" at bounding box center [228, 16] width 12 height 12
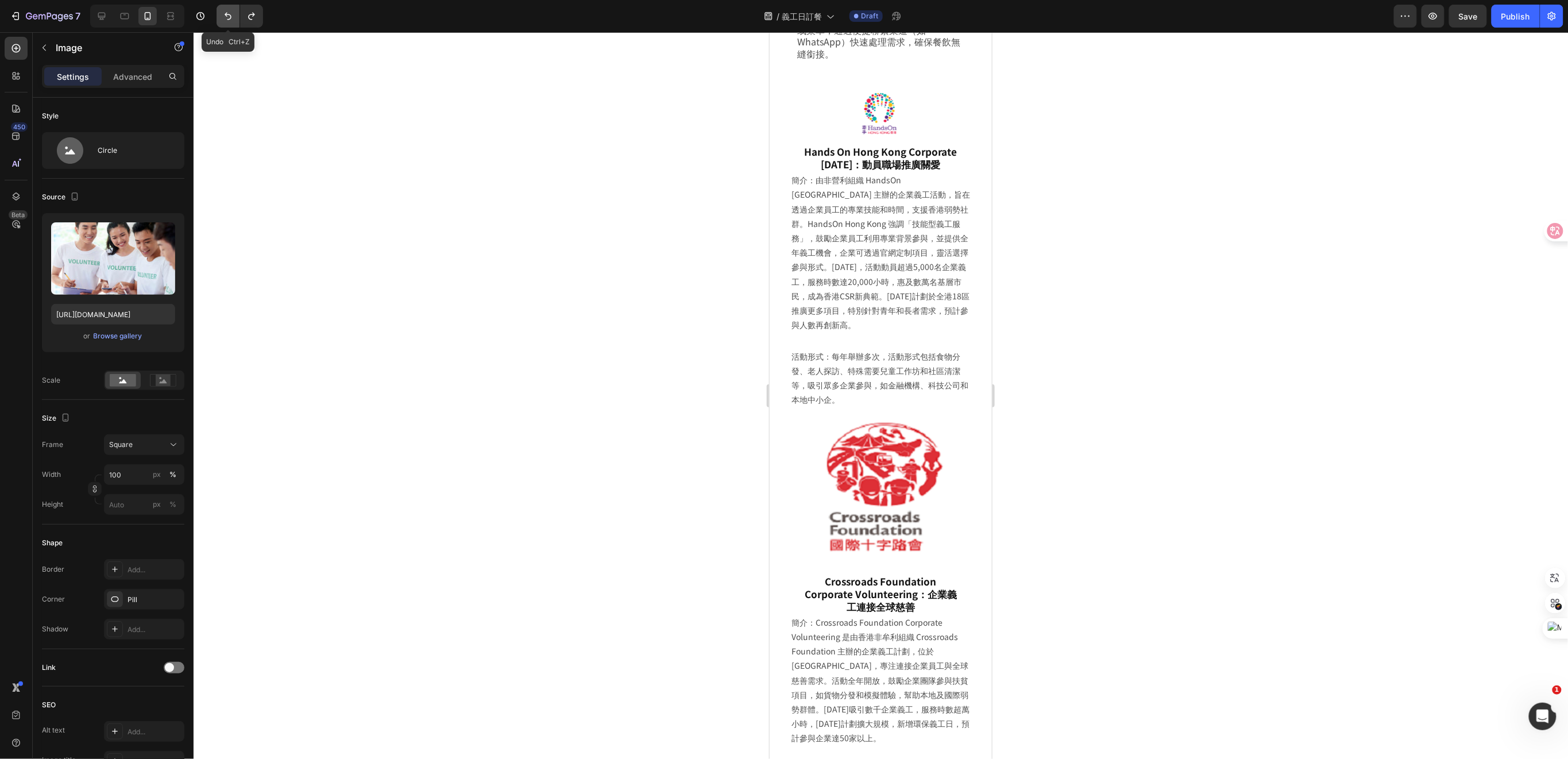
click at [231, 20] on icon "Undo/Redo" at bounding box center [228, 16] width 12 height 12
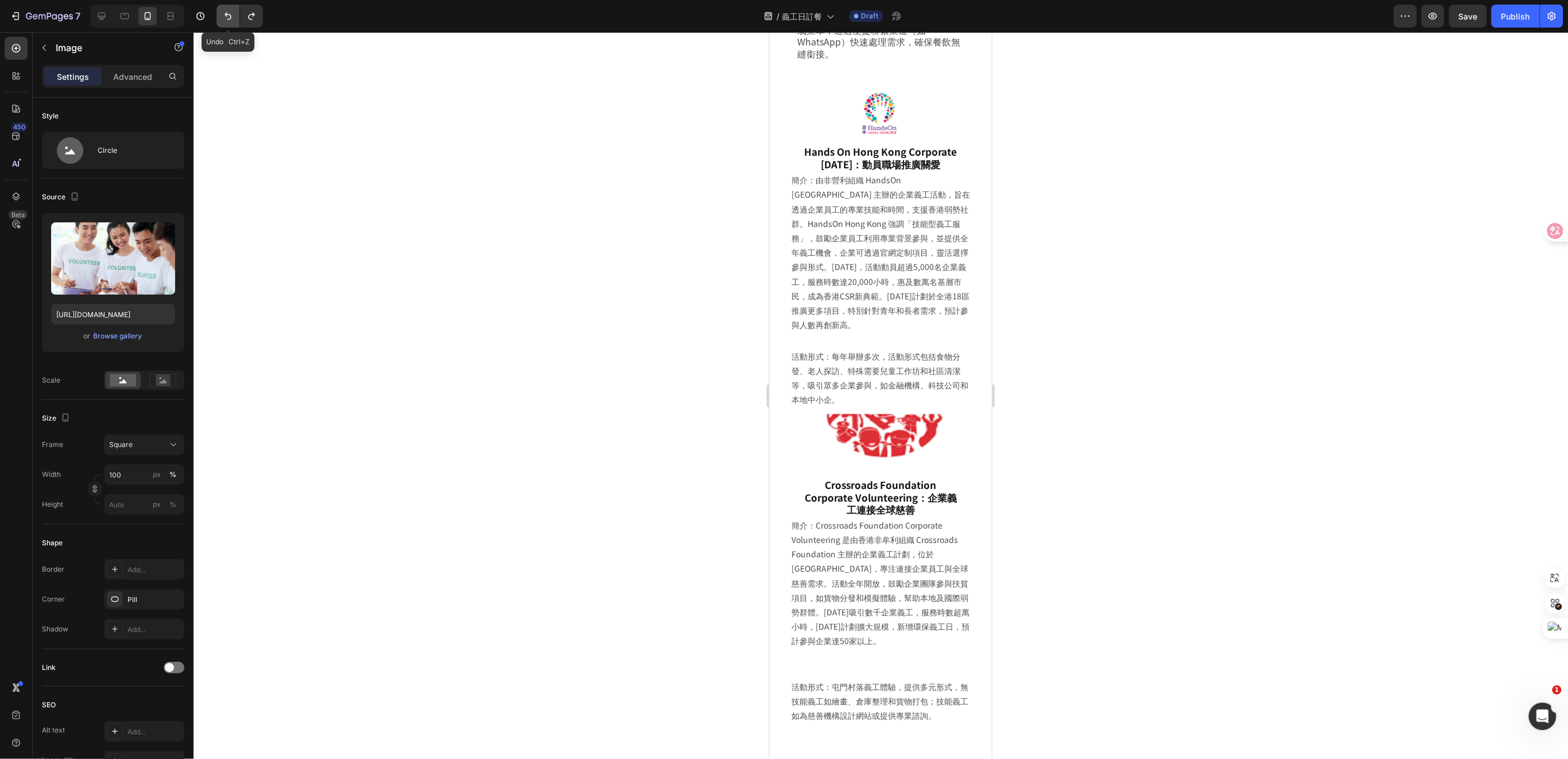
click at [231, 20] on icon "Undo/Redo" at bounding box center [228, 16] width 12 height 12
click at [230, 19] on icon "Undo/Redo" at bounding box center [228, 17] width 7 height 7
click at [908, 439] on img at bounding box center [880, 436] width 163 height 46
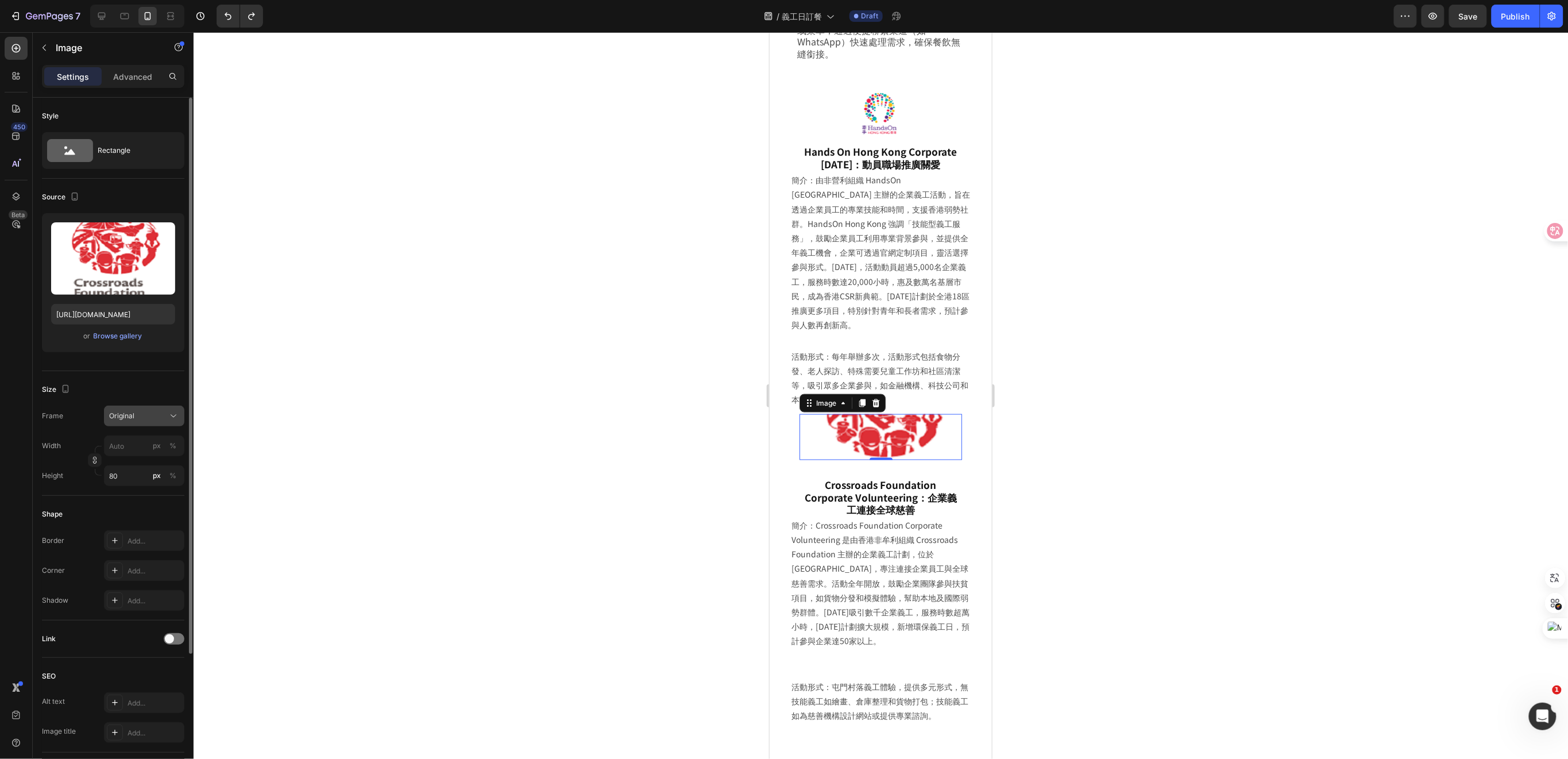
click at [129, 420] on span "Original" at bounding box center [121, 416] width 25 height 10
click at [134, 509] on div "Original" at bounding box center [142, 509] width 67 height 10
click at [122, 445] on input "px %" at bounding box center [144, 446] width 80 height 21
click at [126, 475] on p "Full 100%" at bounding box center [142, 473] width 67 height 10
type input "100"
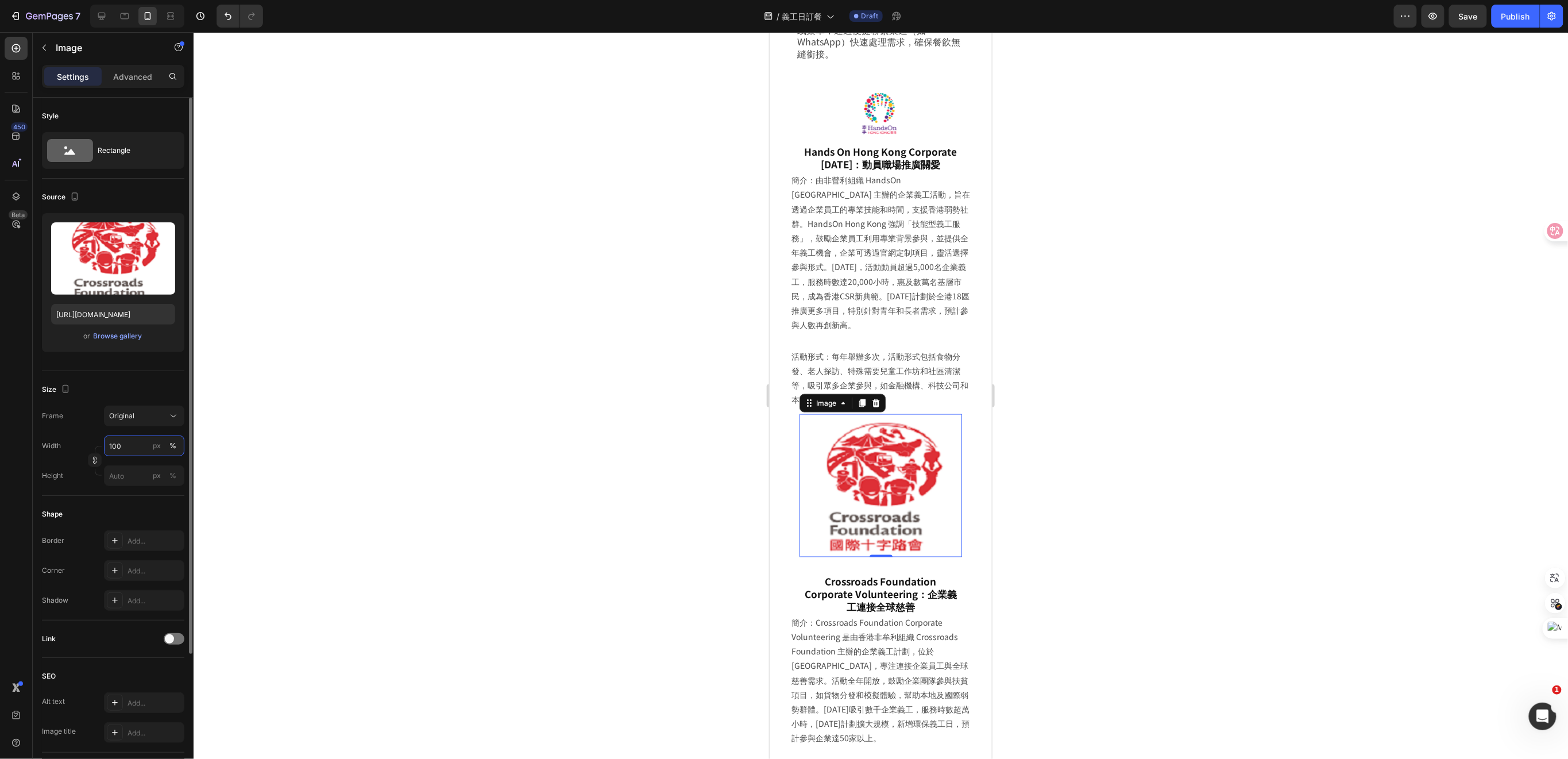
click at [126, 440] on input "100" at bounding box center [144, 446] width 80 height 21
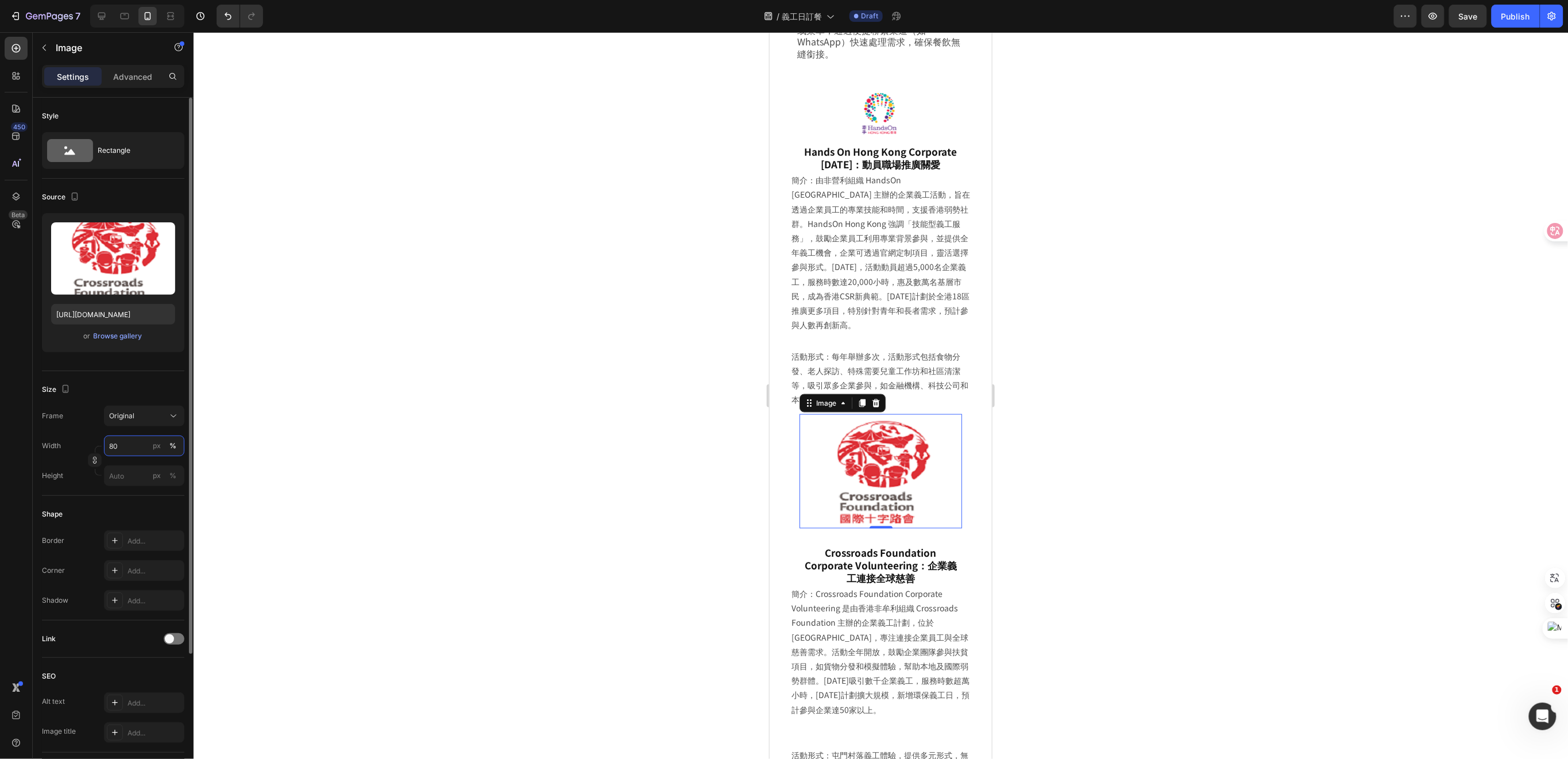
type input "8"
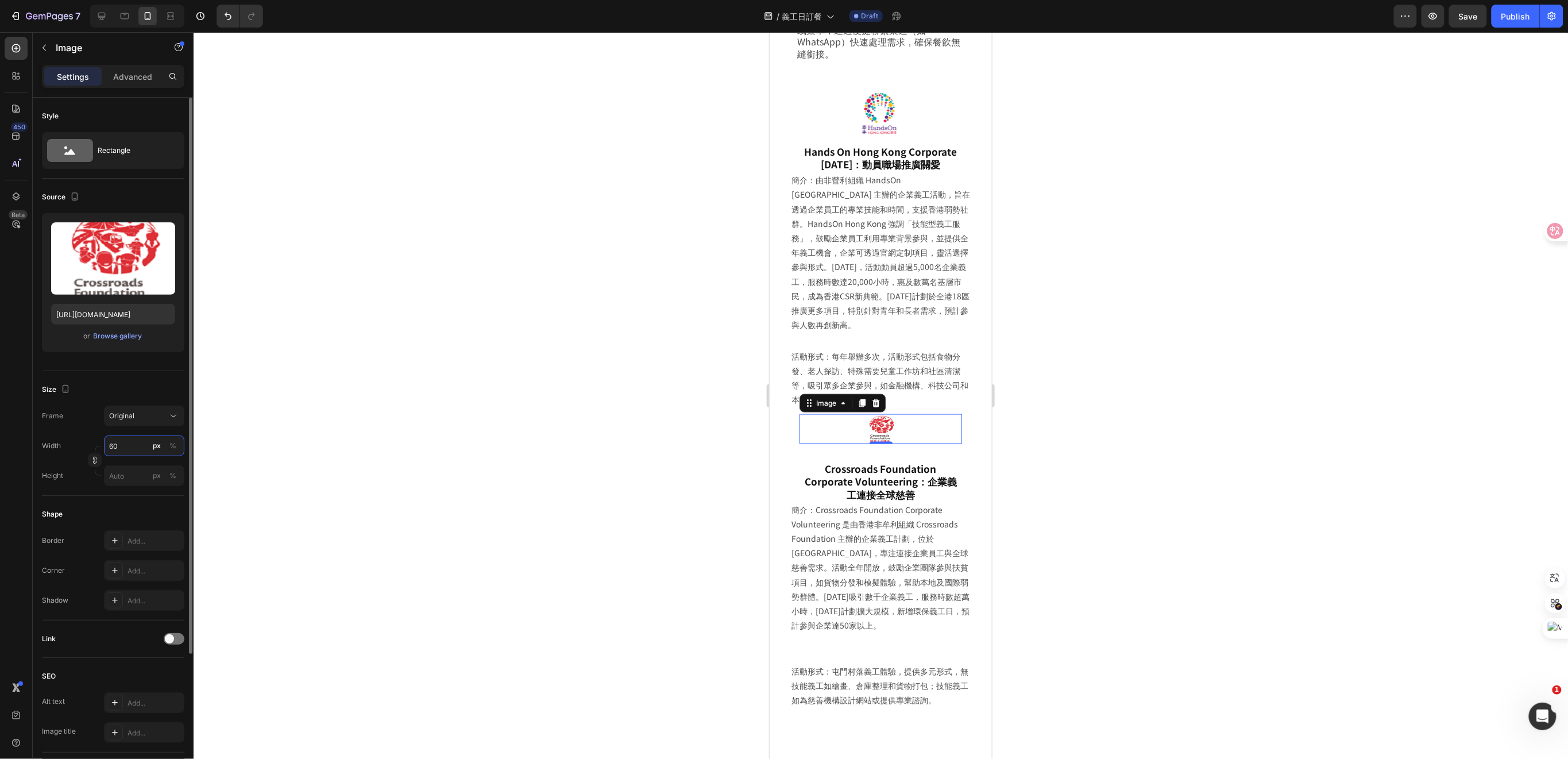
type input "6"
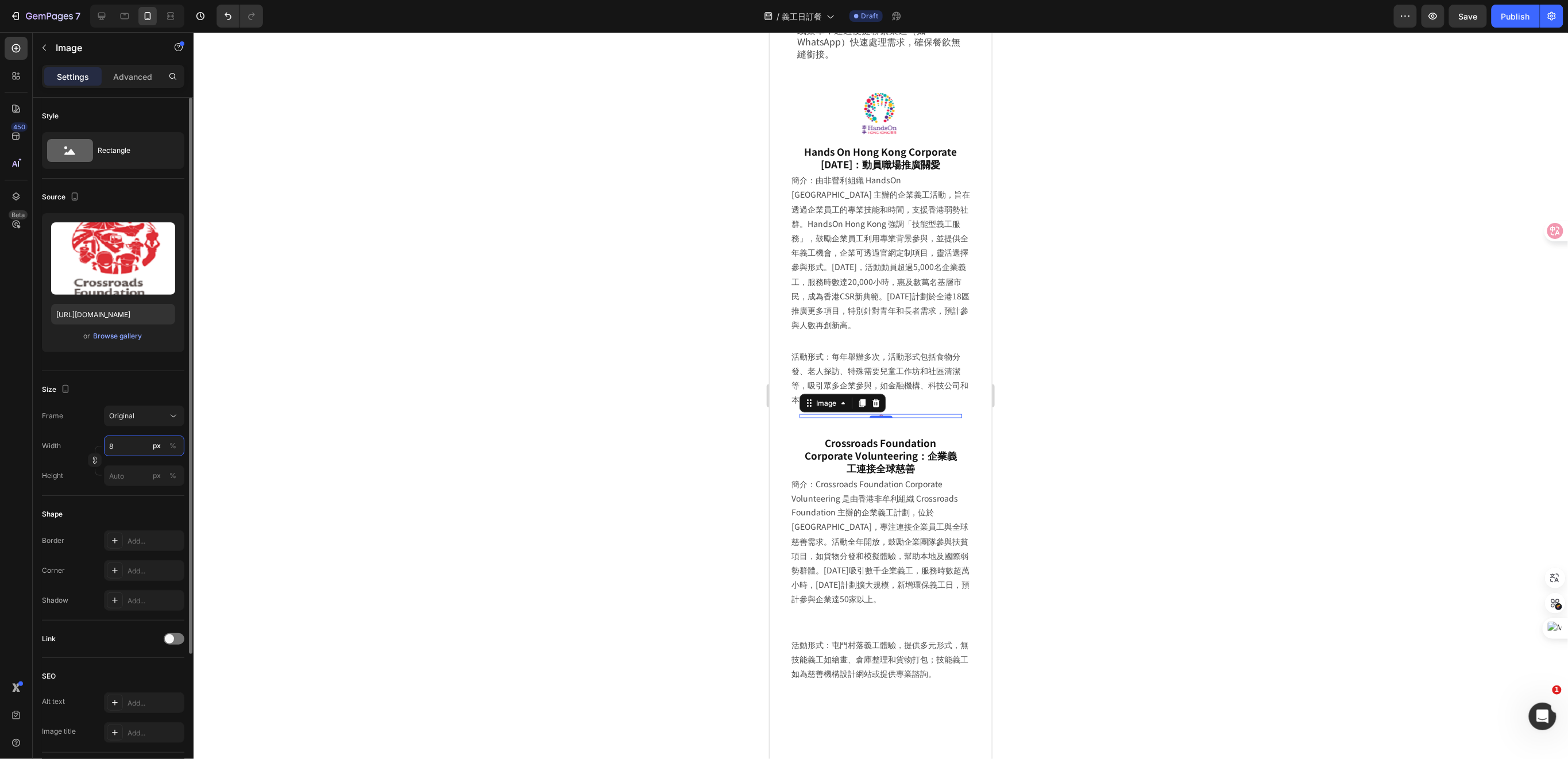
type input "80"
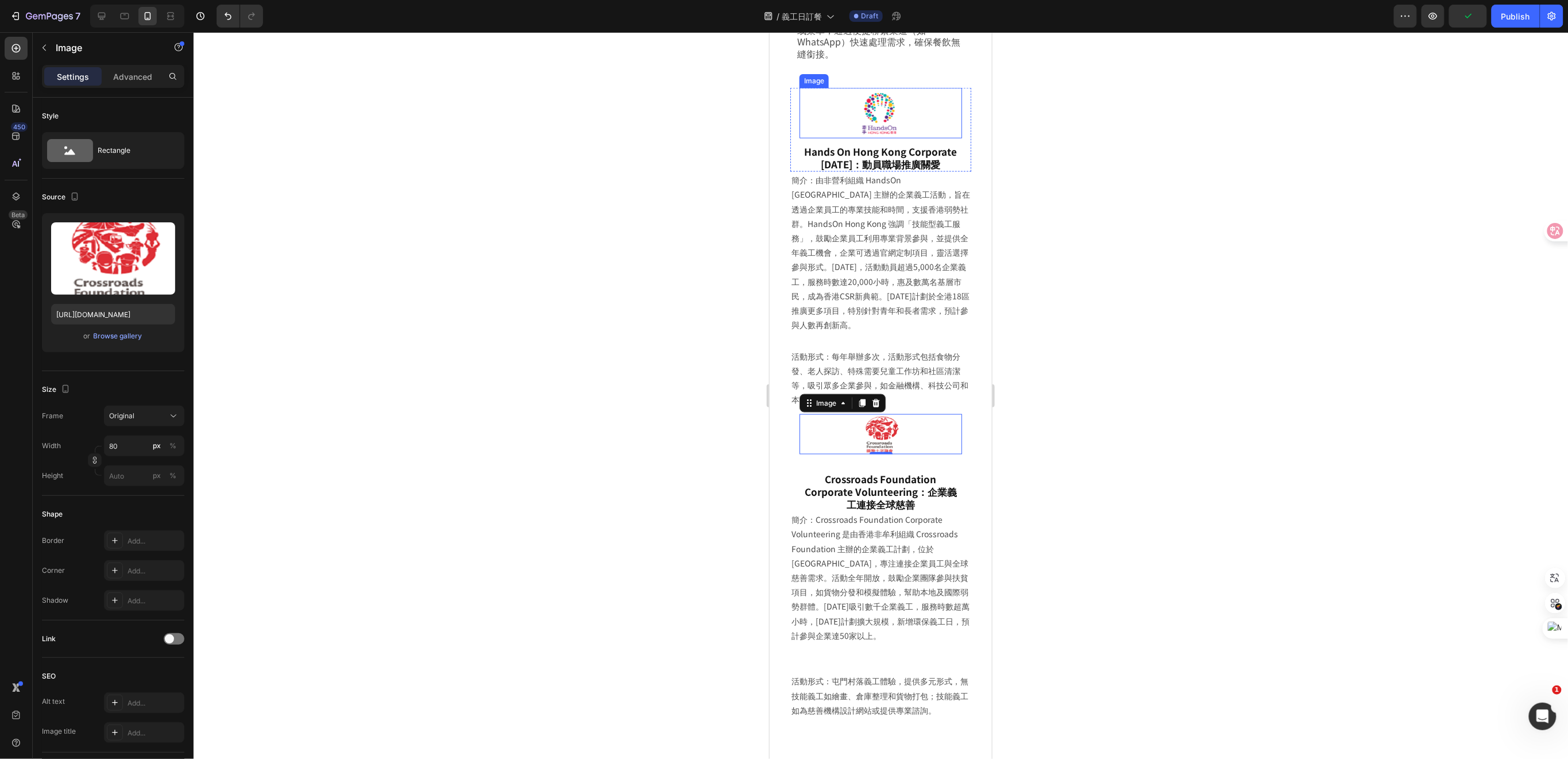
click at [889, 88] on img at bounding box center [881, 112] width 58 height 50
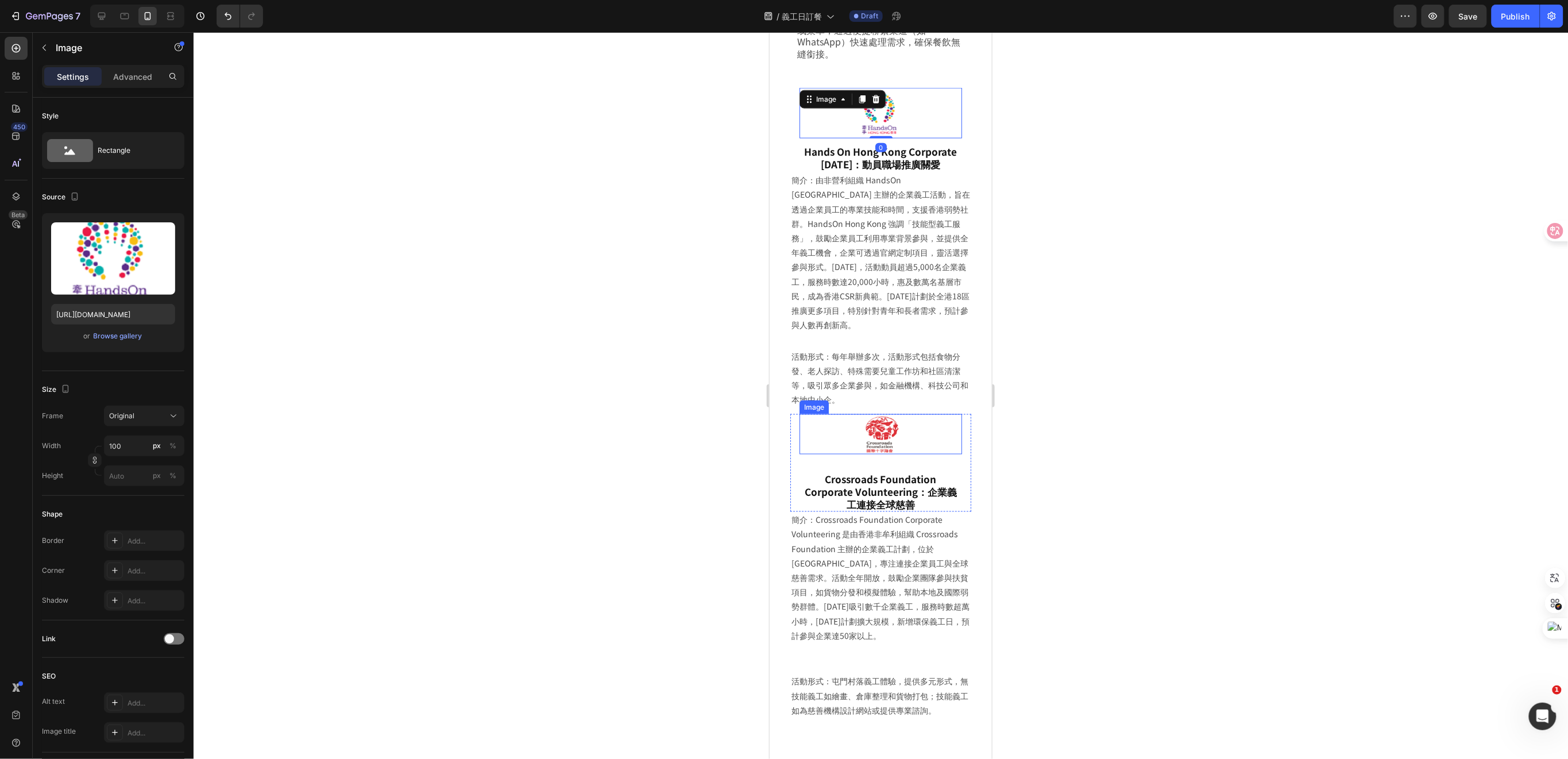
click at [881, 435] on img at bounding box center [880, 434] width 46 height 40
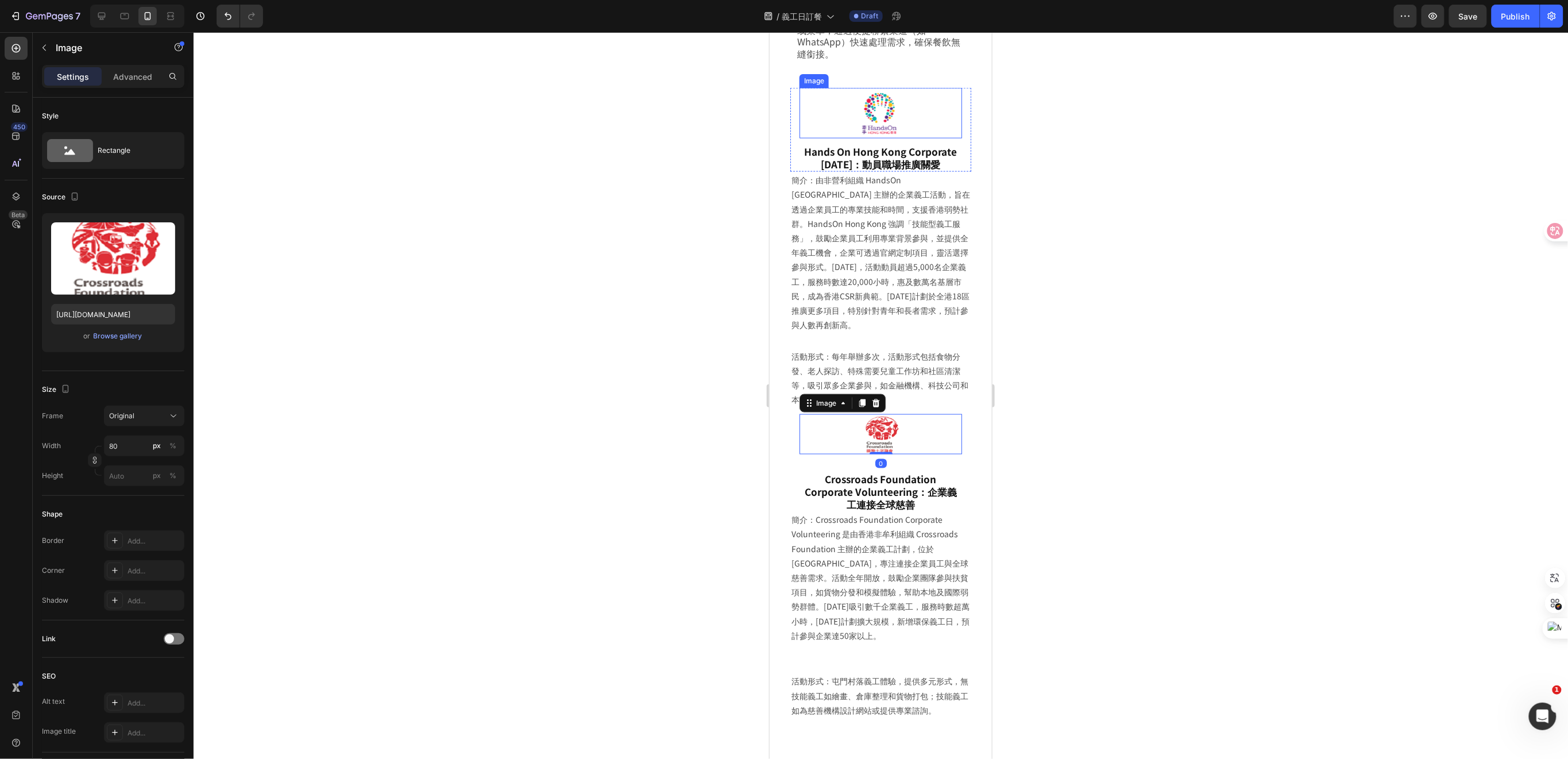
click at [881, 91] on img at bounding box center [881, 112] width 58 height 50
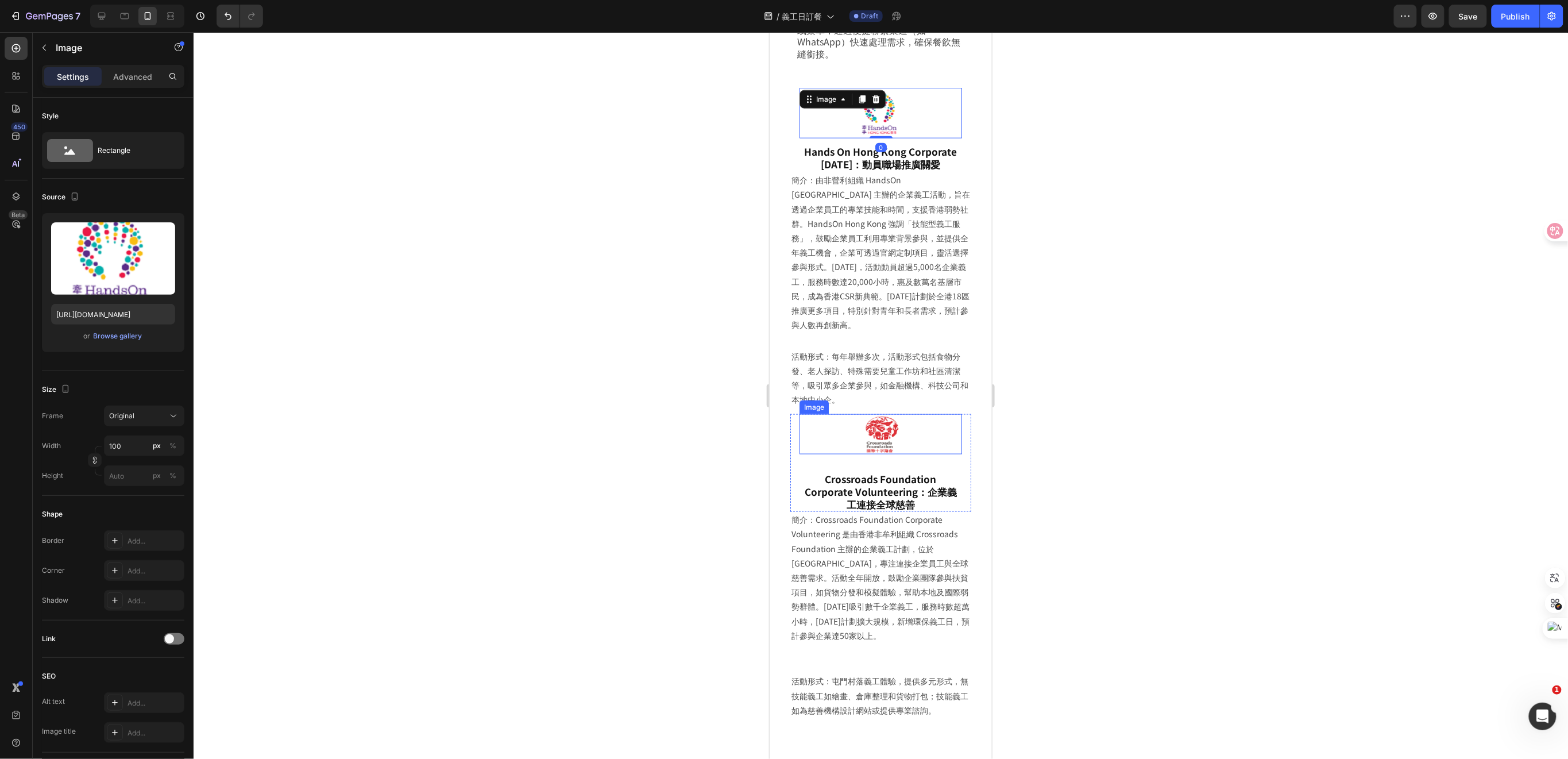
click at [863, 428] on img at bounding box center [880, 434] width 46 height 40
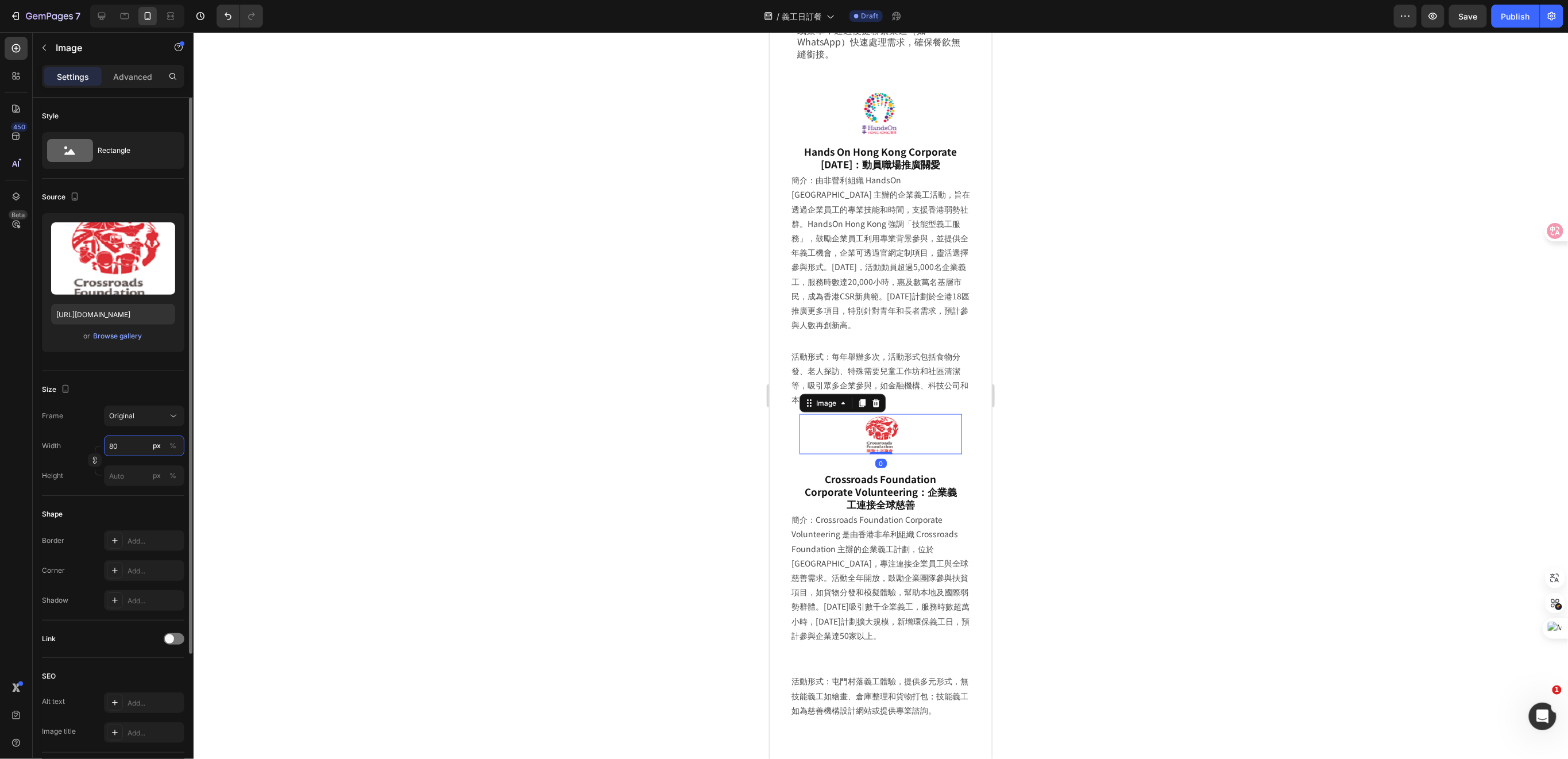
click at [126, 449] on input "80" at bounding box center [144, 446] width 80 height 21
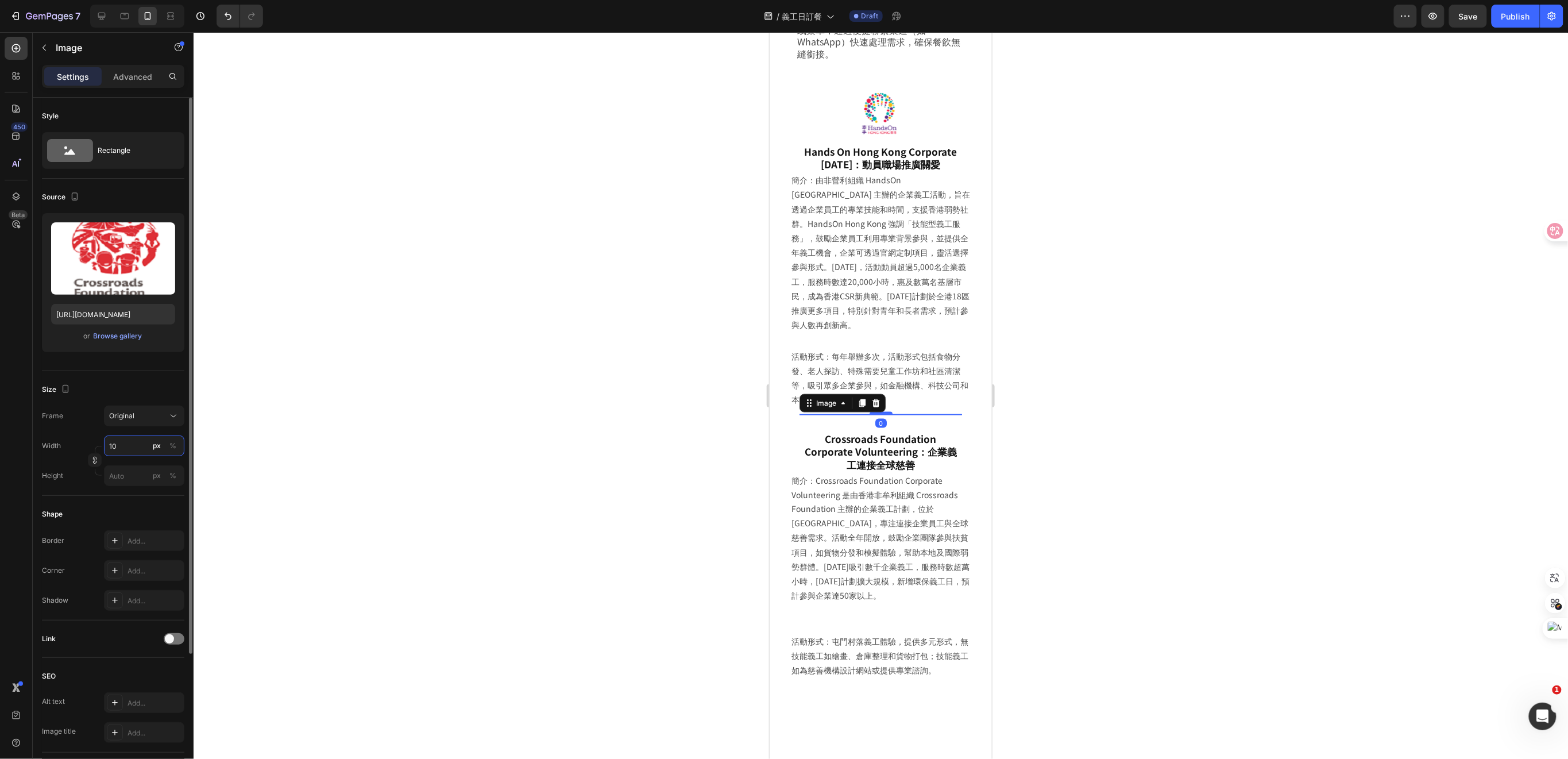
type input "100"
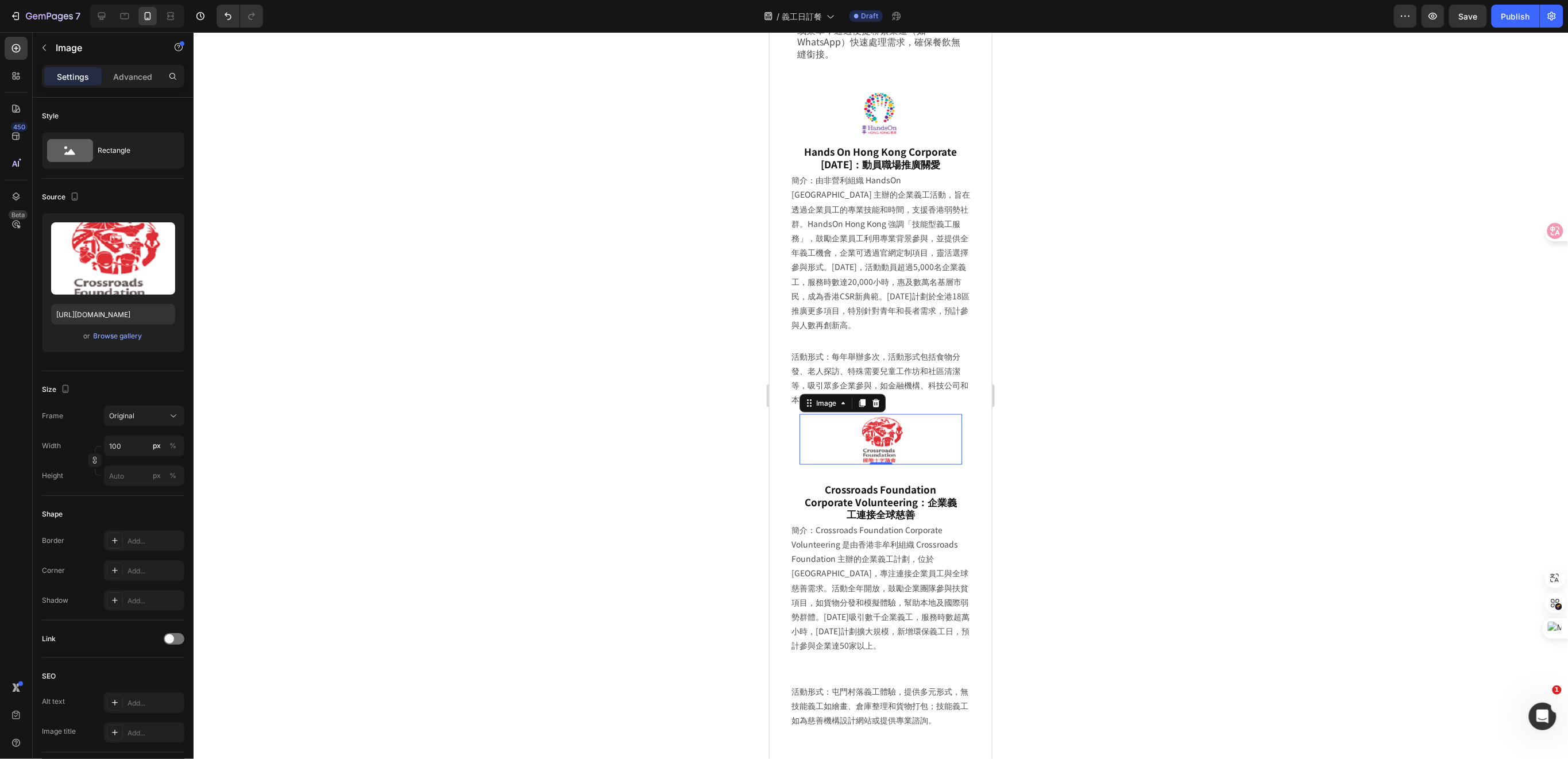
click at [1119, 393] on div at bounding box center [881, 395] width 1374 height 727
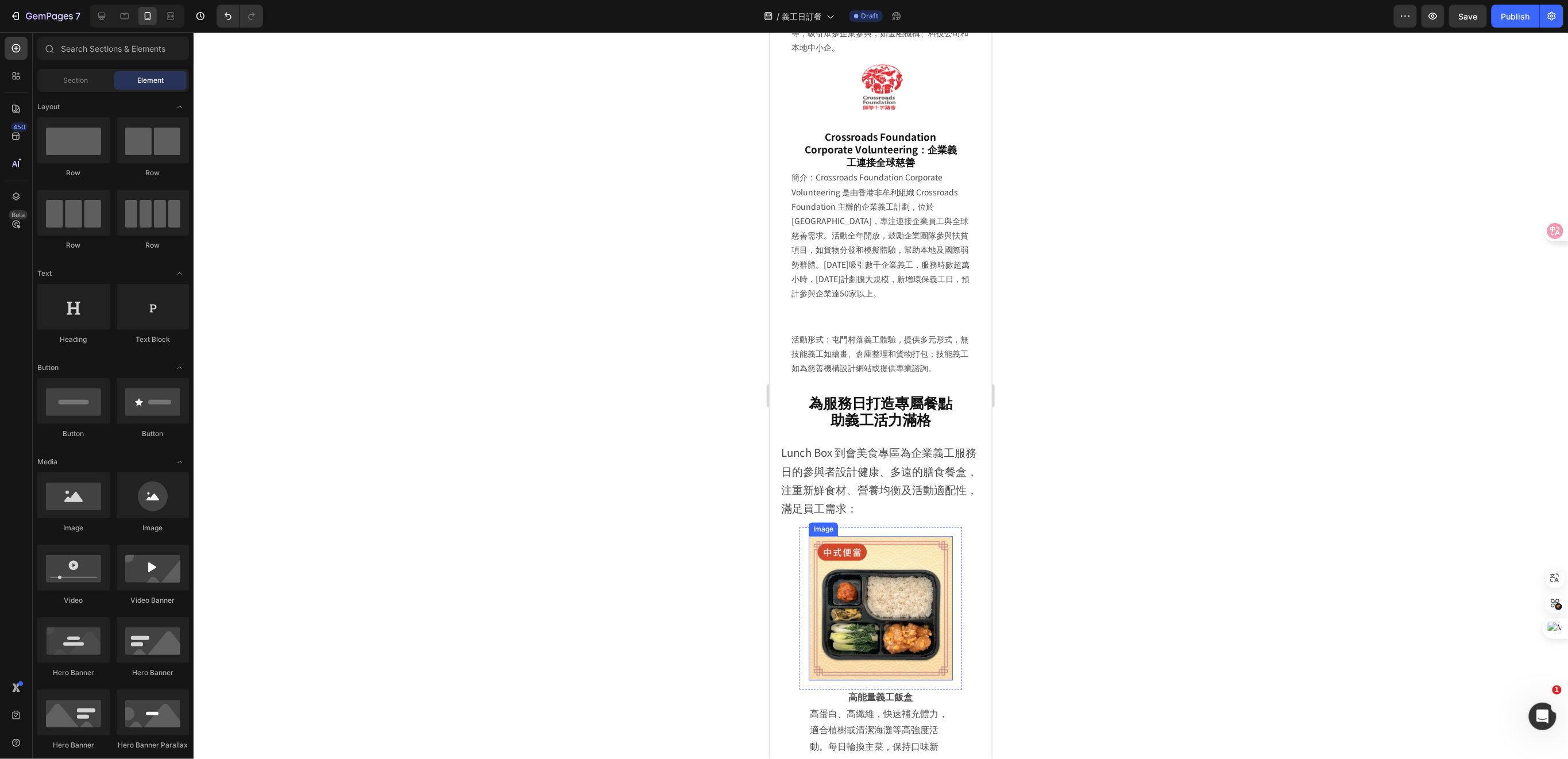
scroll to position [3361, 0]
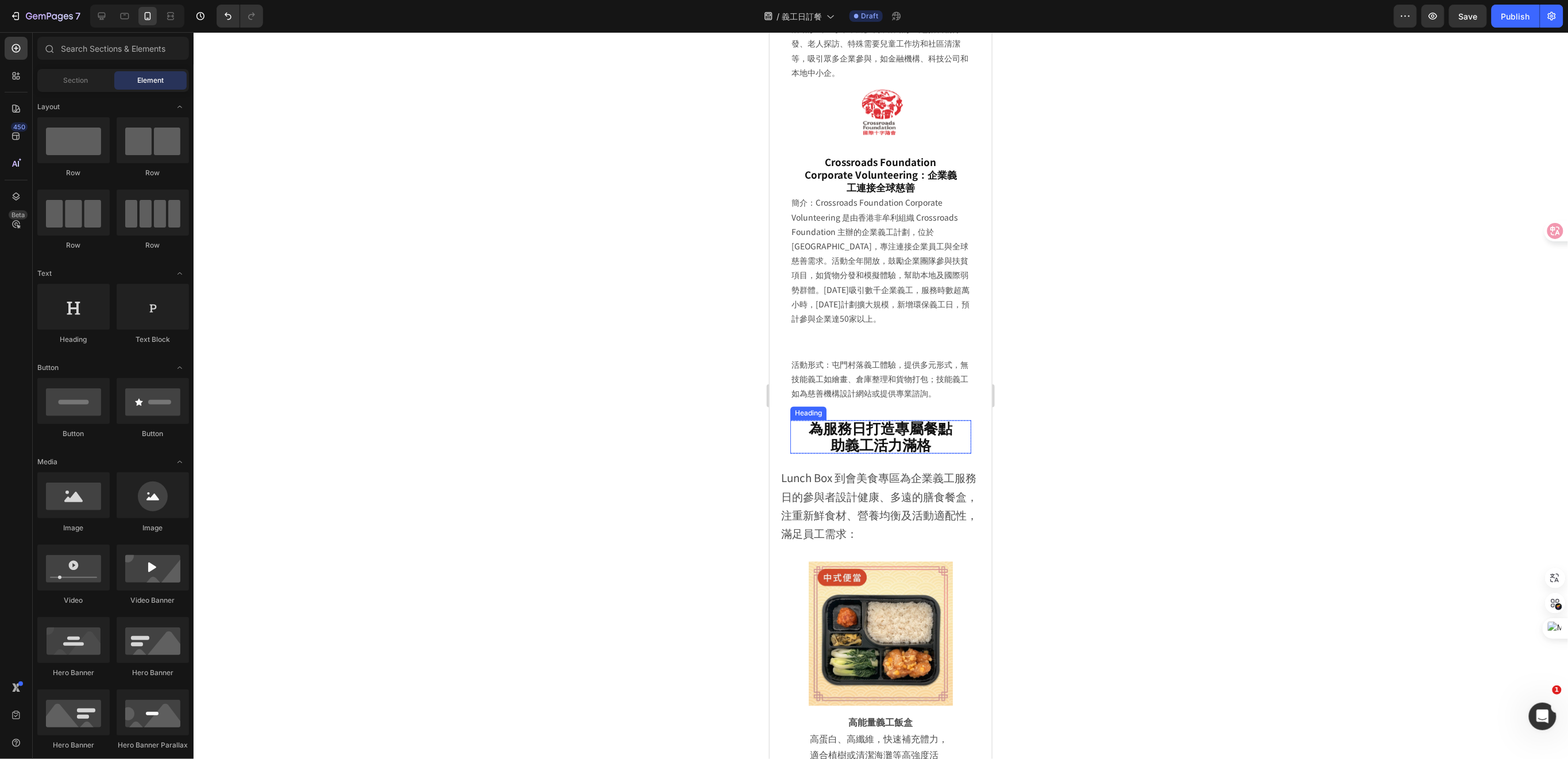
click at [934, 453] on h2 "為服務日打造專屬餐點 助義工活力滿格" at bounding box center [880, 437] width 181 height 33
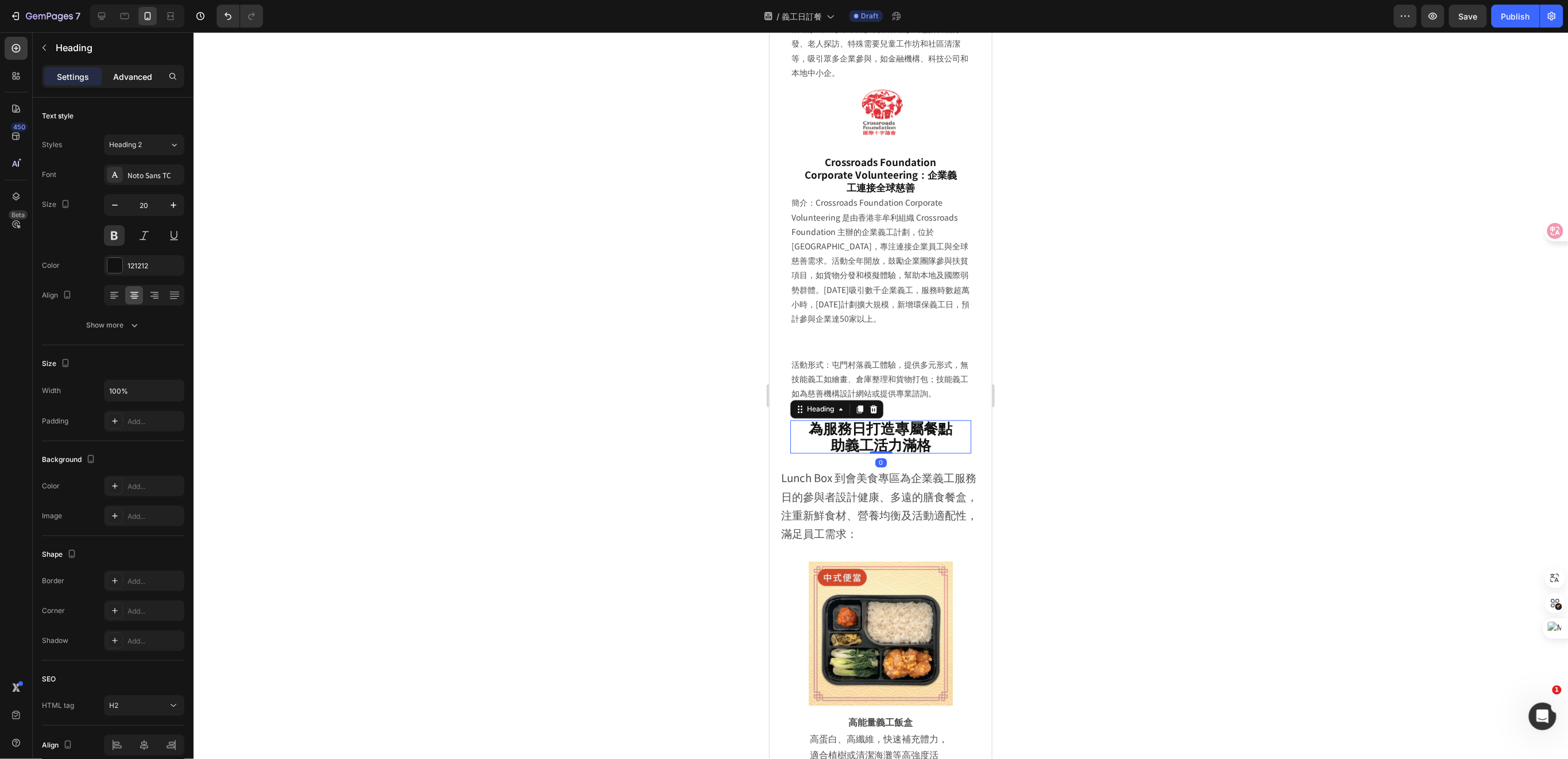
click at [141, 76] on p "Advanced" at bounding box center [132, 77] width 39 height 12
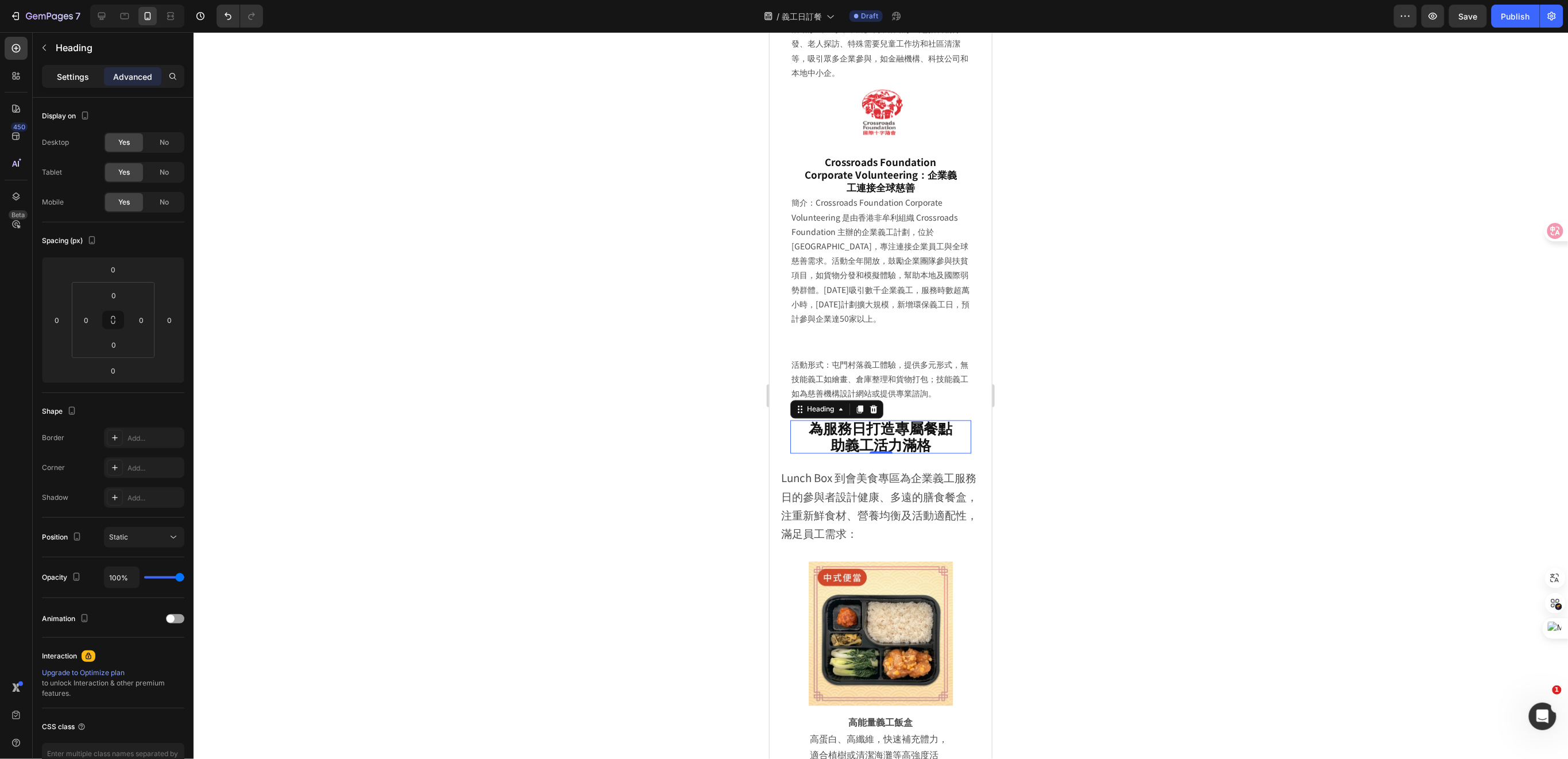
click at [59, 81] on p "Settings" at bounding box center [73, 77] width 32 height 12
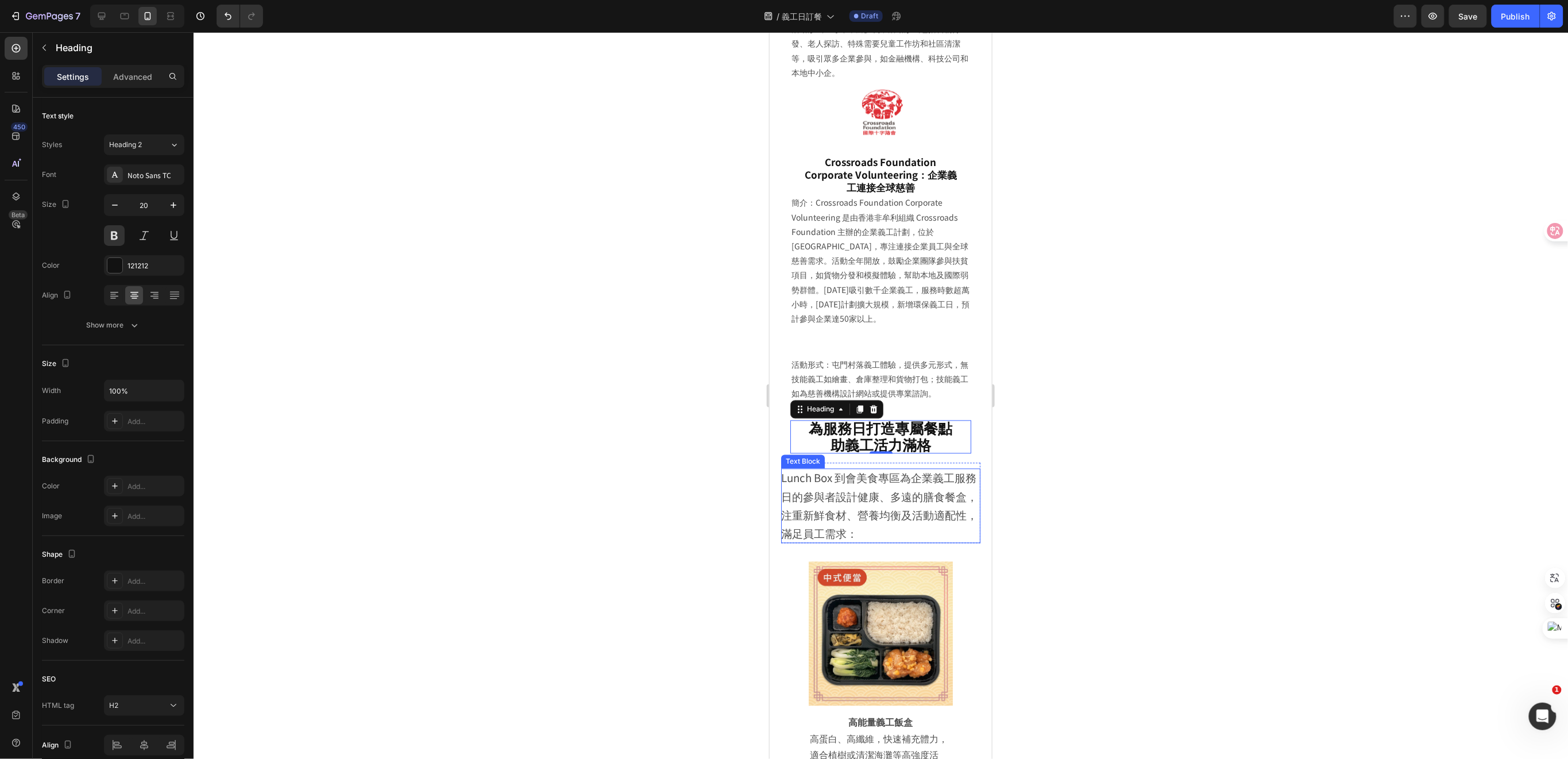
scroll to position [3515, 0]
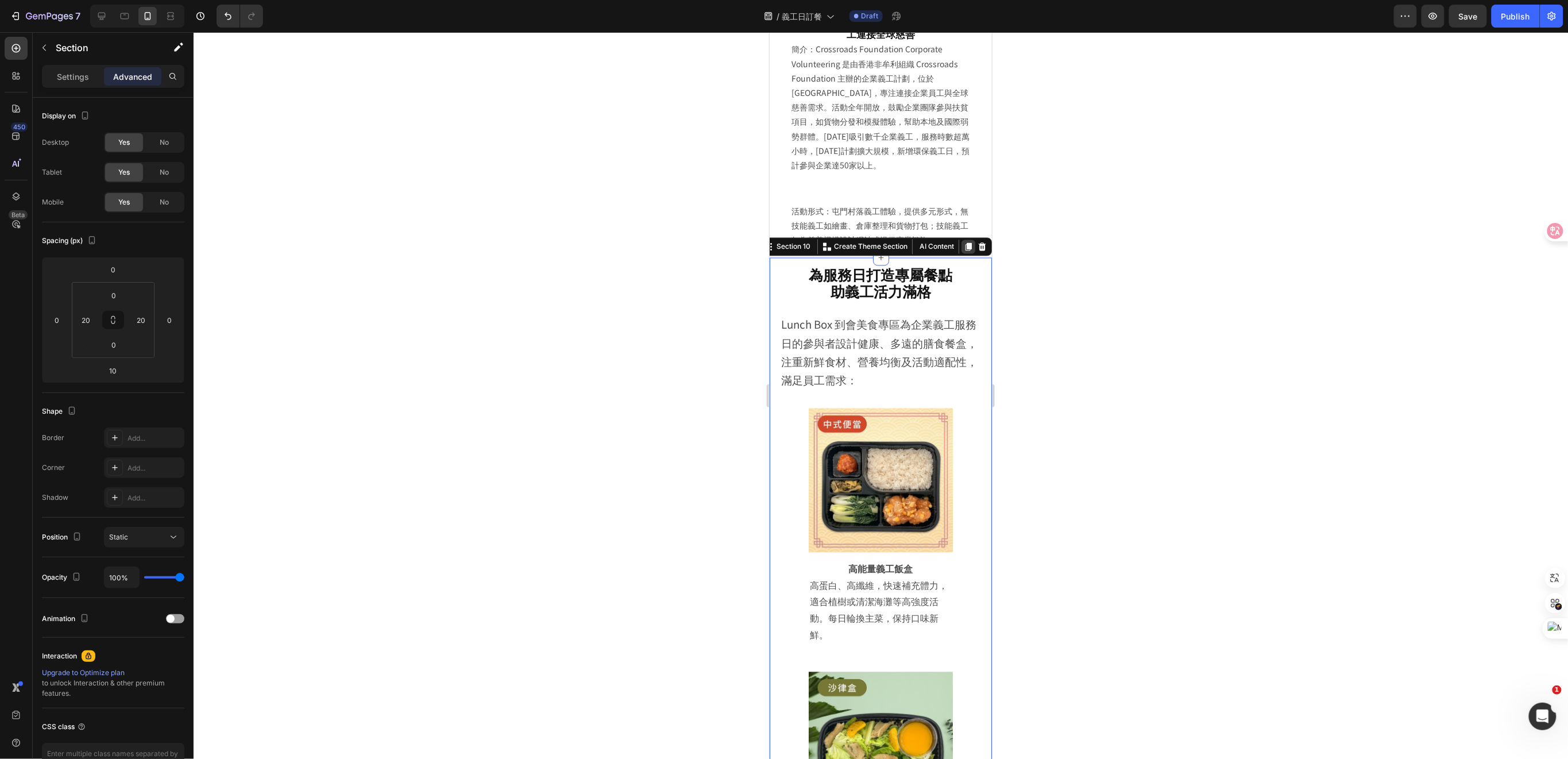
click at [965, 250] on icon at bounding box center [968, 246] width 6 height 8
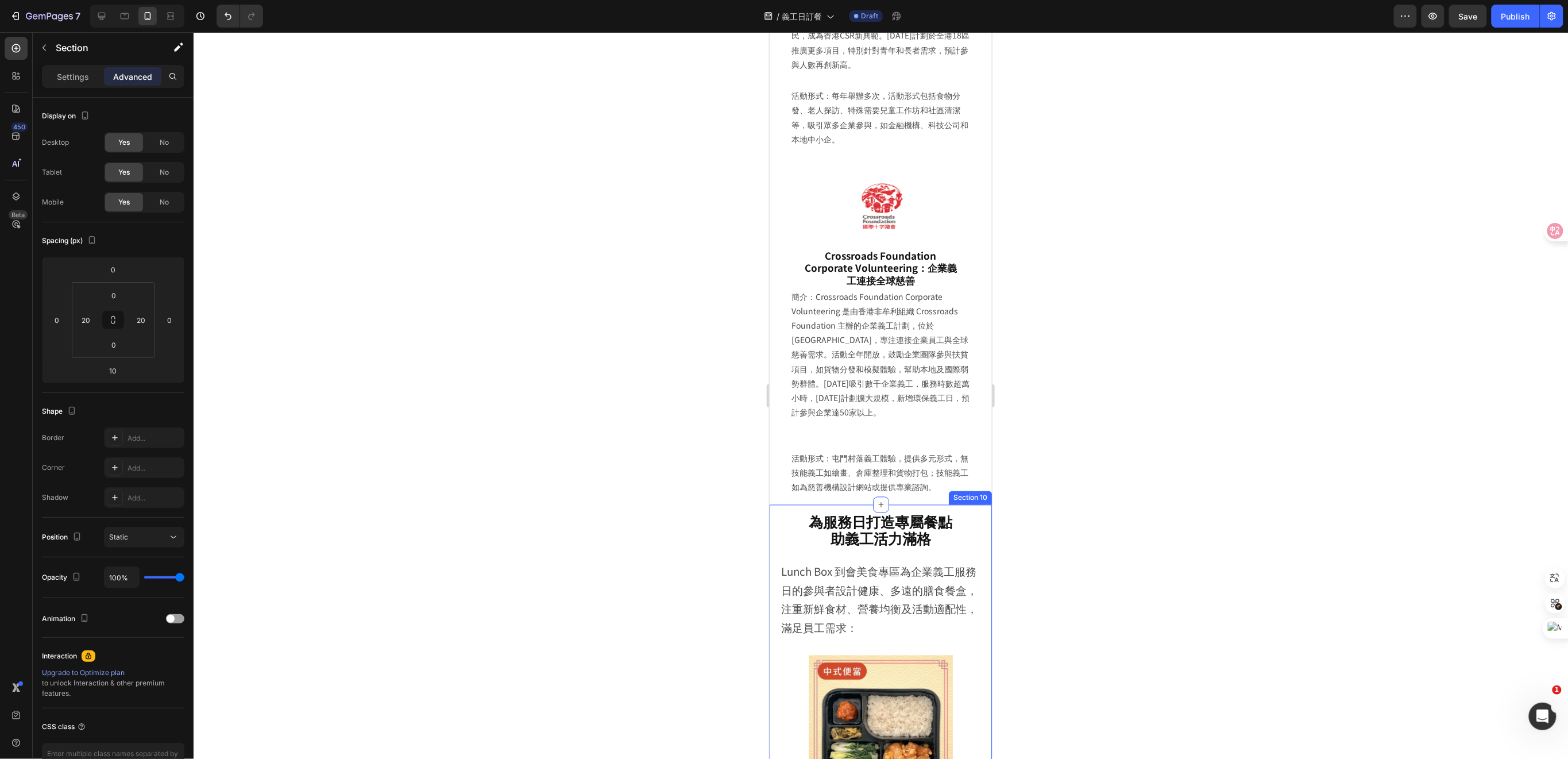
scroll to position [3306, 0]
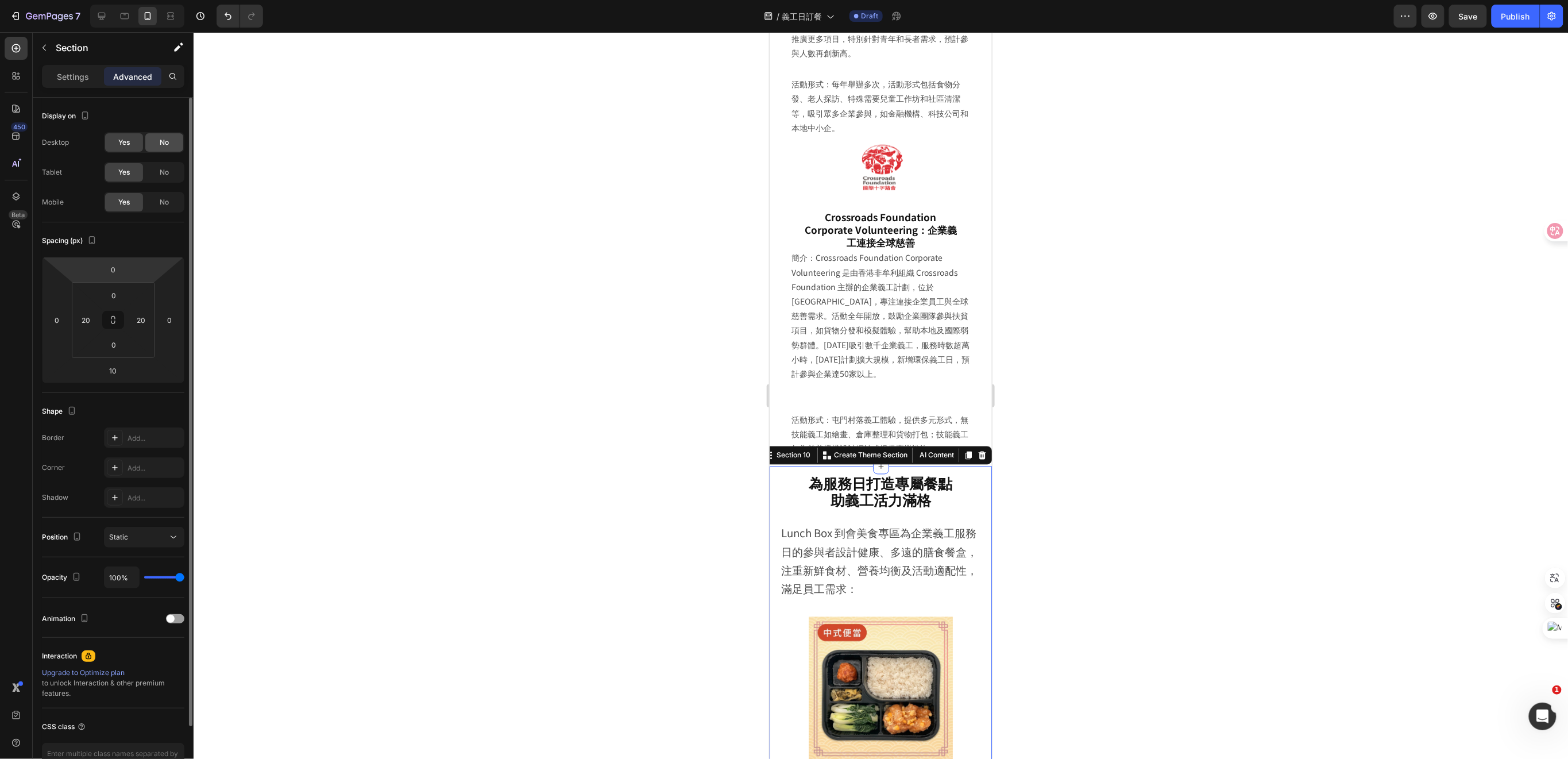
click at [167, 142] on span "No" at bounding box center [164, 142] width 9 height 10
click at [166, 179] on div "No" at bounding box center [164, 172] width 38 height 18
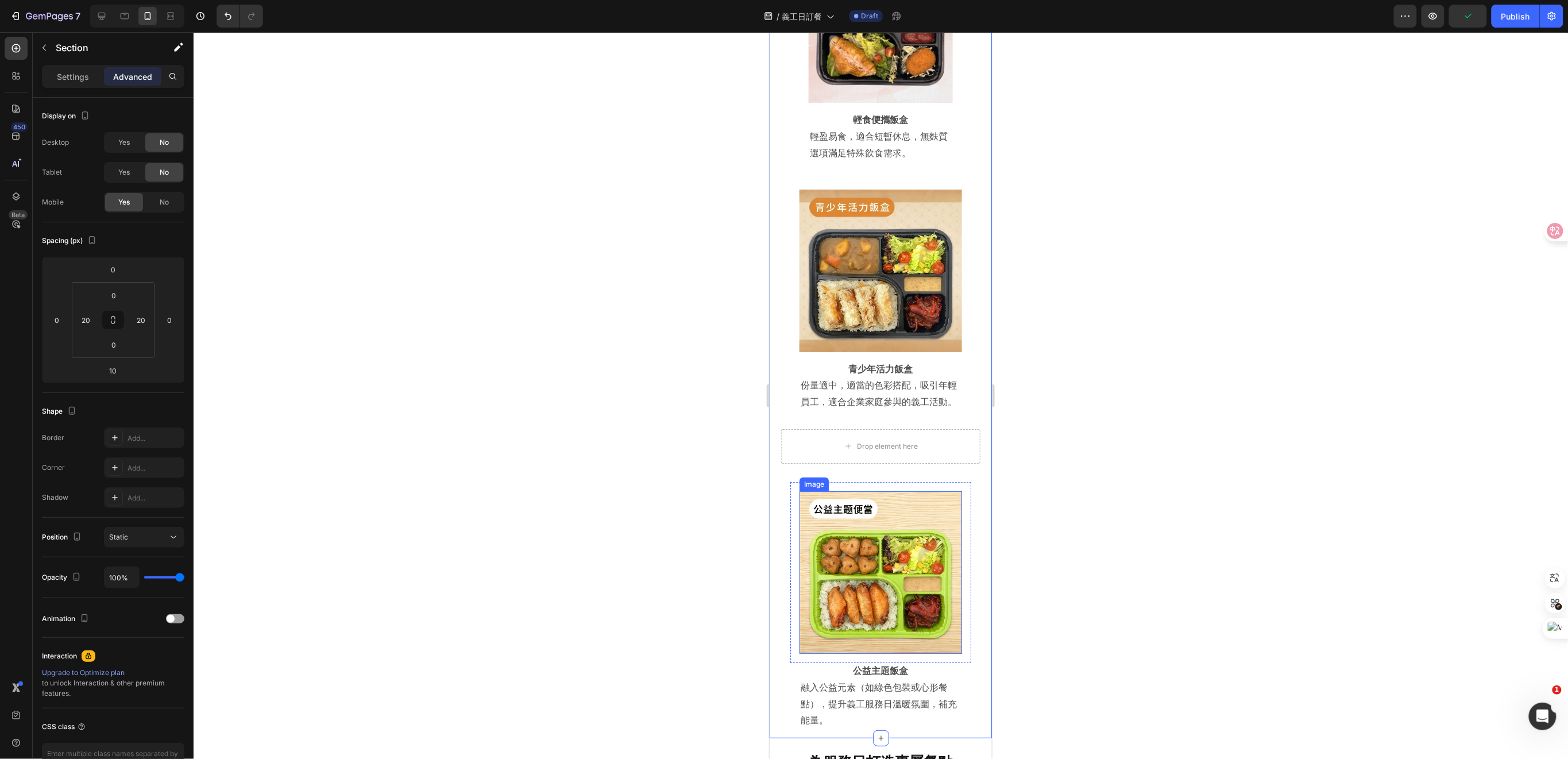
scroll to position [5144, 0]
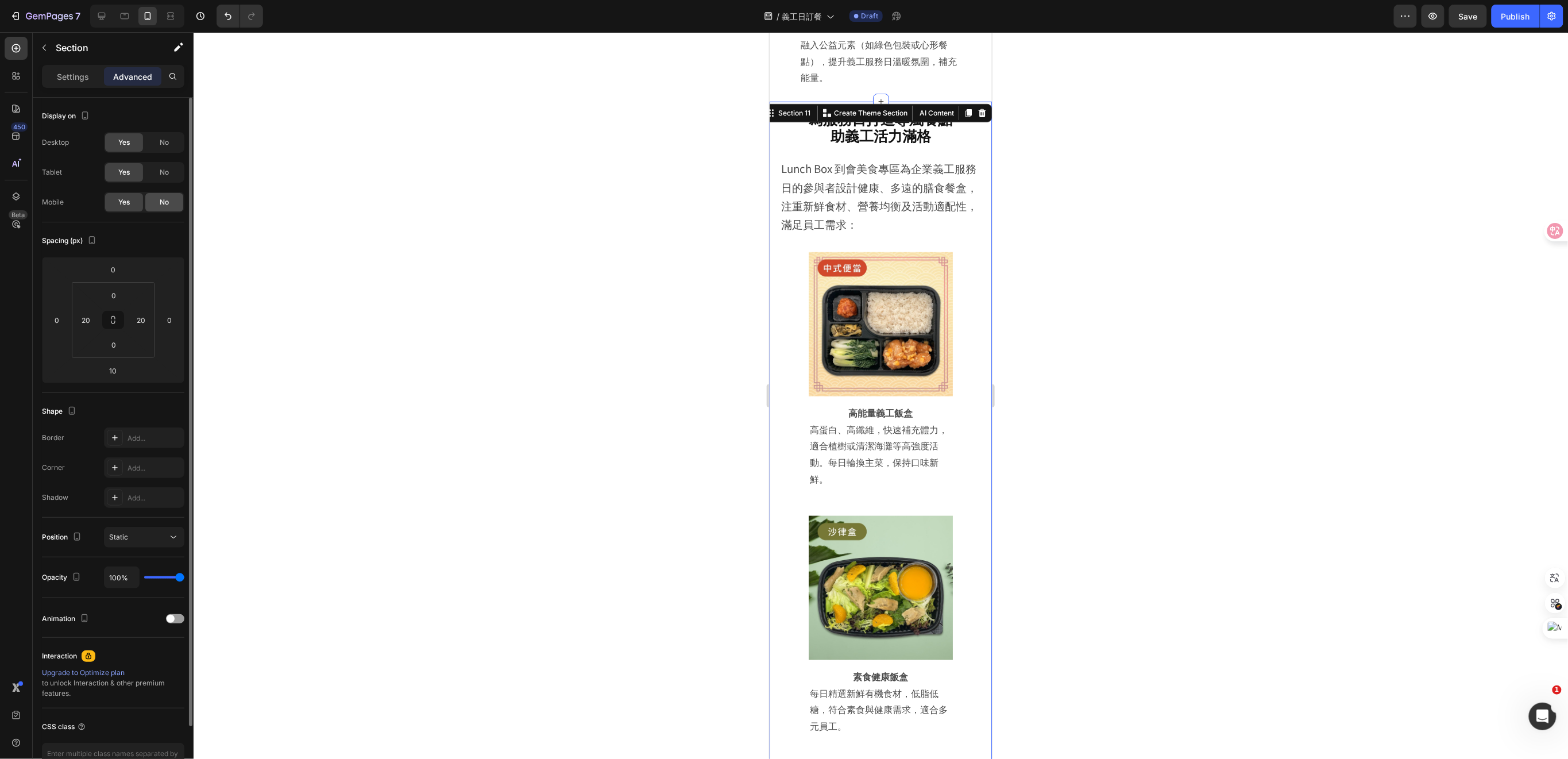
click at [158, 209] on div "No" at bounding box center [164, 202] width 38 height 18
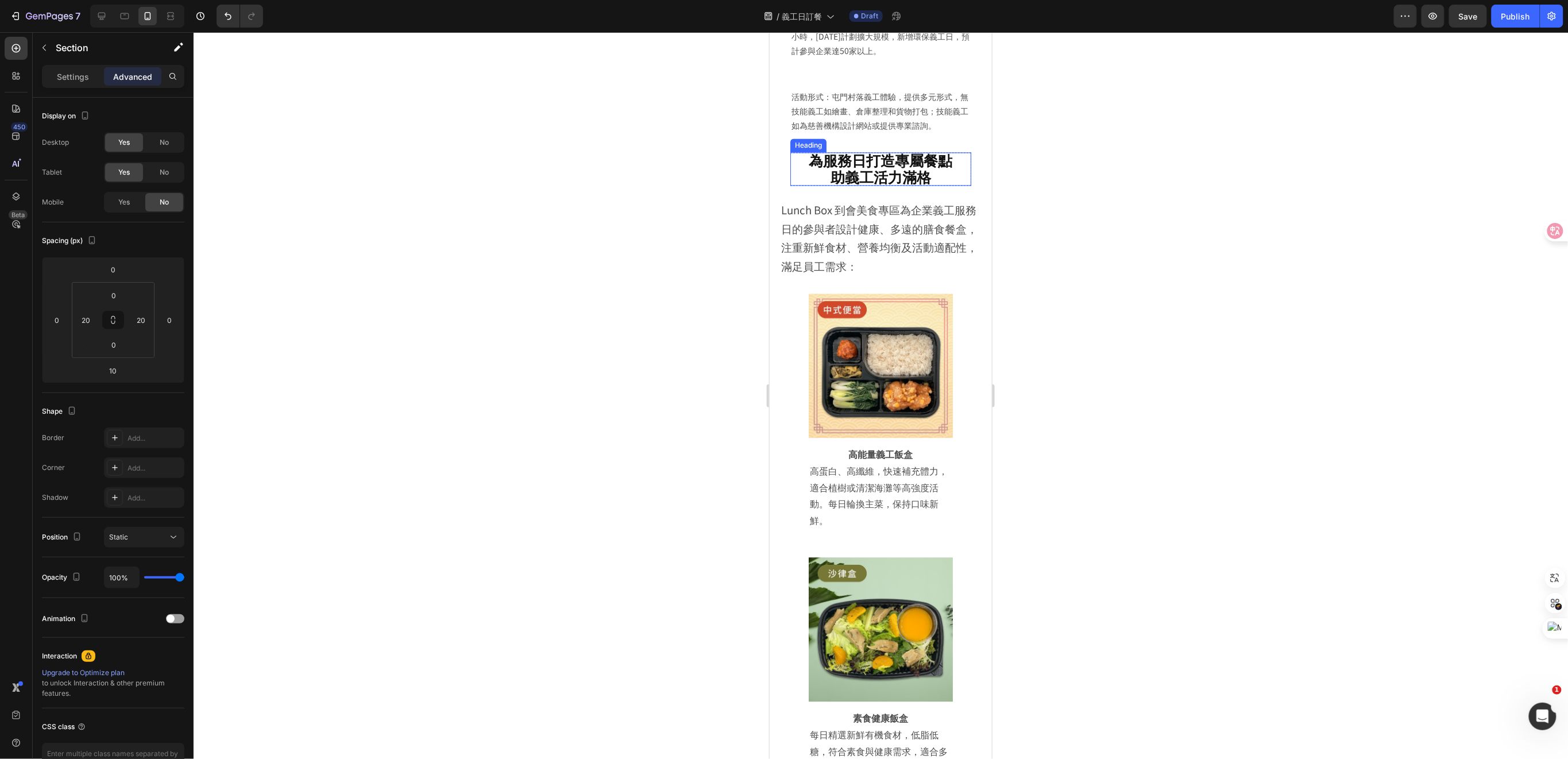
scroll to position [3663, 0]
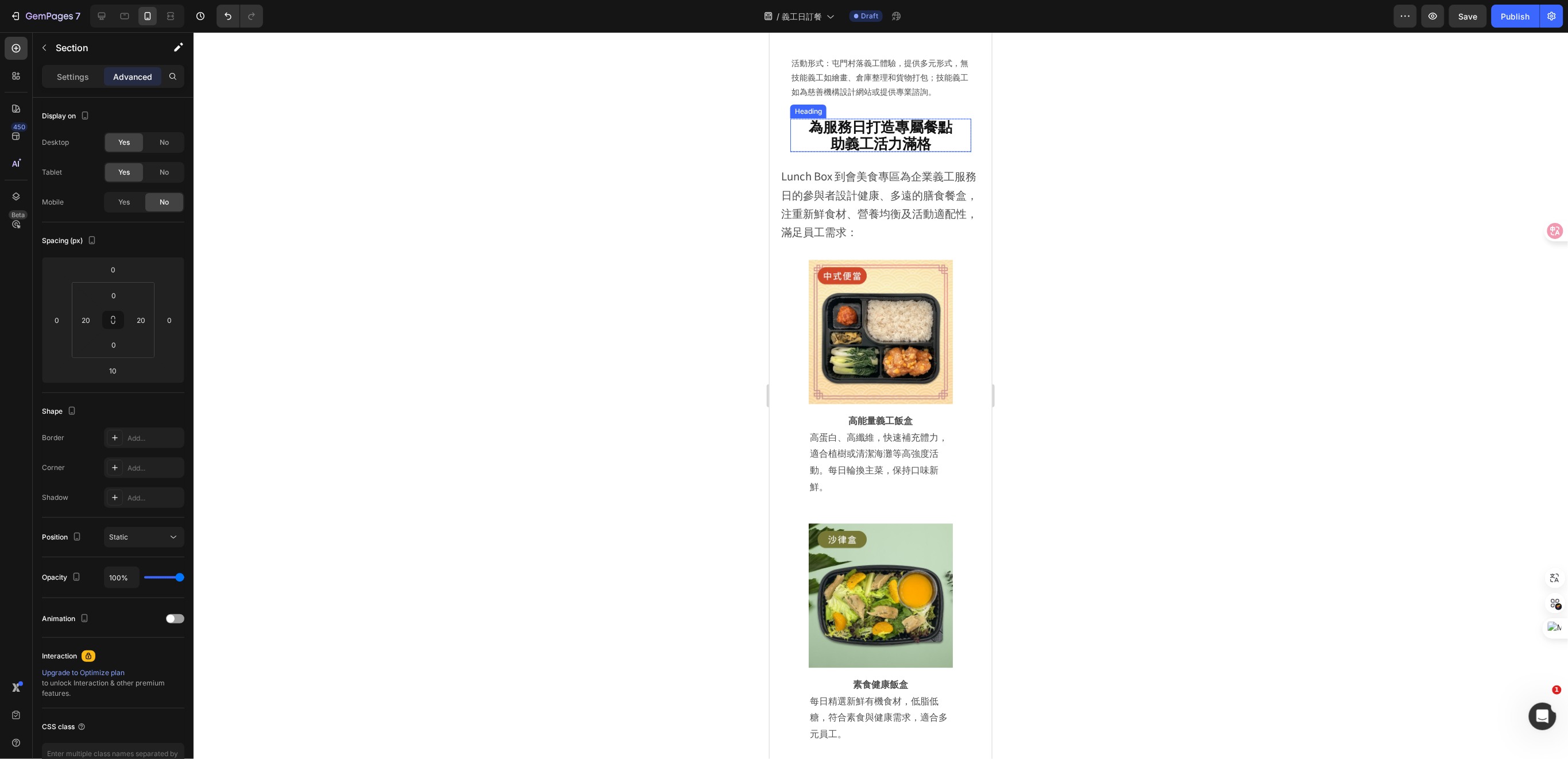
click at [897, 152] on span "助義工活力滿格" at bounding box center [880, 142] width 101 height 21
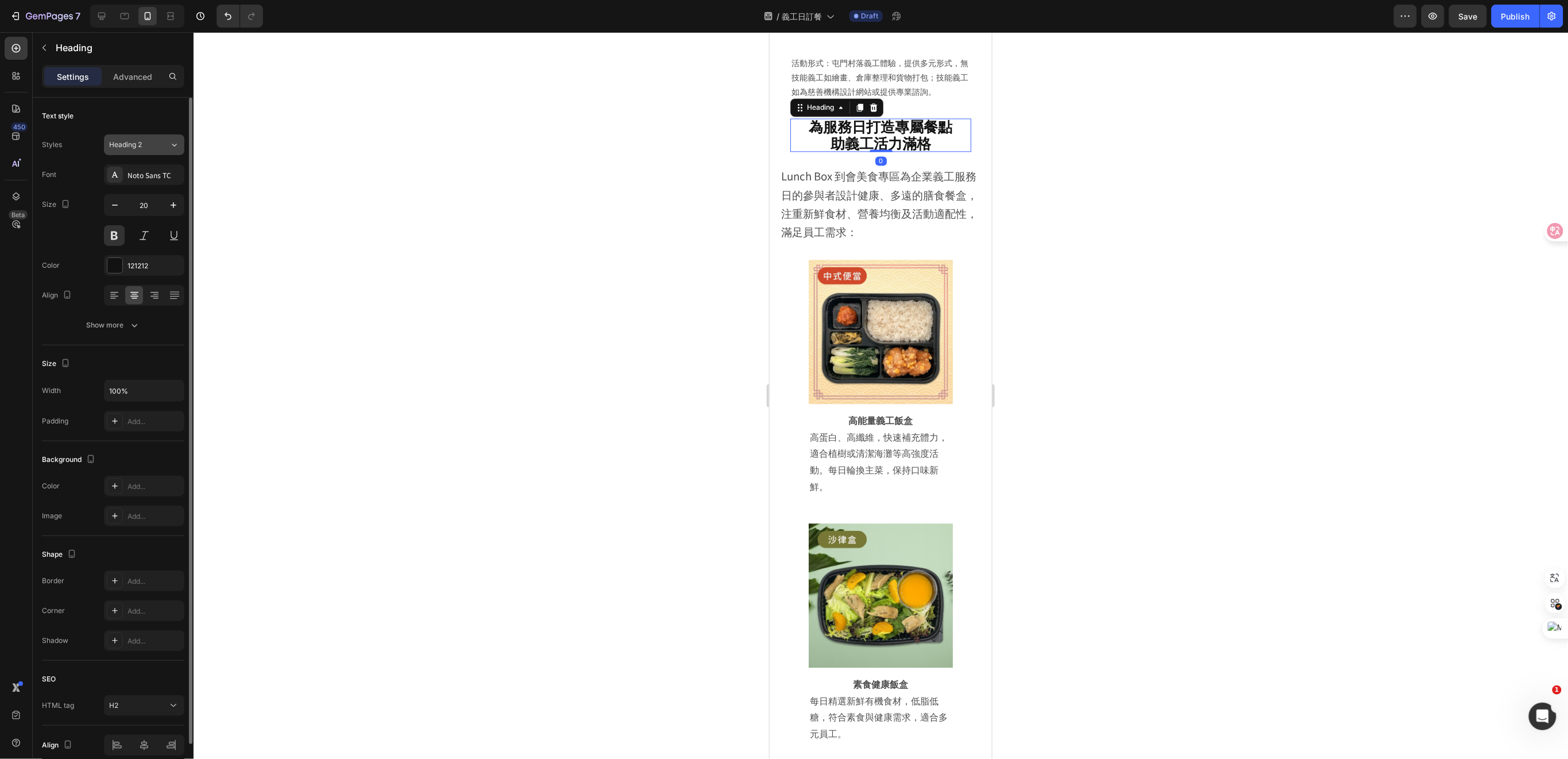
click at [147, 148] on div "Heading 2" at bounding box center [132, 145] width 47 height 10
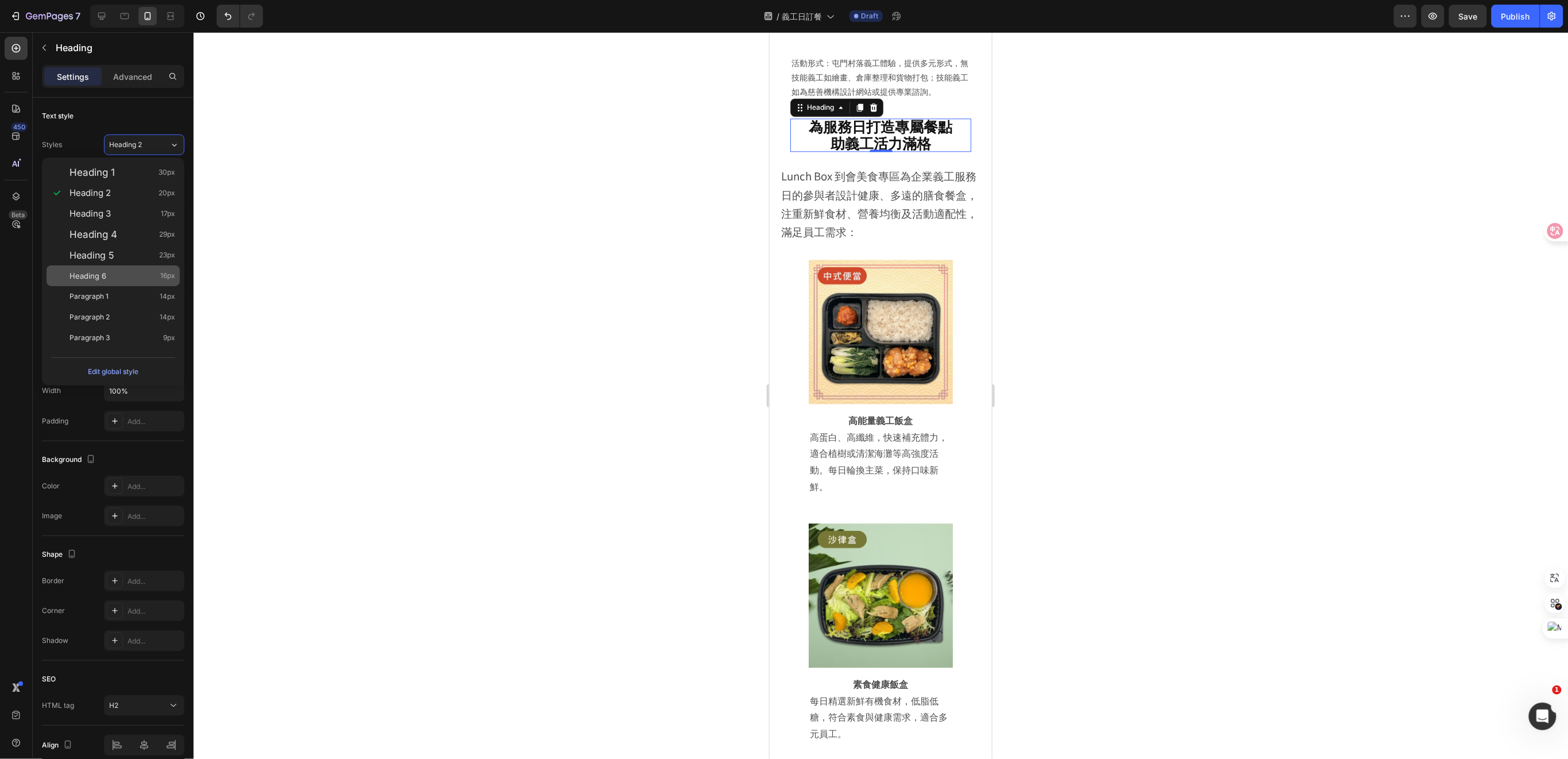
click at [129, 271] on div "Heading 6 16px" at bounding box center [122, 275] width 105 height 12
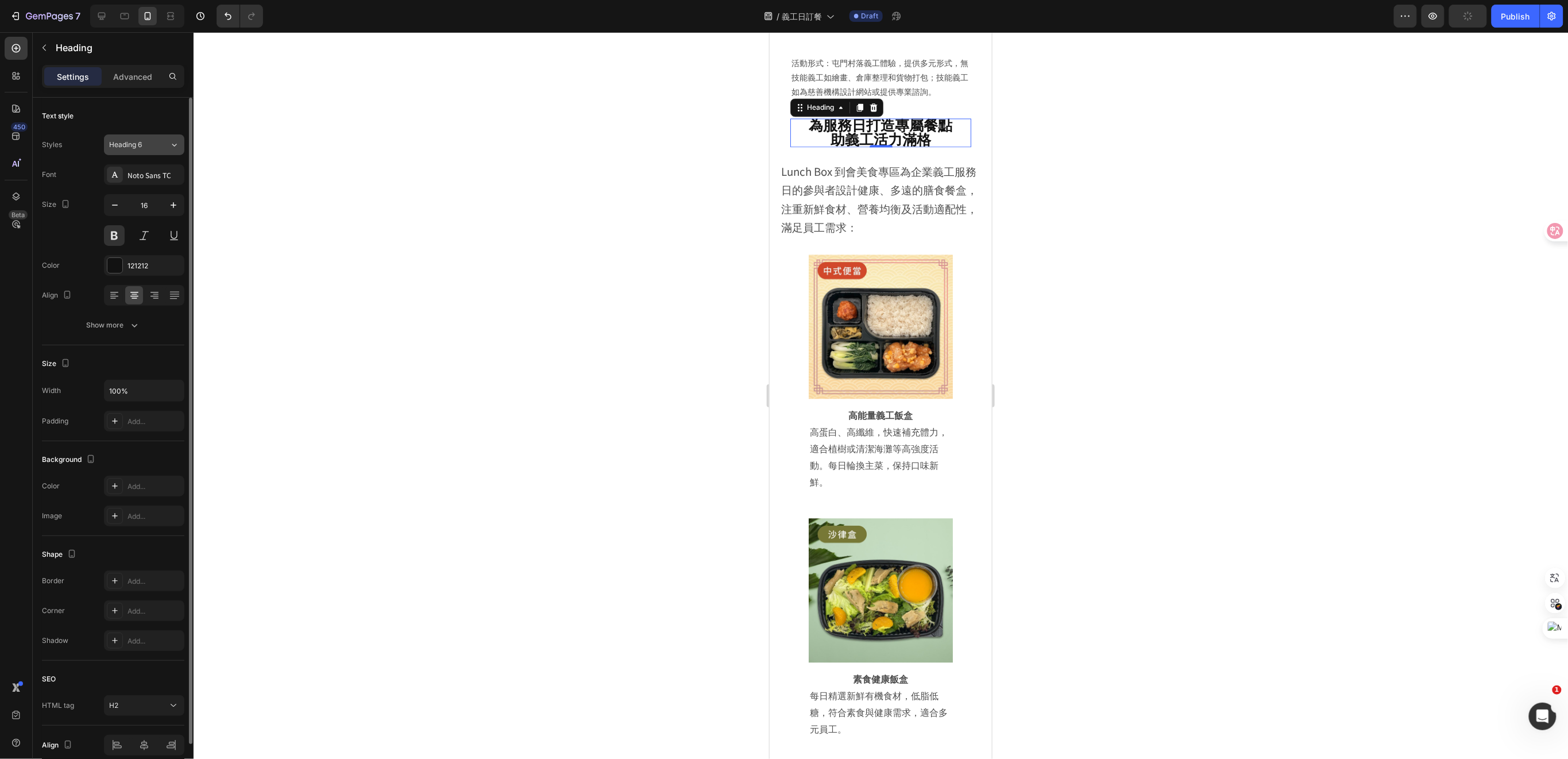
click at [151, 147] on div "Heading 6" at bounding box center [132, 145] width 47 height 10
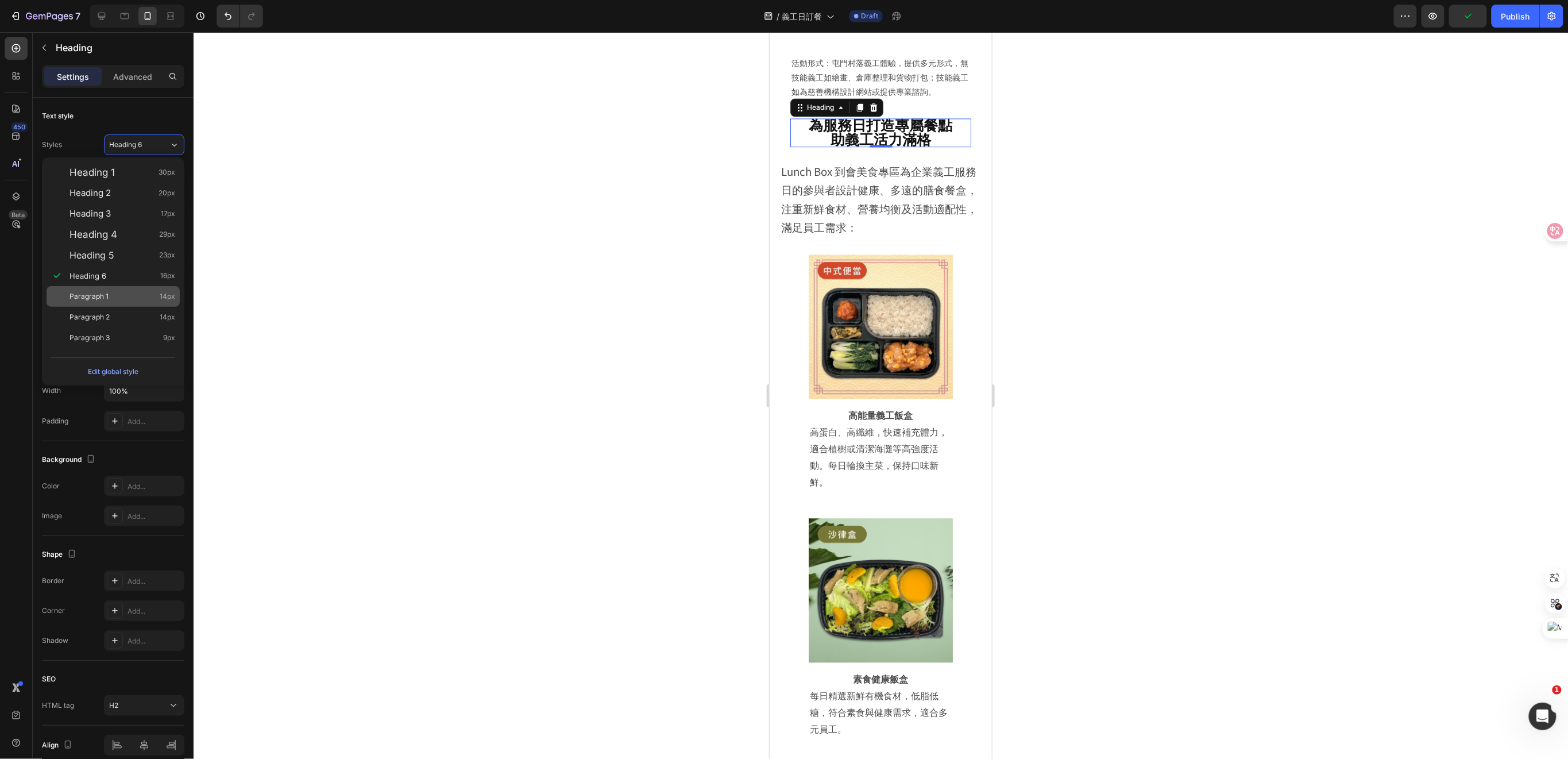
click at [120, 296] on div "Paragraph 1 14px" at bounding box center [122, 296] width 105 height 12
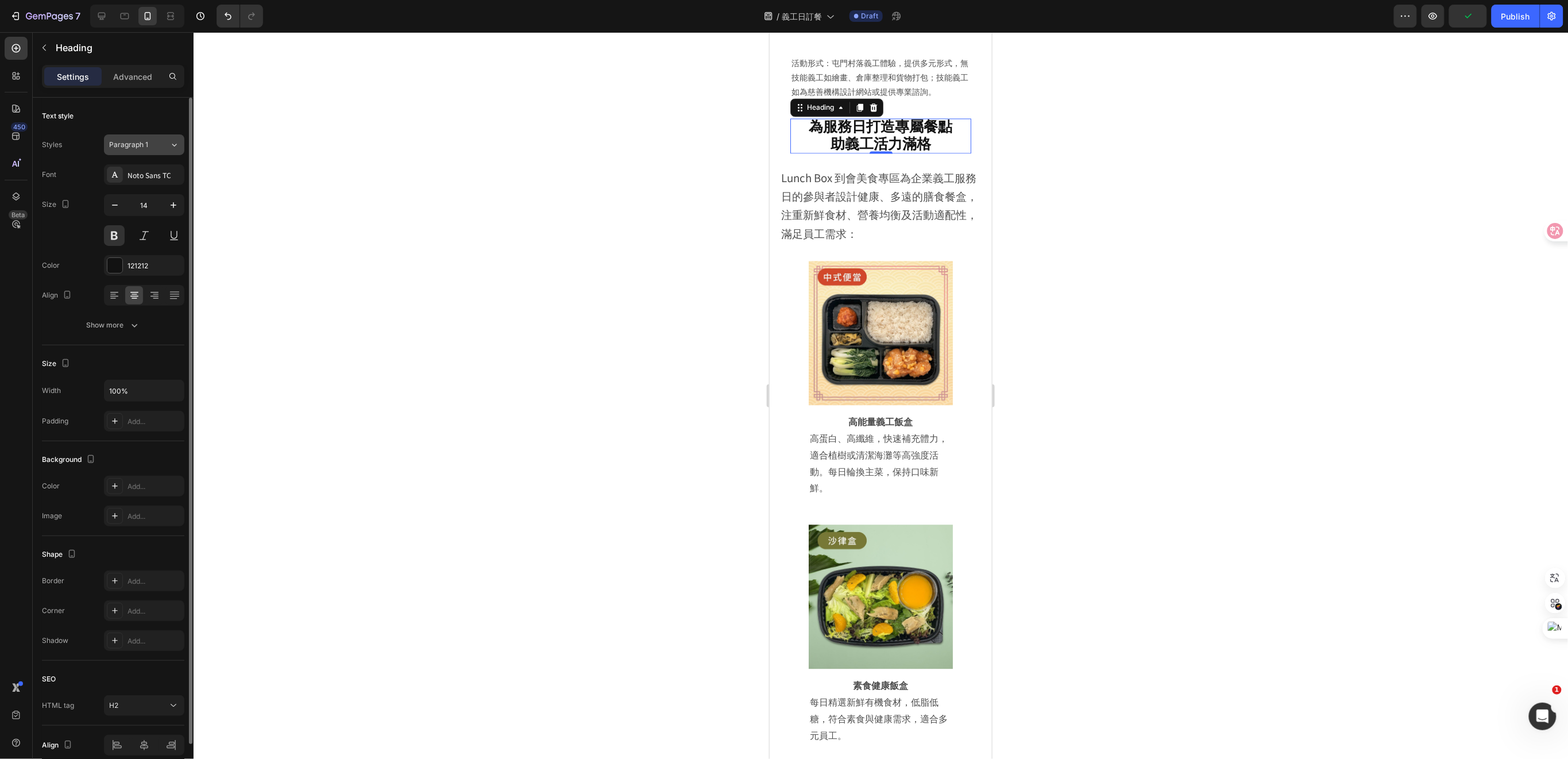
click at [174, 149] on icon at bounding box center [174, 145] width 10 height 12
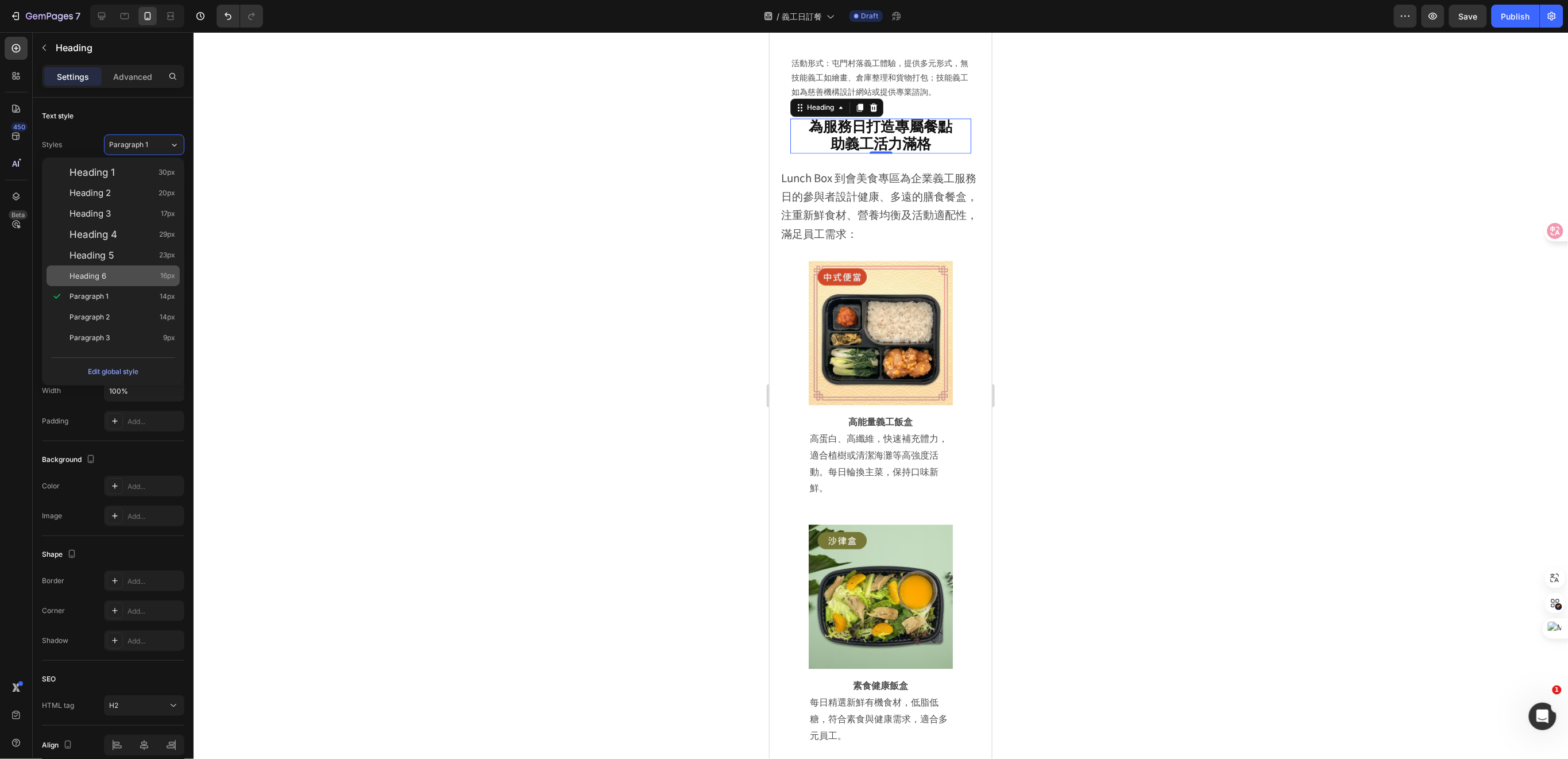
click at [128, 280] on div "Heading 6 16px" at bounding box center [122, 275] width 105 height 12
type input "16"
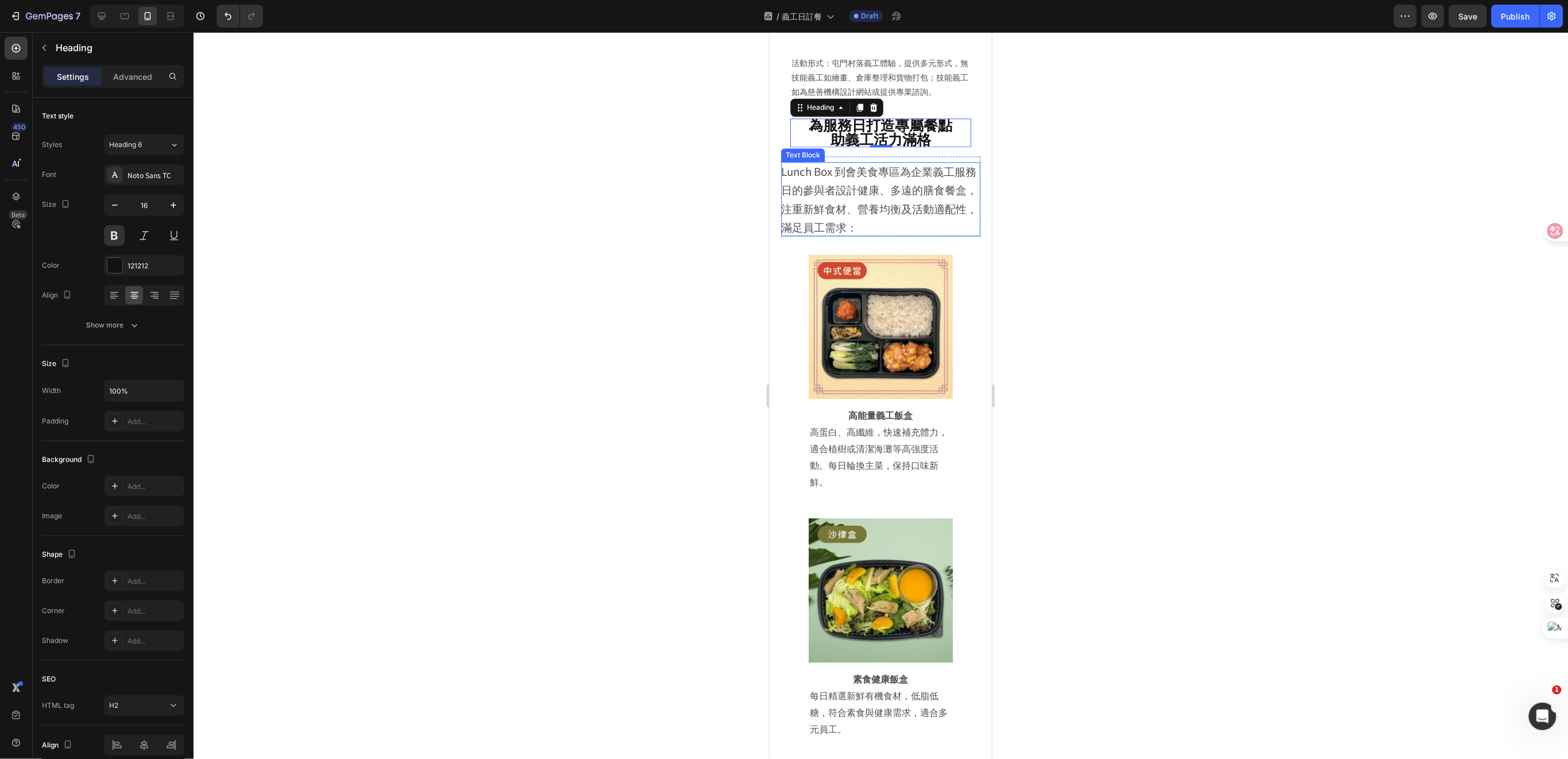
click at [901, 220] on span "Lunch Box 到會美食專區為企業義工服務日的參與者設計健康、多遠的膳食餐盒，注重新鮮食材、營養均衡及活動適配性，滿足員工需求：" at bounding box center [879, 198] width 196 height 71
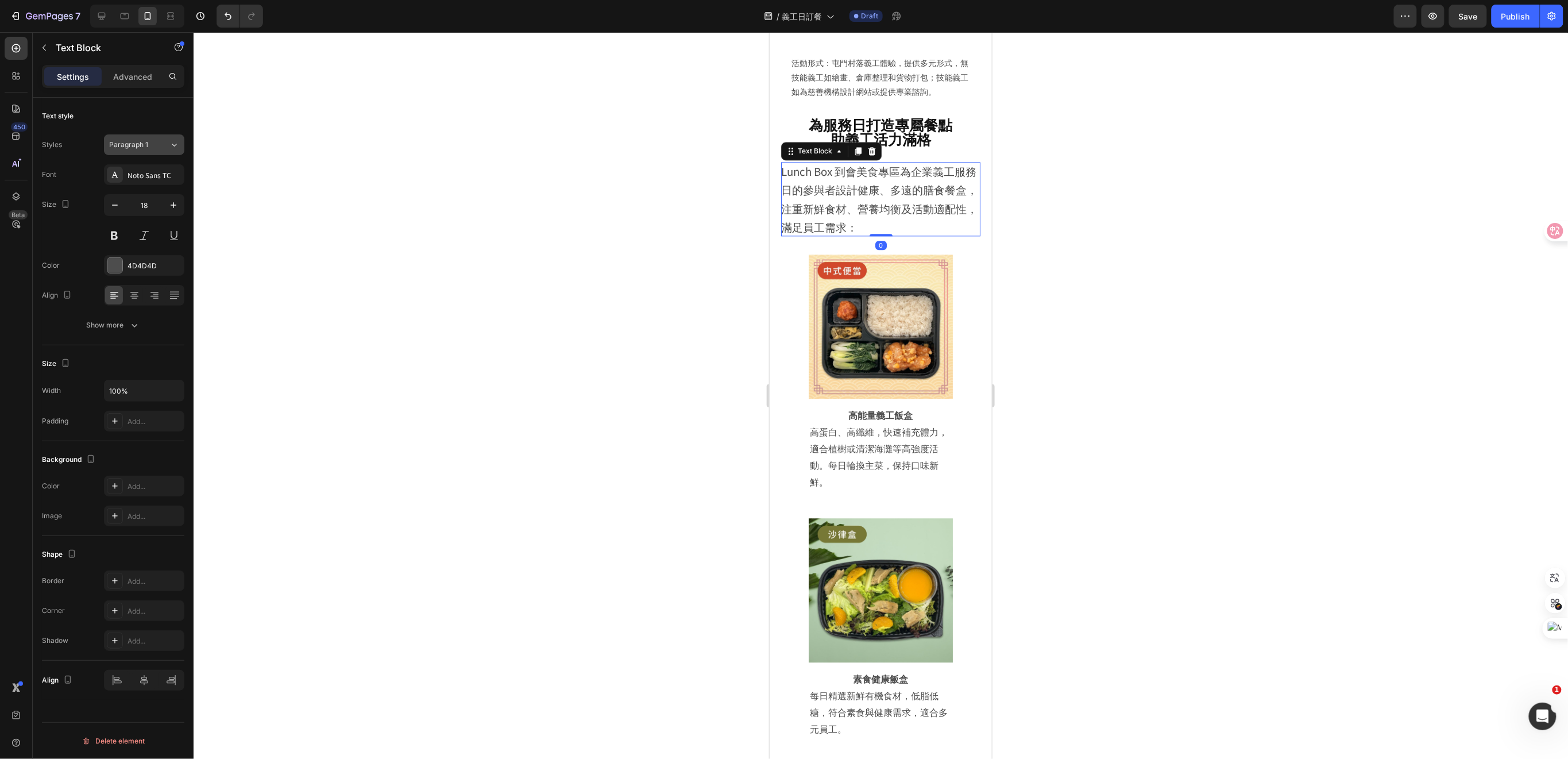
click at [153, 146] on div "Paragraph 1" at bounding box center [132, 145] width 47 height 10
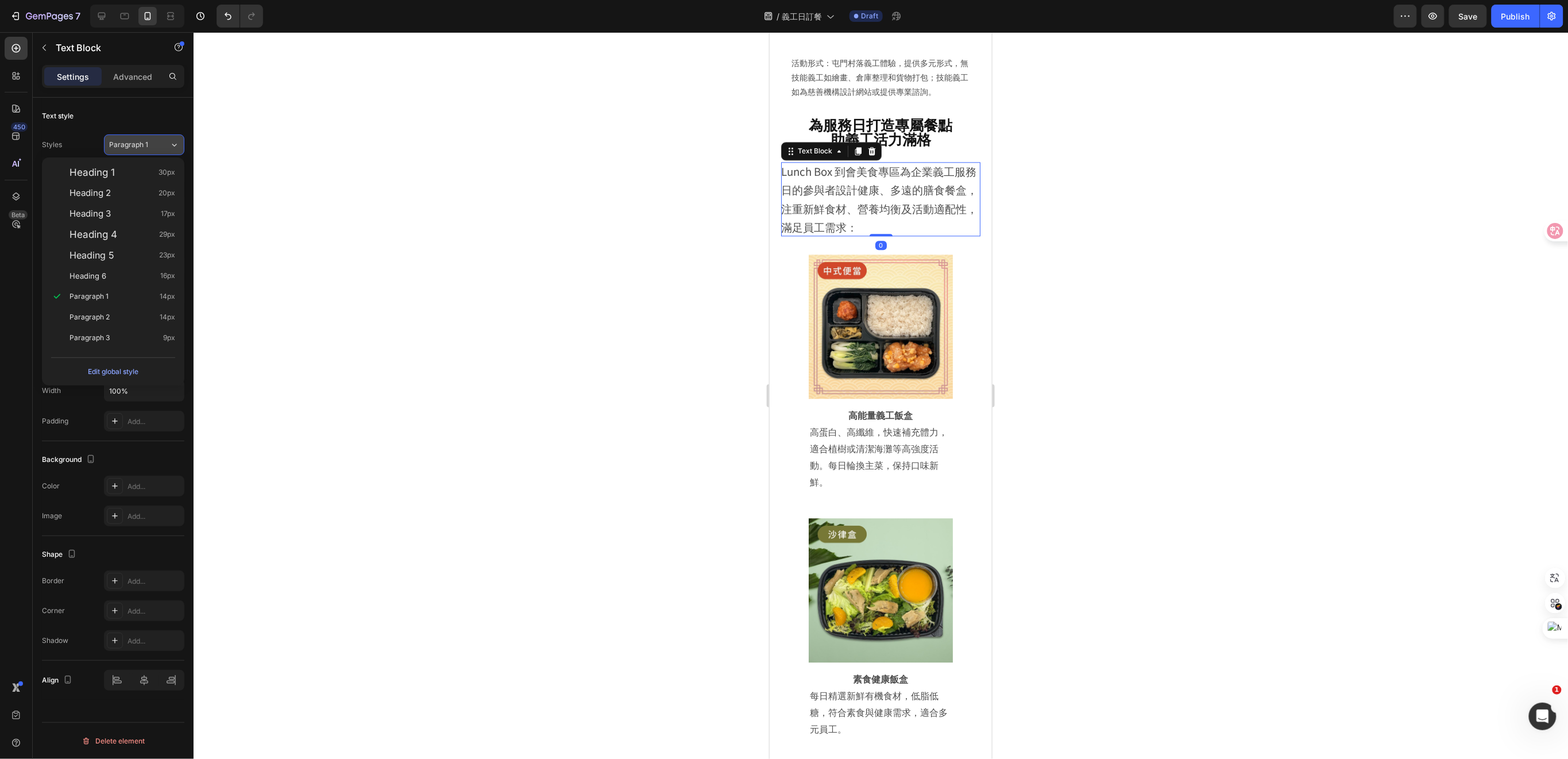
click at [153, 146] on div "Paragraph 1" at bounding box center [132, 145] width 47 height 10
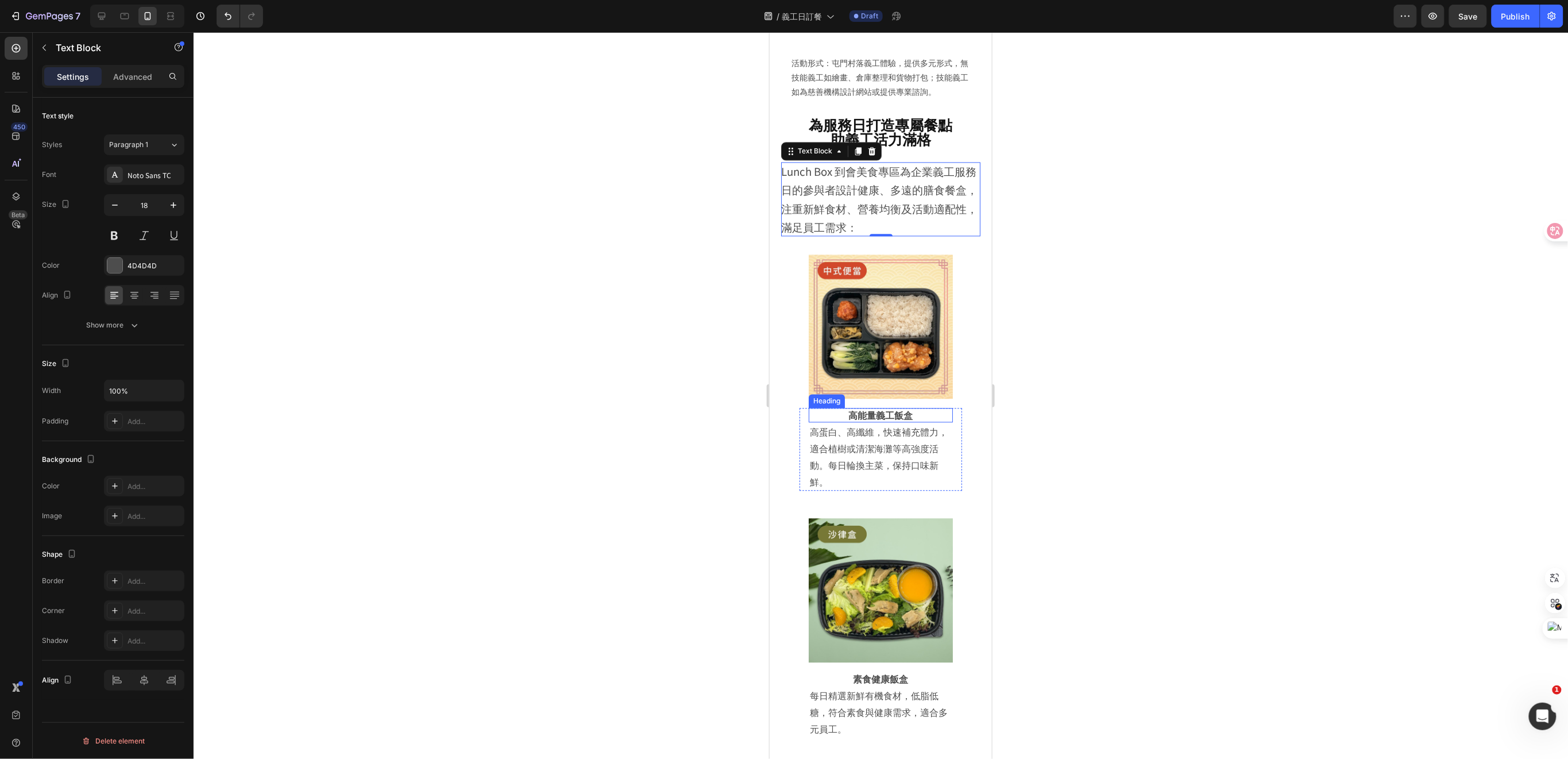
click at [912, 422] on h2 "高能量義工飯盒" at bounding box center [880, 414] width 144 height 14
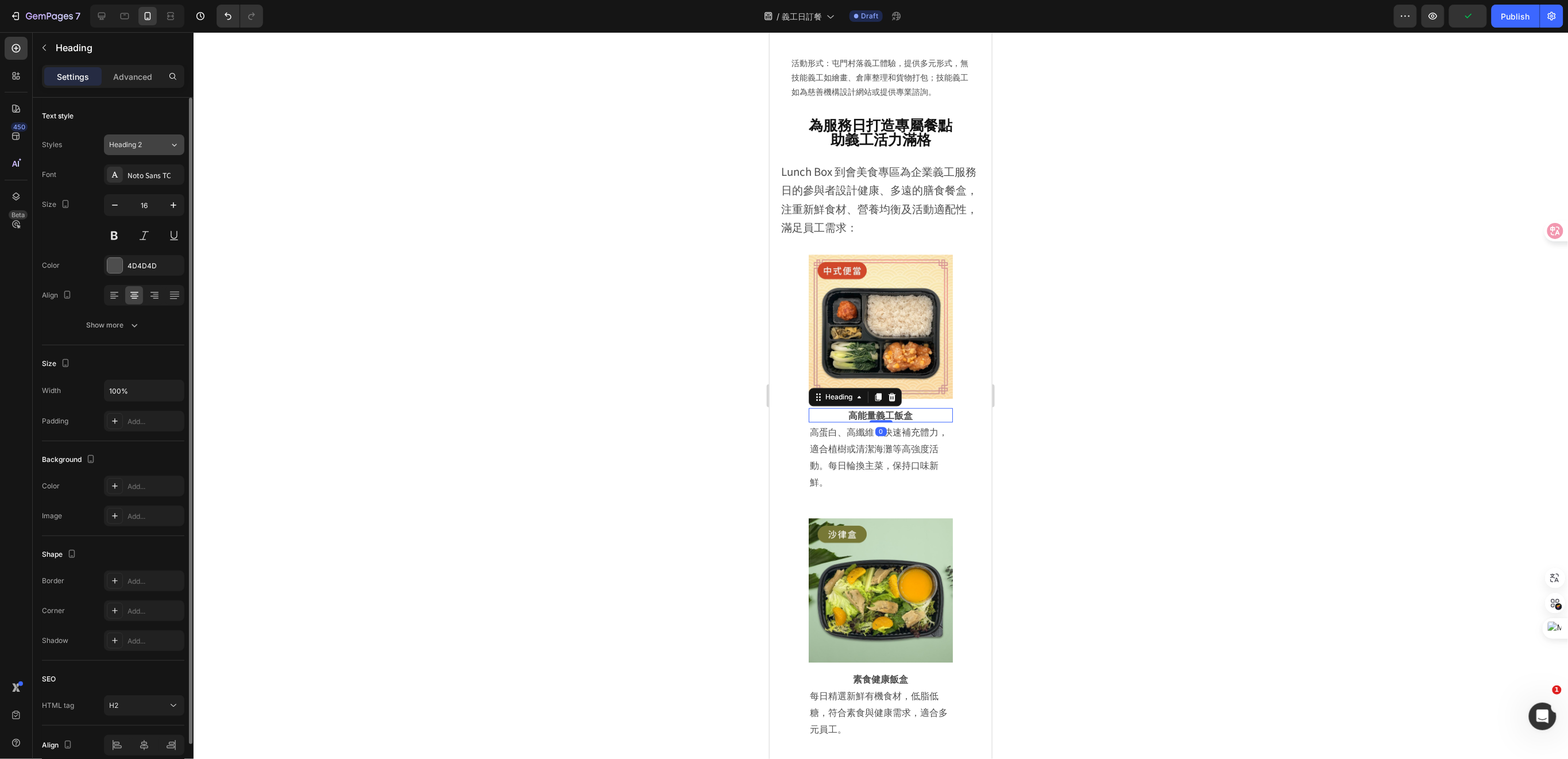
click at [155, 148] on div "Heading 2" at bounding box center [132, 145] width 47 height 10
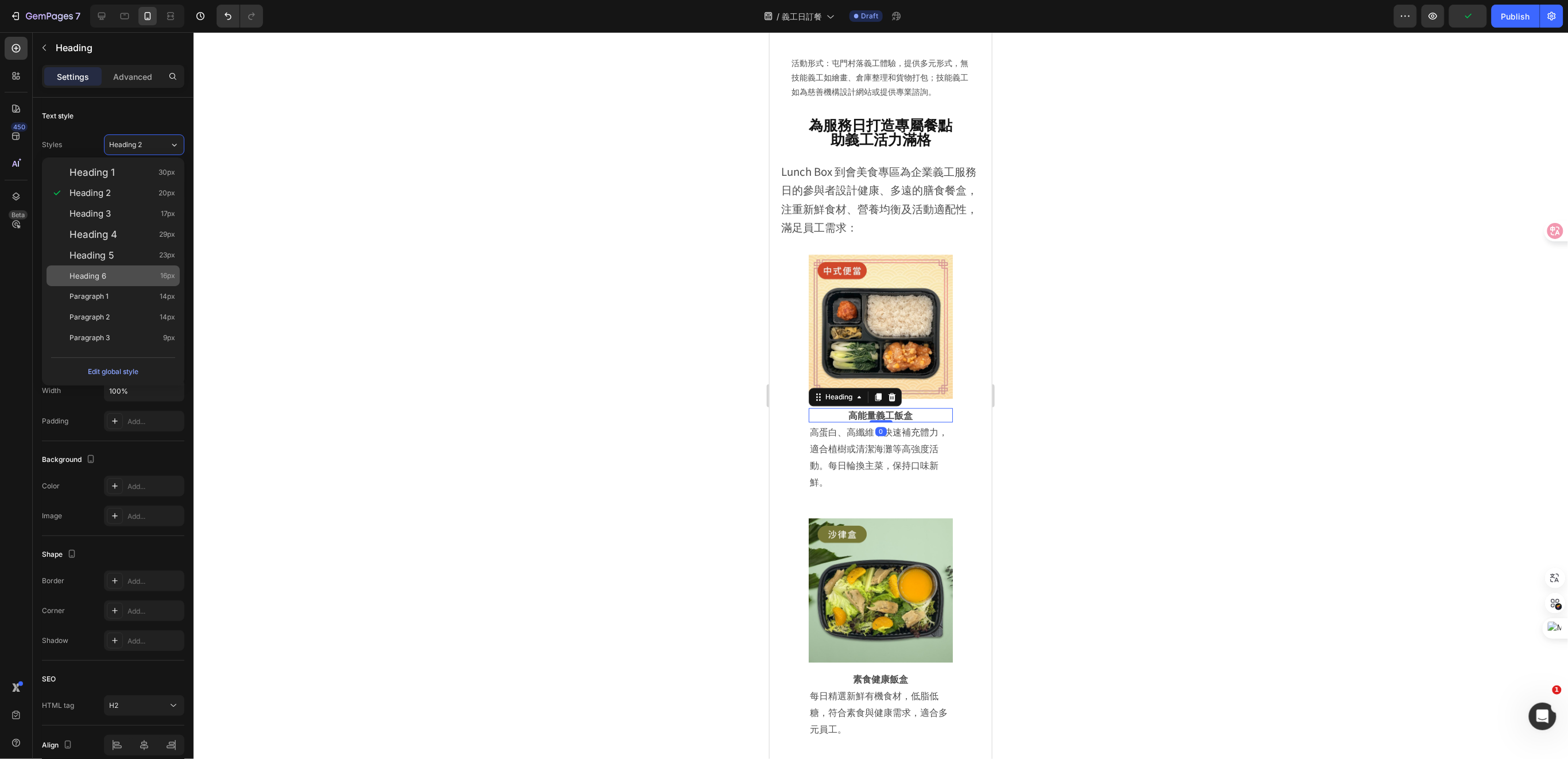
drag, startPoint x: 112, startPoint y: 277, endPoint x: 127, endPoint y: 282, distance: 15.8
click at [112, 276] on div "Heading 6 16px" at bounding box center [122, 275] width 105 height 12
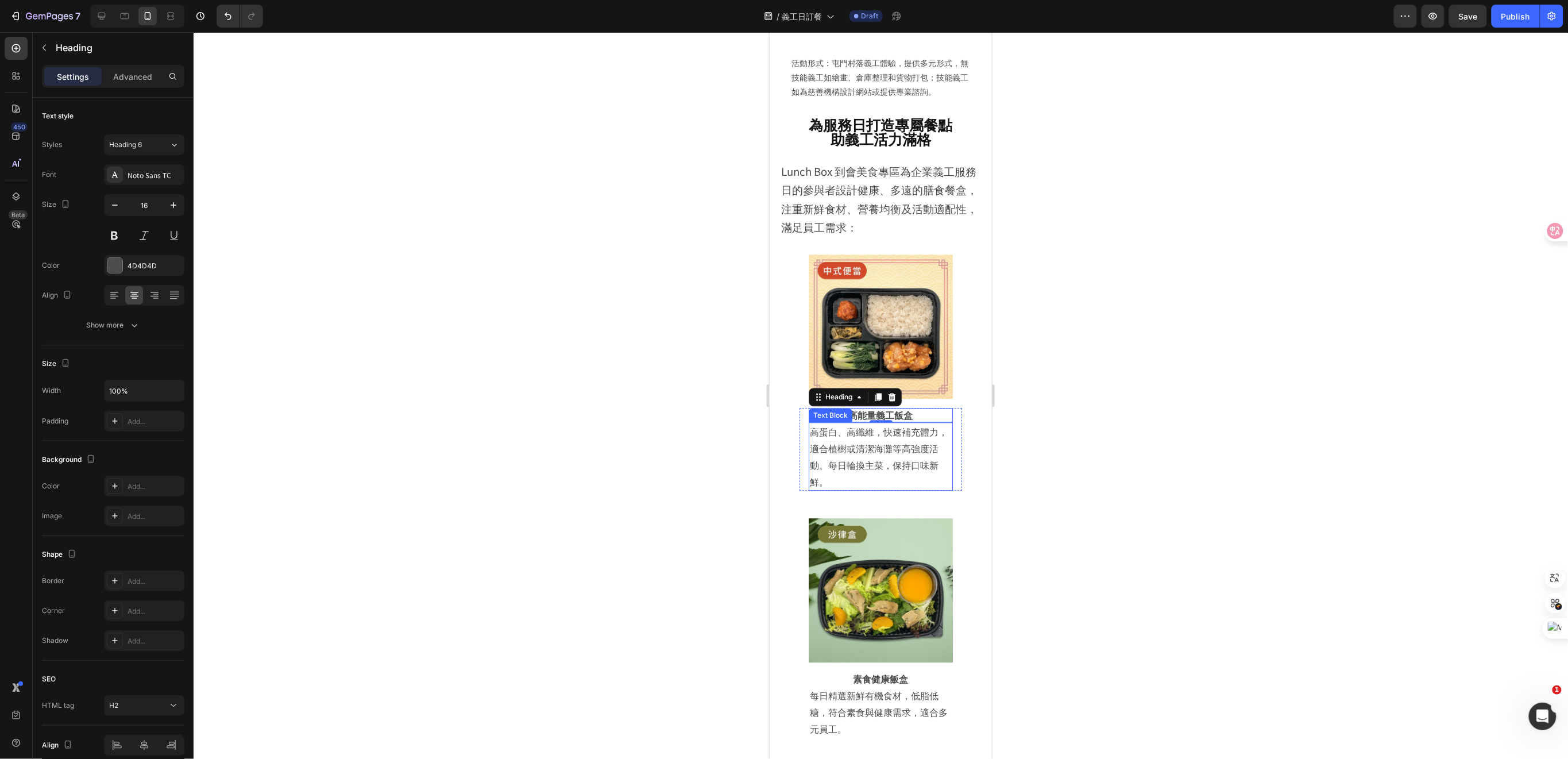
click at [881, 477] on p "高蛋白、高纖維，快速補充體力，適合植樹或清潔海灘等高強度活動。每日輪換主菜，保持口味新鮮。" at bounding box center [880, 456] width 142 height 66
click at [158, 145] on div "Paragraph 1" at bounding box center [139, 145] width 60 height 10
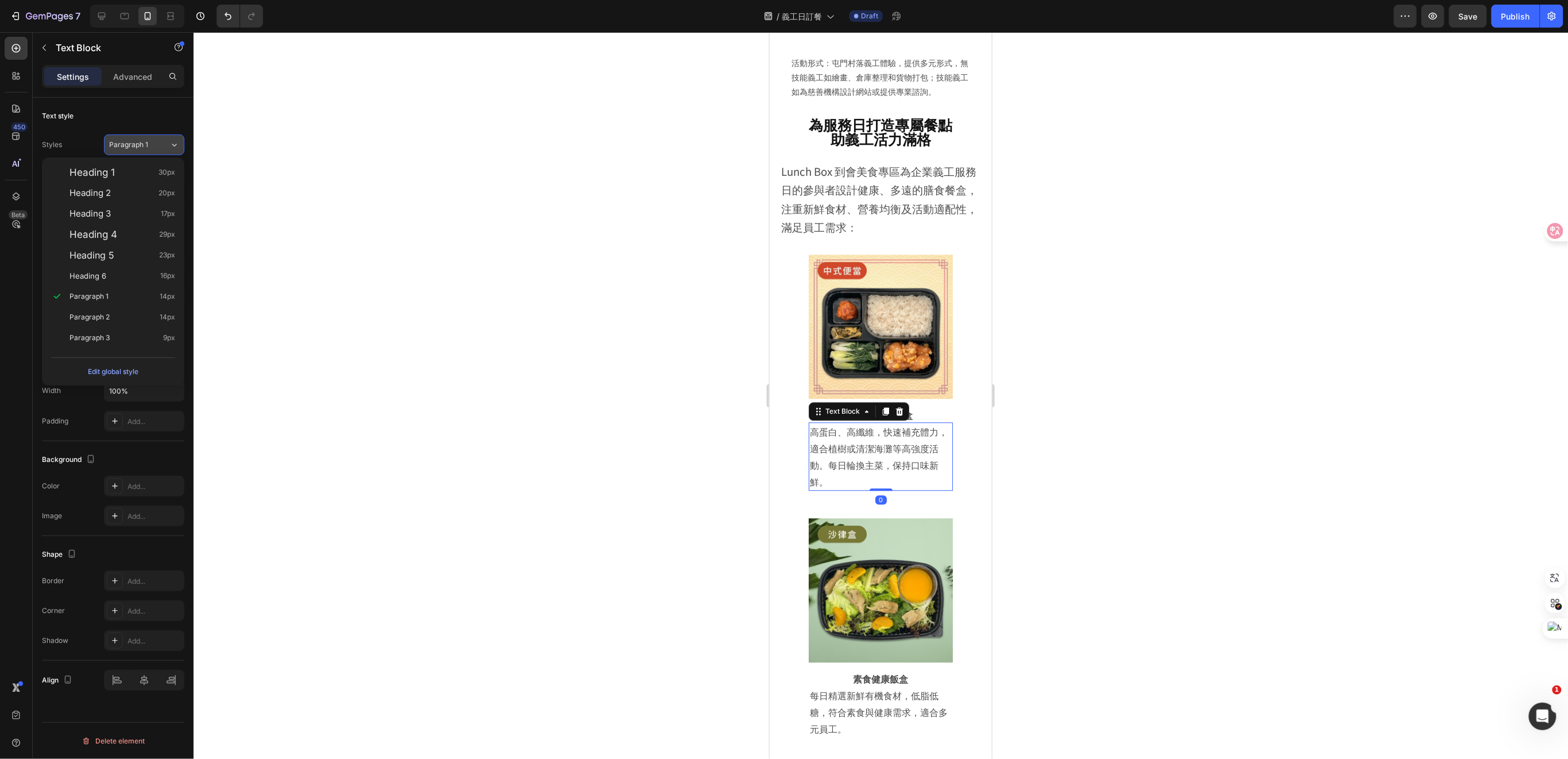
click at [158, 145] on div "Paragraph 1" at bounding box center [139, 145] width 60 height 10
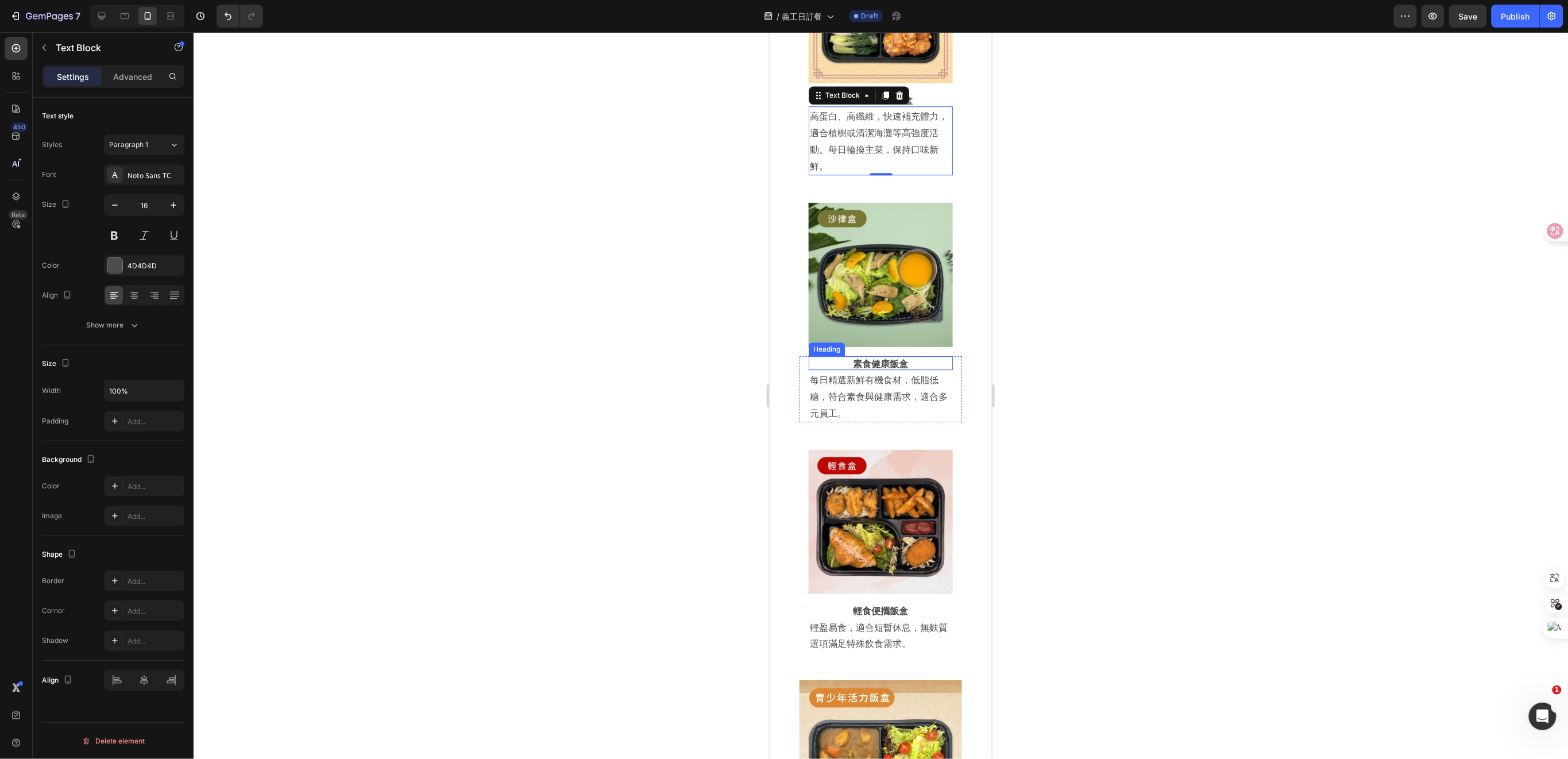
scroll to position [3969, 0]
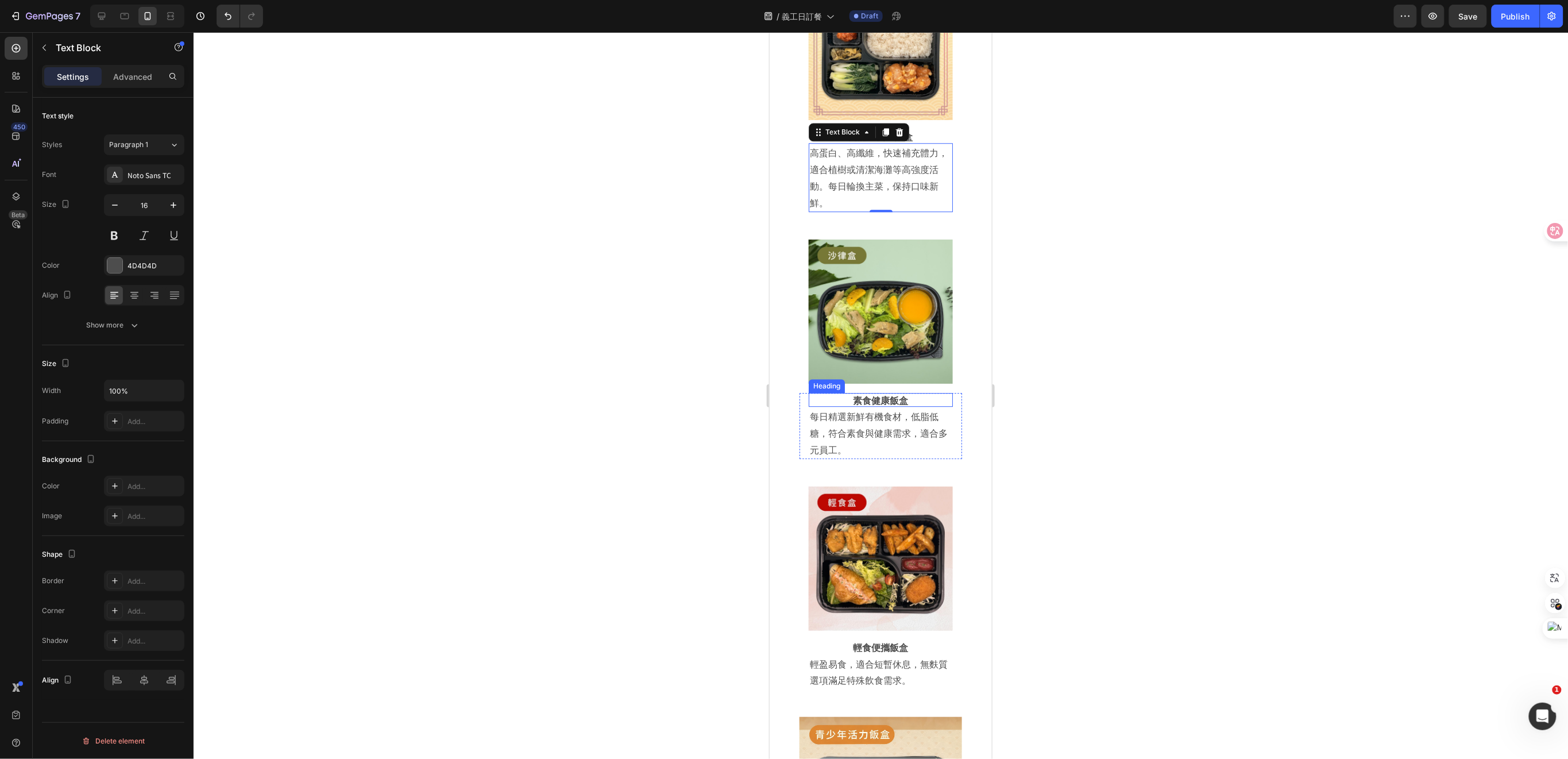
click at [899, 393] on strong "素食健康飯盒" at bounding box center [881, 399] width 55 height 13
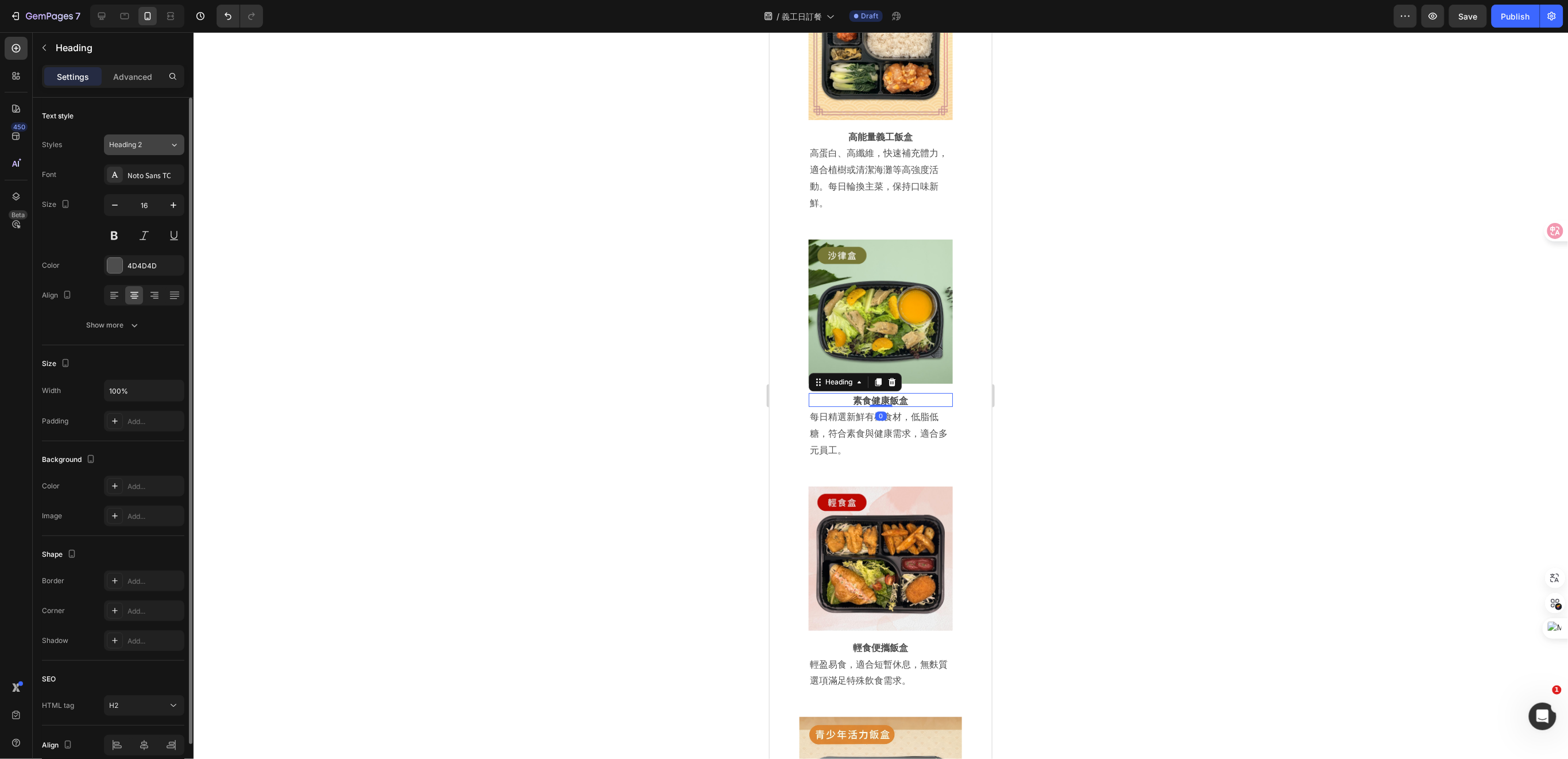
click at [150, 148] on div "Heading 2" at bounding box center [132, 145] width 47 height 10
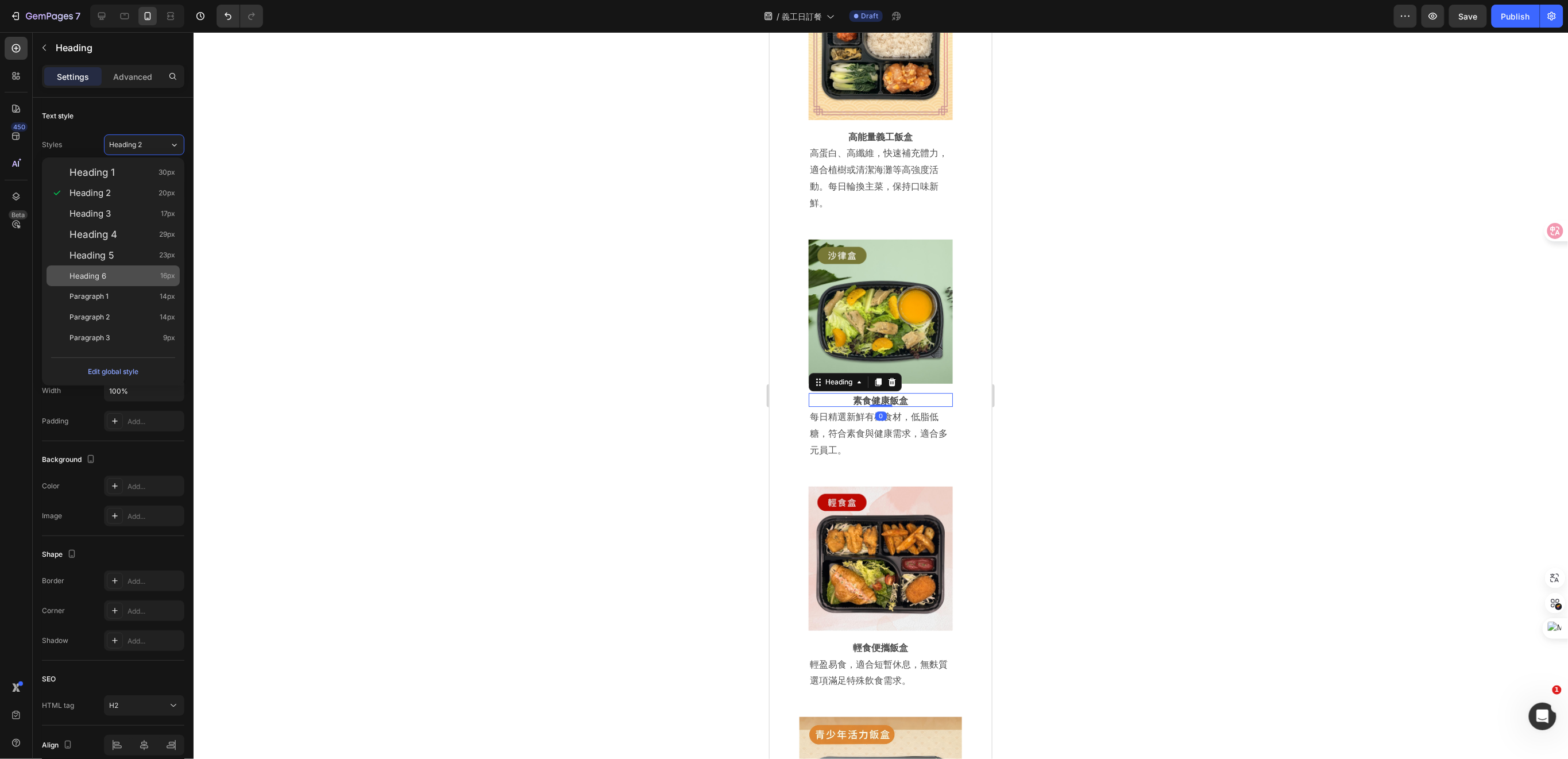
click at [111, 274] on div "Heading 6 16px" at bounding box center [122, 275] width 105 height 12
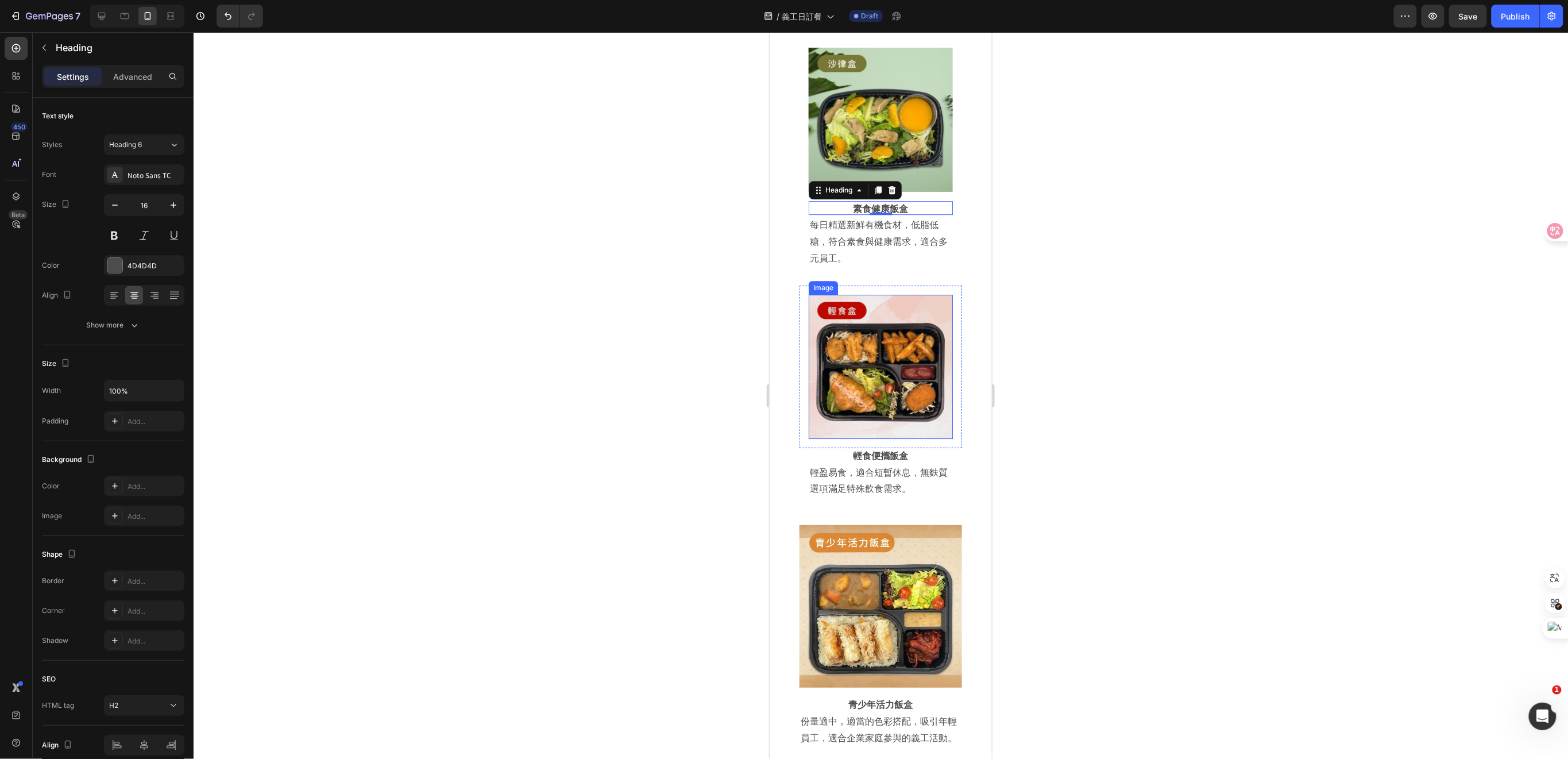
scroll to position [4276, 0]
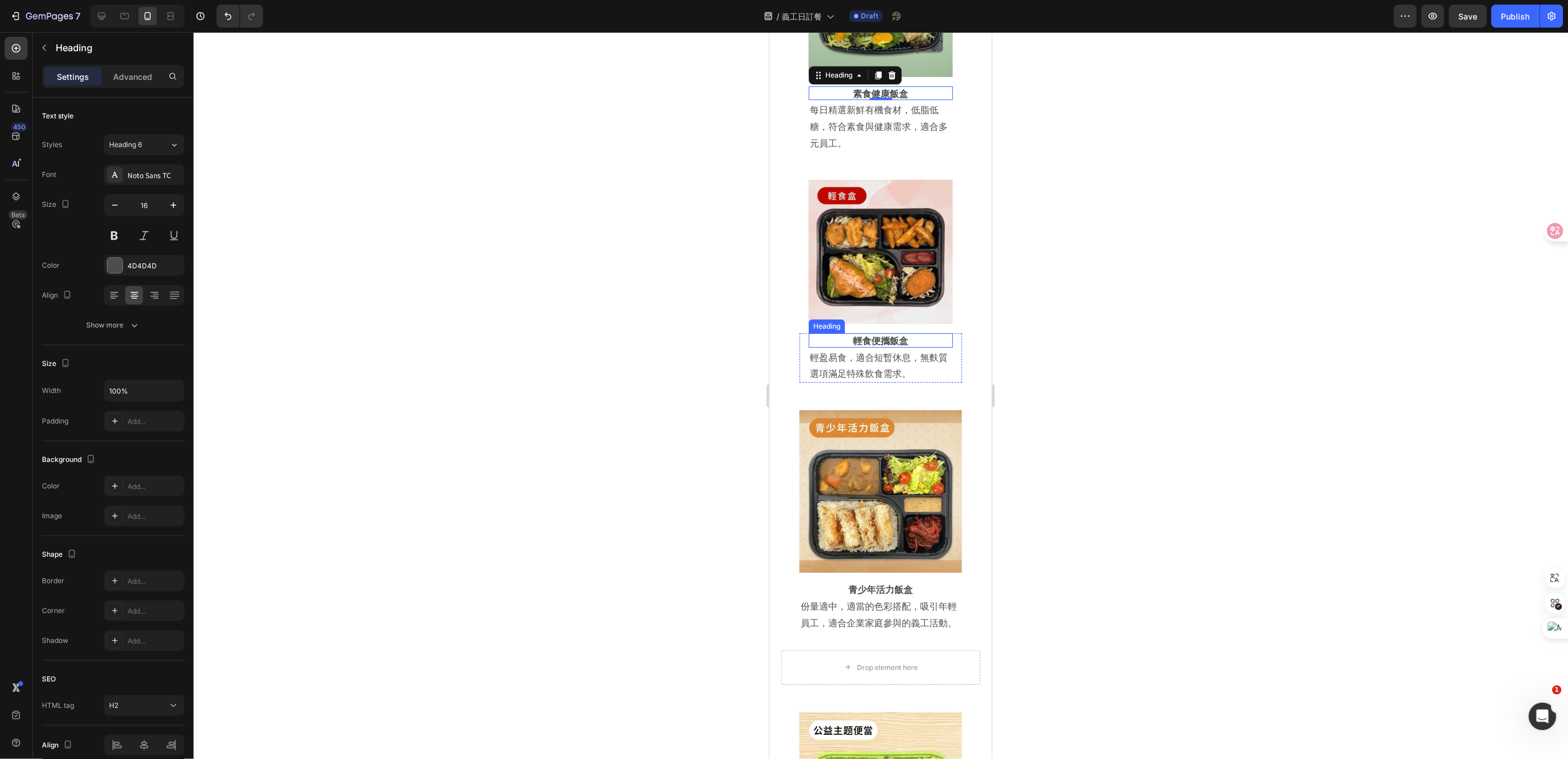
click at [892, 333] on strong "輕食便攜飯盒" at bounding box center [881, 339] width 55 height 13
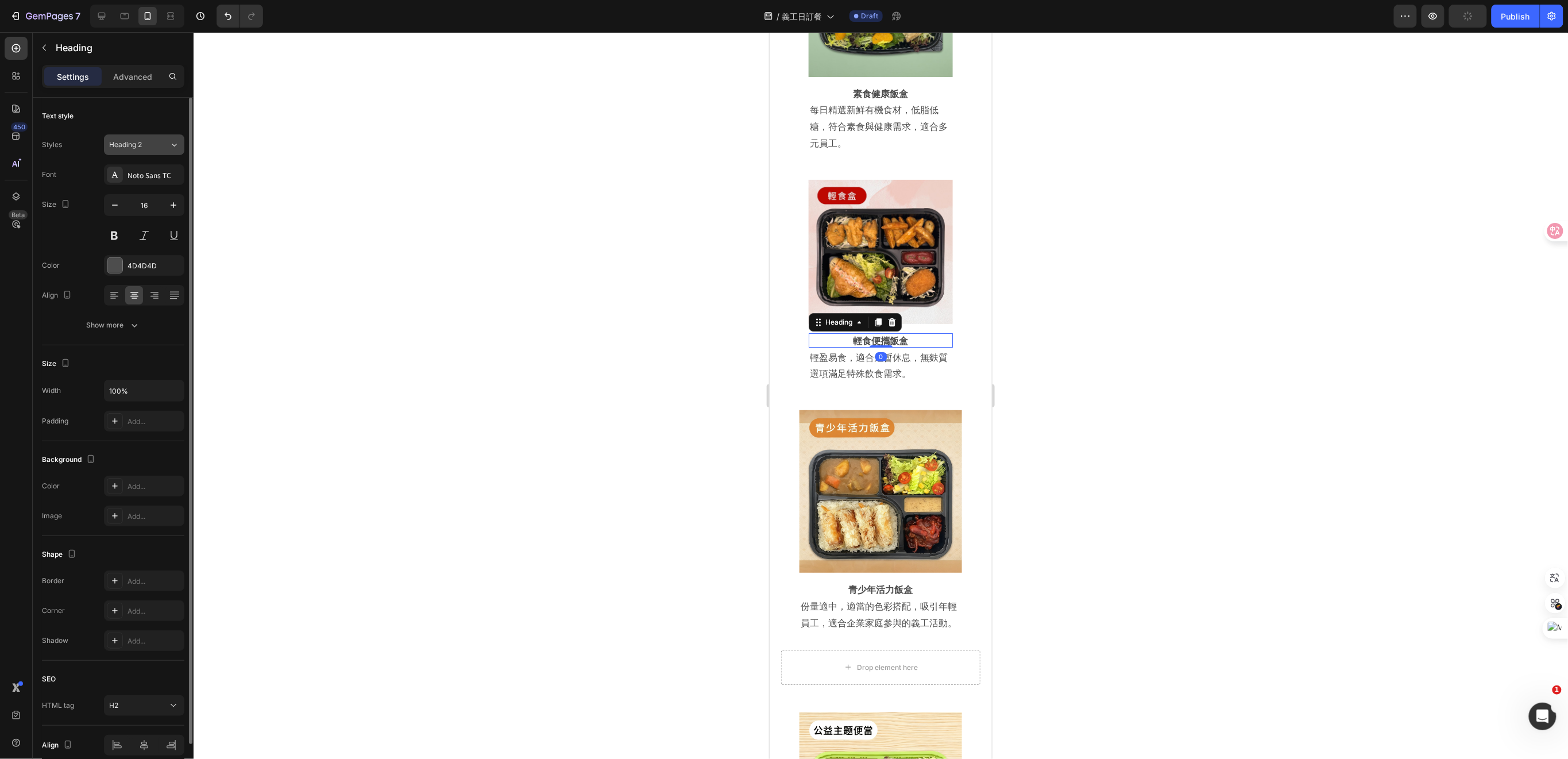
click at [151, 141] on div "Heading 2" at bounding box center [132, 145] width 47 height 10
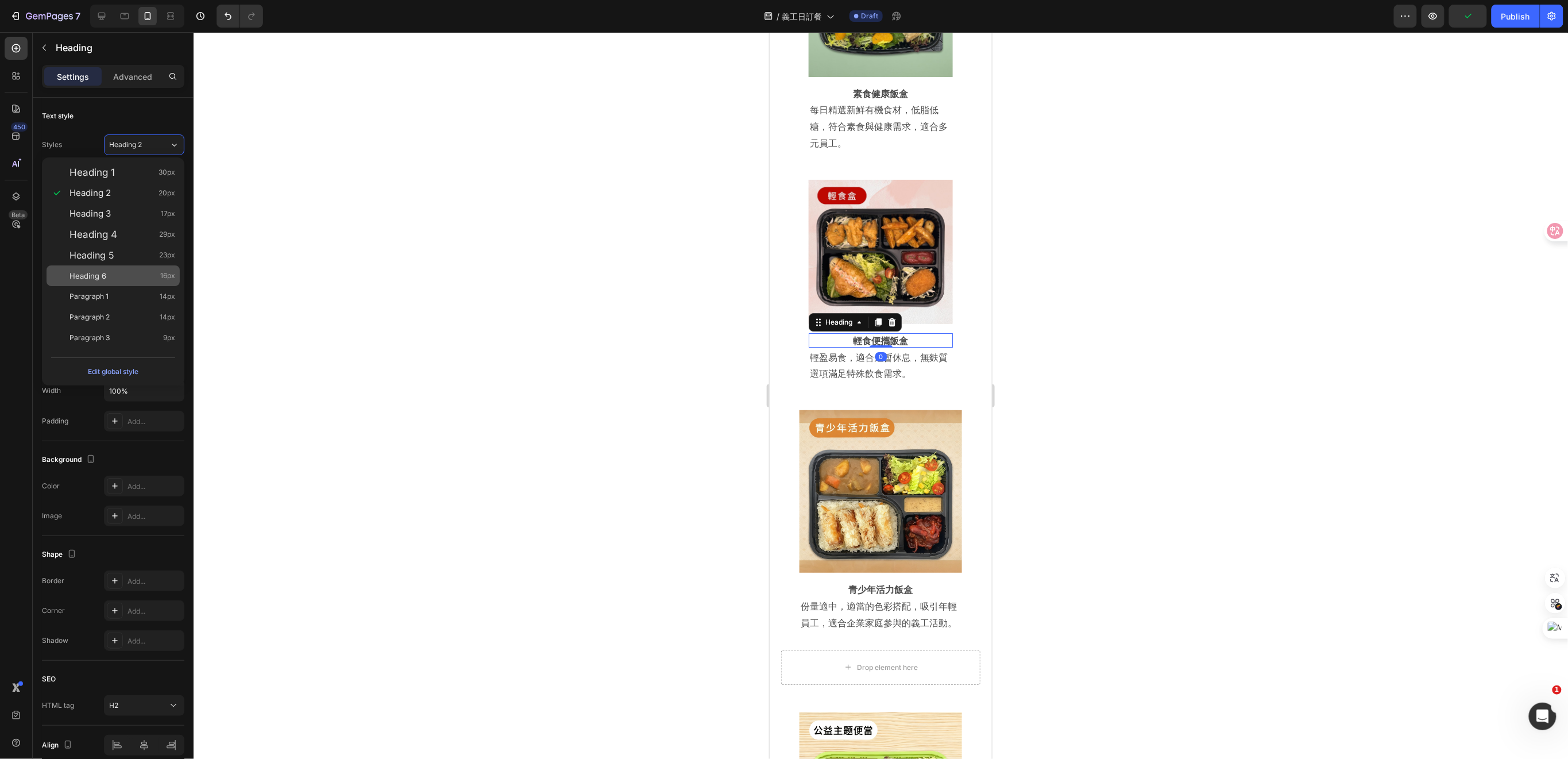
click at [117, 274] on div "Heading 6 16px" at bounding box center [122, 275] width 105 height 12
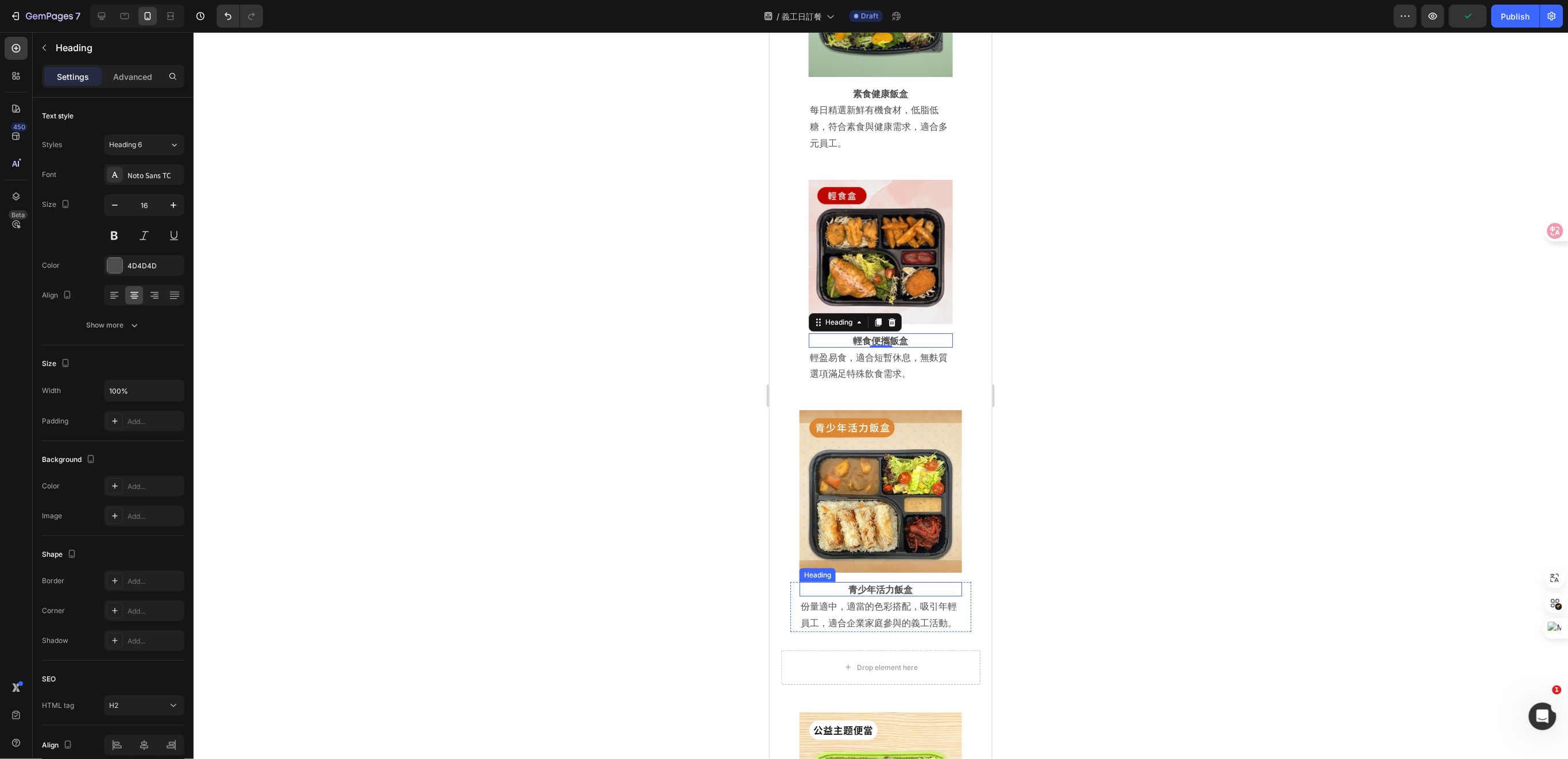
click at [901, 582] on strong "青少年活力飯盒" at bounding box center [880, 588] width 64 height 13
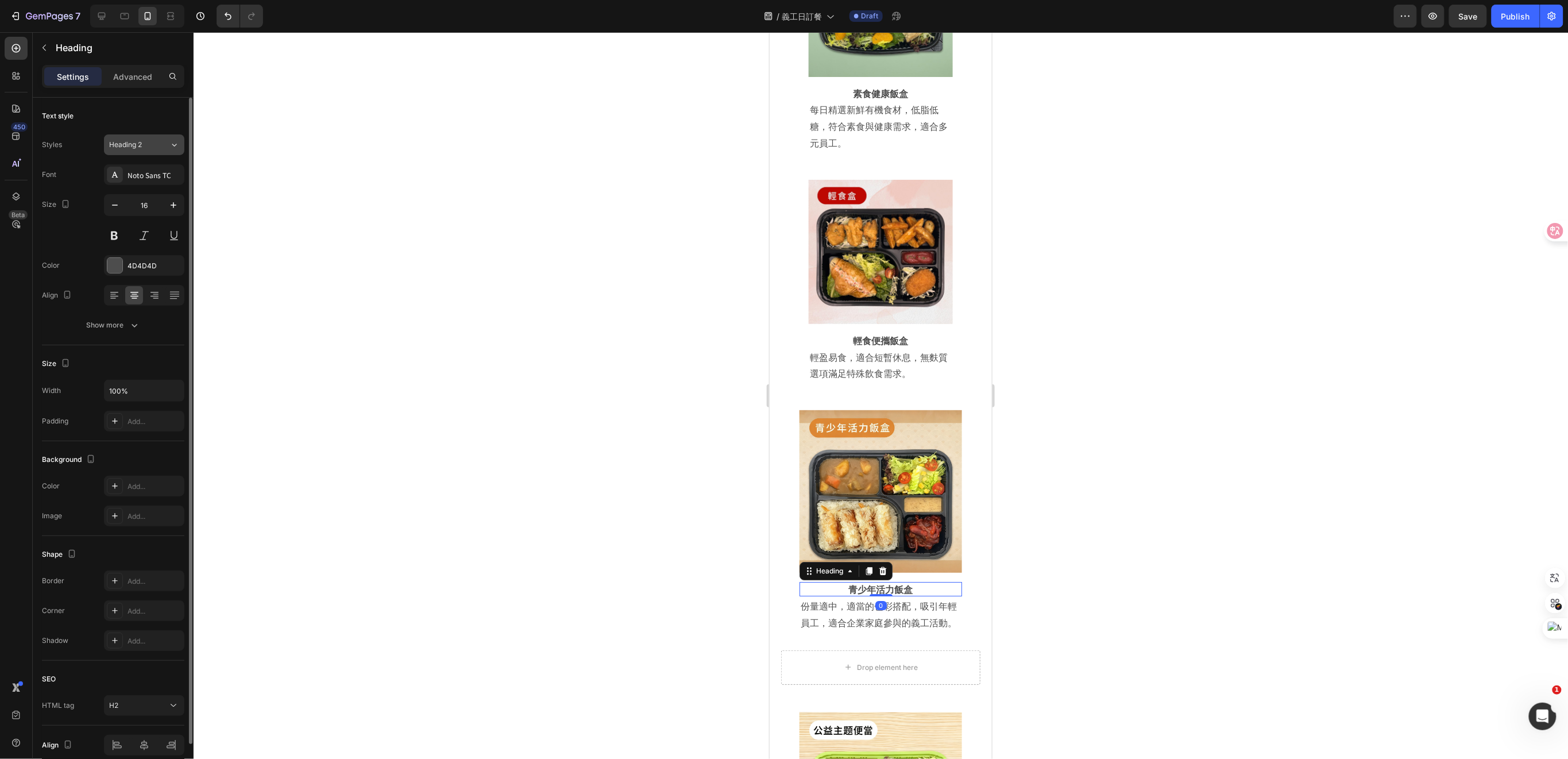
click at [145, 144] on div "Heading 2" at bounding box center [132, 145] width 47 height 10
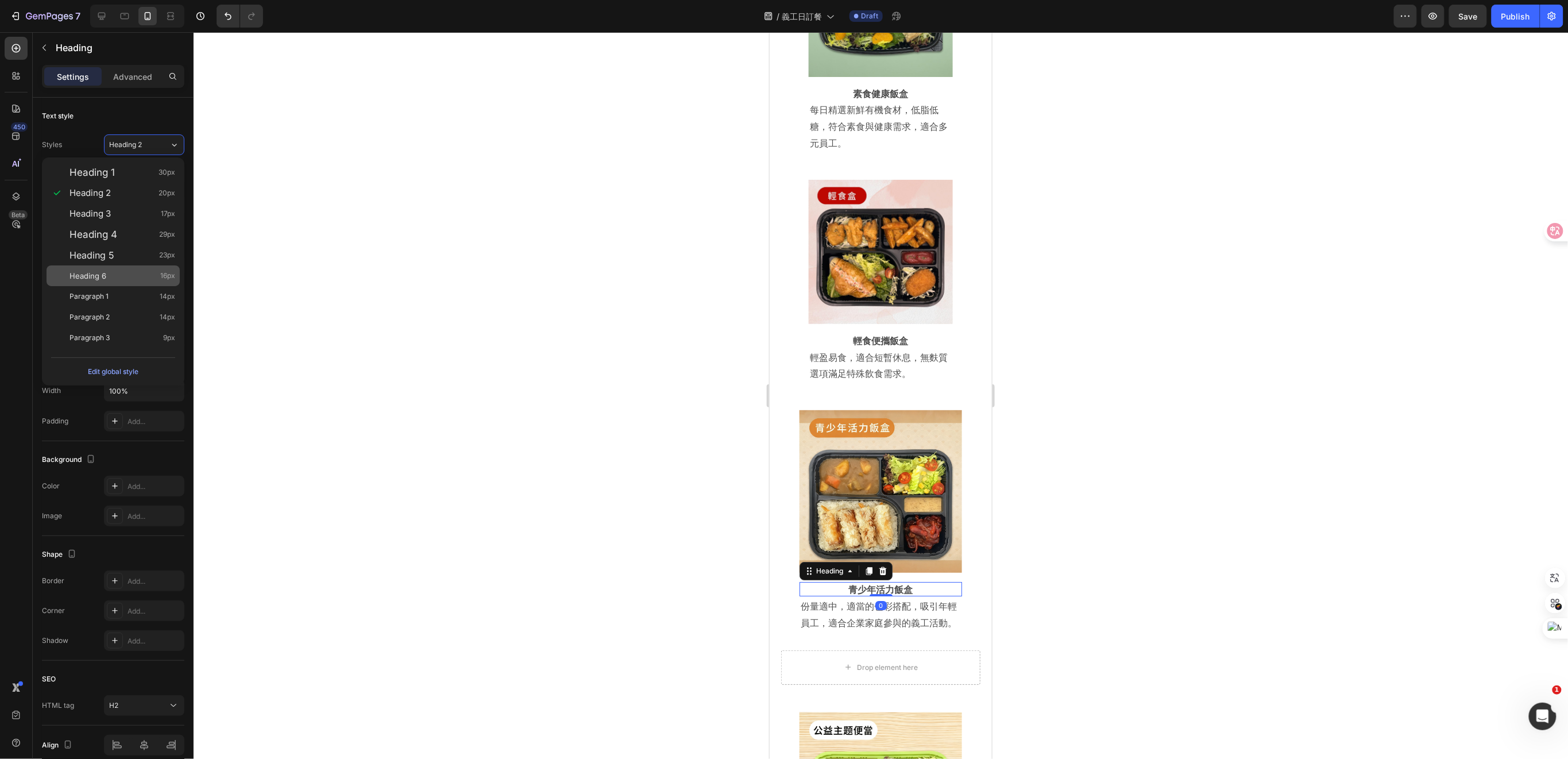
click at [113, 277] on div "Heading 6 16px" at bounding box center [122, 275] width 105 height 12
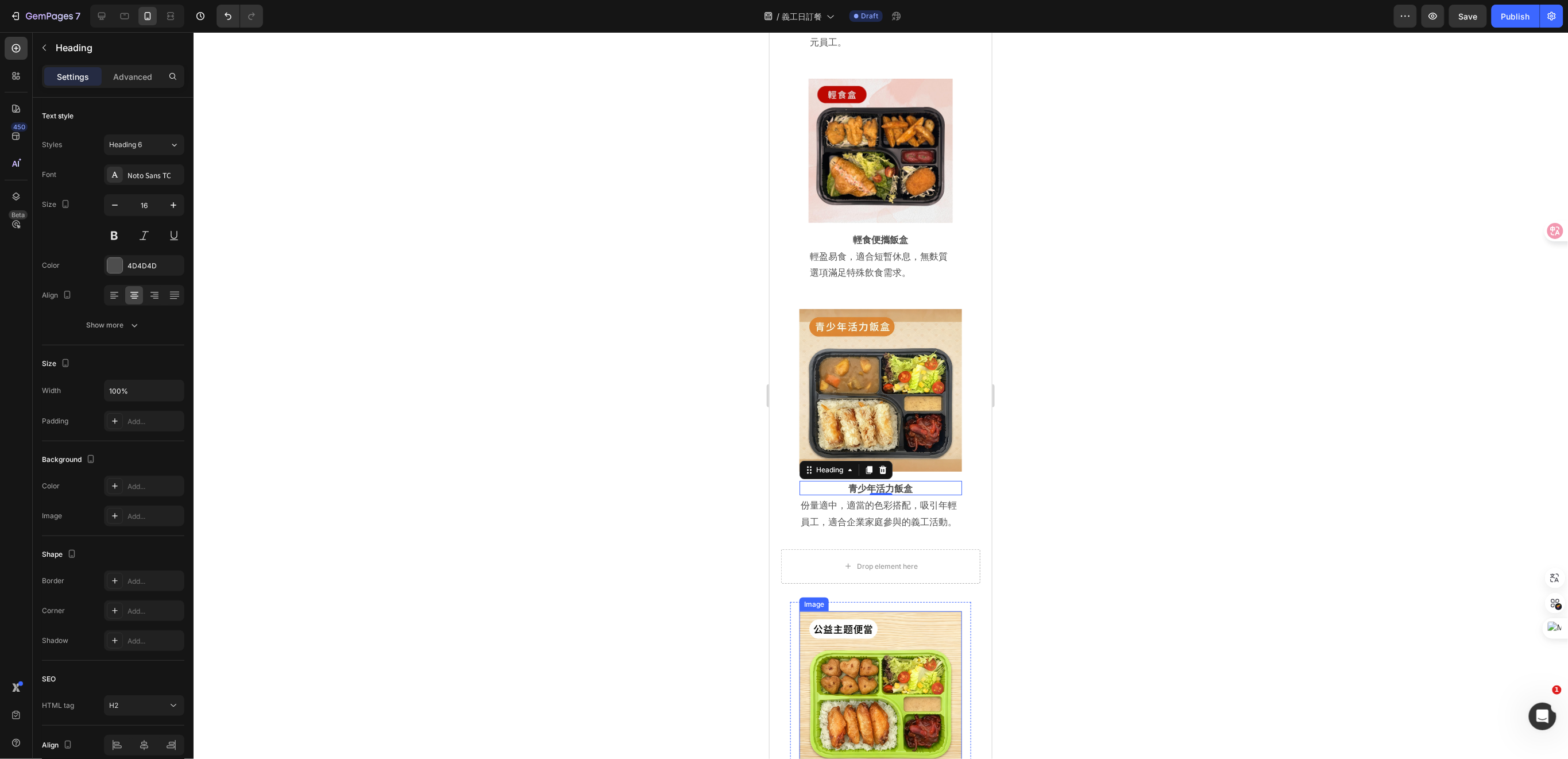
scroll to position [4429, 0]
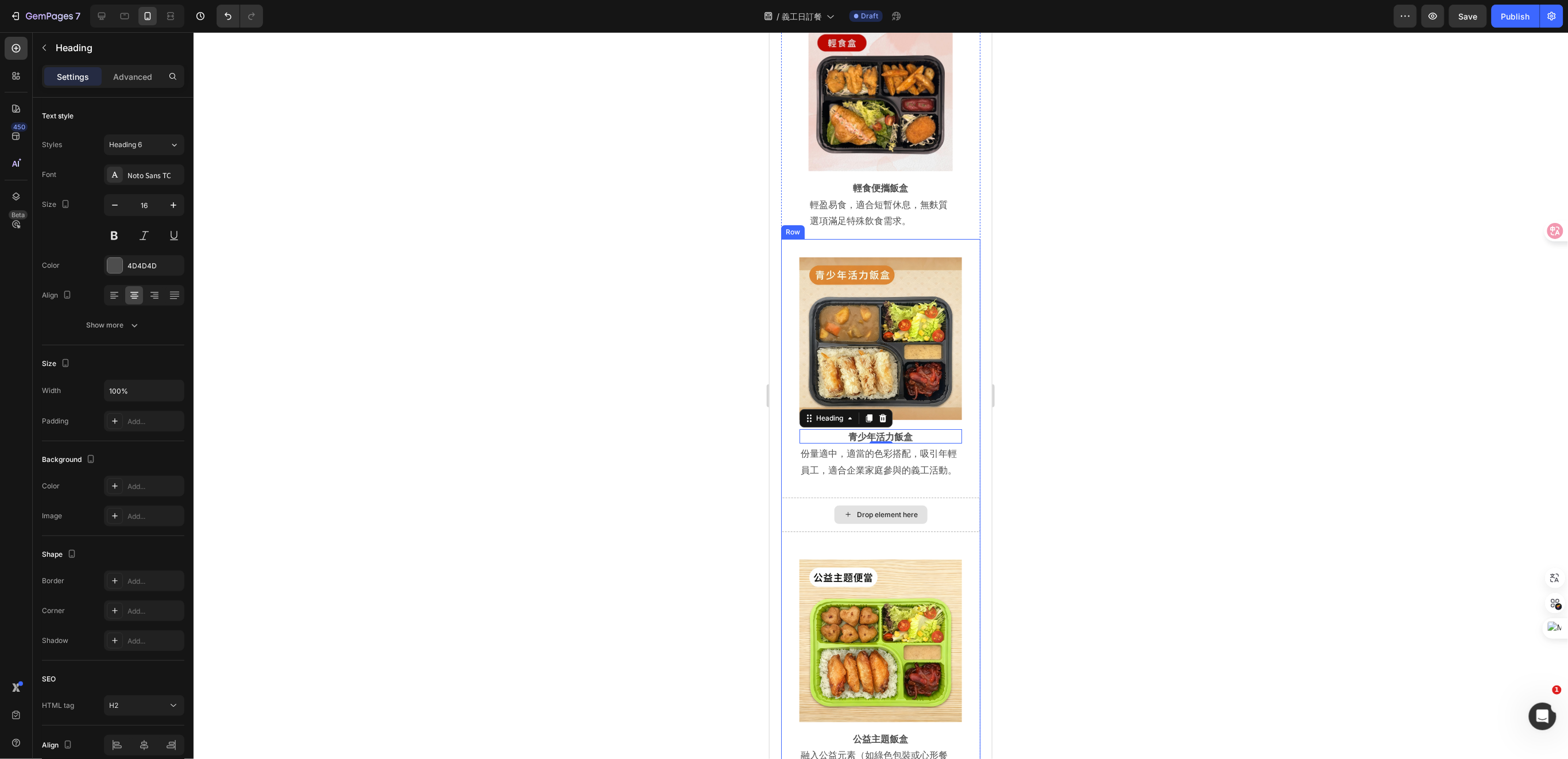
click at [958, 497] on div "Drop element here" at bounding box center [880, 514] width 199 height 34
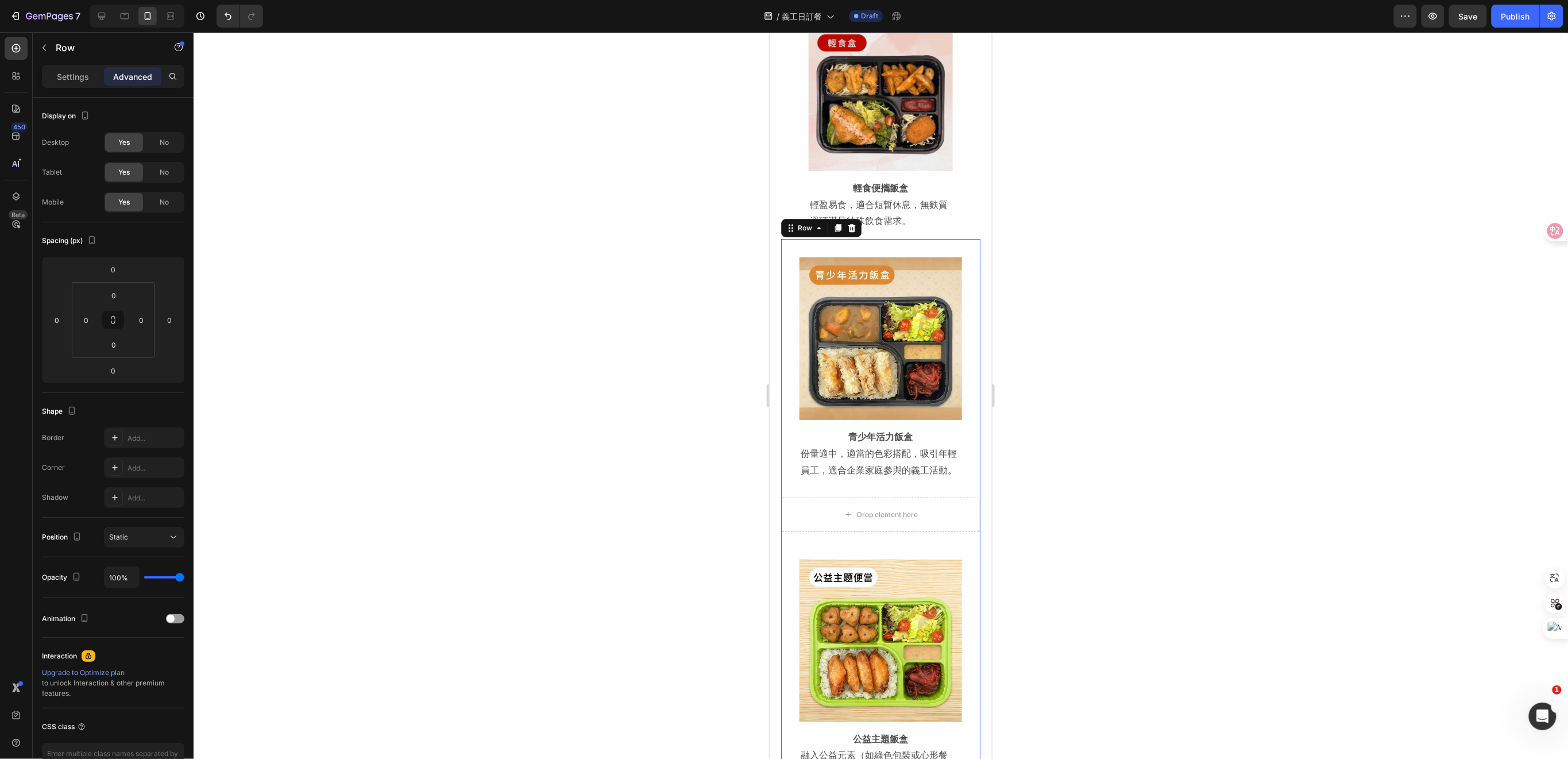
scroll to position [4583, 0]
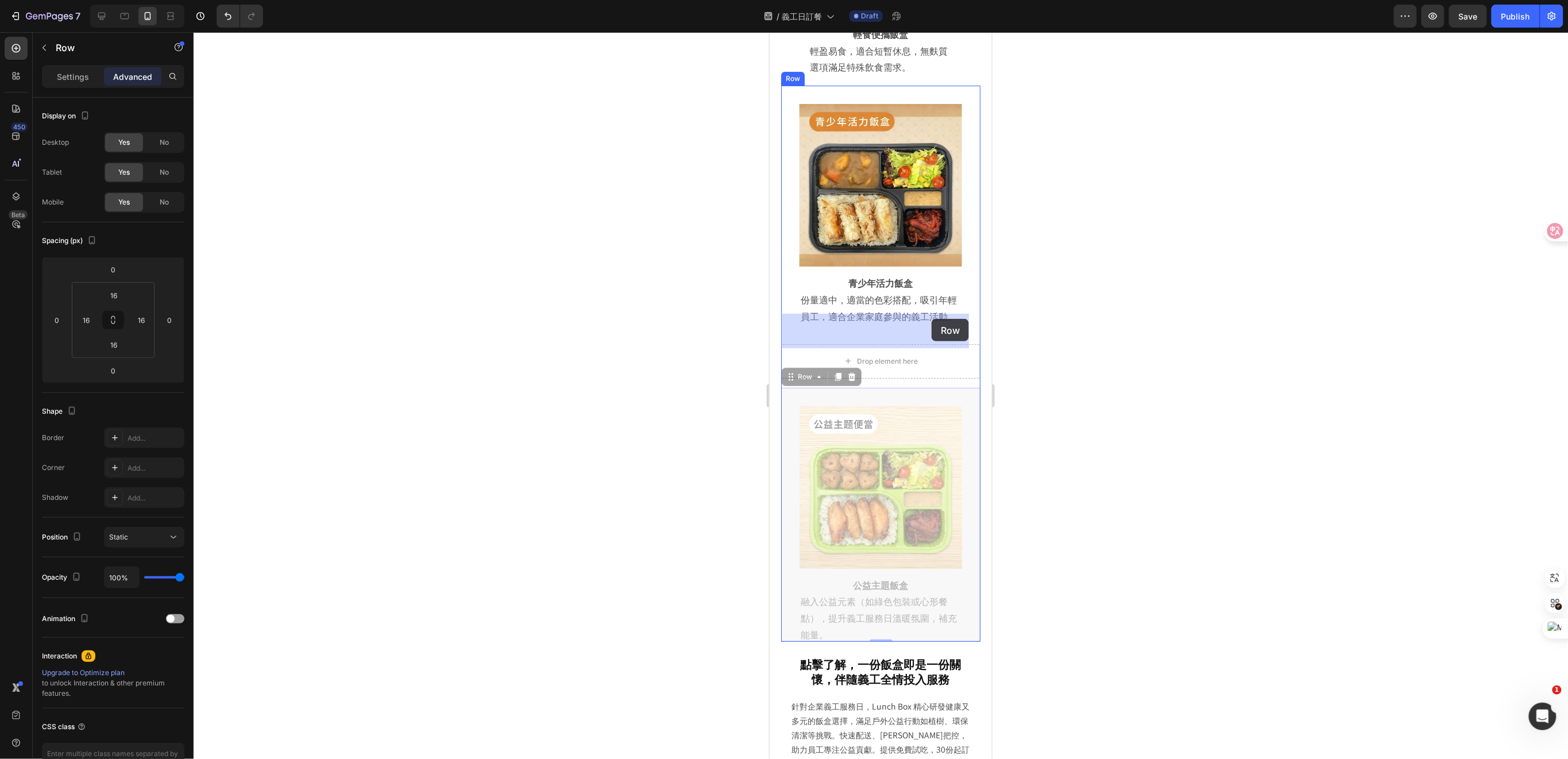
drag, startPoint x: 959, startPoint y: 530, endPoint x: 931, endPoint y: 318, distance: 213.8
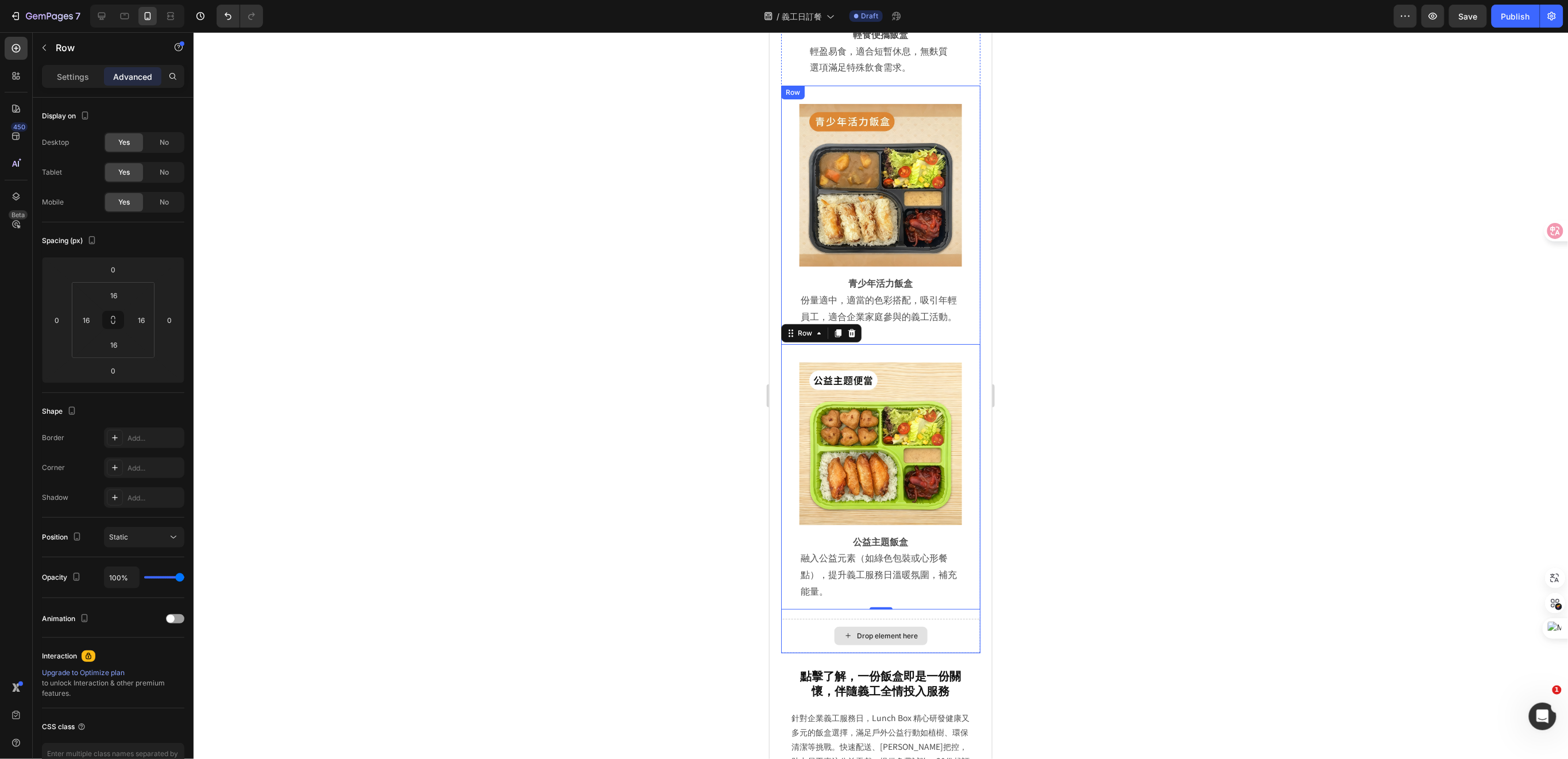
click at [955, 618] on div "Drop element here" at bounding box center [880, 636] width 199 height 34
click at [74, 74] on p "Settings" at bounding box center [73, 77] width 32 height 12
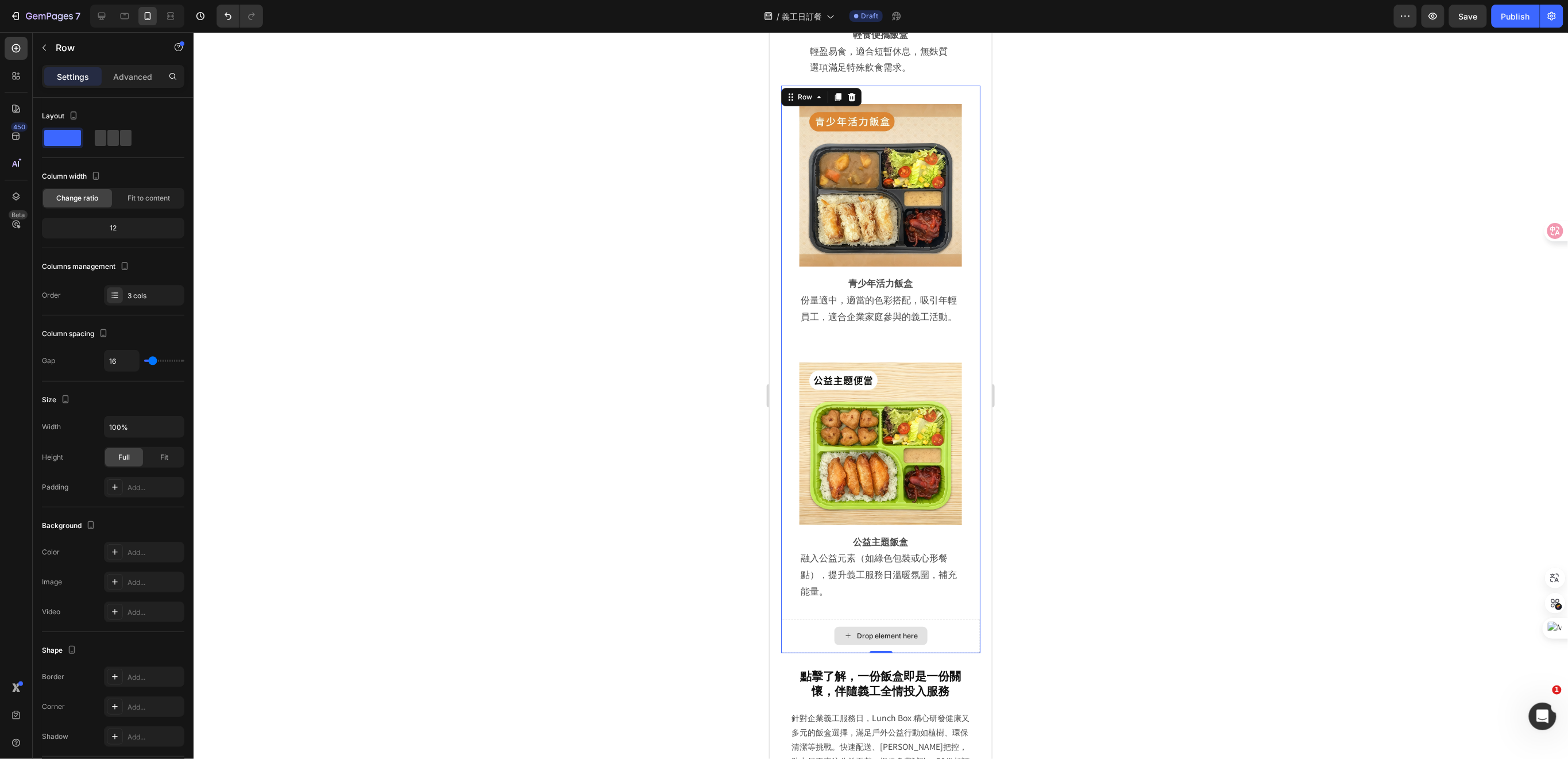
click at [945, 618] on div "Drop element here" at bounding box center [880, 636] width 199 height 34
click at [916, 557] on div "Image Row 公益主題飯盒 Heading 融入公益元素（如綠色包裝或心形餐點），提升義工服務日溫暖氛圍，補充能量。 Text Block Row Row" at bounding box center [880, 476] width 199 height 266
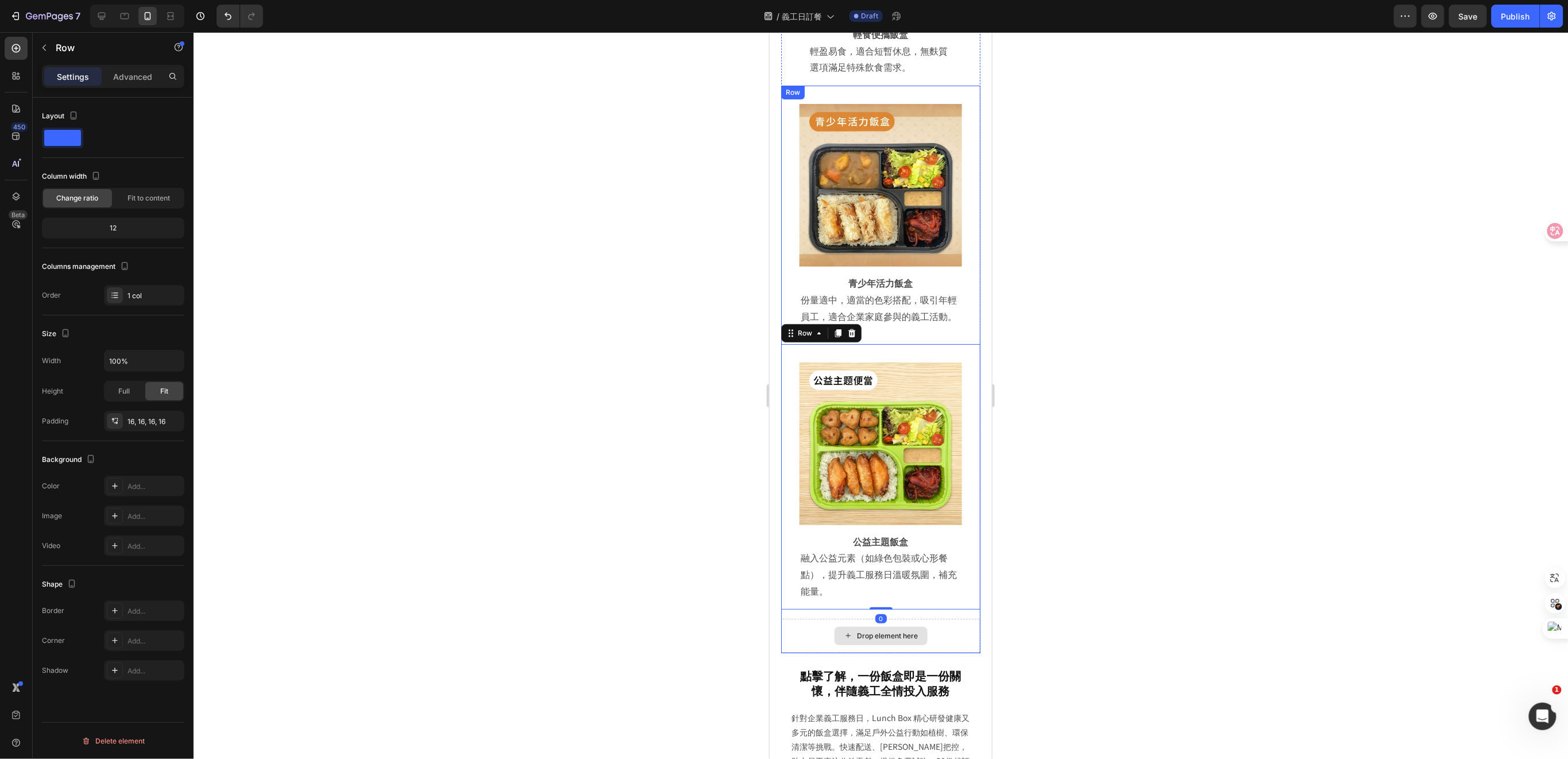
click at [807, 618] on div "Drop element here" at bounding box center [880, 636] width 199 height 34
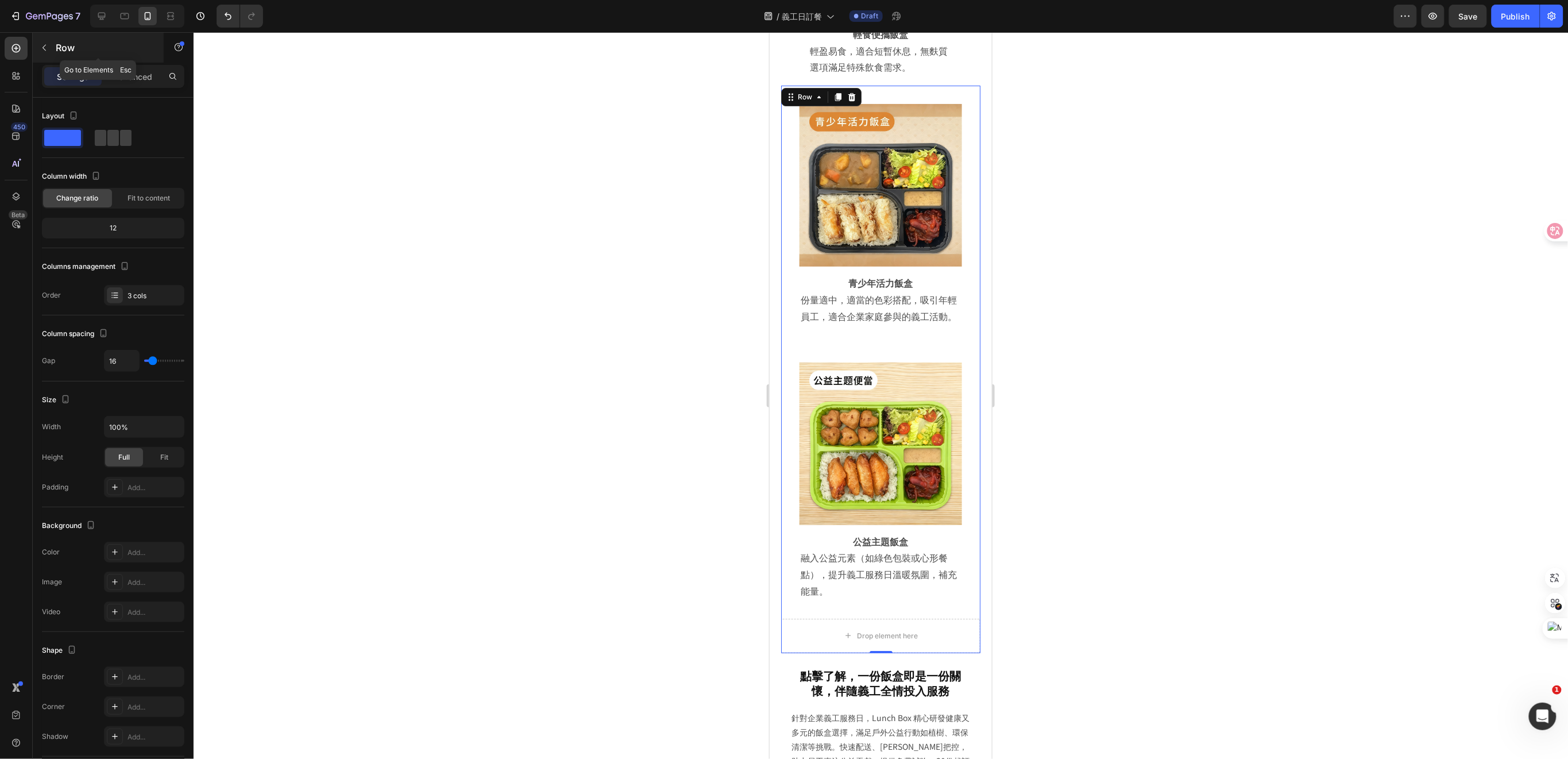
click at [46, 44] on icon "button" at bounding box center [44, 47] width 9 height 9
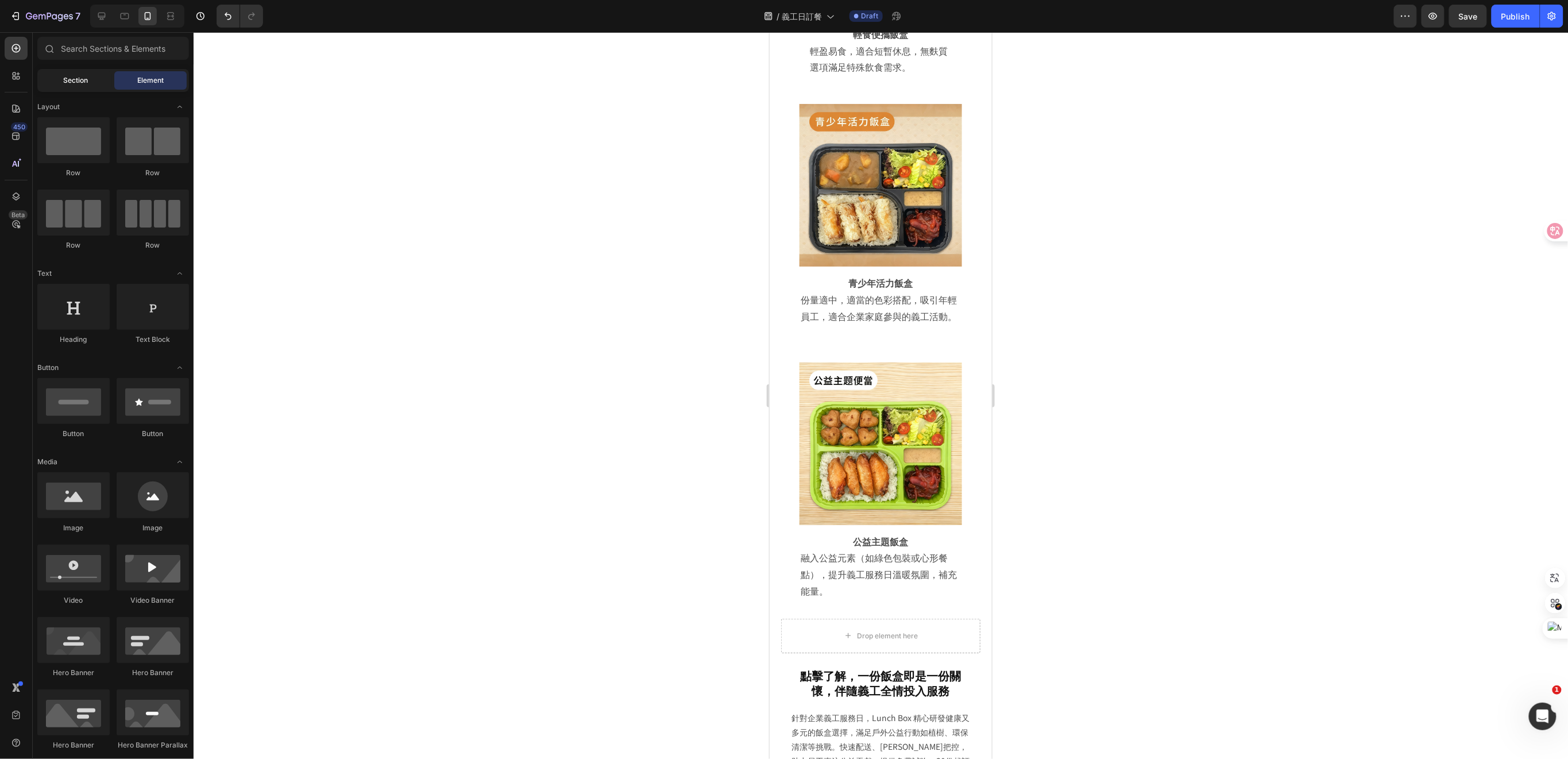
click at [90, 82] on div "Section" at bounding box center [76, 80] width 72 height 18
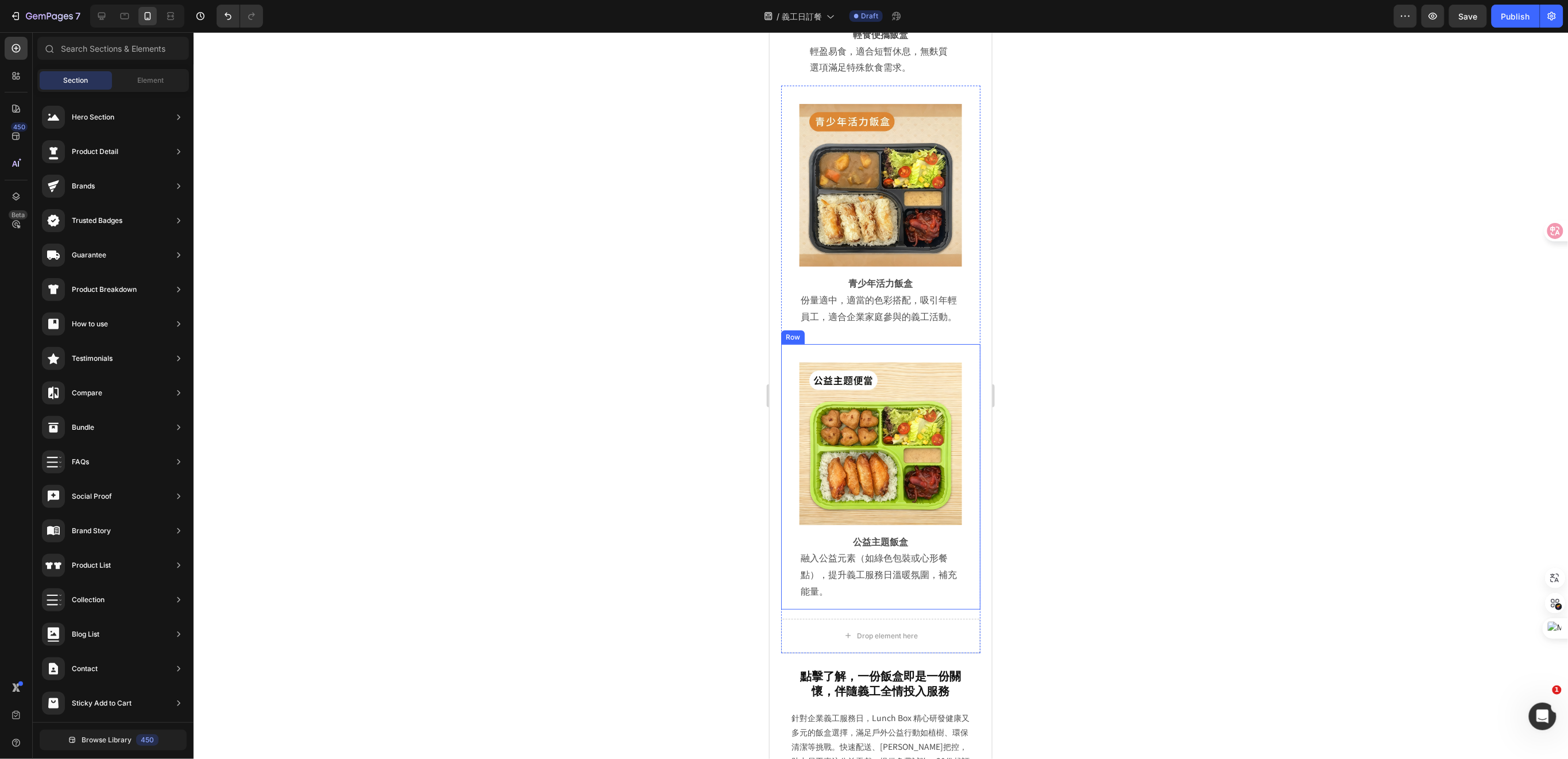
click at [963, 509] on div "Image Row 公益主題飯盒 Heading 融入公益元素（如綠色包裝或心形餐點），提升義工服務日溫暖氛圍，補充能量。 Text Block Row Row" at bounding box center [880, 476] width 199 height 266
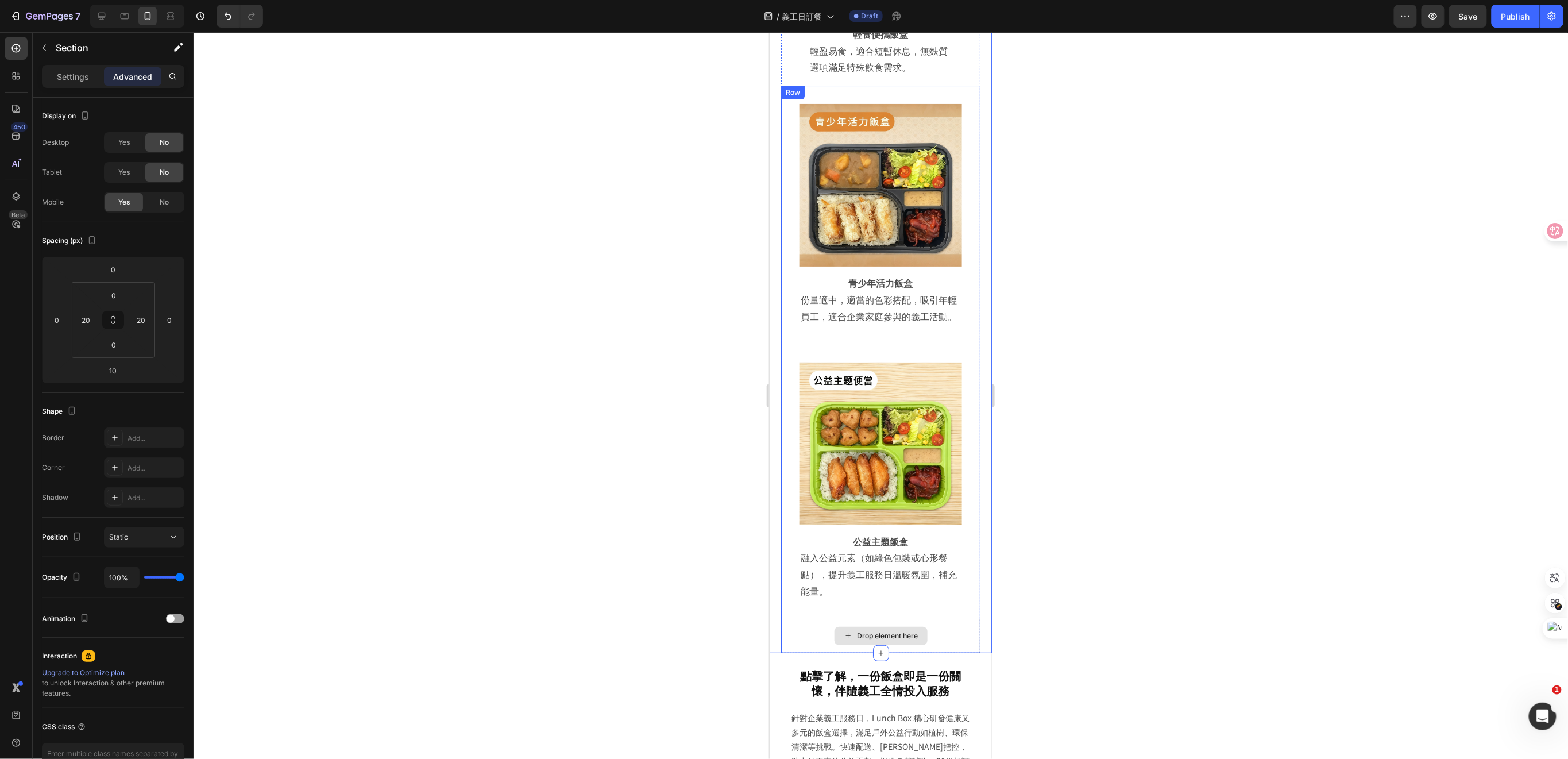
click at [962, 618] on div "Drop element here" at bounding box center [880, 636] width 199 height 34
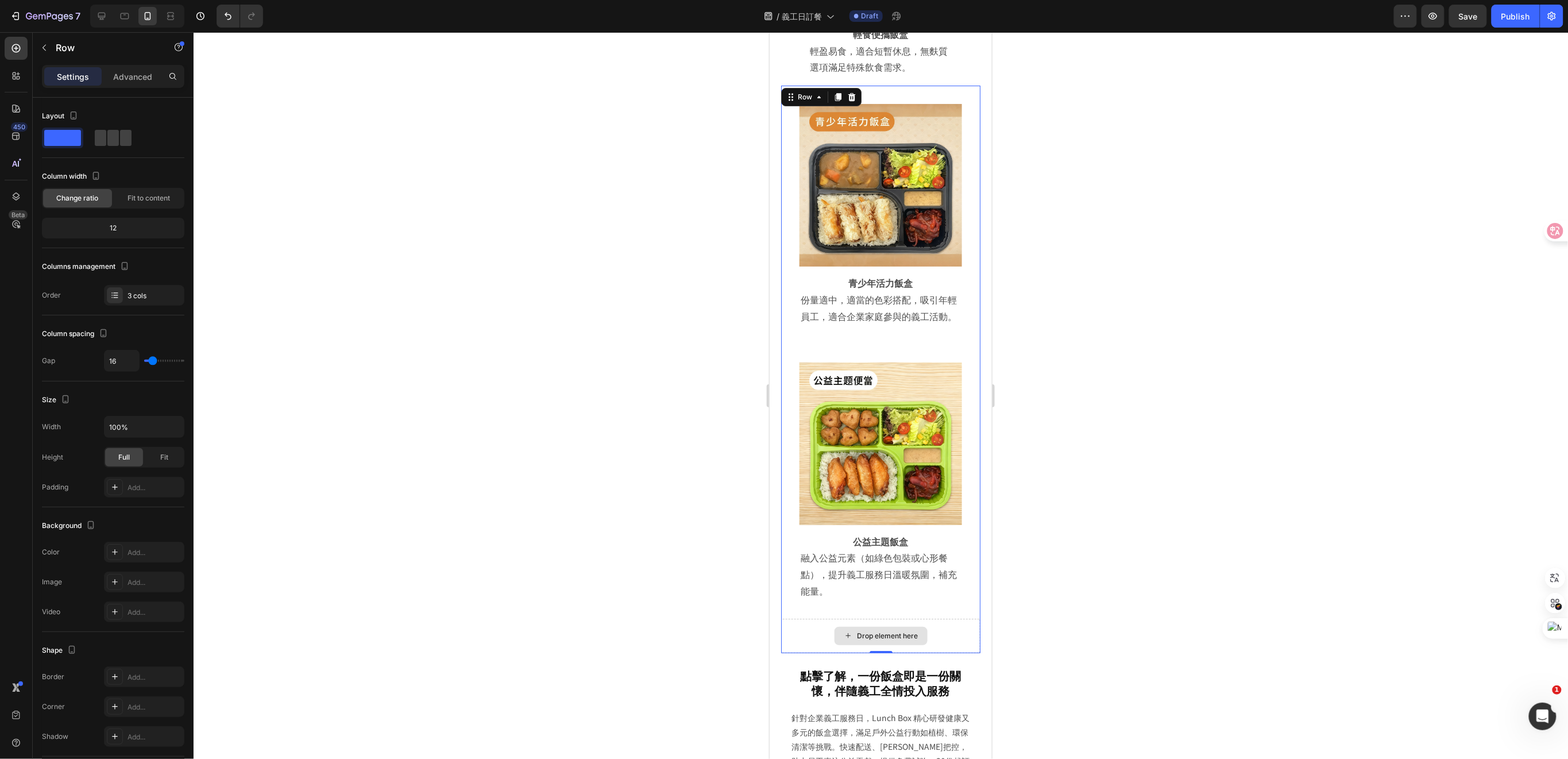
click at [932, 618] on div "Drop element here" at bounding box center [880, 636] width 199 height 34
drag, startPoint x: 877, startPoint y: 607, endPoint x: 876, endPoint y: 574, distance: 33.0
click at [876, 574] on div "Image Row 青少年活力飯盒 Heading 份量適中，適當的色彩搭配，吸引年輕員工，適合企業家庭參與的義工活動。 Text Block Row Row…" at bounding box center [880, 369] width 199 height 568
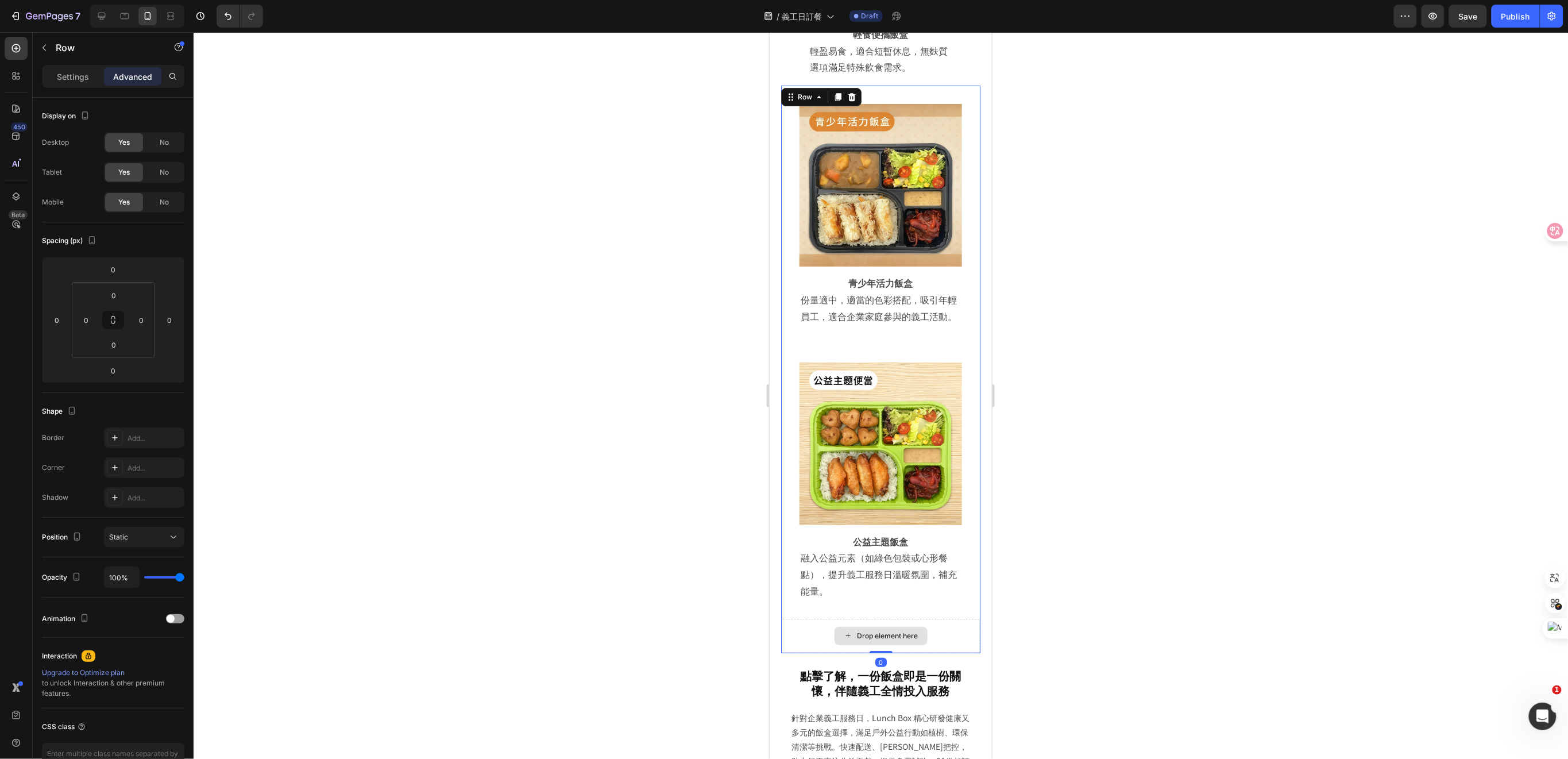
click at [792, 618] on div "Drop element here" at bounding box center [880, 636] width 199 height 34
click at [45, 46] on icon "button" at bounding box center [44, 47] width 9 height 9
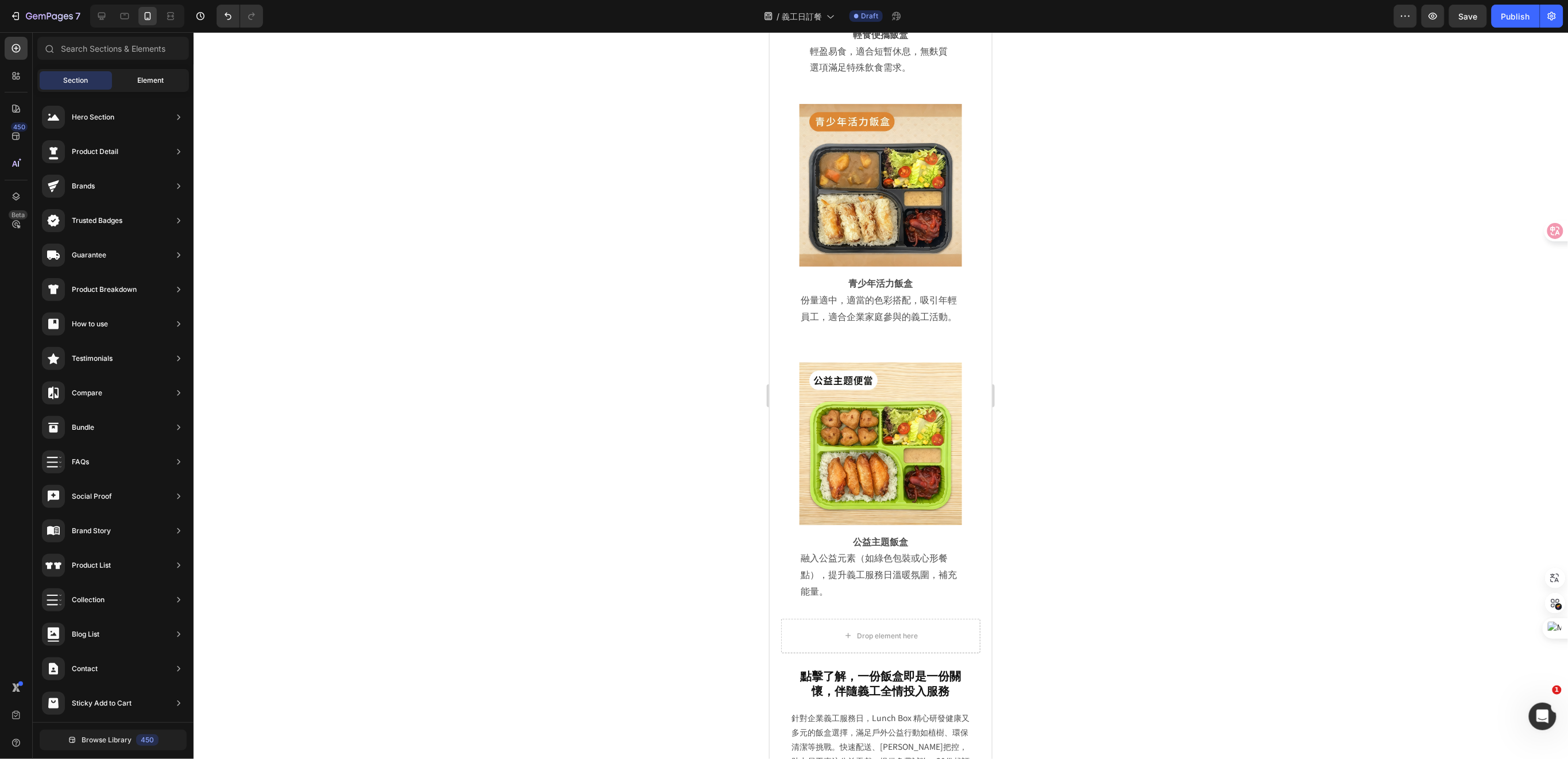
click at [135, 80] on div "Element" at bounding box center [150, 80] width 72 height 18
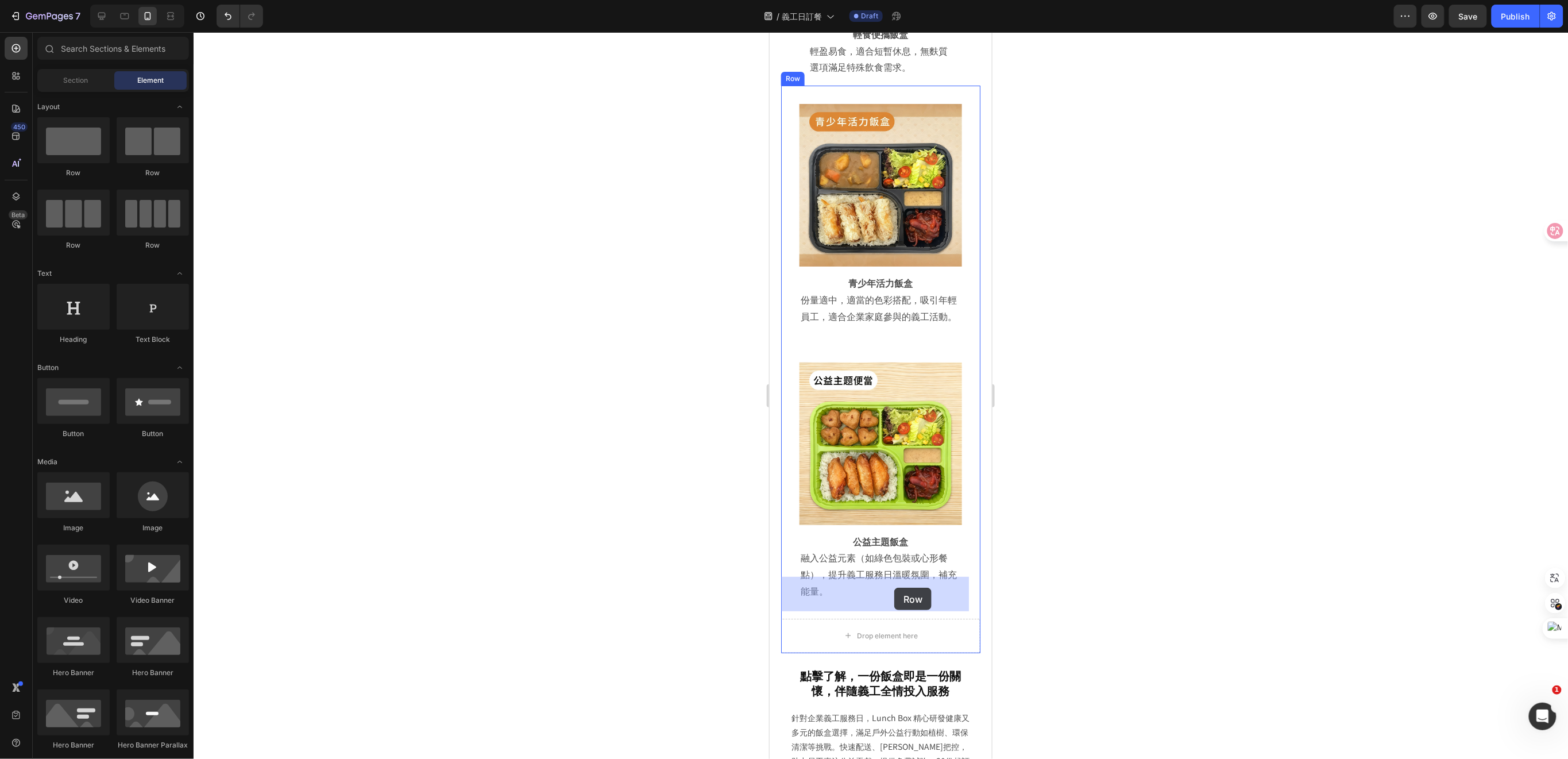
drag, startPoint x: 847, startPoint y: 183, endPoint x: 893, endPoint y: 587, distance: 406.6
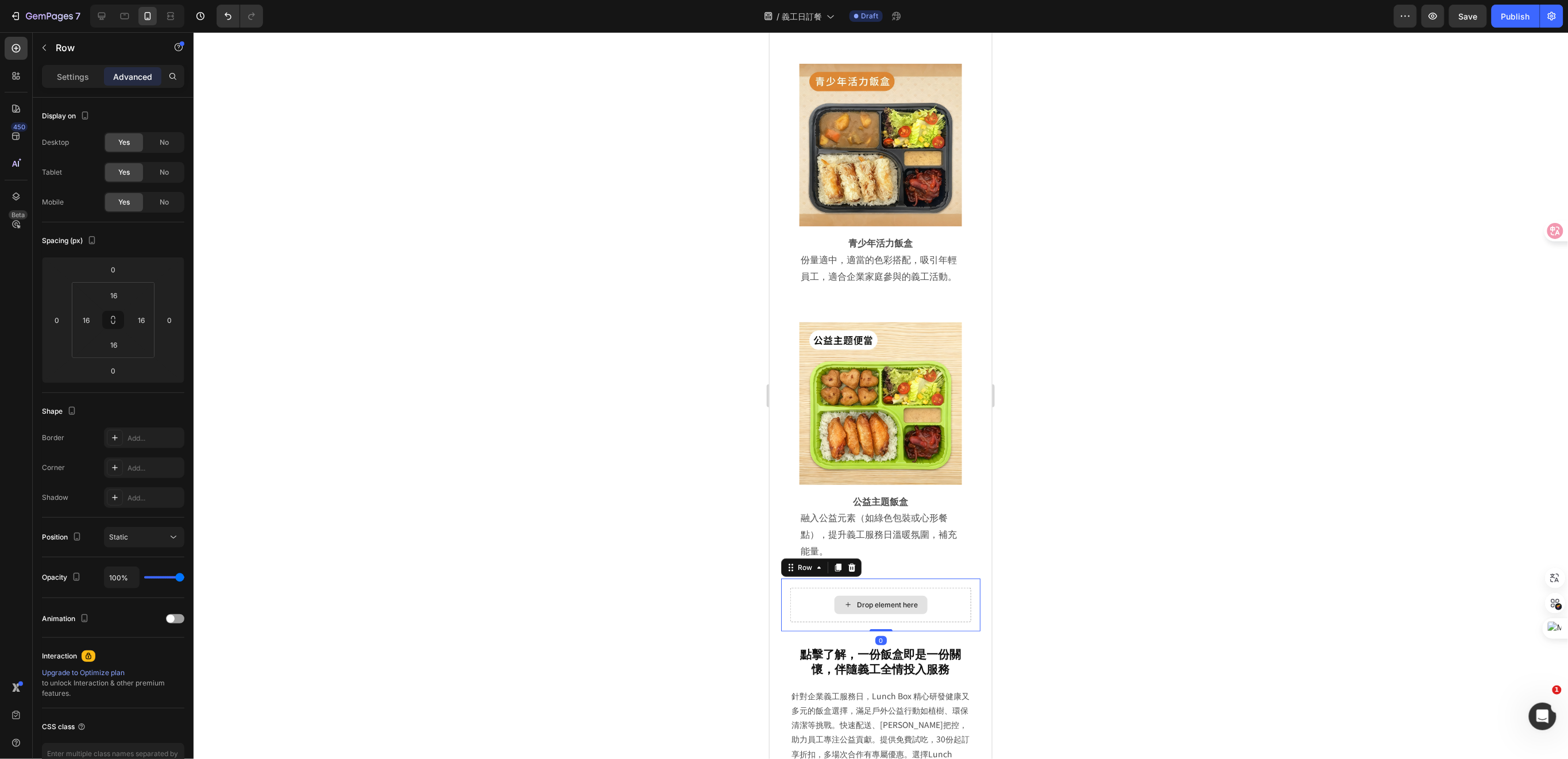
scroll to position [4659, 0]
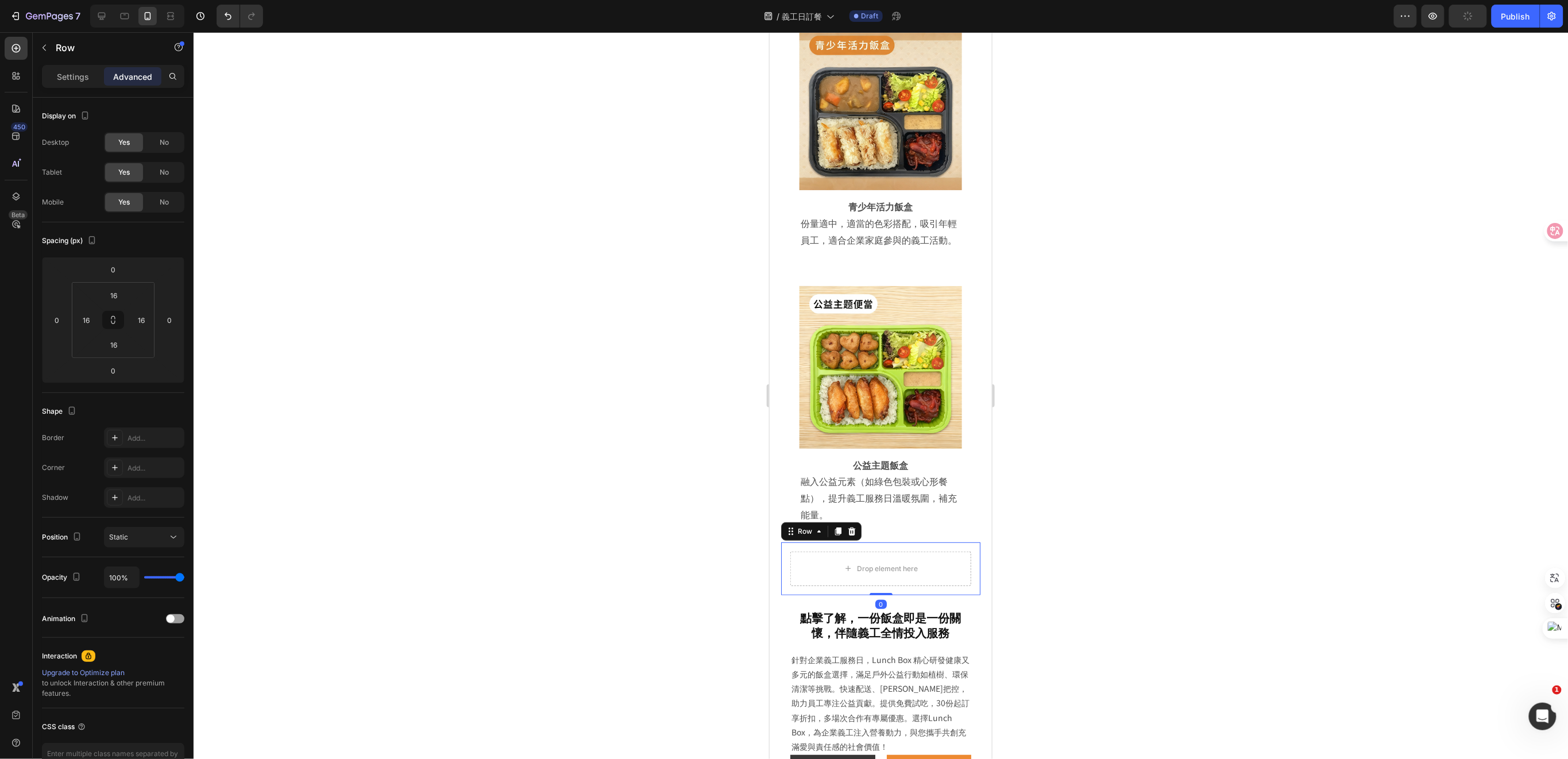
click at [1090, 515] on div at bounding box center [881, 395] width 1374 height 727
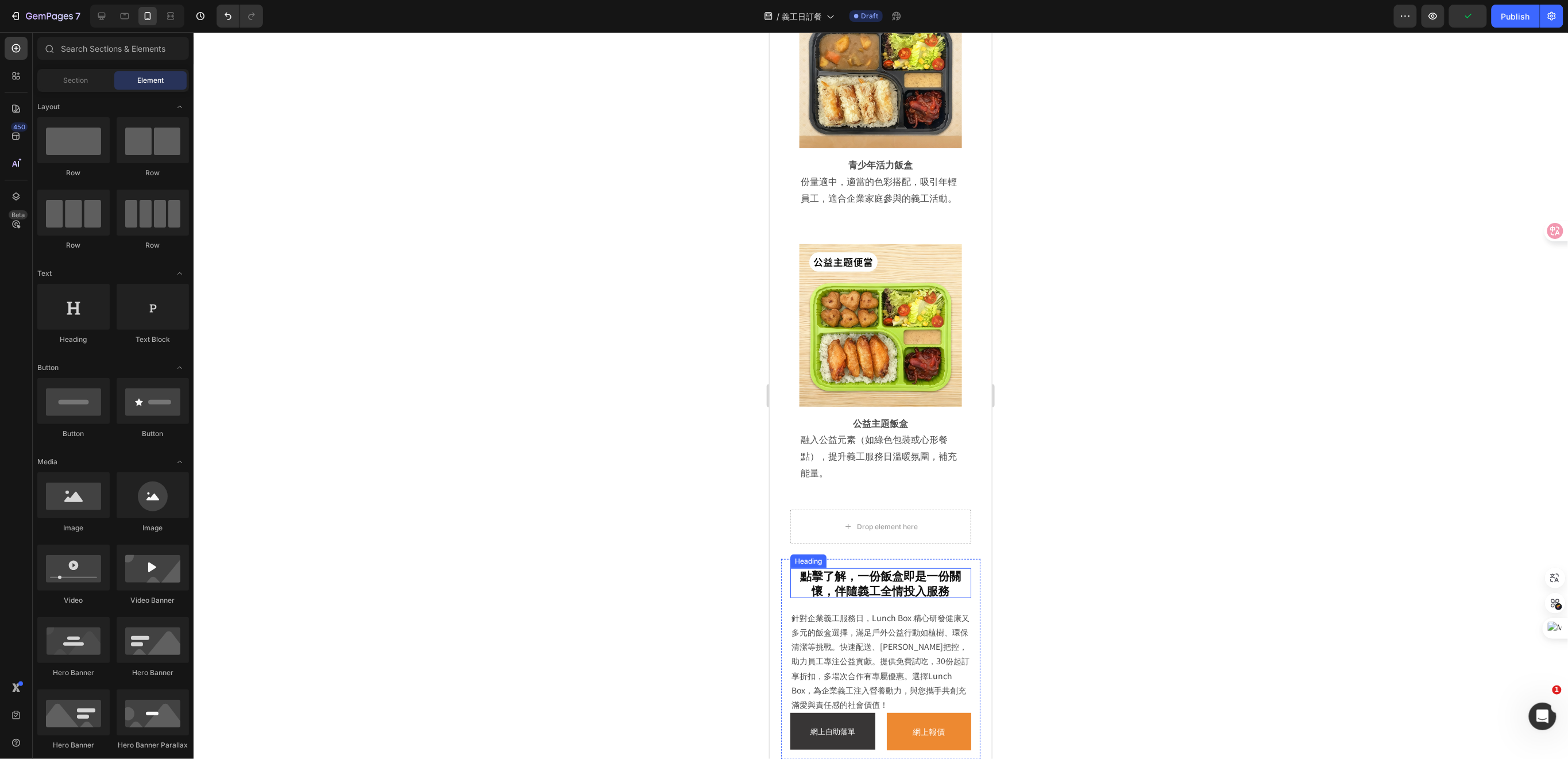
scroll to position [4736, 0]
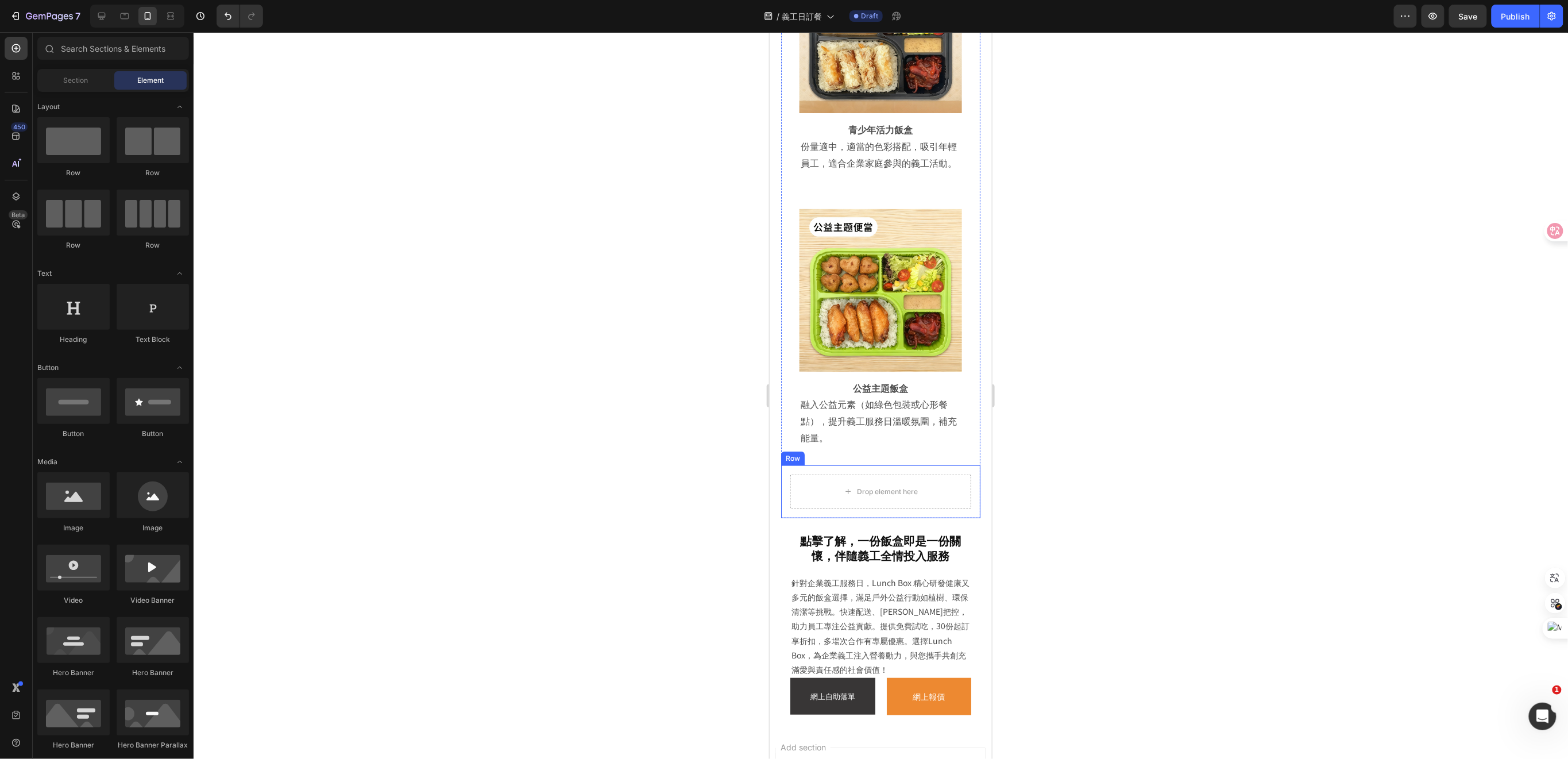
click at [964, 465] on div "Drop element here Row" at bounding box center [880, 491] width 199 height 53
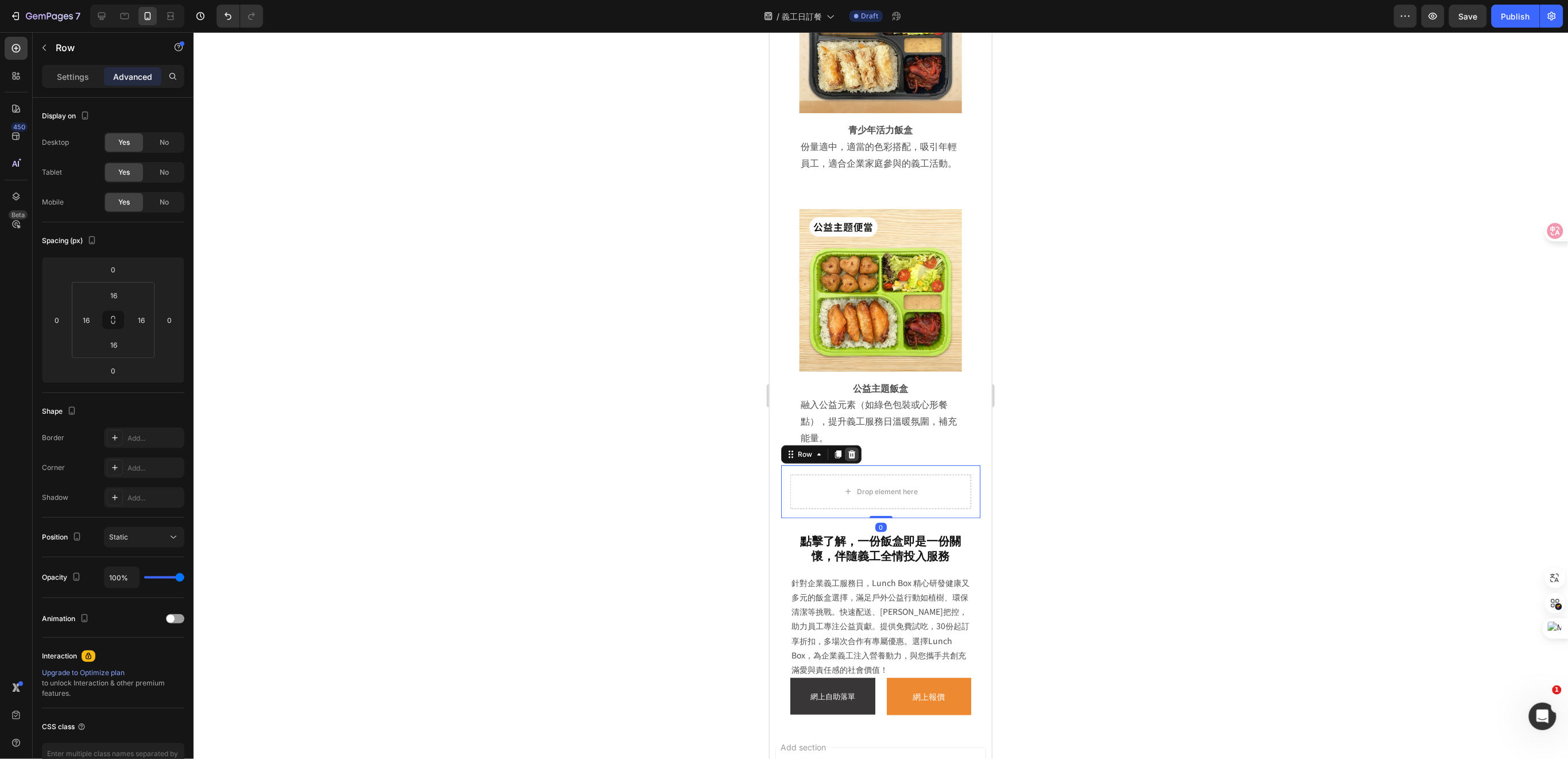
click at [849, 449] on icon at bounding box center [851, 453] width 9 height 9
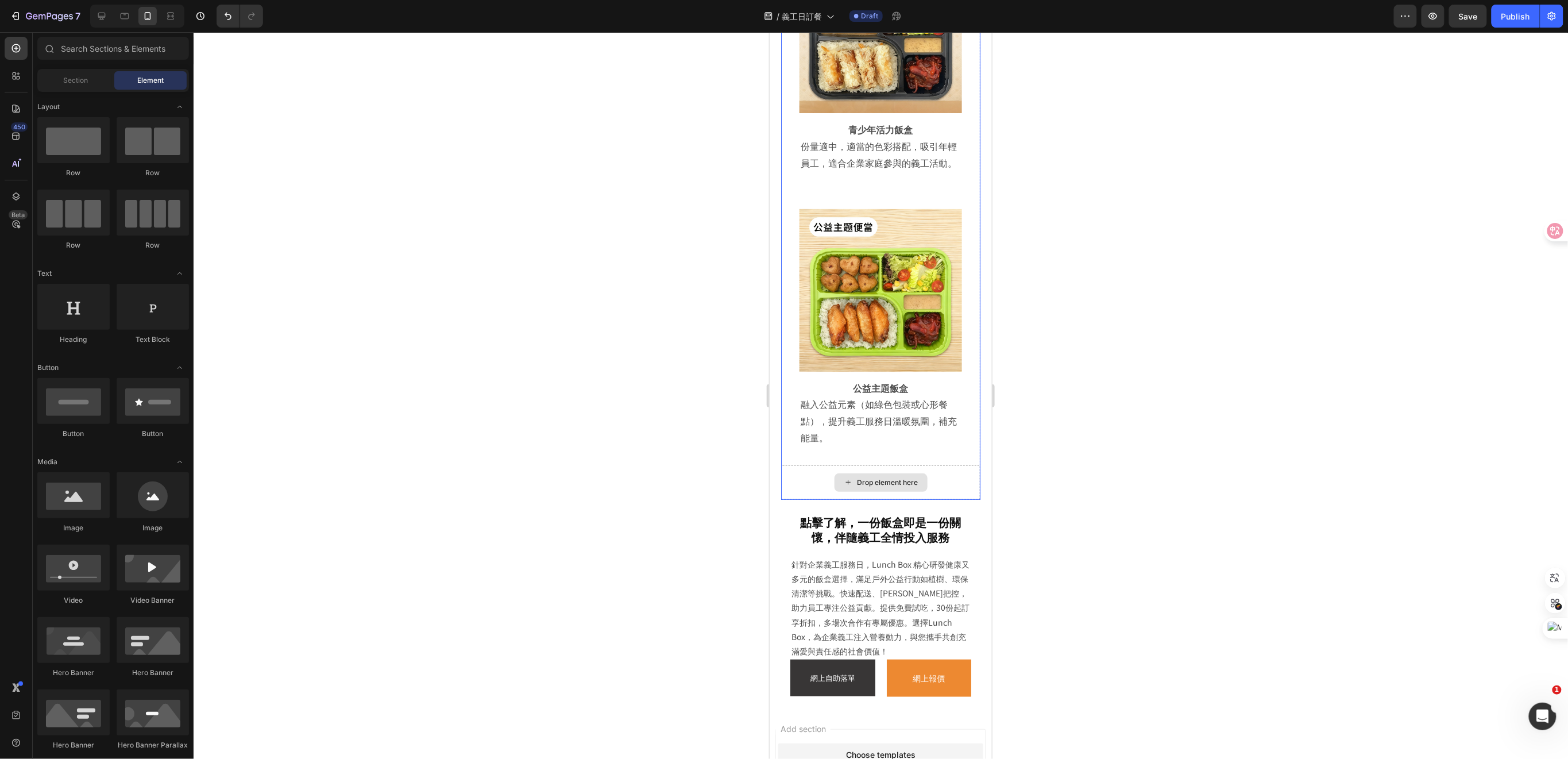
click at [963, 465] on div "Drop element here" at bounding box center [880, 482] width 199 height 34
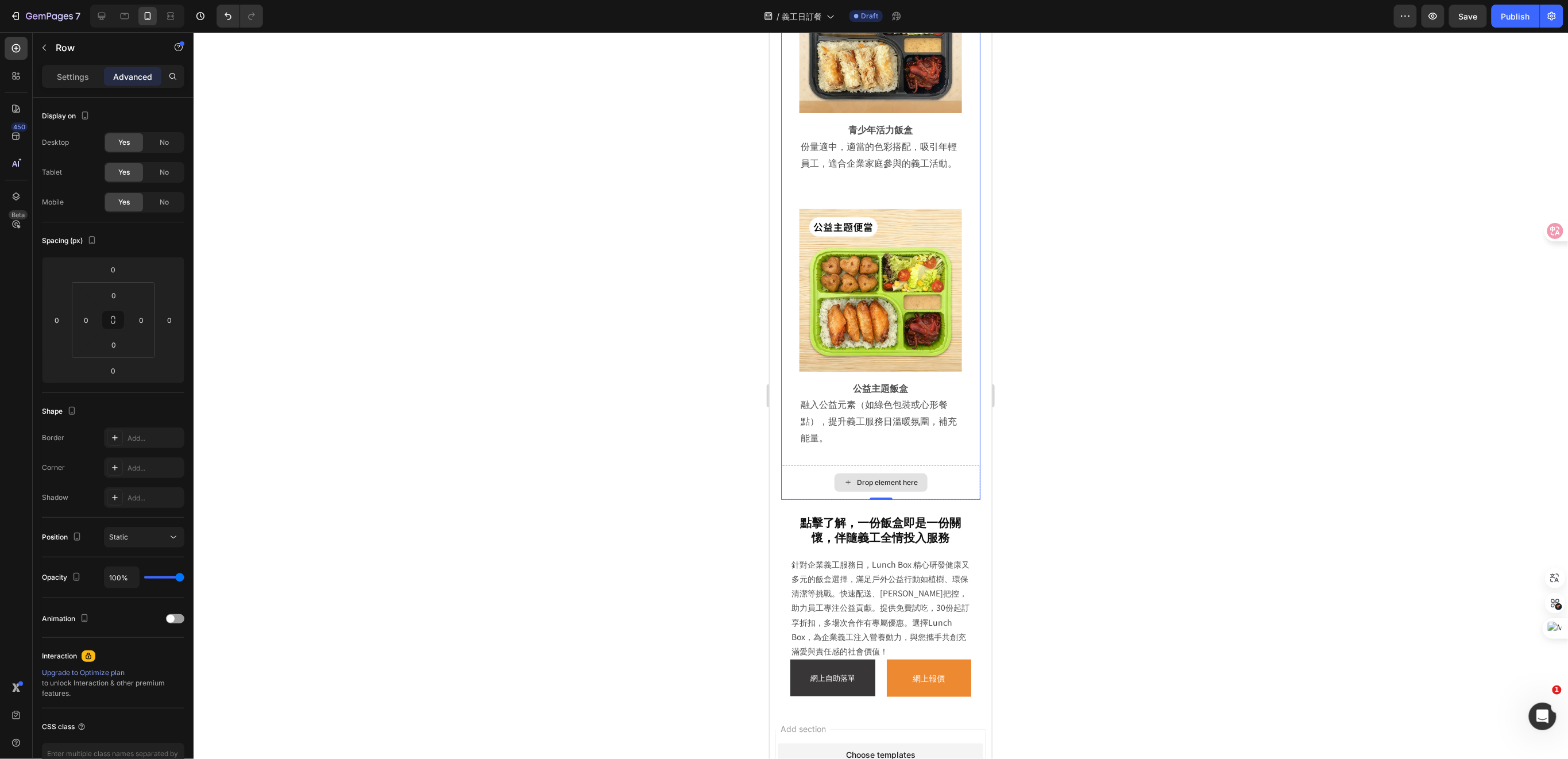
click at [874, 465] on div "Drop element here" at bounding box center [880, 482] width 199 height 34
click at [796, 465] on div "Drop element here" at bounding box center [880, 482] width 199 height 34
click at [963, 505] on div "點擊了解，一份飯盒即是一份關懷，伴隨義工全情投入服務 Heading 針對企業義工服務日，Lunch Box 精心研發健康又多元的飯盒選擇，滿足戶外公益行動如…" at bounding box center [880, 606] width 199 height 201
click at [974, 505] on div "點擊了解，一份飯盒即是一份關懷，伴隨義工全情投入服務 Heading 針對企業義工服務日，Lunch Box 精心研發健康又多元的飯盒選擇，滿足戶外公益行動如…" at bounding box center [880, 606] width 222 height 201
click at [962, 509] on div "點擊了解，一份飯盒即是一份關懷，伴隨義工全情投入服務 Heading 針對企業義工服務日，Lunch Box 精心研發健康又多元的飯盒選擇，滿足戶外公益行動如…" at bounding box center [880, 606] width 199 height 201
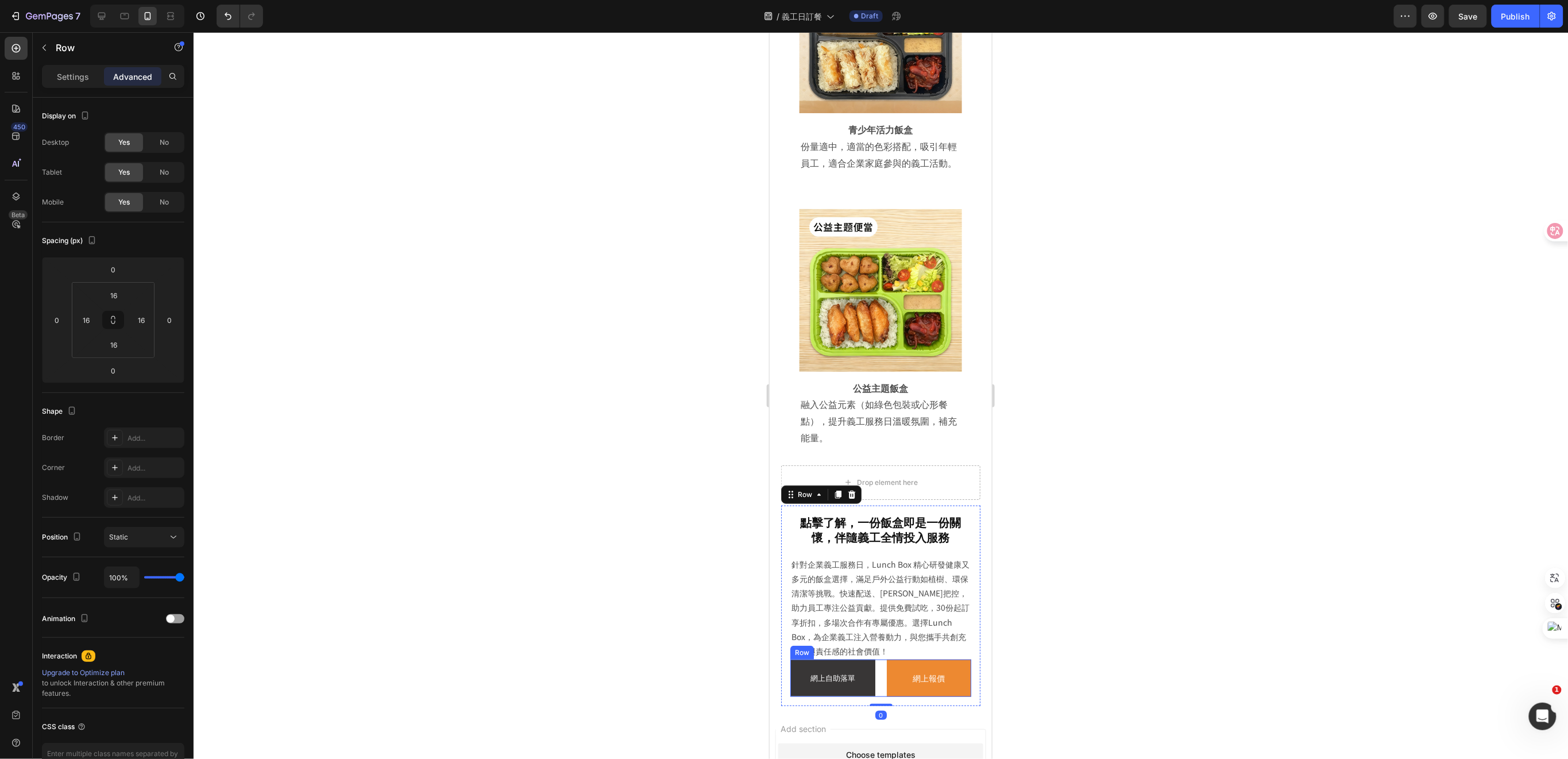
click at [878, 659] on div "網上自助落單 Button 網上報價 Button Row" at bounding box center [880, 677] width 181 height 37
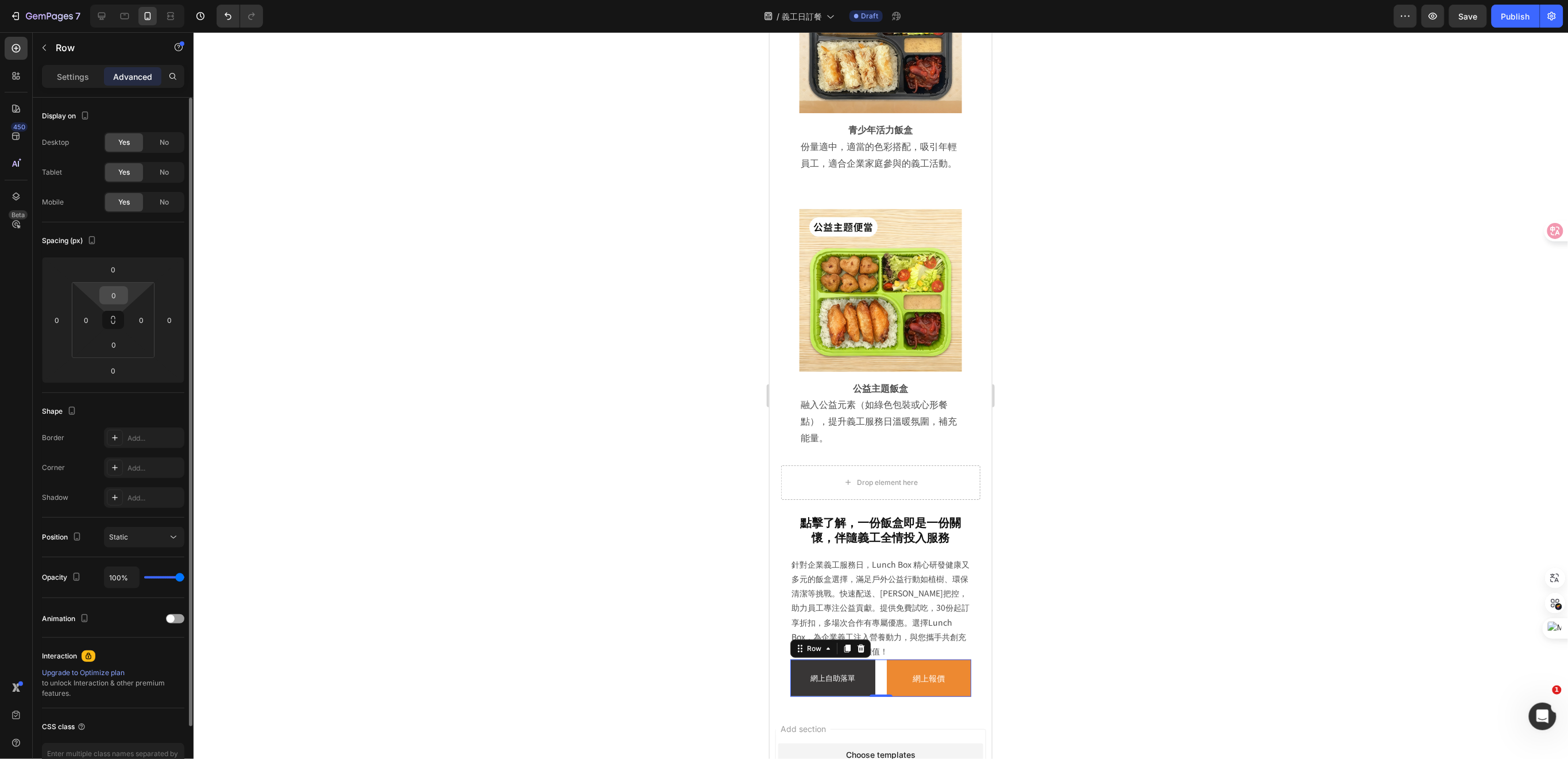
click at [118, 294] on input "0" at bounding box center [113, 295] width 23 height 17
click at [118, 275] on input "0" at bounding box center [113, 269] width 23 height 17
type input "1"
type input "20"
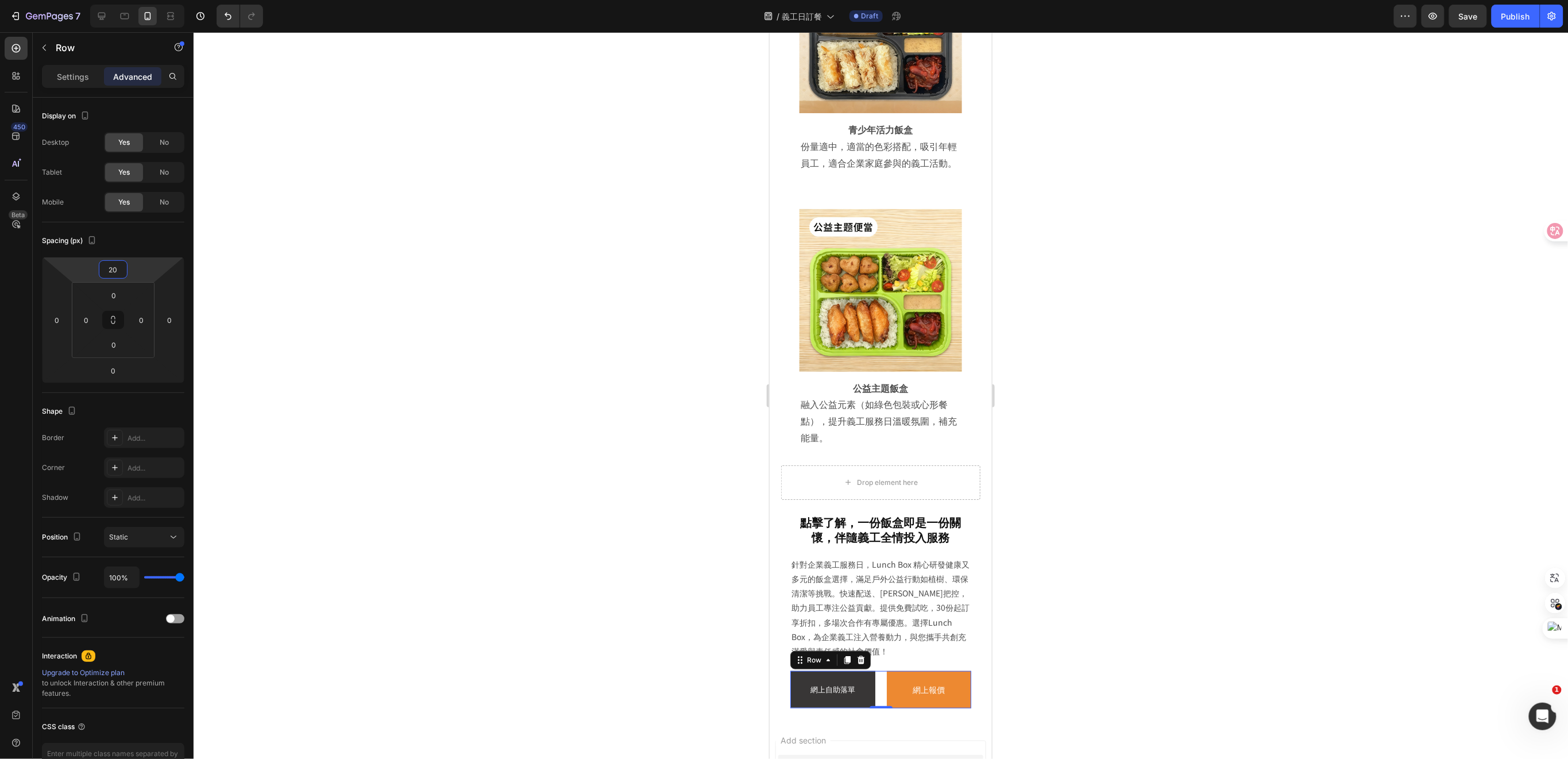
click at [1085, 544] on div at bounding box center [881, 395] width 1374 height 727
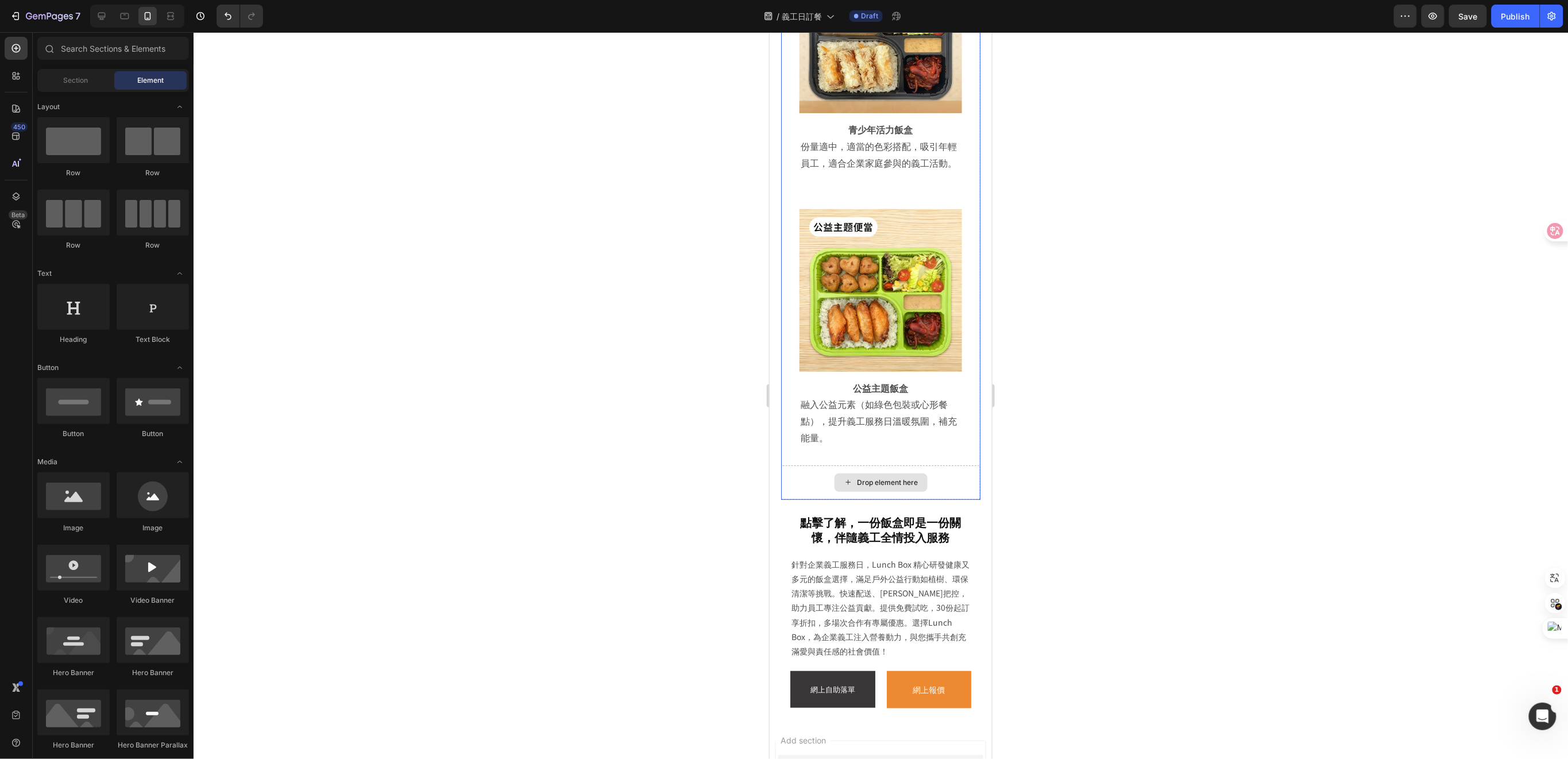
click at [962, 465] on div "Drop element here" at bounding box center [880, 482] width 199 height 34
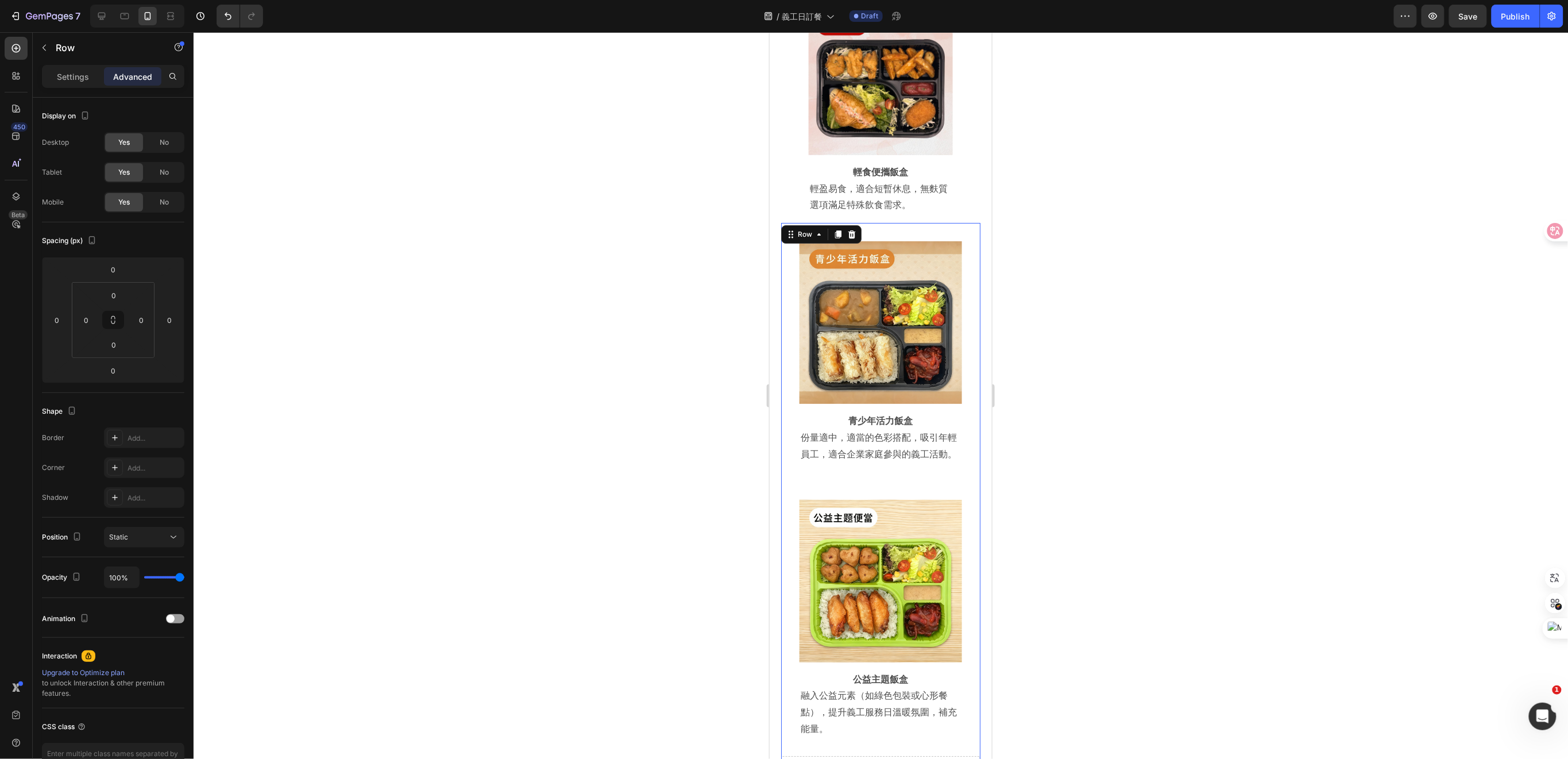
scroll to position [4429, 0]
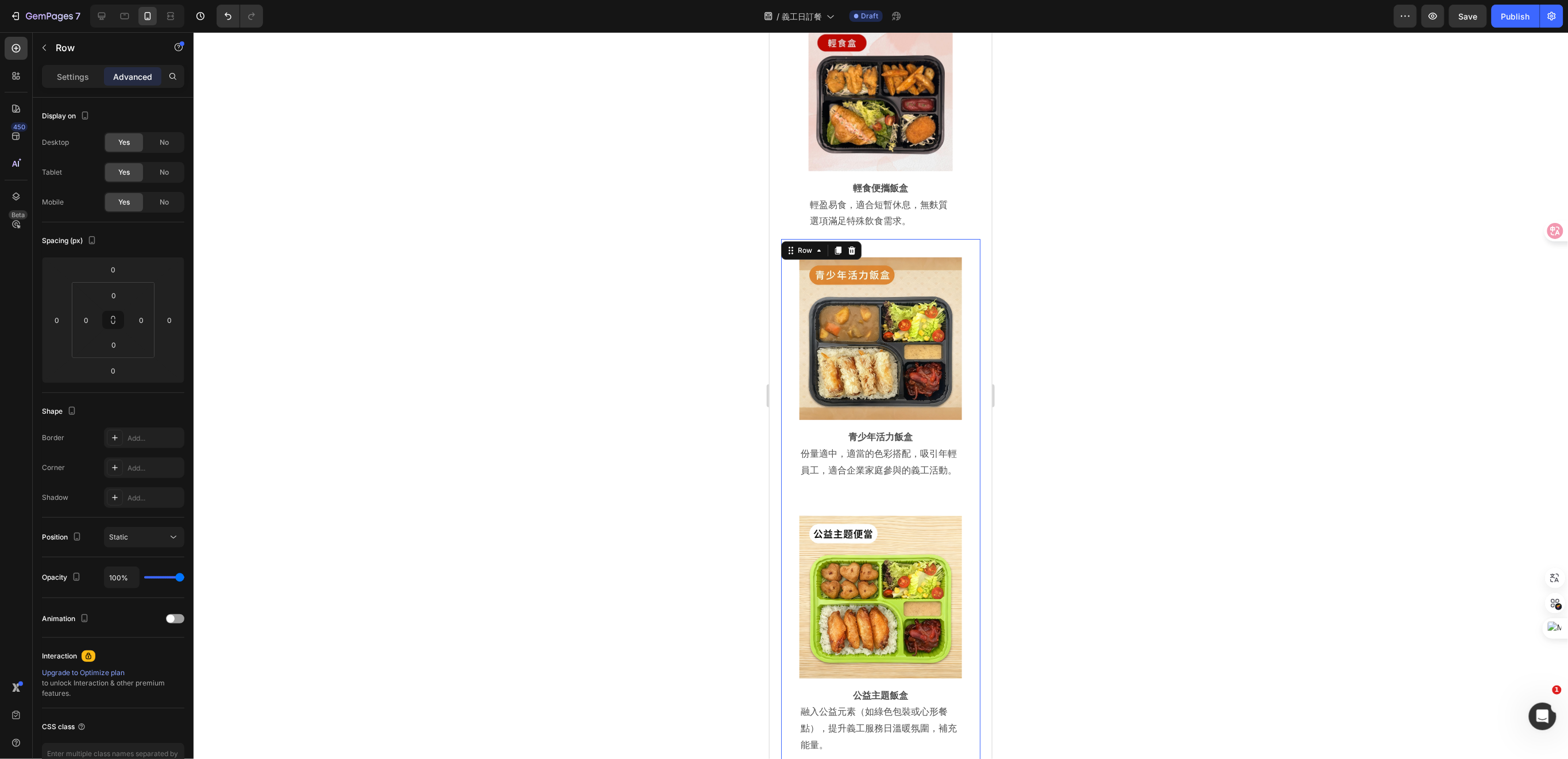
click at [844, 465] on div "Image Row 青少年活力飯盒 Heading 份量適中，適當的色彩搭配，吸引年輕員工，適合企業家庭參與的義工活動。 Text Block Row Row…" at bounding box center [880, 522] width 199 height 568
click at [813, 446] on p "份量適中，適當的色彩搭配，吸引年輕員工，適合企業家庭參與的義工活動。" at bounding box center [880, 461] width 160 height 33
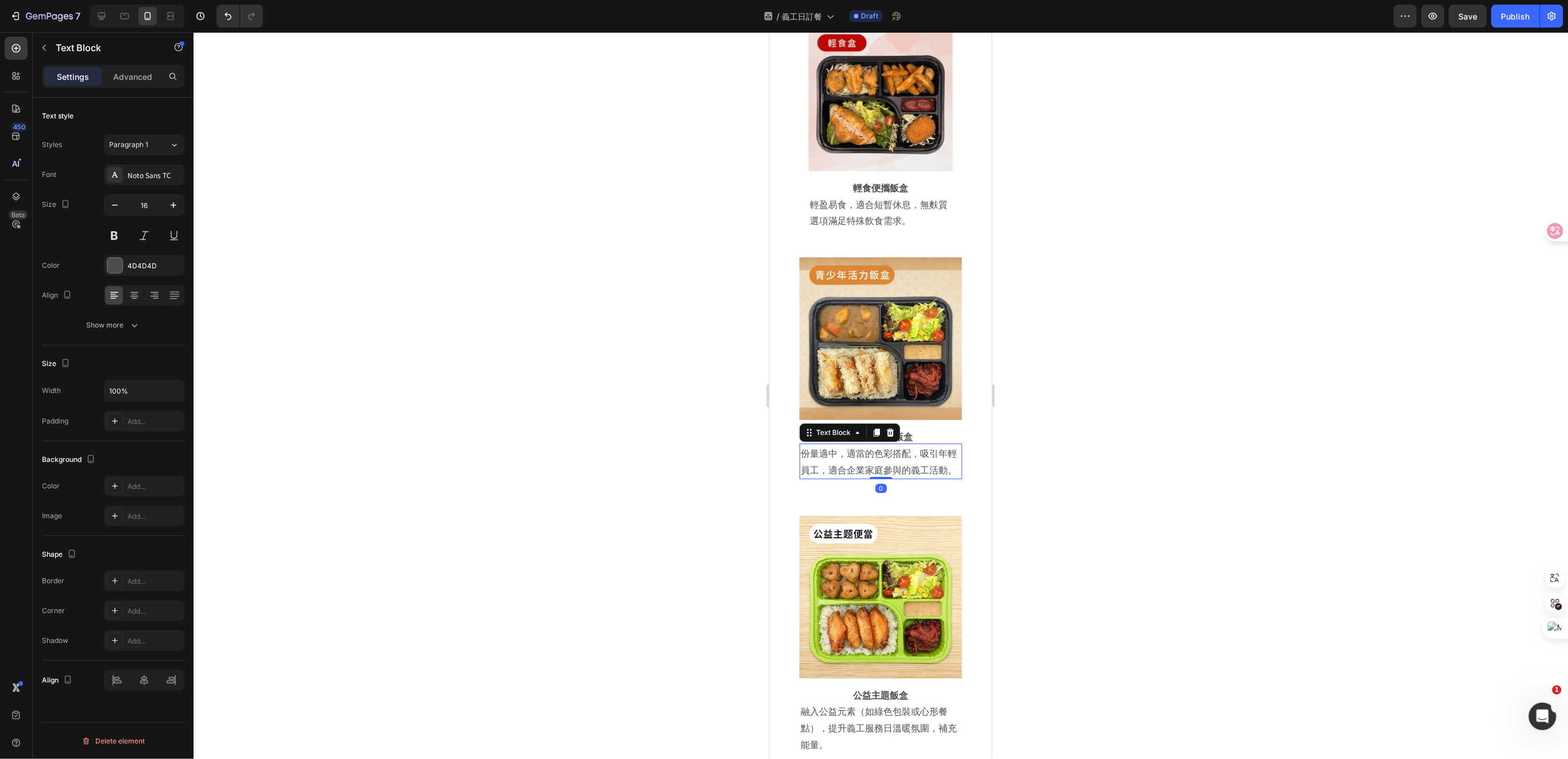
click at [819, 444] on p "份量適中，適當的色彩搭配，吸引年輕員工，適合企業家庭參與的義工活動。" at bounding box center [880, 461] width 160 height 33
click at [814, 461] on div "Image Row 青少年活力飯盒 Heading 份量適中，適當的色彩搭配，吸引年輕員工，適合企業家庭參與的義工活動。 Text Block 0 Row R…" at bounding box center [880, 522] width 199 height 568
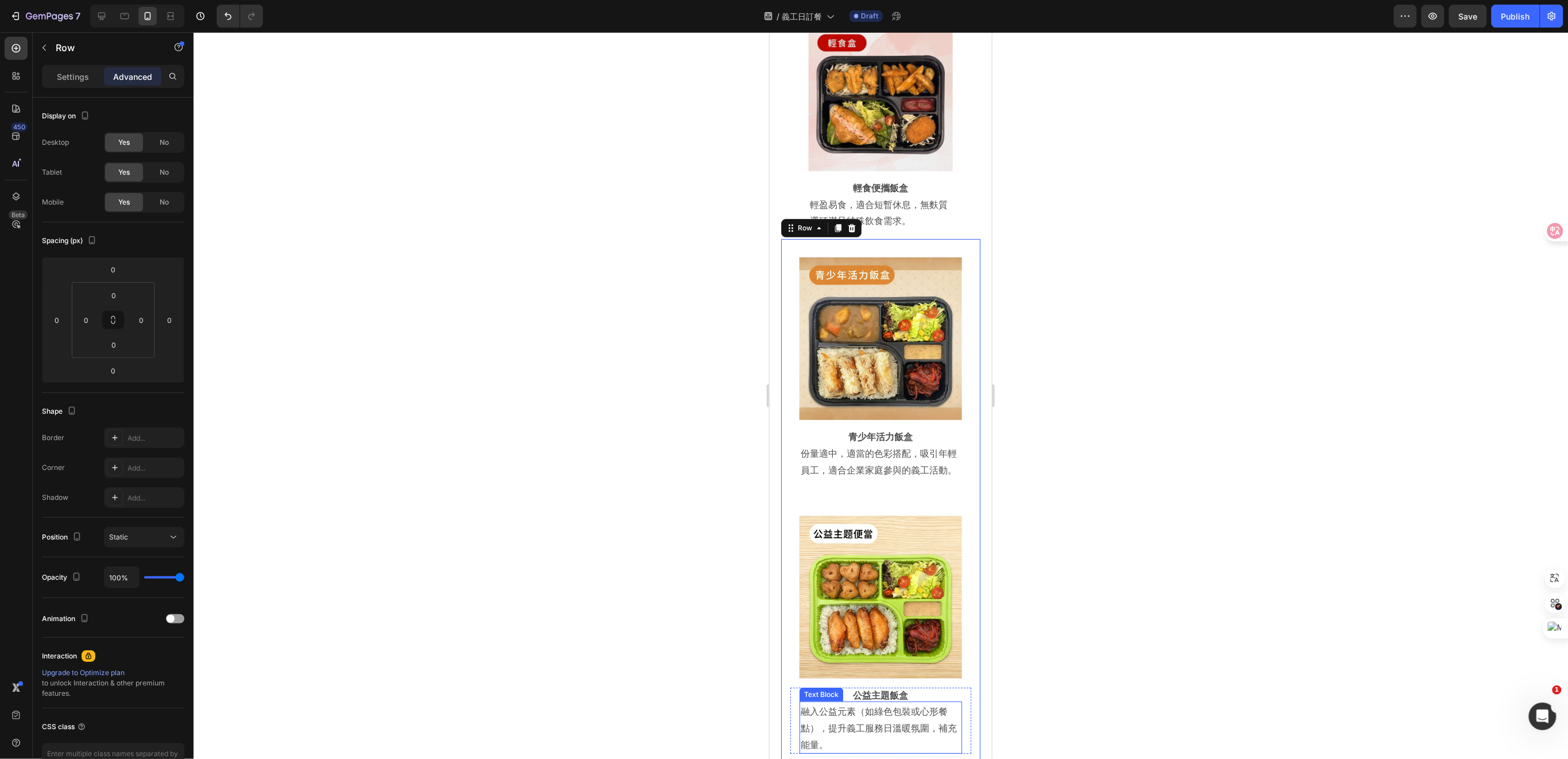
click at [873, 702] on p "融入公益元素（如綠色包裝或心形餐點），提升義工服務日溫暖氛圍，補充能量。" at bounding box center [880, 726] width 160 height 50
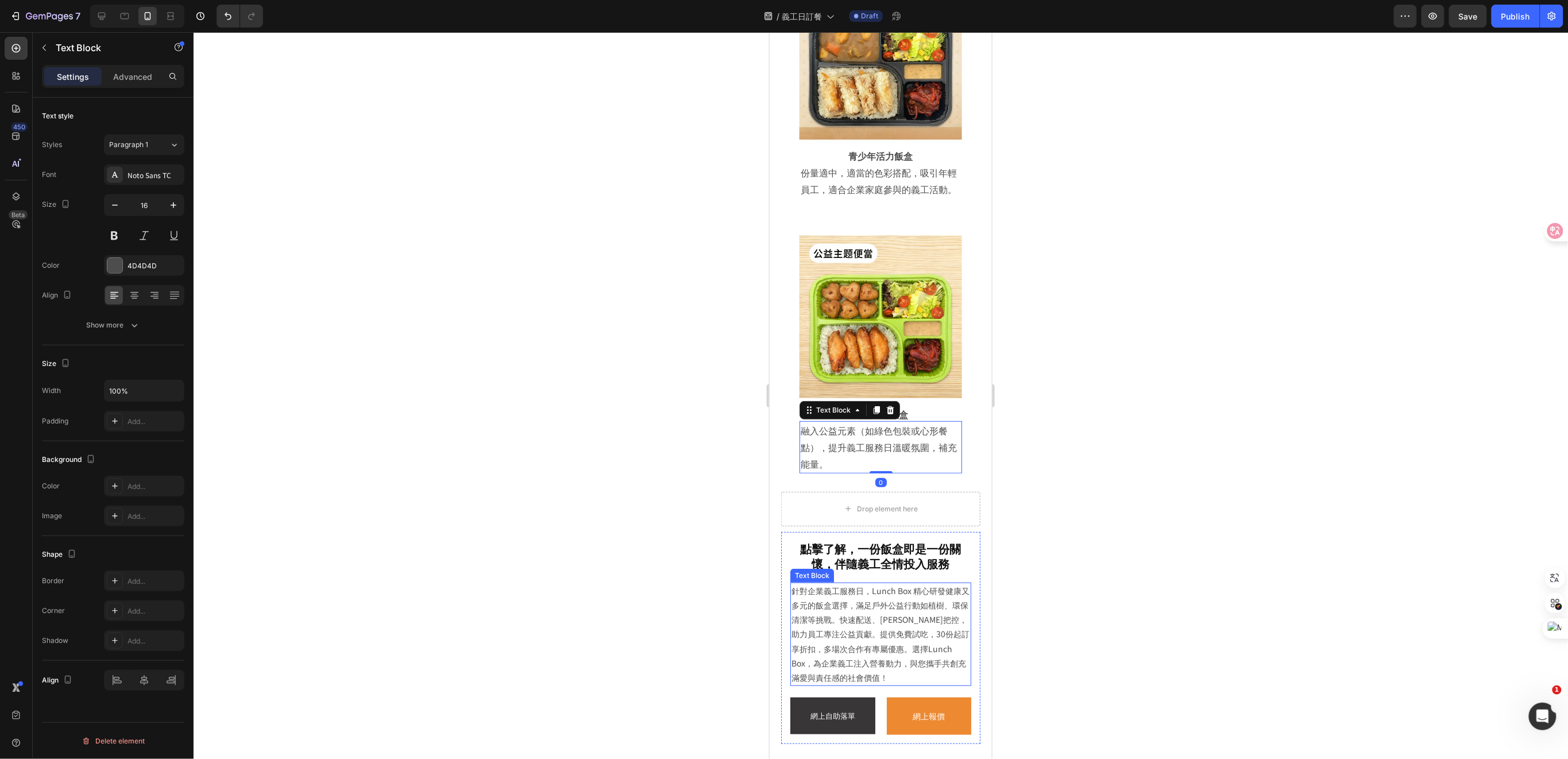
scroll to position [4736, 0]
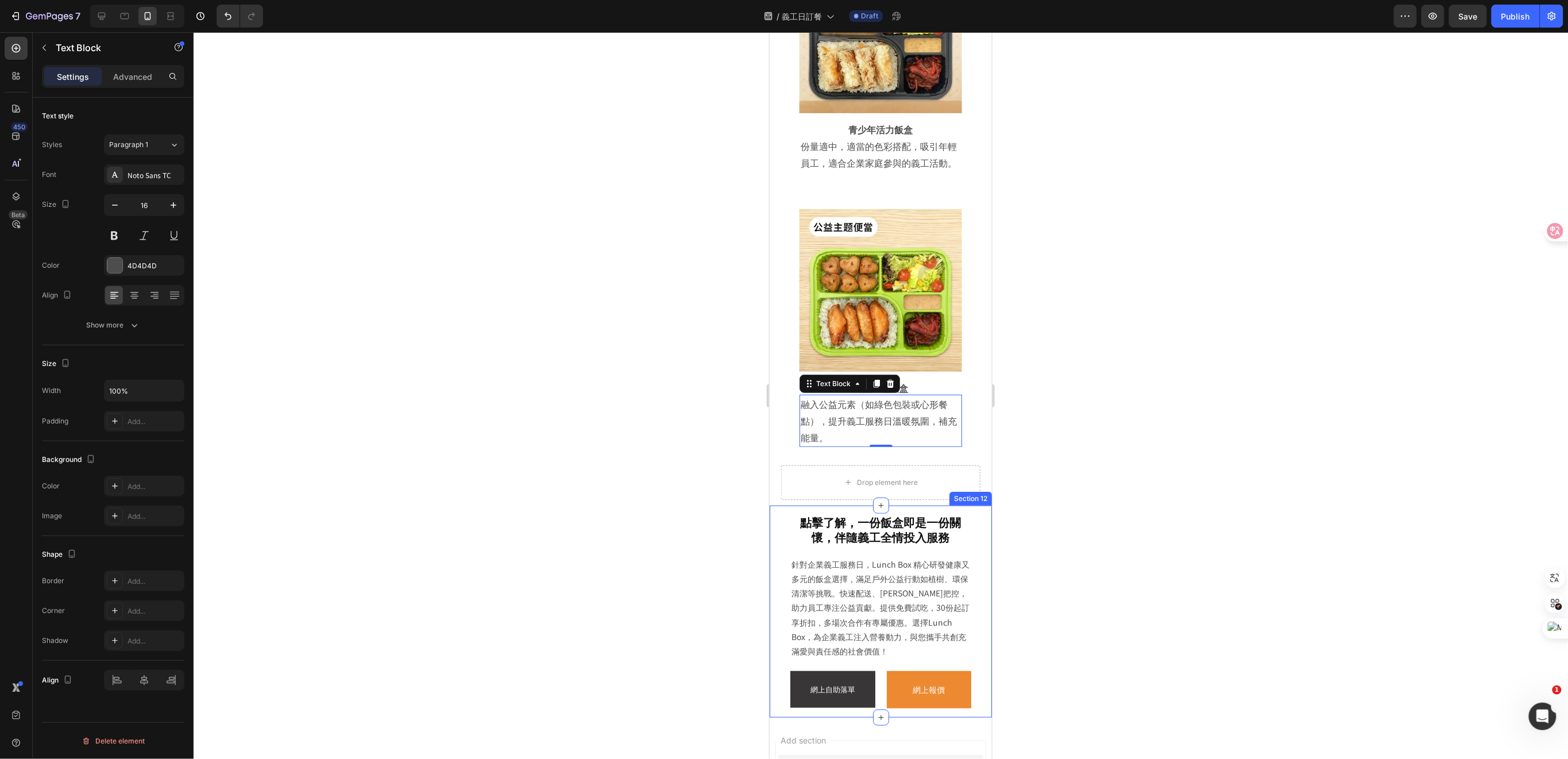
click at [972, 505] on div "點擊了解，一份飯盒即是一份關懷，伴隨義工全情投入服務 Heading 針對企業義工服務日，Lunch Box 精心研發健康又多元的飯盒選擇，滿足戶外公益行動如…" at bounding box center [880, 611] width 222 height 213
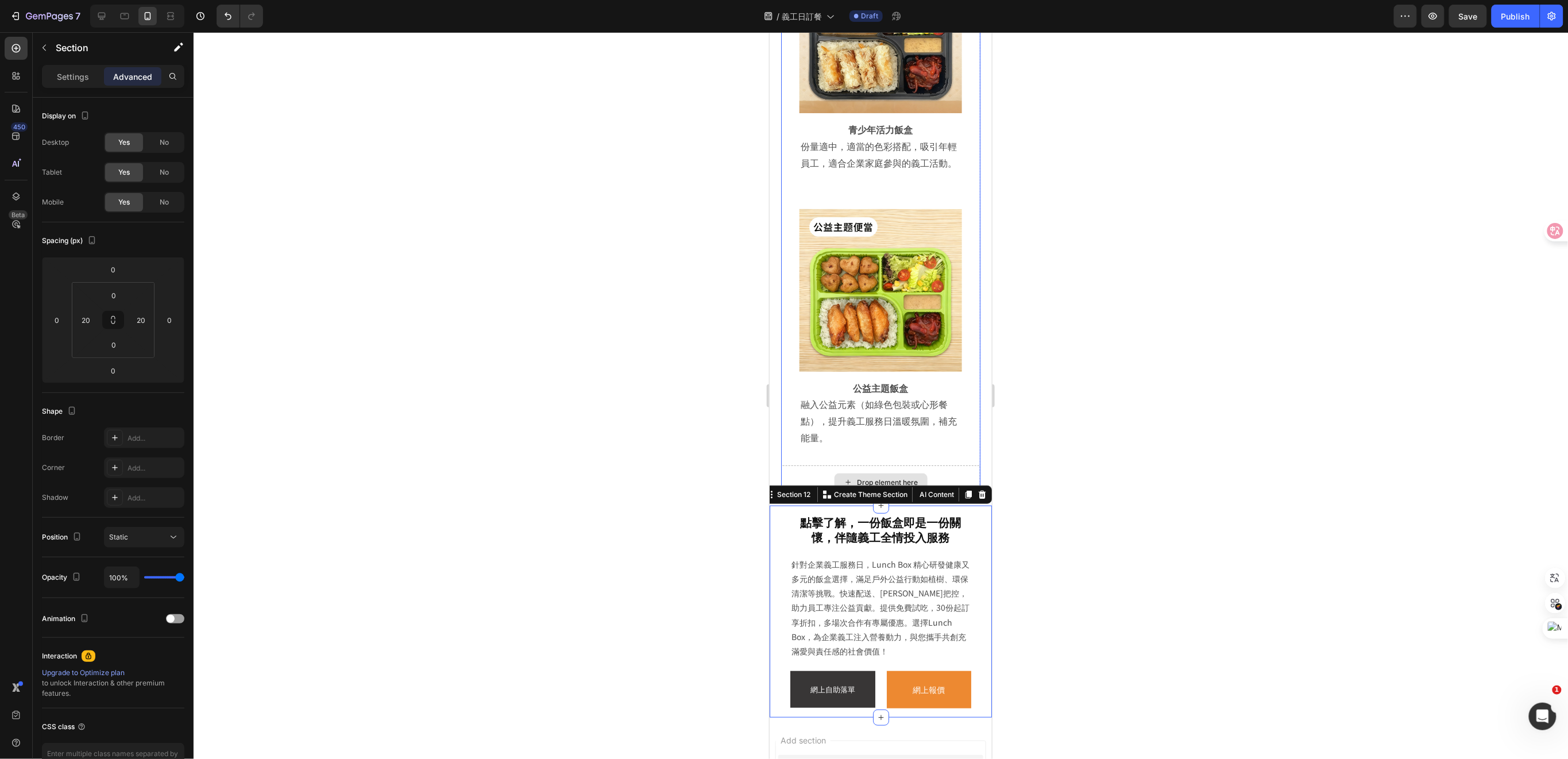
click at [960, 465] on div "Drop element here" at bounding box center [880, 482] width 199 height 34
click at [72, 82] on div "Settings" at bounding box center [73, 77] width 58 height 18
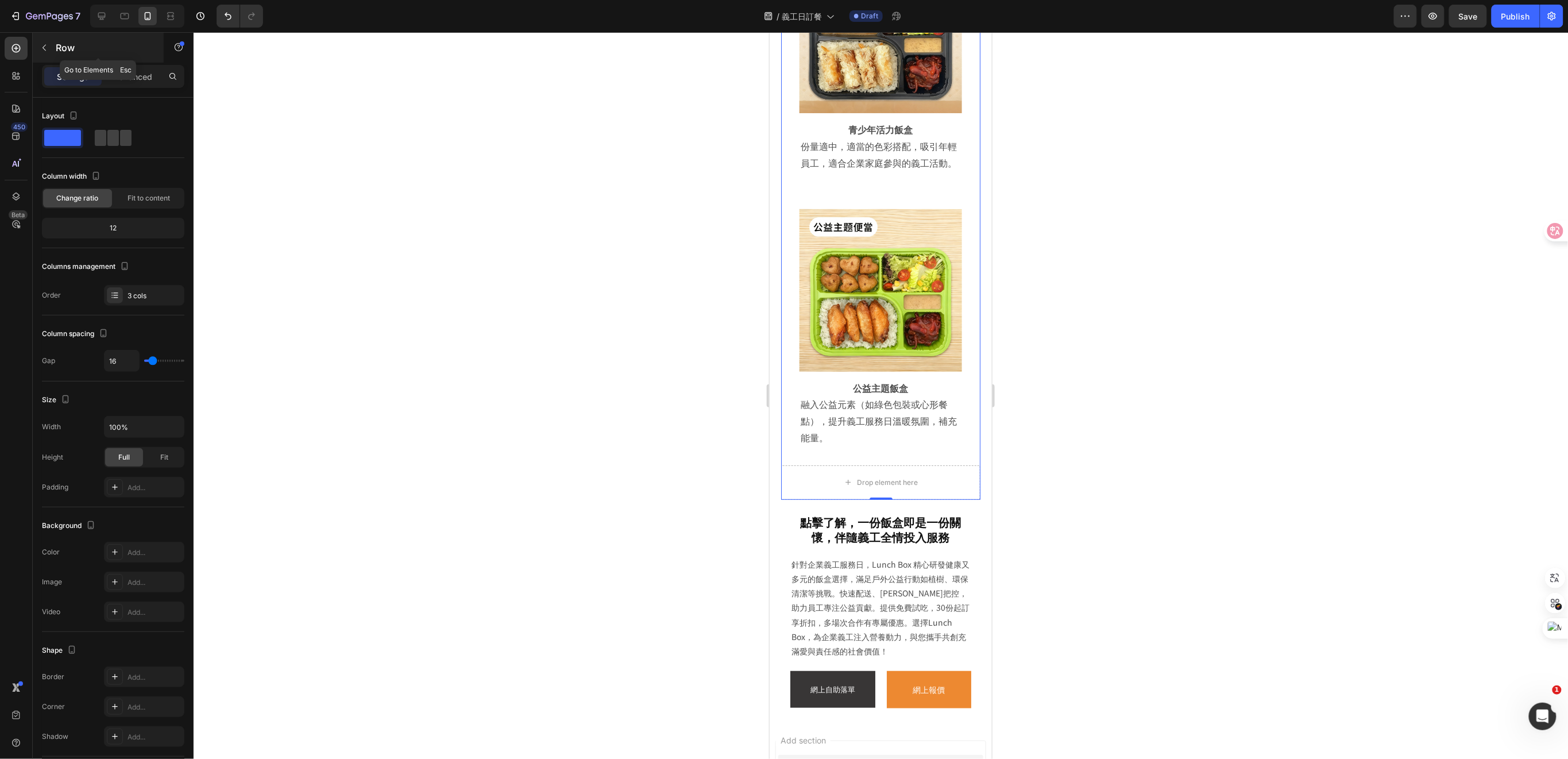
click at [52, 47] on button "button" at bounding box center [44, 48] width 18 height 18
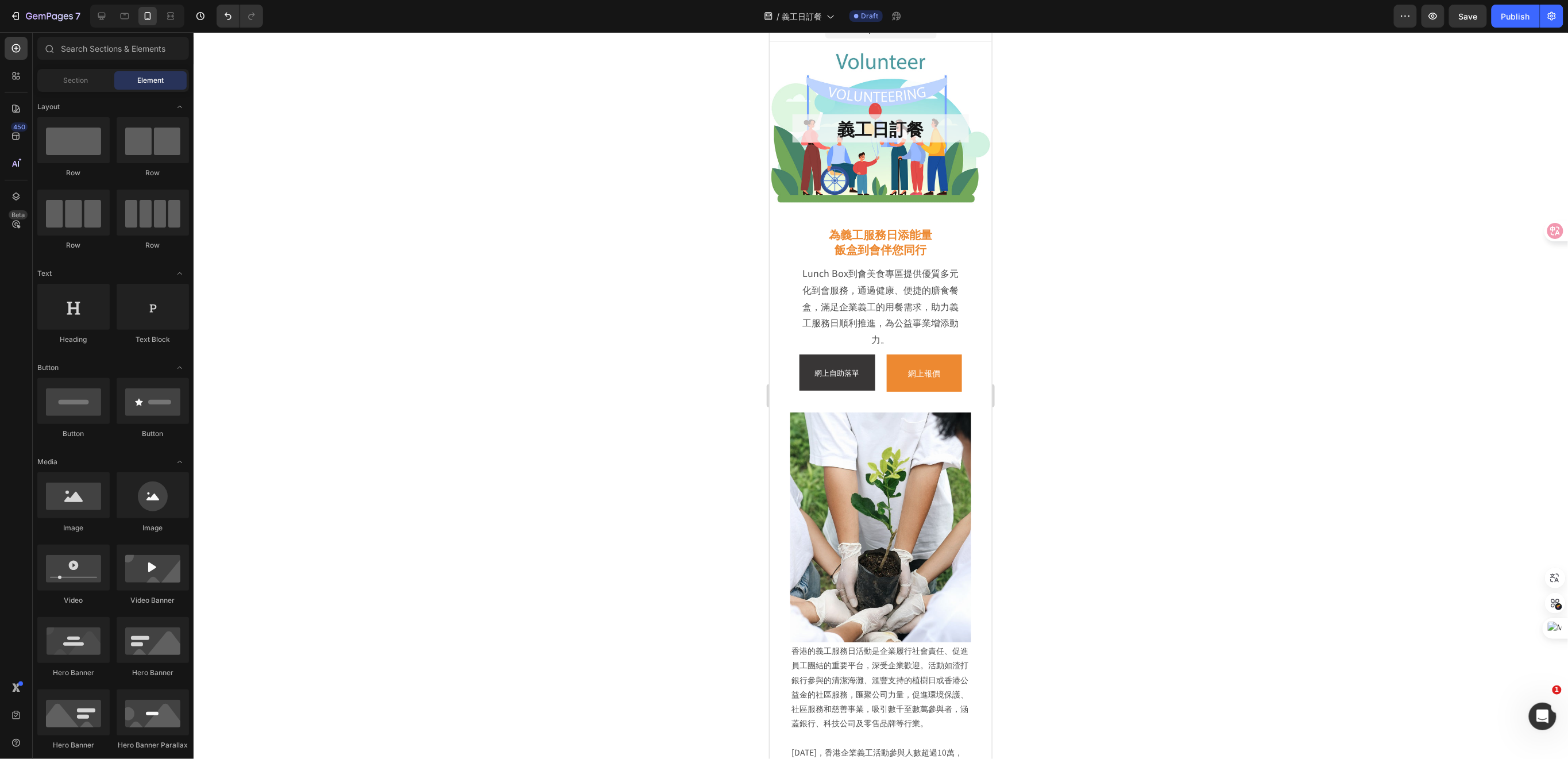
scroll to position [0, 0]
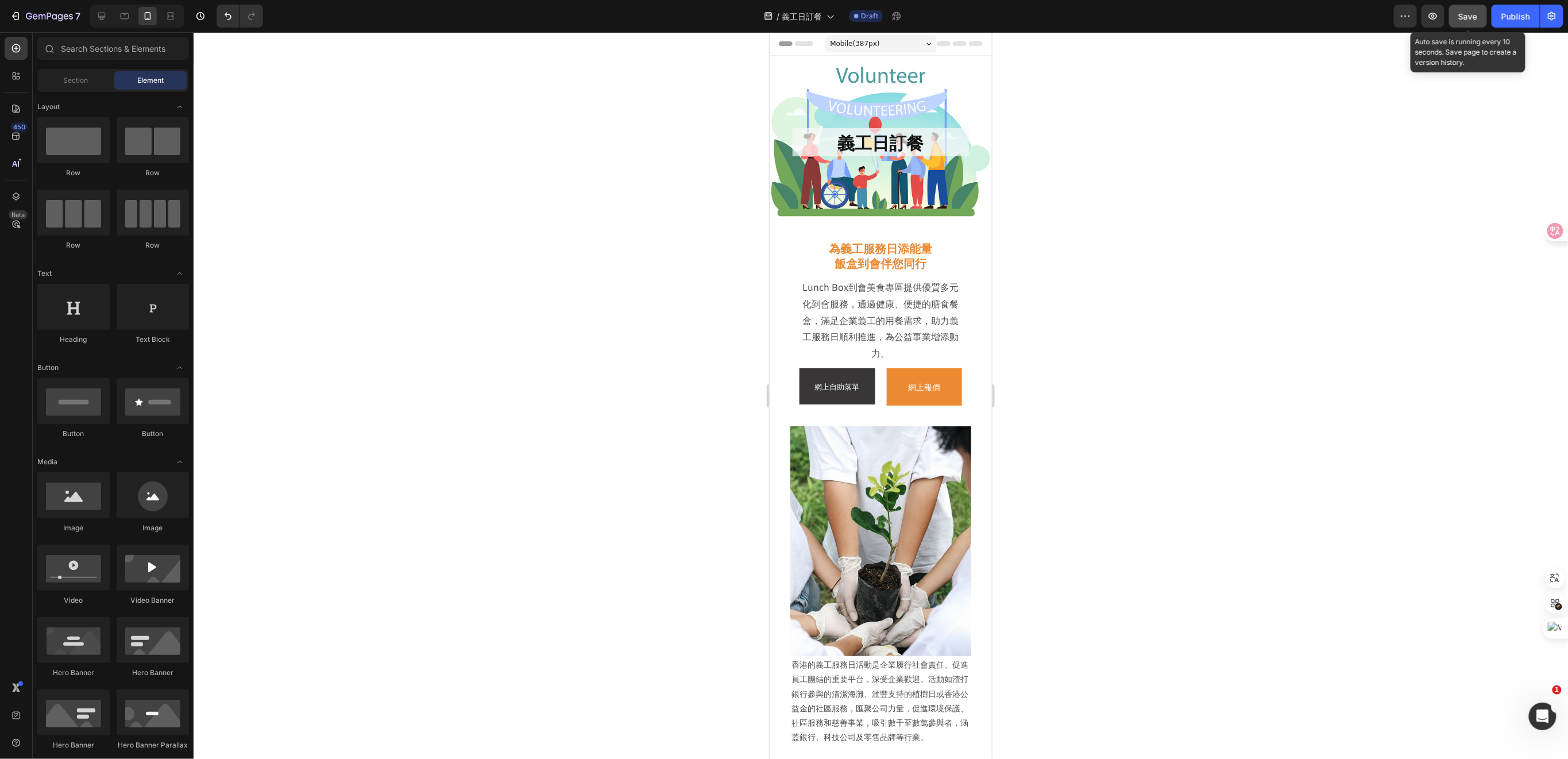
click at [1470, 18] on span "Save" at bounding box center [1468, 17] width 19 height 10
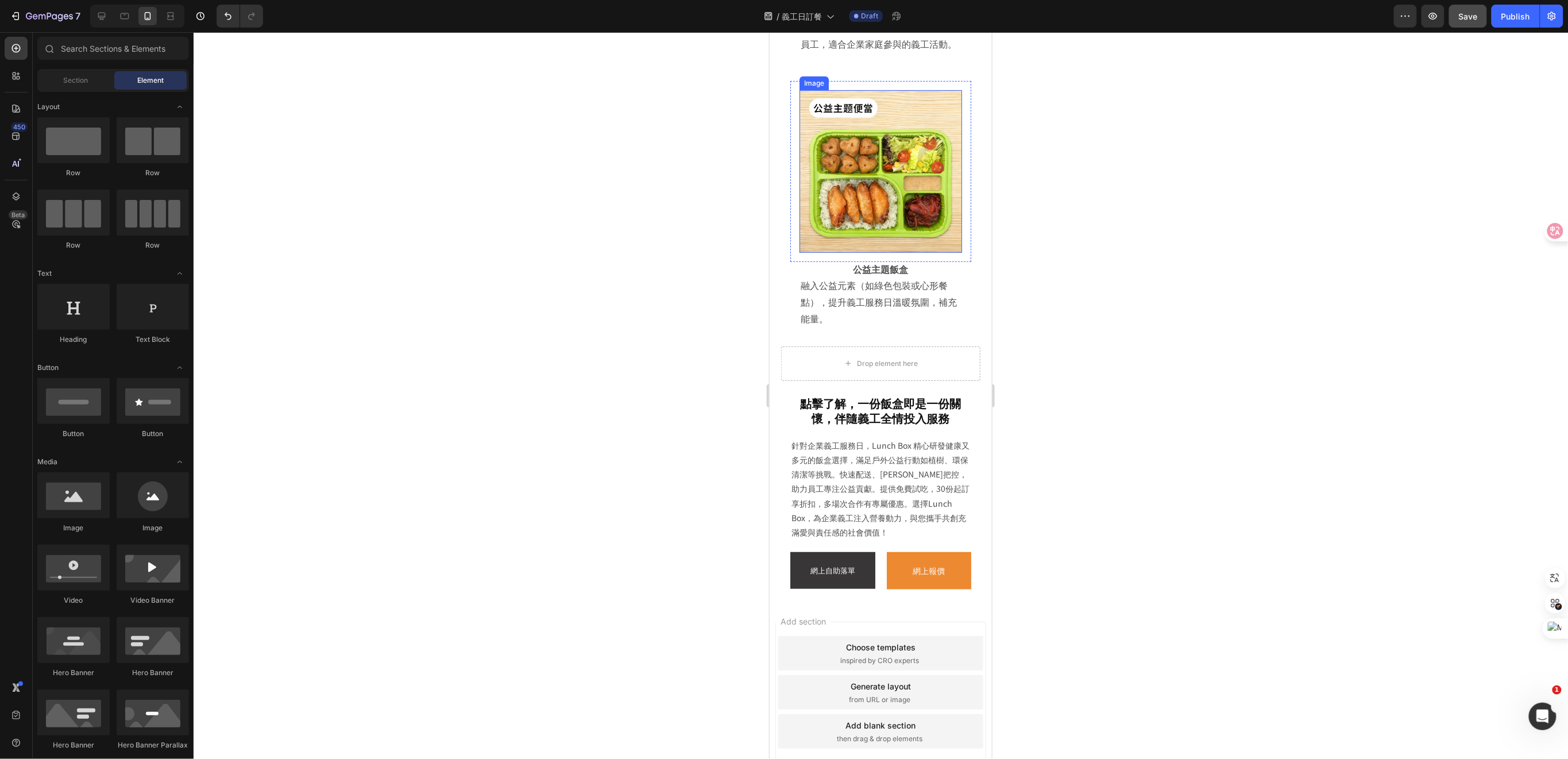
scroll to position [4896, 0]
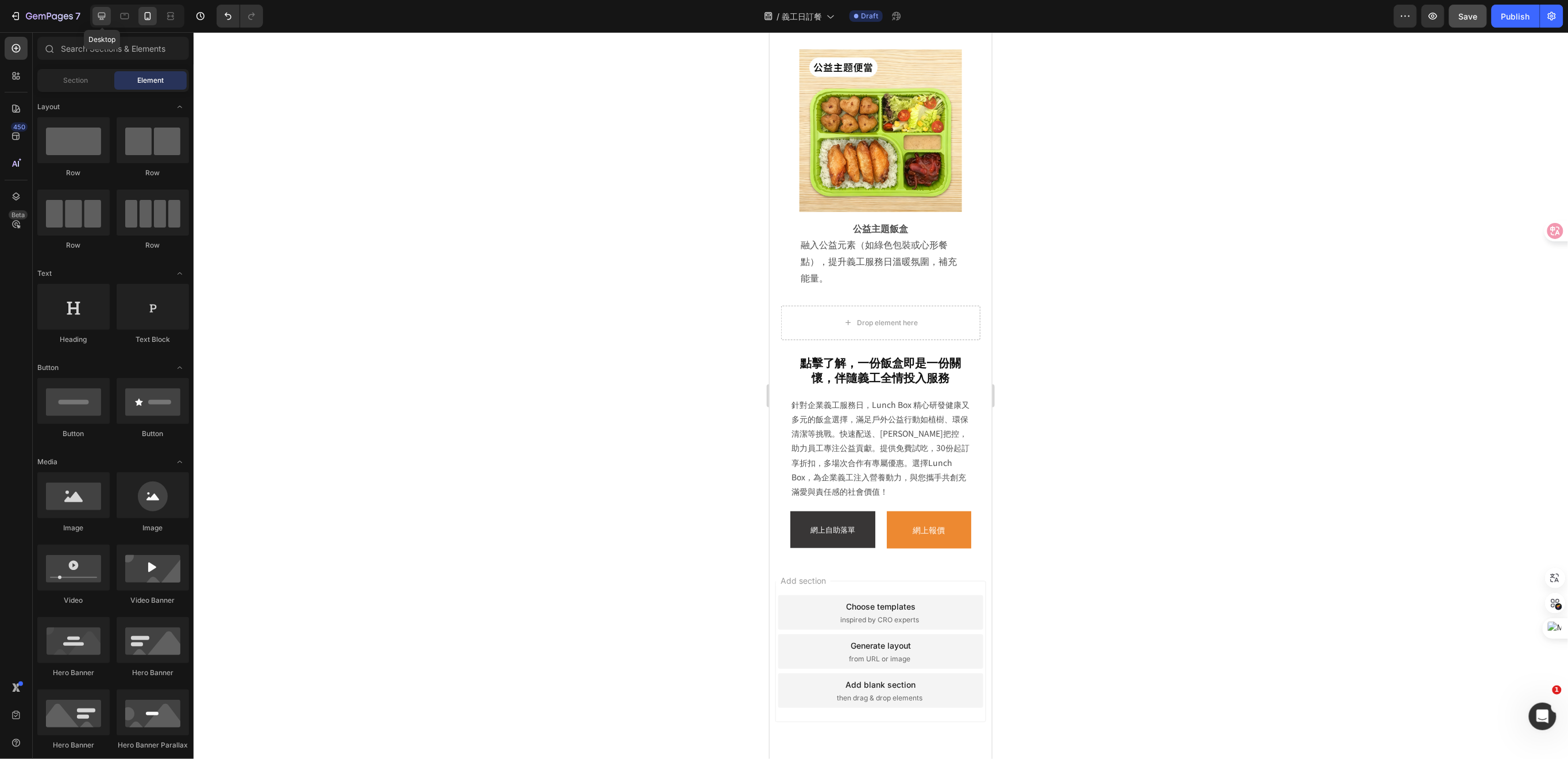
click at [96, 17] on icon at bounding box center [101, 16] width 12 height 12
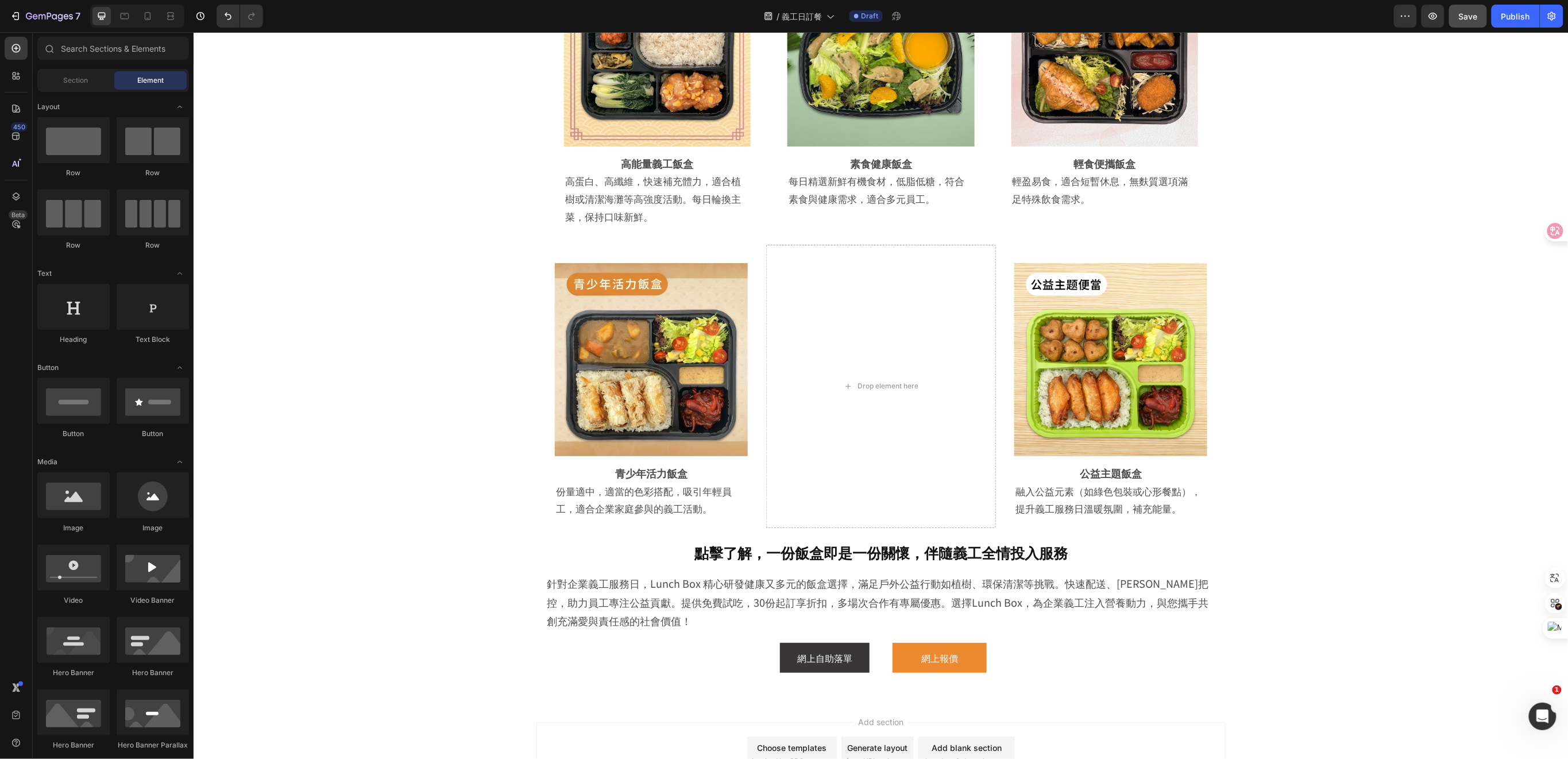
scroll to position [2406, 0]
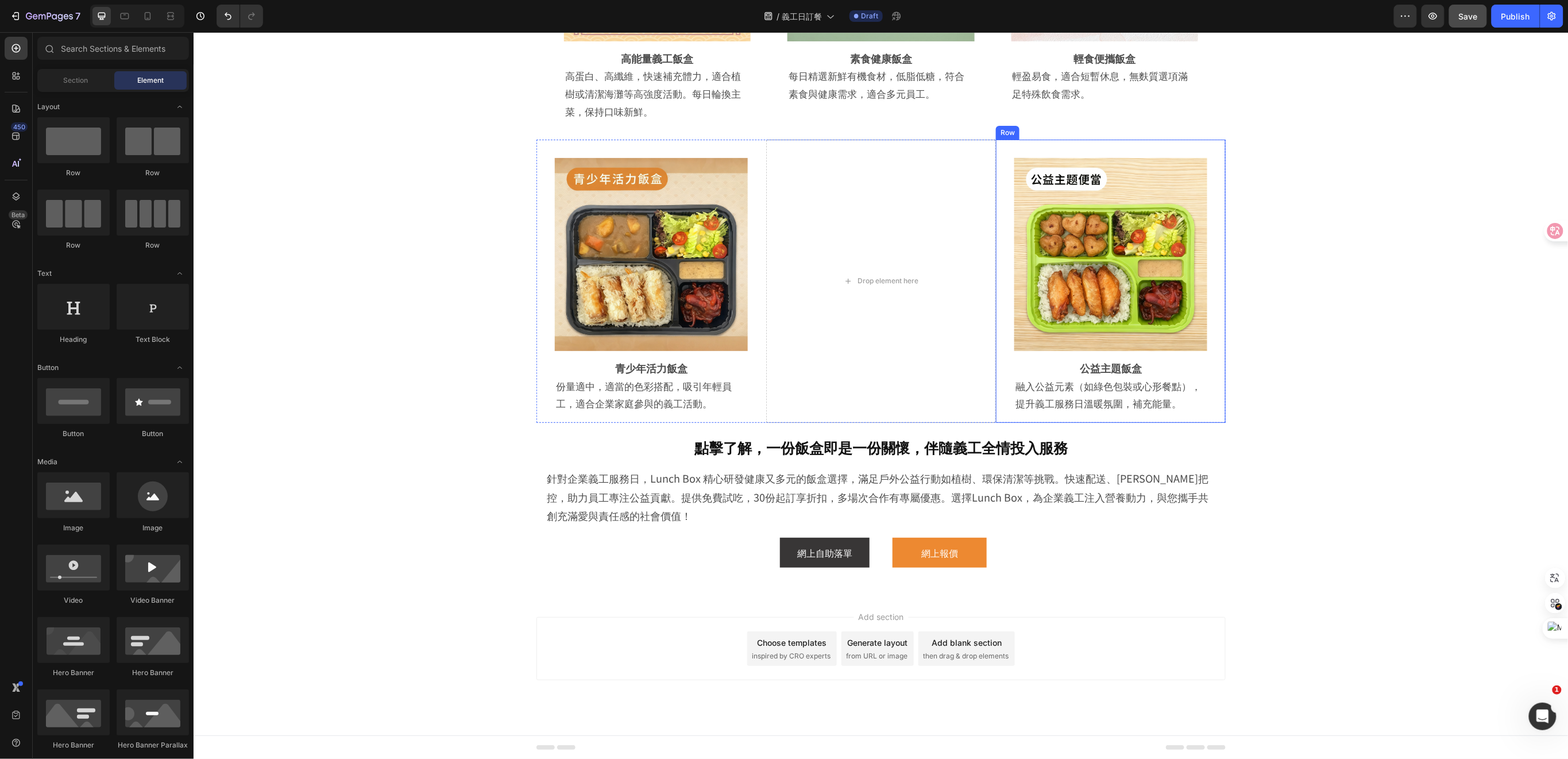
click at [1213, 364] on div "Image Row 公益主題飯盒 Heading 融入公益元素（如綠色包裝或心形餐點），提升義工服務日溫暖氛圍，補充能量。 Text Block Row Row" at bounding box center [1110, 281] width 230 height 283
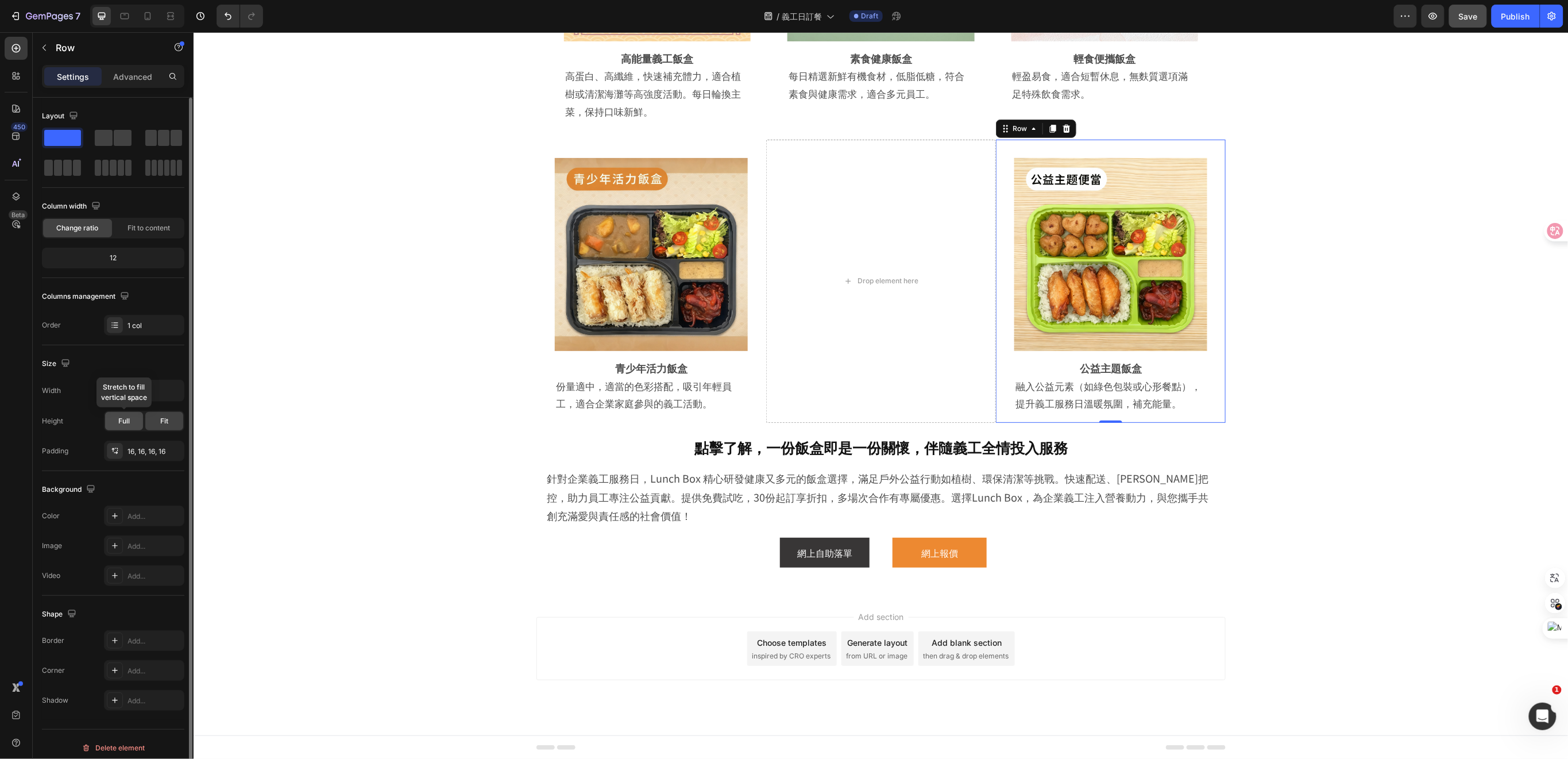
click at [111, 424] on div "Full" at bounding box center [124, 421] width 38 height 18
click at [120, 80] on p "Advanced" at bounding box center [132, 77] width 39 height 12
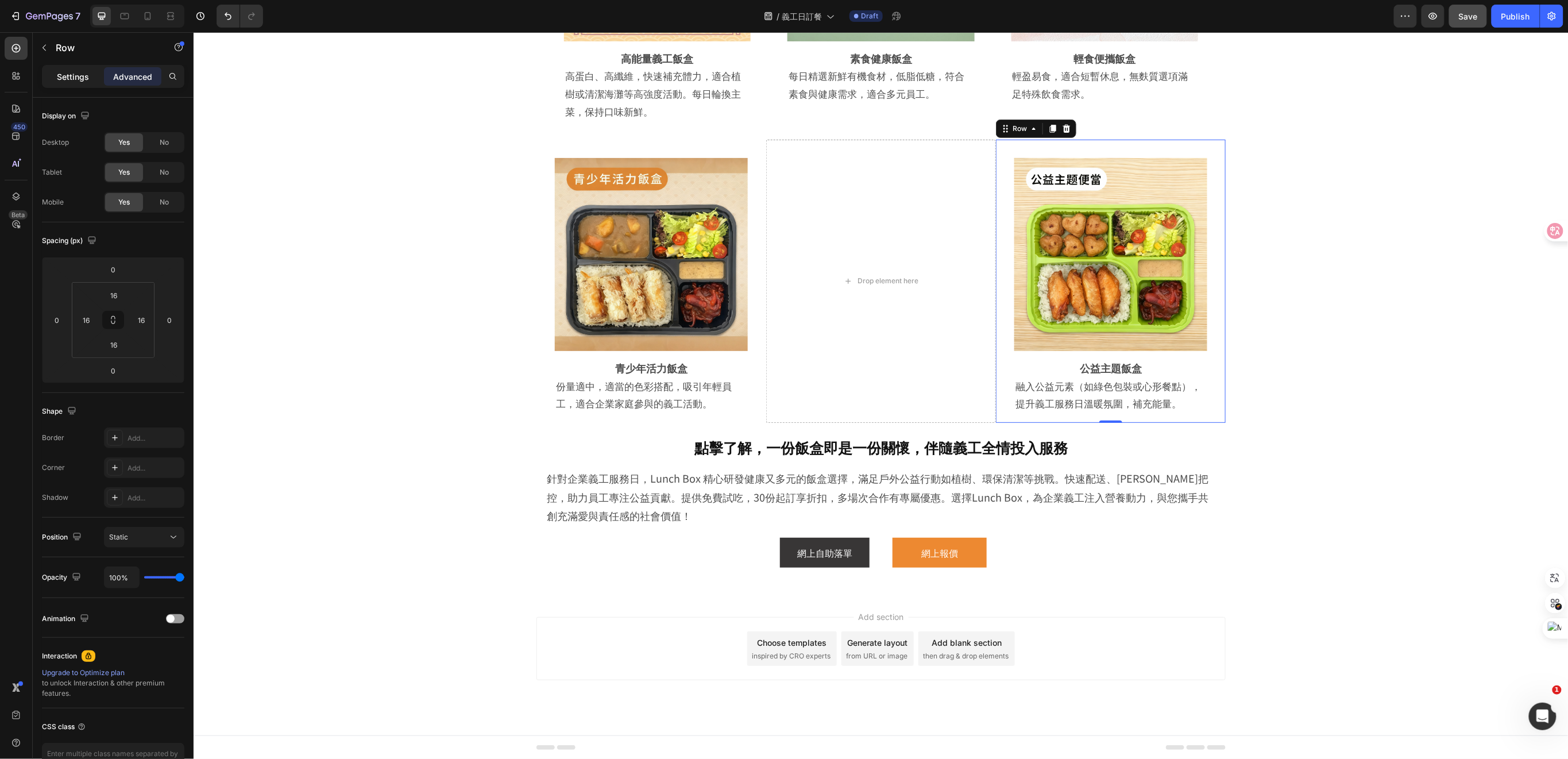
click at [69, 83] on div "Settings" at bounding box center [73, 77] width 58 height 18
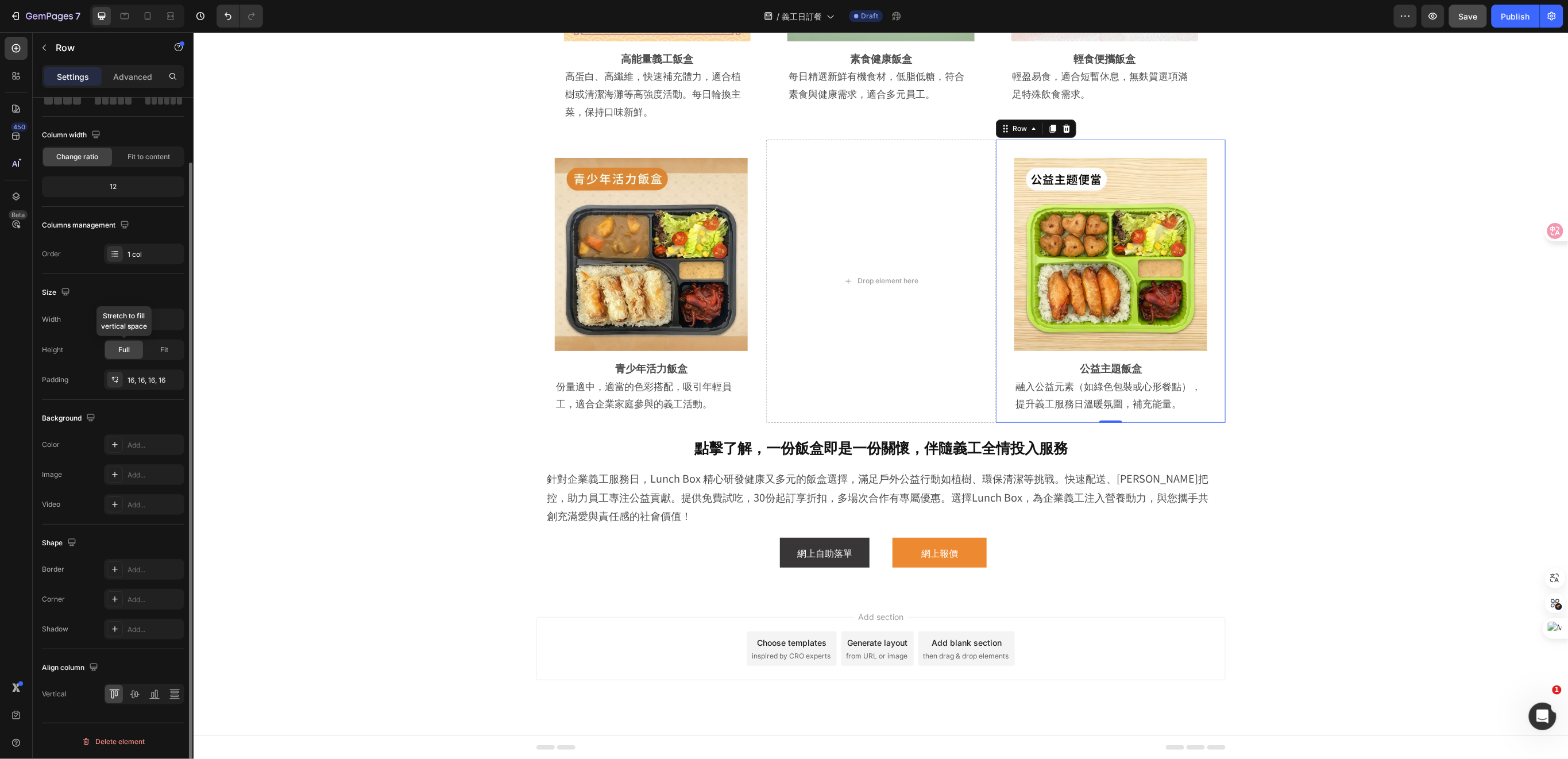
scroll to position [0, 0]
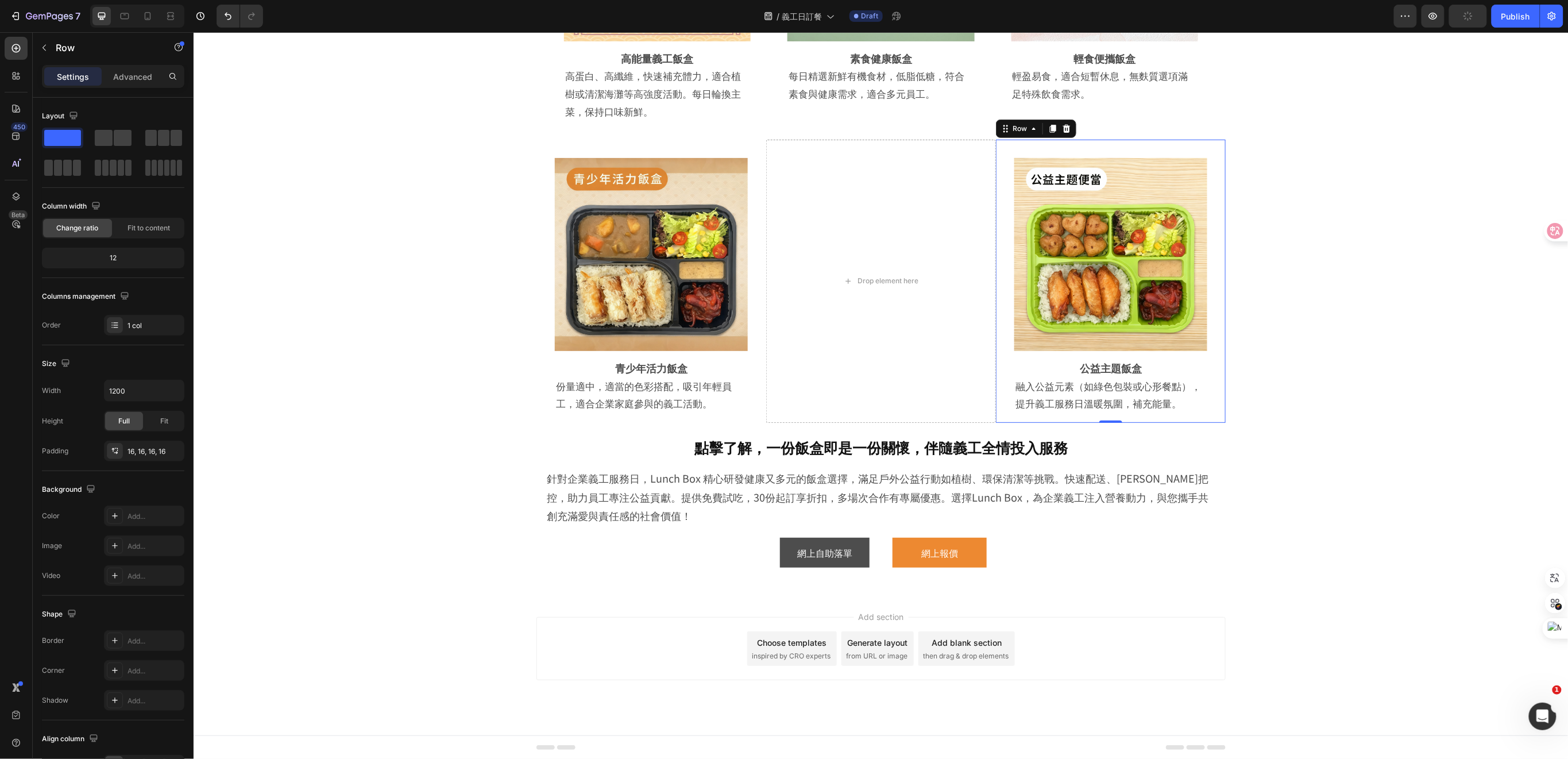
click at [443, 588] on div "點擊了解，一份飯盒即是一份關懷，伴隨義工全情投入服務 Heading 針對企業義工服務日，Lunch Box 精心研發健康又多元的飯盒選擇，滿足戶外公益行動如…" at bounding box center [880, 511] width 1317 height 166
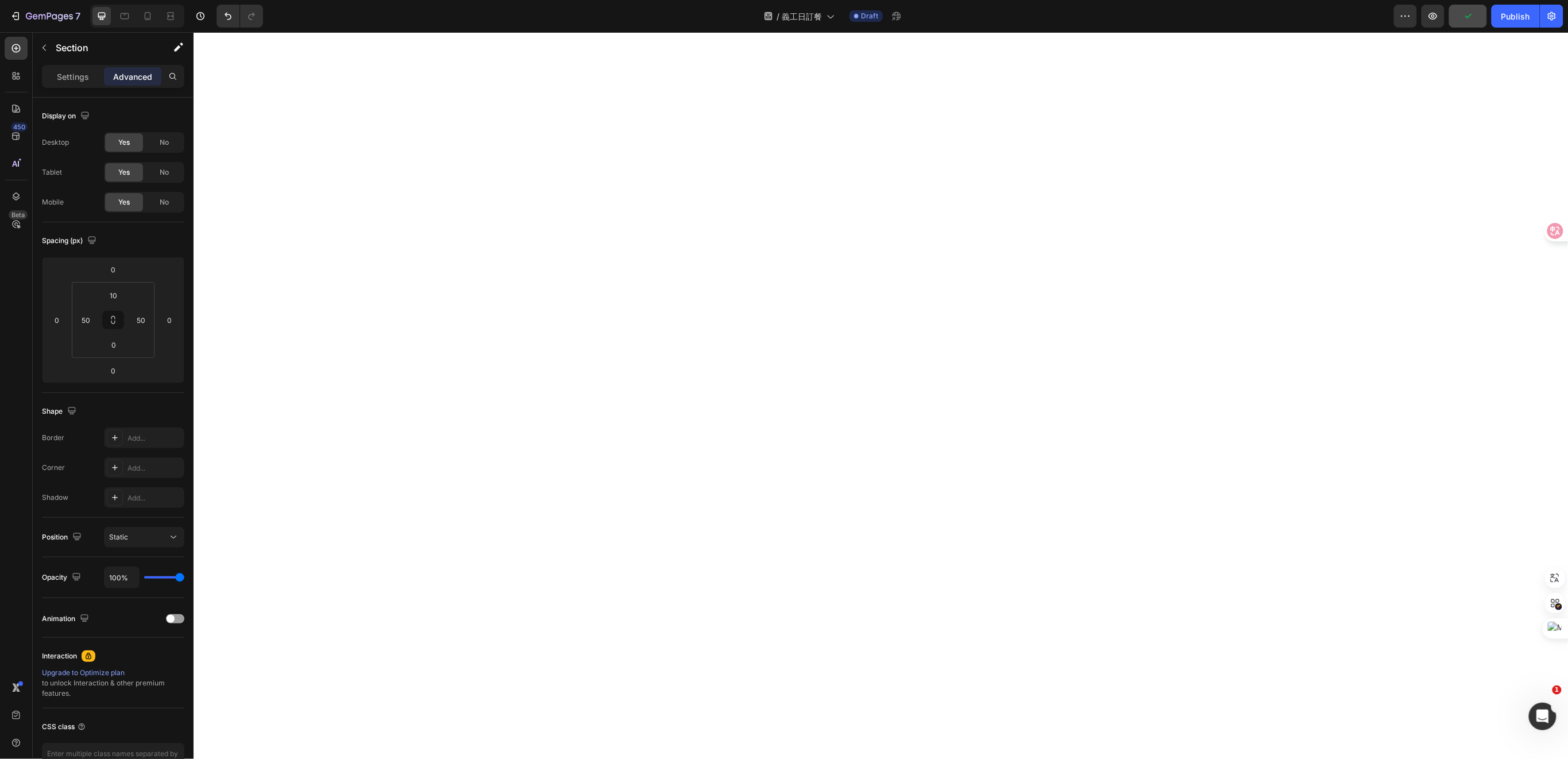
scroll to position [414, 0]
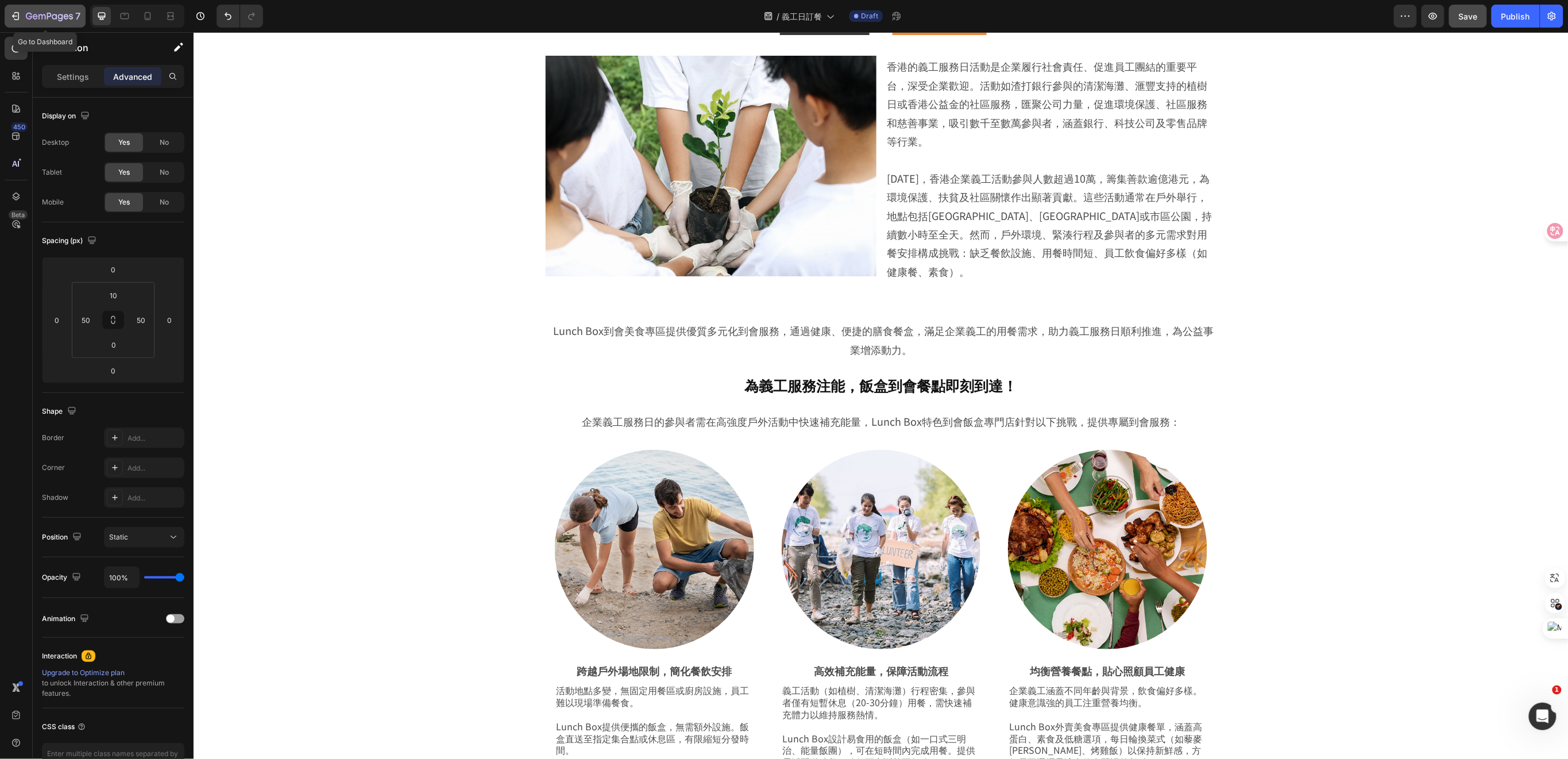
click at [67, 15] on icon "button" at bounding box center [66, 16] width 5 height 5
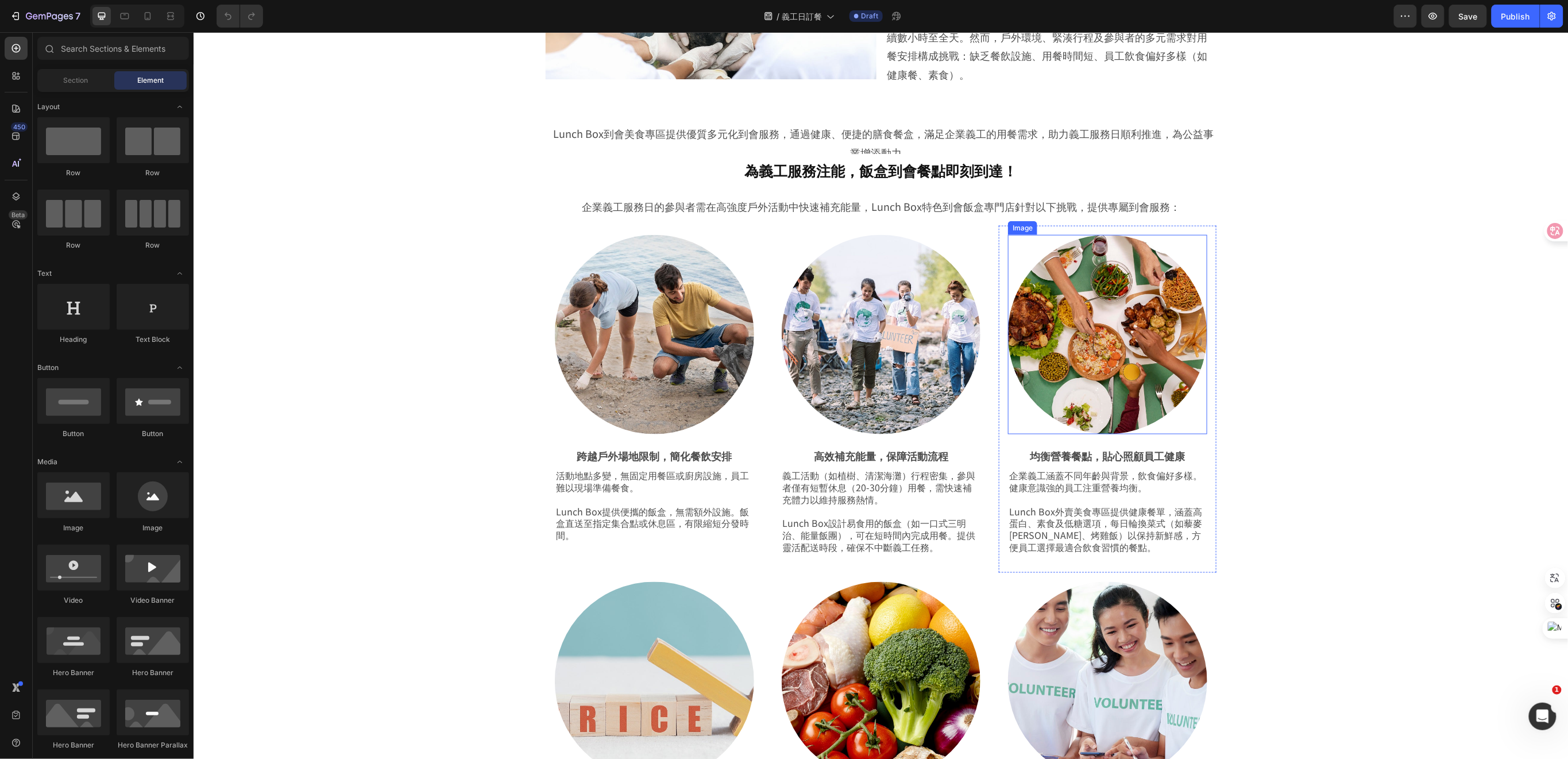
scroll to position [491, 0]
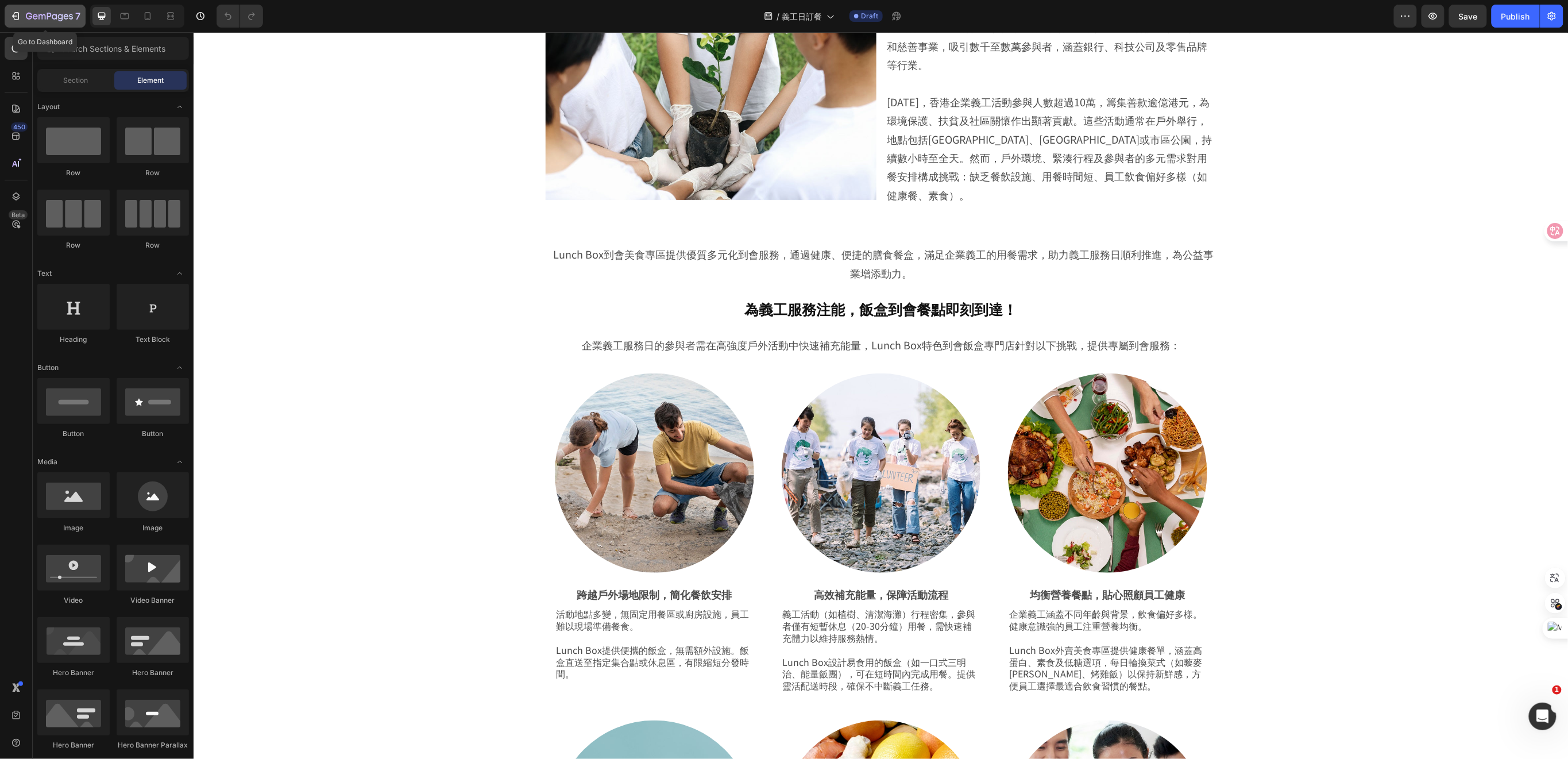
click at [31, 16] on icon "button" at bounding box center [29, 16] width 6 height 7
